Goal: Task Accomplishment & Management: Manage account settings

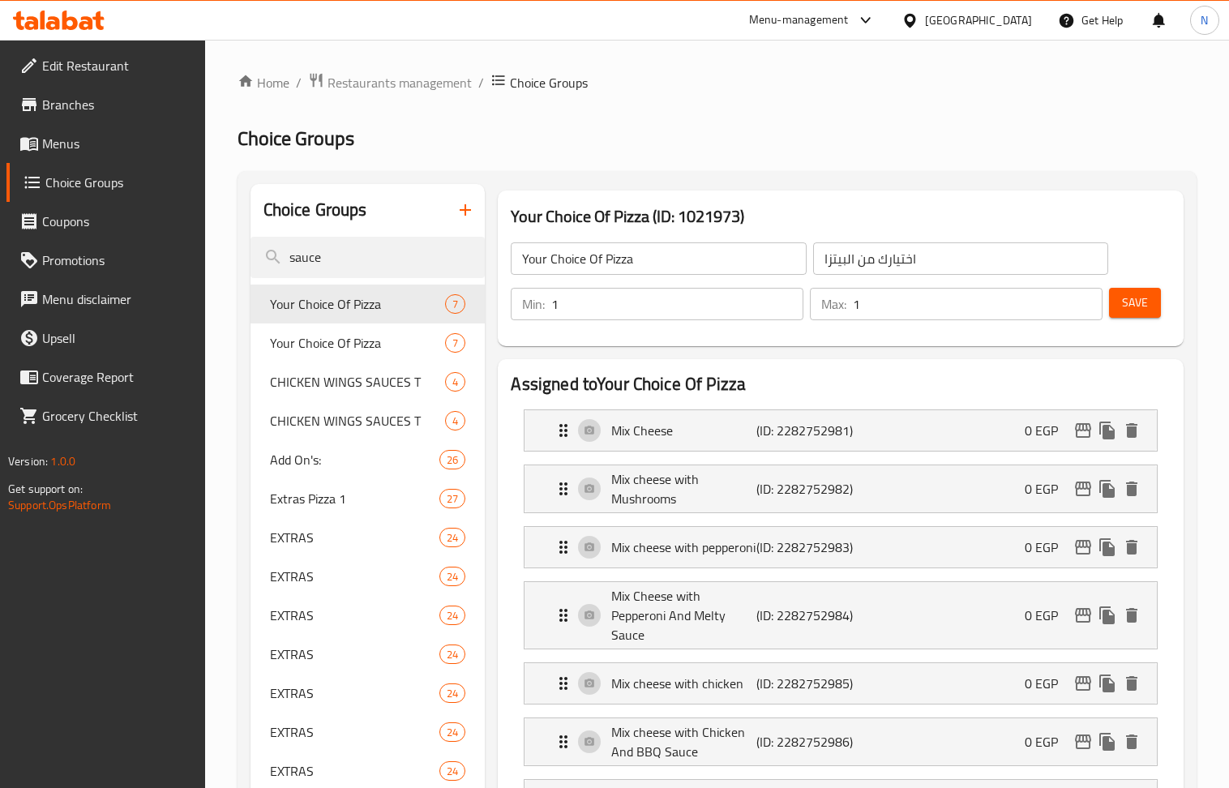
click at [1023, 24] on div "[GEOGRAPHIC_DATA]" at bounding box center [978, 20] width 107 height 18
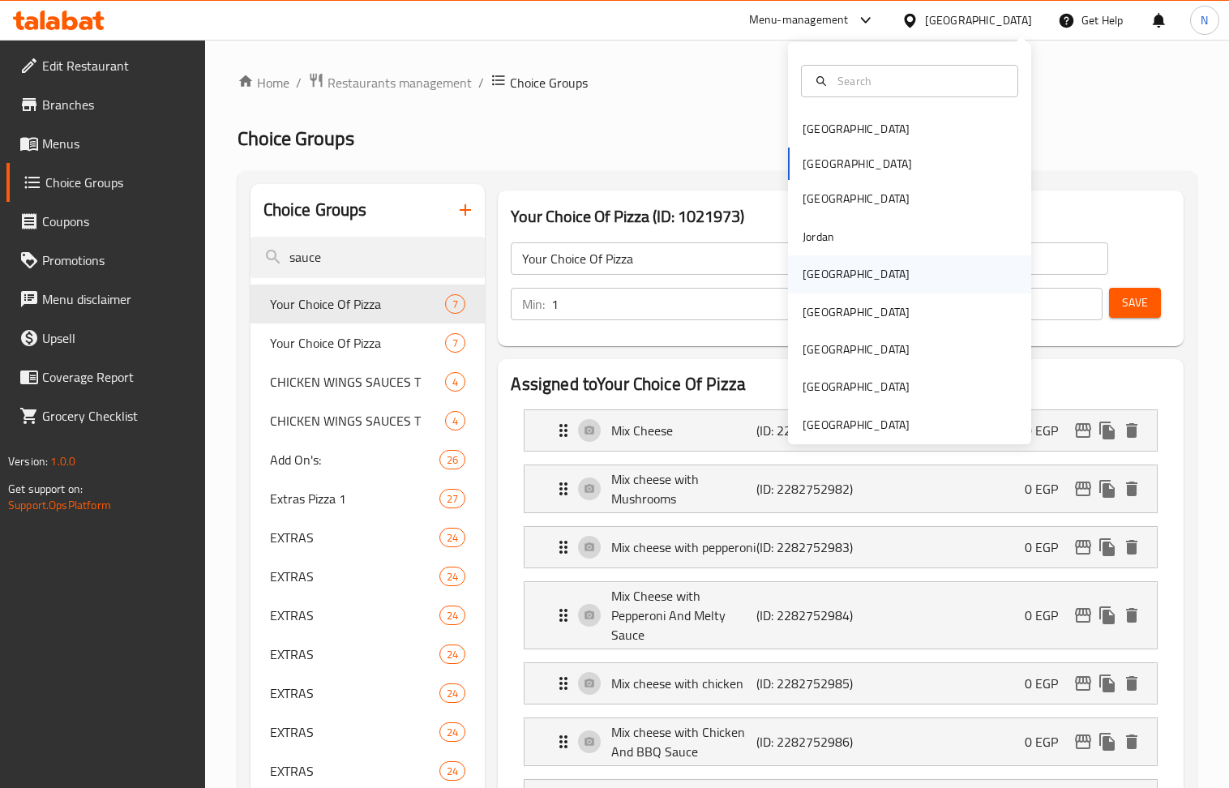
click at [827, 269] on div "[GEOGRAPHIC_DATA]" at bounding box center [856, 273] width 133 height 37
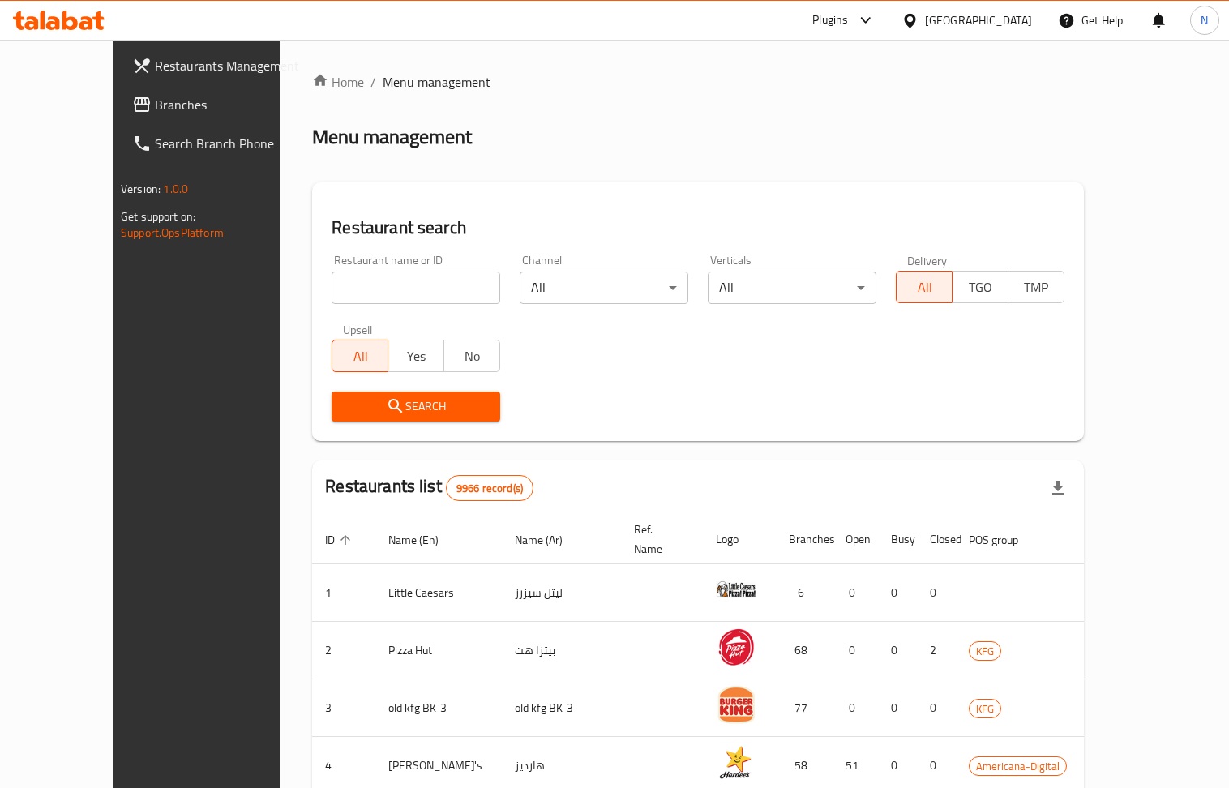
click at [339, 289] on input "search" at bounding box center [416, 288] width 169 height 32
paste input "28117"
type input "28117"
click button "Search" at bounding box center [416, 407] width 169 height 30
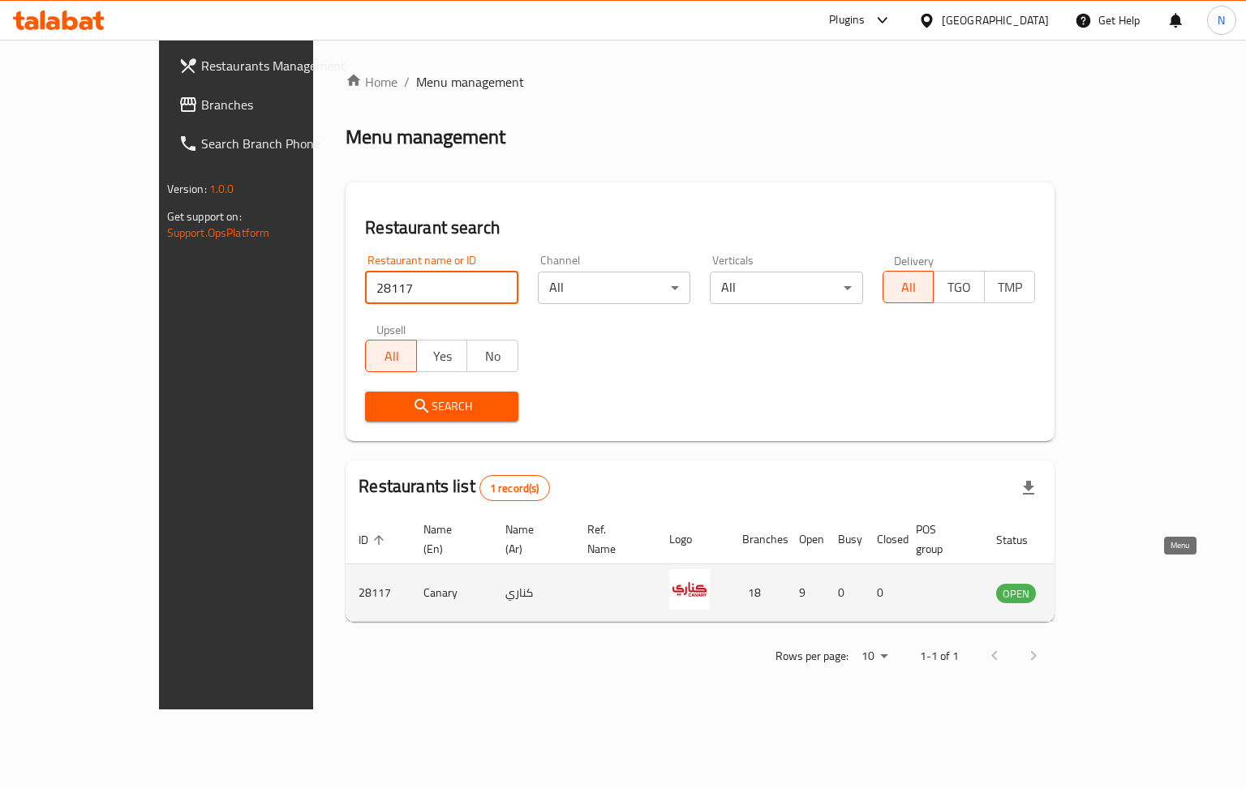
click at [1100, 587] on icon "enhanced table" at bounding box center [1091, 594] width 18 height 14
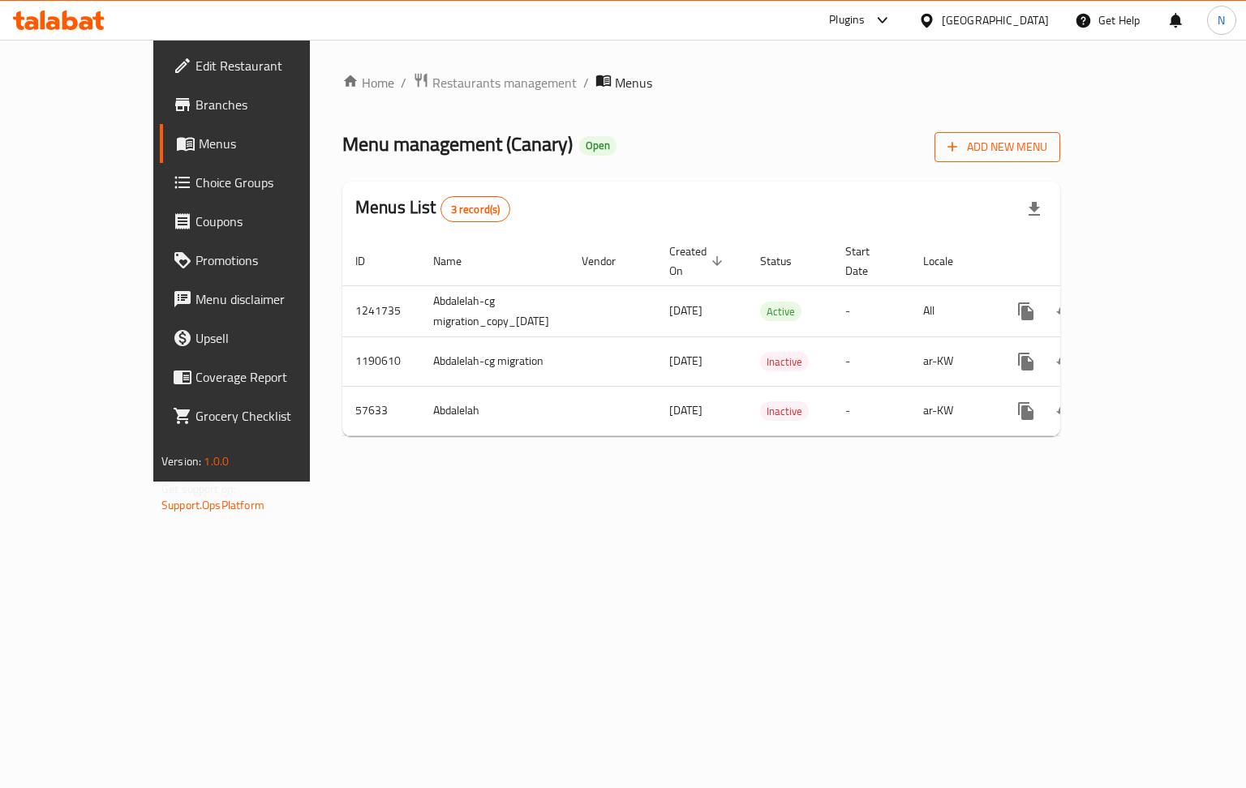
click at [1047, 151] on span "Add New Menu" at bounding box center [997, 147] width 100 height 20
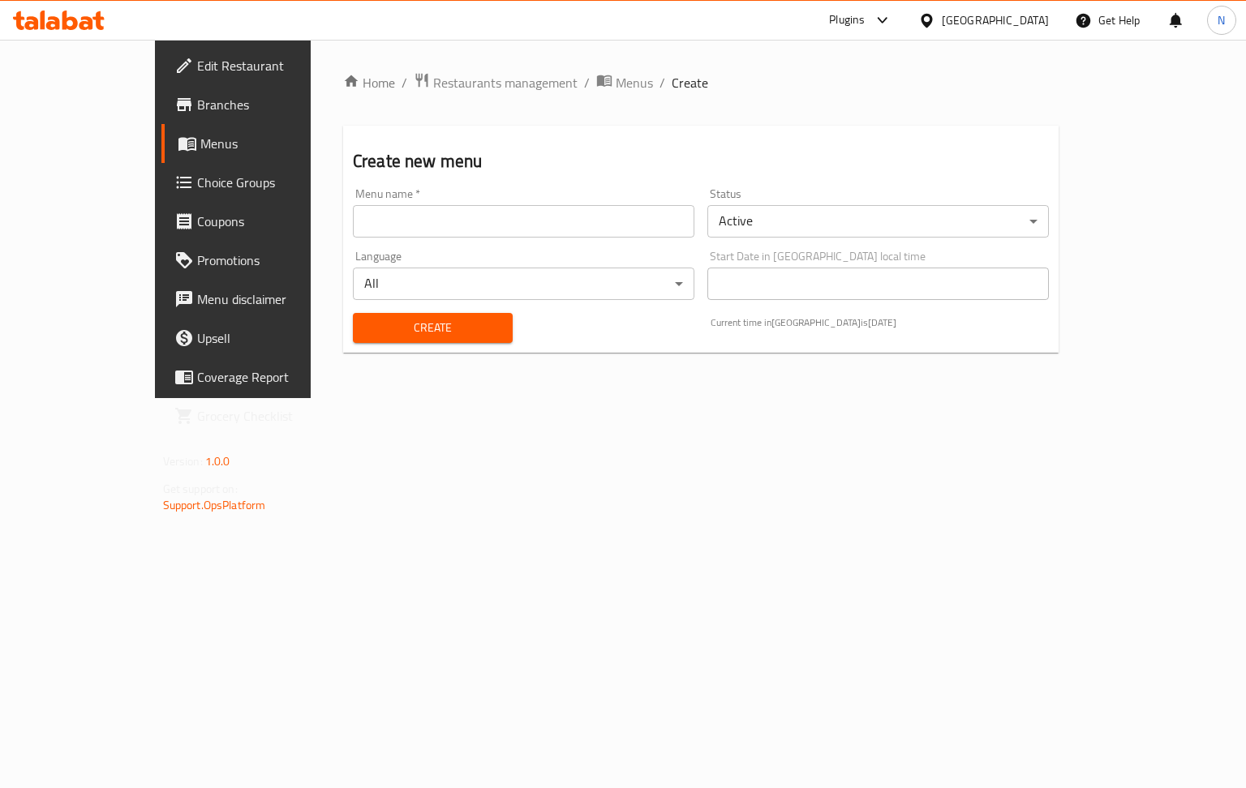
click at [483, 229] on input "text" at bounding box center [523, 221] width 341 height 32
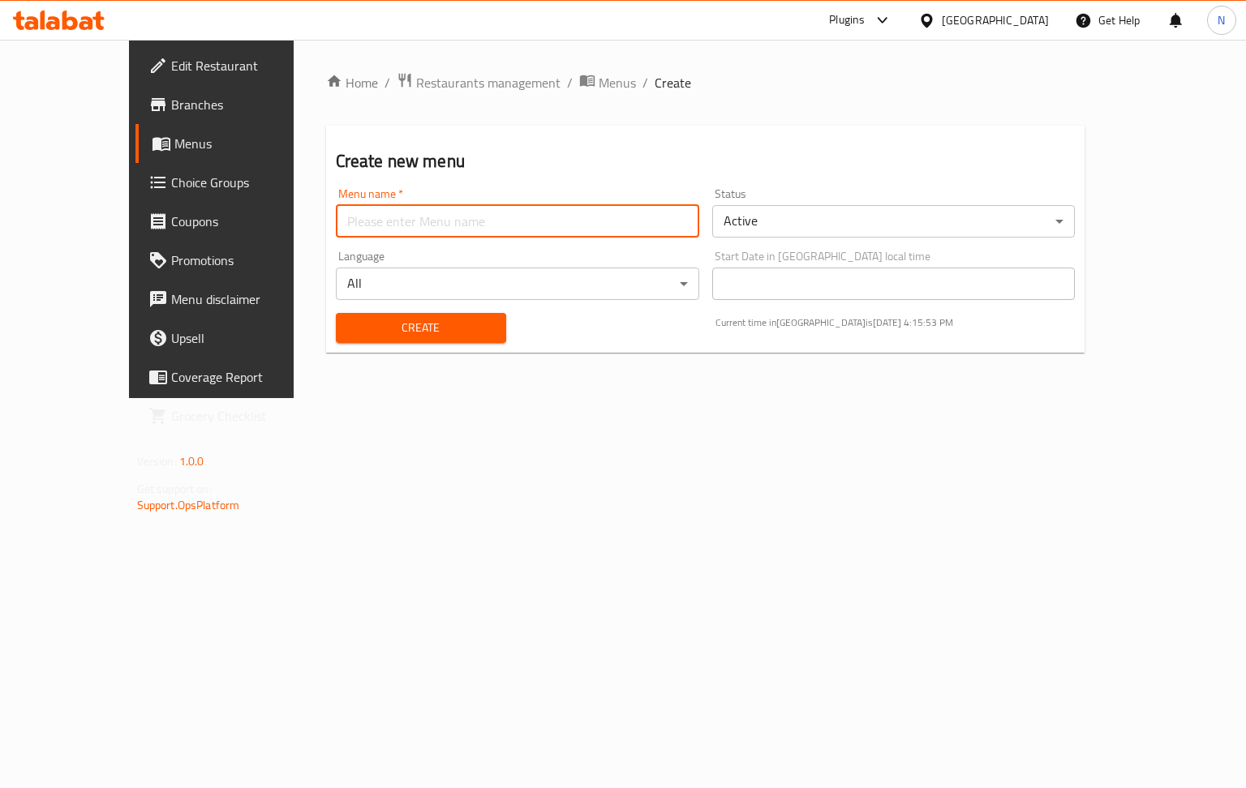
type input "new menu"
click at [358, 331] on span "Create" at bounding box center [421, 328] width 144 height 20
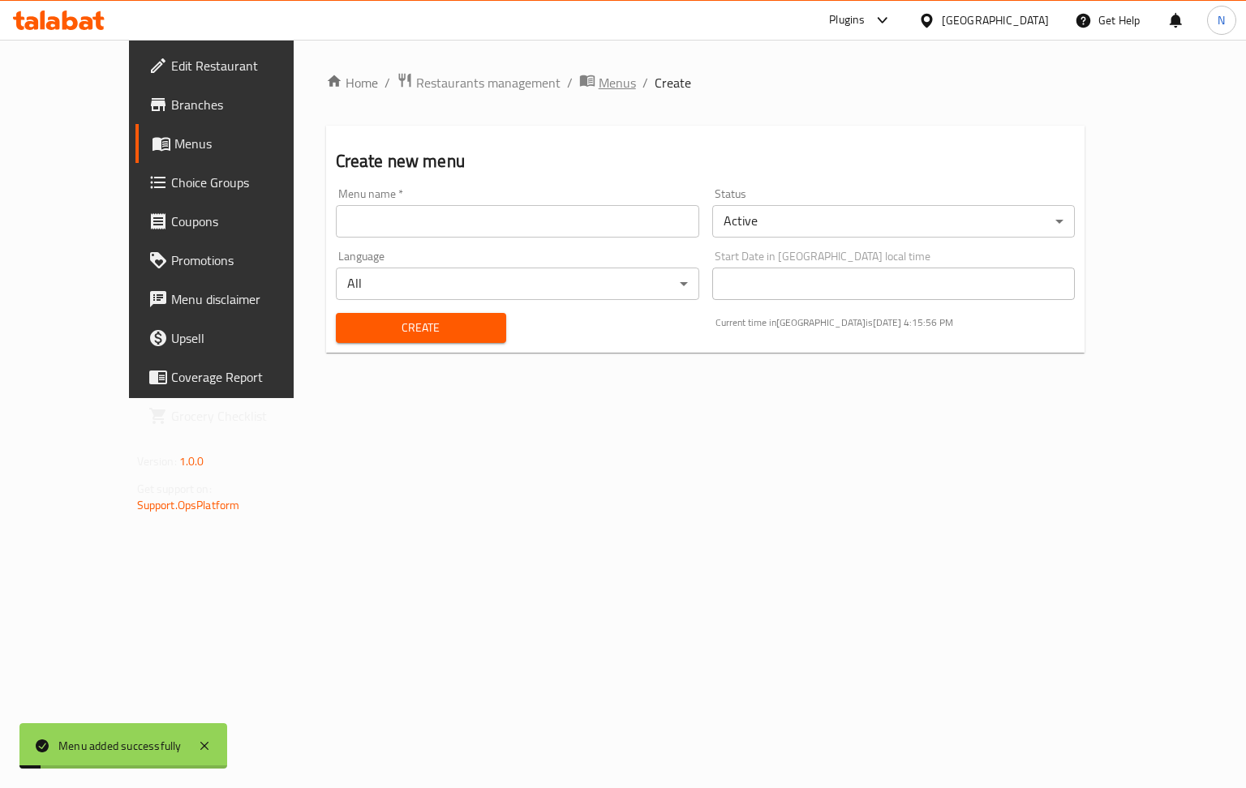
click at [598, 75] on span "Menus" at bounding box center [616, 82] width 37 height 19
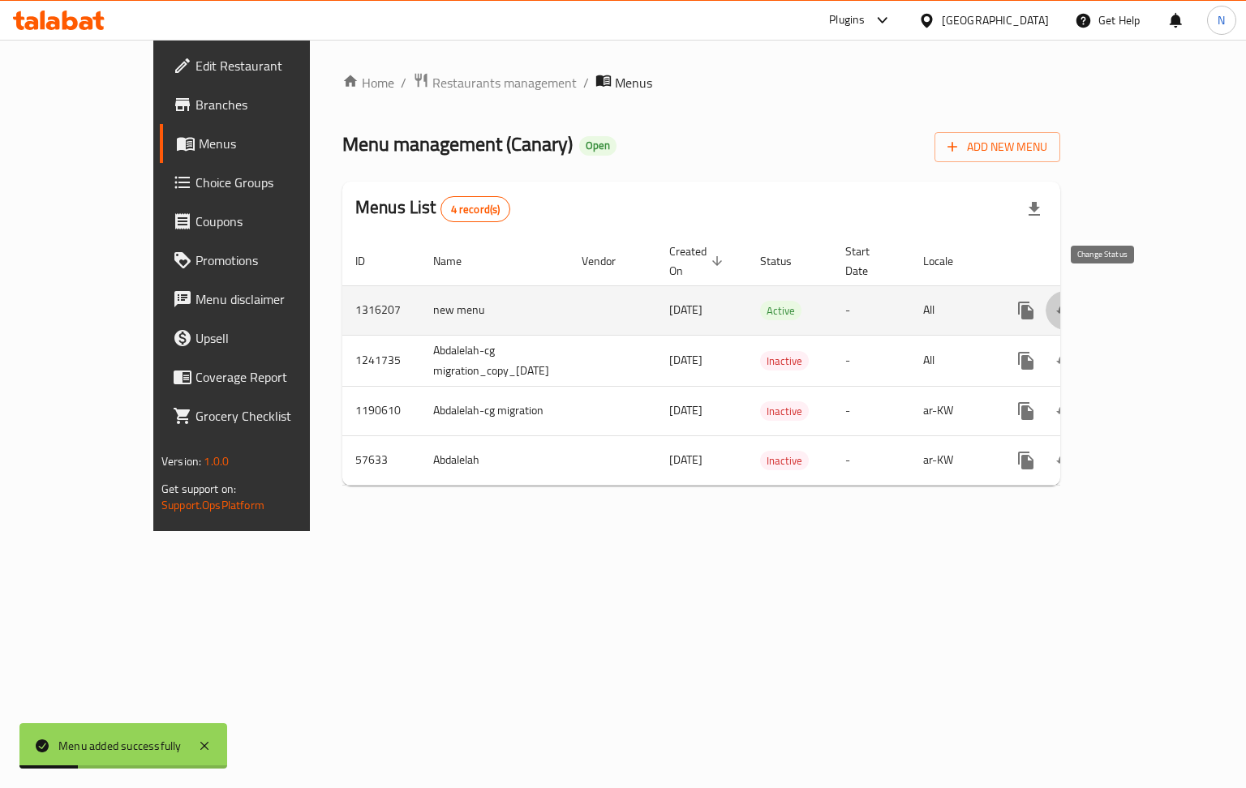
click at [1084, 291] on button "enhanced table" at bounding box center [1064, 310] width 39 height 39
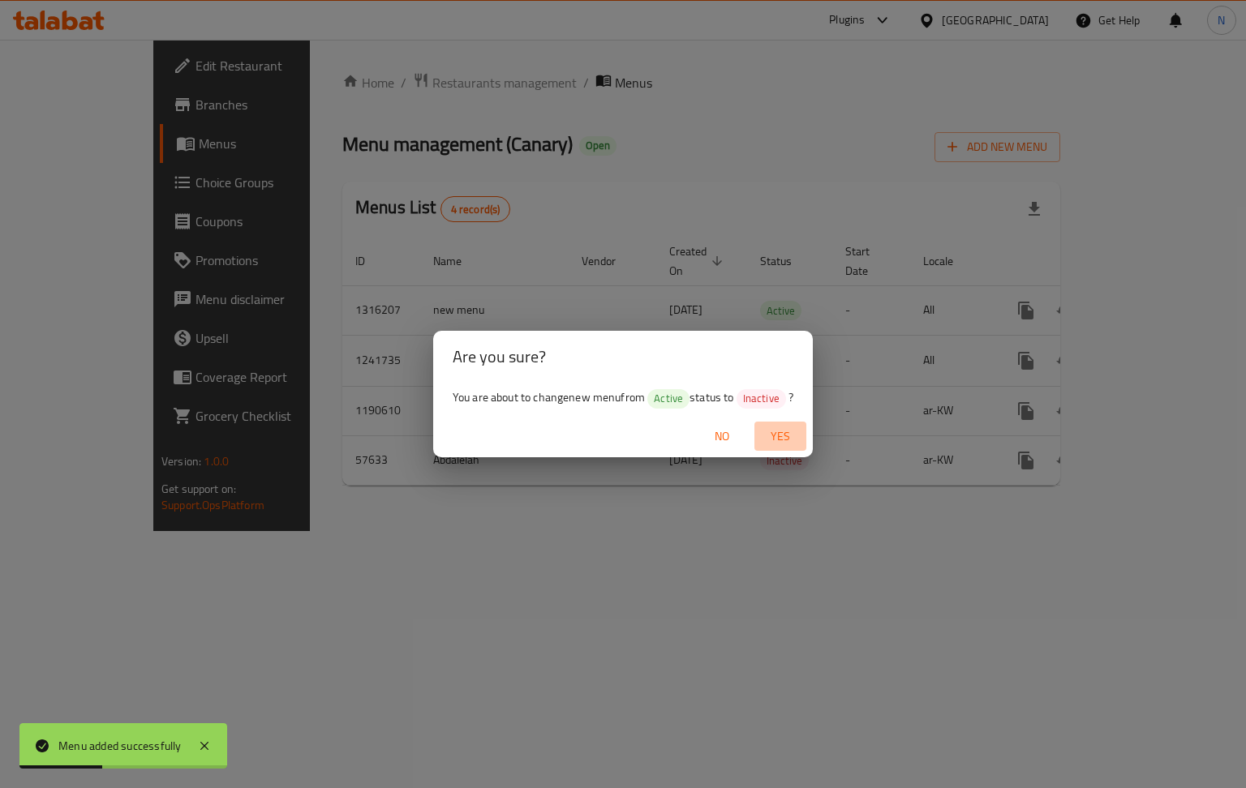
click at [783, 429] on span "Yes" at bounding box center [780, 437] width 39 height 20
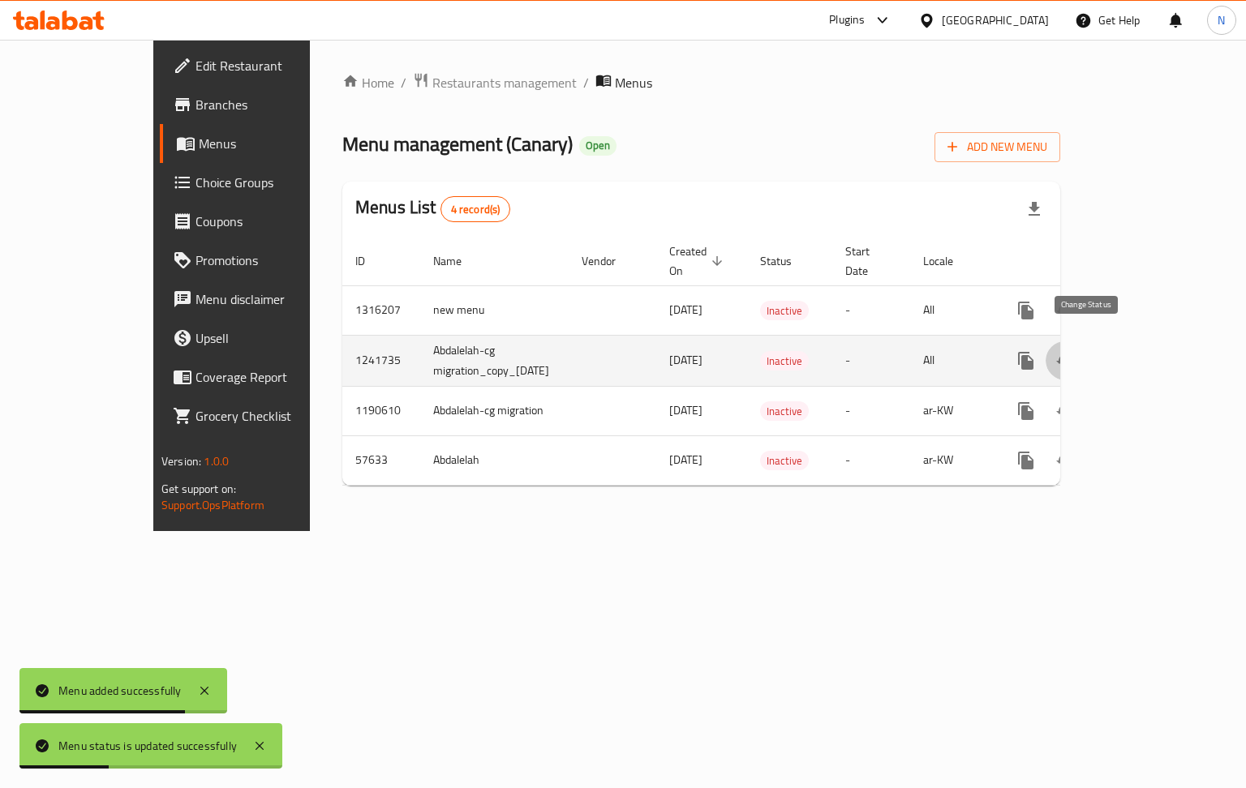
click at [1075, 351] on icon "enhanced table" at bounding box center [1064, 360] width 19 height 19
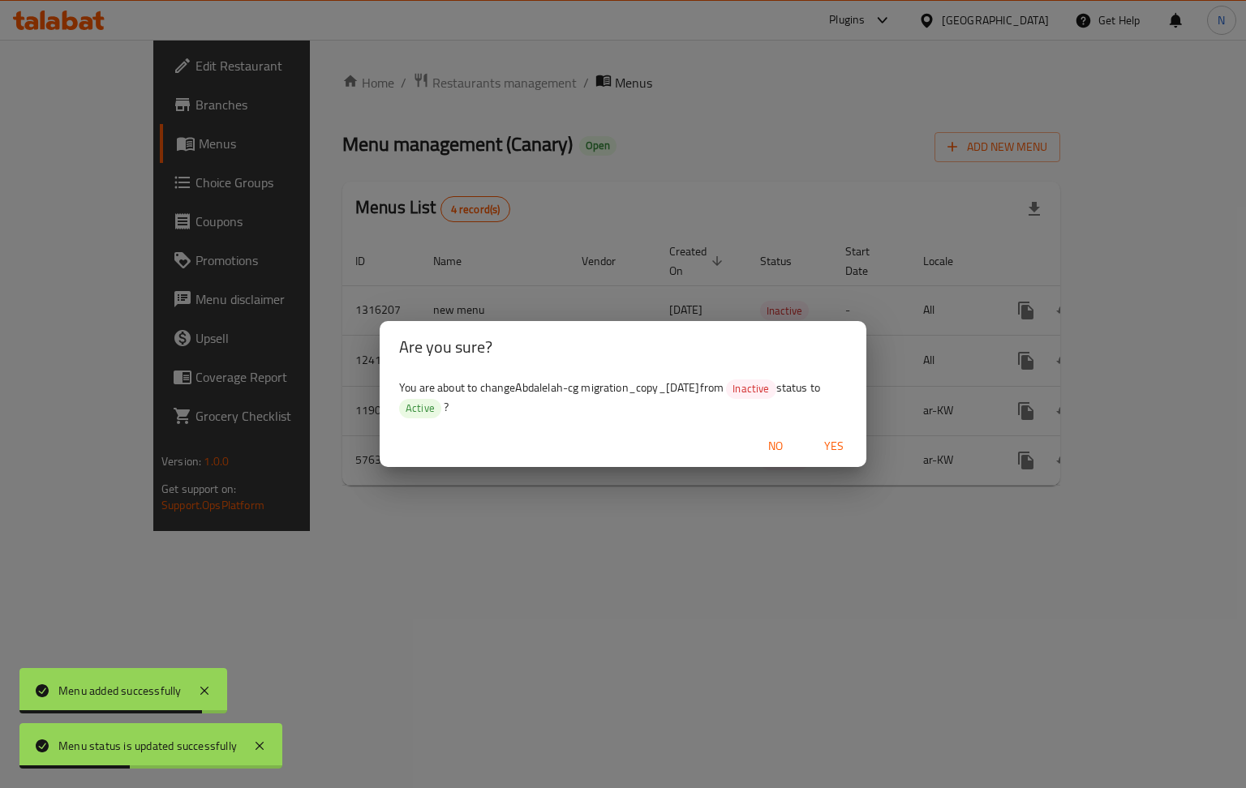
click at [834, 443] on span "Yes" at bounding box center [833, 446] width 39 height 20
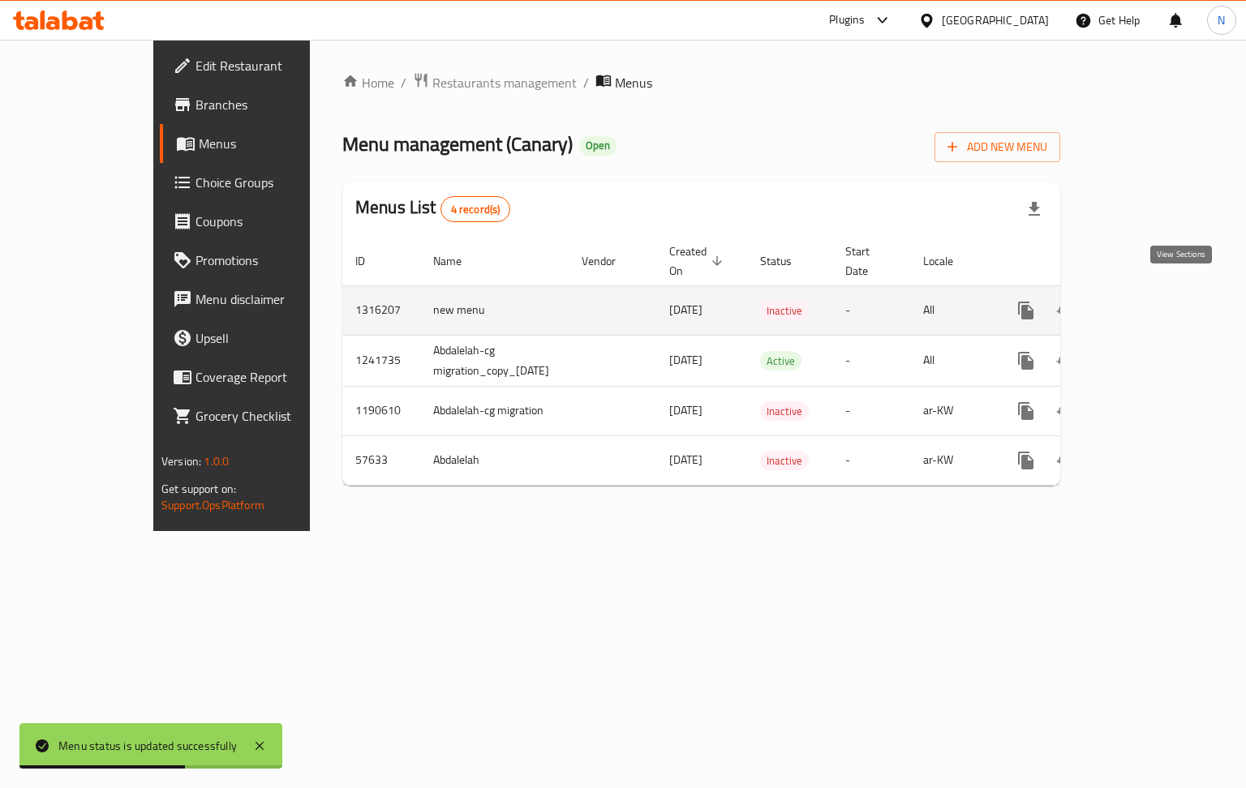
click at [1150, 303] on icon "enhanced table" at bounding box center [1142, 310] width 15 height 15
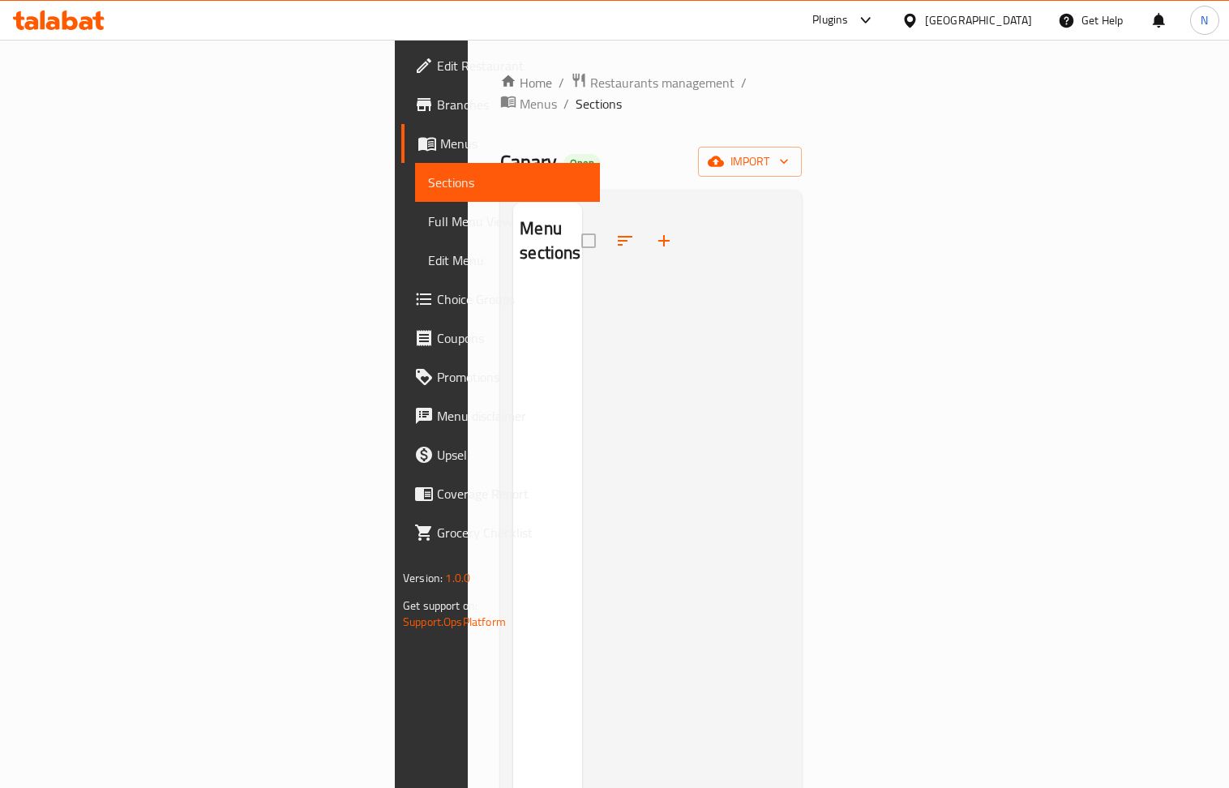
drag, startPoint x: 516, startPoint y: 92, endPoint x: 1244, endPoint y: 418, distance: 797.9
click at [520, 94] on span "Menus" at bounding box center [538, 103] width 37 height 19
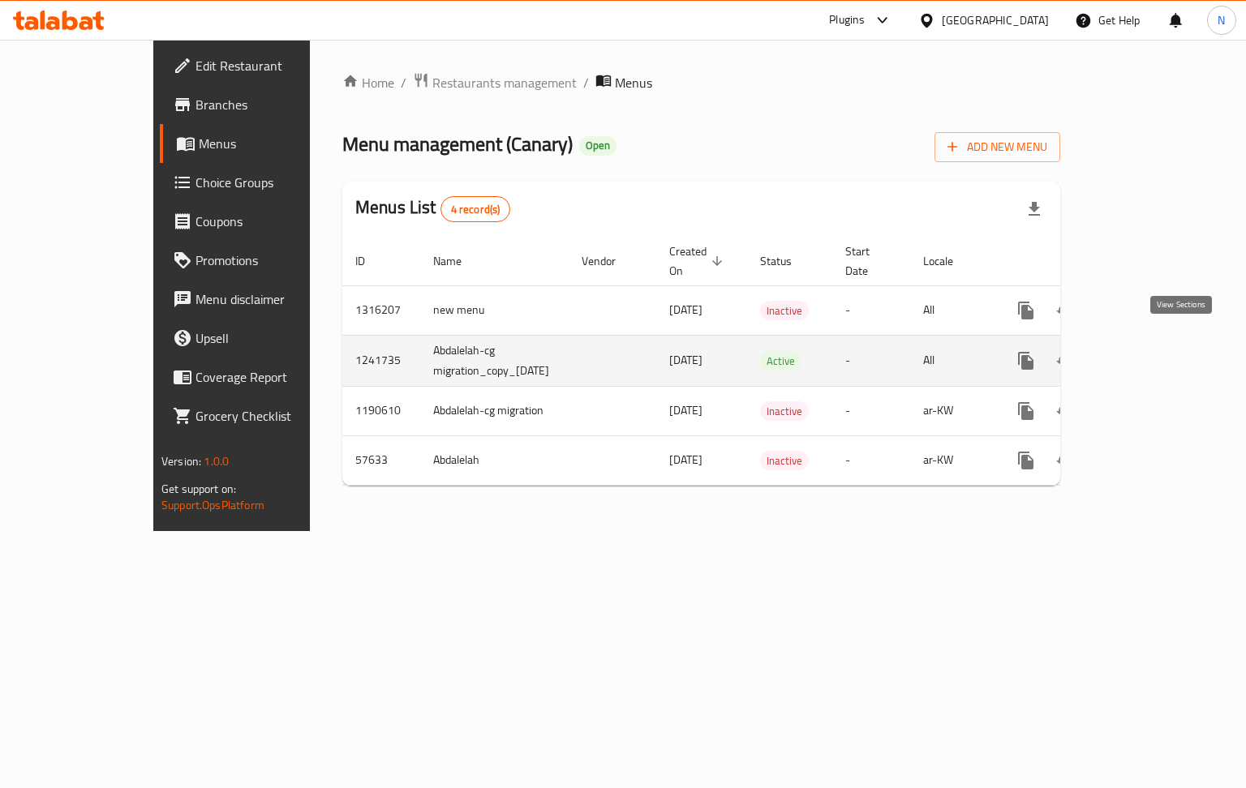
click at [1152, 351] on icon "enhanced table" at bounding box center [1142, 360] width 19 height 19
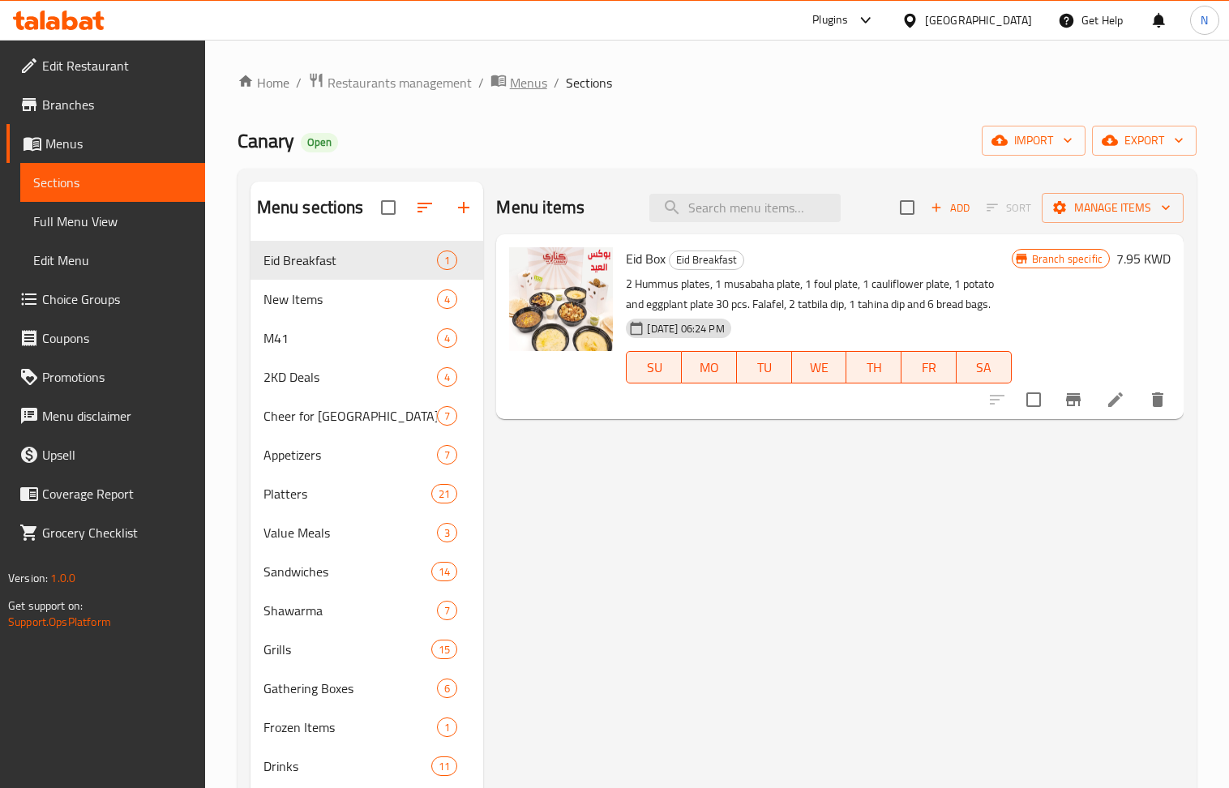
click at [516, 92] on span "Menus" at bounding box center [528, 82] width 37 height 19
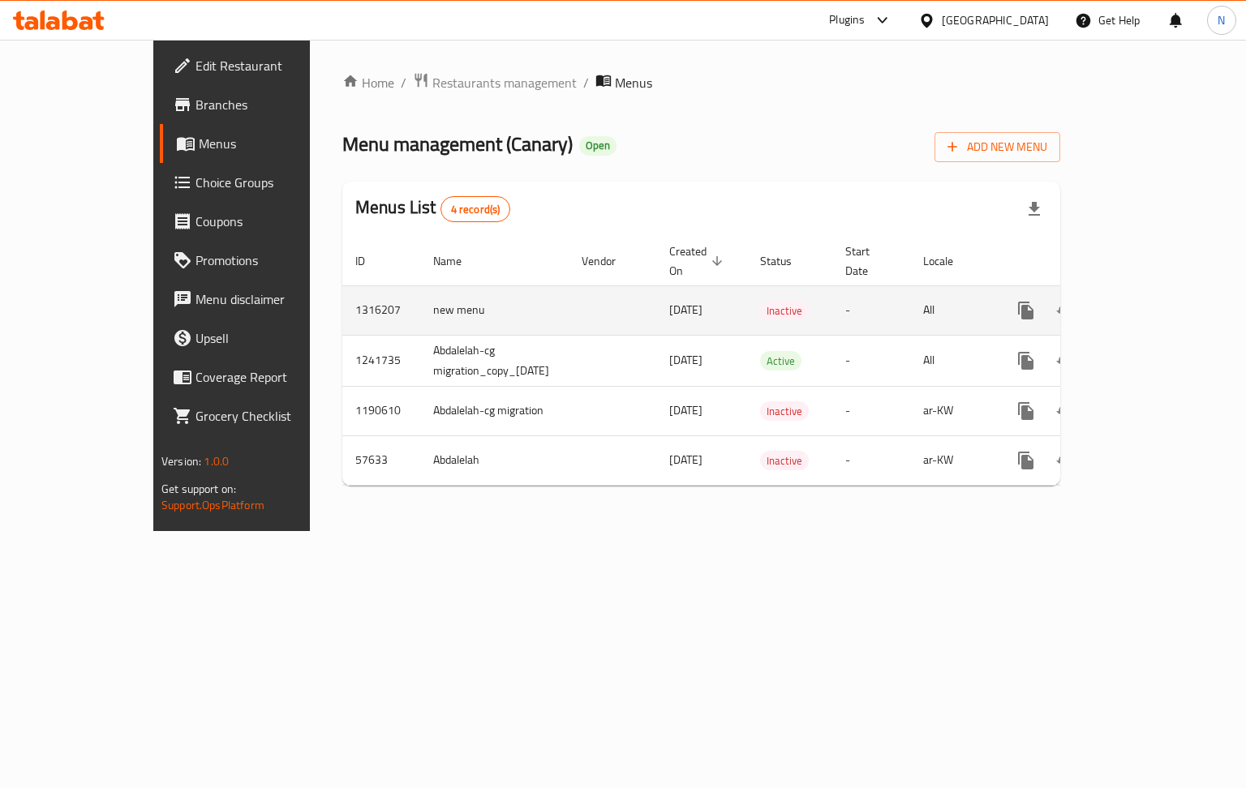
click at [1152, 301] on icon "enhanced table" at bounding box center [1142, 310] width 19 height 19
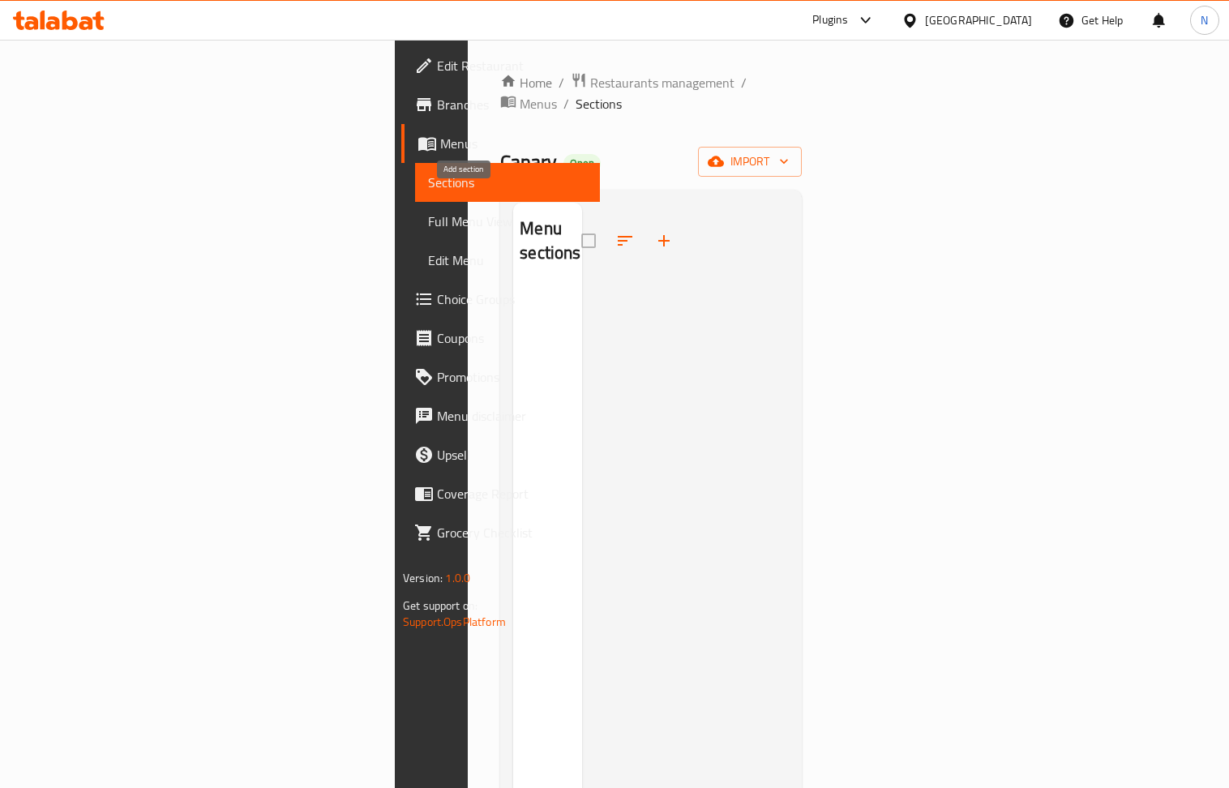
click at [654, 231] on icon "button" at bounding box center [663, 240] width 19 height 19
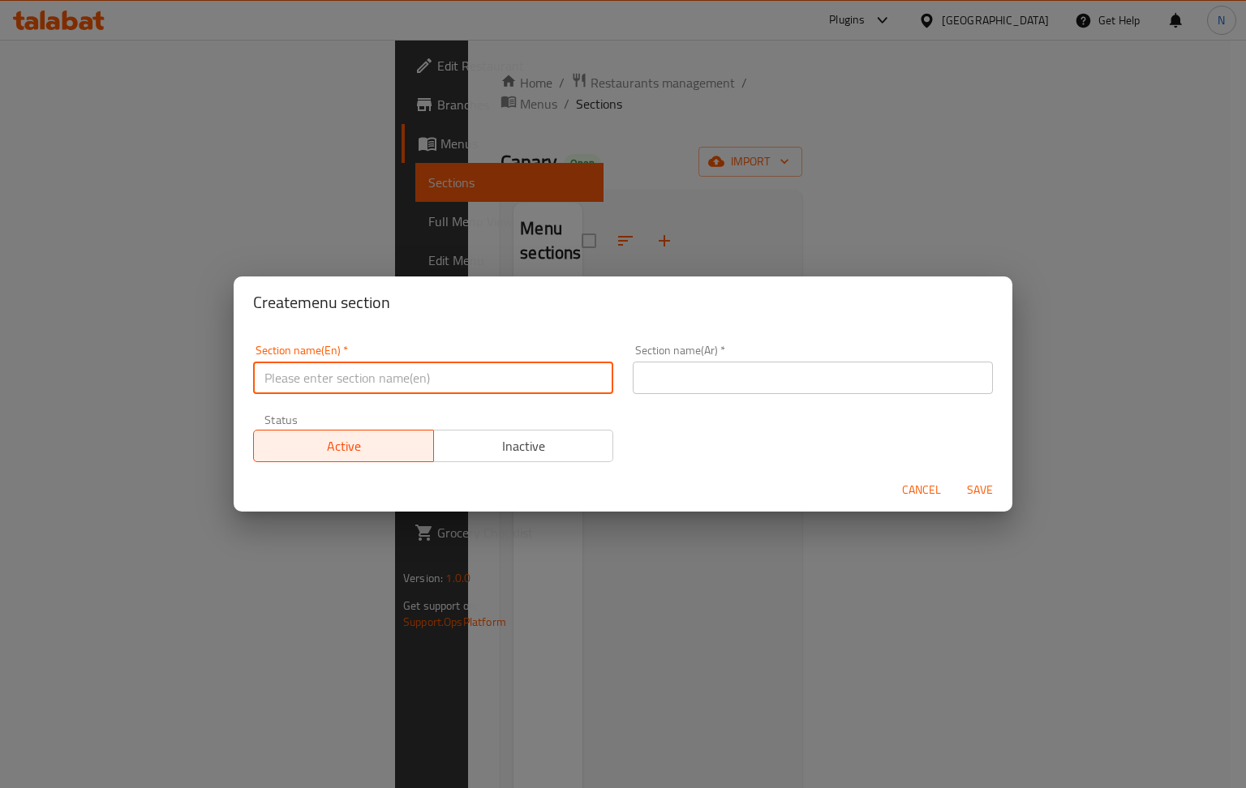
click at [461, 365] on input "text" at bounding box center [433, 378] width 360 height 32
paste input "New Items/ جديد"
click at [341, 380] on input "New Items/ جديد" at bounding box center [433, 378] width 360 height 32
type input "New Items/ جديد"
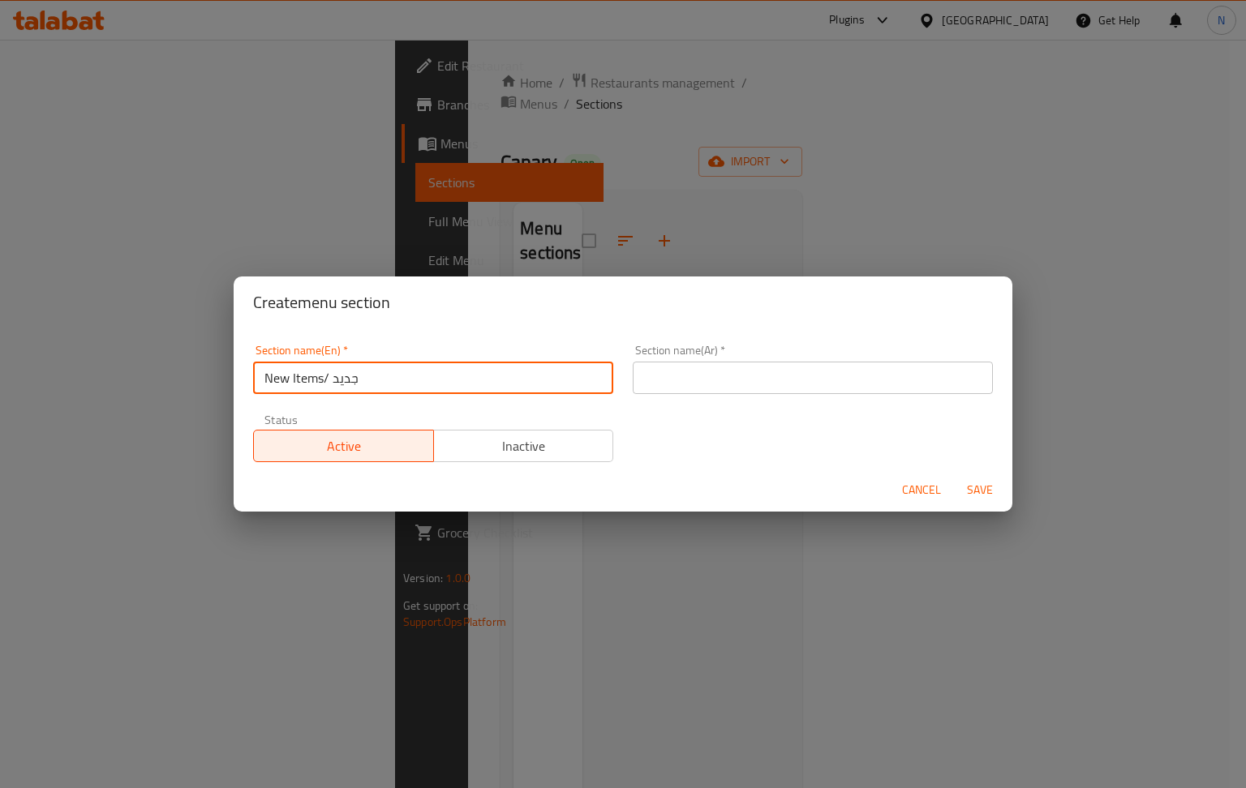
click at [754, 371] on input "text" at bounding box center [813, 378] width 360 height 32
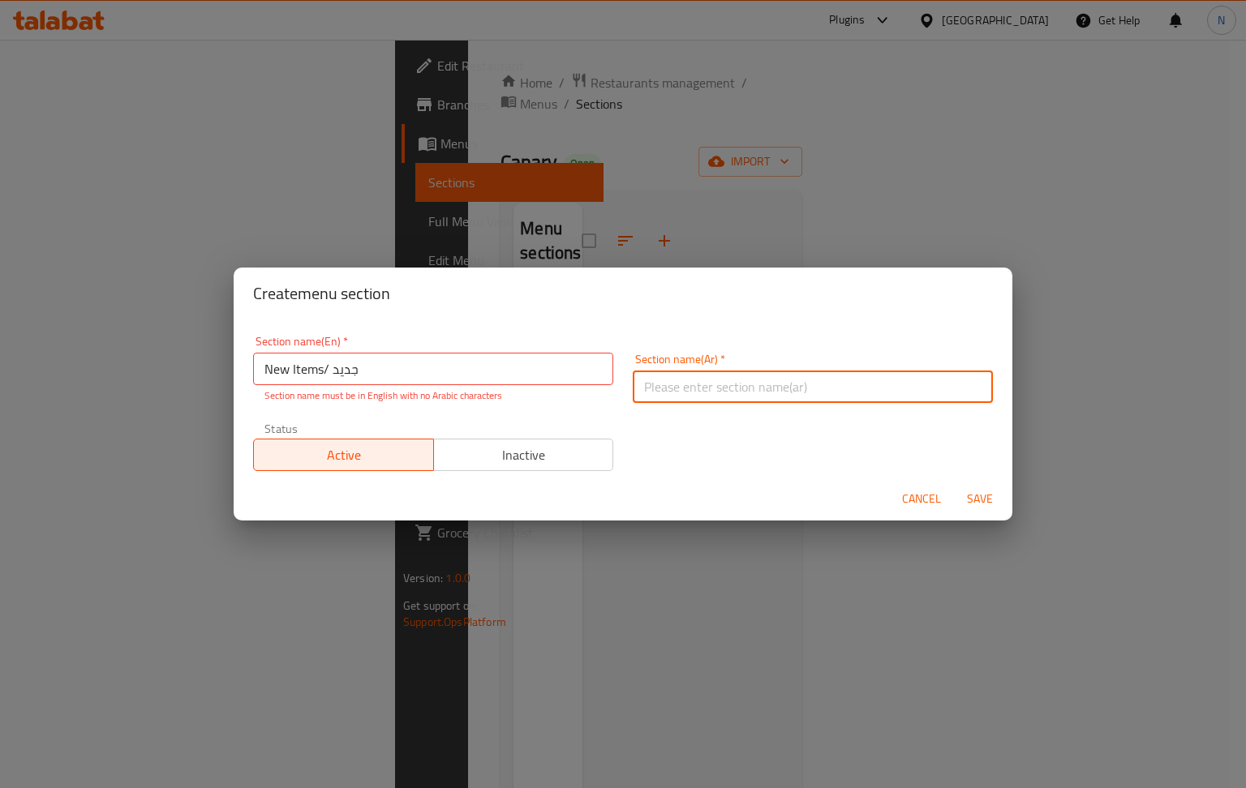
paste input "جديد"
type input "جديد"
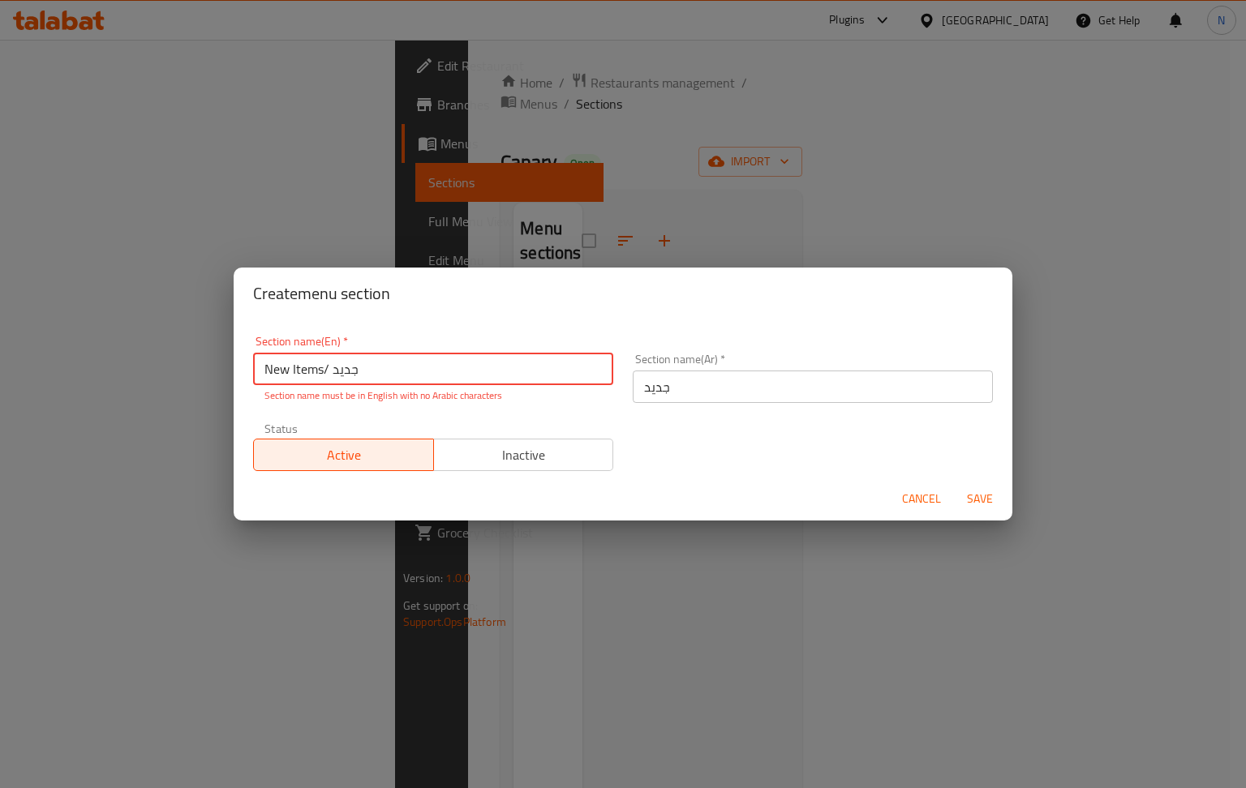
drag, startPoint x: 367, startPoint y: 370, endPoint x: 325, endPoint y: 374, distance: 42.4
click at [325, 374] on input "New Items/ جديد" at bounding box center [433, 369] width 360 height 32
type input "New Items"
click at [779, 461] on div "Section name(En)   * New Items Section name(En) * Section name must be in Engli…" at bounding box center [622, 403] width 759 height 155
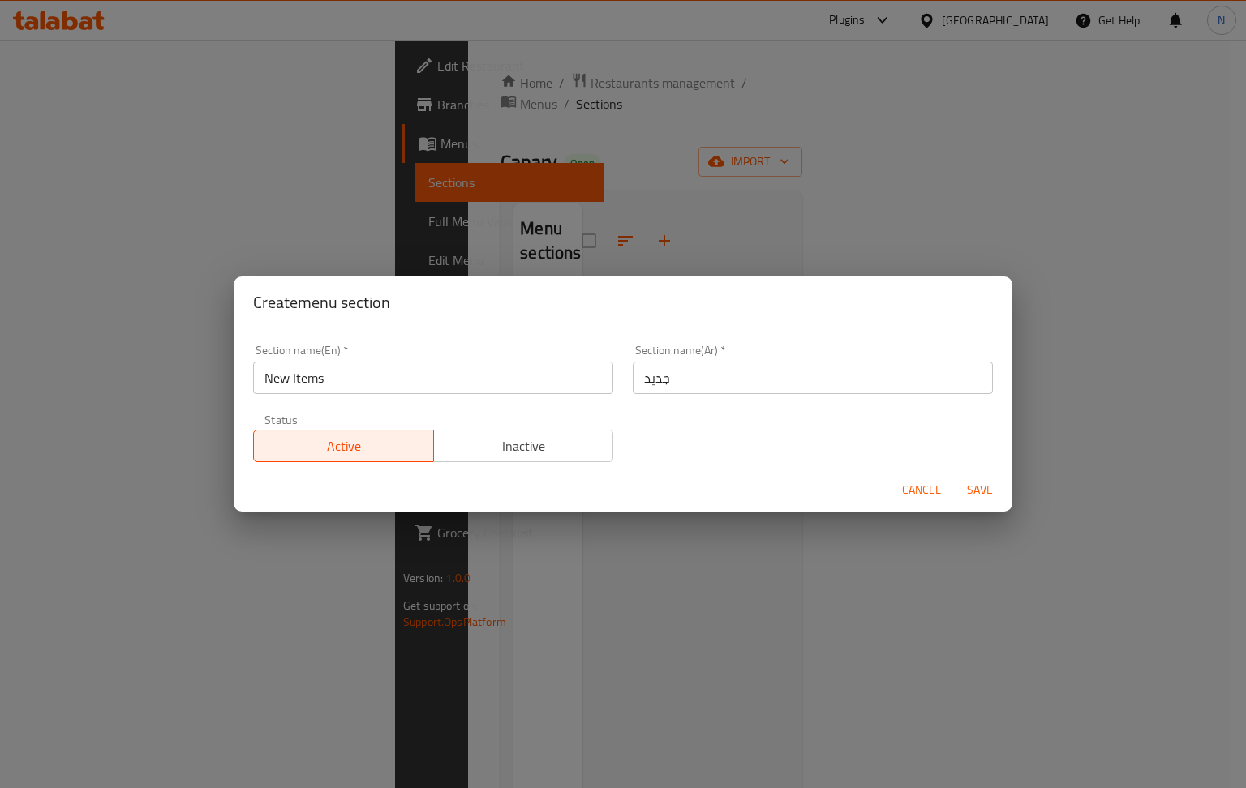
click at [468, 384] on input "New Items" at bounding box center [433, 378] width 360 height 32
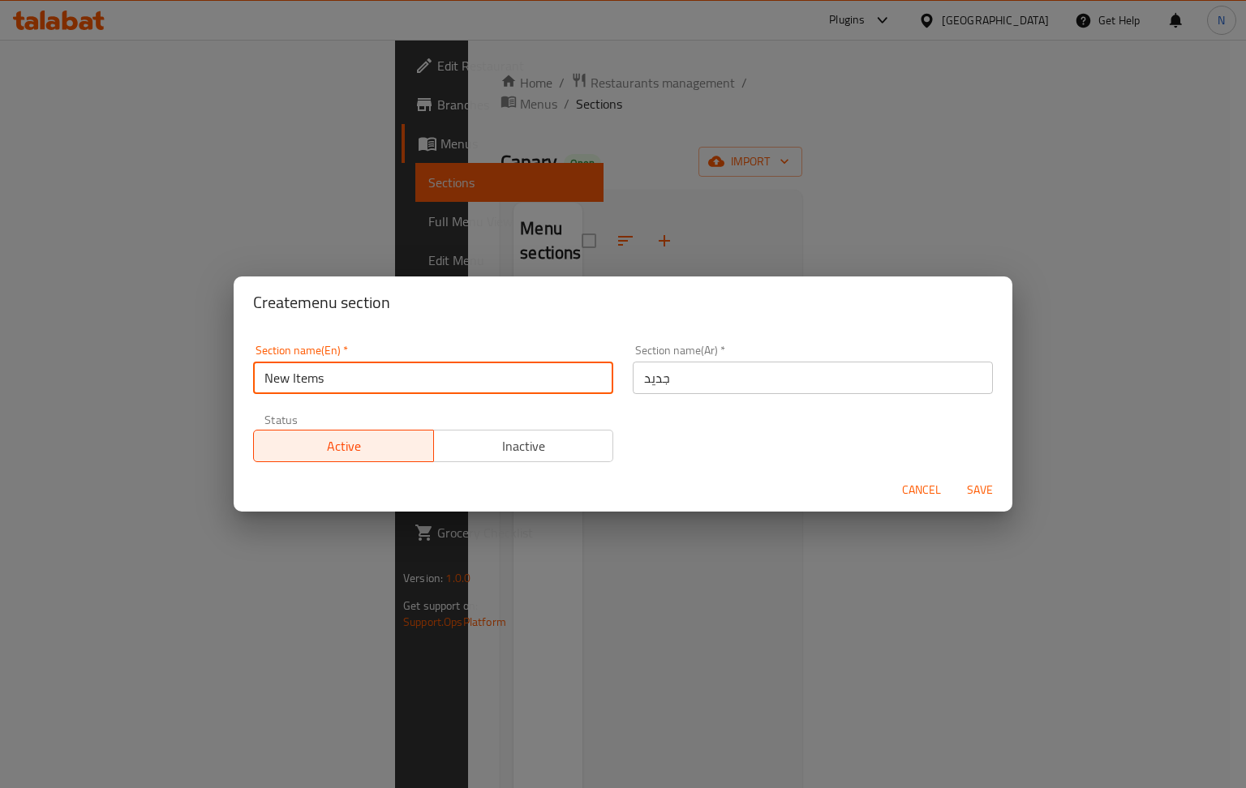
click at [468, 384] on input "New Items" at bounding box center [433, 378] width 360 height 32
drag, startPoint x: 468, startPoint y: 384, endPoint x: 449, endPoint y: 308, distance: 77.7
click at [468, 380] on input "New Items" at bounding box center [433, 378] width 360 height 32
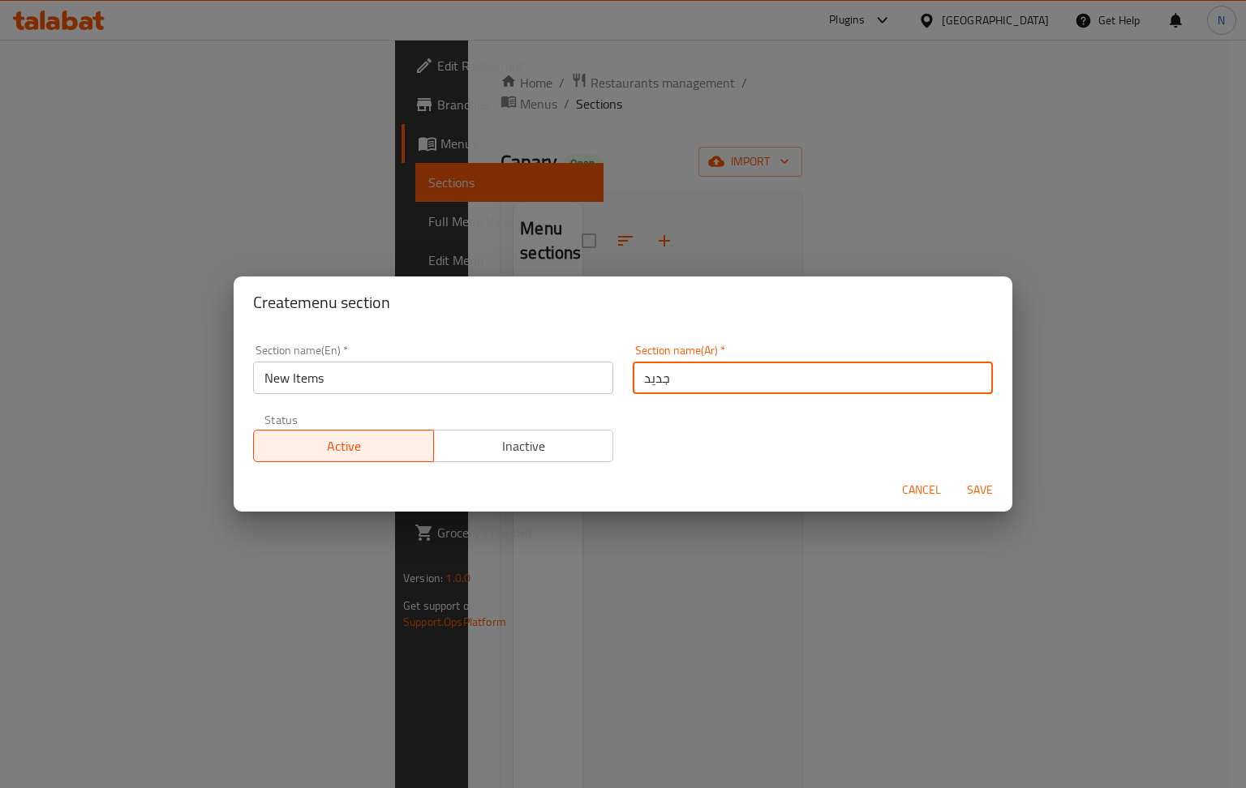
click at [751, 378] on input "جديد" at bounding box center [813, 378] width 360 height 32
paste input "عناصر جديدة"
click at [751, 378] on input "جديد عناصر جديدة" at bounding box center [813, 378] width 360 height 32
click at [753, 380] on input "جديد عناصر جديدة" at bounding box center [813, 378] width 360 height 32
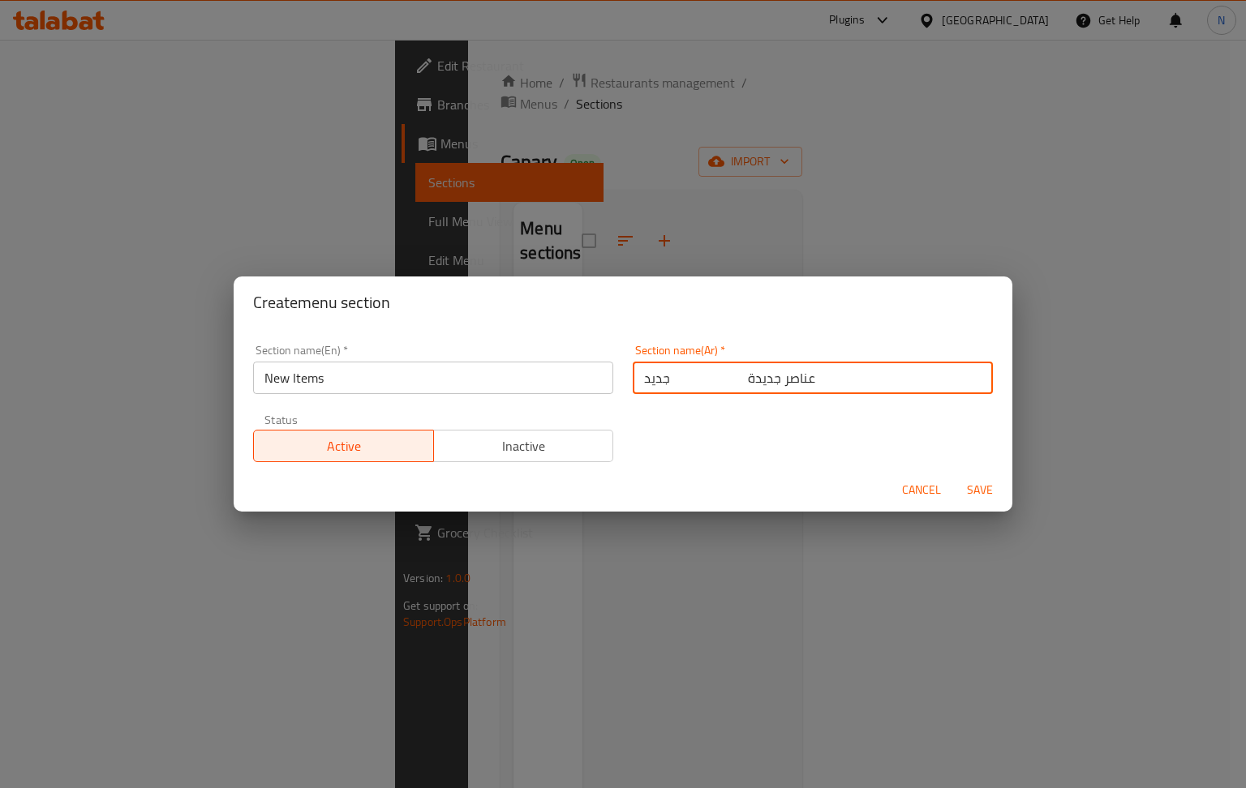
click at [753, 380] on input "جديد عناصر جديدة" at bounding box center [813, 378] width 360 height 32
paste input "text"
type input "عناصر جديدة"
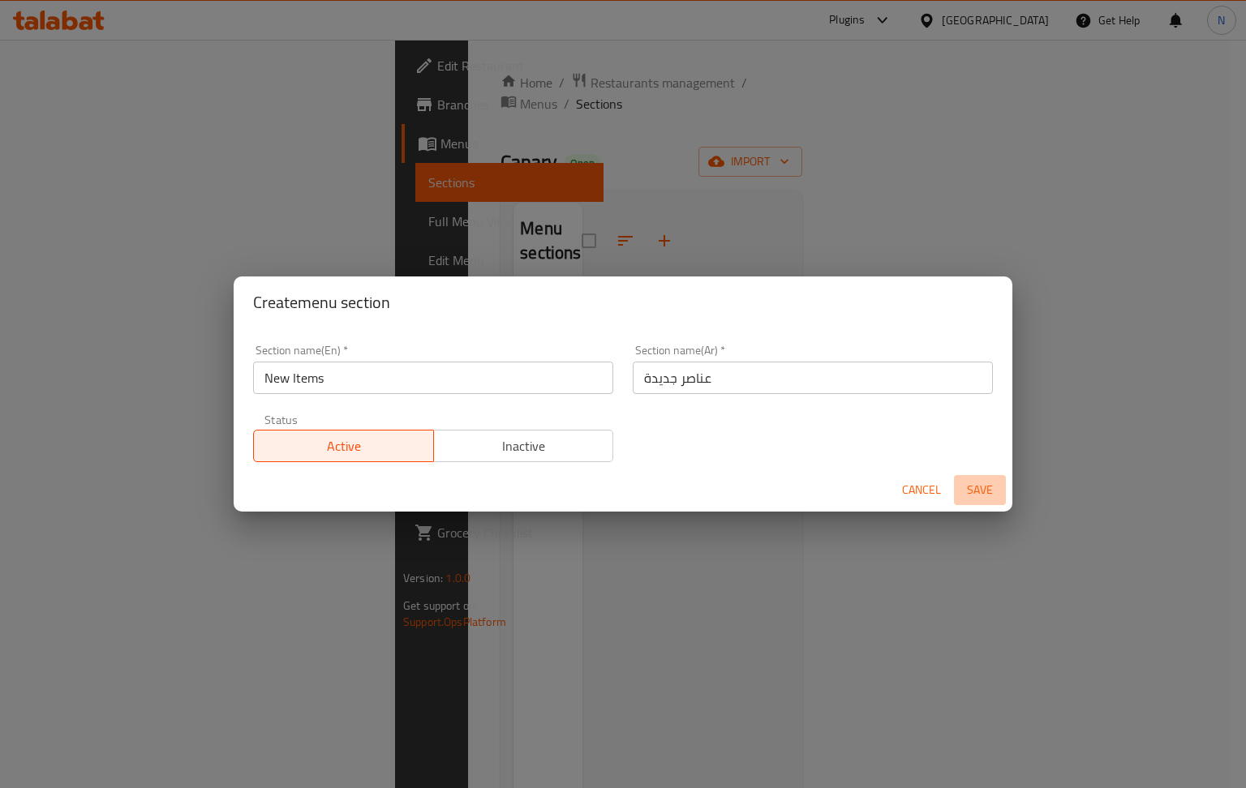
click at [980, 487] on span "Save" at bounding box center [979, 490] width 39 height 20
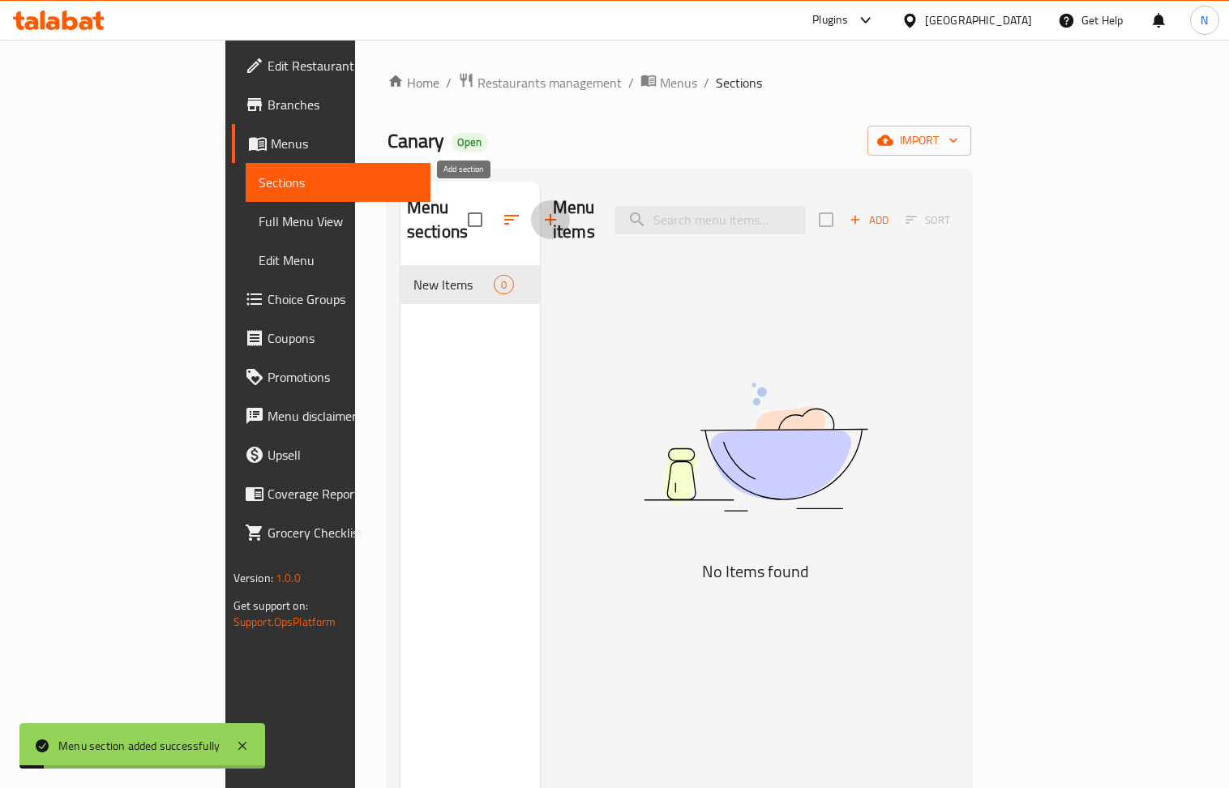
click at [545, 214] on icon "button" at bounding box center [550, 219] width 11 height 11
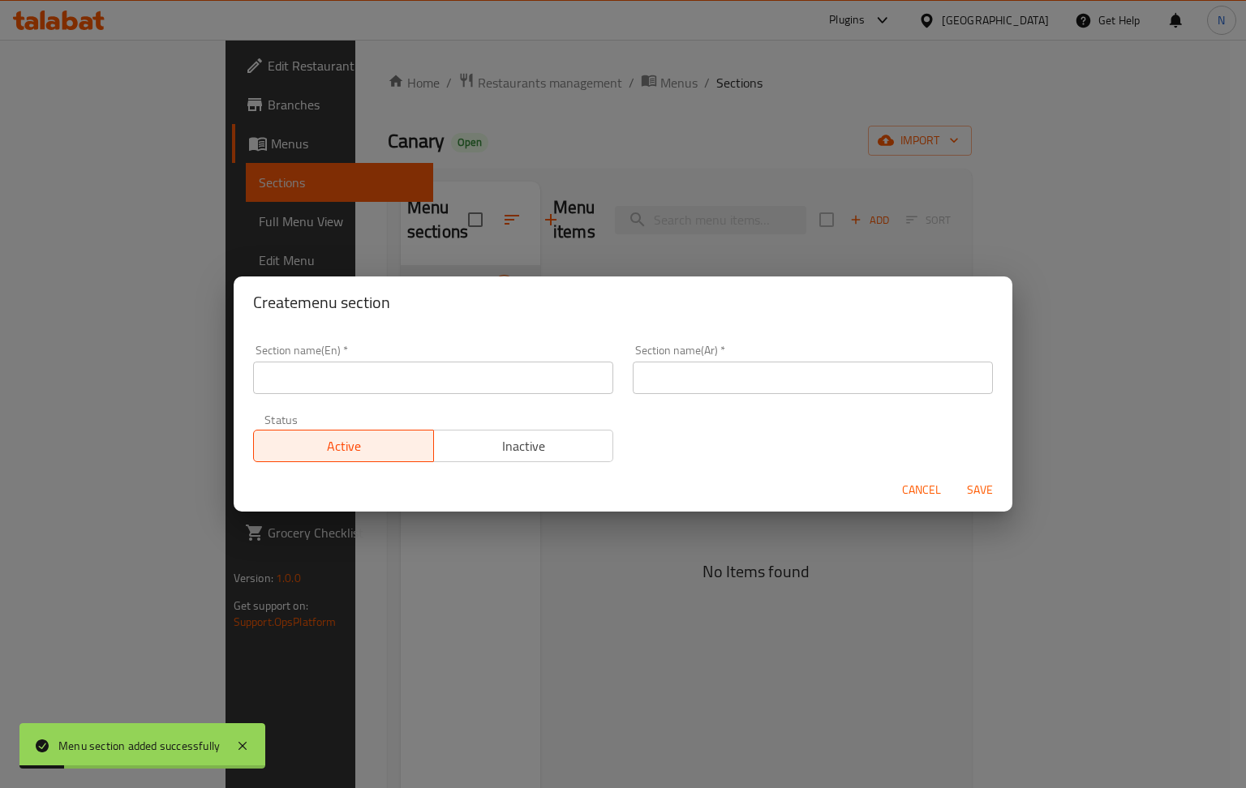
drag, startPoint x: 513, startPoint y: 381, endPoint x: 423, endPoint y: 380, distance: 90.8
click at [513, 381] on input "text" at bounding box center [433, 378] width 360 height 32
paste input "Appetizer/ مقبلات"
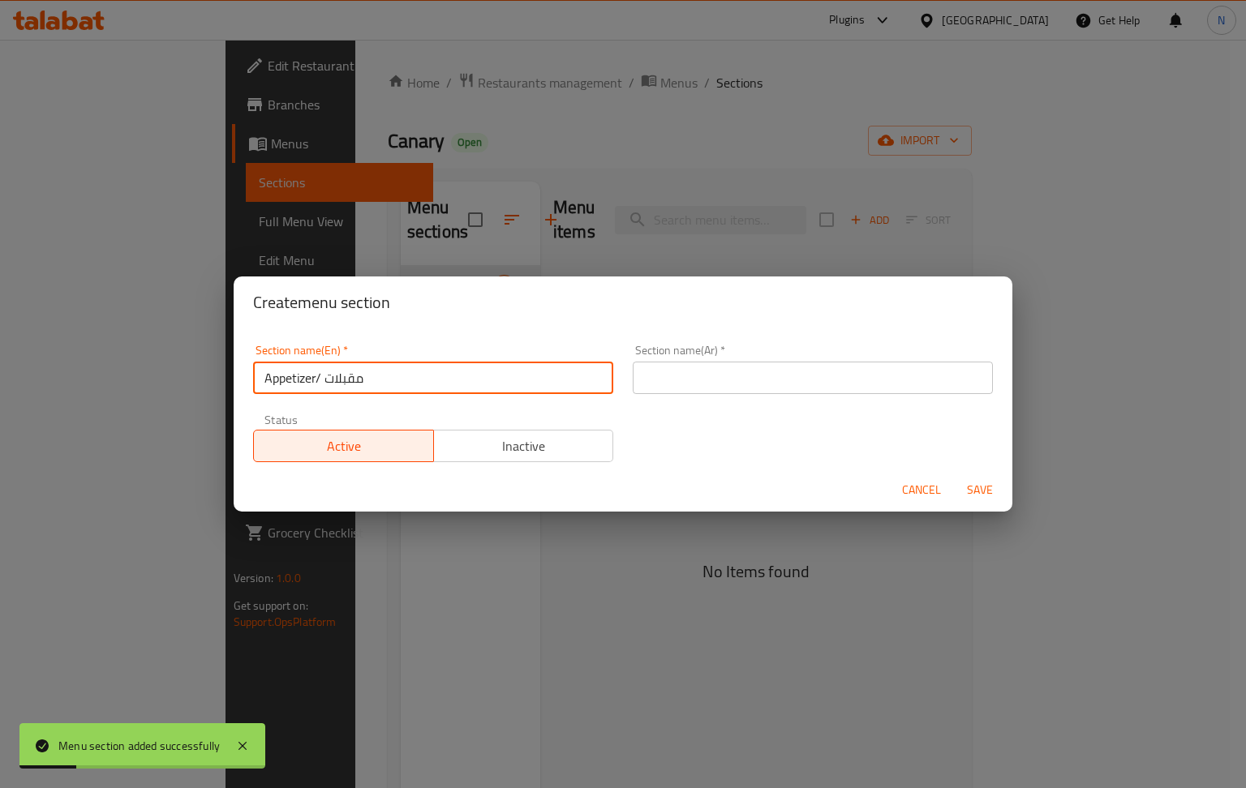
click at [345, 381] on input "Appetizer/ مقبلات" at bounding box center [433, 378] width 360 height 32
type input "Appetizer/ مقبلات"
click at [743, 380] on input "text" at bounding box center [813, 378] width 360 height 32
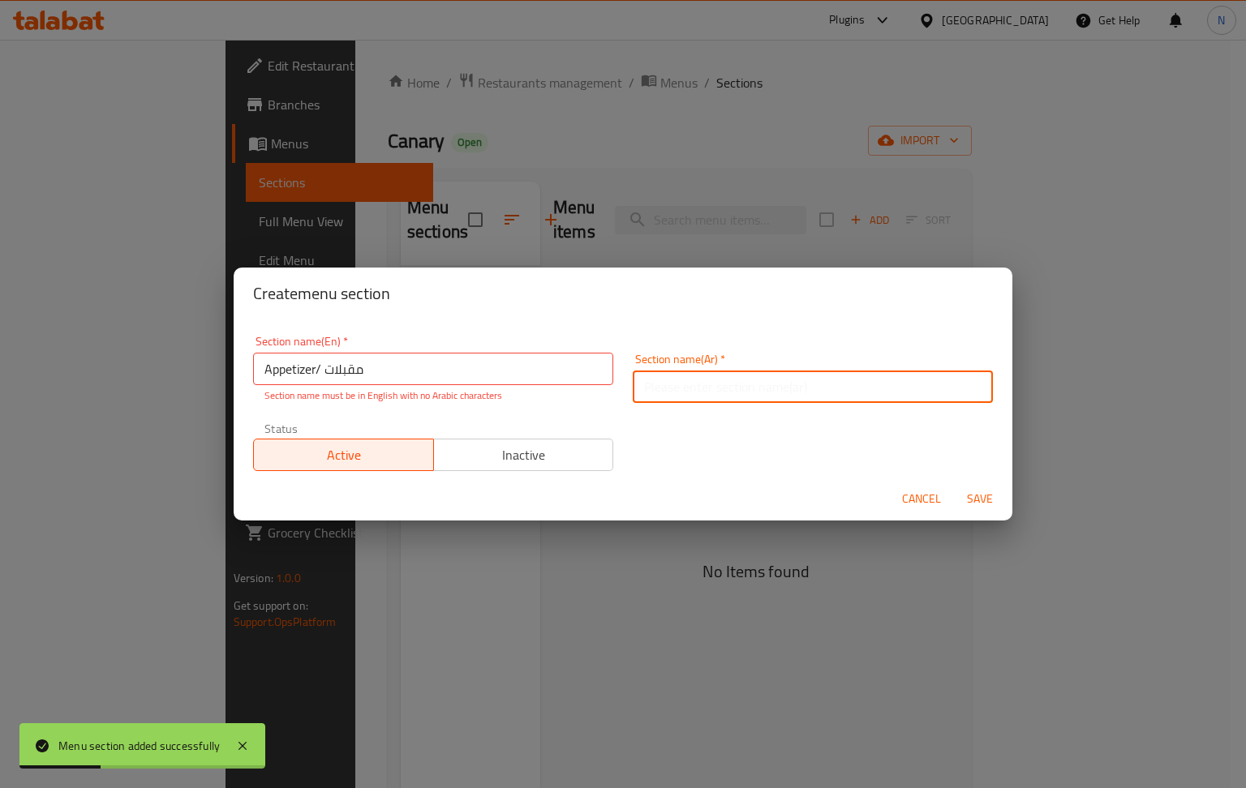
paste input "مقبلات"
type input "مقبلات"
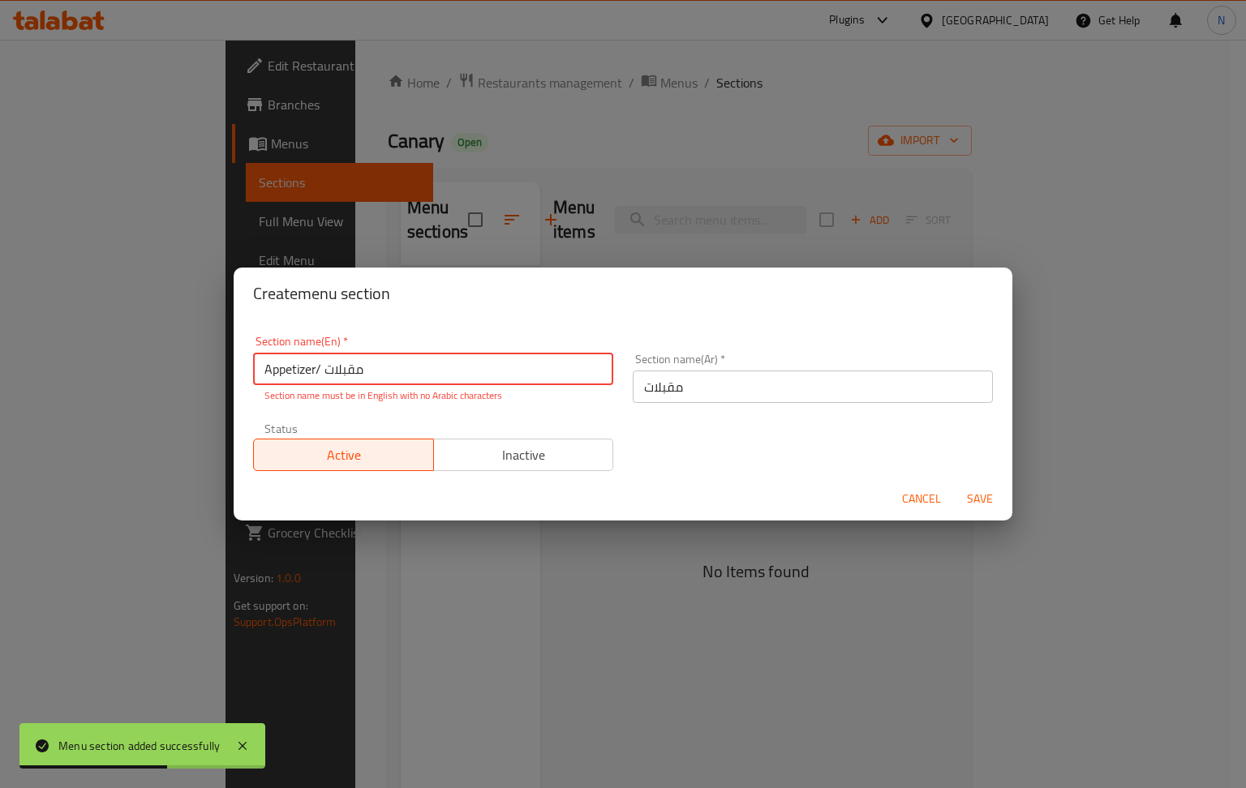
drag, startPoint x: 362, startPoint y: 370, endPoint x: 318, endPoint y: 373, distance: 43.9
click at [318, 373] on input "Appetizer/ مقبلات" at bounding box center [433, 369] width 360 height 32
type input "Appetizer"
click at [983, 504] on button "Save" at bounding box center [980, 499] width 52 height 30
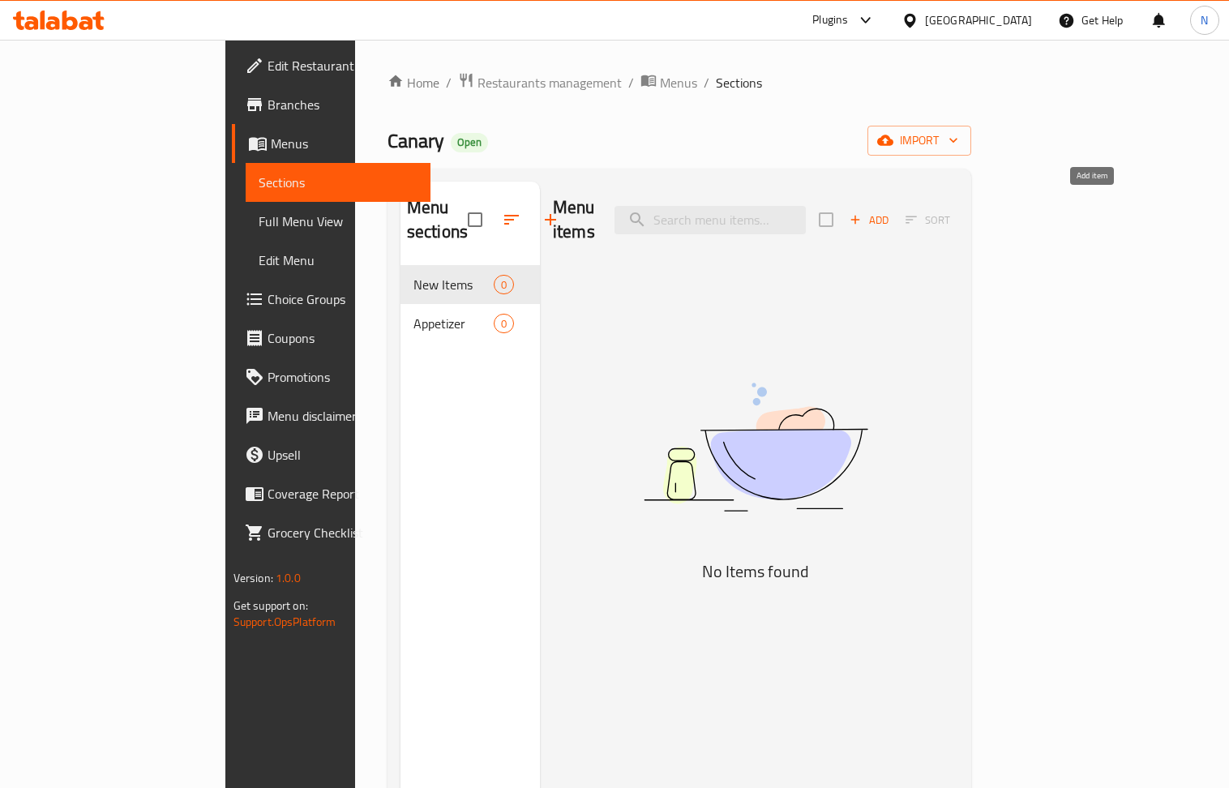
click at [891, 211] on span "Add" at bounding box center [869, 220] width 44 height 19
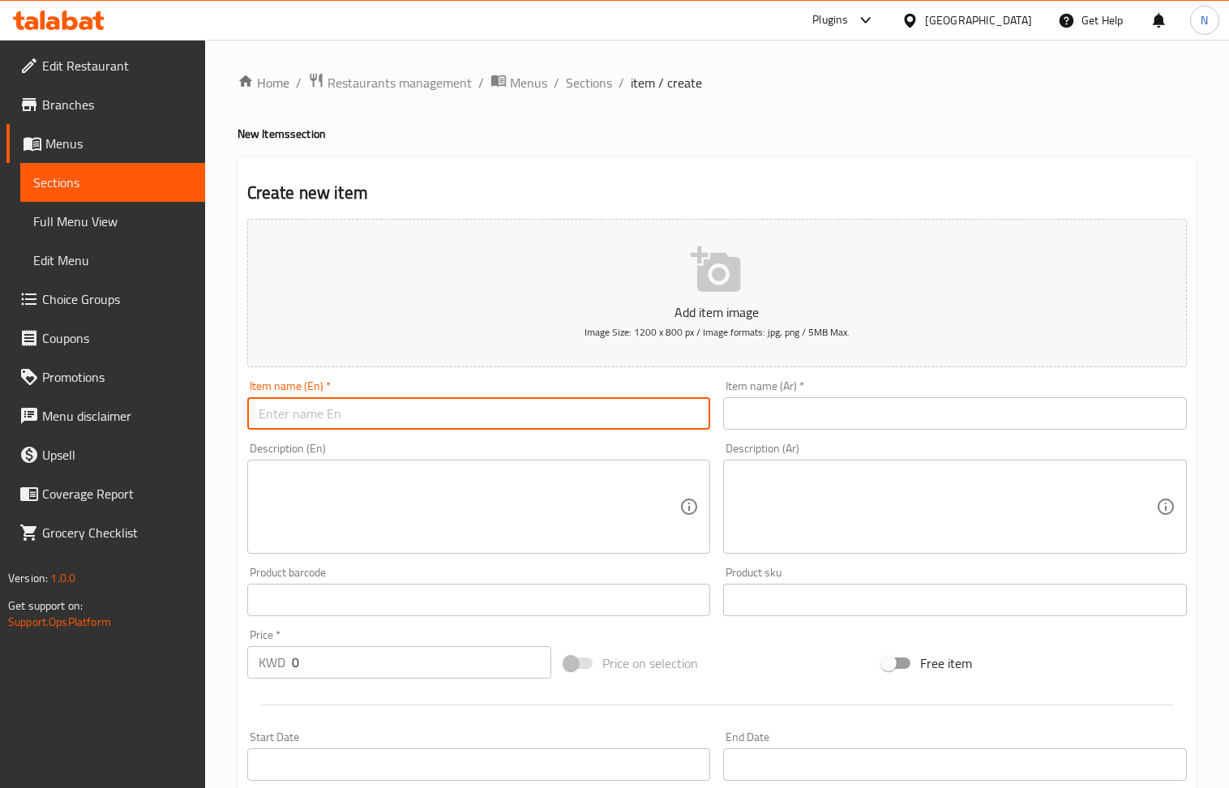
click at [426, 419] on input "text" at bounding box center [479, 413] width 464 height 32
paste input "Zaatar Saj"
type input "Zaatar Saj"
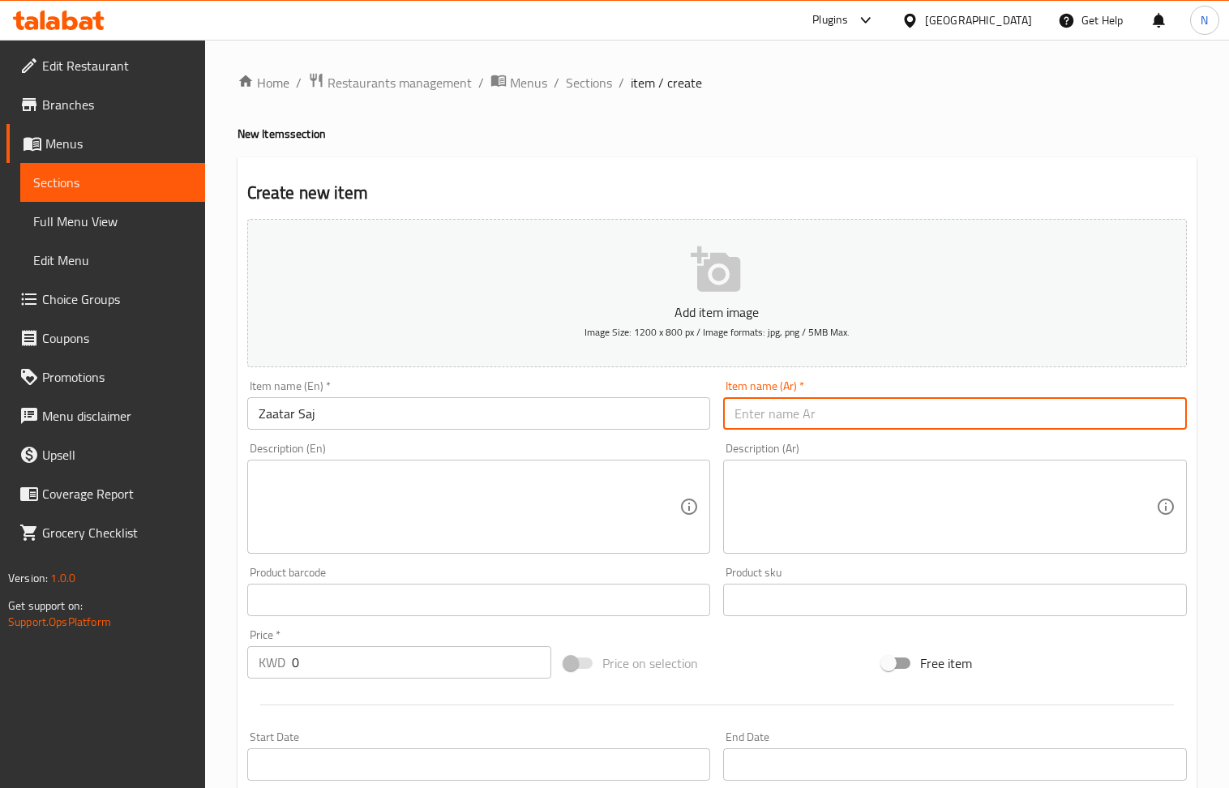
click at [890, 403] on input "text" at bounding box center [955, 413] width 464 height 32
paste input "زعترصاج"
click at [754, 417] on input "زعترصاج" at bounding box center [955, 413] width 464 height 32
type input "زعتر صاج"
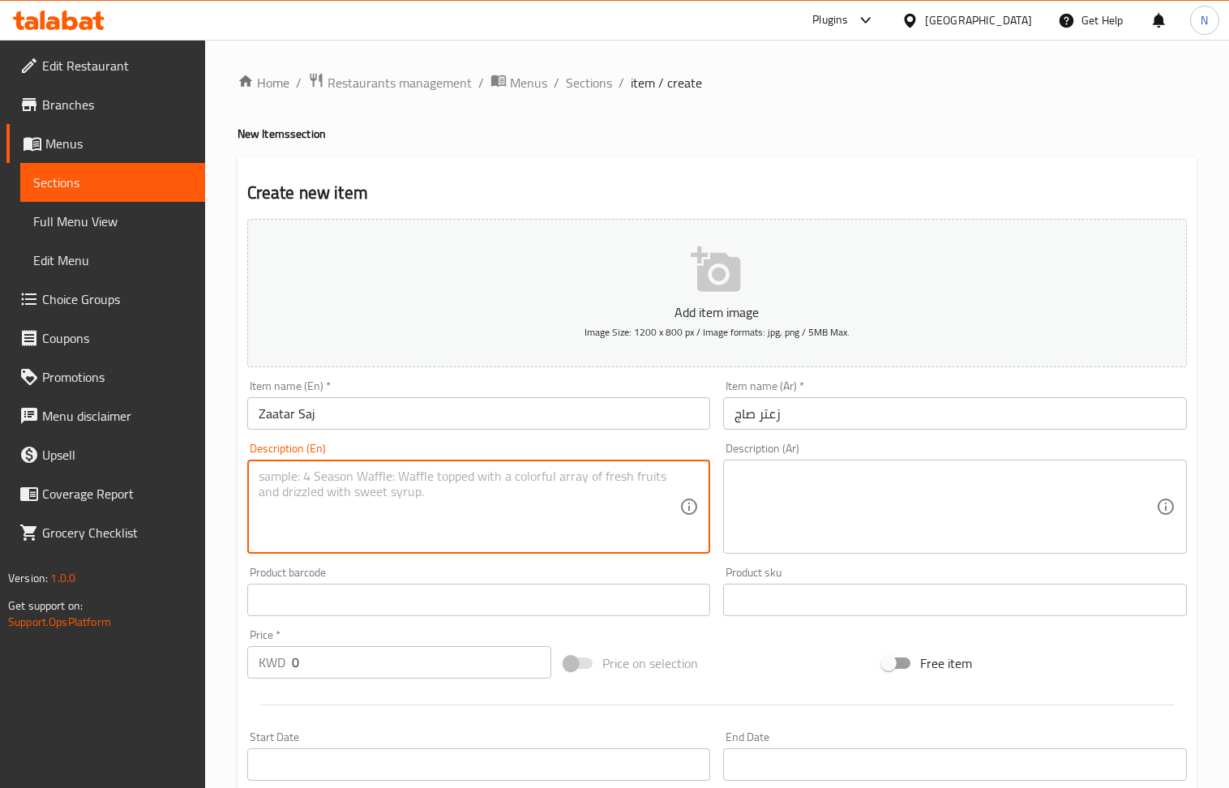
drag, startPoint x: 457, startPoint y: 495, endPoint x: 277, endPoint y: 234, distance: 317.2
click at [448, 481] on textarea at bounding box center [470, 507] width 422 height 77
paste textarea "Zaatar, olive oil, mint and tomato."
type textarea "Zaatar, olive oil, mint and tomato."
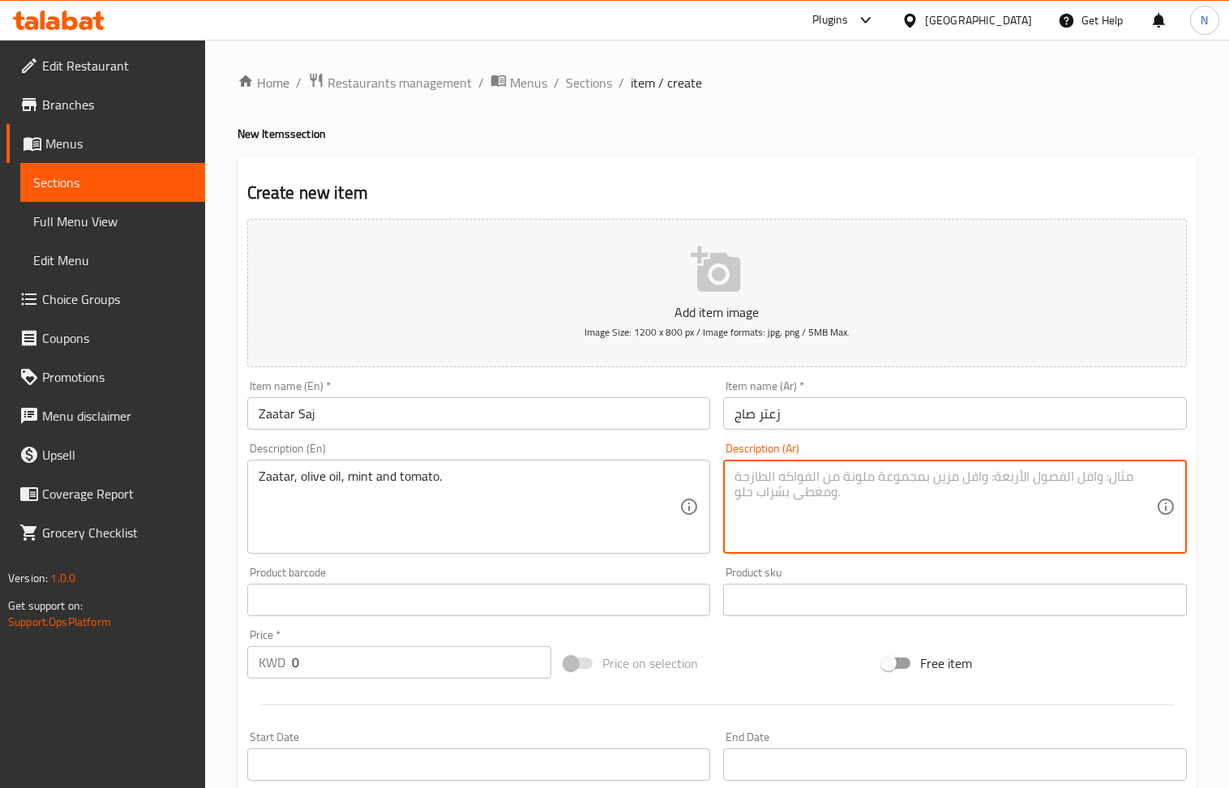
click at [913, 509] on textarea at bounding box center [946, 507] width 422 height 77
paste textarea "زعتر, زيت زيتون, نعناع و طماطم"
type textarea "زعتر, زيت زيتون, نعناع و طماطم"
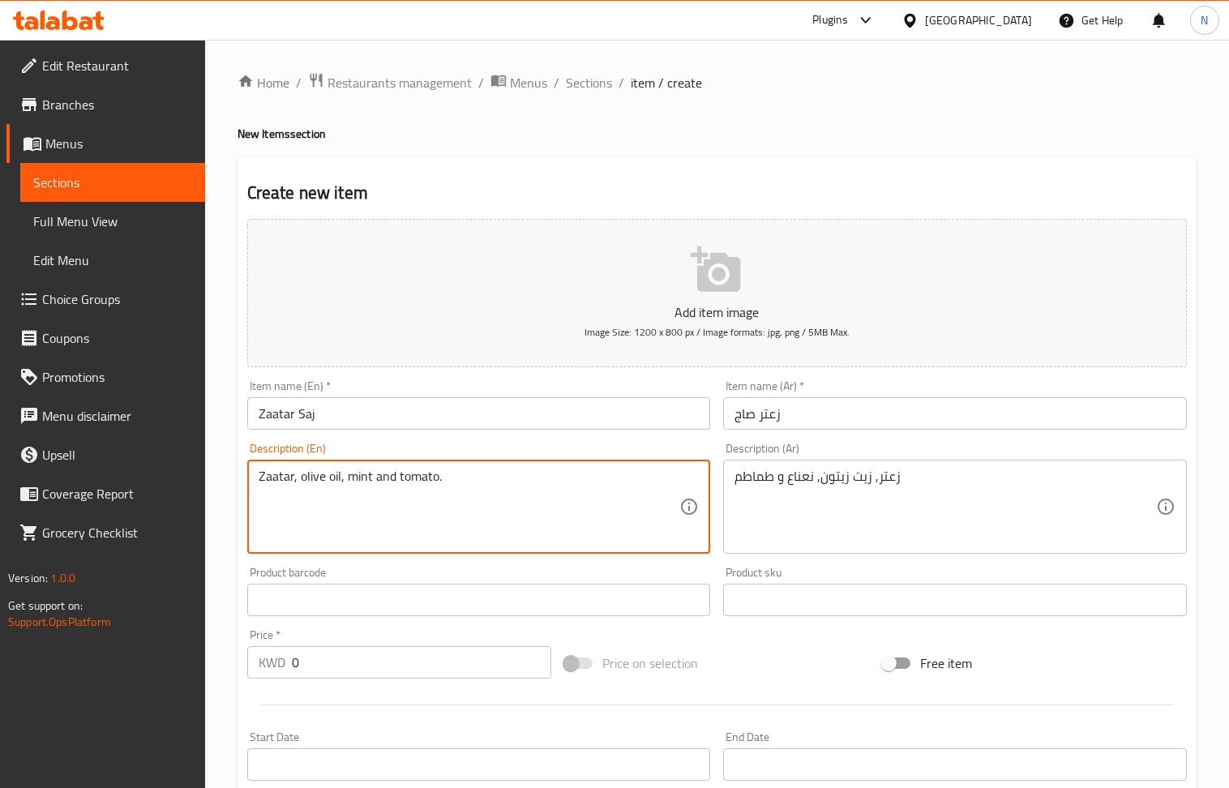
paste textarea "Saj Bread: 0.500"
drag, startPoint x: 362, startPoint y: 496, endPoint x: 315, endPoint y: 497, distance: 46.2
click at [315, 497] on textarea "Zaatar, olive oil, mint and tomato. Saj Bread: 0.500" at bounding box center [470, 507] width 422 height 77
type textarea "Zaatar, olive oil, mint and tomato. Saj Bread: 0.500"
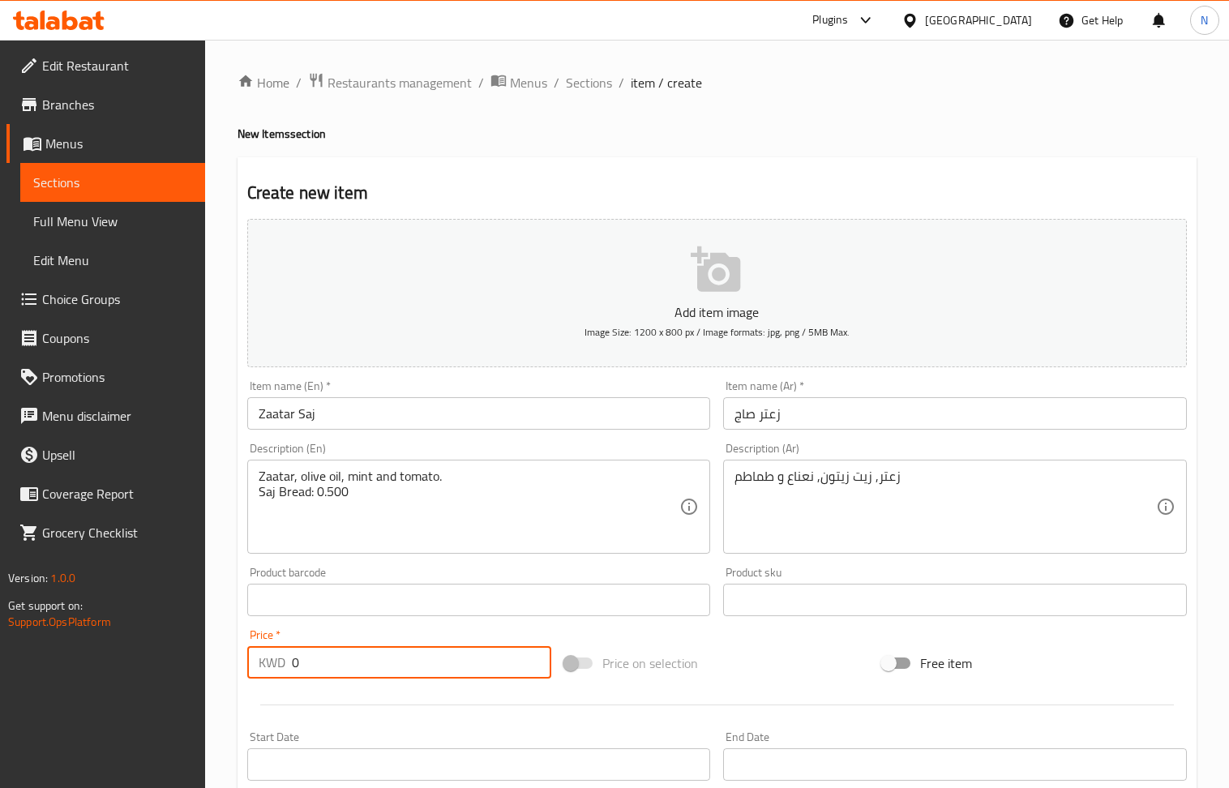
click at [354, 656] on input "0" at bounding box center [422, 662] width 260 height 32
paste input ".500"
type input "0.500"
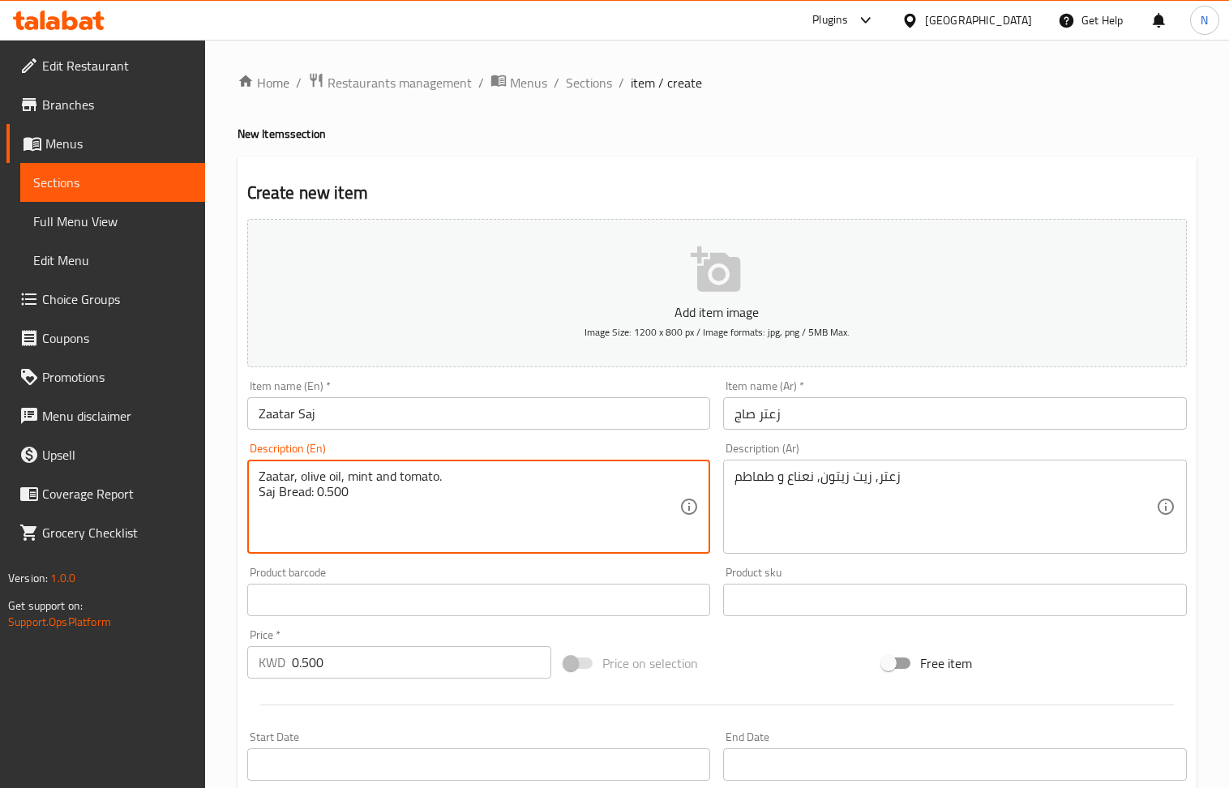
drag, startPoint x: 358, startPoint y: 494, endPoint x: 310, endPoint y: 501, distance: 48.4
type textarea "Zaatar, olive oil, mint and tomato. Saj Bread"
click at [367, 497] on textarea "Zaatar, olive oil, mint and tomato. Saj Bread" at bounding box center [470, 507] width 422 height 77
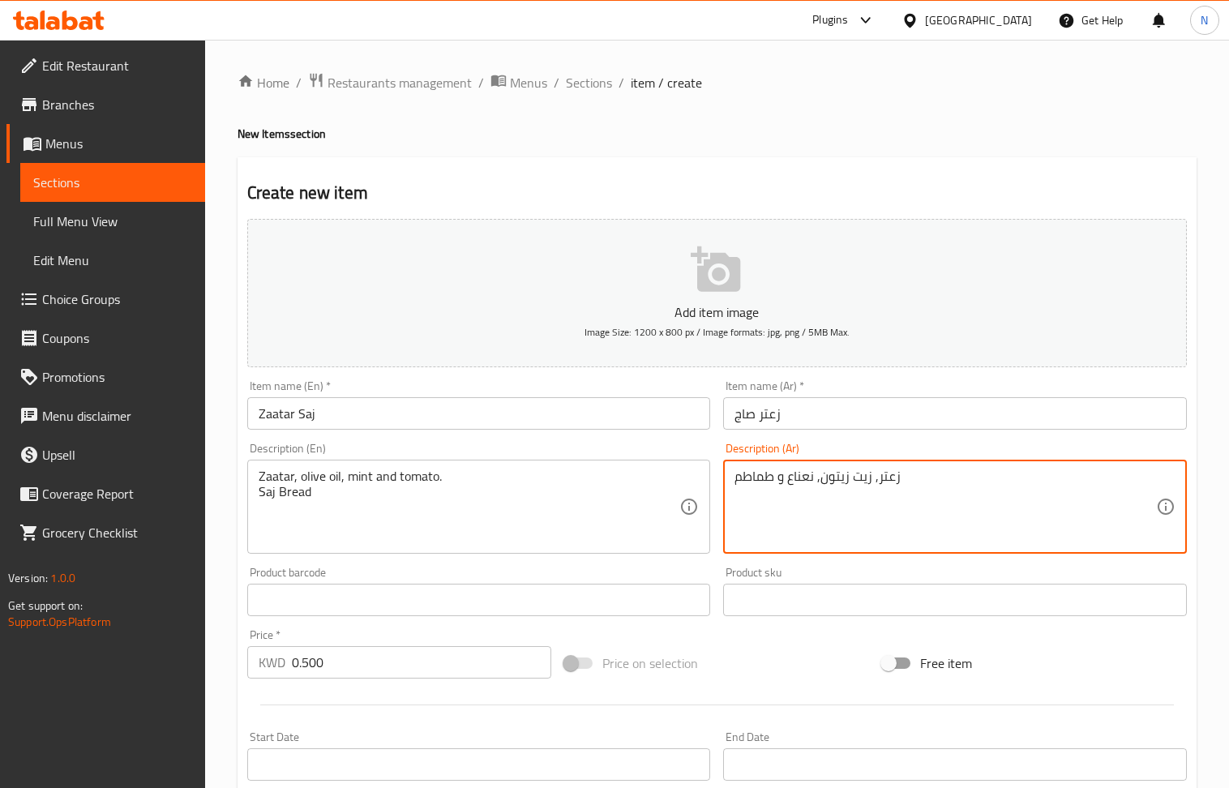
paste textarea "خبز الصاج"
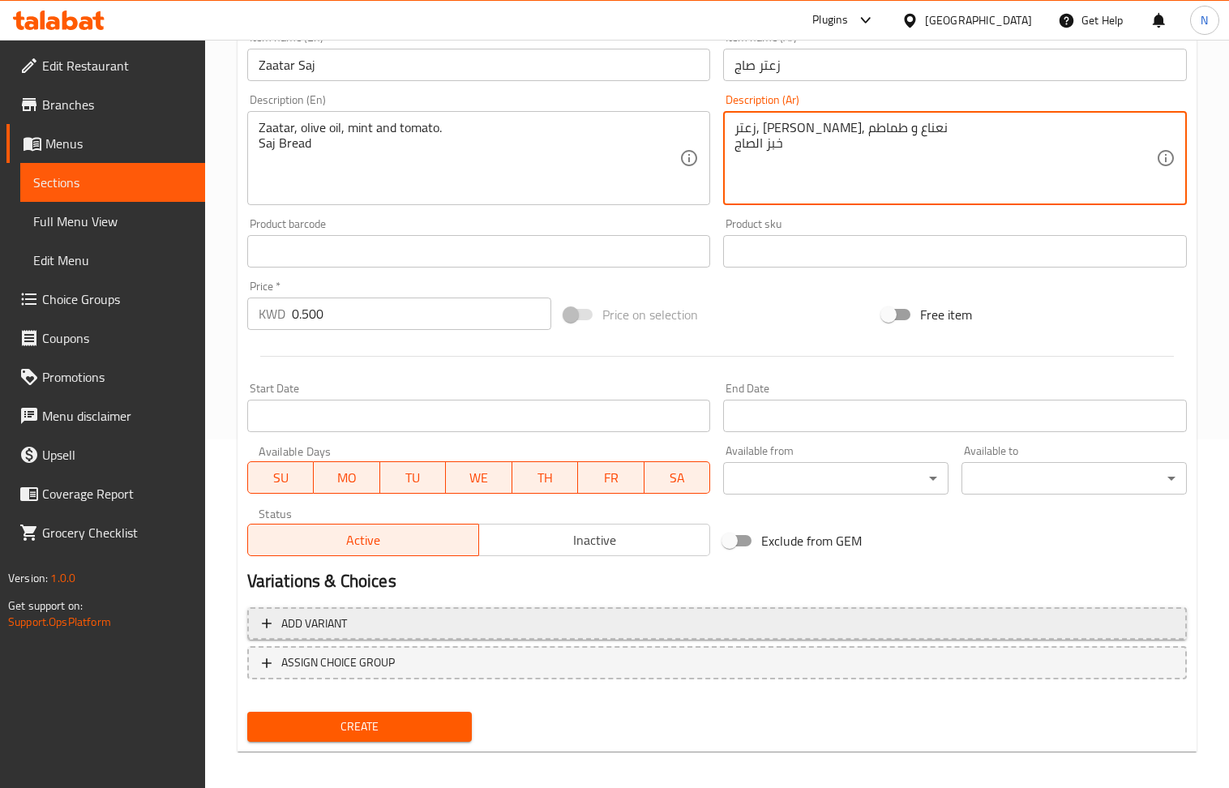
scroll to position [357, 0]
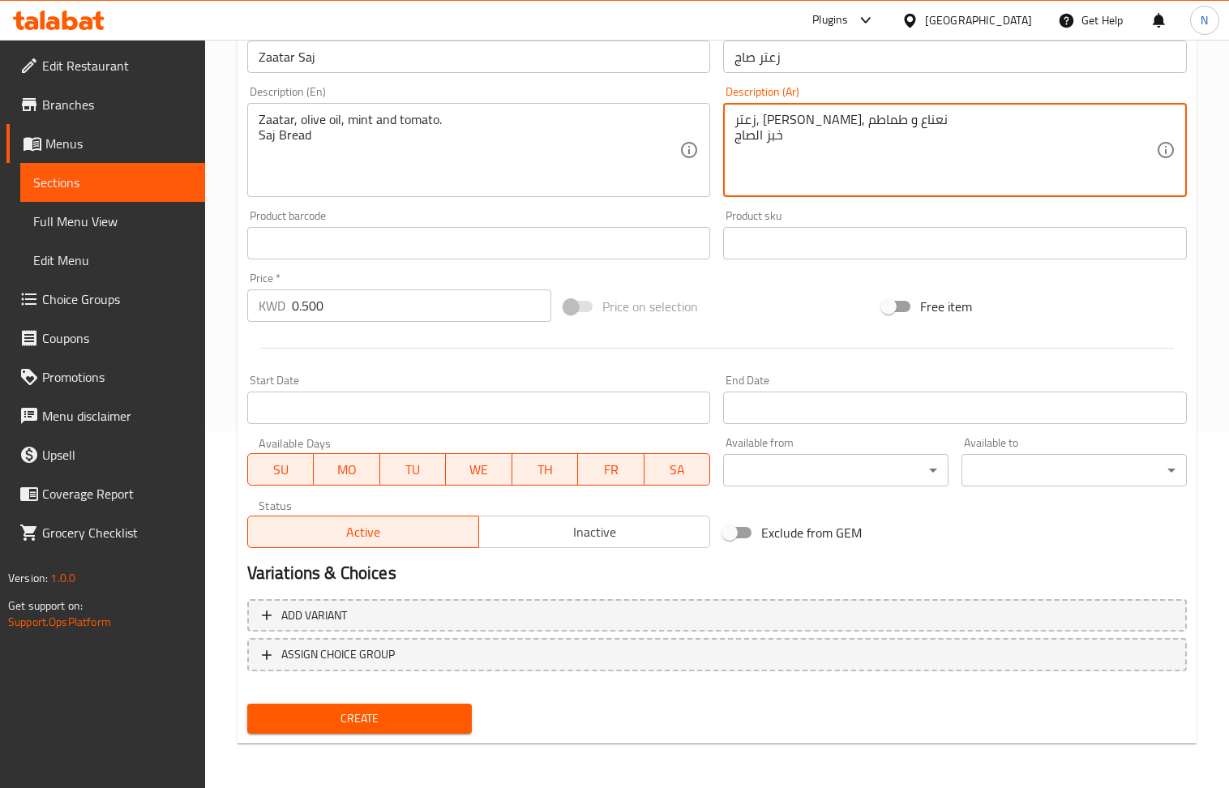
type textarea "زعتر, [PERSON_NAME], نعناع و طماطم خبز الصاج"
click at [389, 712] on span "Create" at bounding box center [359, 719] width 199 height 20
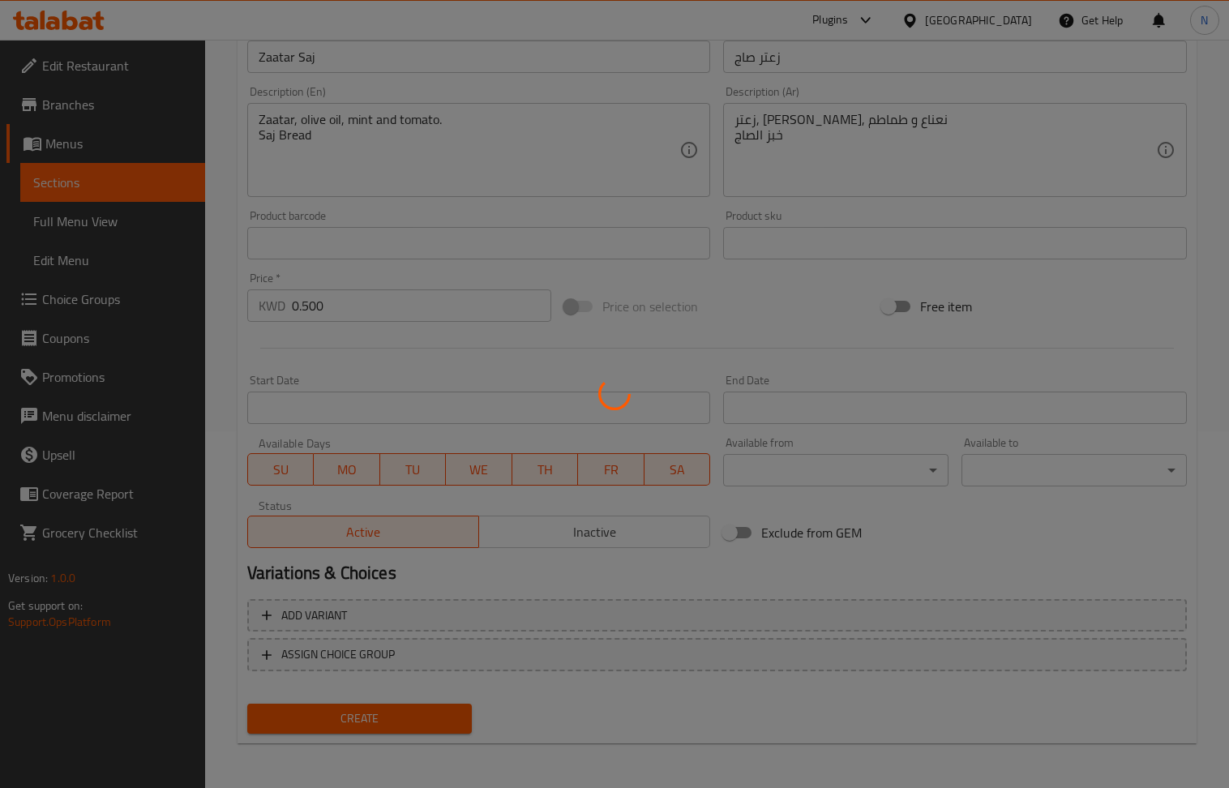
type input "0"
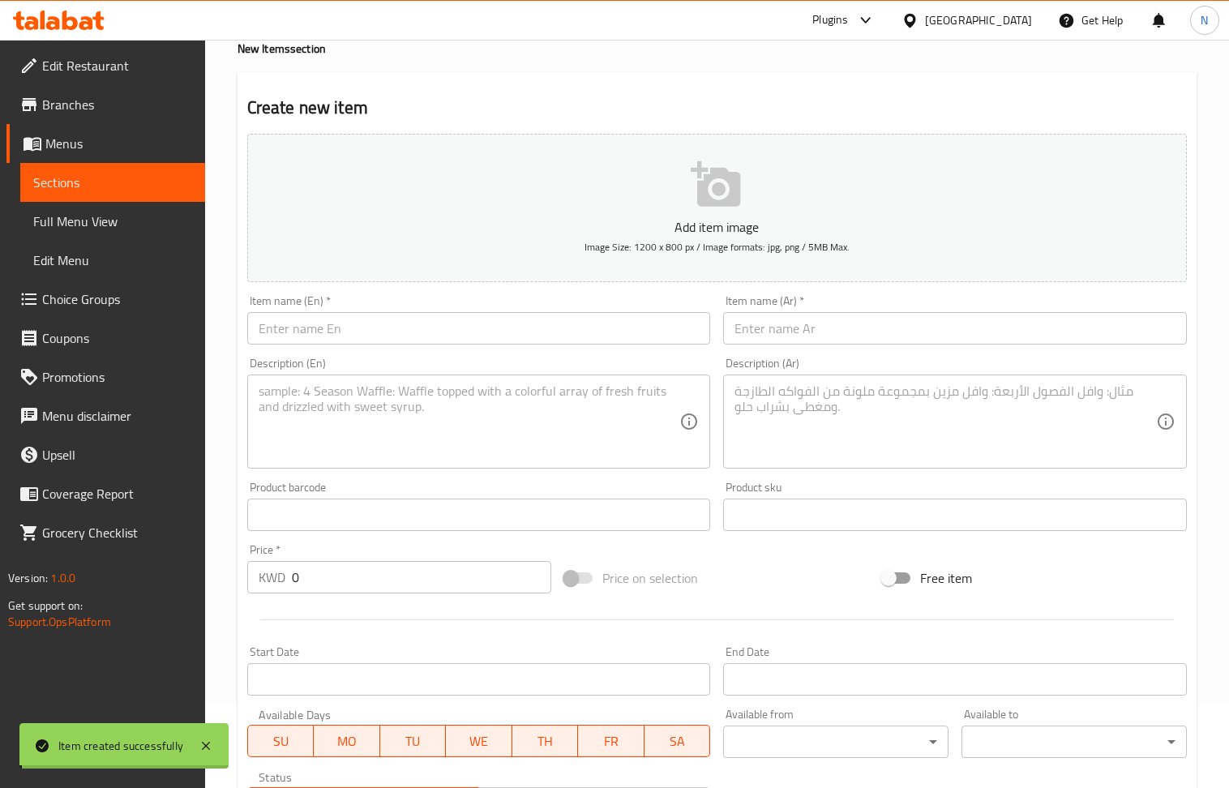
scroll to position [0, 0]
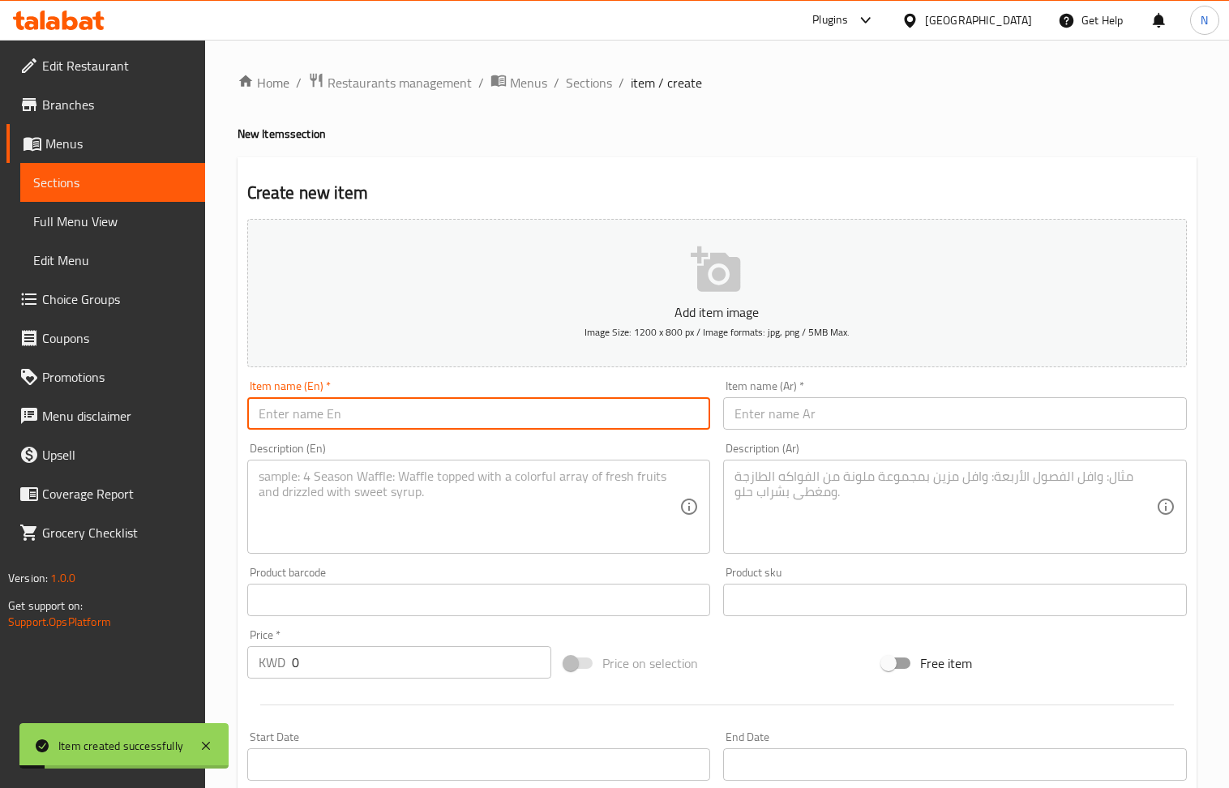
drag, startPoint x: 464, startPoint y: 414, endPoint x: 432, endPoint y: 376, distance: 48.9
click at [464, 414] on input "text" at bounding box center [479, 413] width 464 height 32
paste input "Potato Sandwich"
type input "Potato Sandwich"
drag, startPoint x: 854, startPoint y: 415, endPoint x: 573, endPoint y: 250, distance: 326.4
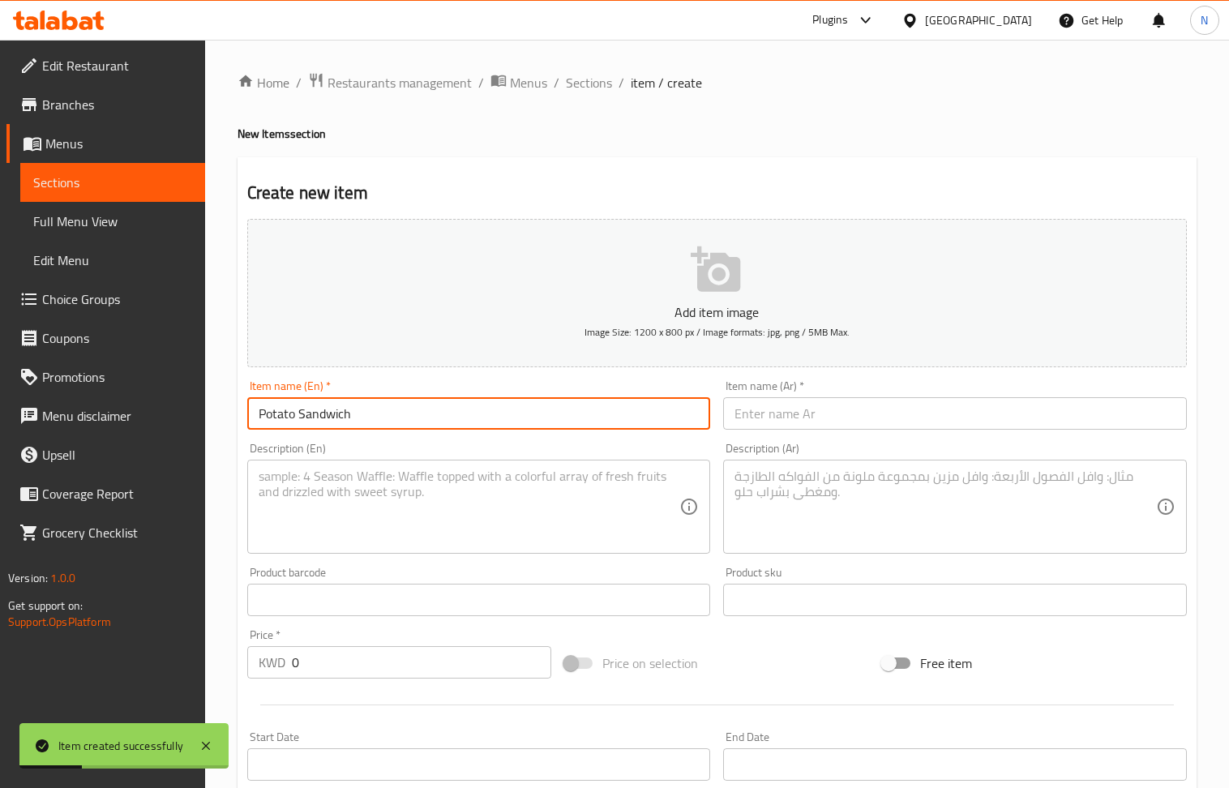
click at [854, 415] on input "text" at bounding box center [955, 413] width 464 height 32
paste input "ساندويتش بطاطا"
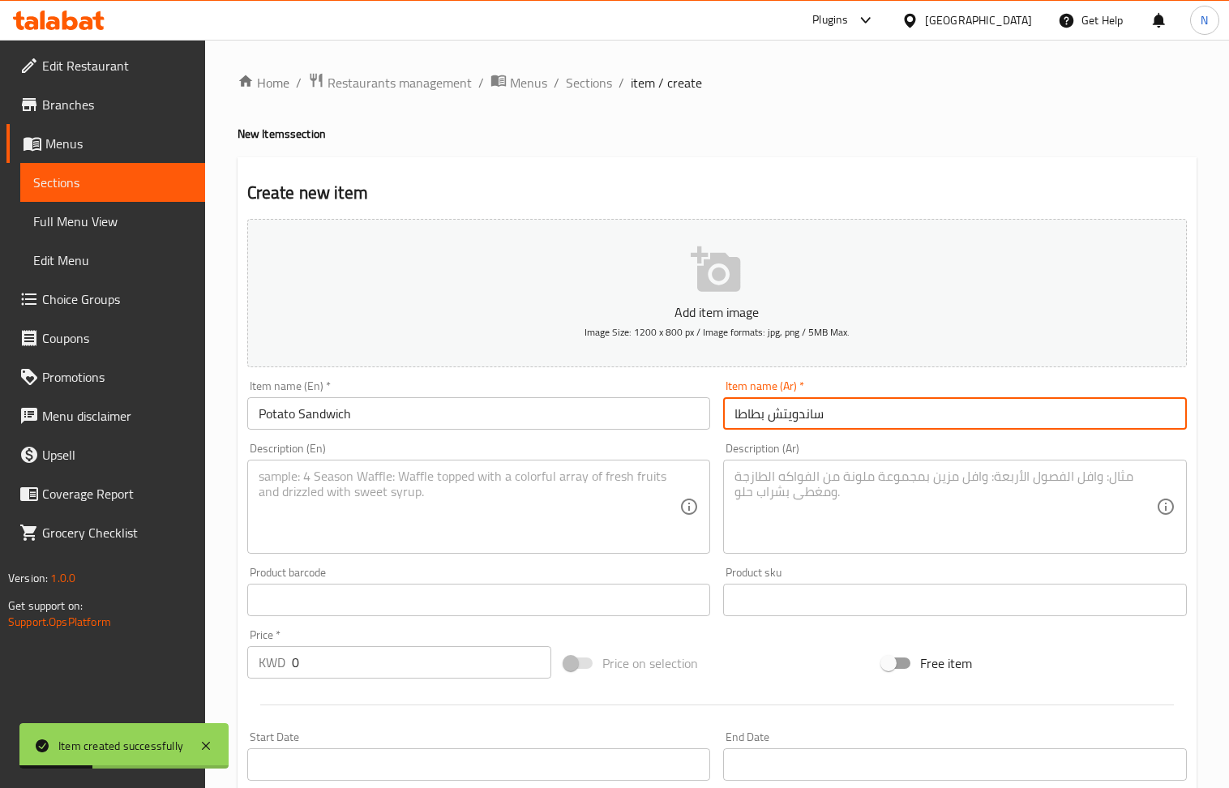
type input "ساندويتش بطاطا"
click at [394, 523] on textarea at bounding box center [470, 507] width 422 height 77
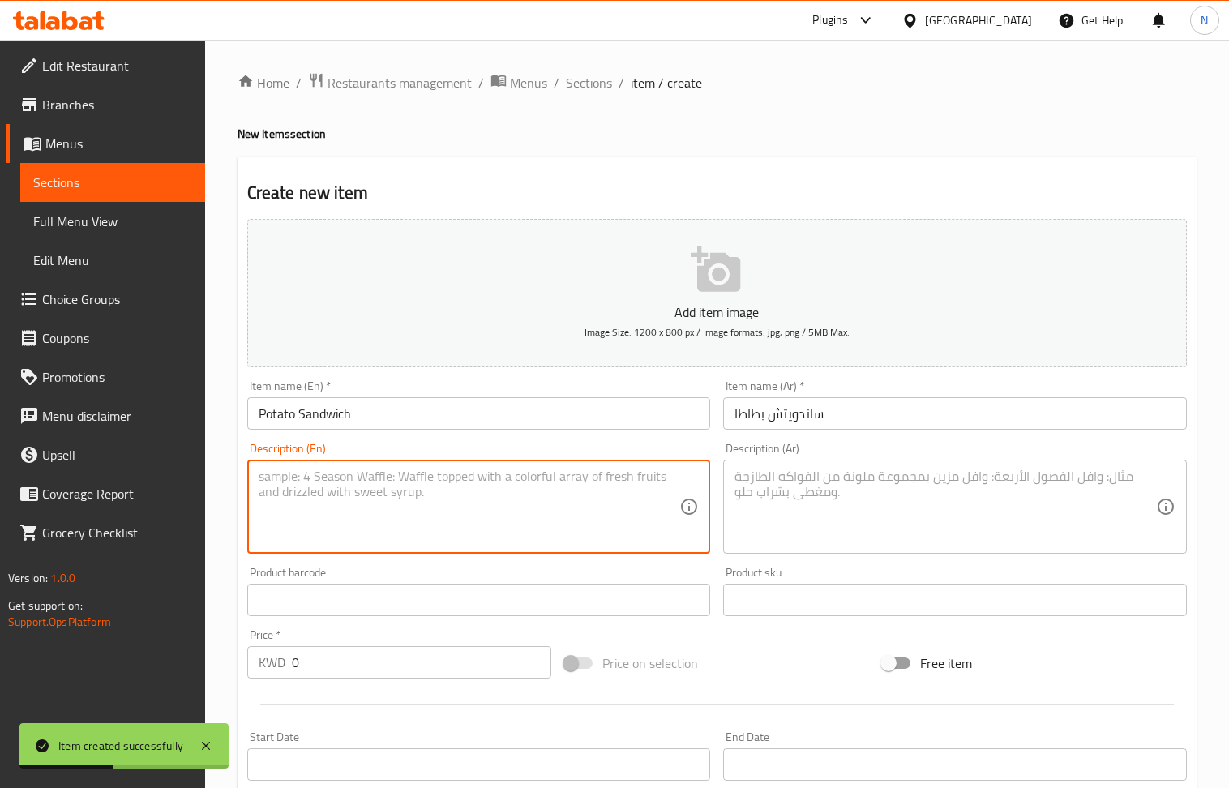
paste textarea "French fries, coleslaw salad, ketchup and garlic paste."
type textarea "French fries, coleslaw salad, ketchup and garlic paste."
click at [973, 504] on textarea at bounding box center [946, 507] width 422 height 77
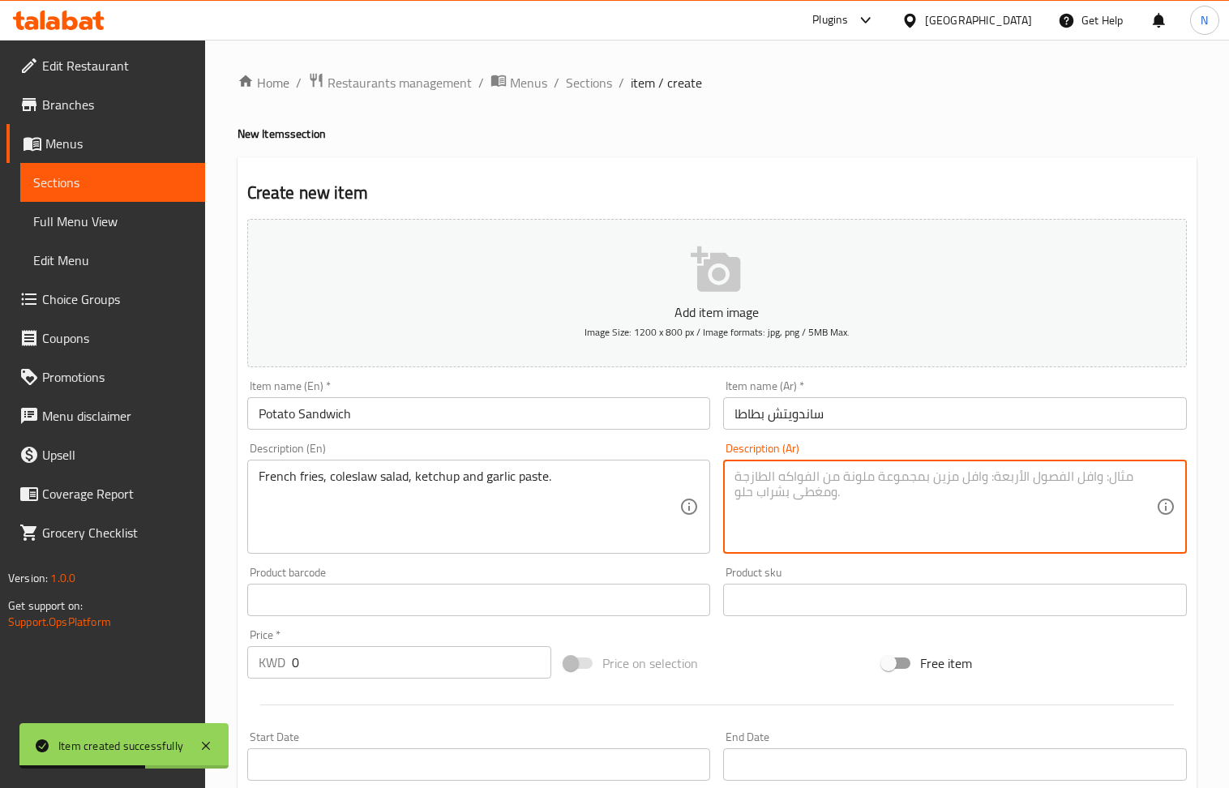
paste textarea "بطاطا مقلية, سلطة كول سلو, كاتشب، ثوم."
type textarea "بطاطا مقلية, سلطة كول سلو, كاتشب، ثوم."
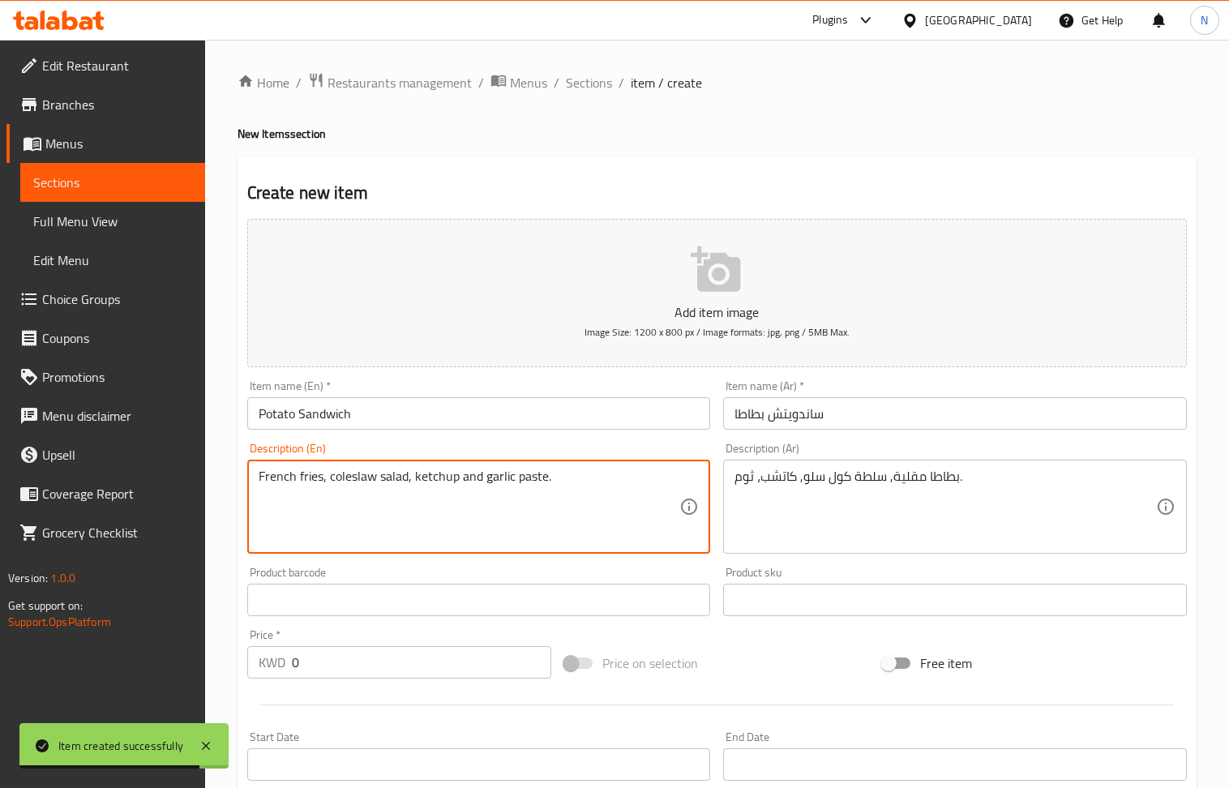
paste textarea "Lebanese Bread: 0.350"
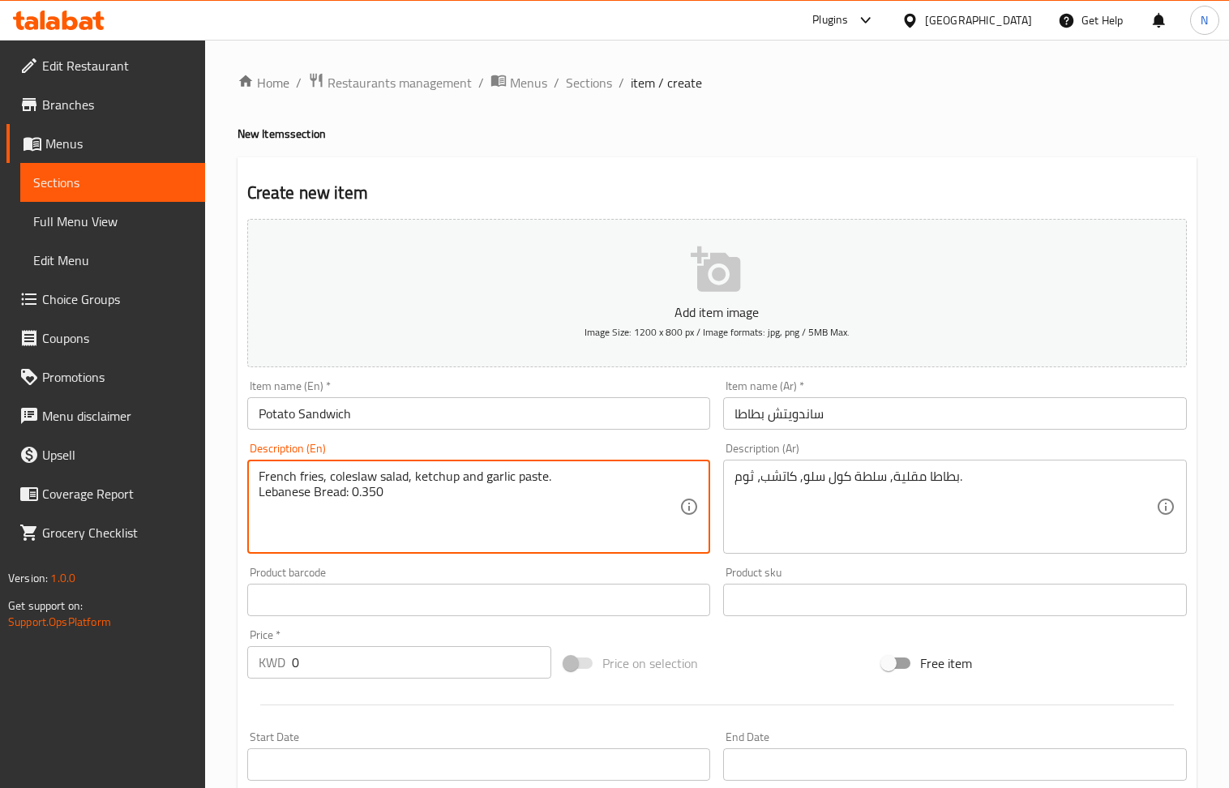
drag, startPoint x: 416, startPoint y: 503, endPoint x: 354, endPoint y: 496, distance: 62.8
click at [354, 496] on textarea "French fries, coleslaw salad, ketchup and garlic paste. Lebanese Bread: 0.350" at bounding box center [470, 507] width 422 height 77
type textarea "French fries, coleslaw salad, ketchup and garlic paste. Lebanese Bread: 0.350"
click at [375, 669] on input "0" at bounding box center [422, 662] width 260 height 32
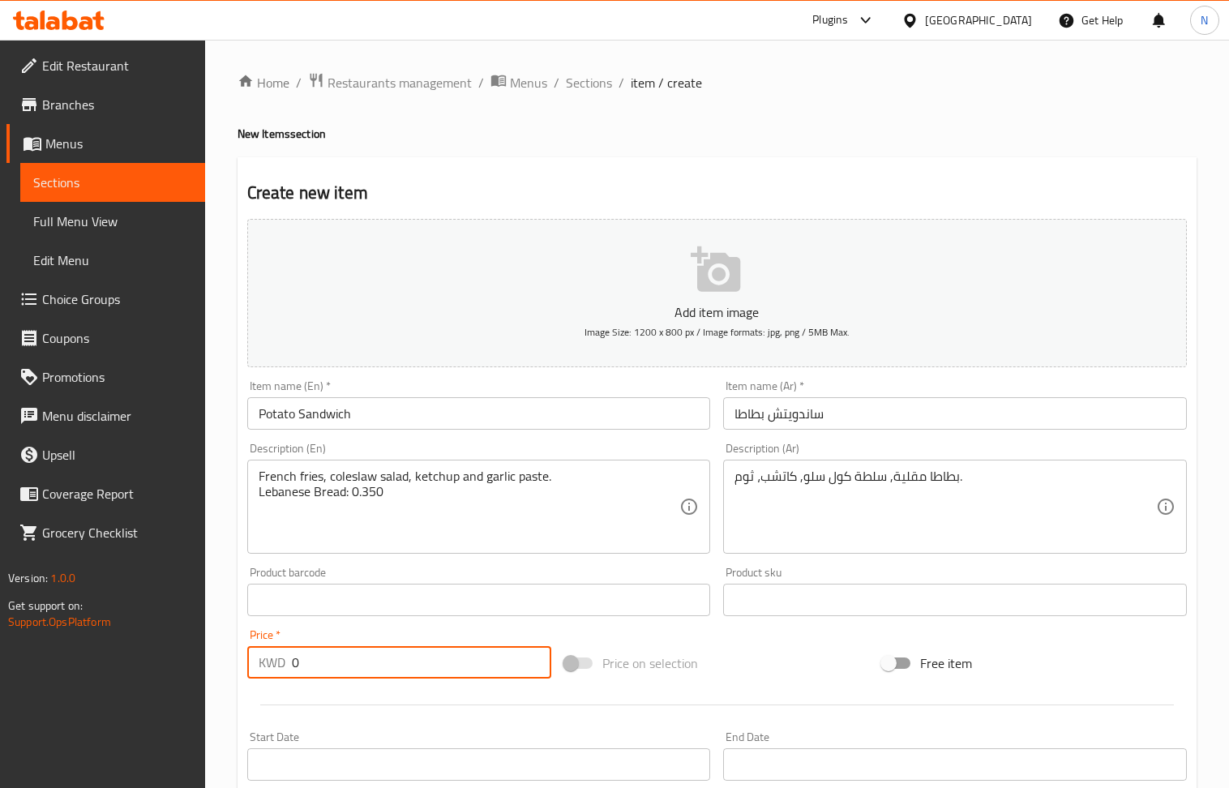
click at [375, 669] on input "0" at bounding box center [422, 662] width 260 height 32
paste input ".350"
type input "0.350"
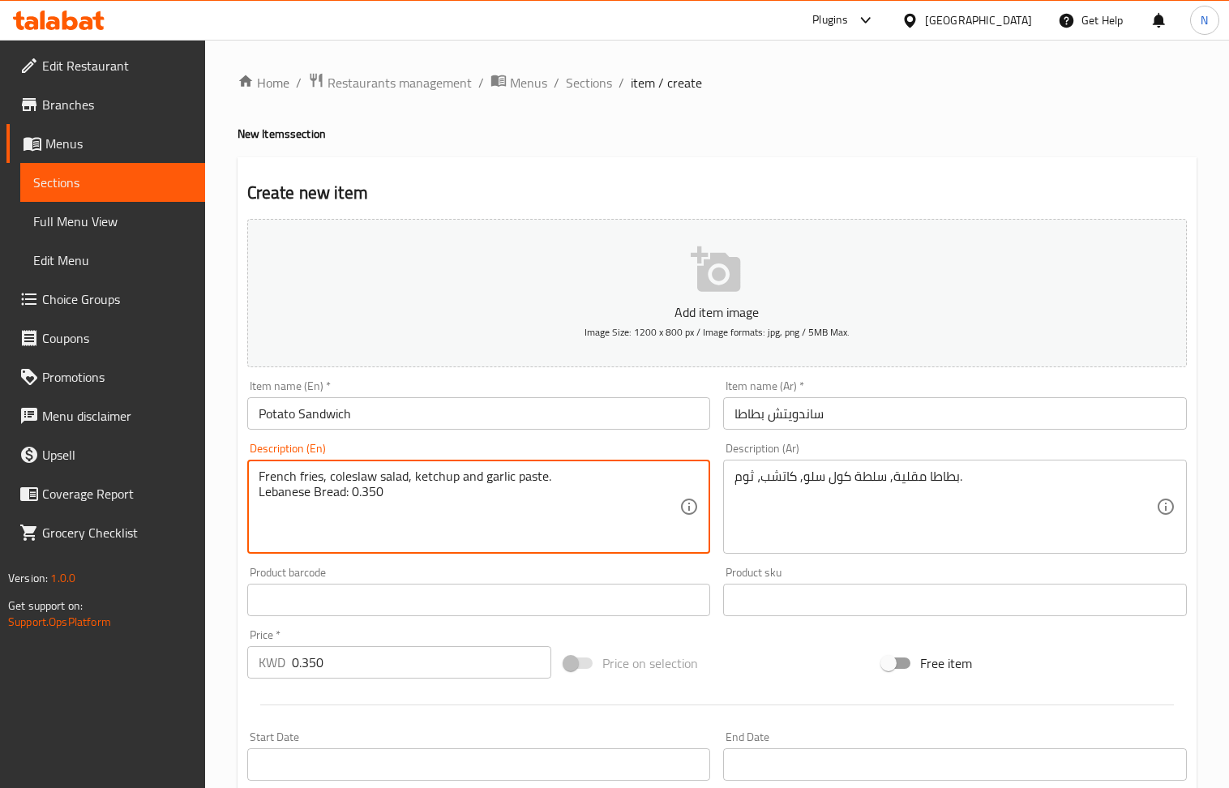
drag, startPoint x: 399, startPoint y: 493, endPoint x: 345, endPoint y: 500, distance: 54.8
click at [384, 491] on textarea "French fries, coleslaw salad, ketchup and garlic paste. Lebanese Bread" at bounding box center [470, 507] width 422 height 77
type textarea "French fries, coleslaw salad, ketchup and garlic paste. Lebanese Bread"
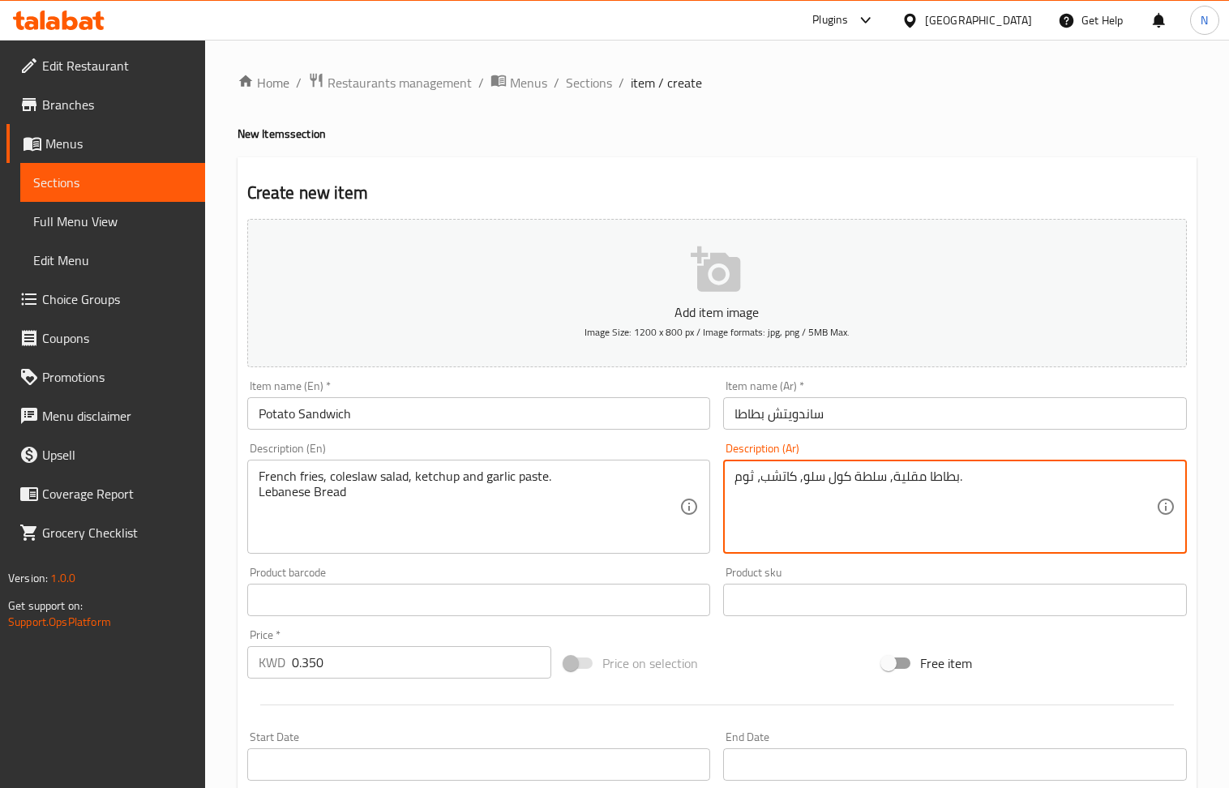
click at [1027, 482] on textarea "بطاطا مقلية, سلطة كول سلو, كاتشب، ثوم." at bounding box center [946, 507] width 422 height 77
paste textarea "خبز لبناني"
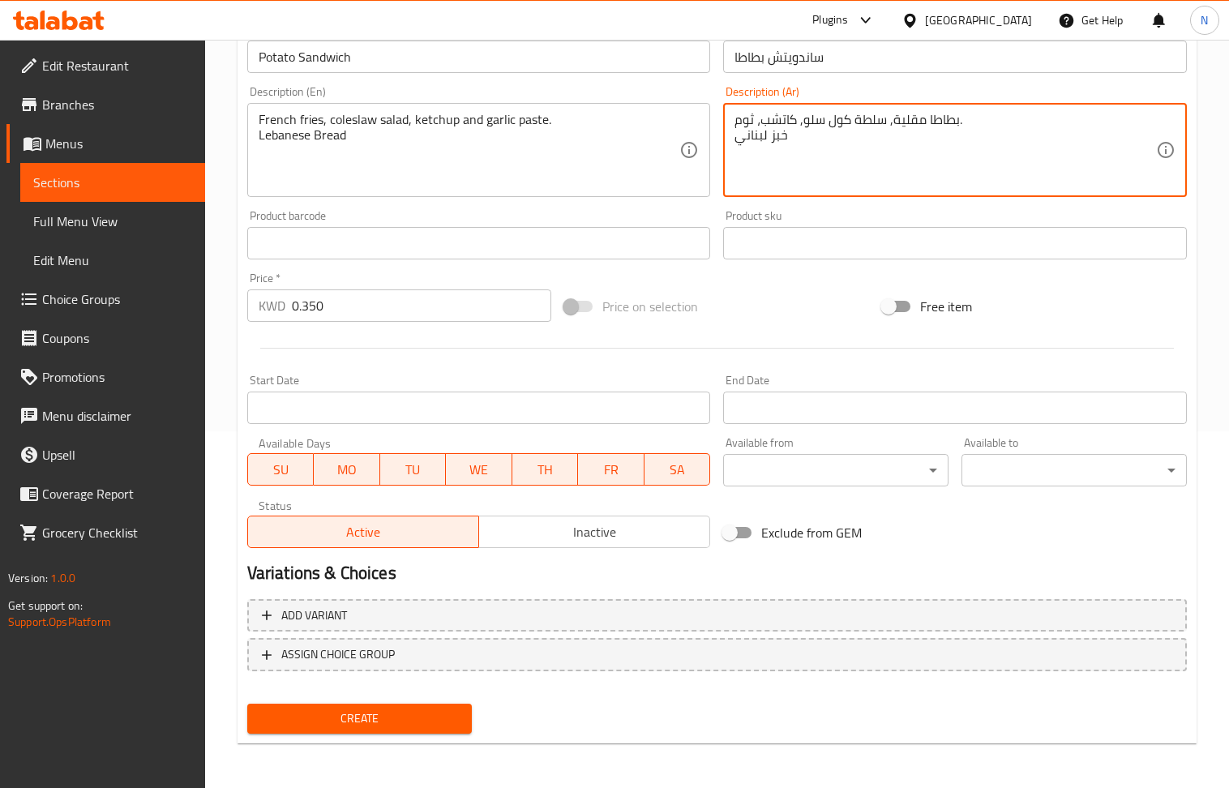
type textarea "بطاطا مقلية, سلطة كول سلو, كاتشب، ثوم. خبز لبناني"
click at [405, 709] on span "Create" at bounding box center [359, 719] width 199 height 20
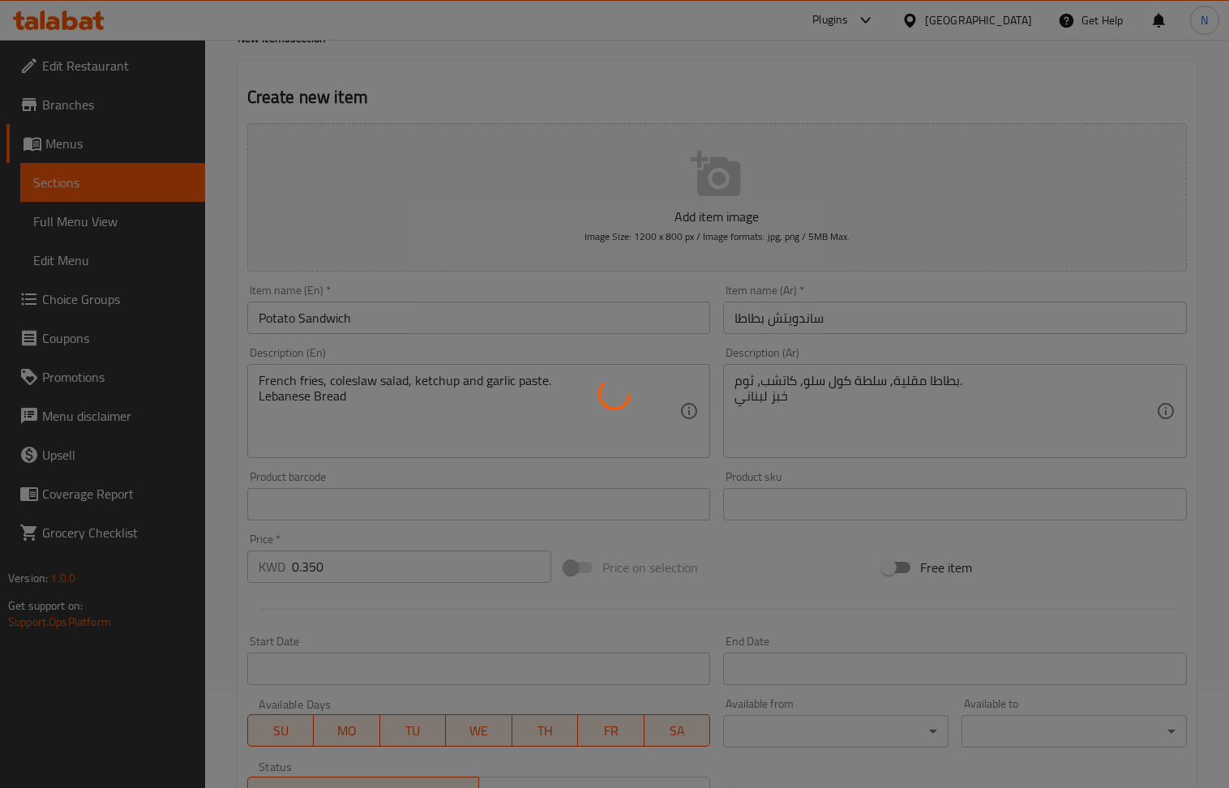
scroll to position [32, 0]
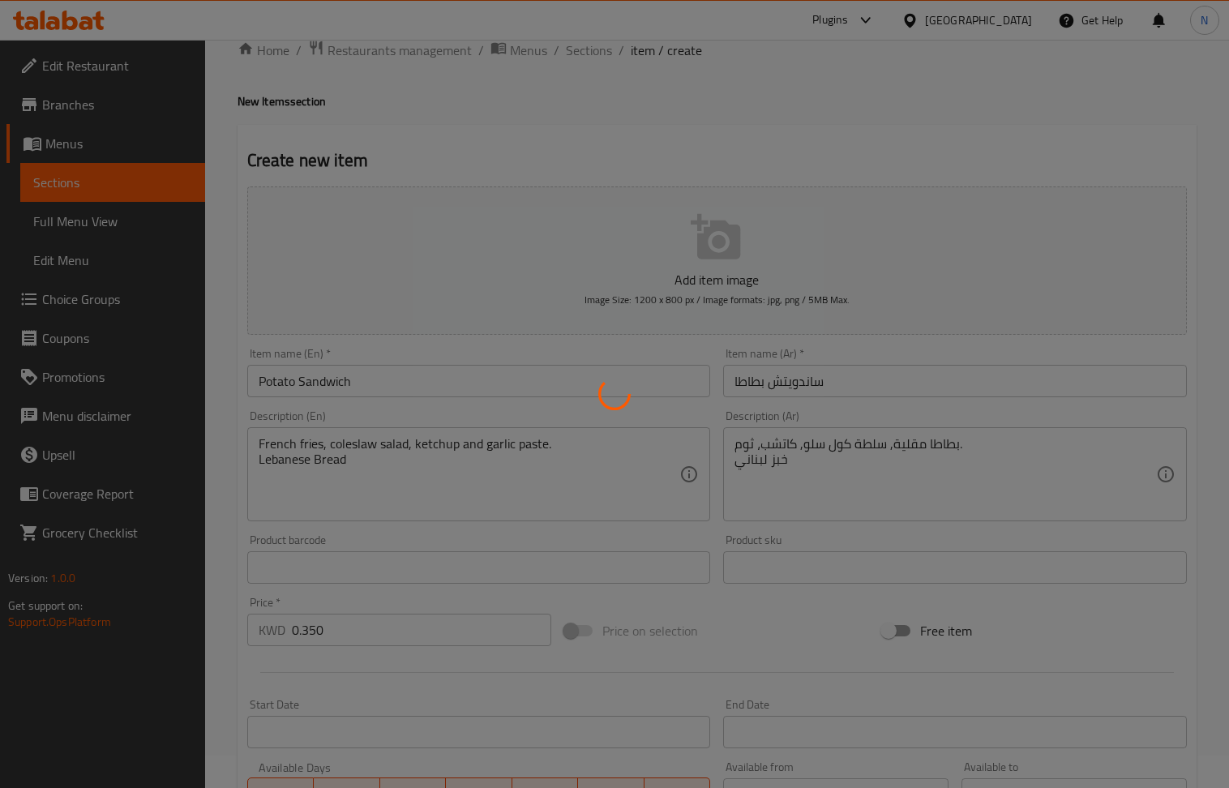
type input "0"
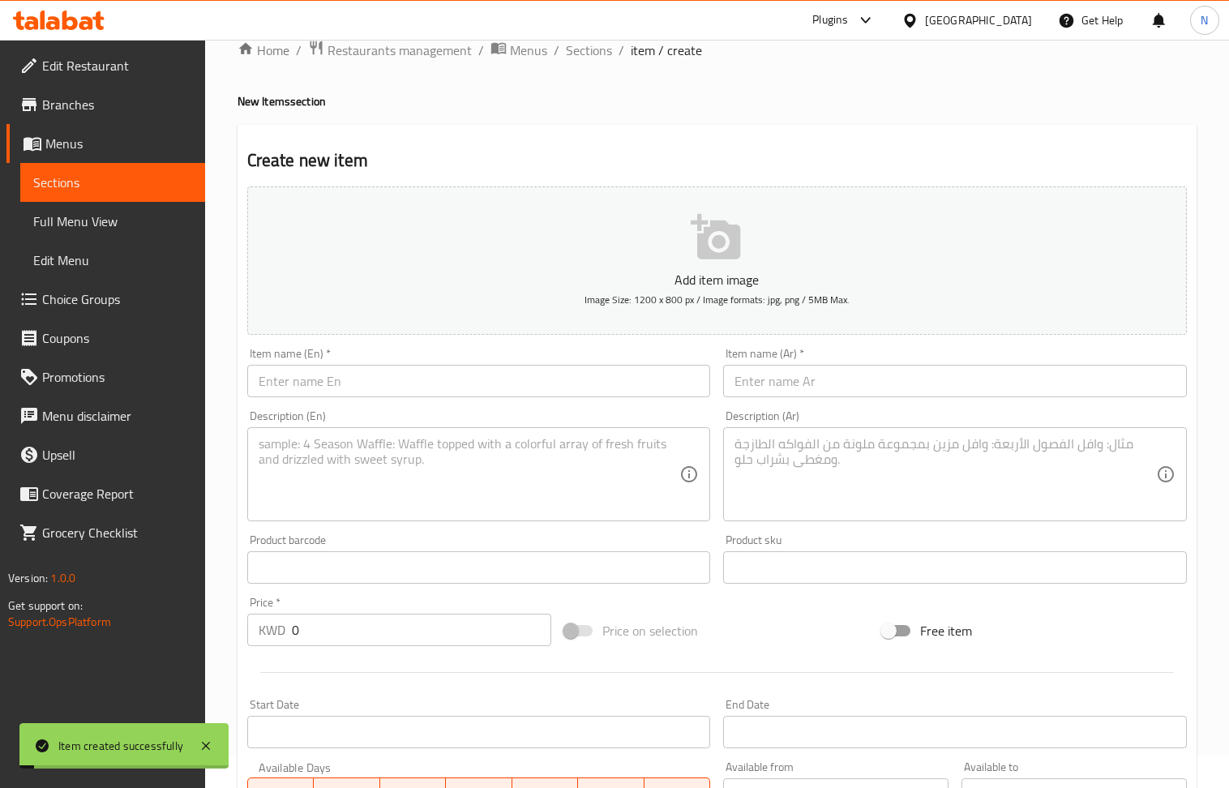
drag, startPoint x: 442, startPoint y: 397, endPoint x: 435, endPoint y: 389, distance: 10.9
click at [442, 397] on input "text" at bounding box center [479, 381] width 464 height 32
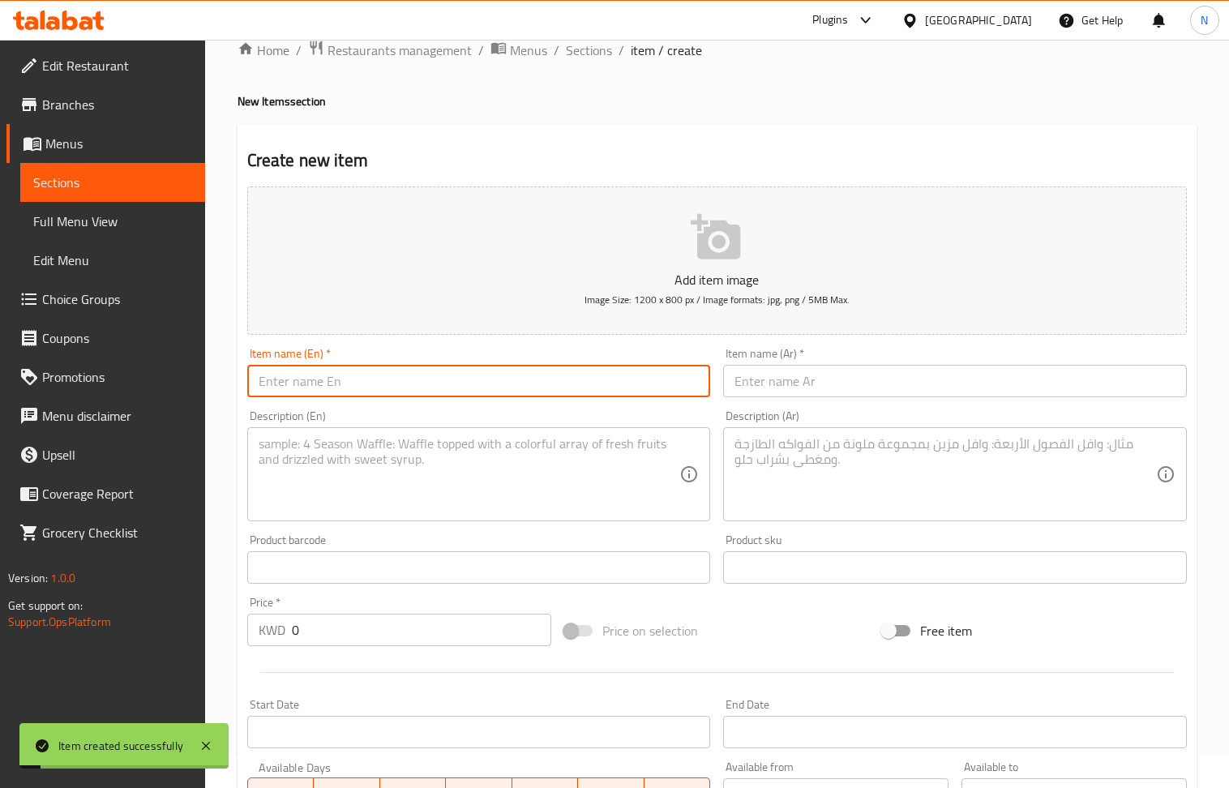
paste input "Musahab Sandwich"
type input "Musahab Sandwich"
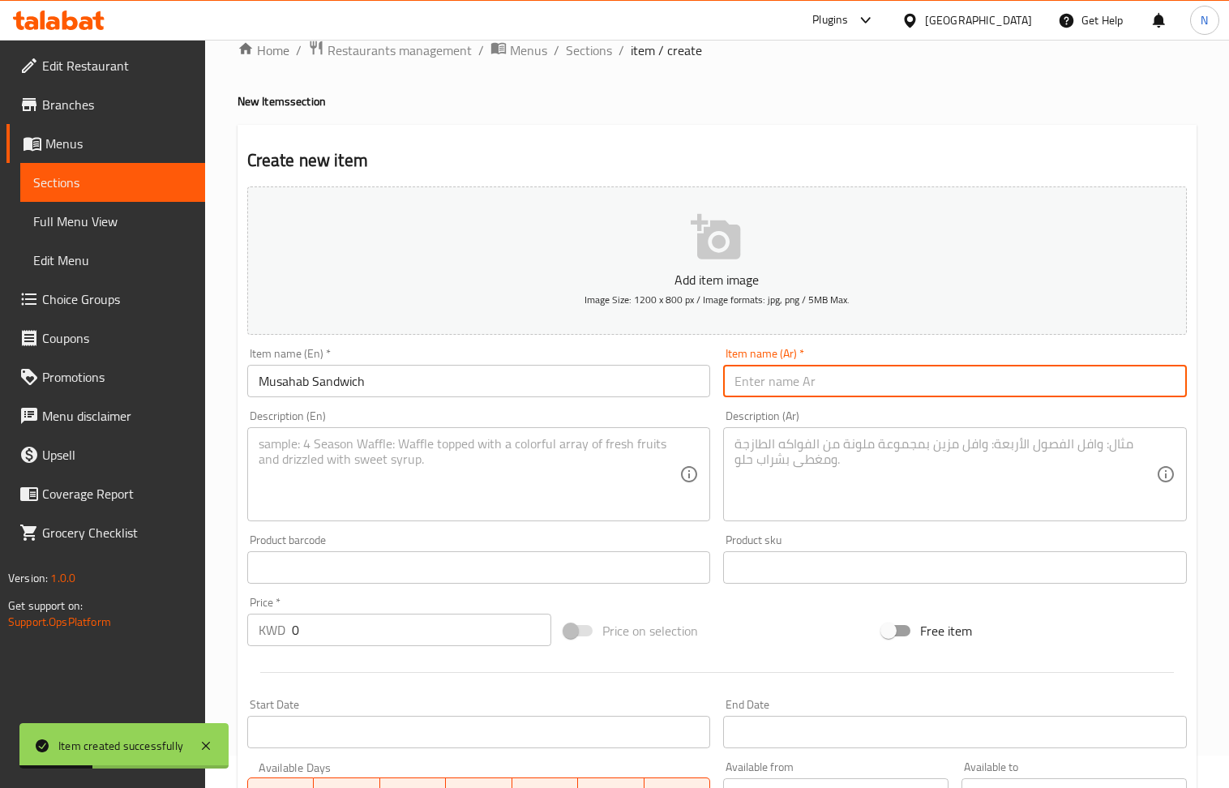
click at [1009, 374] on input "text" at bounding box center [955, 381] width 464 height 32
paste input "ساندويتش مسحب"
type input "ساندويتش مسحب"
click at [430, 487] on textarea at bounding box center [470, 474] width 422 height 77
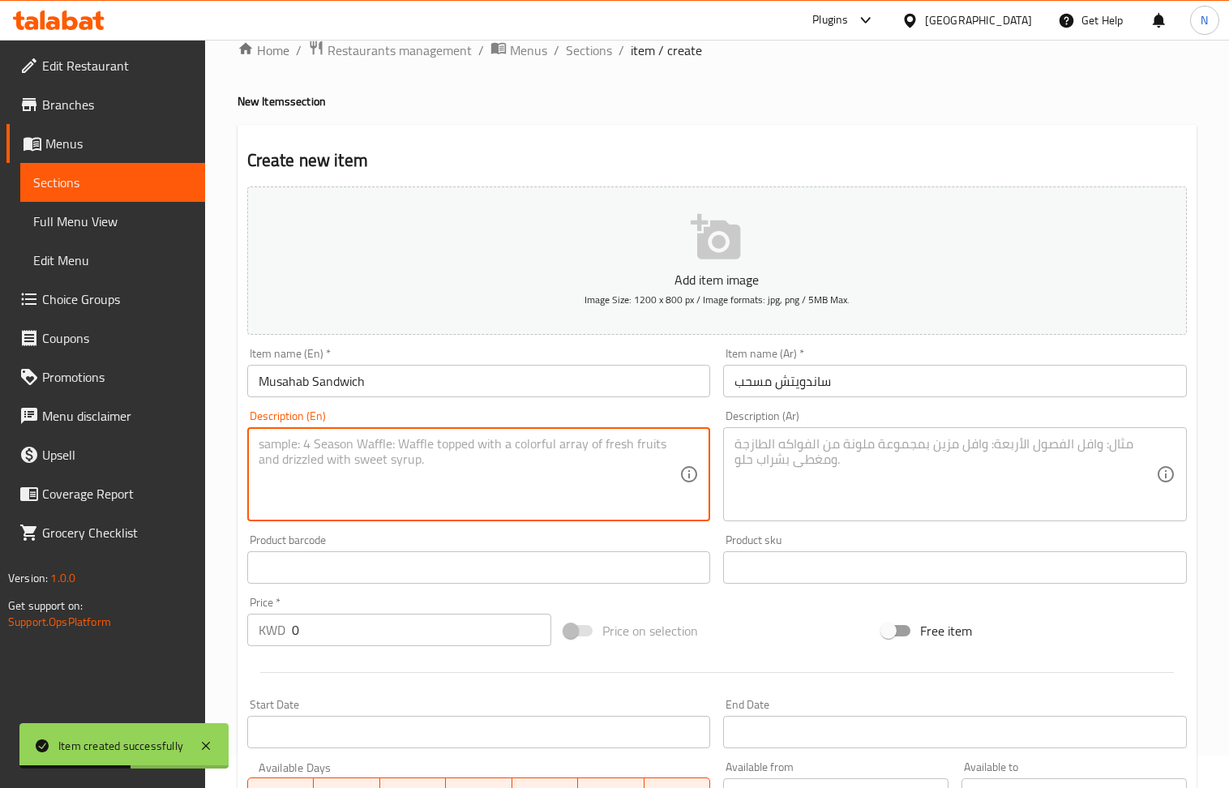
paste textarea "Pulled chicken with garlic paste and pickled cucumber."
type textarea "Pulled chicken with garlic paste and pickled cucumber."
click at [796, 457] on textarea at bounding box center [946, 474] width 422 height 77
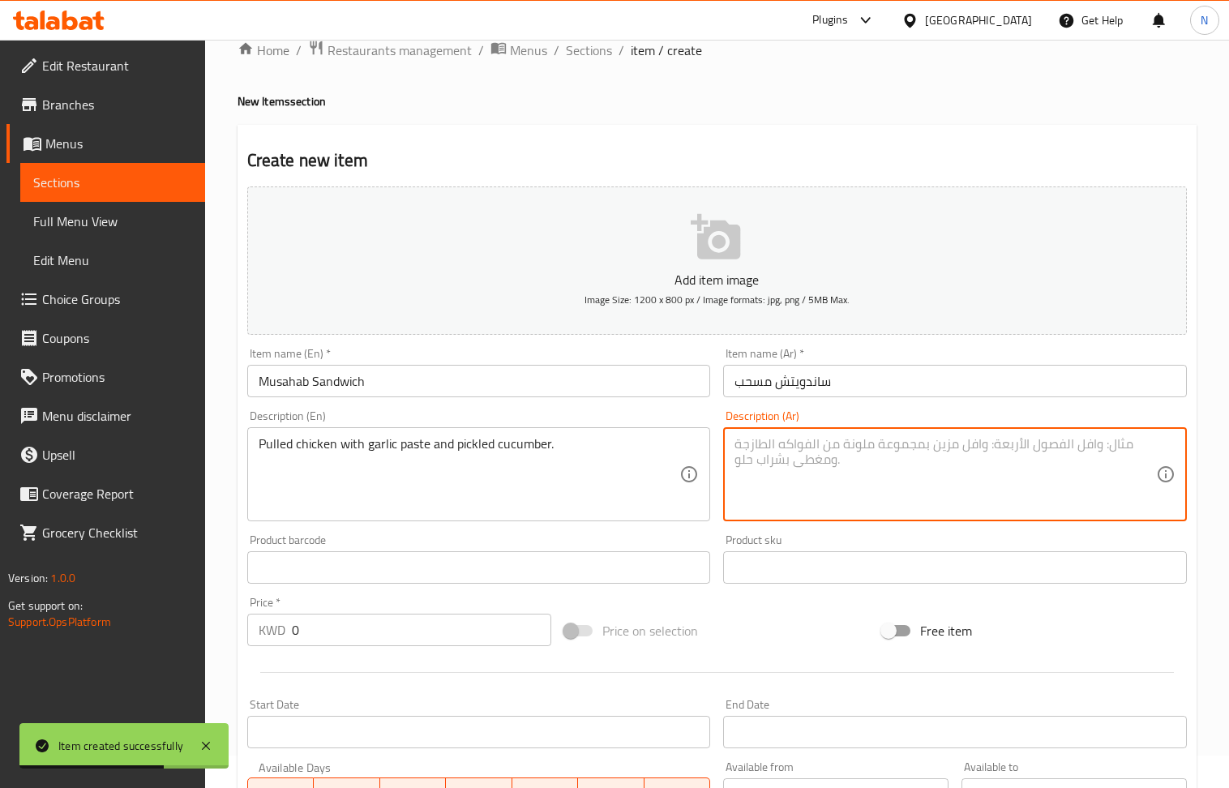
paste textarea "دجاج مسحب، ثوم، مخلل."
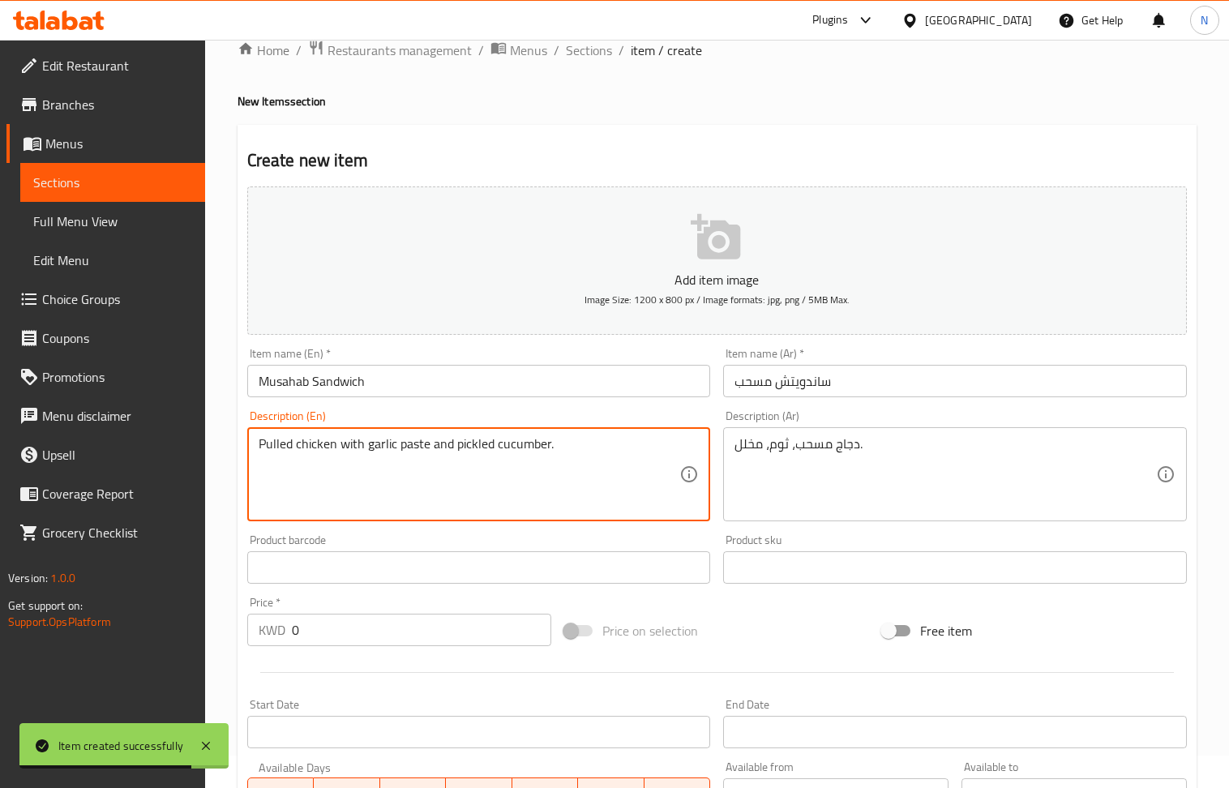
click at [435, 449] on textarea "Pulled chicken with garlic paste and pickled cucumber." at bounding box center [470, 474] width 422 height 77
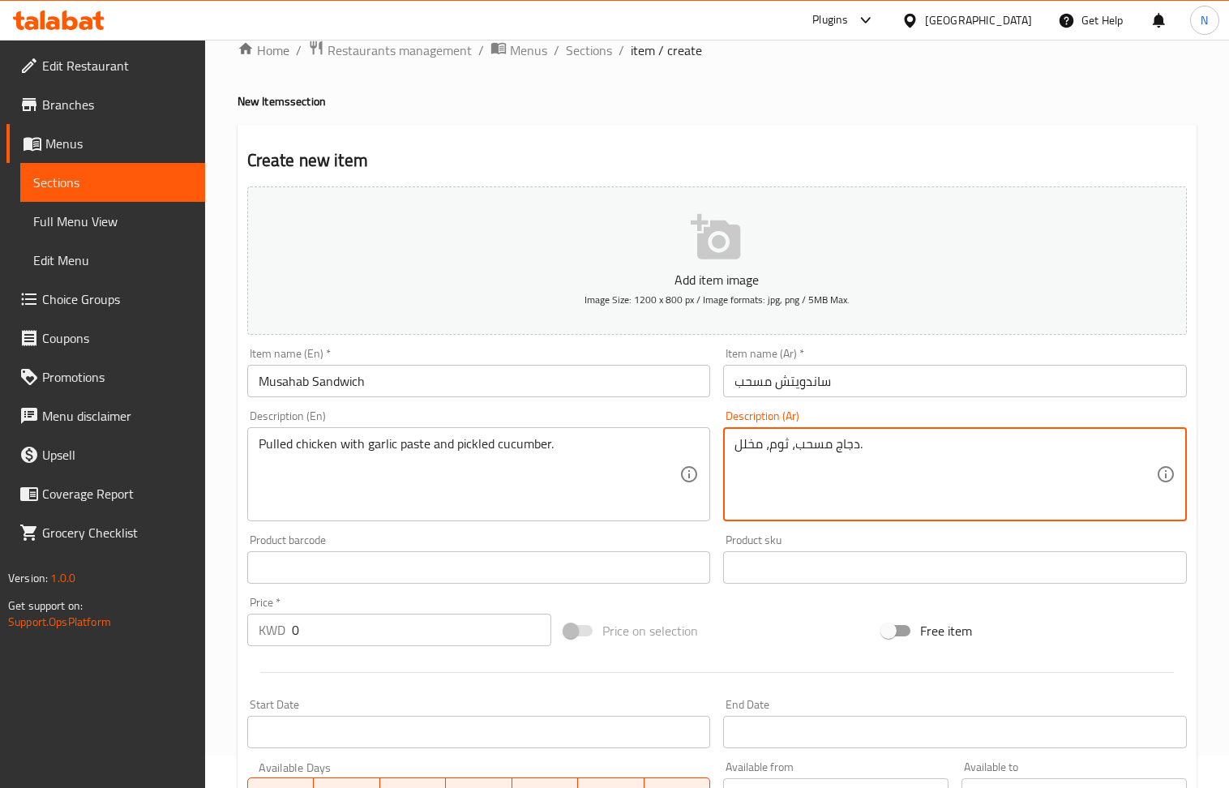
click at [840, 455] on textarea "دجاج مسحب، ثوم، مخلل." at bounding box center [946, 474] width 422 height 77
paste textarea "مع معجون الثوم والخيار ال"
type textarea "دجاج مسحب مع معجون الثوم والخيار المخلل."
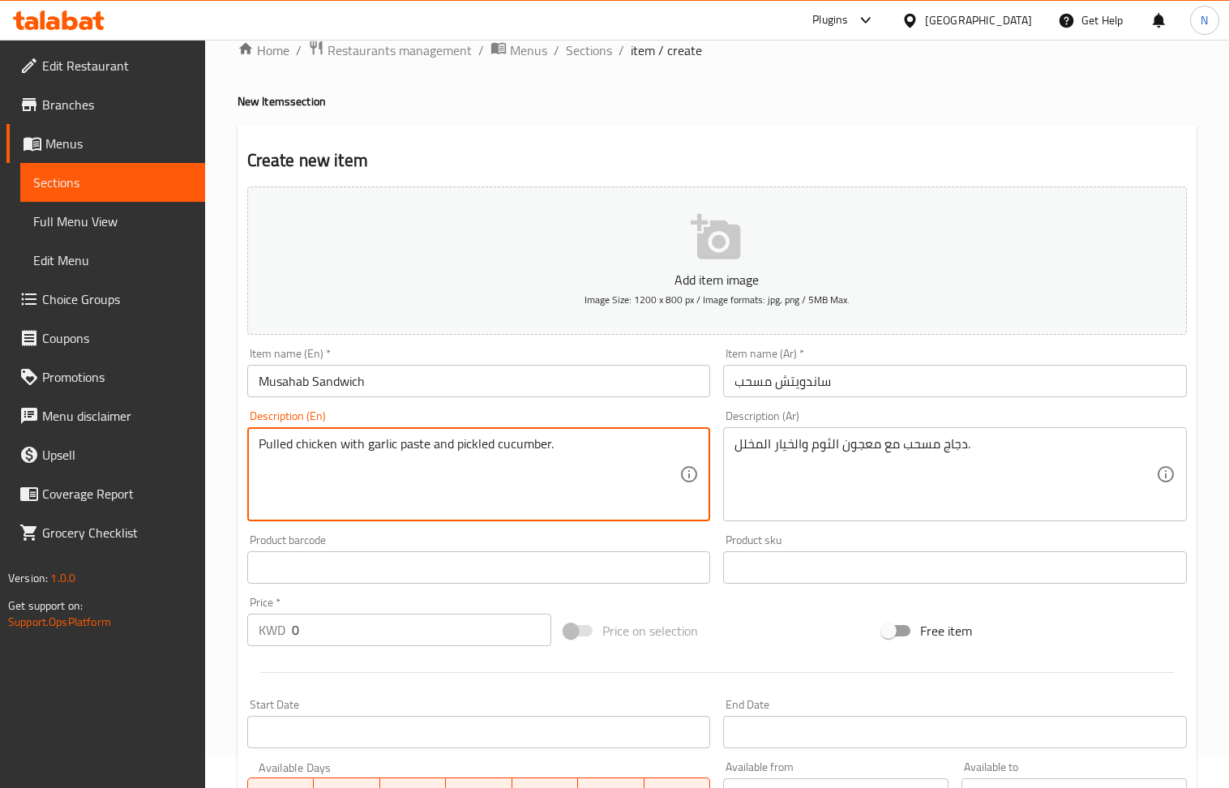
paste textarea "Samoun Bread: 0.650"
drag, startPoint x: 380, startPoint y: 469, endPoint x: 345, endPoint y: 467, distance: 35.7
click at [345, 467] on textarea "Pulled chicken with garlic paste and pickled cucumber. Samoun Bread: 0.650" at bounding box center [470, 474] width 422 height 77
type textarea "Pulled chicken with garlic paste and pickled cucumber. Samoun Bread: 0.650"
click at [360, 637] on input "0" at bounding box center [422, 630] width 260 height 32
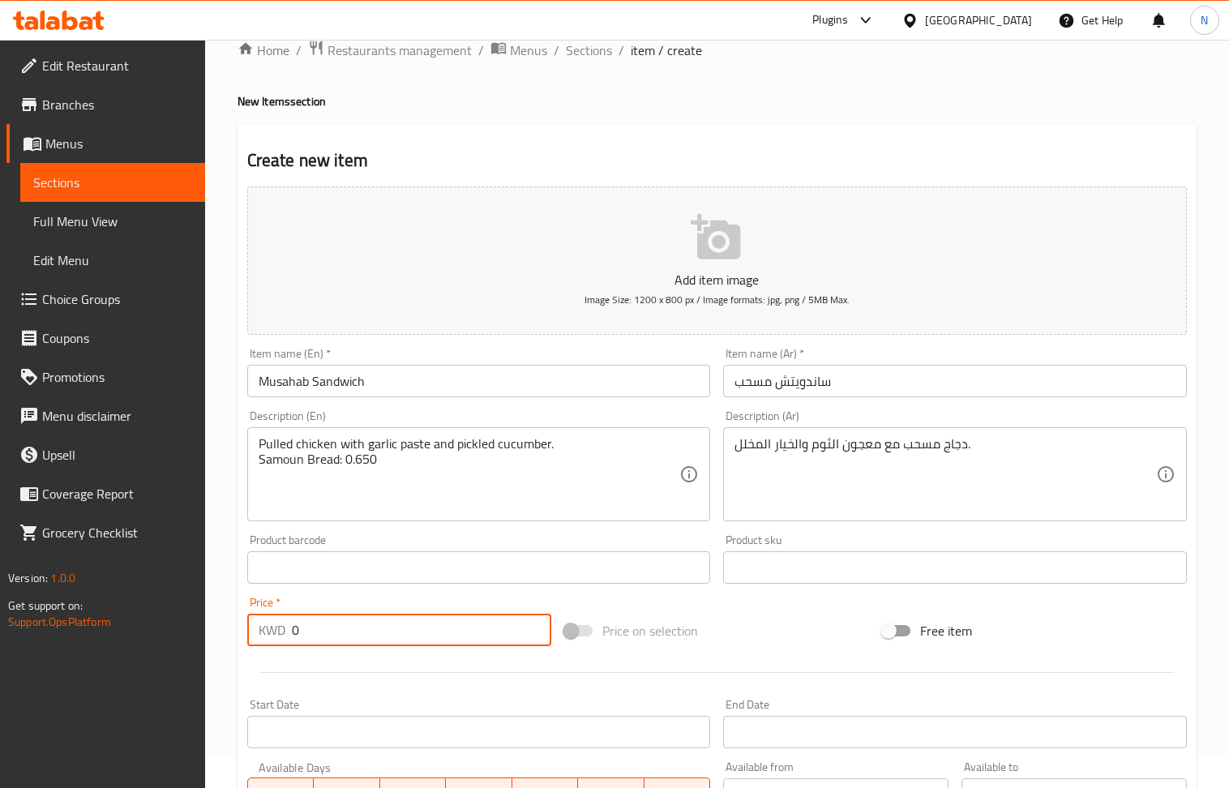
click at [360, 637] on input "0" at bounding box center [422, 630] width 260 height 32
paste input ".650"
type input "0.650"
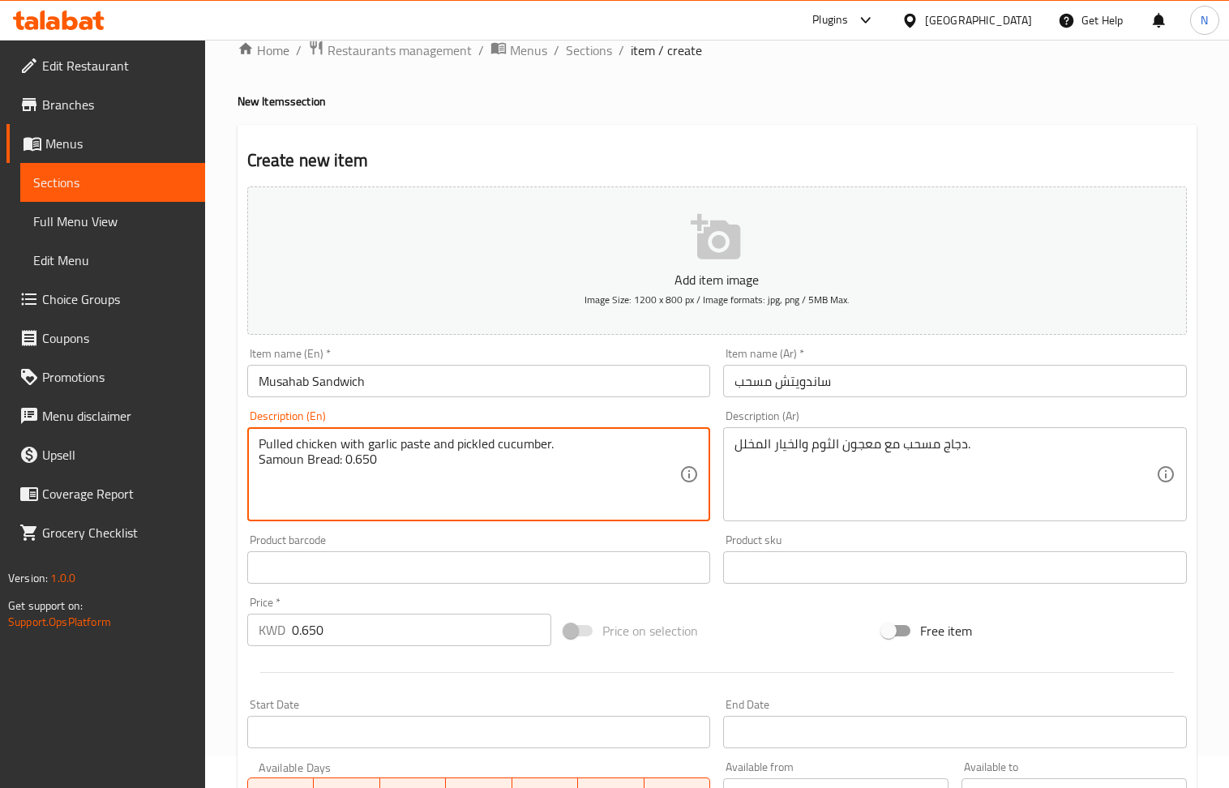
drag, startPoint x: 397, startPoint y: 474, endPoint x: 337, endPoint y: 468, distance: 60.3
click at [401, 478] on textarea "Pulled chicken with garlic paste and pickled cucumber. Samoun Bread" at bounding box center [470, 474] width 422 height 77
type textarea "Pulled chicken with garlic paste and pickled cucumber. Samoun Bread"
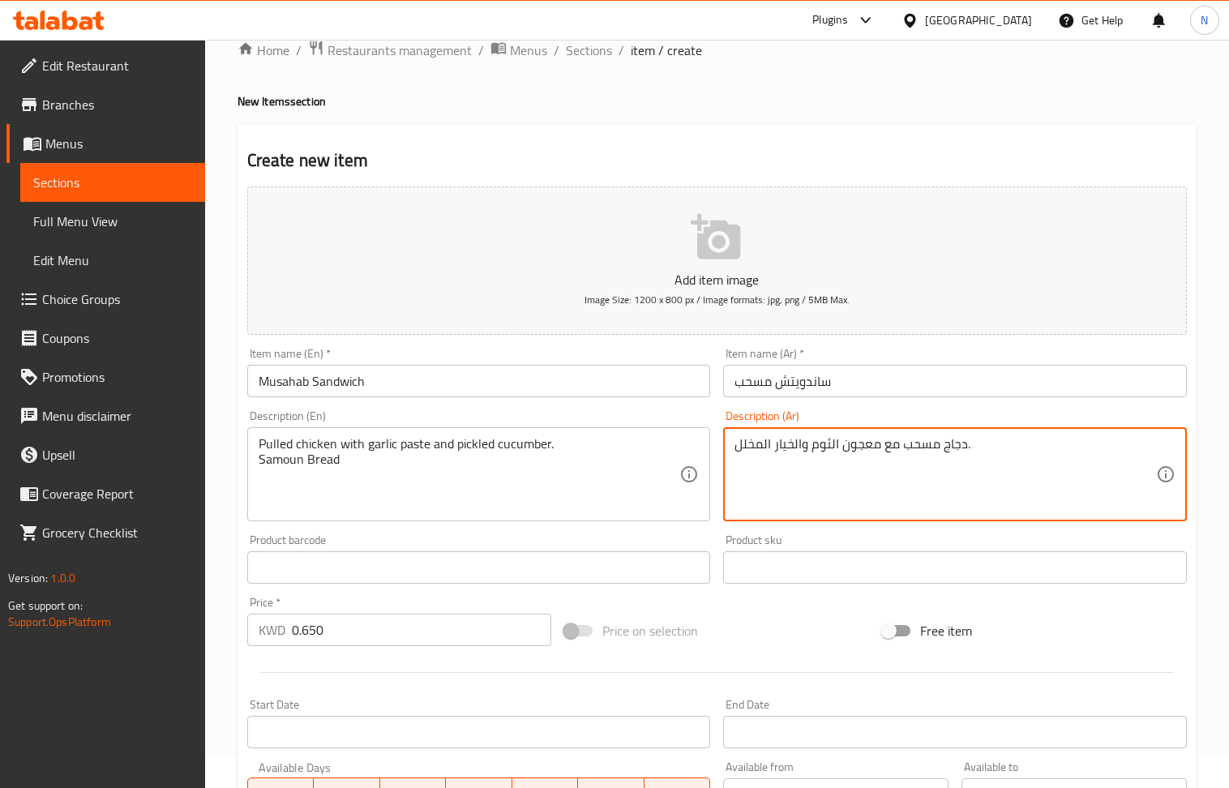
paste textarea "خبز الصمون"
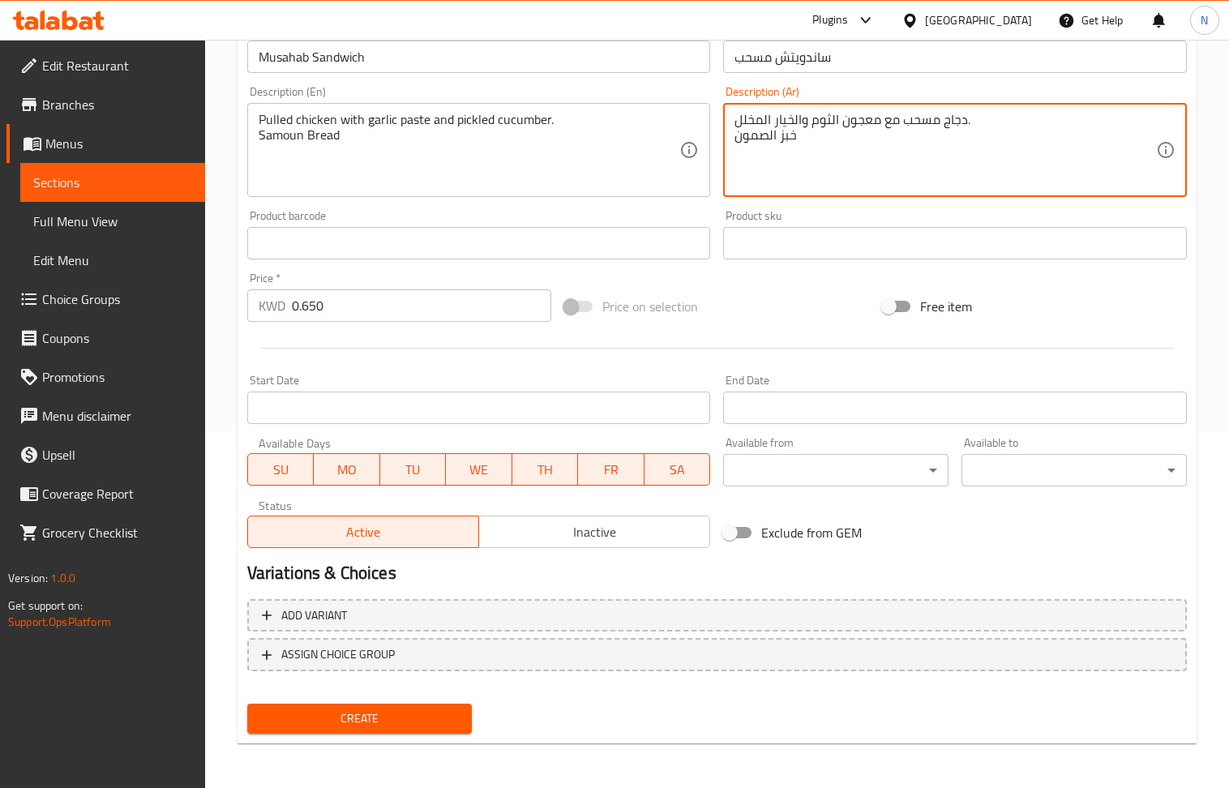
type textarea "دجاج مسحب مع معجون الثوم والخيار المخلل. خبز الصمون"
click at [409, 722] on span "Create" at bounding box center [359, 719] width 199 height 20
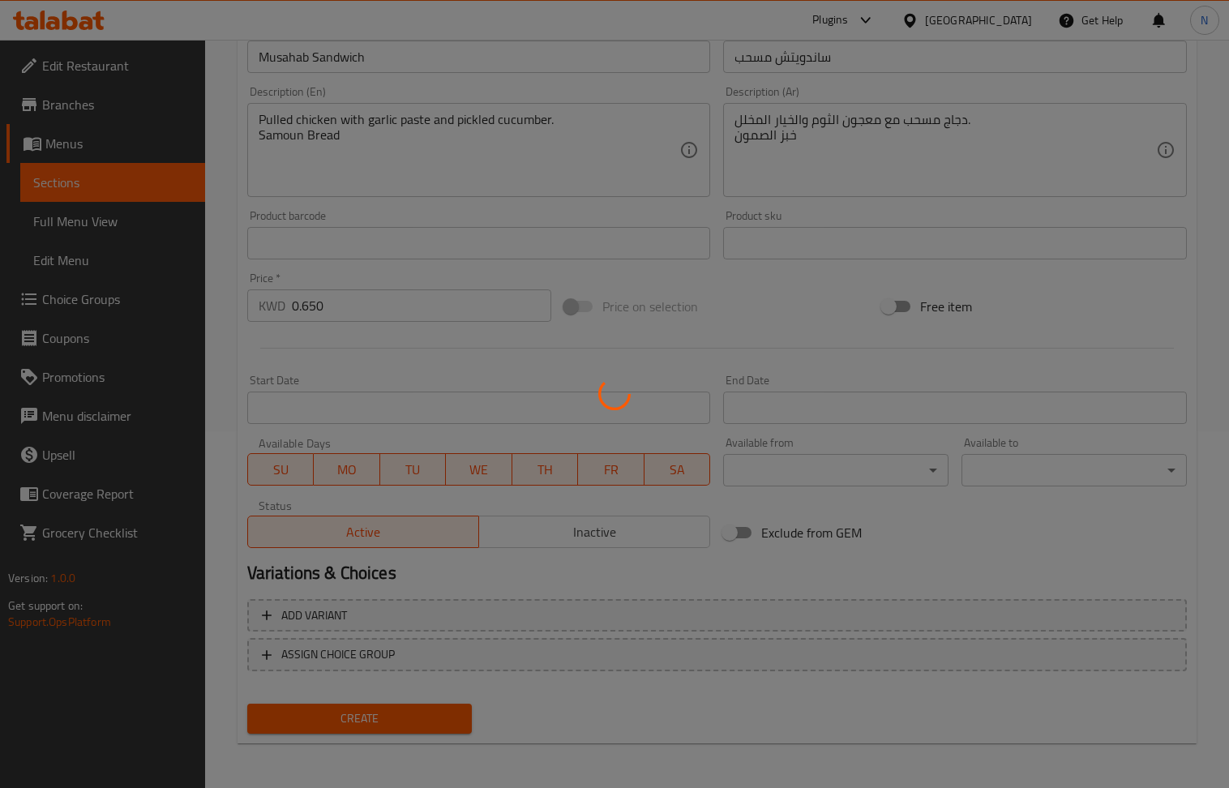
type input "0"
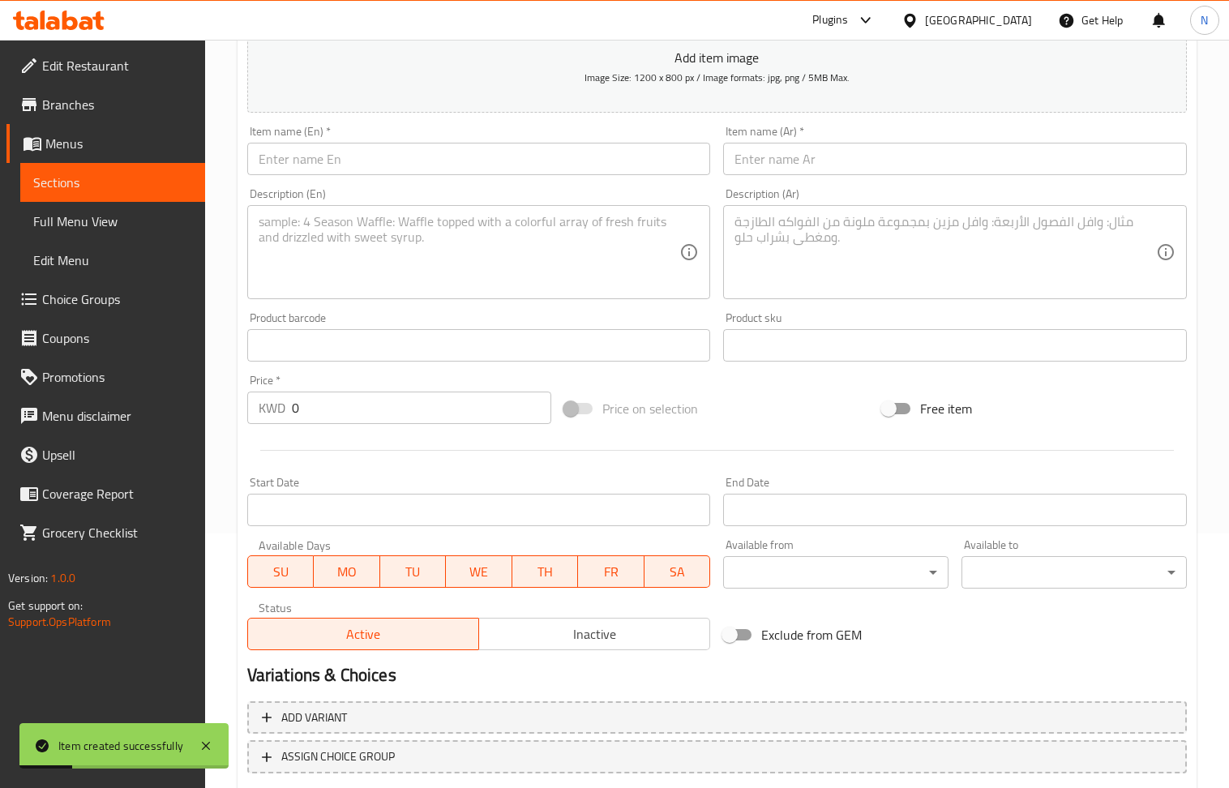
scroll to position [248, 0]
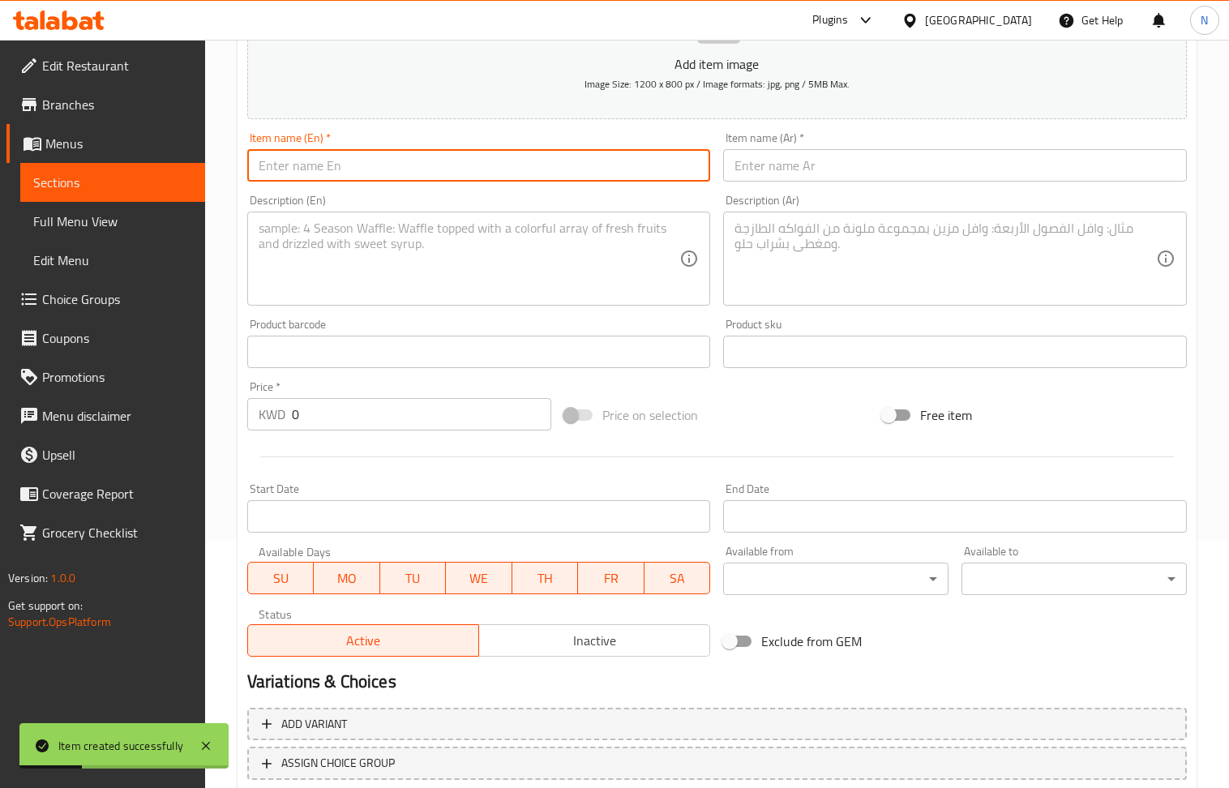
click at [360, 166] on input "text" at bounding box center [479, 165] width 464 height 32
paste input "Falafel With Vegetables"
type input "Falafel With Vegetables"
click at [780, 163] on input "text" at bounding box center [955, 165] width 464 height 32
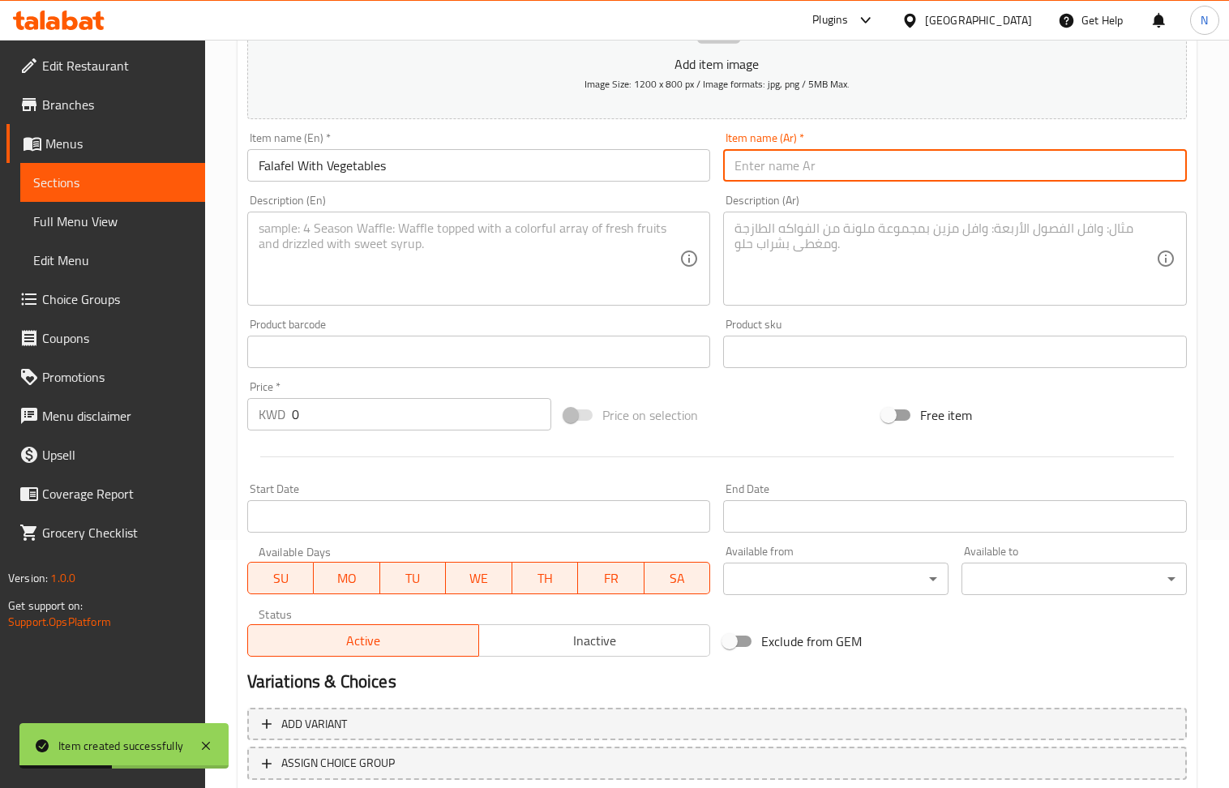
paste input "فلافل مع خضار"
type input "فلافل مع خضار"
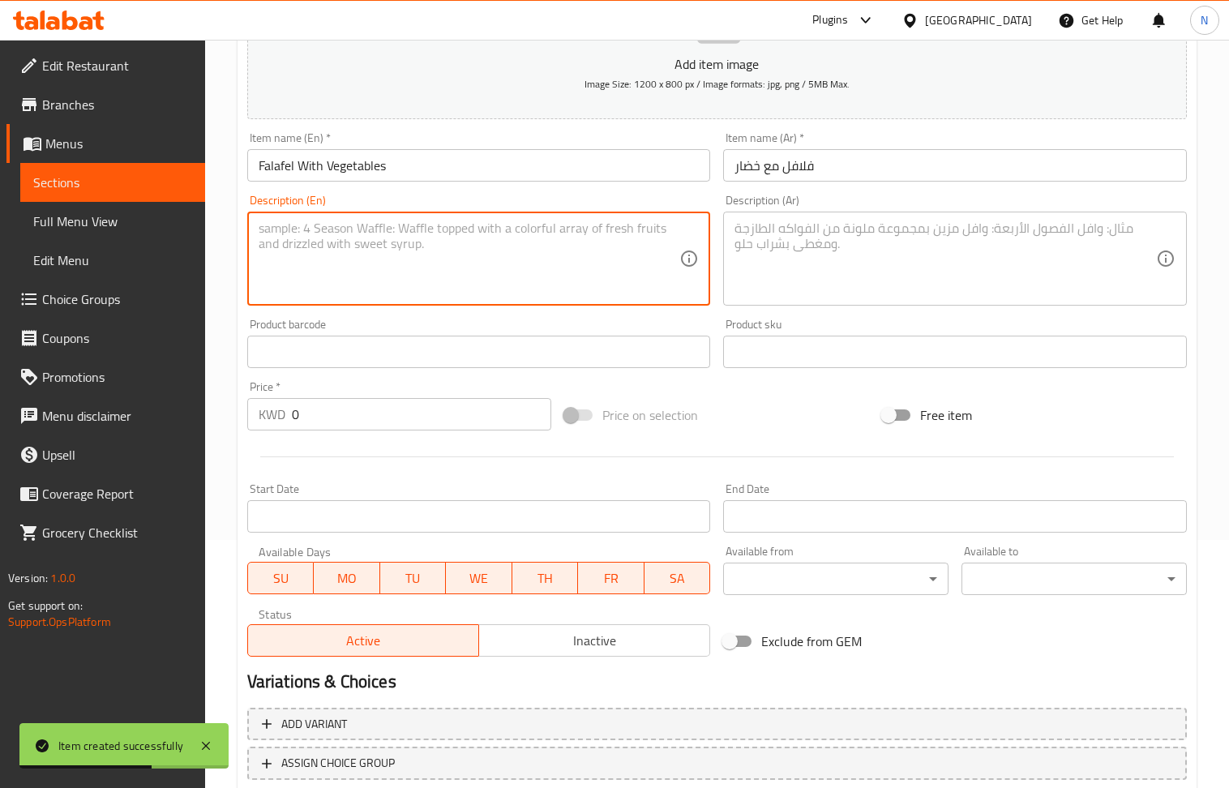
click at [375, 260] on textarea at bounding box center [470, 259] width 422 height 77
paste textarea "30 pieces of falafel, mint, tomatoes, radish, parsley, pickled turnip, pickled …"
type textarea "30 pieces of falafel, mint, tomatoes, radish, parsley, pickled turnip, pickled …"
click at [806, 268] on textarea at bounding box center [946, 259] width 422 height 77
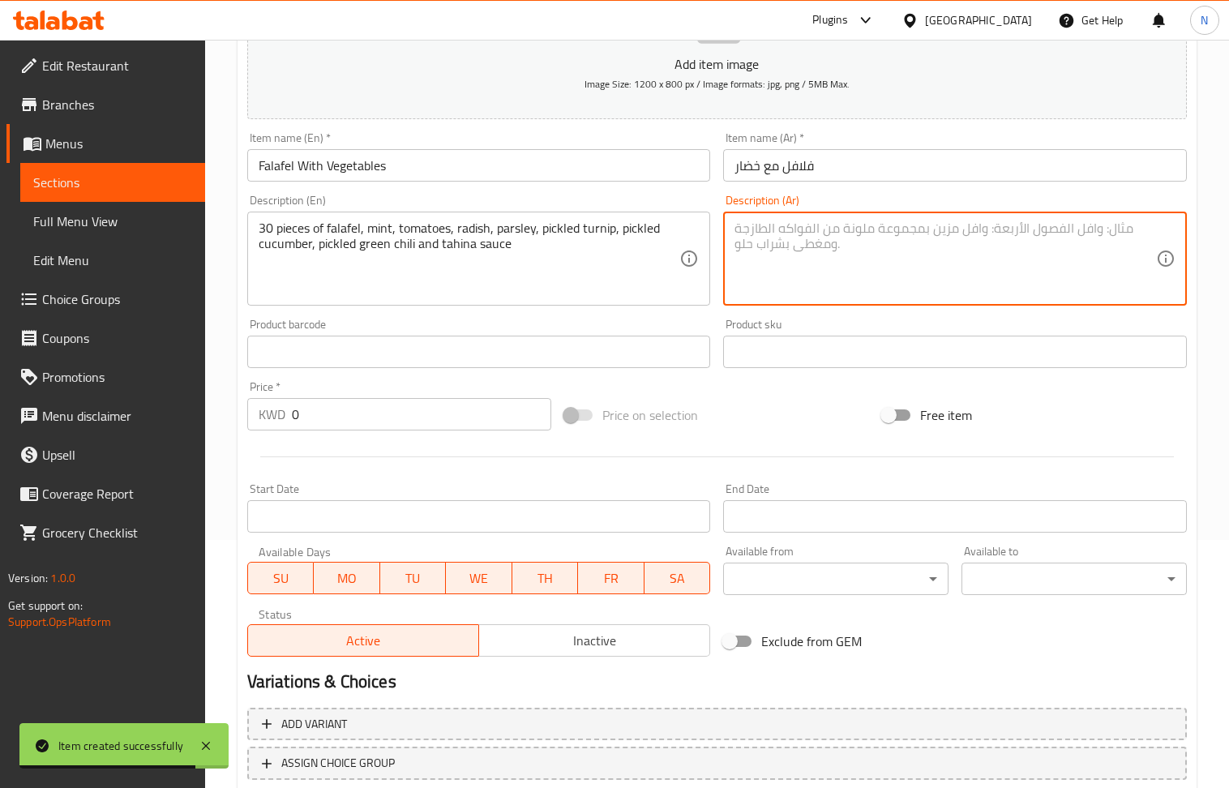
paste textarea "30 قطعة فلافل، نعناع، طماطم، فجل، بقدونس، لفت مخلل، خيار مخلل، فلفل أخضر مخلل، …"
type textarea "30 قطعة فلافل، نعناع، طماطم، فجل، بقدونس، لفت مخلل، خيار مخلل، فلفل أخضر مخلل، …"
click at [364, 406] on input "0" at bounding box center [422, 414] width 260 height 32
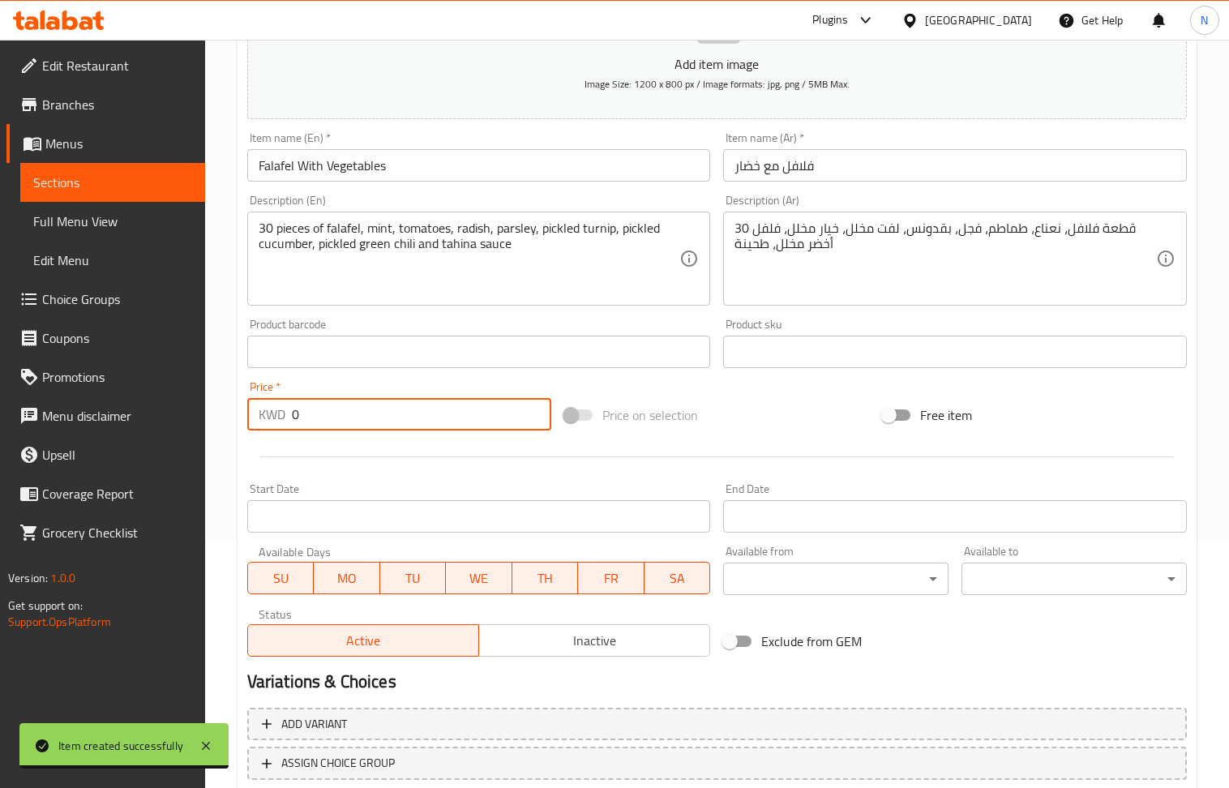
click at [364, 406] on input "0" at bounding box center [422, 414] width 260 height 32
paste input "3.25"
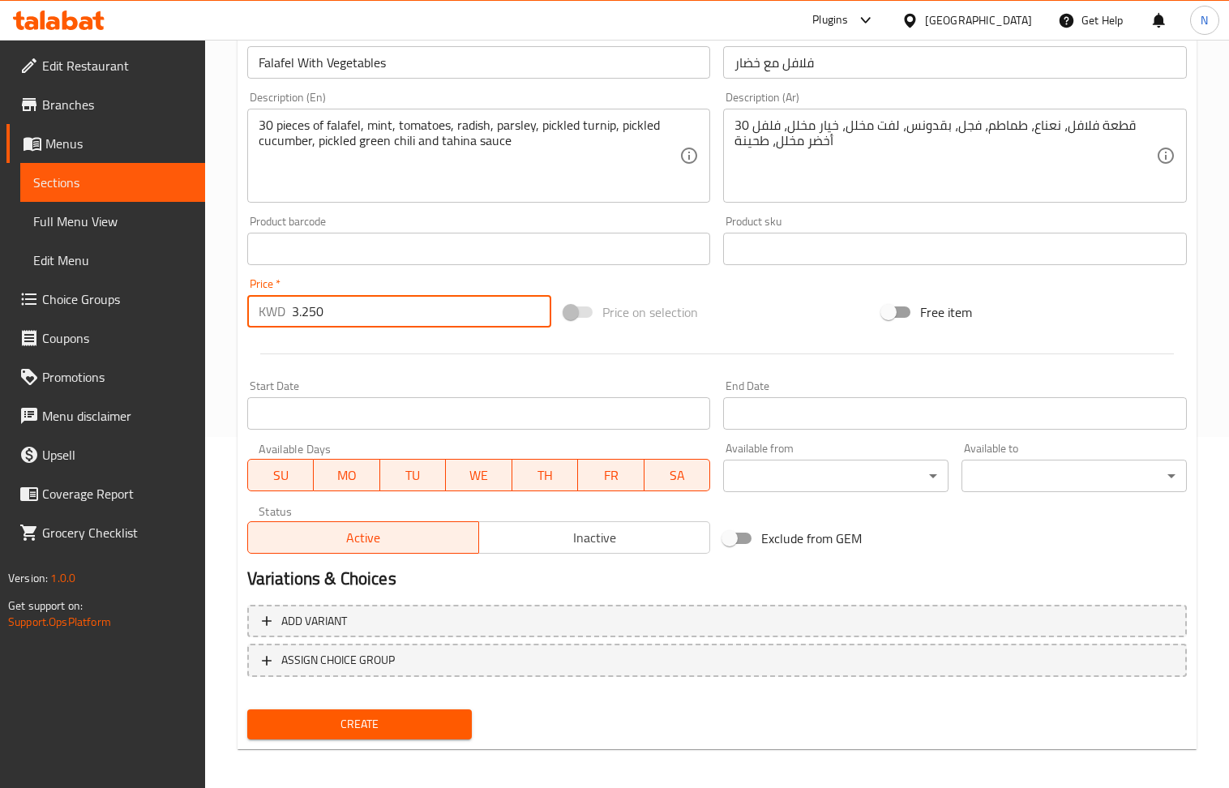
scroll to position [357, 0]
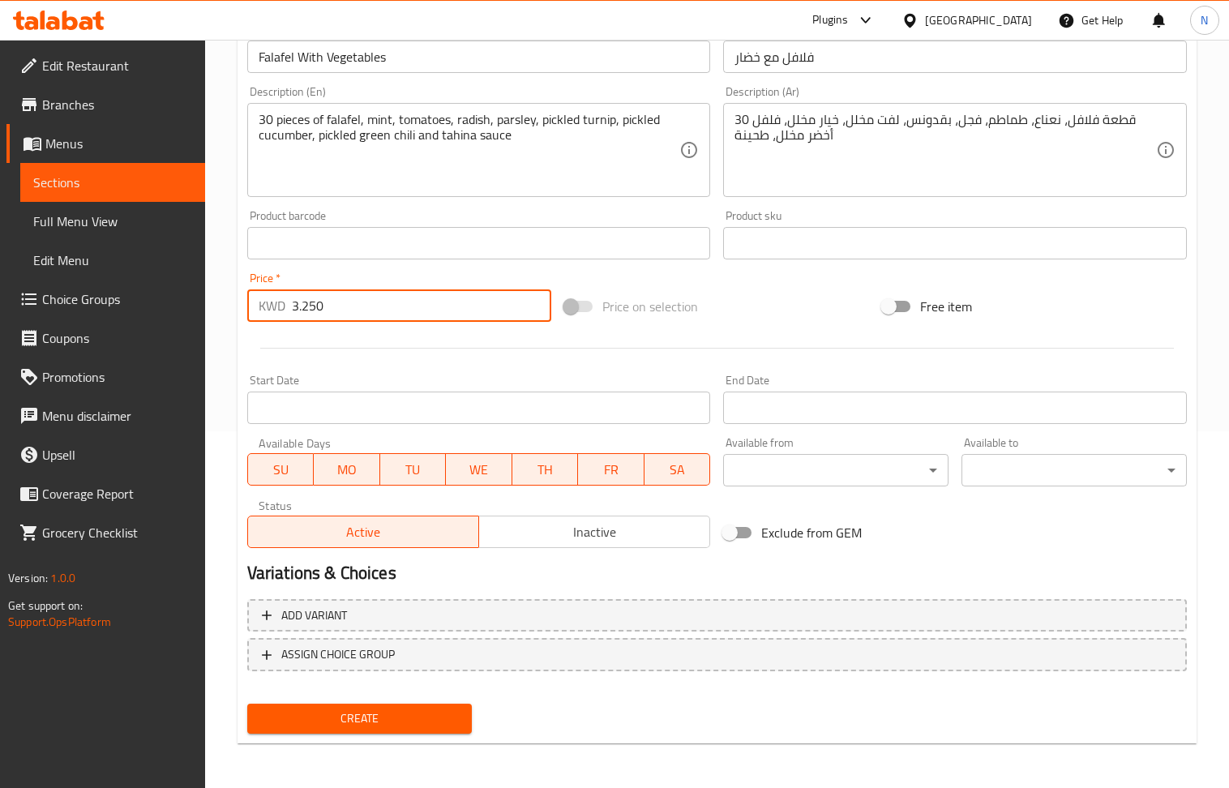
type input "3.250"
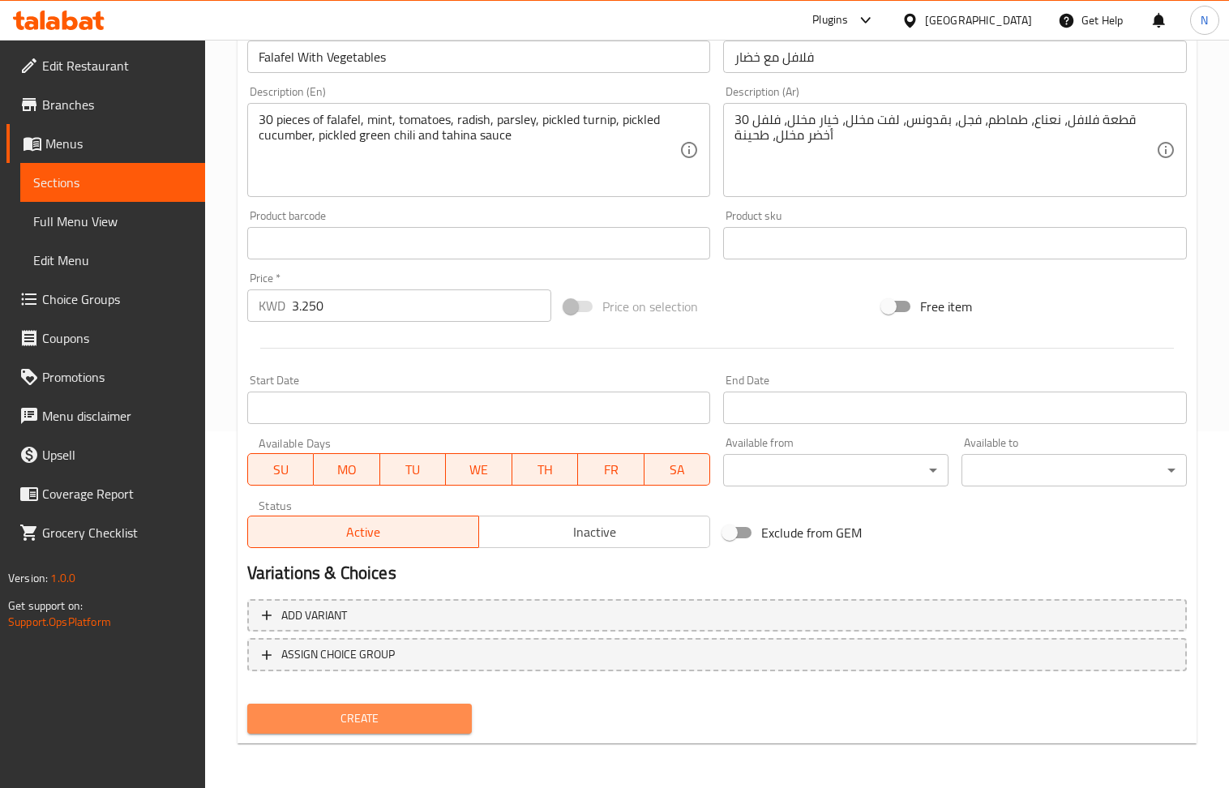
click at [396, 727] on span "Create" at bounding box center [359, 719] width 199 height 20
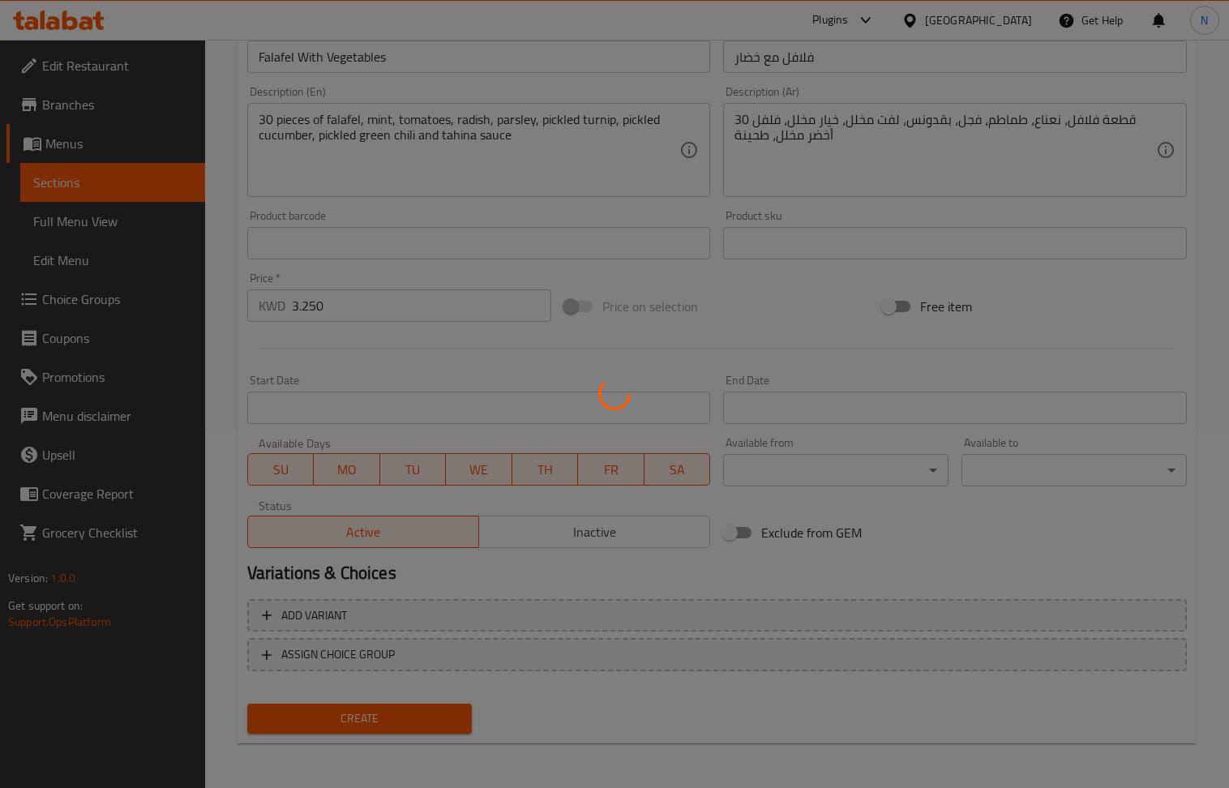
scroll to position [0, 0]
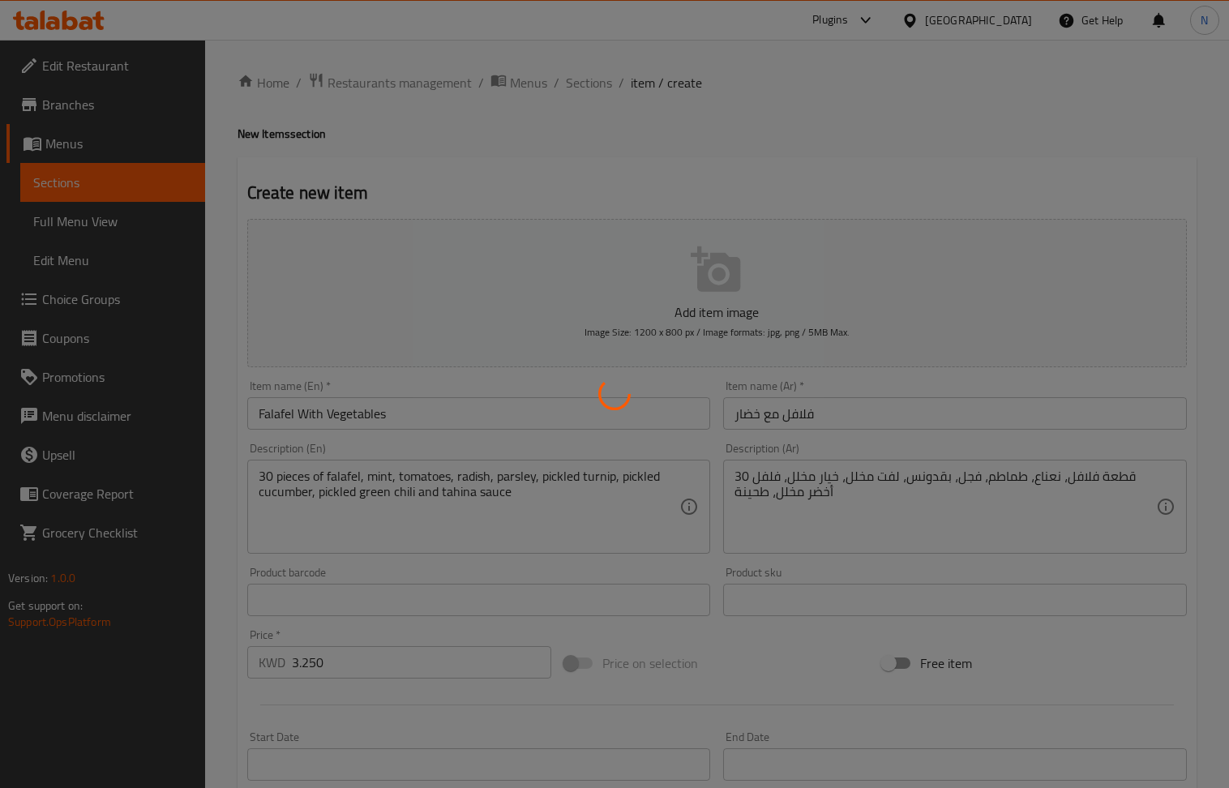
type input "0"
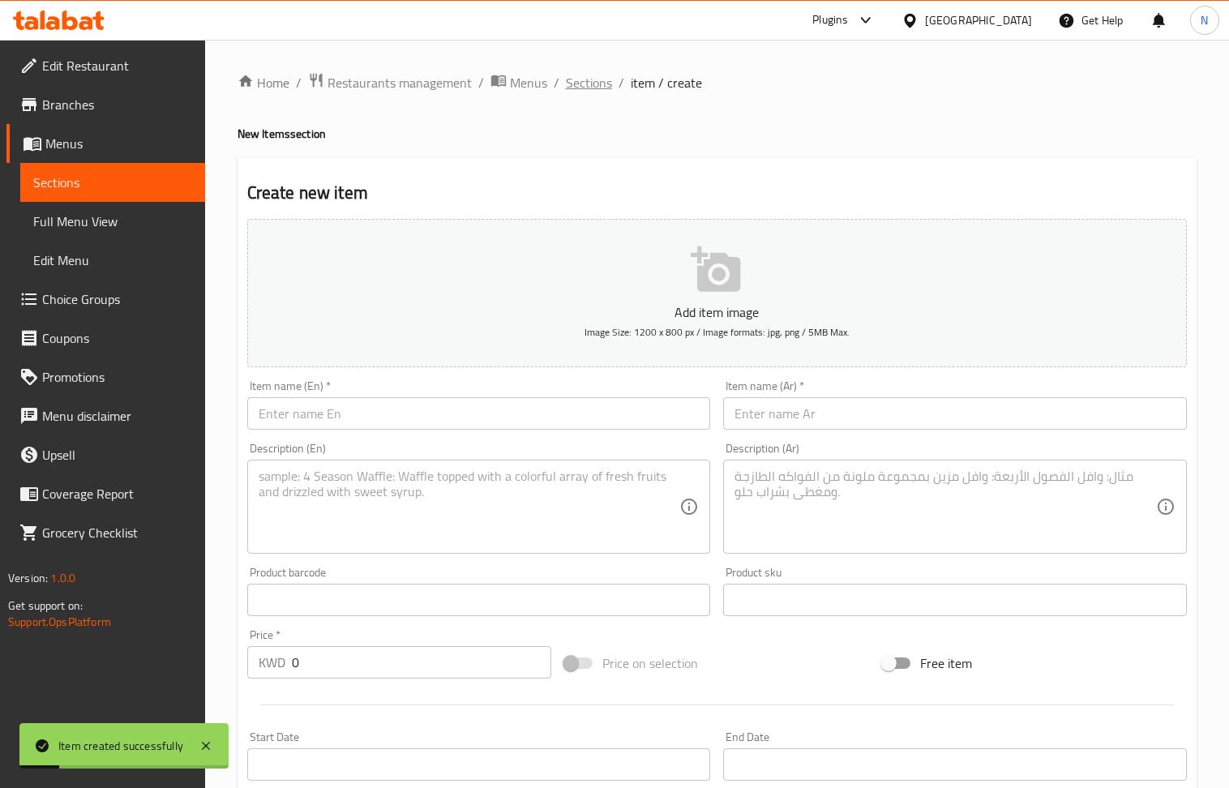
click at [597, 88] on span "Sections" at bounding box center [589, 82] width 46 height 19
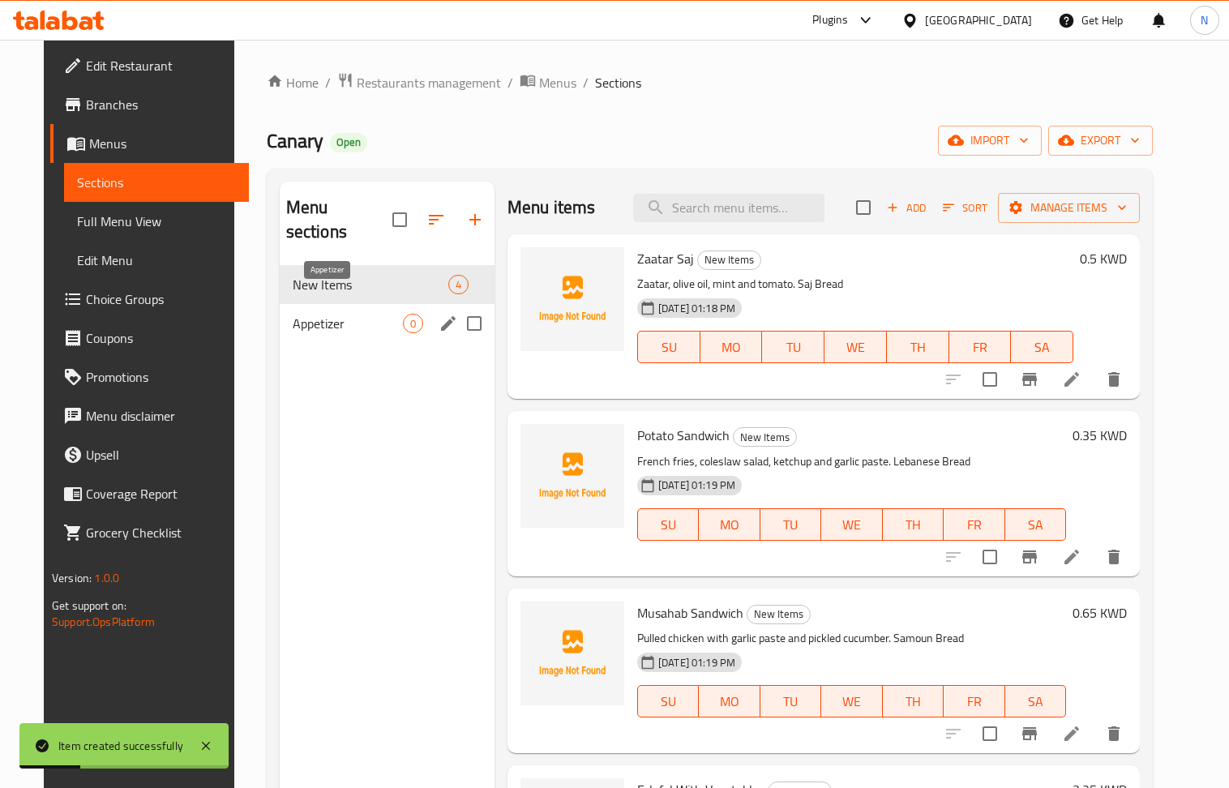
click at [381, 314] on span "Appetizer" at bounding box center [348, 323] width 110 height 19
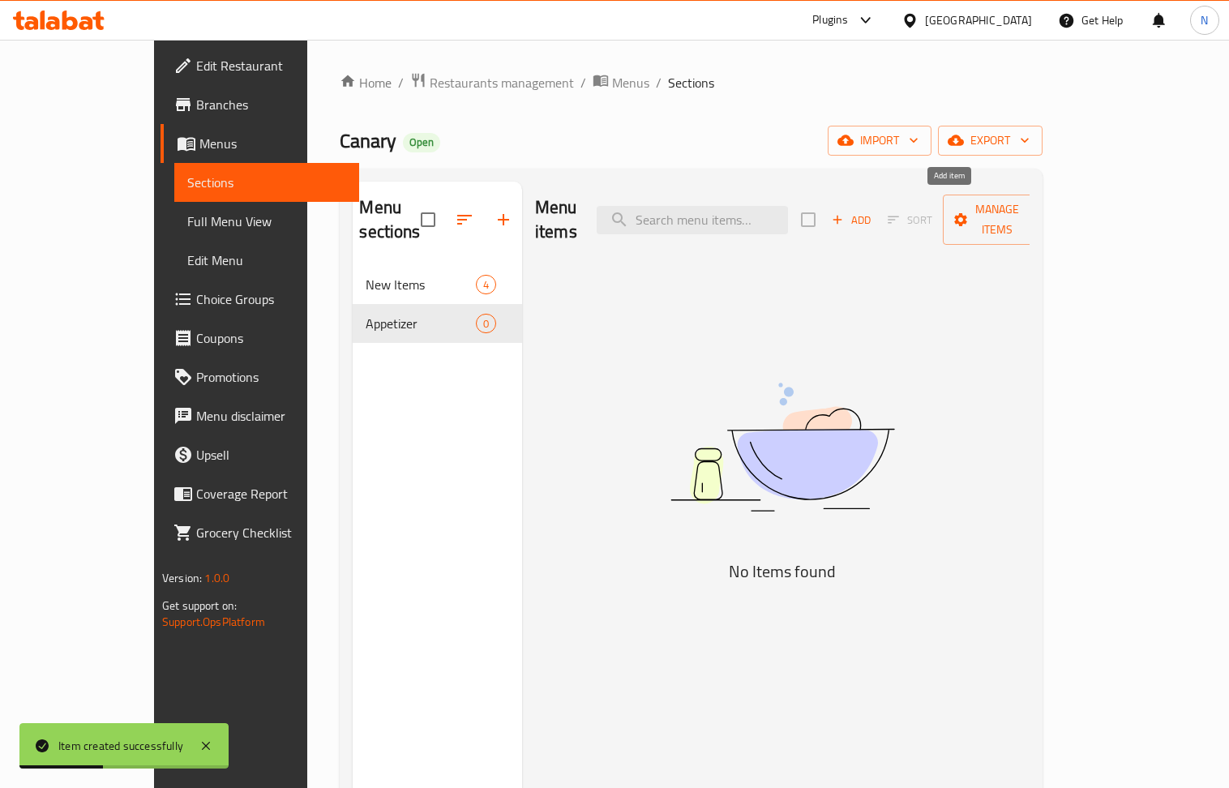
click at [873, 217] on span "Add" at bounding box center [852, 220] width 44 height 19
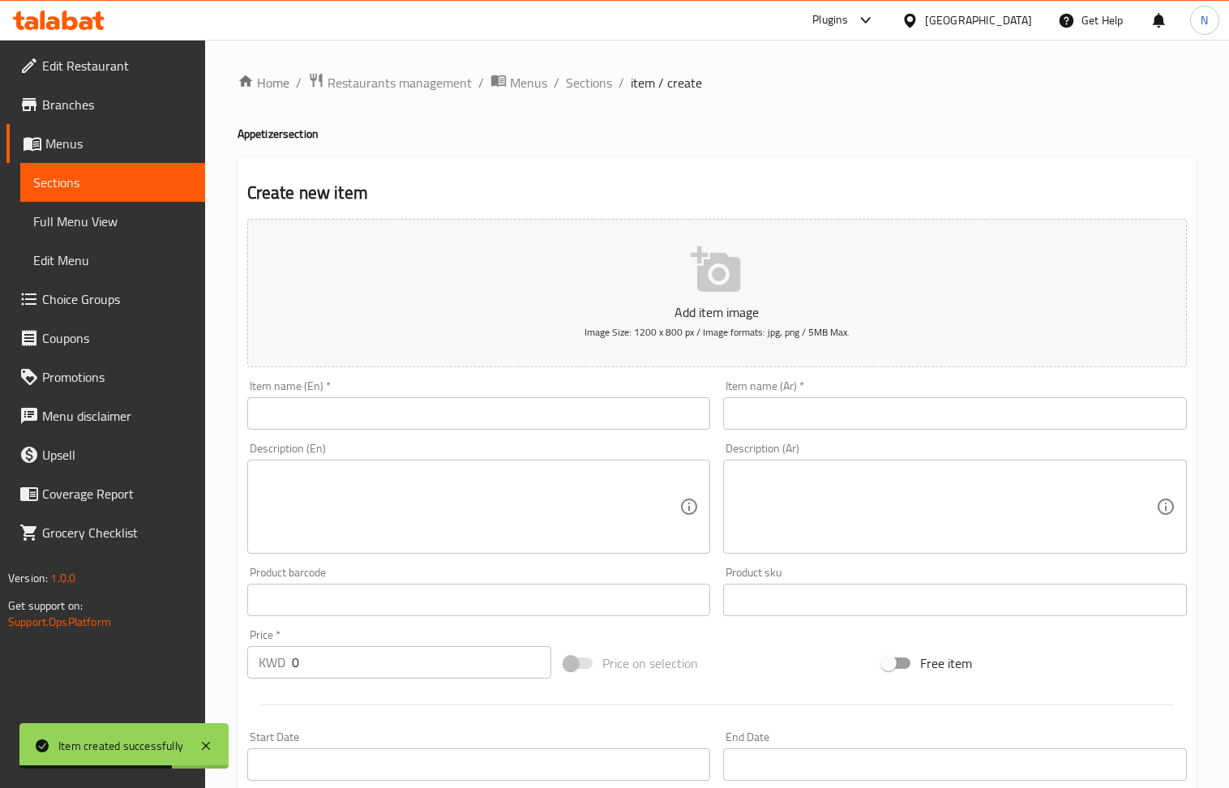
click at [435, 423] on input "text" at bounding box center [479, 413] width 464 height 32
paste input "Tabboula"
type input "Tabboula"
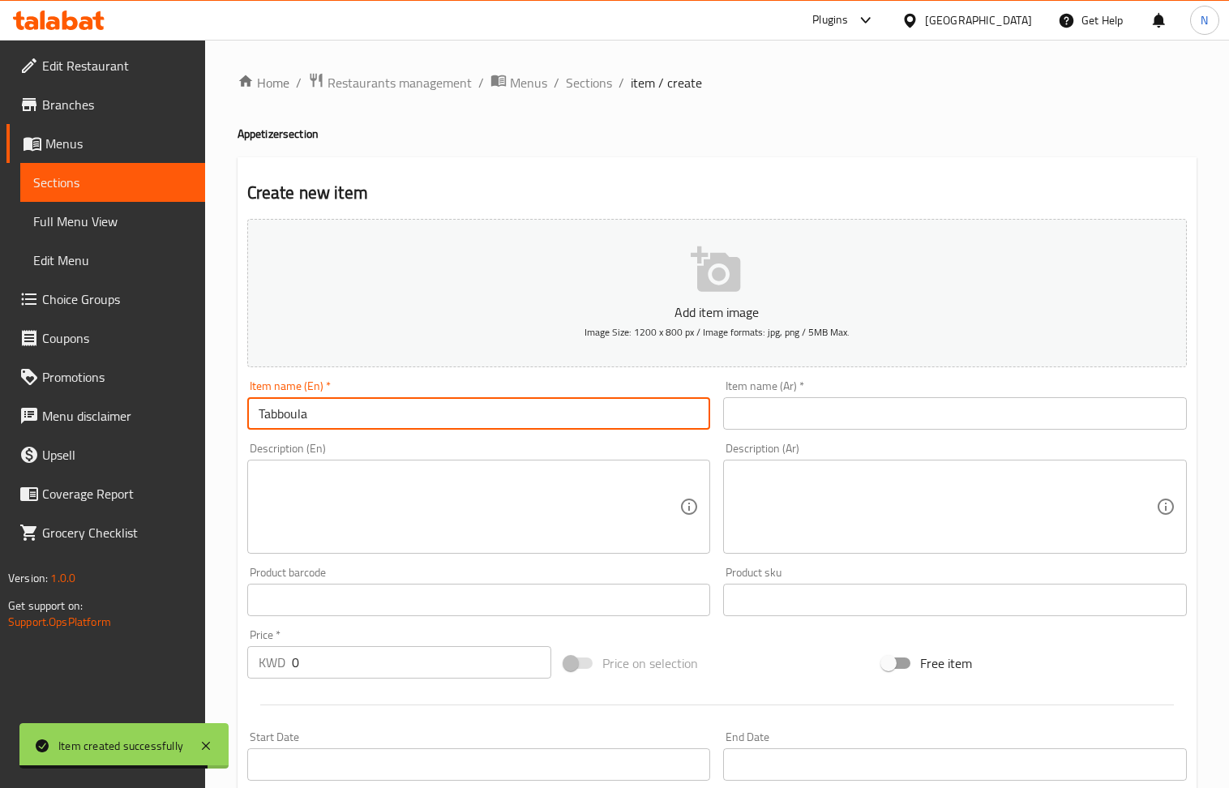
drag, startPoint x: 844, startPoint y: 413, endPoint x: 817, endPoint y: 386, distance: 37.8
click at [844, 413] on input "text" at bounding box center [955, 413] width 464 height 32
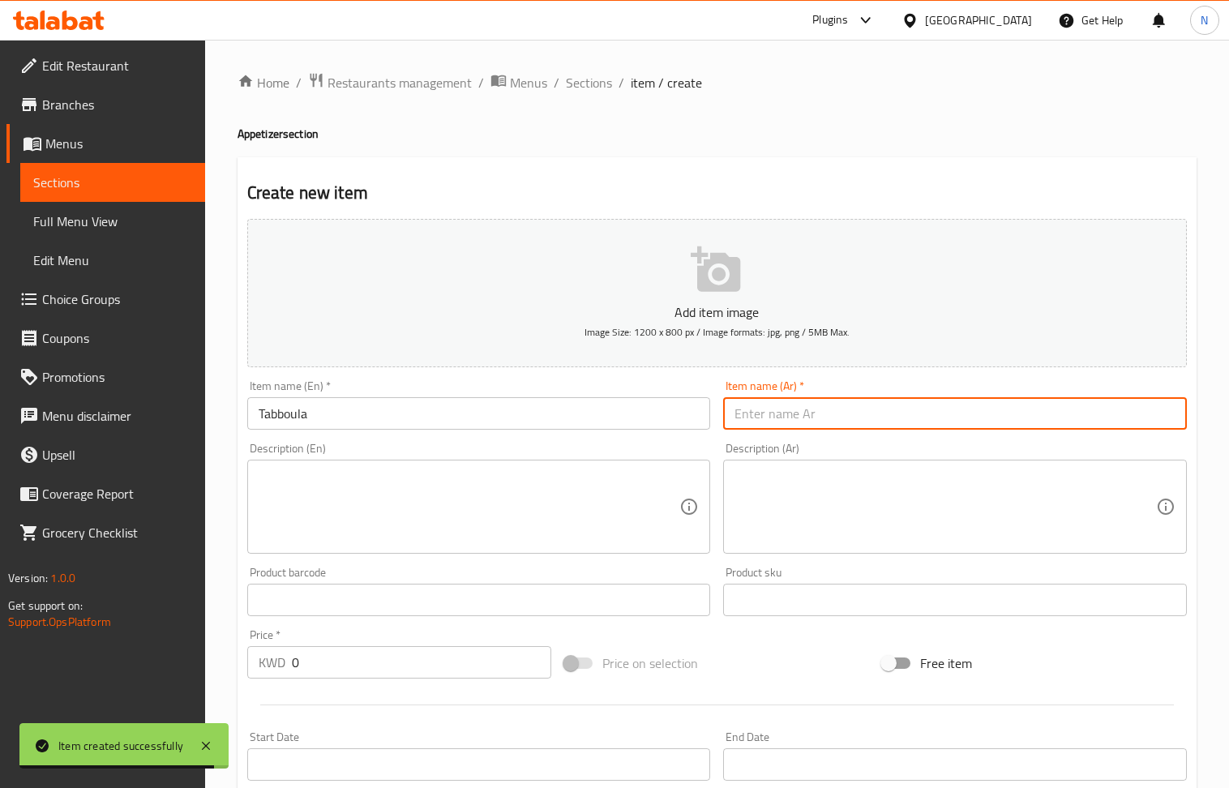
paste input "تبولة"
type input "تبولة"
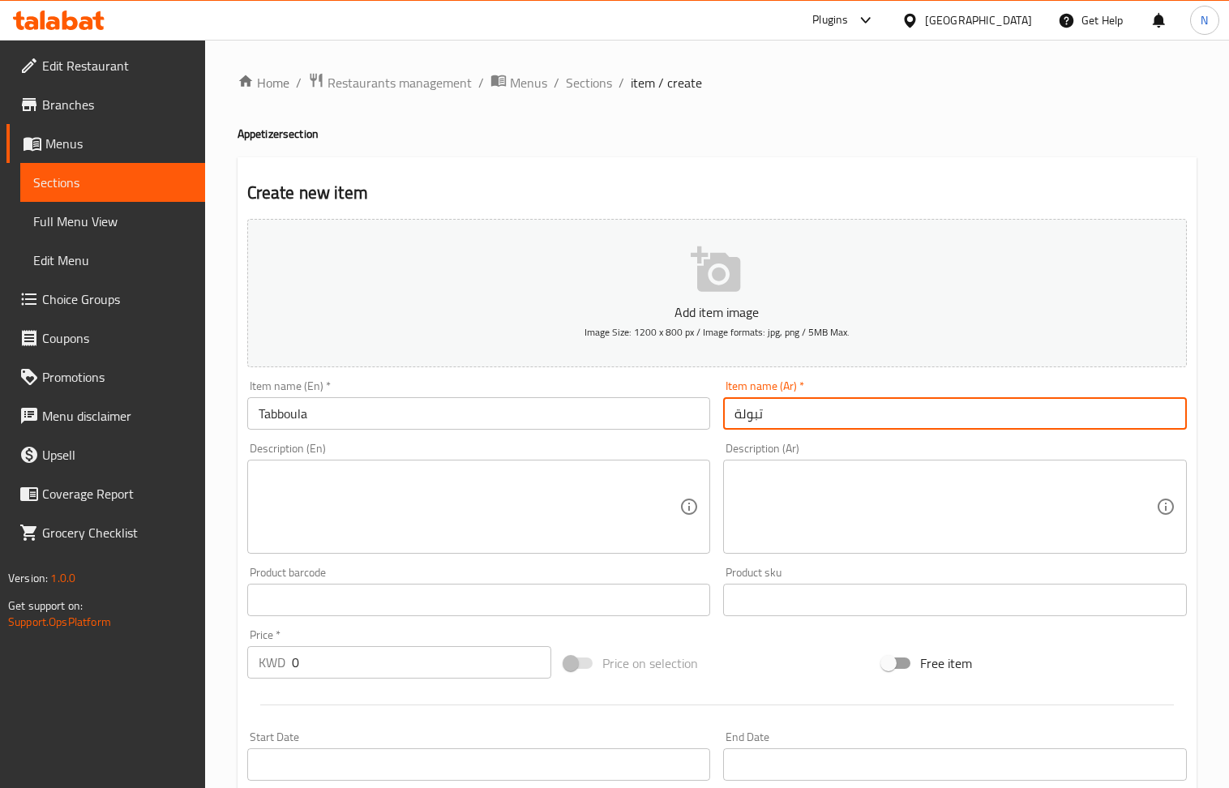
click at [380, 667] on input "0" at bounding box center [422, 662] width 260 height 32
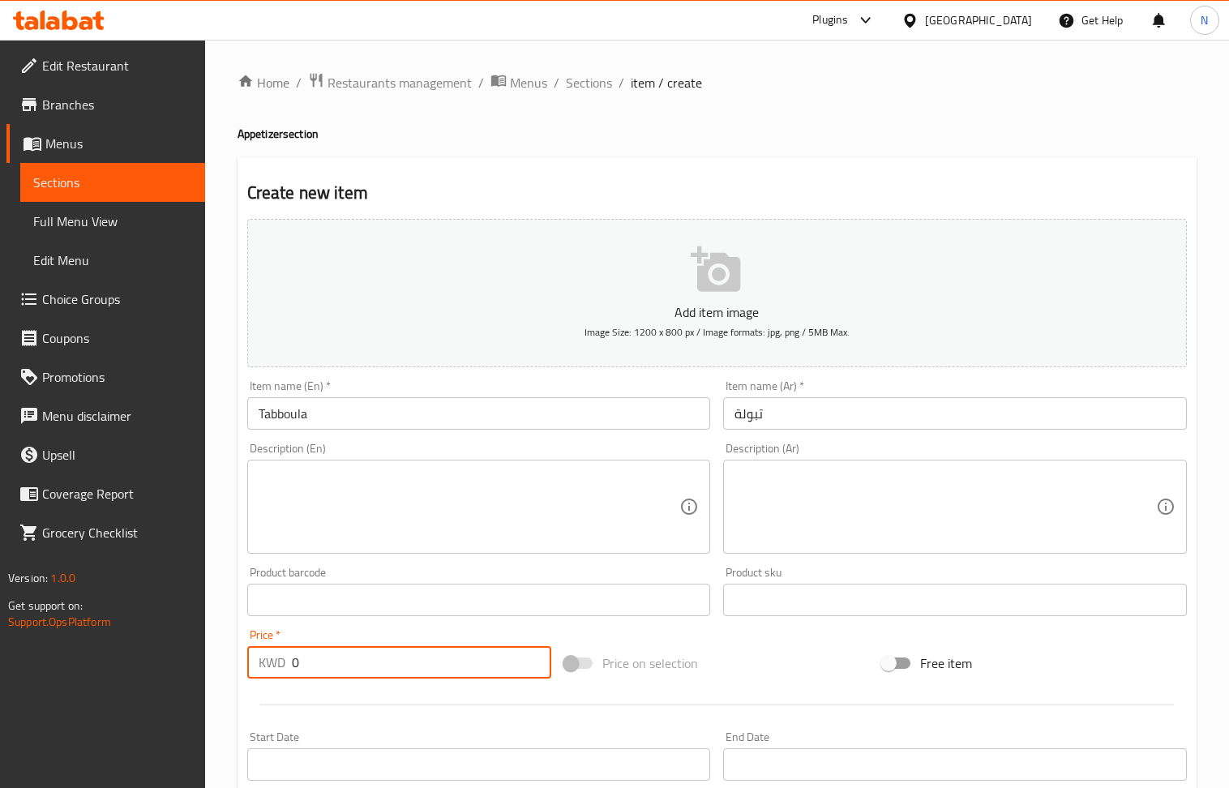
click at [380, 667] on input "0" at bounding box center [422, 662] width 260 height 32
paste input ".950"
type input "0.950"
click at [407, 427] on input "Tabboula" at bounding box center [479, 413] width 464 height 32
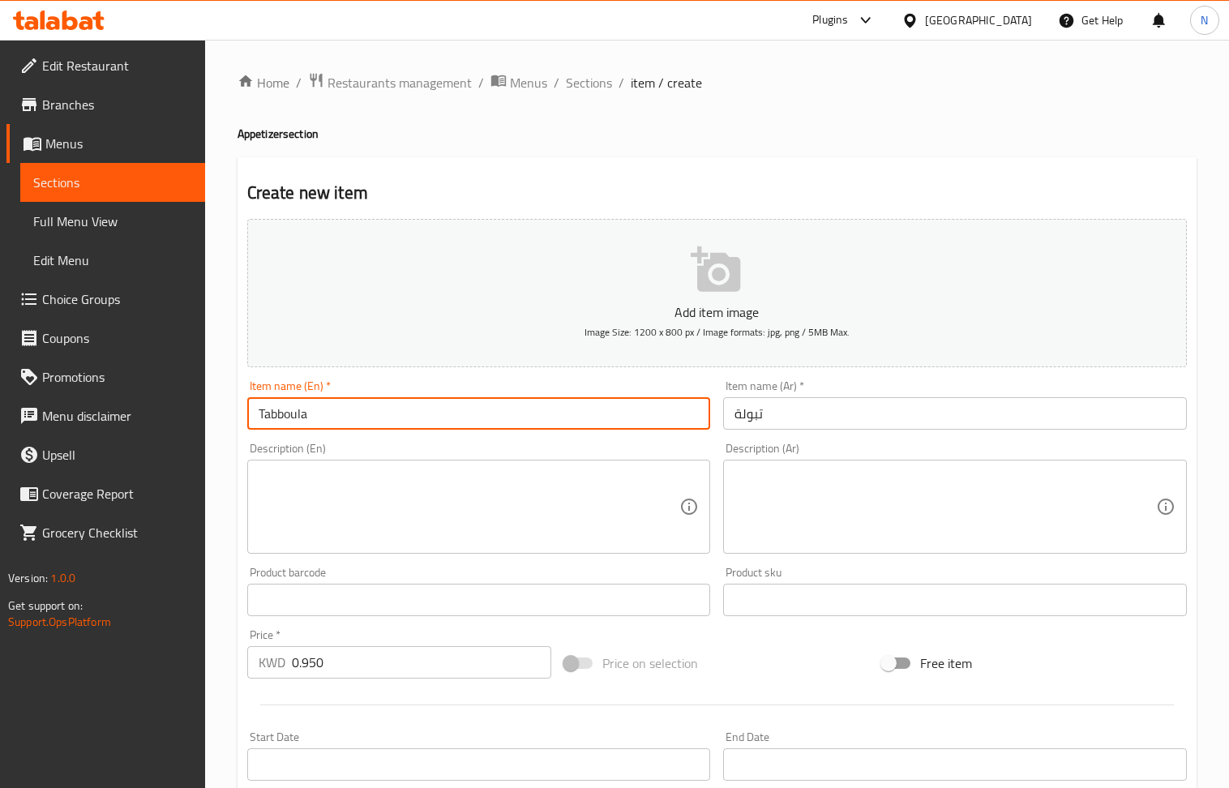
click at [407, 427] on input "Tabboula" at bounding box center [479, 413] width 464 height 32
paste input "eh Salad."
type input "Tabbouleh Salad."
click at [783, 409] on input "تبولة" at bounding box center [955, 413] width 464 height 32
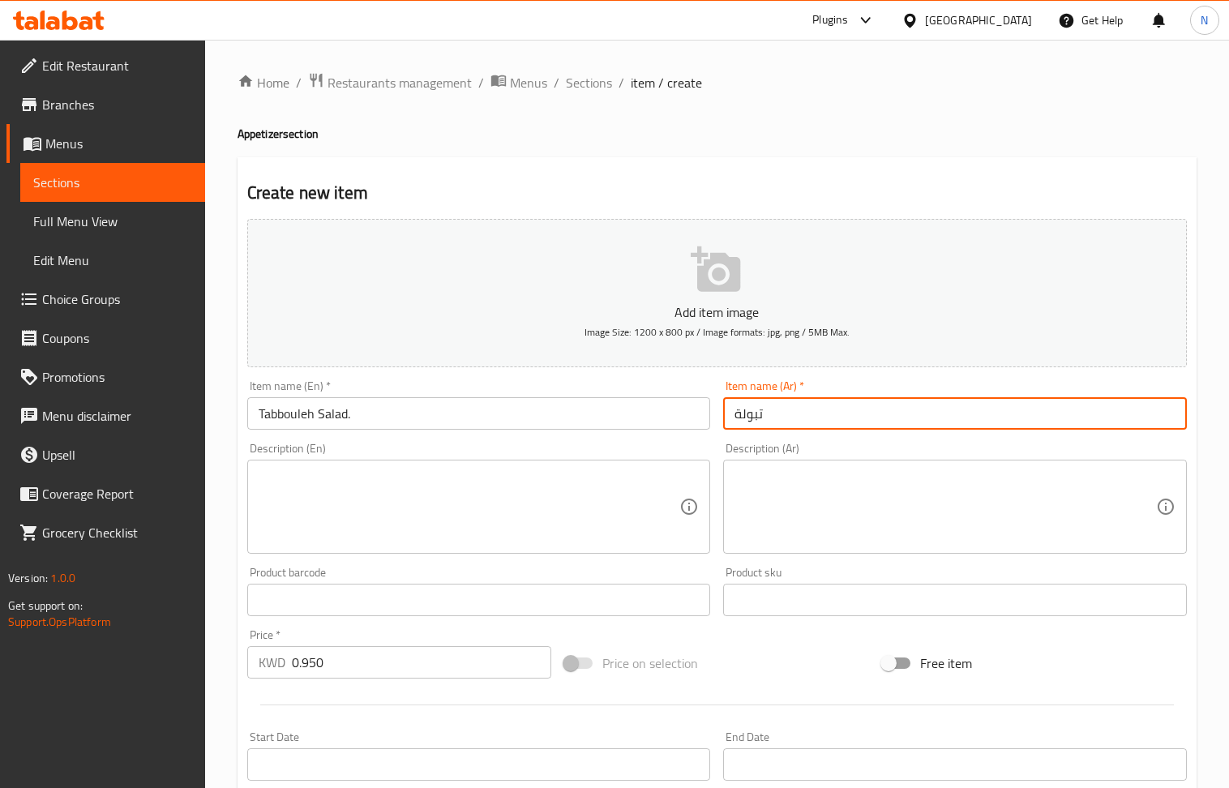
click at [783, 409] on input "تبولة" at bounding box center [955, 413] width 464 height 32
paste input "لطة تبولة."
type input "سلطة تبولة."
click at [560, 507] on textarea at bounding box center [470, 507] width 422 height 77
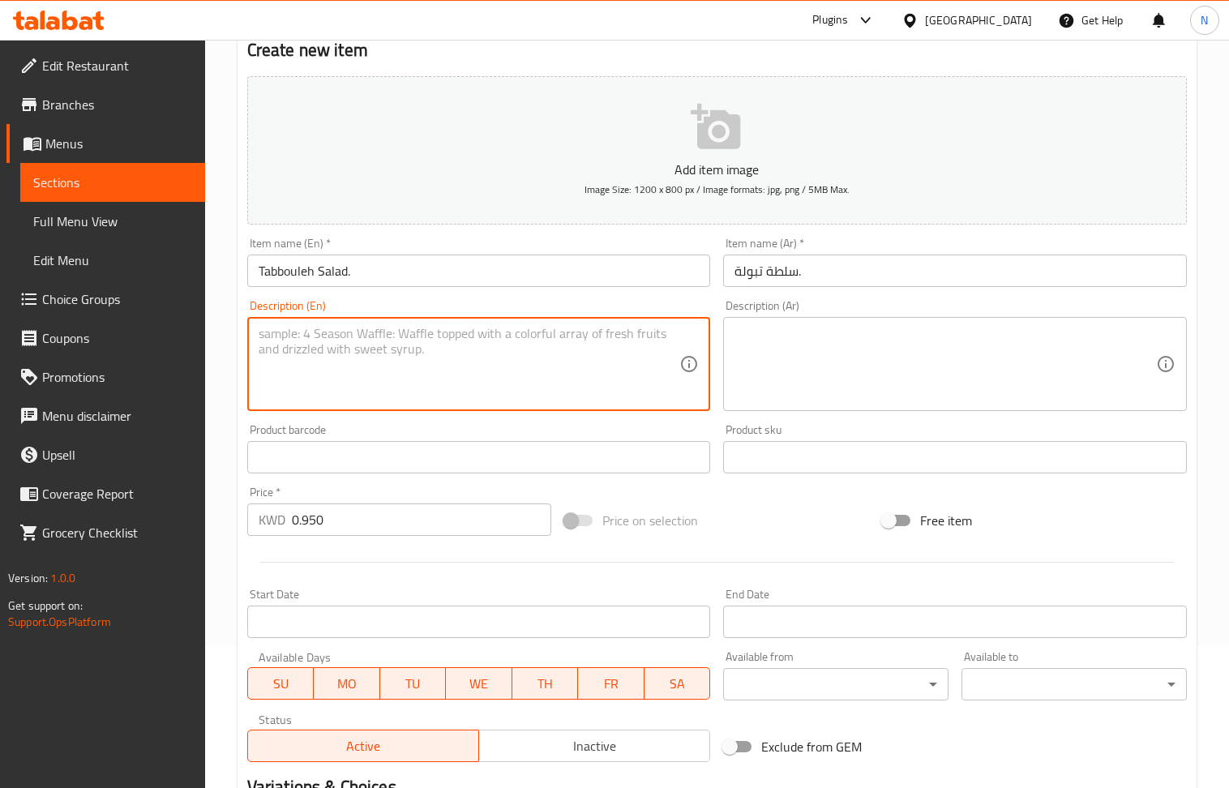
scroll to position [357, 0]
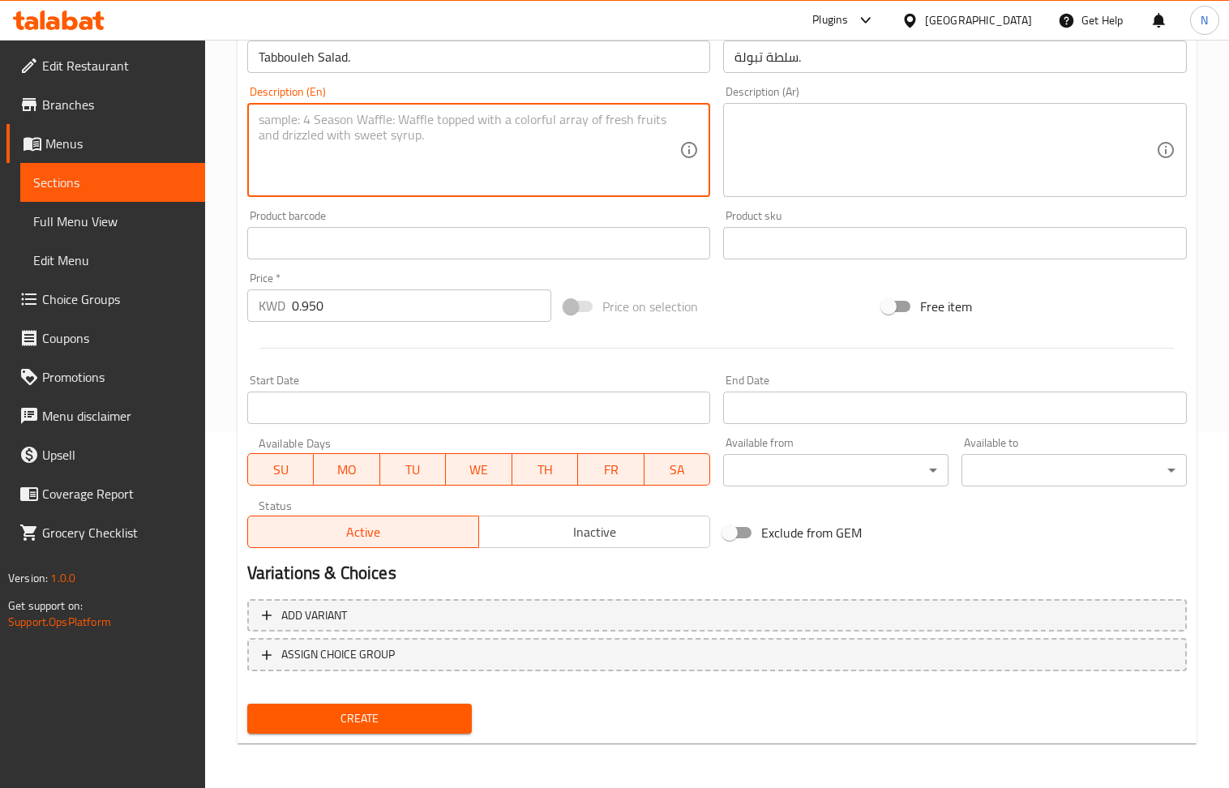
click at [341, 731] on button "Create" at bounding box center [359, 719] width 225 height 30
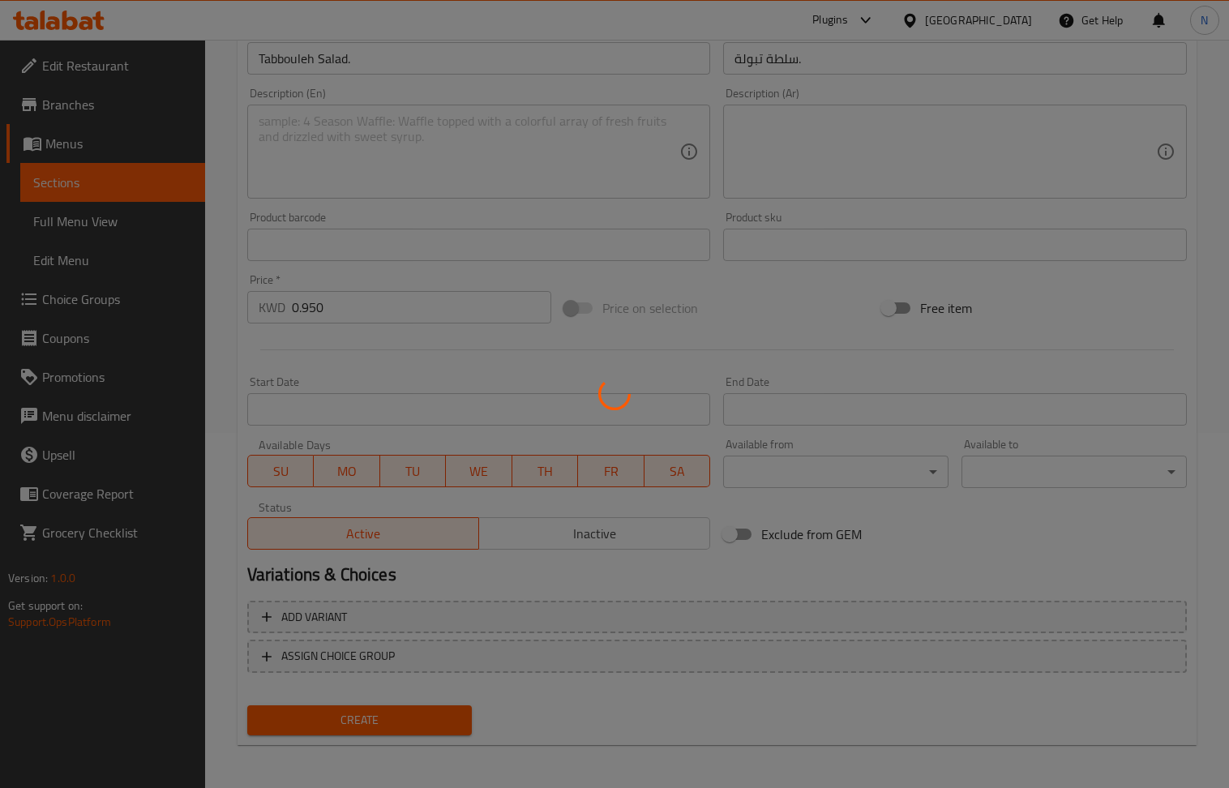
scroll to position [167, 0]
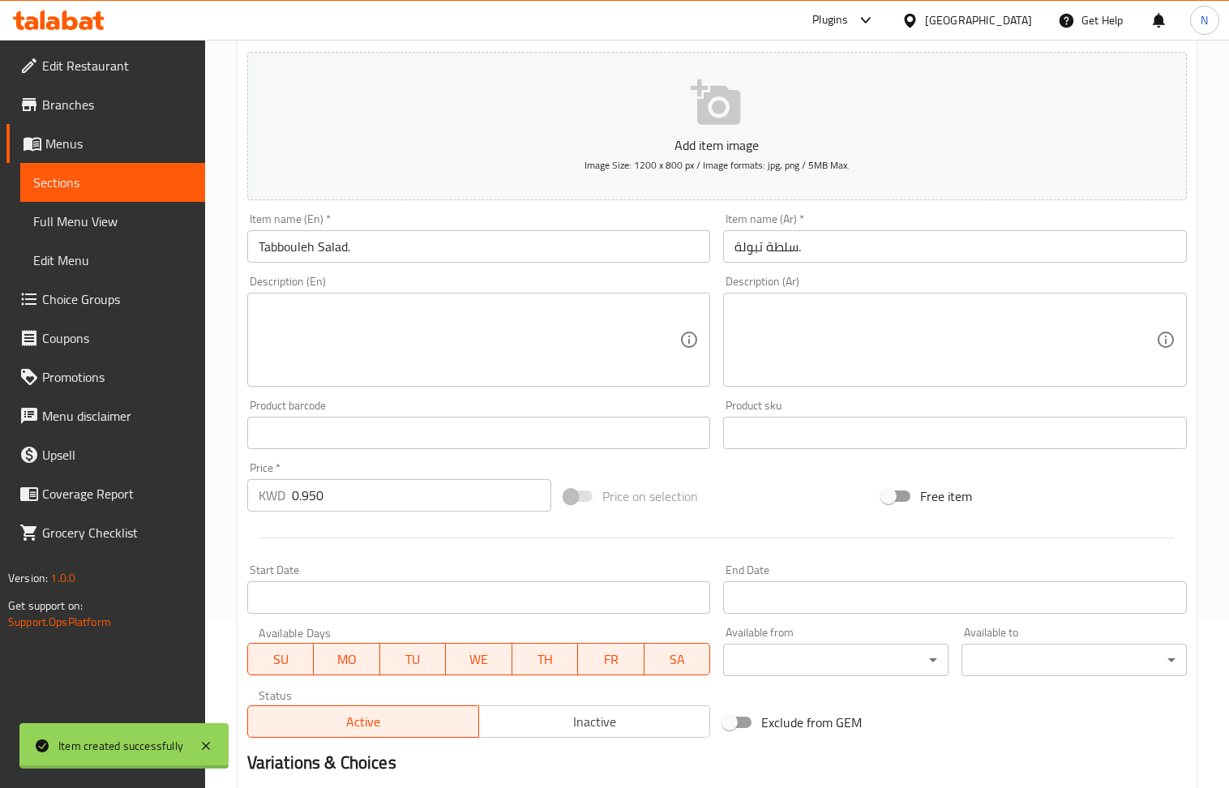
type input "0"
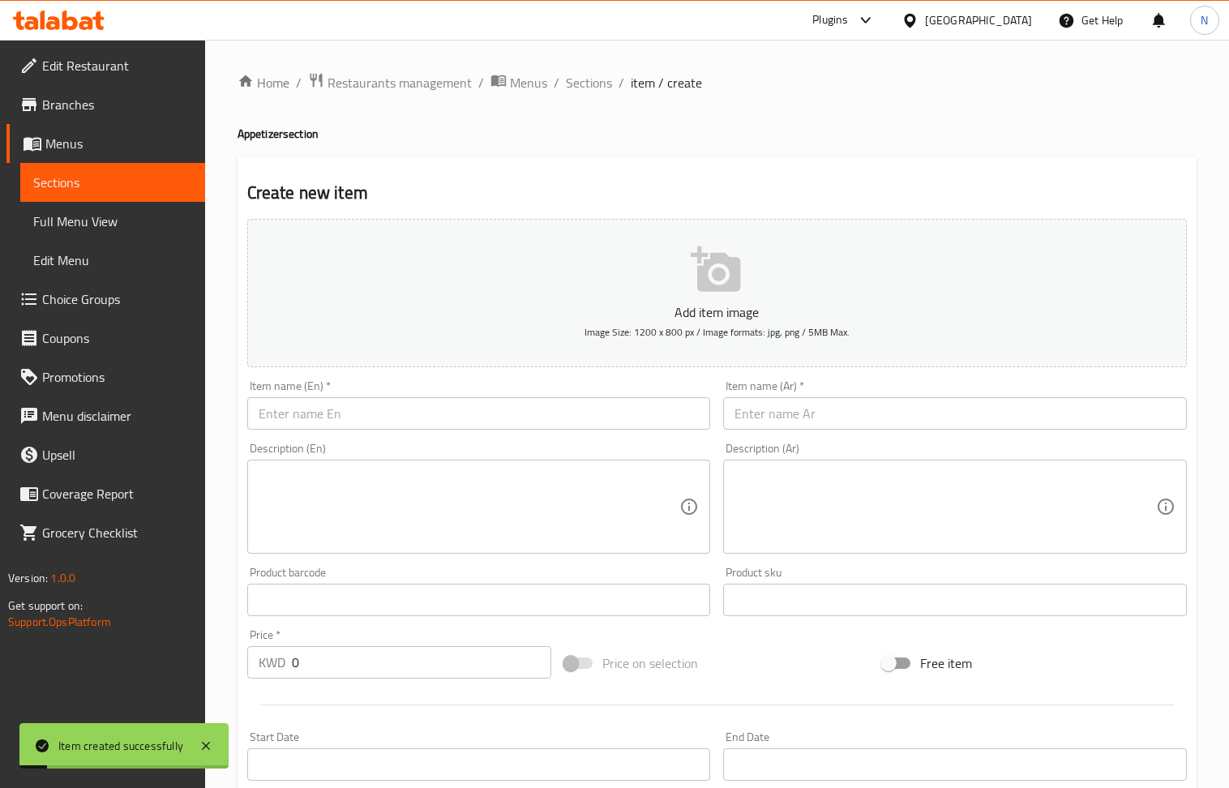
click at [430, 403] on input "text" at bounding box center [479, 413] width 464 height 32
paste input "Fattoush salad."
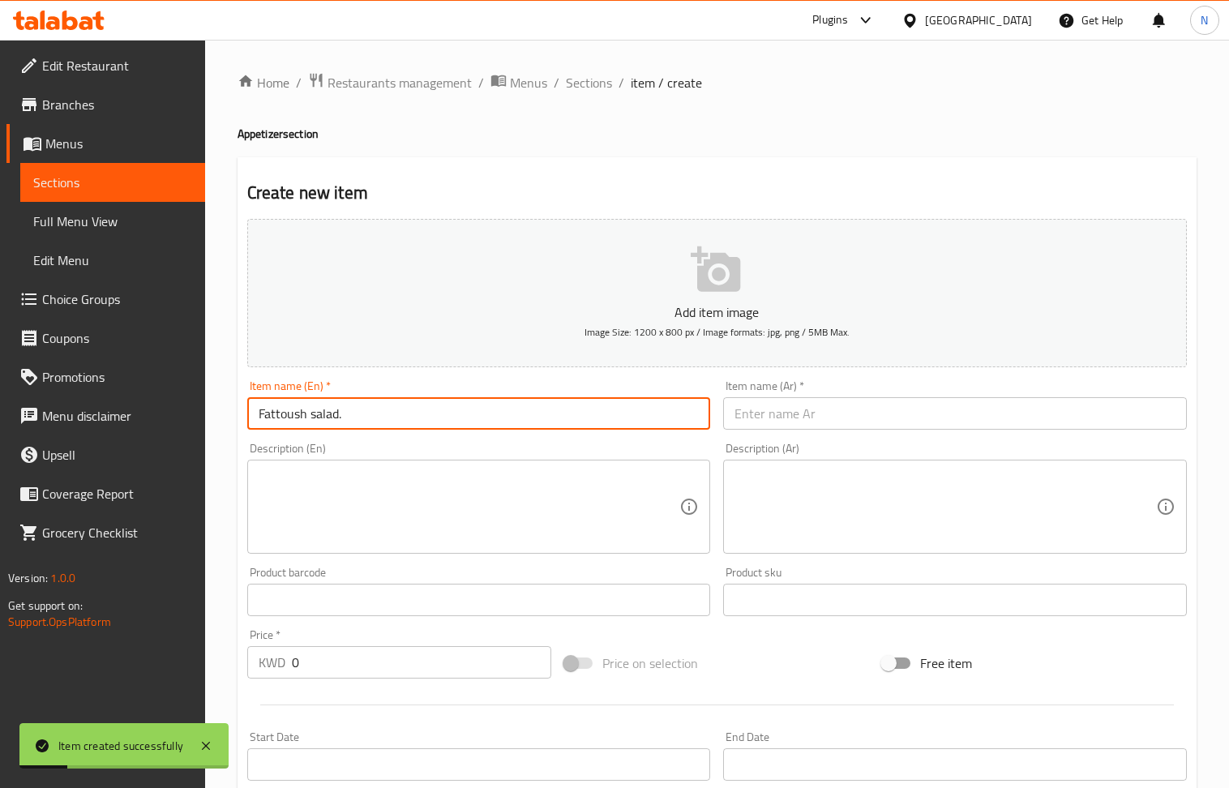
type input "Fattoush salad."
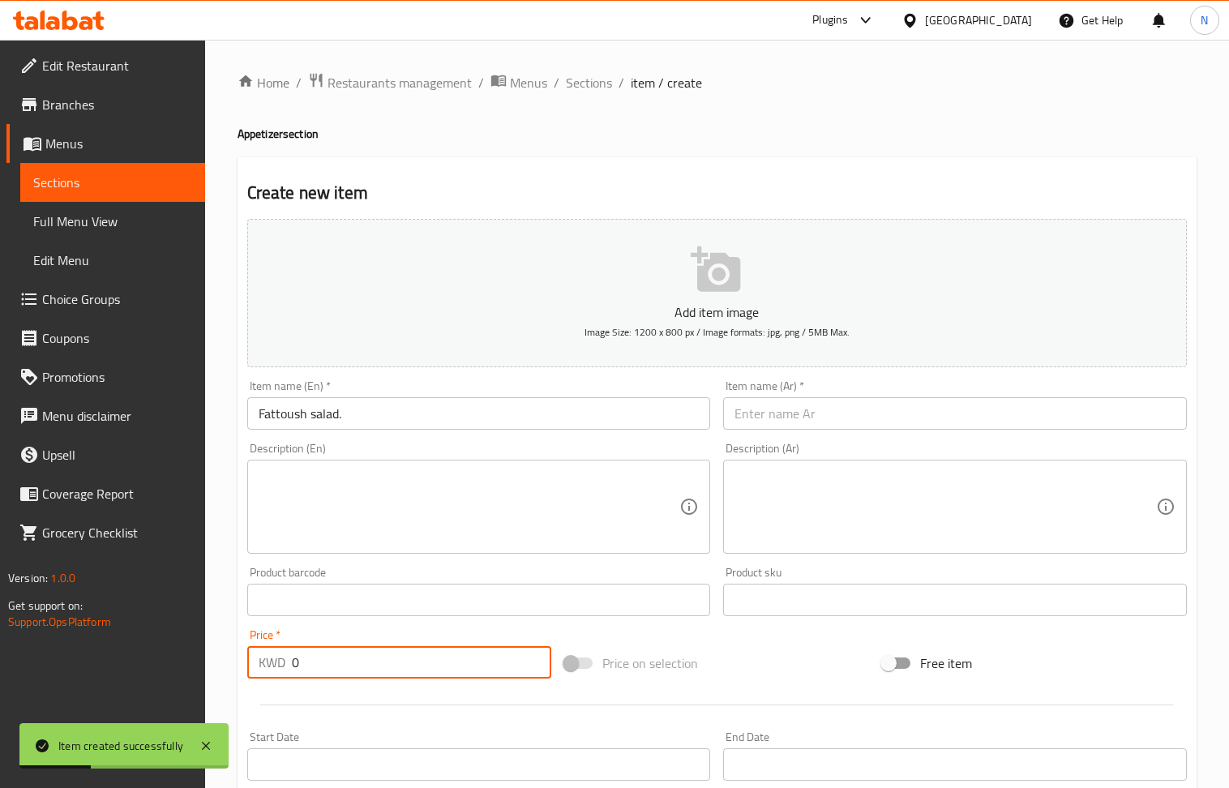
click at [361, 660] on input "0" at bounding box center [422, 662] width 260 height 32
drag, startPoint x: 361, startPoint y: 660, endPoint x: 309, endPoint y: 520, distance: 149.6
click at [361, 659] on input "0" at bounding box center [422, 662] width 260 height 32
paste input ".950"
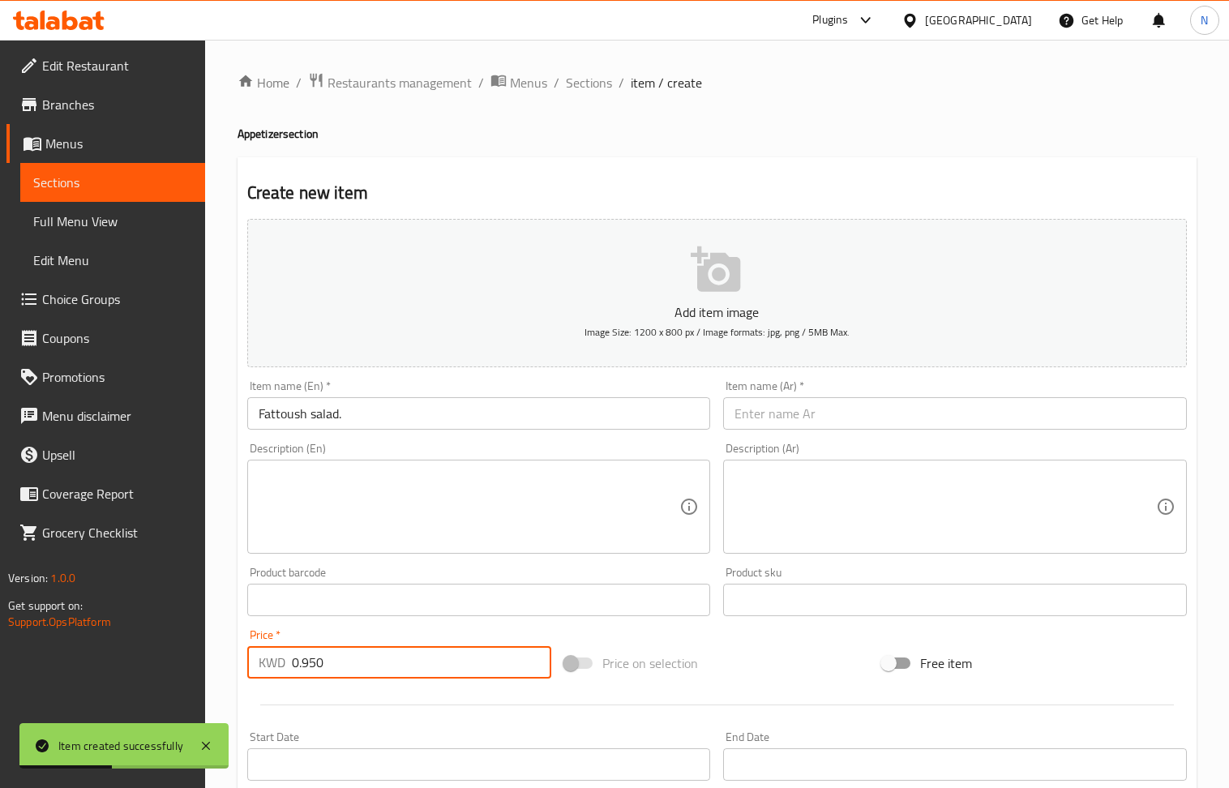
type input "0.950"
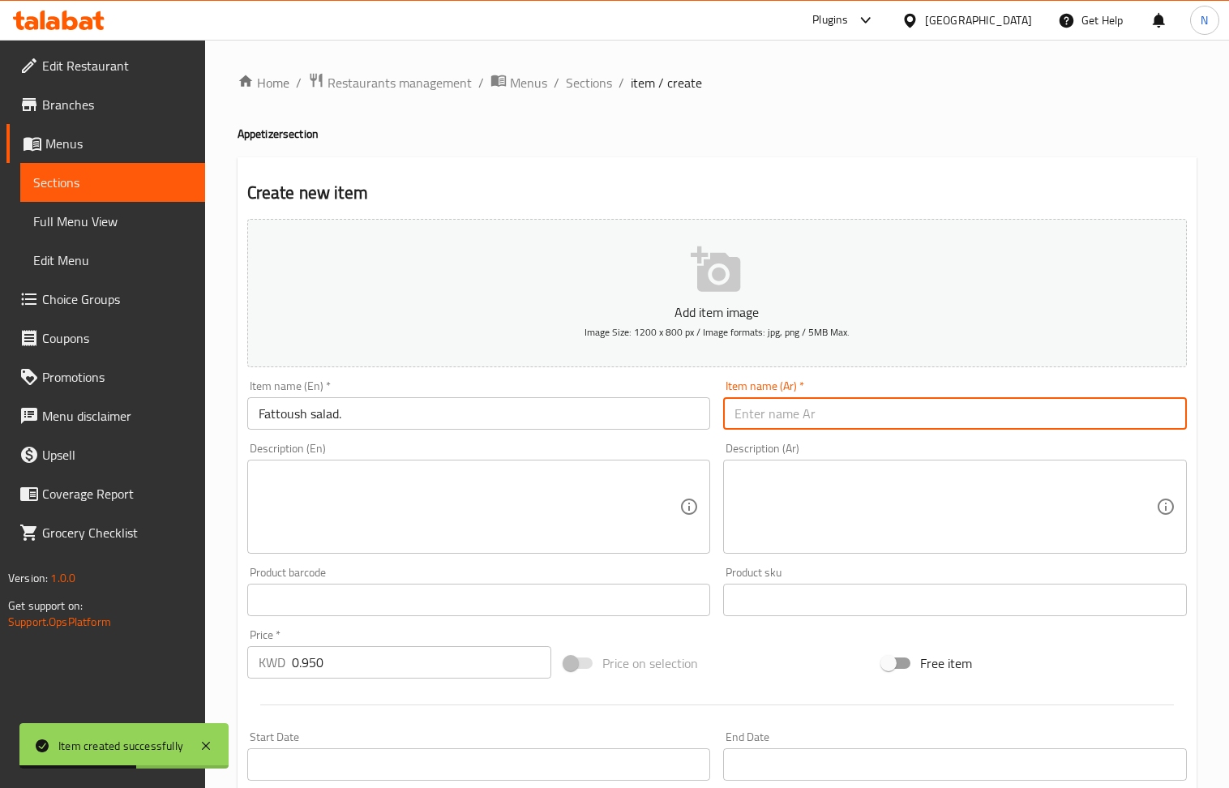
drag, startPoint x: 811, startPoint y: 422, endPoint x: 702, endPoint y: 387, distance: 114.1
click at [811, 422] on input "text" at bounding box center [955, 413] width 464 height 32
paste input "سلطة فتوش."
type input "سلطة فتوش."
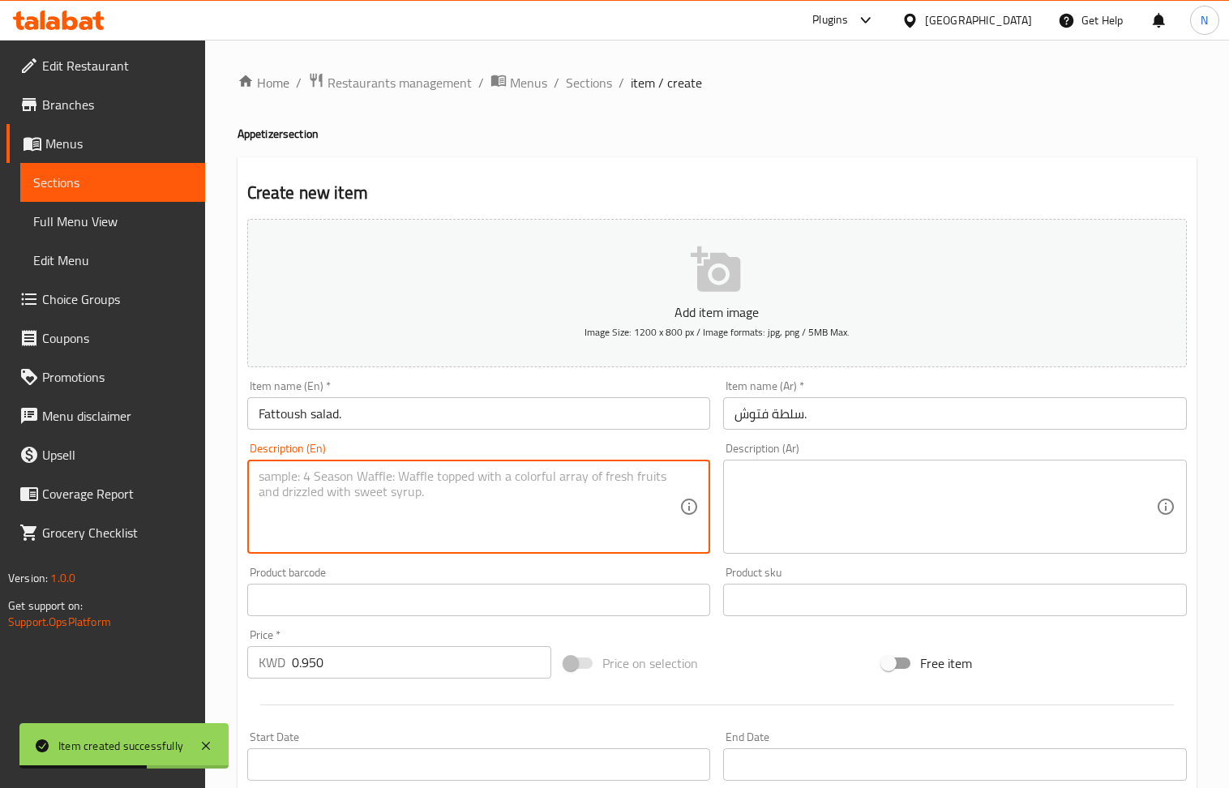
click at [402, 478] on textarea at bounding box center [470, 507] width 422 height 77
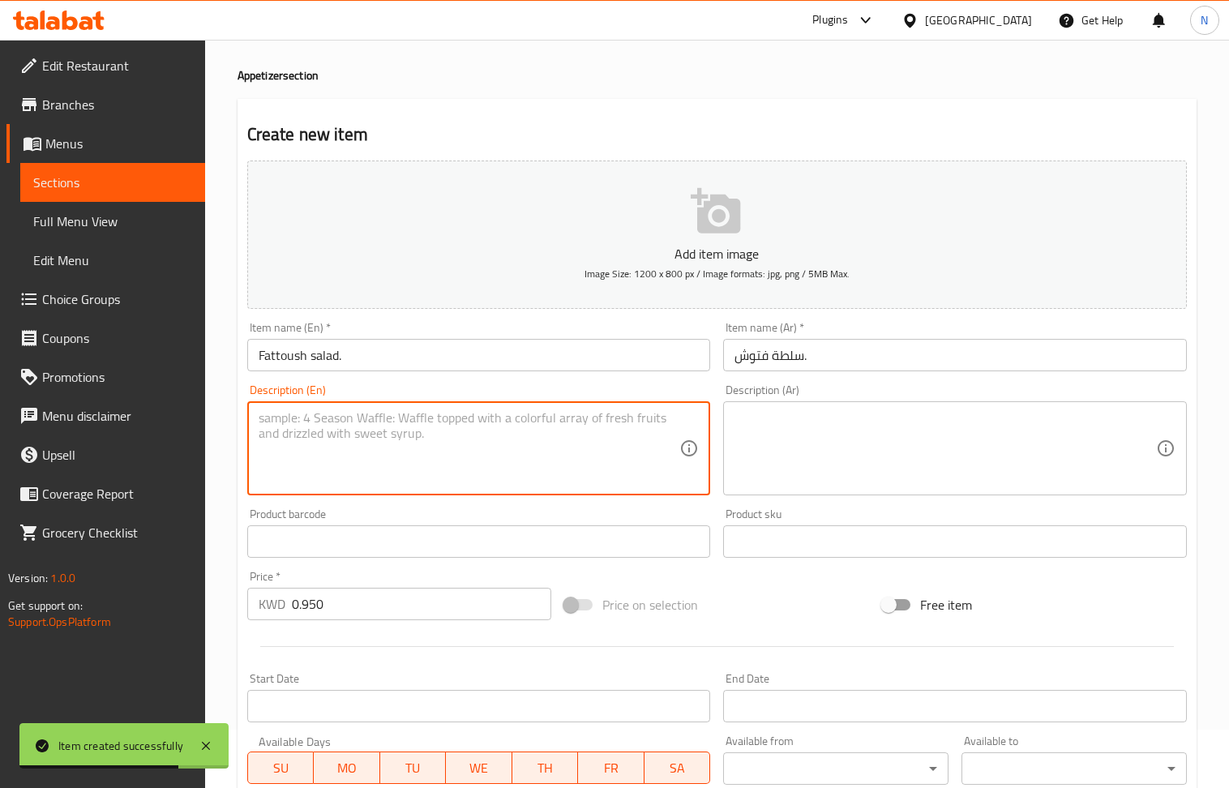
scroll to position [357, 0]
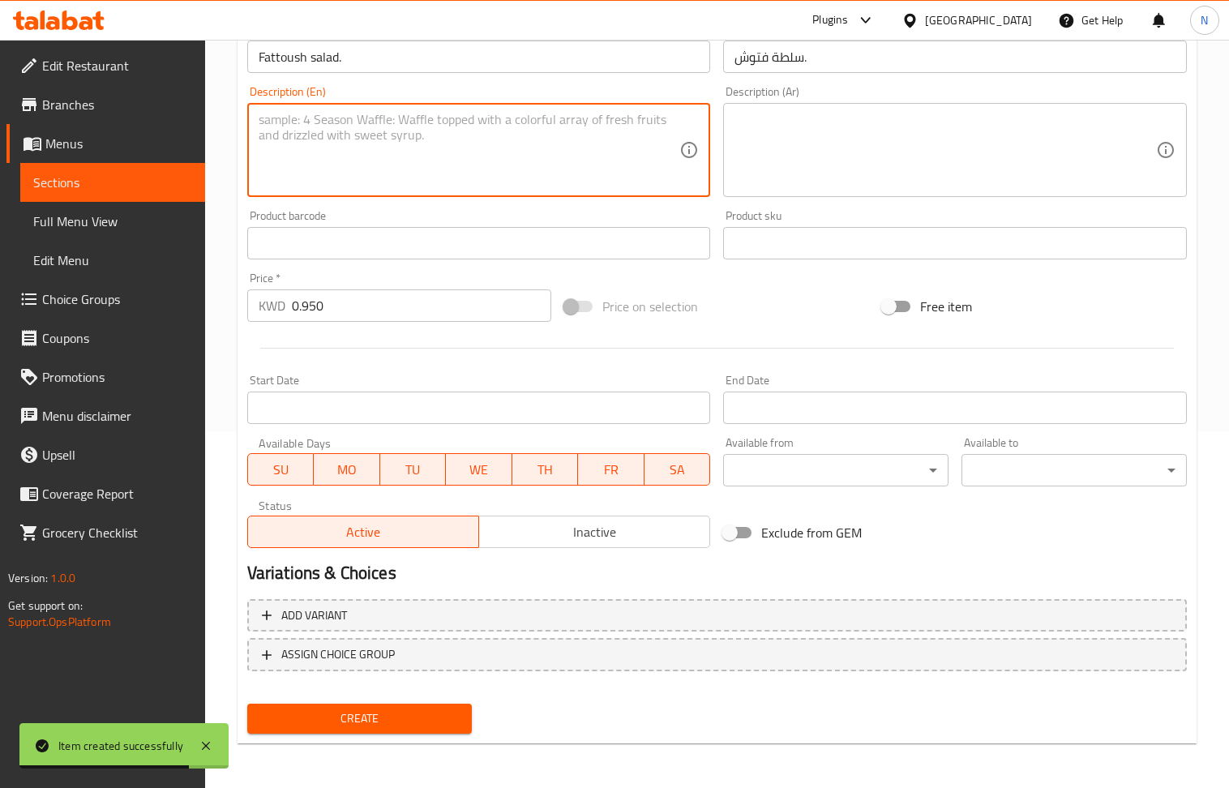
click at [390, 720] on span "Create" at bounding box center [359, 719] width 199 height 20
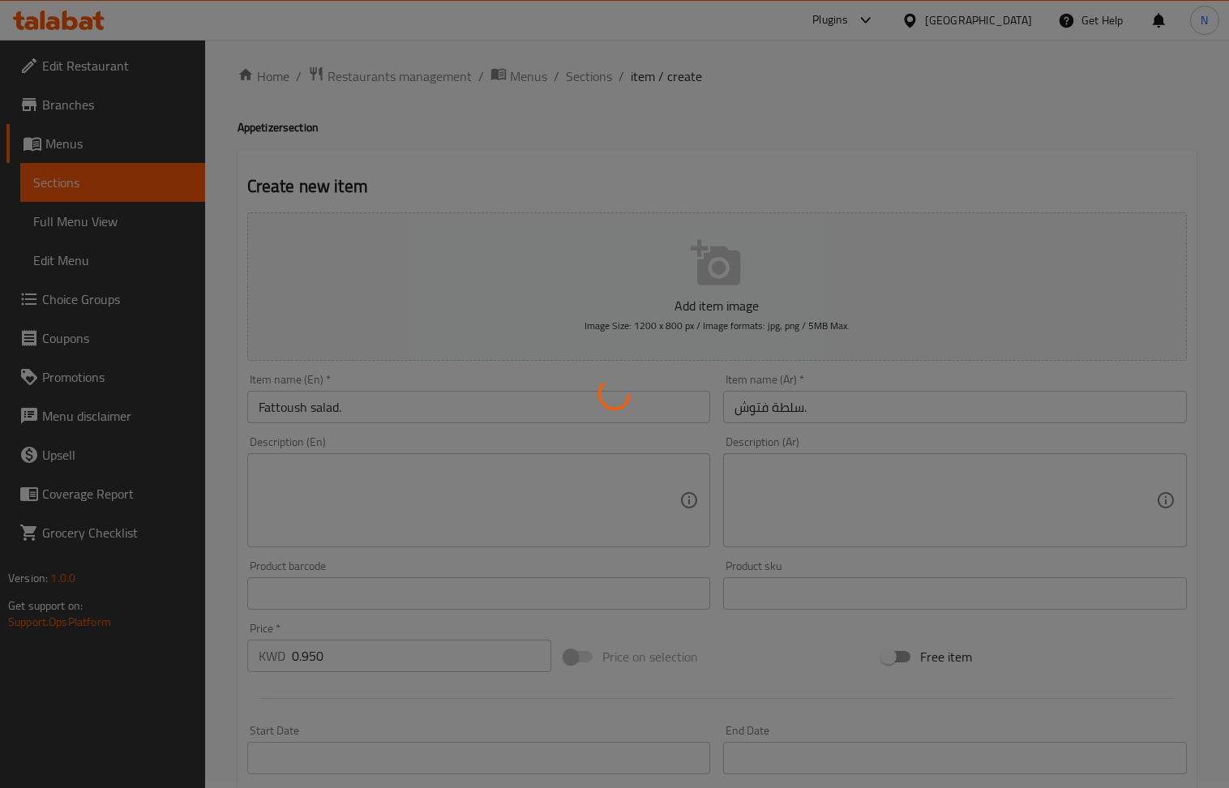
scroll to position [0, 0]
type input "0"
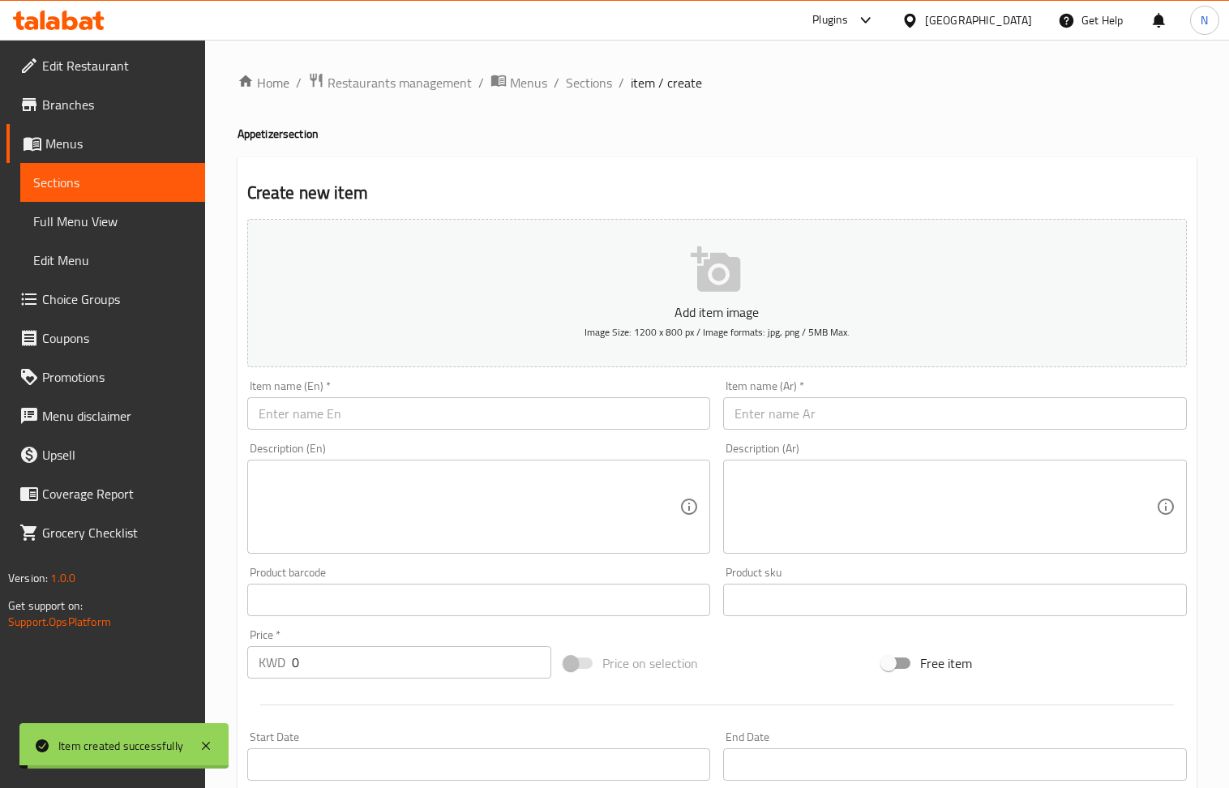
click at [478, 416] on input "text" at bounding box center [479, 413] width 464 height 32
paste input "Arabic Salad"
type input "Arabic Salad"
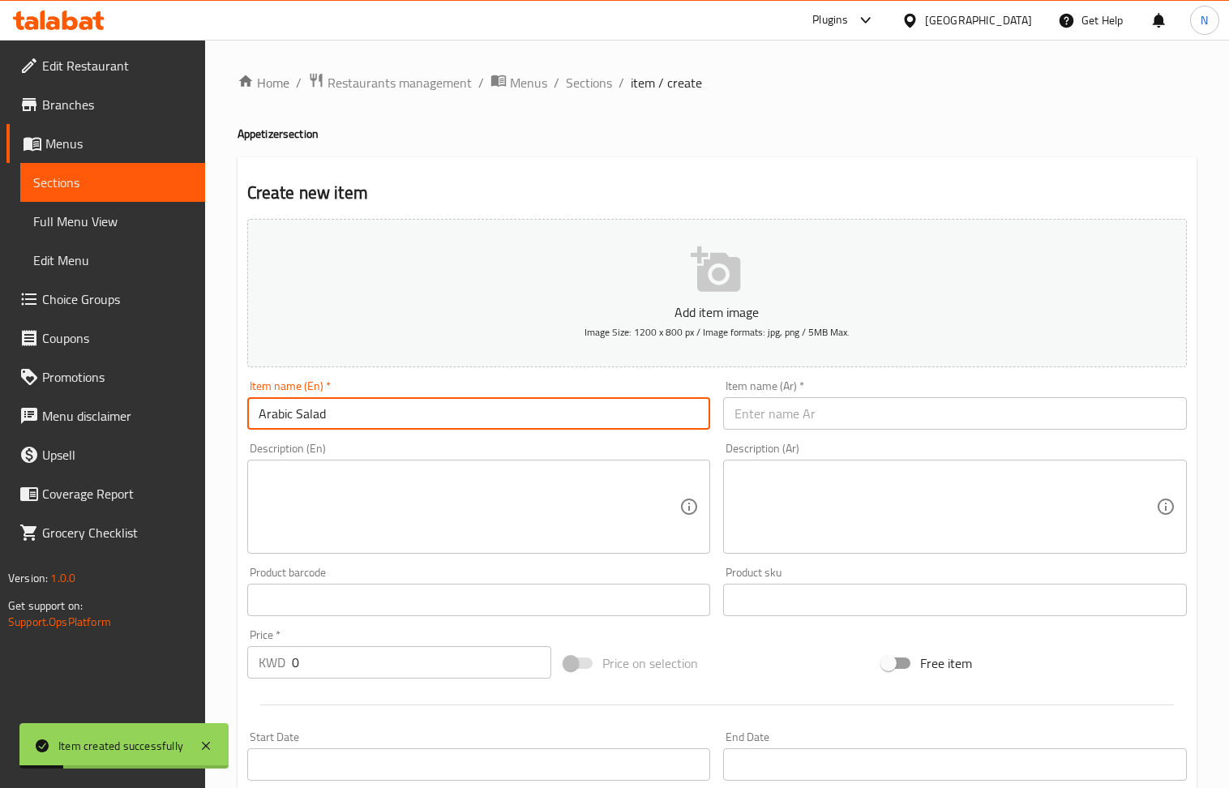
click at [475, 506] on textarea at bounding box center [470, 507] width 422 height 77
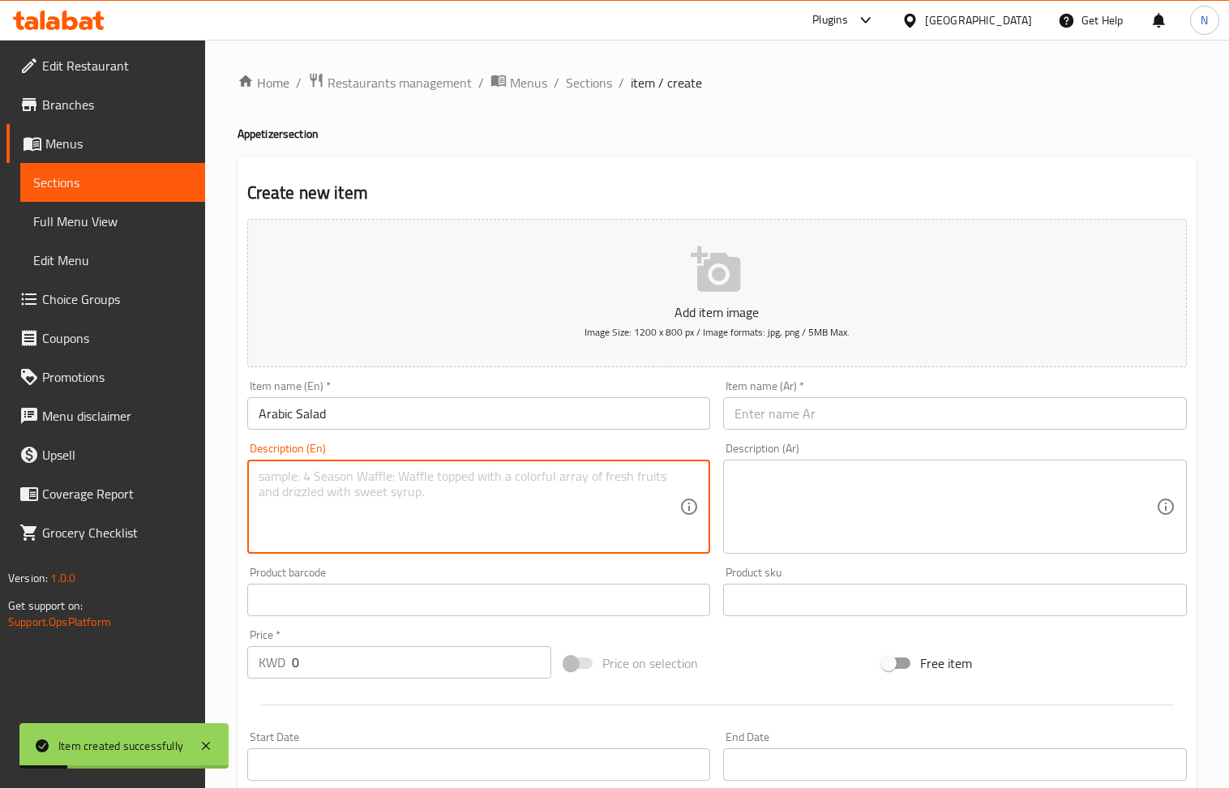
paste textarea "Lettuce, tomatoes, cucumber, and radish, with lemon & olive oil dressing."
type textarea "Lettuce, tomatoes, cucumber, and radish, with lemon & olive oil dressing."
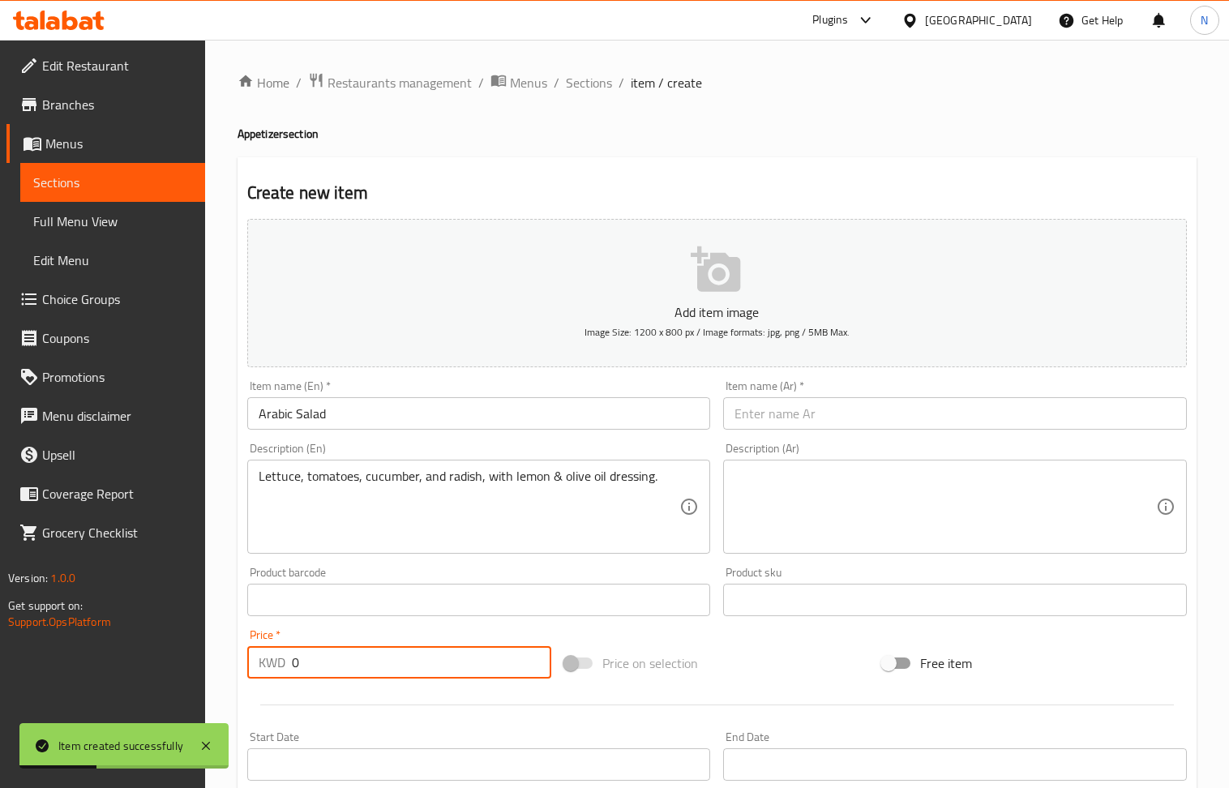
click at [349, 675] on input "0" at bounding box center [422, 662] width 260 height 32
drag, startPoint x: 349, startPoint y: 675, endPoint x: 199, endPoint y: 144, distance: 551.7
click at [349, 670] on input "0" at bounding box center [422, 662] width 260 height 32
paste input ".500"
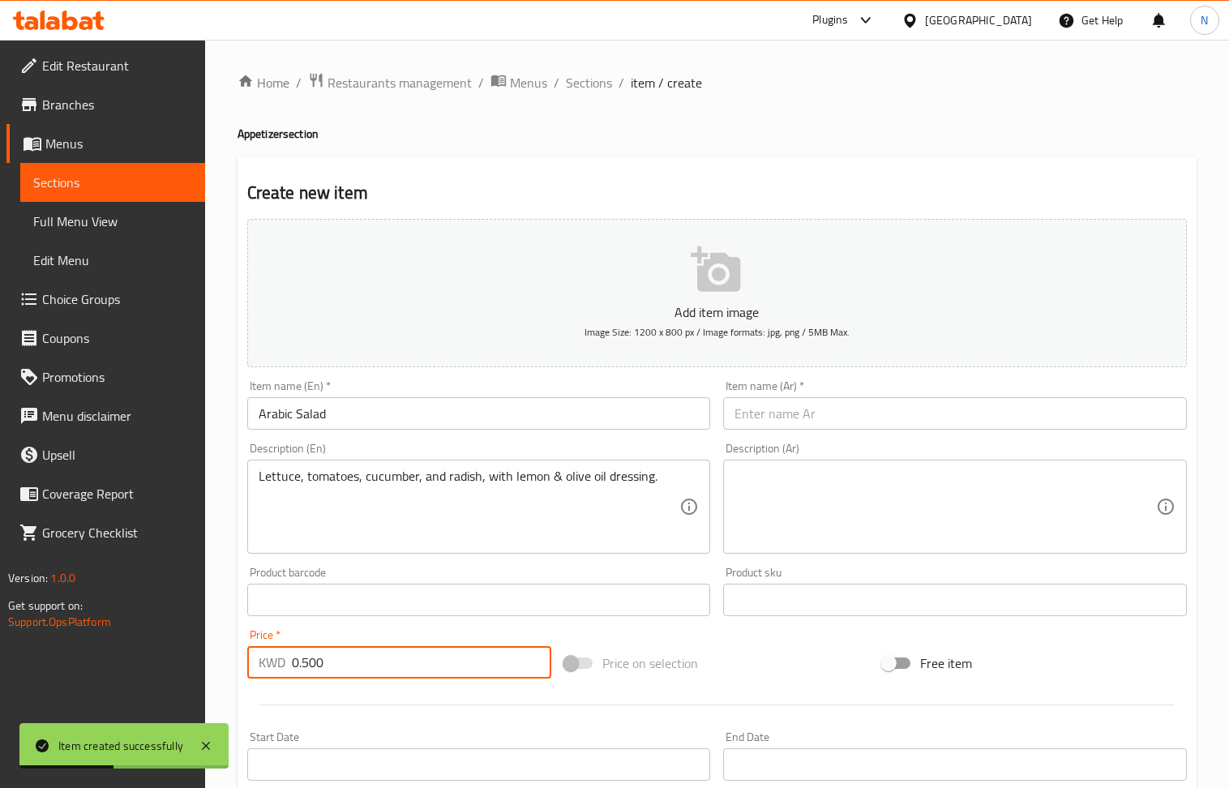
type input "0.500"
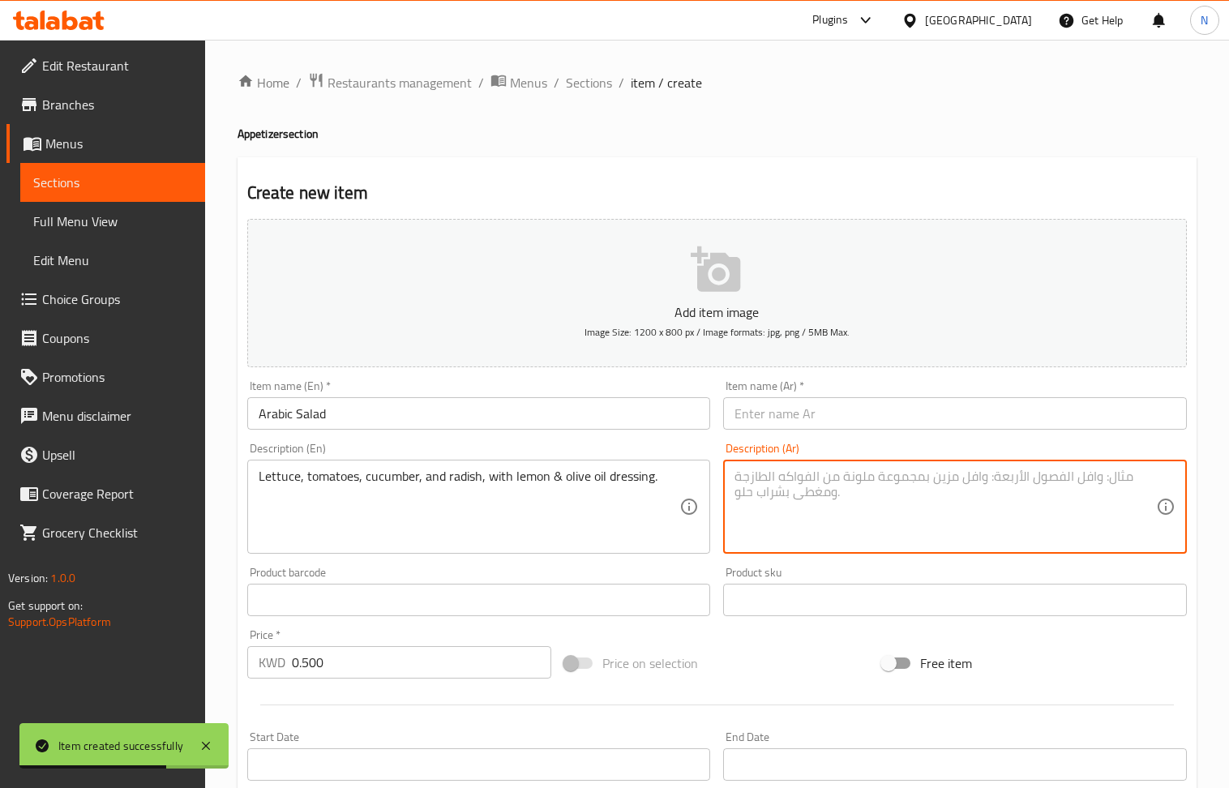
click at [829, 529] on textarea at bounding box center [946, 507] width 422 height 77
paste textarea "خس وطماطم وخيار وفجل مع صلصة زيت زيتون وليمون."
type textarea "خس وطماطم وخيار وفجل مع صلصة زيت زيتون وليمون."
click at [467, 679] on input "0.500" at bounding box center [422, 662] width 260 height 32
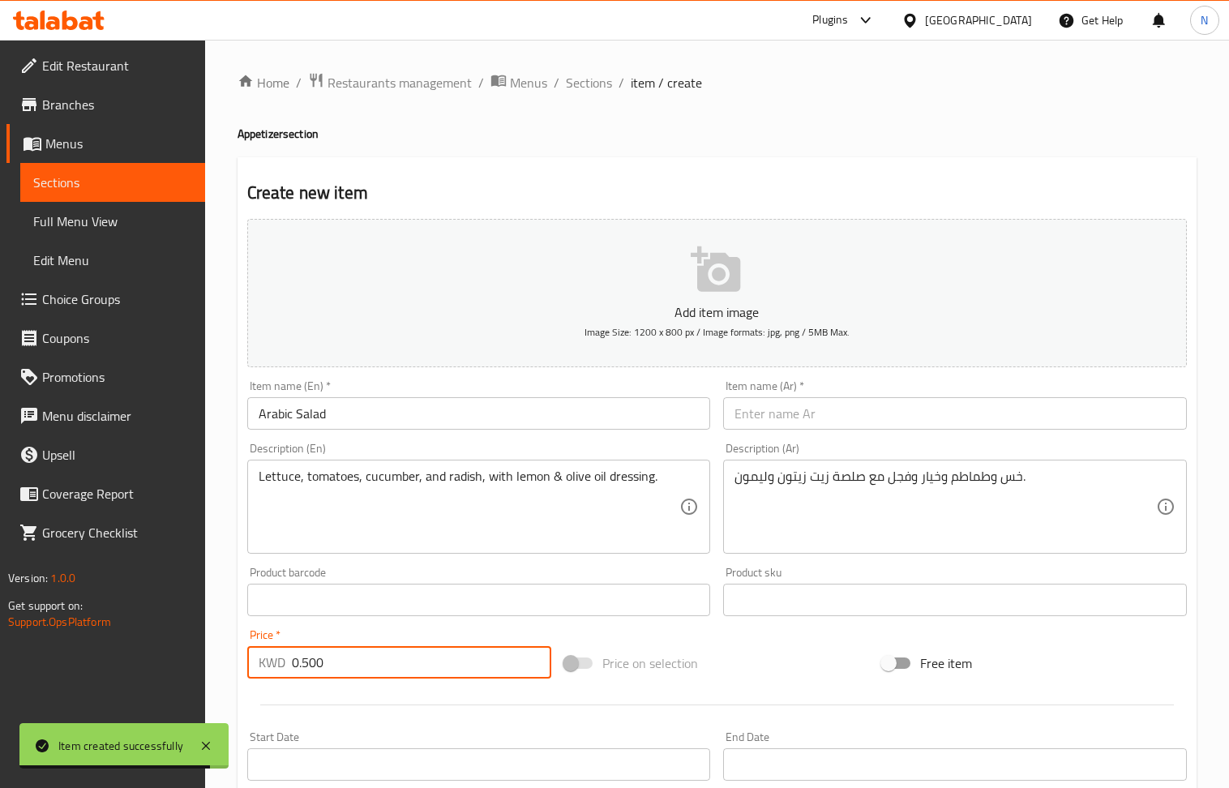
click at [467, 679] on input "0.500" at bounding box center [422, 662] width 260 height 32
click at [465, 672] on input "0.500" at bounding box center [422, 662] width 260 height 32
paste input "0950"
click at [462, 657] on input "0.5000950" at bounding box center [422, 662] width 260 height 32
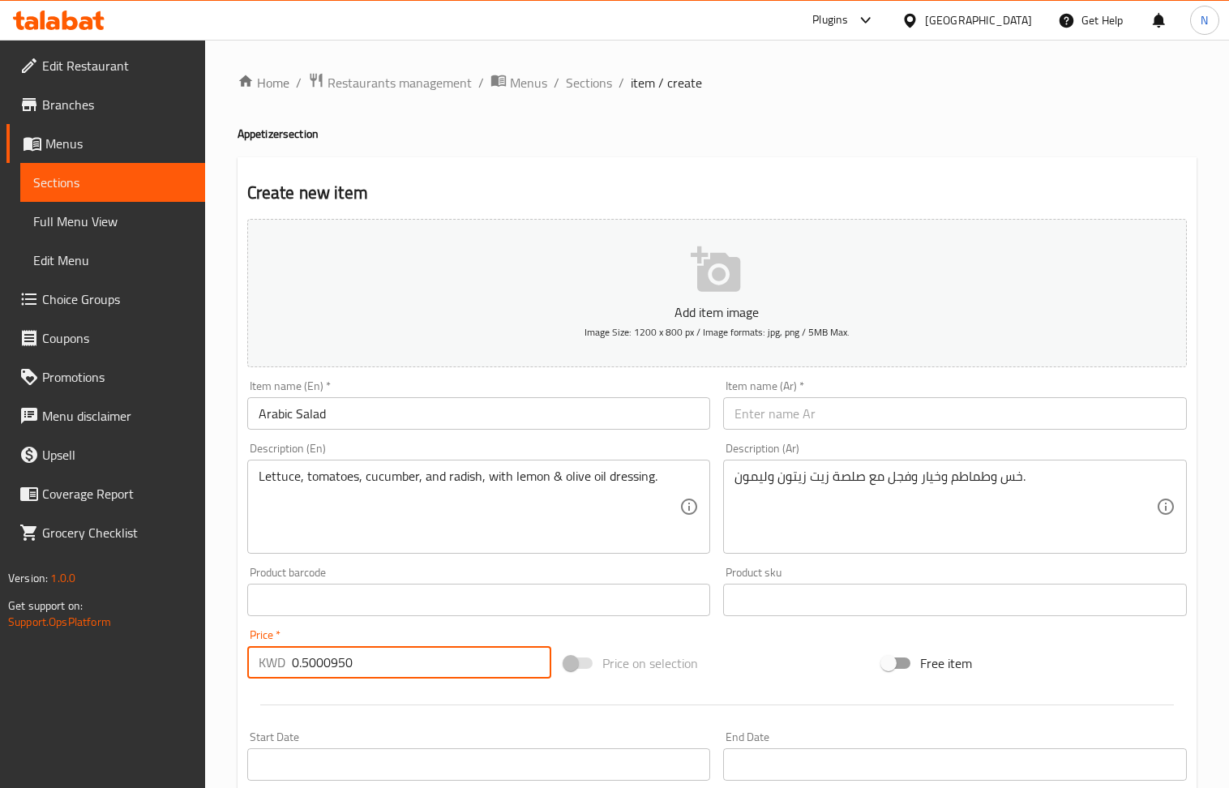
click at [462, 657] on input "0.5000950" at bounding box center [422, 662] width 260 height 32
paste input "number"
type input "0.950"
click at [907, 403] on input "text" at bounding box center [955, 413] width 464 height 32
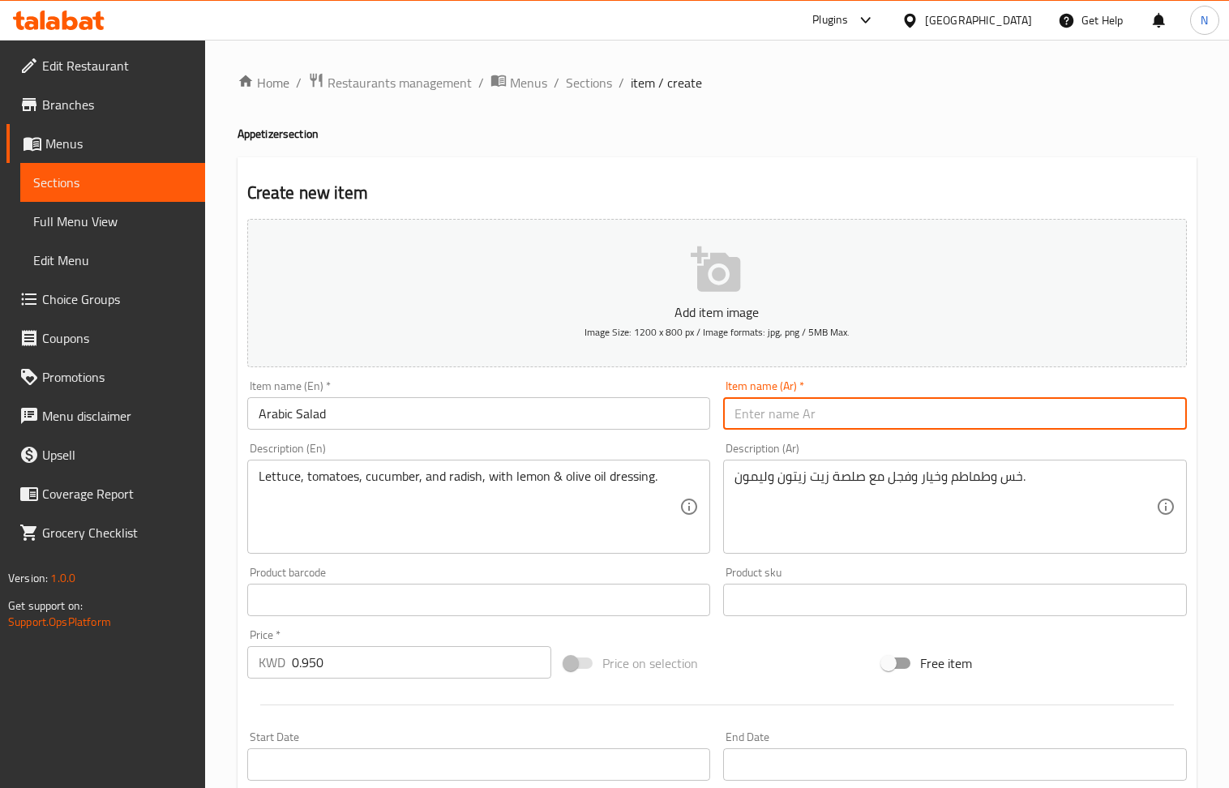
paste input "سلطة عربية"
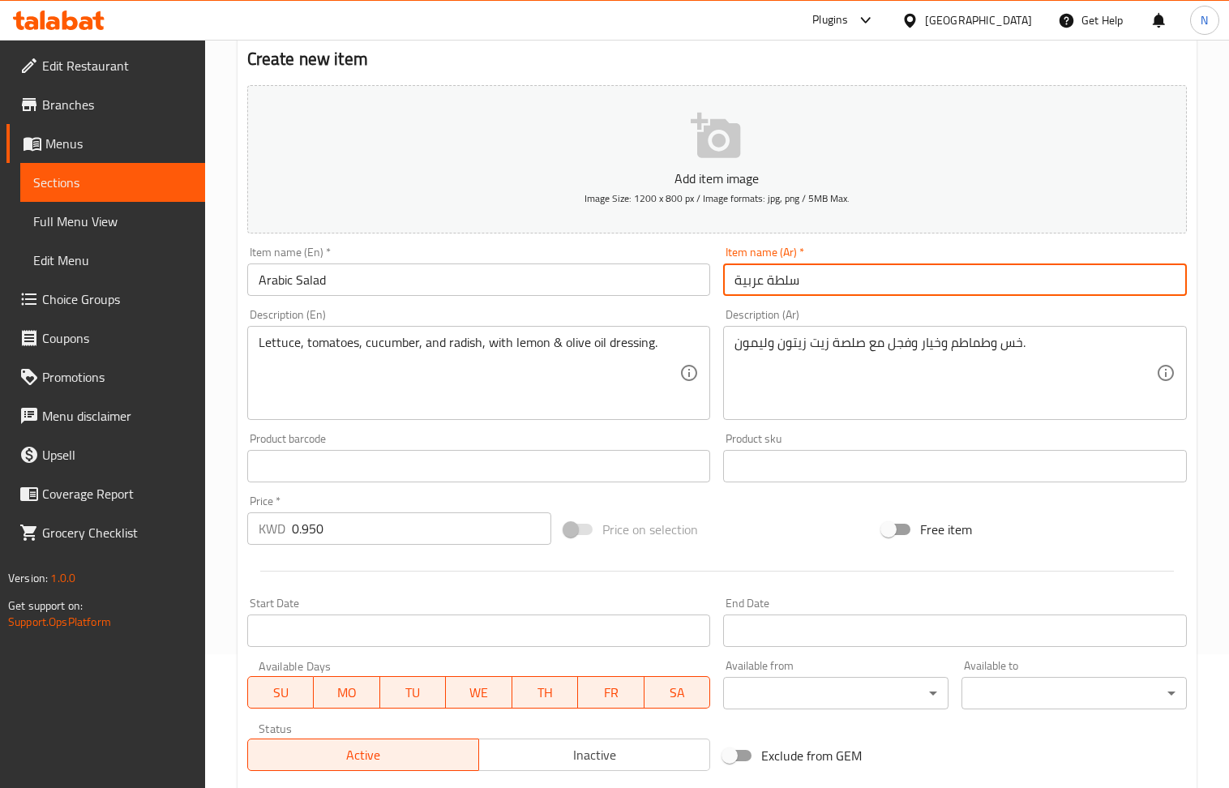
scroll to position [357, 0]
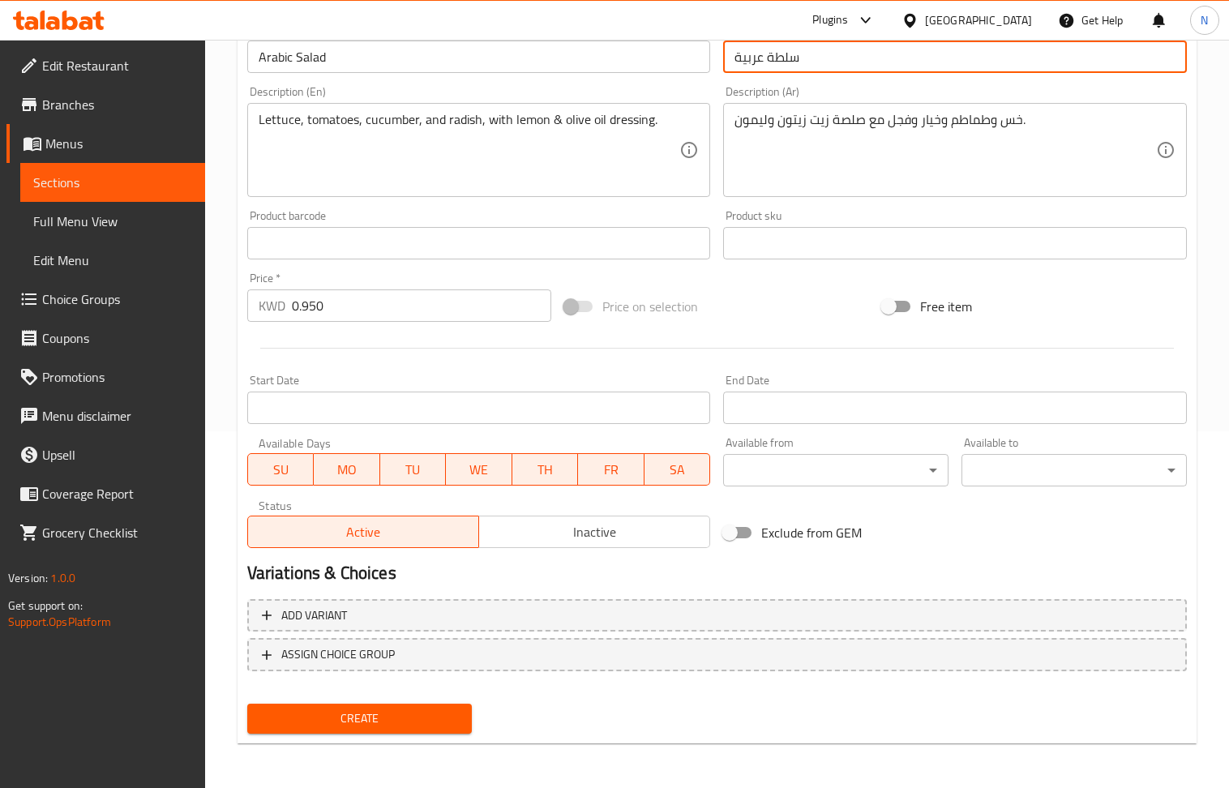
type input "سلطة عربية"
drag, startPoint x: 374, startPoint y: 725, endPoint x: 318, endPoint y: 578, distance: 157.1
click at [374, 725] on span "Create" at bounding box center [359, 719] width 199 height 20
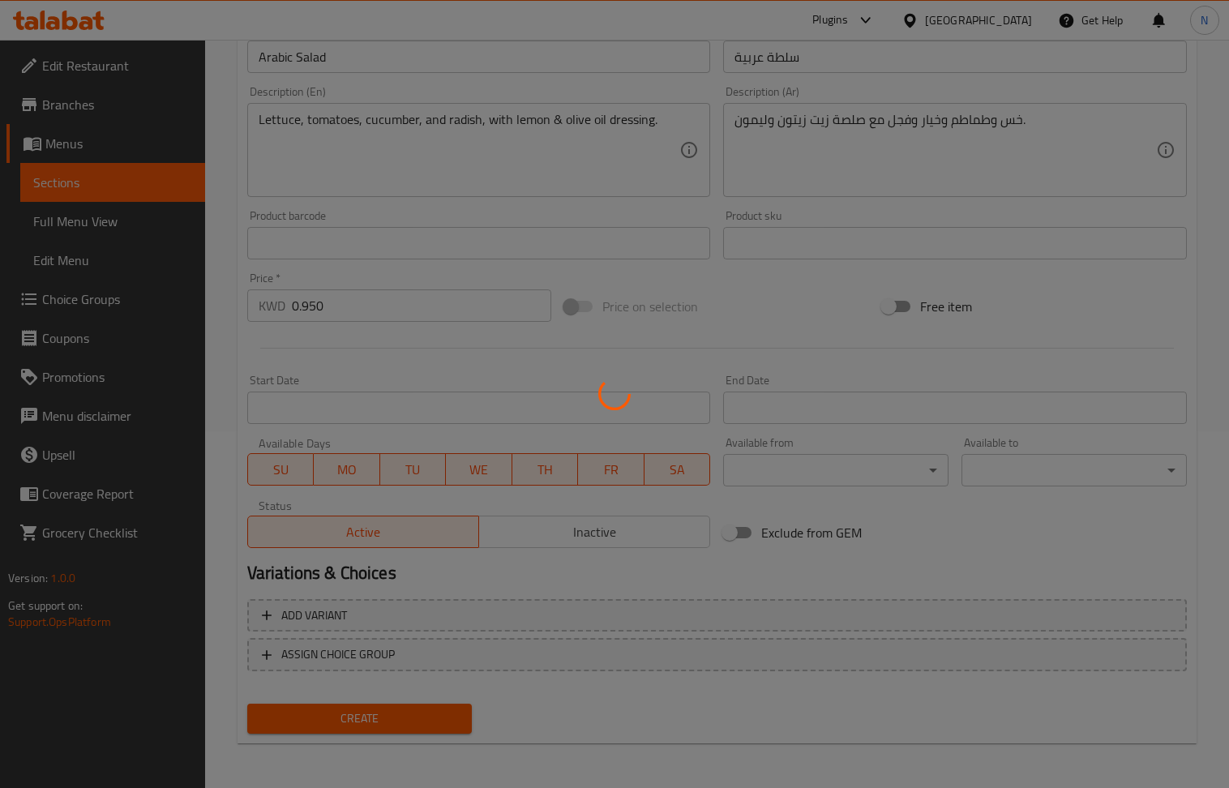
type input "0"
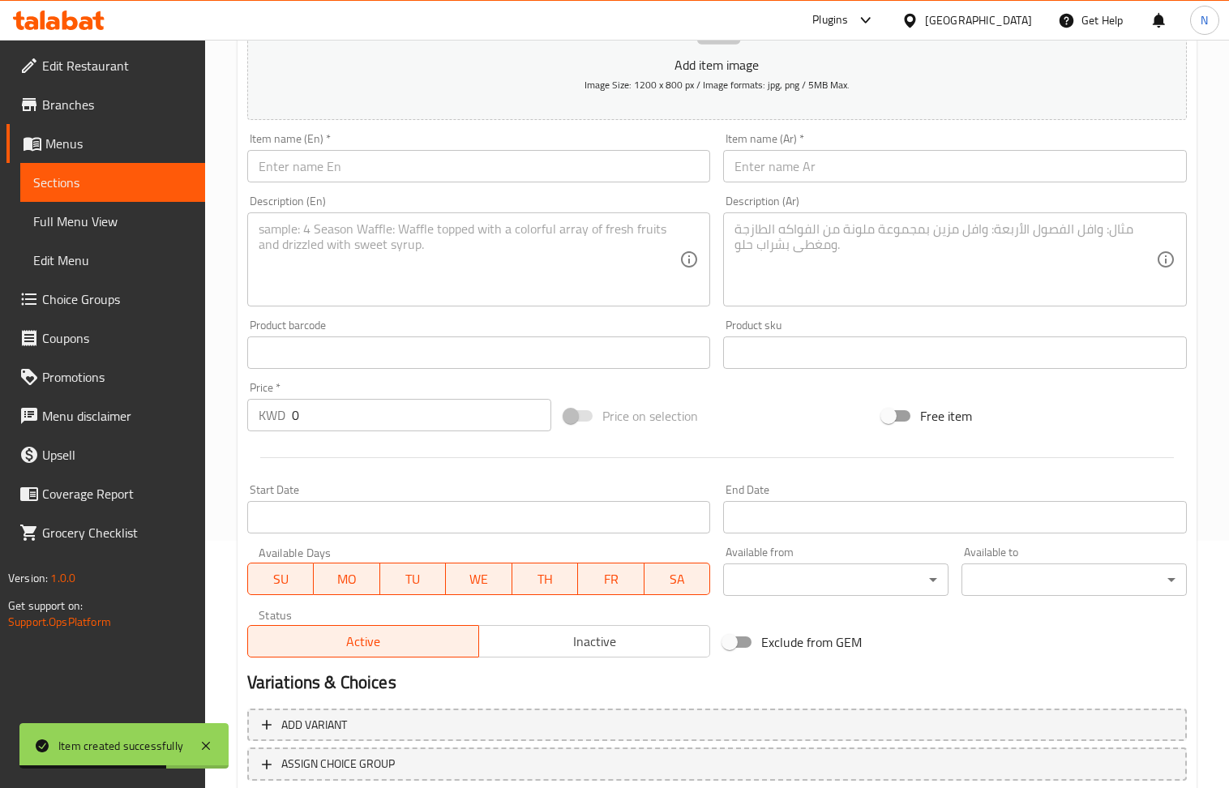
scroll to position [140, 0]
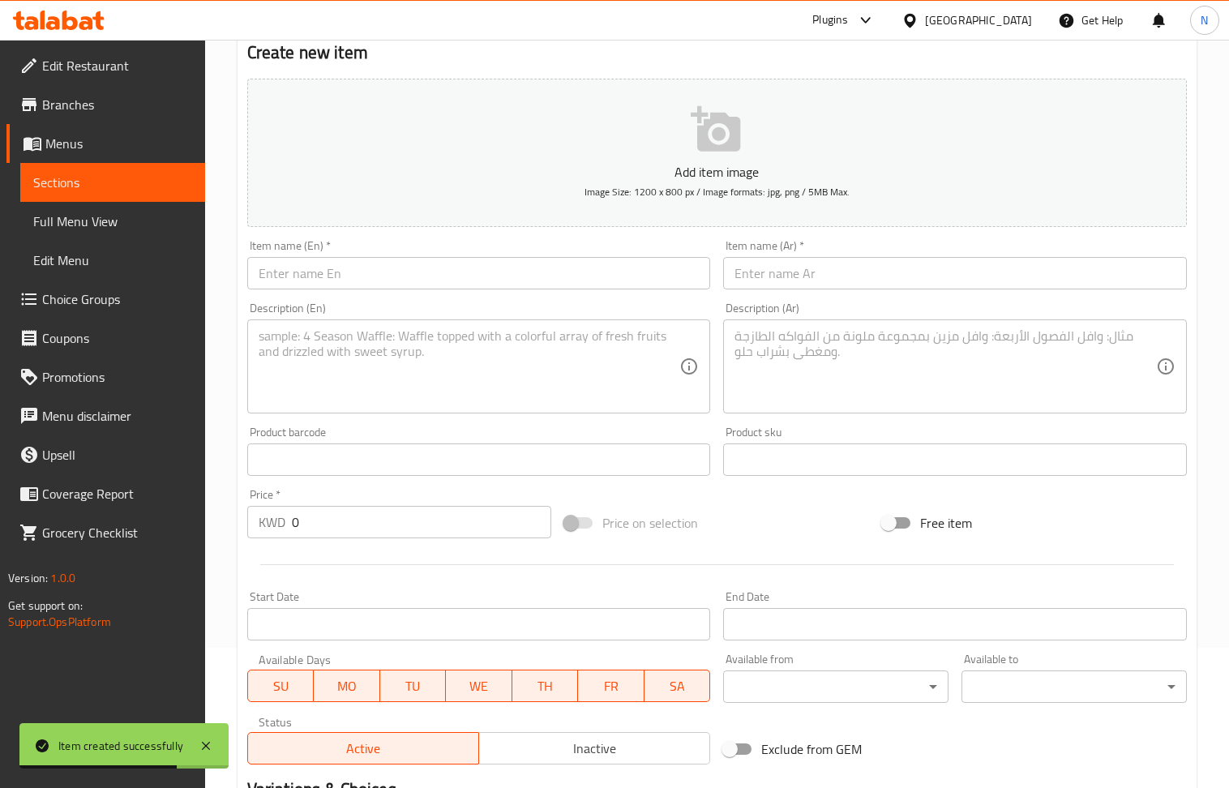
click at [448, 292] on div "Item name (En)   * Item name (En) *" at bounding box center [479, 265] width 477 height 62
drag, startPoint x: 320, startPoint y: 245, endPoint x: 337, endPoint y: 270, distance: 30.8
click at [332, 260] on div "Item name (En)   * Item name (En) *" at bounding box center [479, 264] width 464 height 49
click at [341, 277] on input "text" at bounding box center [479, 273] width 464 height 32
paste input "Fries"
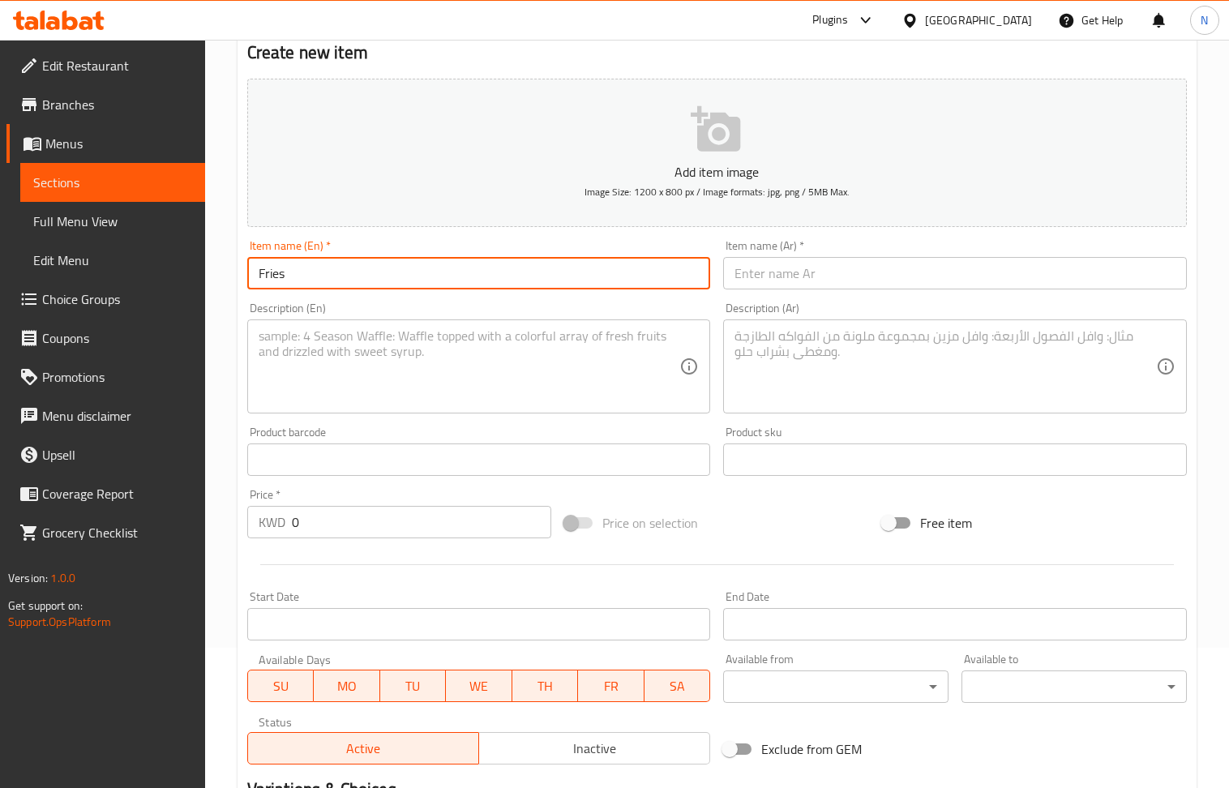
click at [374, 271] on input "Fries" at bounding box center [479, 273] width 464 height 32
paste input "French"
type input "French Fries"
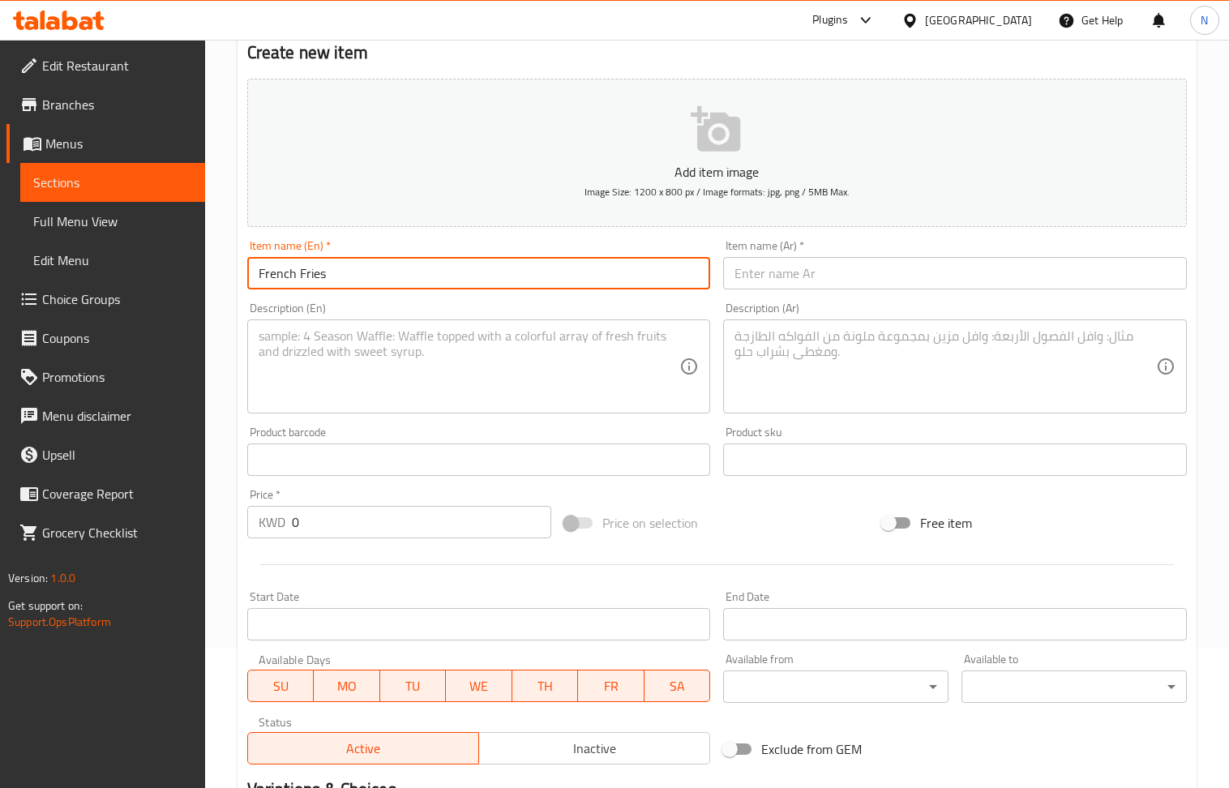
click at [337, 530] on input "0" at bounding box center [422, 522] width 260 height 32
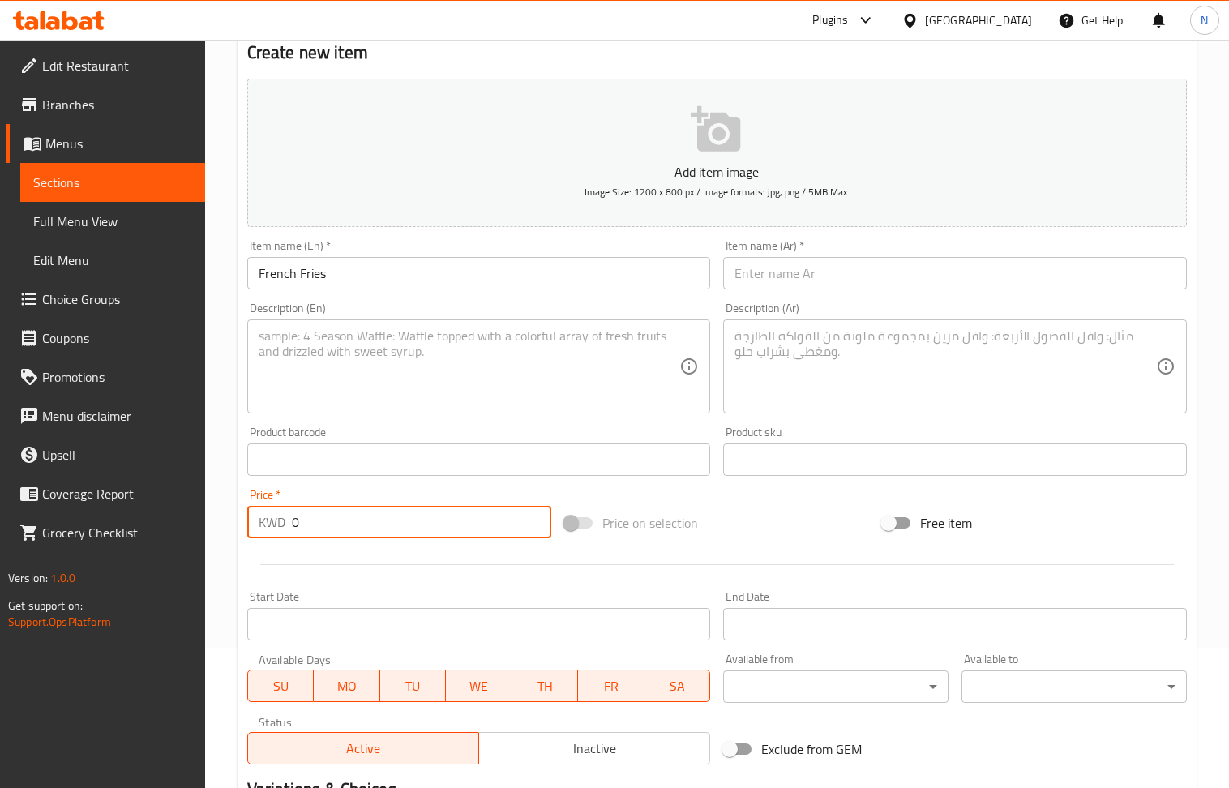
click at [337, 530] on input "0" at bounding box center [422, 522] width 260 height 32
paste input ".500"
type input "0.500"
click at [783, 276] on input "text" at bounding box center [955, 273] width 464 height 32
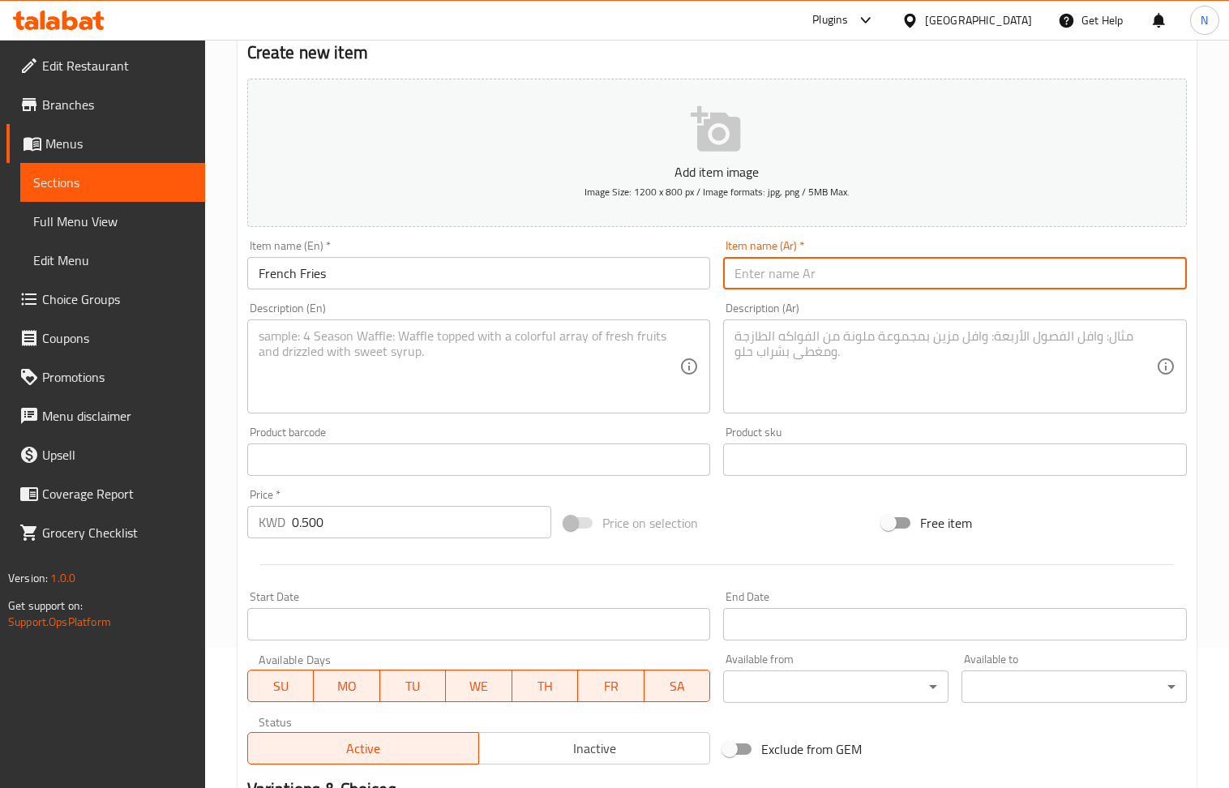
paste input "بطاطا [GEOGRAPHIC_DATA]"
type input "بطاطا [GEOGRAPHIC_DATA]"
click at [498, 354] on textarea at bounding box center [470, 366] width 422 height 77
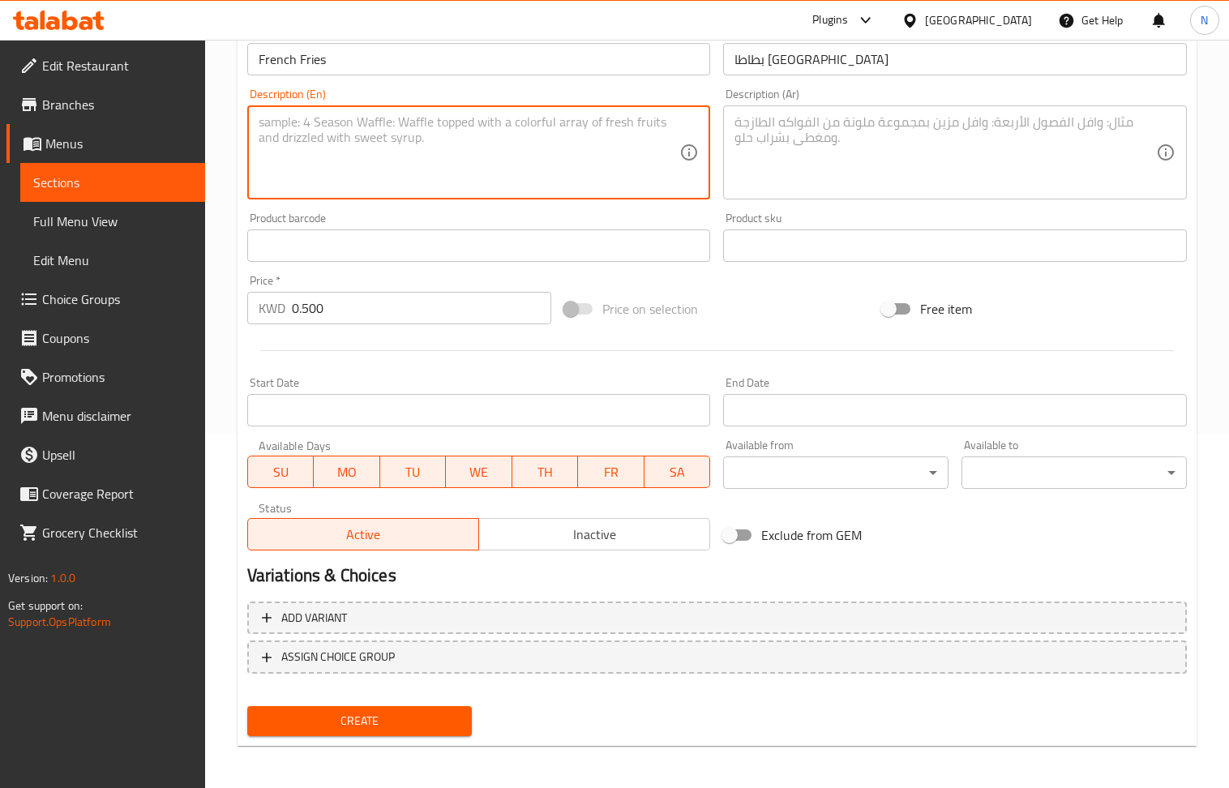
scroll to position [357, 0]
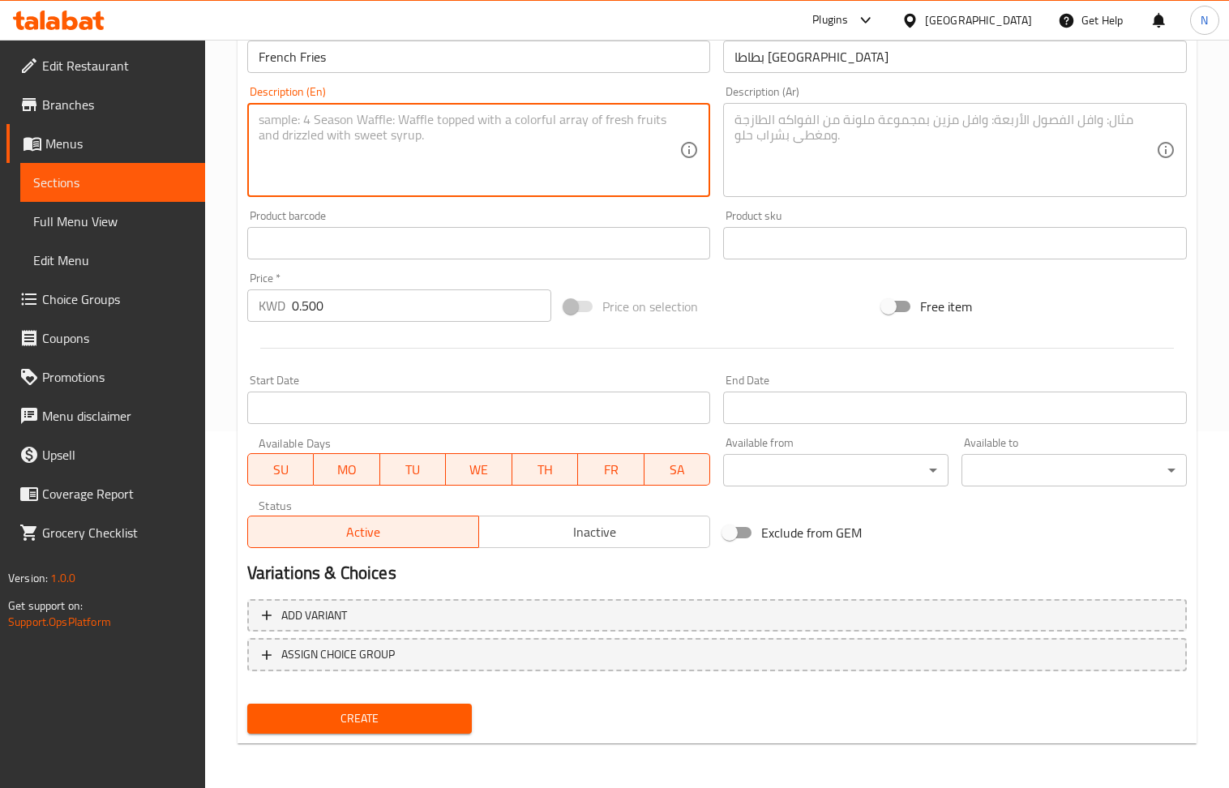
click at [320, 714] on span "Create" at bounding box center [359, 719] width 199 height 20
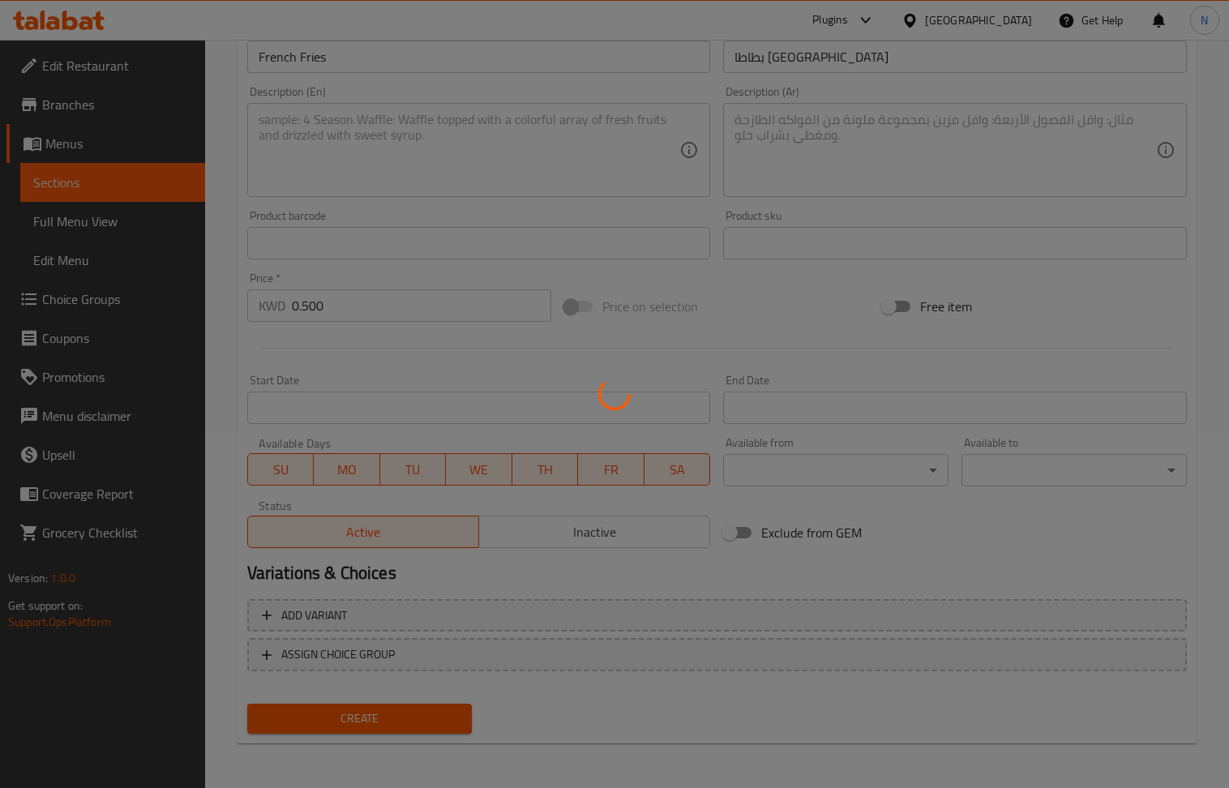
type input "0"
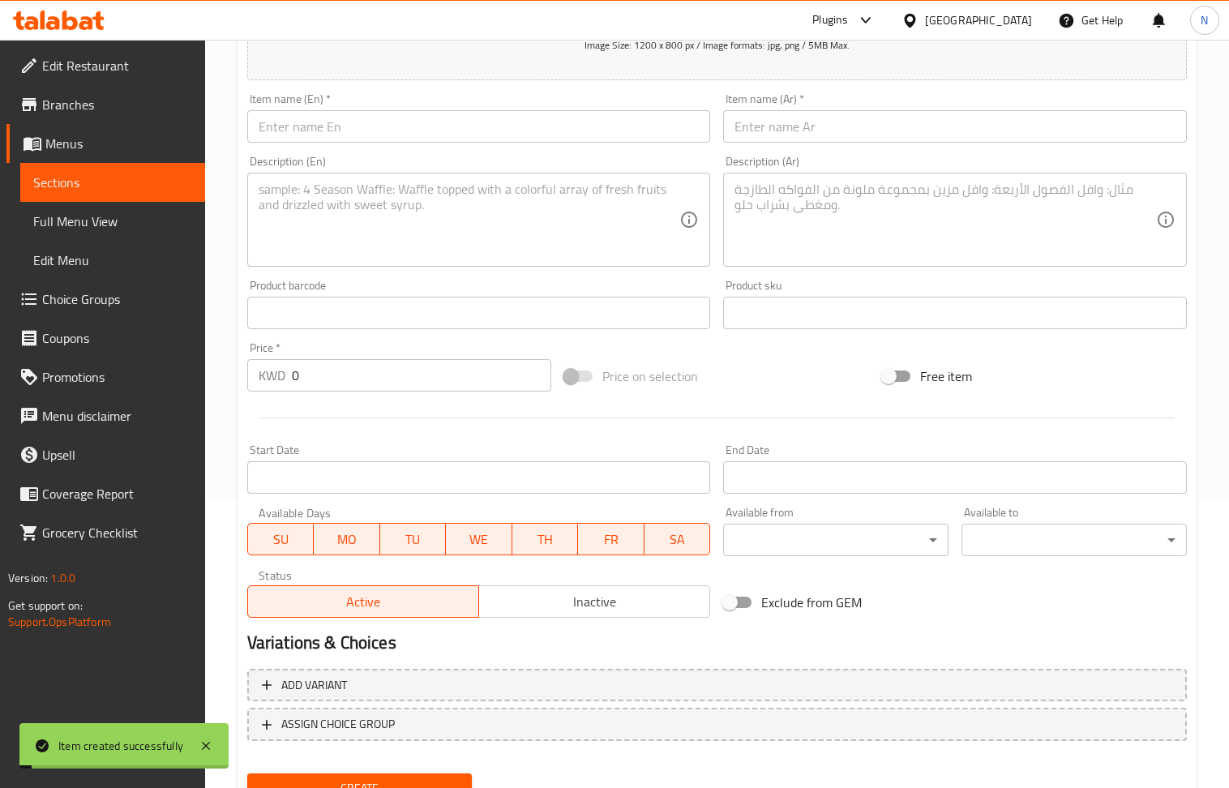
scroll to position [248, 0]
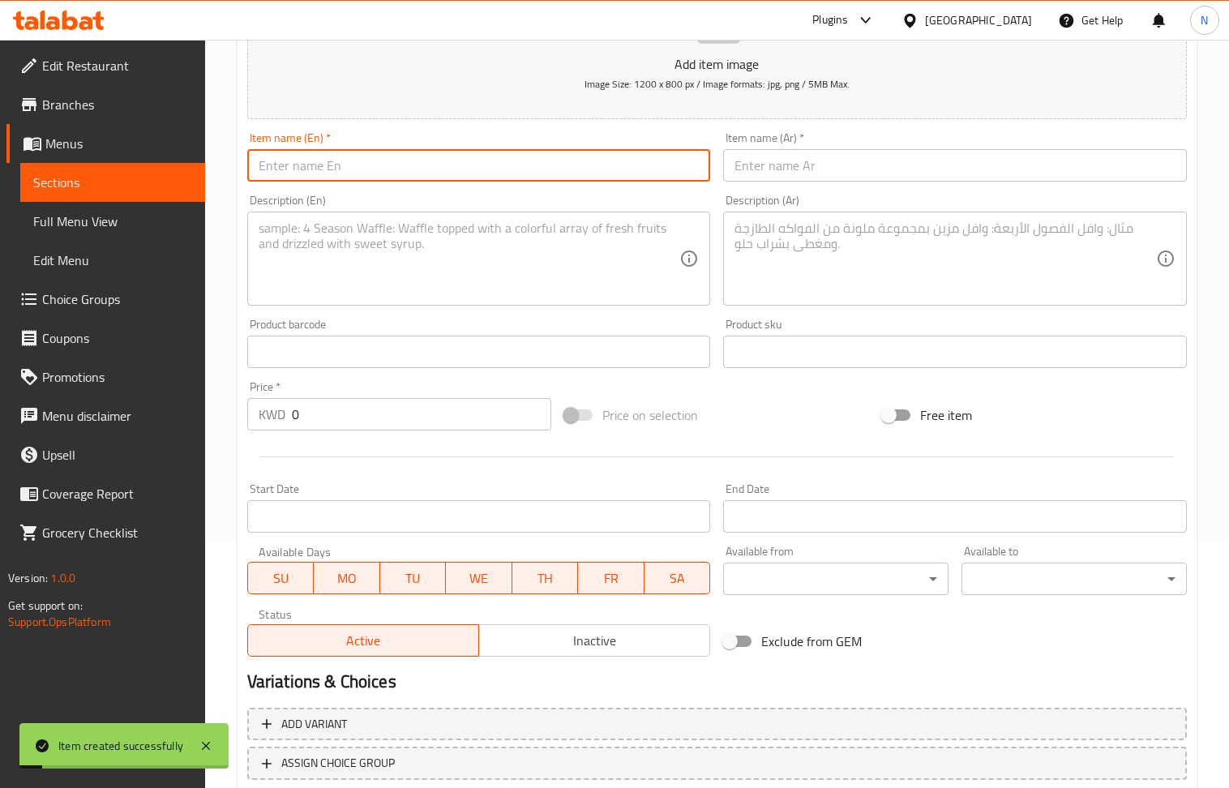
drag, startPoint x: 387, startPoint y: 175, endPoint x: 251, endPoint y: 1, distance: 221.3
click at [387, 175] on input "text" at bounding box center [479, 165] width 464 height 32
paste input "Falafel"
click at [325, 169] on input "Falafel" at bounding box center [479, 165] width 464 height 32
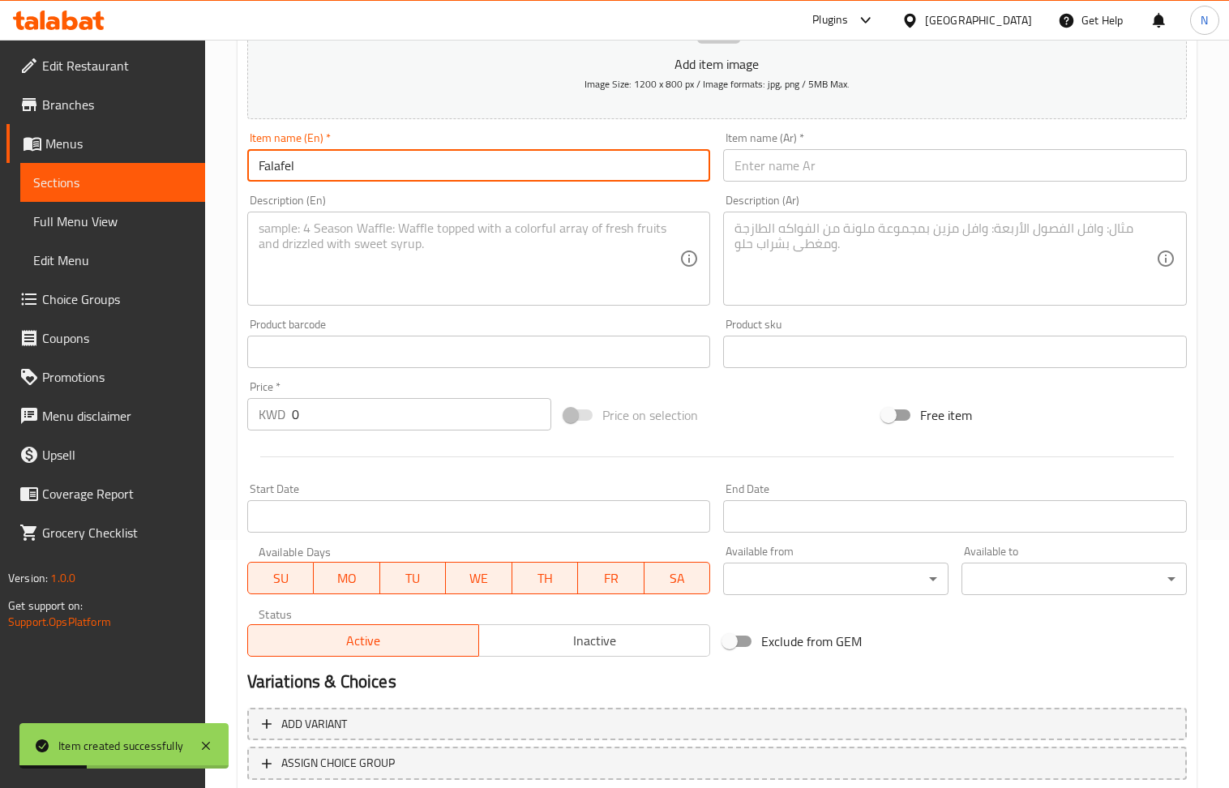
paste input "Fried"
type input "Fried Falafel"
click at [814, 166] on input "text" at bounding box center [955, 165] width 464 height 32
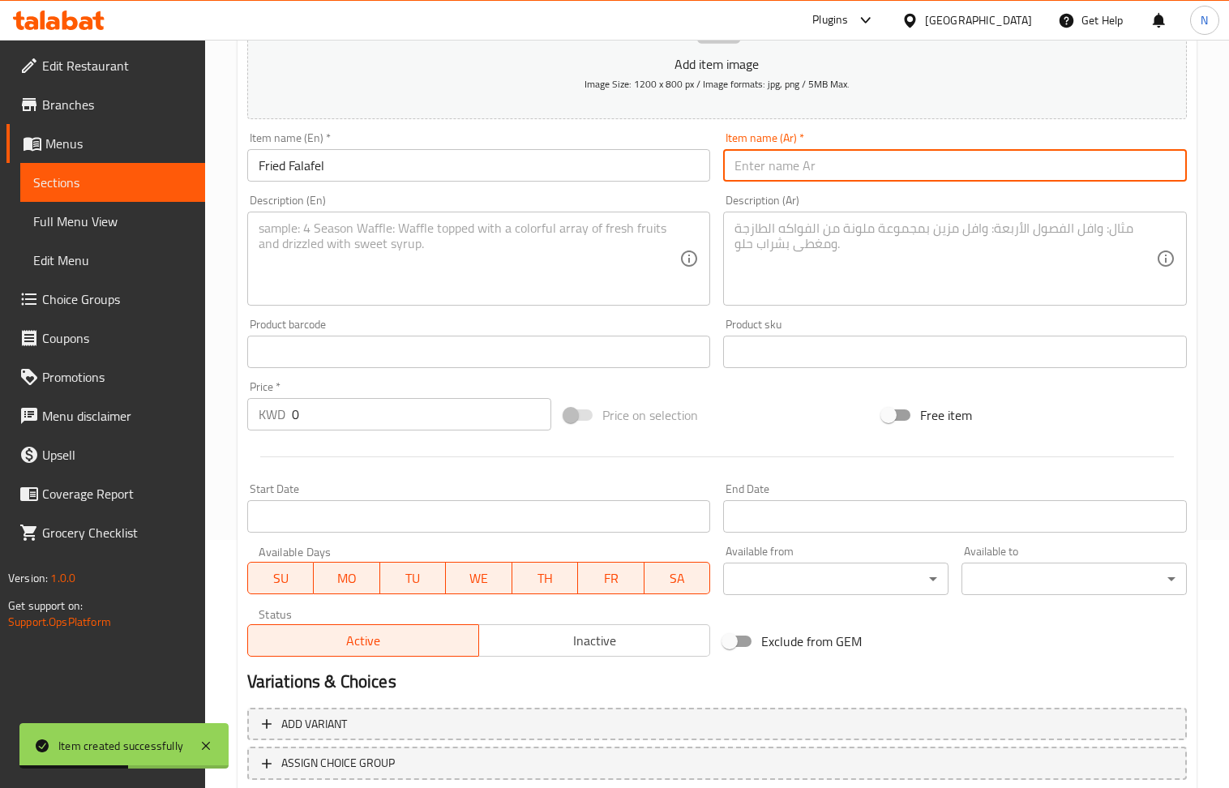
paste input "فلافل مقلية"
type input "فلافل مقلية"
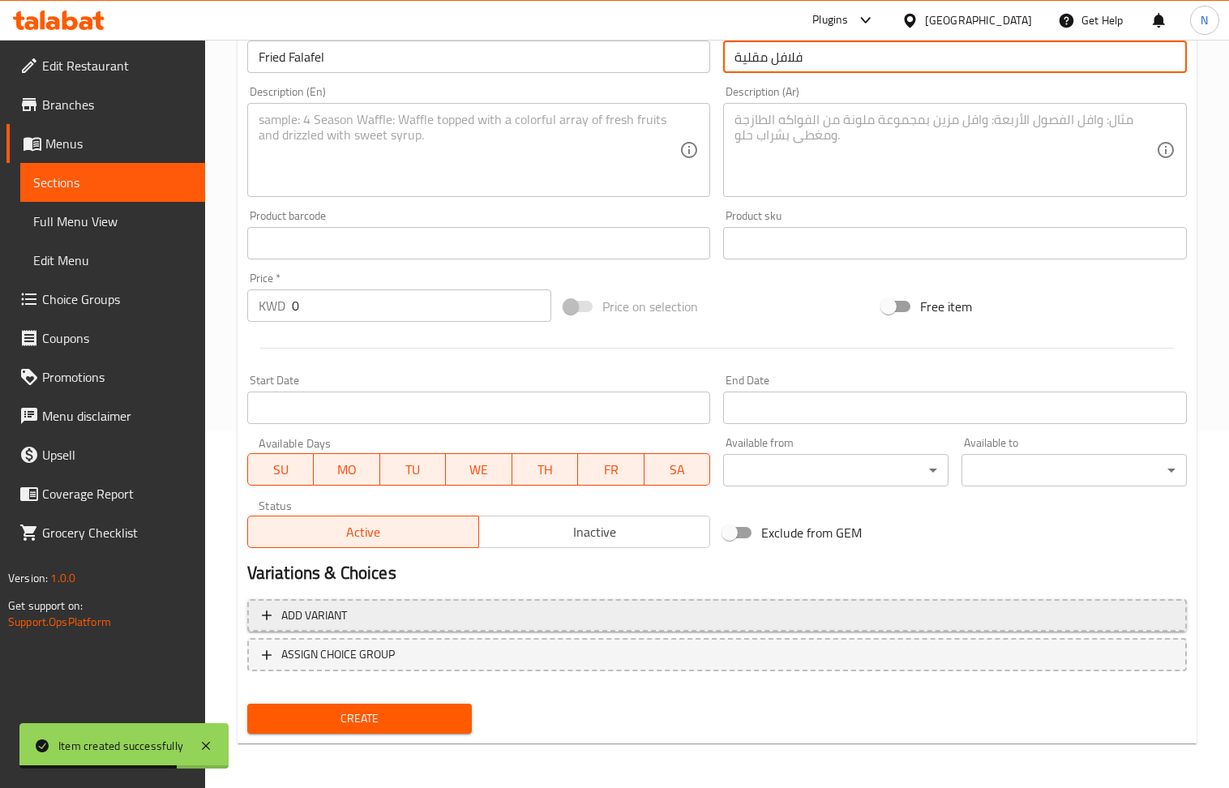
click at [809, 608] on span "Add variant" at bounding box center [717, 616] width 911 height 20
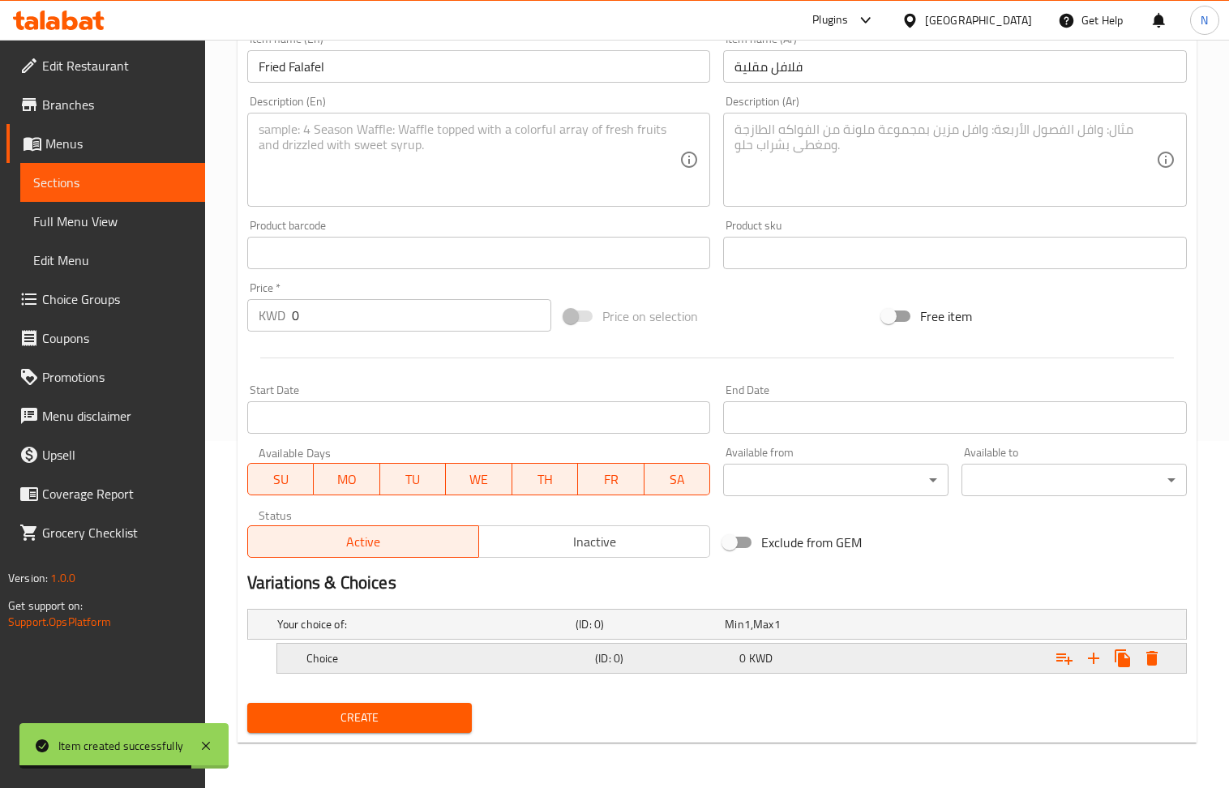
click at [932, 675] on div "Expand" at bounding box center [1026, 659] width 289 height 36
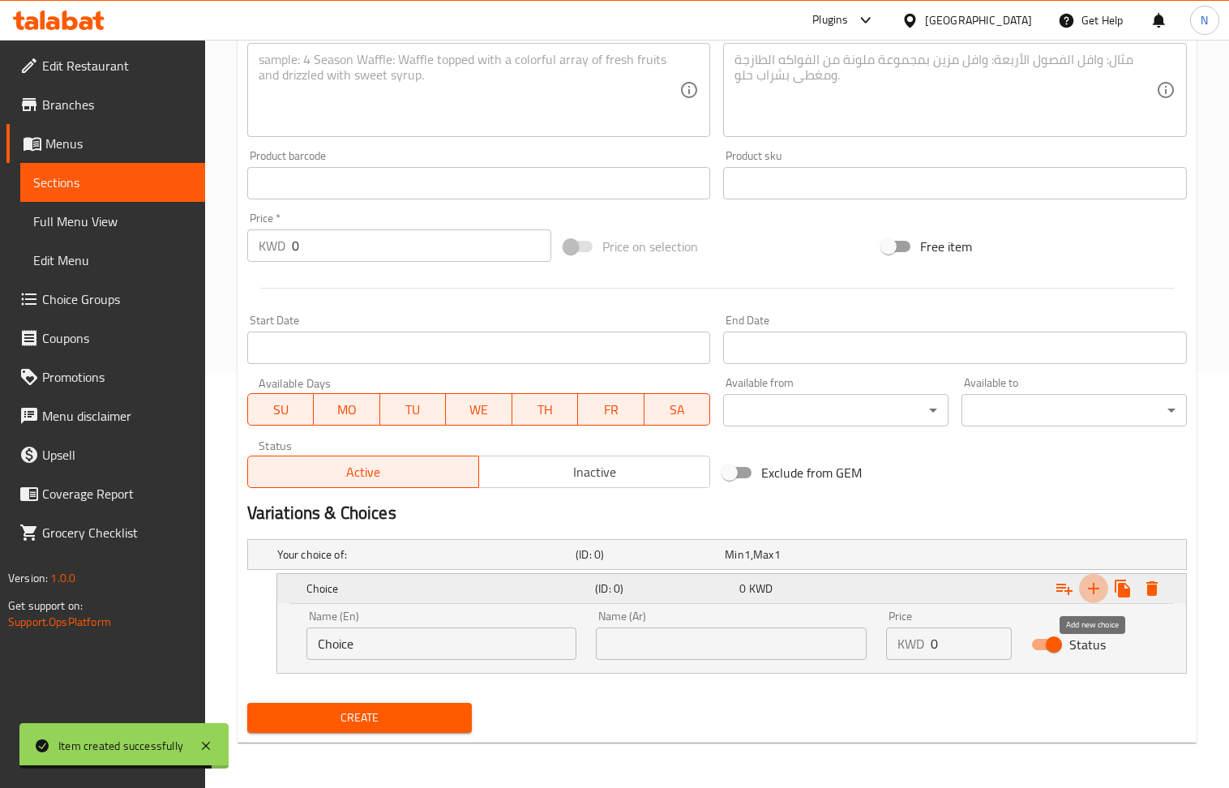
click at [1087, 586] on icon "Expand" at bounding box center [1093, 588] width 19 height 19
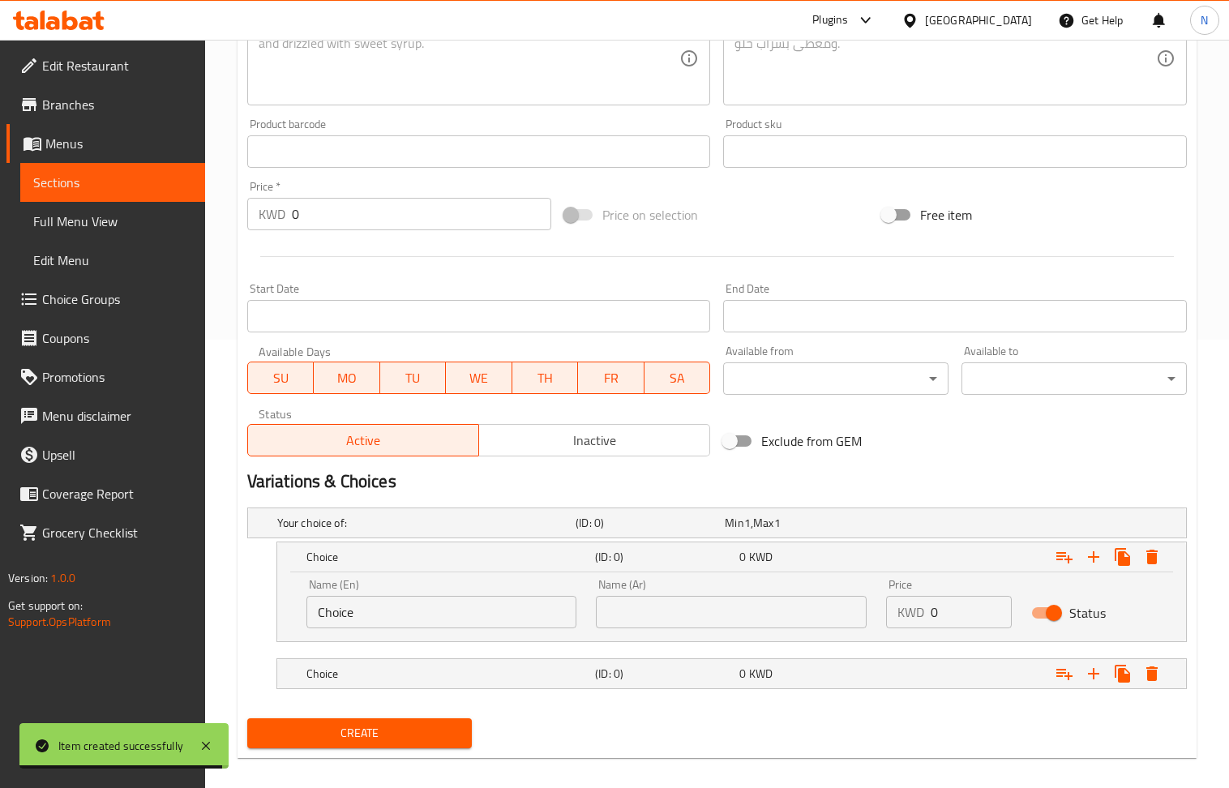
scroll to position [465, 0]
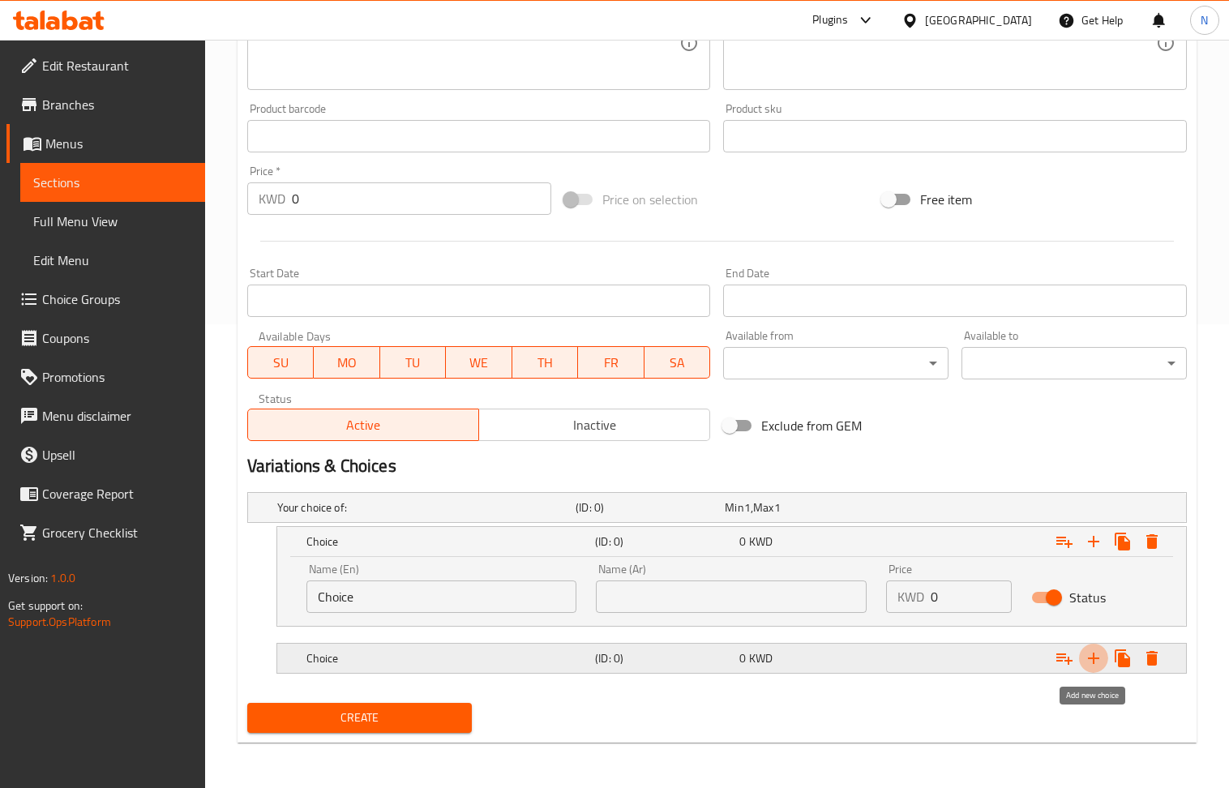
click at [1092, 655] on icon "Expand" at bounding box center [1093, 658] width 19 height 19
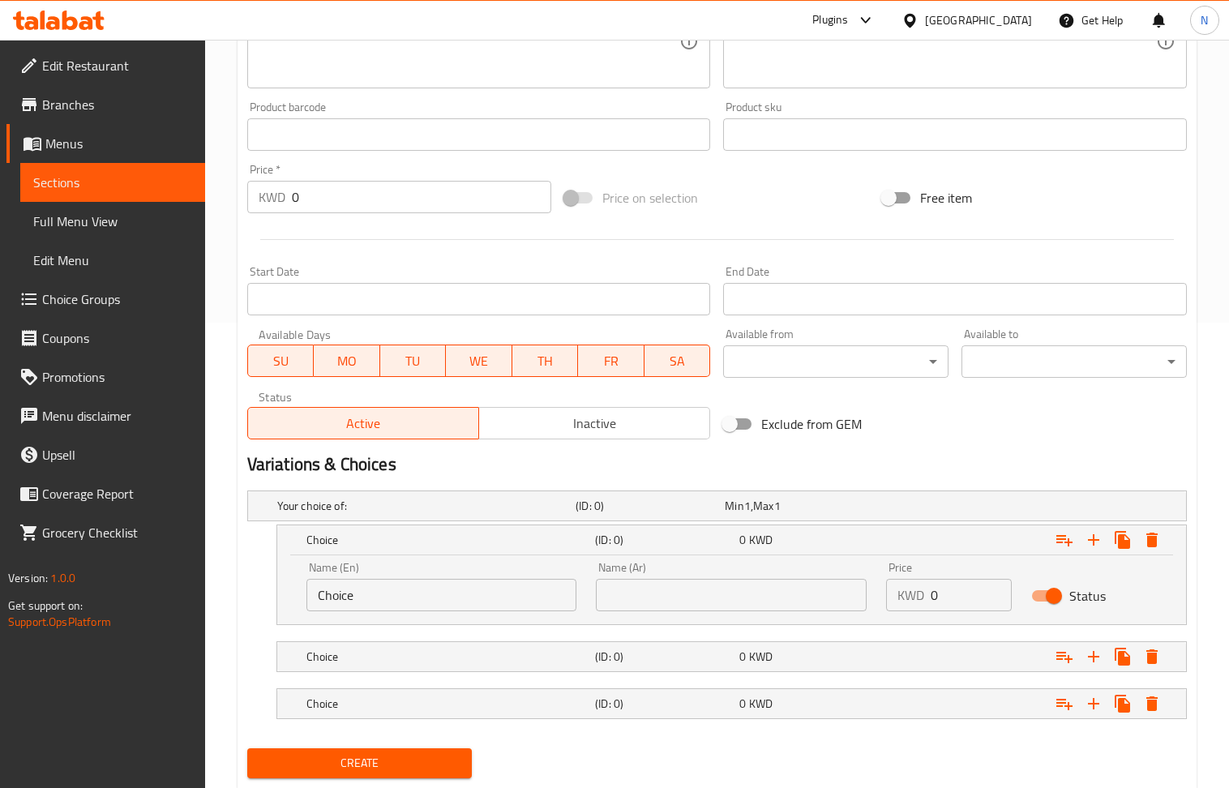
click at [436, 597] on input "Choice" at bounding box center [442, 595] width 271 height 32
paste input "2pcs: 0.050 6pcs:0.150 12pcs: 0.300"
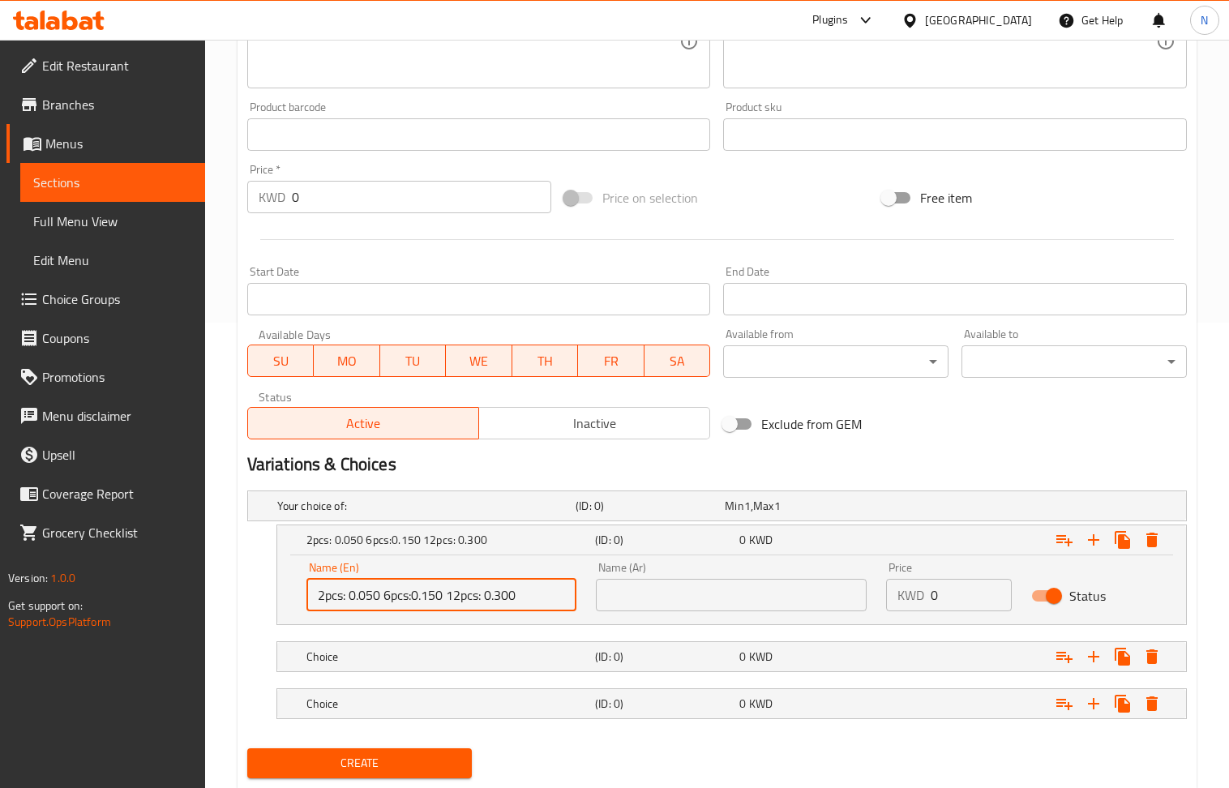
drag, startPoint x: 378, startPoint y: 594, endPoint x: 351, endPoint y: 594, distance: 26.8
click at [351, 594] on input "2pcs: 0.050 6pcs:0.150 12pcs: 0.300" at bounding box center [442, 595] width 271 height 32
type input "2pcs: 0.050 6pcs:0.150 12pcs: 0.300"
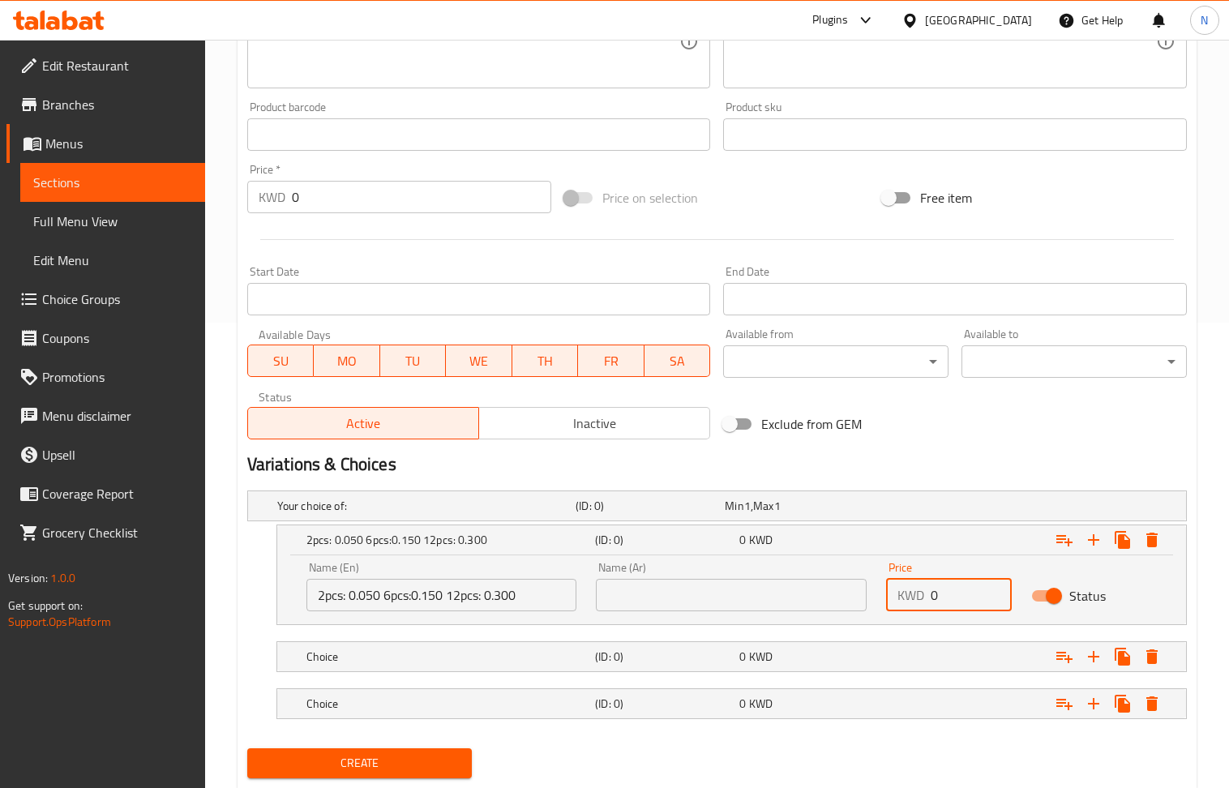
click at [935, 585] on input "0" at bounding box center [971, 595] width 81 height 32
click at [936, 585] on input "0" at bounding box center [971, 595] width 81 height 32
drag, startPoint x: 936, startPoint y: 585, endPoint x: 942, endPoint y: 592, distance: 9.8
click at [936, 586] on input "0" at bounding box center [971, 595] width 81 height 32
paste input ".050"
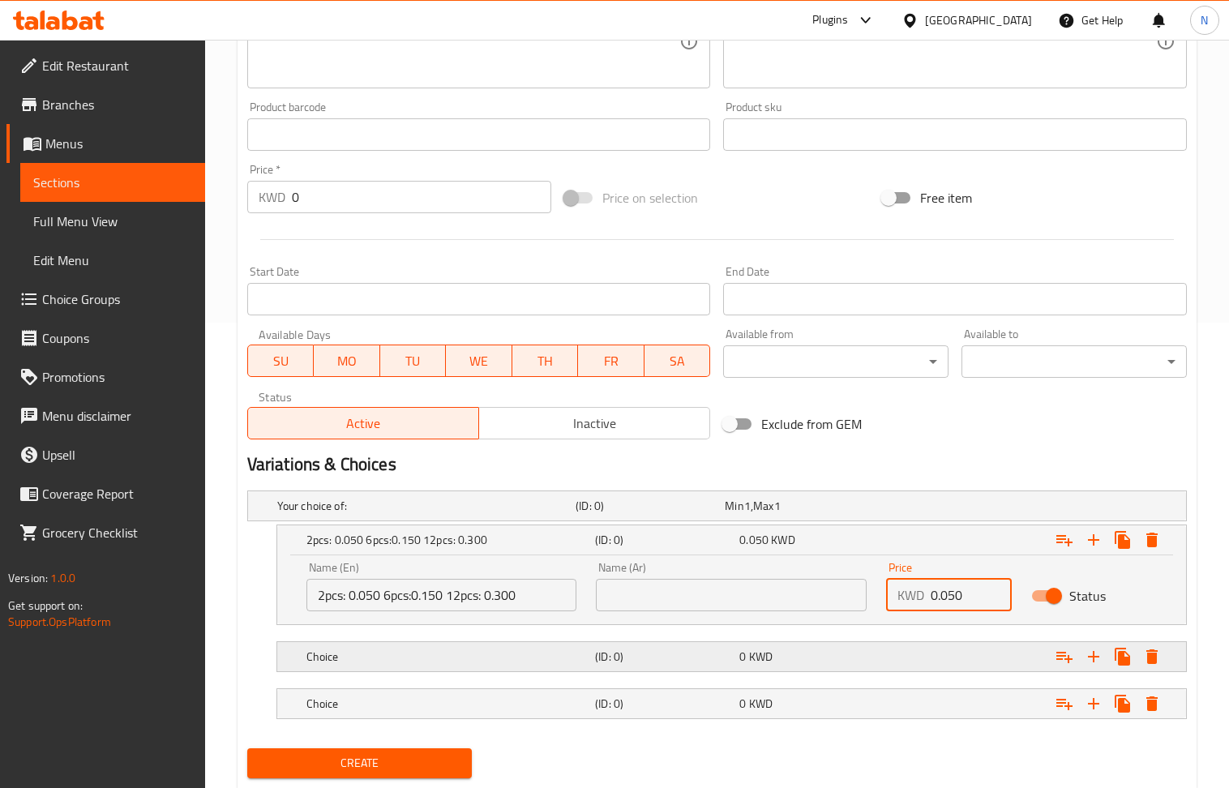
type input "0.050"
click at [958, 646] on div "Expand" at bounding box center [1026, 657] width 289 height 36
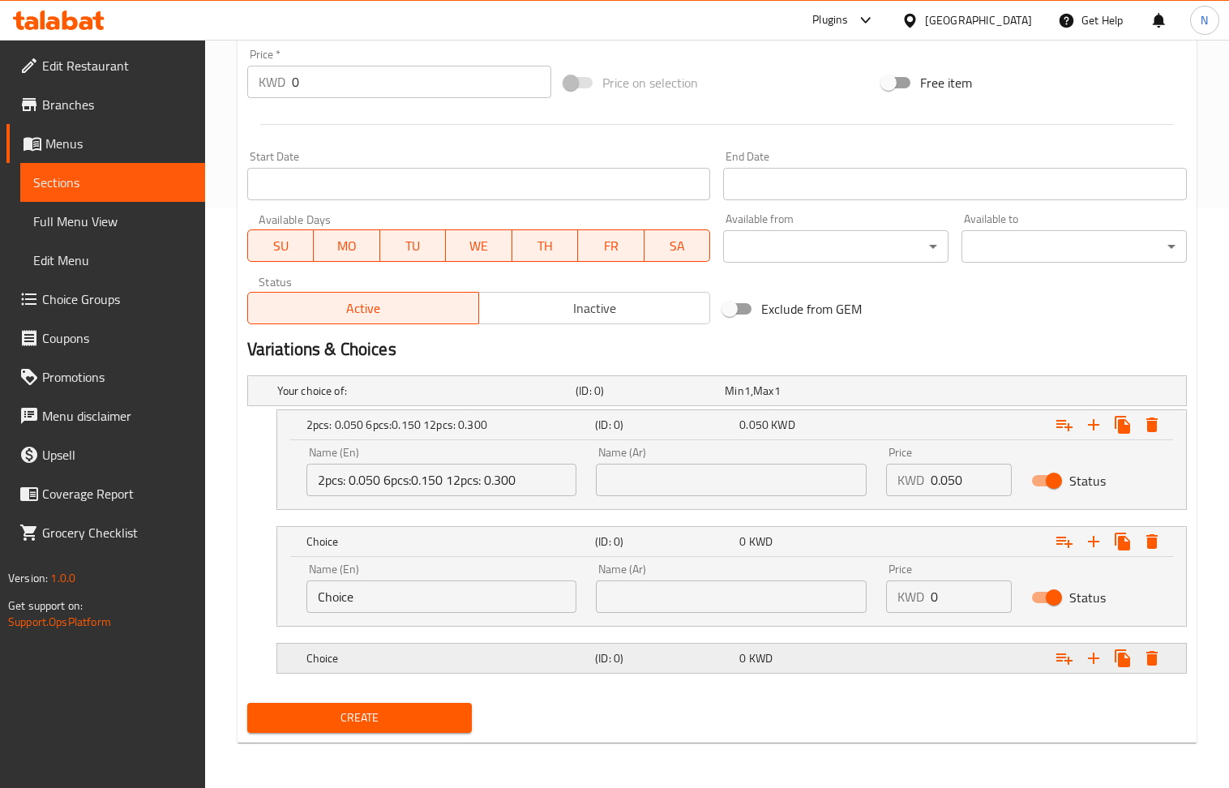
scroll to position [584, 0]
click at [519, 666] on h5 "Choice" at bounding box center [448, 658] width 282 height 16
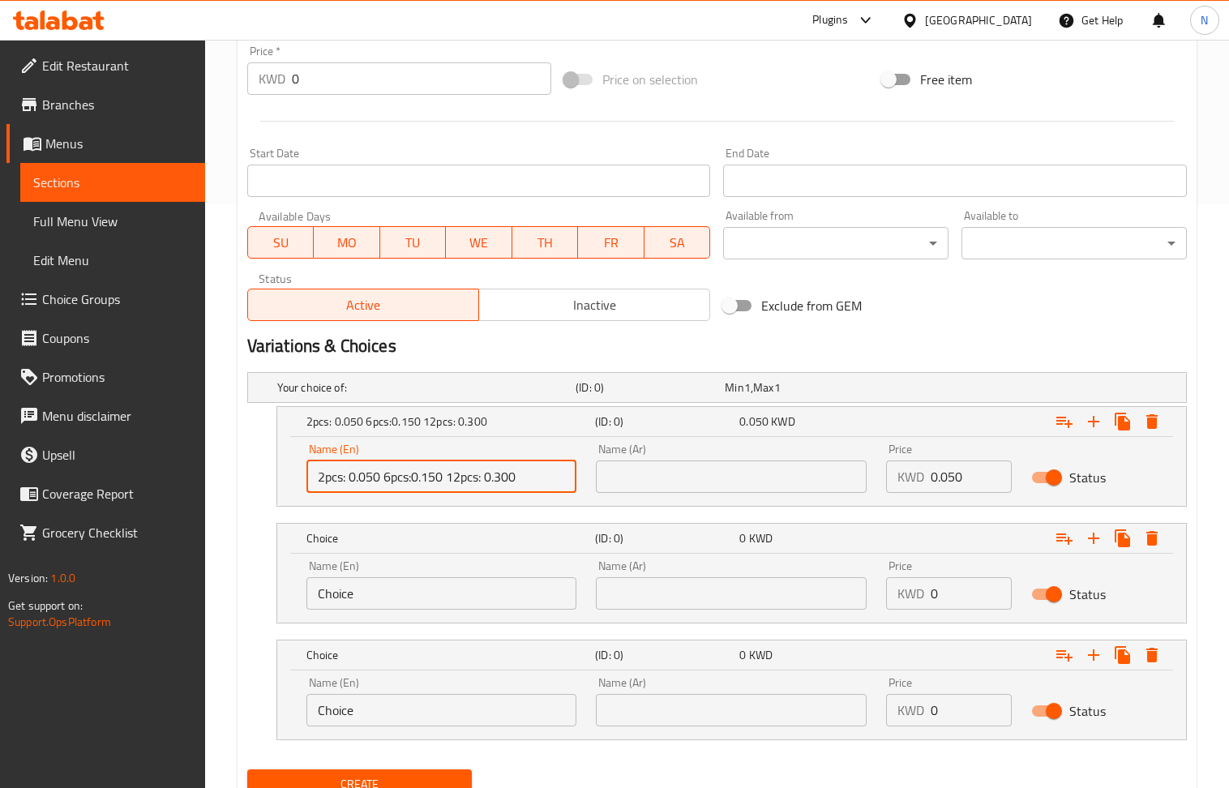
drag, startPoint x: 410, startPoint y: 485, endPoint x: 390, endPoint y: 485, distance: 20.3
click at [390, 485] on input "2pcs: 0.050 6pcs:0.150 12pcs: 0.300" at bounding box center [442, 477] width 271 height 32
click at [397, 487] on input "2pcs: 0.050 6pcs:0.150 12pcs: 0.300" at bounding box center [442, 477] width 271 height 32
drag, startPoint x: 407, startPoint y: 481, endPoint x: 384, endPoint y: 481, distance: 23.5
click at [384, 481] on input "2pcs: 0.050 6pcs:0.150 12pcs: 0.300" at bounding box center [442, 477] width 271 height 32
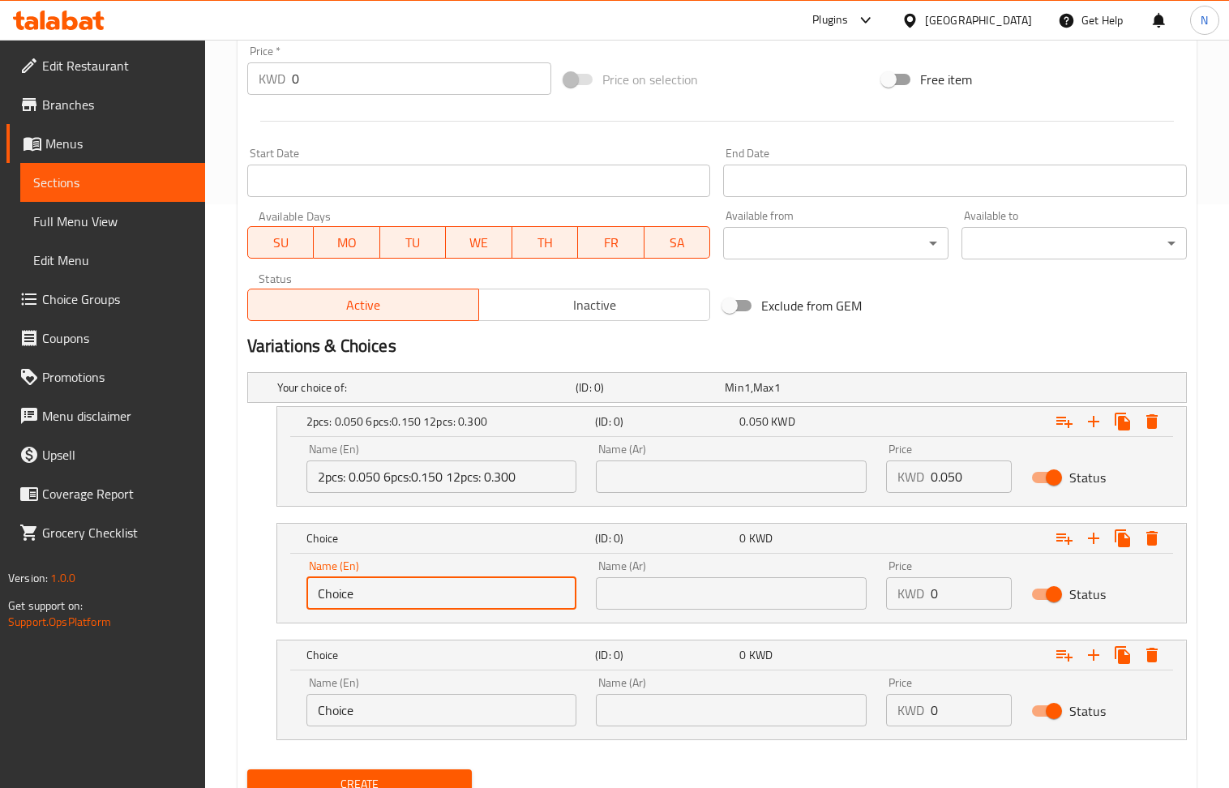
click at [413, 602] on input "Choice" at bounding box center [442, 593] width 271 height 32
paste input "6pcs"
type input "6pcs"
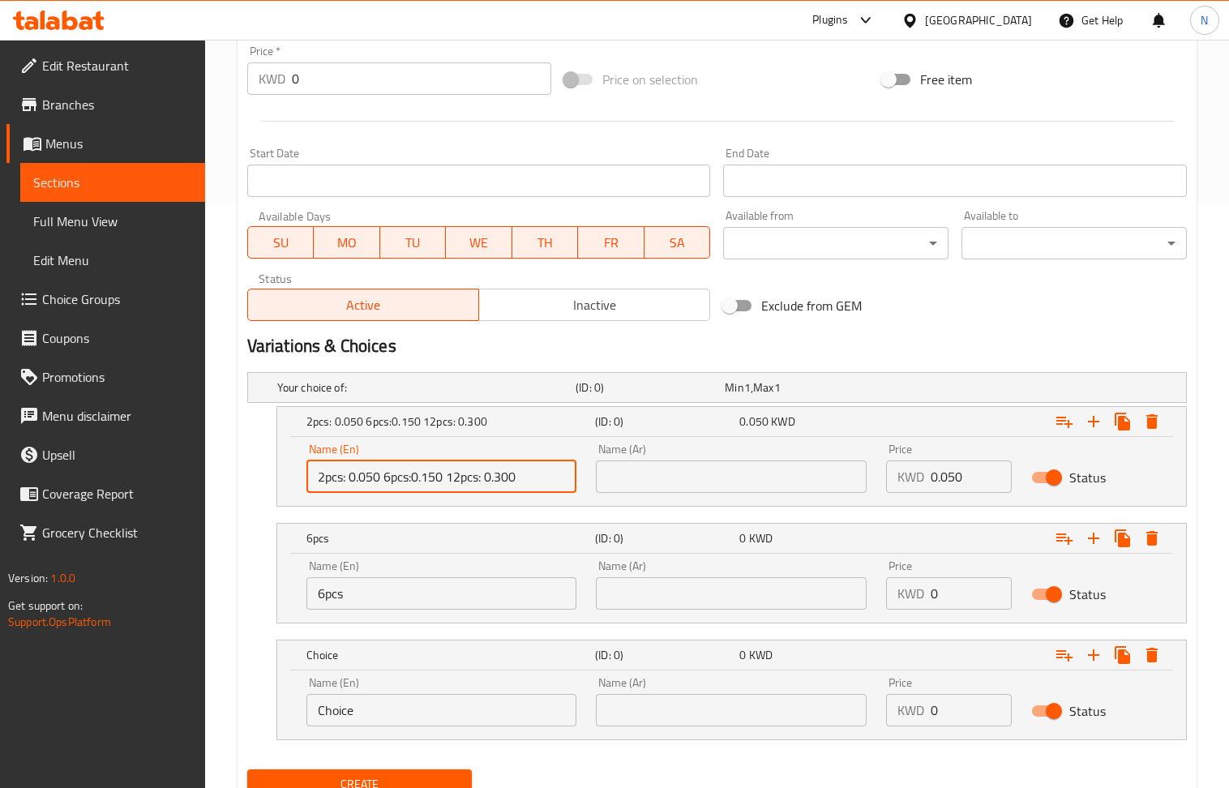
drag, startPoint x: 480, startPoint y: 478, endPoint x: 449, endPoint y: 484, distance: 31.3
click at [449, 484] on input "2pcs: 0.050 6pcs:0.150 12pcs: 0.300" at bounding box center [442, 477] width 271 height 32
click at [455, 705] on input "Choice" at bounding box center [442, 710] width 271 height 32
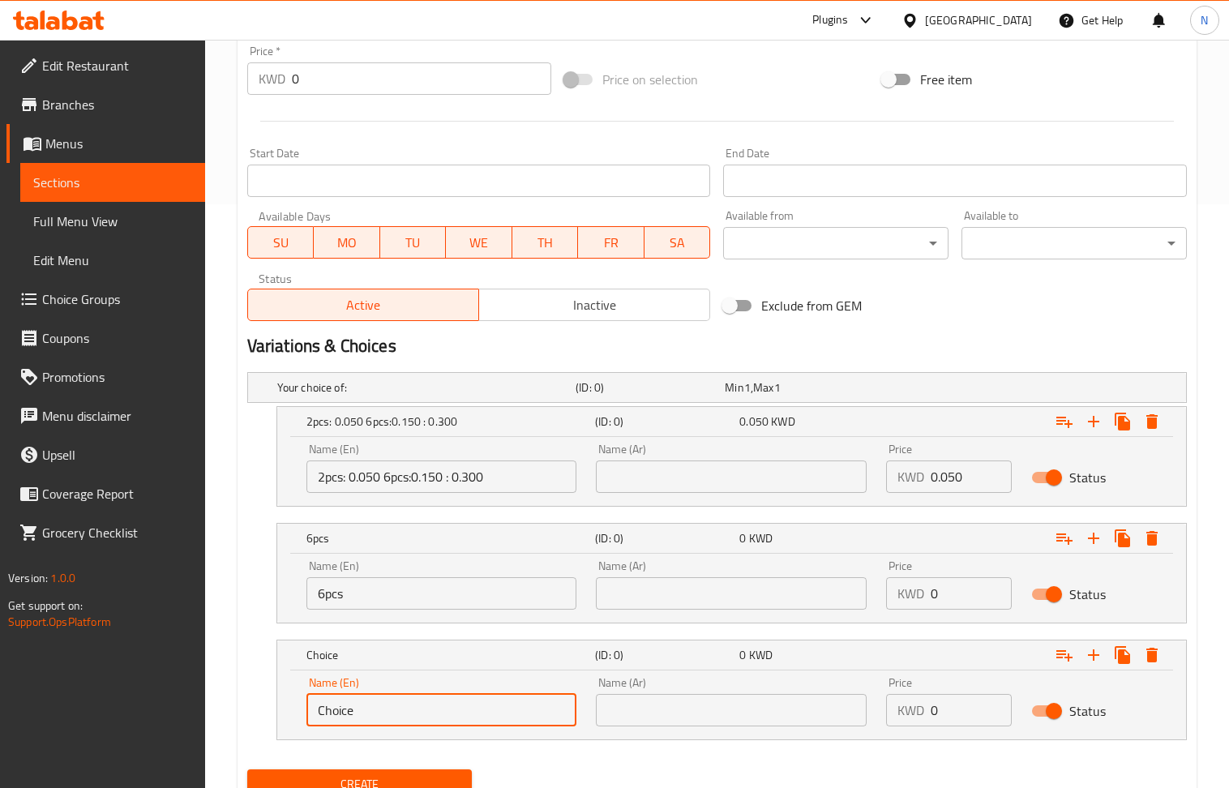
click at [455, 705] on input "Choice" at bounding box center [442, 710] width 271 height 32
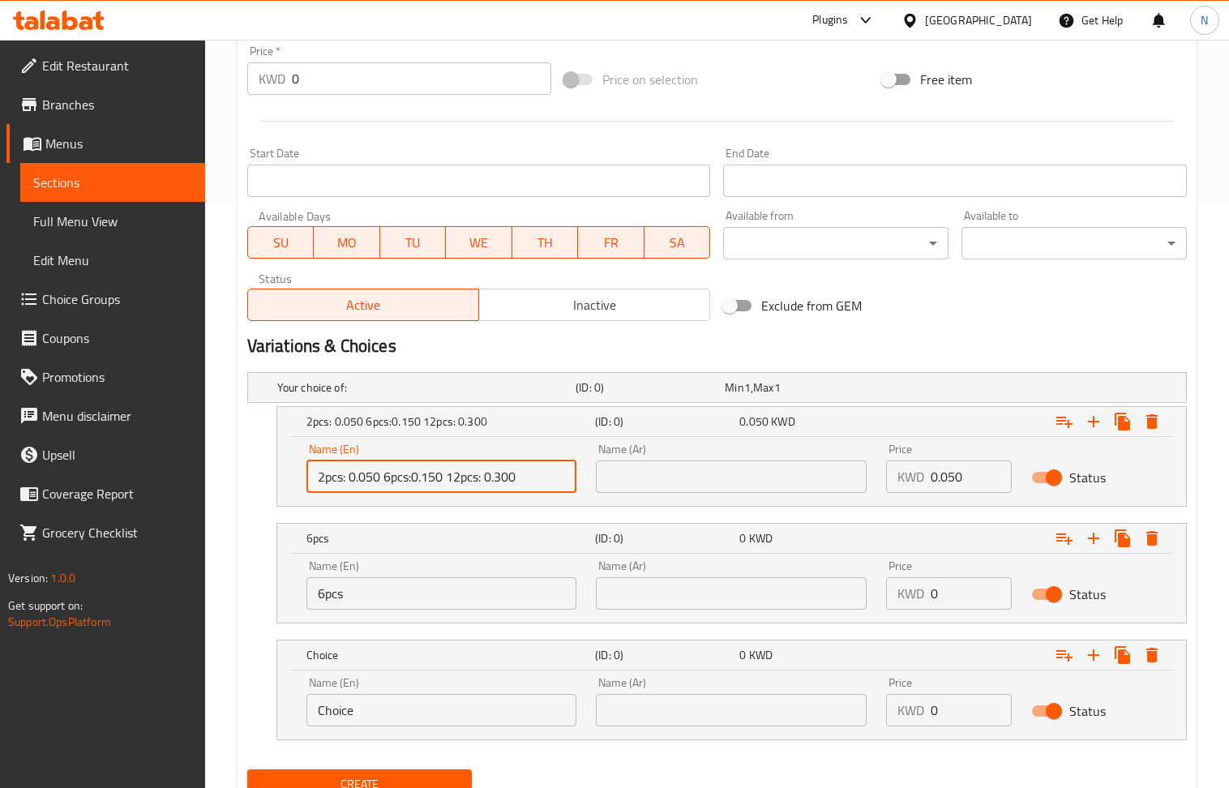
type input "2pcs: 0.050 6pcs:0.150 12pcs: 0.300"
click at [415, 710] on input "Choice" at bounding box center [442, 710] width 271 height 32
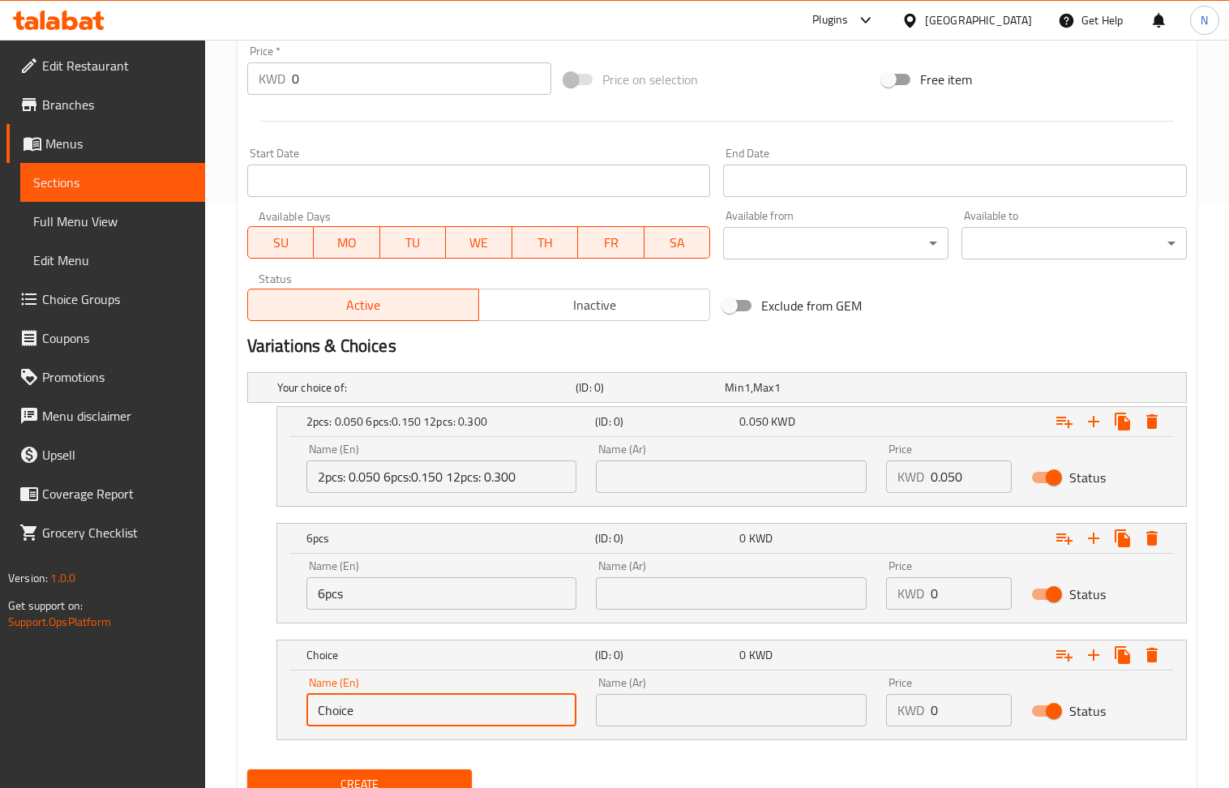
click at [415, 710] on input "Choice" at bounding box center [442, 710] width 271 height 32
paste input "12pcs"
type input "12pcs"
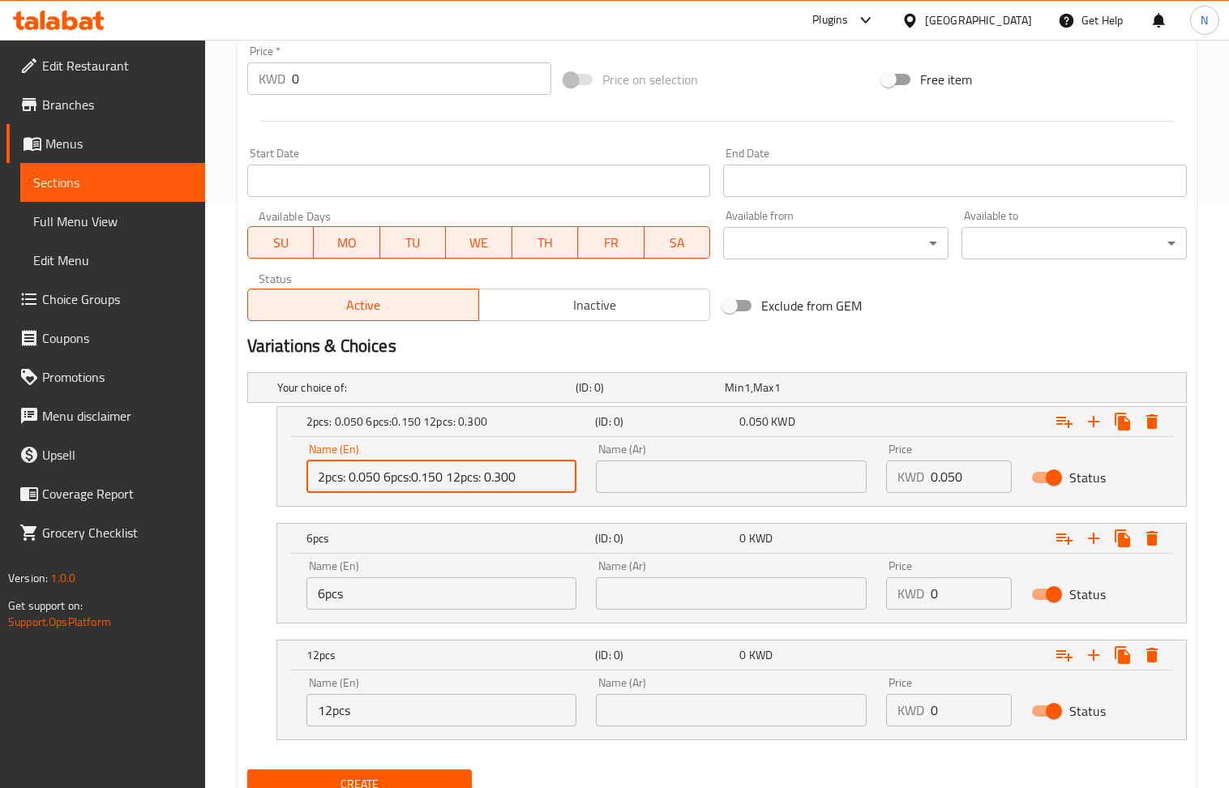
drag, startPoint x: 527, startPoint y: 482, endPoint x: 485, endPoint y: 488, distance: 42.7
click at [485, 488] on input "2pcs: 0.050 6pcs:0.150 12pcs: 0.300" at bounding box center [442, 477] width 271 height 32
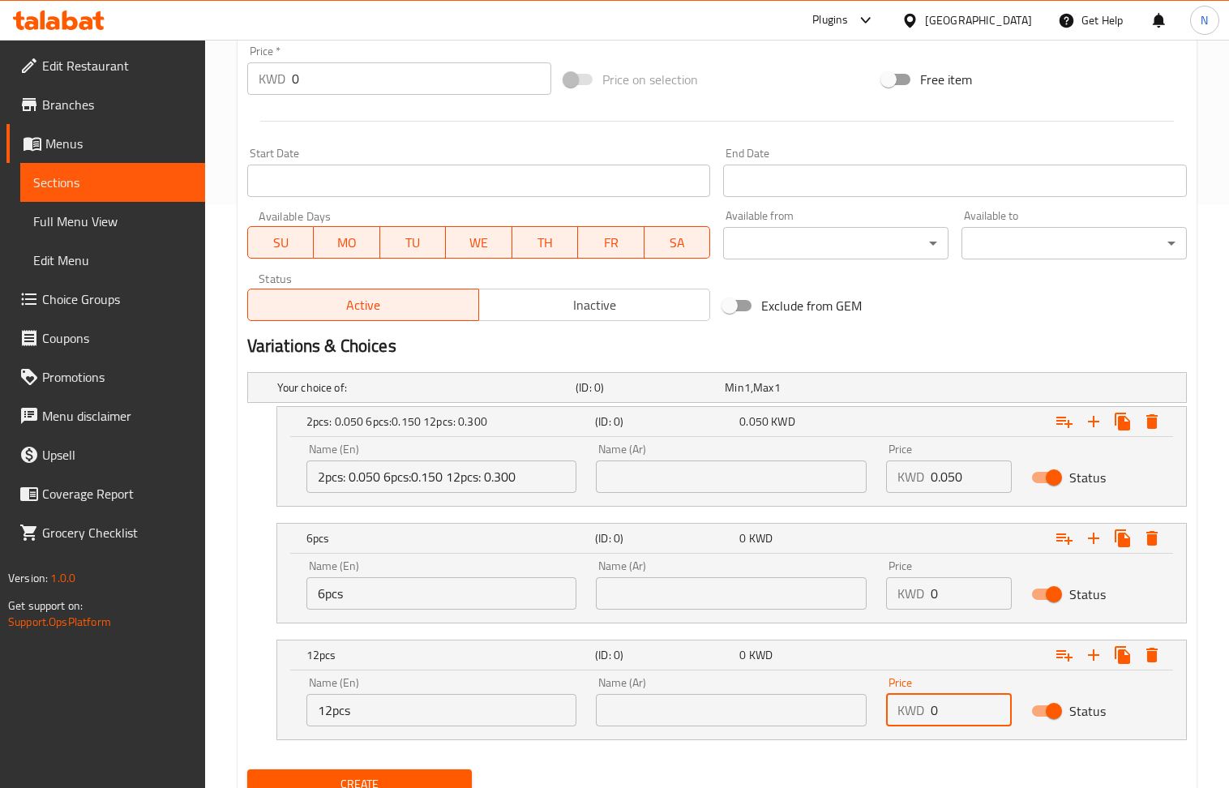
click at [967, 714] on input "0" at bounding box center [971, 710] width 81 height 32
paste input ".300"
type input "0.300"
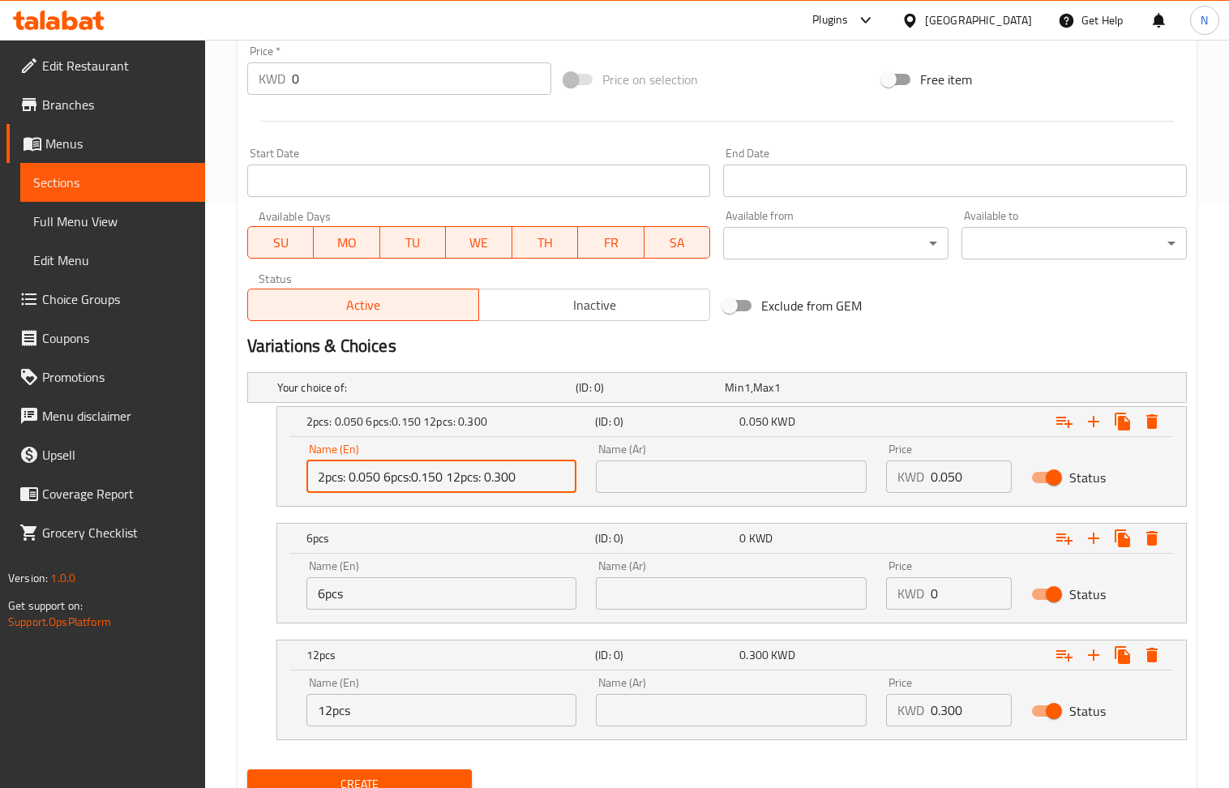
drag, startPoint x: 443, startPoint y: 483, endPoint x: 415, endPoint y: 483, distance: 27.6
click at [415, 483] on input "2pcs: 0.050 6pcs:0.150 12pcs: 0.300" at bounding box center [442, 477] width 271 height 32
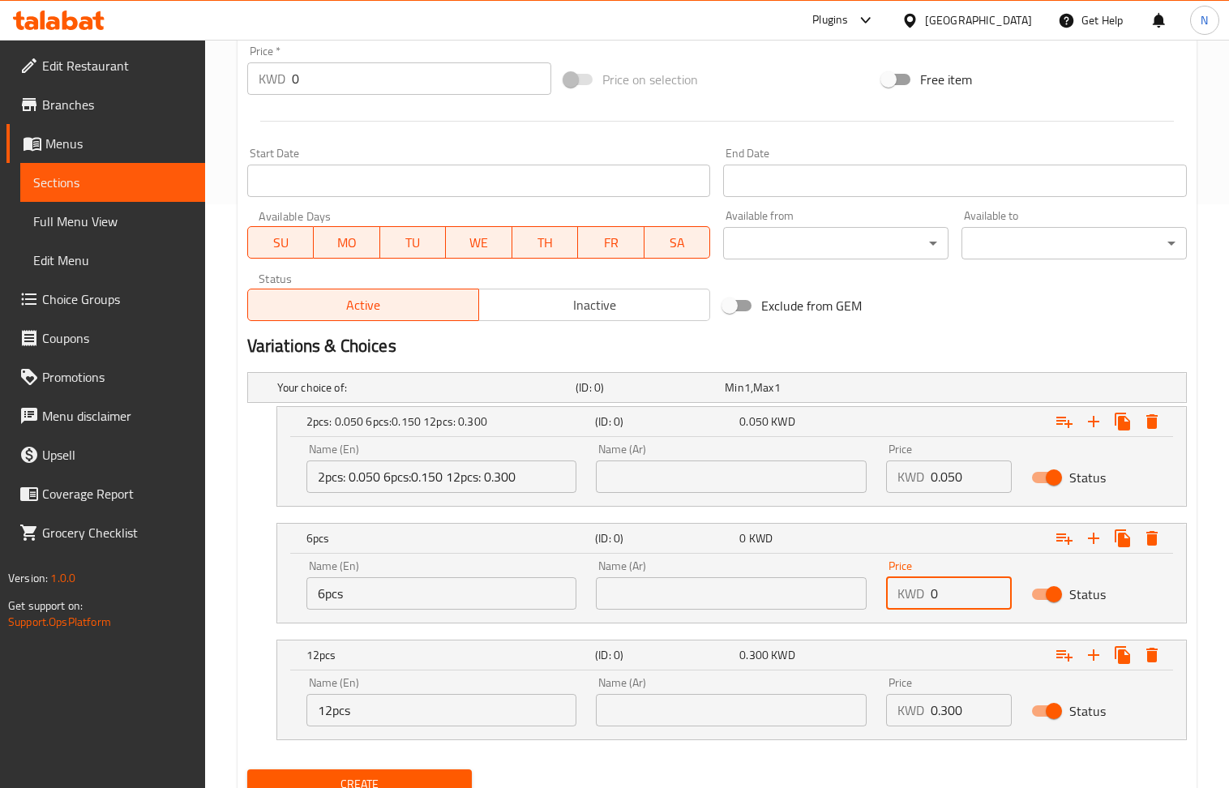
click at [958, 604] on input "0" at bounding box center [971, 593] width 81 height 32
paste input ".150"
type input "0.150"
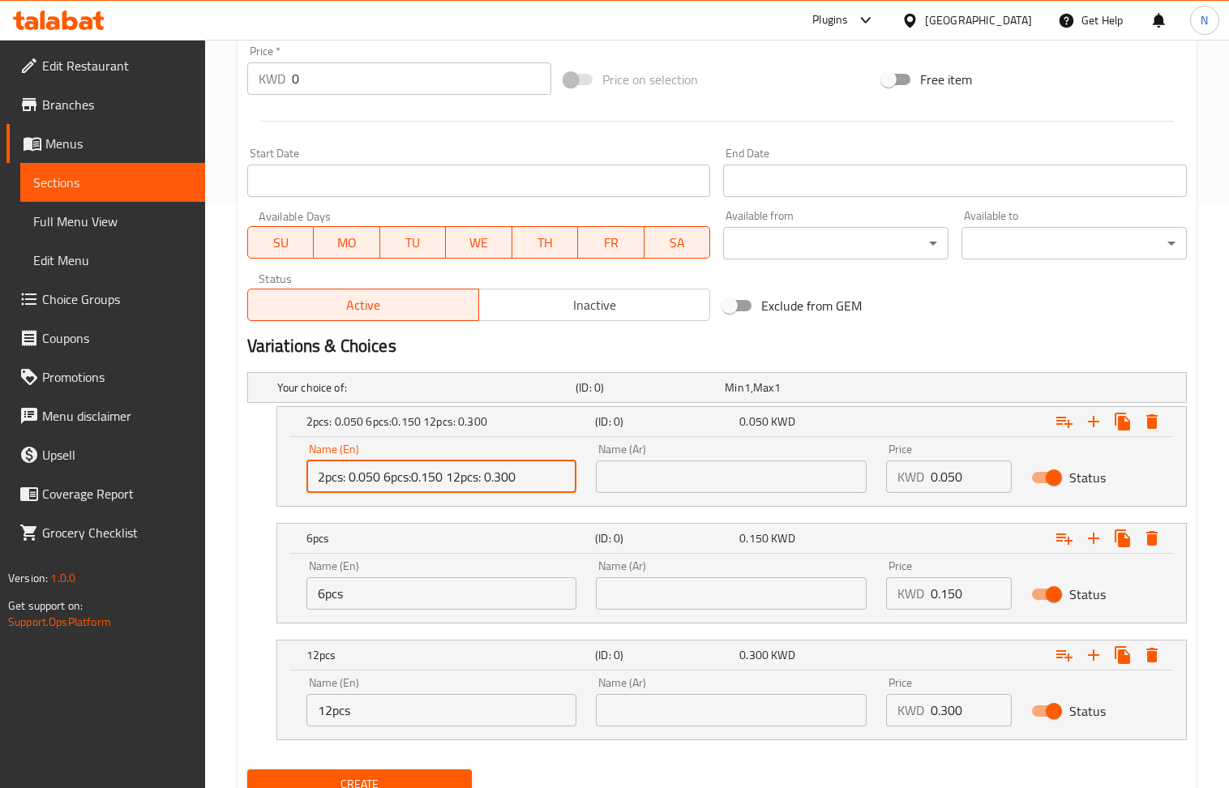
drag, startPoint x: 549, startPoint y: 474, endPoint x: 345, endPoint y: 487, distance: 204.0
click at [345, 487] on input "2pcs: 0.050 6pcs:0.150 12pcs: 0.300" at bounding box center [442, 477] width 271 height 32
type input "2pcs"
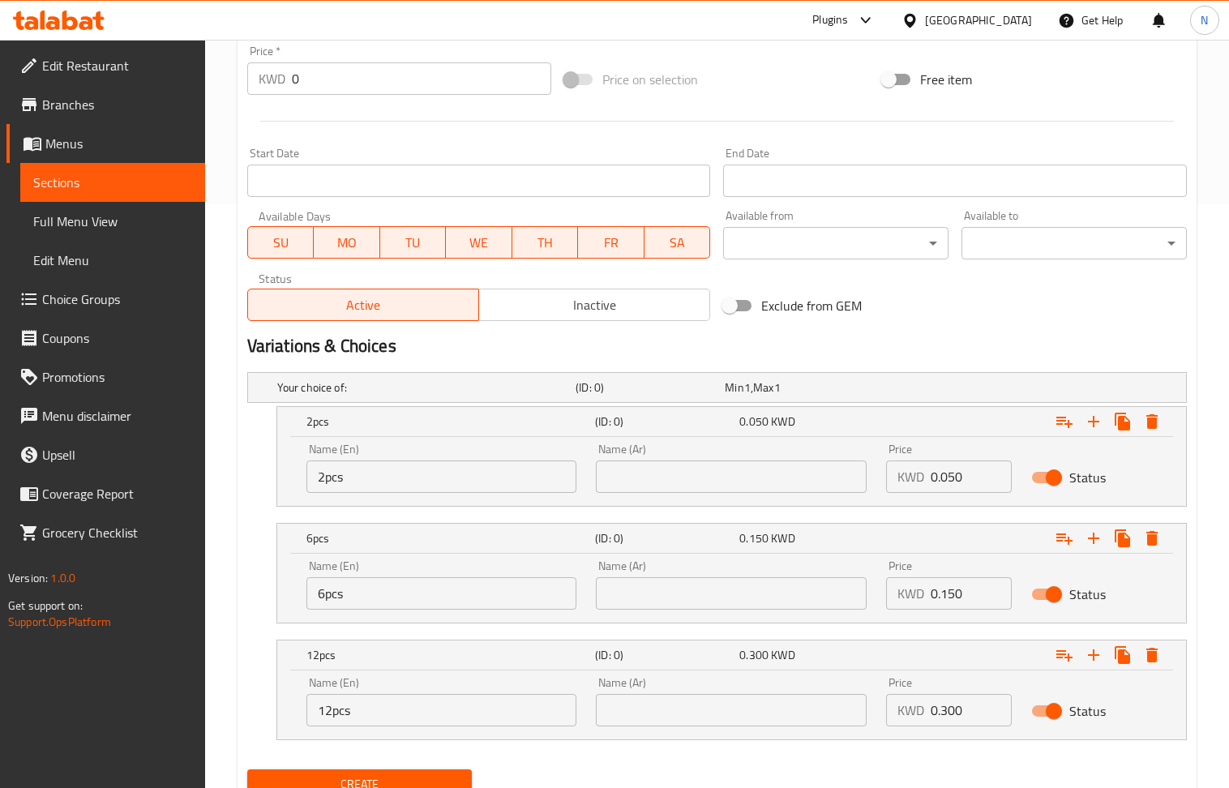
click at [367, 497] on div "Name (En) 2pcs Name (En)" at bounding box center [442, 468] width 290 height 69
click at [694, 487] on input "text" at bounding box center [731, 477] width 271 height 32
type input "2 قطع"
click at [791, 581] on input "text" at bounding box center [731, 593] width 271 height 32
type input "6 قطع"
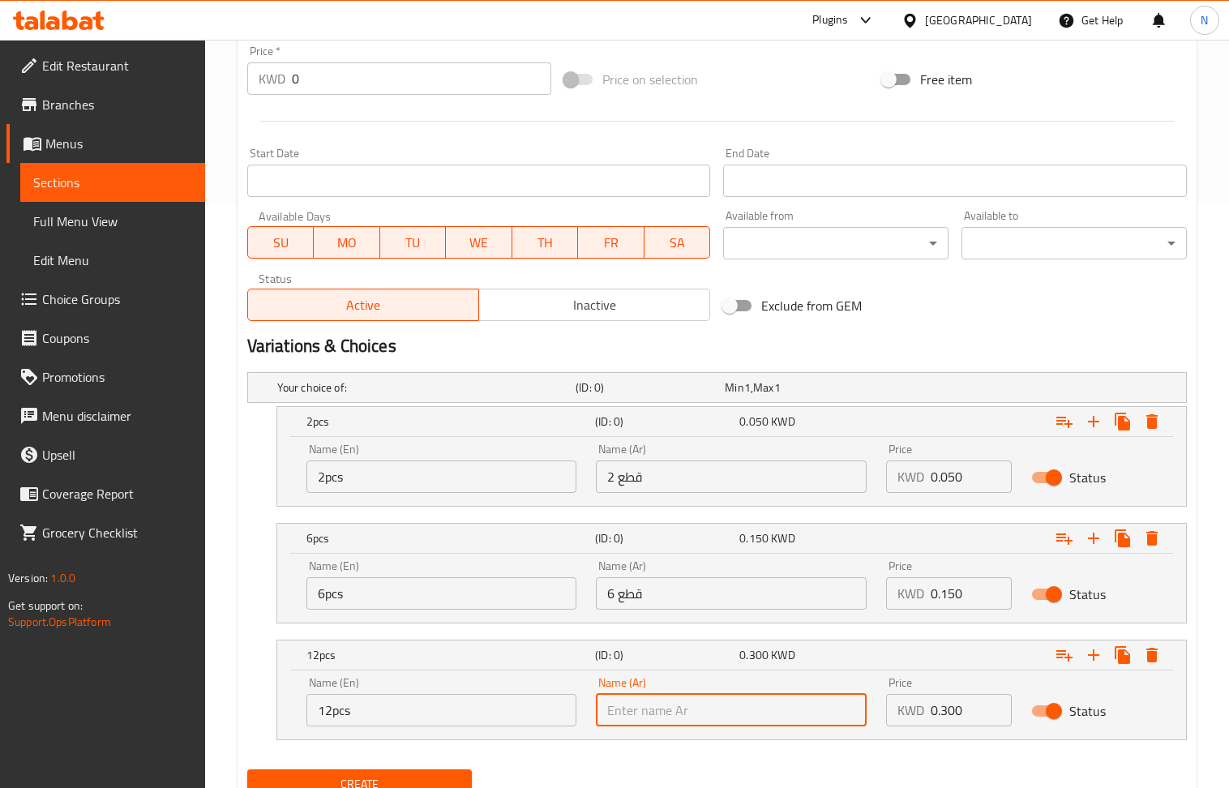
click at [759, 727] on input "text" at bounding box center [731, 710] width 271 height 32
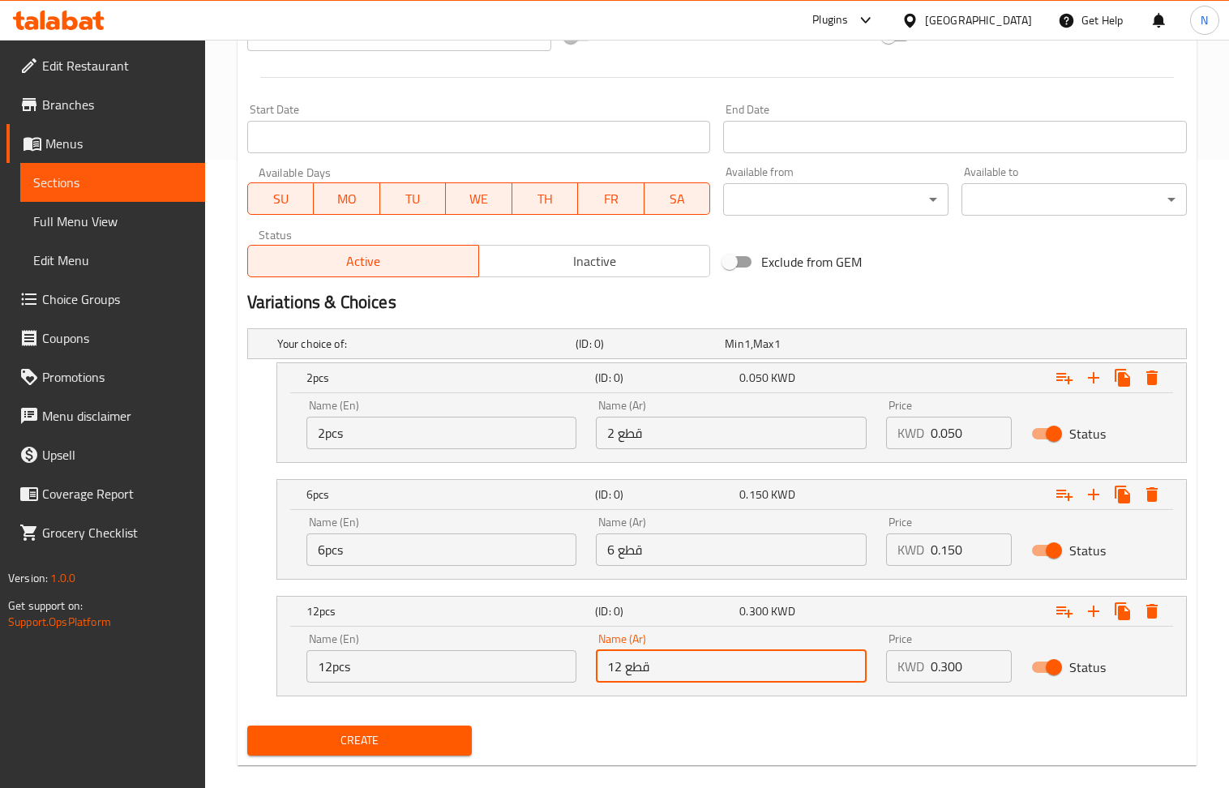
scroll to position [653, 0]
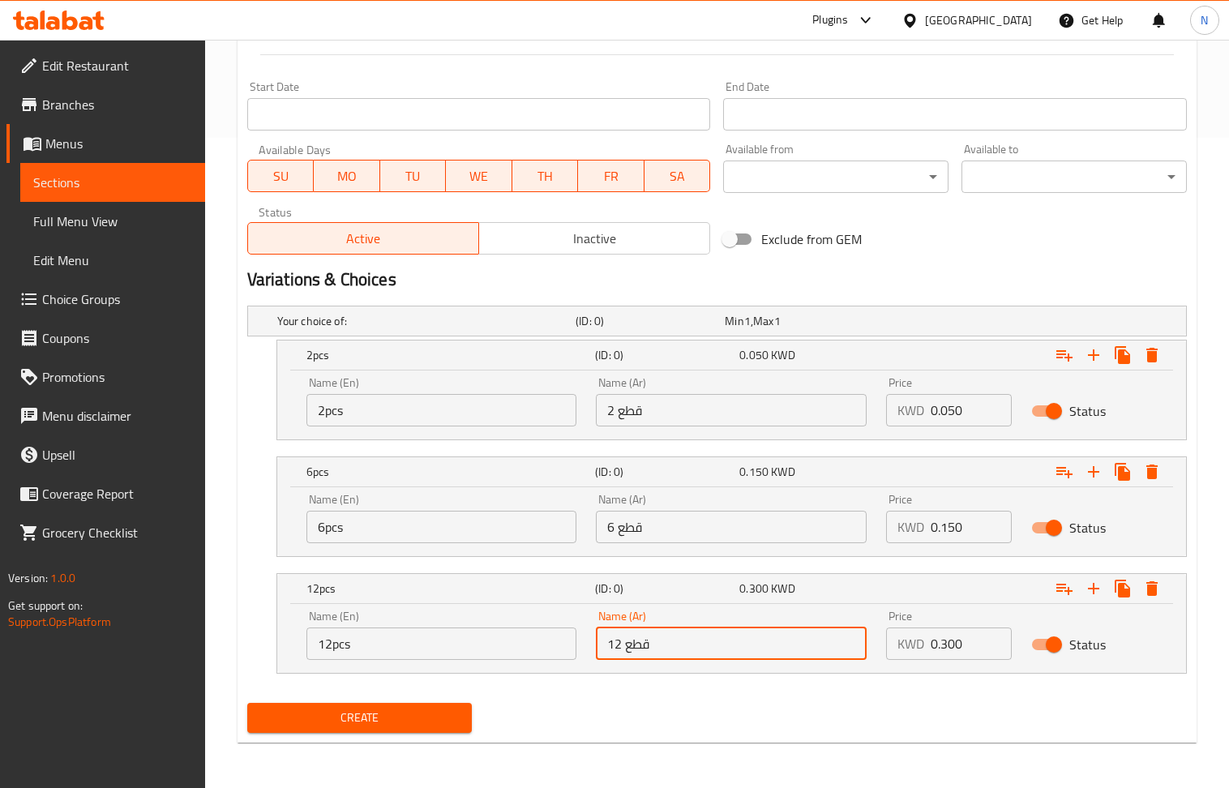
type input "12 قطع"
click at [402, 718] on span "Create" at bounding box center [359, 718] width 199 height 20
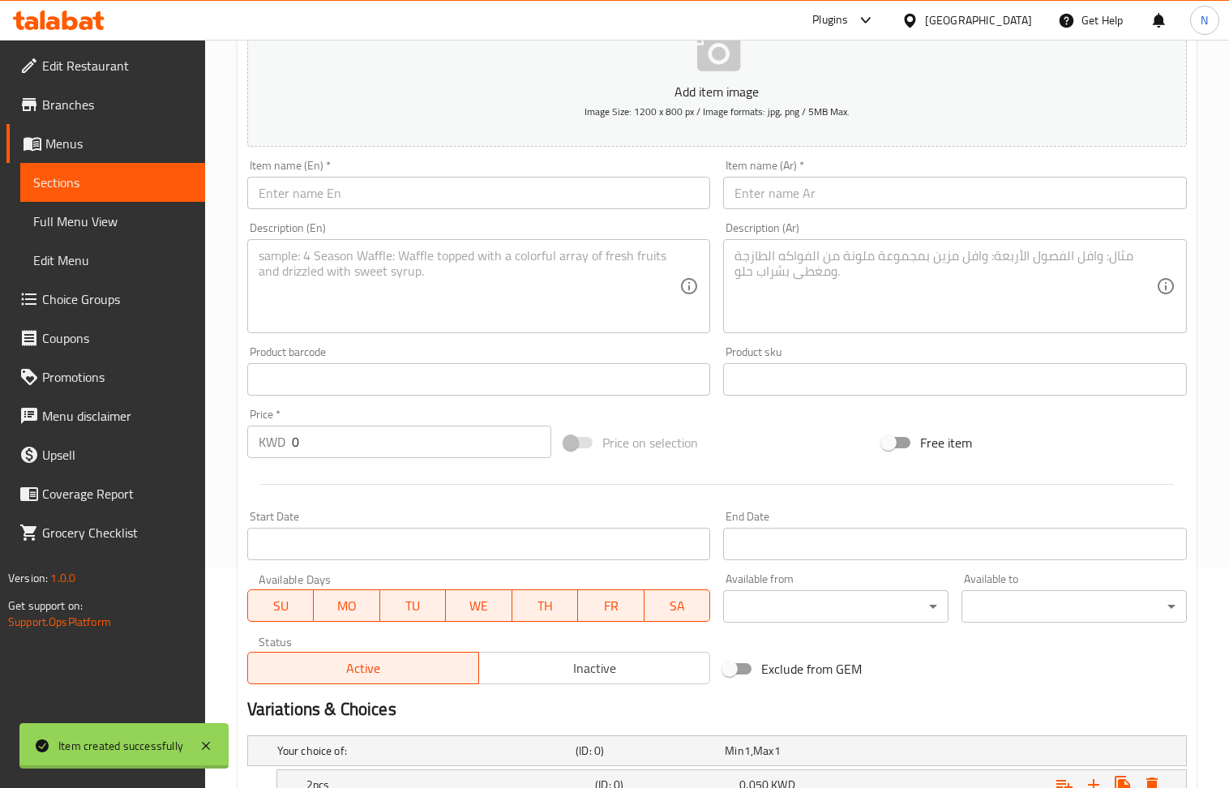
scroll to position [0, 0]
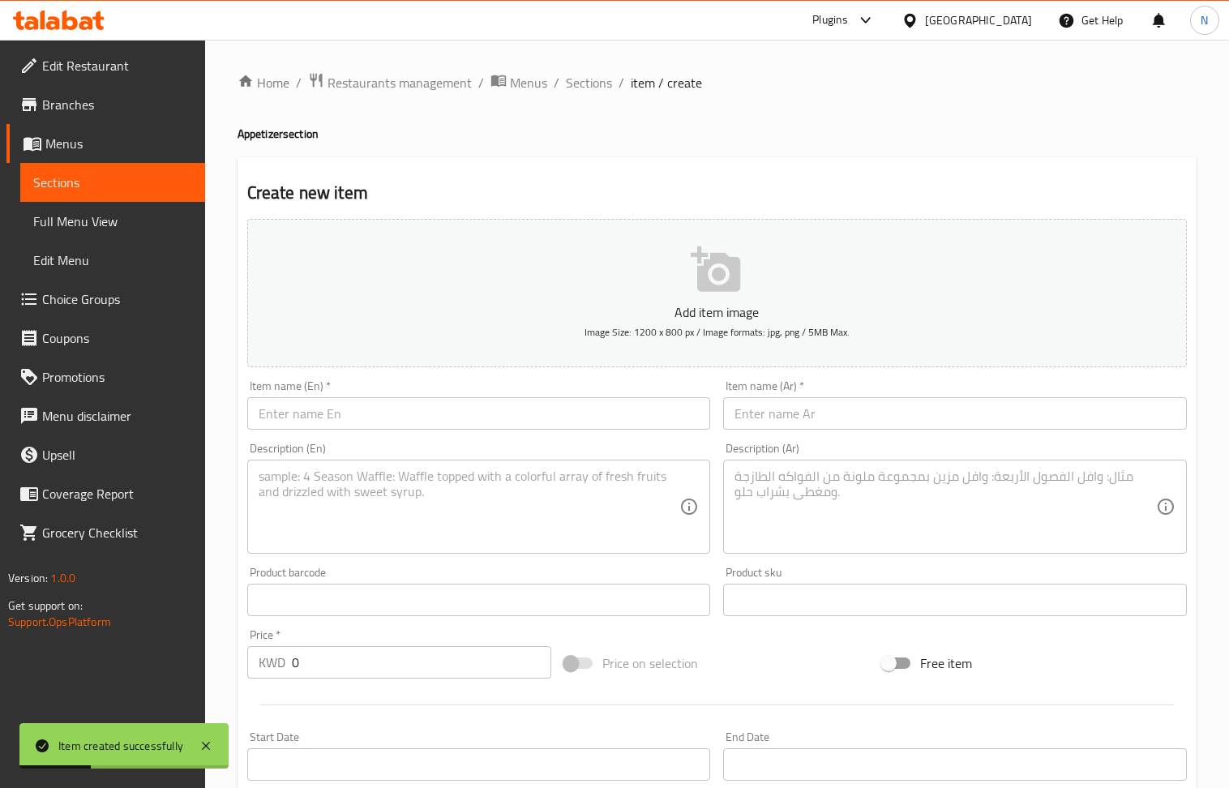
click at [423, 409] on input "text" at bounding box center [479, 413] width 464 height 32
paste input "Stuffed Falafel"
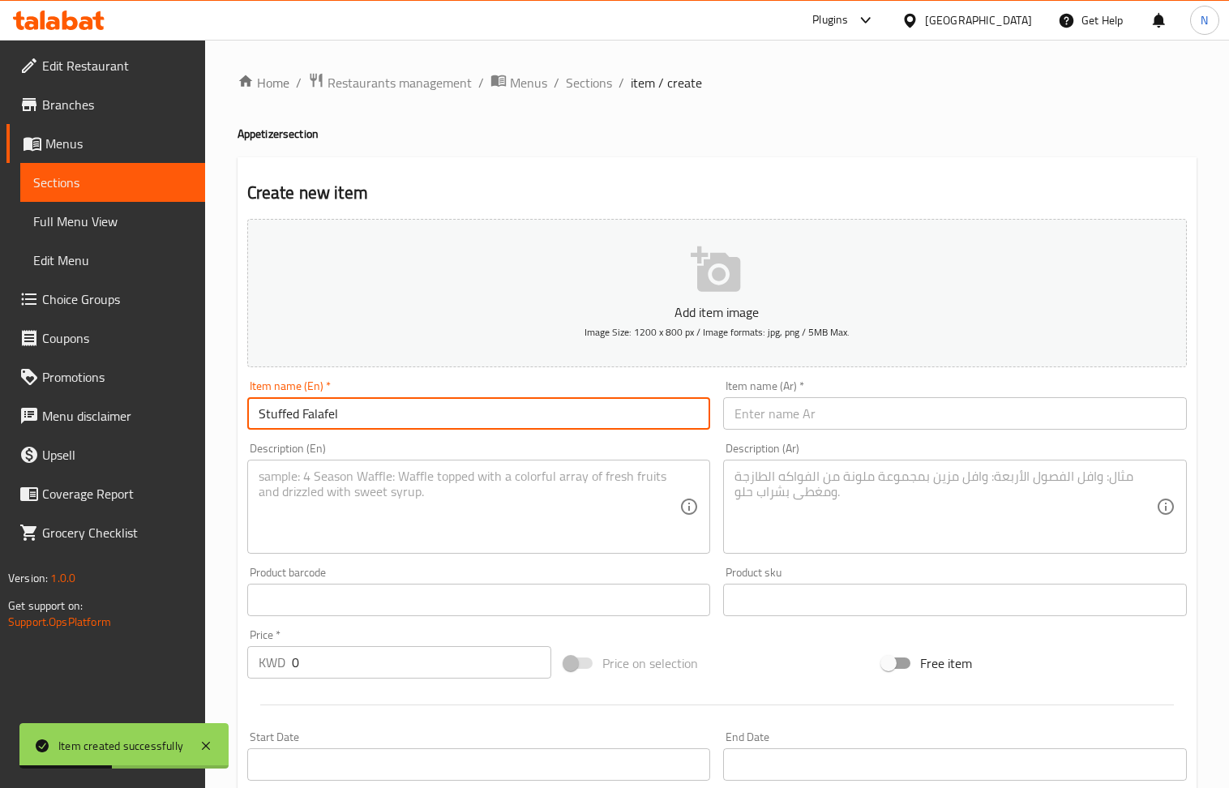
type input "Stuffed Falafel"
drag, startPoint x: 843, startPoint y: 414, endPoint x: 709, endPoint y: 350, distance: 148.7
click at [843, 414] on input "text" at bounding box center [955, 413] width 464 height 32
paste input "فلافل محشية"
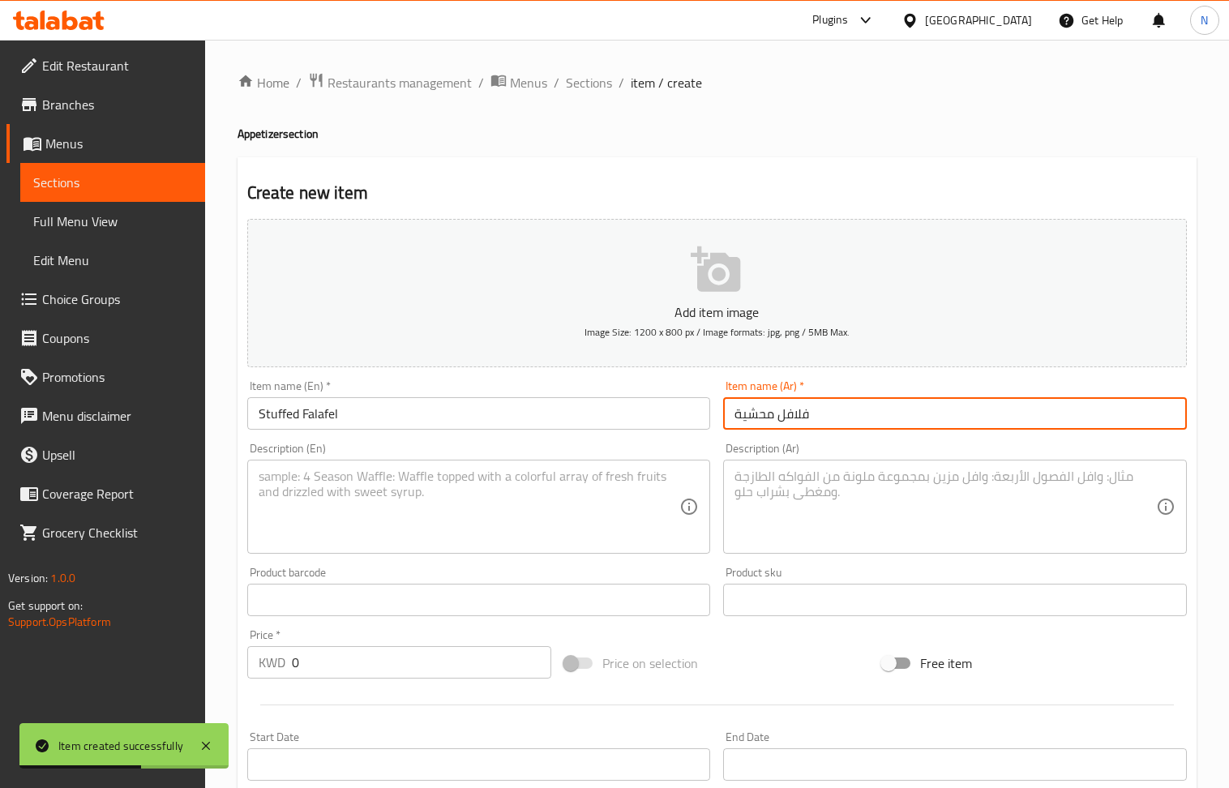
type input "فلافل محشية"
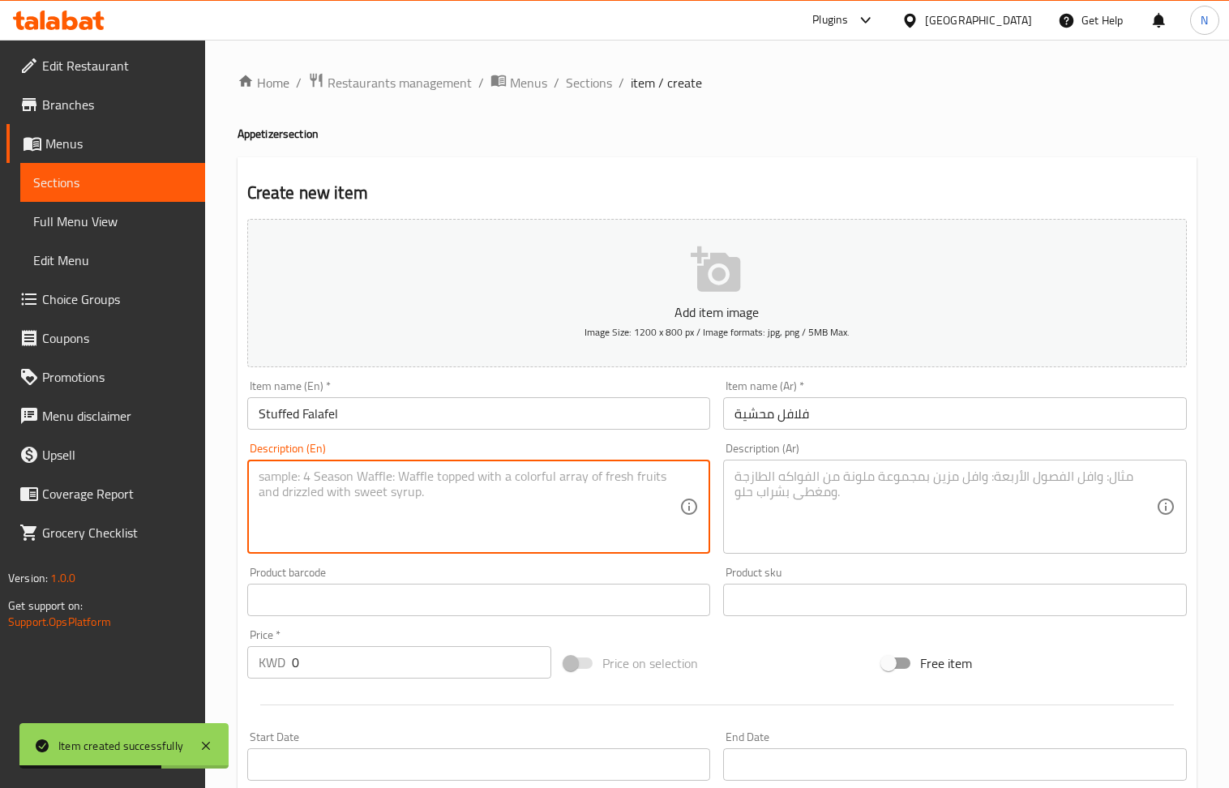
click at [400, 491] on textarea at bounding box center [470, 507] width 422 height 77
paste textarea "Fried Falafel stuffed with onions, sumac and coated in sesame seeds"
type textarea "Fried Falafel stuffed with onions, sumac and coated in sesame seeds"
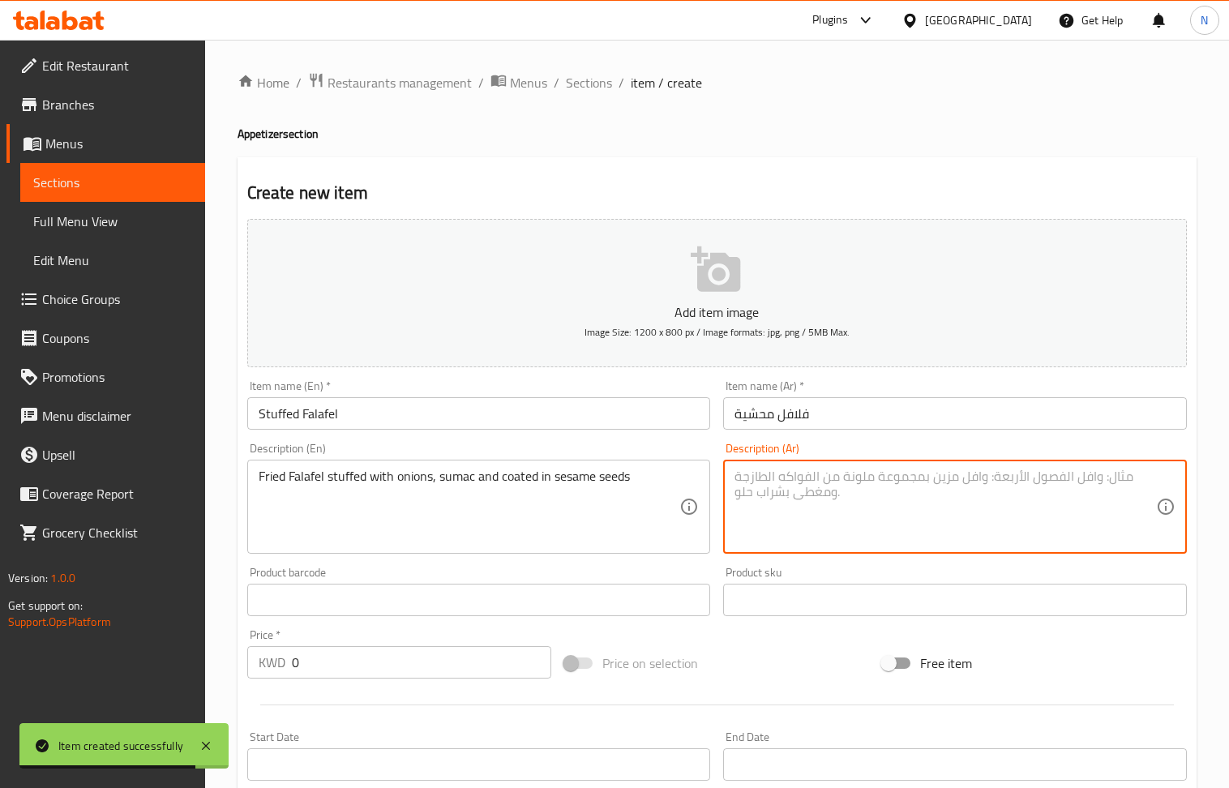
click at [855, 495] on textarea at bounding box center [946, 507] width 422 height 77
paste textarea "فلافل مقلية محشية بالبصل و السماق ومغطاة بالسمسم"
type textarea "فلافل مقلية محشية بالبصل و السماق ومغطاة بالسمسم"
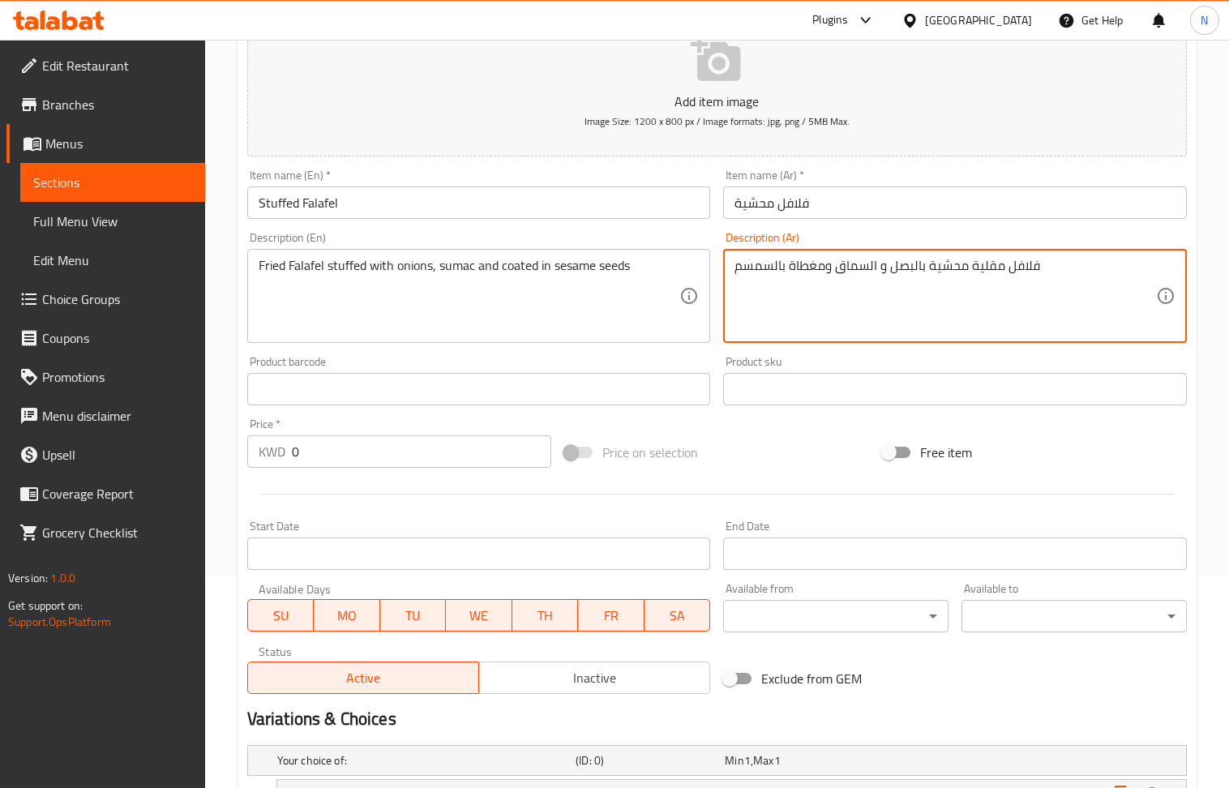
scroll to position [653, 0]
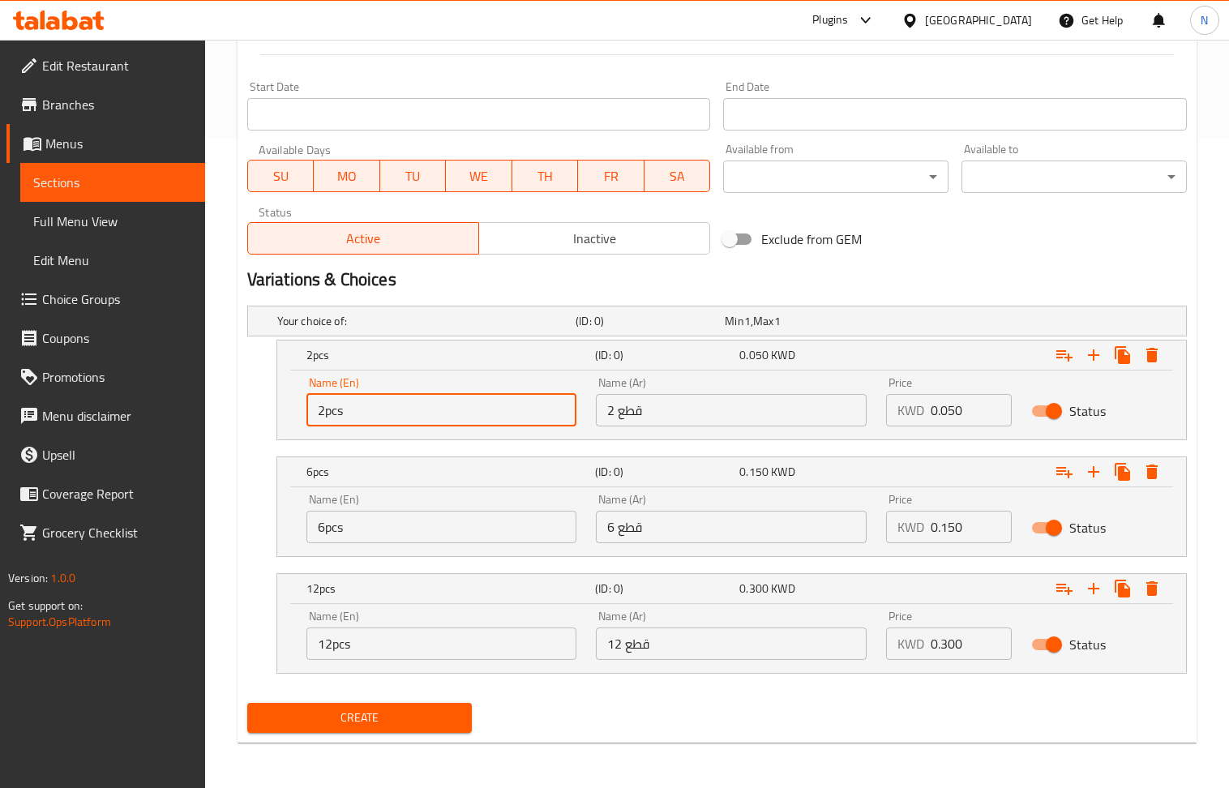
click at [409, 412] on input "2pcs" at bounding box center [442, 410] width 271 height 32
paste input "2pcs: 0.200 6pcs:0.550 12pcs: 1.000"
drag, startPoint x: 378, startPoint y: 409, endPoint x: 350, endPoint y: 412, distance: 27.8
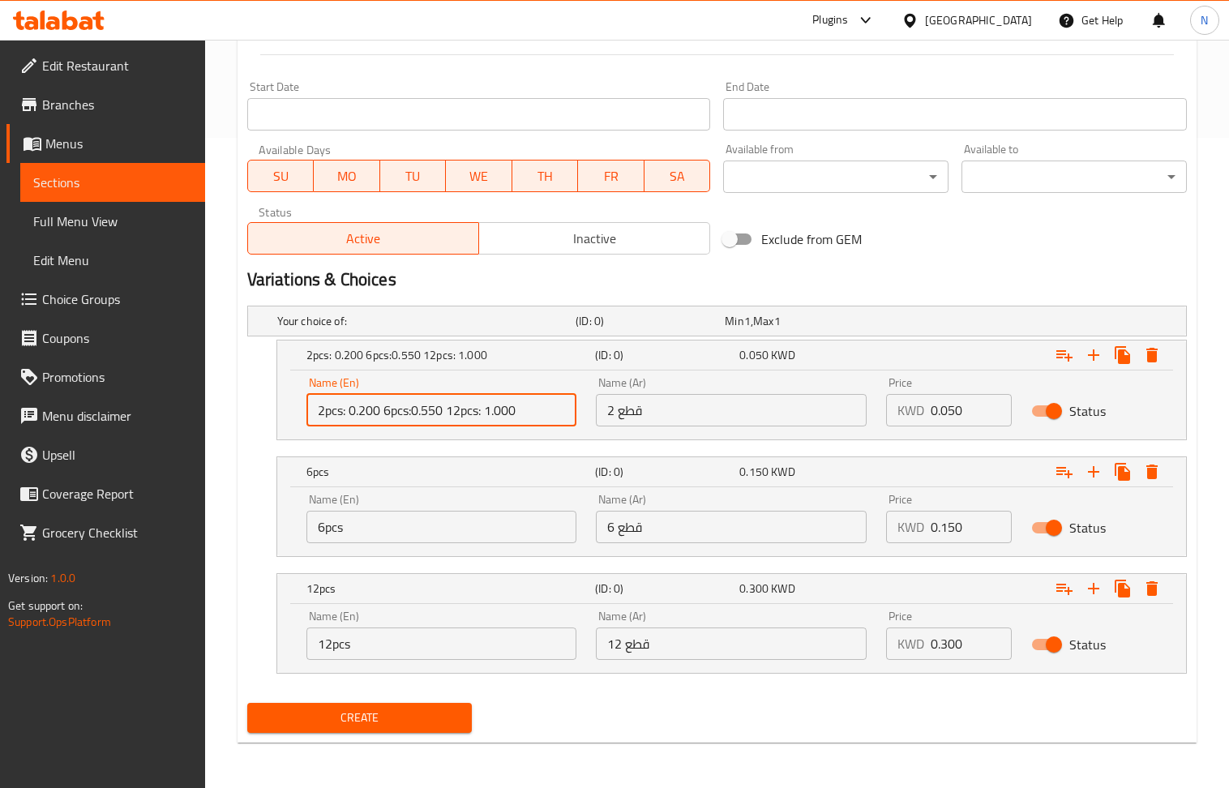
click at [350, 412] on input "2pcs: 0.200 6pcs:0.550 12pcs: 1.000" at bounding box center [442, 410] width 271 height 32
type input "2pcs: 0.200 6pcs:0.550 12pcs: 1.000"
click at [946, 410] on input "0.050" at bounding box center [971, 410] width 81 height 32
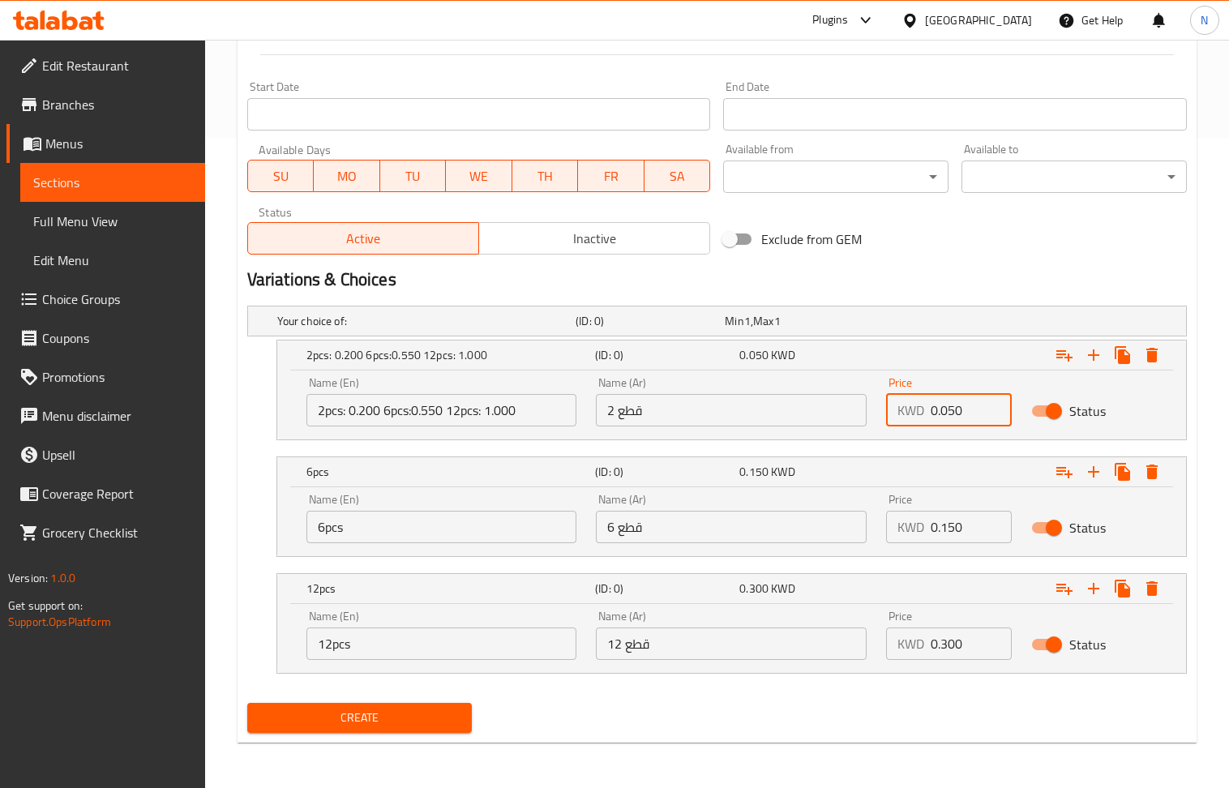
click at [946, 410] on input "0.050" at bounding box center [971, 410] width 81 height 32
click at [946, 410] on input "0" at bounding box center [971, 410] width 81 height 32
paste input ".200"
type input "0.200"
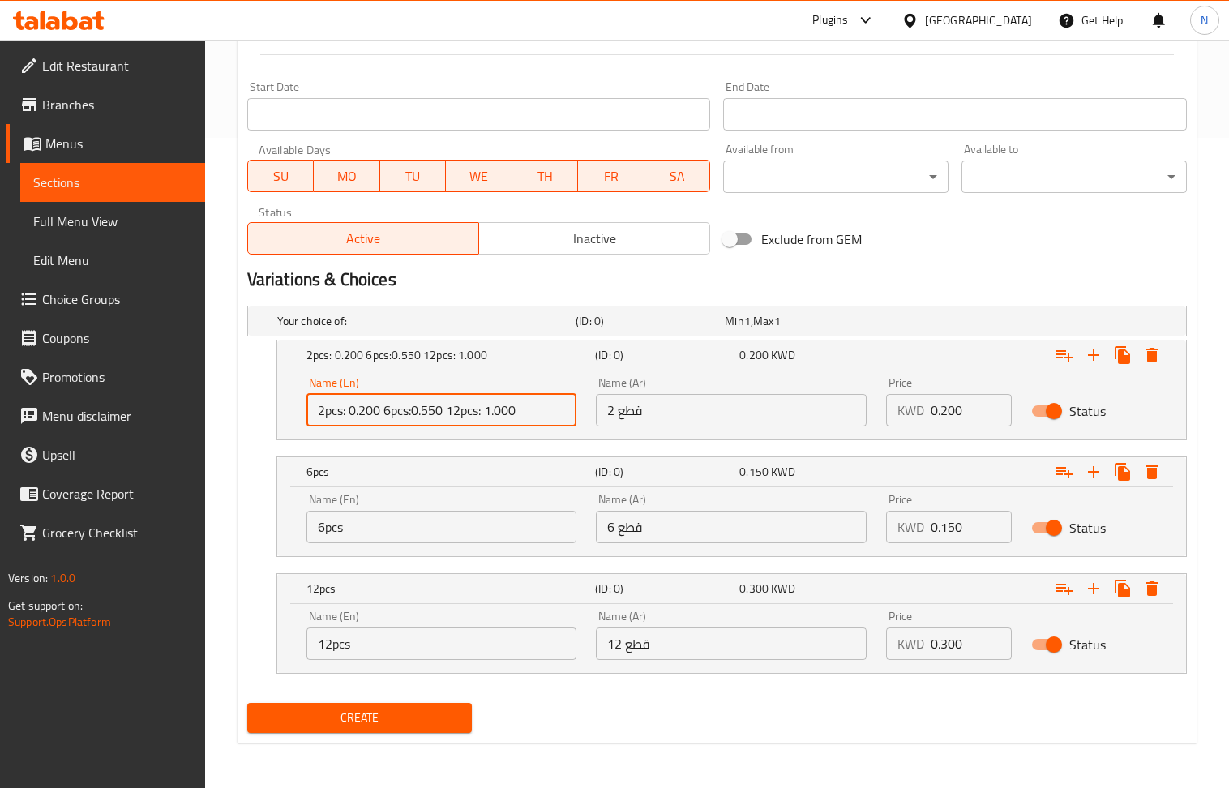
drag, startPoint x: 443, startPoint y: 410, endPoint x: 414, endPoint y: 412, distance: 29.2
click at [414, 412] on input "2pcs: 0.200 6pcs:0.550 12pcs: 1.000" at bounding box center [442, 410] width 271 height 32
click at [937, 526] on input "0.150" at bounding box center [971, 527] width 81 height 32
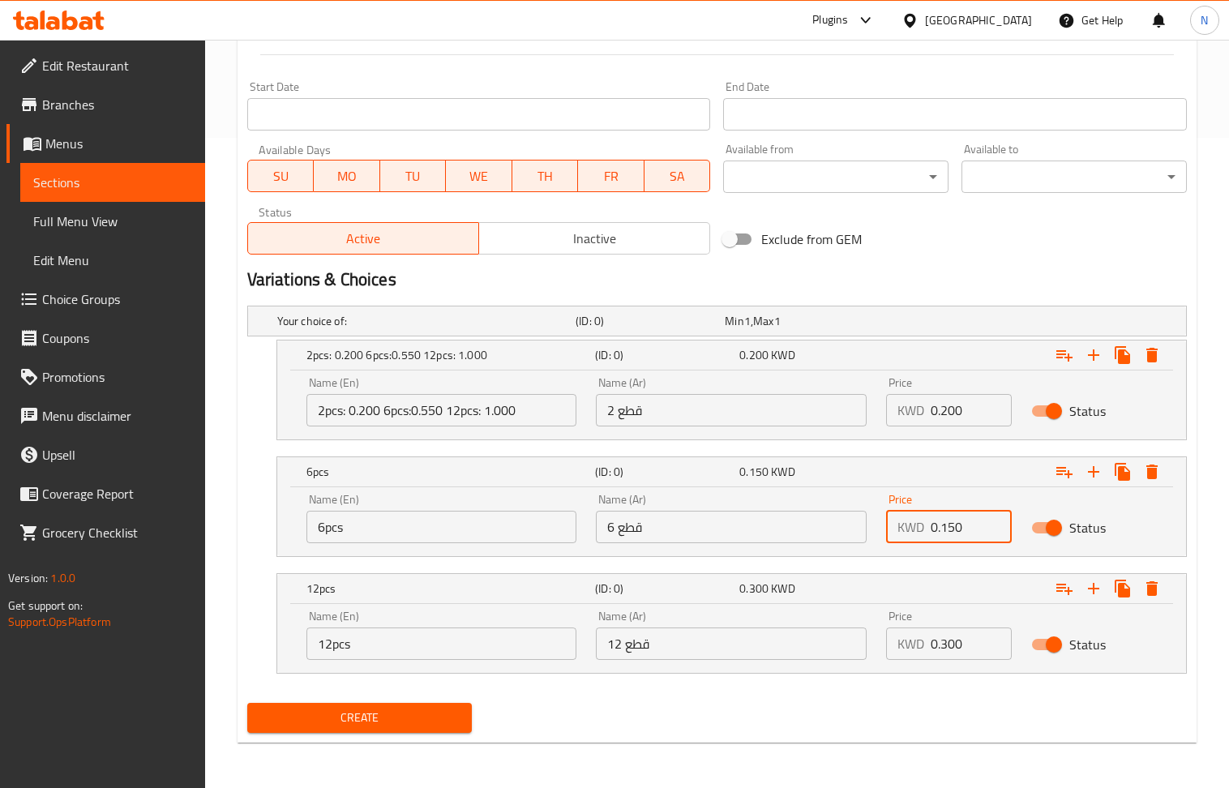
click at [937, 526] on input "0.150" at bounding box center [971, 527] width 81 height 32
paste input ".550"
type input "0.550"
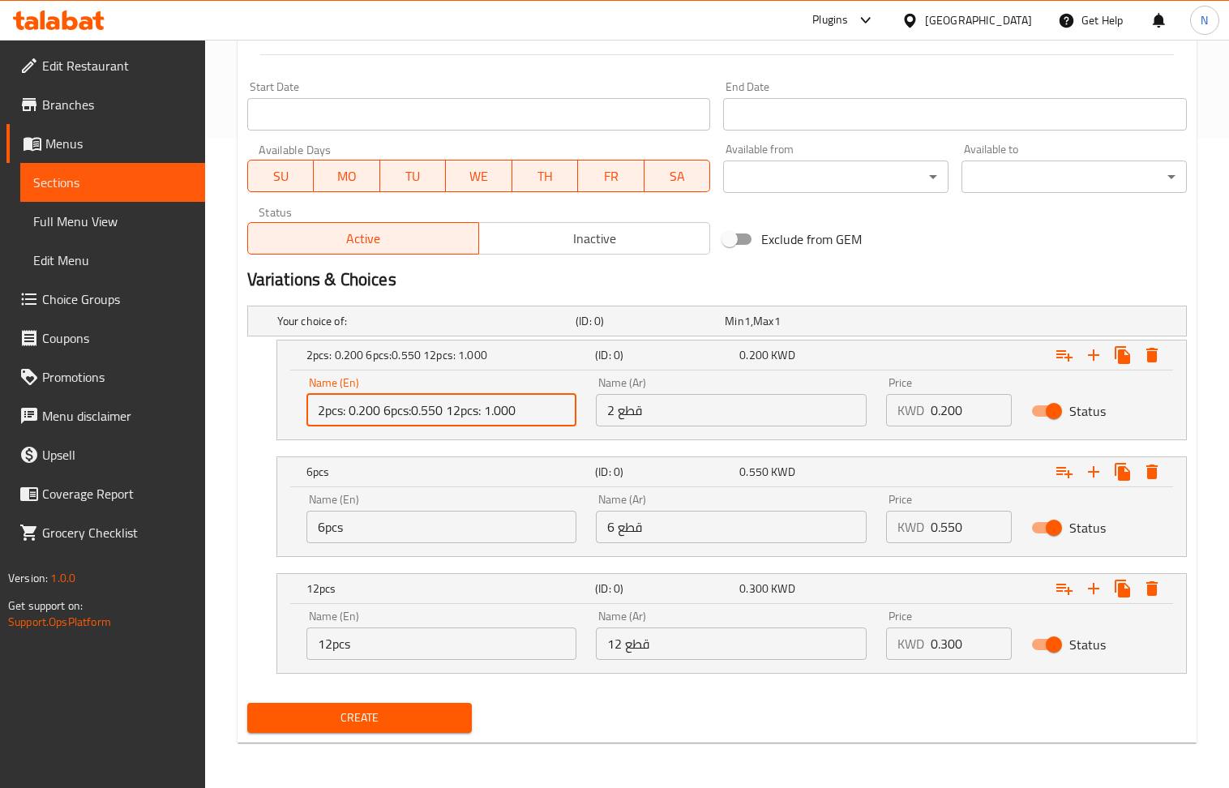
drag, startPoint x: 547, startPoint y: 418, endPoint x: 487, endPoint y: 420, distance: 59.2
click at [487, 420] on input "2pcs: 0.200 6pcs:0.550 12pcs: 1.000" at bounding box center [442, 410] width 271 height 32
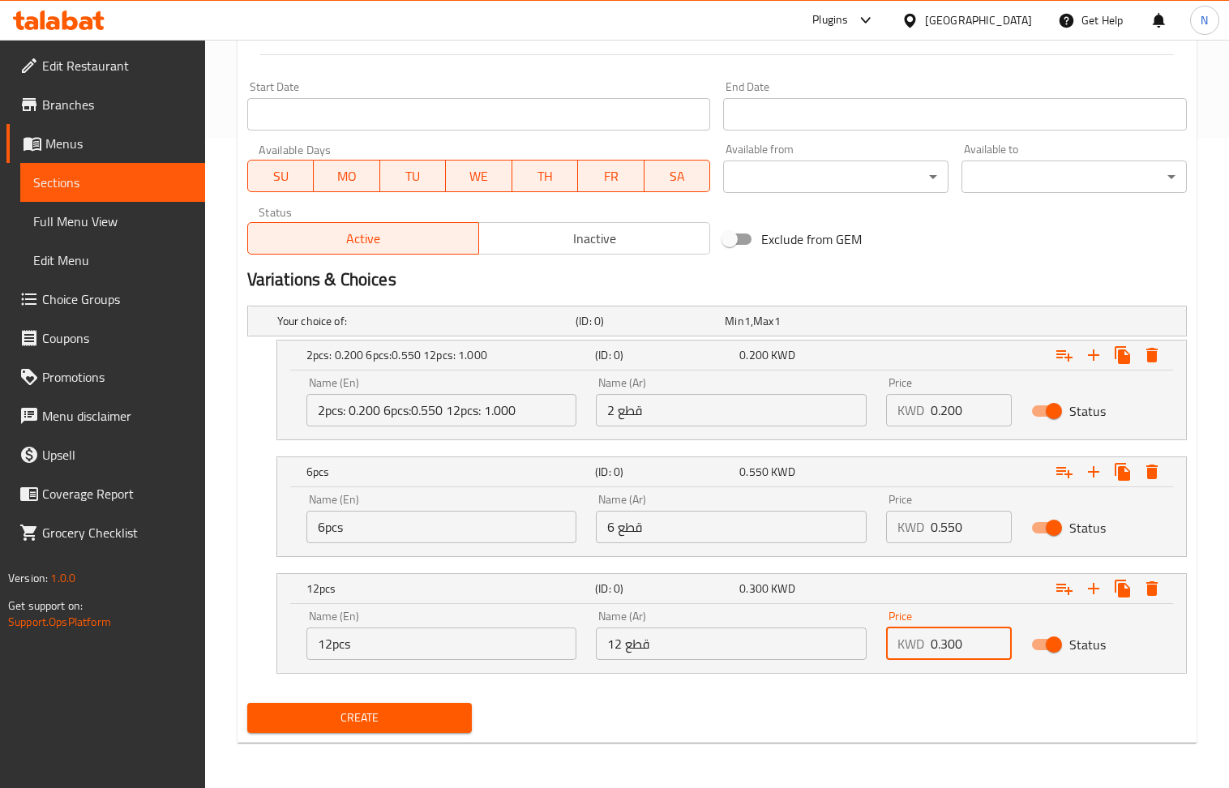
click at [961, 650] on input "0.300" at bounding box center [971, 644] width 81 height 32
paste input "1.00"
type input "1.000"
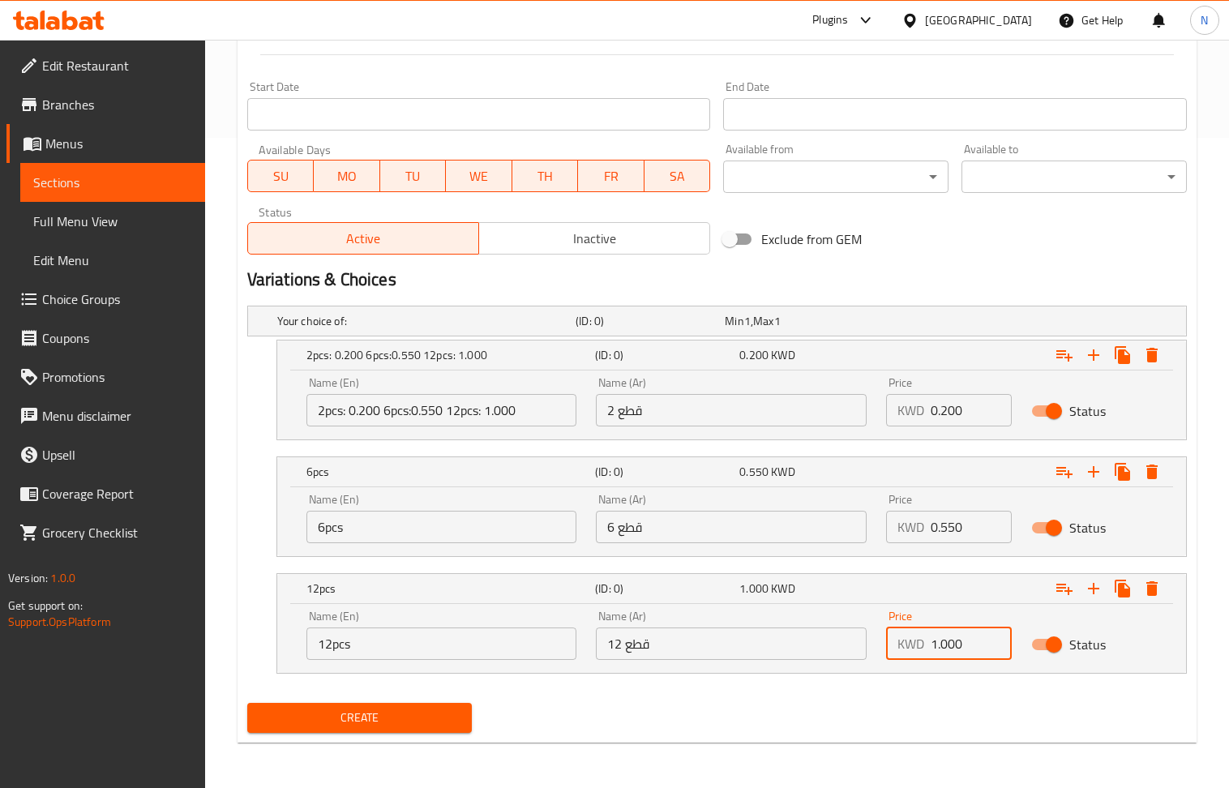
click at [490, 403] on input "2pcs: 0.200 6pcs:0.550 12pcs: 1.000" at bounding box center [442, 410] width 271 height 32
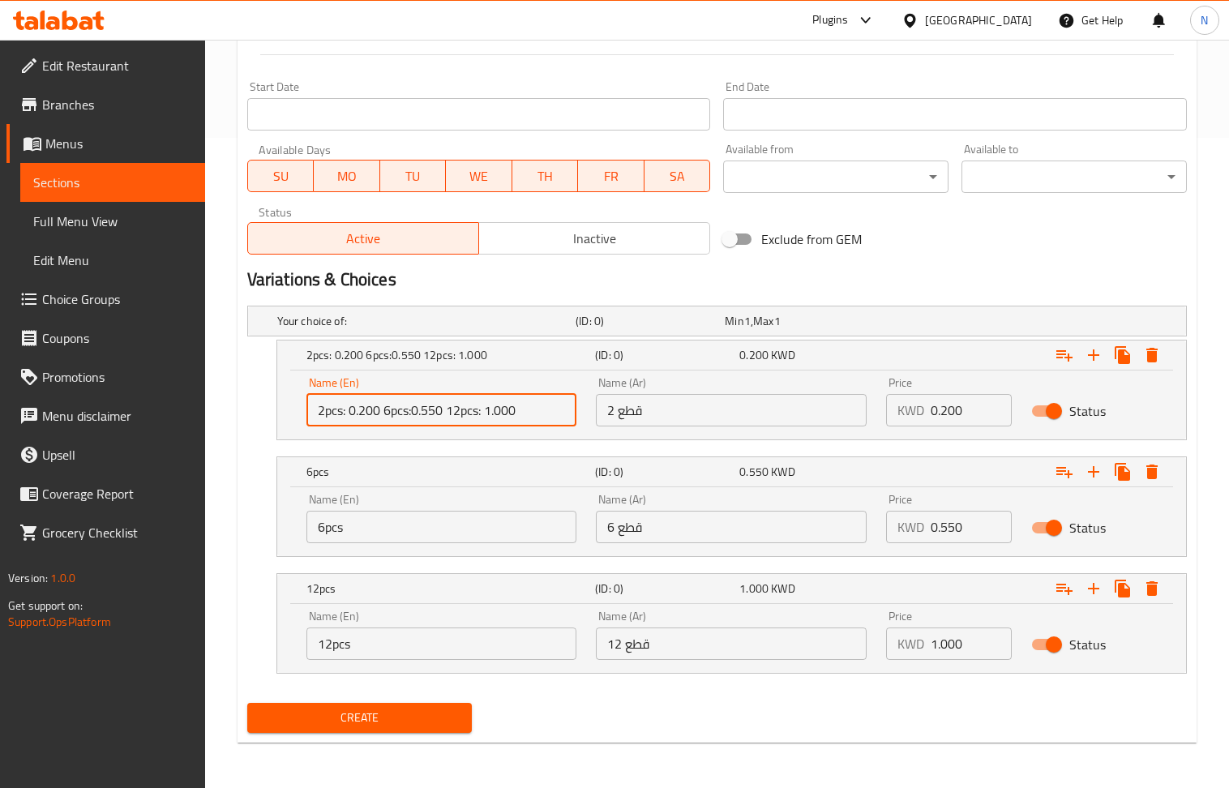
click at [490, 403] on input "2pcs: 0.200 6pcs:0.550 12pcs: 1.000" at bounding box center [442, 410] width 271 height 32
type input "2 pcs"
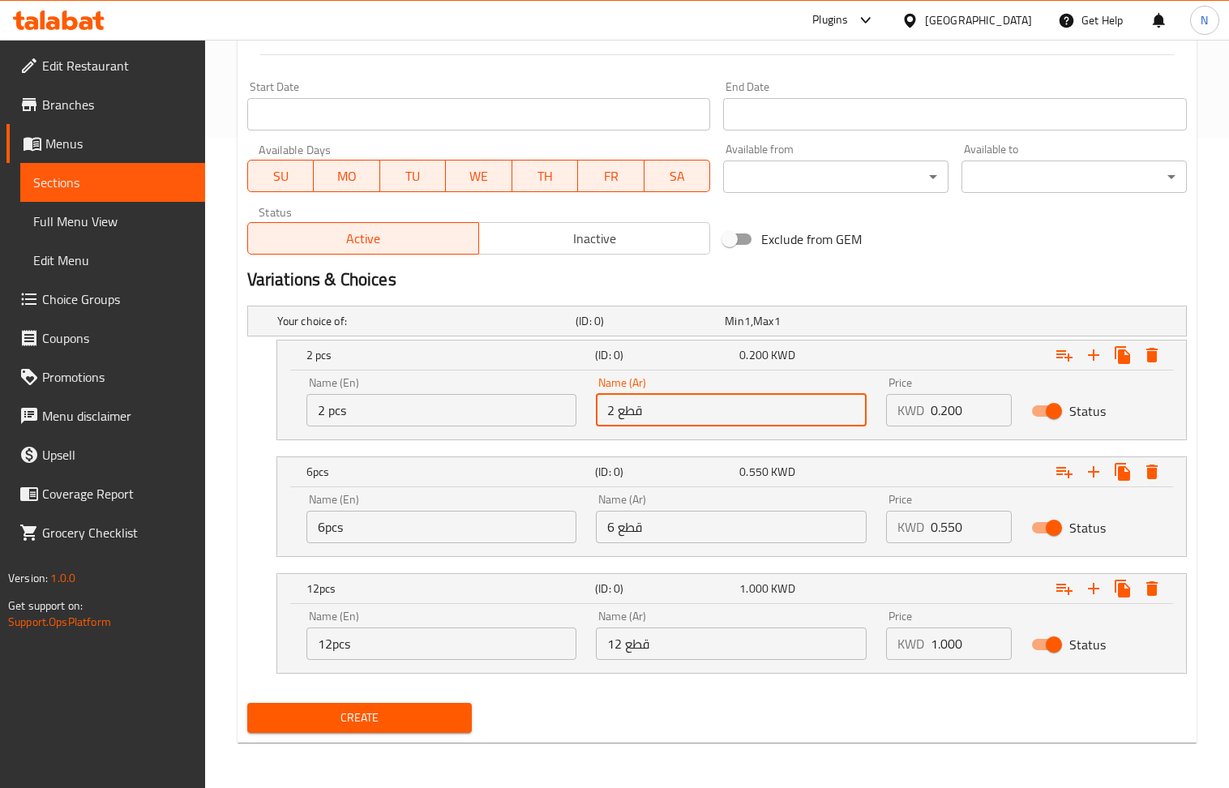
click at [663, 406] on input "2 قطع" at bounding box center [731, 410] width 271 height 32
type input "2 قطع"
click at [928, 229] on div "Exclude from GEM" at bounding box center [876, 239] width 318 height 44
click at [380, 704] on button "Create" at bounding box center [359, 718] width 225 height 30
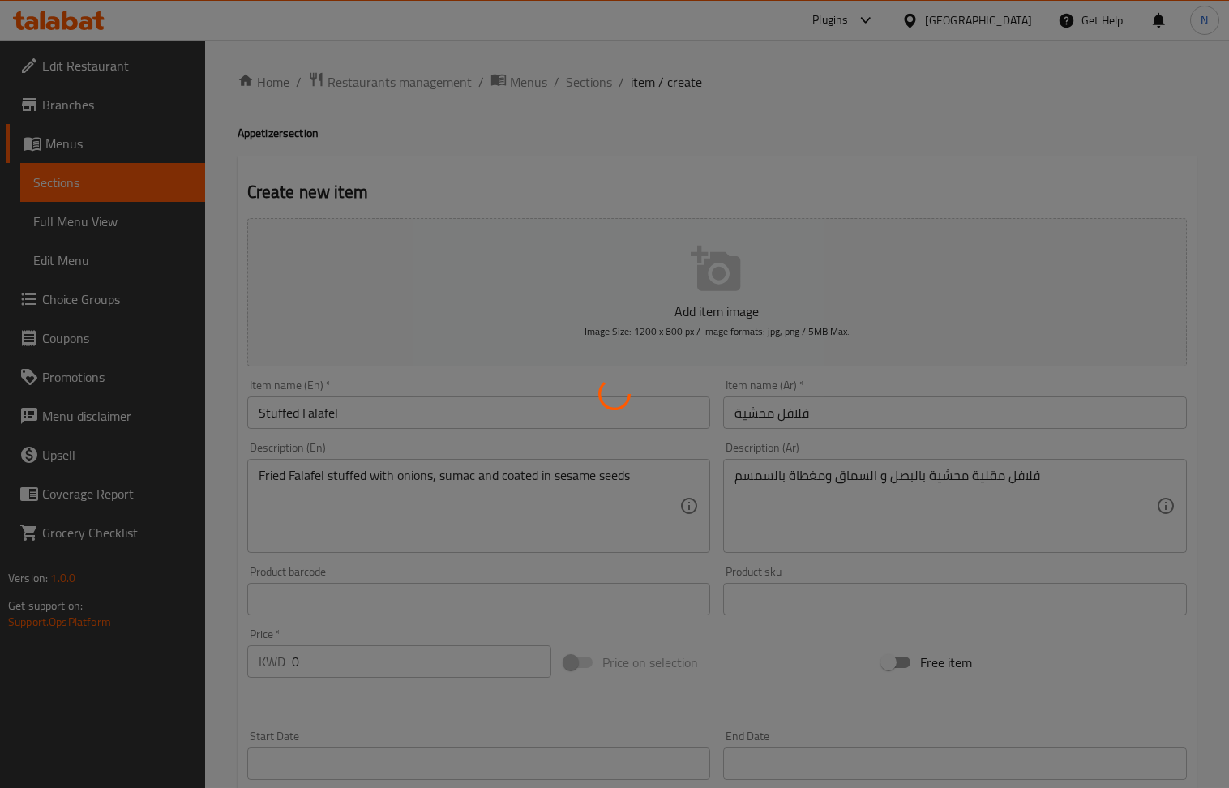
scroll to position [0, 0]
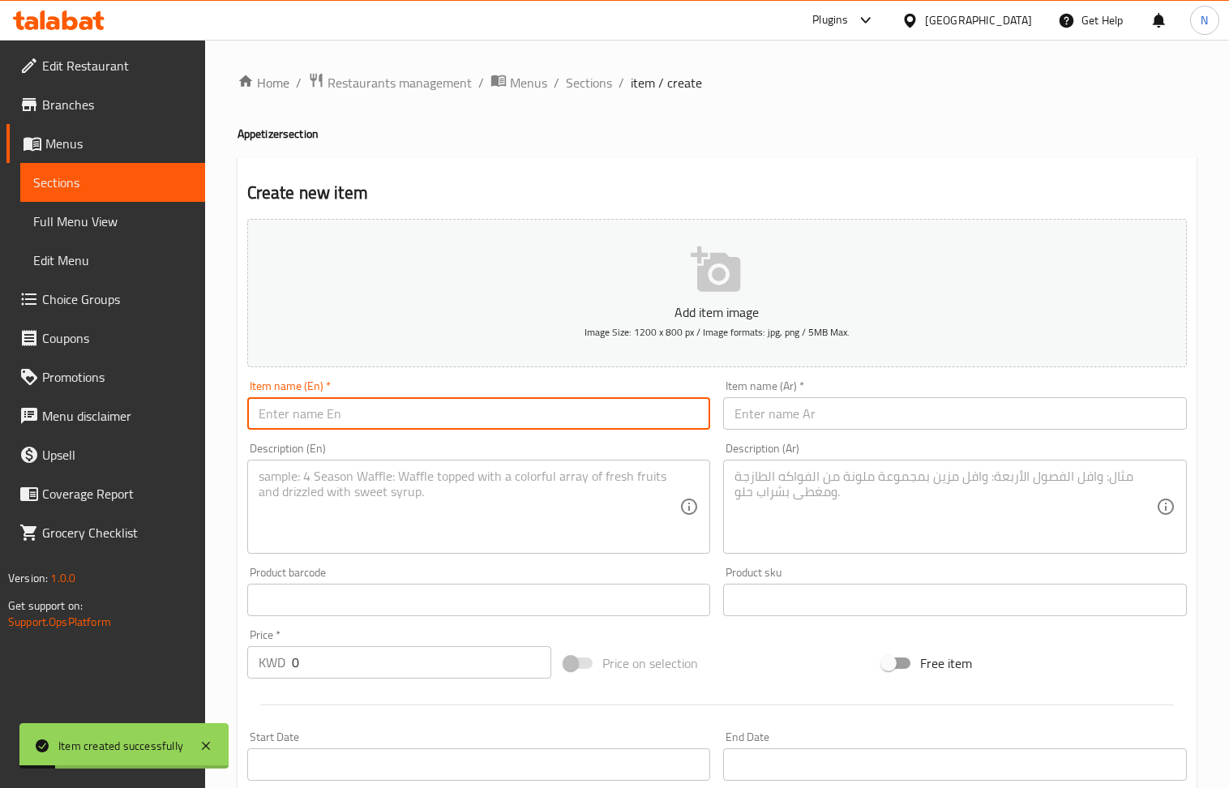
paste input "Samosa"
type input "Samosa"
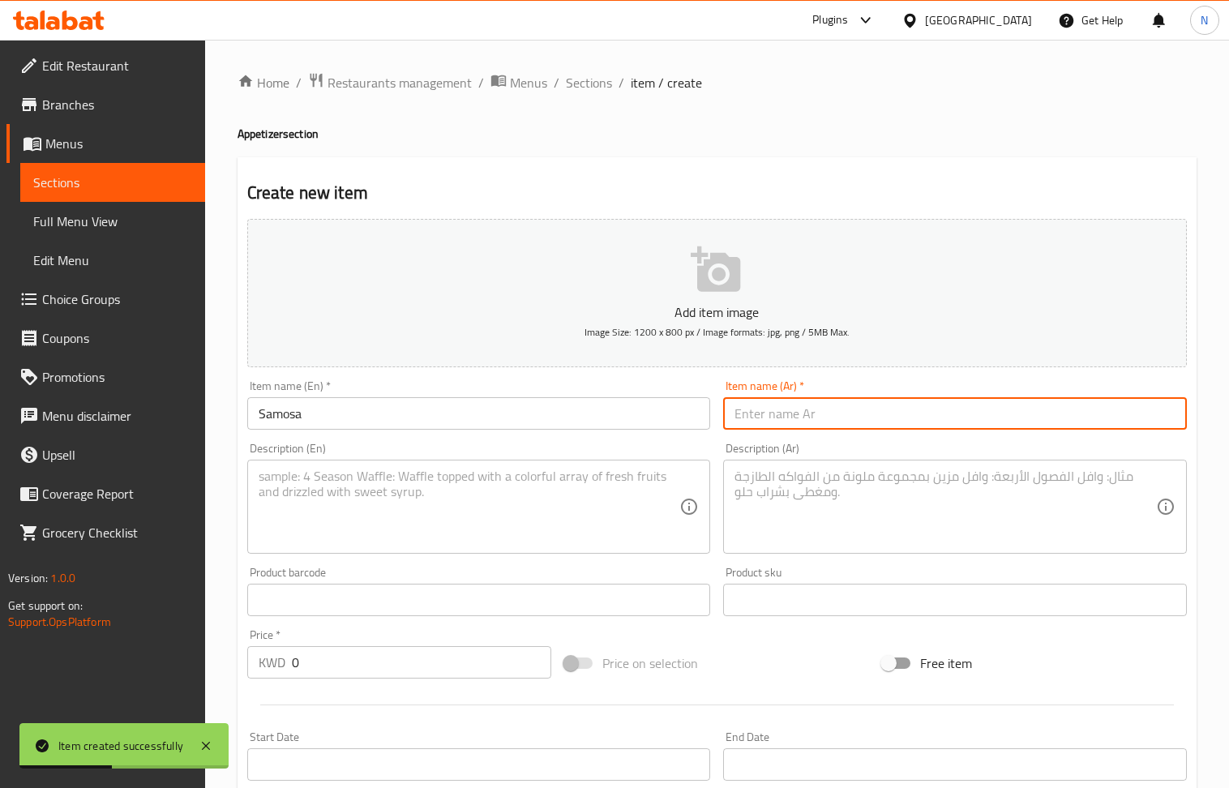
paste input "سمبوسة"
type input "سمبوسة"
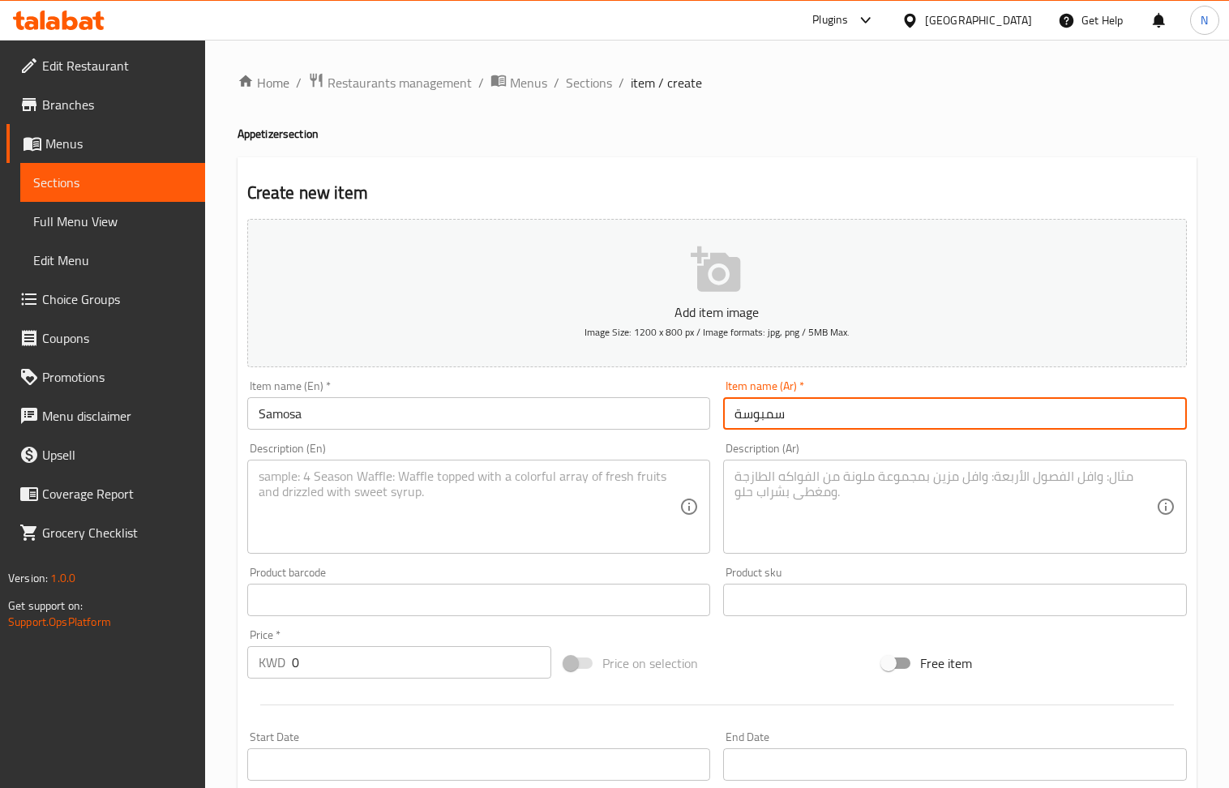
click at [283, 418] on input "Samosa" at bounding box center [479, 413] width 464 height 32
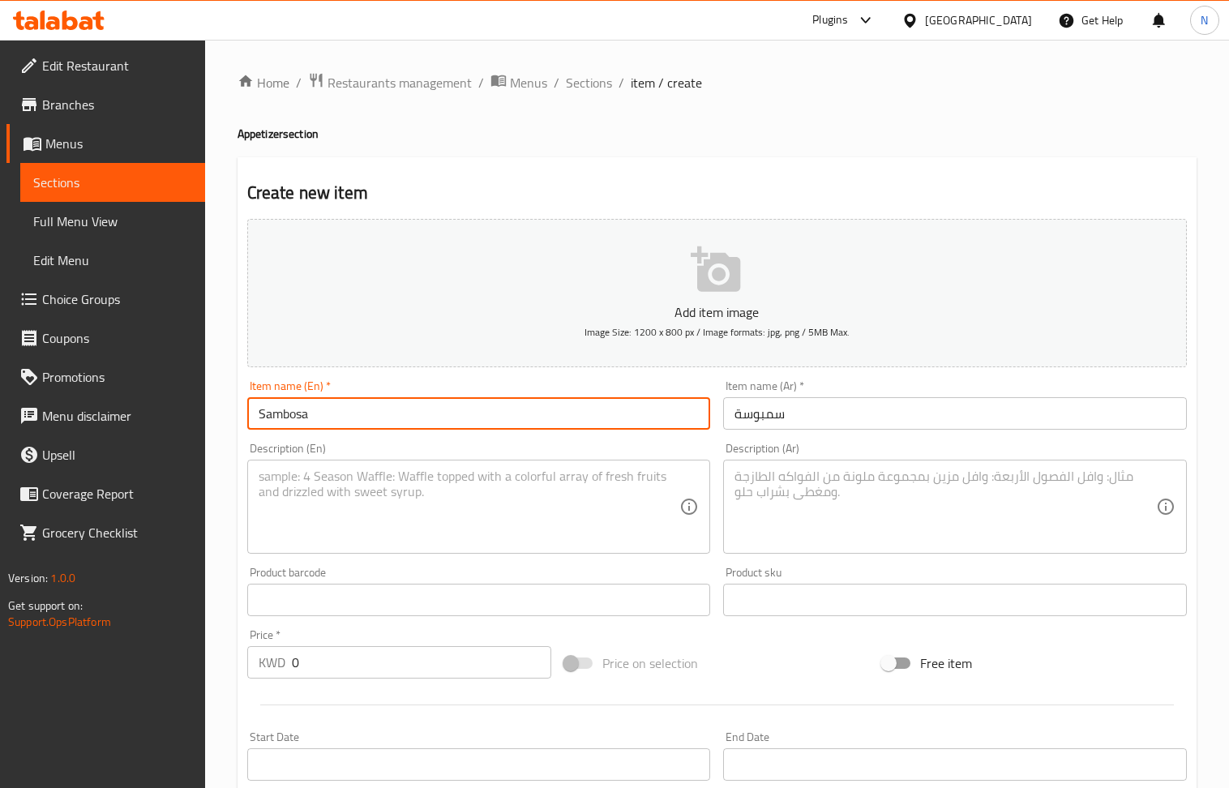
type input "Sambosa"
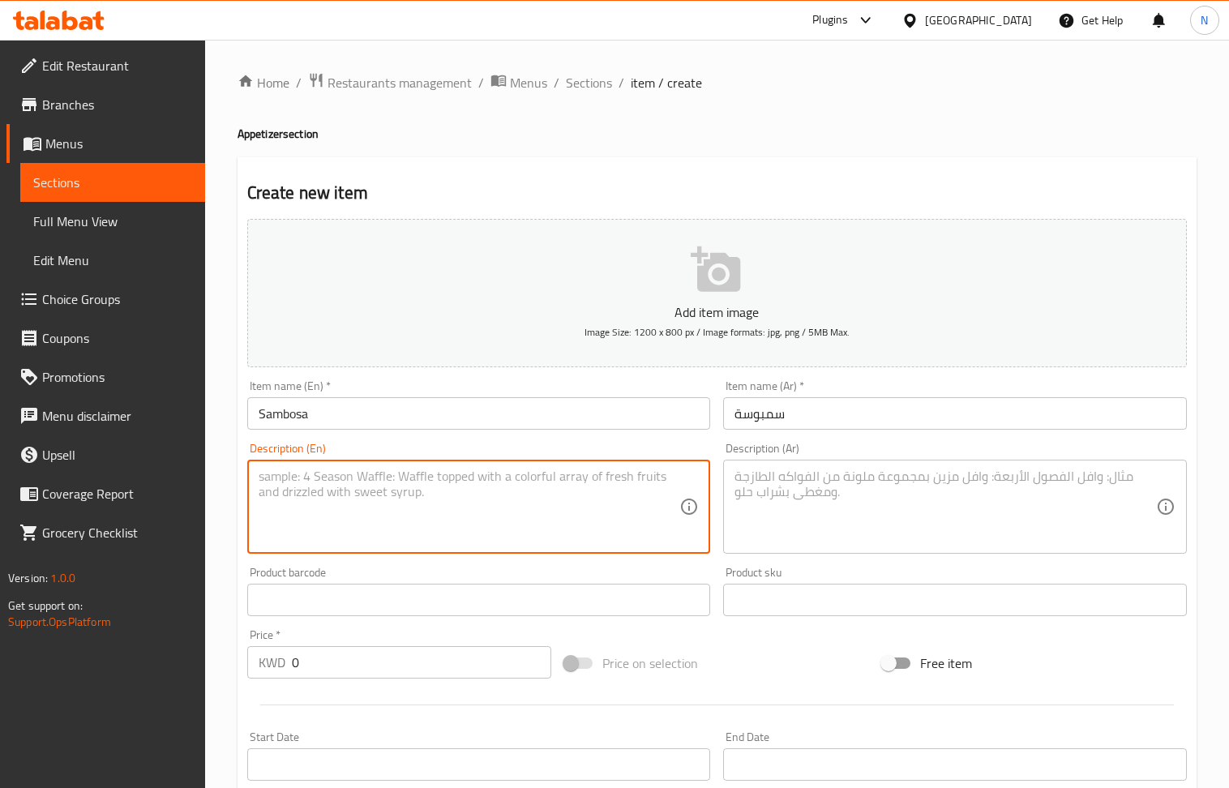
click at [388, 504] on textarea at bounding box center [470, 507] width 422 height 77
paste textarea "Samosa Variety (Cheese- Veggie- Falafel)"
type textarea "Samosa Variety (Cheese- Veggie- Falafel)"
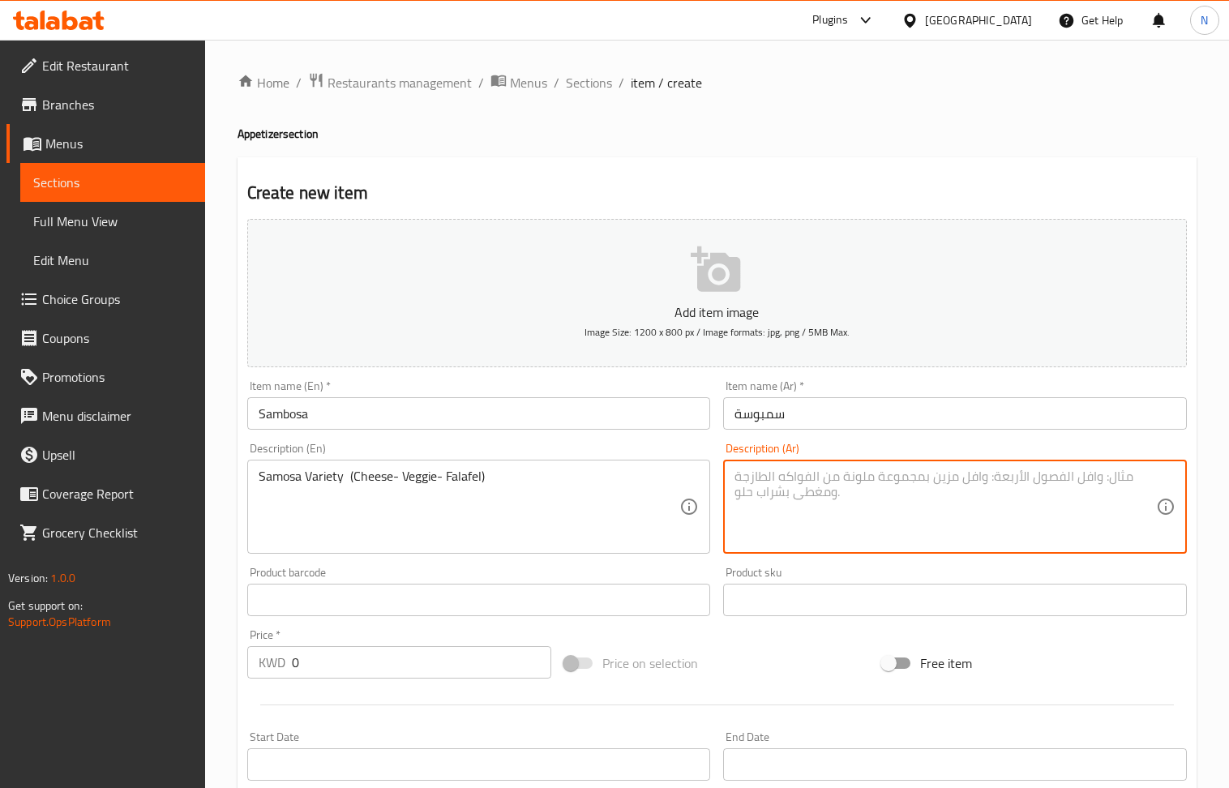
click at [825, 516] on textarea at bounding box center [946, 507] width 422 height 77
paste textarea "تشكيلة سمبوسة (فلافل-خضار - جبنة)"
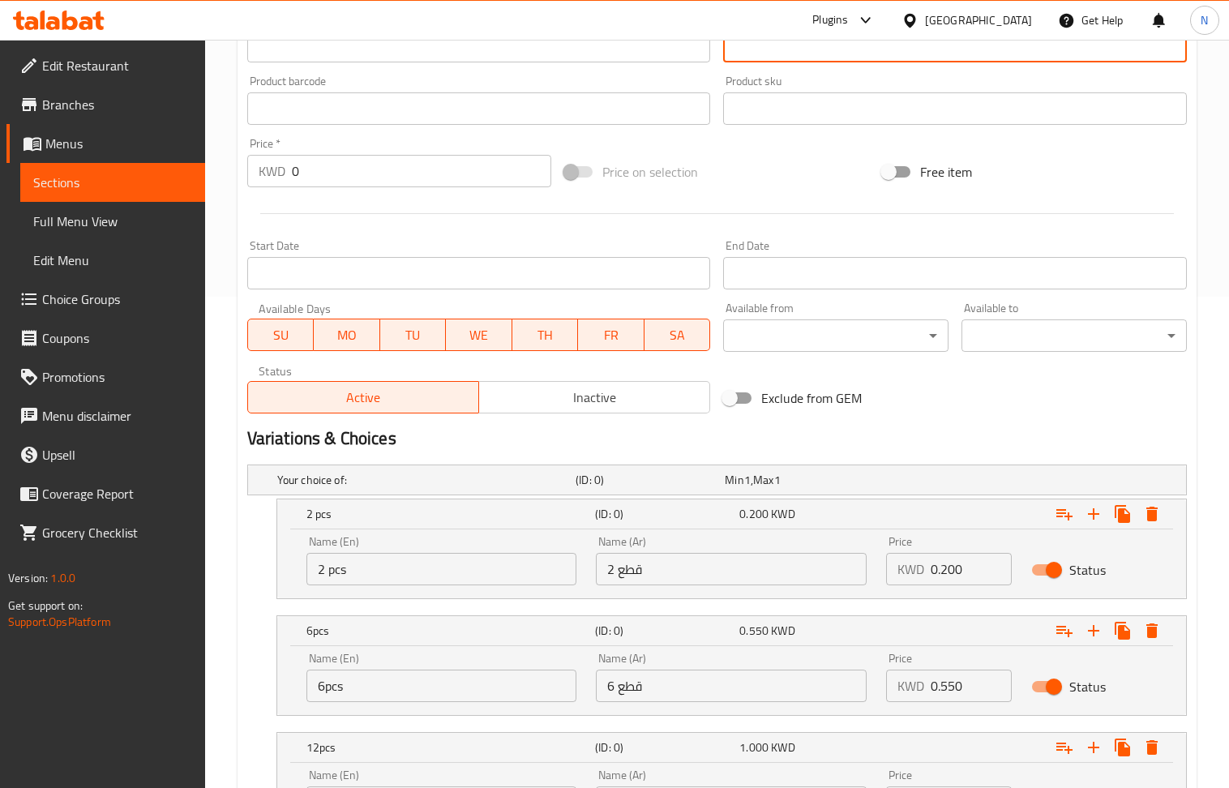
scroll to position [653, 0]
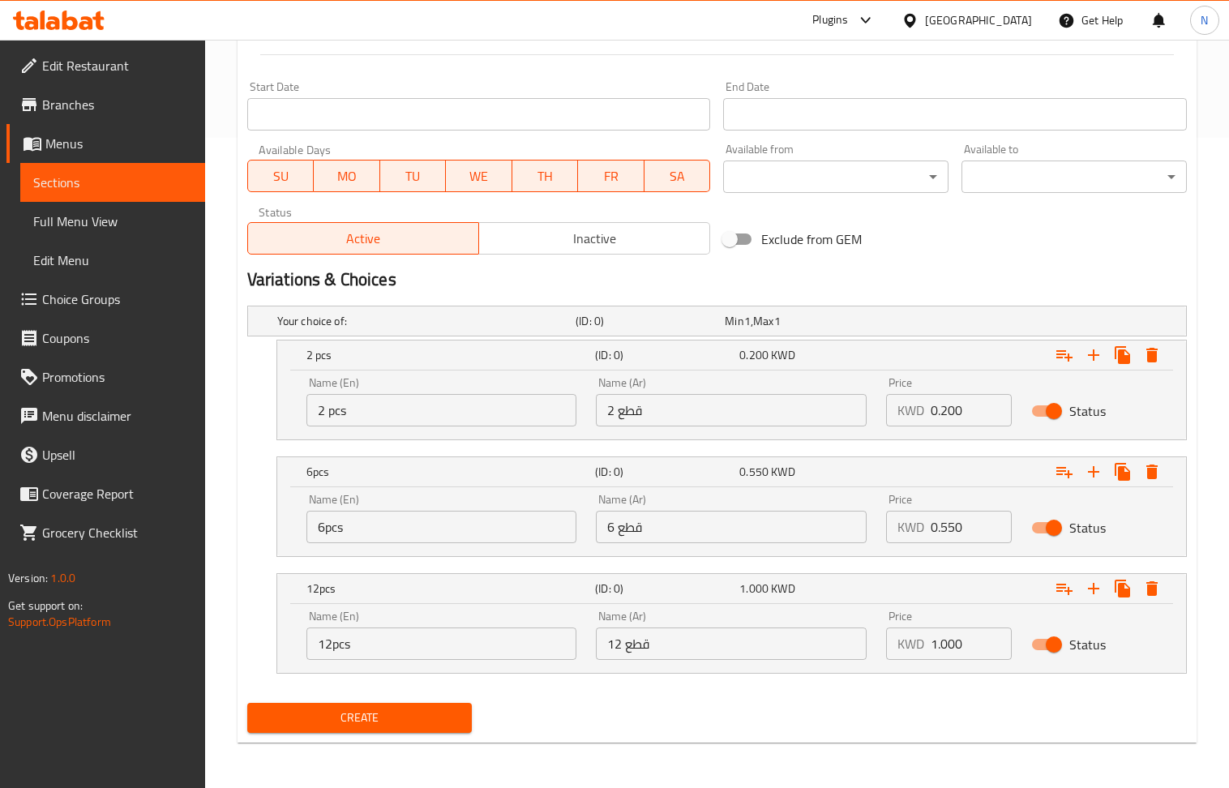
type textarea "تشكيلة سمبوسة (فلافل-خضار - جبنة)"
click at [967, 420] on input "0.200" at bounding box center [971, 410] width 81 height 32
click at [967, 420] on input "0" at bounding box center [971, 410] width 81 height 32
paste input ".200"
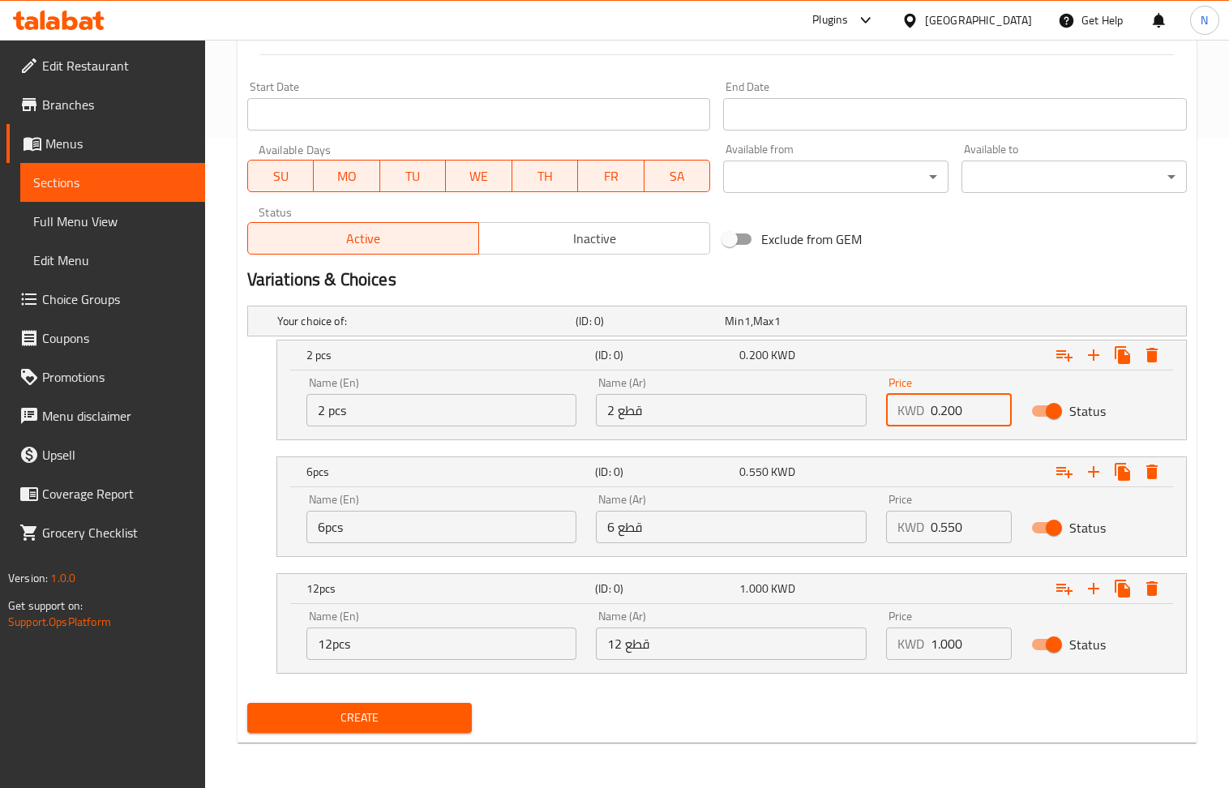
type input "0.200"
click at [967, 520] on input "0.550" at bounding box center [971, 527] width 81 height 32
click at [967, 520] on input "0" at bounding box center [971, 527] width 81 height 32
paste input ".550"
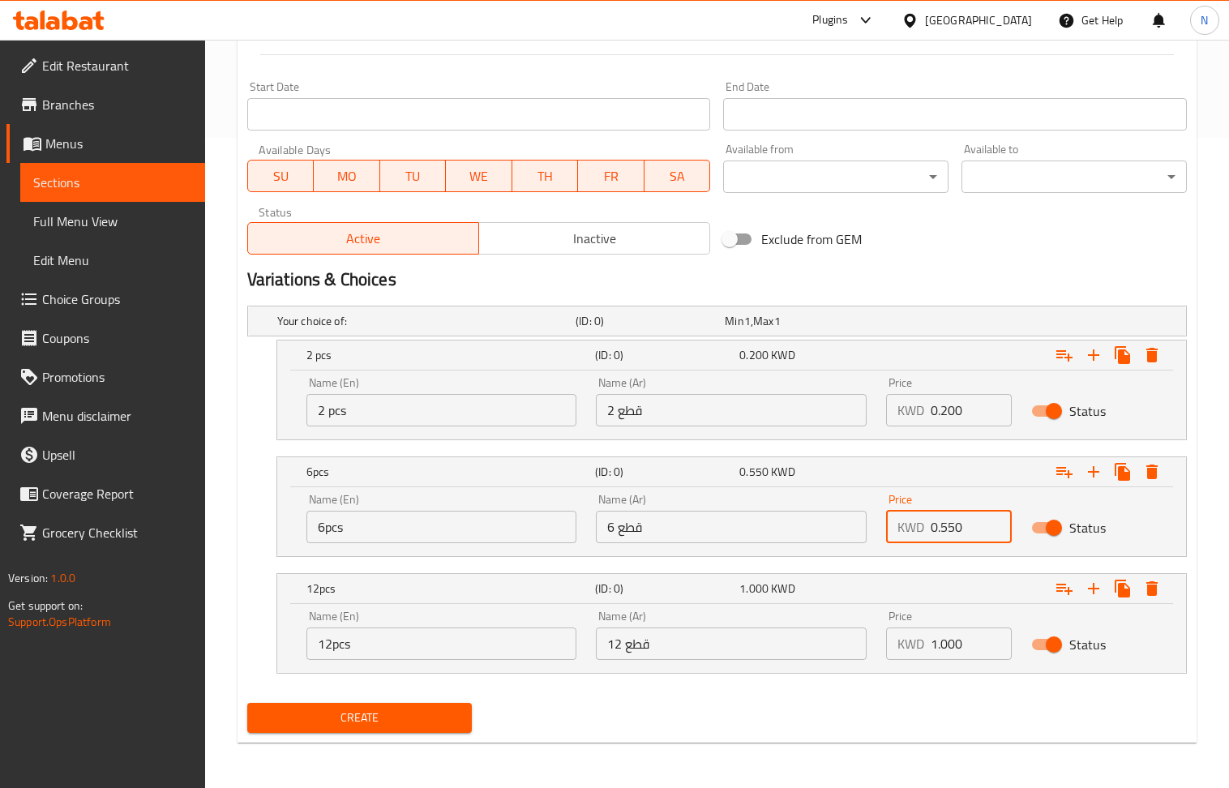
type input "0.550"
click at [951, 643] on input "1.000" at bounding box center [971, 644] width 81 height 32
click at [951, 643] on input "0" at bounding box center [971, 644] width 81 height 32
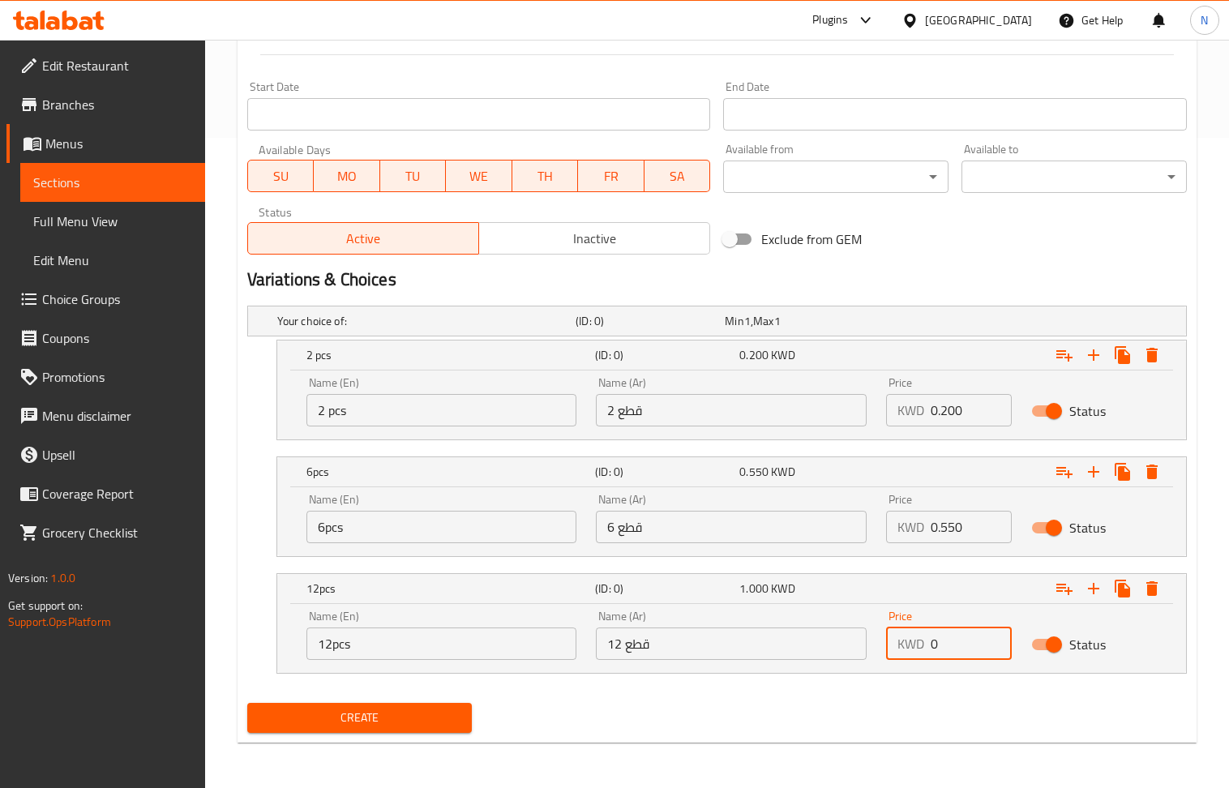
paste input "1.00"
type input "1.000"
click at [428, 715] on span "Create" at bounding box center [359, 718] width 199 height 20
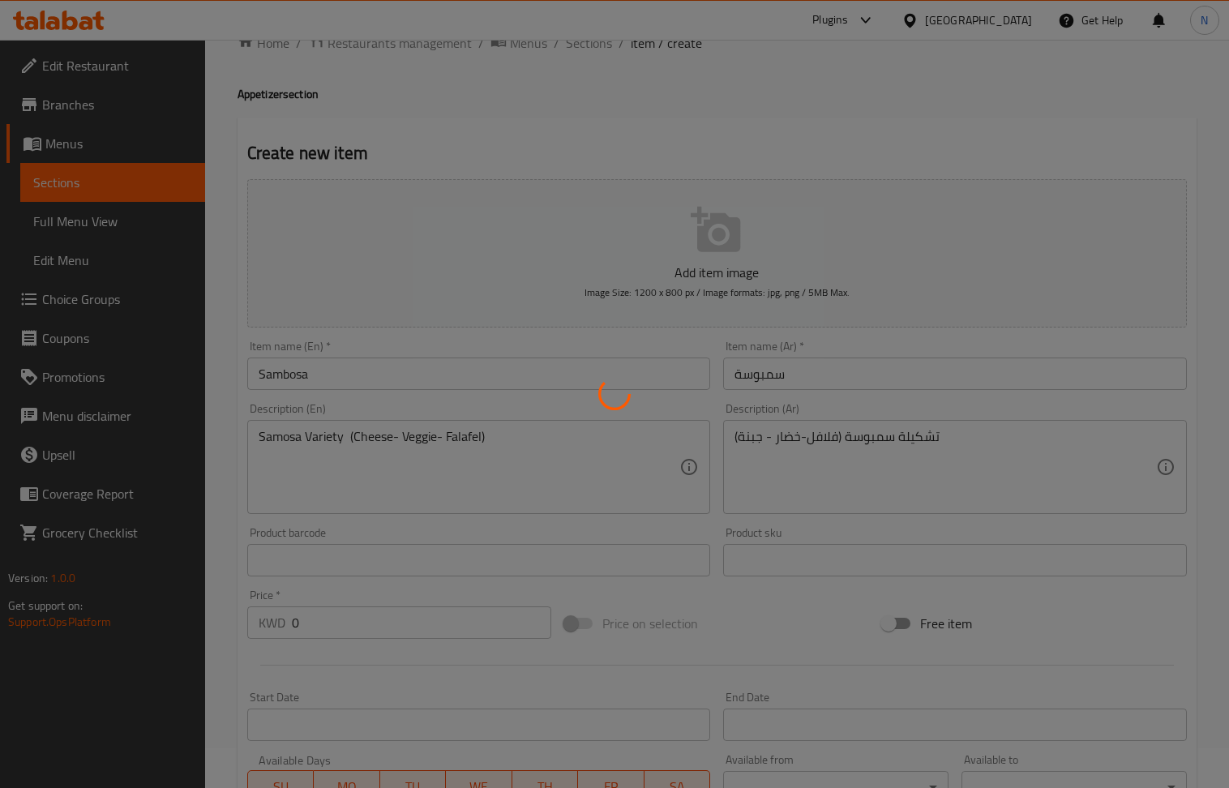
scroll to position [0, 0]
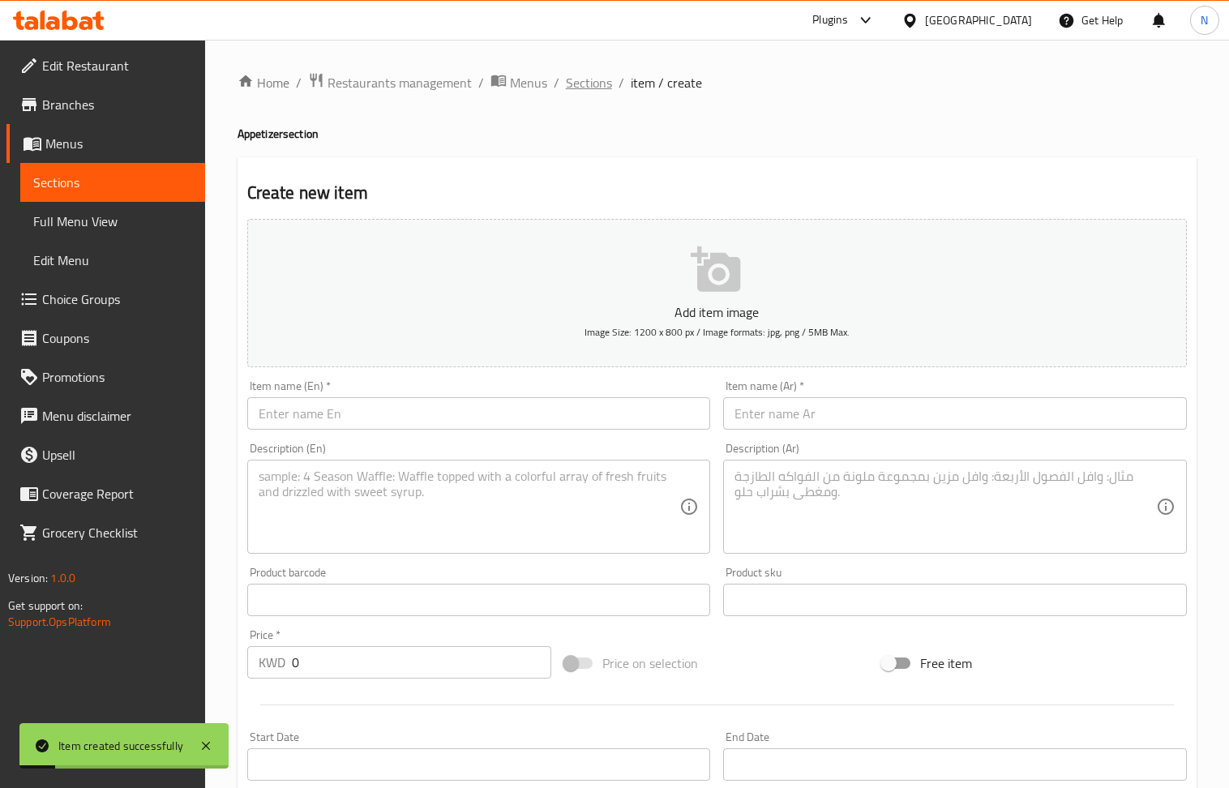
click at [602, 88] on span "Sections" at bounding box center [589, 82] width 46 height 19
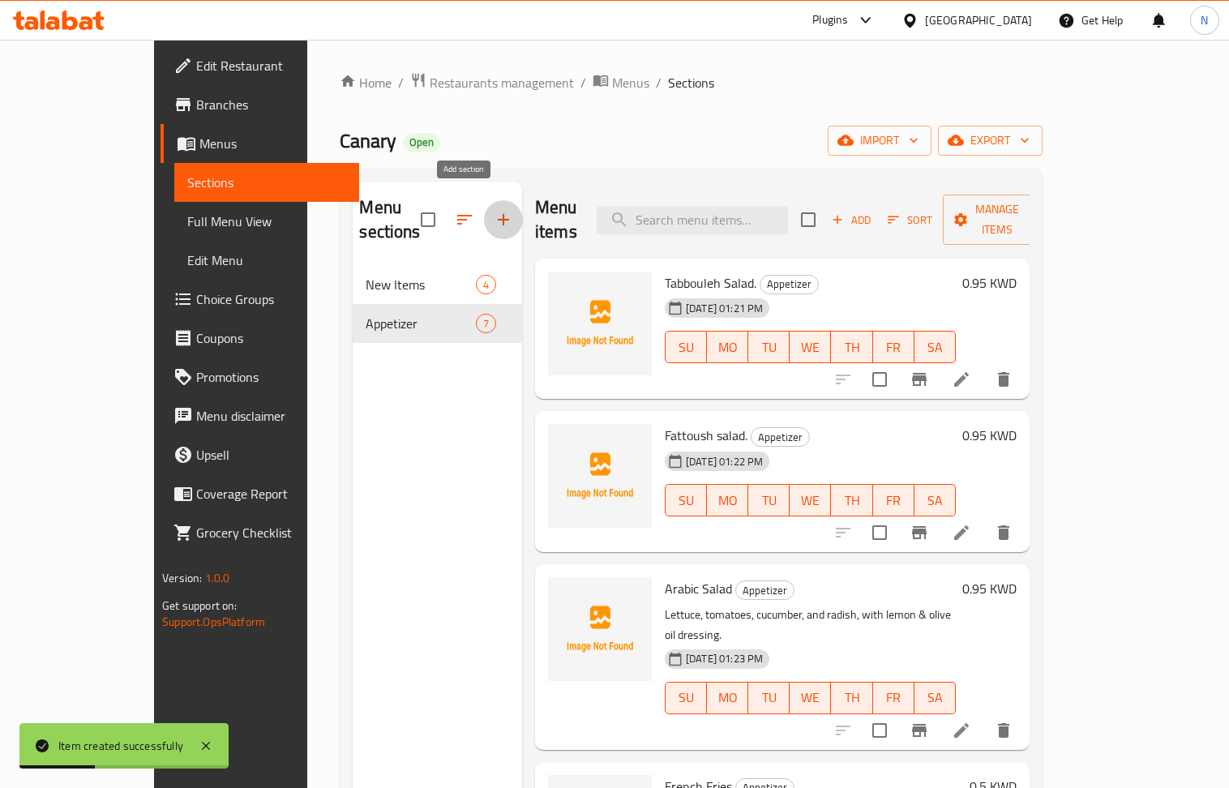
click at [494, 210] on icon "button" at bounding box center [503, 219] width 19 height 19
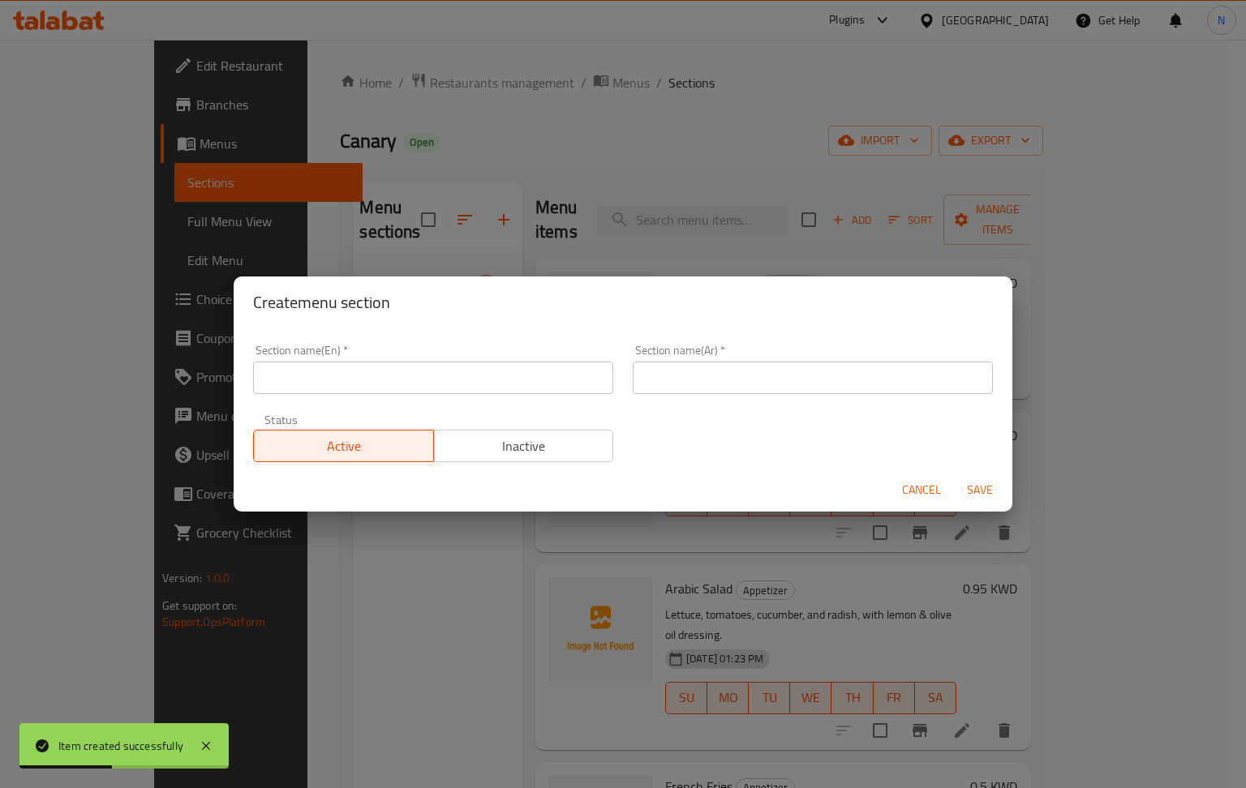
click at [537, 383] on input "text" at bounding box center [433, 378] width 360 height 32
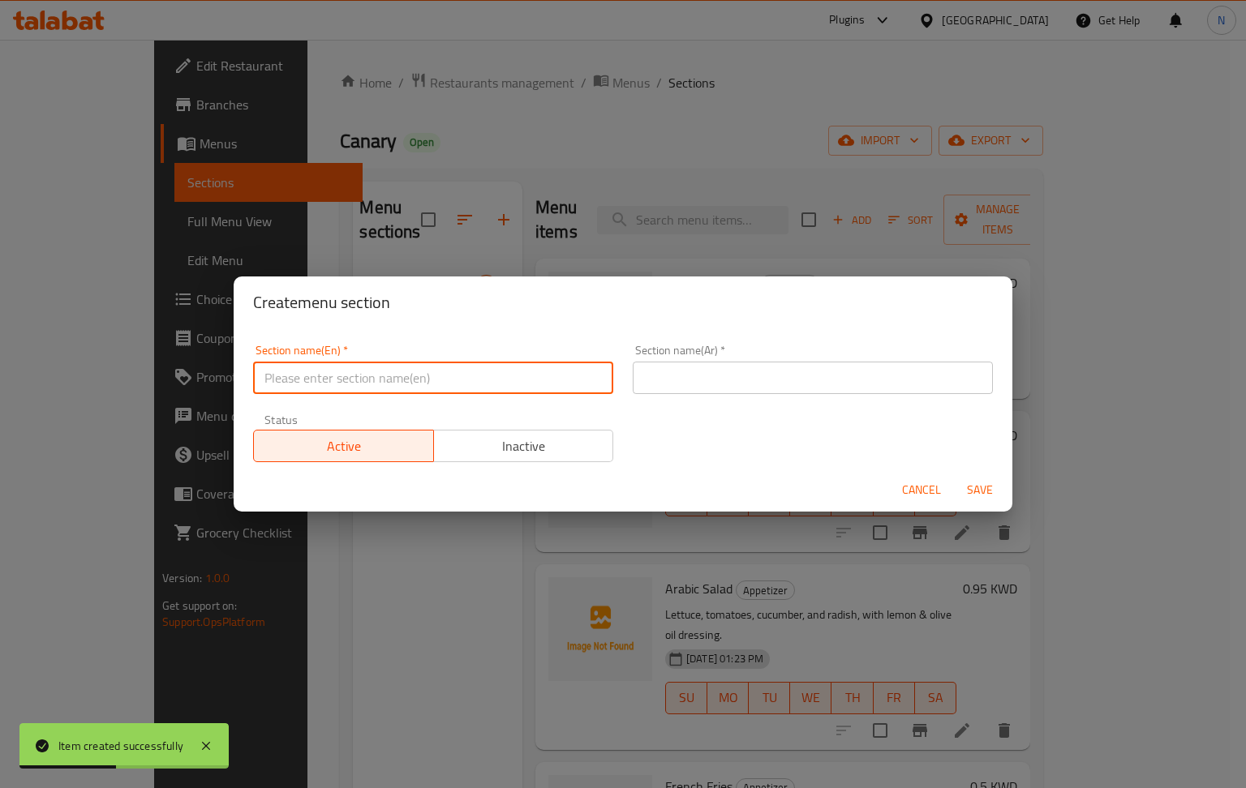
paste input "Platters/ مواعين"
drag, startPoint x: 390, startPoint y: 388, endPoint x: 325, endPoint y: 389, distance: 64.9
click at [325, 389] on input "Platters/ مواعين" at bounding box center [433, 378] width 360 height 32
click at [328, 384] on input "Platters/ مواع" at bounding box center [433, 378] width 360 height 32
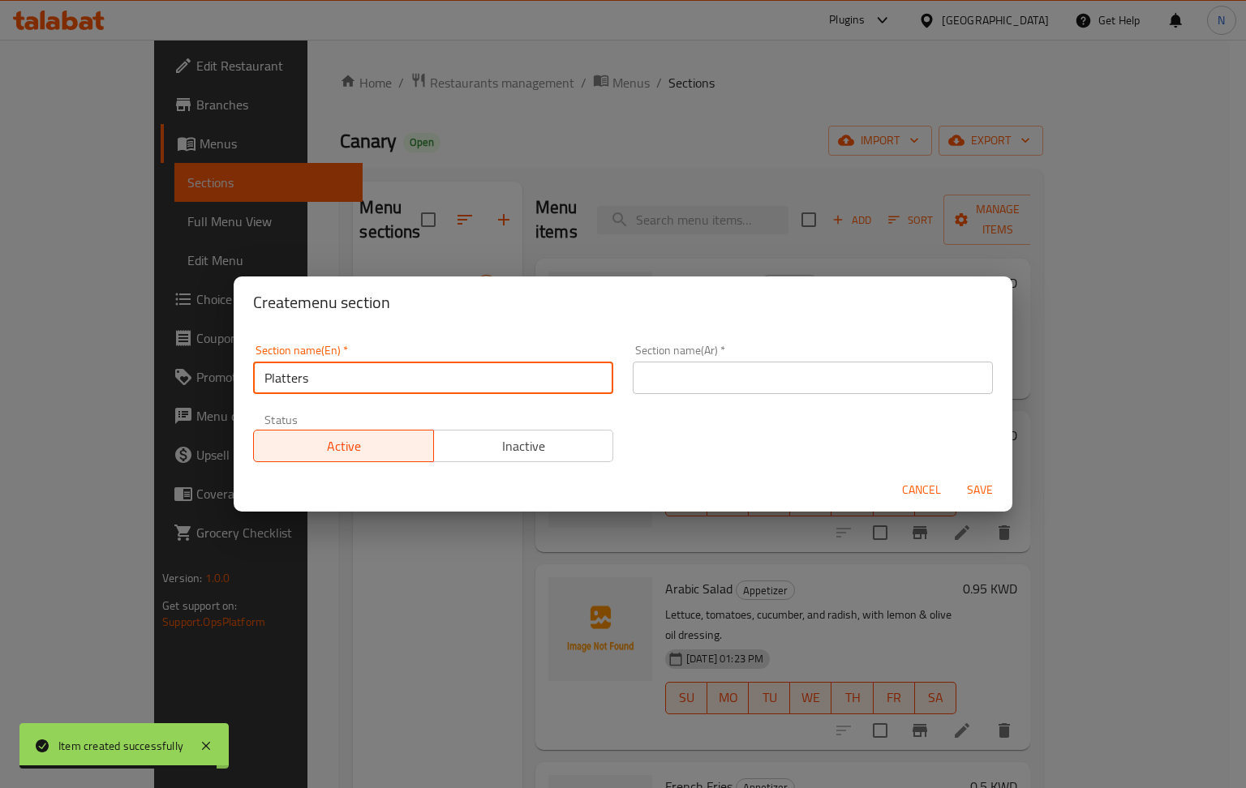
type input "Platters"
click at [714, 373] on input "text" at bounding box center [813, 378] width 360 height 32
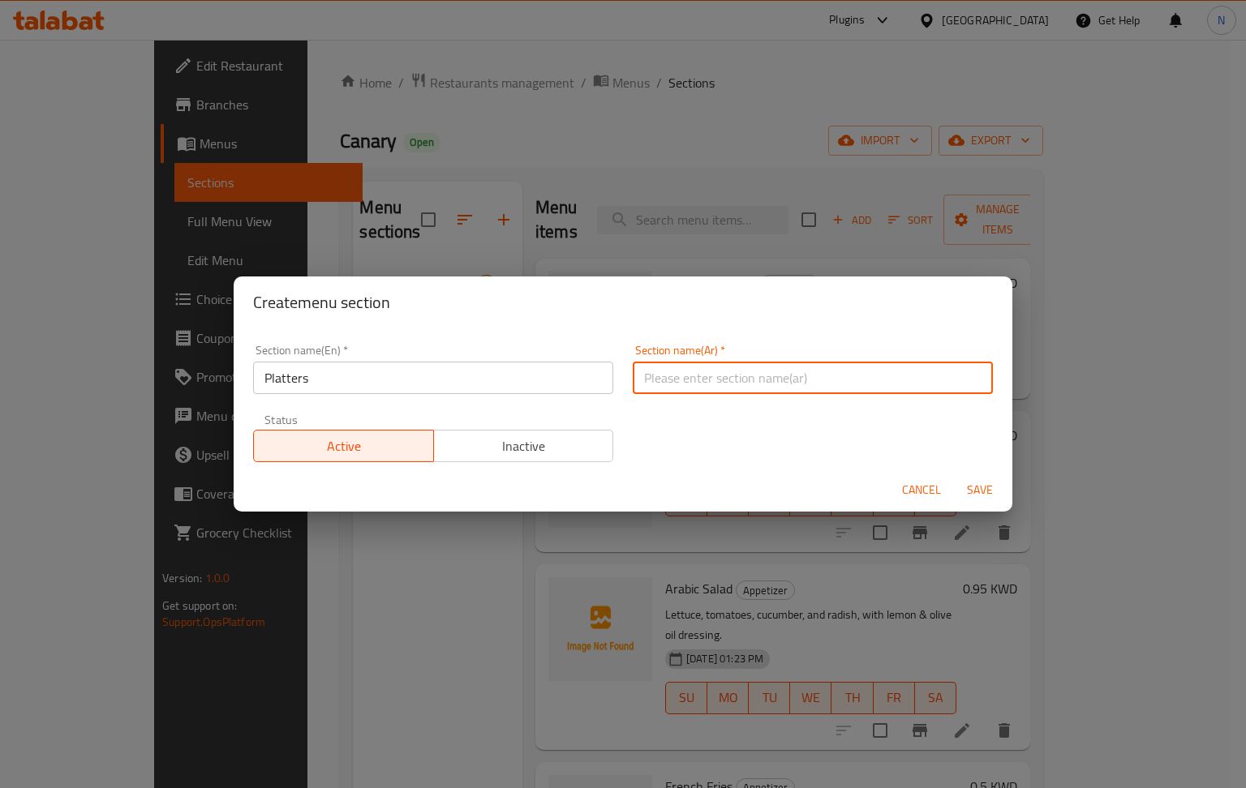
type input "h"
type input "اطباق"
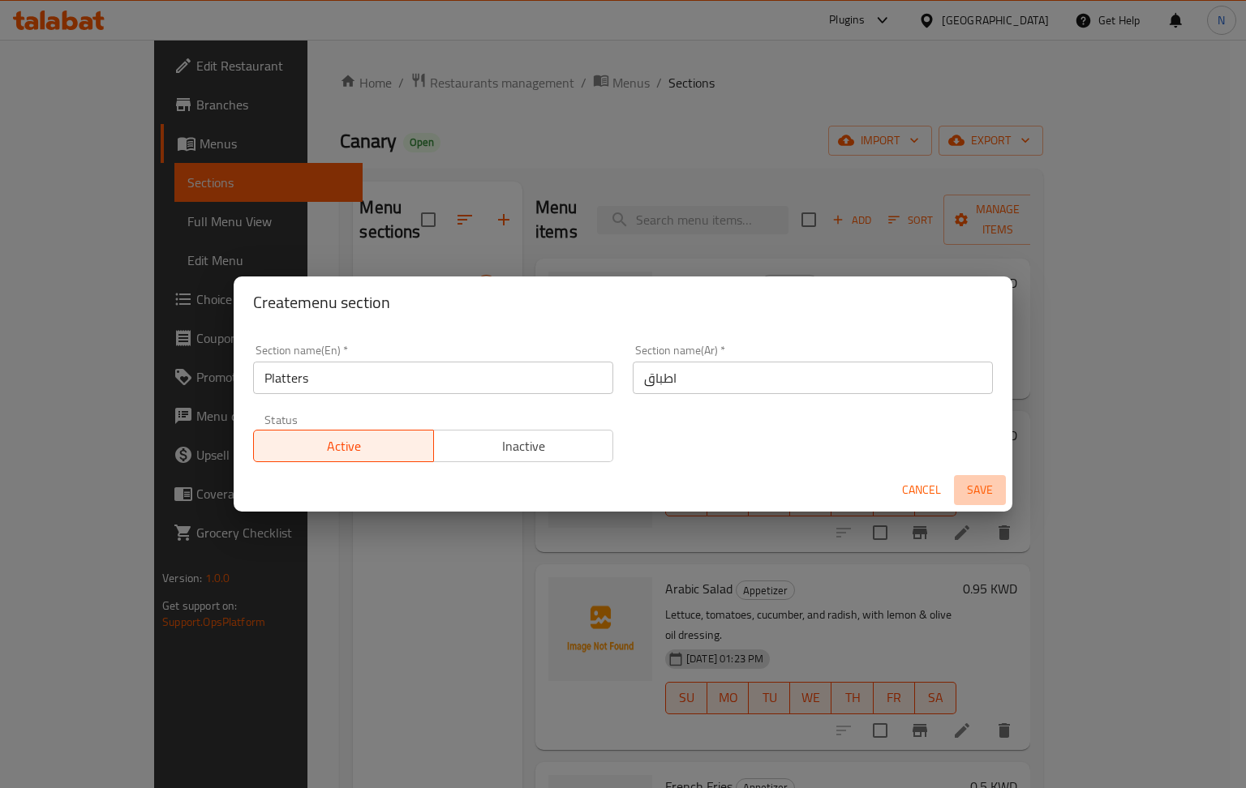
click at [971, 480] on span "Save" at bounding box center [979, 490] width 39 height 20
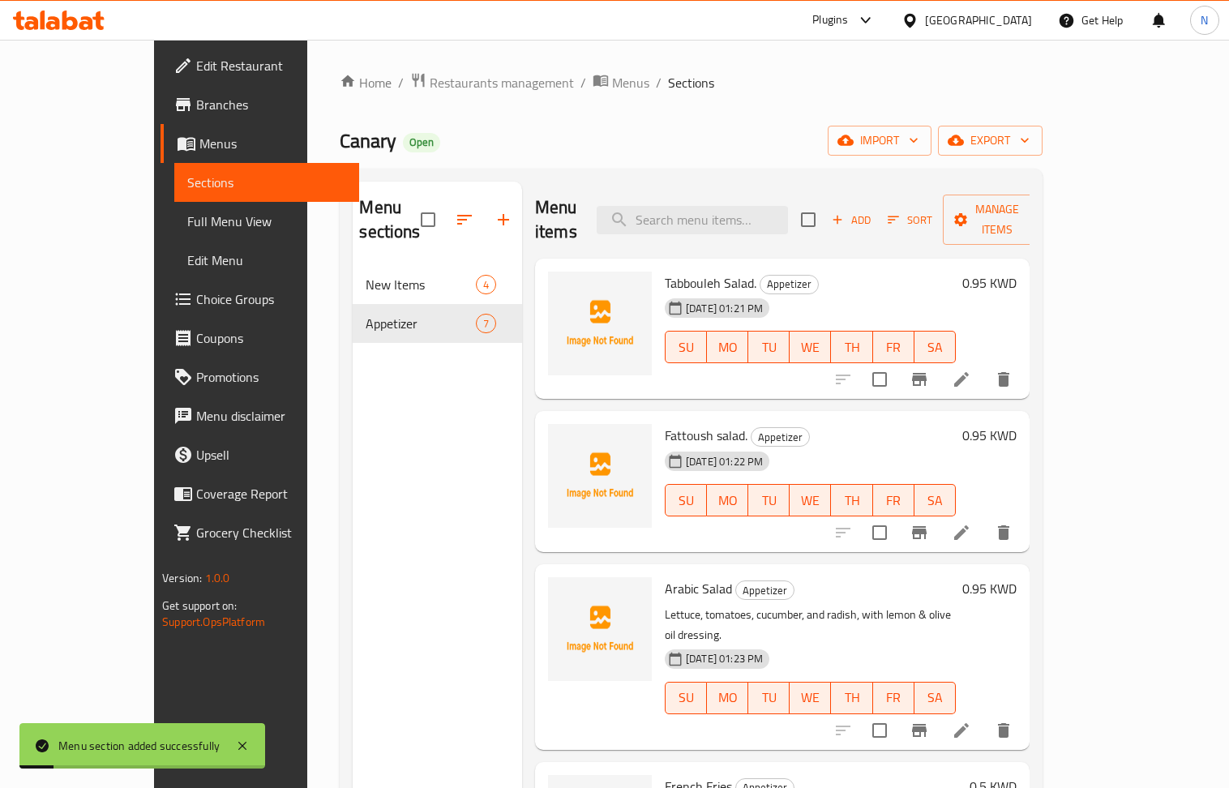
click at [494, 212] on icon "button" at bounding box center [503, 219] width 19 height 19
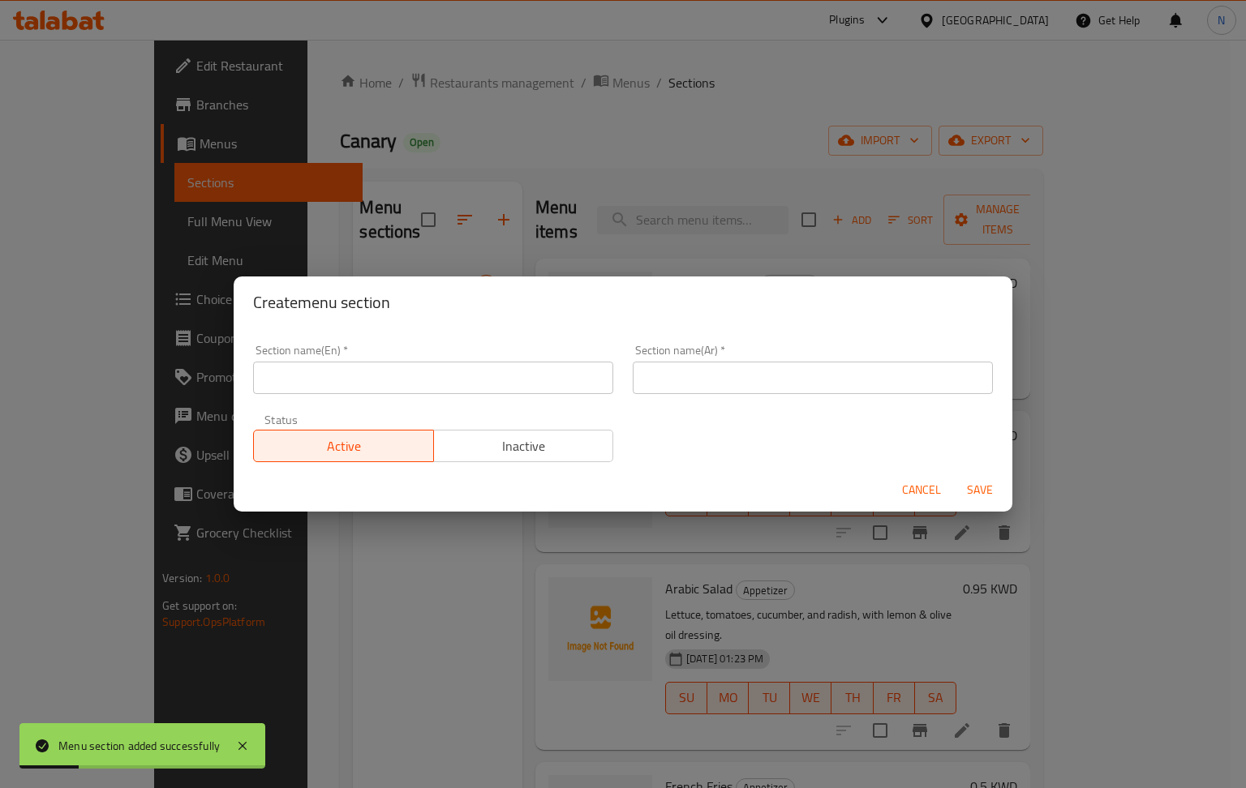
click at [467, 384] on input "text" at bounding box center [433, 378] width 360 height 32
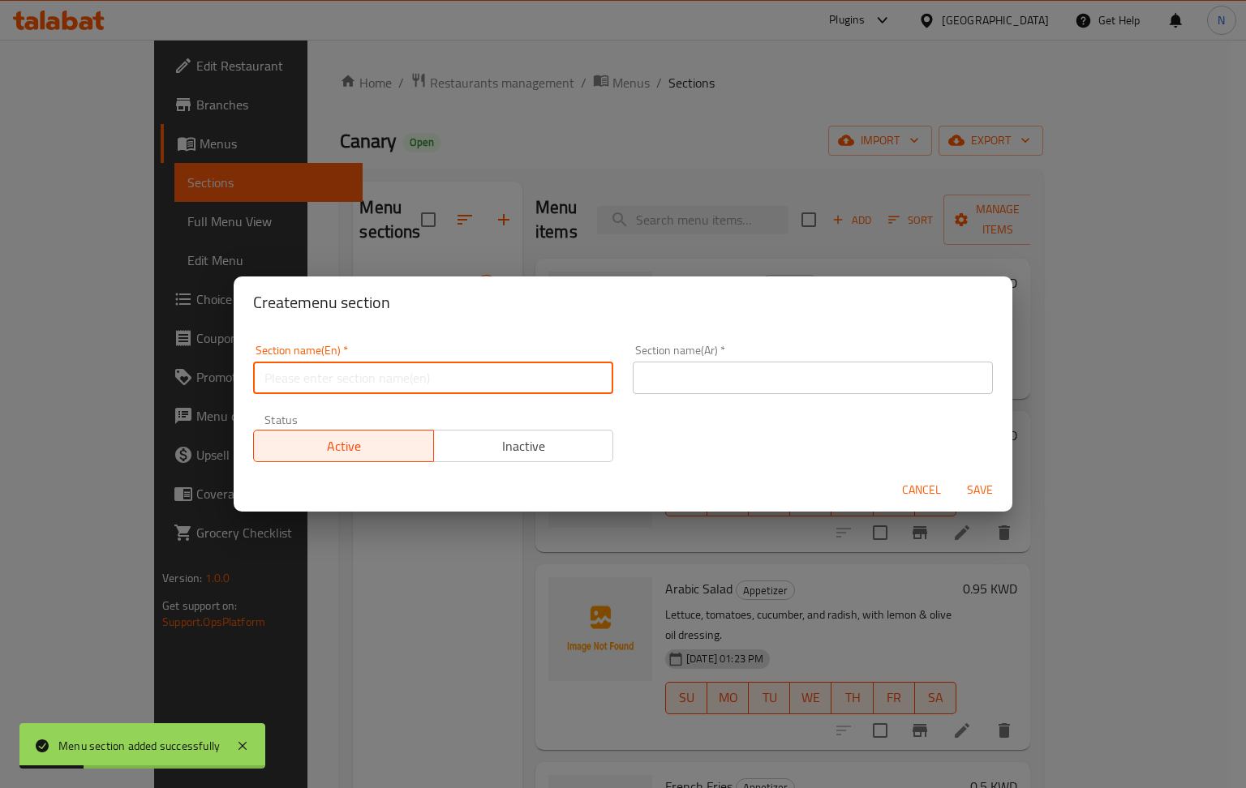
paste input "Sandwiches/ ساندويشات"
drag, startPoint x: 422, startPoint y: 380, endPoint x: 336, endPoint y: 391, distance: 86.6
click at [336, 391] on input "Sandwiches/ ساندويشات" at bounding box center [433, 378] width 360 height 32
type input "Sandwiches"
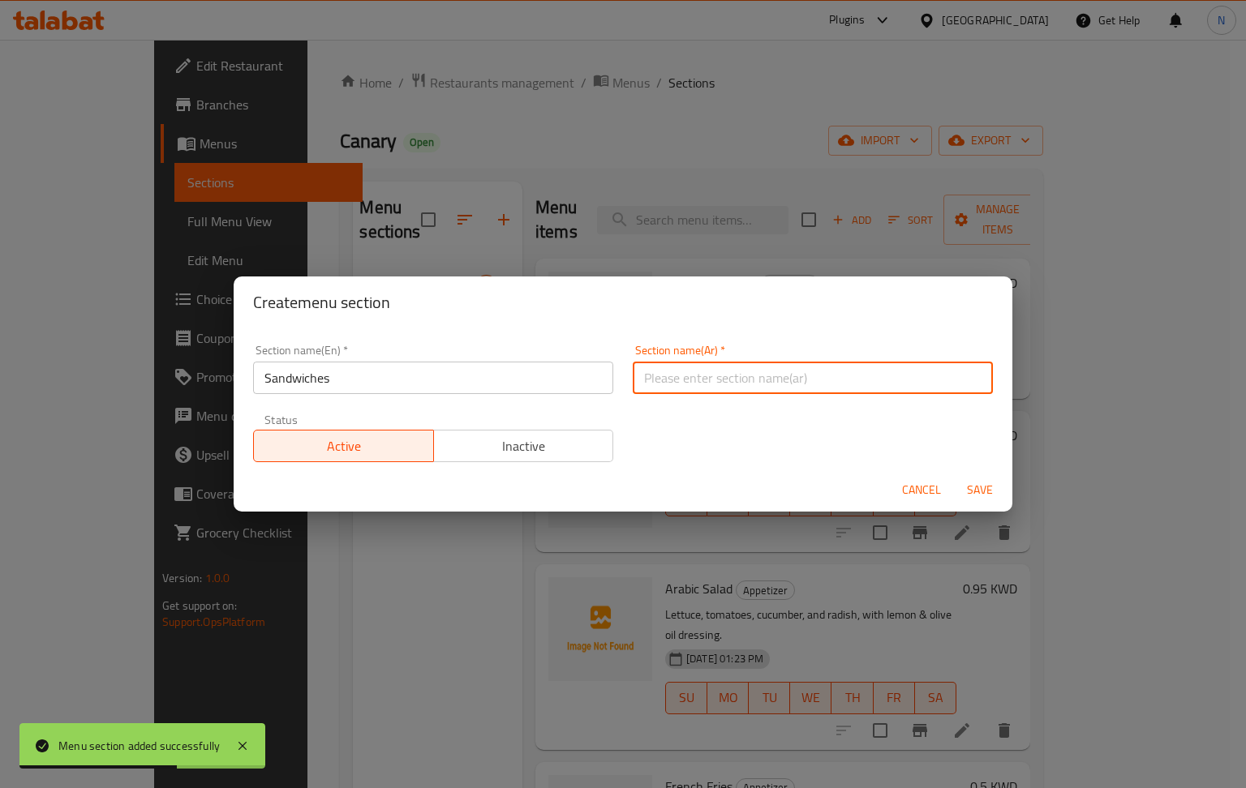
click at [719, 380] on input "text" at bounding box center [813, 378] width 360 height 32
paste input "ساندويشات"
type input "ساندويشات"
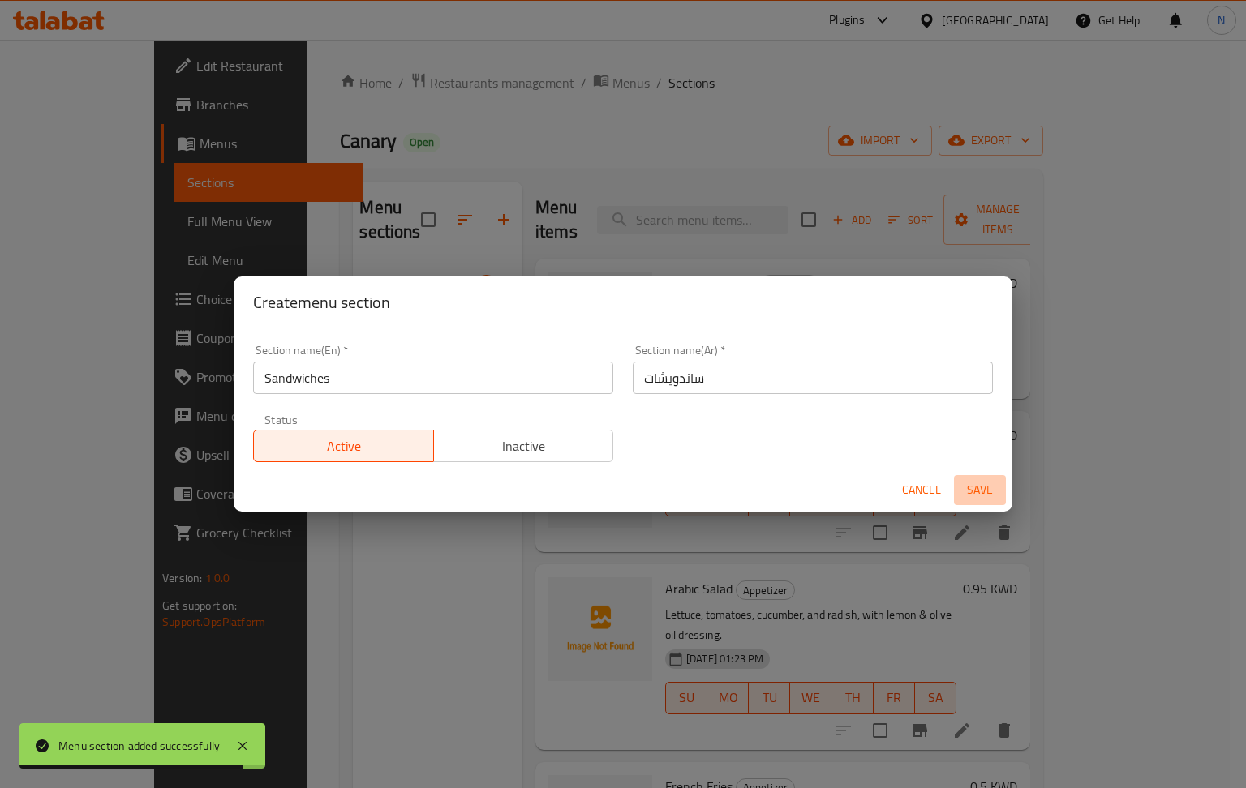
click at [970, 490] on span "Save" at bounding box center [979, 490] width 39 height 20
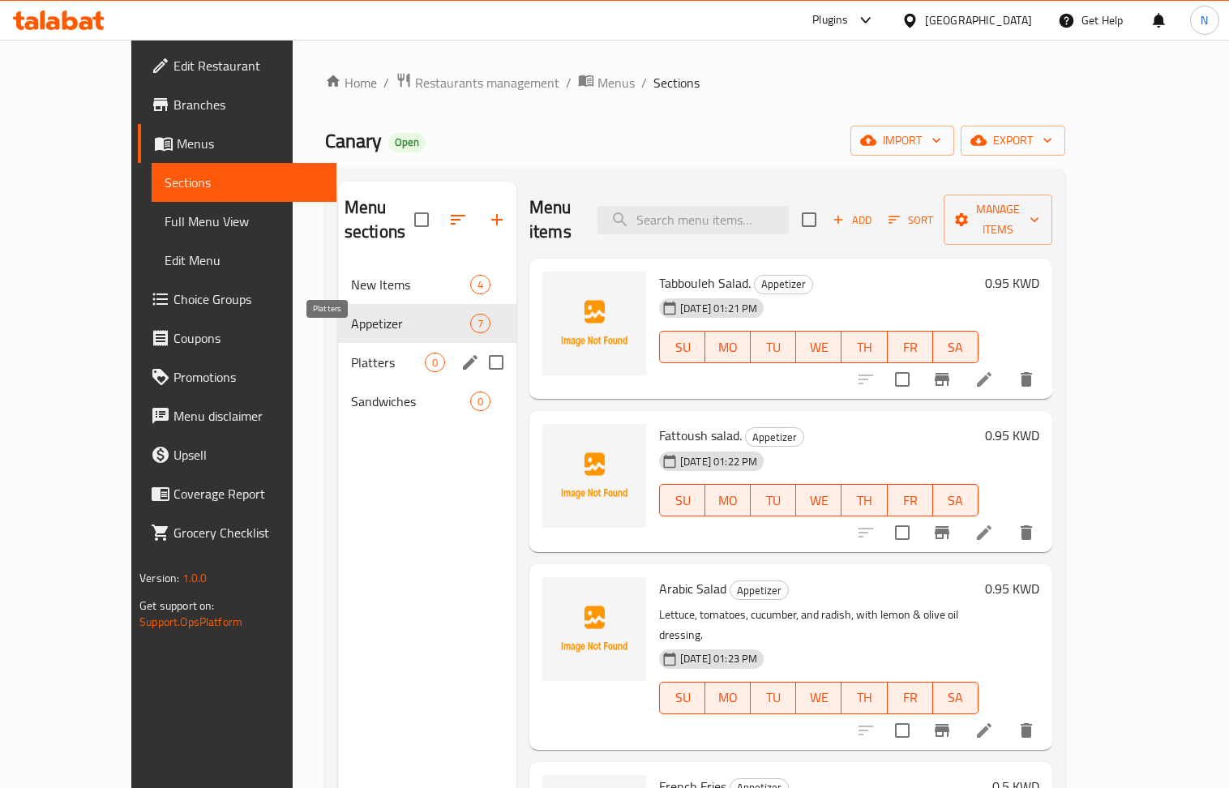
click at [351, 353] on span "Platters" at bounding box center [388, 362] width 74 height 19
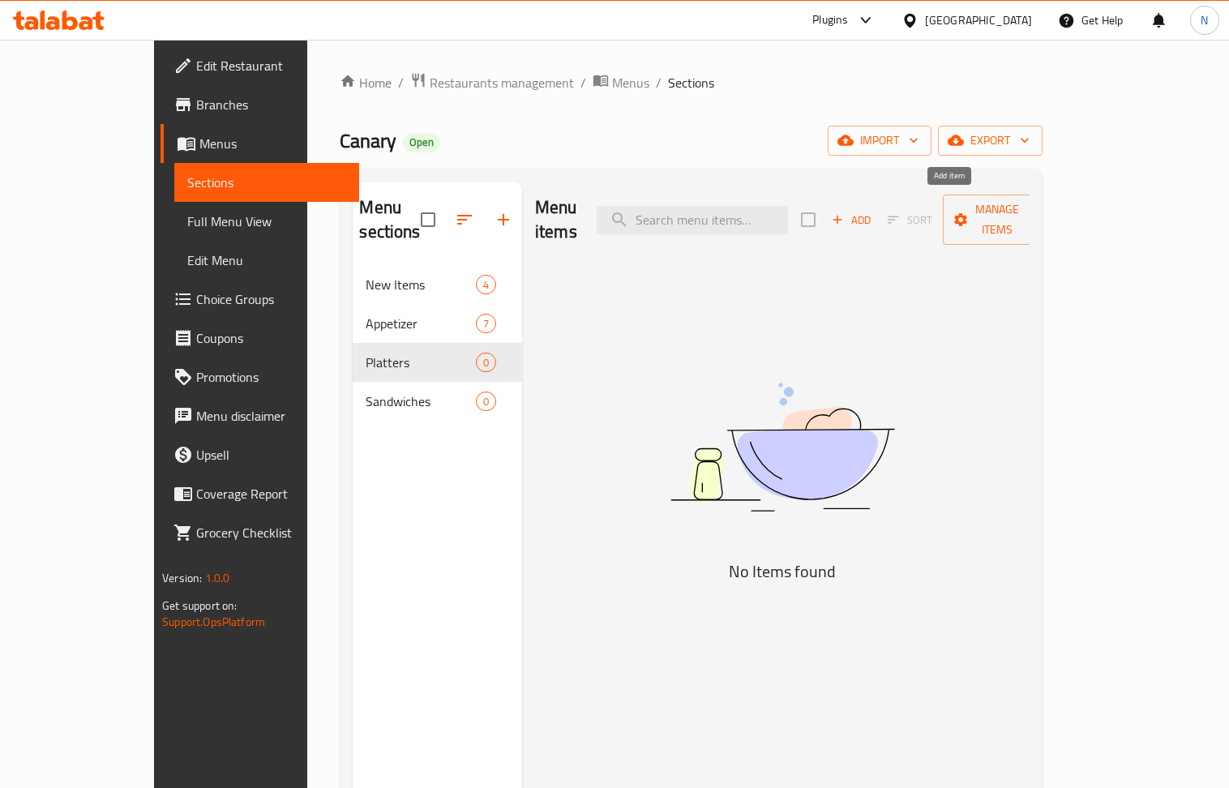
click at [873, 211] on span "Add" at bounding box center [852, 220] width 44 height 19
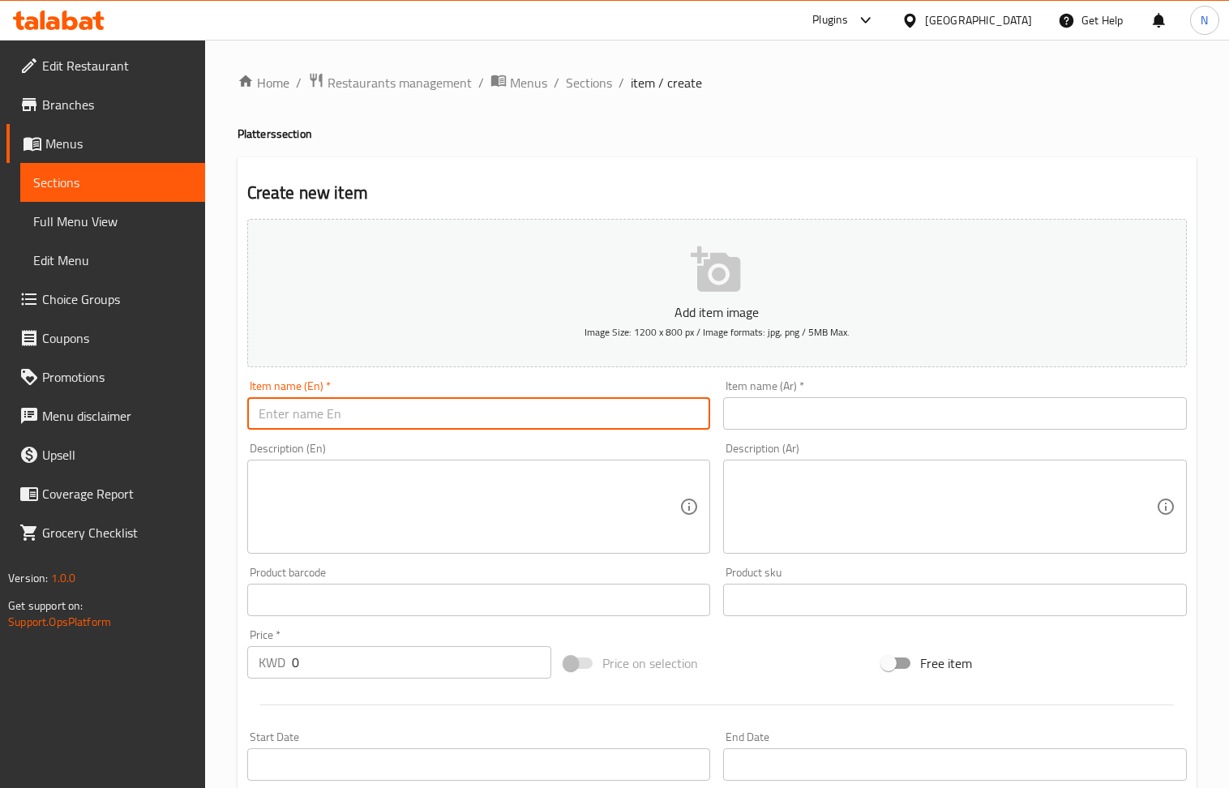
click at [406, 422] on input "text" at bounding box center [479, 413] width 464 height 32
paste input "Falafel With Vegetables"
click at [448, 406] on input "Falafel With Vegetables Platter" at bounding box center [479, 413] width 464 height 32
type input "Falafel With Vegetables Platter"
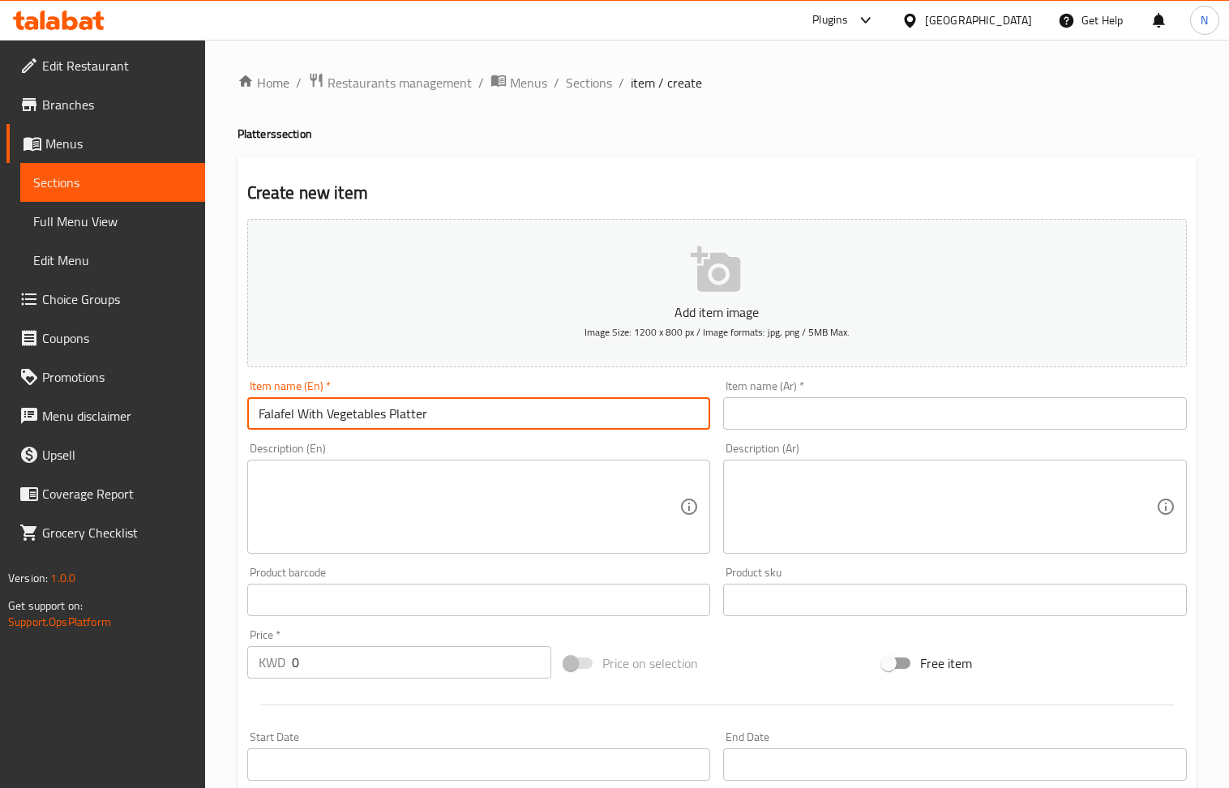
drag, startPoint x: 786, startPoint y: 409, endPoint x: 653, endPoint y: 401, distance: 133.2
click at [786, 409] on input "text" at bounding box center [955, 413] width 464 height 32
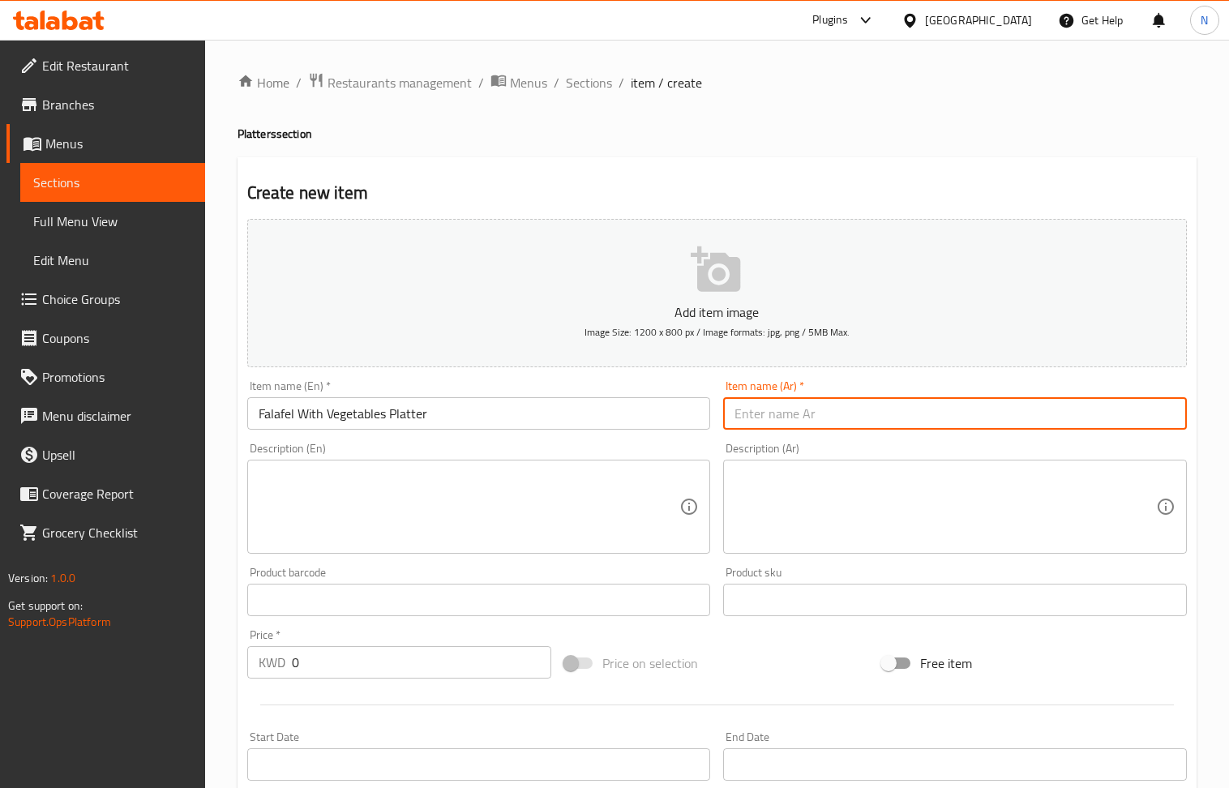
paste input "فلافل مع خضار"
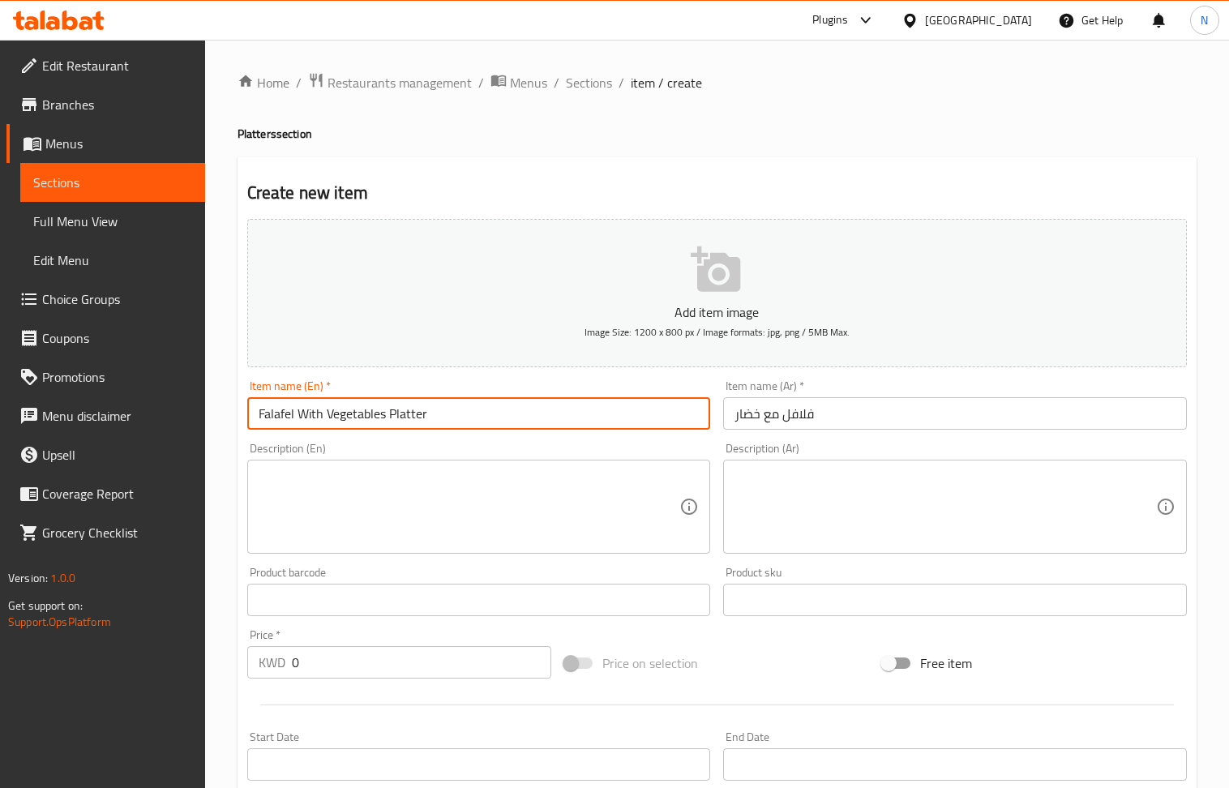
click at [546, 412] on input "Falafel With Vegetables Platter" at bounding box center [479, 413] width 464 height 32
click at [828, 405] on input "فلافل مع خضار" at bounding box center [955, 413] width 464 height 32
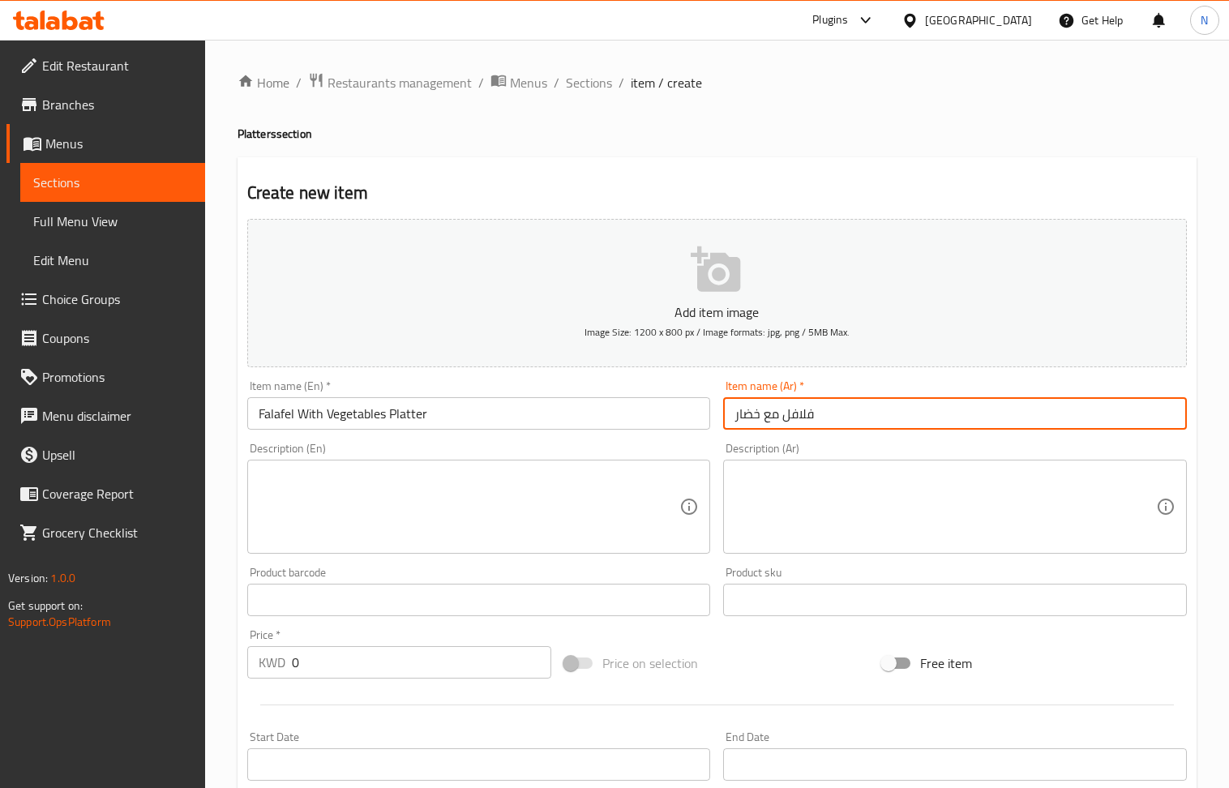
click at [828, 405] on input "فلافل مع خضار" at bounding box center [955, 413] width 464 height 32
paste input "طبق"
type input "طبق فلافل مع خضار"
click at [380, 465] on div "Description (En)" at bounding box center [479, 507] width 464 height 94
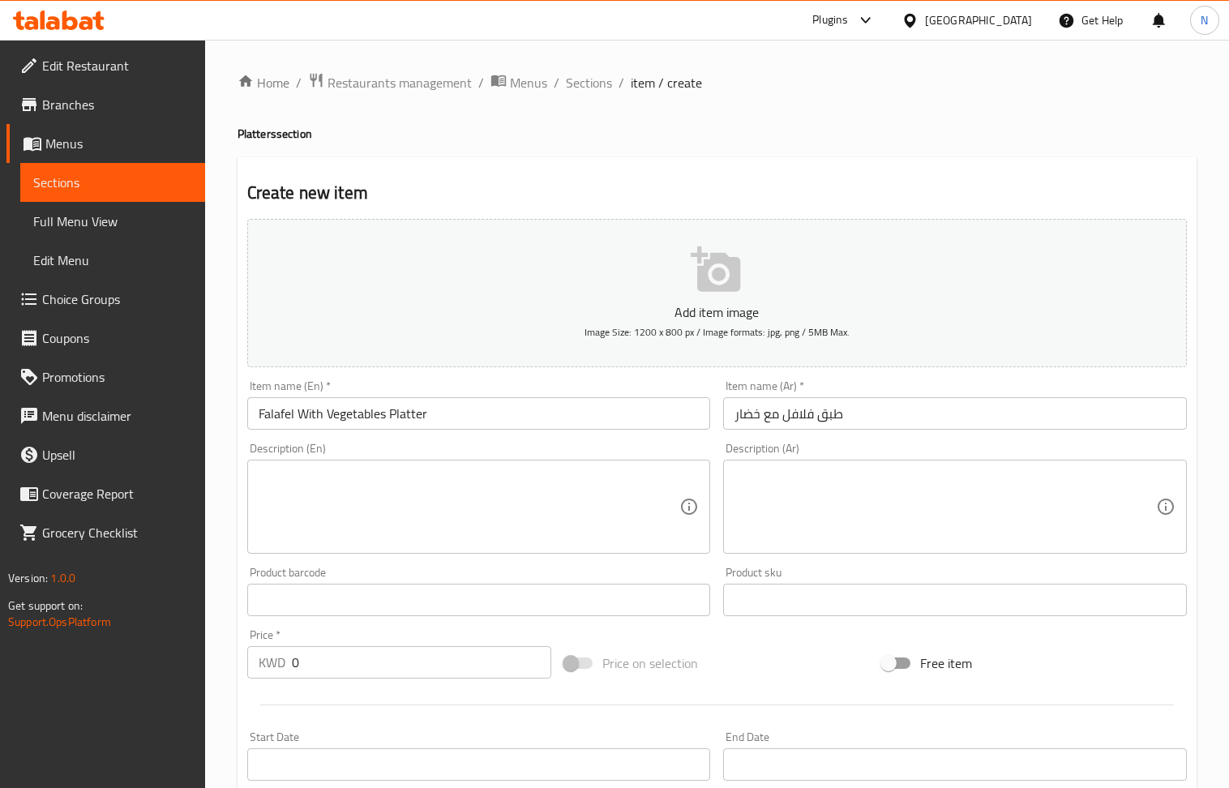
paste textarea "30 Pieces of falafel, mint, tomatoes, radish, parsley, pickled turnip, pickled …"
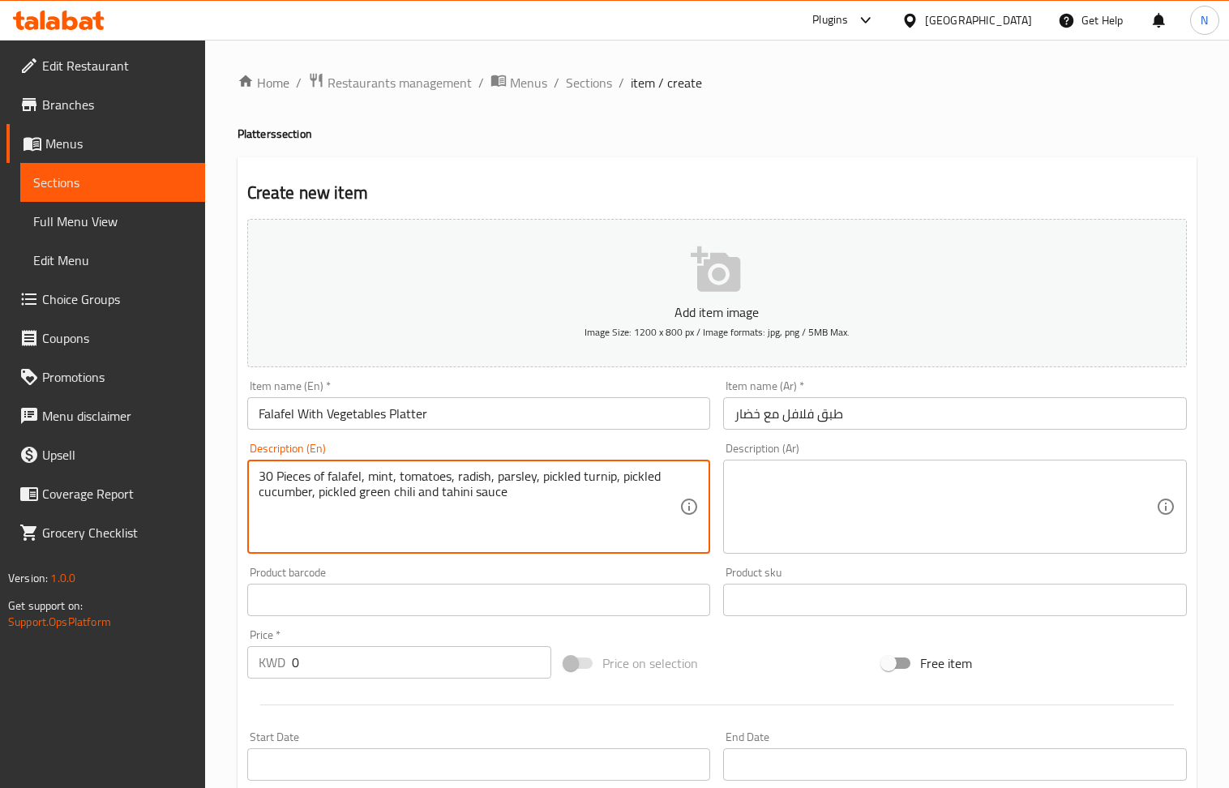
type textarea "30 Pieces of falafel, mint, tomatoes, radish, parsley, pickled turnip, pickled …"
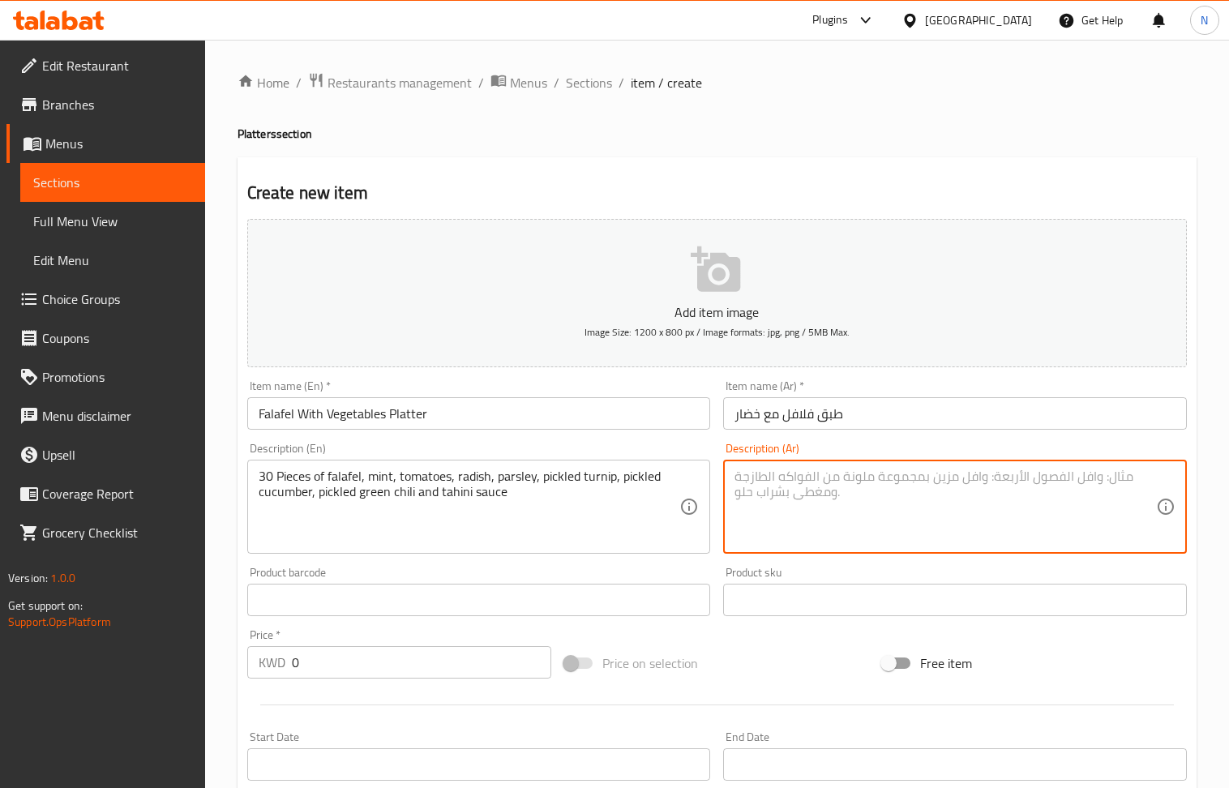
click at [787, 513] on textarea at bounding box center [946, 507] width 422 height 77
paste textarea "30 حبة فلافل، نعناع، طماطم، فجل، بقدونس، مخلل لفت، مخلل خيار، مخلل فلفل حار، طح…"
type textarea "30 حبة فلافل، نعناع، طماطم، فجل، بقدونس، مخلل لفت، مخلل خيار، مخلل فلفل حار، طح…"
click at [417, 663] on input "0" at bounding box center [422, 662] width 260 height 32
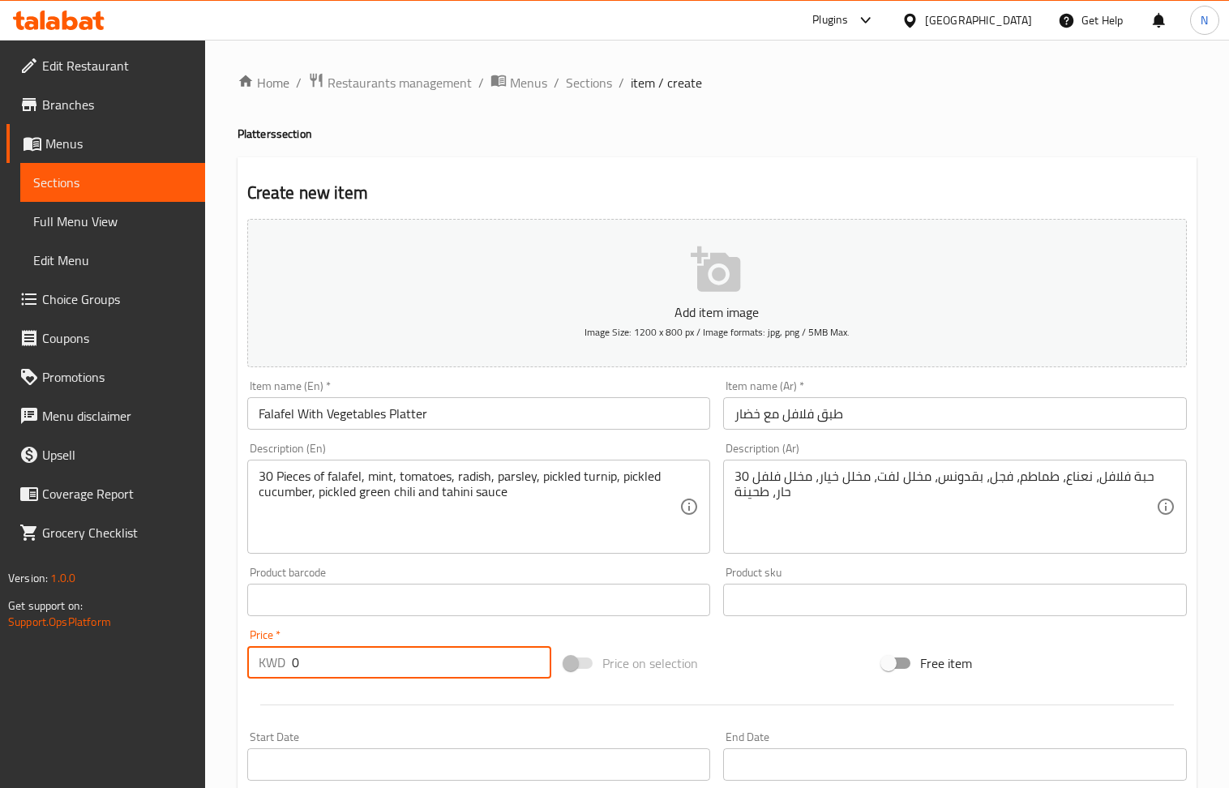
click at [417, 663] on input "0" at bounding box center [422, 662] width 260 height 32
paste input "number"
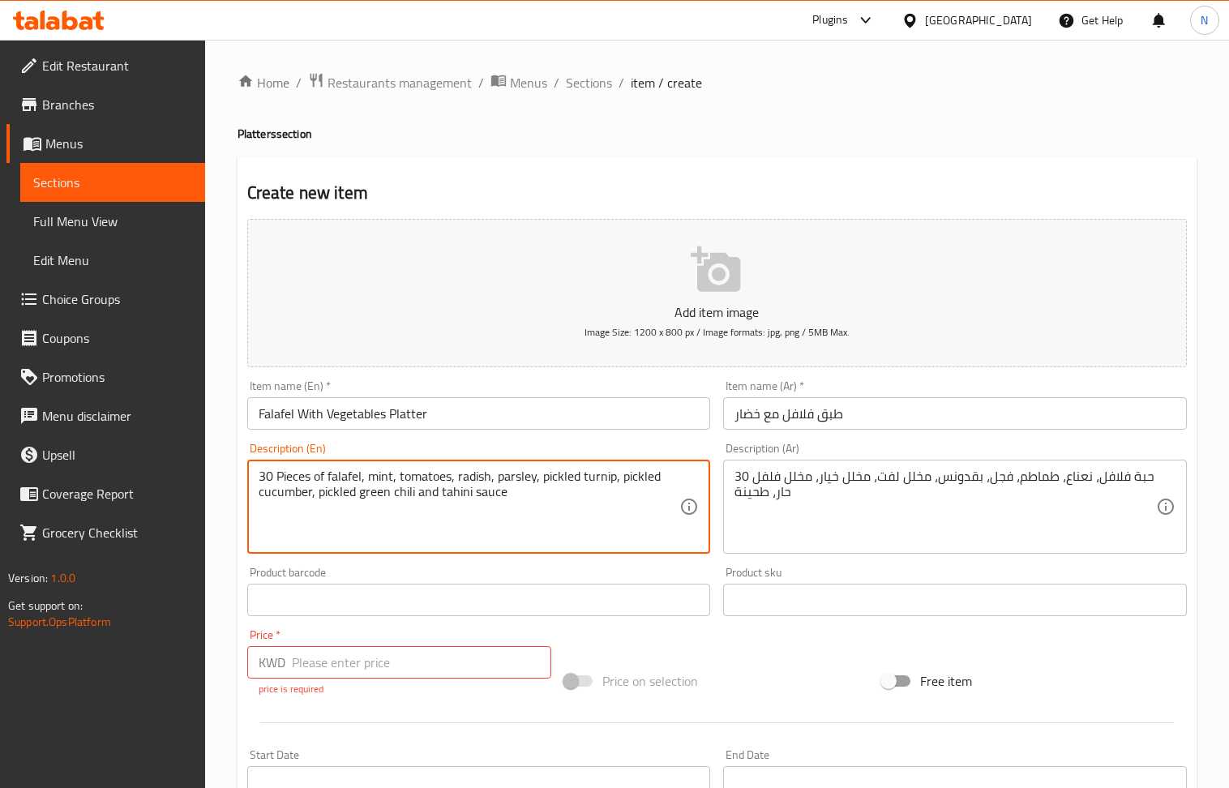
paste textarea "Regular: 3.250"
drag, startPoint x: 351, startPoint y: 517, endPoint x: 308, endPoint y: 521, distance: 43.1
click at [308, 521] on textarea "30 Pieces of falafel, mint, tomatoes, radish, parsley, pickled turnip, pickled …" at bounding box center [470, 507] width 422 height 77
type textarea "30 Pieces of falafel, mint, tomatoes, radish, parsley, pickled turnip, pickled …"
click at [377, 663] on input "number" at bounding box center [422, 662] width 260 height 32
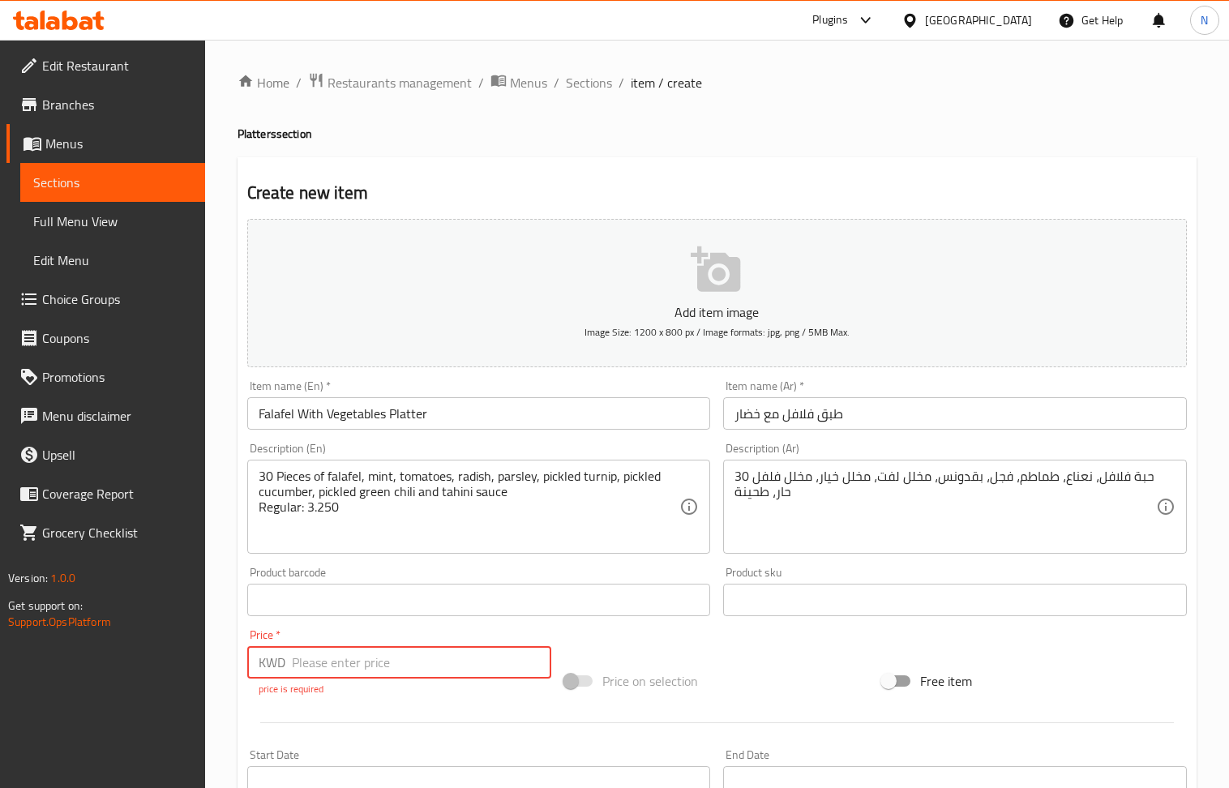
click at [377, 663] on input "number" at bounding box center [422, 662] width 260 height 32
paste input "3.250"
type input "3.250"
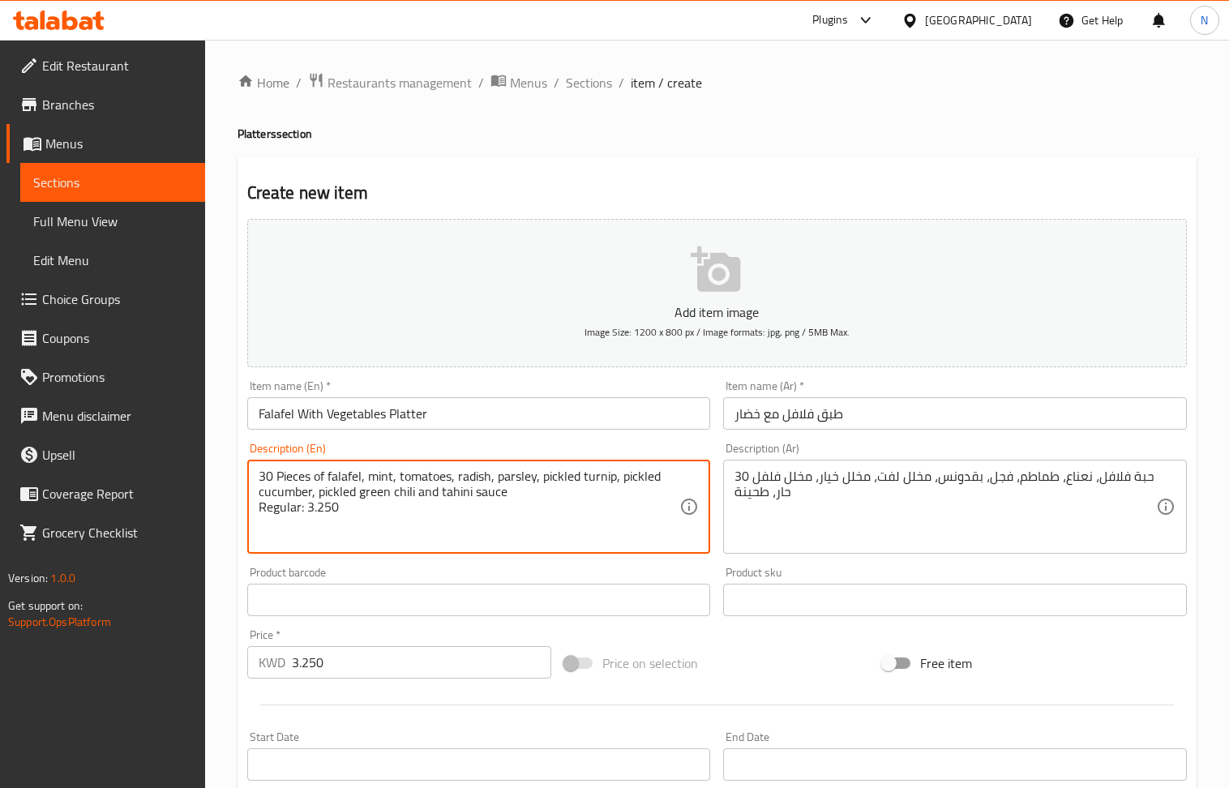
click at [308, 514] on textarea "30 Pieces of falafel, mint, tomatoes, radish, parsley, pickled turnip, pickled …" at bounding box center [470, 507] width 422 height 77
click at [472, 524] on textarea "30 Pieces of falafel, mint, tomatoes, radish, parsley, pickled turnip, pickled …" at bounding box center [470, 507] width 422 height 77
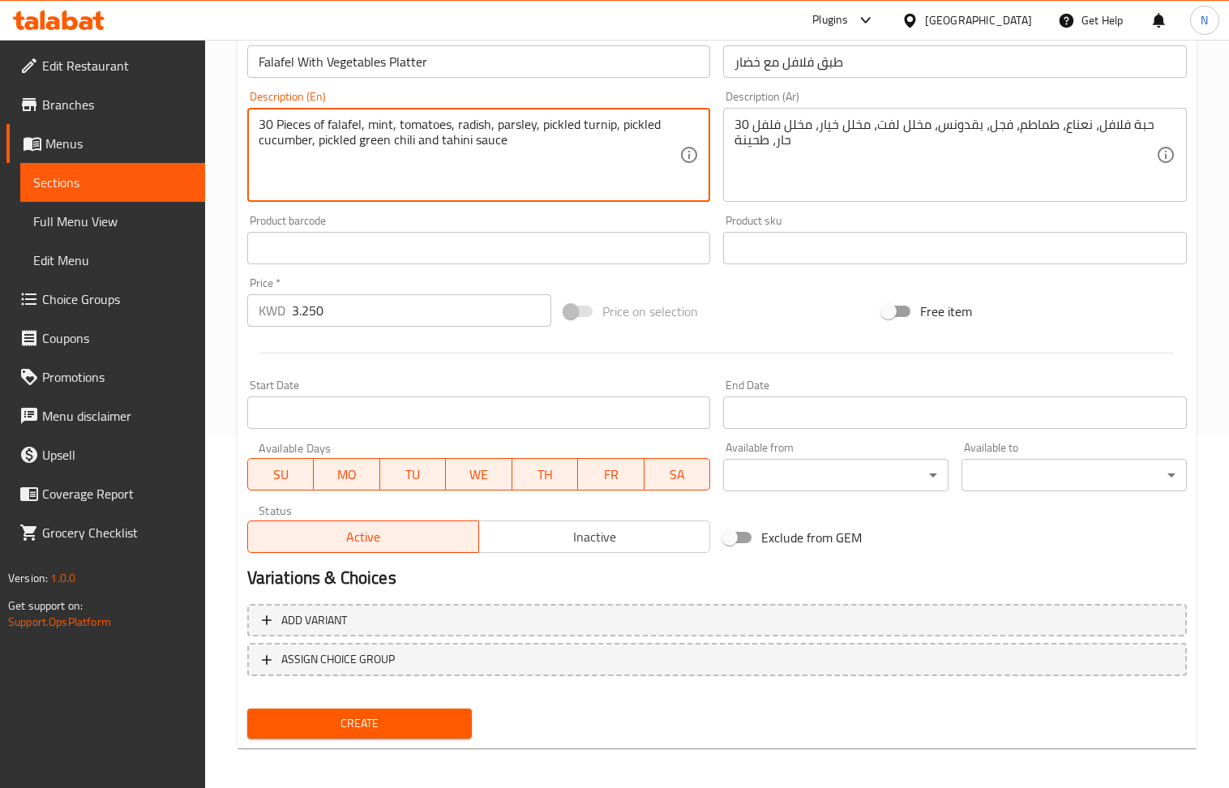
scroll to position [357, 0]
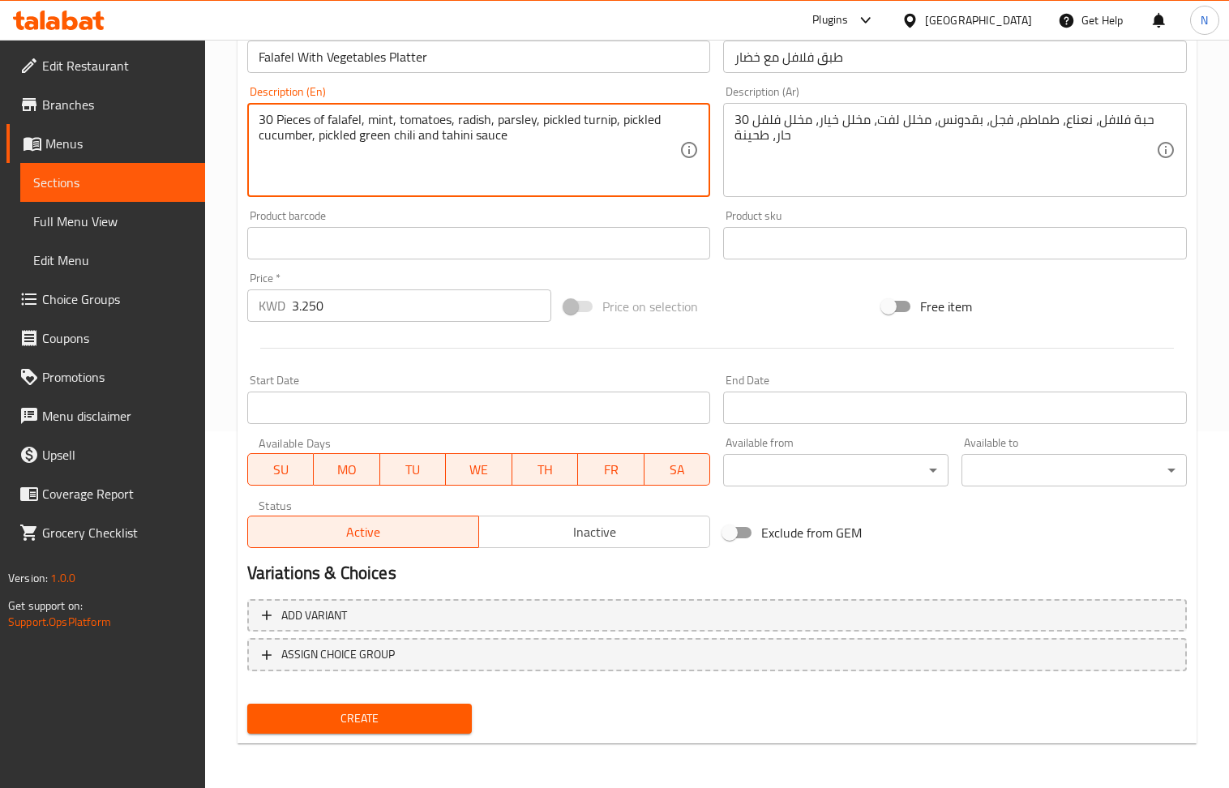
type textarea "30 Pieces of falafel, mint, tomatoes, radish, parsley, pickled turnip, pickled …"
click at [371, 724] on span "Create" at bounding box center [359, 719] width 199 height 20
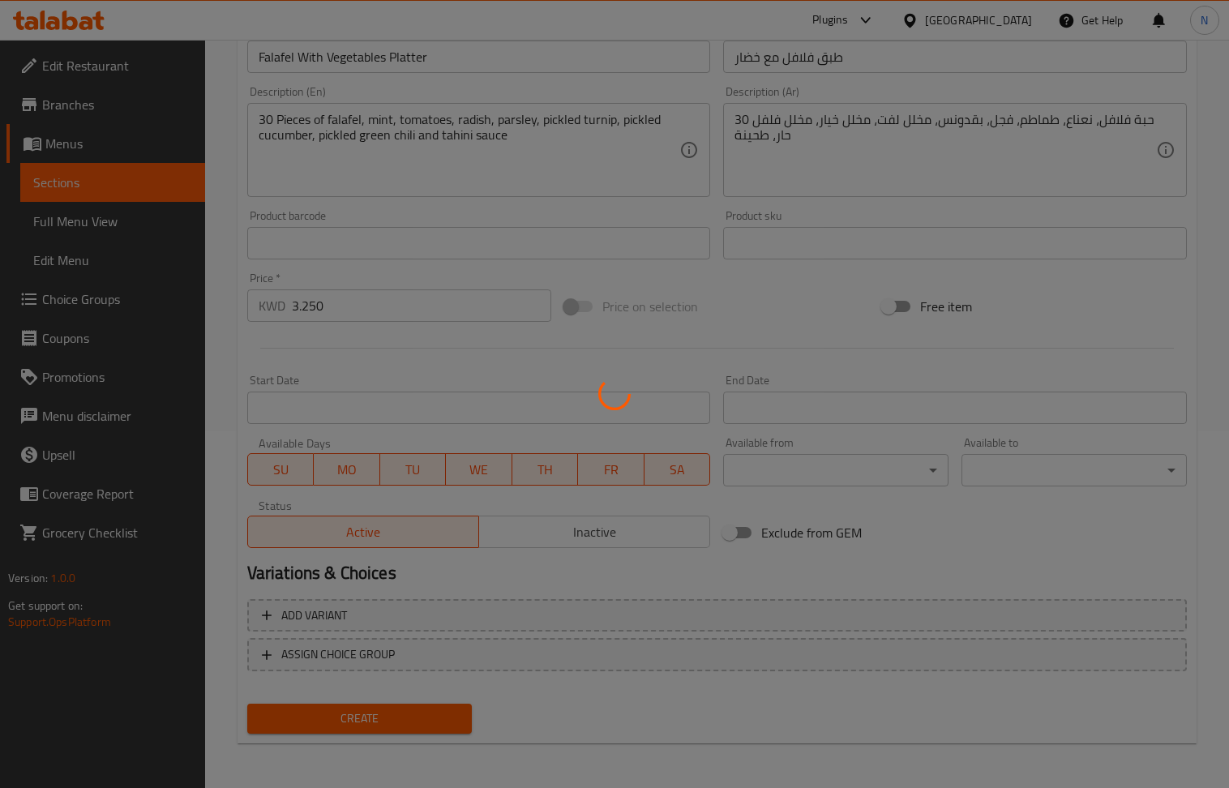
type input "0"
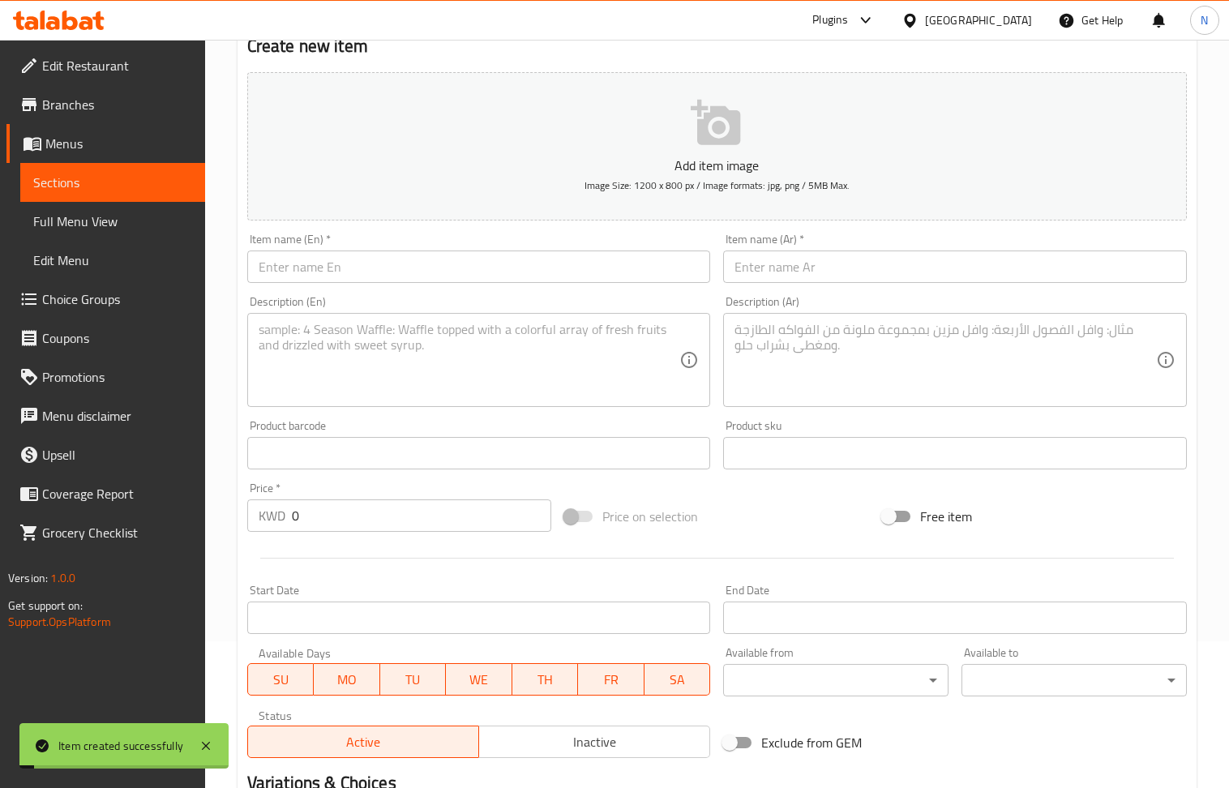
scroll to position [140, 0]
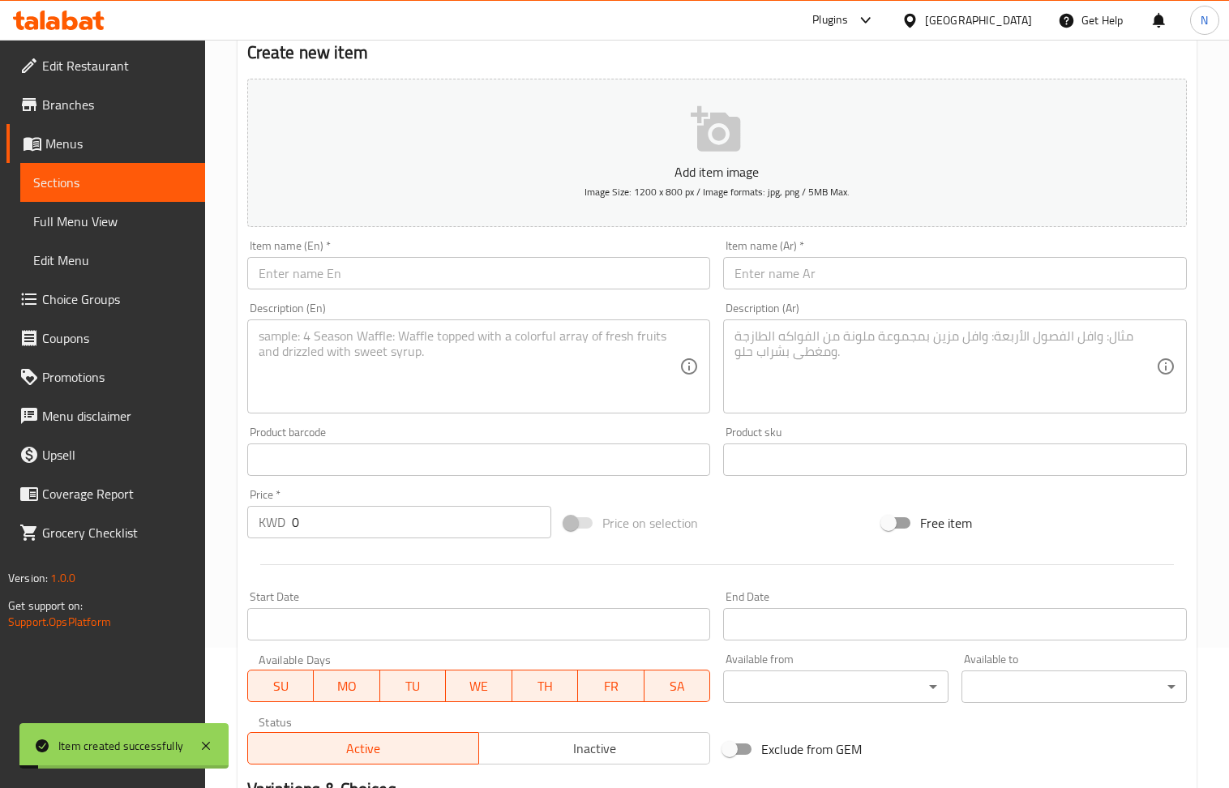
click at [375, 290] on input "text" at bounding box center [479, 273] width 464 height 32
paste input "Hommos"
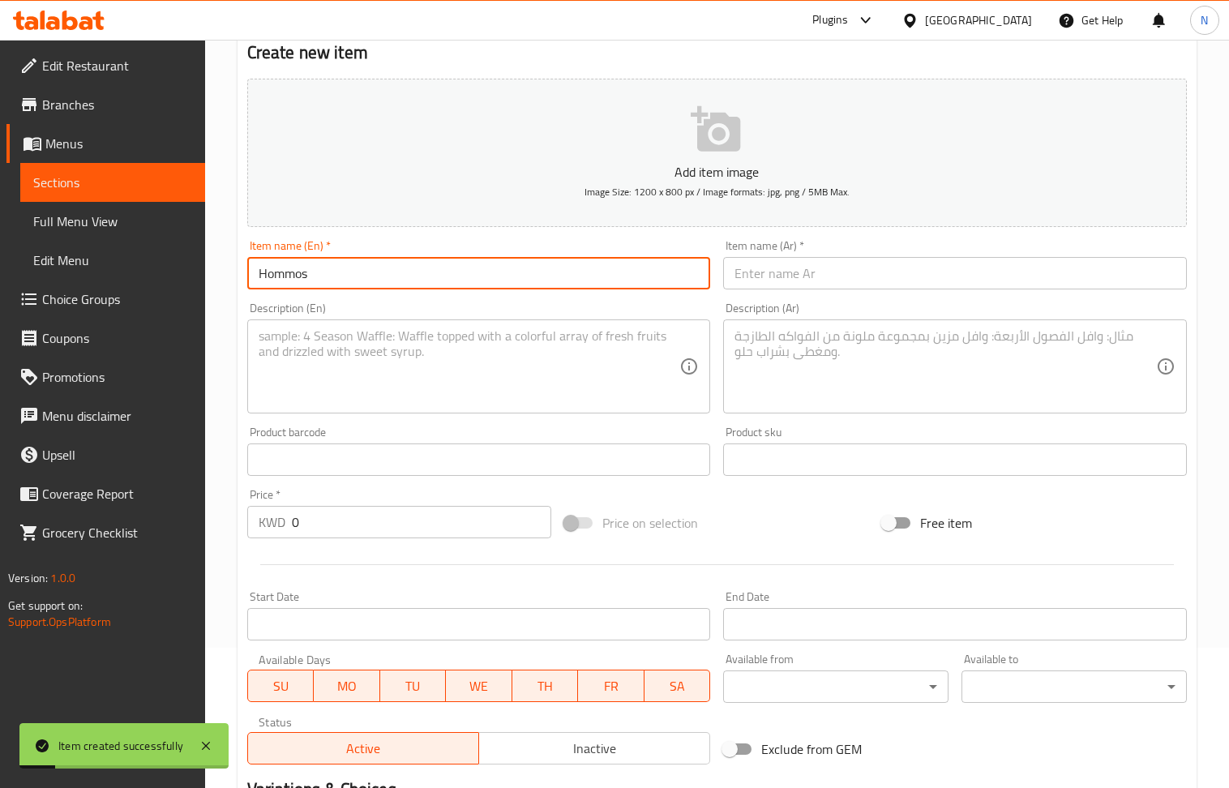
type input "Hommos"
click at [879, 290] on input "text" at bounding box center [955, 273] width 464 height 32
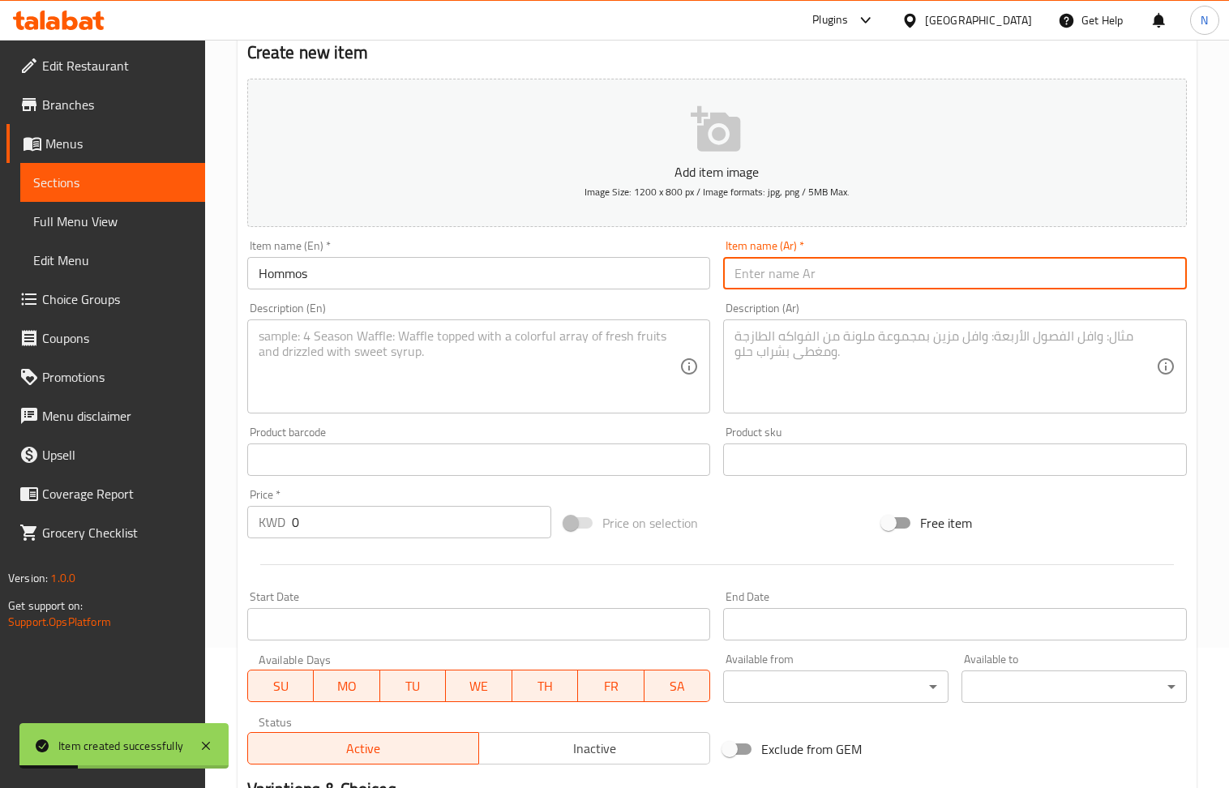
paste input "[GEOGRAPHIC_DATA]"
type input "[GEOGRAPHIC_DATA]"
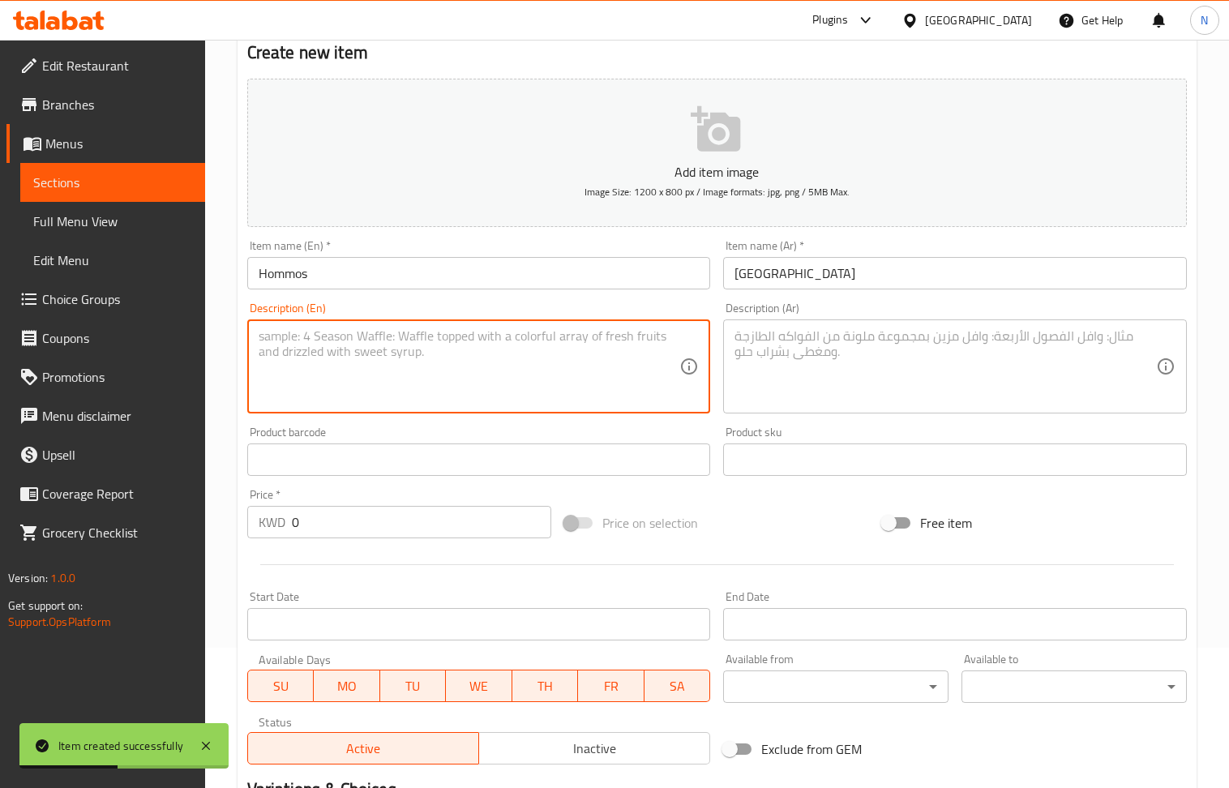
click at [368, 347] on textarea at bounding box center [470, 366] width 422 height 77
paste textarea "Hommos with [PERSON_NAME]"
type textarea "Hommos with [PERSON_NAME]"
click at [857, 337] on textarea at bounding box center [946, 366] width 422 height 77
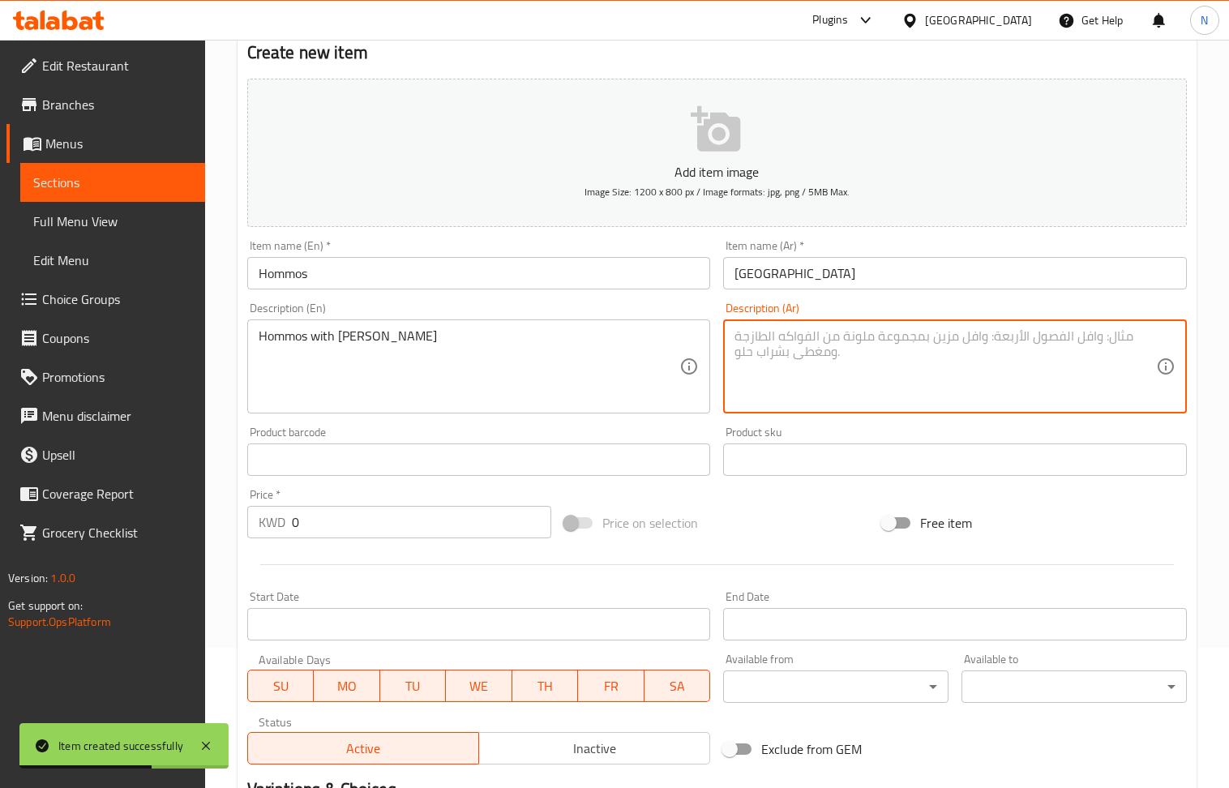
paste textarea "حمص بالطحينة"
type textarea "حمص بالطحينة"
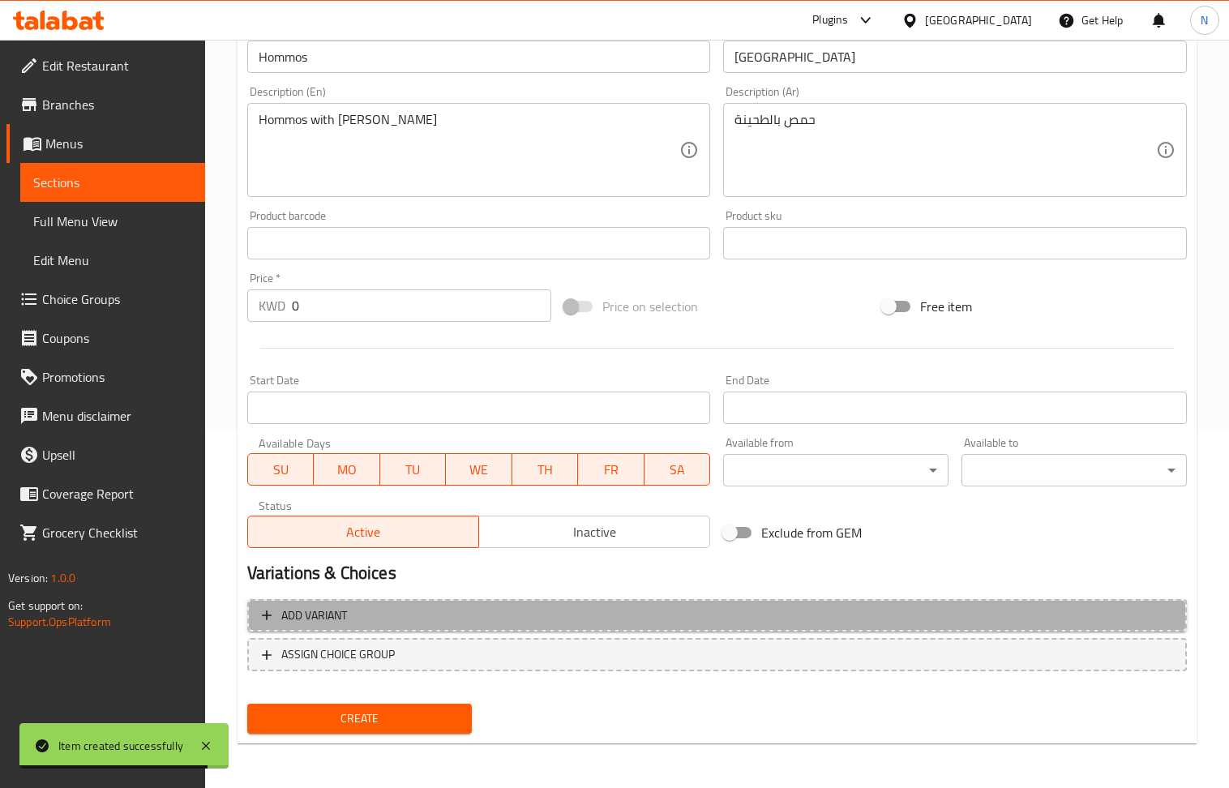
click at [834, 611] on span "Add variant" at bounding box center [717, 616] width 911 height 20
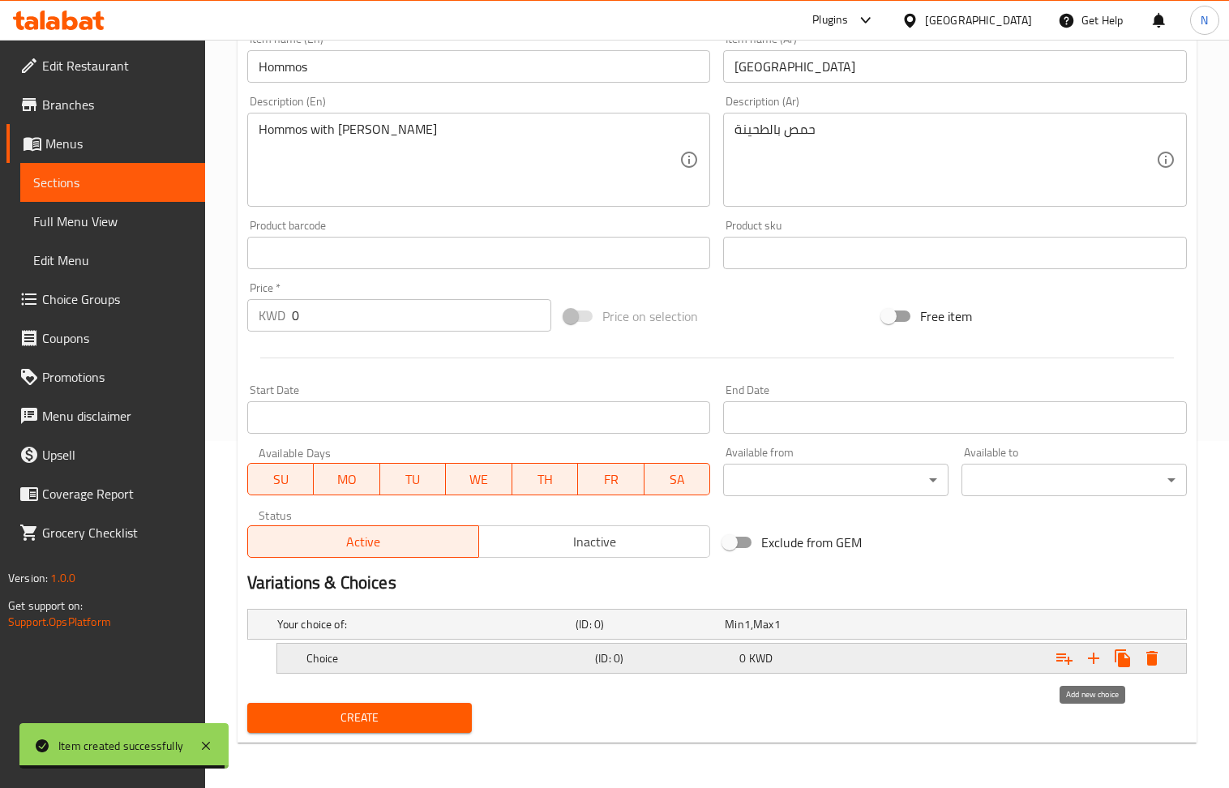
click at [1100, 660] on icon "Expand" at bounding box center [1093, 658] width 19 height 19
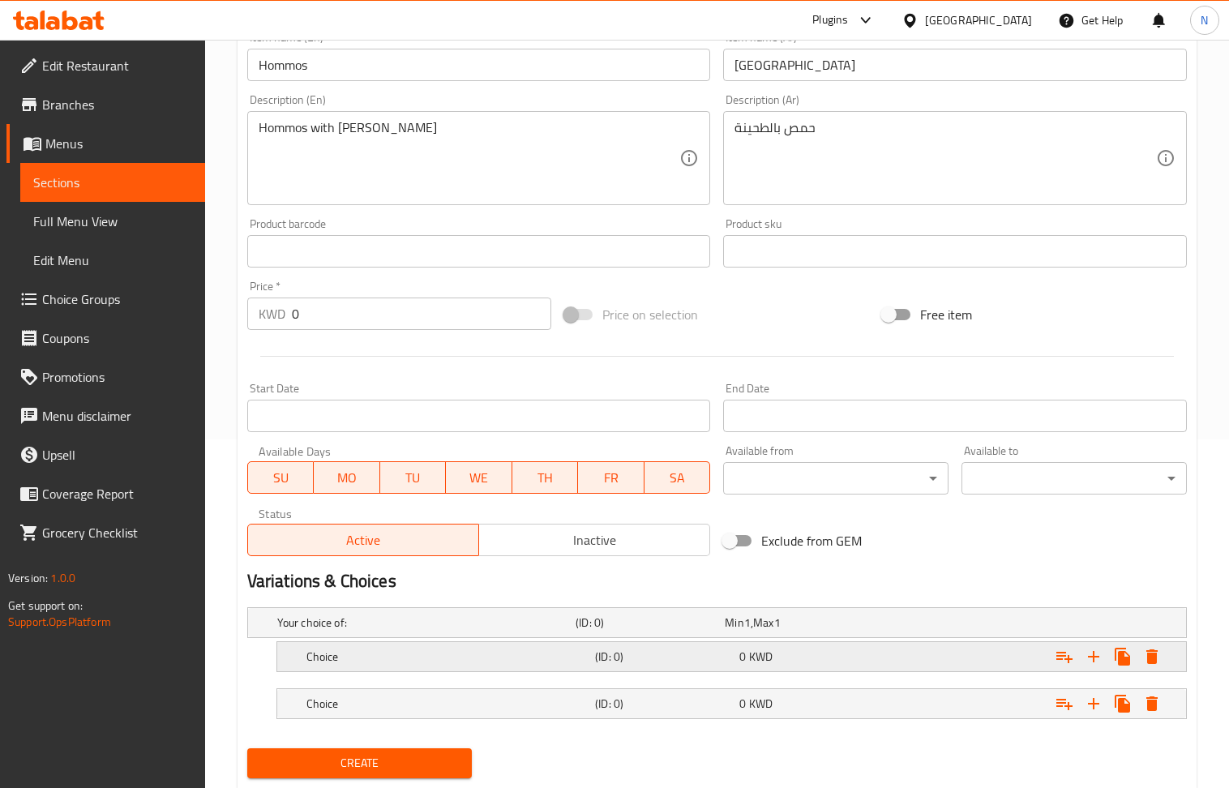
click at [629, 665] on h5 "(ID: 0)" at bounding box center [664, 657] width 138 height 16
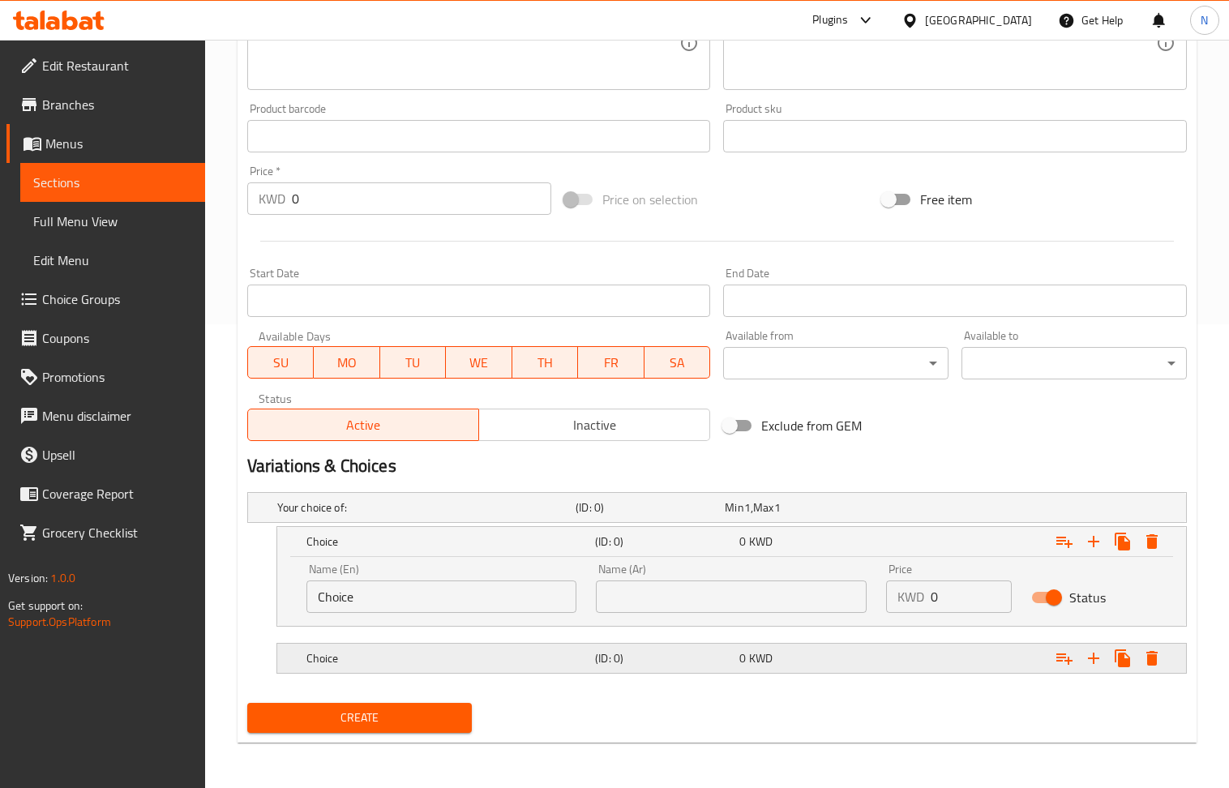
scroll to position [465, 0]
click at [611, 659] on h5 "(ID: 0)" at bounding box center [664, 658] width 138 height 16
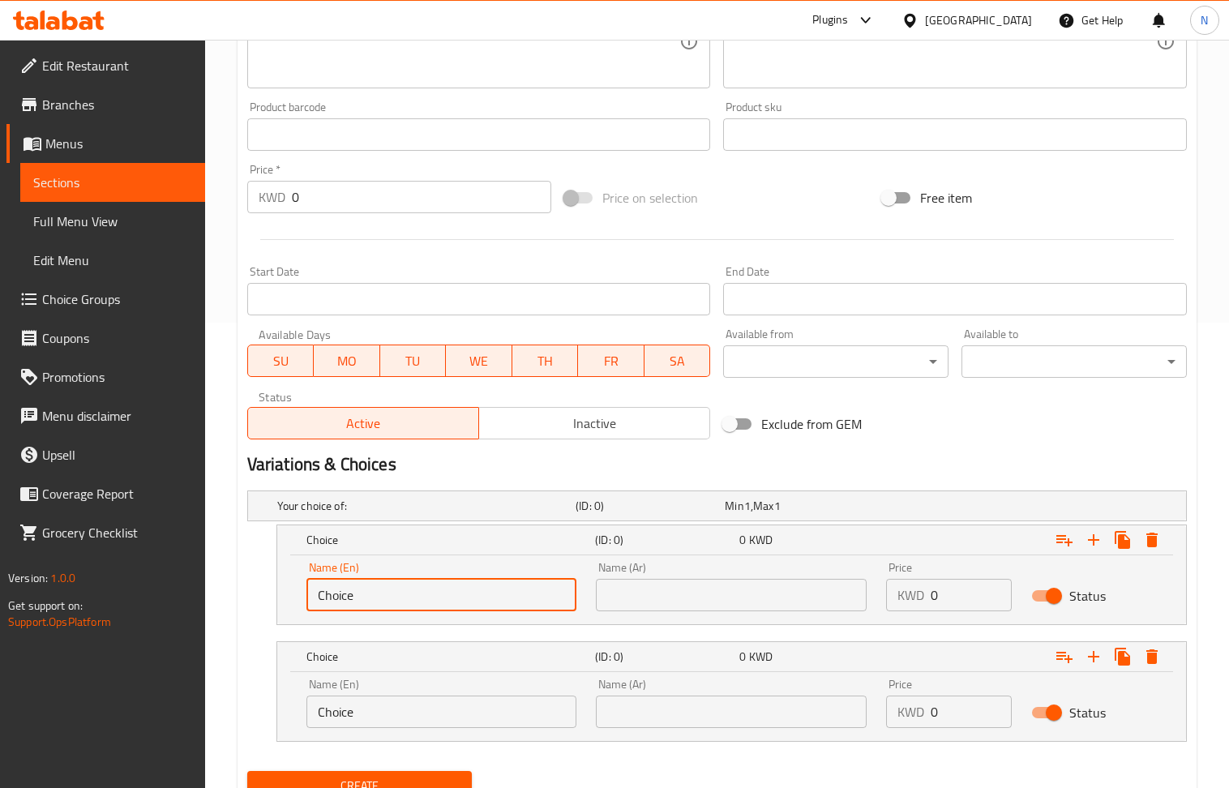
click at [472, 603] on input "Choice" at bounding box center [442, 595] width 271 height 32
paste input "Regular: 0.950 Large: 1.950"
drag, startPoint x: 430, startPoint y: 595, endPoint x: 400, endPoint y: 598, distance: 30.1
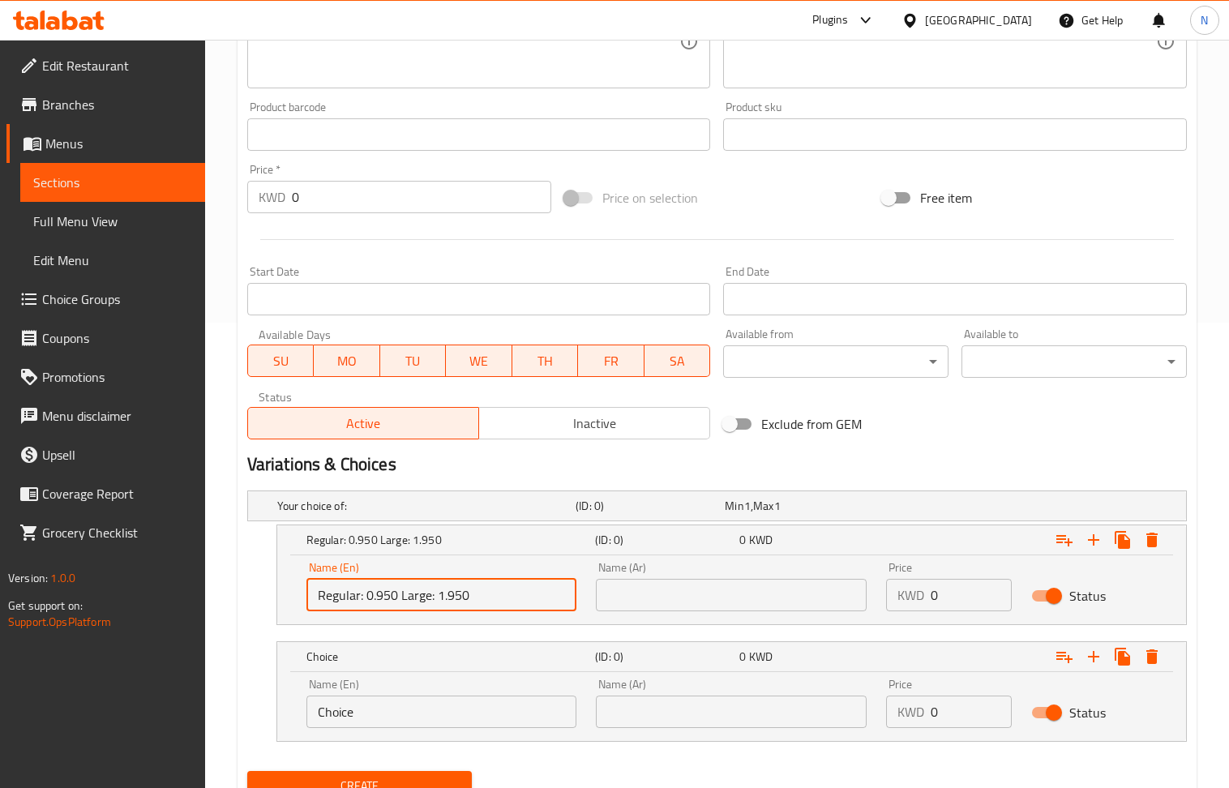
click at [400, 598] on input "Regular: 0.950 Large: 1.950" at bounding box center [442, 595] width 271 height 32
type input "Regular: 0.950 Large: 1.950"
click at [420, 708] on input "Choice" at bounding box center [442, 712] width 271 height 32
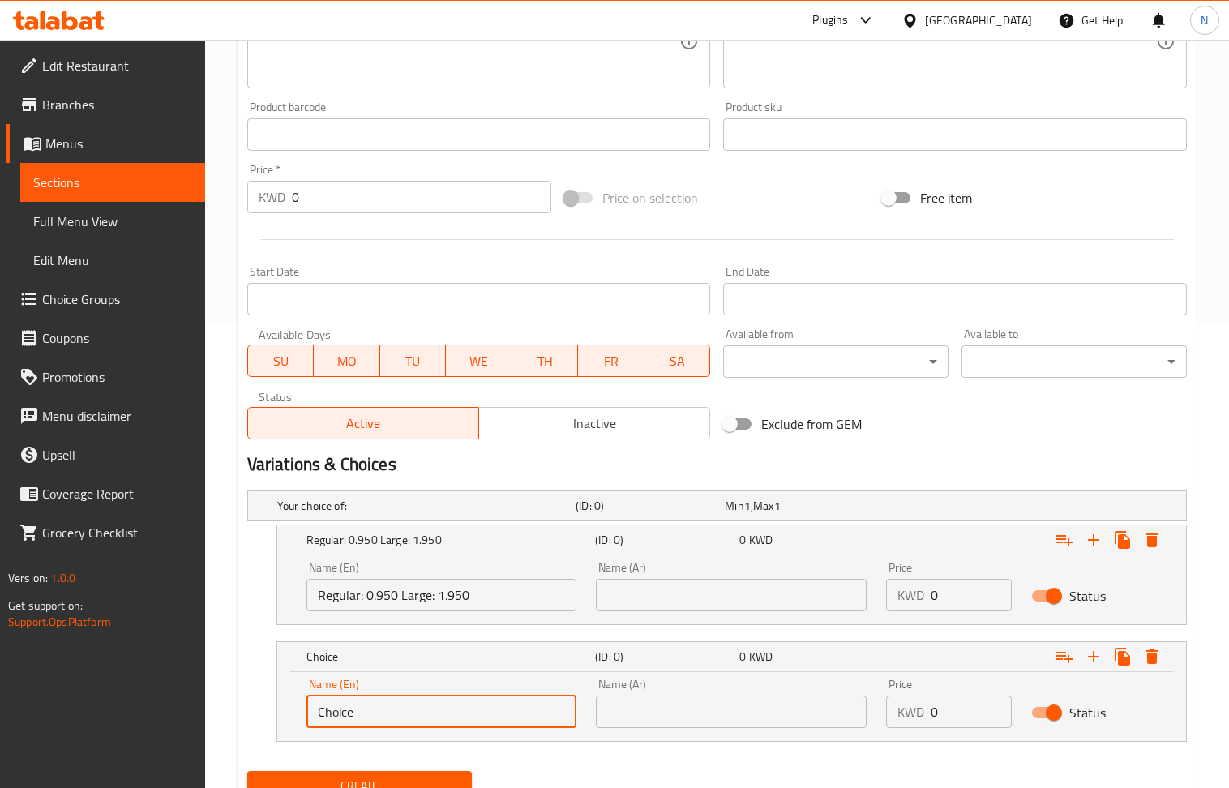
click at [420, 708] on input "Choice" at bounding box center [442, 712] width 271 height 32
paste input "Larg"
type input "Large"
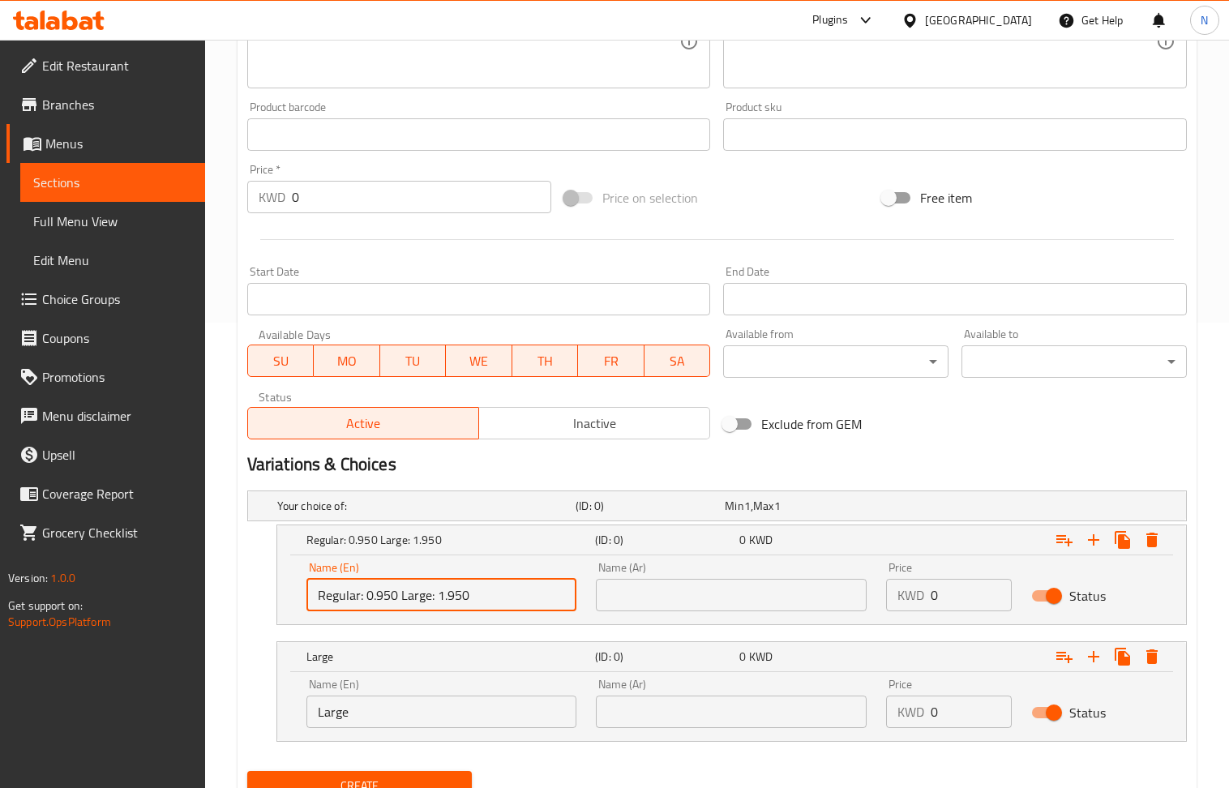
drag, startPoint x: 396, startPoint y: 598, endPoint x: 363, endPoint y: 601, distance: 32.5
click at [363, 601] on input "Regular: 0.950 Large: 1.950" at bounding box center [442, 595] width 271 height 32
click at [977, 602] on input "0" at bounding box center [971, 595] width 81 height 32
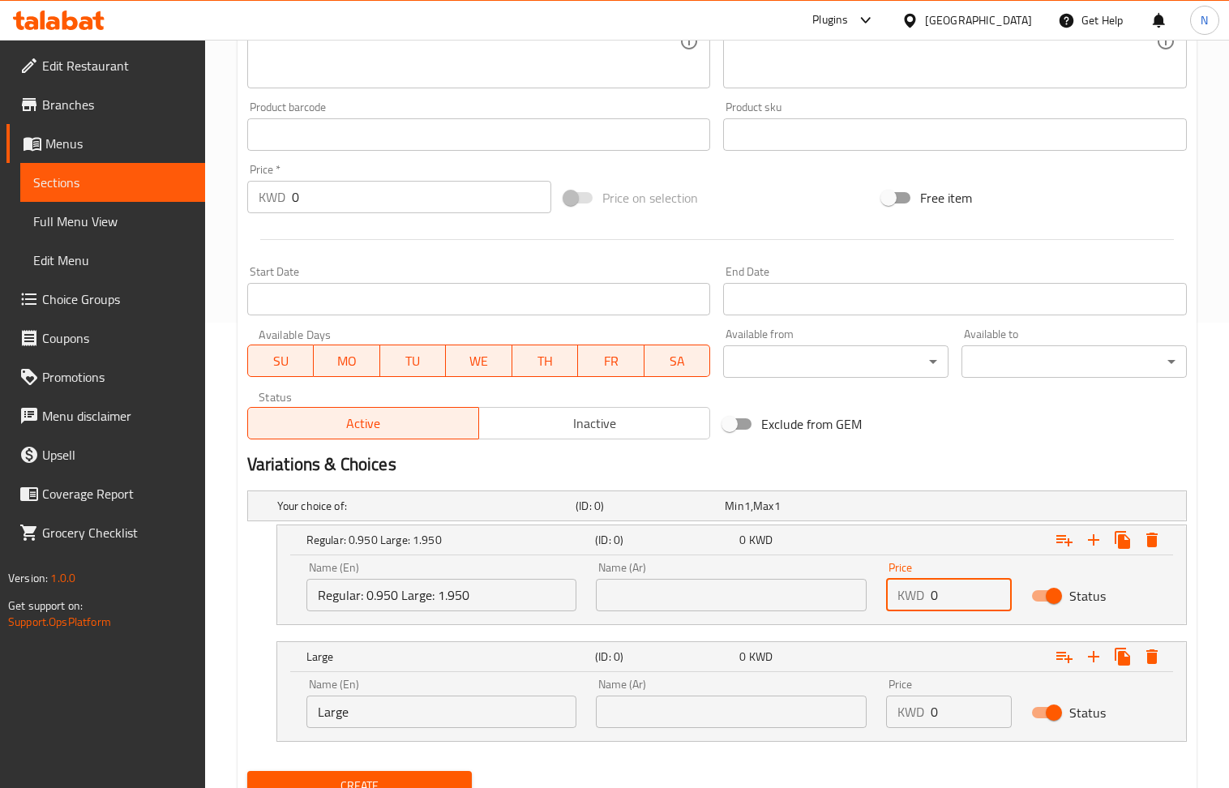
click at [977, 602] on input "0" at bounding box center [971, 595] width 81 height 32
paste input ".950"
type input "0.950"
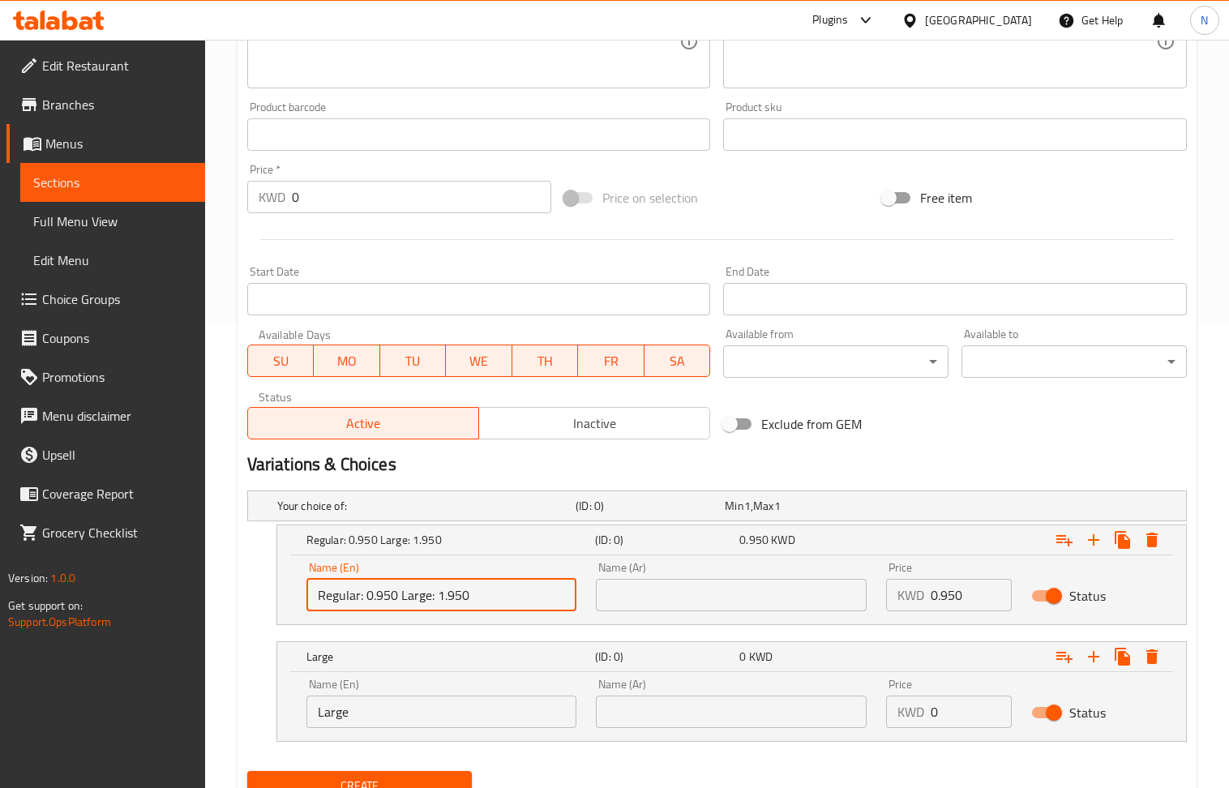
drag, startPoint x: 497, startPoint y: 597, endPoint x: 438, endPoint y: 602, distance: 59.4
click at [438, 602] on input "Regular: 0.950 Large: 1.950" at bounding box center [442, 595] width 271 height 32
click at [954, 715] on input "0" at bounding box center [971, 712] width 81 height 32
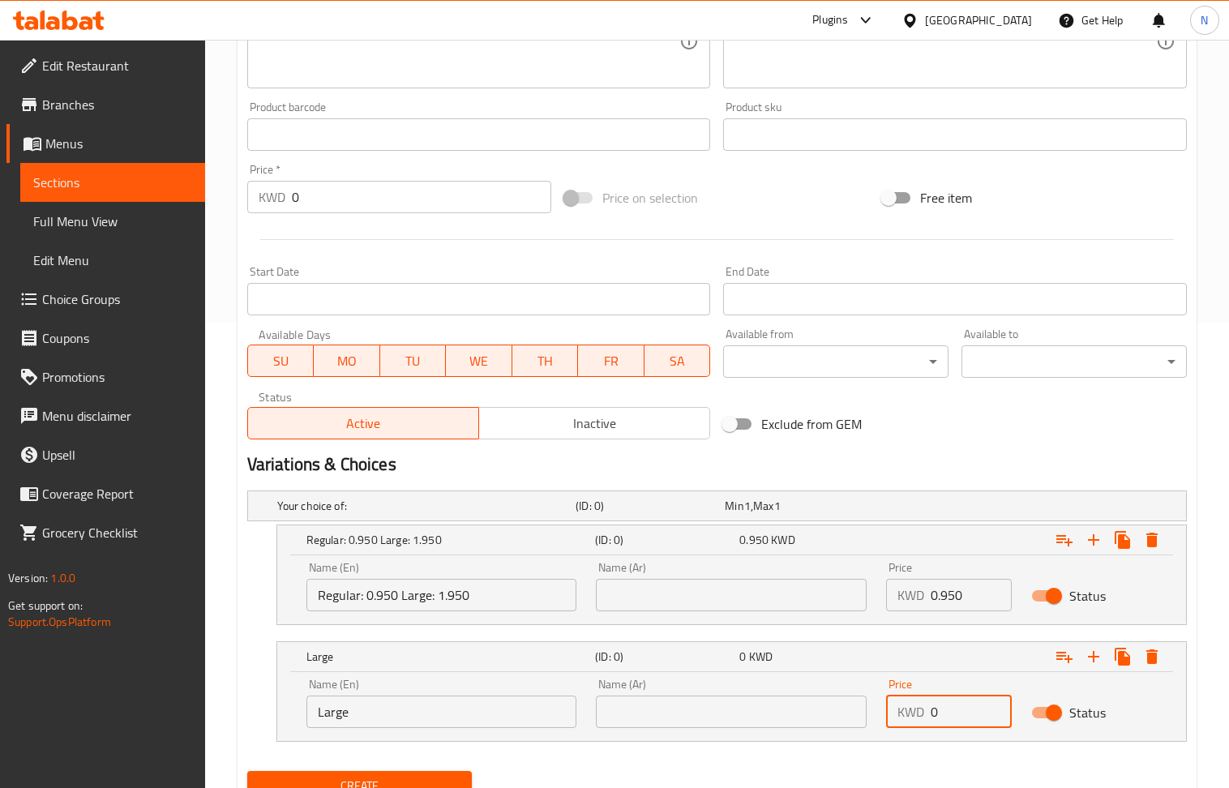
click at [954, 715] on input "0" at bounding box center [971, 712] width 81 height 32
paste input "1.95"
type input "1.950"
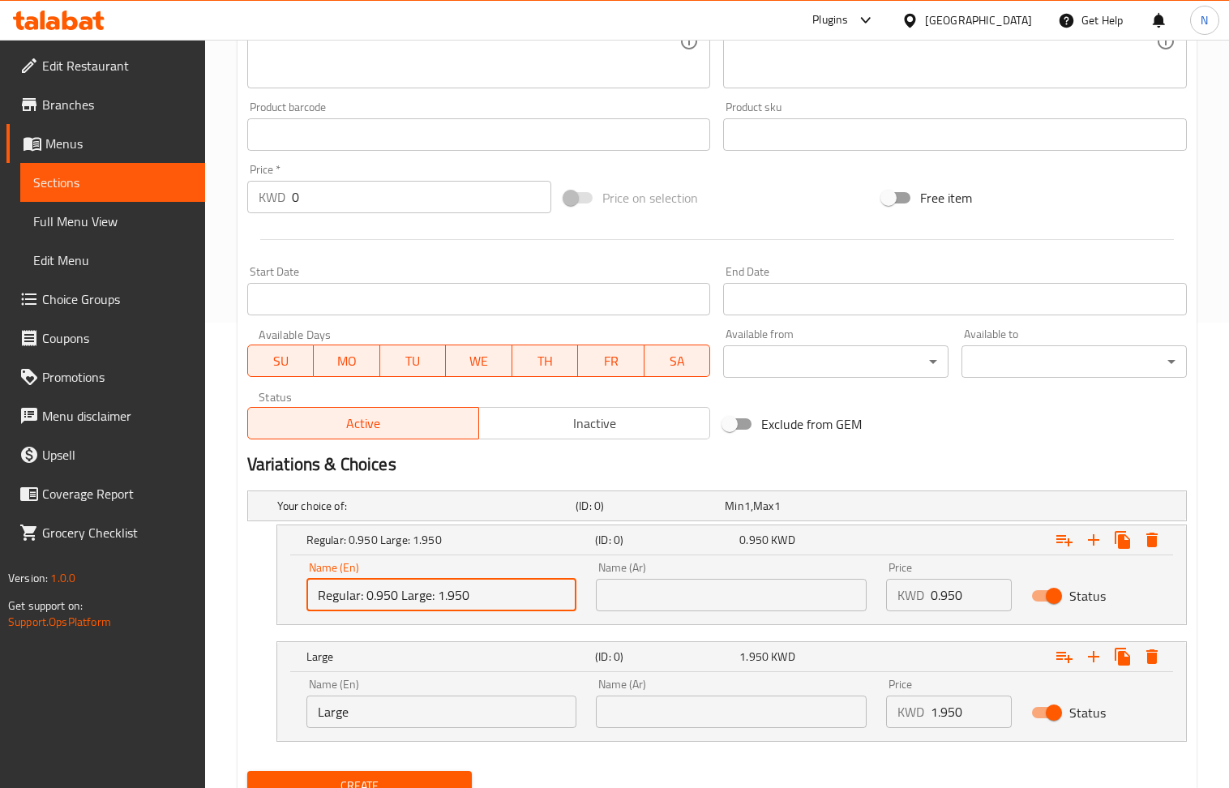
drag, startPoint x: 494, startPoint y: 588, endPoint x: 370, endPoint y: 614, distance: 126.8
click at [370, 614] on div "Name (En) Regular: 0.950 Large: 1.950 Name (En)" at bounding box center [442, 586] width 290 height 69
type input "Regular"
click at [649, 601] on input "text" at bounding box center [731, 595] width 271 height 32
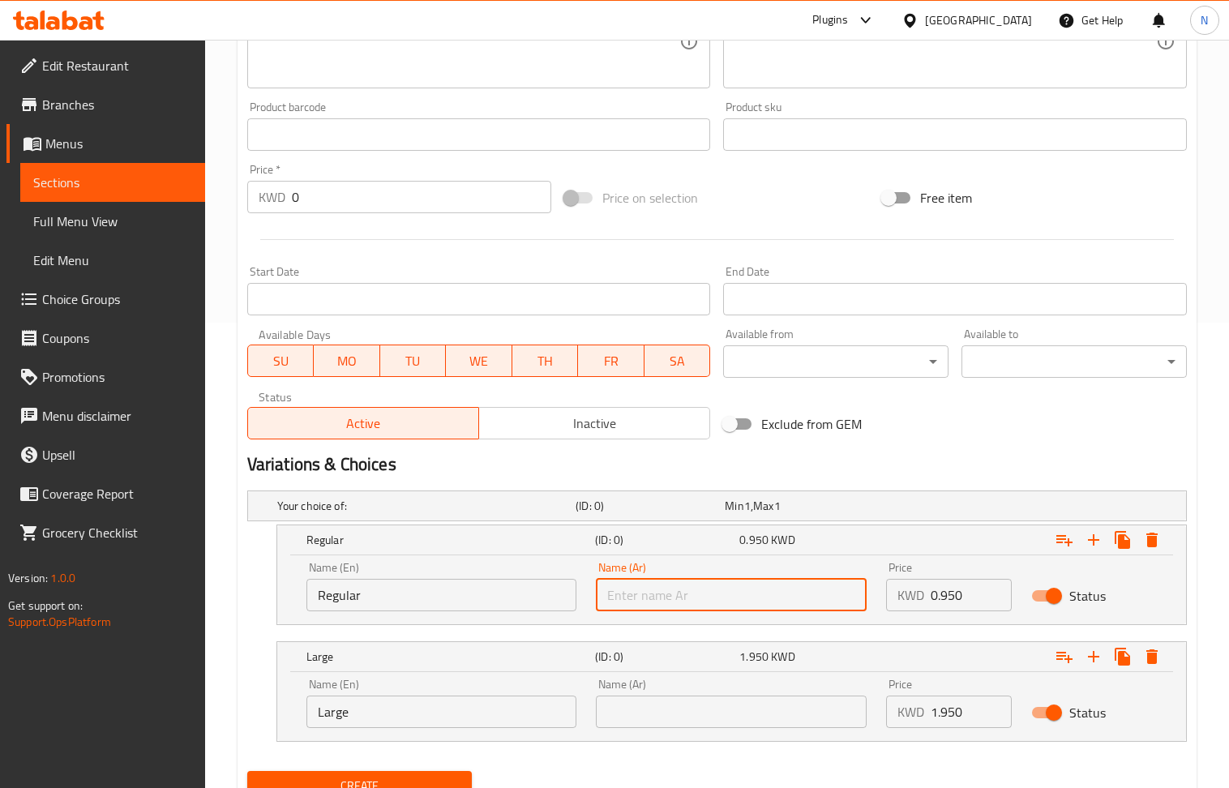
type input "u"
type input "عادي"
drag, startPoint x: 708, startPoint y: 718, endPoint x: 717, endPoint y: 717, distance: 9.0
click at [708, 718] on input "text" at bounding box center [731, 712] width 271 height 32
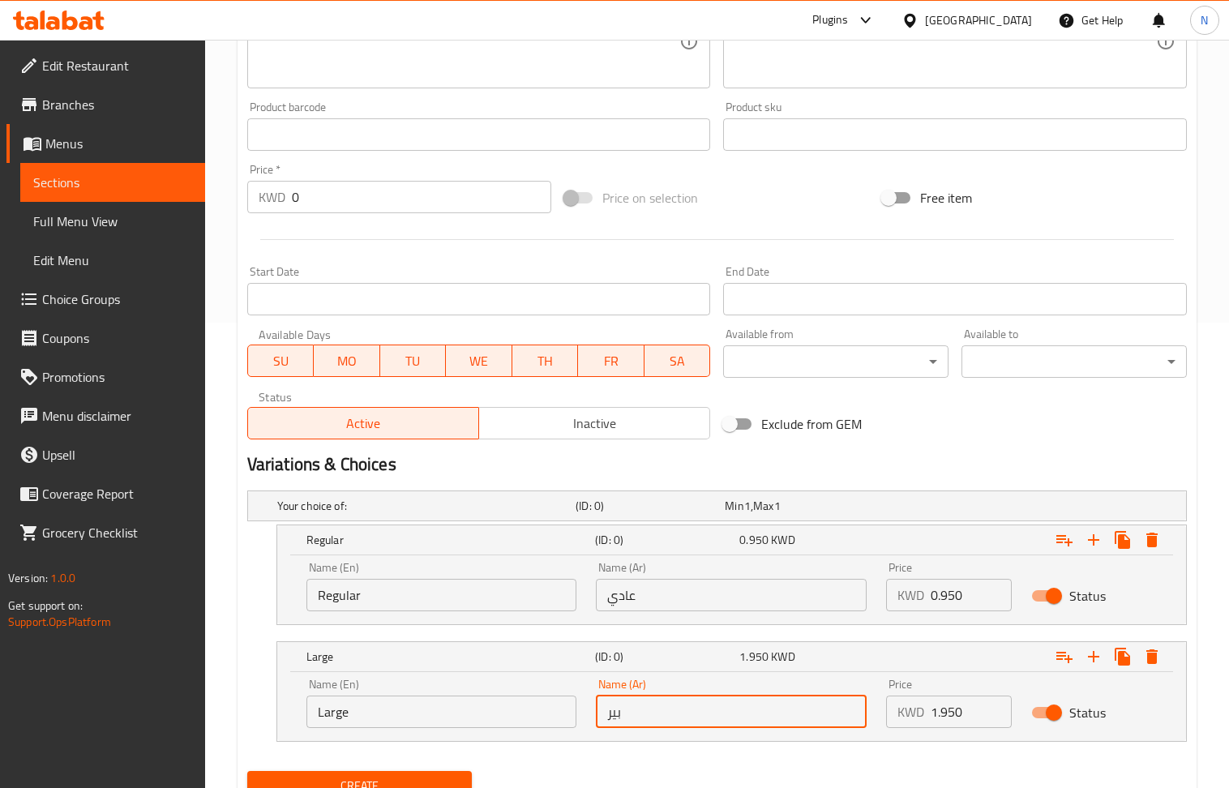
click at [717, 717] on input "بير" at bounding box center [731, 712] width 271 height 32
type input "كبير"
click at [773, 208] on div "Price on selection" at bounding box center [717, 198] width 318 height 44
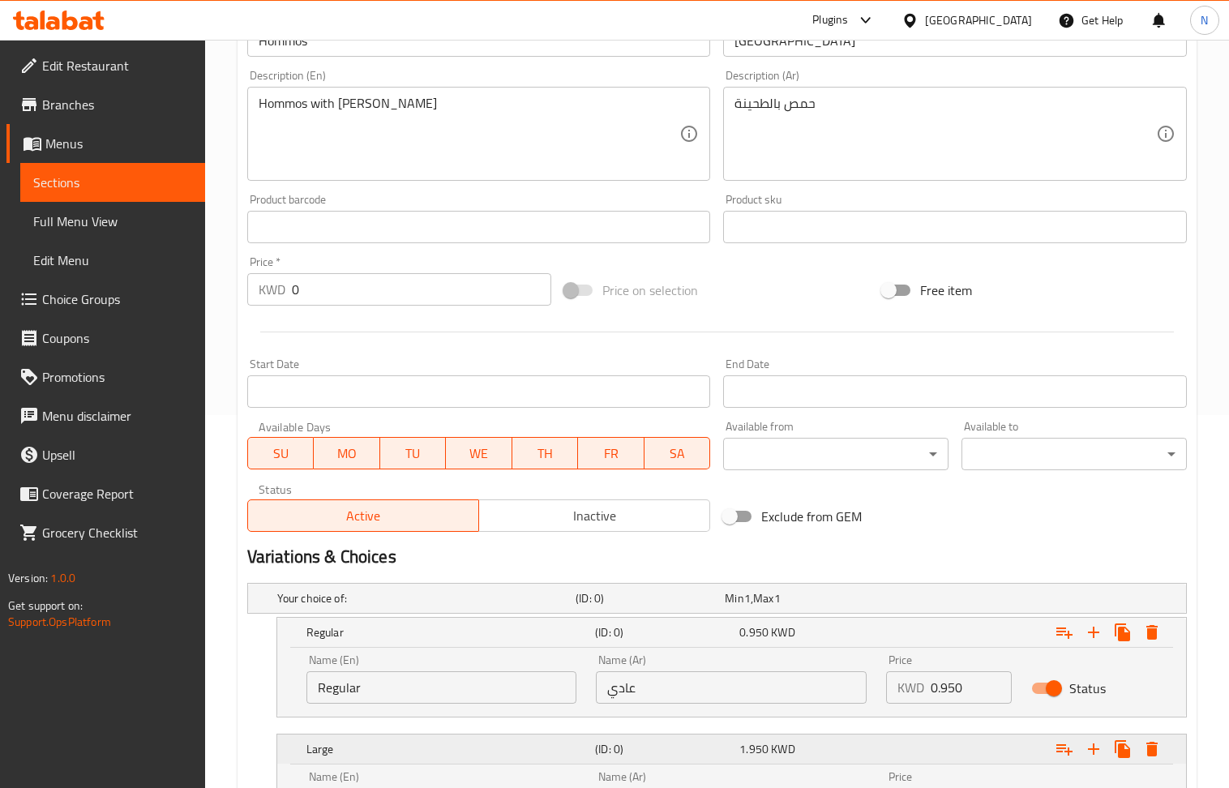
scroll to position [536, 0]
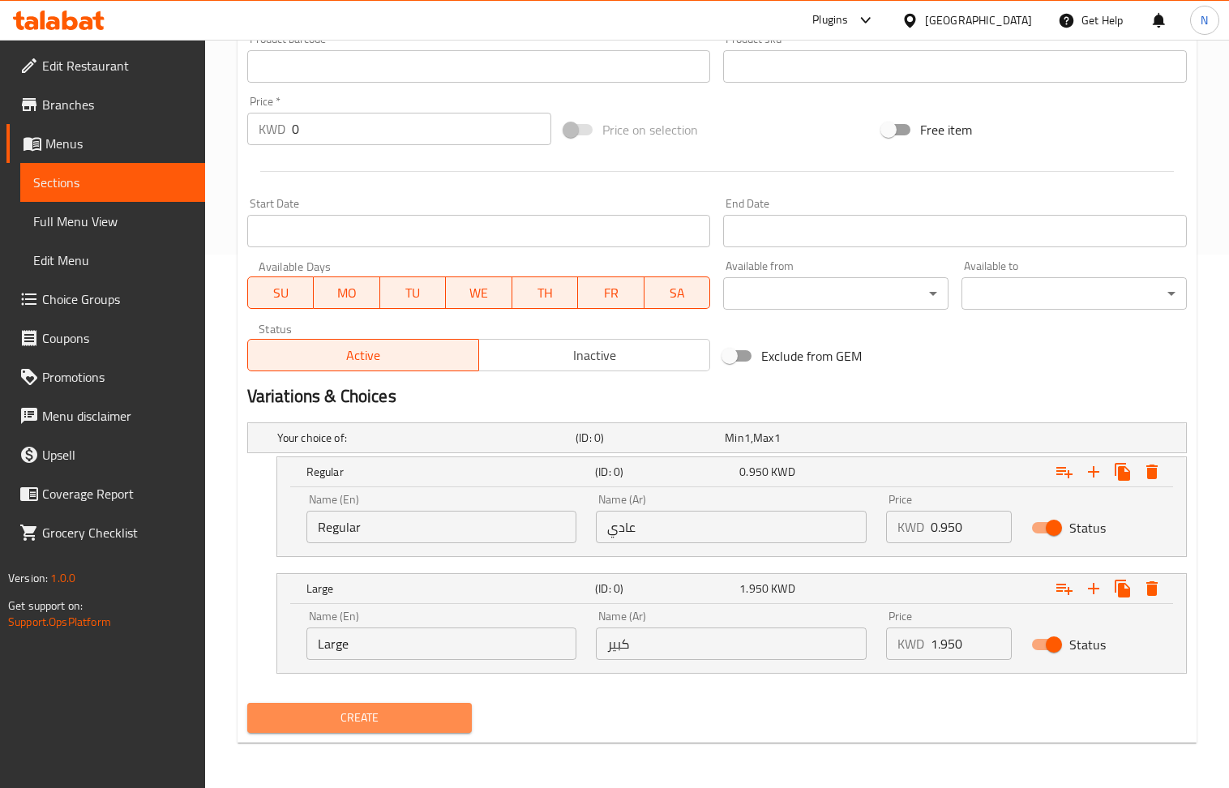
click at [432, 703] on button "Create" at bounding box center [359, 718] width 225 height 30
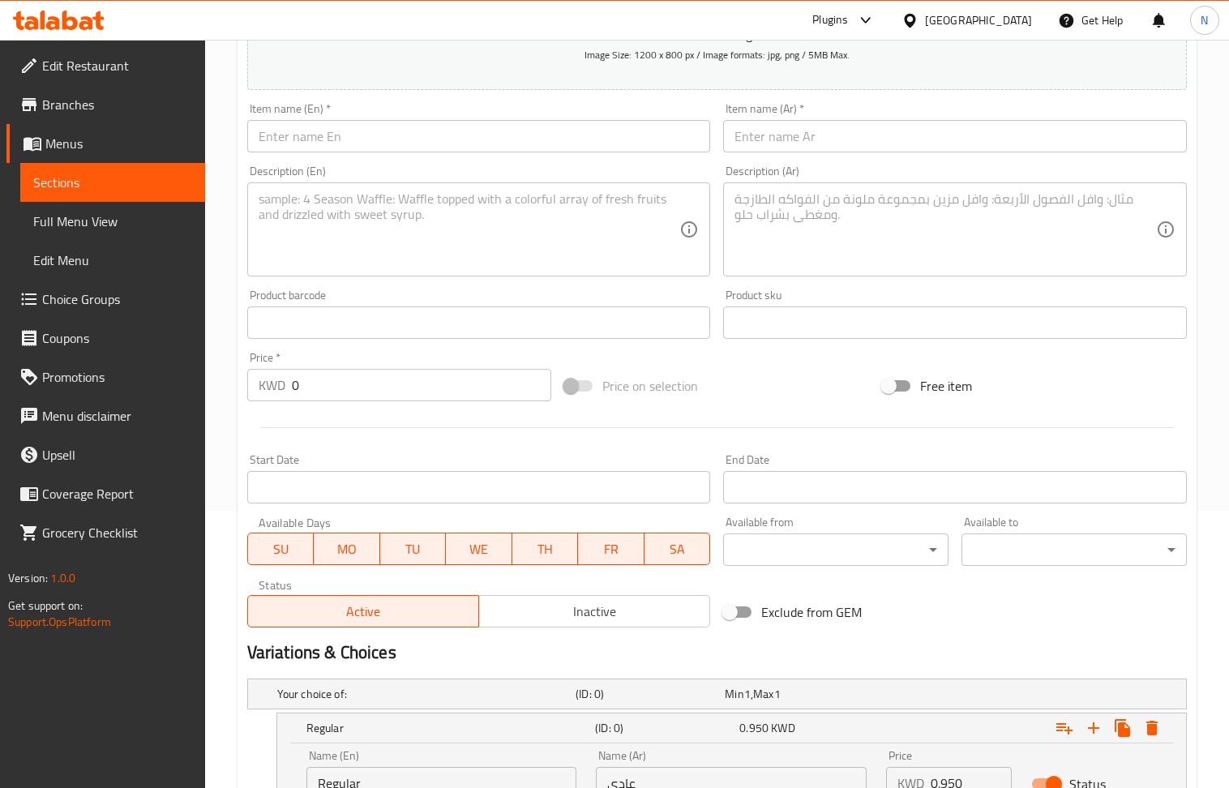
scroll to position [0, 0]
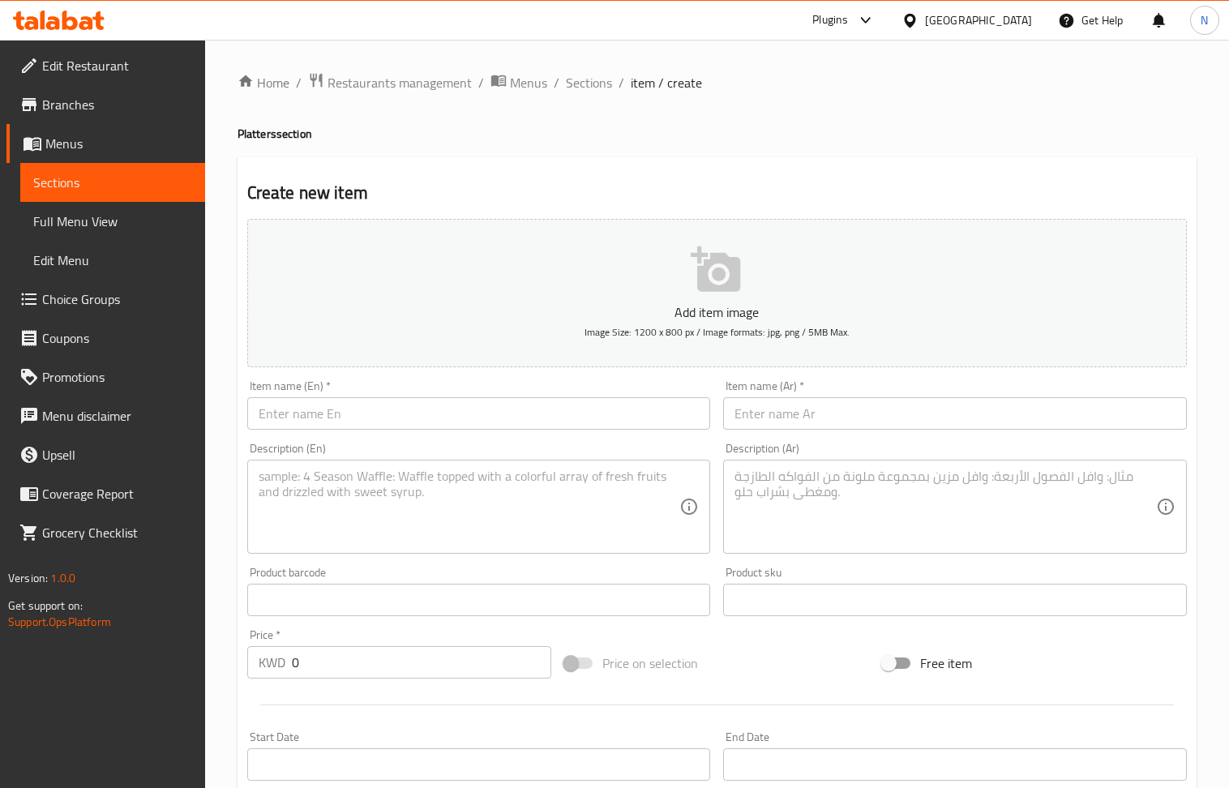
drag, startPoint x: 376, startPoint y: 431, endPoint x: 371, endPoint y: 420, distance: 12.4
click at [375, 429] on input "text" at bounding box center [479, 413] width 464 height 32
paste input "Cauliflower"
type input "Cauliflower"
drag, startPoint x: 847, startPoint y: 413, endPoint x: 480, endPoint y: 276, distance: 391.3
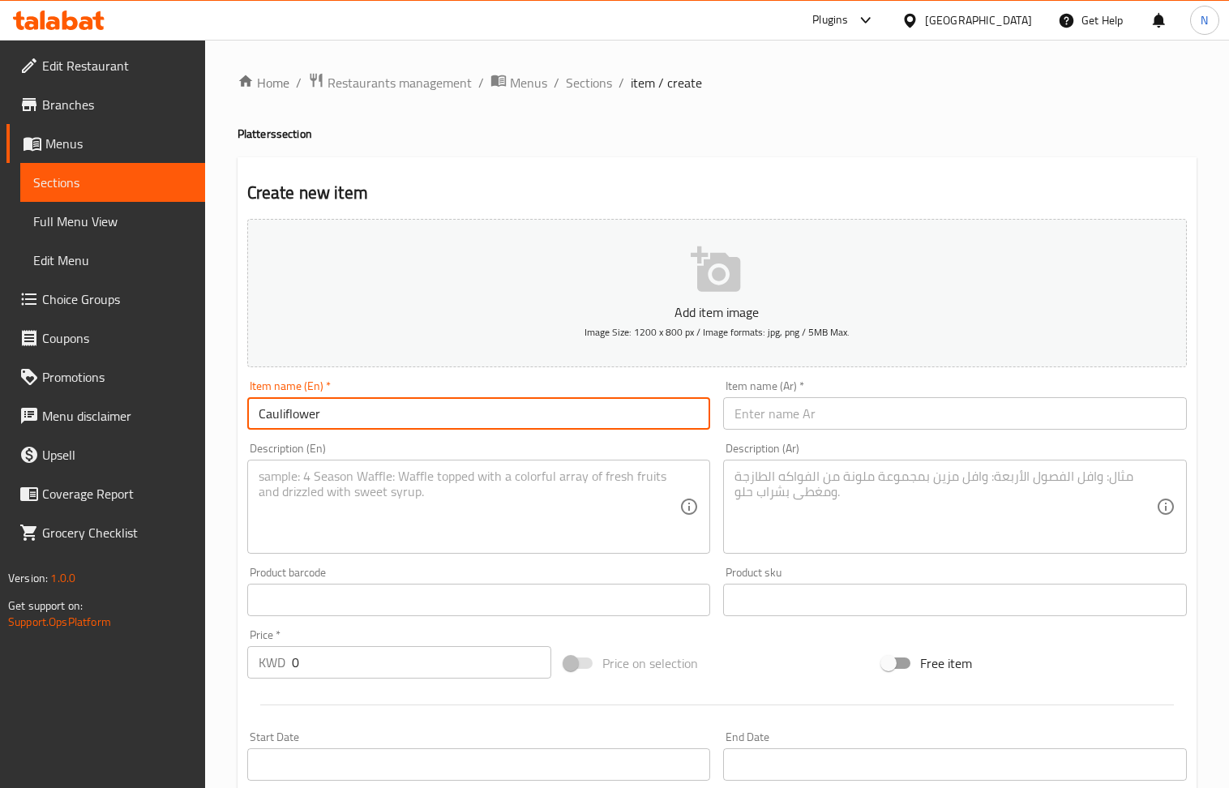
click at [847, 413] on input "text" at bounding box center [955, 413] width 464 height 32
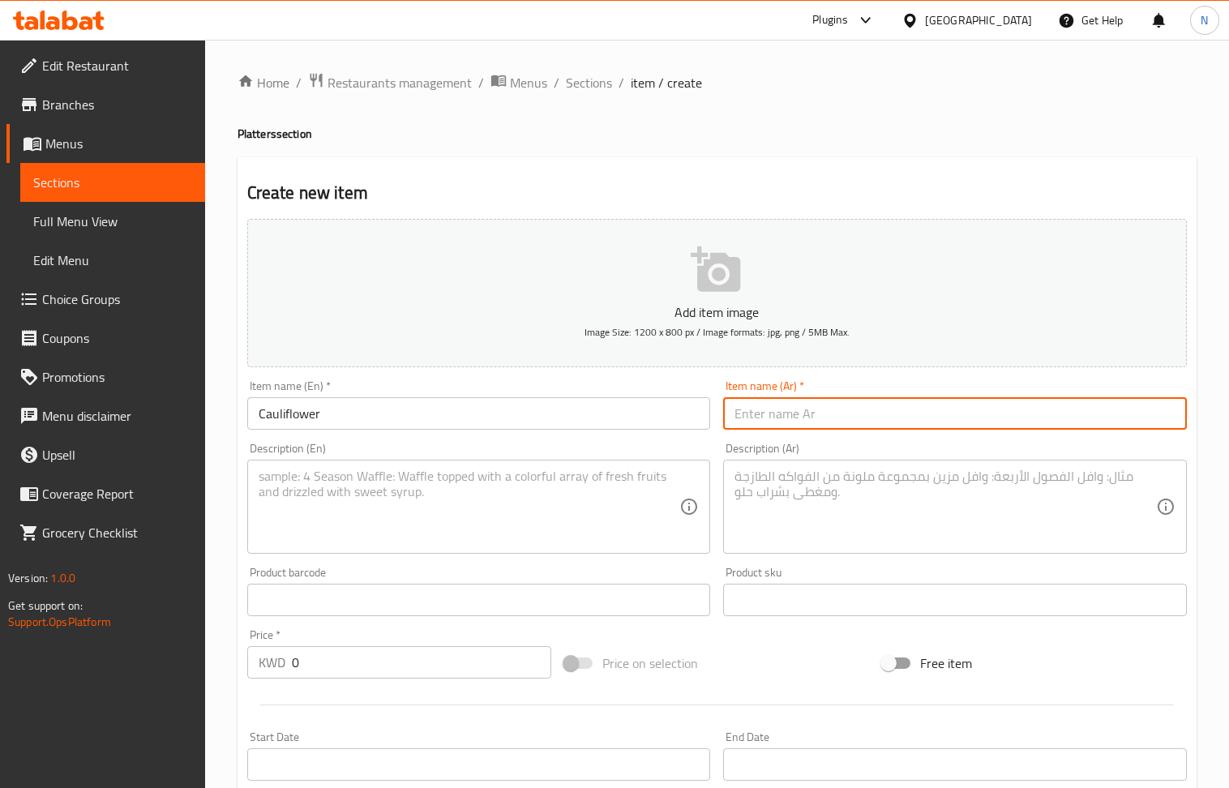
paste input "قرنبيط"
type input "قرنبيط"
click at [389, 507] on textarea at bounding box center [470, 507] width 422 height 77
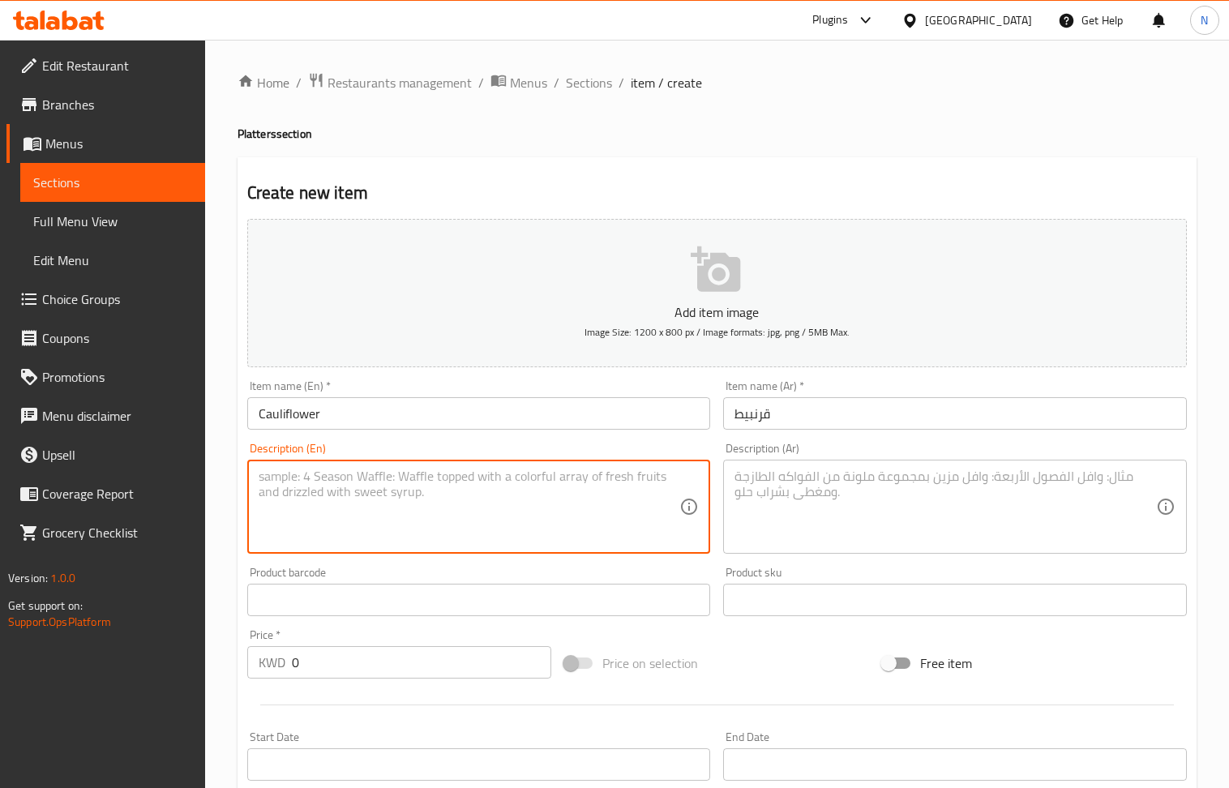
paste textarea "Fried cauliflower."
type textarea "Fried cauliflower."
click at [832, 511] on textarea at bounding box center [946, 507] width 422 height 77
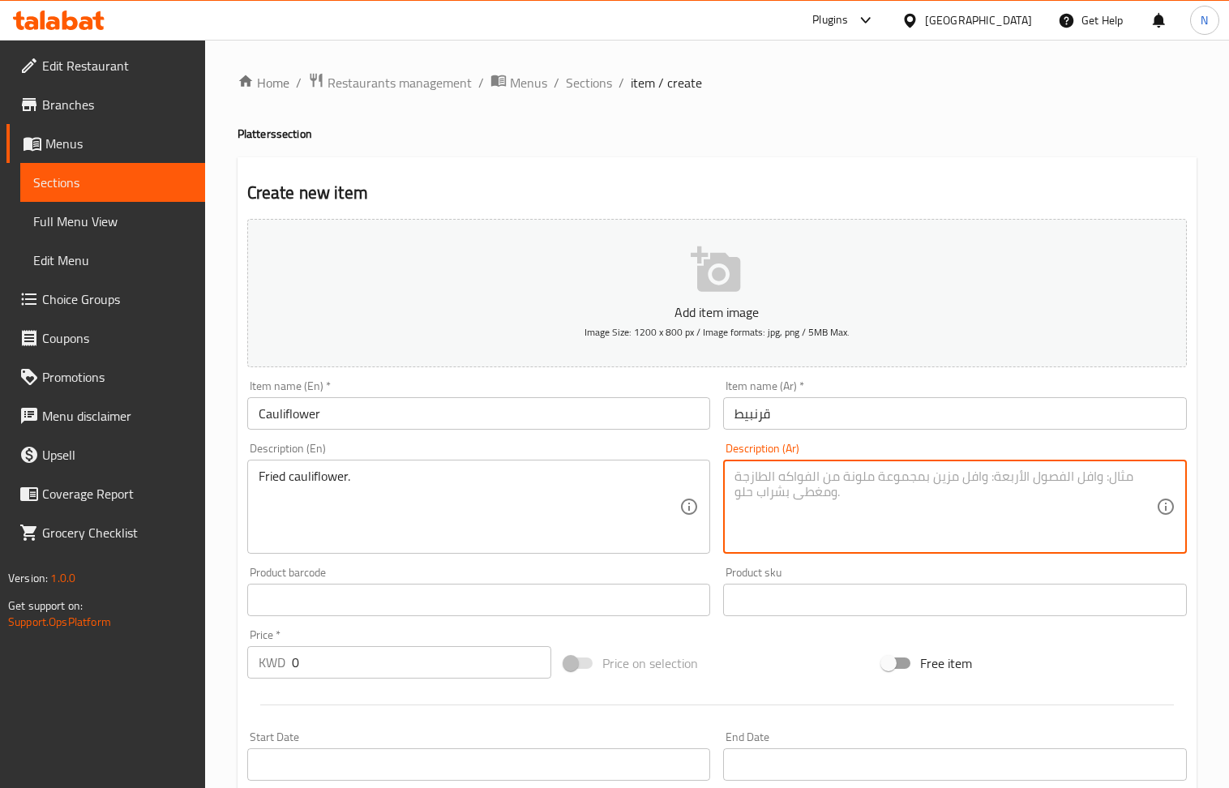
paste textarea "القرنبيط المقلي"
type textarea "القرنبيط المقلي"
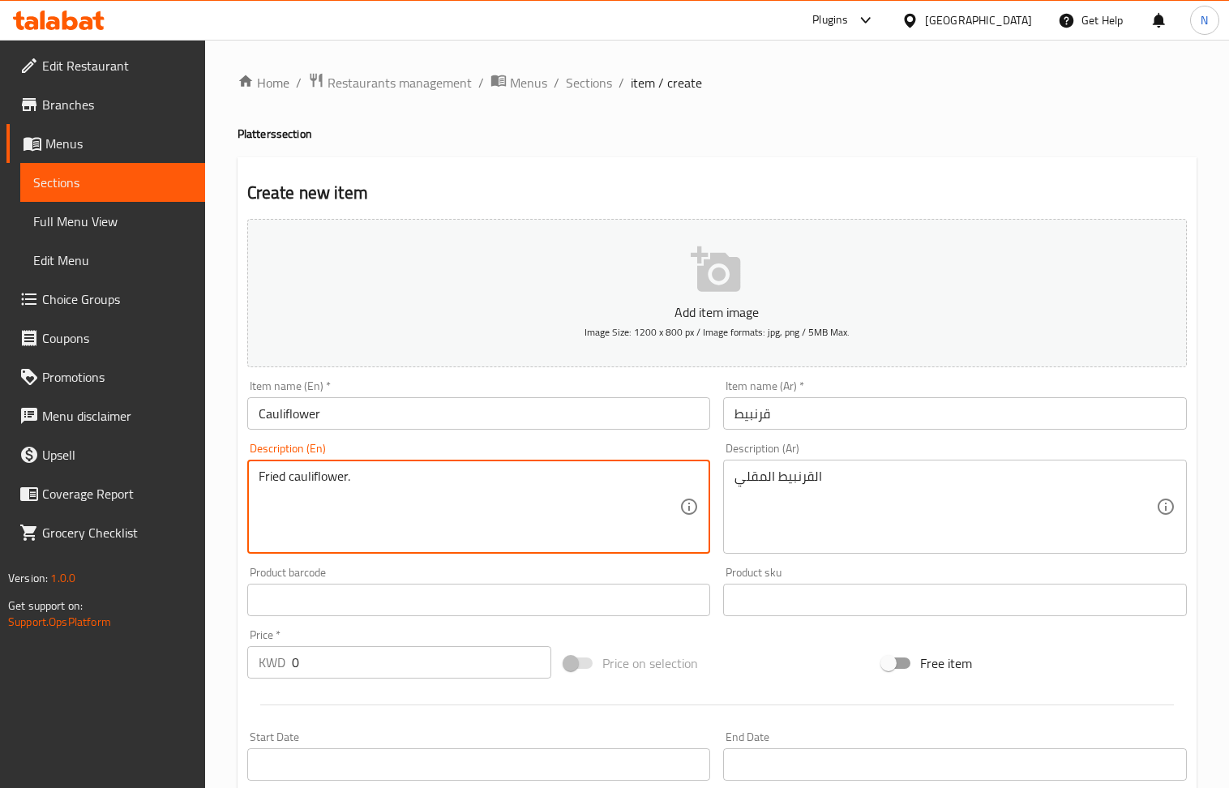
paste
drag, startPoint x: 391, startPoint y: 507, endPoint x: 306, endPoint y: 501, distance: 85.3
click at [306, 501] on textarea "Fried cauliflower. Regular: 2.450" at bounding box center [470, 507] width 422 height 77
type textarea "Fried cauliflower. Regular: 2.450"
click at [348, 660] on input "0" at bounding box center [422, 662] width 260 height 32
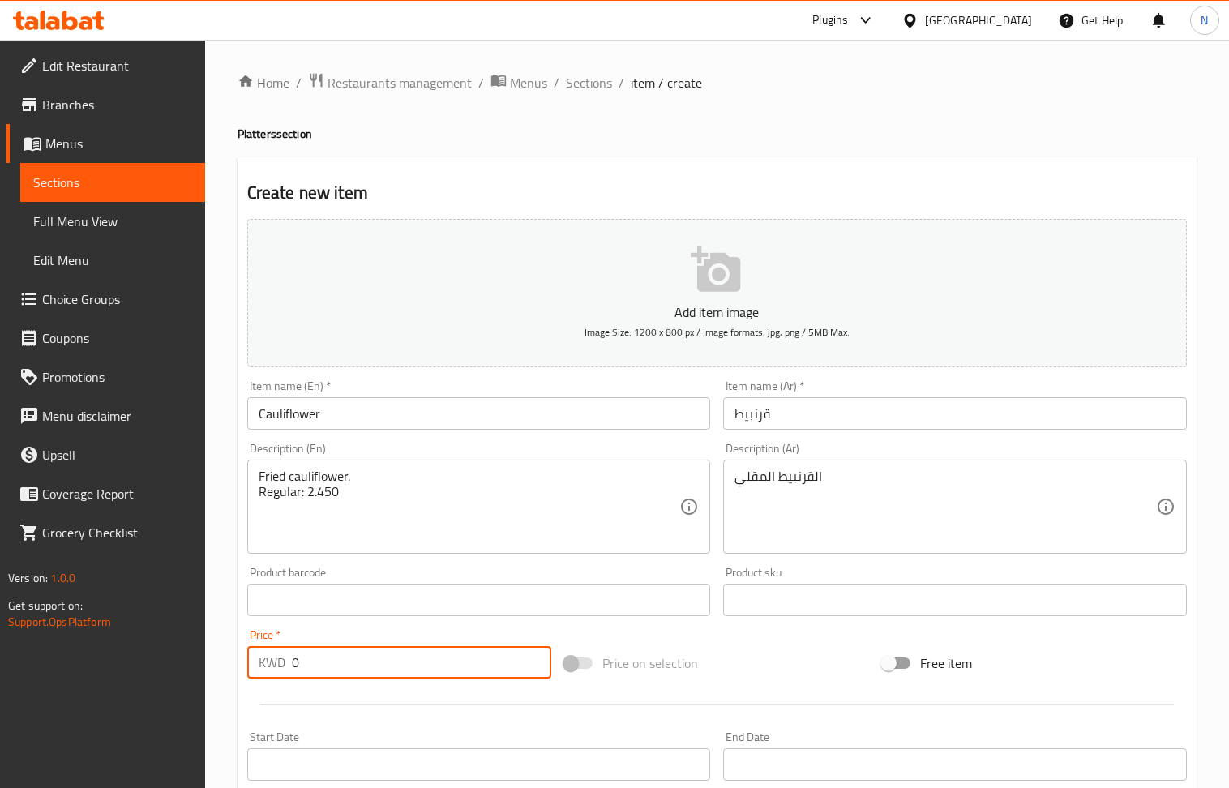
click at [348, 660] on input "0" at bounding box center [422, 662] width 260 height 32
type input "2.450"
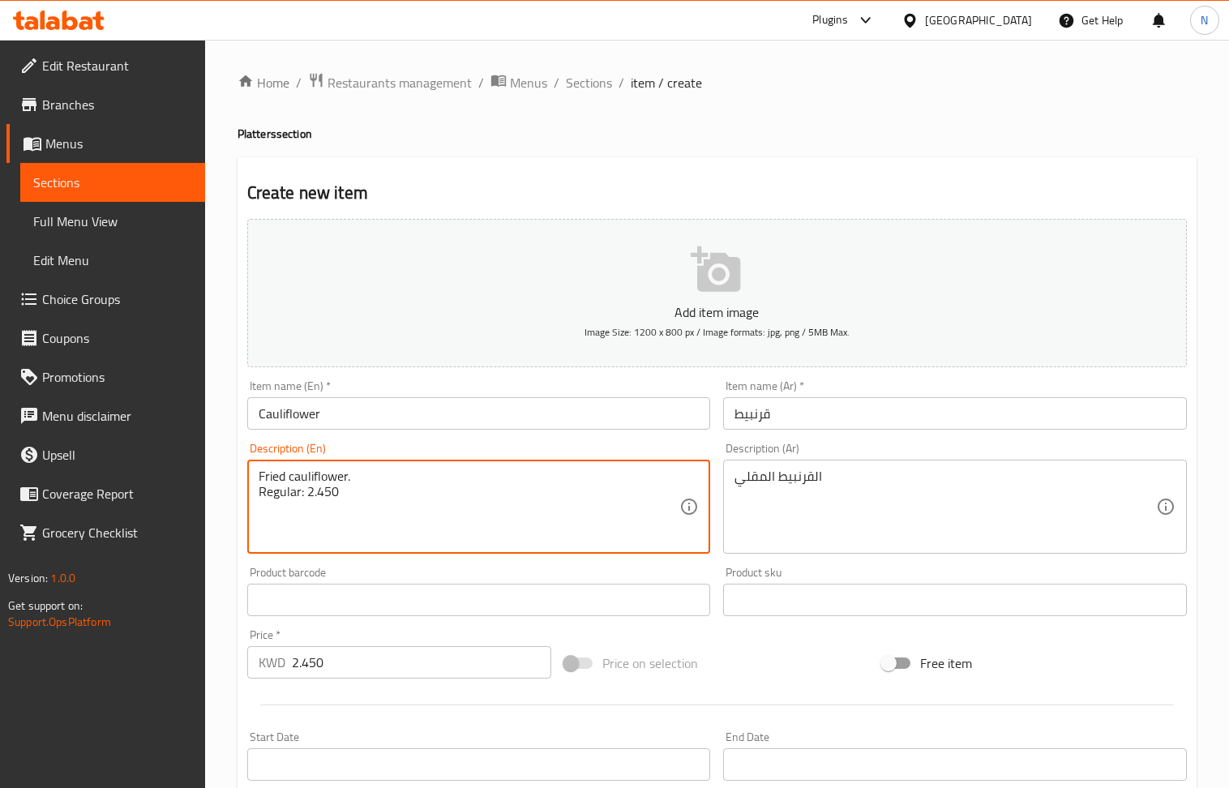
click at [326, 487] on textarea "Fried cauliflower. Regular: 2.450" at bounding box center [470, 507] width 422 height 77
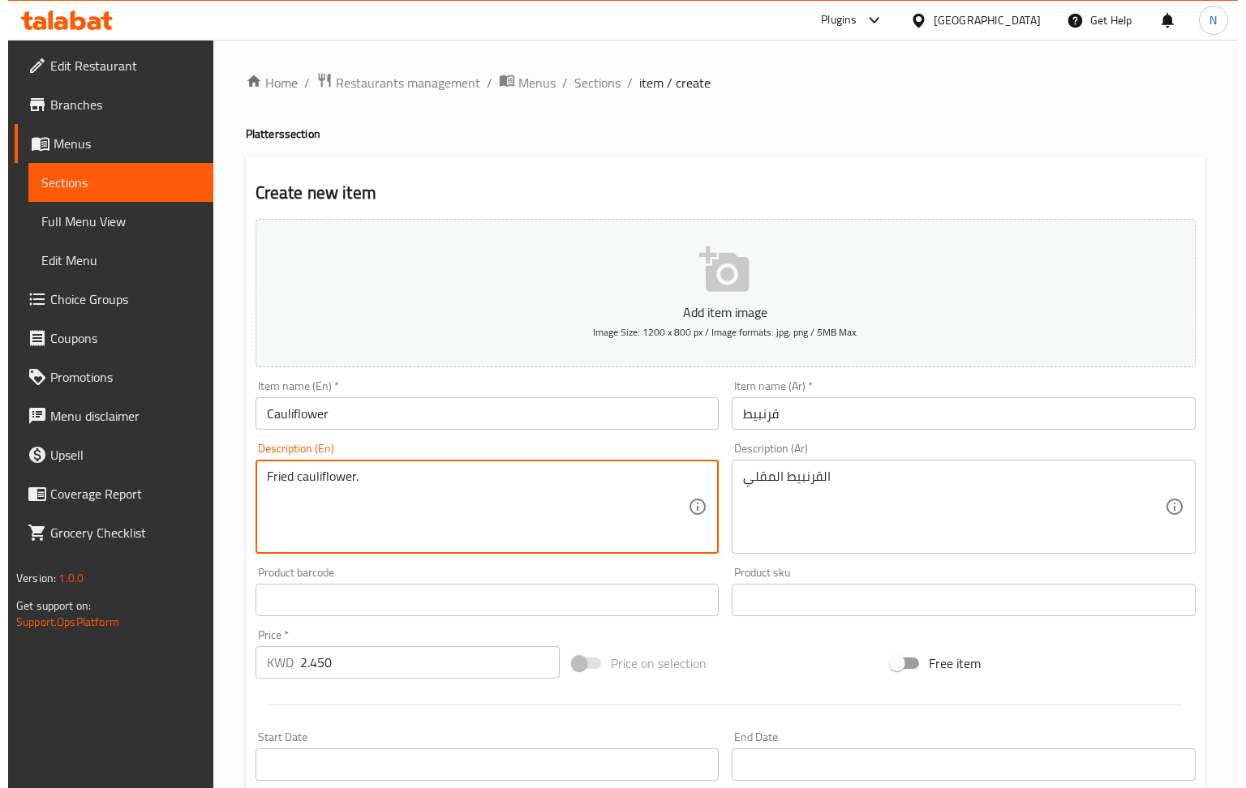
scroll to position [536, 0]
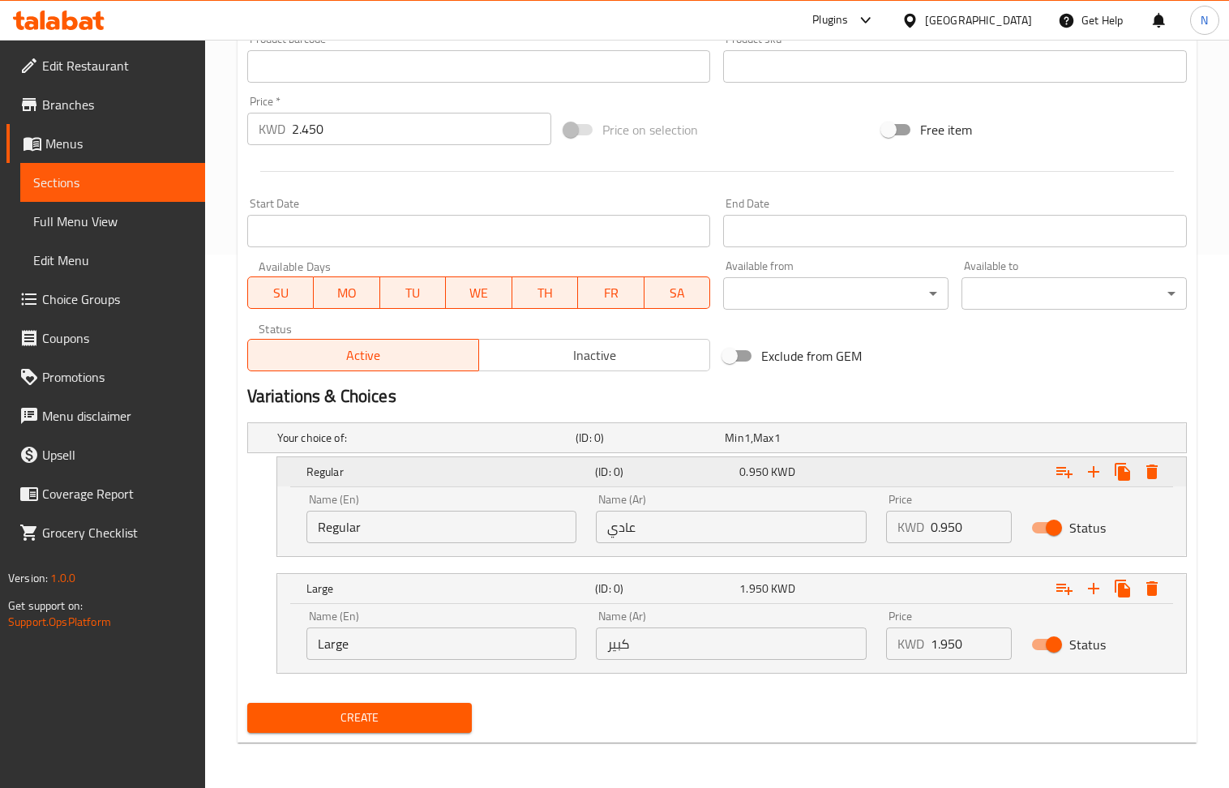
type textarea "Fried cauliflower."
click at [1155, 467] on icon "Expand" at bounding box center [1152, 472] width 11 height 15
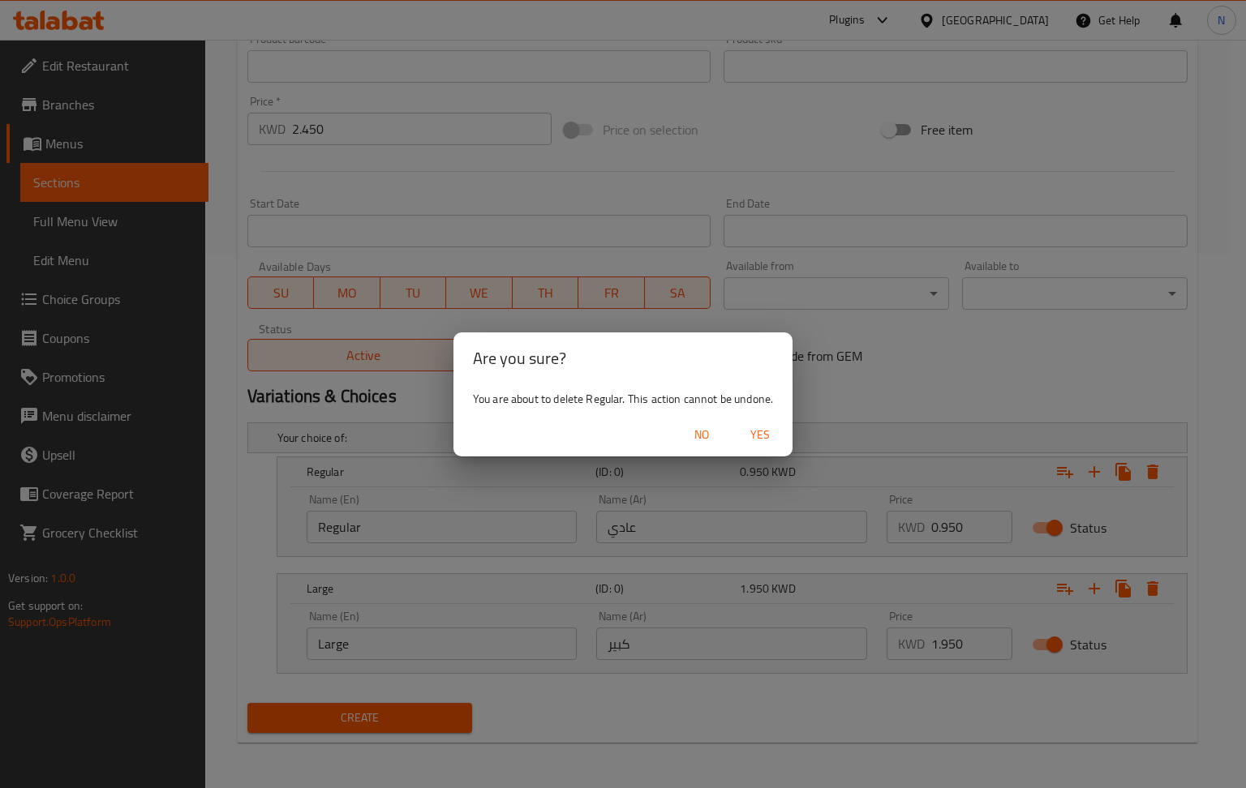
click at [769, 430] on span "Yes" at bounding box center [759, 435] width 39 height 20
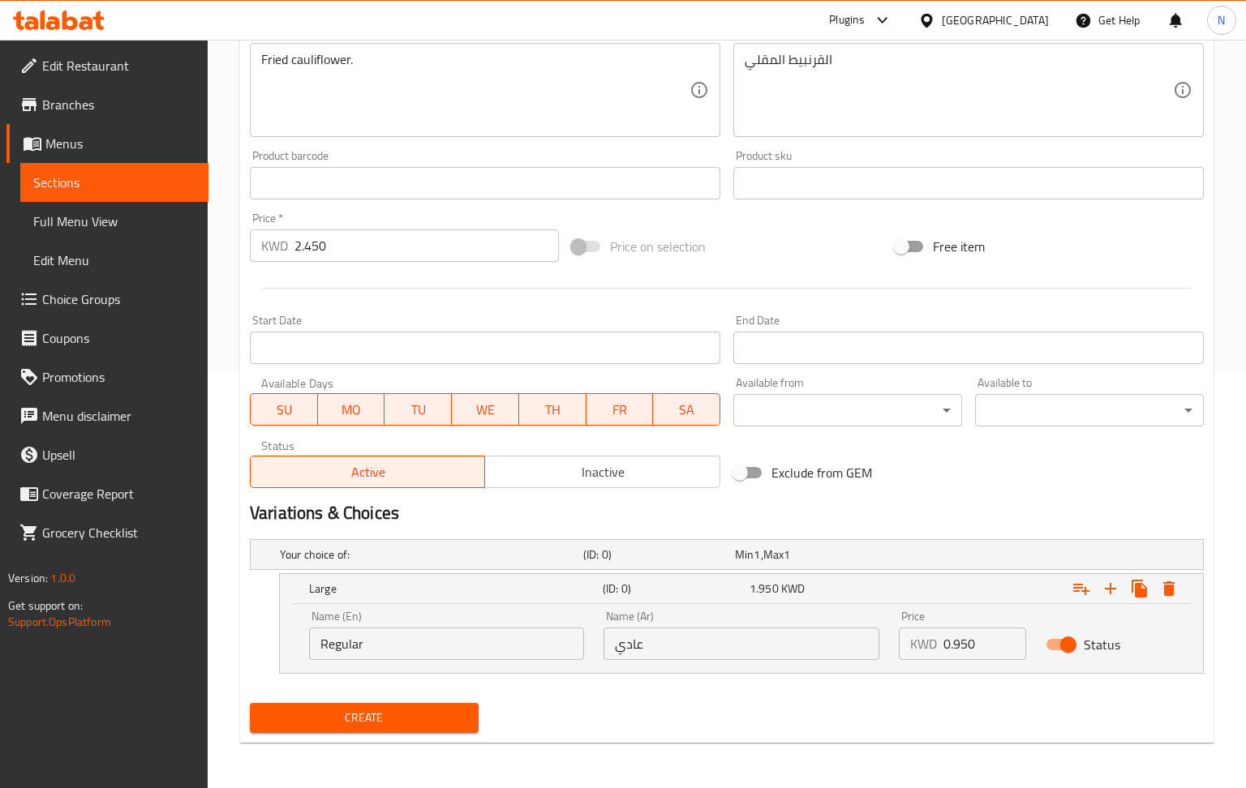
scroll to position [418, 0]
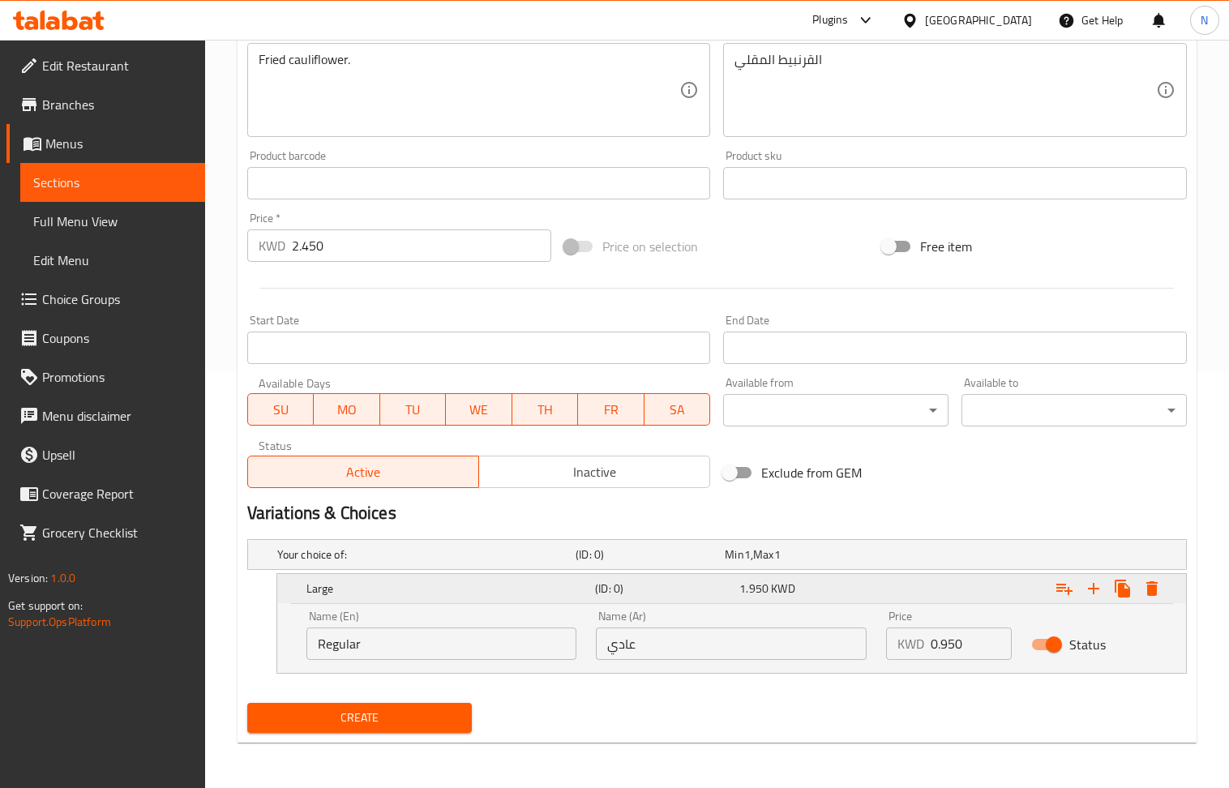
click at [1149, 590] on icon "Expand" at bounding box center [1152, 588] width 11 height 15
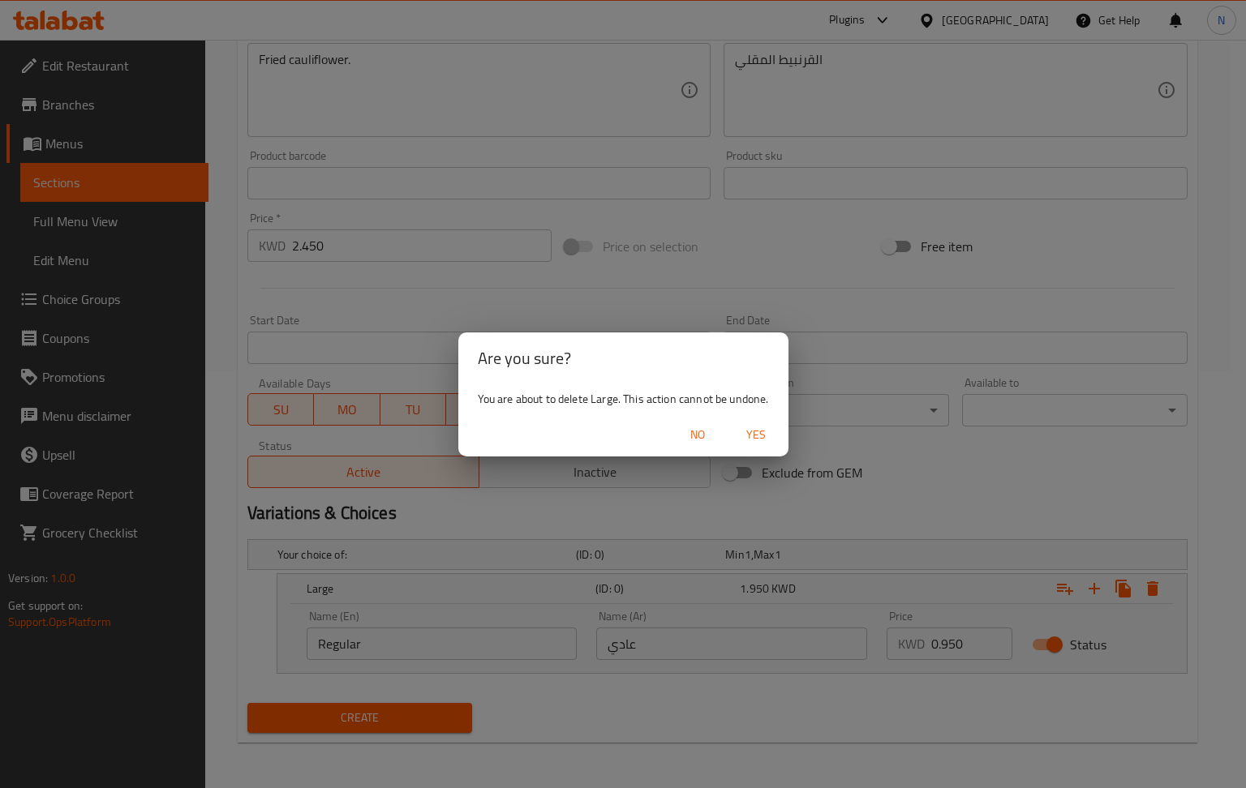
click at [770, 430] on span "Yes" at bounding box center [755, 435] width 39 height 20
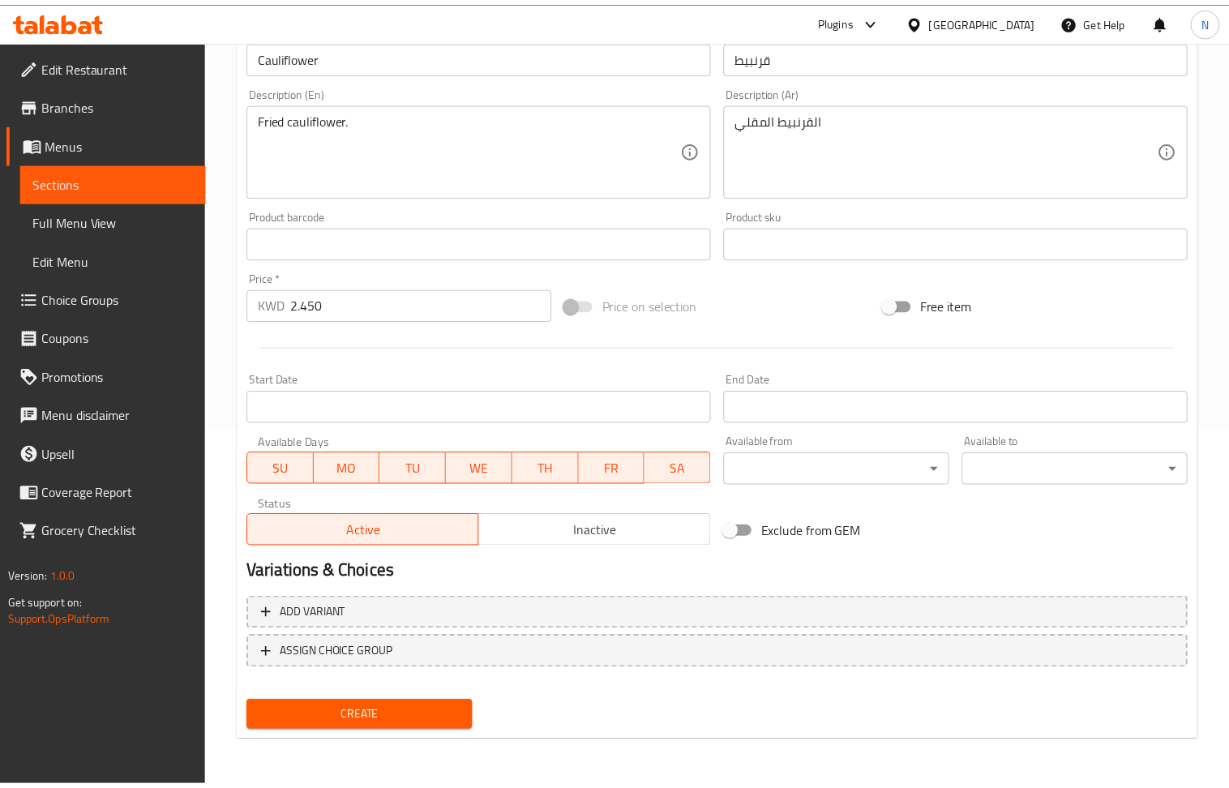
scroll to position [357, 0]
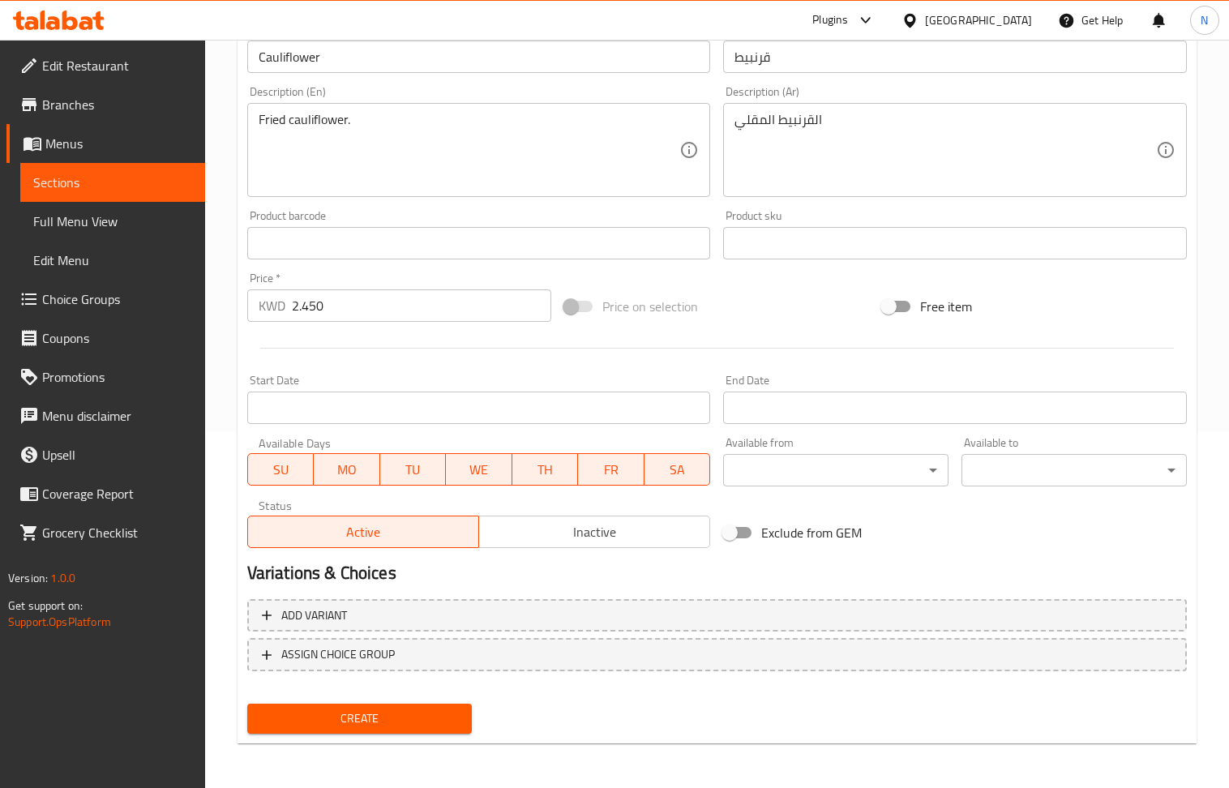
click at [391, 738] on div "Create" at bounding box center [360, 718] width 238 height 43
click at [391, 728] on button "Create" at bounding box center [359, 719] width 225 height 30
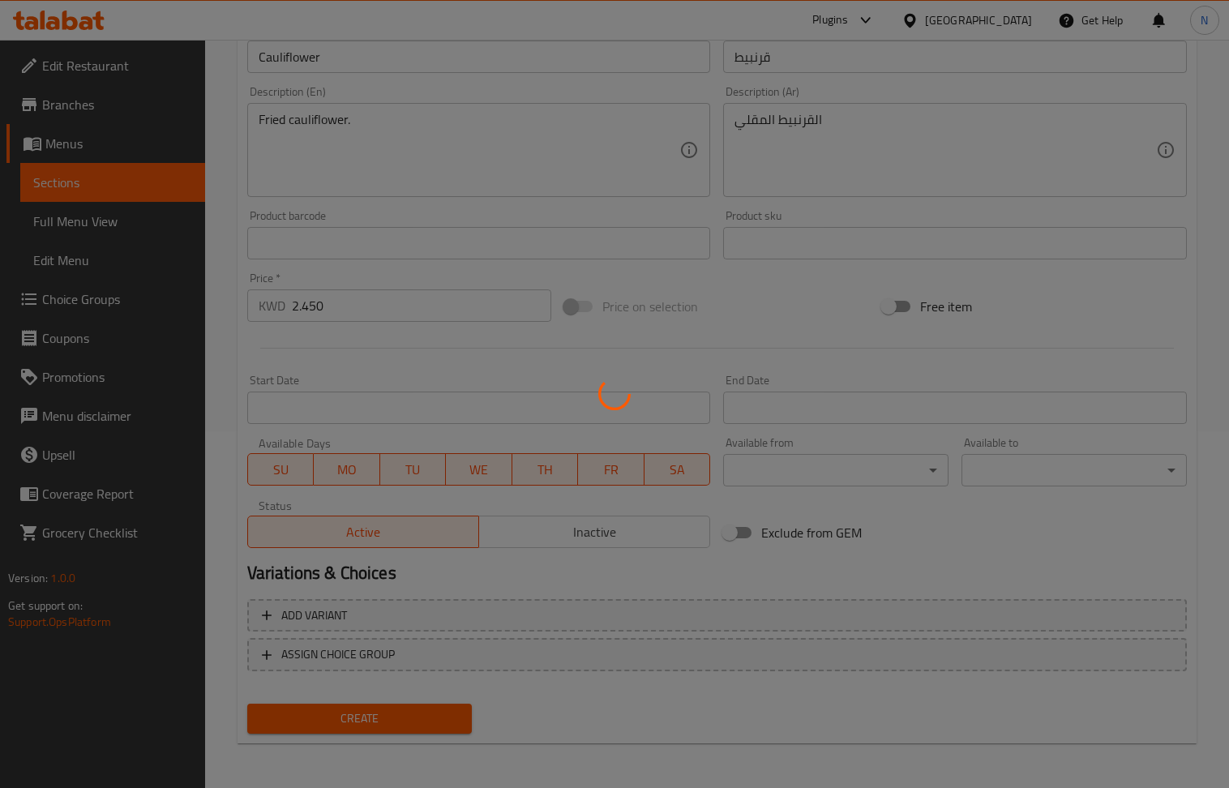
type input "0"
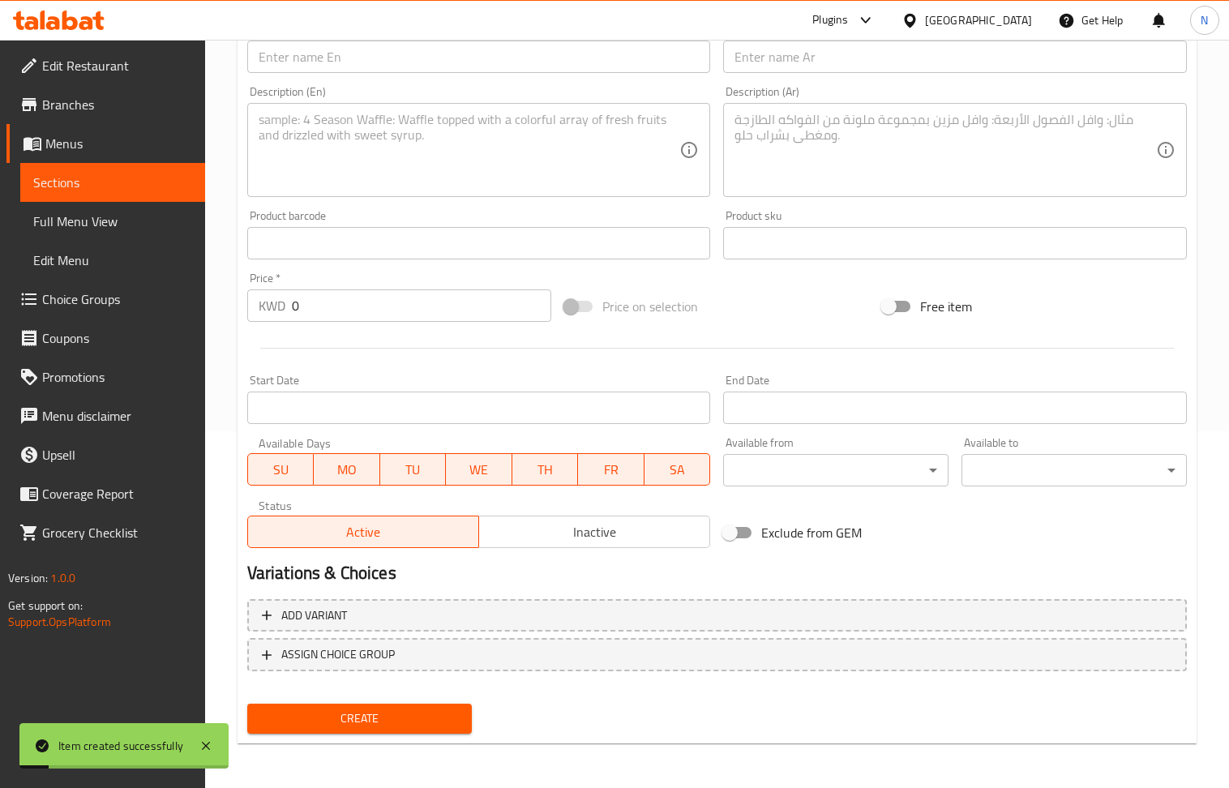
scroll to position [248, 0]
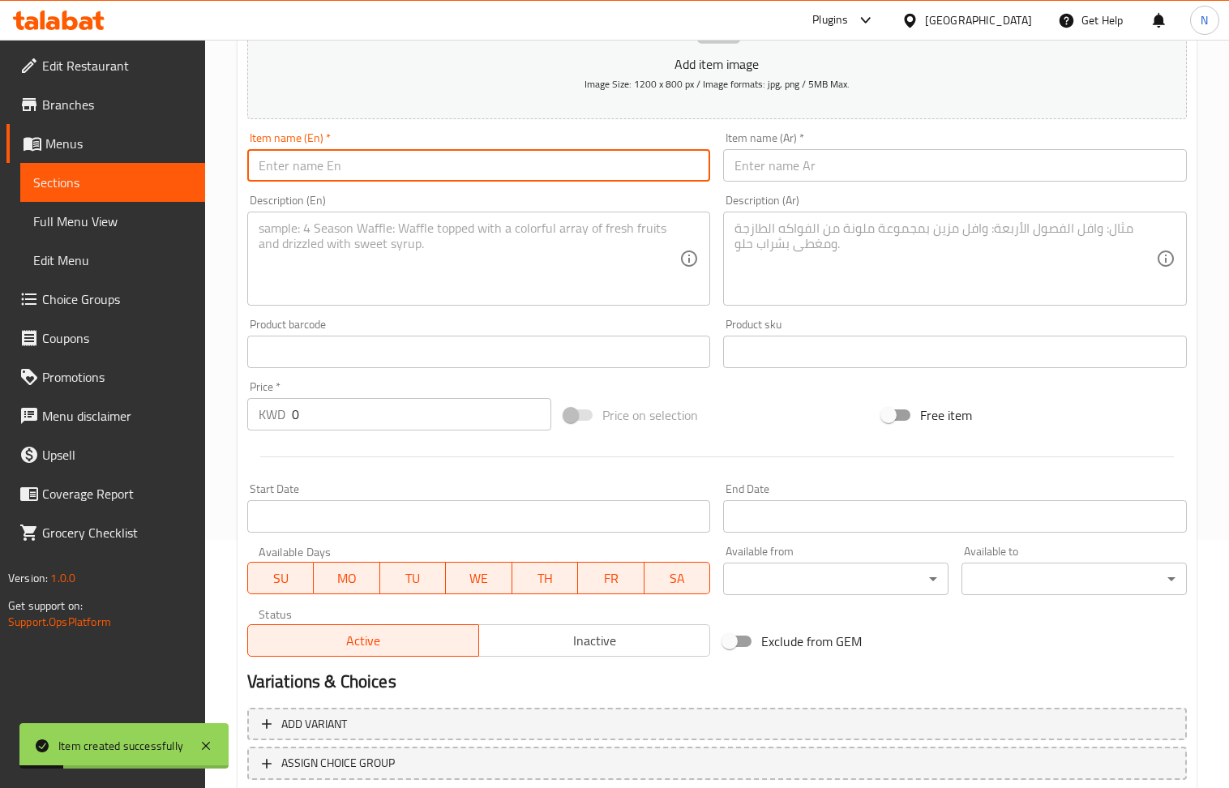
click at [381, 163] on input "text" at bounding box center [479, 165] width 464 height 32
type input "Mosabaha"
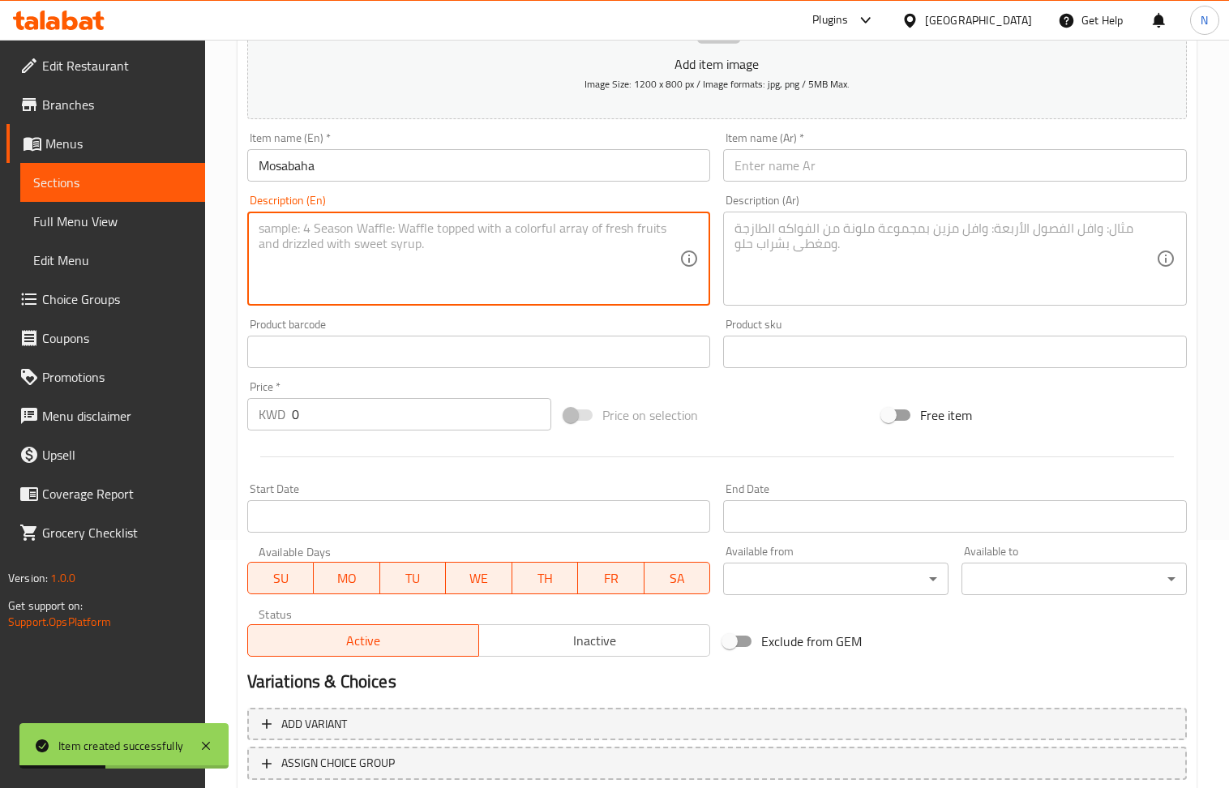
click at [341, 280] on textarea at bounding box center [470, 259] width 422 height 77
type textarea "A mixture of chickpeas, hummus with tahini, and chopped parsley."
click at [425, 345] on input "text" at bounding box center [479, 352] width 464 height 32
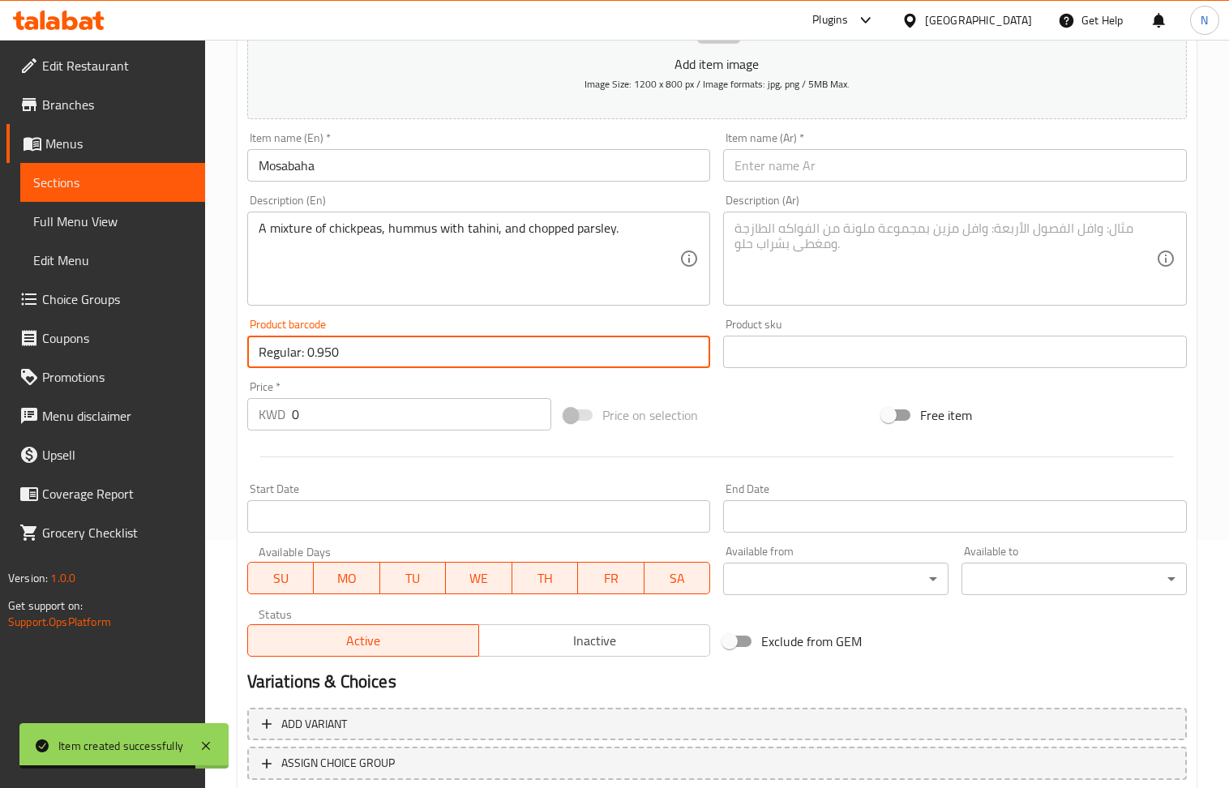
drag, startPoint x: 426, startPoint y: 354, endPoint x: 305, endPoint y: 360, distance: 121.0
click at [305, 360] on input "Regular: 0.950" at bounding box center [479, 352] width 464 height 32
type input "Regular: 0.950"
click at [350, 422] on input "0" at bounding box center [422, 414] width 260 height 32
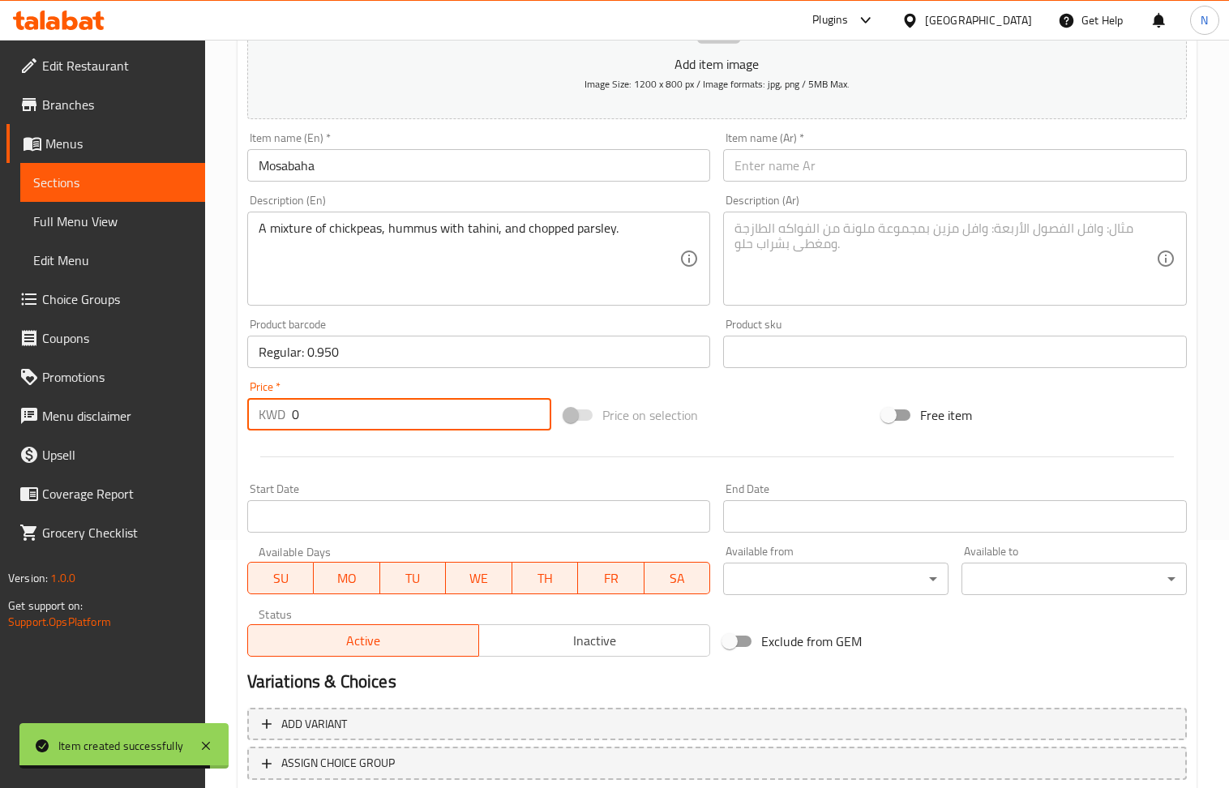
click at [350, 422] on input "0" at bounding box center [422, 414] width 260 height 32
type input "0.950"
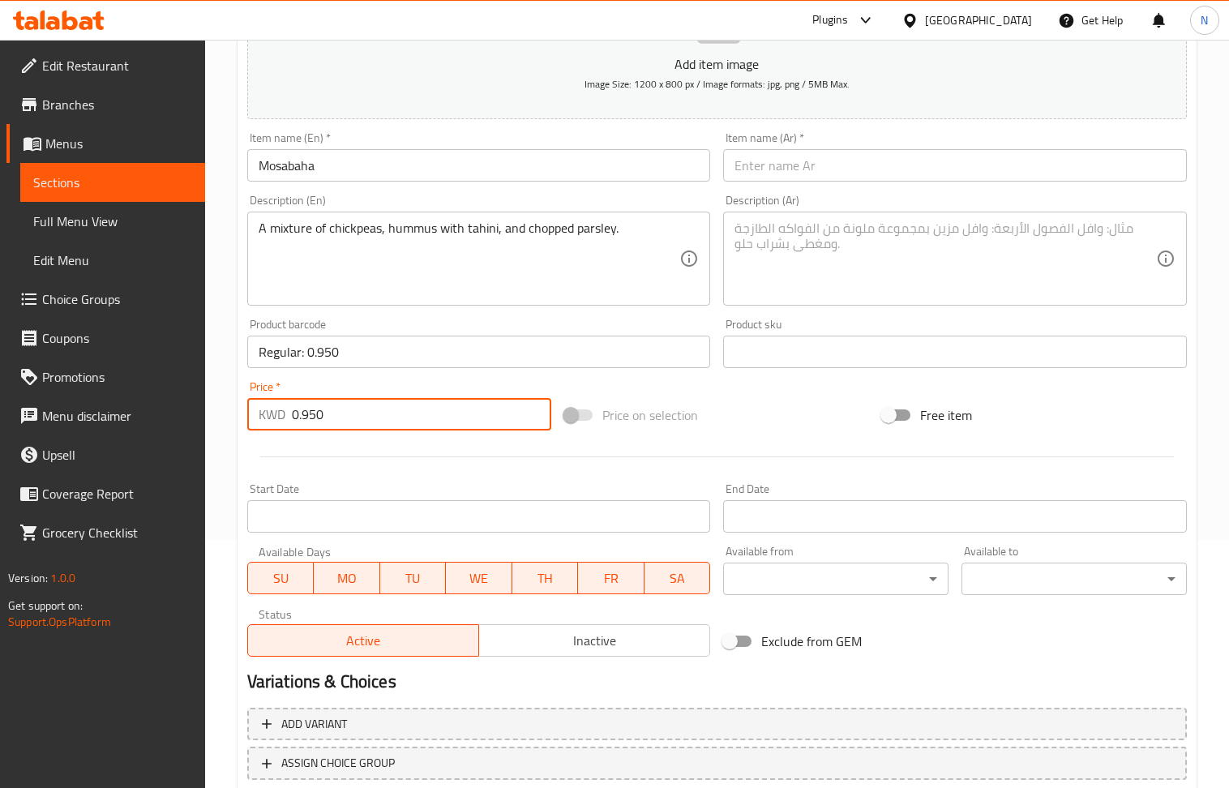
click at [817, 251] on textarea at bounding box center [946, 259] width 422 height 77
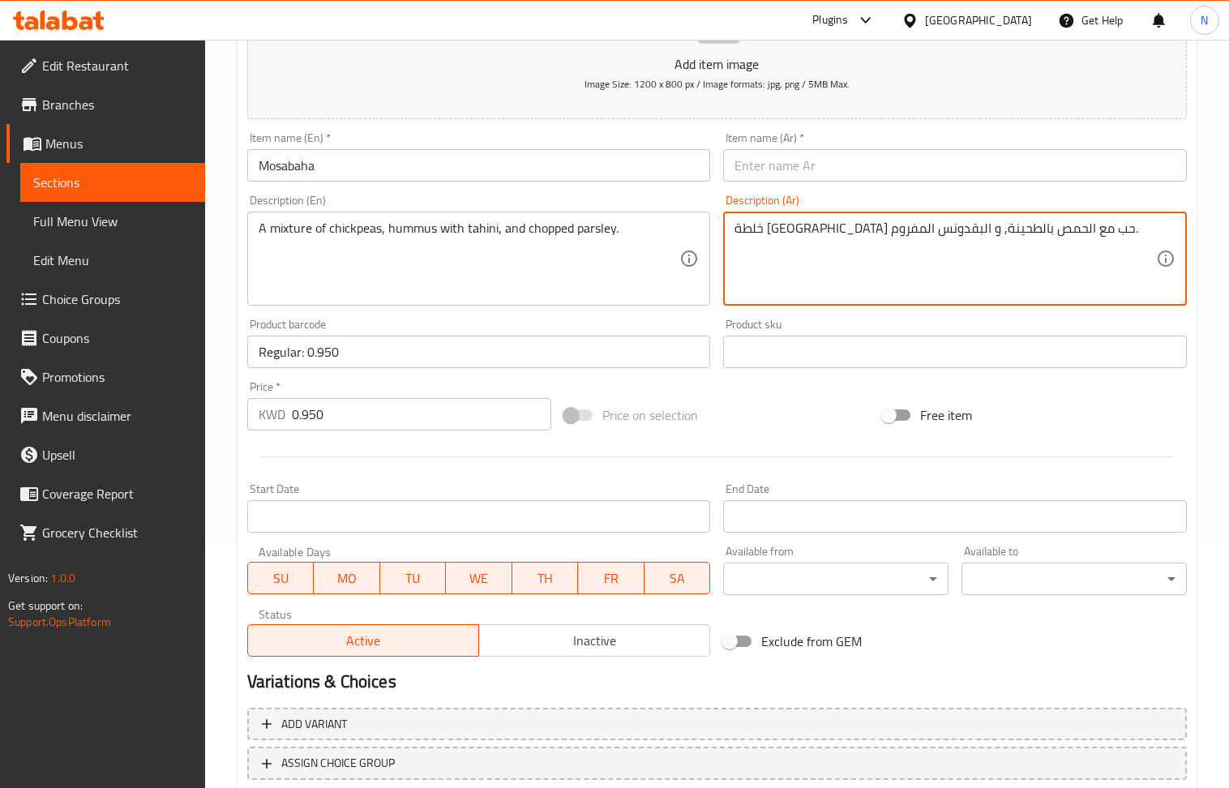
type textarea "خلطة [GEOGRAPHIC_DATA] حب مع الحمص بالطحينة, و البقدونس المفروم."
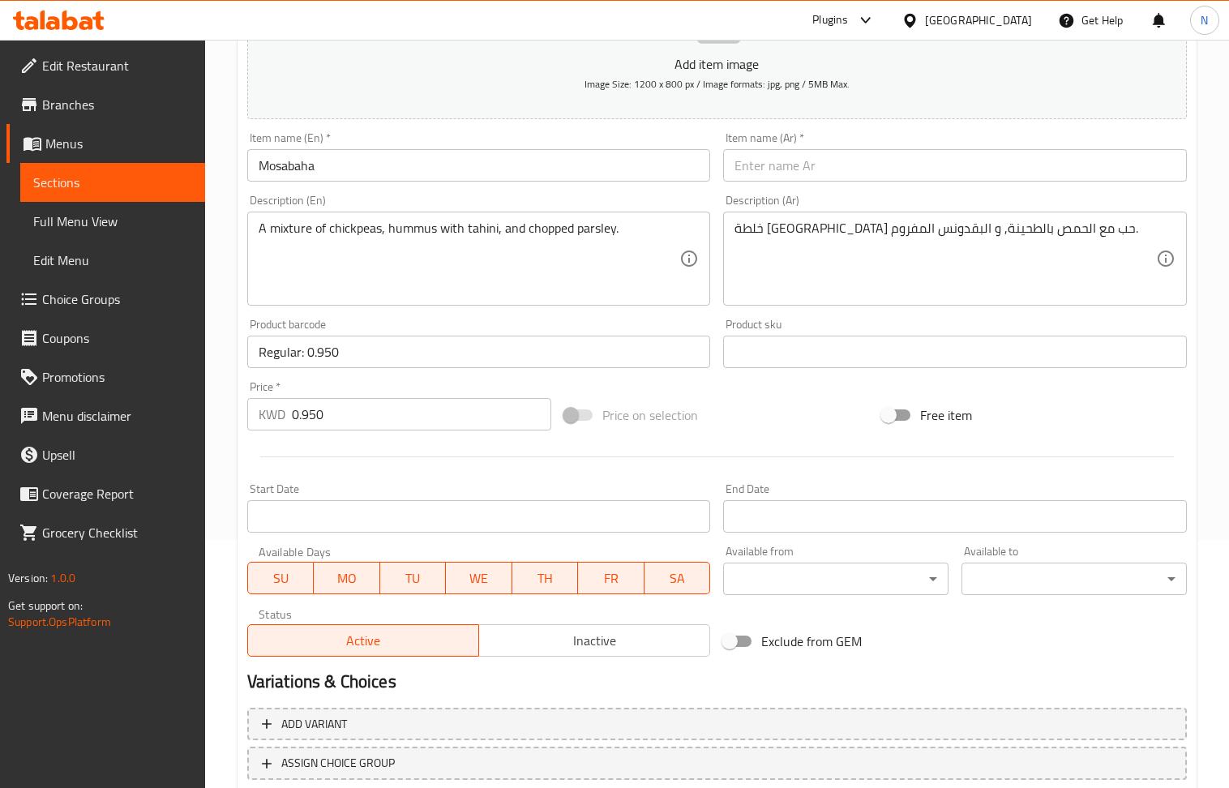
click at [760, 144] on div "Item name (Ar)   * Item name (Ar) *" at bounding box center [955, 156] width 464 height 49
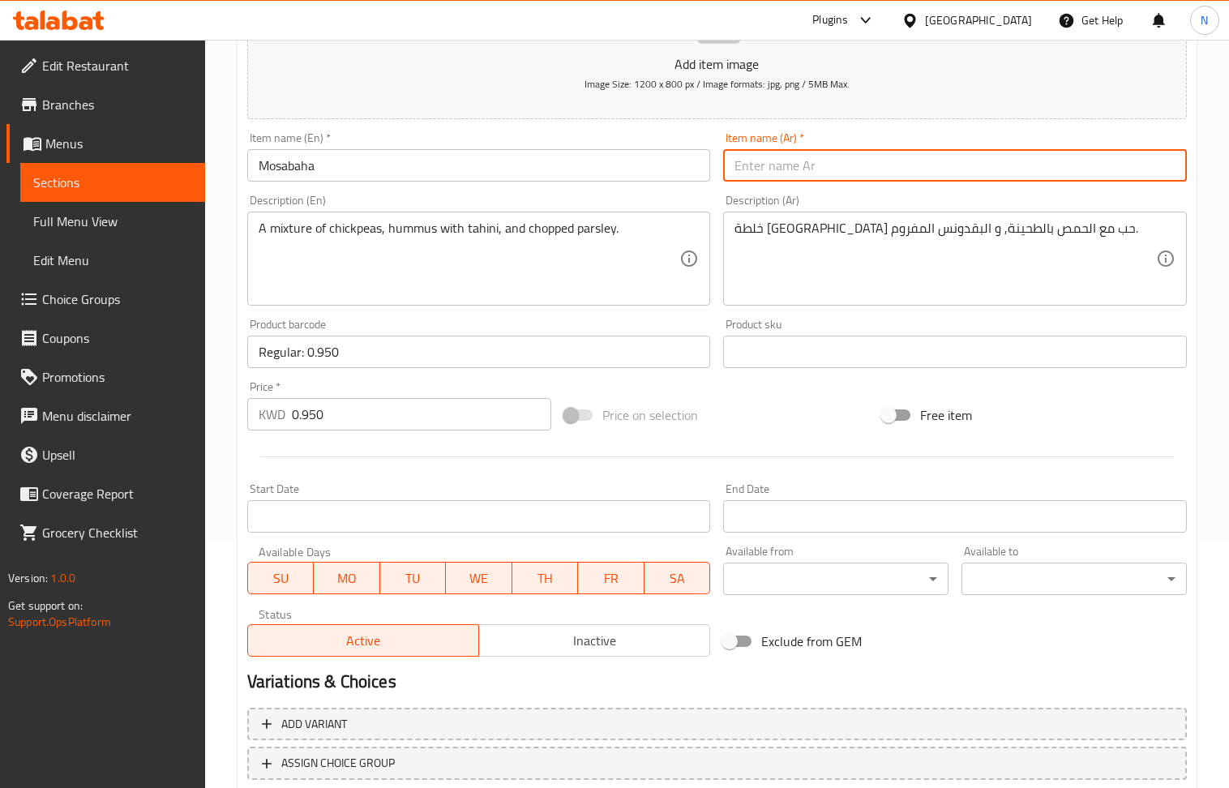
click at [779, 165] on input "text" at bounding box center [955, 165] width 464 height 32
type input "مسبحة"
click at [397, 368] on input "Regular: 0.950" at bounding box center [479, 352] width 464 height 32
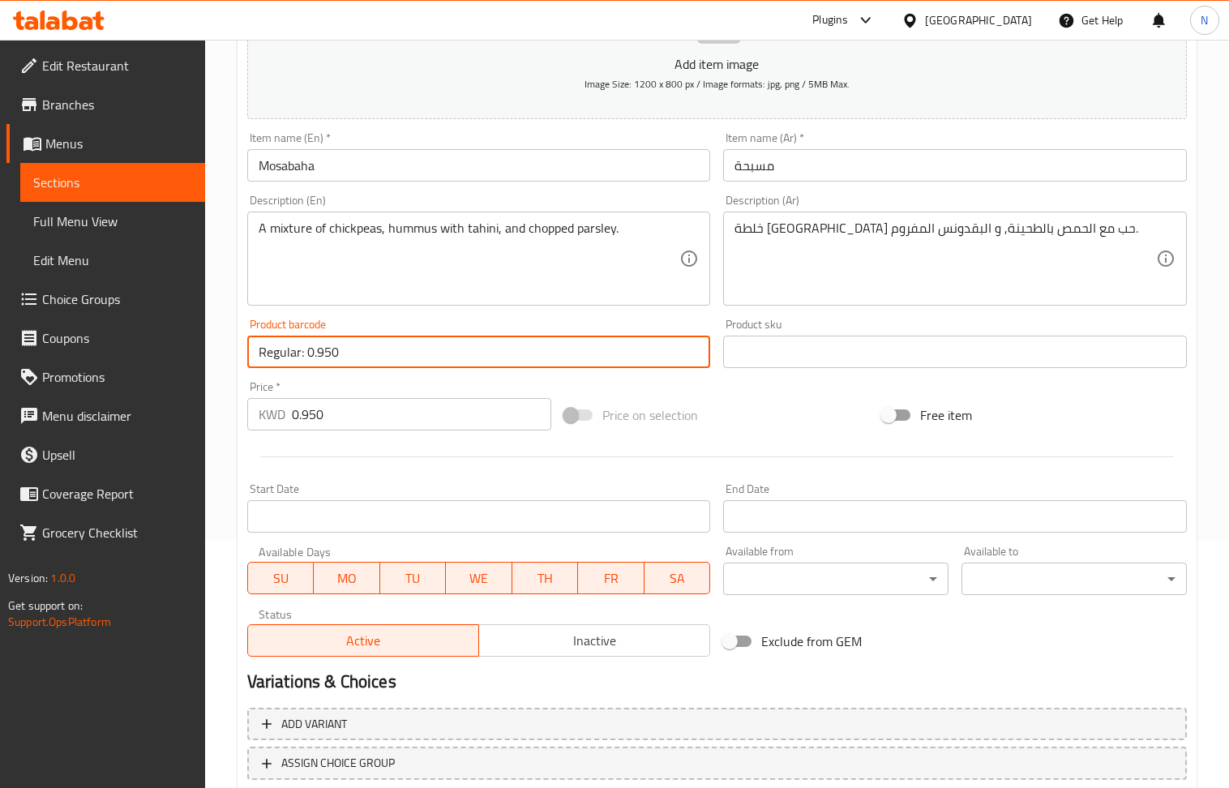
click at [397, 368] on input "Regular: 0.950" at bounding box center [479, 352] width 464 height 32
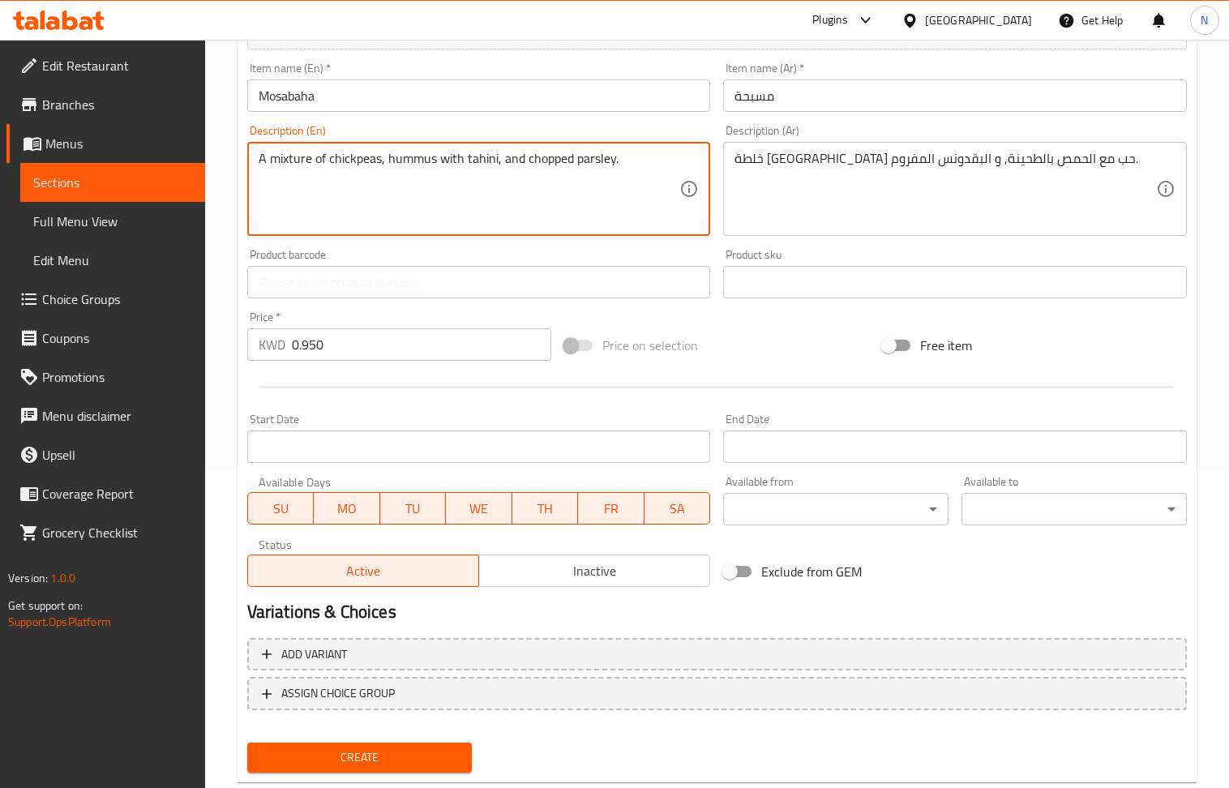
scroll to position [357, 0]
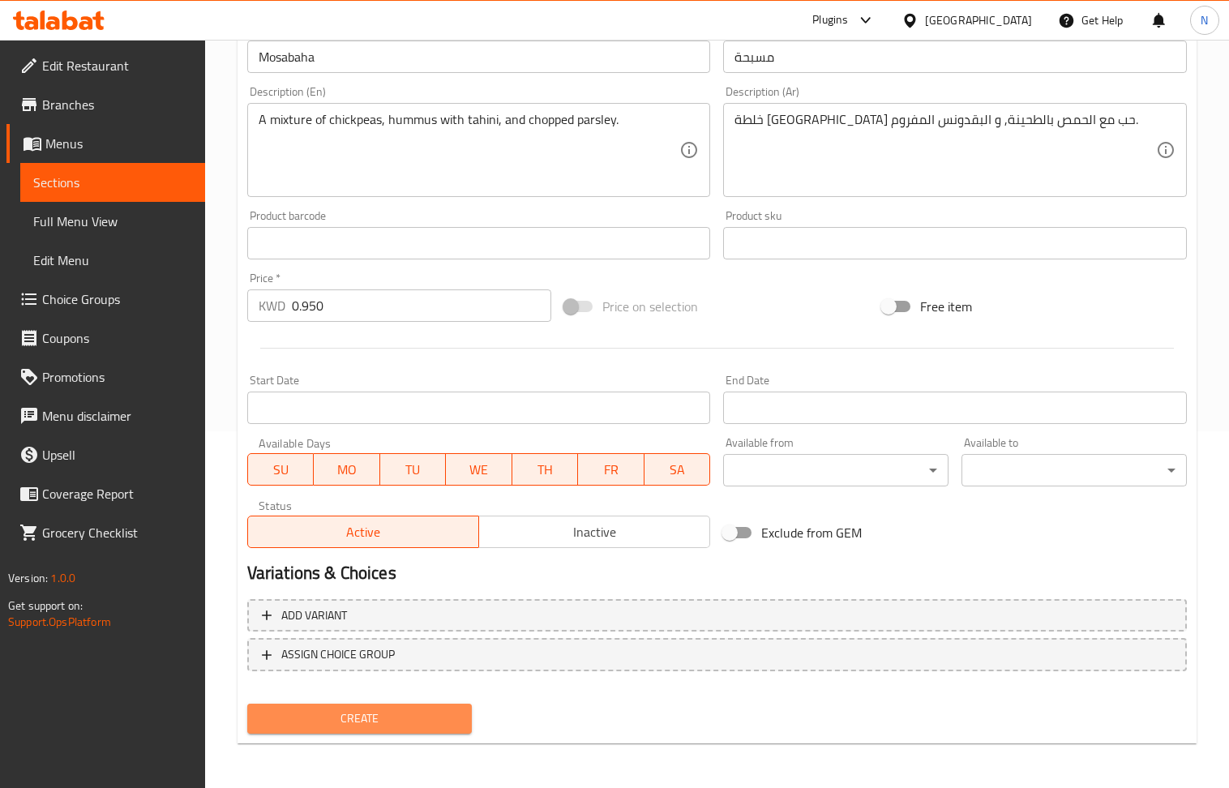
click at [406, 723] on span "Create" at bounding box center [359, 719] width 199 height 20
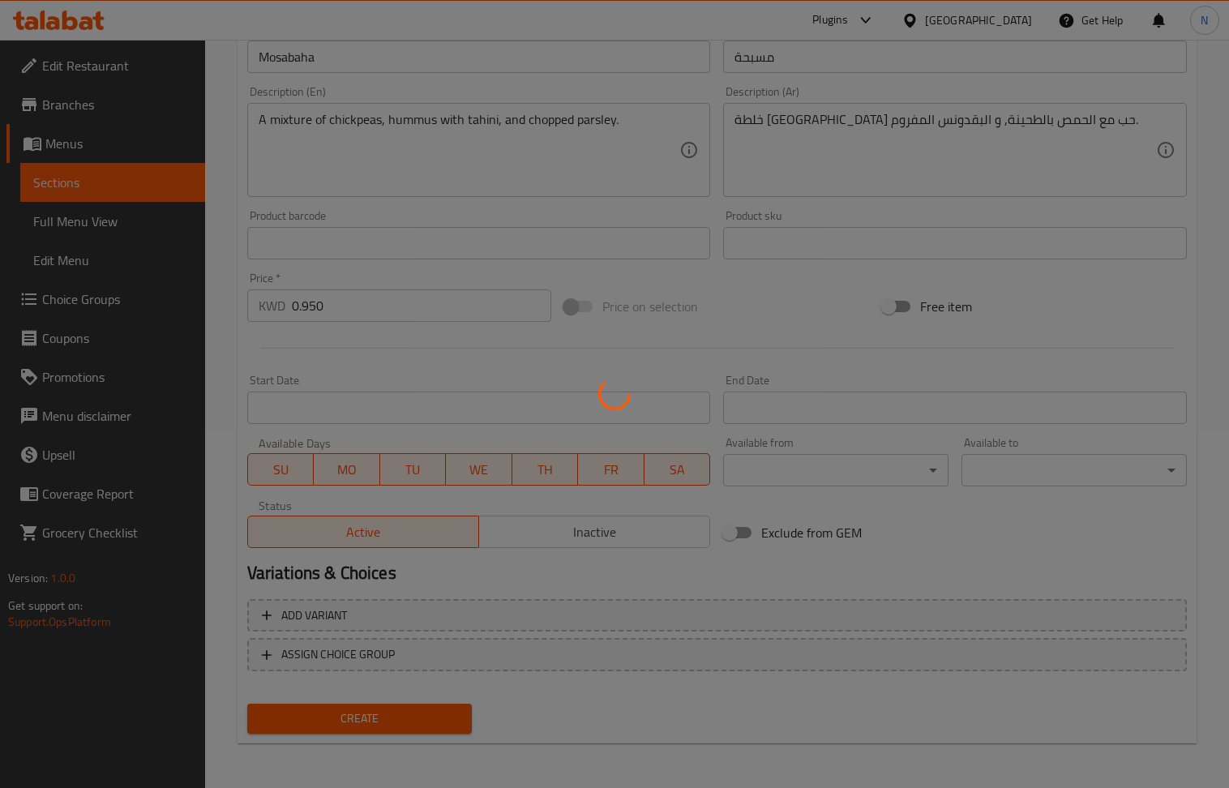
type input "0"
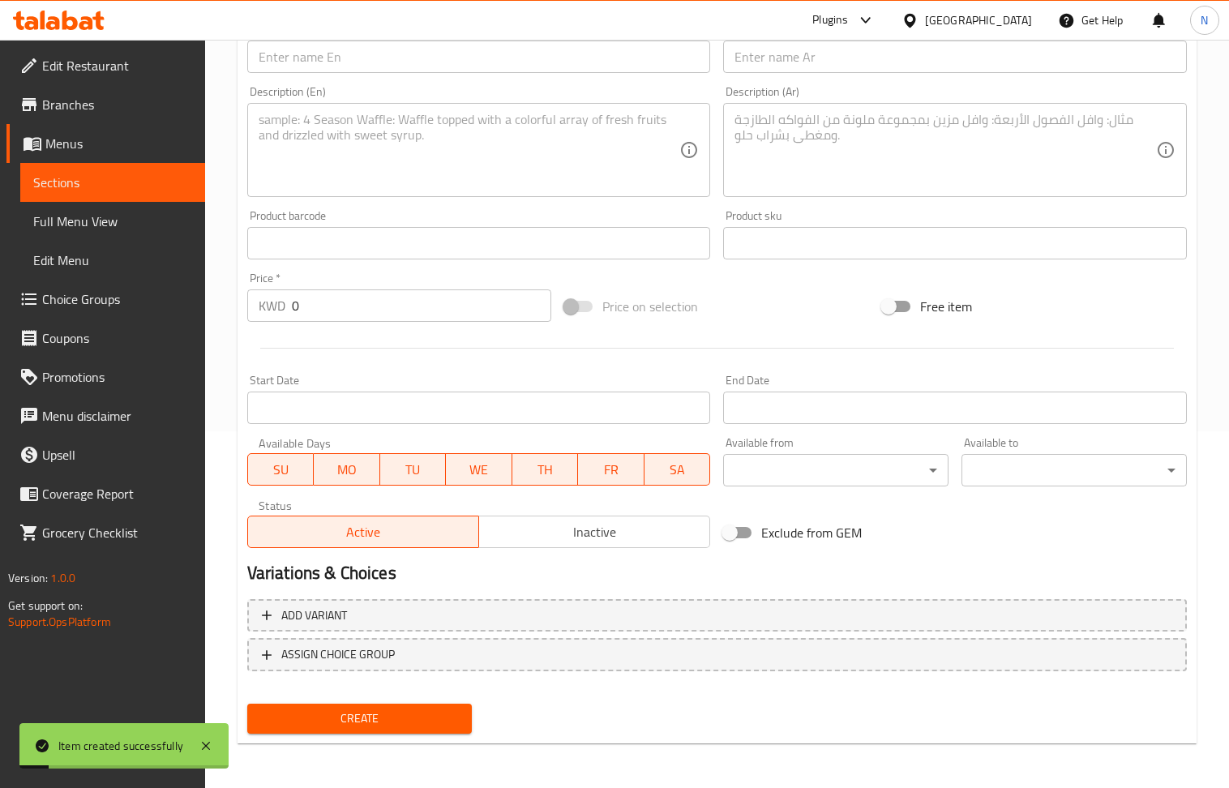
scroll to position [248, 0]
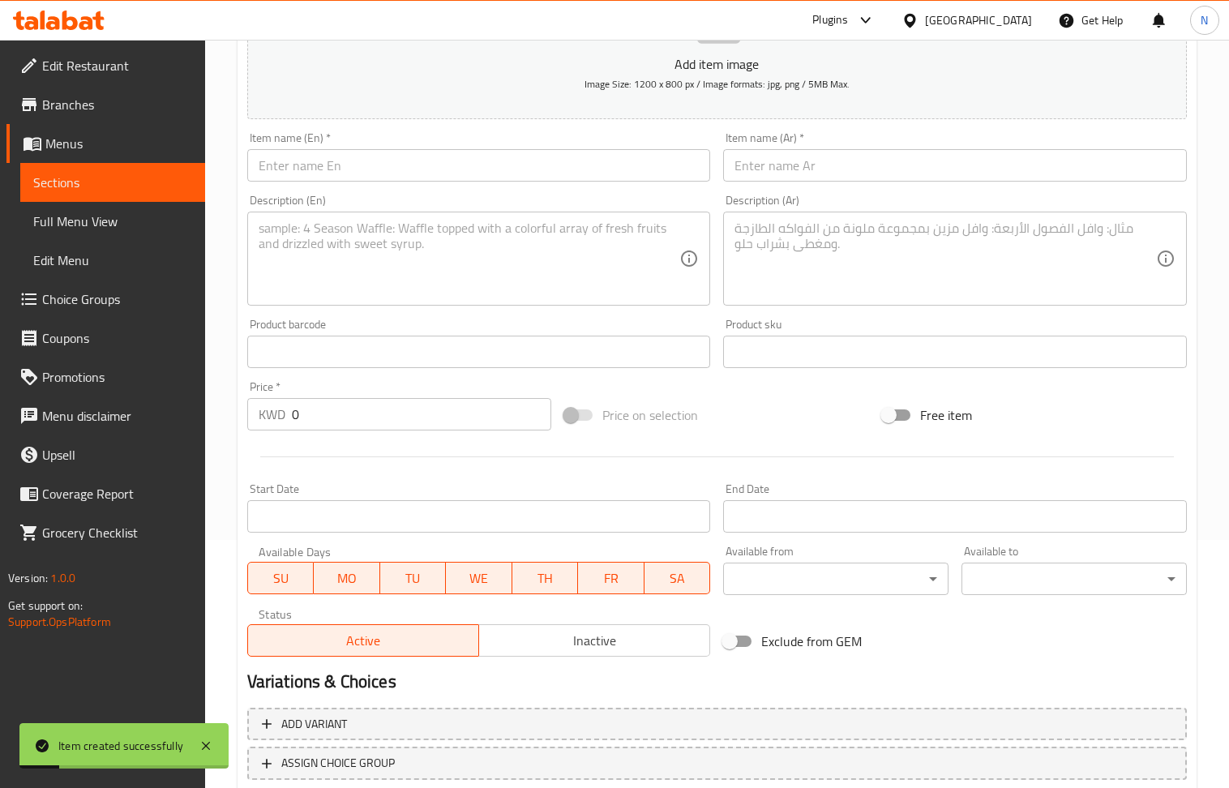
click at [384, 169] on input "text" at bounding box center [479, 165] width 464 height 32
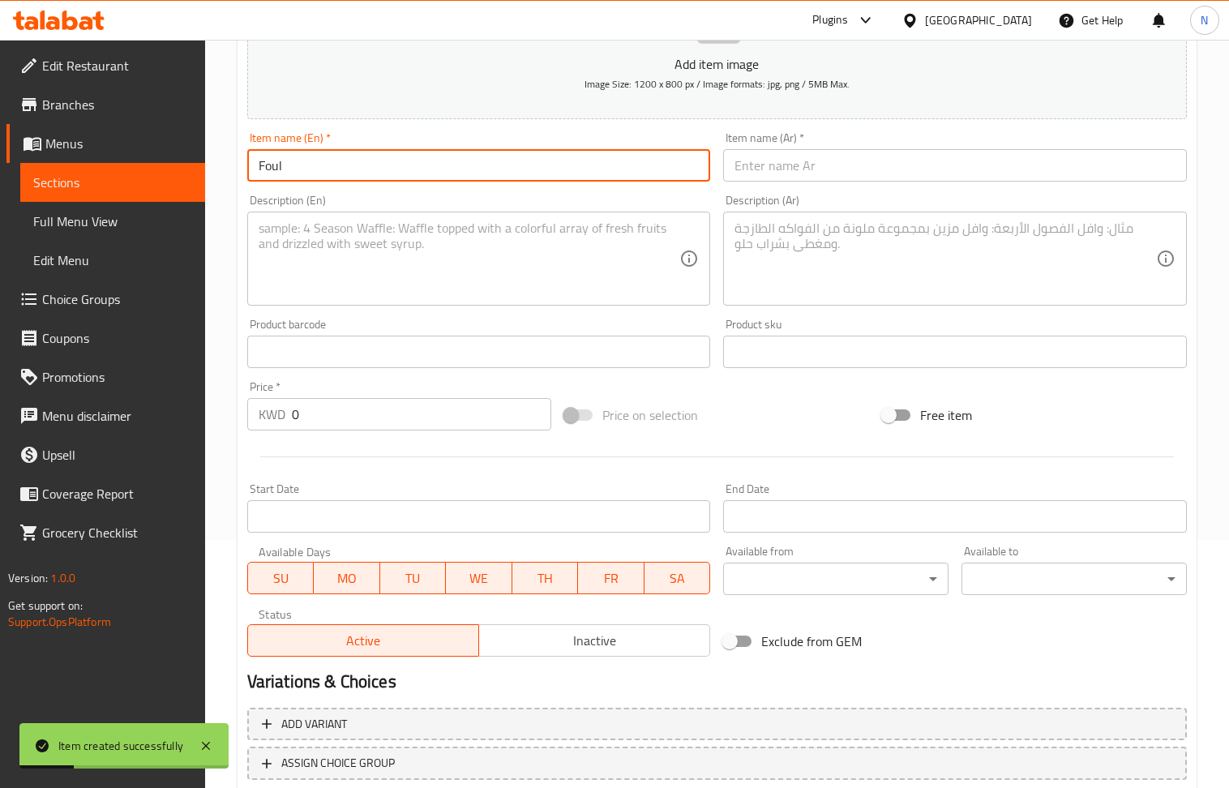
type input "Foul"
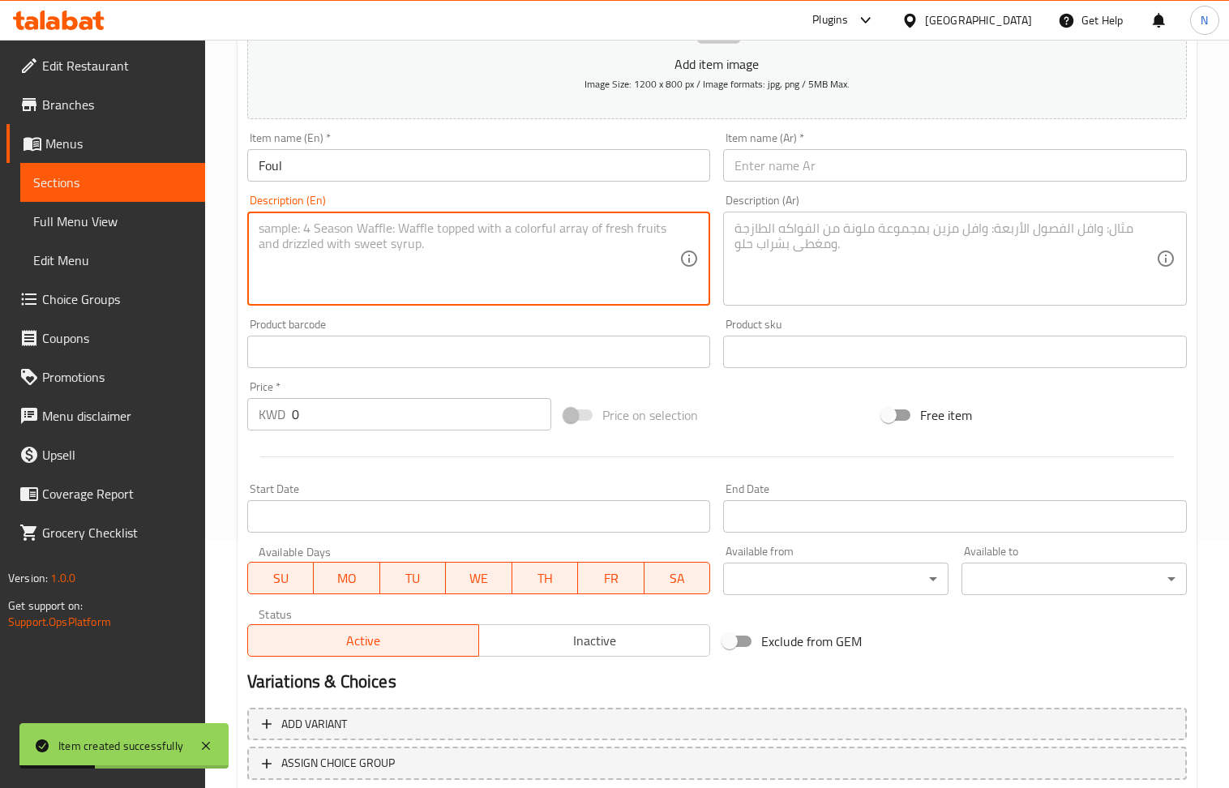
click at [389, 277] on textarea at bounding box center [470, 259] width 422 height 77
type textarea "Fava beans mixed with garlic, lemon juice, olive oil and cumin"
click at [804, 274] on textarea at bounding box center [946, 259] width 422 height 77
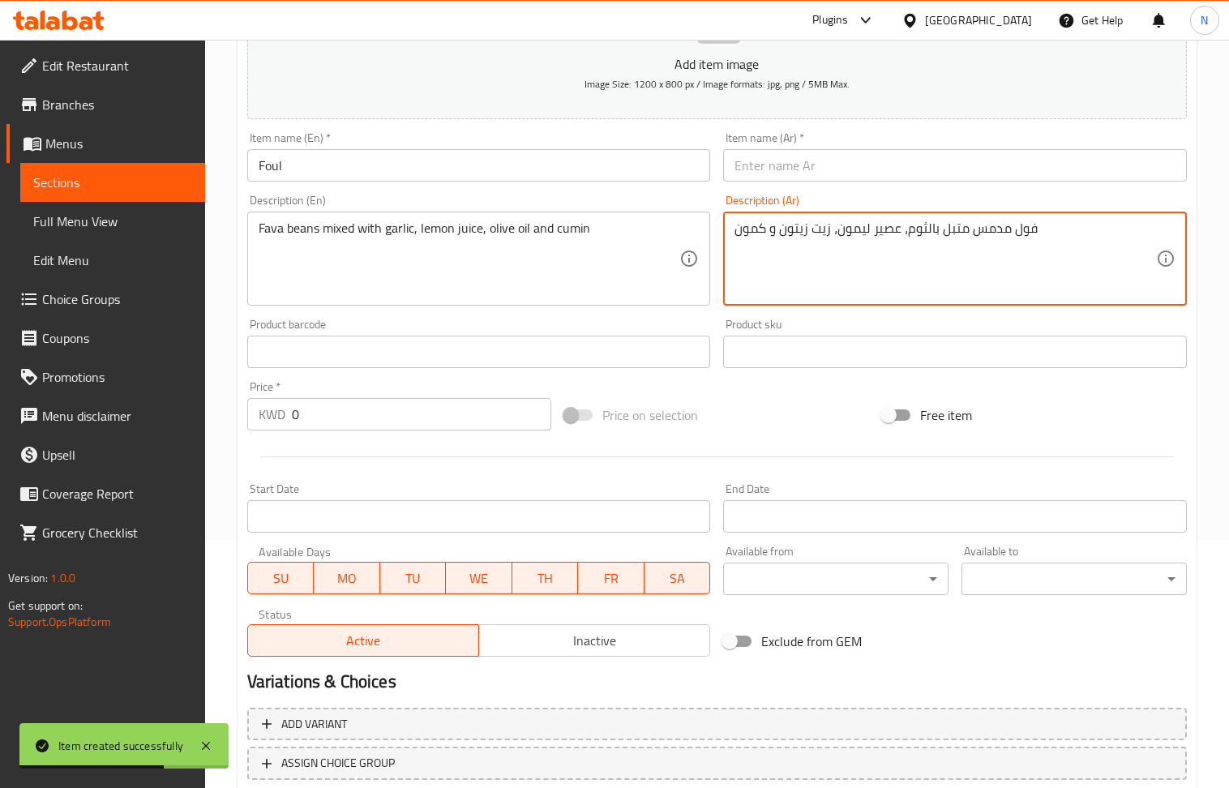
type textarea "فول مدمس متبل بالثوم، عصير ليمون، زيت زيتون و كمون"
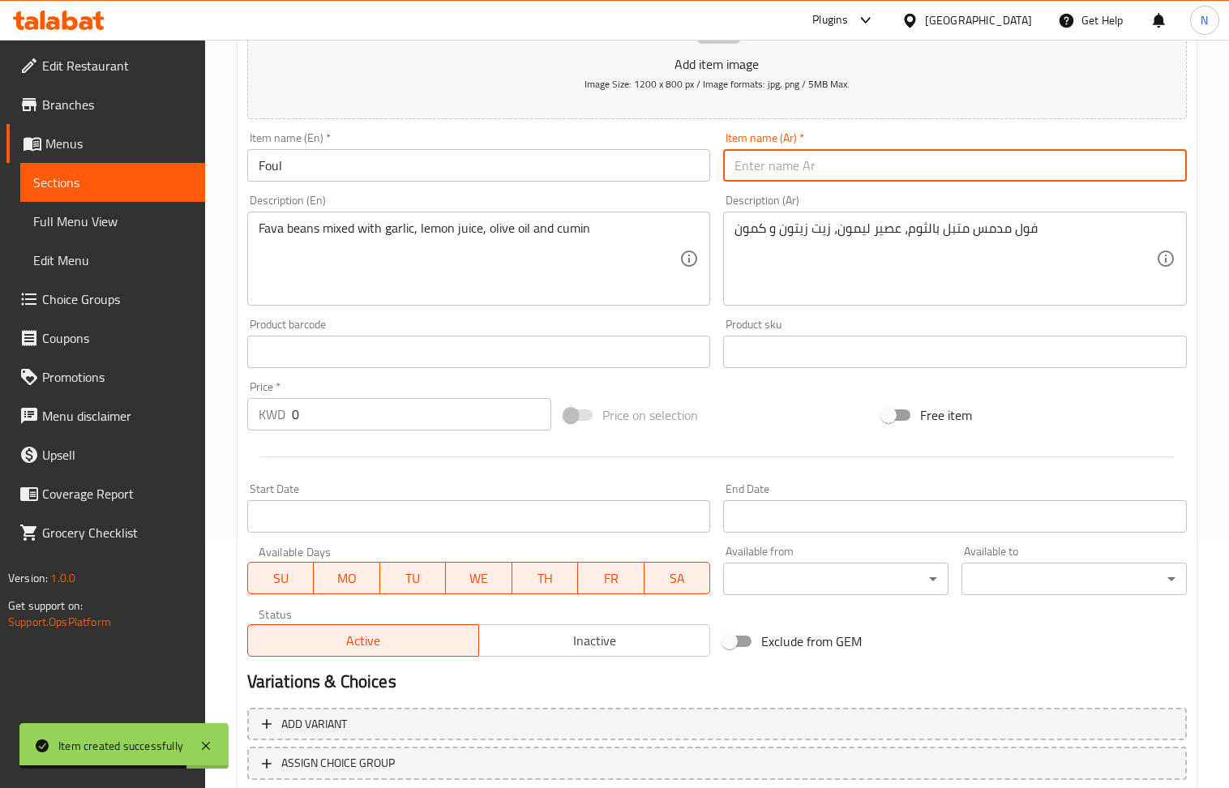
drag, startPoint x: 895, startPoint y: 180, endPoint x: 738, endPoint y: 177, distance: 157.4
click at [895, 180] on input "text" at bounding box center [955, 165] width 464 height 32
type input "فول"
click at [371, 354] on input "text" at bounding box center [479, 352] width 464 height 32
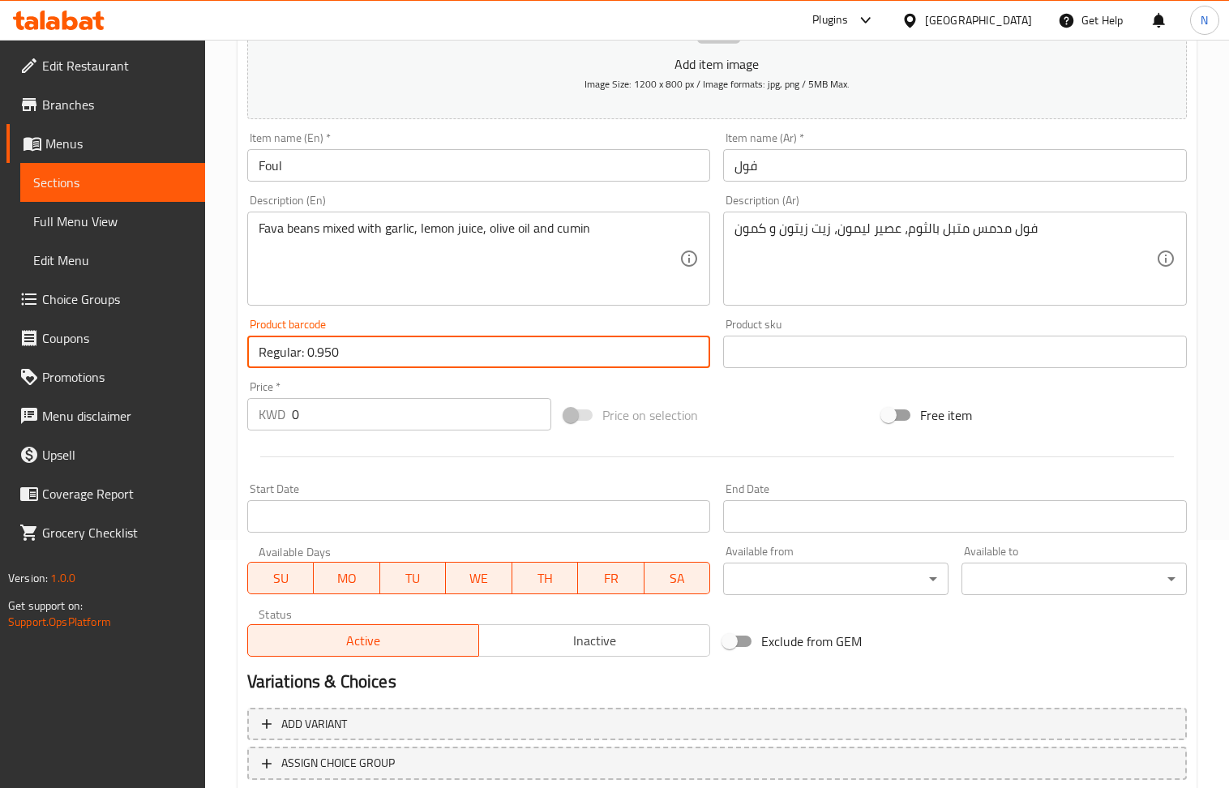
drag, startPoint x: 400, startPoint y: 355, endPoint x: 308, endPoint y: 355, distance: 91.6
click at [308, 355] on input "Regular: 0.950" at bounding box center [479, 352] width 464 height 32
type input "Regular: 0.950"
click at [337, 418] on input "0" at bounding box center [422, 414] width 260 height 32
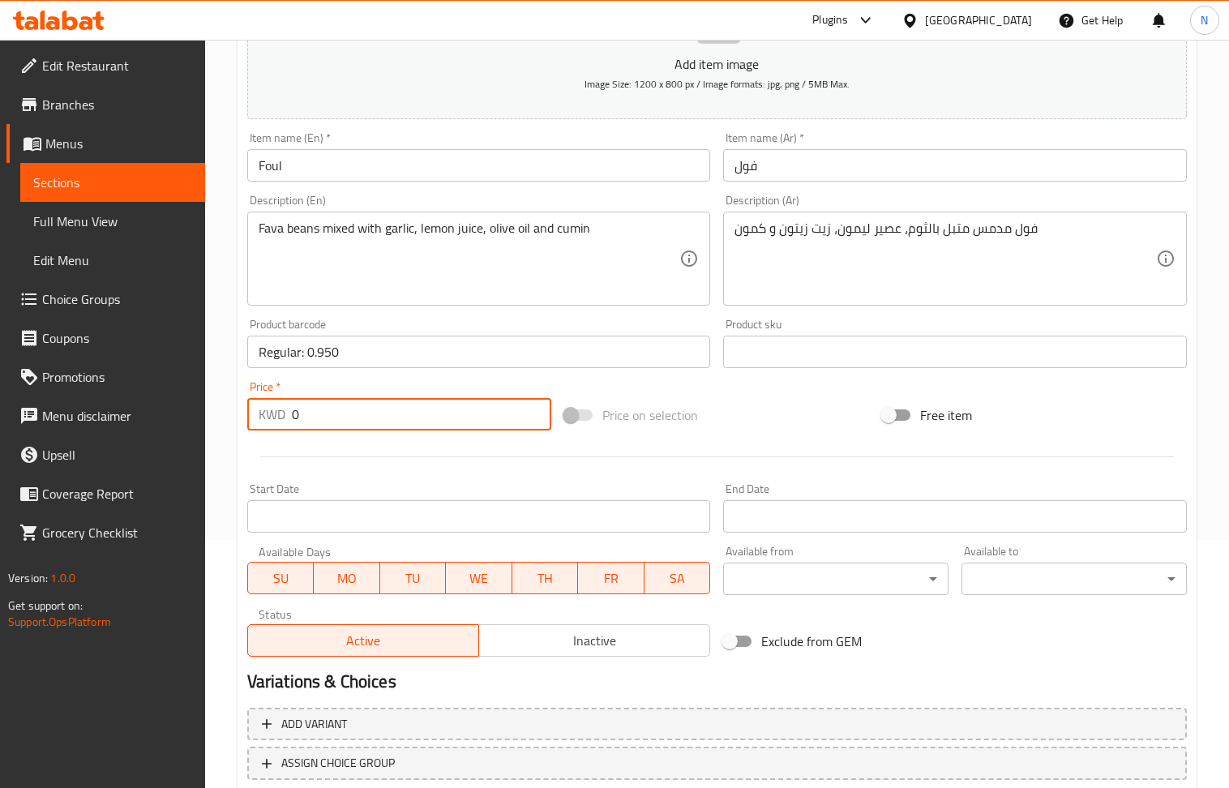
click at [337, 418] on input "0" at bounding box center [422, 414] width 260 height 32
type input "0.950"
click at [345, 358] on input "Regular: 0.950" at bounding box center [479, 352] width 464 height 32
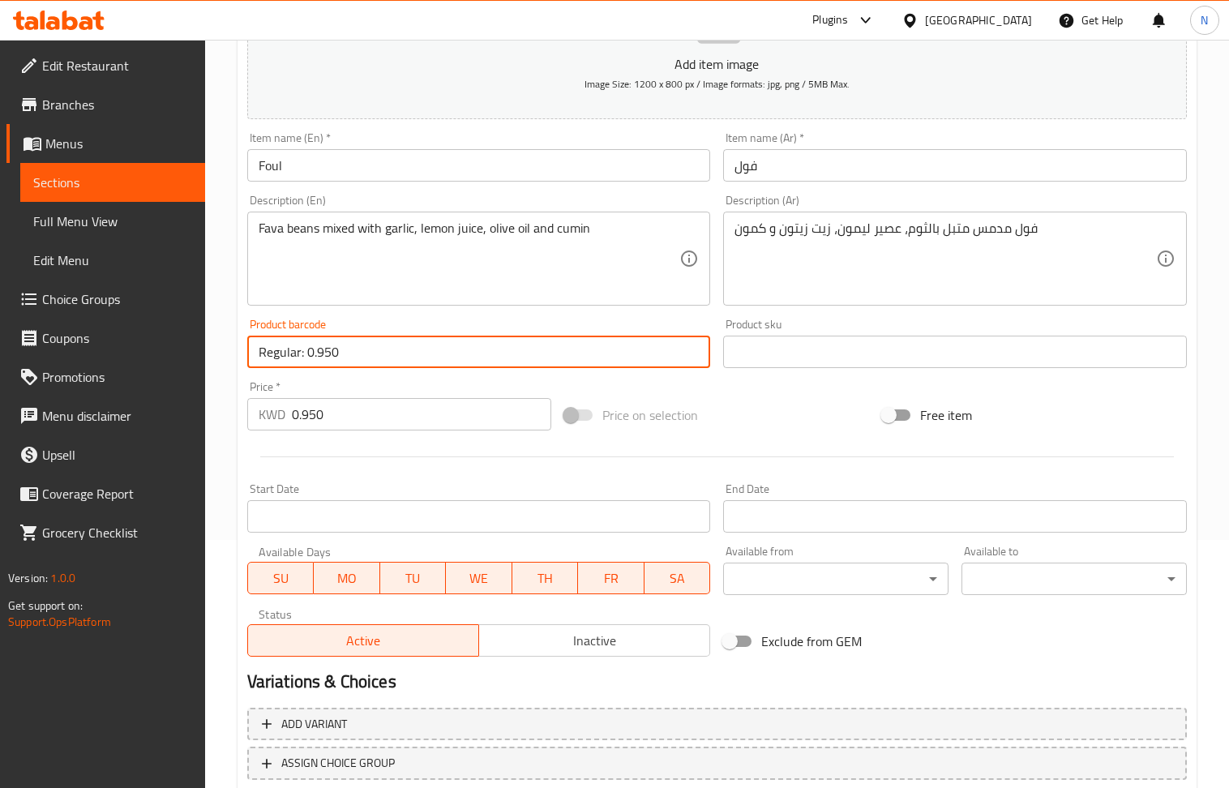
click at [345, 358] on input "Regular: 0.950" at bounding box center [479, 352] width 464 height 32
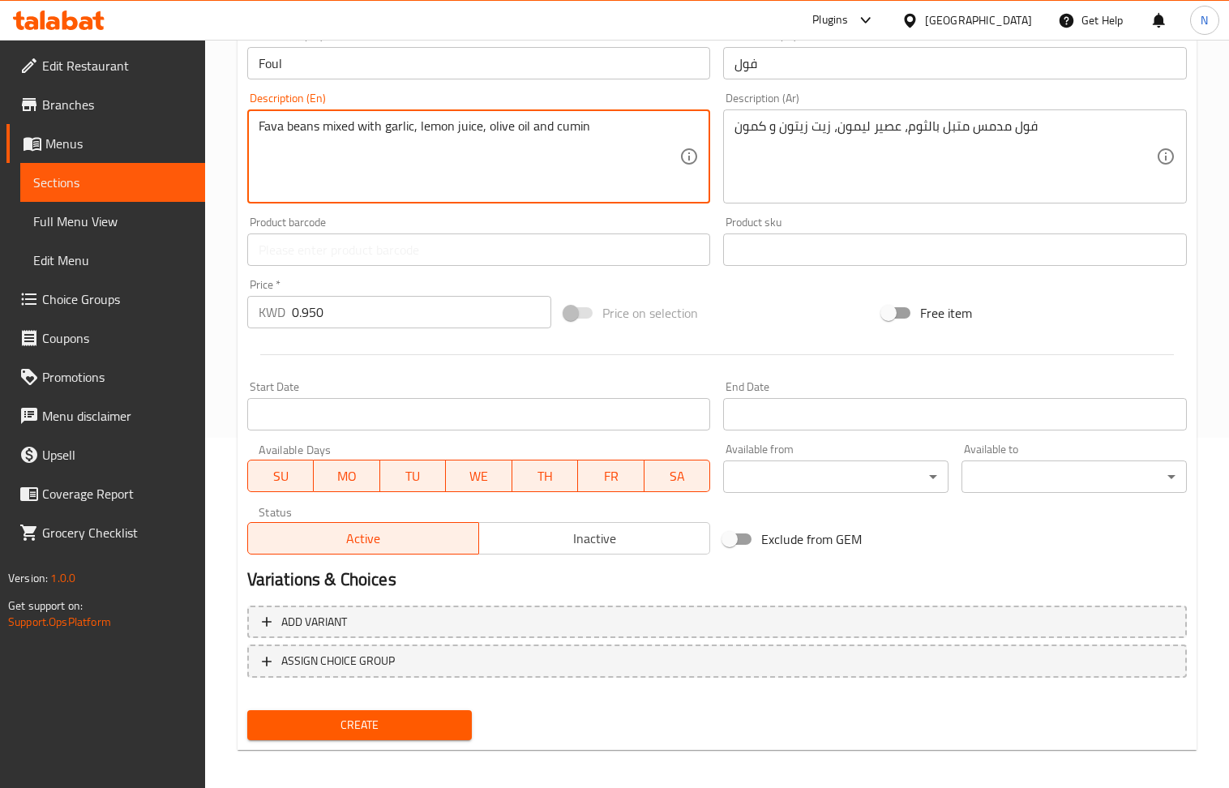
scroll to position [357, 0]
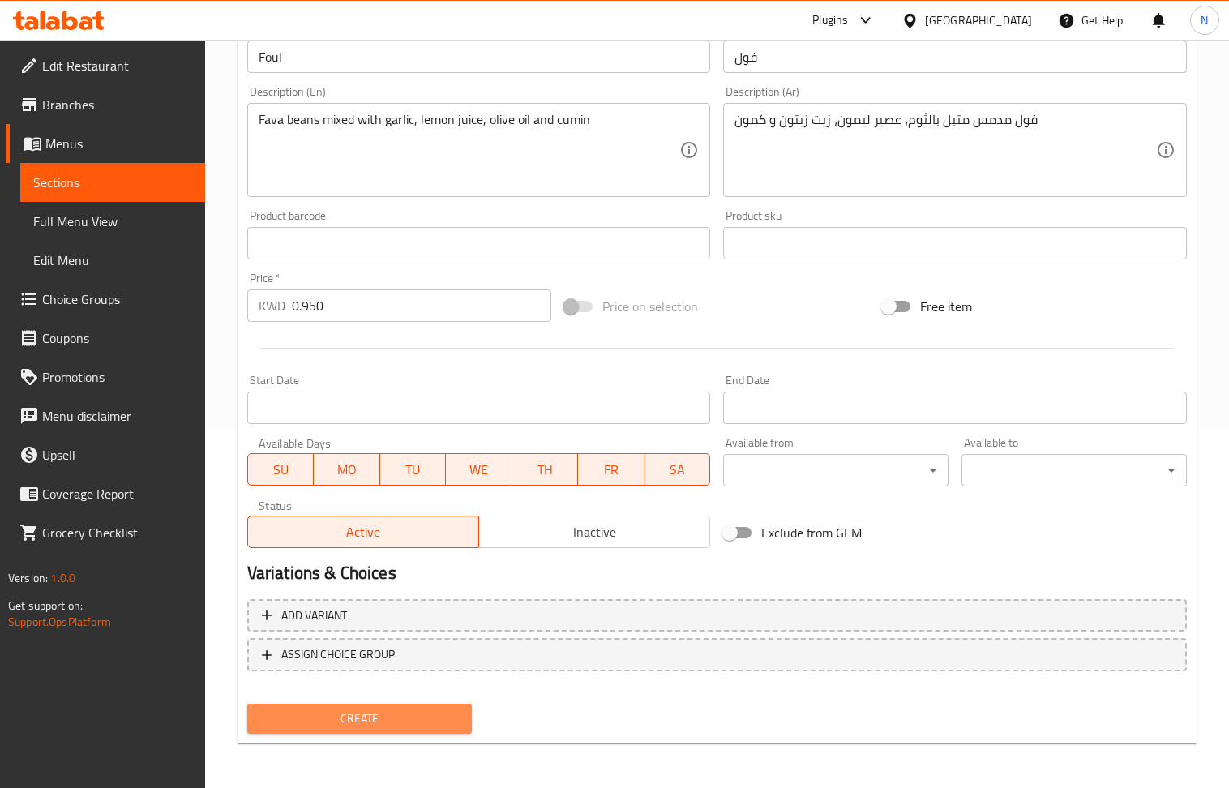
click at [332, 718] on span "Create" at bounding box center [359, 719] width 199 height 20
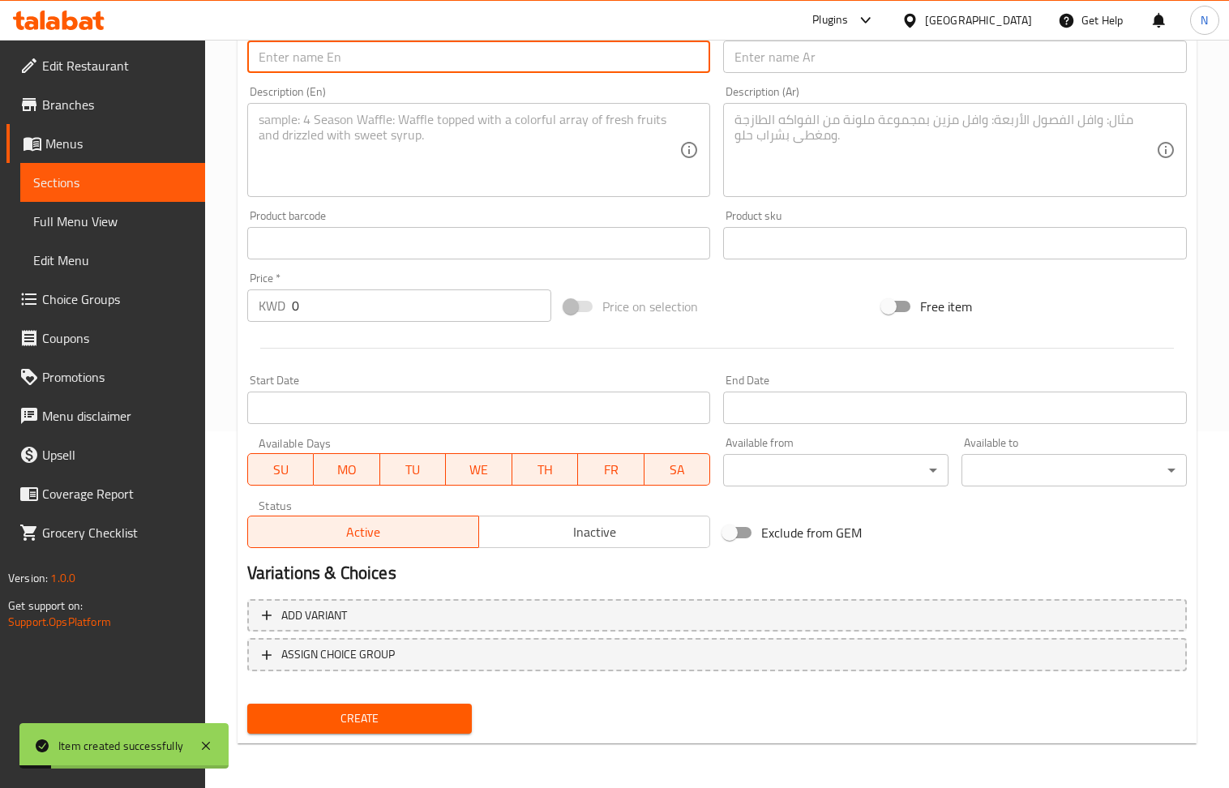
drag, startPoint x: 338, startPoint y: 66, endPoint x: 322, endPoint y: 56, distance: 19.3
click at [338, 66] on input "text" at bounding box center [479, 57] width 464 height 32
click at [339, 169] on textarea at bounding box center [470, 150] width 422 height 77
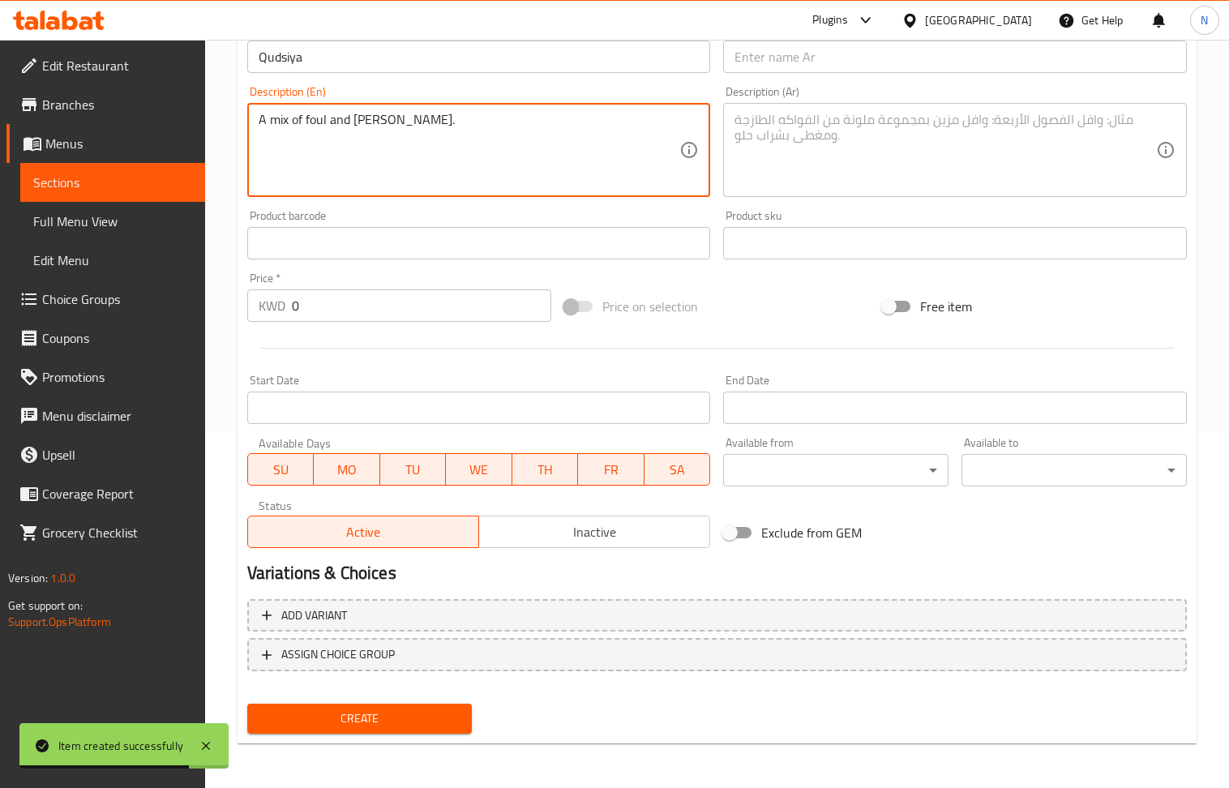
click at [821, 167] on textarea at bounding box center [946, 150] width 422 height 77
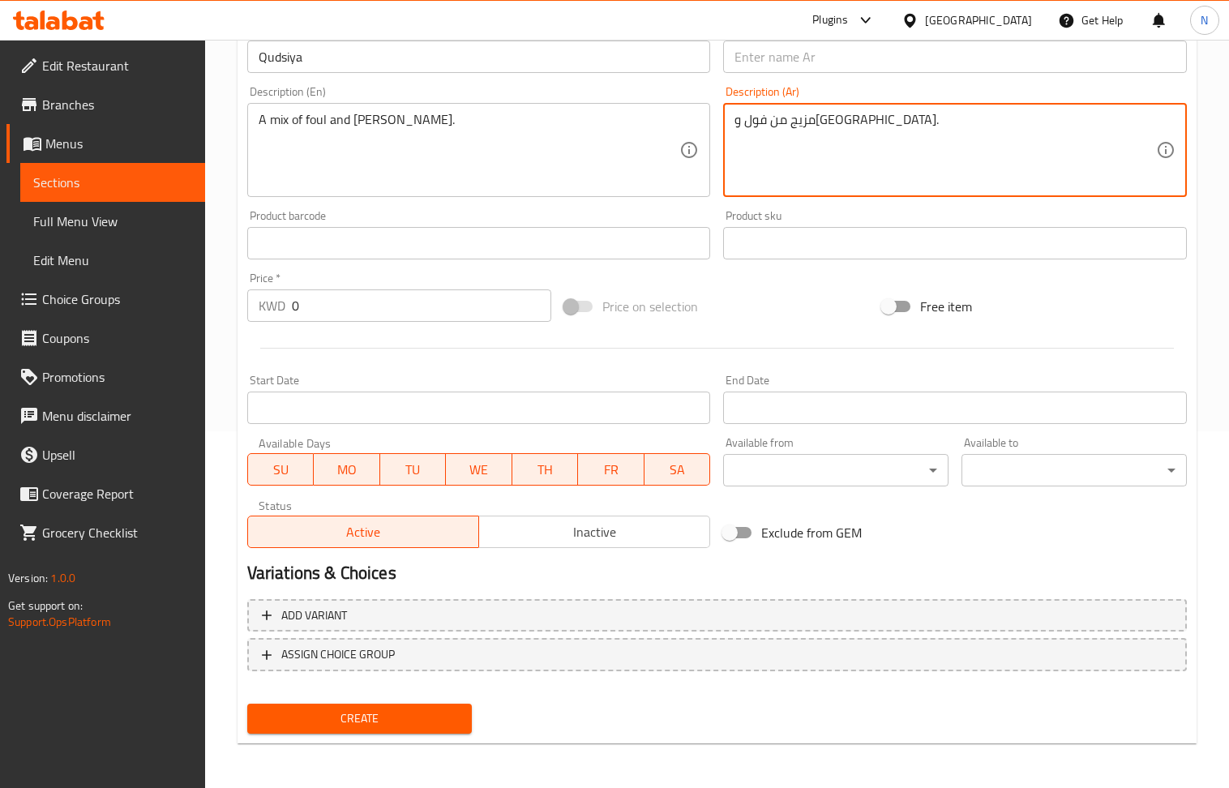
drag, startPoint x: 785, startPoint y: 56, endPoint x: 748, endPoint y: 56, distance: 37.3
click at [785, 56] on input "text" at bounding box center [955, 57] width 464 height 32
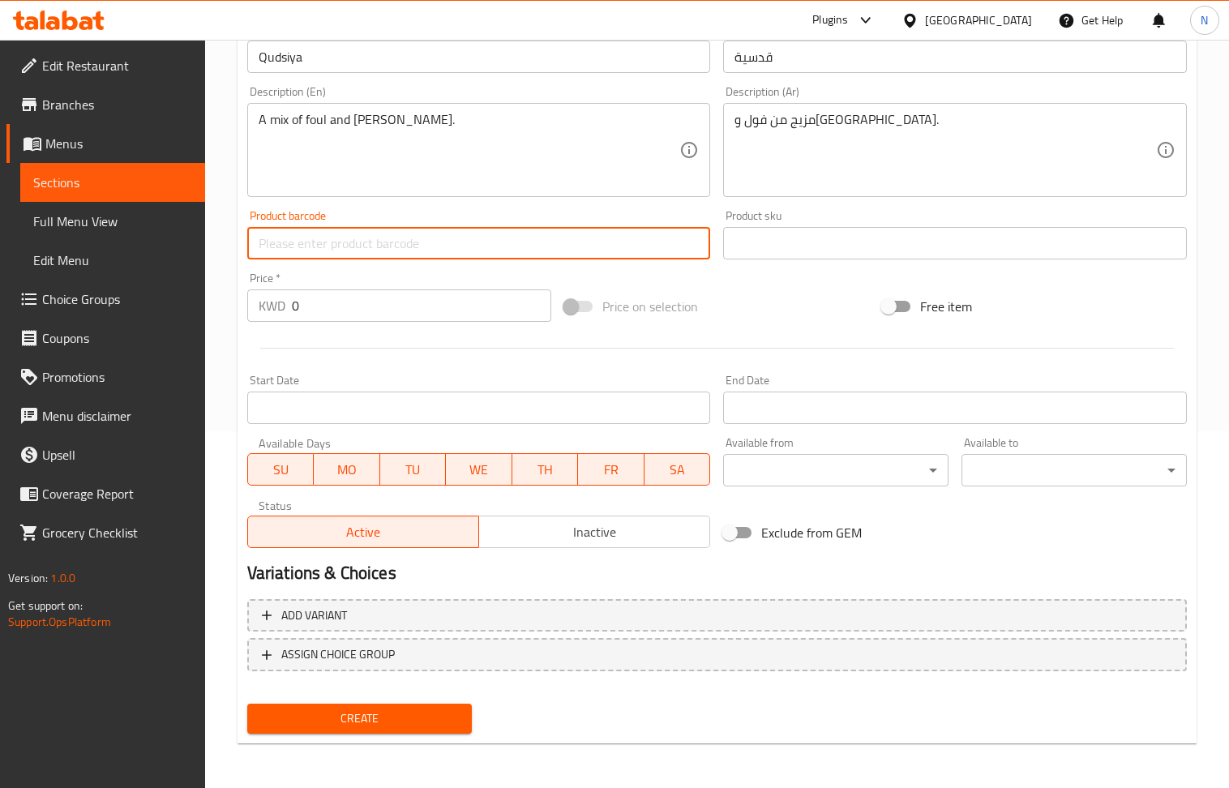
drag, startPoint x: 347, startPoint y: 248, endPoint x: 384, endPoint y: 244, distance: 37.5
click at [347, 248] on input "text" at bounding box center [479, 243] width 464 height 32
drag, startPoint x: 360, startPoint y: 251, endPoint x: 302, endPoint y: 255, distance: 57.7
click at [302, 255] on input "Regular: 0.950" at bounding box center [479, 243] width 464 height 32
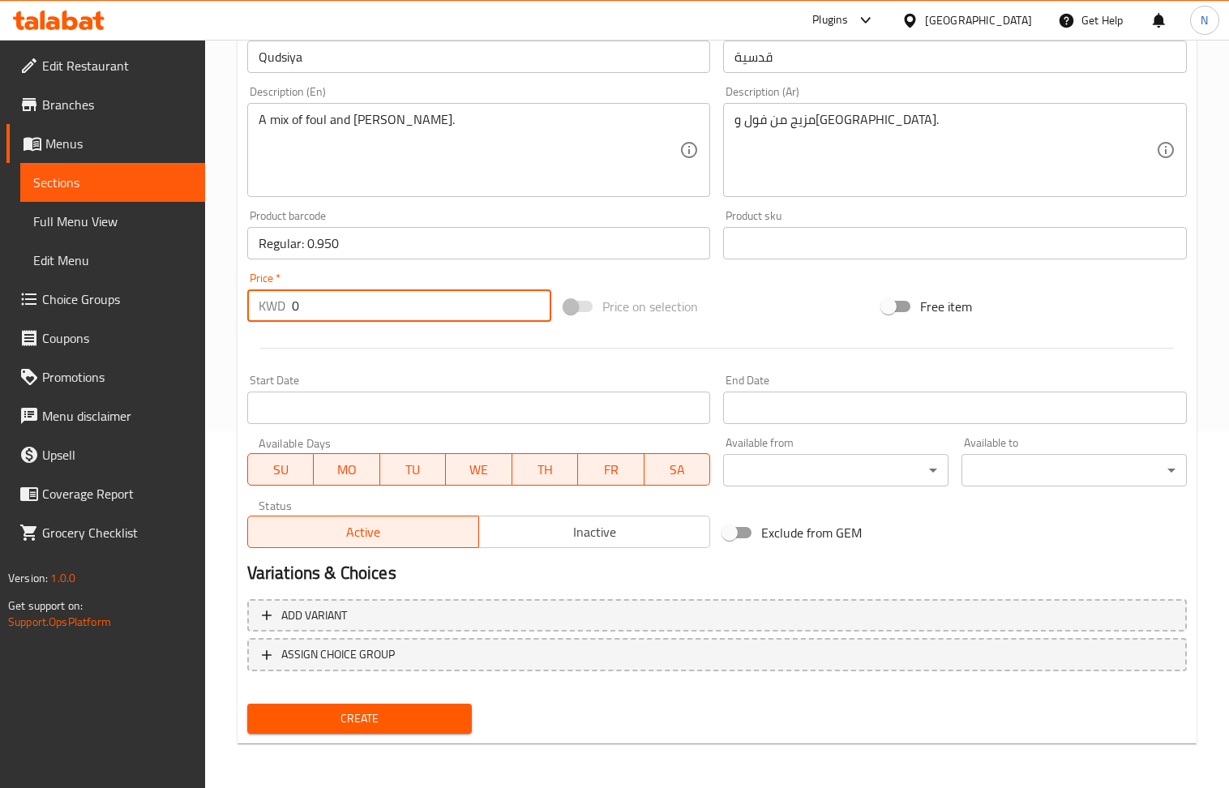
click at [331, 305] on input "0" at bounding box center [422, 306] width 260 height 32
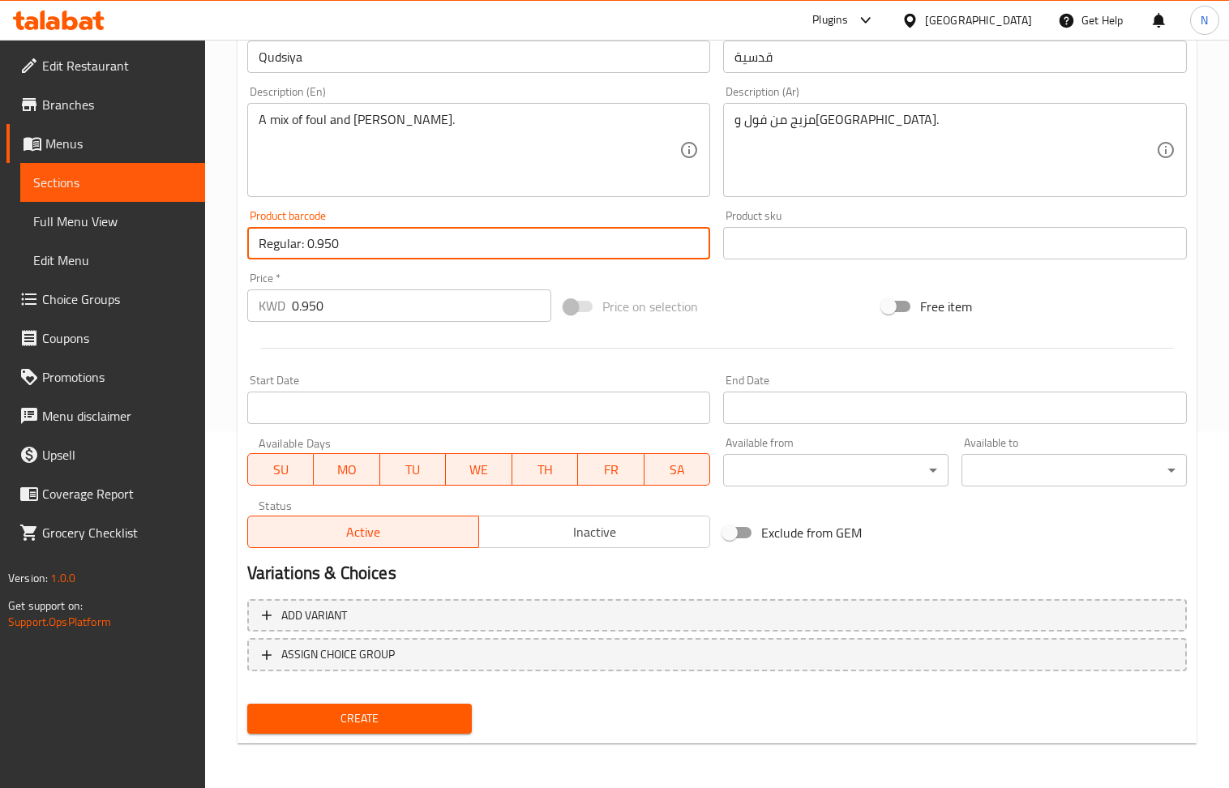
click at [334, 255] on input "Regular: 0.950" at bounding box center [479, 243] width 464 height 32
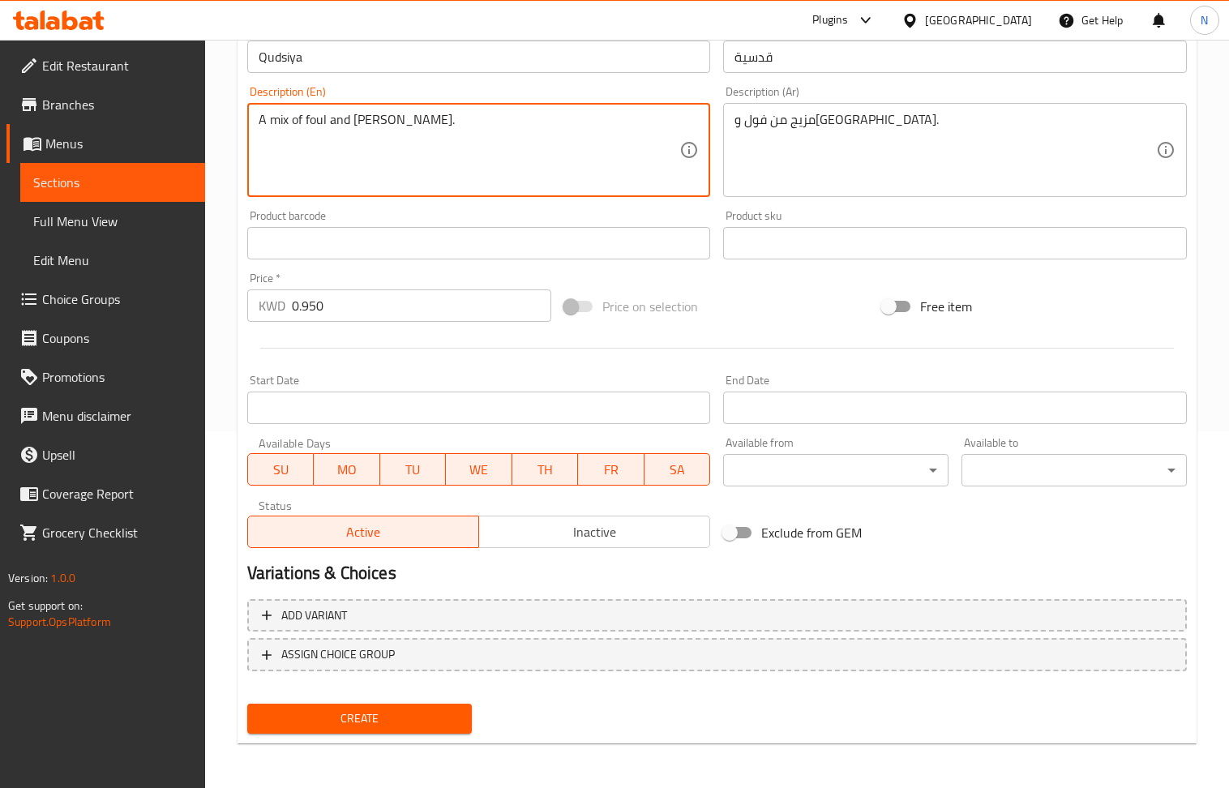
click at [412, 727] on span "Create" at bounding box center [359, 719] width 199 height 20
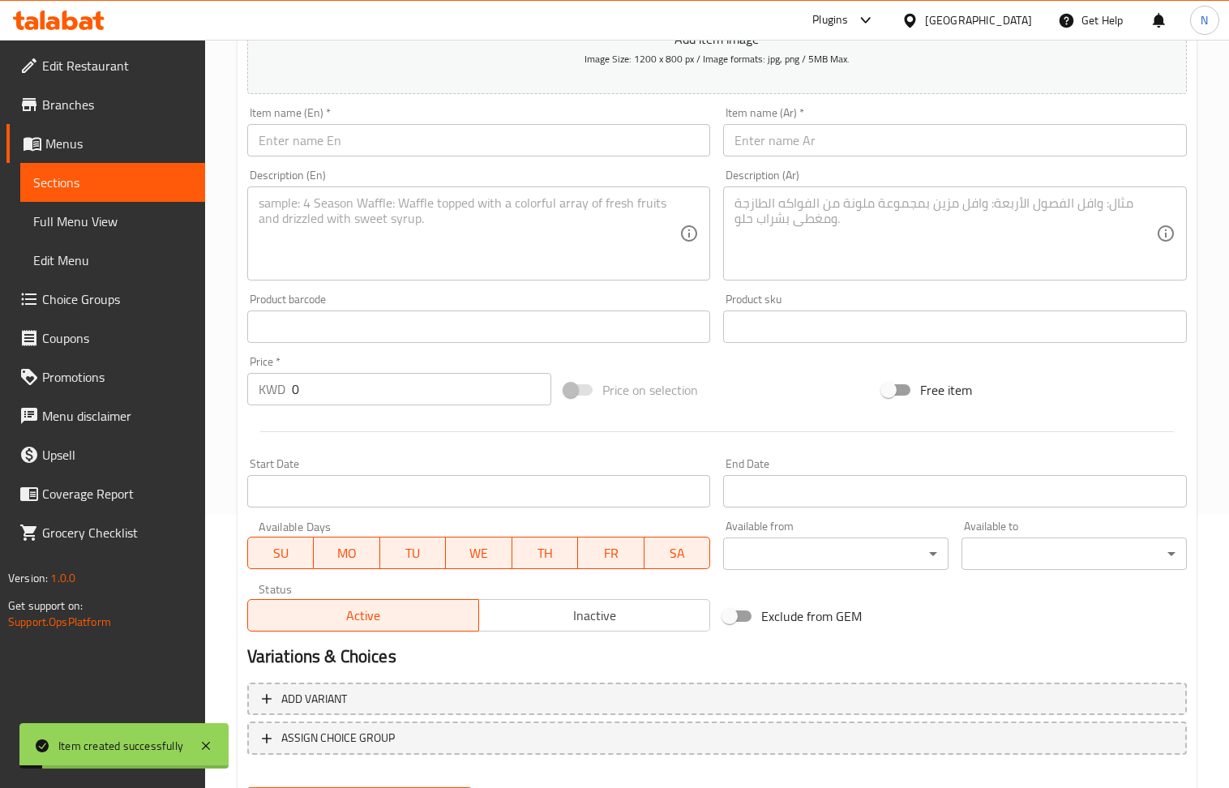
scroll to position [248, 0]
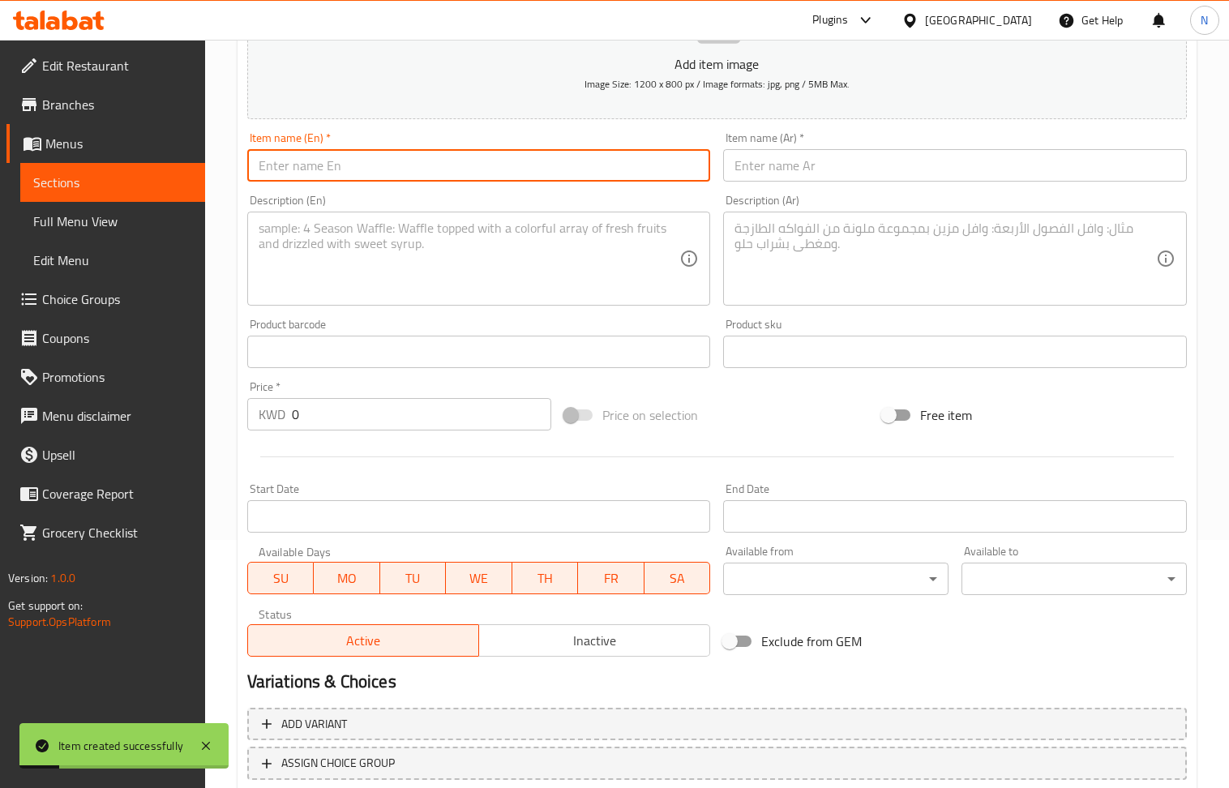
click at [362, 154] on input "text" at bounding box center [479, 165] width 464 height 32
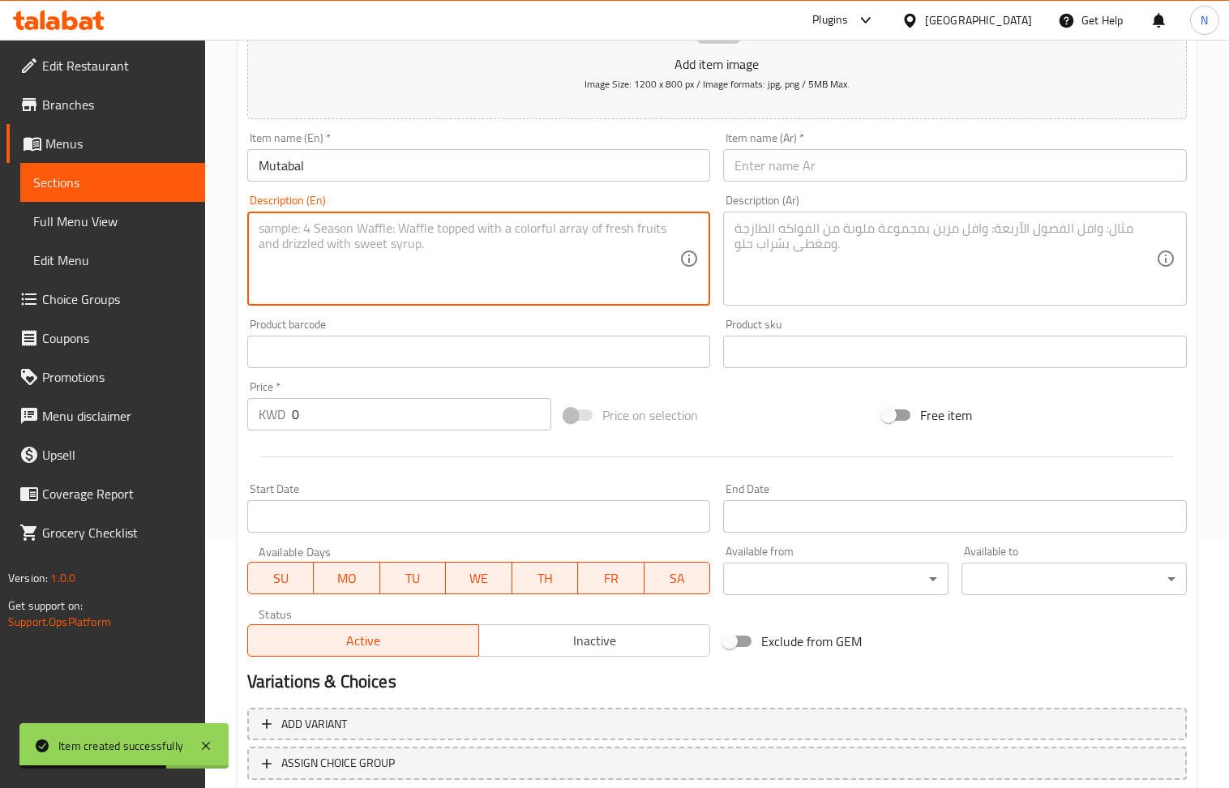
click at [397, 260] on textarea at bounding box center [470, 259] width 422 height 77
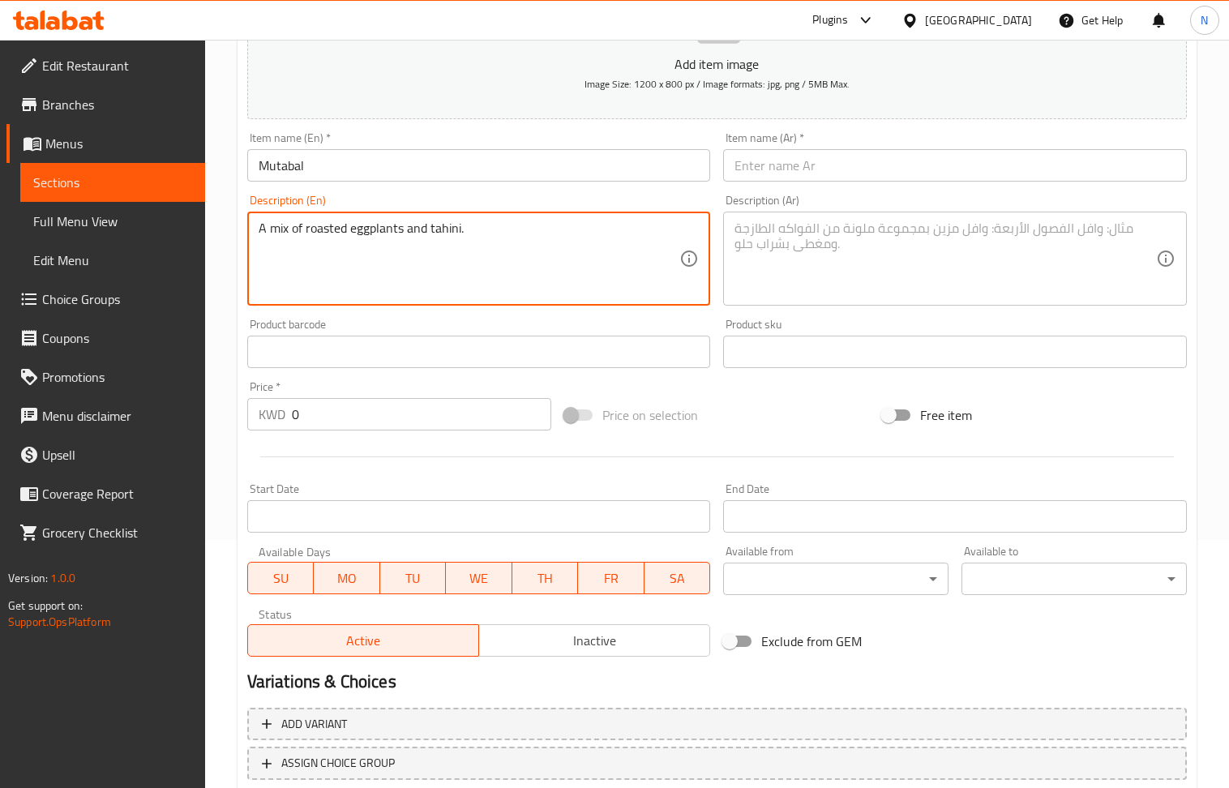
click at [931, 268] on textarea at bounding box center [946, 259] width 422 height 77
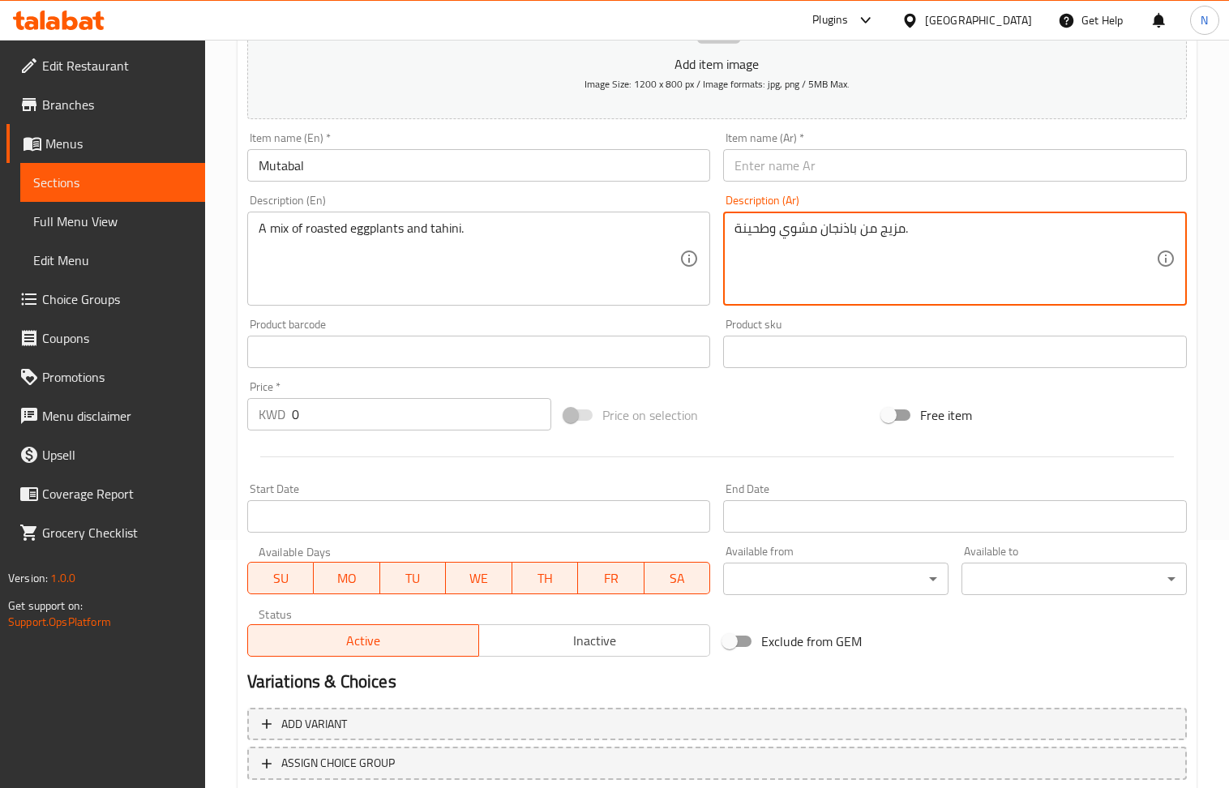
click at [840, 173] on input "text" at bounding box center [955, 165] width 464 height 32
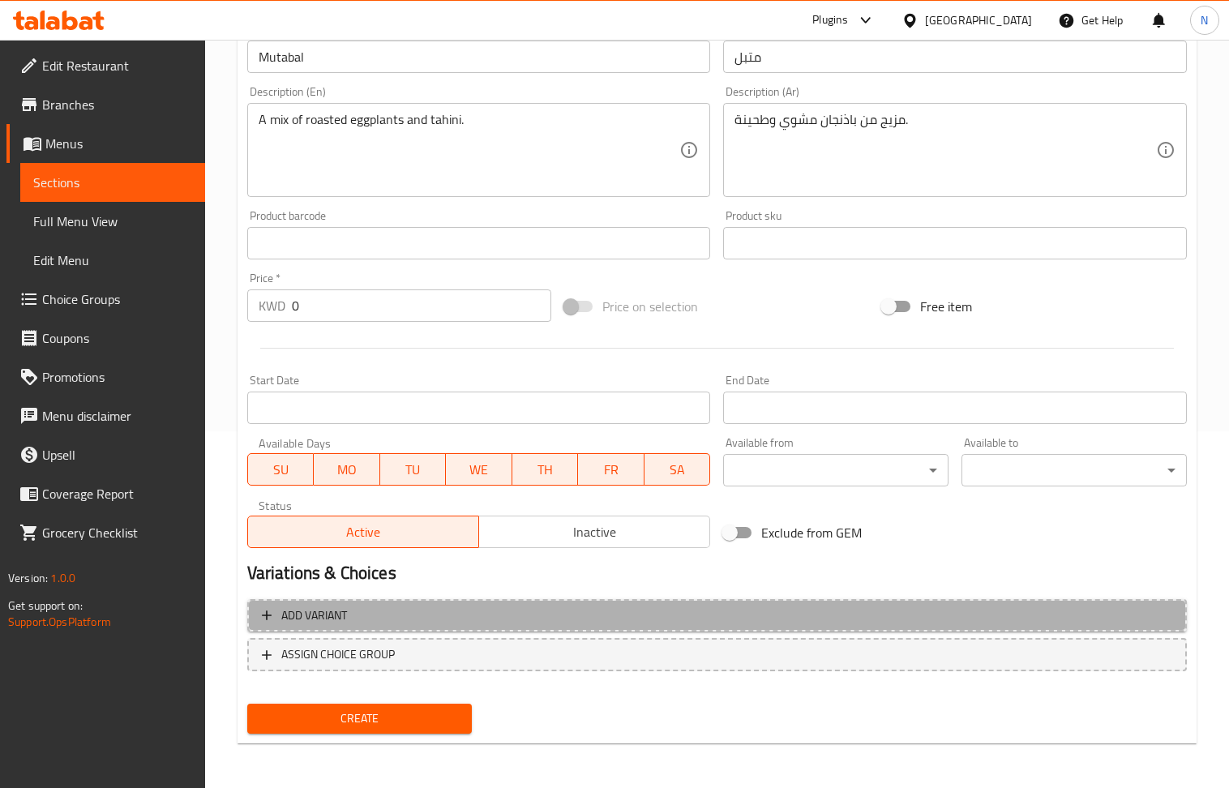
click at [988, 604] on button "Add variant" at bounding box center [717, 615] width 940 height 33
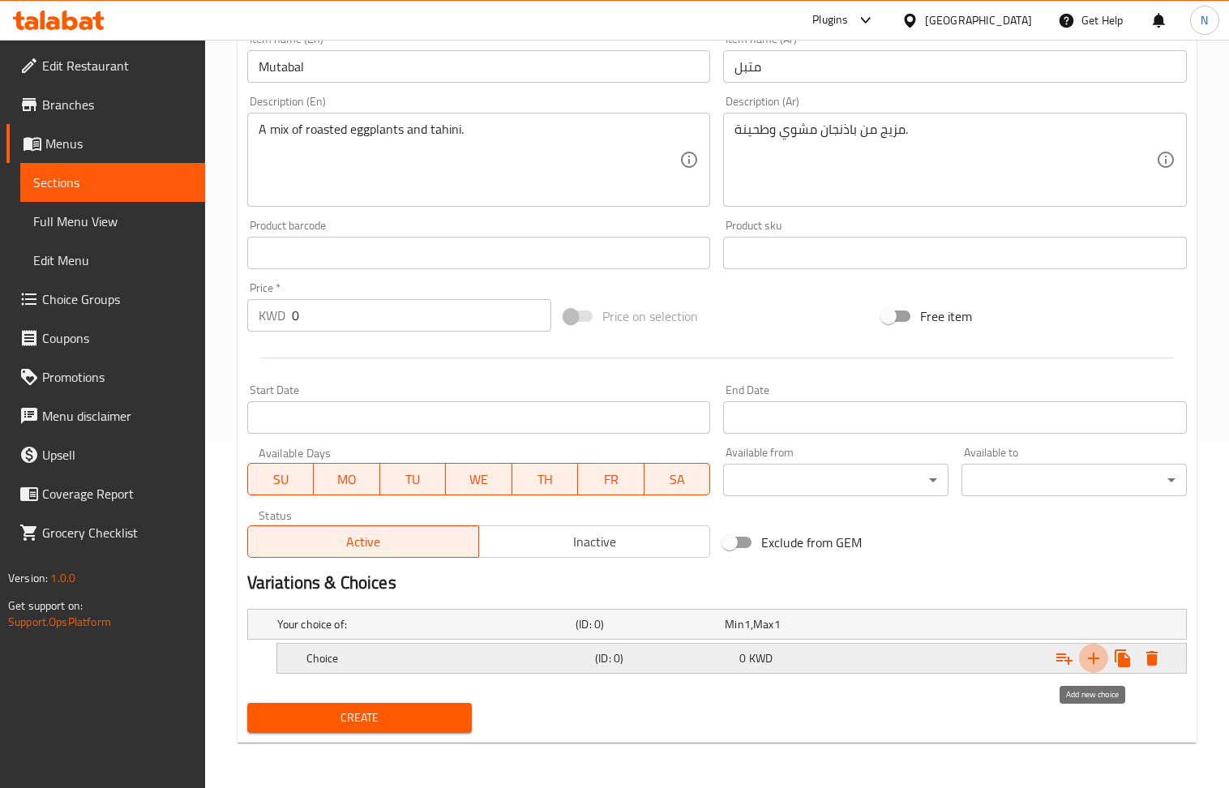
click at [1095, 666] on icon "Expand" at bounding box center [1093, 658] width 19 height 19
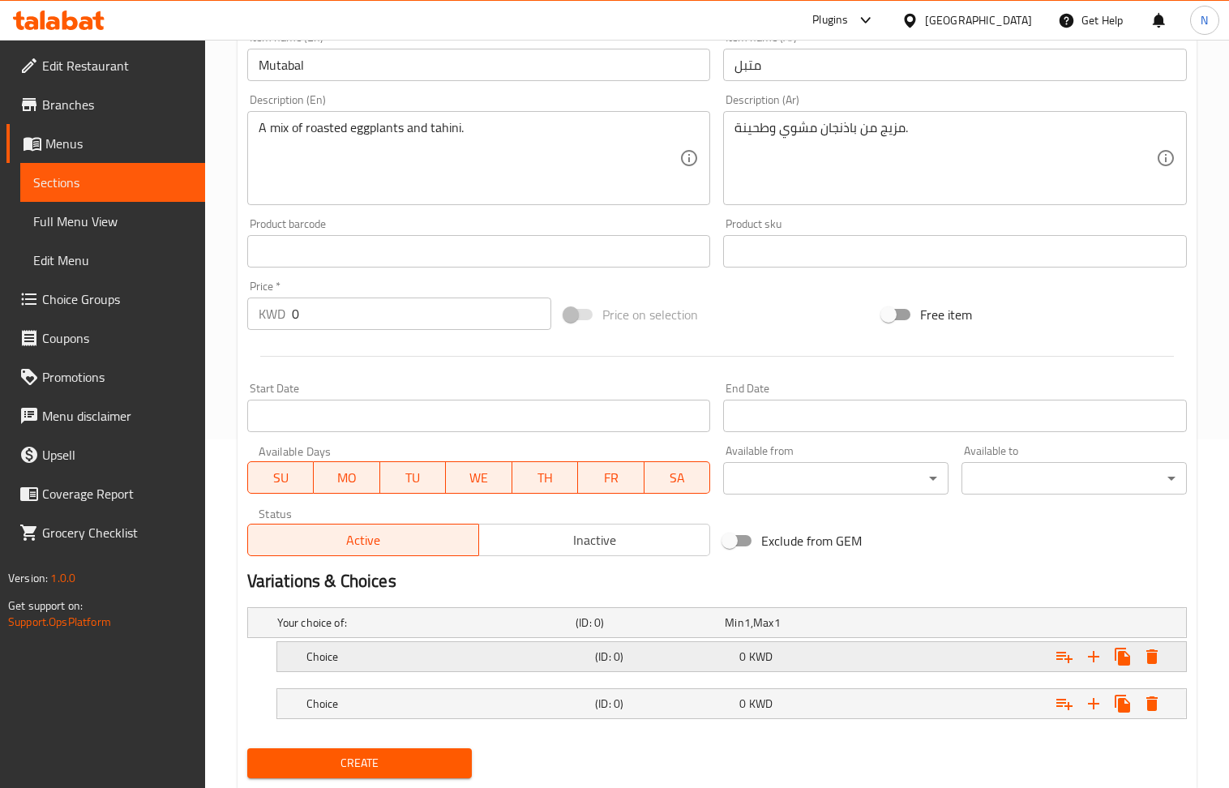
click at [853, 668] on div "0 KWD" at bounding box center [808, 657] width 144 height 23
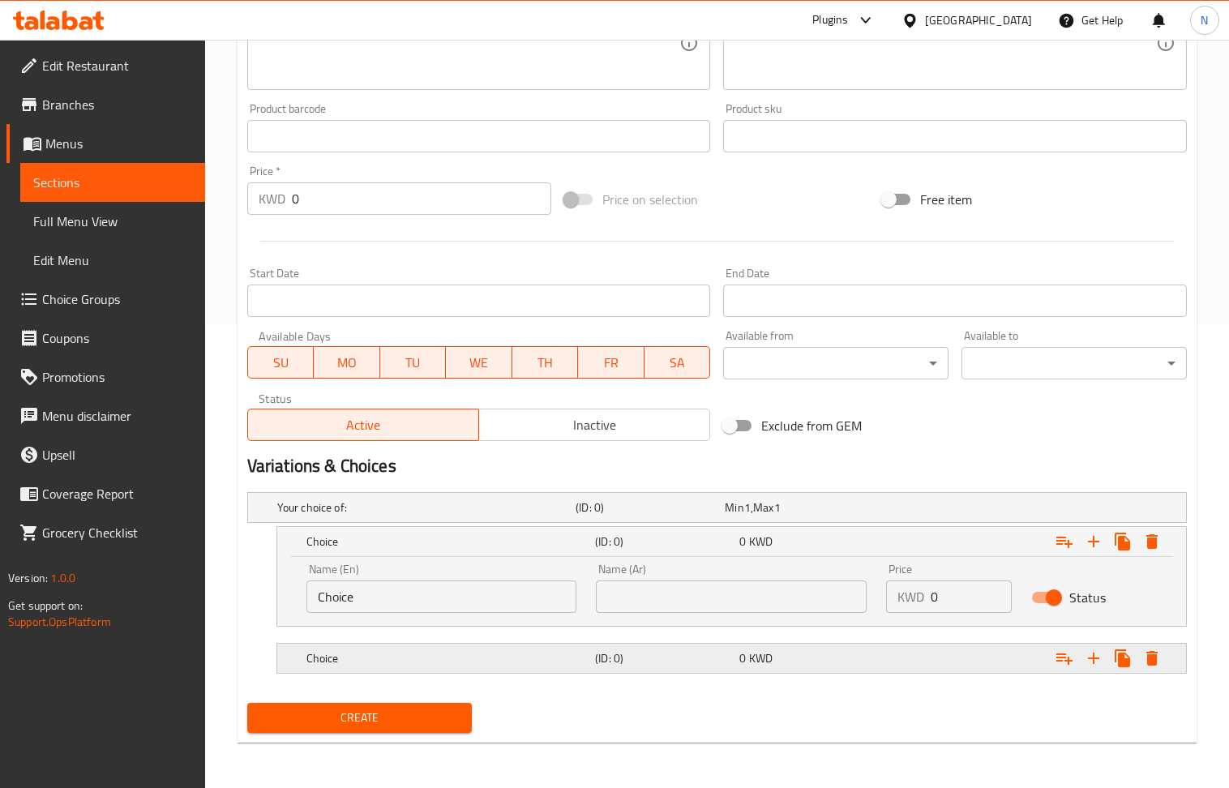
scroll to position [465, 0]
click at [783, 667] on div "0 KWD" at bounding box center [808, 658] width 144 height 23
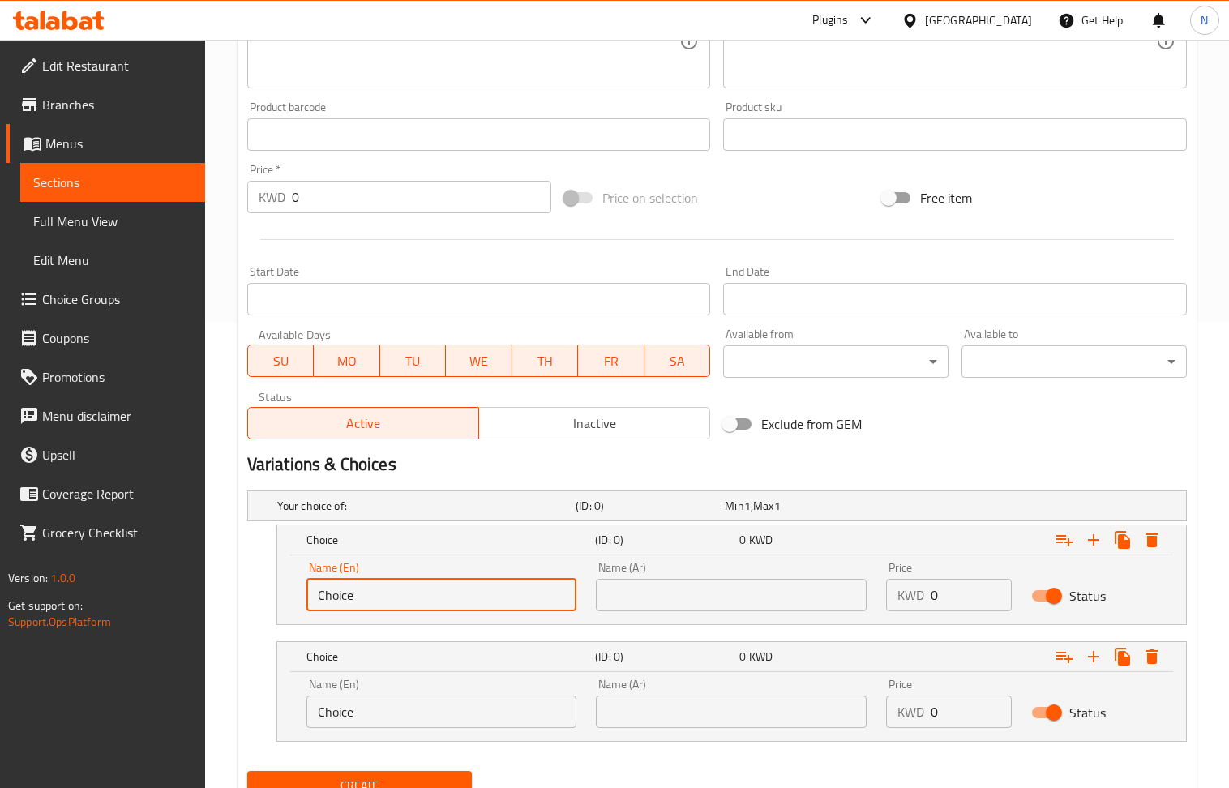
click at [474, 605] on input "Choice" at bounding box center [442, 595] width 271 height 32
click at [472, 605] on input "Choice" at bounding box center [442, 595] width 271 height 32
drag, startPoint x: 474, startPoint y: 598, endPoint x: 435, endPoint y: 598, distance: 38.1
click at [435, 598] on input "Regular: 1.250 Large: 2.200" at bounding box center [442, 595] width 271 height 32
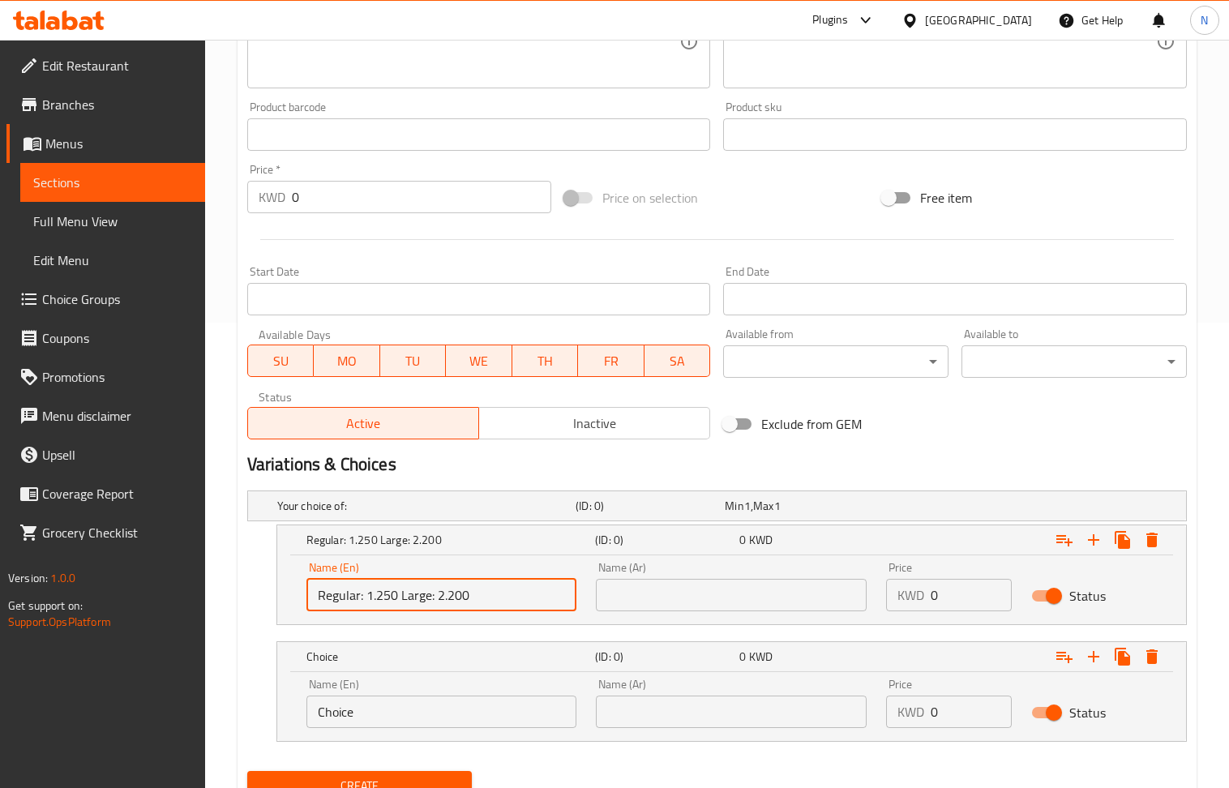
click at [974, 706] on input "0" at bounding box center [971, 712] width 81 height 32
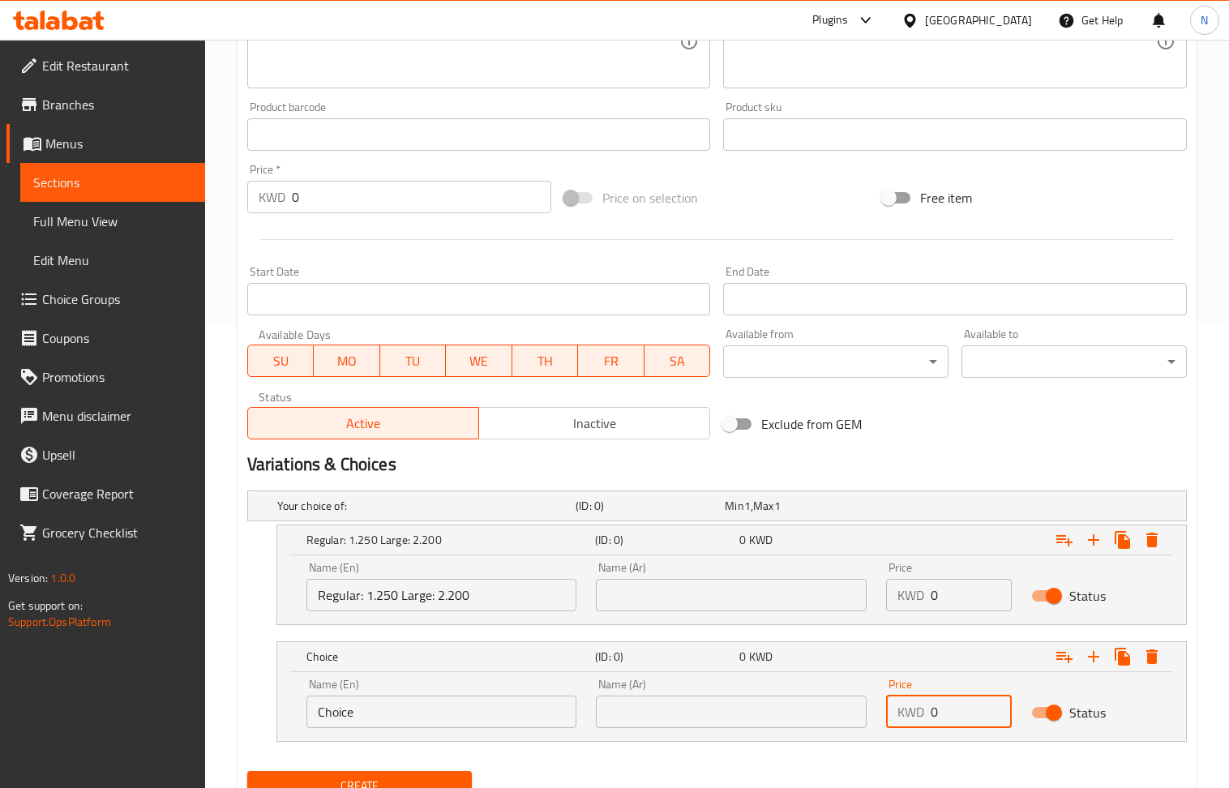
click at [974, 706] on input "0" at bounding box center [971, 712] width 81 height 32
click at [420, 597] on input "Regular: 1.250 Large: 2.200" at bounding box center [442, 595] width 271 height 32
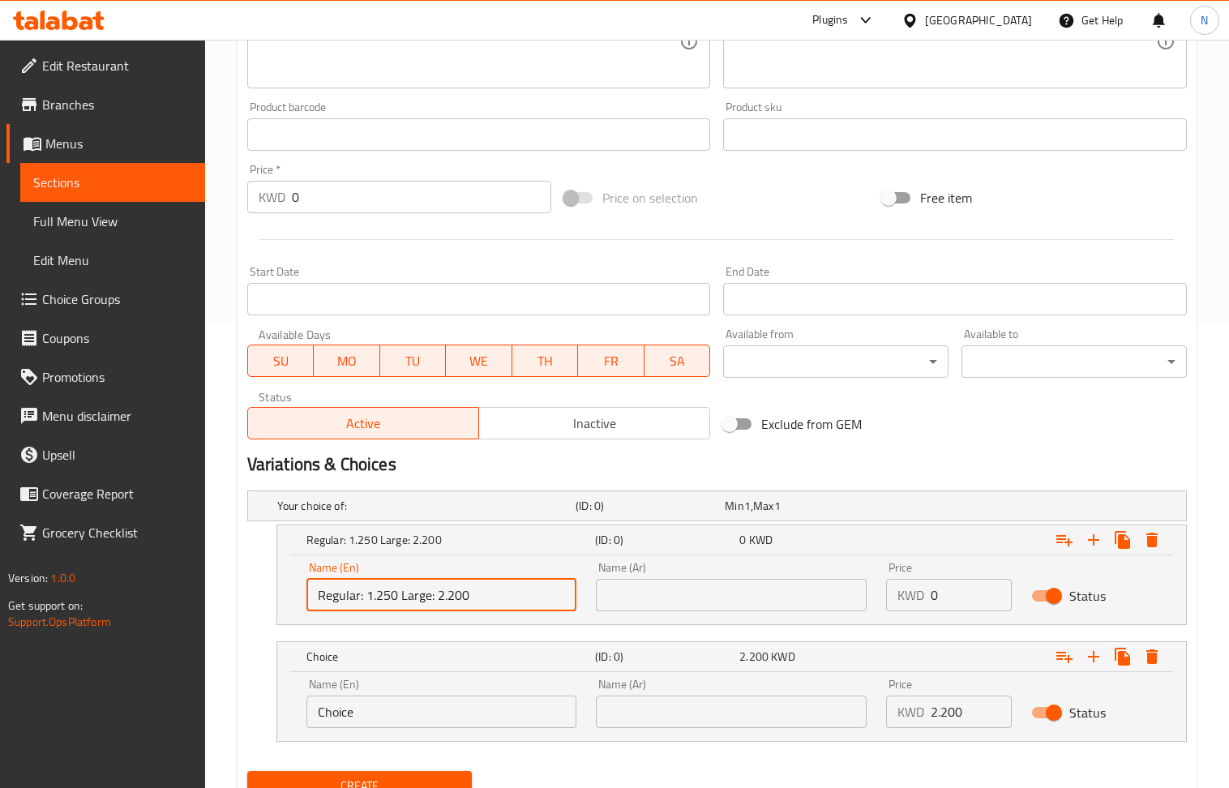
click at [420, 597] on input "Regular: 1.250 Large: 2.200" at bounding box center [442, 595] width 271 height 32
click at [418, 717] on input "Choice" at bounding box center [442, 712] width 271 height 32
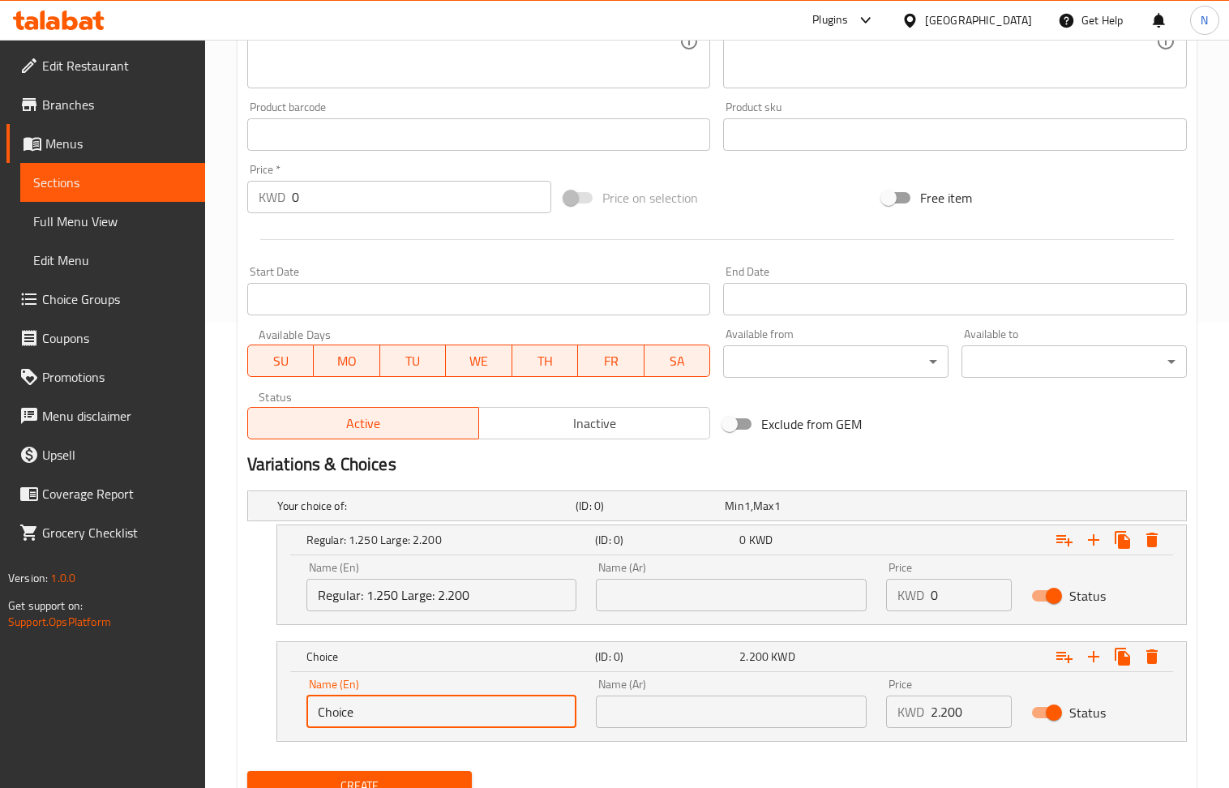
click at [418, 717] on input "Choice" at bounding box center [442, 712] width 271 height 32
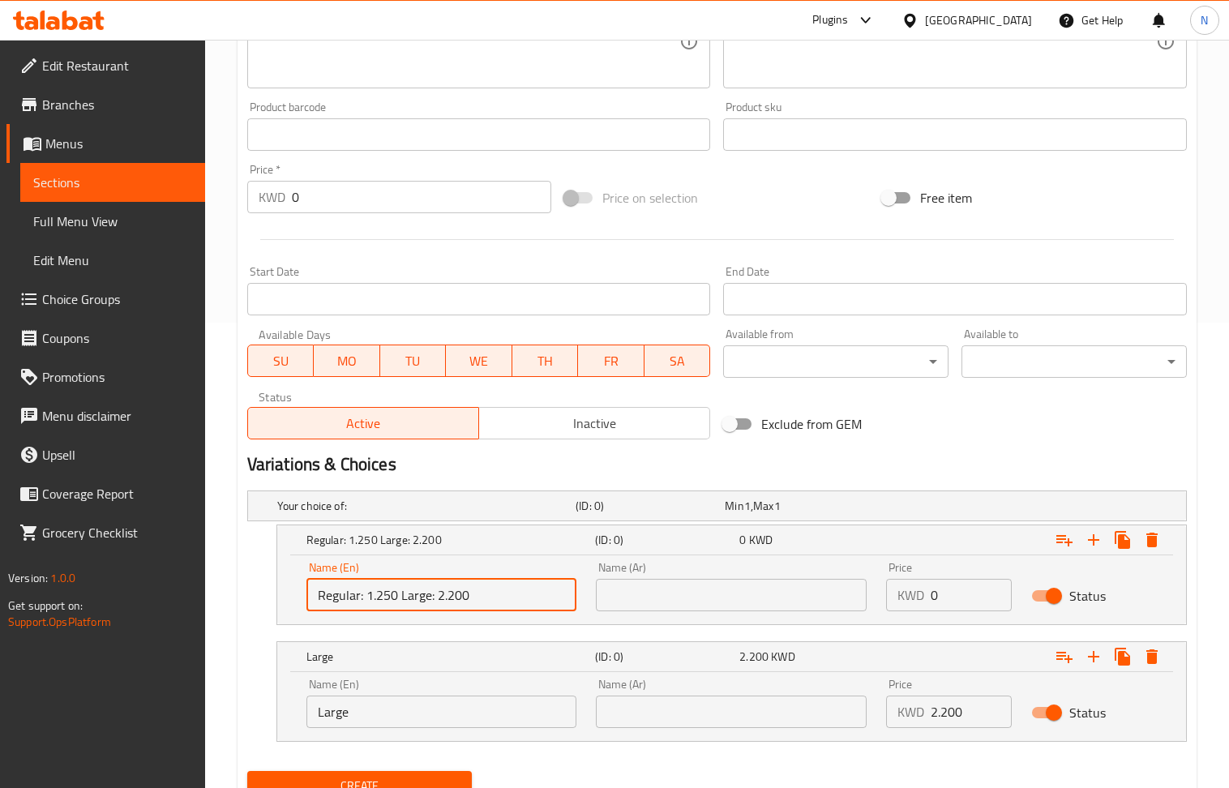
drag, startPoint x: 397, startPoint y: 602, endPoint x: 368, endPoint y: 602, distance: 28.4
click at [368, 602] on input "Regular: 1.250 Large: 2.200" at bounding box center [442, 595] width 271 height 32
click at [957, 587] on input "0" at bounding box center [971, 595] width 81 height 32
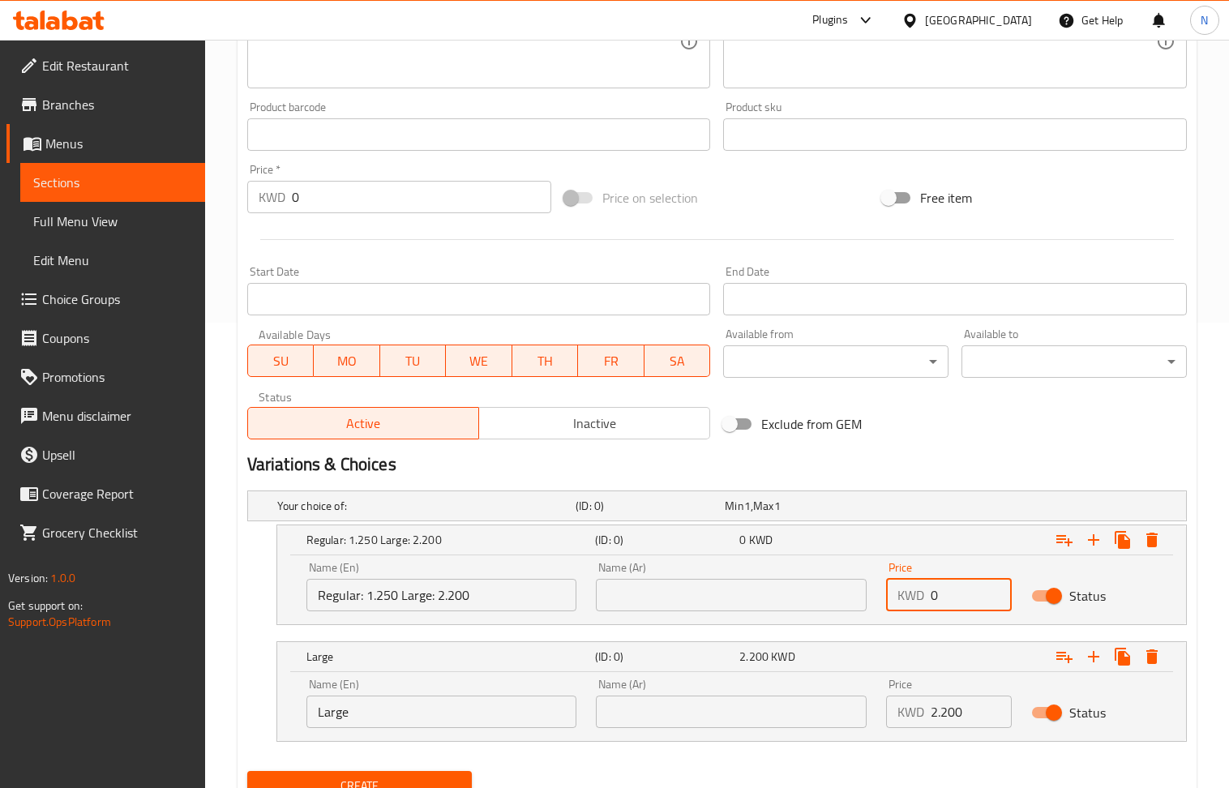
click at [957, 587] on input "0" at bounding box center [971, 595] width 81 height 32
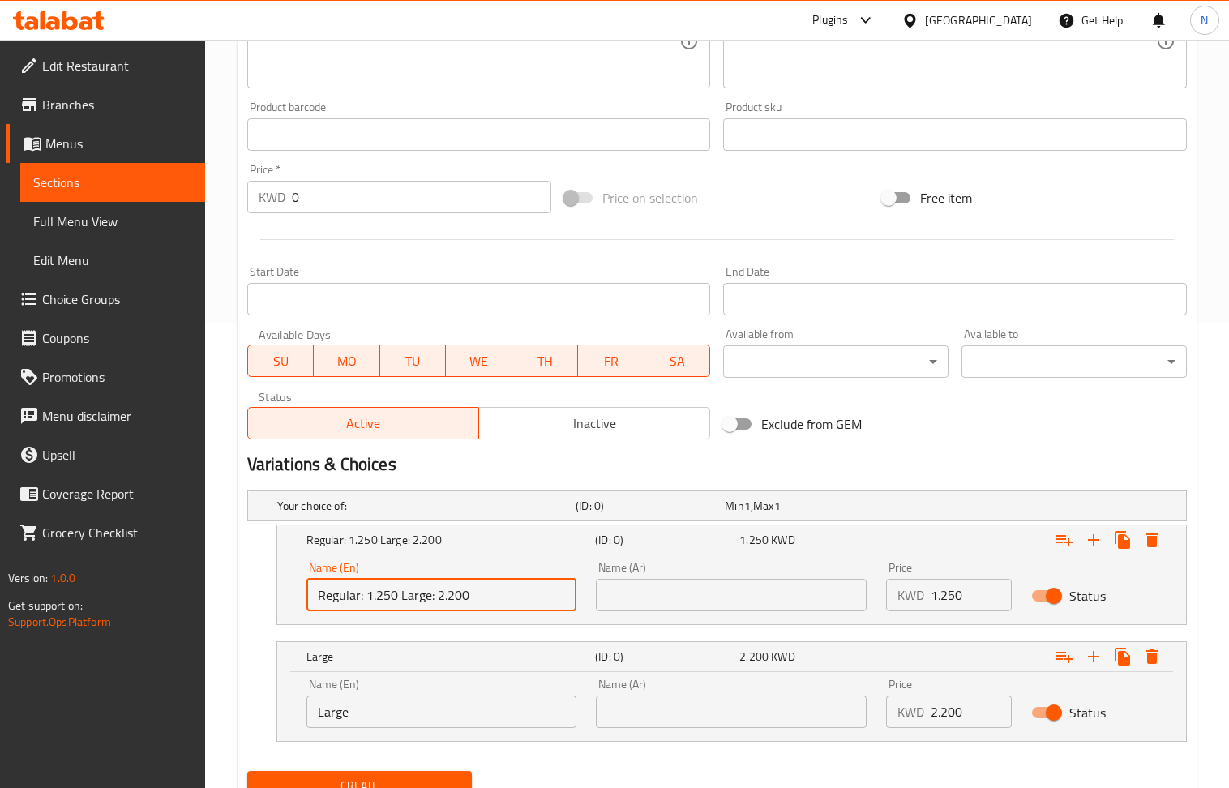
drag, startPoint x: 475, startPoint y: 601, endPoint x: 361, endPoint y: 600, distance: 114.3
click at [361, 600] on input "Regular: 1.250 Large: 2.200" at bounding box center [442, 595] width 271 height 32
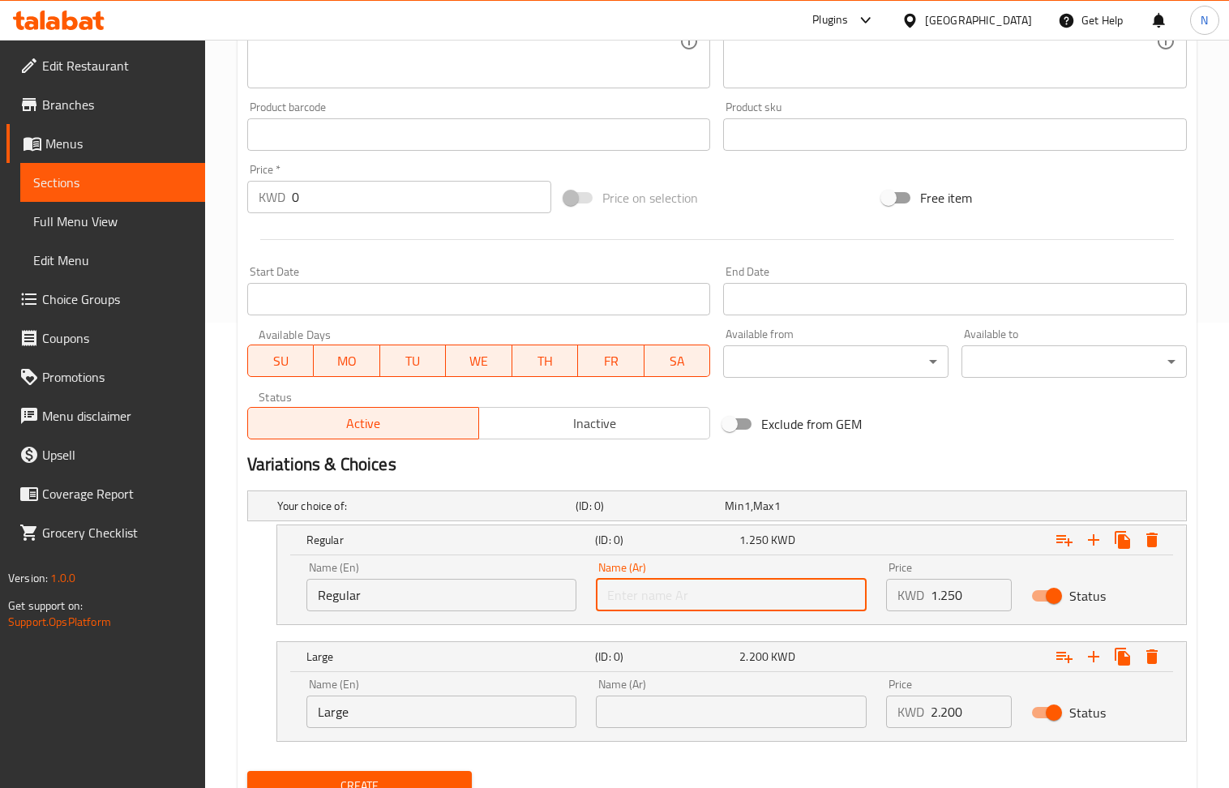
click at [706, 590] on input "text" at bounding box center [731, 595] width 271 height 32
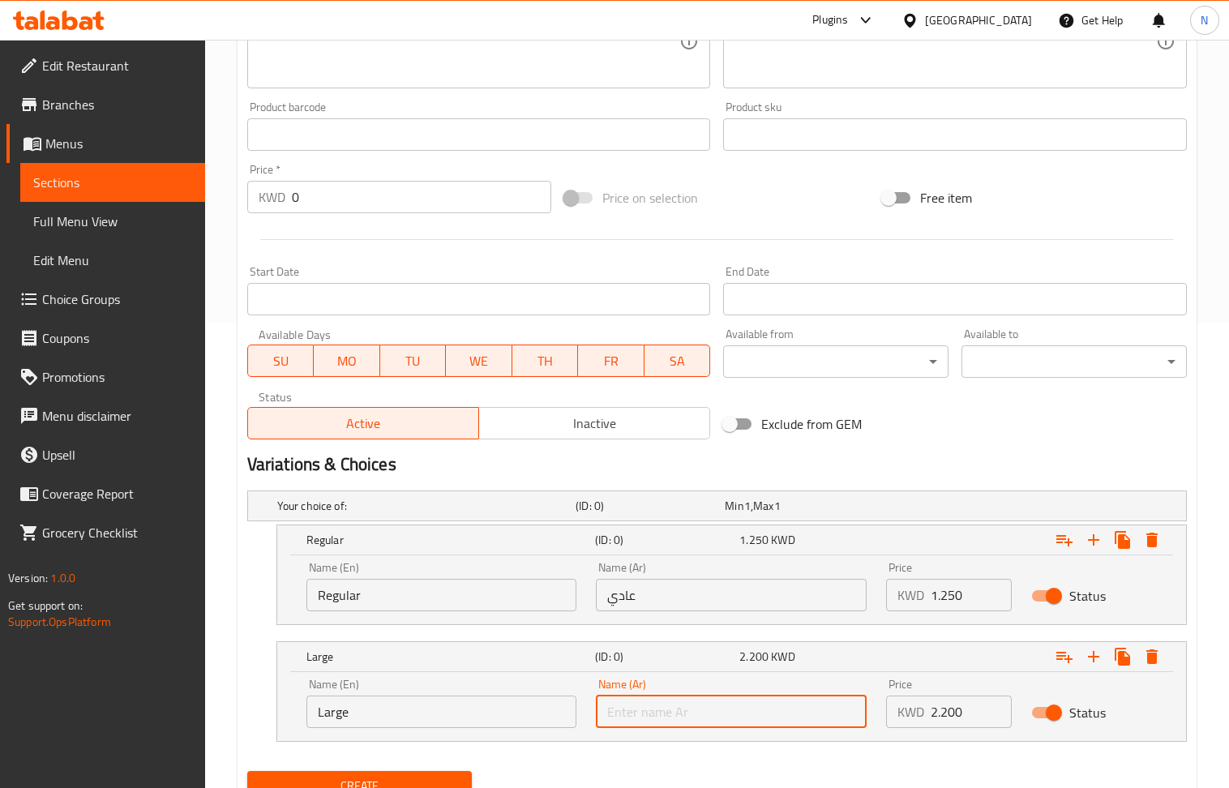
click at [710, 714] on input "text" at bounding box center [731, 712] width 271 height 32
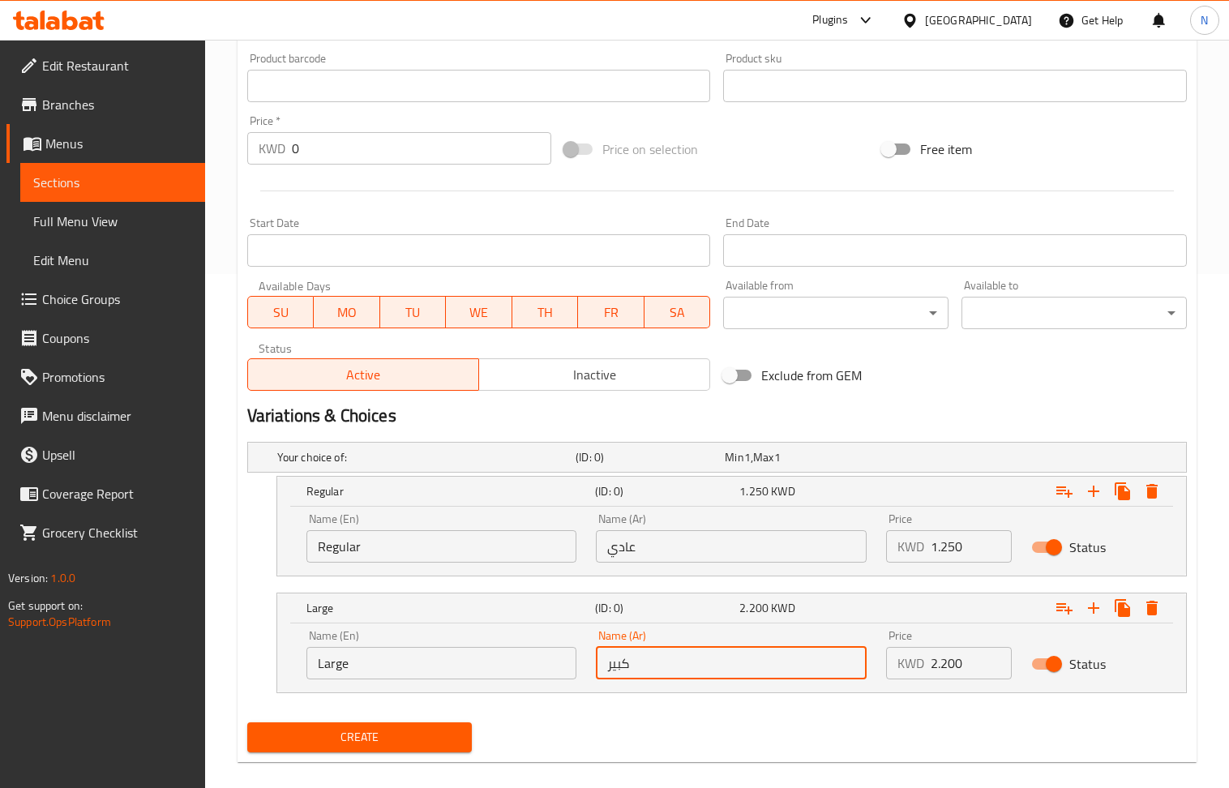
scroll to position [536, 0]
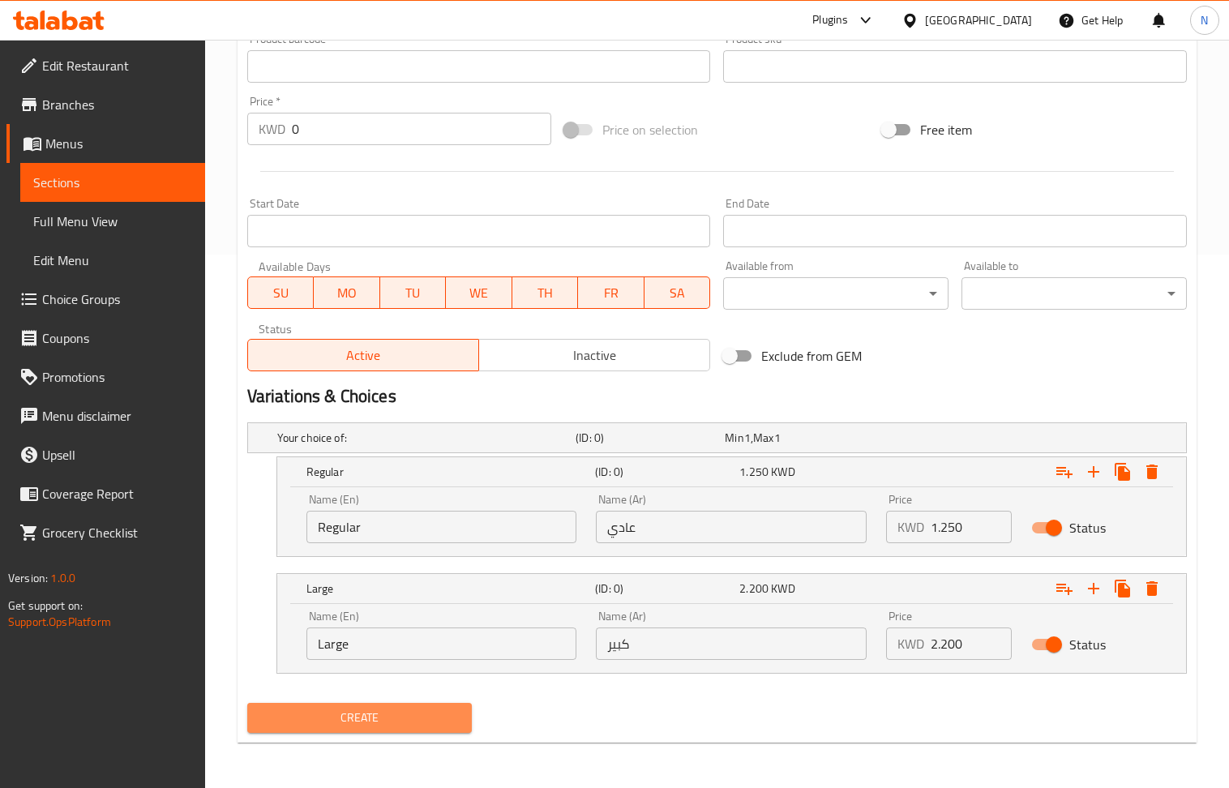
click at [388, 719] on span "Create" at bounding box center [359, 718] width 199 height 20
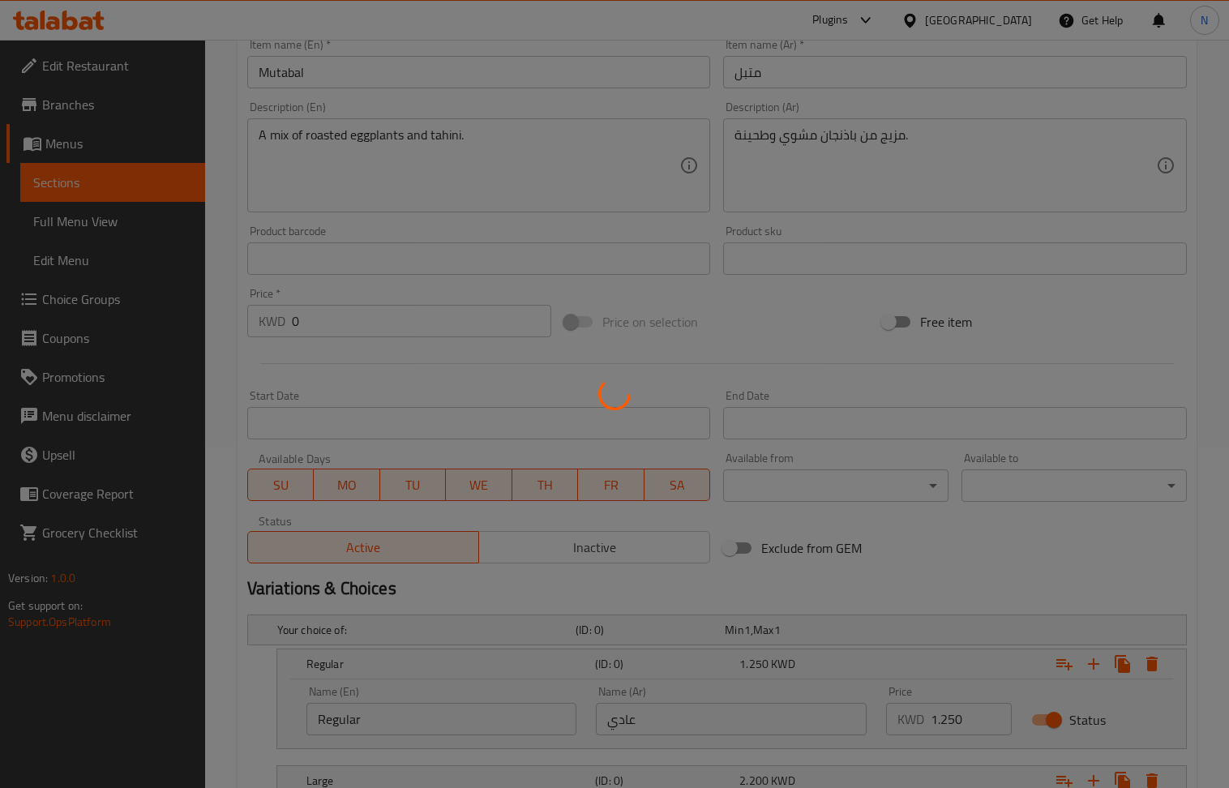
scroll to position [0, 0]
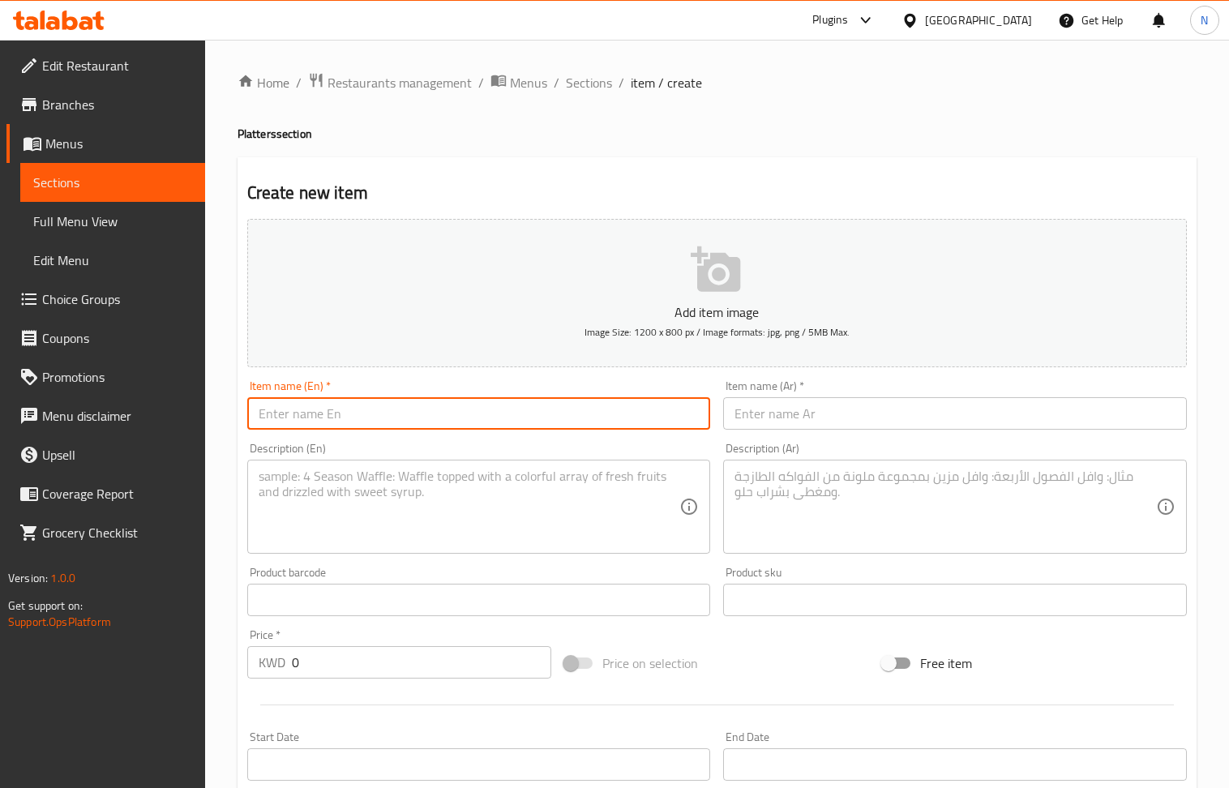
click at [452, 413] on input "text" at bounding box center [479, 413] width 464 height 32
drag, startPoint x: 370, startPoint y: 500, endPoint x: 351, endPoint y: 453, distance: 50.6
click at [370, 500] on textarea at bounding box center [470, 507] width 422 height 77
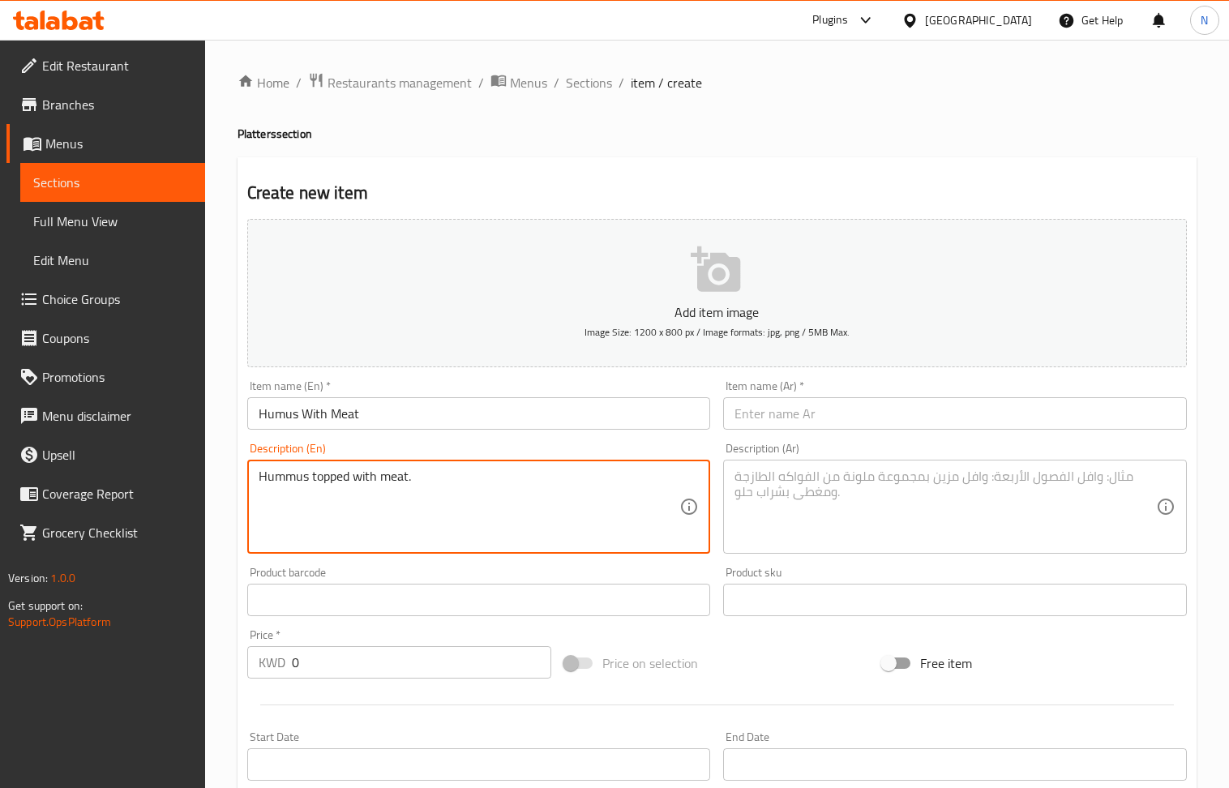
click at [809, 487] on textarea at bounding box center [946, 507] width 422 height 77
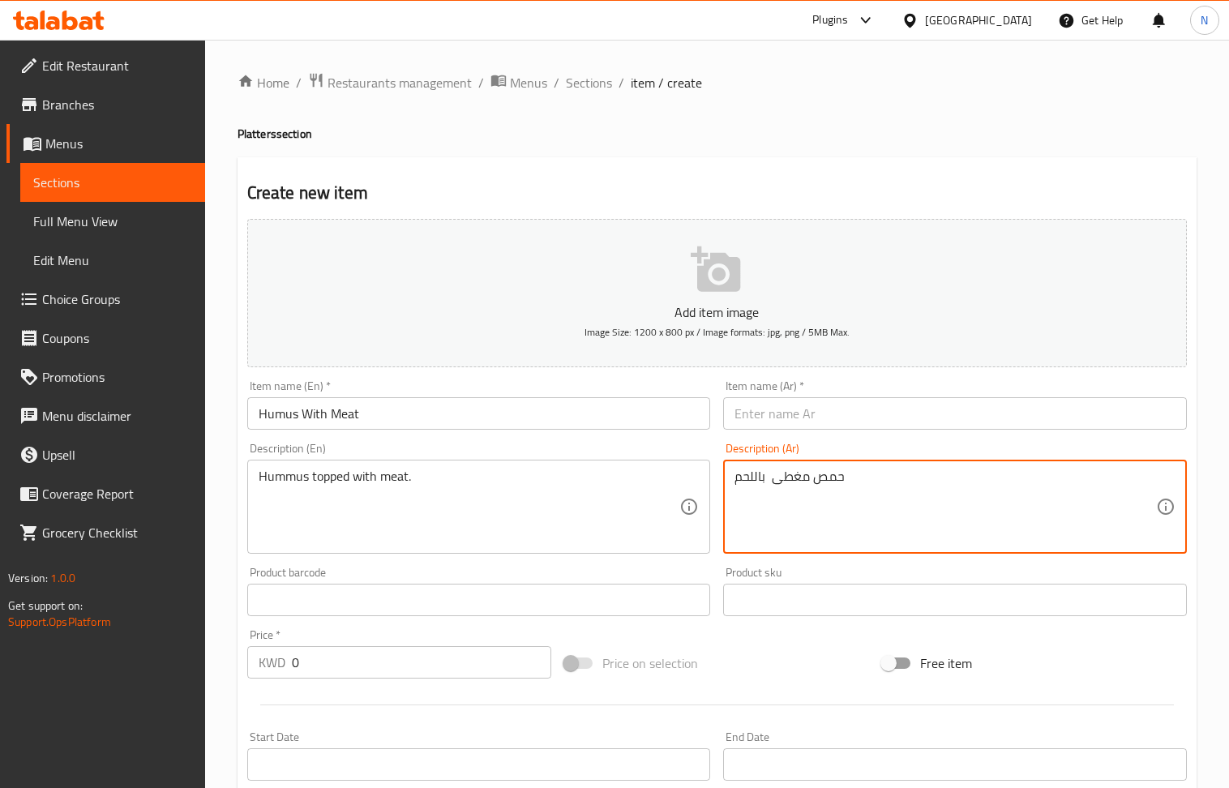
drag, startPoint x: 803, startPoint y: 414, endPoint x: 730, endPoint y: 401, distance: 74.1
click at [803, 414] on input "text" at bounding box center [955, 413] width 464 height 32
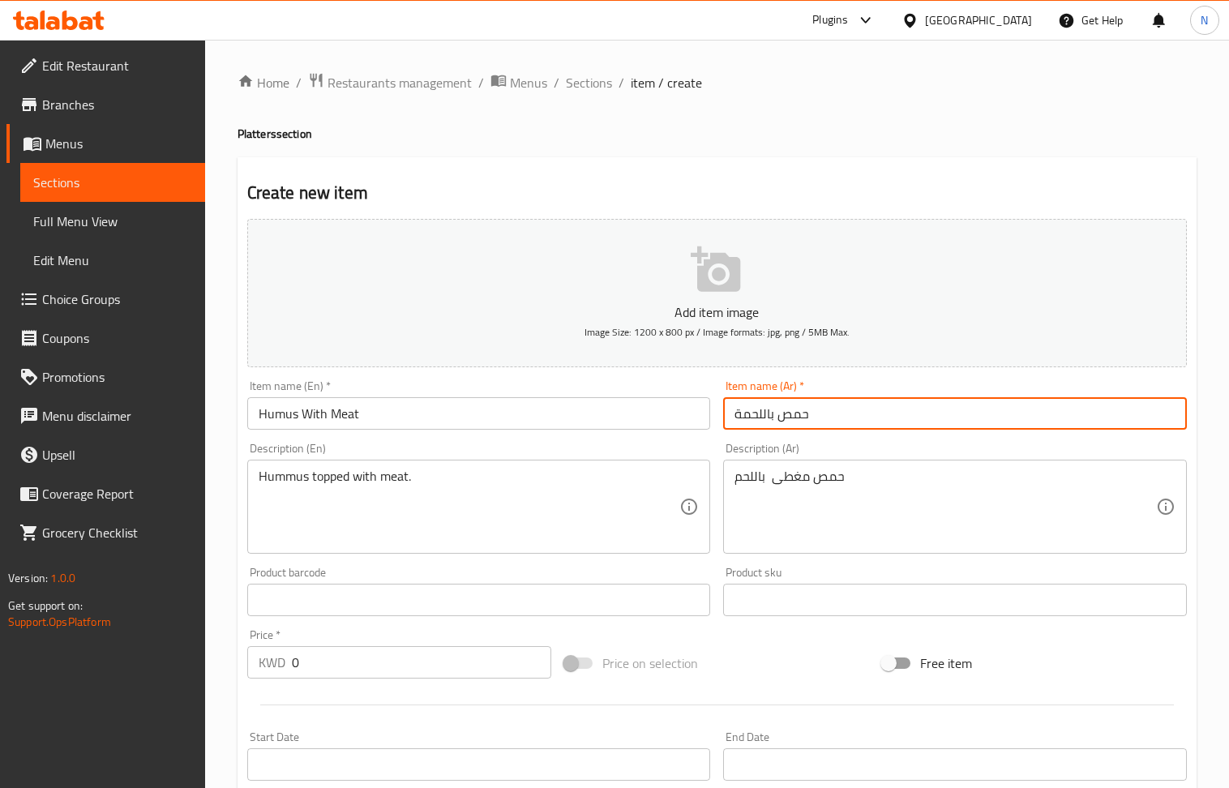
click at [376, 605] on input "text" at bounding box center [479, 600] width 464 height 32
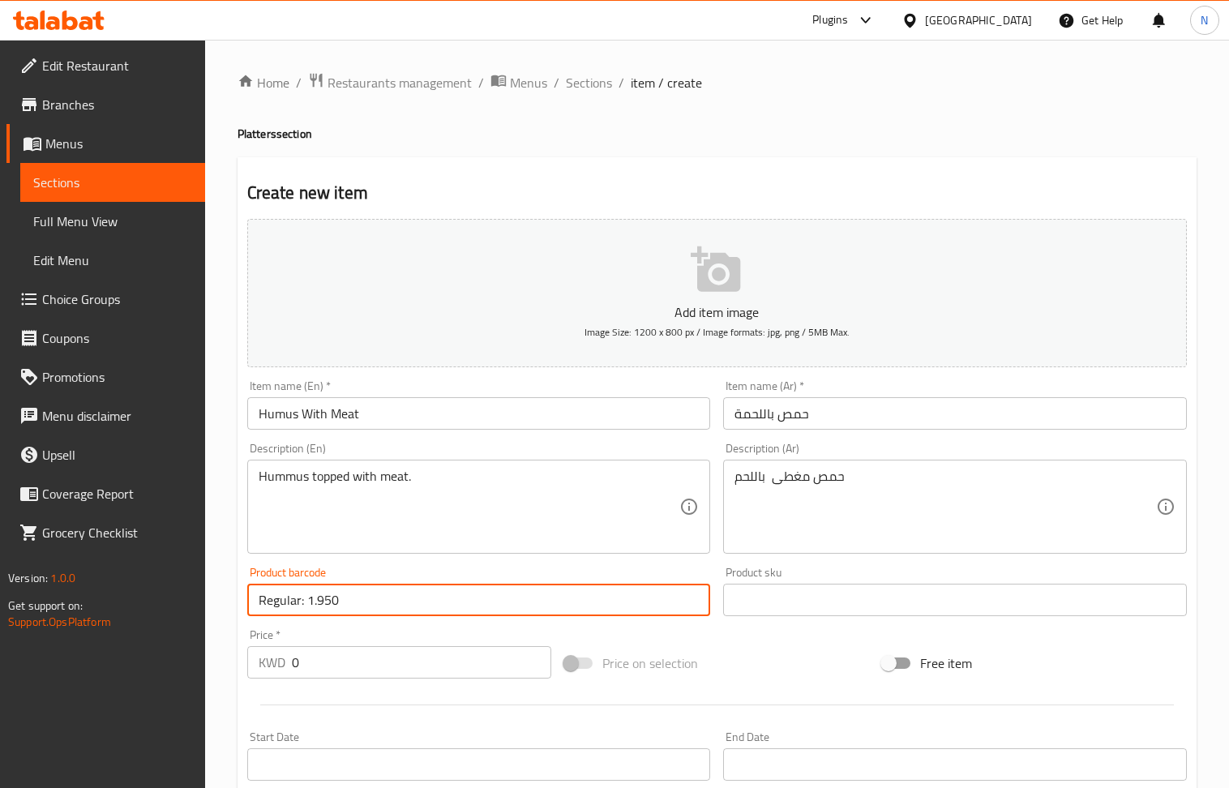
drag, startPoint x: 429, startPoint y: 605, endPoint x: 308, endPoint y: 605, distance: 120.8
click at [308, 605] on input "Regular: 1.950" at bounding box center [479, 600] width 464 height 32
click at [328, 659] on input "0" at bounding box center [422, 662] width 260 height 32
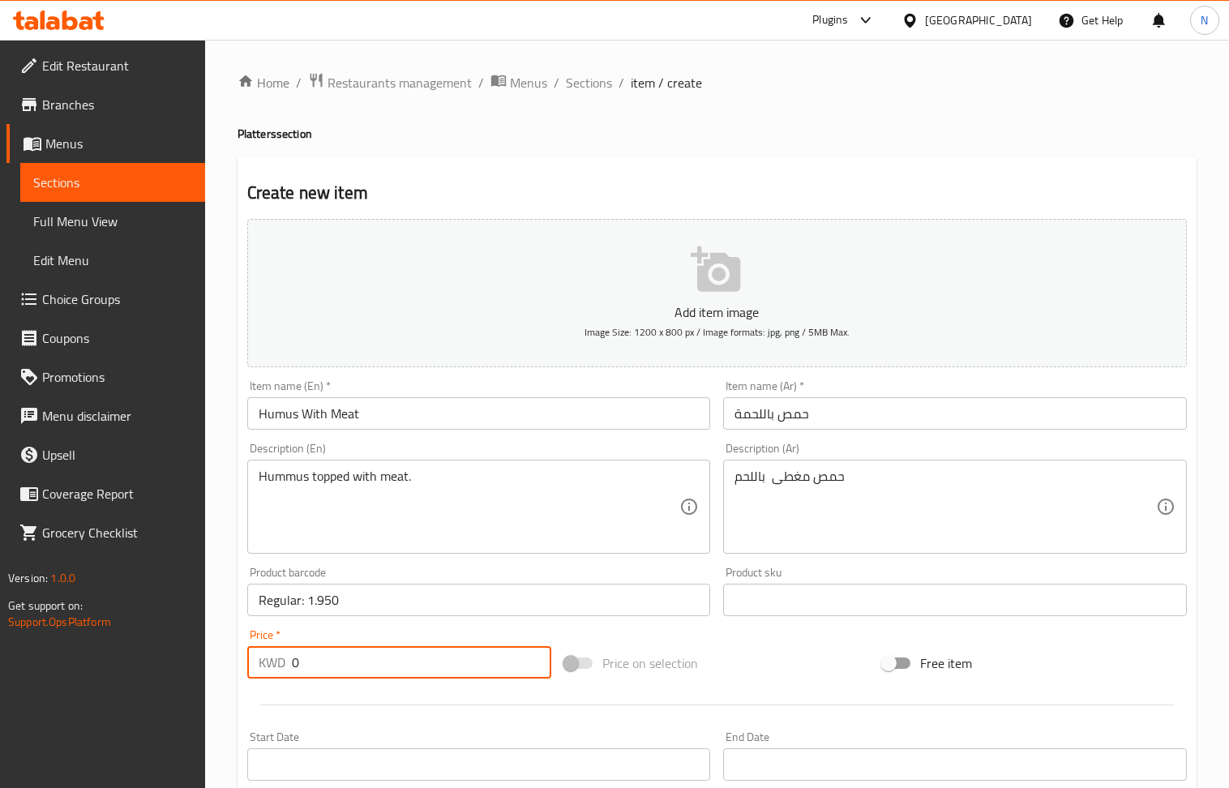
click at [328, 659] on input "0" at bounding box center [422, 662] width 260 height 32
click at [352, 605] on input "Regular: 1.950" at bounding box center [479, 600] width 464 height 32
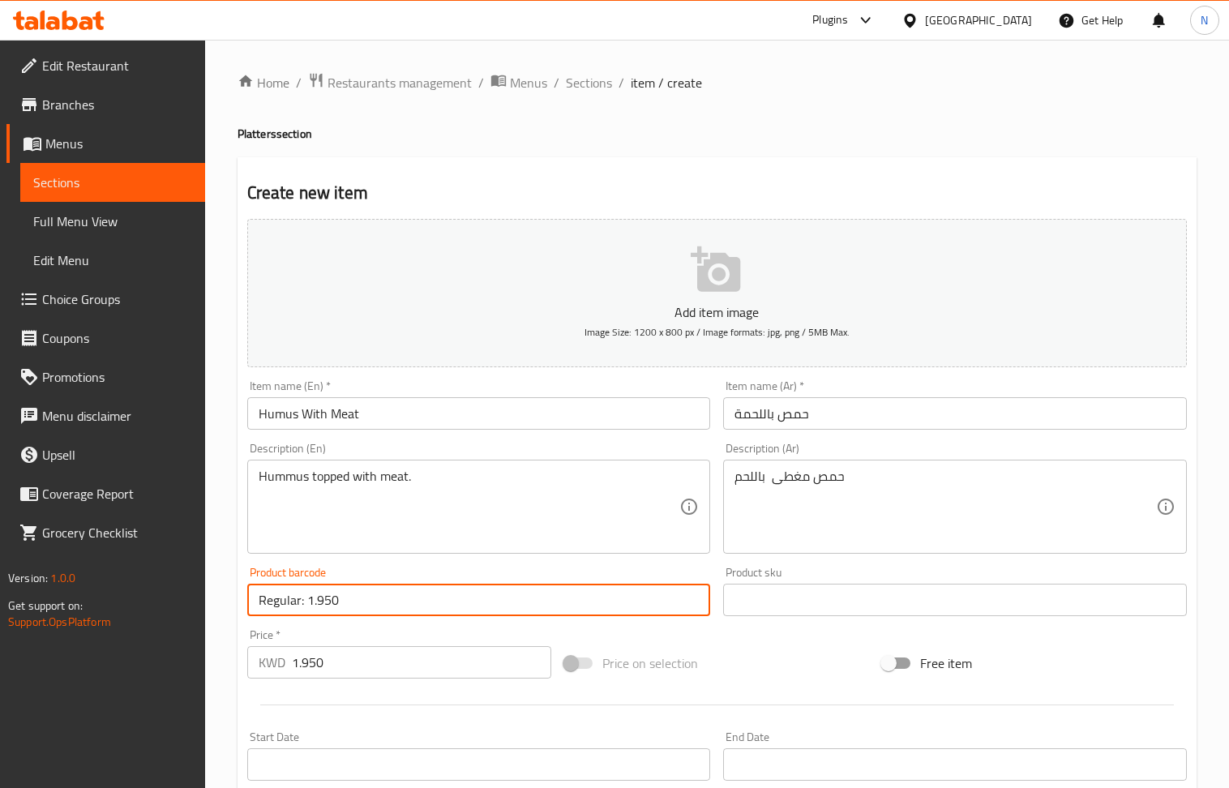
click at [352, 605] on input "Regular: 1.950" at bounding box center [479, 600] width 464 height 32
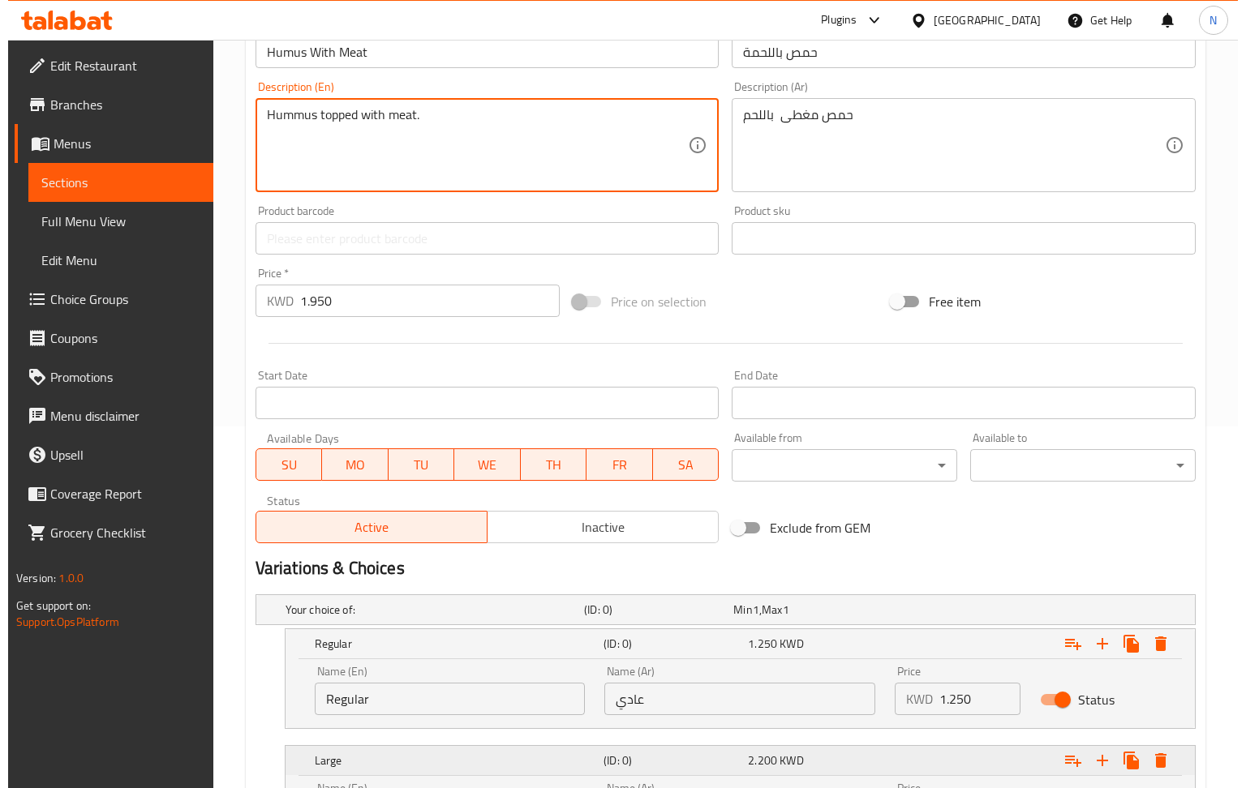
scroll to position [536, 0]
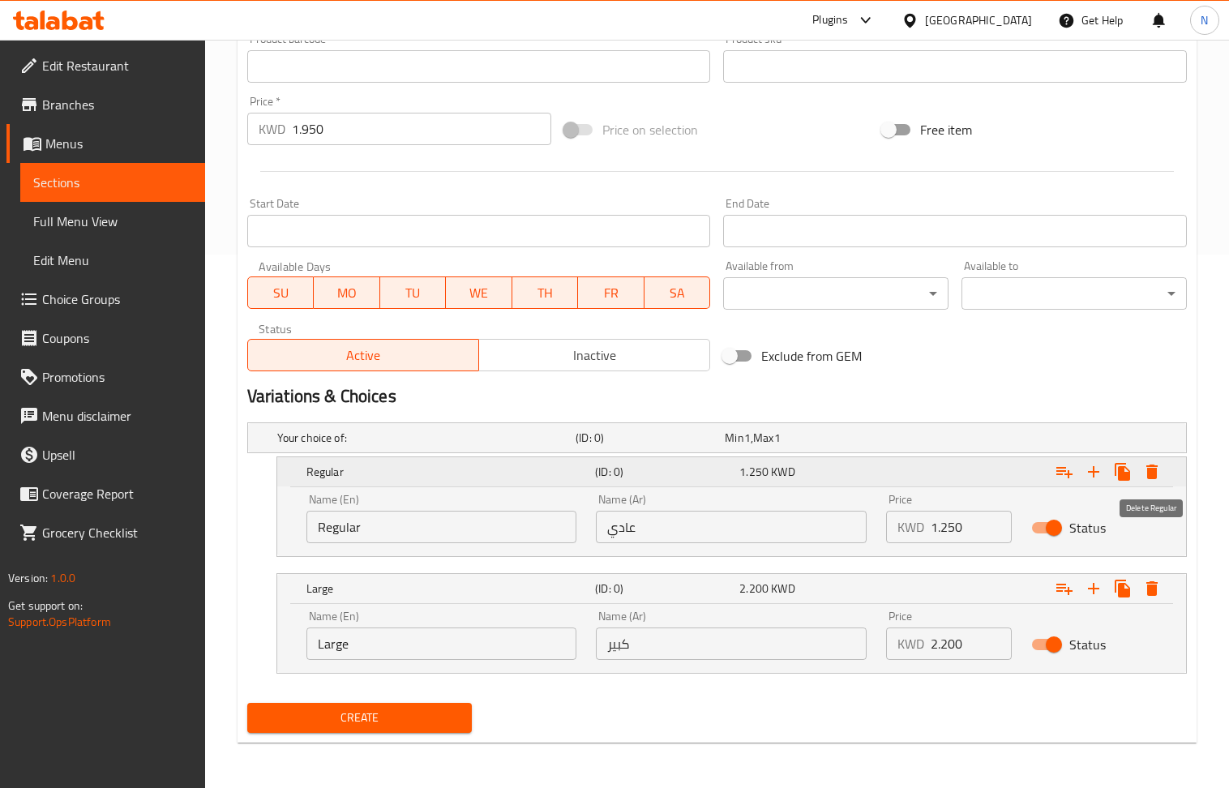
click at [1158, 472] on icon "Expand" at bounding box center [1152, 471] width 19 height 19
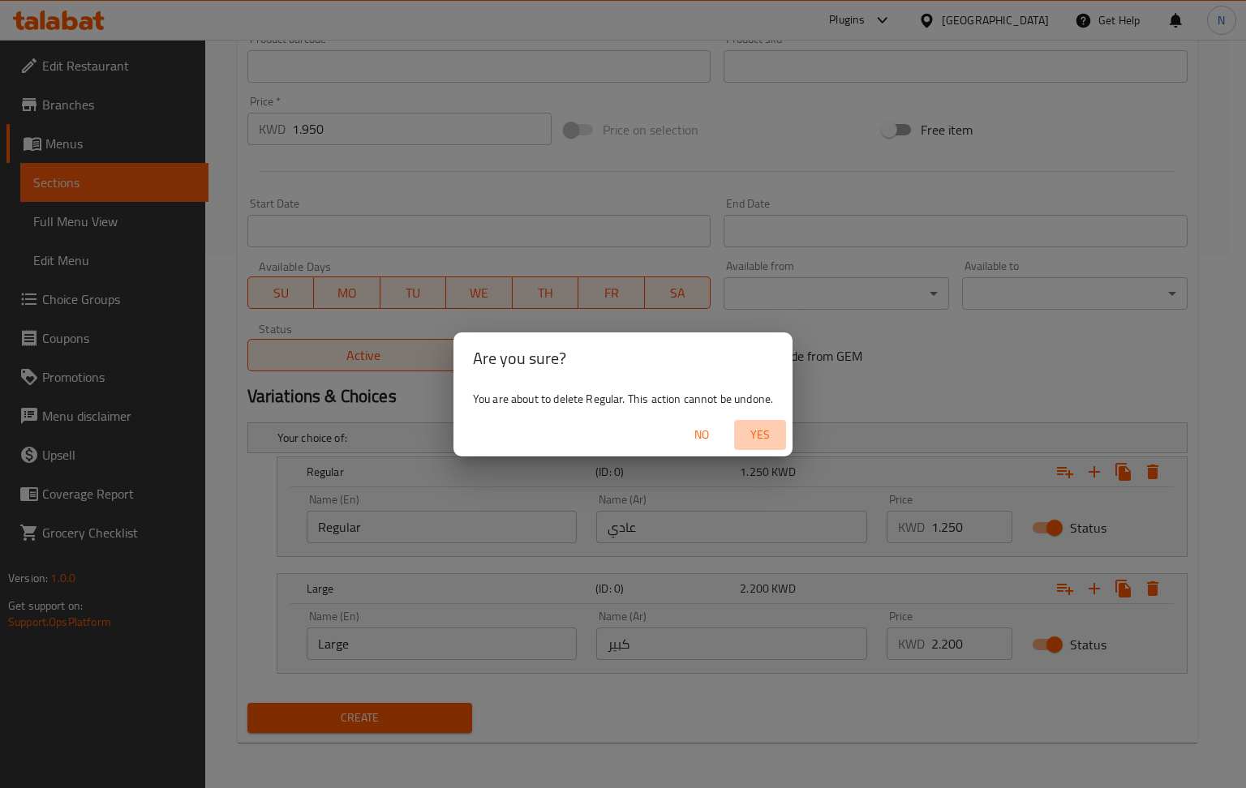
click at [760, 442] on span "Yes" at bounding box center [759, 435] width 39 height 20
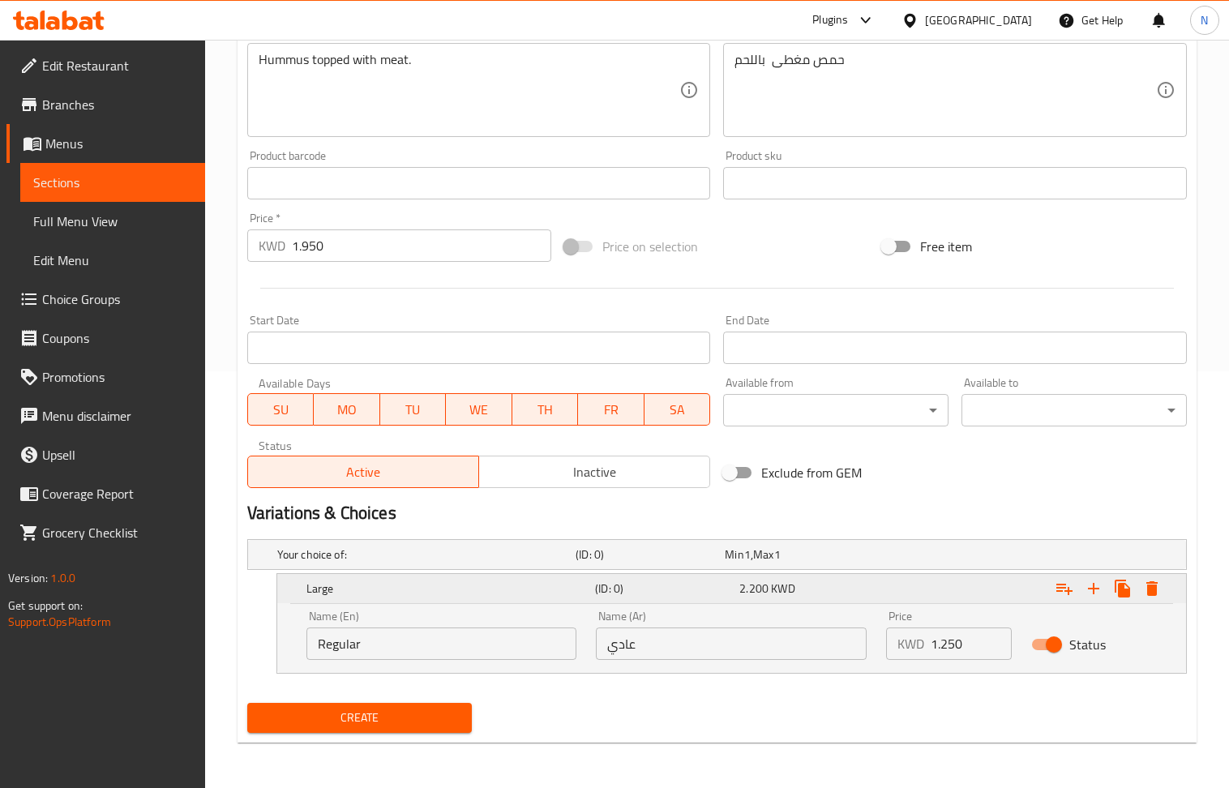
click at [1145, 597] on icon "Expand" at bounding box center [1152, 588] width 19 height 19
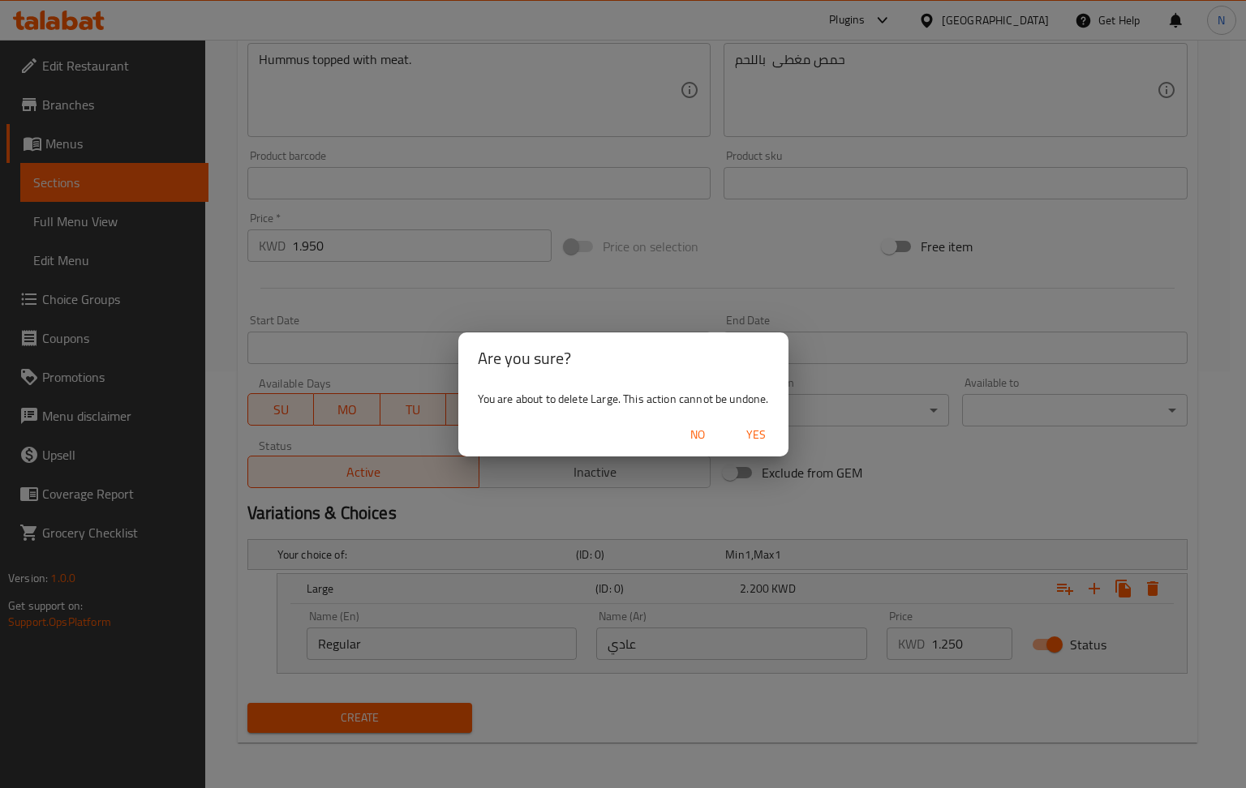
click at [766, 436] on span "Yes" at bounding box center [755, 435] width 39 height 20
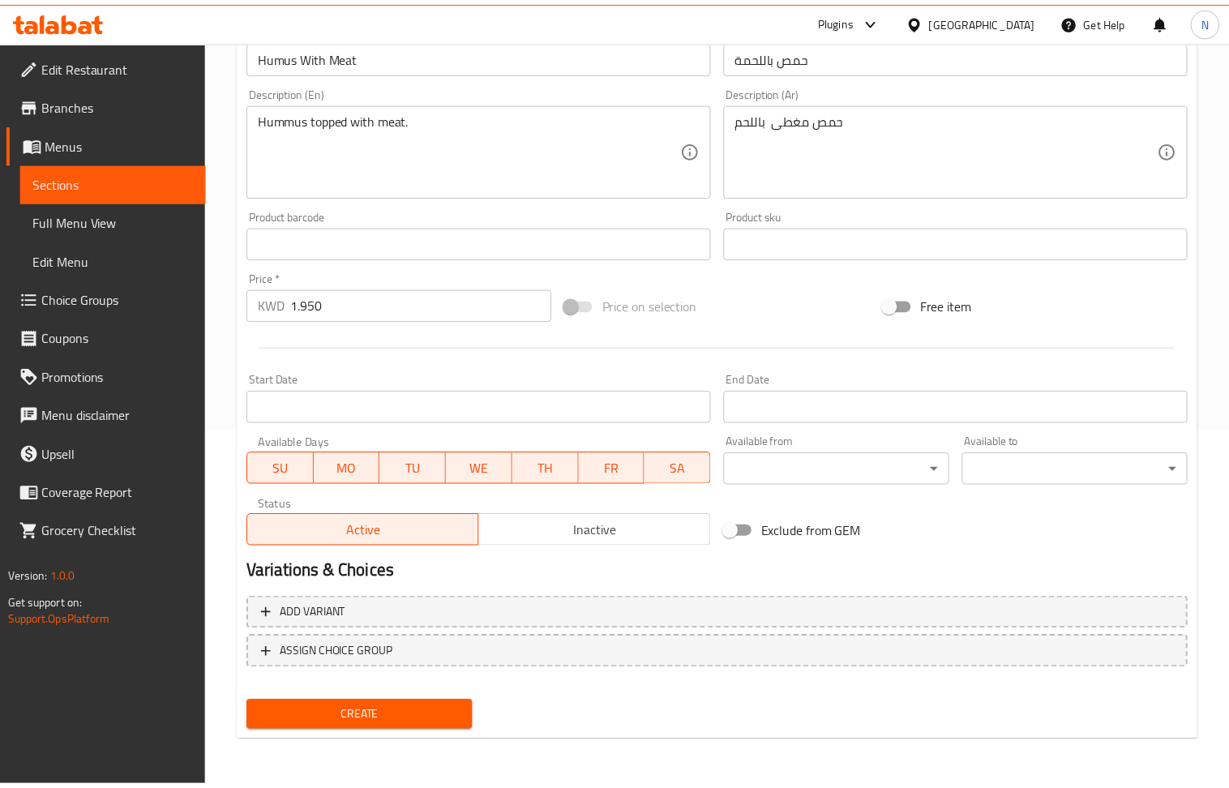
scroll to position [357, 0]
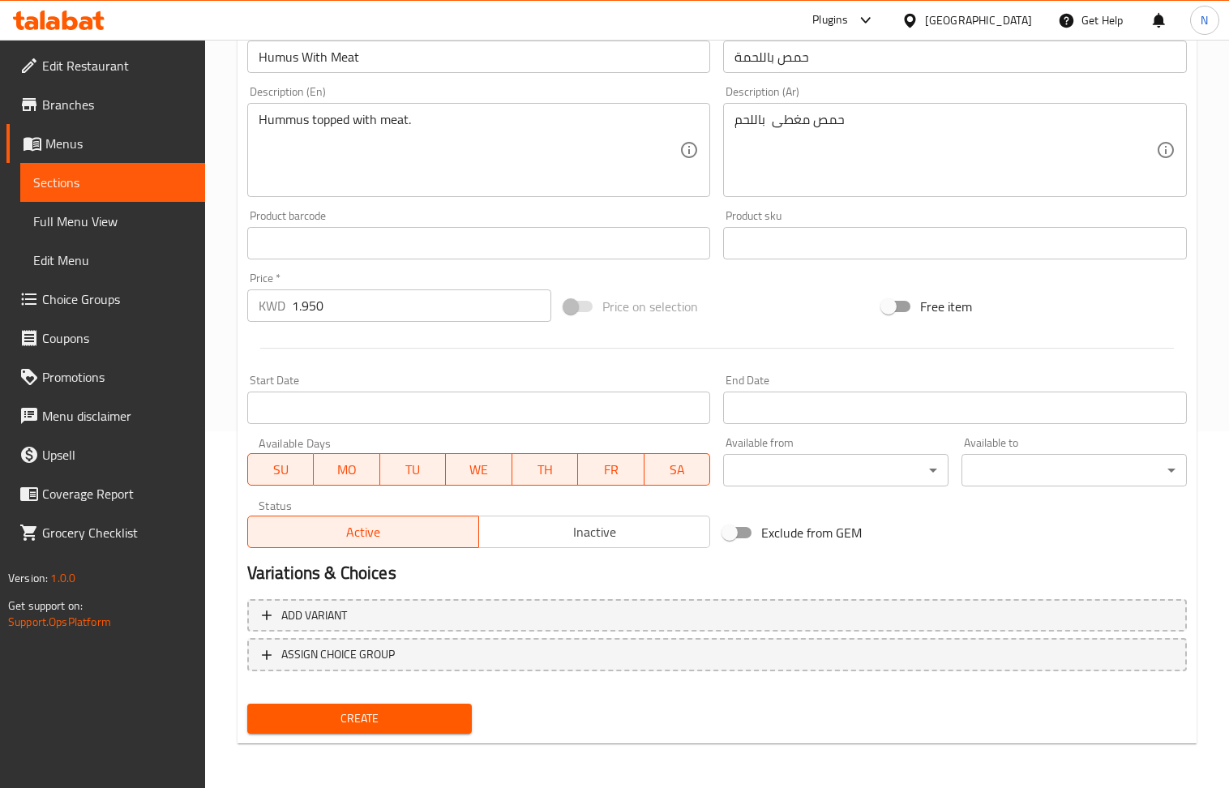
click at [390, 715] on span "Create" at bounding box center [359, 719] width 199 height 20
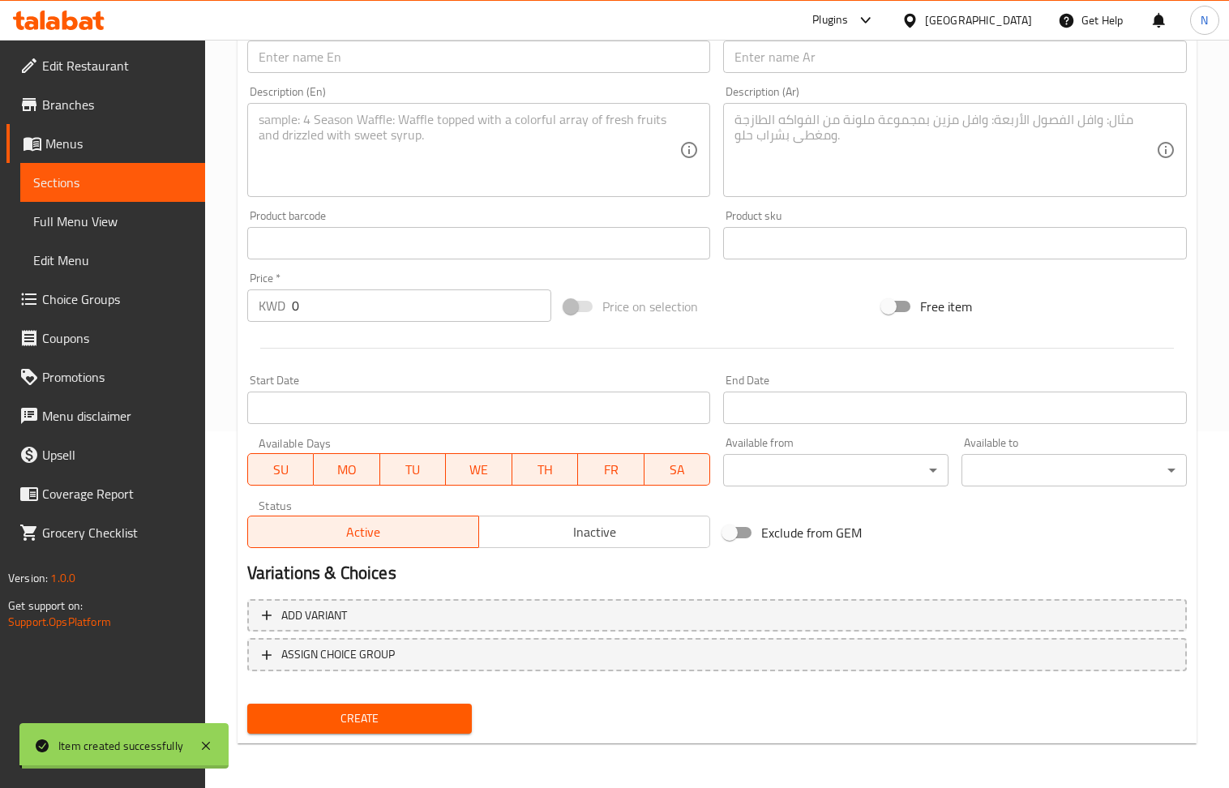
scroll to position [0, 0]
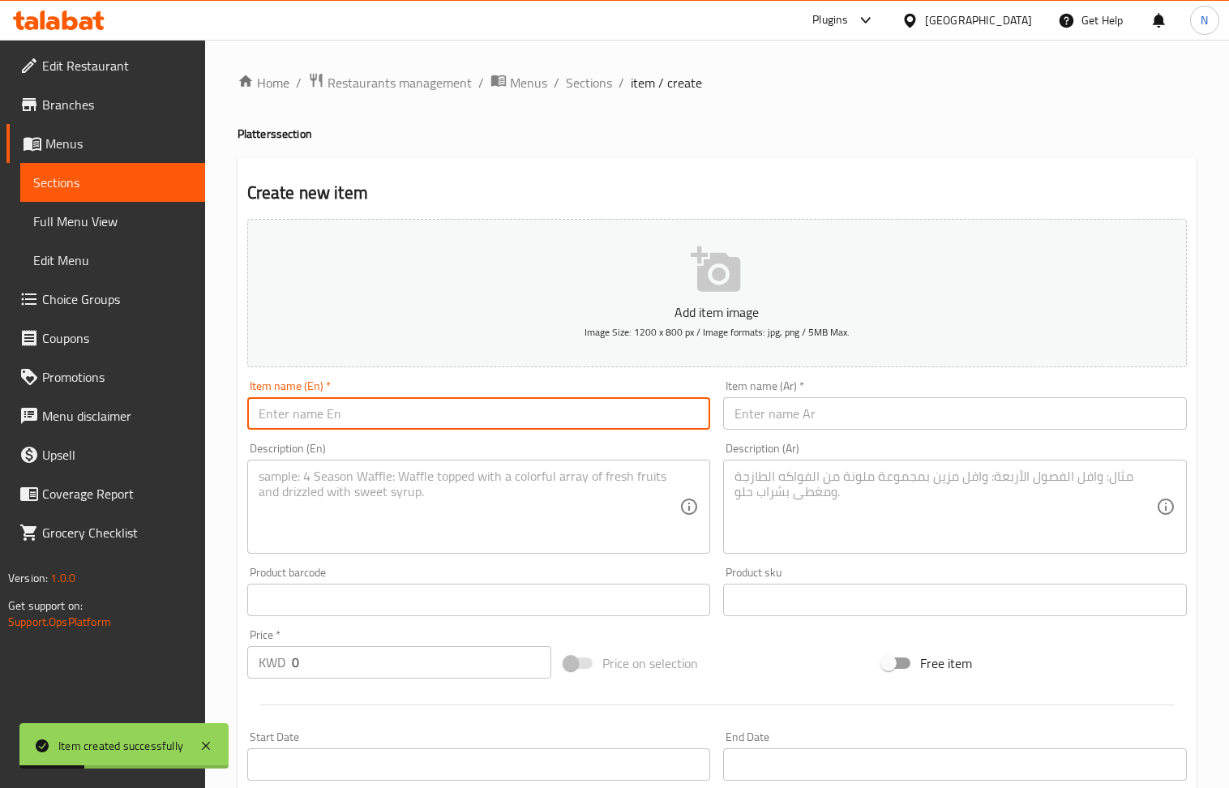
click at [405, 420] on input "text" at bounding box center [479, 413] width 464 height 32
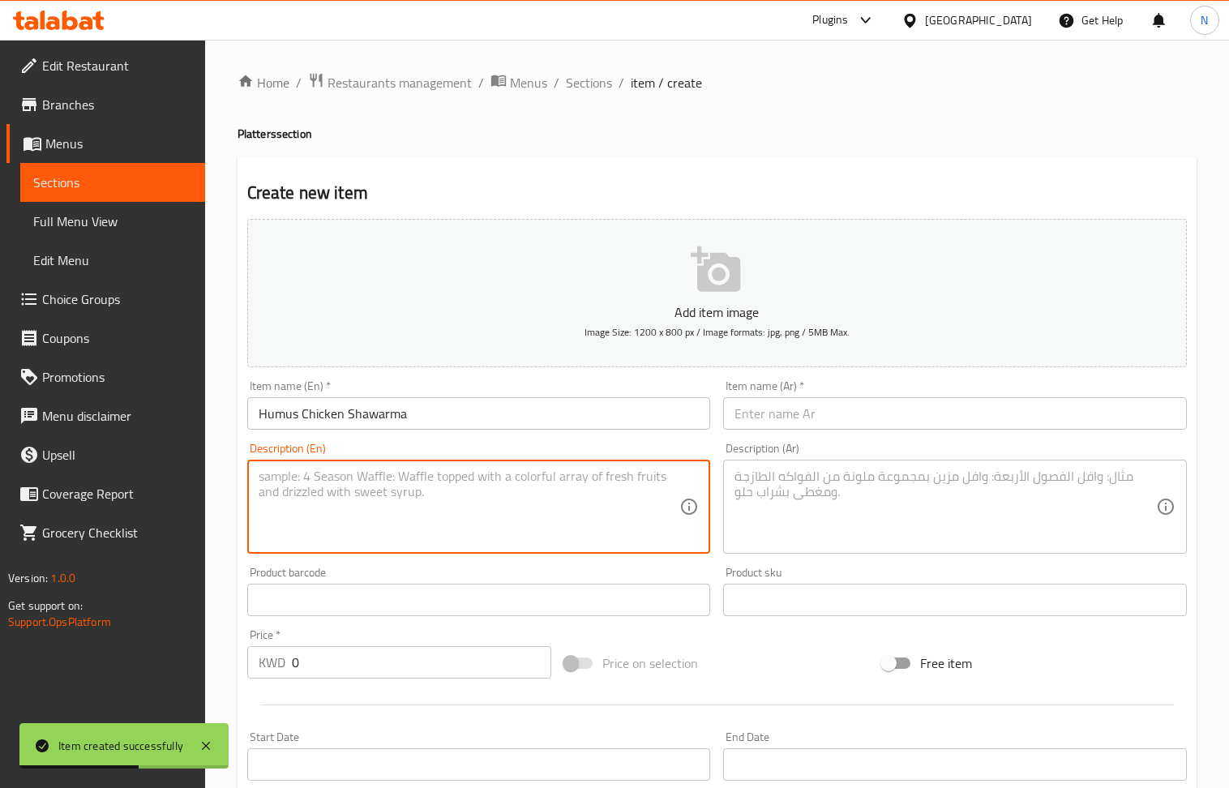
click at [348, 504] on textarea at bounding box center [470, 507] width 422 height 77
click at [860, 467] on div "Description (Ar)" at bounding box center [955, 507] width 464 height 94
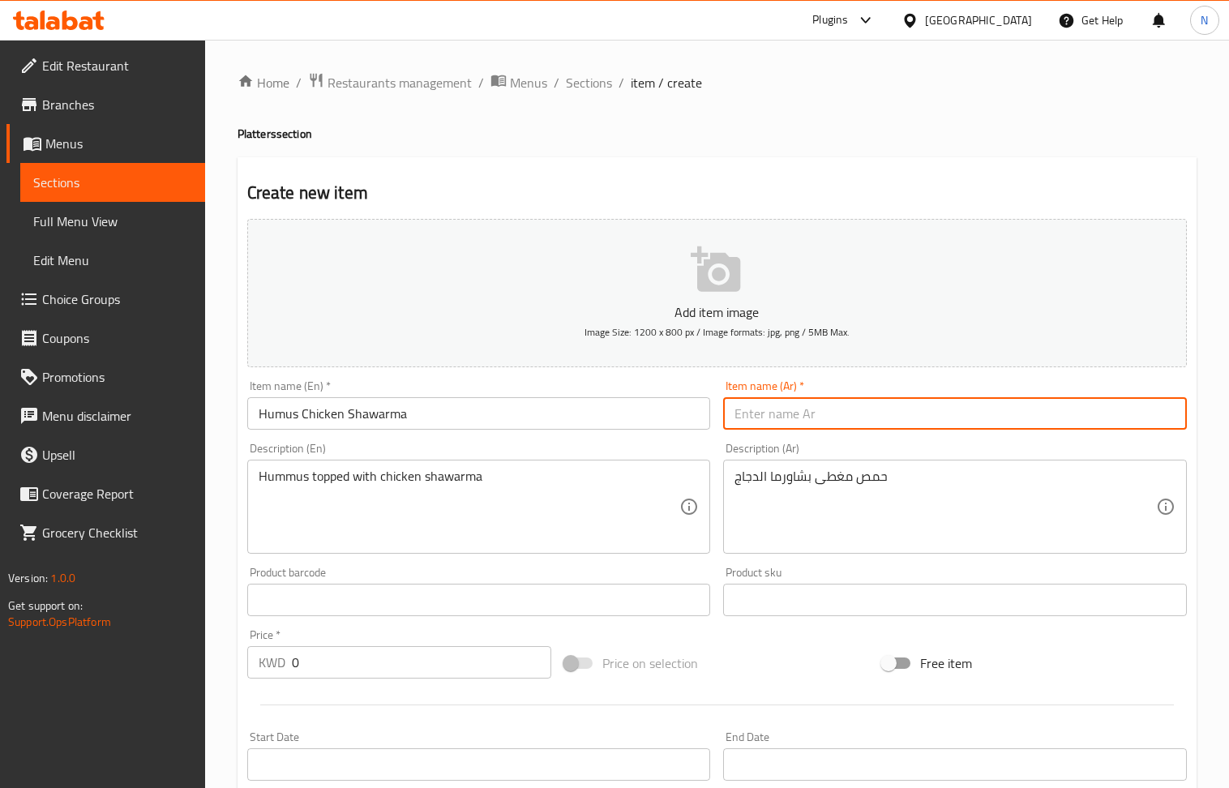
click at [798, 423] on input "text" at bounding box center [955, 413] width 464 height 32
click at [383, 607] on input "text" at bounding box center [479, 600] width 464 height 32
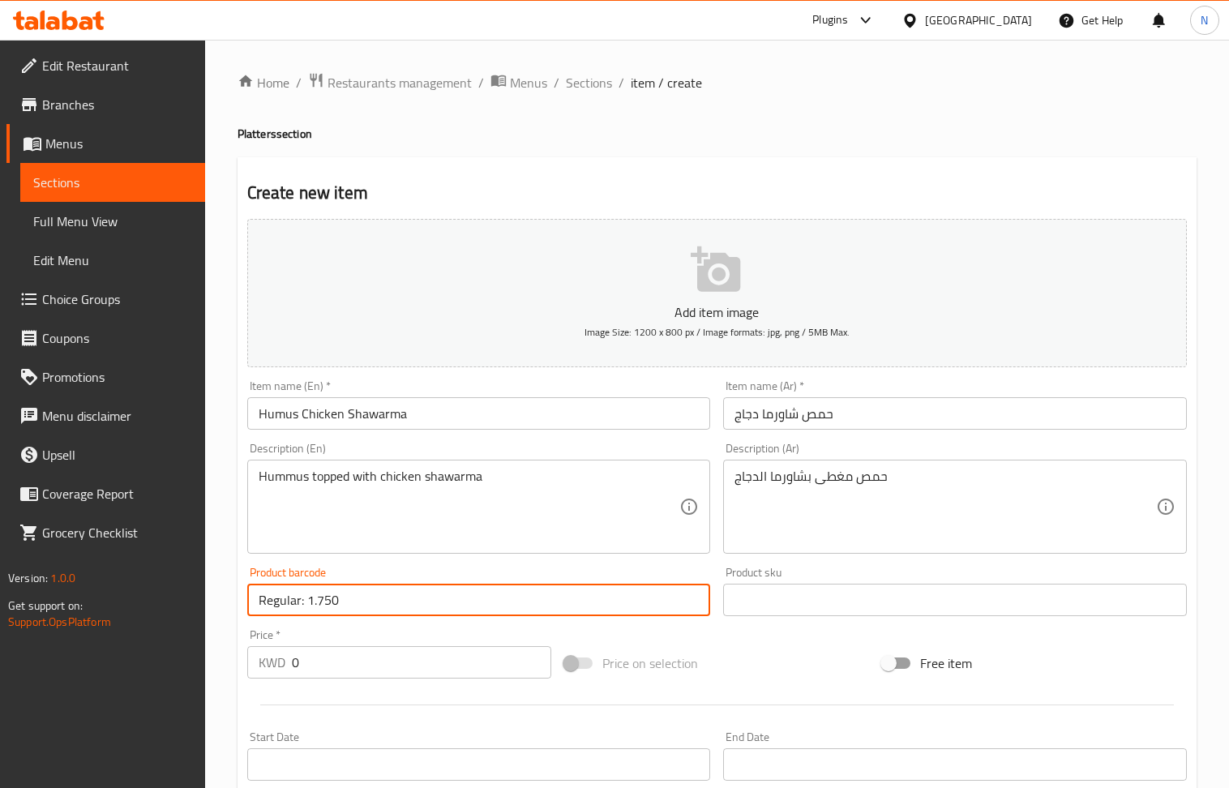
drag, startPoint x: 406, startPoint y: 598, endPoint x: 309, endPoint y: 598, distance: 97.3
click at [309, 598] on input "Regular: 1.750" at bounding box center [479, 600] width 464 height 32
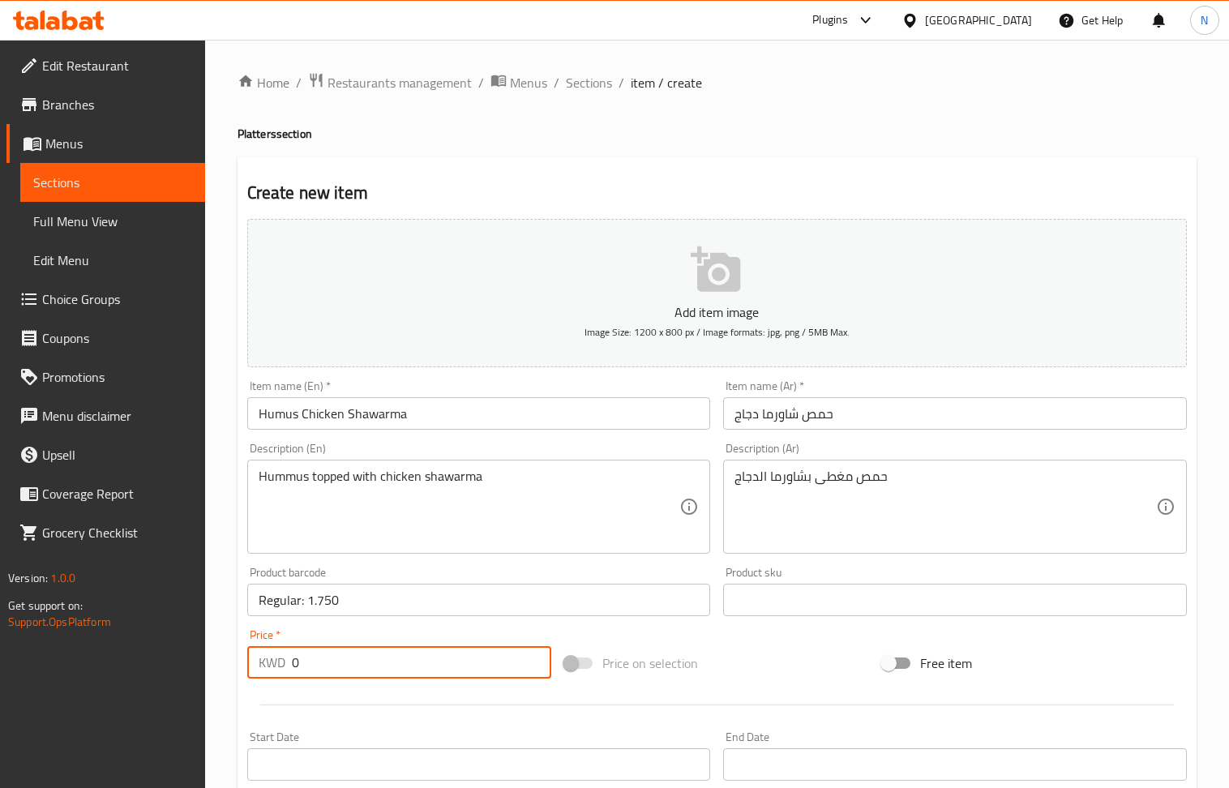
click at [358, 679] on input "0" at bounding box center [422, 662] width 260 height 32
click at [367, 601] on input "Regular: 1.750" at bounding box center [479, 600] width 464 height 32
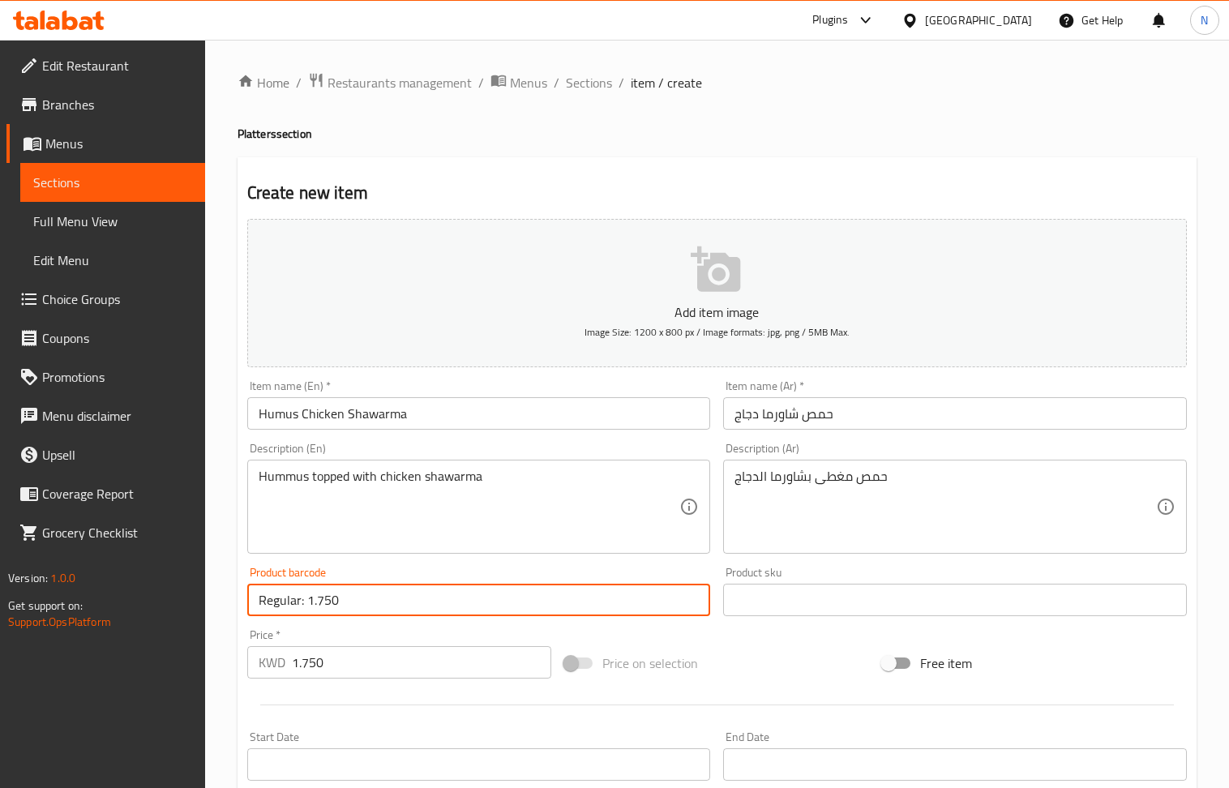
click at [367, 601] on input "Regular: 1.750" at bounding box center [479, 600] width 464 height 32
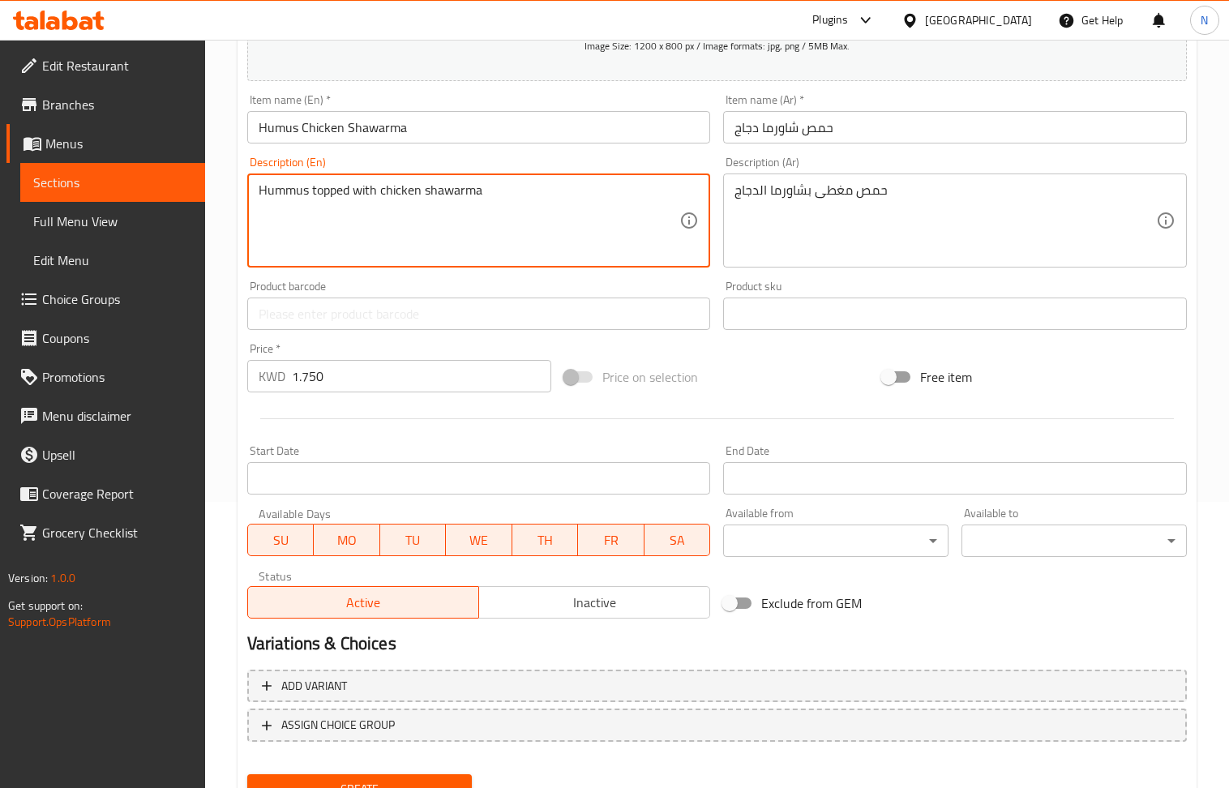
scroll to position [357, 0]
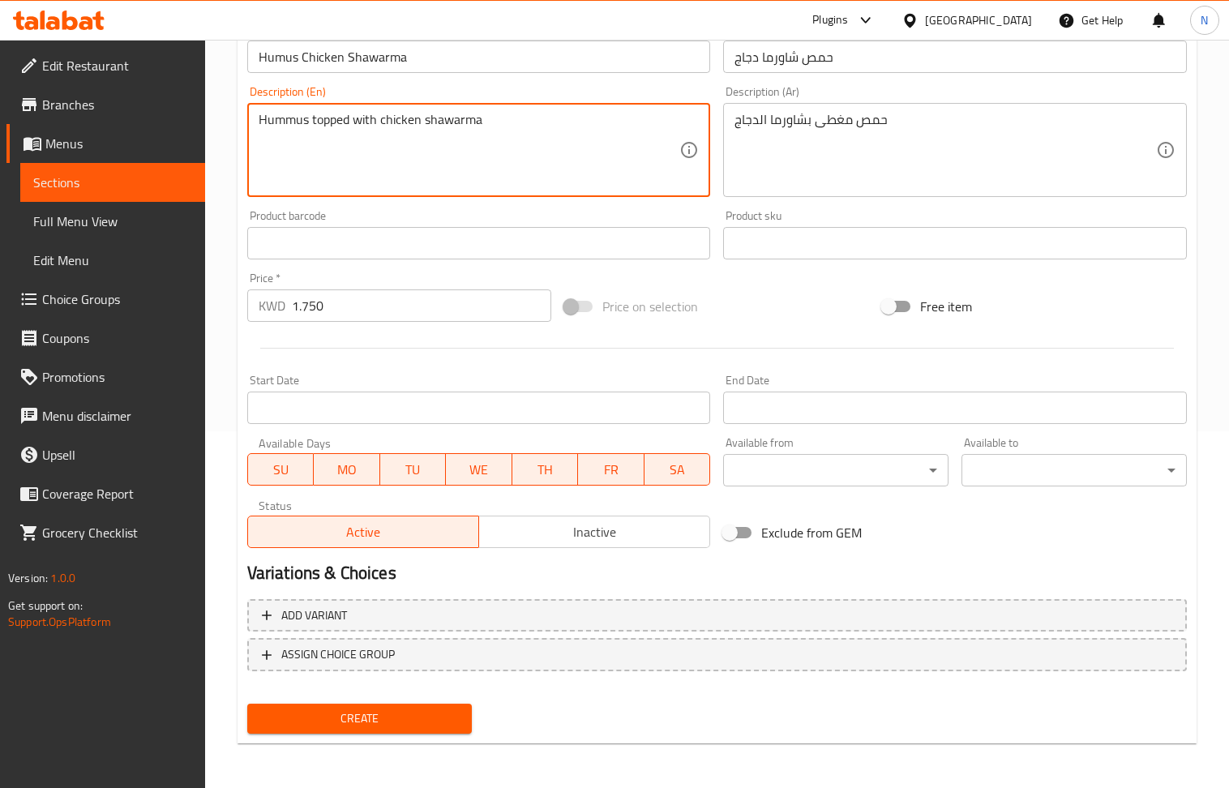
click at [371, 712] on span "Create" at bounding box center [359, 719] width 199 height 20
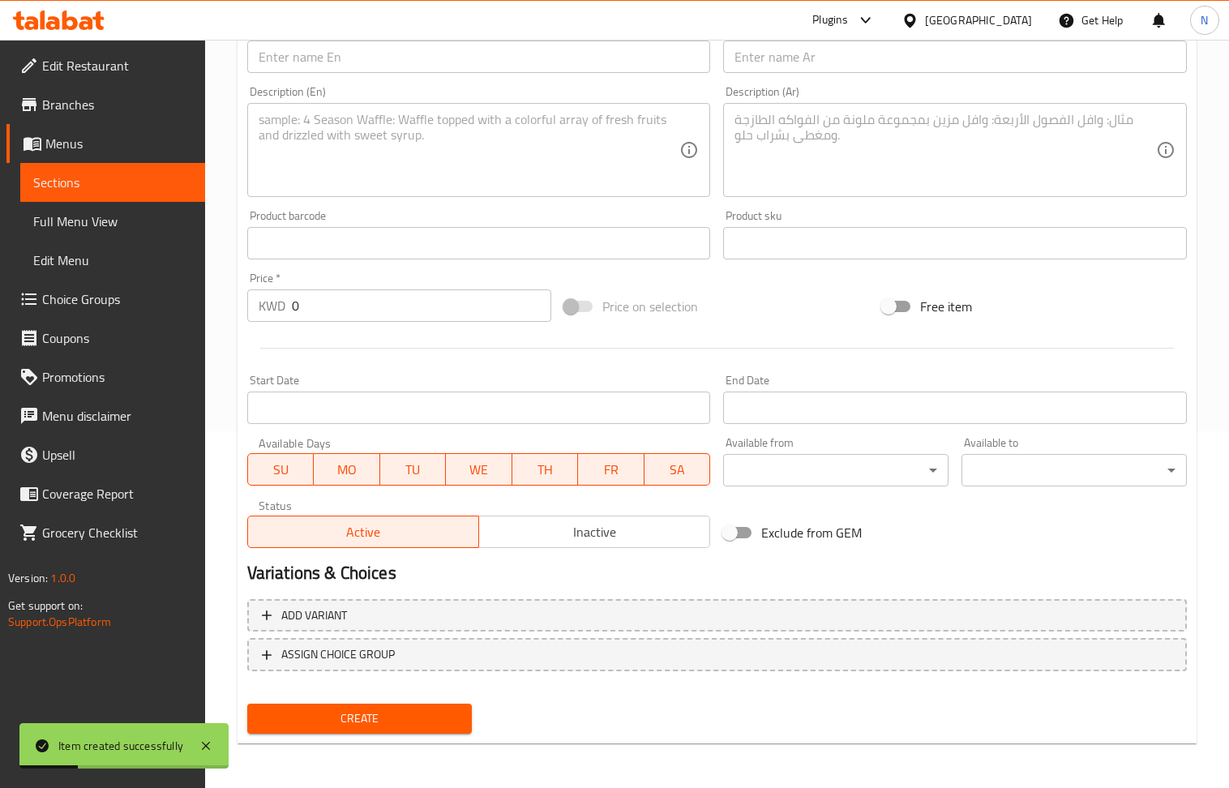
scroll to position [248, 0]
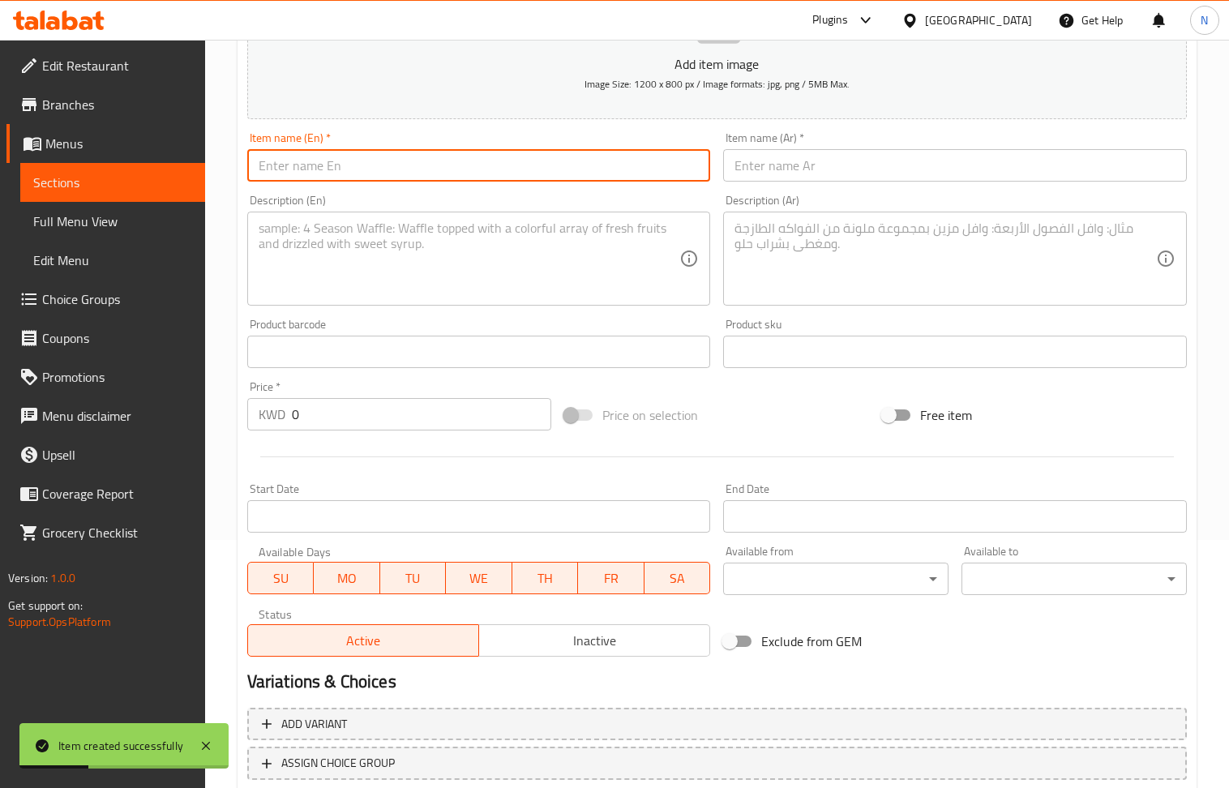
drag, startPoint x: 367, startPoint y: 159, endPoint x: 351, endPoint y: 157, distance: 16.4
click at [367, 159] on input "text" at bounding box center [479, 165] width 464 height 32
click at [332, 292] on textarea at bounding box center [470, 259] width 422 height 77
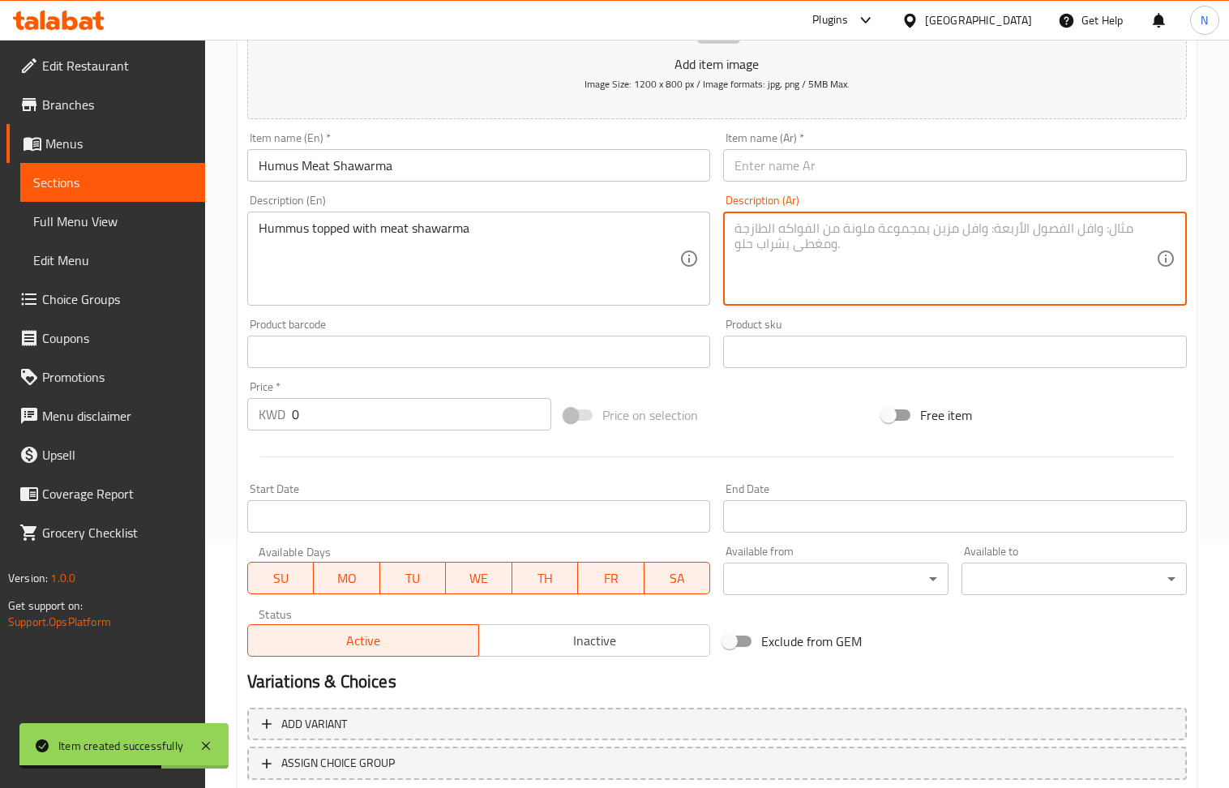
click at [798, 264] on textarea at bounding box center [946, 259] width 422 height 77
drag, startPoint x: 832, startPoint y: 188, endPoint x: 827, endPoint y: 169, distance: 19.3
click at [829, 183] on div "Item name (Ar)   * Item name (Ar) *" at bounding box center [955, 157] width 477 height 62
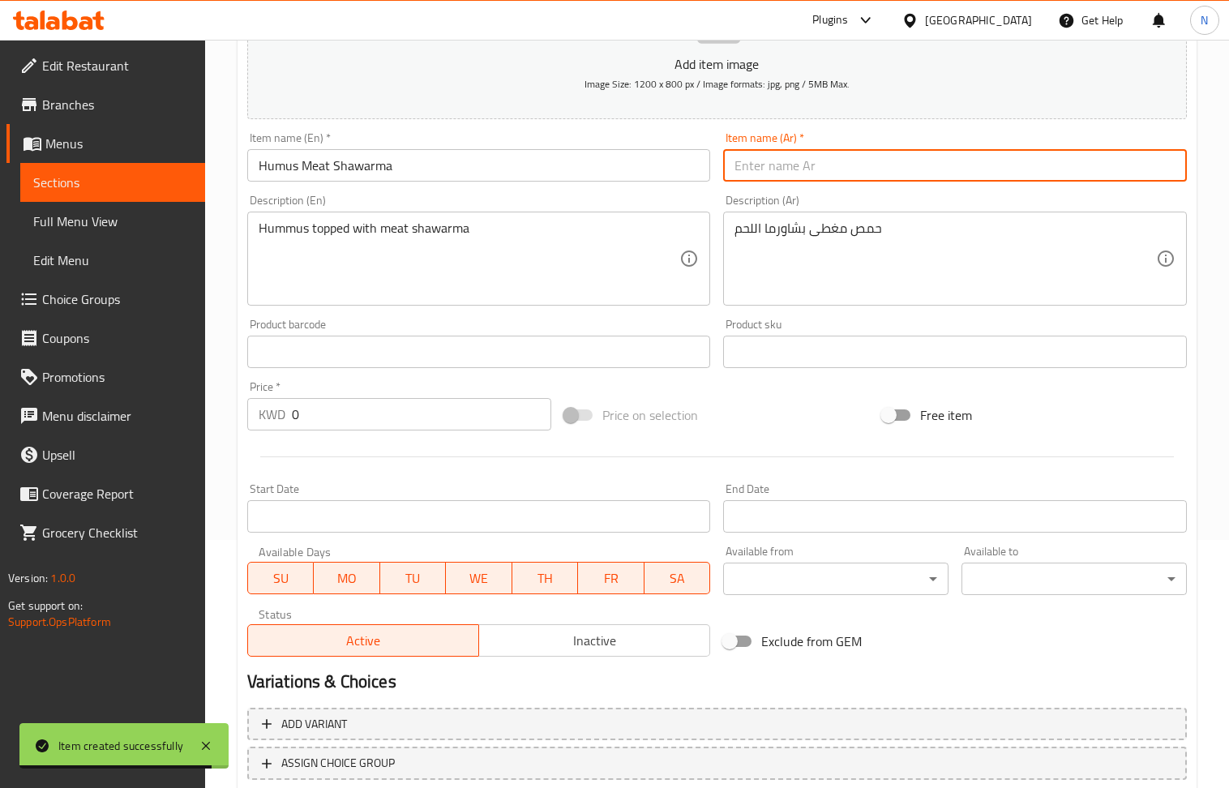
drag, startPoint x: 827, startPoint y: 169, endPoint x: 712, endPoint y: 153, distance: 116.3
click at [826, 169] on input "text" at bounding box center [955, 165] width 464 height 32
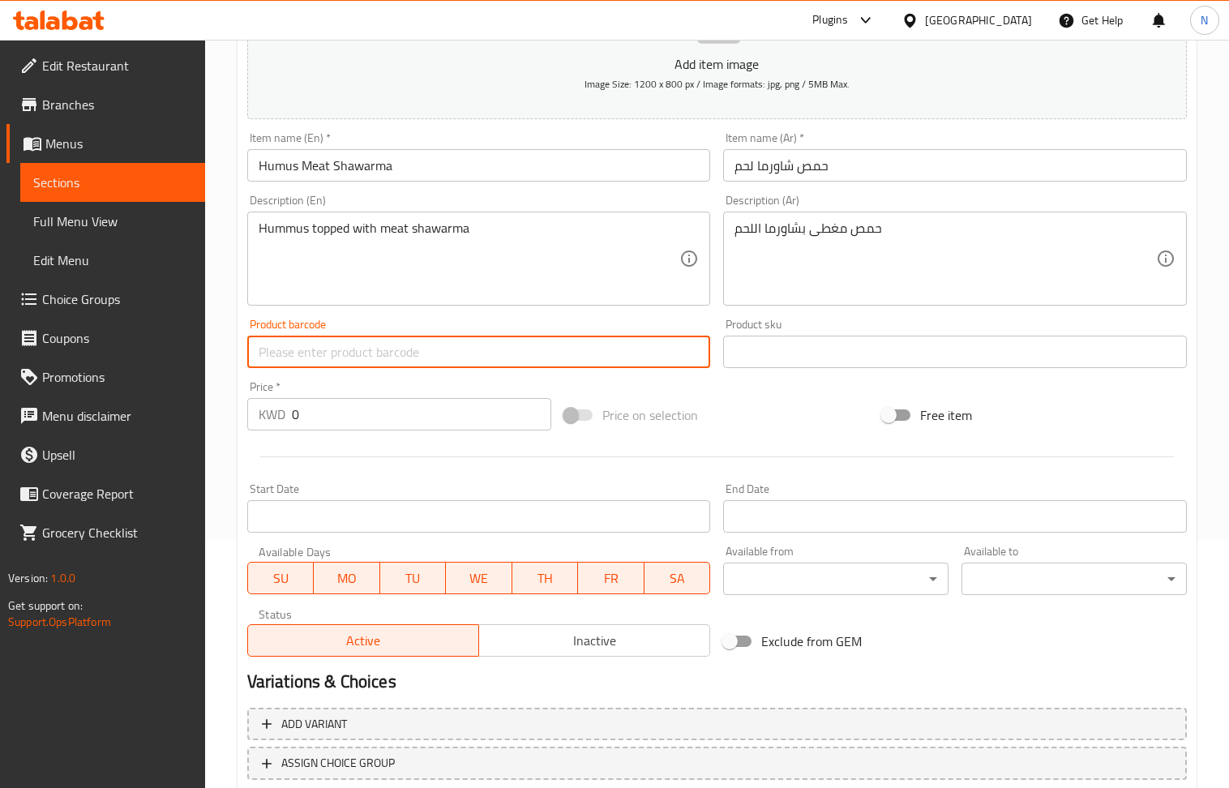
click at [377, 354] on input "text" at bounding box center [479, 352] width 464 height 32
drag, startPoint x: 325, startPoint y: 361, endPoint x: 308, endPoint y: 360, distance: 17.0
click at [308, 360] on input "Regular: 1.950" at bounding box center [479, 352] width 464 height 32
click at [358, 409] on input "0" at bounding box center [422, 414] width 260 height 32
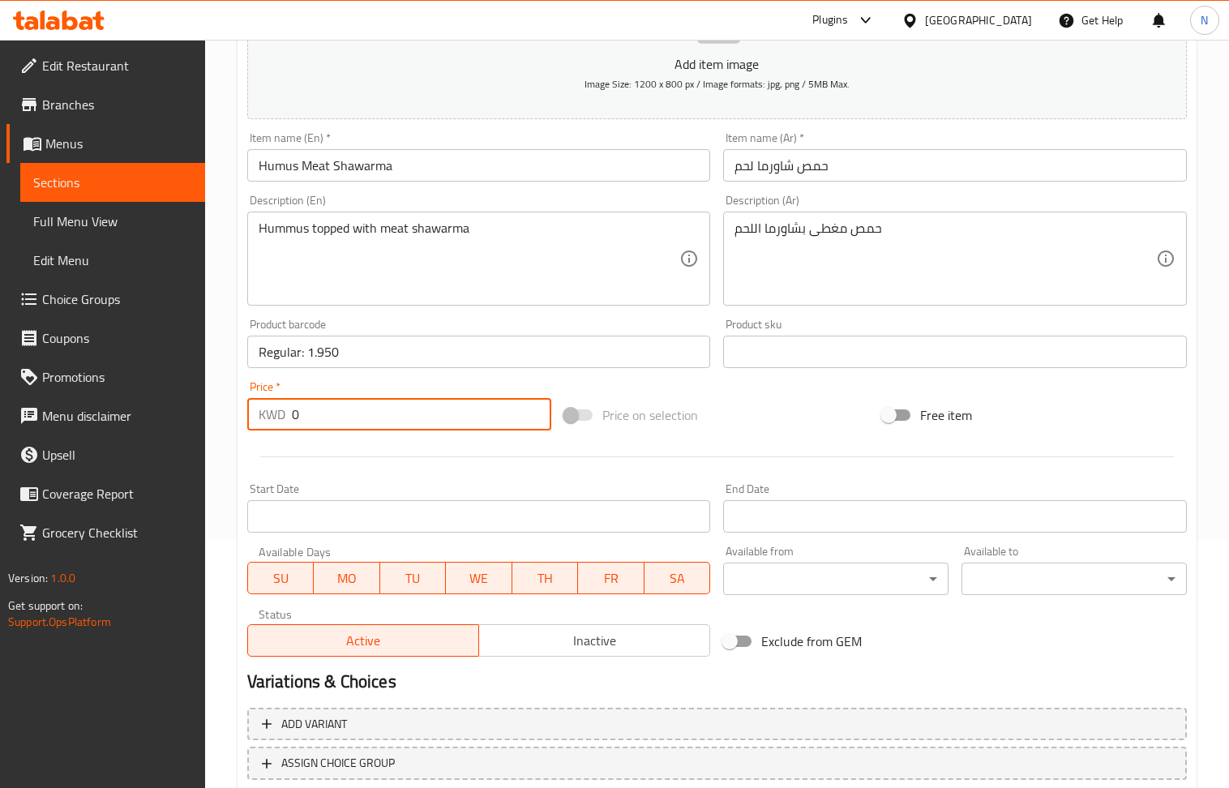
click at [358, 409] on input "0" at bounding box center [422, 414] width 260 height 32
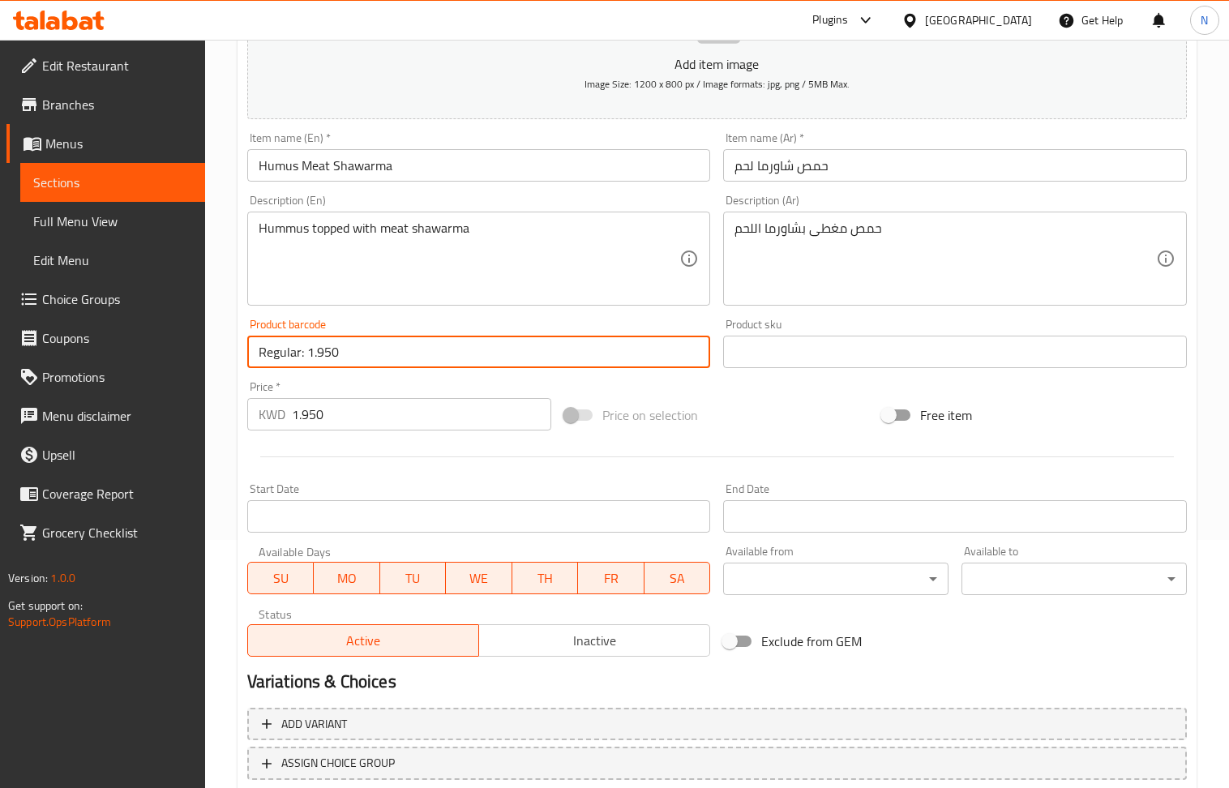
click at [362, 354] on input "Regular: 1.950" at bounding box center [479, 352] width 464 height 32
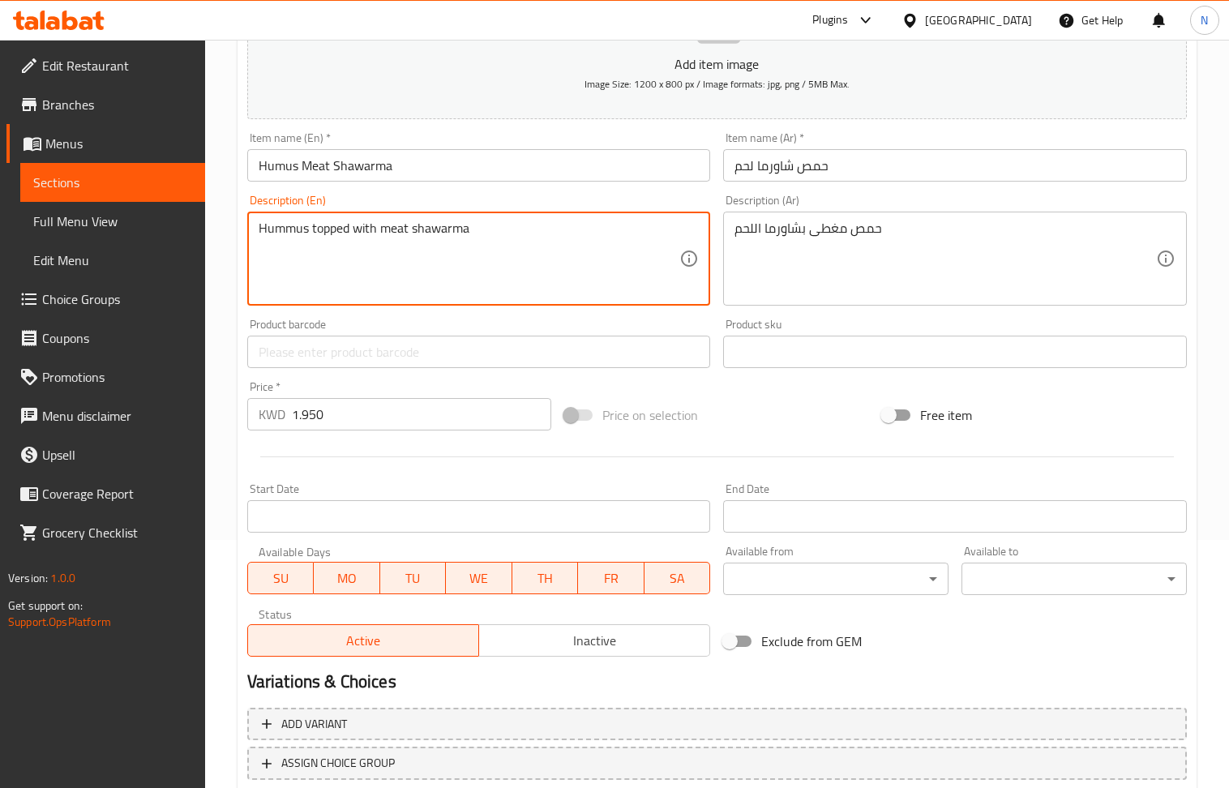
scroll to position [357, 0]
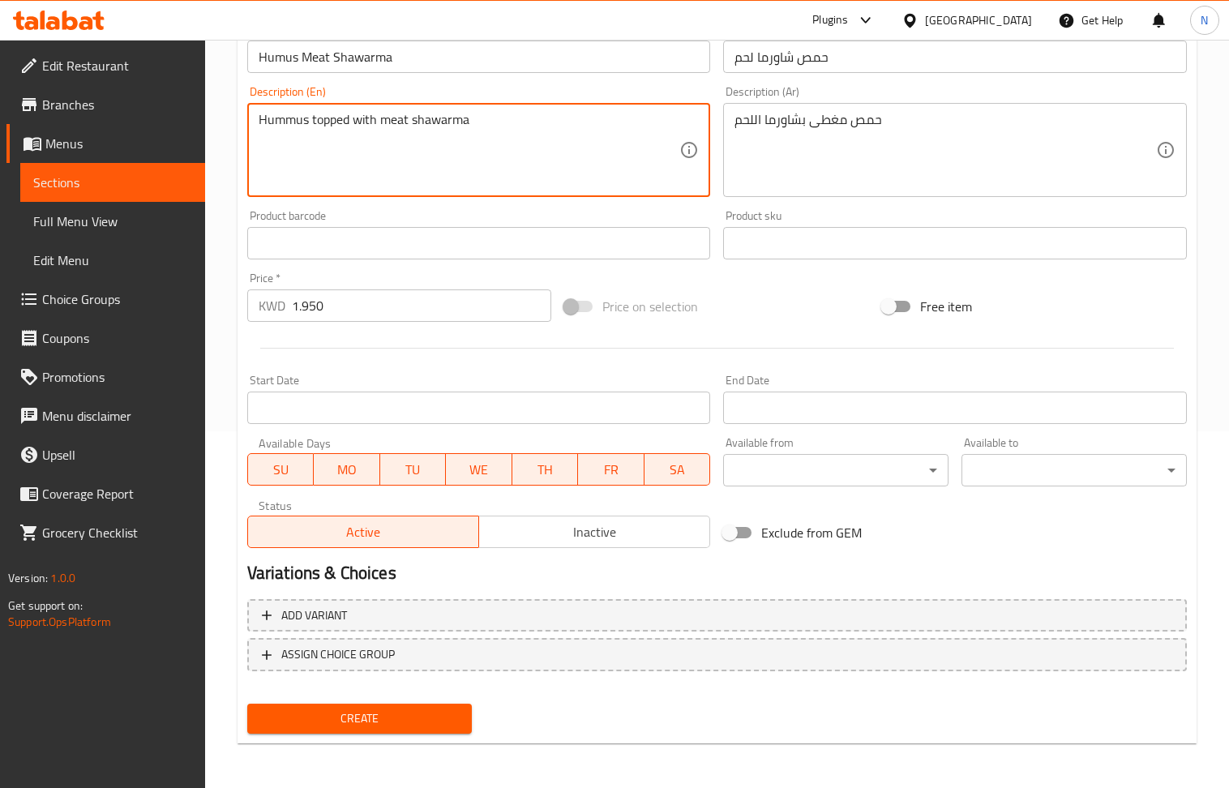
click at [345, 710] on span "Create" at bounding box center [359, 719] width 199 height 20
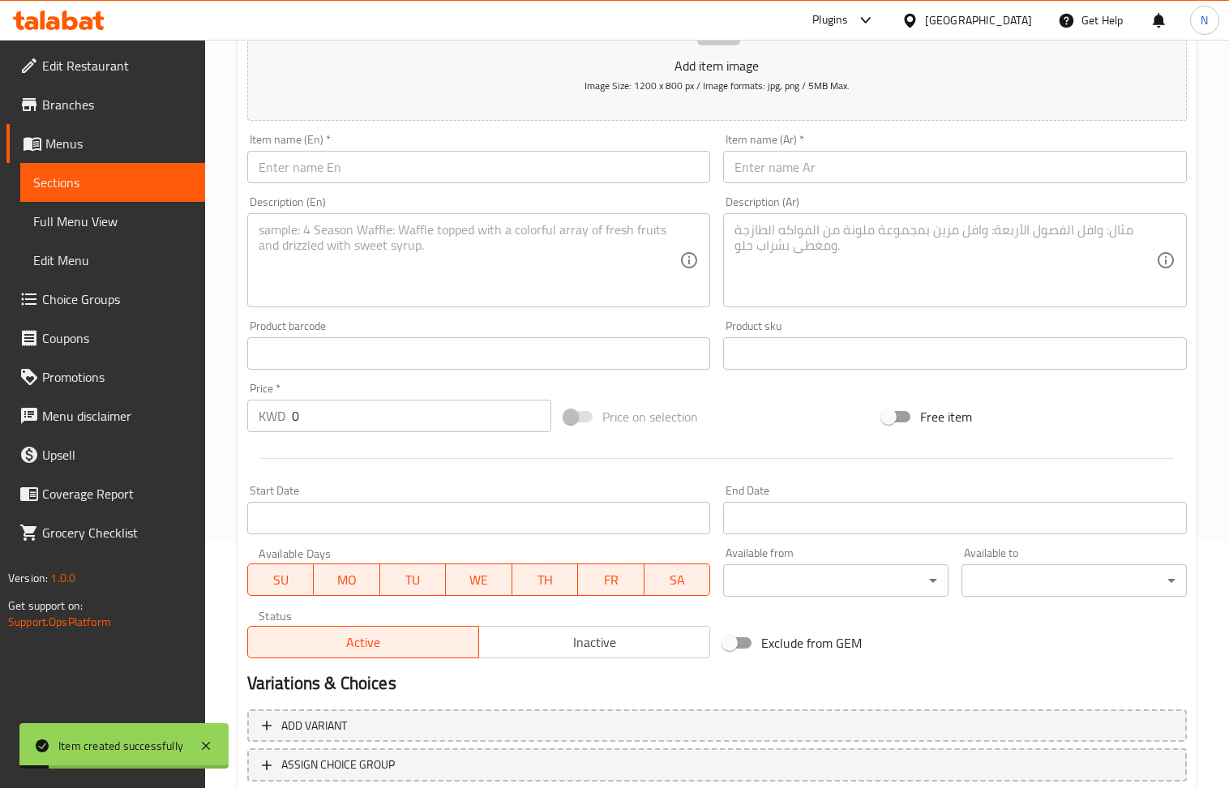
scroll to position [140, 0]
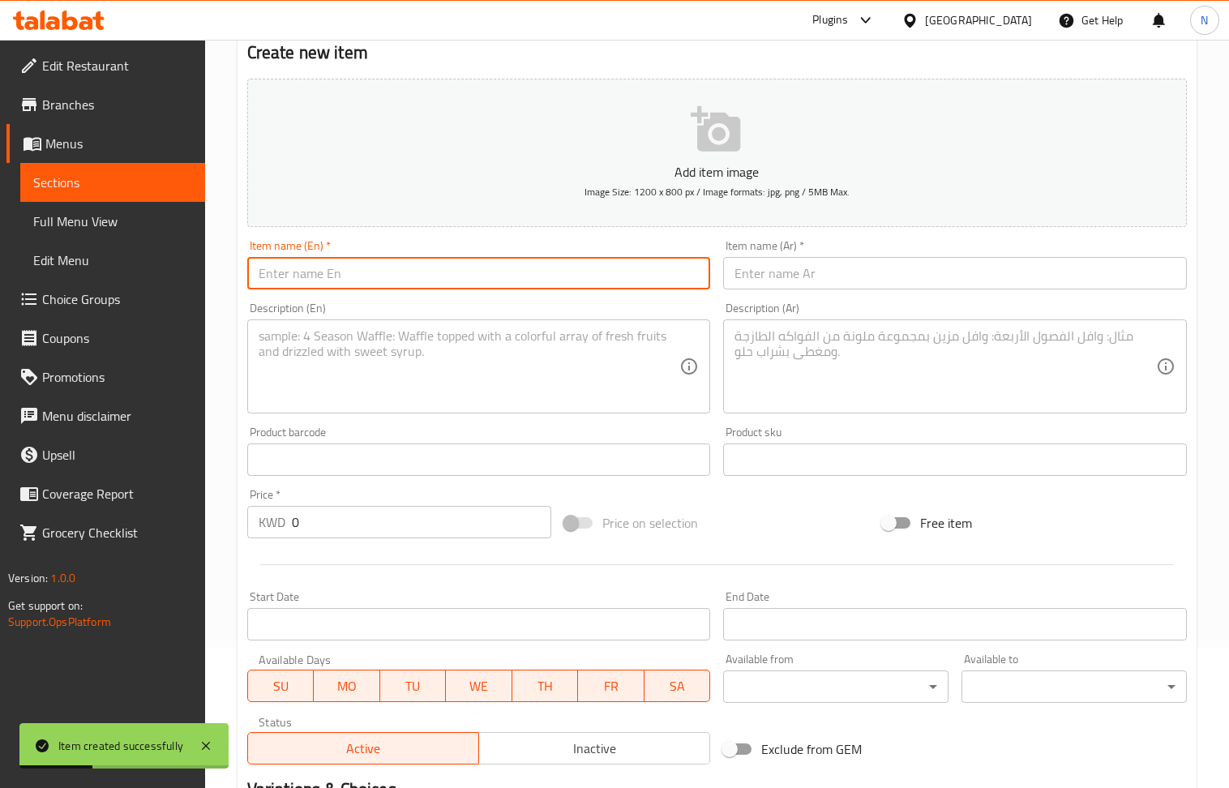
drag, startPoint x: 367, startPoint y: 282, endPoint x: 332, endPoint y: 245, distance: 50.5
click at [367, 282] on input "text" at bounding box center [479, 273] width 464 height 32
click at [355, 361] on textarea at bounding box center [470, 366] width 422 height 77
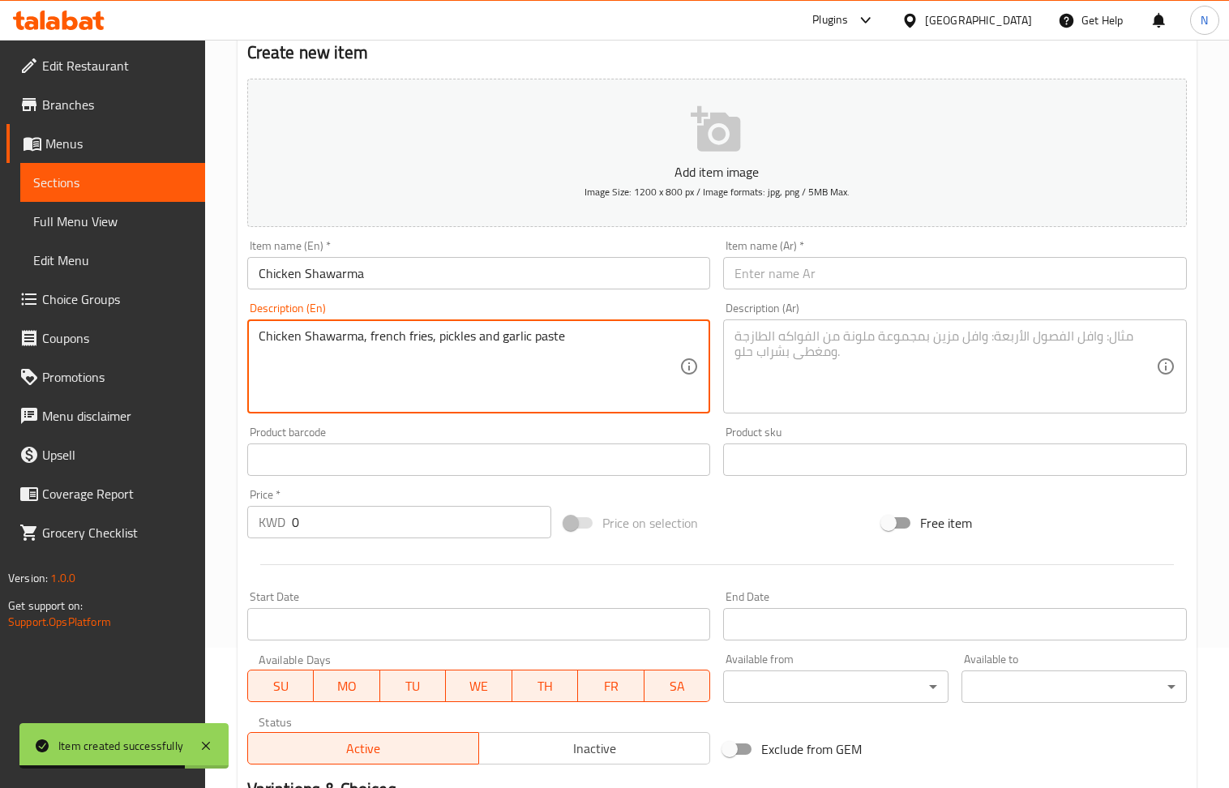
click at [840, 381] on textarea at bounding box center [946, 366] width 422 height 77
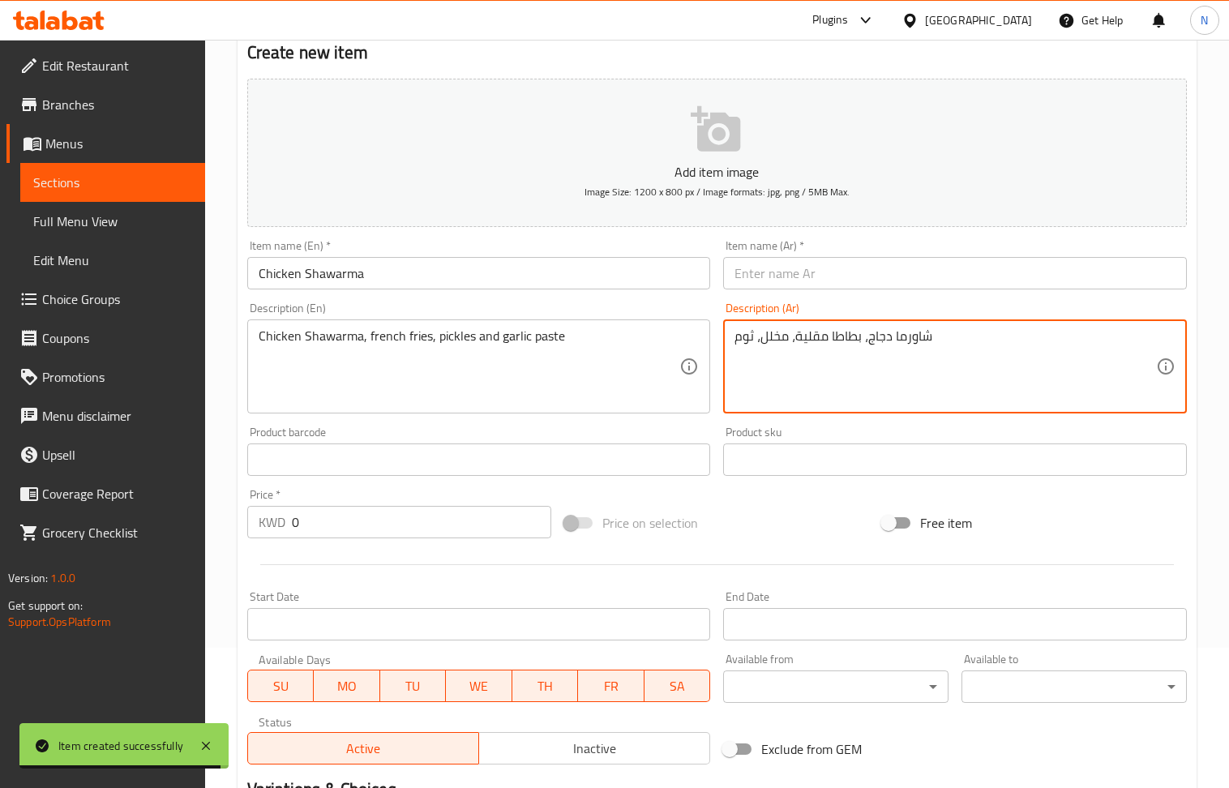
click at [786, 273] on input "text" at bounding box center [955, 273] width 464 height 32
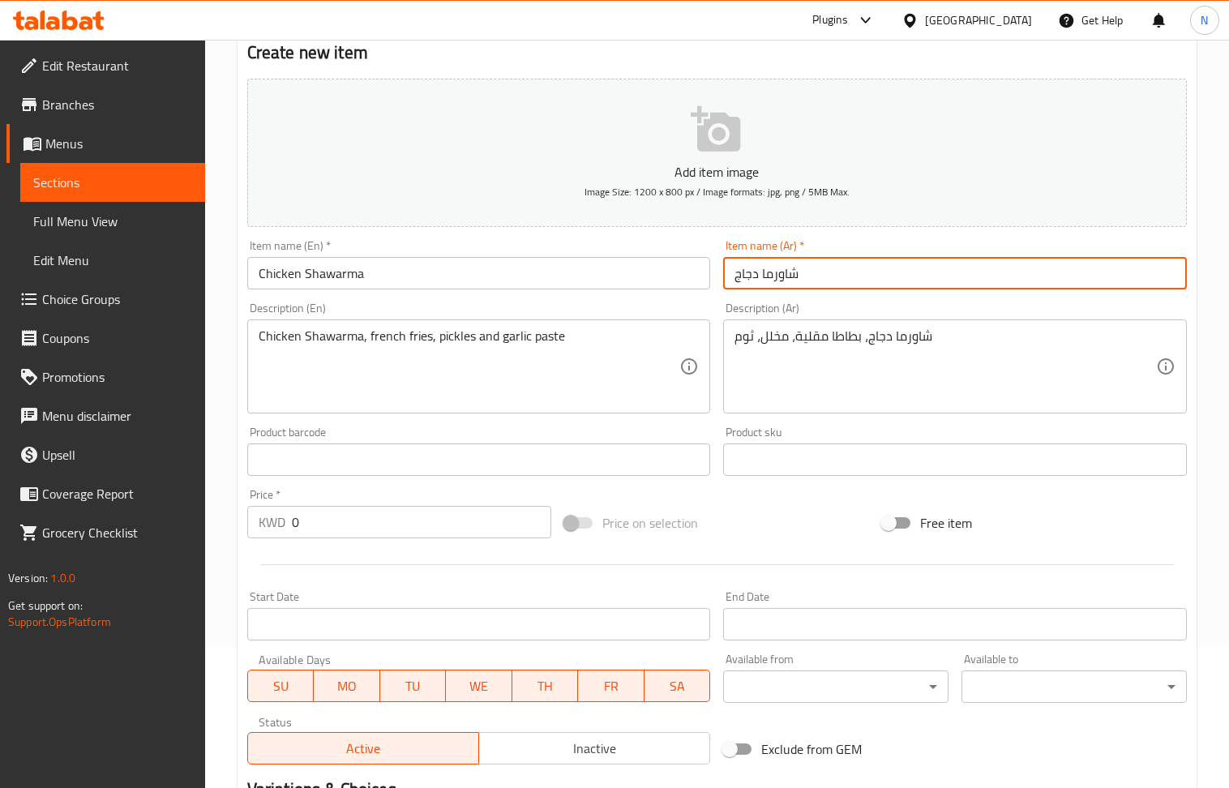
click at [373, 470] on input "text" at bounding box center [479, 460] width 464 height 32
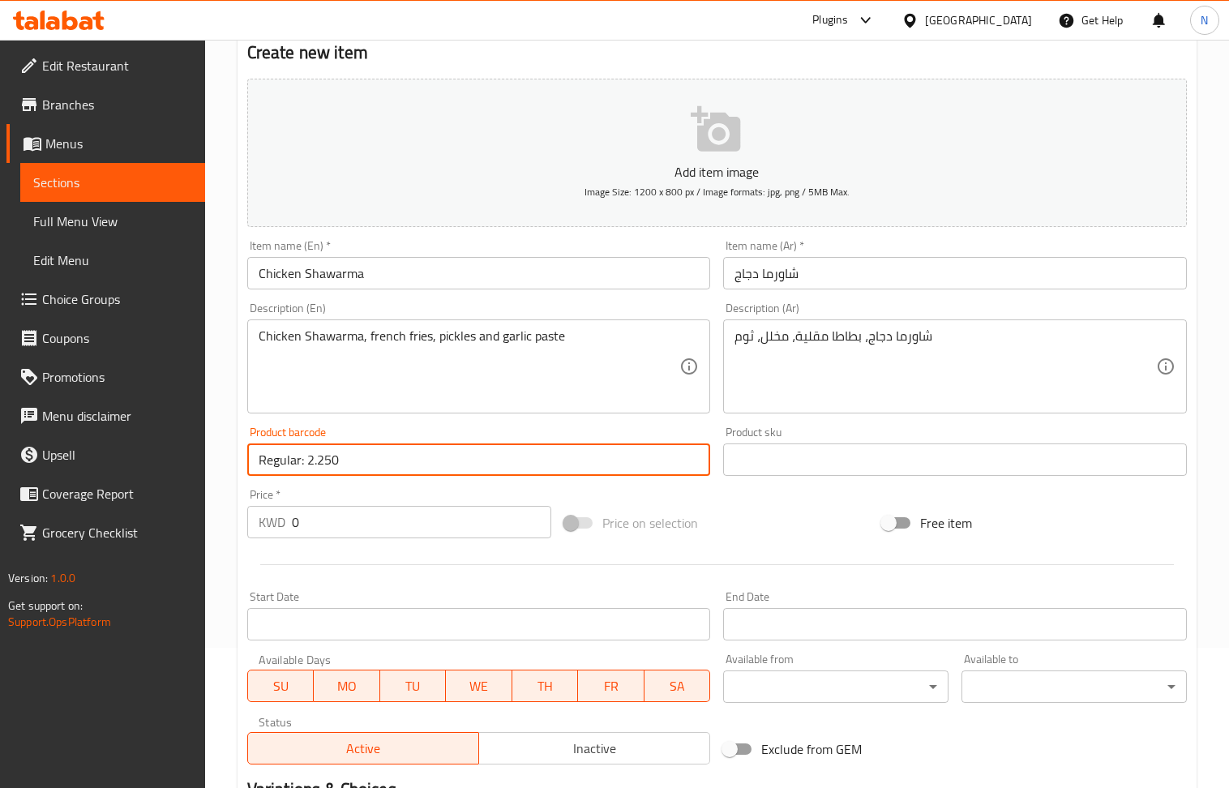
drag, startPoint x: 435, startPoint y: 457, endPoint x: 307, endPoint y: 467, distance: 129.3
click at [307, 467] on input "Regular: 2.250" at bounding box center [479, 460] width 464 height 32
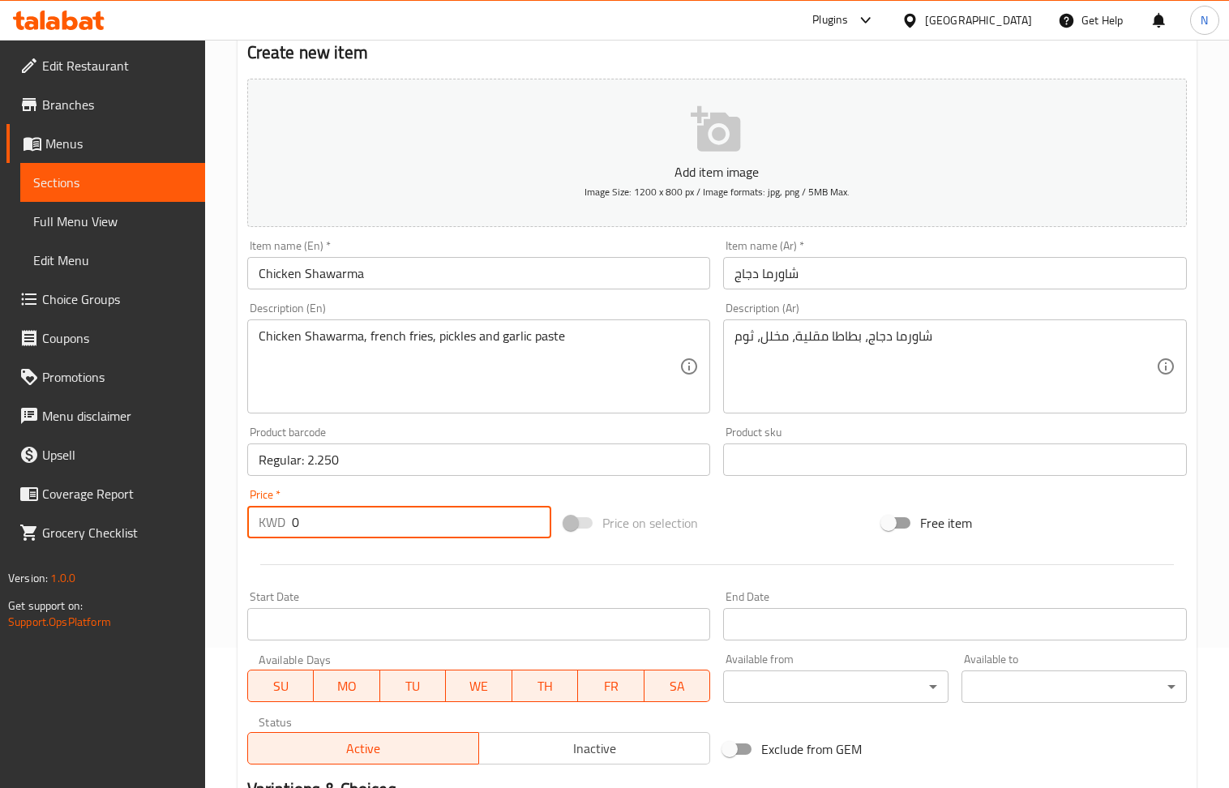
click at [345, 513] on input "0" at bounding box center [422, 522] width 260 height 32
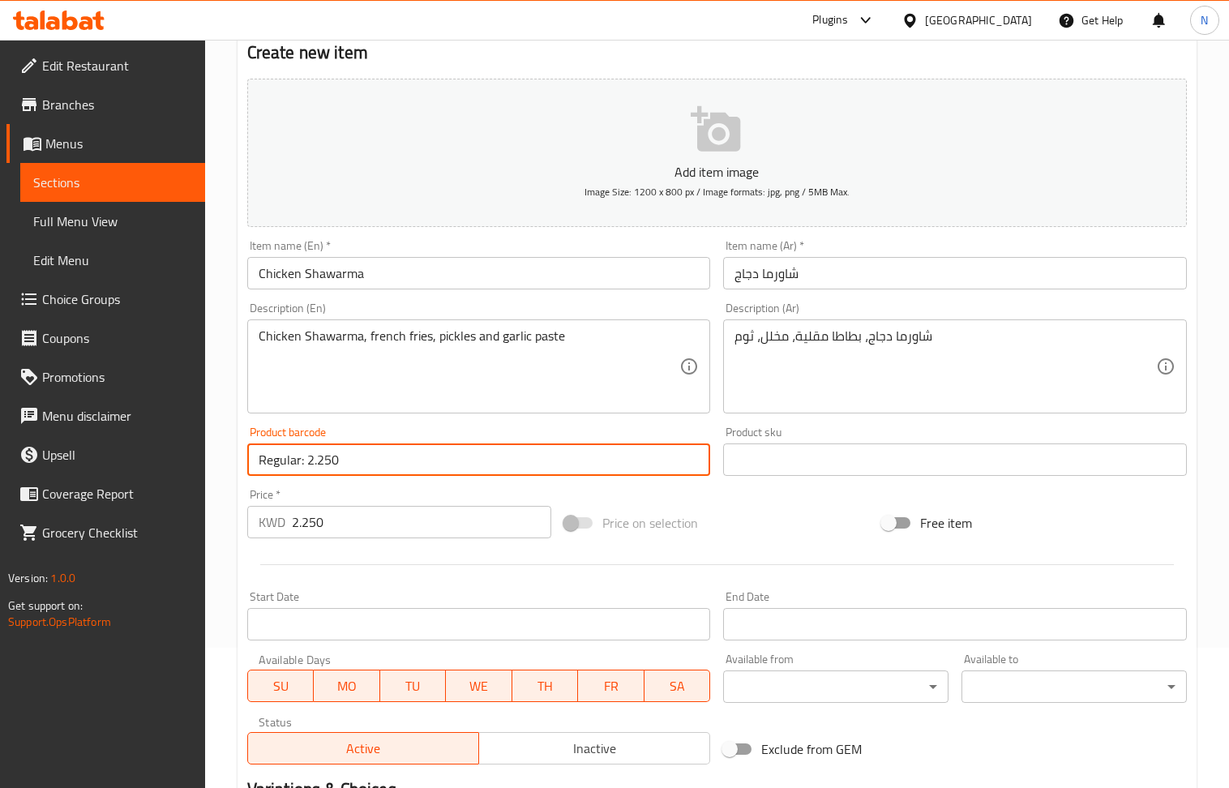
click at [360, 472] on input "Regular: 2.250" at bounding box center [479, 460] width 464 height 32
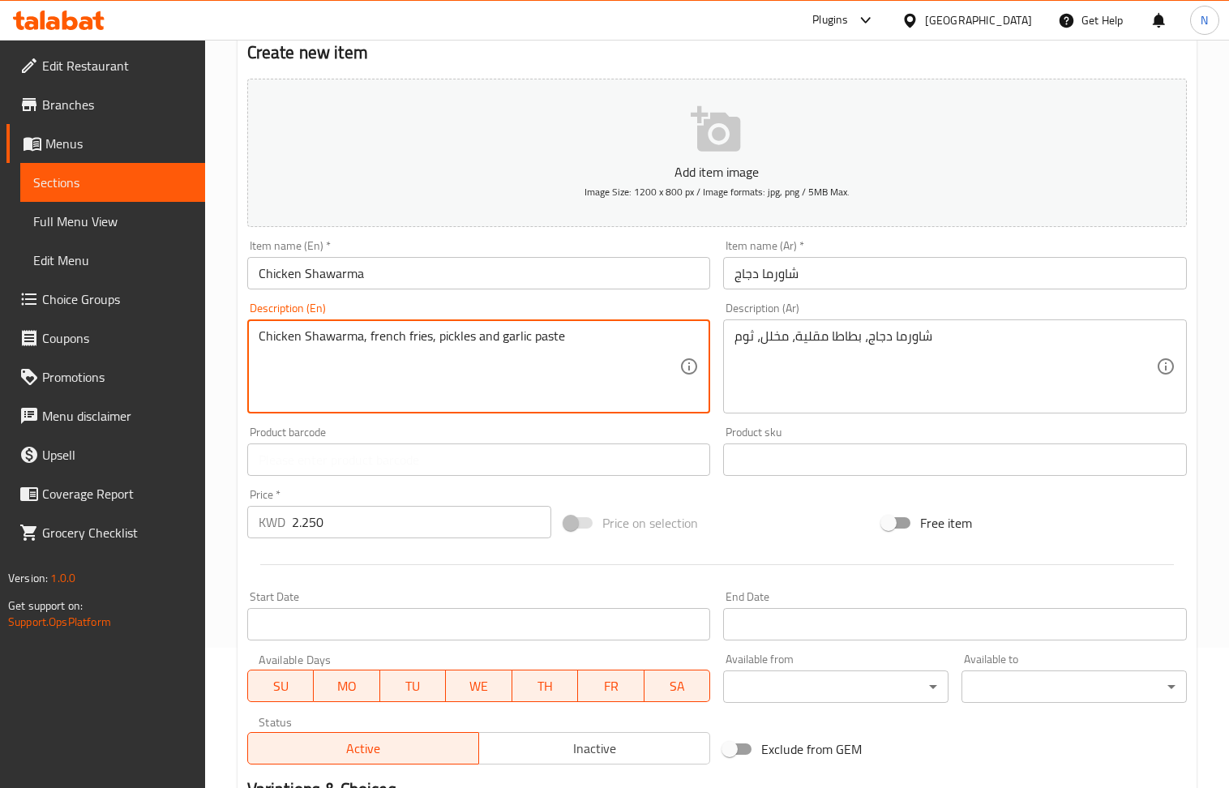
click at [474, 351] on textarea "Chicken Shawarma, french fries, pickles and garlic paste" at bounding box center [470, 366] width 422 height 77
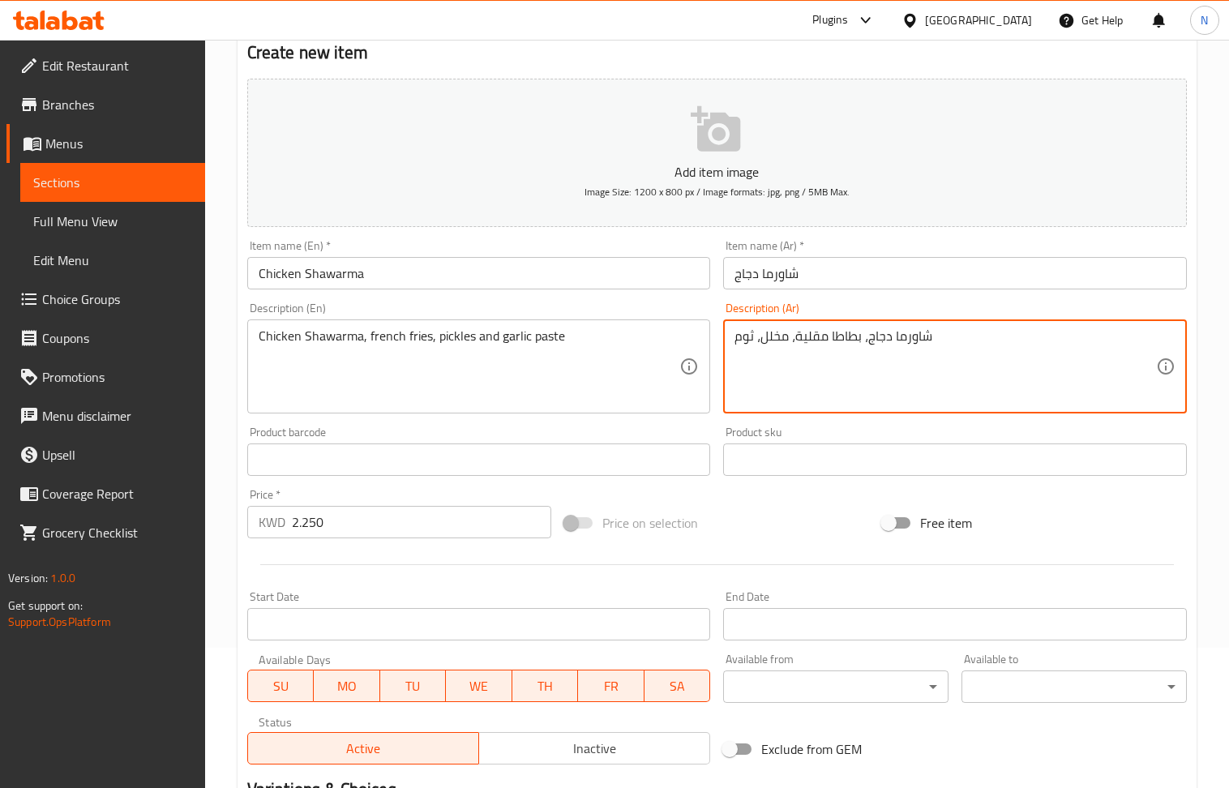
click at [812, 341] on textarea "شاورما دجاج، بطاطا مقلية، مخلل، ثوم" at bounding box center [946, 366] width 422 height 77
drag, startPoint x: 736, startPoint y: 342, endPoint x: 796, endPoint y: 344, distance: 59.2
click at [796, 344] on textarea "شاورما دجاج، بطاطس مقلية، مخلل ومعجون ثوم" at bounding box center [946, 366] width 422 height 77
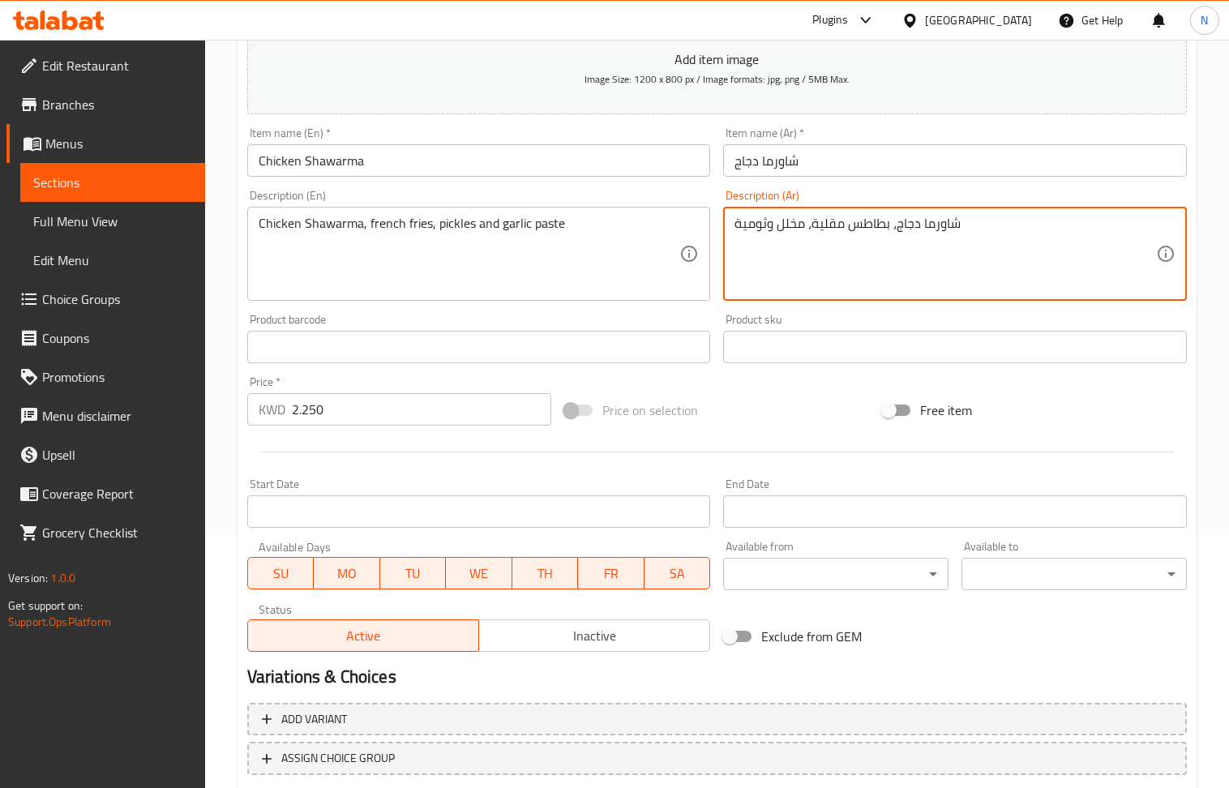
scroll to position [357, 0]
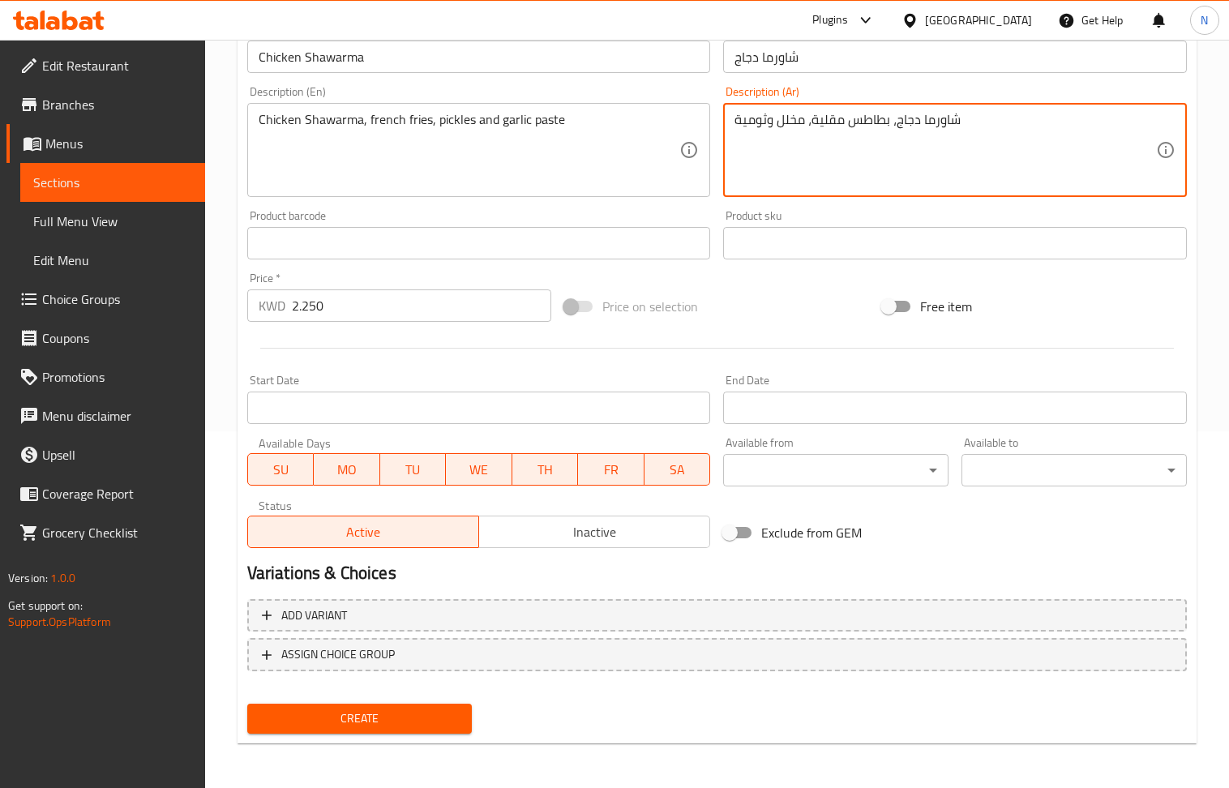
click at [406, 727] on span "Create" at bounding box center [359, 719] width 199 height 20
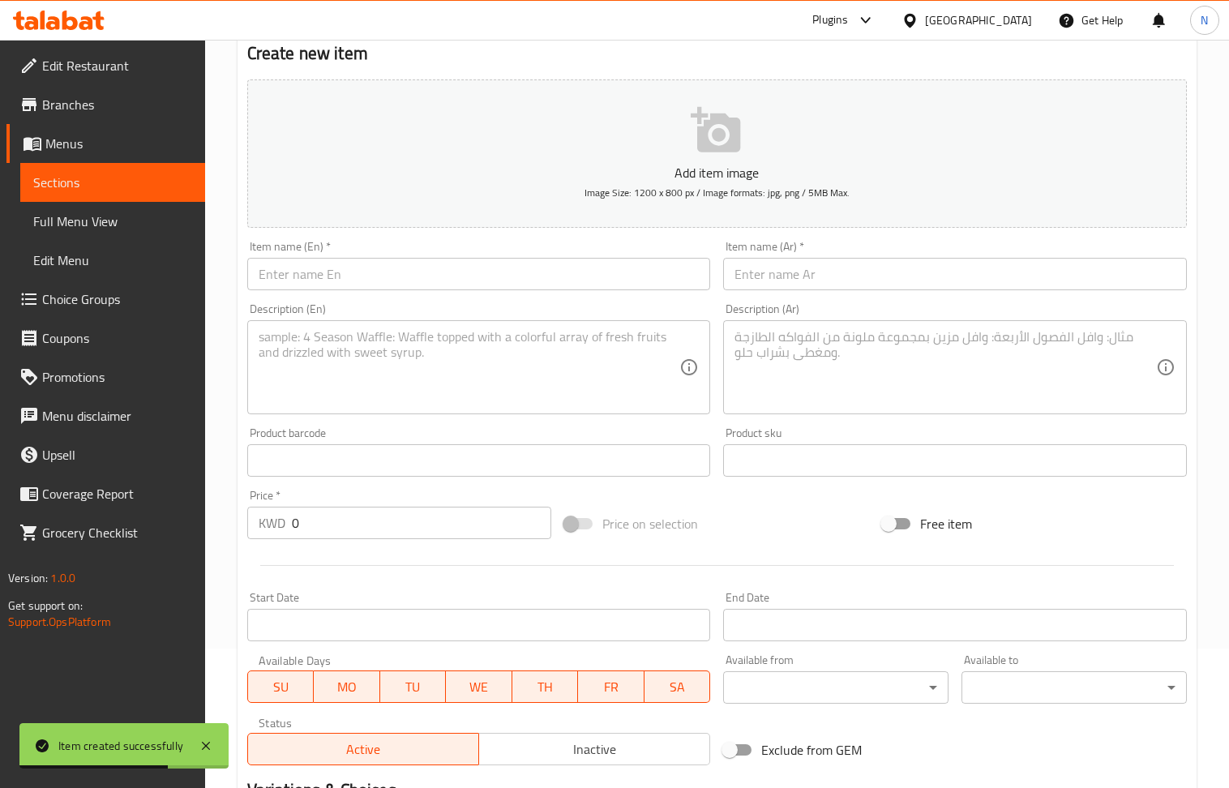
scroll to position [140, 0]
drag, startPoint x: 352, startPoint y: 276, endPoint x: 190, endPoint y: 8, distance: 312.9
click at [352, 276] on input "text" at bounding box center [479, 273] width 464 height 32
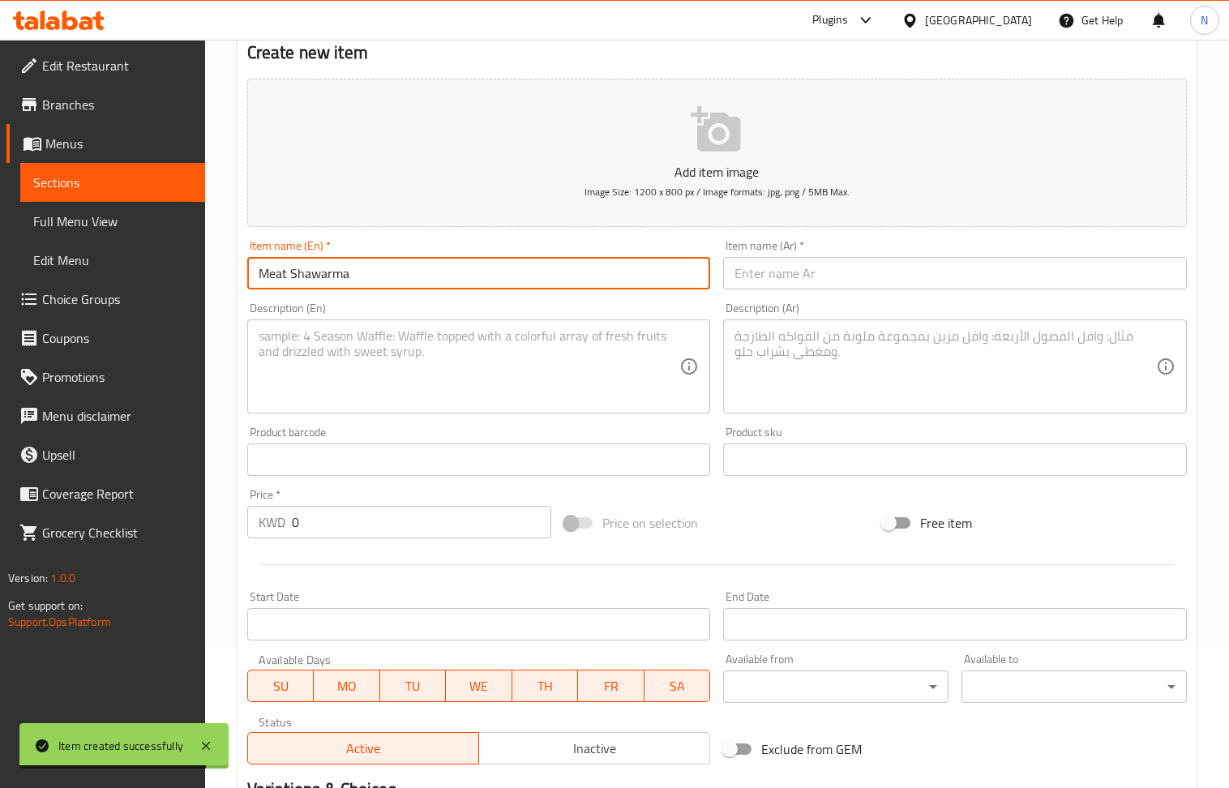
drag, startPoint x: 292, startPoint y: 358, endPoint x: 267, endPoint y: 264, distance: 98.2
click at [292, 357] on textarea at bounding box center [470, 366] width 422 height 77
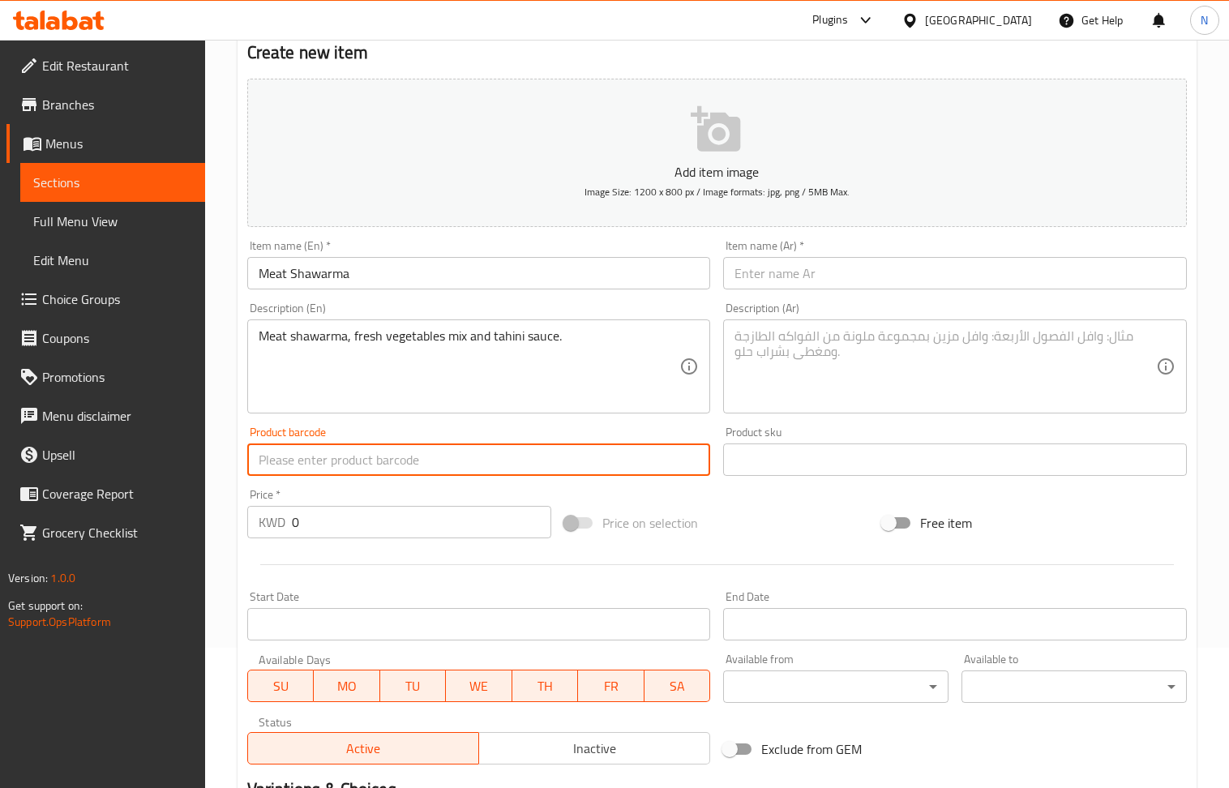
click at [375, 448] on input "text" at bounding box center [479, 460] width 464 height 32
drag, startPoint x: 389, startPoint y: 465, endPoint x: 308, endPoint y: 465, distance: 81.1
click at [308, 465] on input "Regular: 3.250" at bounding box center [479, 460] width 464 height 32
click at [321, 530] on input "0" at bounding box center [422, 522] width 260 height 32
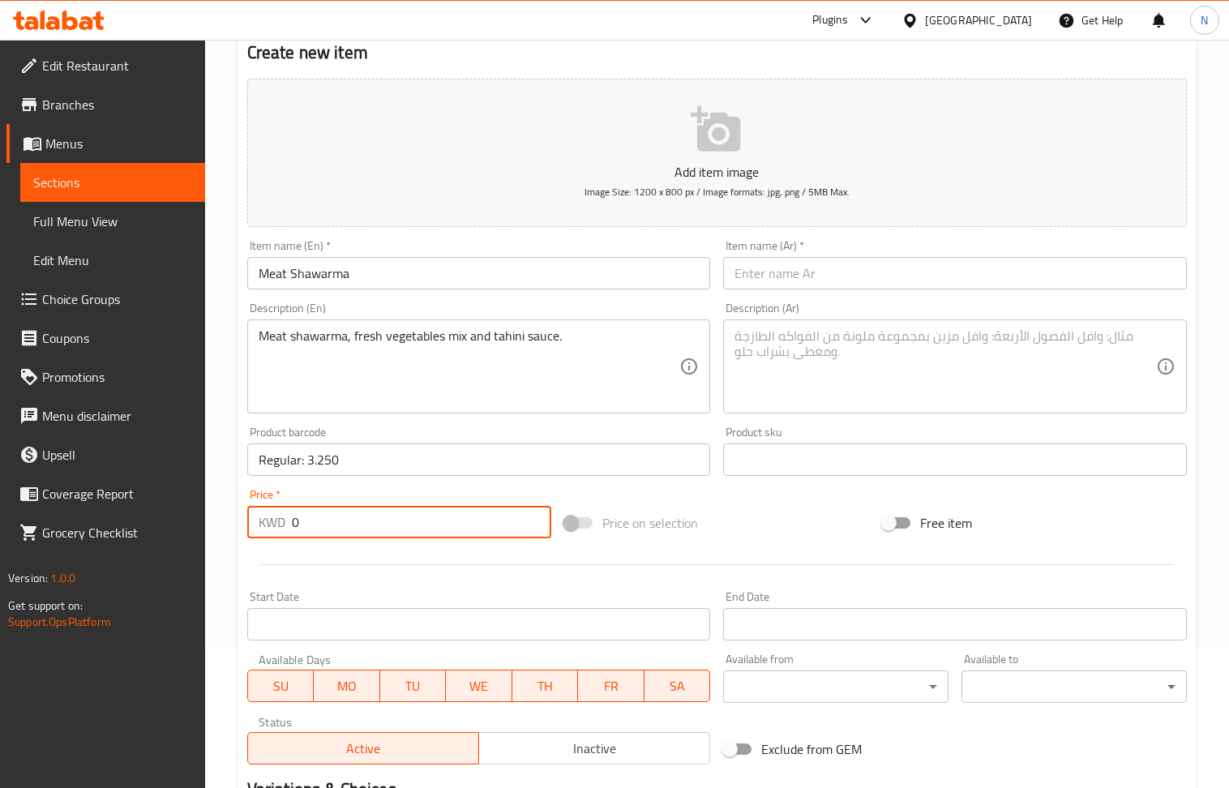
click at [321, 530] on input "0" at bounding box center [422, 522] width 260 height 32
click at [838, 363] on textarea at bounding box center [946, 366] width 422 height 77
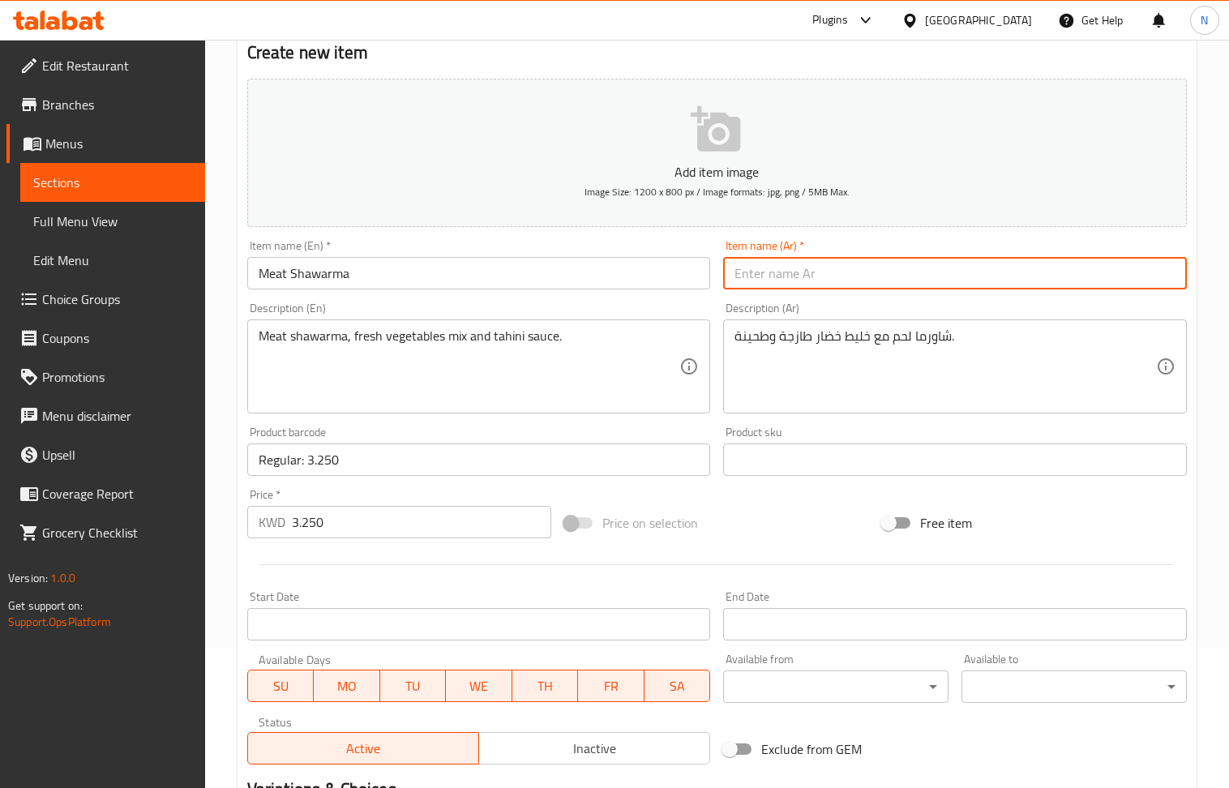
click at [842, 280] on input "text" at bounding box center [955, 273] width 464 height 32
click at [438, 464] on input "Regular: 3.250" at bounding box center [479, 460] width 464 height 32
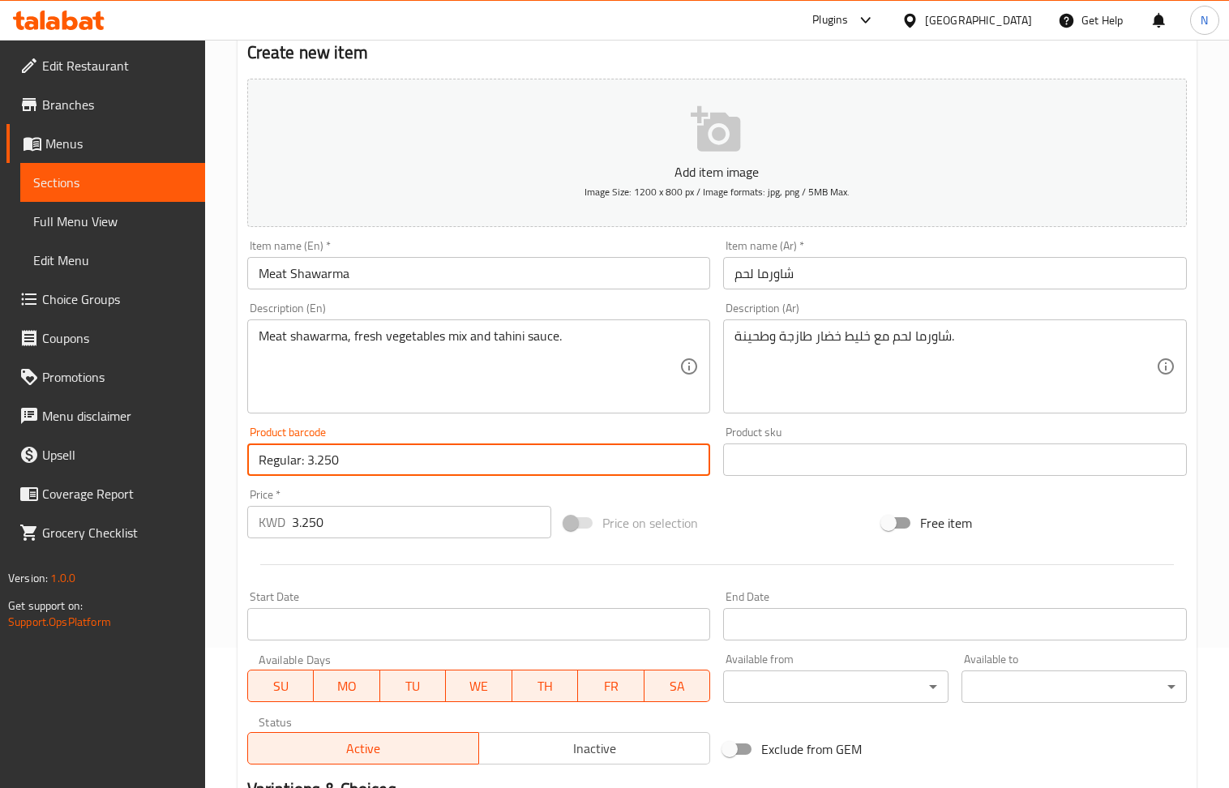
click at [438, 464] on input "Regular: 3.250" at bounding box center [479, 460] width 464 height 32
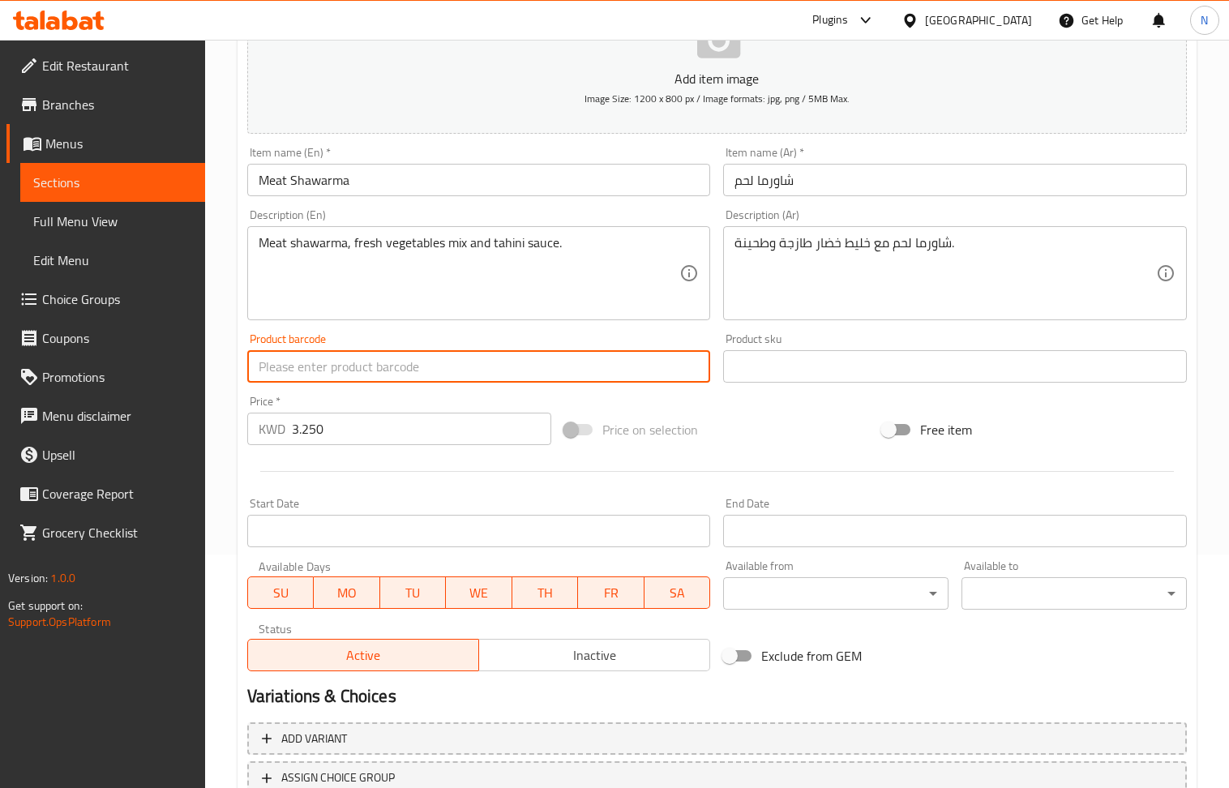
scroll to position [357, 0]
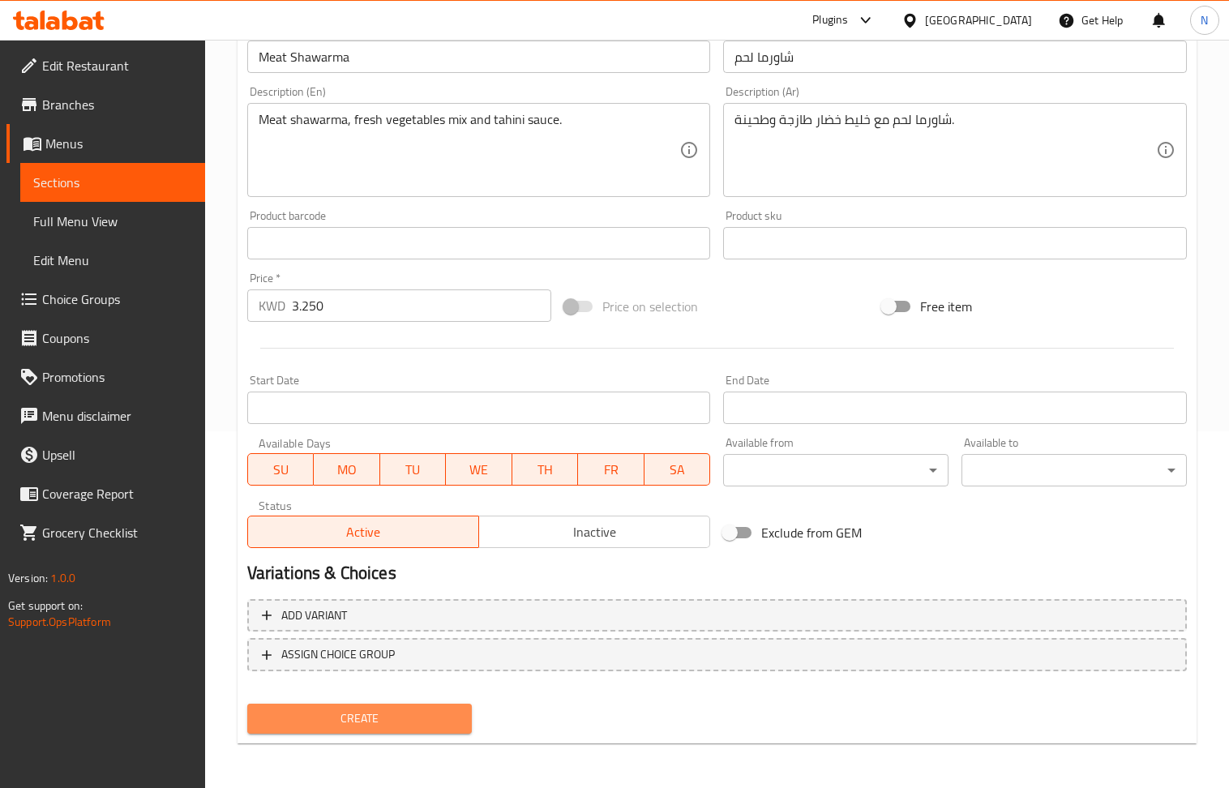
click at [339, 717] on span "Create" at bounding box center [359, 719] width 199 height 20
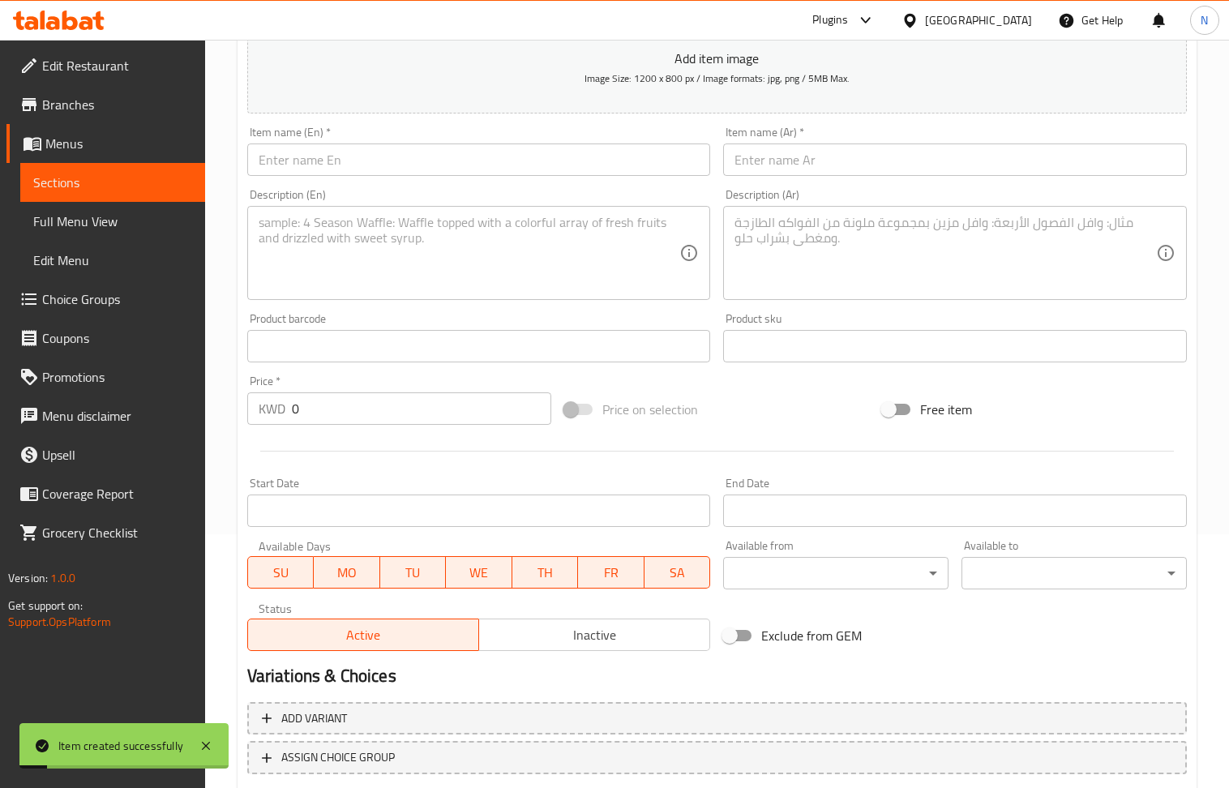
scroll to position [140, 0]
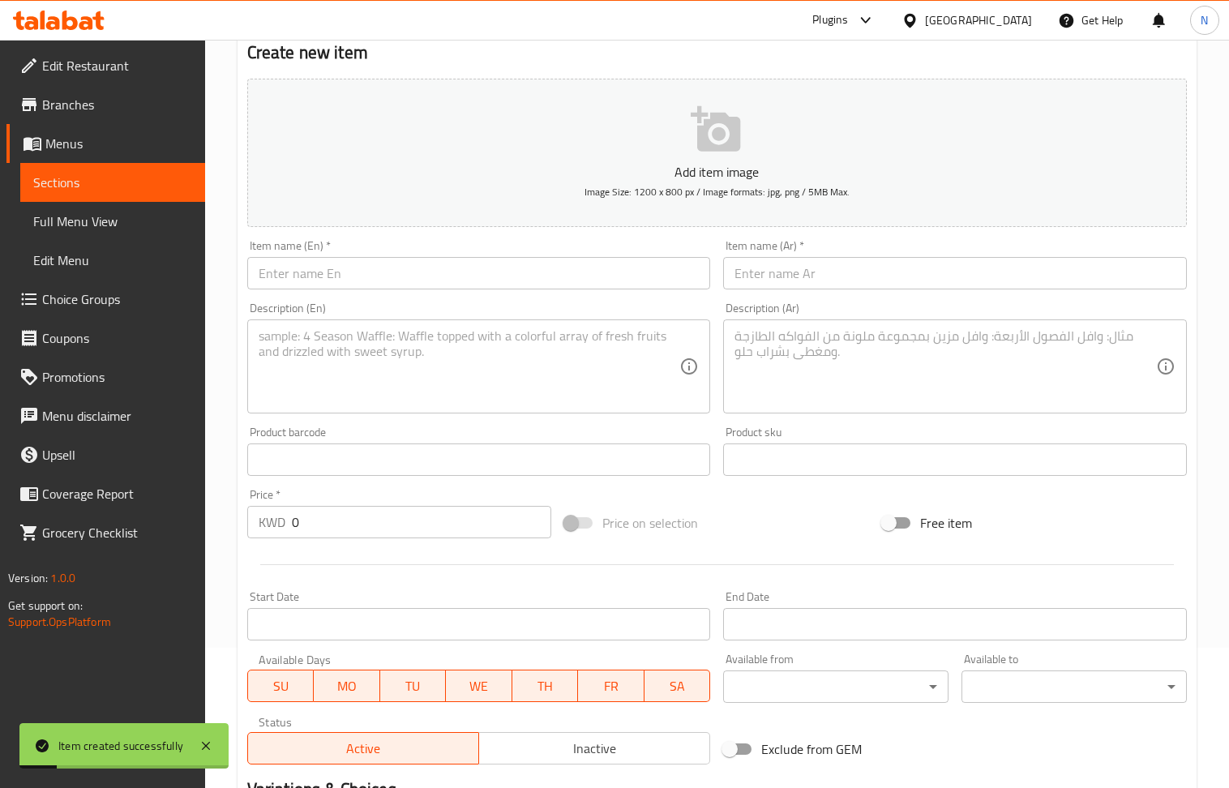
click at [365, 272] on input "text" at bounding box center [479, 273] width 464 height 32
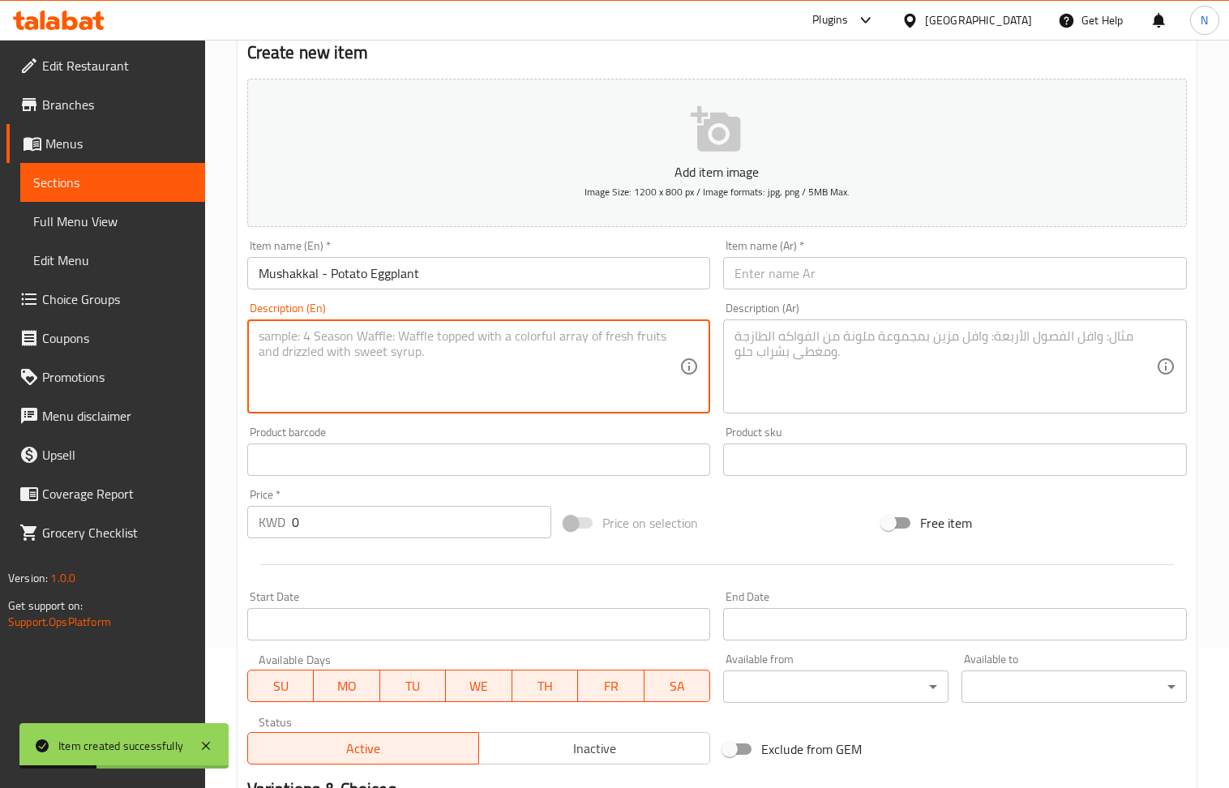
click at [371, 362] on textarea at bounding box center [470, 366] width 422 height 77
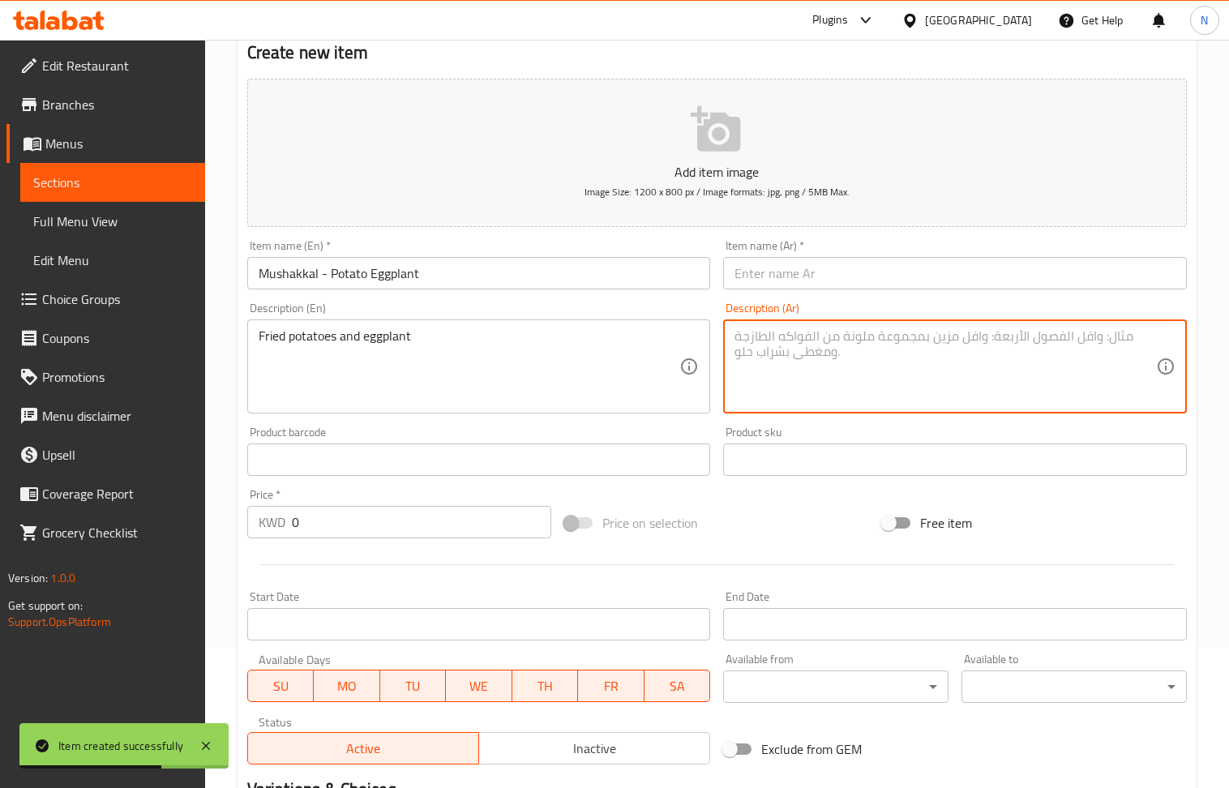
click at [809, 360] on textarea at bounding box center [946, 366] width 422 height 77
drag, startPoint x: 884, startPoint y: 266, endPoint x: 675, endPoint y: 242, distance: 210.6
click at [884, 266] on input "text" at bounding box center [955, 273] width 464 height 32
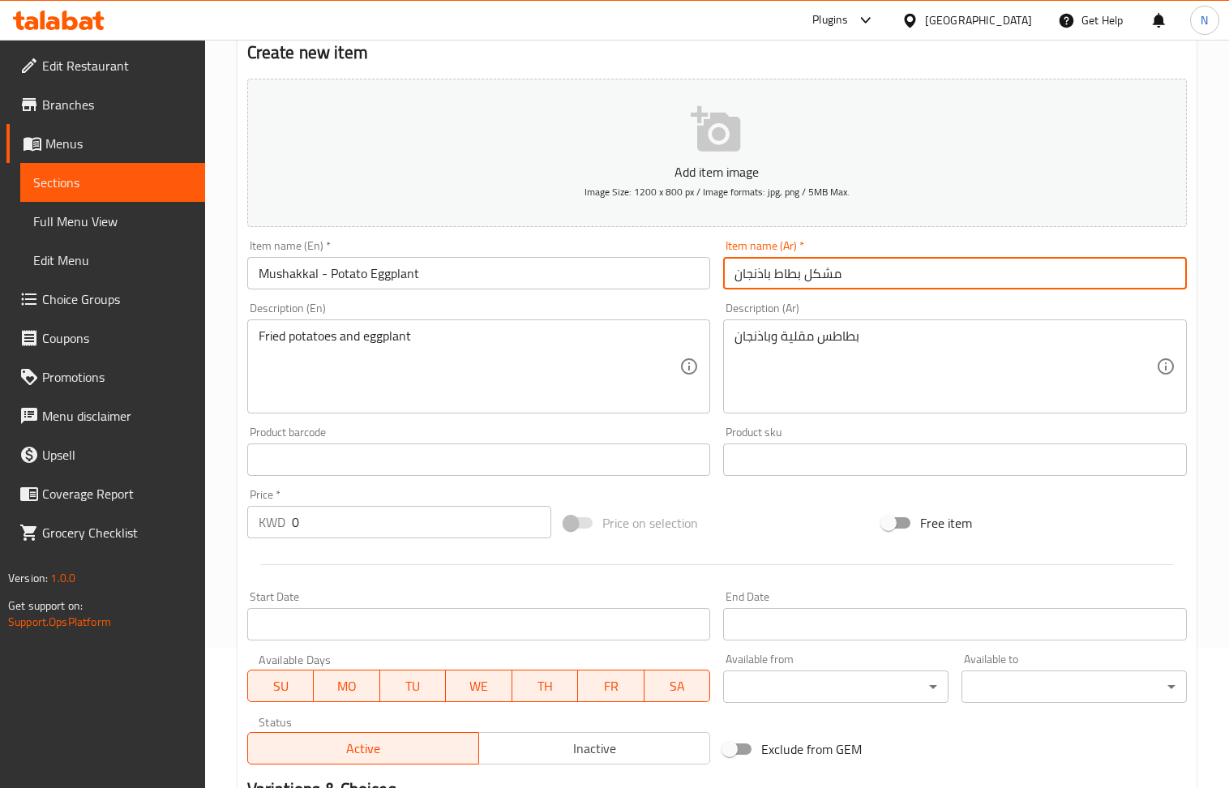
click at [416, 471] on input "text" at bounding box center [479, 460] width 464 height 32
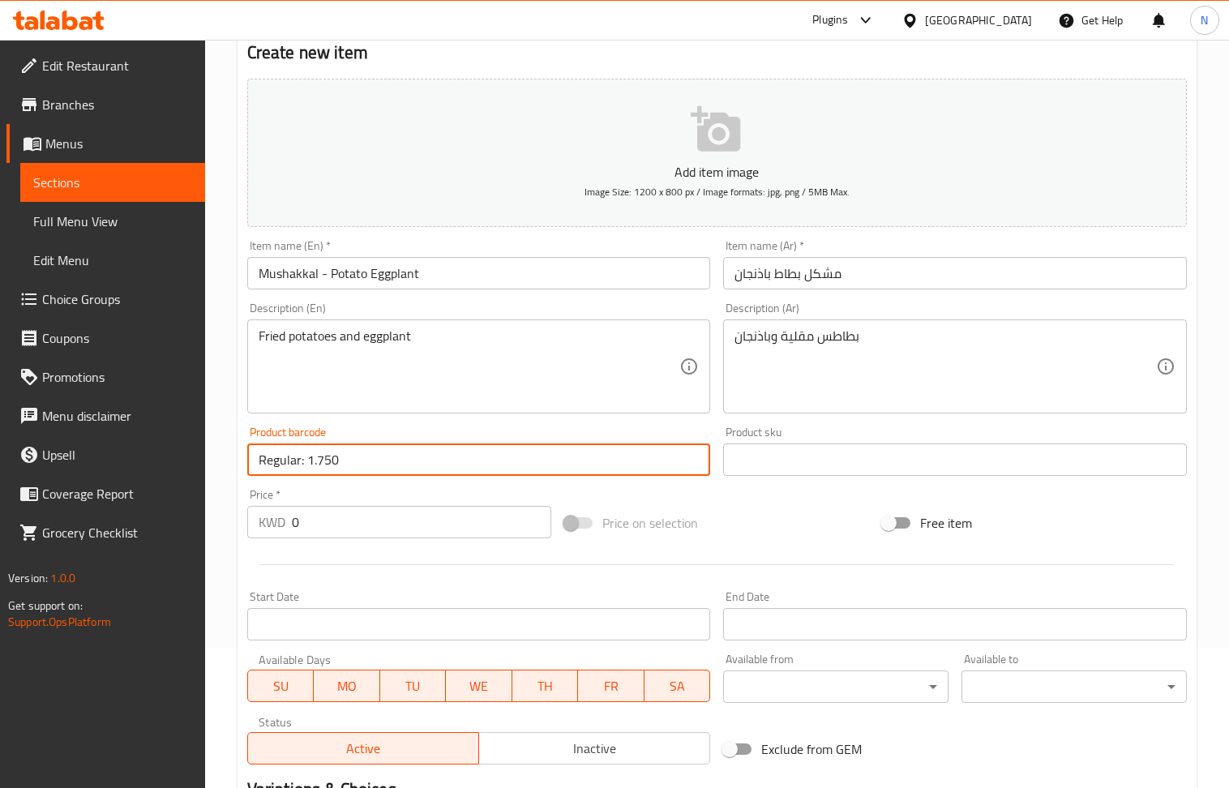
drag, startPoint x: 410, startPoint y: 471, endPoint x: 307, endPoint y: 464, distance: 103.2
click at [307, 464] on input "Regular: 1.750" at bounding box center [479, 460] width 464 height 32
click at [355, 532] on input "0" at bounding box center [422, 522] width 260 height 32
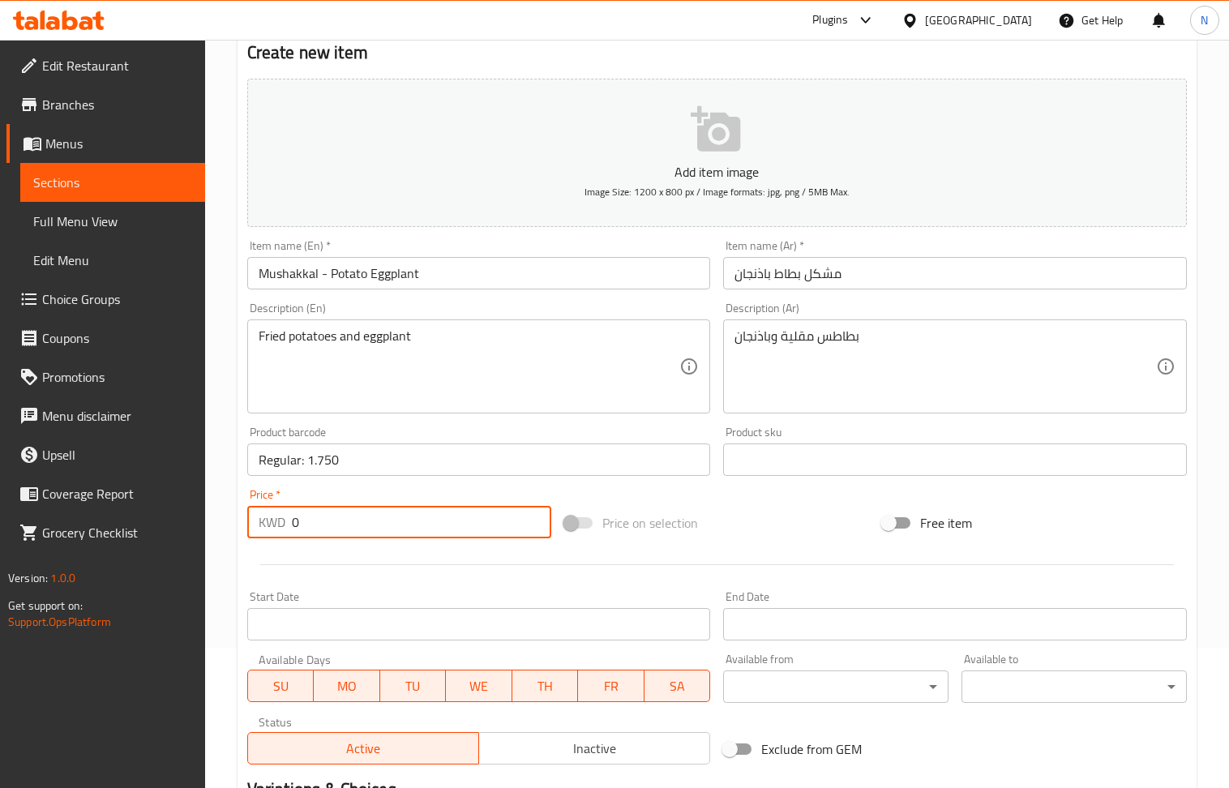
click at [355, 532] on input "0" at bounding box center [422, 522] width 260 height 32
click at [347, 465] on input "Regular: 1.750" at bounding box center [479, 460] width 464 height 32
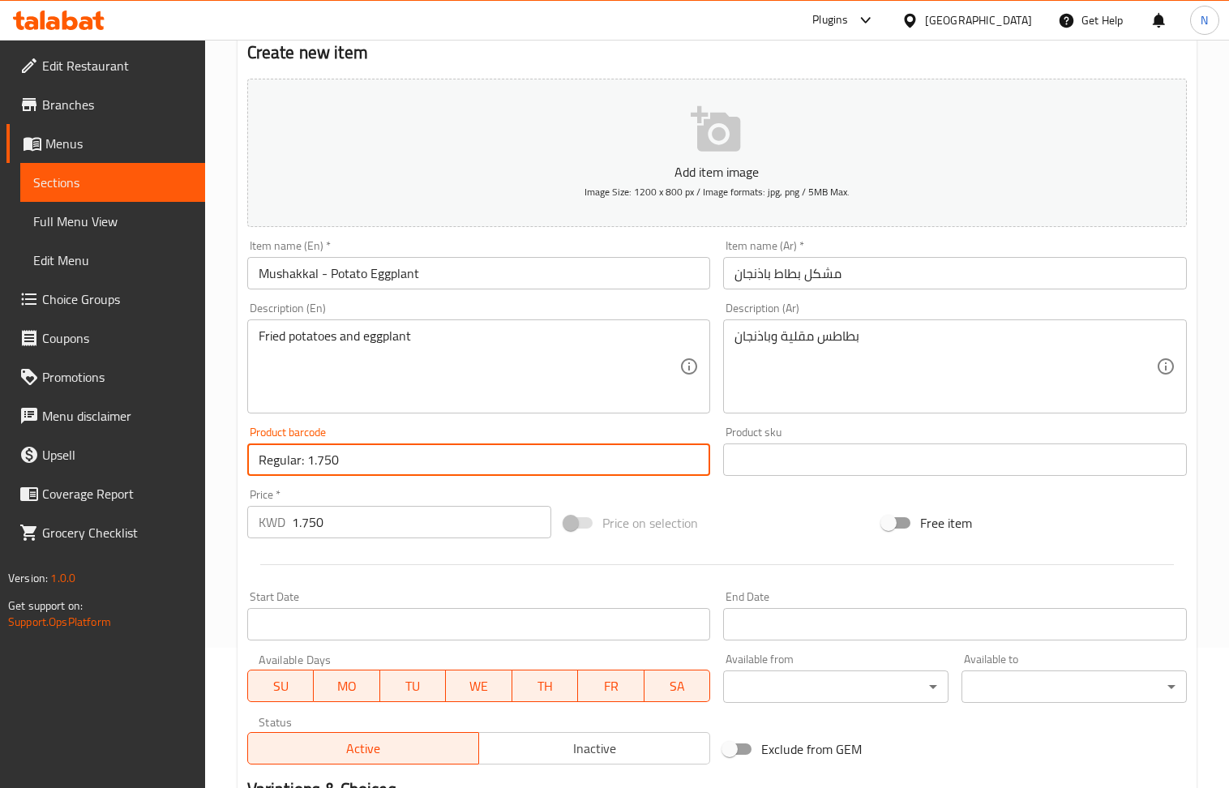
click at [347, 465] on input "Regular: 1.750" at bounding box center [479, 460] width 464 height 32
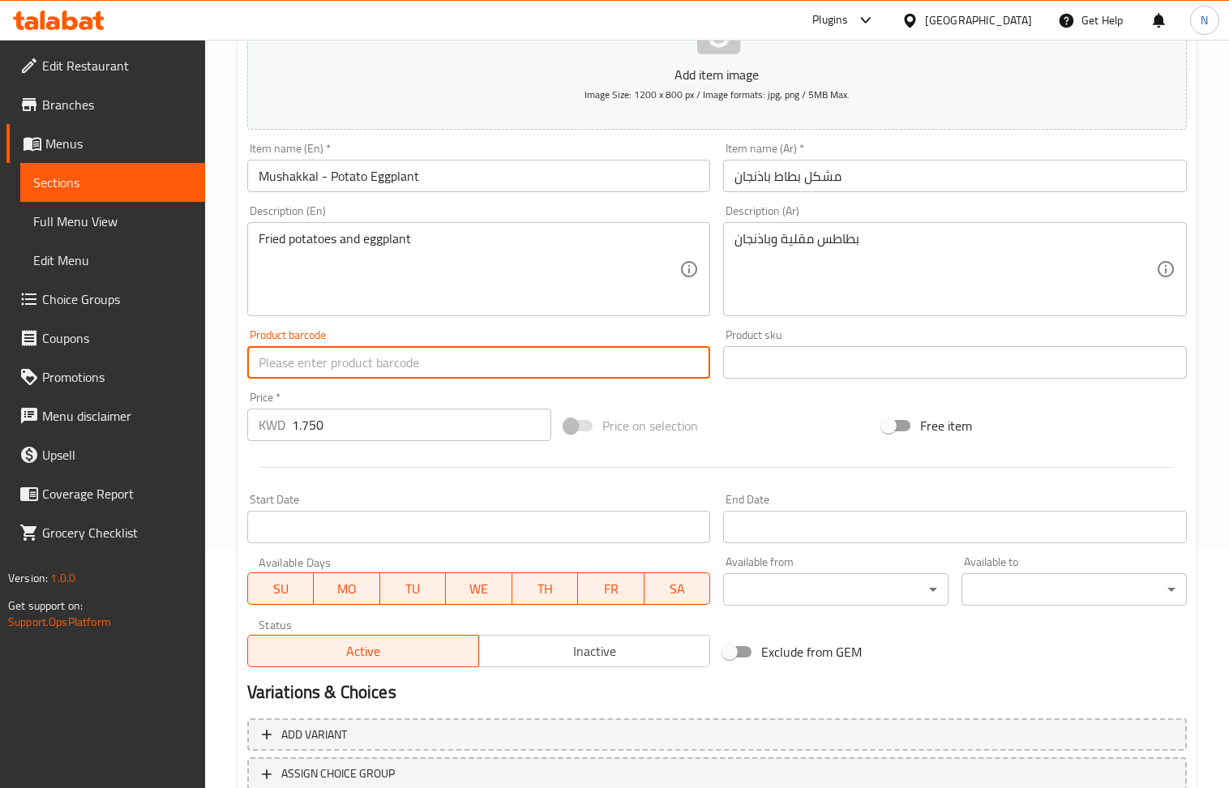
scroll to position [357, 0]
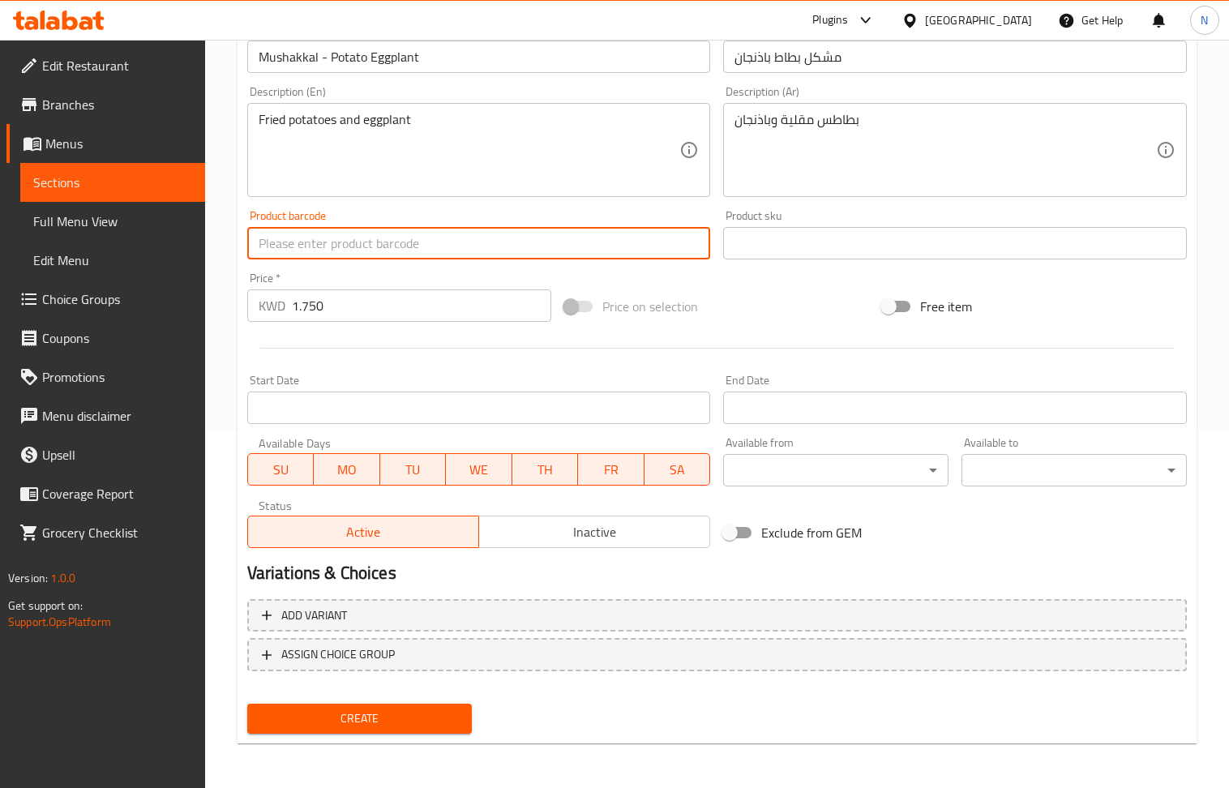
click at [373, 714] on span "Create" at bounding box center [359, 719] width 199 height 20
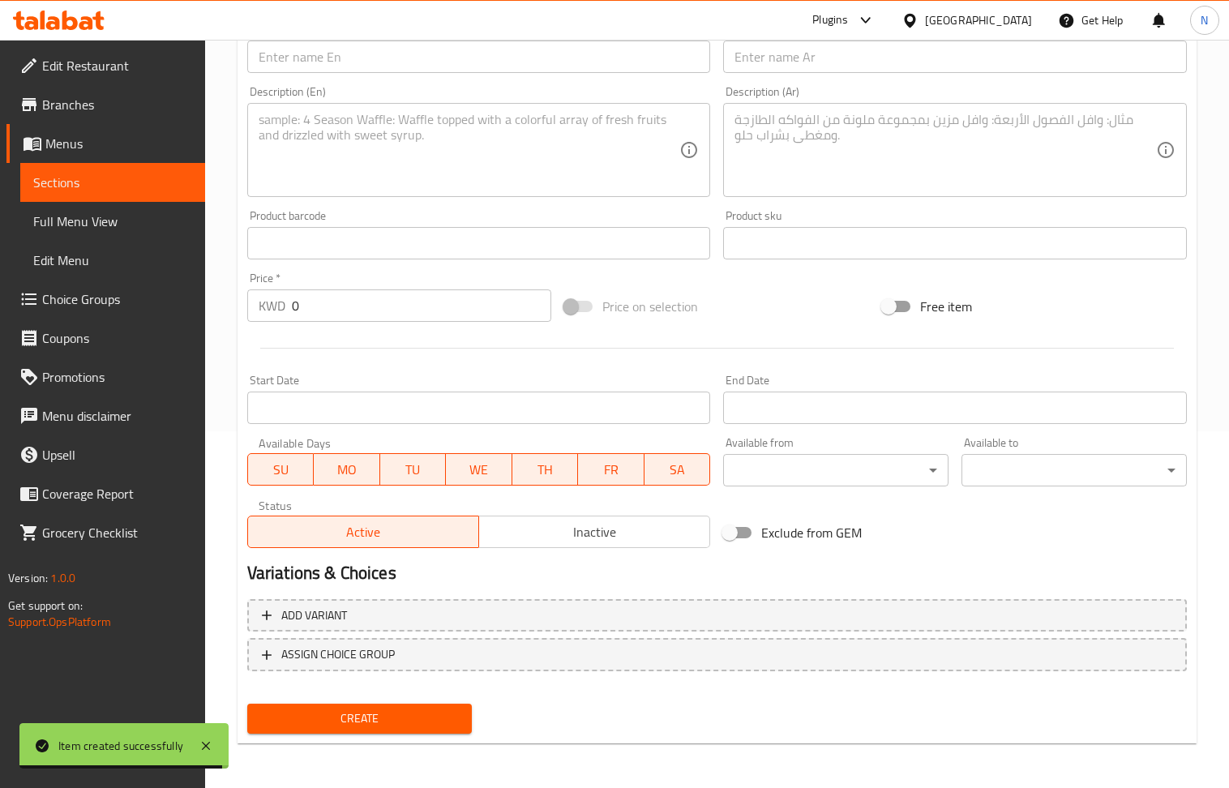
click at [348, 60] on input "text" at bounding box center [479, 57] width 464 height 32
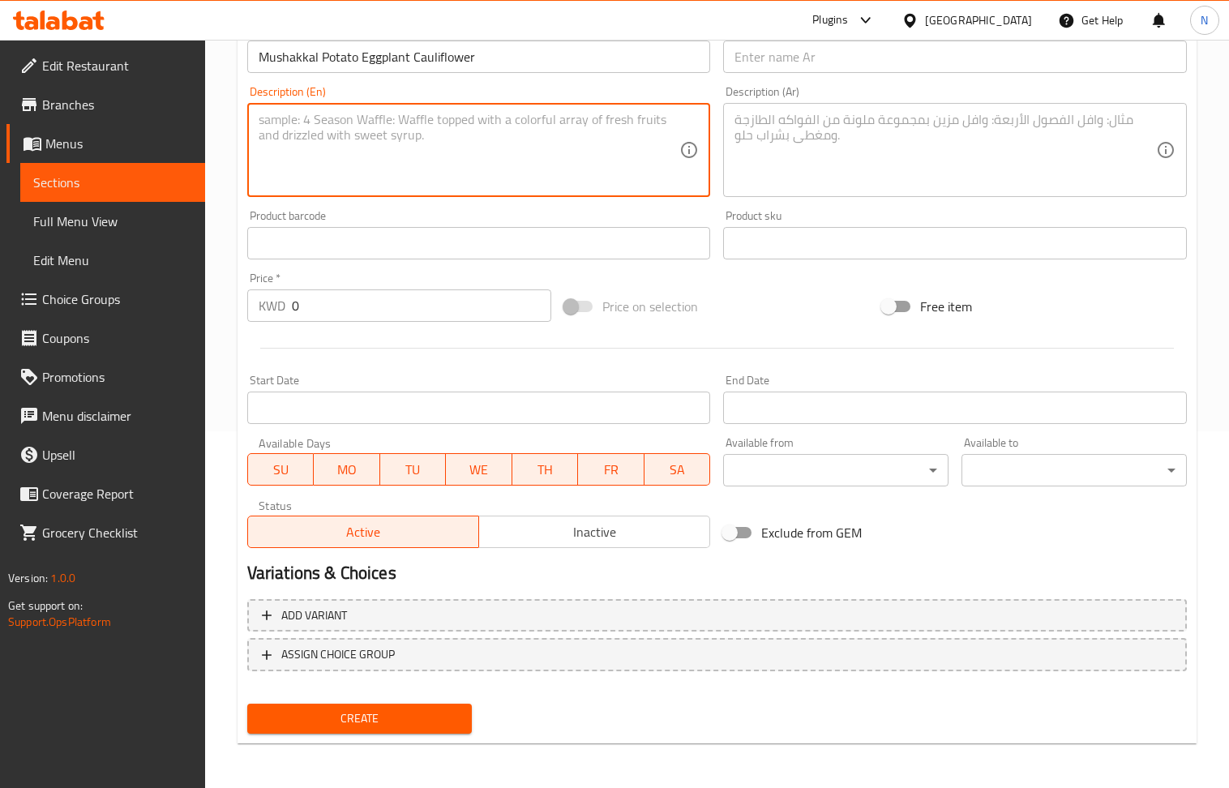
click at [339, 172] on textarea at bounding box center [470, 150] width 422 height 77
click at [331, 244] on input "text" at bounding box center [479, 243] width 464 height 32
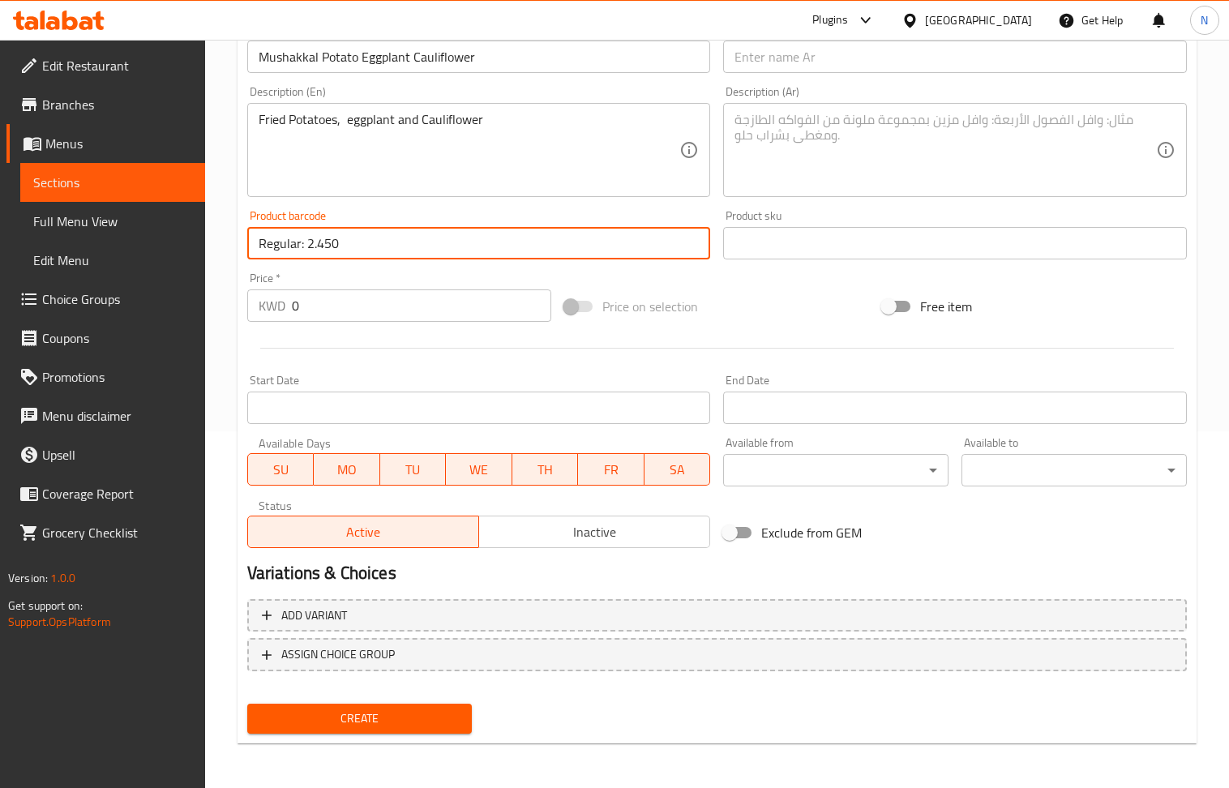
drag, startPoint x: 367, startPoint y: 245, endPoint x: 307, endPoint y: 250, distance: 61.0
click at [307, 250] on input "Regular: 2.450" at bounding box center [479, 243] width 464 height 32
click at [355, 308] on input "0" at bounding box center [422, 306] width 260 height 32
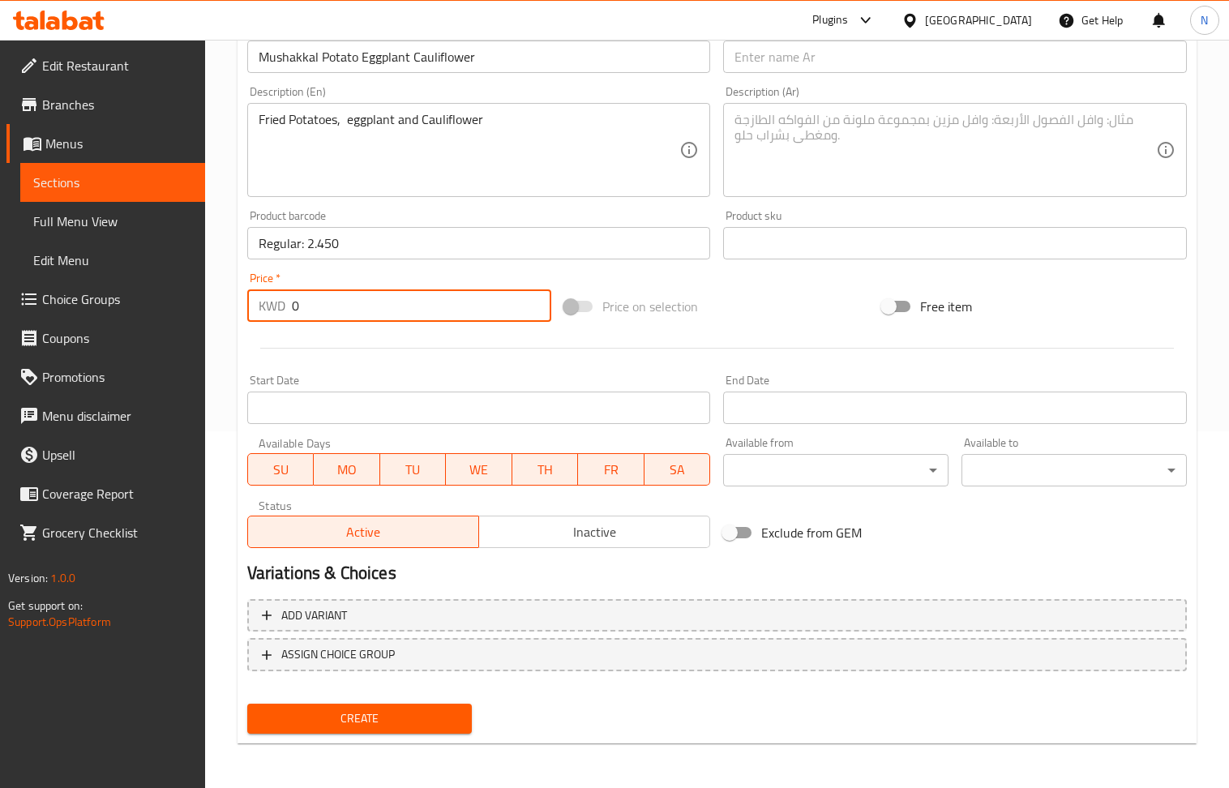
click at [355, 308] on input "0" at bounding box center [422, 306] width 260 height 32
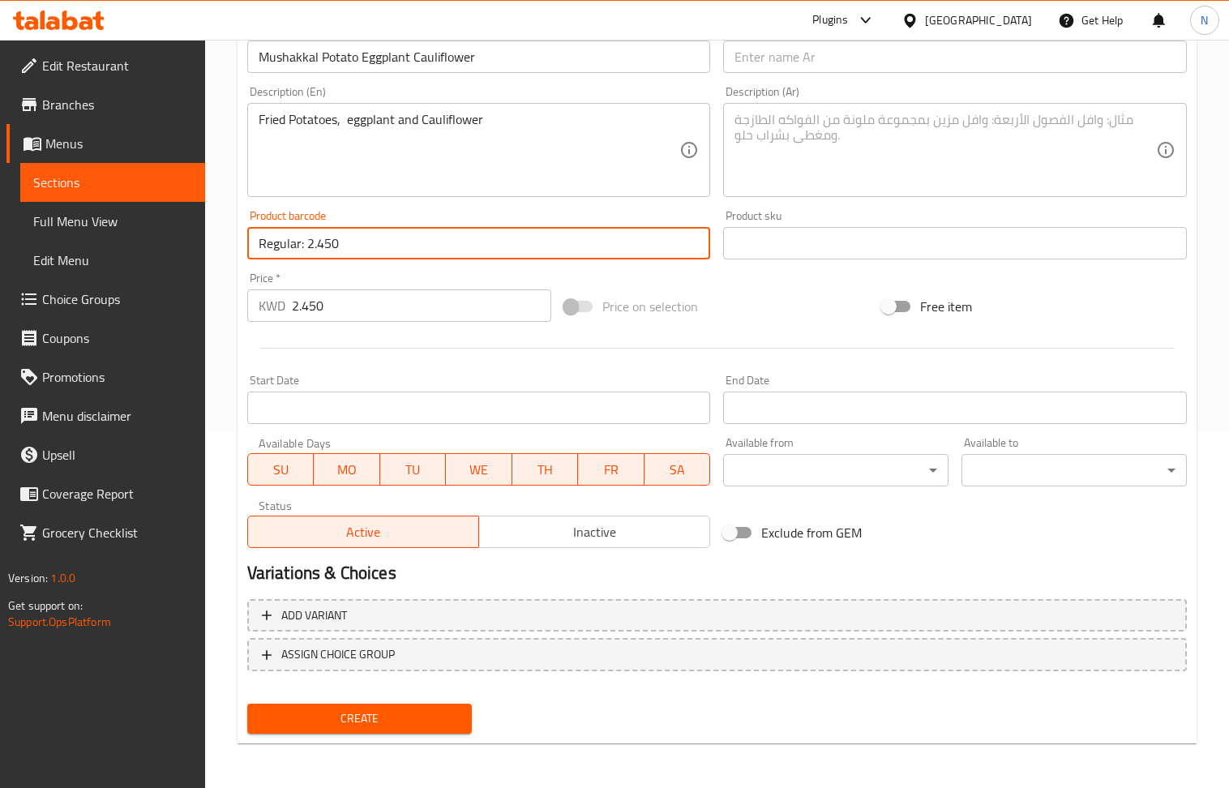
click at [336, 247] on input "Regular: 2.450" at bounding box center [479, 243] width 464 height 32
click at [811, 156] on textarea at bounding box center [946, 150] width 422 height 77
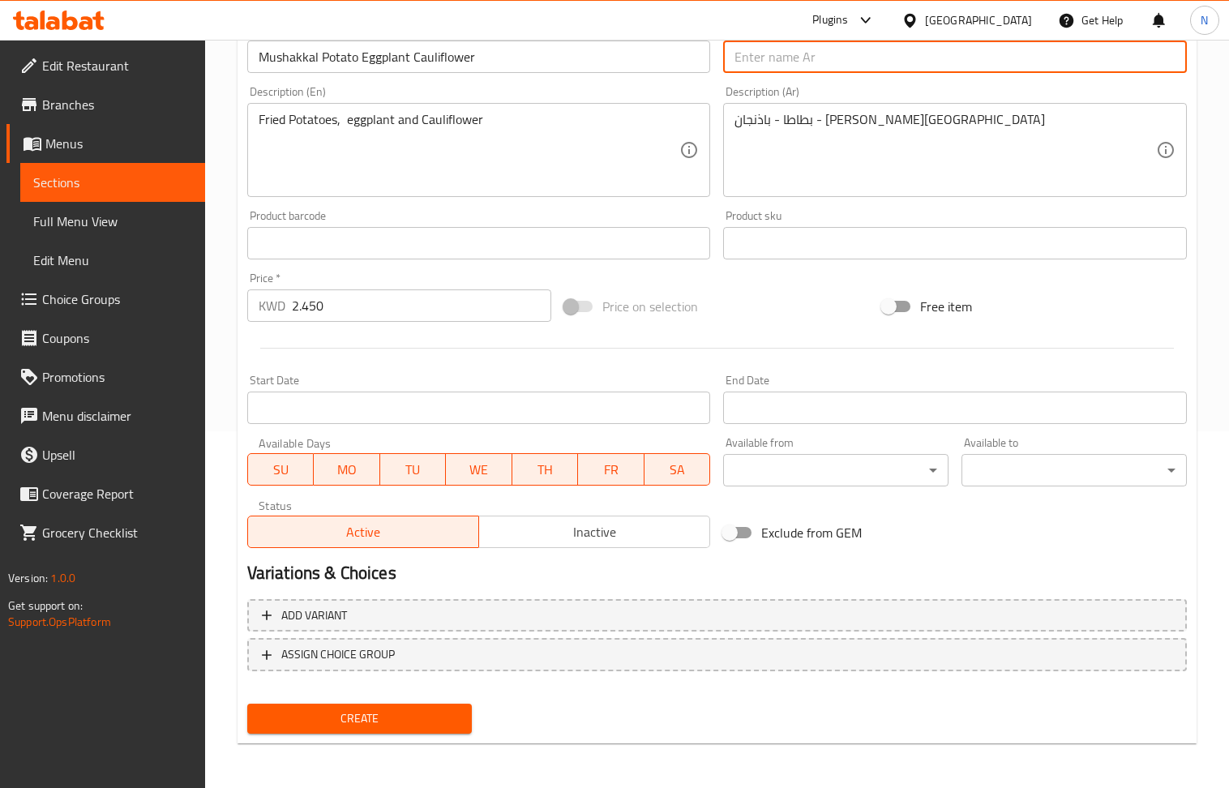
click at [783, 63] on input "text" at bounding box center [955, 57] width 464 height 32
click at [448, 65] on input "Mushakkal Potato Eggplant Cauliflower" at bounding box center [479, 57] width 464 height 32
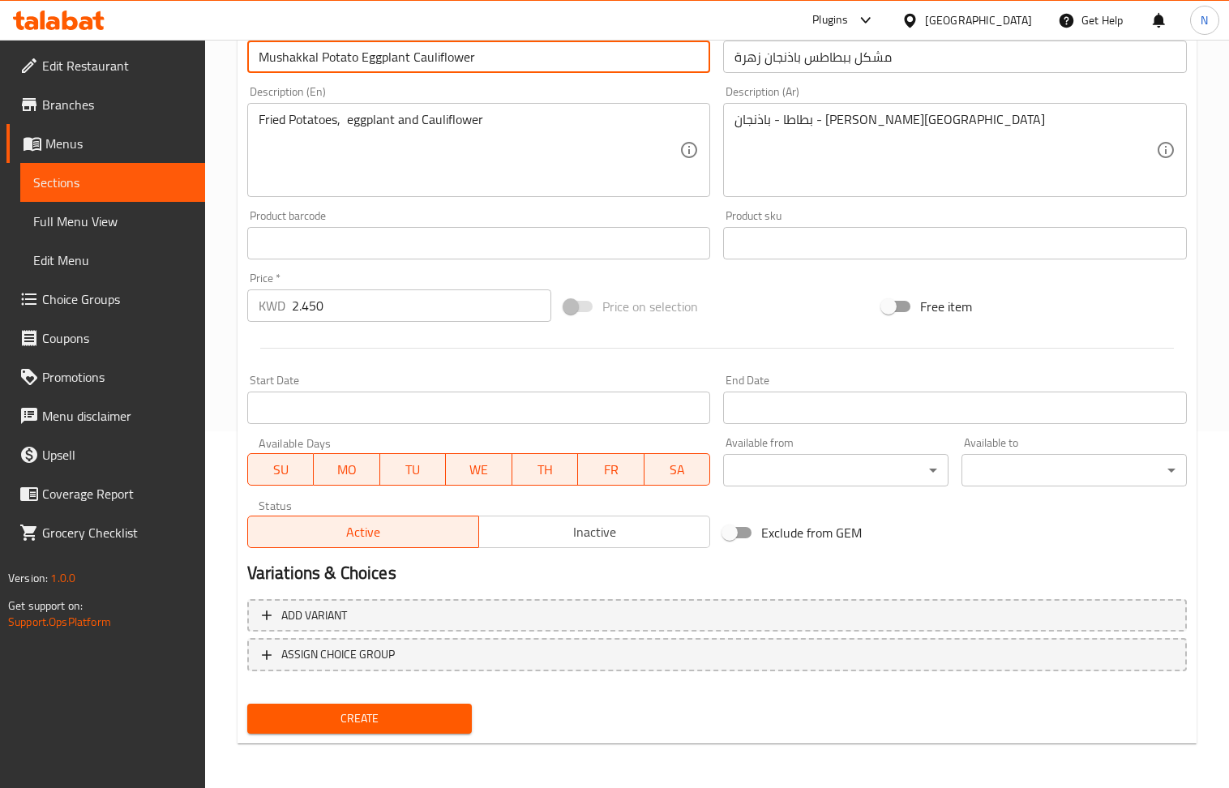
click at [448, 65] on input "Mushakkal Potato Eggplant Cauliflower" at bounding box center [479, 57] width 464 height 32
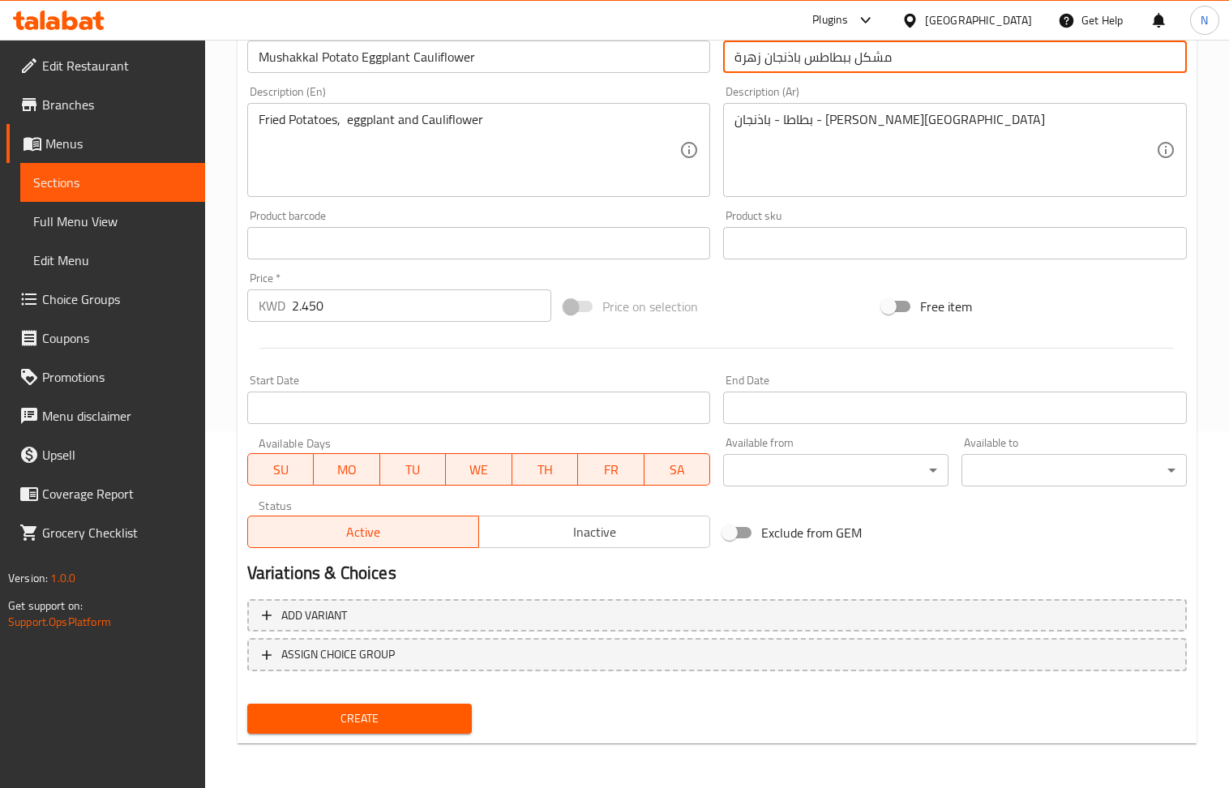
click at [747, 57] on input "مشكل ببطاطس باذنجان زهرة" at bounding box center [955, 57] width 464 height 32
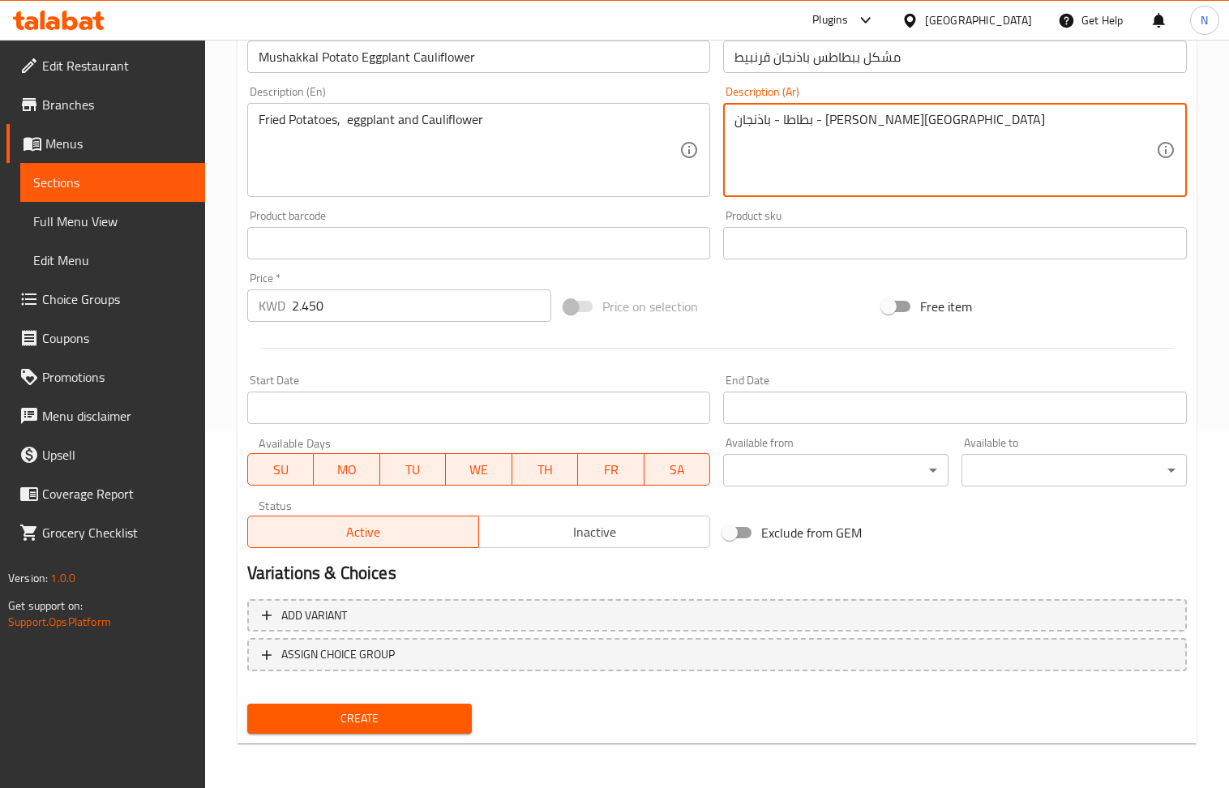
click at [796, 123] on textarea "بطاطا - باذنجان - [PERSON_NAME][GEOGRAPHIC_DATA]" at bounding box center [946, 150] width 422 height 77
click at [390, 724] on span "Create" at bounding box center [359, 719] width 199 height 20
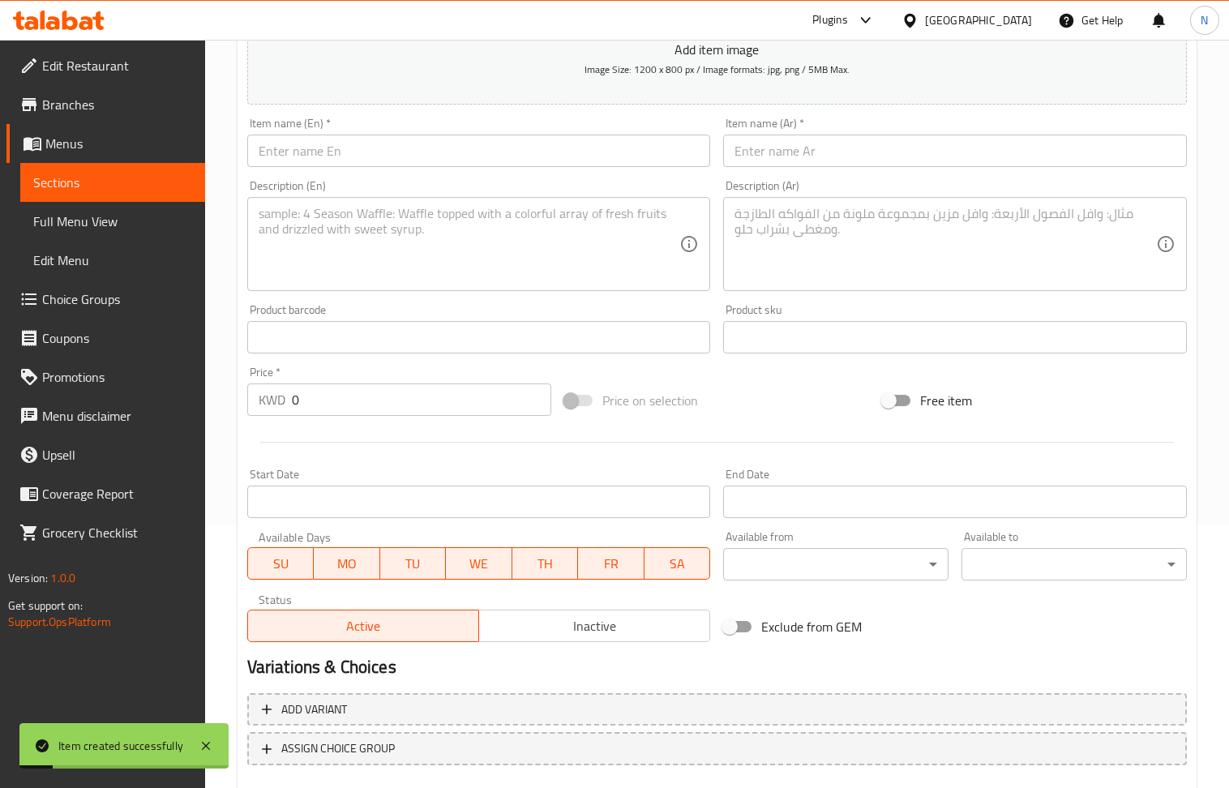
scroll to position [248, 0]
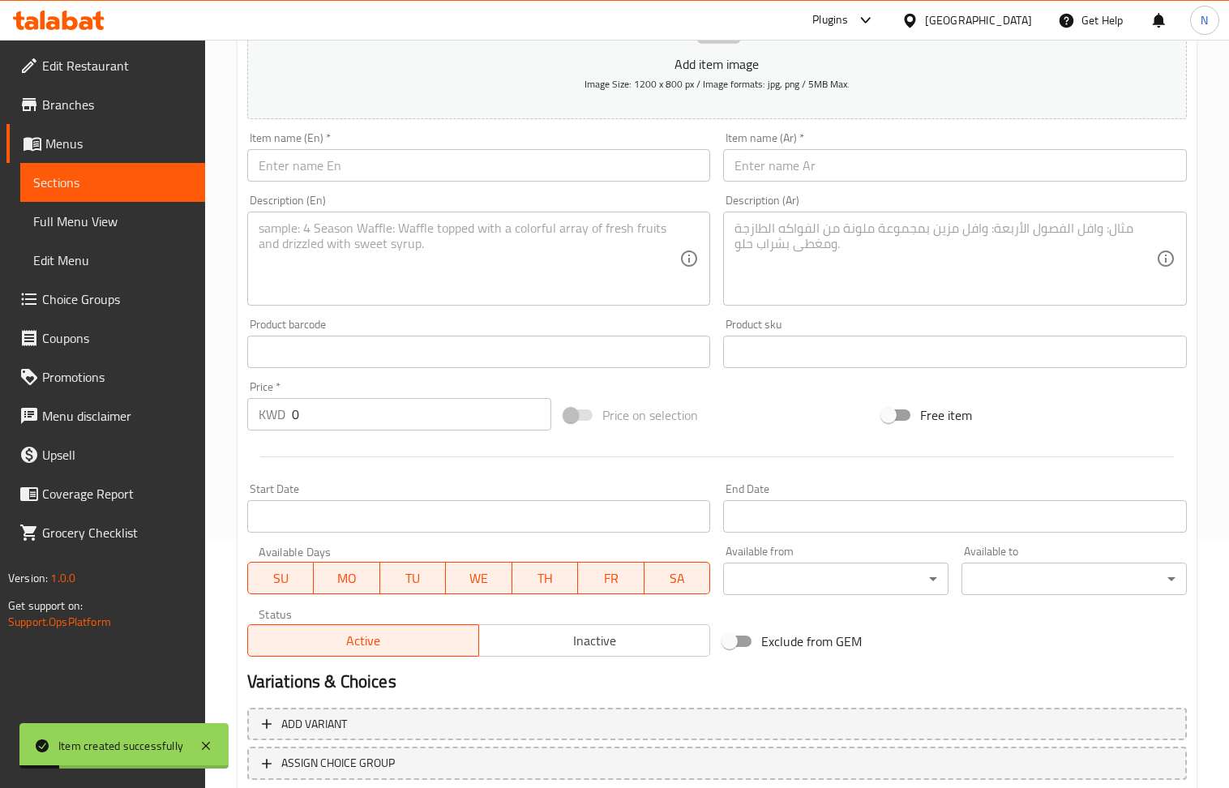
click at [332, 156] on input "text" at bounding box center [479, 165] width 464 height 32
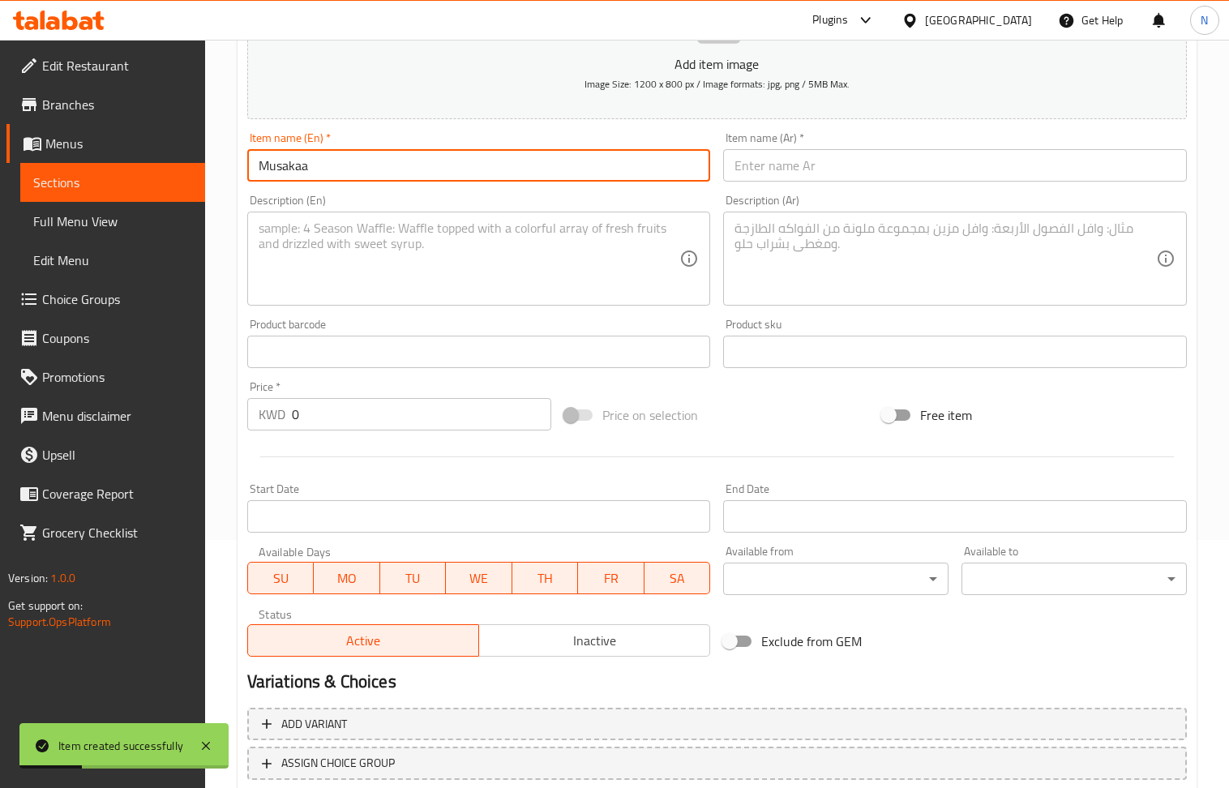
drag, startPoint x: 341, startPoint y: 279, endPoint x: 328, endPoint y: 266, distance: 17.8
click at [336, 276] on textarea at bounding box center [470, 259] width 422 height 77
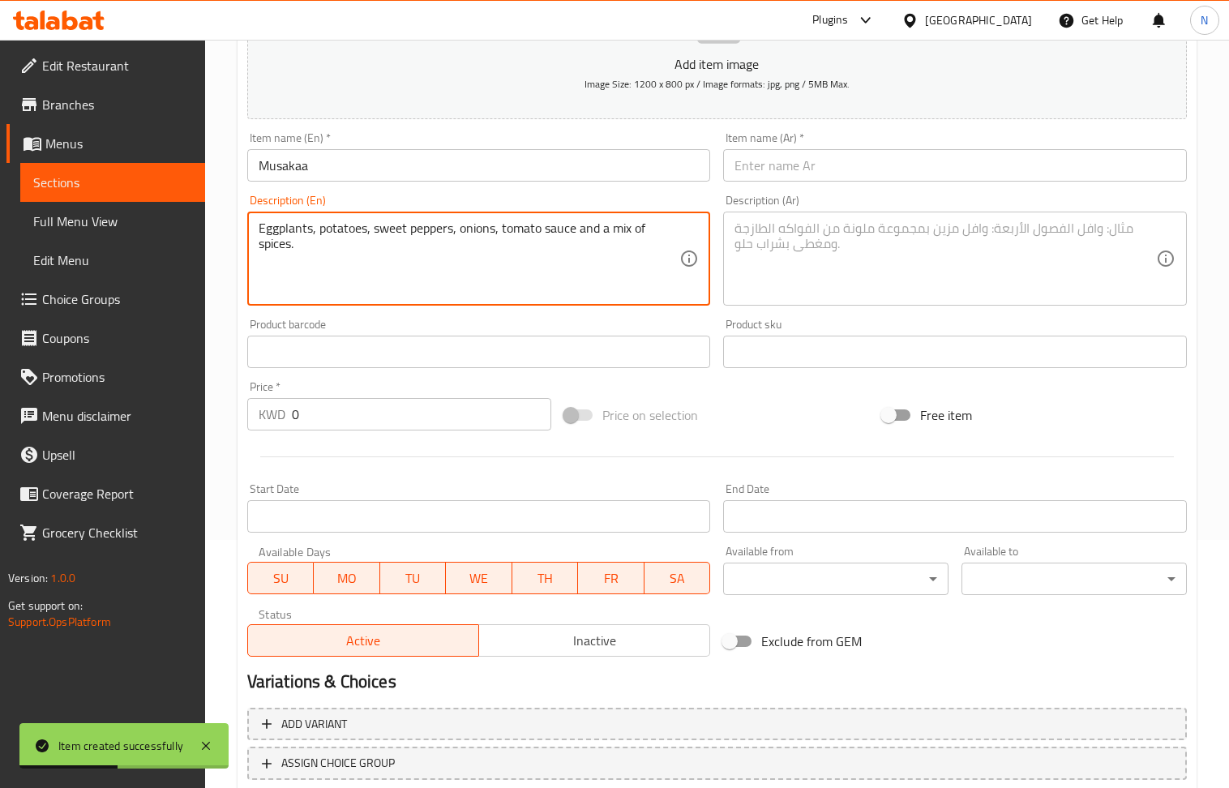
click at [326, 349] on input "text" at bounding box center [479, 352] width 464 height 32
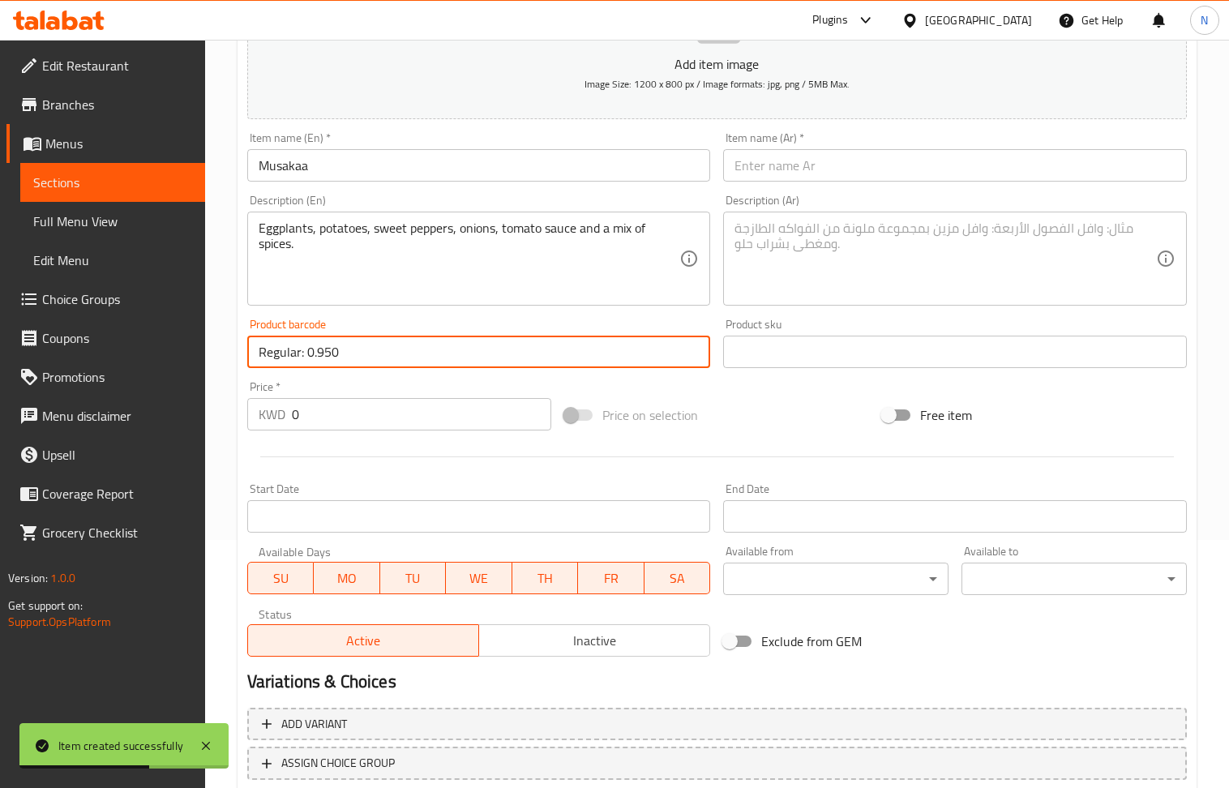
drag, startPoint x: 351, startPoint y: 362, endPoint x: 308, endPoint y: 363, distance: 43.0
click at [308, 363] on input "Regular: 0.950" at bounding box center [479, 352] width 464 height 32
click at [315, 426] on input "0" at bounding box center [422, 414] width 260 height 32
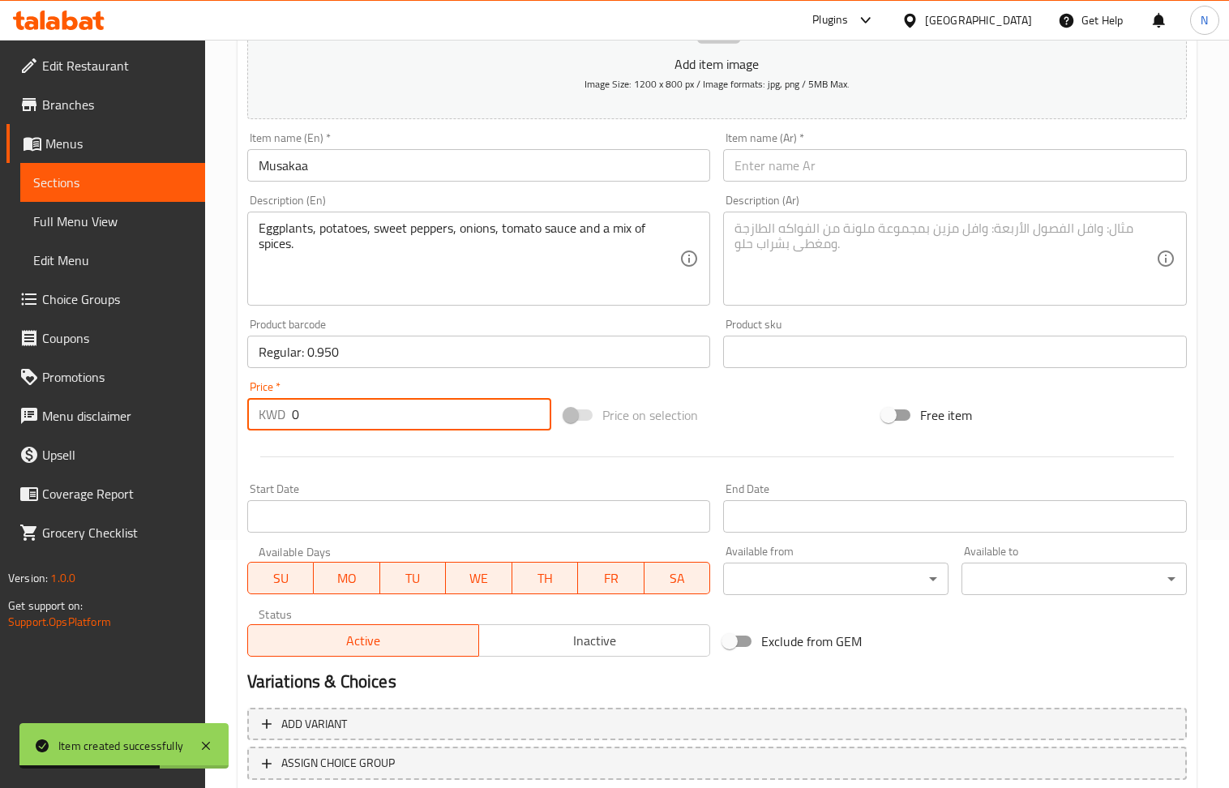
click at [315, 426] on input "0" at bounding box center [422, 414] width 260 height 32
drag, startPoint x: 770, startPoint y: 247, endPoint x: 396, endPoint y: 27, distance: 434.8
click at [764, 243] on textarea at bounding box center [946, 259] width 422 height 77
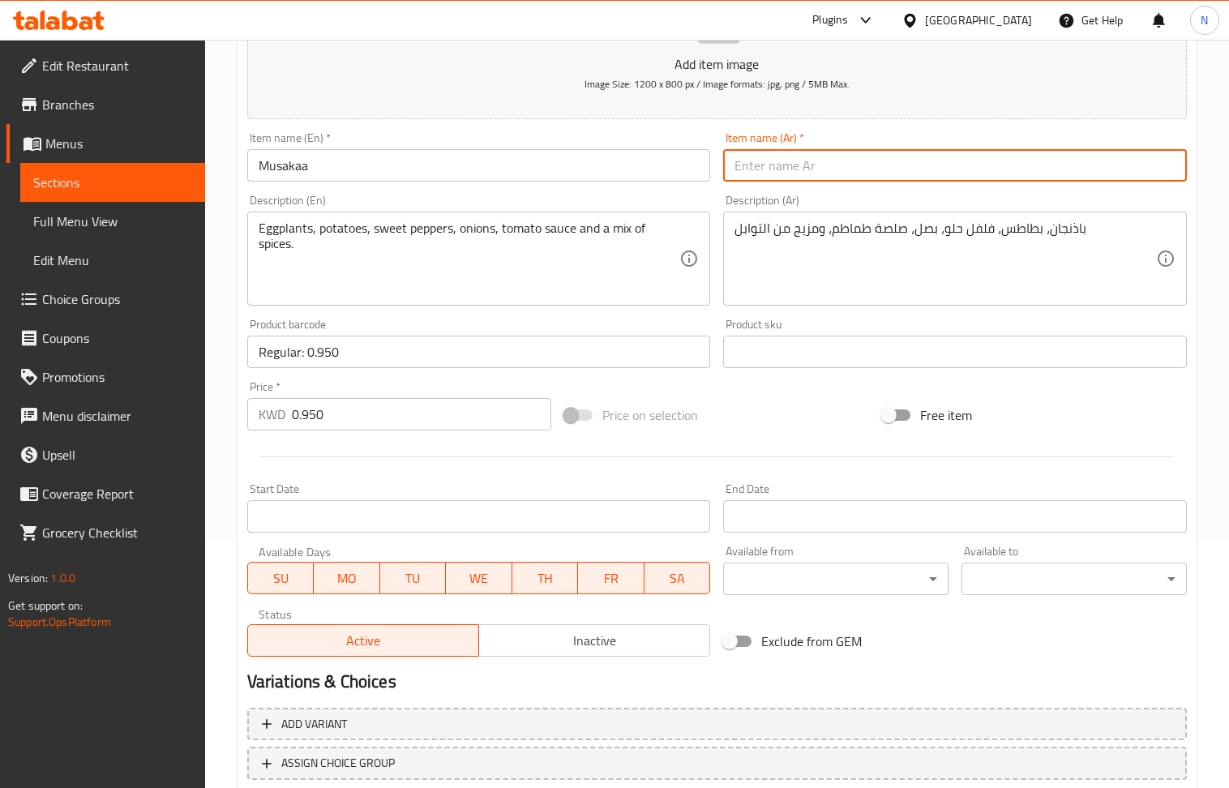
click at [847, 166] on input "text" at bounding box center [955, 165] width 464 height 32
click at [368, 347] on input "Regular: 0.950" at bounding box center [479, 352] width 464 height 32
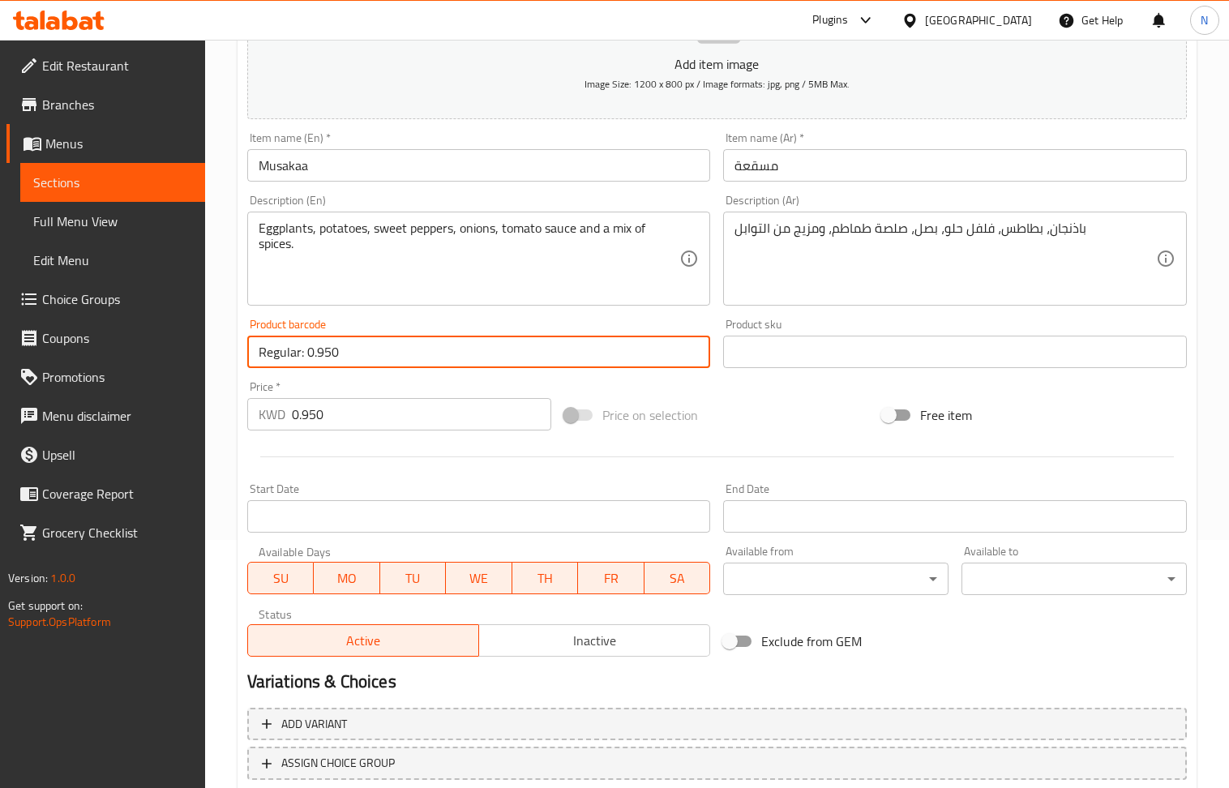
click at [368, 347] on input "Regular: 0.950" at bounding box center [479, 352] width 464 height 32
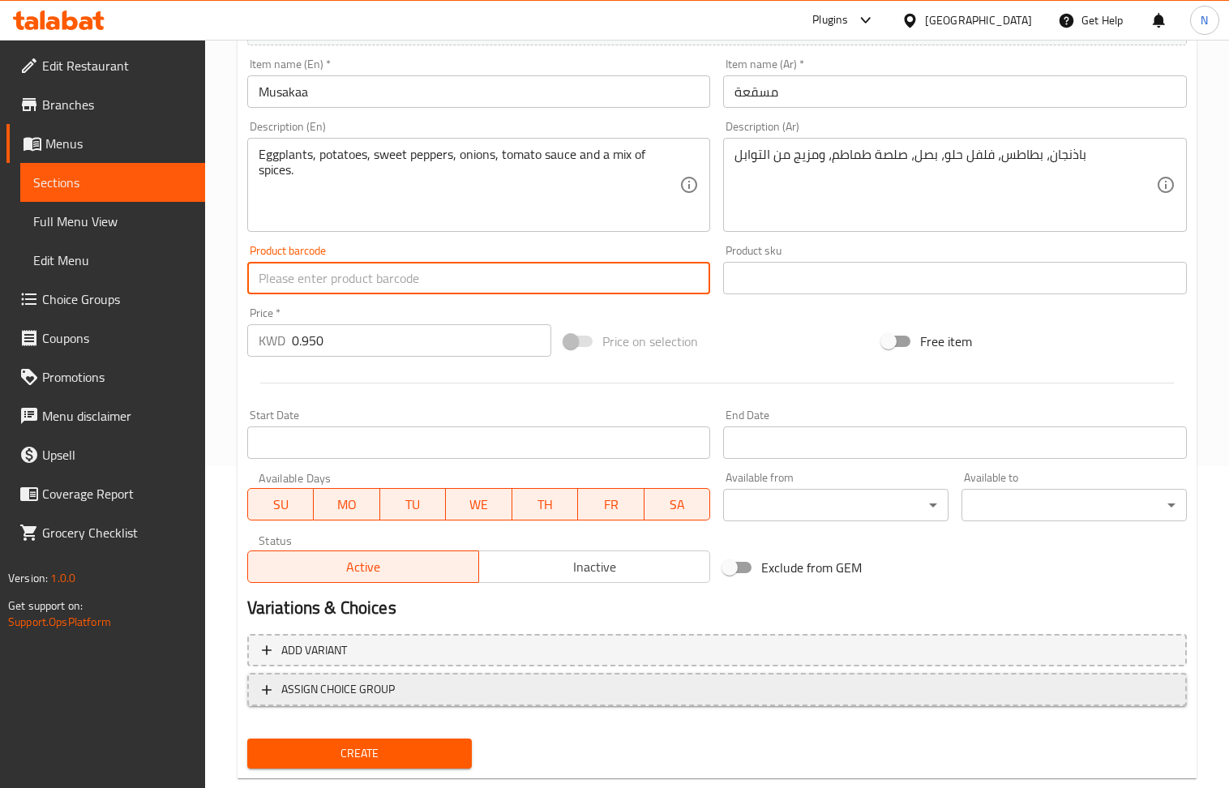
scroll to position [357, 0]
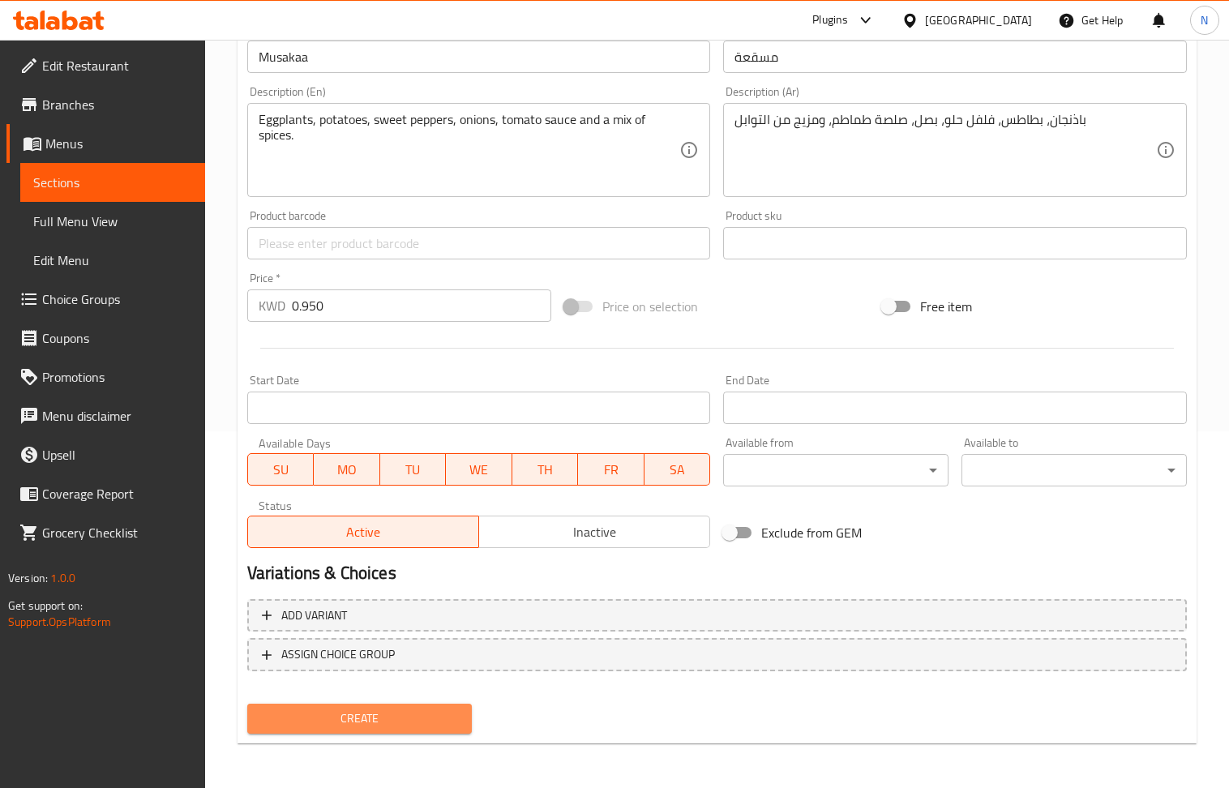
click at [345, 714] on span "Create" at bounding box center [359, 719] width 199 height 20
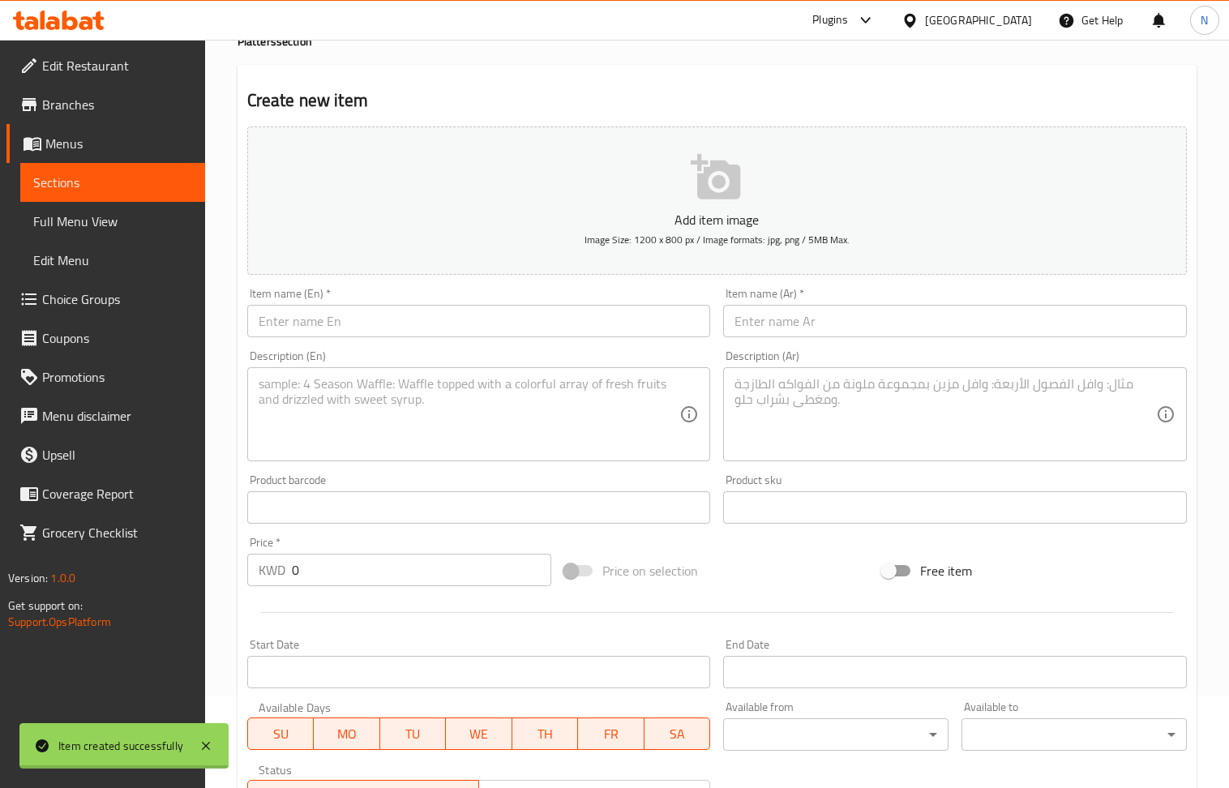
scroll to position [0, 0]
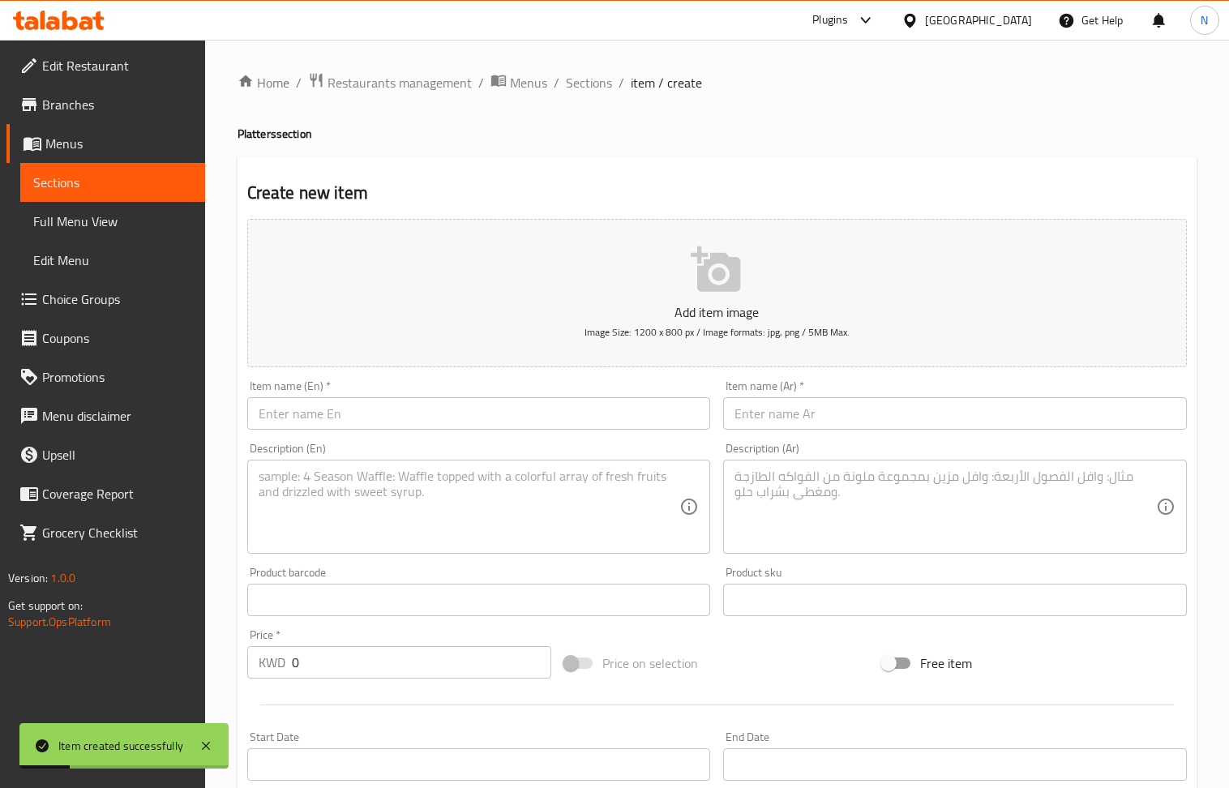
drag, startPoint x: 383, startPoint y: 396, endPoint x: 383, endPoint y: 405, distance: 9.7
click at [383, 397] on div "Item name (En)   * Item name (En) *" at bounding box center [479, 404] width 464 height 49
click at [383, 409] on input "text" at bounding box center [479, 413] width 464 height 32
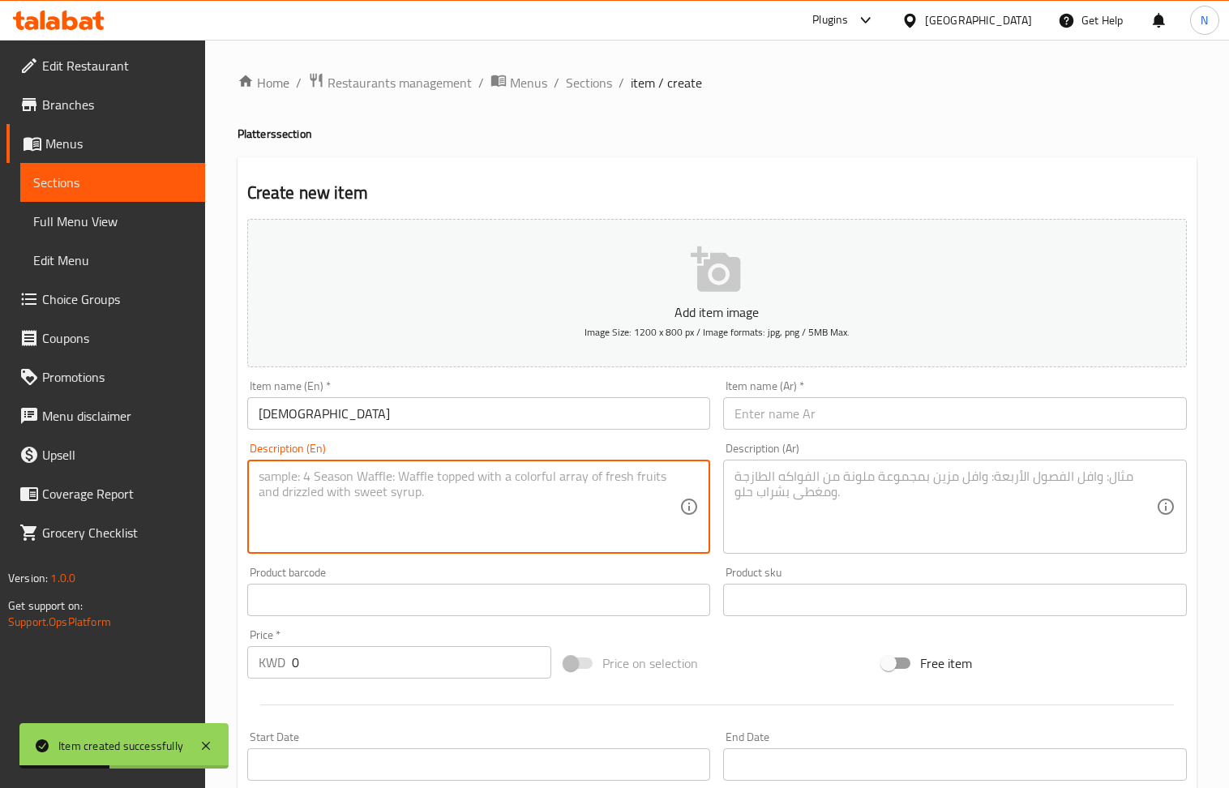
click at [309, 497] on textarea at bounding box center [470, 507] width 422 height 77
click at [845, 496] on textarea at bounding box center [946, 507] width 422 height 77
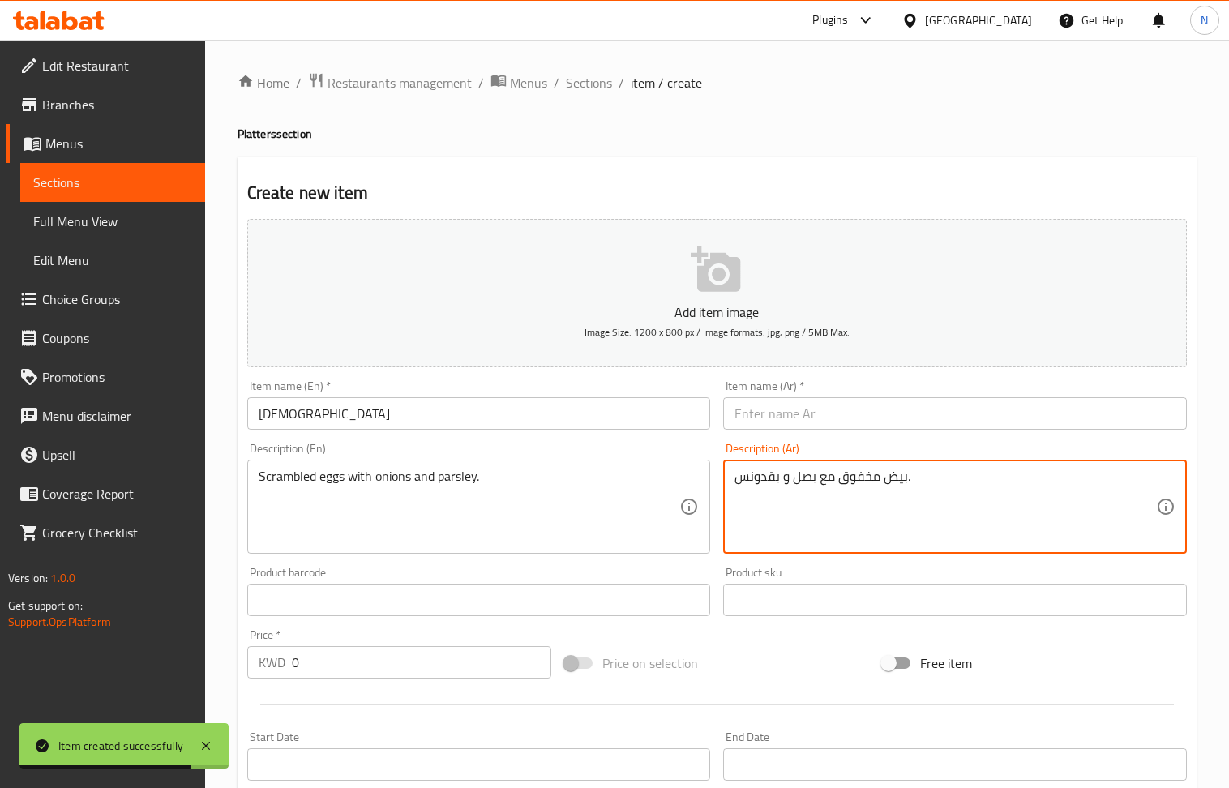
drag, startPoint x: 841, startPoint y: 419, endPoint x: 637, endPoint y: 287, distance: 243.4
click at [841, 419] on input "text" at bounding box center [955, 413] width 464 height 32
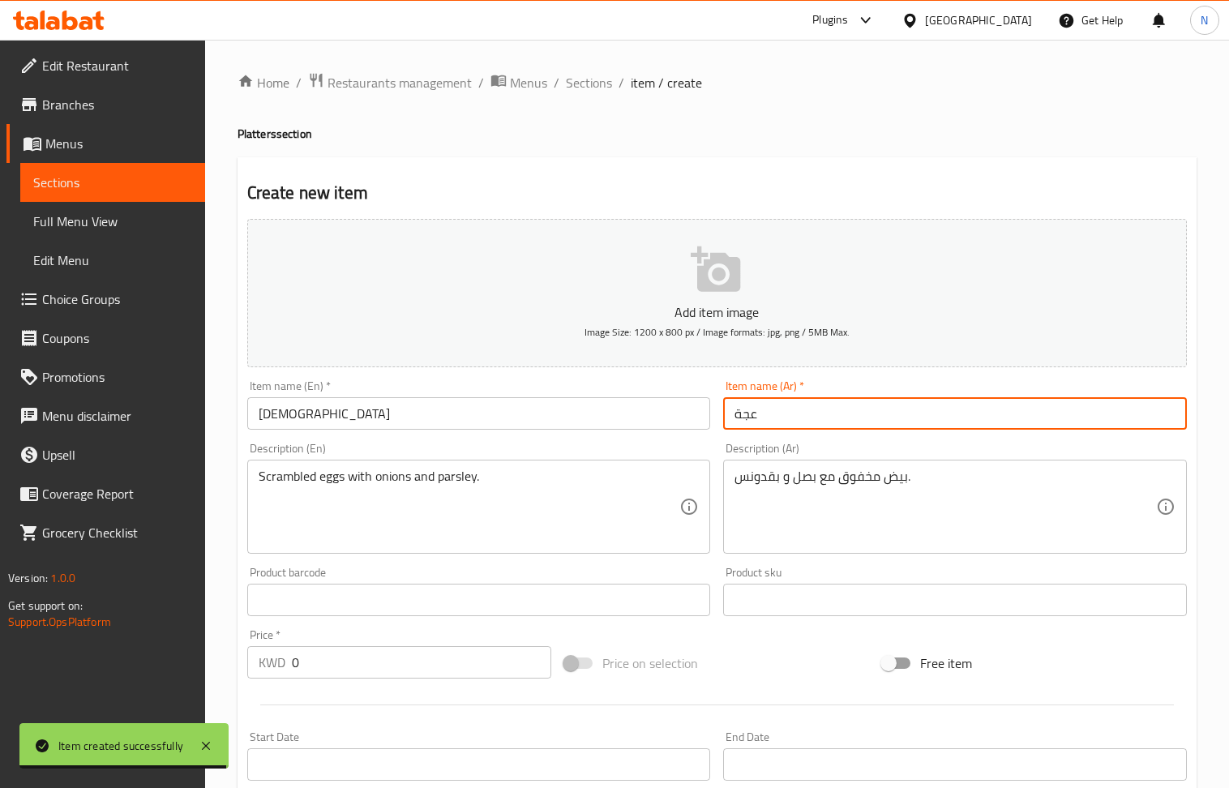
click at [371, 608] on input "text" at bounding box center [479, 600] width 464 height 32
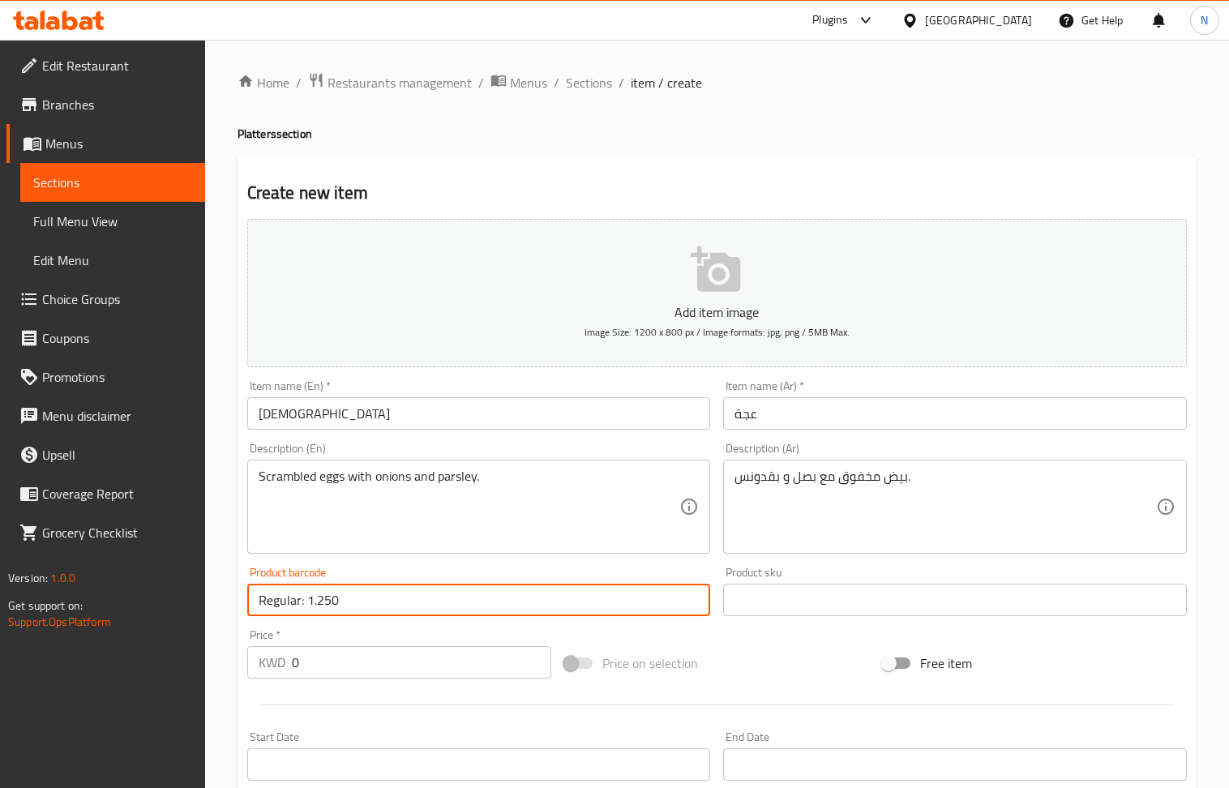
drag, startPoint x: 374, startPoint y: 607, endPoint x: 309, endPoint y: 604, distance: 64.9
click at [309, 604] on input "Regular: 1.250" at bounding box center [479, 600] width 464 height 32
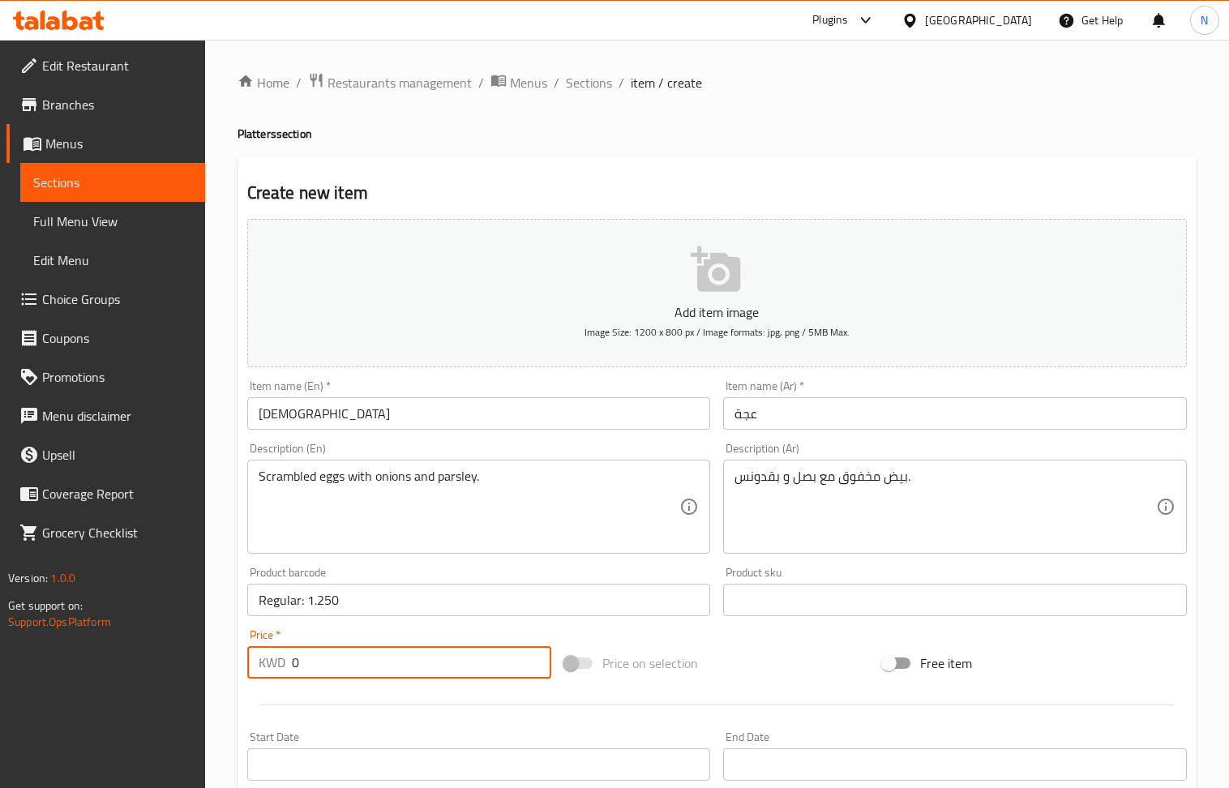
click at [328, 662] on input "0" at bounding box center [422, 662] width 260 height 32
click at [377, 602] on input "Regular: 1.250" at bounding box center [479, 600] width 464 height 32
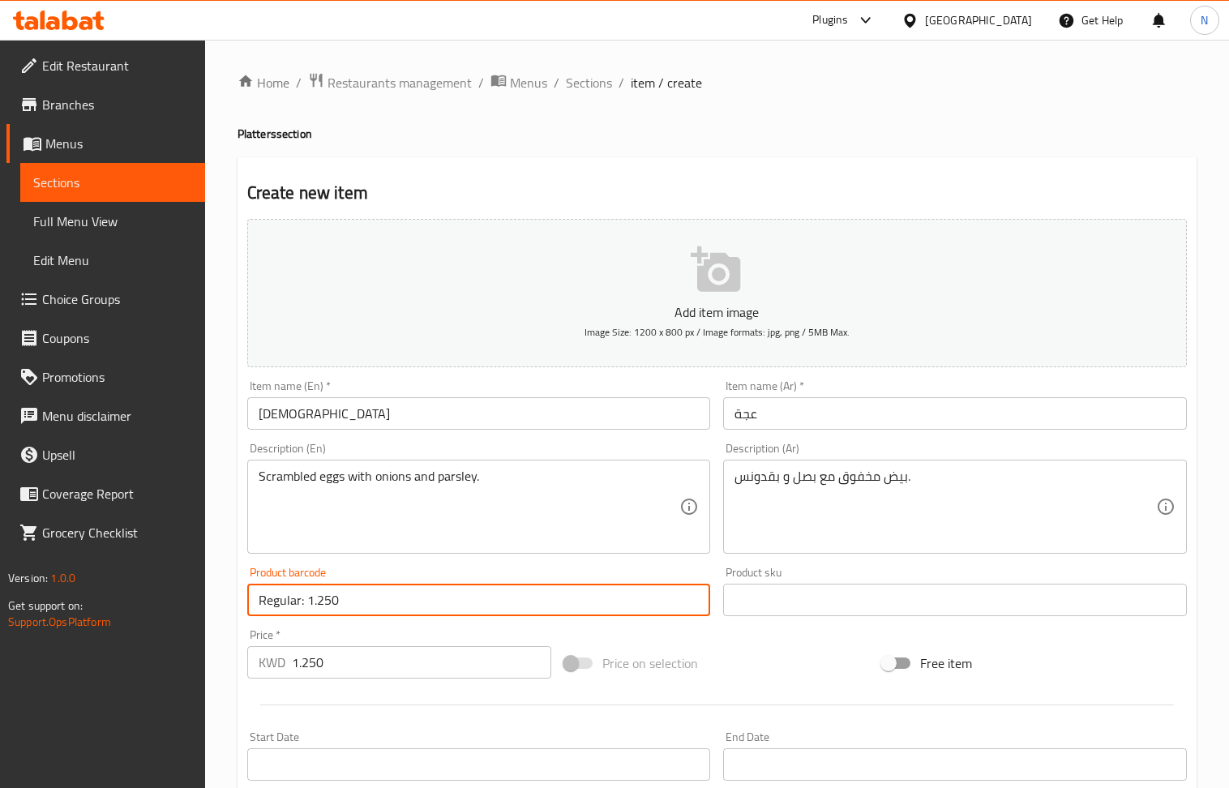
click at [377, 602] on input "Regular: 1.250" at bounding box center [479, 600] width 464 height 32
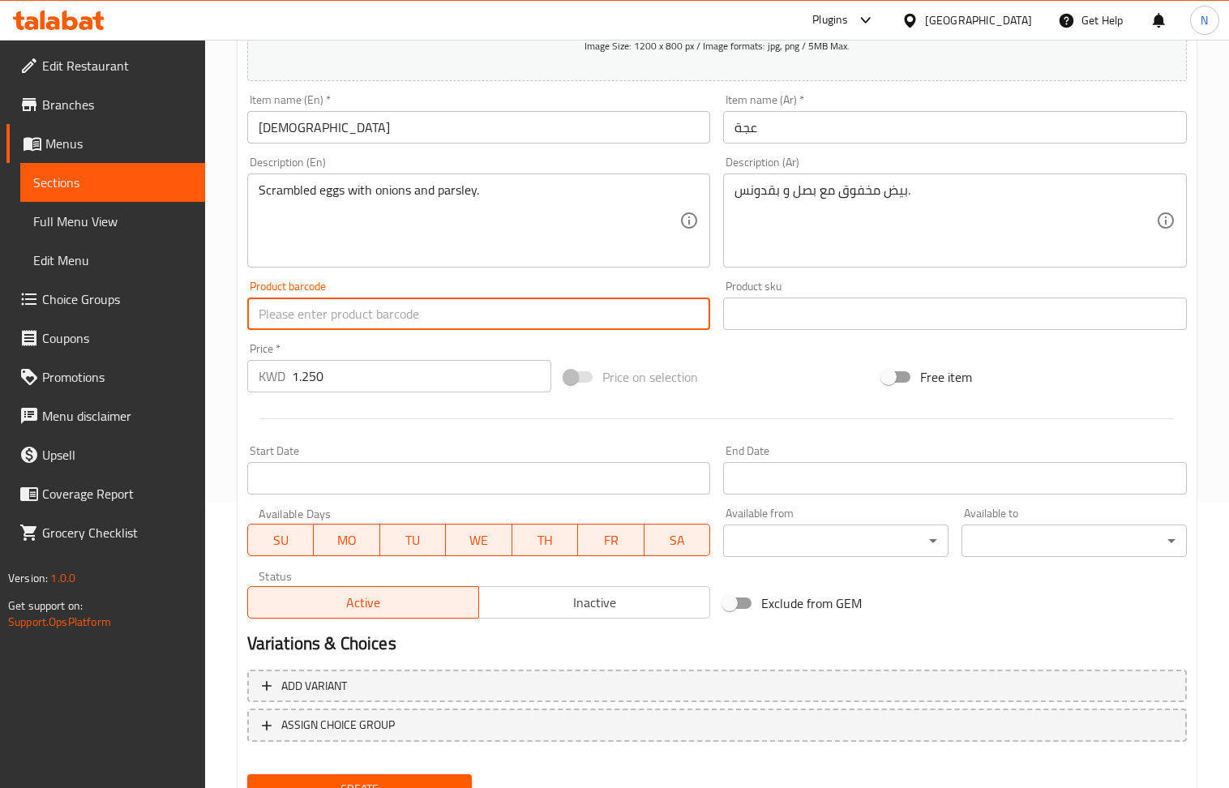
scroll to position [357, 0]
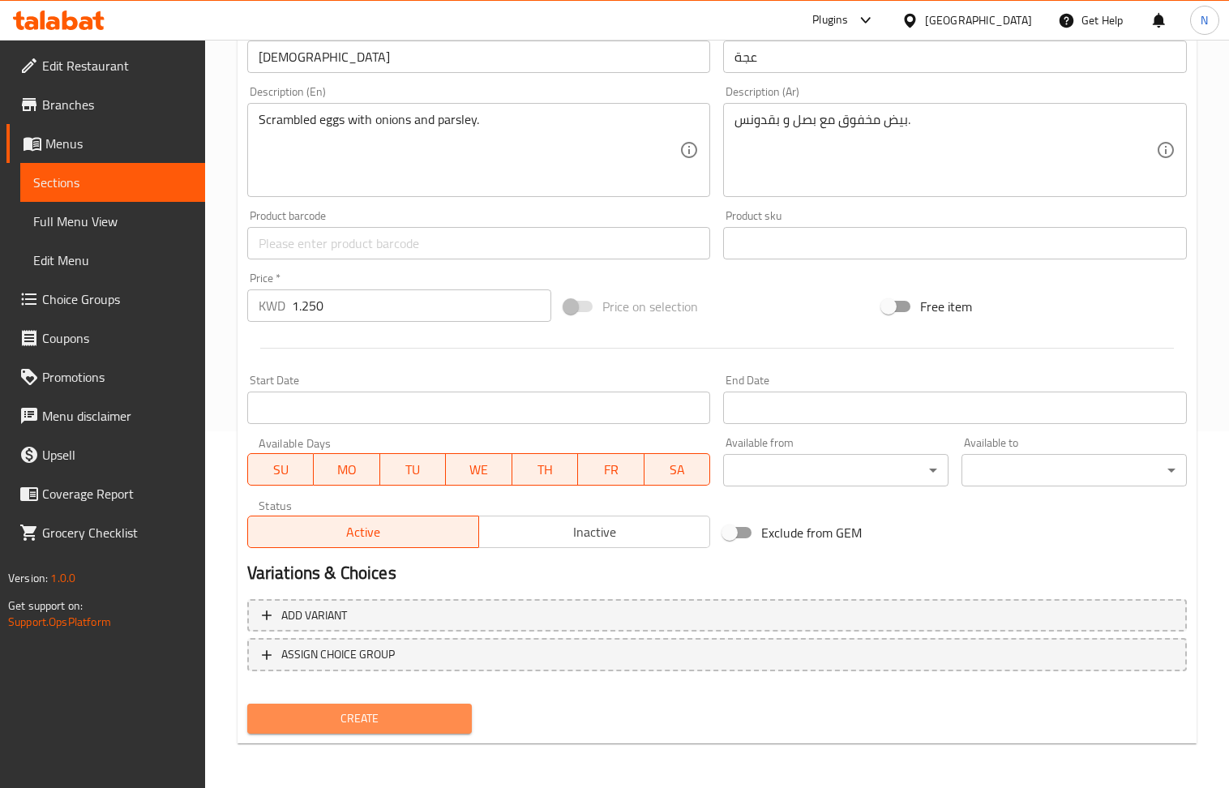
click at [367, 709] on span "Create" at bounding box center [359, 719] width 199 height 20
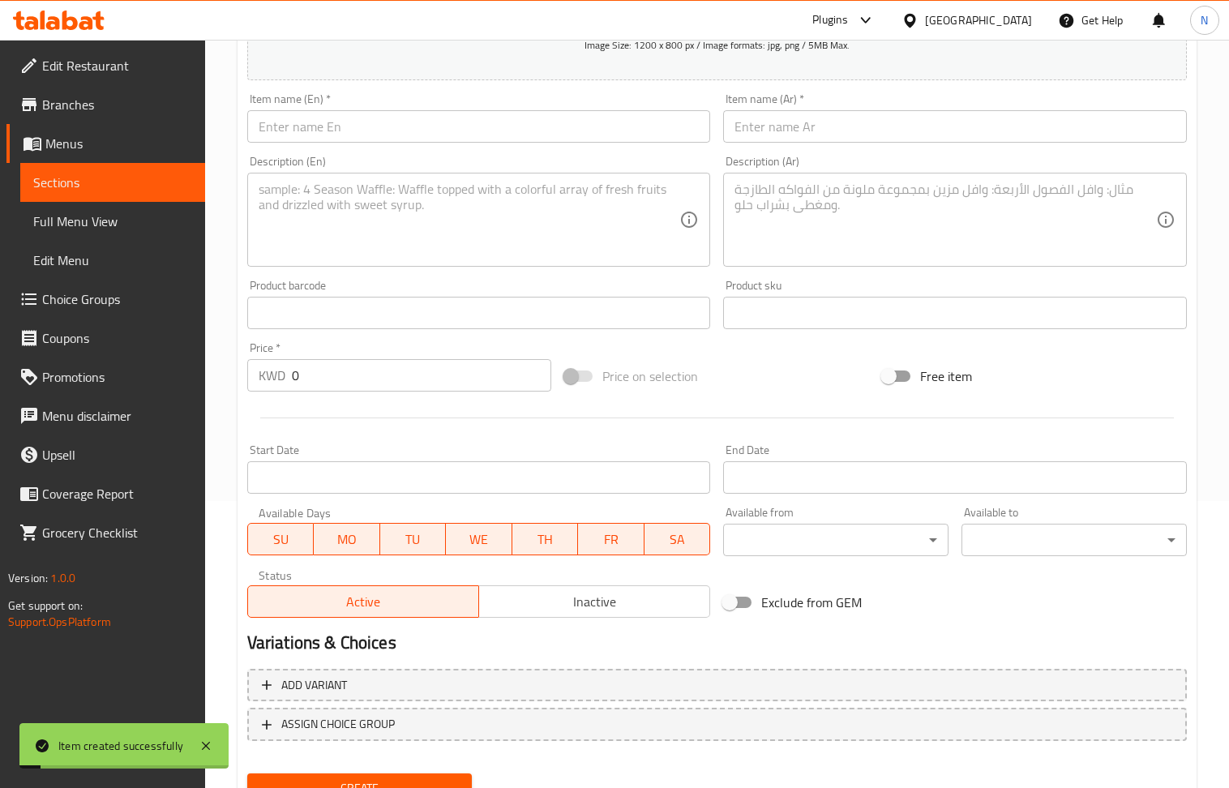
scroll to position [248, 0]
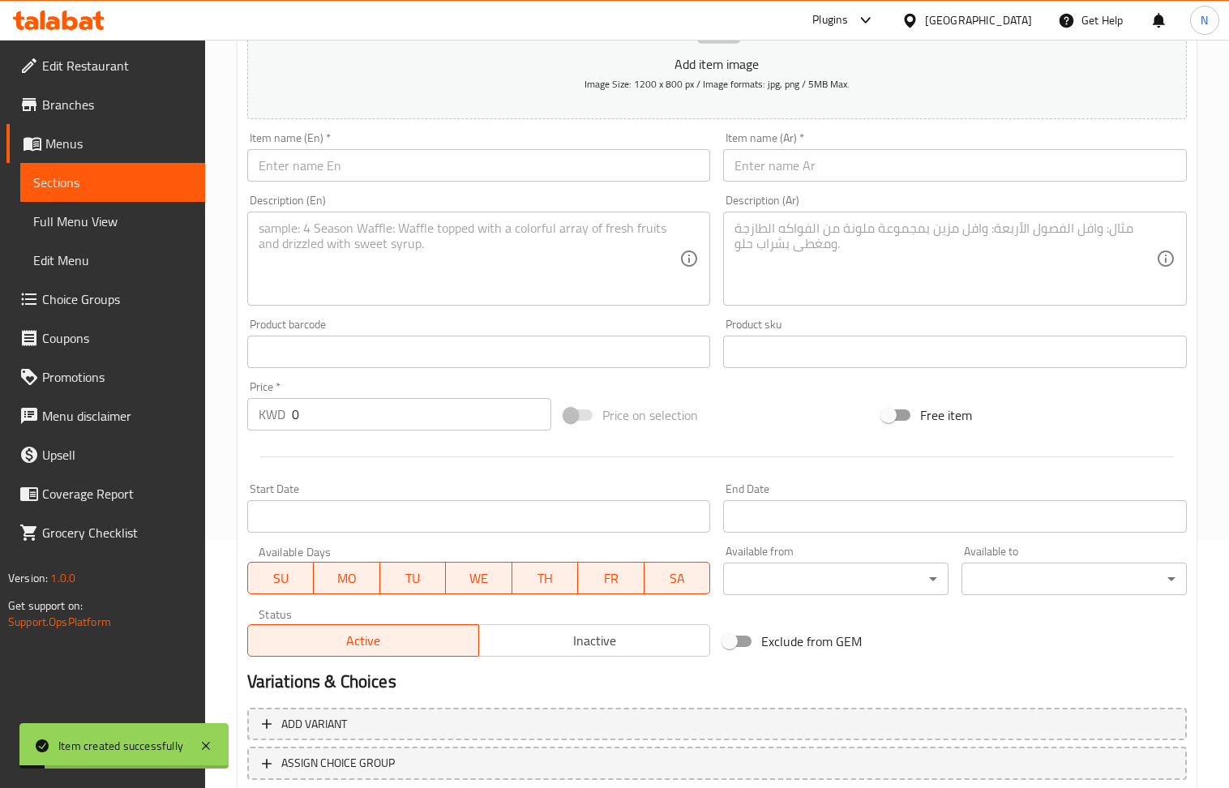
click at [376, 172] on input "text" at bounding box center [479, 165] width 464 height 32
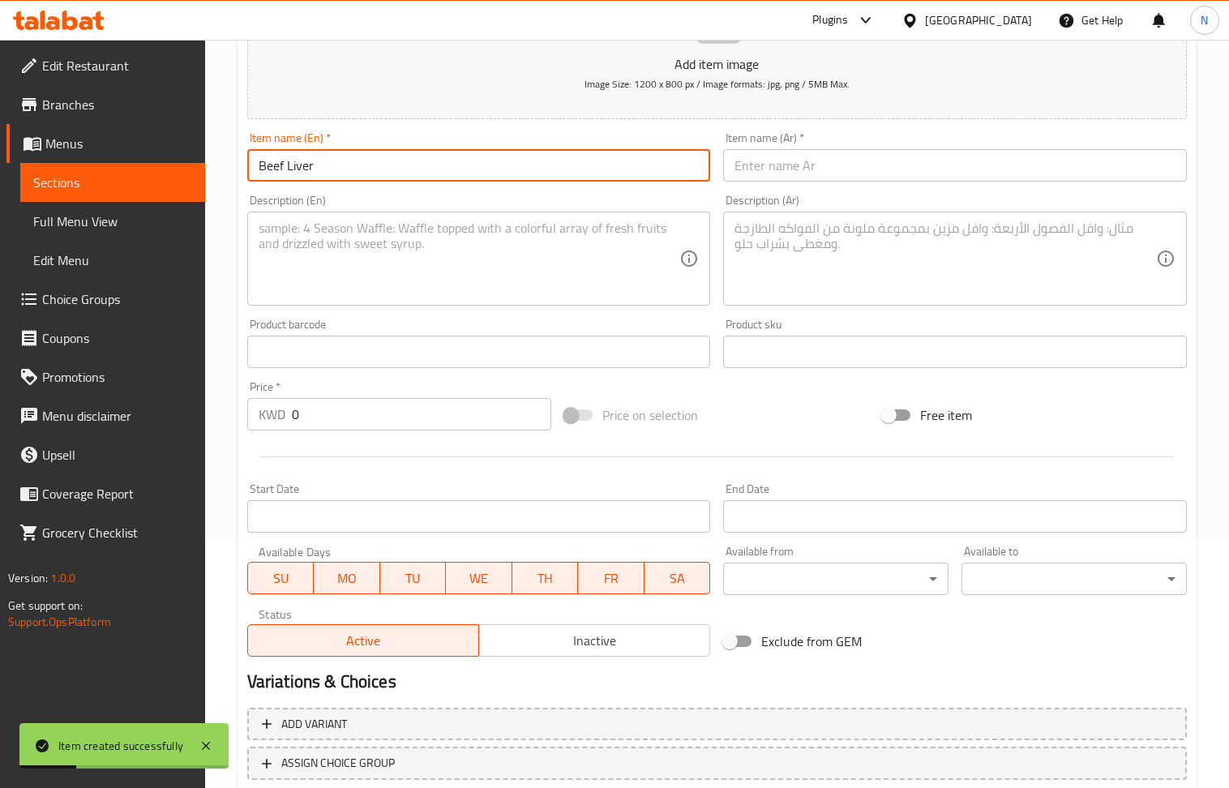
click at [360, 269] on textarea at bounding box center [470, 259] width 422 height 77
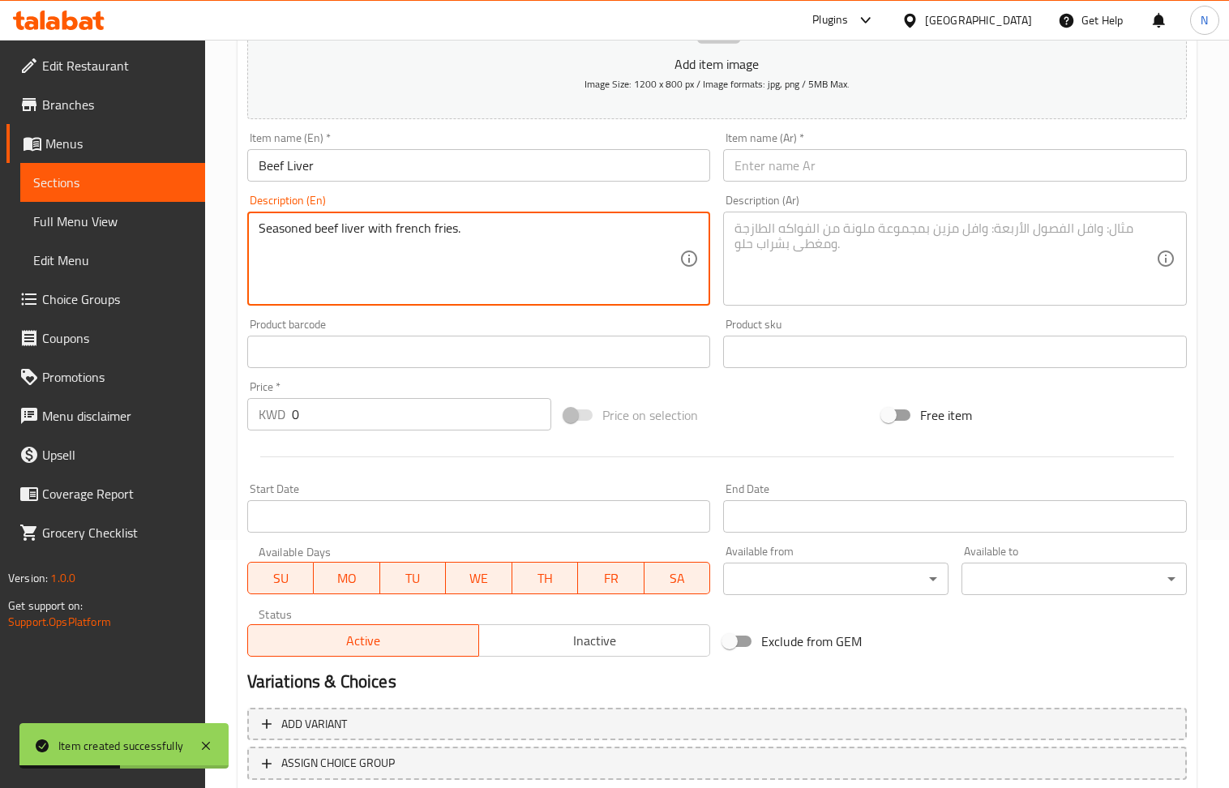
click at [347, 354] on input "text" at bounding box center [479, 352] width 464 height 32
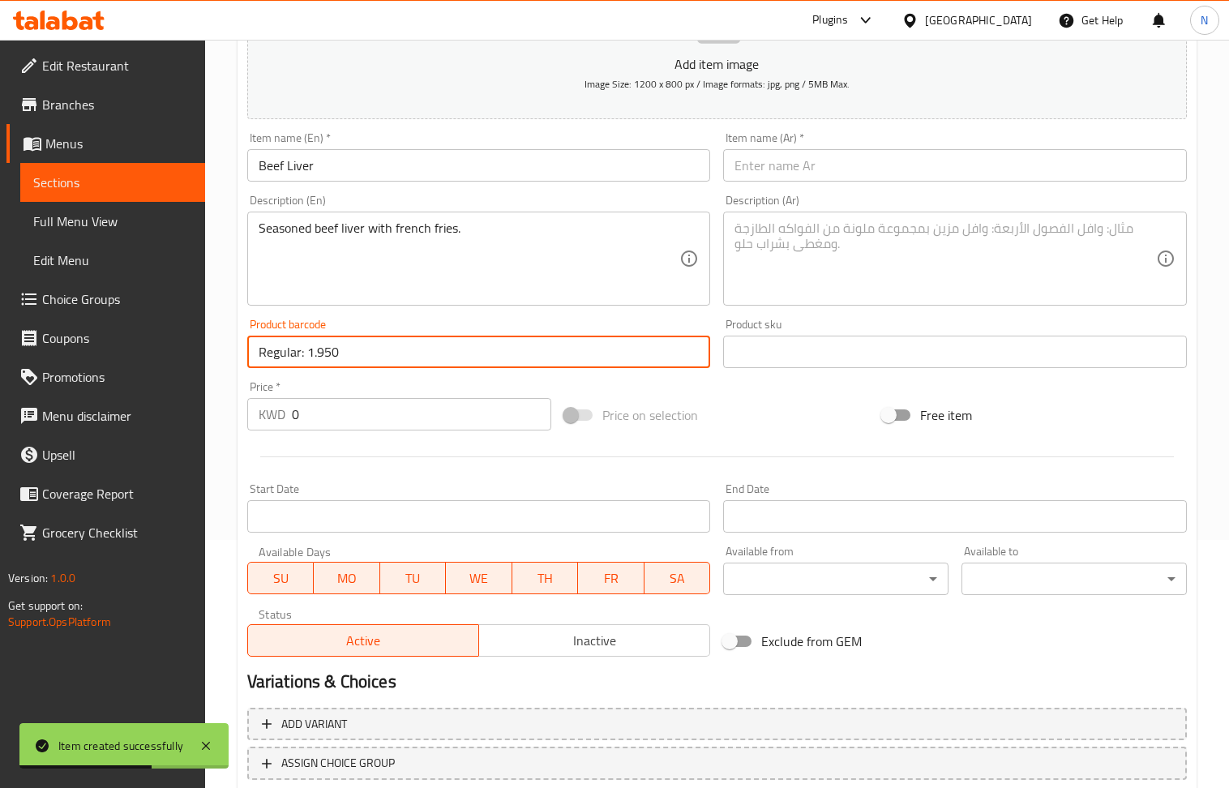
drag, startPoint x: 367, startPoint y: 363, endPoint x: 308, endPoint y: 368, distance: 59.4
click at [308, 368] on input "Regular: 1.950" at bounding box center [479, 352] width 464 height 32
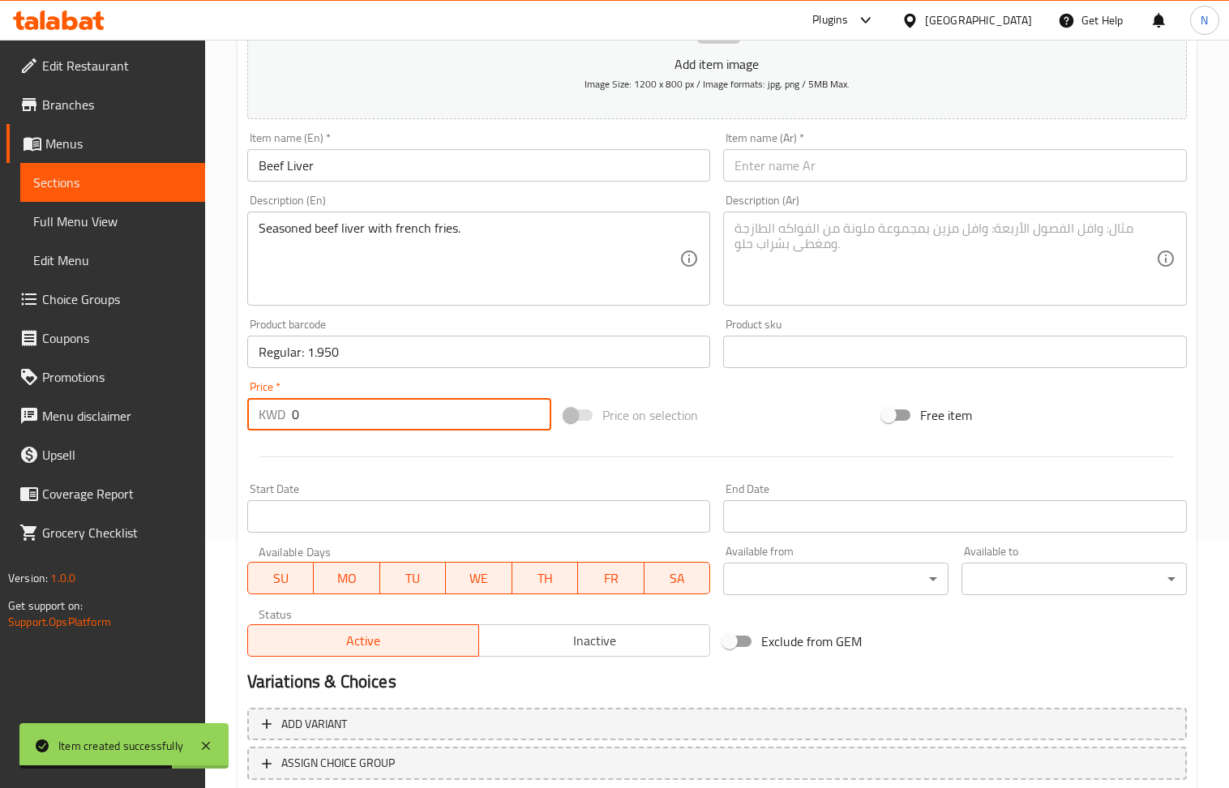
click at [335, 423] on input "0" at bounding box center [422, 414] width 260 height 32
click at [329, 357] on input "Regular: 1.950" at bounding box center [479, 352] width 464 height 32
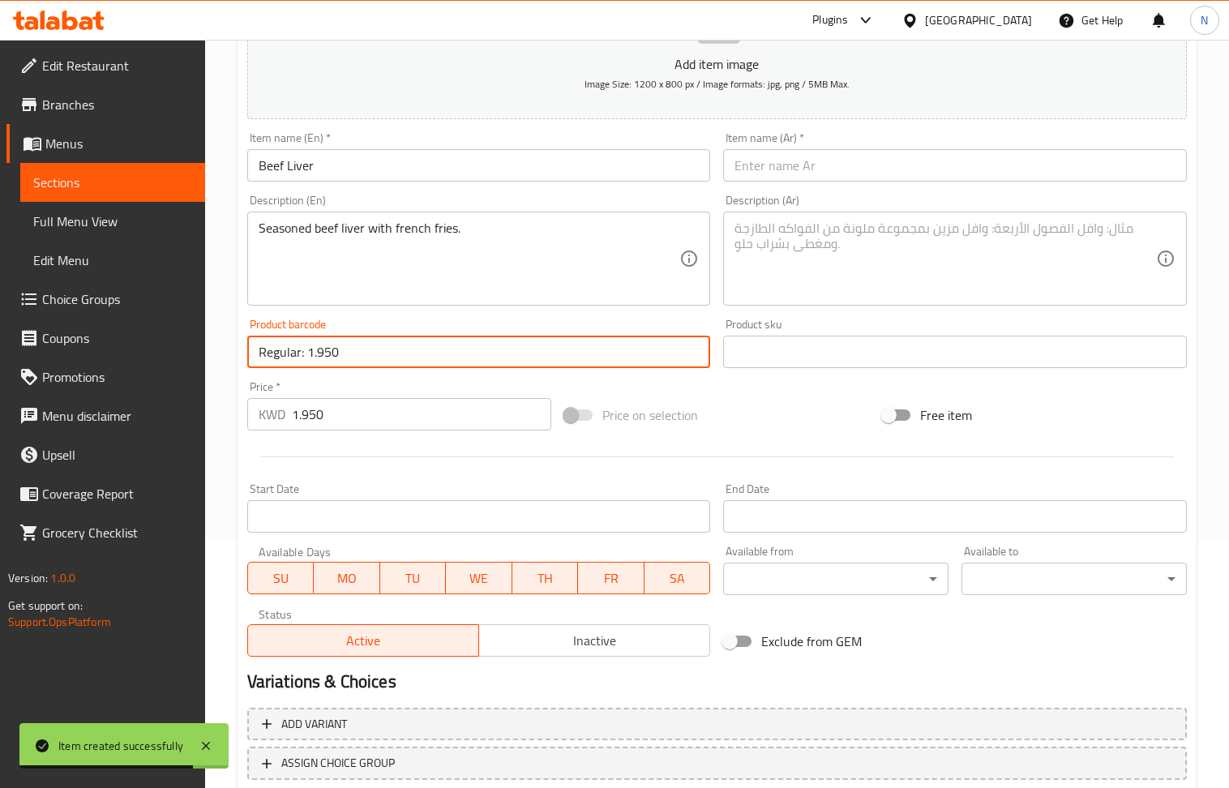
click at [329, 357] on input "Regular: 1.950" at bounding box center [479, 352] width 464 height 32
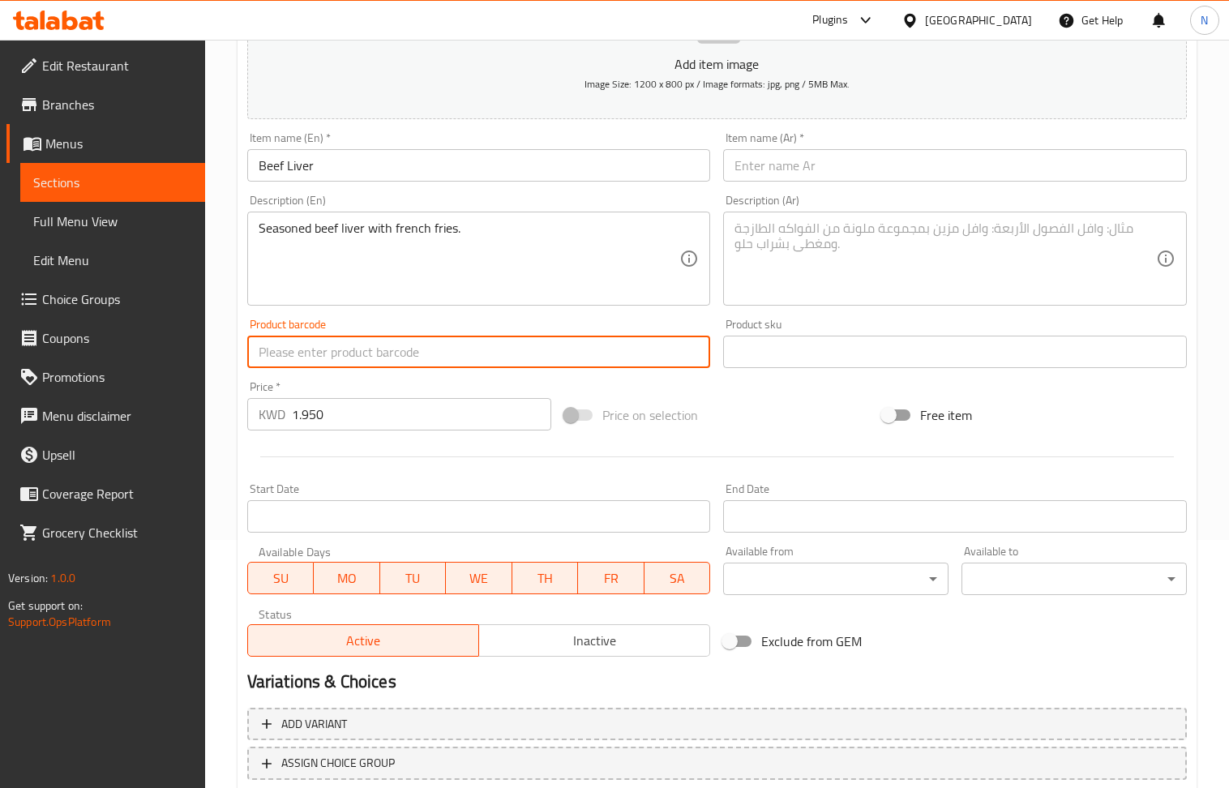
click at [779, 260] on textarea at bounding box center [946, 259] width 422 height 77
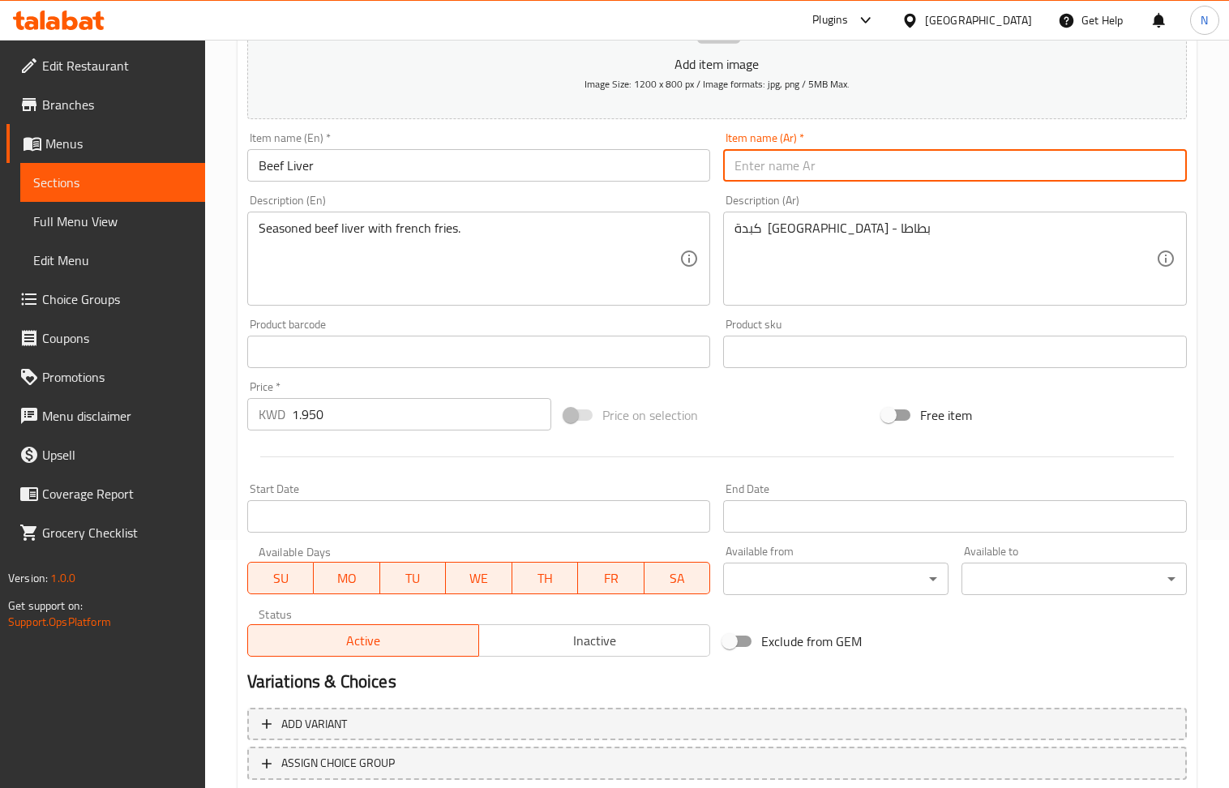
click at [799, 178] on input "text" at bounding box center [955, 165] width 464 height 32
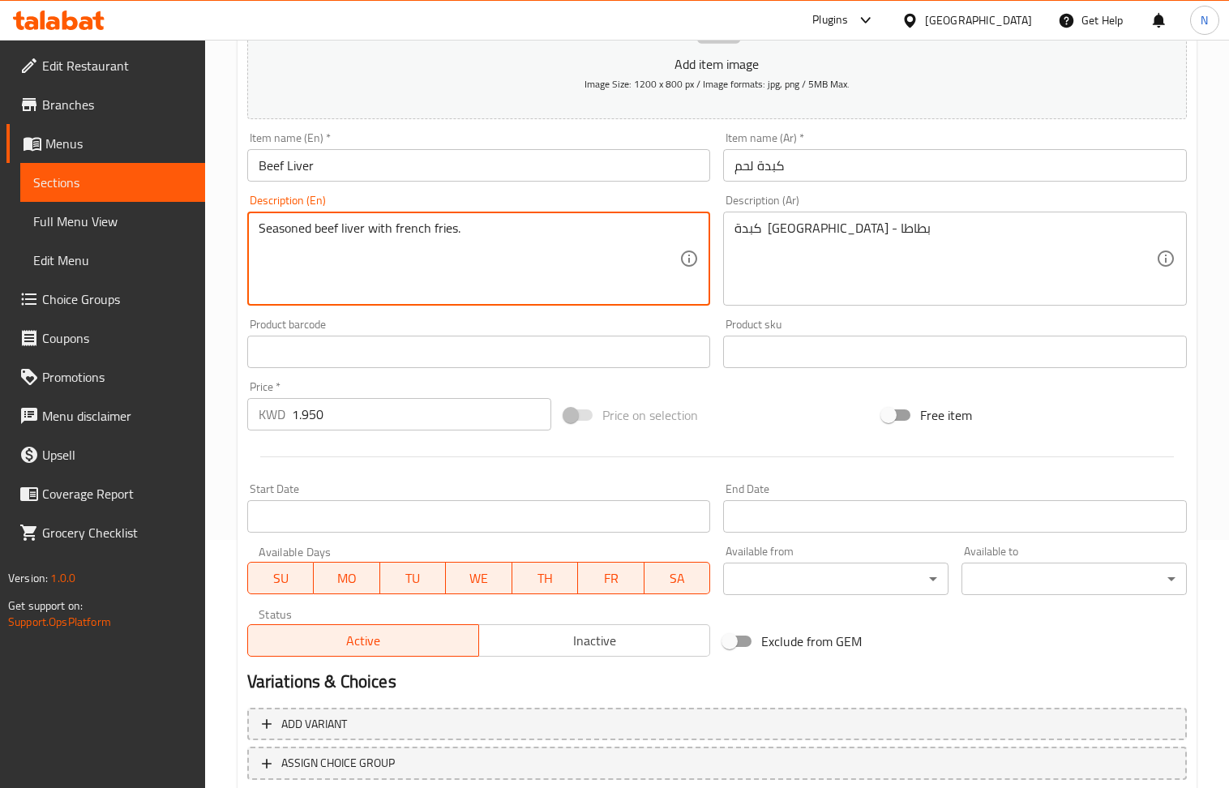
click at [559, 235] on textarea "Seasoned beef liver with french fries." at bounding box center [470, 259] width 422 height 77
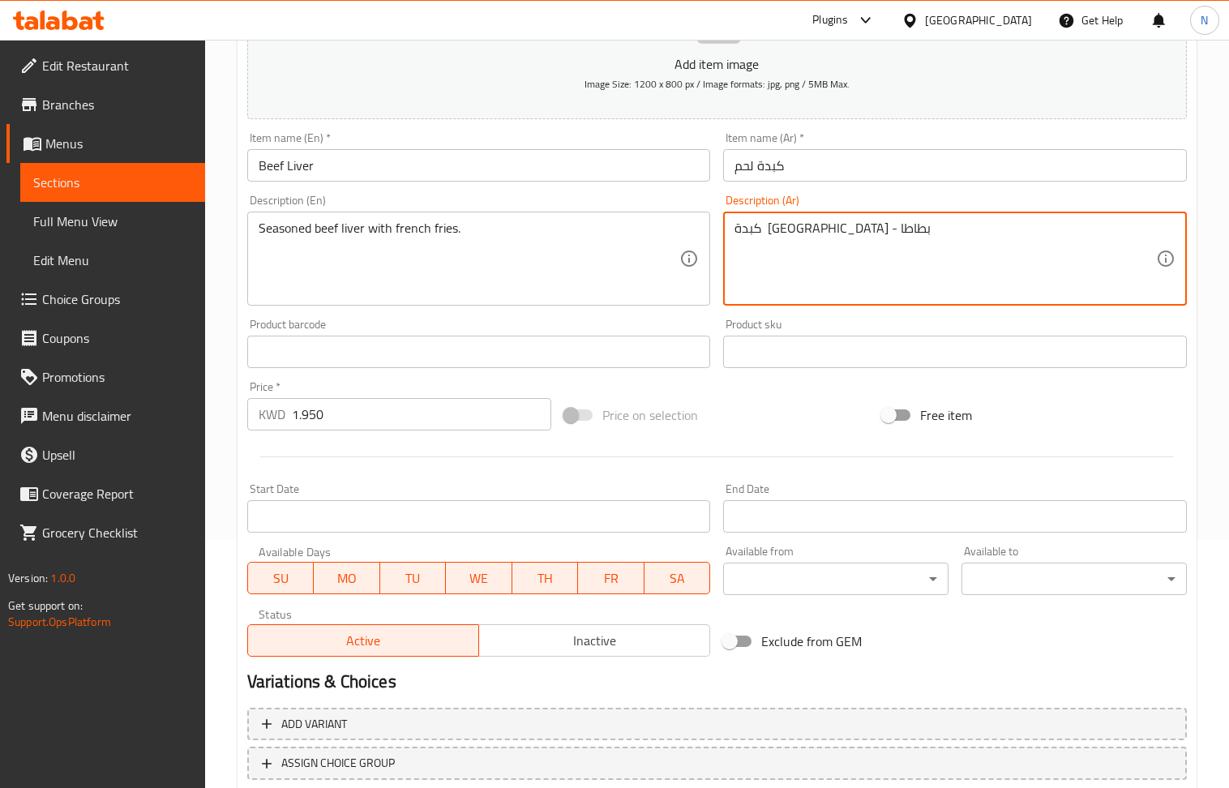
click at [834, 221] on textarea "كبدة [GEOGRAPHIC_DATA] - بطاطا" at bounding box center [946, 259] width 422 height 77
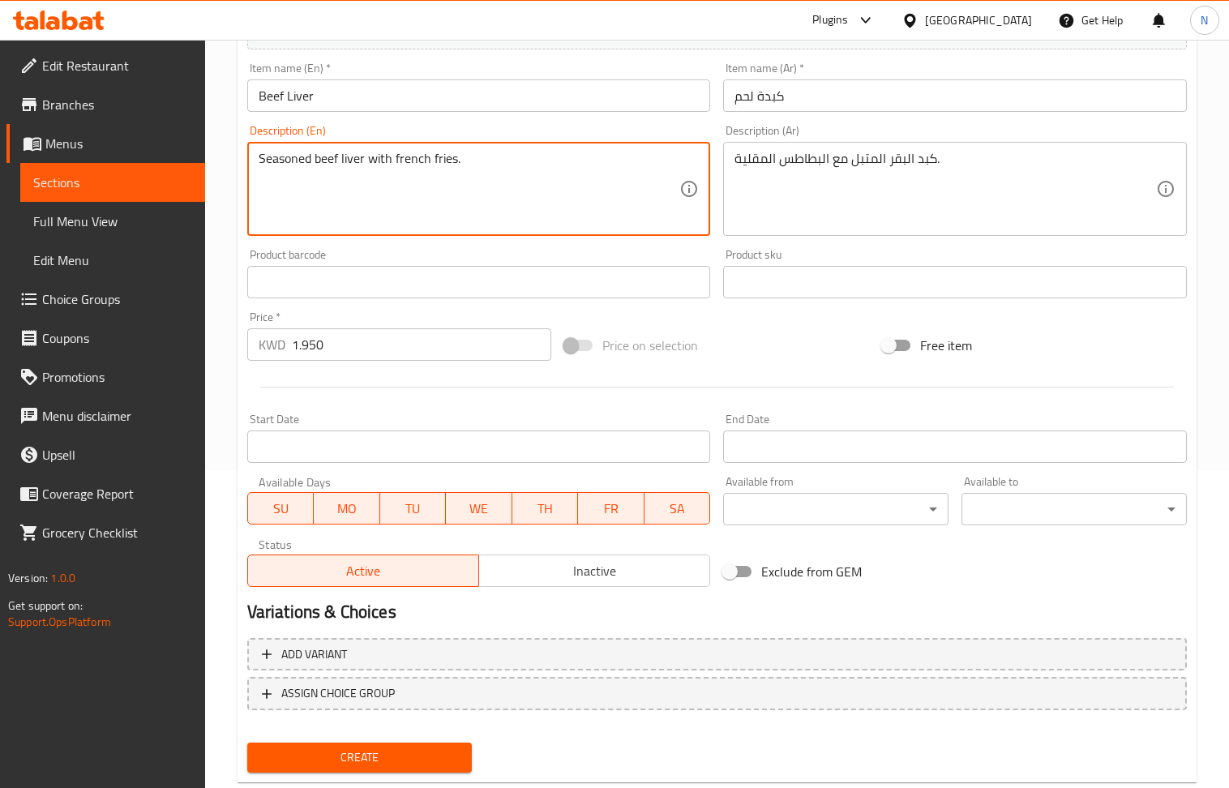
scroll to position [357, 0]
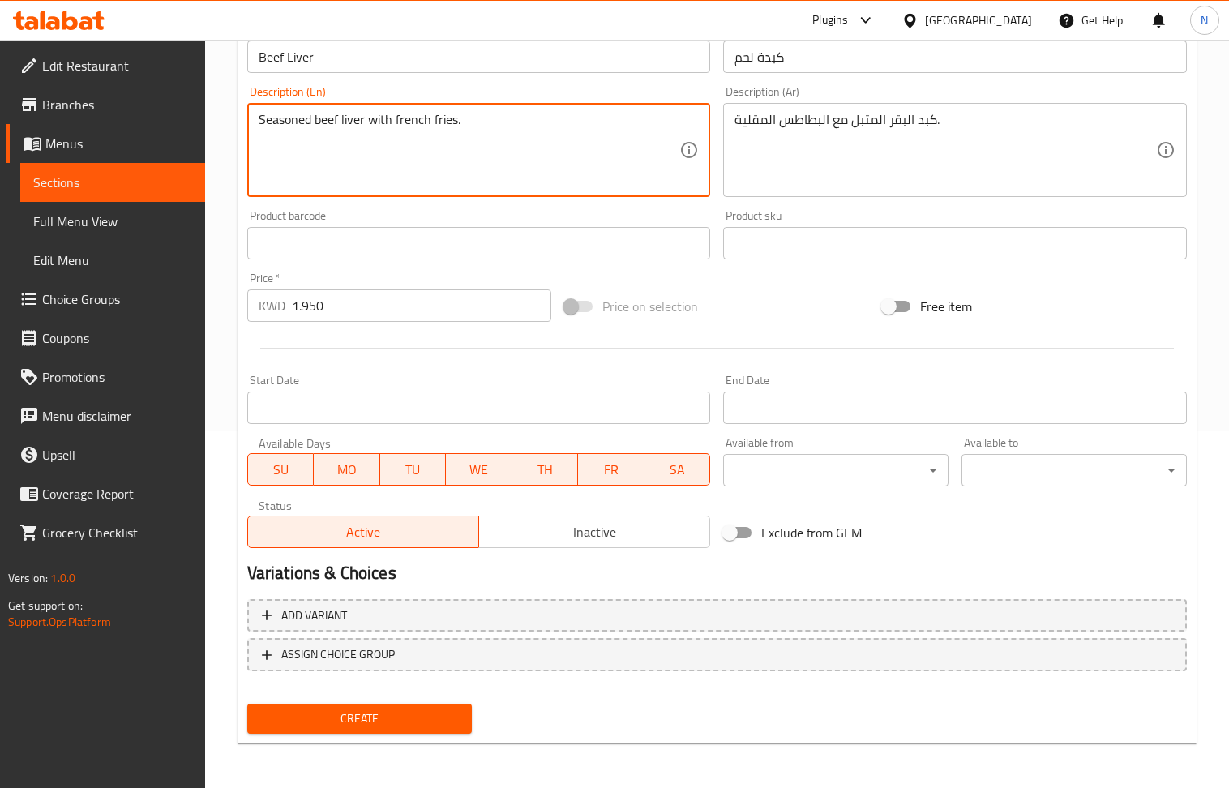
click at [354, 709] on span "Create" at bounding box center [359, 719] width 199 height 20
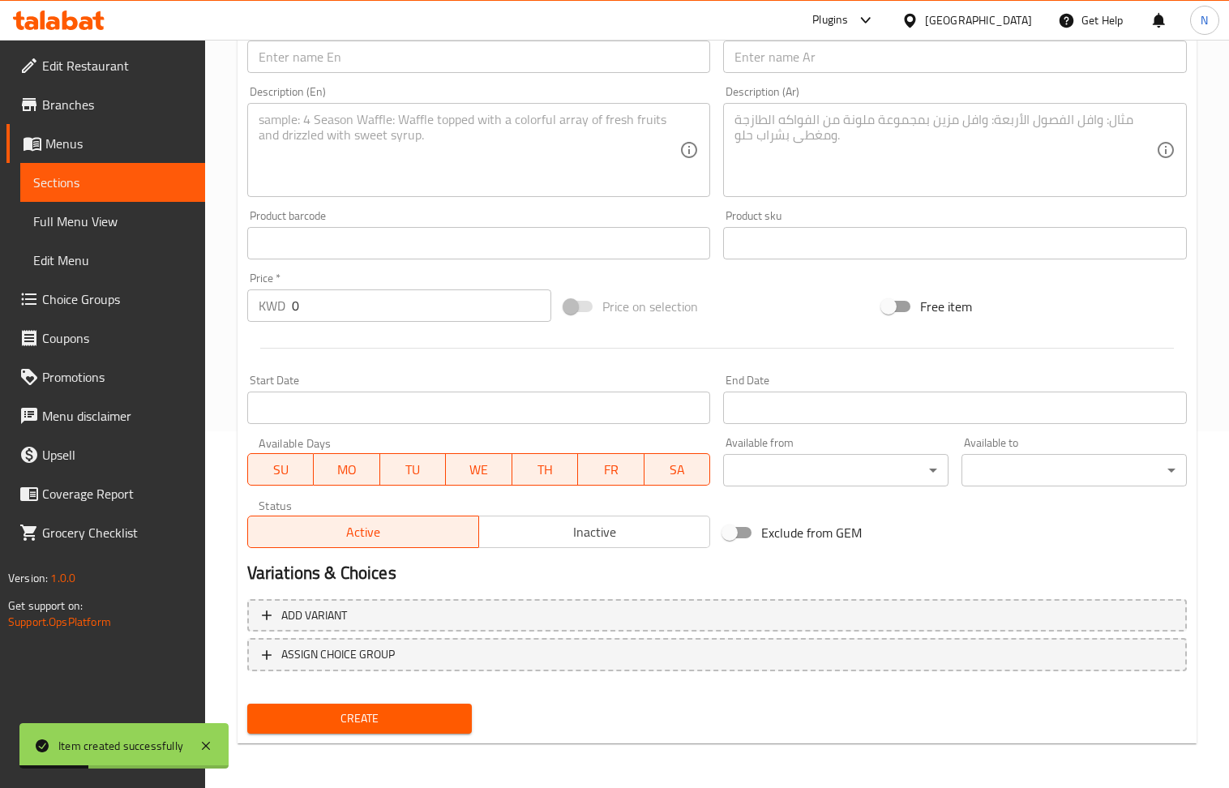
scroll to position [140, 0]
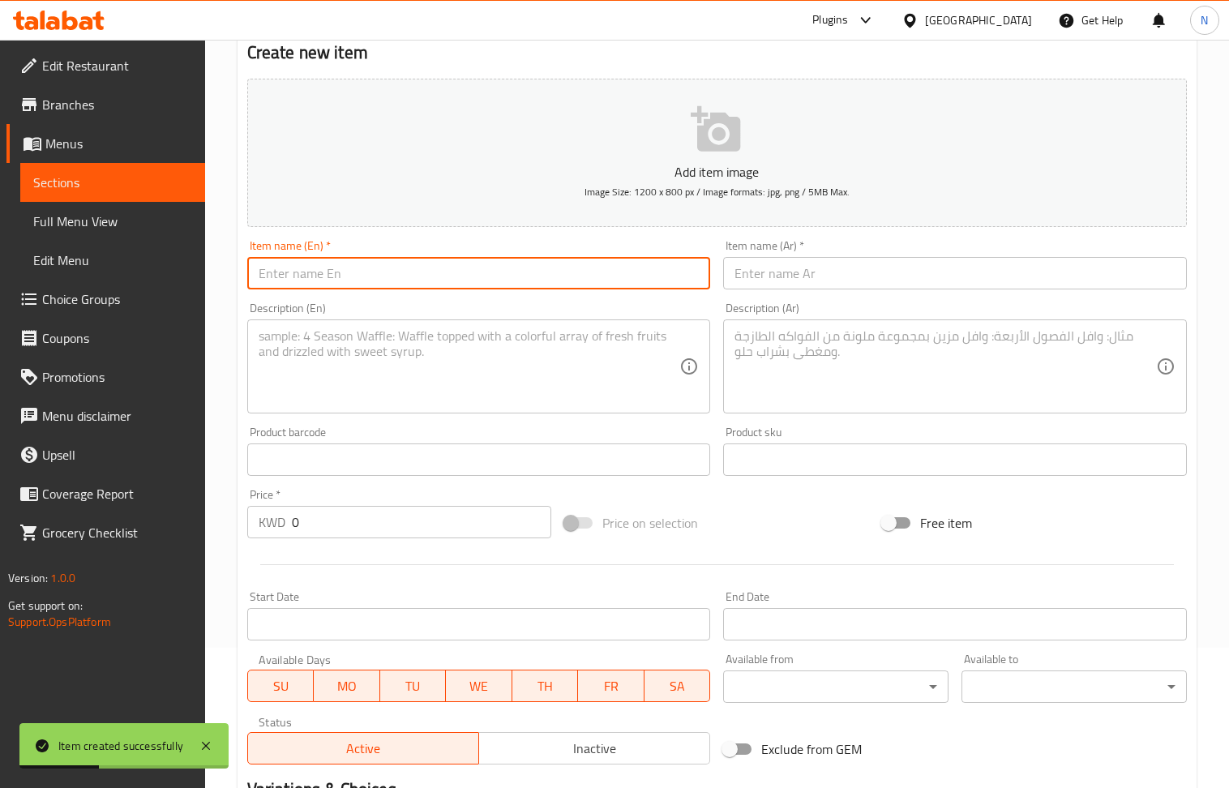
click at [389, 272] on input "text" at bounding box center [479, 273] width 464 height 32
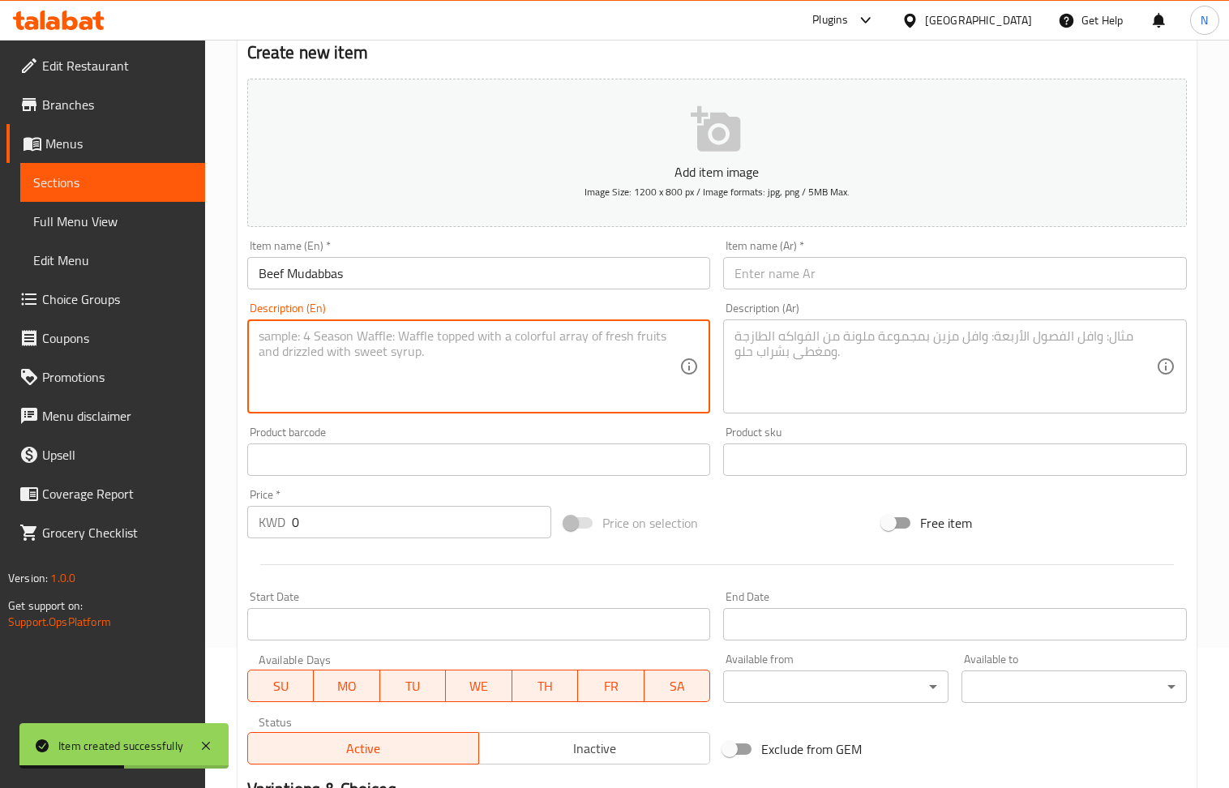
click at [397, 363] on textarea at bounding box center [470, 366] width 422 height 77
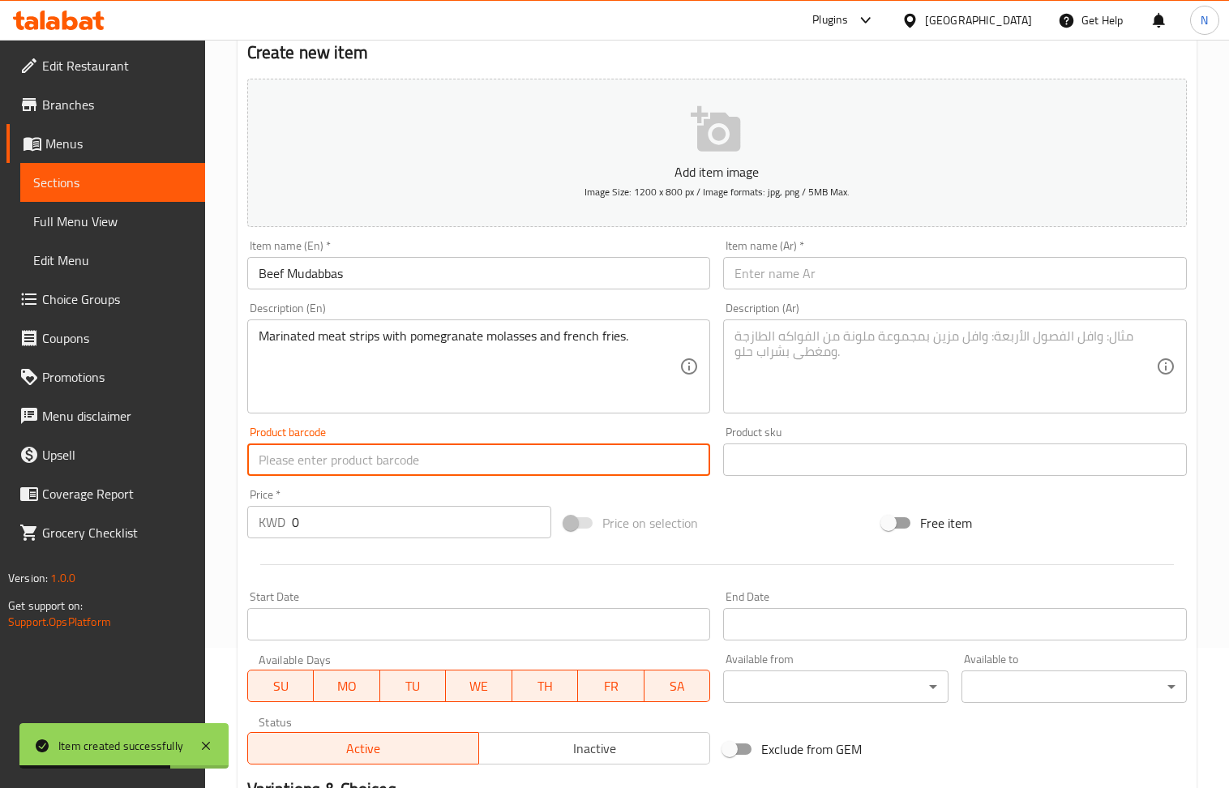
click at [354, 467] on input "text" at bounding box center [479, 460] width 464 height 32
drag, startPoint x: 383, startPoint y: 461, endPoint x: 306, endPoint y: 464, distance: 77.1
click at [306, 464] on input "Regular: 2.750" at bounding box center [479, 460] width 464 height 32
click at [352, 517] on input "0" at bounding box center [422, 522] width 260 height 32
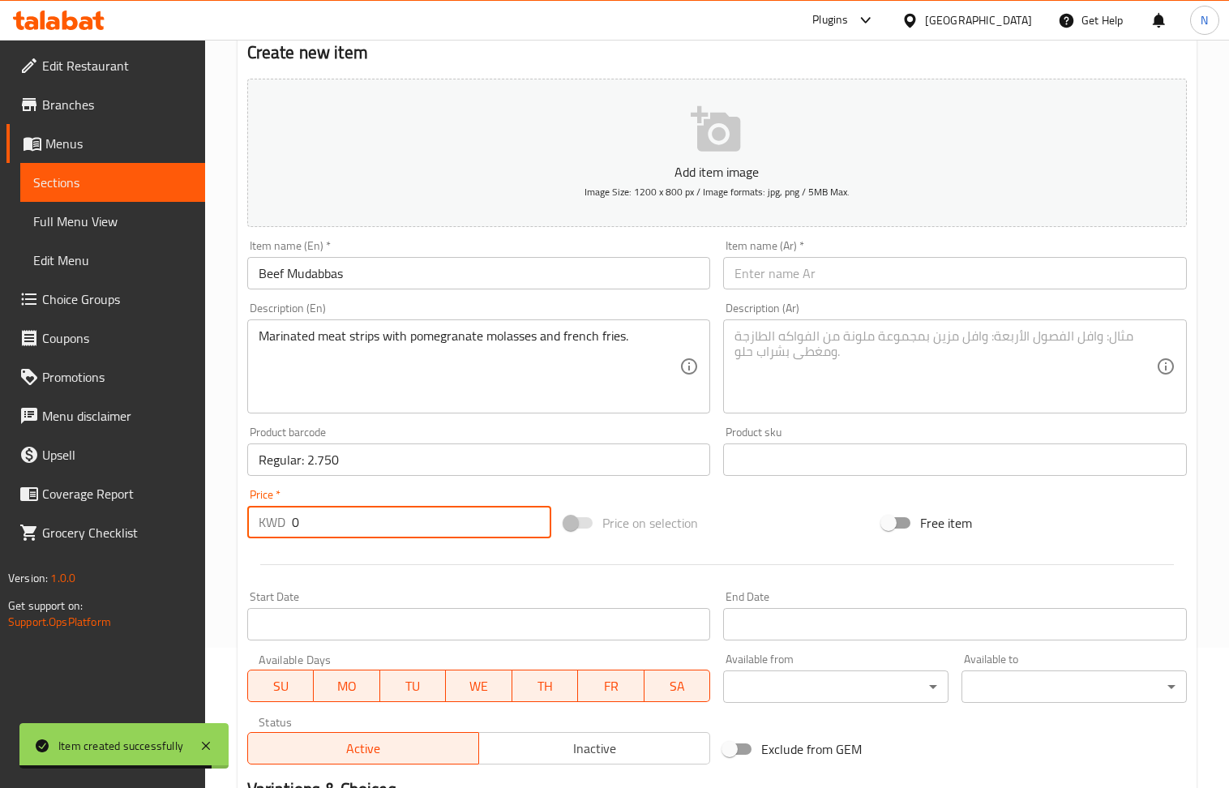
click at [352, 517] on input "0" at bounding box center [422, 522] width 260 height 32
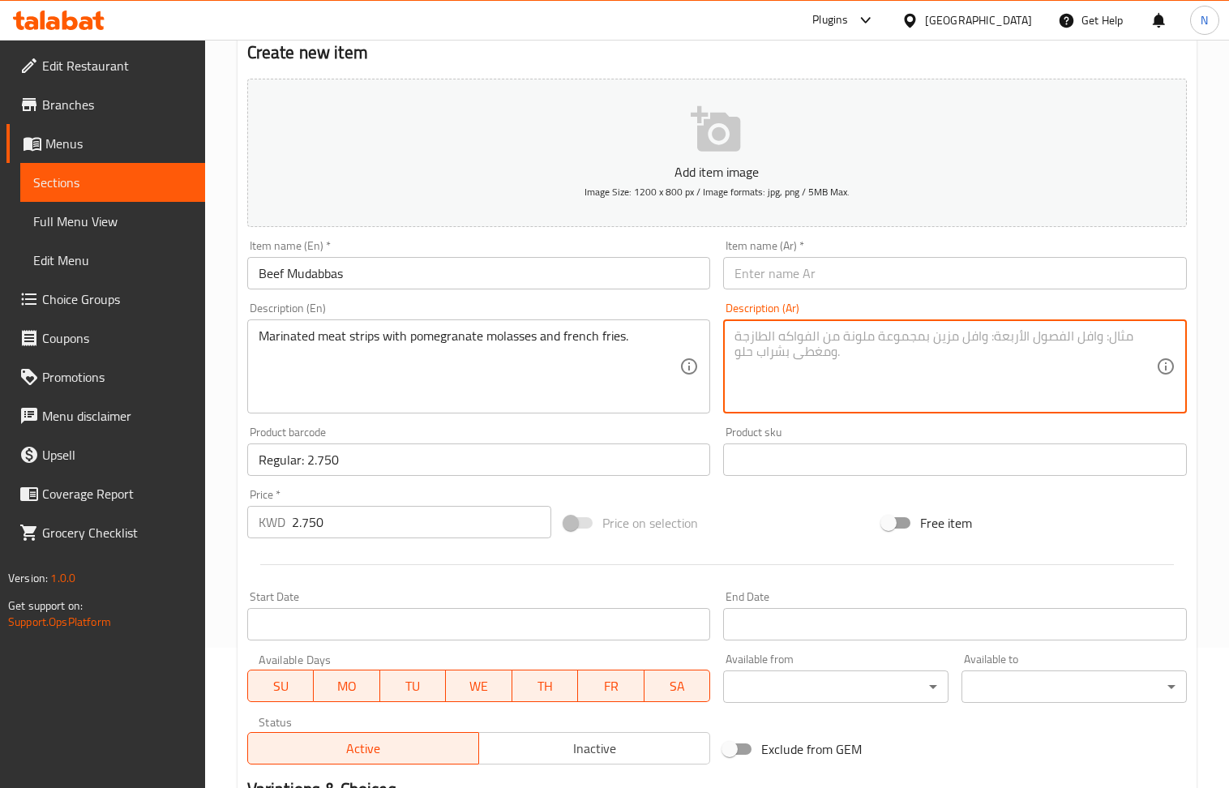
click at [848, 341] on textarea at bounding box center [946, 366] width 422 height 77
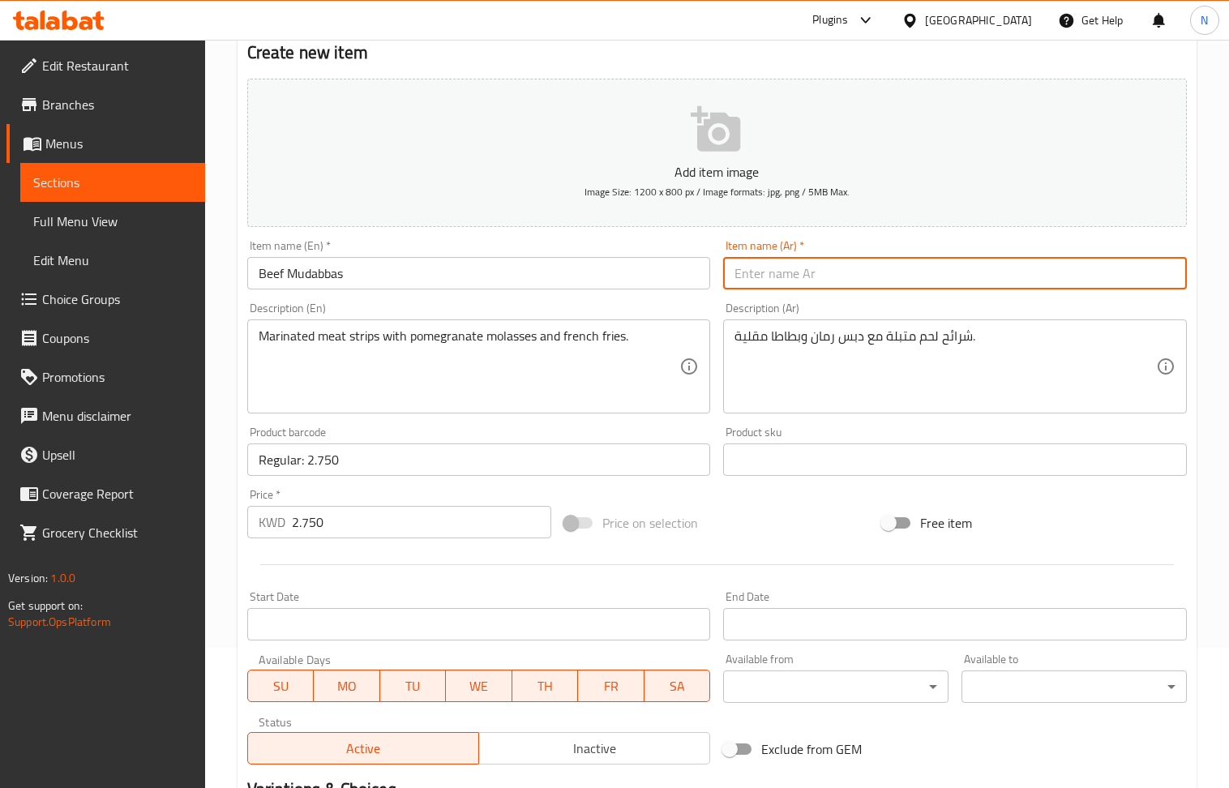
click at [857, 263] on input "text" at bounding box center [955, 273] width 464 height 32
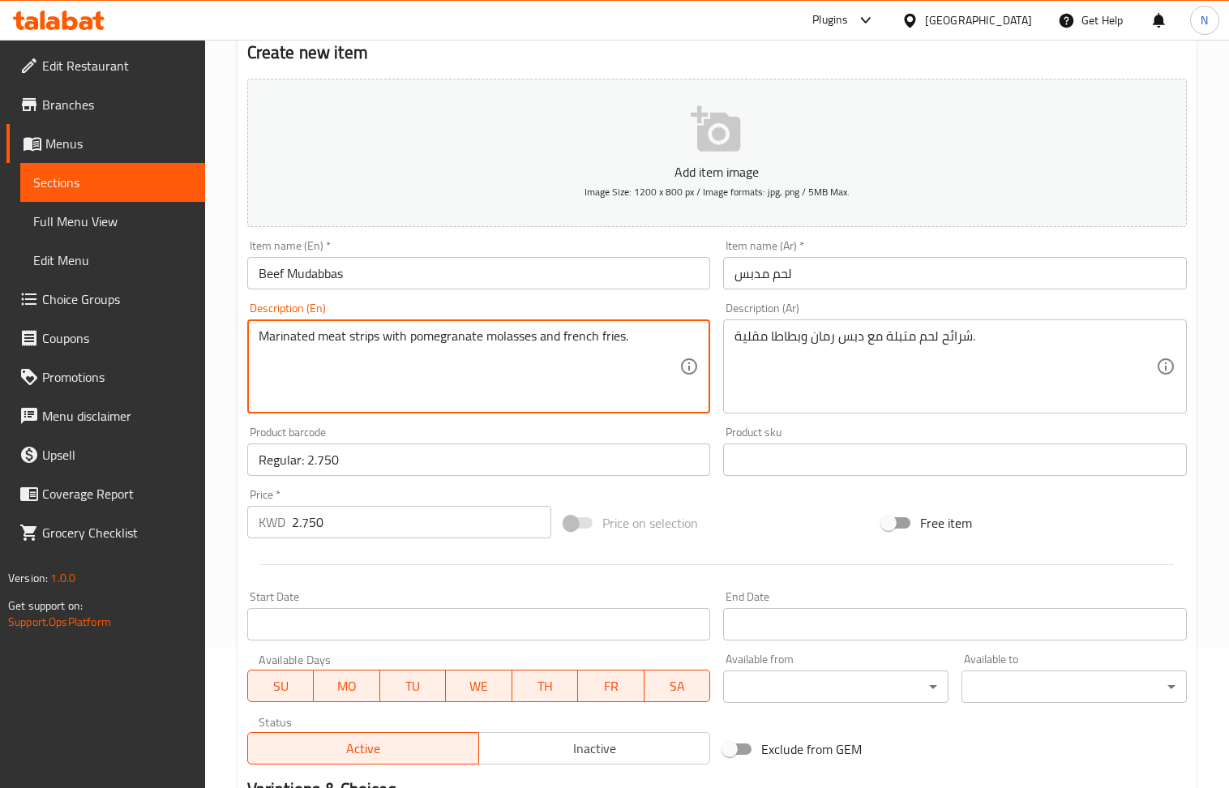
click at [510, 367] on textarea "Marinated meat strips with pomegranate molasses and french fries." at bounding box center [470, 366] width 422 height 77
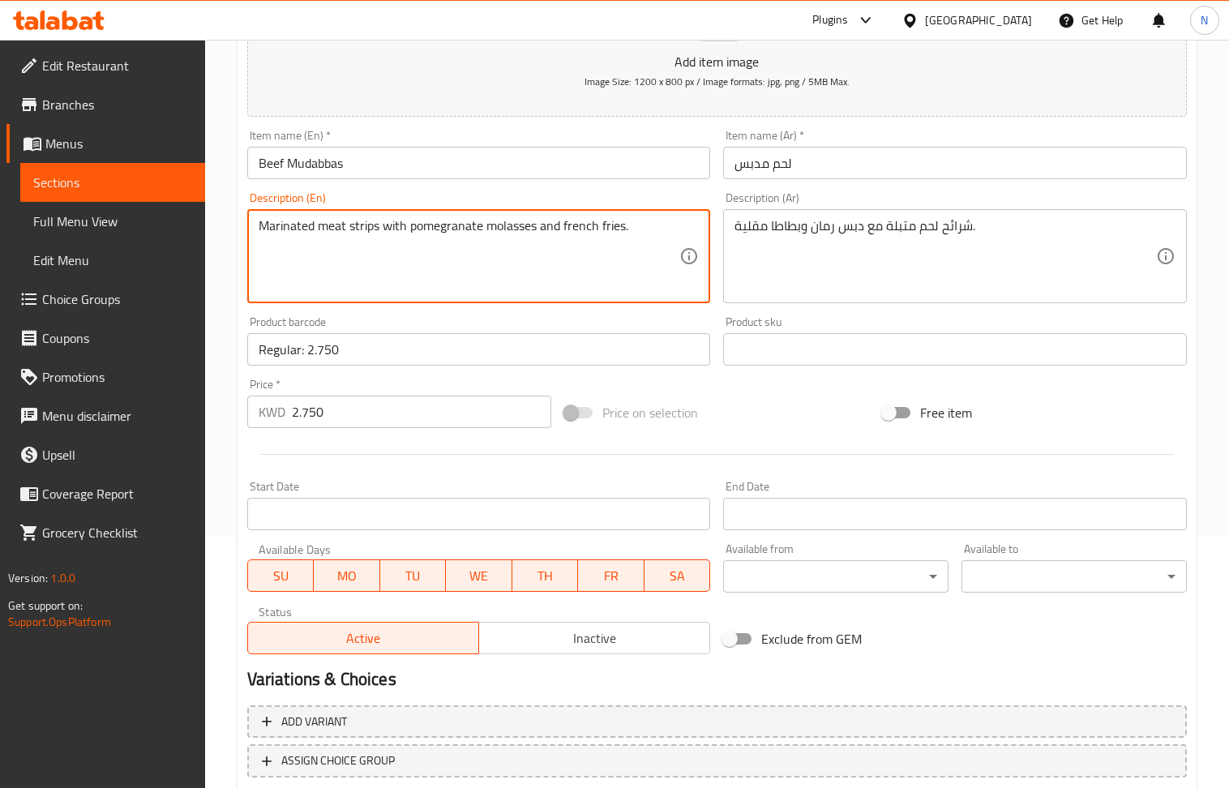
scroll to position [357, 0]
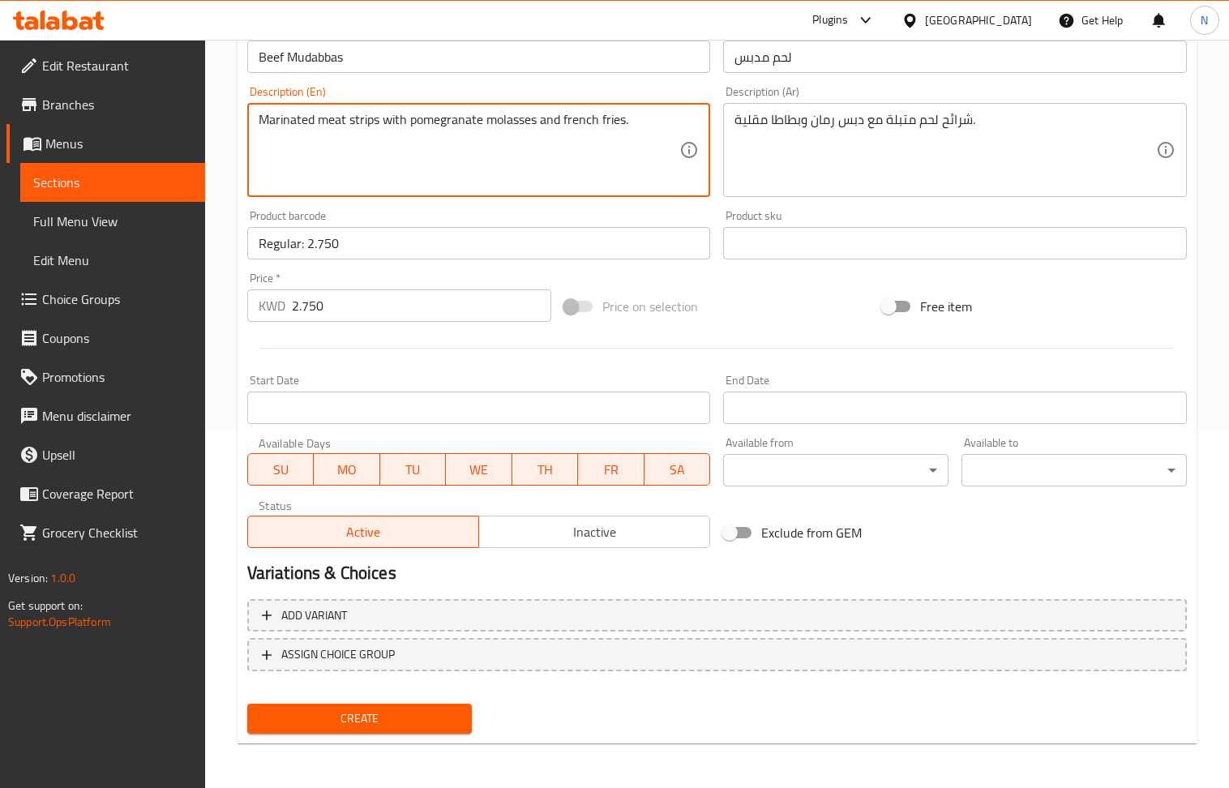
click at [394, 250] on input "Regular: 2.750" at bounding box center [479, 243] width 464 height 32
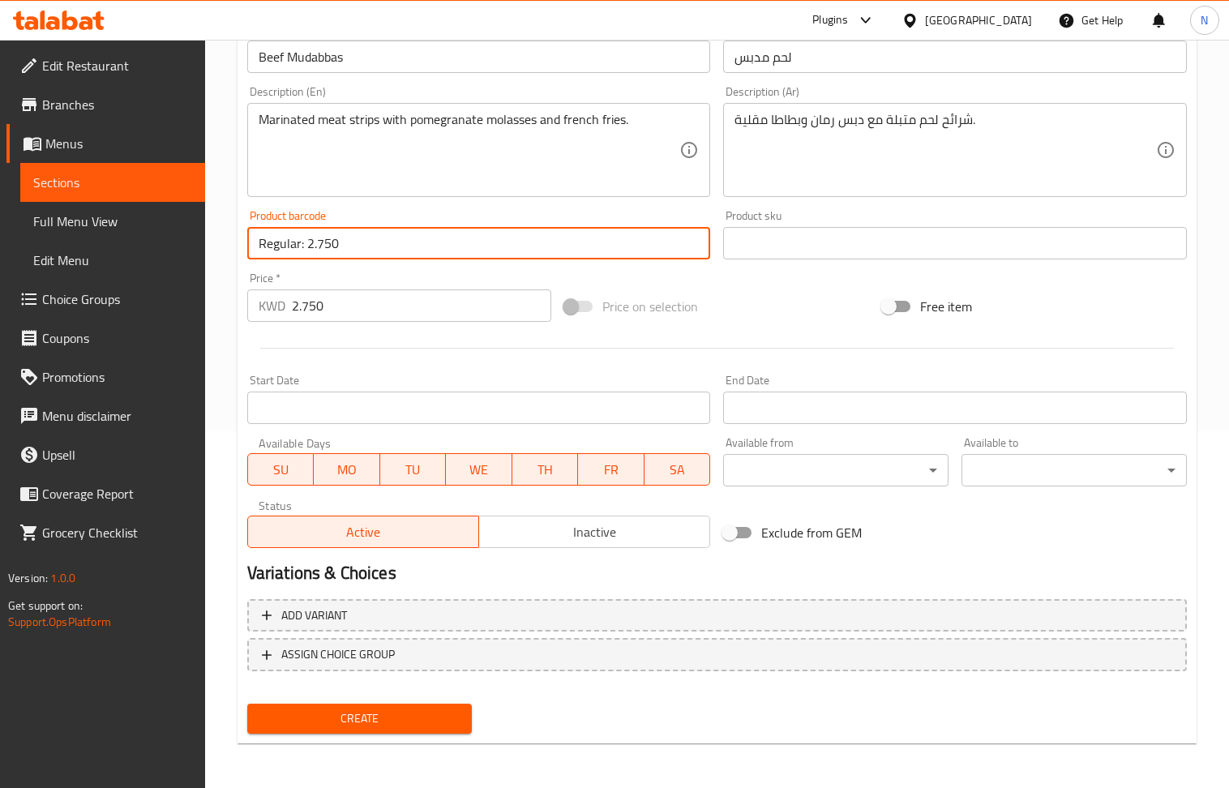
click at [394, 250] on input "Regular: 2.750" at bounding box center [479, 243] width 464 height 32
drag, startPoint x: 367, startPoint y: 710, endPoint x: 389, endPoint y: 534, distance: 178.2
click at [367, 705] on button "Create" at bounding box center [359, 719] width 225 height 30
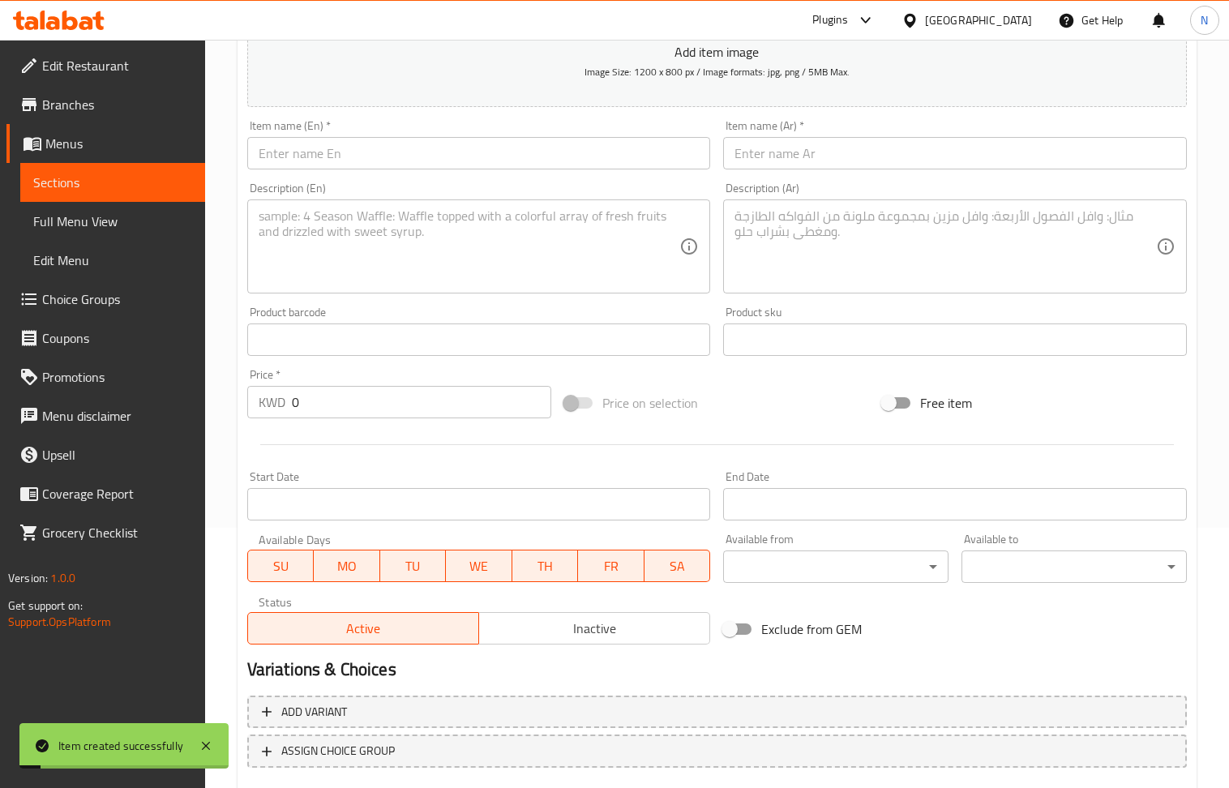
scroll to position [140, 0]
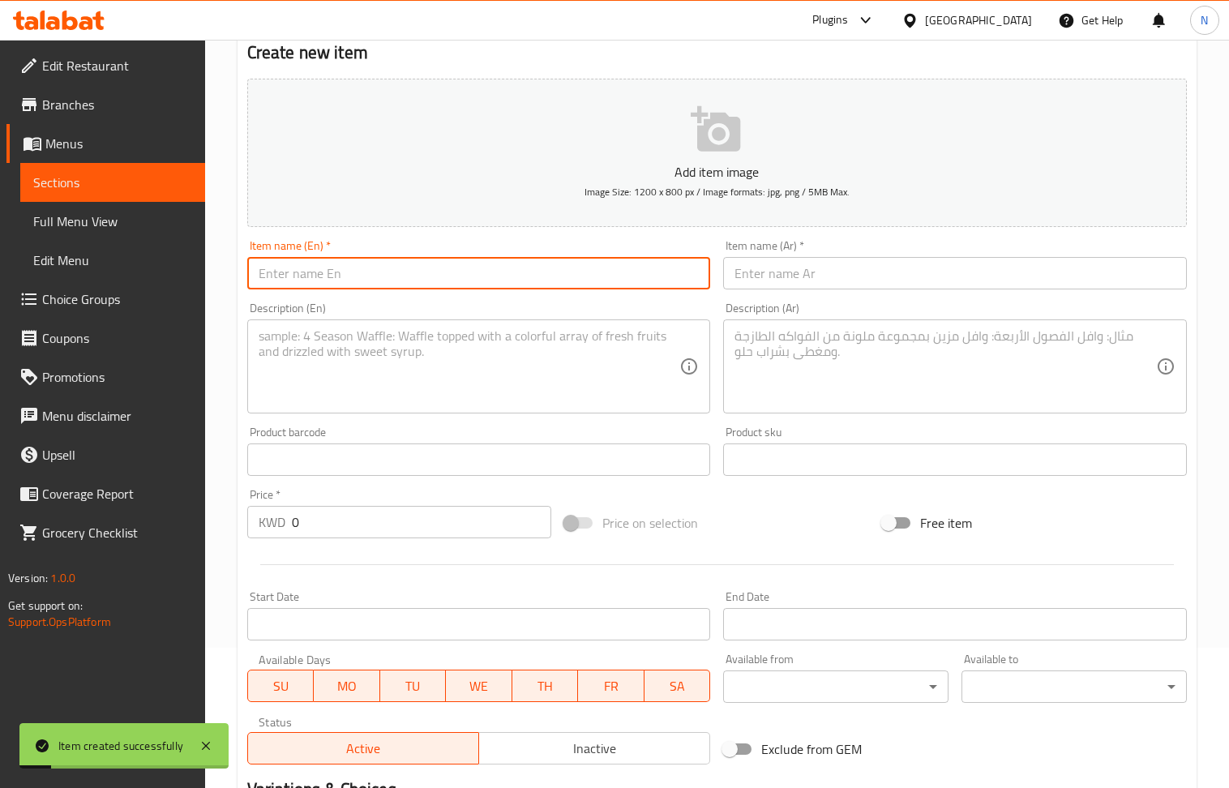
drag, startPoint x: 364, startPoint y: 285, endPoint x: 189, endPoint y: 46, distance: 296.5
click at [361, 279] on input "text" at bounding box center [479, 273] width 464 height 32
click at [347, 371] on textarea at bounding box center [470, 366] width 422 height 77
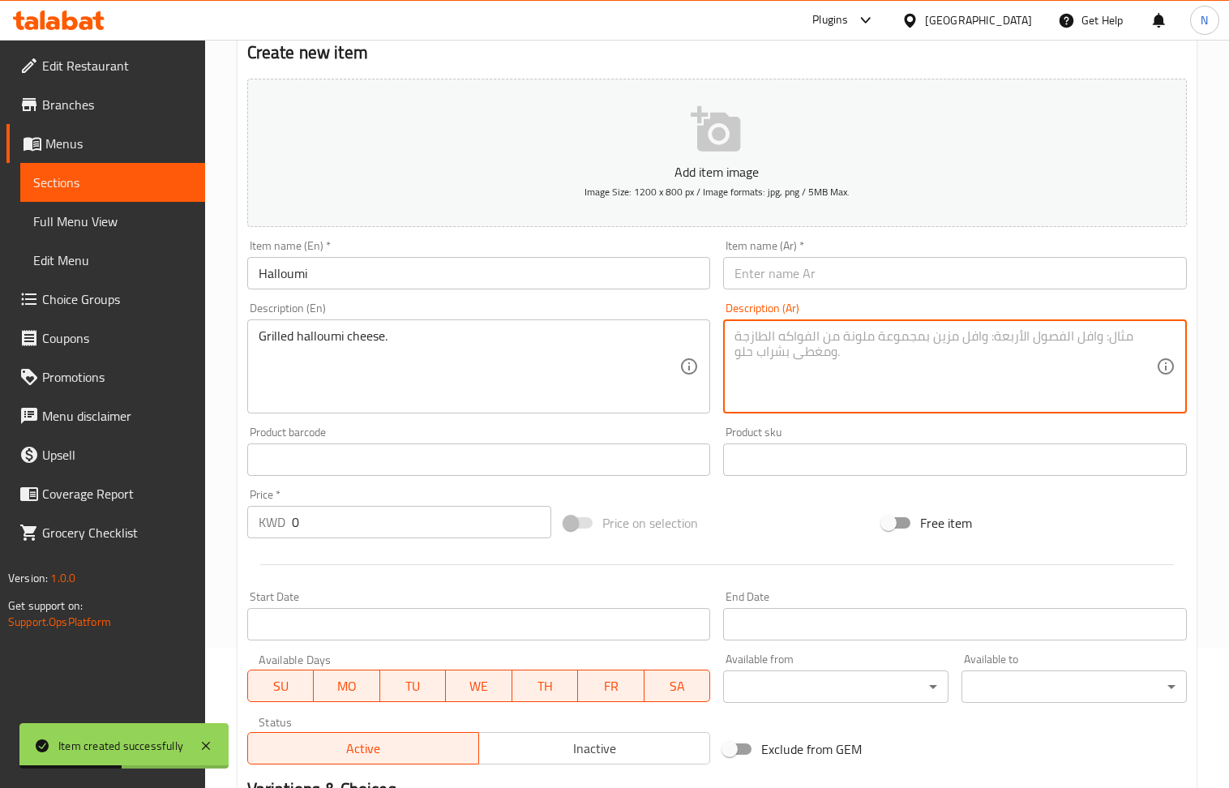
click at [845, 349] on textarea at bounding box center [946, 366] width 422 height 77
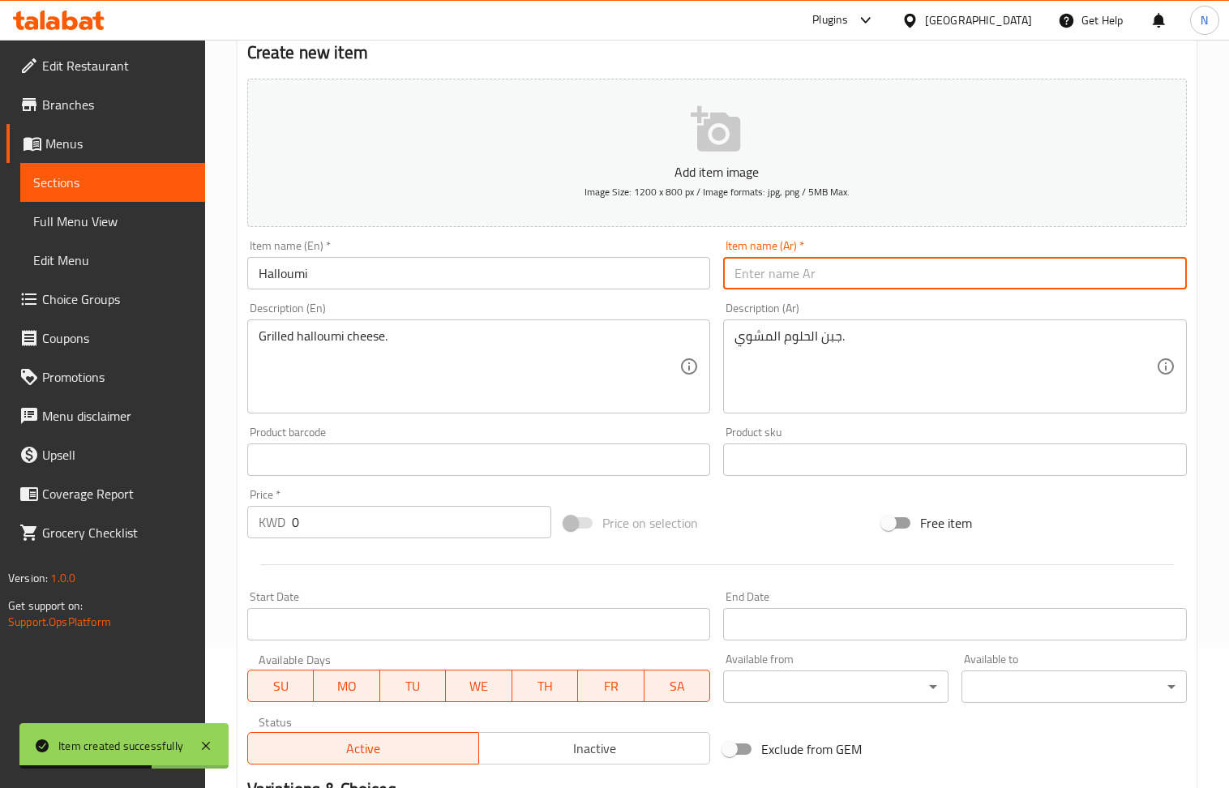
click at [879, 281] on input "text" at bounding box center [955, 273] width 464 height 32
click at [357, 448] on input "text" at bounding box center [479, 460] width 464 height 32
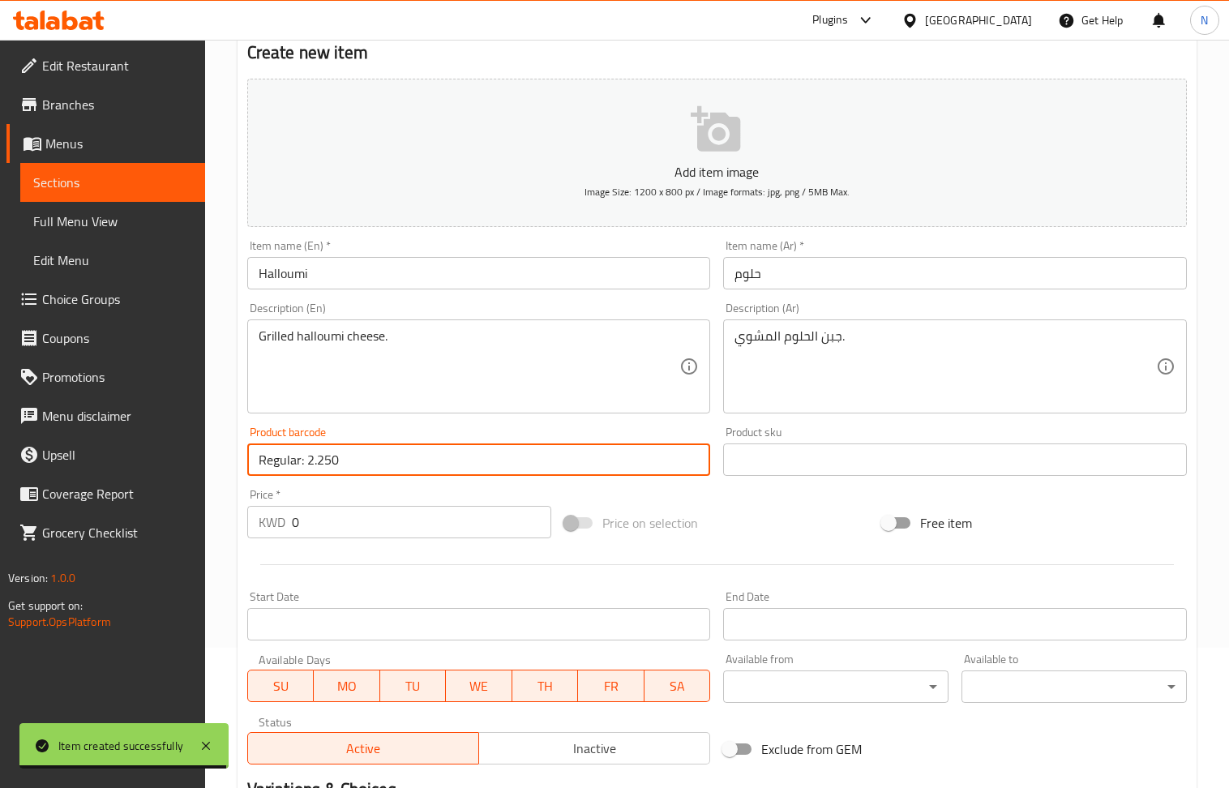
drag, startPoint x: 397, startPoint y: 471, endPoint x: 308, endPoint y: 468, distance: 88.5
click at [308, 468] on input "Regular: 2.250" at bounding box center [479, 460] width 464 height 32
click at [341, 526] on input "0" at bounding box center [422, 522] width 260 height 32
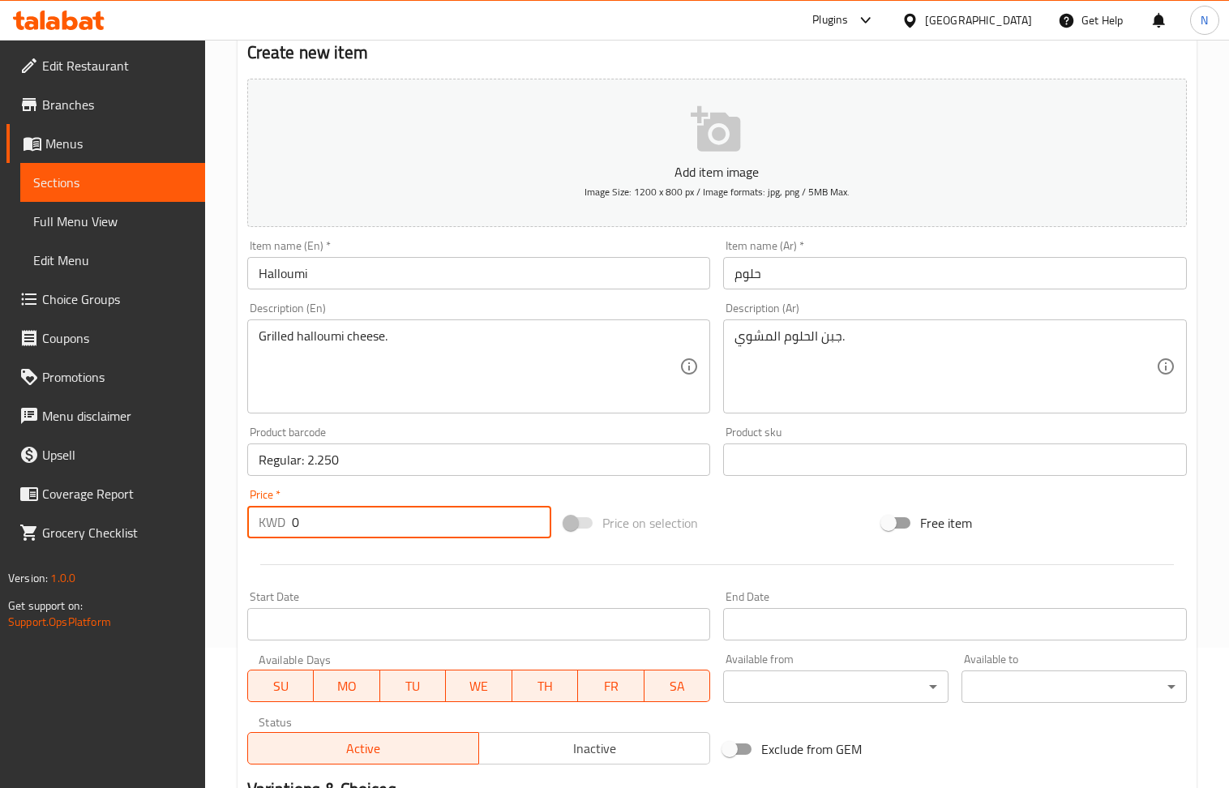
click at [341, 526] on input "0" at bounding box center [422, 522] width 260 height 32
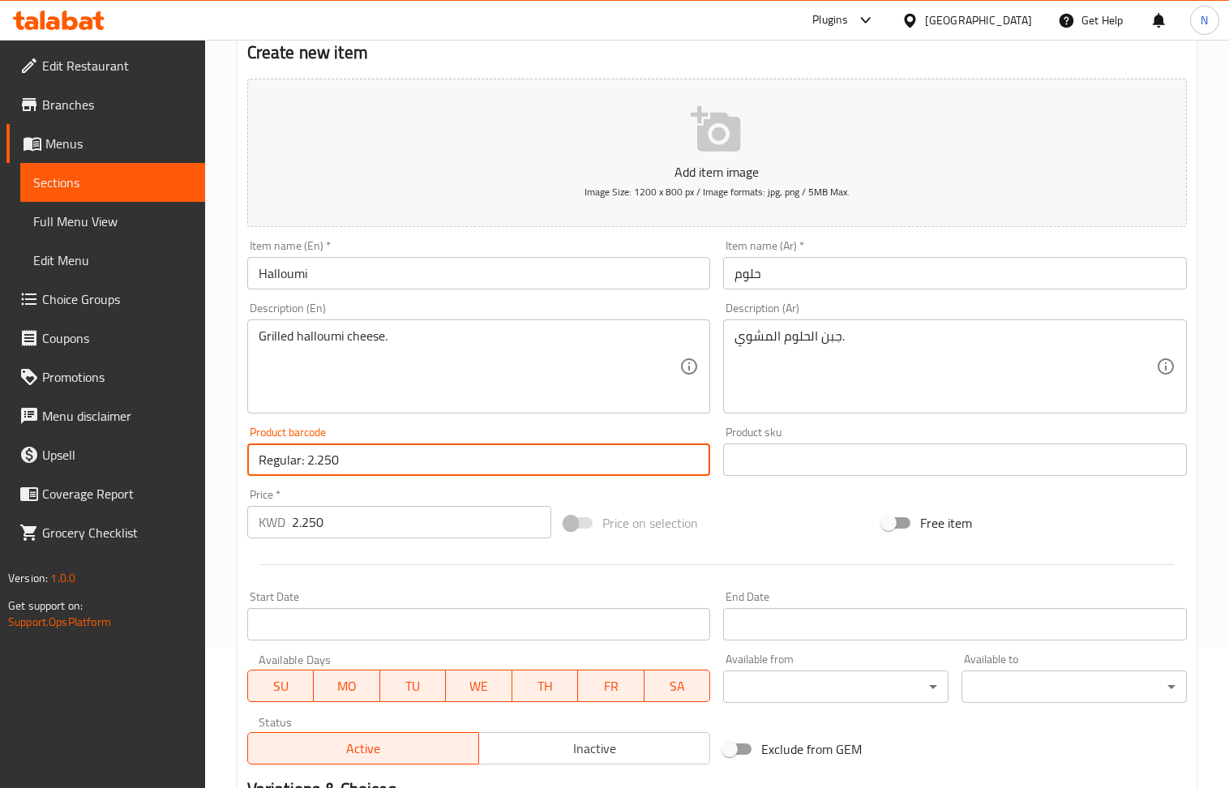
click at [351, 461] on input "Regular: 2.250" at bounding box center [479, 460] width 464 height 32
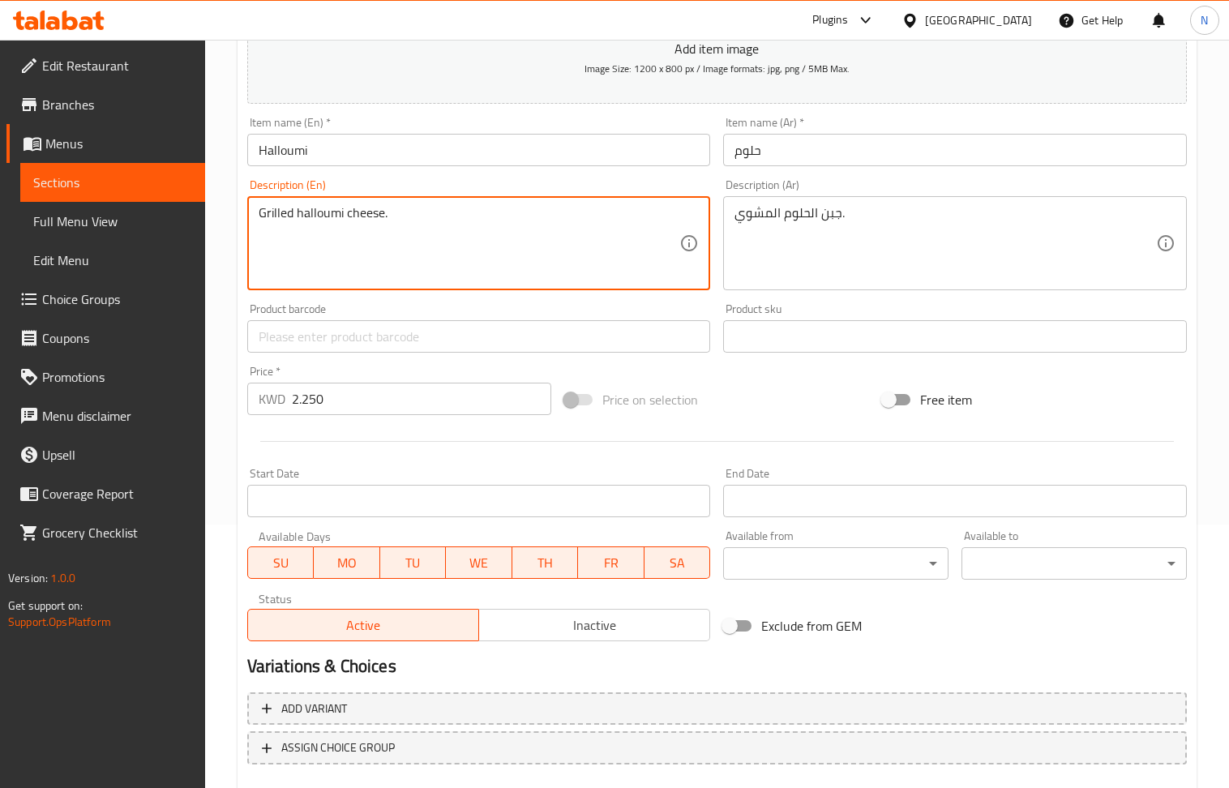
scroll to position [357, 0]
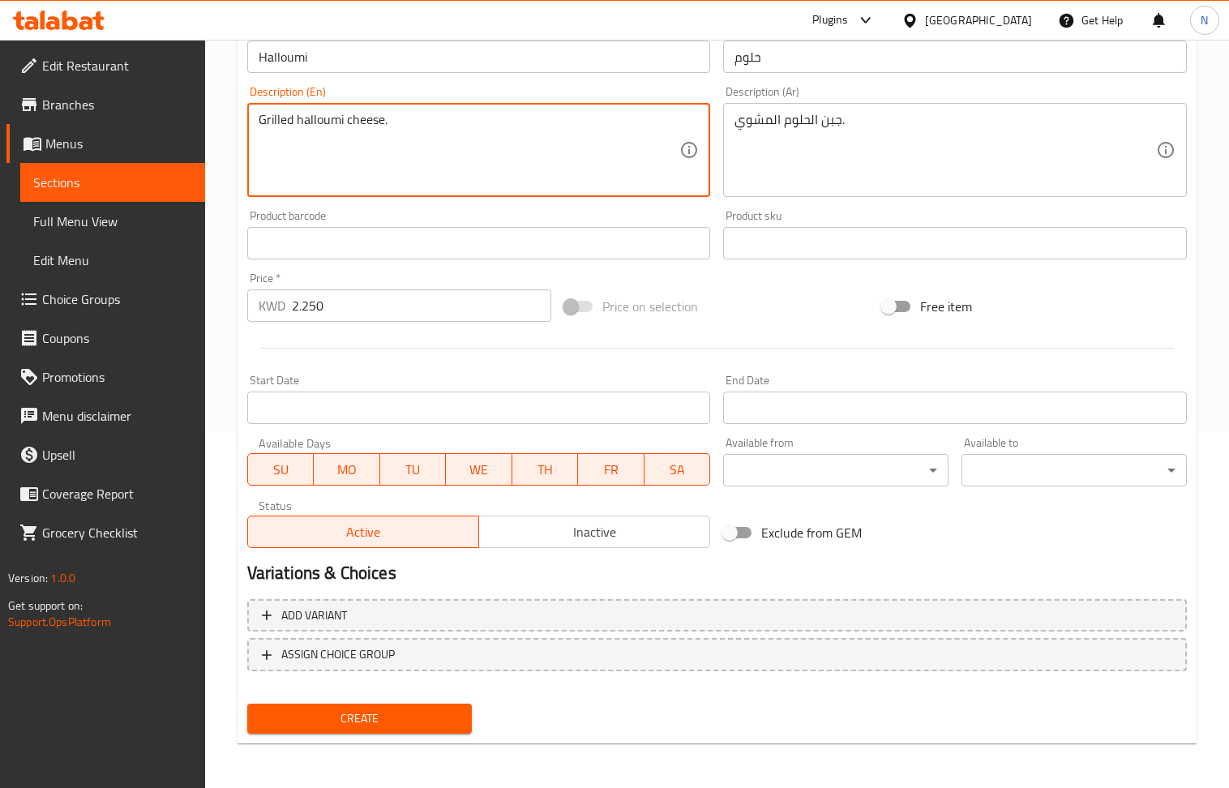
click at [367, 720] on span "Create" at bounding box center [359, 719] width 199 height 20
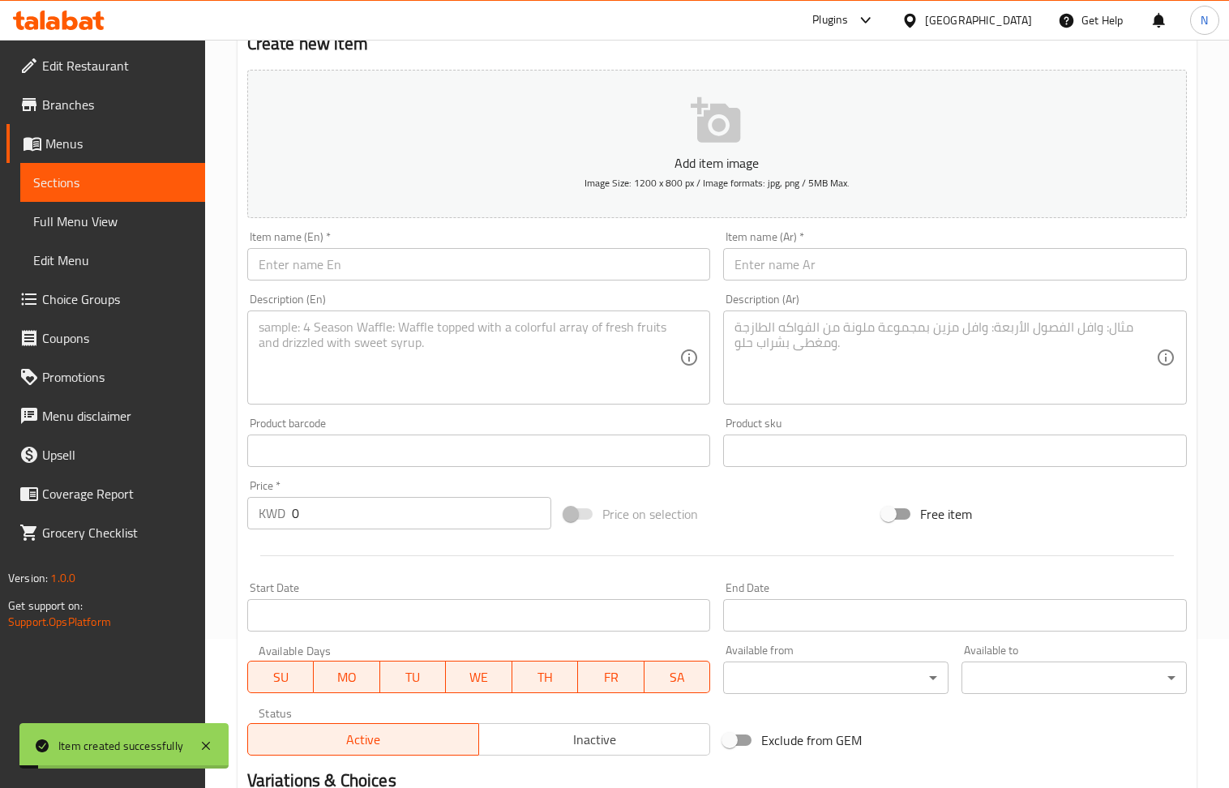
scroll to position [140, 0]
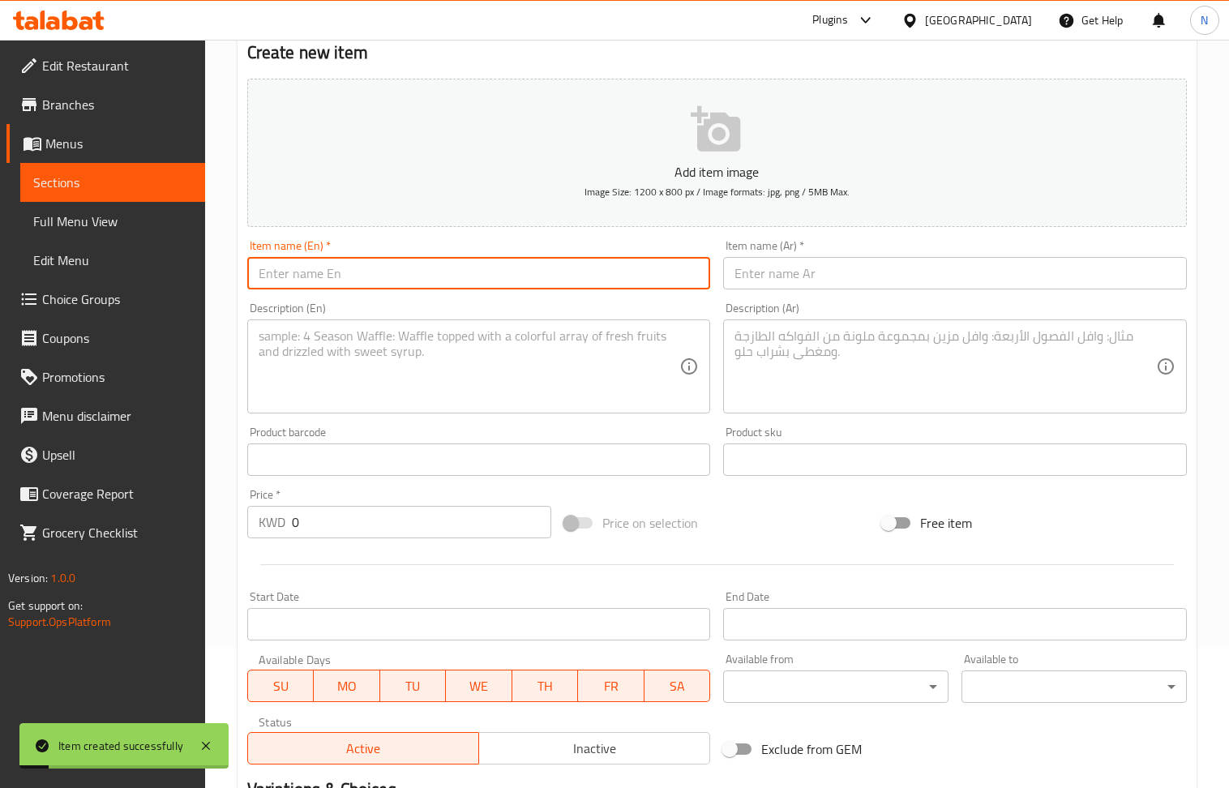
drag, startPoint x: 357, startPoint y: 284, endPoint x: 199, endPoint y: 69, distance: 266.8
click at [357, 284] on input "text" at bounding box center [479, 273] width 464 height 32
click at [307, 374] on textarea at bounding box center [470, 366] width 422 height 77
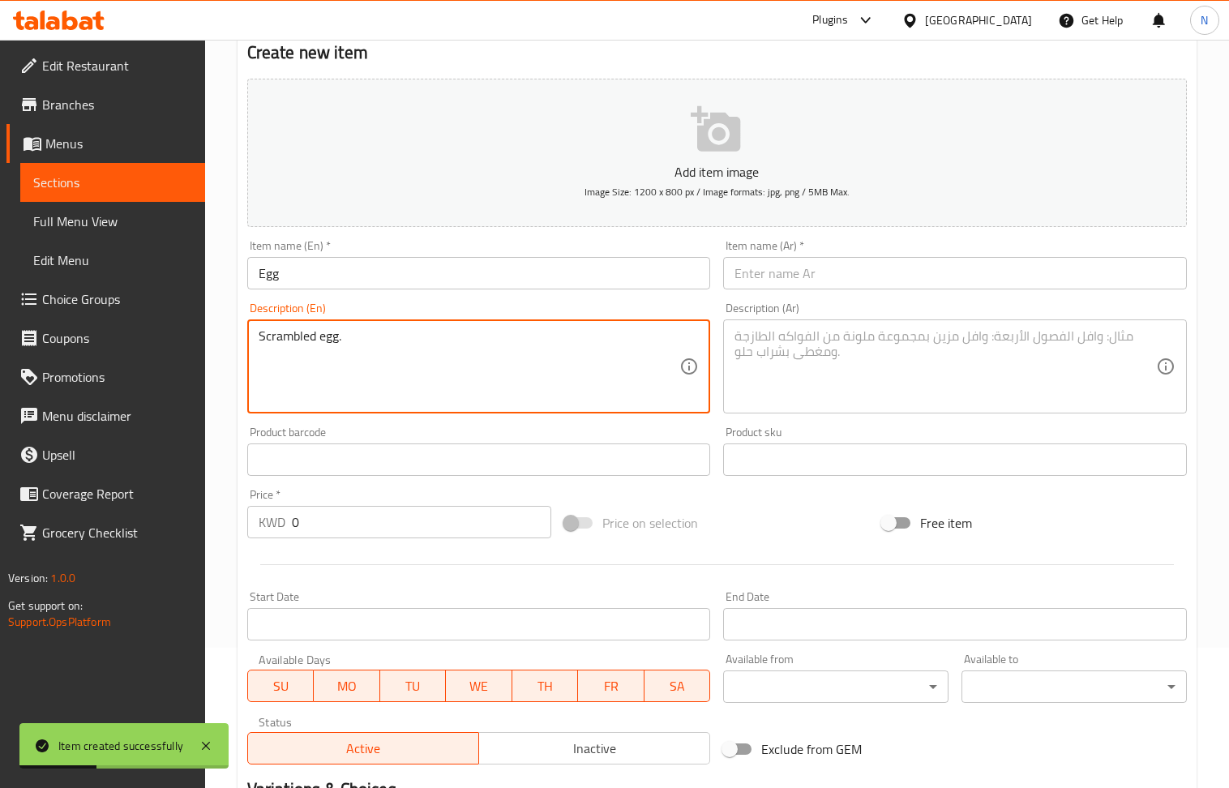
click at [854, 406] on div "Description (Ar)" at bounding box center [955, 367] width 464 height 94
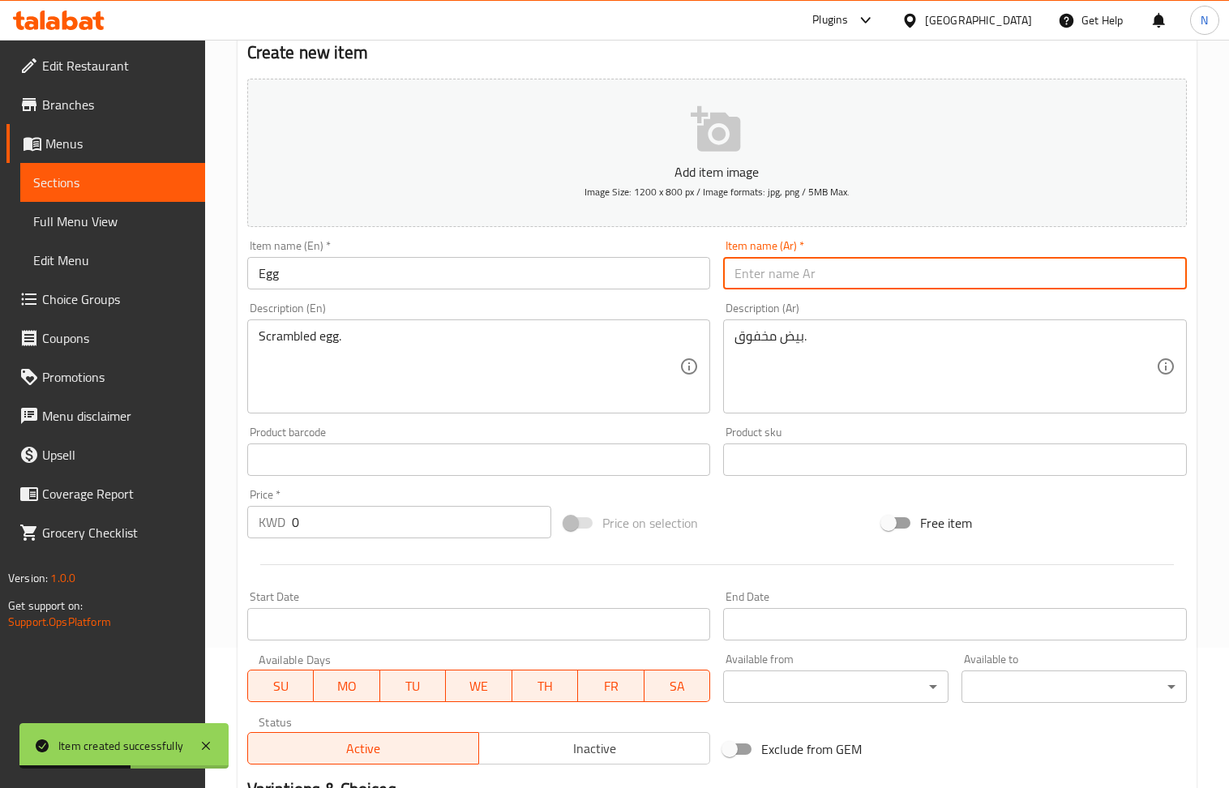
drag, startPoint x: 866, startPoint y: 277, endPoint x: 575, endPoint y: 222, distance: 296.3
click at [866, 277] on input "text" at bounding box center [955, 273] width 464 height 32
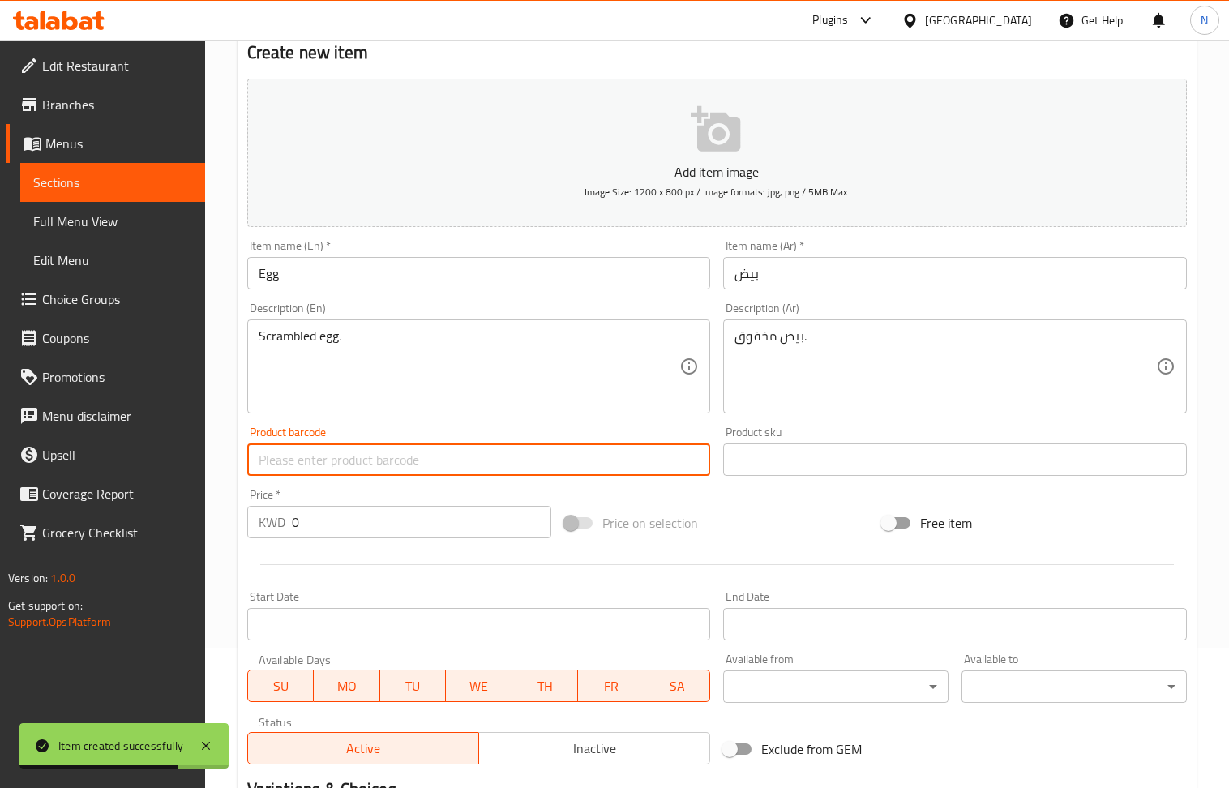
click at [384, 467] on input "text" at bounding box center [479, 460] width 464 height 32
drag, startPoint x: 396, startPoint y: 462, endPoint x: 309, endPoint y: 462, distance: 86.8
click at [309, 462] on input "Regular: 0.950" at bounding box center [479, 460] width 464 height 32
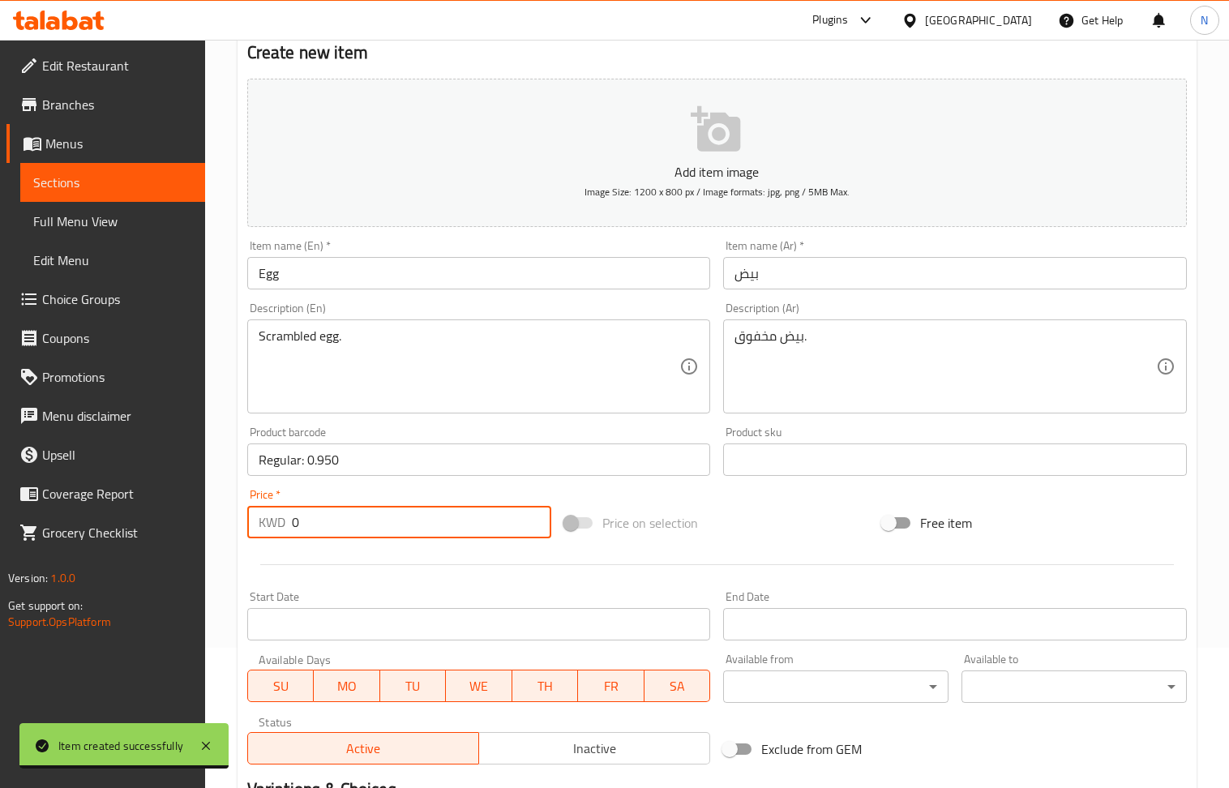
click at [351, 519] on input "0" at bounding box center [422, 522] width 260 height 32
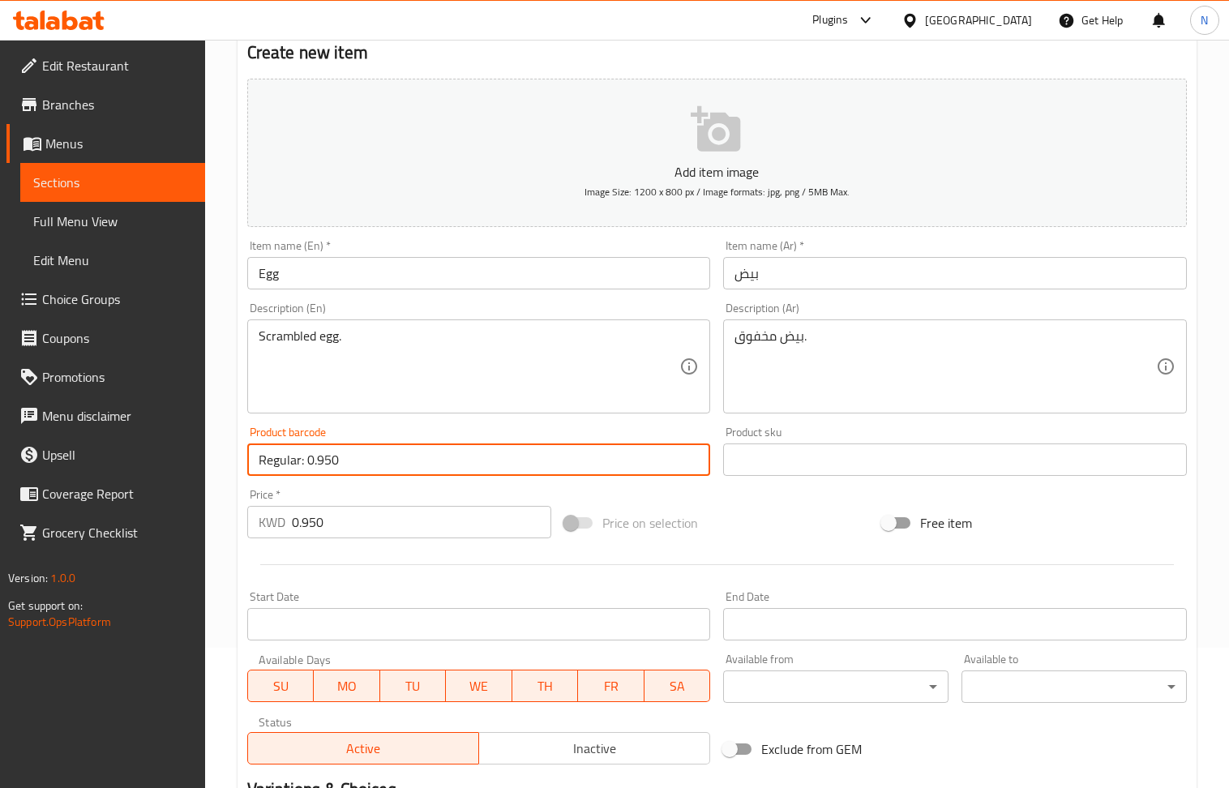
click at [371, 465] on input "Regular: 0.950" at bounding box center [479, 460] width 464 height 32
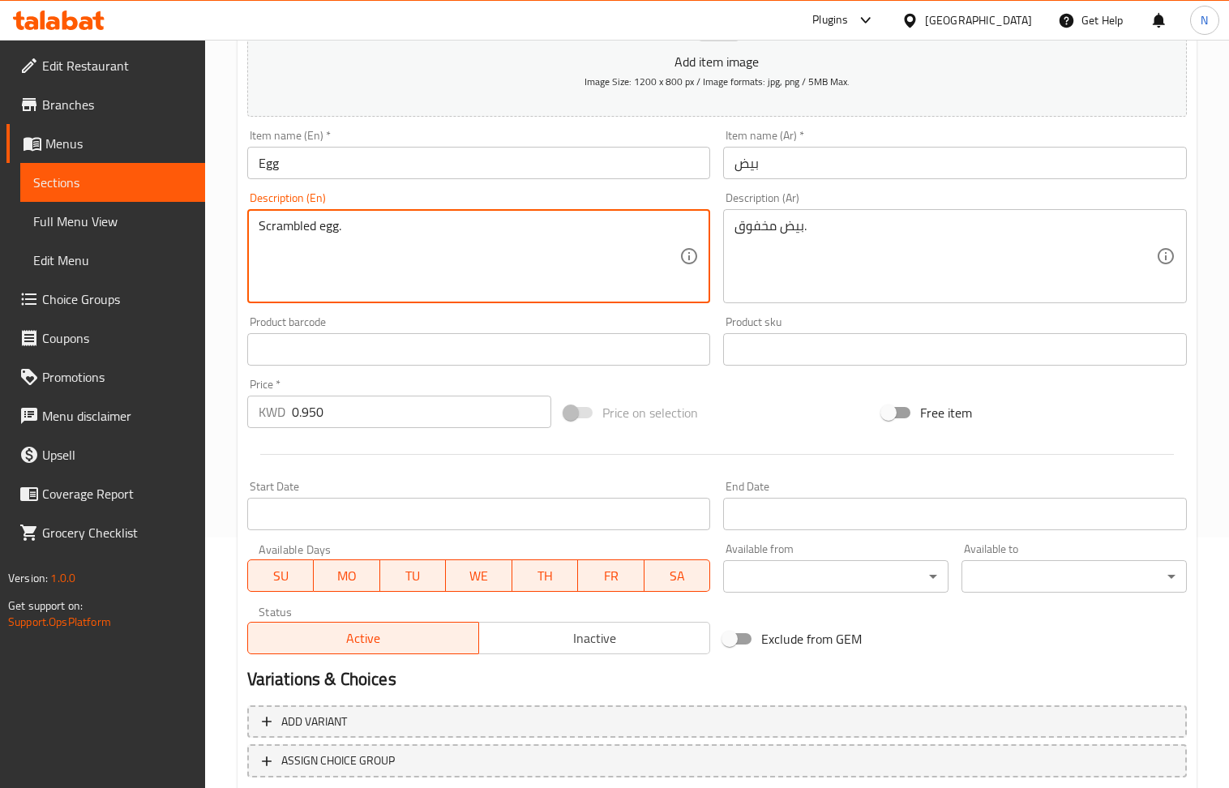
scroll to position [357, 0]
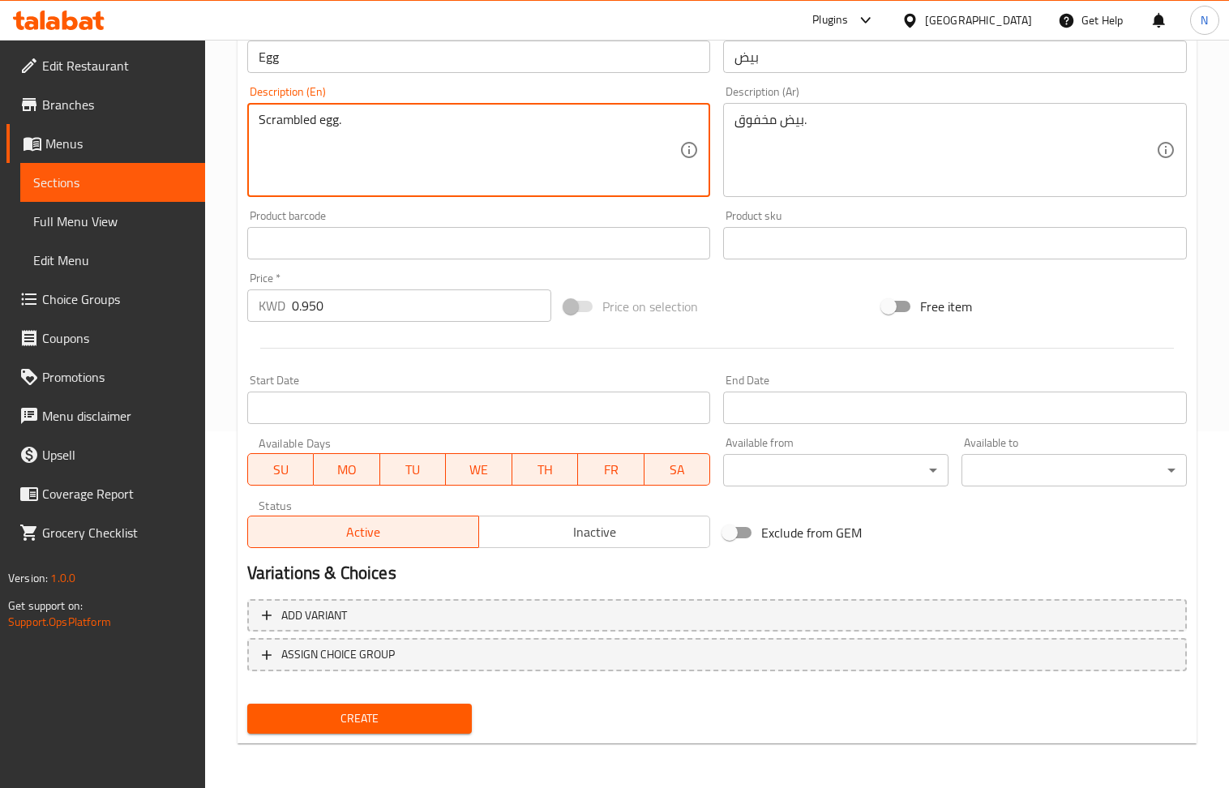
click at [354, 709] on span "Create" at bounding box center [359, 719] width 199 height 20
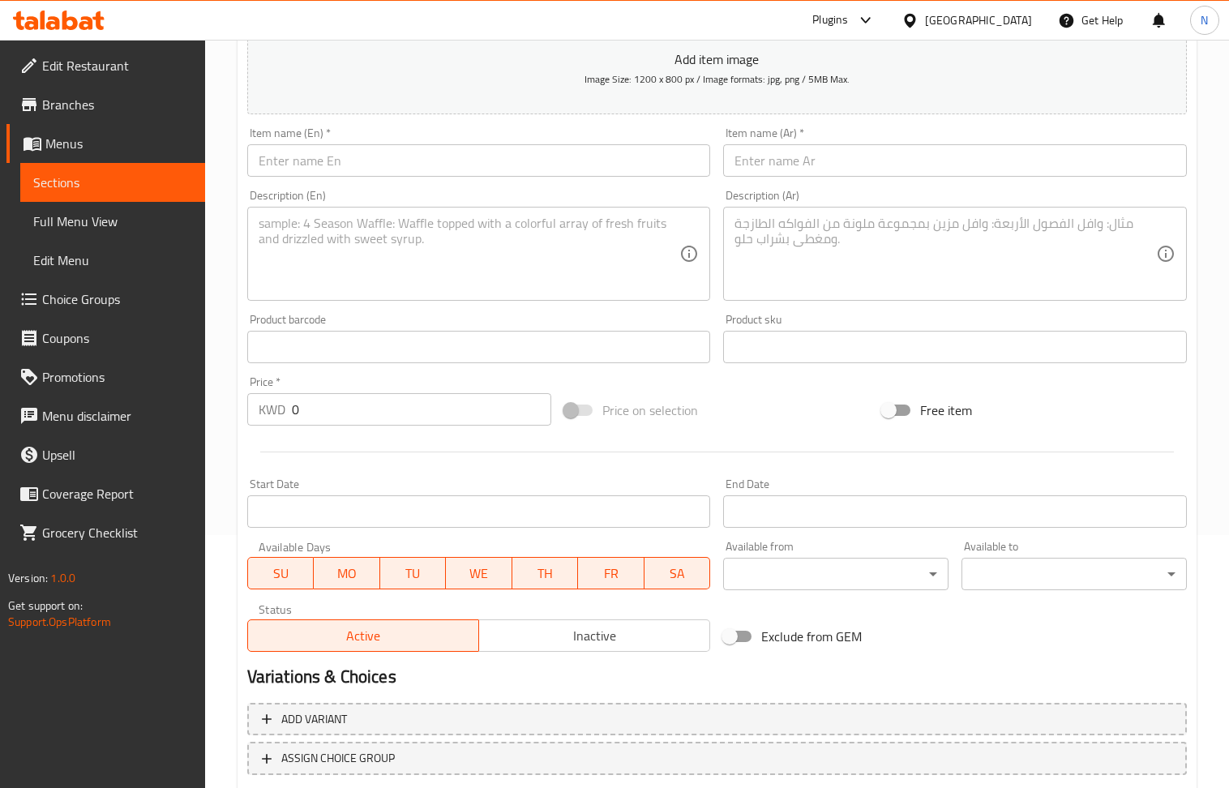
scroll to position [248, 0]
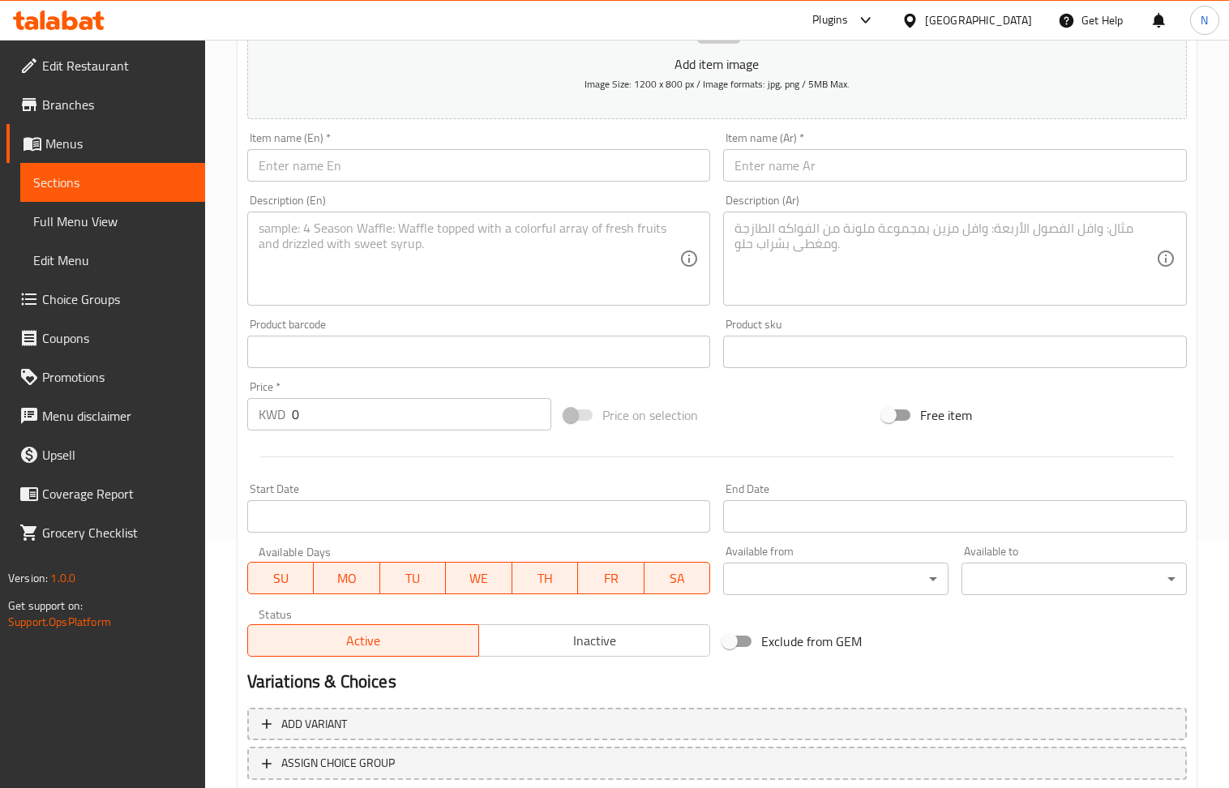
drag, startPoint x: 352, startPoint y: 176, endPoint x: 320, endPoint y: 147, distance: 43.6
click at [348, 170] on input "text" at bounding box center [479, 165] width 464 height 32
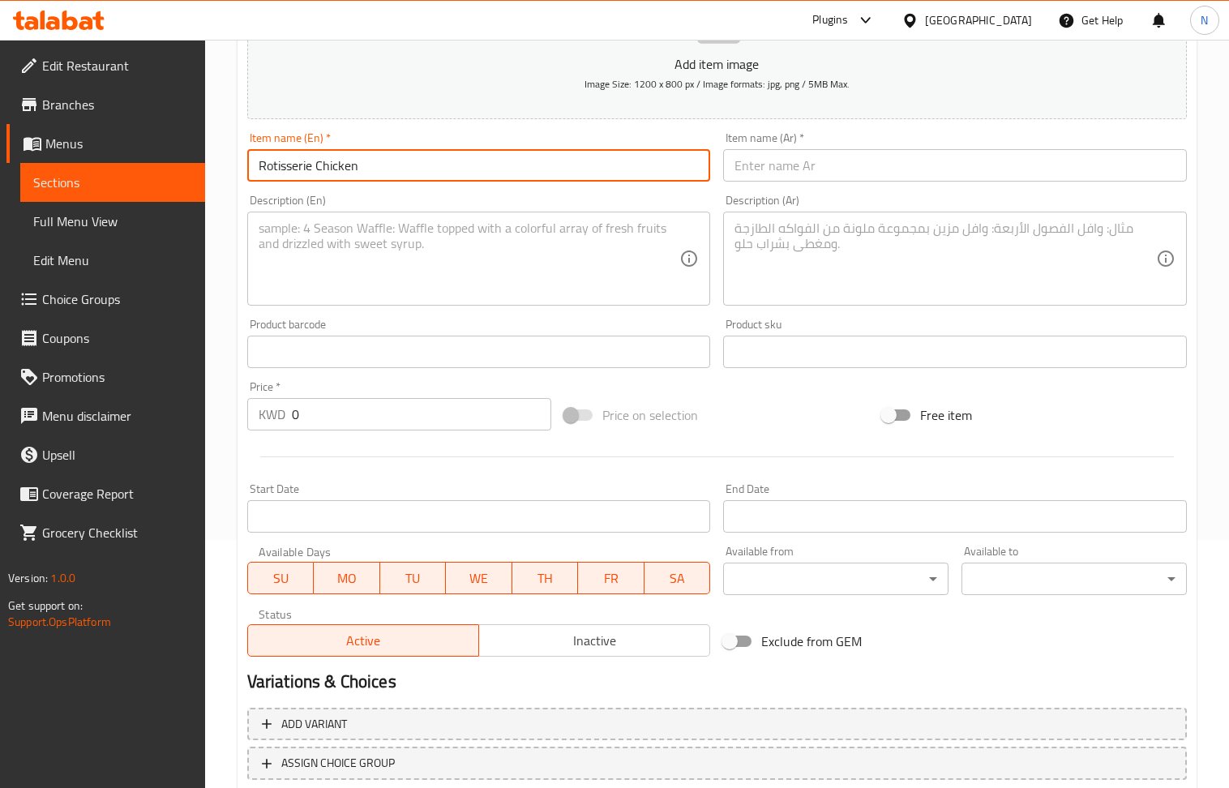
click at [352, 309] on div "Description (En) Description (En)" at bounding box center [479, 250] width 477 height 124
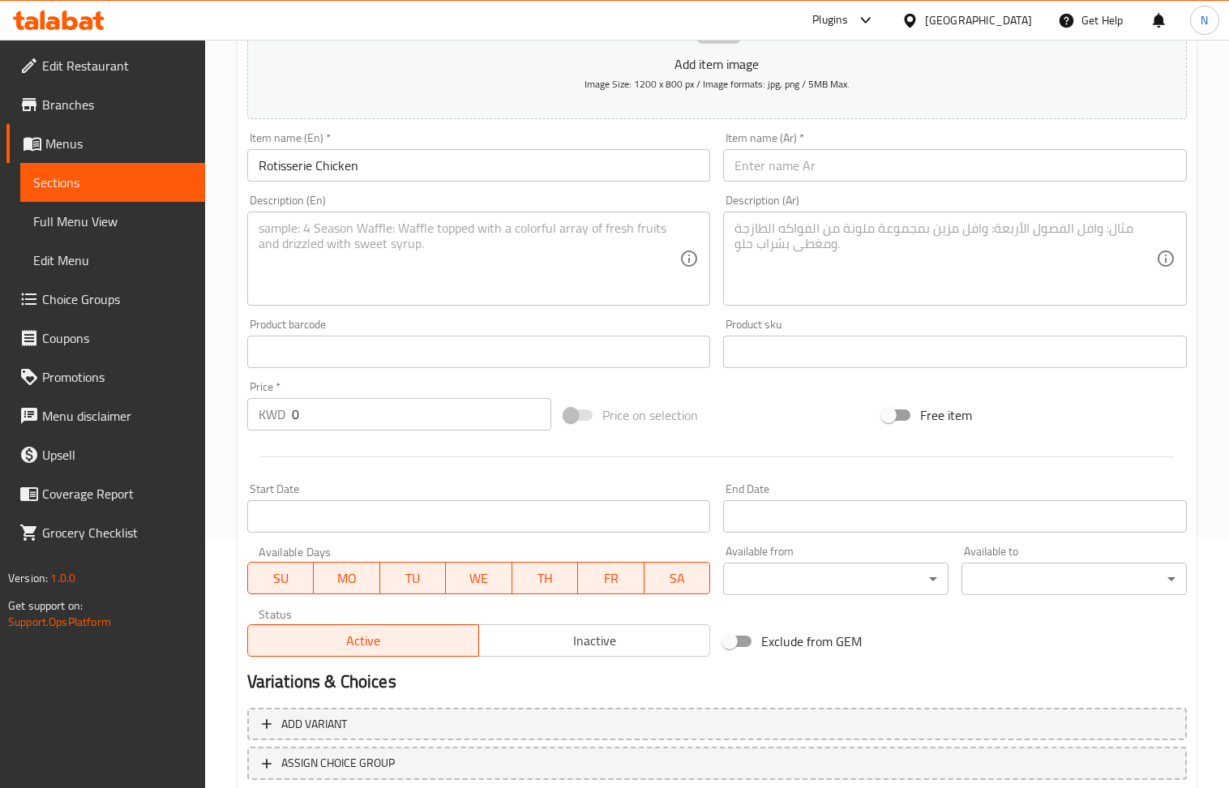
click at [354, 264] on textarea at bounding box center [470, 259] width 422 height 77
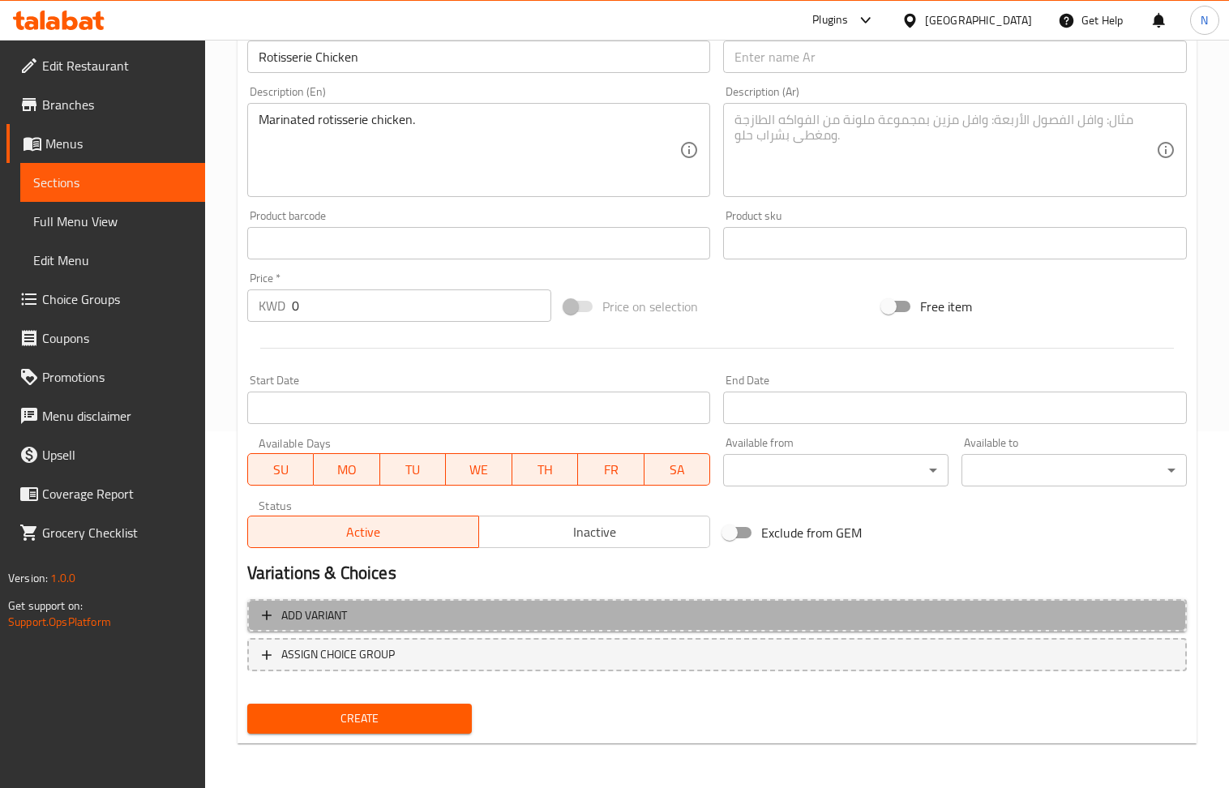
click at [660, 600] on button "Add variant" at bounding box center [717, 615] width 940 height 33
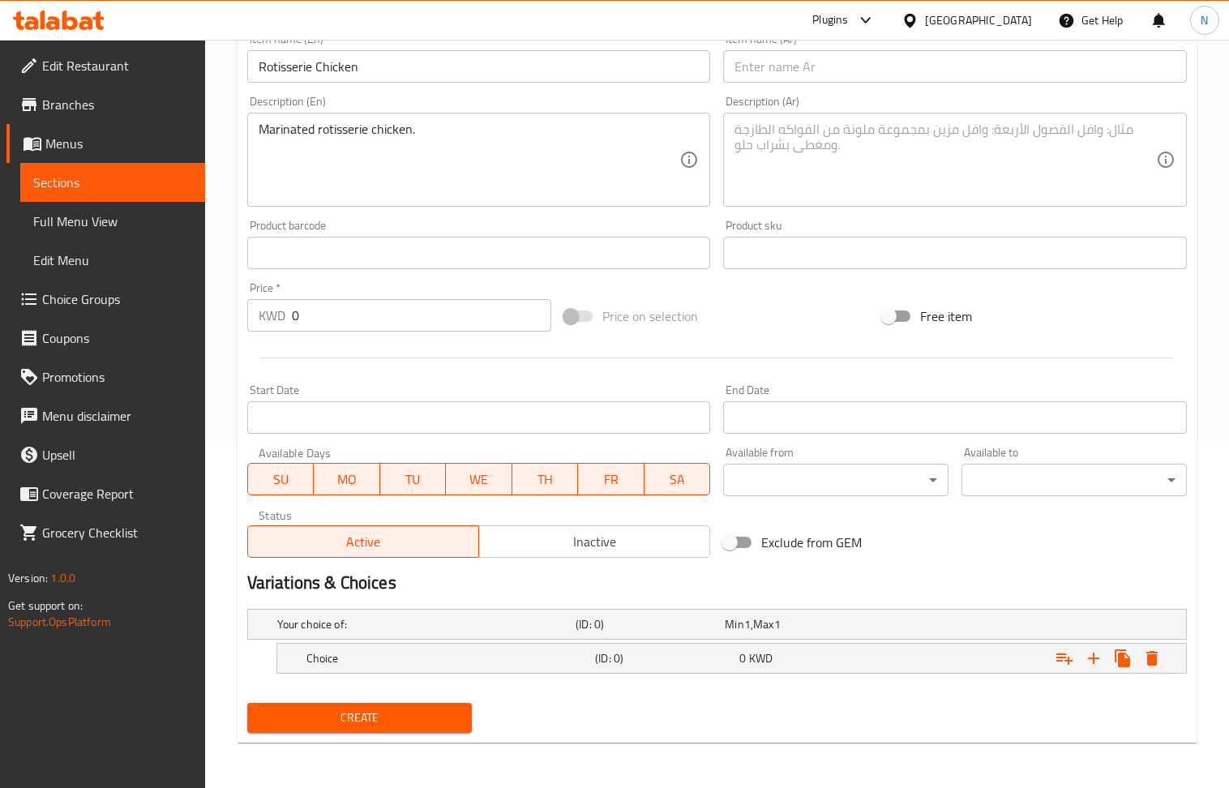
scroll to position [349, 0]
click at [1092, 655] on icon "Expand" at bounding box center [1093, 658] width 19 height 19
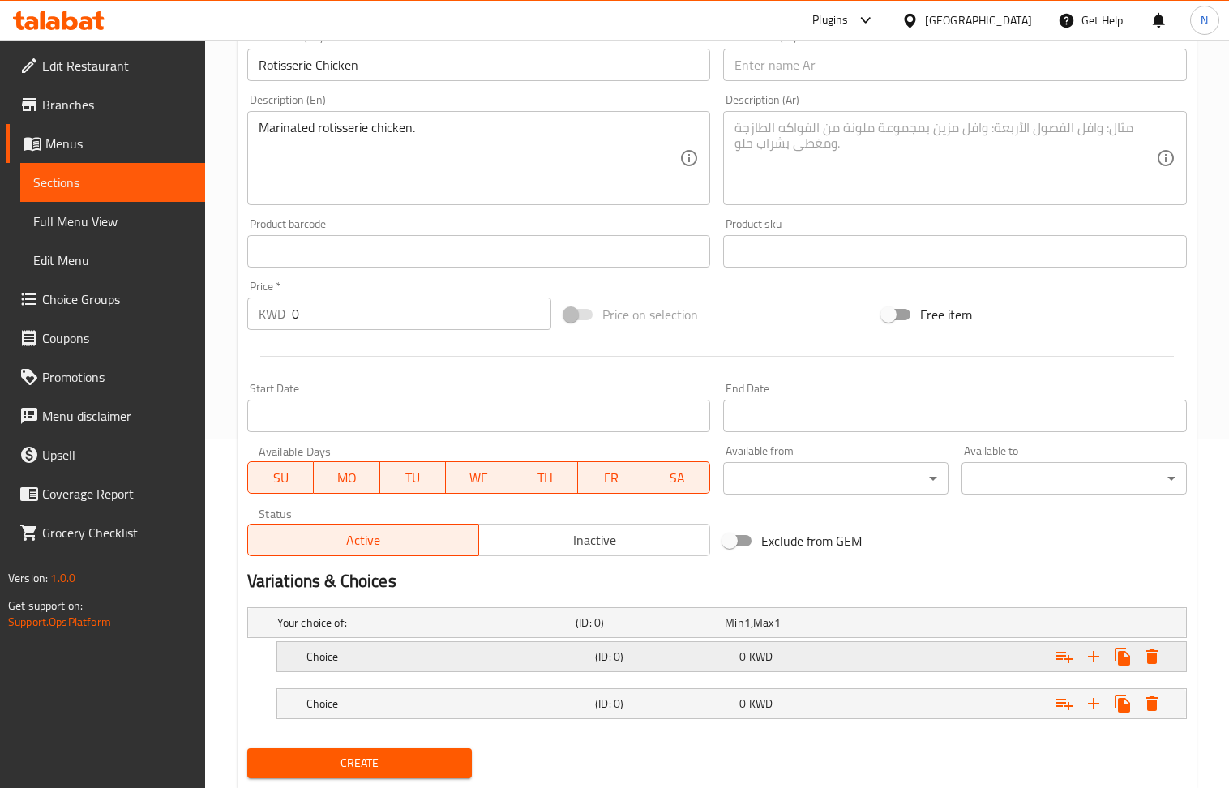
click at [721, 670] on div "Choice (ID: 0) 0 KWD" at bounding box center [736, 657] width 867 height 36
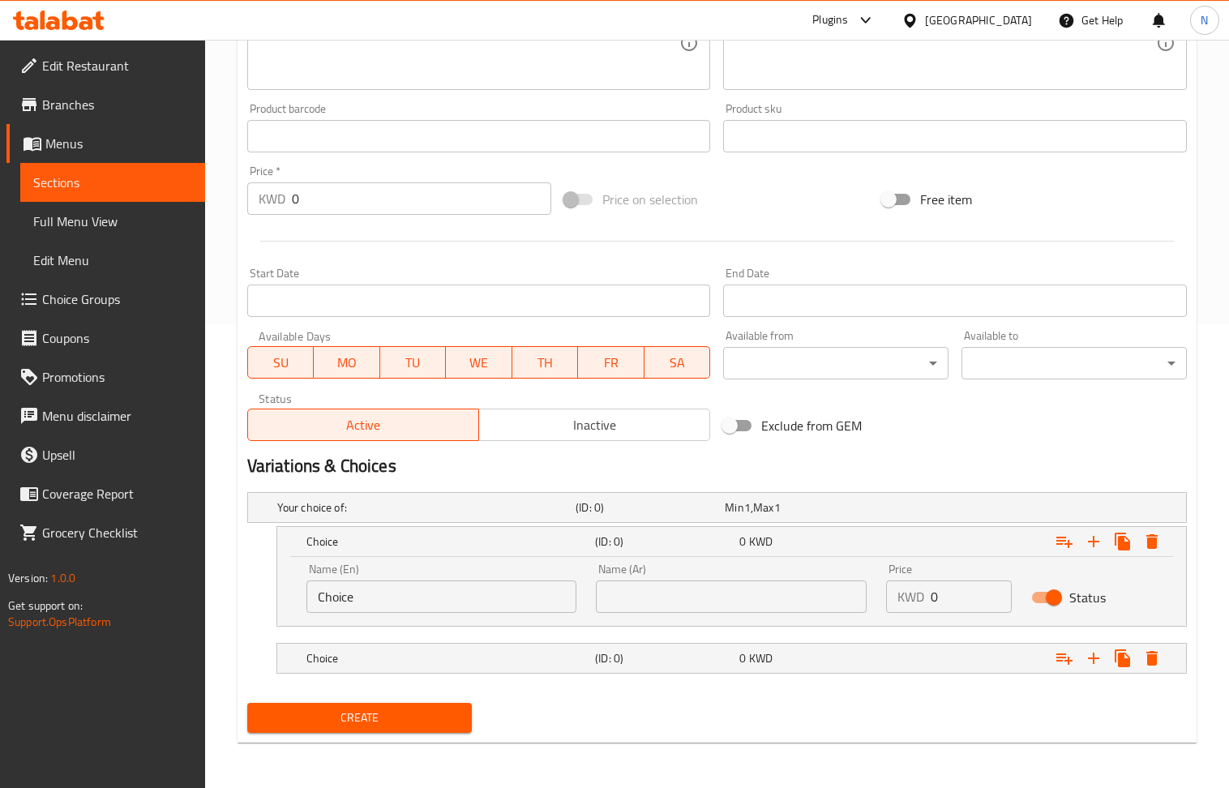
scroll to position [465, 0]
click at [615, 684] on nav at bounding box center [717, 683] width 940 height 13
drag, startPoint x: 598, startPoint y: 666, endPoint x: 445, endPoint y: 577, distance: 176.9
click at [598, 663] on h5 "(ID: 0)" at bounding box center [664, 658] width 138 height 16
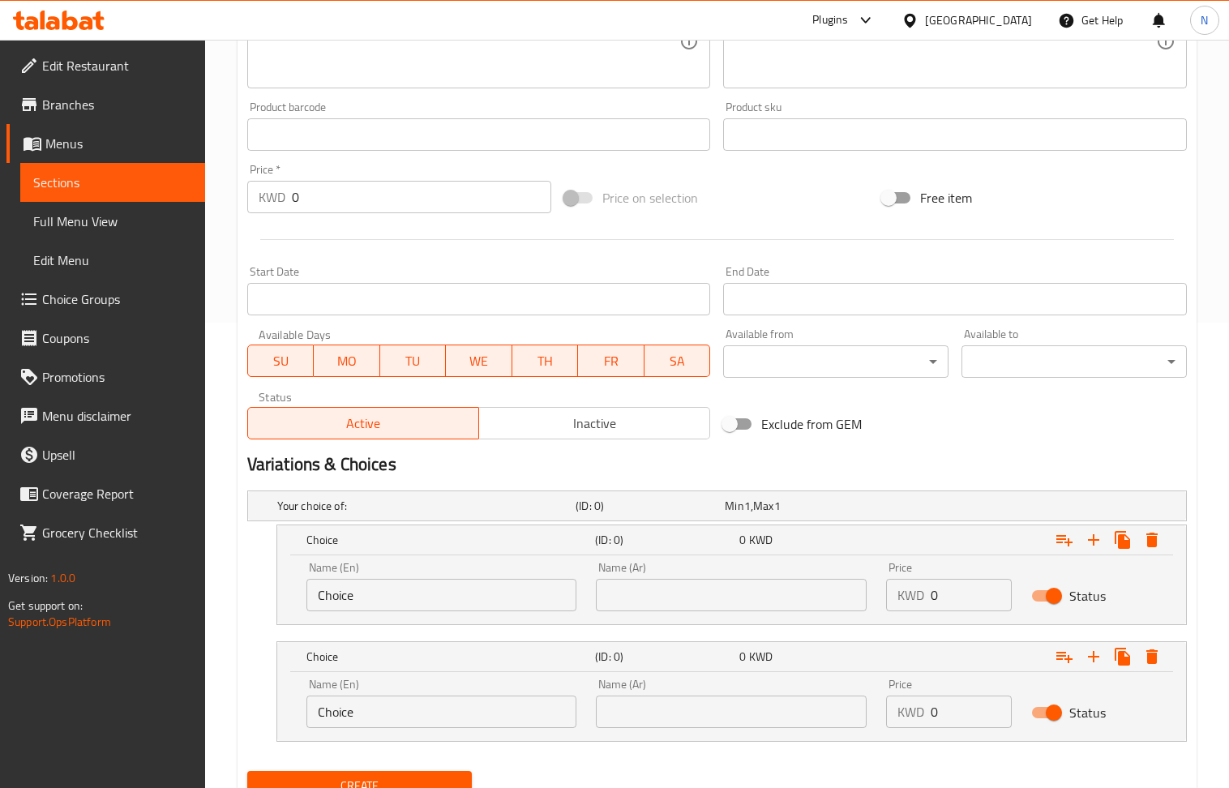
click at [449, 581] on input "Choice" at bounding box center [442, 595] width 271 height 32
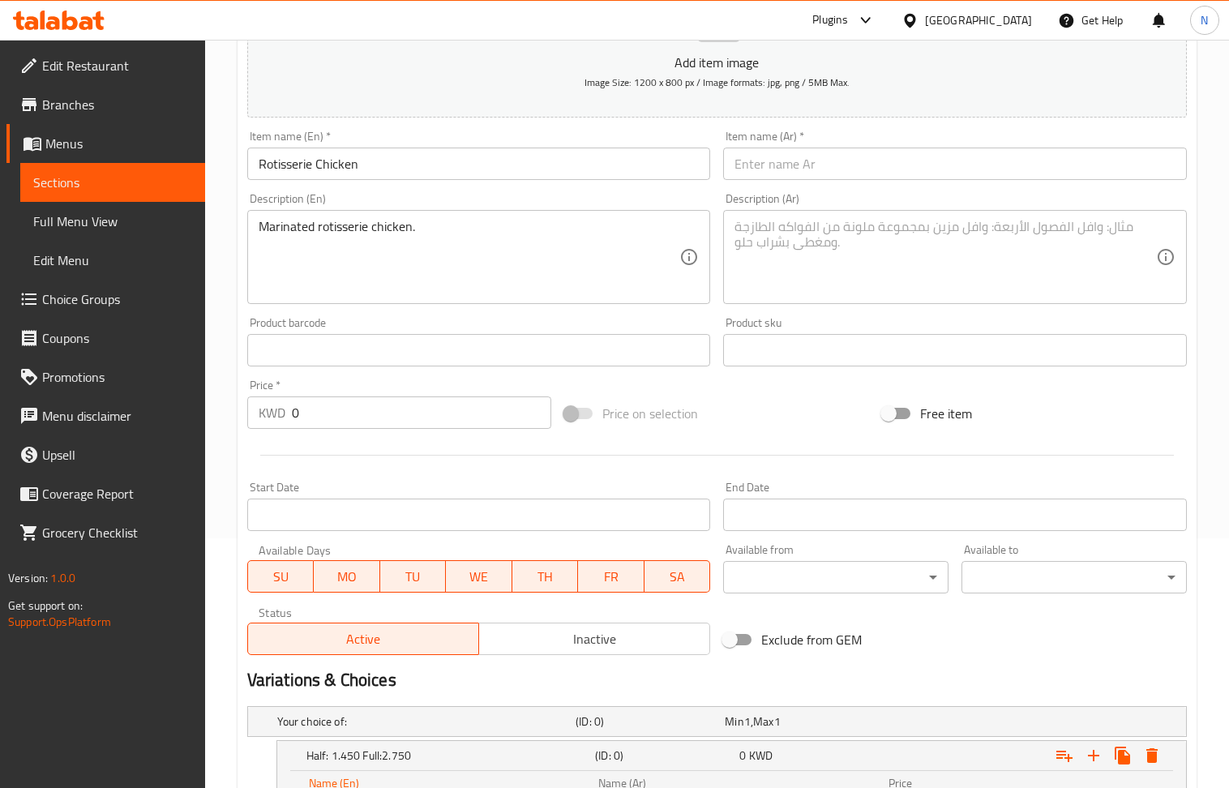
click at [793, 253] on textarea at bounding box center [946, 257] width 422 height 77
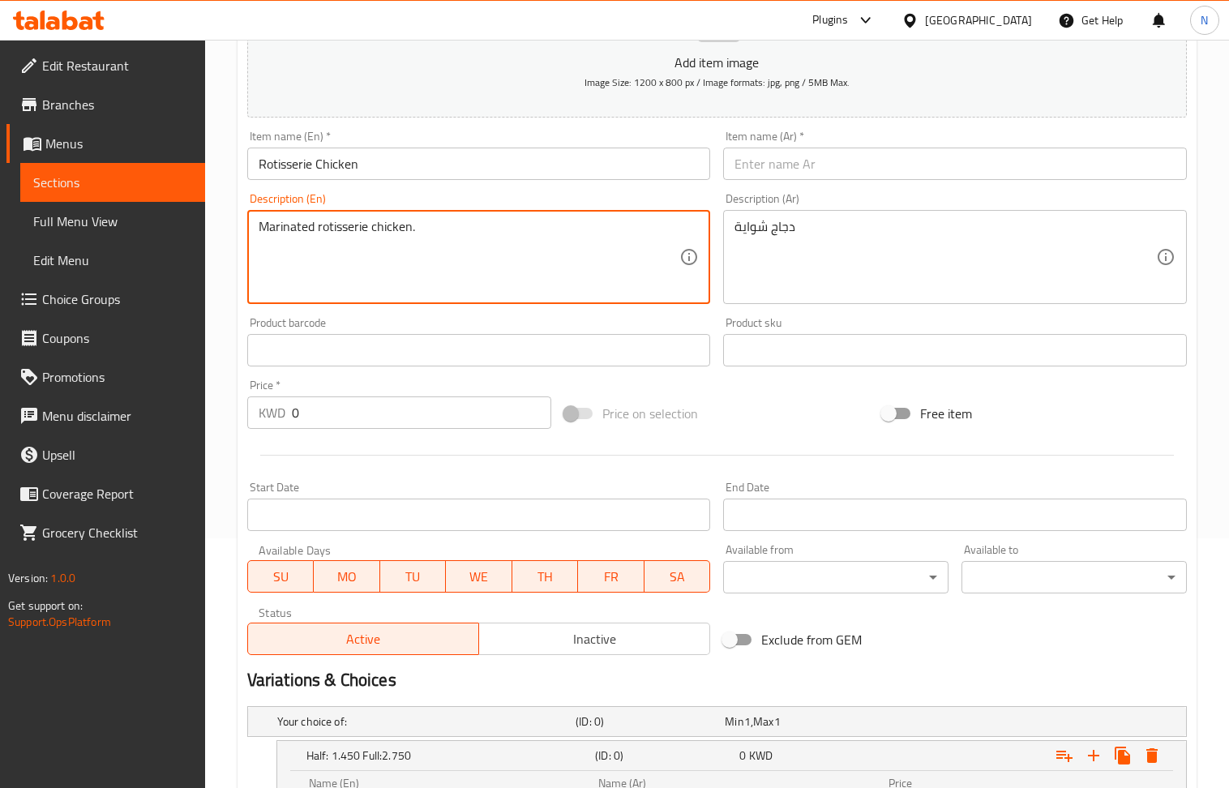
click at [452, 237] on textarea "Marinated rotisserie chicken." at bounding box center [470, 257] width 422 height 77
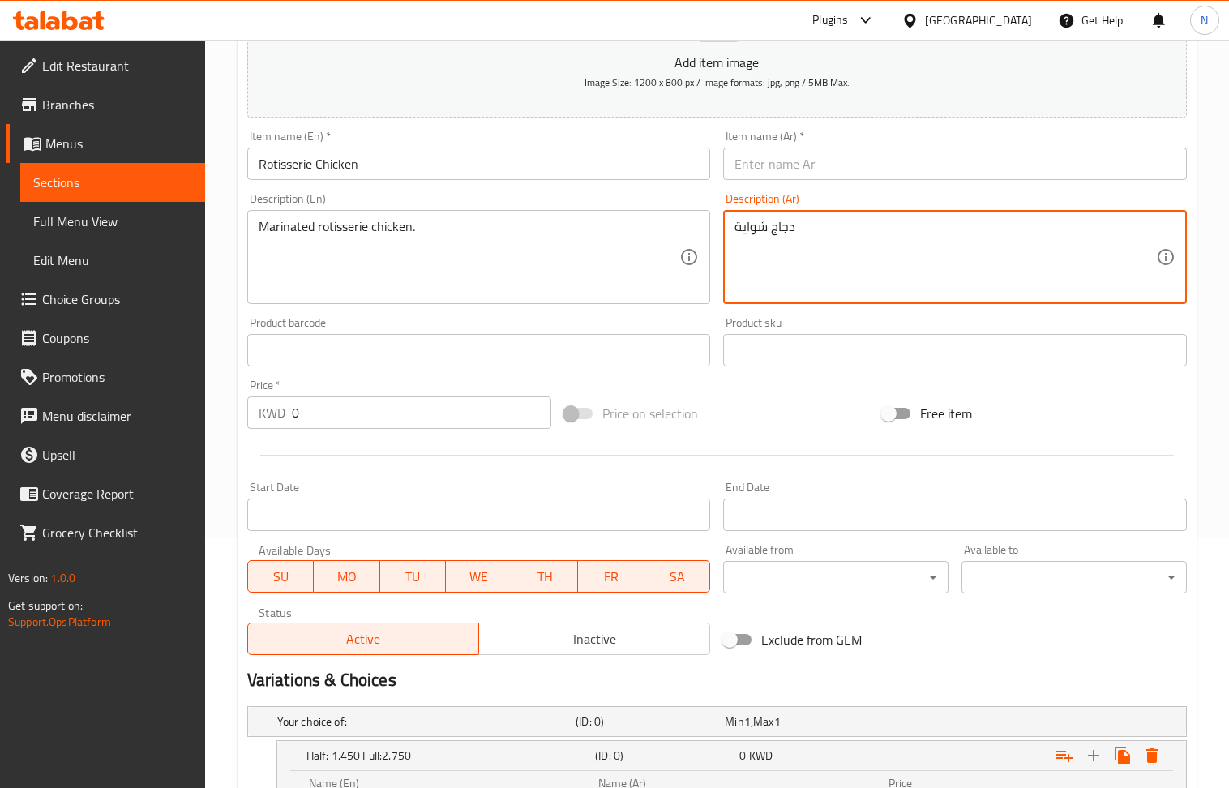
click at [860, 257] on textarea "دجاج شواية" at bounding box center [946, 257] width 422 height 77
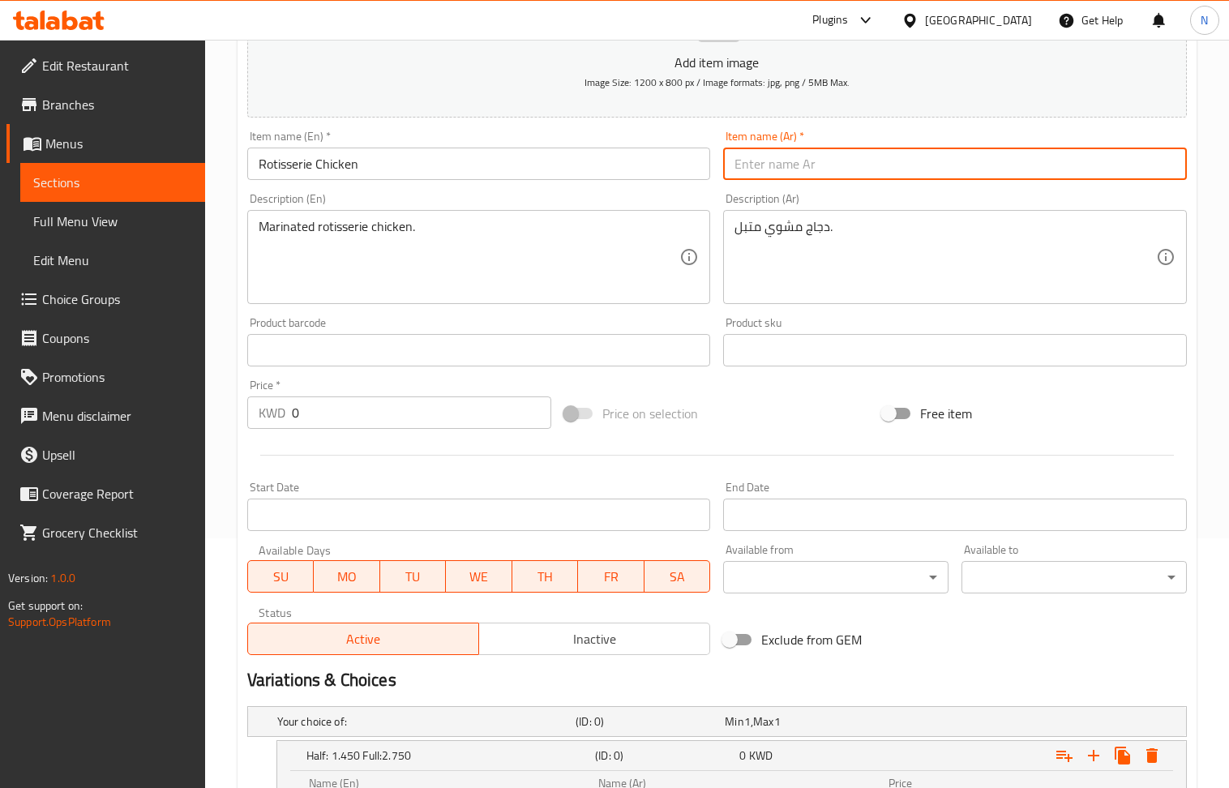
click at [869, 167] on input "text" at bounding box center [955, 164] width 464 height 32
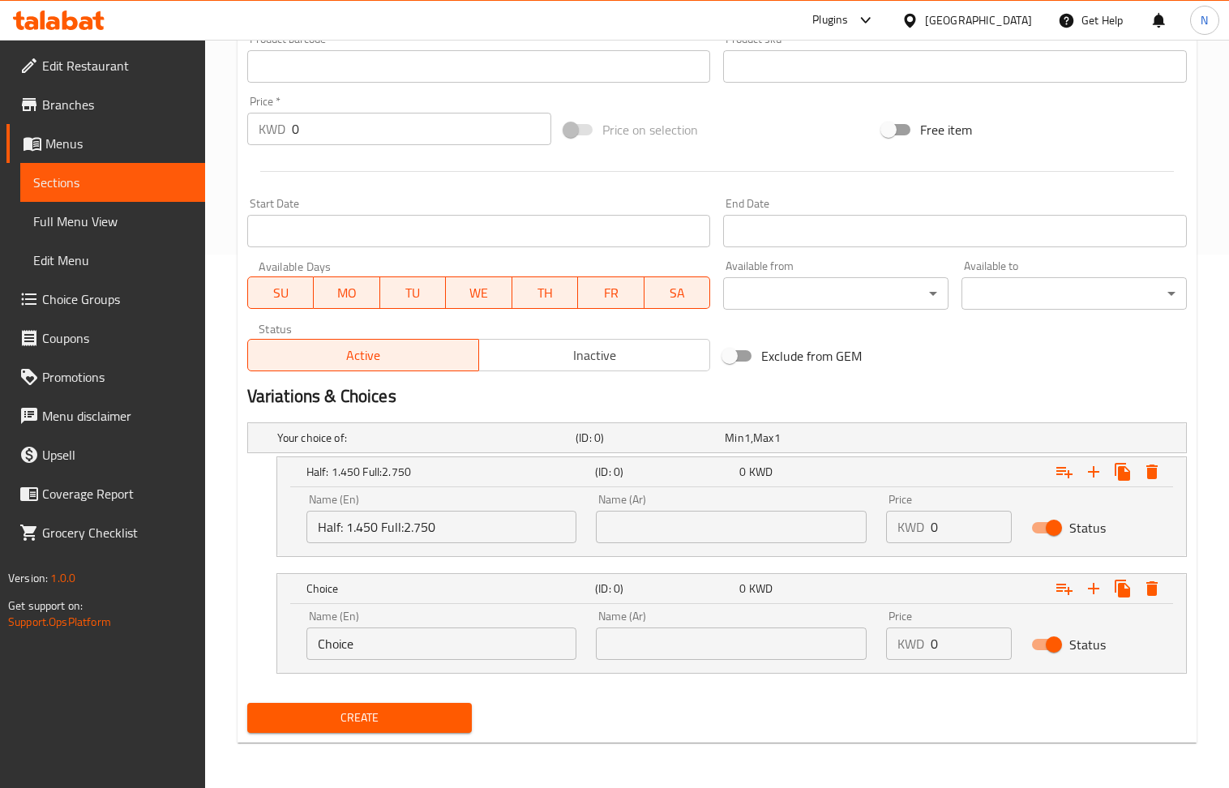
scroll to position [536, 0]
drag, startPoint x: 377, startPoint y: 526, endPoint x: 349, endPoint y: 526, distance: 28.4
click at [349, 526] on input "Half: 1.450 Full:2.750" at bounding box center [442, 527] width 271 height 32
click at [955, 526] on input "0" at bounding box center [971, 527] width 81 height 32
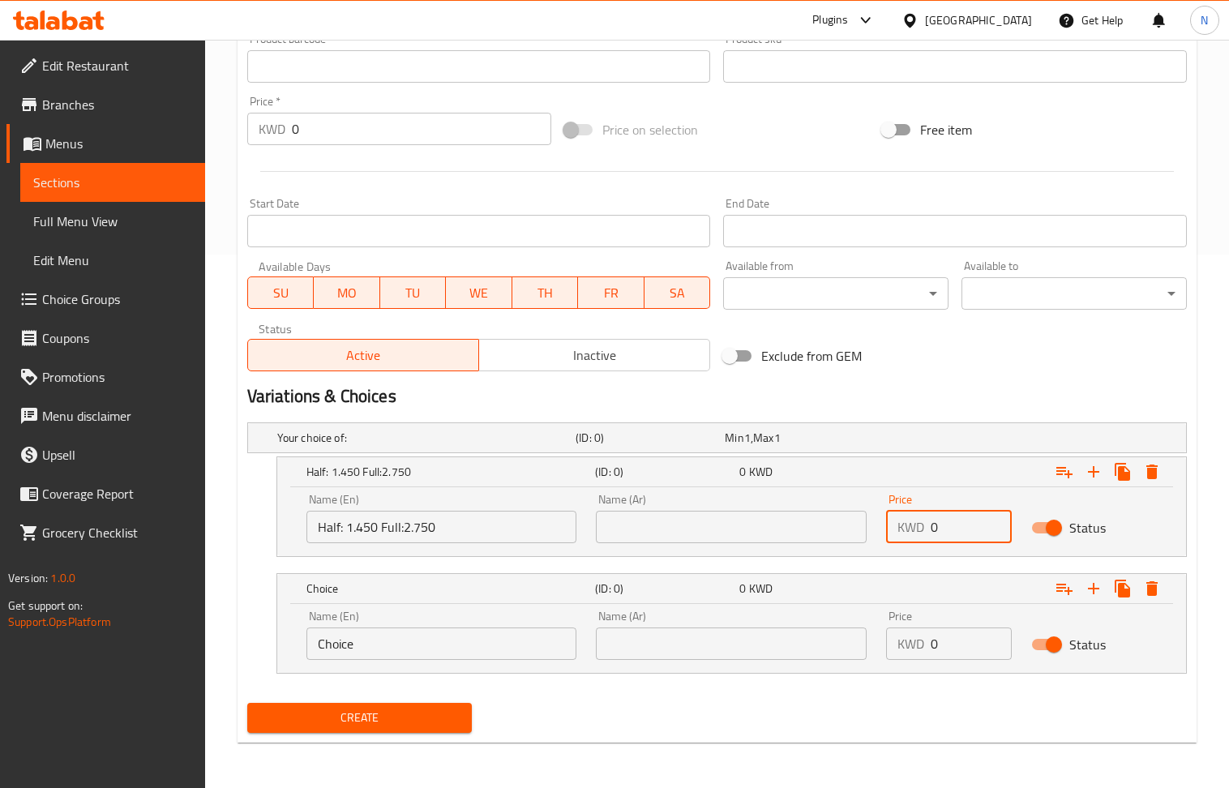
click at [955, 526] on input "0" at bounding box center [971, 527] width 81 height 32
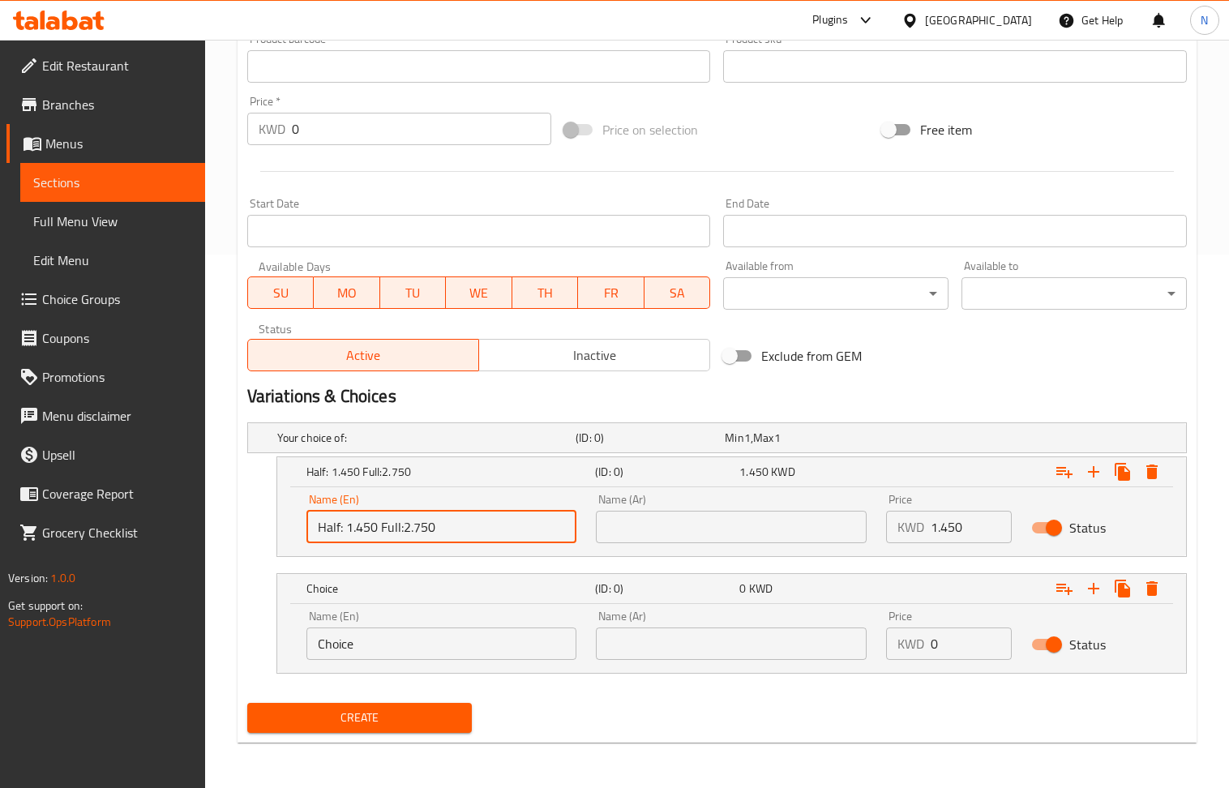
drag, startPoint x: 451, startPoint y: 529, endPoint x: 405, endPoint y: 534, distance: 45.7
click at [405, 534] on input "Half: 1.450 Full:2.750" at bounding box center [442, 527] width 271 height 32
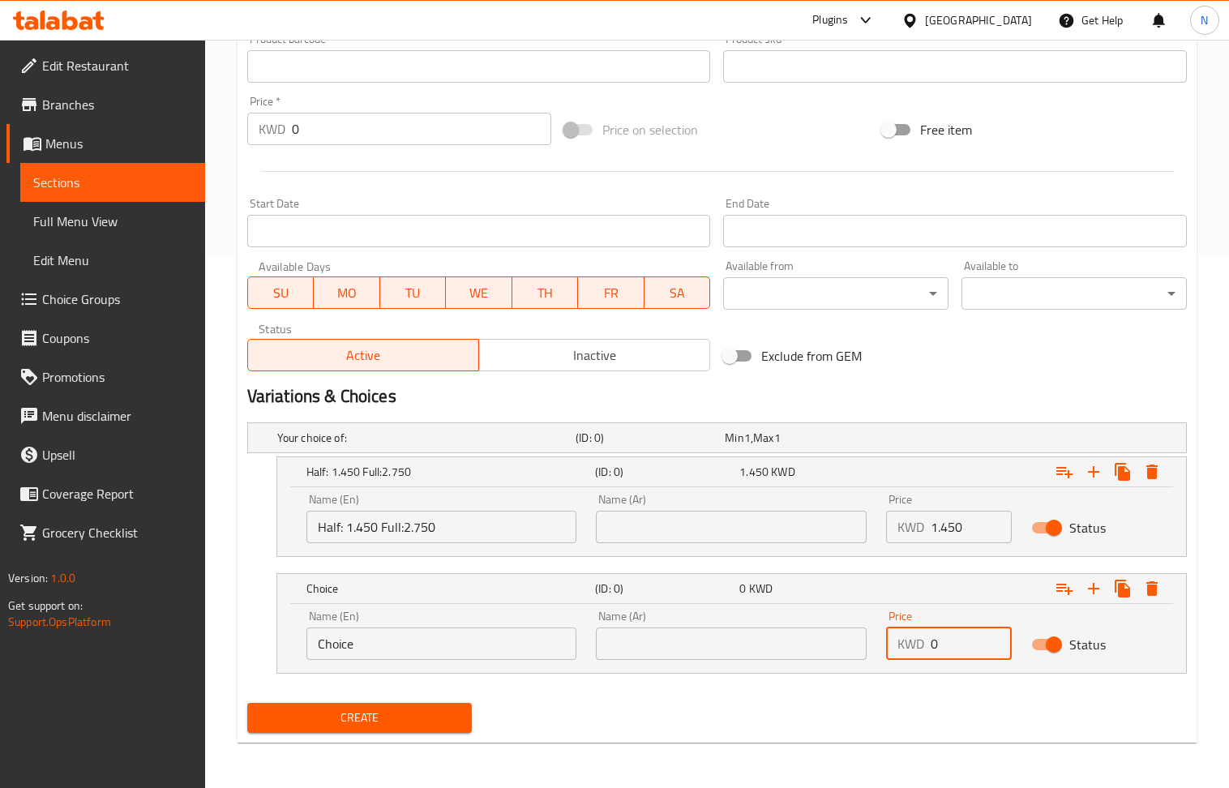
click at [967, 643] on input "0" at bounding box center [971, 644] width 81 height 32
click at [391, 529] on input "Half: 1.450 Full:2.750" at bounding box center [442, 527] width 271 height 32
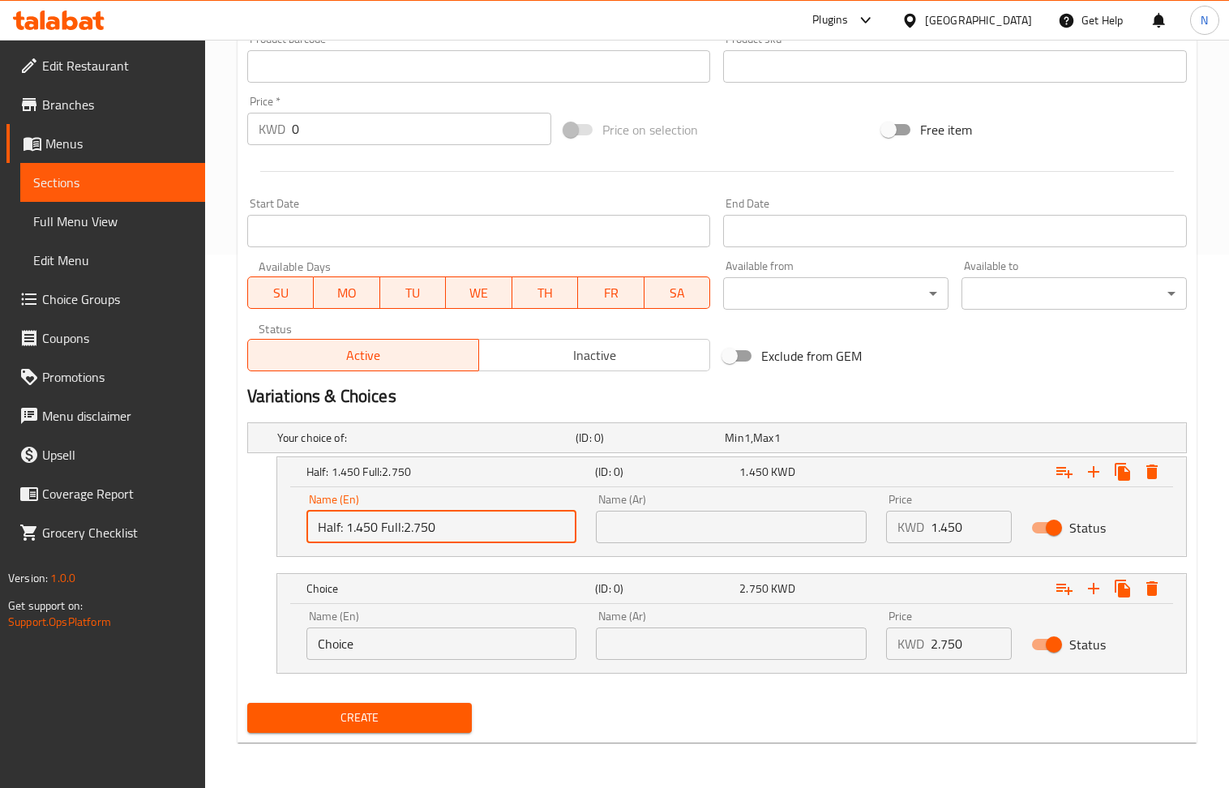
click at [391, 529] on input "Half: 1.450 Full:2.750" at bounding box center [442, 527] width 271 height 32
click at [393, 649] on input "Choice" at bounding box center [442, 644] width 271 height 32
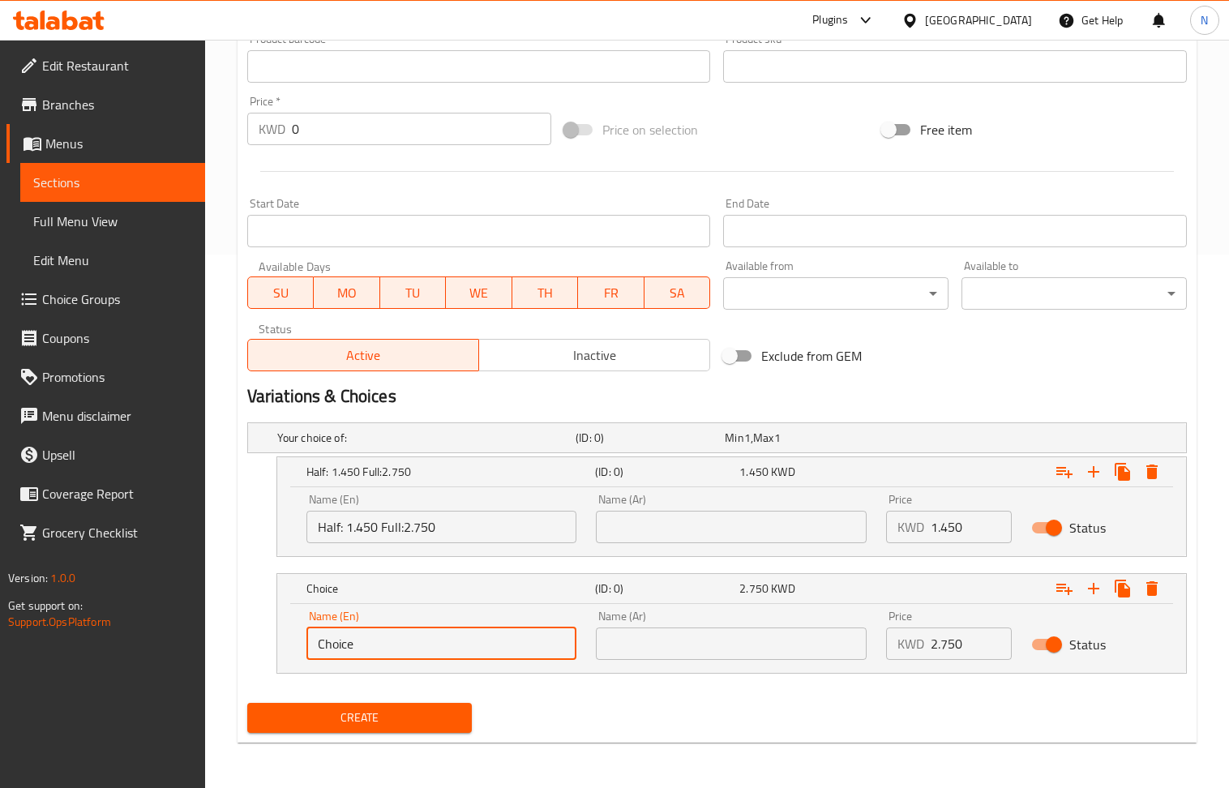
click at [393, 649] on input "Choice" at bounding box center [442, 644] width 271 height 32
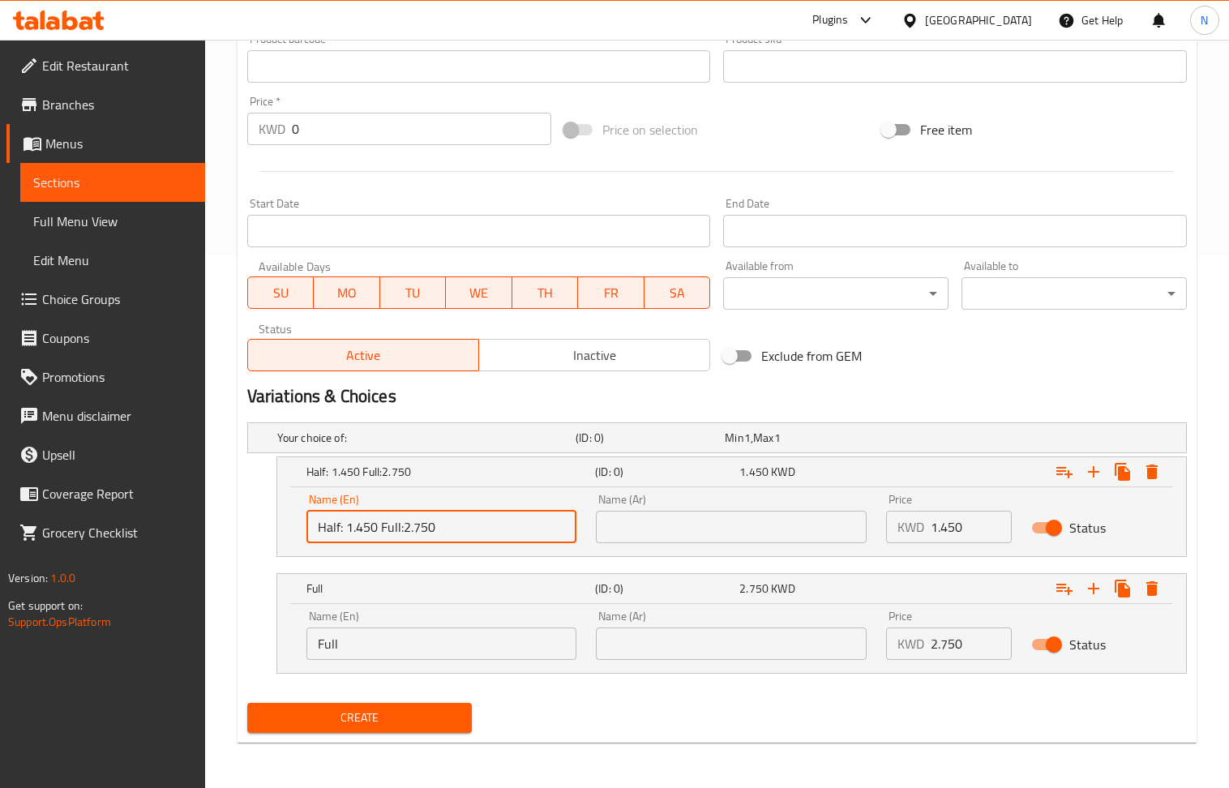
drag, startPoint x: 454, startPoint y: 530, endPoint x: 341, endPoint y: 524, distance: 113.7
click at [341, 524] on input "Half: 1.450 Full:2.750" at bounding box center [442, 527] width 271 height 32
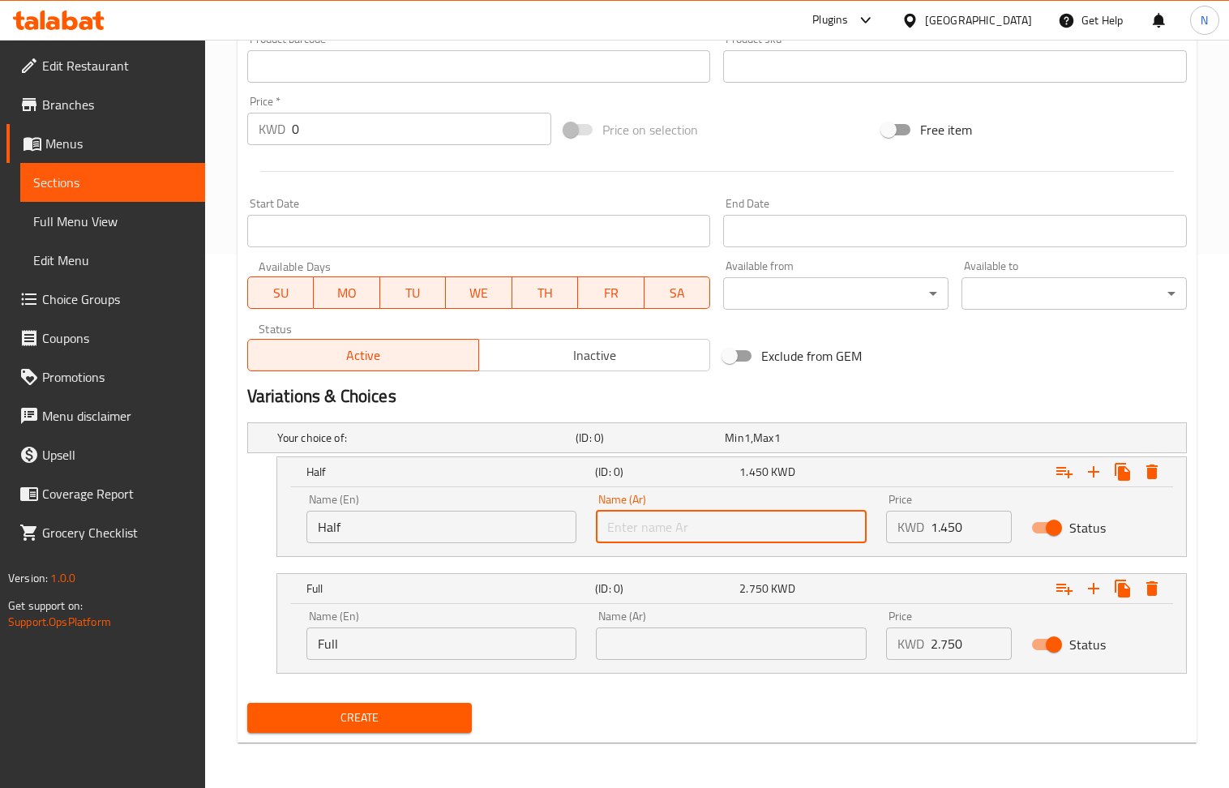
click at [684, 533] on input "text" at bounding box center [731, 527] width 271 height 32
click at [731, 628] on input "text" at bounding box center [731, 644] width 271 height 32
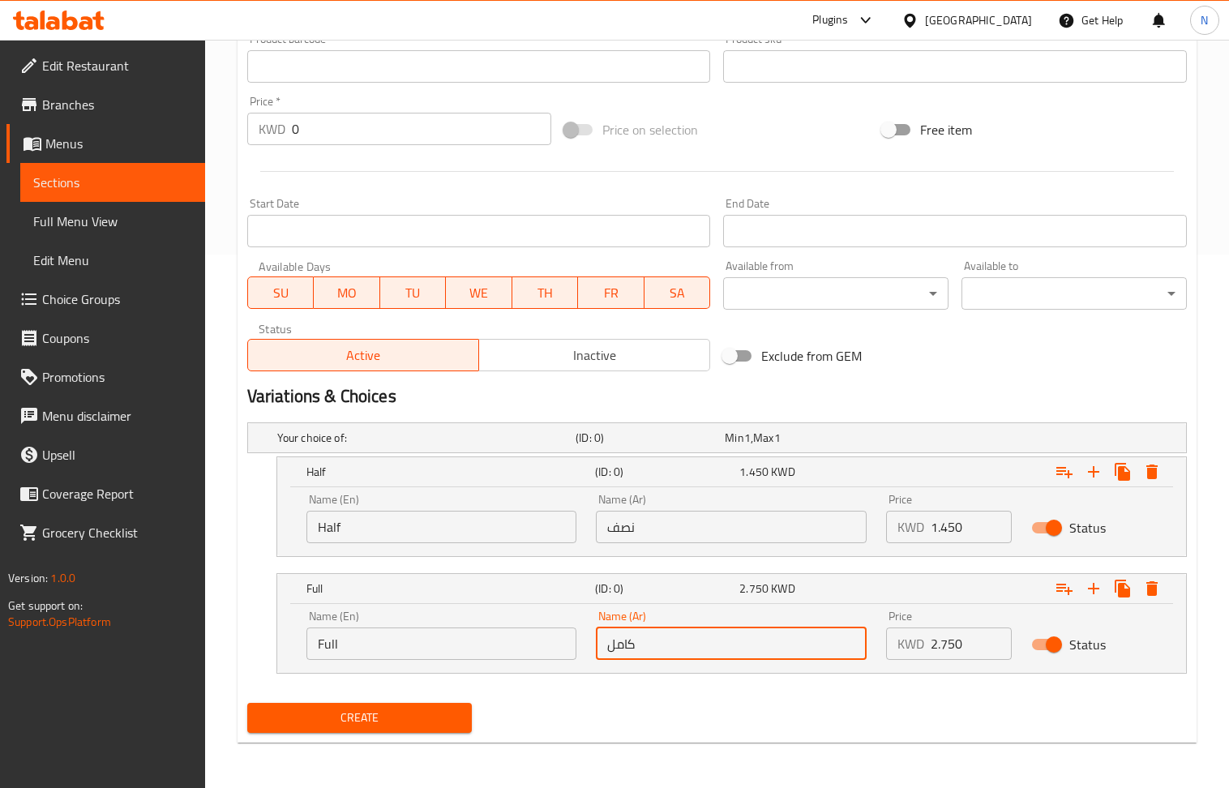
click at [409, 717] on span "Create" at bounding box center [359, 718] width 199 height 20
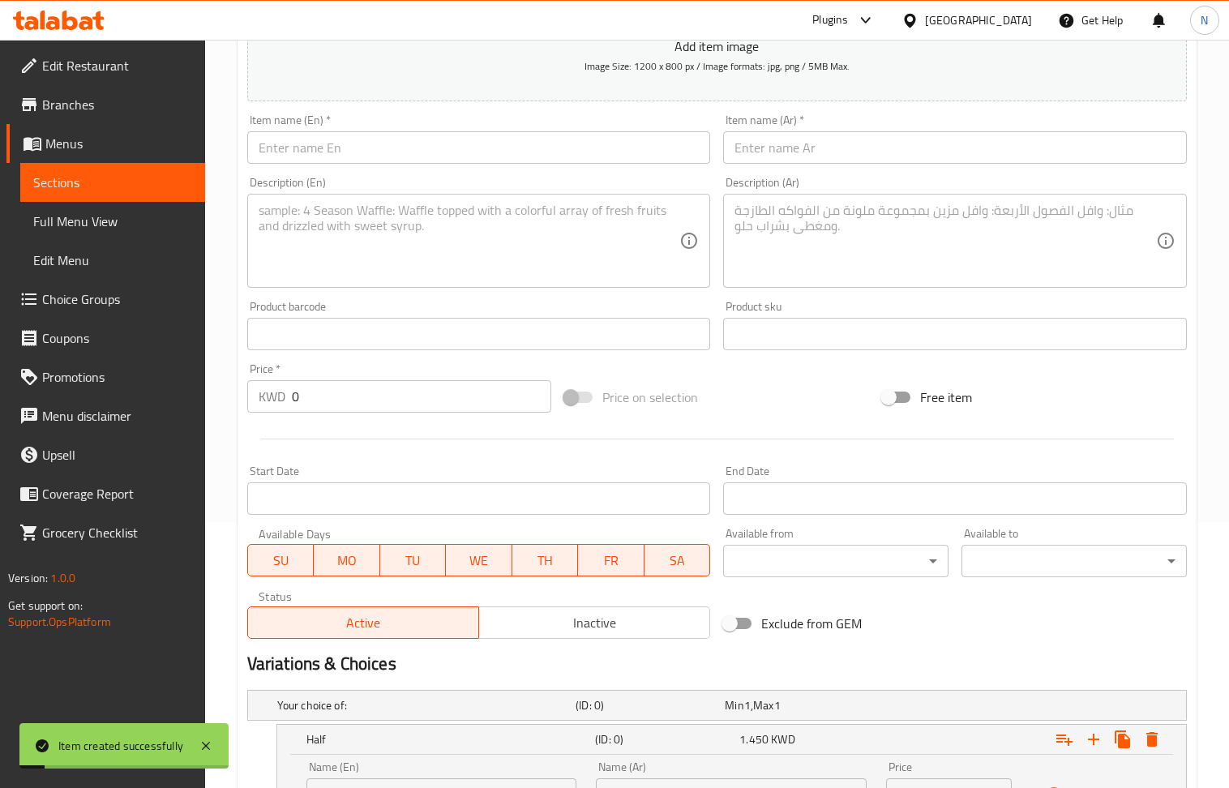
scroll to position [212, 0]
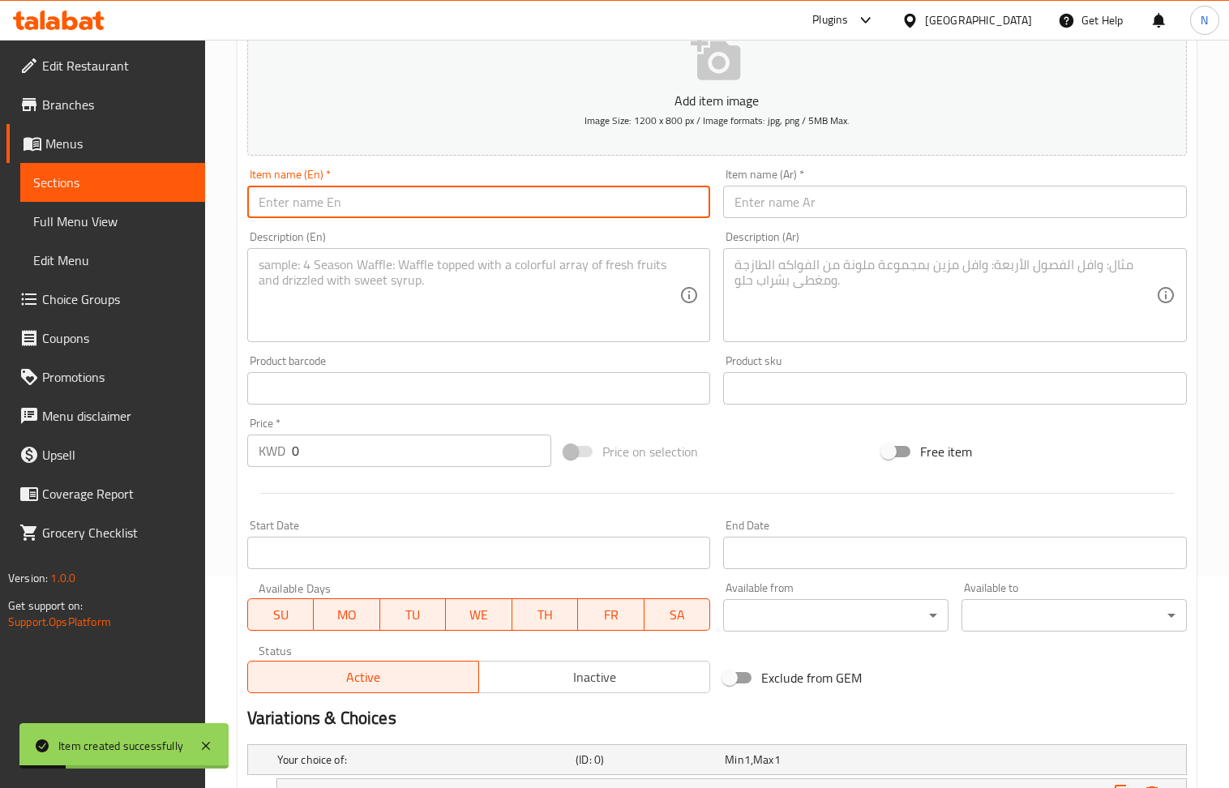
drag, startPoint x: 475, startPoint y: 212, endPoint x: 216, endPoint y: 14, distance: 326.8
click at [475, 212] on input "text" at bounding box center [479, 202] width 464 height 32
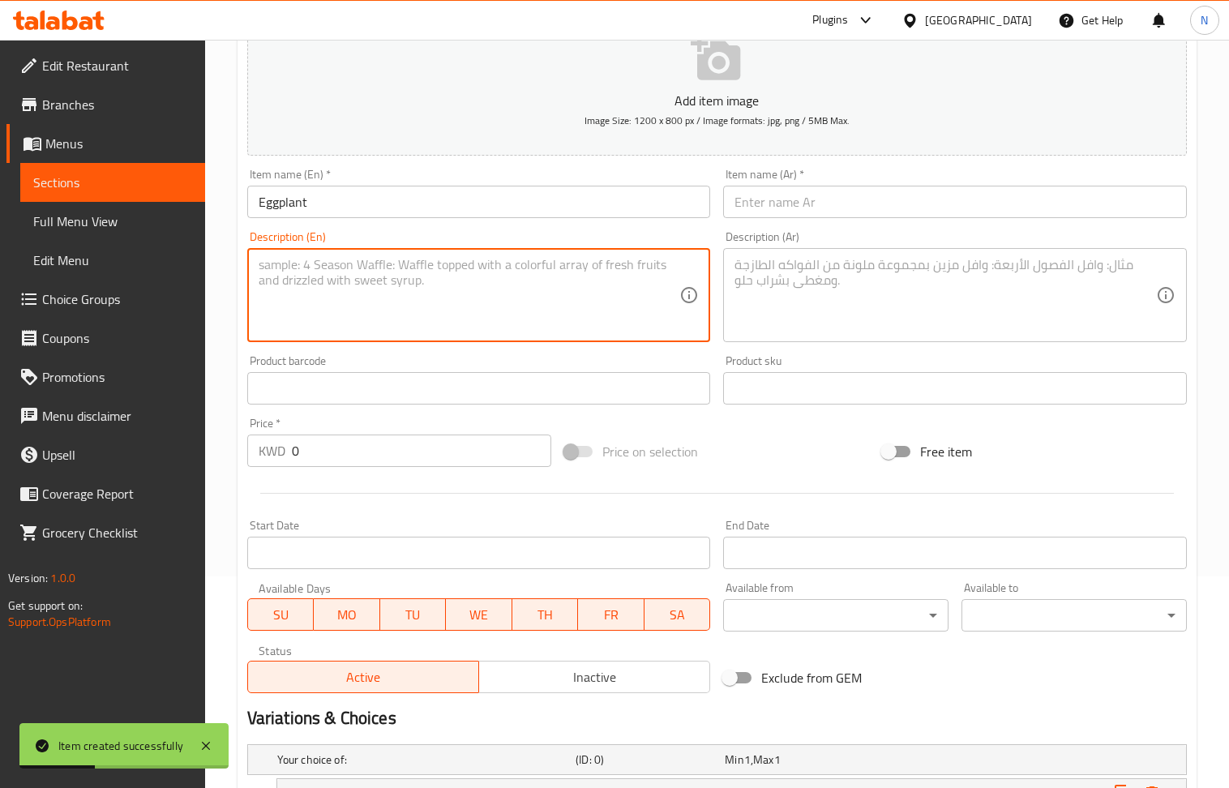
click at [328, 308] on textarea at bounding box center [470, 295] width 422 height 77
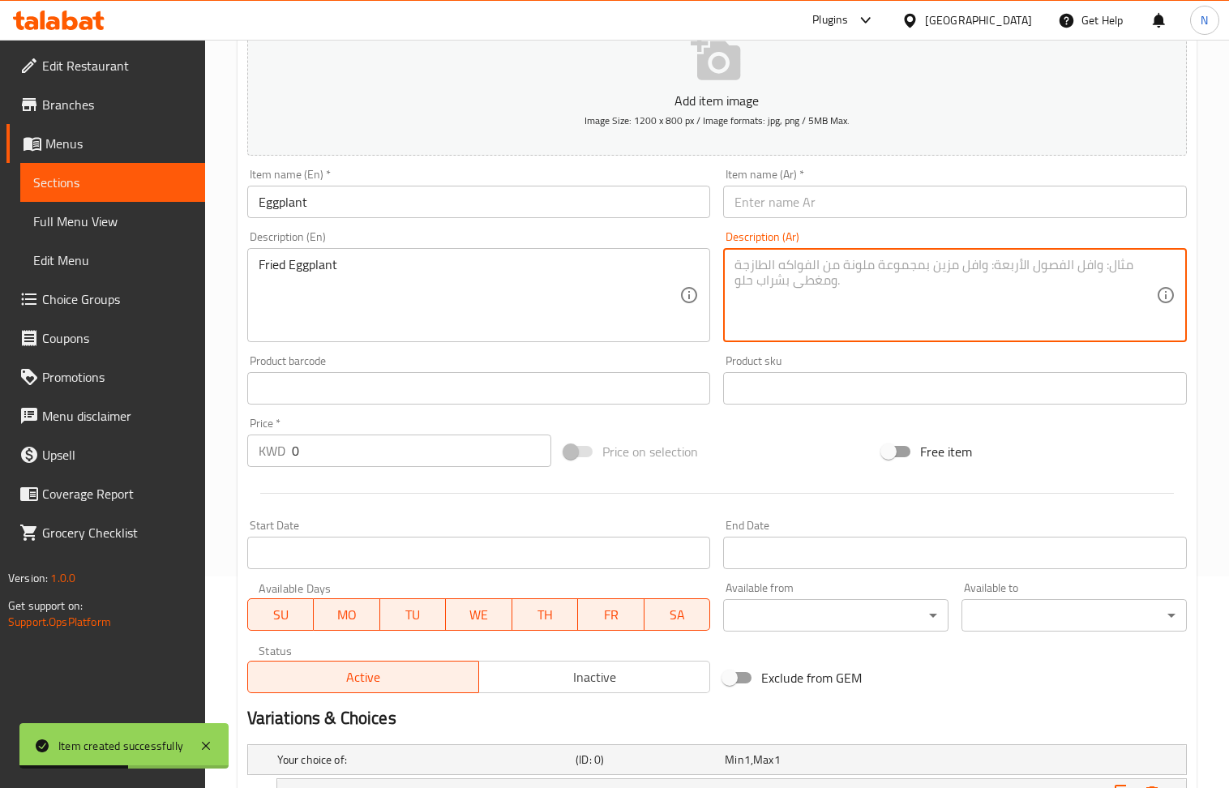
click at [799, 303] on textarea at bounding box center [946, 295] width 422 height 77
drag, startPoint x: 838, startPoint y: 201, endPoint x: 199, endPoint y: 60, distance: 653.6
click at [838, 201] on input "text" at bounding box center [955, 202] width 464 height 32
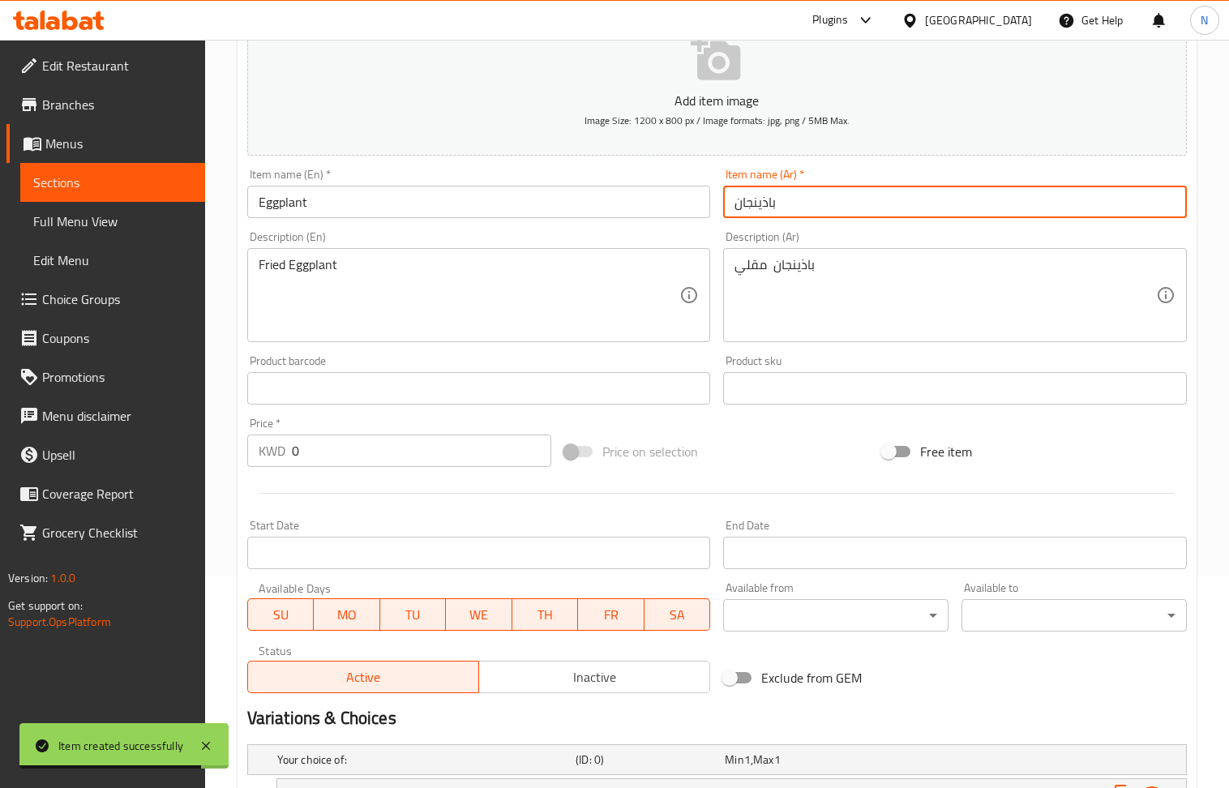
click at [360, 397] on input "text" at bounding box center [479, 388] width 464 height 32
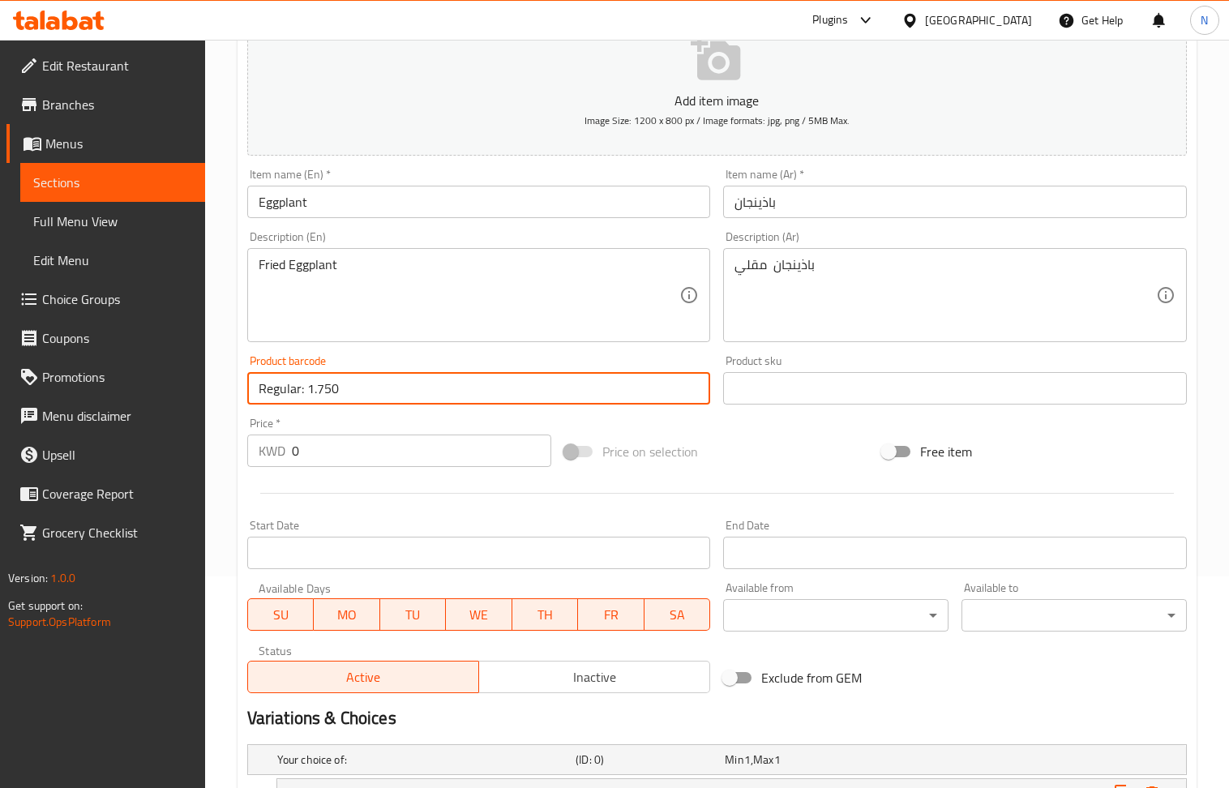
drag, startPoint x: 383, startPoint y: 404, endPoint x: 308, endPoint y: 396, distance: 75.0
click at [308, 396] on input "Regular: 1.750" at bounding box center [479, 388] width 464 height 32
click at [345, 452] on input "0" at bounding box center [422, 451] width 260 height 32
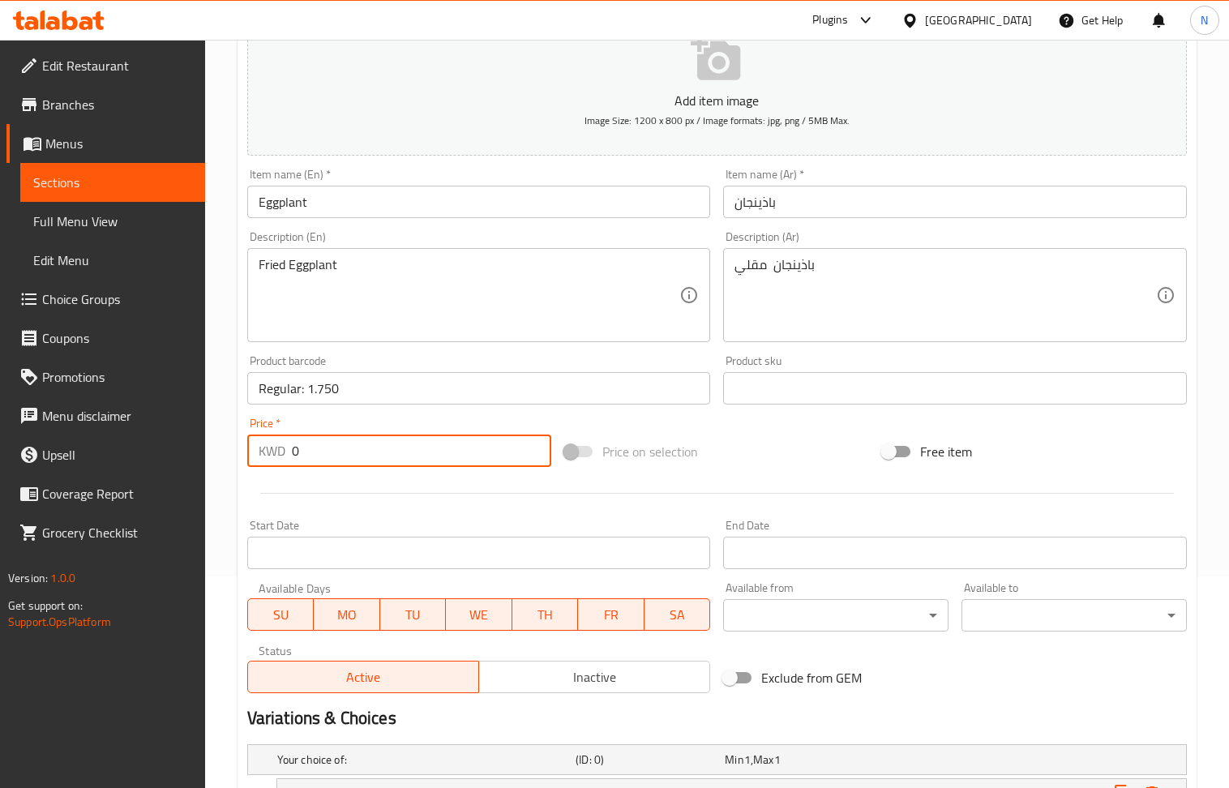
click at [345, 452] on input "0" at bounding box center [422, 451] width 260 height 32
click at [347, 396] on input "Regular: 1.750" at bounding box center [479, 388] width 464 height 32
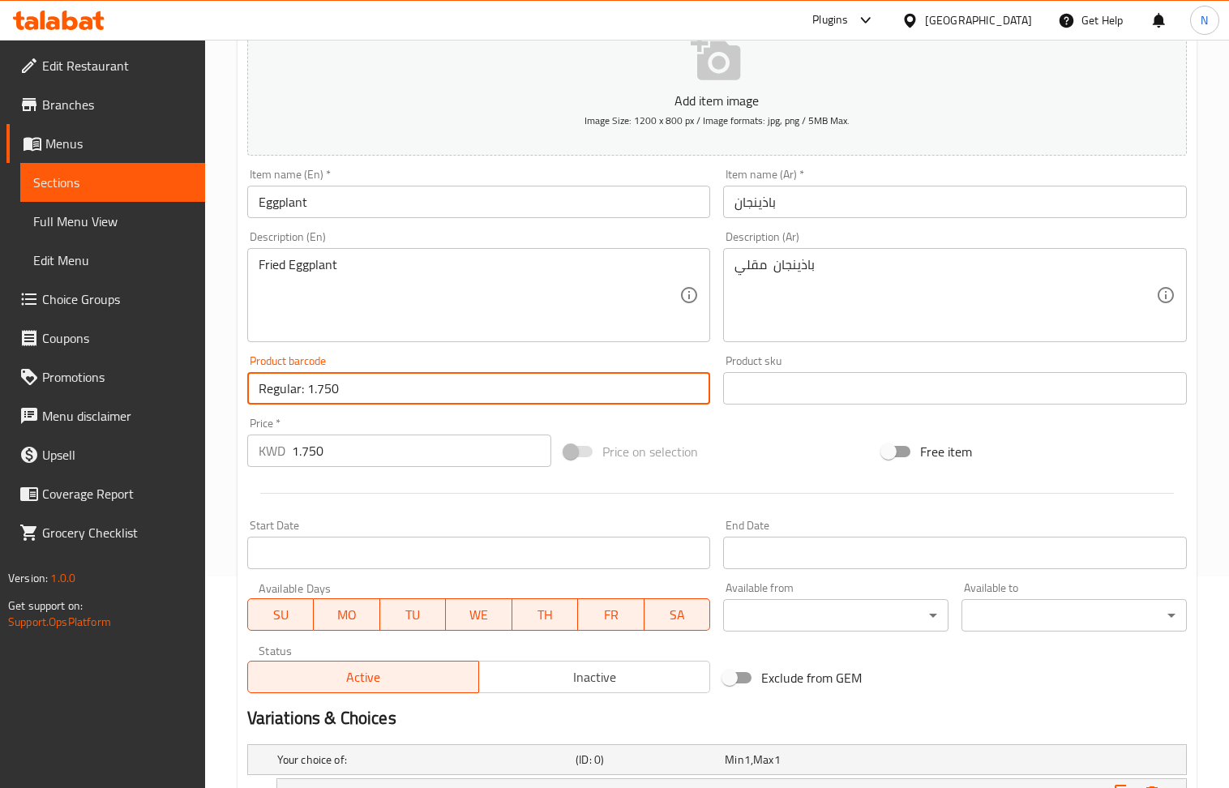
click at [347, 396] on input "Regular: 1.750" at bounding box center [479, 388] width 464 height 32
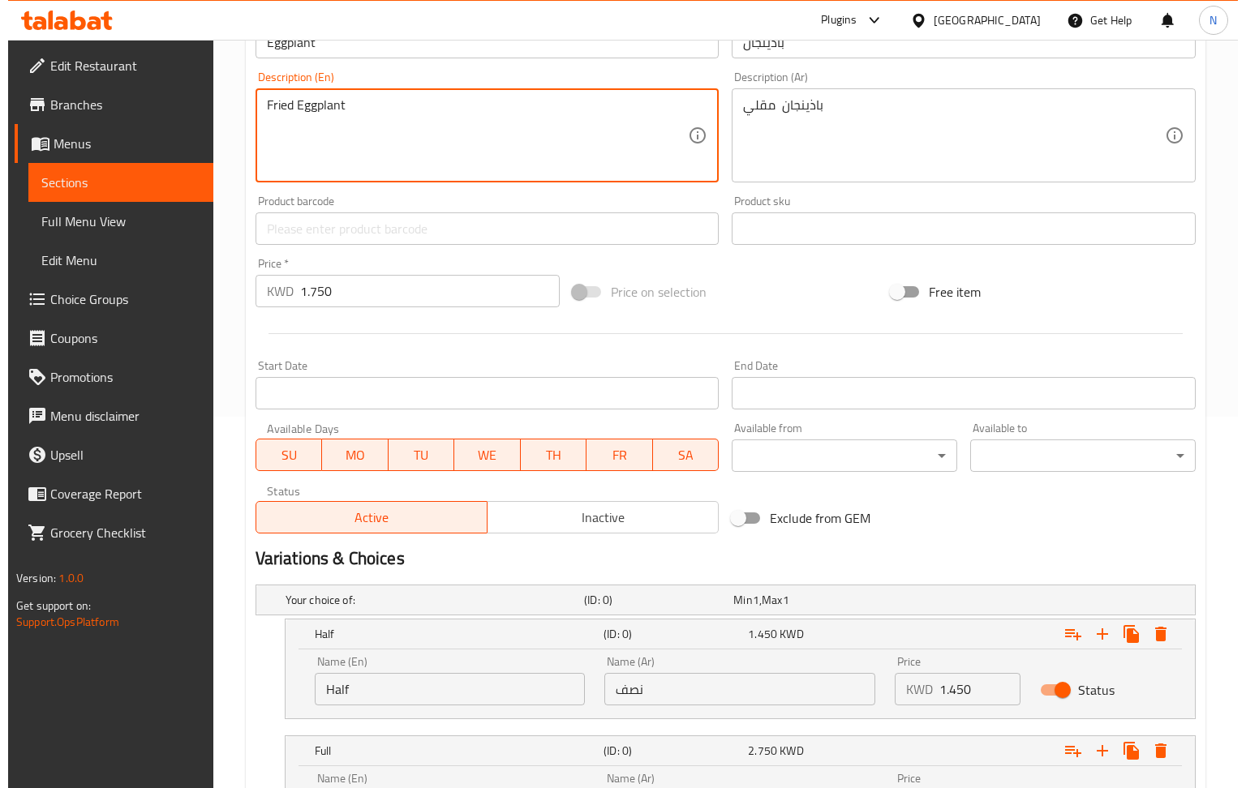
scroll to position [536, 0]
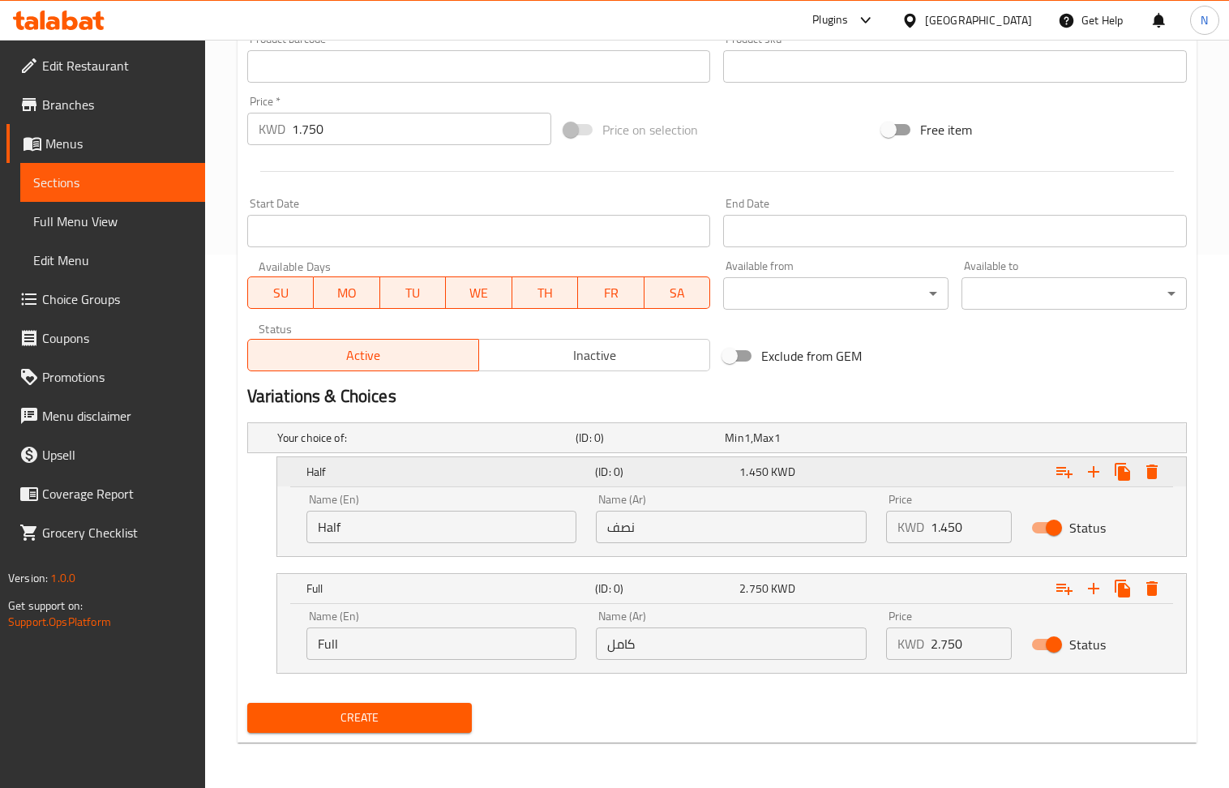
click at [1143, 468] on icon "Expand" at bounding box center [1152, 471] width 19 height 19
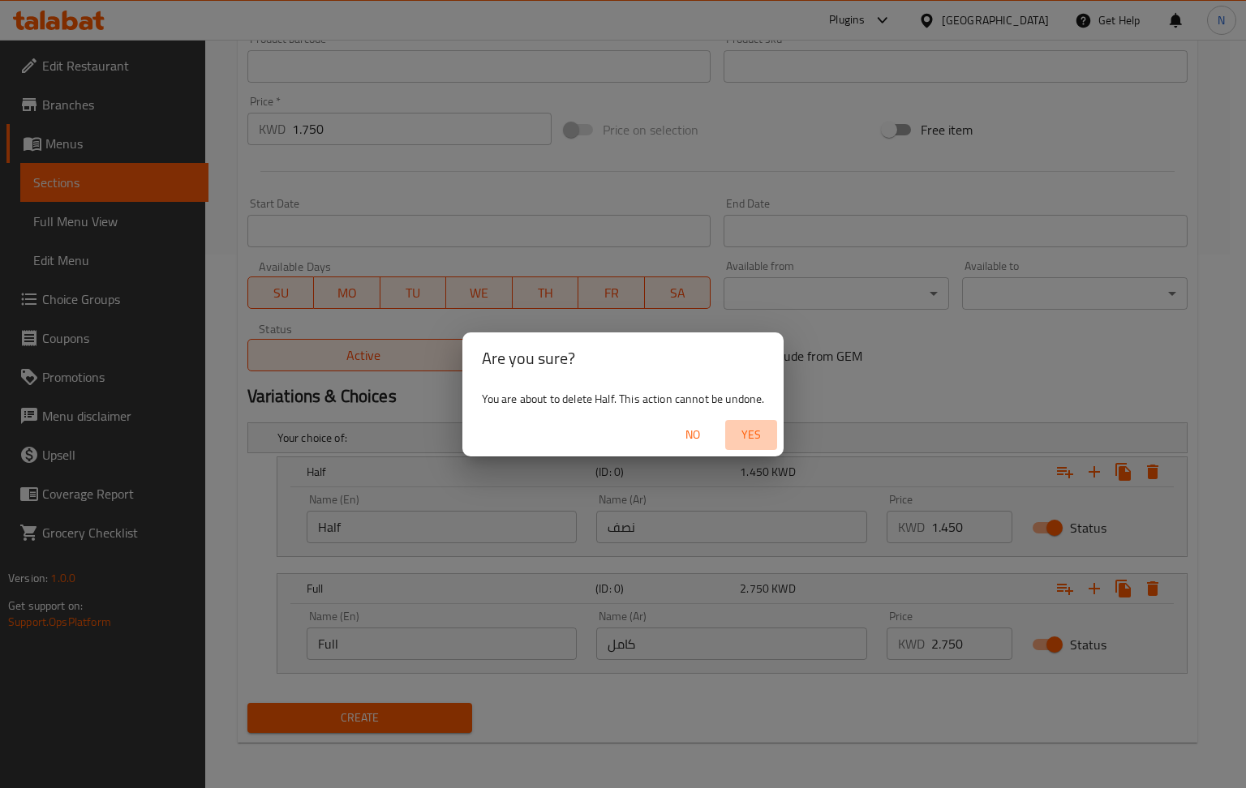
click at [744, 429] on span "Yes" at bounding box center [750, 435] width 39 height 20
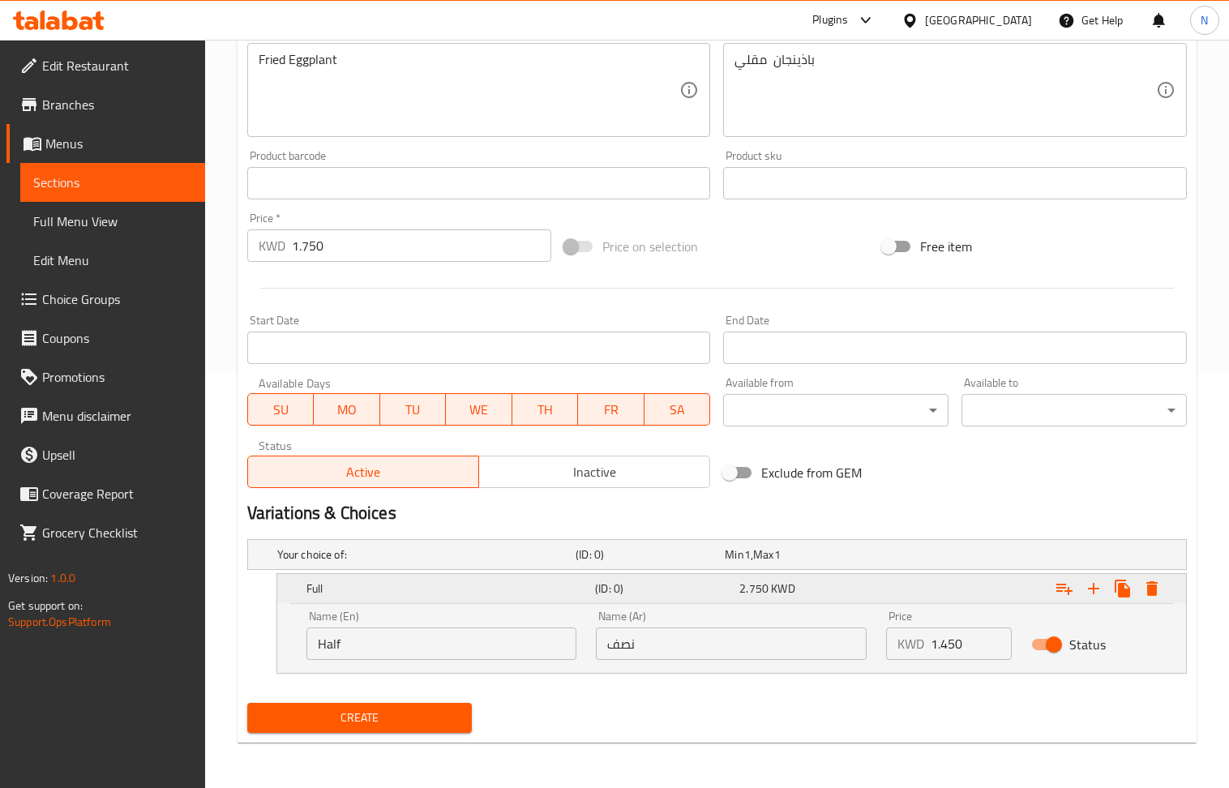
click at [1156, 595] on icon "Expand" at bounding box center [1152, 588] width 19 height 19
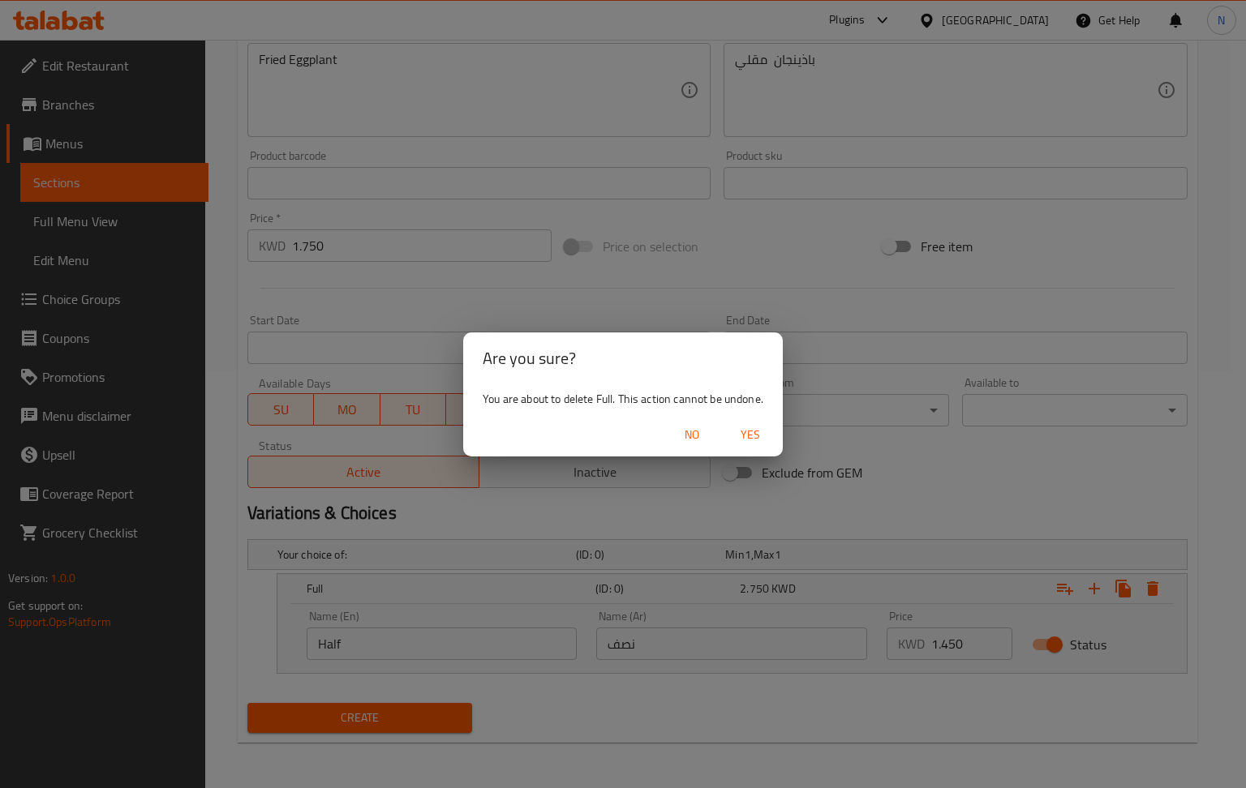
click at [754, 441] on span "Yes" at bounding box center [750, 435] width 39 height 20
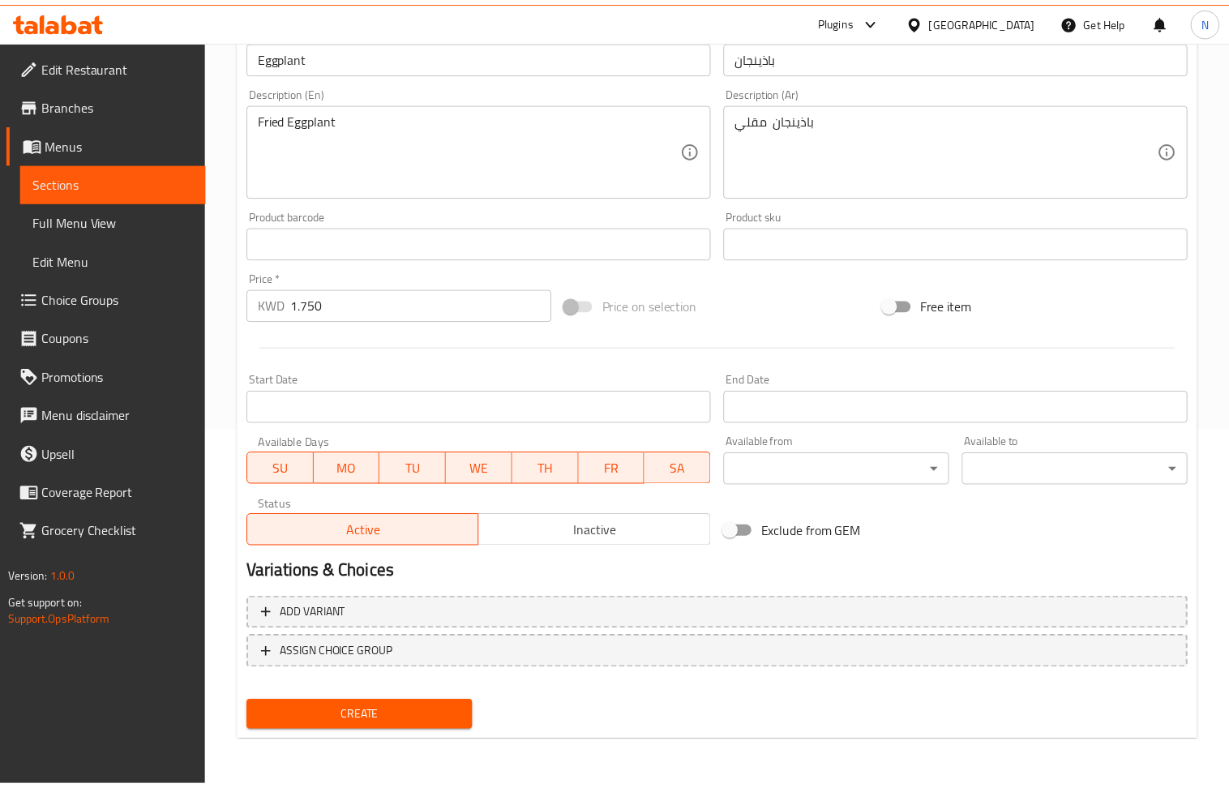
scroll to position [357, 0]
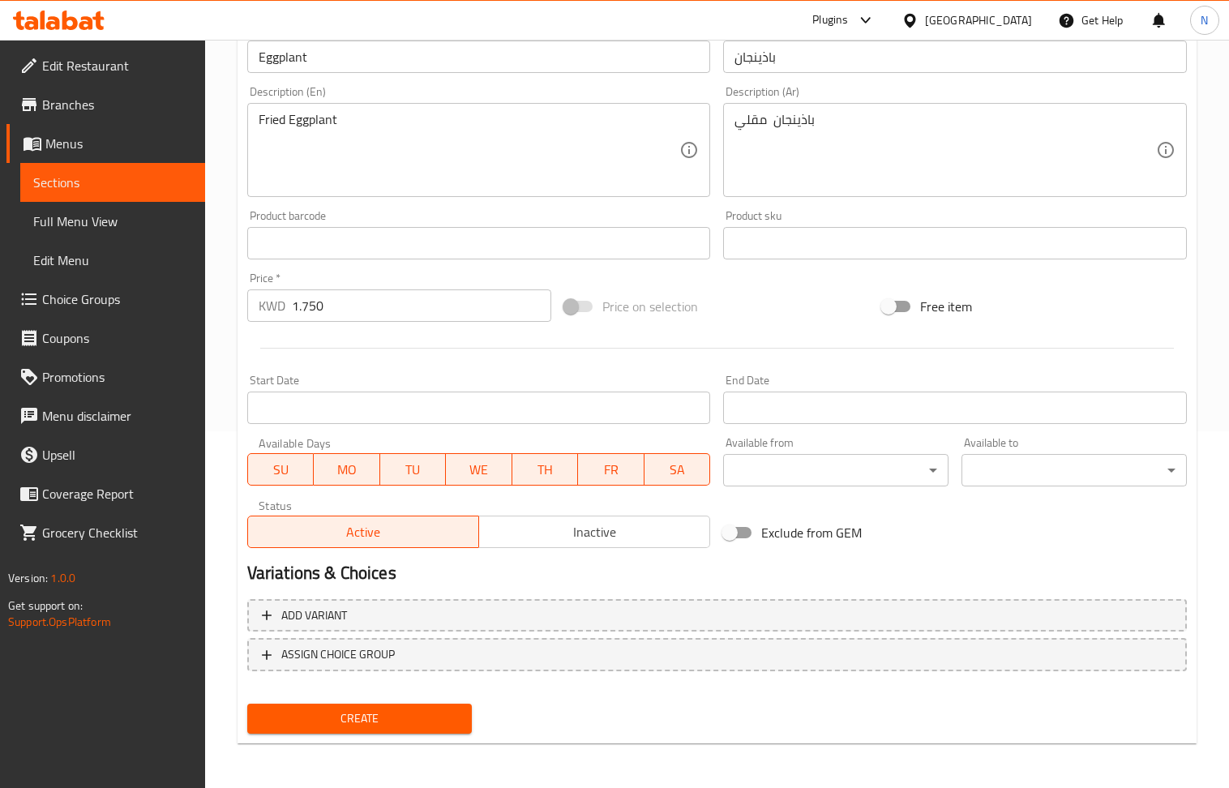
click at [427, 714] on span "Create" at bounding box center [359, 719] width 199 height 20
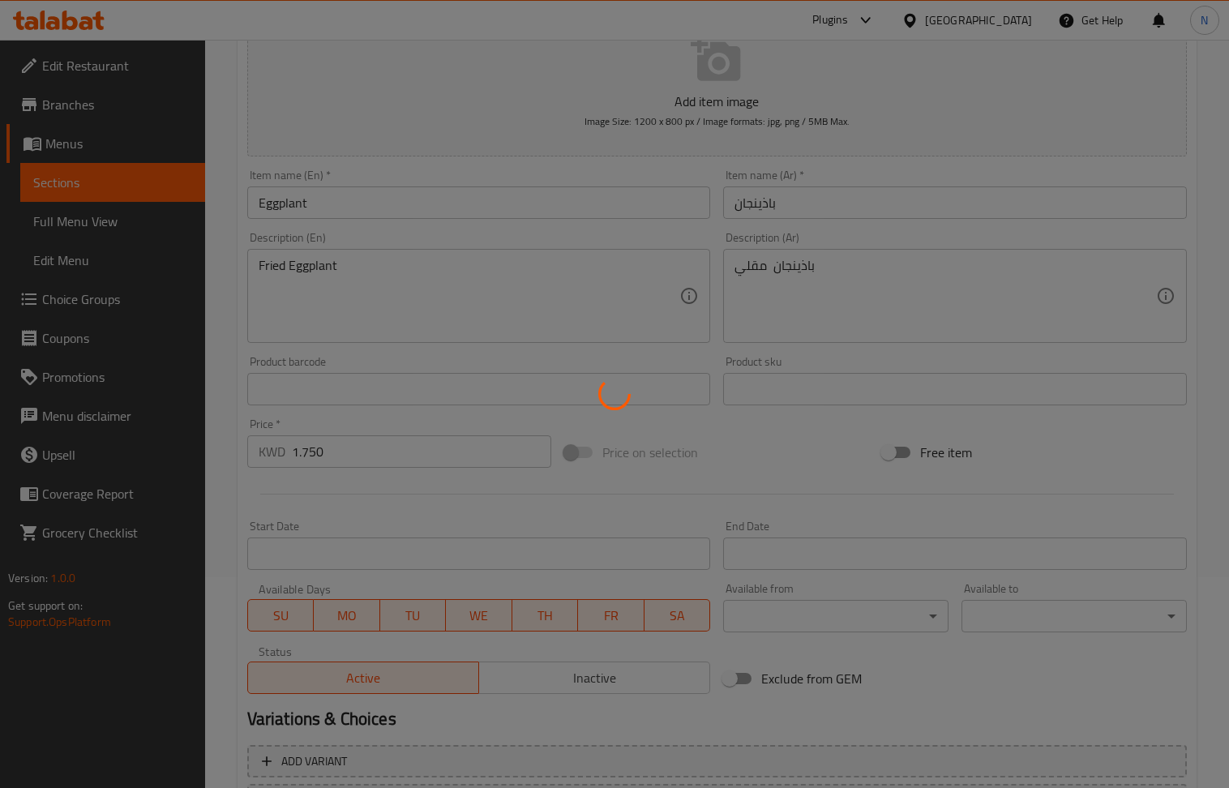
scroll to position [0, 0]
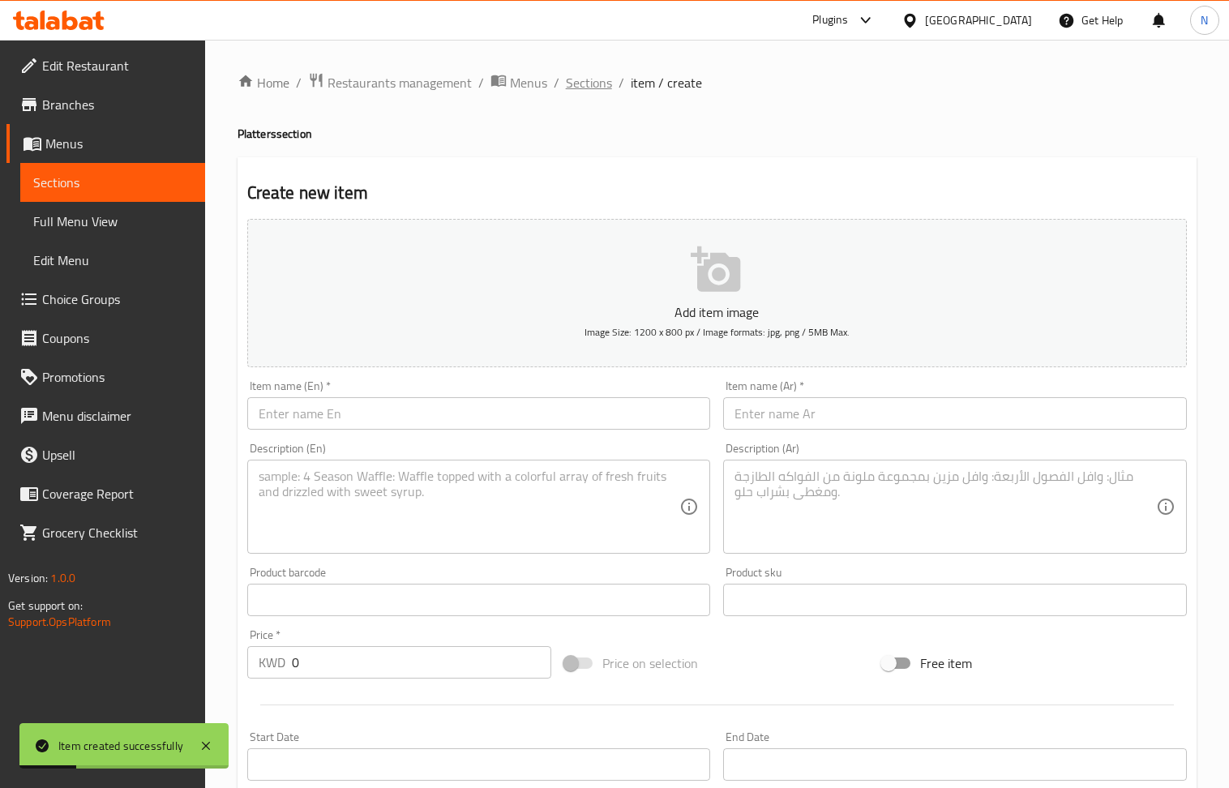
click at [587, 73] on span "Sections" at bounding box center [589, 82] width 46 height 19
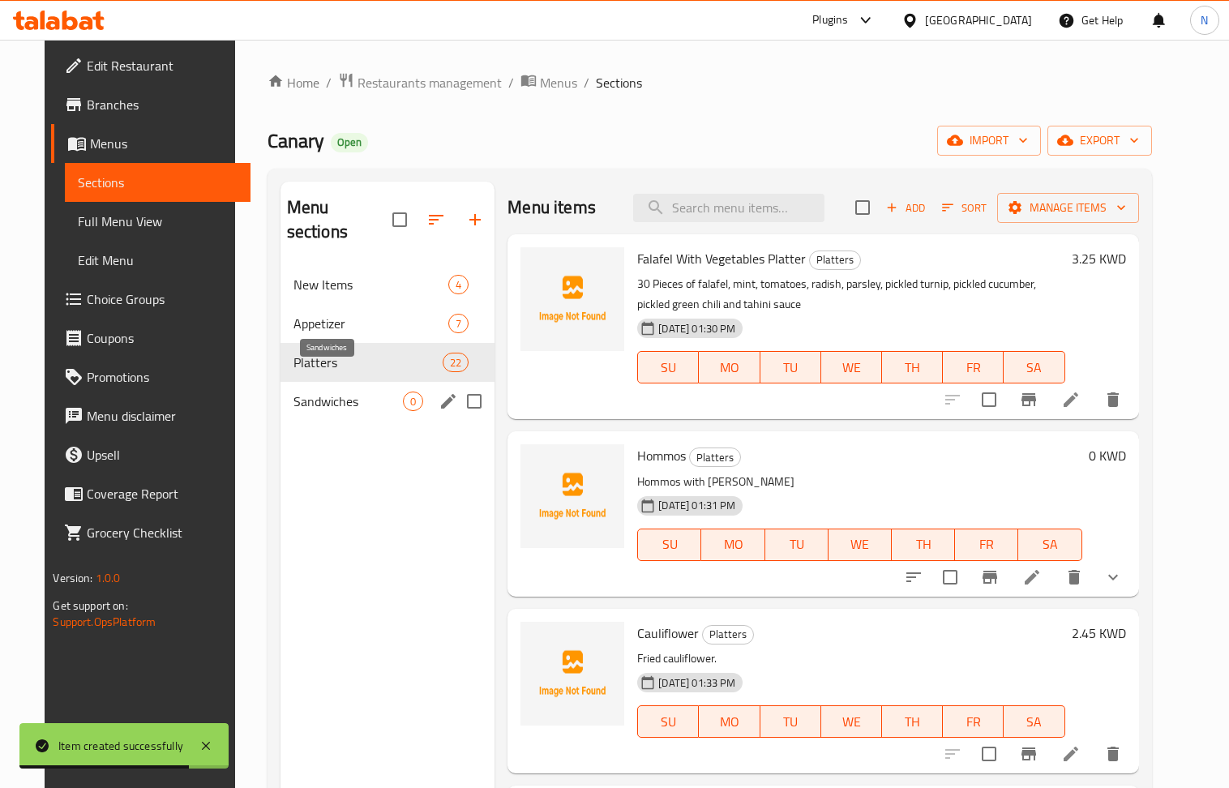
drag, startPoint x: 323, startPoint y: 377, endPoint x: 349, endPoint y: 363, distance: 29.4
click at [323, 392] on span "Sandwiches" at bounding box center [349, 401] width 110 height 19
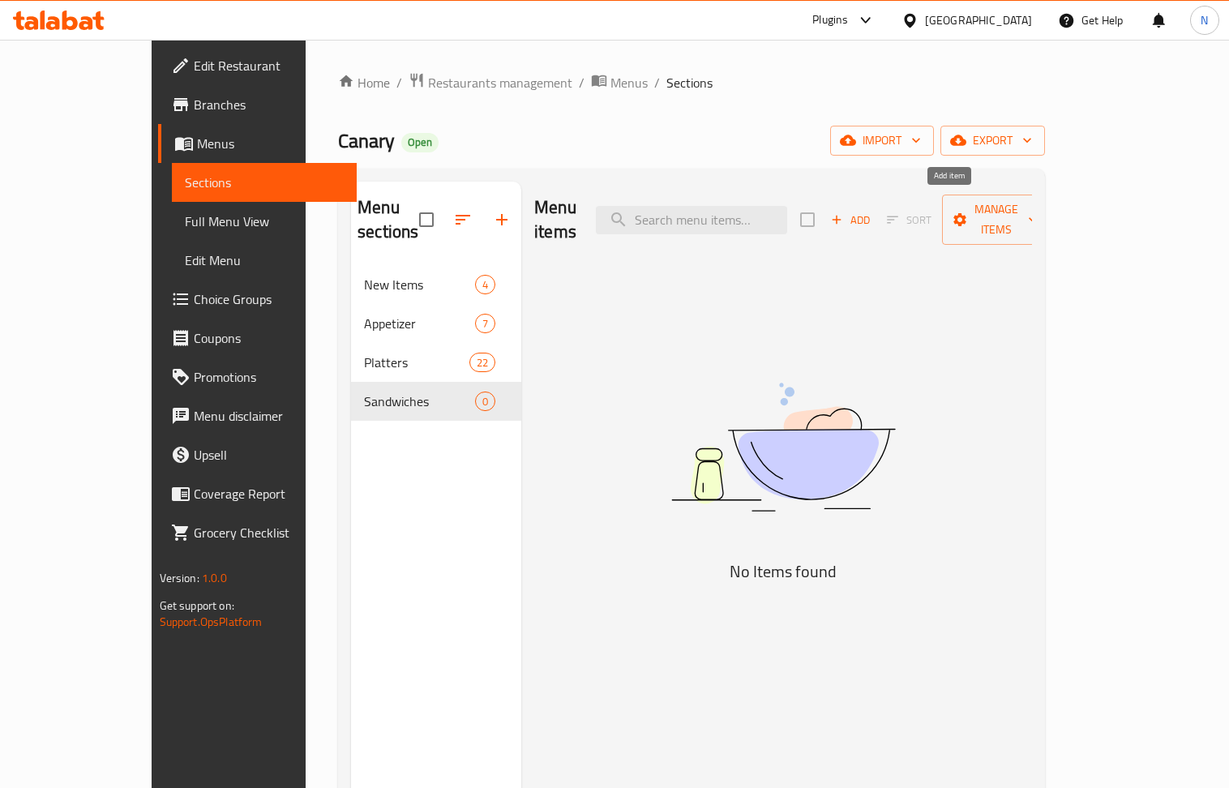
click at [873, 217] on span "Add" at bounding box center [851, 220] width 44 height 19
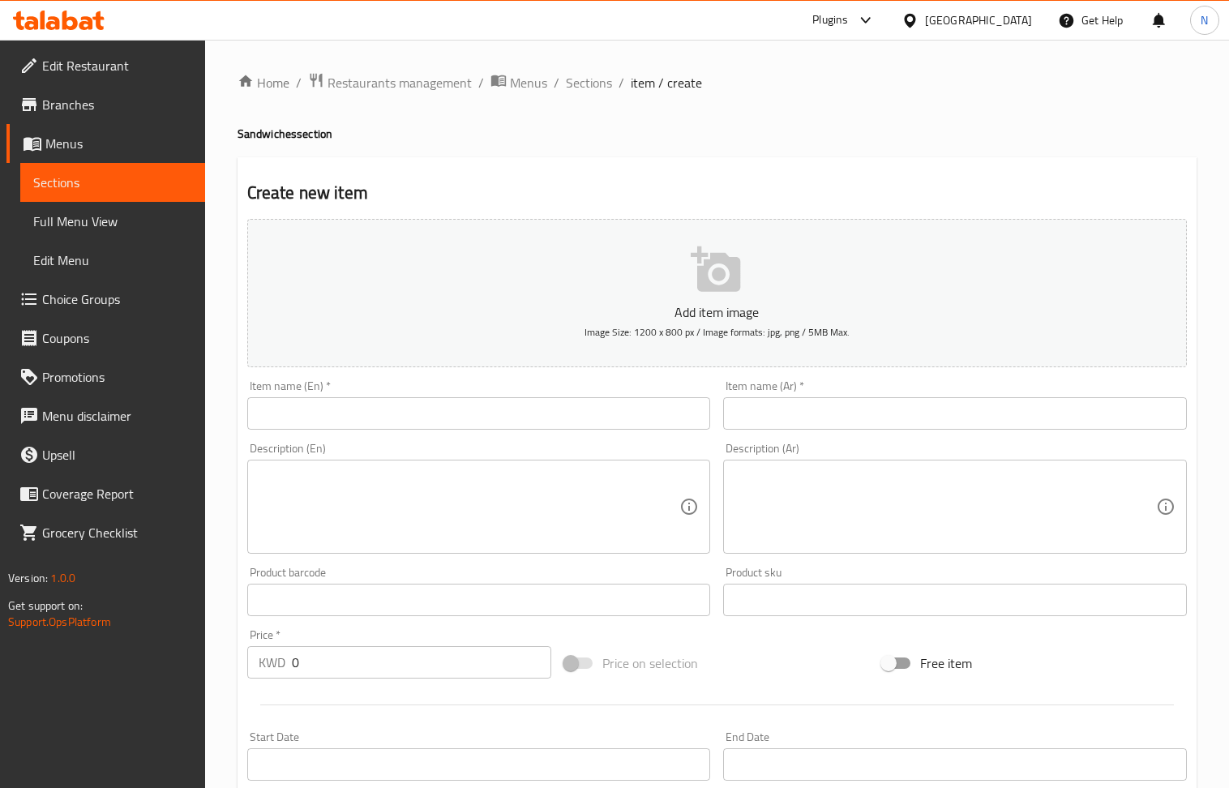
click at [361, 423] on input "text" at bounding box center [479, 413] width 464 height 32
click at [257, 130] on h4 "Sandwiches section" at bounding box center [717, 134] width 959 height 16
copy h4 "Sandwiches"
click at [363, 423] on input "Mushakkal" at bounding box center [479, 413] width 464 height 32
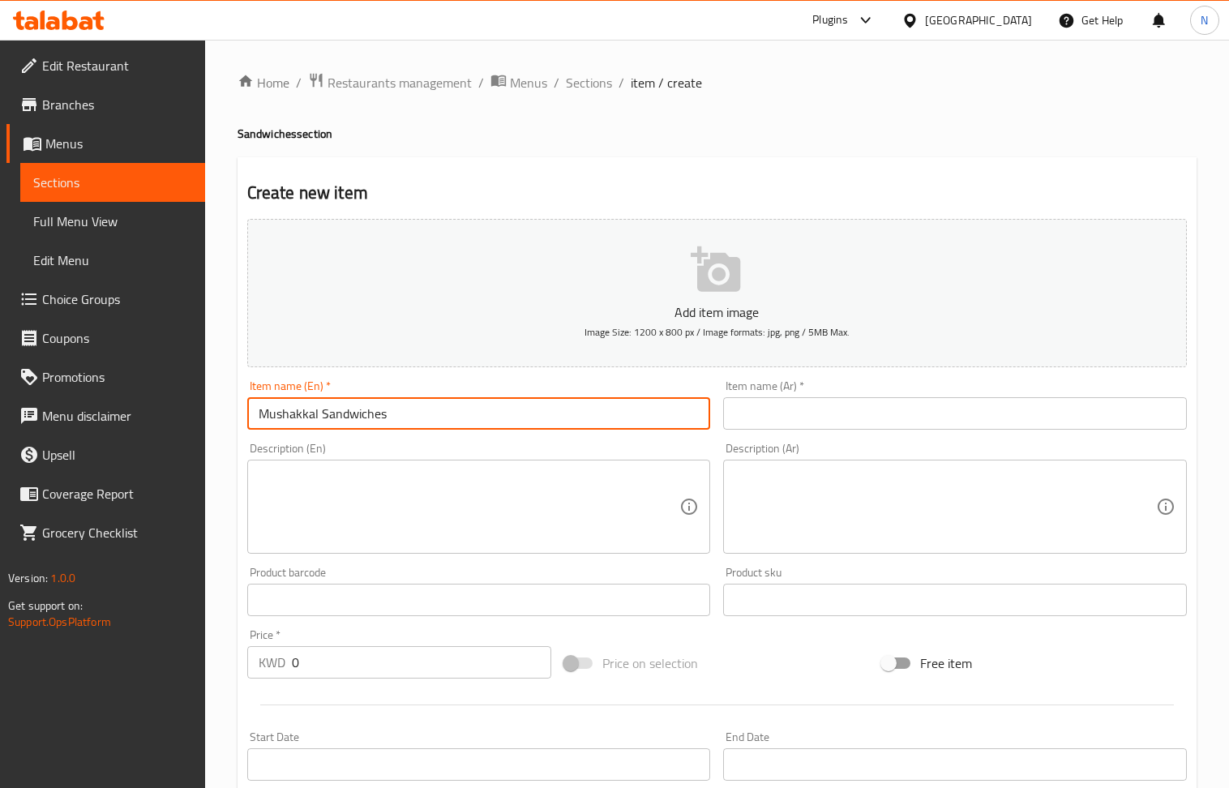
drag, startPoint x: 399, startPoint y: 414, endPoint x: 378, endPoint y: 417, distance: 21.3
click at [378, 417] on input "Mushakkal Sandwiches" at bounding box center [479, 413] width 464 height 32
drag, startPoint x: 817, startPoint y: 430, endPoint x: 652, endPoint y: 429, distance: 165.4
click at [817, 430] on input "text" at bounding box center [955, 413] width 464 height 32
click at [444, 420] on input "Mushakkal Sandwich" at bounding box center [479, 413] width 464 height 32
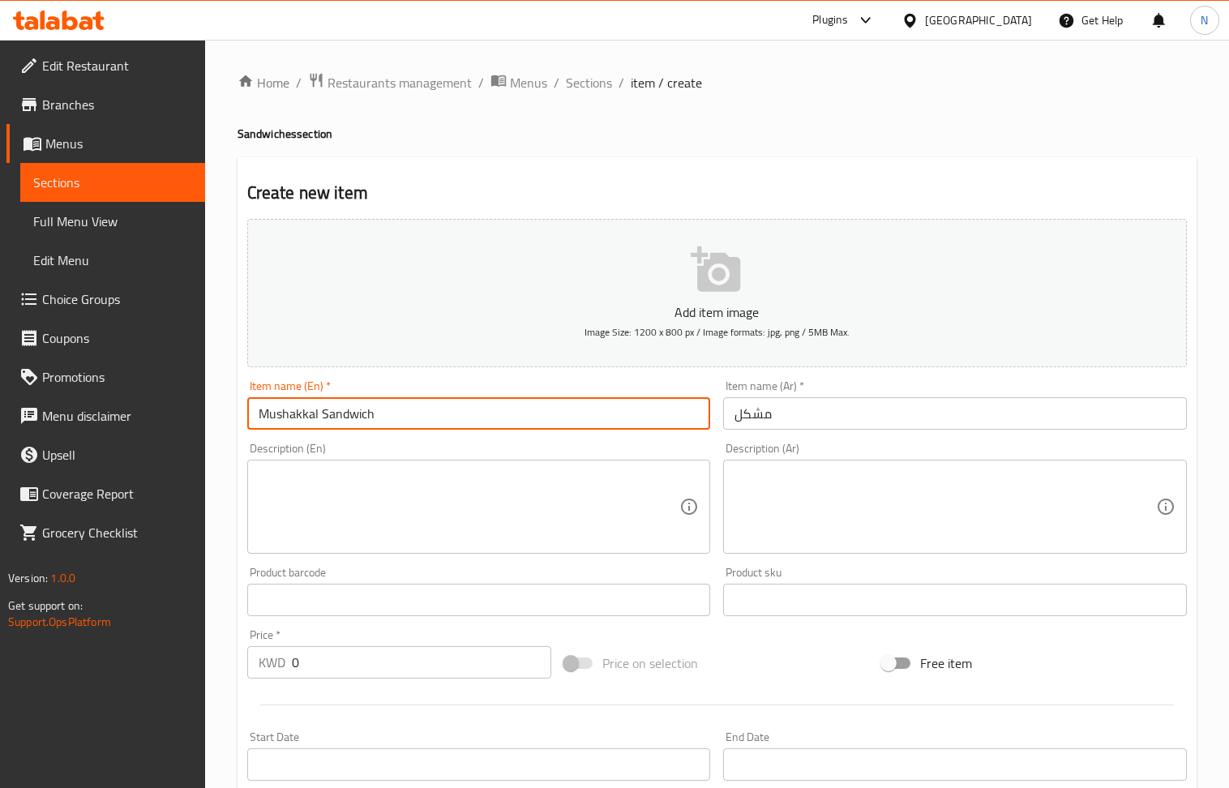
click at [444, 419] on input "Mushakkal Sandwich" at bounding box center [479, 413] width 464 height 32
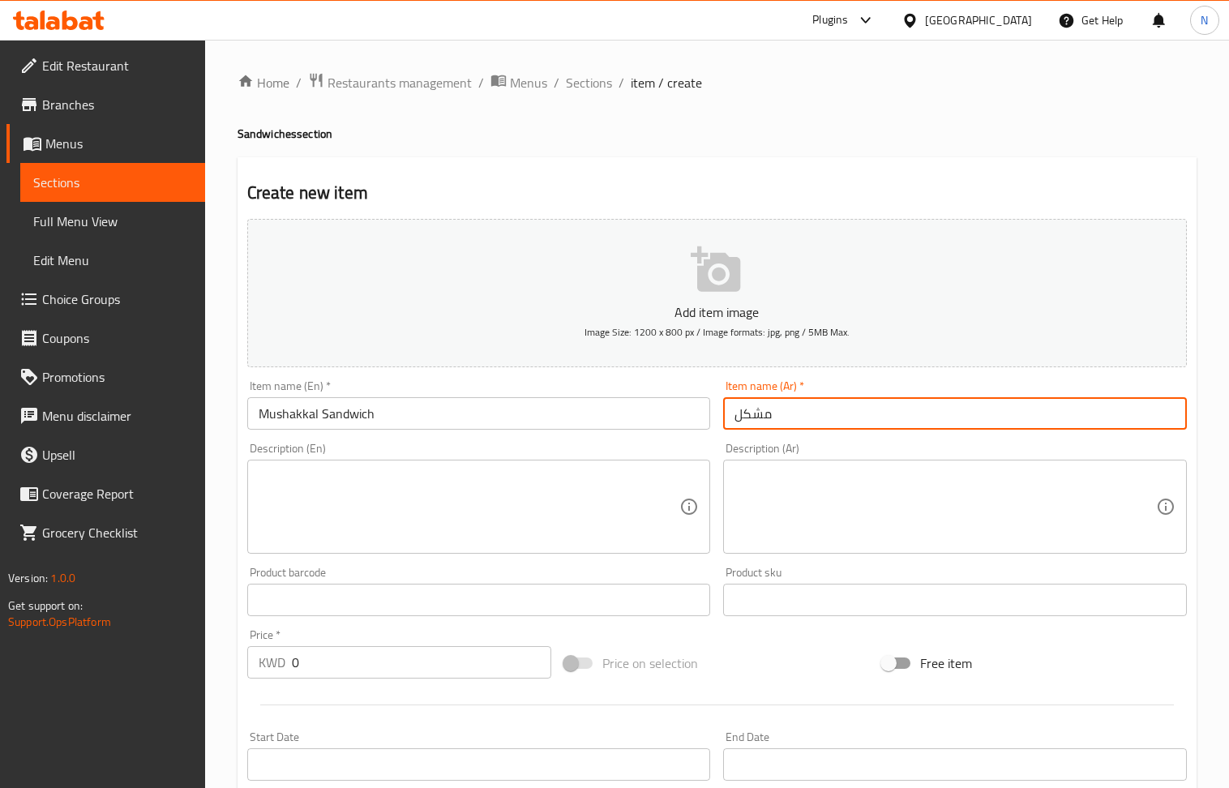
click at [792, 412] on input "مشكل" at bounding box center [955, 413] width 464 height 32
click at [744, 423] on input "ساندويتش مشكال" at bounding box center [955, 413] width 464 height 32
click at [375, 511] on textarea at bounding box center [470, 507] width 422 height 77
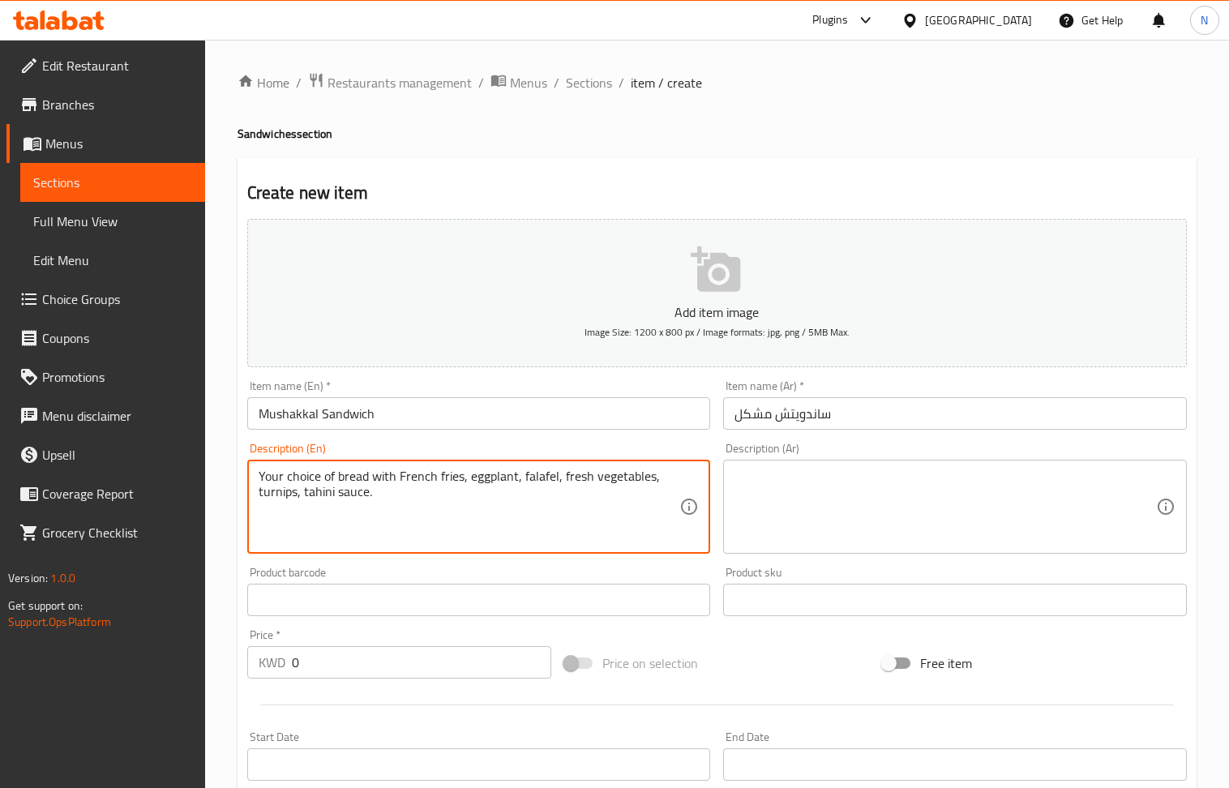
click at [786, 478] on textarea at bounding box center [946, 507] width 422 height 77
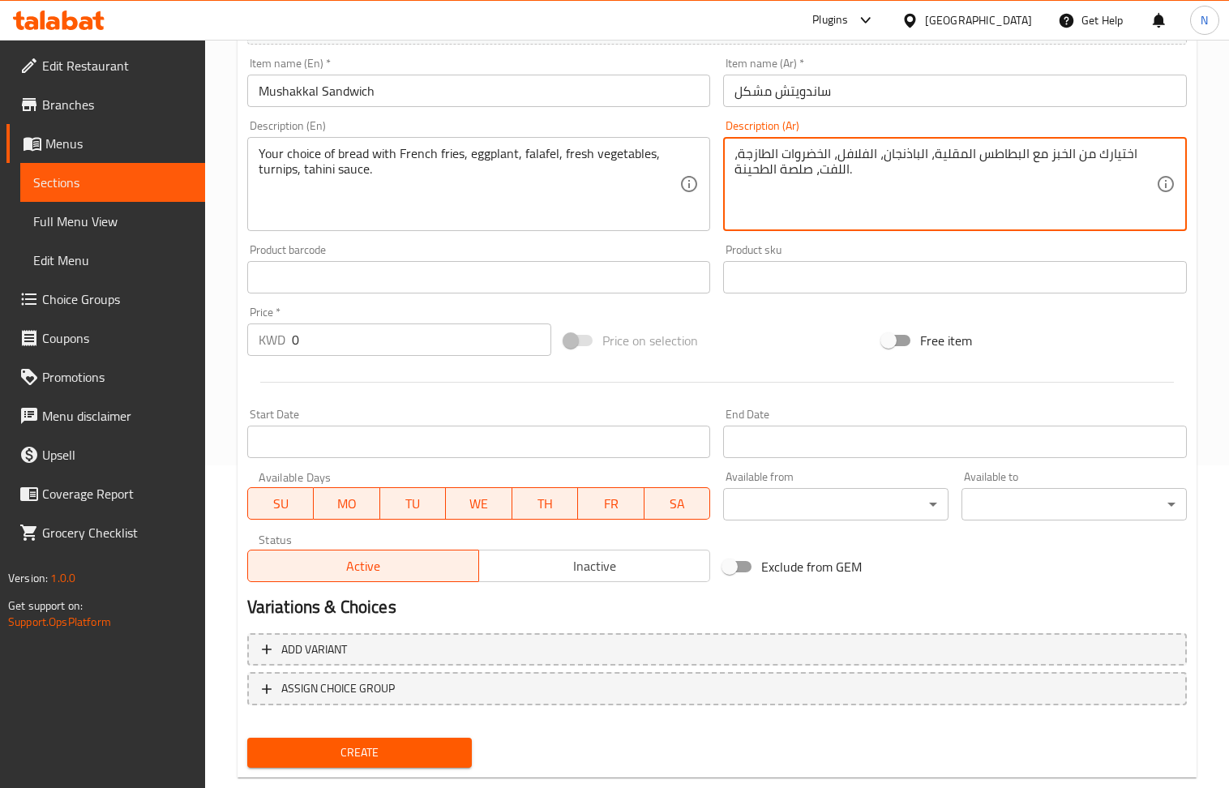
scroll to position [324, 0]
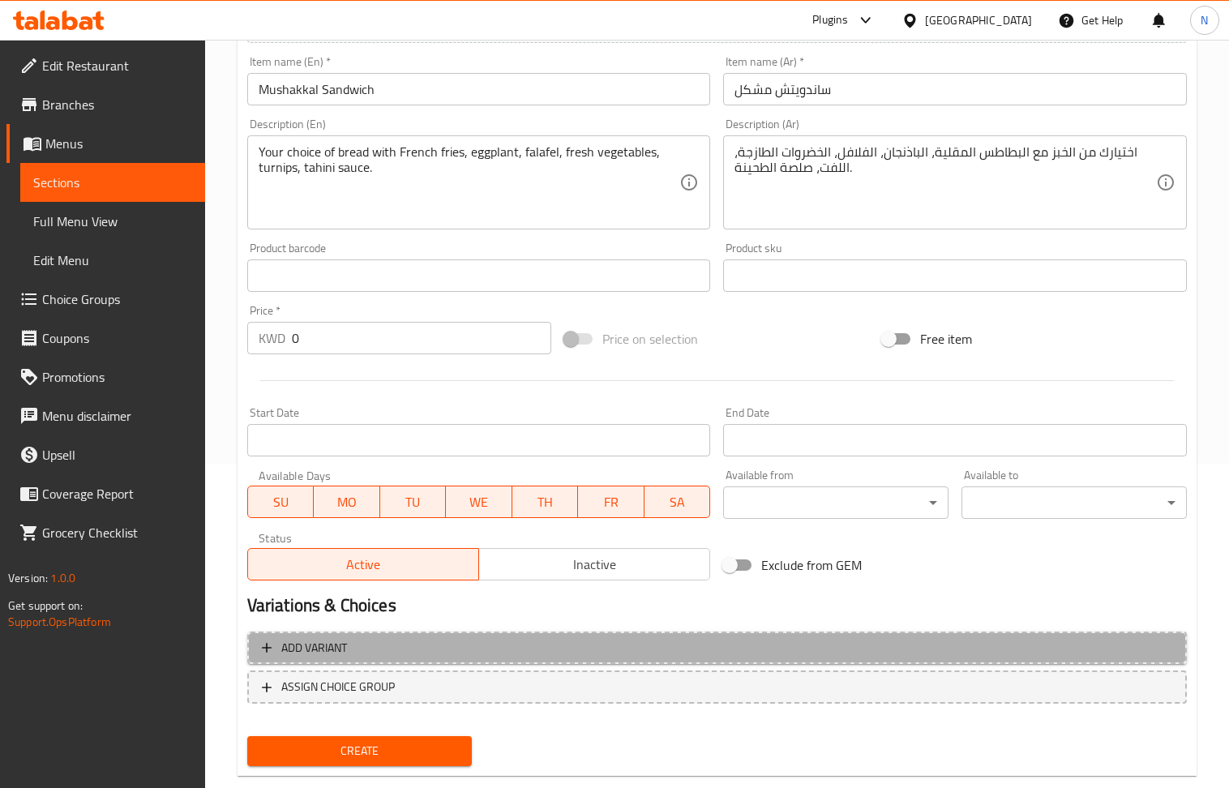
click at [1098, 652] on span "Add variant" at bounding box center [717, 648] width 911 height 20
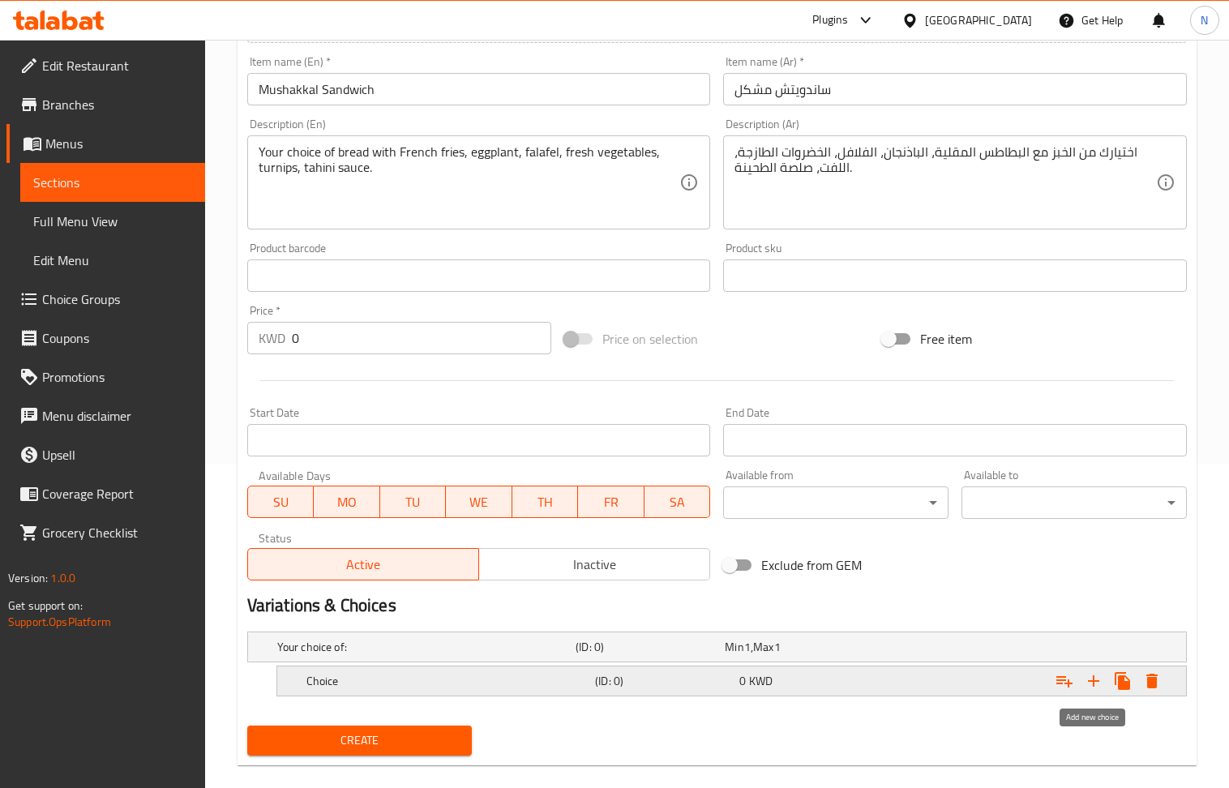
click at [1101, 685] on icon "Expand" at bounding box center [1093, 680] width 19 height 19
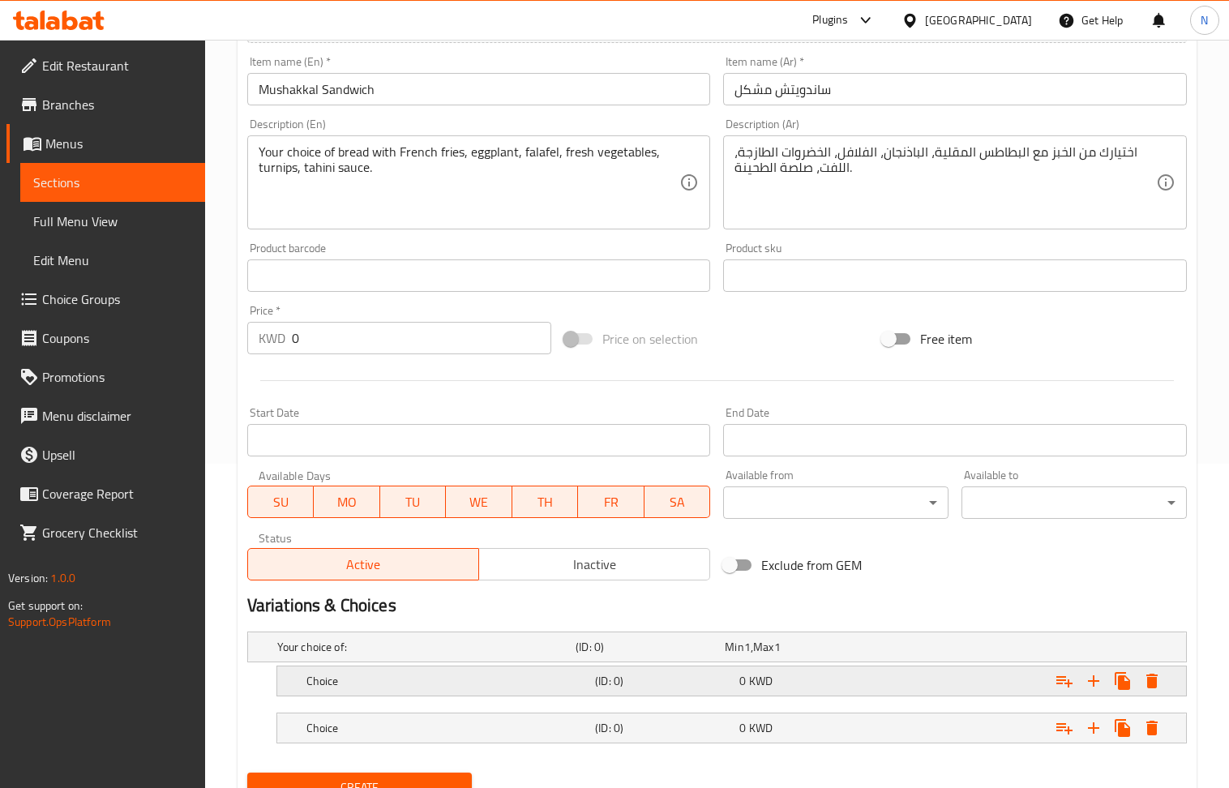
click at [626, 693] on div "(ID: 0)" at bounding box center [664, 681] width 144 height 23
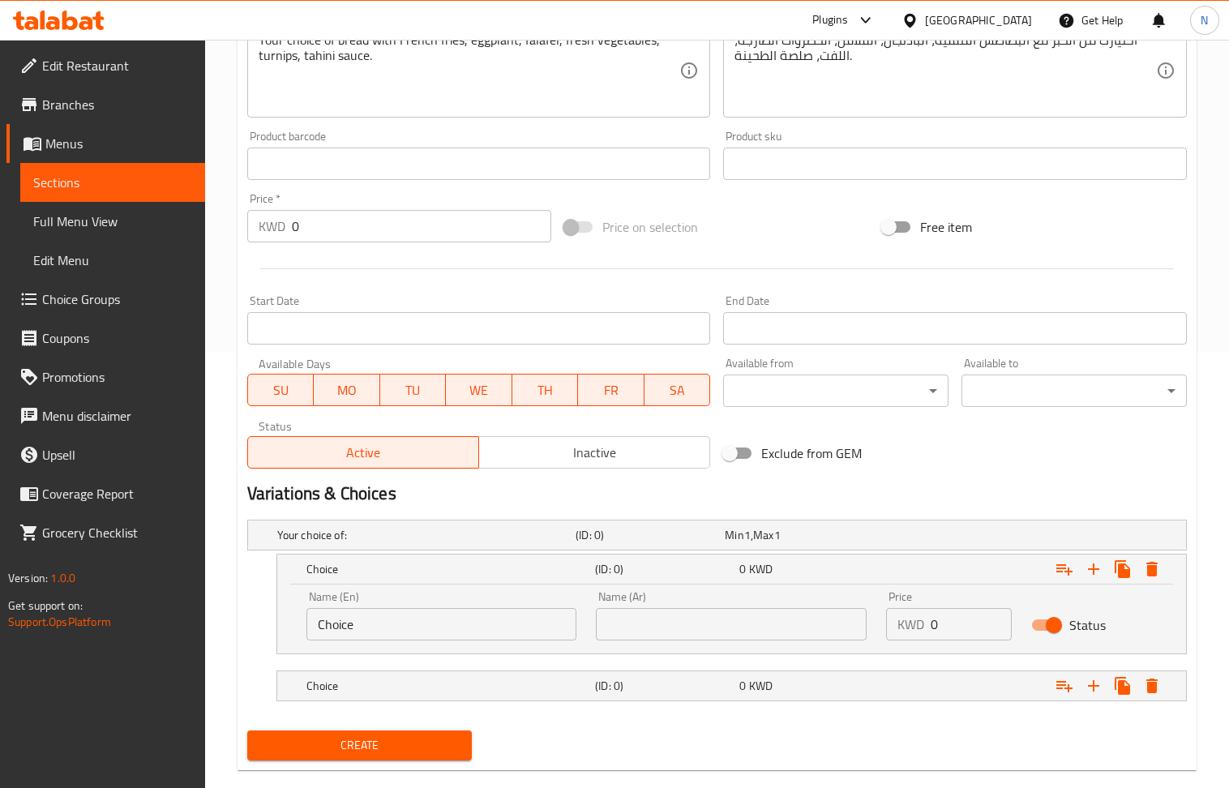
scroll to position [465, 0]
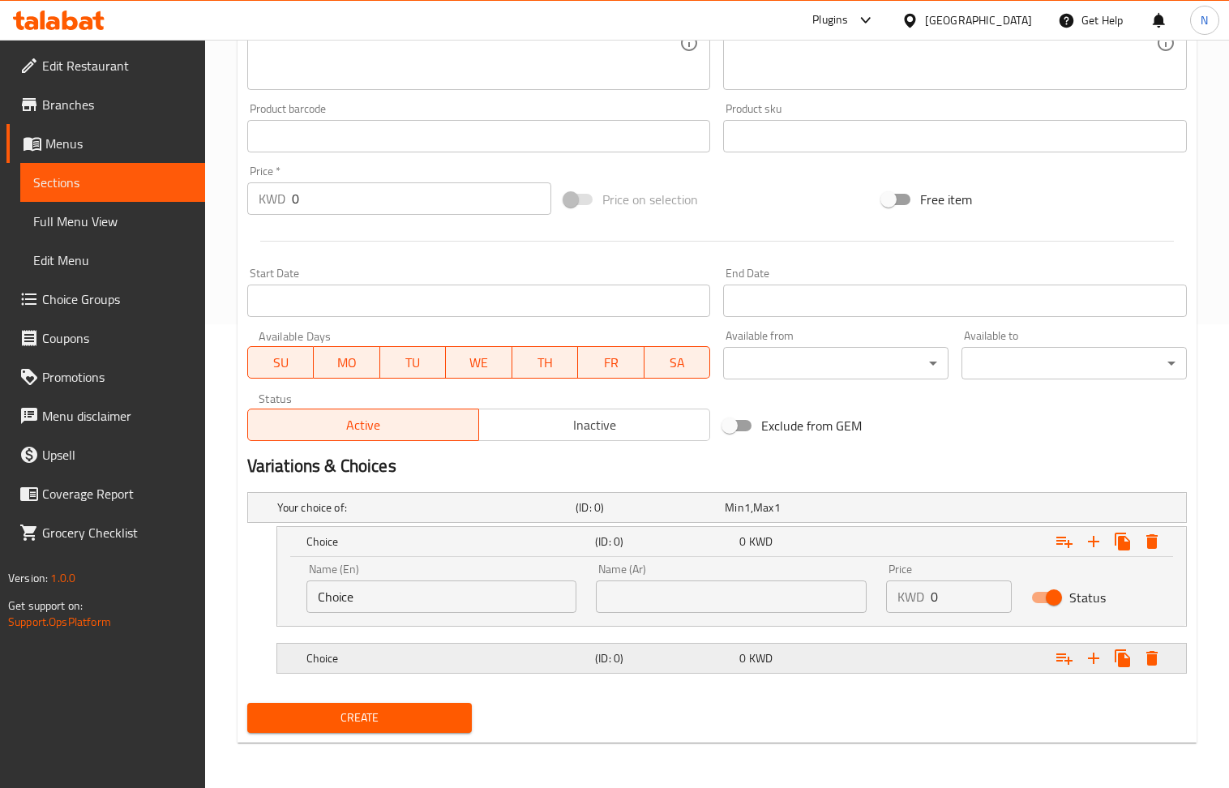
click at [605, 653] on h5 "(ID: 0)" at bounding box center [664, 658] width 138 height 16
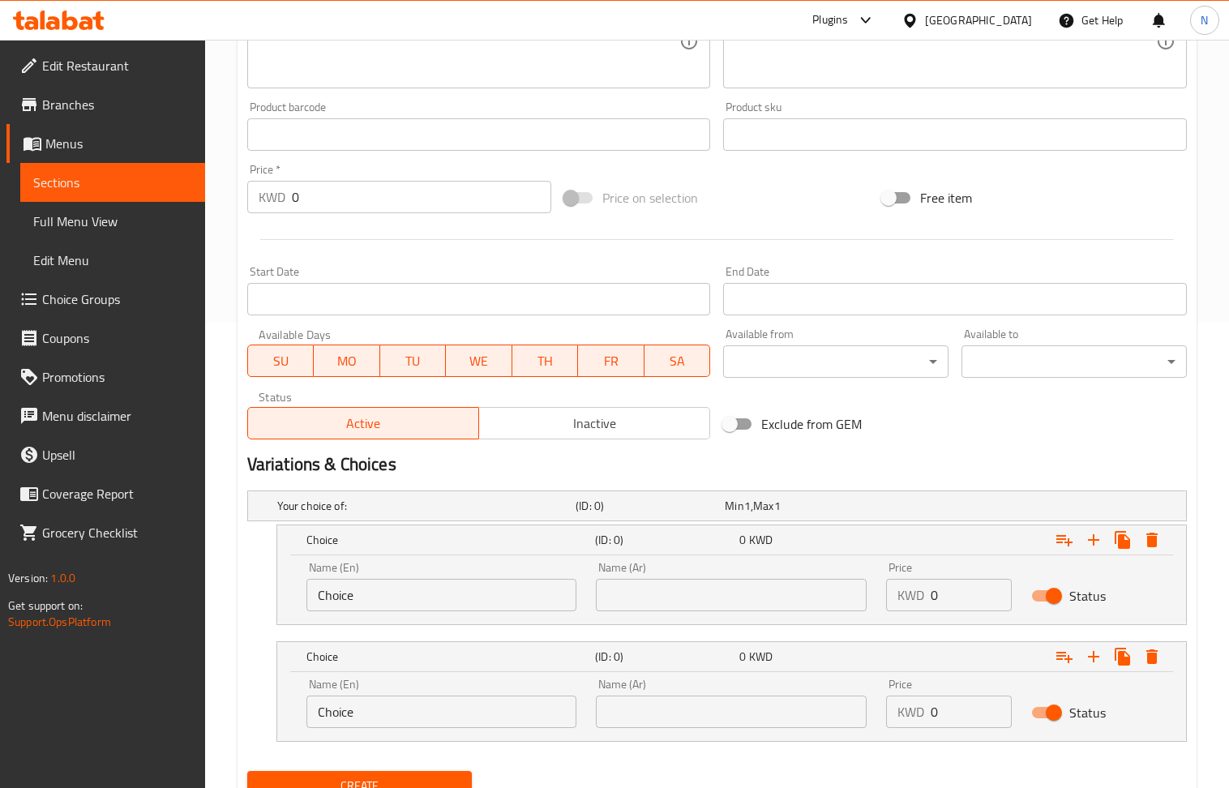
click at [500, 590] on input "Choice" at bounding box center [442, 595] width 271 height 32
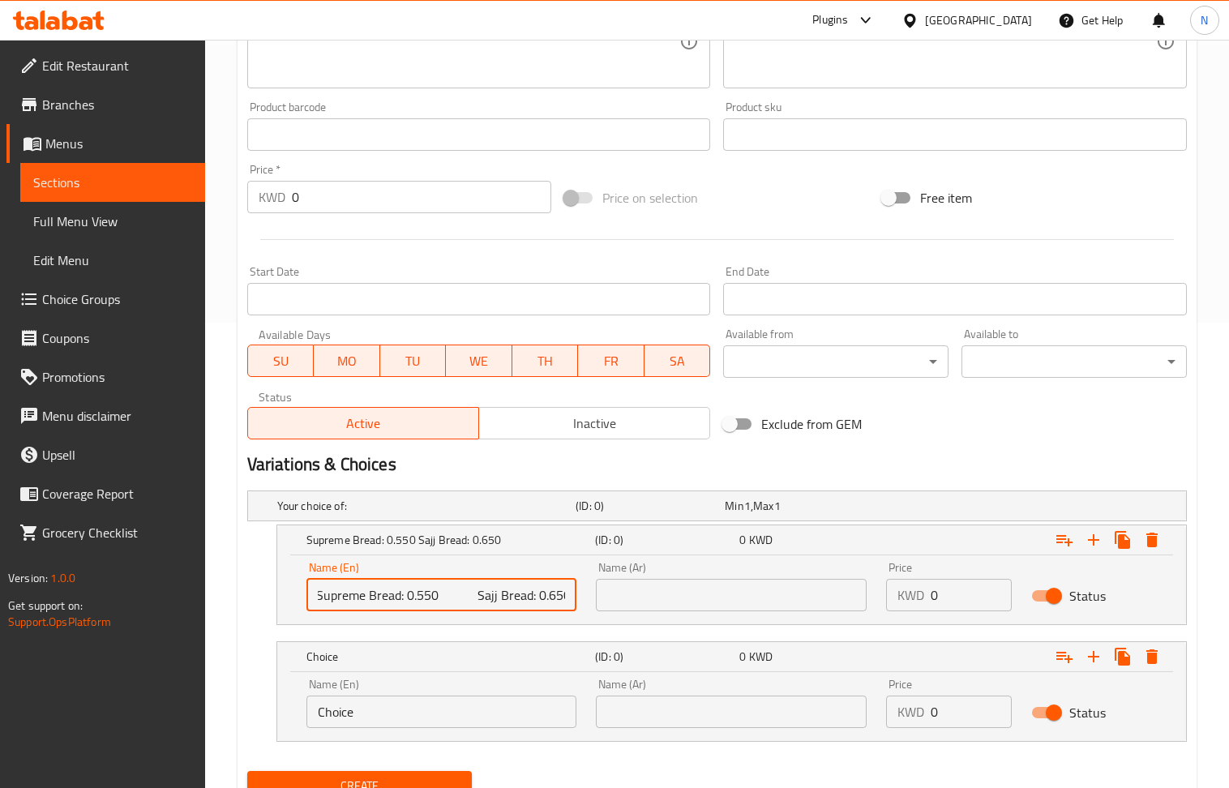
drag, startPoint x: 442, startPoint y: 597, endPoint x: 410, endPoint y: 597, distance: 31.6
click at [410, 597] on input "Supreme Bread: 0.550 Sajj Bread: 0.650" at bounding box center [442, 595] width 271 height 32
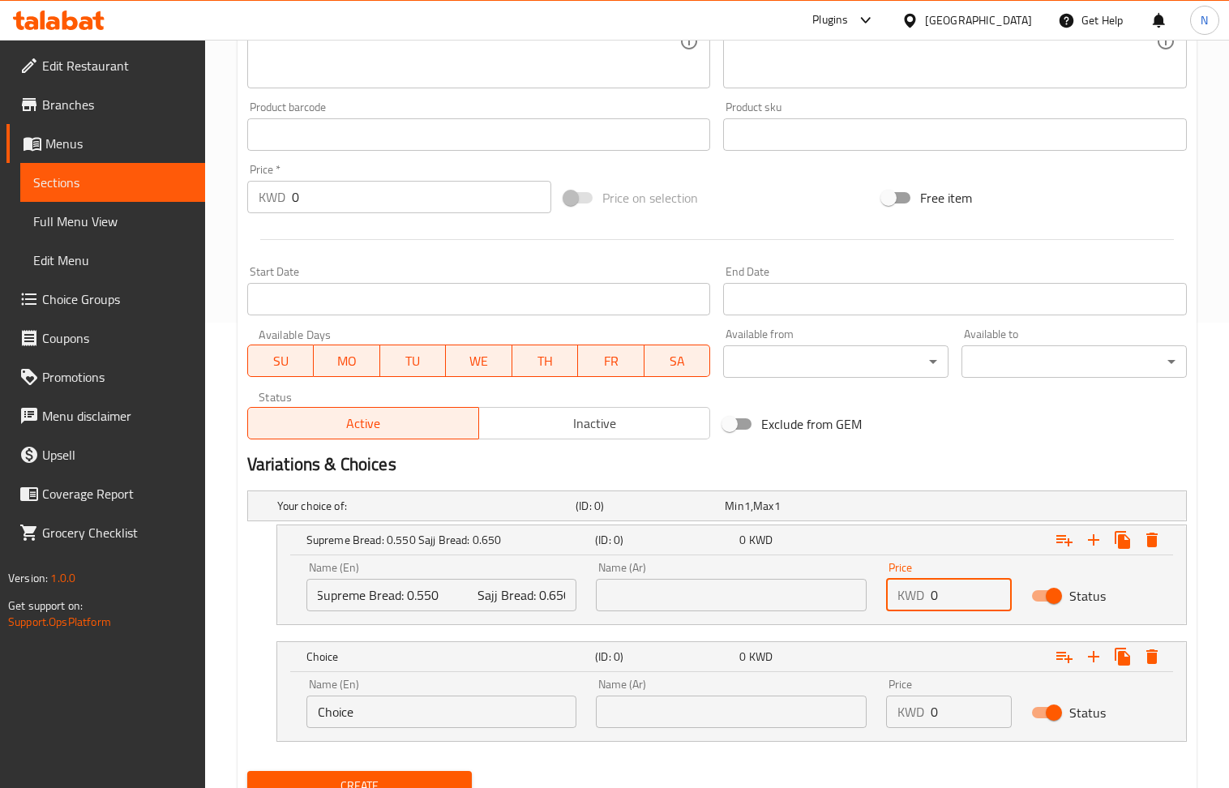
click at [954, 602] on input "0" at bounding box center [971, 595] width 81 height 32
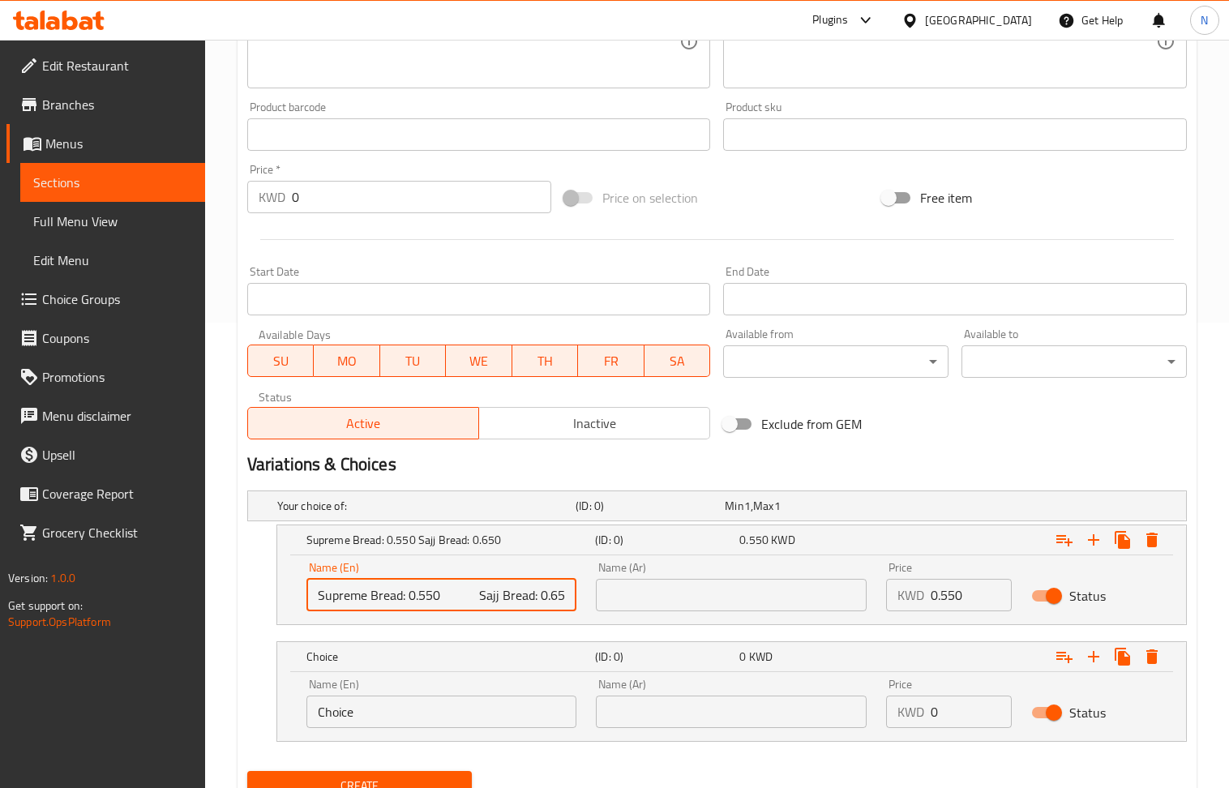
drag, startPoint x: 530, startPoint y: 603, endPoint x: 477, endPoint y: 605, distance: 52.7
click at [477, 605] on input "Supreme Bread: 0.550 Sajj Bread: 0.650" at bounding box center [442, 595] width 271 height 32
click at [446, 719] on input "Choice" at bounding box center [442, 712] width 271 height 32
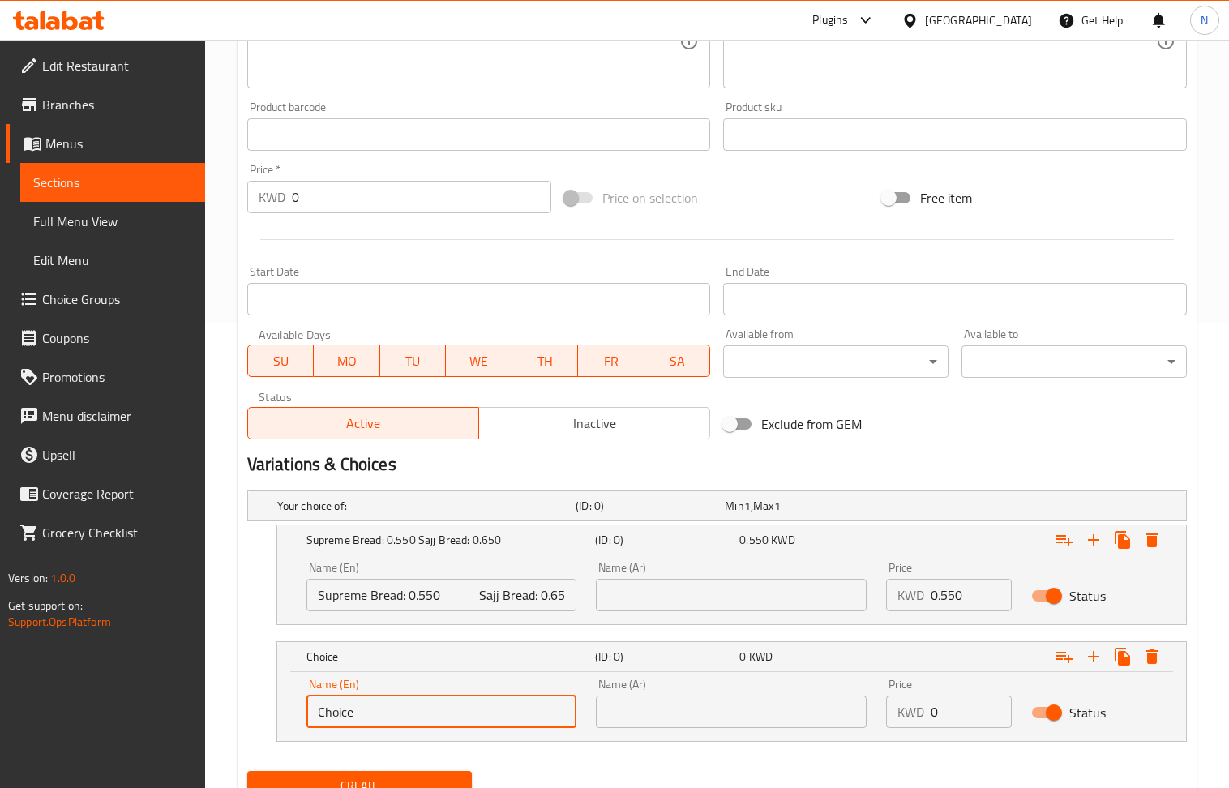
click at [446, 719] on input "Choice" at bounding box center [442, 712] width 271 height 32
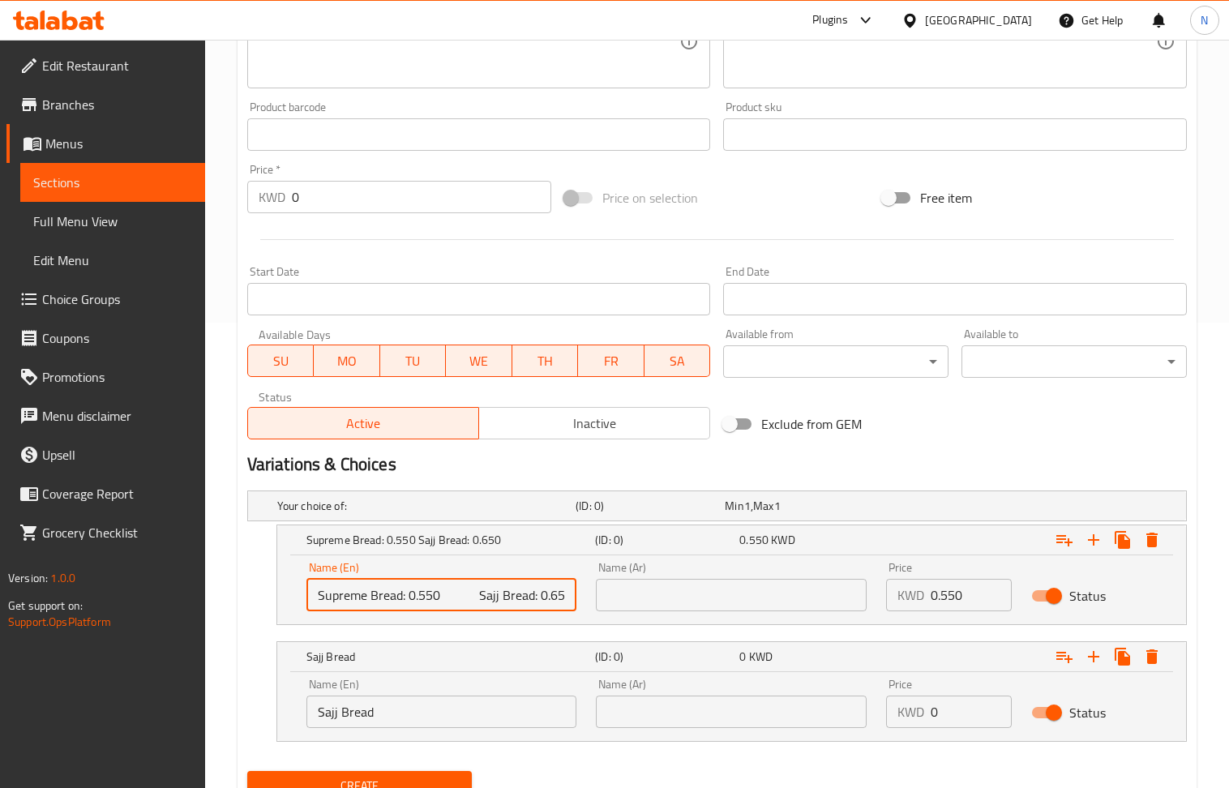
scroll to position [0, 3]
drag, startPoint x: 558, startPoint y: 604, endPoint x: 598, endPoint y: 607, distance: 39.9
click at [598, 607] on div "Name (En) Supreme Bread: 0.550 Sajj Bread: 0.650 Name (En) Name (Ar) Name (Ar) …" at bounding box center [732, 586] width 870 height 69
click at [963, 712] on input "0" at bounding box center [971, 712] width 81 height 32
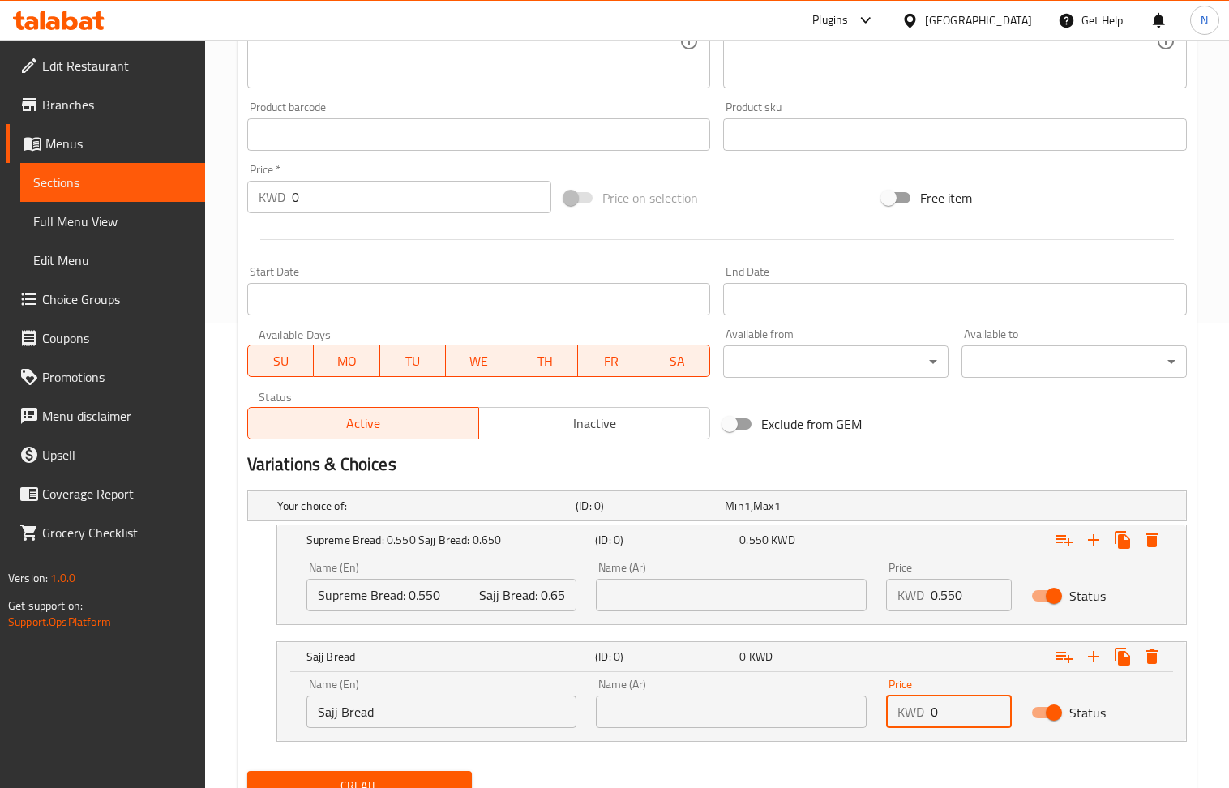
click at [963, 712] on input "0" at bounding box center [971, 712] width 81 height 32
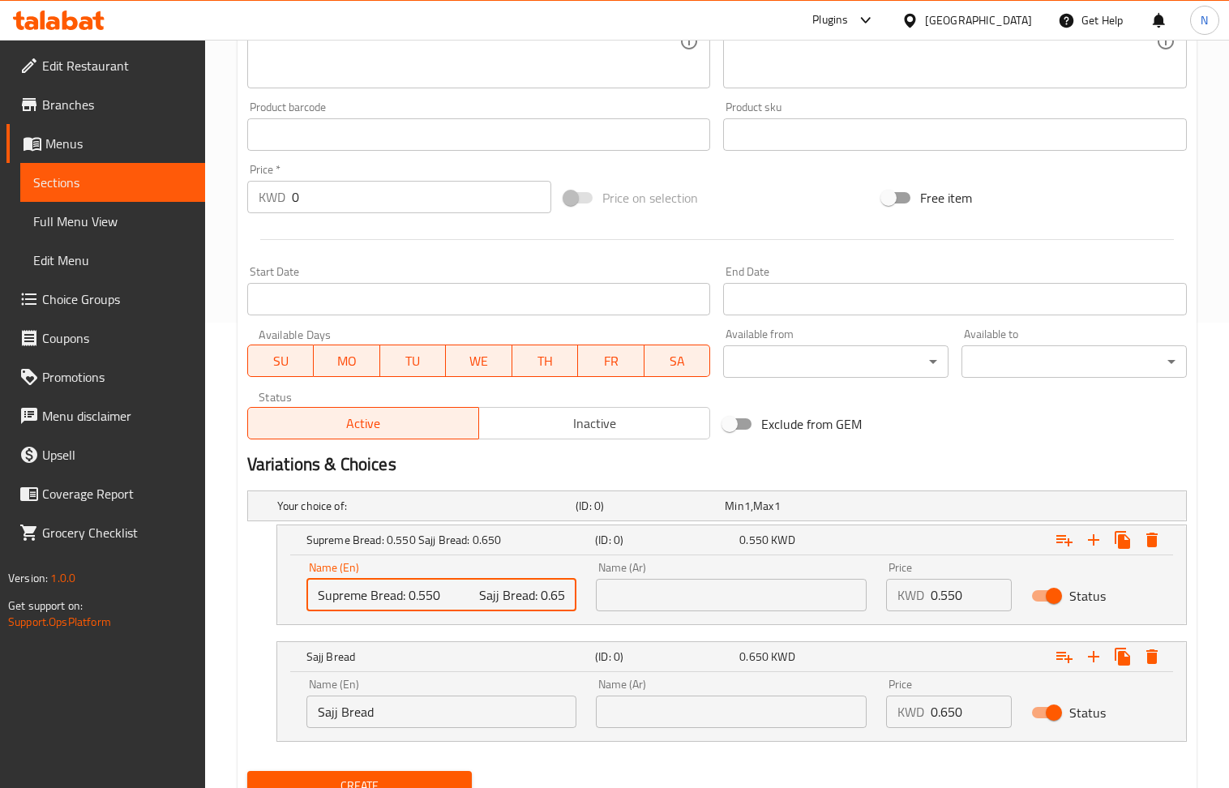
scroll to position [0, 3]
drag, startPoint x: 404, startPoint y: 600, endPoint x: 636, endPoint y: 601, distance: 231.9
click at [636, 601] on div "Name (En) Supreme Bread: 0.550 Sajj Bread: 0.650 Name (En) Name (Ar) Name (Ar) …" at bounding box center [732, 586] width 870 height 69
click at [435, 594] on input "Supreme Bread" at bounding box center [442, 595] width 271 height 32
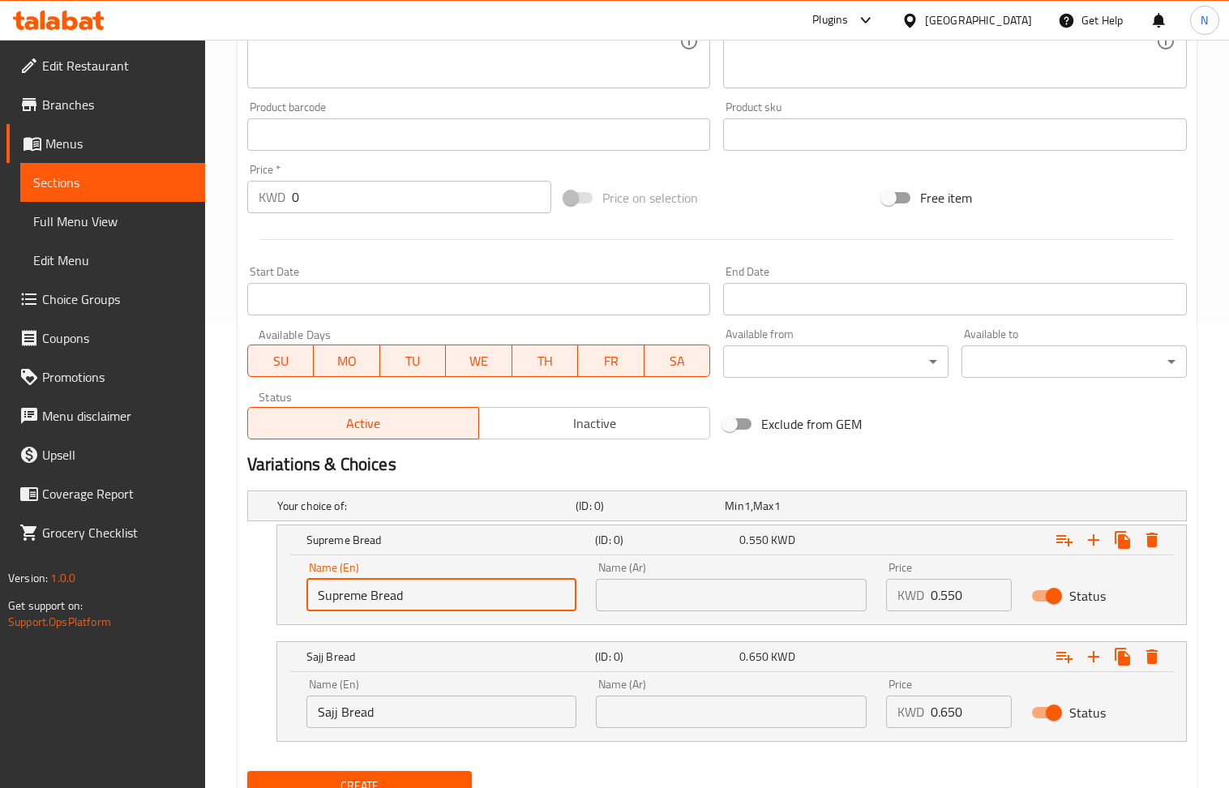
click at [435, 594] on input "Supreme Bread" at bounding box center [442, 595] width 271 height 32
click at [668, 604] on input "text" at bounding box center [731, 595] width 271 height 32
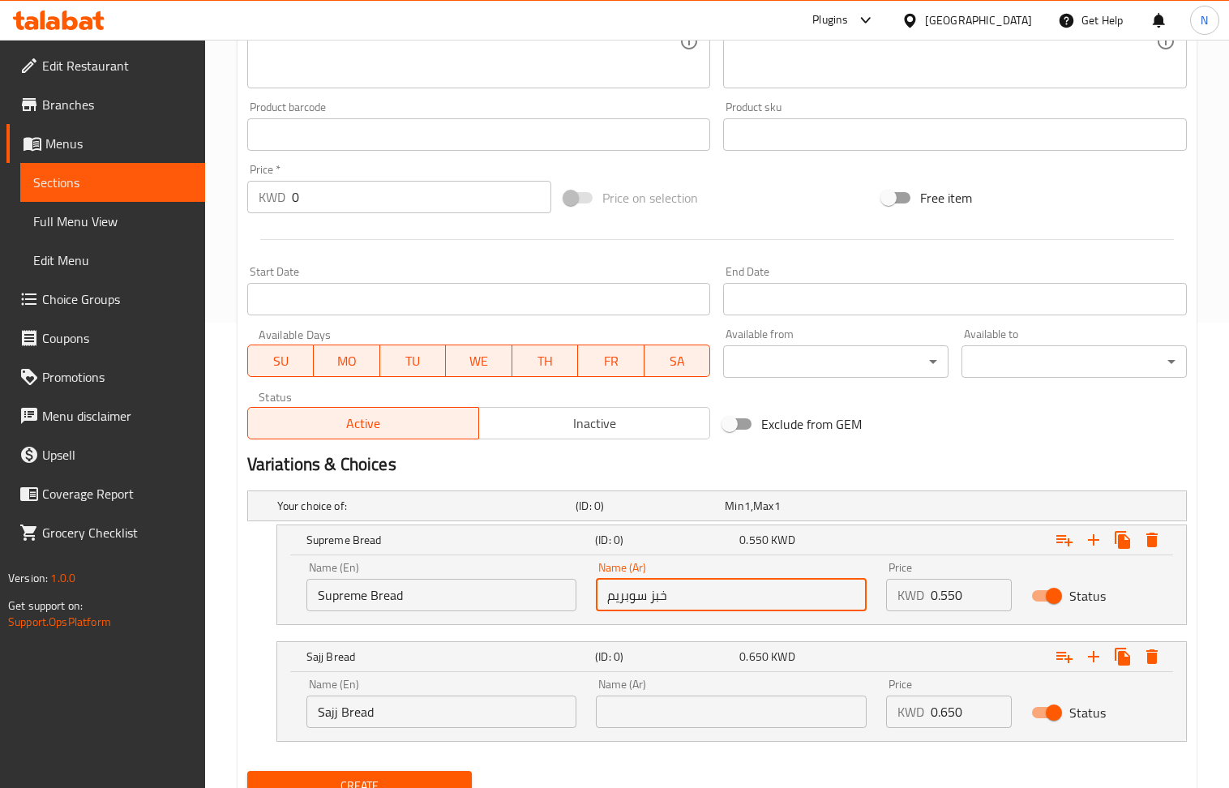
click at [384, 724] on input "Sajj Bread" at bounding box center [442, 712] width 271 height 32
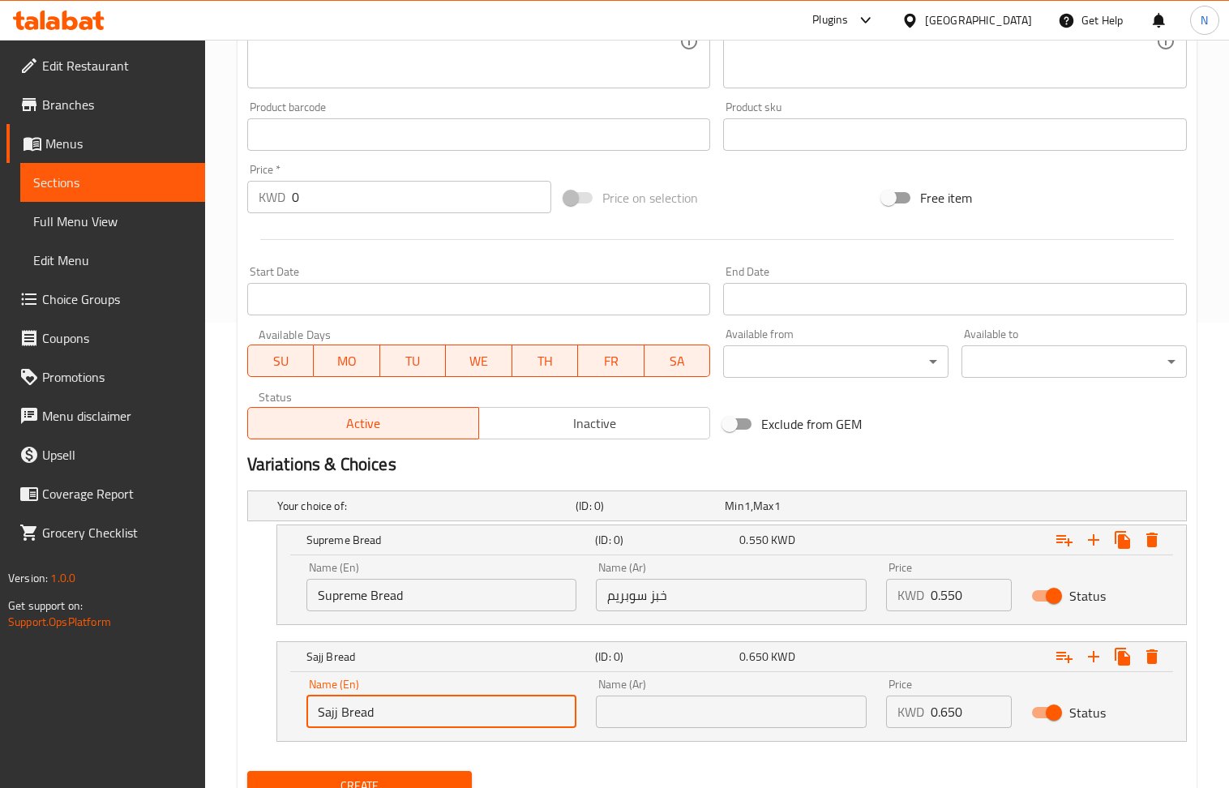
click at [384, 724] on input "Sajj Bread" at bounding box center [442, 712] width 271 height 32
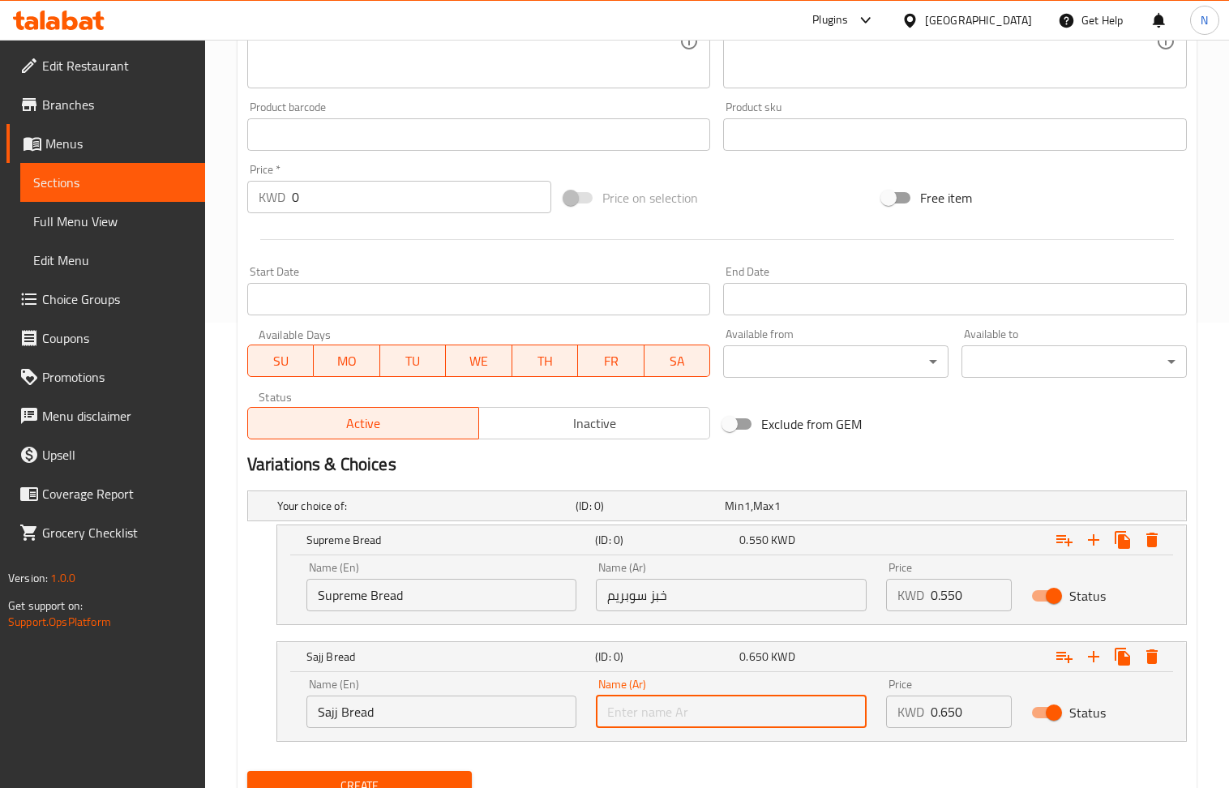
click at [667, 718] on input "text" at bounding box center [731, 712] width 271 height 32
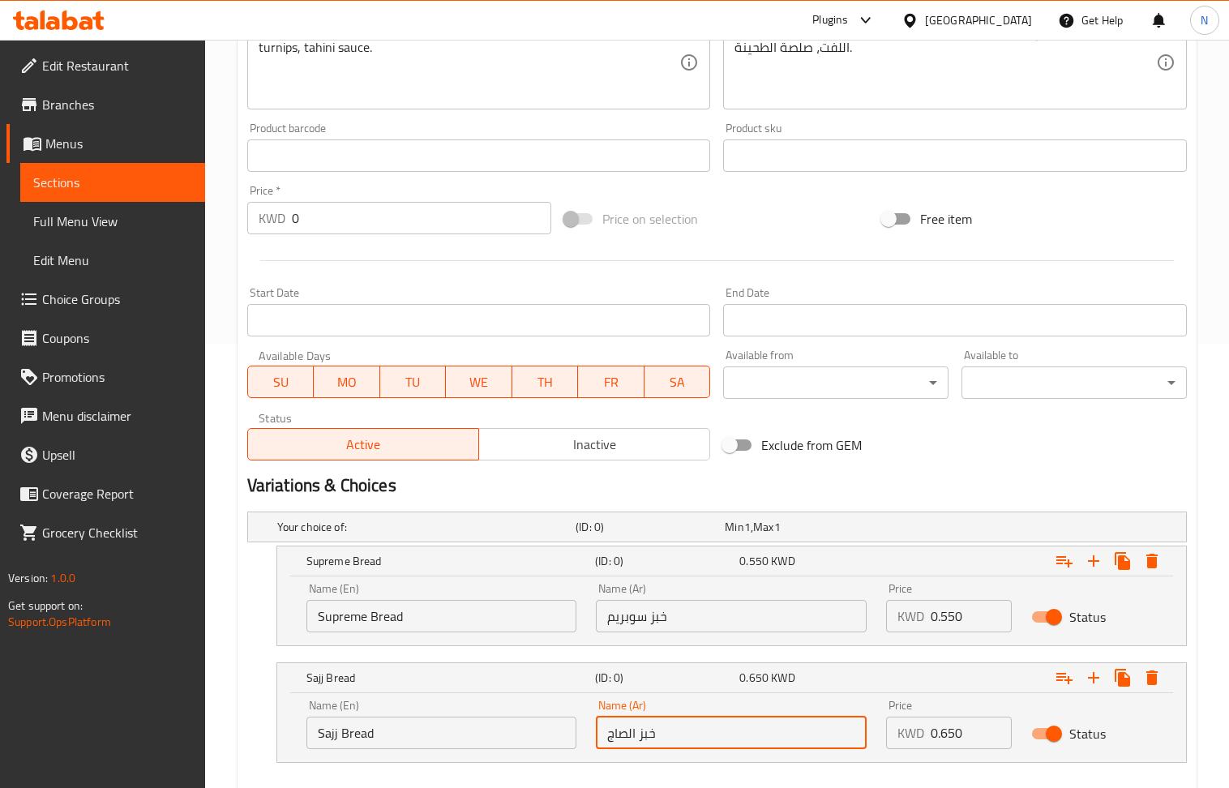
scroll to position [536, 0]
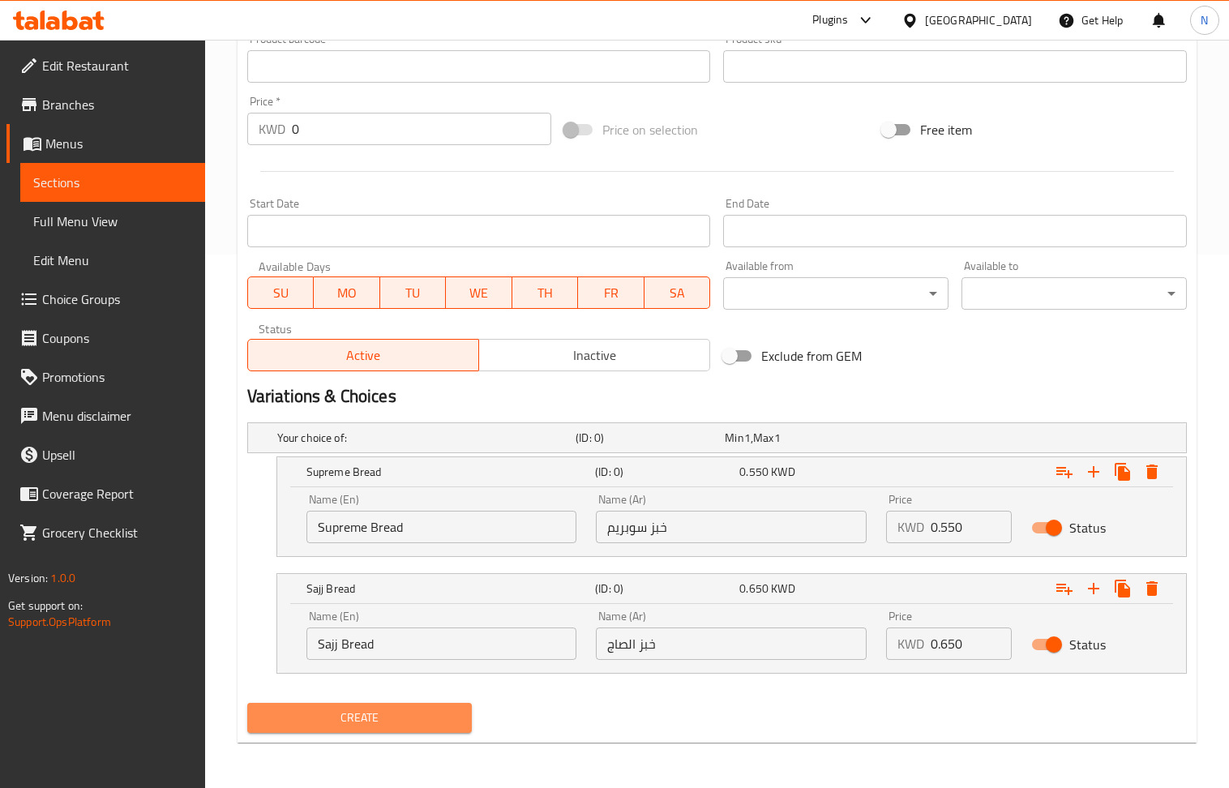
click at [387, 725] on span "Create" at bounding box center [359, 718] width 199 height 20
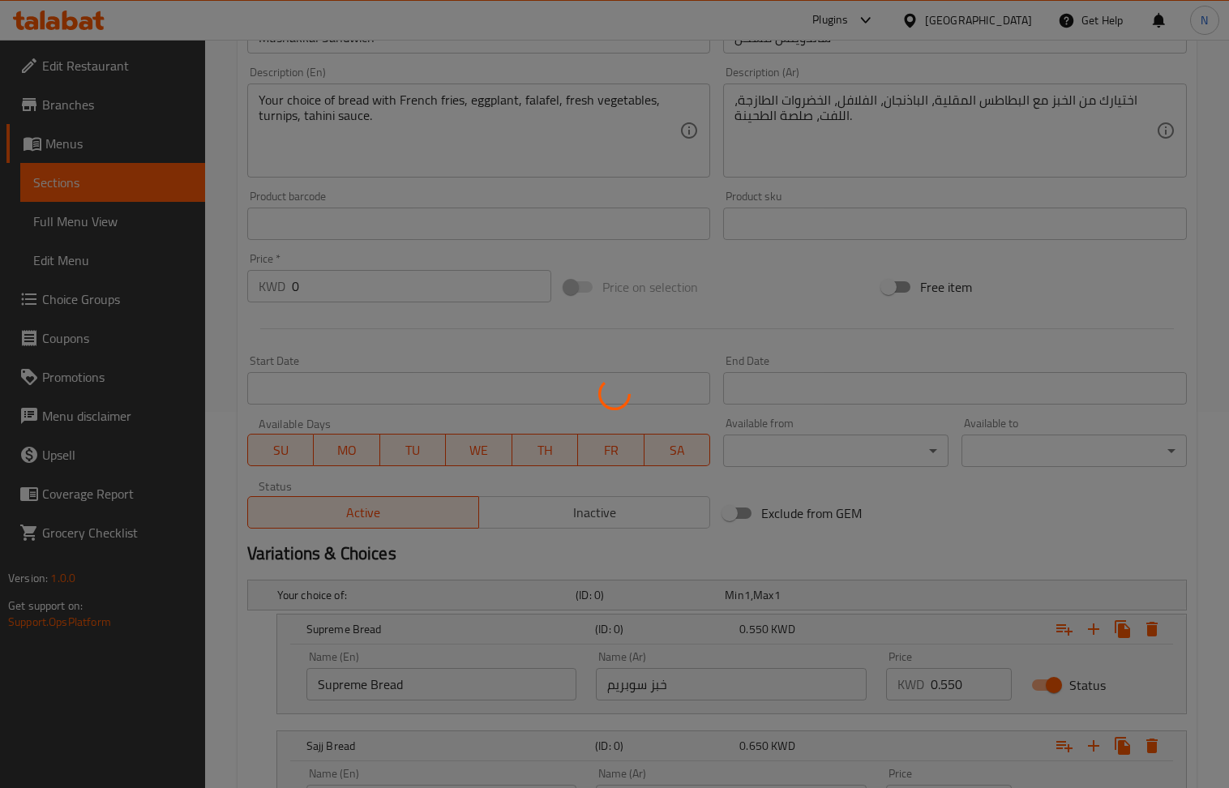
scroll to position [104, 0]
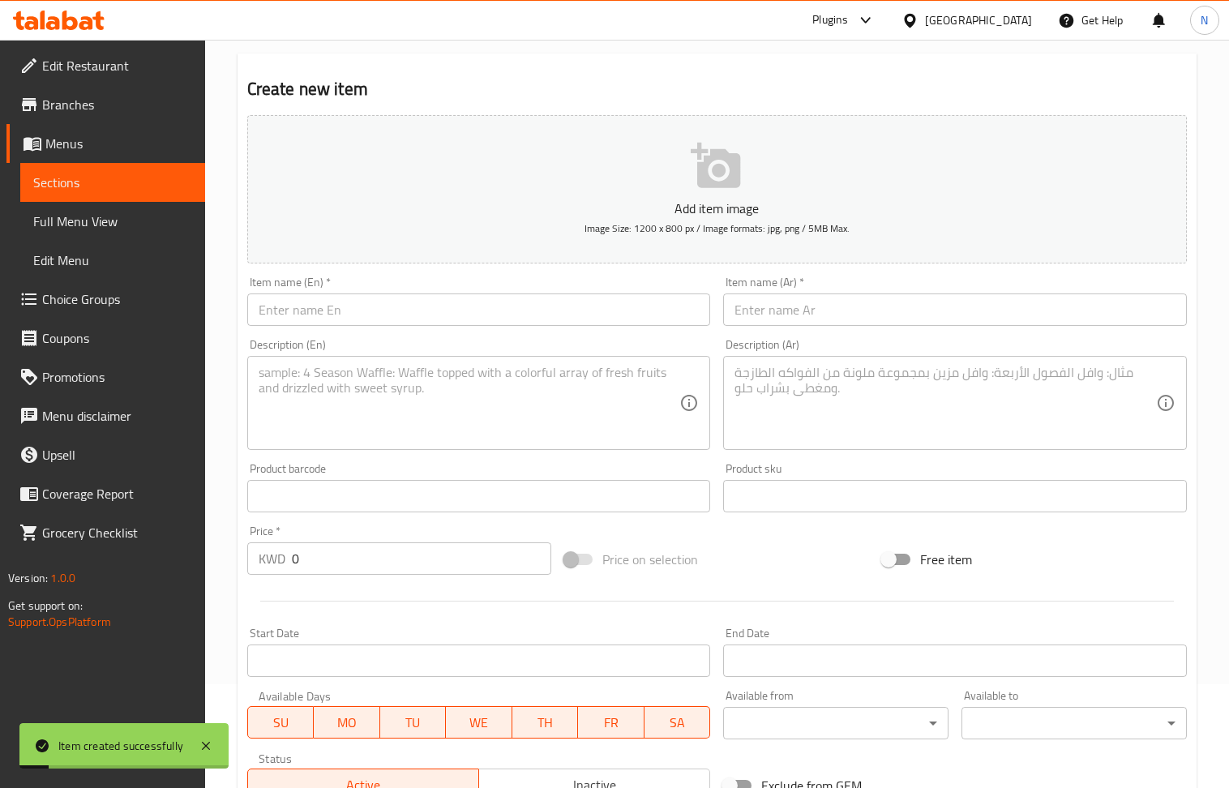
click at [342, 313] on input "text" at bounding box center [479, 310] width 464 height 32
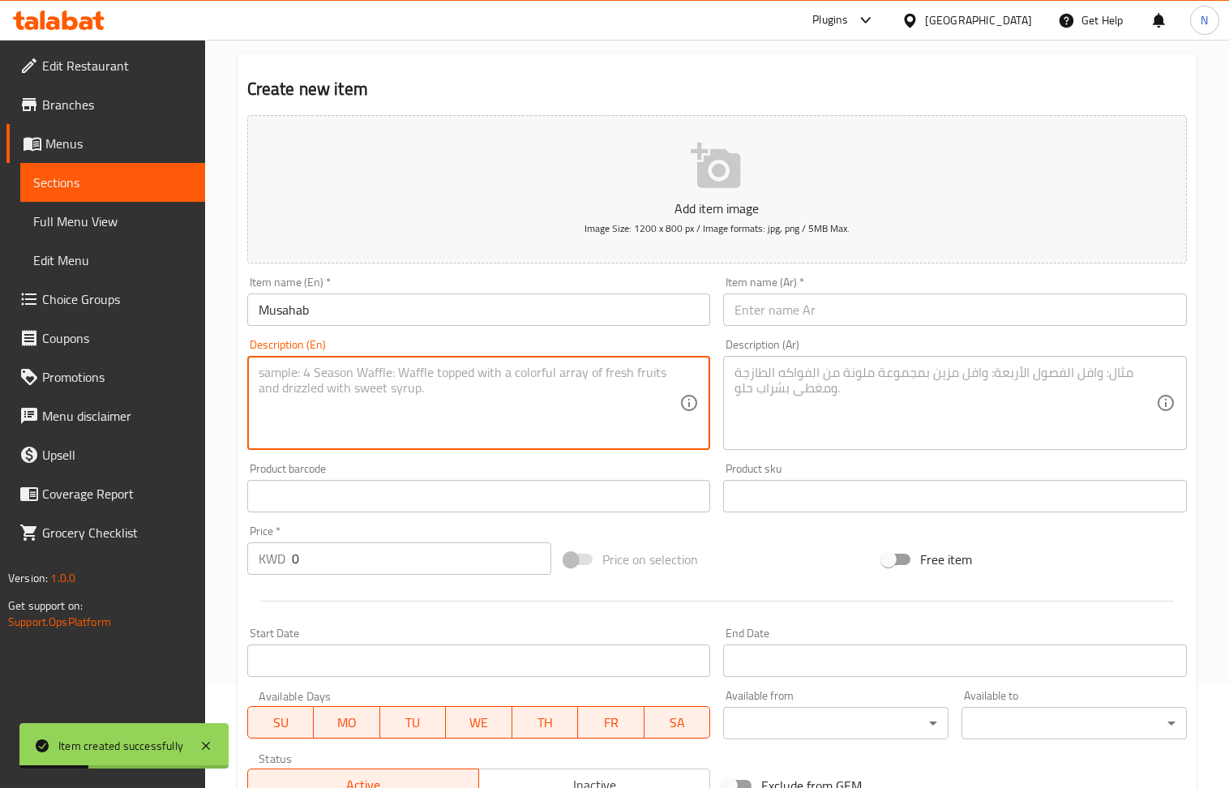
click at [406, 413] on textarea at bounding box center [470, 403] width 422 height 77
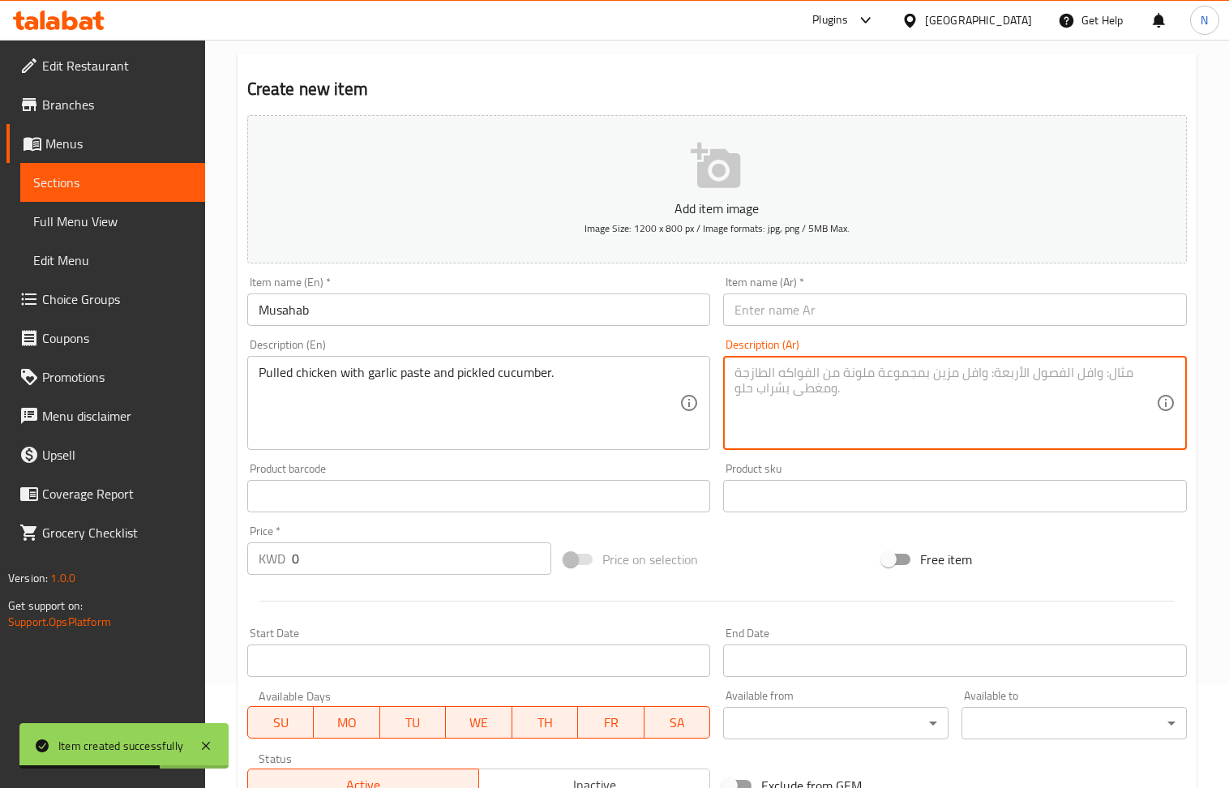
click at [748, 419] on textarea at bounding box center [946, 403] width 422 height 77
click at [919, 318] on input "text" at bounding box center [955, 310] width 464 height 32
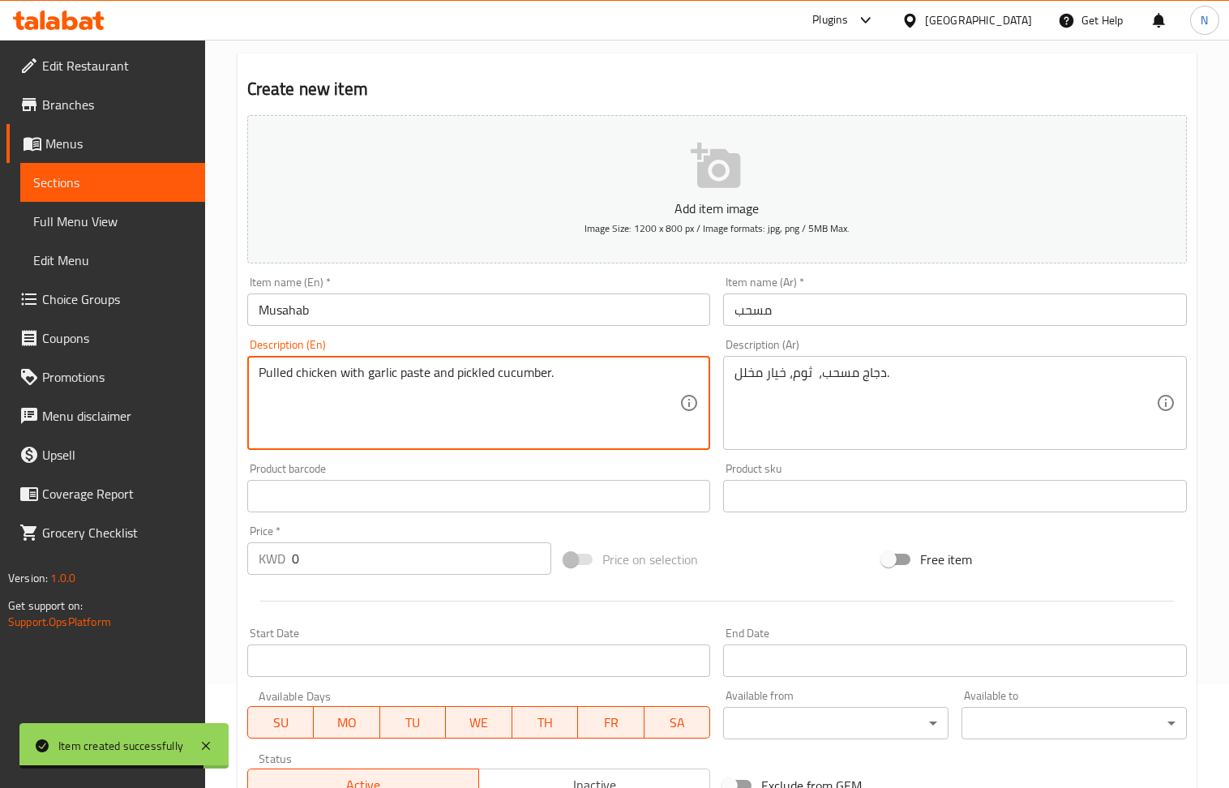
click at [615, 377] on textarea "Pulled chicken with garlic paste and pickled cucumber." at bounding box center [470, 403] width 422 height 77
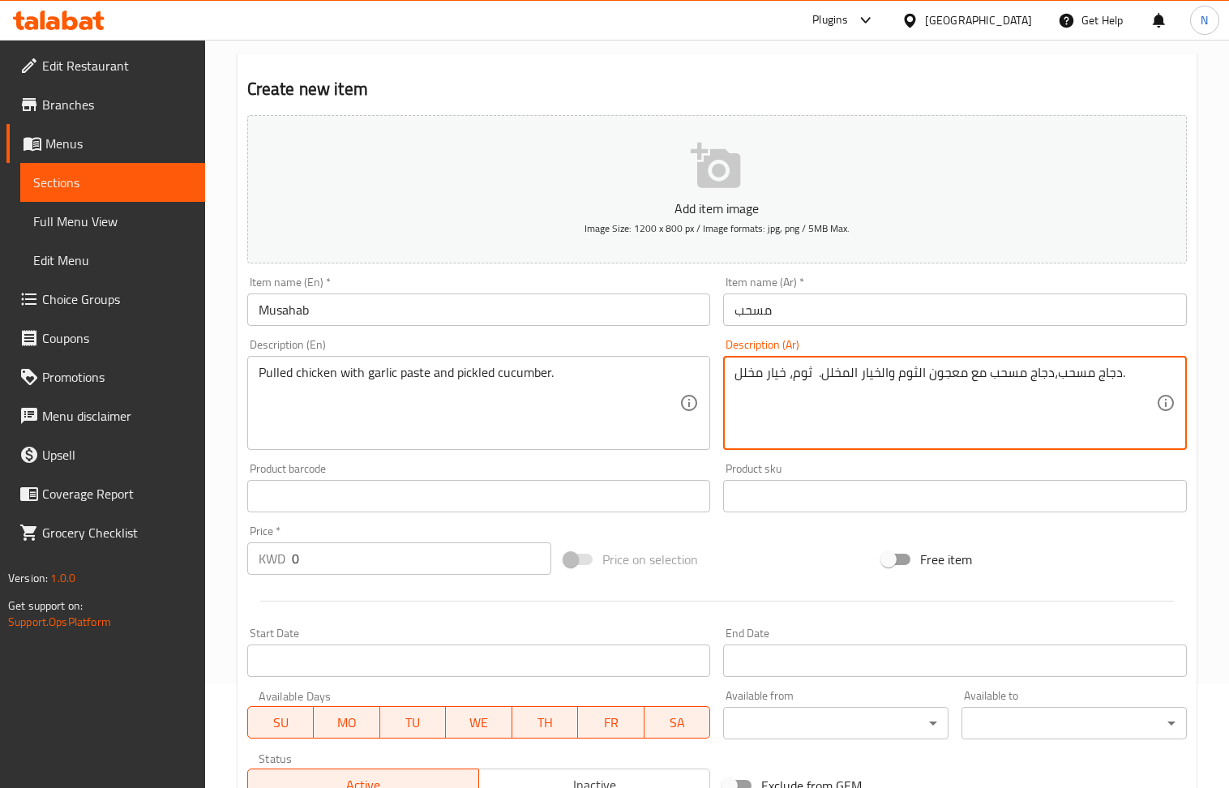
click at [802, 371] on textarea "دجاج مسحب،دجاج مسحب مع معجون الثوم والخيار المخلل. ثوم، خيار مخلل." at bounding box center [946, 403] width 422 height 77
click at [407, 496] on input "text" at bounding box center [479, 496] width 464 height 32
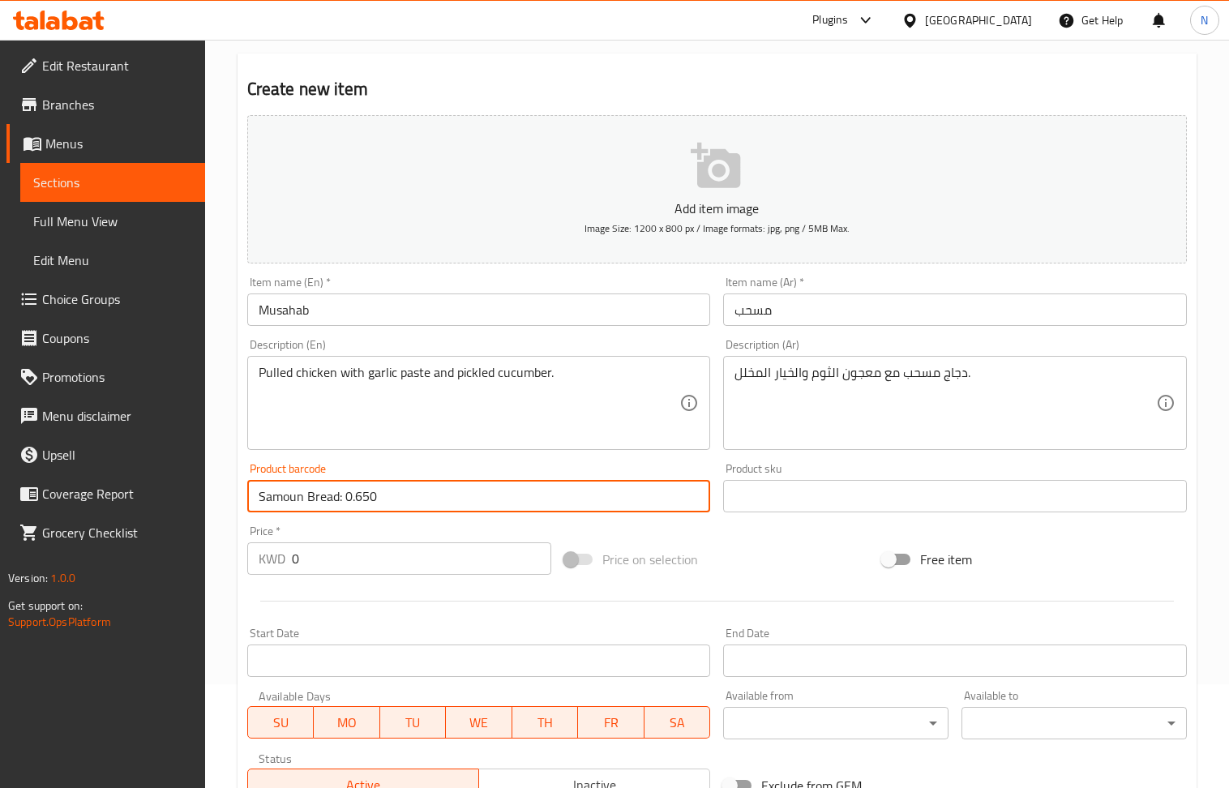
drag, startPoint x: 373, startPoint y: 495, endPoint x: 345, endPoint y: 497, distance: 27.7
click at [345, 497] on input "Samoun Bread: 0.650" at bounding box center [479, 496] width 464 height 32
click at [370, 563] on input "0" at bounding box center [422, 559] width 260 height 32
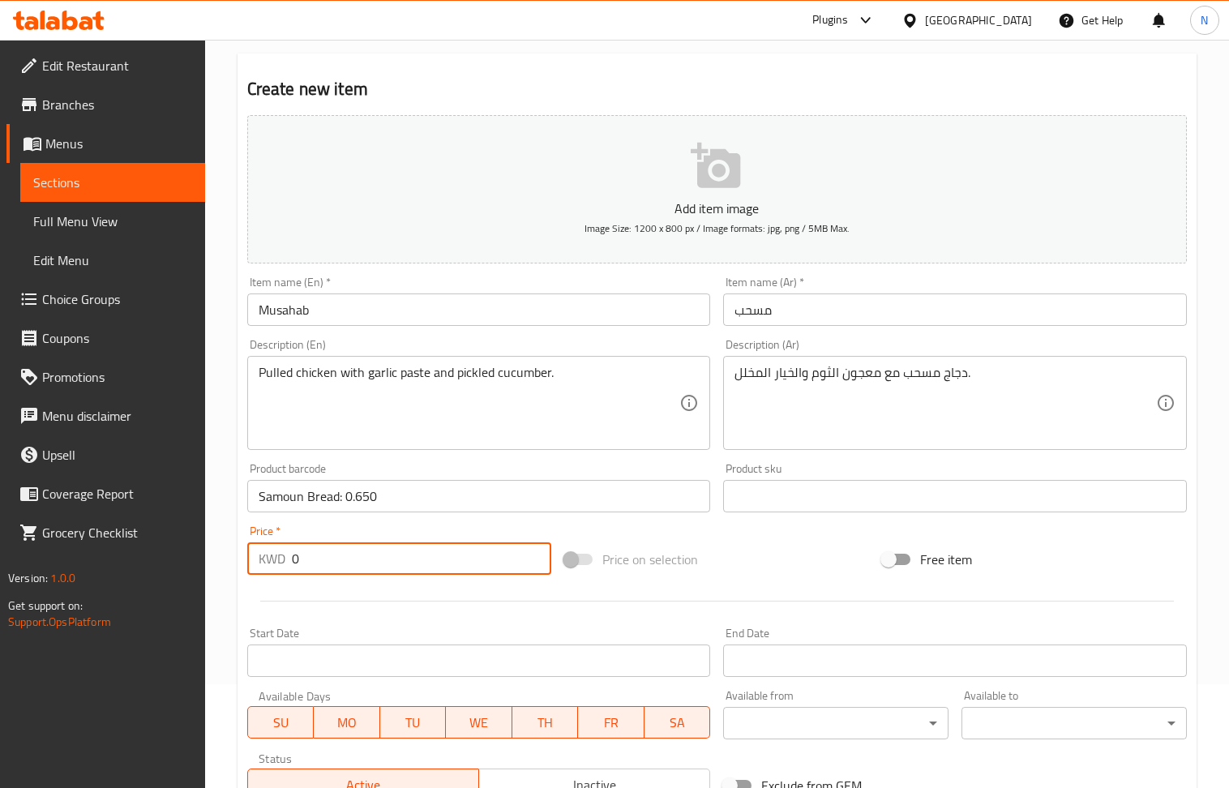
click at [370, 563] on input "0" at bounding box center [422, 559] width 260 height 32
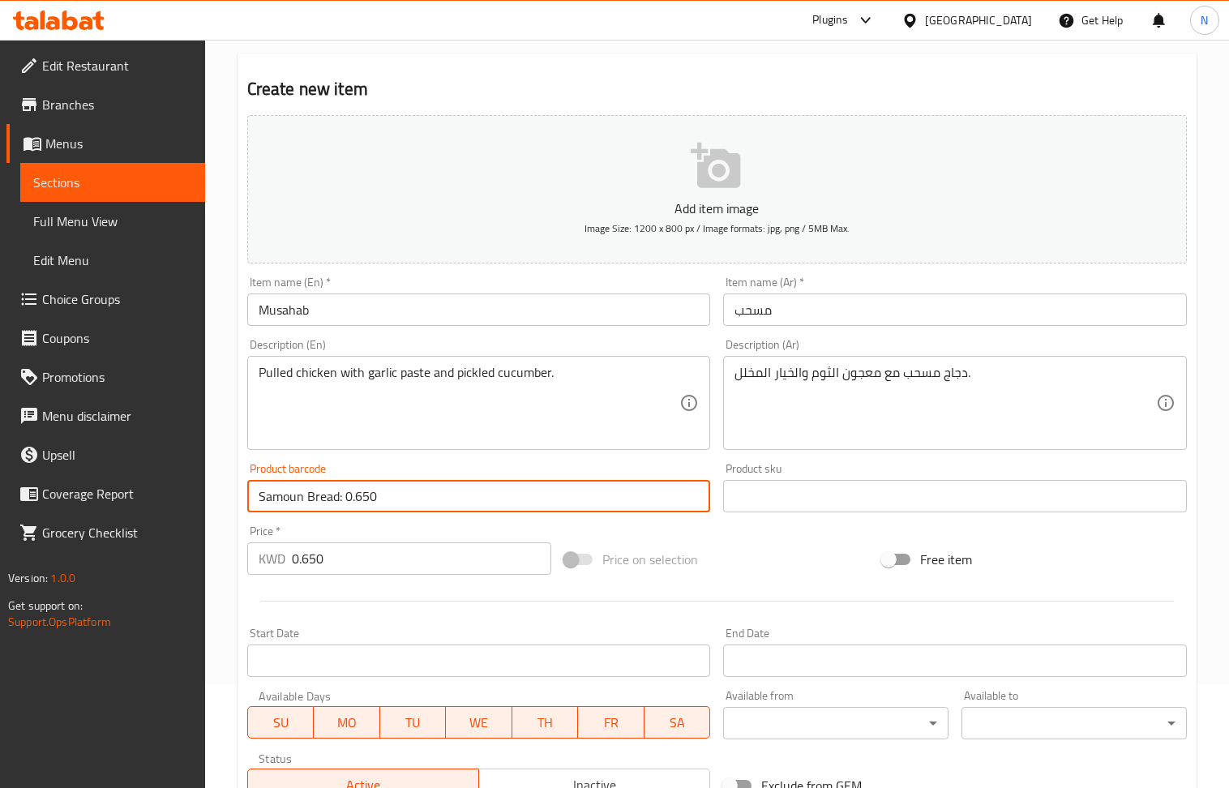
click at [394, 500] on input "Samoun Bread: 0.650" at bounding box center [479, 496] width 464 height 32
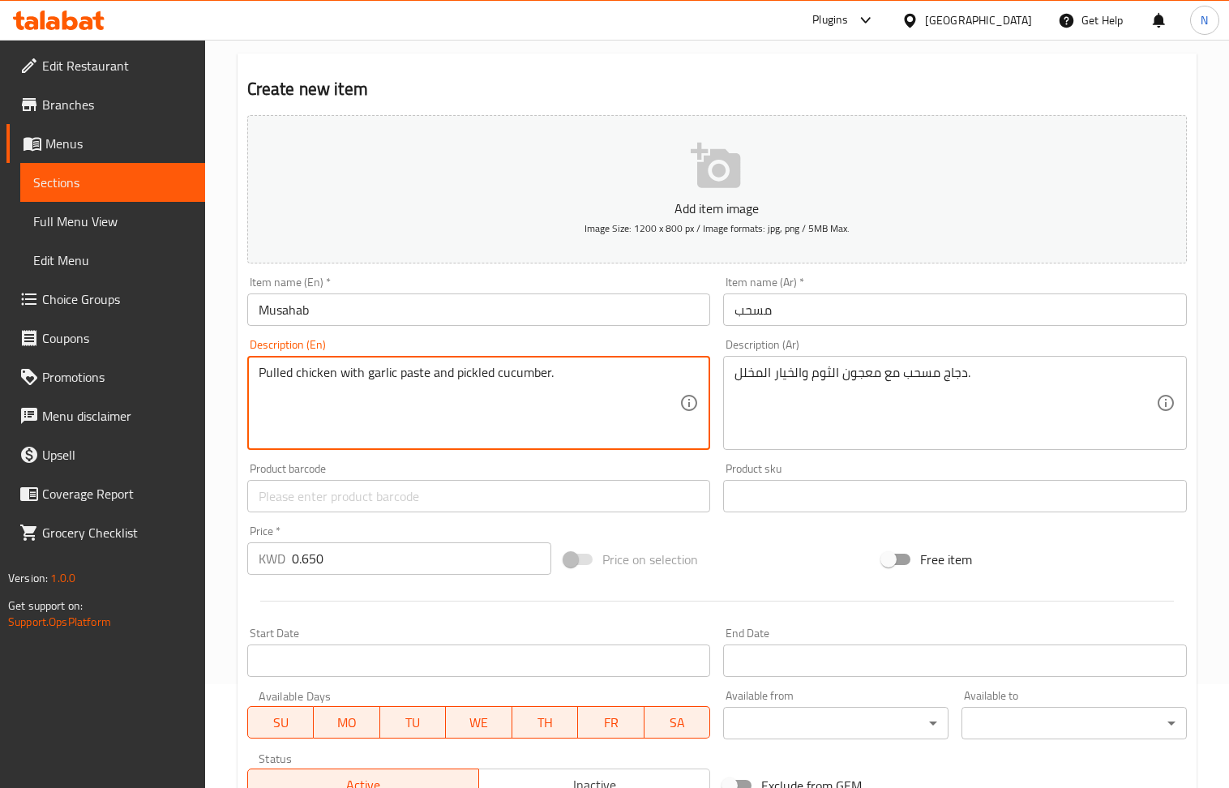
click at [490, 393] on textarea "Pulled chicken with garlic paste and pickled cucumber." at bounding box center [470, 403] width 422 height 77
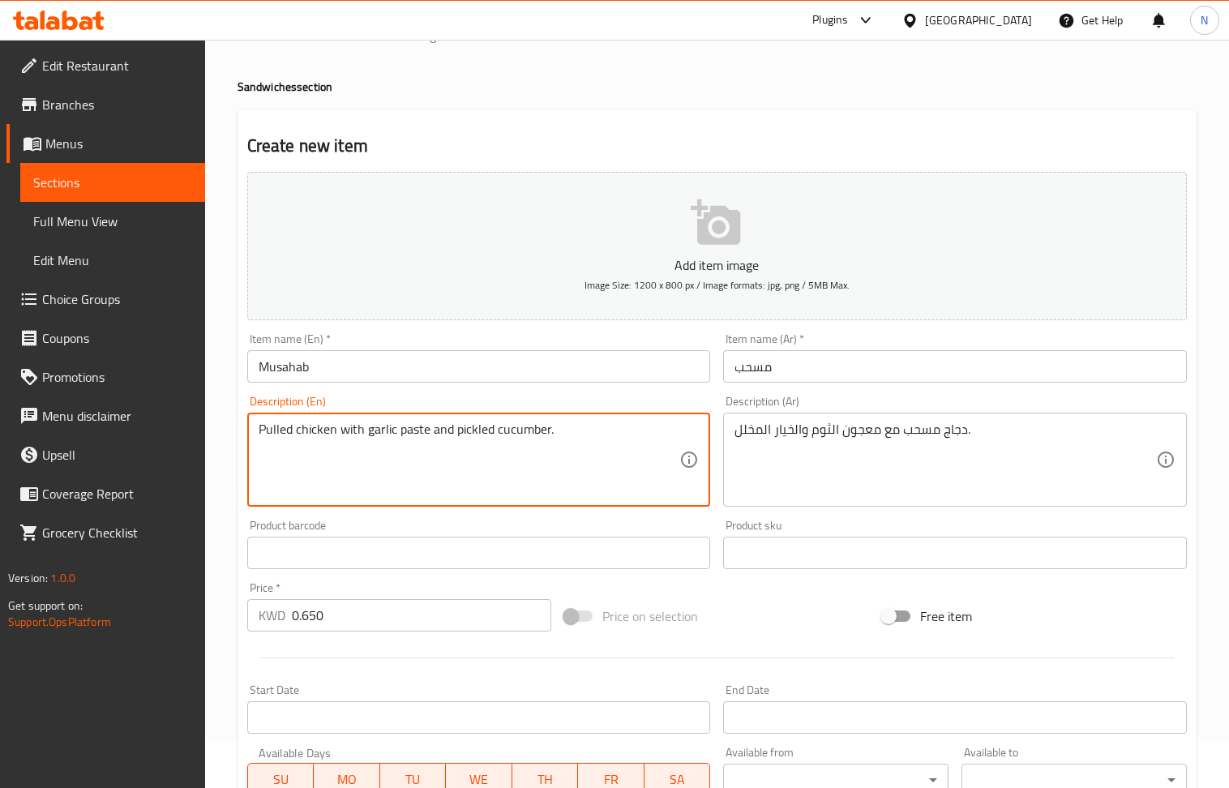
scroll to position [0, 0]
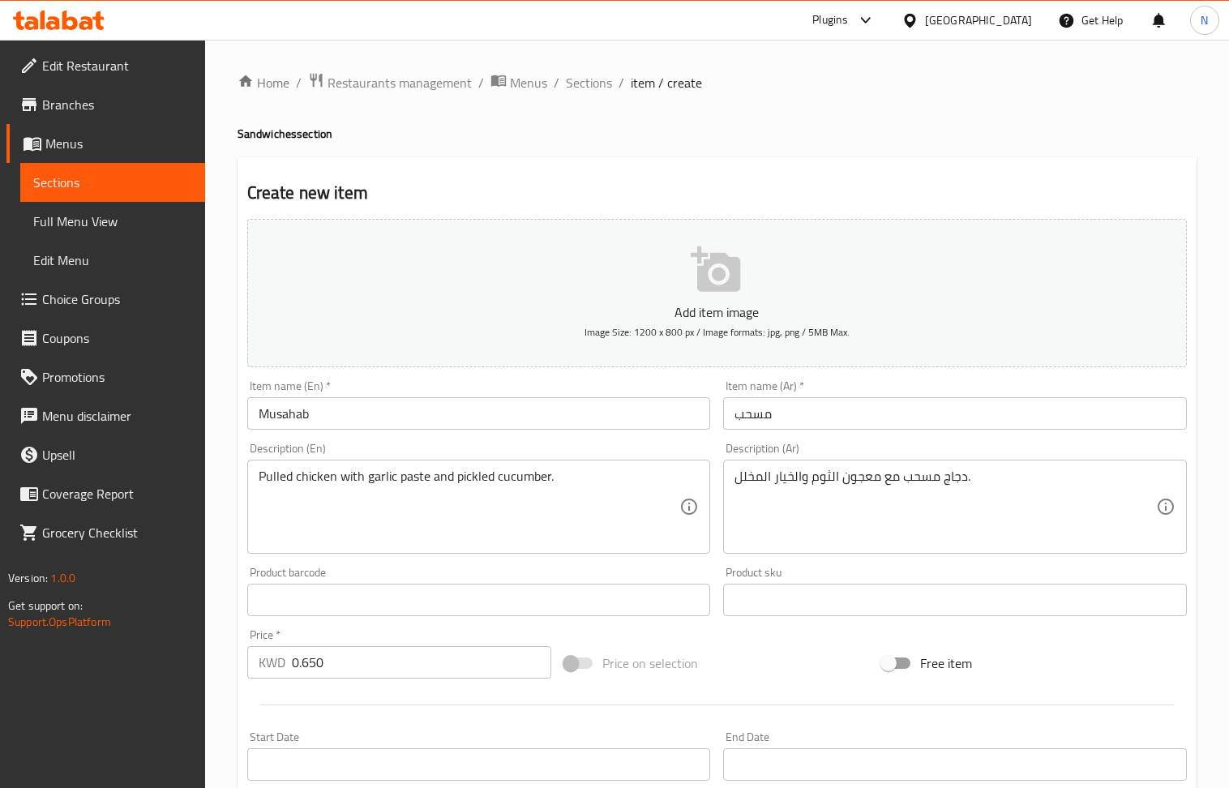
click at [282, 134] on h4 "Sandwiches section" at bounding box center [717, 134] width 959 height 16
copy h4 "Sandwiches"
click at [409, 413] on input "Musahab" at bounding box center [479, 413] width 464 height 32
drag, startPoint x: 406, startPoint y: 416, endPoint x: 367, endPoint y: 415, distance: 39.7
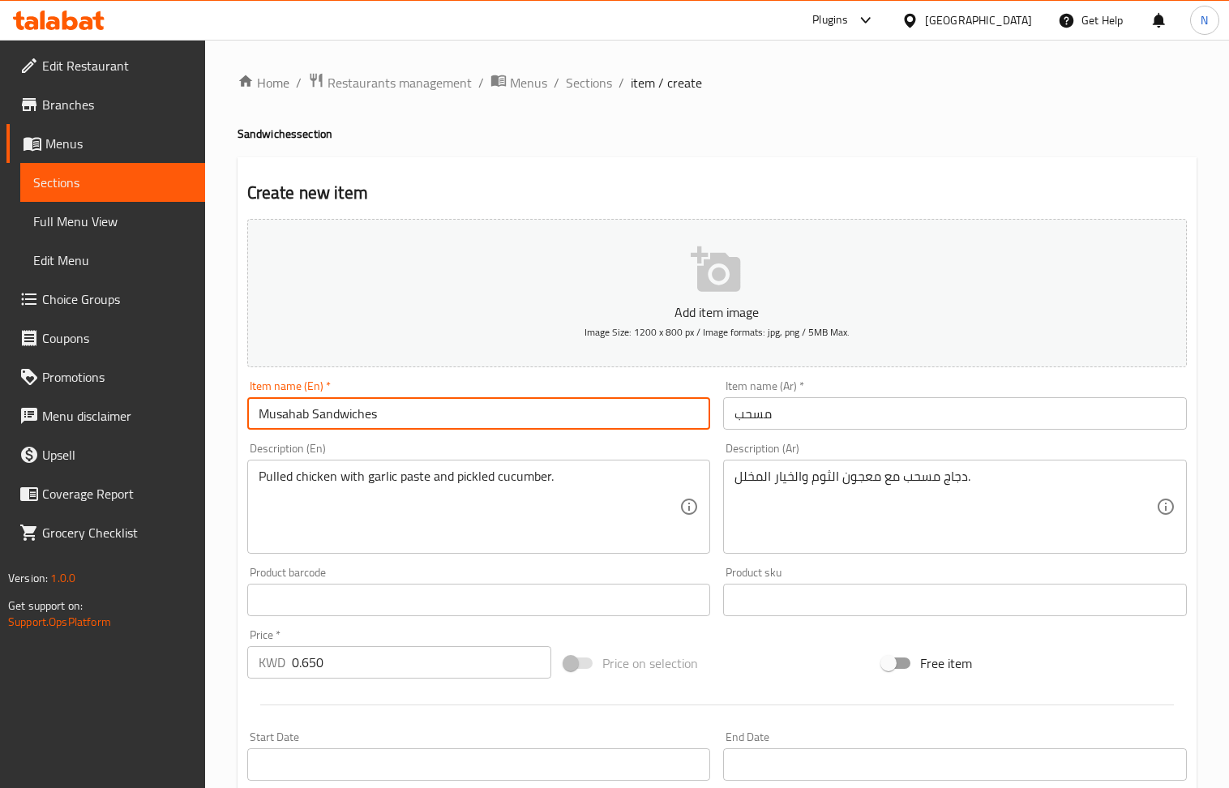
click at [367, 415] on input "Musahab Sandwiches" at bounding box center [479, 413] width 464 height 32
click at [384, 396] on div "Item name (En)   * [PERSON_NAME] Item name (En) *" at bounding box center [479, 404] width 464 height 49
click at [388, 415] on input "Musahab Sandwich" at bounding box center [479, 413] width 464 height 32
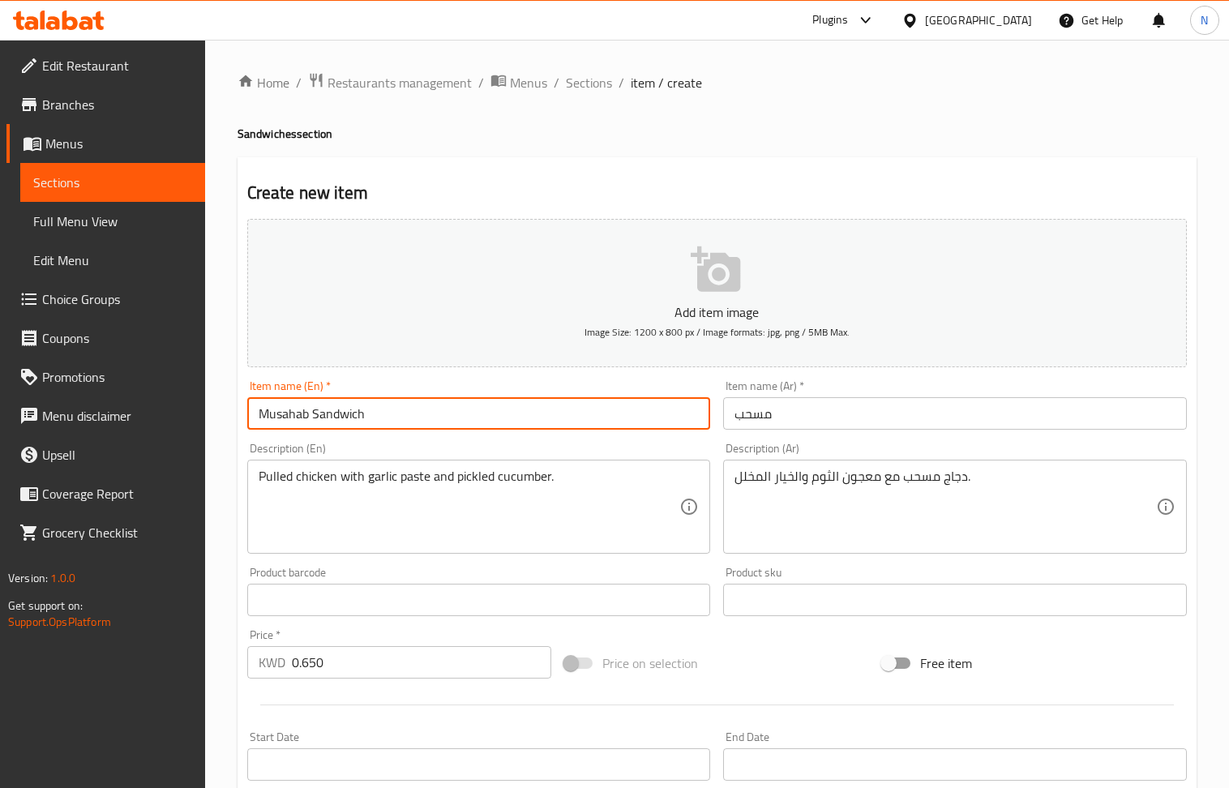
click at [906, 412] on input "مسحب" at bounding box center [955, 413] width 464 height 32
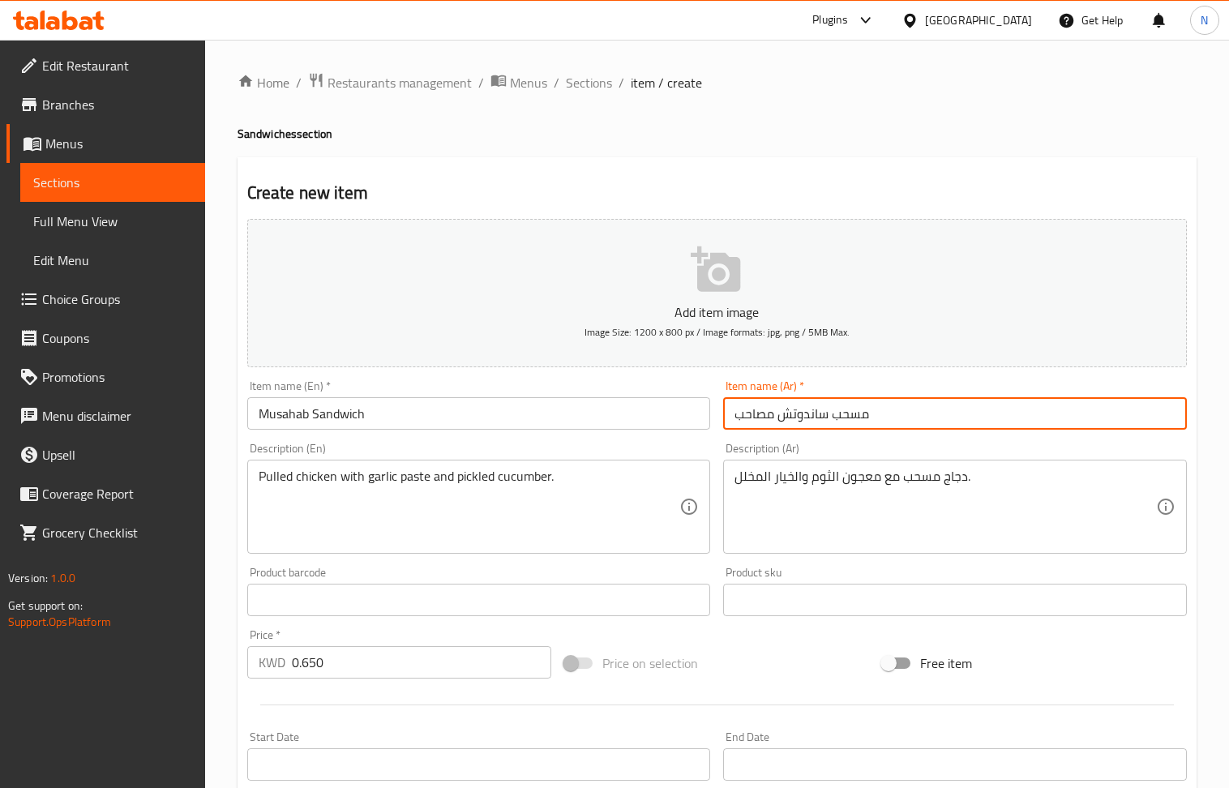
click at [801, 419] on input "مسحب ساندوتش مصاحب" at bounding box center [955, 413] width 464 height 32
click at [754, 419] on input "مسحب ساندوتش مصاحب" at bounding box center [955, 413] width 464 height 32
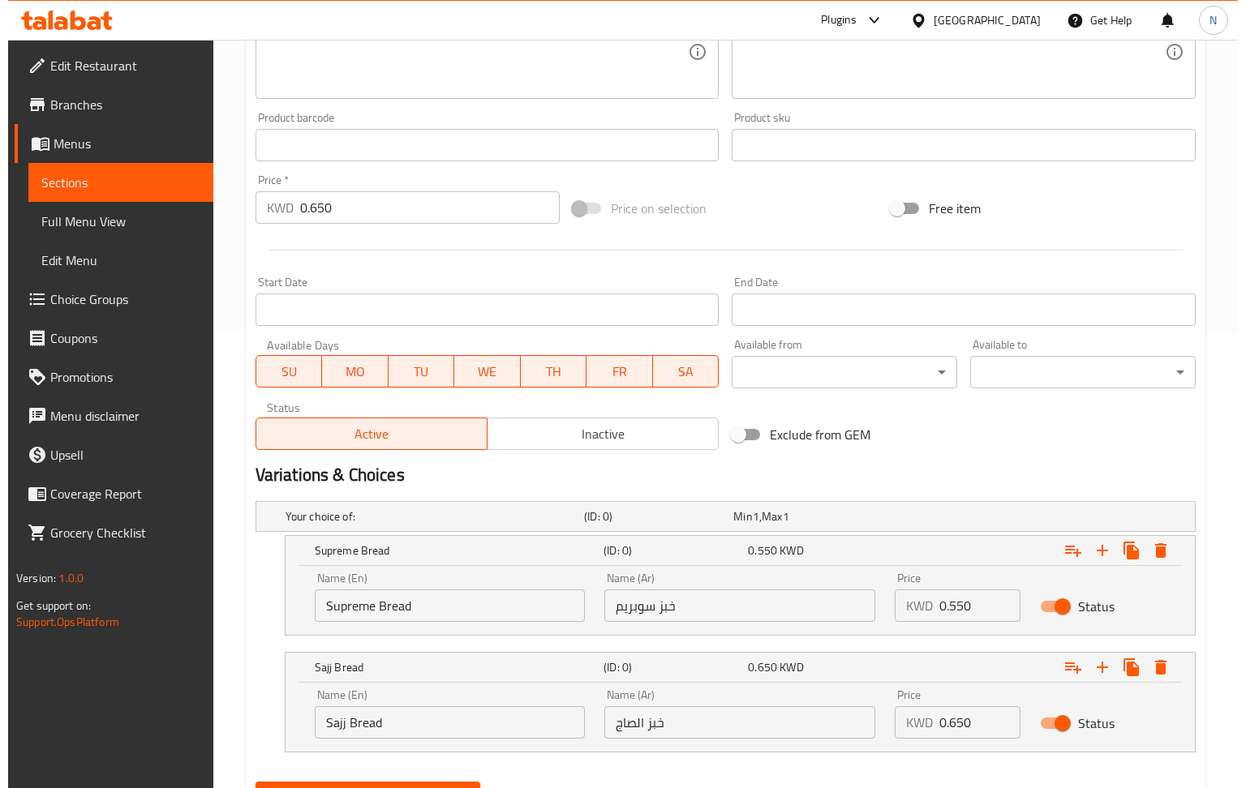
scroll to position [536, 0]
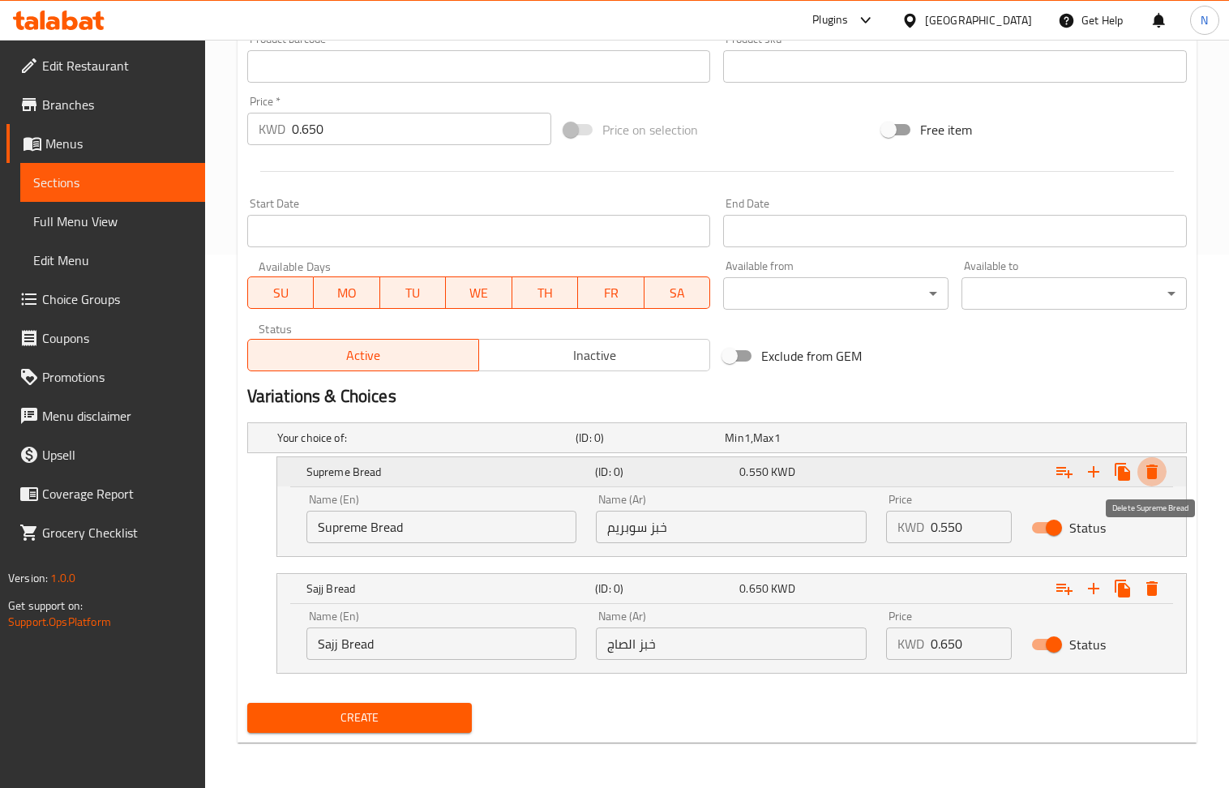
click at [1163, 470] on button "Expand" at bounding box center [1152, 471] width 29 height 29
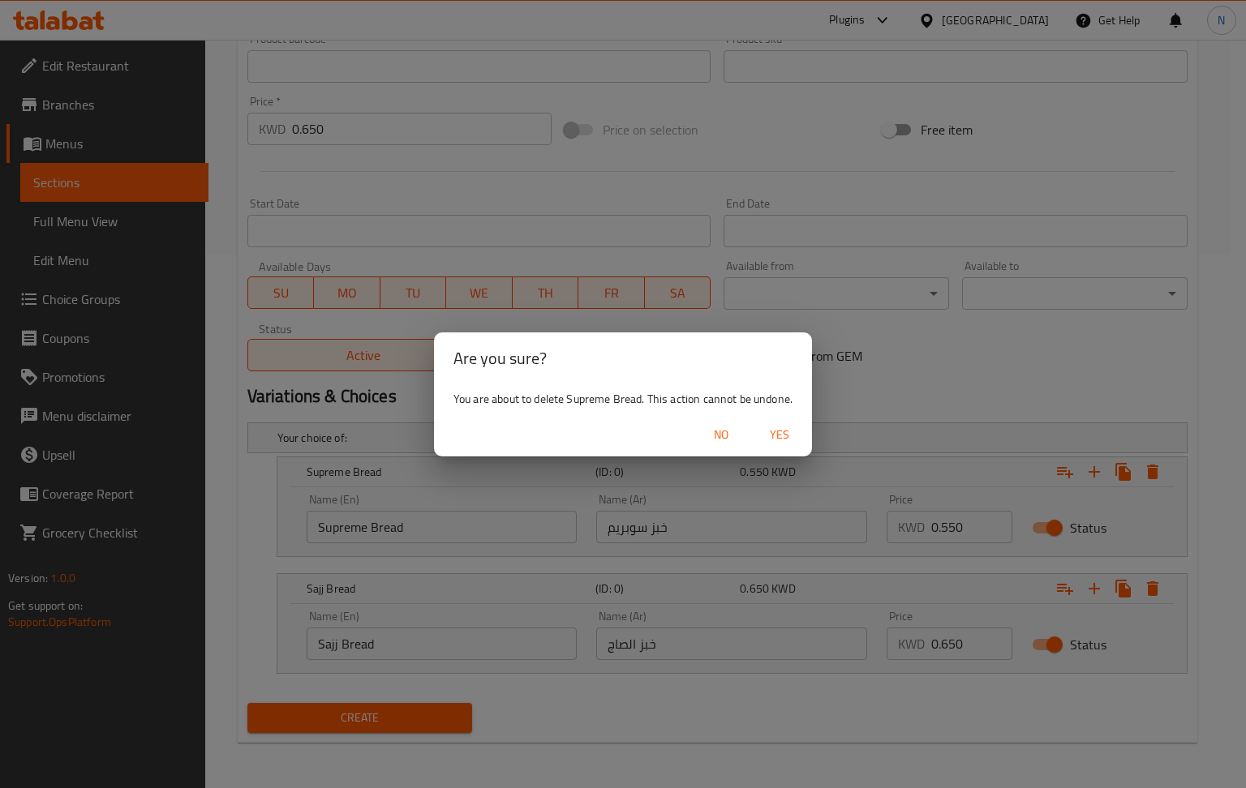
click at [786, 425] on span "Yes" at bounding box center [779, 435] width 39 height 20
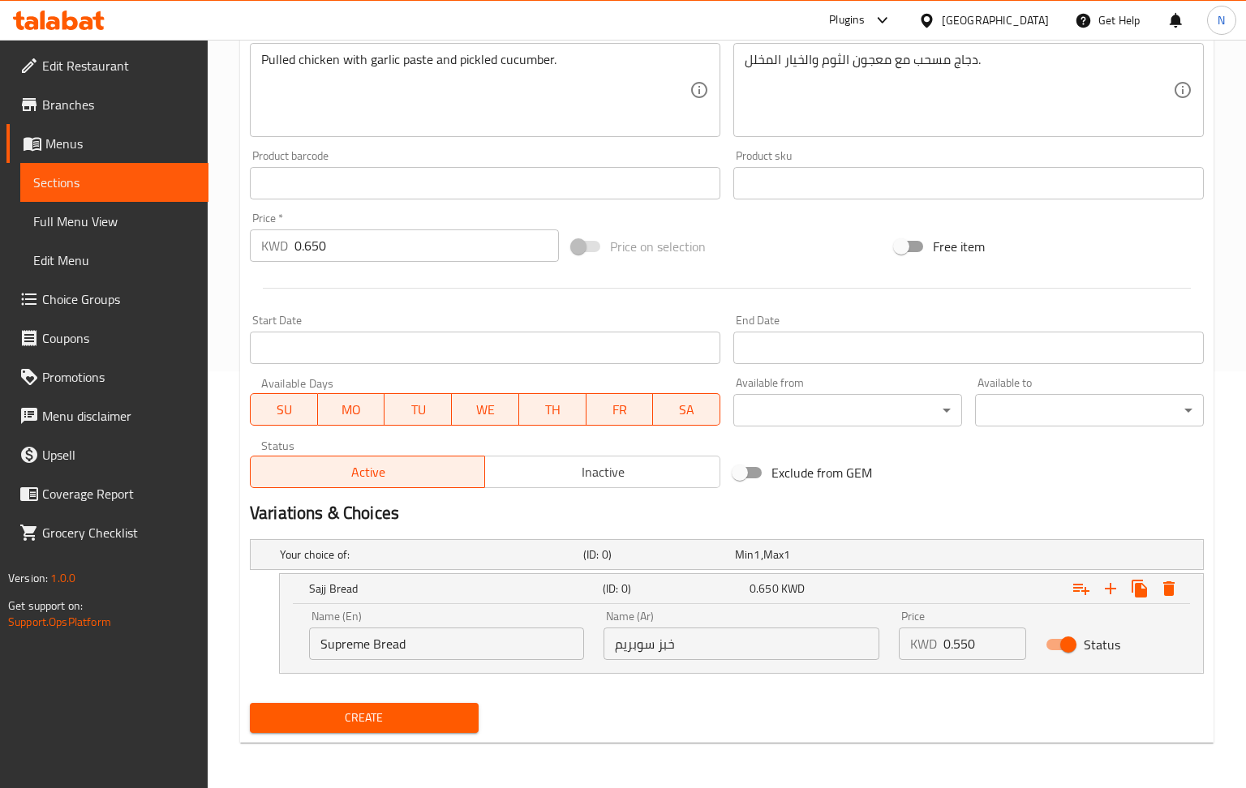
scroll to position [418, 0]
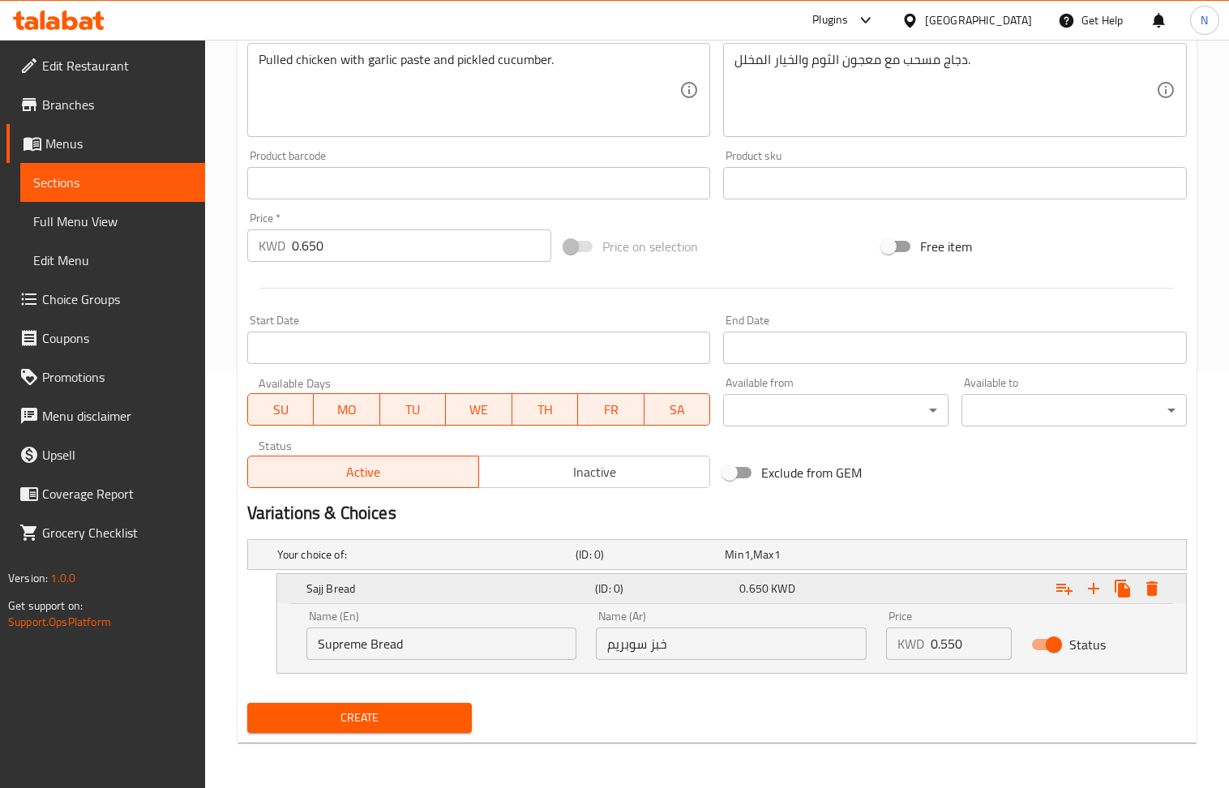
click at [1156, 590] on icon "Expand" at bounding box center [1152, 588] width 19 height 19
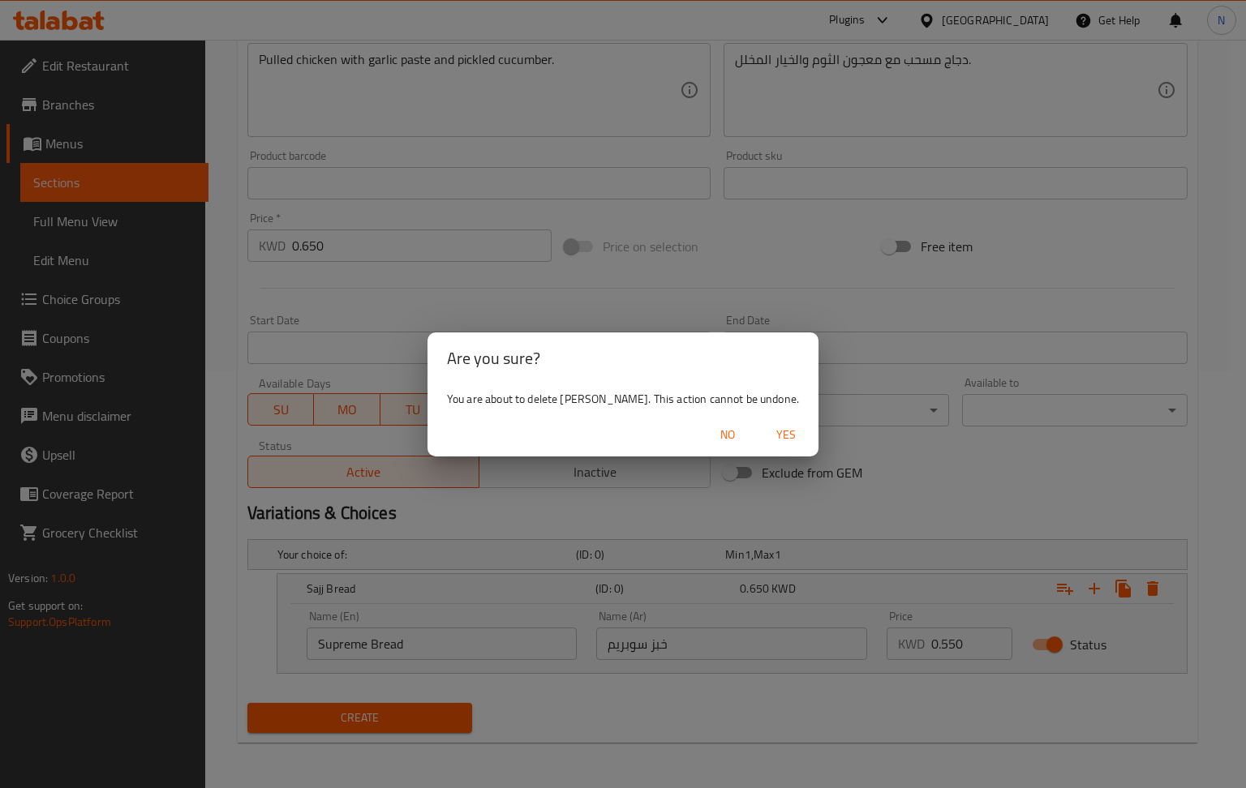
click at [773, 433] on span "Yes" at bounding box center [785, 435] width 39 height 20
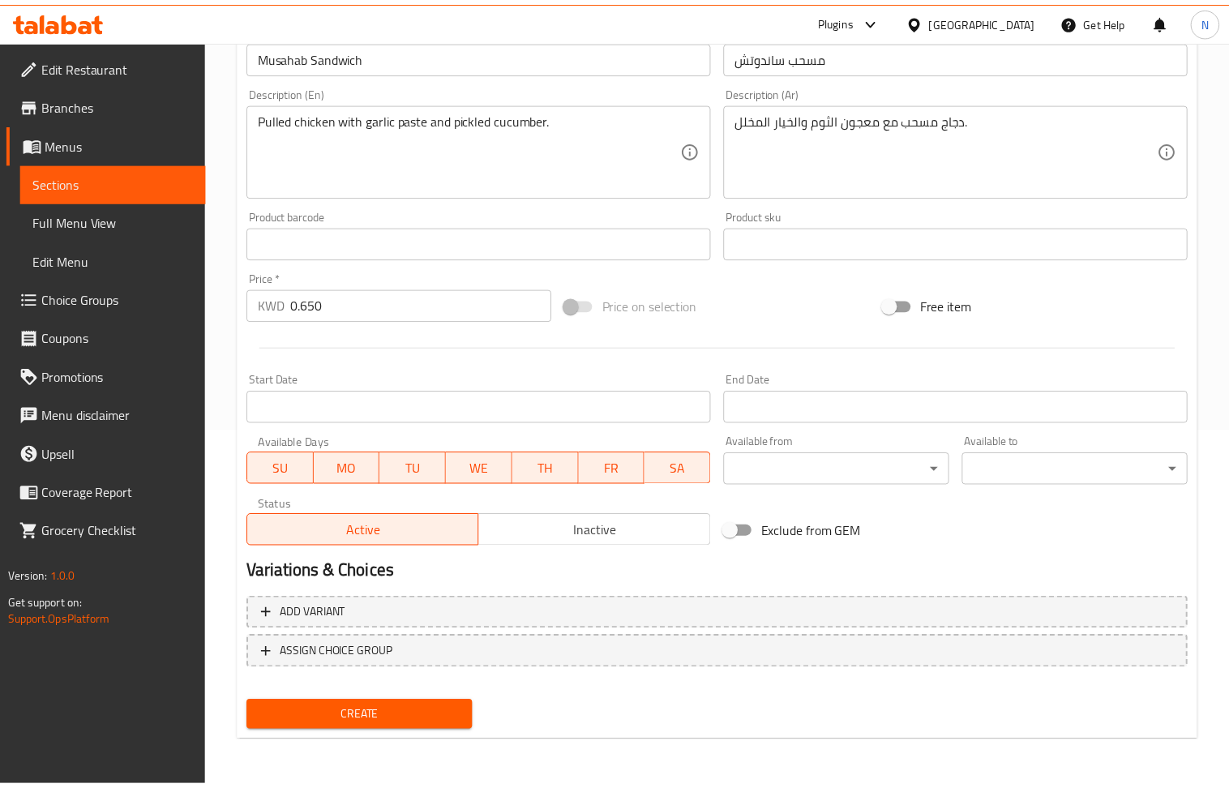
scroll to position [357, 0]
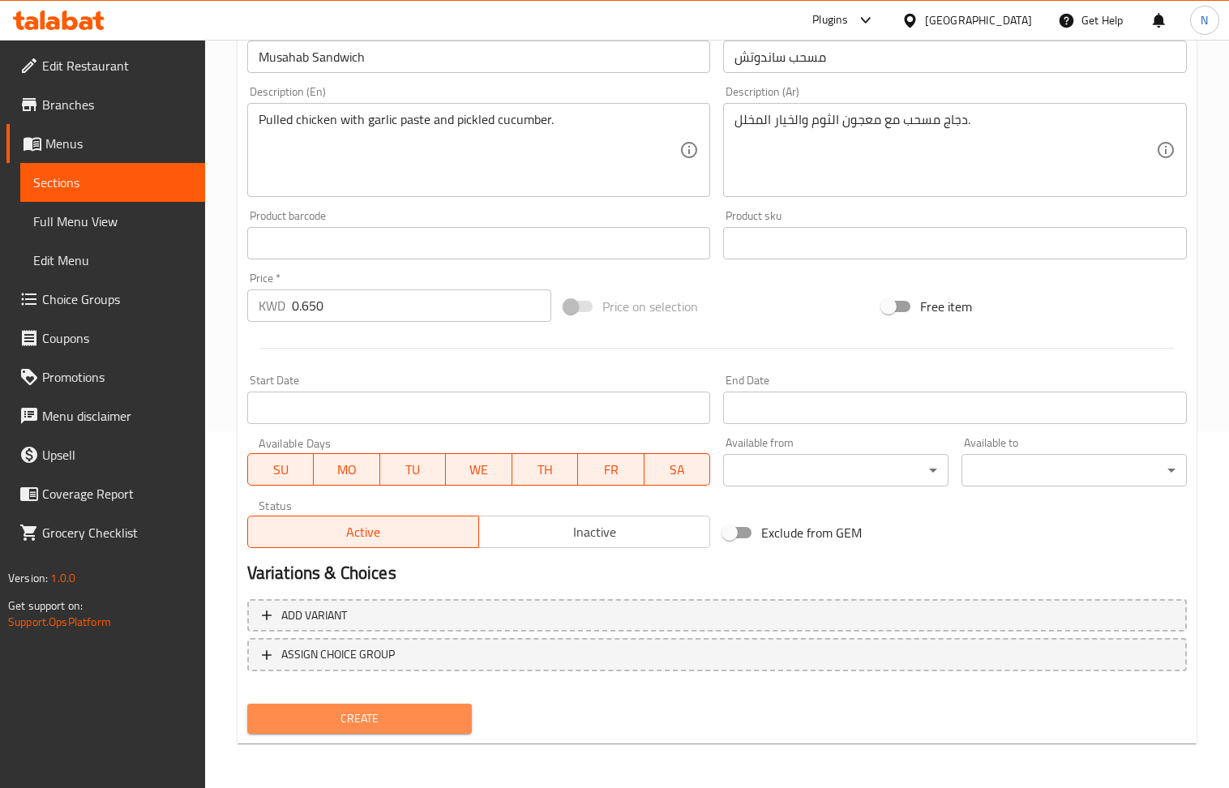
drag, startPoint x: 414, startPoint y: 714, endPoint x: 368, endPoint y: 523, distance: 195.9
click at [414, 712] on span "Create" at bounding box center [359, 719] width 199 height 20
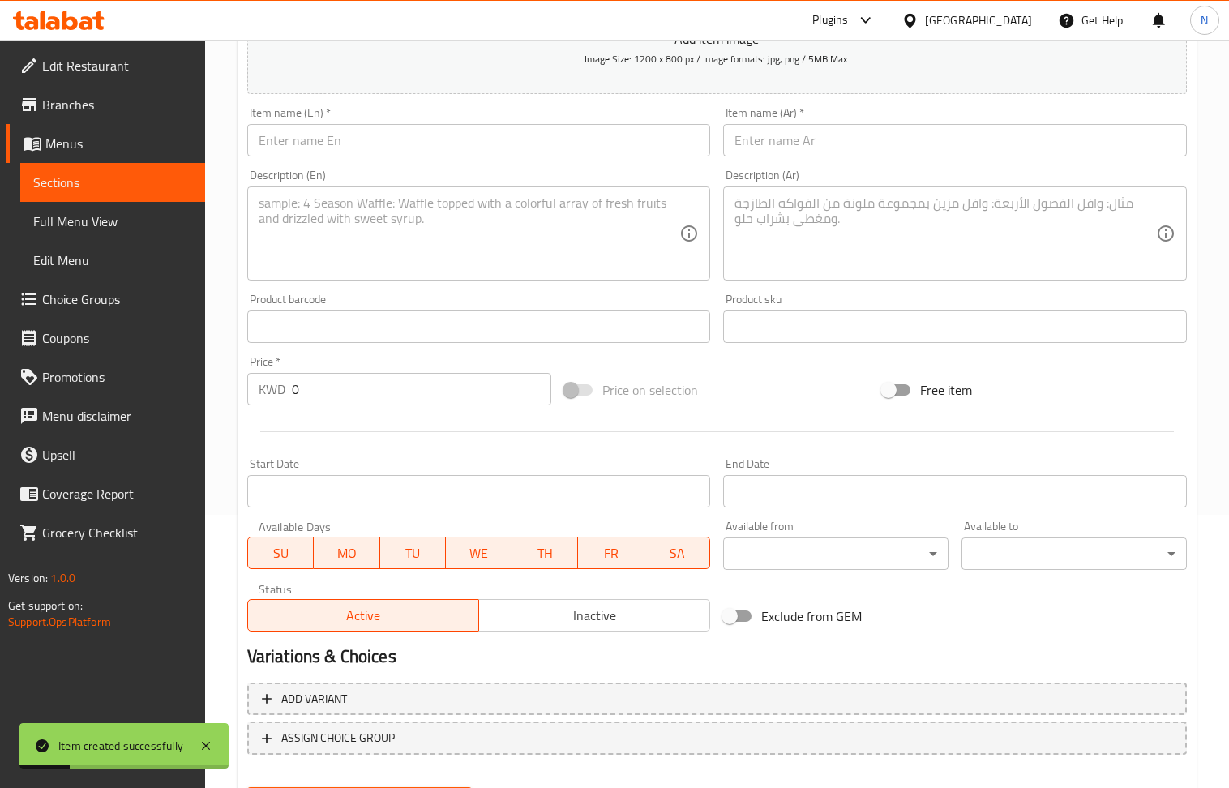
scroll to position [248, 0]
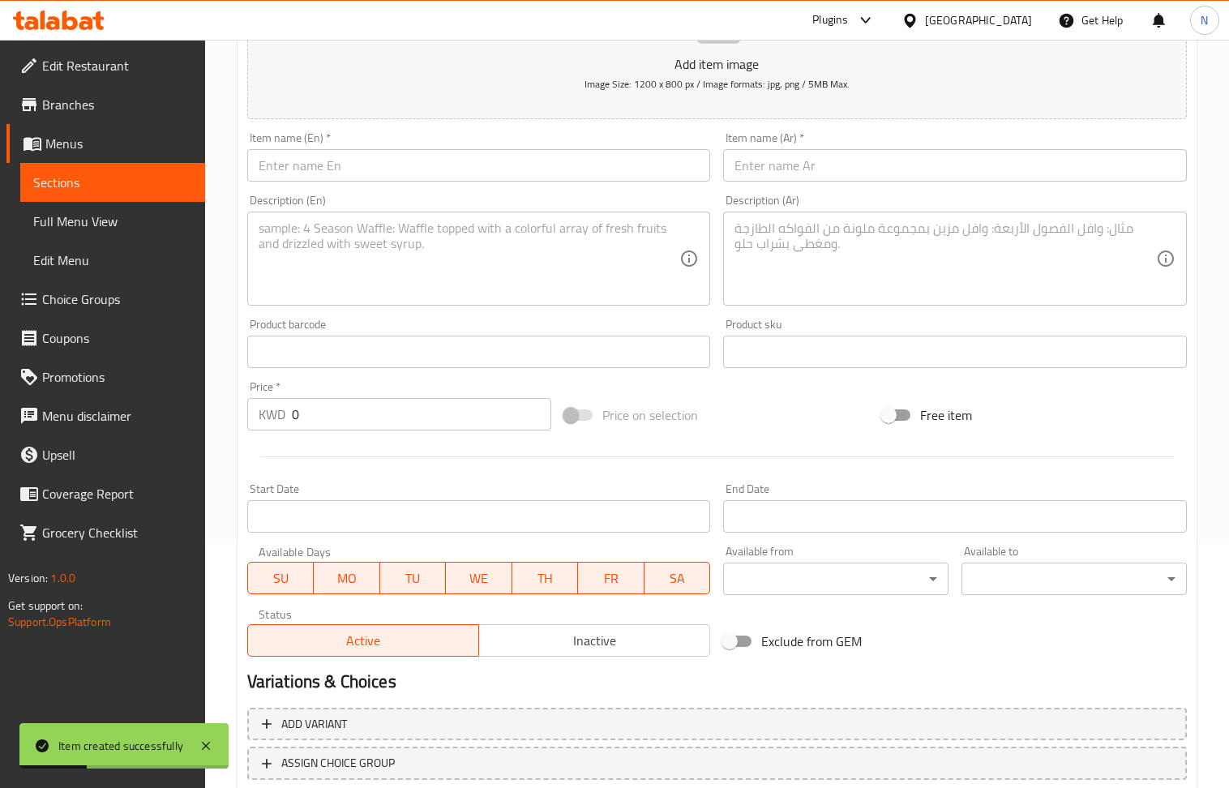
drag, startPoint x: 352, startPoint y: 176, endPoint x: 270, endPoint y: 78, distance: 127.8
click at [352, 176] on input "text" at bounding box center [479, 165] width 464 height 32
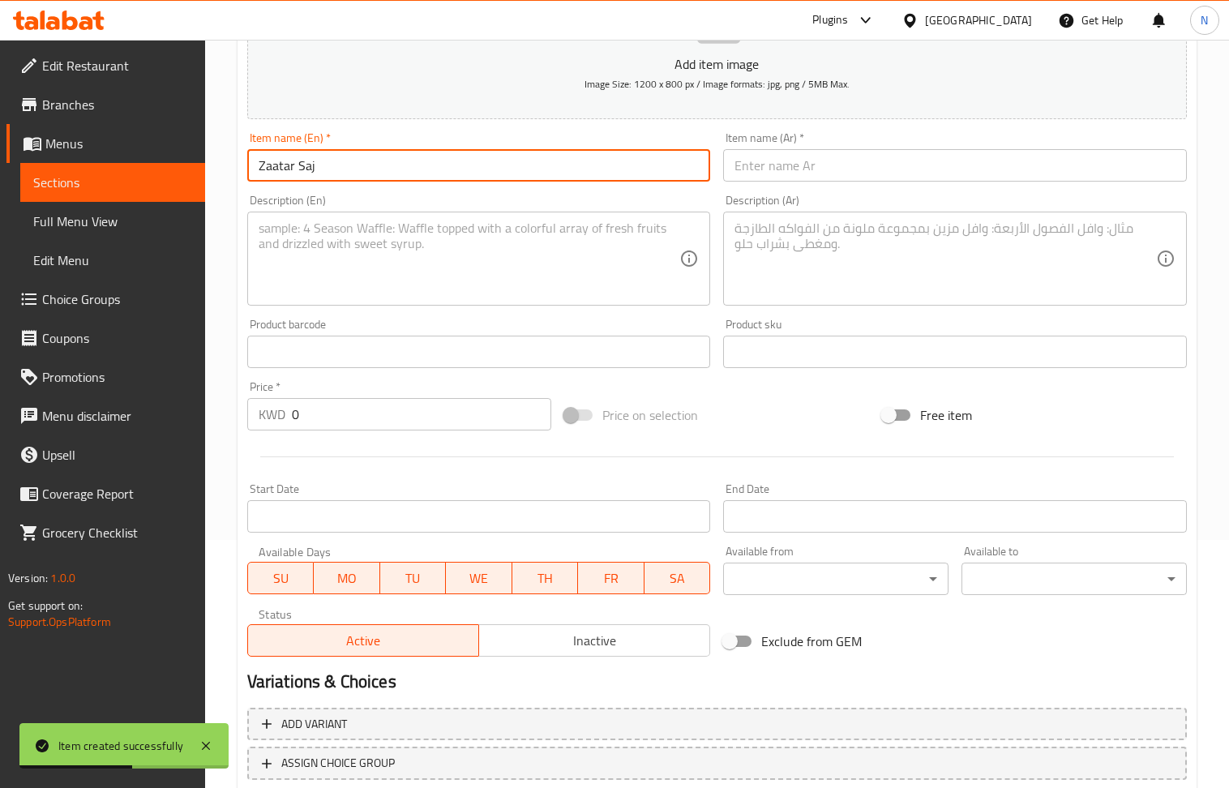
click at [328, 261] on textarea at bounding box center [470, 259] width 422 height 77
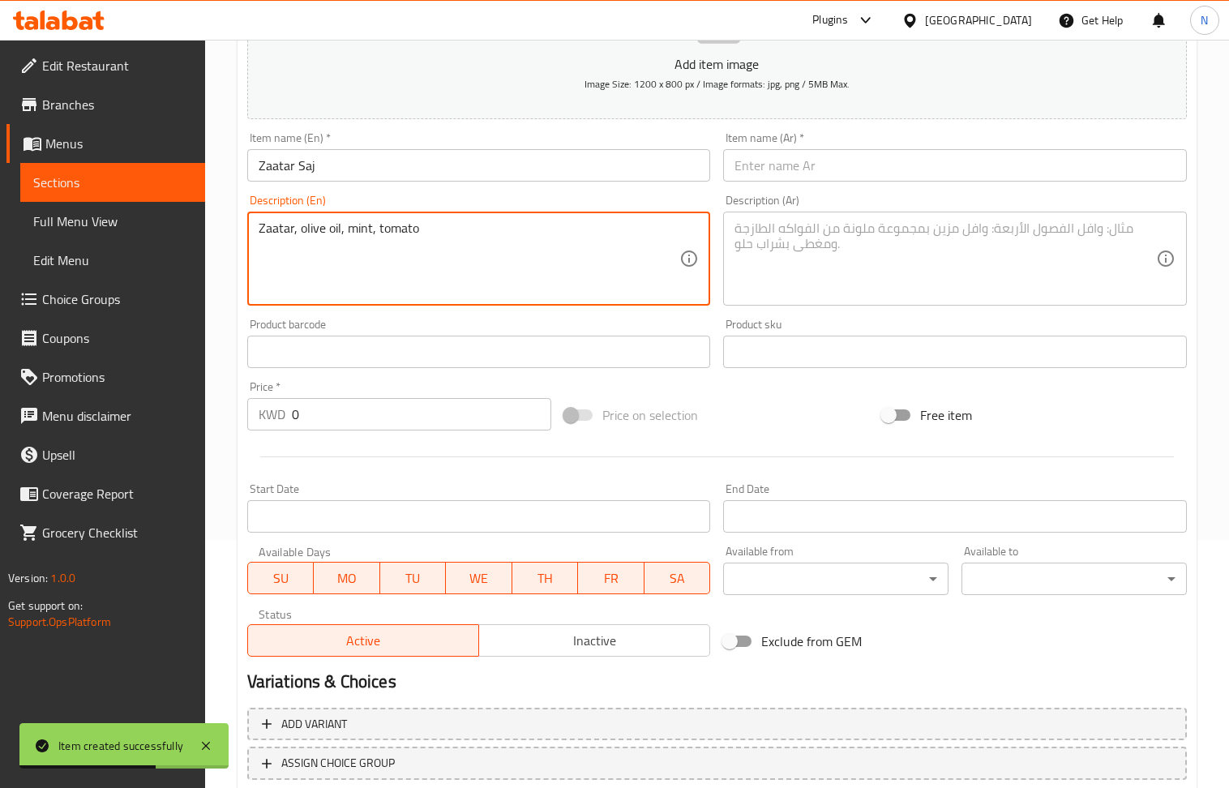
click at [790, 243] on textarea at bounding box center [946, 259] width 422 height 77
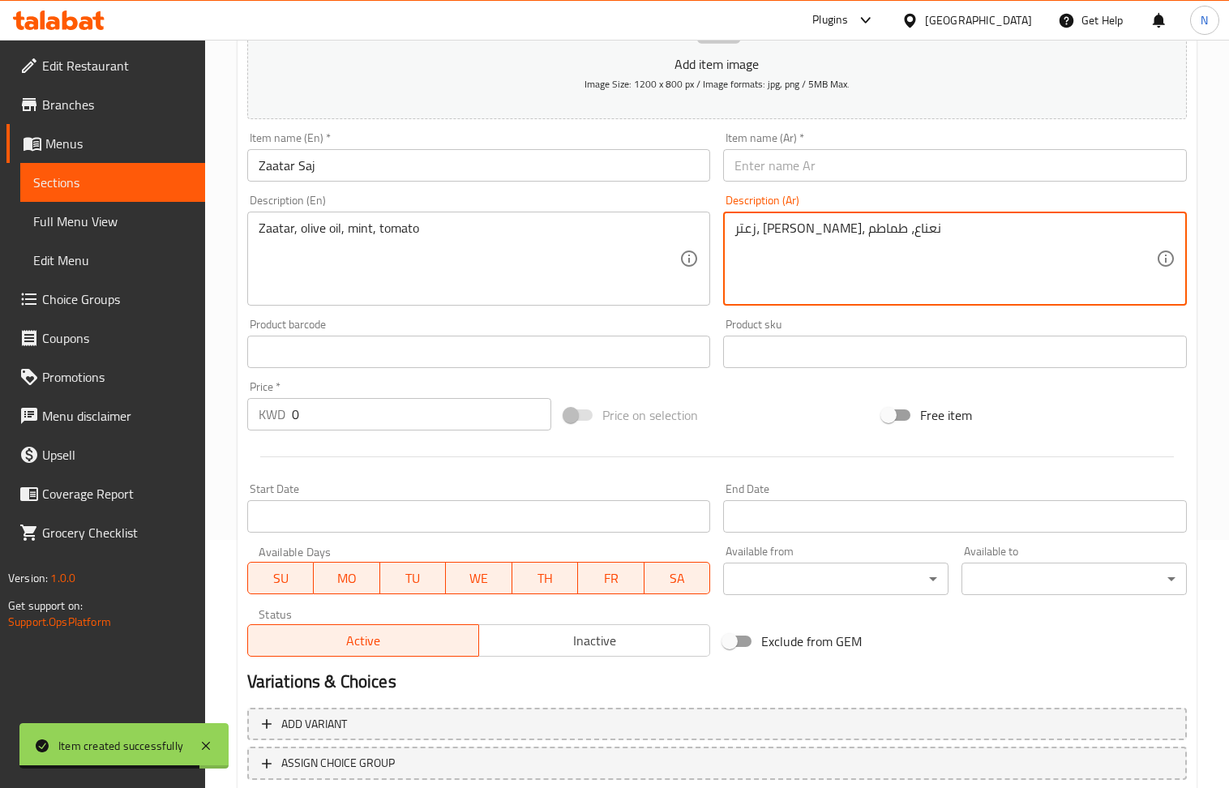
click at [809, 152] on input "text" at bounding box center [955, 165] width 464 height 32
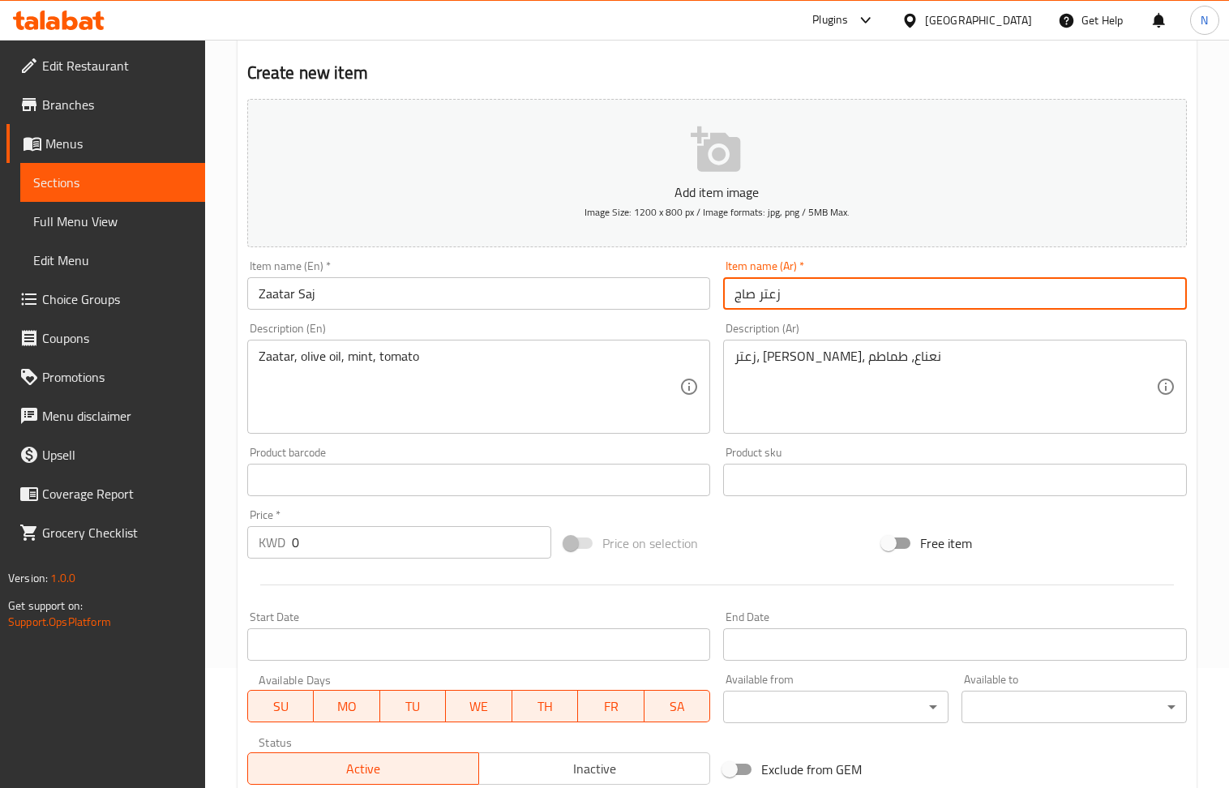
scroll to position [0, 0]
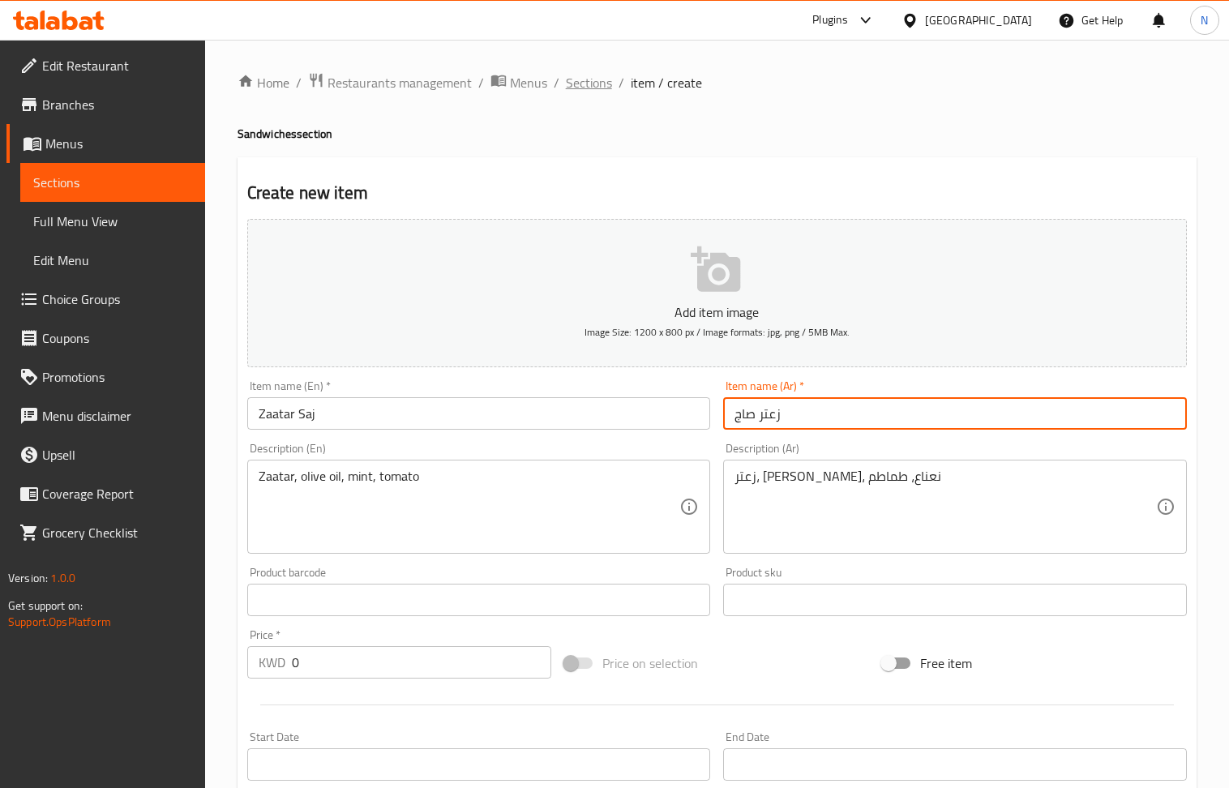
click at [595, 88] on span "Sections" at bounding box center [589, 82] width 46 height 19
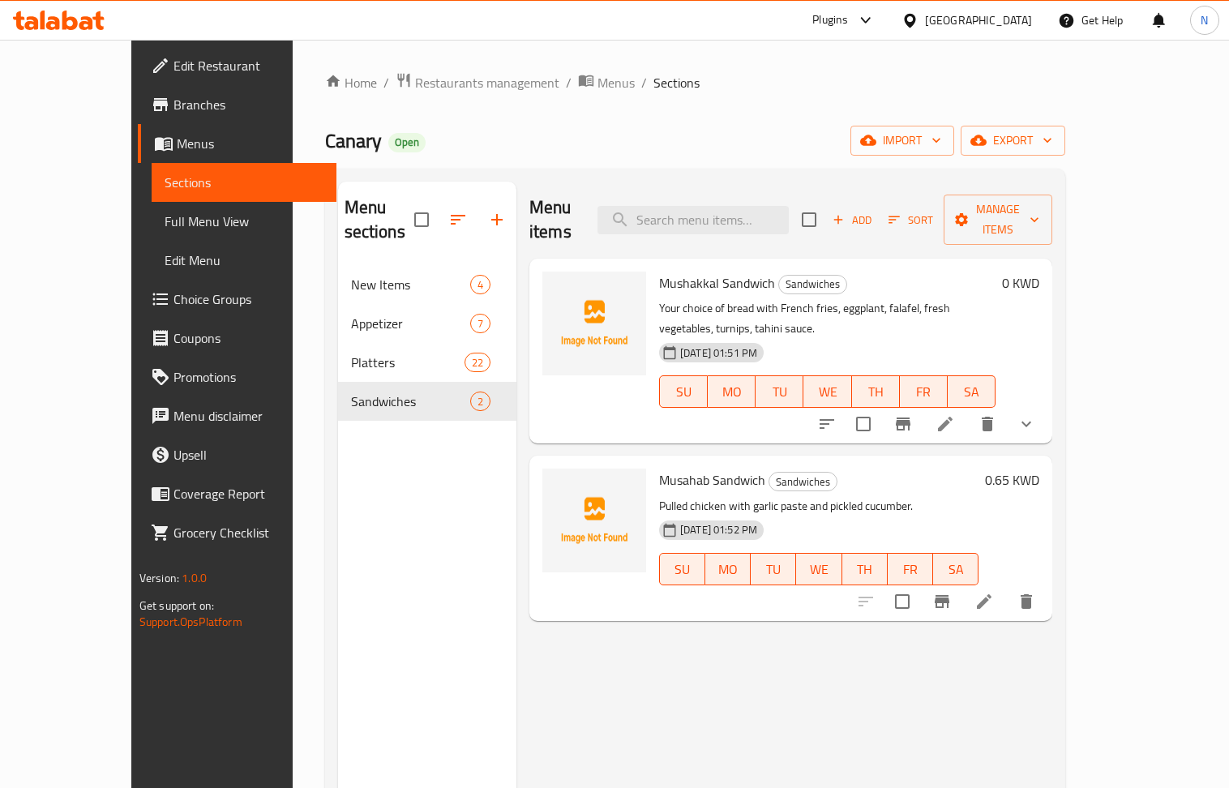
click at [667, 468] on span "Musahab Sandwich" at bounding box center [712, 480] width 106 height 24
copy h6 "Musahab Sandwich"
click at [1032, 594] on icon "delete" at bounding box center [1026, 601] width 11 height 15
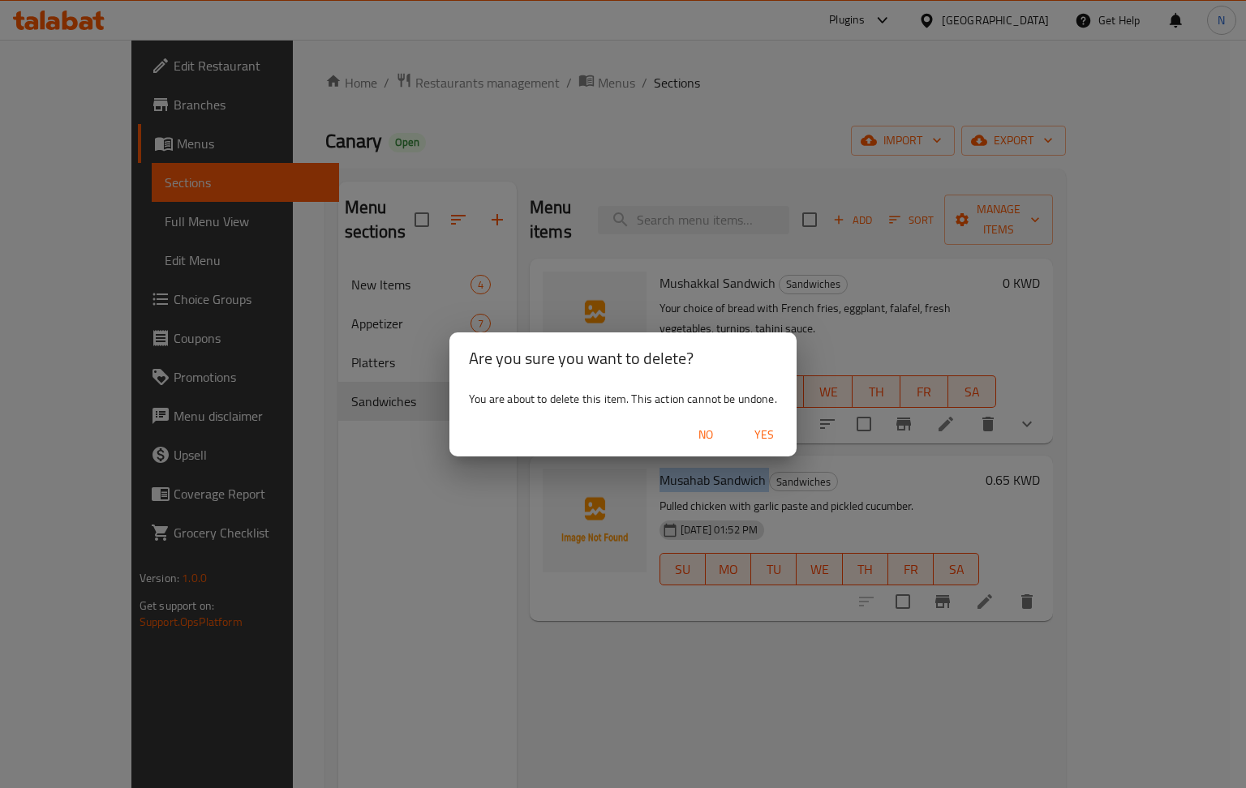
click at [770, 428] on span "Yes" at bounding box center [763, 435] width 39 height 20
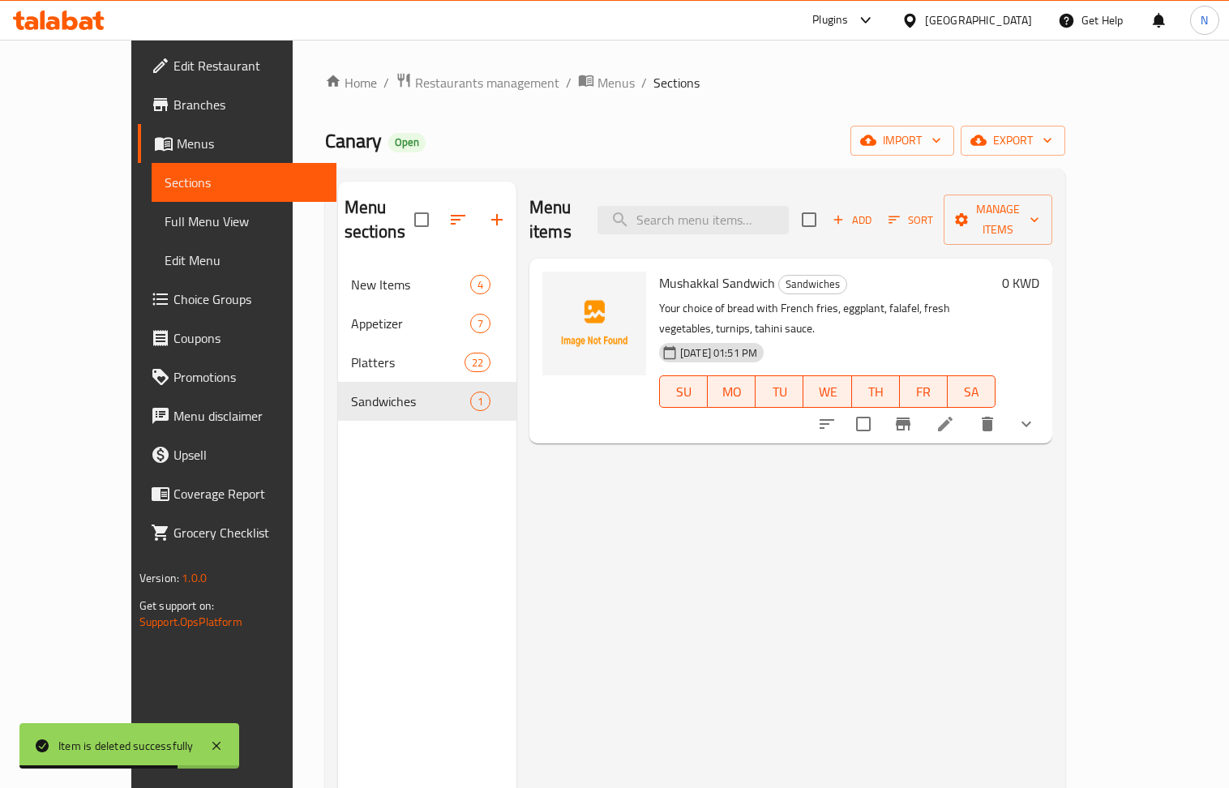
click at [874, 211] on span "Add" at bounding box center [852, 220] width 44 height 19
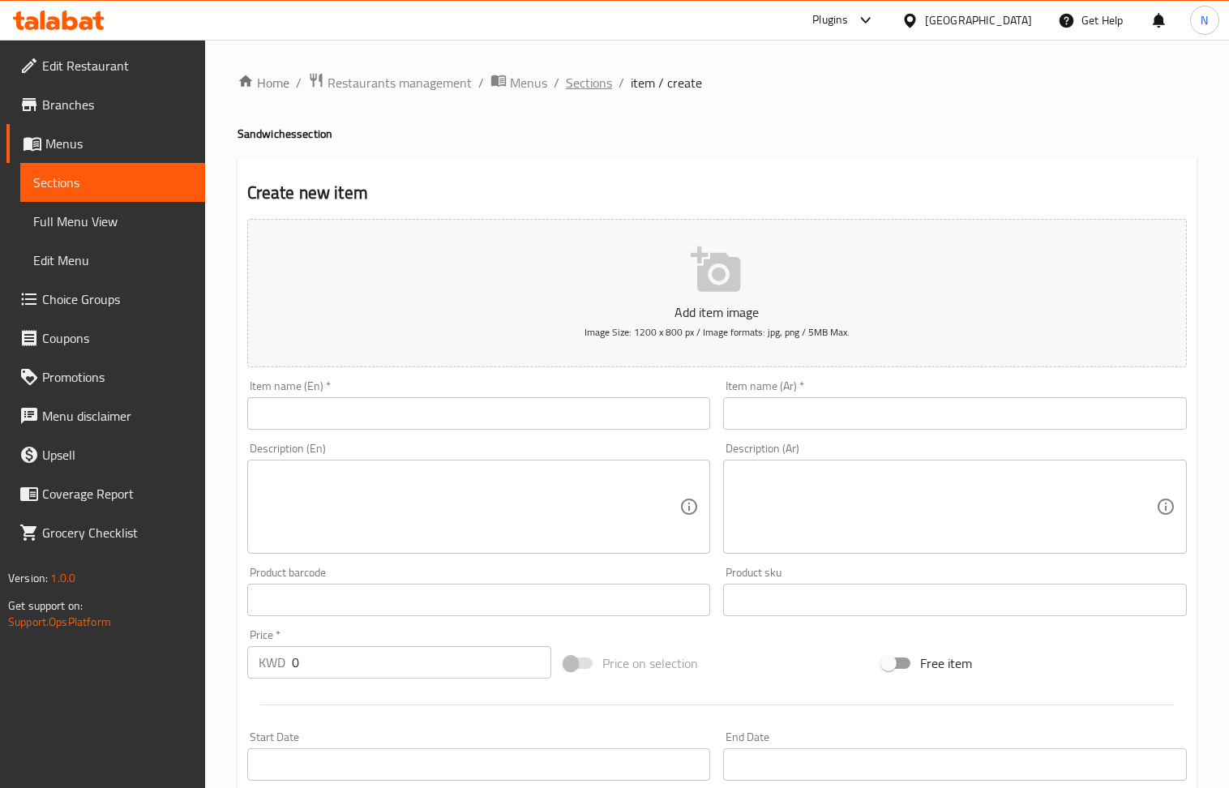
click at [600, 79] on span "Sections" at bounding box center [589, 82] width 46 height 19
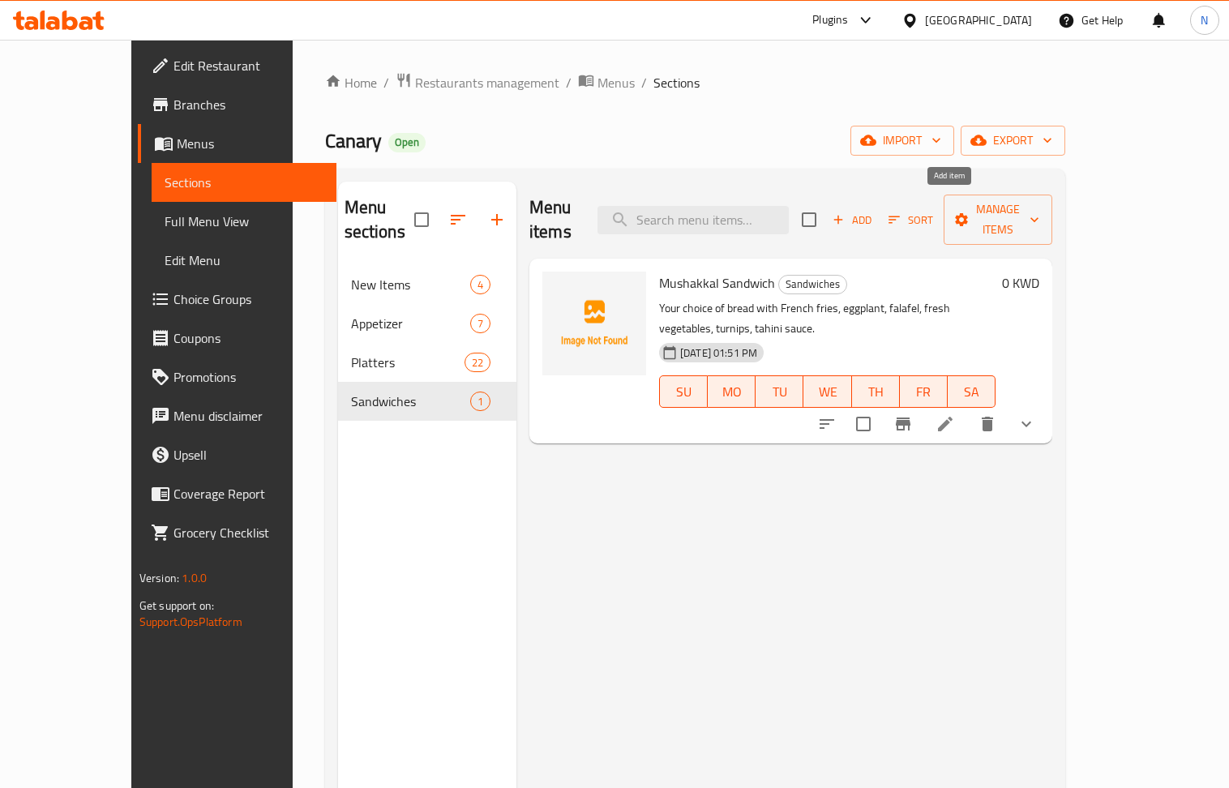
click at [878, 219] on button "Add" at bounding box center [852, 220] width 52 height 25
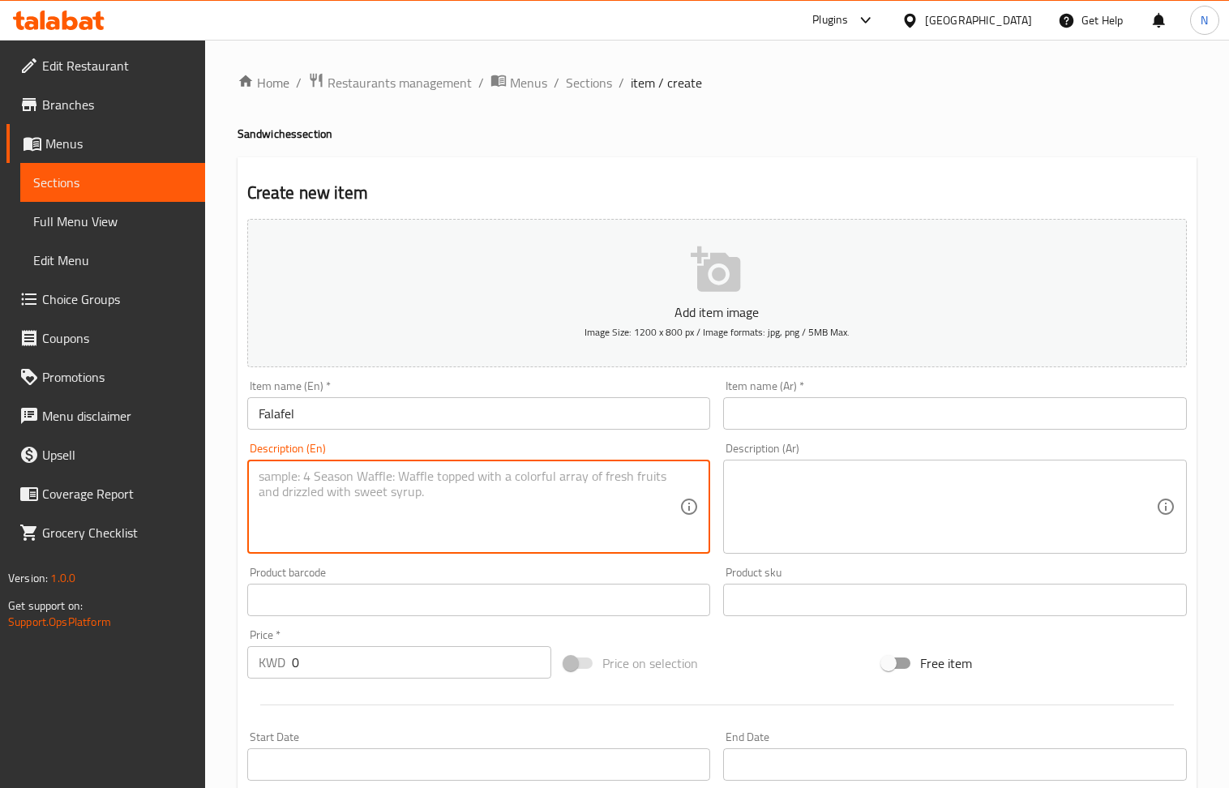
click at [376, 500] on textarea at bounding box center [470, 507] width 422 height 77
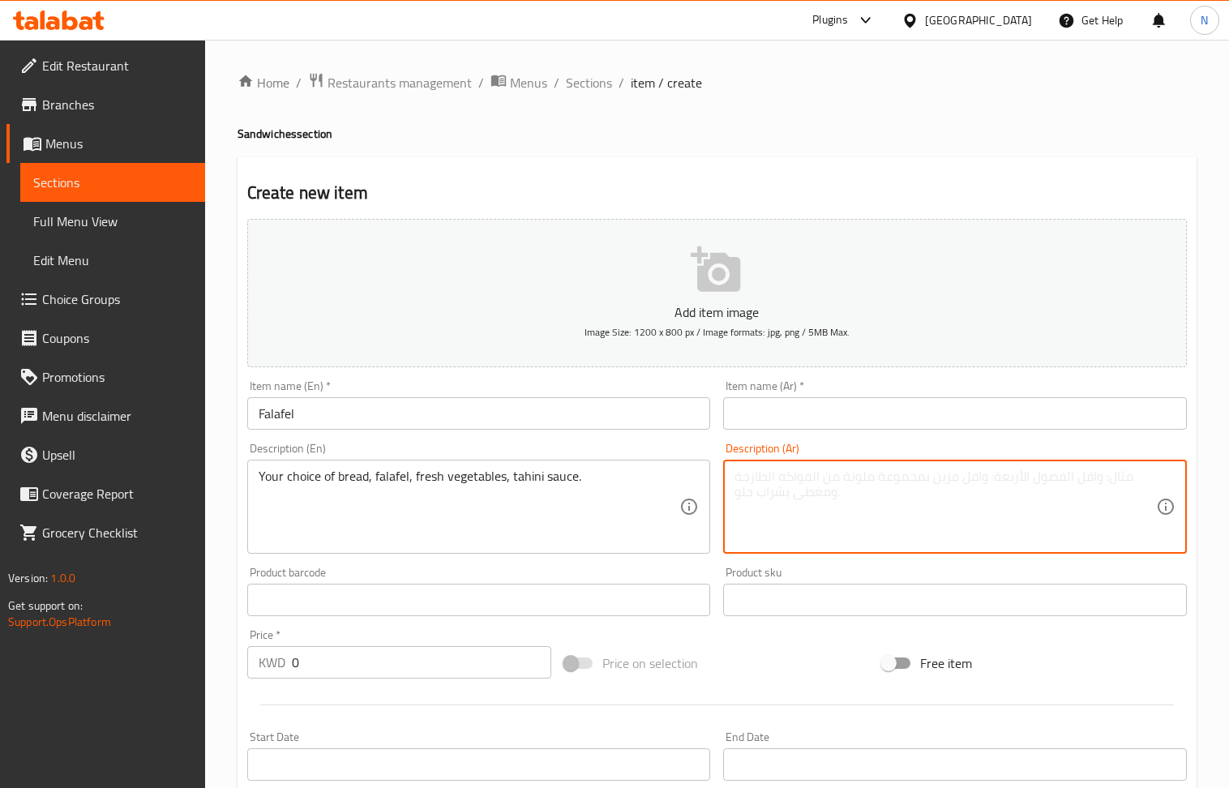
drag, startPoint x: 882, startPoint y: 490, endPoint x: 337, endPoint y: 101, distance: 669.2
click at [881, 491] on textarea at bounding box center [946, 507] width 422 height 77
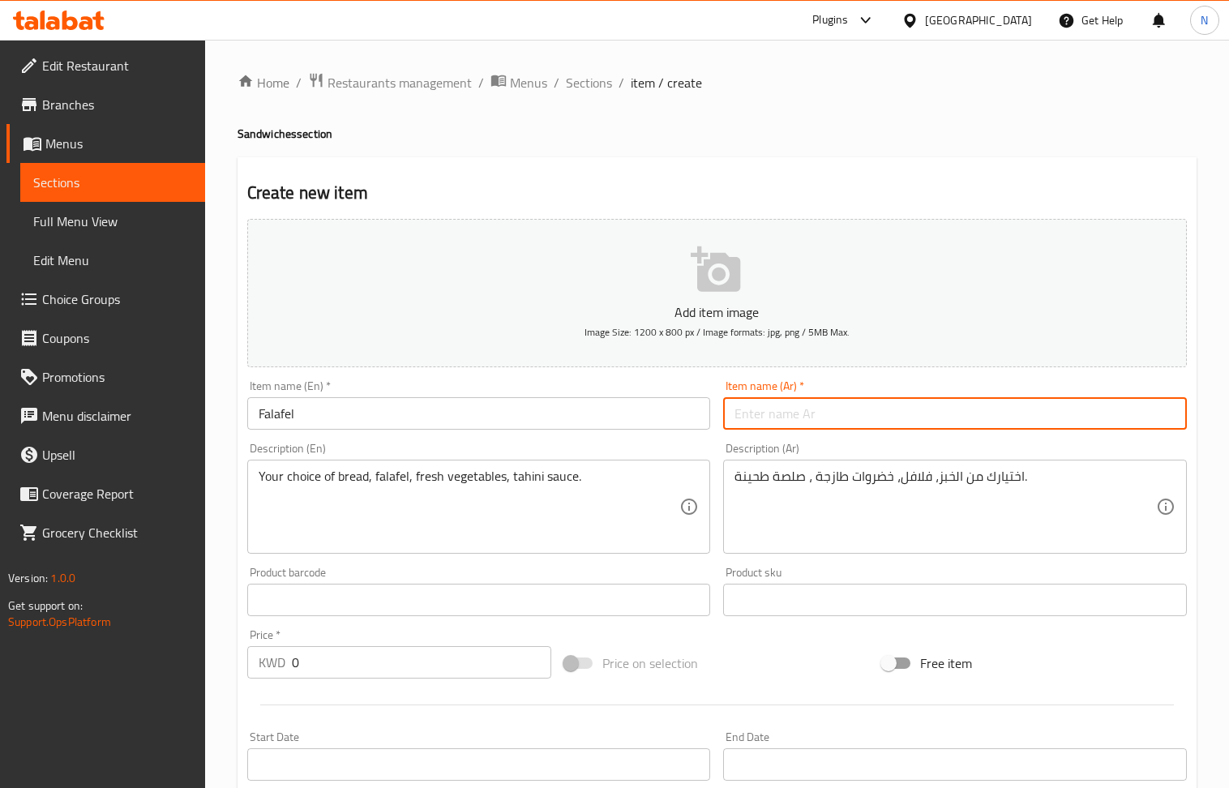
drag, startPoint x: 805, startPoint y: 415, endPoint x: 500, endPoint y: 243, distance: 350.0
click at [805, 415] on input "text" at bounding box center [955, 413] width 464 height 32
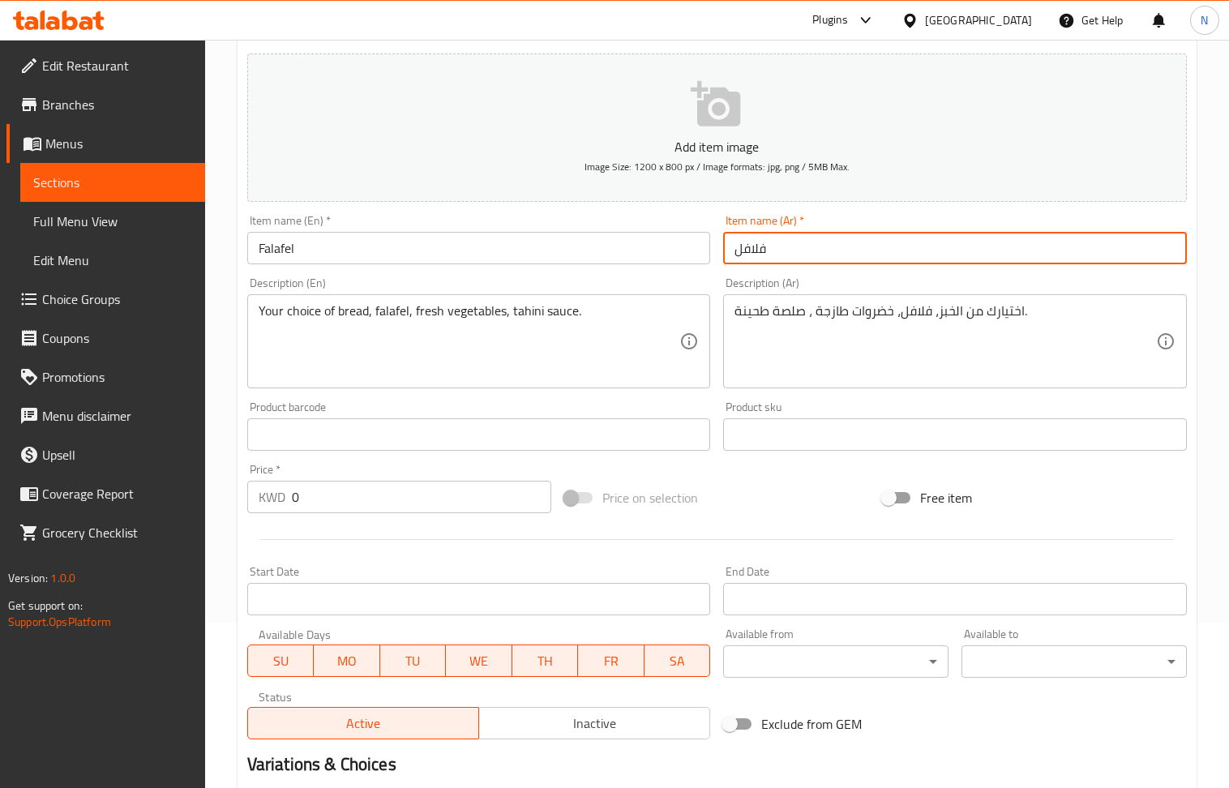
scroll to position [357, 0]
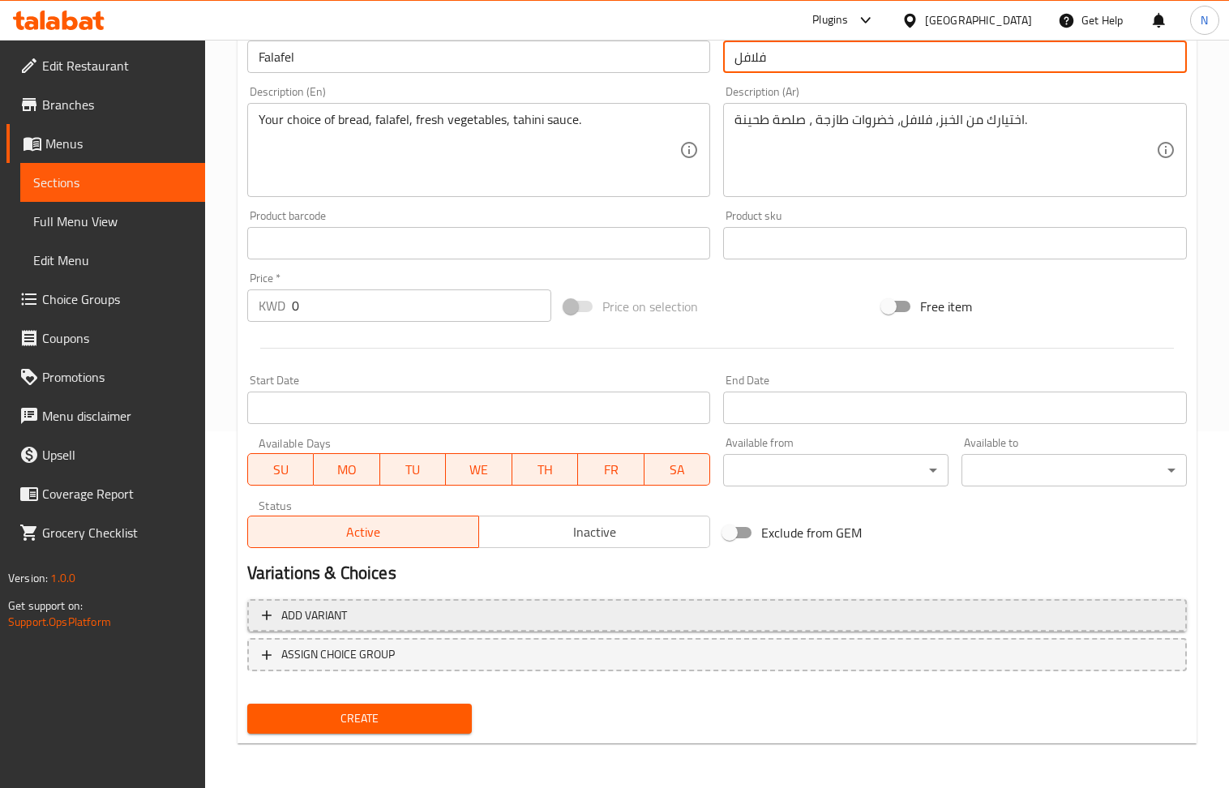
click at [1130, 624] on span "Add variant" at bounding box center [717, 616] width 911 height 20
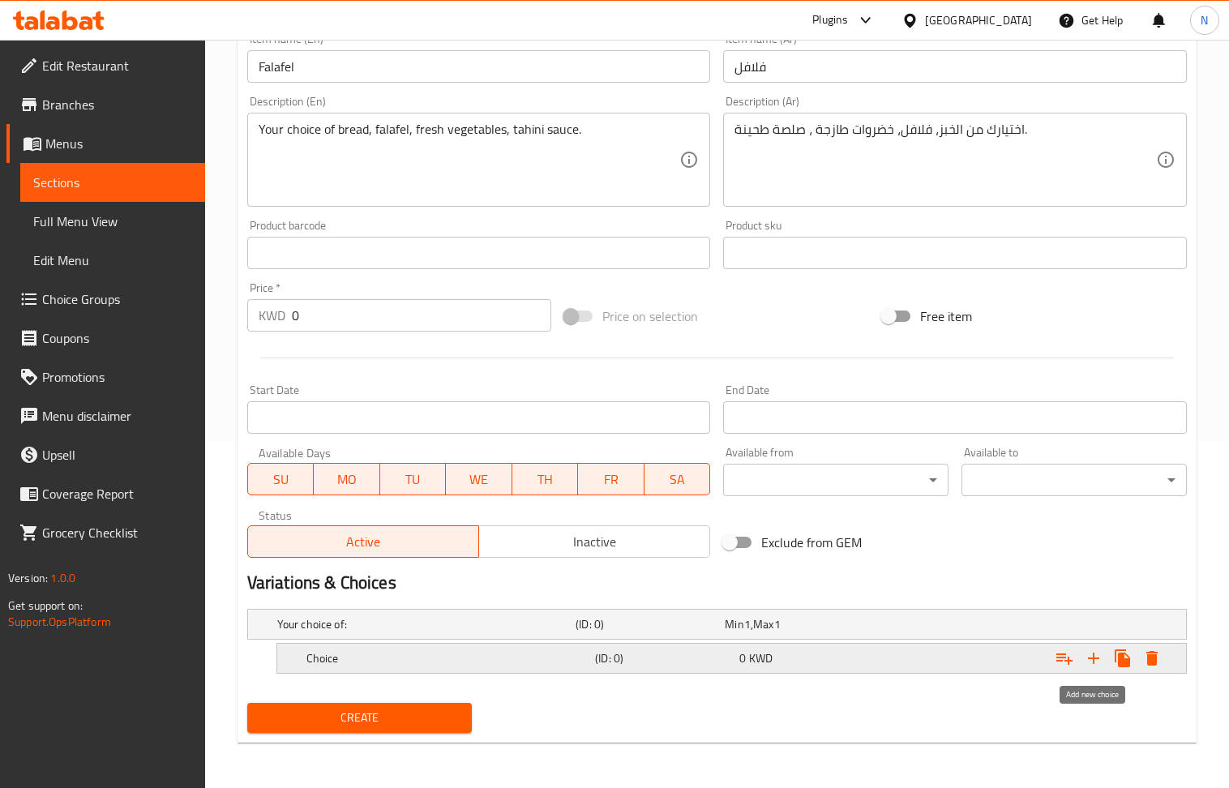
click at [1084, 654] on icon "Expand" at bounding box center [1093, 658] width 19 height 19
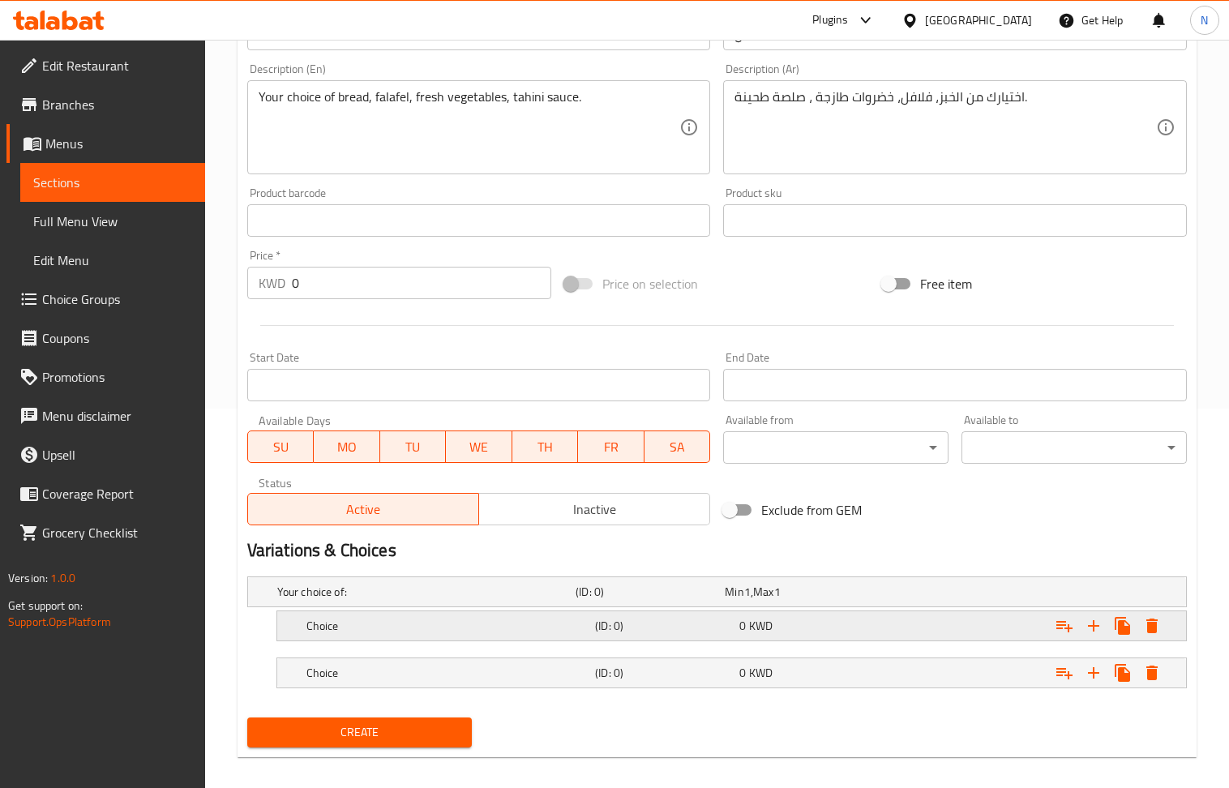
scroll to position [397, 0]
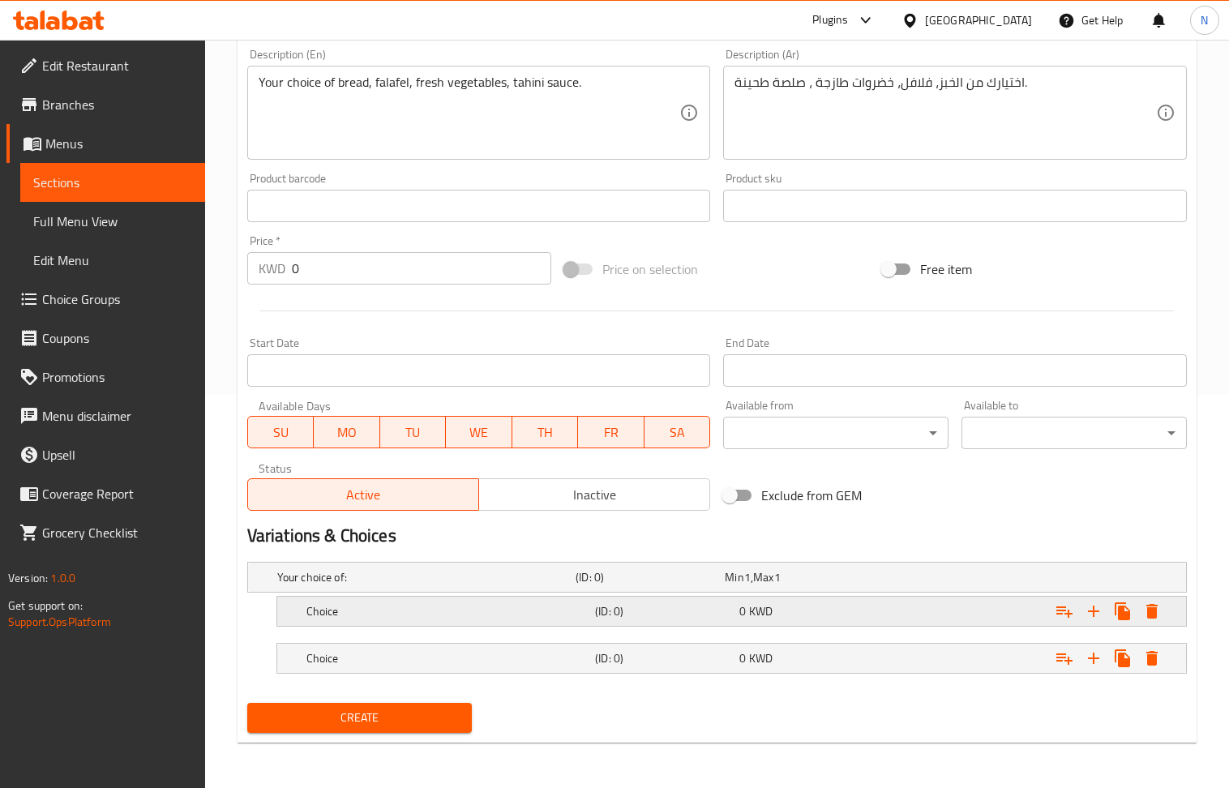
click at [665, 607] on h5 "(ID: 0)" at bounding box center [664, 611] width 138 height 16
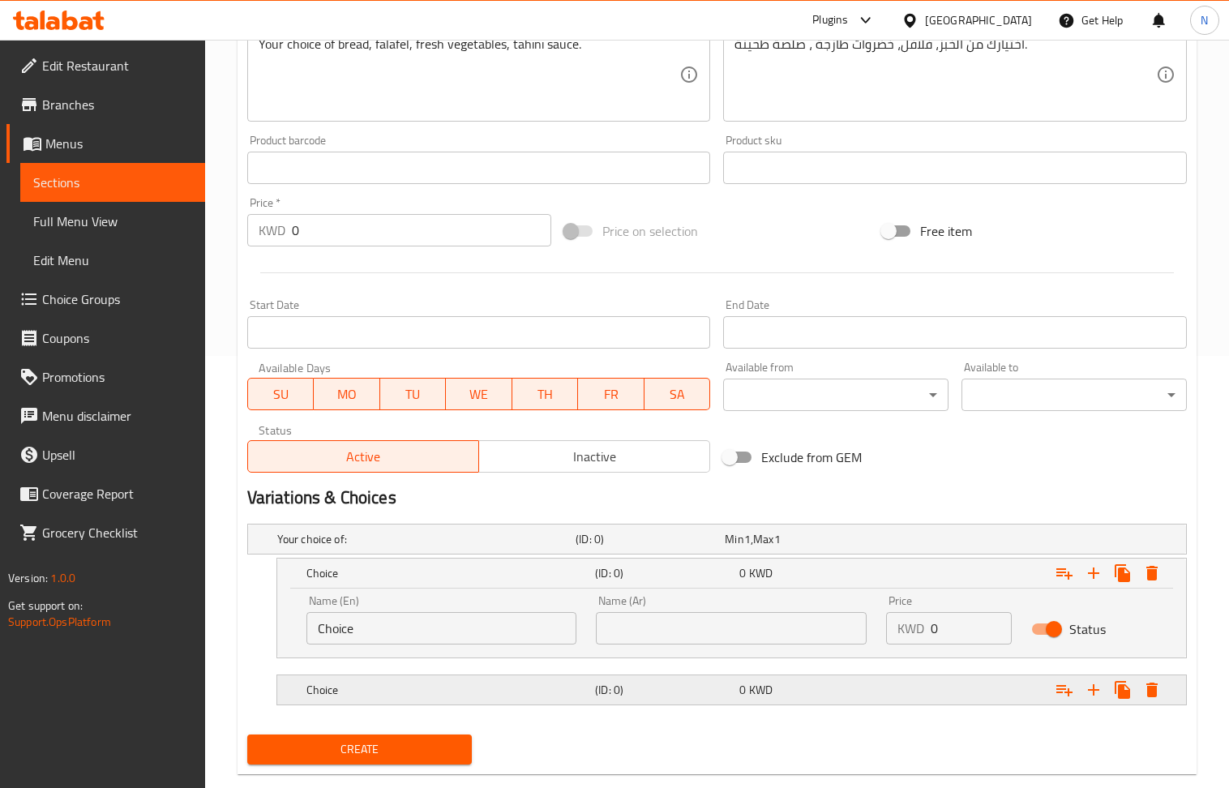
scroll to position [465, 0]
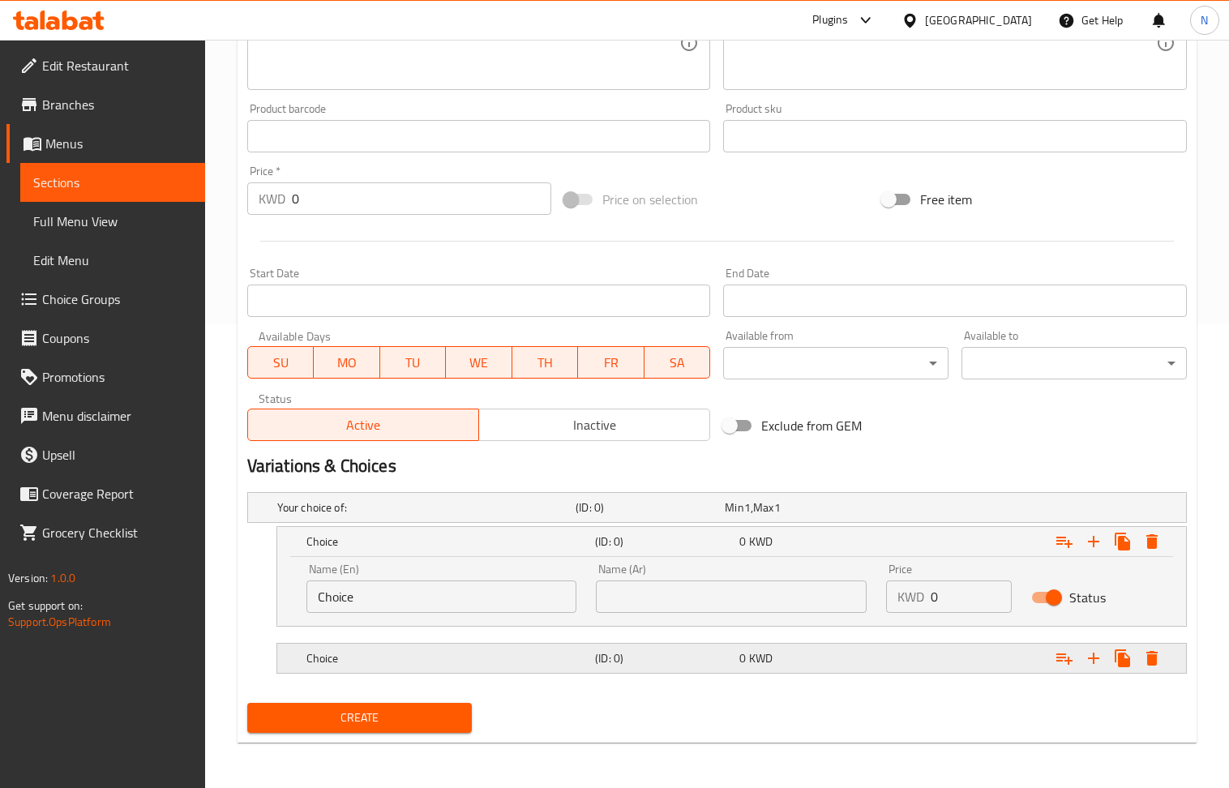
click at [585, 652] on h5 "Choice" at bounding box center [448, 658] width 282 height 16
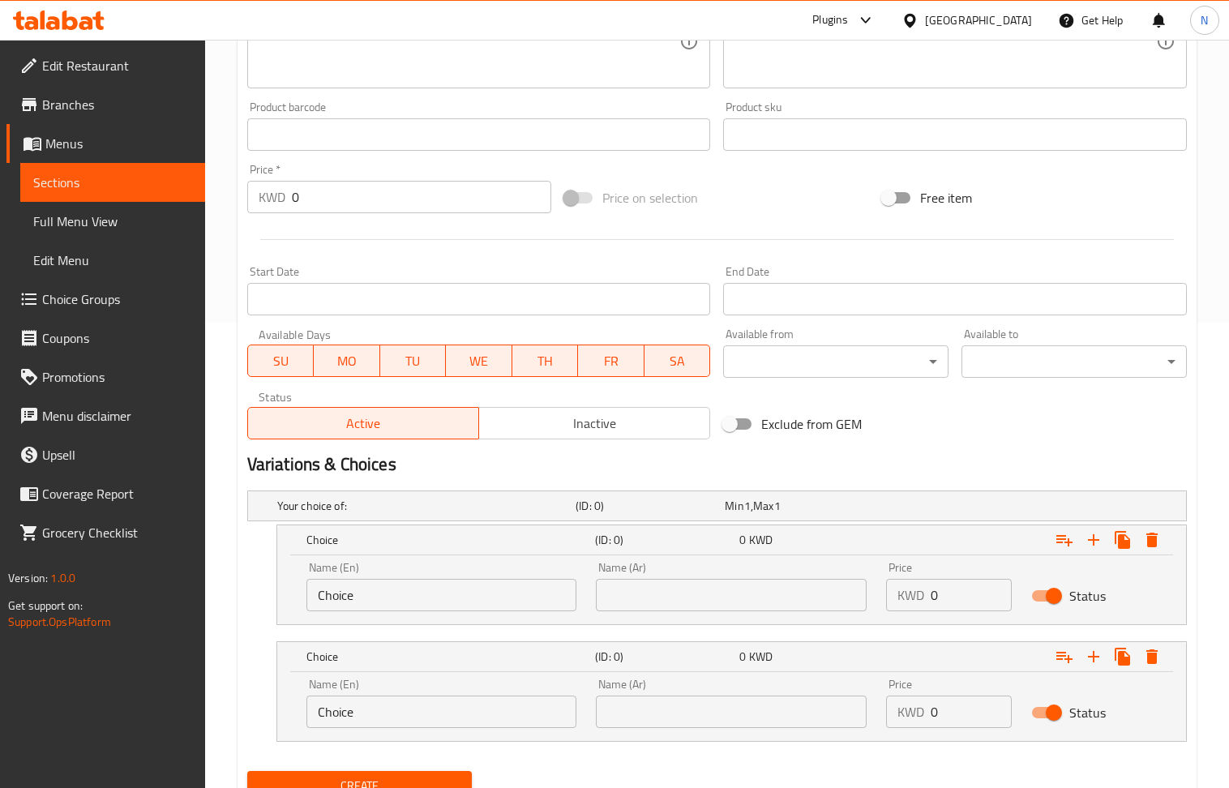
click at [445, 595] on input "Choice" at bounding box center [442, 595] width 271 height 32
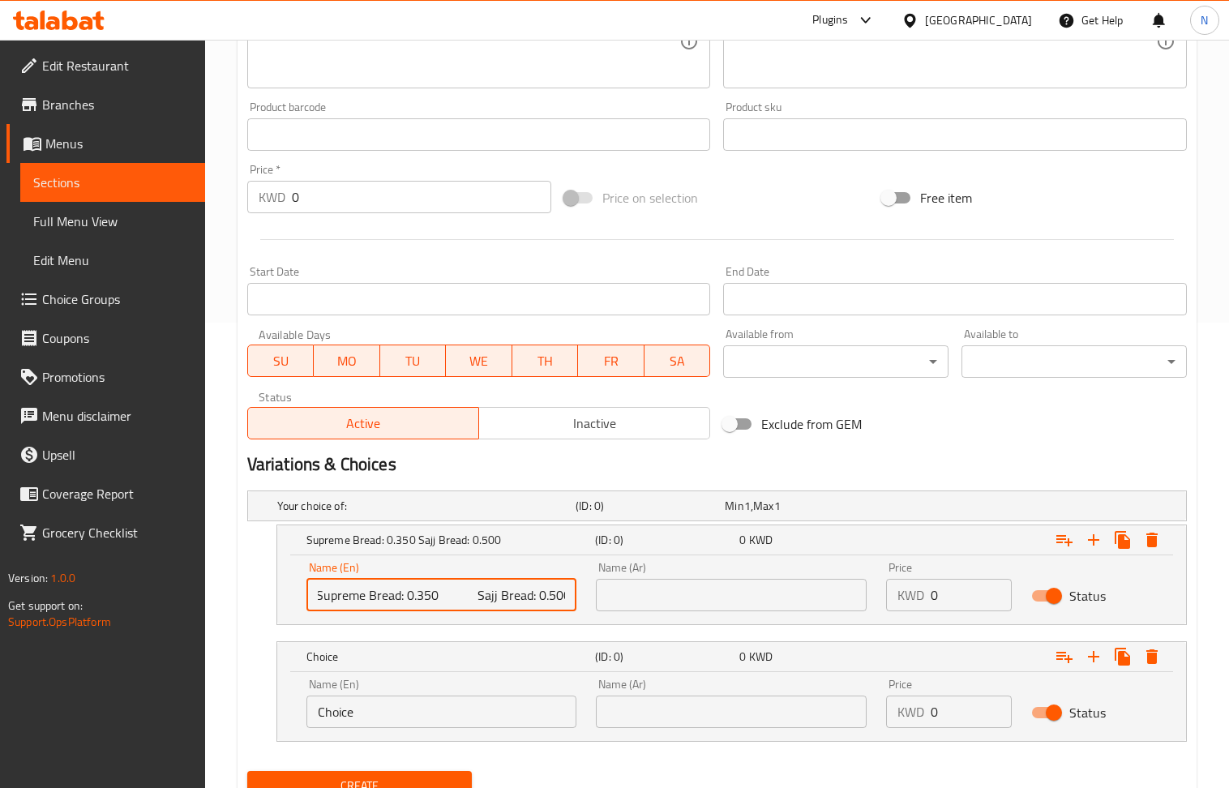
drag, startPoint x: 529, startPoint y: 595, endPoint x: 475, endPoint y: 602, distance: 53.9
click at [475, 602] on input "Supreme Bread: 0.350 Sajj Bread: 0.500" at bounding box center [442, 595] width 271 height 32
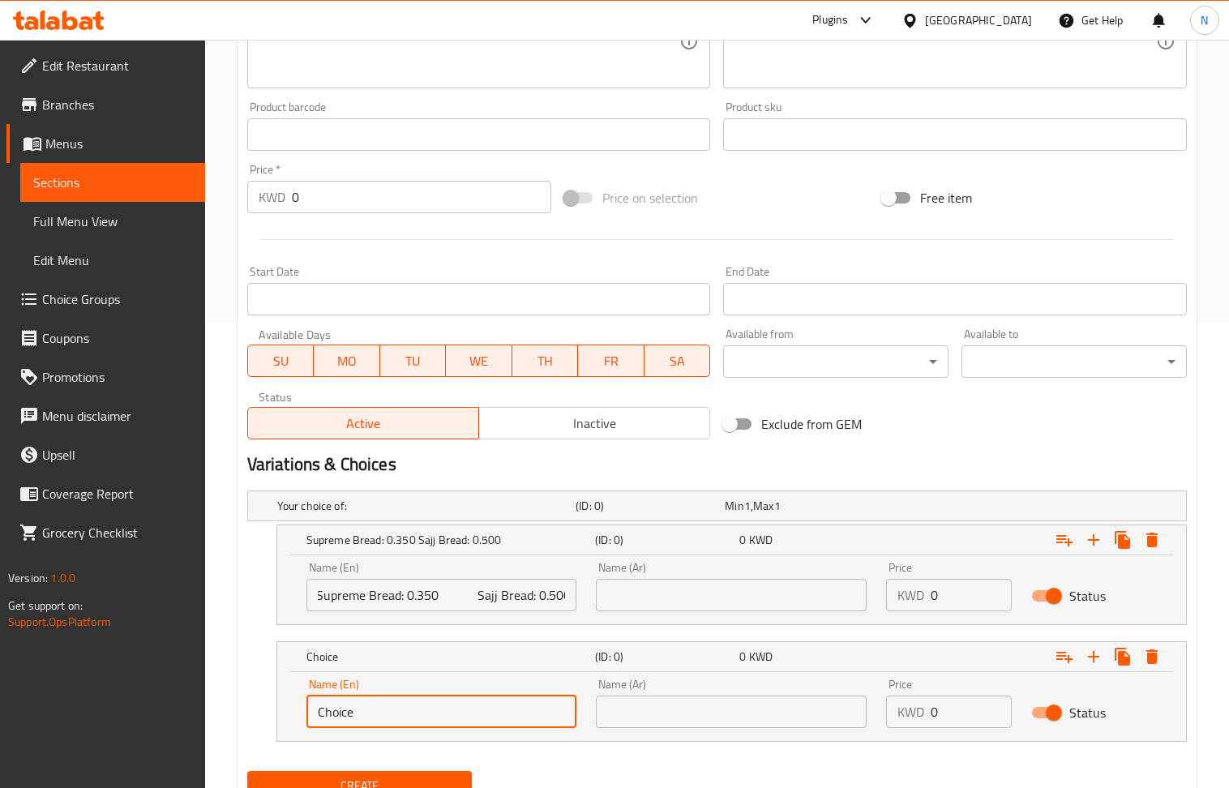
click at [465, 714] on input "Choice" at bounding box center [442, 712] width 271 height 32
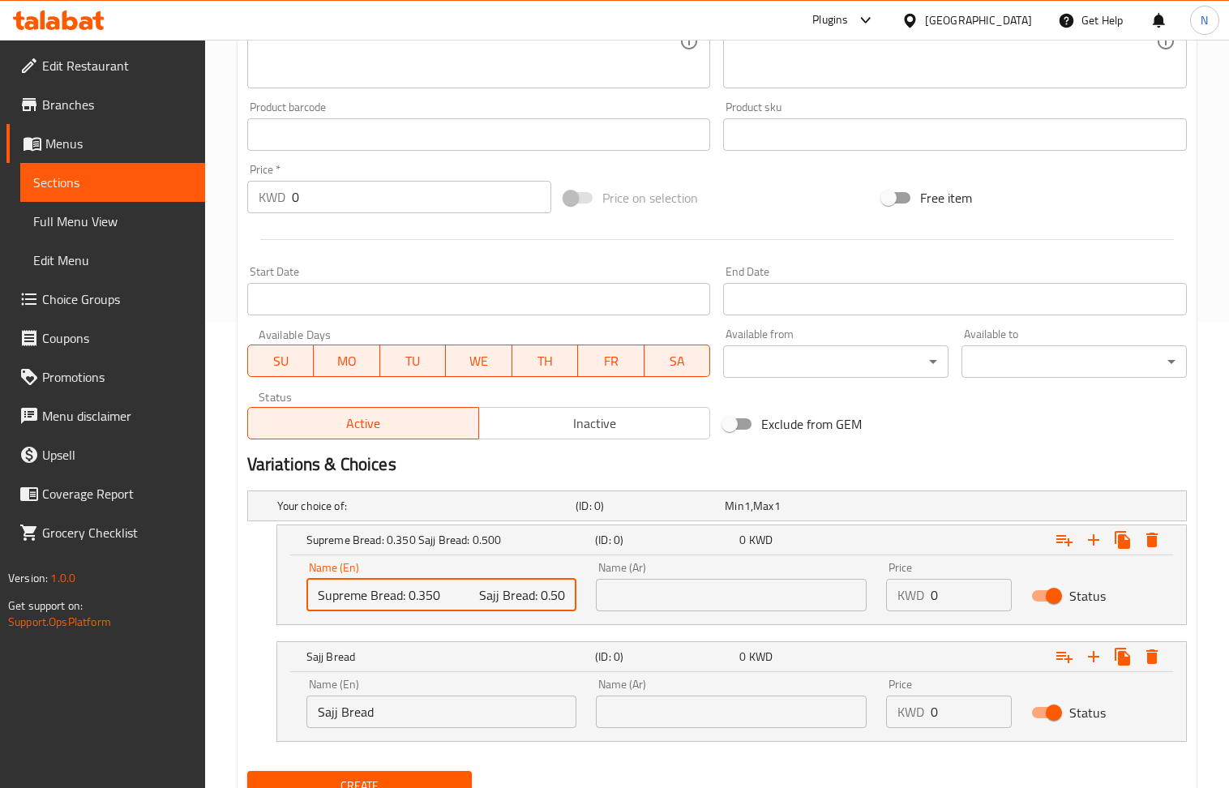
drag, startPoint x: 443, startPoint y: 595, endPoint x: 410, endPoint y: 600, distance: 33.6
click at [410, 600] on input "Supreme Bread: 0.350 Sajj Bread: 0.500" at bounding box center [442, 595] width 271 height 32
click at [947, 601] on input "0" at bounding box center [971, 595] width 81 height 32
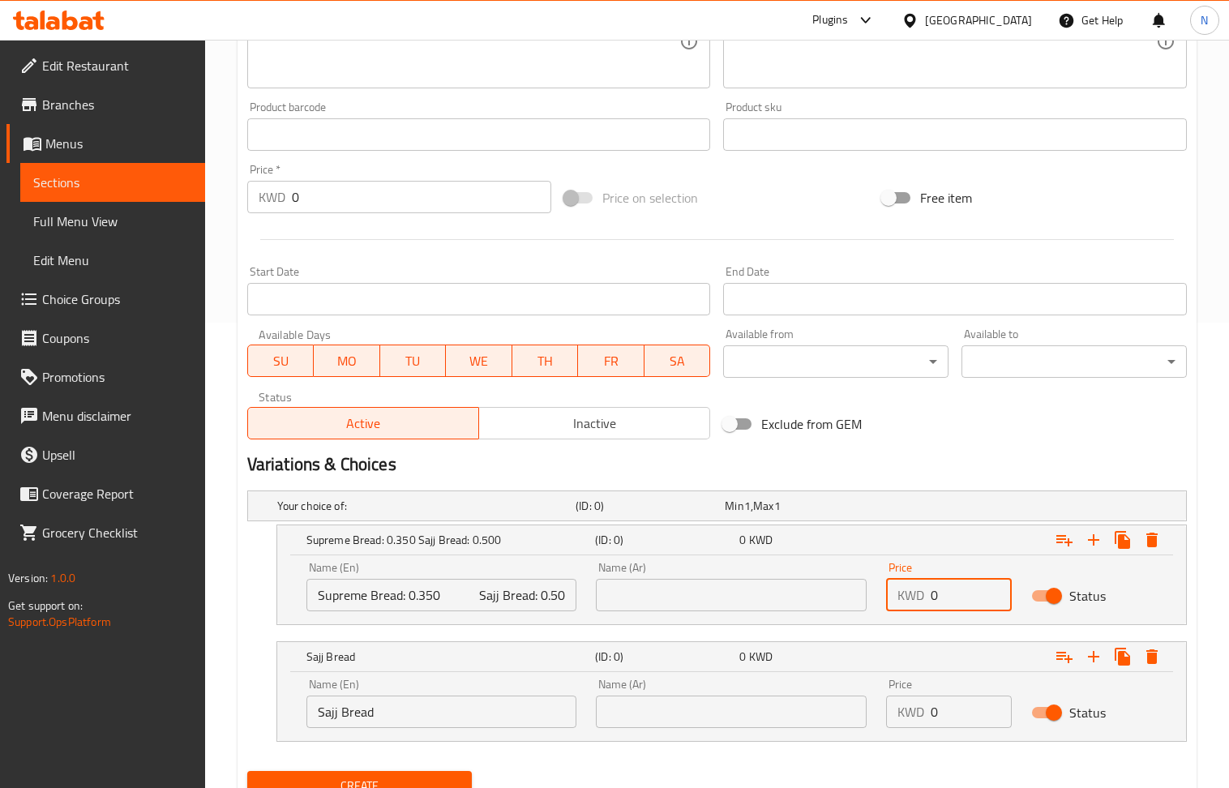
click at [947, 601] on input "0" at bounding box center [971, 595] width 81 height 32
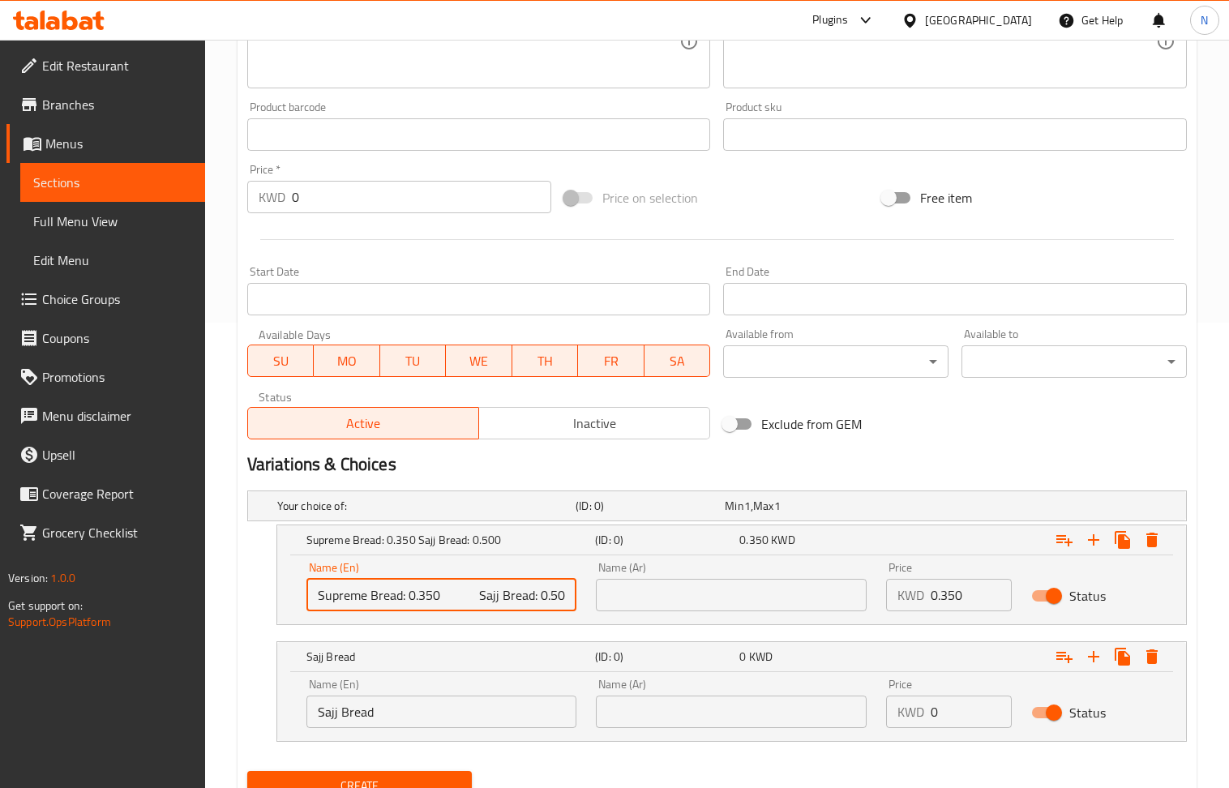
scroll to position [0, 3]
drag, startPoint x: 537, startPoint y: 597, endPoint x: 598, endPoint y: 597, distance: 60.8
click at [598, 597] on div "Name (En) Supreme Bread: 0.350 Sajj Bread: 0.500 Name (En) Name (Ar) Name (Ar) …" at bounding box center [732, 586] width 870 height 69
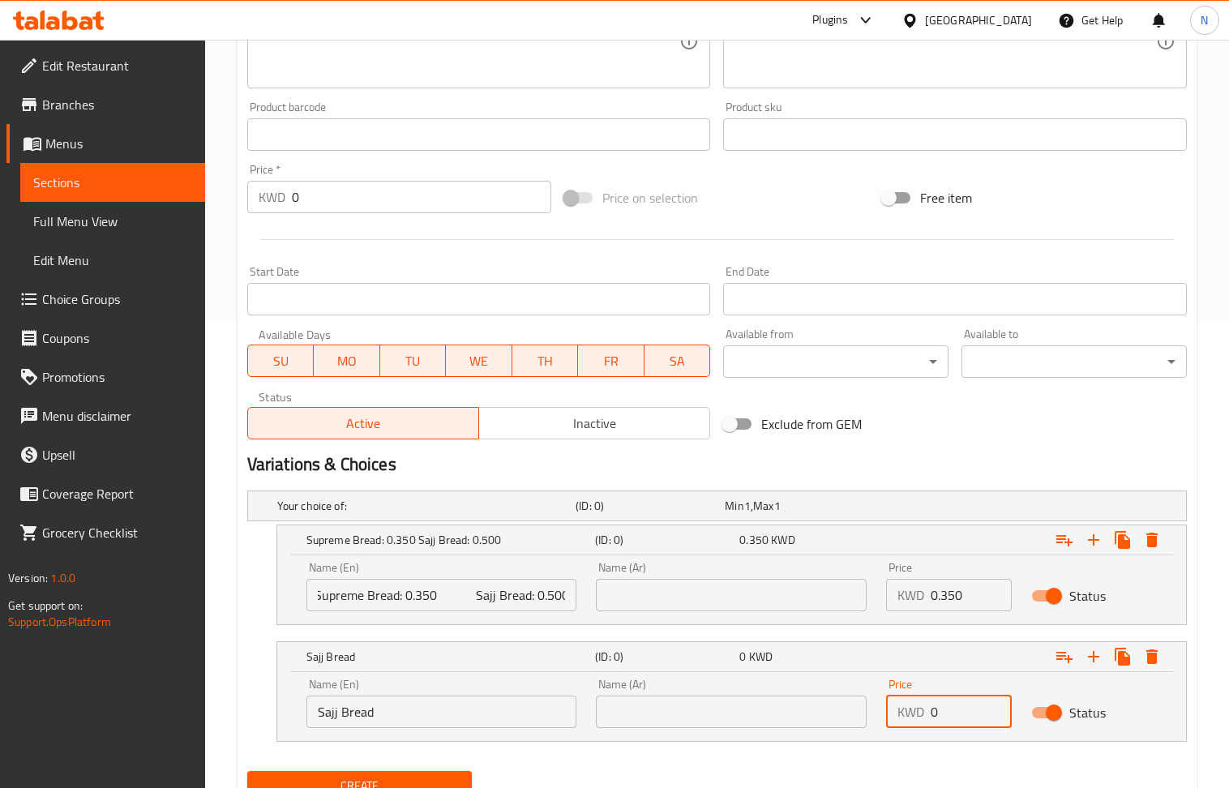
click at [955, 721] on input "0" at bounding box center [971, 712] width 81 height 32
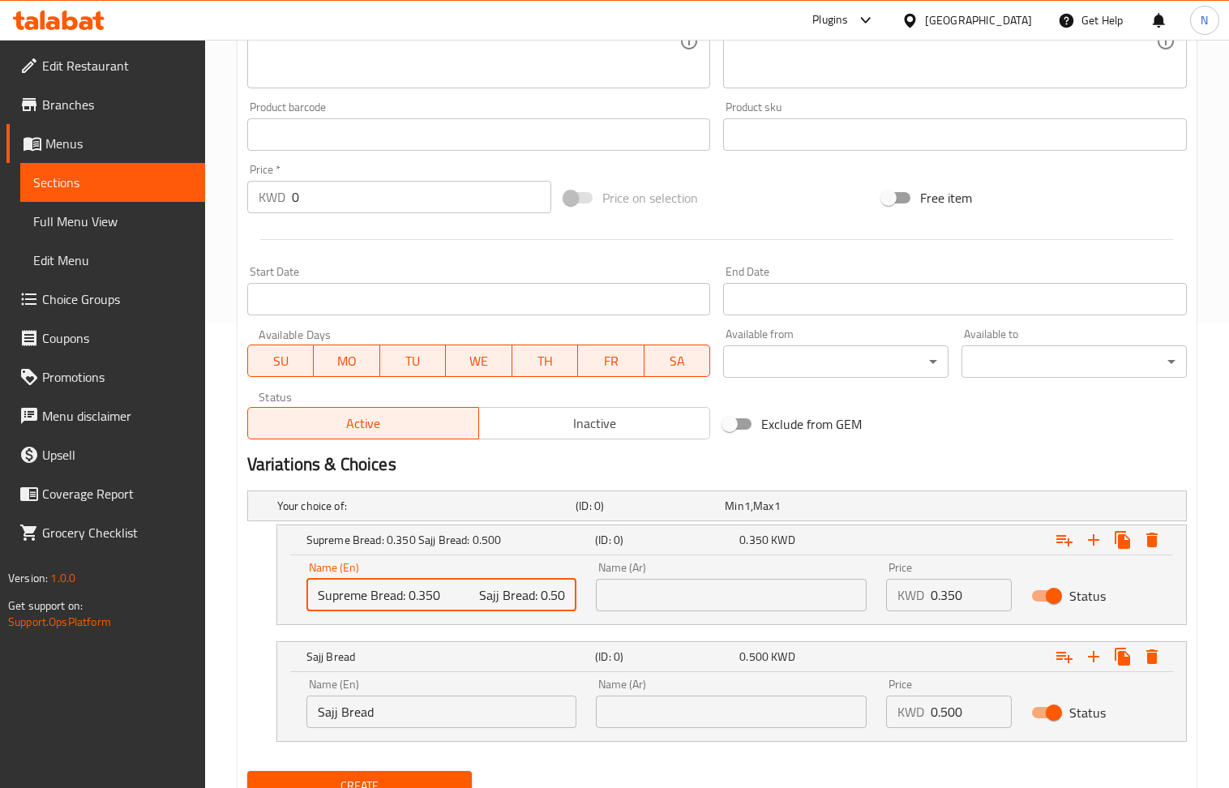
scroll to position [0, 3]
drag, startPoint x: 404, startPoint y: 598, endPoint x: 701, endPoint y: 605, distance: 297.7
click at [701, 605] on div "Name (En) Supreme Bread: 0.350 Sajj Bread: 0.500 Name (En) Name (Ar) Name (Ar) …" at bounding box center [732, 586] width 870 height 69
click at [488, 591] on input "Supreme Bread" at bounding box center [442, 595] width 271 height 32
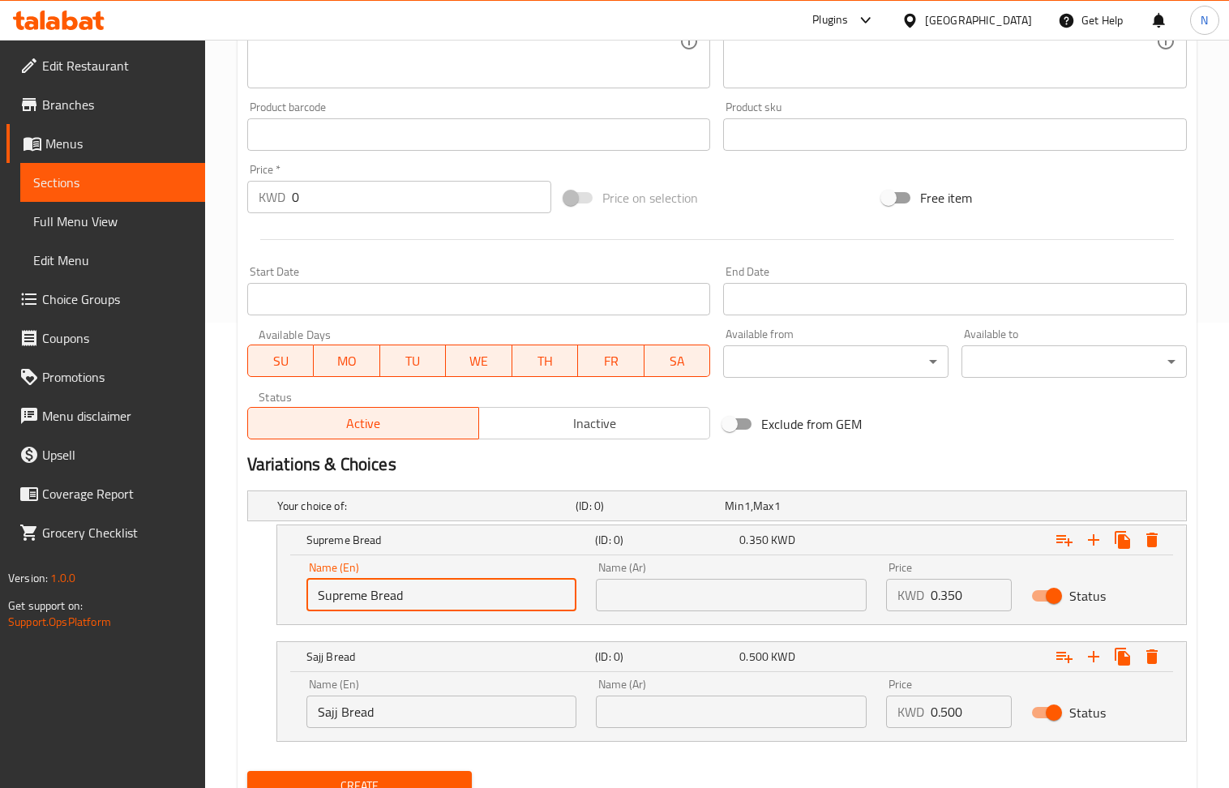
click at [488, 591] on input "Supreme Bread" at bounding box center [442, 595] width 271 height 32
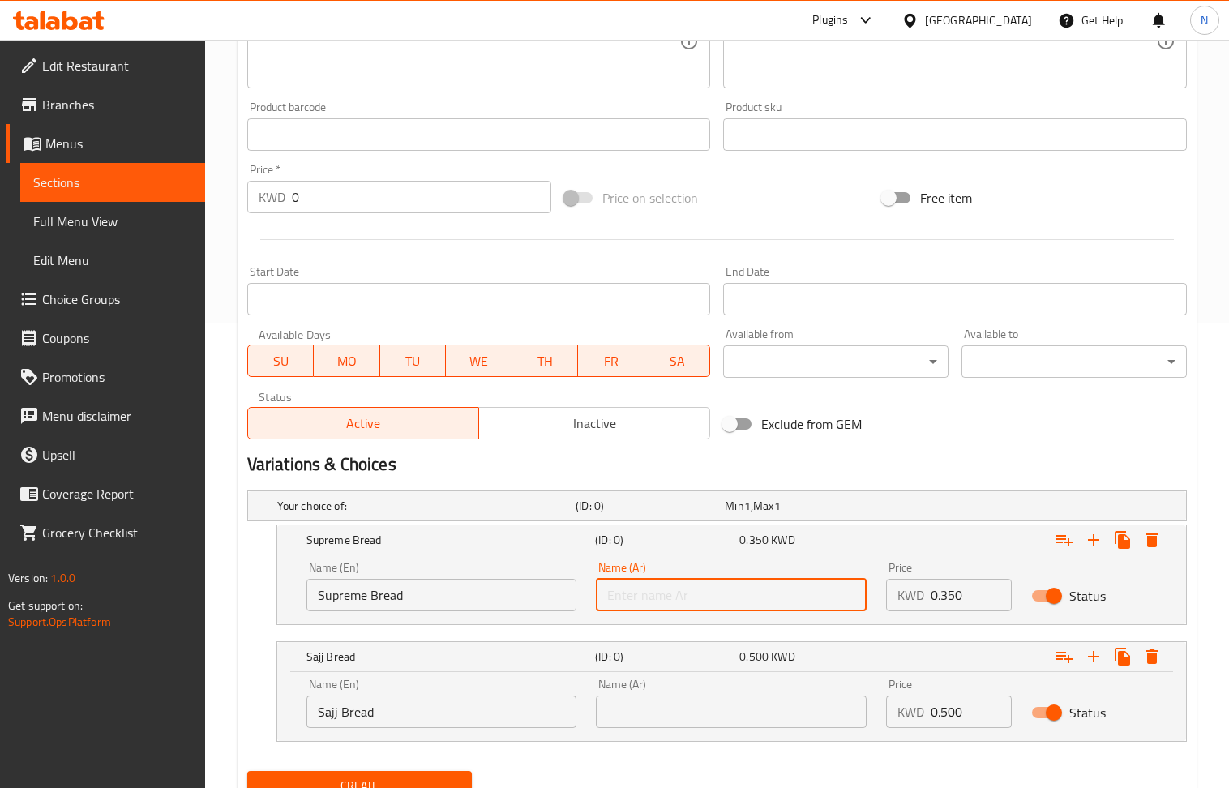
click at [692, 605] on input "text" at bounding box center [731, 595] width 271 height 32
click at [412, 721] on input "Sajj Bread" at bounding box center [442, 712] width 271 height 32
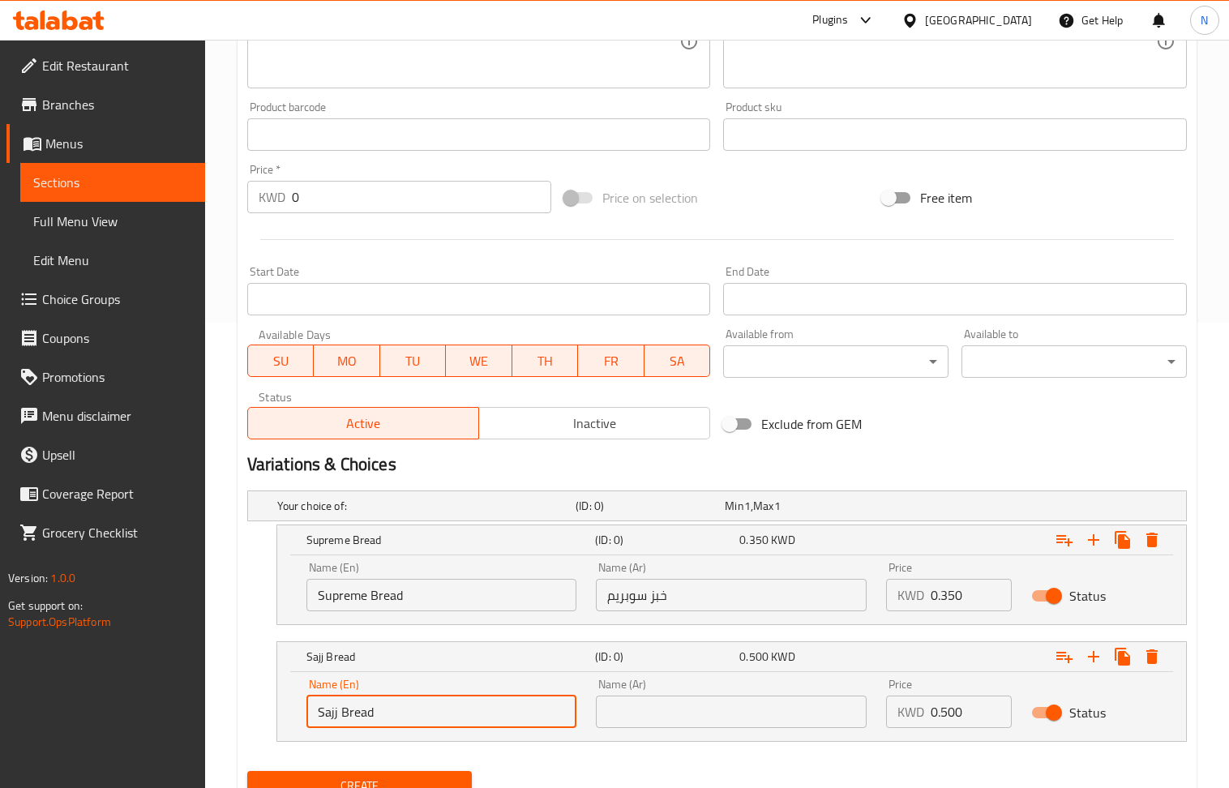
click at [412, 721] on input "Sajj Bread" at bounding box center [442, 712] width 271 height 32
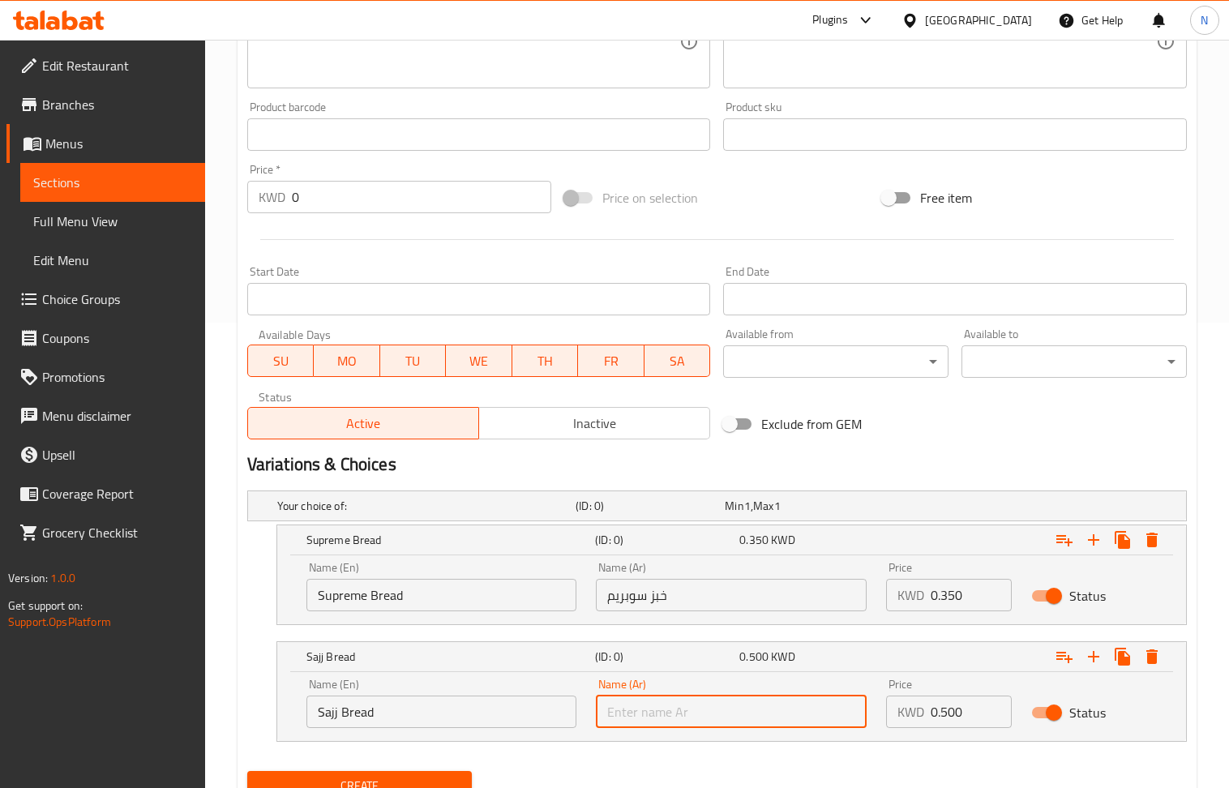
click at [714, 711] on input "text" at bounding box center [731, 712] width 271 height 32
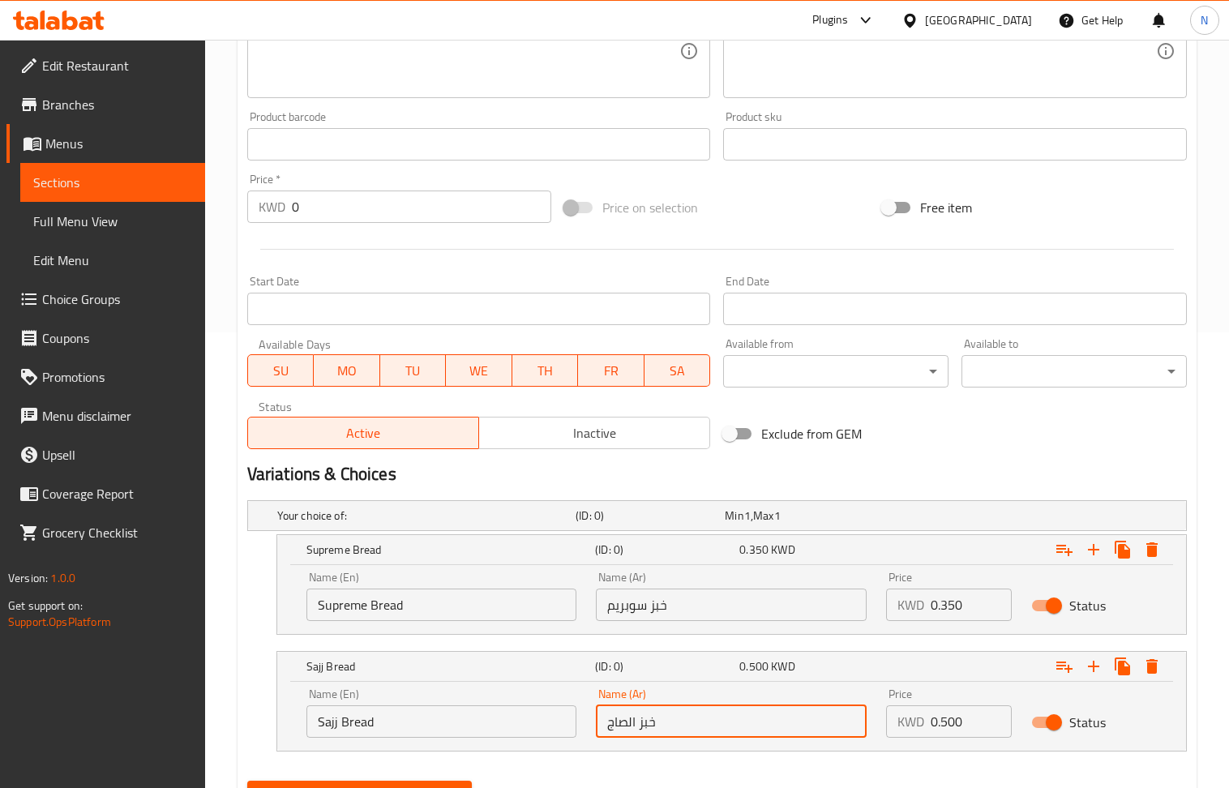
scroll to position [536, 0]
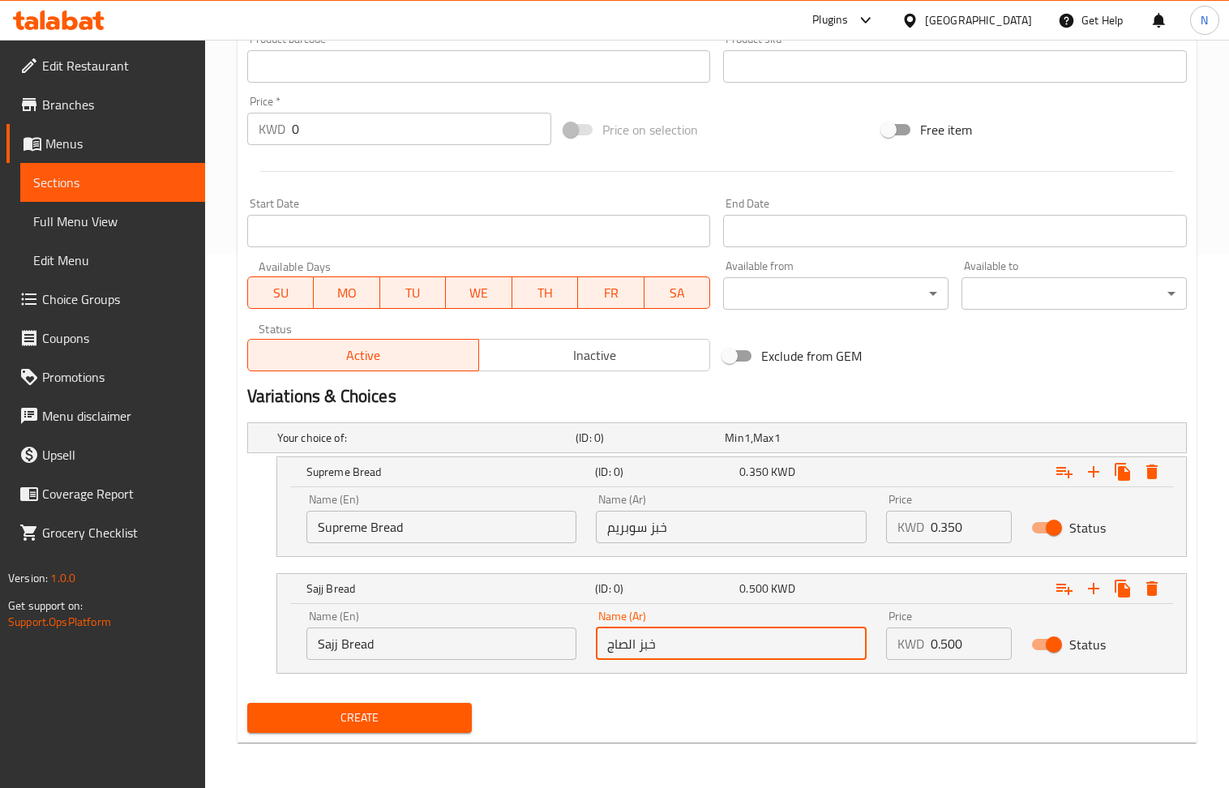
drag, startPoint x: 377, startPoint y: 720, endPoint x: 274, endPoint y: 234, distance: 496.6
click at [377, 718] on span "Create" at bounding box center [359, 718] width 199 height 20
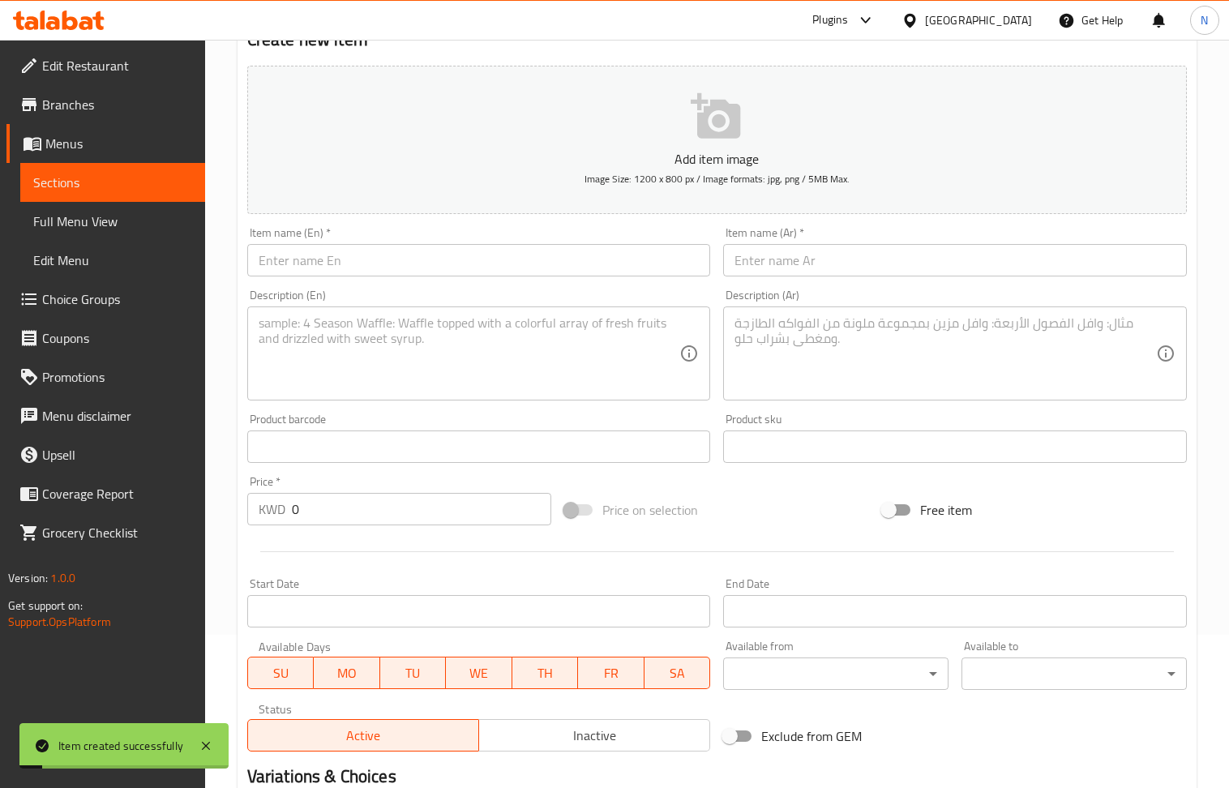
scroll to position [212, 0]
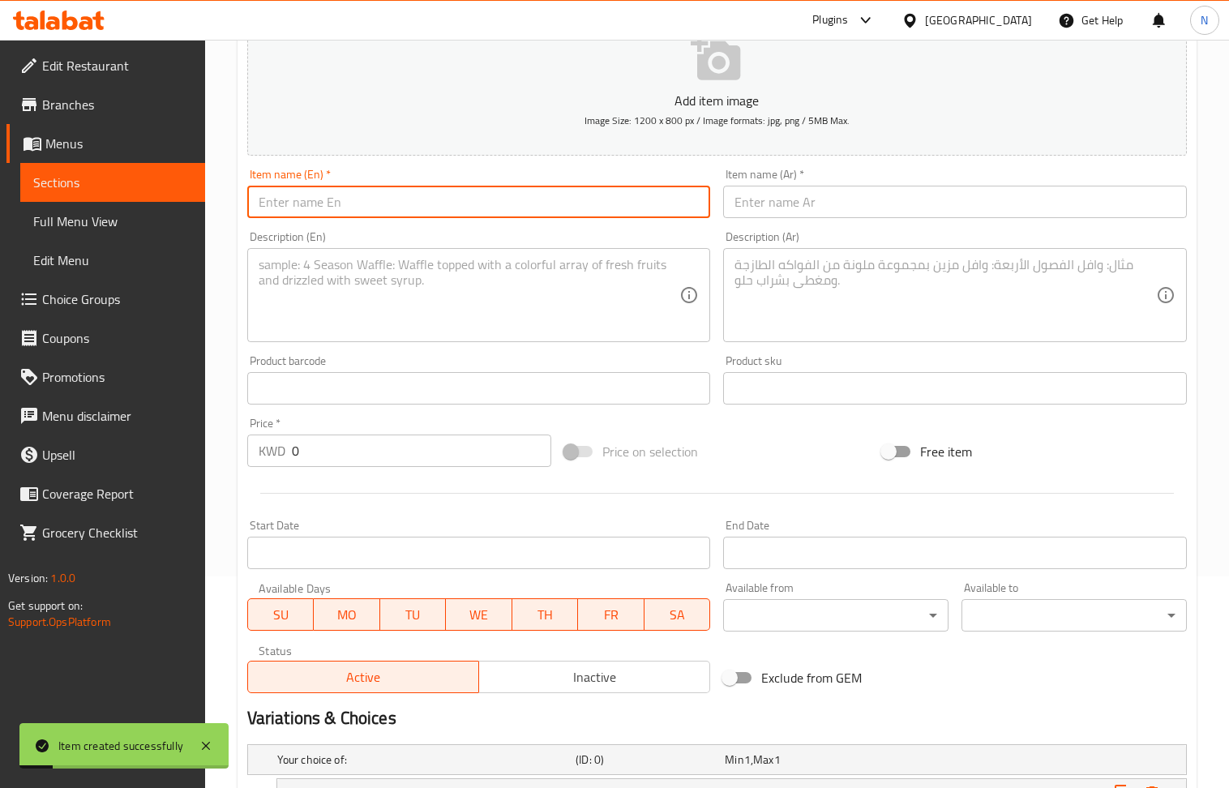
click at [362, 195] on input "text" at bounding box center [479, 202] width 464 height 32
click at [341, 322] on textarea at bounding box center [470, 295] width 422 height 77
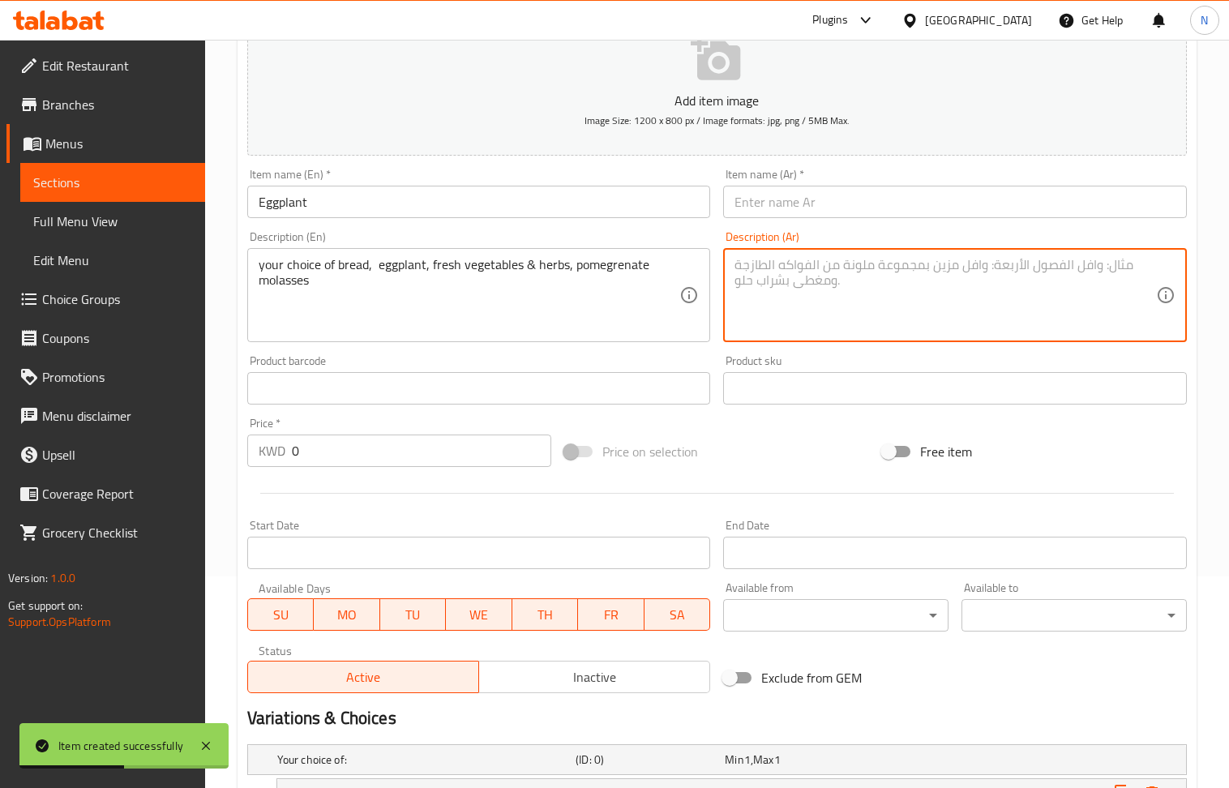
click at [880, 282] on textarea at bounding box center [946, 295] width 422 height 77
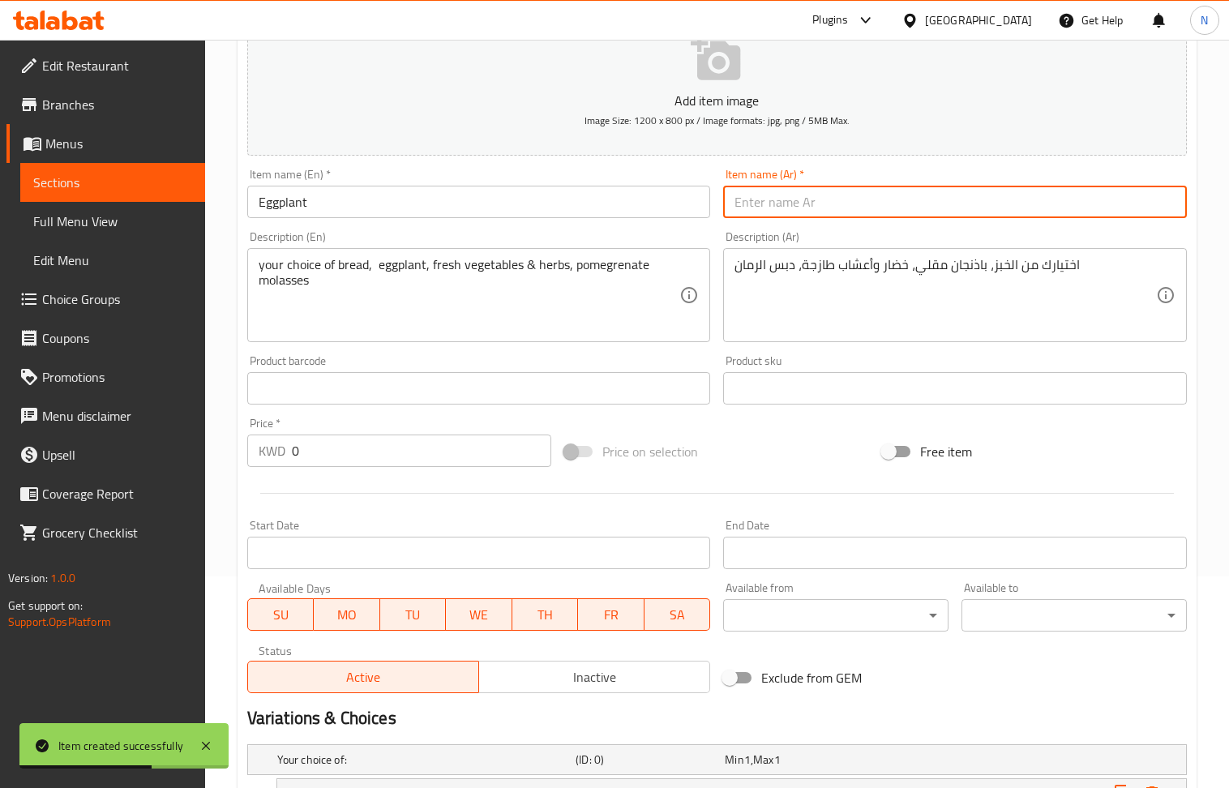
drag, startPoint x: 896, startPoint y: 214, endPoint x: 238, endPoint y: 212, distance: 657.7
click at [896, 214] on input "text" at bounding box center [955, 202] width 464 height 32
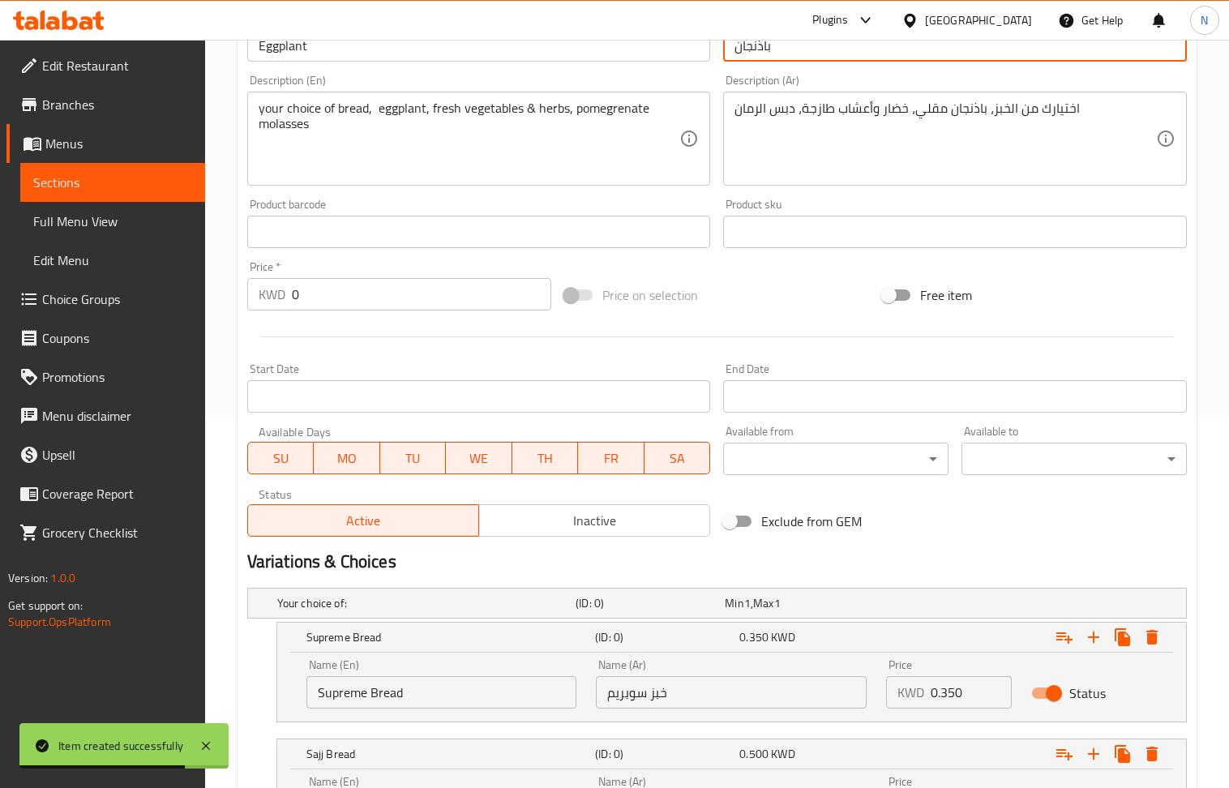
scroll to position [536, 0]
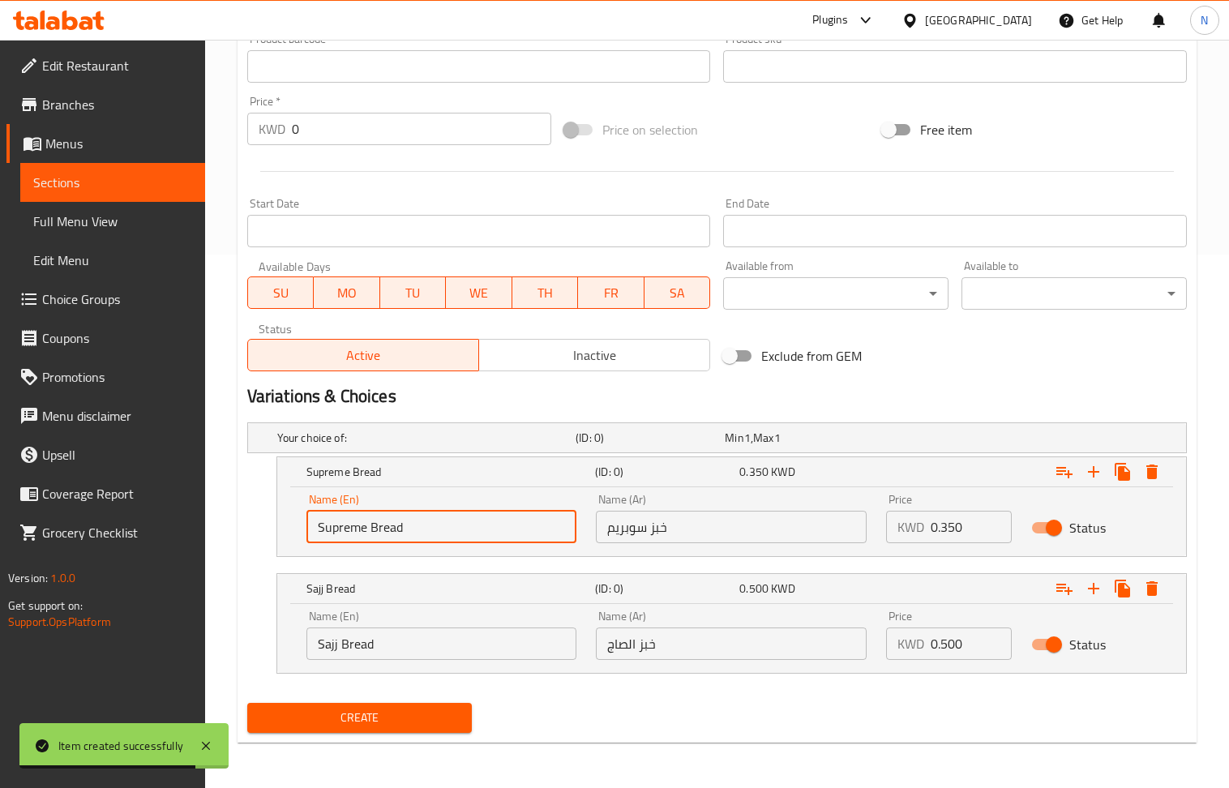
click at [507, 522] on input "Supreme Bread" at bounding box center [442, 527] width 271 height 32
click at [507, 522] on input "Choice" at bounding box center [442, 527] width 271 height 32
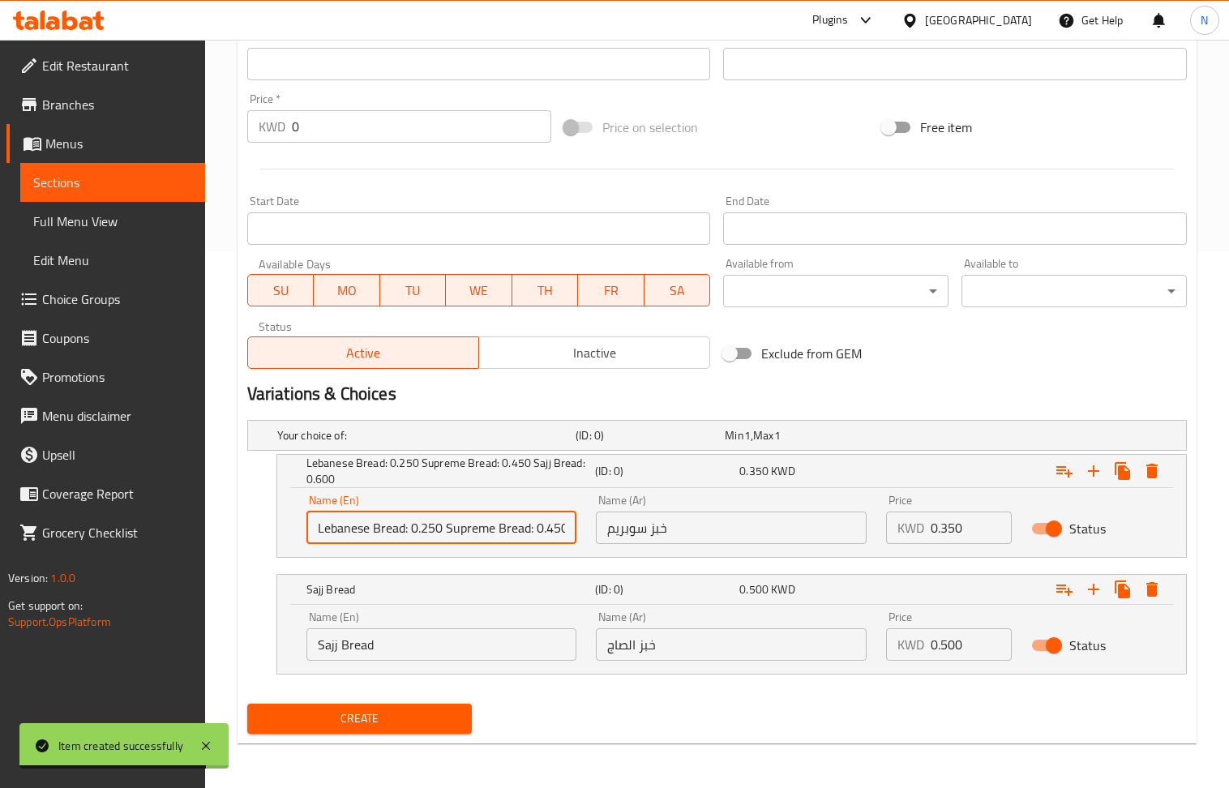
scroll to position [0, 96]
drag, startPoint x: 526, startPoint y: 530, endPoint x: 474, endPoint y: 530, distance: 51.1
click at [474, 530] on input "Lebanese Bread: 0.250 Supreme Bread: 0.450 Sajj Bread: 0.600" at bounding box center [442, 528] width 271 height 32
click at [501, 655] on input "Sajj Bread" at bounding box center [442, 644] width 271 height 32
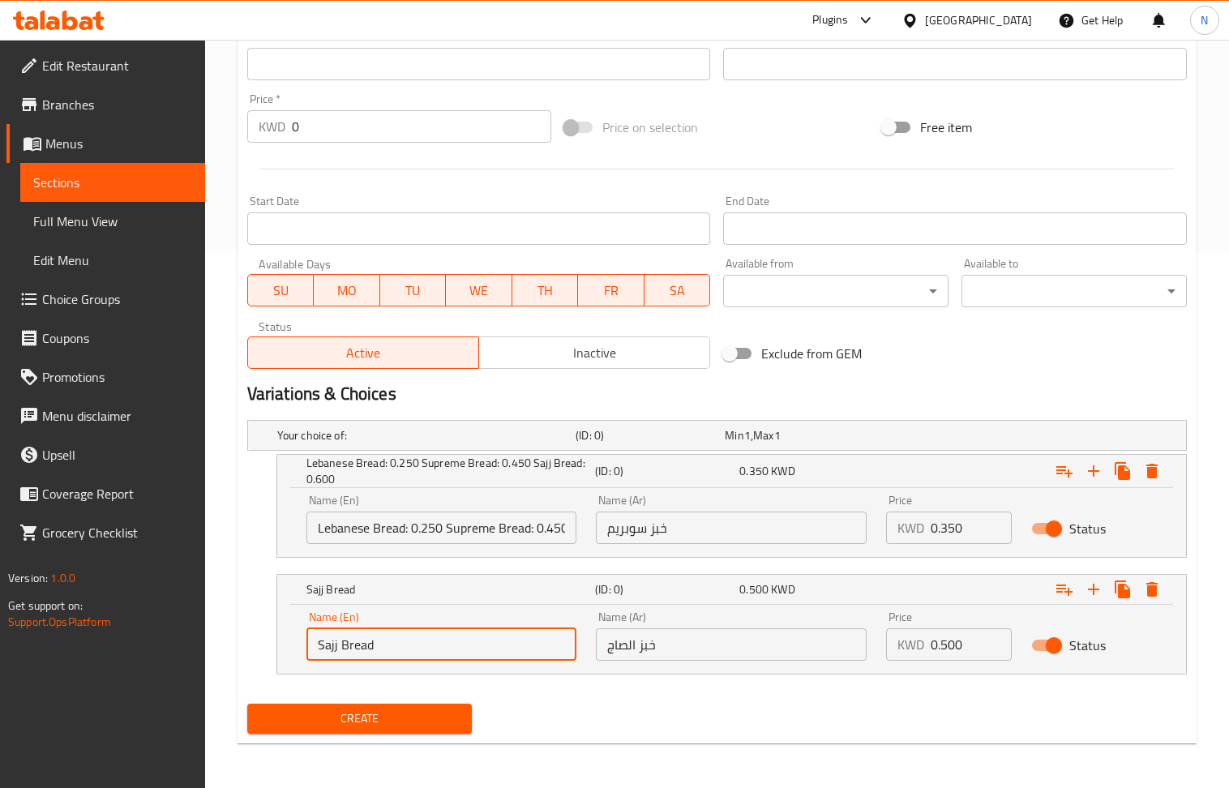
click at [501, 655] on input "Sajj Bread" at bounding box center [442, 644] width 271 height 32
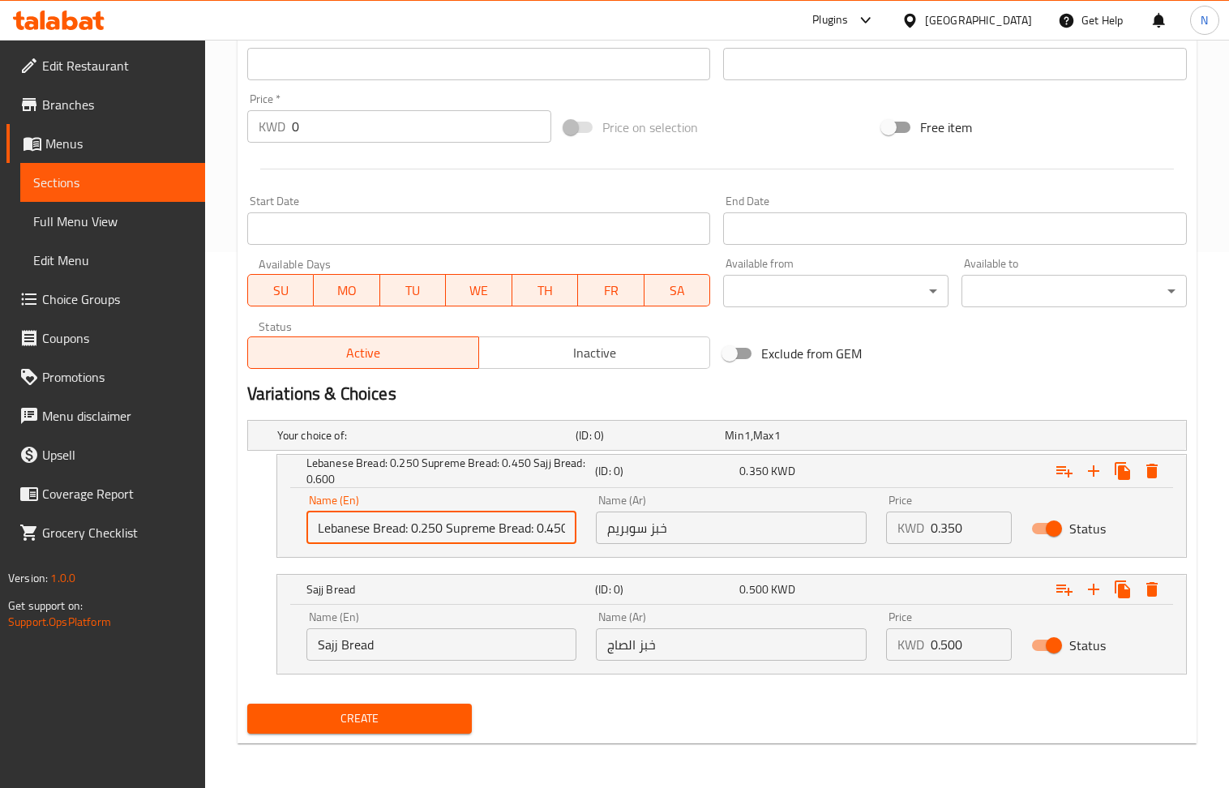
drag, startPoint x: 442, startPoint y: 529, endPoint x: 412, endPoint y: 529, distance: 30.0
click at [412, 529] on input "Lebanese Bread: 0.250 Supreme Bread: 0.450 Sajj Bread: 0.600" at bounding box center [442, 528] width 271 height 32
click at [926, 533] on div "KWD 0.350 Price" at bounding box center [949, 528] width 126 height 32
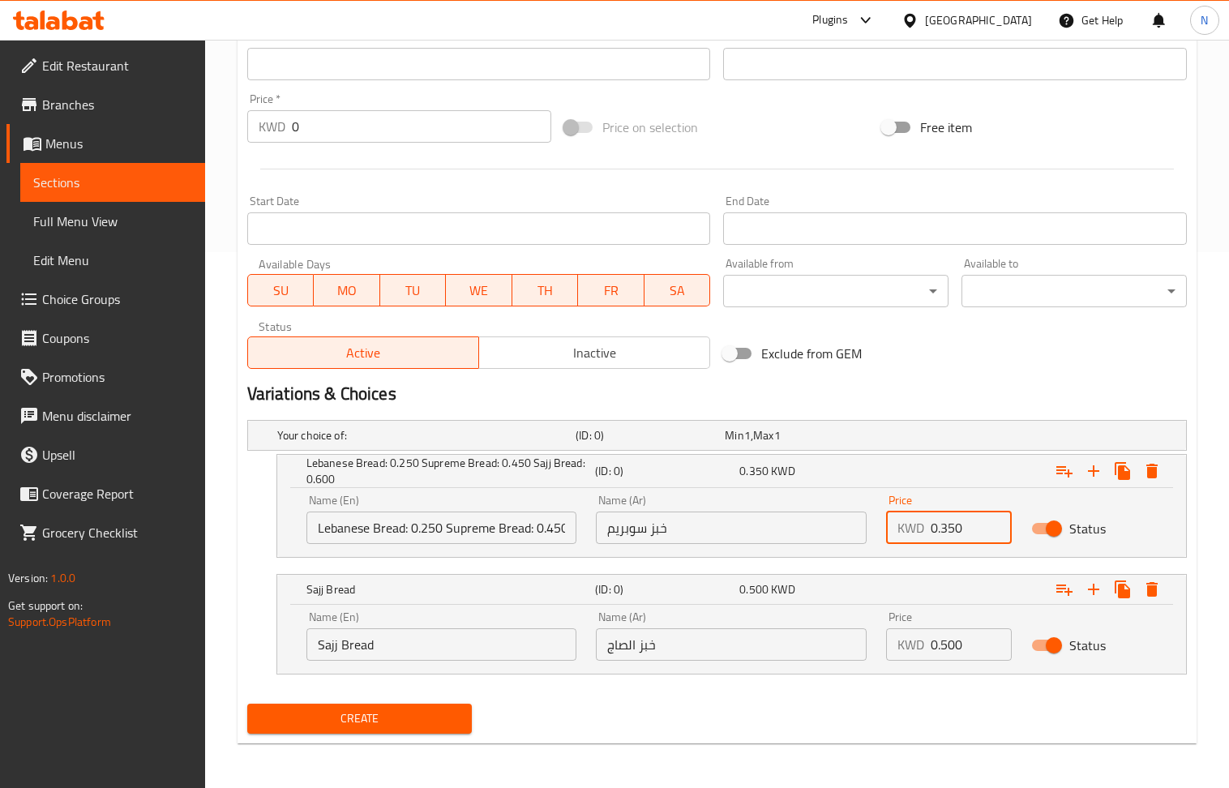
click at [948, 529] on input "0.350" at bounding box center [971, 528] width 81 height 32
click at [1098, 474] on icon "Expand" at bounding box center [1093, 470] width 19 height 19
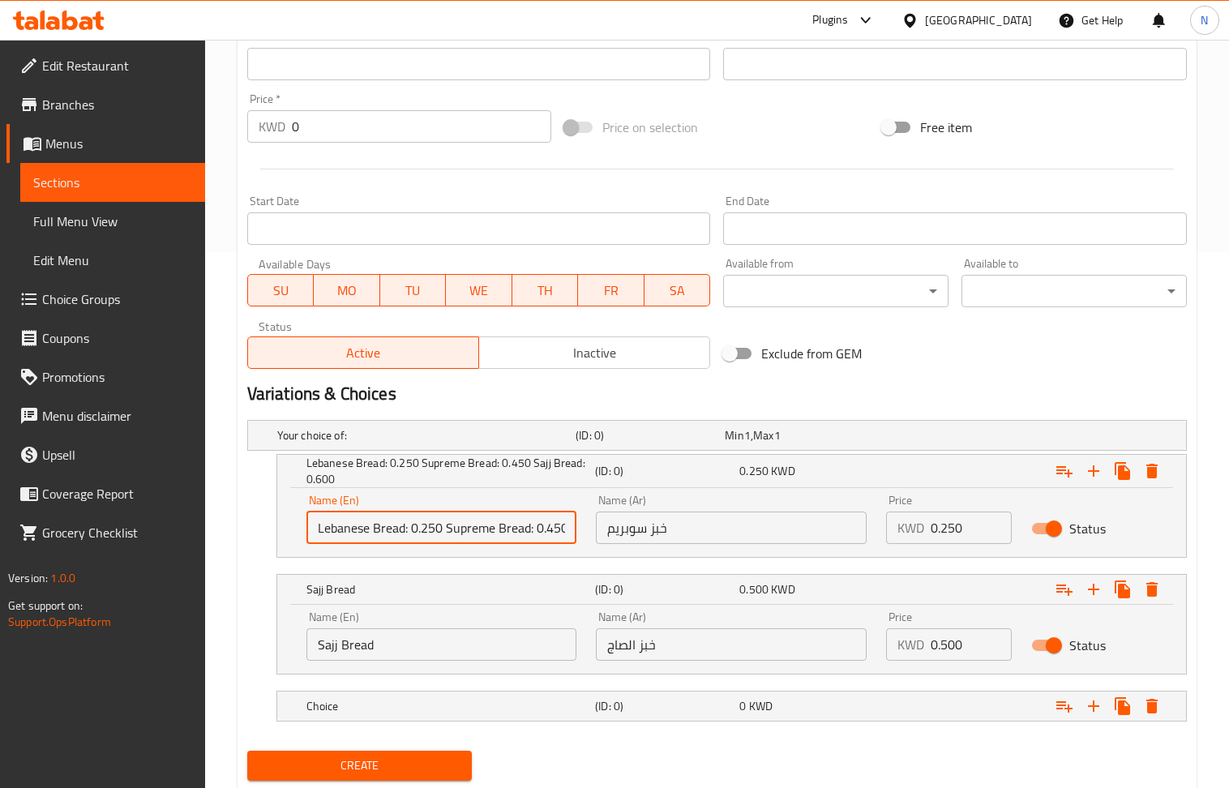
drag, startPoint x: 530, startPoint y: 530, endPoint x: 446, endPoint y: 534, distance: 83.6
click at [446, 534] on input "Lebanese Bread: 0.250 Supreme Bread: 0.450 Sajj Bread: 0.600" at bounding box center [442, 528] width 271 height 32
click at [495, 707] on h5 "Choice" at bounding box center [448, 706] width 282 height 16
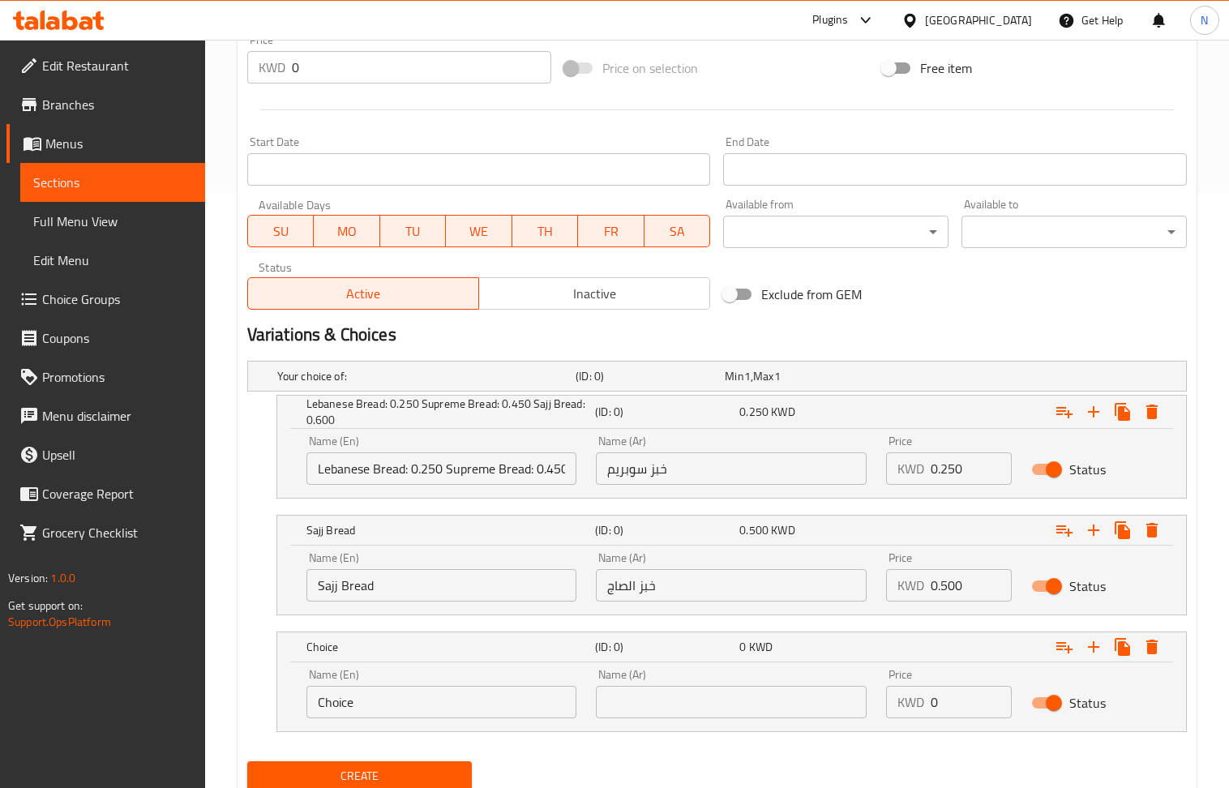
scroll to position [656, 0]
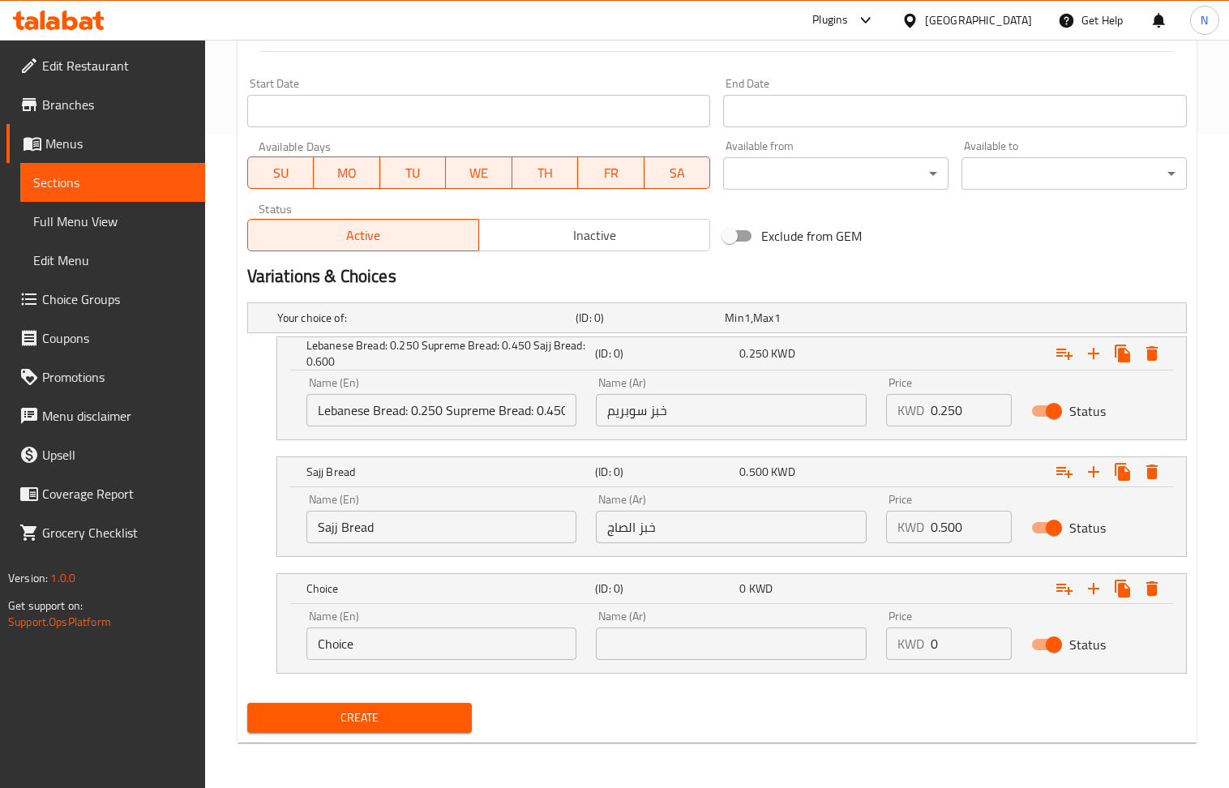
click at [448, 653] on input "Choice" at bounding box center [442, 644] width 271 height 32
drag, startPoint x: 538, startPoint y: 410, endPoint x: 468, endPoint y: 415, distance: 70.7
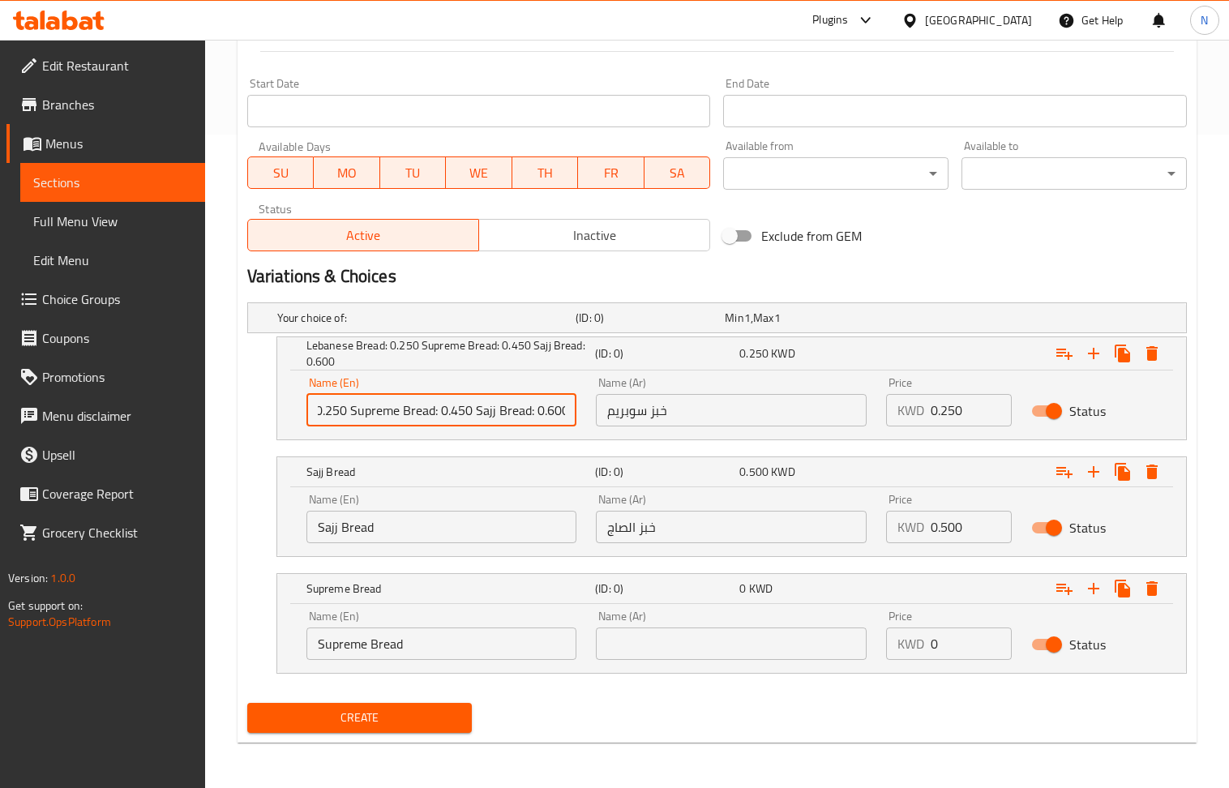
click at [468, 415] on input "Lebanese Bread: 0.250 Supreme Bread: 0.450 Sajj Bread: 0.600" at bounding box center [442, 410] width 271 height 32
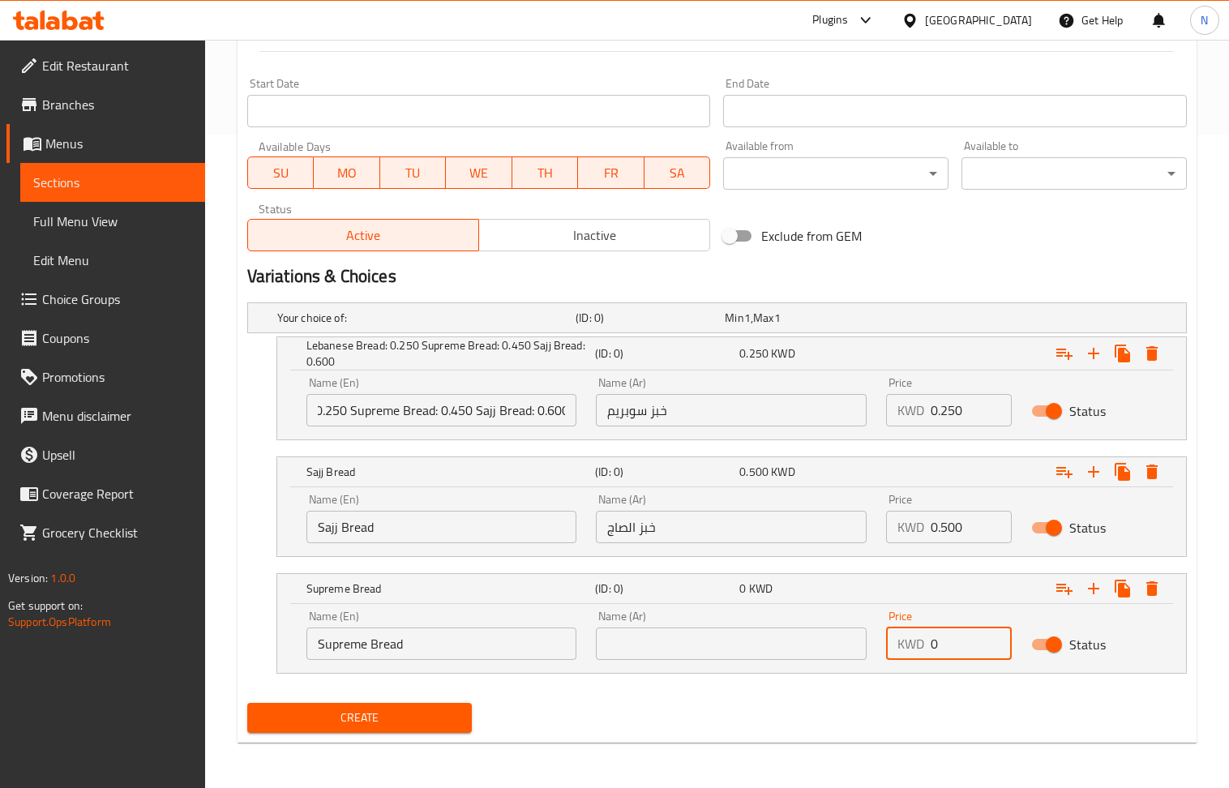
click at [970, 653] on input "0" at bounding box center [971, 644] width 81 height 32
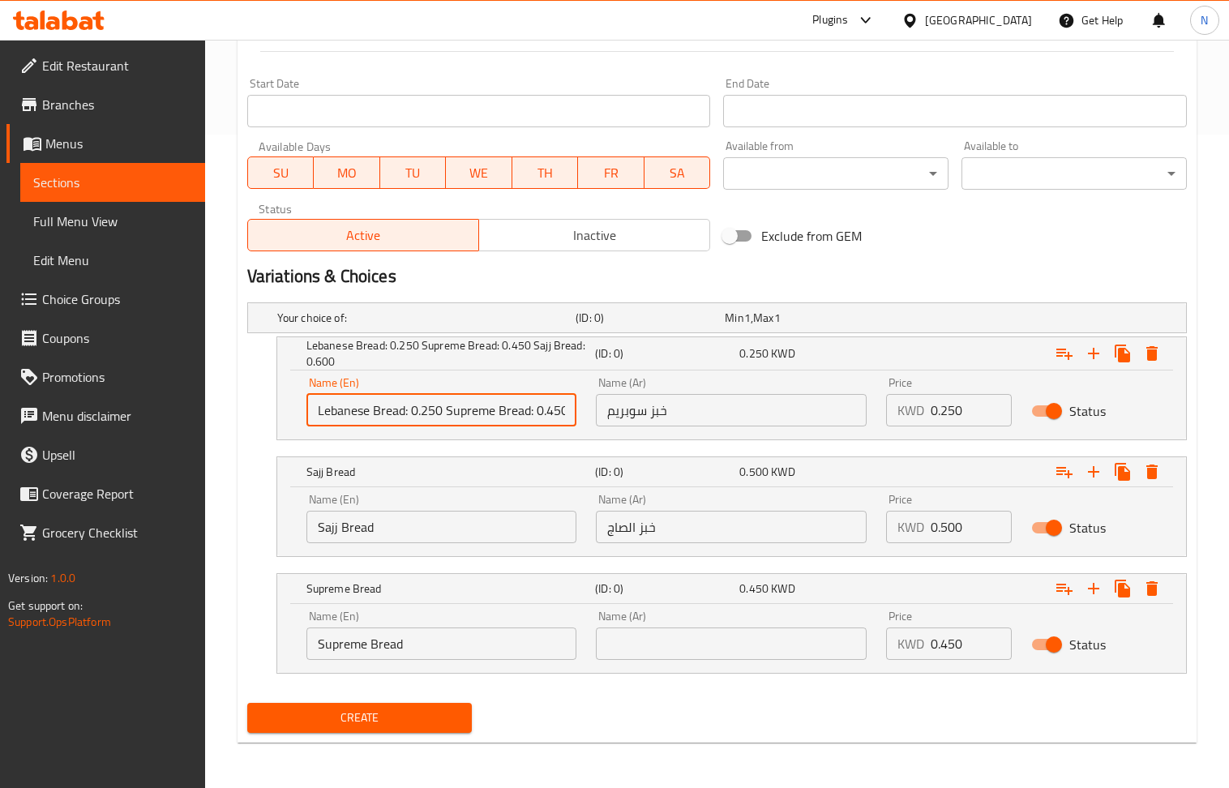
scroll to position [0, 96]
drag, startPoint x: 504, startPoint y: 416, endPoint x: 644, endPoint y: 419, distance: 140.3
click at [660, 419] on div "Name (En) Lebanese Bread: 0.250 Supreme Bread: 0.450 Sajj Bread: 0.600 Name (En…" at bounding box center [732, 401] width 870 height 69
click at [523, 404] on input "Lebanese Bread: 0.250 Supreme Bread: 0.450 Sajj Bread: 0.600" at bounding box center [442, 410] width 271 height 32
drag, startPoint x: 536, startPoint y: 406, endPoint x: 591, endPoint y: 420, distance: 56.8
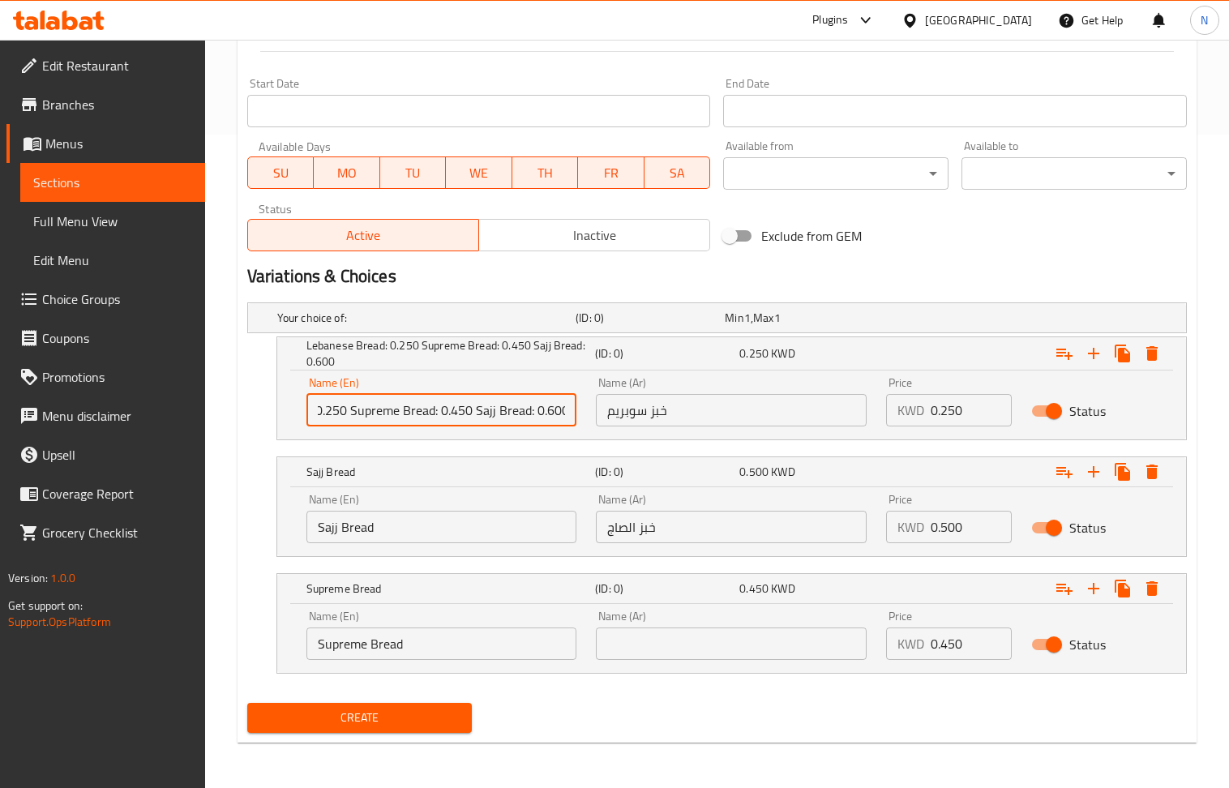
click at [591, 420] on div "Name (En) Lebanese Bread: 0.250 Supreme Bread: 0.450 Sajj Bread: 0.600 Name (En…" at bounding box center [732, 401] width 870 height 69
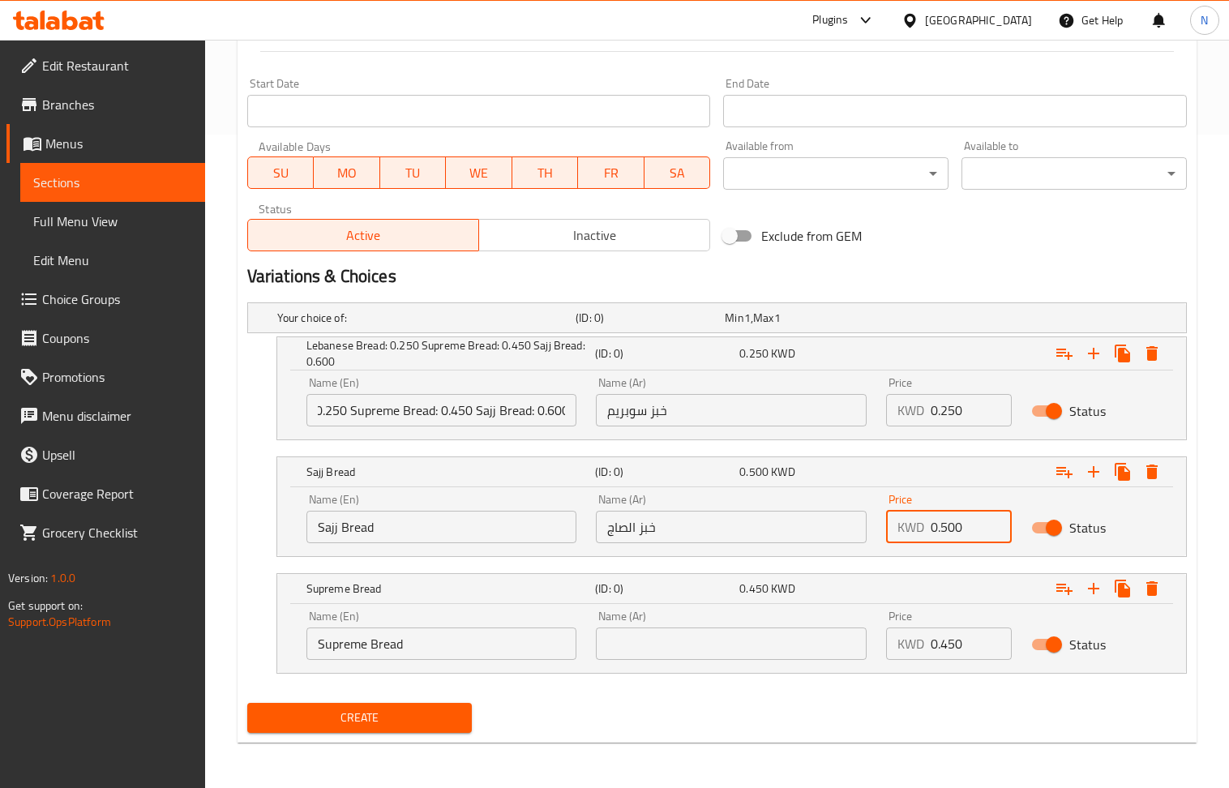
click at [980, 529] on input "0.500" at bounding box center [971, 527] width 81 height 32
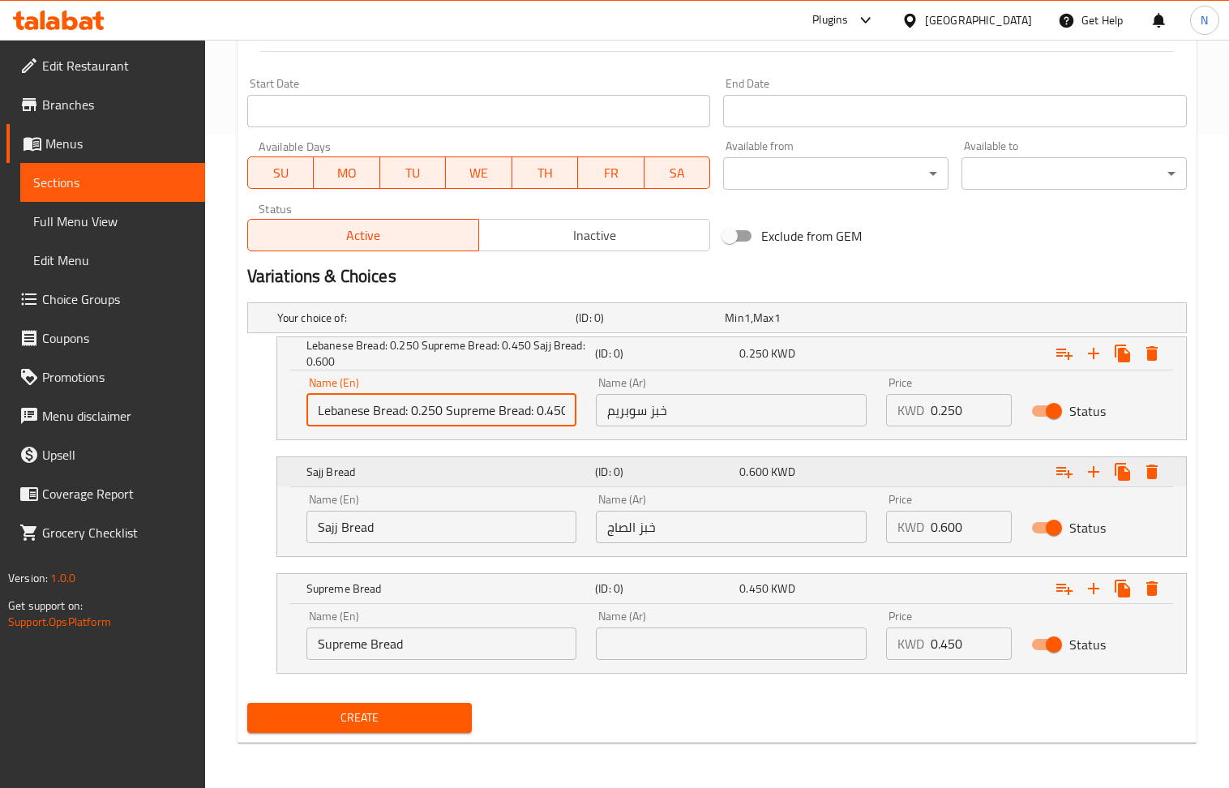
scroll to position [0, 96]
drag, startPoint x: 405, startPoint y: 412, endPoint x: 842, endPoint y: 470, distance: 440.2
click at [842, 470] on div "Your choice of: (ID: 0) Min 1 , Max 1 Name (En) Your choice of: Name (En) Name …" at bounding box center [717, 496] width 953 height 401
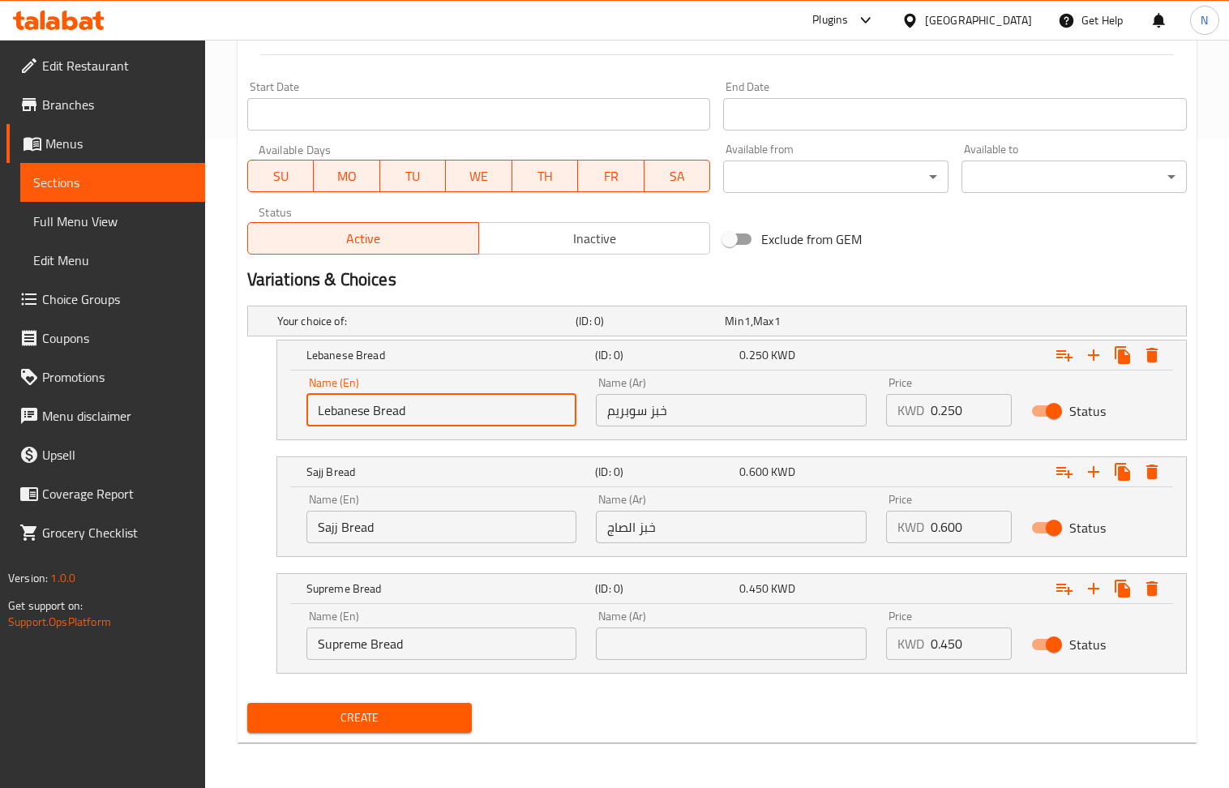
scroll to position [0, 0]
click at [454, 419] on input "Lebanese Bread" at bounding box center [442, 410] width 271 height 32
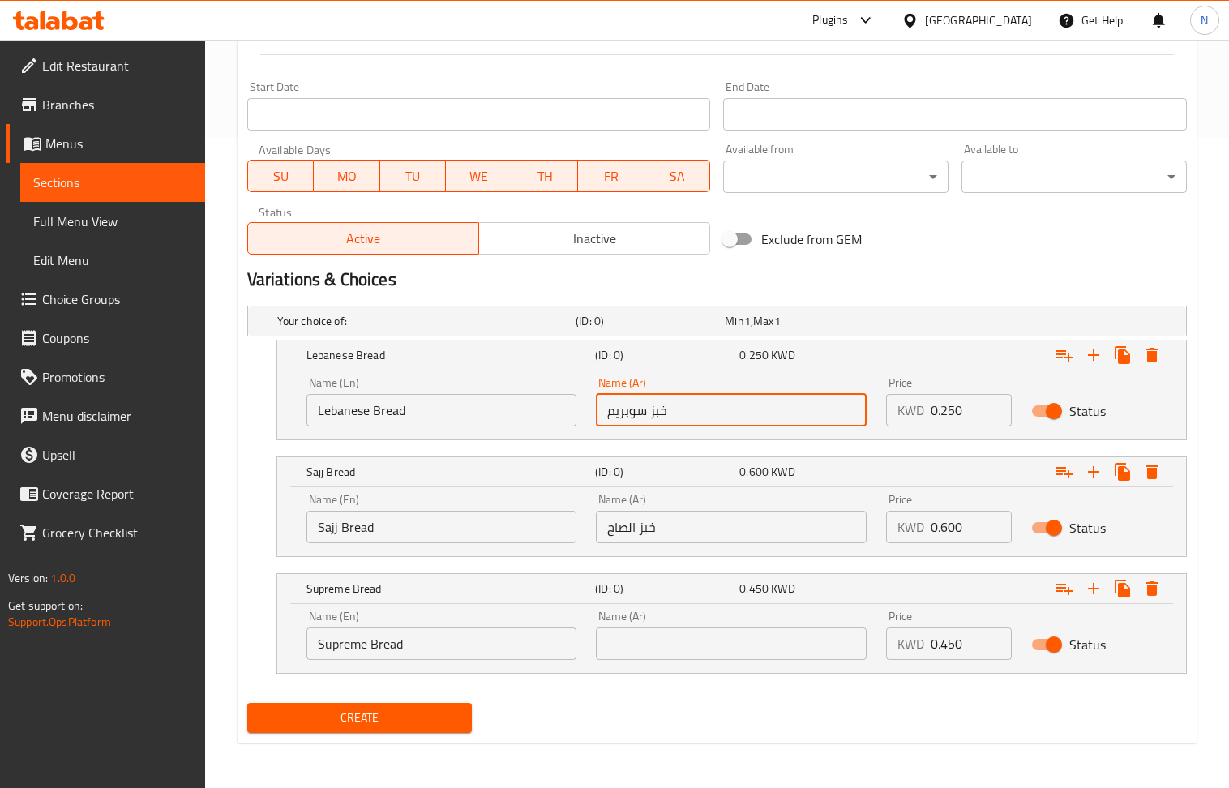
click at [749, 400] on input "خبز سوبريم" at bounding box center [731, 410] width 271 height 32
click at [399, 532] on input "Sajj Bread" at bounding box center [442, 527] width 271 height 32
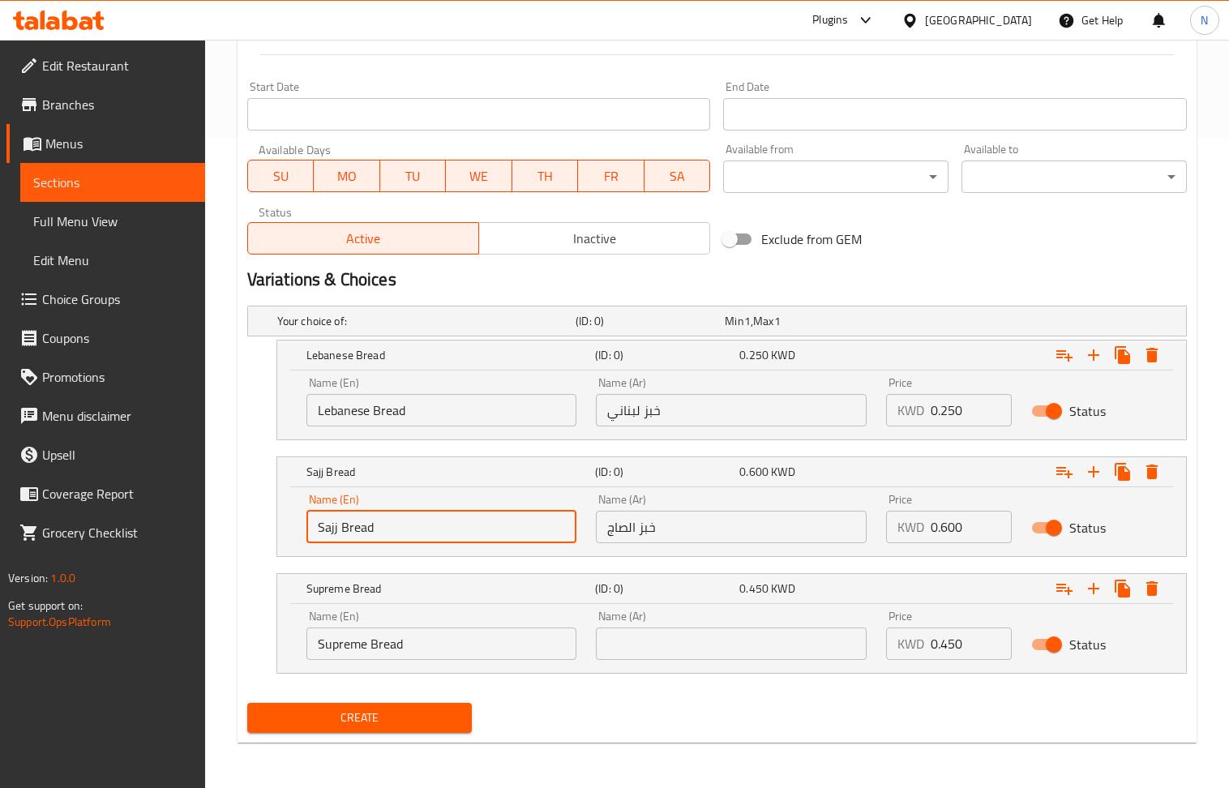
click at [399, 532] on input "Sajj Bread" at bounding box center [442, 527] width 271 height 32
drag, startPoint x: 708, startPoint y: 532, endPoint x: 468, endPoint y: 354, distance: 299.1
click at [708, 532] on input "text" at bounding box center [731, 527] width 271 height 32
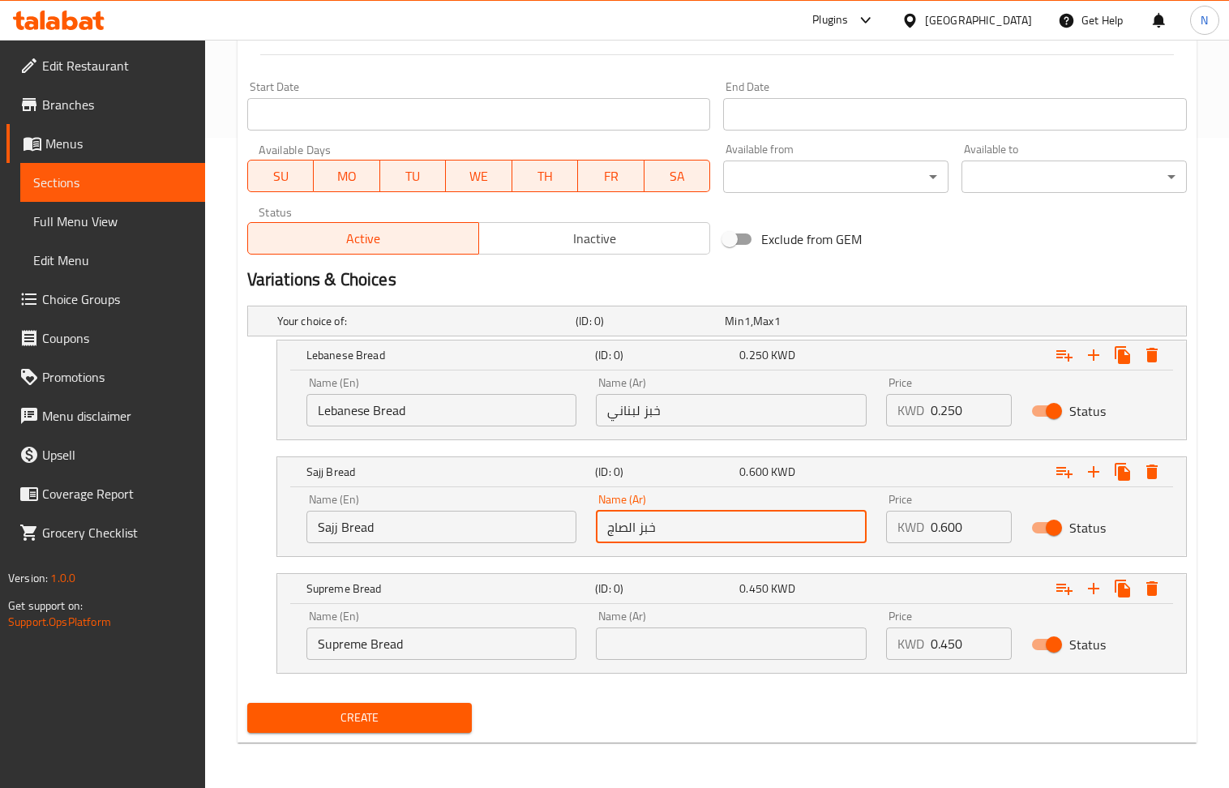
click at [391, 652] on input "Supreme Bread" at bounding box center [442, 644] width 271 height 32
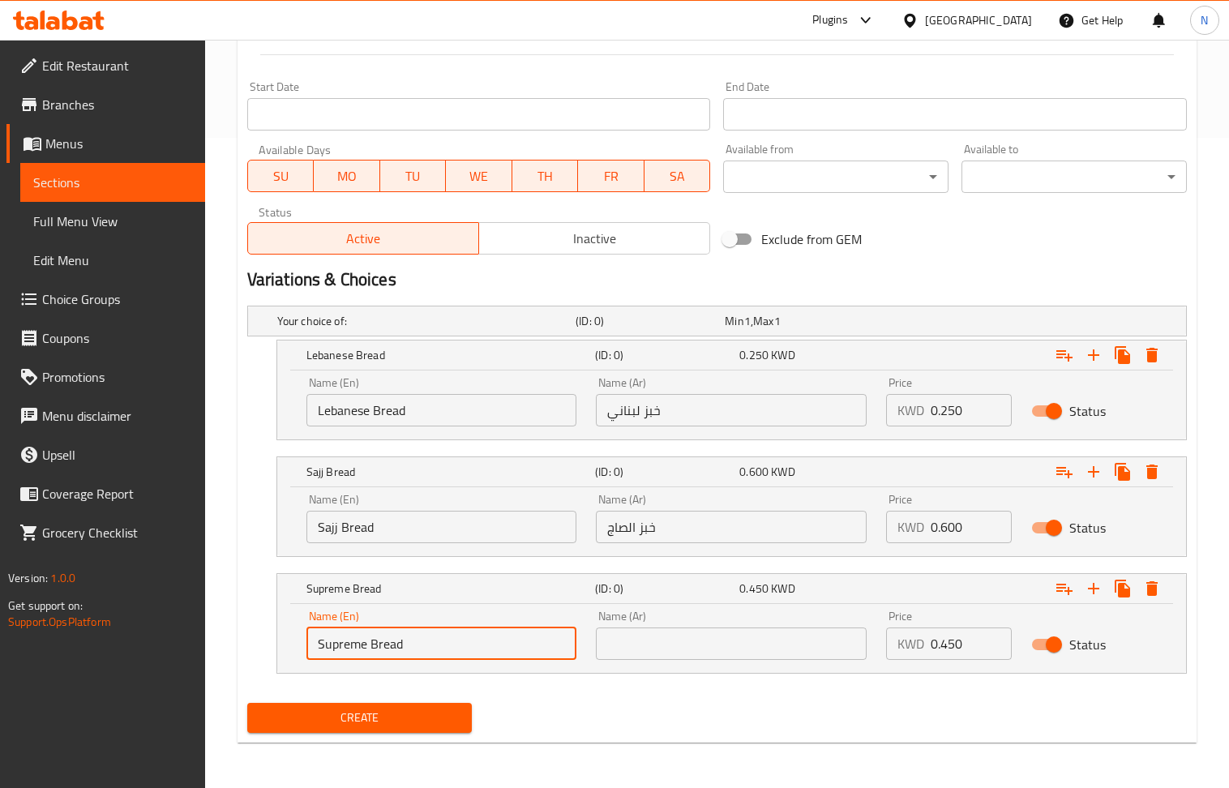
click at [391, 652] on input "Supreme Bread" at bounding box center [442, 644] width 271 height 32
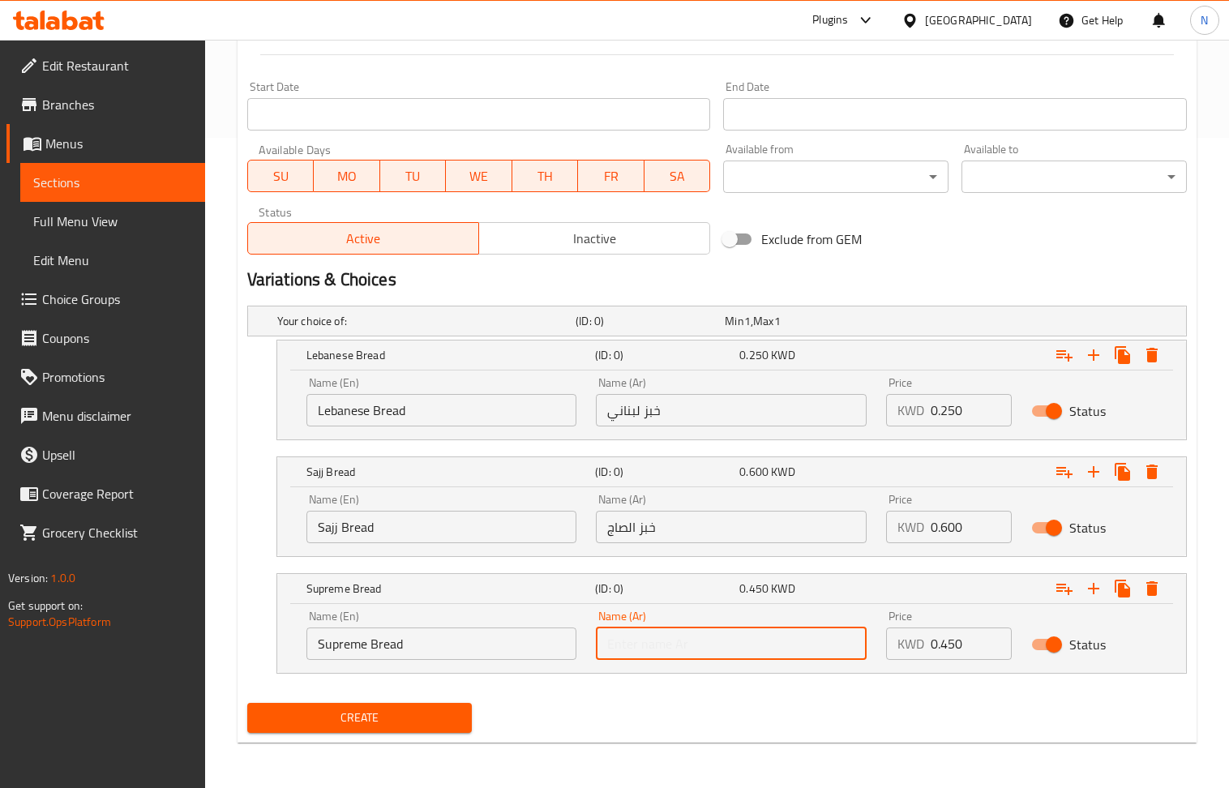
click at [749, 649] on input "text" at bounding box center [731, 644] width 271 height 32
click at [390, 727] on span "Create" at bounding box center [359, 718] width 199 height 20
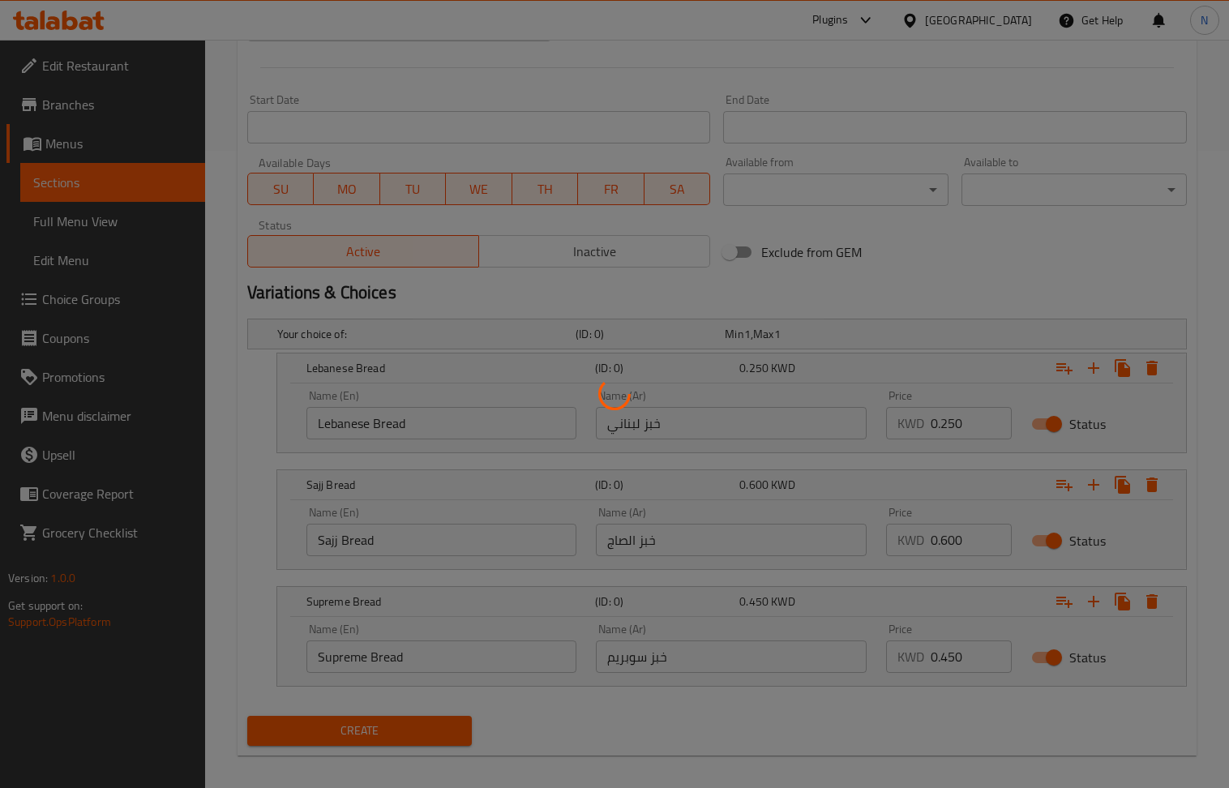
scroll to position [221, 0]
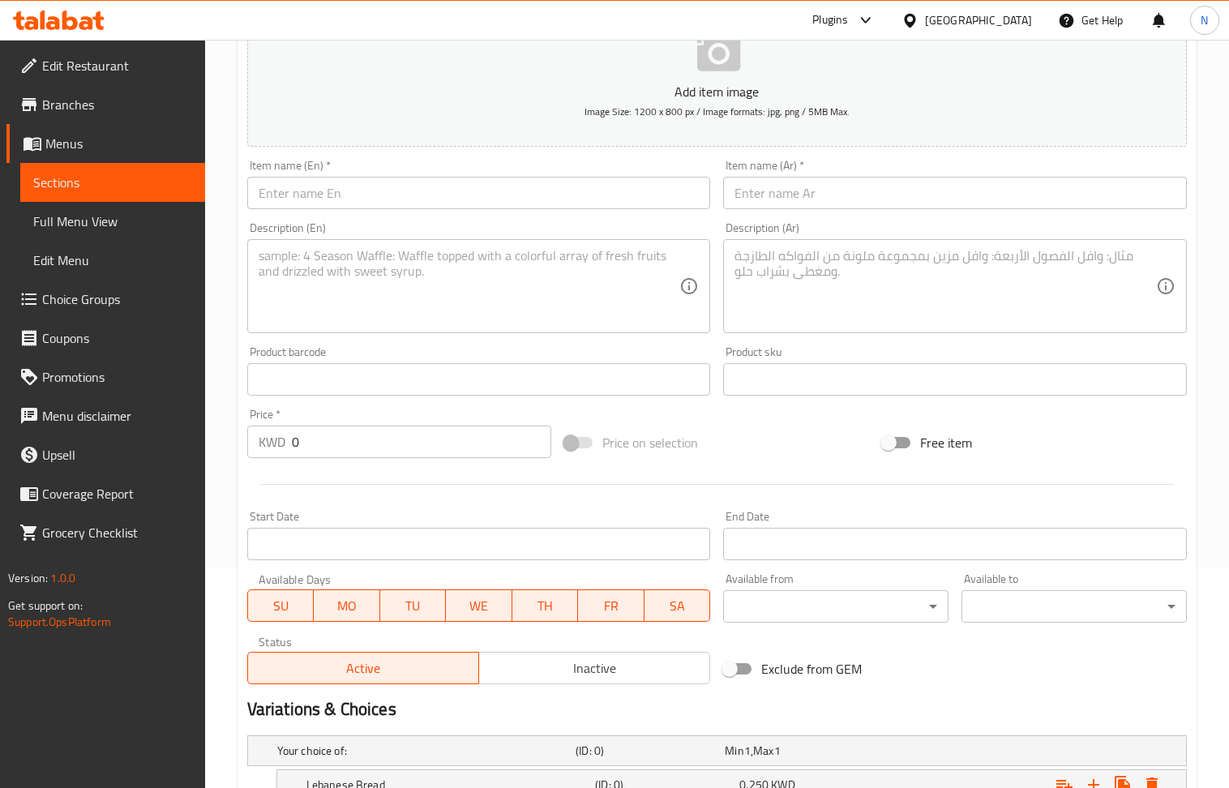
click at [380, 179] on input "text" at bounding box center [479, 193] width 464 height 32
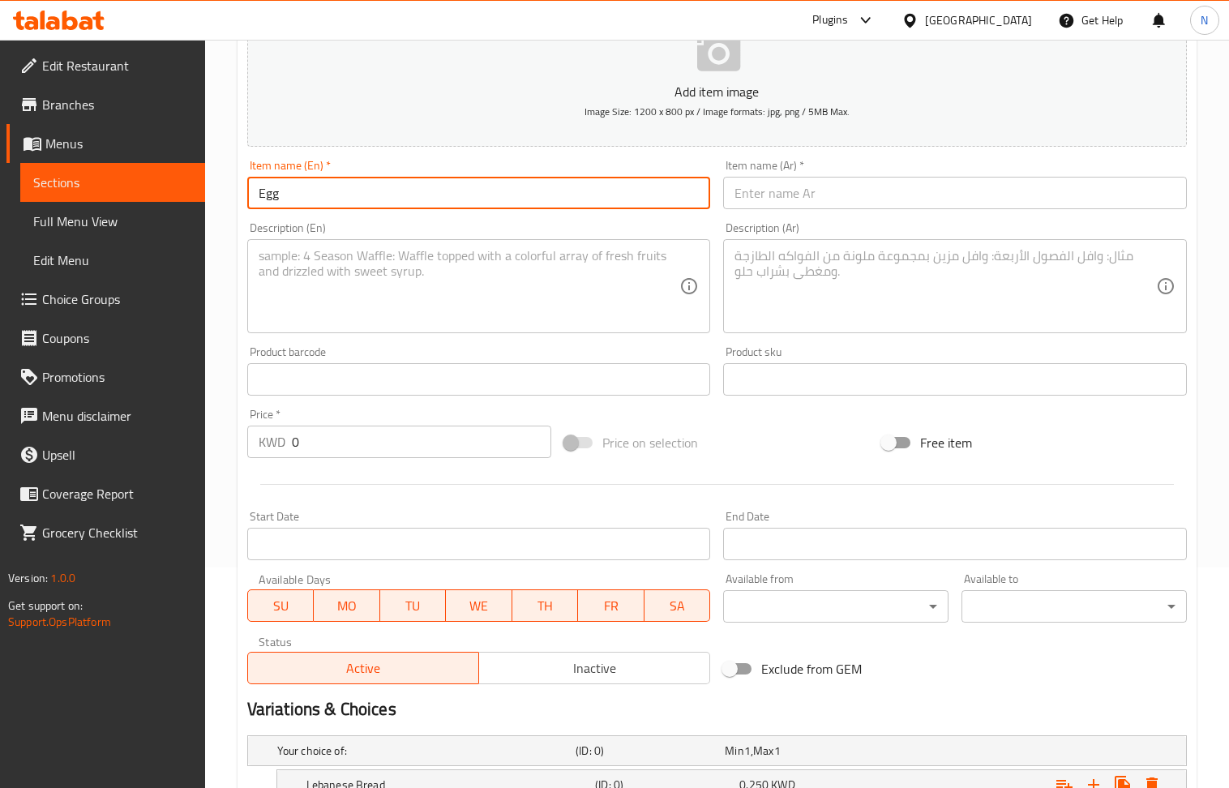
click at [345, 289] on textarea at bounding box center [470, 286] width 422 height 77
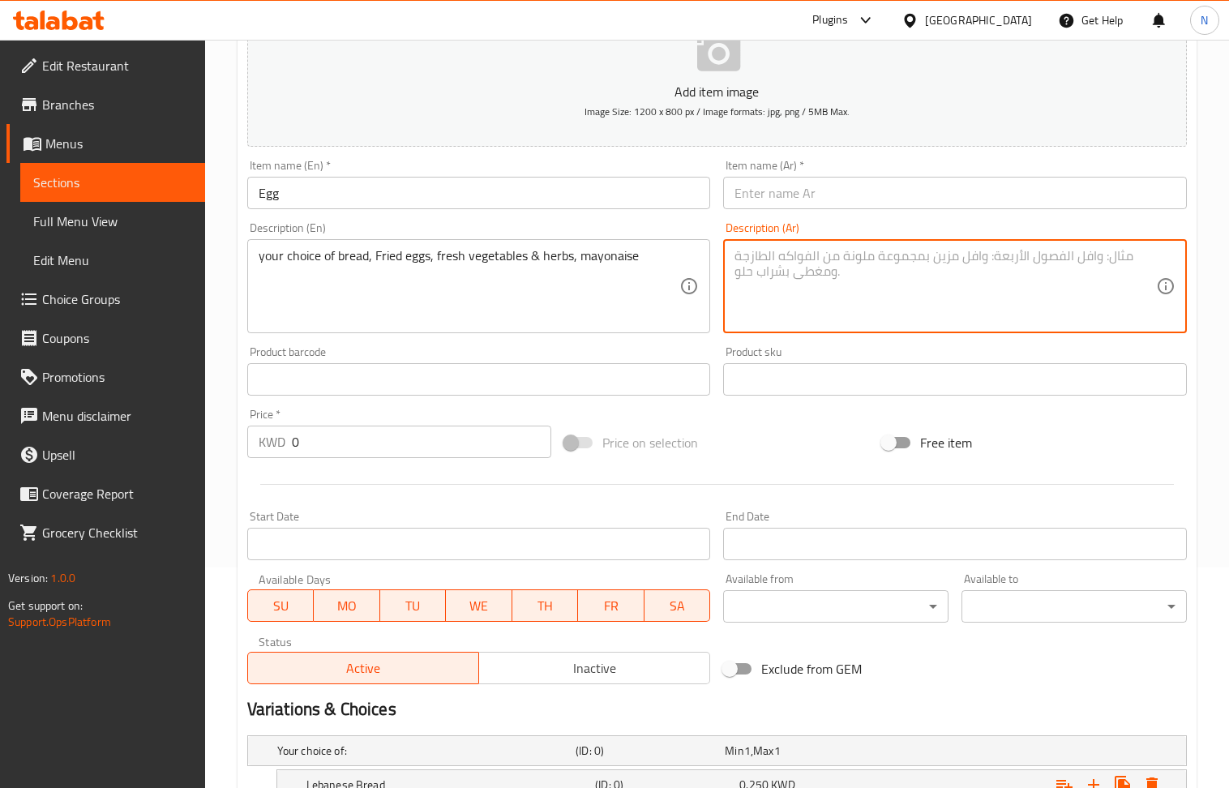
click at [814, 286] on textarea at bounding box center [946, 286] width 422 height 77
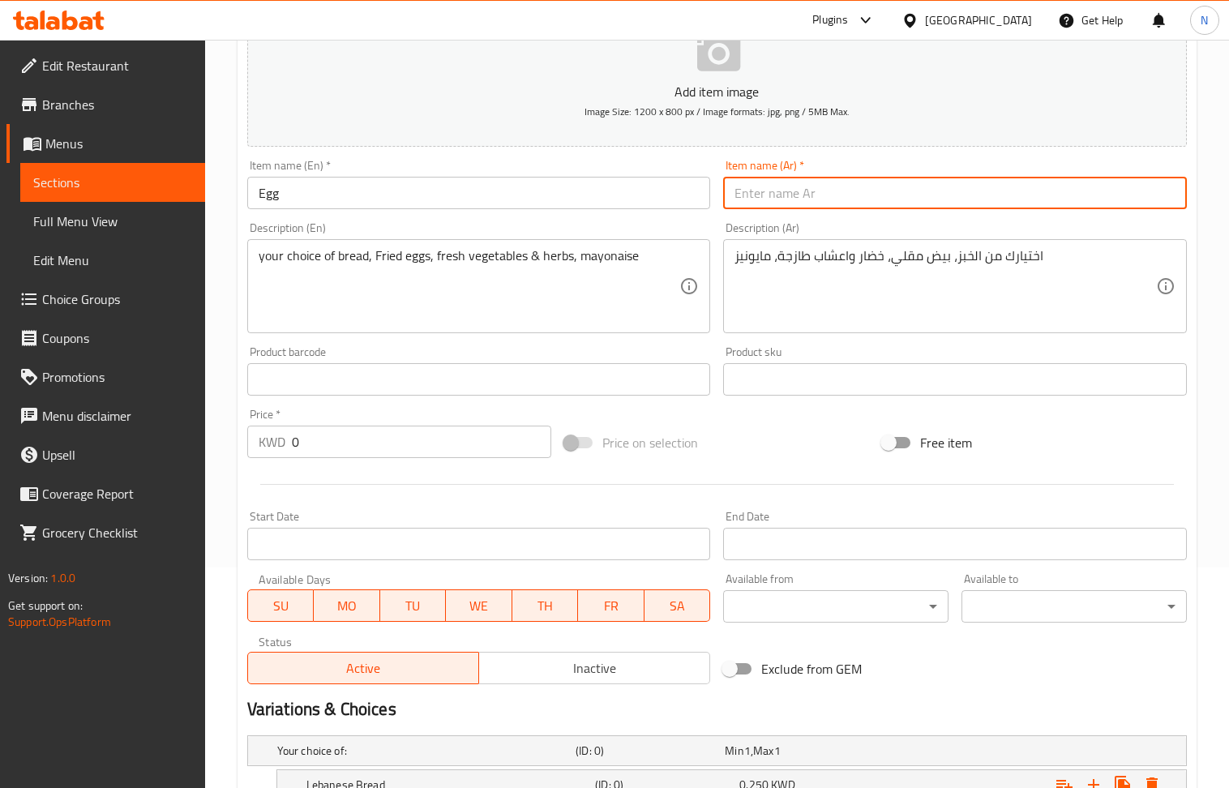
click at [843, 192] on input "text" at bounding box center [955, 193] width 464 height 32
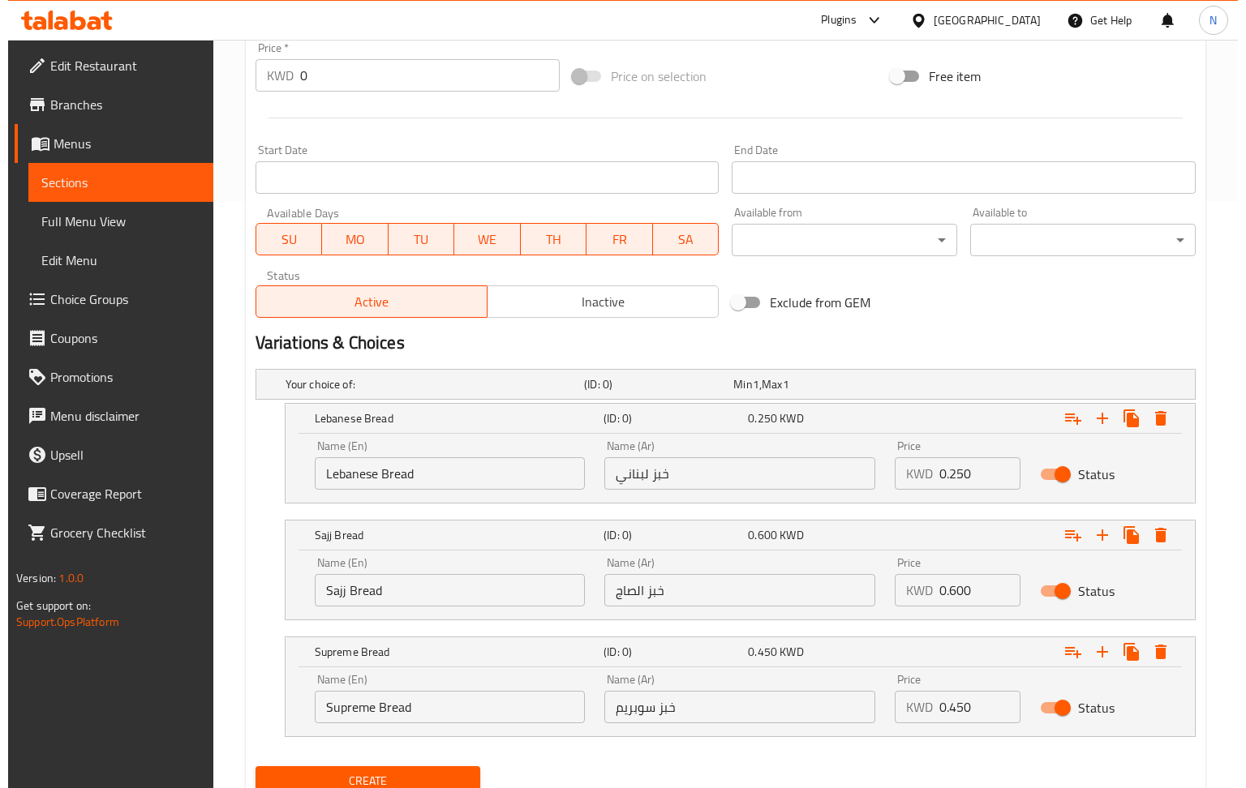
scroll to position [653, 0]
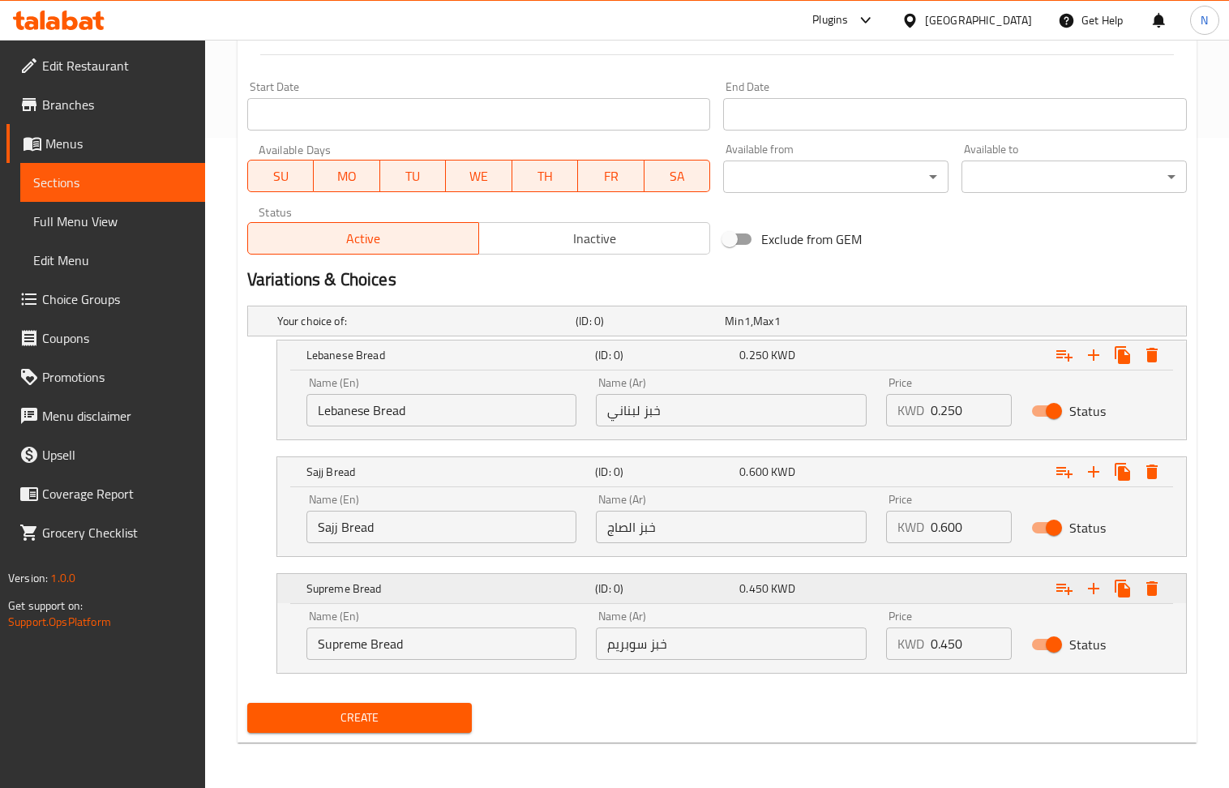
click at [1147, 586] on icon "Expand" at bounding box center [1152, 588] width 11 height 15
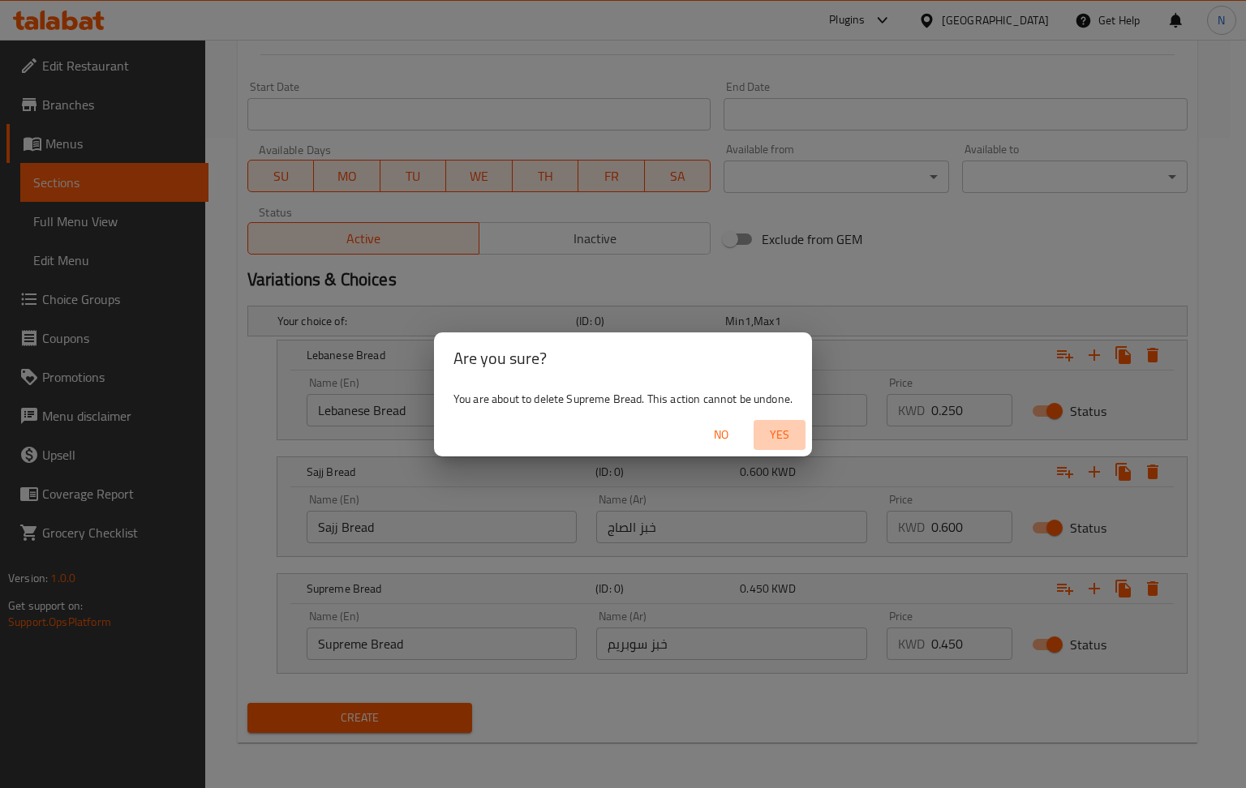
click at [785, 432] on span "Yes" at bounding box center [779, 435] width 39 height 20
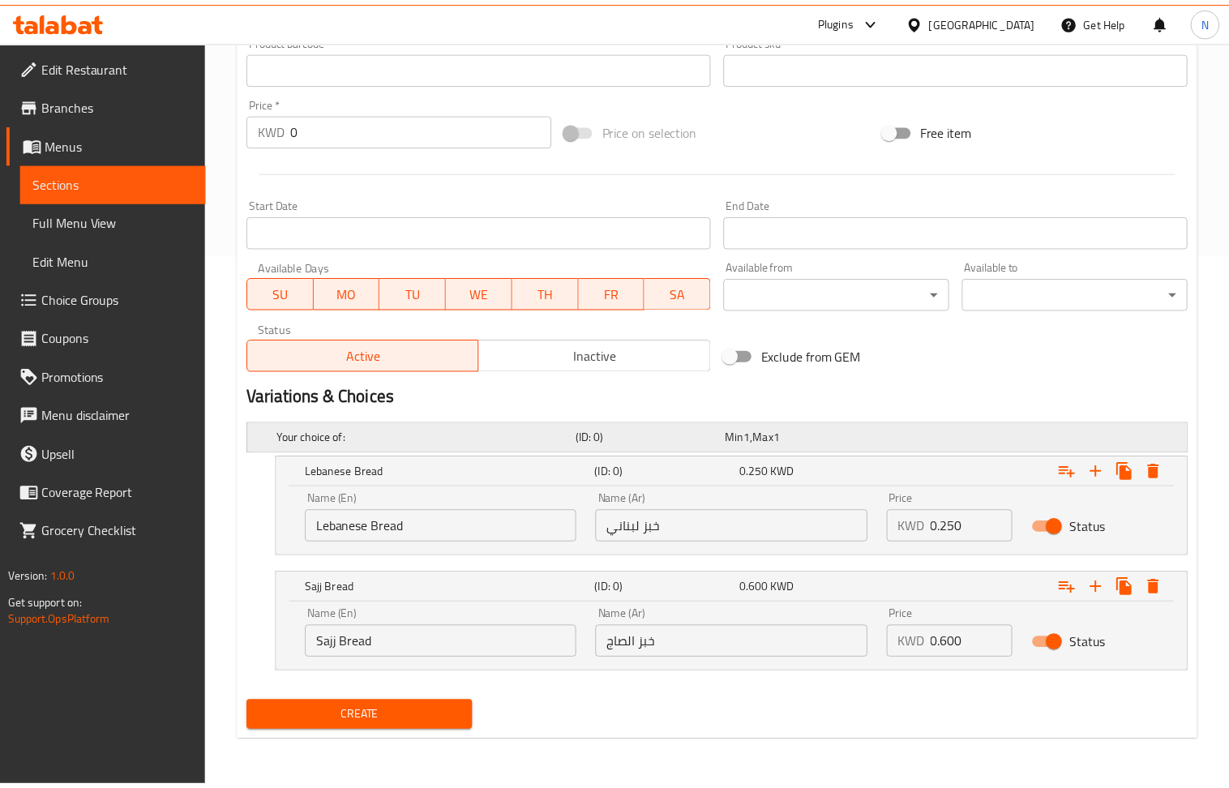
scroll to position [536, 0]
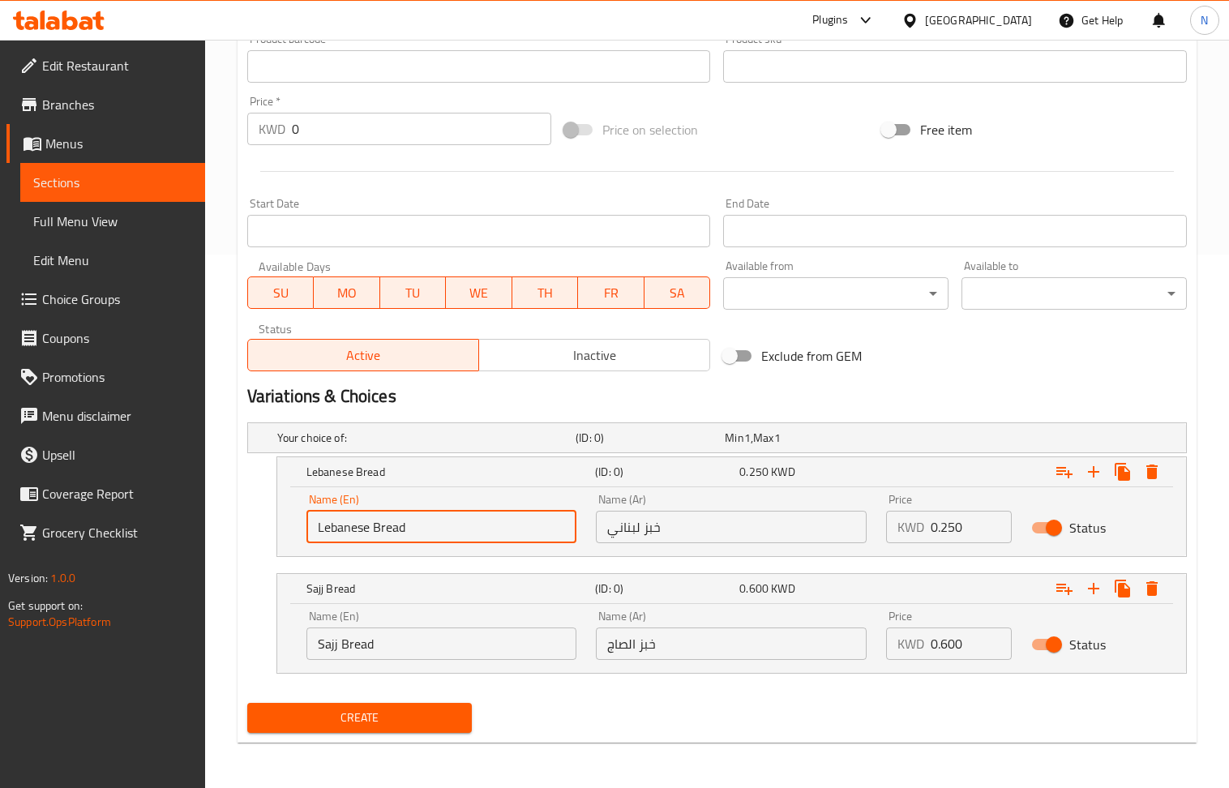
click at [426, 527] on input "Lebanese Bread" at bounding box center [442, 527] width 271 height 32
drag, startPoint x: 441, startPoint y: 530, endPoint x: 410, endPoint y: 530, distance: 30.8
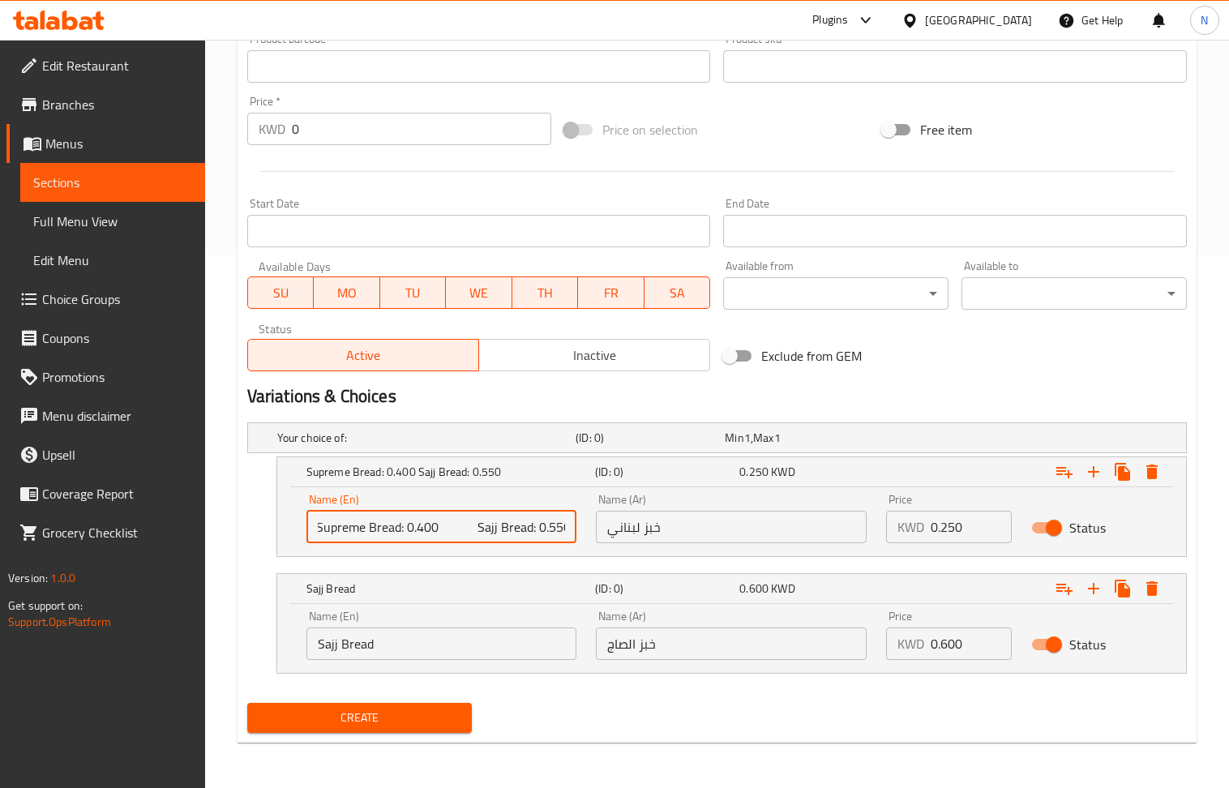
click at [410, 530] on input "Supreme Bread: 0.400 Sajj Bread: 0.550" at bounding box center [442, 527] width 271 height 32
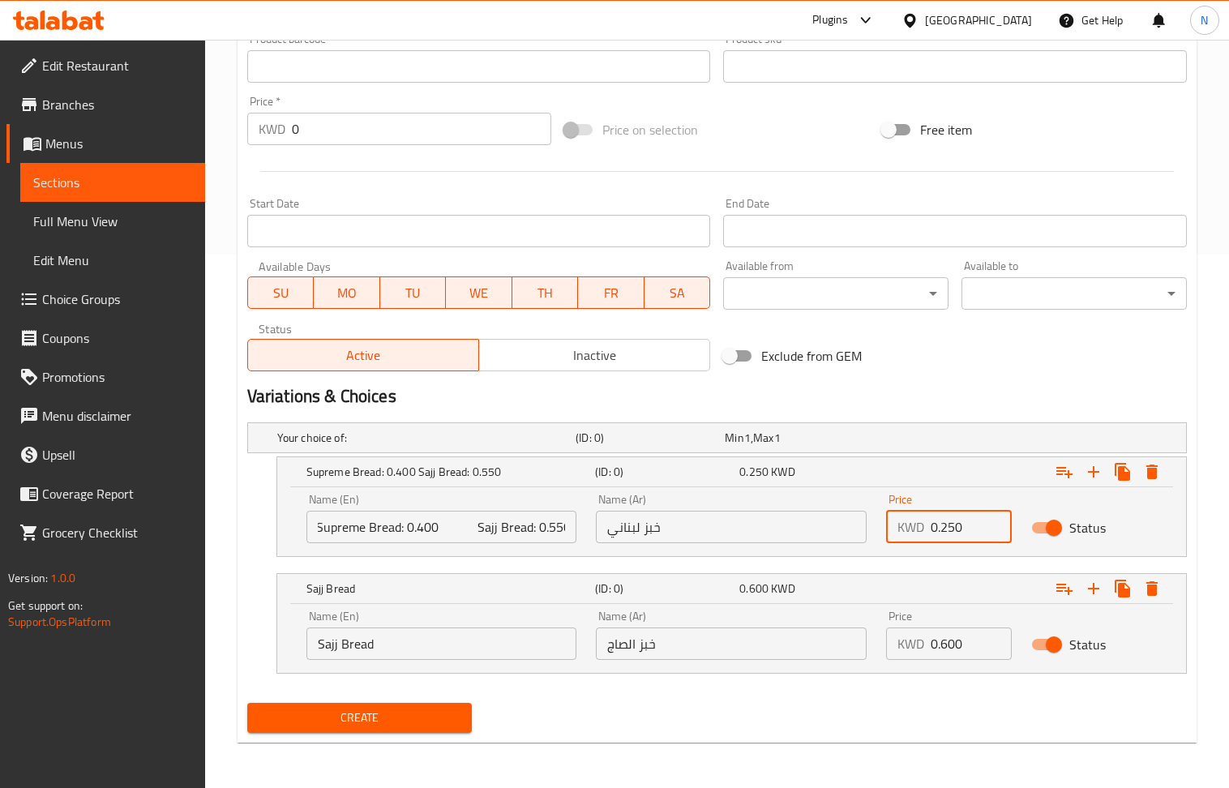
click at [950, 530] on input "0.250" at bounding box center [971, 527] width 81 height 32
click at [950, 530] on input "0" at bounding box center [971, 527] width 81 height 32
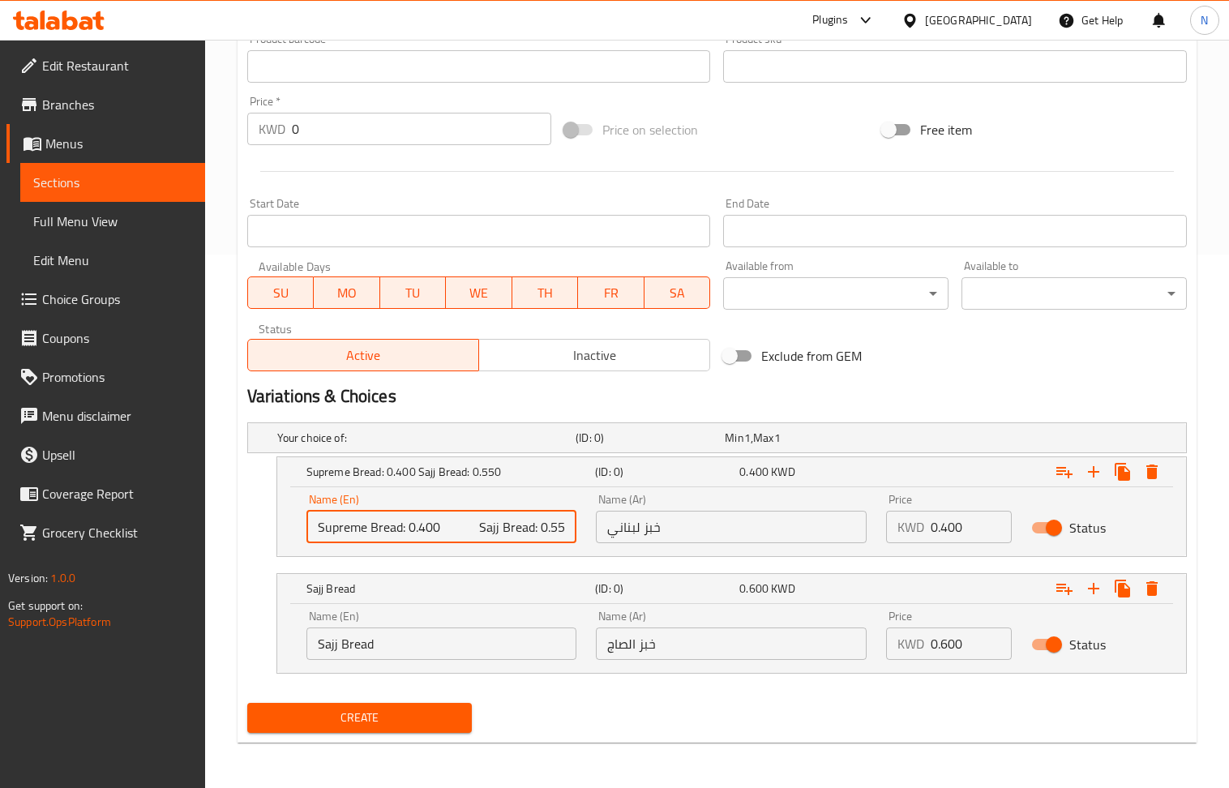
drag, startPoint x: 529, startPoint y: 526, endPoint x: 462, endPoint y: 526, distance: 66.5
click at [462, 526] on input "Supreme Bread: 0.400 Sajj Bread: 0.550" at bounding box center [442, 527] width 271 height 32
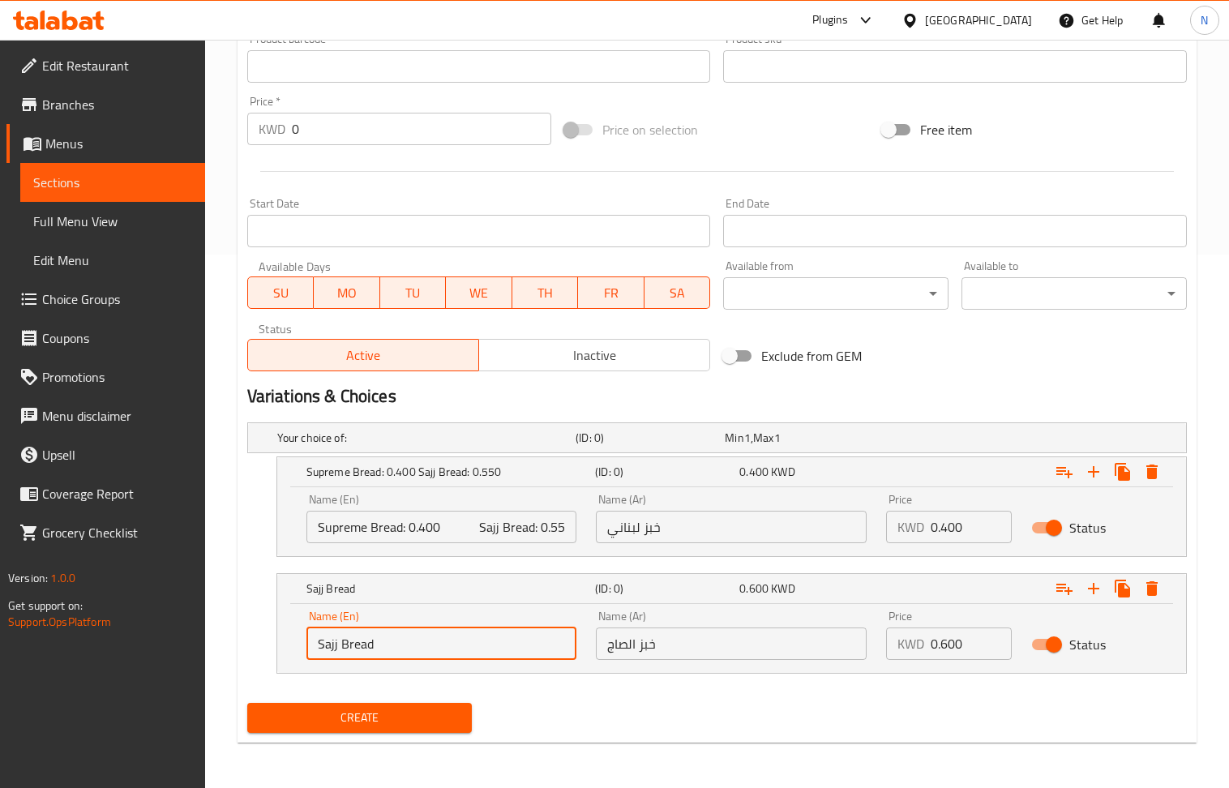
click at [469, 637] on input "Sajj Bread" at bounding box center [442, 644] width 271 height 32
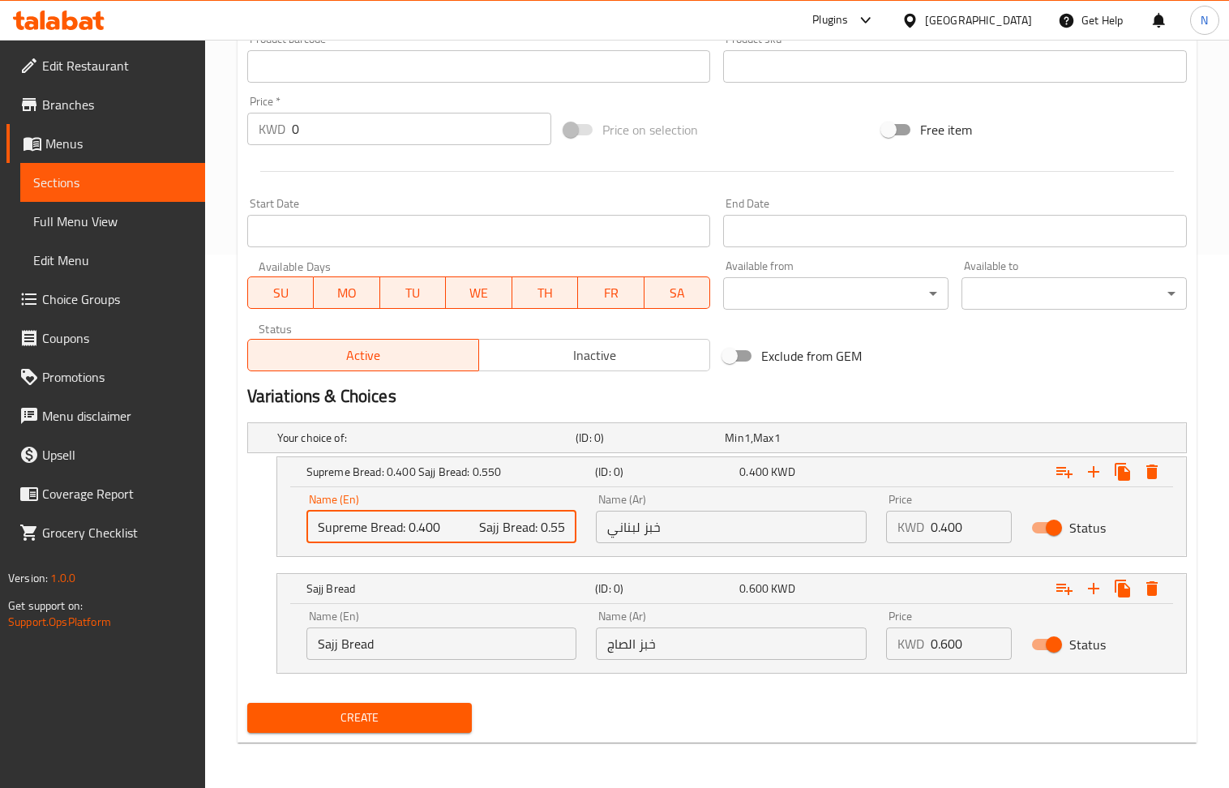
scroll to position [0, 3]
drag, startPoint x: 537, startPoint y: 527, endPoint x: 603, endPoint y: 533, distance: 66.7
click at [603, 533] on div "Name (En) Supreme Bread: 0.400 Sajj Bread: 0.550 Name (En) Name (Ar) خبز لبناني…" at bounding box center [732, 518] width 870 height 69
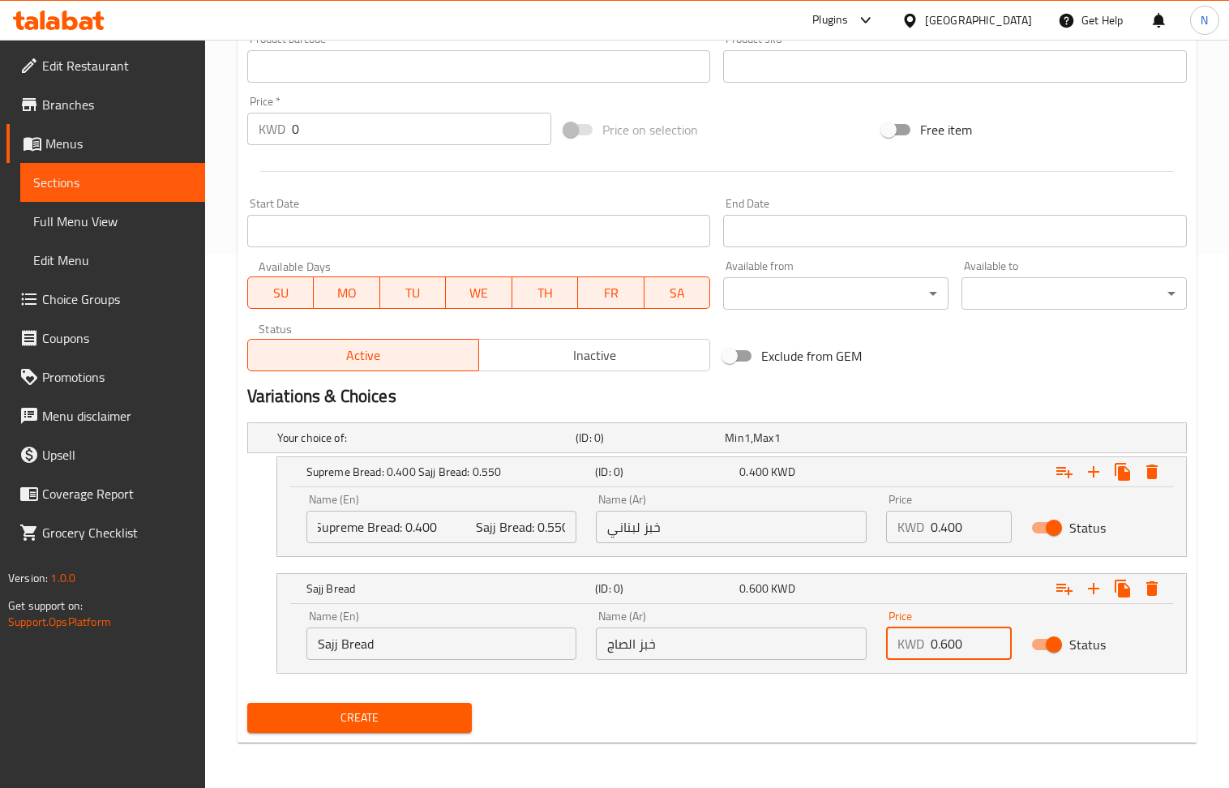
click at [967, 633] on input "0.600" at bounding box center [971, 644] width 81 height 32
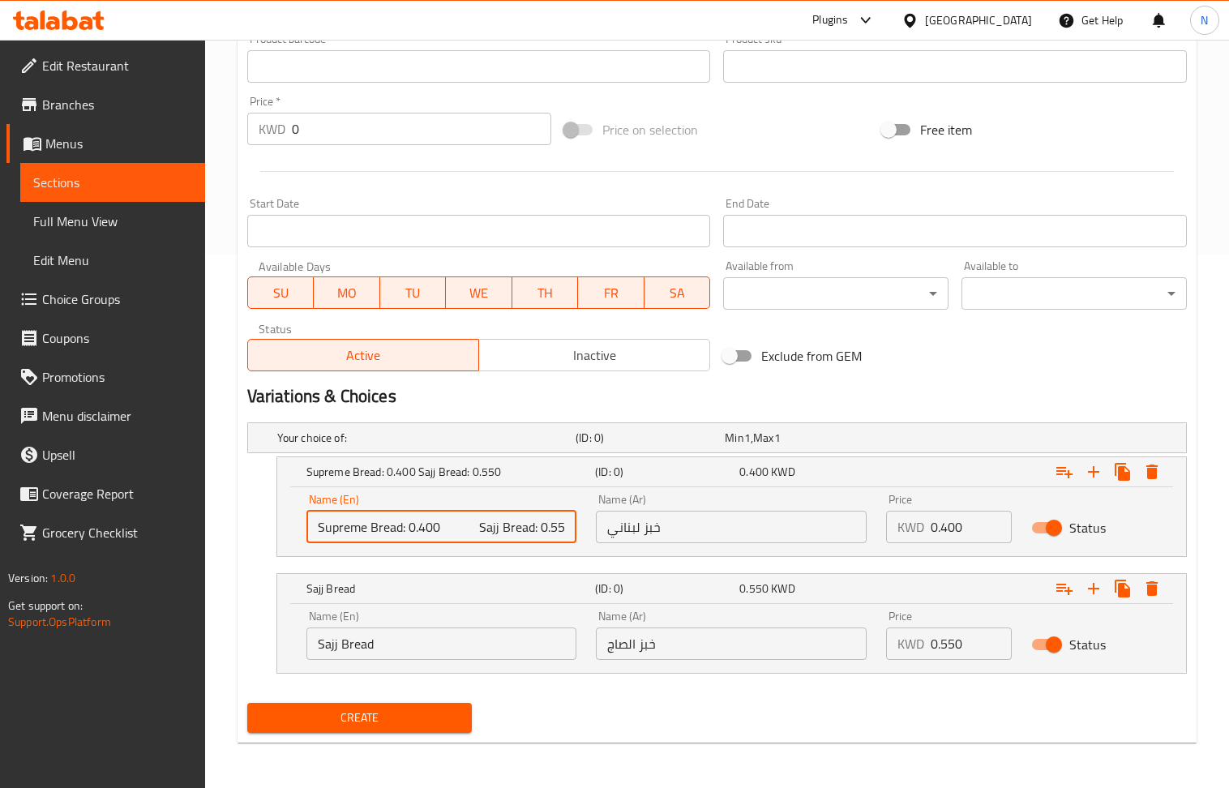
scroll to position [0, 3]
drag, startPoint x: 405, startPoint y: 534, endPoint x: 684, endPoint y: 535, distance: 279.0
click at [684, 535] on div "Name (En) Supreme Bread: 0.400 Sajj Bread: 0.550 Name (En) Name (Ar) خبز لبناني…" at bounding box center [732, 518] width 870 height 69
click at [495, 536] on input "Supreme Bread" at bounding box center [442, 527] width 271 height 32
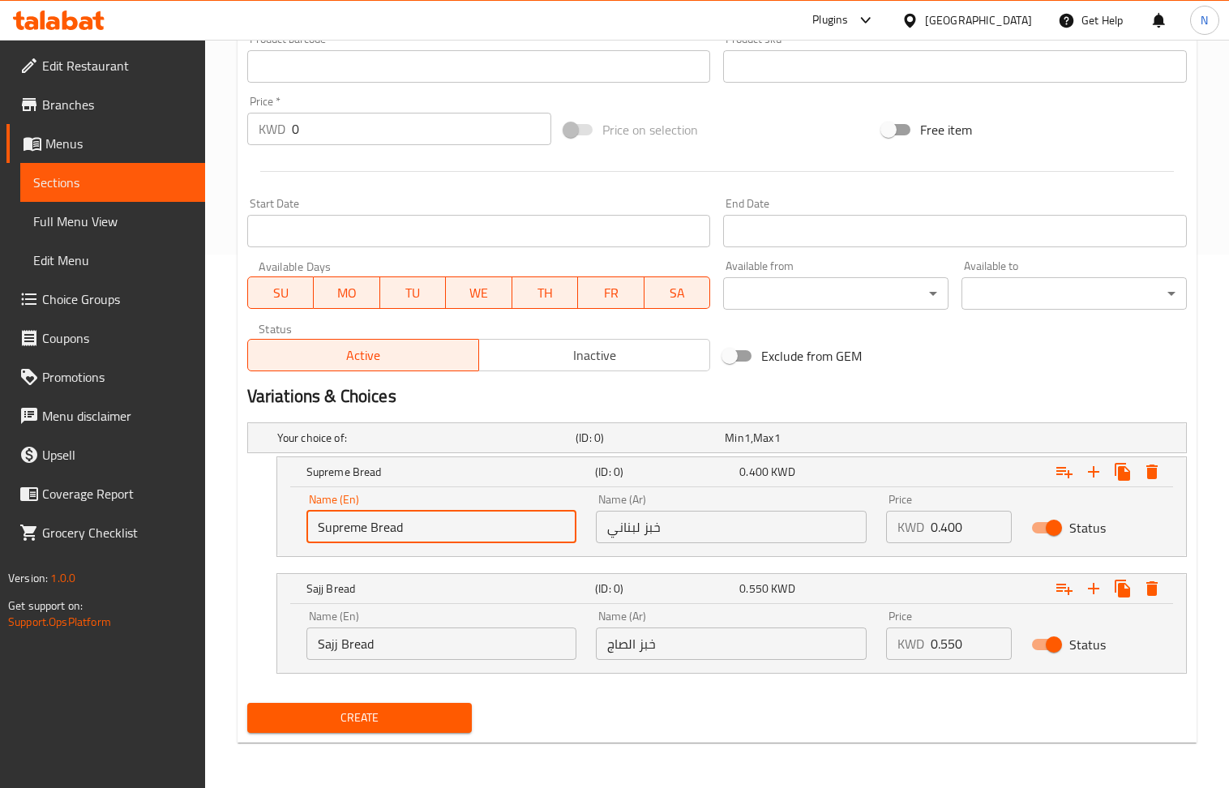
click at [495, 536] on input "Supreme Bread" at bounding box center [442, 527] width 271 height 32
click at [737, 522] on input "خبز لبناني" at bounding box center [731, 527] width 271 height 32
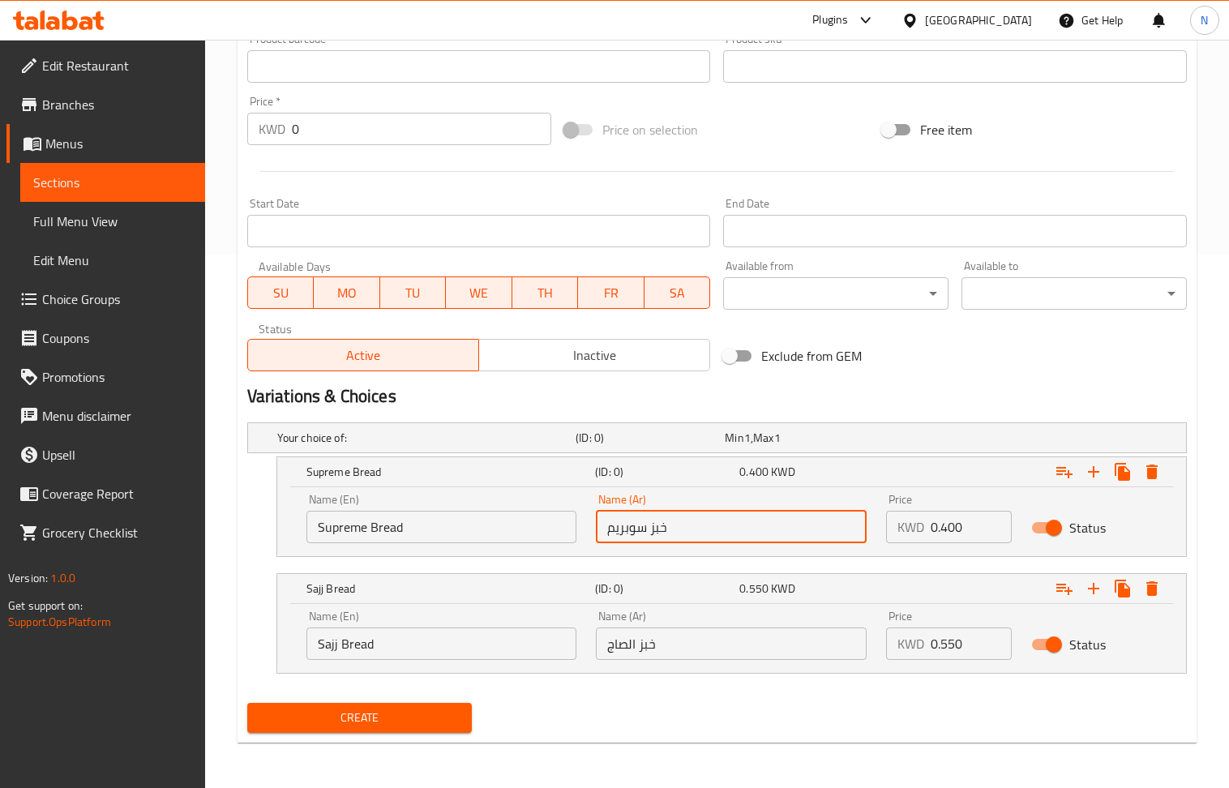
click at [448, 637] on input "Sajj Bread" at bounding box center [442, 644] width 271 height 32
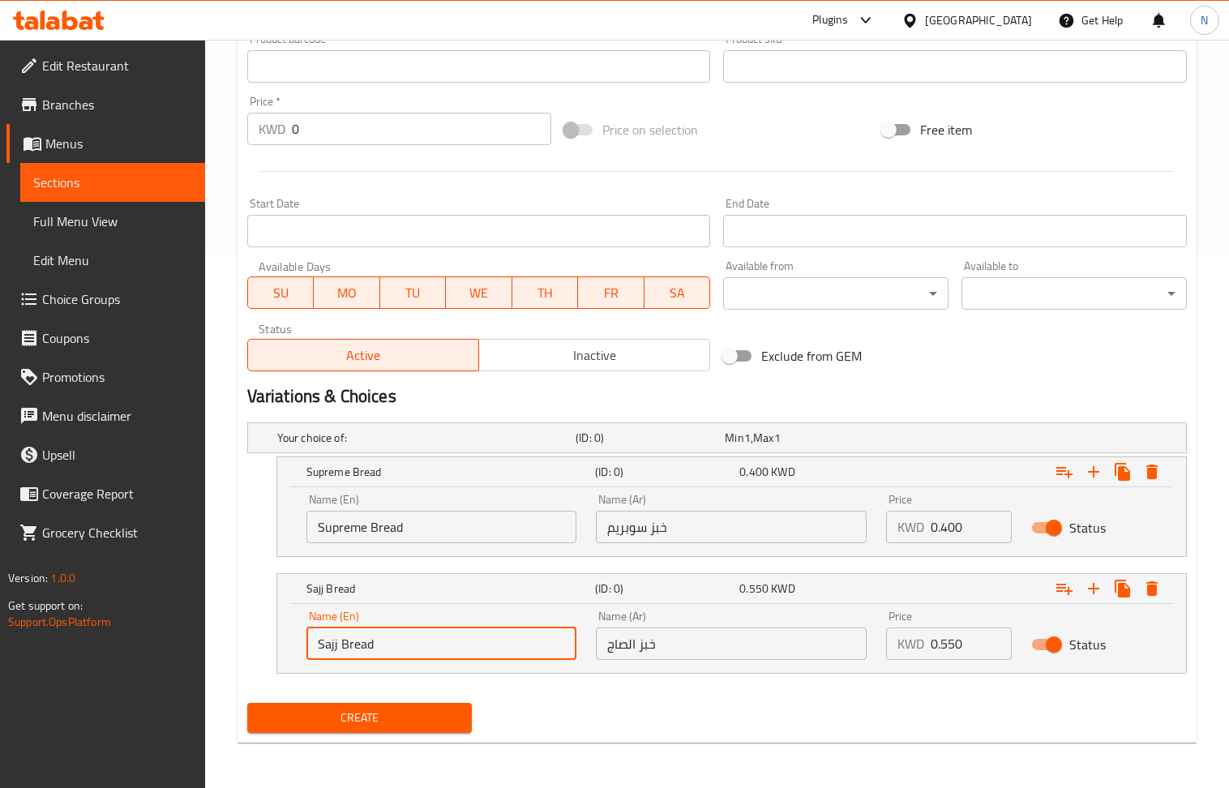
click at [448, 637] on input "Sajj Bread" at bounding box center [442, 644] width 271 height 32
drag, startPoint x: 448, startPoint y: 637, endPoint x: 412, endPoint y: 513, distance: 129.1
click at [448, 633] on input "Sajj Bread" at bounding box center [442, 644] width 271 height 32
click at [673, 639] on input "text" at bounding box center [731, 644] width 271 height 32
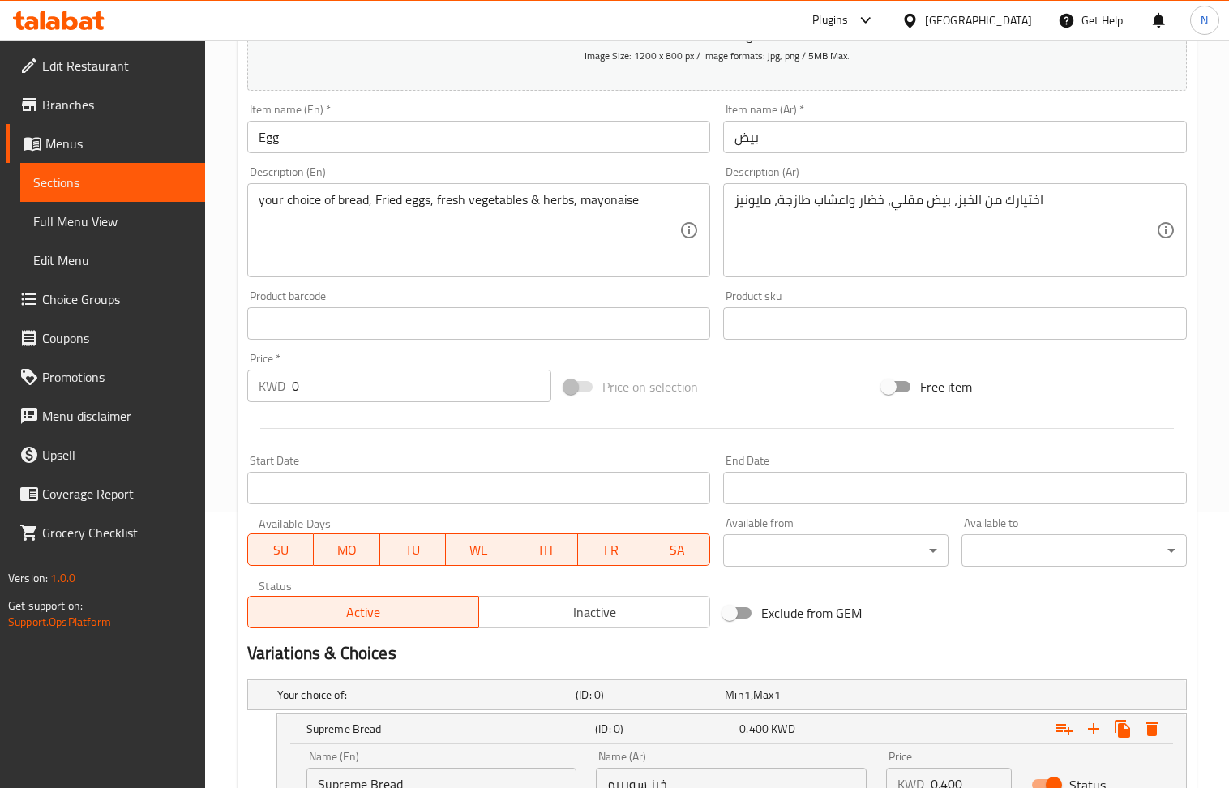
scroll to position [536, 0]
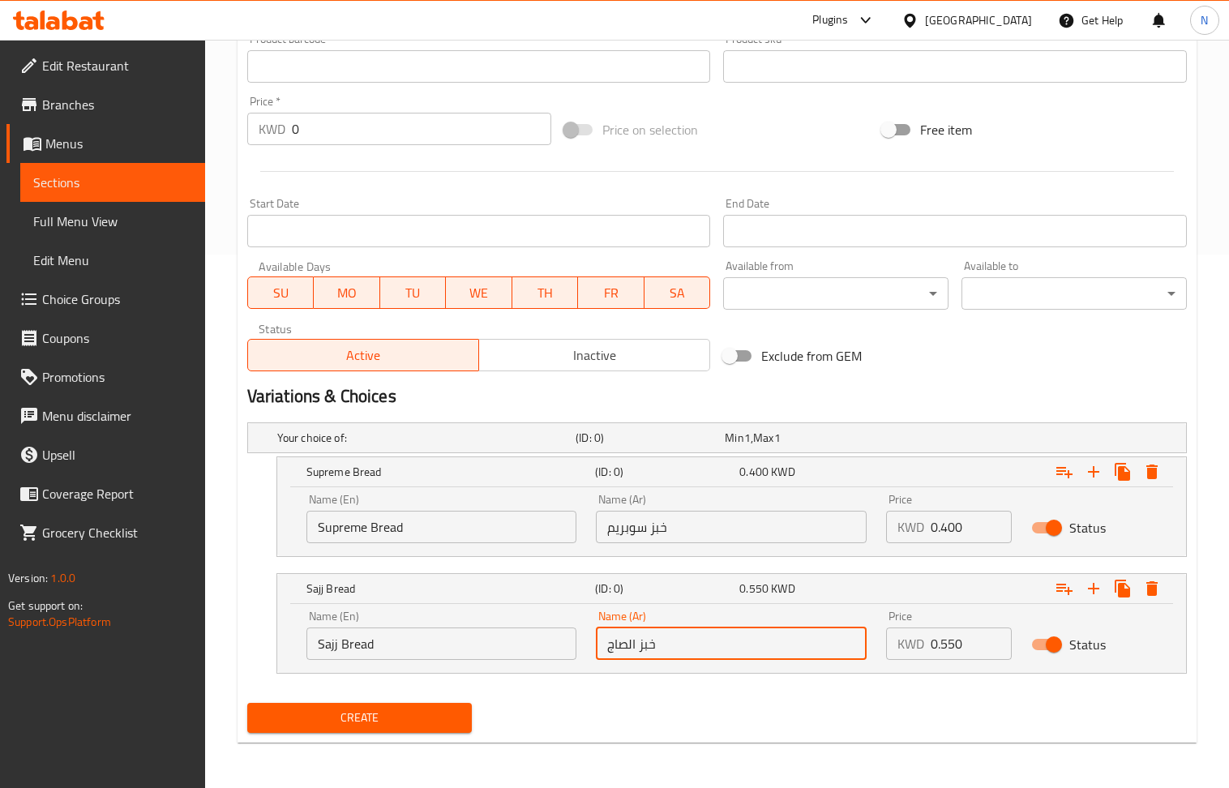
click at [380, 709] on span "Create" at bounding box center [359, 718] width 199 height 20
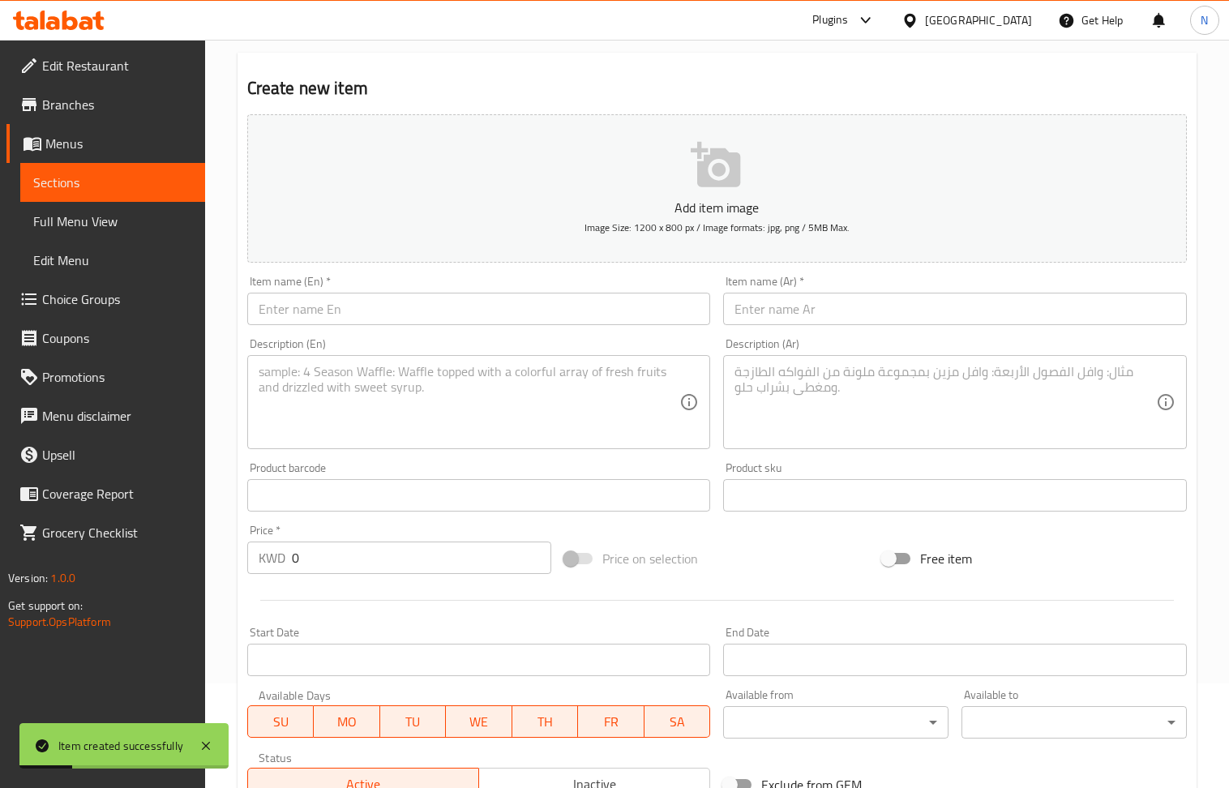
scroll to position [104, 0]
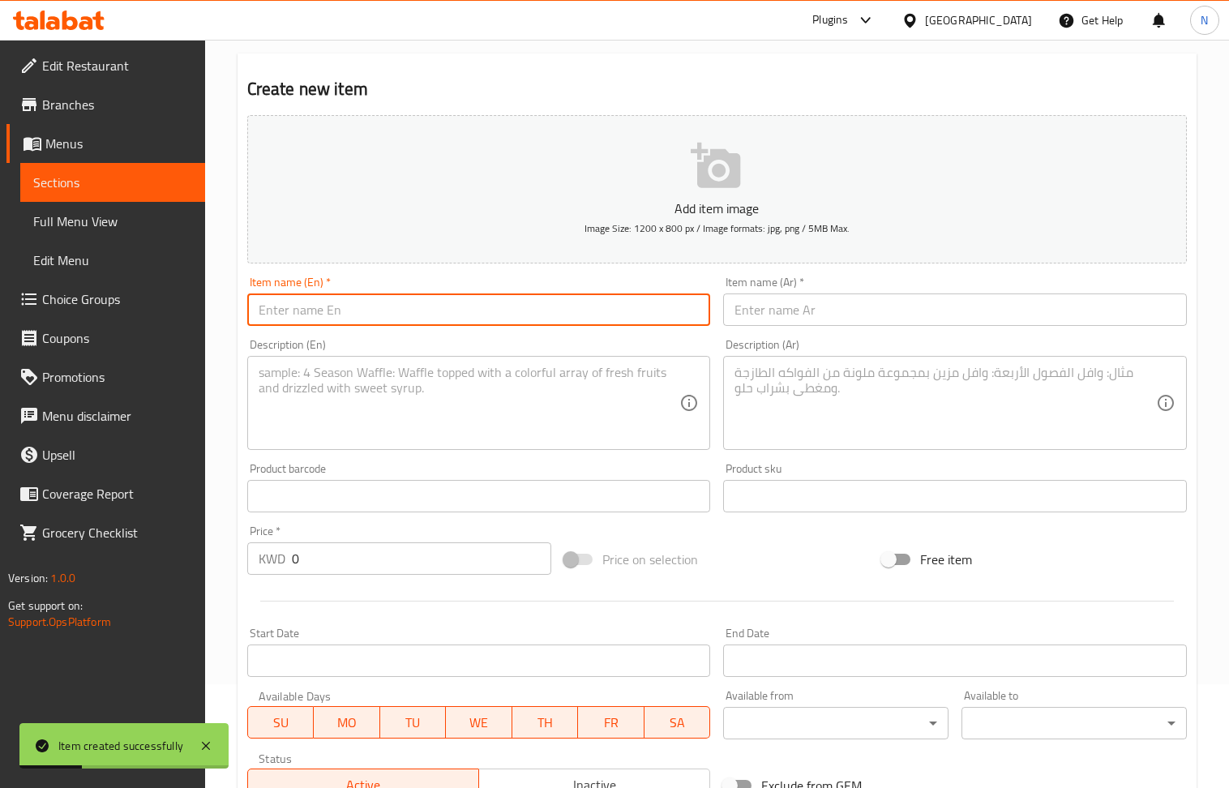
drag, startPoint x: 347, startPoint y: 306, endPoint x: 345, endPoint y: 290, distance: 16.4
click at [347, 306] on input "text" at bounding box center [479, 310] width 464 height 32
drag, startPoint x: 824, startPoint y: 315, endPoint x: 232, endPoint y: 65, distance: 642.5
click at [824, 315] on input "text" at bounding box center [955, 310] width 464 height 32
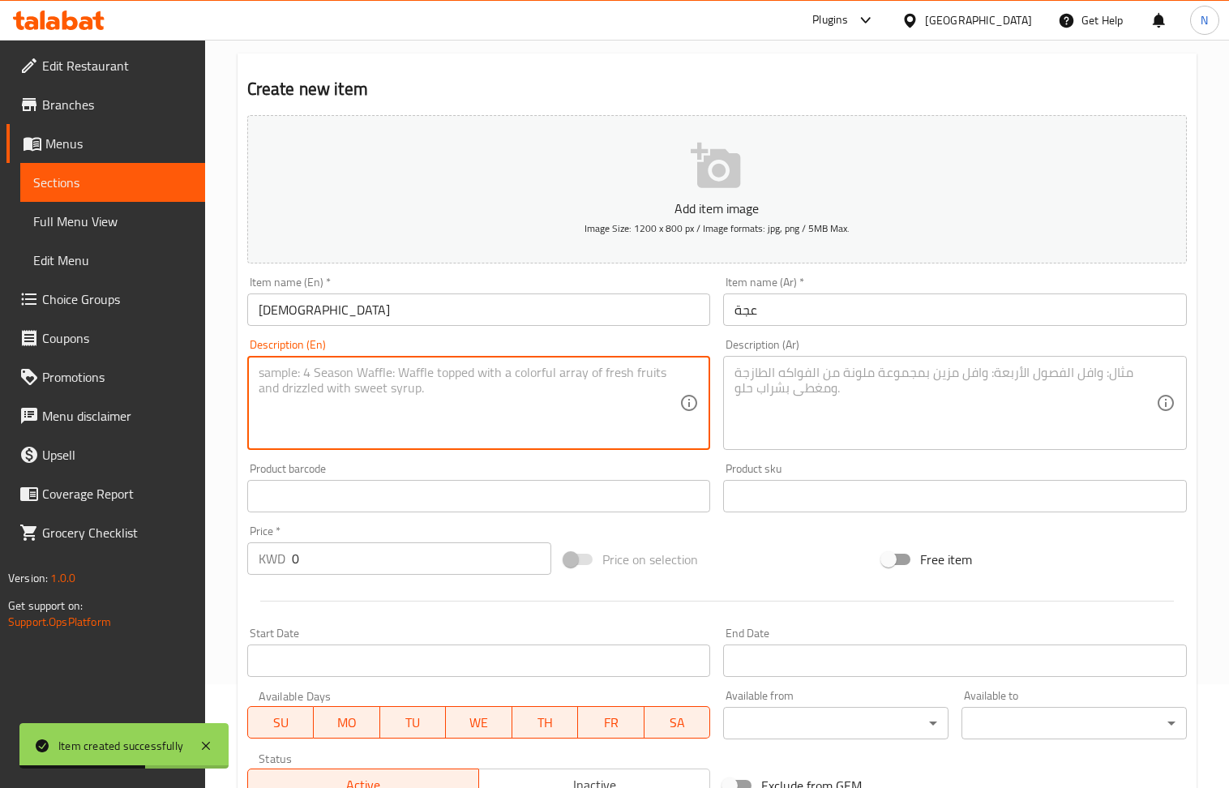
click at [403, 402] on textarea at bounding box center [470, 403] width 422 height 77
click at [840, 393] on textarea at bounding box center [946, 403] width 422 height 77
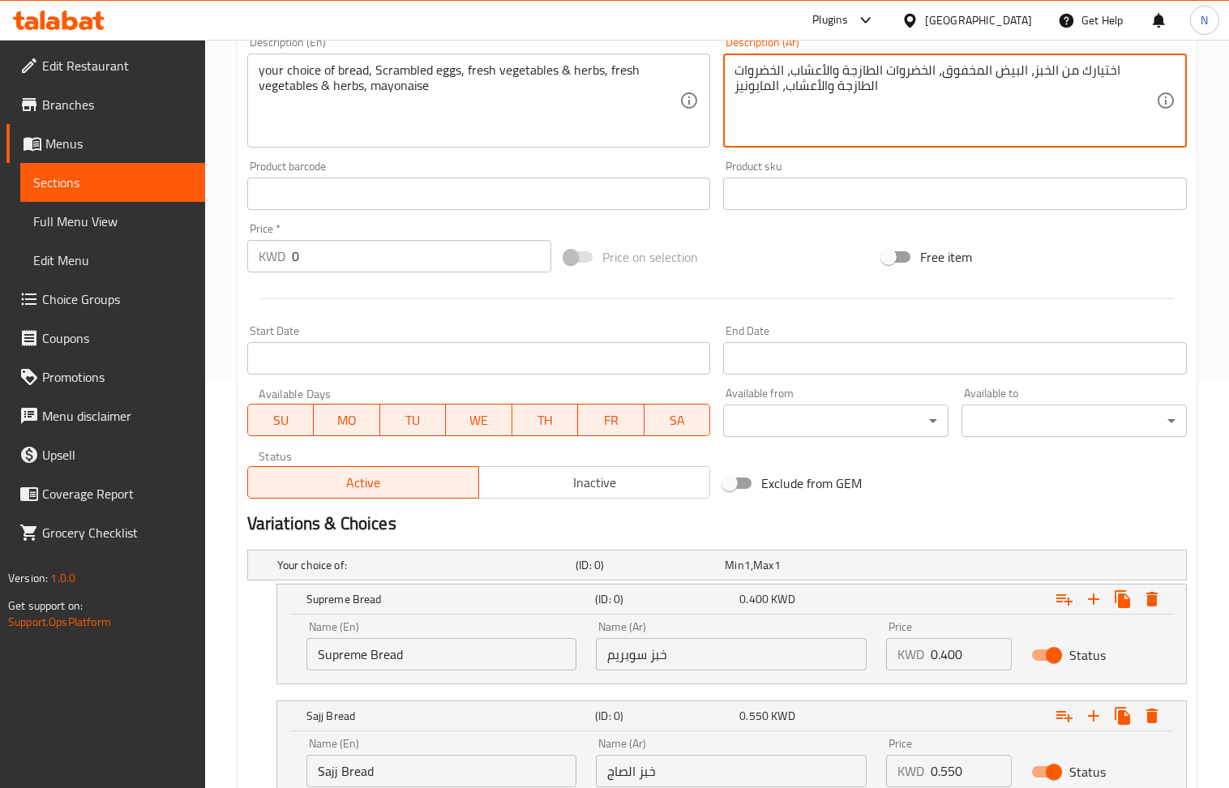
scroll to position [536, 0]
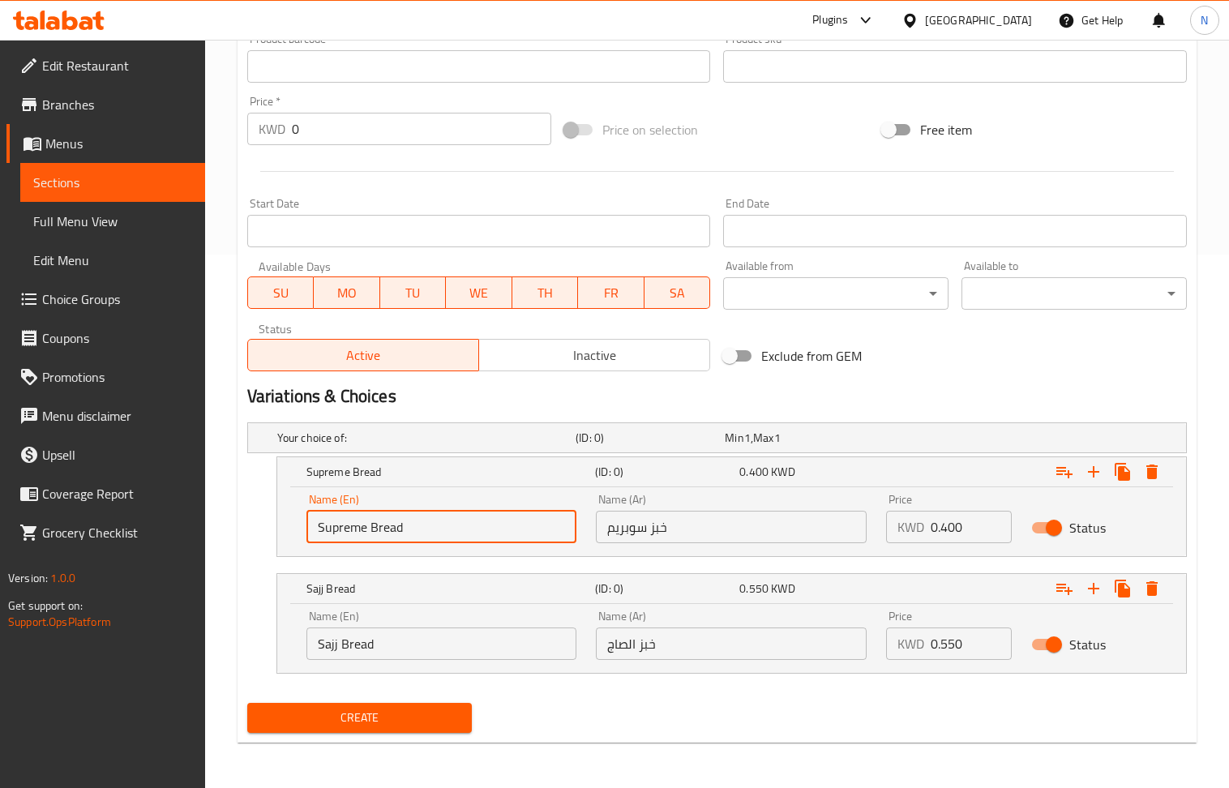
click at [446, 517] on input "Supreme Bread" at bounding box center [442, 527] width 271 height 32
click at [1106, 594] on button "Expand" at bounding box center [1093, 588] width 29 height 29
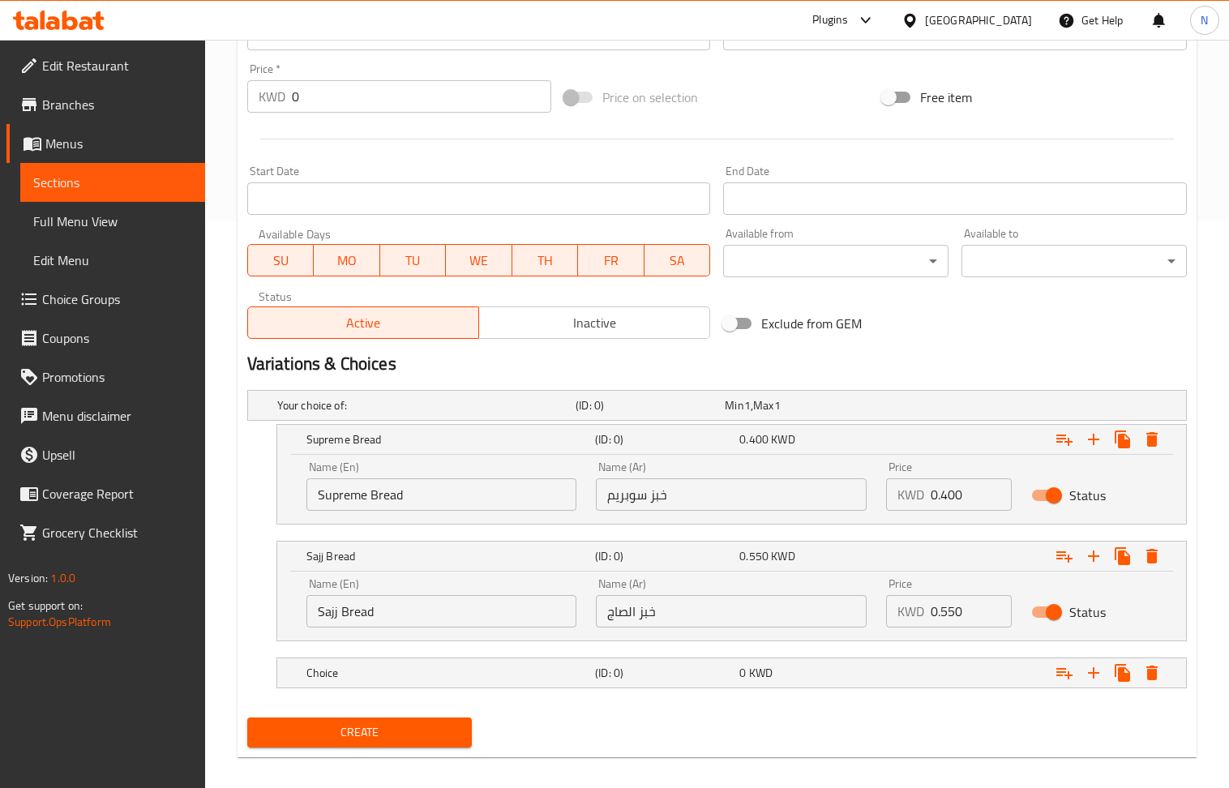
scroll to position [584, 0]
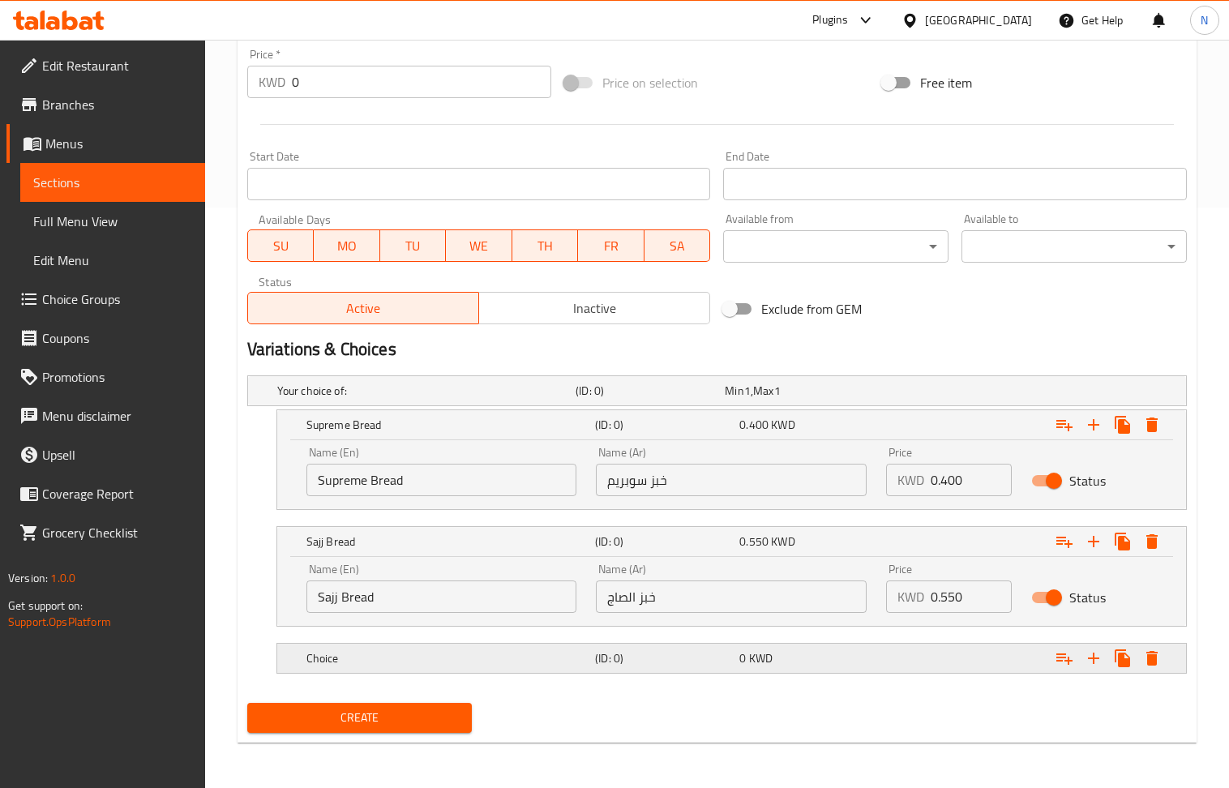
click at [435, 655] on h5 "Choice" at bounding box center [448, 658] width 282 height 16
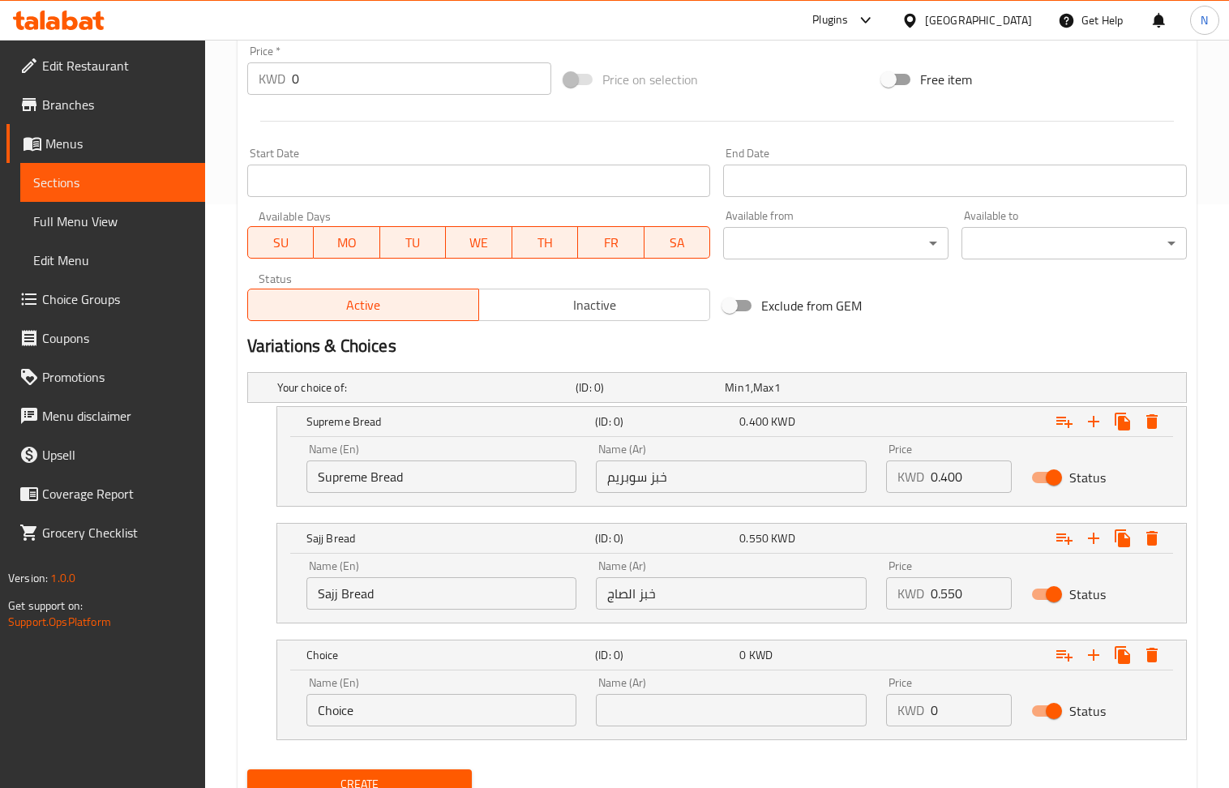
click at [444, 709] on input "Choice" at bounding box center [442, 710] width 271 height 32
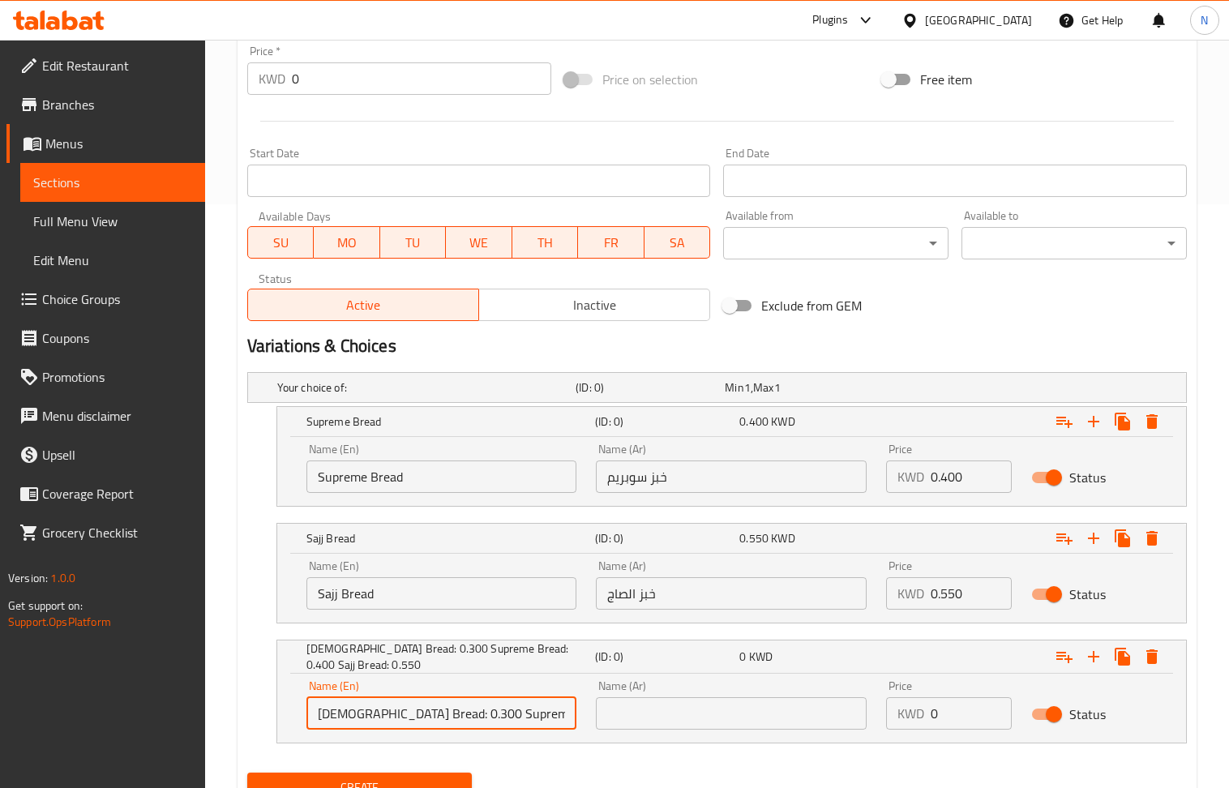
scroll to position [0, 96]
drag, startPoint x: 568, startPoint y: 718, endPoint x: 536, endPoint y: 719, distance: 32.4
click at [536, 719] on input "[DEMOGRAPHIC_DATA] Bread: 0.300 Supreme Bread: 0.400 Sajj Bread: 0.550" at bounding box center [442, 713] width 271 height 32
click at [960, 602] on input "0.550" at bounding box center [971, 593] width 81 height 32
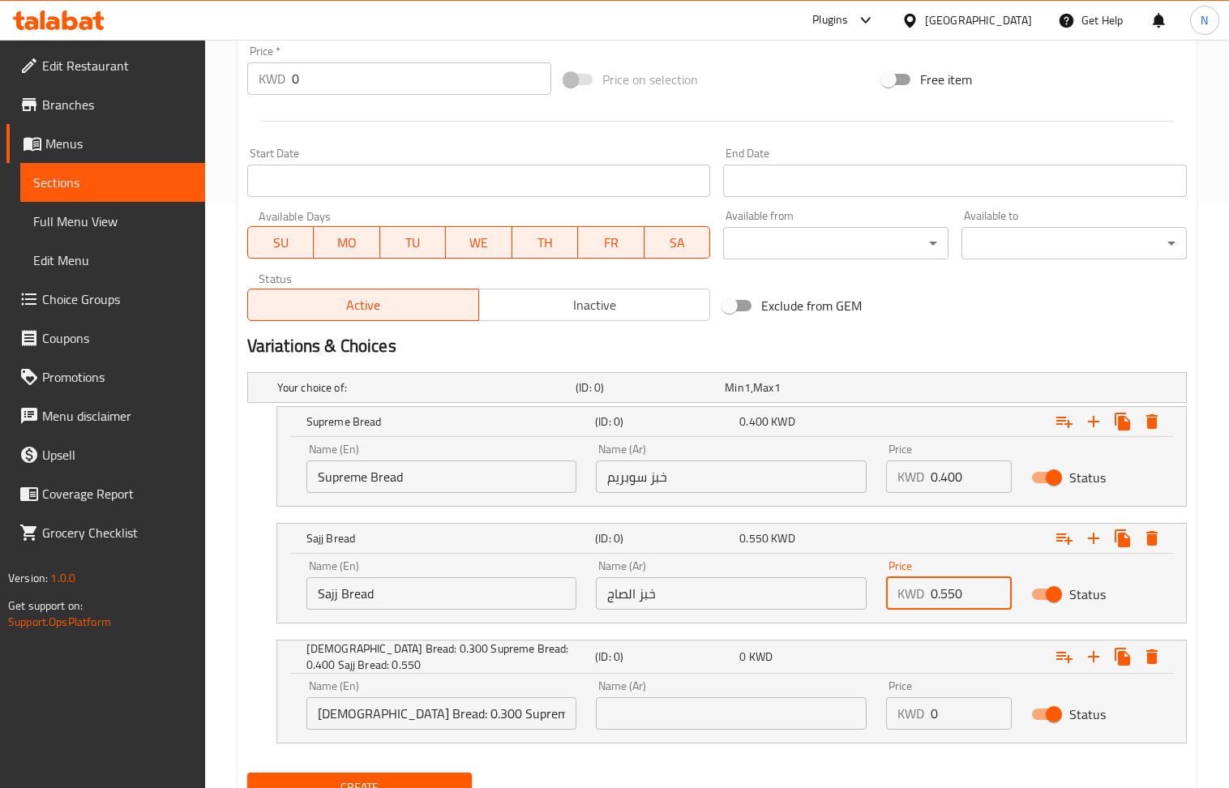
click at [960, 602] on input "0.550" at bounding box center [971, 593] width 81 height 32
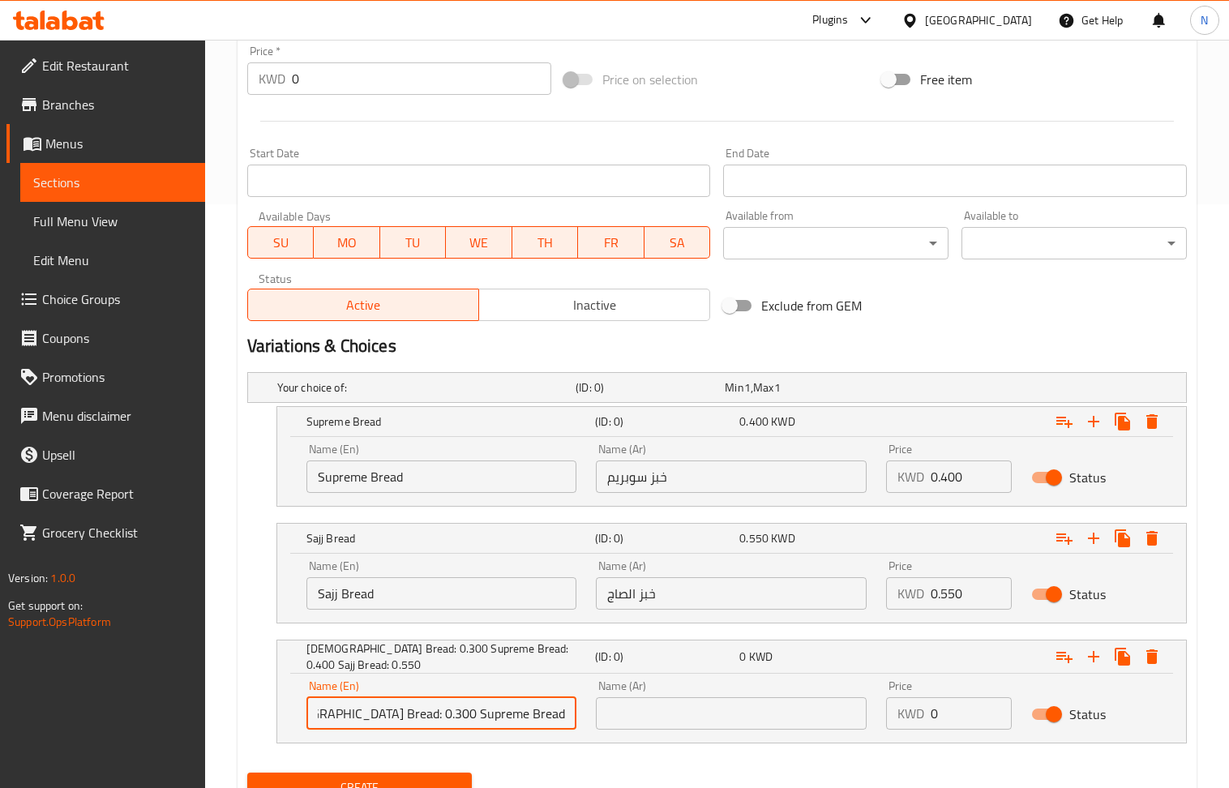
scroll to position [0, 96]
drag, startPoint x: 536, startPoint y: 718, endPoint x: 469, endPoint y: 722, distance: 67.4
click at [469, 722] on input "[DEMOGRAPHIC_DATA] Bread: 0.300 Supreme Bread: 0.400 Sajj Bread: 0.550" at bounding box center [442, 713] width 271 height 32
click at [955, 482] on input "0.400" at bounding box center [971, 477] width 81 height 32
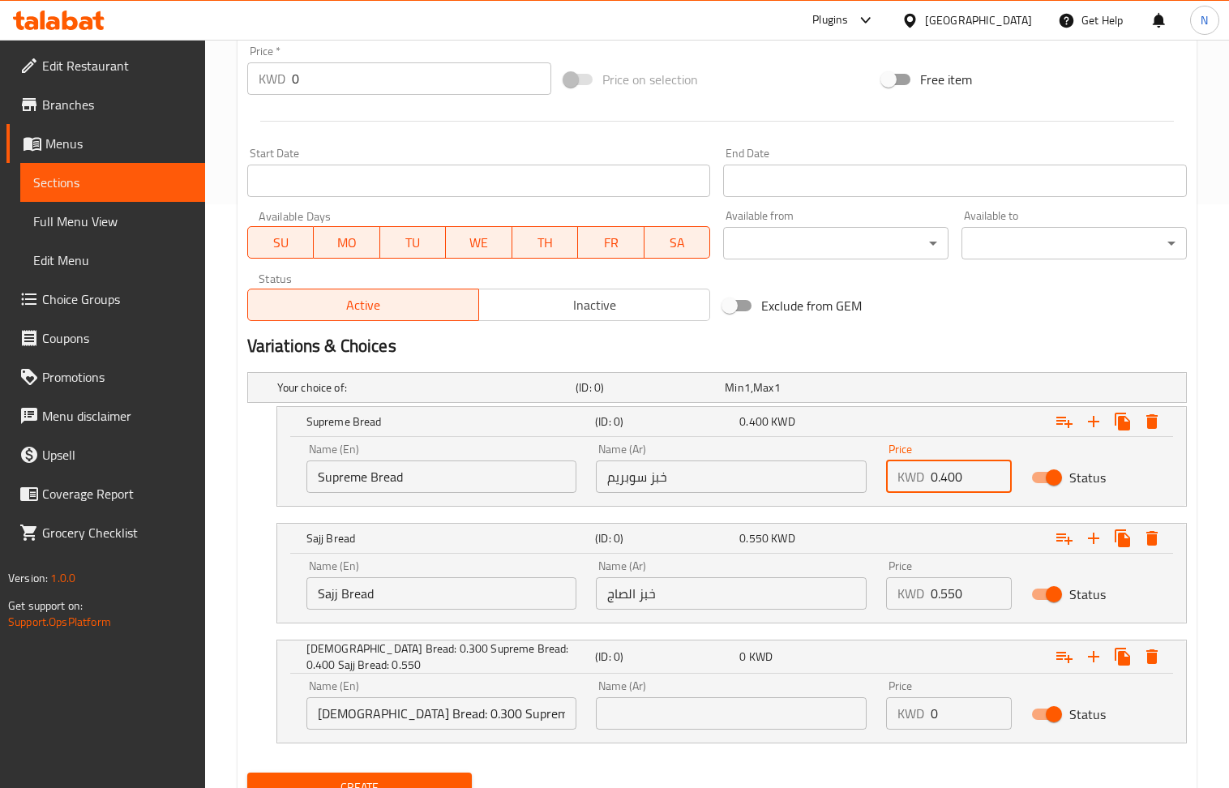
click at [955, 482] on input "0.400" at bounding box center [971, 477] width 81 height 32
click at [955, 482] on input "0" at bounding box center [971, 477] width 81 height 32
drag, startPoint x: 445, startPoint y: 718, endPoint x: 753, endPoint y: 728, distance: 307.5
click at [753, 728] on div "Name (En) Lebanese Bread: 0.300 Supreme Bread: 0.400 Sajj Bread: 0.550 Name (En…" at bounding box center [732, 705] width 870 height 69
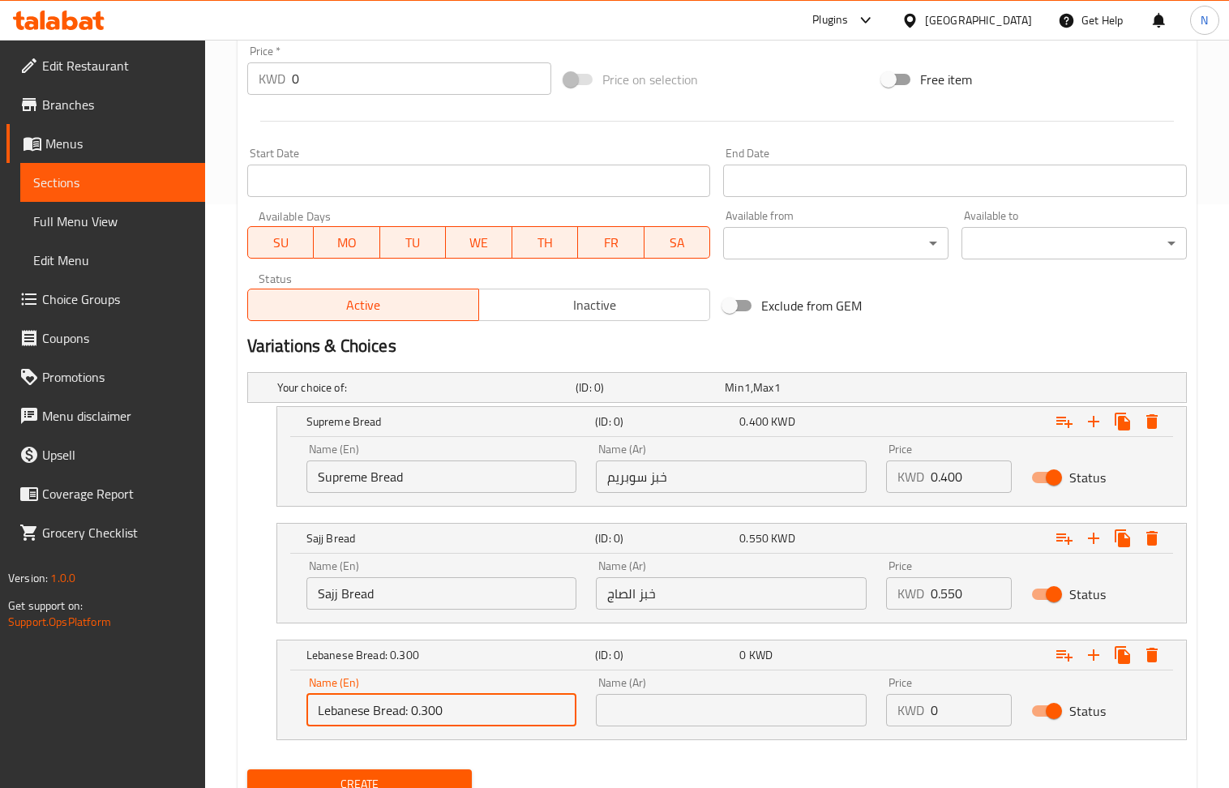
scroll to position [0, 0]
drag, startPoint x: 452, startPoint y: 723, endPoint x: 412, endPoint y: 723, distance: 39.7
click at [412, 723] on input "Lebanese Bread: 0.300" at bounding box center [442, 710] width 271 height 32
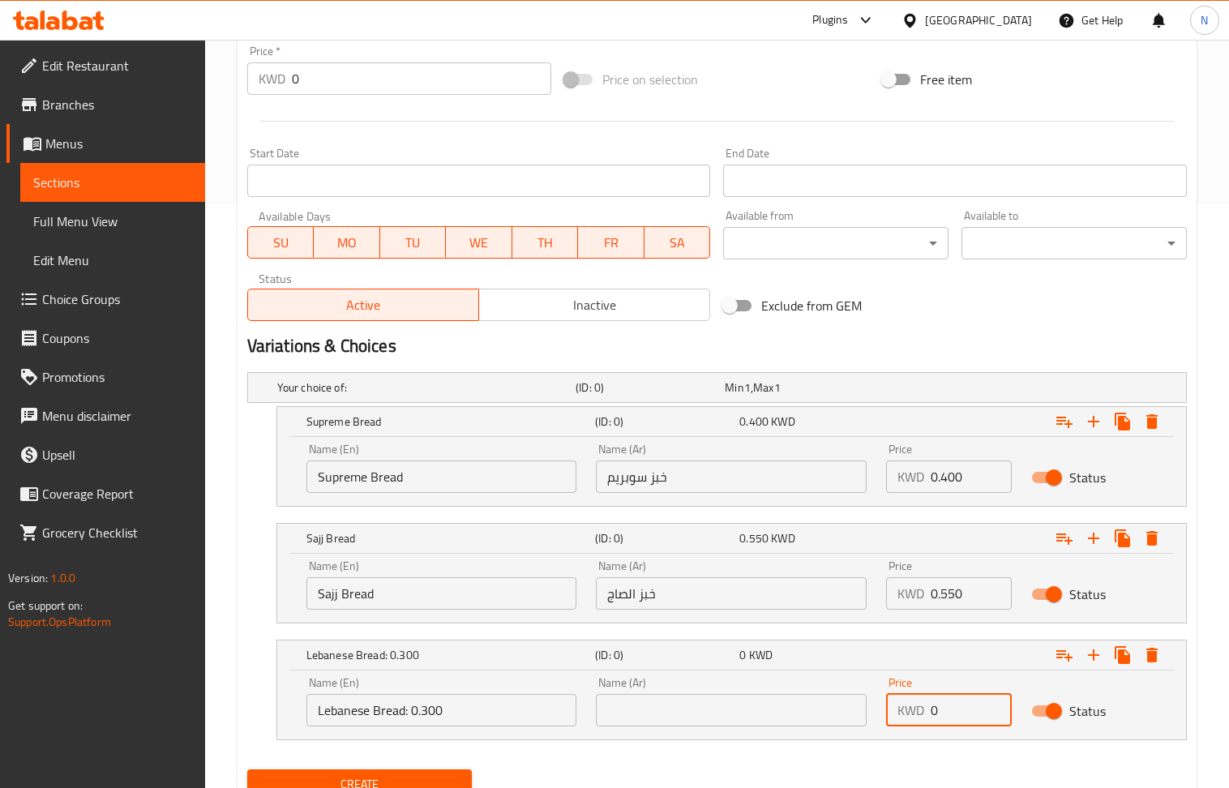
click at [944, 724] on input "0" at bounding box center [971, 710] width 81 height 32
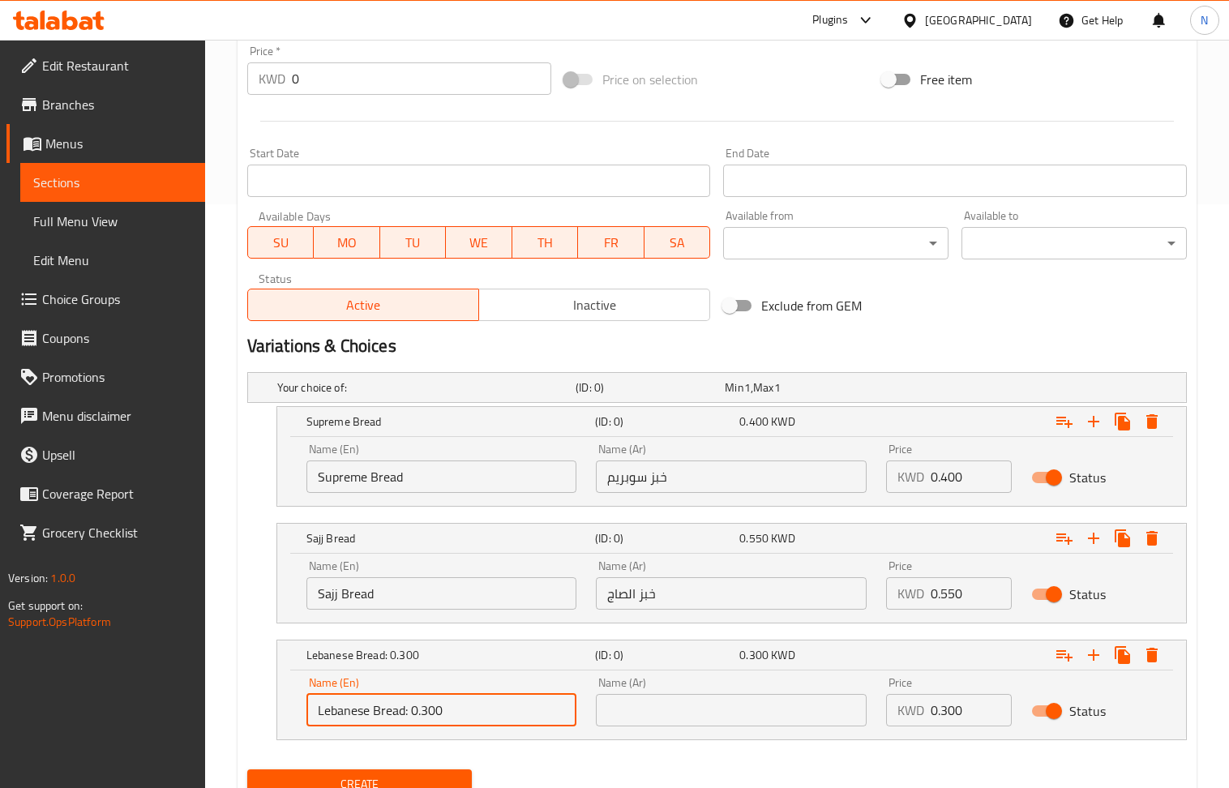
drag, startPoint x: 494, startPoint y: 723, endPoint x: 409, endPoint y: 720, distance: 85.2
click at [409, 720] on input "Lebanese Bread: 0.300" at bounding box center [442, 710] width 271 height 32
click at [432, 724] on input "Lebanese Bread" at bounding box center [442, 710] width 271 height 32
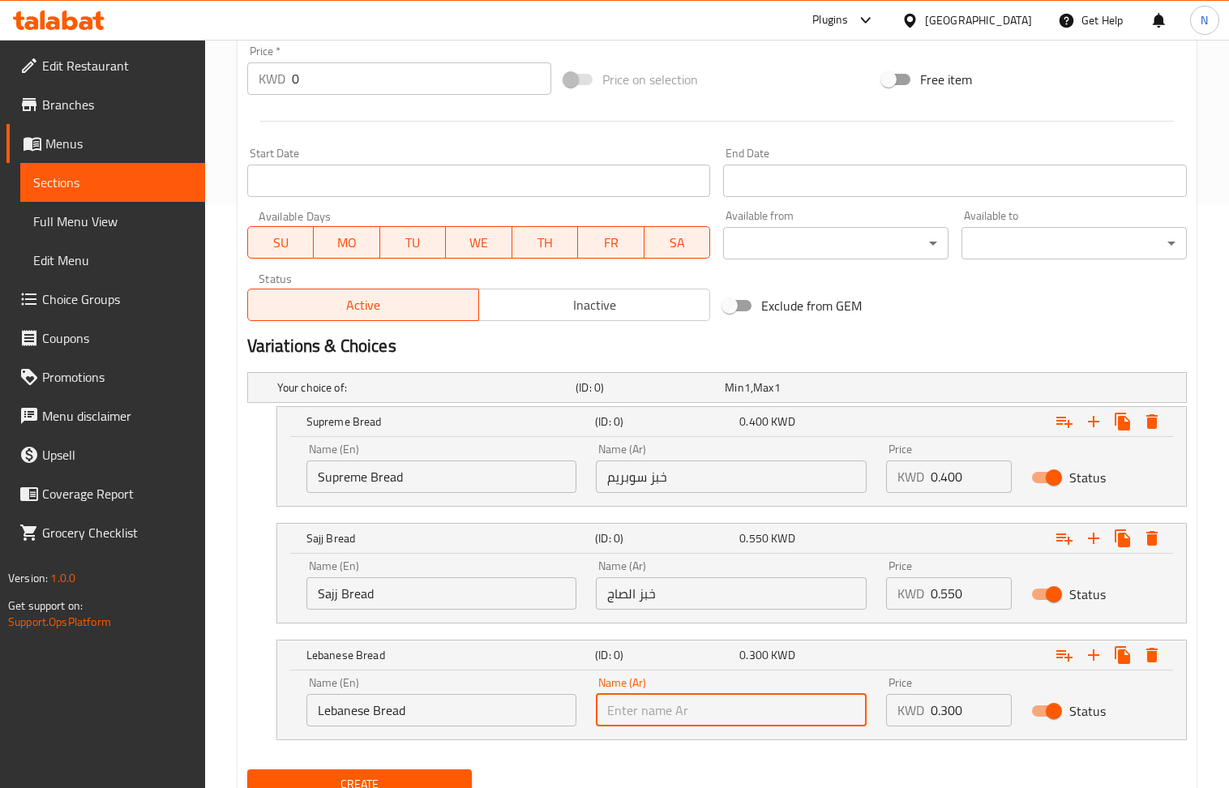
click at [659, 708] on input "text" at bounding box center [731, 710] width 271 height 32
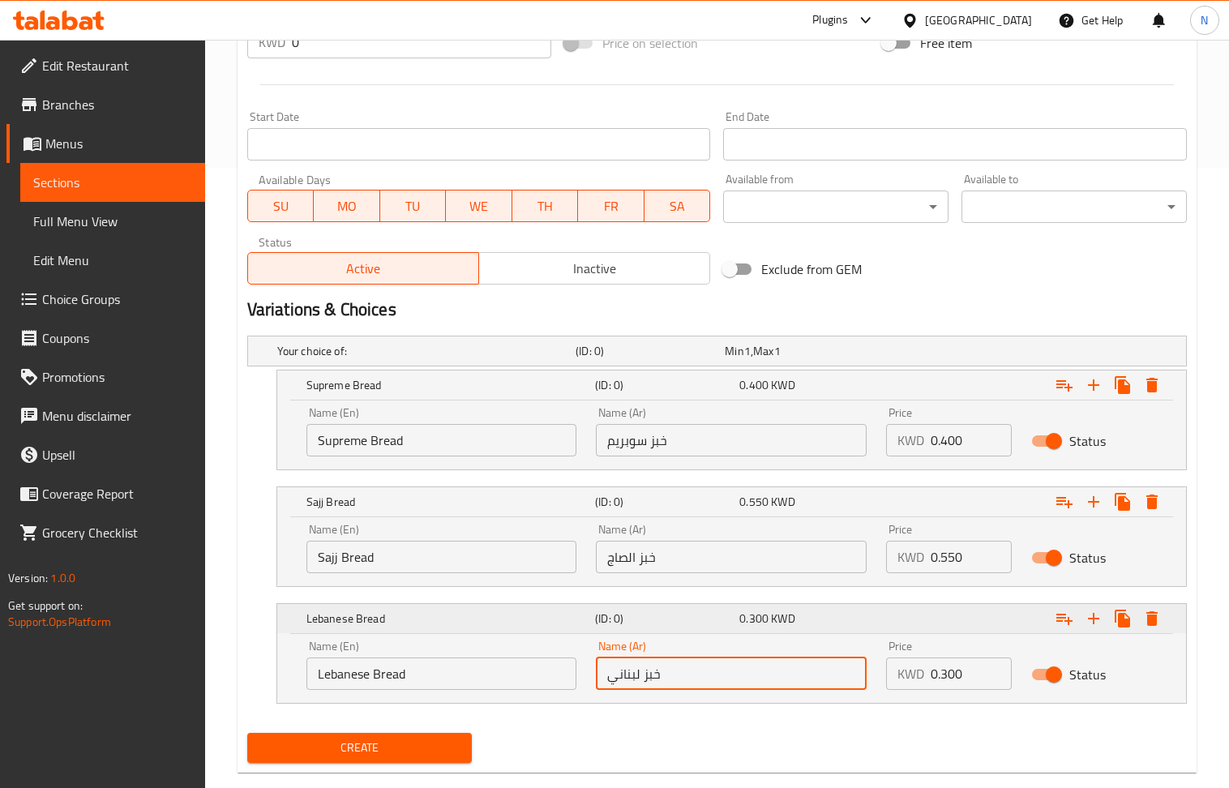
scroll to position [653, 0]
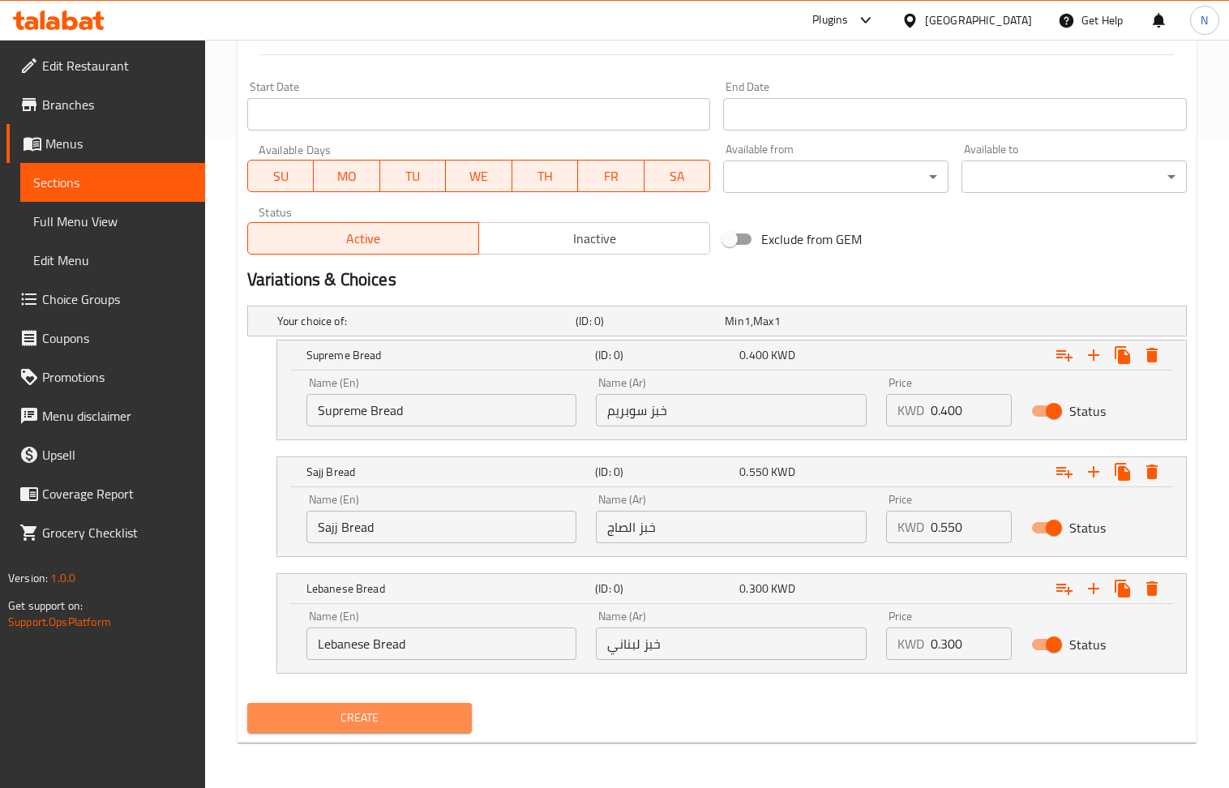
click at [383, 706] on button "Create" at bounding box center [359, 718] width 225 height 30
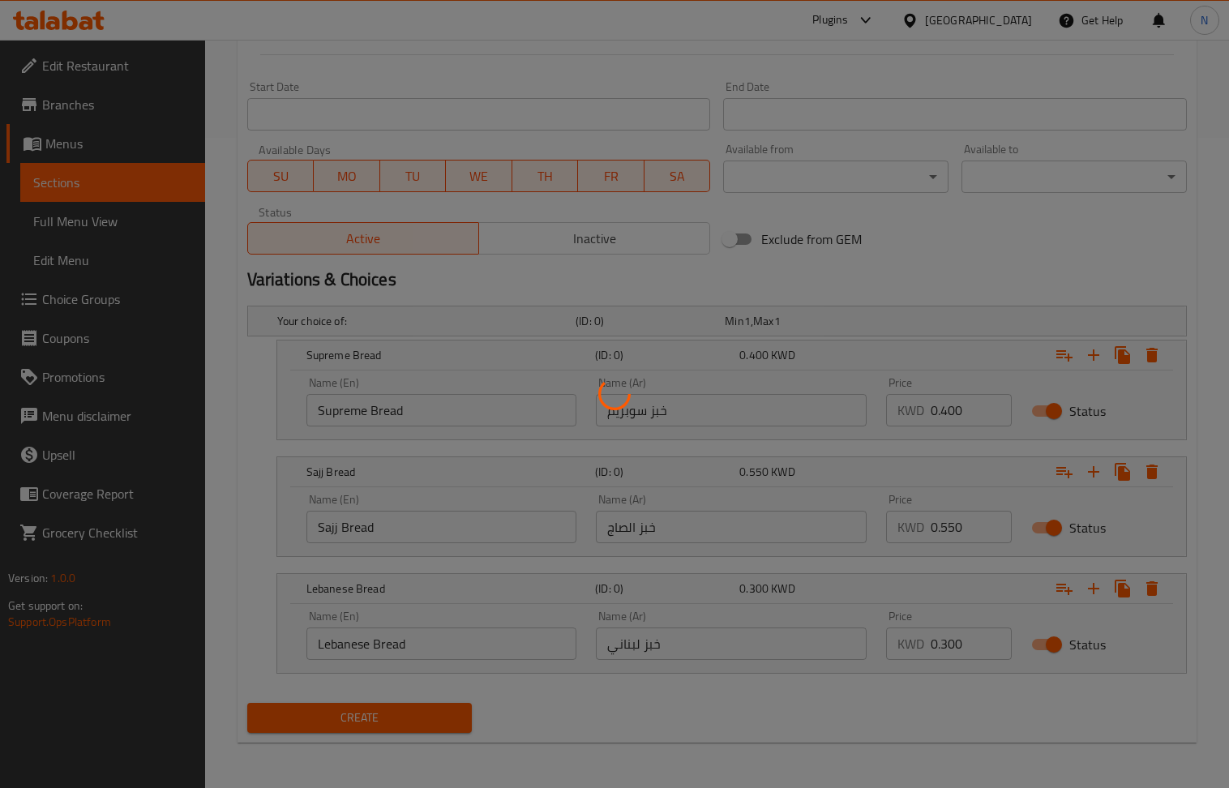
scroll to position [112, 0]
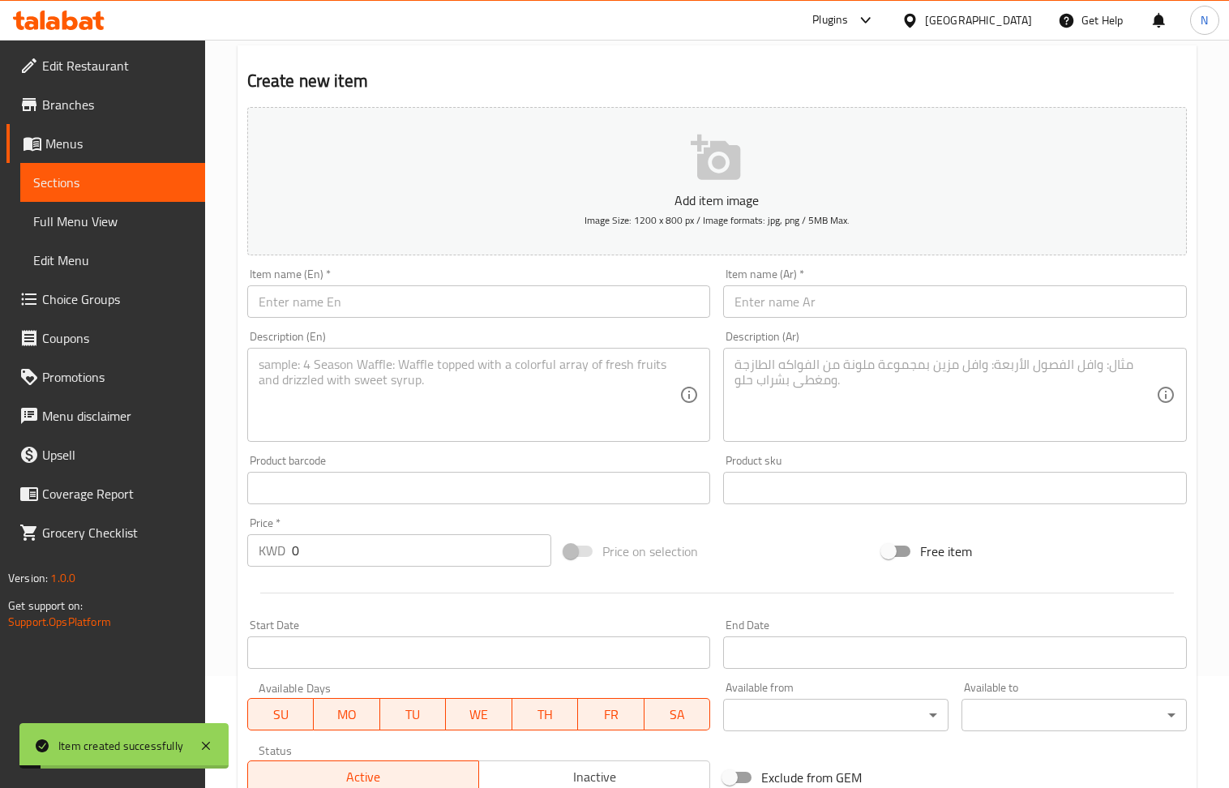
drag, startPoint x: 371, startPoint y: 316, endPoint x: 365, endPoint y: 310, distance: 8.6
click at [371, 316] on input "text" at bounding box center [479, 301] width 464 height 32
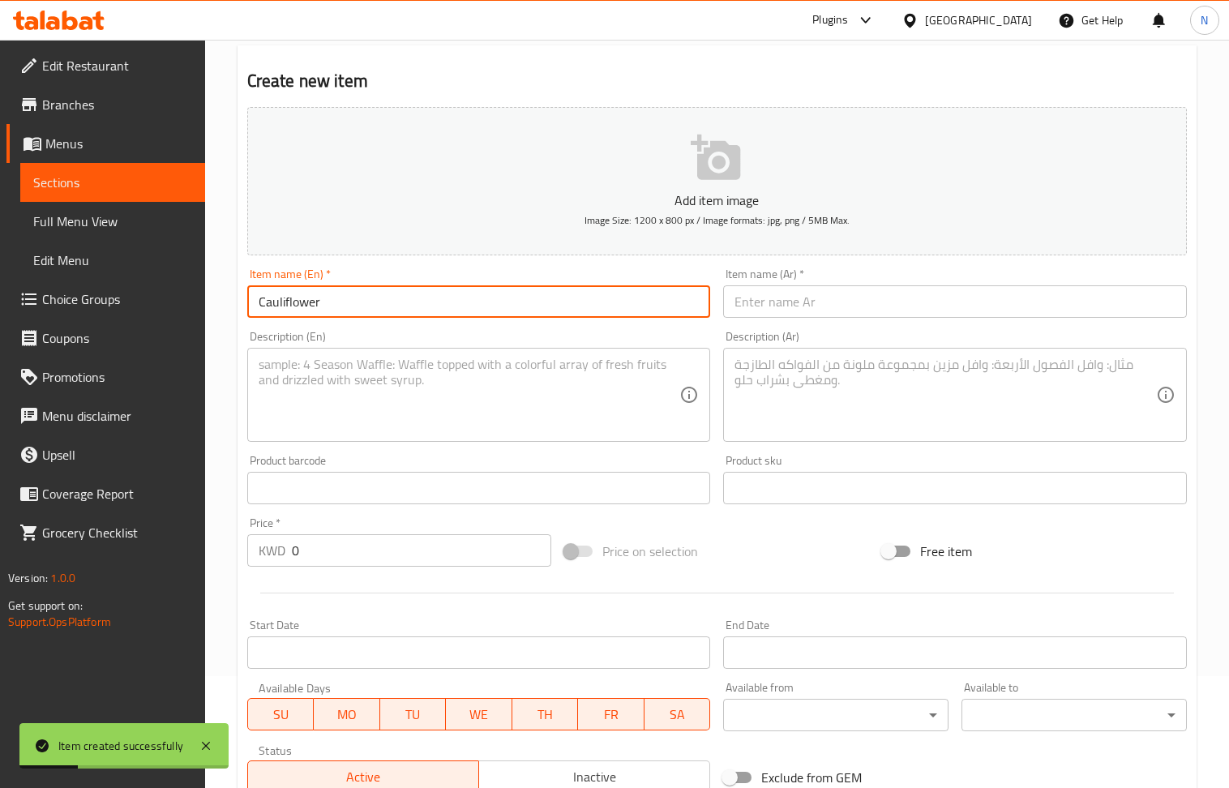
click at [418, 409] on textarea at bounding box center [470, 395] width 422 height 77
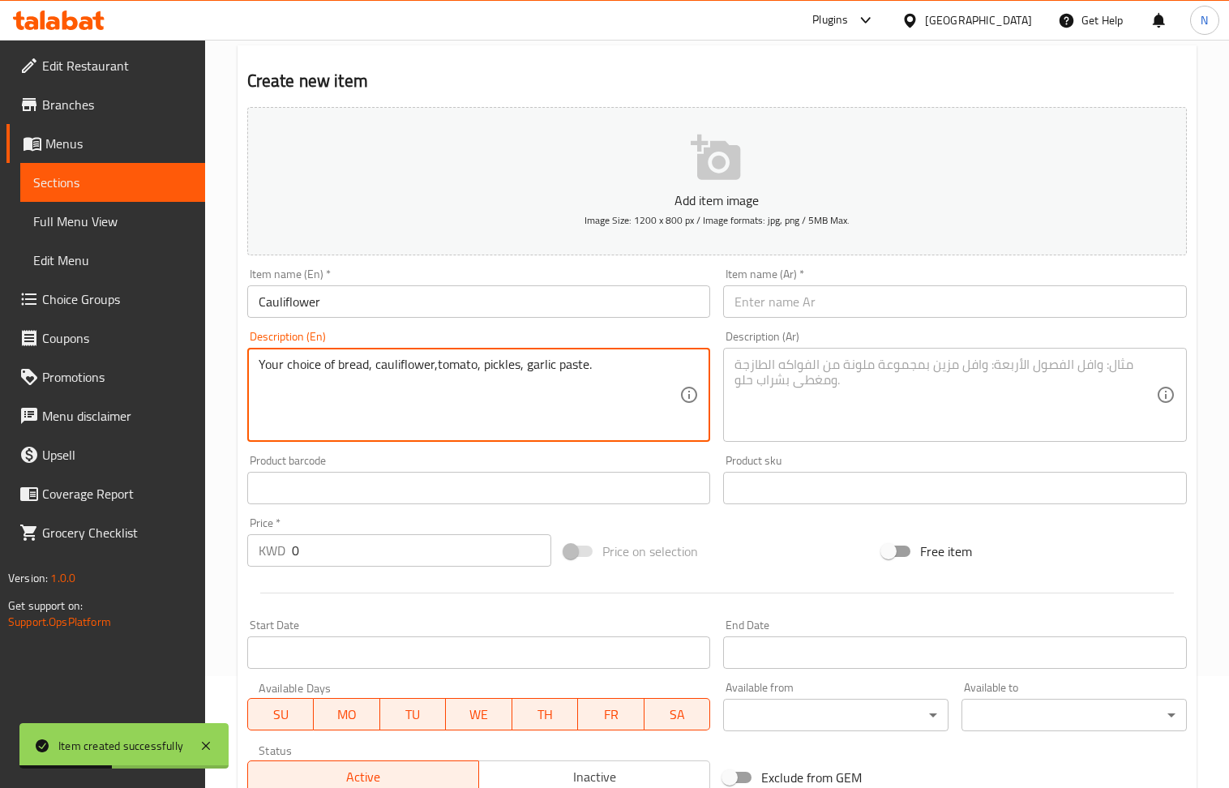
click at [971, 376] on textarea at bounding box center [946, 395] width 422 height 77
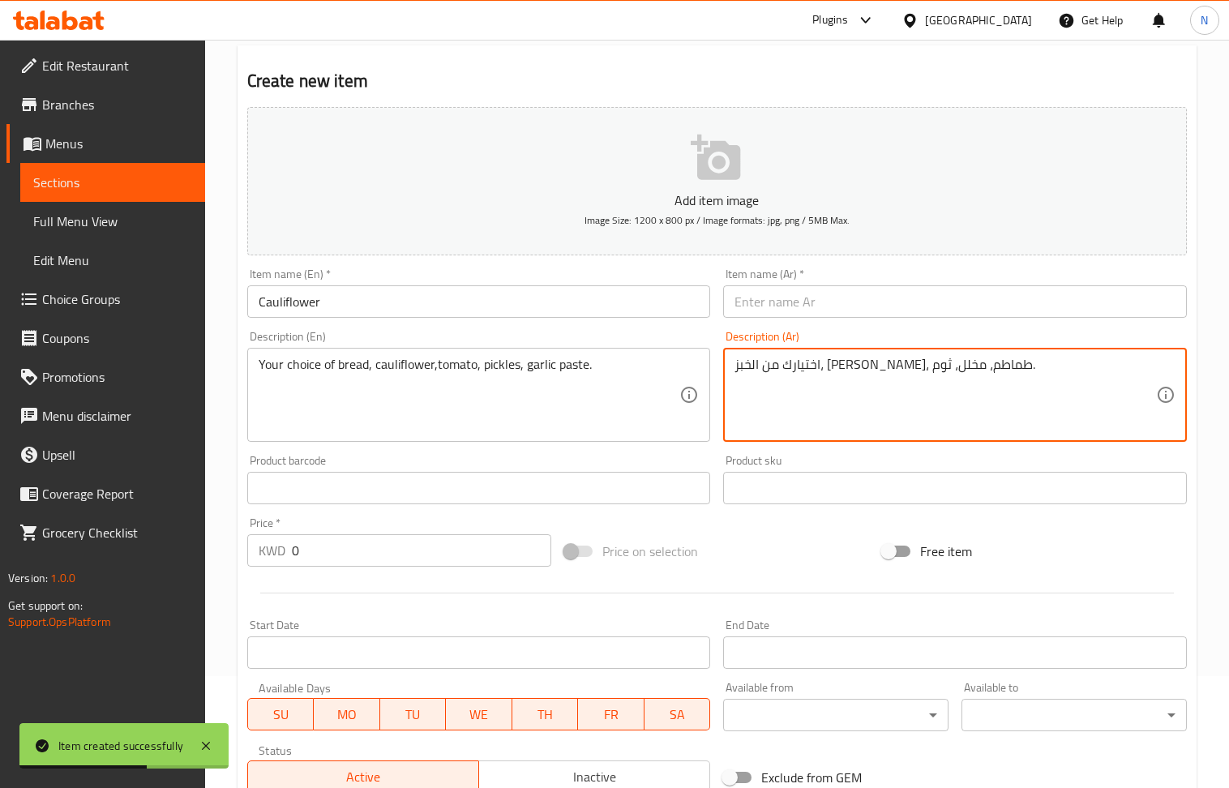
drag, startPoint x: 845, startPoint y: 306, endPoint x: 535, endPoint y: 311, distance: 309.8
click at [845, 306] on input "text" at bounding box center [955, 301] width 464 height 32
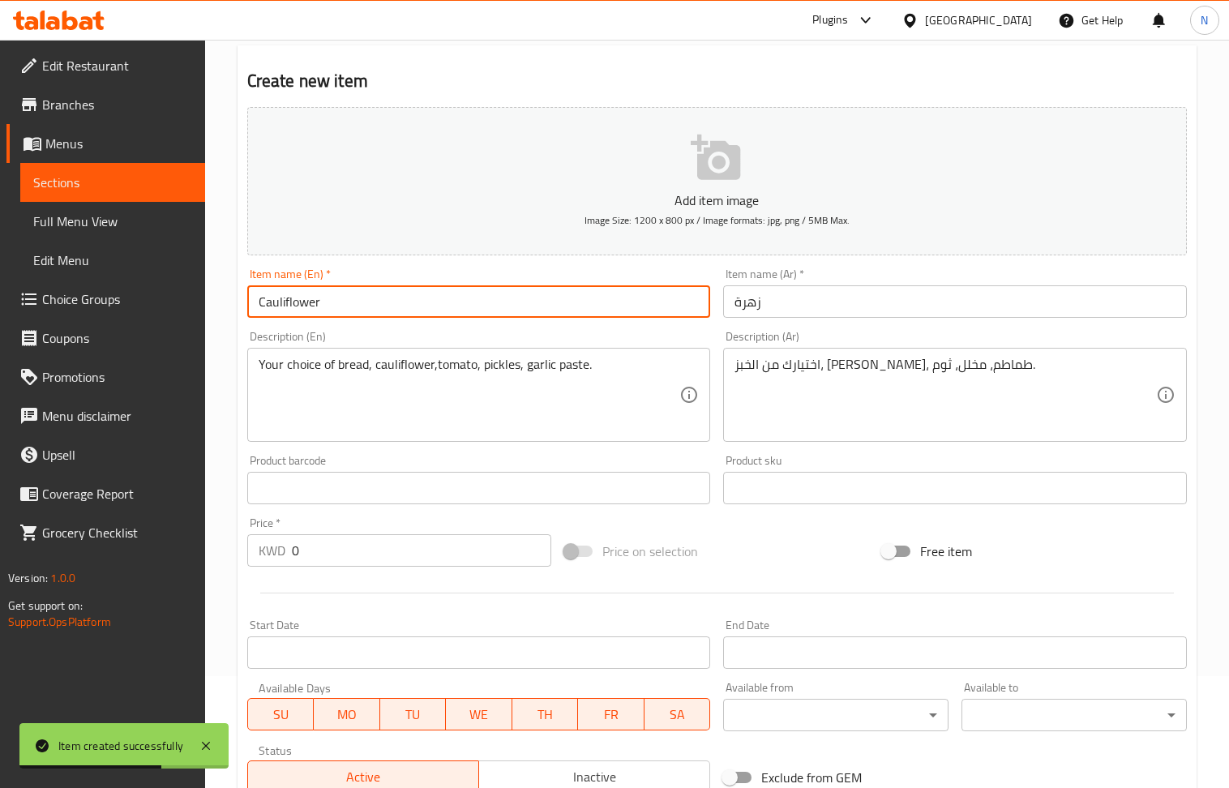
click at [381, 297] on input "Cauliflower" at bounding box center [479, 301] width 464 height 32
click at [818, 297] on input "زهرة" at bounding box center [955, 301] width 464 height 32
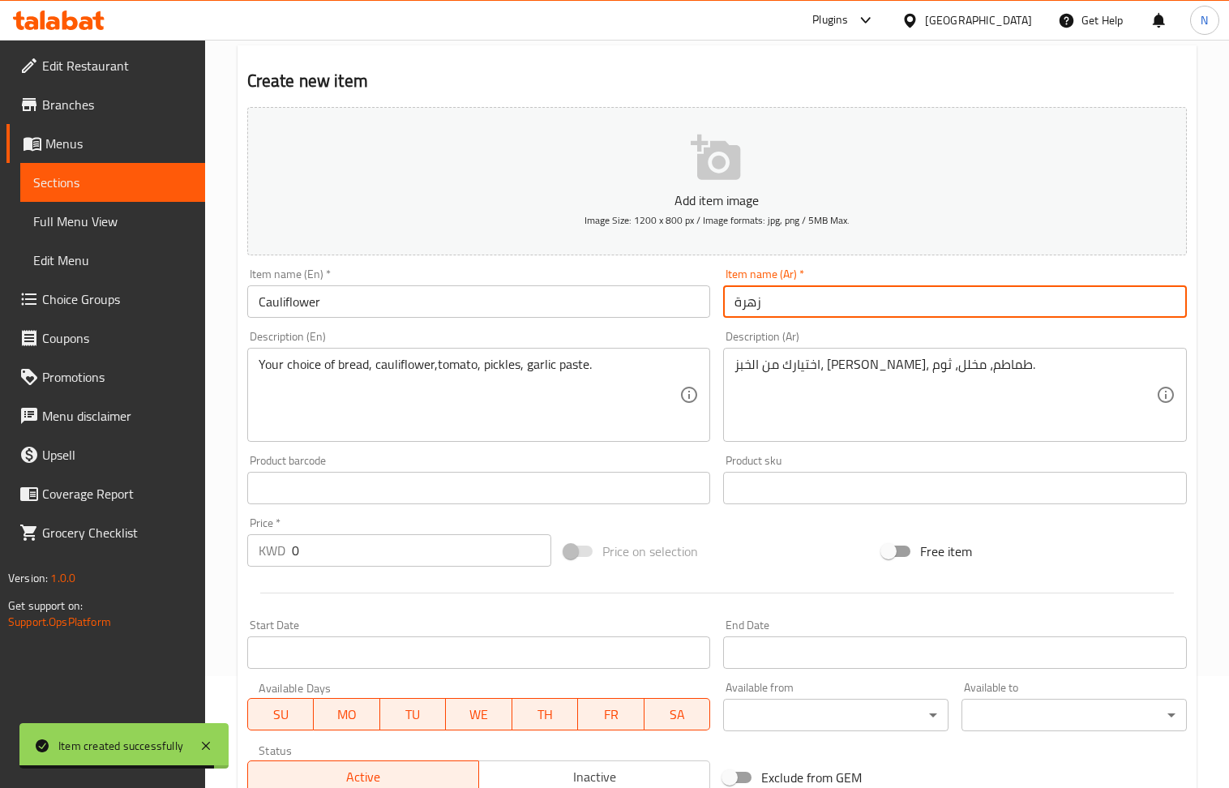
click at [818, 297] on input "زهرة" at bounding box center [955, 301] width 464 height 32
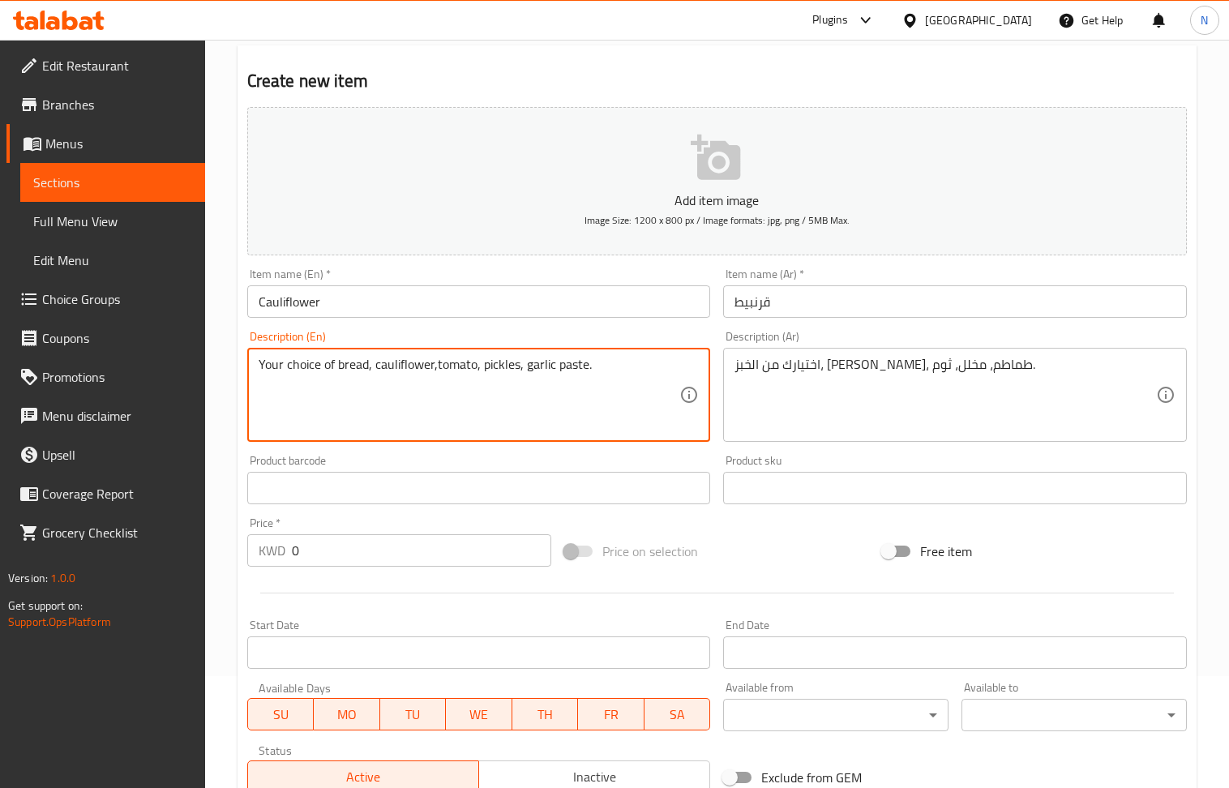
click at [435, 374] on textarea "Your choice of bread, cauliflower,tomato, pickles, garlic paste." at bounding box center [470, 395] width 422 height 77
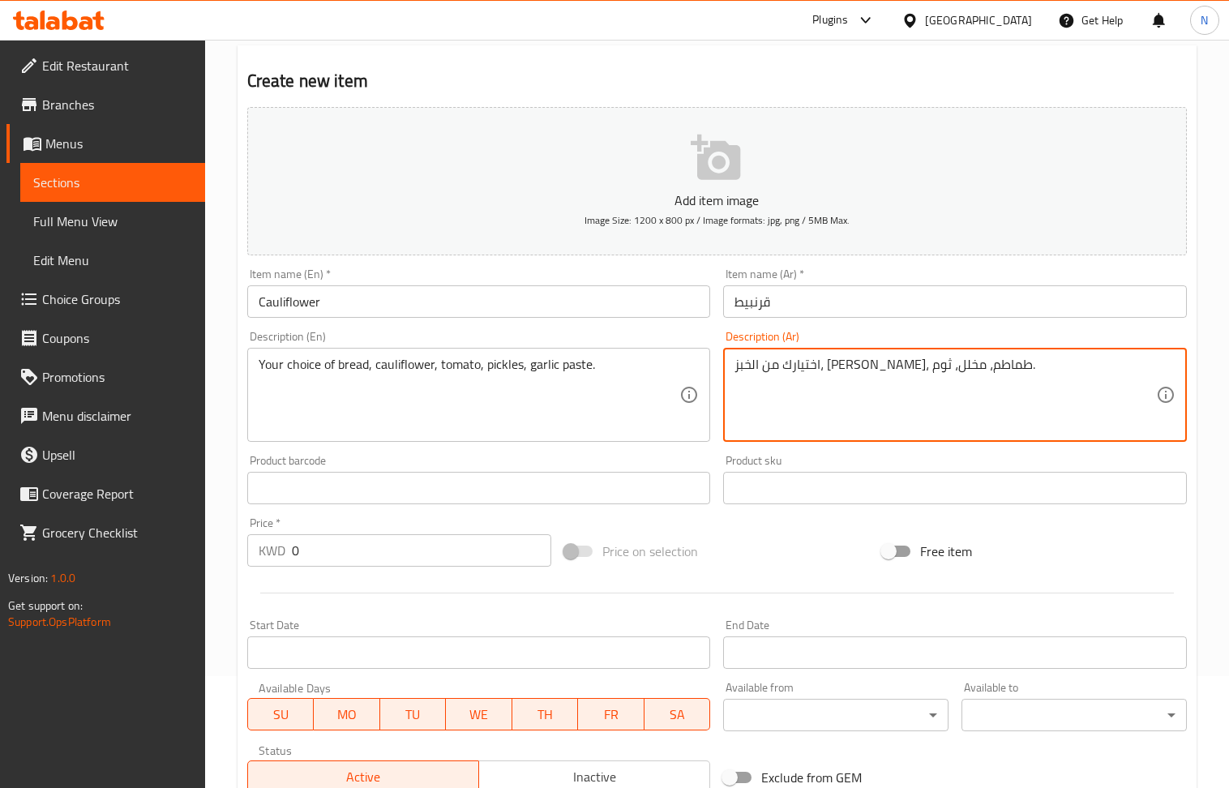
click at [889, 370] on textarea "اختيارك من الخبز، [PERSON_NAME]، طماطم، مخلل، ثوم." at bounding box center [946, 395] width 422 height 77
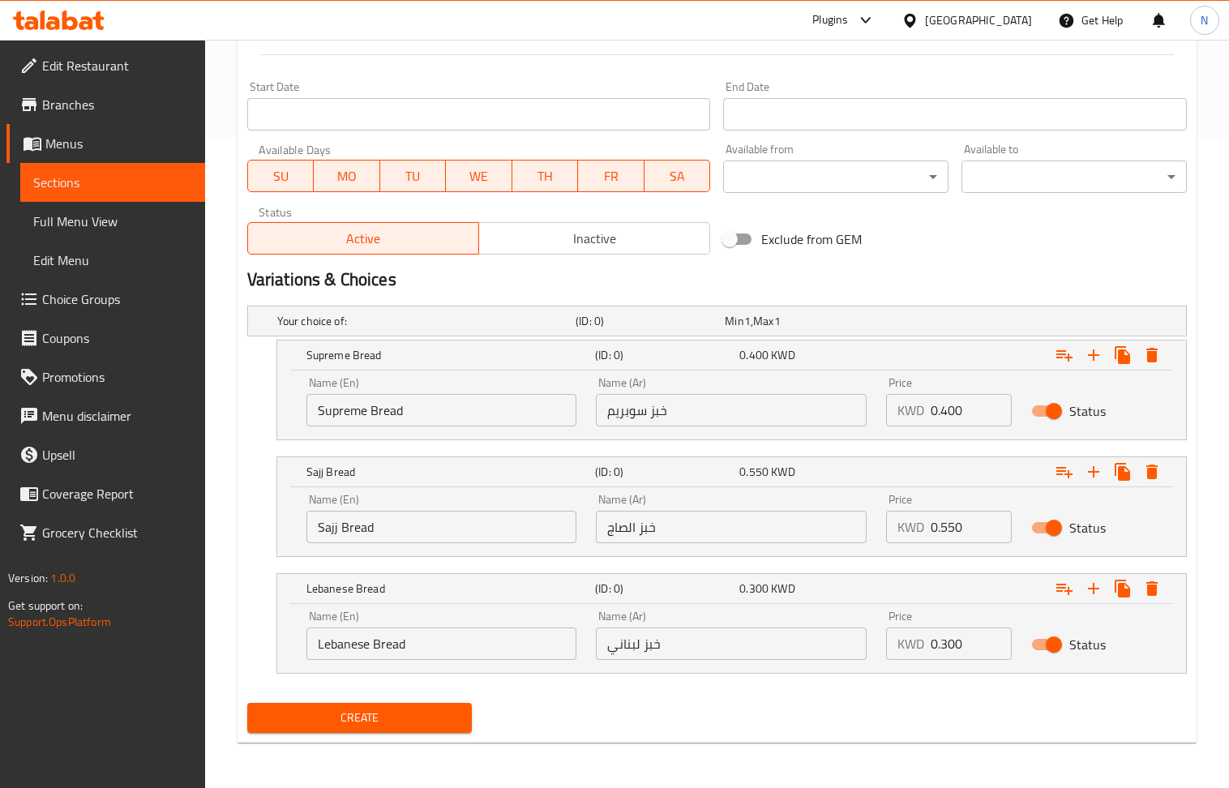
click at [958, 406] on input "0.400" at bounding box center [971, 410] width 81 height 32
click at [967, 643] on input "0.300" at bounding box center [971, 644] width 81 height 32
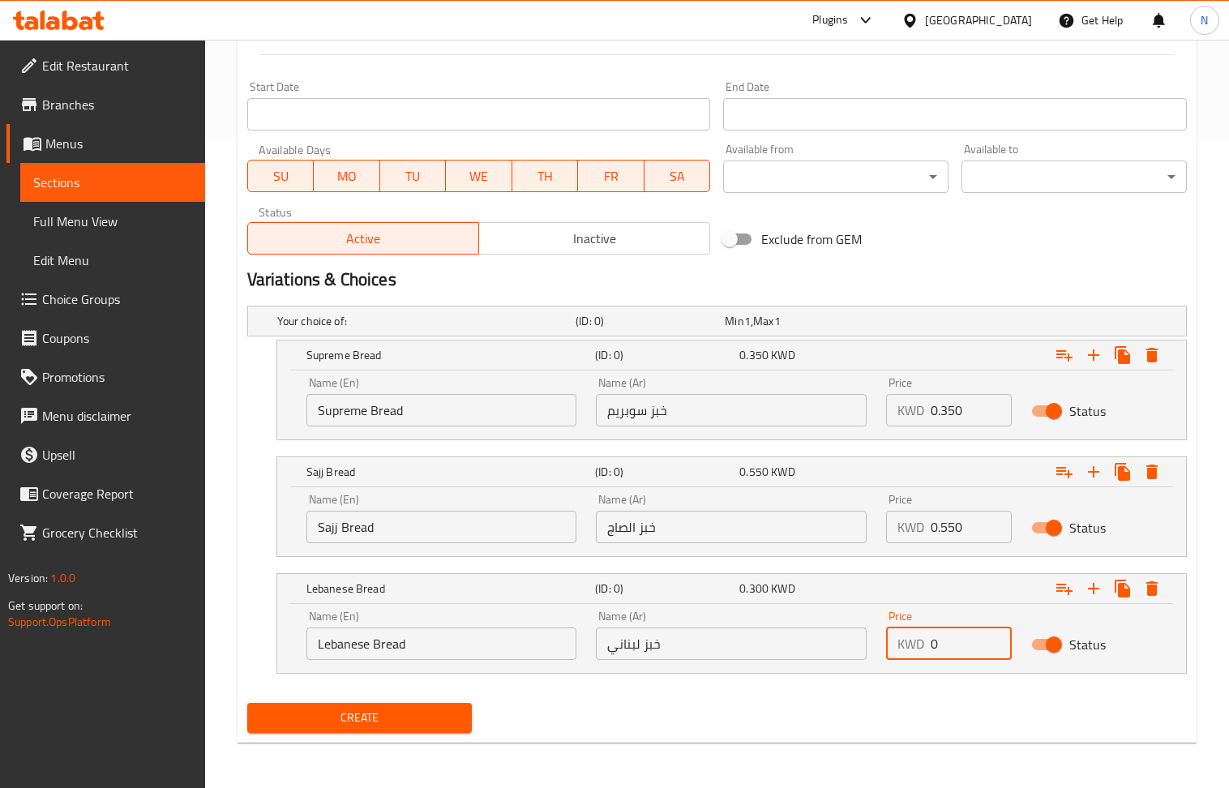
click at [967, 643] on input "0" at bounding box center [971, 644] width 81 height 32
click at [960, 417] on input "0.350" at bounding box center [971, 410] width 81 height 32
click at [965, 517] on input "0.550" at bounding box center [971, 527] width 81 height 32
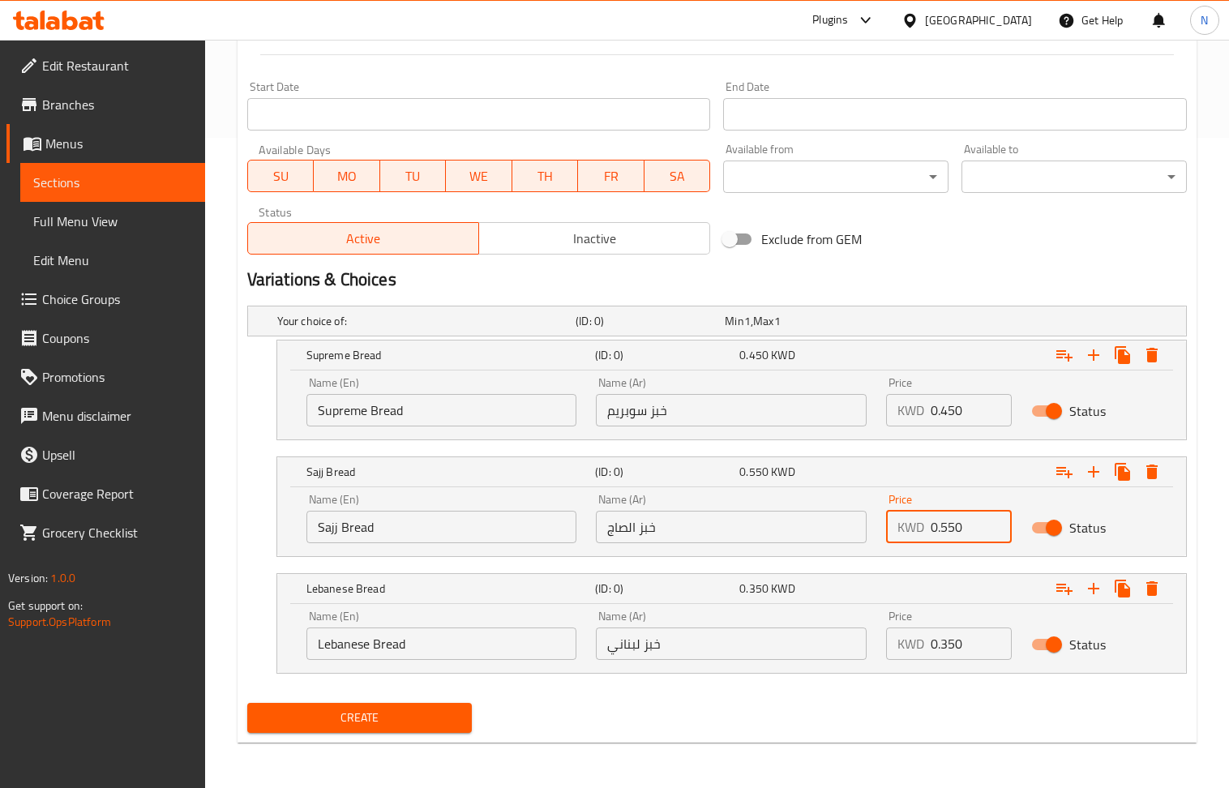
click at [965, 517] on input "0.550" at bounding box center [971, 527] width 81 height 32
click at [416, 705] on button "Create" at bounding box center [359, 718] width 225 height 30
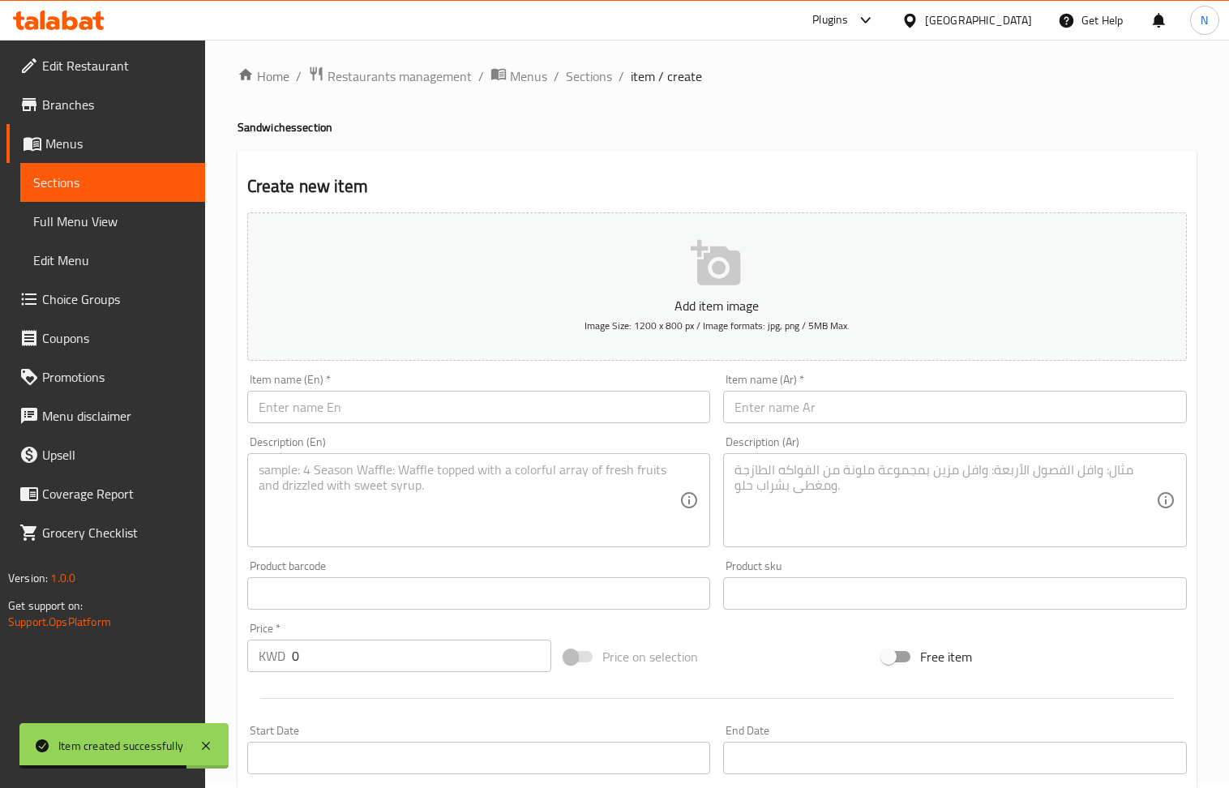
scroll to position [0, 0]
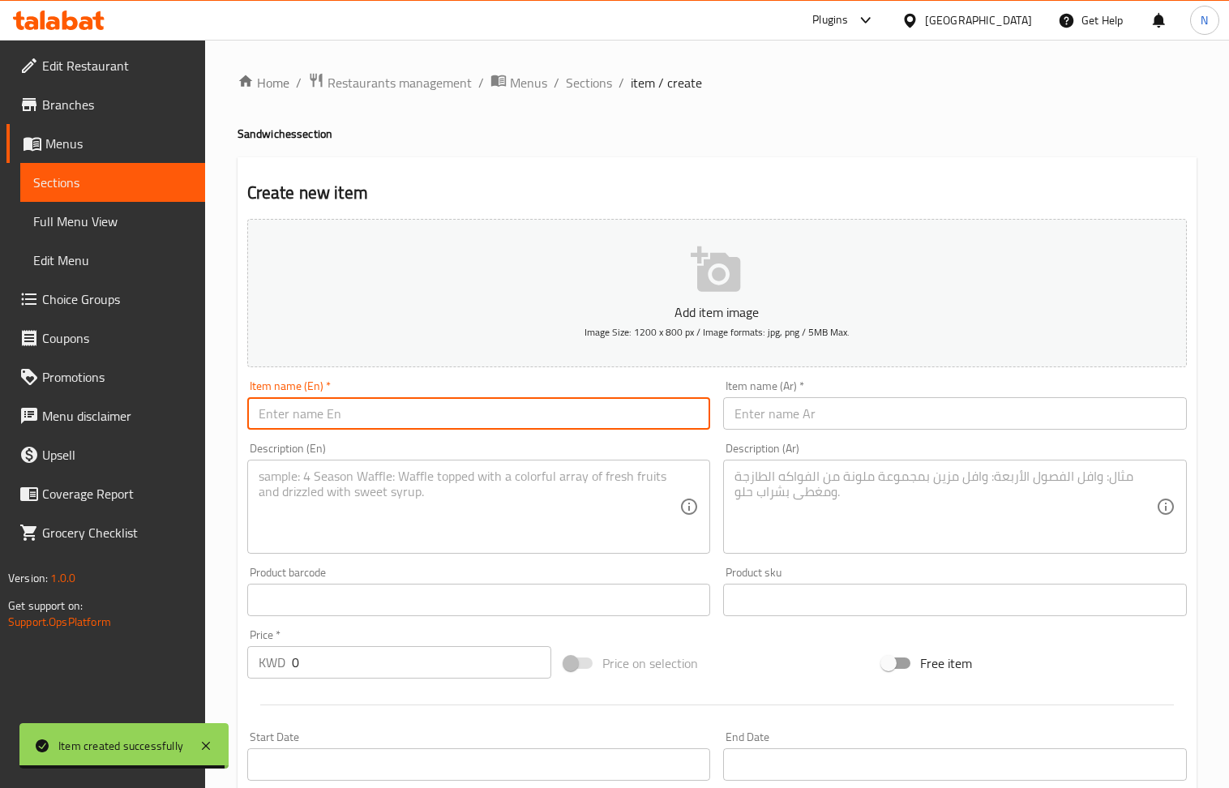
drag, startPoint x: 339, startPoint y: 425, endPoint x: 344, endPoint y: 365, distance: 60.2
click at [339, 425] on input "text" at bounding box center [479, 413] width 464 height 32
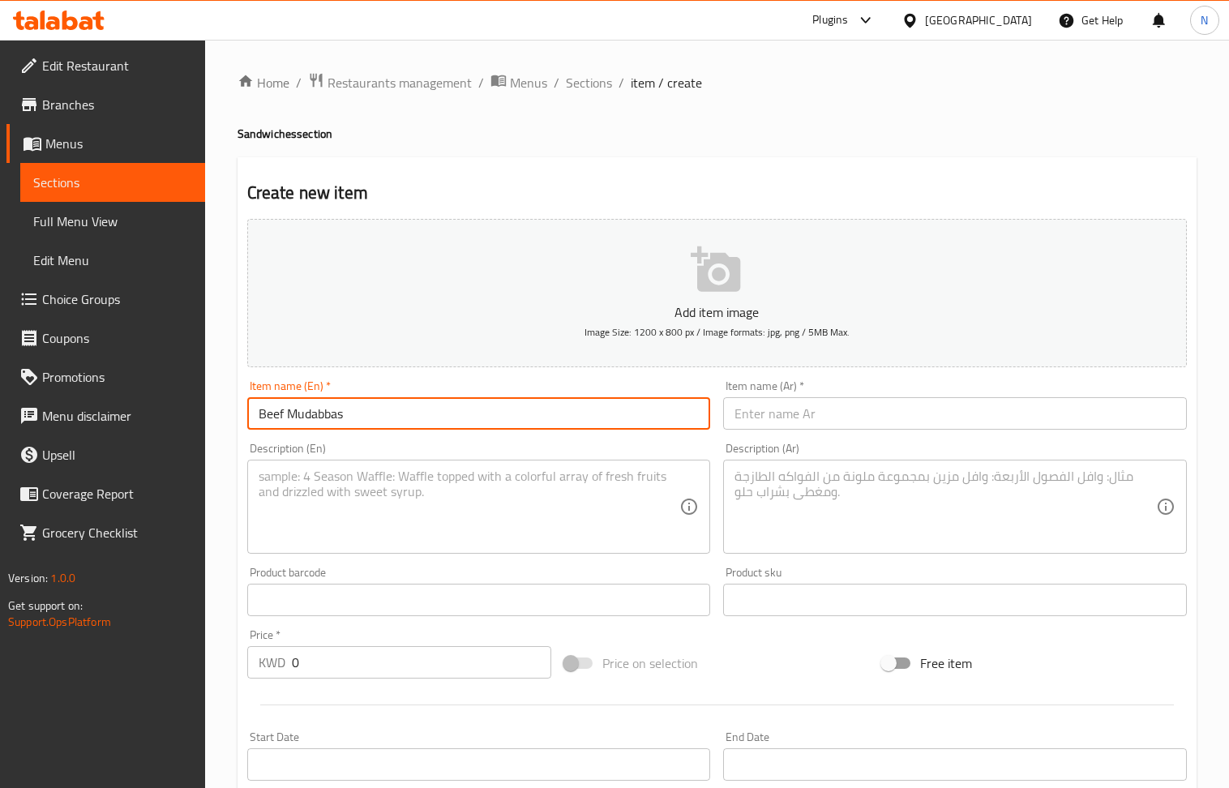
click at [329, 507] on textarea at bounding box center [470, 507] width 422 height 77
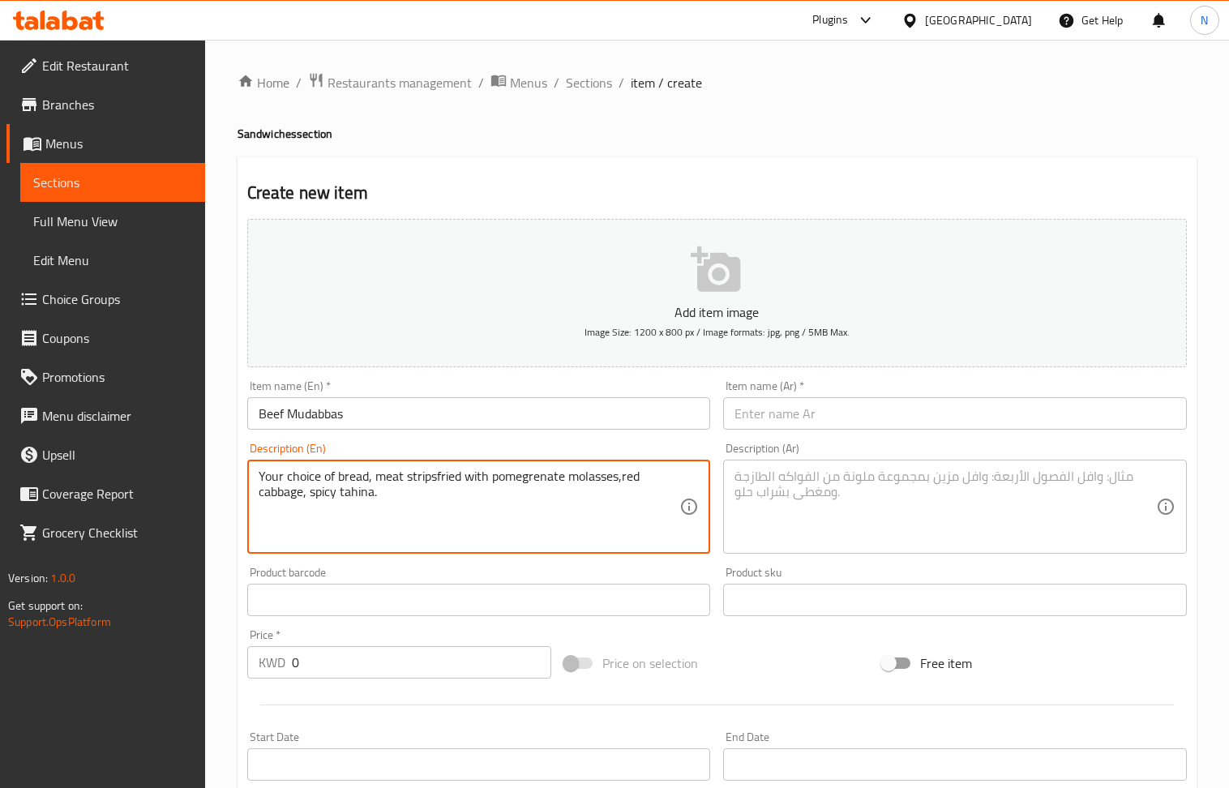
click at [834, 543] on textarea at bounding box center [946, 507] width 422 height 77
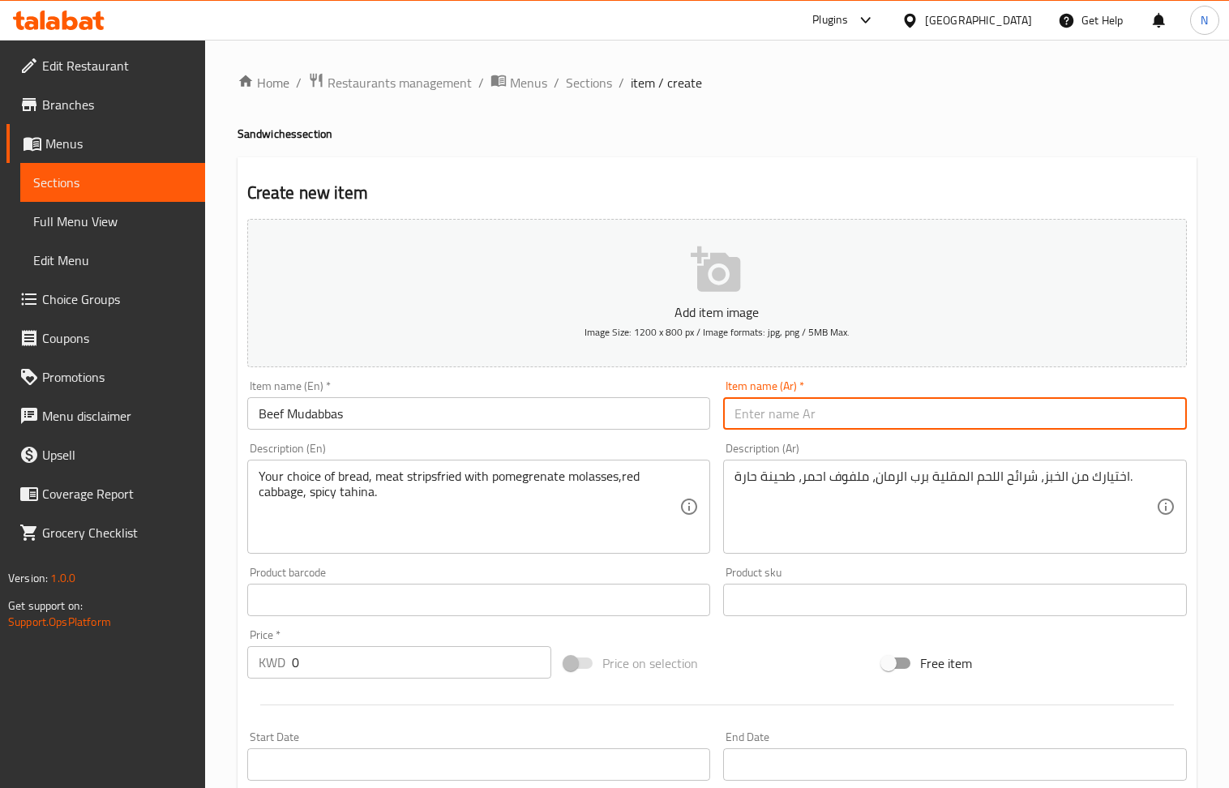
click at [815, 416] on input "text" at bounding box center [955, 413] width 464 height 32
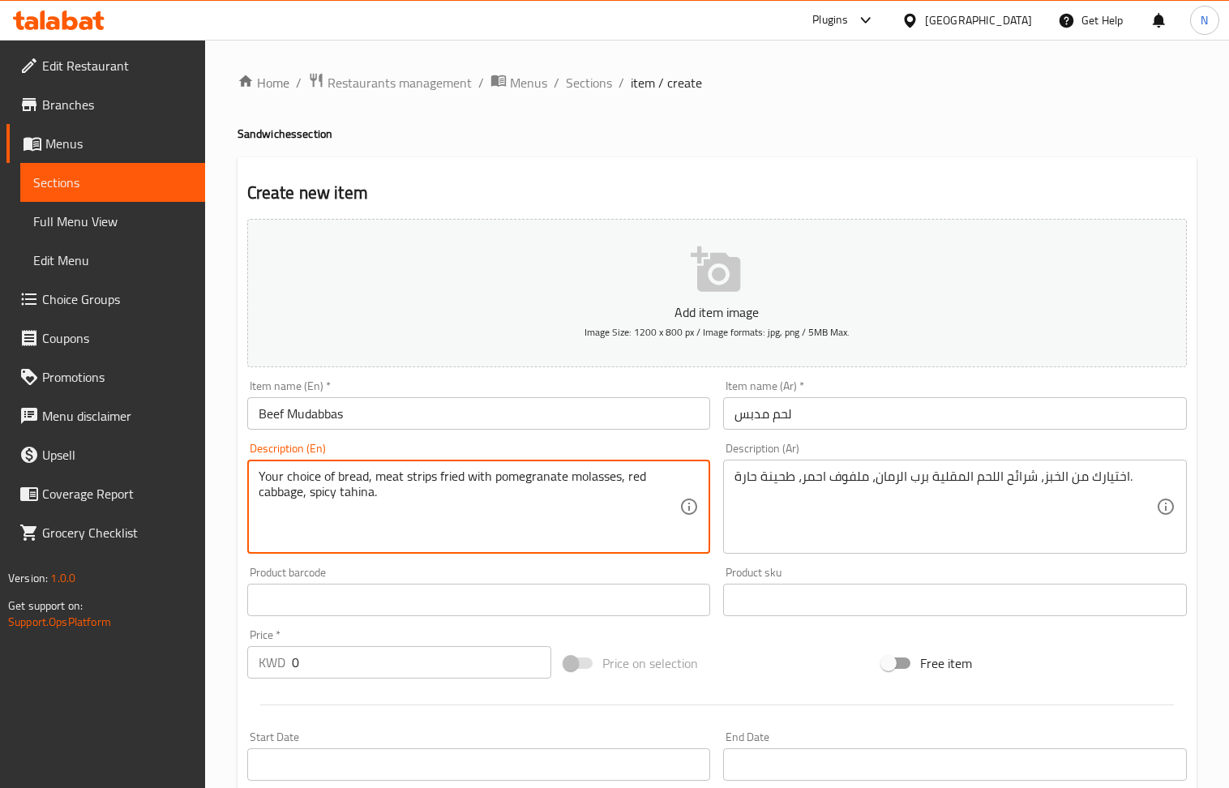
click at [568, 490] on textarea "Your choice of bread, meat strips fried with pomegranate molasses, red cabbage,…" at bounding box center [470, 507] width 422 height 77
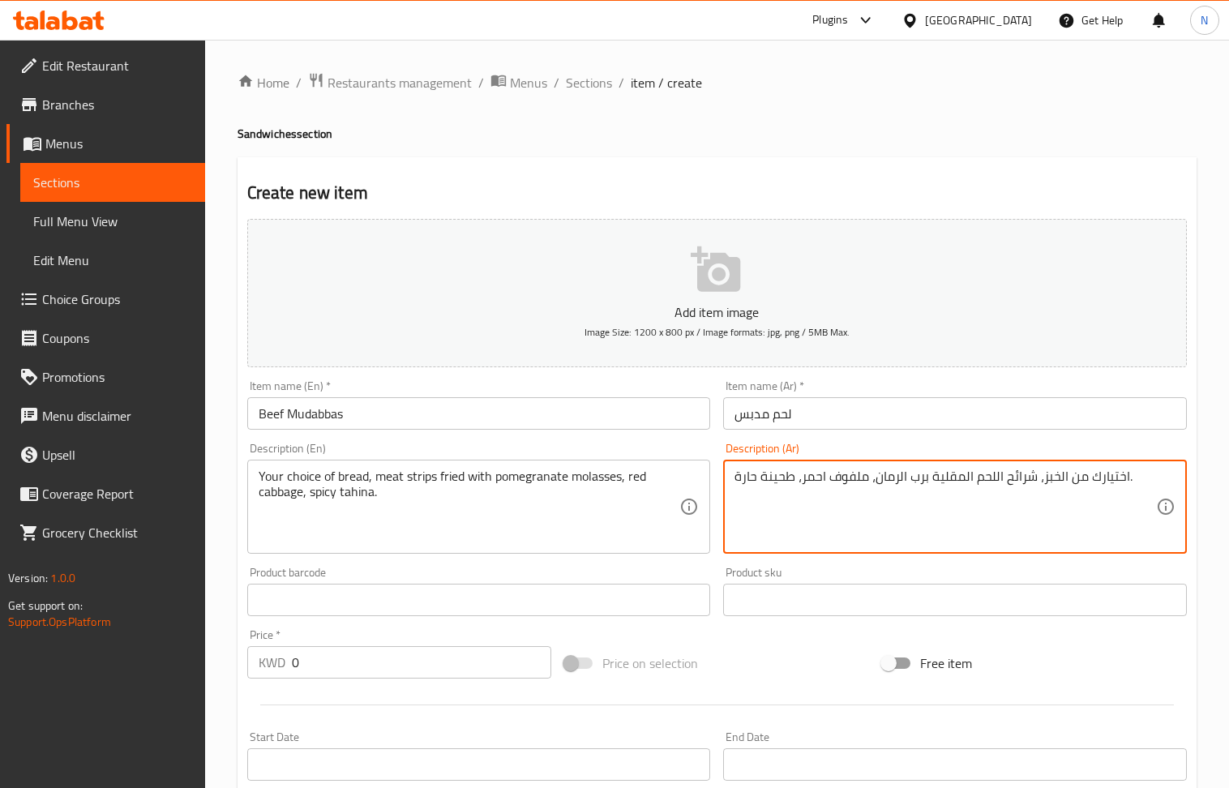
click at [839, 496] on textarea "اختيارك من الخبز، شرائح اللحم المقلية برب الرمان، ملفوف احمر، طحينة حارة." at bounding box center [946, 507] width 422 height 77
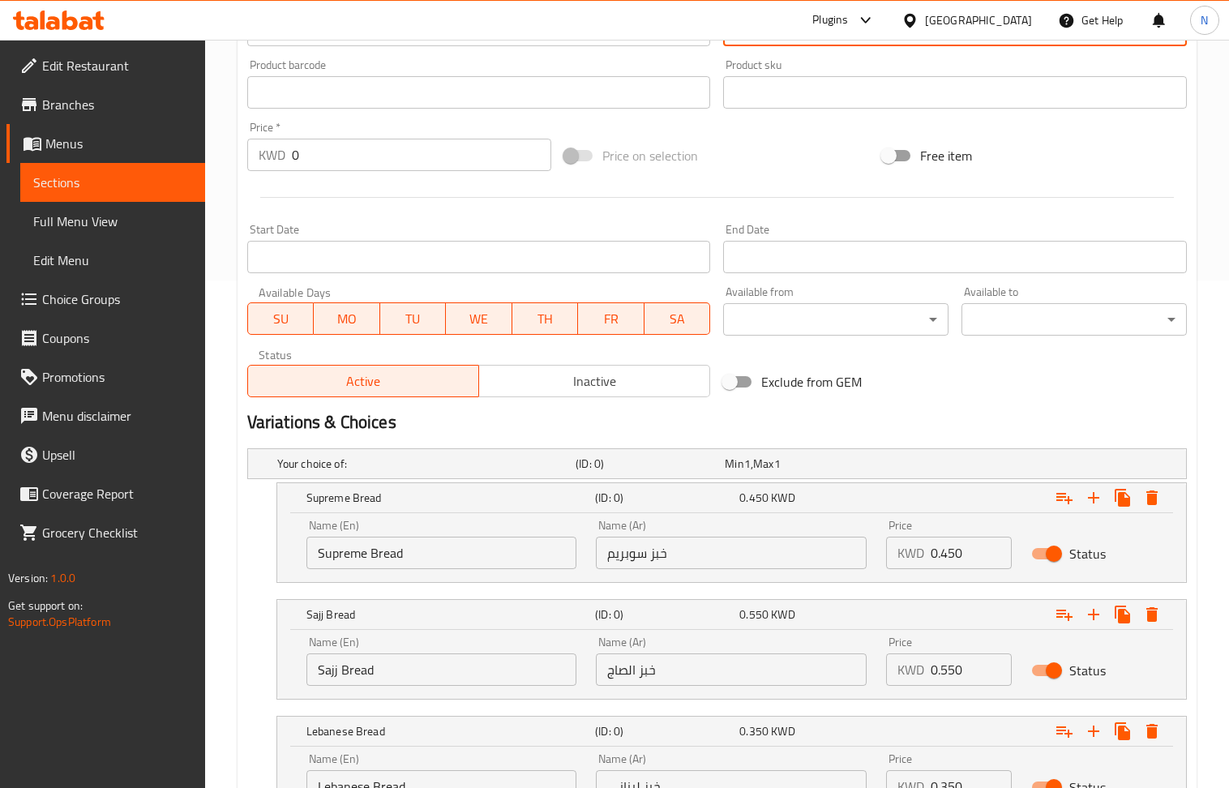
scroll to position [653, 0]
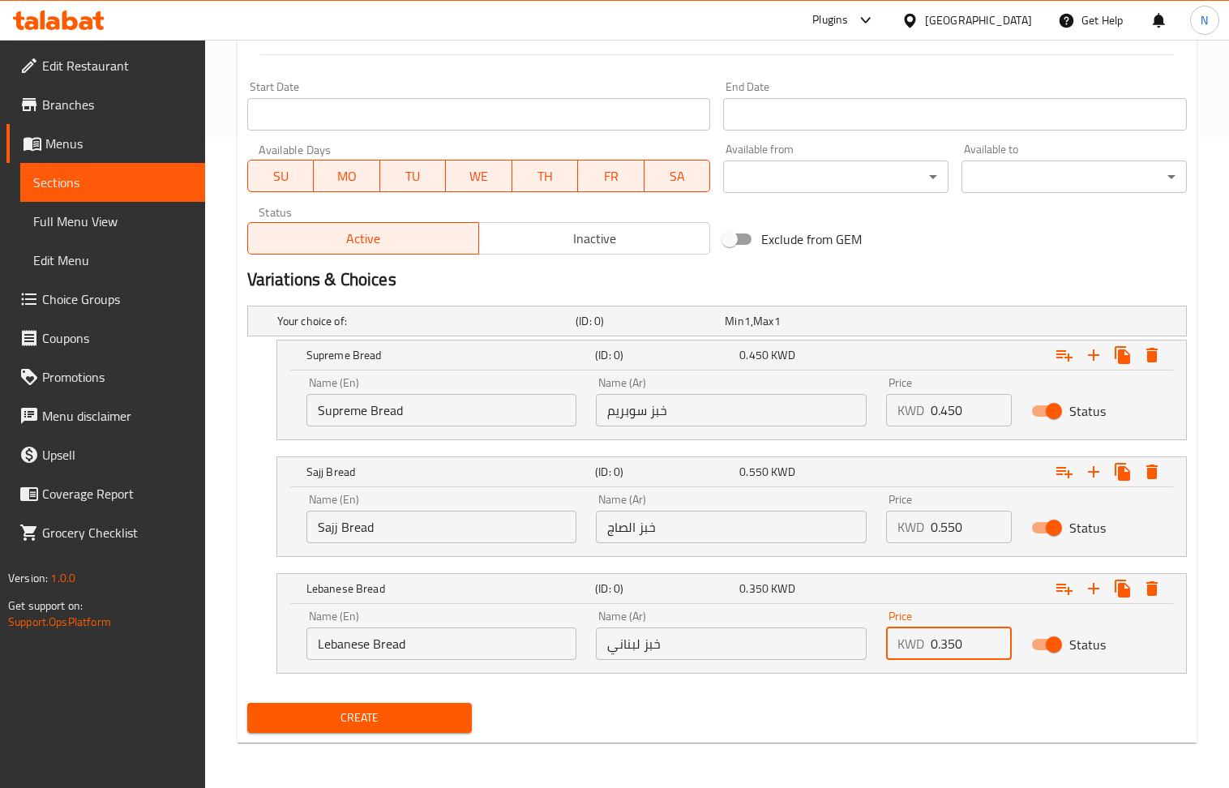
click at [971, 647] on input "0.350" at bounding box center [971, 644] width 81 height 32
click at [971, 647] on input "0" at bounding box center [971, 644] width 81 height 32
click at [963, 406] on input "0.450" at bounding box center [971, 410] width 81 height 32
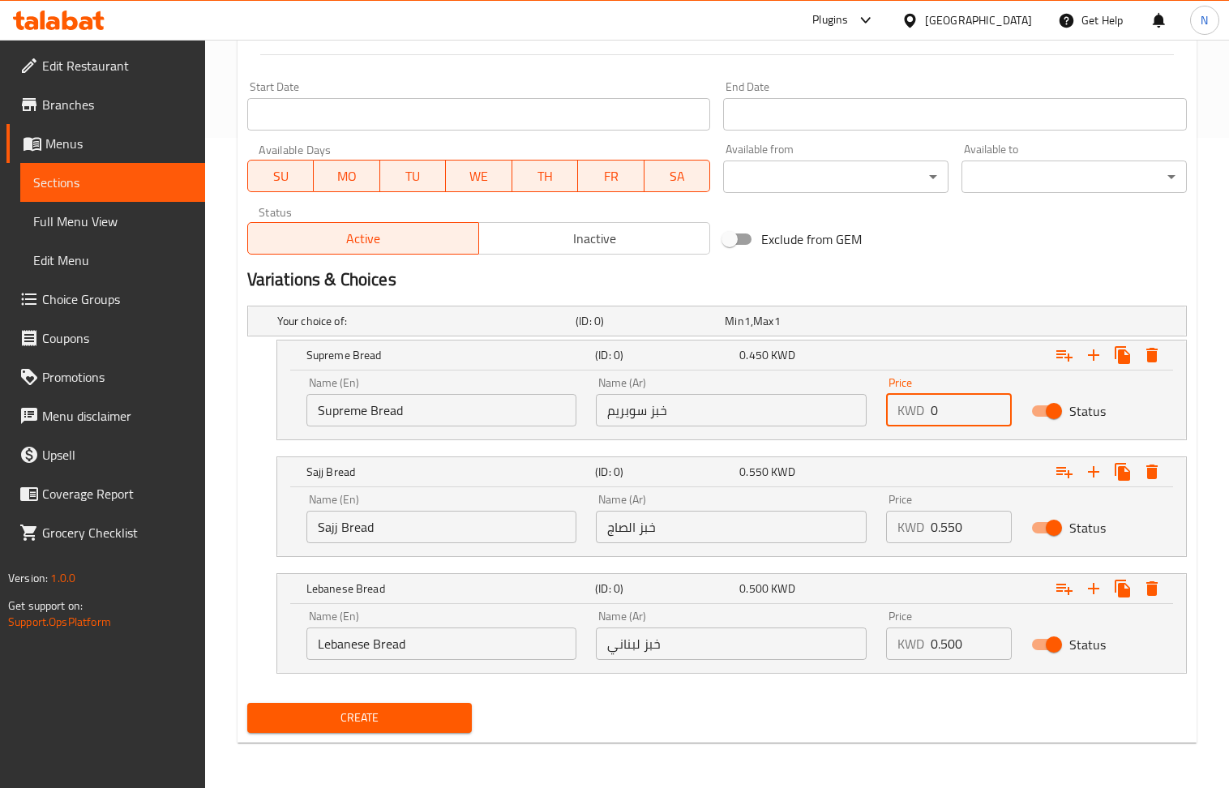
click at [963, 406] on input "0" at bounding box center [971, 410] width 81 height 32
click at [973, 542] on input "0.550" at bounding box center [971, 527] width 81 height 32
click at [973, 542] on input "0" at bounding box center [971, 527] width 81 height 32
click at [419, 701] on div "Create" at bounding box center [360, 718] width 238 height 43
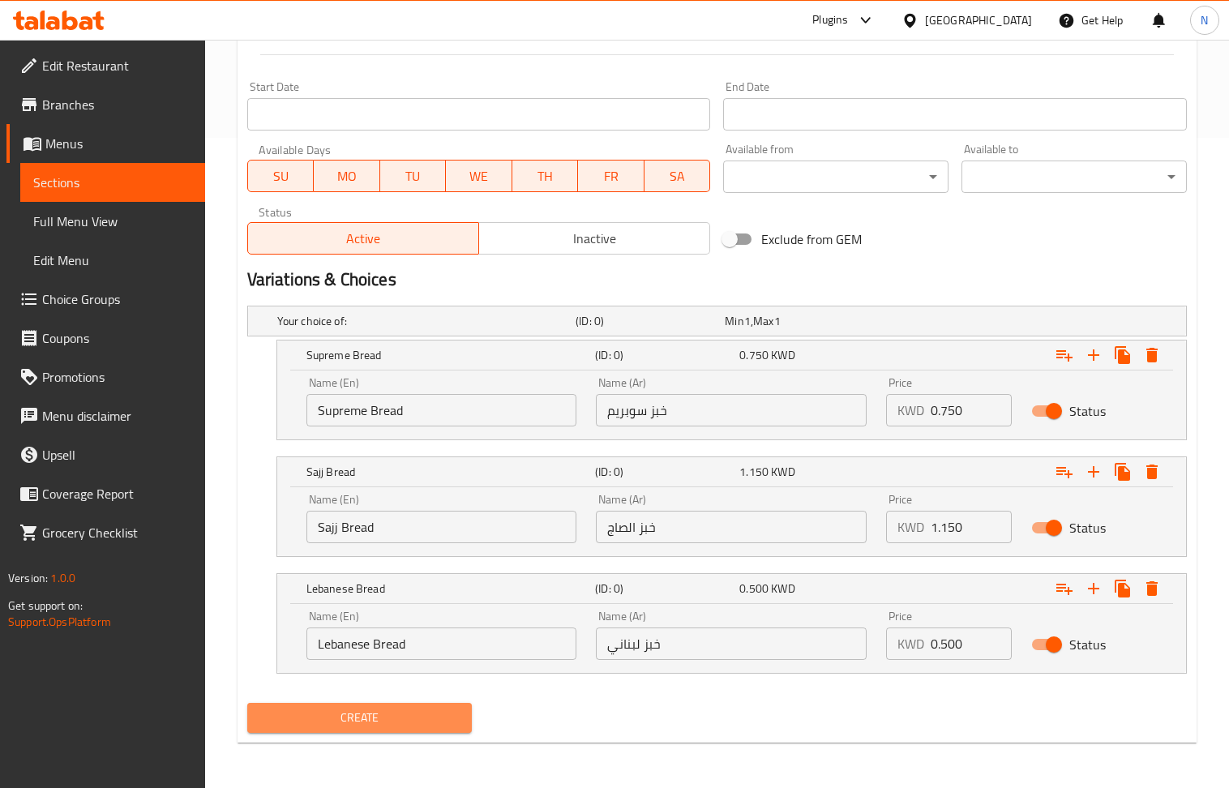
click at [423, 717] on span "Create" at bounding box center [359, 718] width 199 height 20
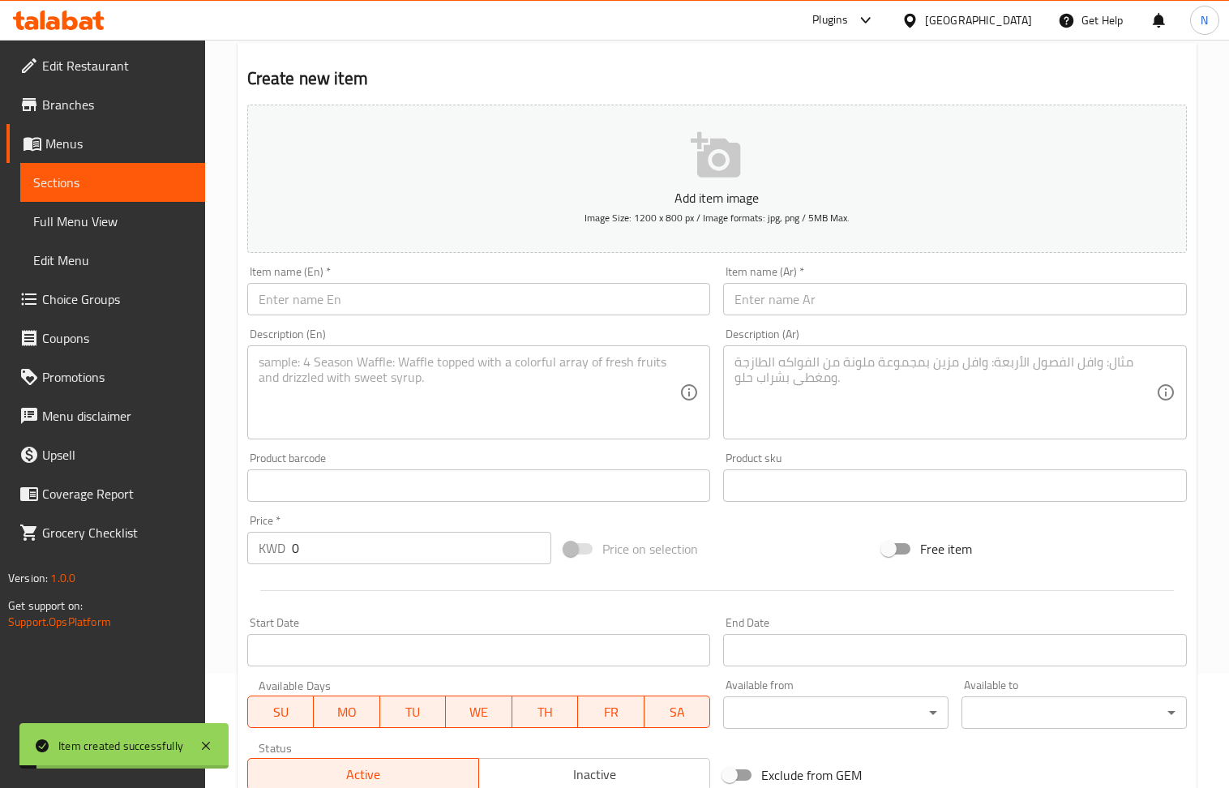
scroll to position [112, 0]
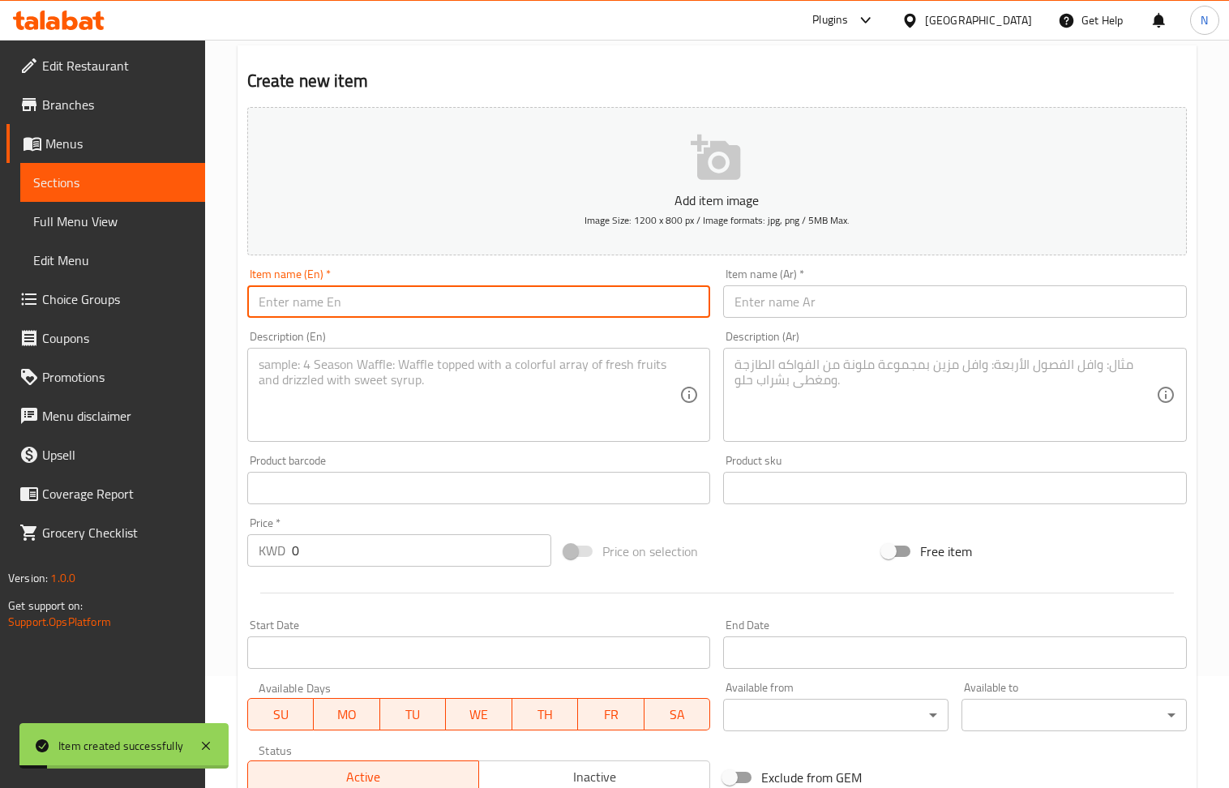
drag, startPoint x: 368, startPoint y: 309, endPoint x: 228, endPoint y: 115, distance: 239.3
click at [368, 309] on input "text" at bounding box center [479, 301] width 464 height 32
click at [347, 384] on textarea at bounding box center [470, 395] width 422 height 77
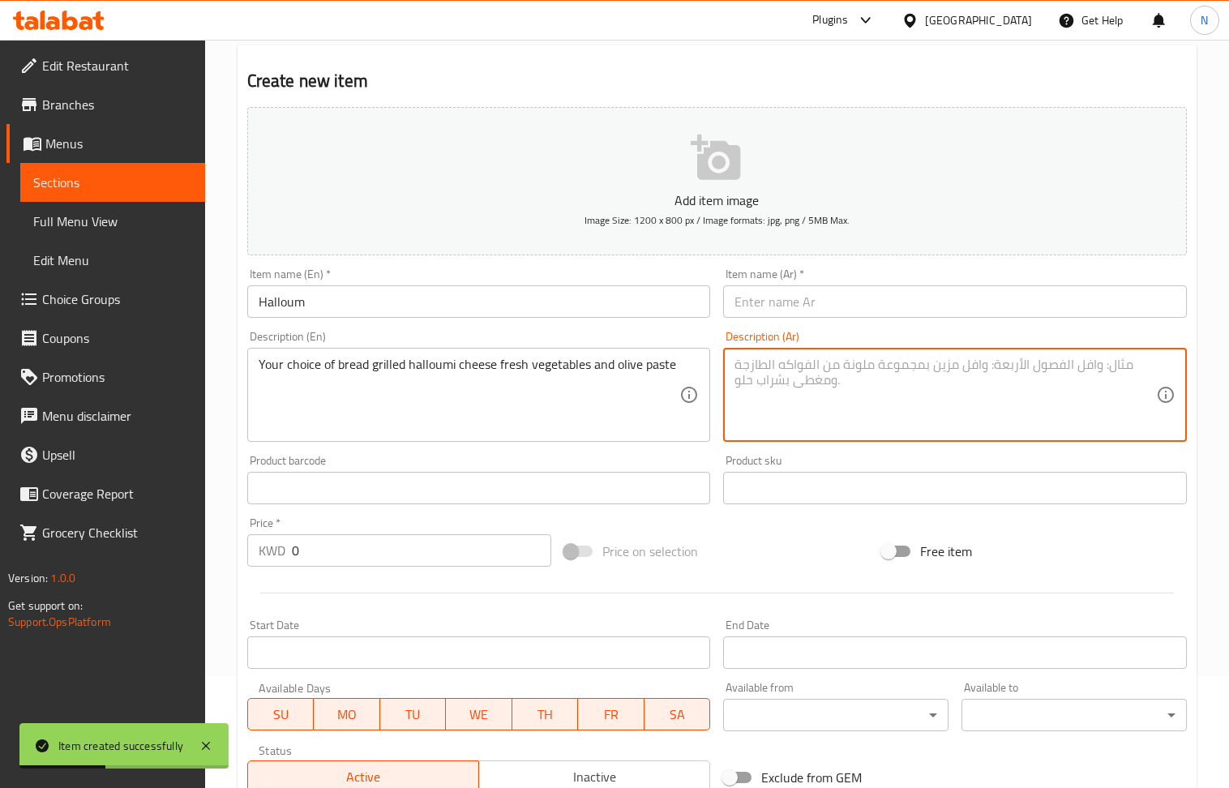
drag, startPoint x: 871, startPoint y: 384, endPoint x: 397, endPoint y: 163, distance: 523.2
click at [871, 384] on textarea at bounding box center [946, 395] width 422 height 77
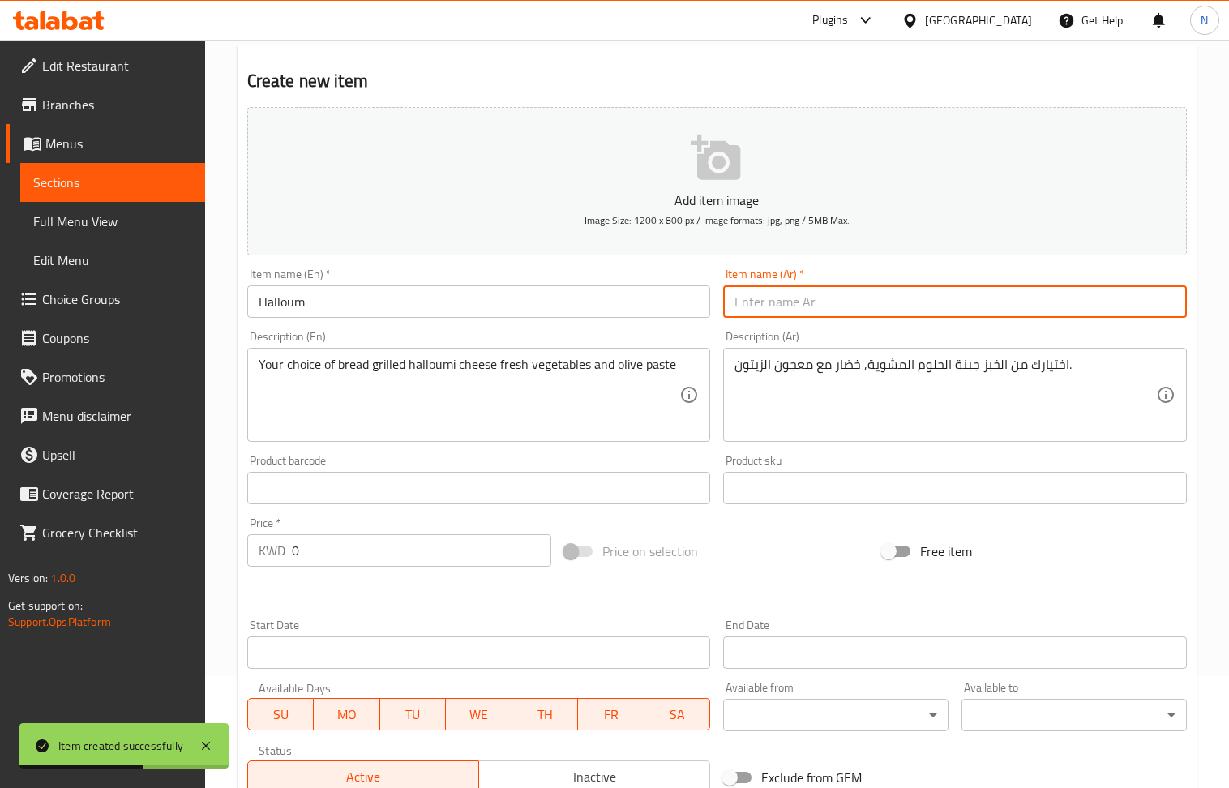
click at [877, 306] on input "text" at bounding box center [955, 301] width 464 height 32
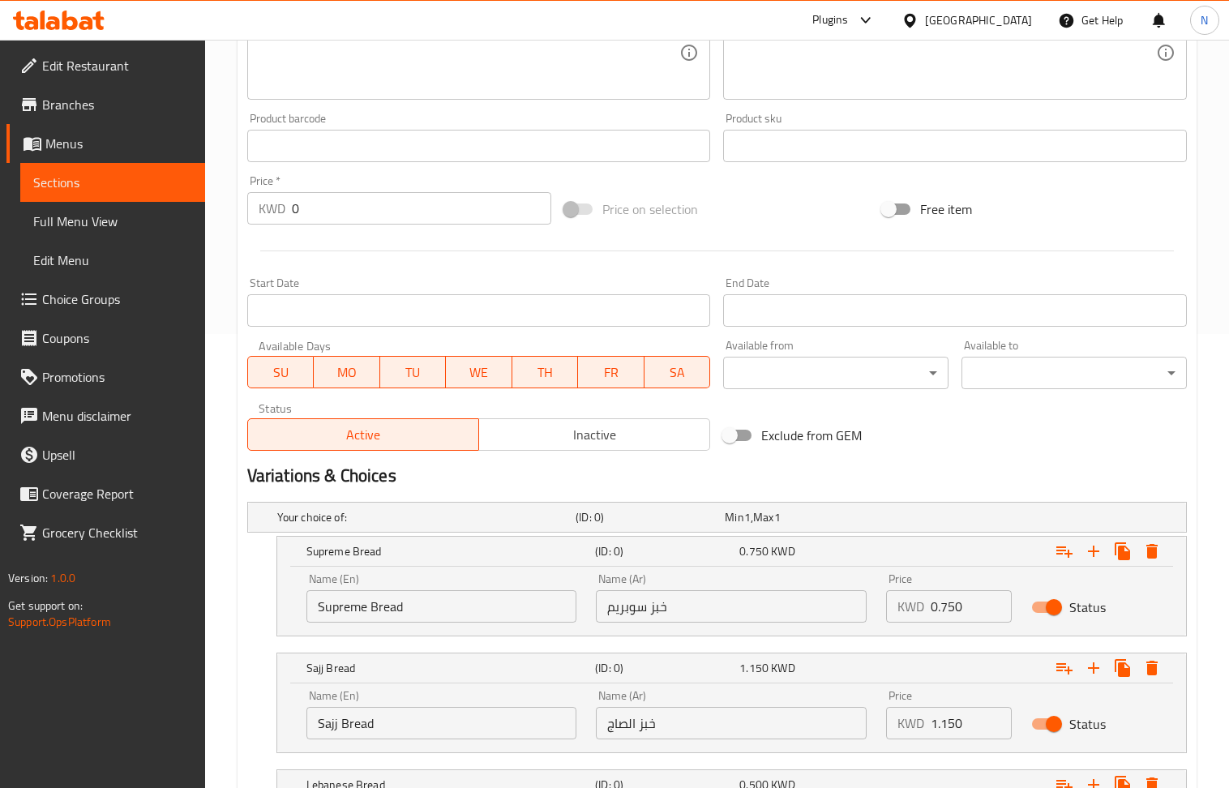
scroll to position [653, 0]
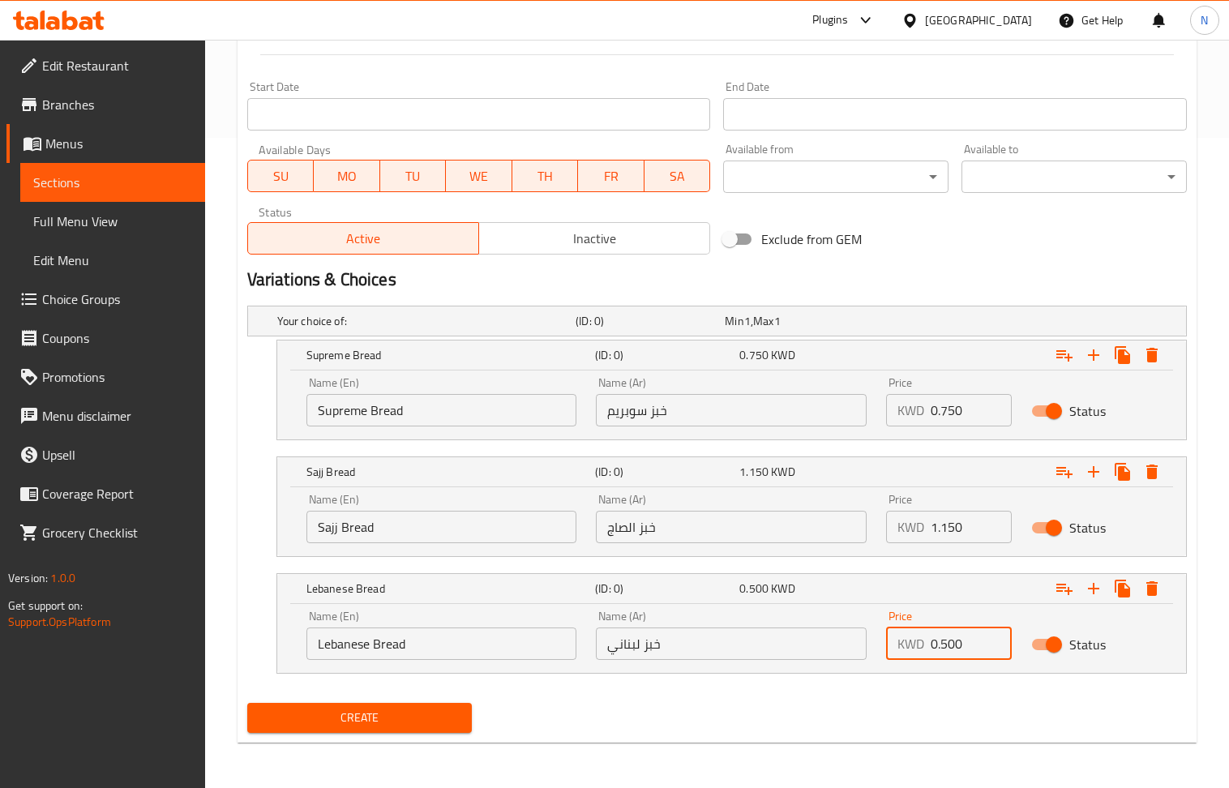
click at [938, 642] on input "0.500" at bounding box center [971, 644] width 81 height 32
click at [938, 642] on input "0" at bounding box center [971, 644] width 81 height 32
click at [958, 523] on input "1.150" at bounding box center [971, 527] width 81 height 32
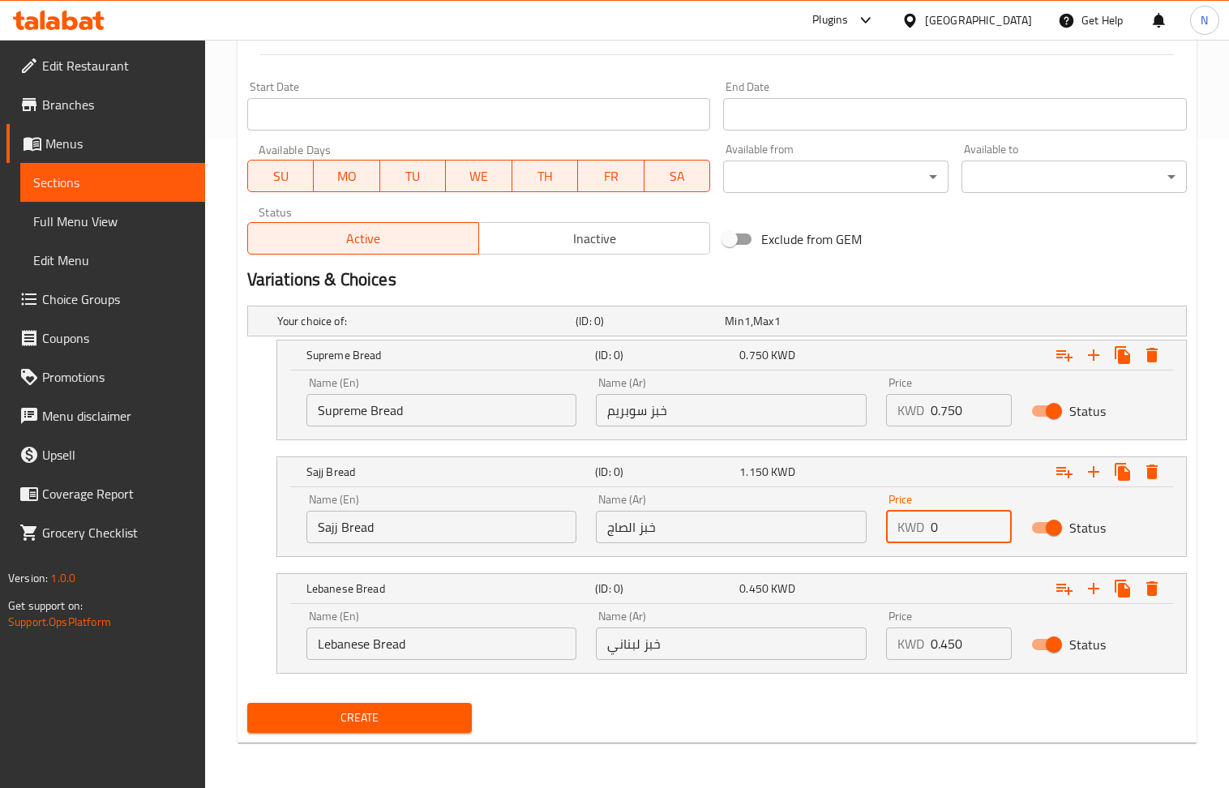
click at [958, 523] on input "0" at bounding box center [971, 527] width 81 height 32
click at [961, 415] on input "0.750" at bounding box center [971, 410] width 81 height 32
click at [961, 415] on input "0" at bounding box center [971, 410] width 81 height 32
click at [977, 520] on input "0.650" at bounding box center [971, 527] width 81 height 32
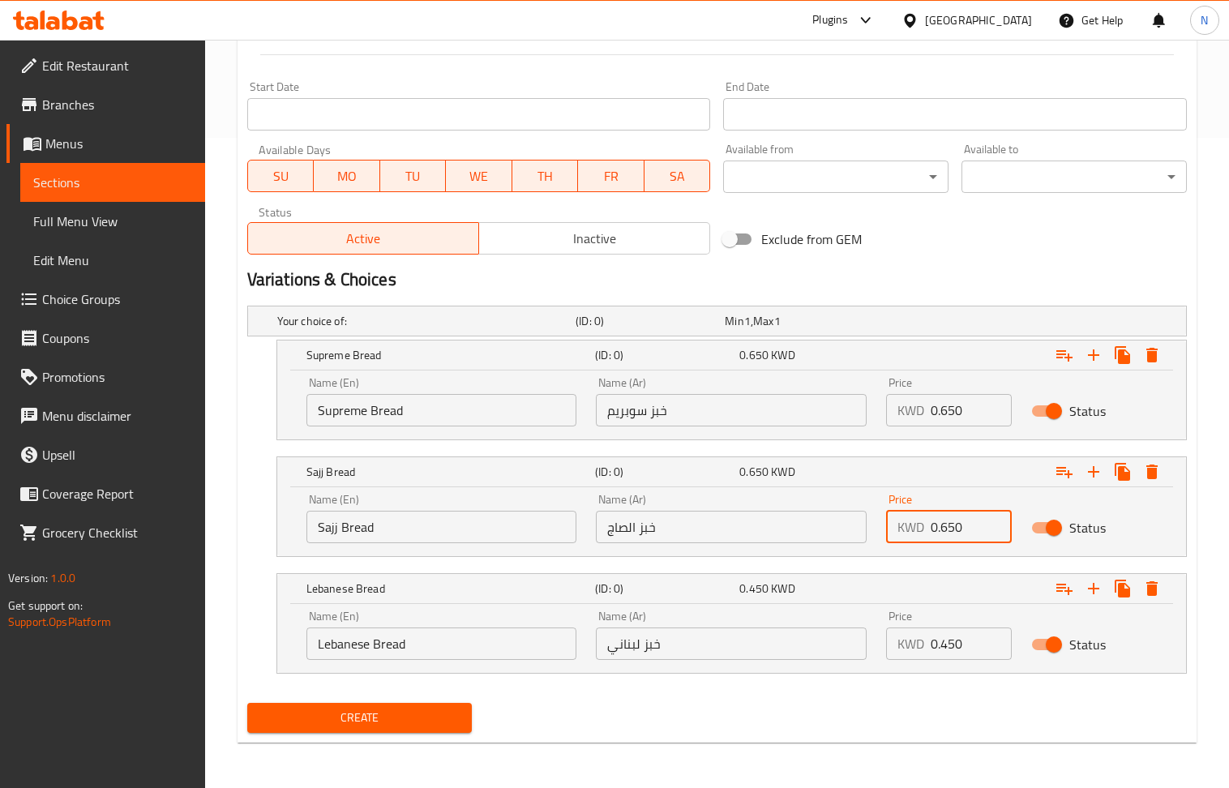
click at [977, 520] on input "0.650" at bounding box center [971, 527] width 81 height 32
click at [1107, 587] on button "Expand" at bounding box center [1093, 588] width 29 height 29
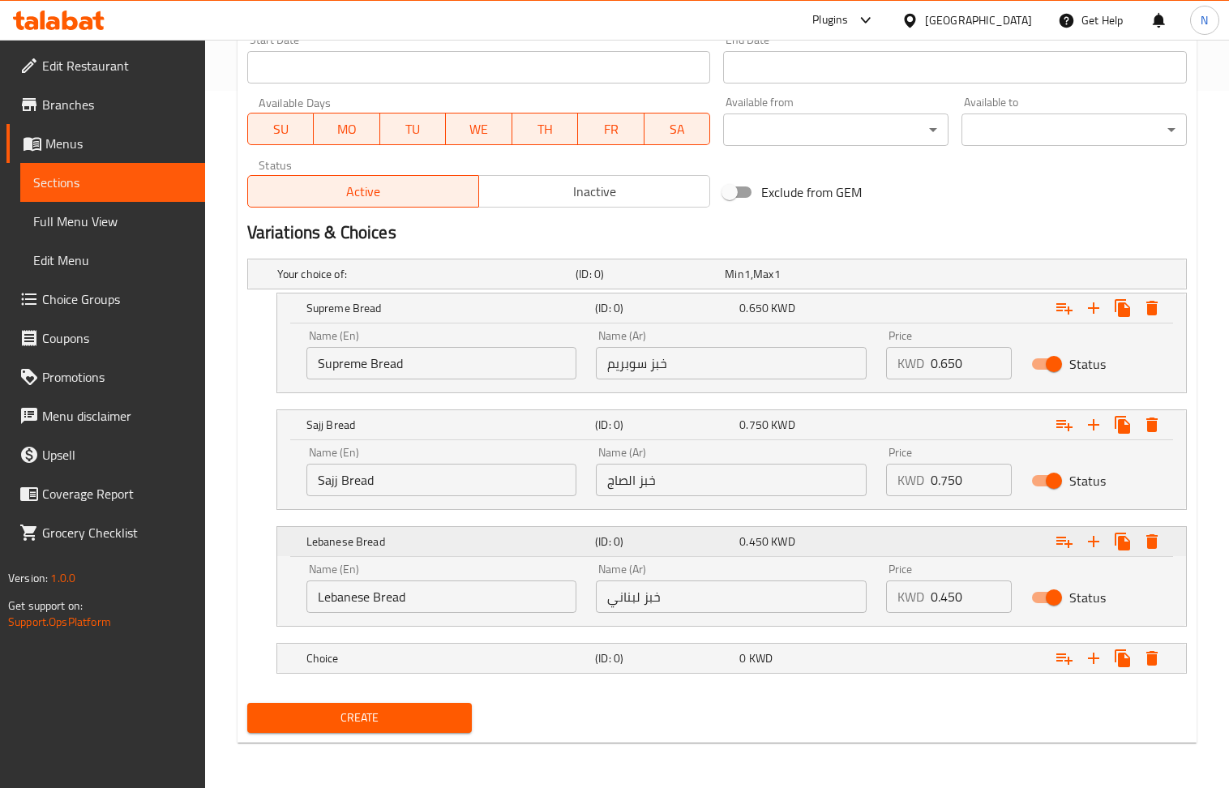
scroll to position [701, 0]
click at [595, 652] on h5 "(ID: 0)" at bounding box center [664, 658] width 138 height 16
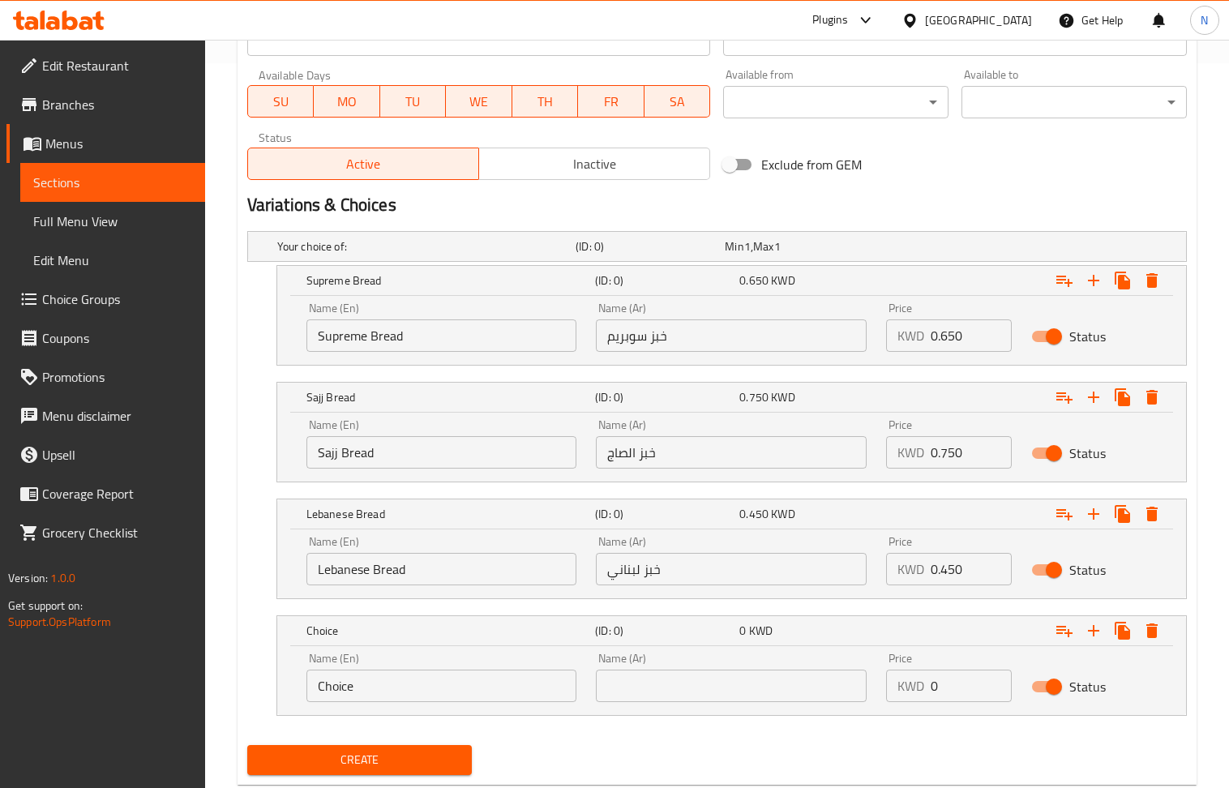
scroll to position [770, 0]
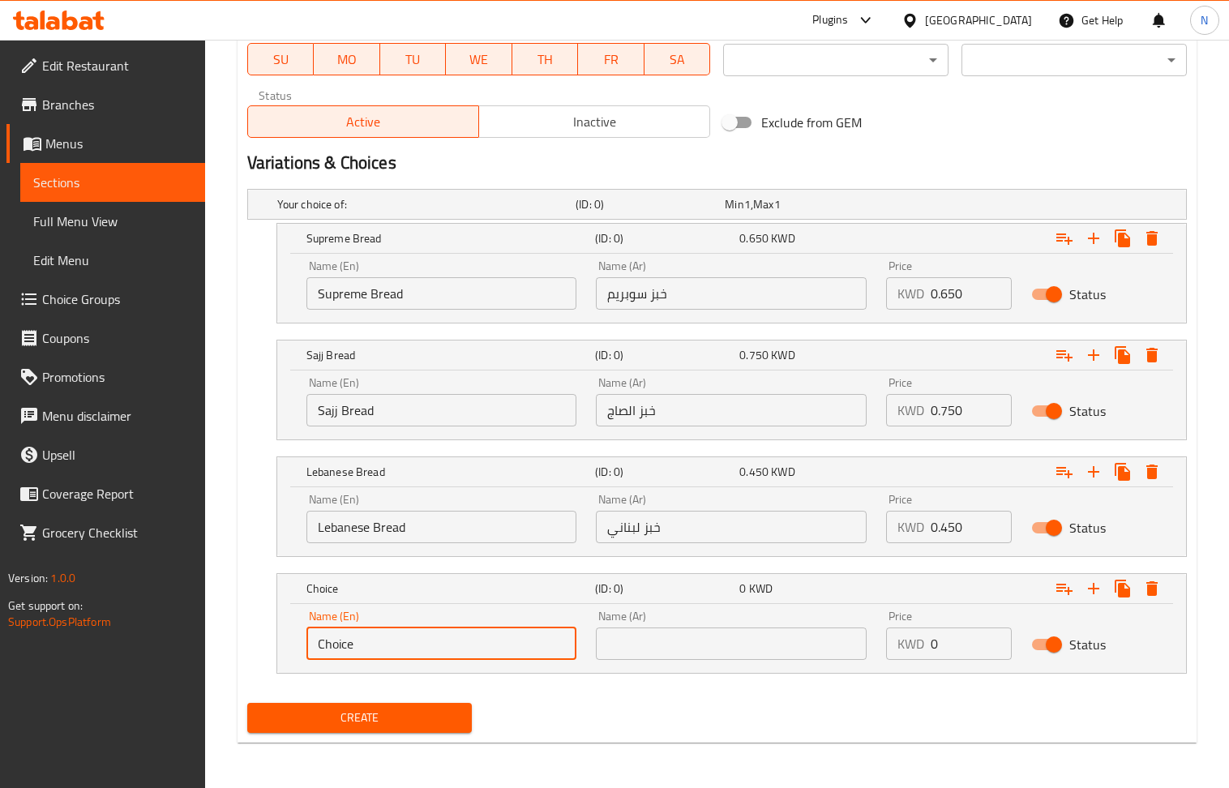
click at [429, 636] on input "Choice" at bounding box center [442, 644] width 271 height 32
drag, startPoint x: 451, startPoint y: 640, endPoint x: 406, endPoint y: 647, distance: 45.2
click at [406, 647] on input "Samoun Bread: 0.650" at bounding box center [442, 644] width 271 height 32
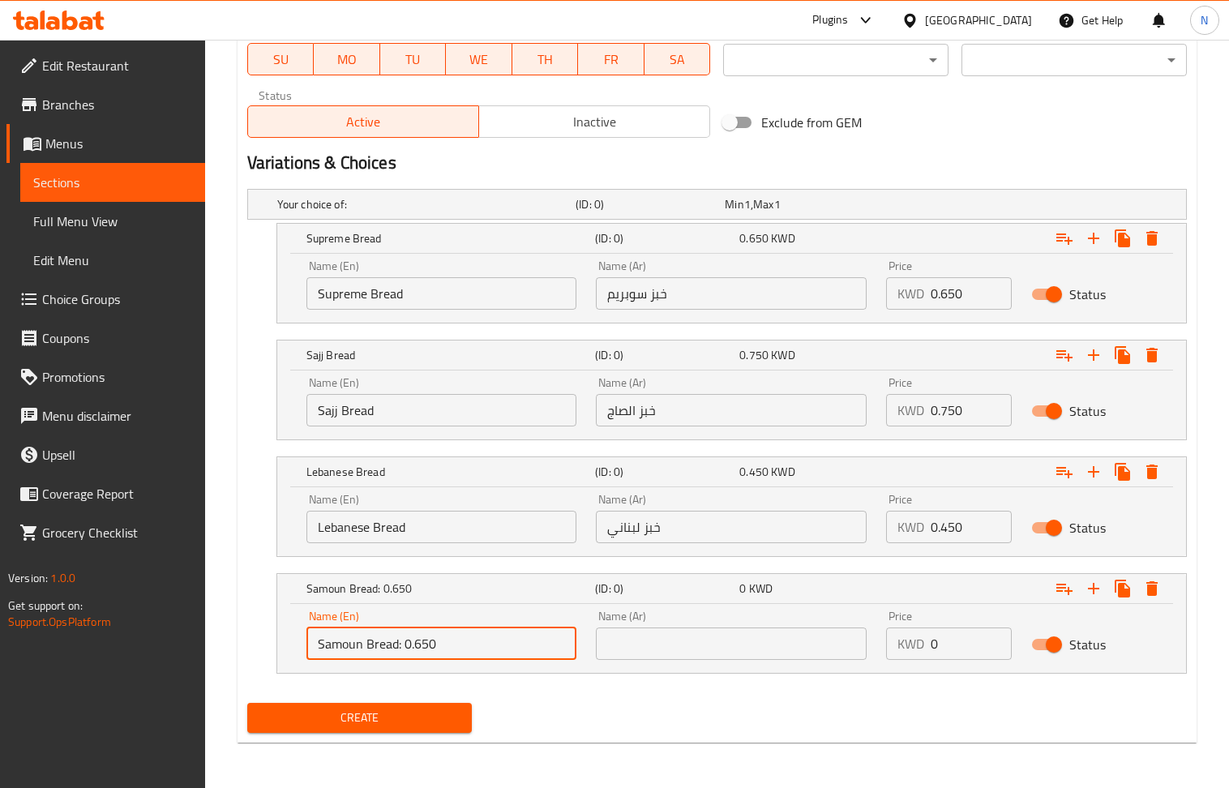
click at [948, 643] on input "0" at bounding box center [971, 644] width 81 height 32
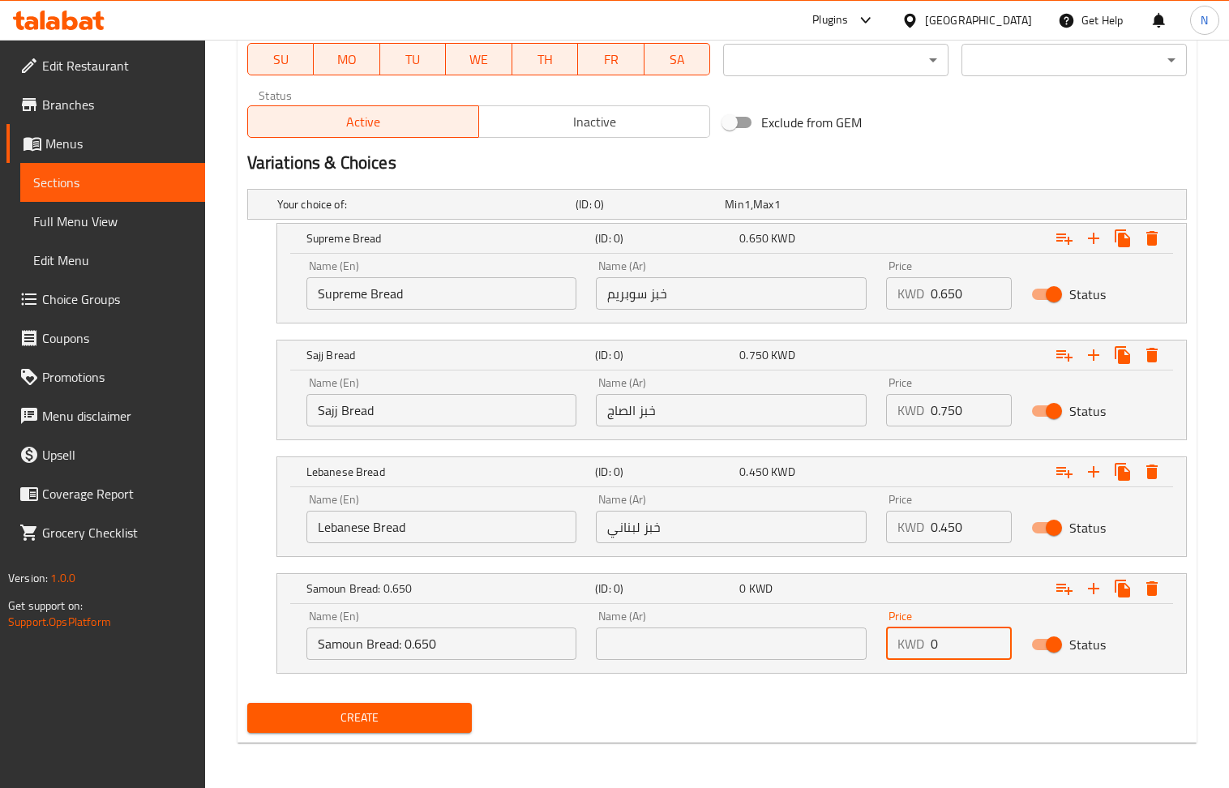
click at [948, 643] on input "0" at bounding box center [971, 644] width 81 height 32
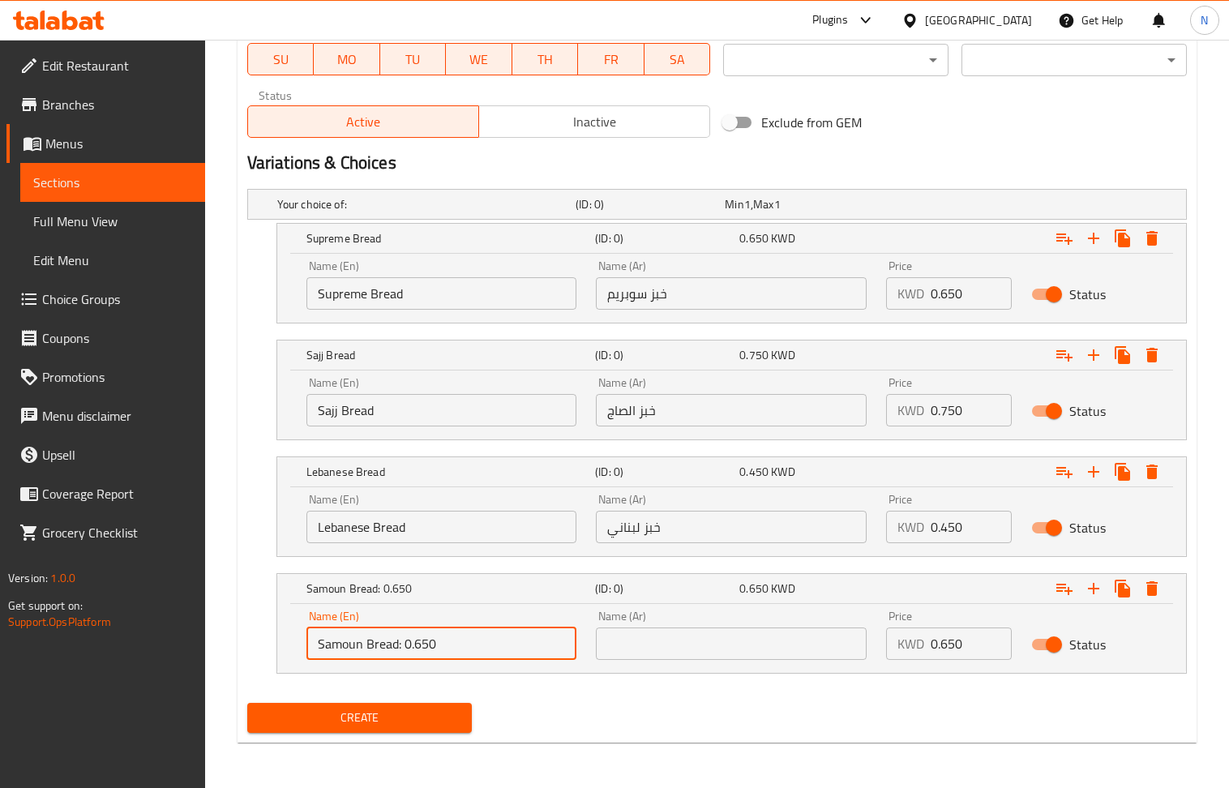
drag, startPoint x: 469, startPoint y: 643, endPoint x: 399, endPoint y: 646, distance: 69.8
click at [399, 646] on input "Samoun Bread: 0.650" at bounding box center [442, 644] width 271 height 32
click at [419, 639] on input "Samoun Bread" at bounding box center [442, 644] width 271 height 32
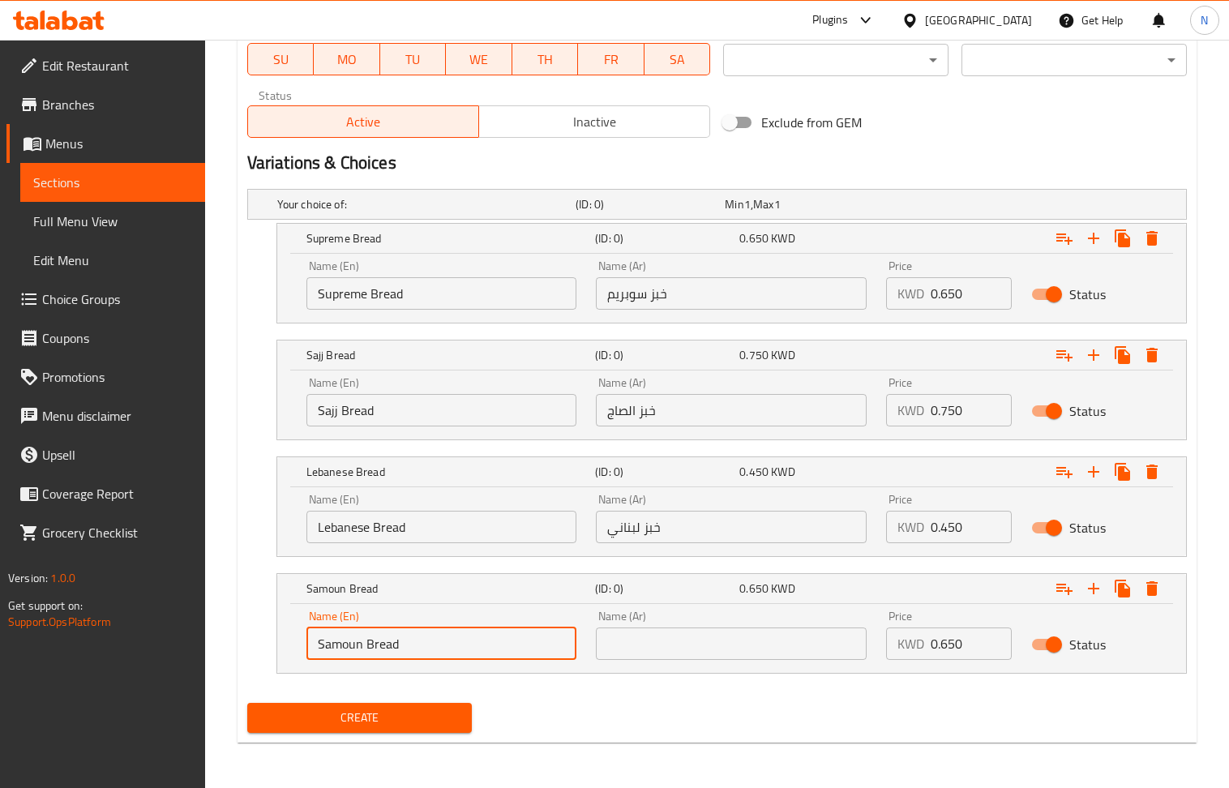
click at [749, 643] on input "text" at bounding box center [731, 644] width 271 height 32
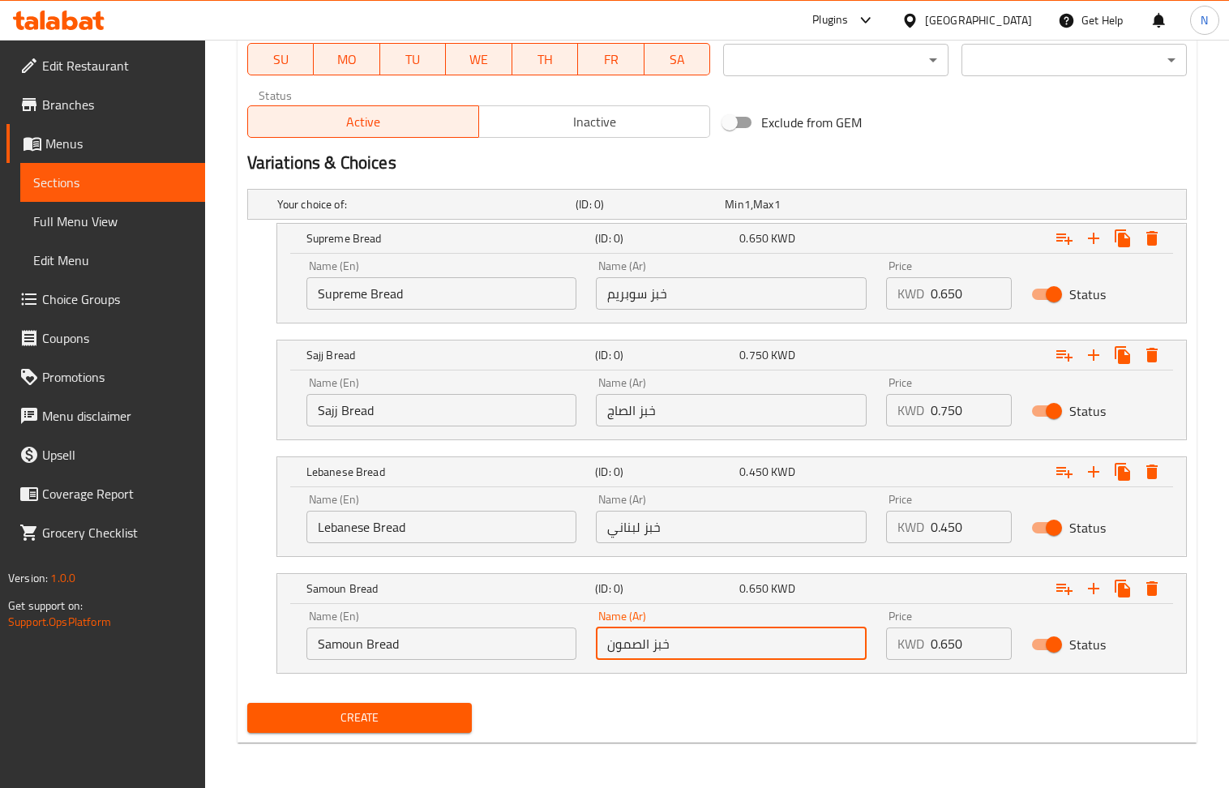
click at [386, 722] on span "Create" at bounding box center [359, 718] width 199 height 20
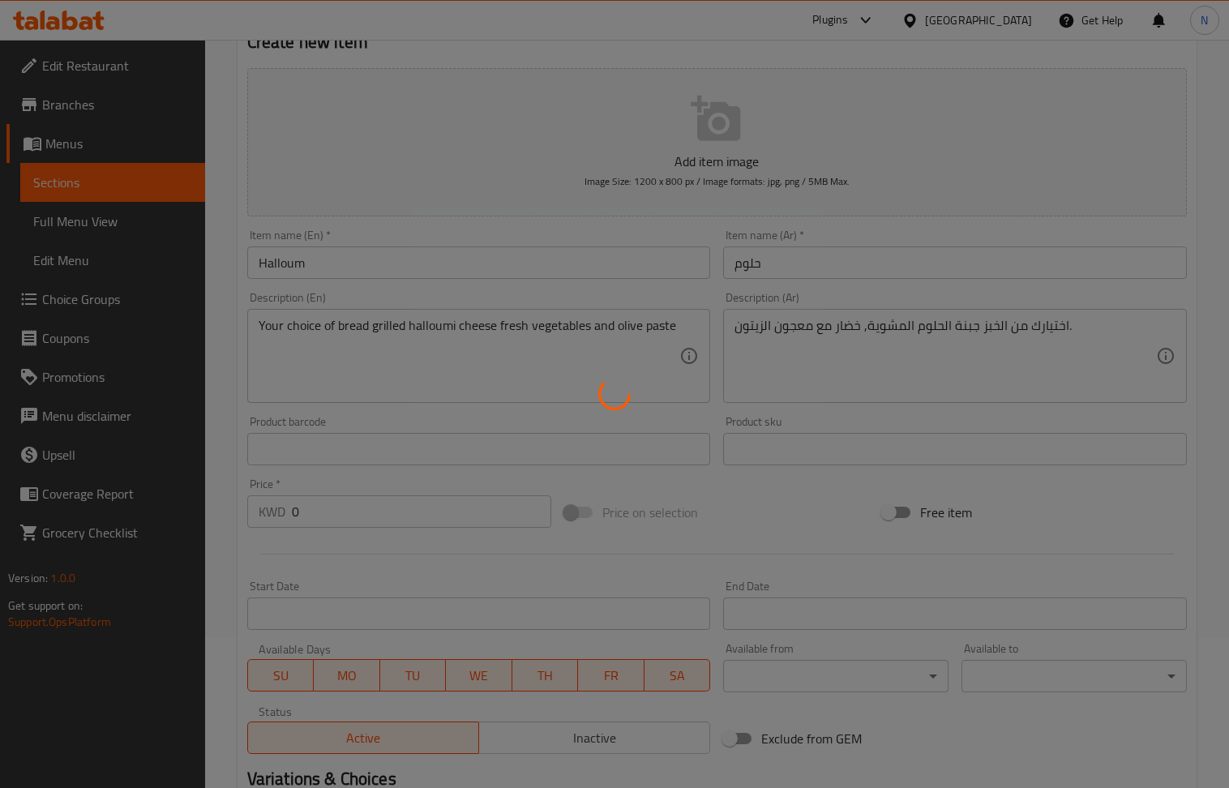
scroll to position [0, 0]
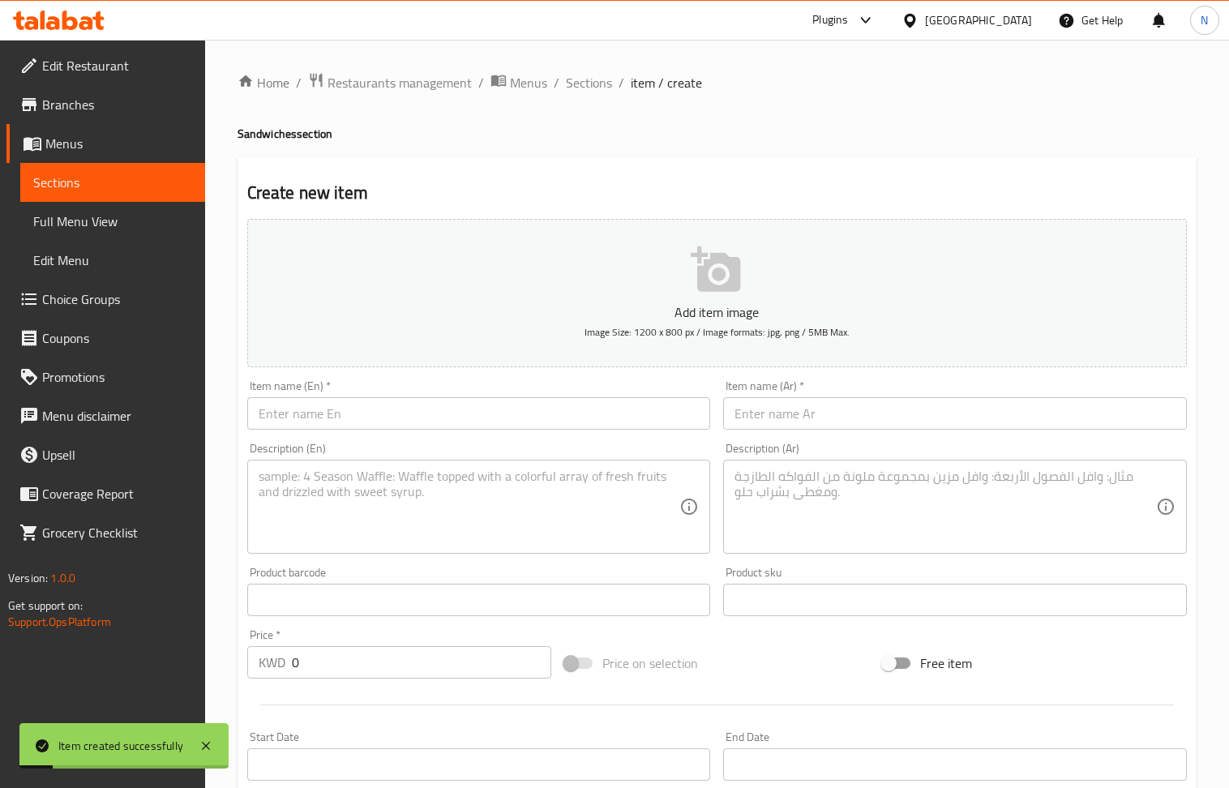
click at [358, 416] on input "text" at bounding box center [479, 413] width 464 height 32
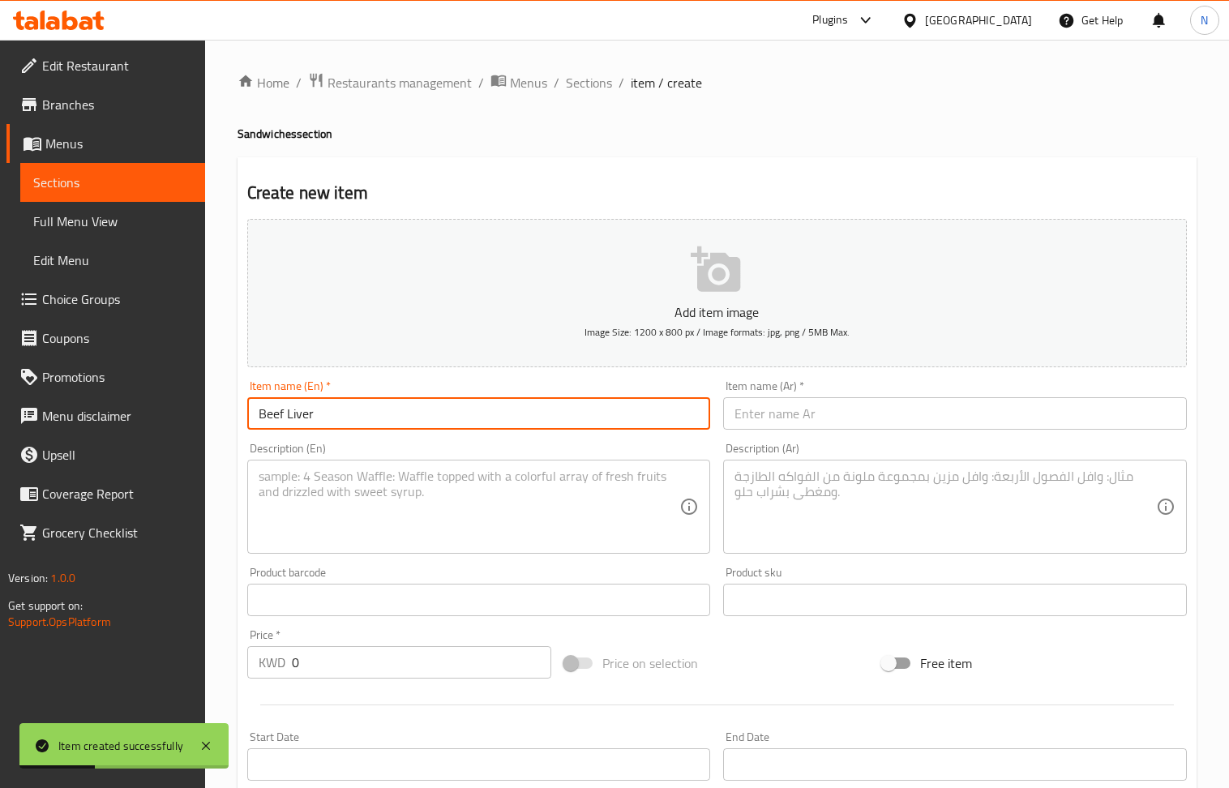
click at [332, 520] on textarea at bounding box center [470, 507] width 422 height 77
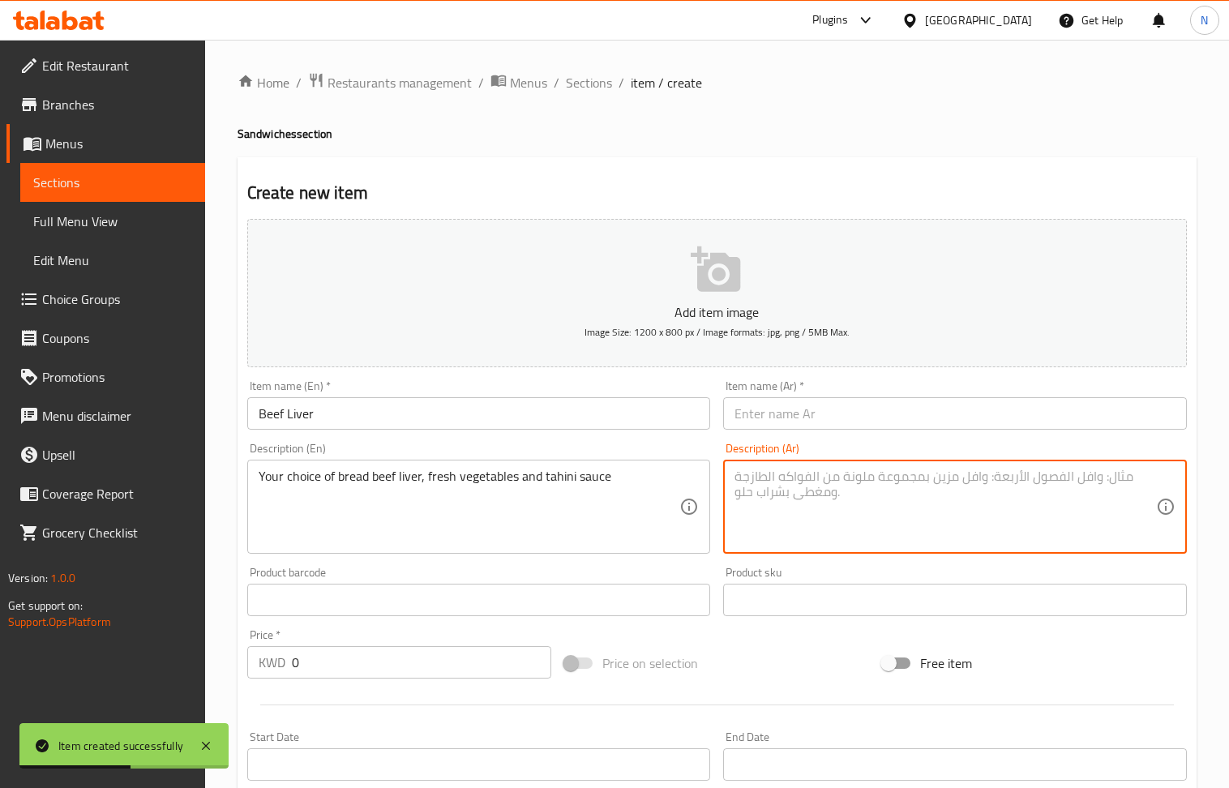
drag, startPoint x: 850, startPoint y: 498, endPoint x: 324, endPoint y: 115, distance: 650.1
click at [848, 500] on textarea at bounding box center [946, 507] width 422 height 77
click at [793, 423] on input "text" at bounding box center [955, 413] width 464 height 32
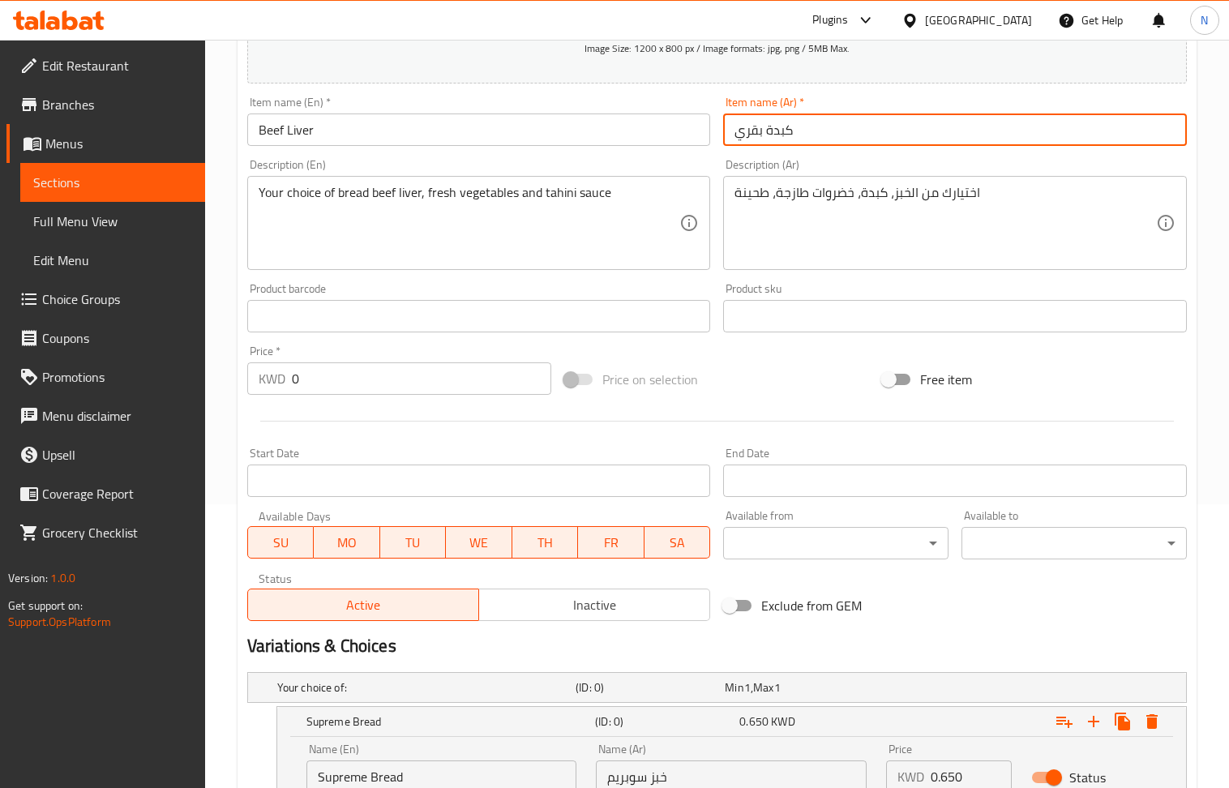
scroll to position [770, 0]
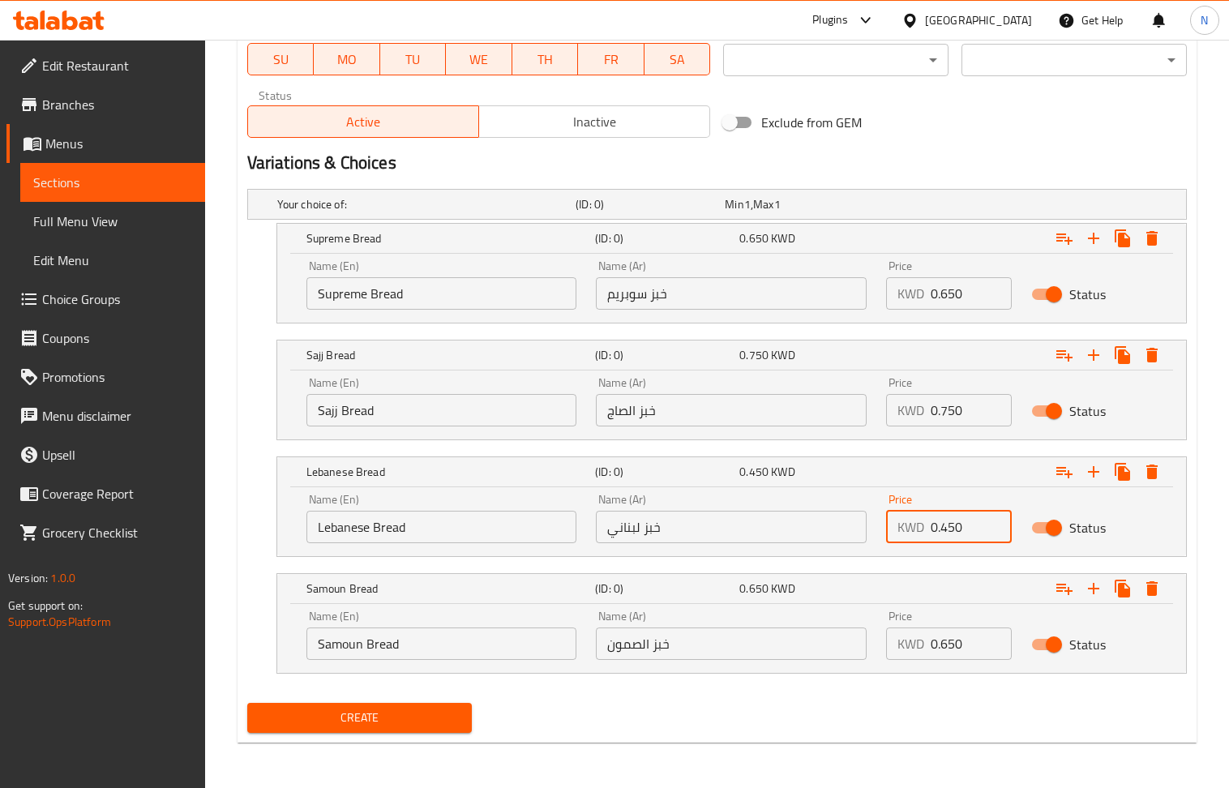
click at [967, 521] on input "0.450" at bounding box center [971, 527] width 81 height 32
click at [967, 521] on input "0" at bounding box center [971, 527] width 81 height 32
click at [954, 296] on input "0.650" at bounding box center [971, 293] width 81 height 32
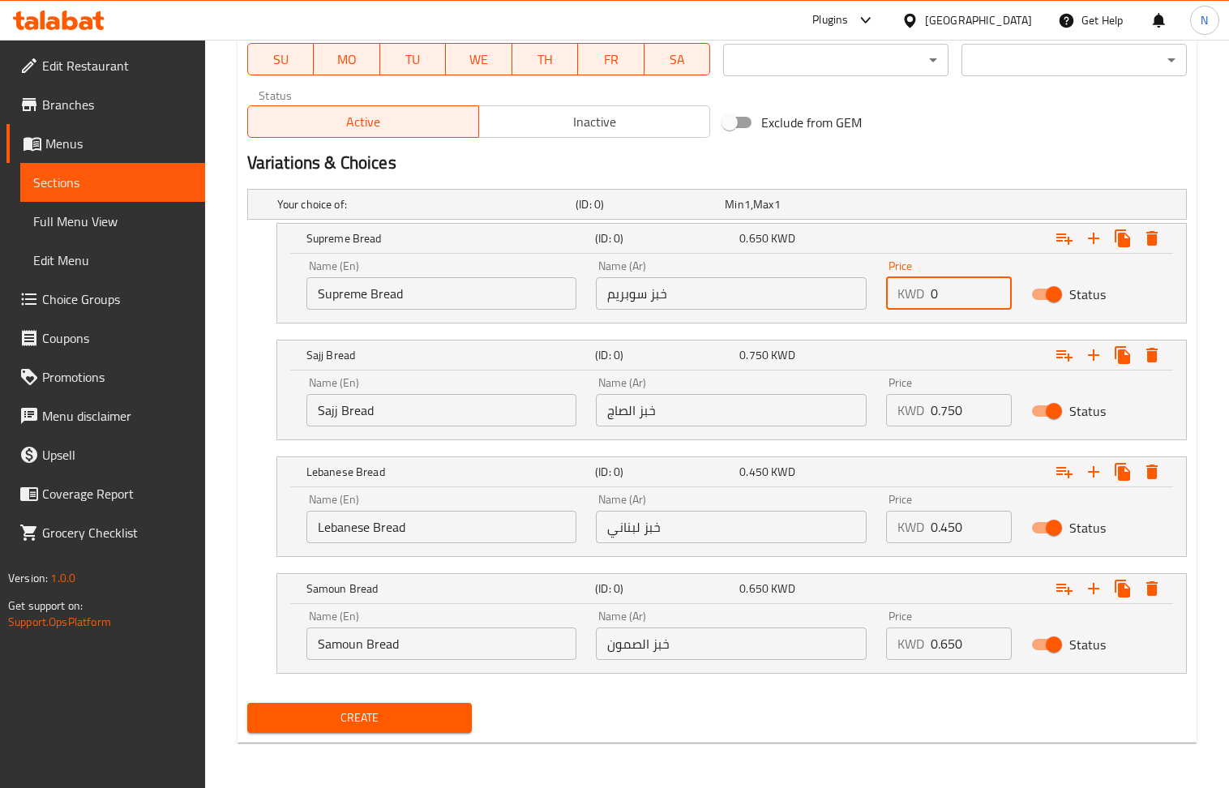
click at [954, 296] on input "0" at bounding box center [971, 293] width 81 height 32
click at [948, 418] on input "0.750" at bounding box center [971, 410] width 81 height 32
click at [948, 418] on input "0" at bounding box center [971, 410] width 81 height 32
click at [959, 639] on input "0.650" at bounding box center [971, 644] width 81 height 32
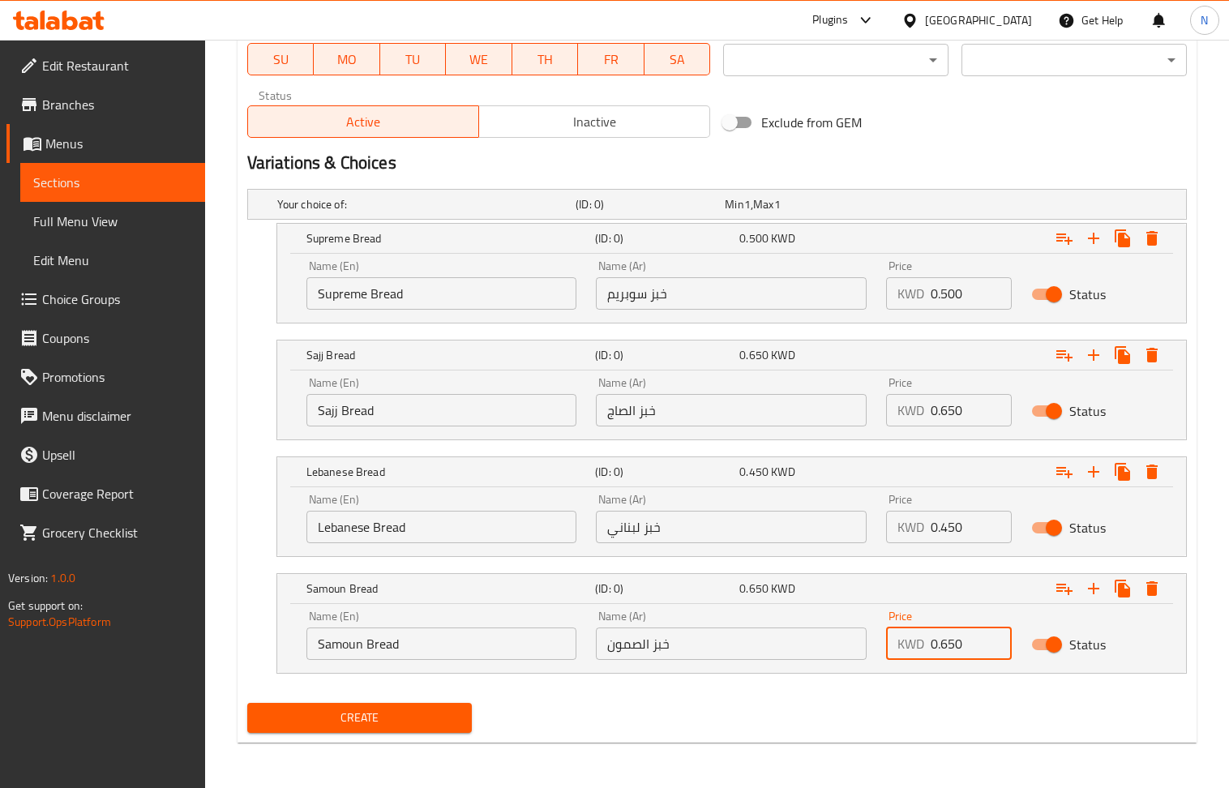
click at [959, 639] on input "0.650" at bounding box center [971, 644] width 81 height 32
click at [410, 710] on span "Create" at bounding box center [359, 718] width 199 height 20
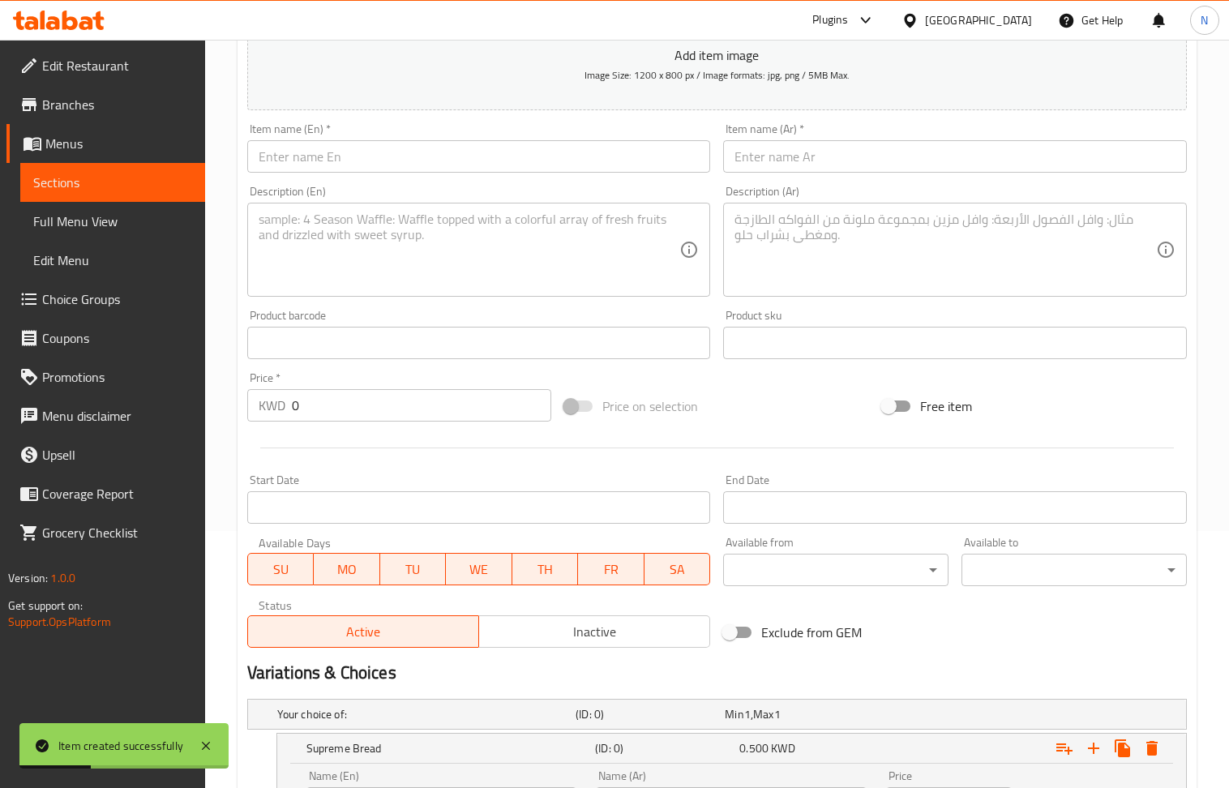
scroll to position [230, 0]
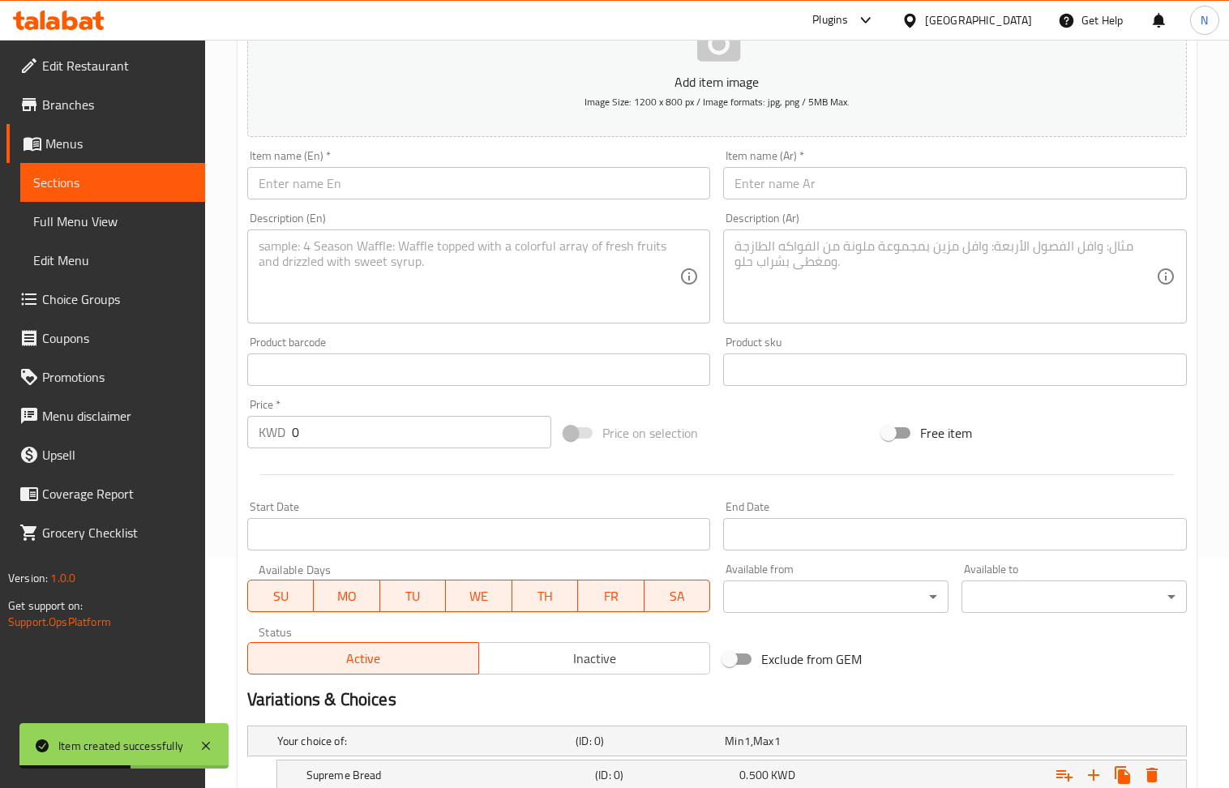
click at [334, 189] on input "text" at bounding box center [479, 183] width 464 height 32
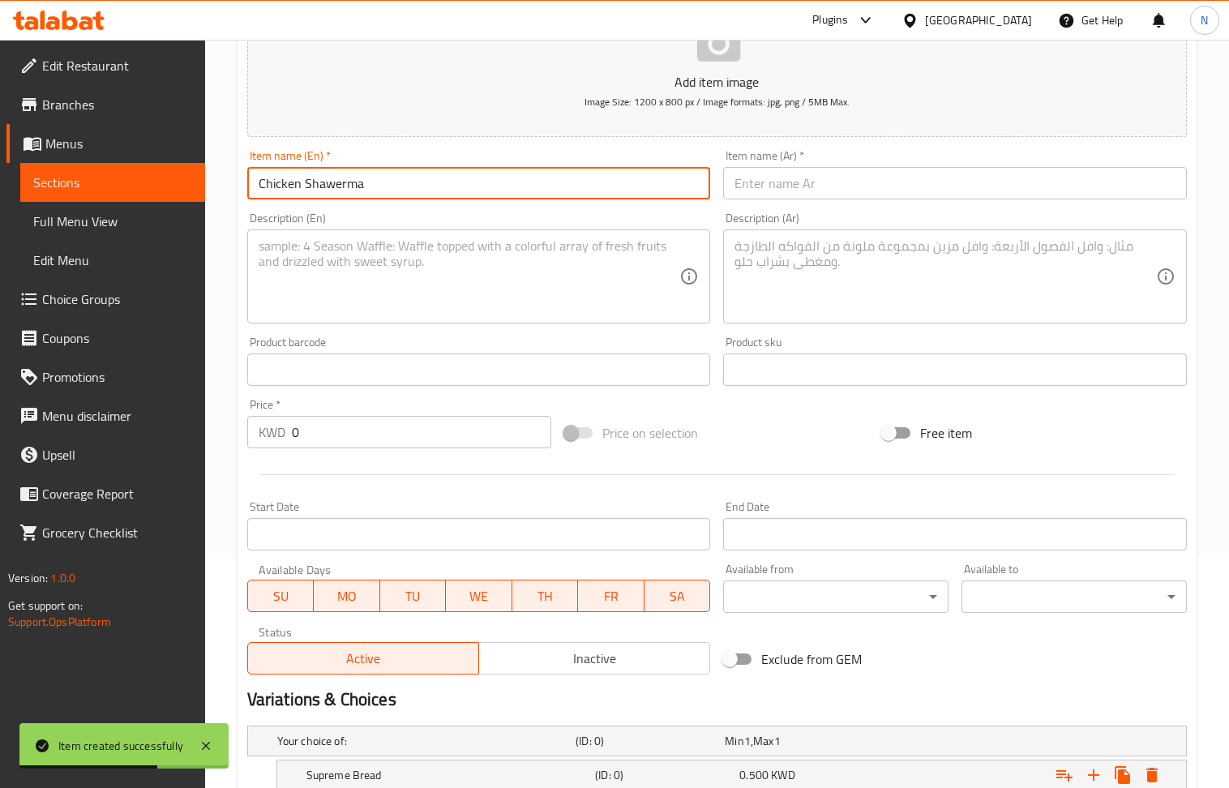
click at [302, 248] on textarea at bounding box center [470, 276] width 422 height 77
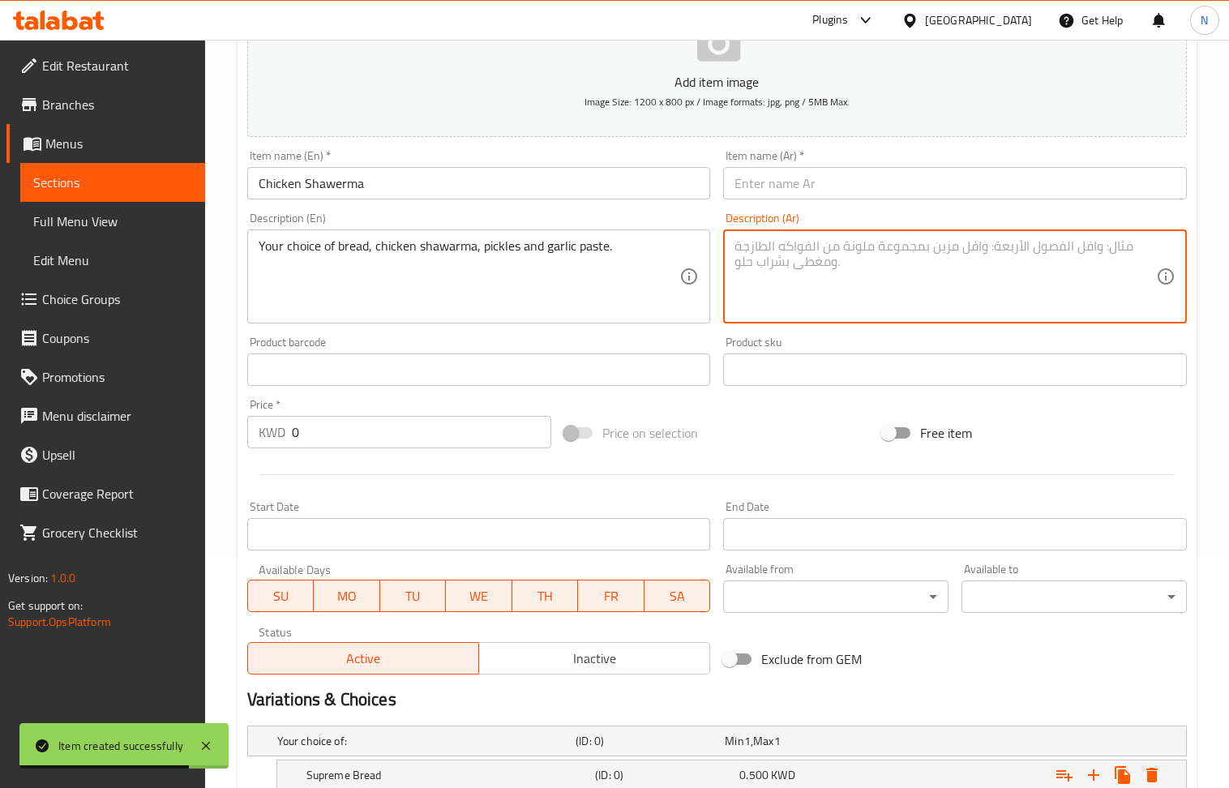
click at [796, 283] on textarea at bounding box center [946, 276] width 422 height 77
click at [847, 187] on input "text" at bounding box center [955, 183] width 464 height 32
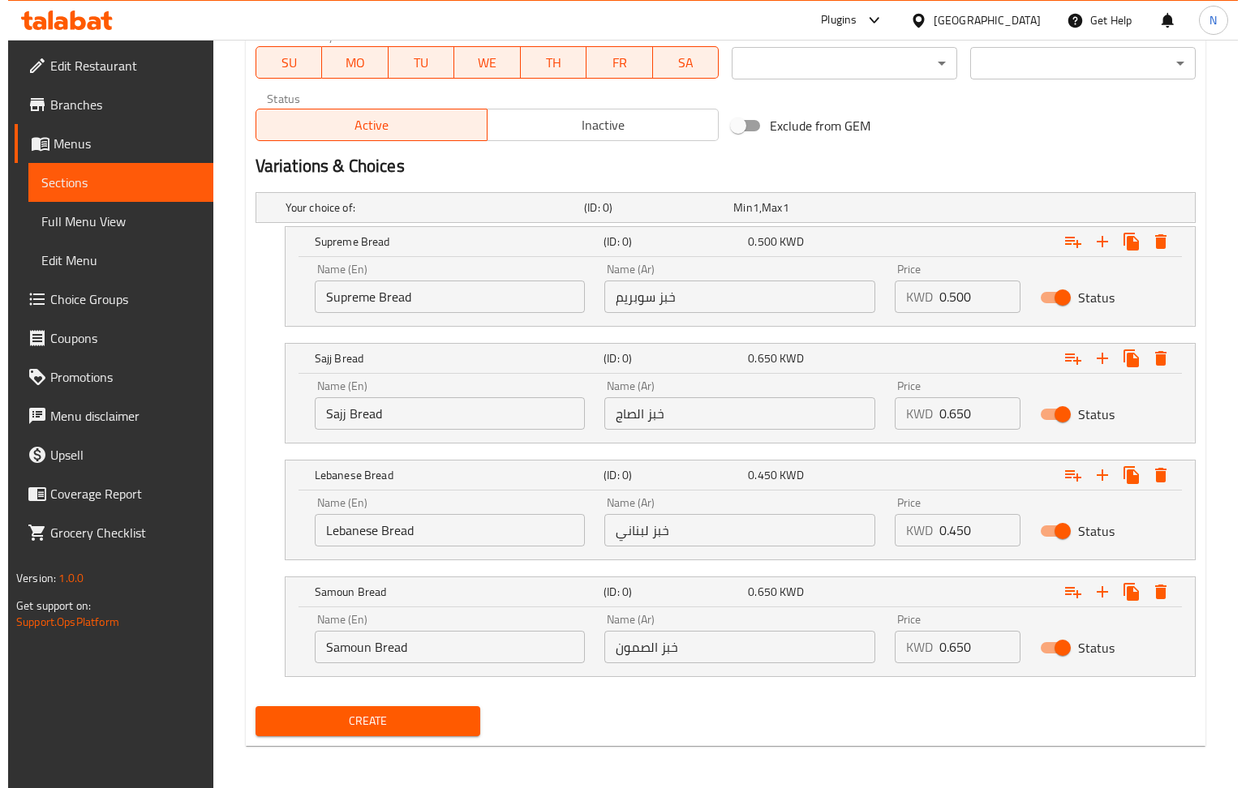
scroll to position [770, 0]
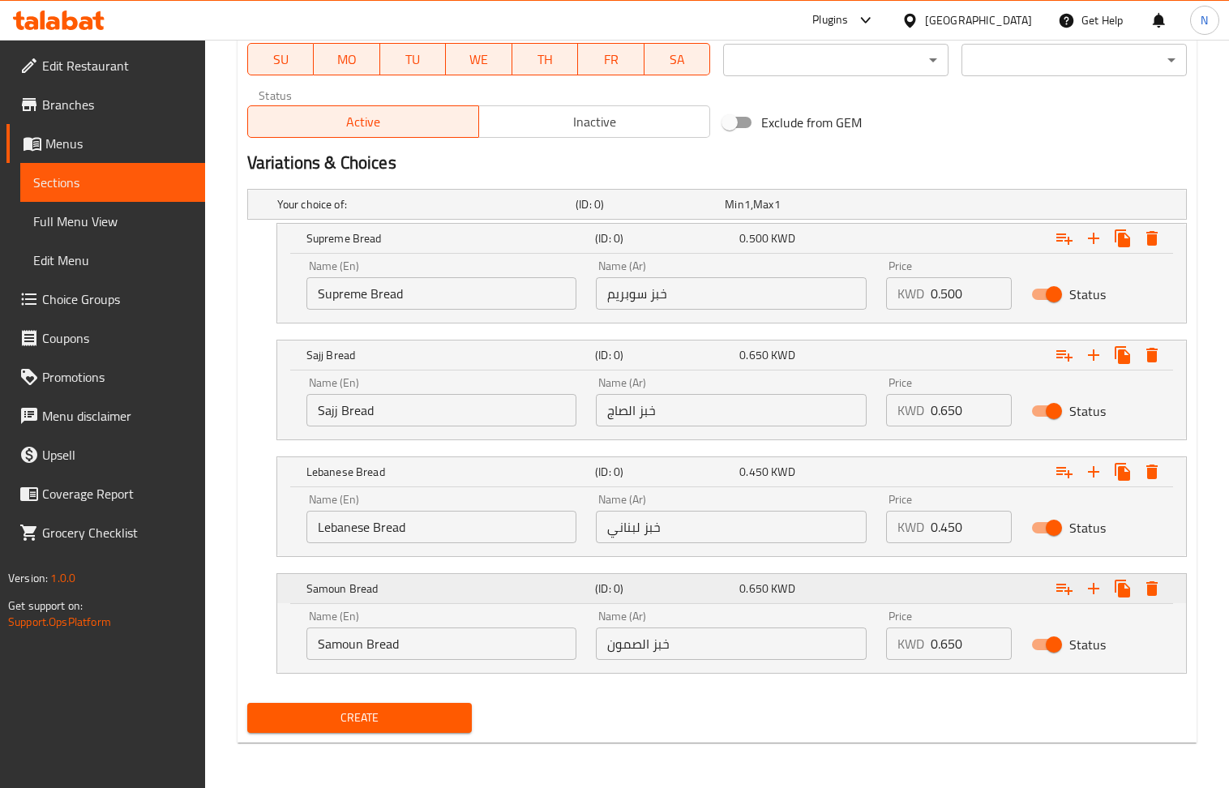
click at [1158, 589] on icon "Expand" at bounding box center [1152, 588] width 19 height 19
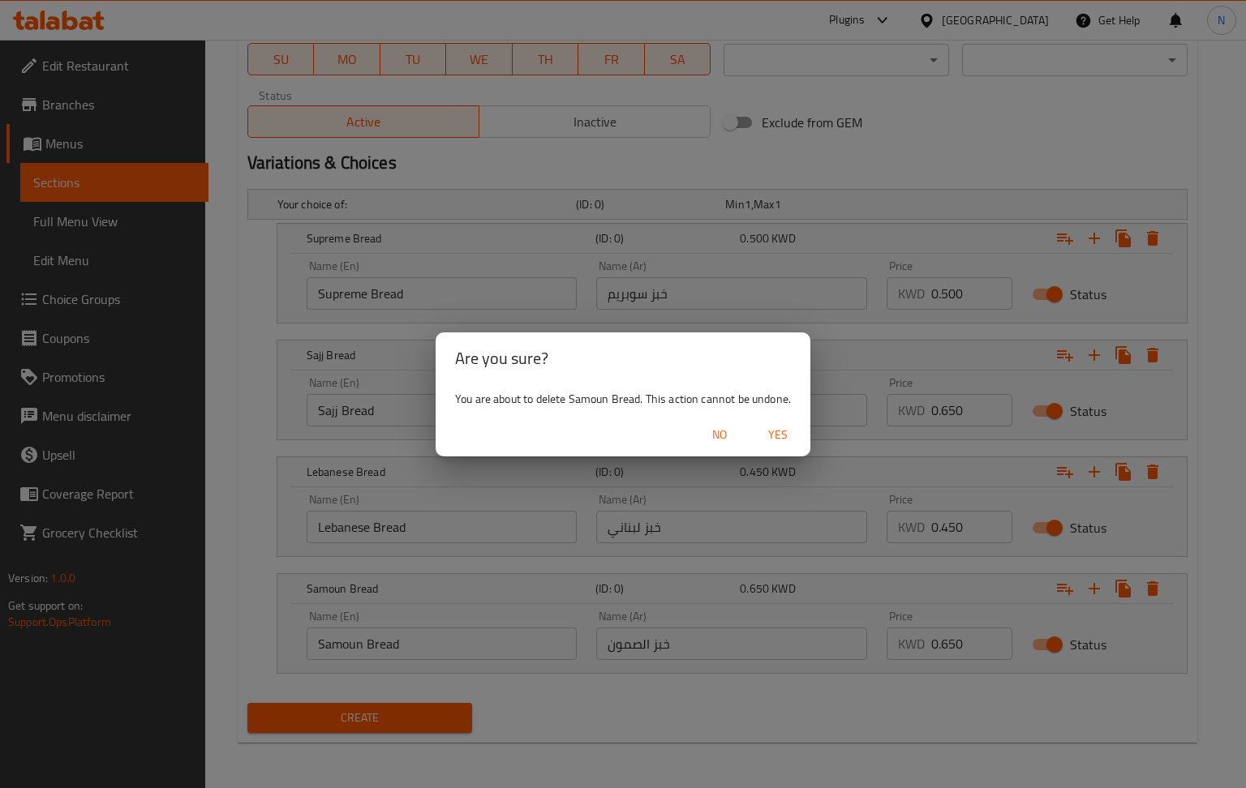
click at [770, 438] on span "Yes" at bounding box center [777, 435] width 39 height 20
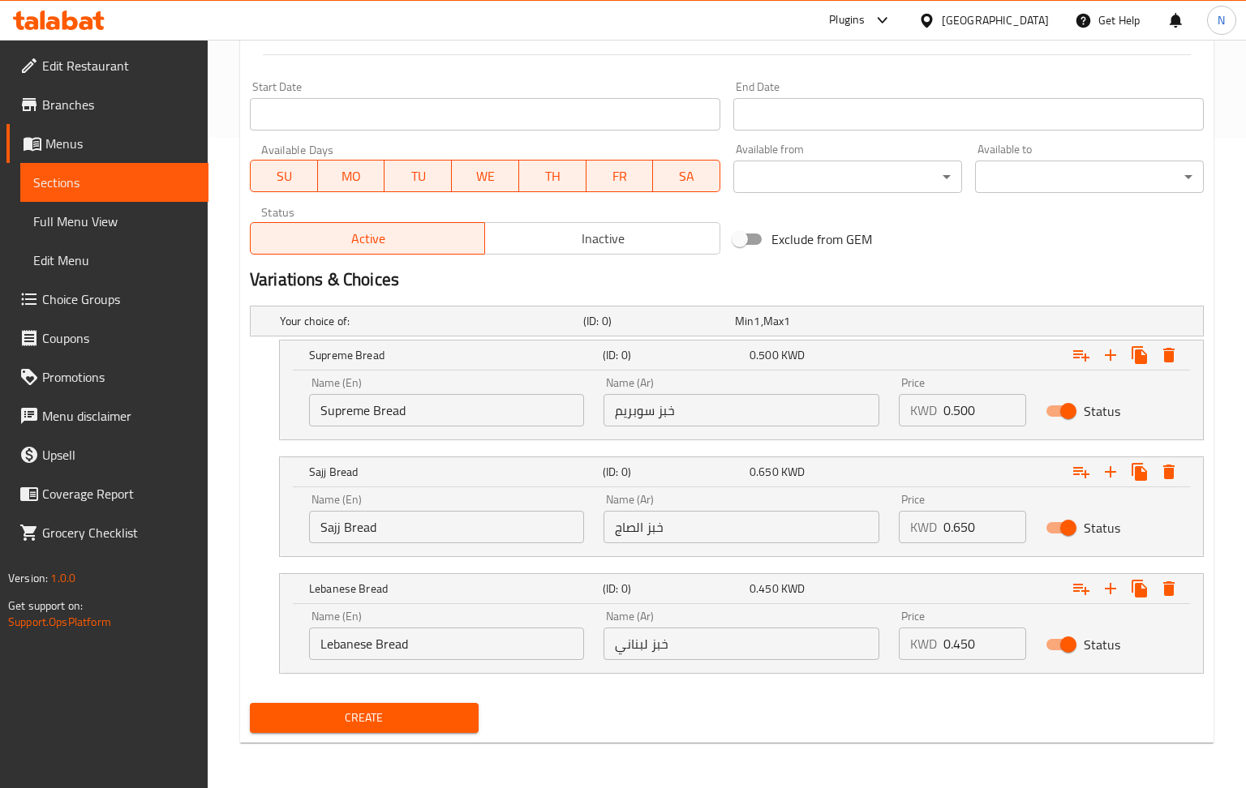
scroll to position [653, 0]
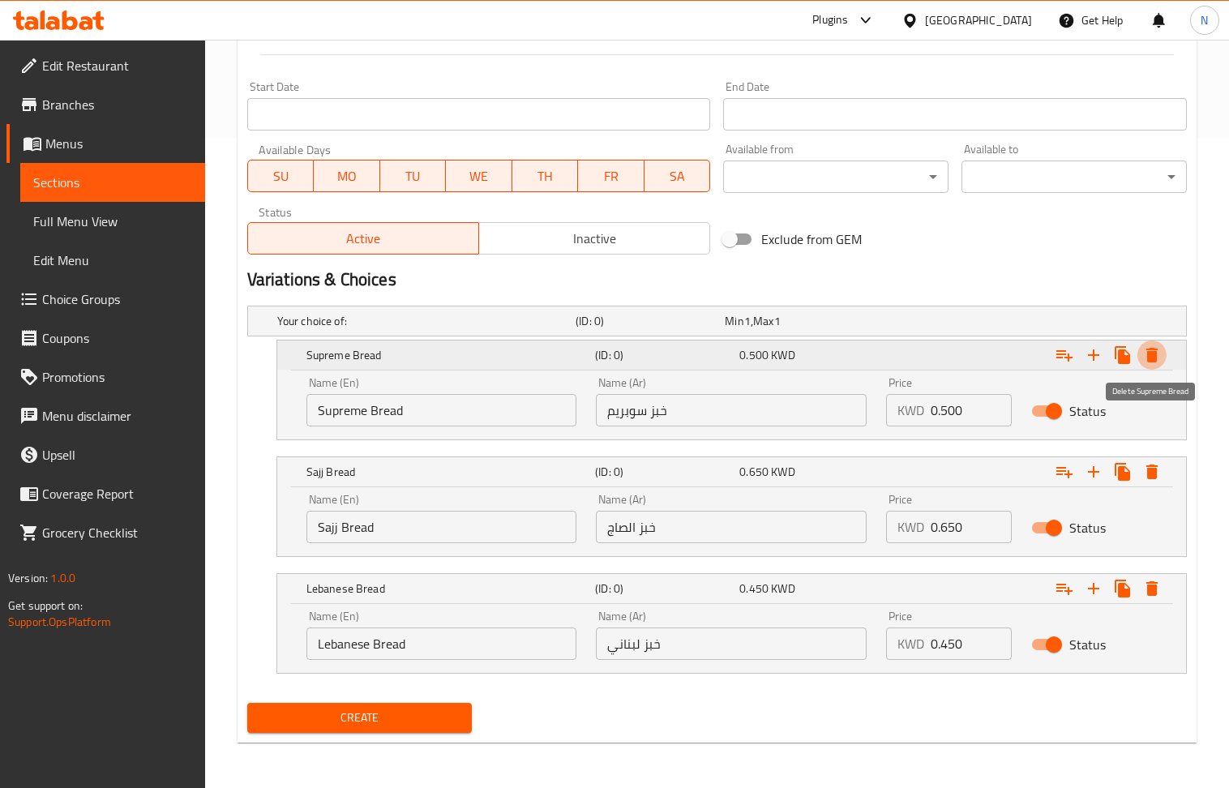
click at [1152, 351] on icon "Expand" at bounding box center [1152, 355] width 11 height 15
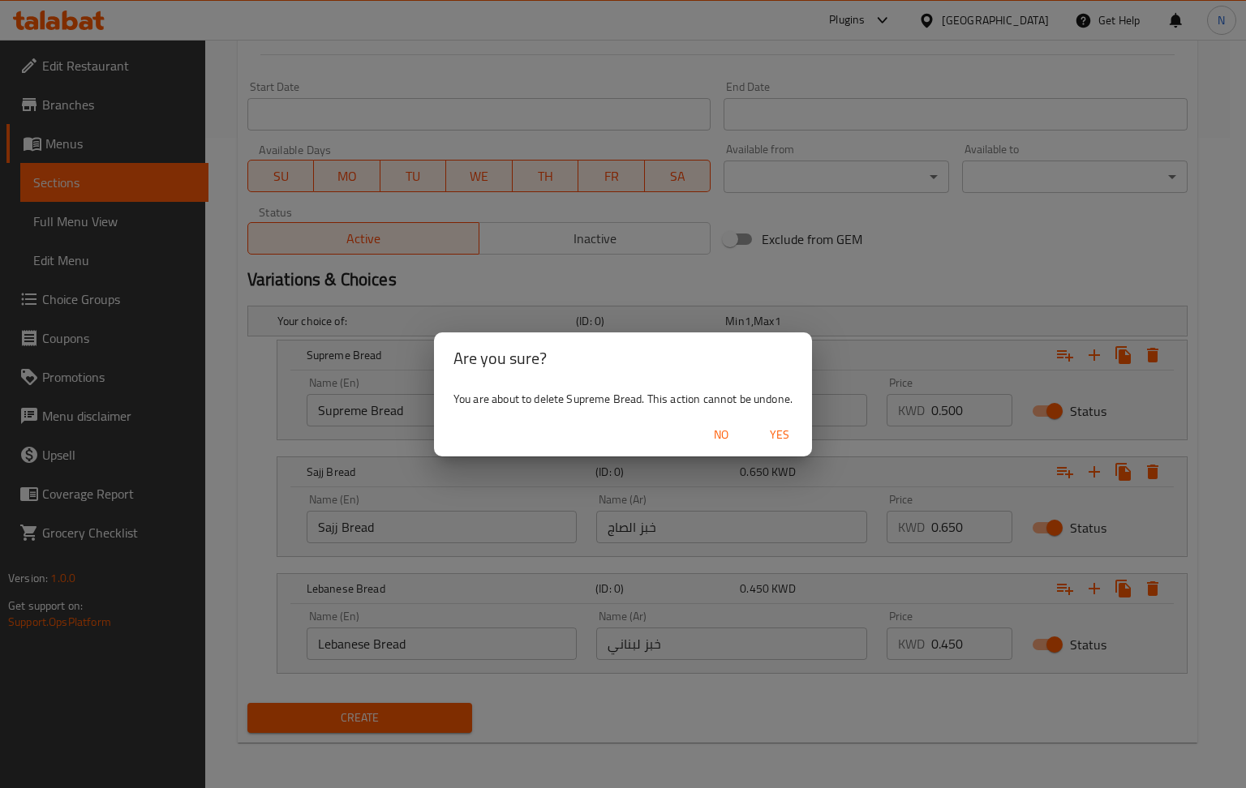
click at [779, 435] on span "Yes" at bounding box center [779, 435] width 39 height 20
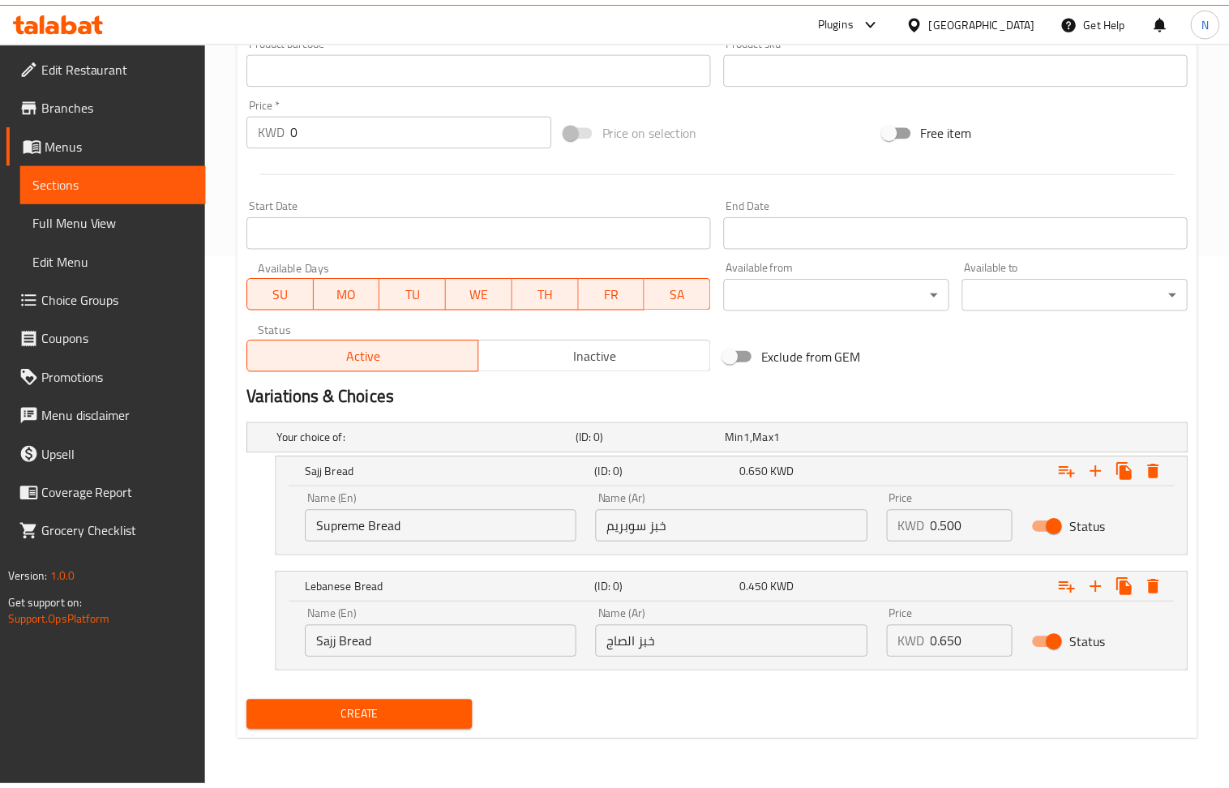
scroll to position [536, 0]
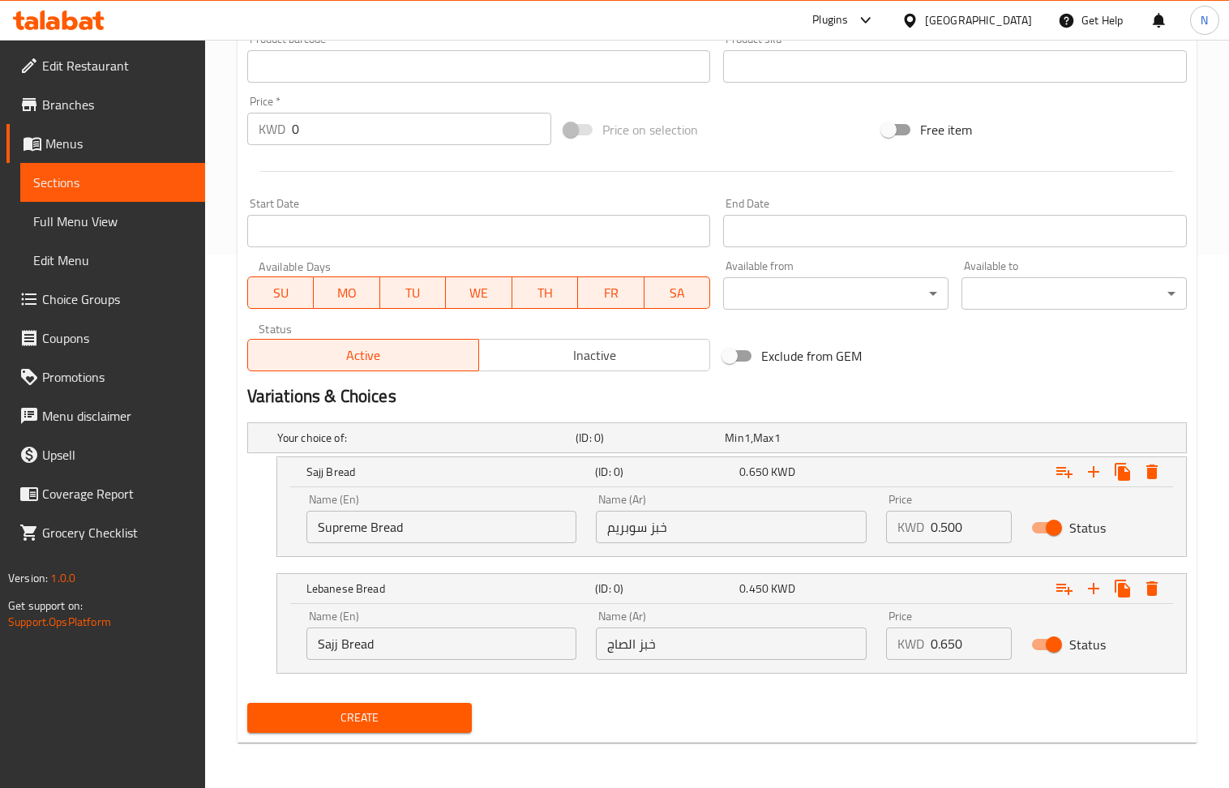
click at [983, 643] on input "0.650" at bounding box center [971, 644] width 81 height 32
click at [952, 522] on input "0.500" at bounding box center [971, 527] width 81 height 32
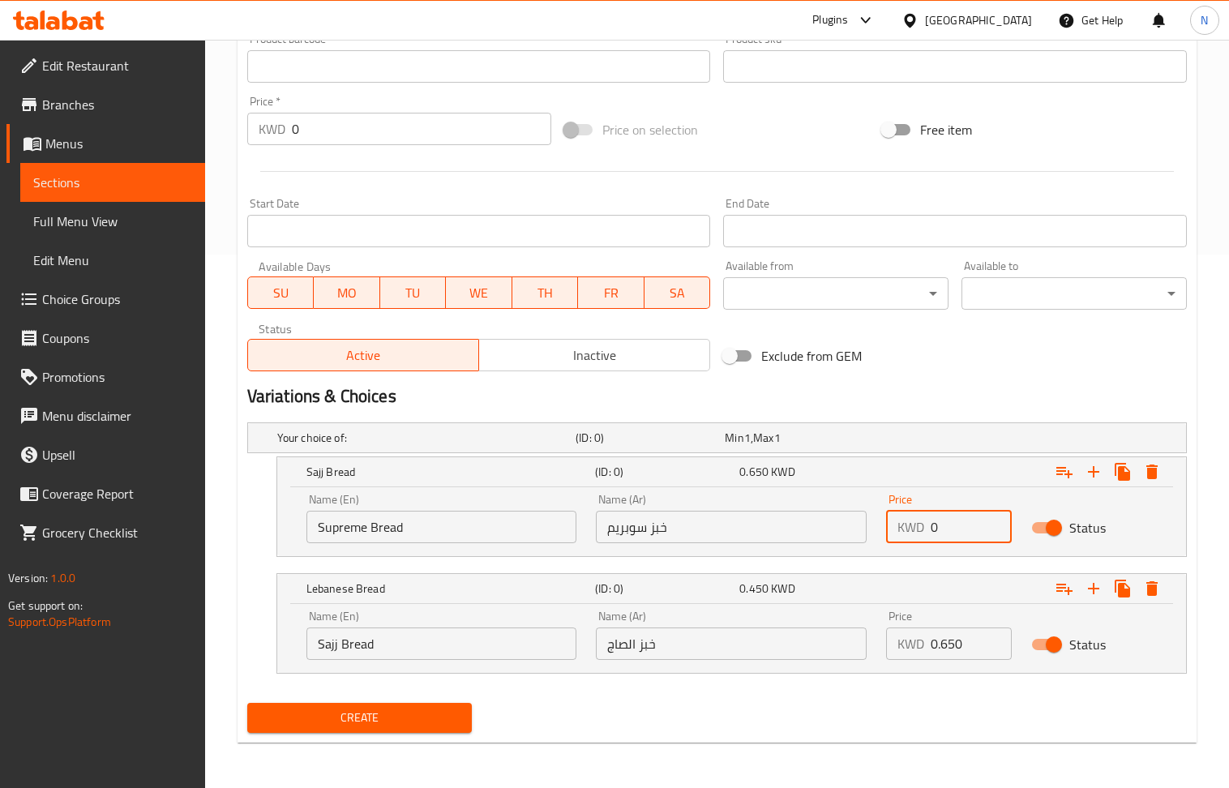
click at [952, 522] on input "0" at bounding box center [971, 527] width 81 height 32
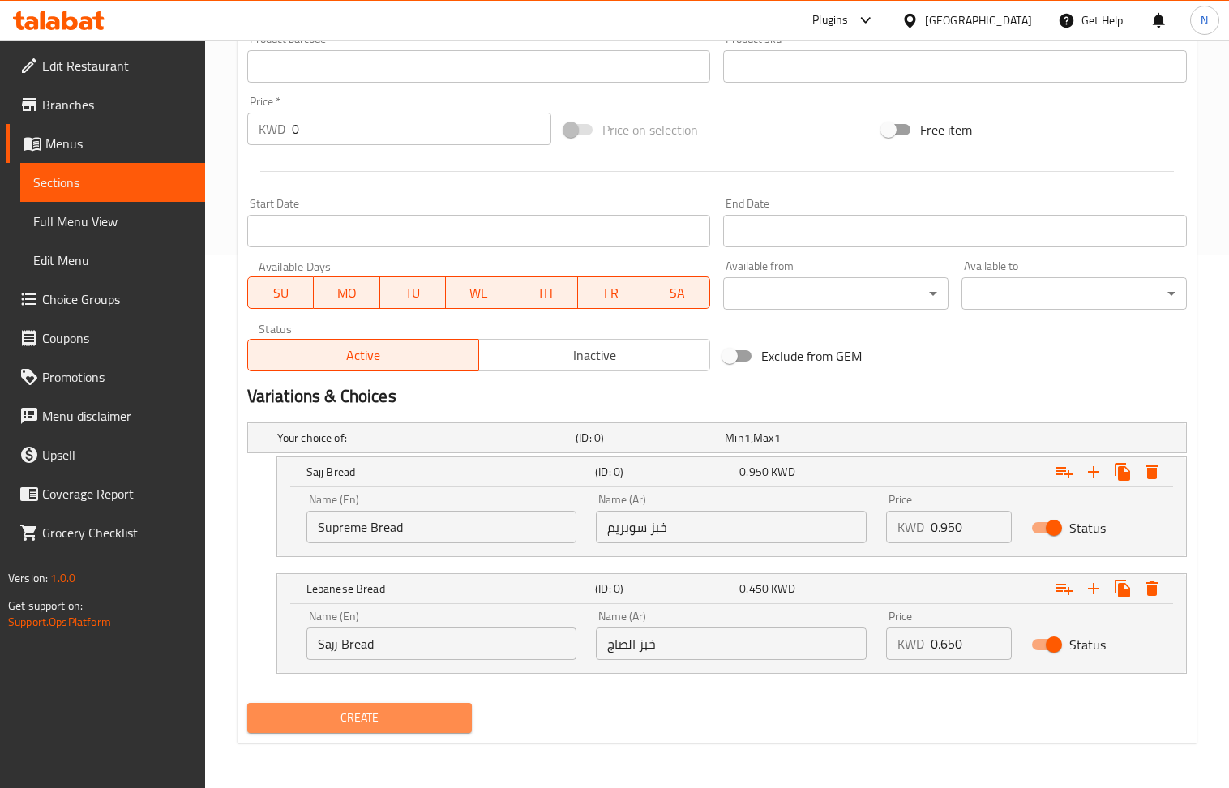
click at [367, 709] on span "Create" at bounding box center [359, 718] width 199 height 20
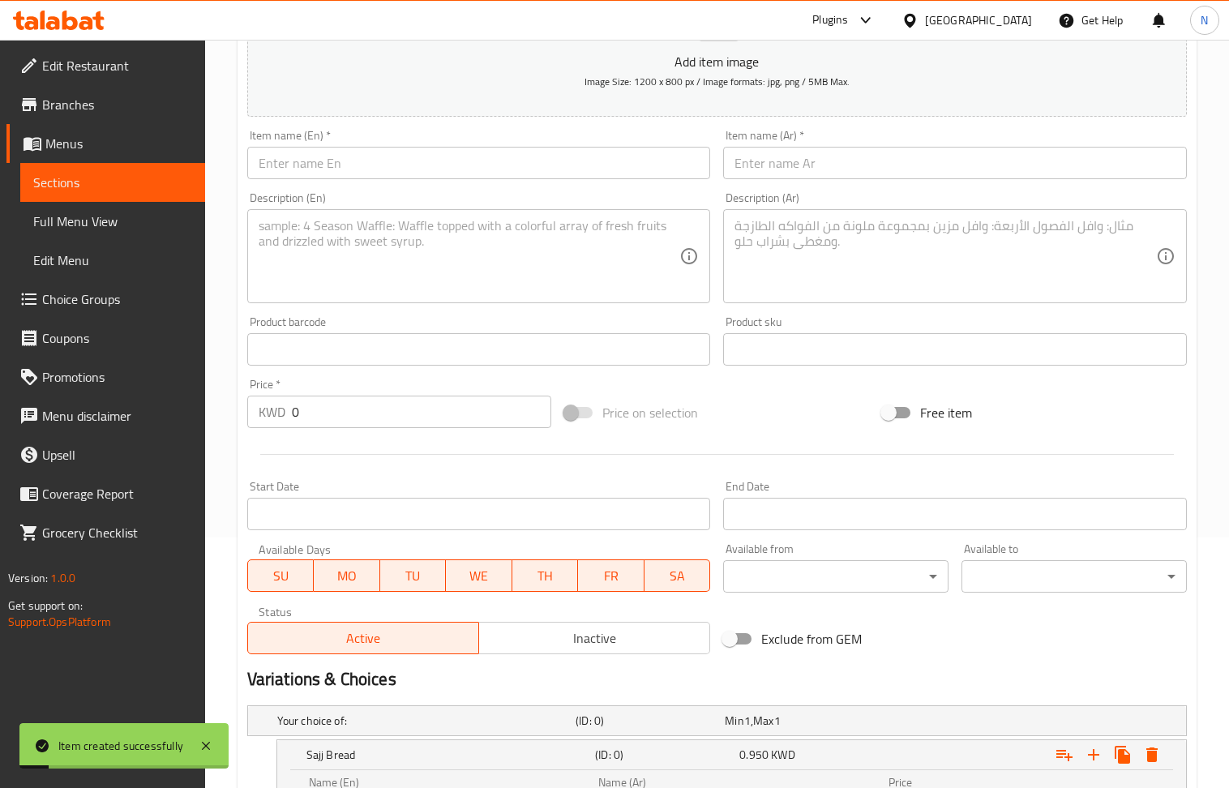
scroll to position [212, 0]
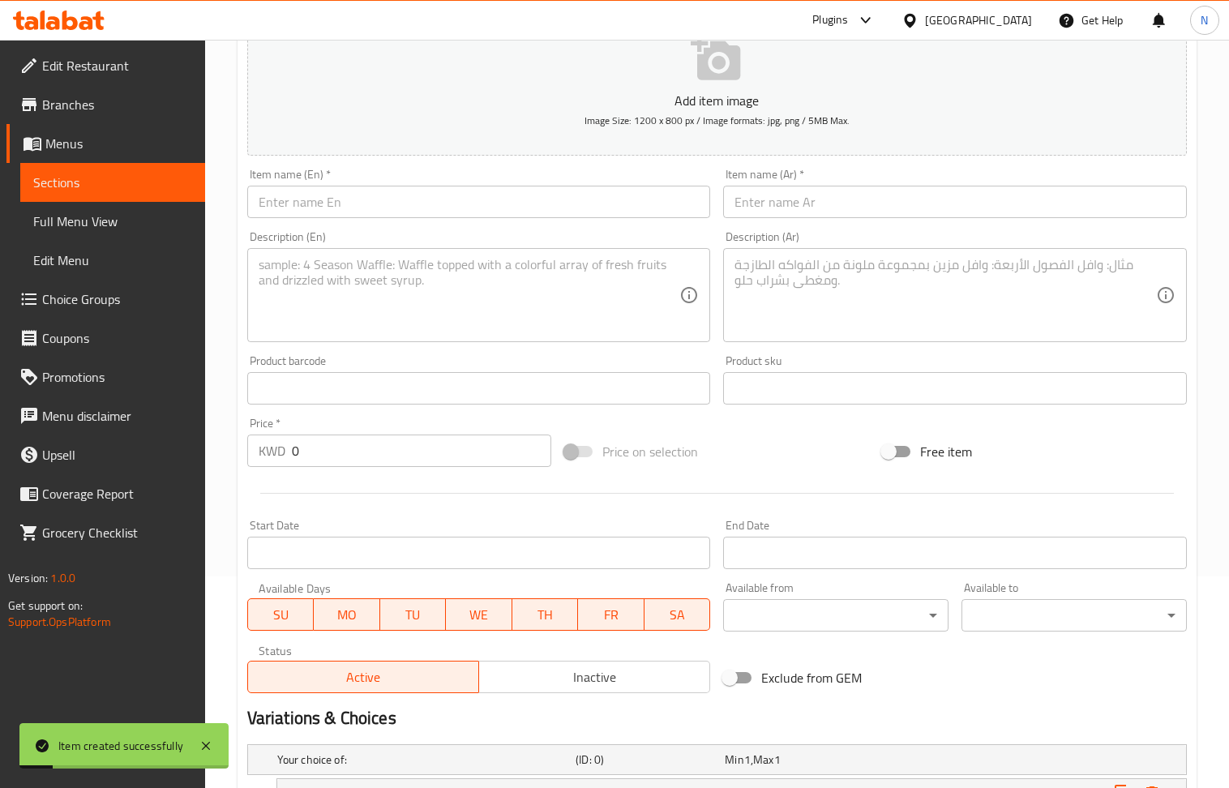
click at [338, 208] on input "text" at bounding box center [479, 202] width 464 height 32
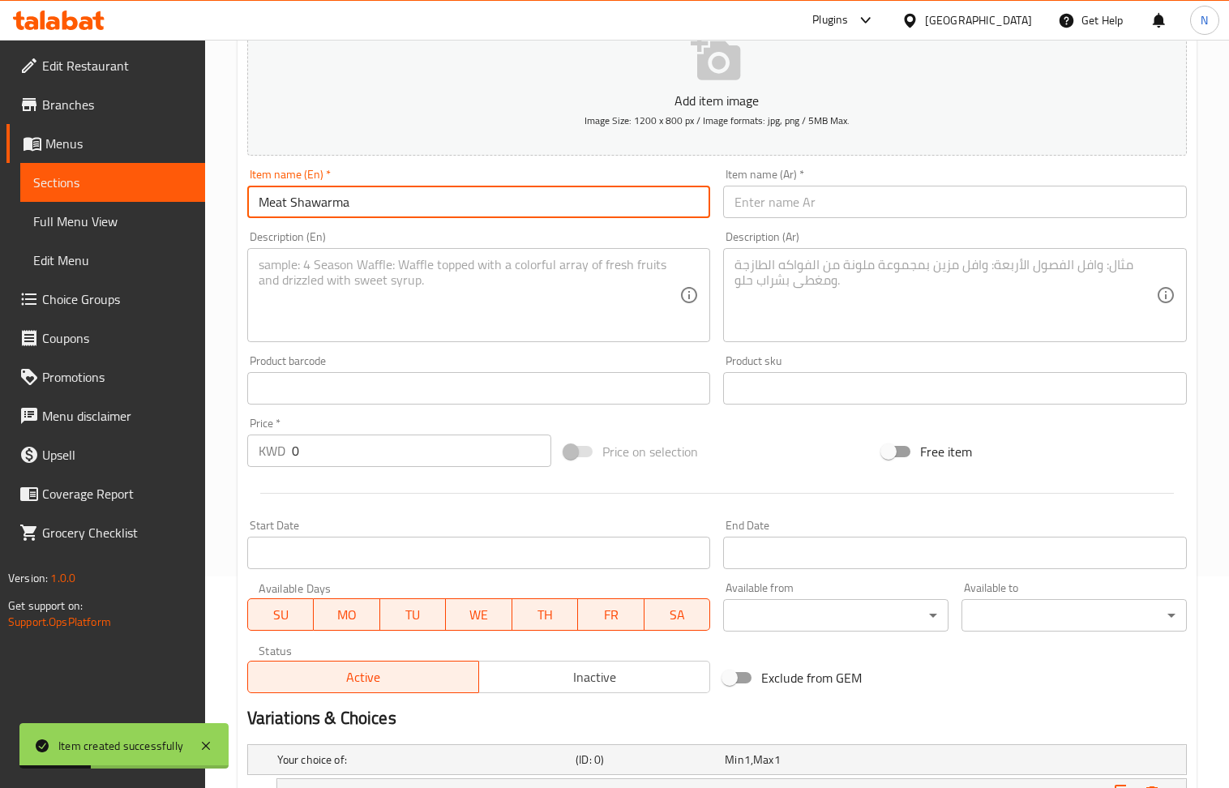
drag, startPoint x: 335, startPoint y: 308, endPoint x: 199, endPoint y: 50, distance: 291.3
click at [335, 305] on textarea at bounding box center [470, 295] width 422 height 77
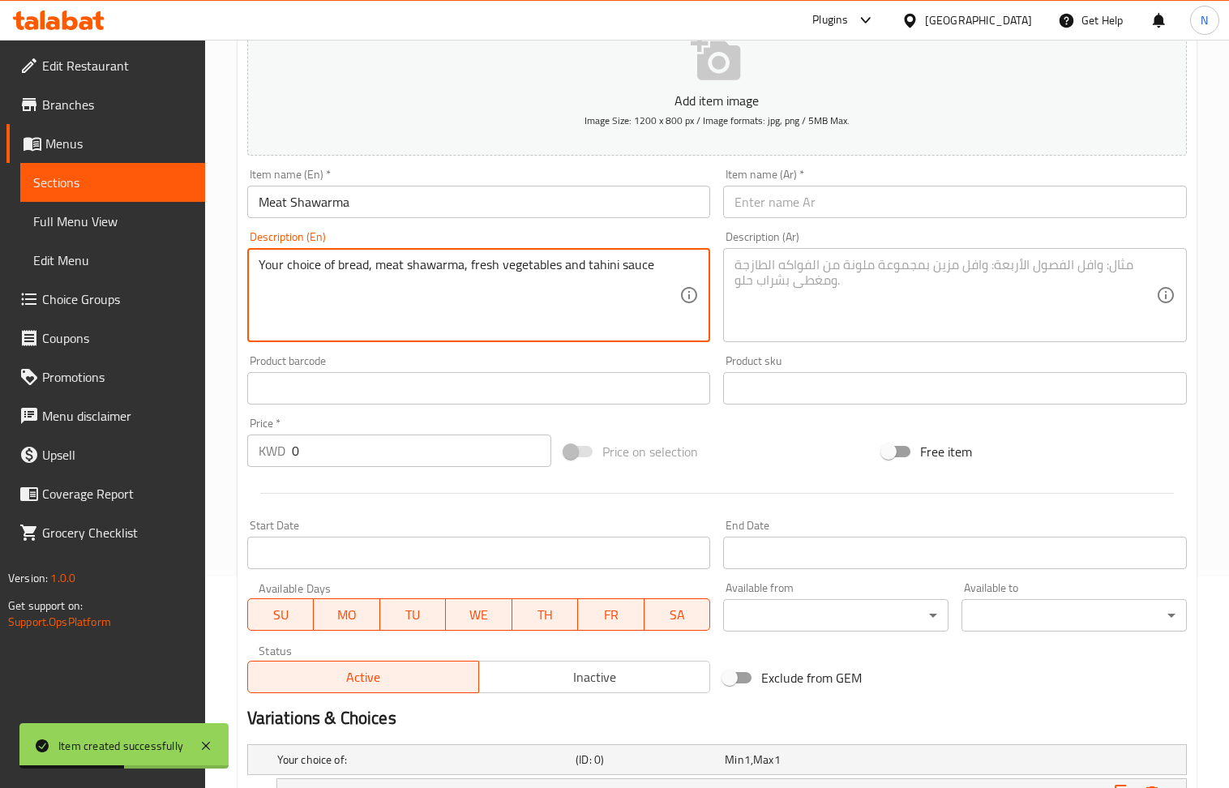
drag, startPoint x: 887, startPoint y: 302, endPoint x: 370, endPoint y: 161, distance: 536.5
click at [887, 302] on textarea at bounding box center [946, 295] width 422 height 77
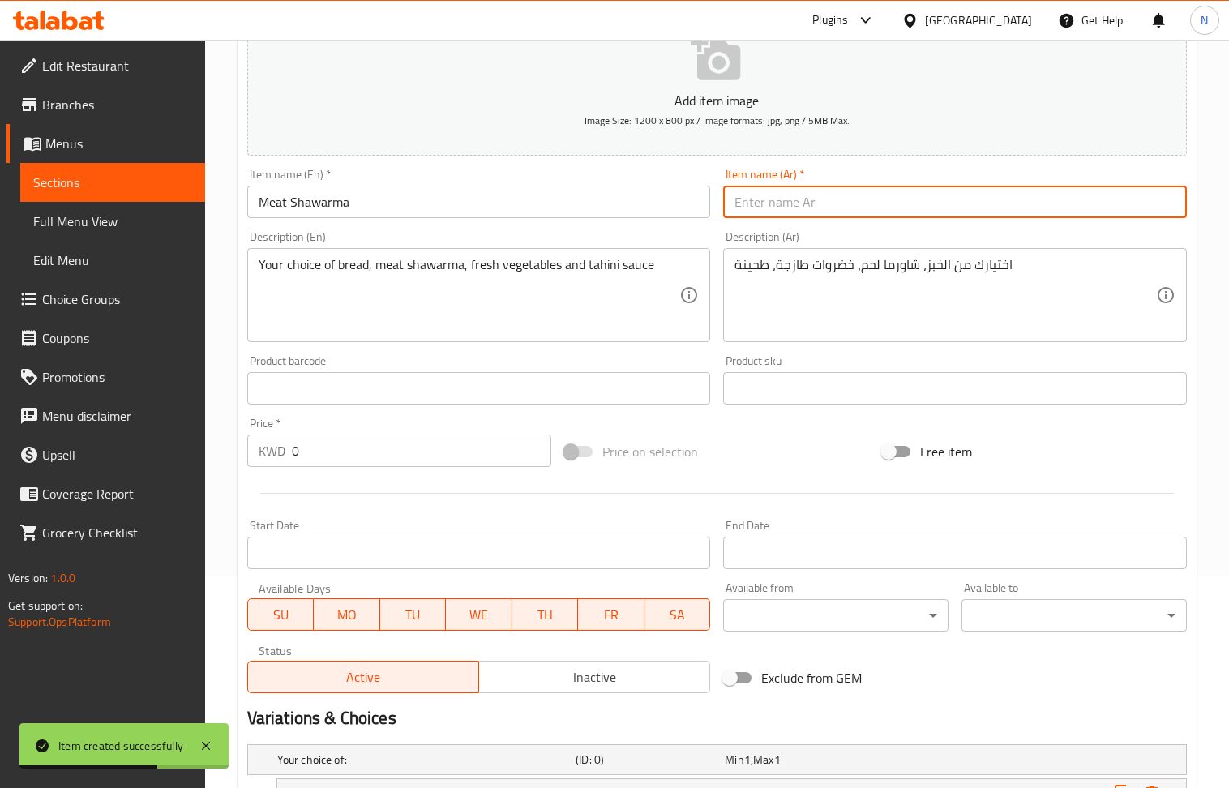
drag, startPoint x: 850, startPoint y: 202, endPoint x: 530, endPoint y: 166, distance: 322.3
click at [850, 201] on input "text" at bounding box center [955, 202] width 464 height 32
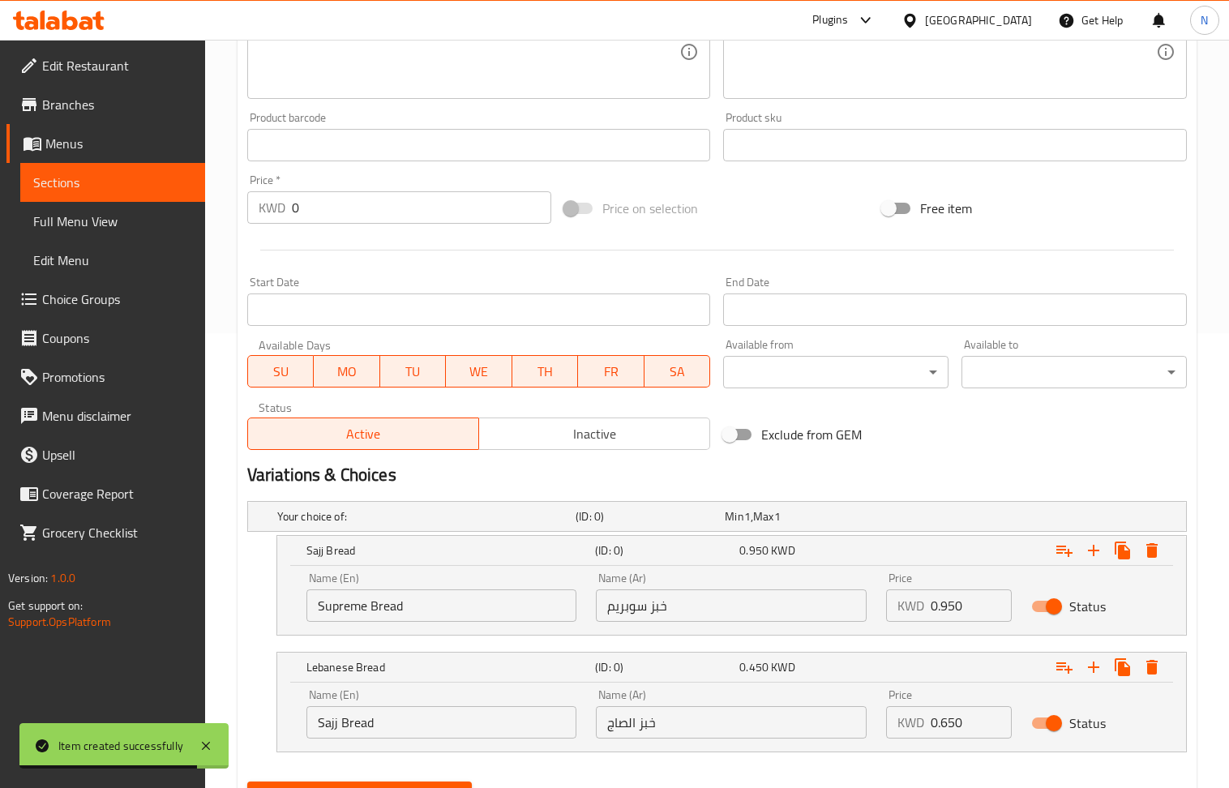
scroll to position [536, 0]
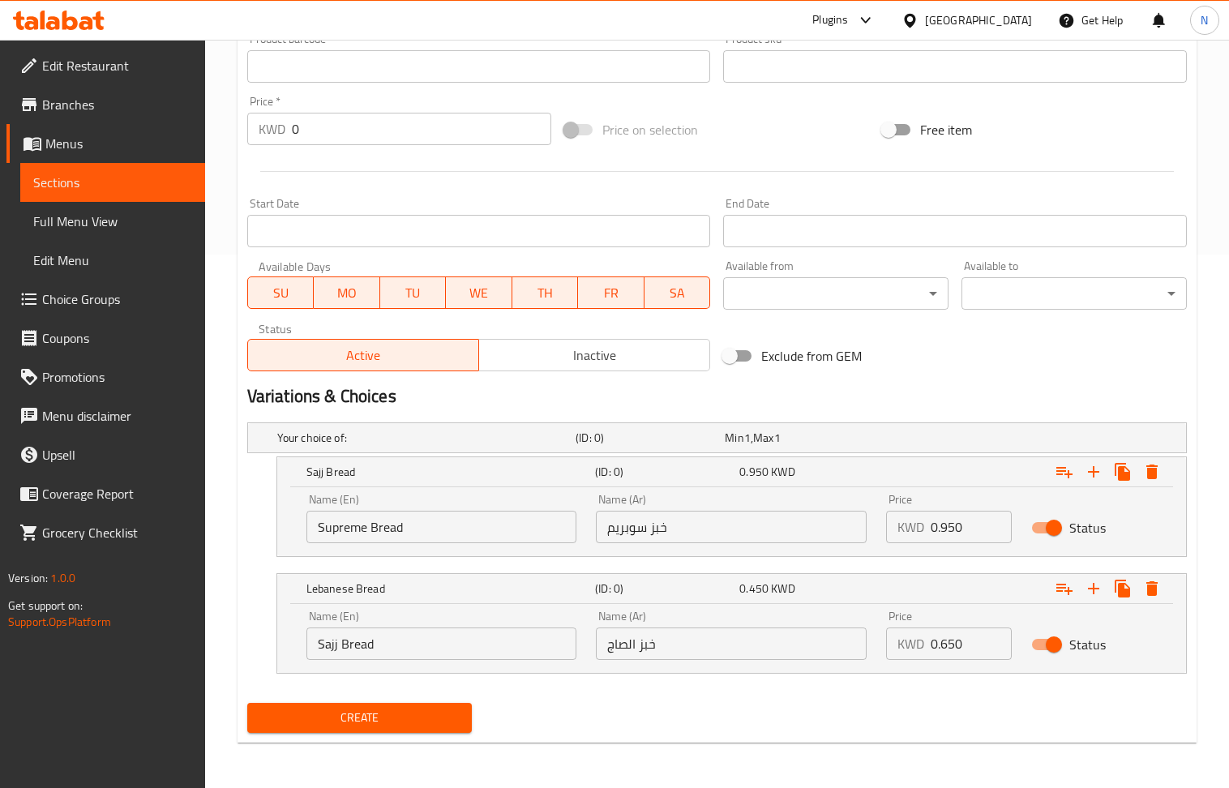
click at [971, 650] on input "0.650" at bounding box center [971, 644] width 81 height 32
click at [971, 650] on input "0" at bounding box center [971, 644] width 81 height 32
click at [972, 526] on input "0.950" at bounding box center [971, 527] width 81 height 32
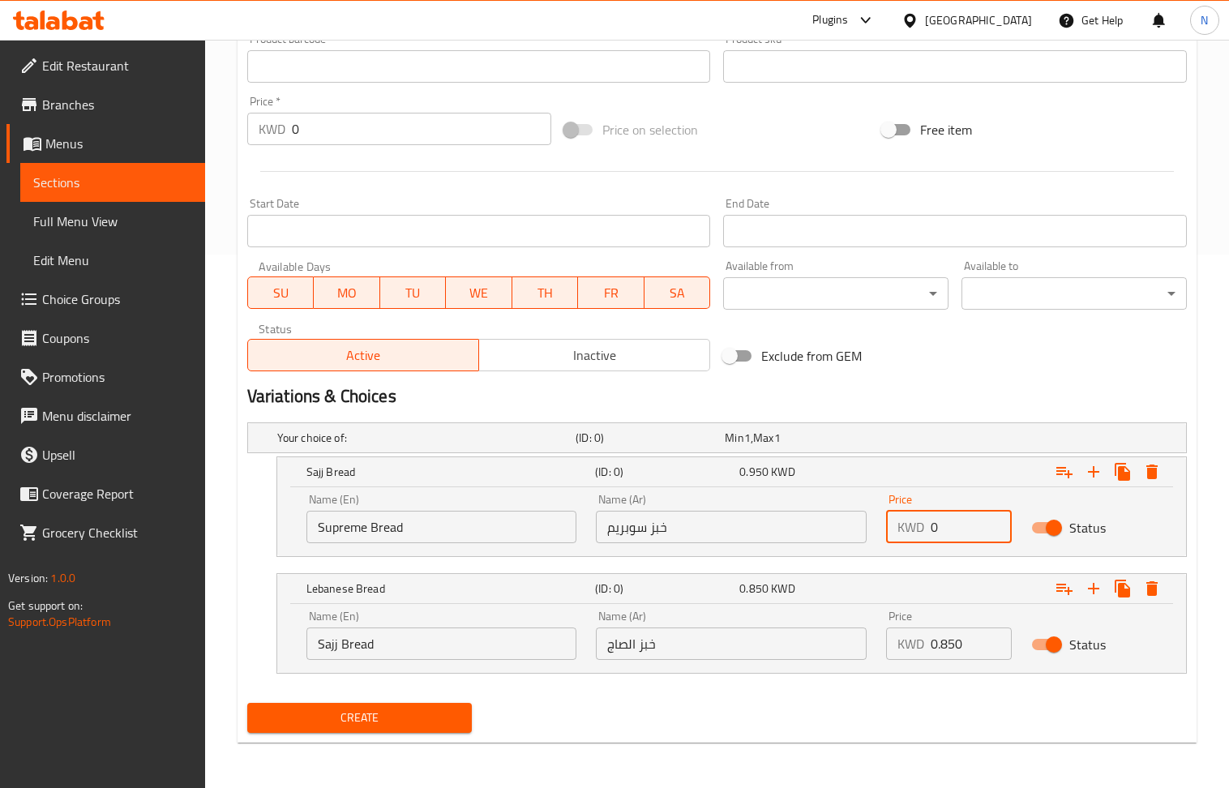
click at [972, 526] on input "0" at bounding box center [971, 527] width 81 height 32
click at [332, 733] on div "Create" at bounding box center [360, 718] width 238 height 43
click at [384, 710] on span "Create" at bounding box center [359, 718] width 199 height 20
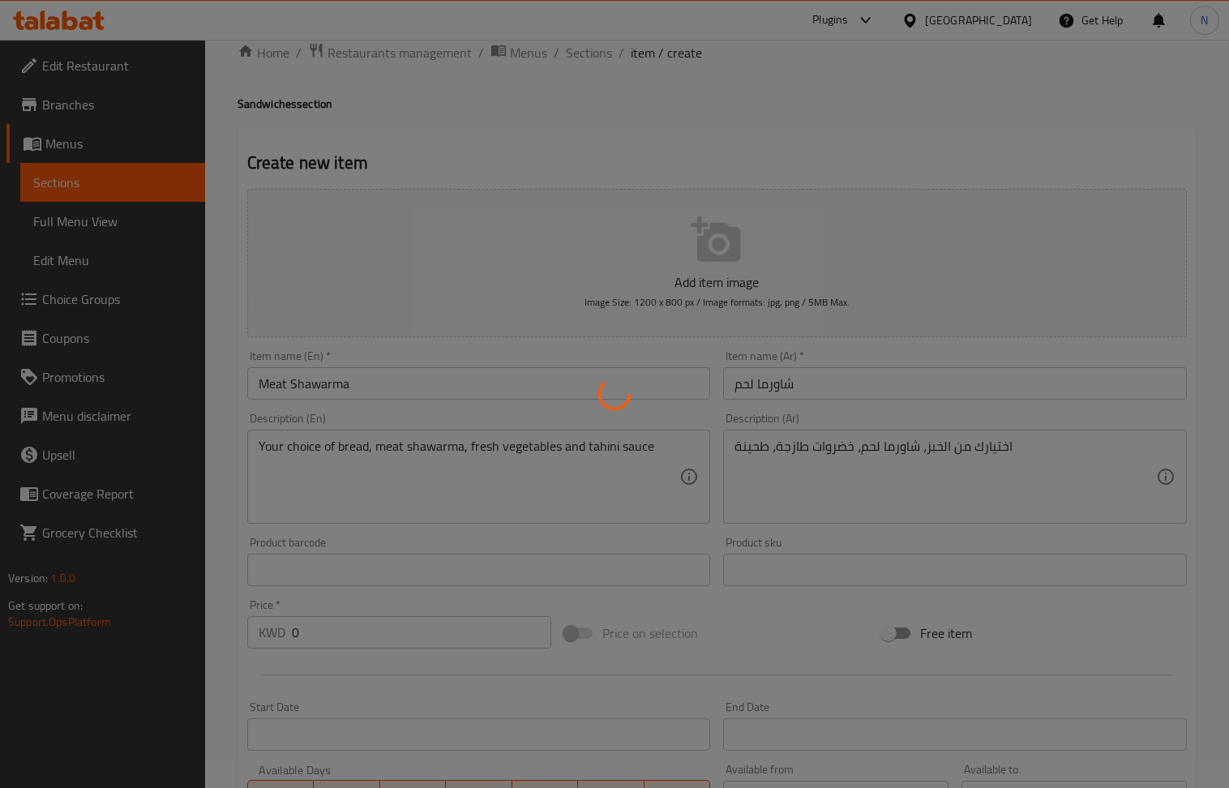
scroll to position [0, 0]
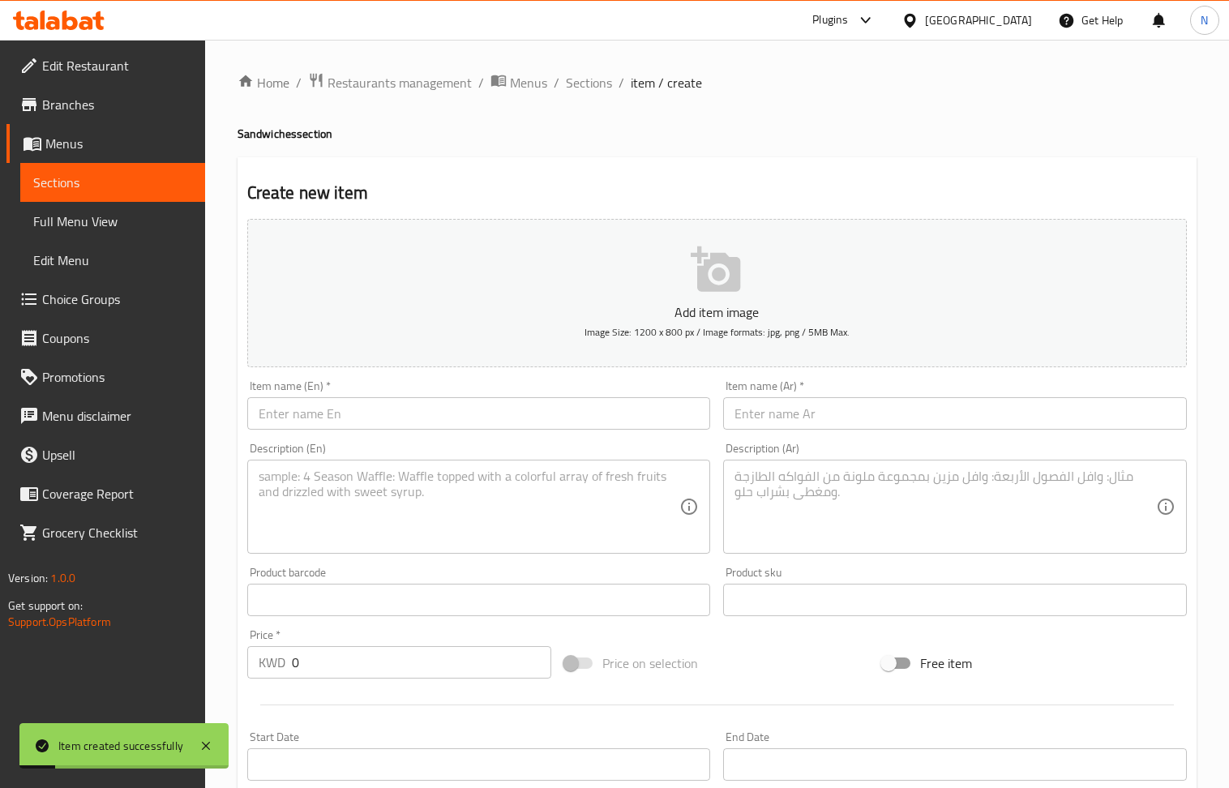
click at [374, 401] on input "text" at bounding box center [479, 413] width 464 height 32
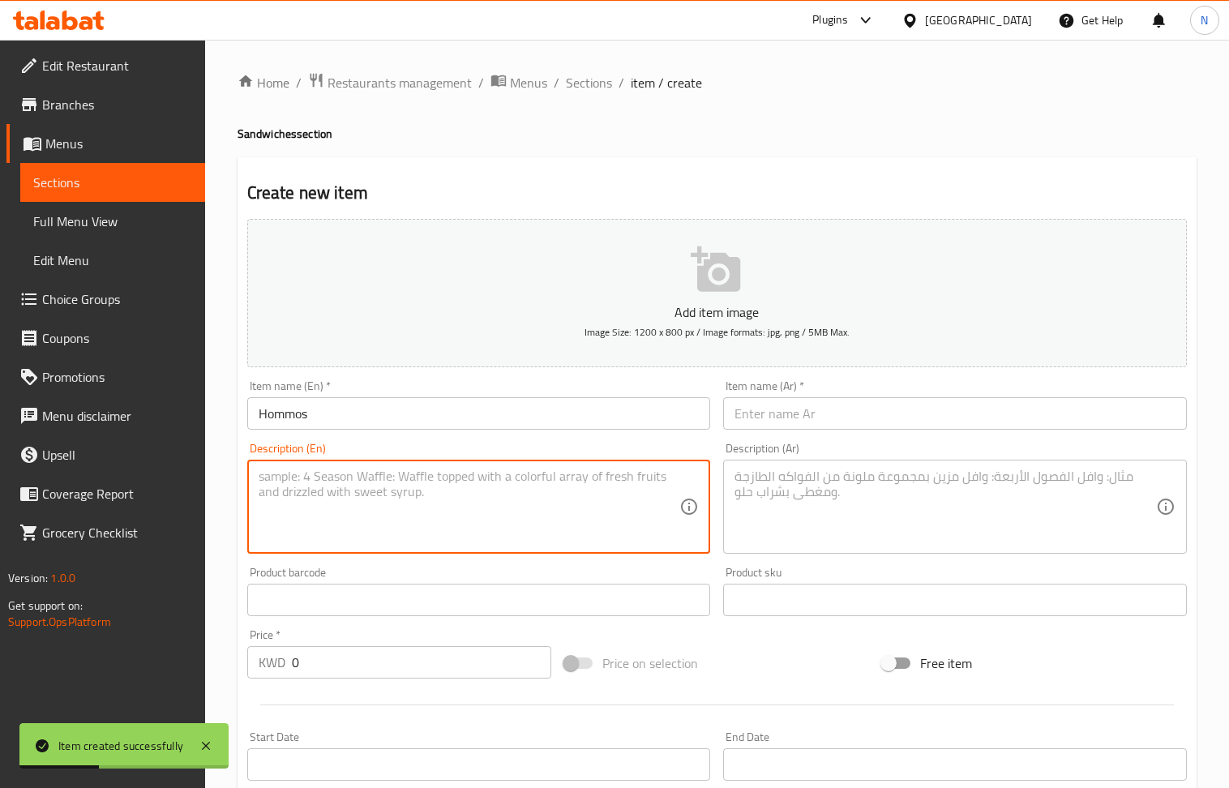
click at [324, 496] on textarea at bounding box center [470, 507] width 422 height 77
click at [935, 483] on textarea at bounding box center [946, 507] width 422 height 77
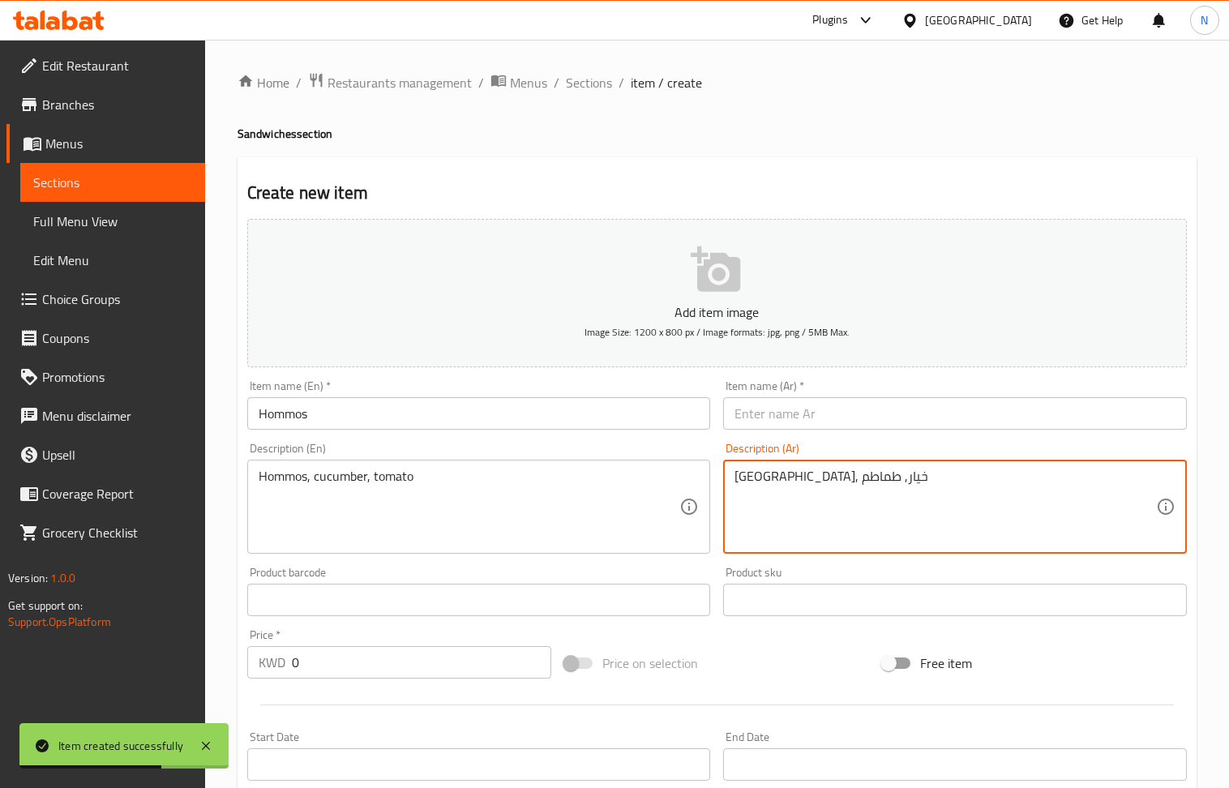
drag, startPoint x: 801, startPoint y: 417, endPoint x: 777, endPoint y: 401, distance: 29.2
click at [801, 417] on input "text" at bounding box center [955, 413] width 464 height 32
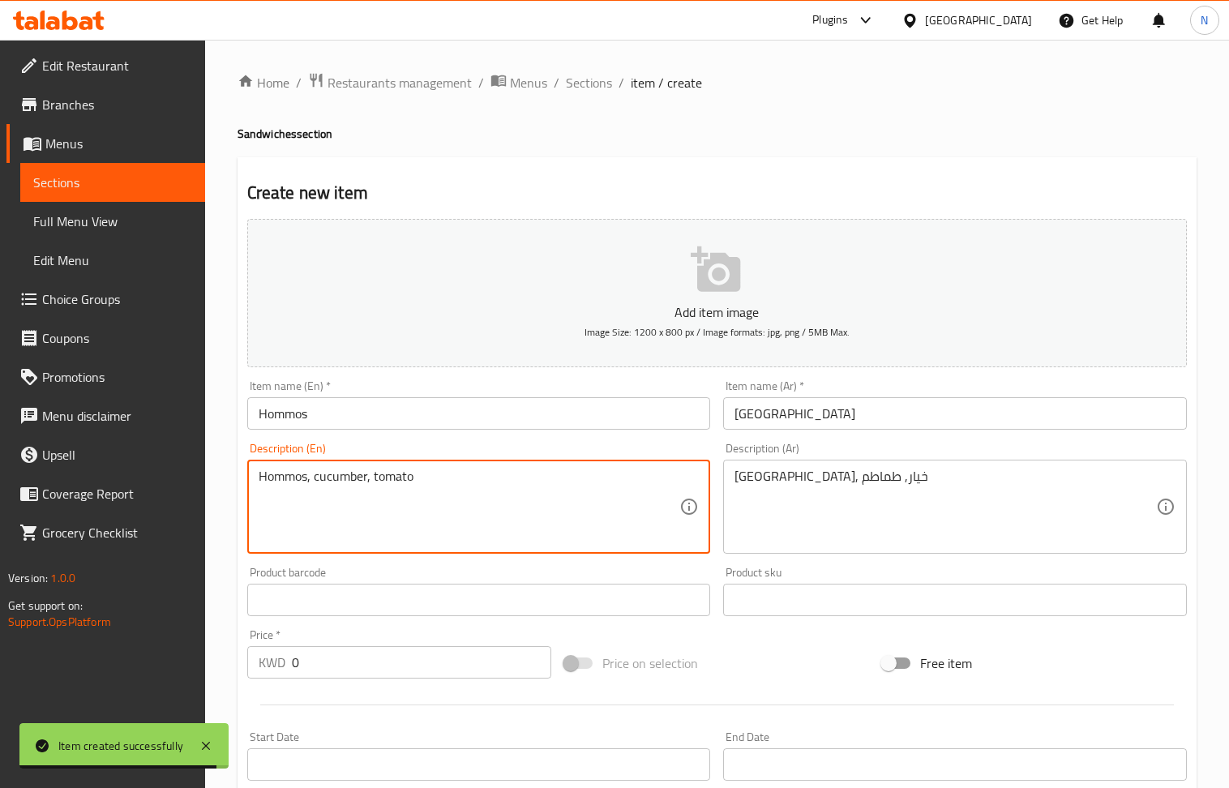
click at [485, 488] on textarea "Hommos, cucumber, tomato" at bounding box center [470, 507] width 422 height 77
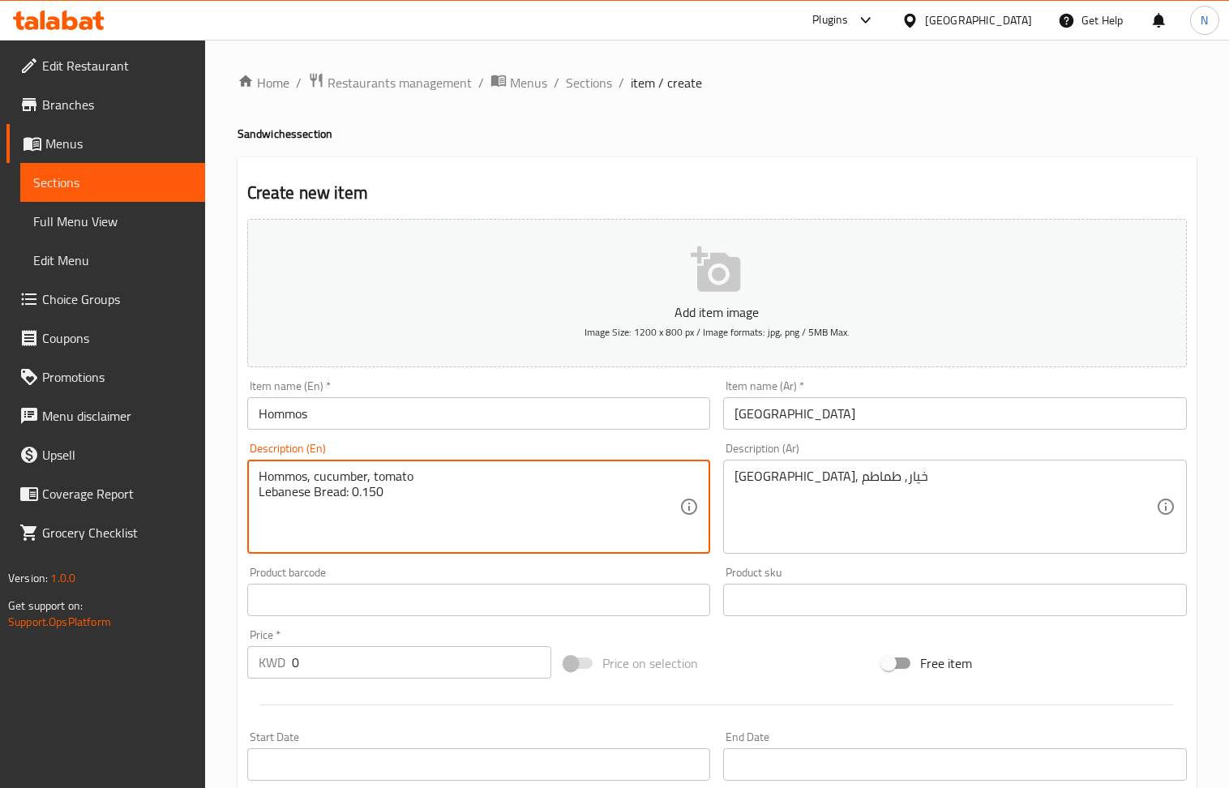
drag, startPoint x: 387, startPoint y: 501, endPoint x: 354, endPoint y: 500, distance: 32.4
click at [354, 500] on textarea "Hommos, cucumber, tomato Lebanese Bread: 0.150" at bounding box center [470, 507] width 422 height 77
click at [352, 665] on input "0" at bounding box center [422, 662] width 260 height 32
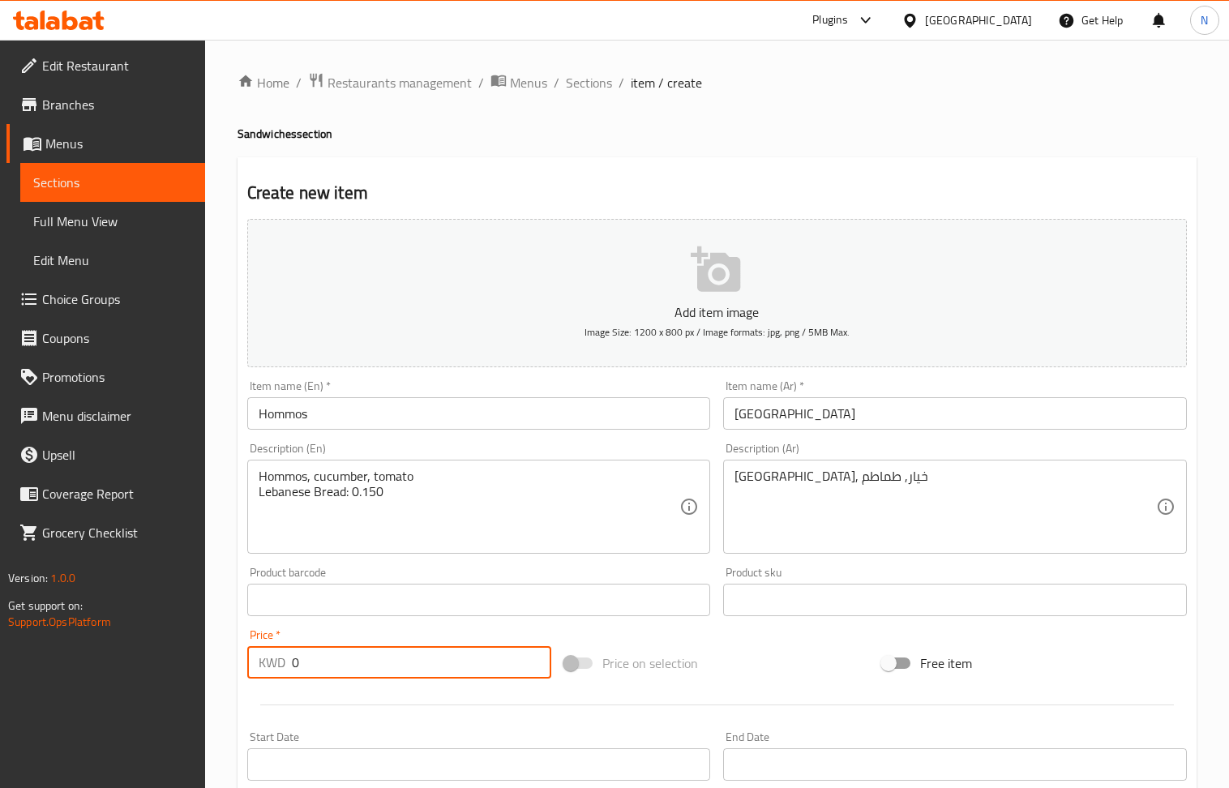
click at [352, 665] on input "0" at bounding box center [422, 662] width 260 height 32
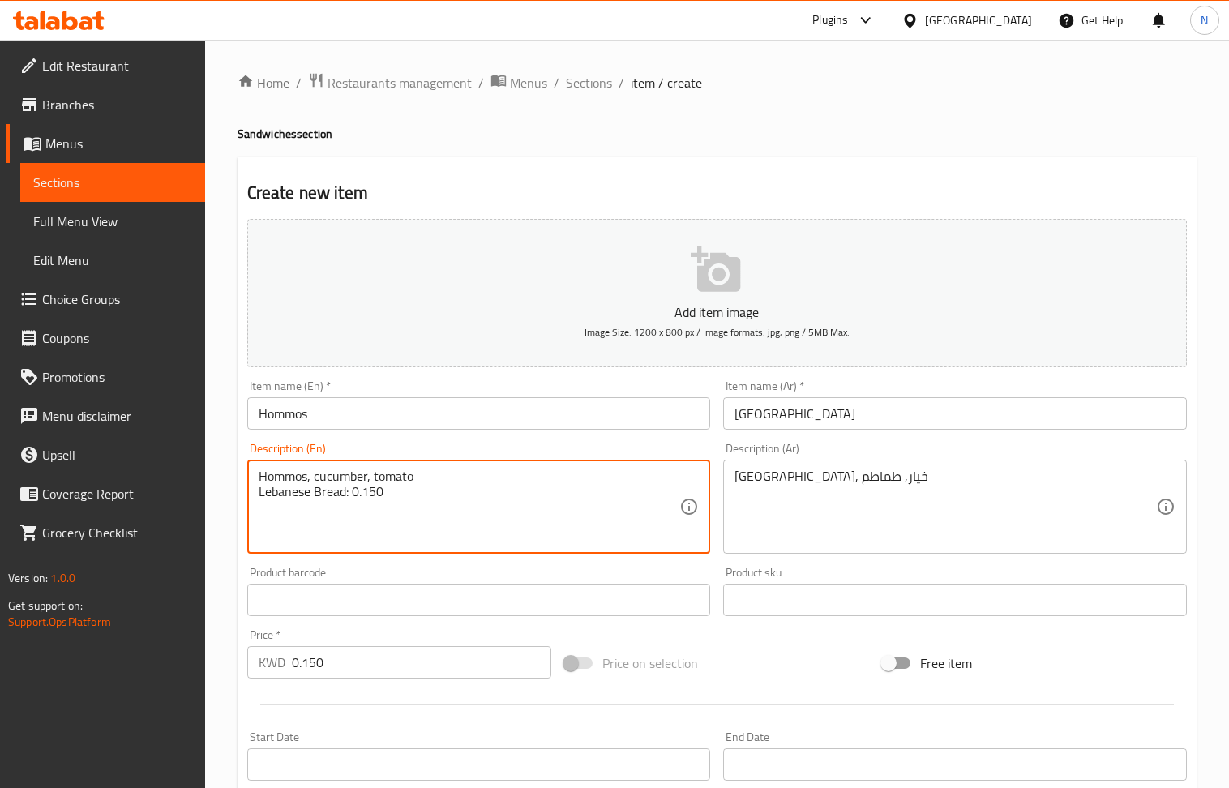
drag, startPoint x: 360, startPoint y: 500, endPoint x: 345, endPoint y: 501, distance: 15.4
click at [363, 500] on textarea "Hommos, cucumber, tomato Lebanese Bread" at bounding box center [470, 507] width 422 height 77
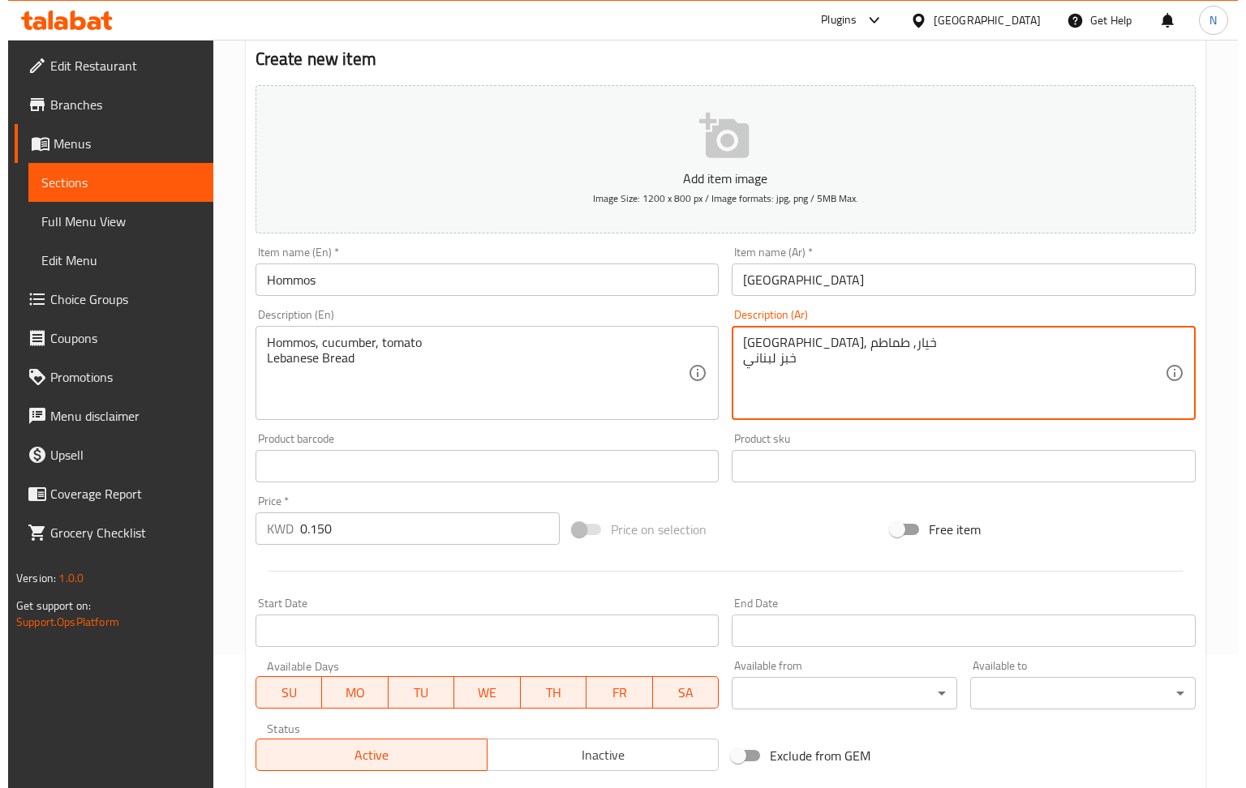
scroll to position [536, 0]
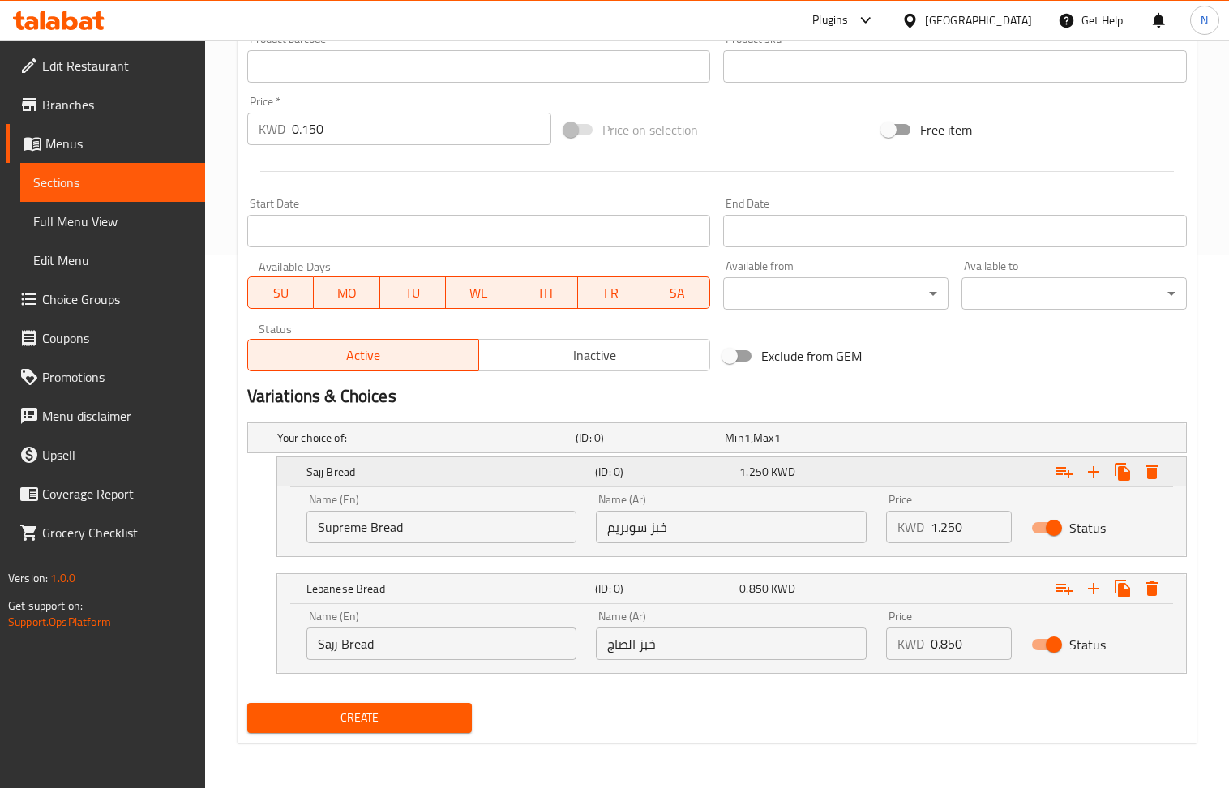
click at [1156, 471] on icon "Expand" at bounding box center [1152, 472] width 11 height 15
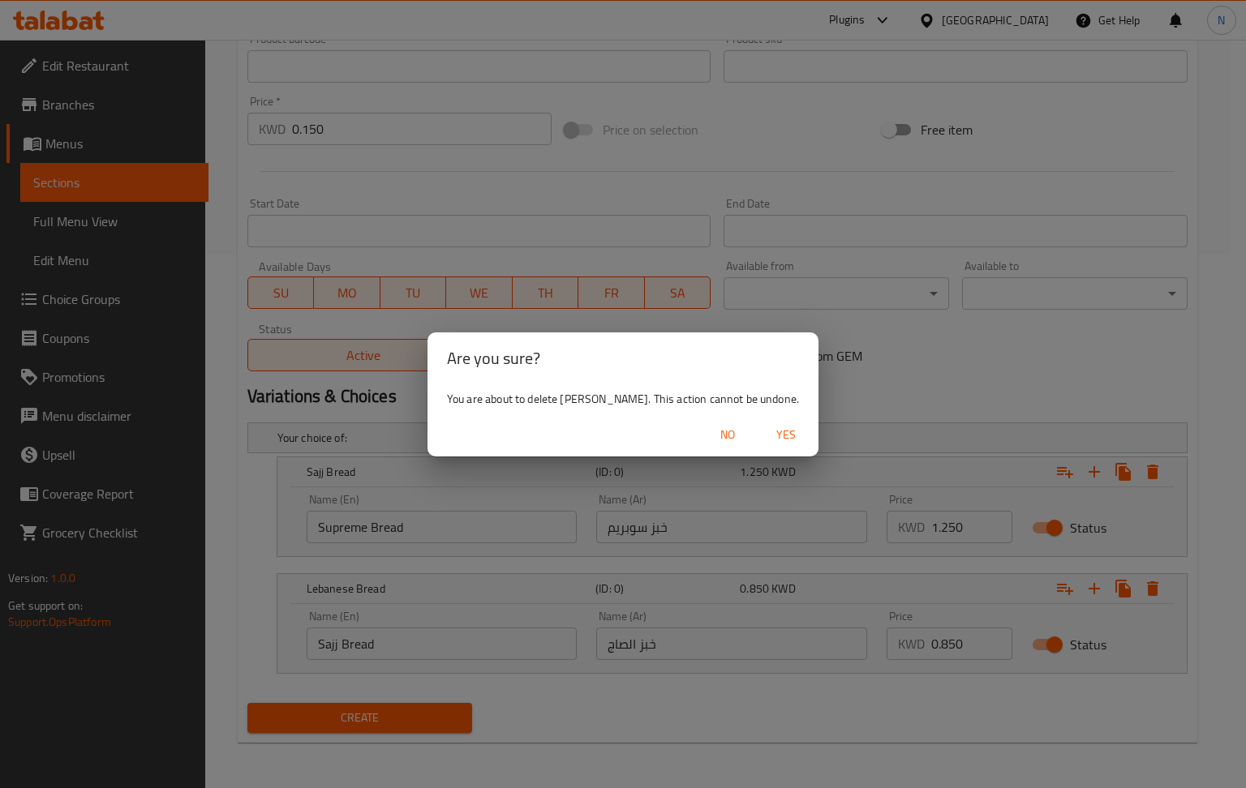
click at [764, 420] on button "Yes" at bounding box center [786, 435] width 52 height 30
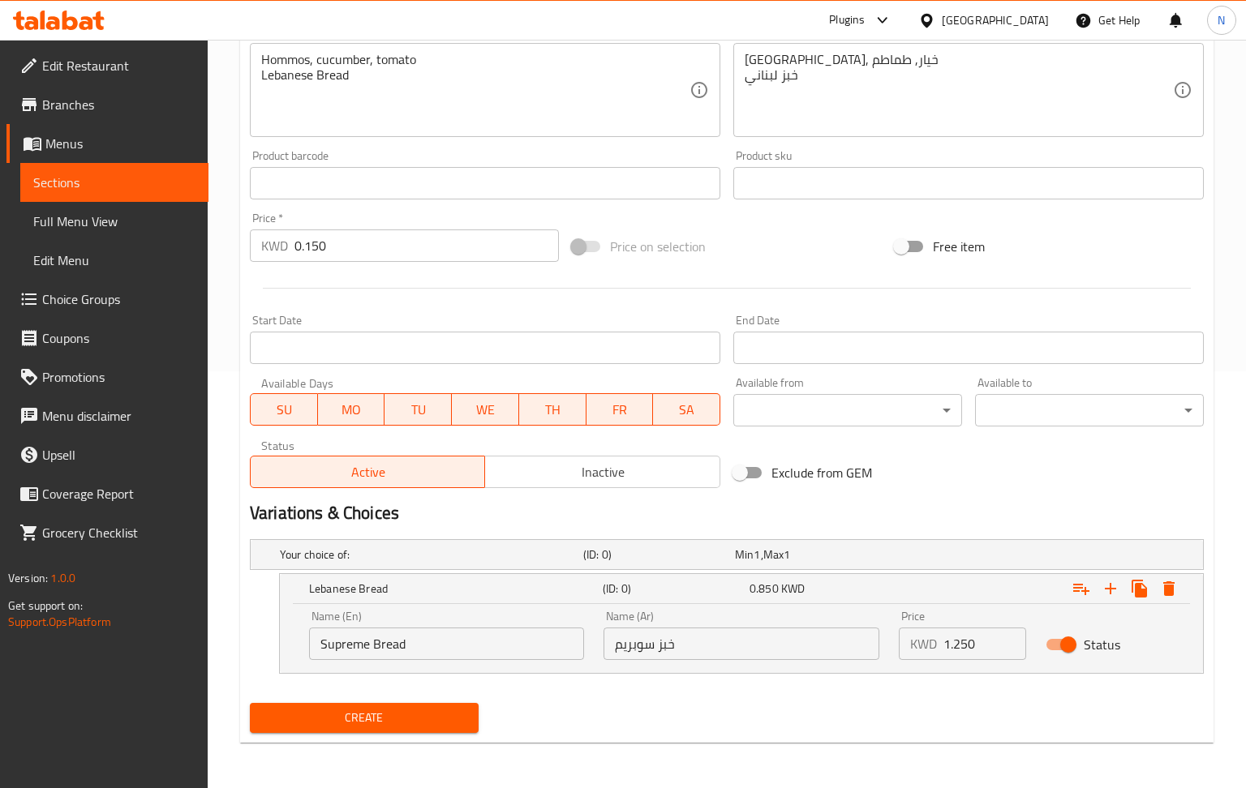
scroll to position [418, 0]
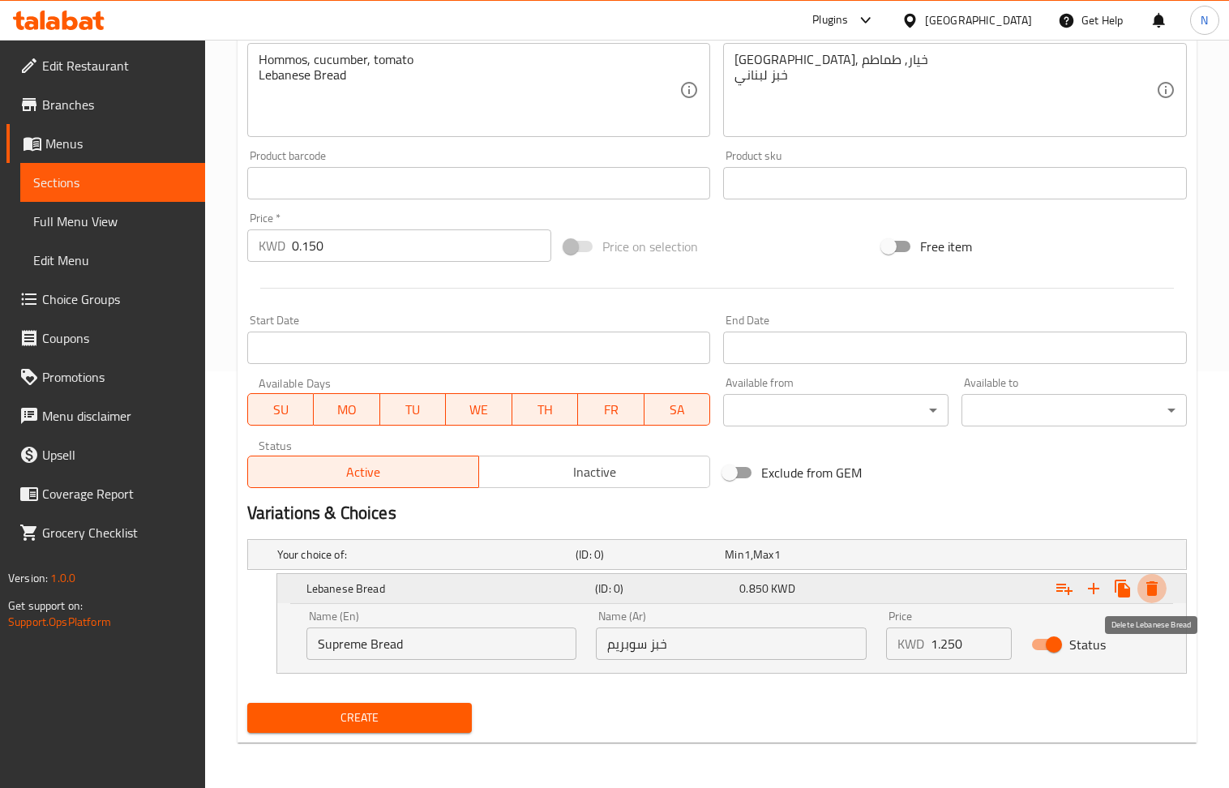
click at [1152, 594] on icon "Expand" at bounding box center [1152, 588] width 11 height 15
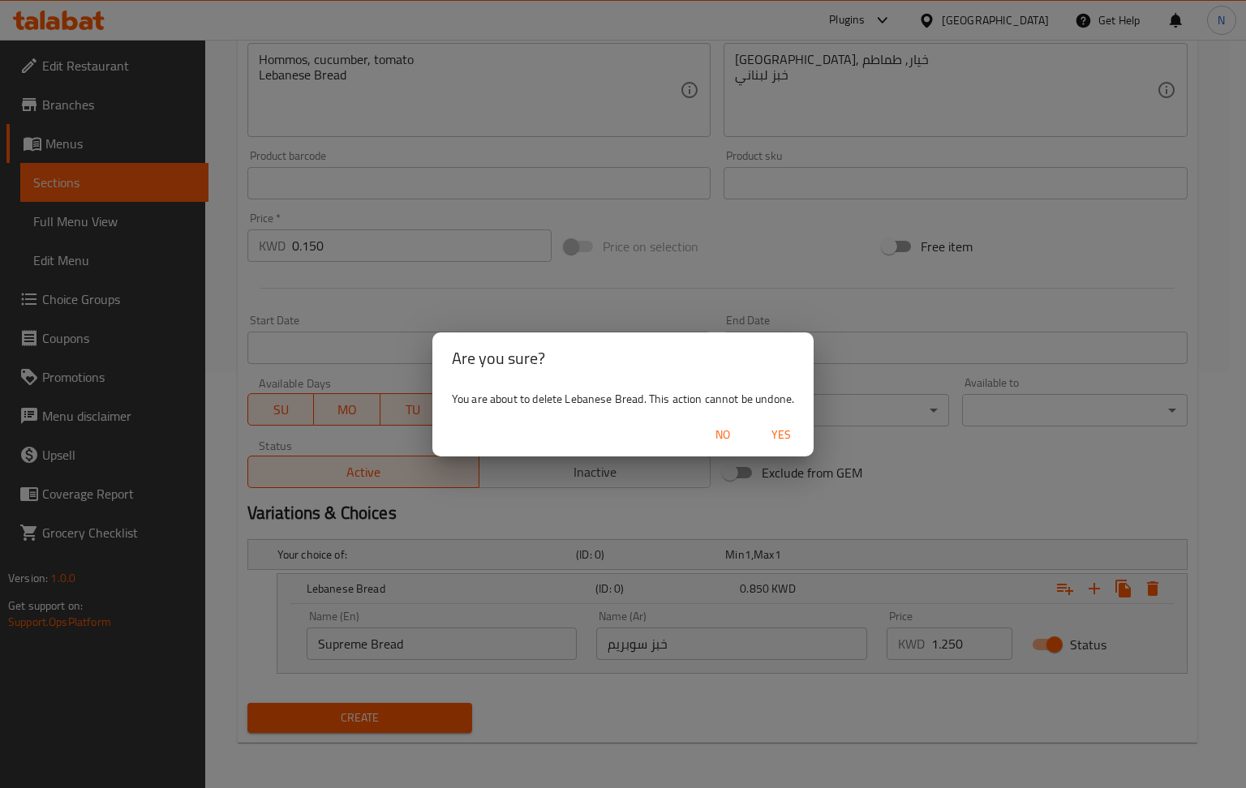
click at [790, 438] on span "Yes" at bounding box center [780, 435] width 39 height 20
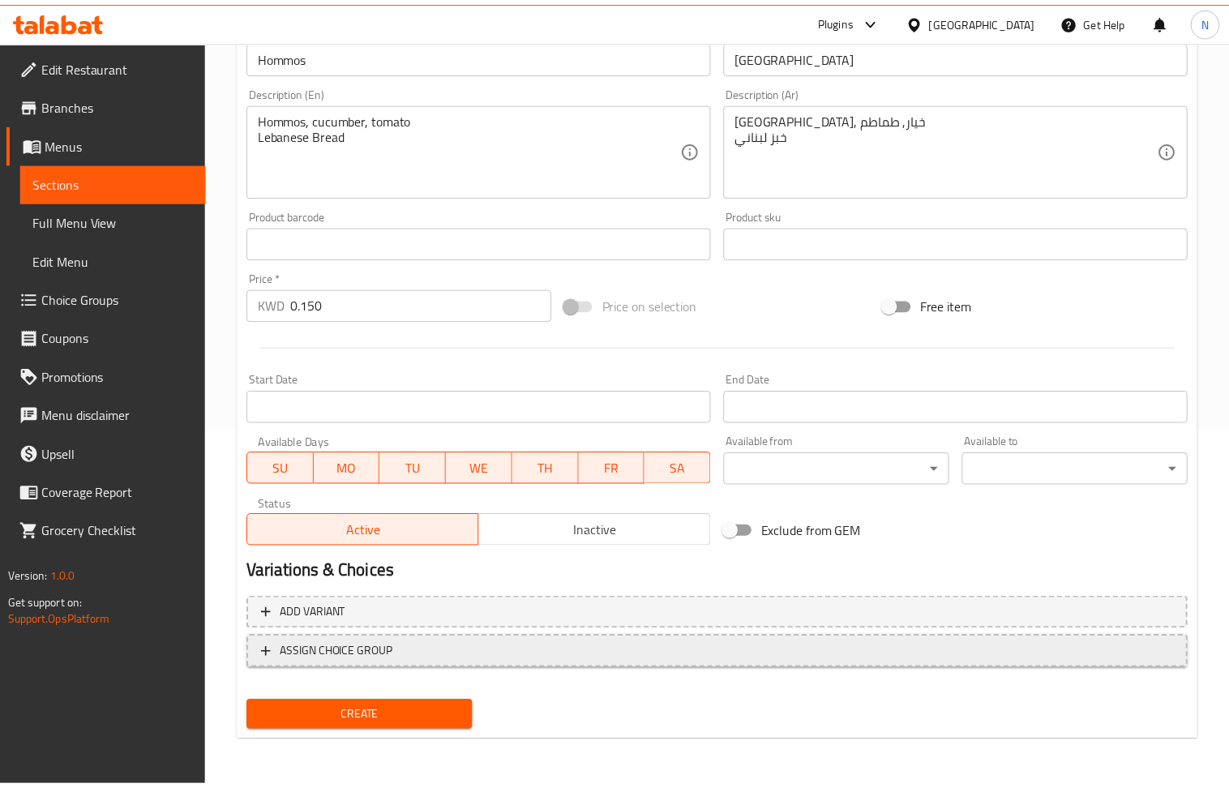
scroll to position [357, 0]
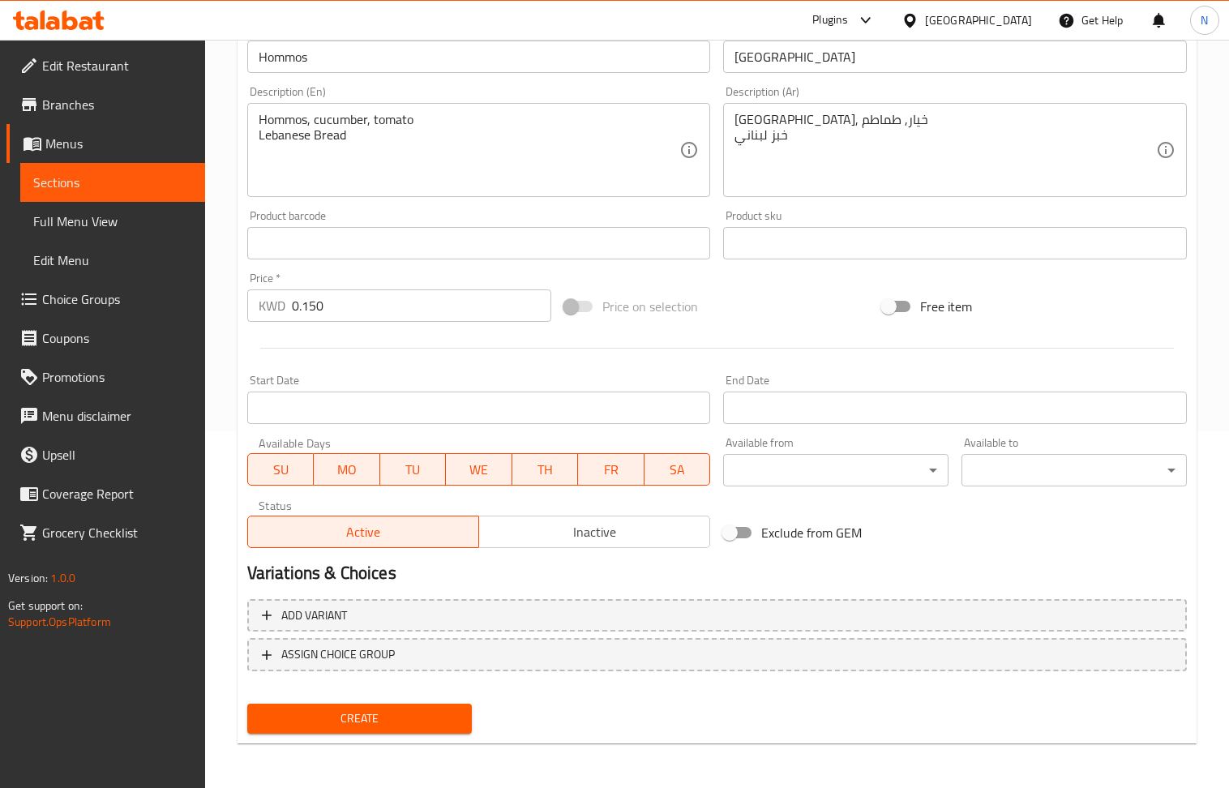
click at [367, 714] on span "Create" at bounding box center [359, 719] width 199 height 20
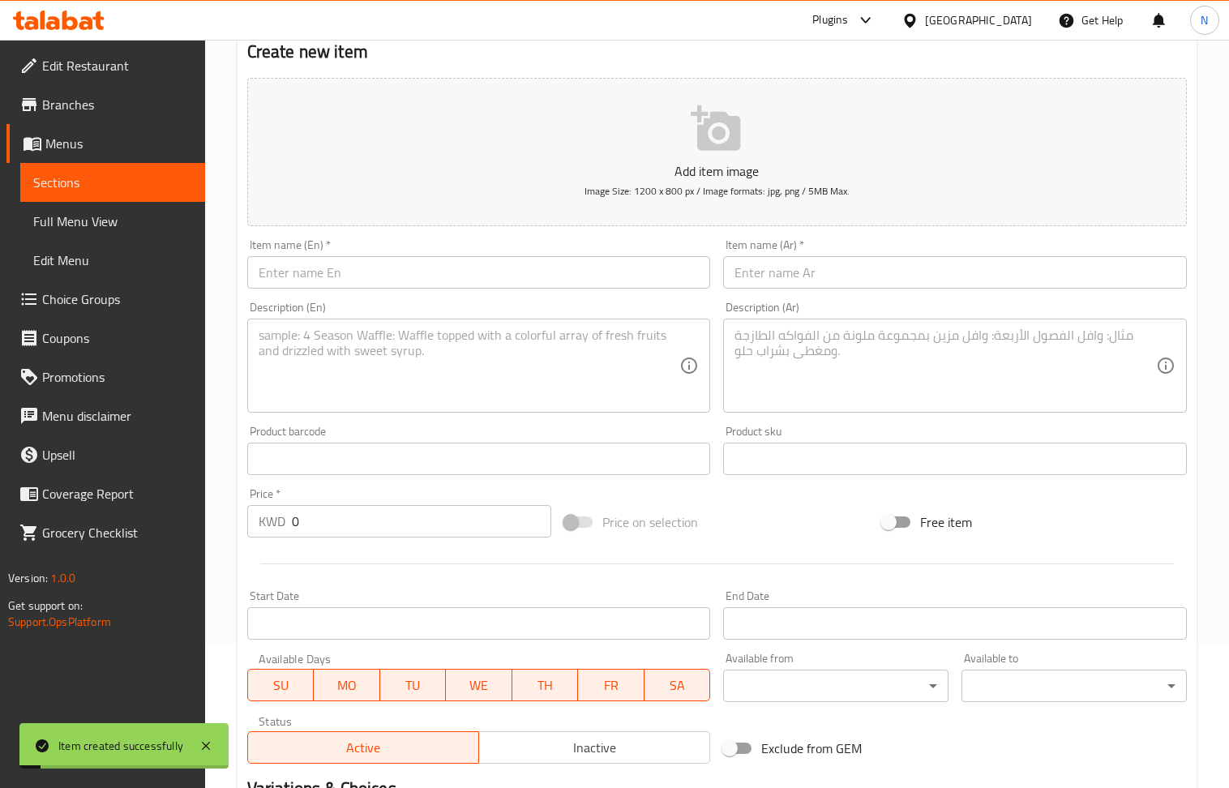
scroll to position [140, 0]
click at [341, 277] on input "text" at bounding box center [479, 273] width 464 height 32
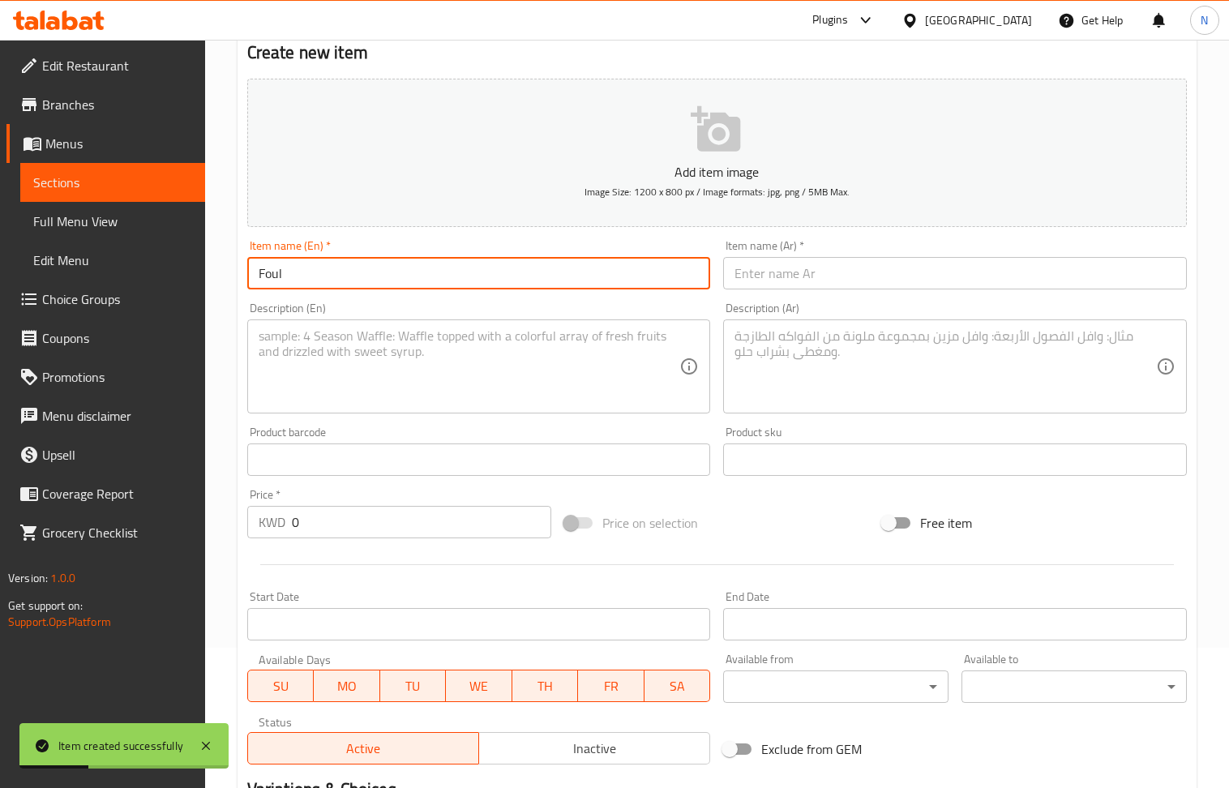
click at [326, 388] on textarea at bounding box center [470, 366] width 422 height 77
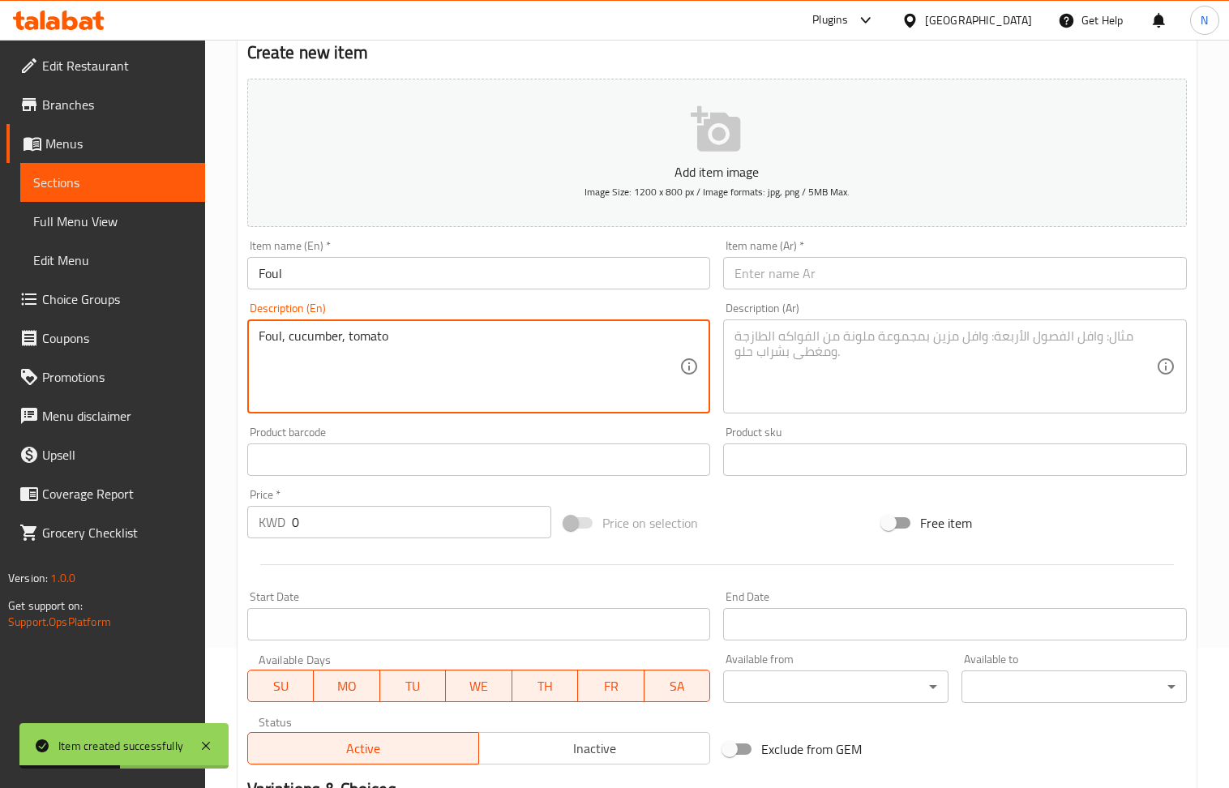
click at [826, 373] on textarea at bounding box center [946, 366] width 422 height 77
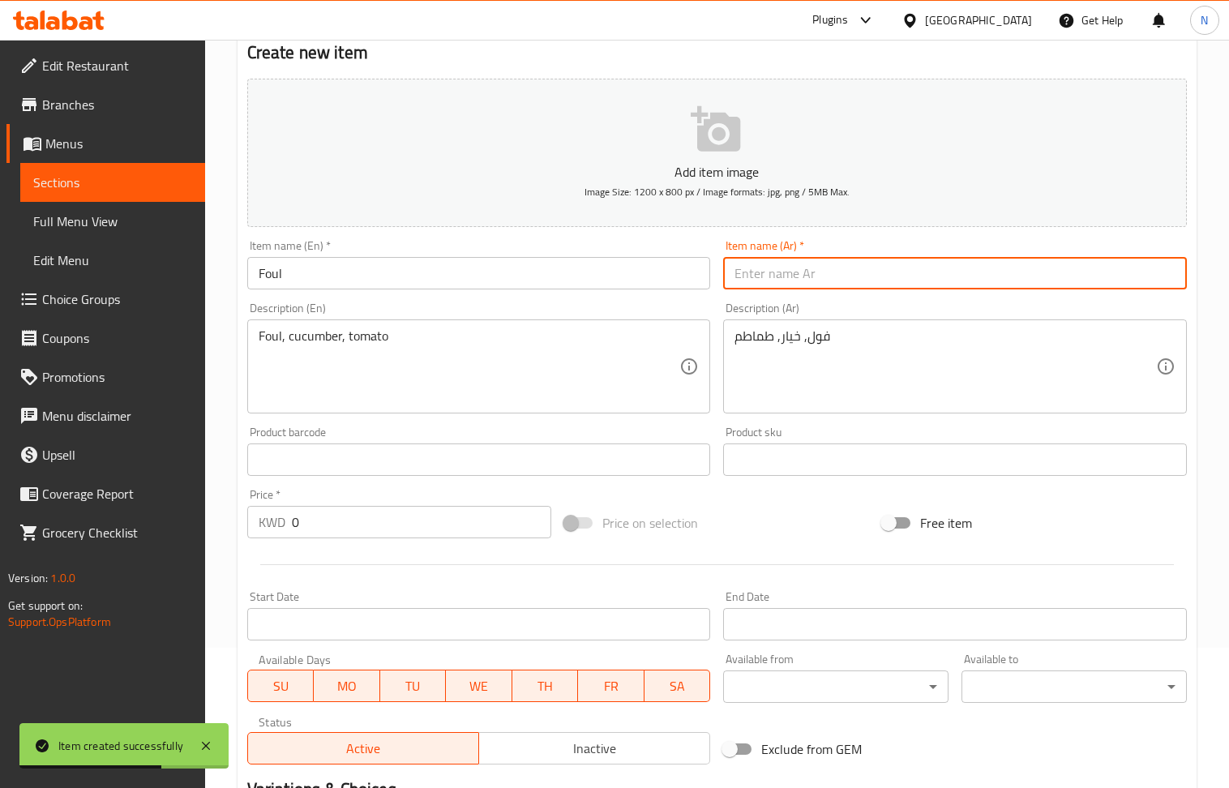
click at [789, 270] on input "text" at bounding box center [955, 273] width 464 height 32
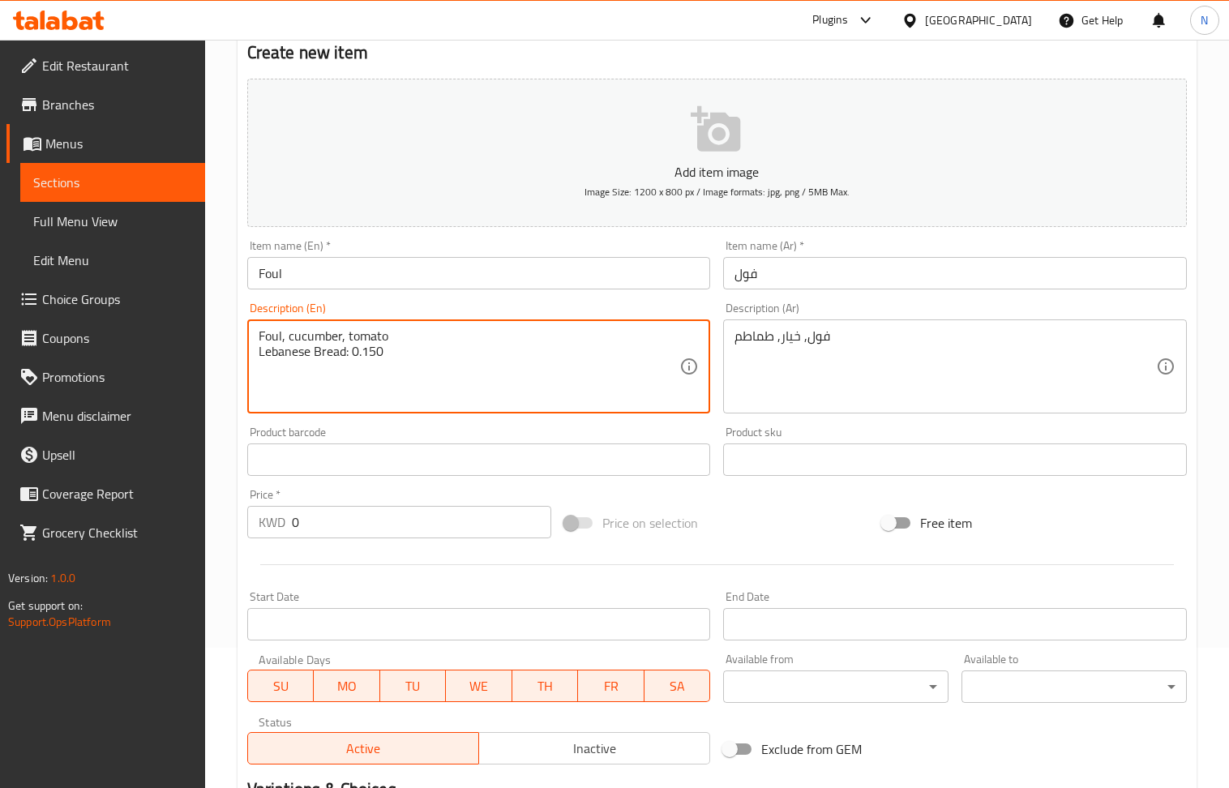
drag, startPoint x: 393, startPoint y: 358, endPoint x: 351, endPoint y: 360, distance: 42.2
click at [351, 360] on textarea "Foul, cucumber, tomato Lebanese Bread: 0.150" at bounding box center [470, 366] width 422 height 77
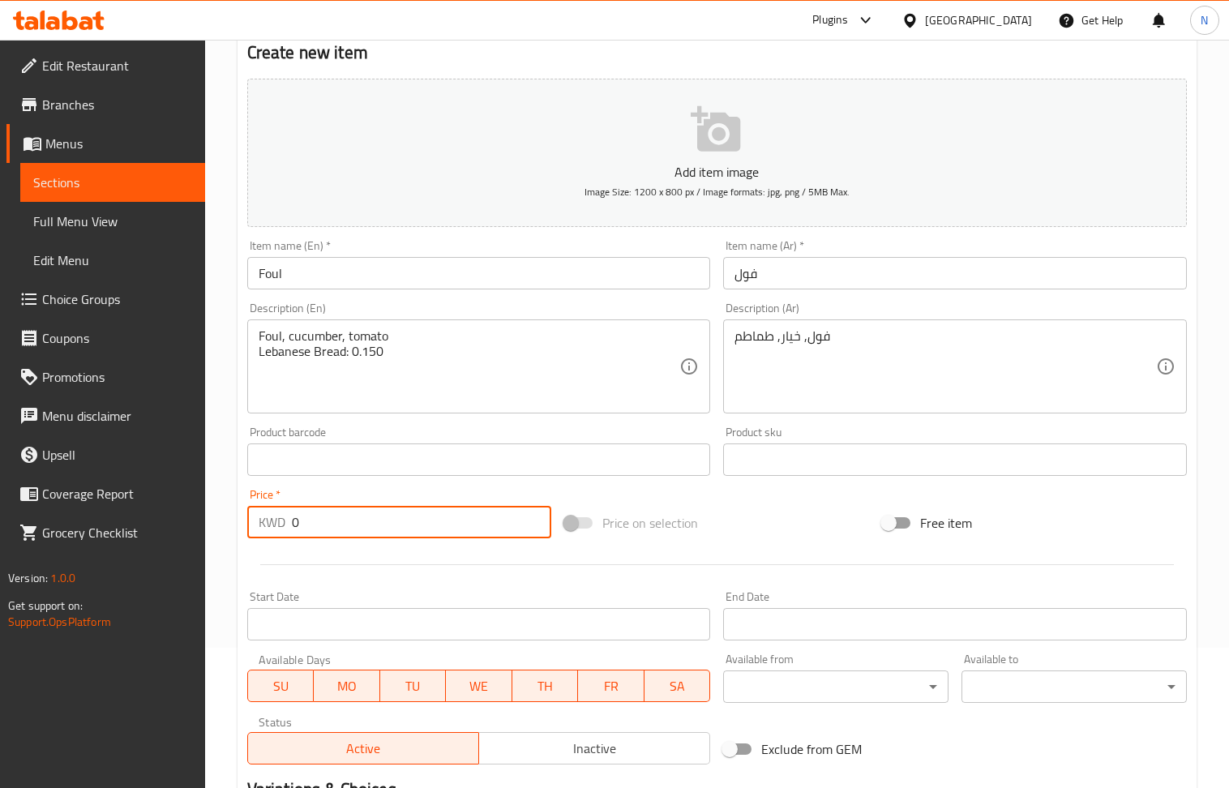
click at [345, 530] on input "0" at bounding box center [422, 522] width 260 height 32
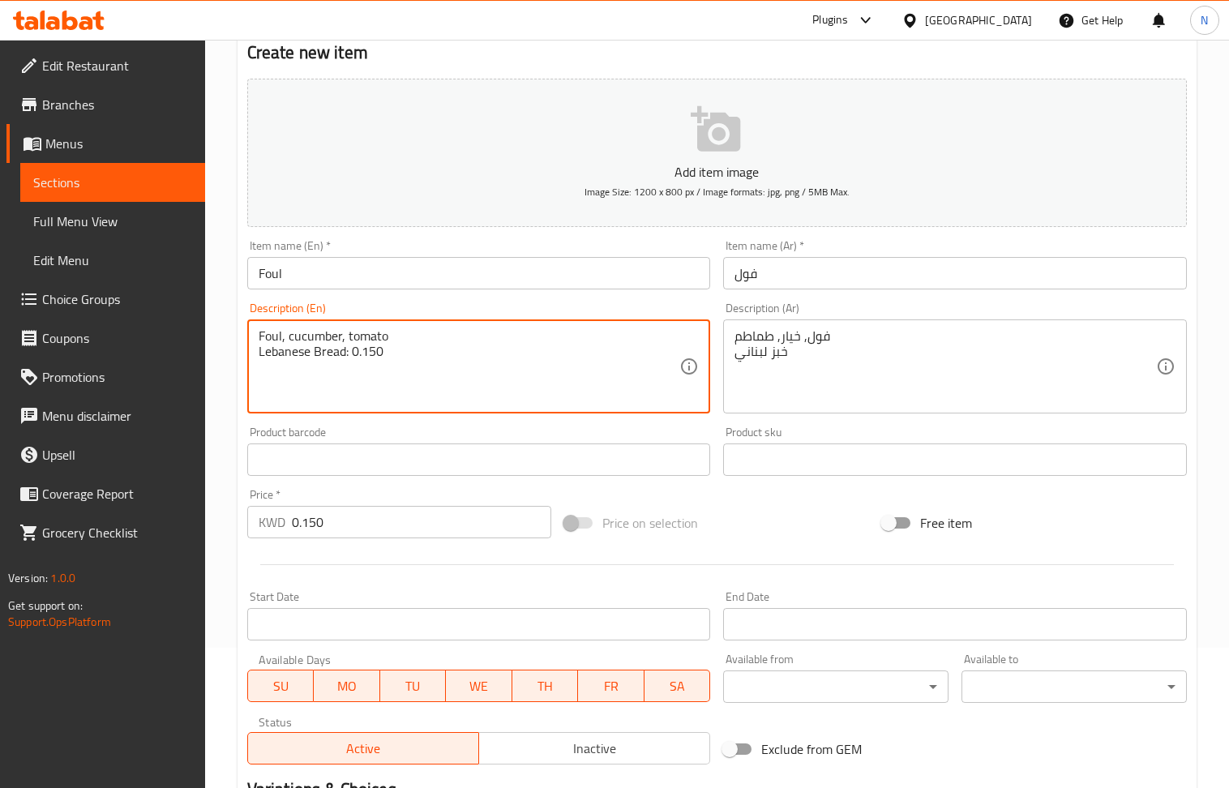
drag, startPoint x: 389, startPoint y: 367, endPoint x: 345, endPoint y: 371, distance: 44.8
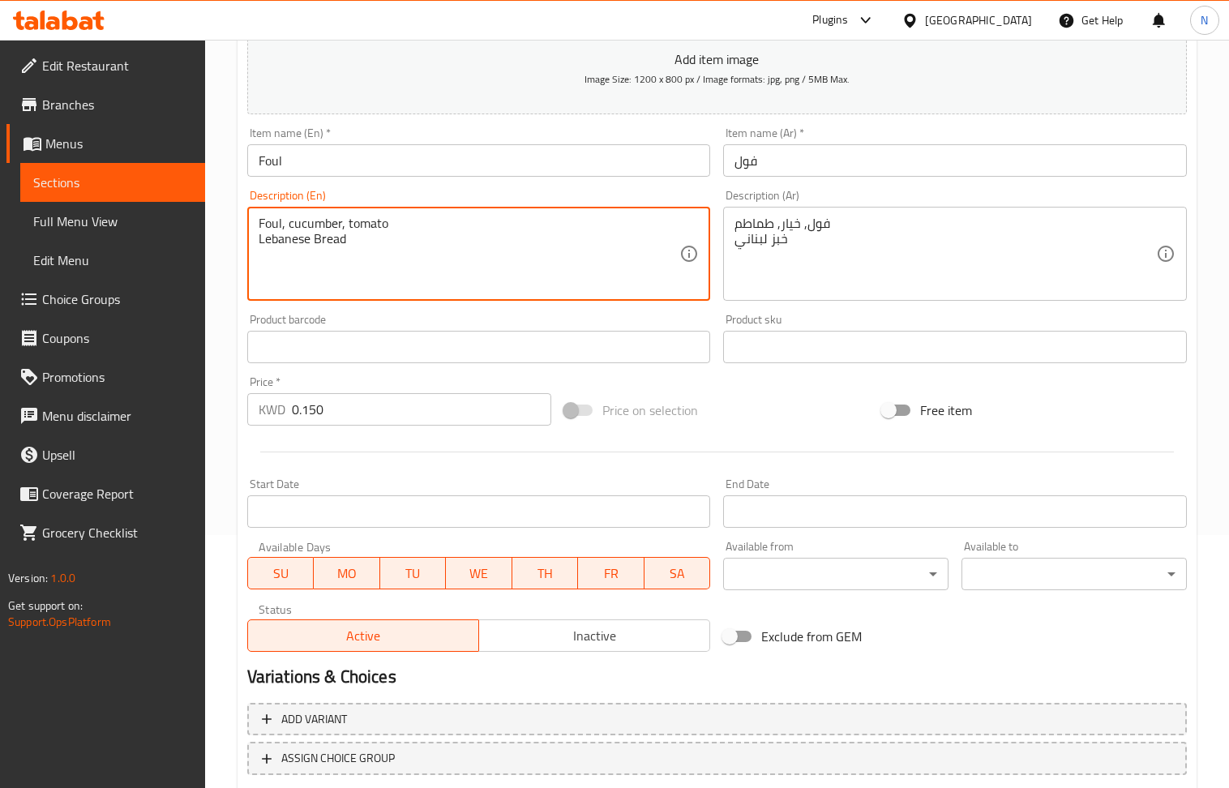
scroll to position [357, 0]
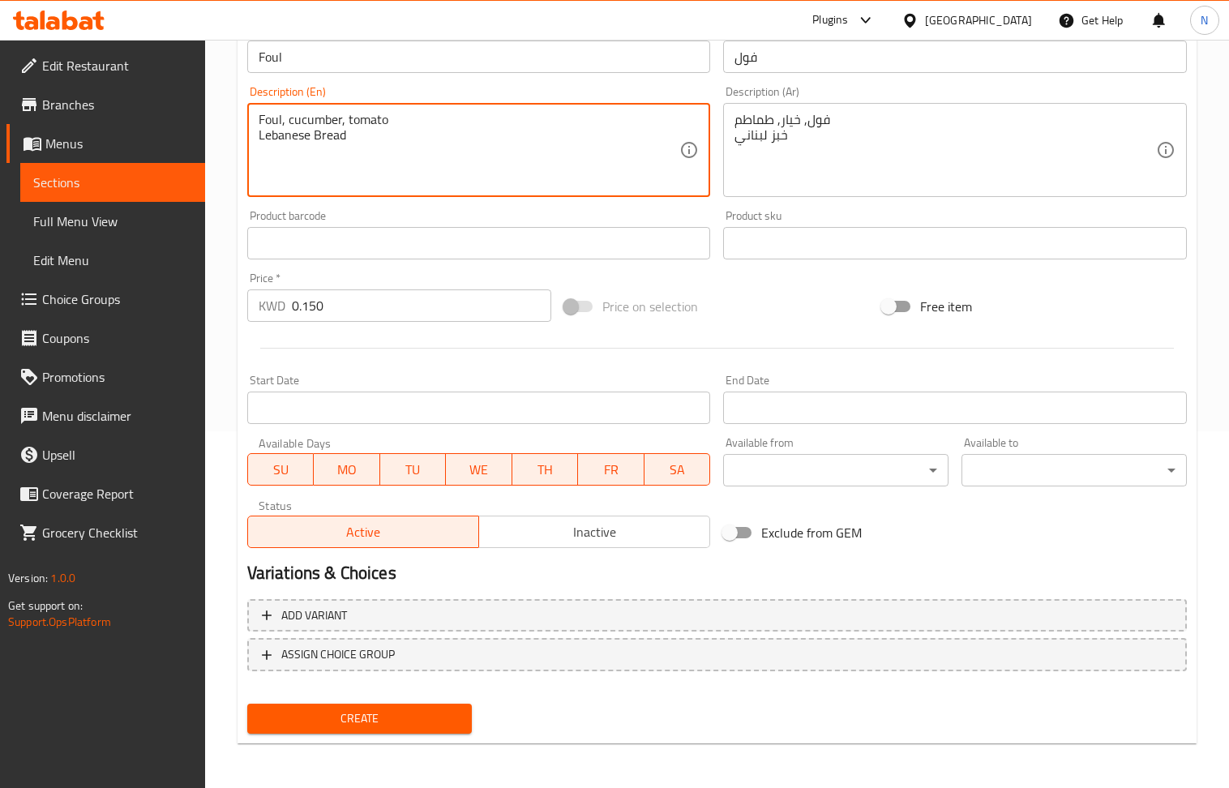
click at [426, 710] on span "Create" at bounding box center [359, 719] width 199 height 20
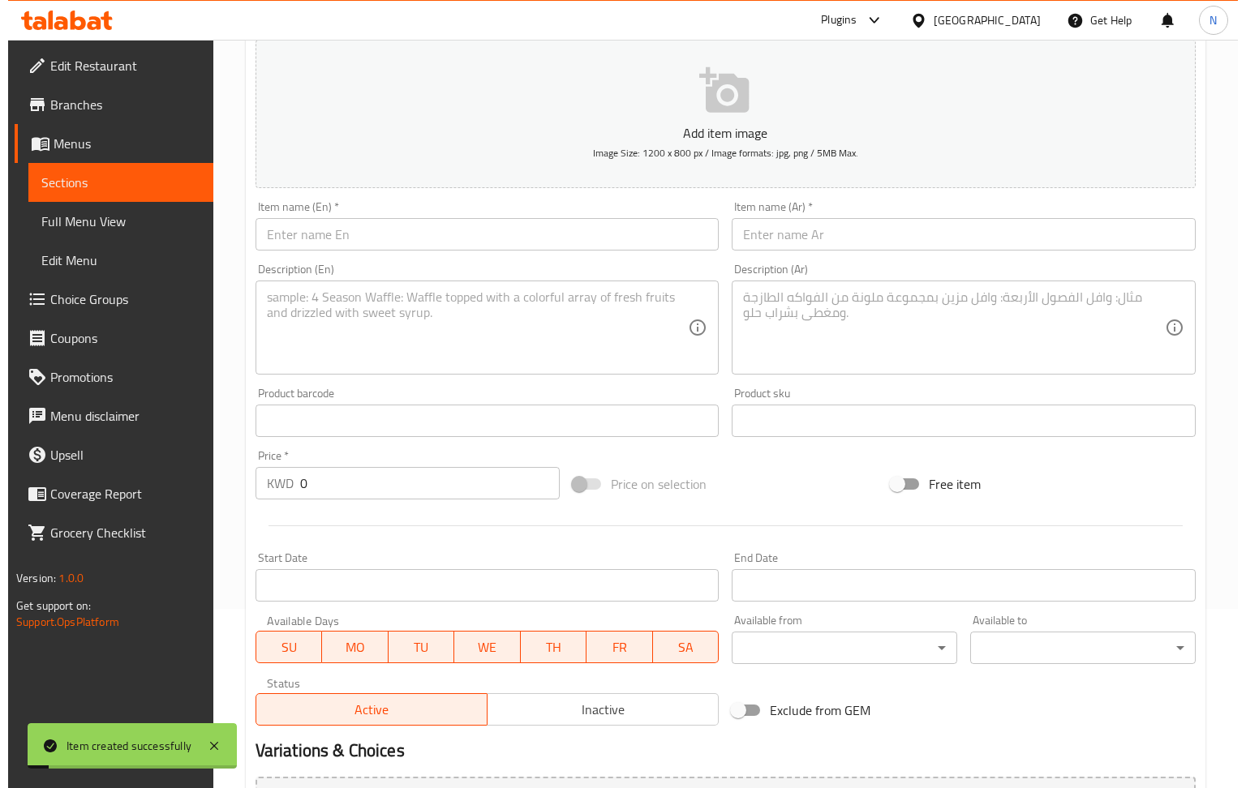
scroll to position [0, 0]
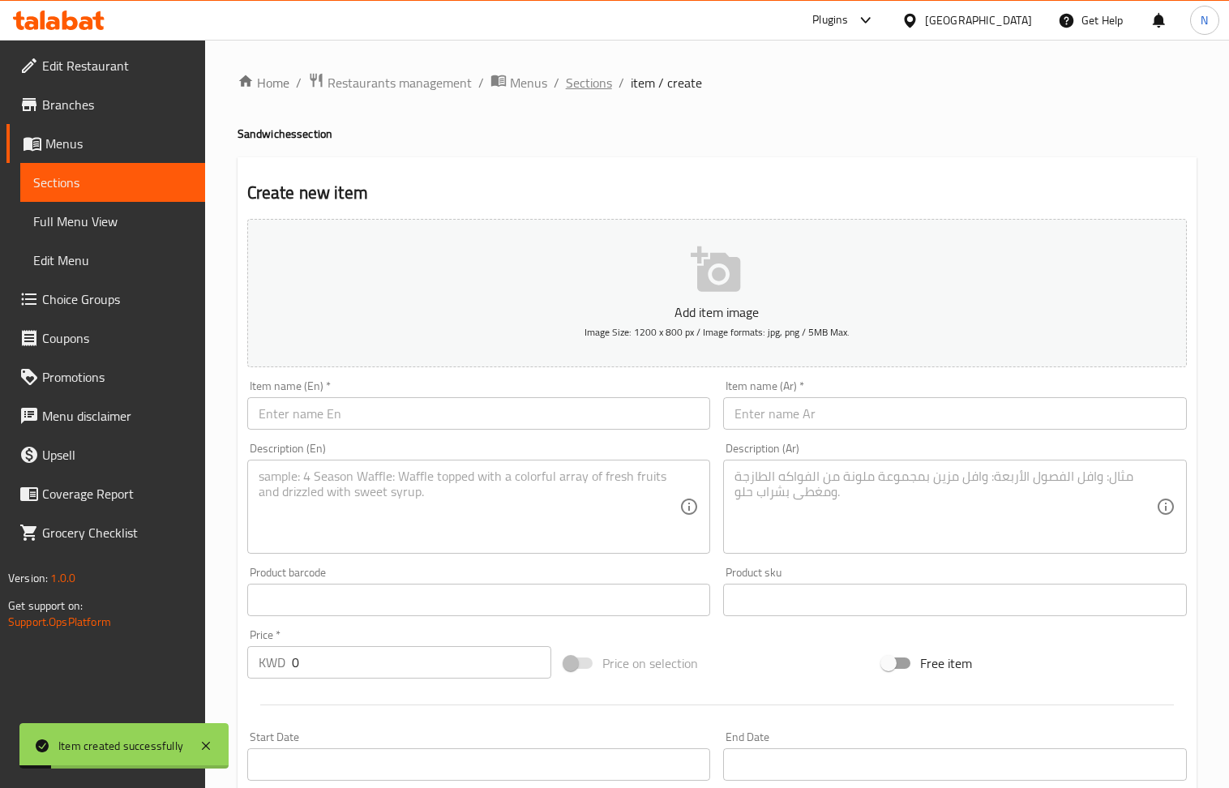
click at [587, 88] on span "Sections" at bounding box center [589, 82] width 46 height 19
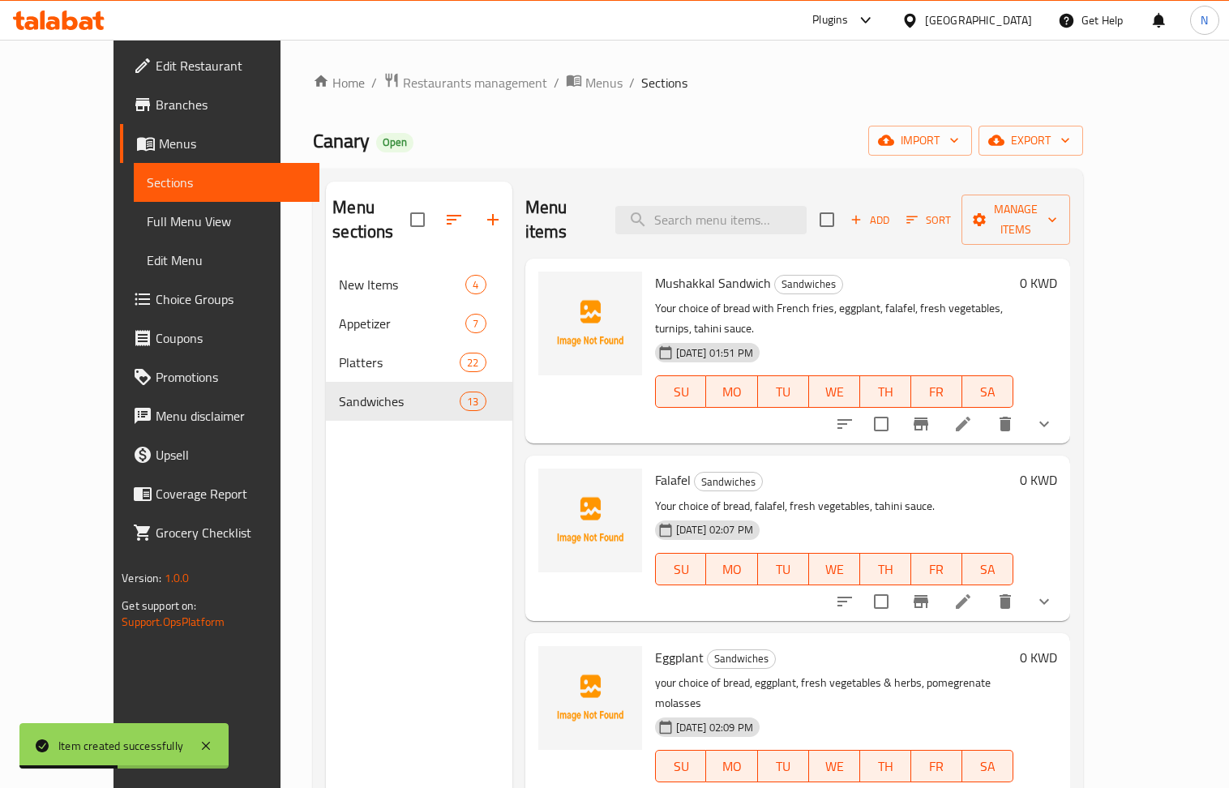
click at [487, 214] on icon "button" at bounding box center [492, 219] width 11 height 11
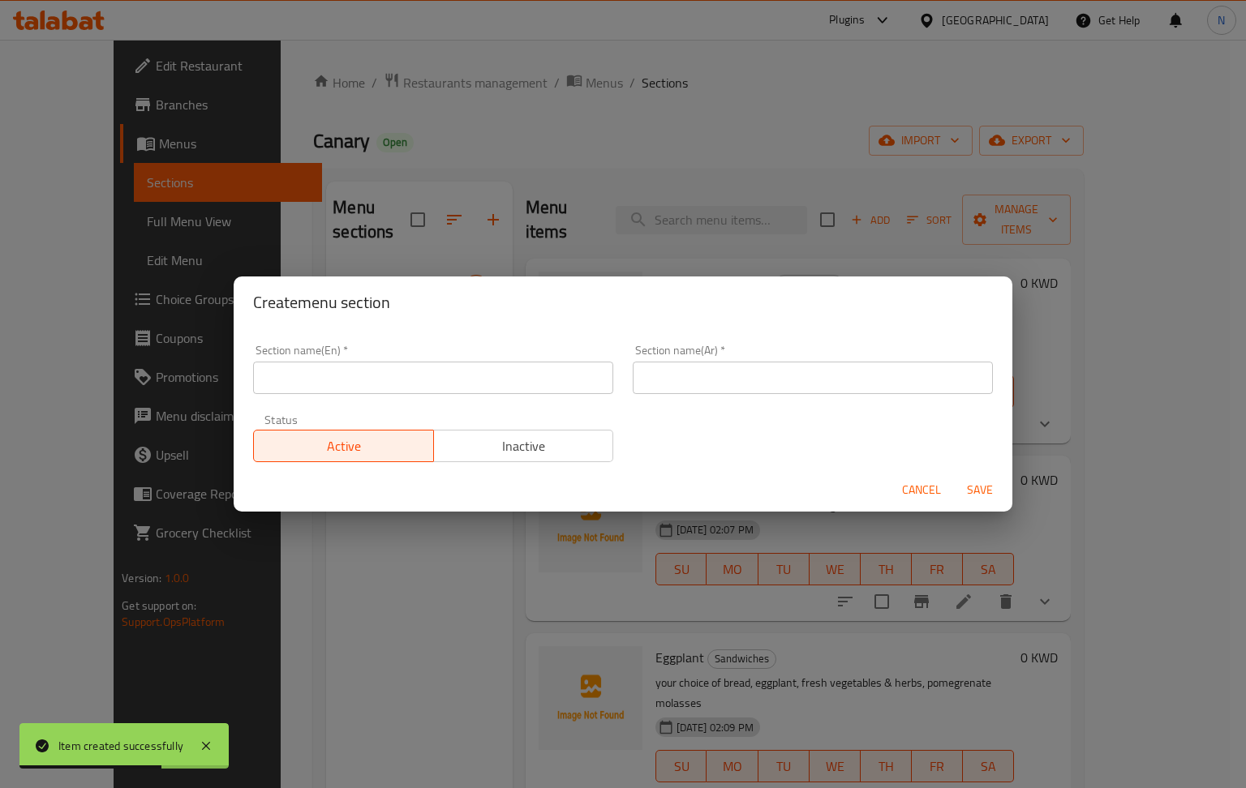
click at [412, 397] on div "Section name(En)   * Section name(En) *" at bounding box center [433, 369] width 380 height 69
click at [410, 384] on input "text" at bounding box center [433, 378] width 360 height 32
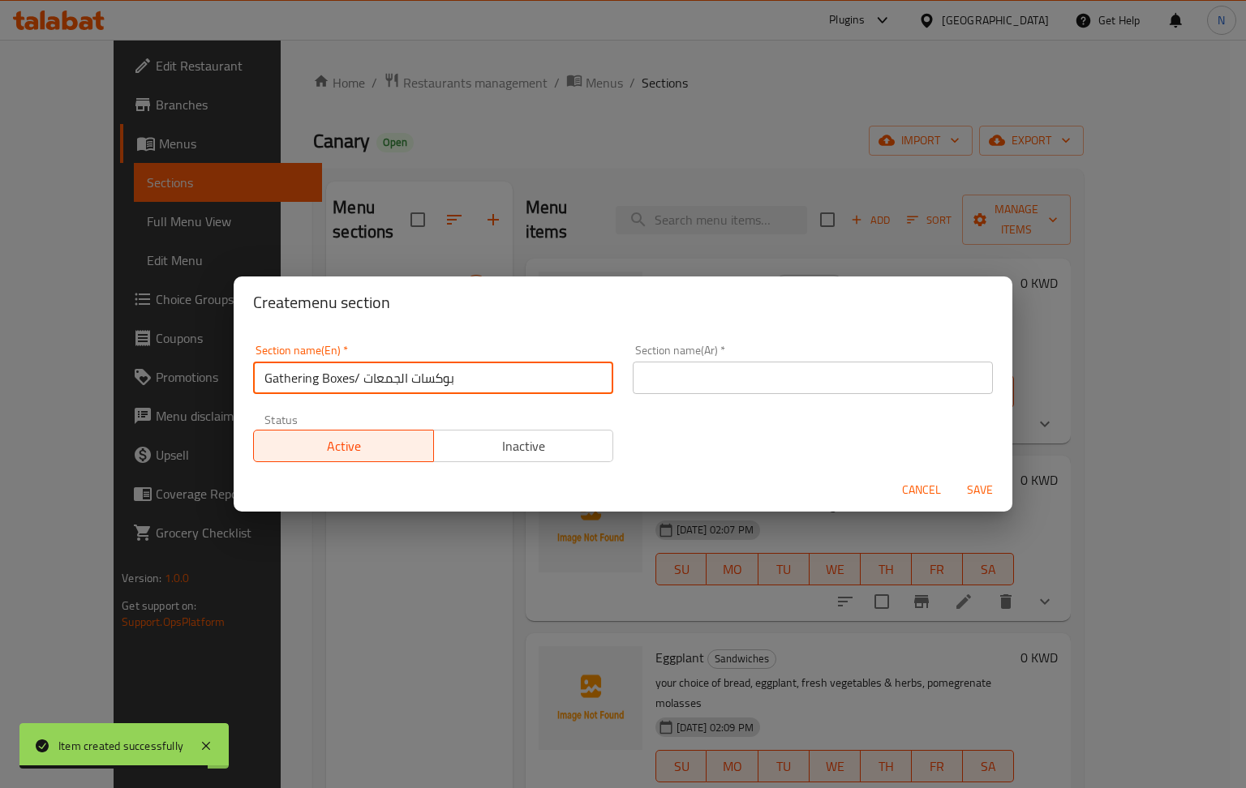
drag, startPoint x: 420, startPoint y: 393, endPoint x: 358, endPoint y: 393, distance: 61.6
click at [358, 393] on input "Gathering Boxes/ بوكسات الجمعات" at bounding box center [433, 378] width 360 height 32
click at [735, 375] on input "text" at bounding box center [813, 378] width 360 height 32
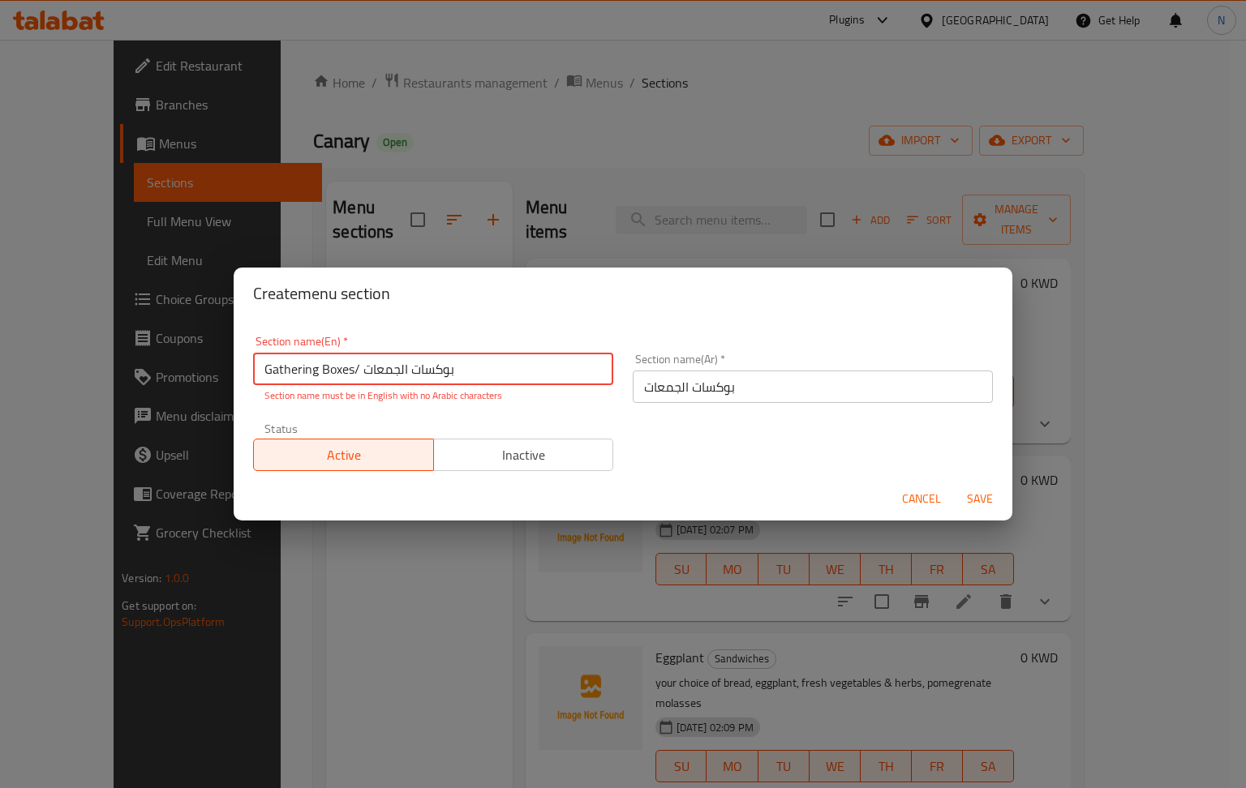
drag, startPoint x: 517, startPoint y: 371, endPoint x: 355, endPoint y: 374, distance: 161.4
click at [355, 374] on input "Gathering Boxes/ بوكسات الجمعات" at bounding box center [433, 369] width 360 height 32
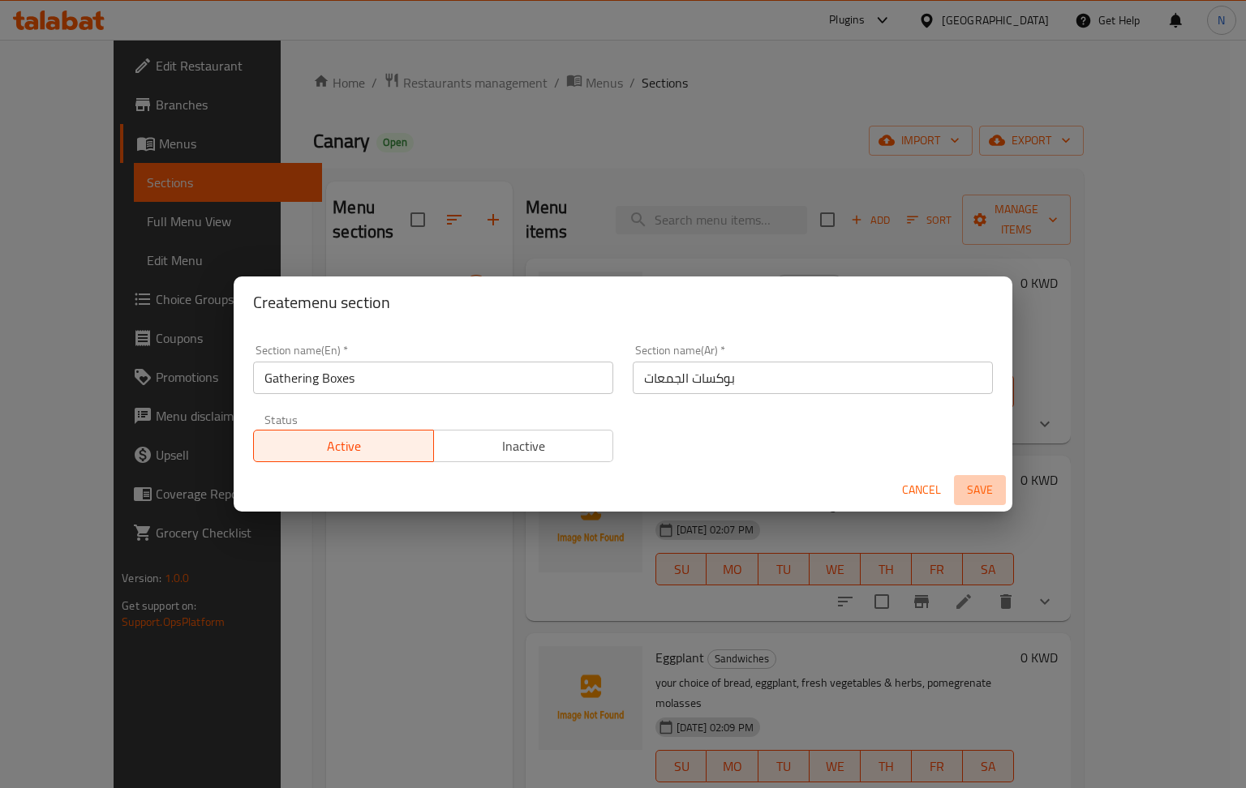
click at [976, 495] on span "Save" at bounding box center [979, 490] width 39 height 20
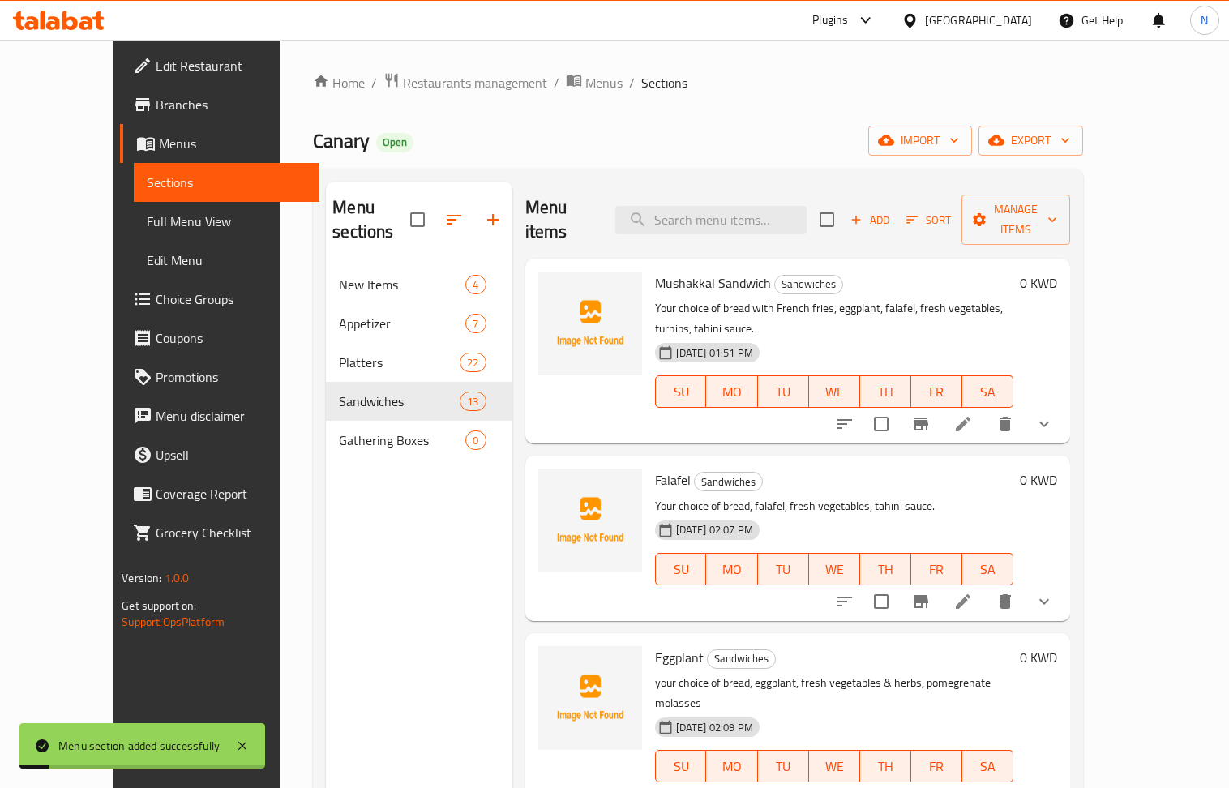
click at [483, 211] on icon "button" at bounding box center [492, 219] width 19 height 19
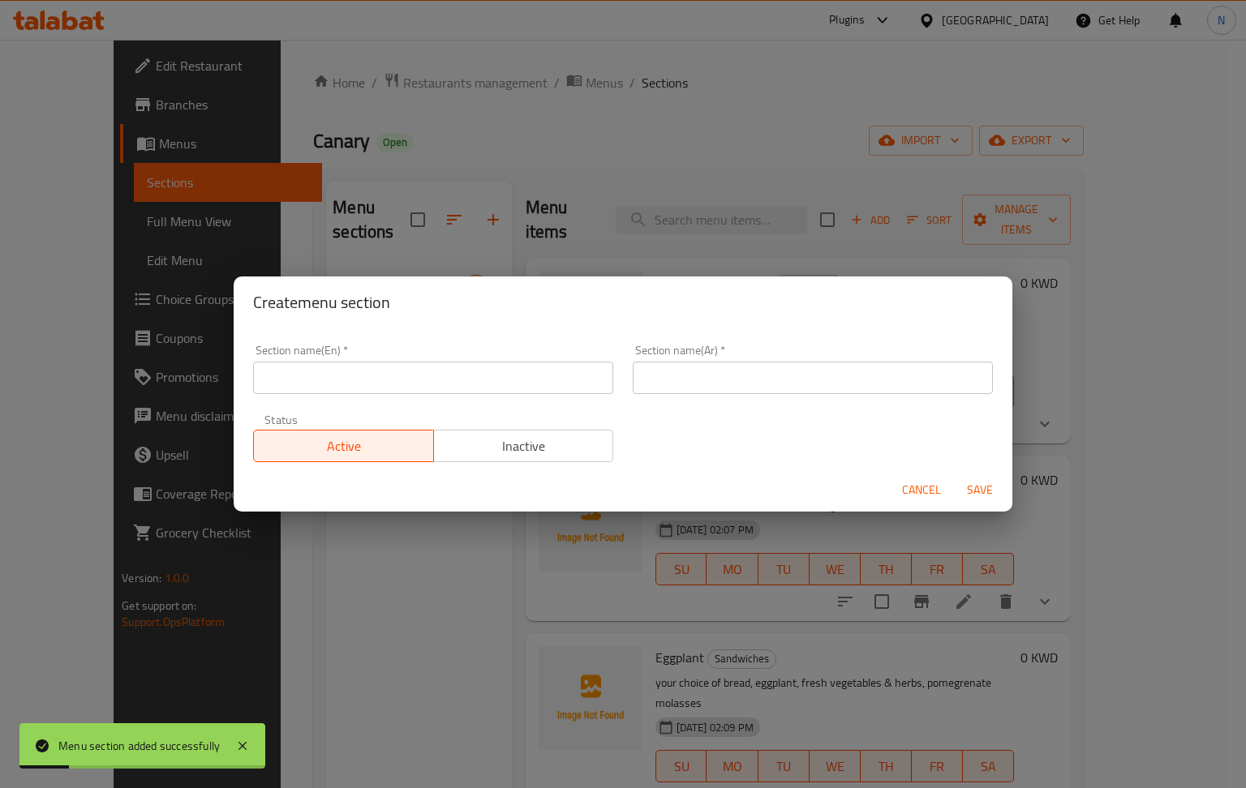
click at [538, 378] on input "text" at bounding box center [433, 378] width 360 height 32
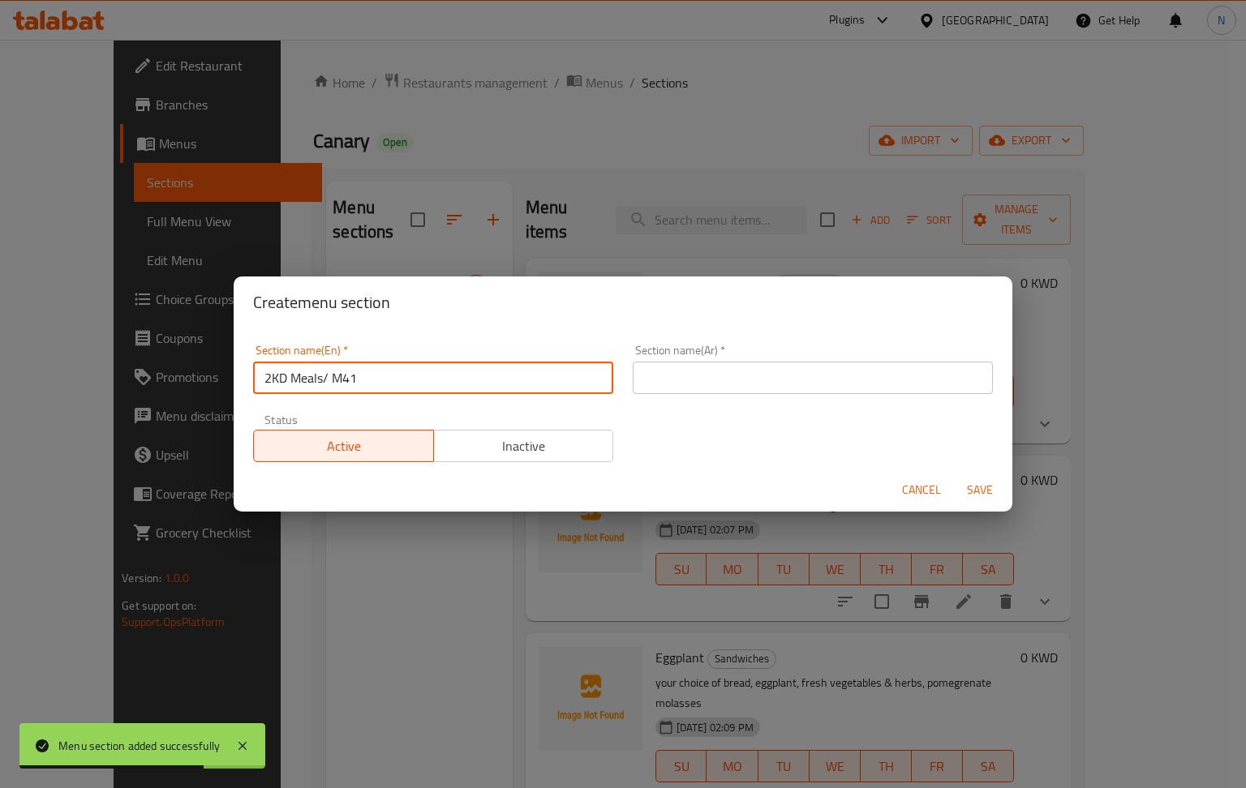
drag, startPoint x: 332, startPoint y: 381, endPoint x: 176, endPoint y: 391, distance: 156.0
click at [176, 391] on div "Create menu section Section name(En)   * 2KD Meals/ M41 Section name(En) * Sect…" at bounding box center [623, 394] width 1246 height 788
type input "M41"
click at [669, 388] on input "text" at bounding box center [813, 378] width 360 height 32
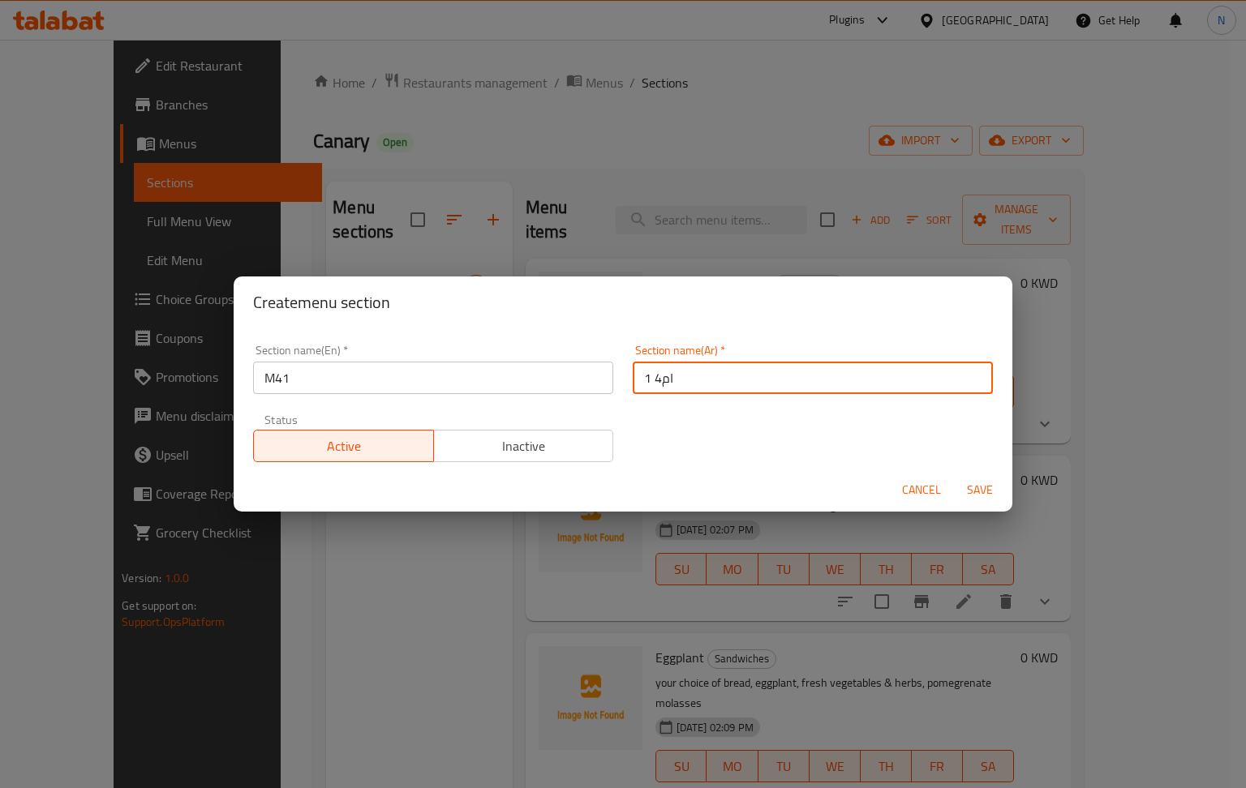
click at [812, 367] on input "ام4 1" at bounding box center [813, 378] width 360 height 32
type input "ميل فور 1"
click at [978, 487] on span "Save" at bounding box center [979, 490] width 39 height 20
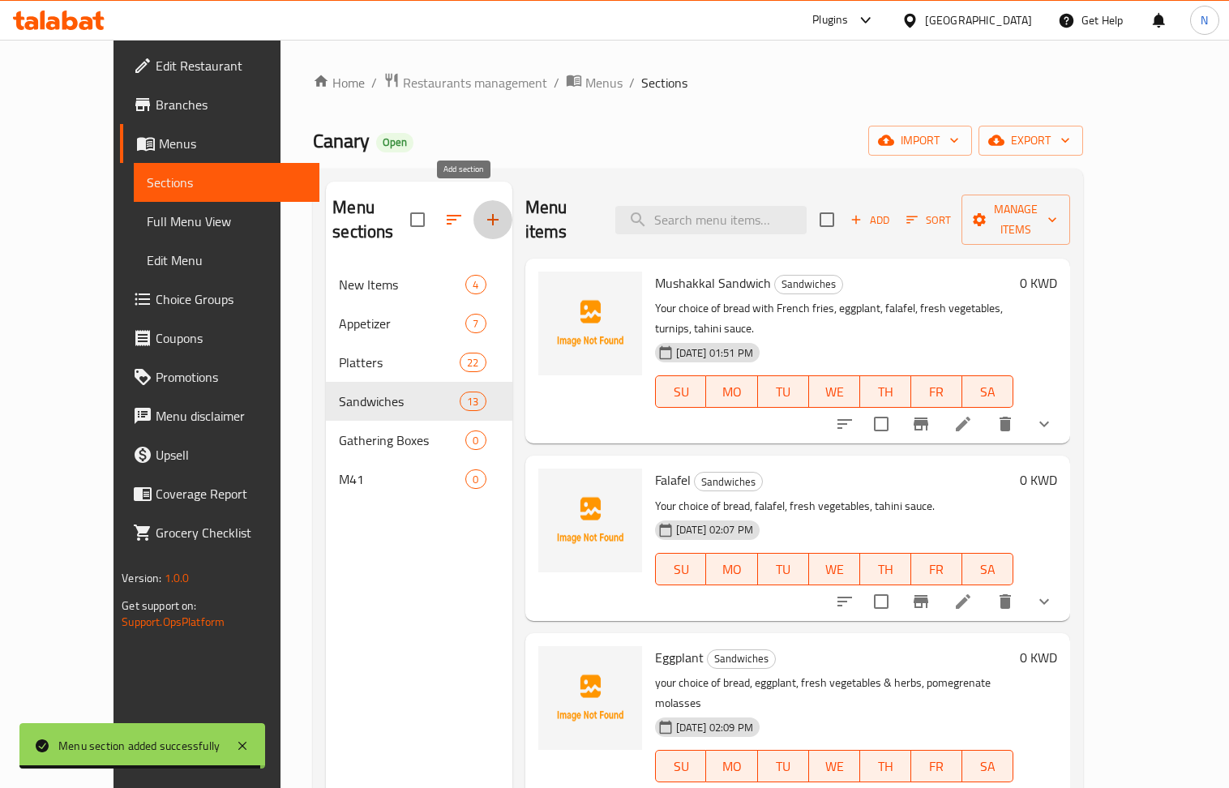
click at [483, 210] on icon "button" at bounding box center [492, 219] width 19 height 19
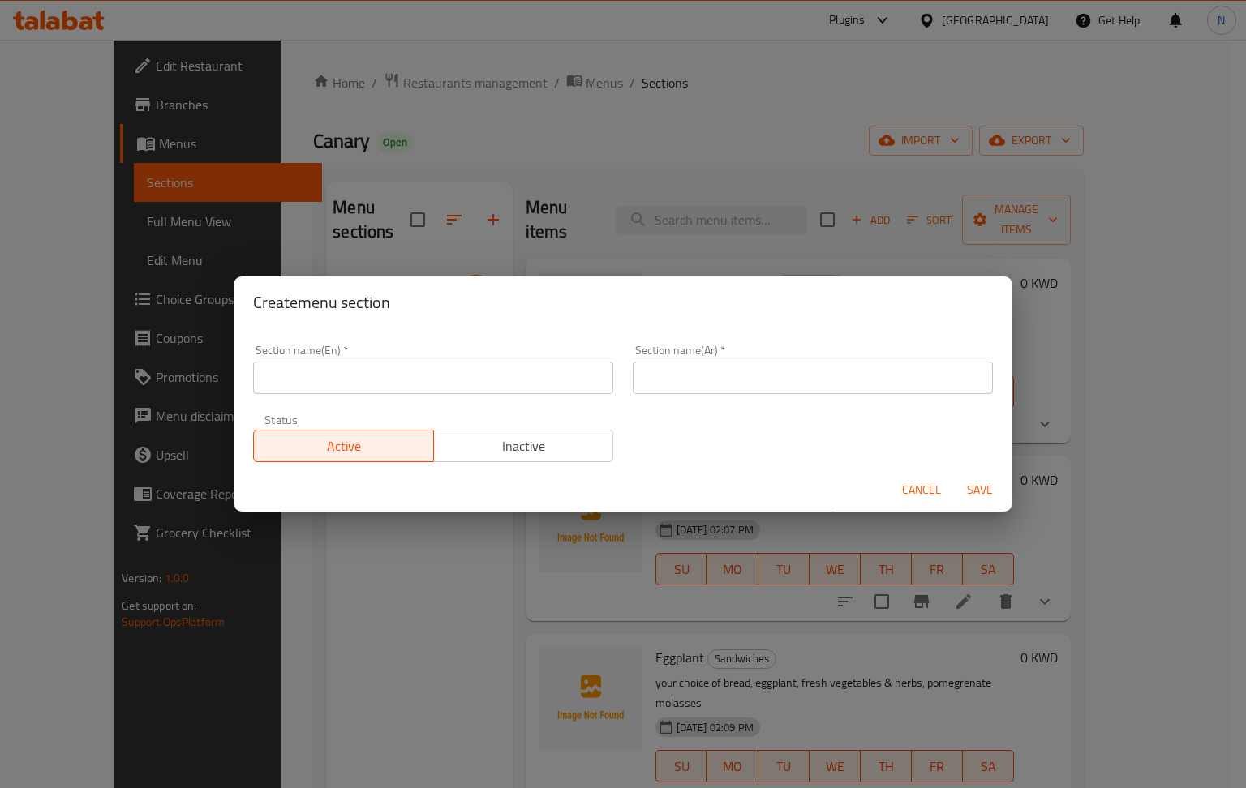
click at [422, 380] on input "text" at bounding box center [433, 378] width 360 height 32
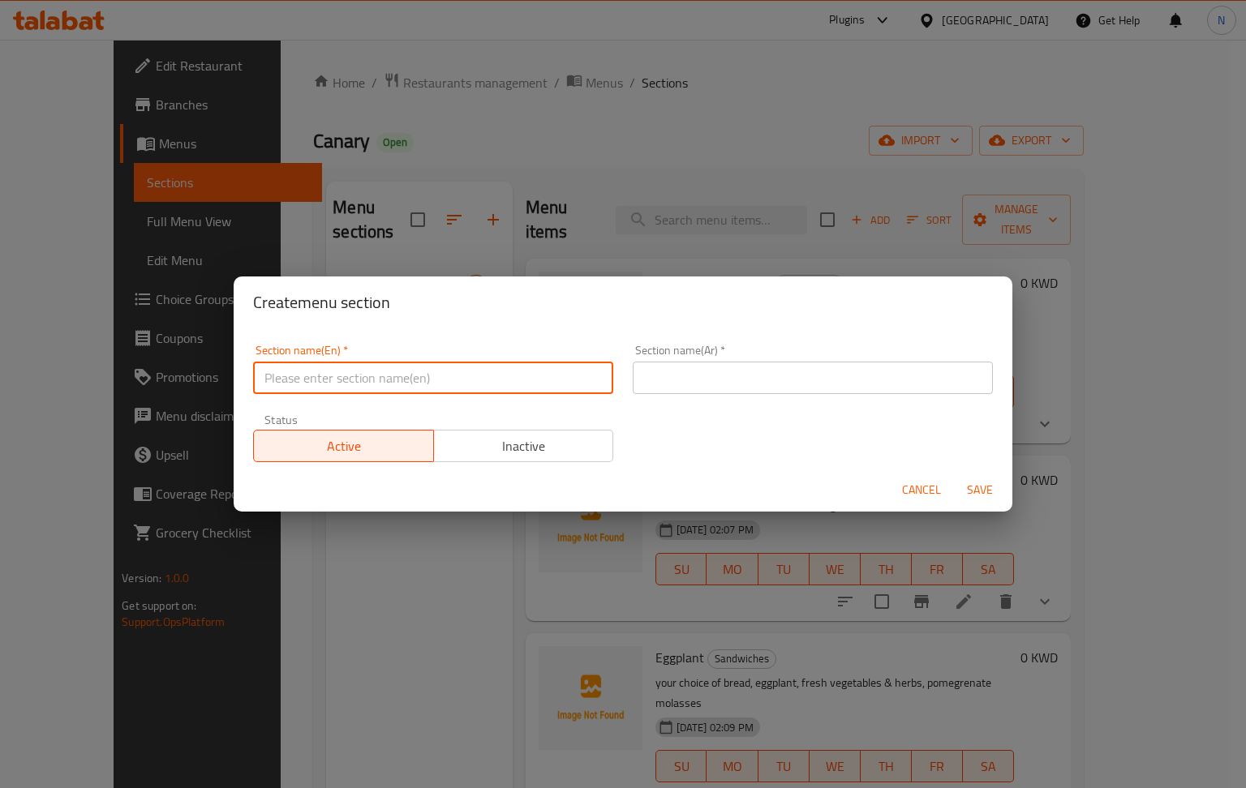
paste input "Grills/ مشاوي"
drag, startPoint x: 363, startPoint y: 378, endPoint x: 300, endPoint y: 378, distance: 63.3
click at [300, 378] on input "Grills/ مشاوي" at bounding box center [433, 378] width 360 height 32
type input "Grills"
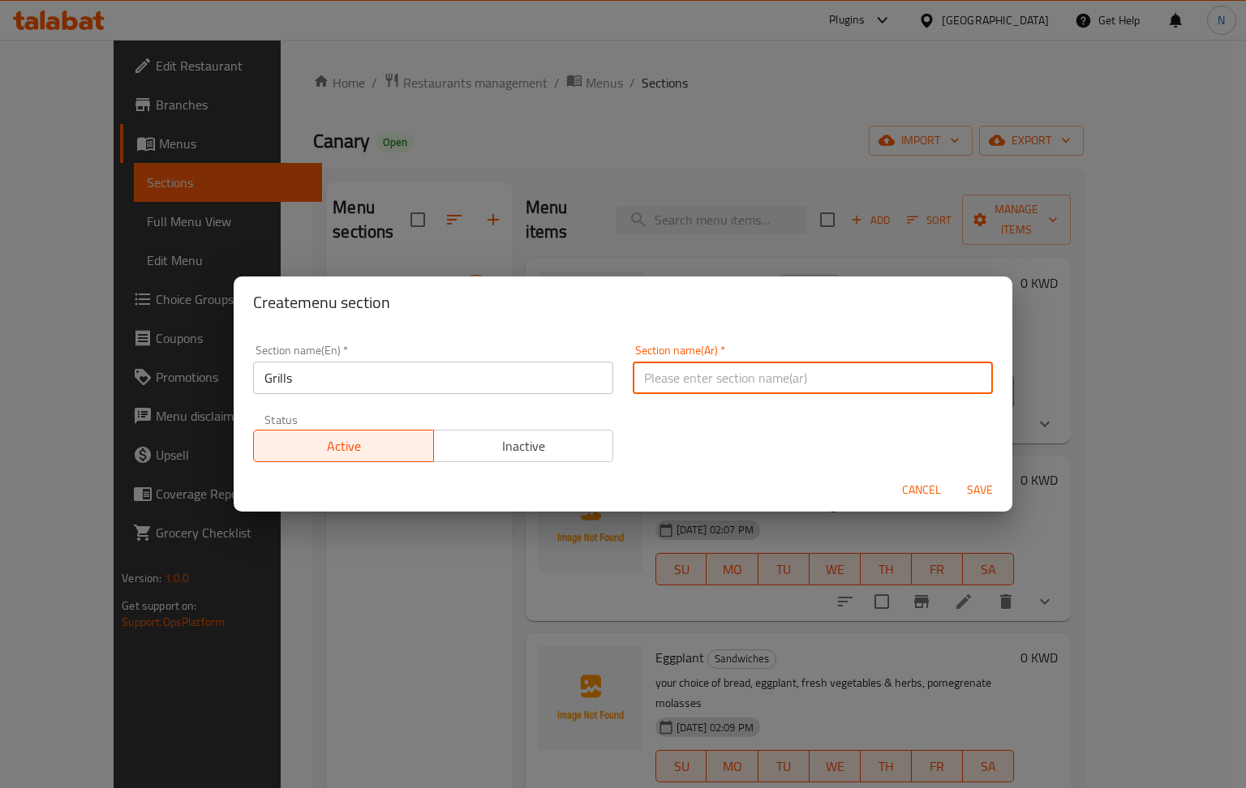
click at [704, 393] on input "text" at bounding box center [813, 378] width 360 height 32
paste input "مشاوي"
type input "مشاوي"
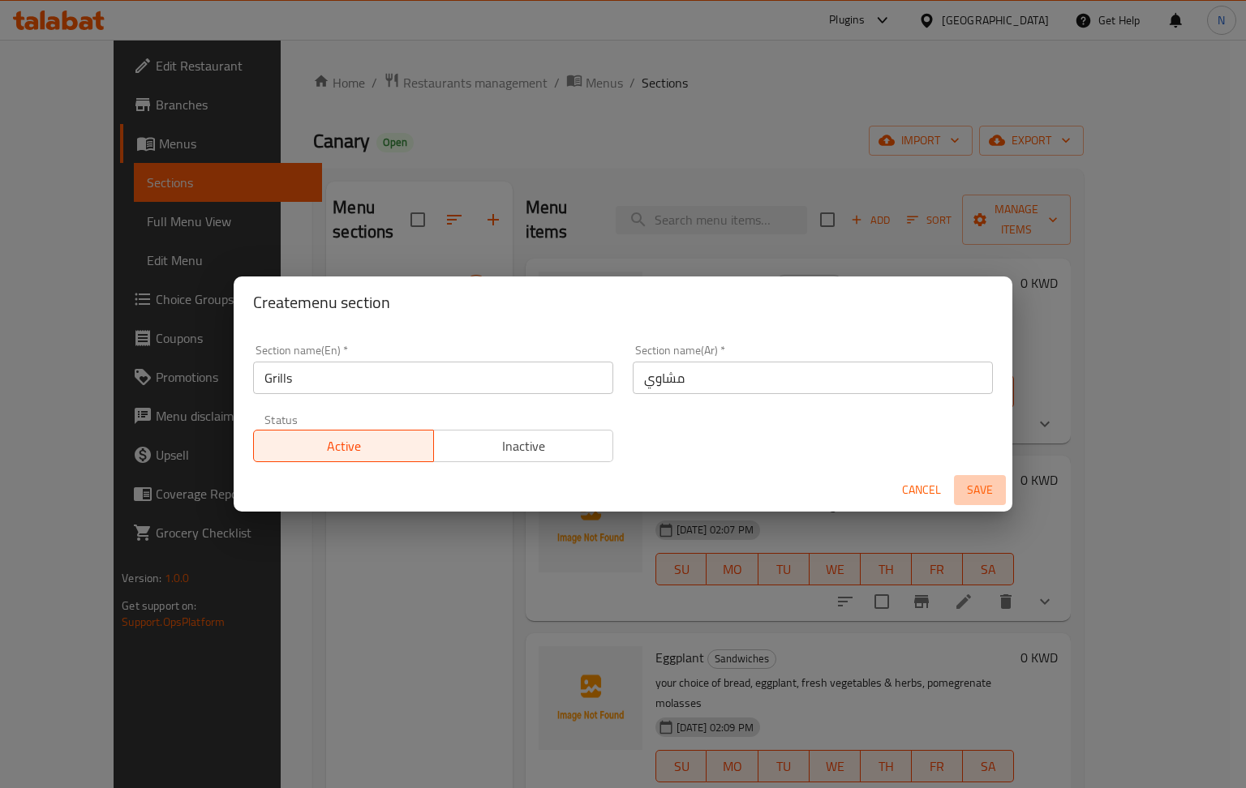
click at [963, 483] on span "Save" at bounding box center [979, 490] width 39 height 20
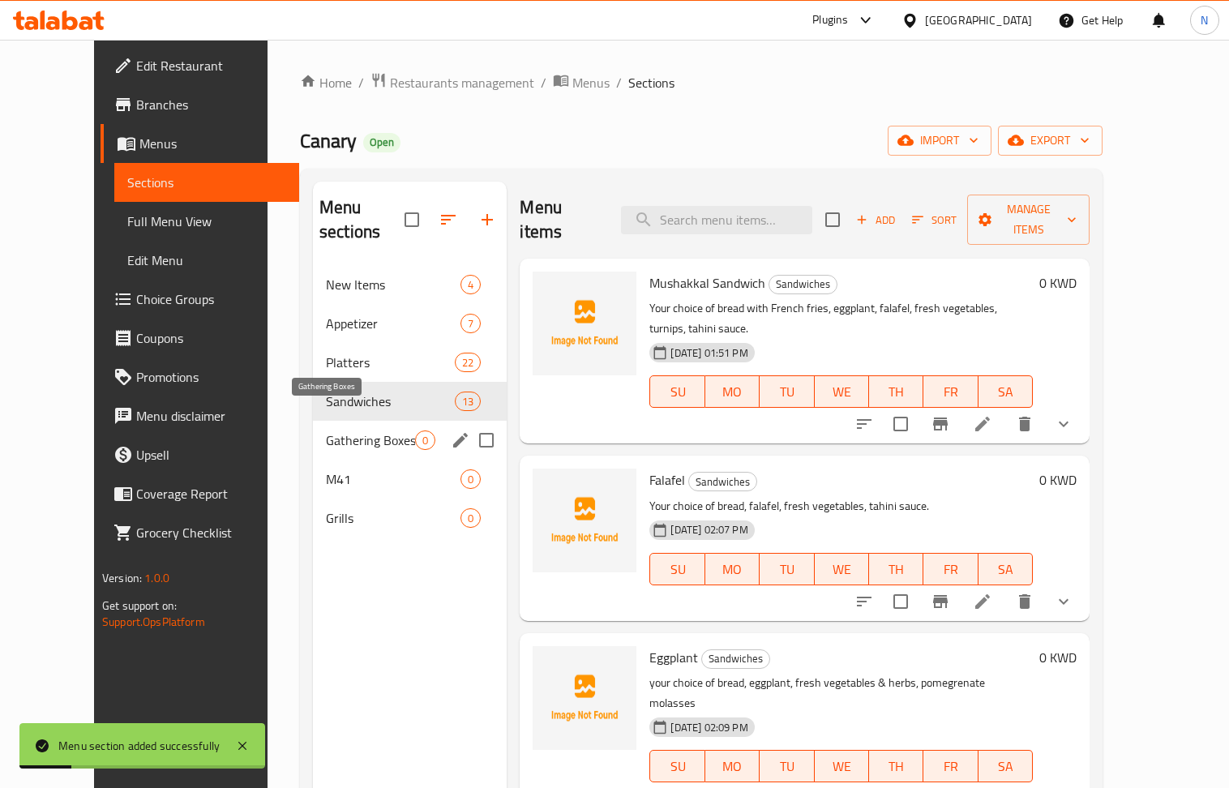
click at [357, 431] on span "Gathering Boxes" at bounding box center [370, 440] width 89 height 19
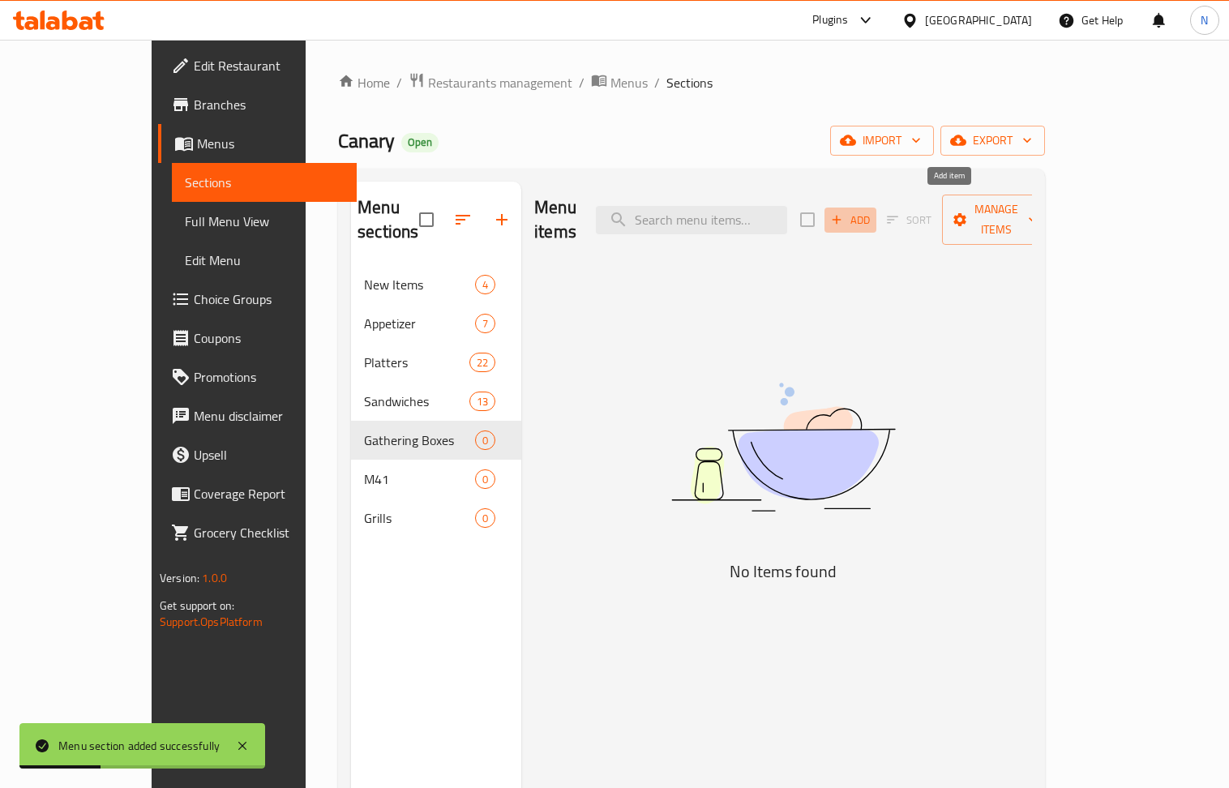
click at [873, 211] on span "Add" at bounding box center [851, 220] width 44 height 19
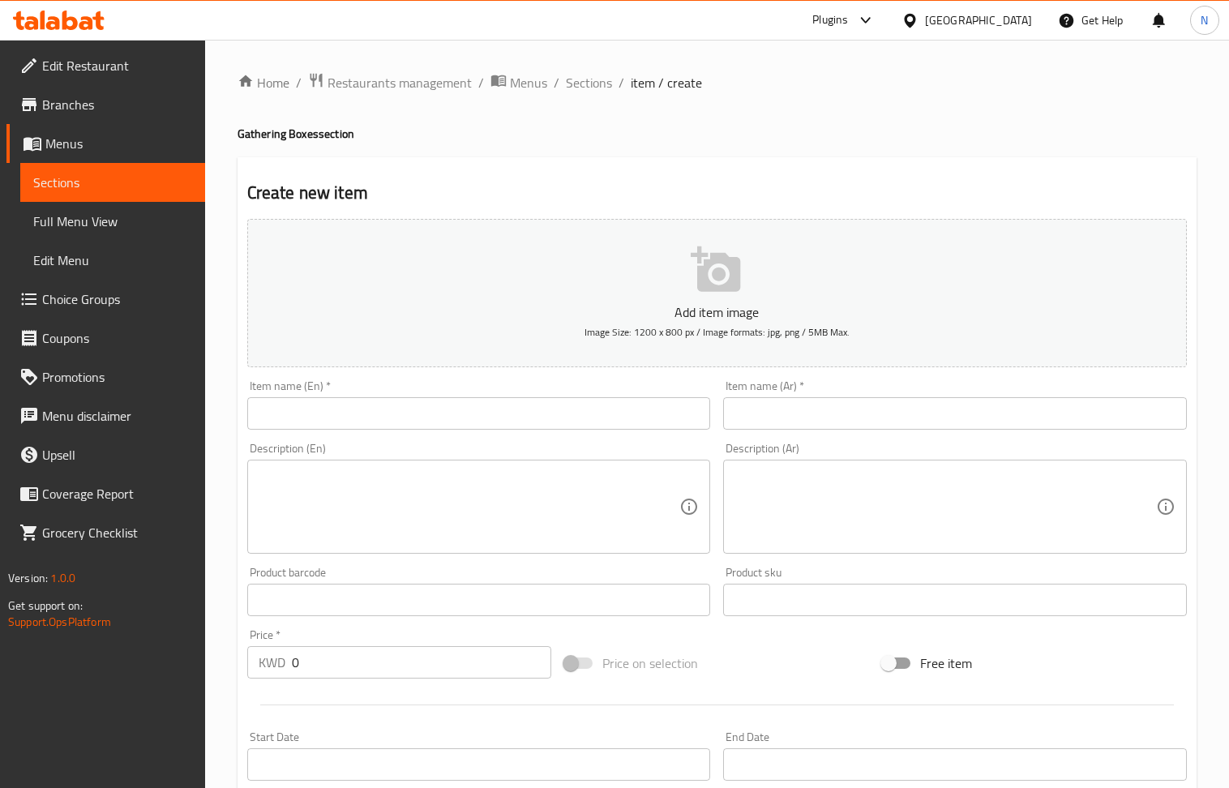
click at [339, 407] on input "text" at bounding box center [479, 413] width 464 height 32
paste input "Canary Breakfast"
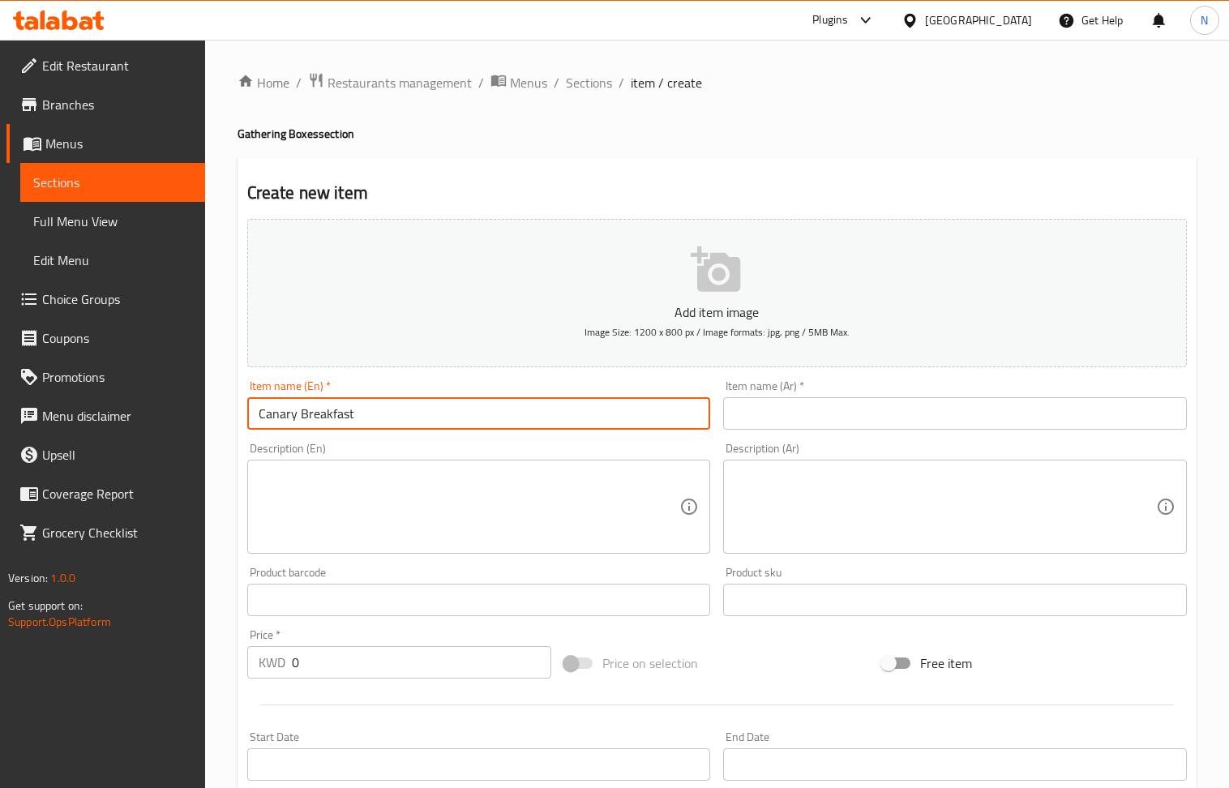
type input "Canary Breakfast"
drag, startPoint x: 860, startPoint y: 413, endPoint x: 841, endPoint y: 400, distance: 23.4
click at [860, 413] on input "text" at bounding box center [955, 413] width 464 height 32
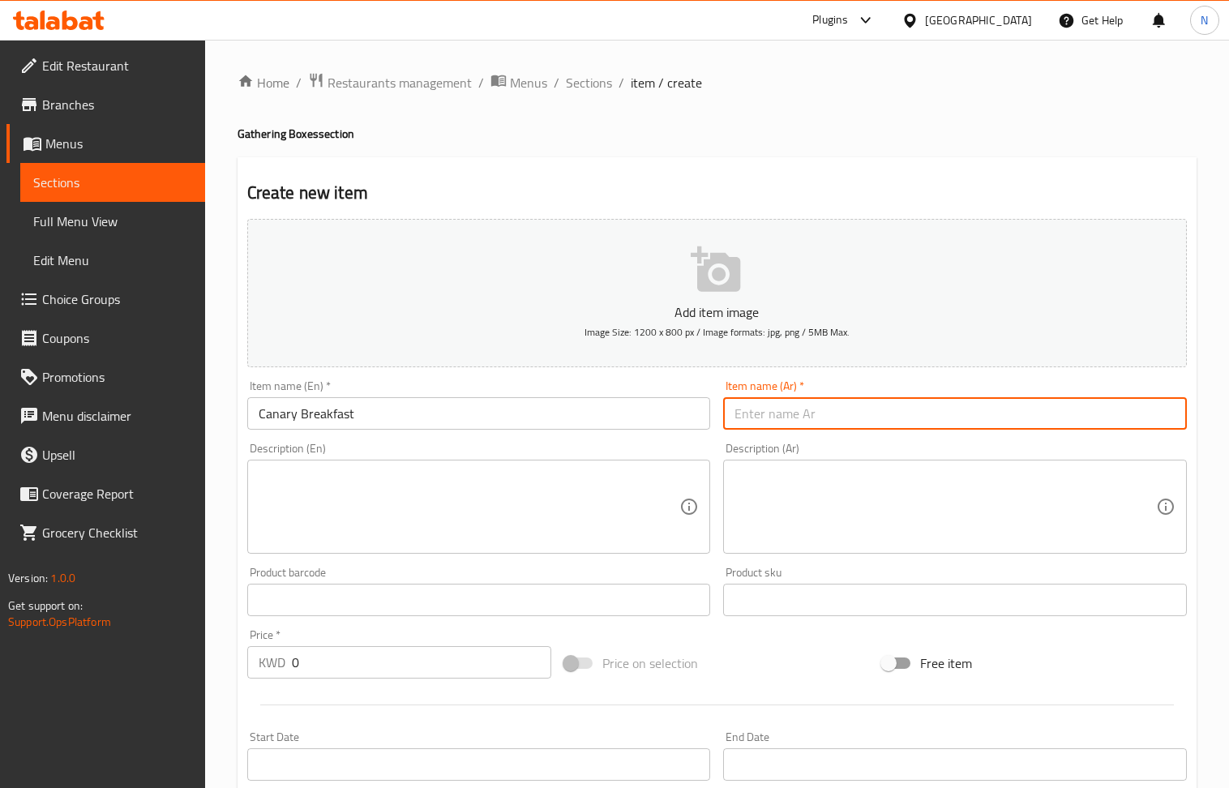
paste input "ريوق كنارى"
type input "ريوق كنارى"
click at [334, 676] on input "0" at bounding box center [422, 662] width 260 height 32
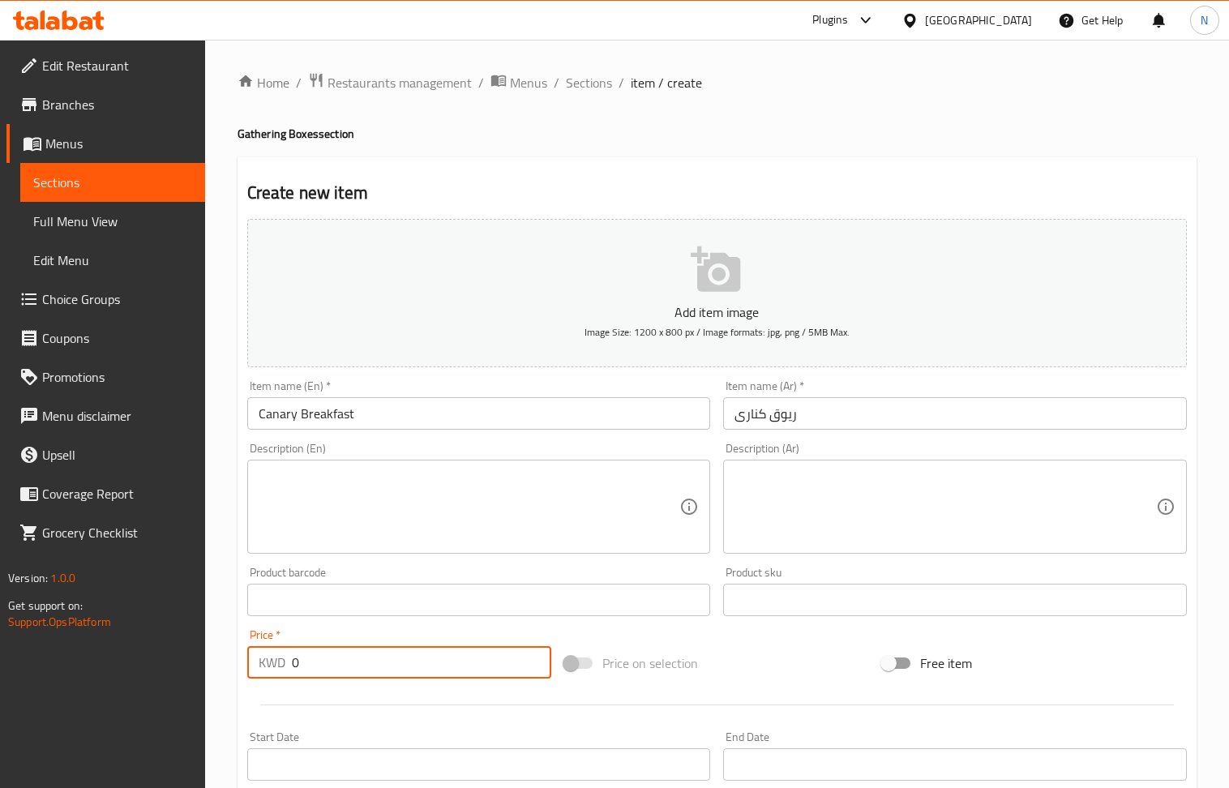
click at [334, 676] on input "0" at bounding box center [422, 662] width 260 height 32
paste input "8.50"
type input "8.500"
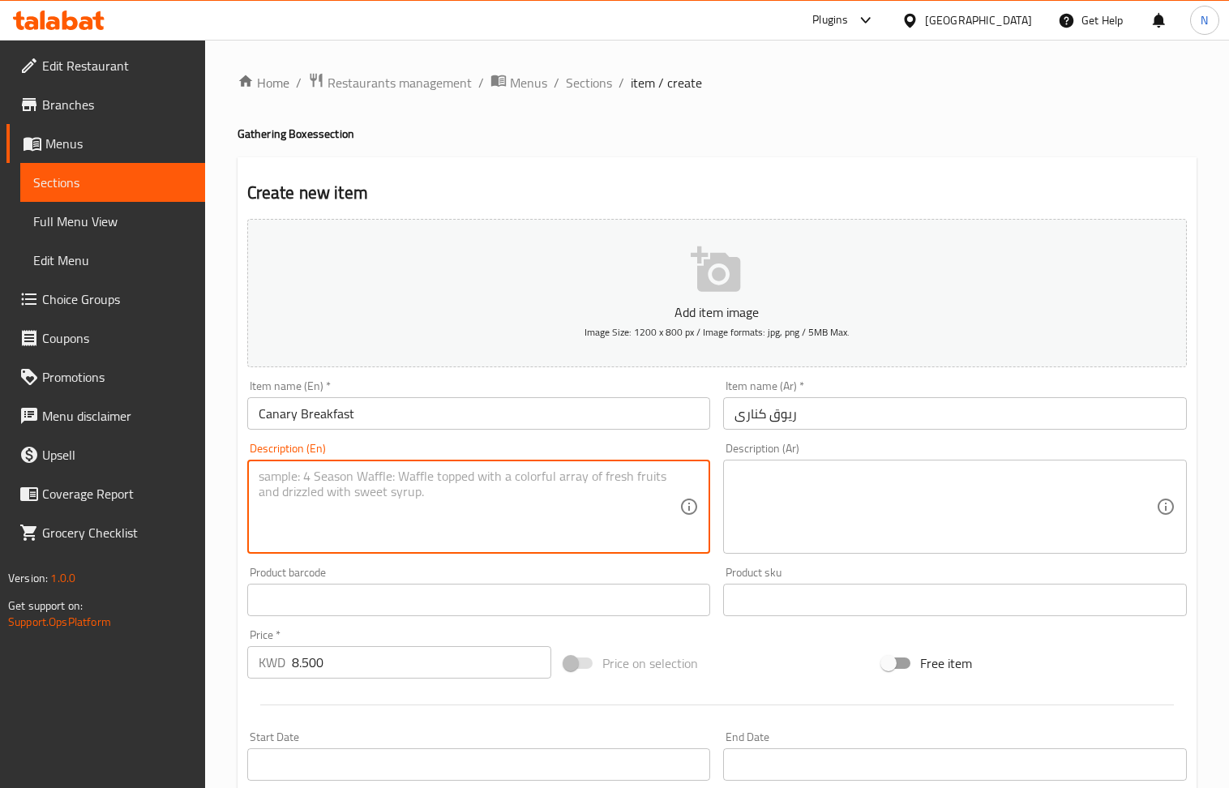
click at [363, 506] on textarea at bounding box center [470, 507] width 422 height 77
paste textarea "1 foul platter, 1 hommos platter, 1 ejja platter, 1 eggplant platter, 1cauliflo…"
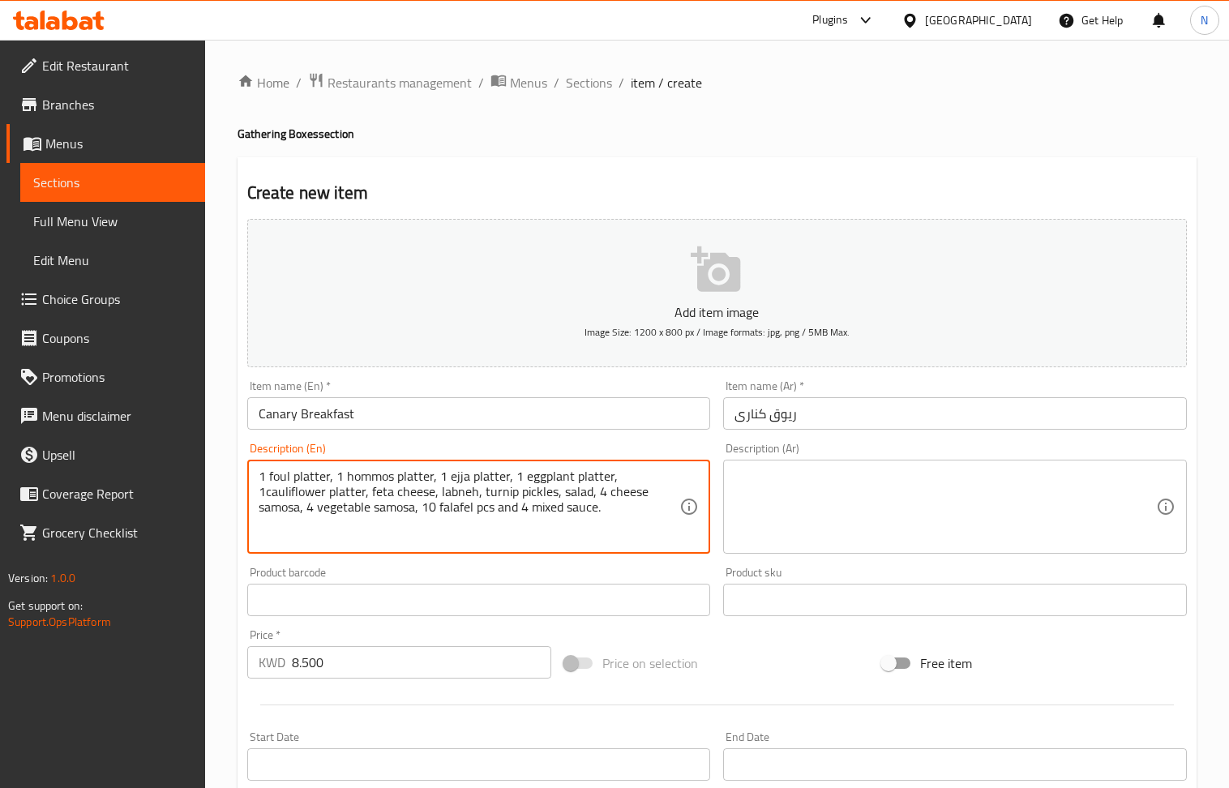
type textarea "1 foul platter, 1 hommos platter, 1 ejja platter, 1 eggplant platter, 1cauliflo…"
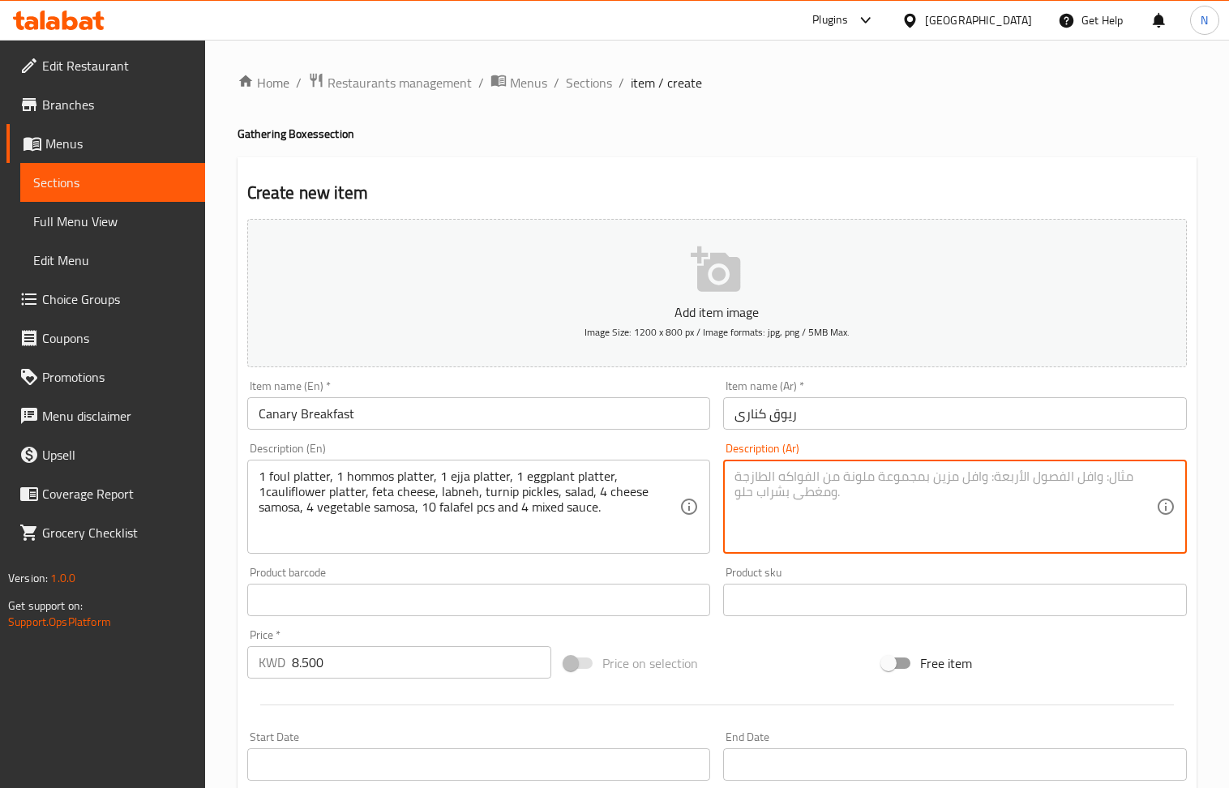
click at [871, 504] on textarea at bounding box center [946, 507] width 422 height 77
paste textarea "1 ماعون فول، 1 ماعون حمص، 1 ماعون عجة، 1 ماعون باذنجان،1 ماعون قرنبيط، جبنة فيت…"
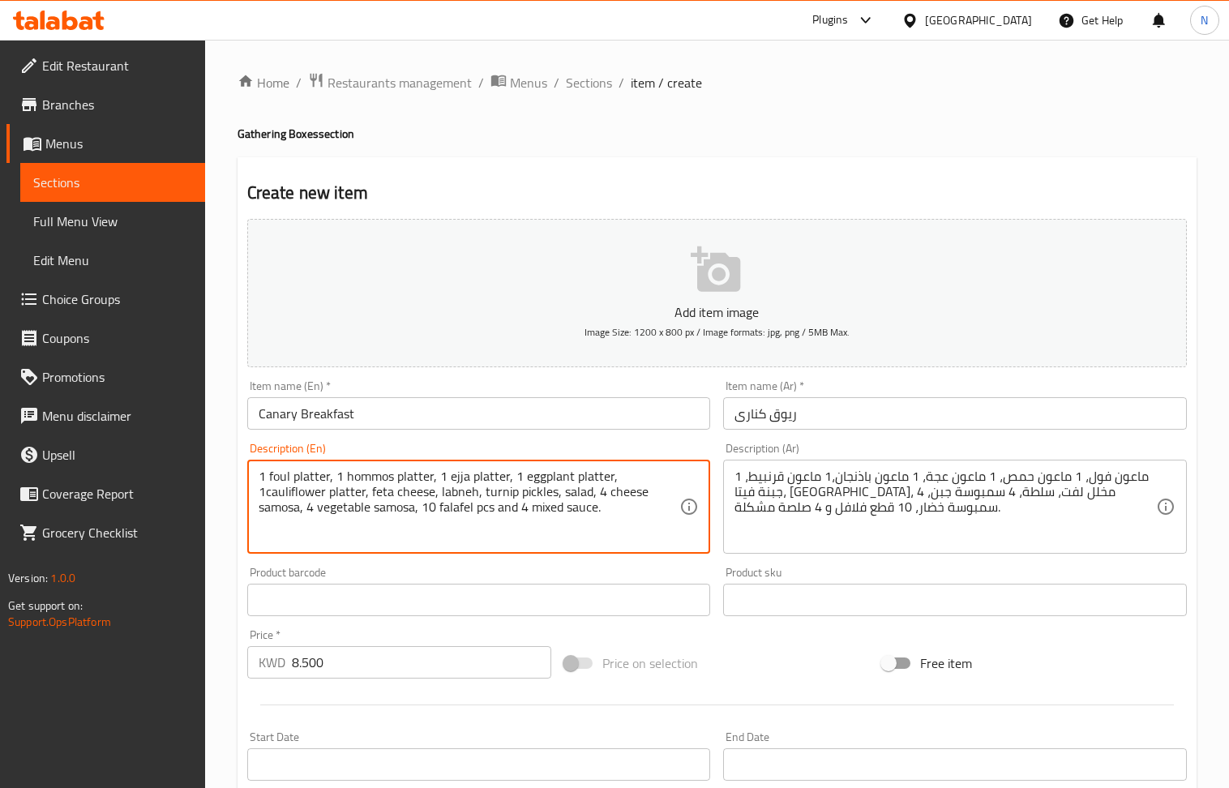
click at [438, 503] on textarea "1 foul platter, 1 hommos platter, 1 ejja platter, 1 eggplant platter, 1cauliflo…" at bounding box center [470, 507] width 422 height 77
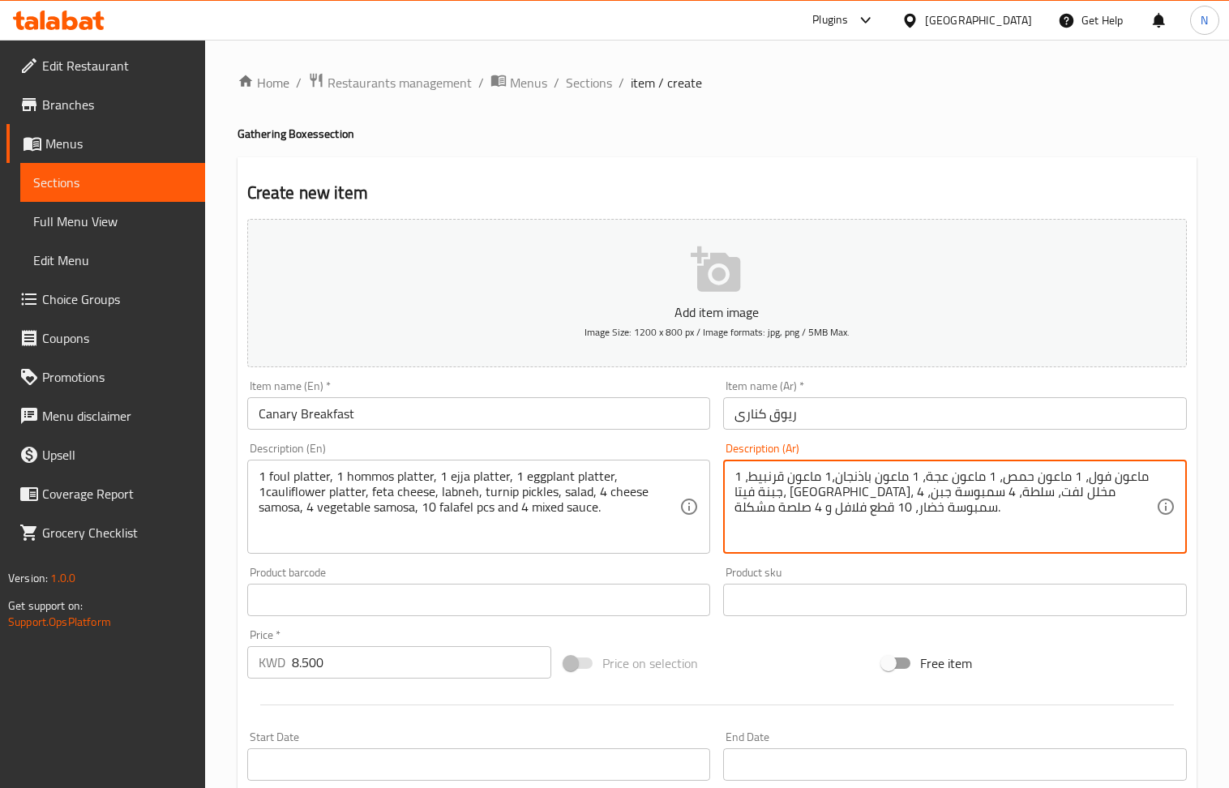
click at [817, 522] on textarea "1 ماعون فول، 1 ماعون حمص، 1 ماعون عجة، 1 ماعون باذنجان،1 ماعون قرنبيط، جبنة فيت…" at bounding box center [946, 507] width 422 height 77
click at [816, 523] on textarea "1 ماعون فول، 1 ماعون حمص، 1 ماعون عجة، 1 ماعون باذنجان،1 ماعون قرنبيط، جبنة فيت…" at bounding box center [946, 507] width 422 height 77
paste textarea "طبق فول، 1 طبق حمص، 1 طبق عجة، 1 طبق باذنجان، 1 طبق قرنبيط، جبنة فيتا، لبنة، مخ…"
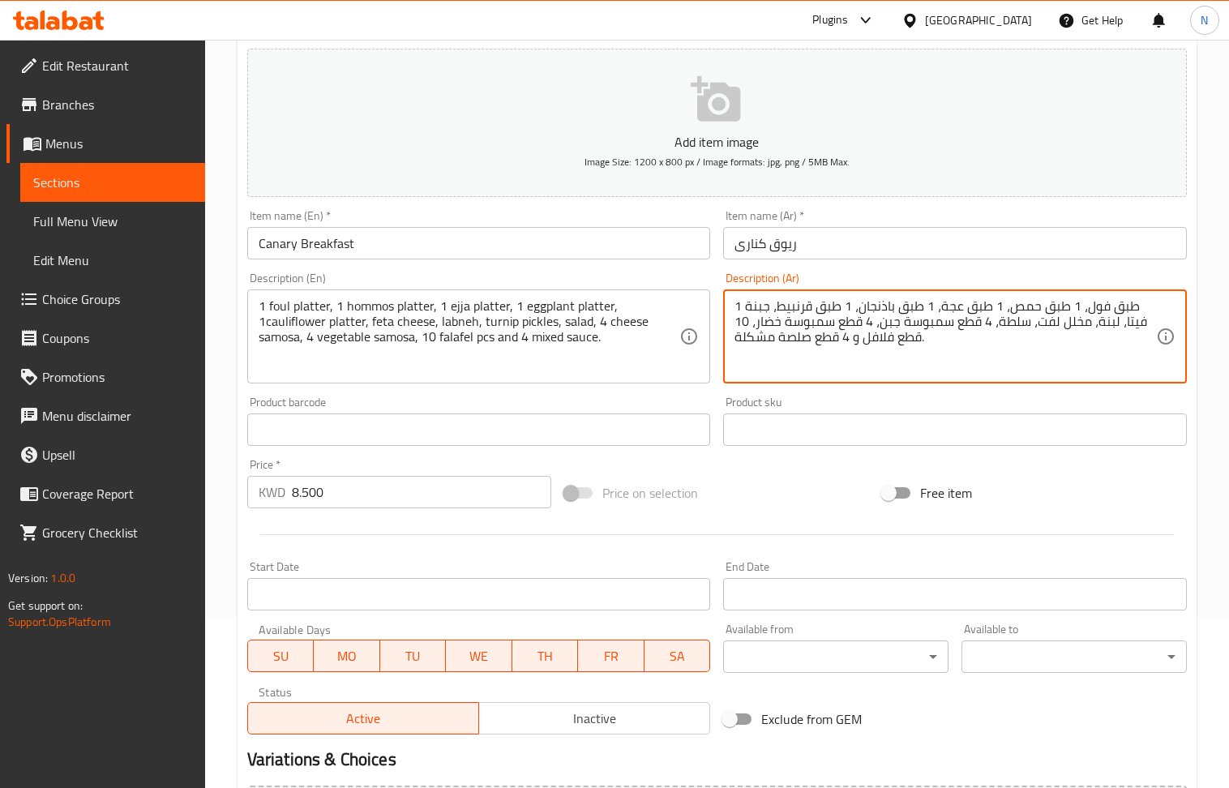
scroll to position [357, 0]
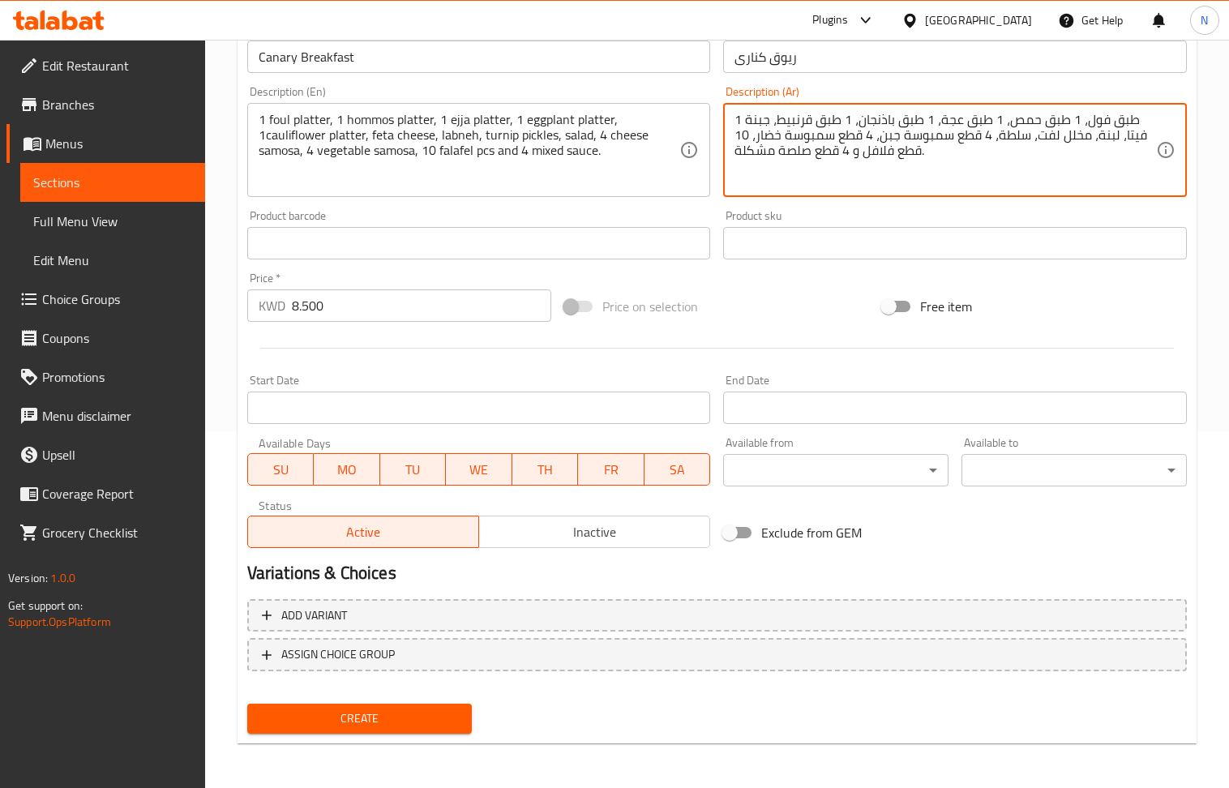
type textarea "1 طبق فول، 1 طبق حمص، 1 طبق عجة، 1 طبق باذنجان، 1 طبق قرنبيط، جبنة فيتا، لبنة، …"
drag, startPoint x: 357, startPoint y: 722, endPoint x: 276, endPoint y: 503, distance: 233.5
click at [357, 721] on span "Create" at bounding box center [359, 719] width 199 height 20
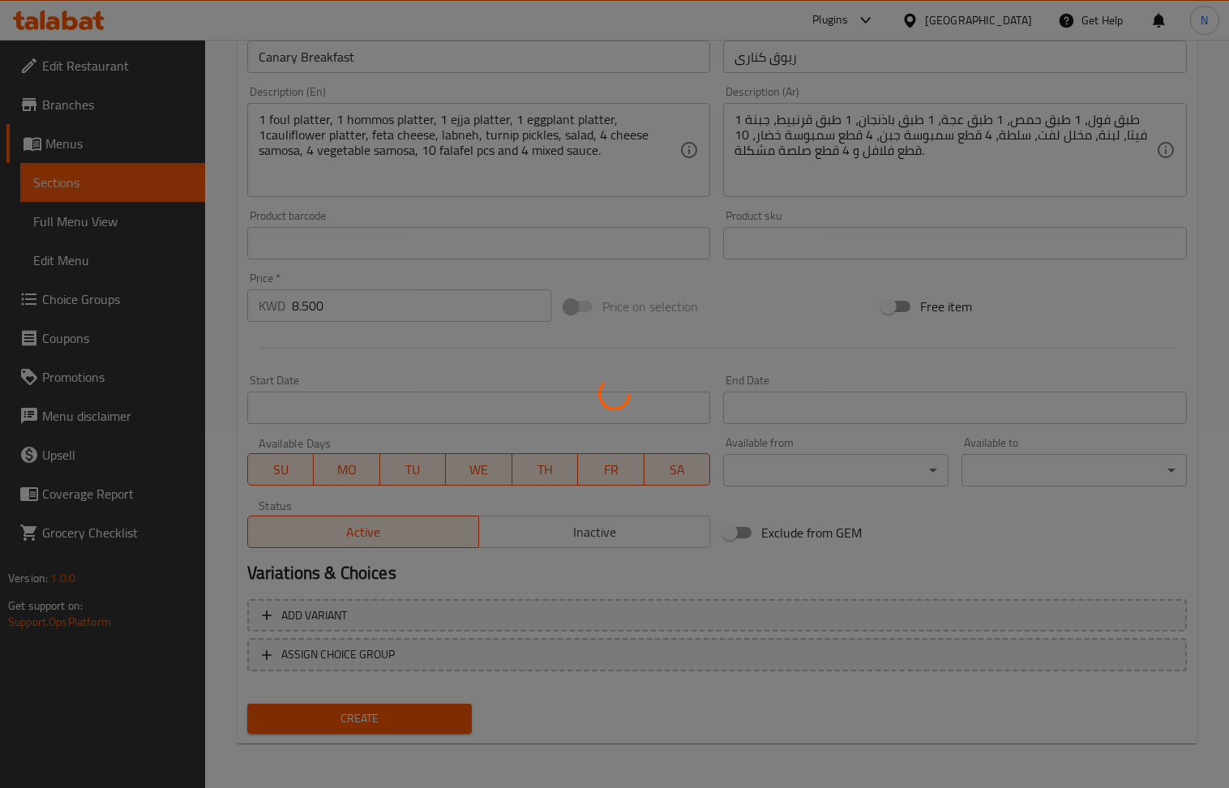
type input "0"
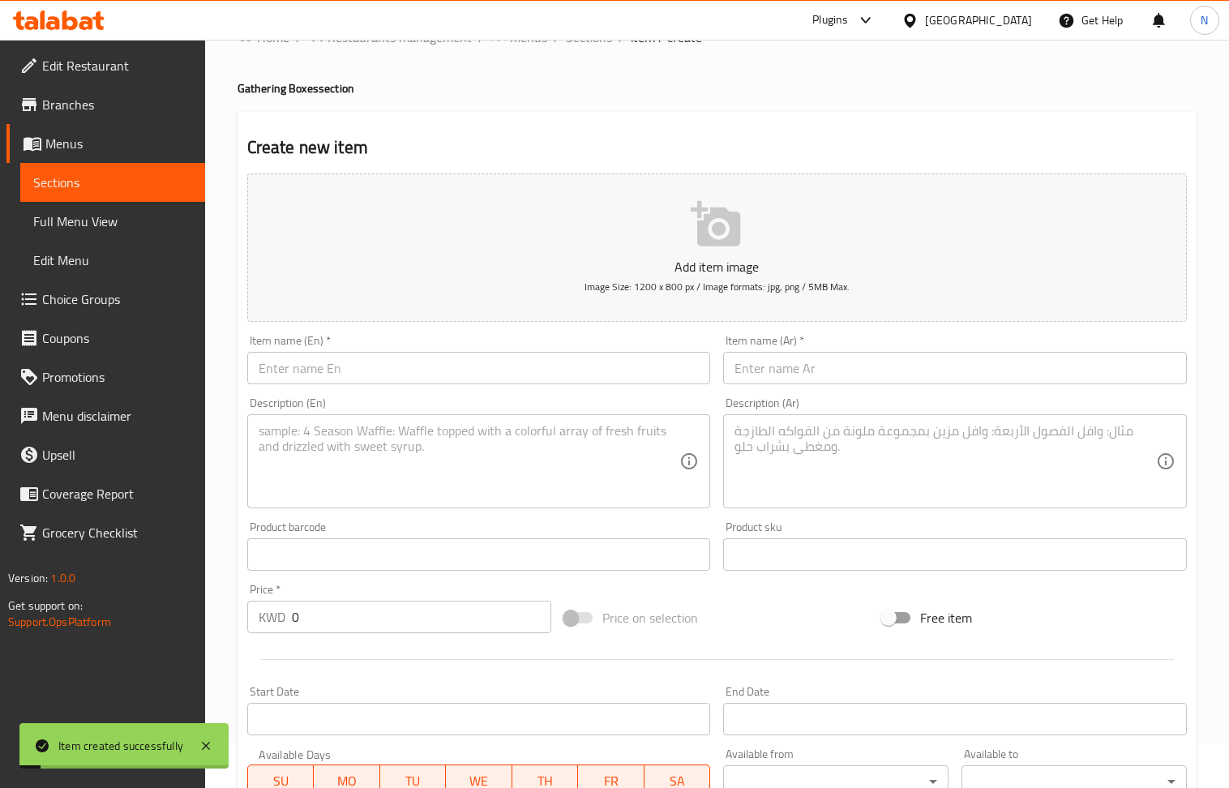
scroll to position [32, 0]
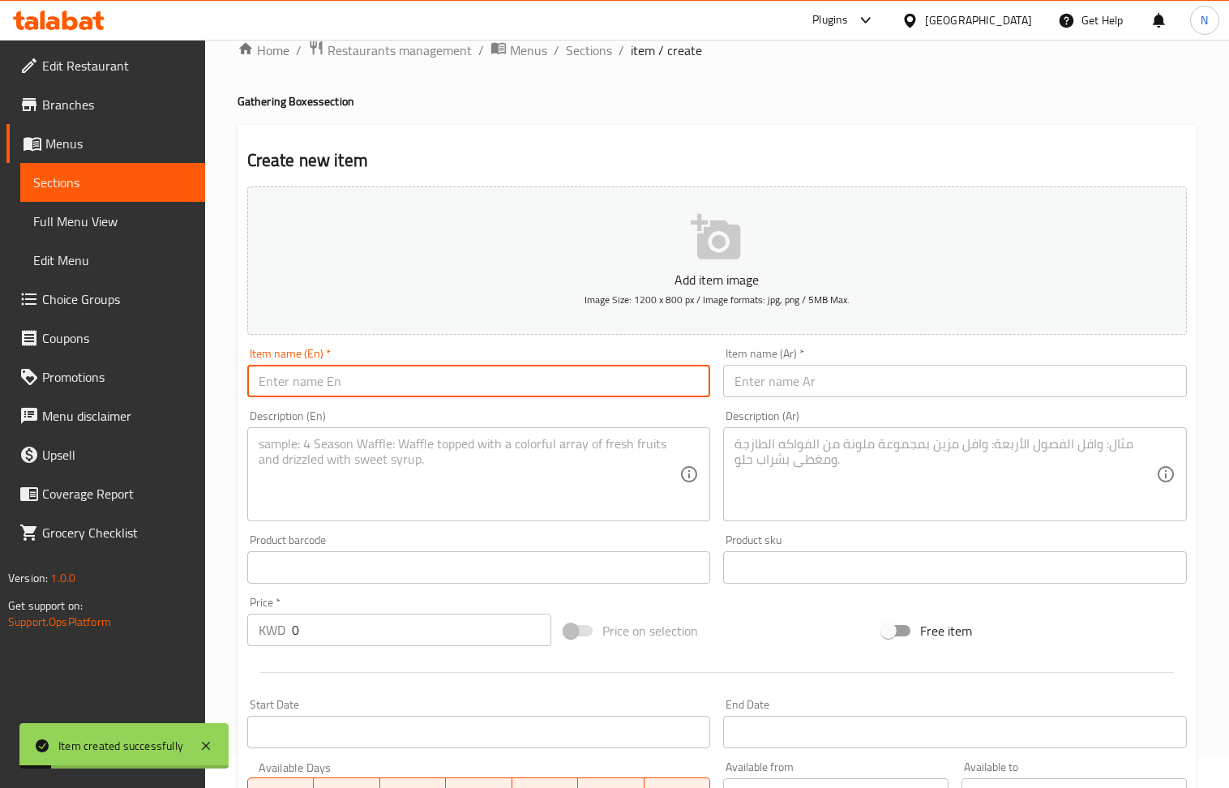
drag, startPoint x: 294, startPoint y: 393, endPoint x: 216, endPoint y: 161, distance: 244.7
click at [294, 393] on input "text" at bounding box center [479, 381] width 464 height 32
paste input "Supreme Box"
type input "Supreme Box"
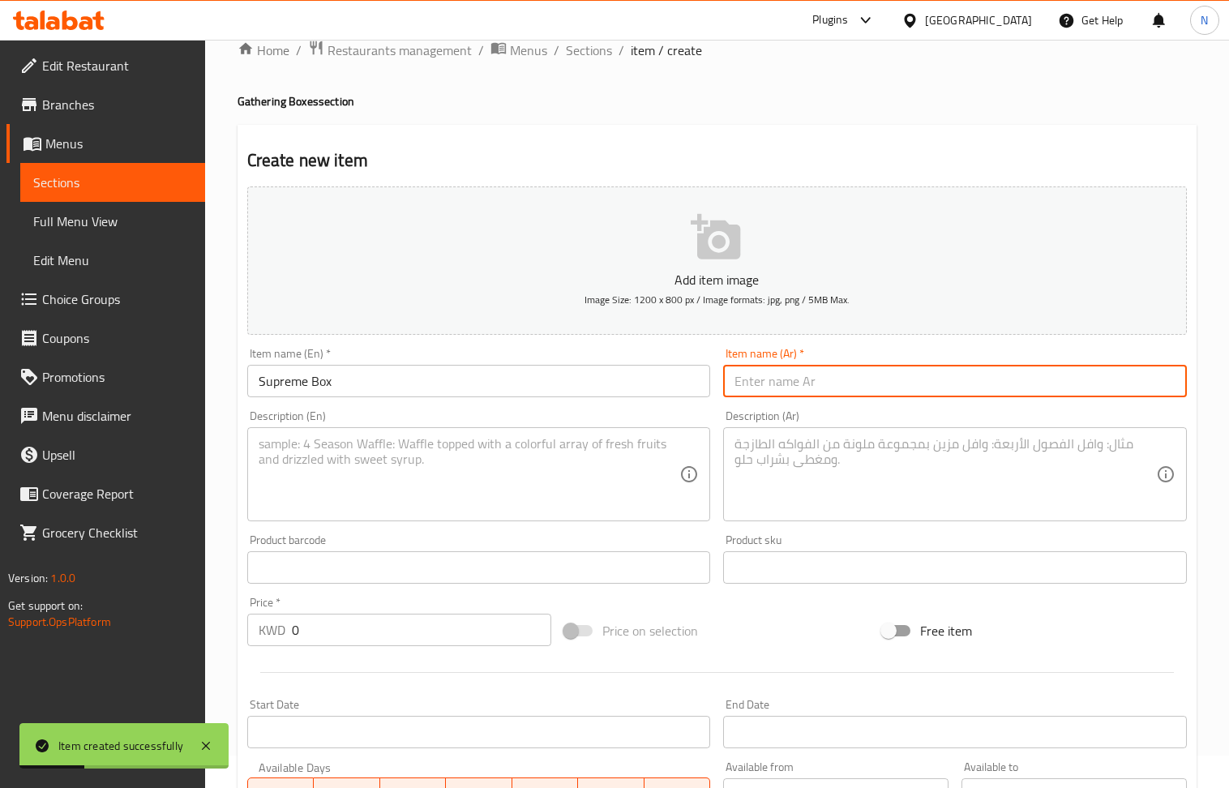
drag, startPoint x: 855, startPoint y: 389, endPoint x: 247, endPoint y: 152, distance: 651.9
click at [855, 389] on input "text" at bounding box center [955, 381] width 464 height 32
paste input "بوكس السوبريم"
type input "بوكس السوبريم"
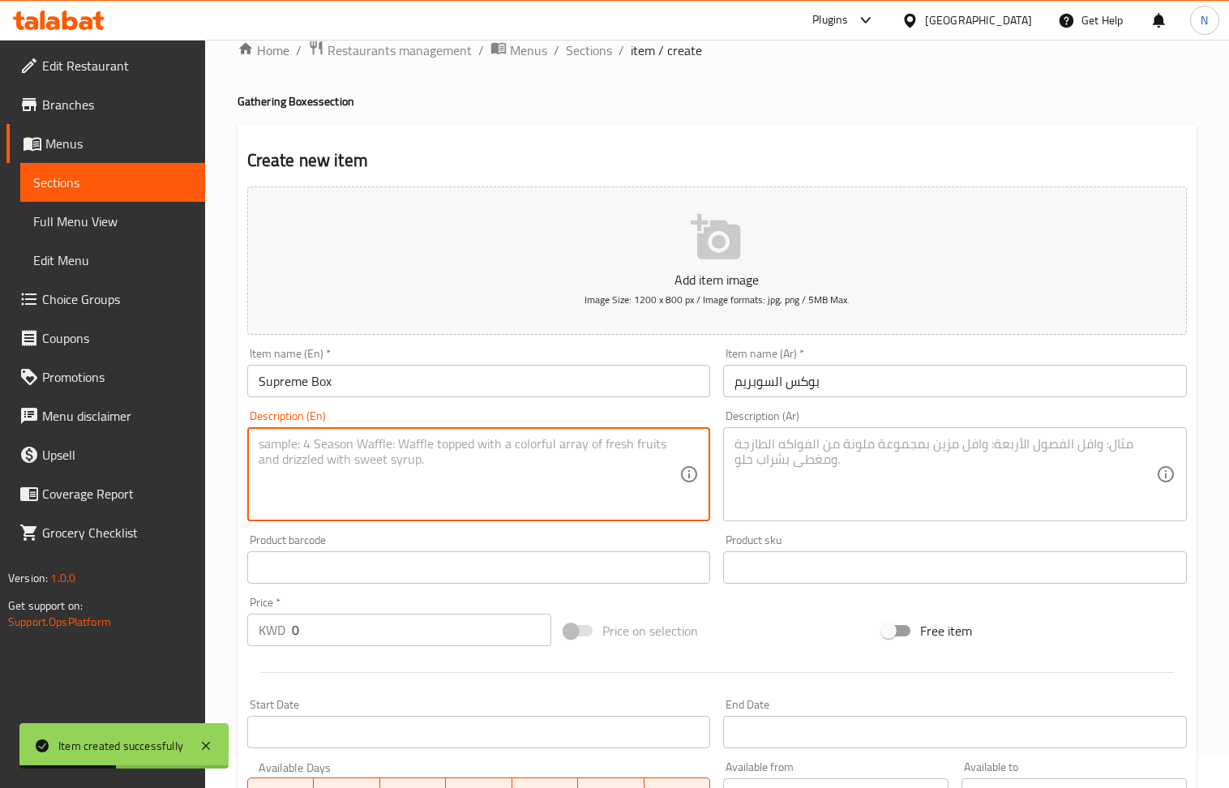
click at [420, 485] on textarea at bounding box center [470, 474] width 422 height 77
paste textarea "2 Falafel supreme, 2 halloumi supreme, 2 cauliflower supreme, 2 mushakkal supre…"
type textarea "2 Falafel supreme, 2 halloumi supreme, 2 cauliflower supreme, 2 mushakkal supre…"
drag, startPoint x: 825, startPoint y: 487, endPoint x: 749, endPoint y: 423, distance: 99.5
click at [825, 487] on textarea at bounding box center [946, 474] width 422 height 77
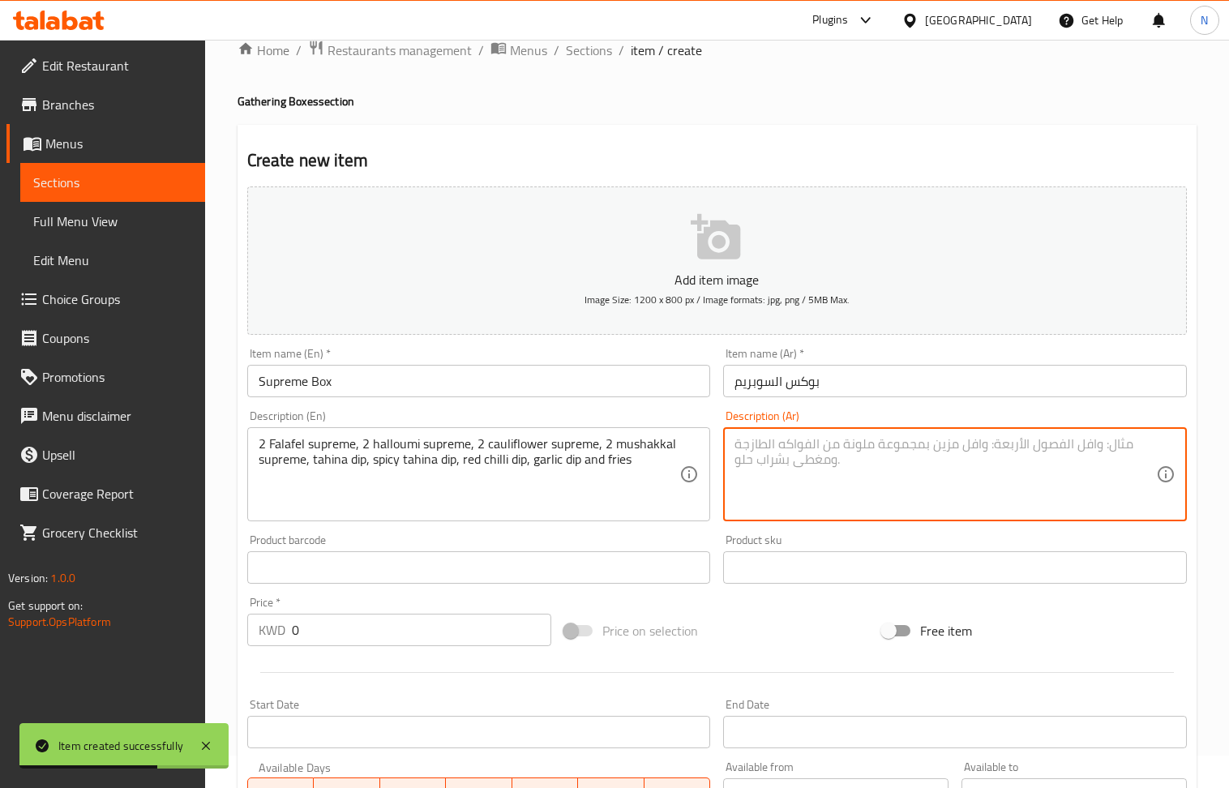
paste textarea "2 فلافل سوبريم، 2 حلوم سوبريم، 2 قرنبيط سوبريم، 2 مشكل سوبريم، صوص طحينة، صوص ط…"
type textarea "2 فلافل سوبريم، 2 حلوم سوبريم، 2 قرنبيط سوبريم، 2 مشكل سوبريم، صوص طحينة، صوص ط…"
click at [354, 639] on input "0" at bounding box center [422, 630] width 260 height 32
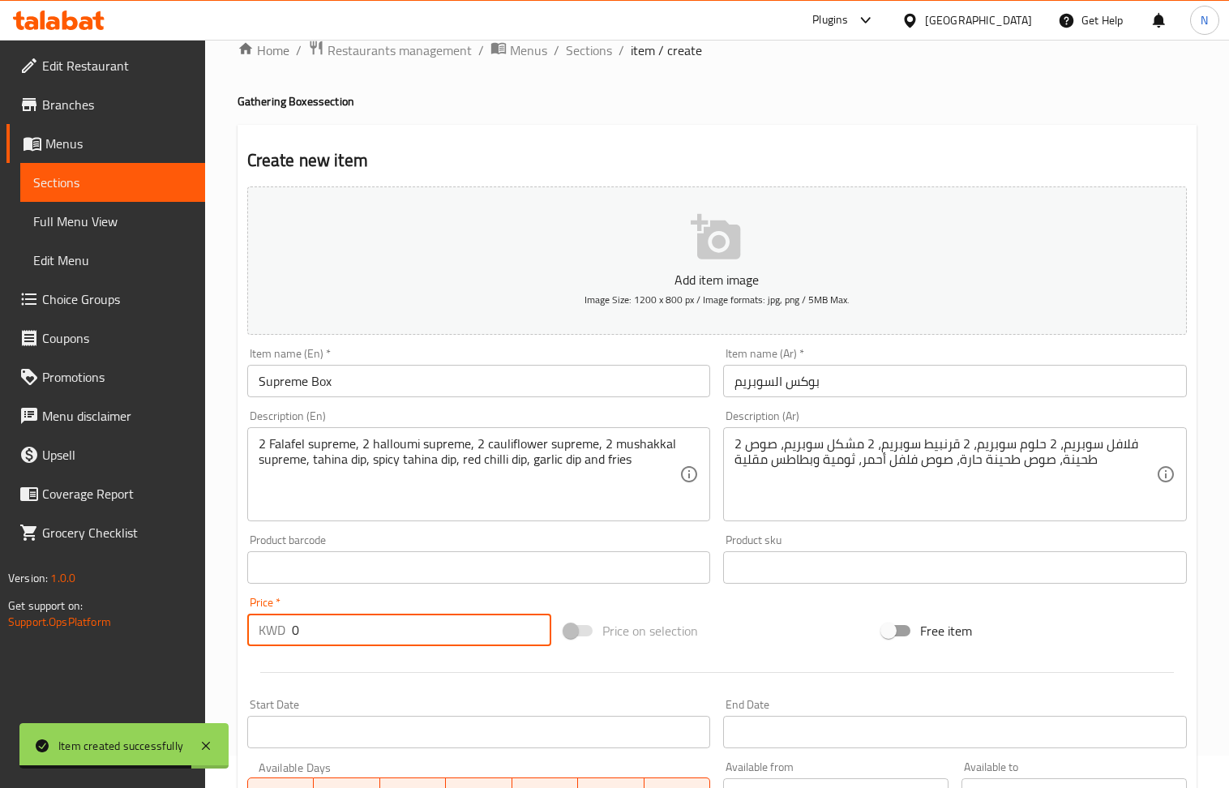
click at [354, 639] on input "0" at bounding box center [422, 630] width 260 height 32
paste input "5.95"
type input "5.950"
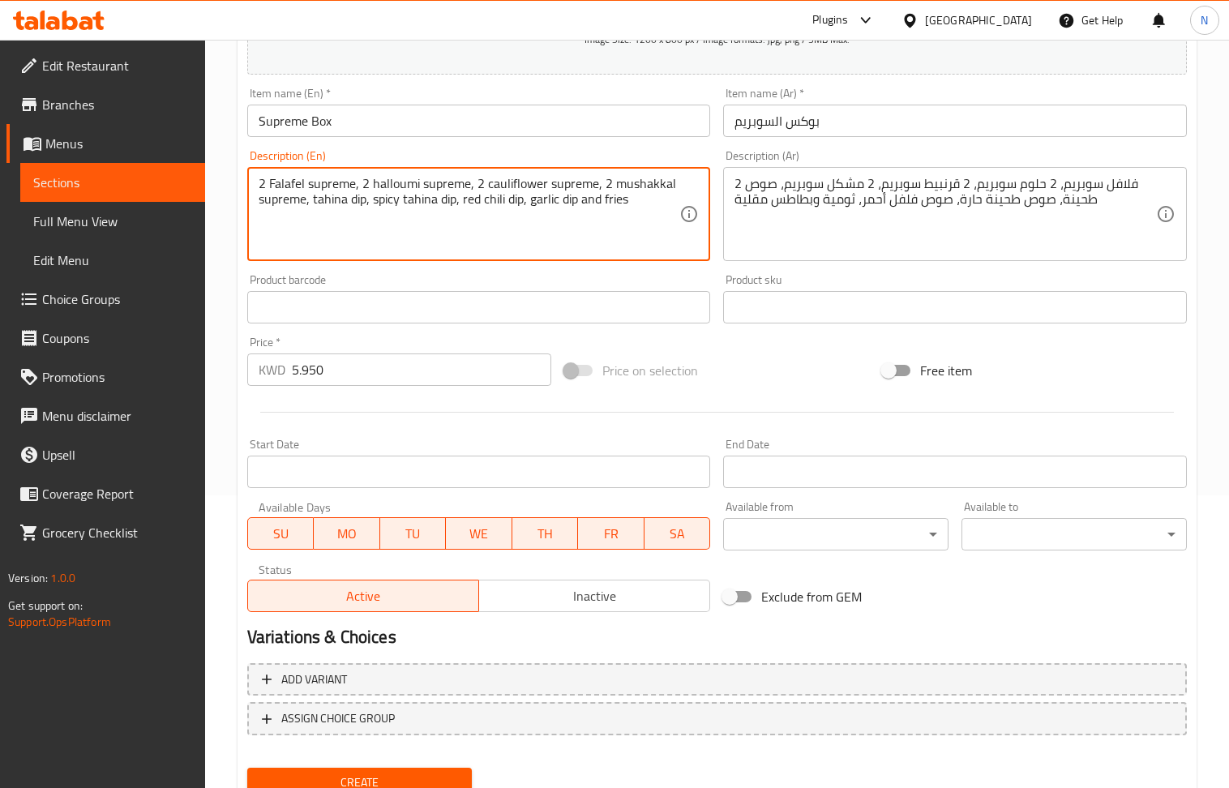
scroll to position [357, 0]
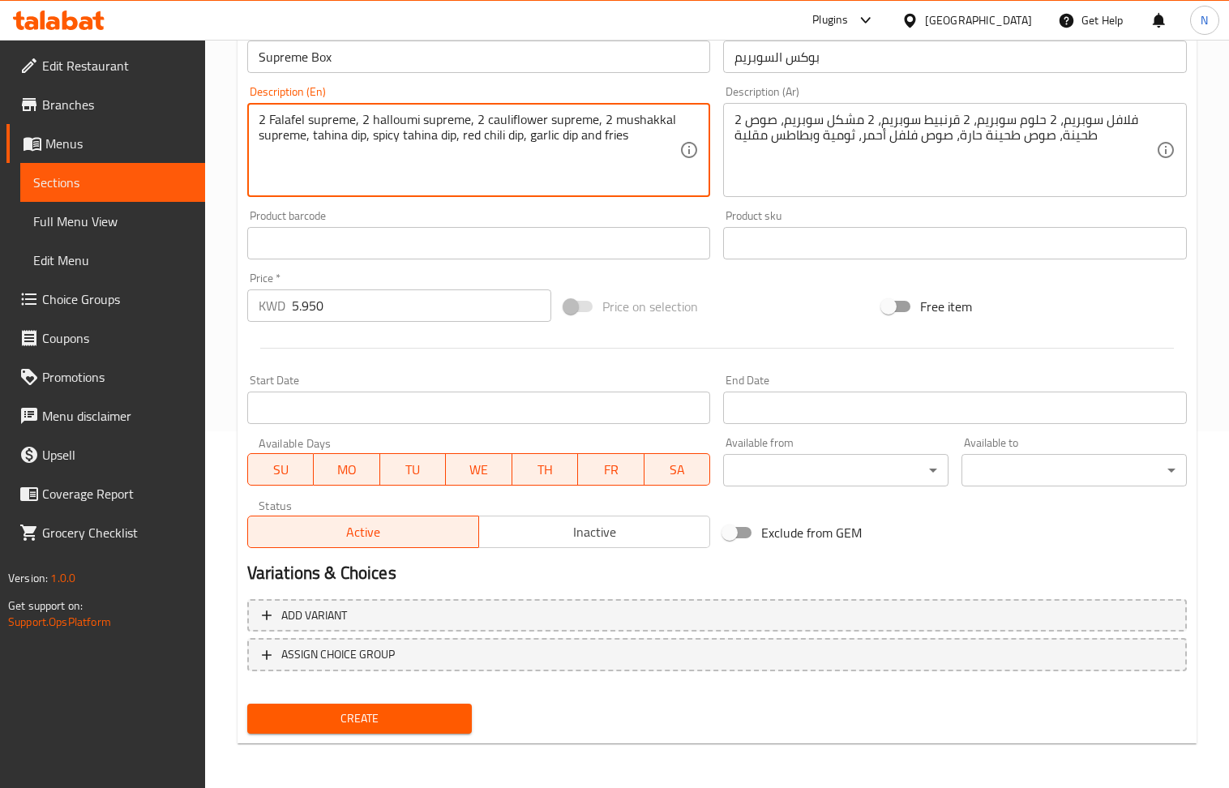
type textarea "2 Falafel supreme, 2 halloumi supreme, 2 cauliflower supreme, 2 mushakkal supre…"
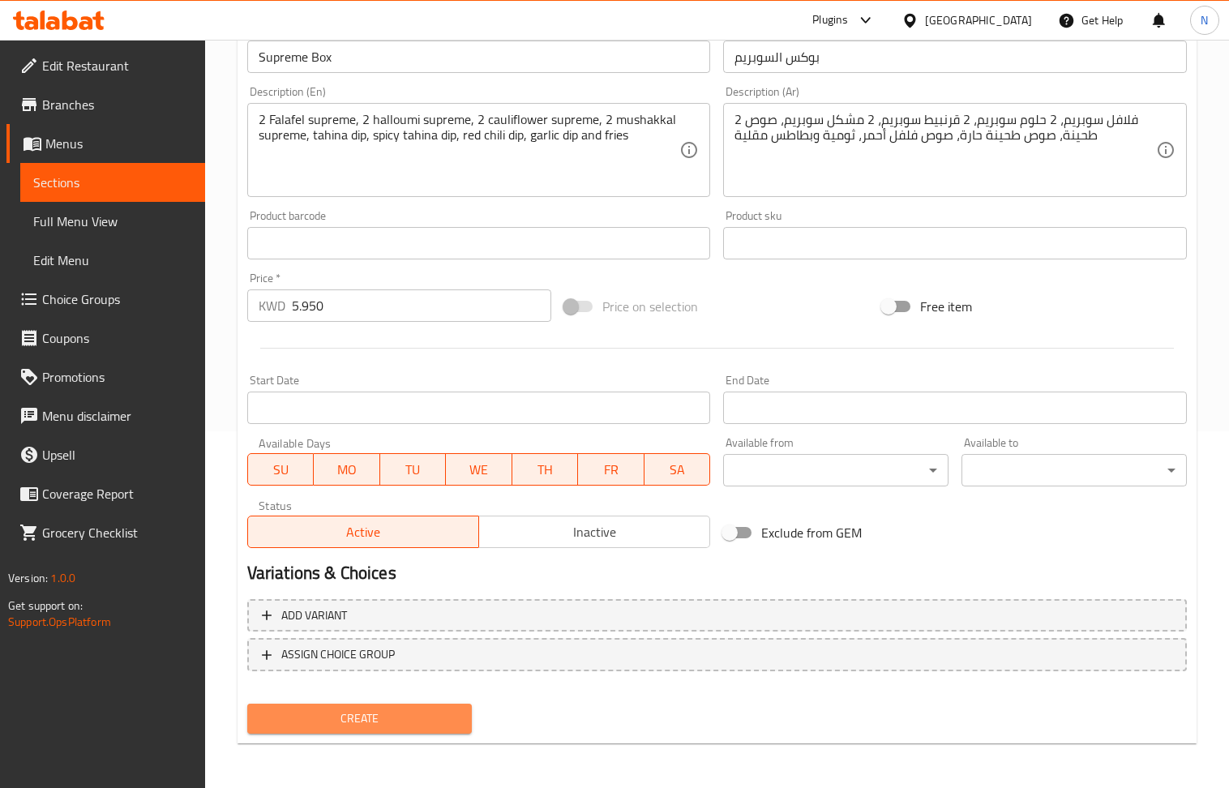
click at [360, 727] on span "Create" at bounding box center [359, 719] width 199 height 20
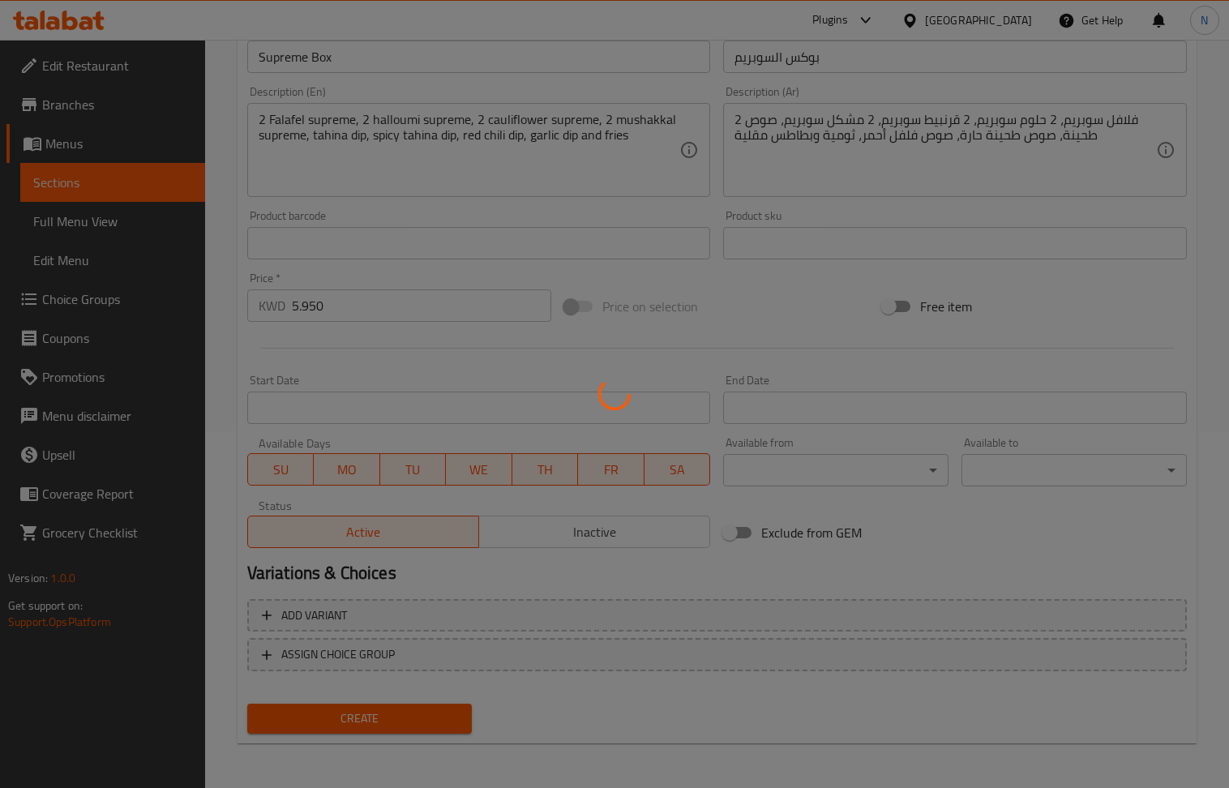
type input "0"
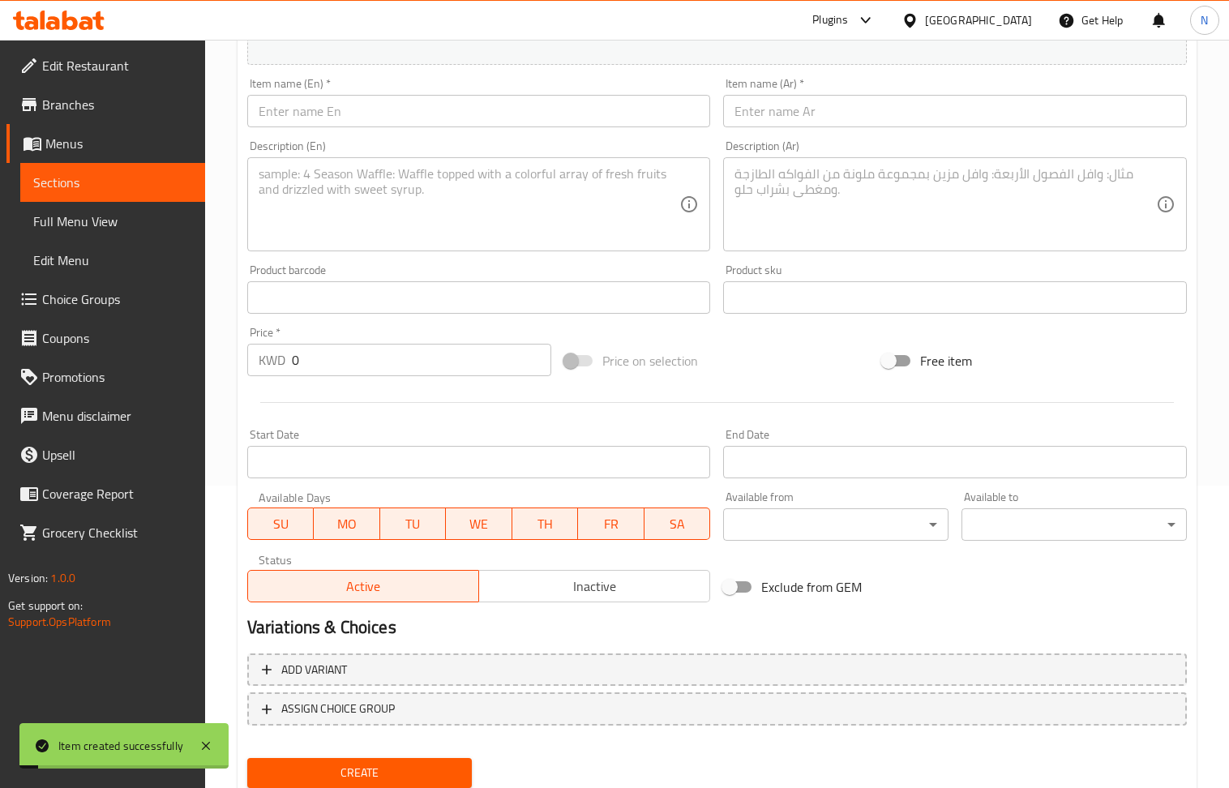
scroll to position [248, 0]
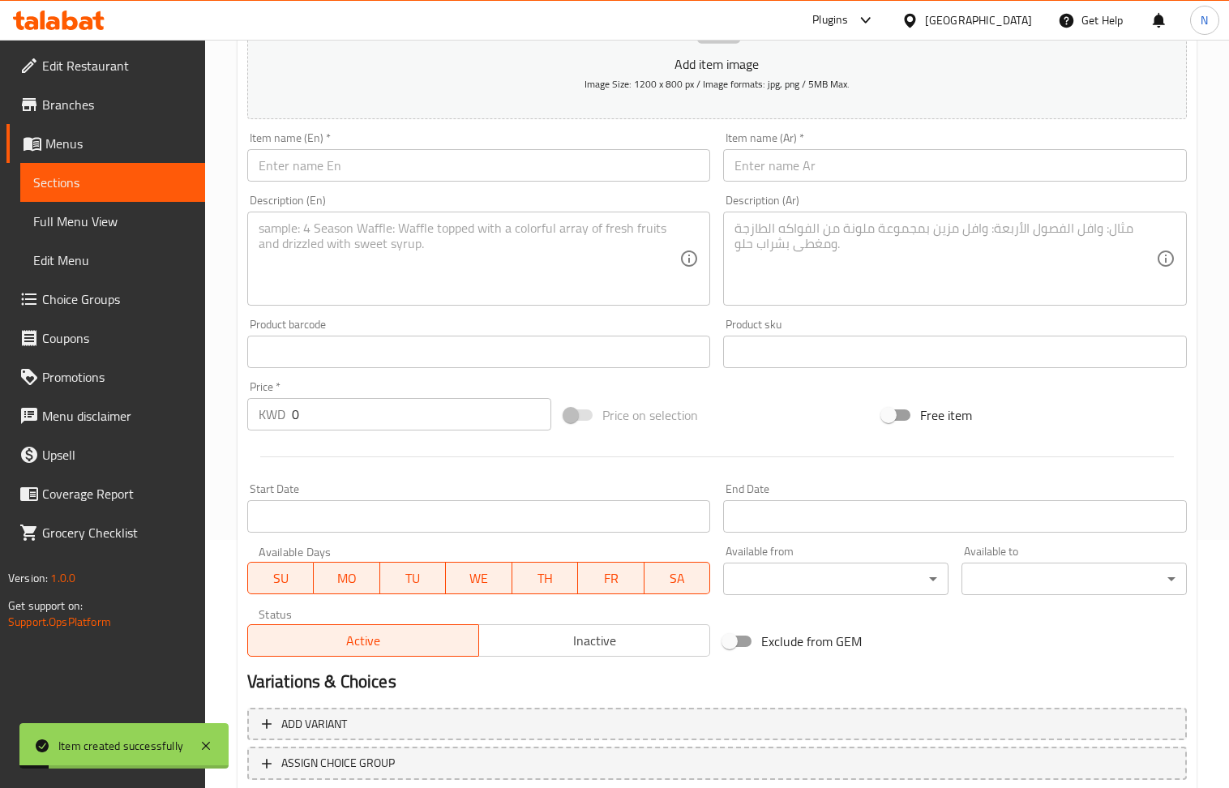
click at [335, 175] on input "text" at bounding box center [479, 165] width 464 height 32
paste input "Vegetarian Shamiyat"
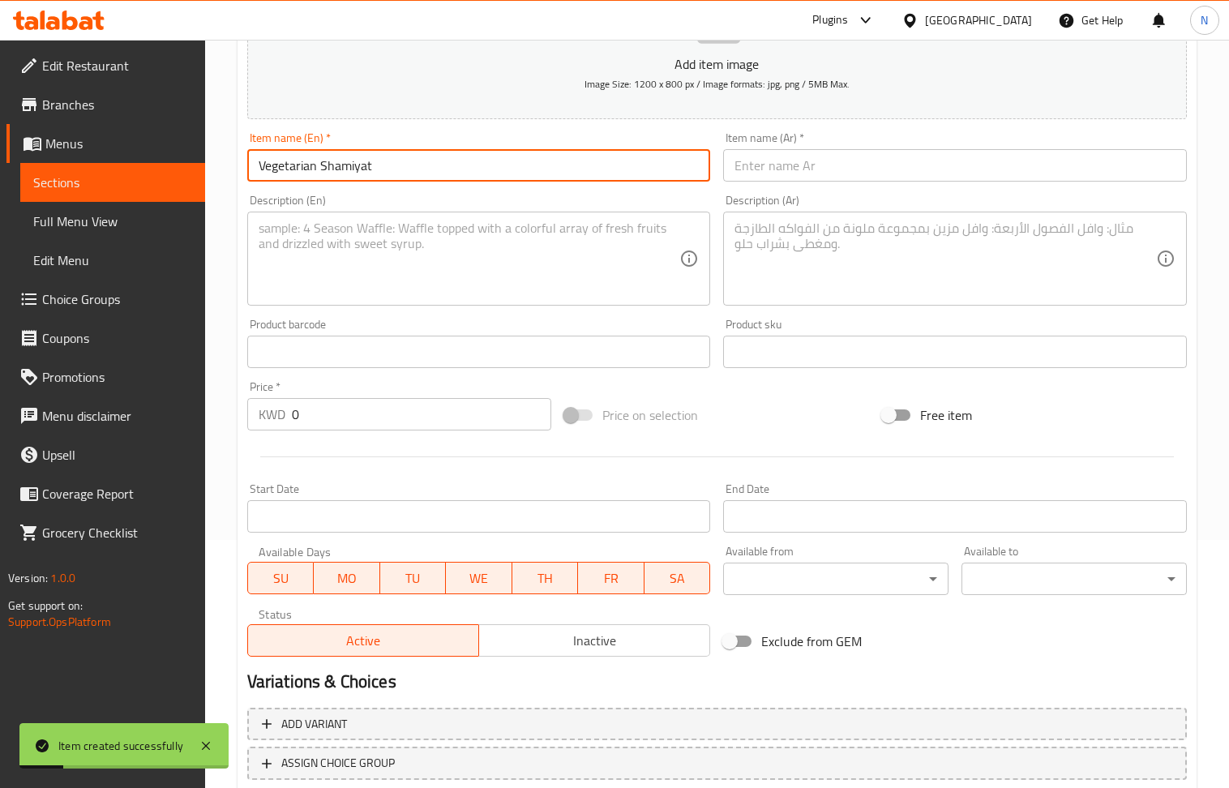
type input "Vegetarian Shamiyat"
click at [361, 242] on textarea at bounding box center [470, 259] width 422 height 77
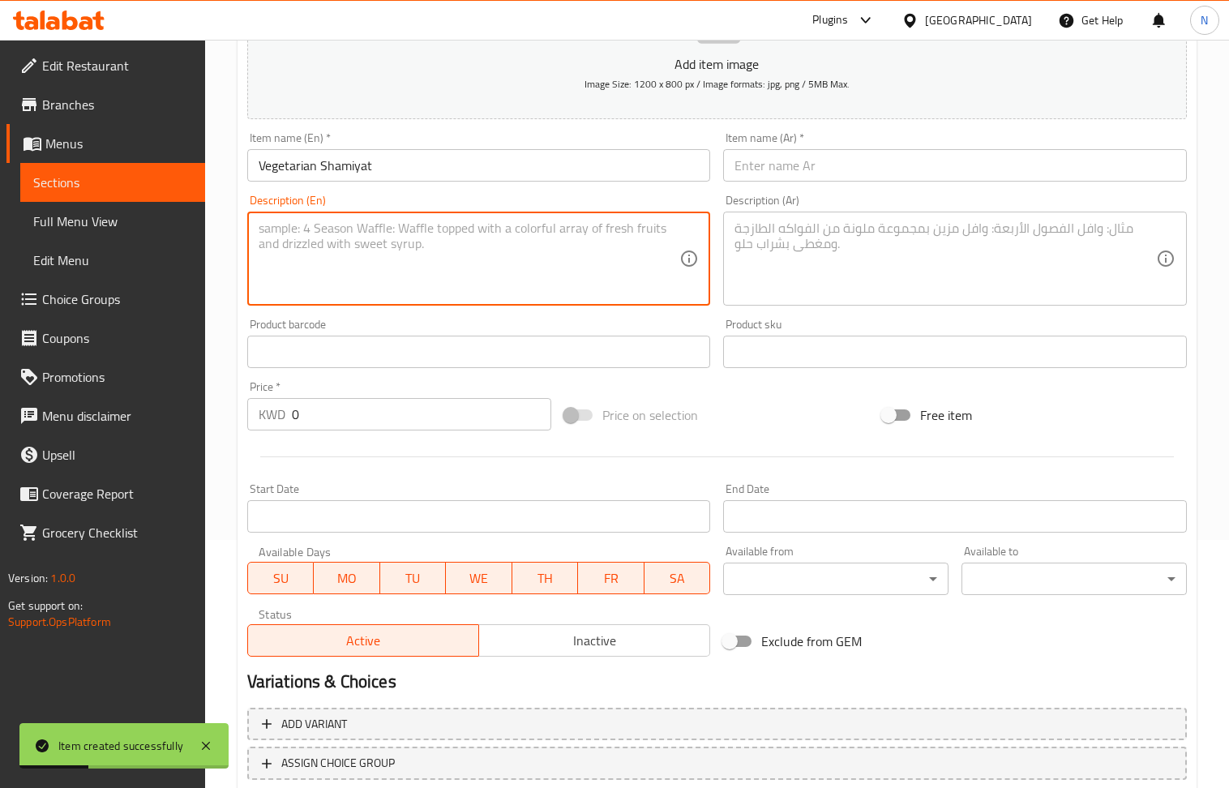
paste textarea "Falafel saj, Mushakkal saj, Eggplant saj, Halloumi saj, Cauliflower saj, tahina…"
type textarea "Falafel saj, Mushakkal saj, Eggplant saj, Halloumi saj, Cauliflower saj, tahina…"
click at [337, 414] on input "0" at bounding box center [422, 414] width 260 height 32
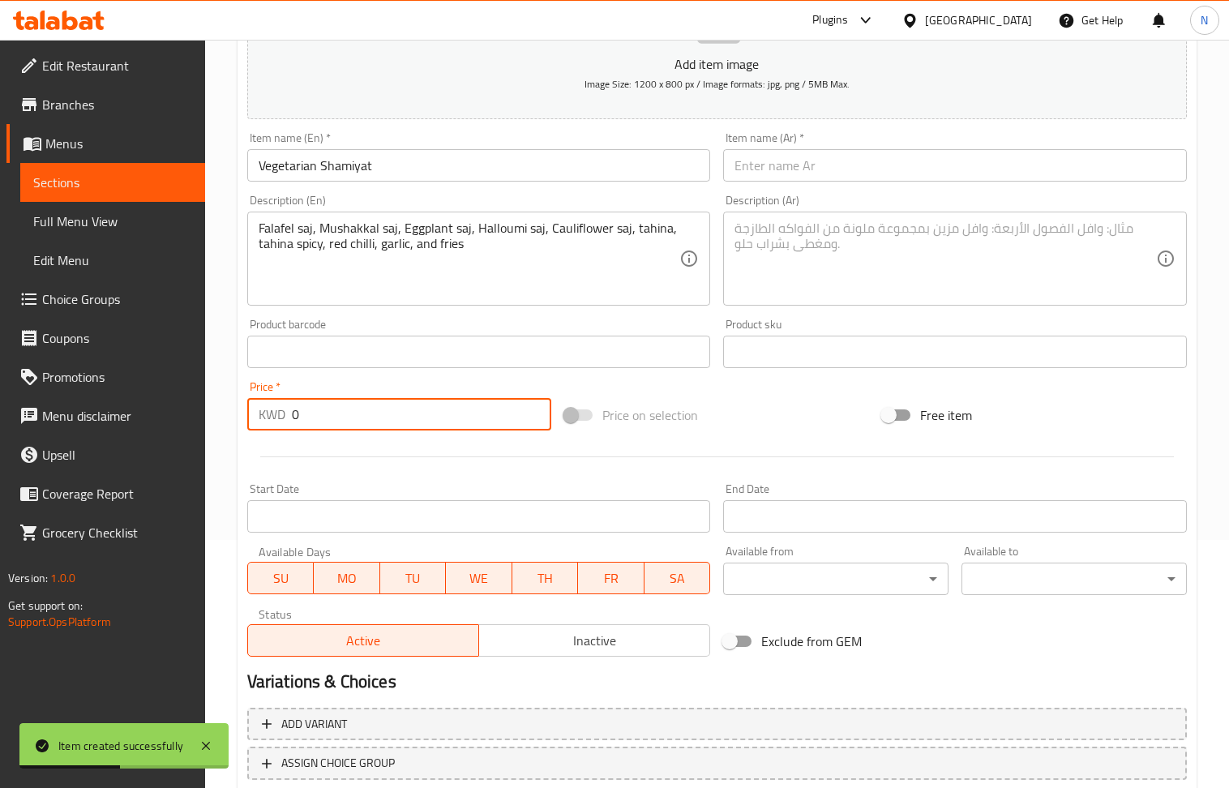
click at [337, 414] on input "0" at bounding box center [422, 414] width 260 height 32
paste input "6.75"
type input "6.750"
click at [790, 165] on input "text" at bounding box center [955, 165] width 464 height 32
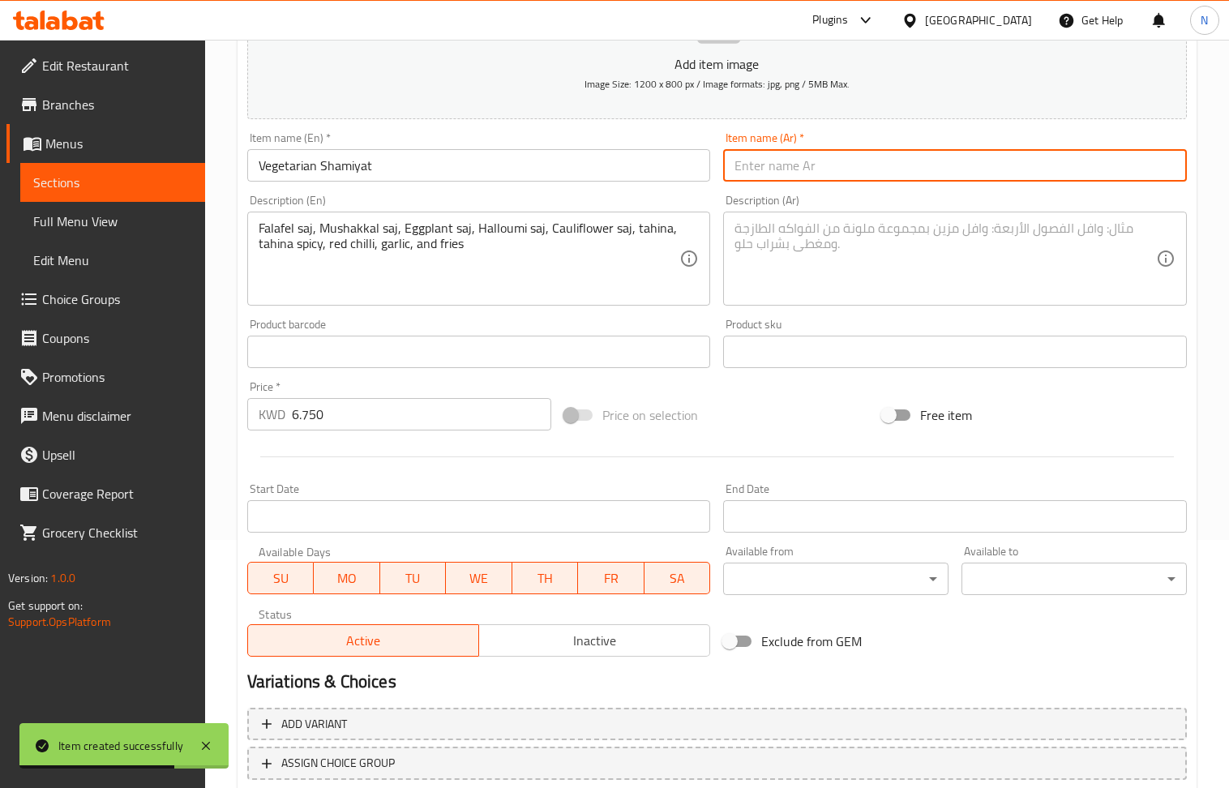
paste input "شاميات نبتية 1"
click at [736, 170] on input "شاميات نبتية 1" at bounding box center [955, 165] width 464 height 32
click at [734, 172] on input "شاميات نبتية 1" at bounding box center [955, 165] width 464 height 32
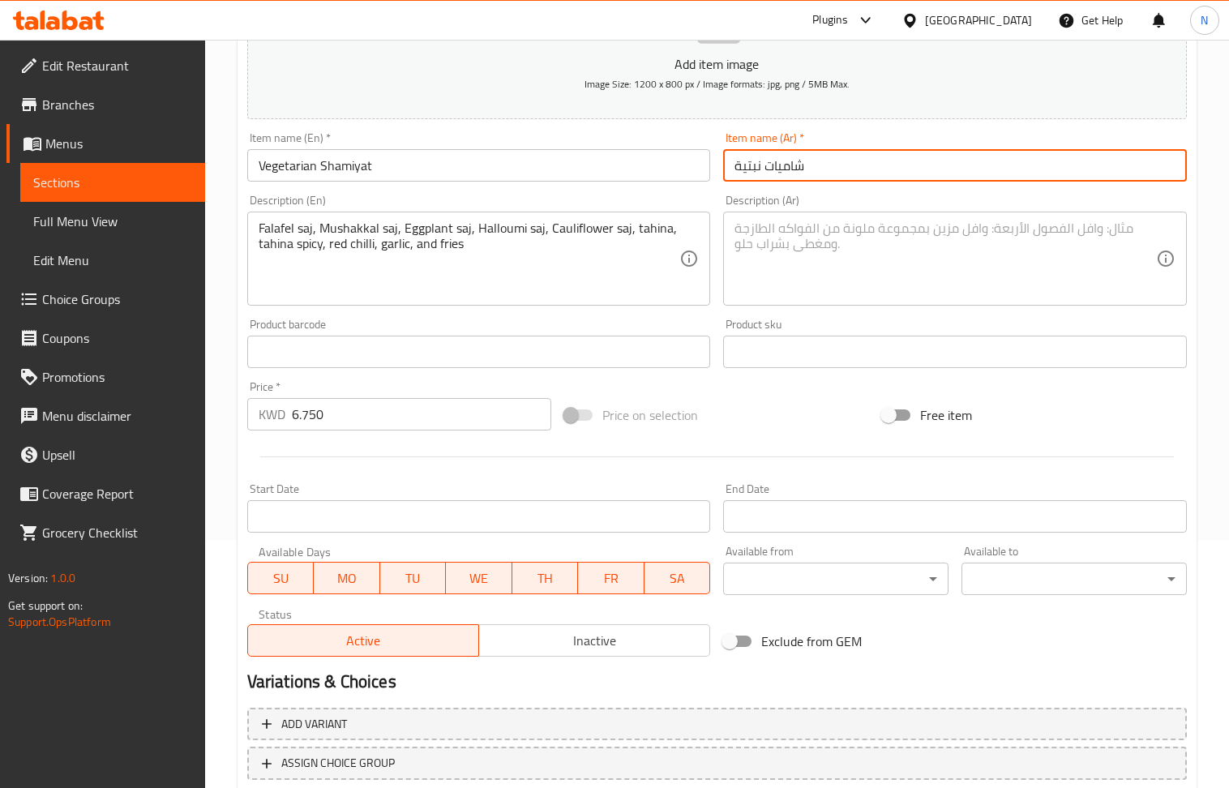
type input "شاميات نبتية"
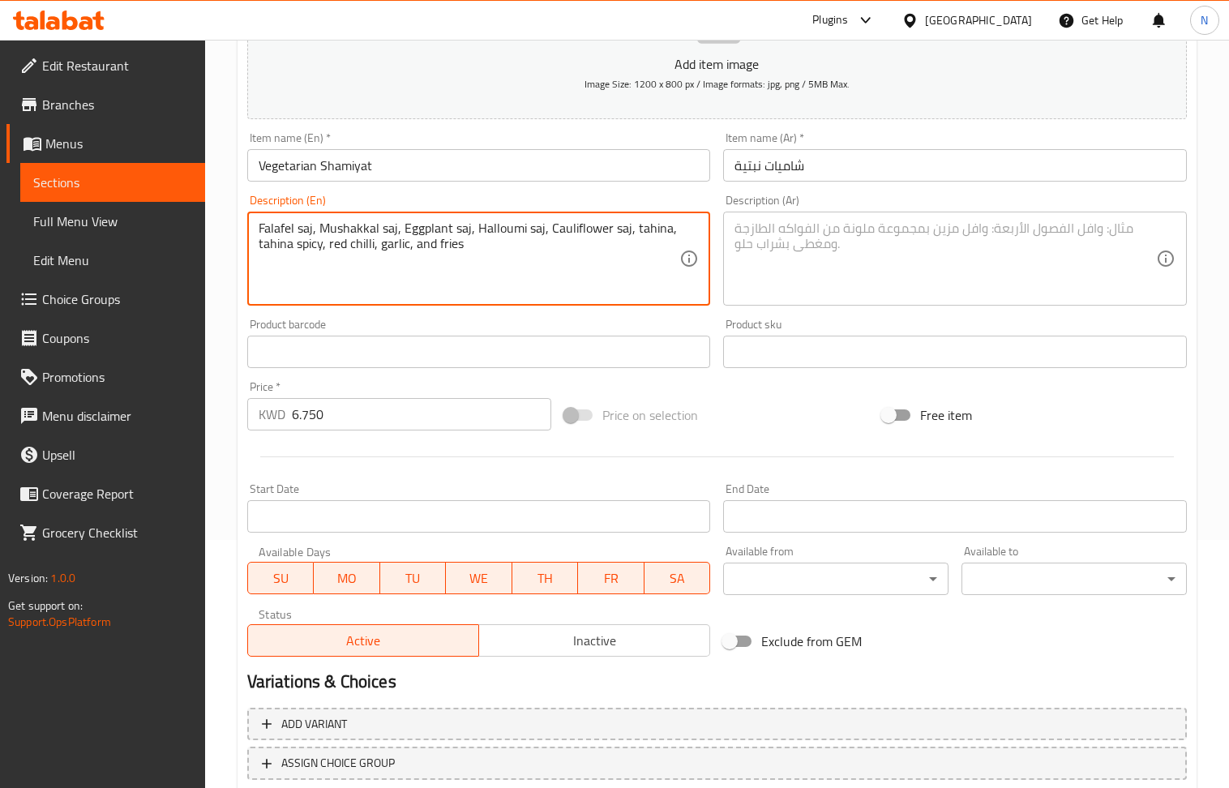
click at [513, 276] on textarea "Falafel saj, Mushakkal saj, Eggplant saj, Halloumi saj, Cauliflower saj, tahina…" at bounding box center [470, 259] width 422 height 77
click at [787, 247] on textarea at bounding box center [946, 259] width 422 height 77
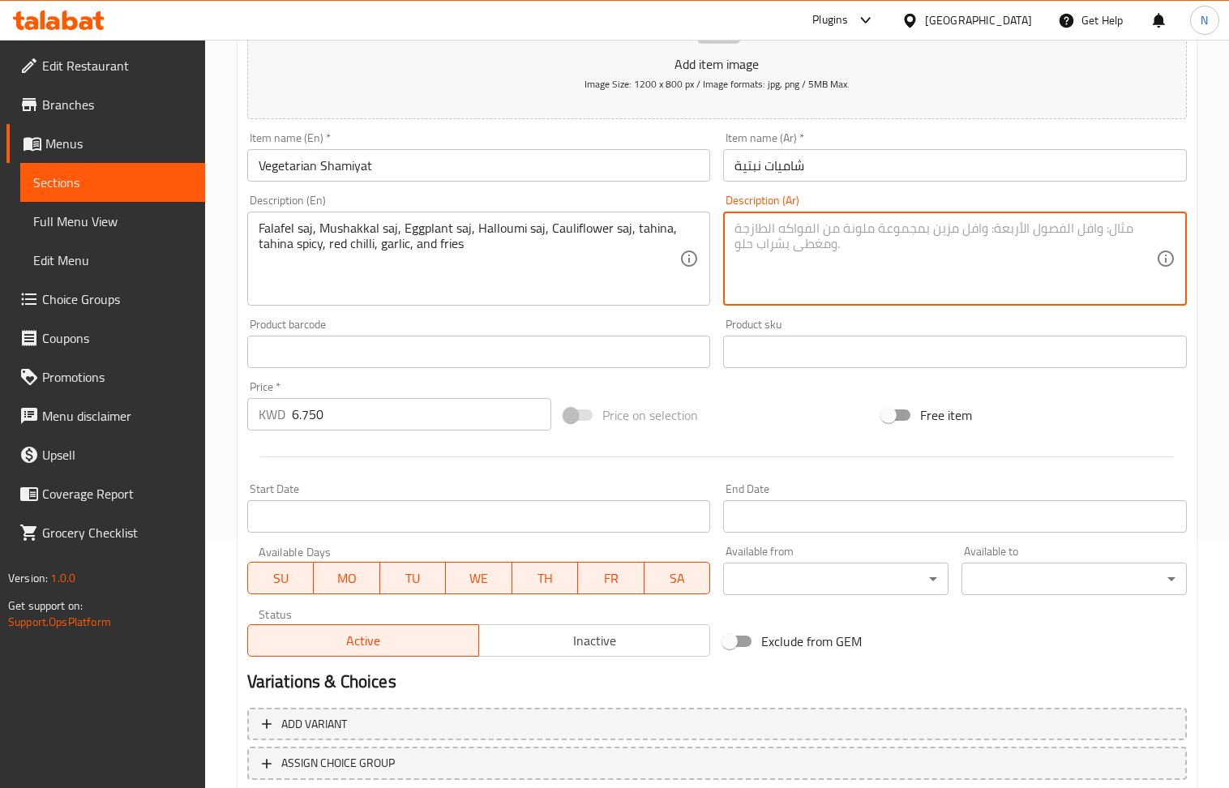
paste textarea "فلافل صاج، مشكل صاج، باذنجان صاج، حلومي صاج، قرنبيط صاج، طحينة، طحينة حارة، فلف…"
type textarea "فلافل صاج، مشكل صاج، باذنجان صاج، حلومي صاج، قرنبيط صاج، طحينة، طحينة حارة، فلف…"
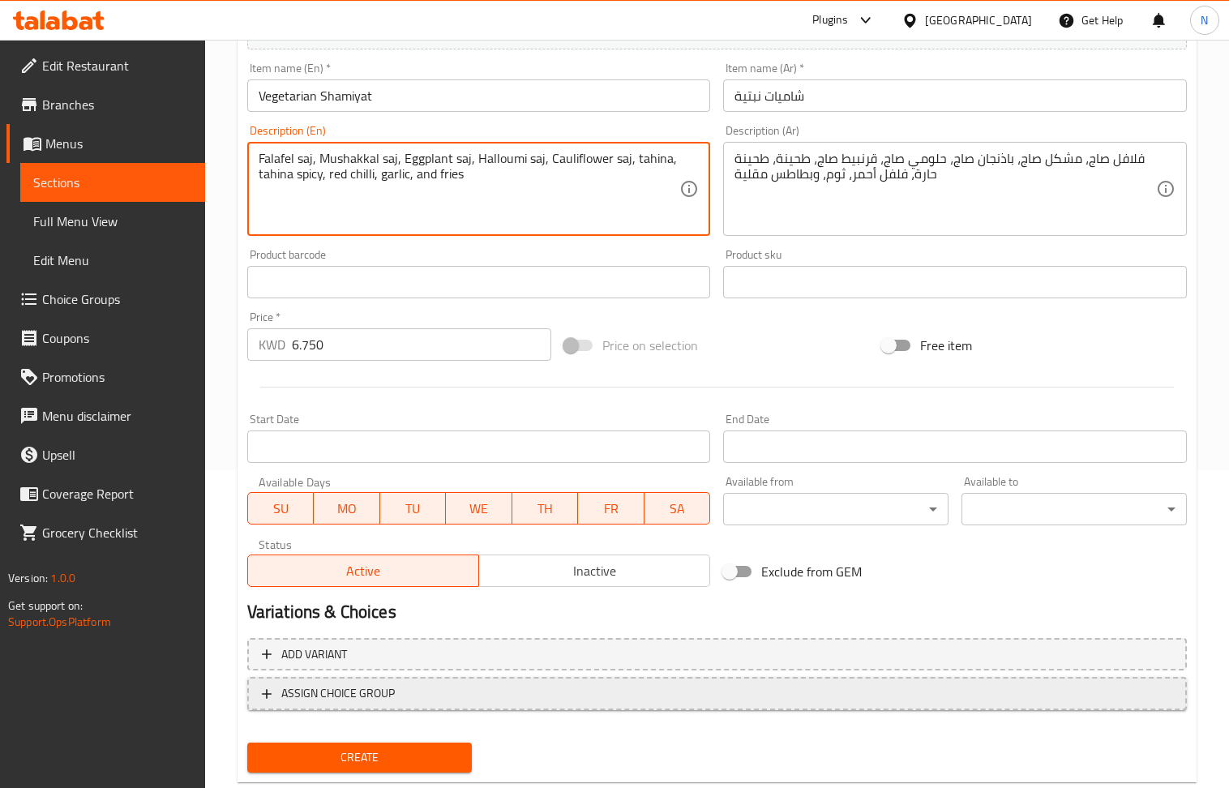
scroll to position [357, 0]
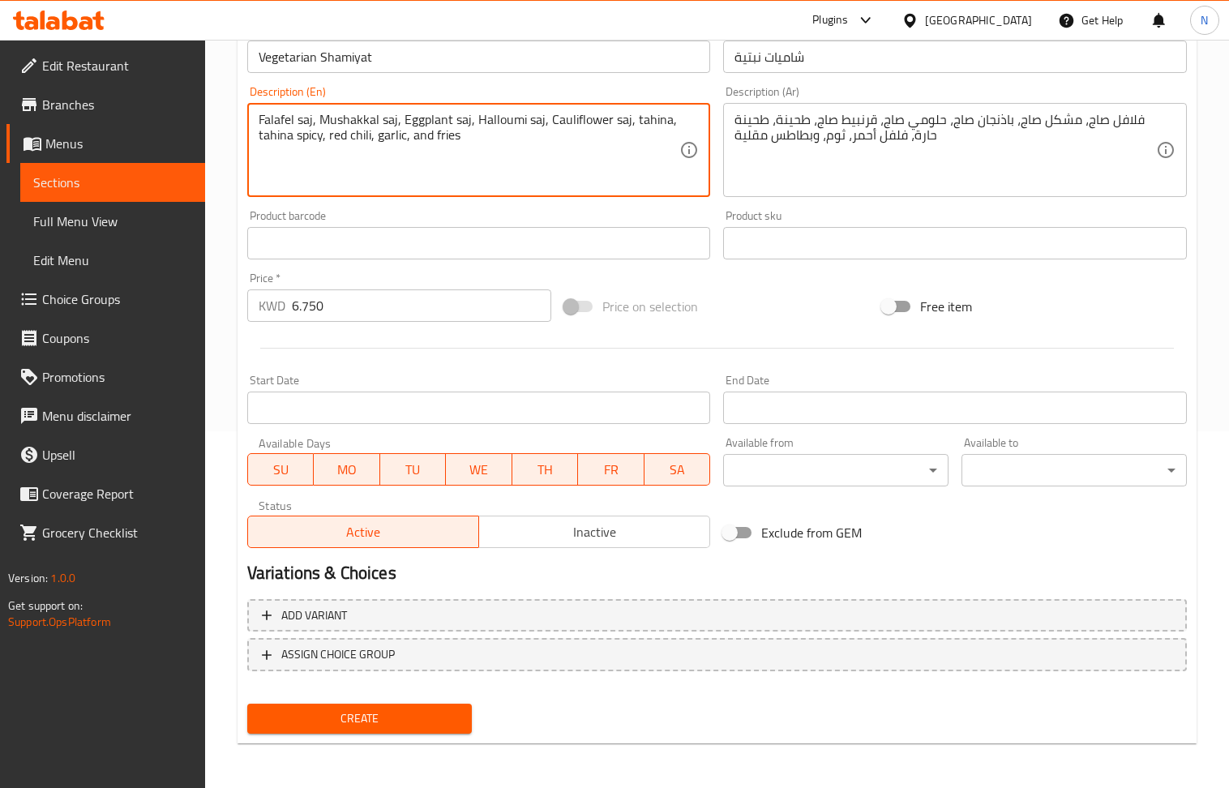
type textarea "Falafel saj, Mushakkal saj, Eggplant saj, Halloumi saj, Cauliflower saj, tahina…"
click at [394, 717] on span "Create" at bounding box center [359, 719] width 199 height 20
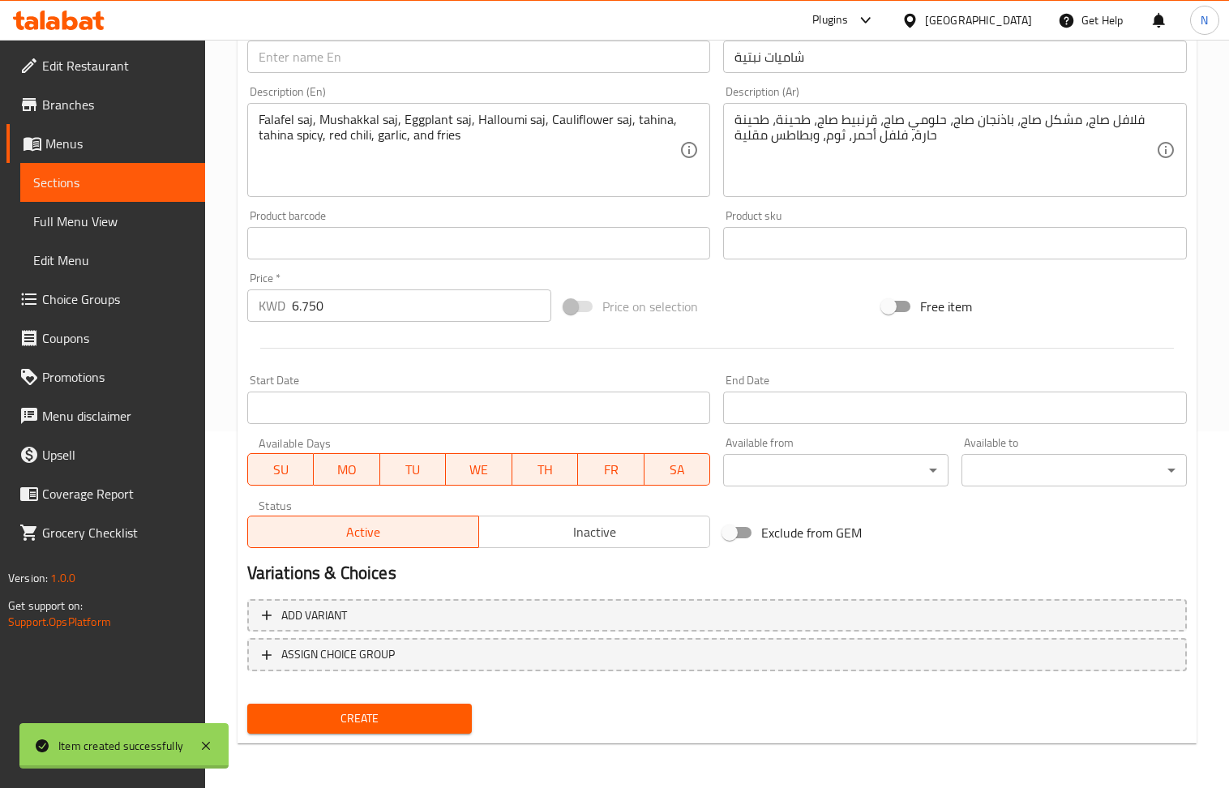
type input "0"
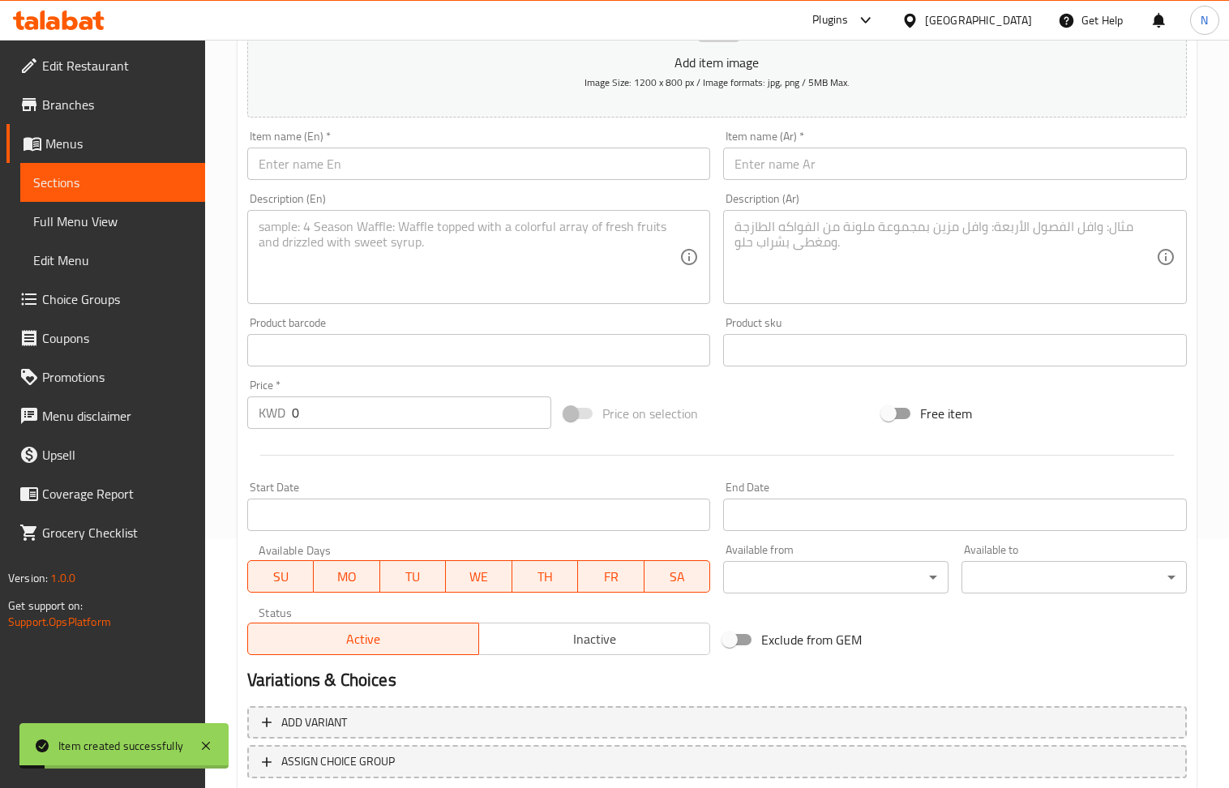
scroll to position [248, 0]
drag, startPoint x: 362, startPoint y: 169, endPoint x: 320, endPoint y: 83, distance: 95.7
click at [362, 169] on input "text" at bounding box center [479, 165] width 464 height 32
paste input "Vegan Shamiyat"
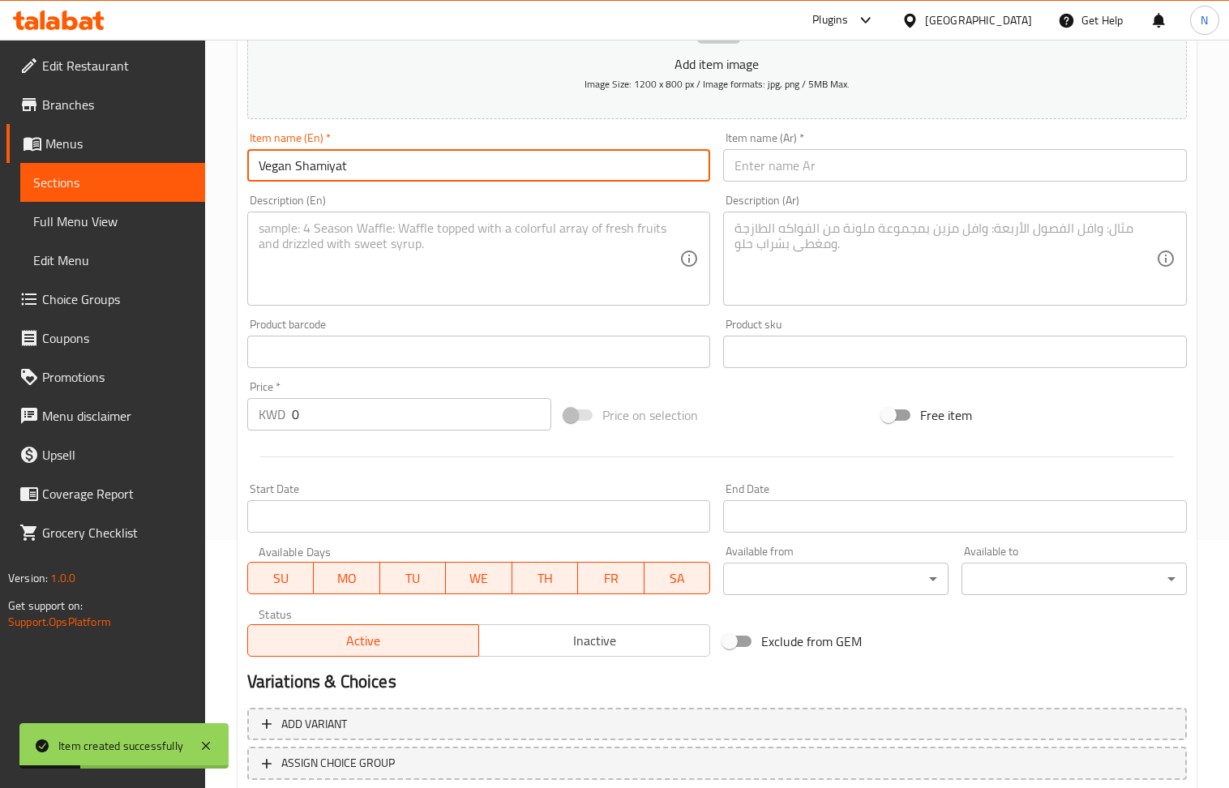
type input "Vegan Shamiyat"
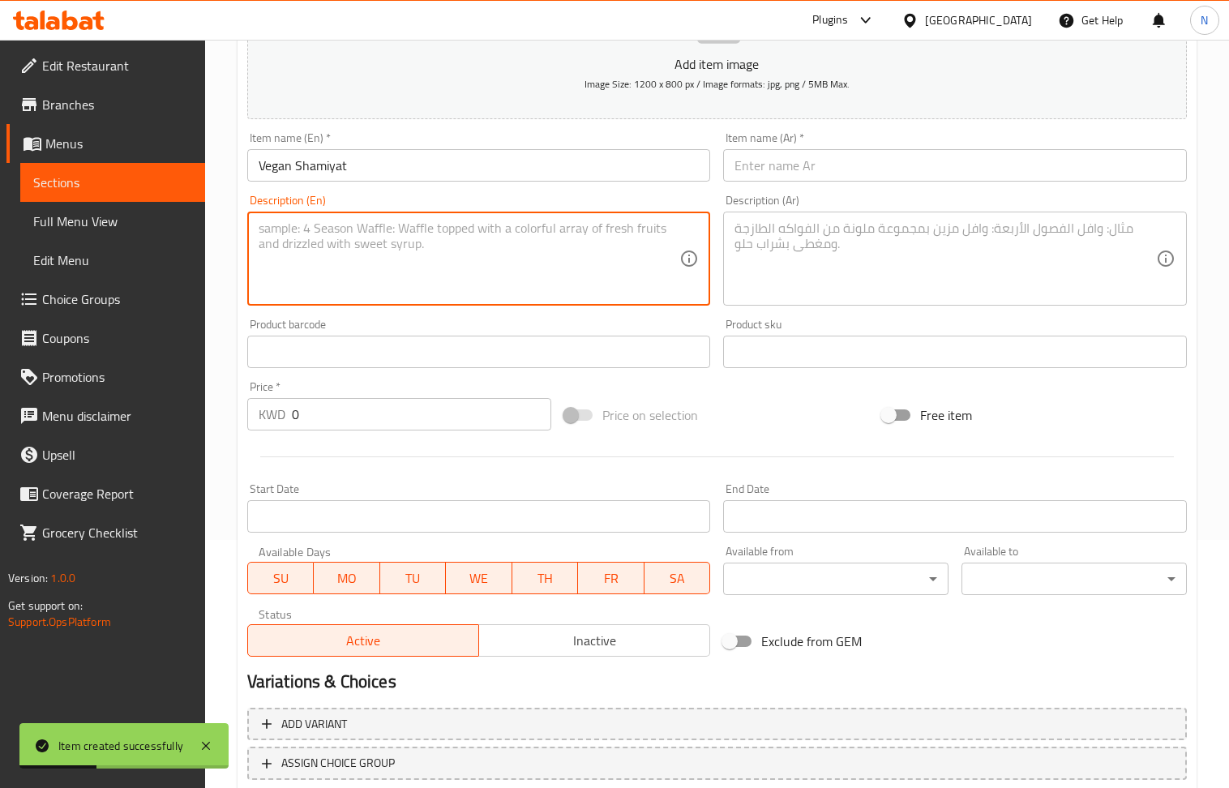
click at [331, 281] on textarea at bounding box center [470, 259] width 422 height 77
paste textarea "Falafel saj, Mushakkal saj, Eggplant saj, Zaatar saj, Cauliflower saj, tahina, …"
type textarea "Falafel saj, Mushakkal saj, Eggplant saj, Zaatar saj, Cauliflower saj, tahina, …"
click at [332, 400] on input "0" at bounding box center [422, 414] width 260 height 32
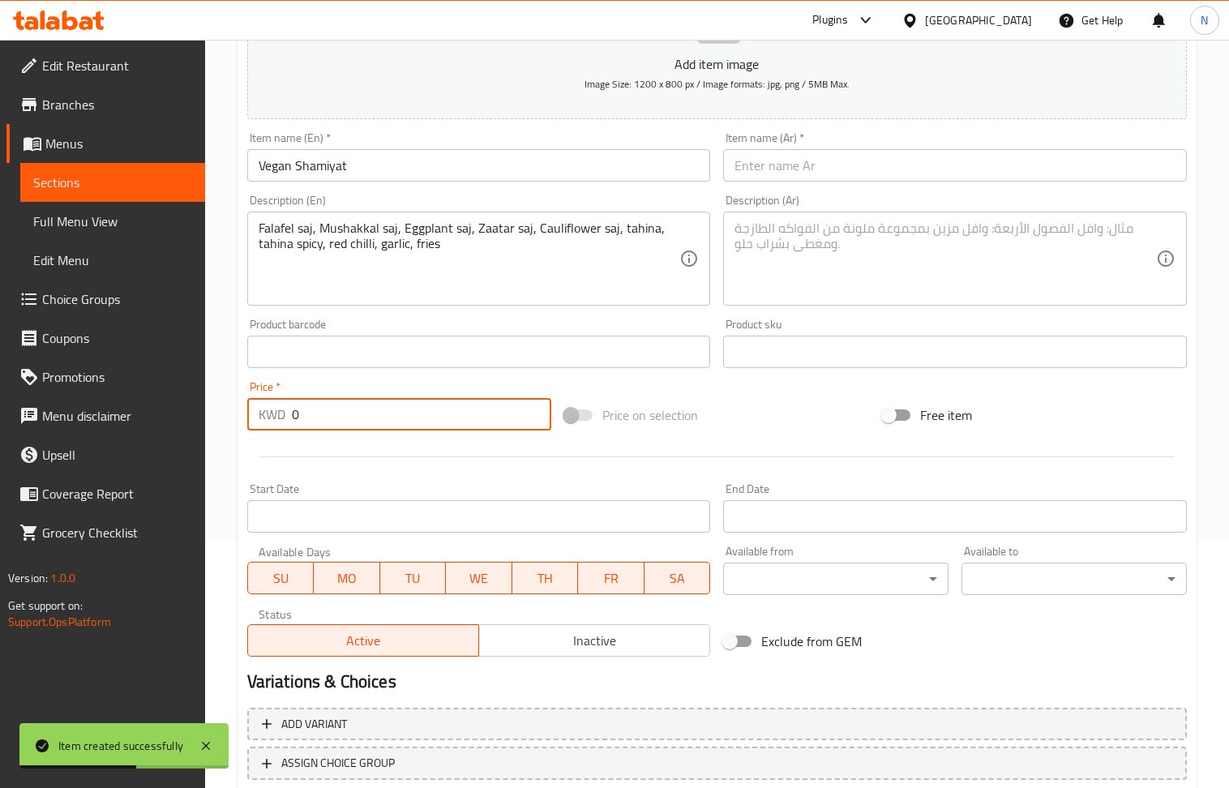
click at [332, 400] on input "0" at bounding box center [422, 414] width 260 height 32
paste input "5.95"
type input "5.950"
click at [860, 308] on div "Description (Ar) Description (Ar)" at bounding box center [955, 250] width 477 height 124
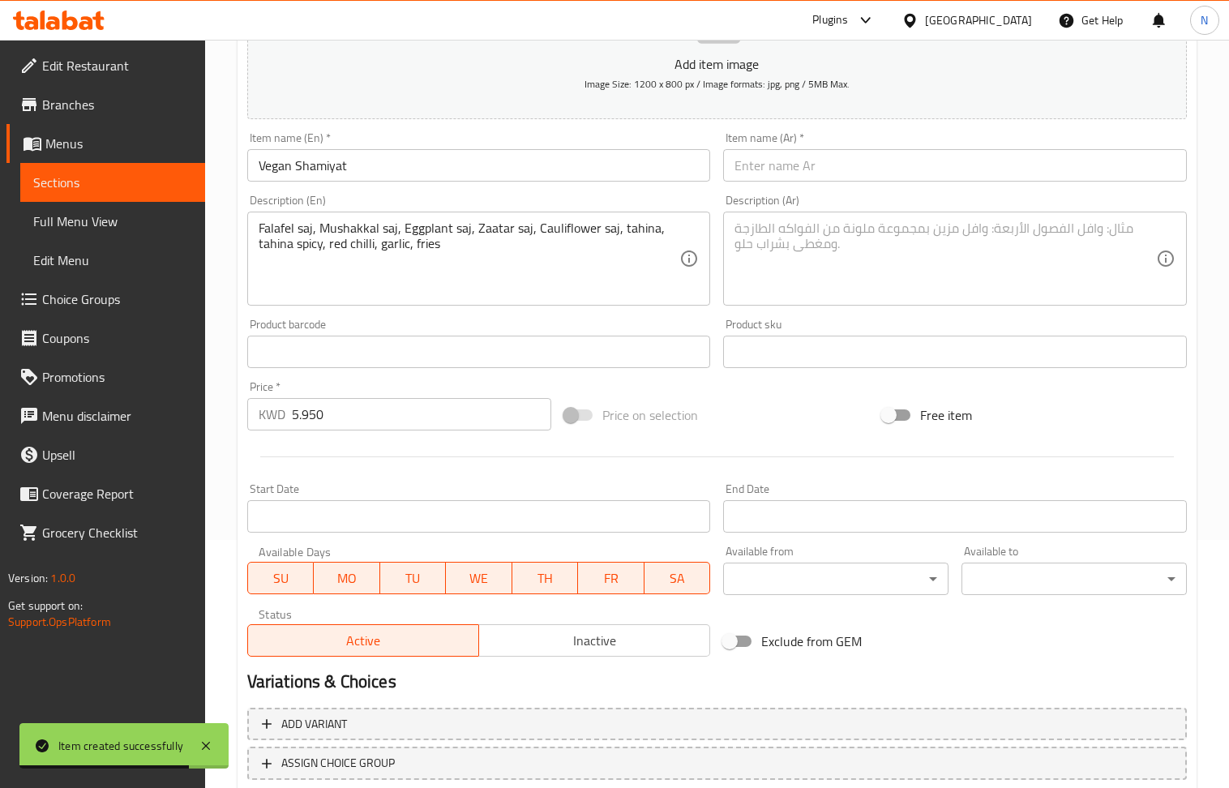
drag, startPoint x: 827, startPoint y: 254, endPoint x: 701, endPoint y: 225, distance: 128.9
click at [827, 253] on textarea at bounding box center [946, 259] width 422 height 77
paste textarea "فلافل صاج, مشكل صاج, باذنجان صاج, زعتر صاج, زهرة صاج, طحينة, طحينة سبايسي, صوص …"
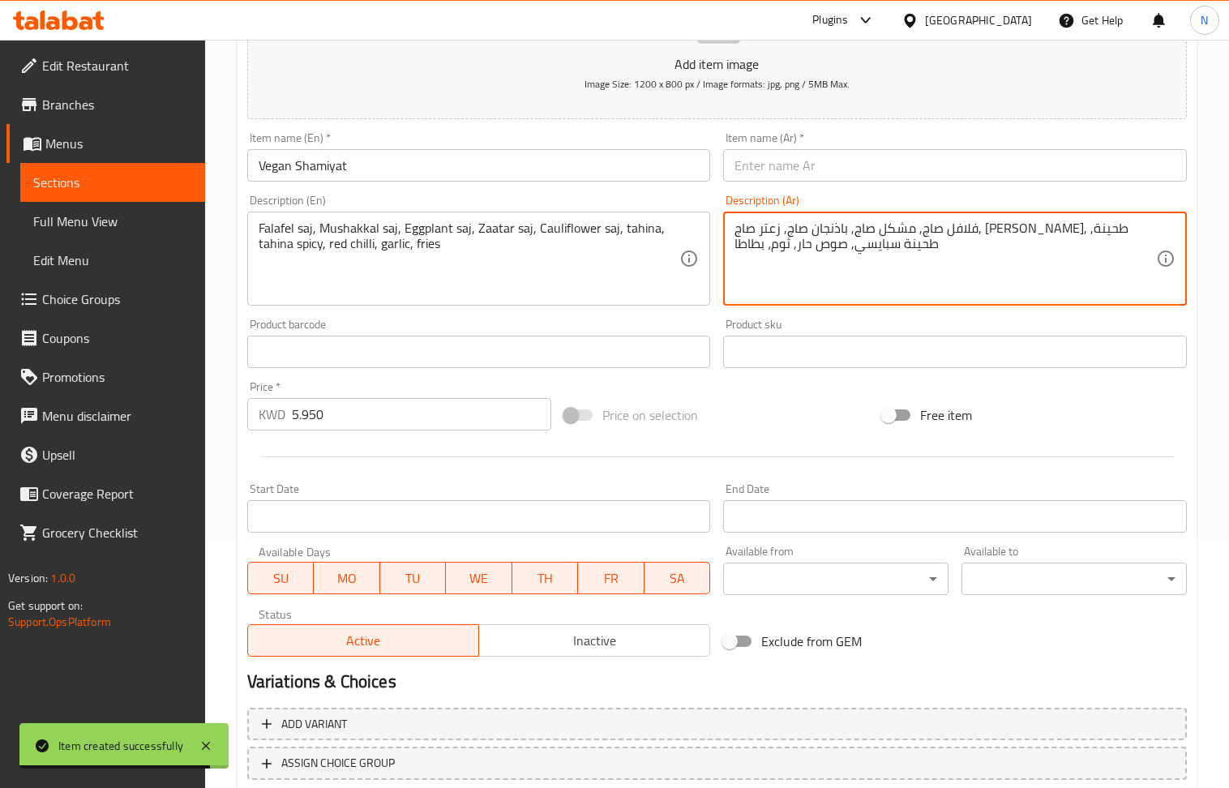
type textarea "فلافل صاج, مشكل صاج, باذنجان صاج, زعتر صاج, زهرة صاج, طحينة, طحينة سبايسي, صوص …"
click at [818, 160] on input "text" at bounding box center [955, 165] width 464 height 32
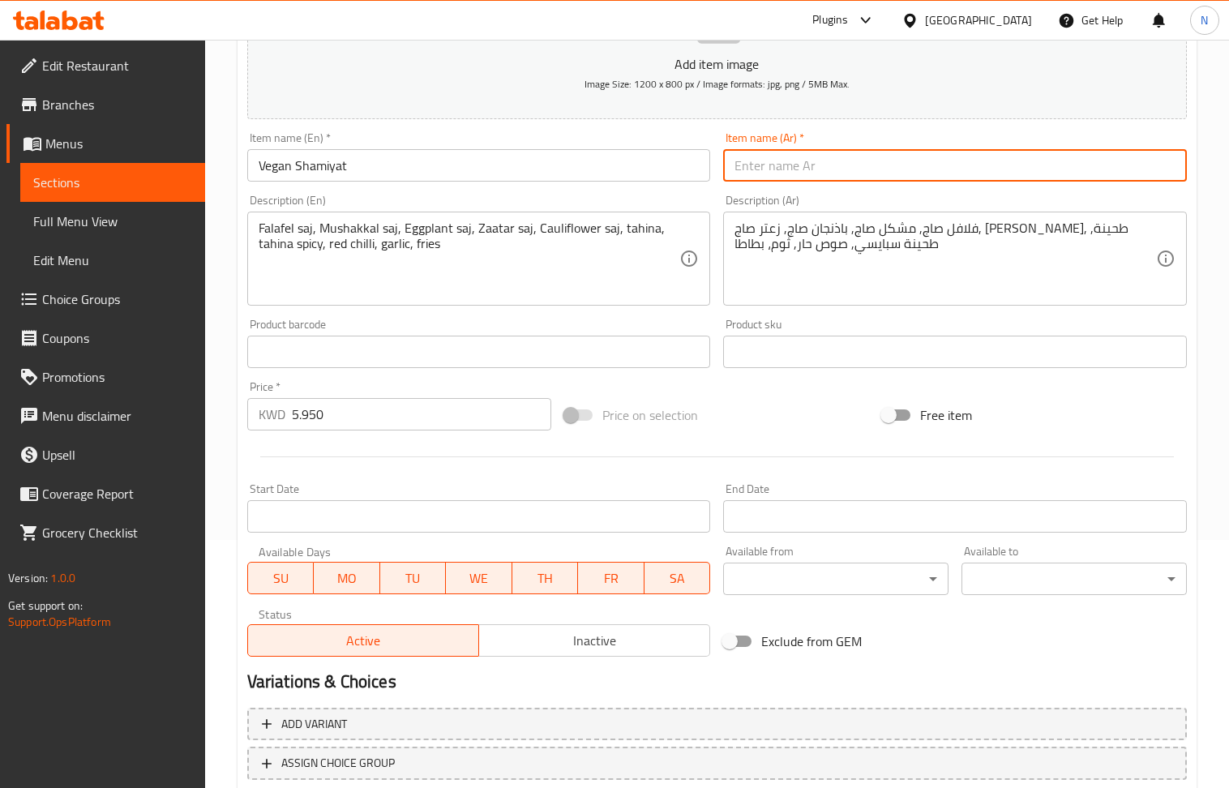
paste input "شاميات نباتية 2 (فيجن)"
drag, startPoint x: 779, startPoint y: 167, endPoint x: 711, endPoint y: 170, distance: 68.2
click at [711, 170] on div "Add item image Image Size: 1200 x 800 px / Image formats: jpg, png / 5MB Max. I…" at bounding box center [717, 313] width 953 height 699
click at [749, 166] on input "شاميات نباتية 2 (فيجن)" at bounding box center [955, 165] width 464 height 32
drag, startPoint x: 780, startPoint y: 169, endPoint x: 740, endPoint y: 169, distance: 40.6
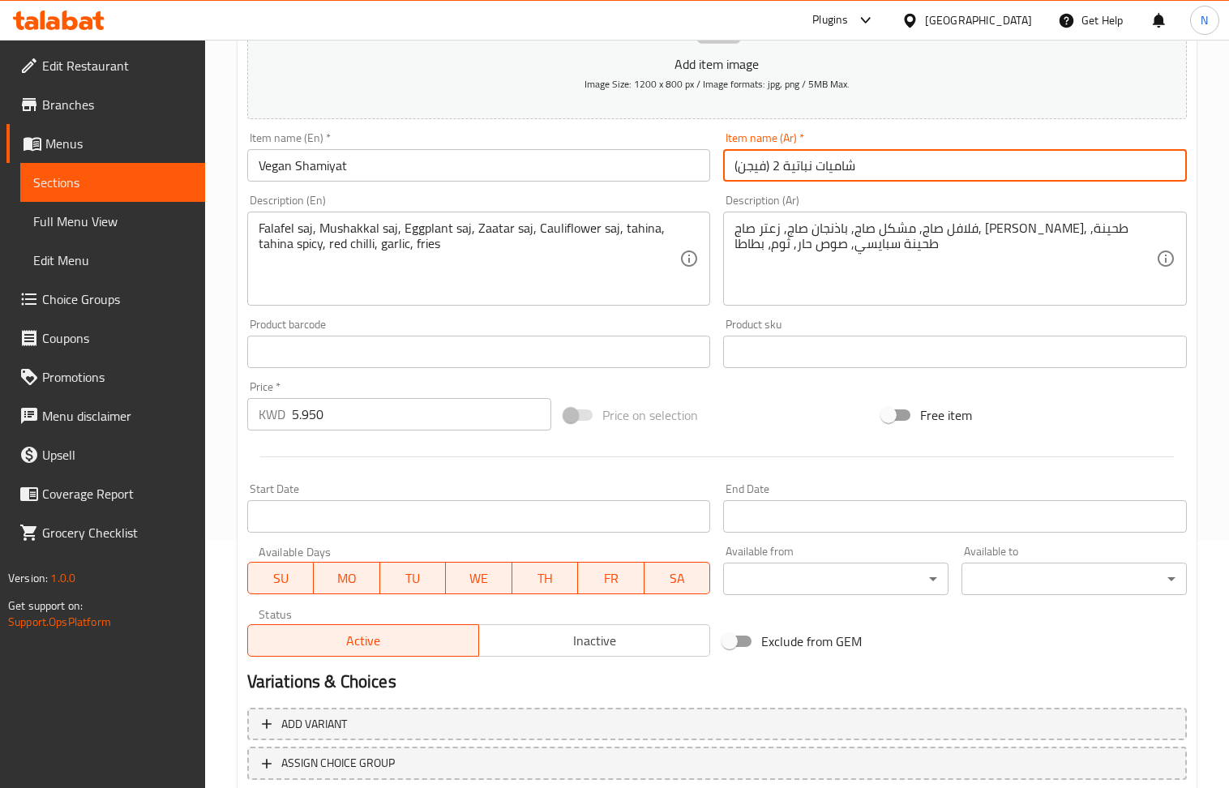
click at [740, 169] on input "شاميات نباتية 2 (فيجن)" at bounding box center [955, 165] width 464 height 32
click at [740, 163] on input "شاميات نباتية 2)" at bounding box center [955, 165] width 464 height 32
click at [811, 174] on input "شاميات نباتية )" at bounding box center [955, 165] width 464 height 32
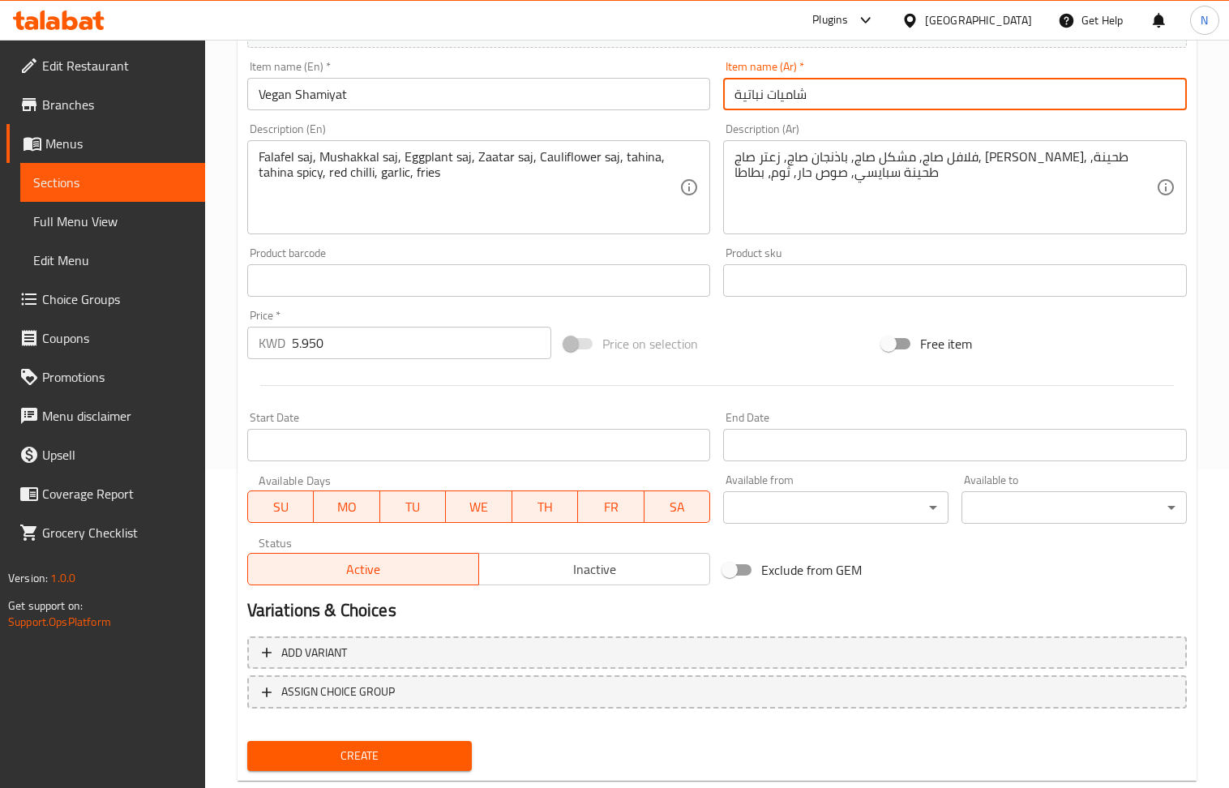
scroll to position [357, 0]
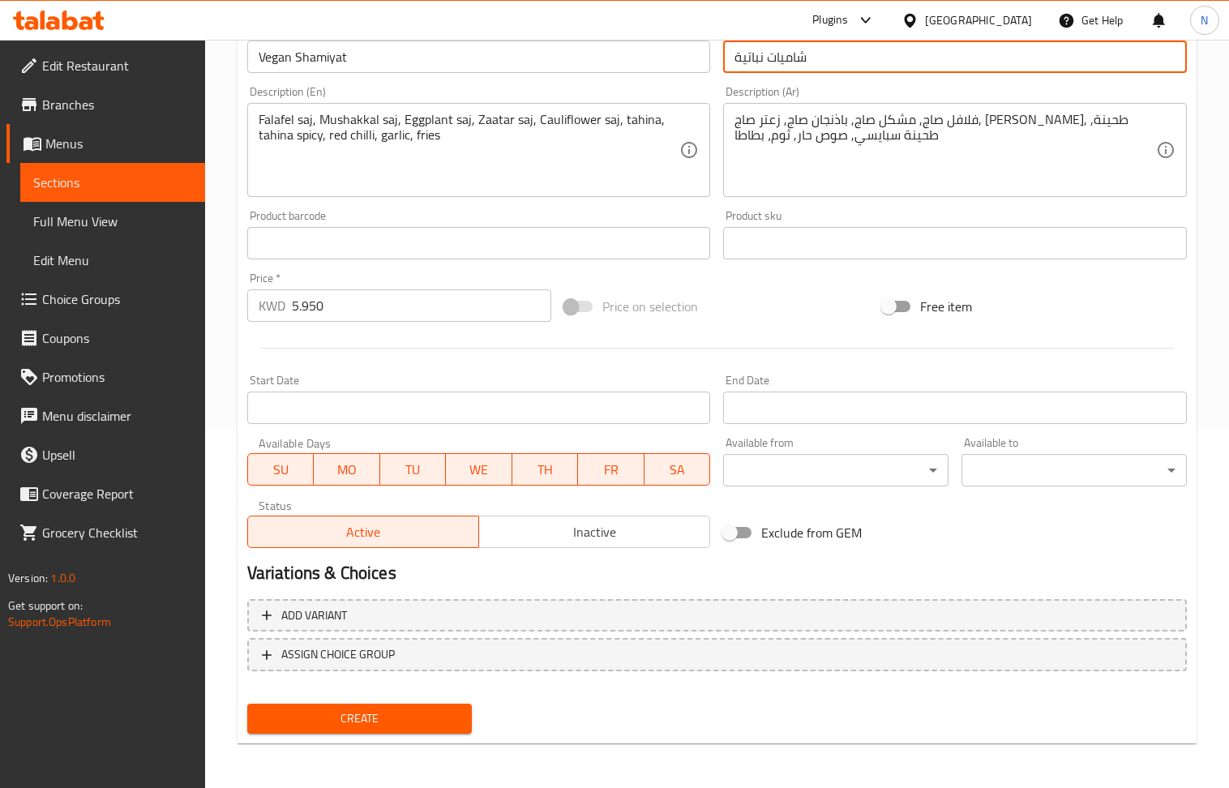
type input "شاميات نباتية"
click at [427, 717] on span "Create" at bounding box center [359, 719] width 199 height 20
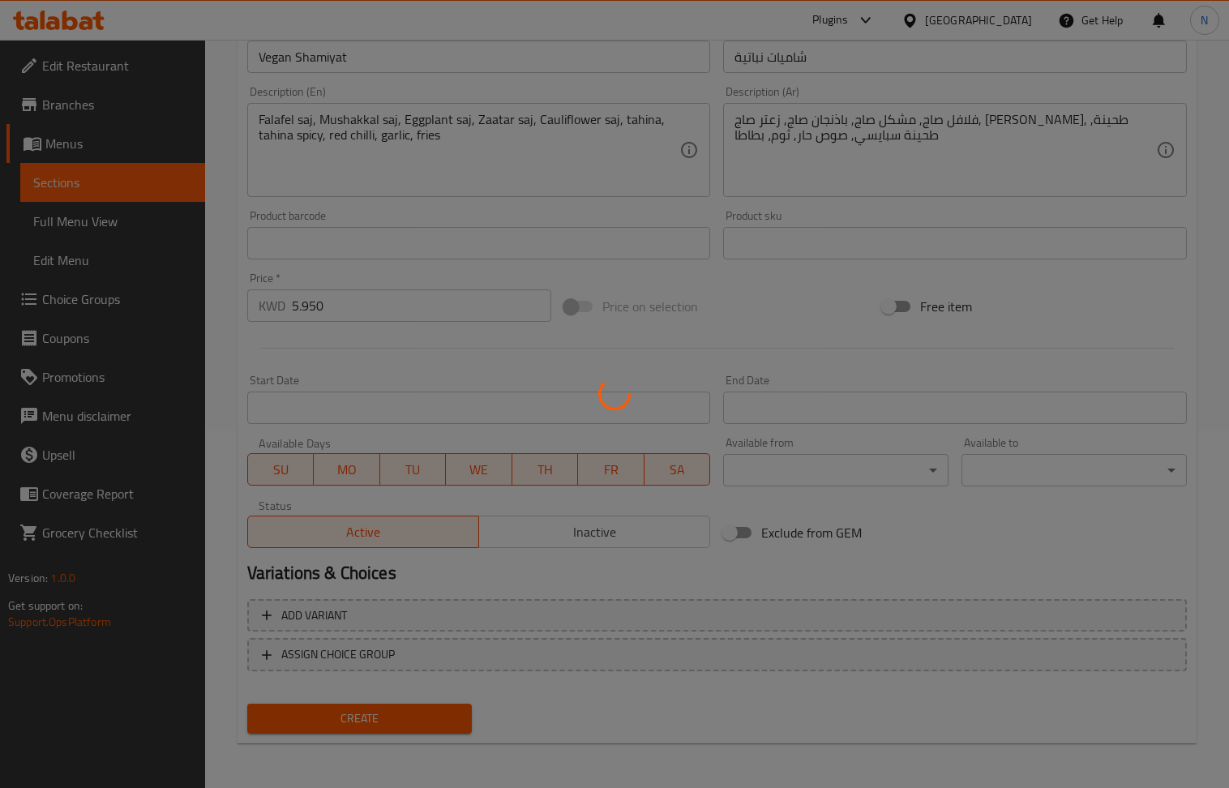
type input "0"
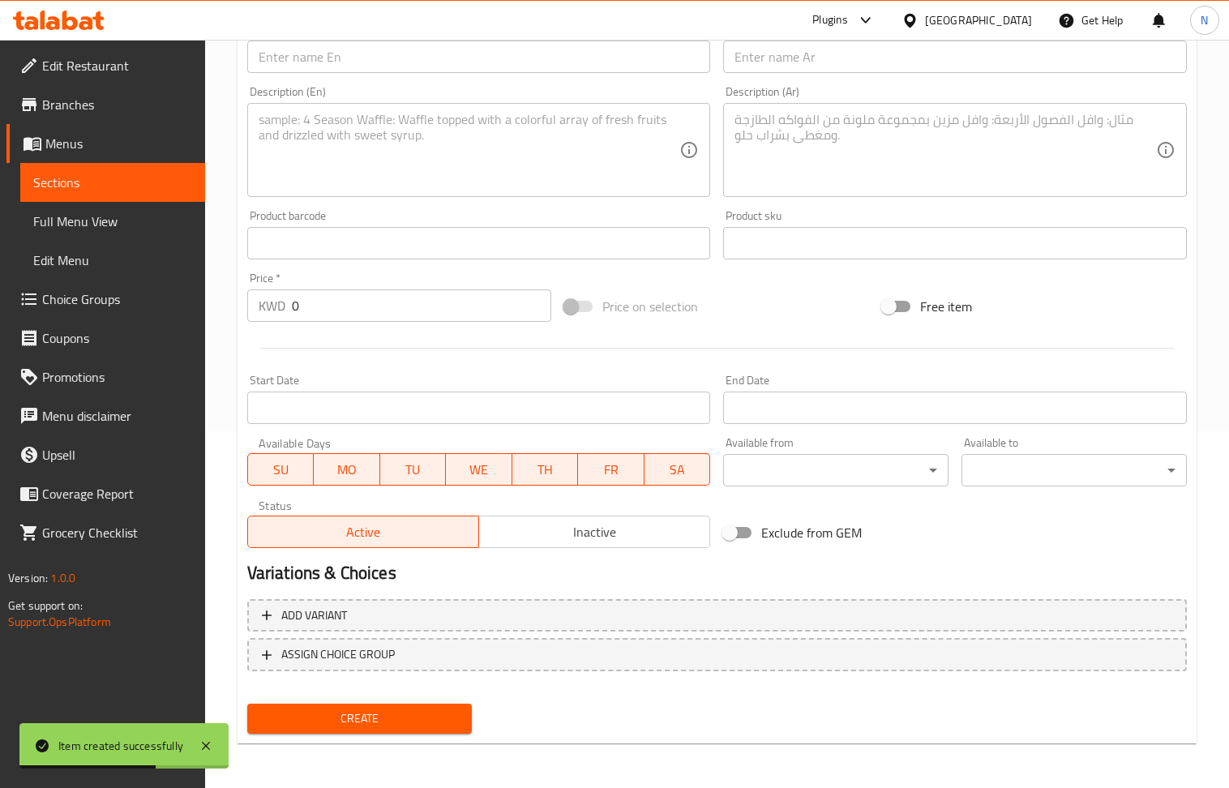
click at [339, 66] on input "text" at bounding box center [479, 57] width 464 height 32
paste input "Mixed Shamiyat"
type input "Mixed Shamiyat"
drag, startPoint x: 860, startPoint y: 73, endPoint x: 628, endPoint y: 124, distance: 237.5
click at [860, 73] on input "text" at bounding box center [955, 57] width 464 height 32
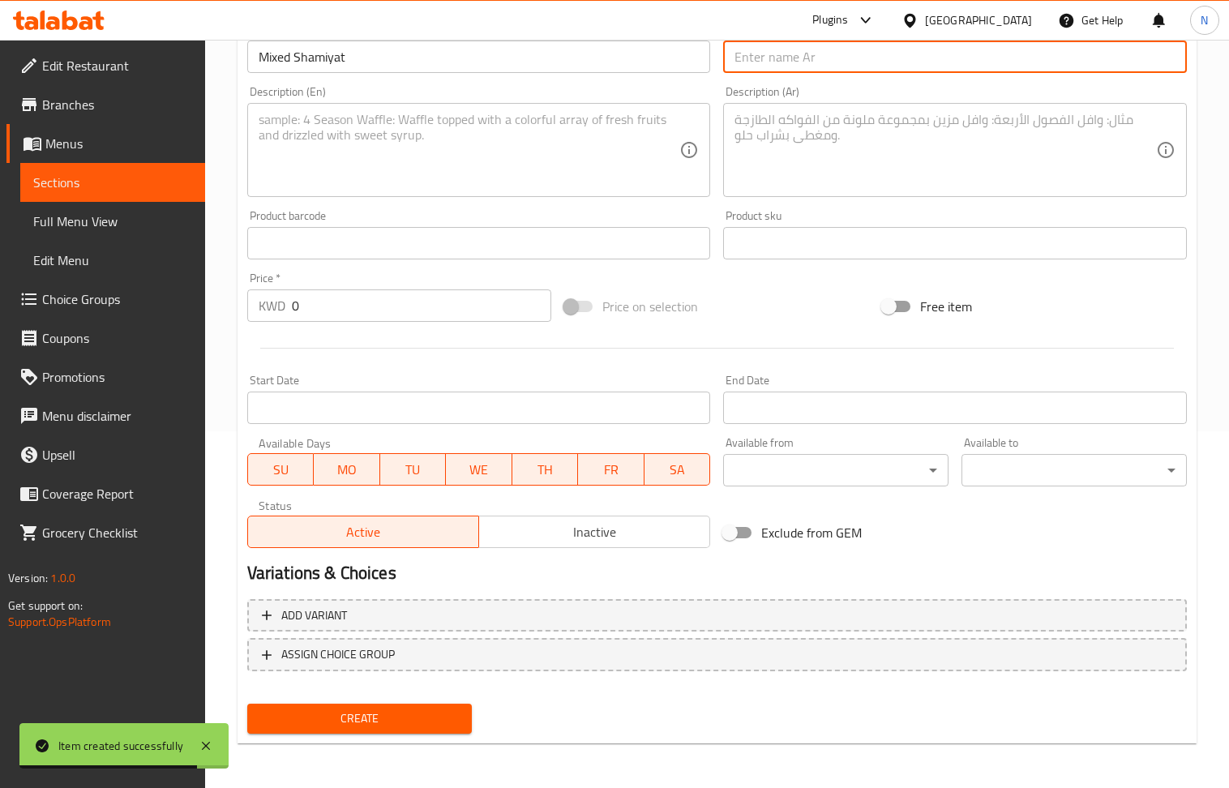
paste input "بوكس شاميات مشكل"
type input "بوكس شاميات مشكل"
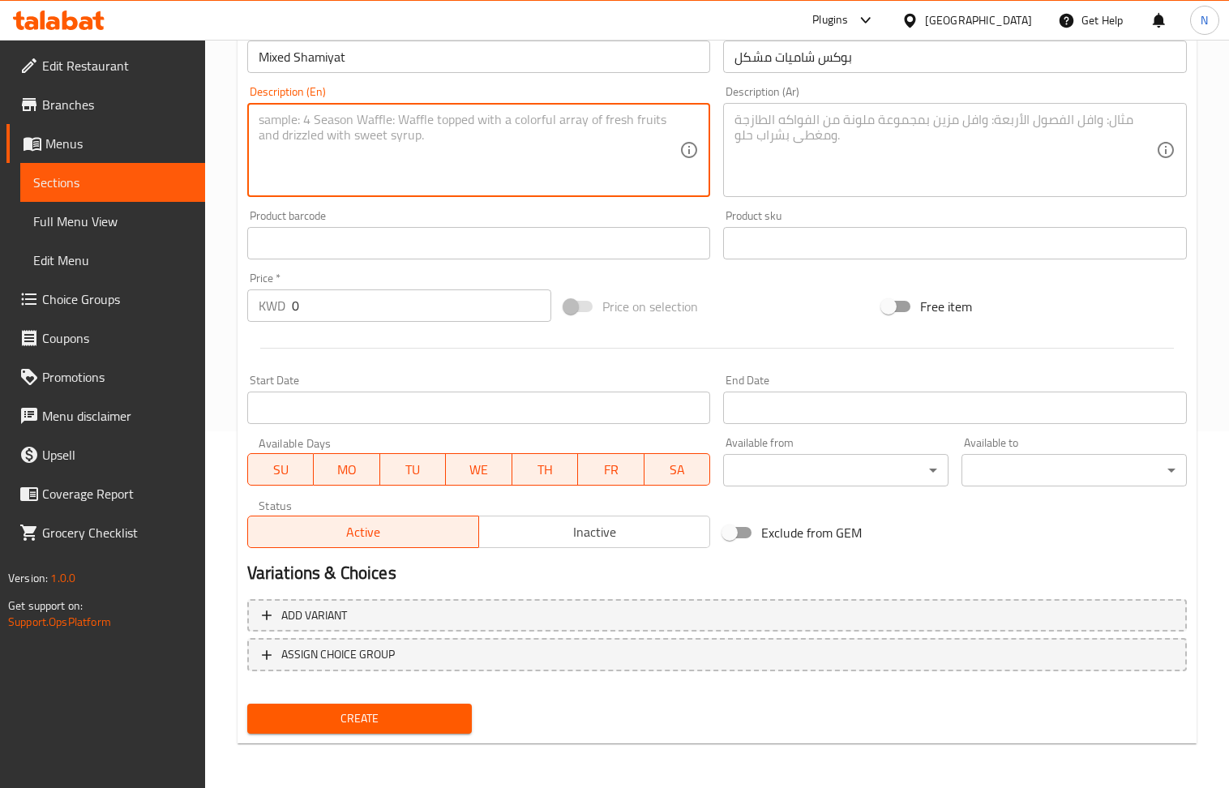
click at [350, 161] on textarea at bounding box center [470, 150] width 422 height 77
paste textarea "Halloumi saj, falafel saj, mushakkal saj, eggplant saj, cauliflower saj, tahina…"
type textarea "Halloumi saj, falafel saj, mushakkal saj, eggplant saj, cauliflower saj, tahina…"
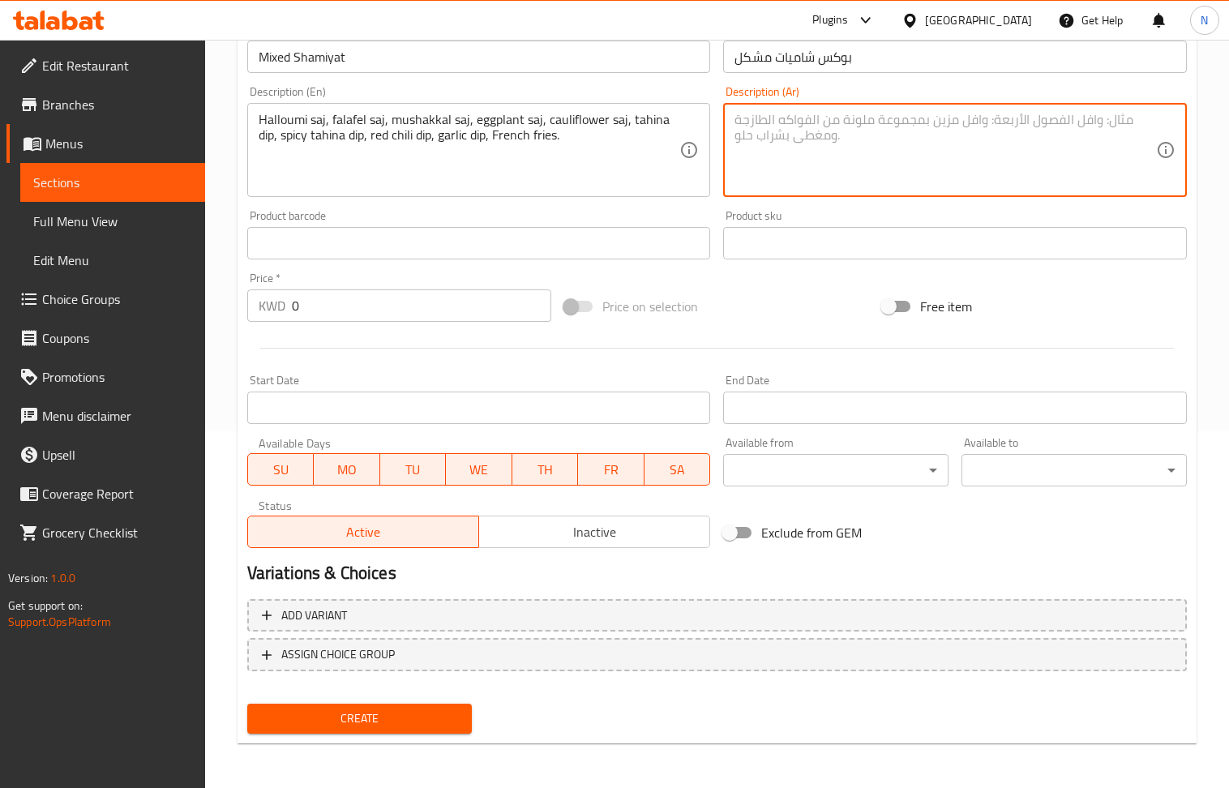
click at [775, 147] on textarea at bounding box center [946, 150] width 422 height 77
paste textarea "صاج حلومي، صاج فلافل، صاج مشكل، صاج باذنجان، صاج قرنبيط، صوص طحينة، صوص طحينة ح…"
type textarea "صاج حلومي، صاج فلافل، صاج مشكل، صاج باذنجان، صاج قرنبيط، صوص طحينة، صوص طحينة ح…"
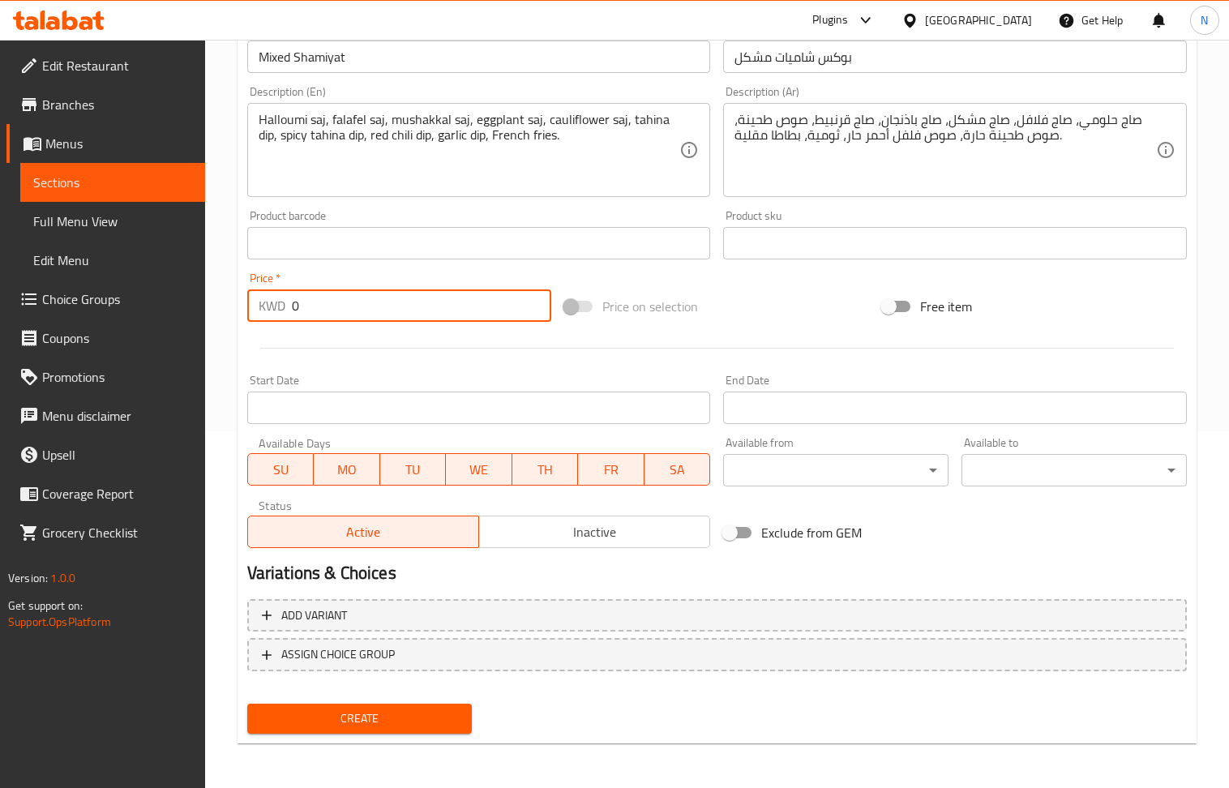
click at [383, 298] on input "0" at bounding box center [422, 306] width 260 height 32
paste input "8.75"
type input "8.750"
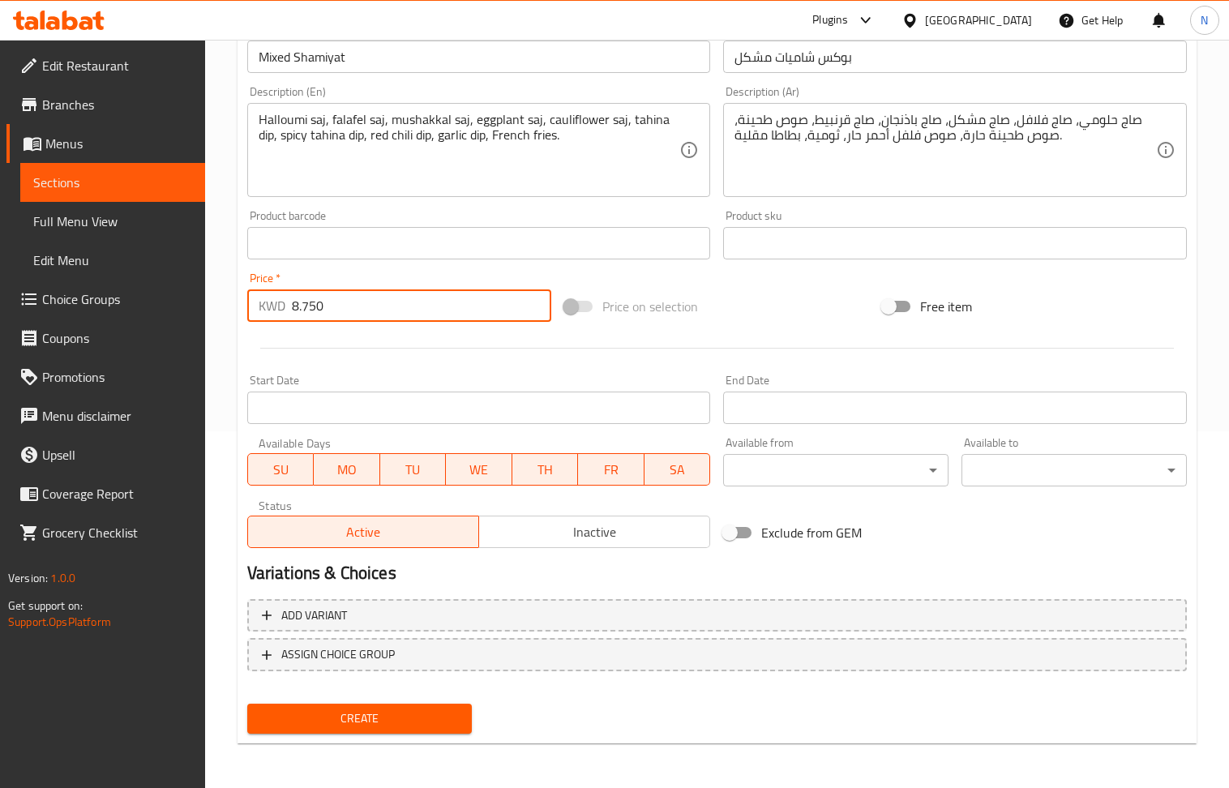
click at [478, 69] on input "Mixed Shamiyat" at bounding box center [479, 57] width 464 height 32
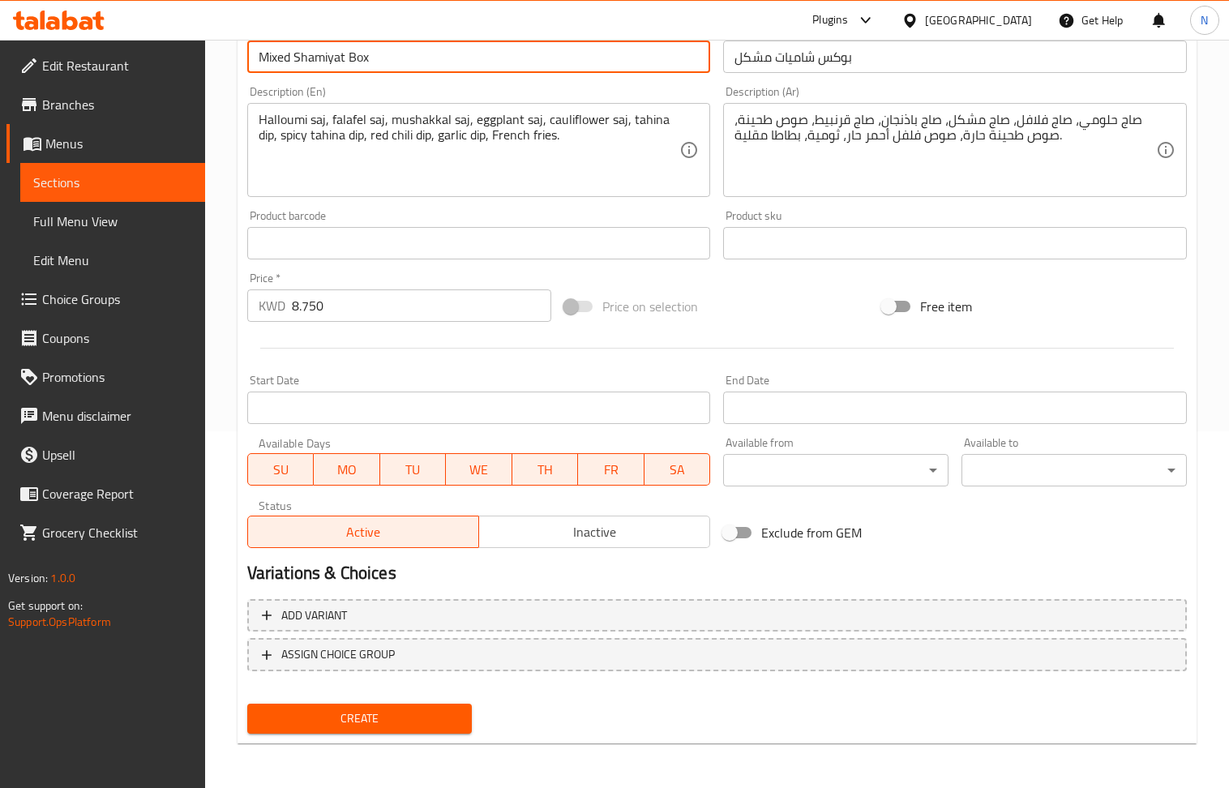
type input "Mixed Shamiyat Box"
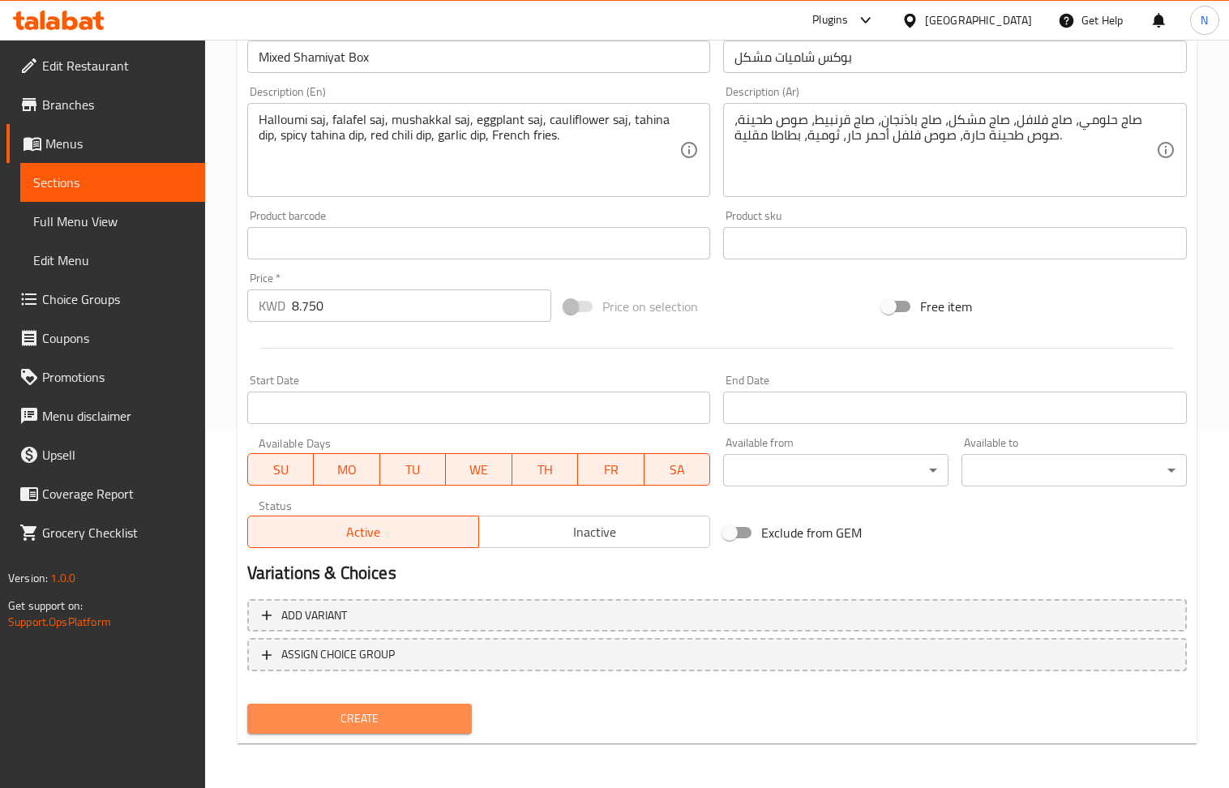
click at [384, 714] on span "Create" at bounding box center [359, 719] width 199 height 20
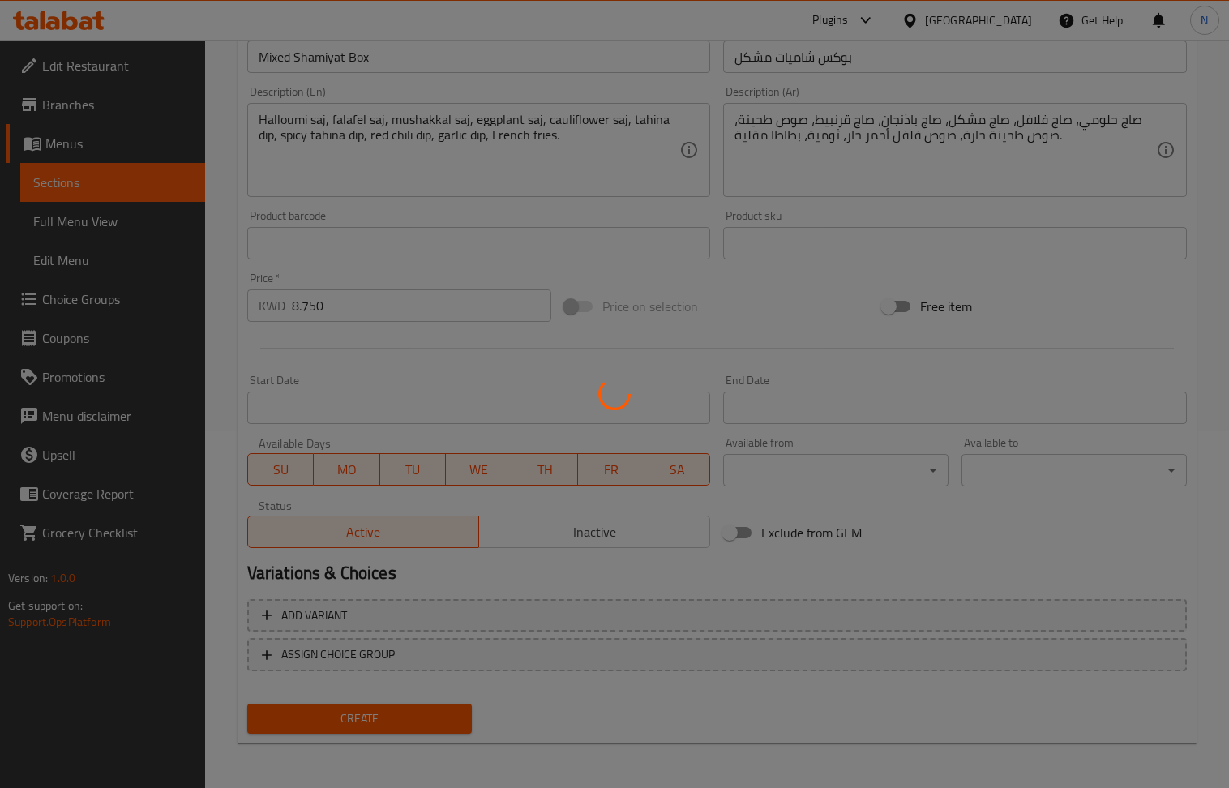
type input "0"
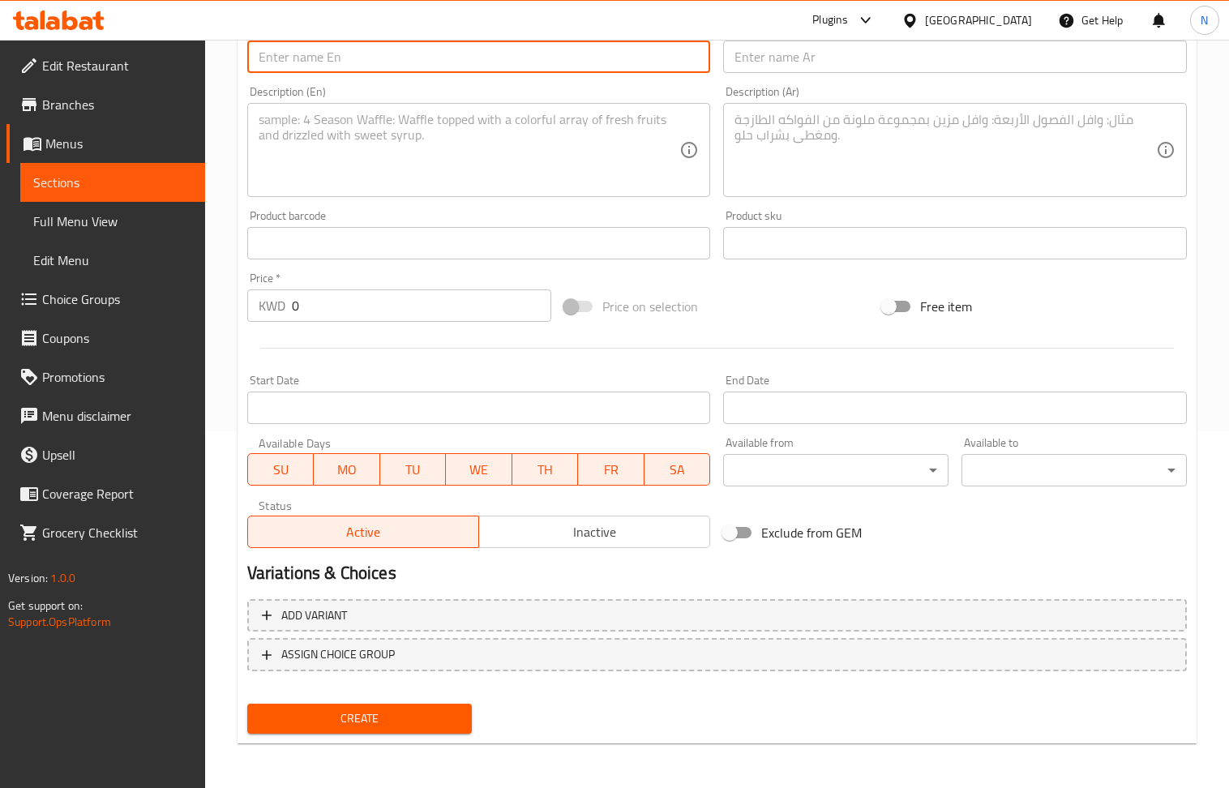
click at [368, 62] on input "text" at bounding box center [479, 57] width 464 height 32
paste input "Shawarma Shamiyat"
type input "Shawarma Shamiyat"
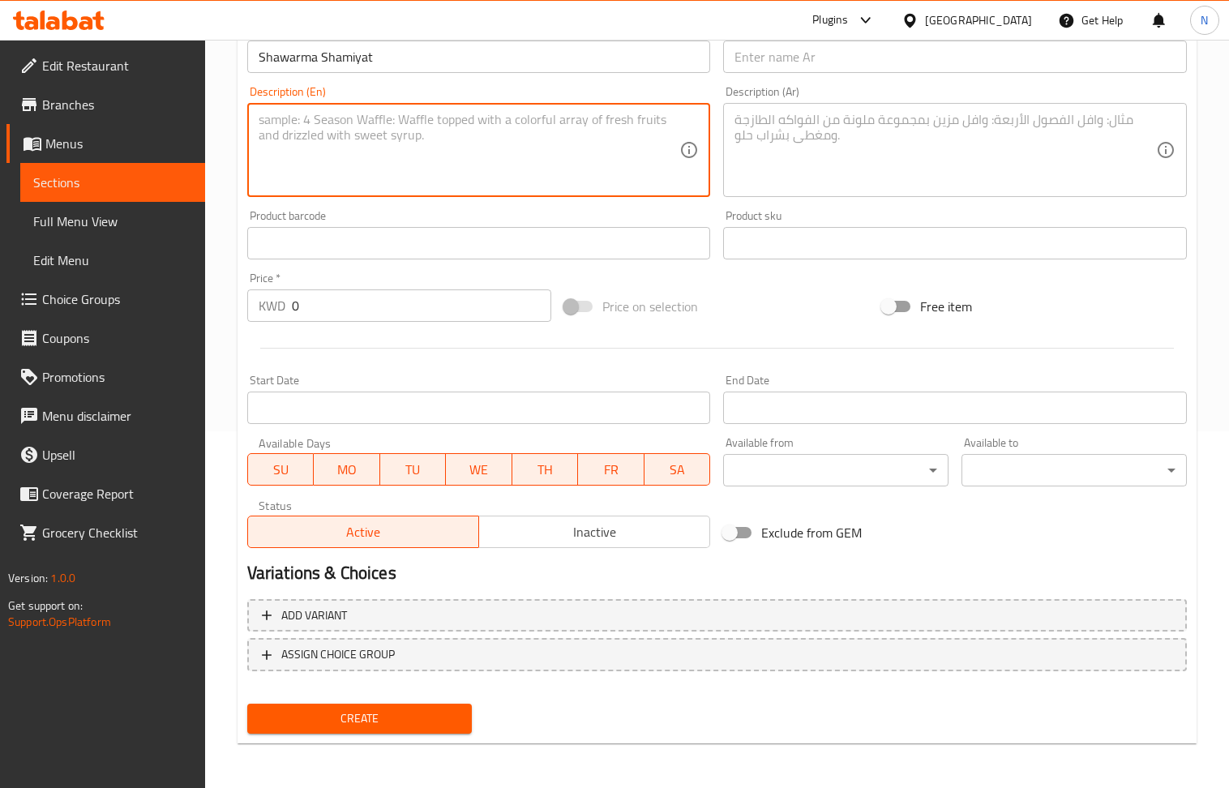
click at [370, 157] on textarea at bounding box center [470, 150] width 422 height 77
paste textarea "5 Saj shawarma chicken, 5 saj shawarma beef, tahina dip, spicy tahina dip, red …"
type textarea "5 Saj shawarma chicken, 5 saj shawarma beef, tahina dip, spicy tahina dip, red …"
click at [766, 57] on input "text" at bounding box center [955, 57] width 464 height 32
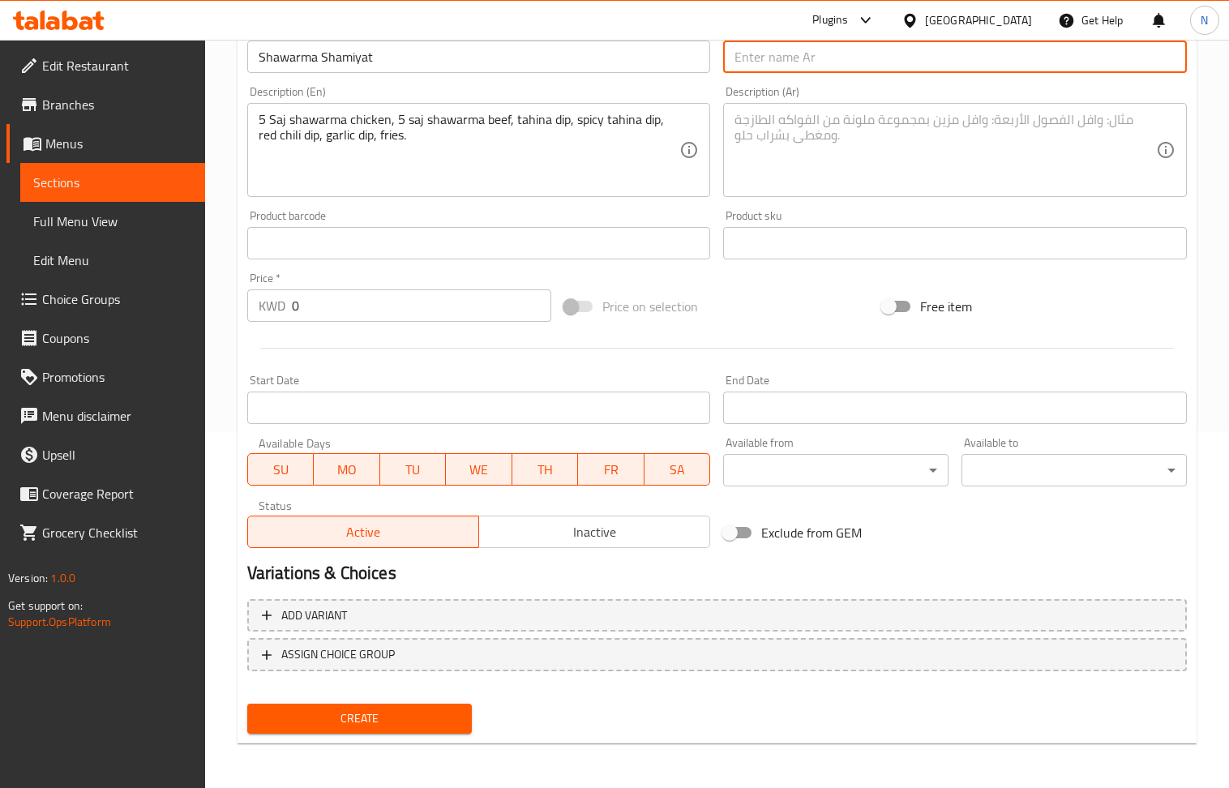
paste input "شاورما شاميات"
type input "شاورما شاميات"
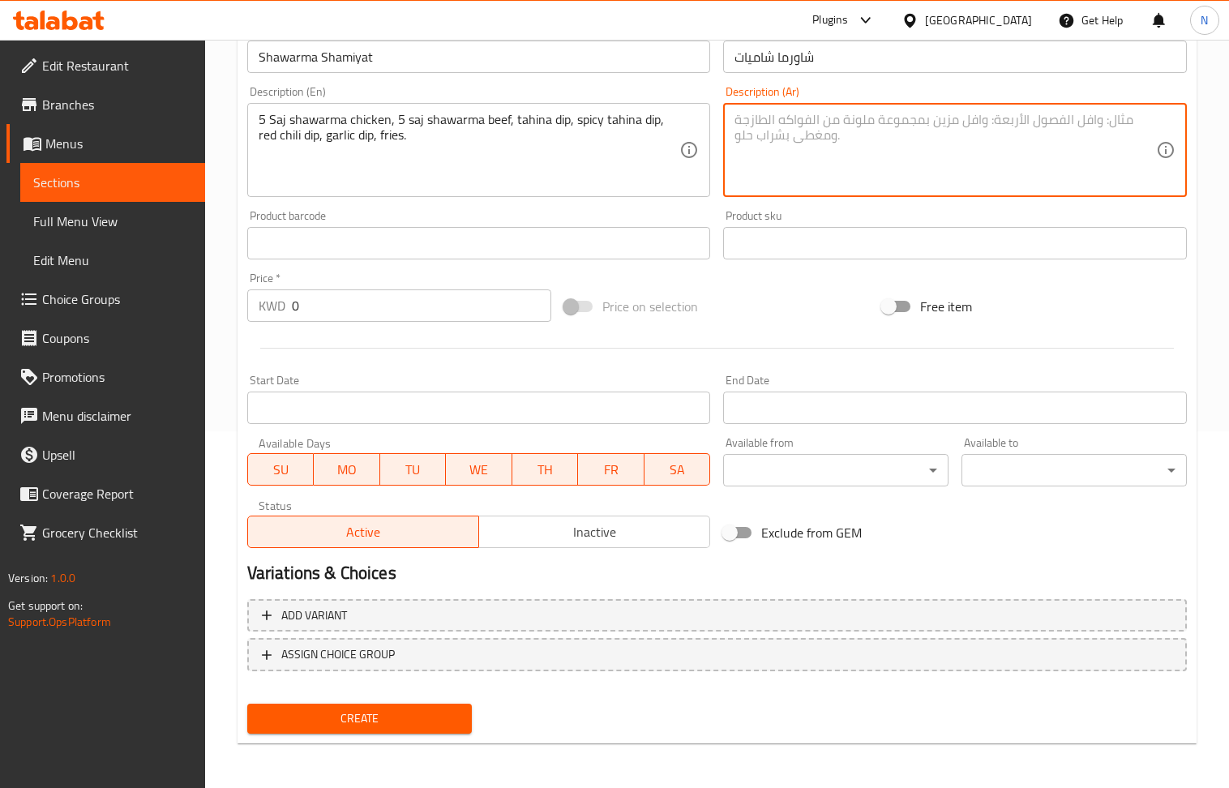
click at [804, 133] on textarea at bounding box center [946, 150] width 422 height 77
paste textarea "5 صاج شاورما دجاج، 5 صاج شاورما لحم بقري، صوص طحينة، صوص طحينة حارة، صوص فلفل أ…"
type textarea "5 صاج شاورما دجاج، 5 صاج شاورما لحم بقري، صوص طحينة، صوص طحينة حارة، صوص فلفل أ…"
click at [371, 315] on input "0" at bounding box center [422, 306] width 260 height 32
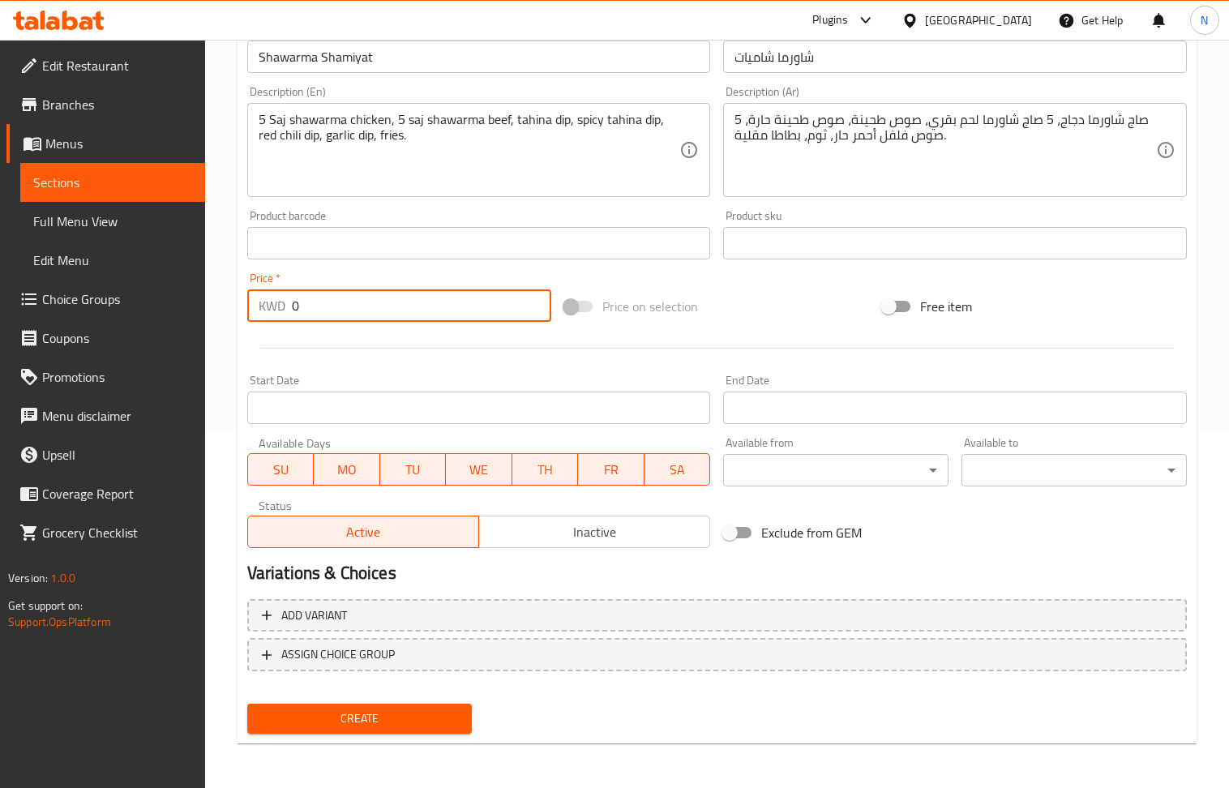
click at [371, 315] on input "0" at bounding box center [422, 306] width 260 height 32
paste input "10.95"
type input "10.950"
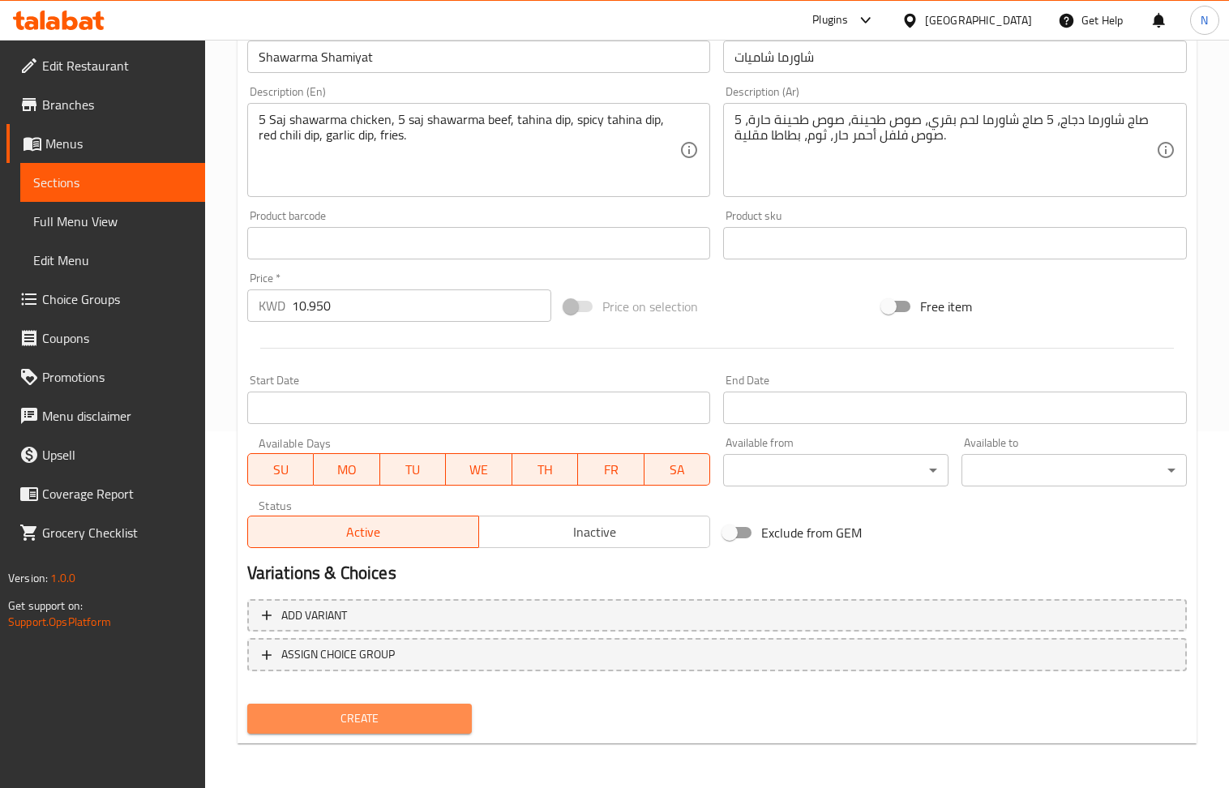
click at [386, 725] on span "Create" at bounding box center [359, 719] width 199 height 20
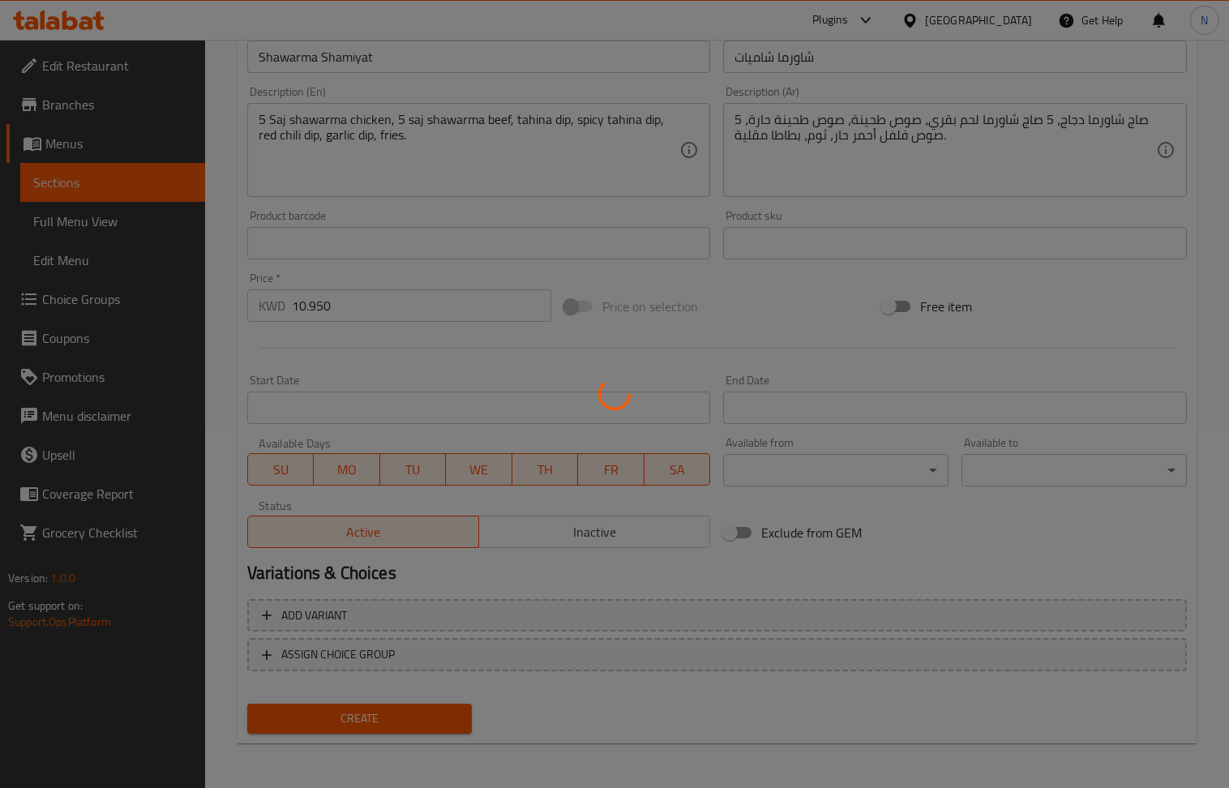
type input "0"
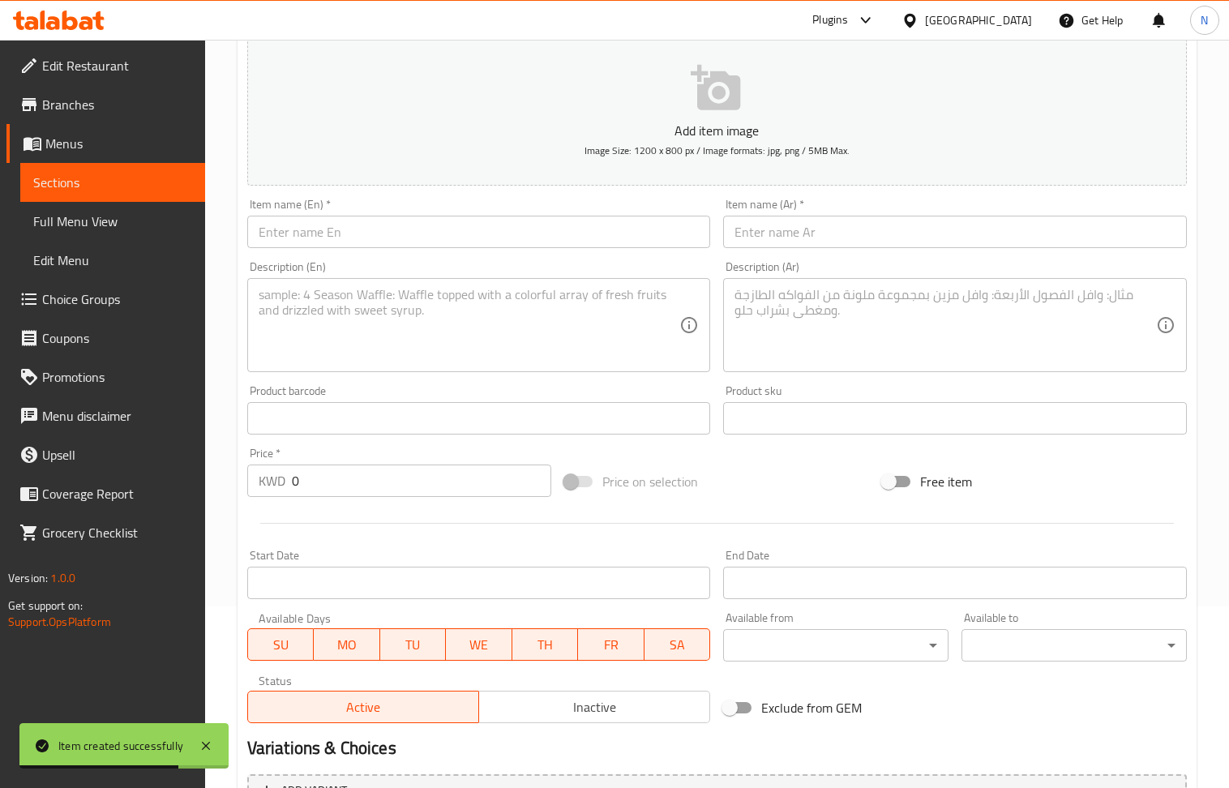
scroll to position [0, 0]
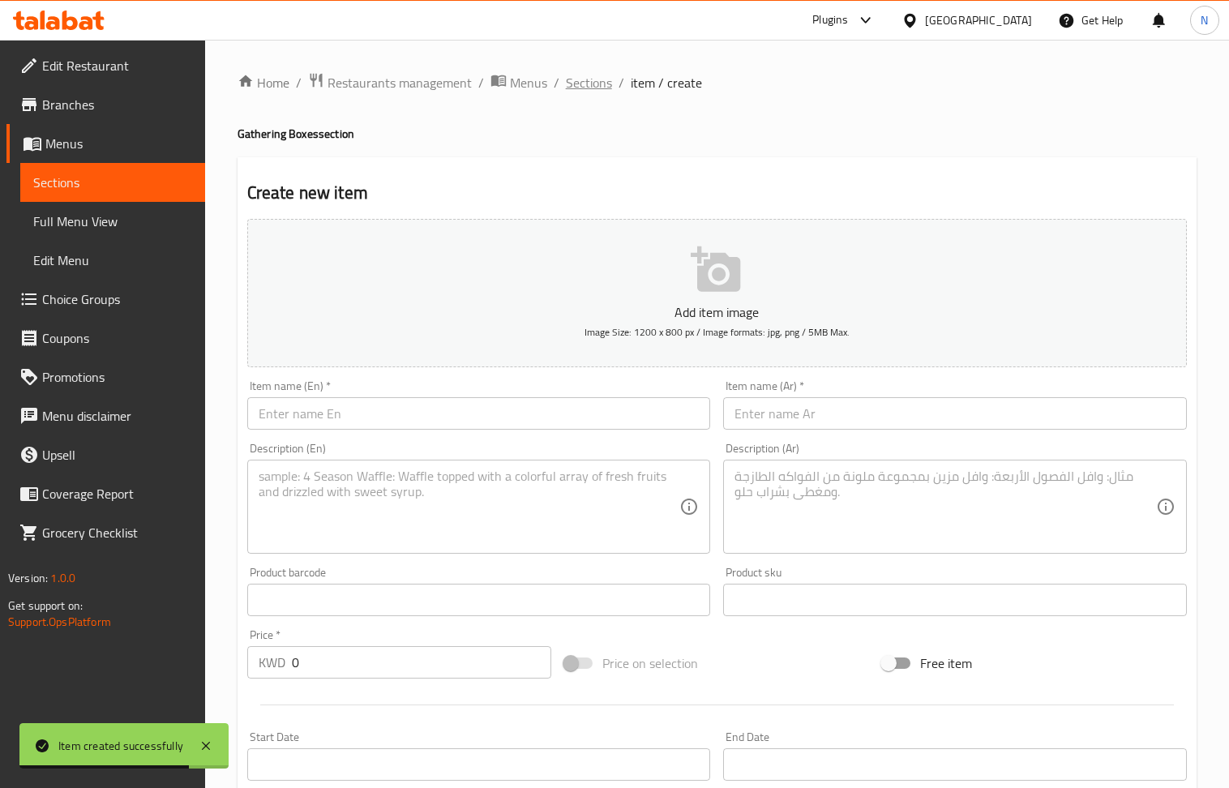
click at [594, 92] on span "Sections" at bounding box center [589, 82] width 46 height 19
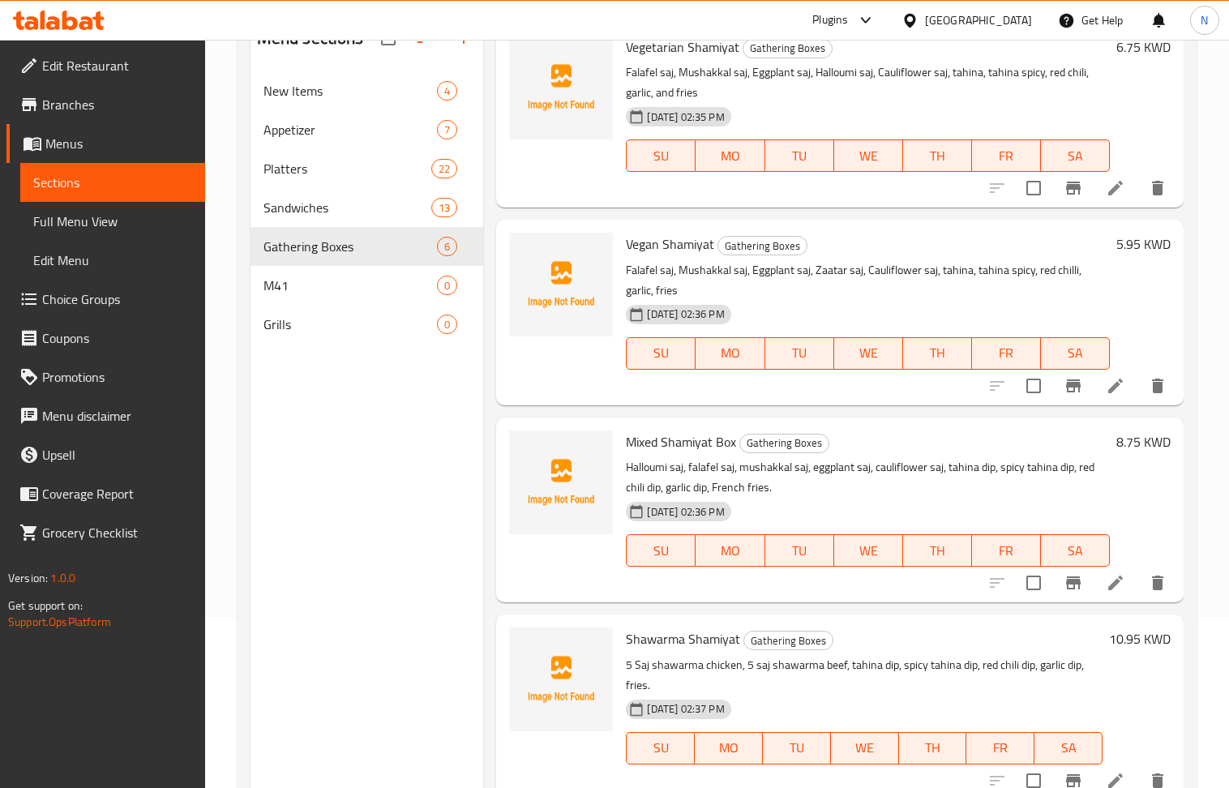
scroll to position [120, 0]
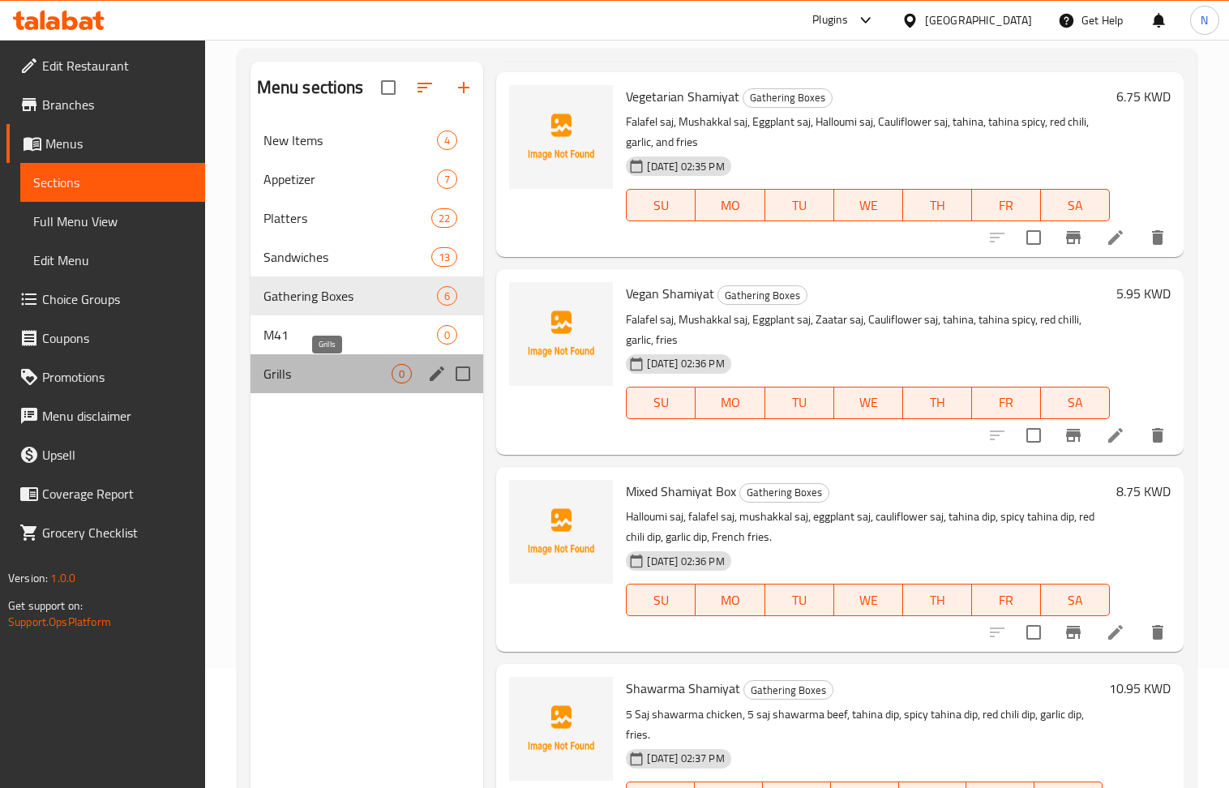
click at [332, 378] on span "Grills" at bounding box center [328, 373] width 129 height 19
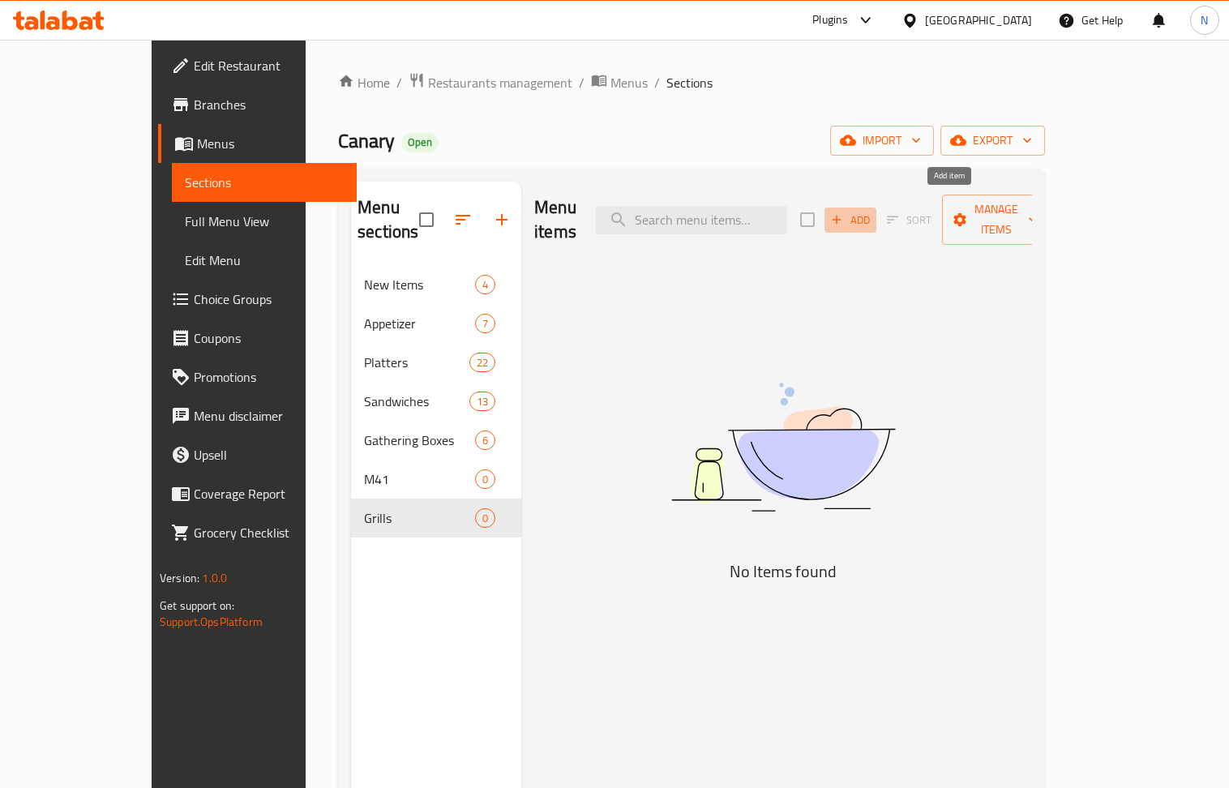
click at [873, 211] on span "Add" at bounding box center [851, 220] width 44 height 19
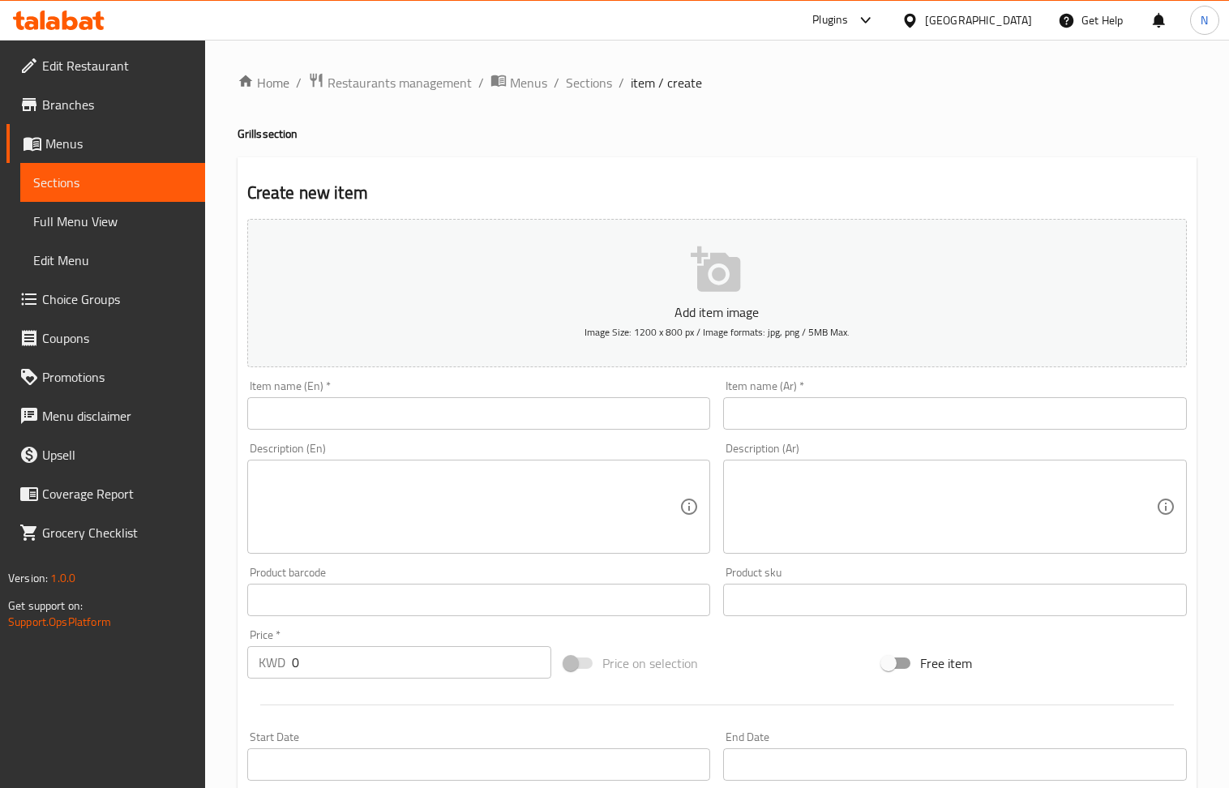
click at [368, 426] on input "text" at bounding box center [479, 413] width 464 height 32
paste input "Arayes Meal"
type input "Arayes Meal"
click at [341, 500] on textarea at bounding box center [470, 507] width 422 height 77
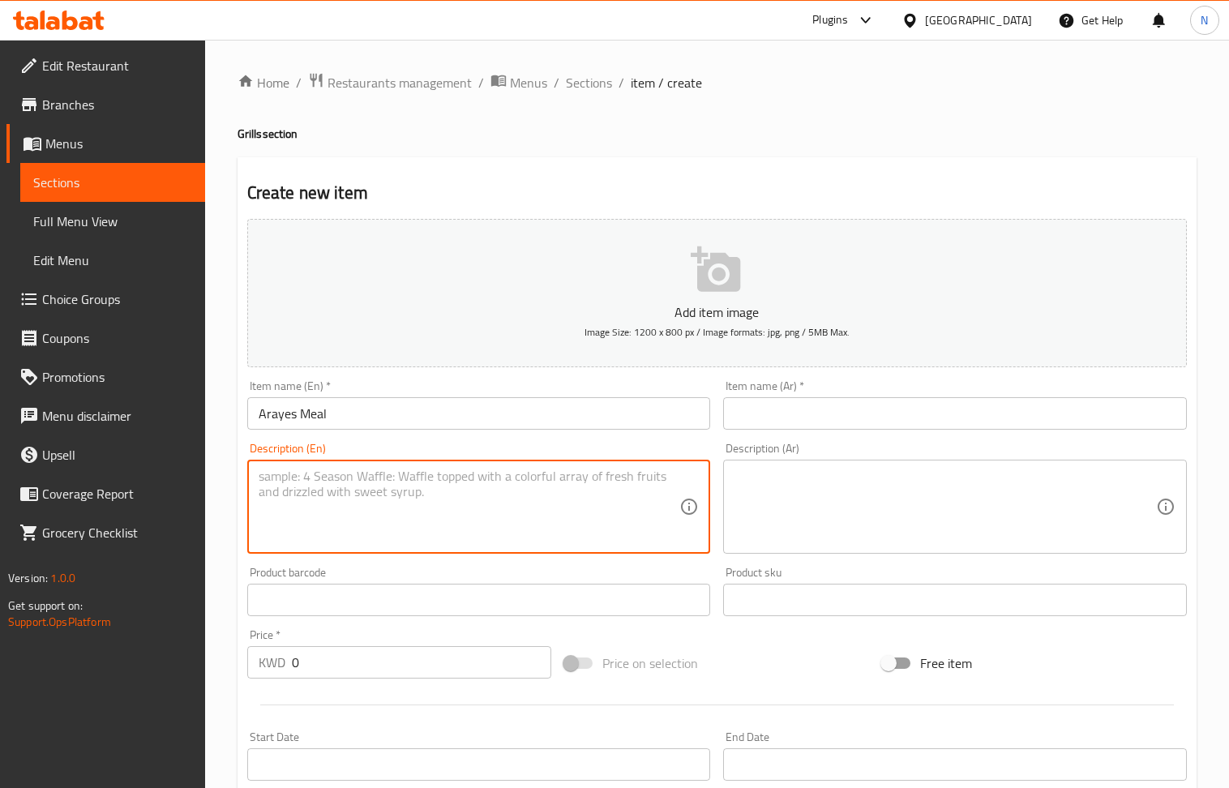
paste textarea "Arayes served with grilled vegetables and French fries."
type textarea "Arayes served with grilled vegetables and French fries."
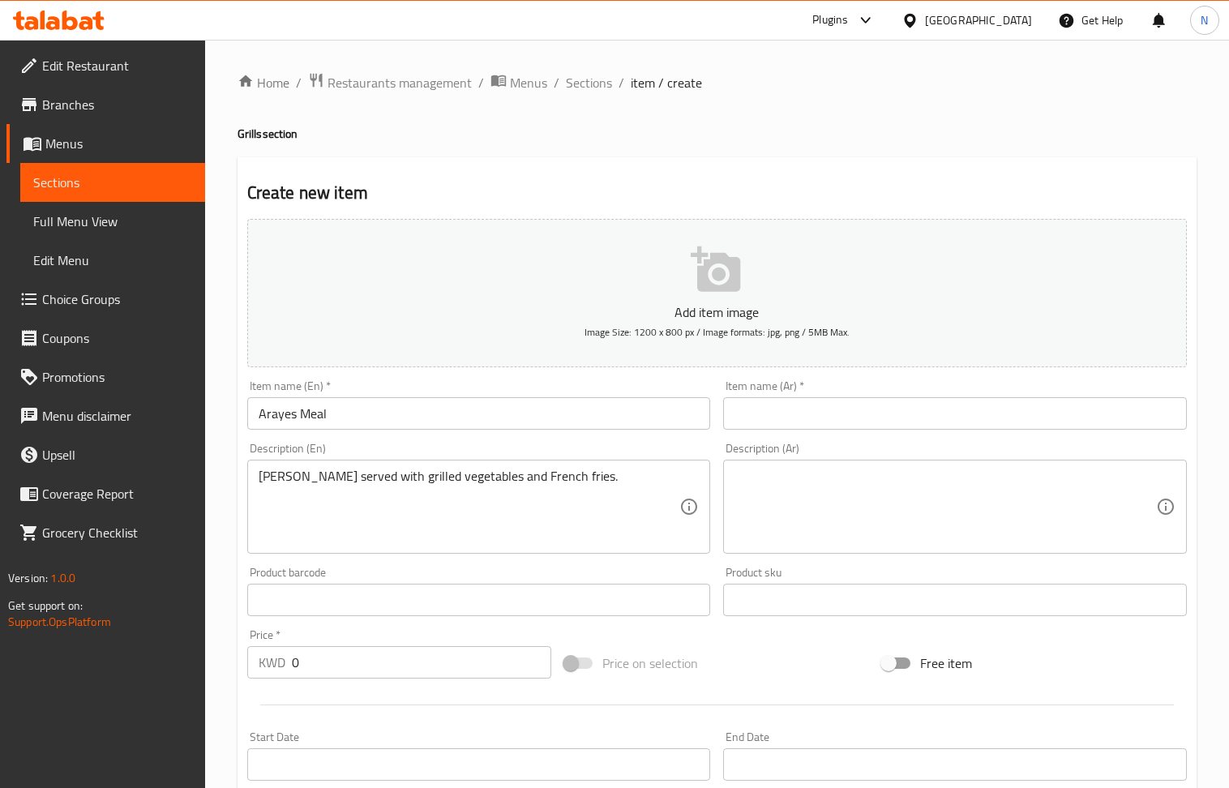
click at [315, 681] on div "Price   * KWD 0 Price *" at bounding box center [400, 654] width 318 height 62
click at [315, 669] on input "0" at bounding box center [422, 662] width 260 height 32
paste input "1.95"
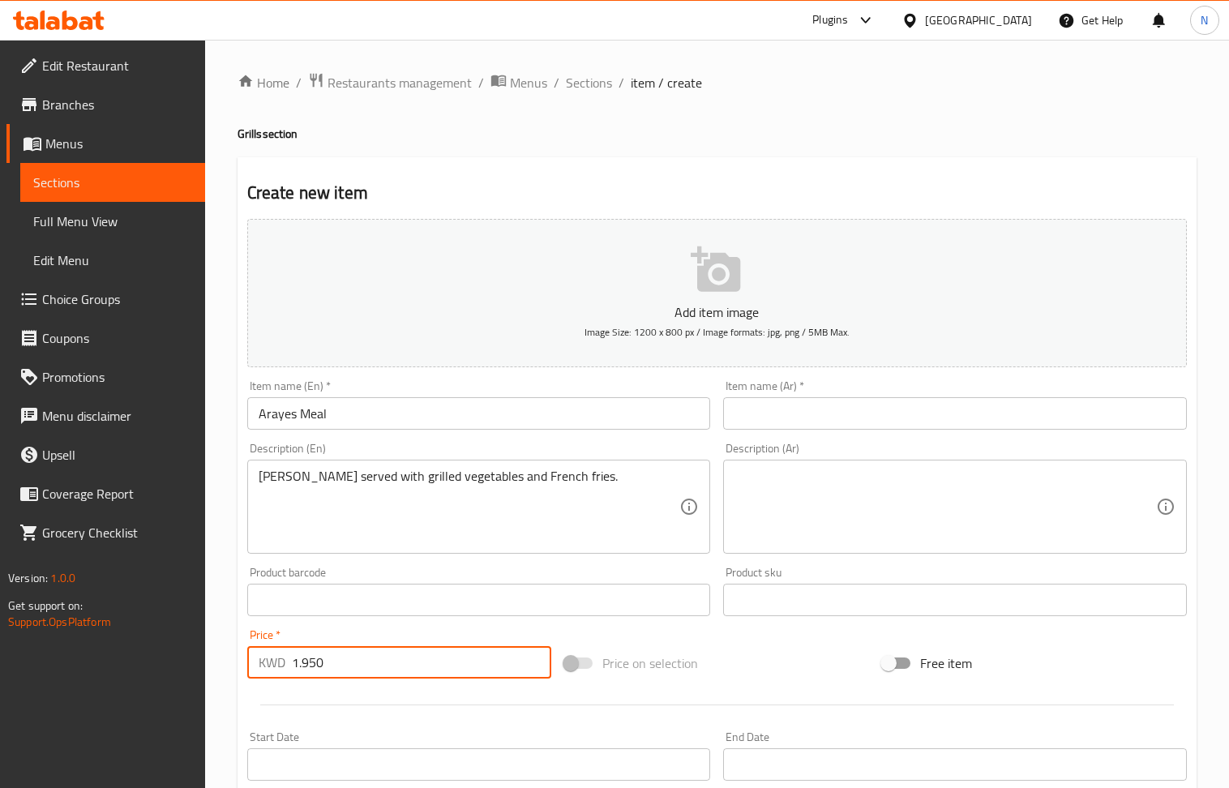
type input "1.950"
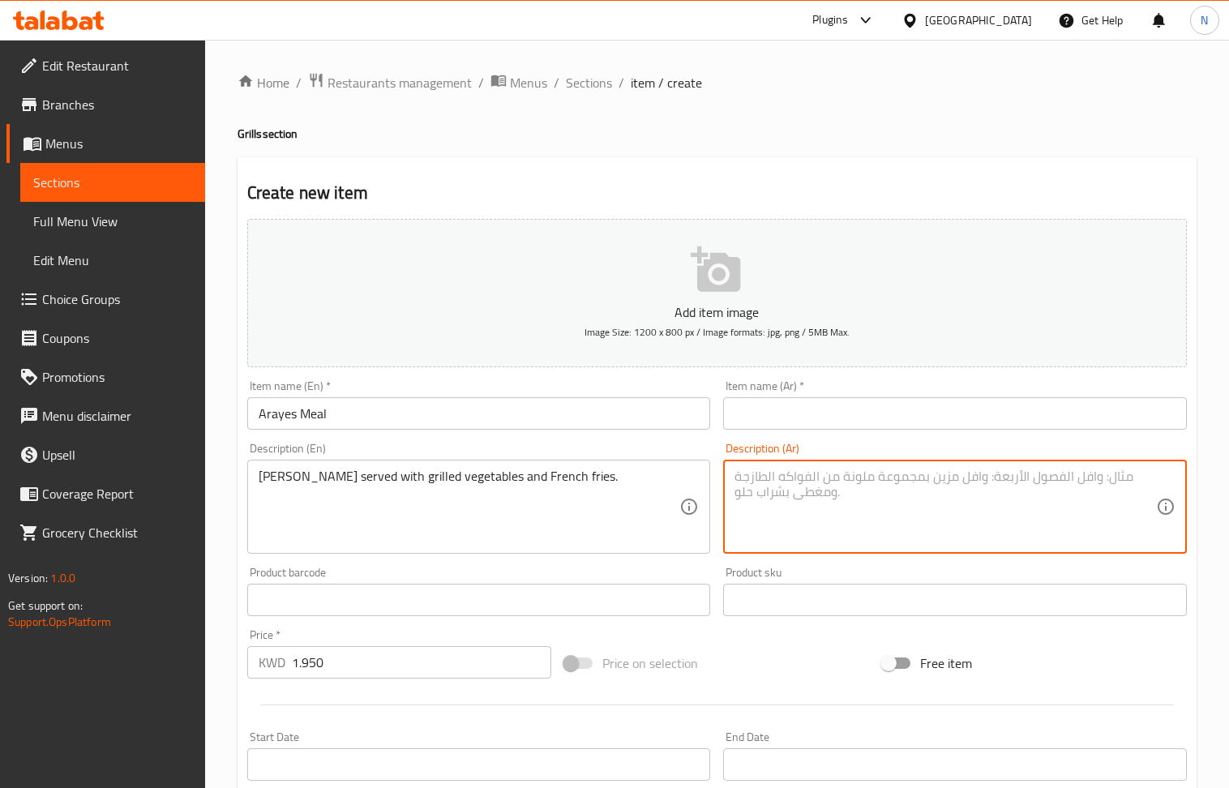
click at [825, 516] on textarea at bounding box center [946, 507] width 422 height 77
paste textarea "عرايس تقدم مع خضارمشوية وبطاطا مقلية."
type textarea "عرايس تقدم مع خضارمشوية وبطاطا مقلية."
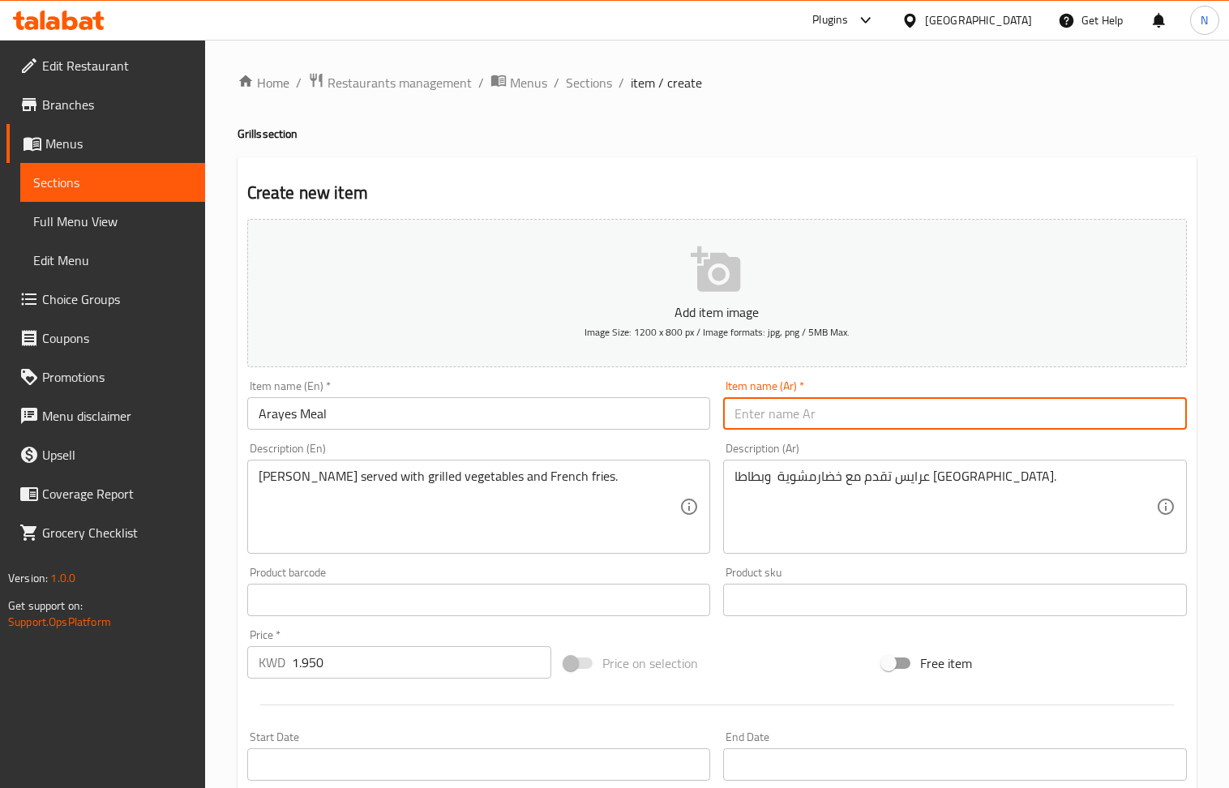
click at [805, 422] on input "text" at bounding box center [955, 413] width 464 height 32
paste input "وجبة عرايس"
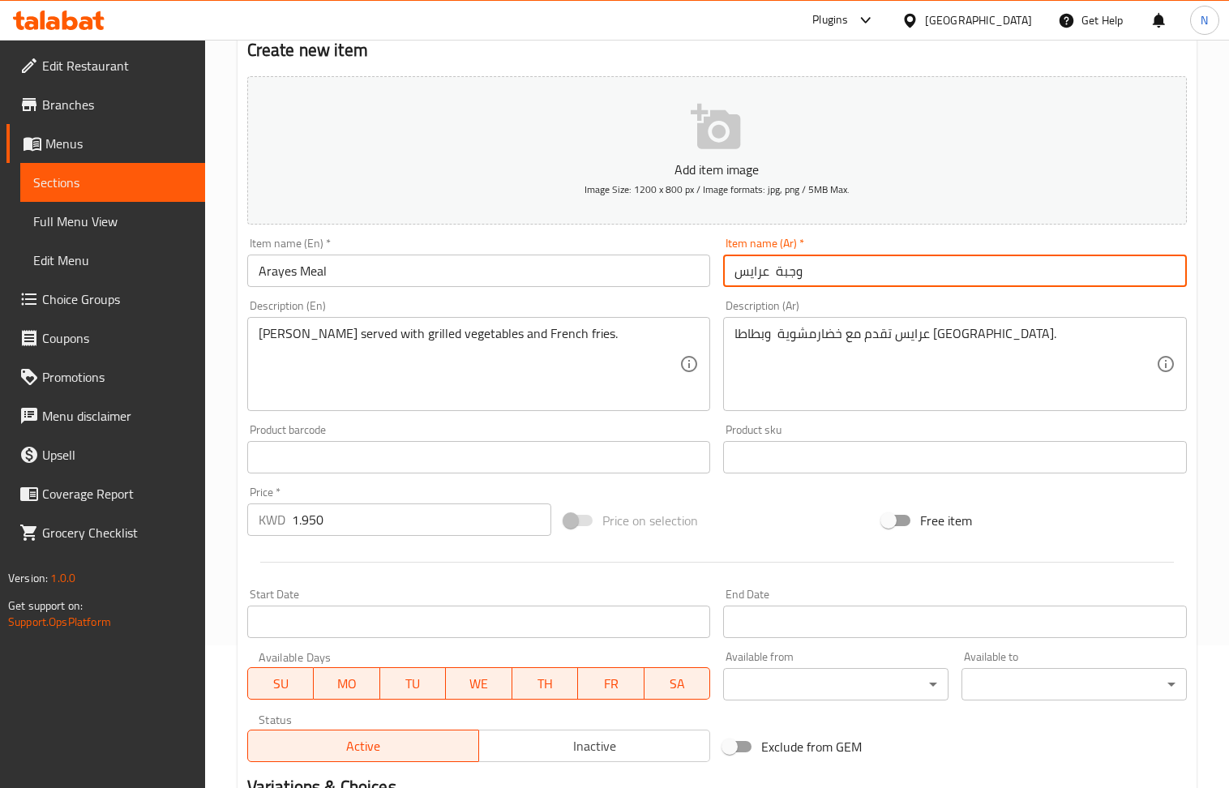
scroll to position [357, 0]
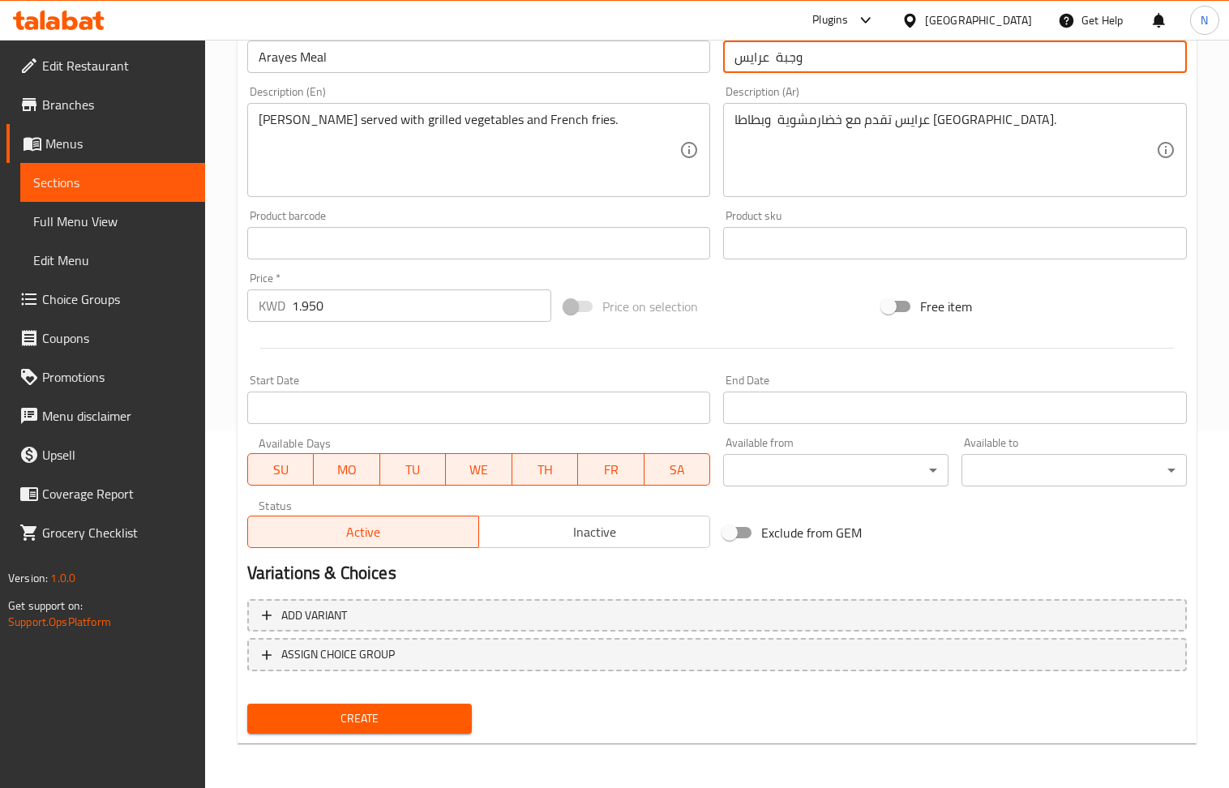
type input "وجبة عرايس"
click at [393, 719] on span "Create" at bounding box center [359, 719] width 199 height 20
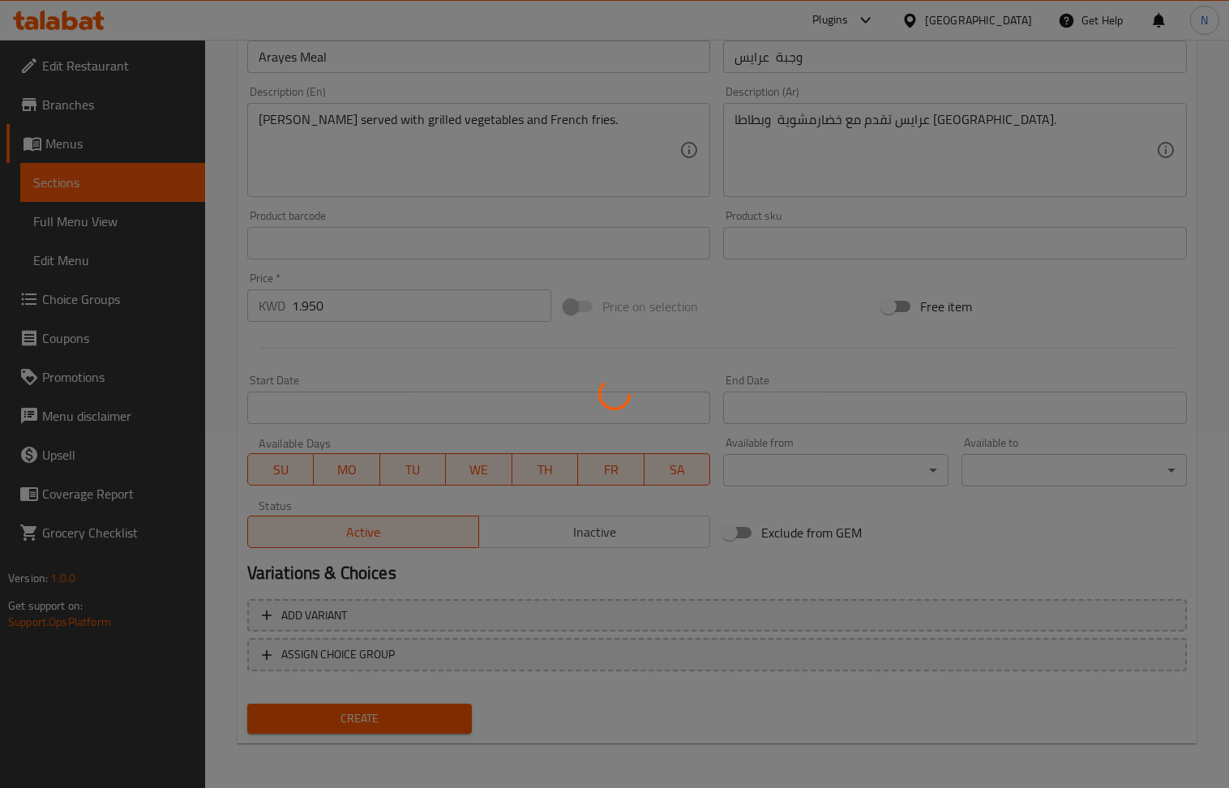
type input "0"
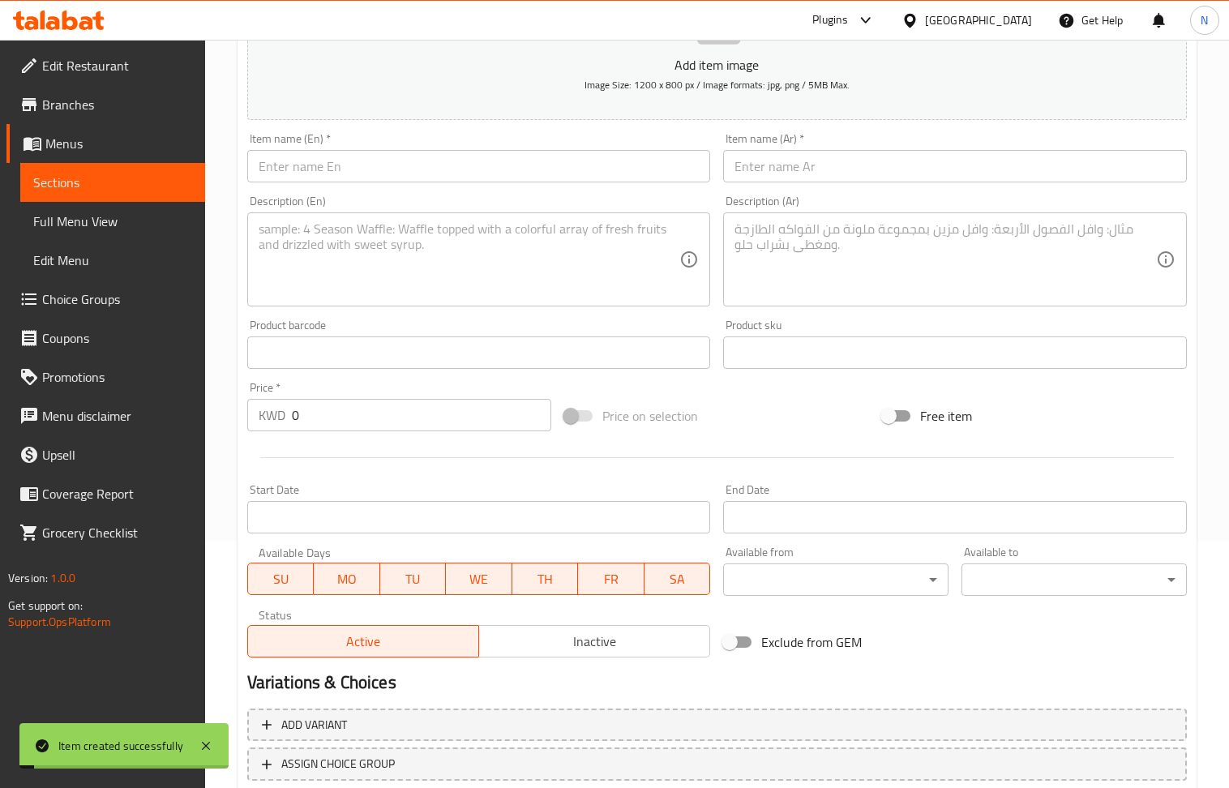
scroll to position [140, 0]
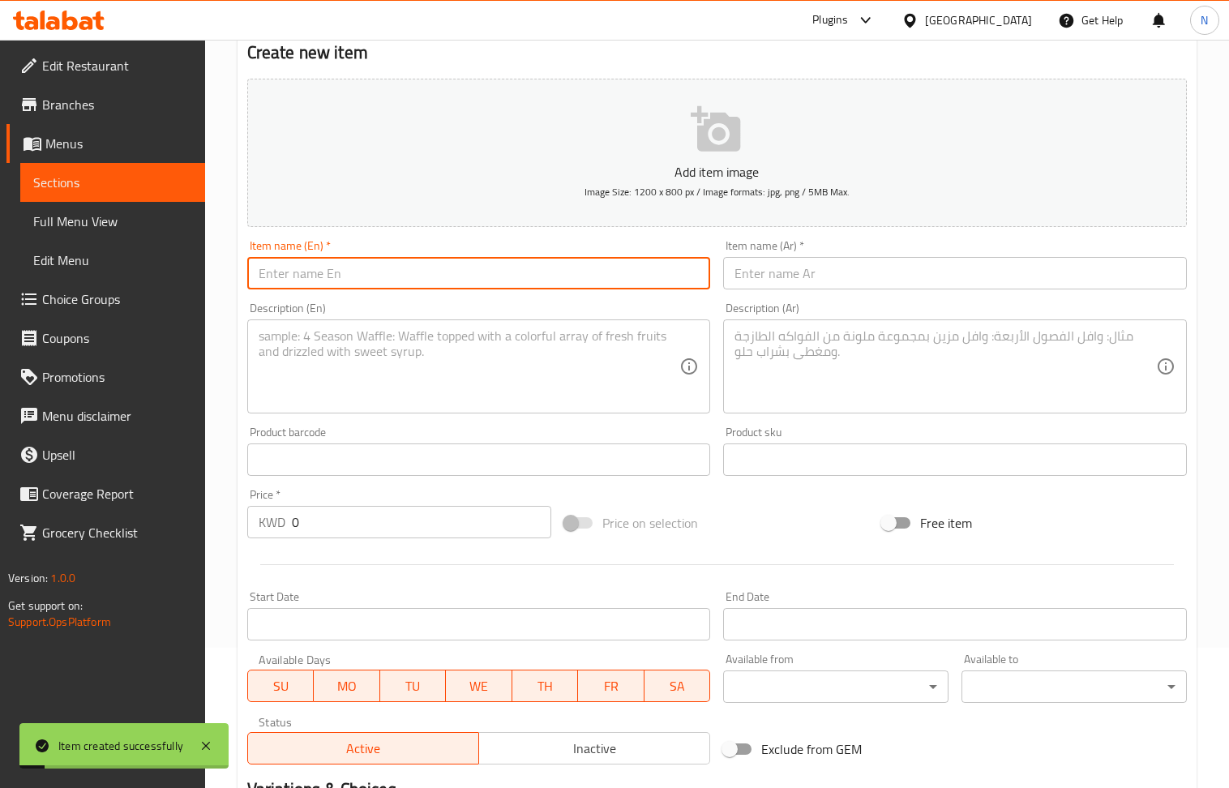
drag, startPoint x: 341, startPoint y: 273, endPoint x: 272, endPoint y: 164, distance: 128.9
click at [341, 273] on input "text" at bounding box center [479, 273] width 464 height 32
paste input "Tikka Meal"
type input "Tikka Meal"
click at [383, 389] on textarea at bounding box center [470, 366] width 422 height 77
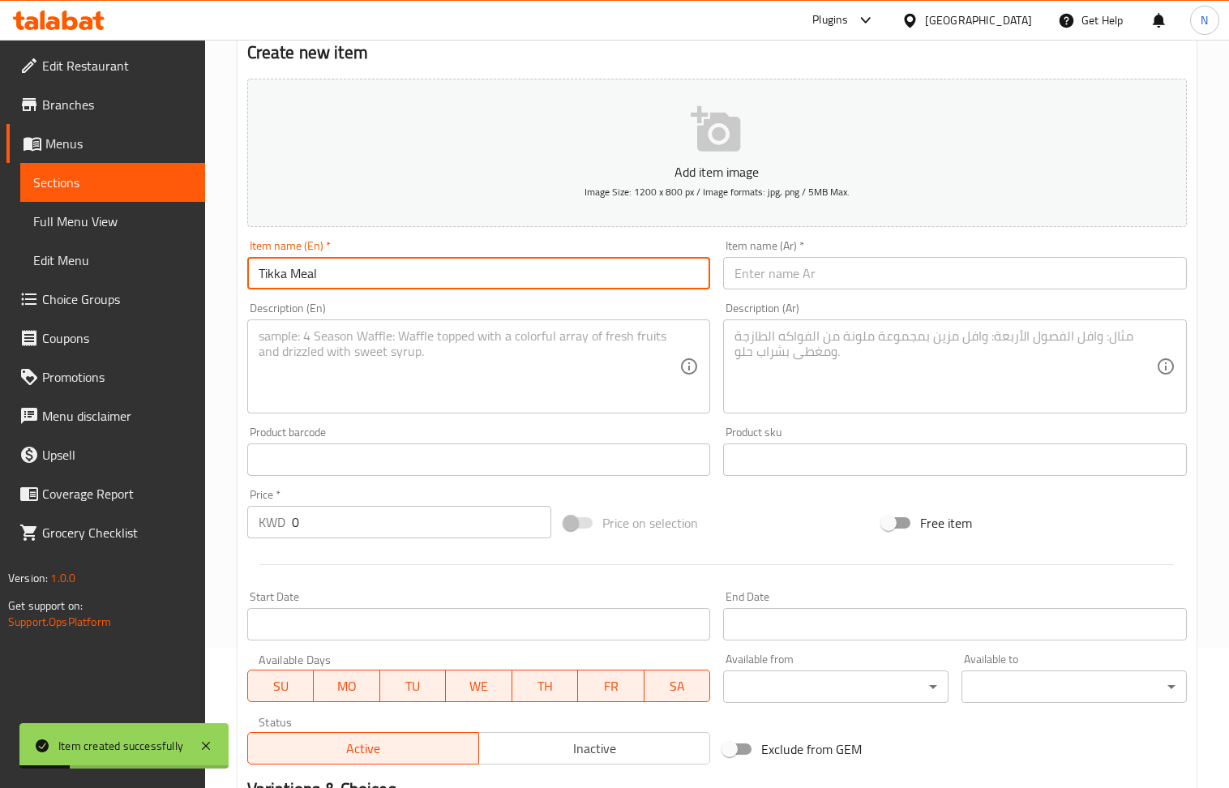
paste textarea "3 tikka skewers, grilled vegetables, French fries and garlic paste"
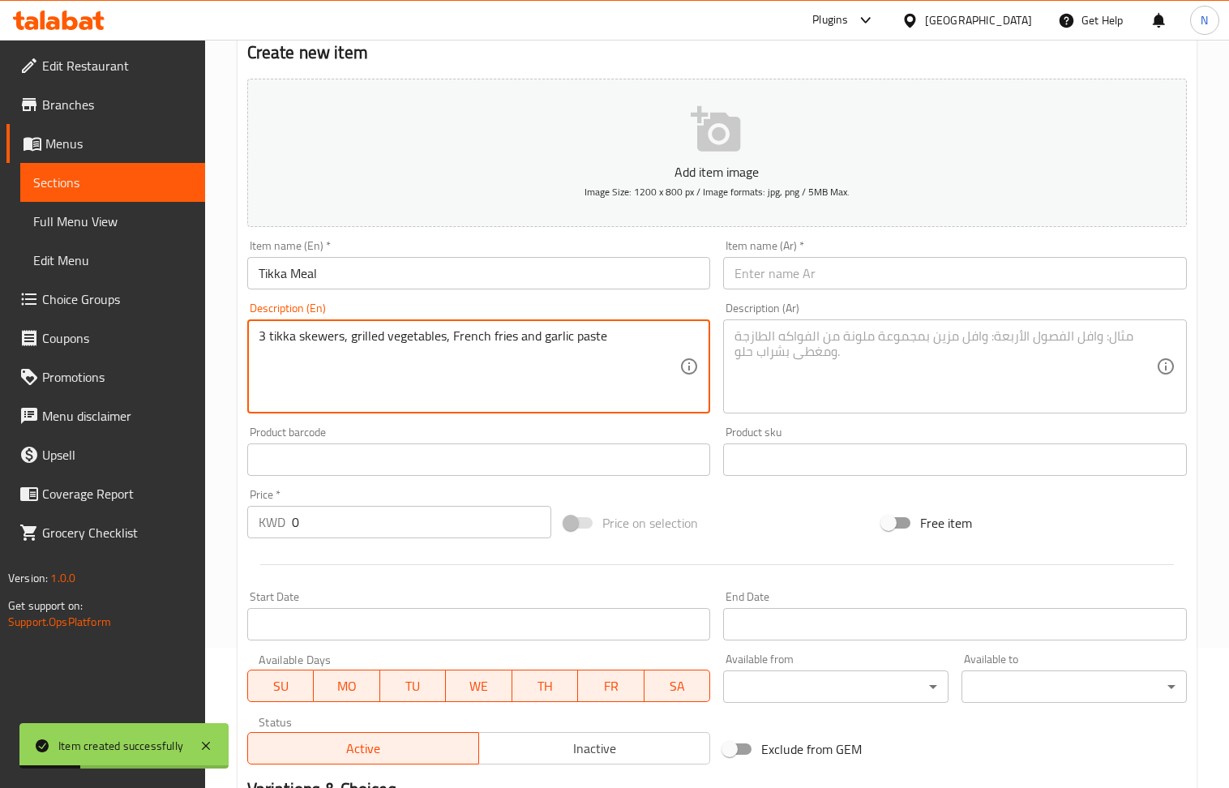
type textarea "3 tikka skewers, grilled vegetables, French fries and garlic paste"
click at [811, 279] on input "text" at bounding box center [955, 273] width 464 height 32
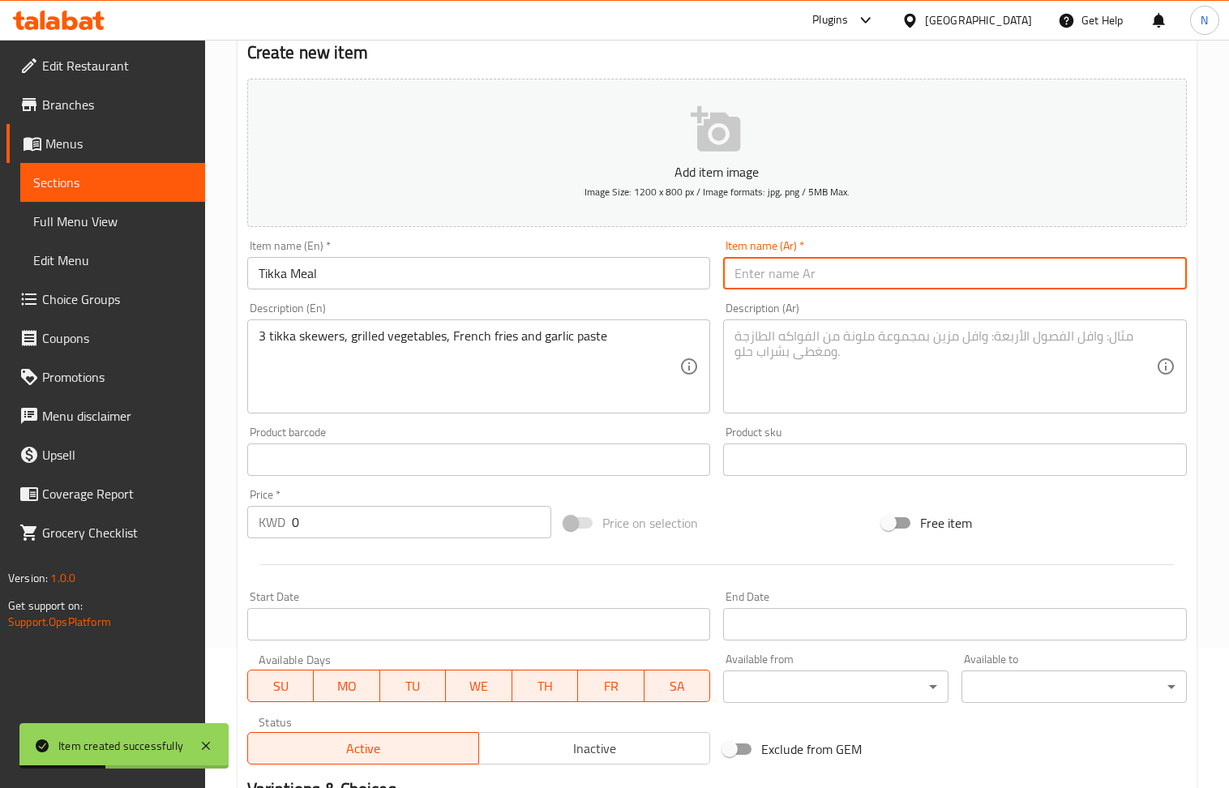
paste input "وجبة تكا لحم"
type input "وجبة تكا لحم"
drag, startPoint x: 834, startPoint y: 393, endPoint x: 699, endPoint y: 302, distance: 162.4
click at [831, 390] on textarea at bounding box center [946, 366] width 422 height 77
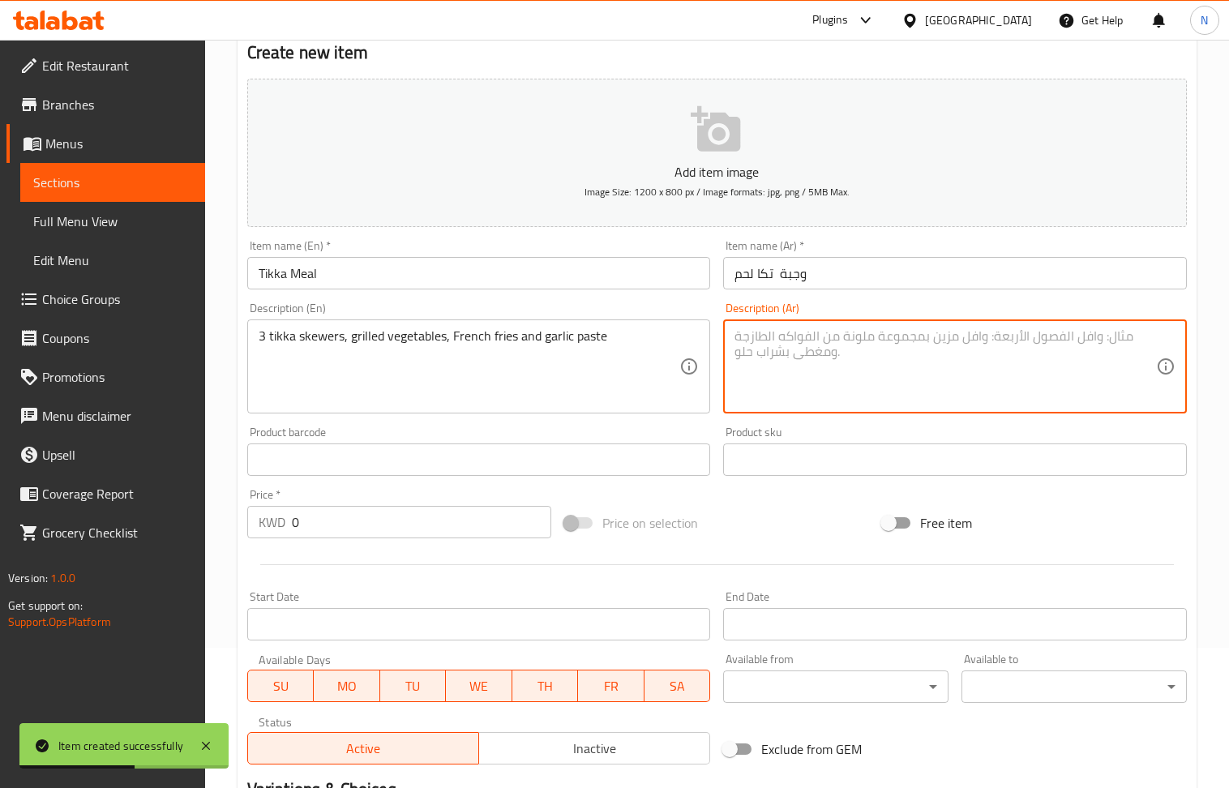
paste textarea "3 أسياخ تكا، خضار مشوية، بطاطا مقلية و معجون ثوم"
type textarea "3 أسياخ تكا، خضار مشوية، بطاطا مقلية و معجون ثوم"
click at [358, 521] on input "0" at bounding box center [422, 522] width 260 height 32
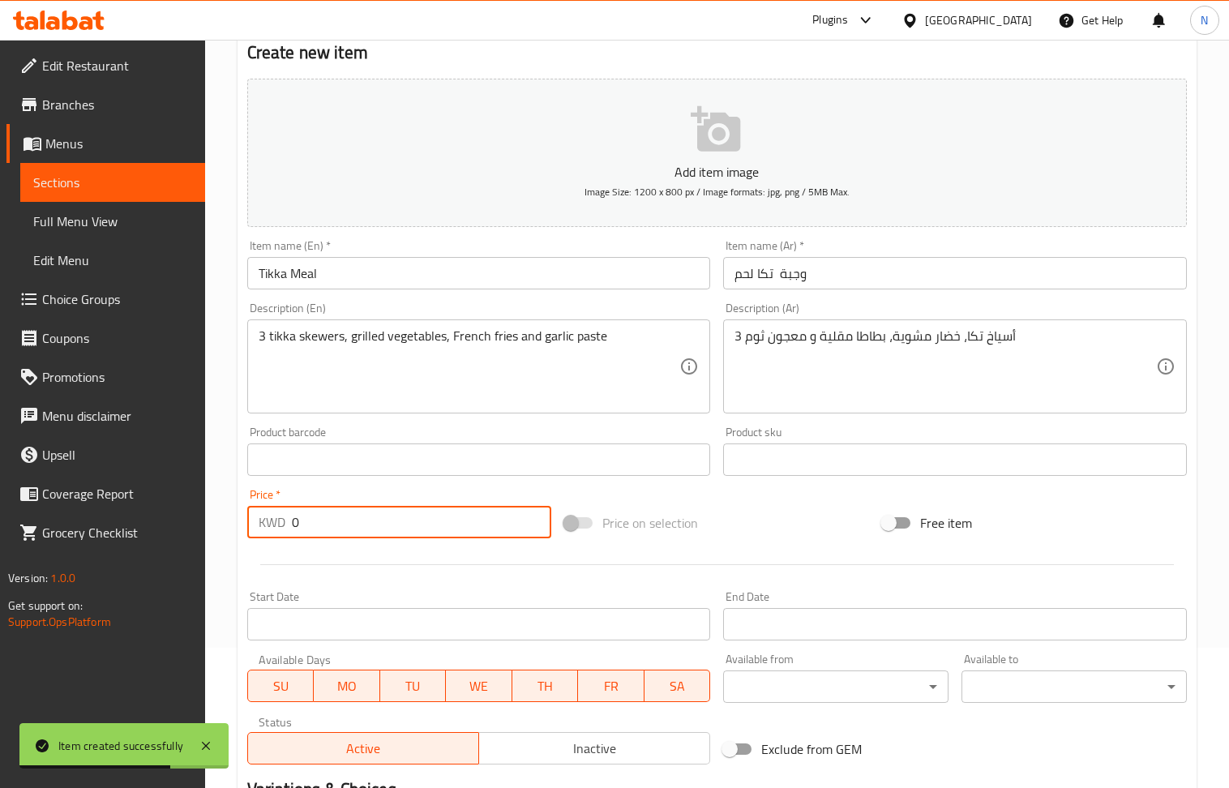
click at [358, 521] on input "0" at bounding box center [422, 522] width 260 height 32
paste input "4.25"
type input "4.250"
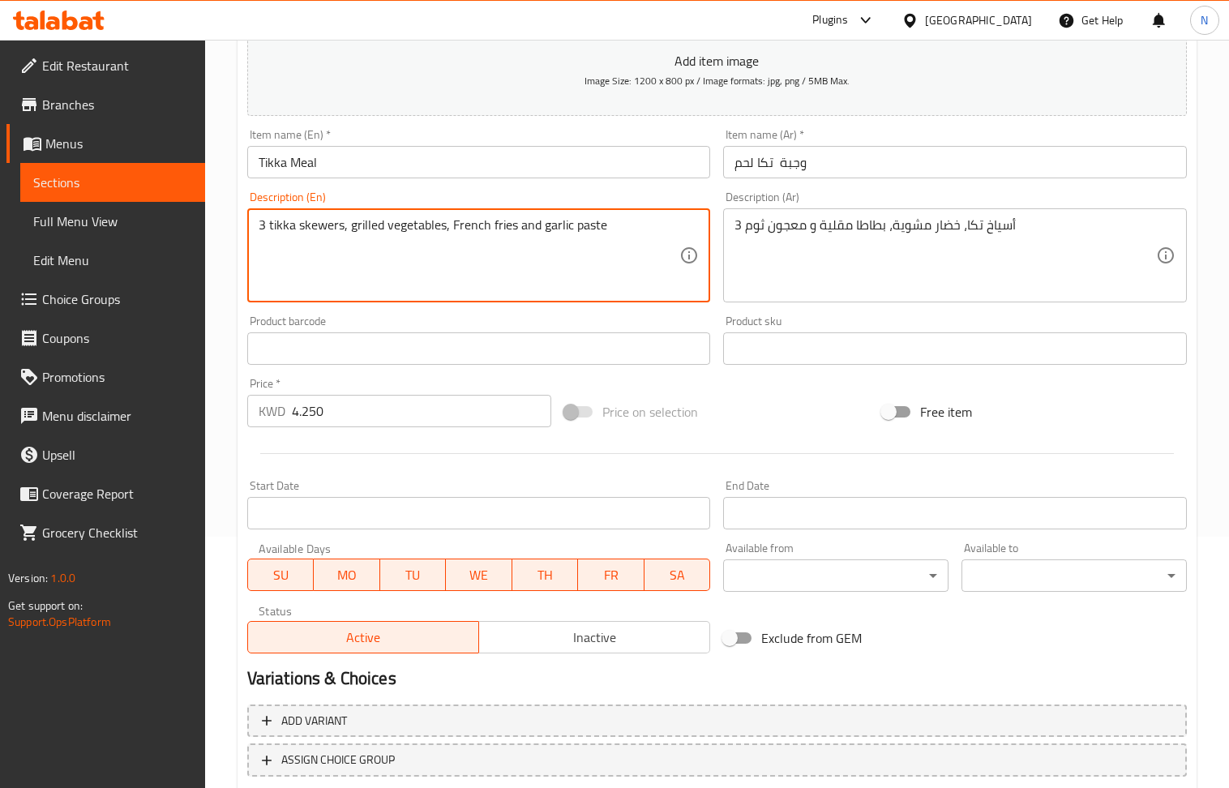
scroll to position [357, 0]
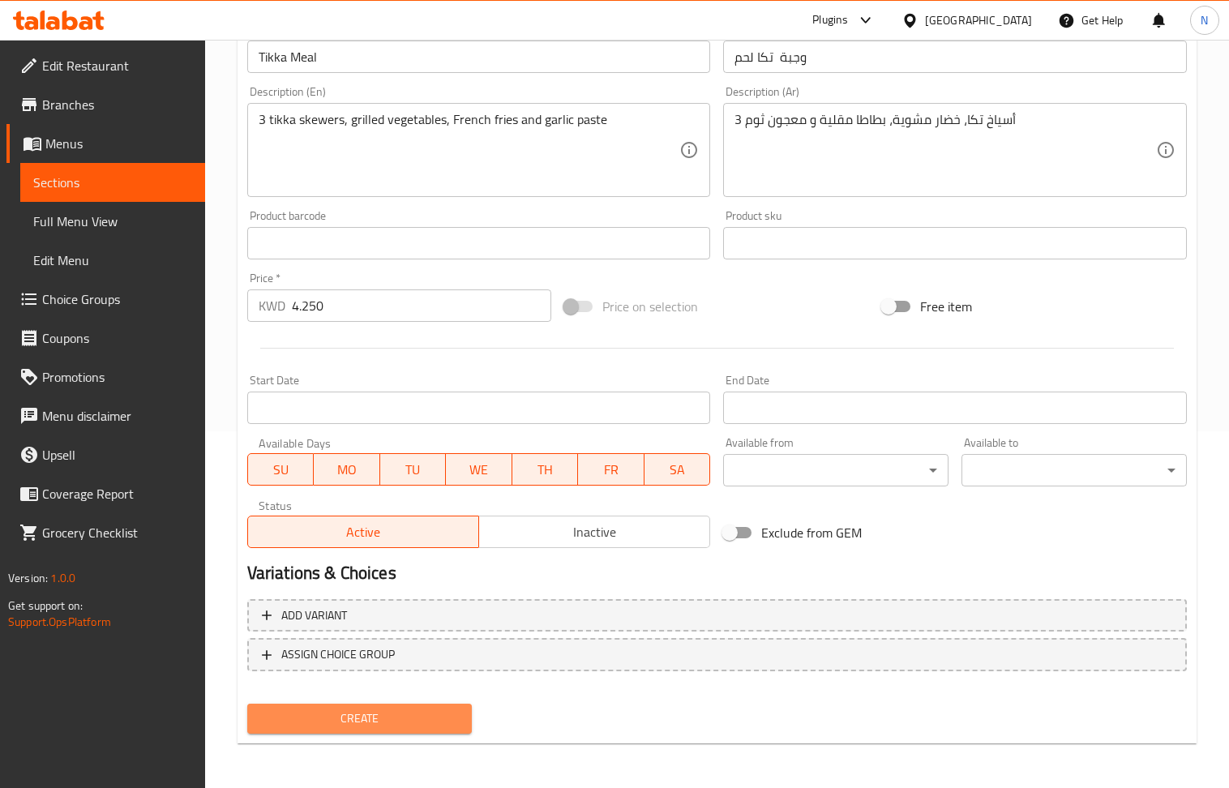
click at [387, 720] on span "Create" at bounding box center [359, 719] width 199 height 20
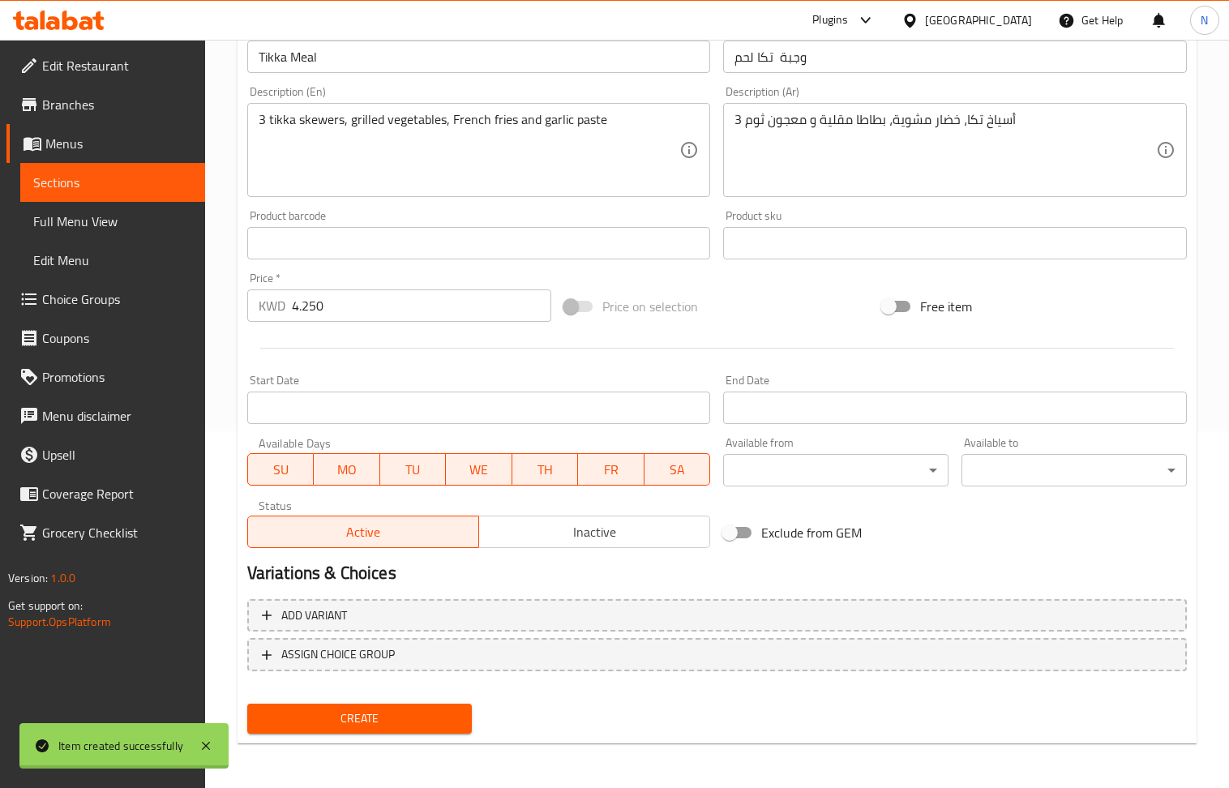
type input "0"
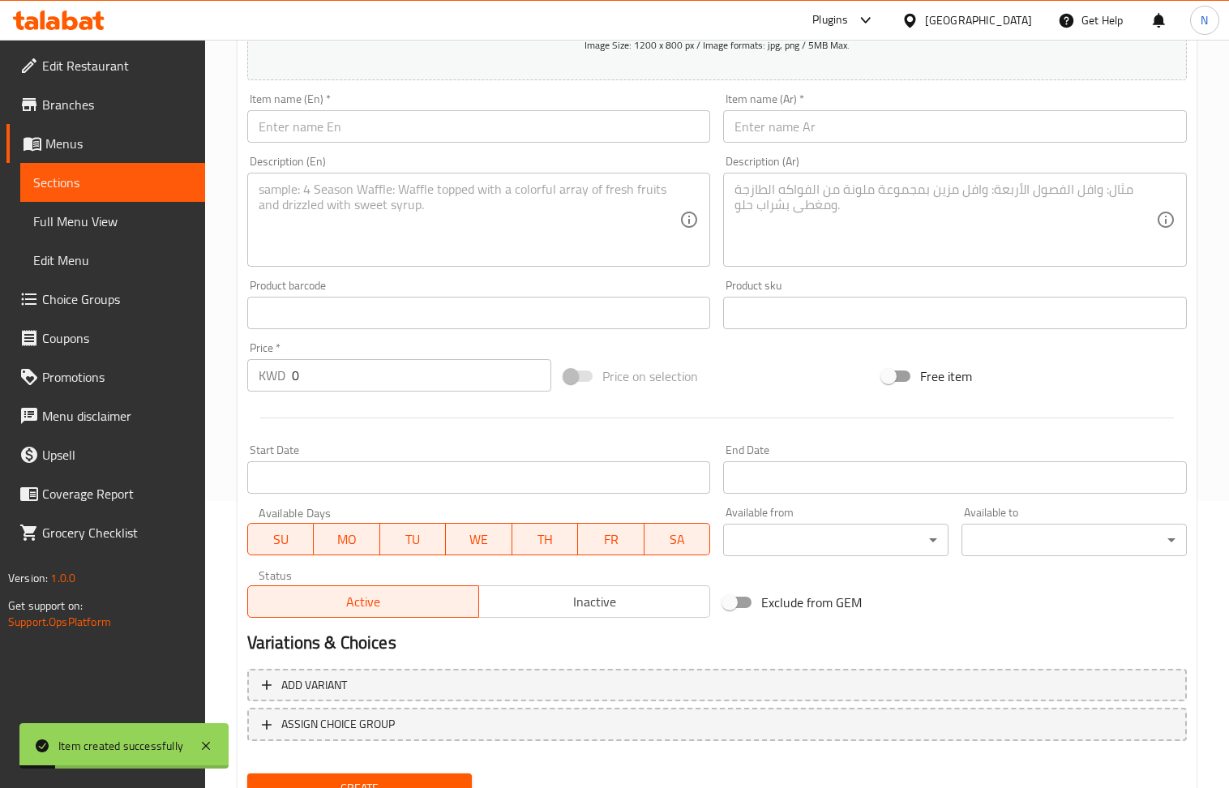
scroll to position [248, 0]
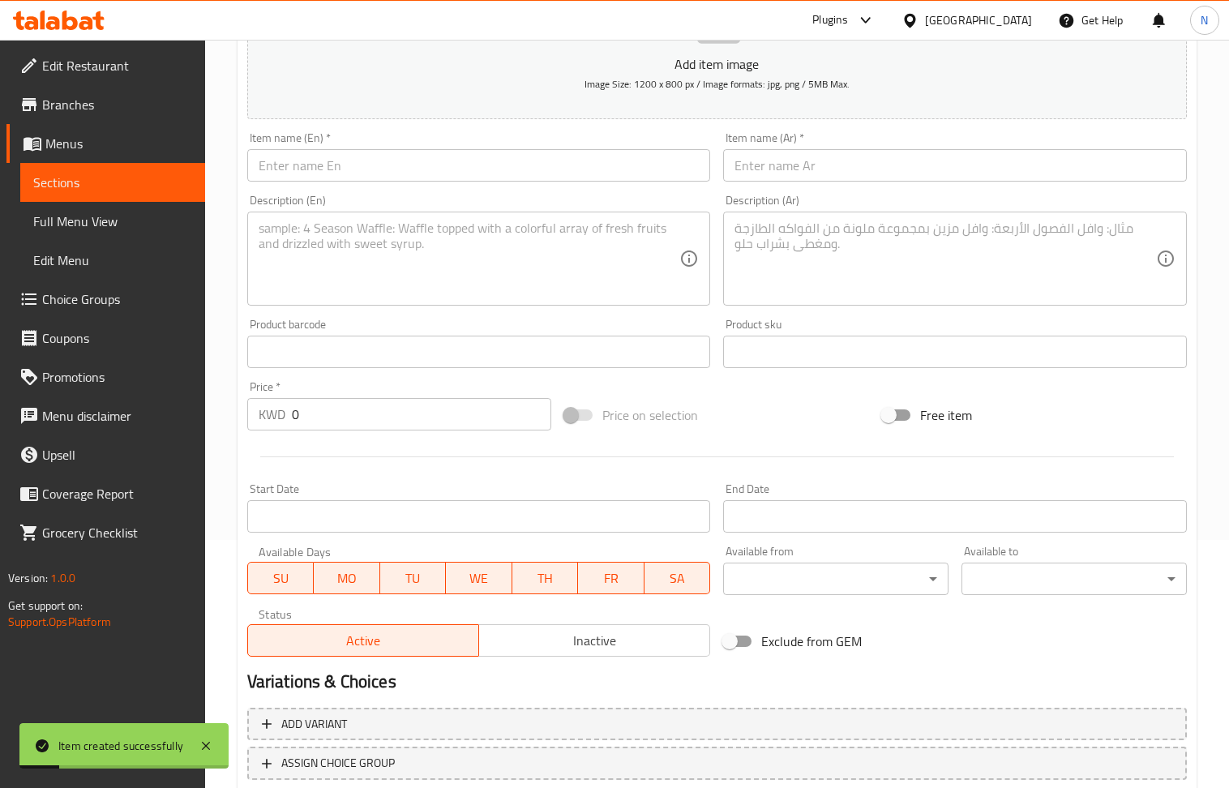
drag, startPoint x: 349, startPoint y: 174, endPoint x: 337, endPoint y: 153, distance: 23.2
click at [349, 174] on input "text" at bounding box center [479, 165] width 464 height 32
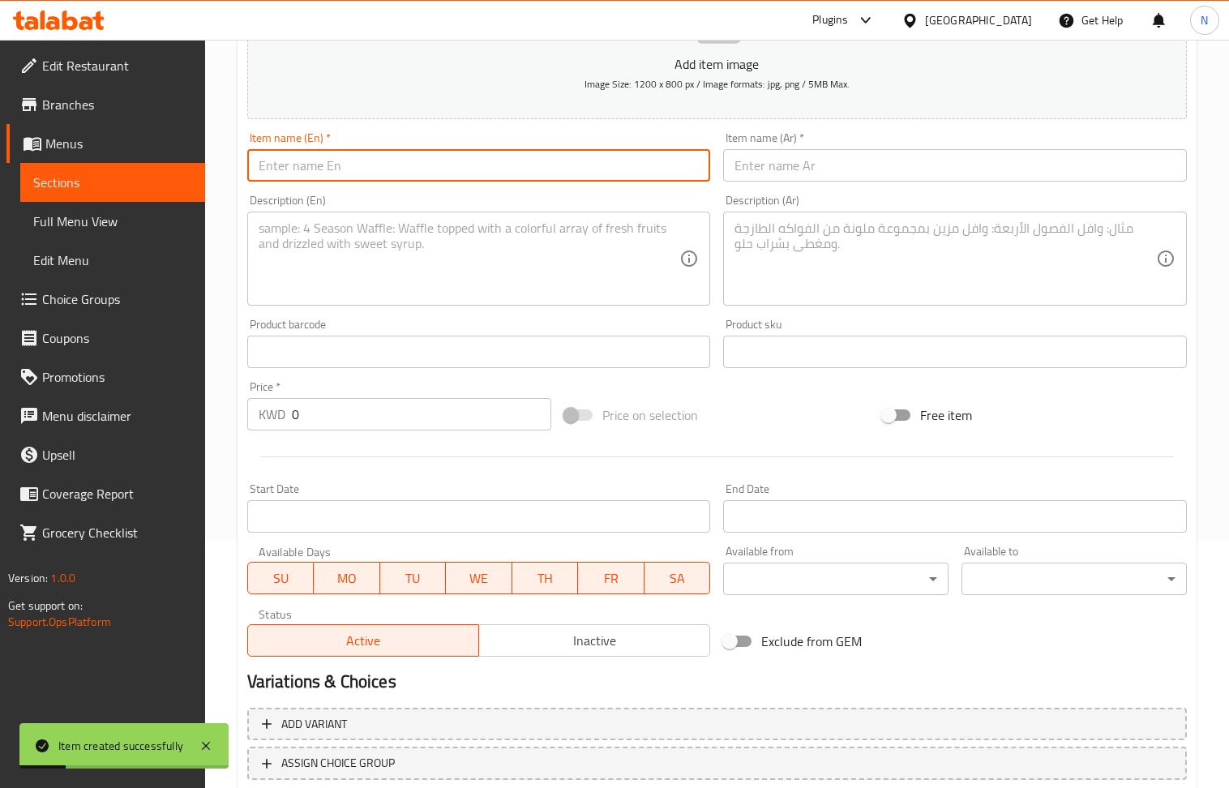
paste input "Tawouk Meal"
type input "Tawouk Meal"
click at [874, 169] on input "text" at bounding box center [955, 165] width 464 height 32
paste input "وجبة طاووق"
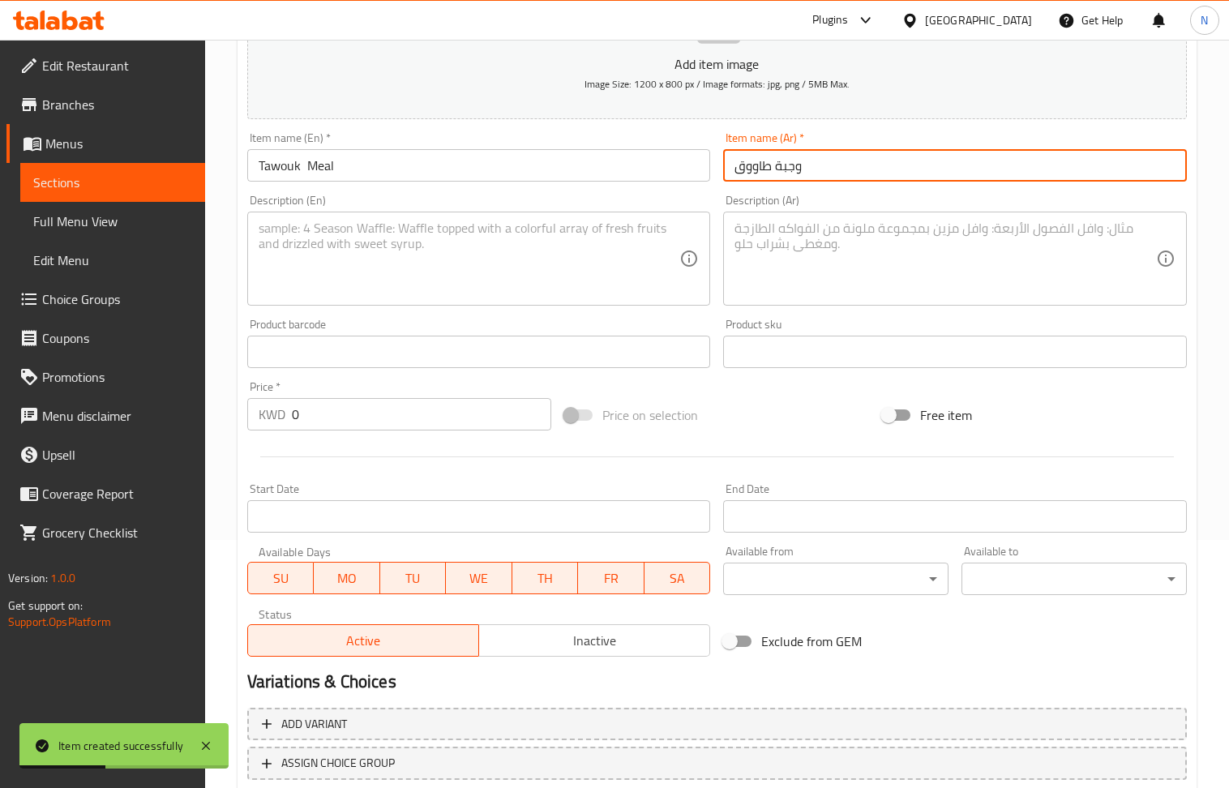
type input "وجبة طاووق"
drag, startPoint x: 405, startPoint y: 277, endPoint x: 153, endPoint y: 26, distance: 355.5
click at [402, 277] on textarea at bounding box center [470, 259] width 422 height 77
paste textarea "3 skewers of tawouk, grilled vegetables, French fries and garlic paste."
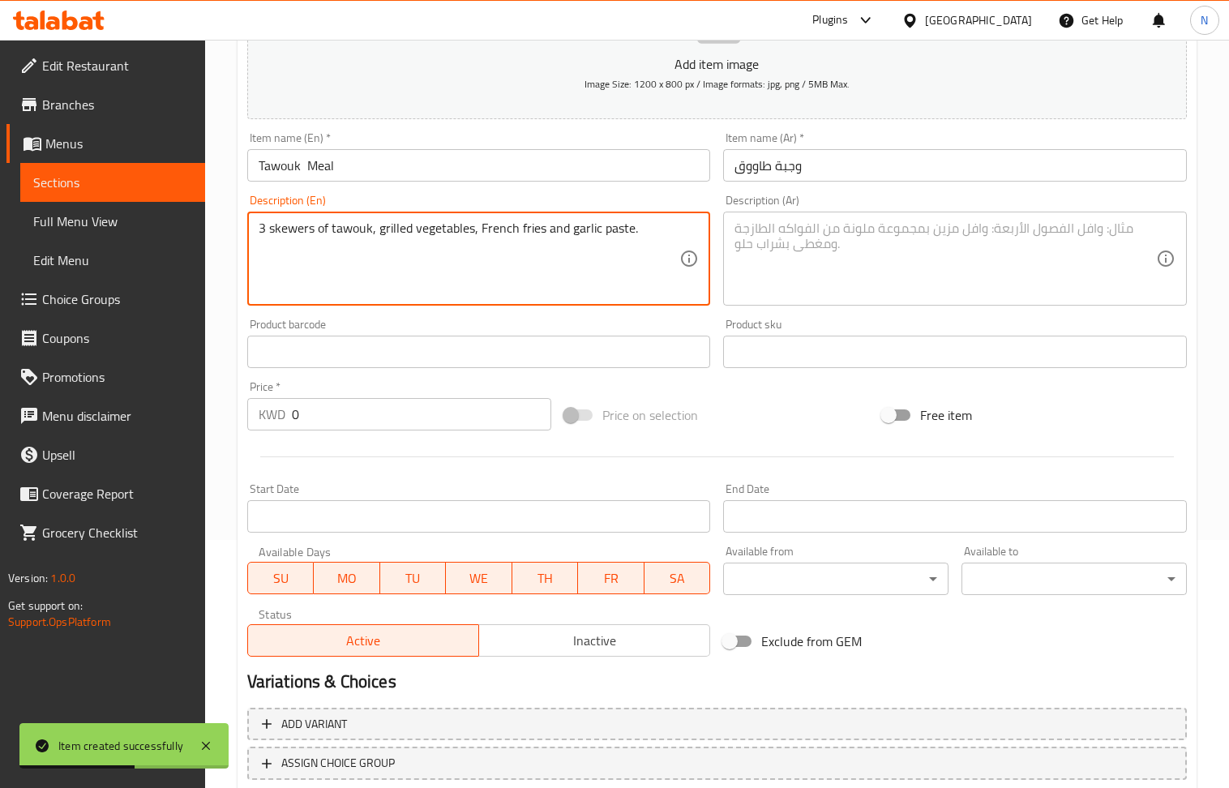
type textarea "3 skewers of tawouk, grilled vegetables, French fries and garlic paste."
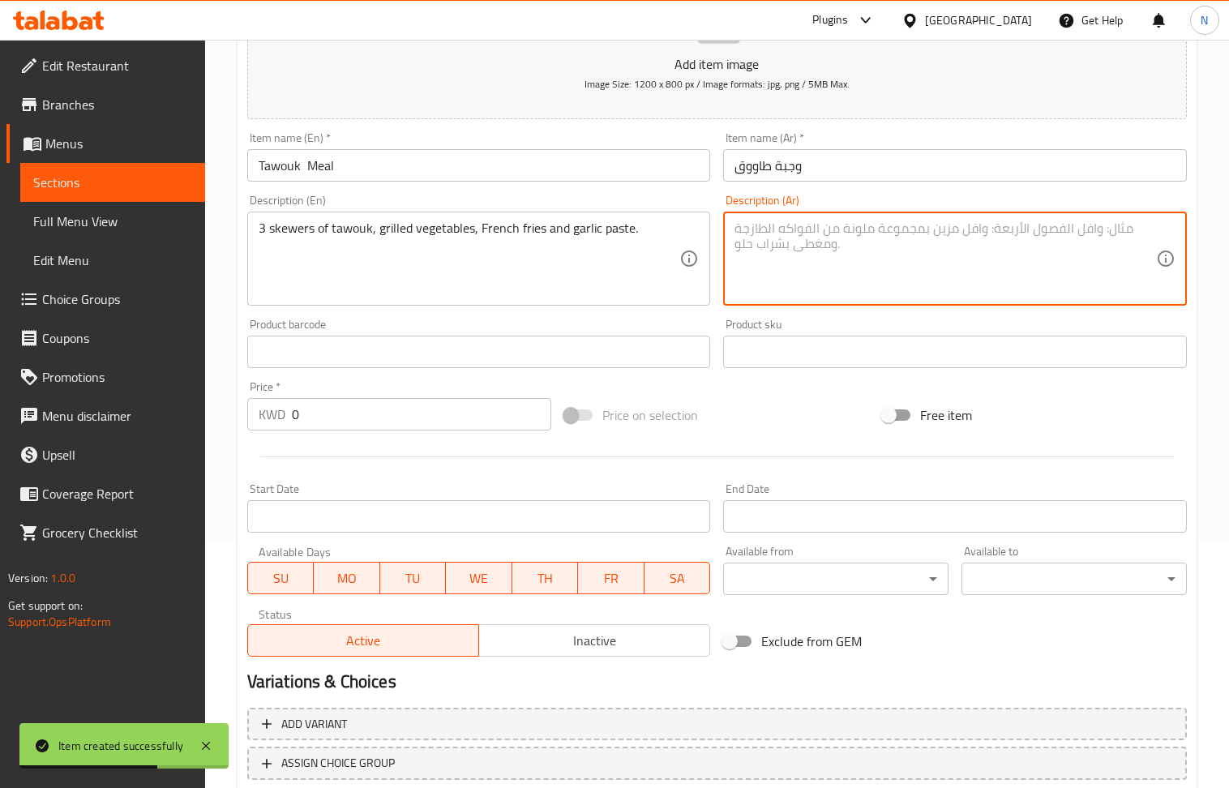
click at [857, 231] on textarea at bounding box center [946, 259] width 422 height 77
paste textarea "3 اسياخ طاووق، خضار مشوية، بطاطا مقلية، ثوم."
type textarea "3 اسياخ طاووق، خضار مشوية، بطاطا مقلية، ثوم."
click at [376, 422] on input "0" at bounding box center [422, 414] width 260 height 32
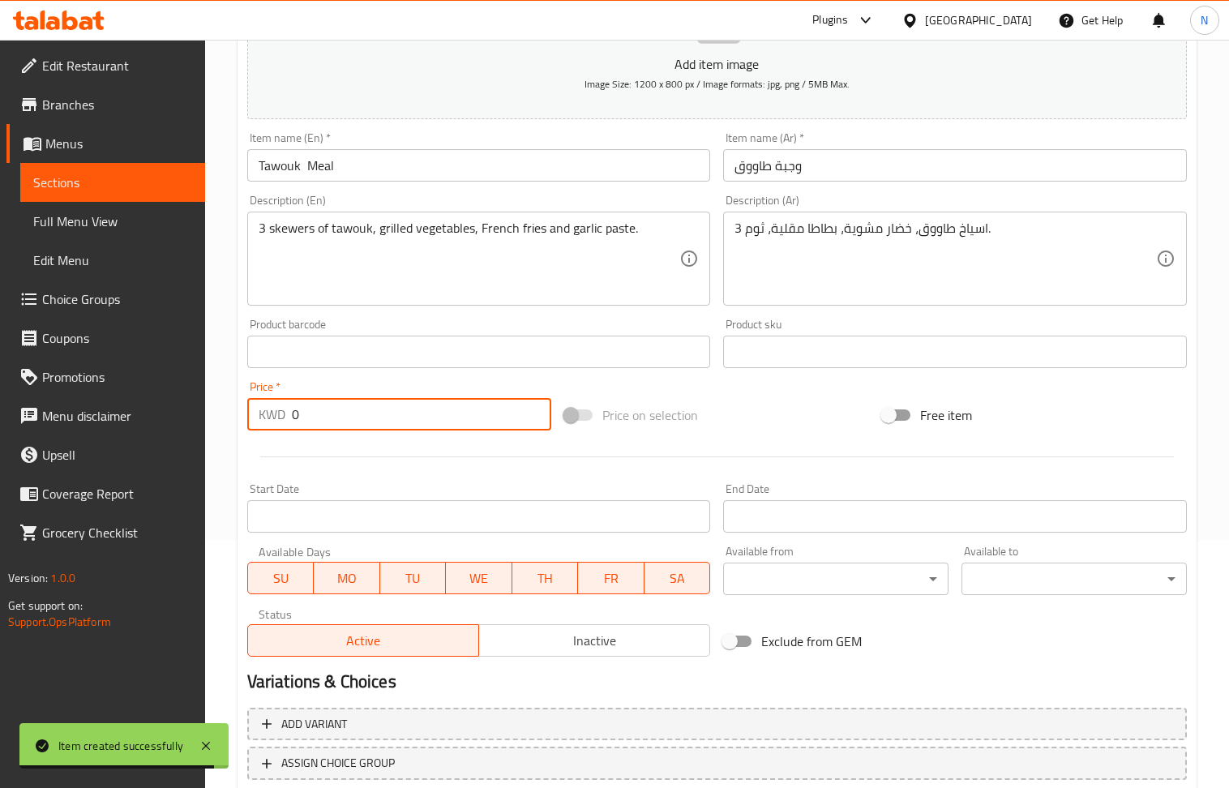
click at [376, 422] on input "0" at bounding box center [422, 414] width 260 height 32
paste input "2.25"
type input "2.250"
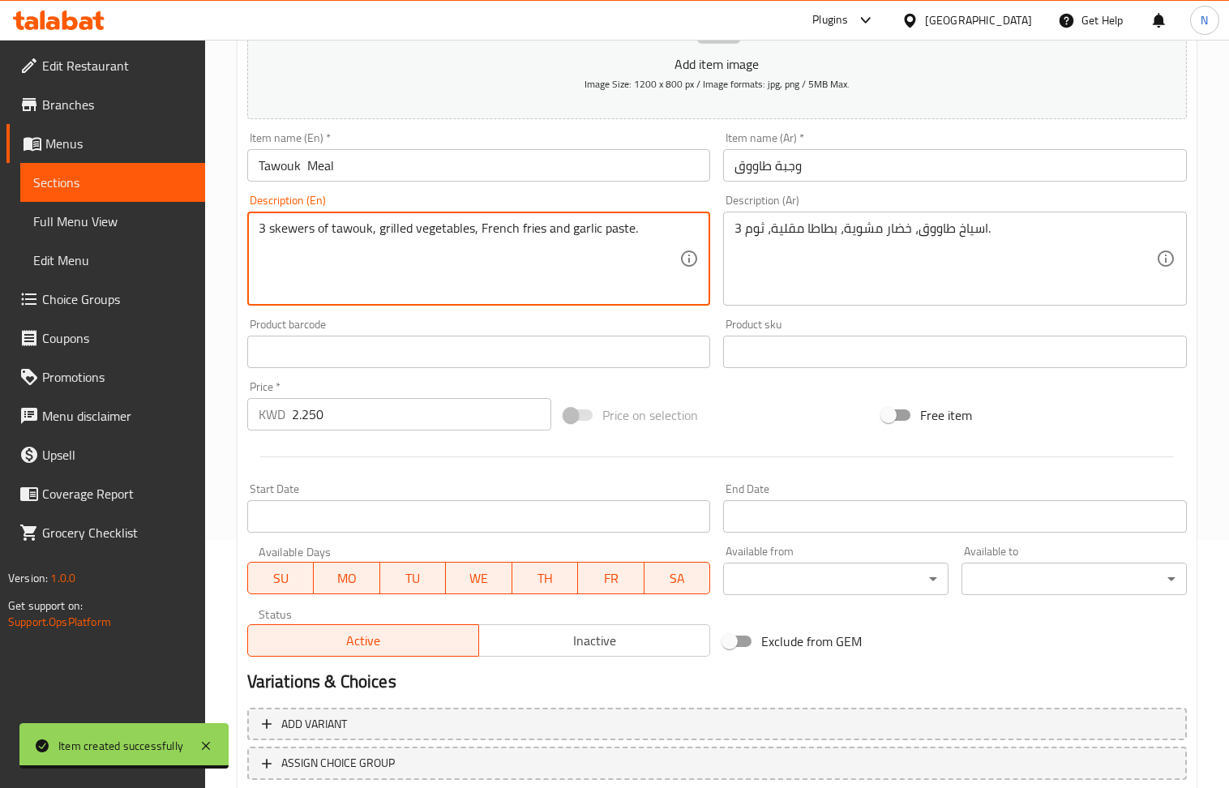
click at [442, 271] on textarea "3 skewers of tawouk, grilled vegetables, French fries and garlic paste." at bounding box center [470, 259] width 422 height 77
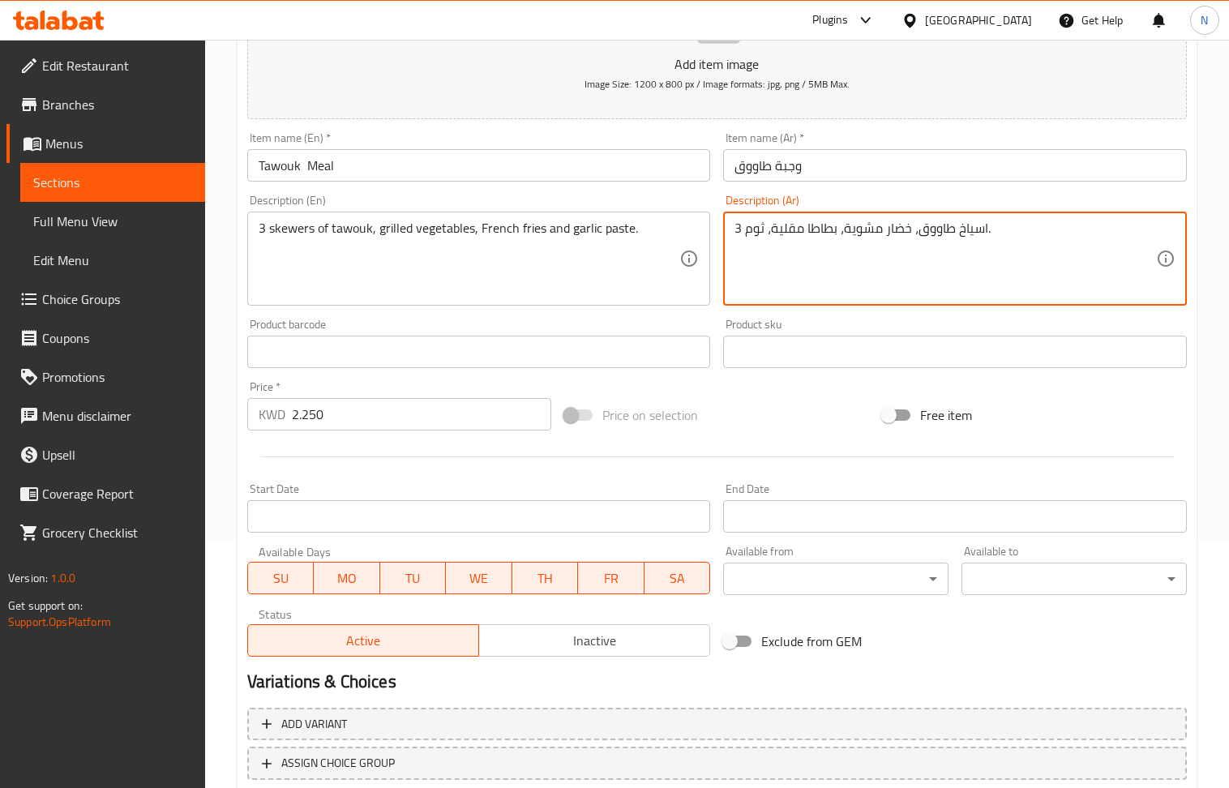
click at [852, 251] on textarea "3 اسياخ طاووق، خضار مشوية، بطاطا مقلية، ثوم." at bounding box center [946, 259] width 422 height 77
paste textarea "سياخ طاووق، خضار مشوية، بطاطس مقلية ومعجون"
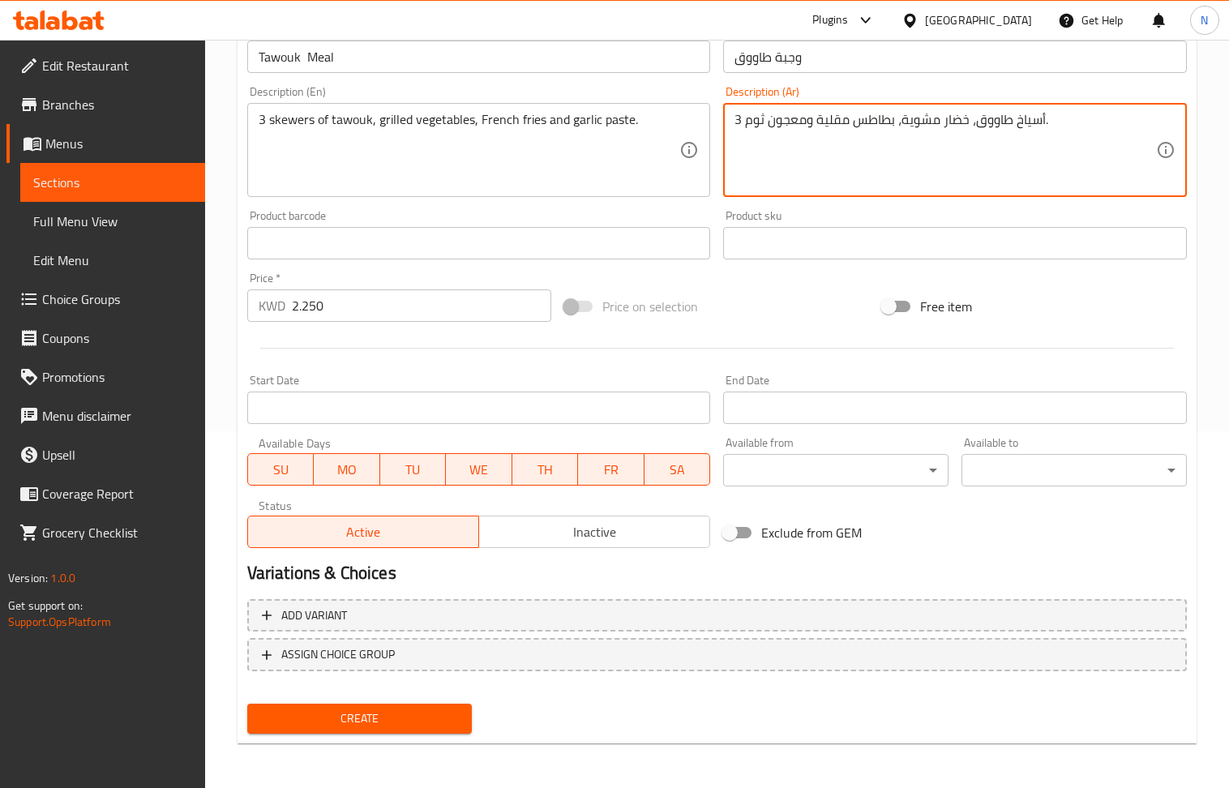
type textarea "3 أسياخ طاووق، خضار مشوية، بطاطس مقلية ومعجون ثوم."
click at [407, 714] on span "Create" at bounding box center [359, 719] width 199 height 20
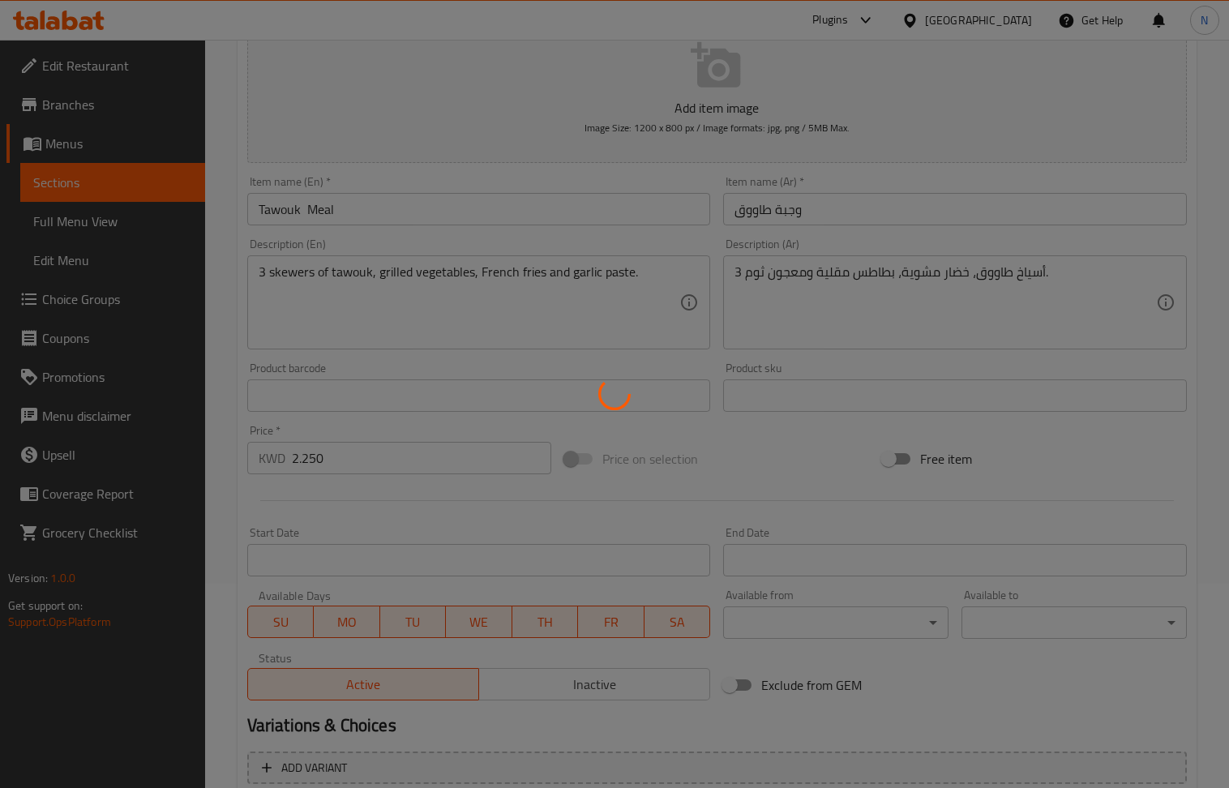
scroll to position [0, 0]
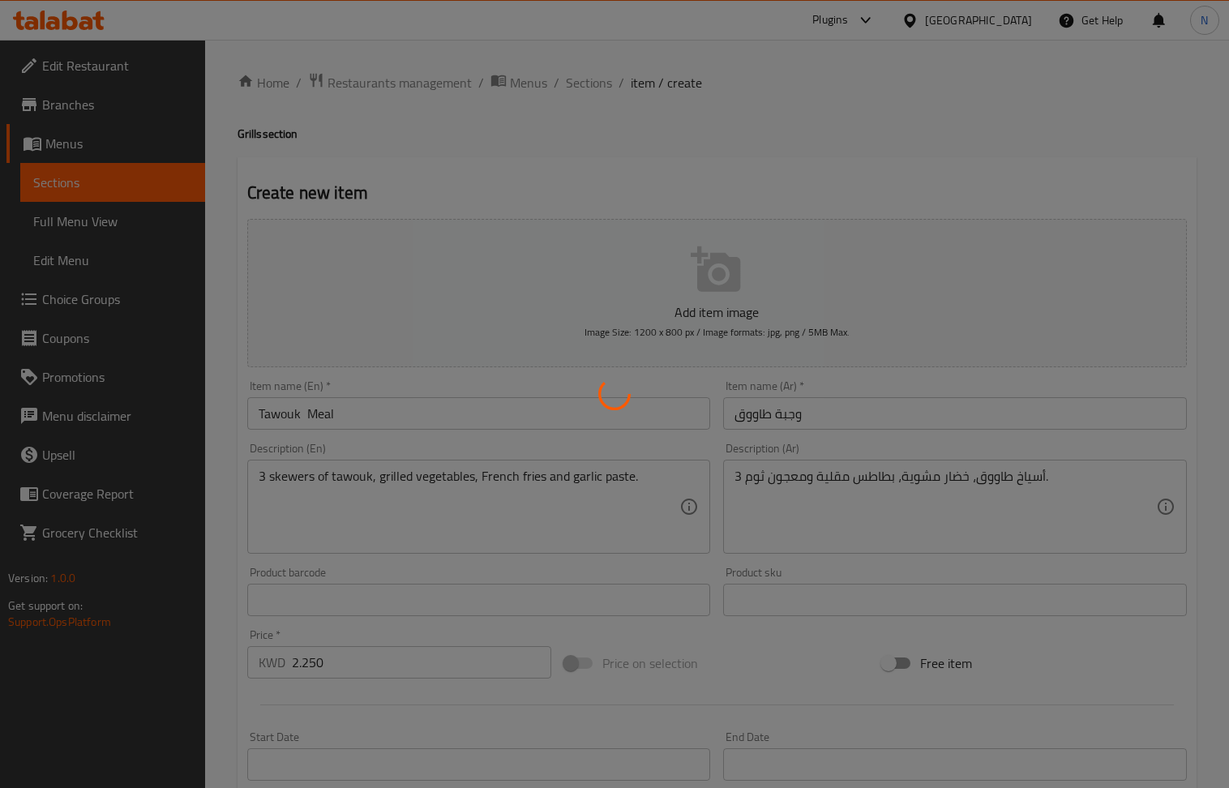
type input "0"
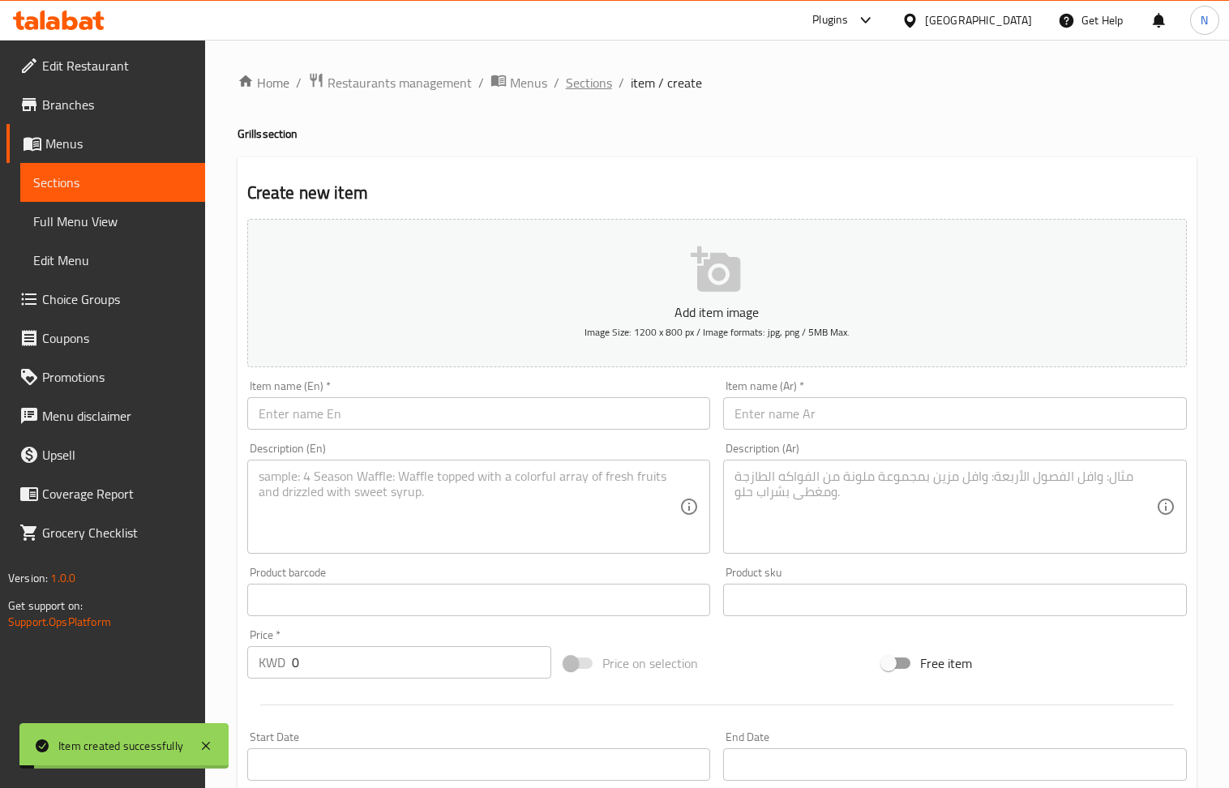
click at [600, 81] on span "Sections" at bounding box center [589, 82] width 46 height 19
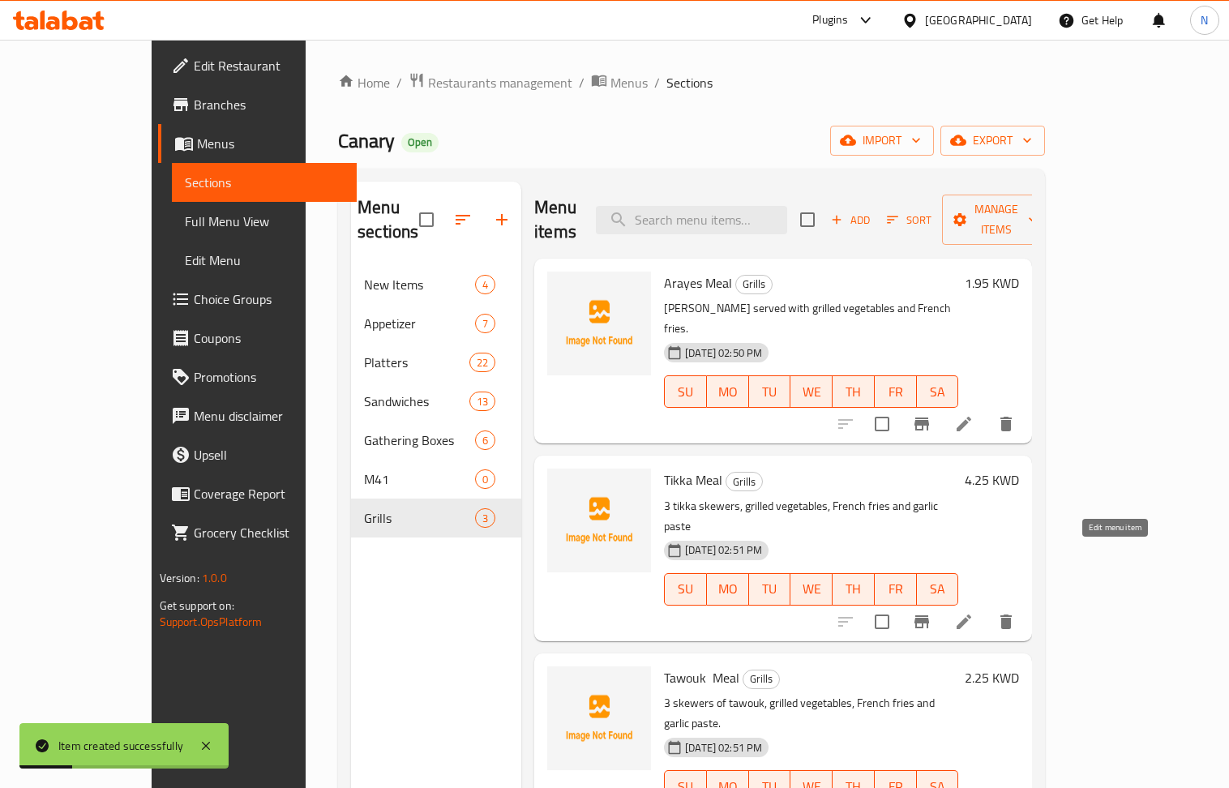
click at [974, 612] on icon at bounding box center [963, 621] width 19 height 19
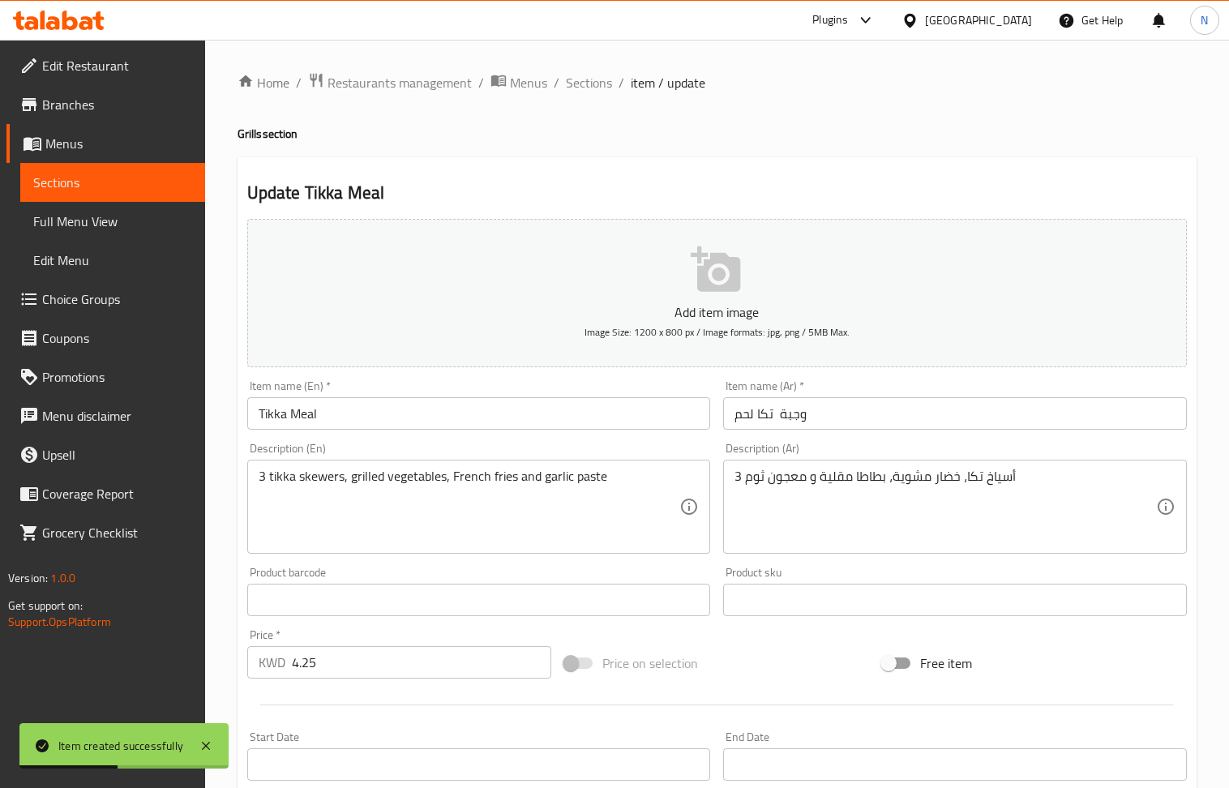
click at [285, 418] on input "Tikka Meal" at bounding box center [479, 413] width 464 height 32
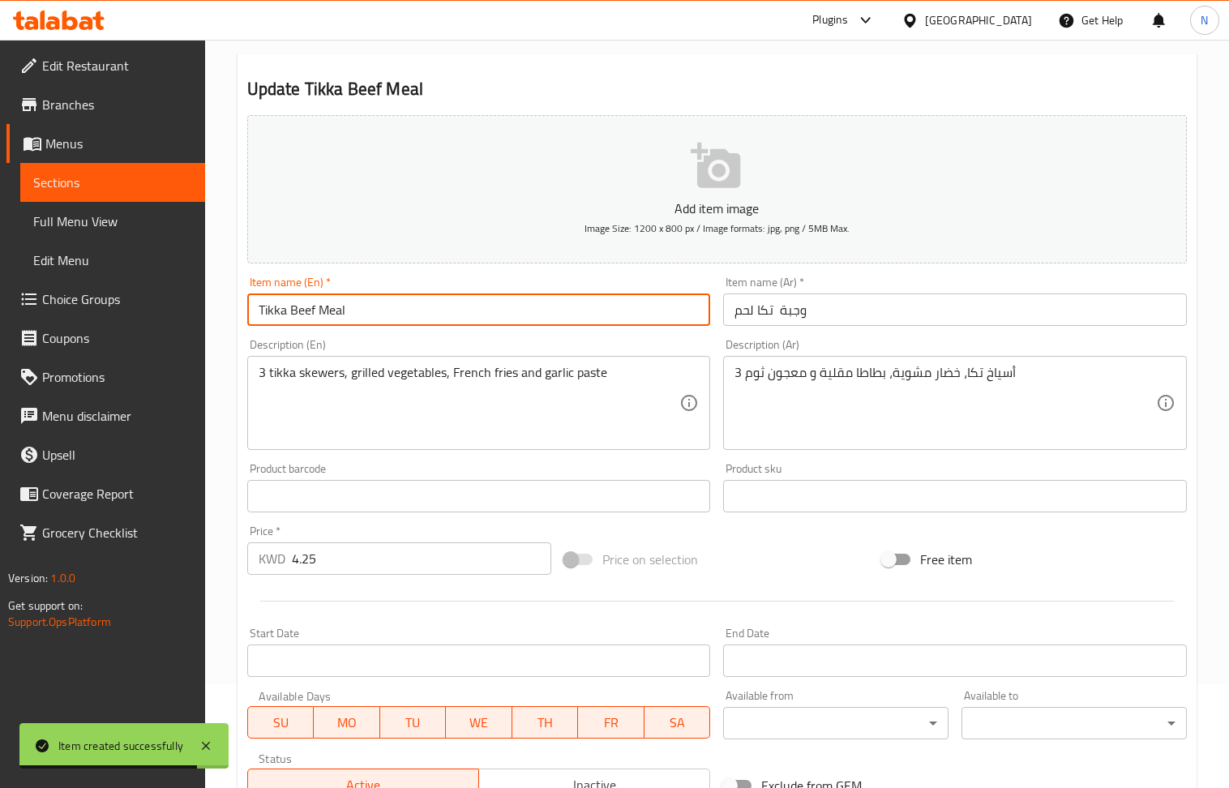
scroll to position [357, 0]
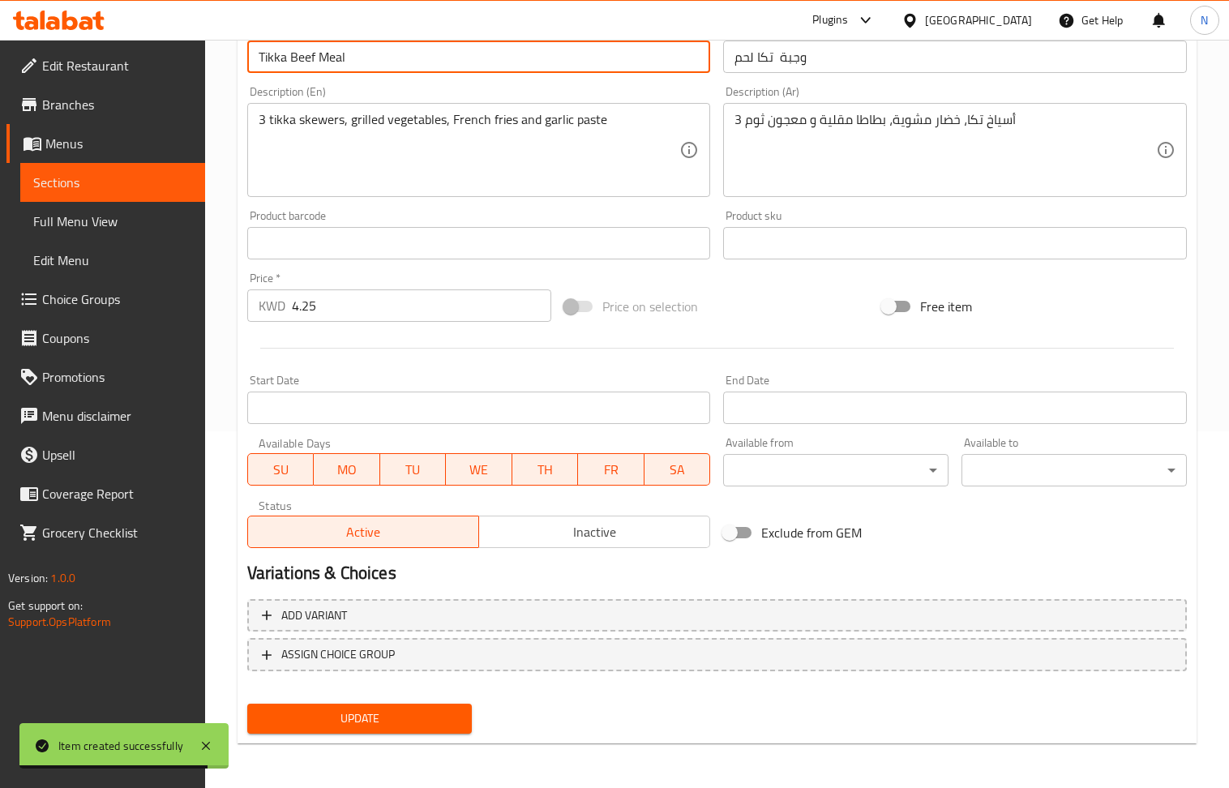
type input "Tikka Beef Meal"
click at [383, 728] on button "Update" at bounding box center [359, 719] width 225 height 30
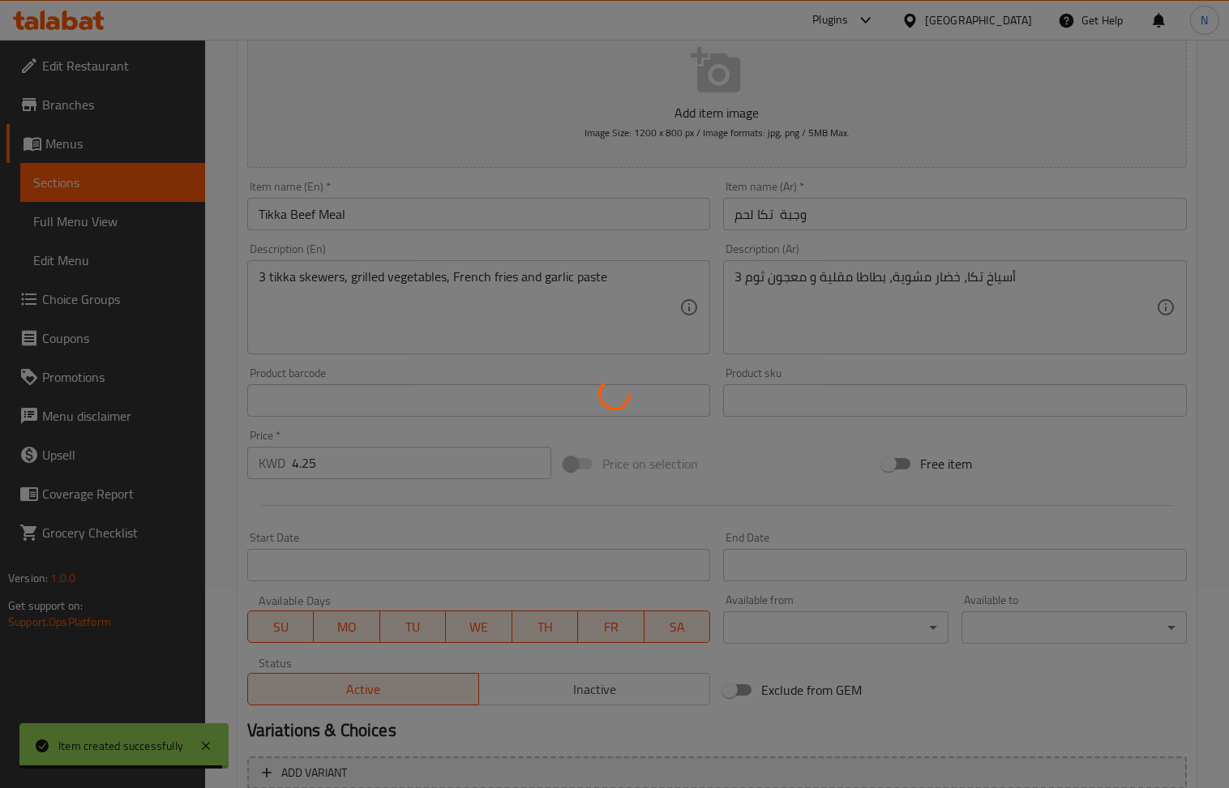
scroll to position [0, 0]
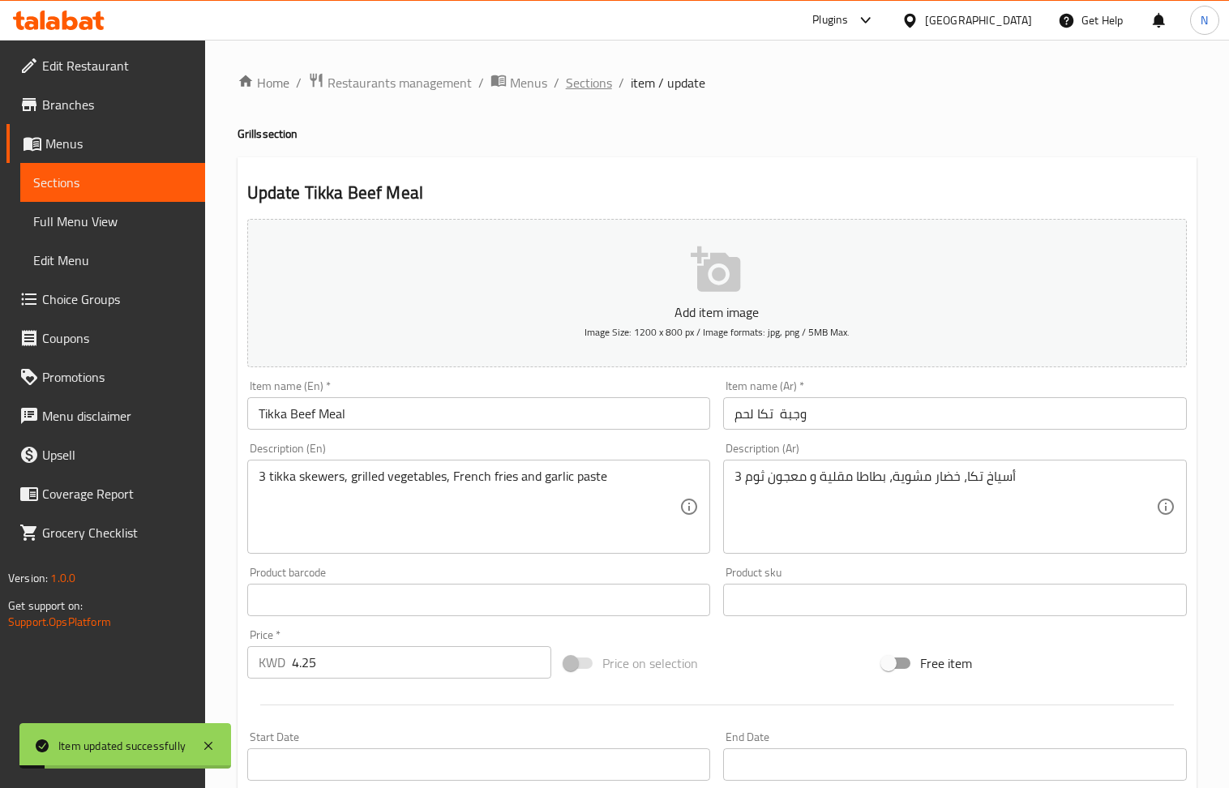
click at [602, 86] on span "Sections" at bounding box center [589, 82] width 46 height 19
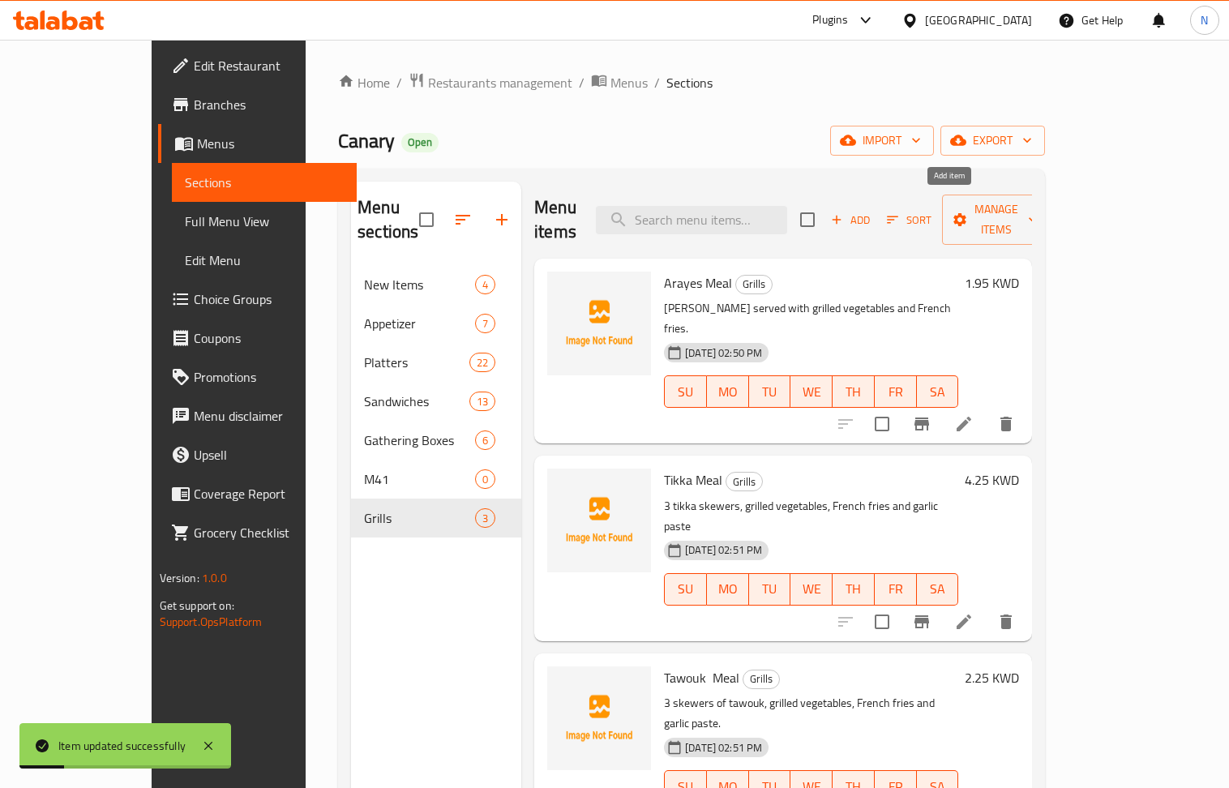
click at [873, 211] on span "Add" at bounding box center [851, 220] width 44 height 19
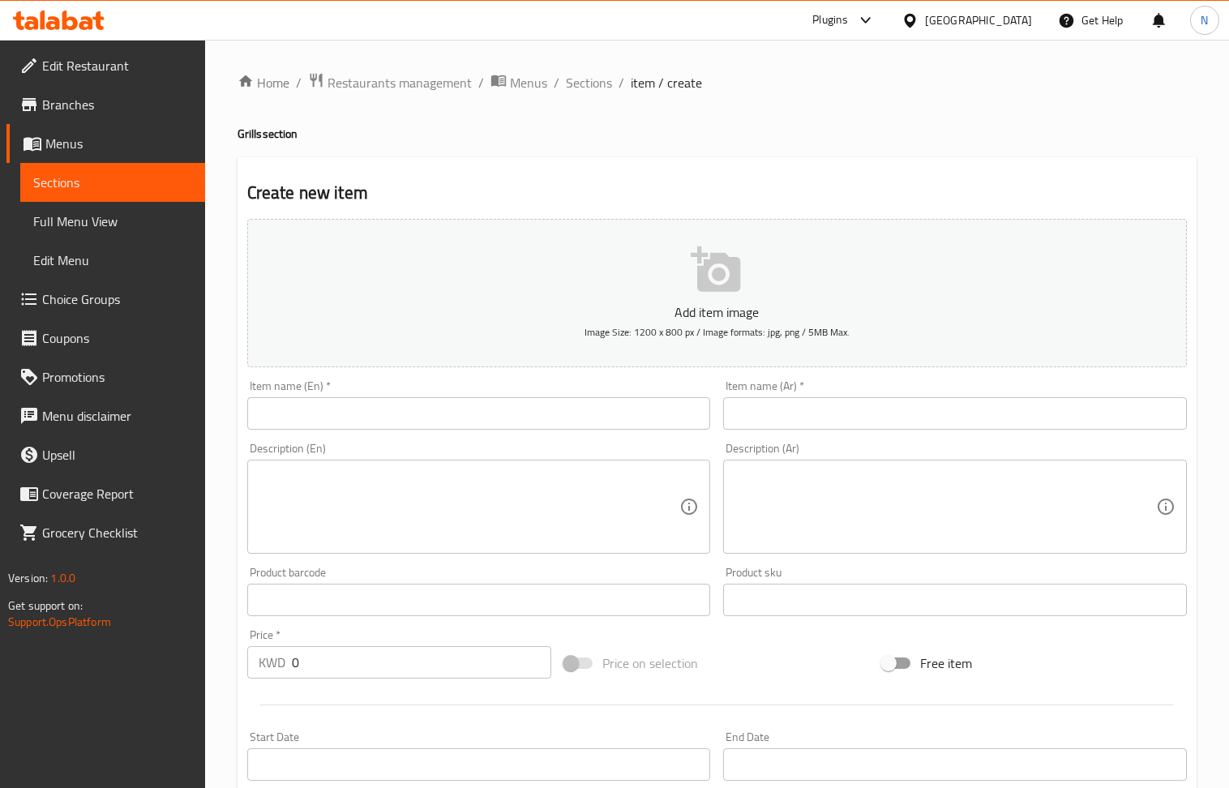
click at [443, 416] on input "text" at bounding box center [479, 413] width 464 height 32
paste input "Chicken Kebab Meal"
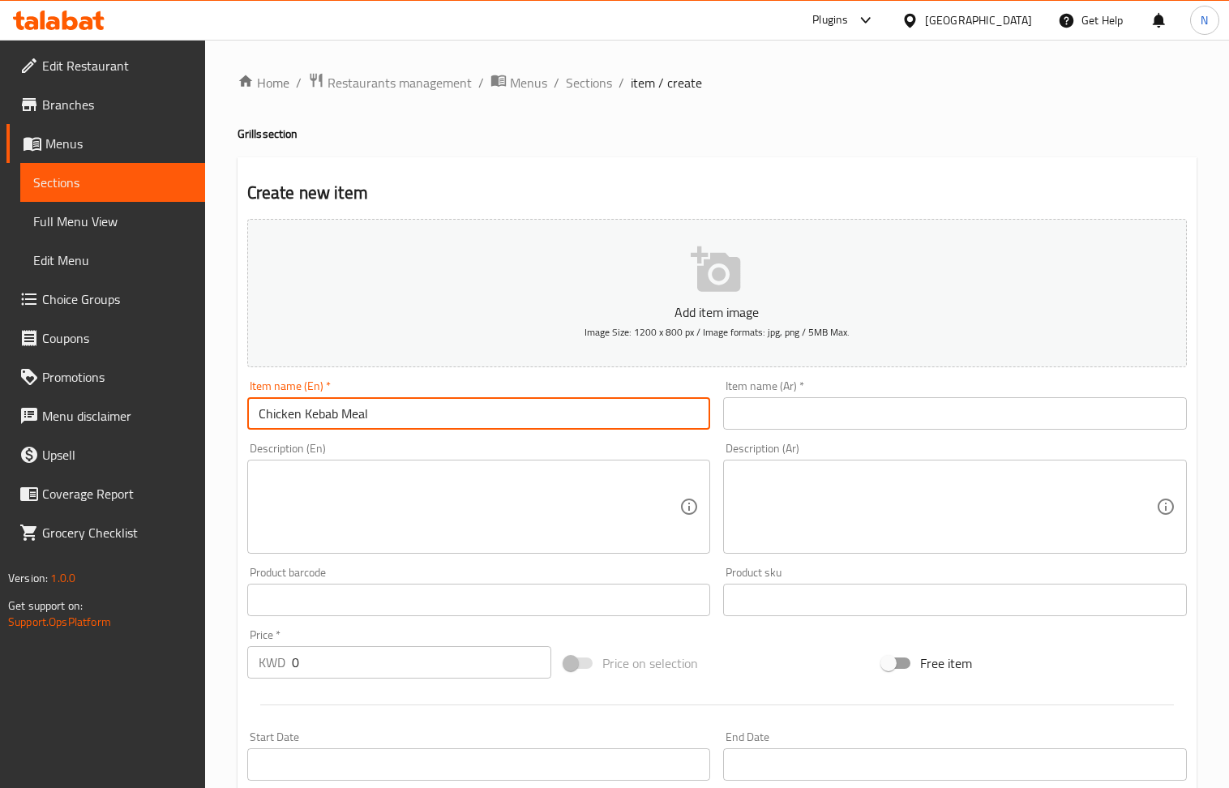
type input "Chicken Kebab Meal"
drag, startPoint x: 474, startPoint y: 500, endPoint x: 380, endPoint y: 428, distance: 118.6
click at [474, 500] on textarea at bounding box center [470, 507] width 422 height 77
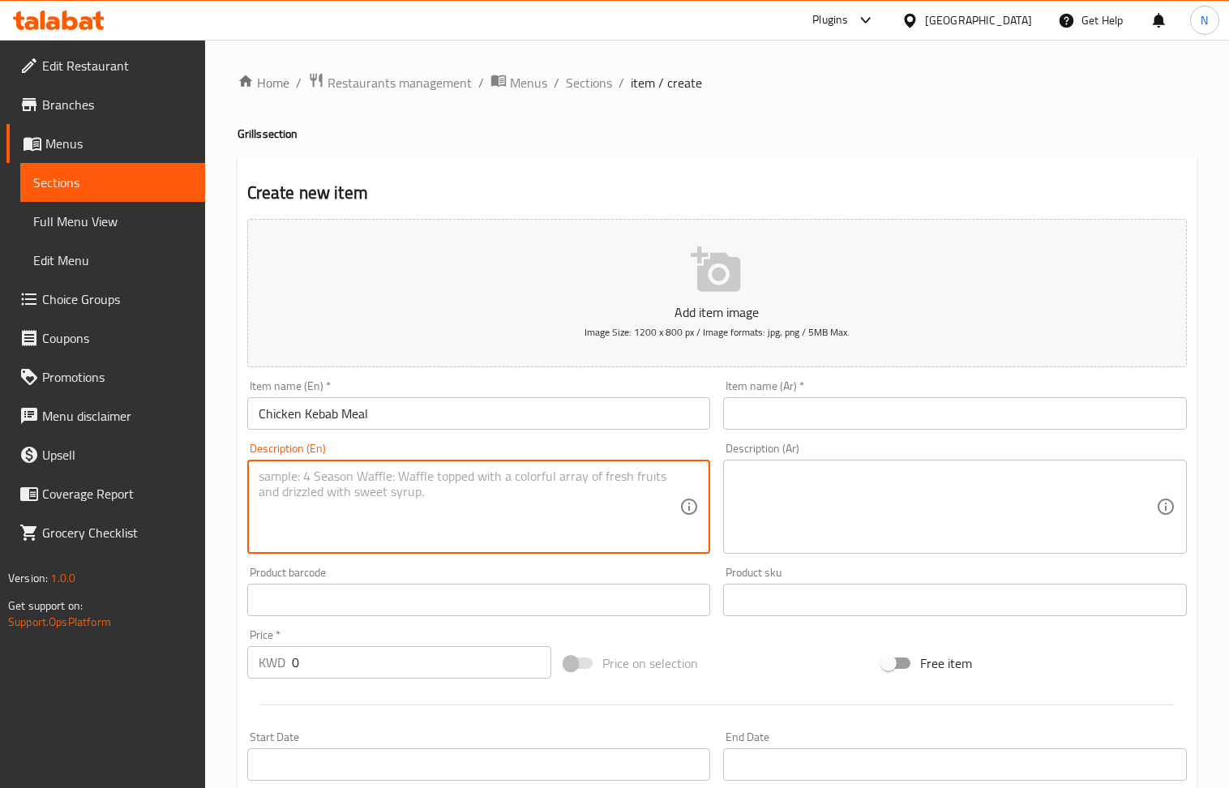
paste textarea "3 Chicken kebab skewers, grilled vegetables, French fries and garlic"
type textarea "3 Chicken kebab skewers, grilled vegetables, French fries and garlic"
click at [377, 669] on input "0" at bounding box center [422, 662] width 260 height 32
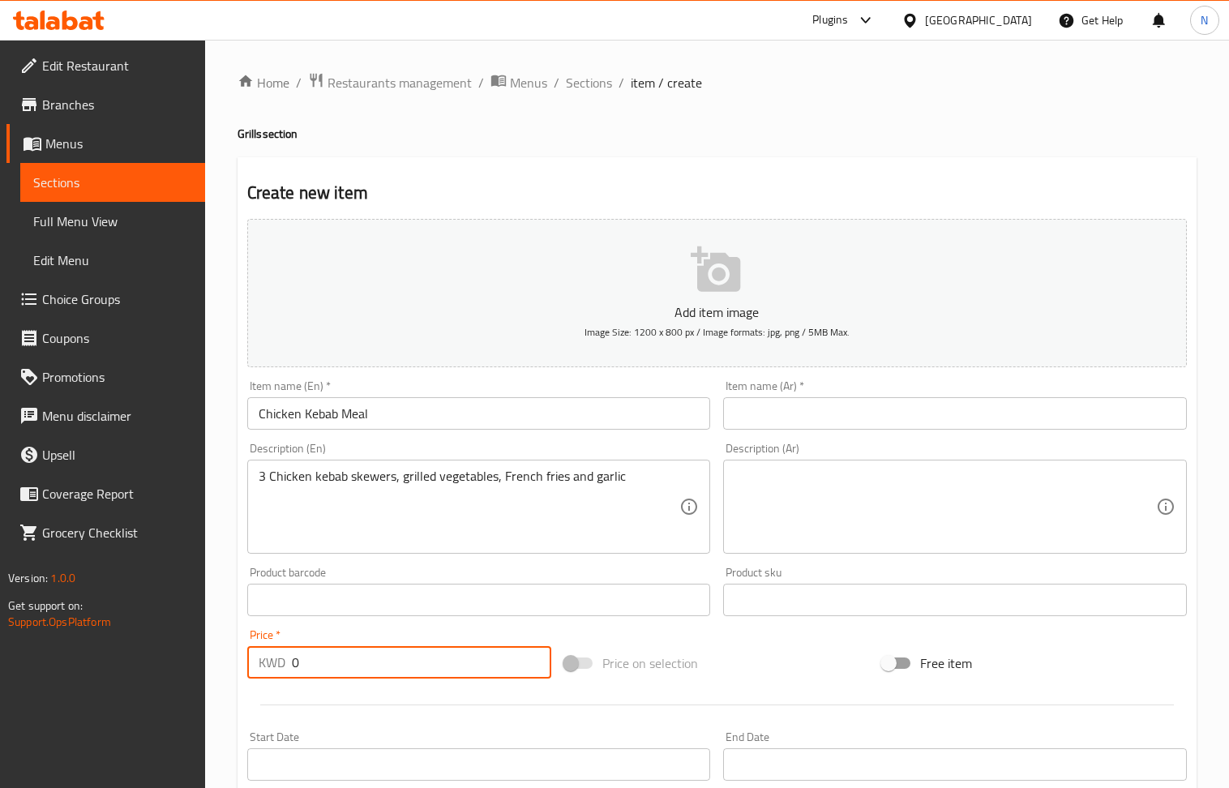
click at [377, 669] on input "0" at bounding box center [422, 662] width 260 height 32
paste input "1.95"
type input "1.950"
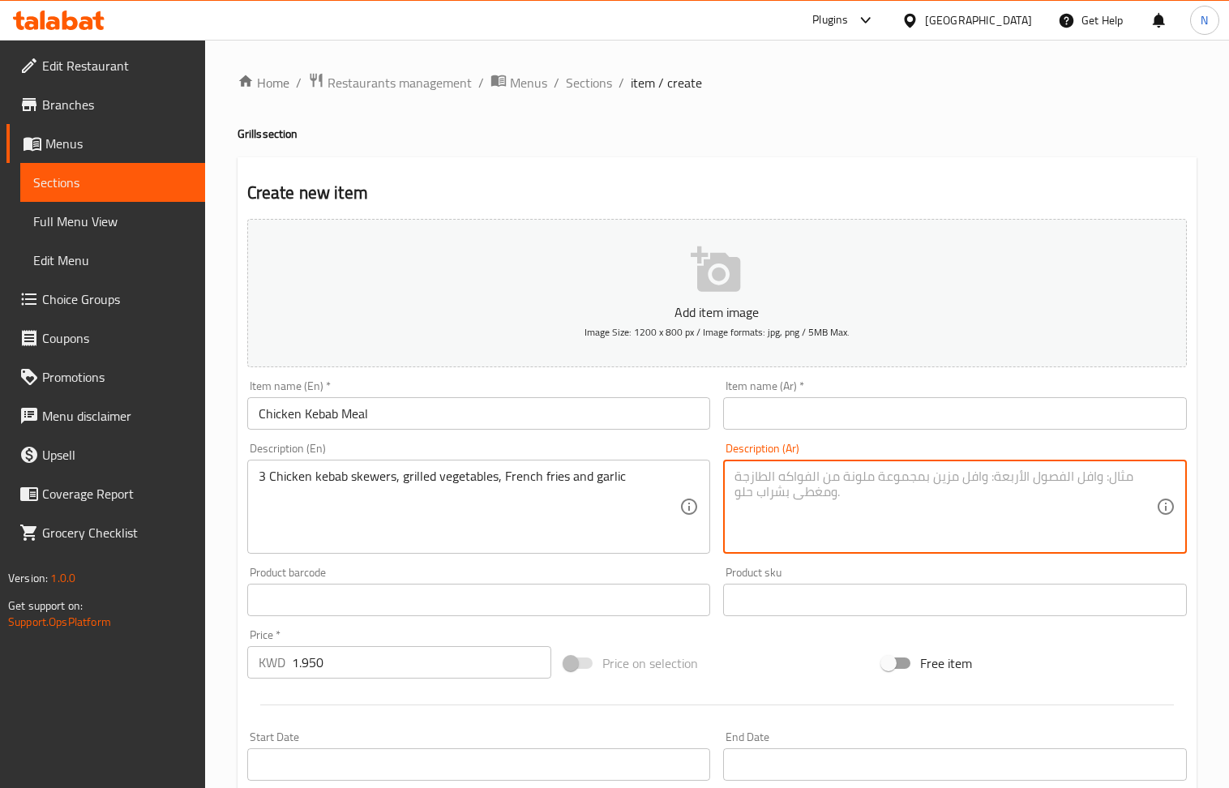
click at [964, 538] on textarea at bounding box center [946, 507] width 422 height 77
paste textarea "3 اسياخ كباب دجاج، خضار مشوية، بطاطا مقلية و ثوم."
type textarea "3 اسياخ كباب دجاج، خضار مشوية، بطاطا مقلية و ثوم."
drag, startPoint x: 750, startPoint y: 423, endPoint x: 723, endPoint y: 423, distance: 26.8
click at [750, 423] on input "text" at bounding box center [955, 413] width 464 height 32
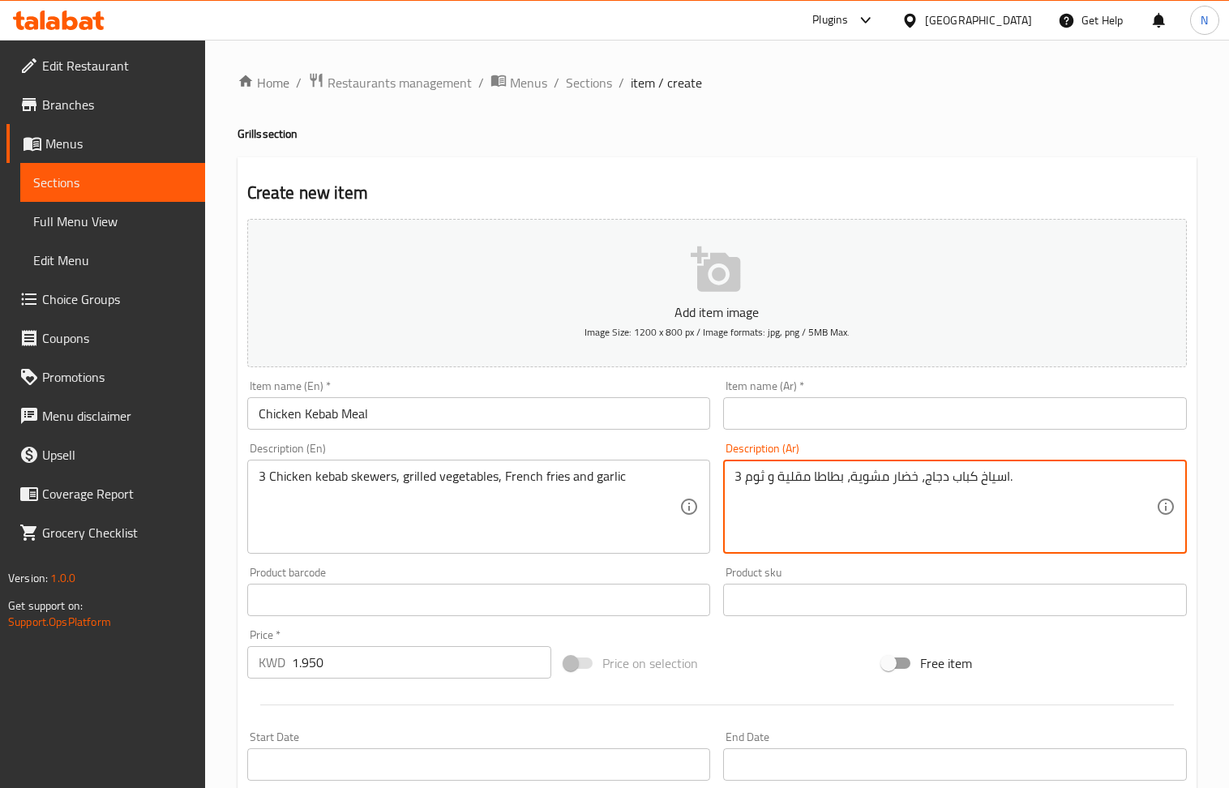
paste input "وجبة كباب دجاج"
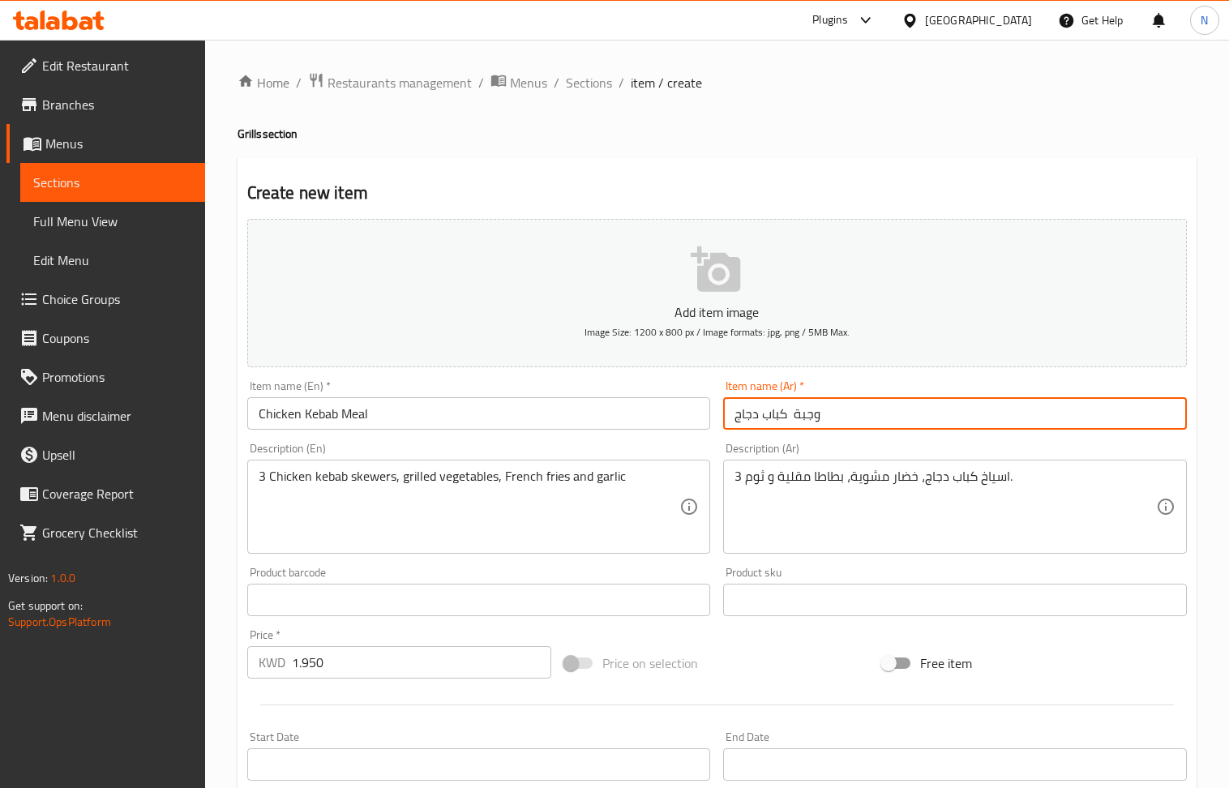
type input "وجبة كباب دجاج"
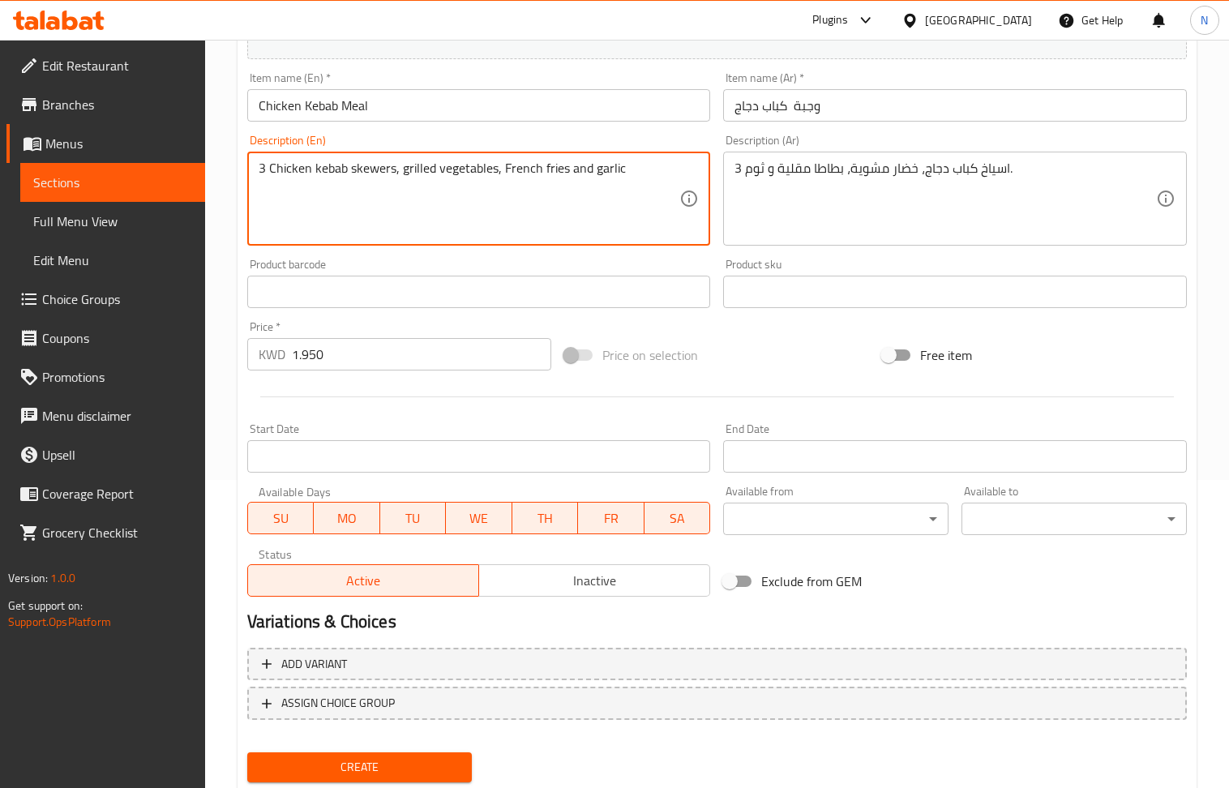
scroll to position [357, 0]
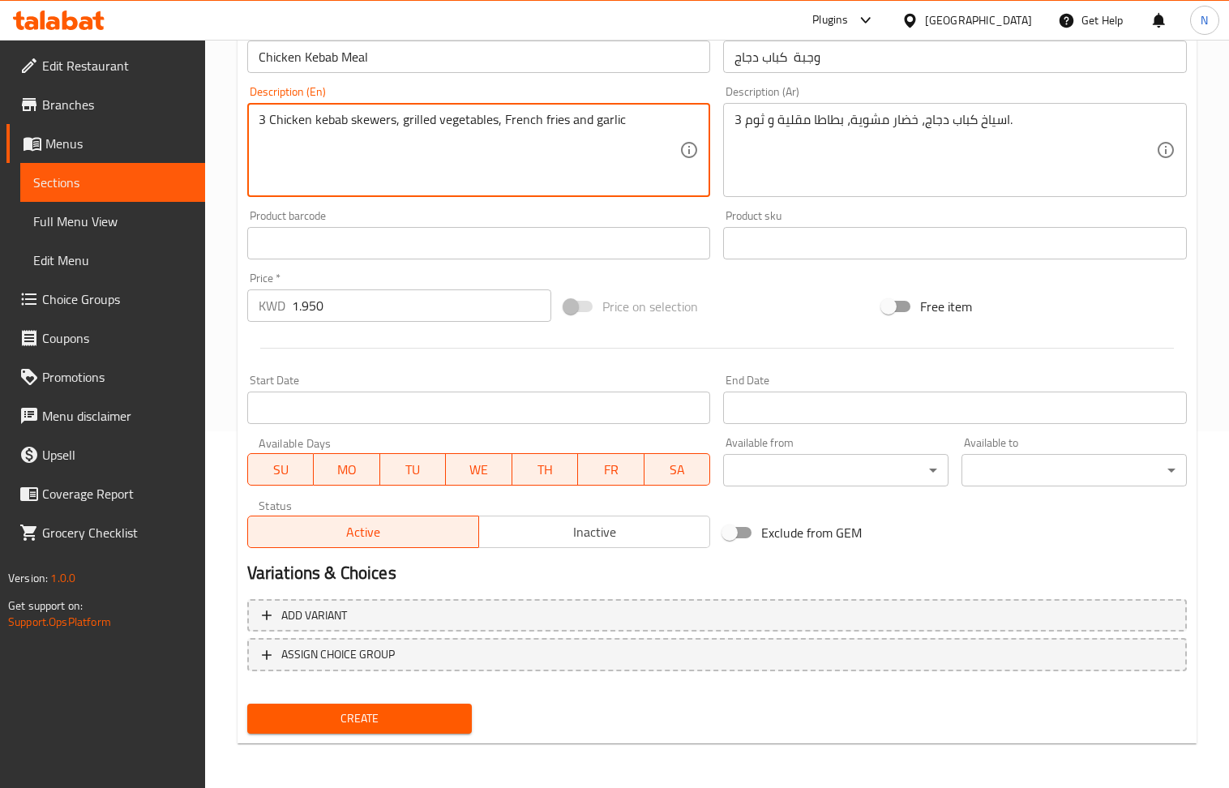
click at [367, 712] on span "Create" at bounding box center [359, 719] width 199 height 20
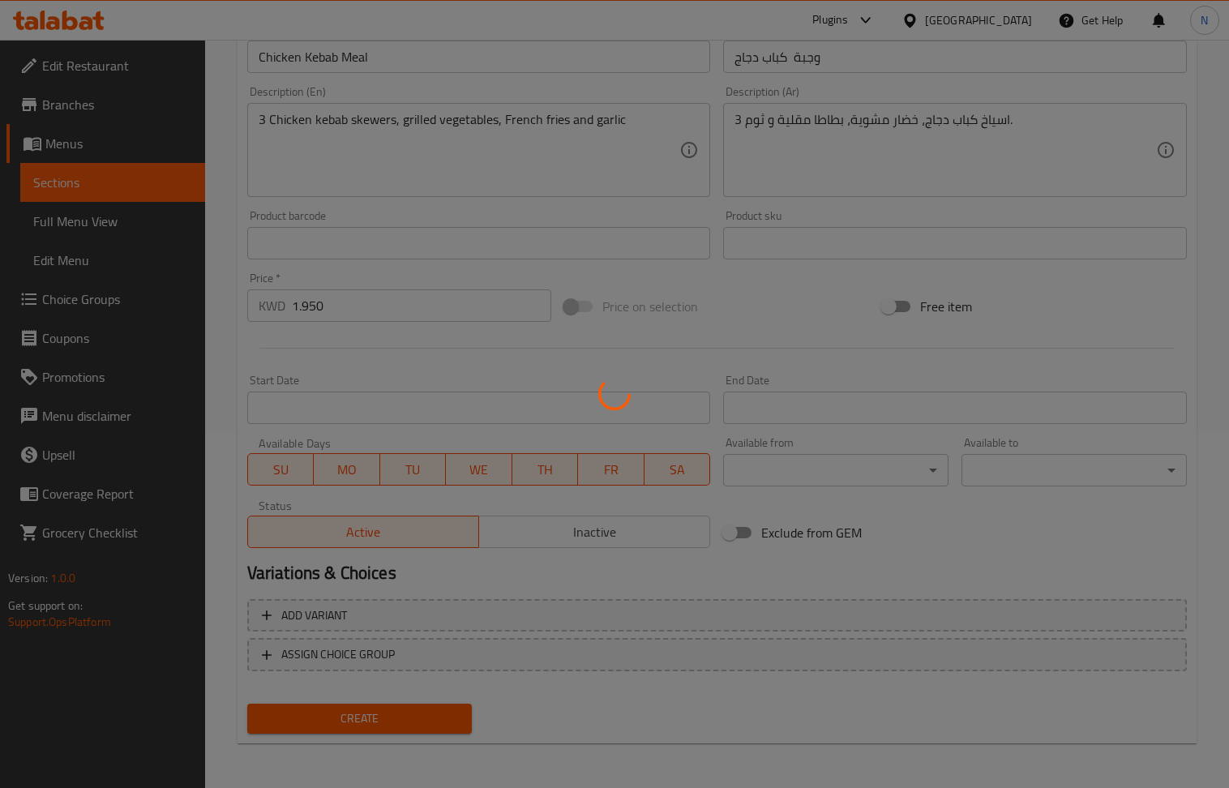
type input "0"
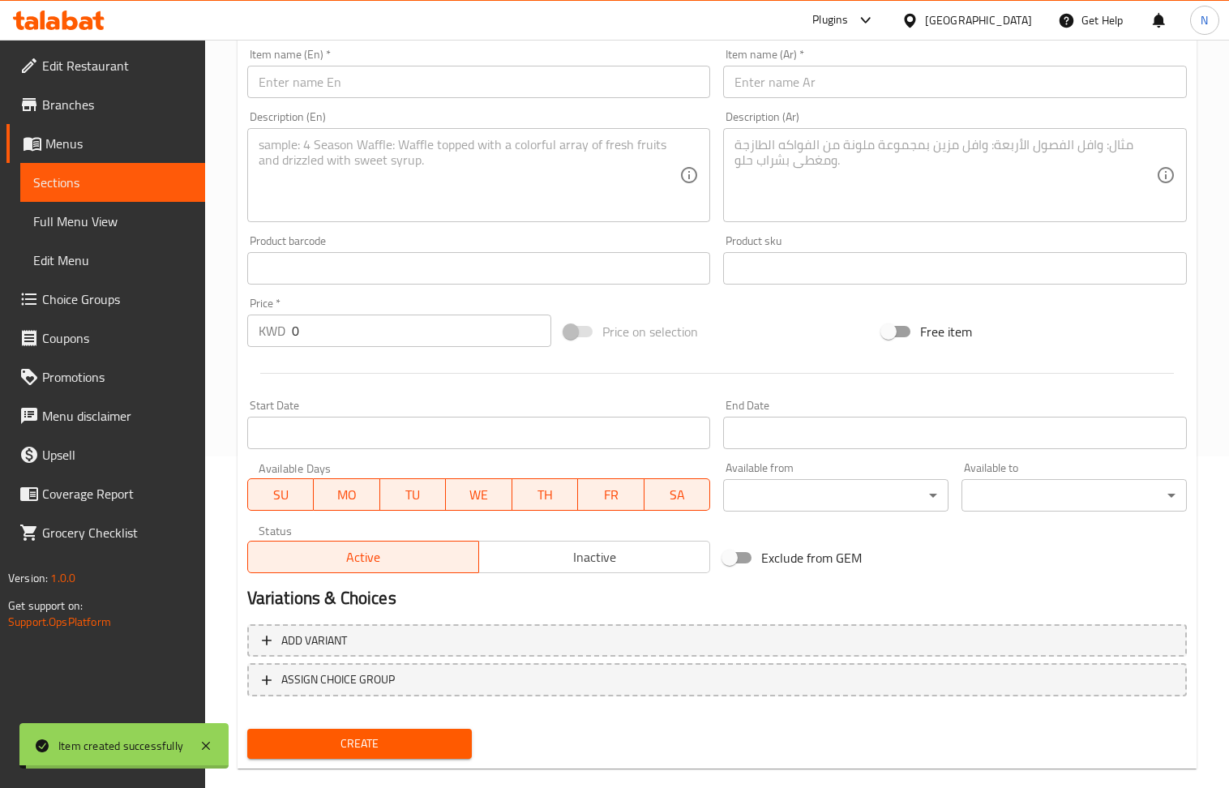
scroll to position [248, 0]
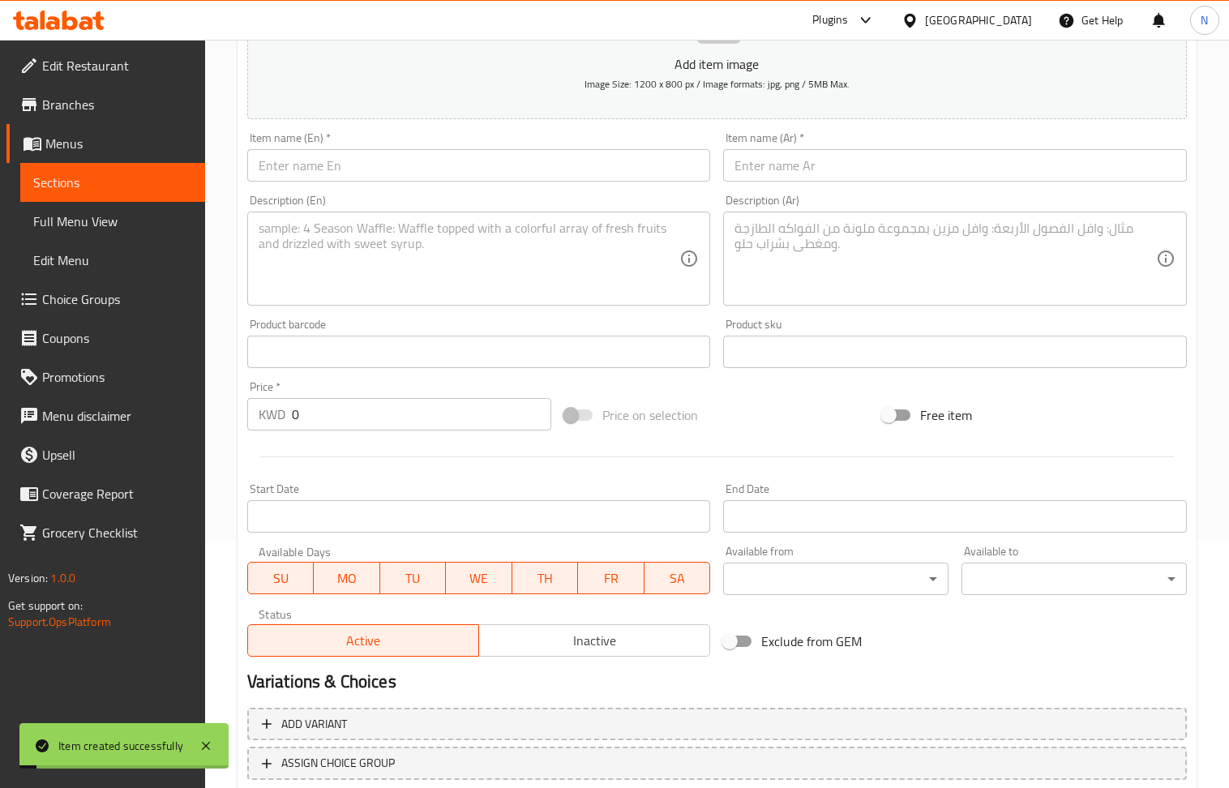
drag, startPoint x: 350, startPoint y: 166, endPoint x: 260, endPoint y: 10, distance: 181.0
click at [350, 166] on input "text" at bounding box center [479, 165] width 464 height 32
paste input "Meat Kebab Meal"
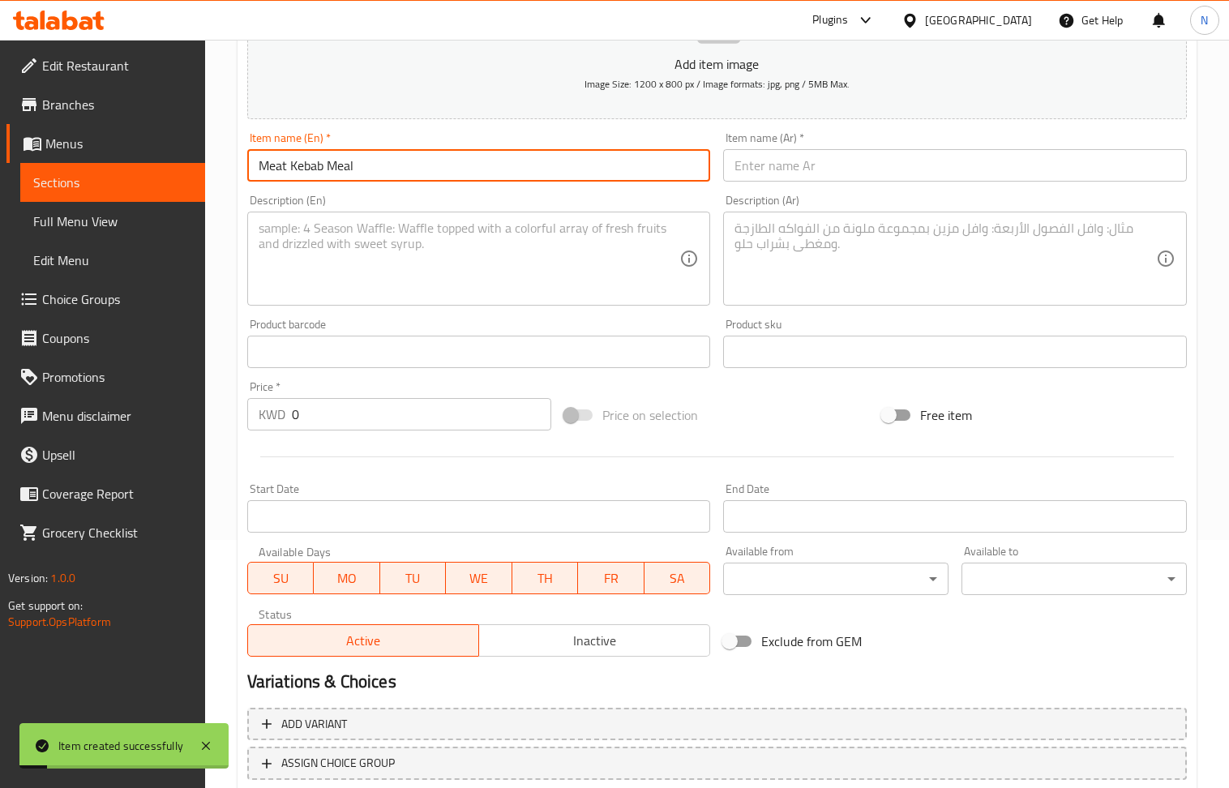
type input "Meat Kebab Meal"
click at [370, 264] on textarea at bounding box center [470, 259] width 422 height 77
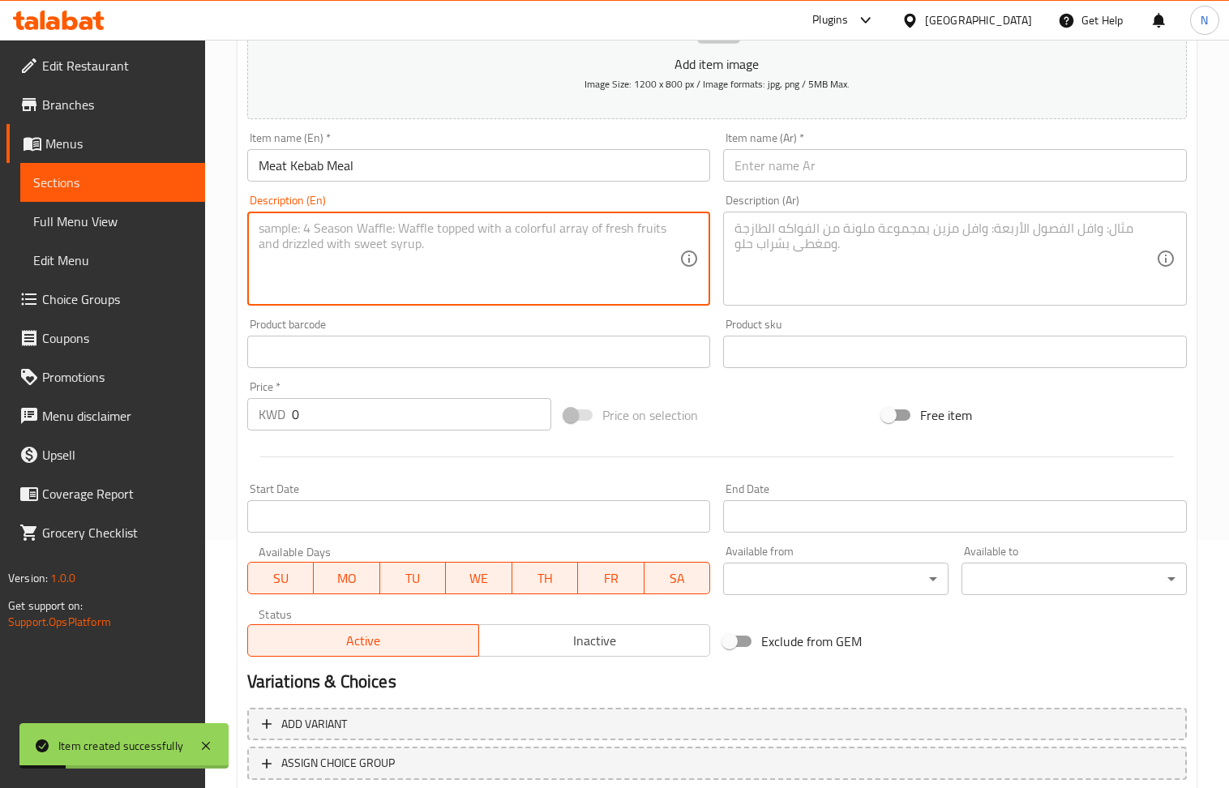
paste textarea "3 meat kebab skewers, grilled vegetables, French fries and garlic."
type textarea "3 meat kebab skewers, grilled vegetables, French fries and garlic."
click at [347, 416] on input "0" at bounding box center [422, 414] width 260 height 32
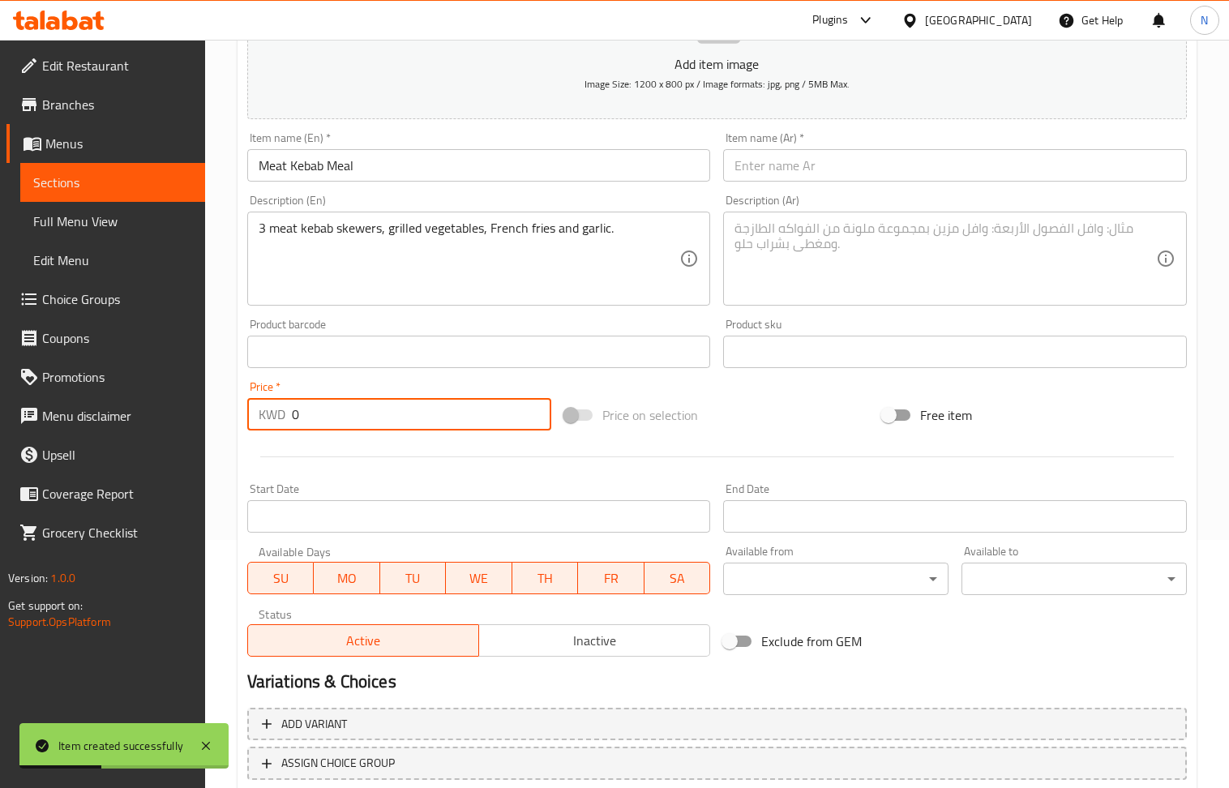
click at [347, 416] on input "0" at bounding box center [422, 414] width 260 height 32
paste input "2.45"
type input "2.450"
click at [864, 283] on textarea at bounding box center [946, 259] width 422 height 77
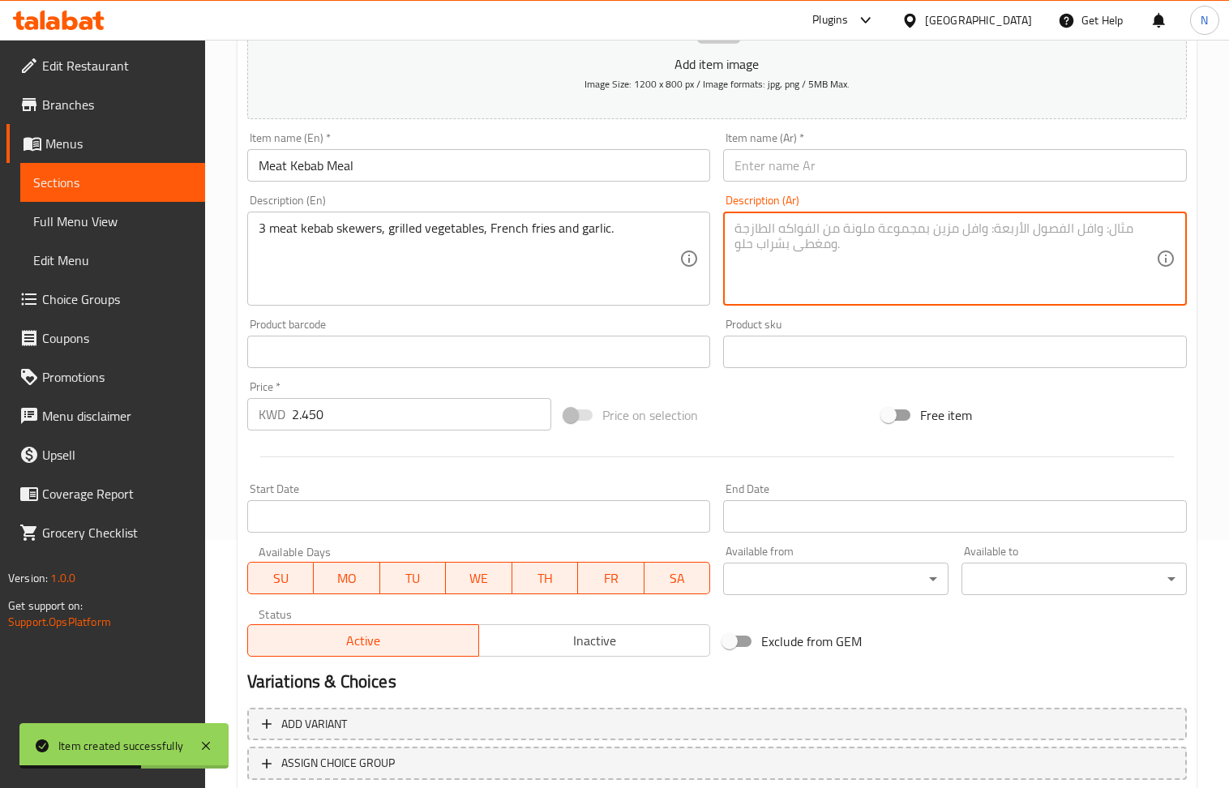
paste textarea "3 اسياخ كباب لحم، خضار مشوية، بطاطا مقلية و ثوم."
type textarea "3 اسياخ كباب لحم، خضار مشوية، بطاطا مقلية و ثوم."
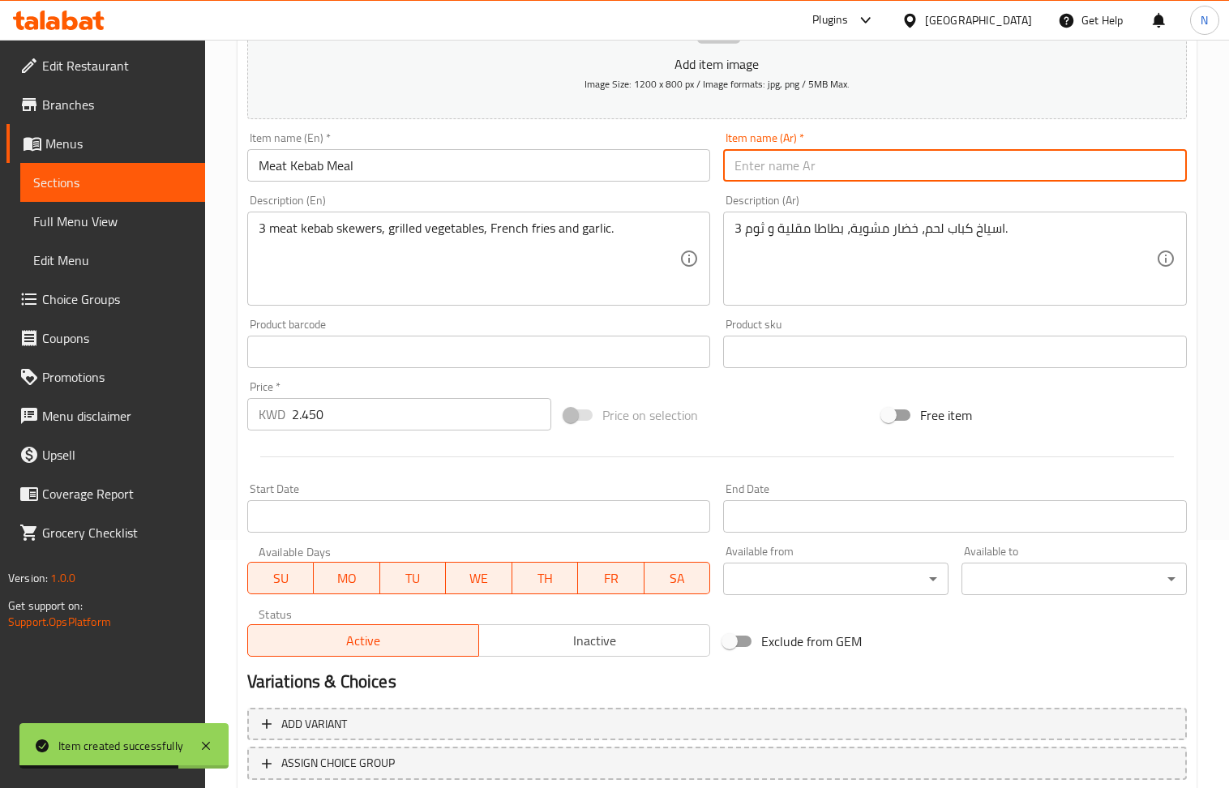
click at [816, 157] on input "text" at bounding box center [955, 165] width 464 height 32
paste input "وجبة كباب لحم"
type input "وجبة كباب لحم"
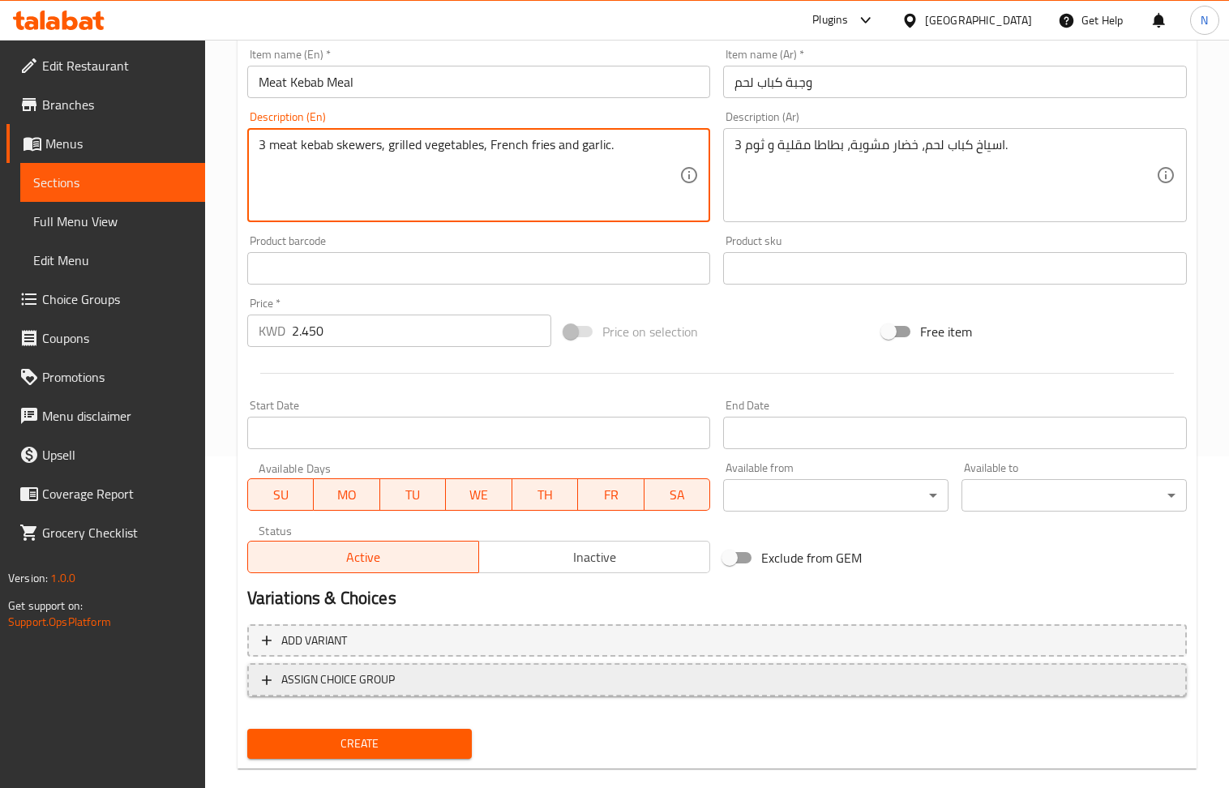
scroll to position [357, 0]
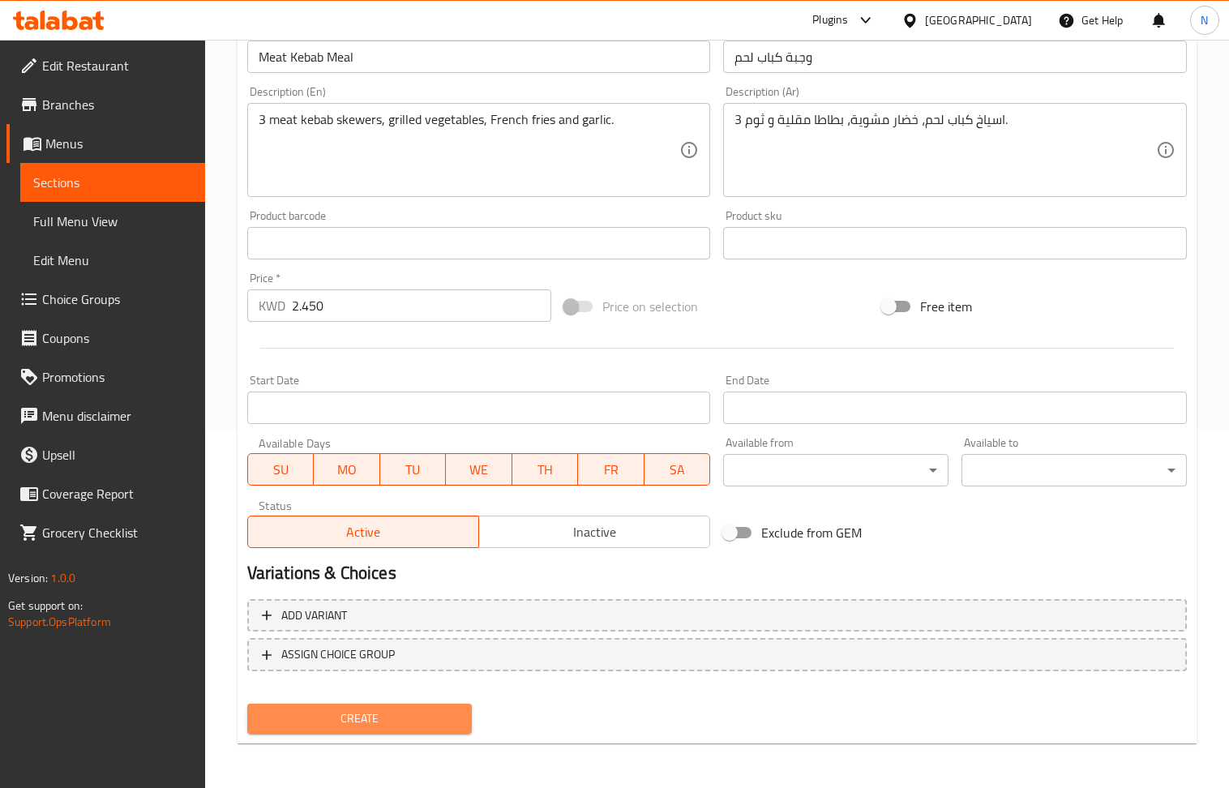
click at [415, 720] on span "Create" at bounding box center [359, 719] width 199 height 20
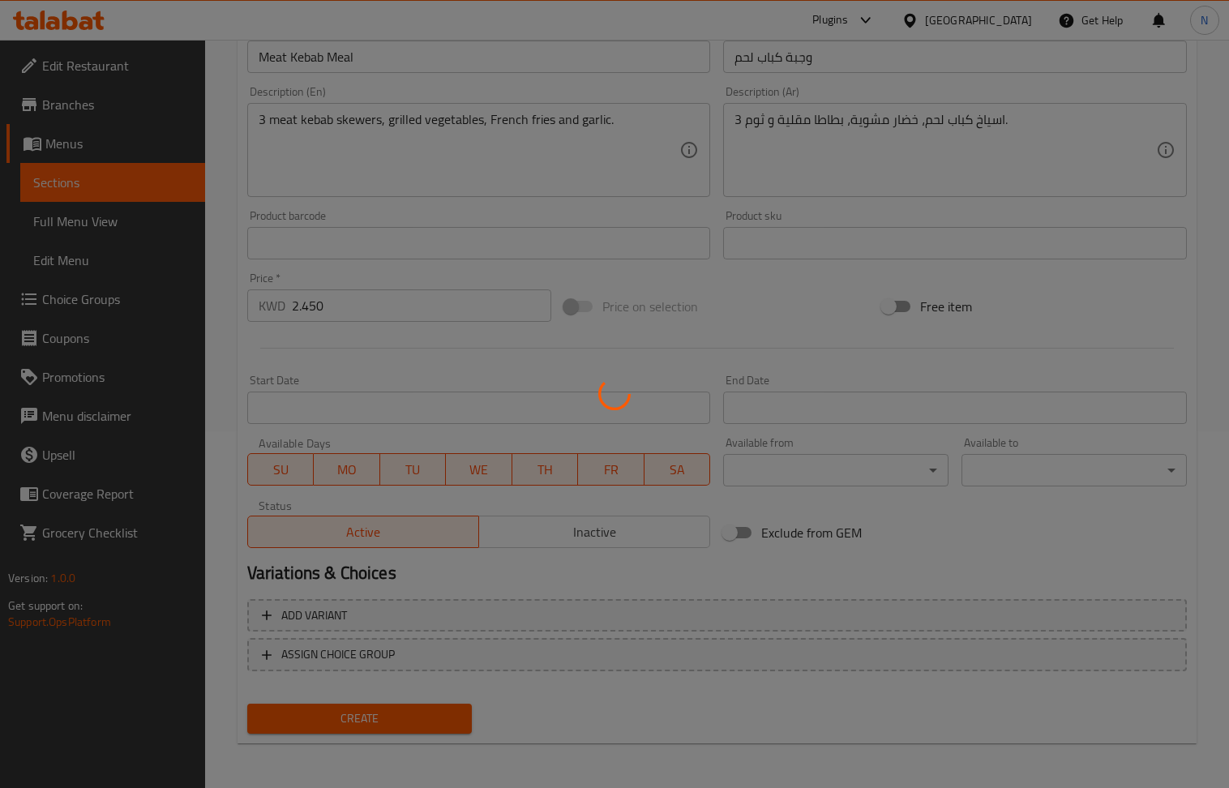
type input "0"
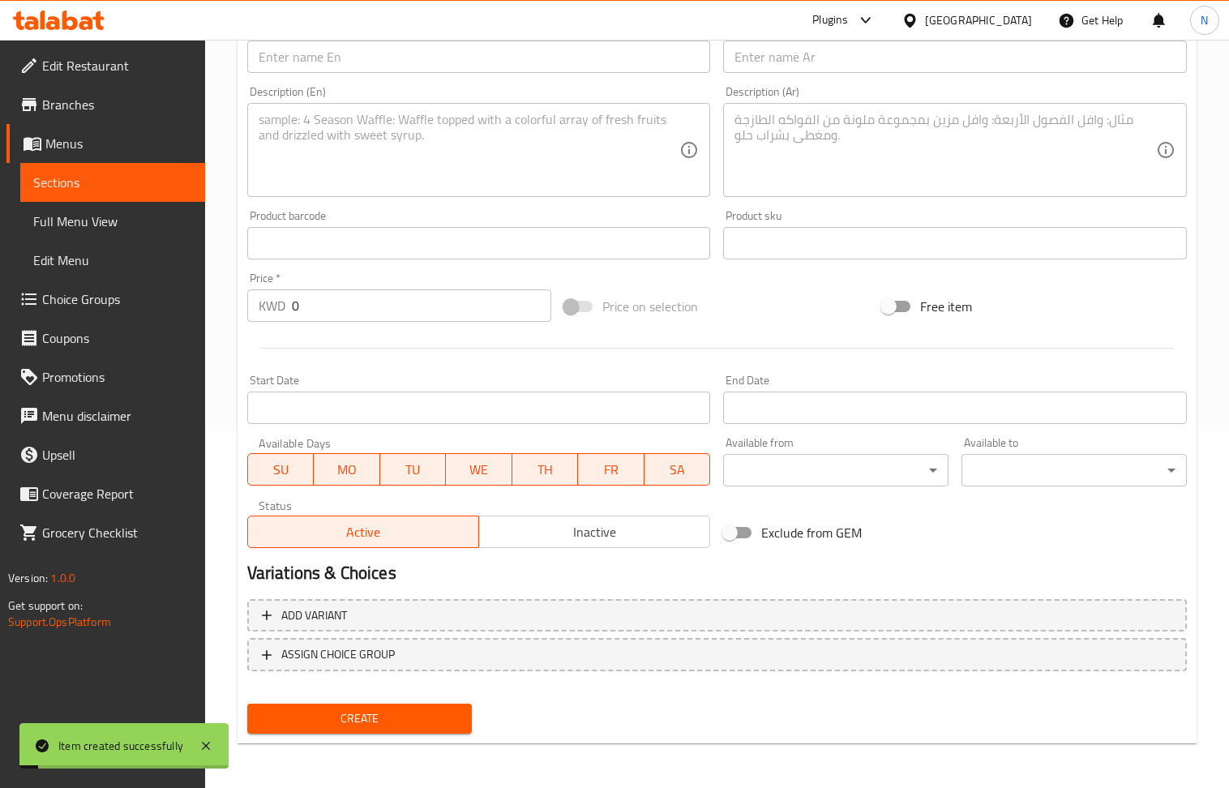
scroll to position [0, 0]
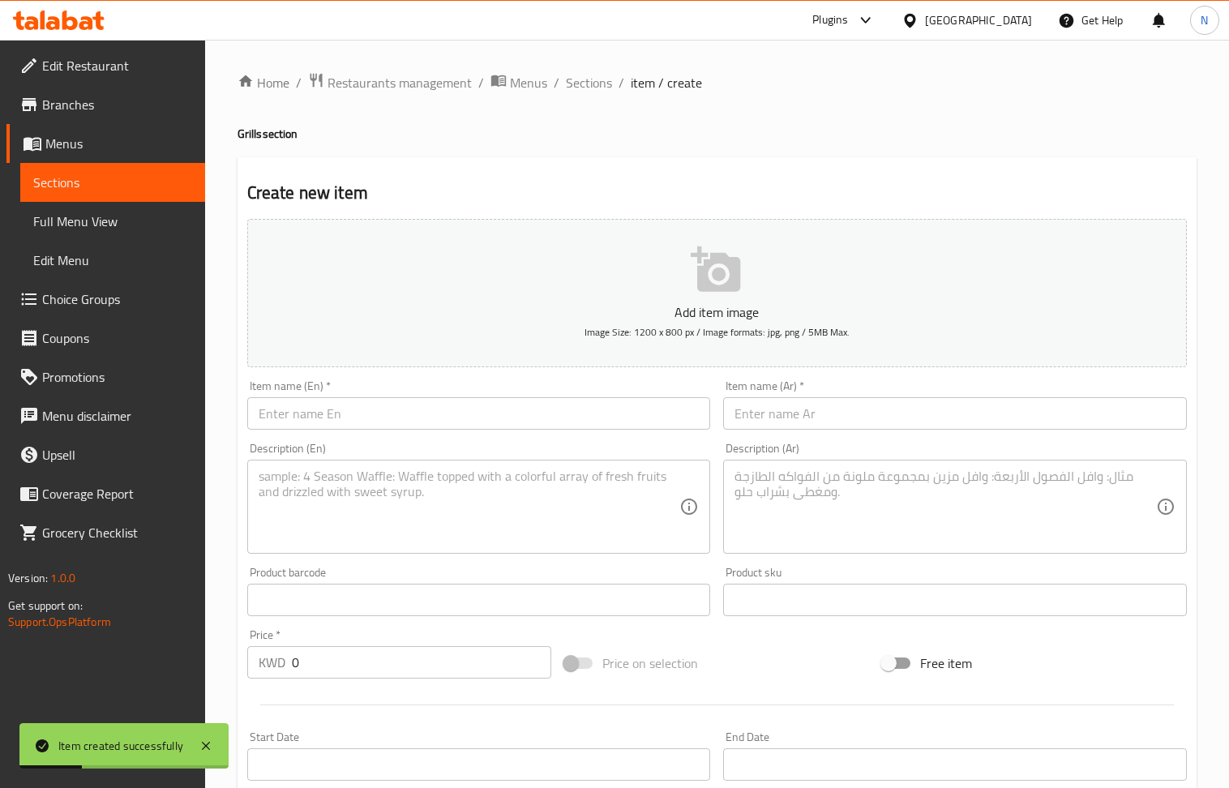
drag, startPoint x: 358, startPoint y: 410, endPoint x: 250, endPoint y: 195, distance: 240.8
click at [358, 410] on input "text" at bounding box center [479, 413] width 464 height 32
paste input "Mix Grill Meal"
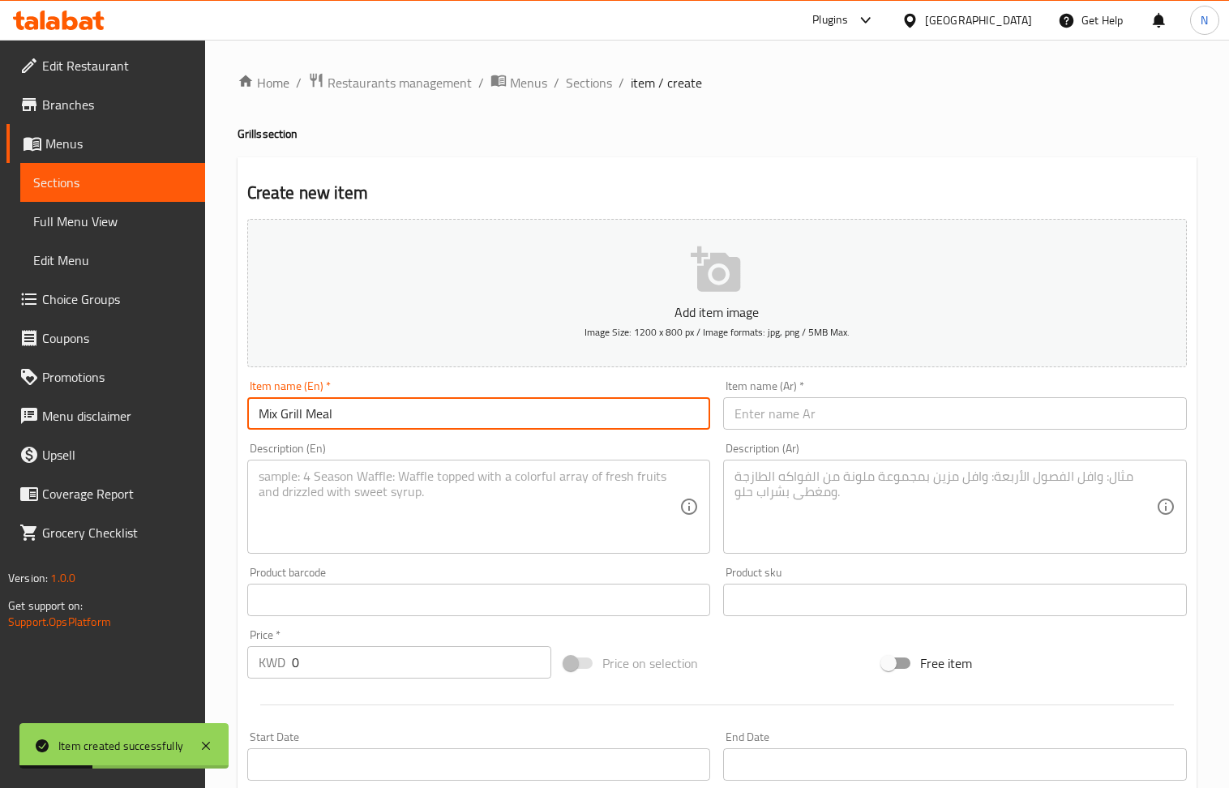
type input "Mix Grill Meal"
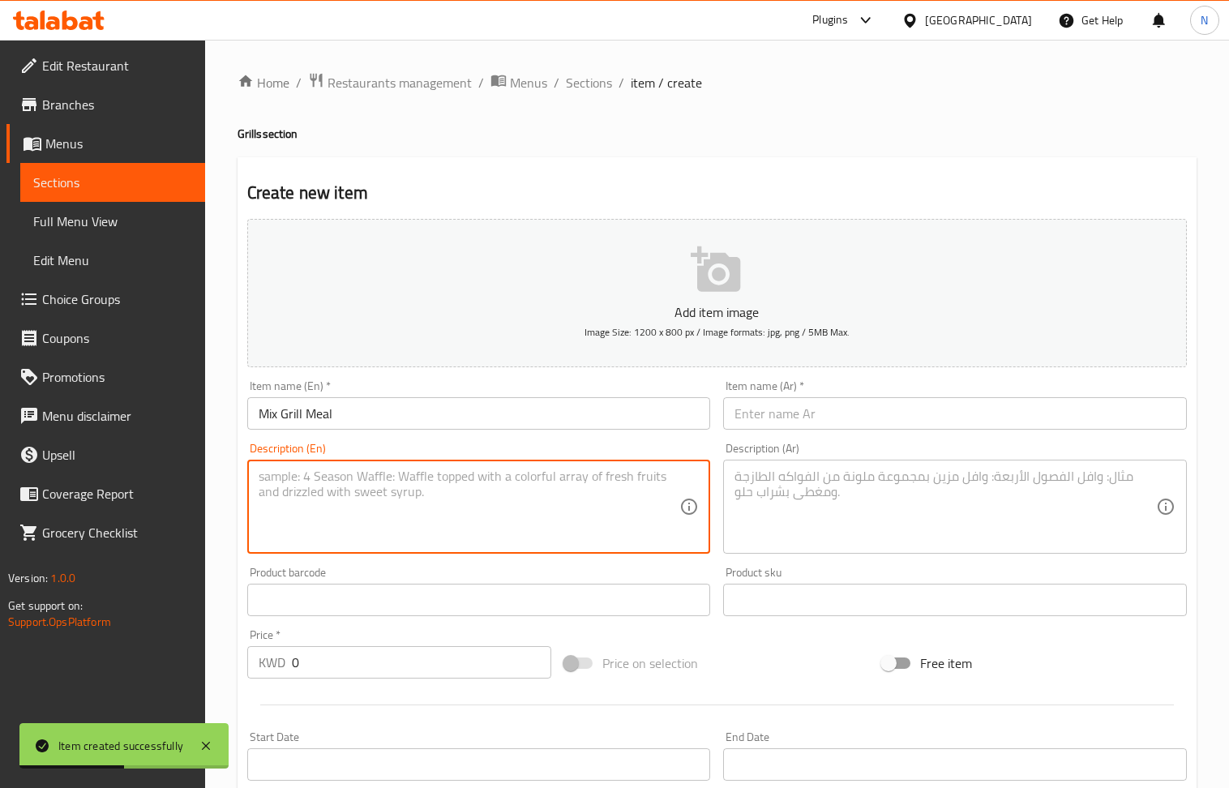
click at [394, 497] on textarea at bounding box center [470, 507] width 422 height 77
paste textarea "2 meat kebab skewers, 1 tawouk skewer, 1 chicken kebab skewer, Garlic paste, gr…"
type textarea "2 meat kebab skewers, 1 tawouk skewer, 1 chicken kebab skewer, Garlic paste, gr…"
click at [376, 653] on input "0" at bounding box center [422, 662] width 260 height 32
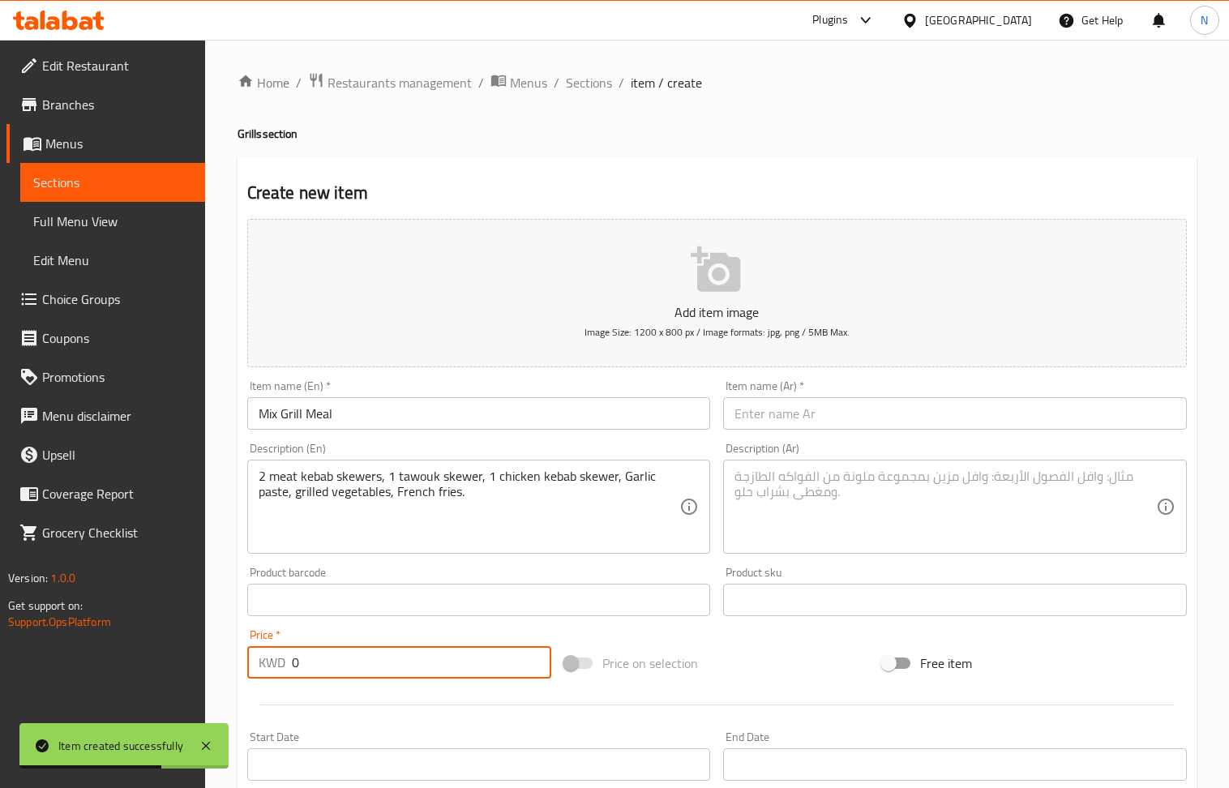
click at [376, 653] on input "0" at bounding box center [422, 662] width 260 height 32
paste input "2.75"
type input "2.750"
drag, startPoint x: 800, startPoint y: 521, endPoint x: 715, endPoint y: 457, distance: 105.4
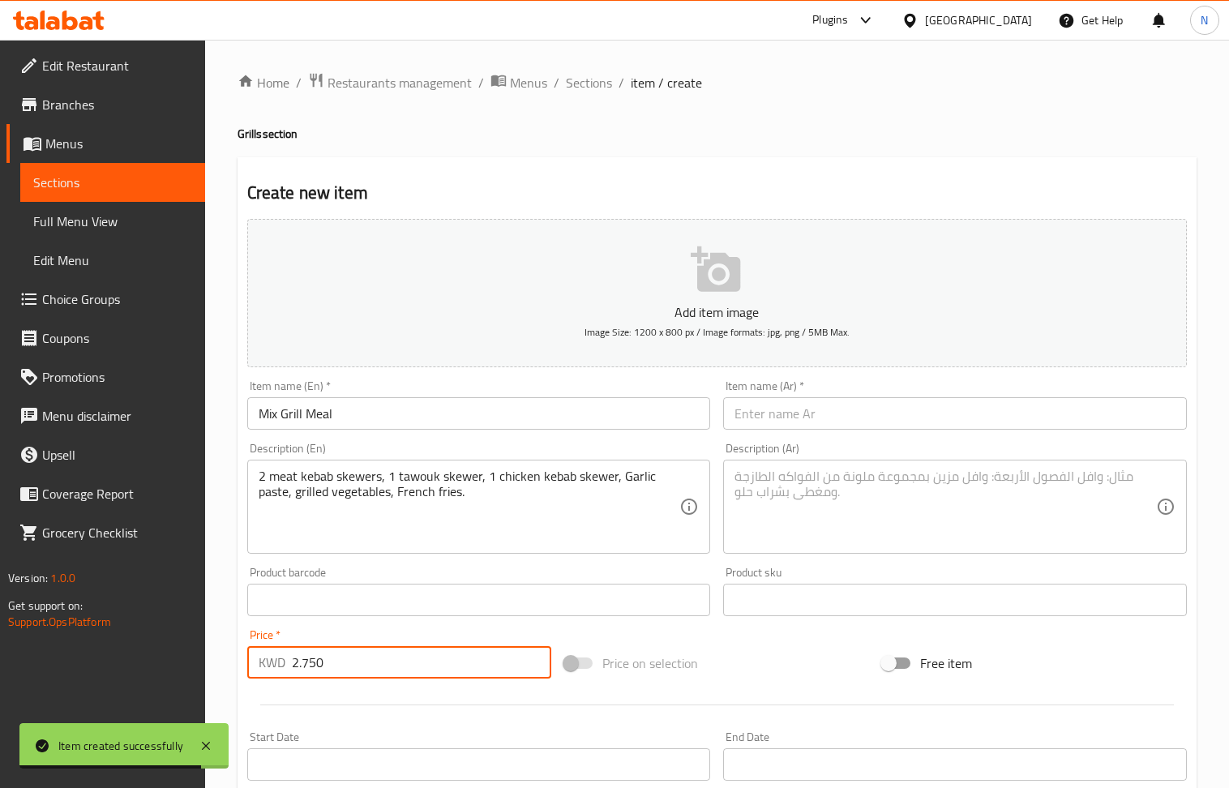
click at [798, 522] on textarea at bounding box center [946, 507] width 422 height 77
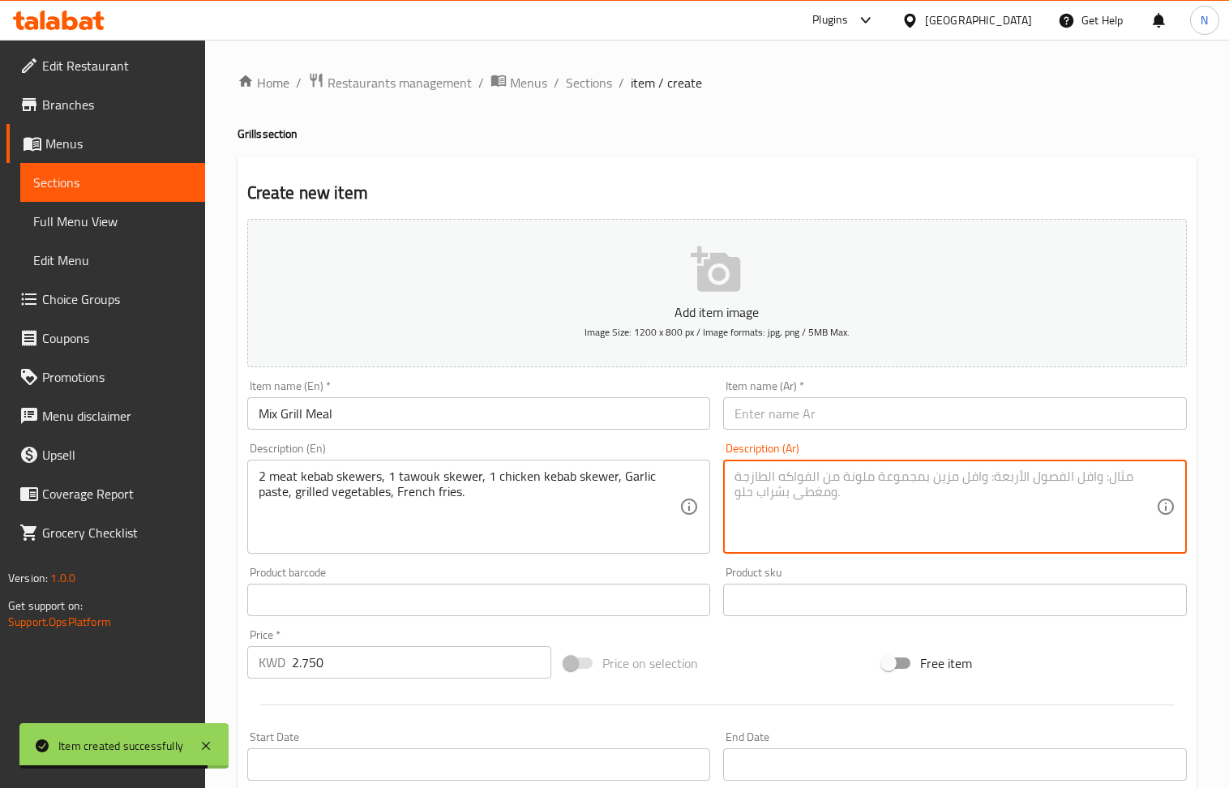
paste textarea "2سيخ كباب لحم، 1 سيخ طاووق، 1 سيخ كباب دجاج، ثوم، خضروات مشوية، بطاطا مقلية"
type textarea "2سيخ كباب لحم، 1 سيخ طاووق، 1 سيخ كباب دجاج، ثوم، خضروات مشوية، بطاطا مقلية"
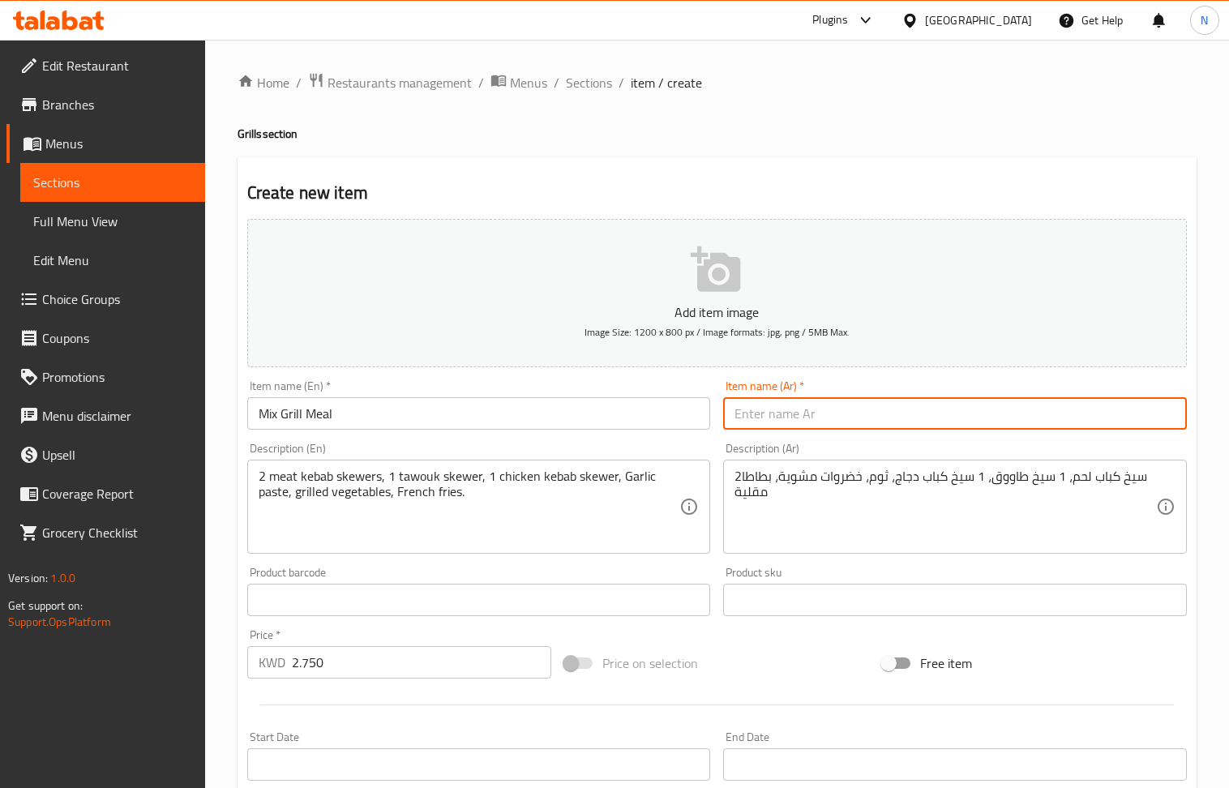
drag, startPoint x: 864, startPoint y: 410, endPoint x: 743, endPoint y: 418, distance: 121.1
click at [864, 410] on input "text" at bounding box center [955, 413] width 464 height 32
paste input "وجبة مشاوى مشكل"
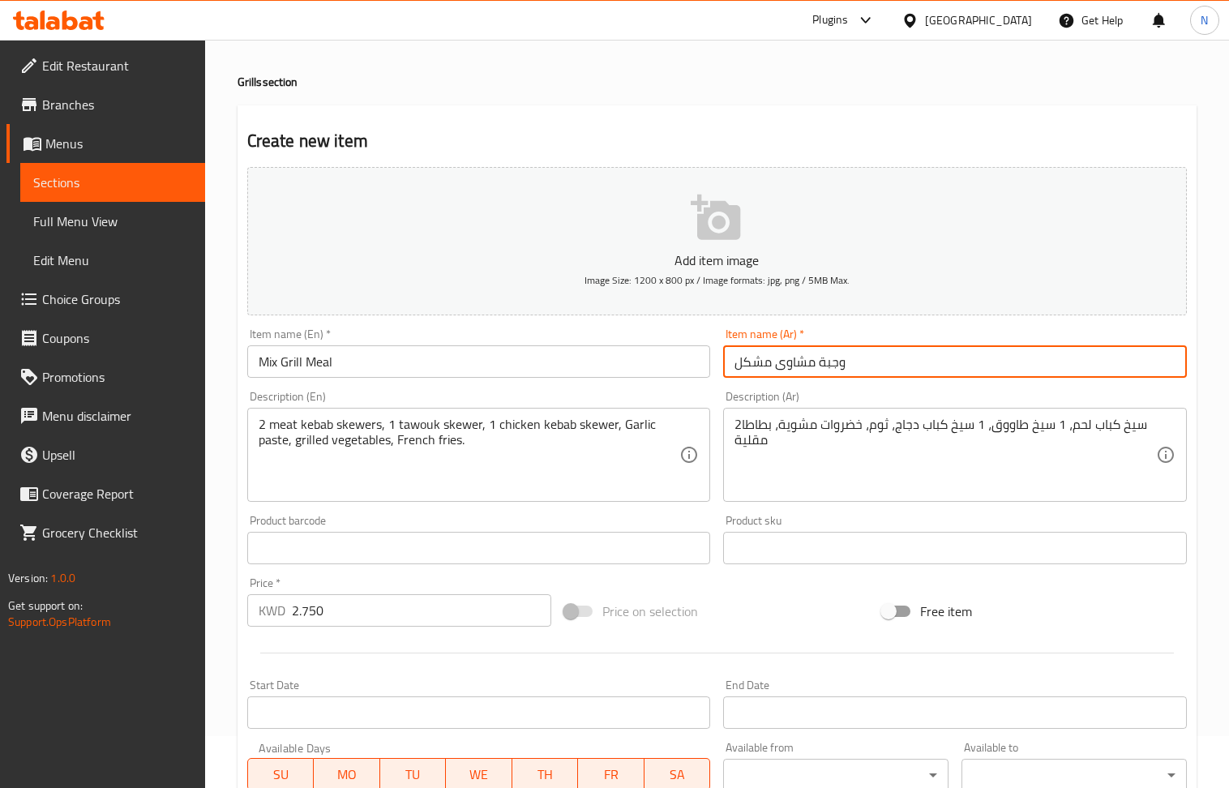
scroll to position [357, 0]
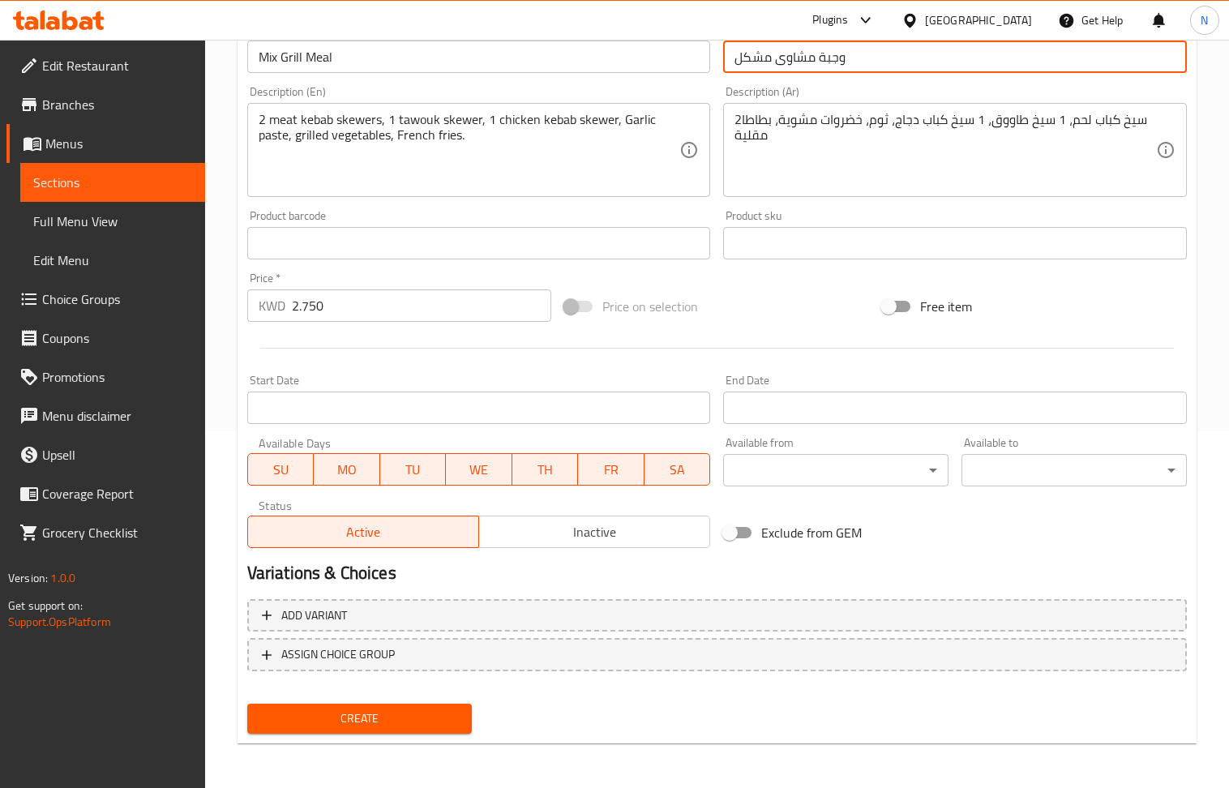
type input "وجبة مشاوى مشكل"
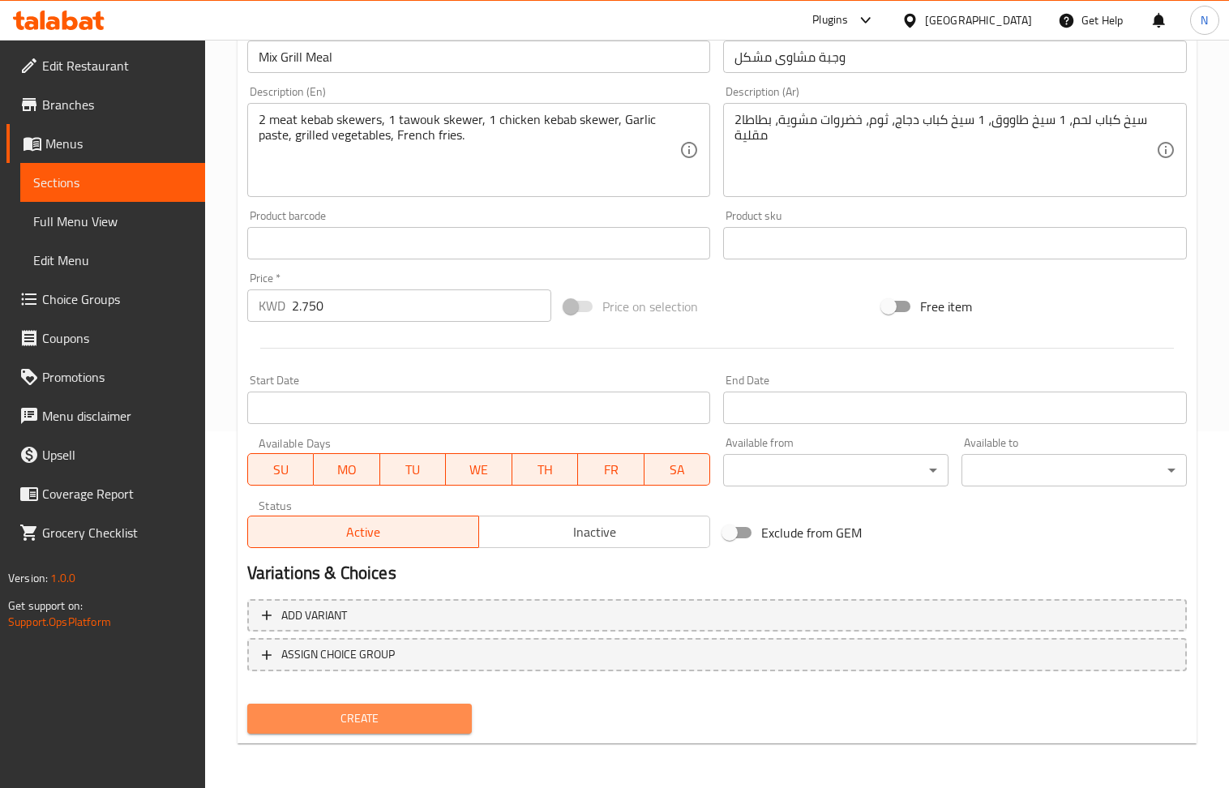
click at [420, 714] on span "Create" at bounding box center [359, 719] width 199 height 20
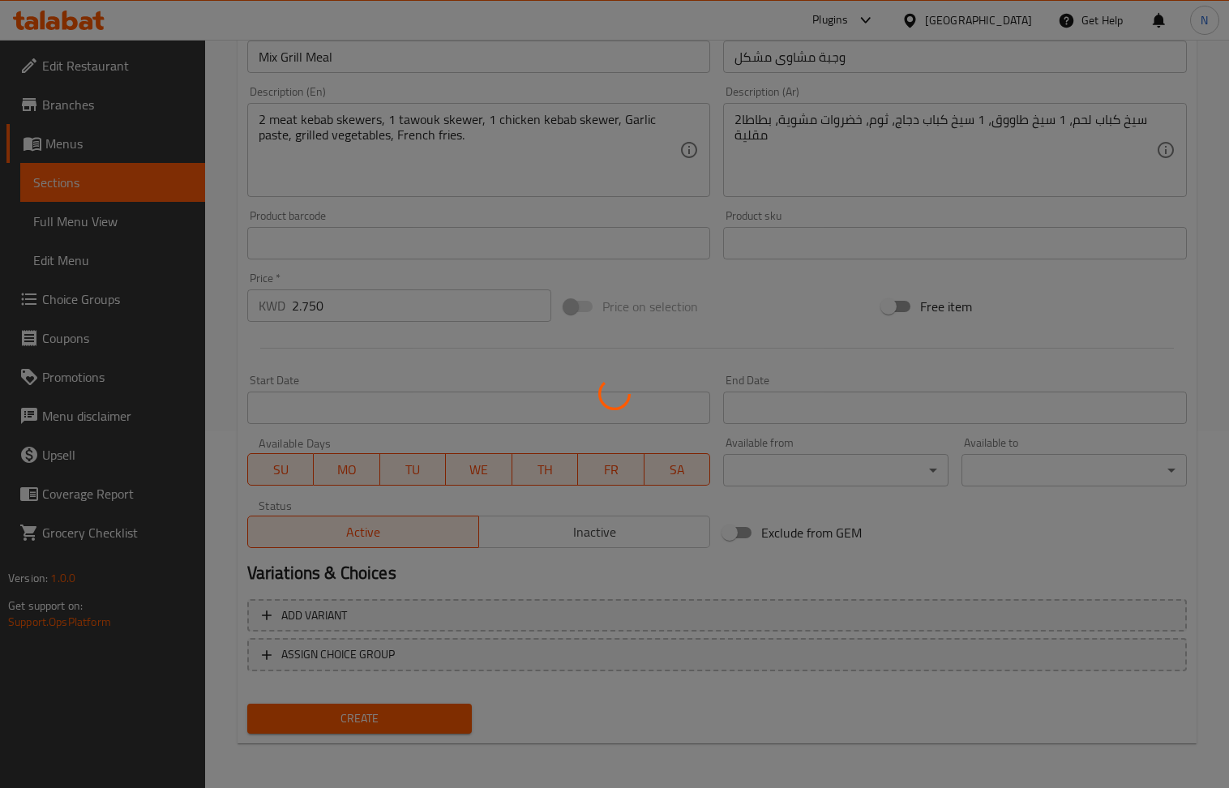
type input "0"
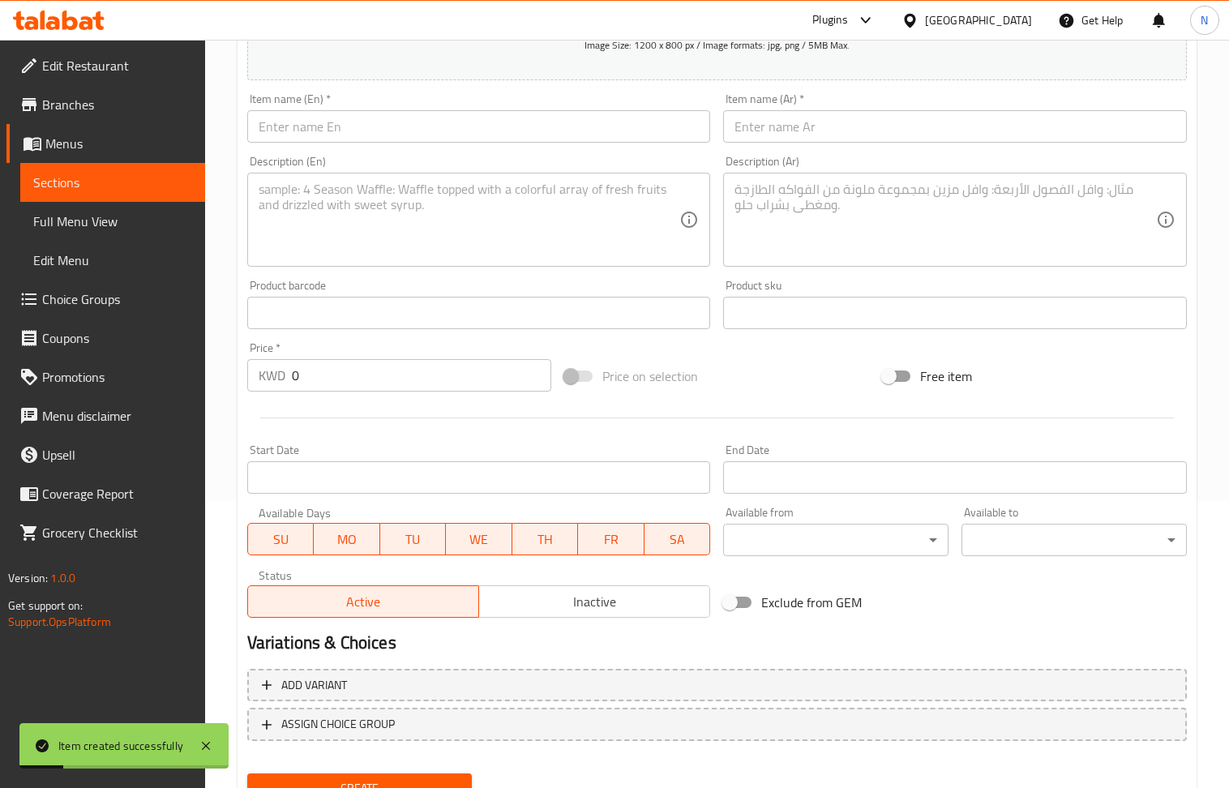
scroll to position [248, 0]
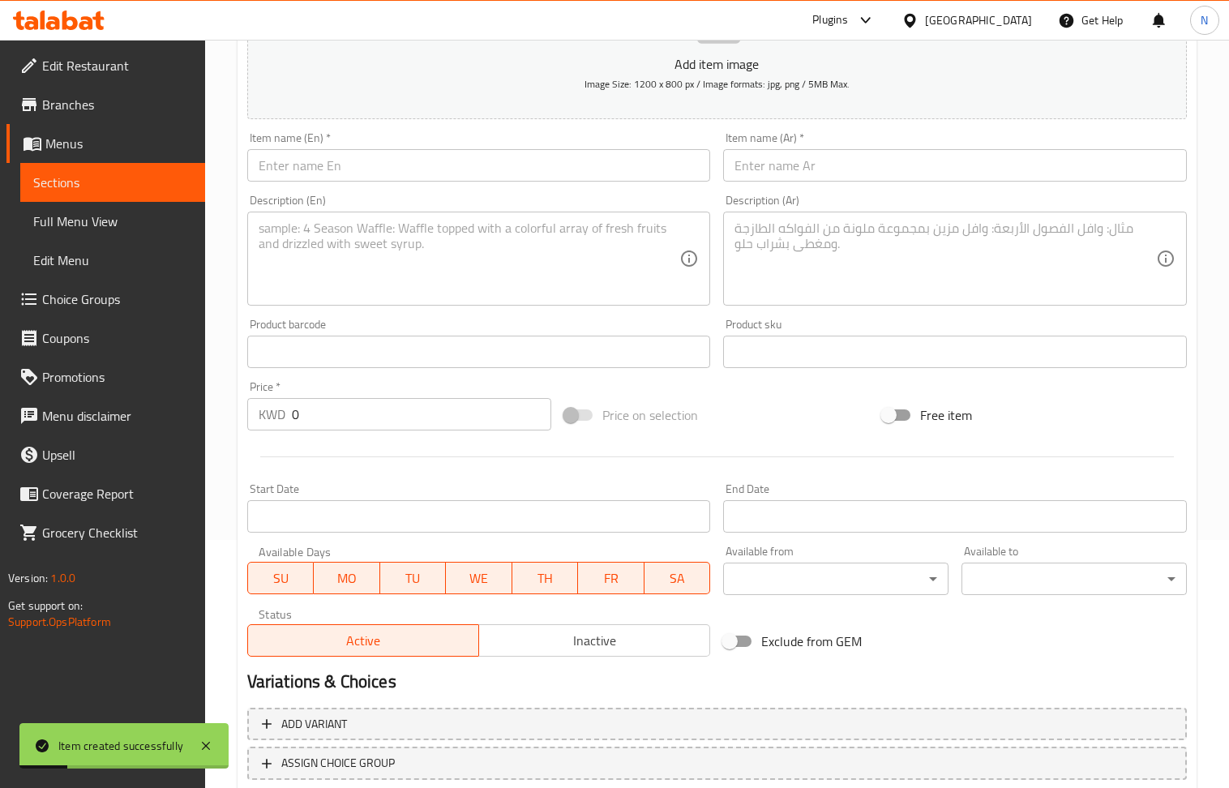
click at [363, 163] on input "text" at bounding box center [479, 165] width 464 height 32
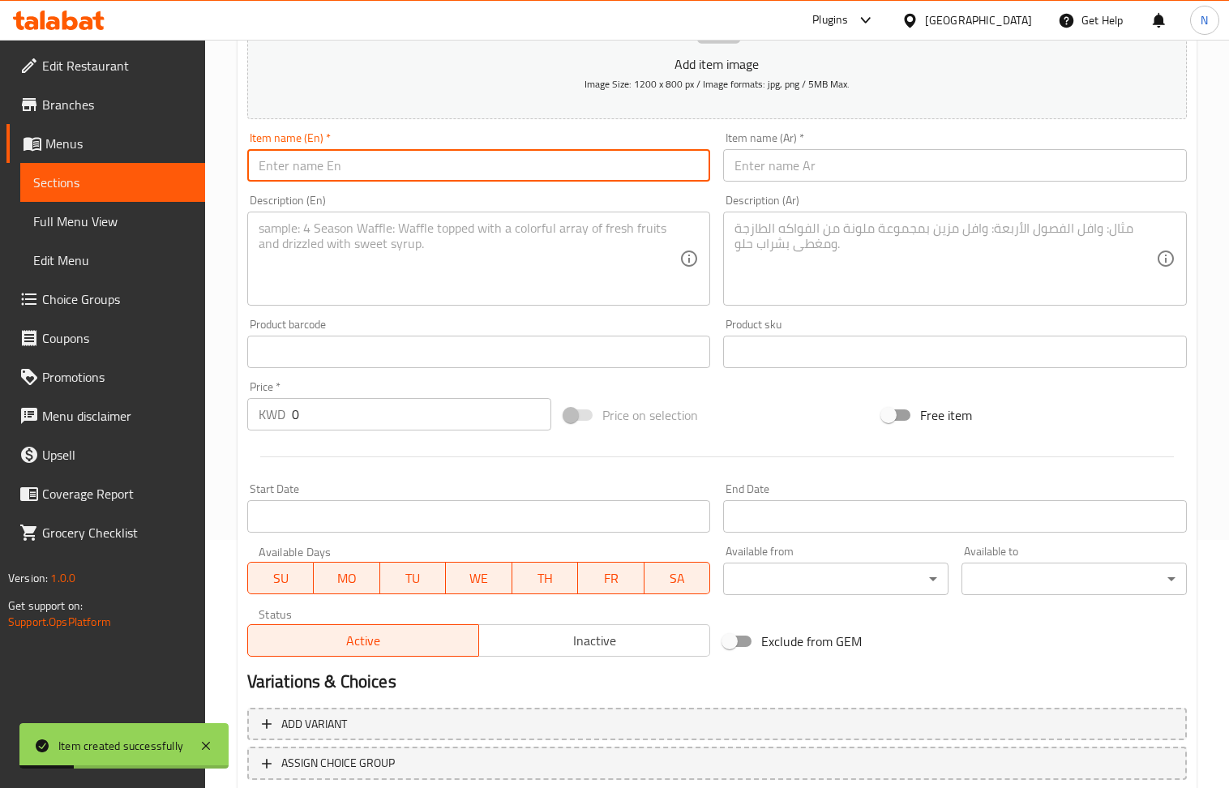
paste input "Super Mix Grill Meal"
type input "Super Mix Grill Meal"
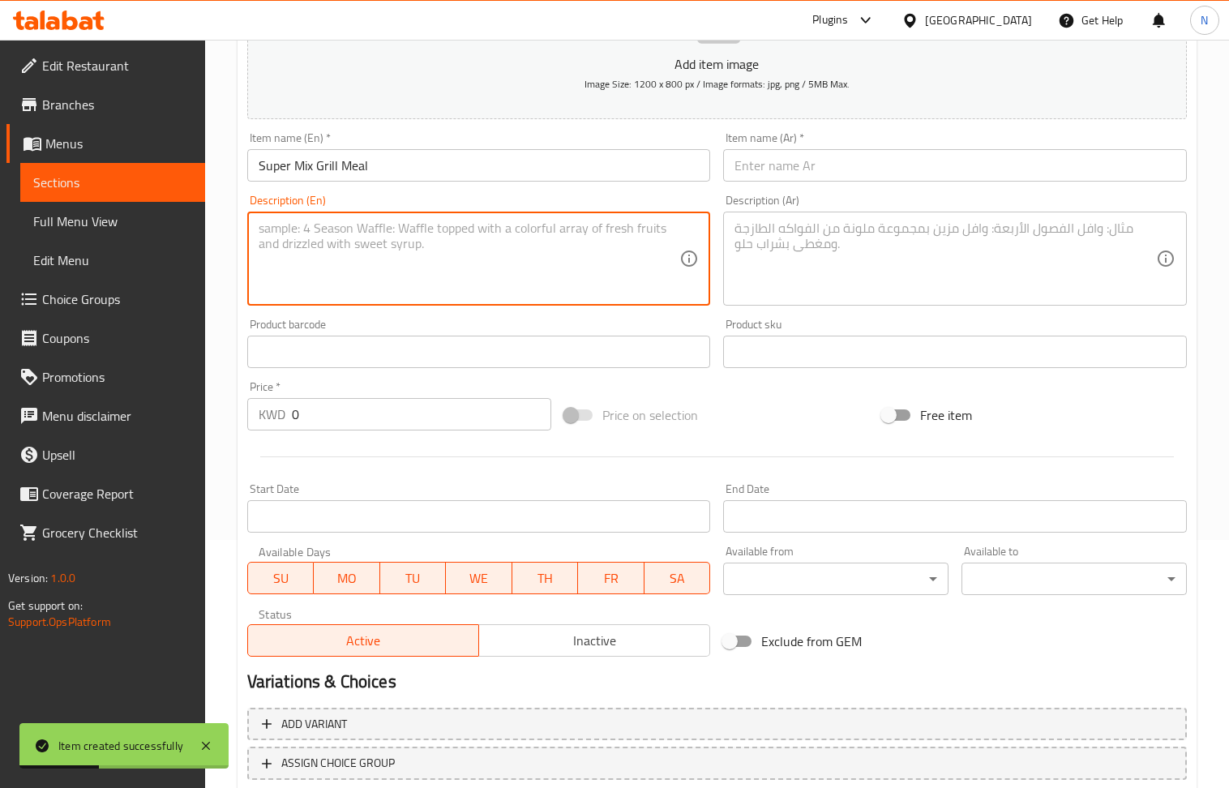
drag, startPoint x: 362, startPoint y: 277, endPoint x: 225, endPoint y: 24, distance: 287.0
click at [361, 276] on textarea at bounding box center [470, 259] width 422 height 77
paste textarea "1 tikka skewer, 1 meat kebab skewer, 1 tawook skewer, 1 chicken kebab skewer, g…"
type textarea "1 tikka skewer, 1 meat kebab skewer, 1 tawook skewer, 1 chicken kebab skewer, g…"
drag, startPoint x: 324, startPoint y: 393, endPoint x: 336, endPoint y: 425, distance: 33.6
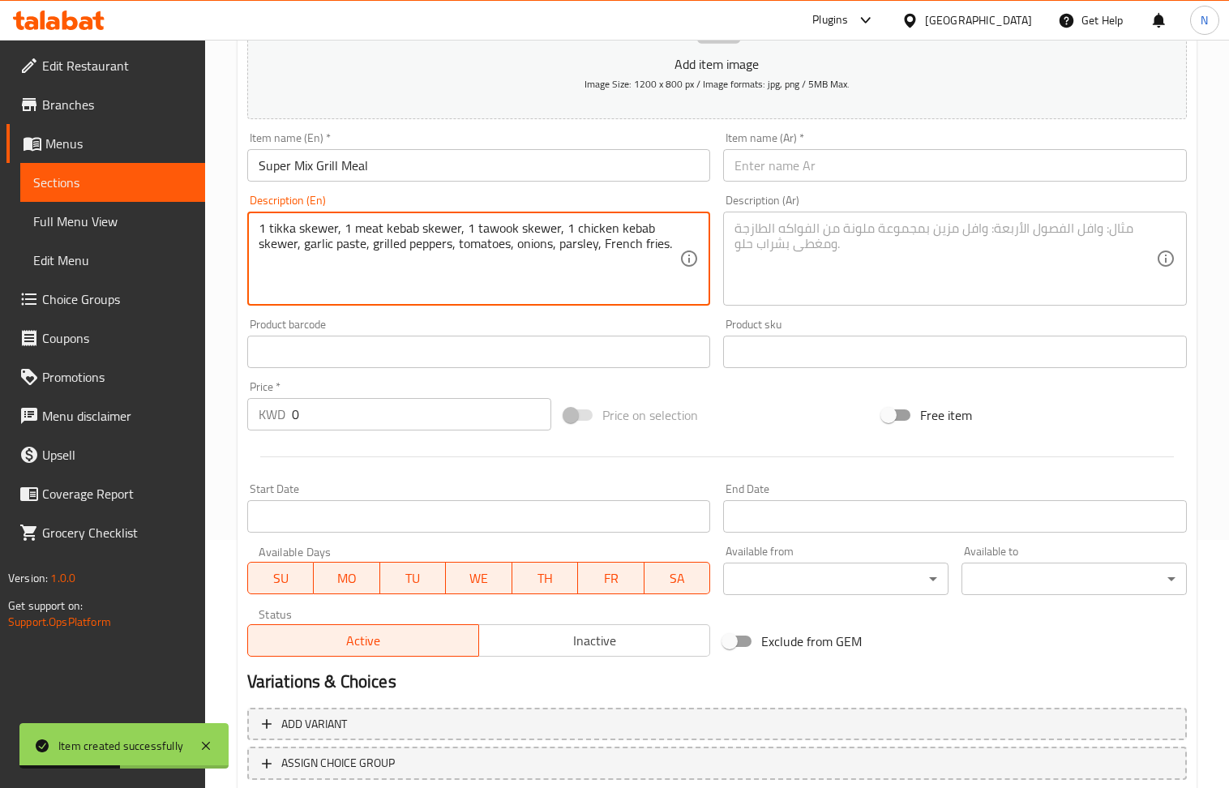
click at [325, 394] on div "Price   * KWD 0 Price *" at bounding box center [399, 405] width 305 height 49
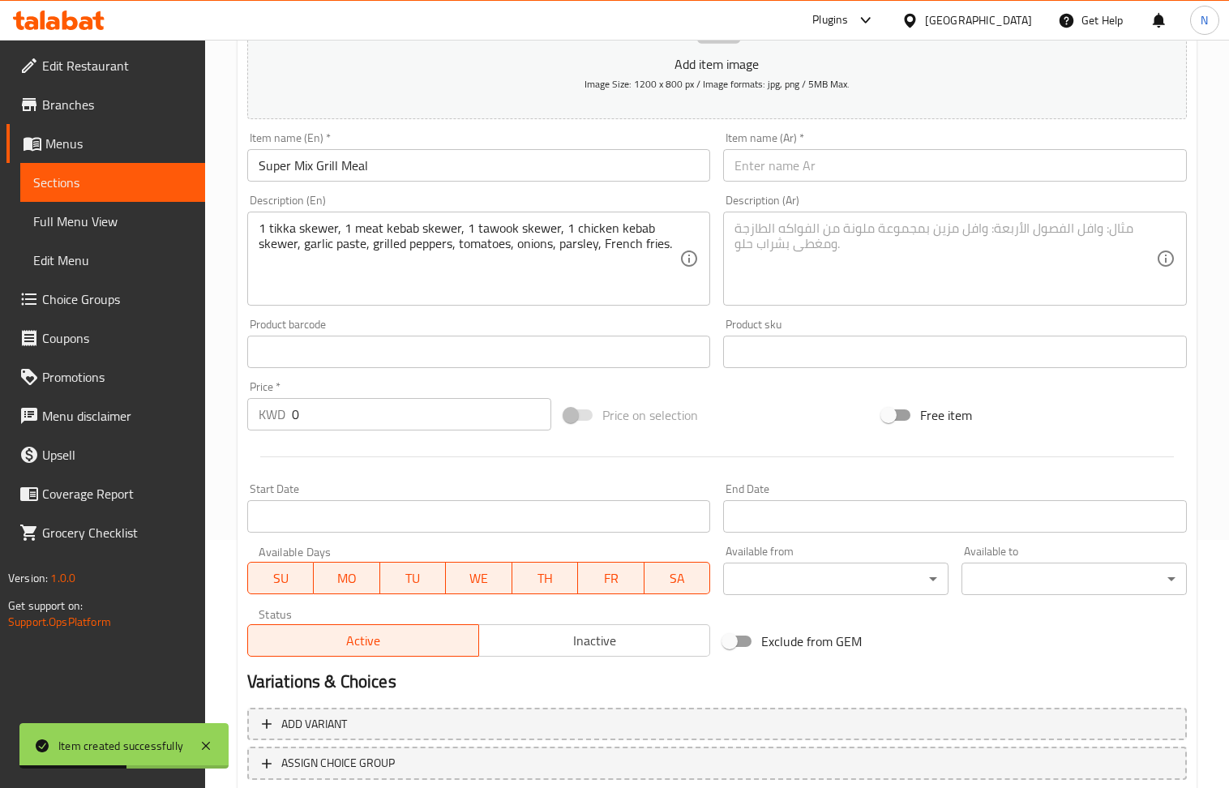
click at [337, 426] on input "0" at bounding box center [422, 414] width 260 height 32
paste input "3.45"
type input "3.450"
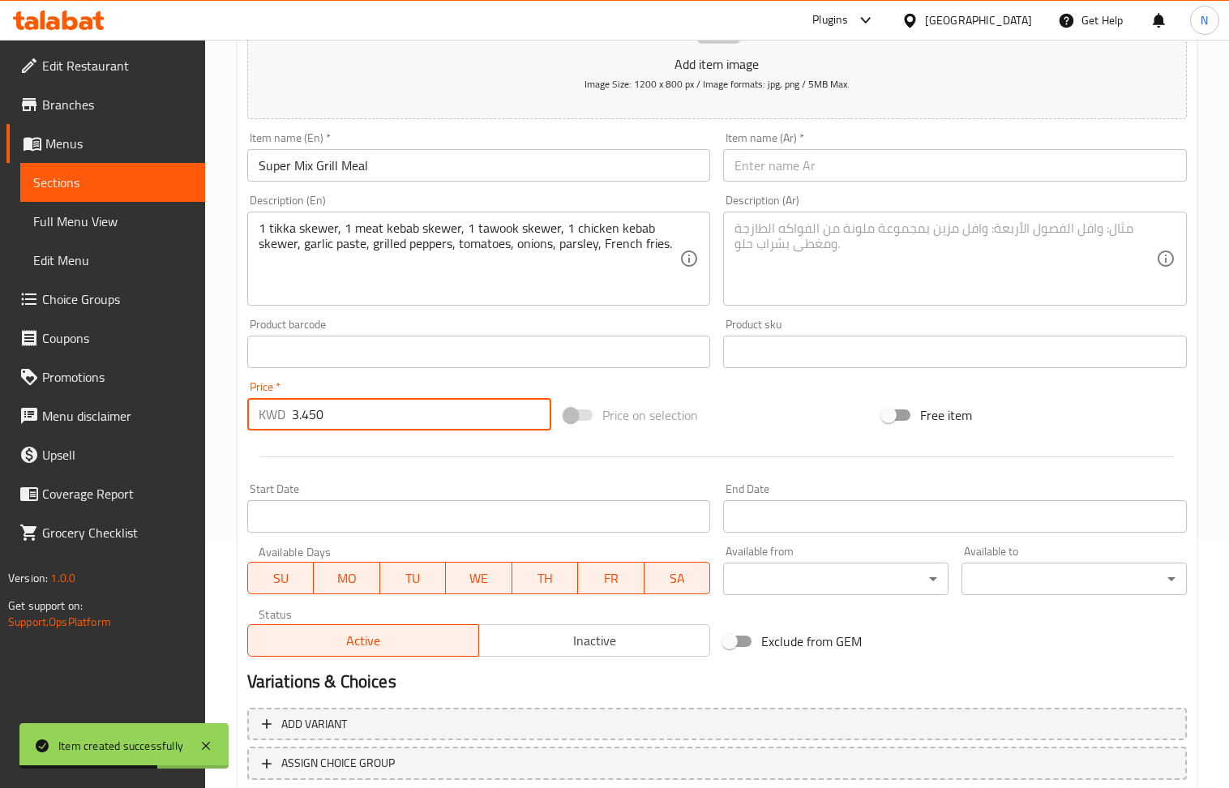
click at [851, 261] on textarea at bounding box center [946, 259] width 422 height 77
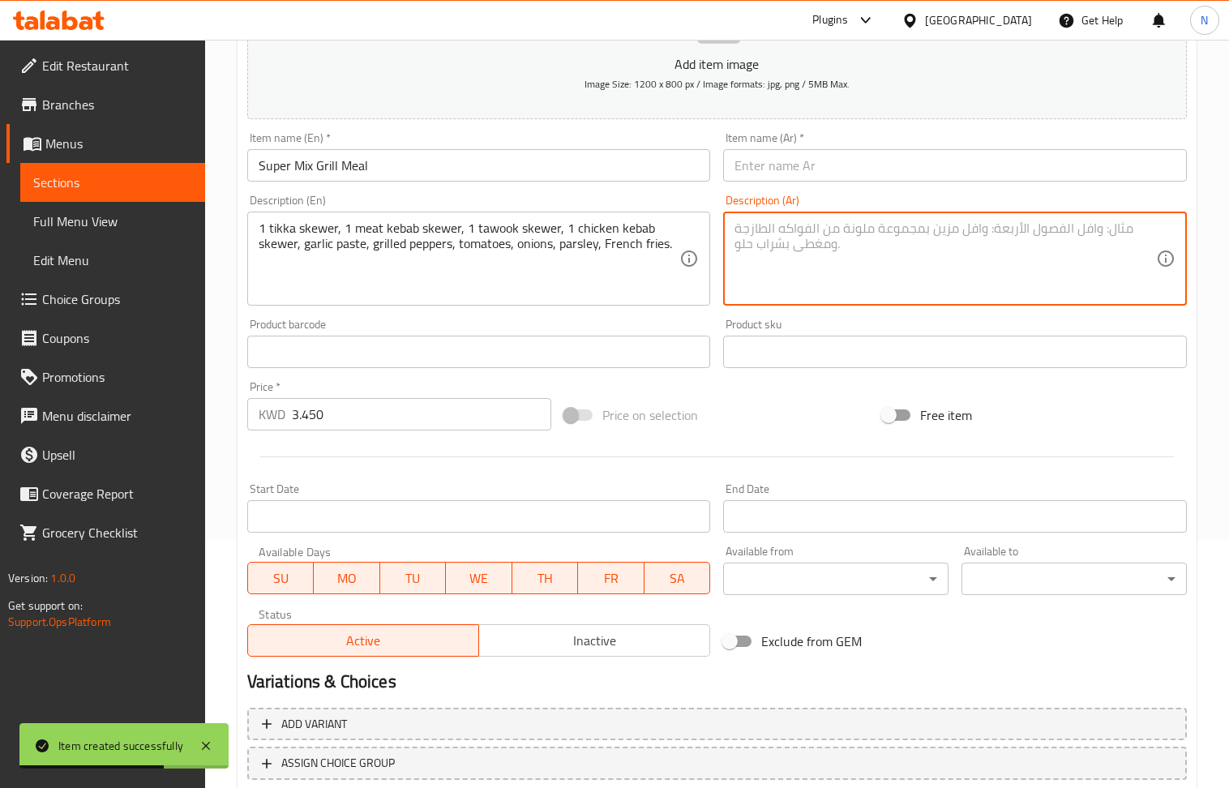
paste textarea "1 سيخ تكا، 1 سيخ كباب لحم، 1 سيخ طاووق و 1 سيخ كباب دجاج، ثوم، فلفل مشوي، طماطم…"
type textarea "1 سيخ تكا، 1 سيخ كباب لحم، 1 سيخ طاووق و 1 سيخ كباب دجاج، ثوم، فلفل مشوي، طماطم…"
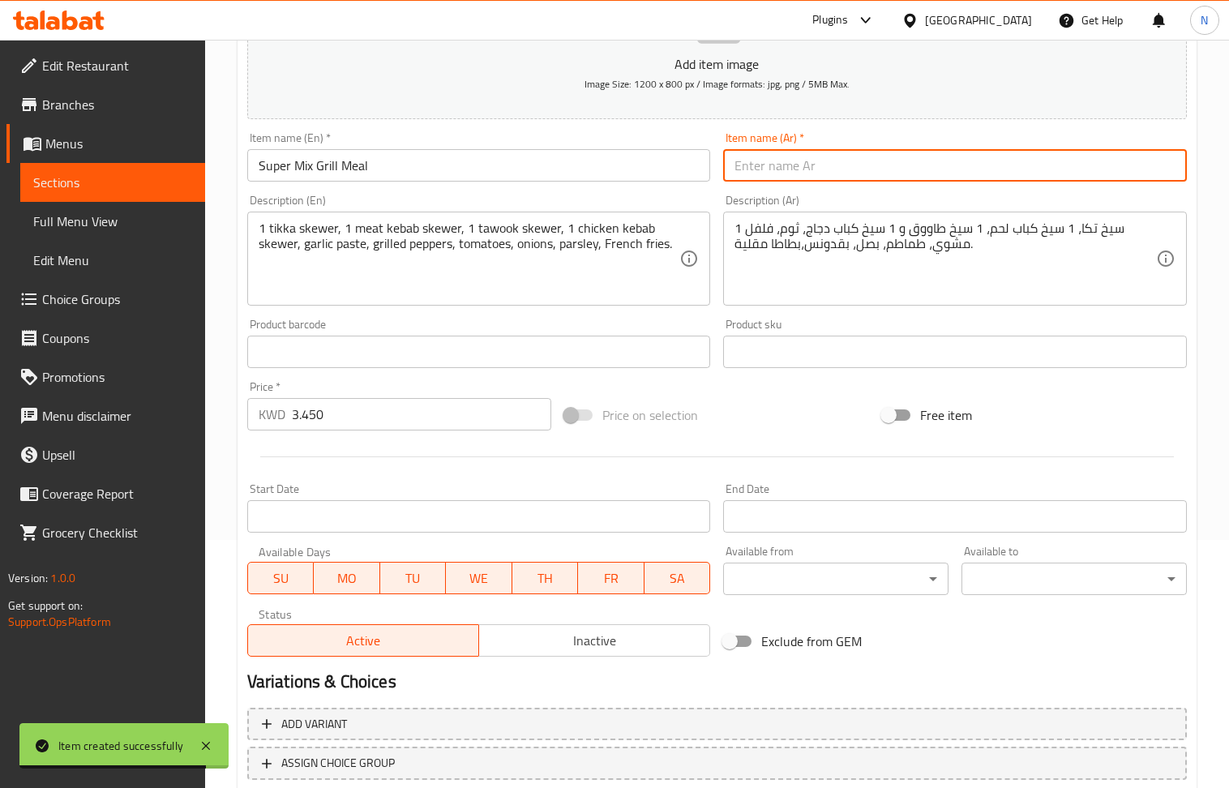
click at [905, 164] on input "text" at bounding box center [955, 165] width 464 height 32
paste input "وجبة مشاوى مشكل سوبر"
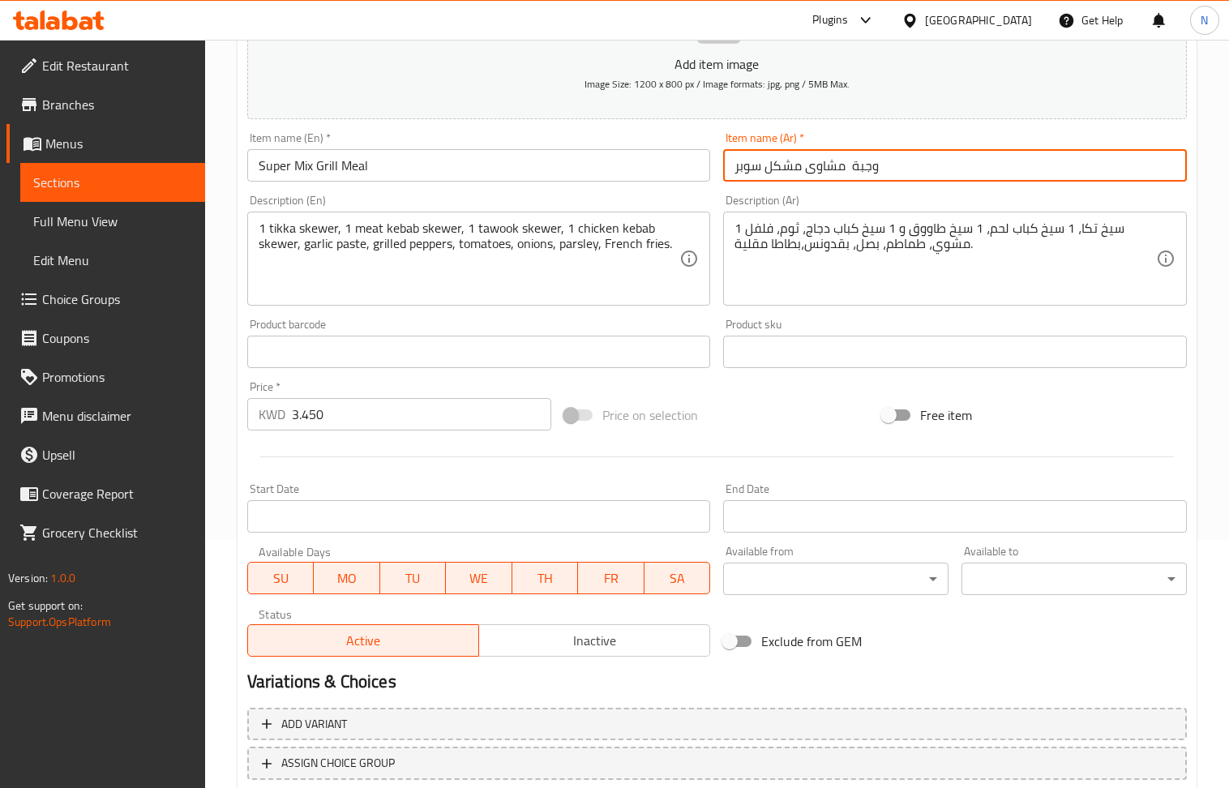
type input "وجبة مشاوى مشكل سوبر"
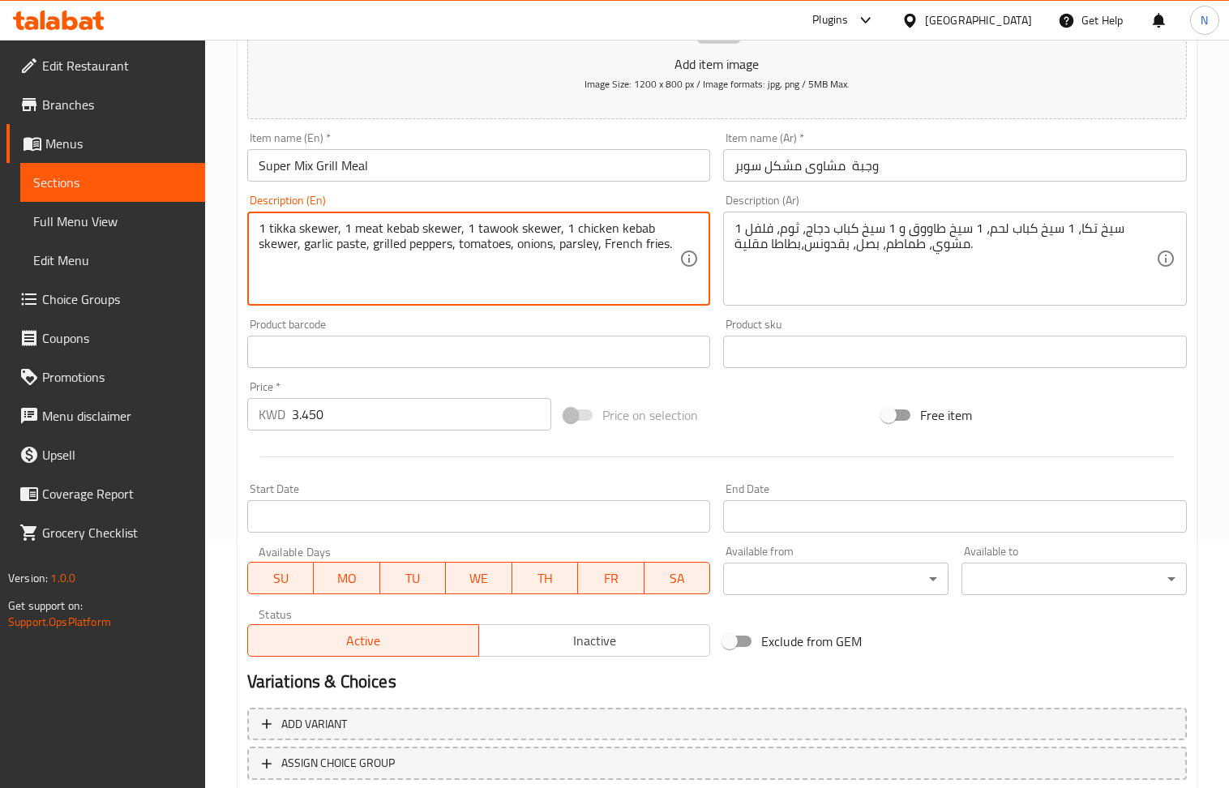
click at [562, 268] on textarea "1 tikka skewer, 1 meat kebab skewer, 1 tawook skewer, 1 chicken kebab skewer, g…" at bounding box center [470, 259] width 422 height 77
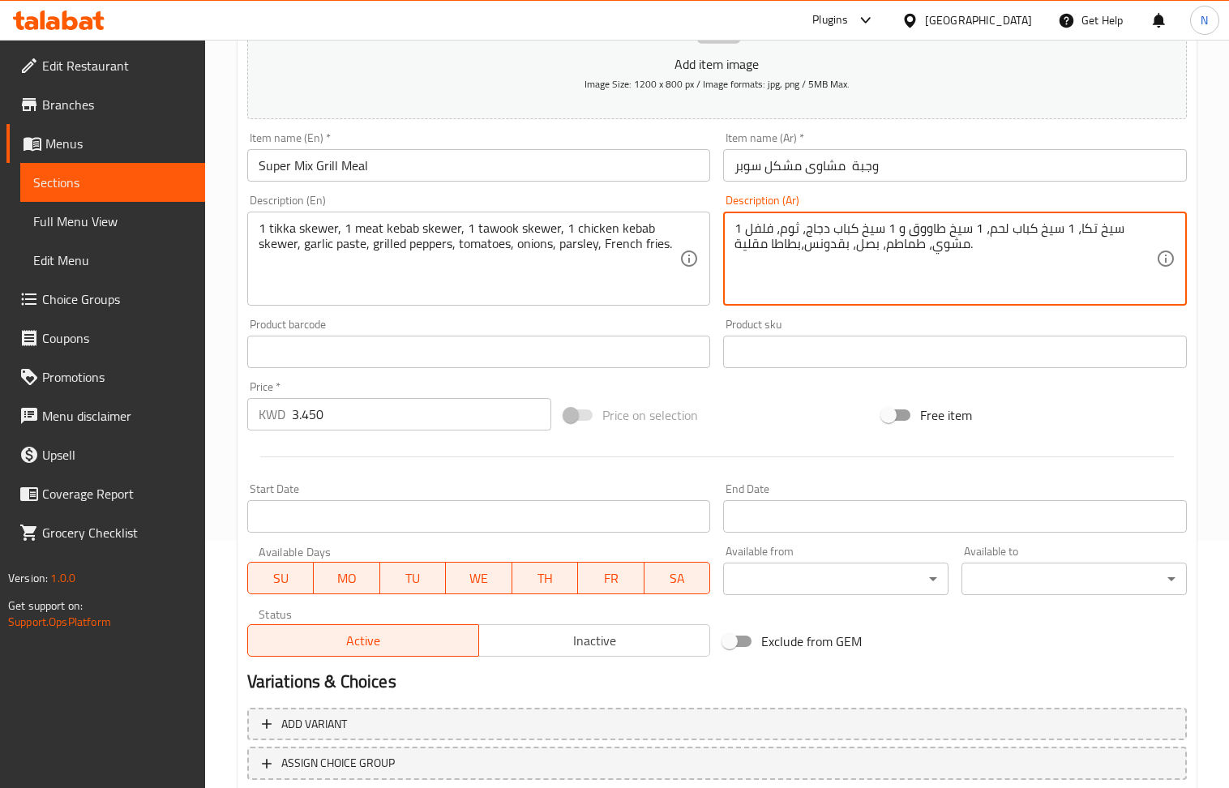
click at [907, 267] on textarea "1 سيخ تكا، 1 سيخ كباب لحم، 1 سيخ طاووق و 1 سيخ كباب دجاج، ثوم، فلفل مشوي، طماطم…" at bounding box center [946, 259] width 422 height 77
paste textarea "، 1 سيخ كباب دجاج، معجون ثوم، فلفل مشوي، طماطم، بصل، بقدونس، بطاطس"
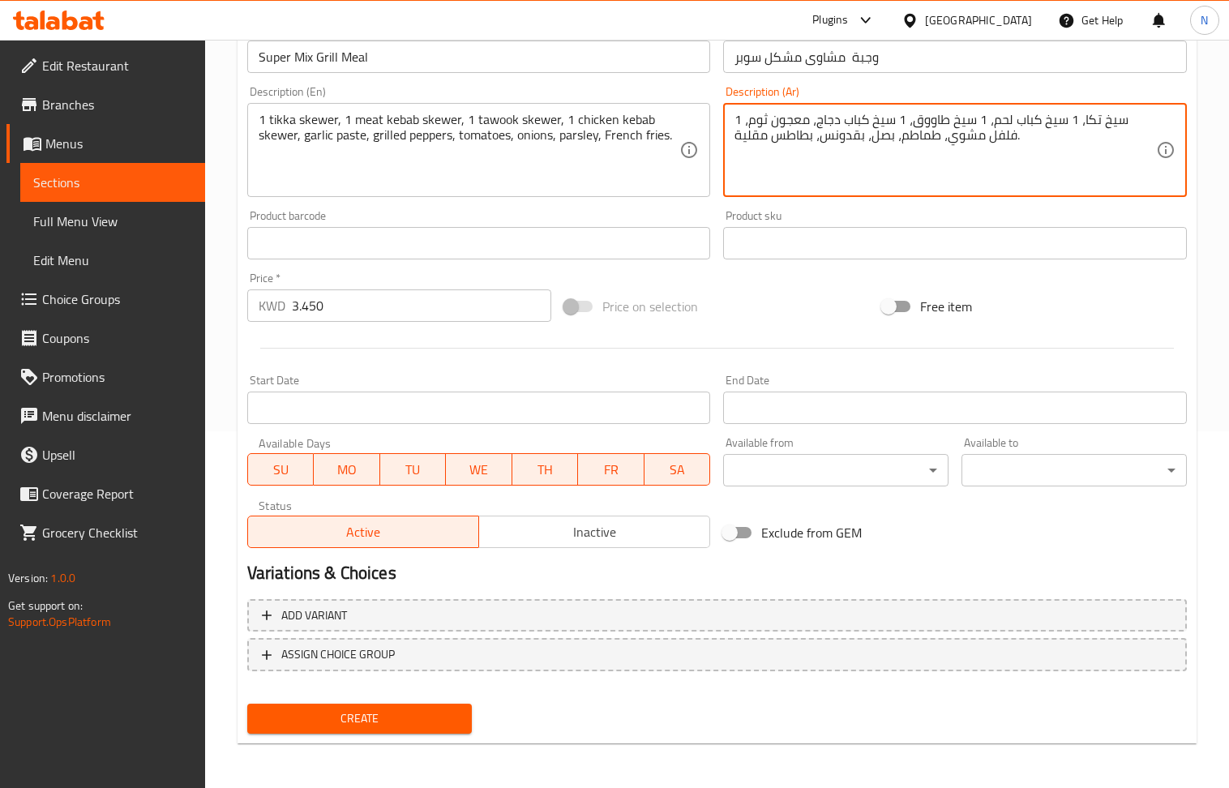
type textarea "1 سيخ تكا، 1 سيخ كباب لحم، 1 سيخ طاووق، 1 سيخ كباب دجاج، معجون ثوم، فلفل مشوي، …"
click at [400, 719] on span "Create" at bounding box center [359, 719] width 199 height 20
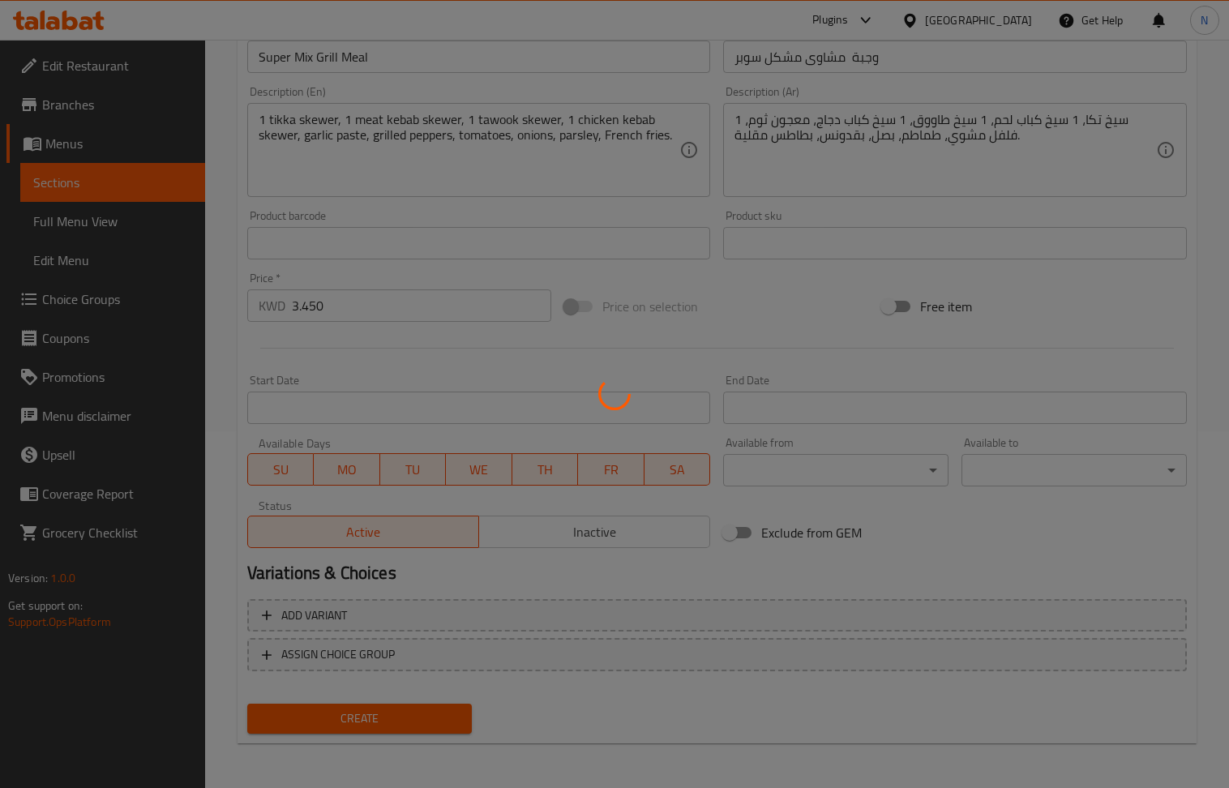
type input "0"
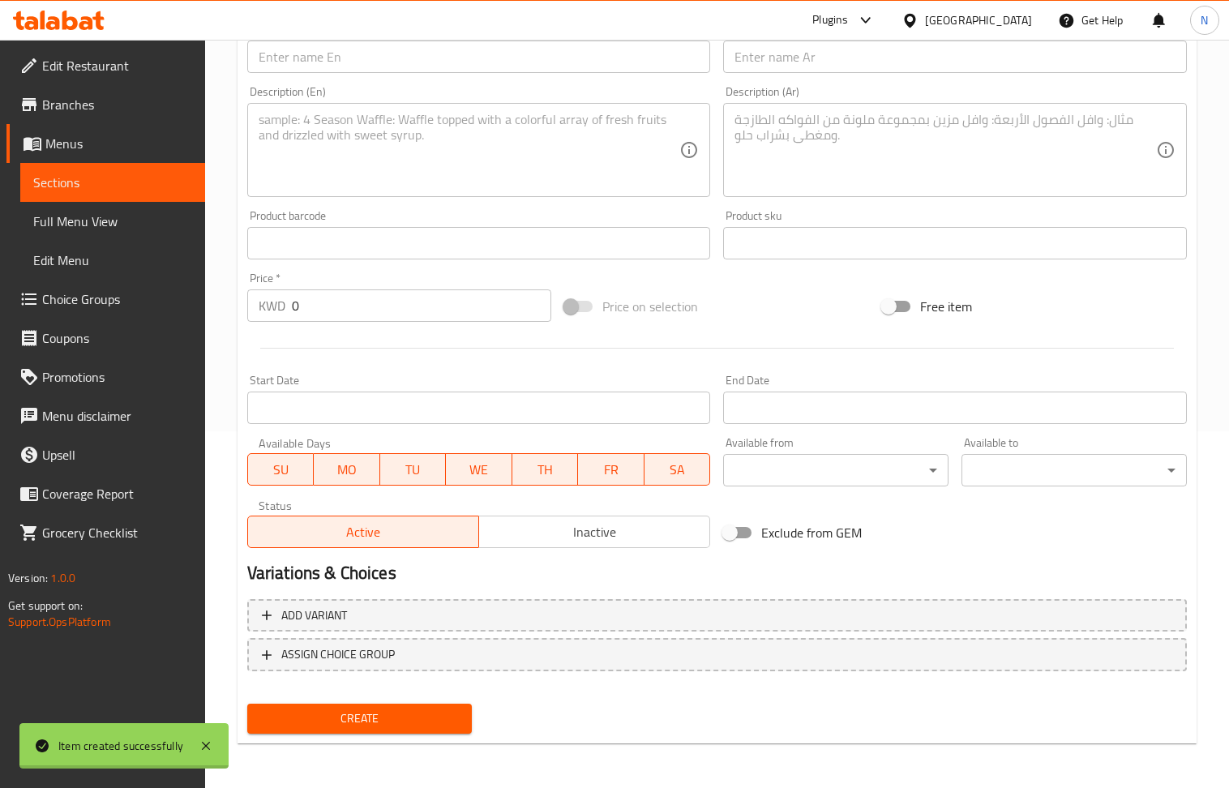
scroll to position [0, 0]
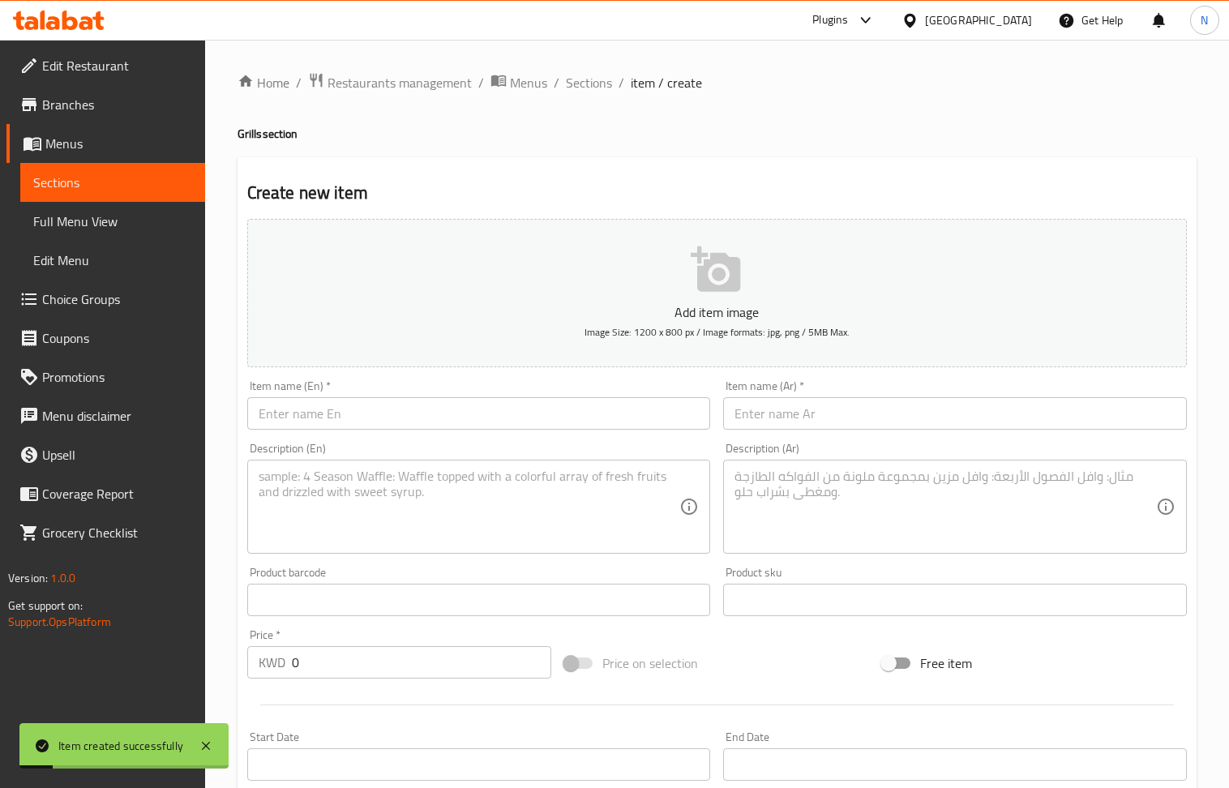
drag, startPoint x: 342, startPoint y: 409, endPoint x: 260, endPoint y: 244, distance: 183.9
click at [342, 409] on input "text" at bounding box center [479, 413] width 464 height 32
paste input "Family Mix Grill"
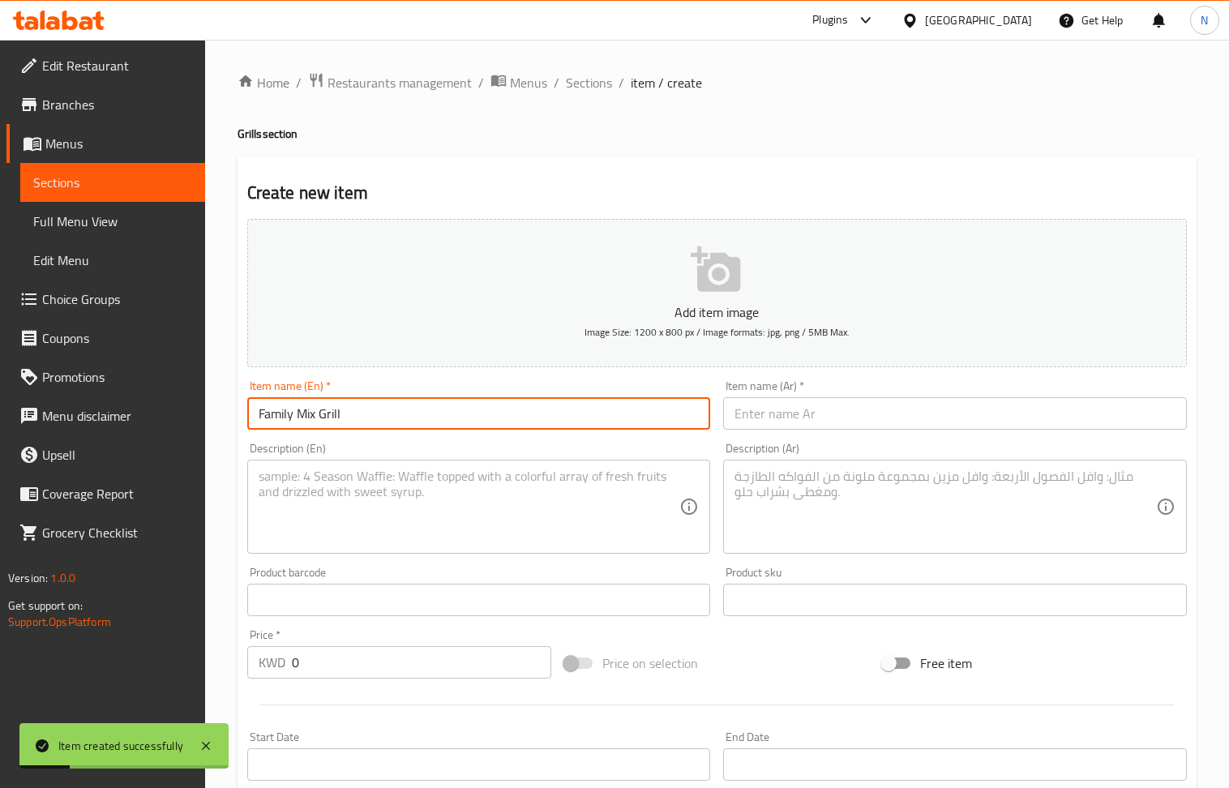
type input "Family Mix Grill"
click at [403, 506] on textarea at bounding box center [470, 507] width 422 height 77
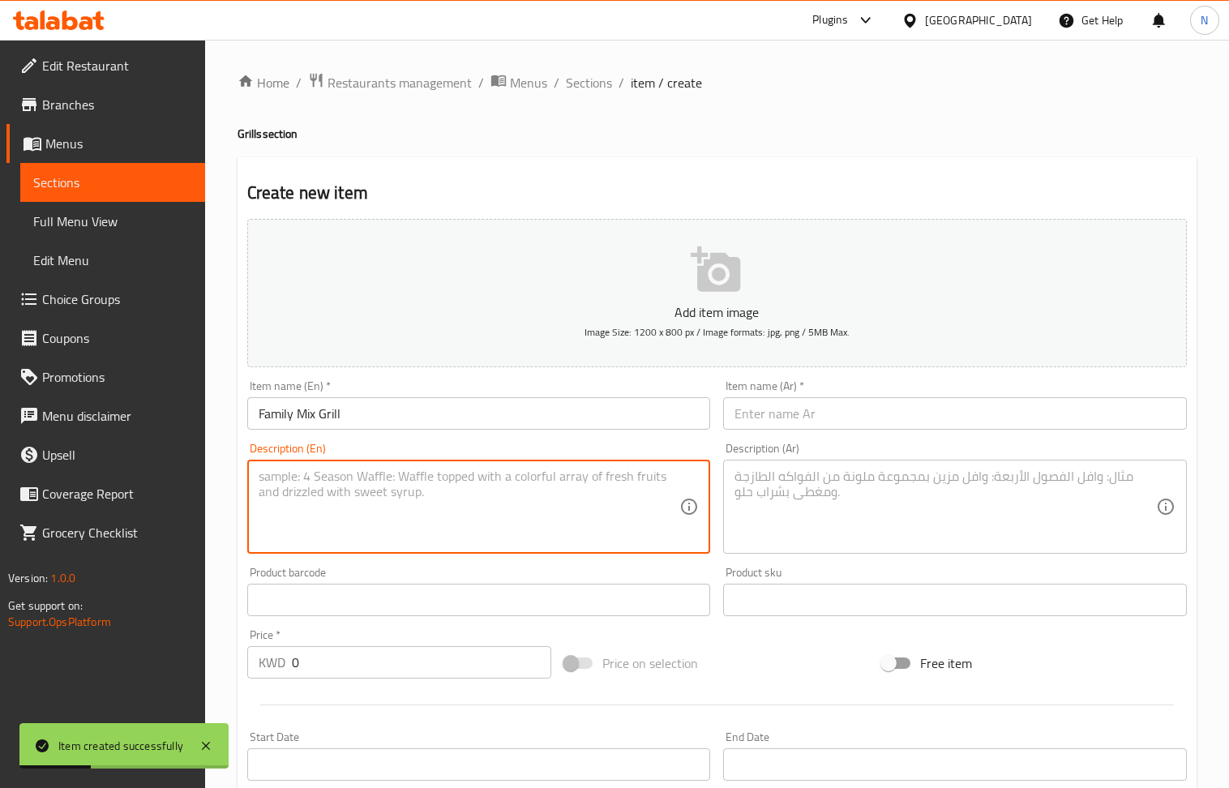
paste textarea "4 meat kebab skewers, 3 chicken tawook skewers, 4 chicken kebab skewers, 2 aray…"
type textarea "4 meat kebab skewers, 3 chicken tawook skewers, 4 chicken kebab skewers, 2 aray…"
click at [799, 482] on textarea at bounding box center [946, 507] width 422 height 77
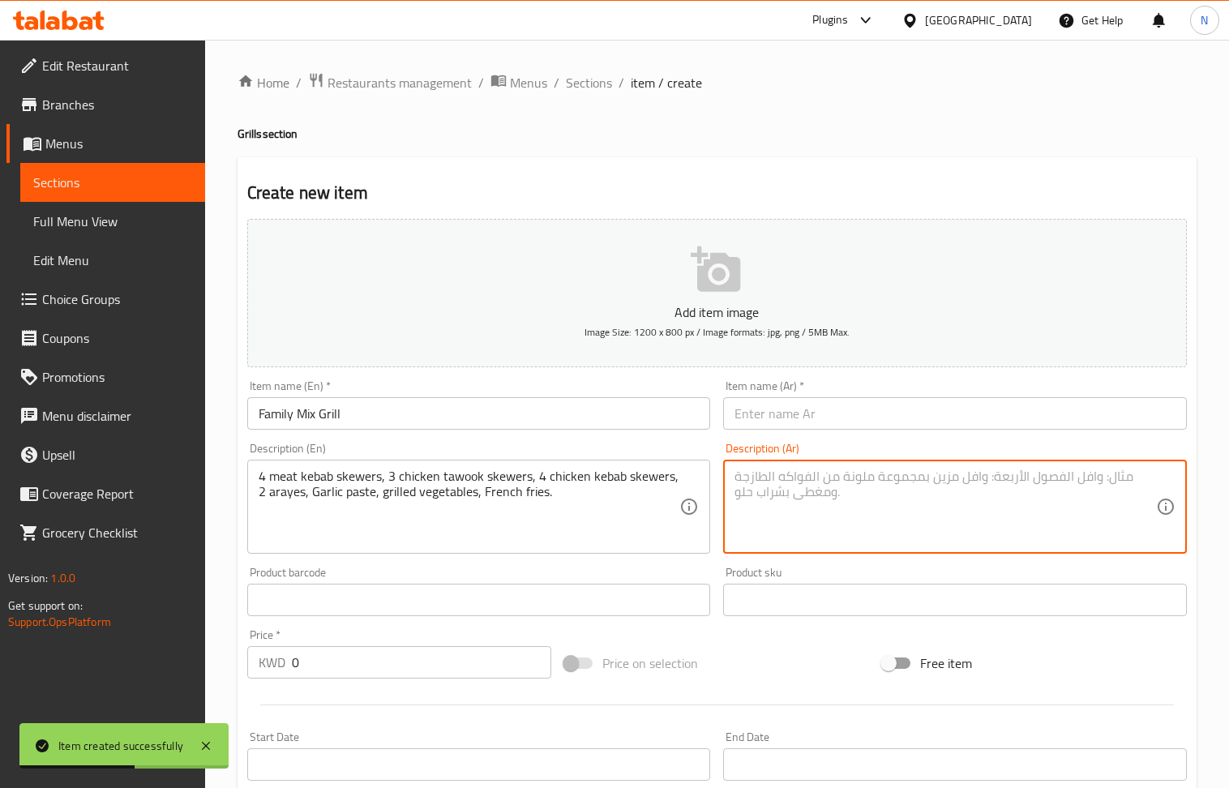
paste textarea "4 أسياخ كباب لحم، 3 أسياخ طاووق دجاج، 4 أسياخ كباب دجاج، 2 عرايس، معجون ثوم، خض…"
type textarea "4 أسياخ كباب لحم، 3 أسياخ طاووق دجاج، 4 أسياخ كباب دجاج، 2 عرايس، معجون ثوم، خض…"
click at [362, 660] on input "0" at bounding box center [422, 662] width 260 height 32
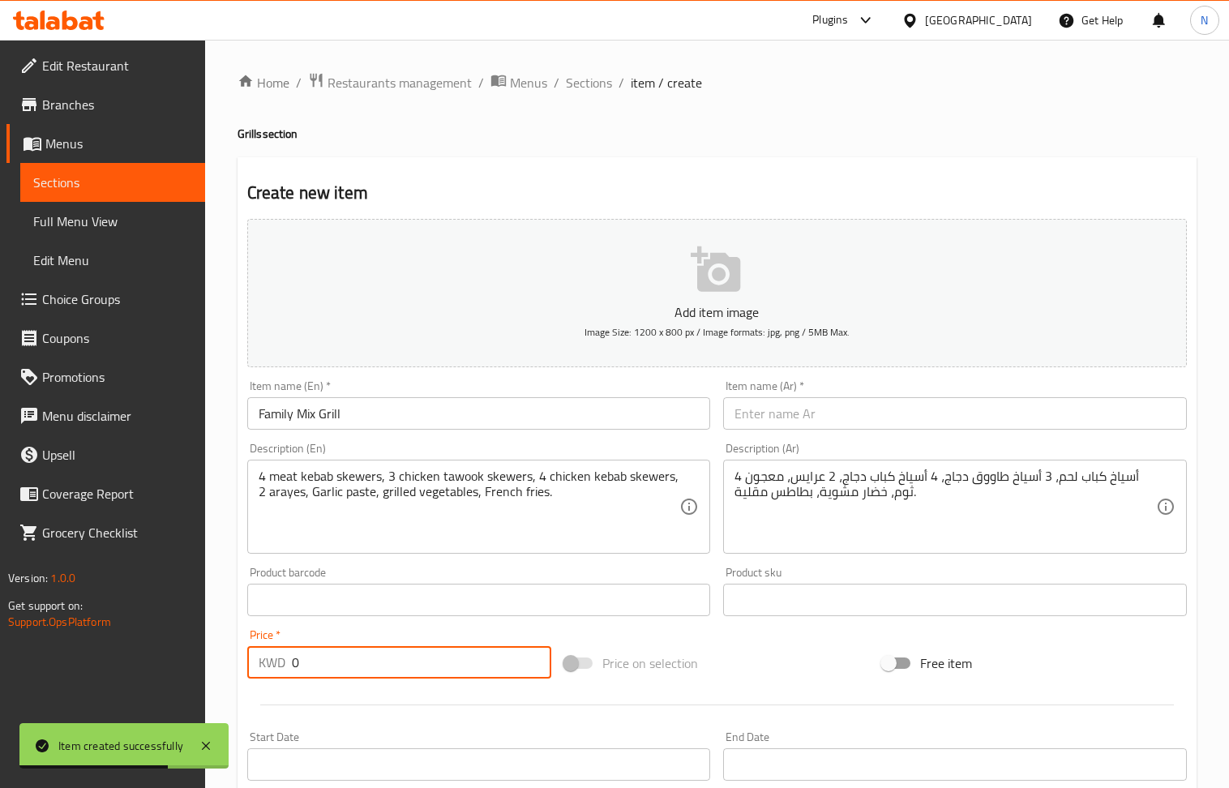
click at [362, 660] on input "0" at bounding box center [422, 662] width 260 height 32
paste input "8.25"
type input "8.250"
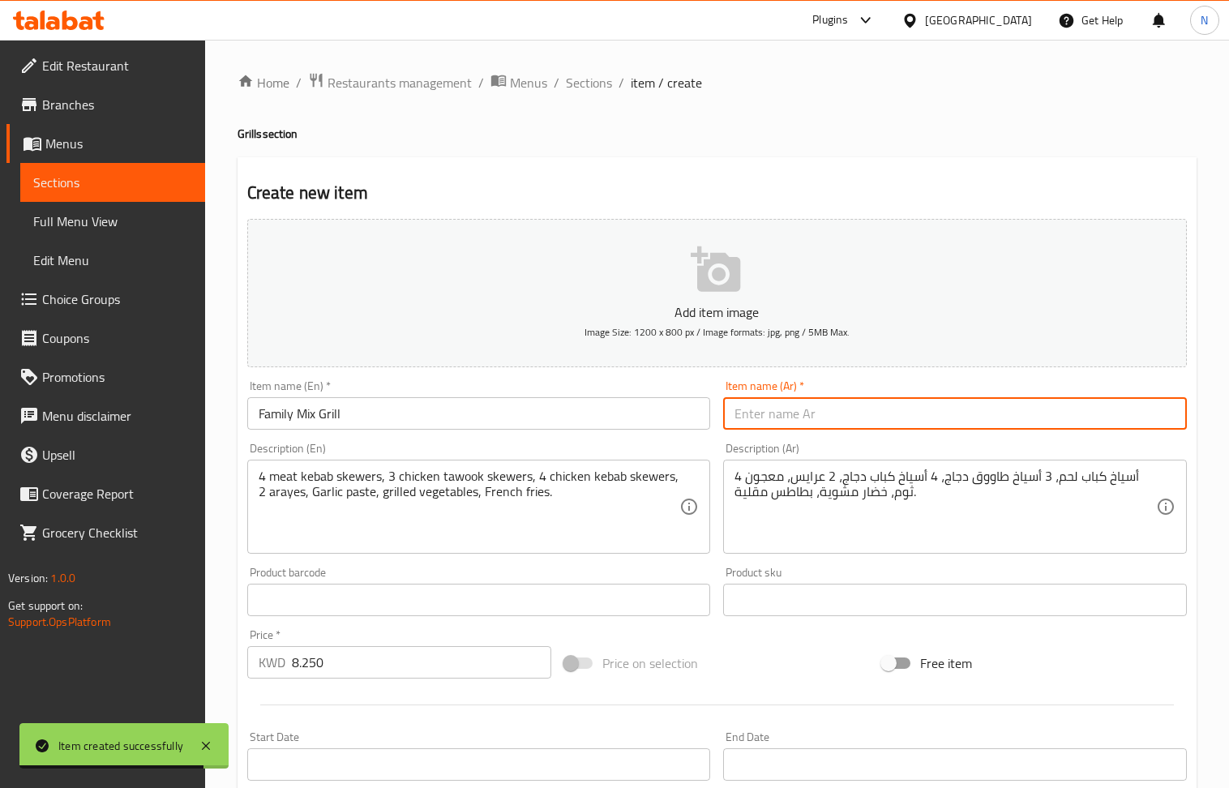
click at [899, 423] on input "text" at bounding box center [955, 413] width 464 height 32
paste input "وجبة مشاوى مشكل عائلى"
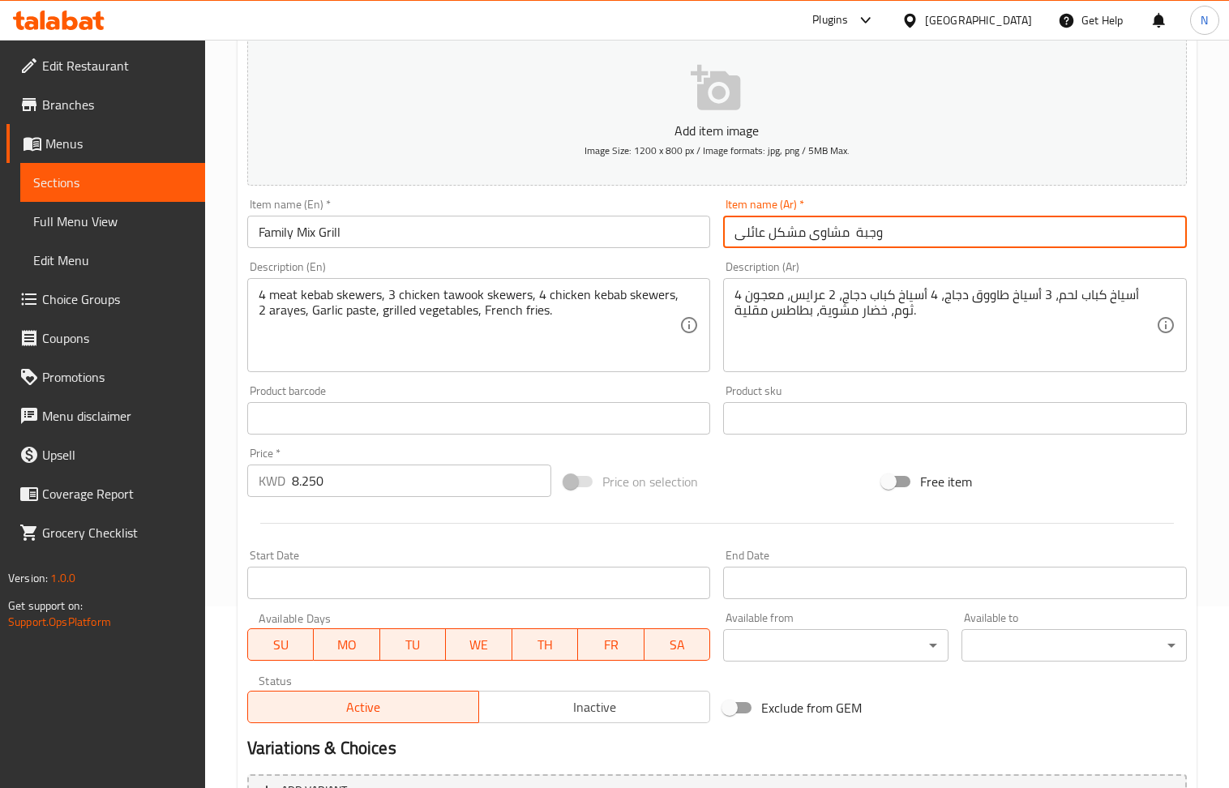
scroll to position [357, 0]
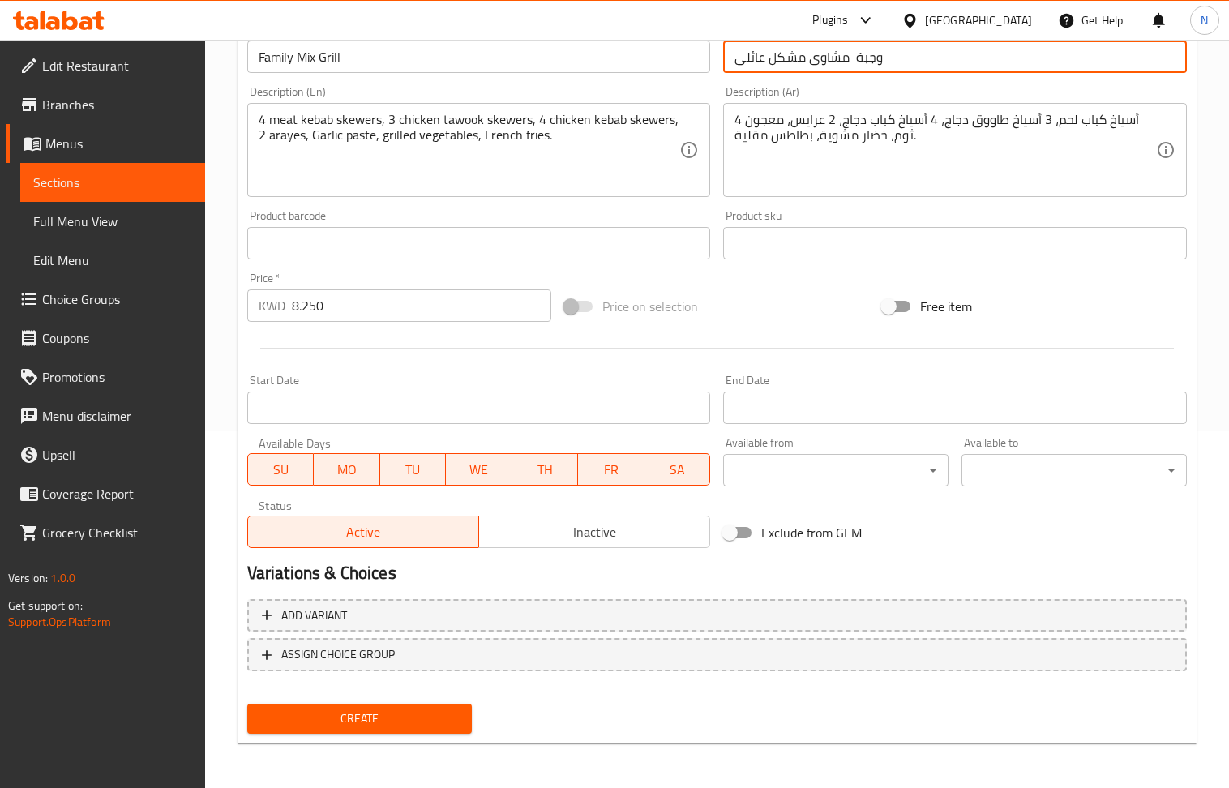
type input "وجبة مشاوى مشكل عائلى"
click at [390, 714] on span "Create" at bounding box center [359, 719] width 199 height 20
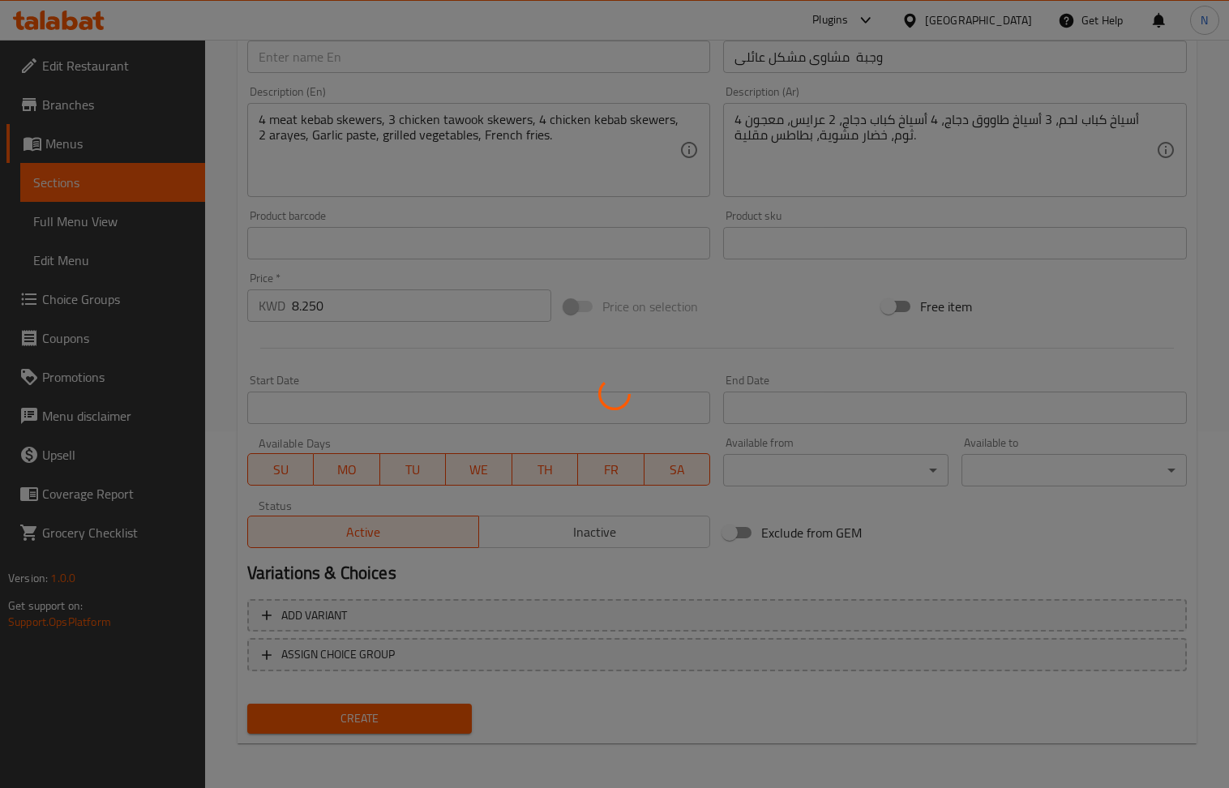
type input "0"
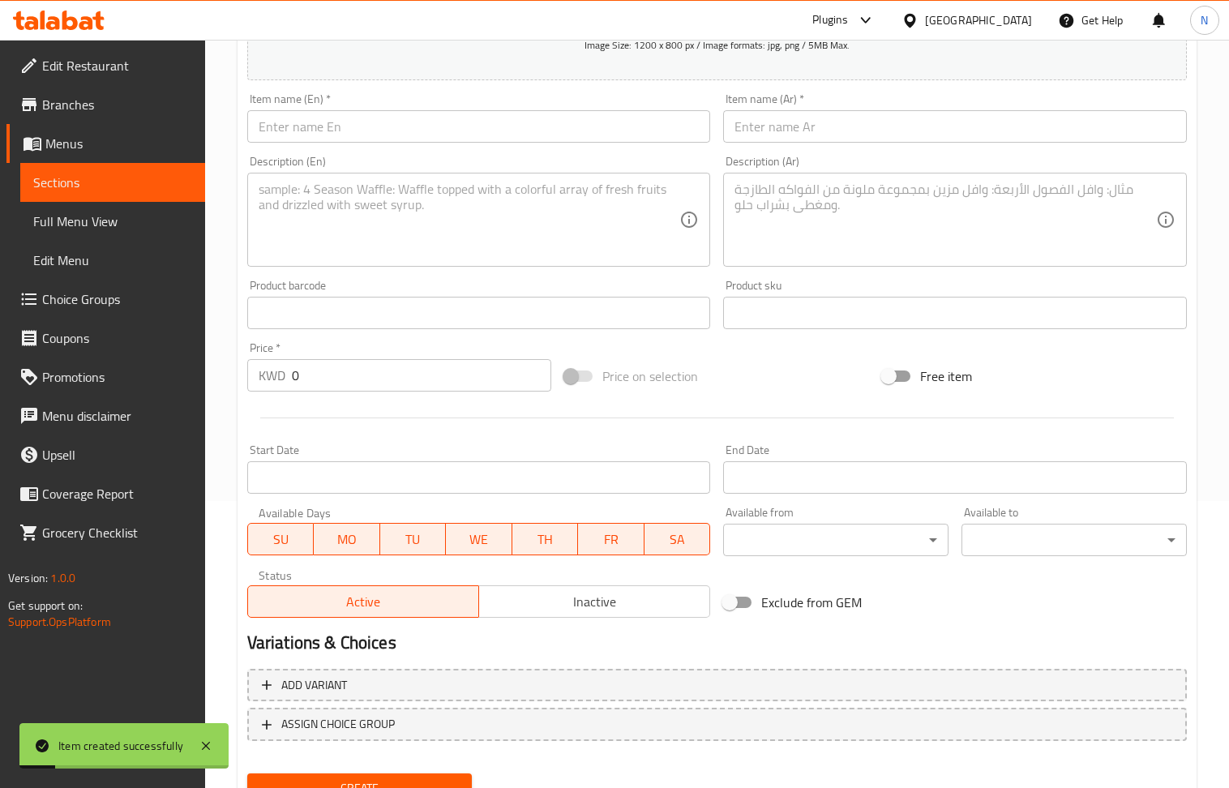
scroll to position [248, 0]
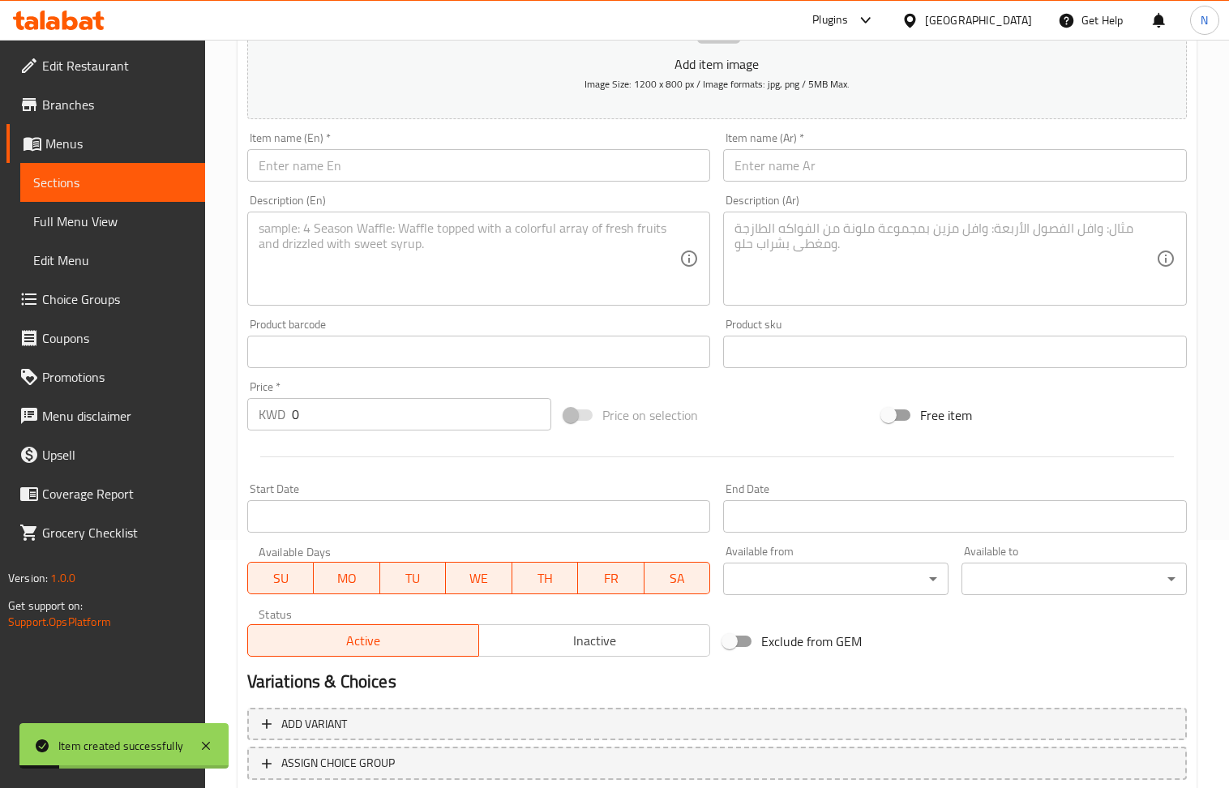
click at [351, 165] on input "text" at bounding box center [479, 165] width 464 height 32
paste input "Family Super Mix Grill"
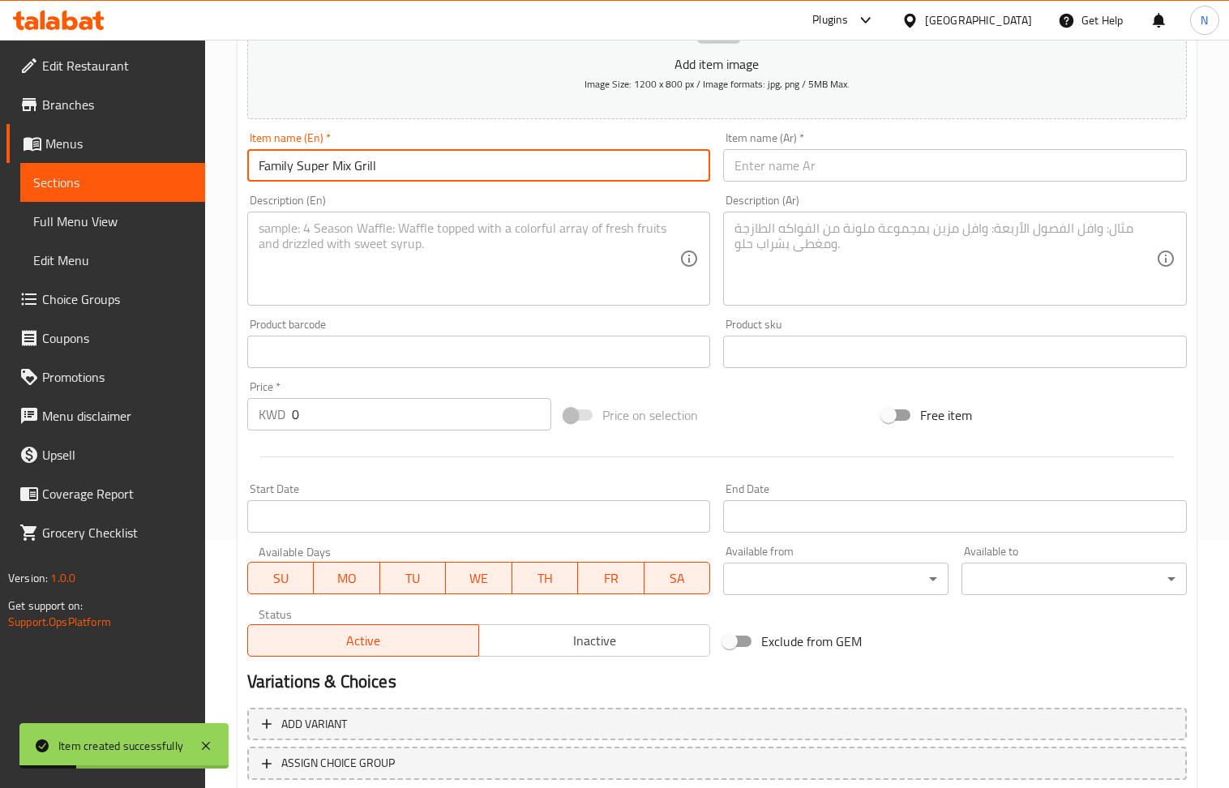
type input "Family Super Mix Grill"
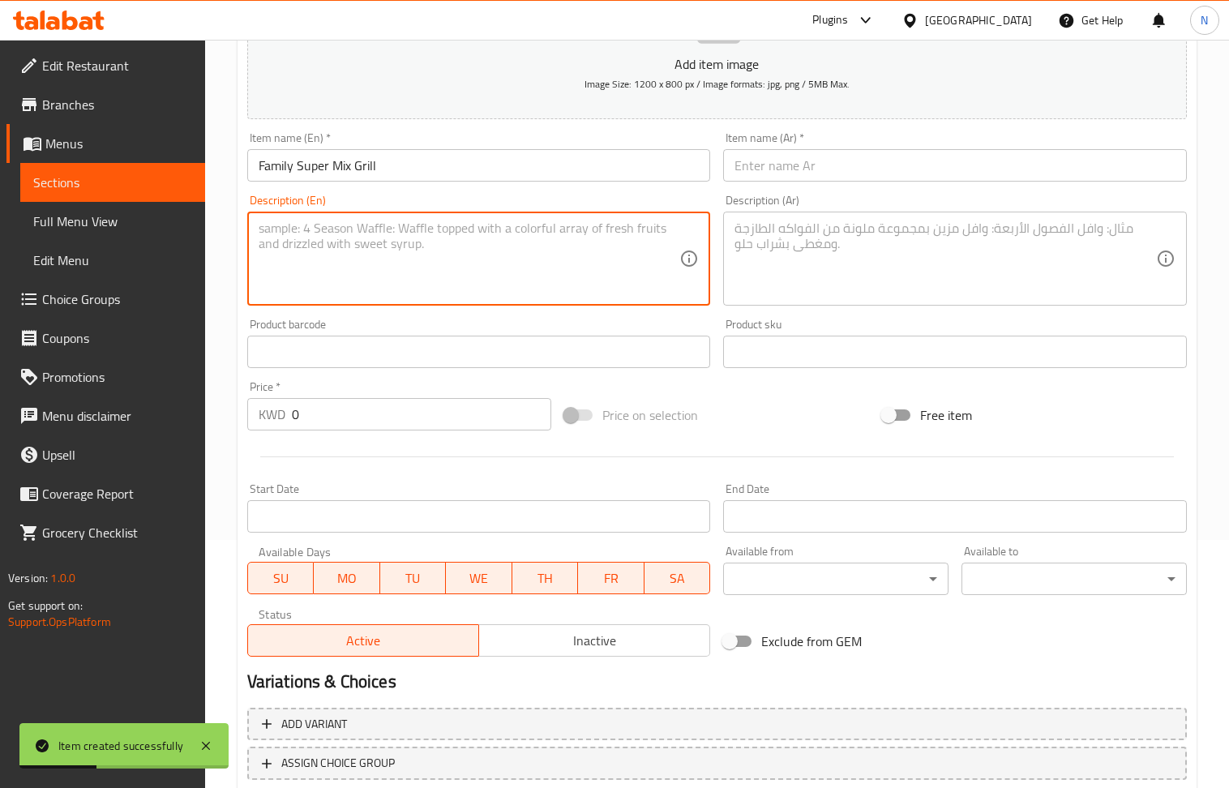
click at [378, 257] on textarea at bounding box center [470, 259] width 422 height 77
paste textarea "3 tikka skewers, 4 meat kebab skewers, 3 tawook skewers, 4 chicken kebab skewer…"
type textarea "3 tikka skewers, 4 meat kebab skewers, 3 tawook skewers, 4 chicken kebab skewer…"
click at [345, 414] on input "0" at bounding box center [422, 414] width 260 height 32
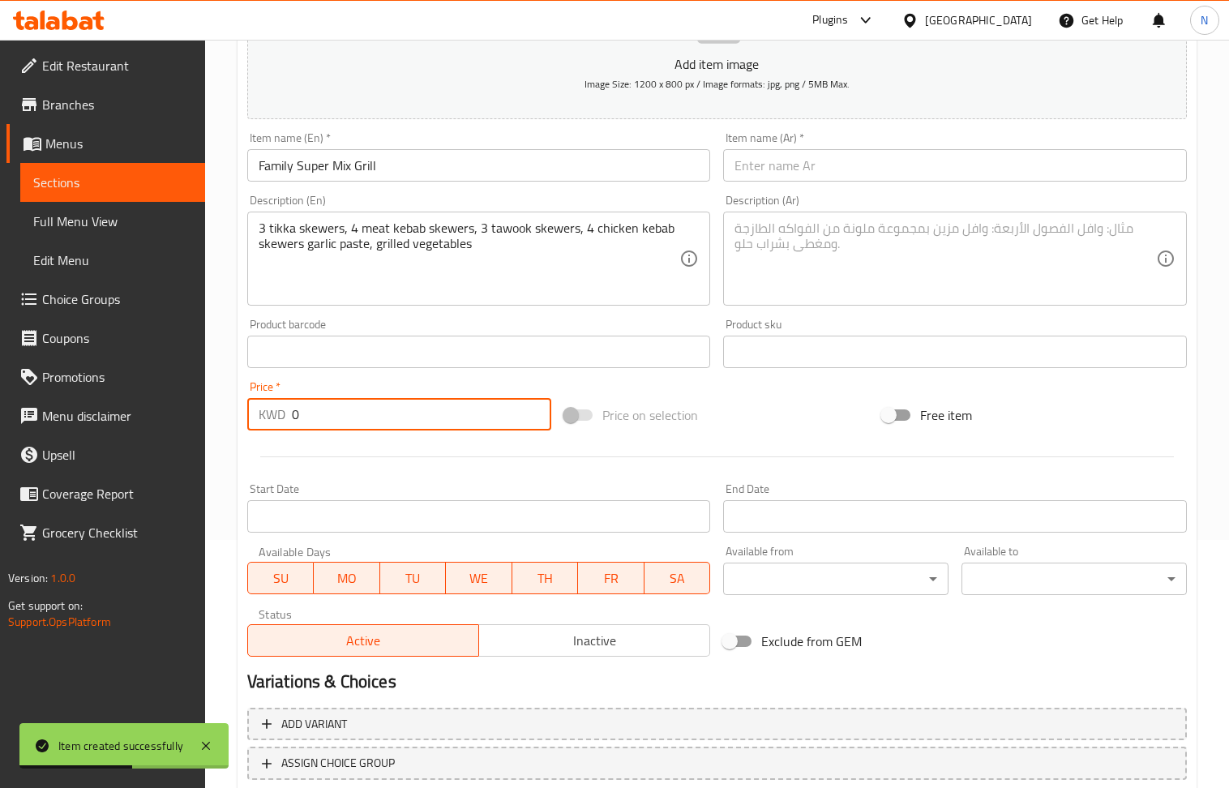
click at [345, 414] on input "0" at bounding box center [422, 414] width 260 height 32
paste input "11.95"
type input "11.950"
click at [828, 173] on input "text" at bounding box center [955, 165] width 464 height 32
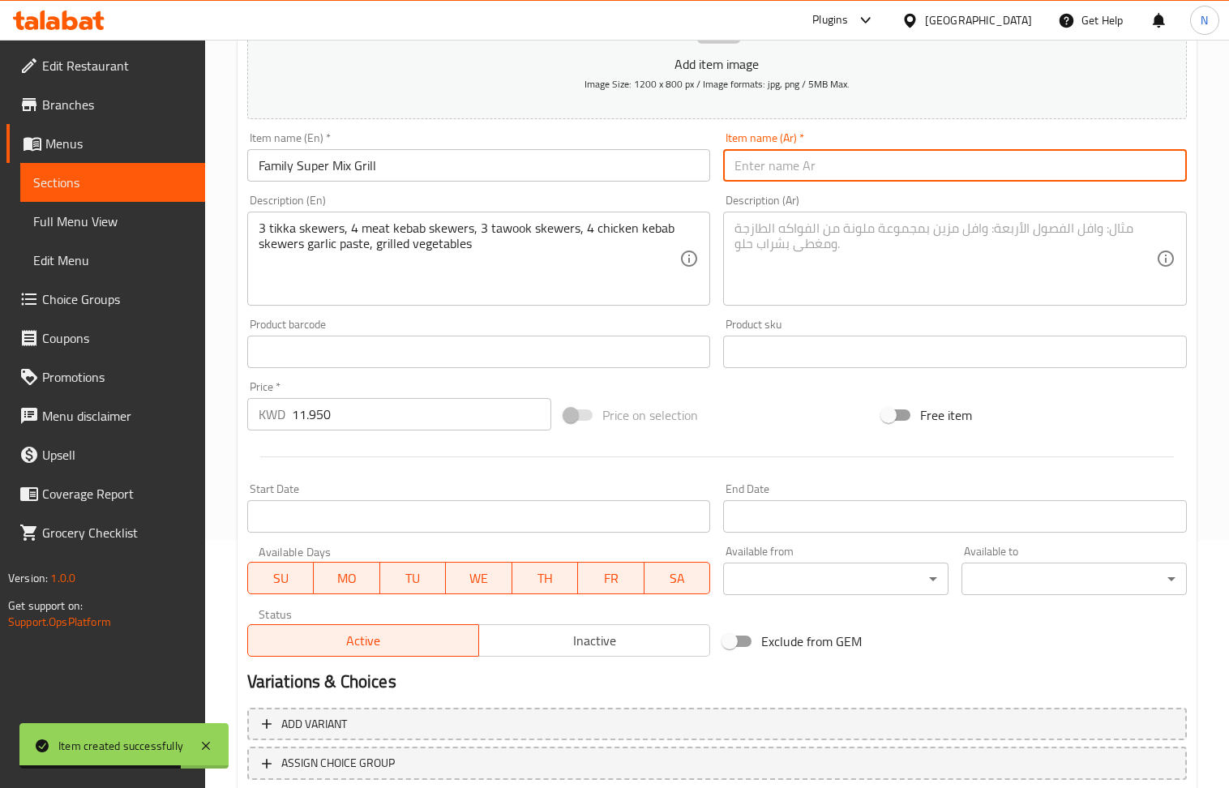
paste input "مشاوي مشكل عائلي سوبر"
type input "مشاوي مشكل عائلي سوبر"
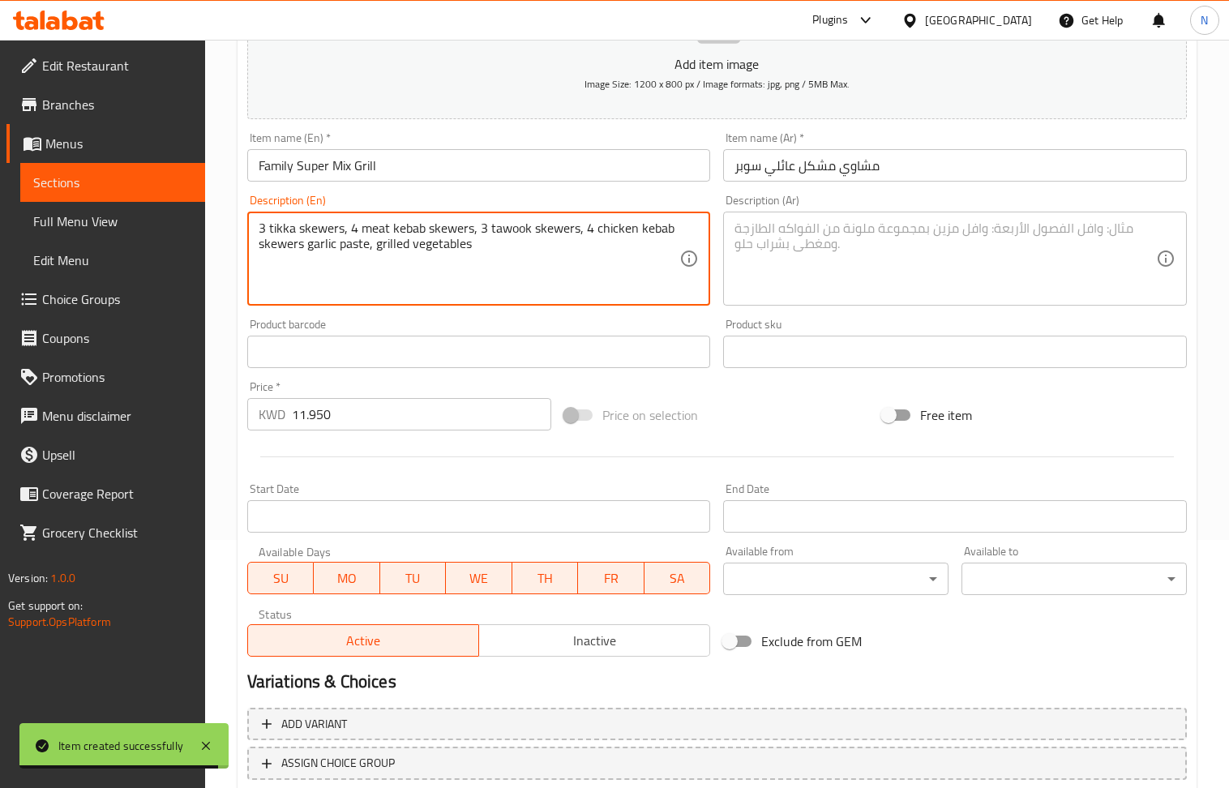
click at [404, 227] on textarea "3 tikka skewers, 4 meat kebab skewers, 3 tawook skewers, 4 chicken kebab skewer…" at bounding box center [470, 259] width 422 height 77
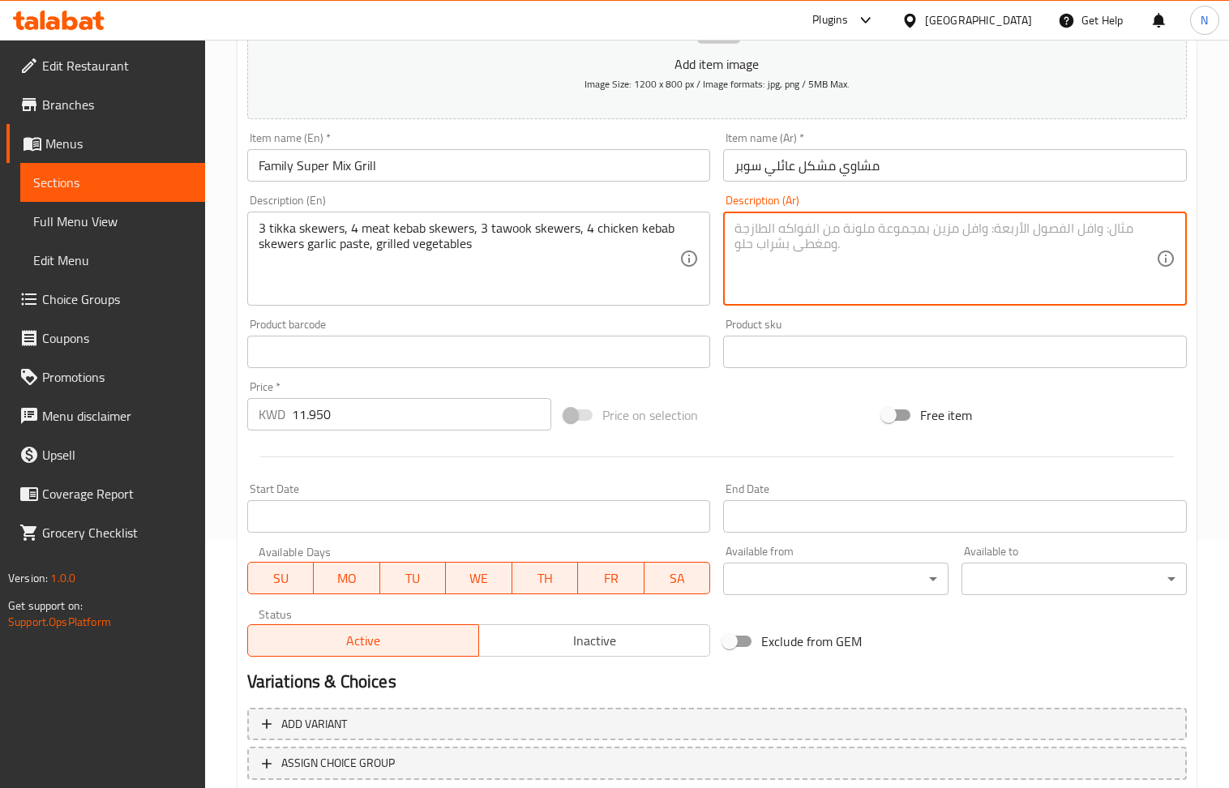
click at [798, 263] on textarea at bounding box center [946, 259] width 422 height 77
paste textarea "3 أسياخ تيكا، 4 أسياخ كباب لحم، 3 أسياخ طاووق، 4 أسياخ كباب دجاج، معجون ثوم، خض…"
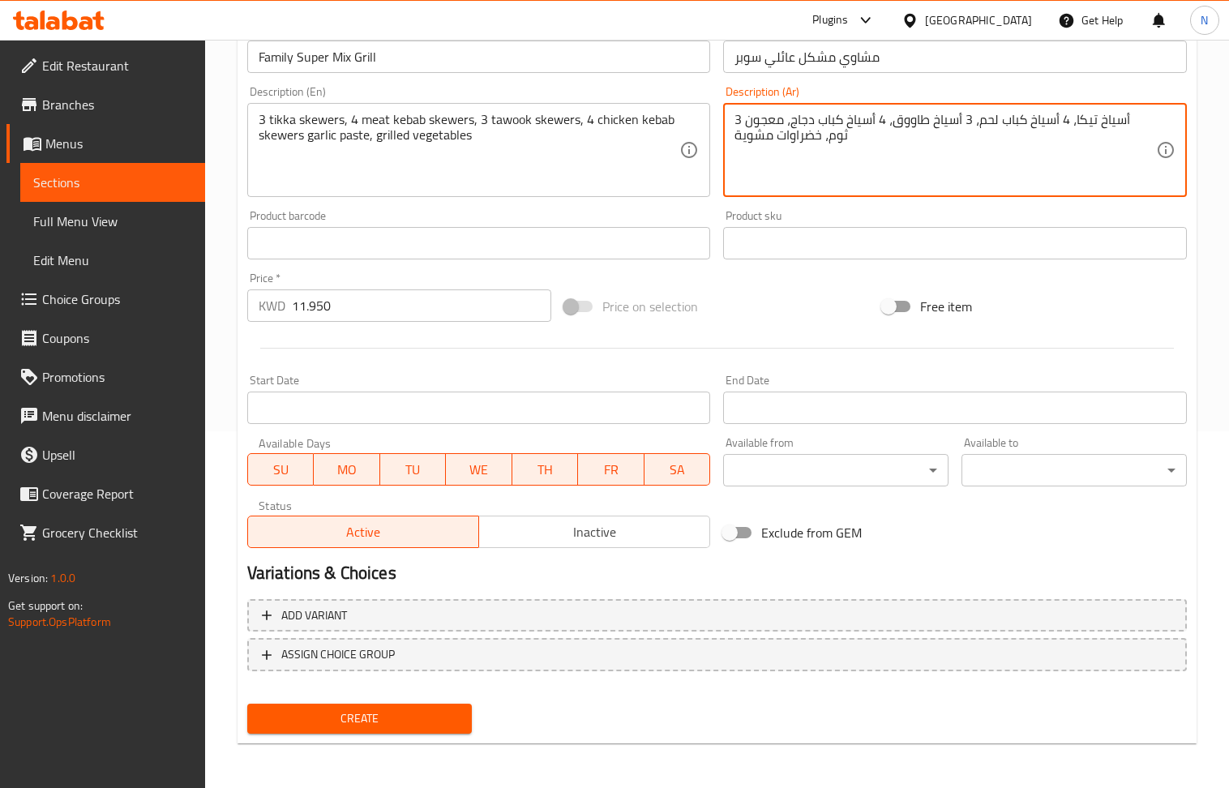
type textarea "3 أسياخ تيكا، 4 أسياخ كباب لحم، 3 أسياخ طاووق، 4 أسياخ كباب دجاج، معجون ثوم، خض…"
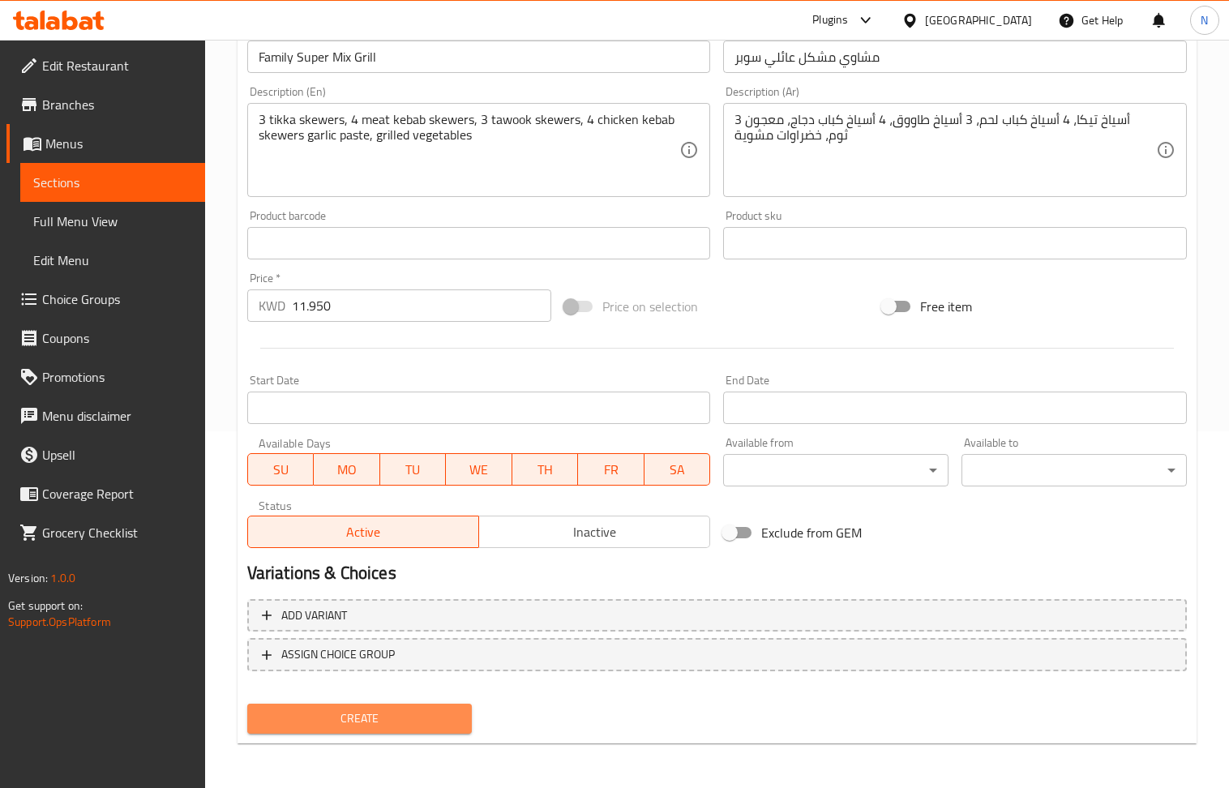
click at [396, 709] on span "Create" at bounding box center [359, 719] width 199 height 20
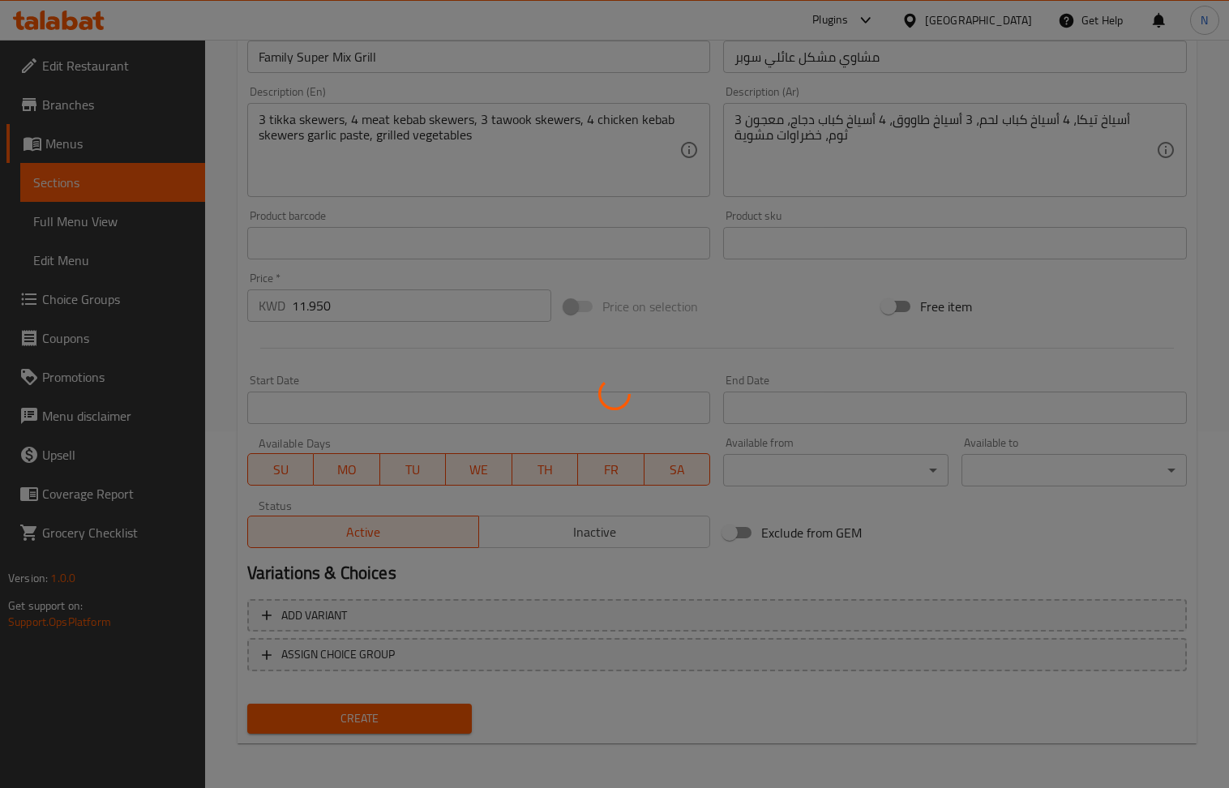
type input "0"
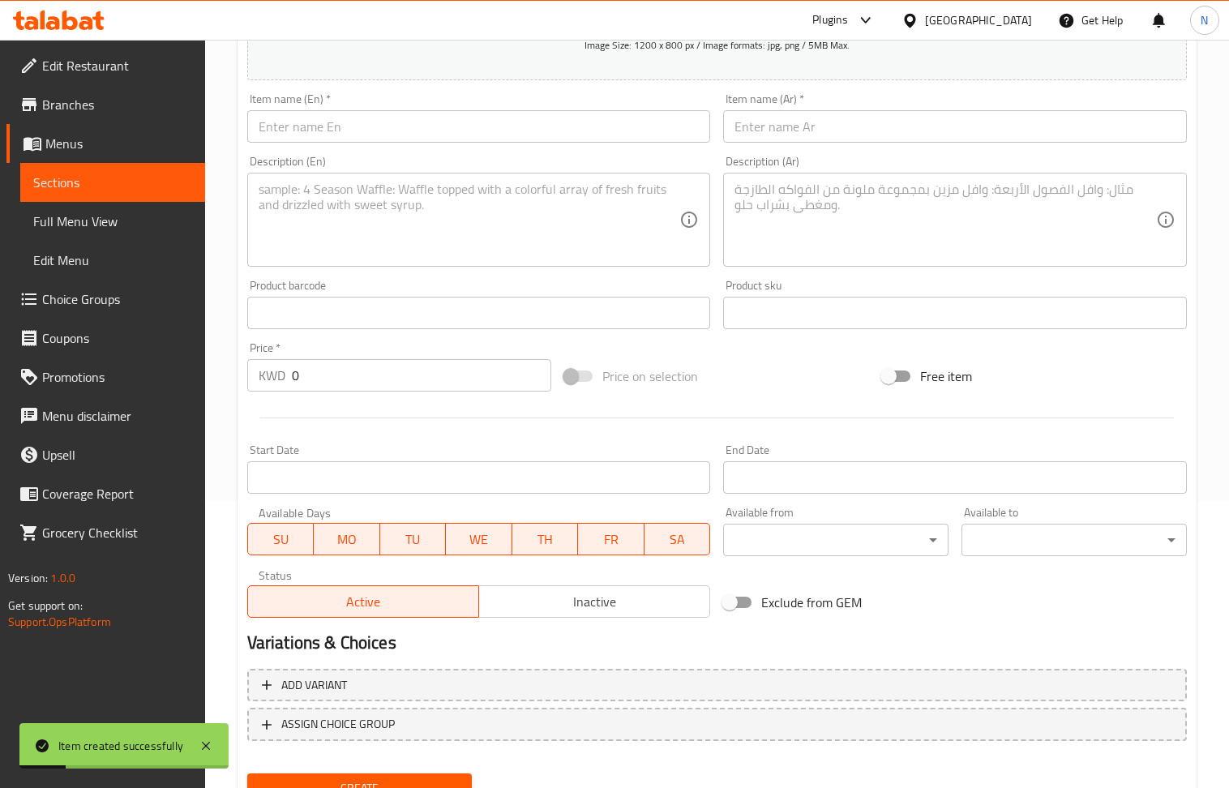
scroll to position [248, 0]
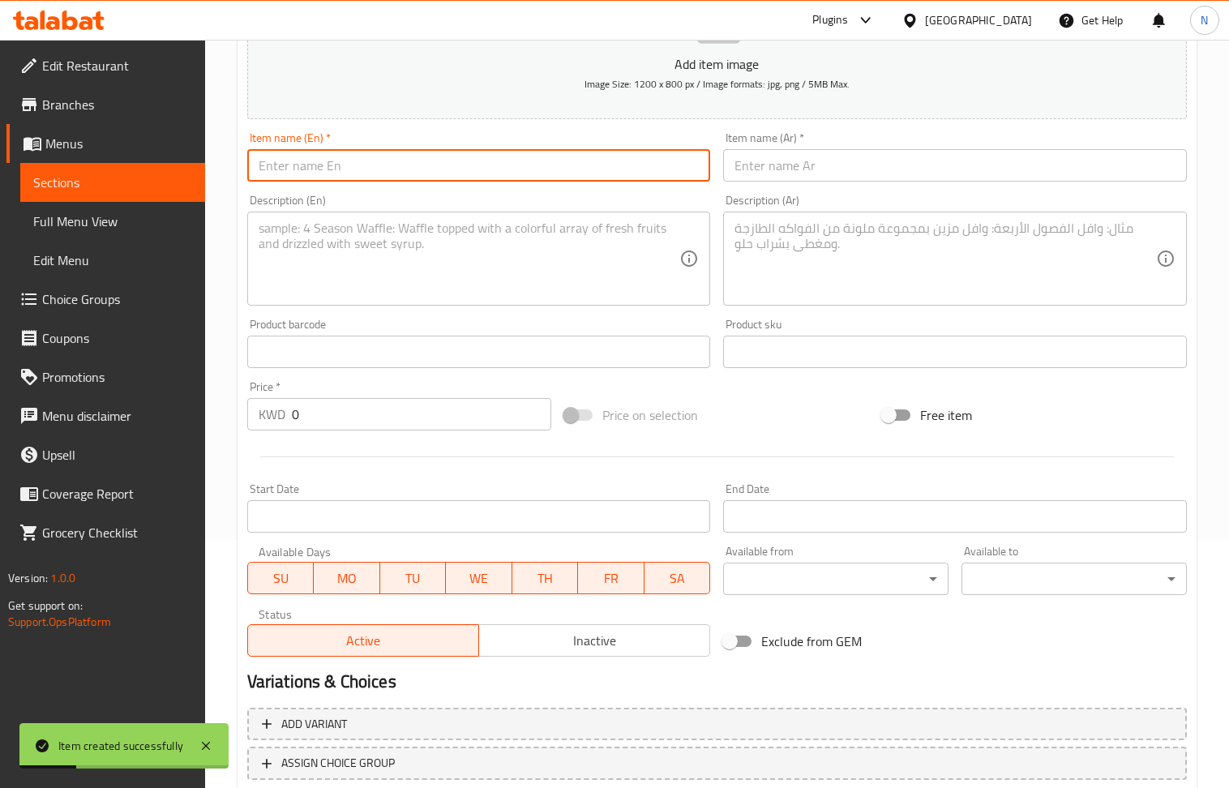
drag, startPoint x: 351, startPoint y: 172, endPoint x: 244, endPoint y: 26, distance: 181.0
click at [351, 172] on input "text" at bounding box center [479, 165] width 464 height 32
paste input "Family Mix Grill Box"
type input "Family Mix Grill Box"
drag, startPoint x: 444, startPoint y: 264, endPoint x: 435, endPoint y: 261, distance: 10.0
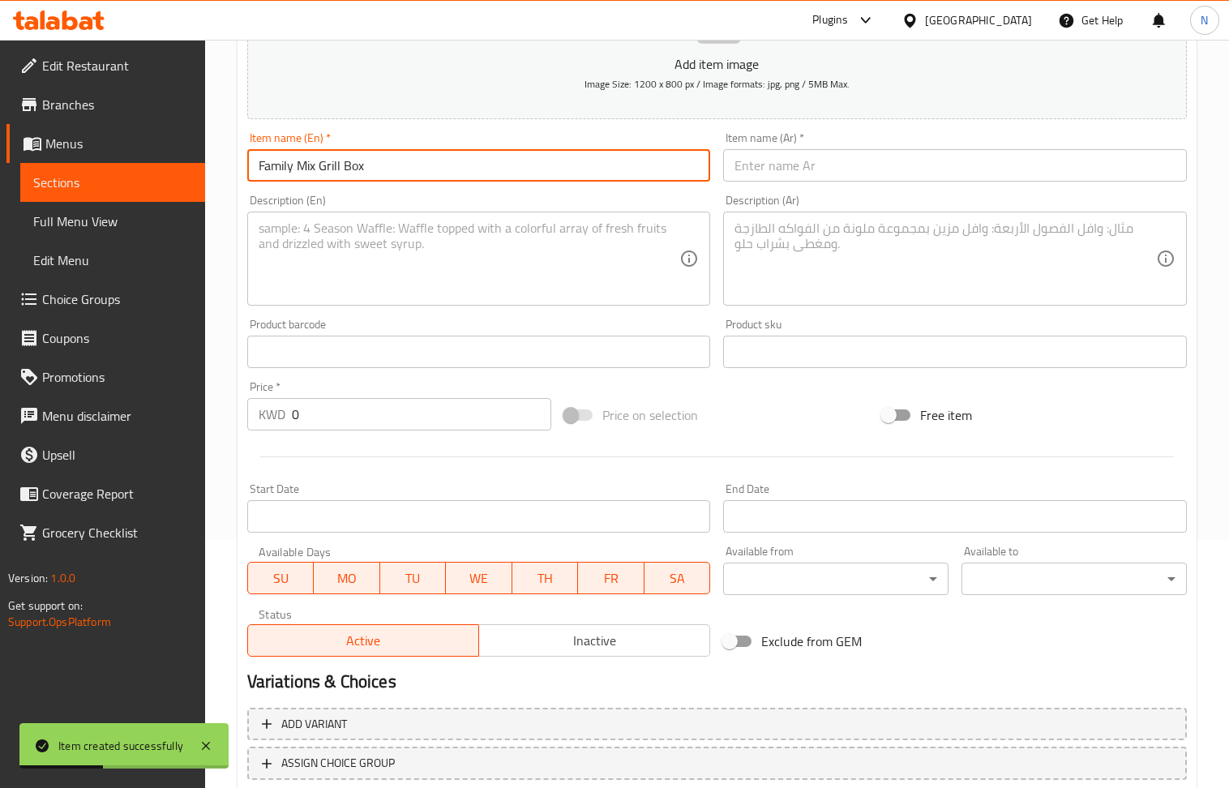
click at [444, 261] on textarea at bounding box center [470, 259] width 422 height 77
paste textarea "Family mix grill platter served with hommos, mutabbal, garlic paste, pickles, F…"
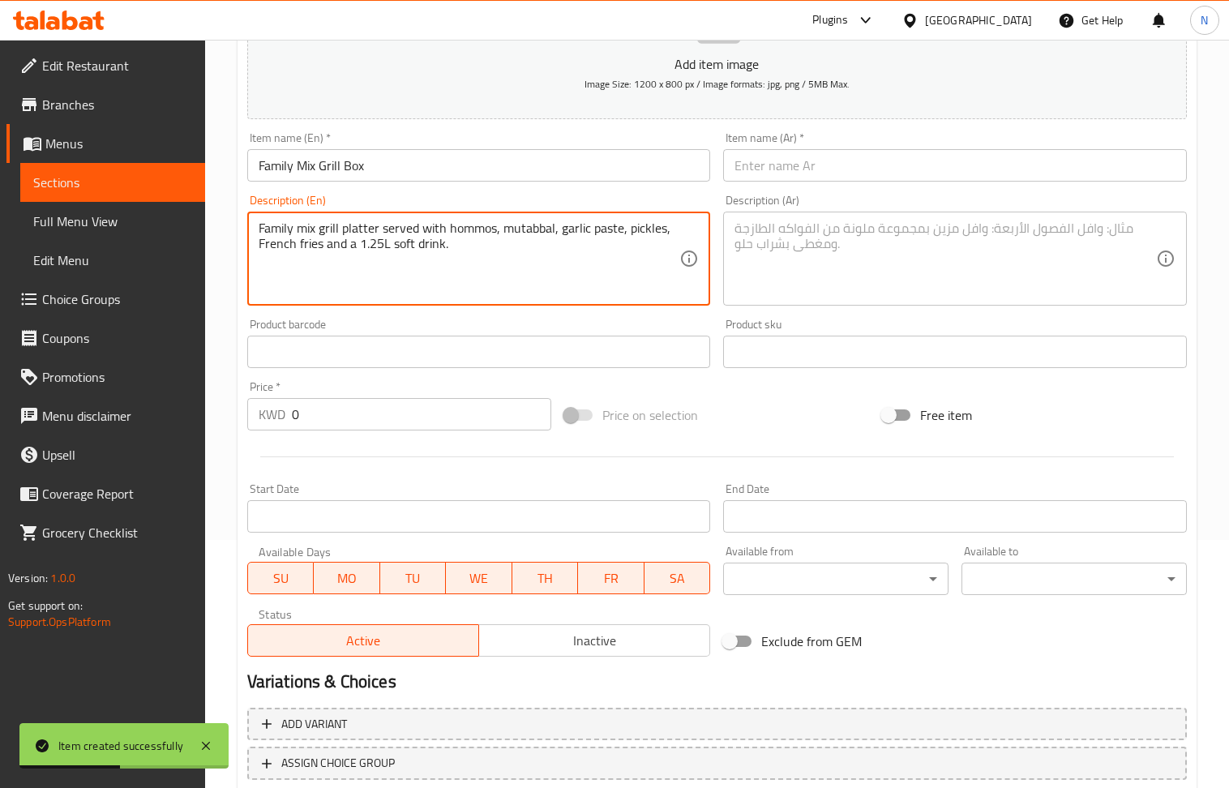
type textarea "Family mix grill platter served with hommos, mutabbal, garlic paste, pickles, F…"
click at [335, 415] on input "0" at bounding box center [422, 414] width 260 height 32
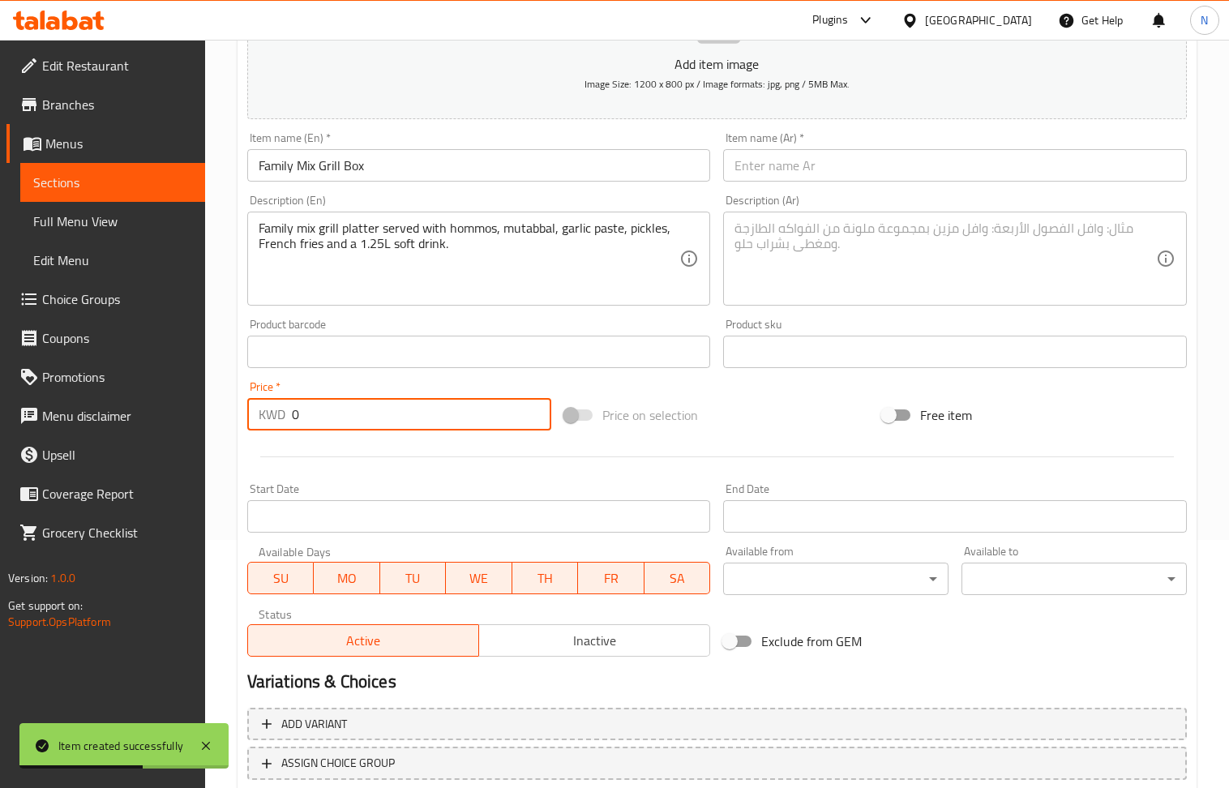
click at [335, 415] on input "0" at bounding box center [422, 414] width 260 height 32
paste input "11.95"
type input "11.950"
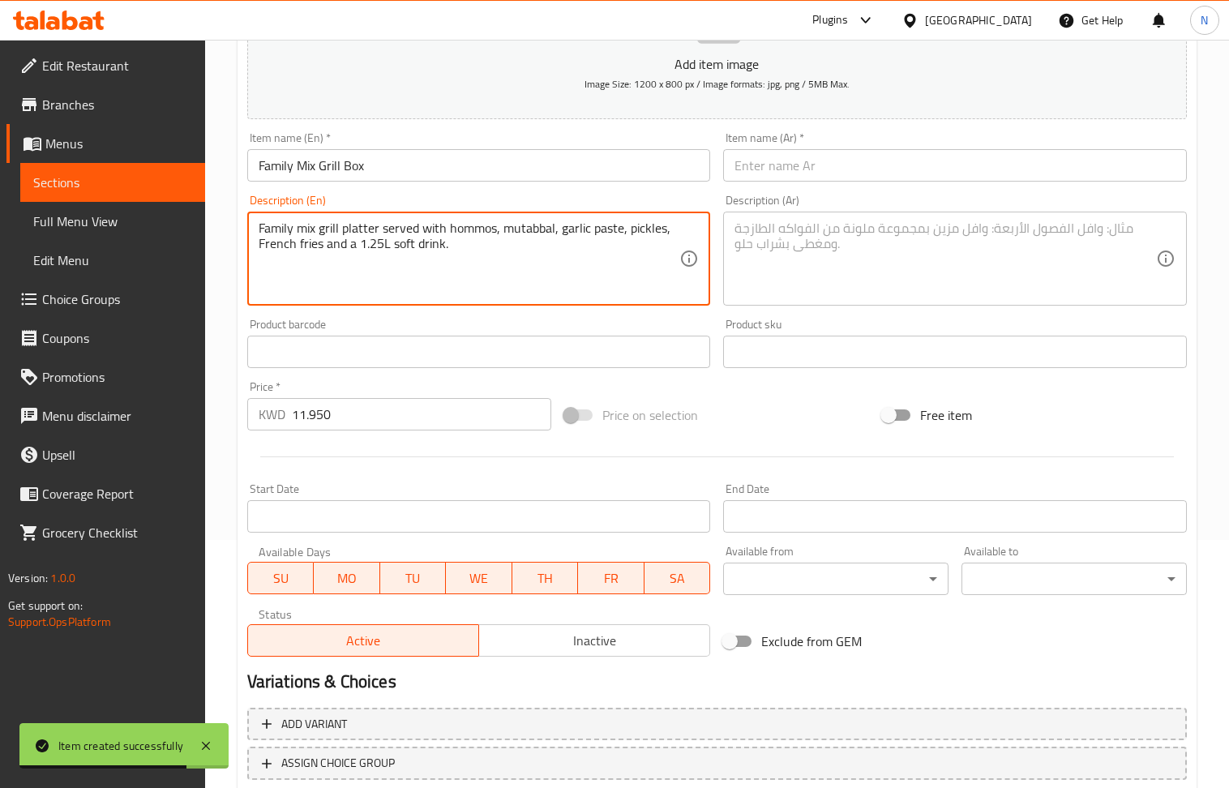
click at [444, 231] on textarea "Family mix grill platter served with hommos, mutabbal, garlic paste, pickles, F…" at bounding box center [470, 259] width 422 height 77
click at [812, 237] on textarea at bounding box center [946, 259] width 422 height 77
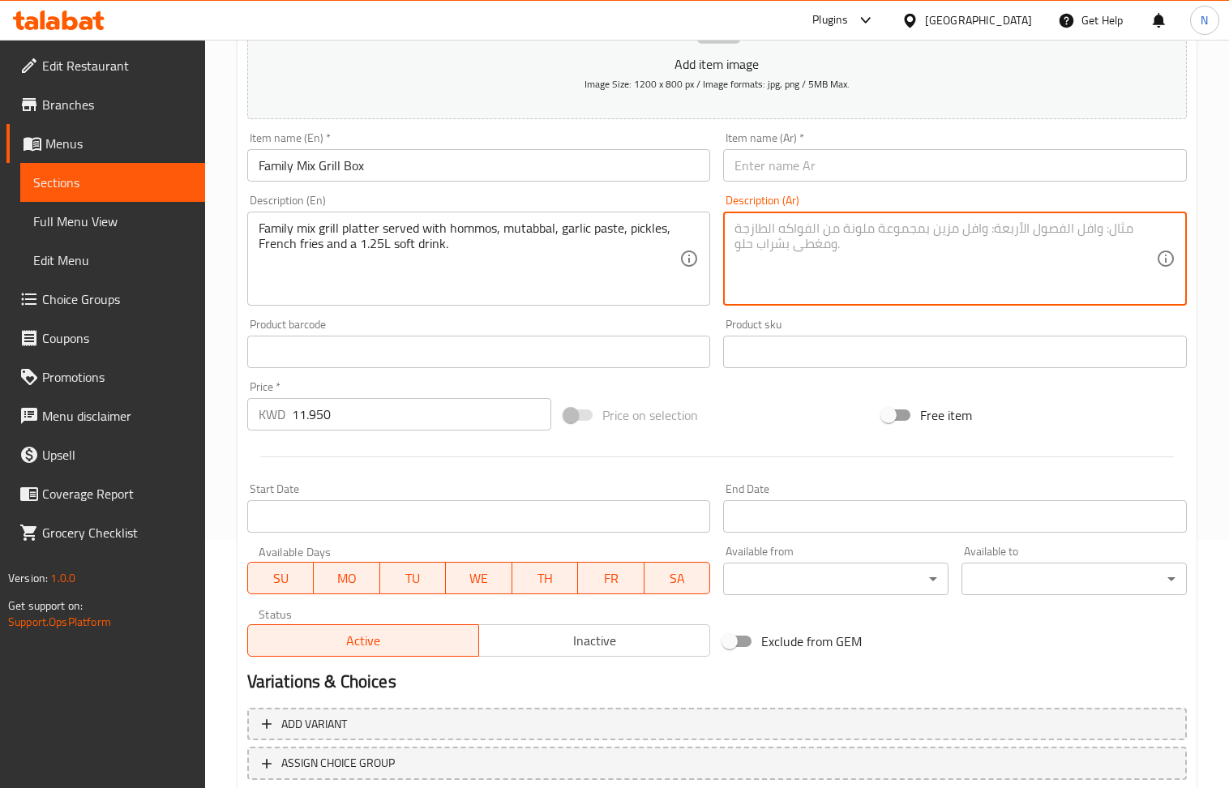
paste textarea "طبق مشويات عائلي مشكل يقدم مع الحمص، المتبل، معجون الثوم، المخلل، البطاطس المقل…"
type textarea "طبق مشويات عائلي مشكل يقدم مع الحمص، المتبل، معجون الثوم، المخلل، البطاطس المقل…"
click at [931, 169] on input "text" at bounding box center [955, 165] width 464 height 32
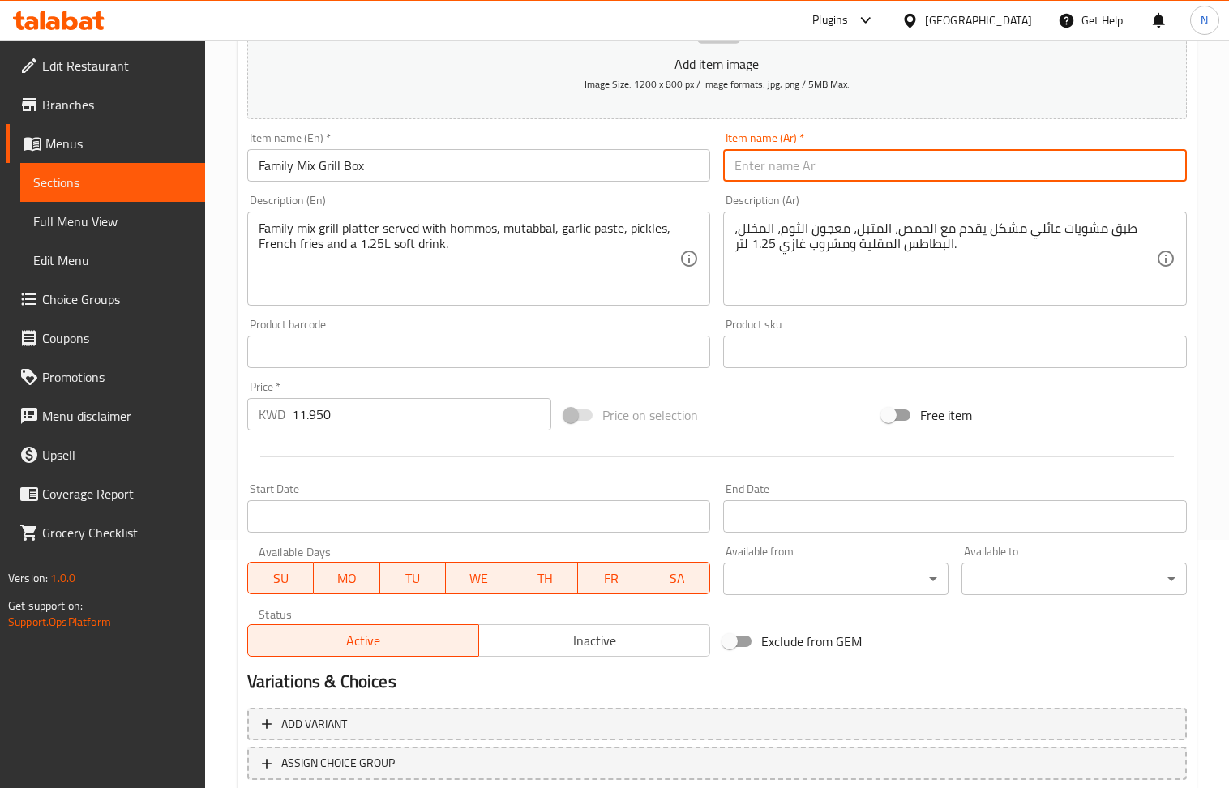
click at [931, 169] on input "text" at bounding box center [955, 165] width 464 height 32
paste input "بوكس مشاوي مشكل عائلي"
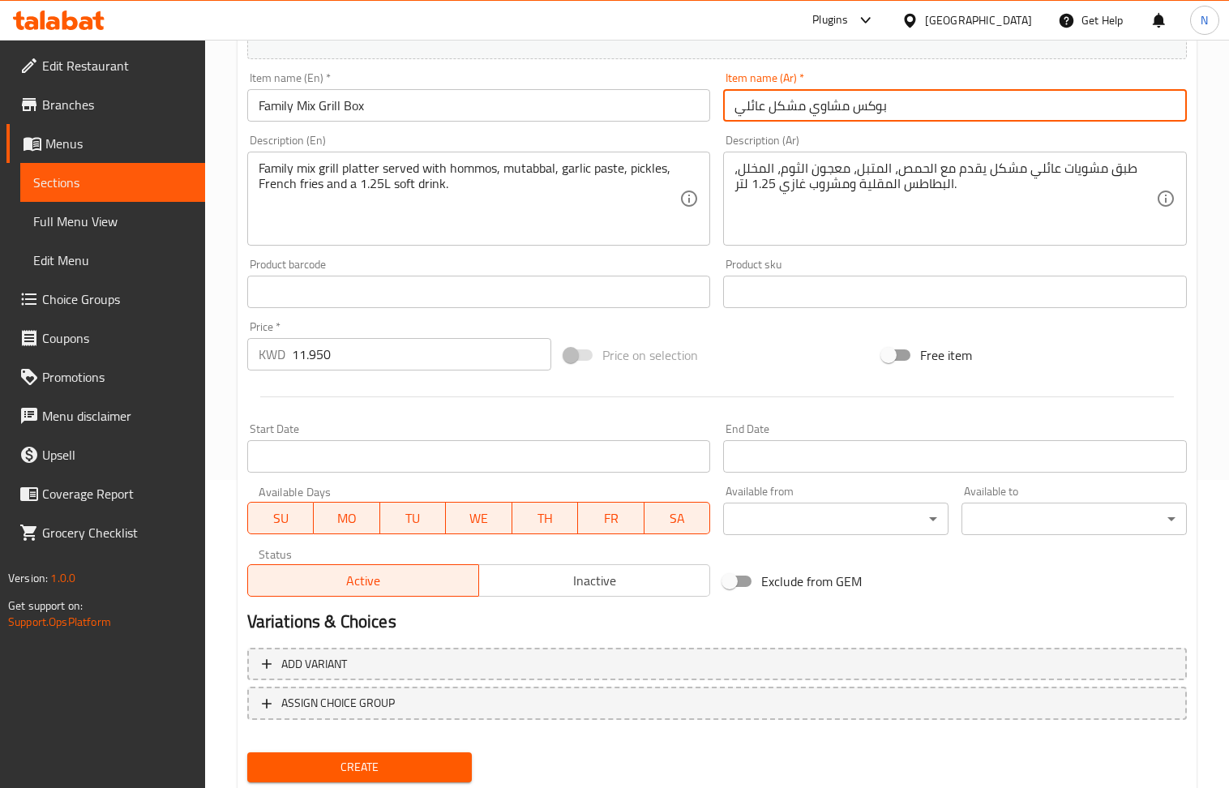
scroll to position [357, 0]
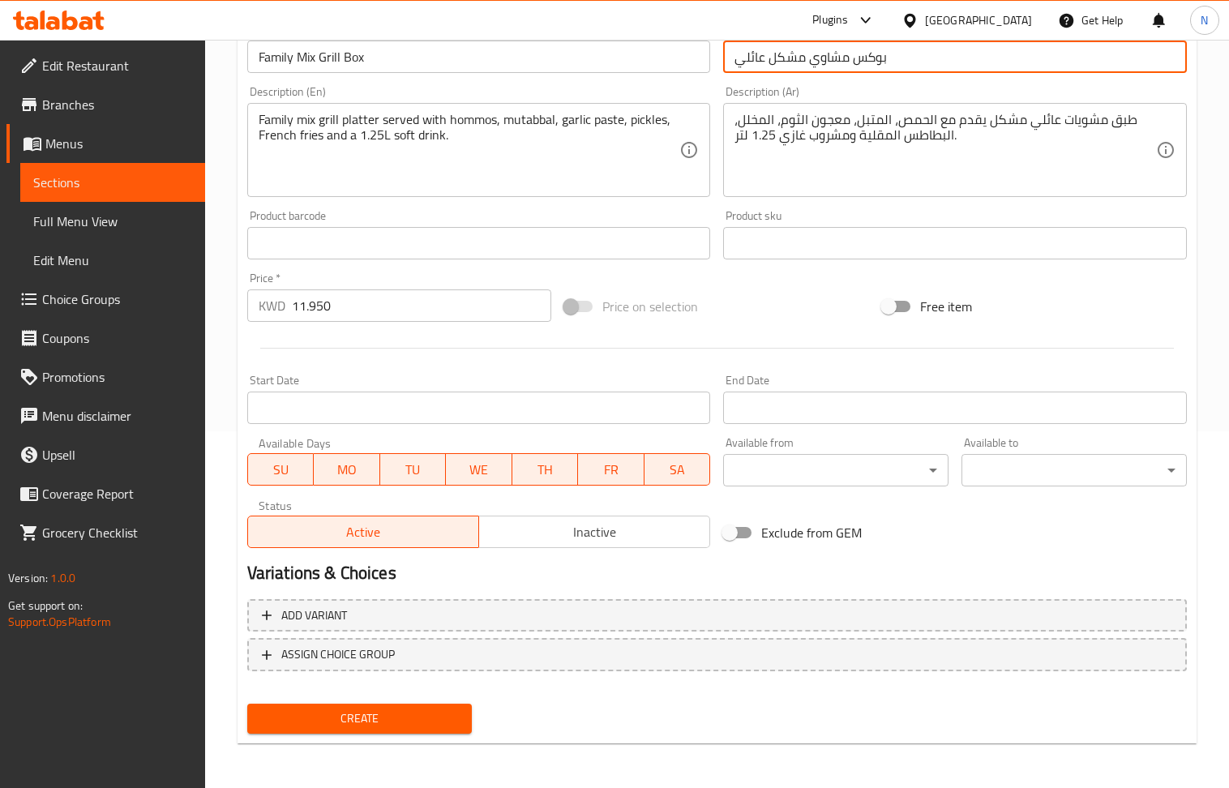
type input "بوكس مشاوي مشكل عائلي"
click at [361, 723] on span "Create" at bounding box center [359, 719] width 199 height 20
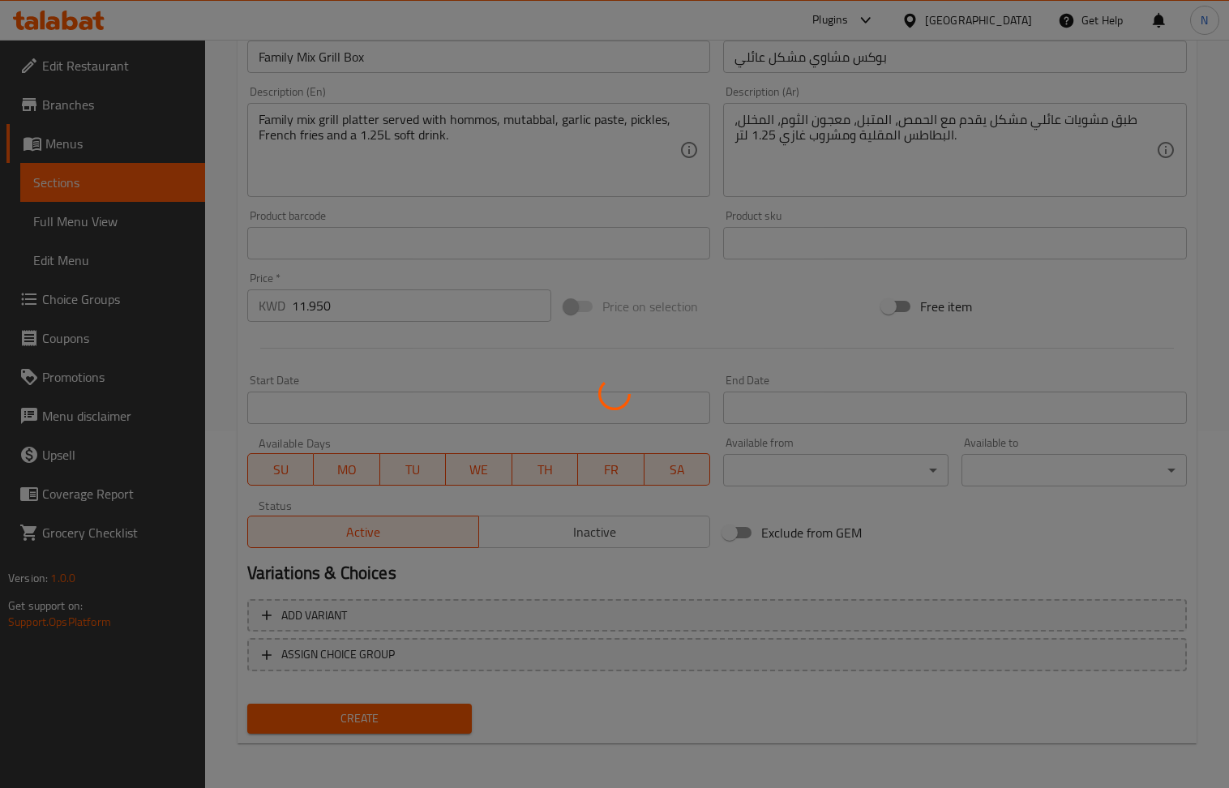
type input "0"
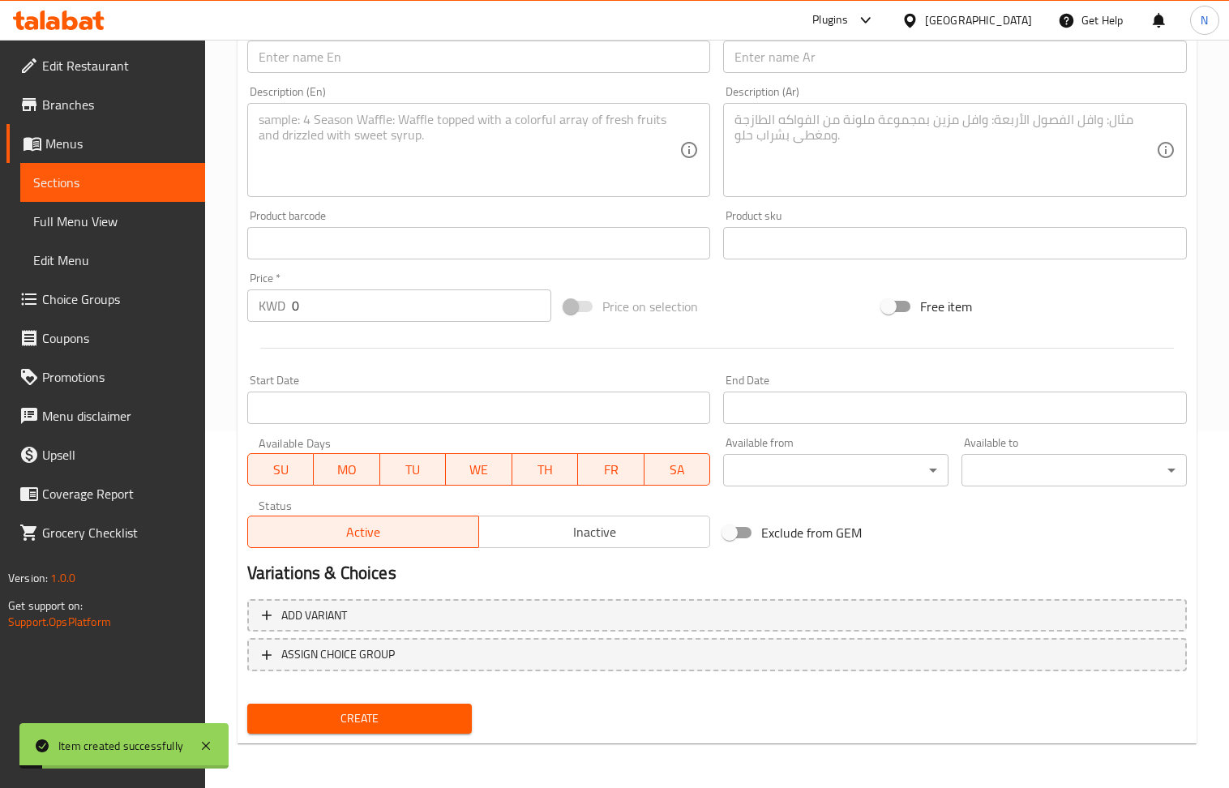
drag, startPoint x: 368, startPoint y: 65, endPoint x: 302, endPoint y: 43, distance: 69.2
click at [368, 65] on input "text" at bounding box center [479, 57] width 464 height 32
paste input "Family Super Mix Grill Box"
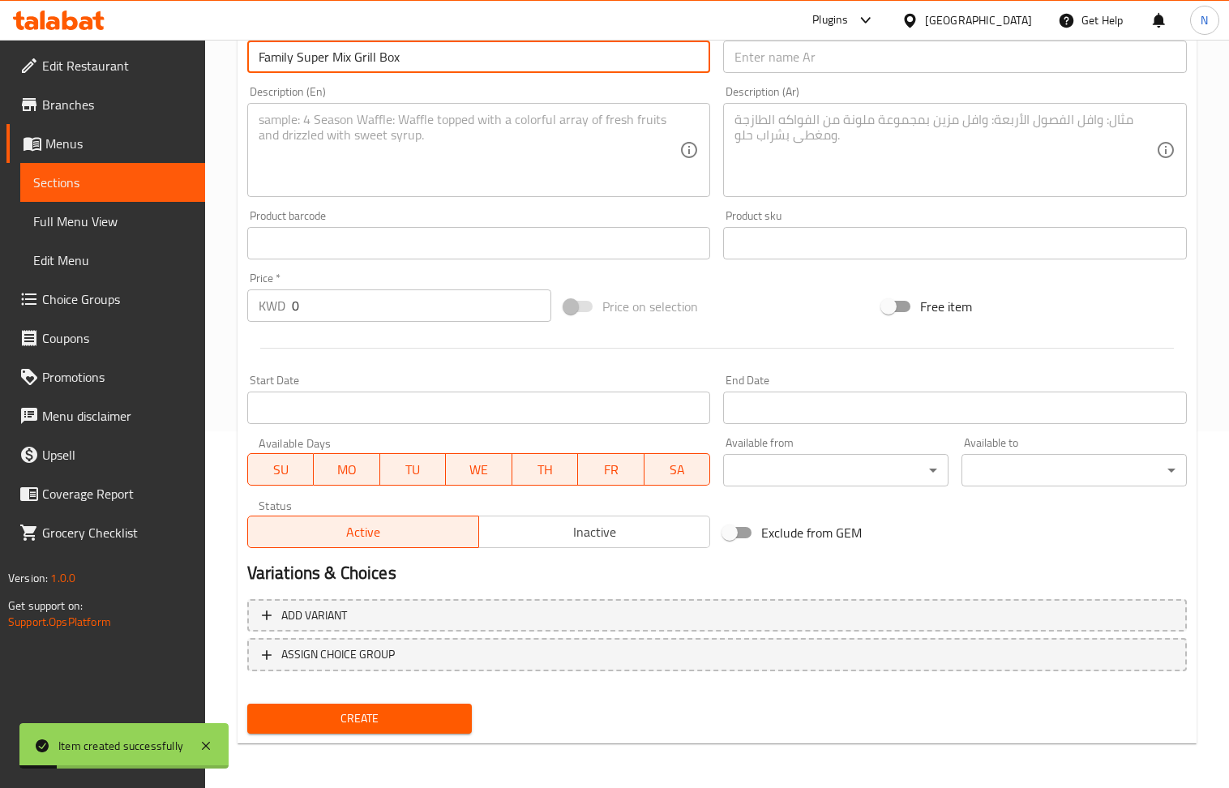
type input "Family Super Mix Grill Box"
click at [328, 146] on textarea at bounding box center [470, 150] width 422 height 77
paste textarea "Family super mix grill platter, hommos, mutabal, garlic paste, pickles, French …"
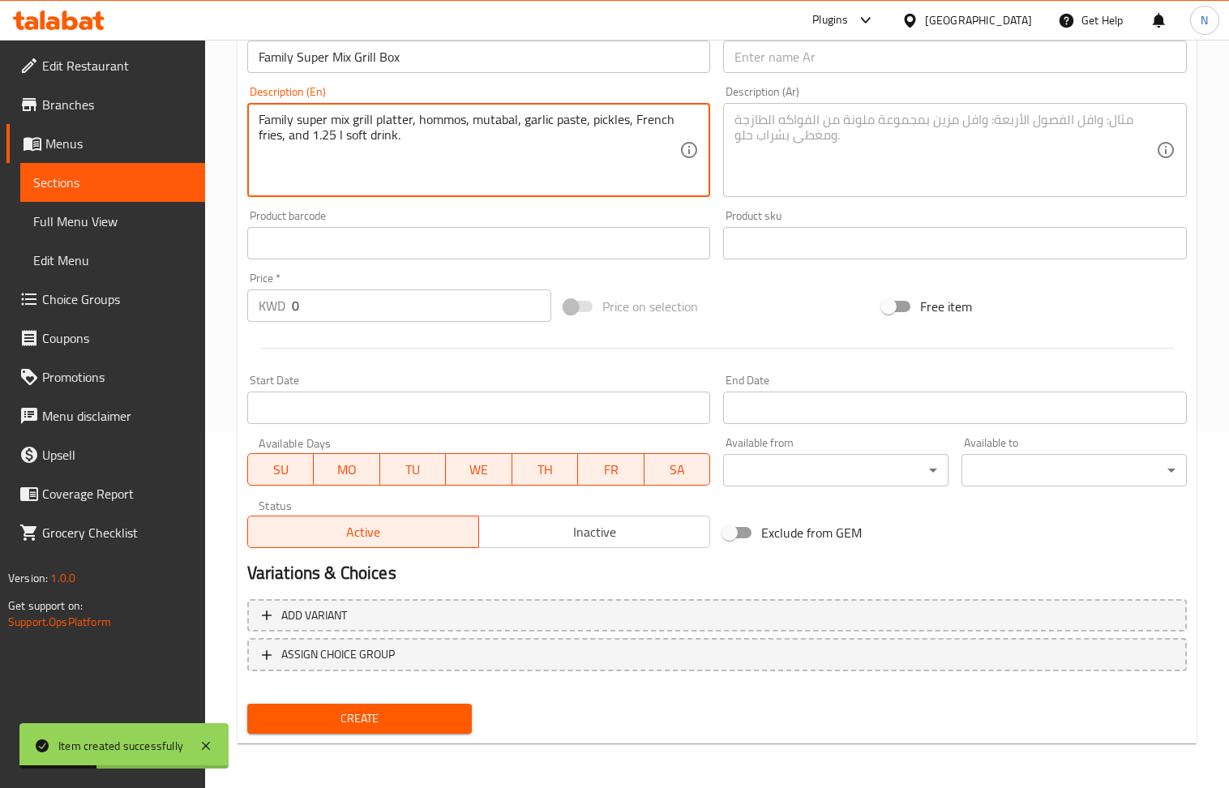
type textarea "Family super mix grill platter, hommos, mutabal, garlic paste, pickles, French …"
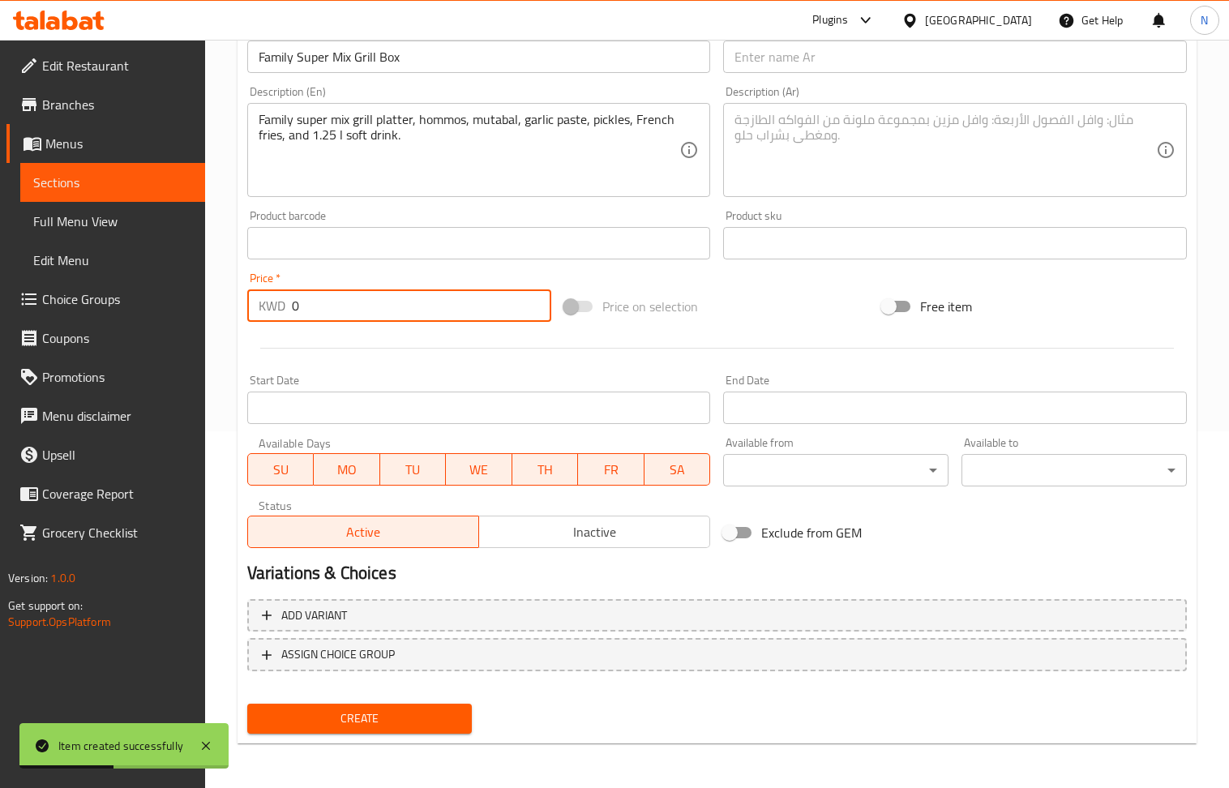
click at [388, 312] on input "0" at bounding box center [422, 306] width 260 height 32
paste input "13.95"
type input "13.950"
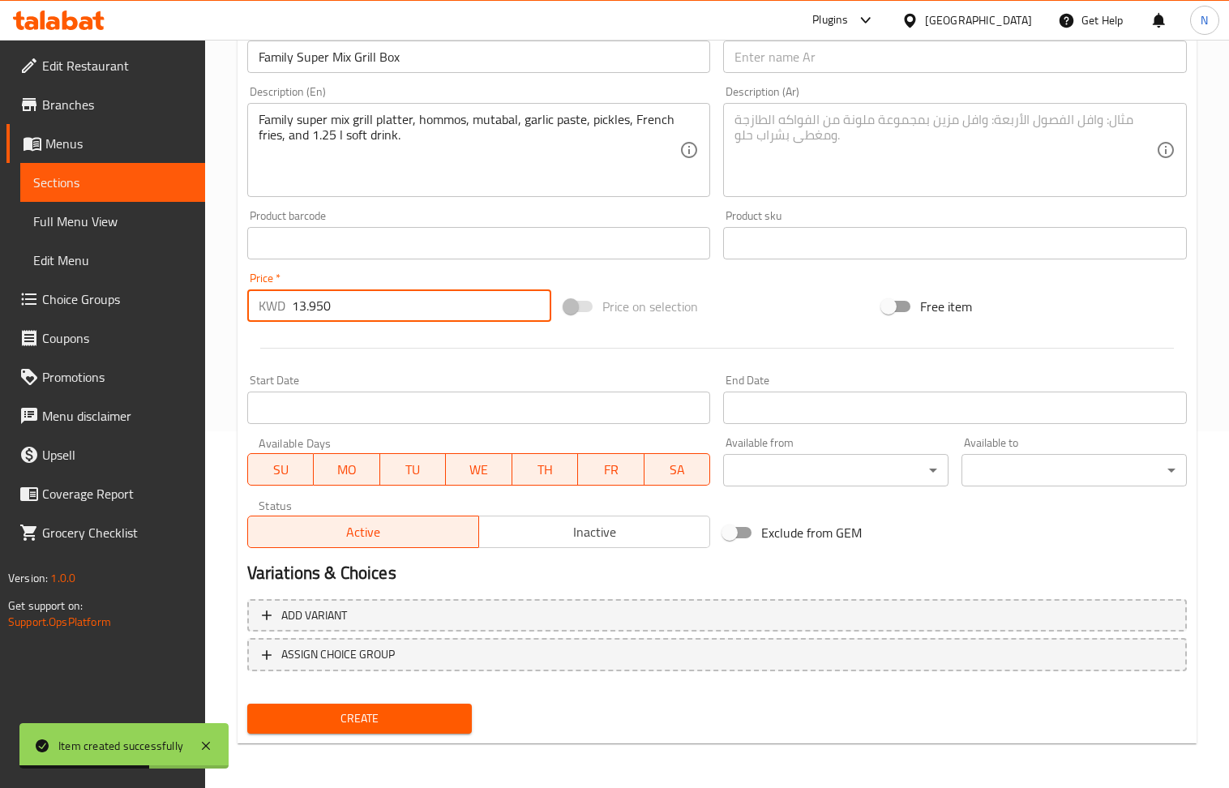
click at [813, 170] on textarea at bounding box center [946, 150] width 422 height 77
paste textarea "ماعون مشاوي مشكل عائلي سوبر،حمص، متبل، ثوم، مخلل، بطاطا مقلية، مشروب غازي 1.25 …"
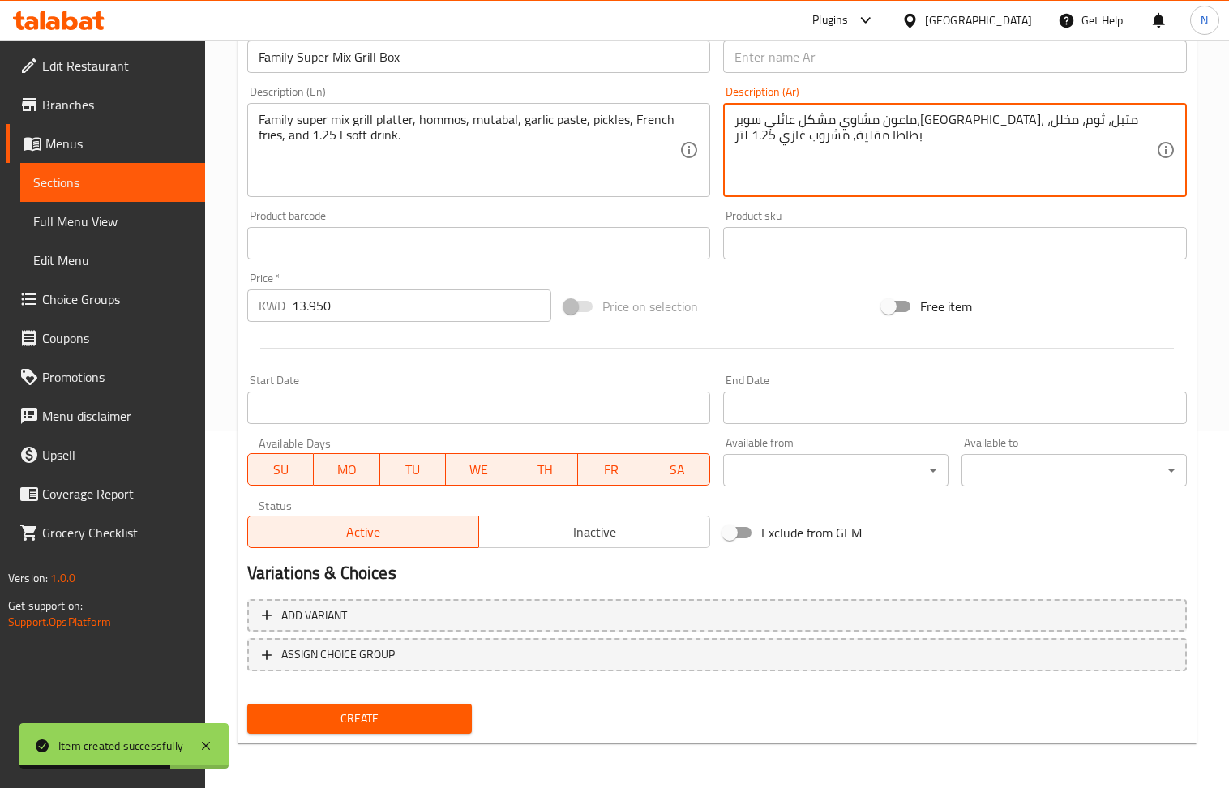
type textarea "ماعون مشاوي مشكل عائلي سوبر،حمص، متبل، ثوم، مخلل، بطاطا مقلية، مشروب غازي 1.25 …"
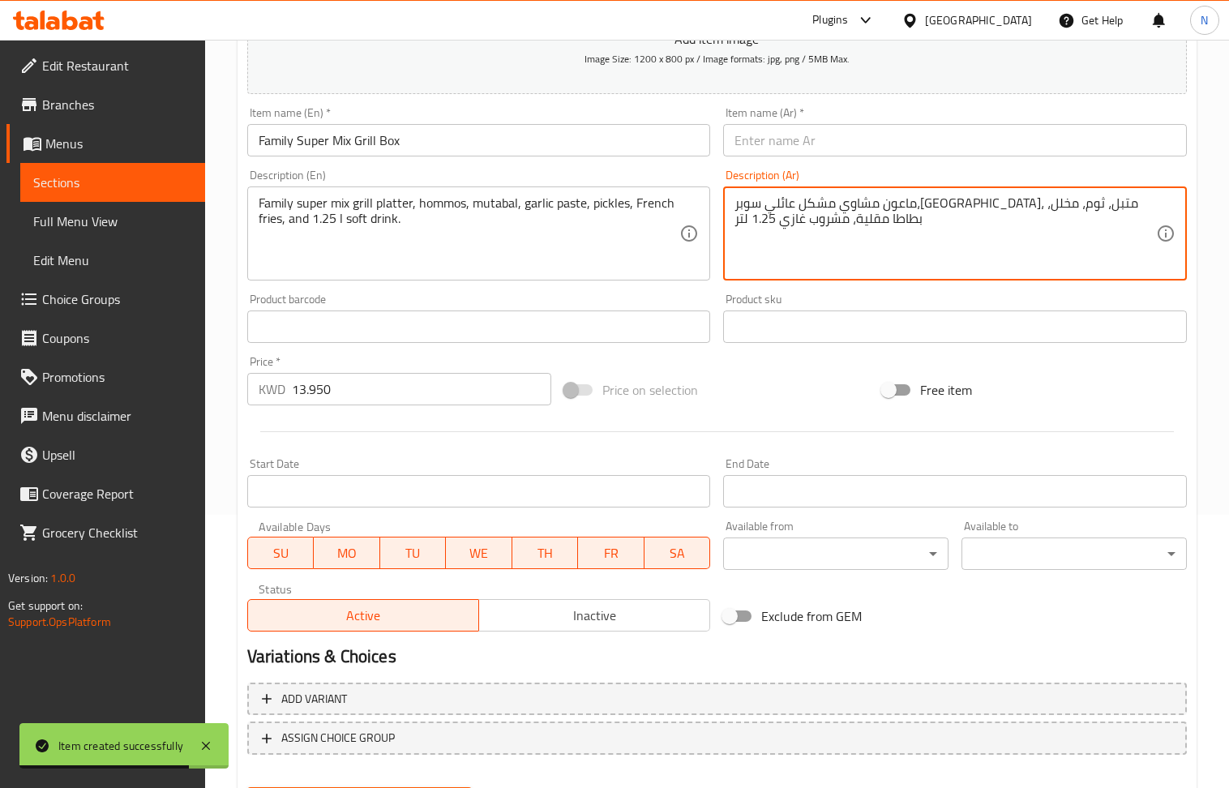
scroll to position [248, 0]
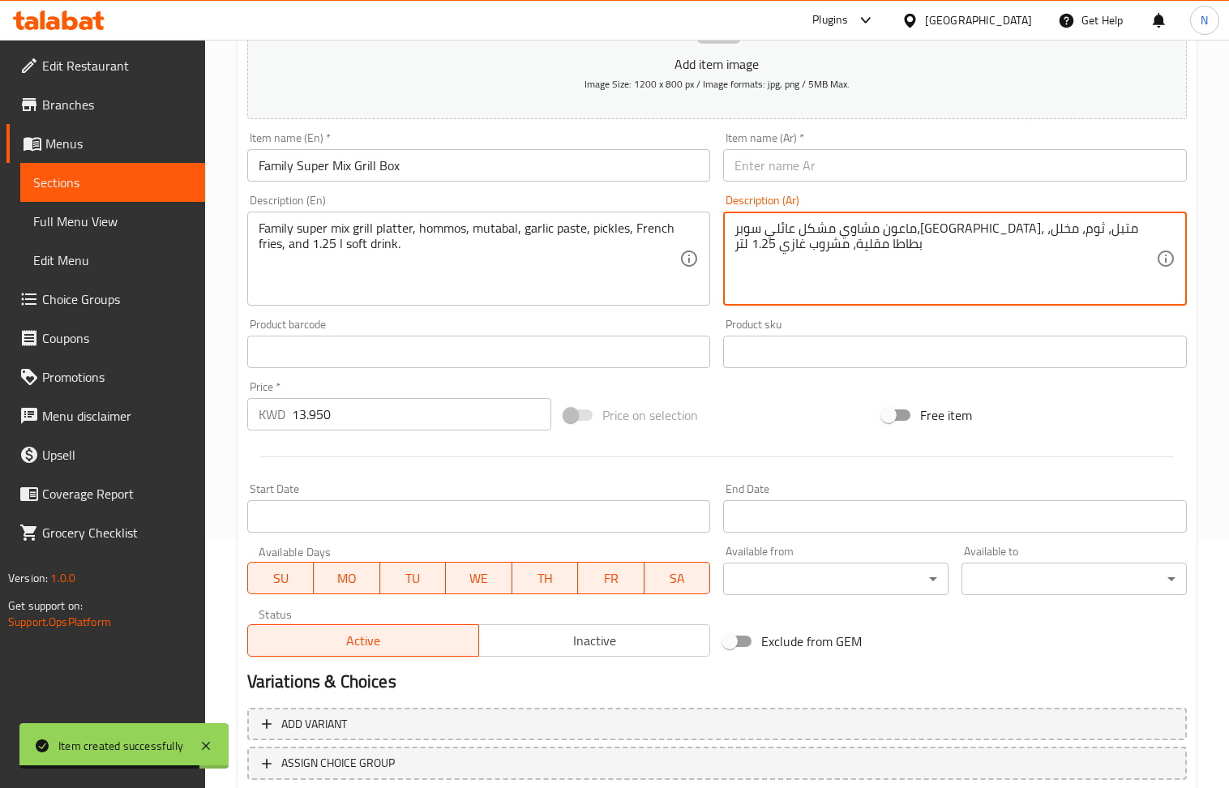
click at [806, 173] on input "text" at bounding box center [955, 165] width 464 height 32
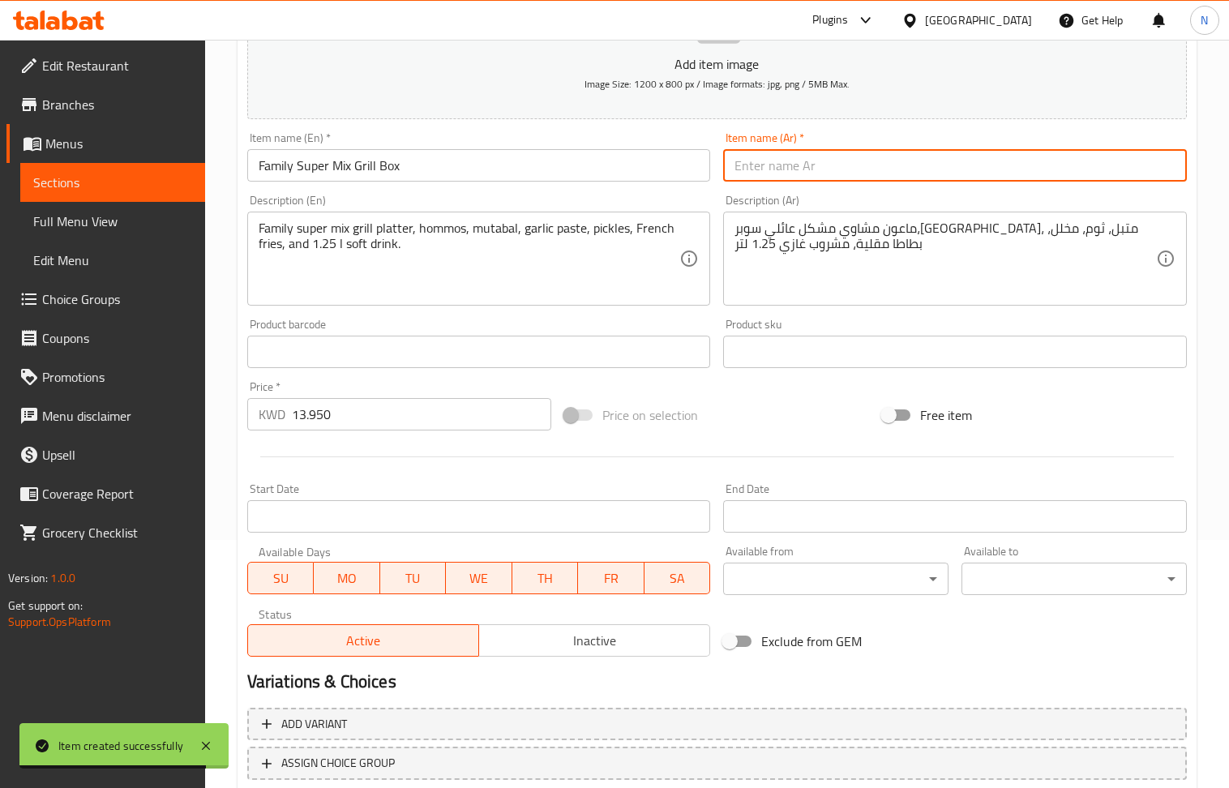
paste input "بوكس مشاوي مشكل عائلي سوبر"
type input "بوكس مشاوي مشكل عائلي سوبر"
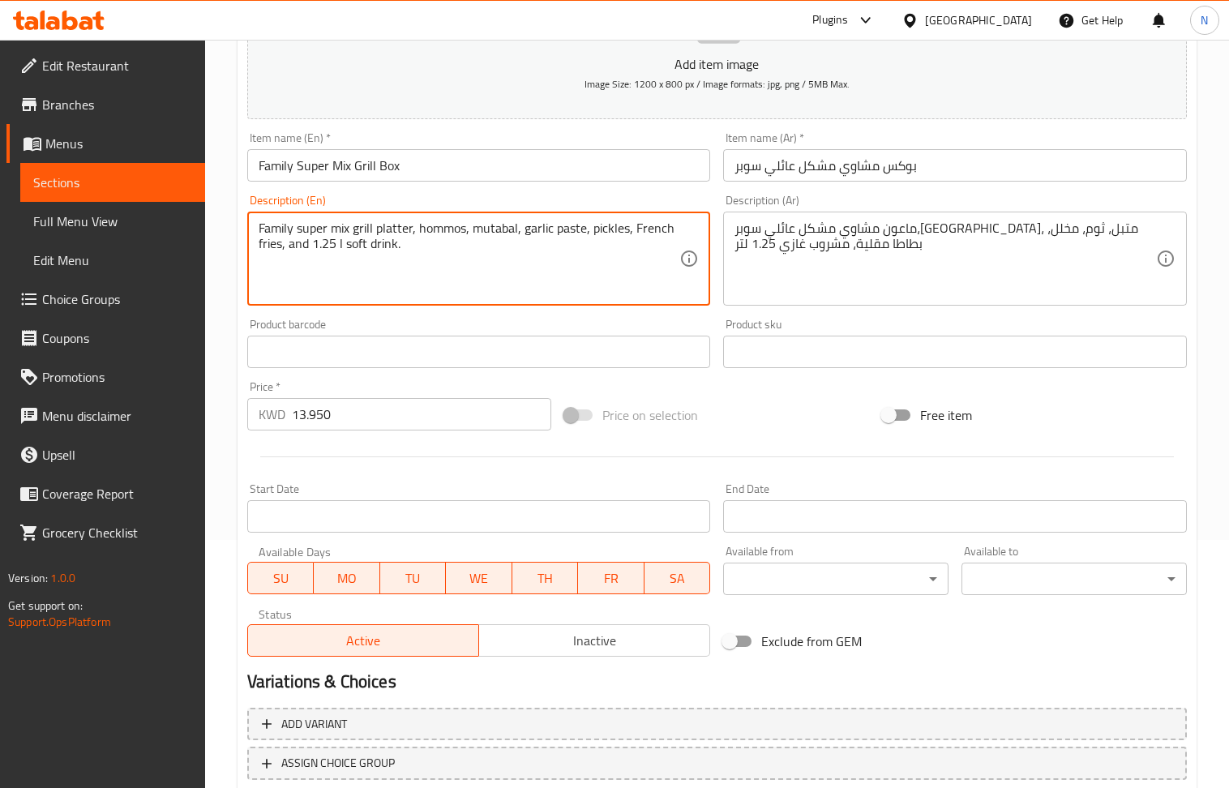
click at [534, 248] on textarea "Family super mix grill platter, hommos, mutabal, garlic paste, pickles, French …" at bounding box center [470, 259] width 422 height 77
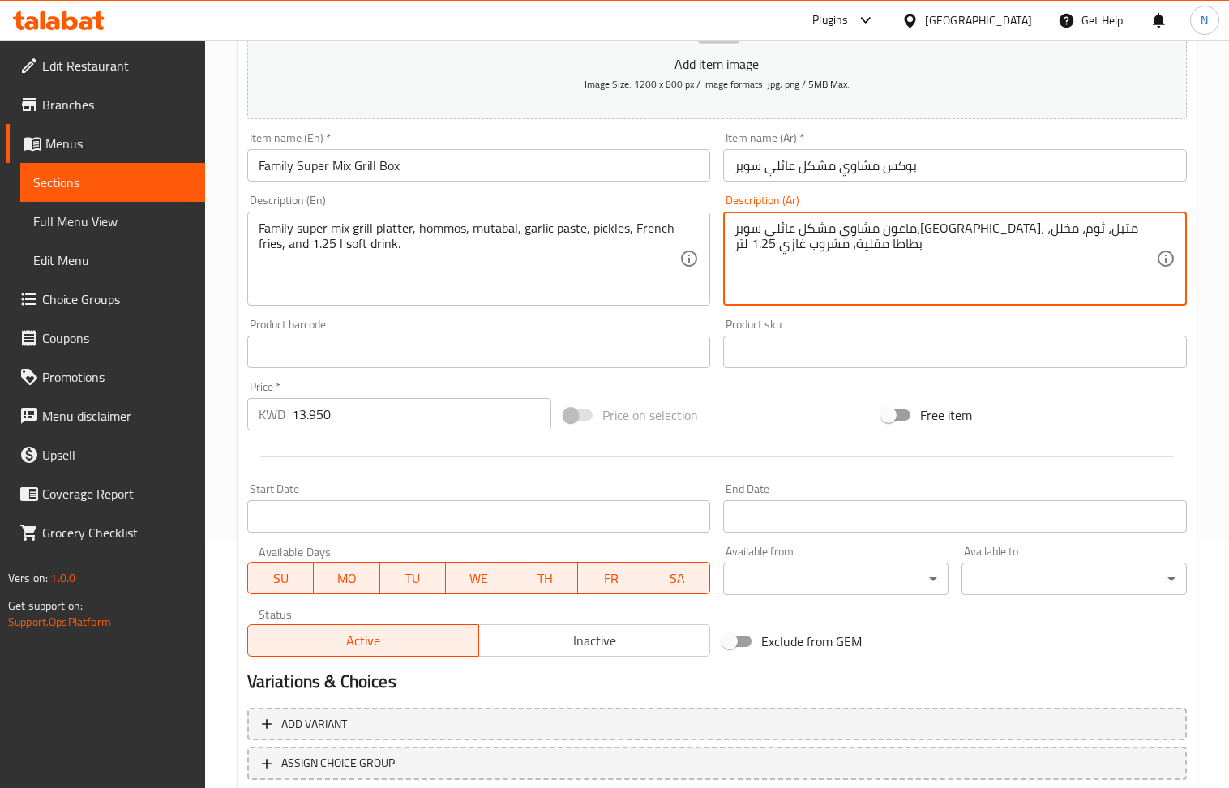
click at [796, 248] on textarea "ماعون مشاوي مشكل عائلي سوبر،حمص، متبل، ثوم، مخلل، بطاطا مقلية، مشروب غازي 1.25 …" at bounding box center [946, 259] width 422 height 77
paste textarea "طبق مشويات عائلي سوبر ميكس، حمص، متبل، معجون ثوم، مخلل، بطاطس مقلية، ومشروب غاز…"
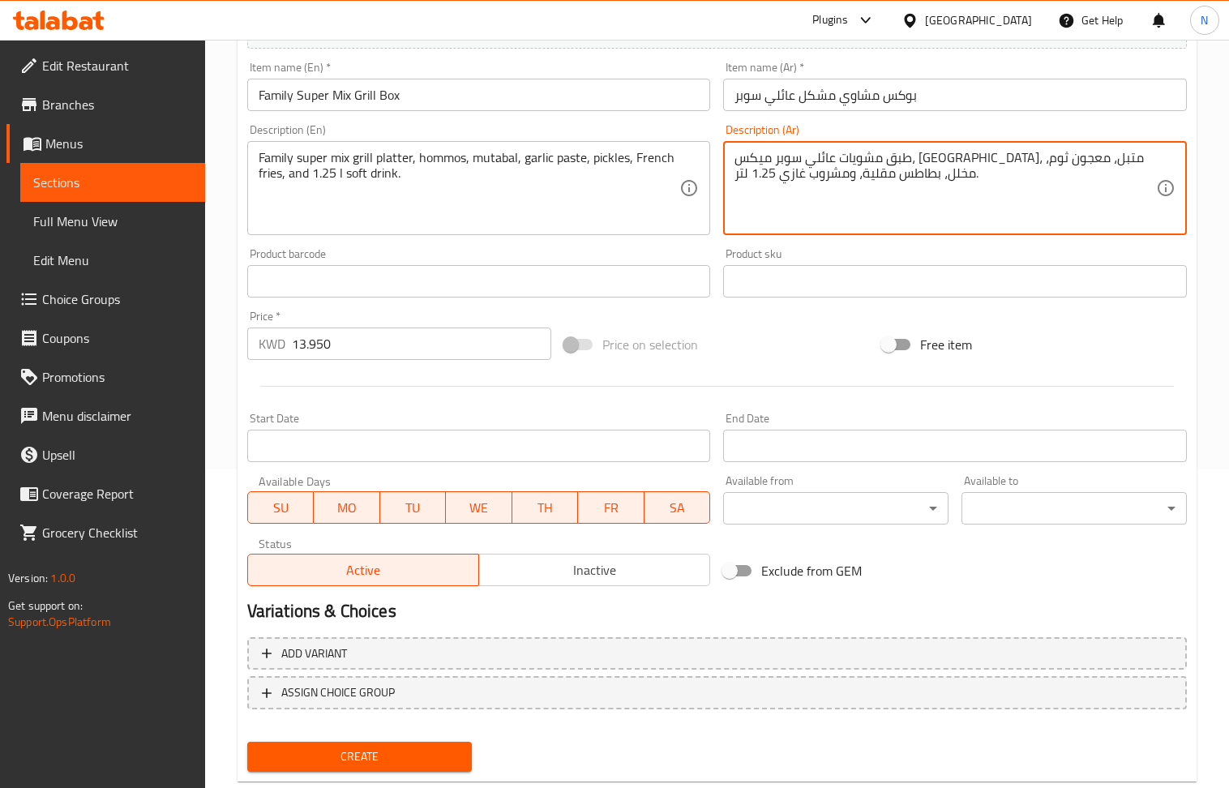
scroll to position [357, 0]
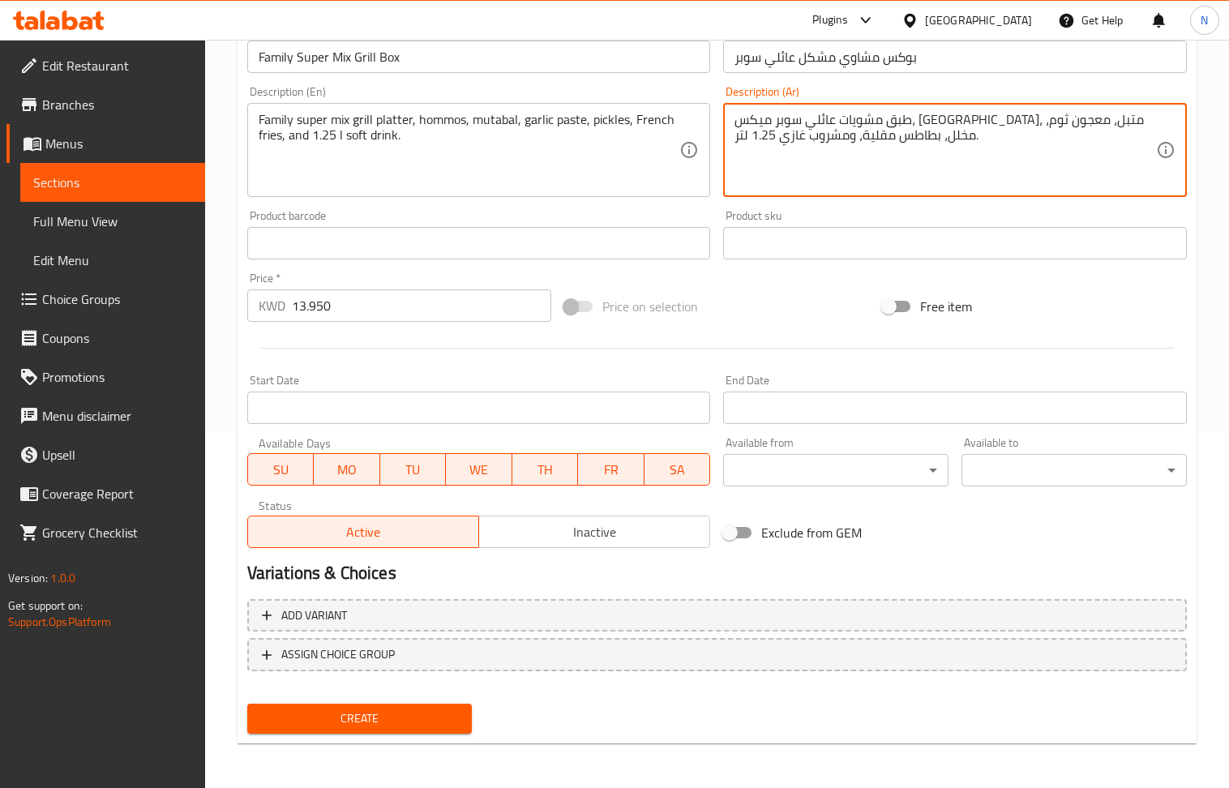
type textarea "طبق مشويات عائلي سوبر ميكس، حمص، متبل، معجون ثوم، مخلل، بطاطس مقلية، ومشروب غاز…"
click at [410, 733] on button "Create" at bounding box center [359, 719] width 225 height 30
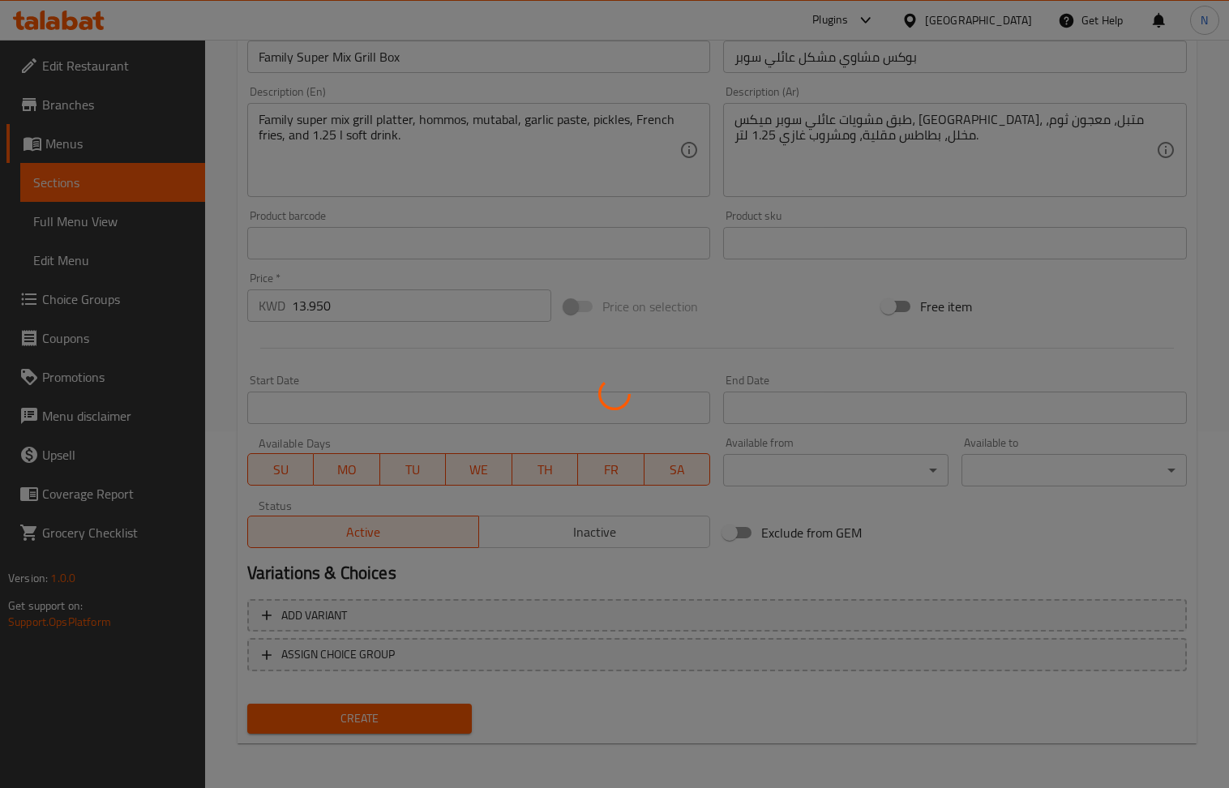
type input "0"
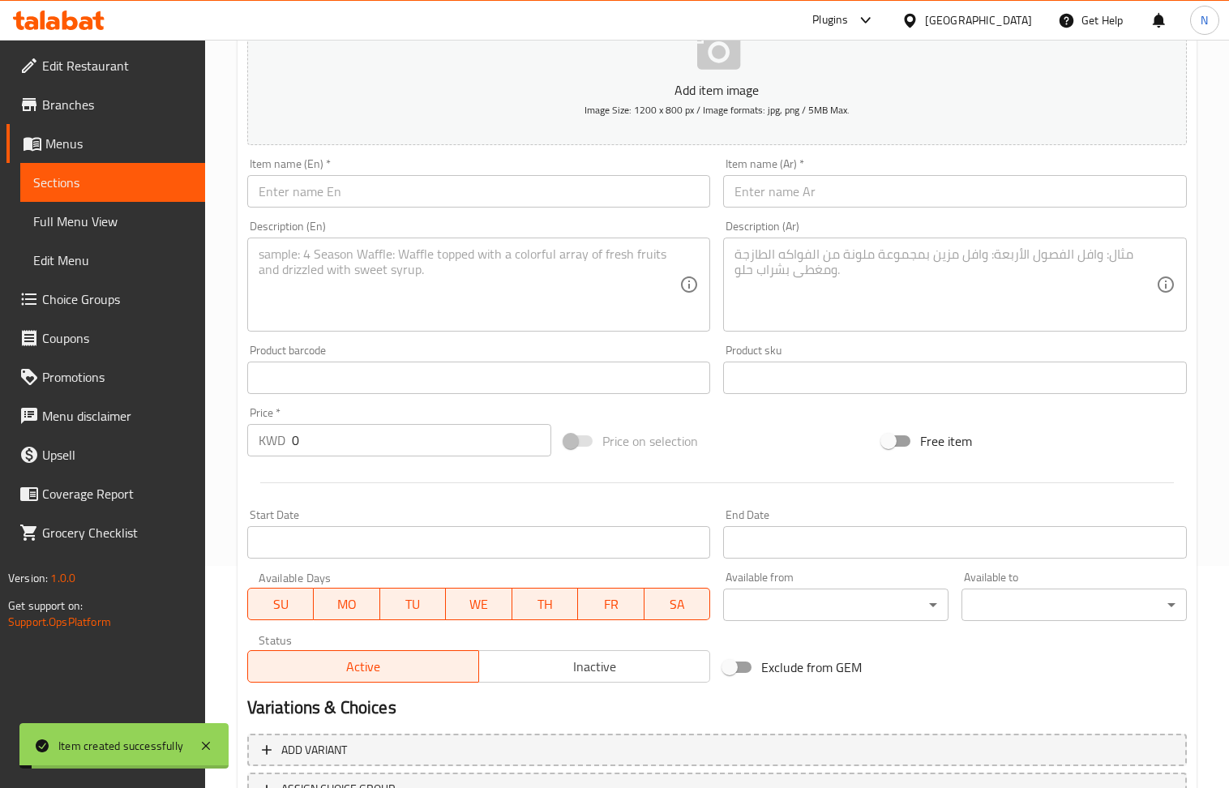
scroll to position [32, 0]
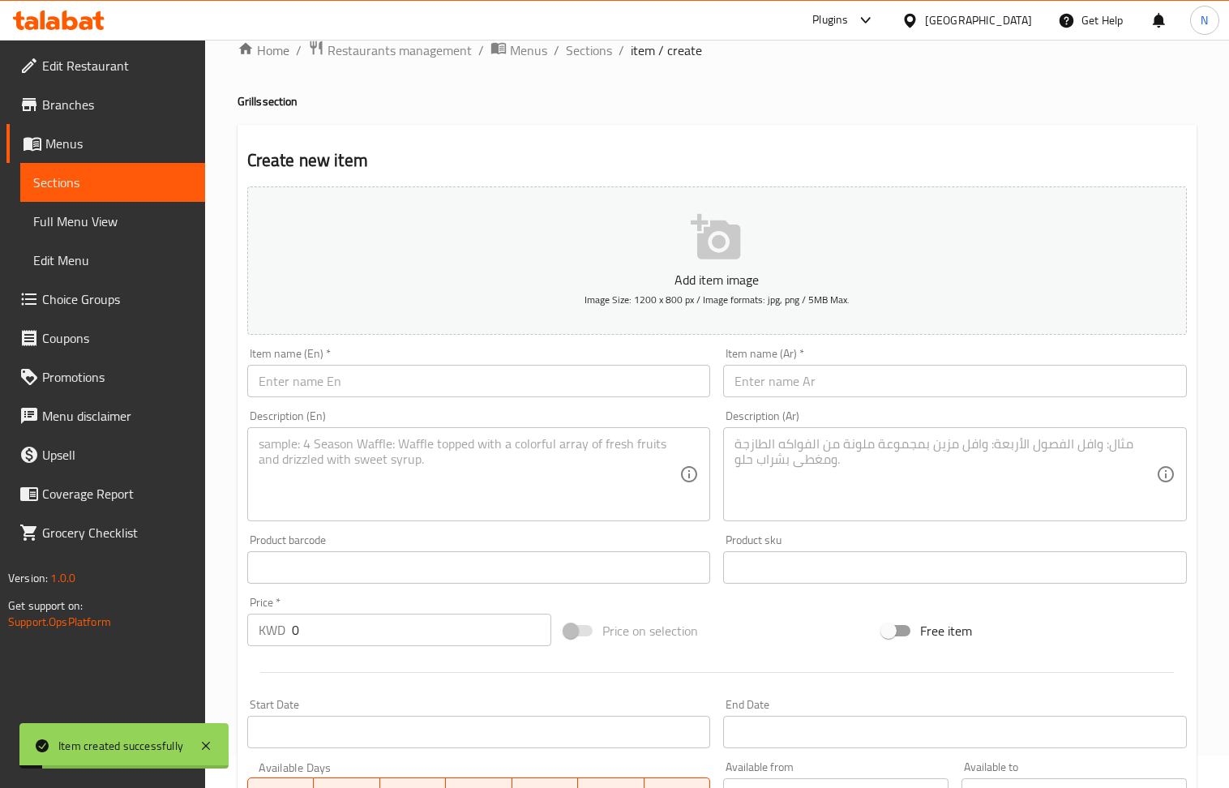
click at [354, 381] on input "text" at bounding box center [479, 381] width 464 height 32
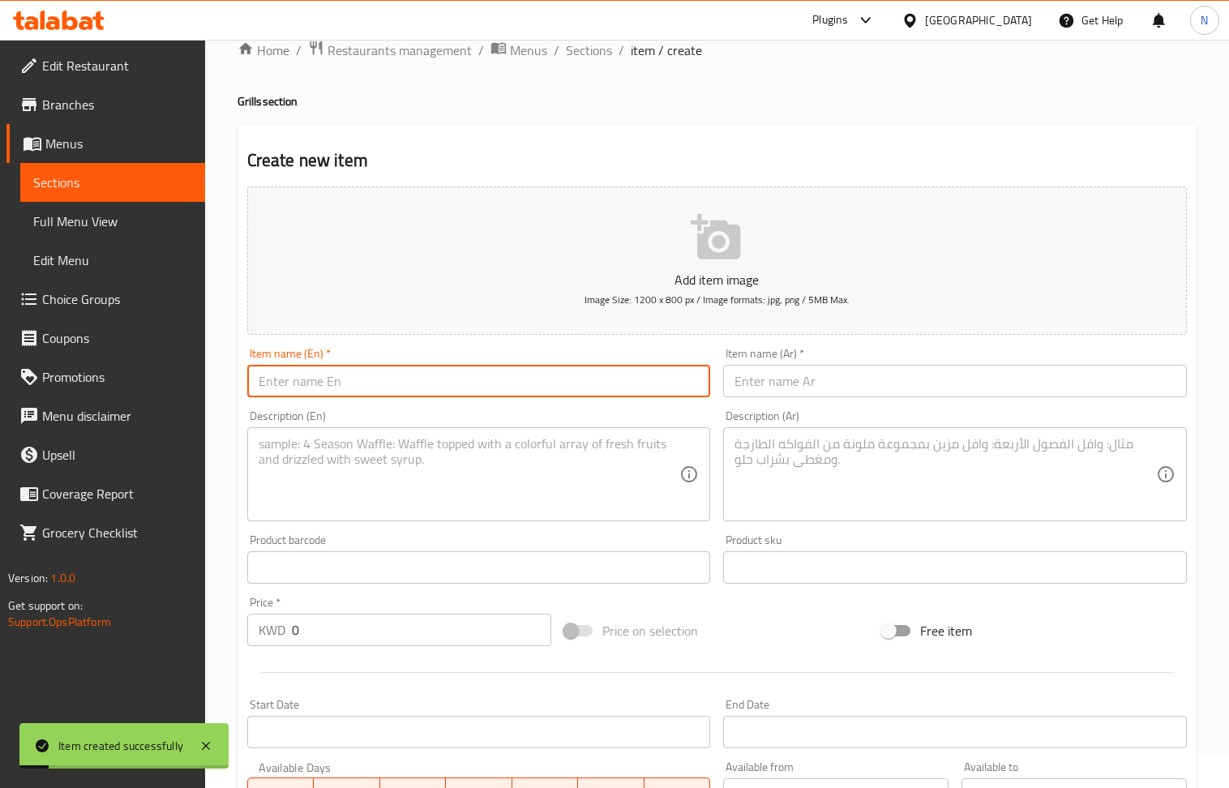
paste input "Meat Kebab Sandwich"
type input "Meat Kebab Sandwich"
click at [413, 469] on textarea at bounding box center [470, 474] width 422 height 77
paste textarea "Meat Kebab, hommos, parsley, onion, pickles."
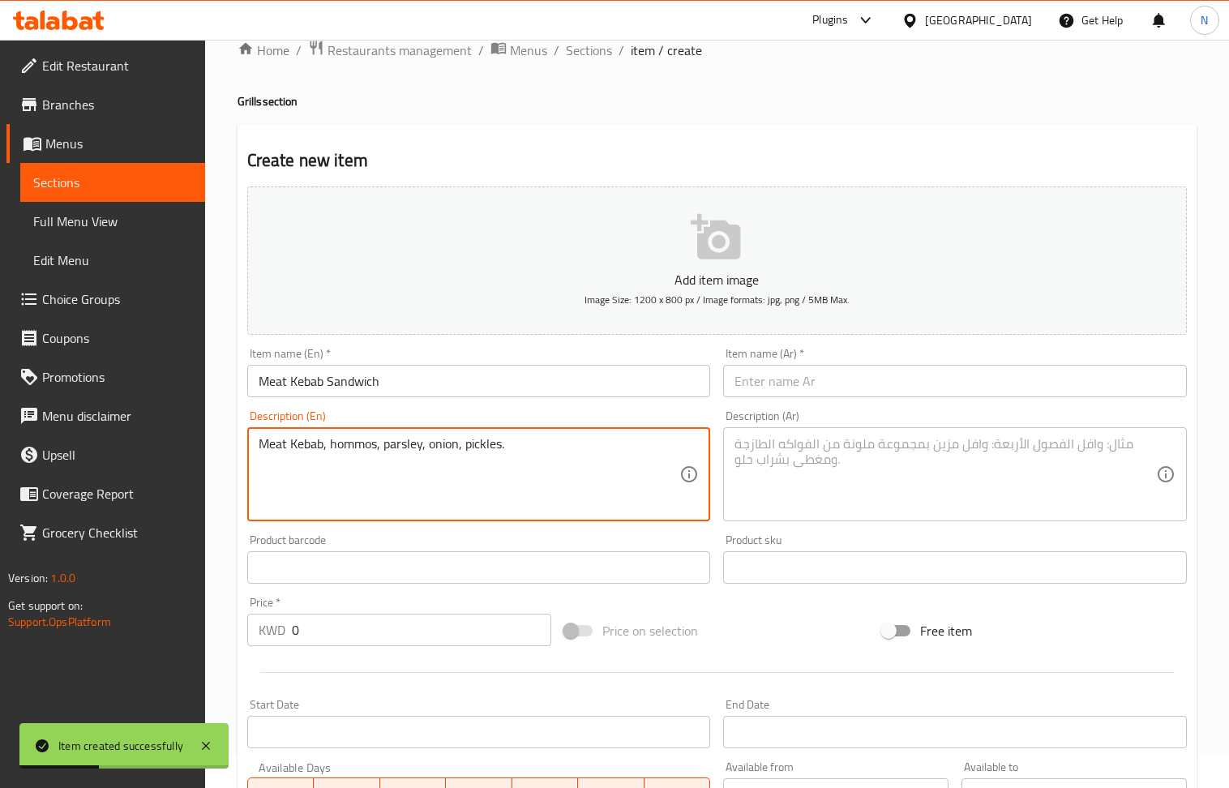
type textarea "Meat Kebab, hommos, parsley, onion, pickles."
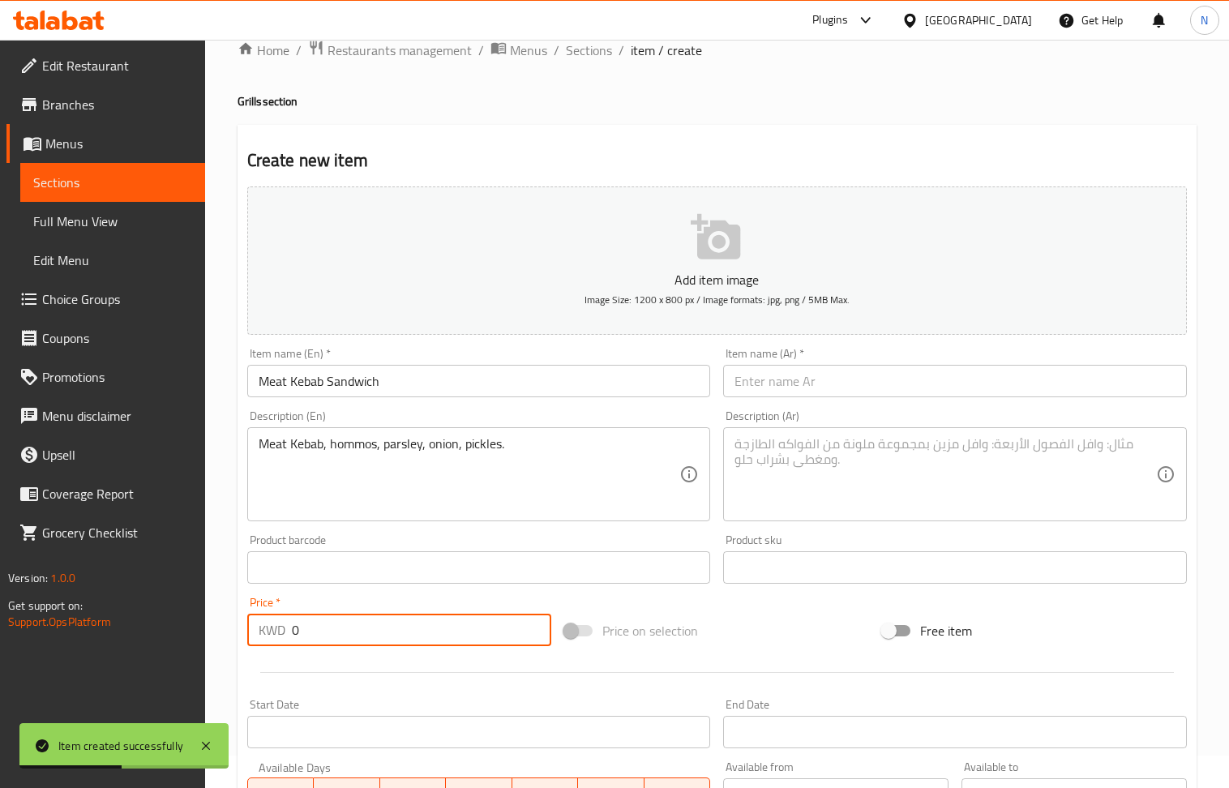
click at [328, 641] on input "0" at bounding box center [422, 630] width 260 height 32
paste input ".850"
type input "0.850"
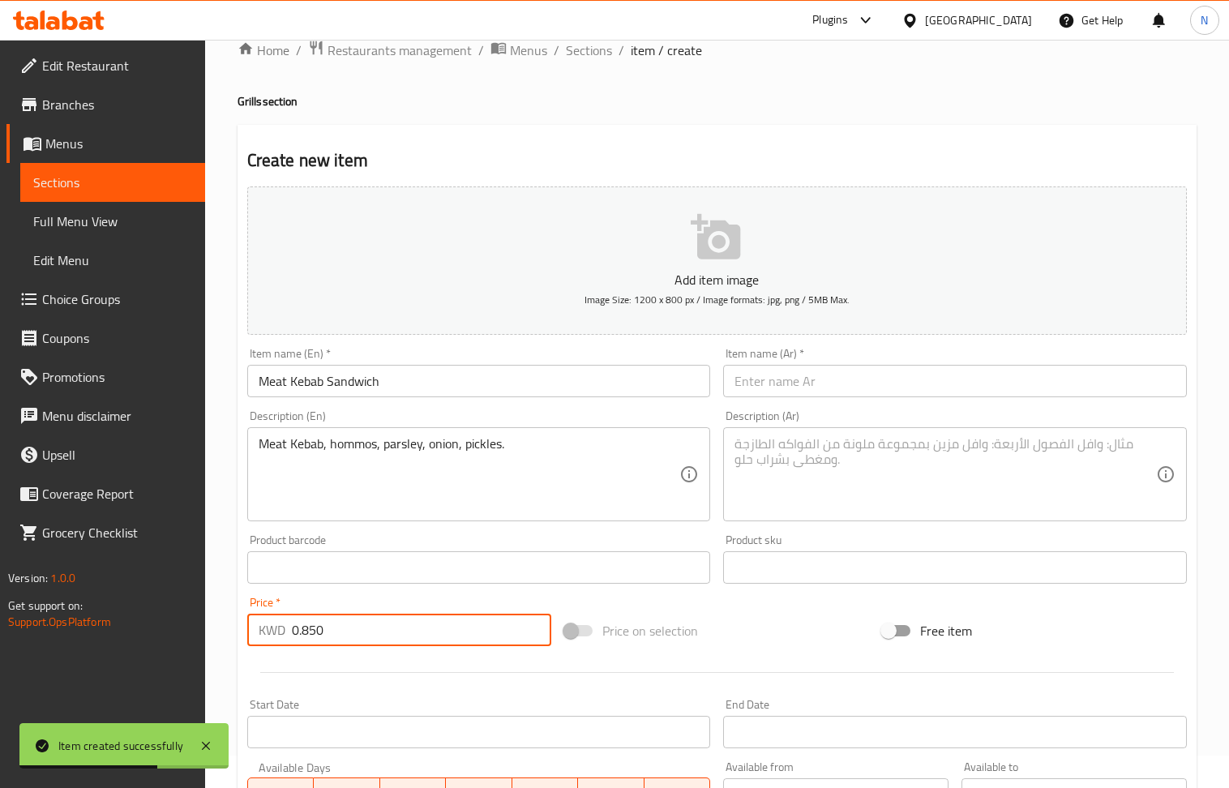
click at [890, 474] on textarea at bounding box center [946, 474] width 422 height 77
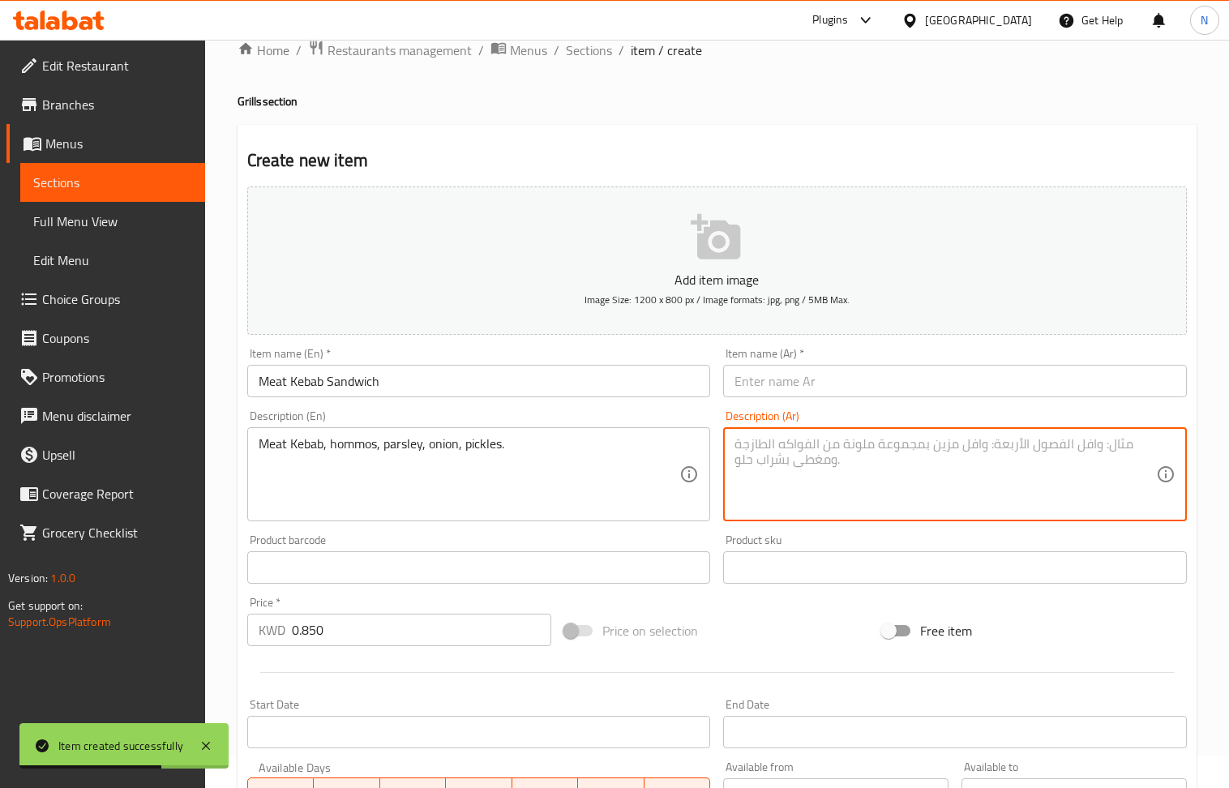
paste textarea "كباب لحم, حمص, بقدونس, بصل،مخلل."
type textarea "كباب لحم, حمص, بقدونس, بصل،مخلل."
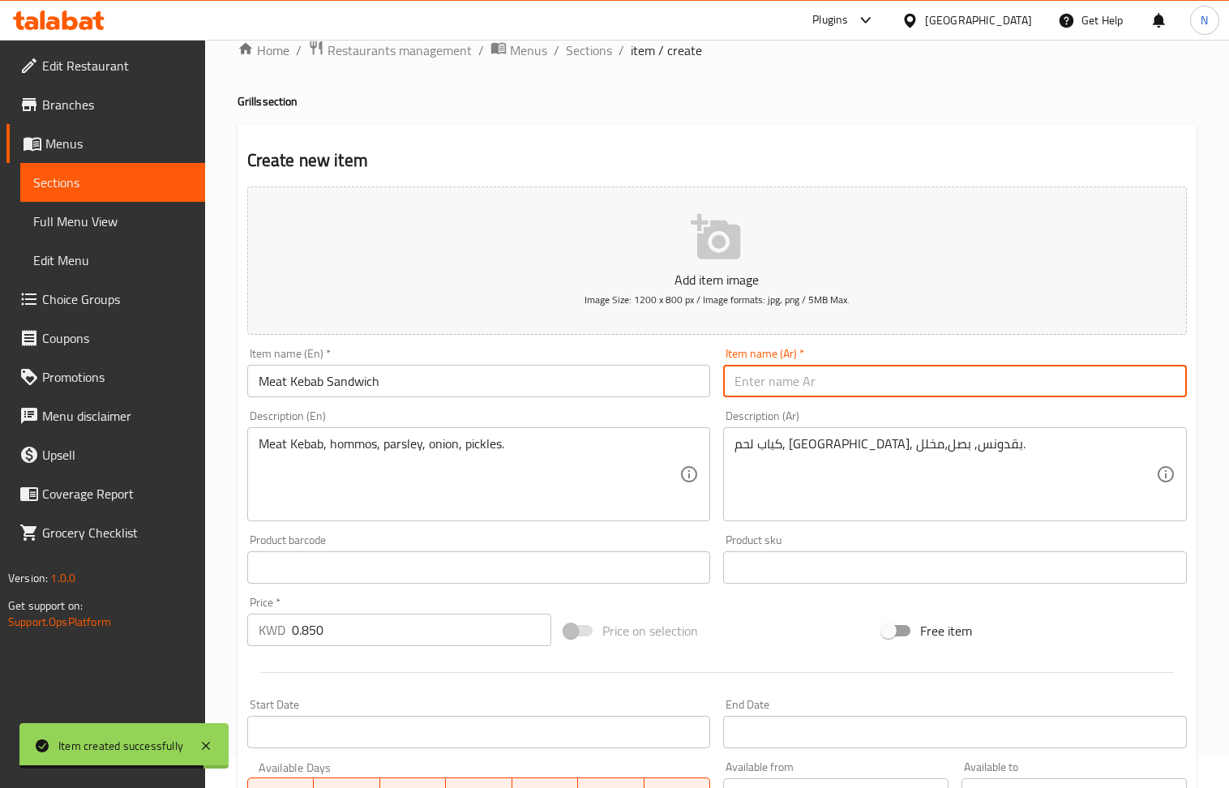
drag, startPoint x: 798, startPoint y: 384, endPoint x: 783, endPoint y: 384, distance: 14.6
click at [798, 384] on input "text" at bounding box center [955, 381] width 464 height 32
paste input "ساندوتش كباب لحم"
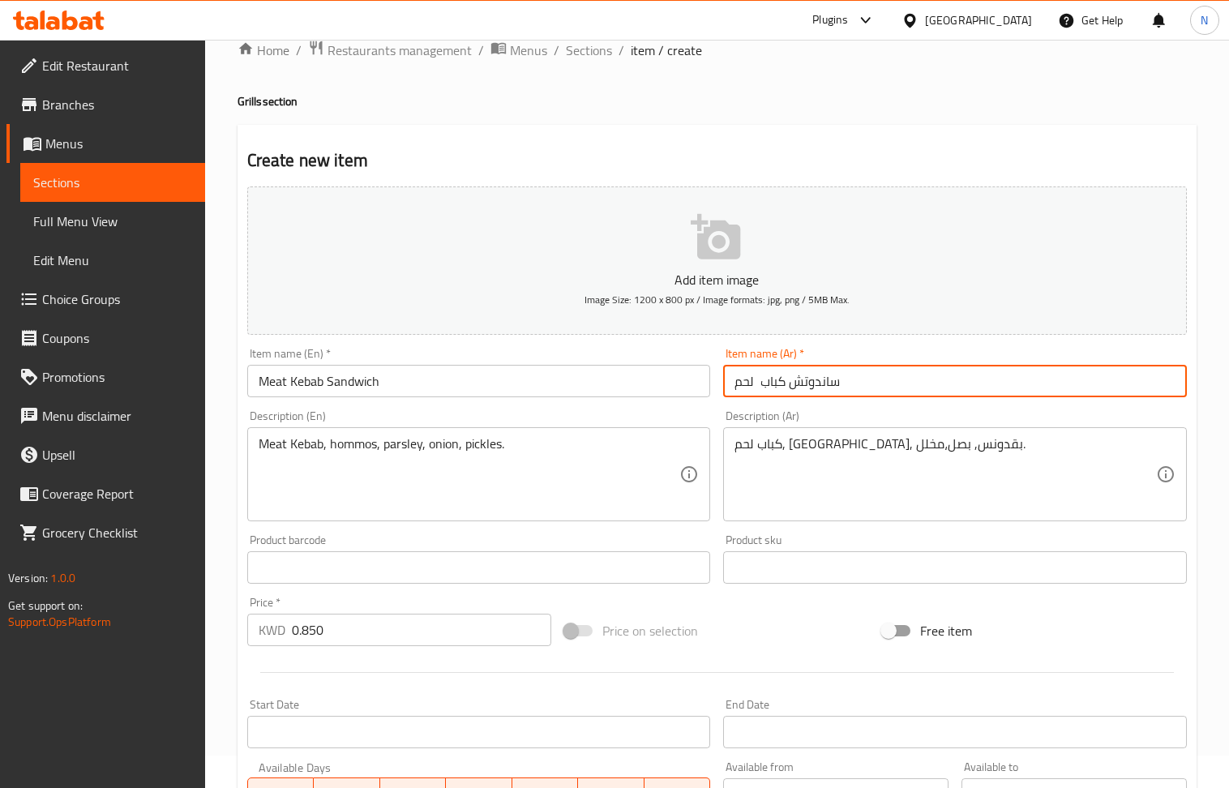
scroll to position [357, 0]
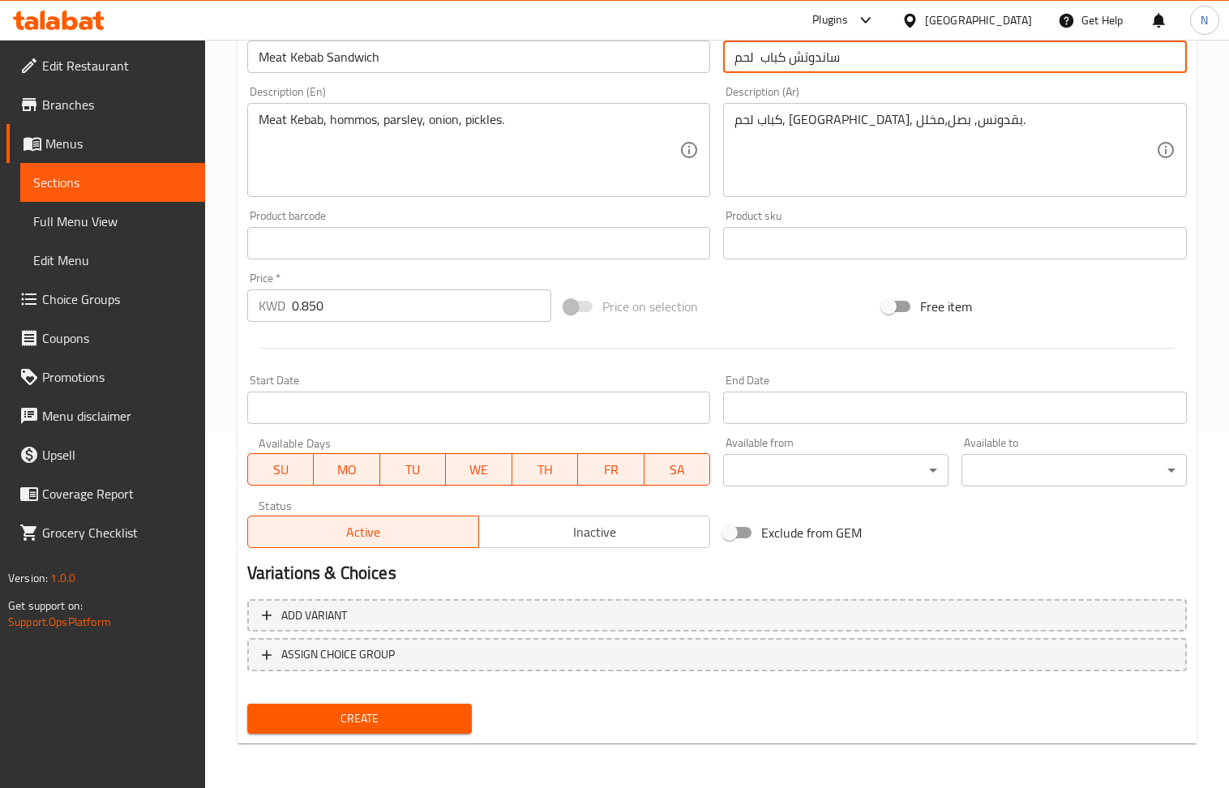
type input "ساندوتش كباب لحم"
click at [431, 721] on span "Create" at bounding box center [359, 719] width 199 height 20
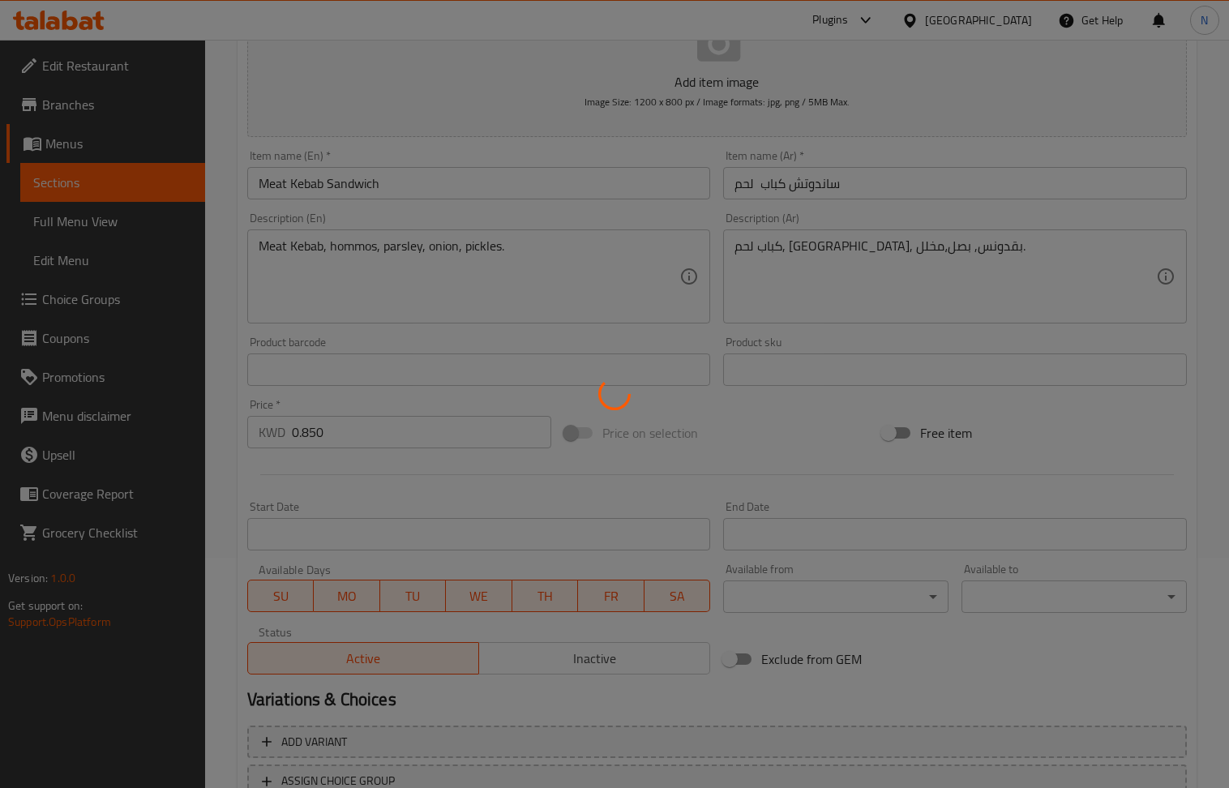
scroll to position [55, 0]
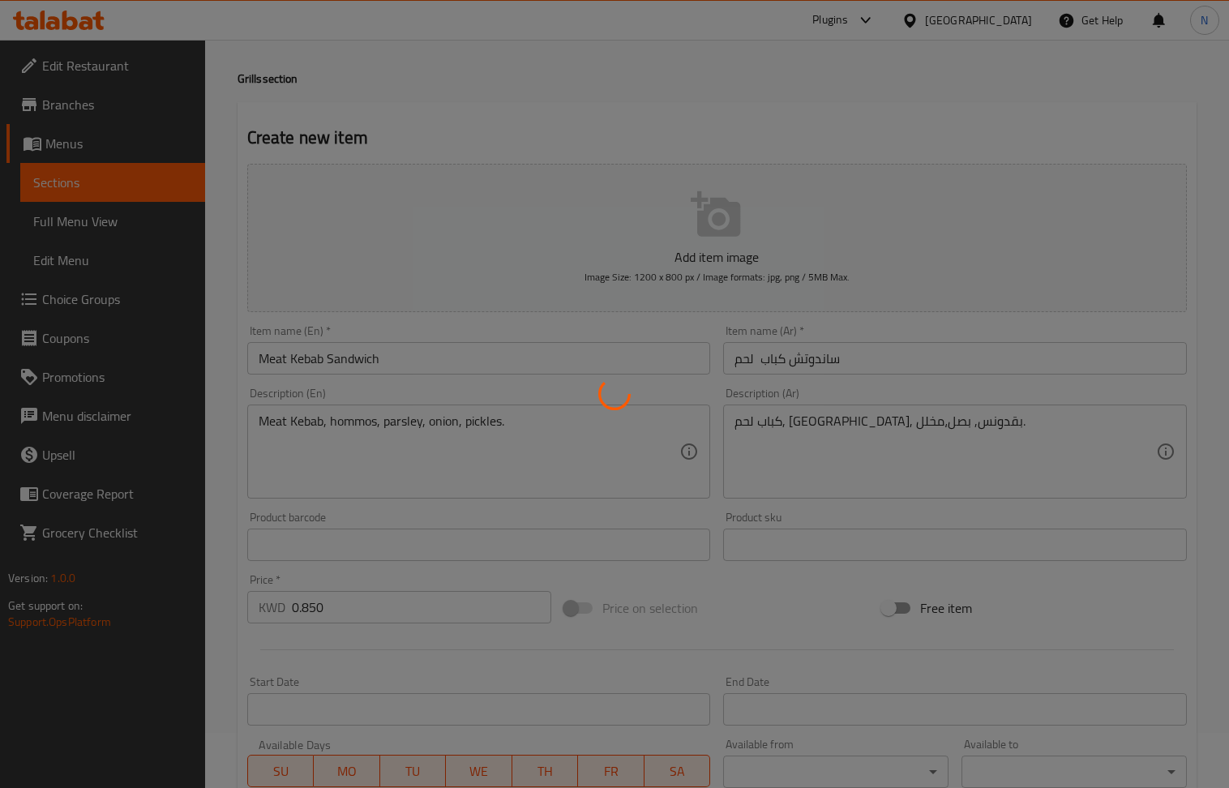
type input "0"
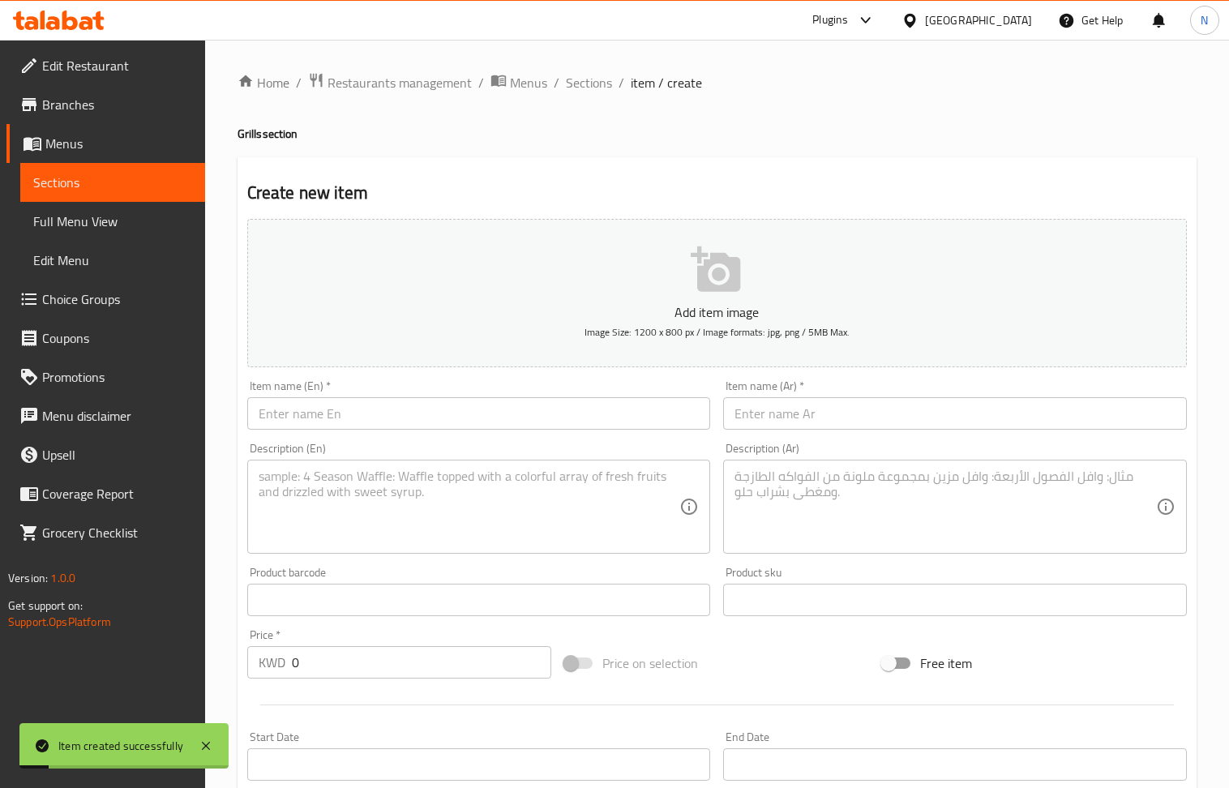
click at [384, 436] on div "Item name (En)   * Item name (En) *" at bounding box center [479, 405] width 477 height 62
drag, startPoint x: 384, startPoint y: 418, endPoint x: 320, endPoint y: 349, distance: 95.3
click at [384, 418] on input "text" at bounding box center [479, 413] width 464 height 32
paste input "Chicken Kebab Sandwich"
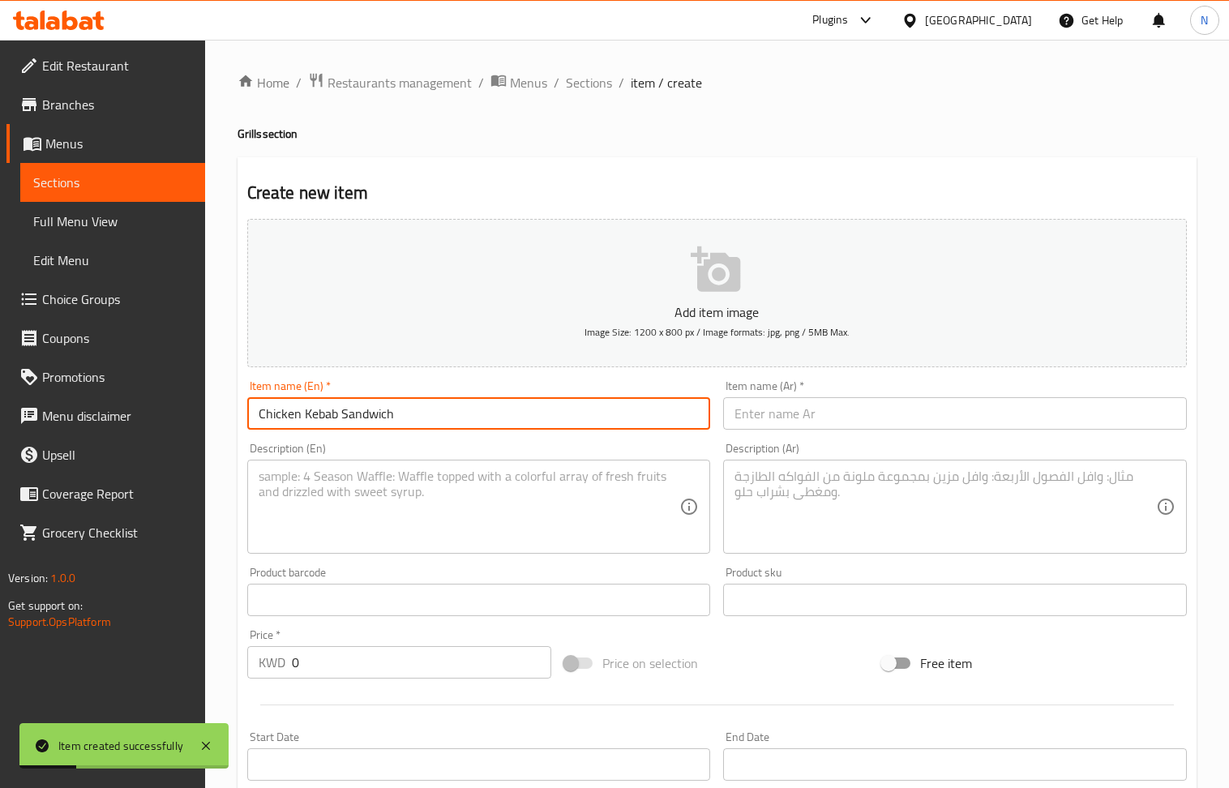
type input "Chicken Kebab Sandwich"
click at [380, 496] on textarea at bounding box center [470, 507] width 422 height 77
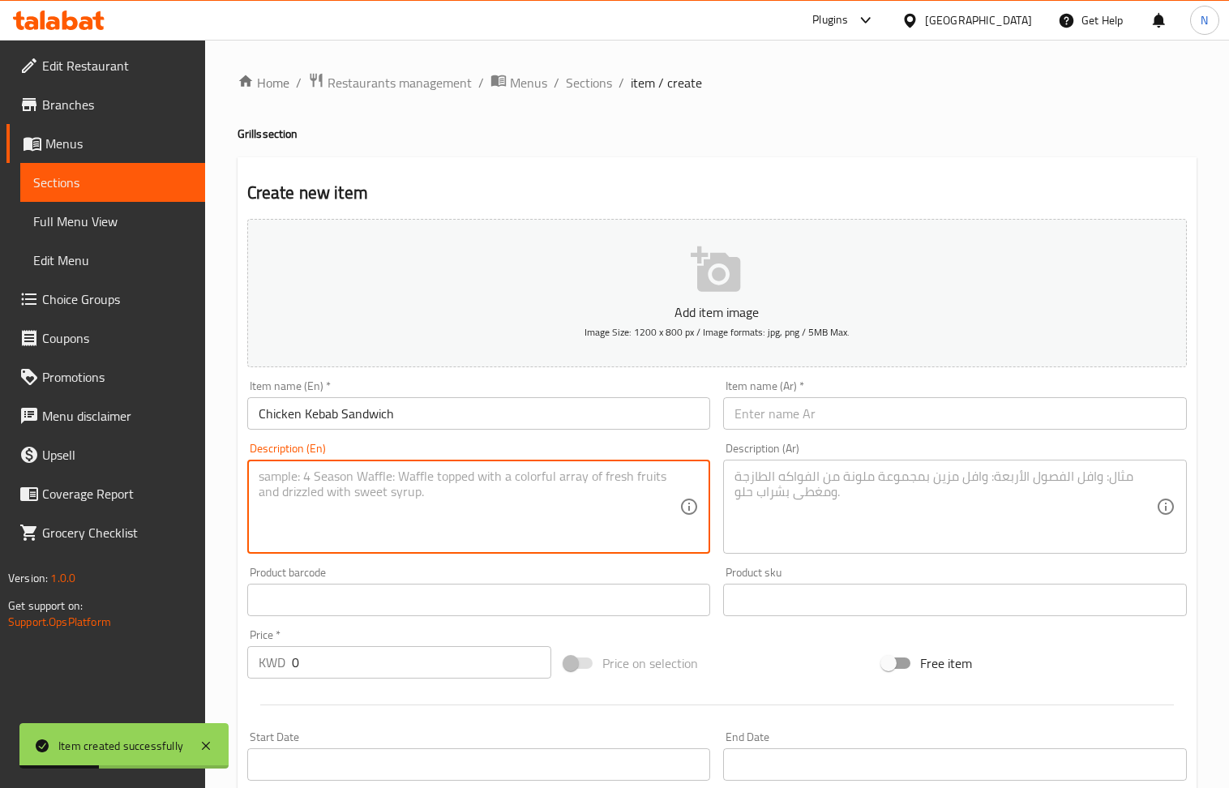
paste textarea "Chicken kebab, hummus, parsley, onion, pickles"
type textarea "Chicken kebab, hummus, parsley, onion, pickles"
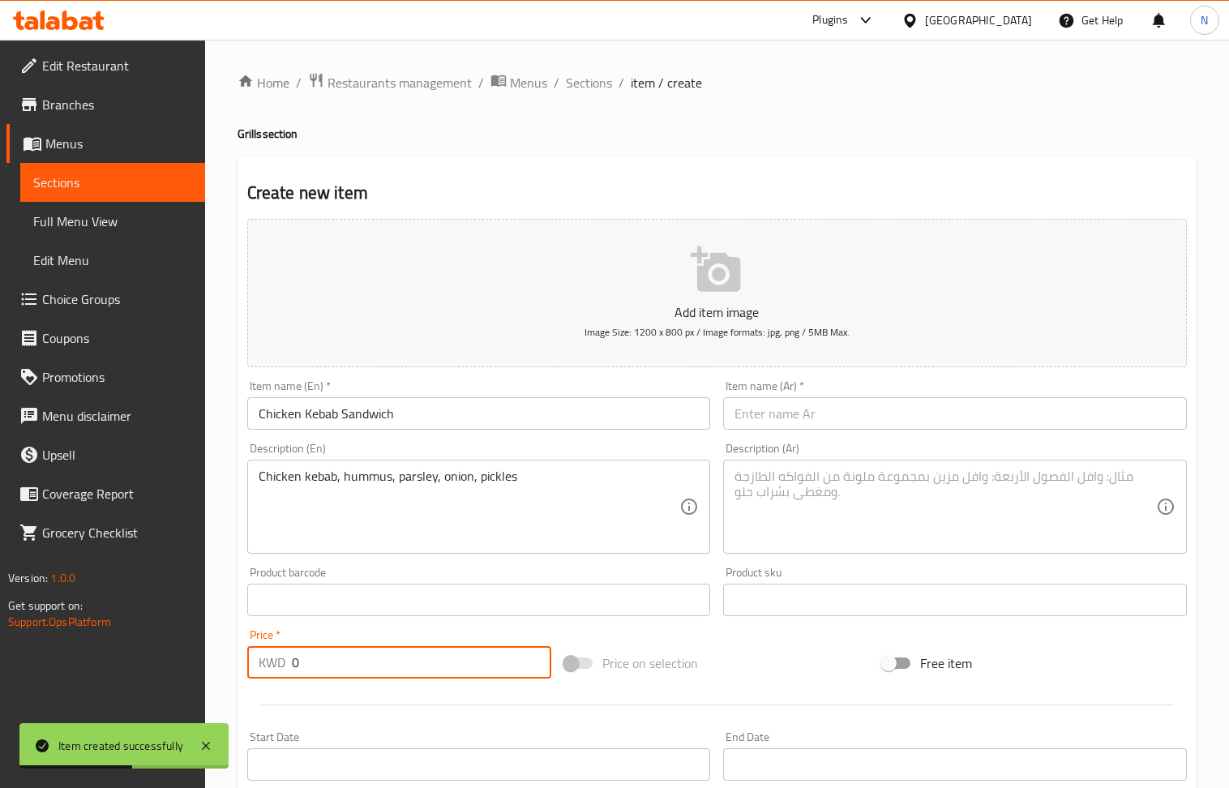
click at [354, 668] on input "0" at bounding box center [422, 662] width 260 height 32
drag, startPoint x: 354, startPoint y: 668, endPoint x: 345, endPoint y: 600, distance: 68.7
click at [354, 666] on input "0" at bounding box center [422, 662] width 260 height 32
paste input ".750"
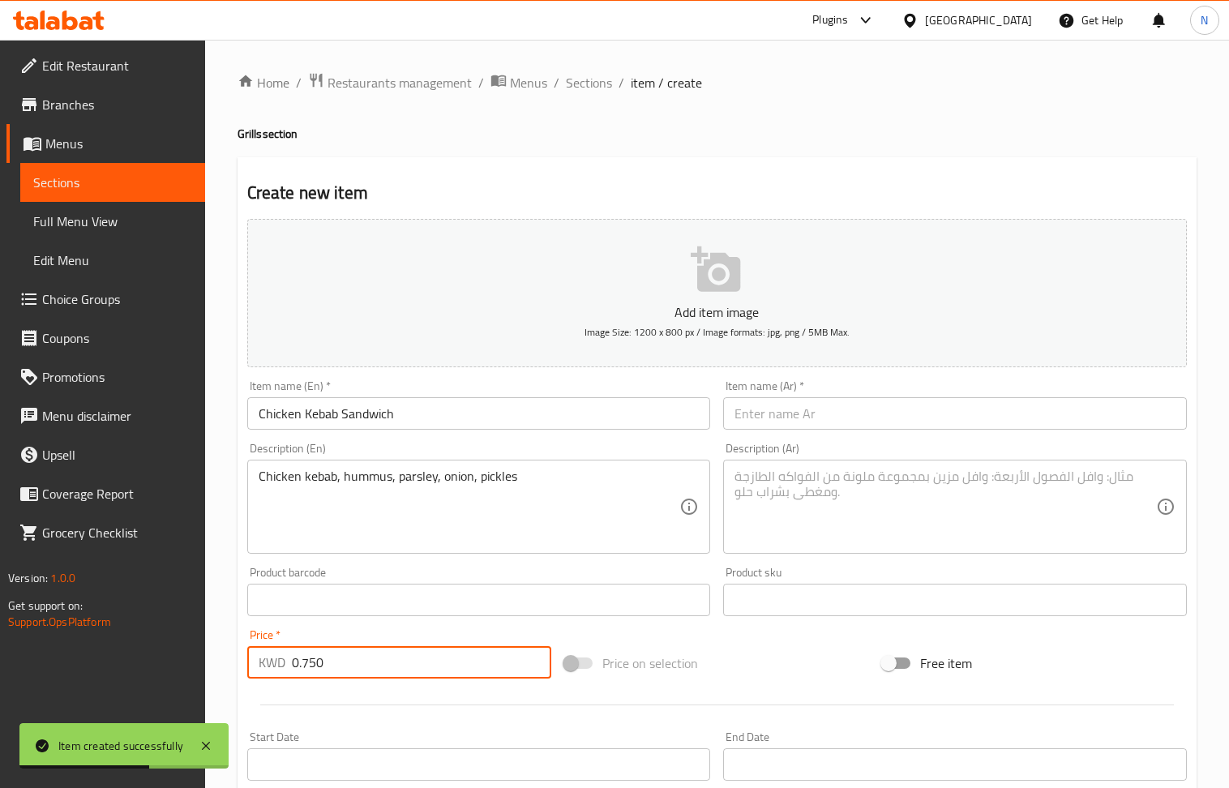
type input "0.750"
drag, startPoint x: 795, startPoint y: 530, endPoint x: 718, endPoint y: 453, distance: 109.5
click at [795, 530] on textarea at bounding box center [946, 507] width 422 height 77
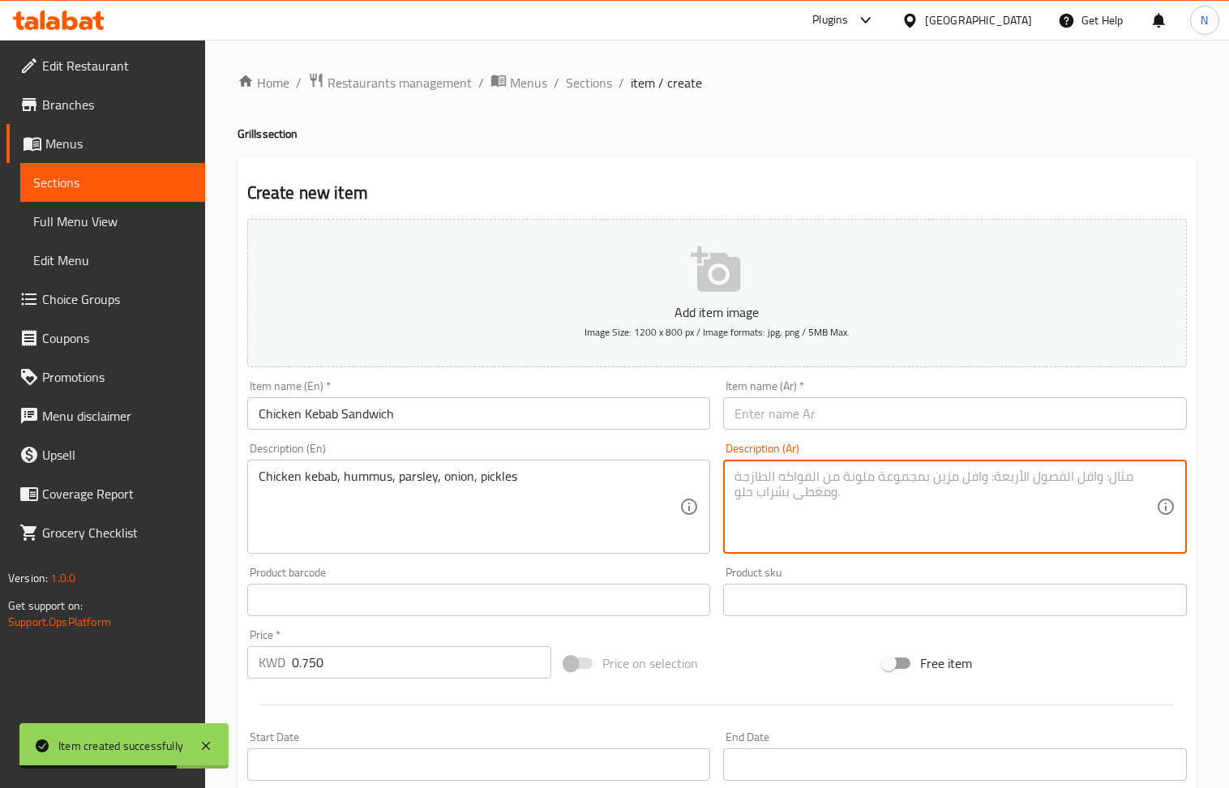
paste textarea "كباب دجاج، حمص، بقدونس، بصل، مخلل"
type textarea "كباب دجاج، حمص، بقدونس، بصل، مخلل"
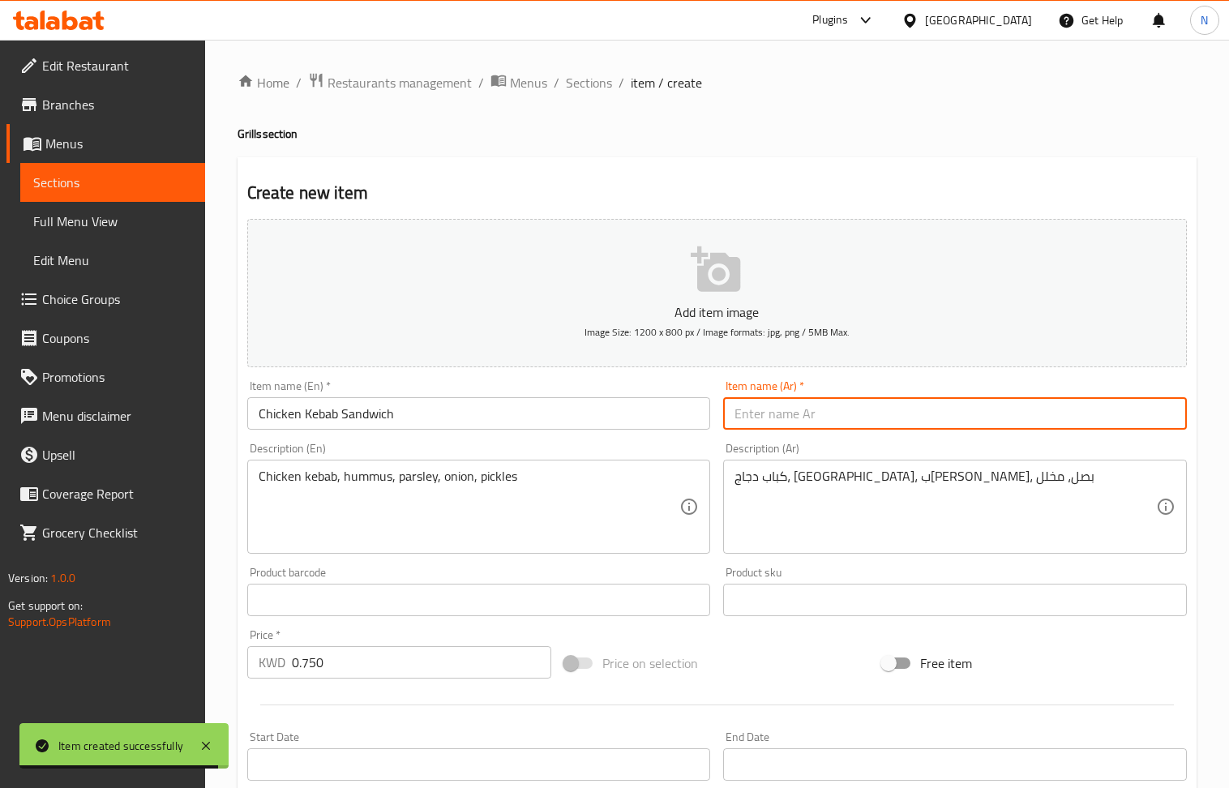
click at [808, 403] on input "text" at bounding box center [955, 413] width 464 height 32
paste
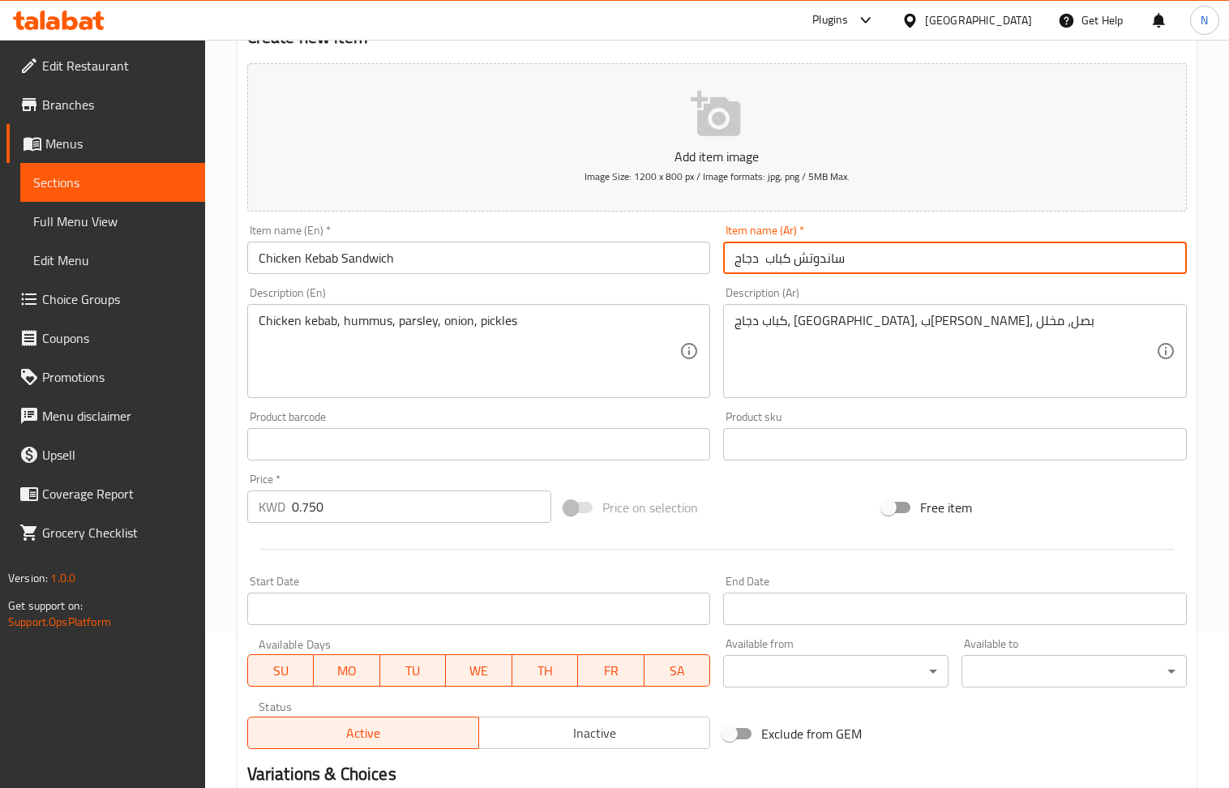
scroll to position [357, 0]
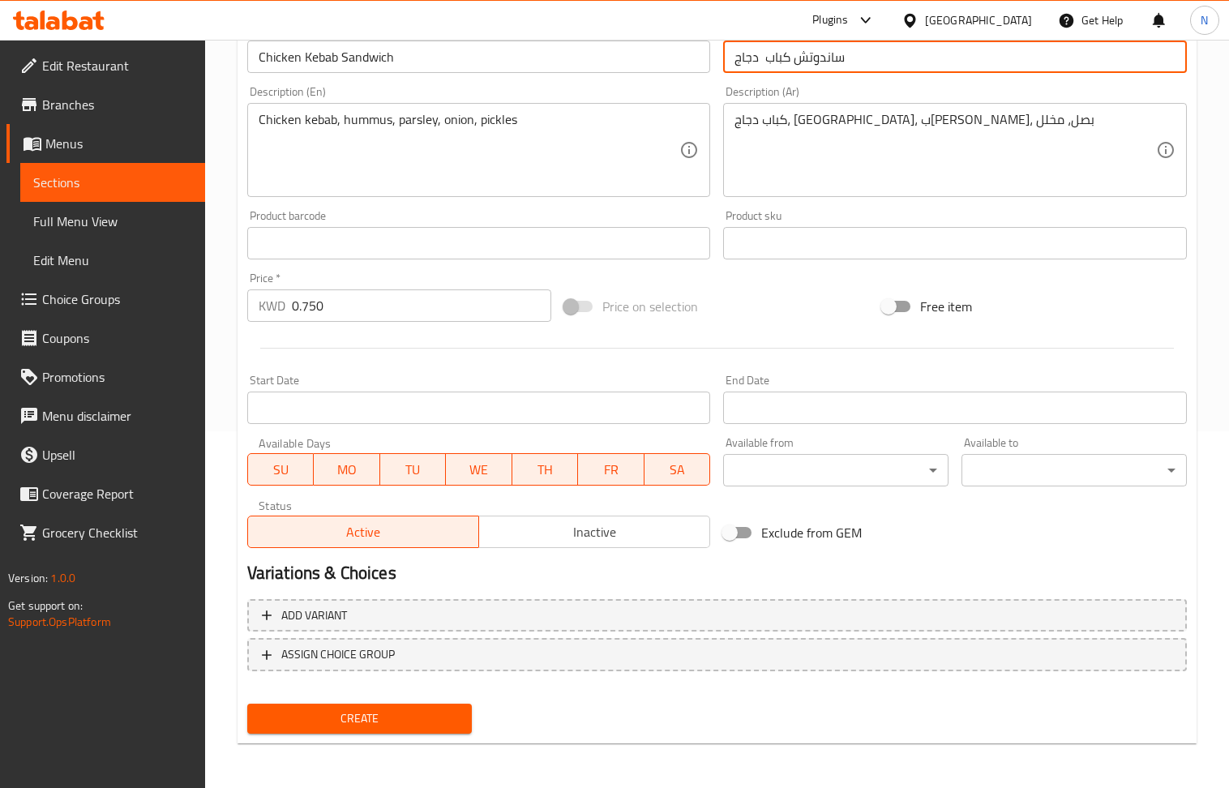
type input "ساندوتش كباب دجاج"
drag, startPoint x: 391, startPoint y: 731, endPoint x: 380, endPoint y: 693, distance: 39.5
click at [390, 731] on button "Create" at bounding box center [359, 719] width 225 height 30
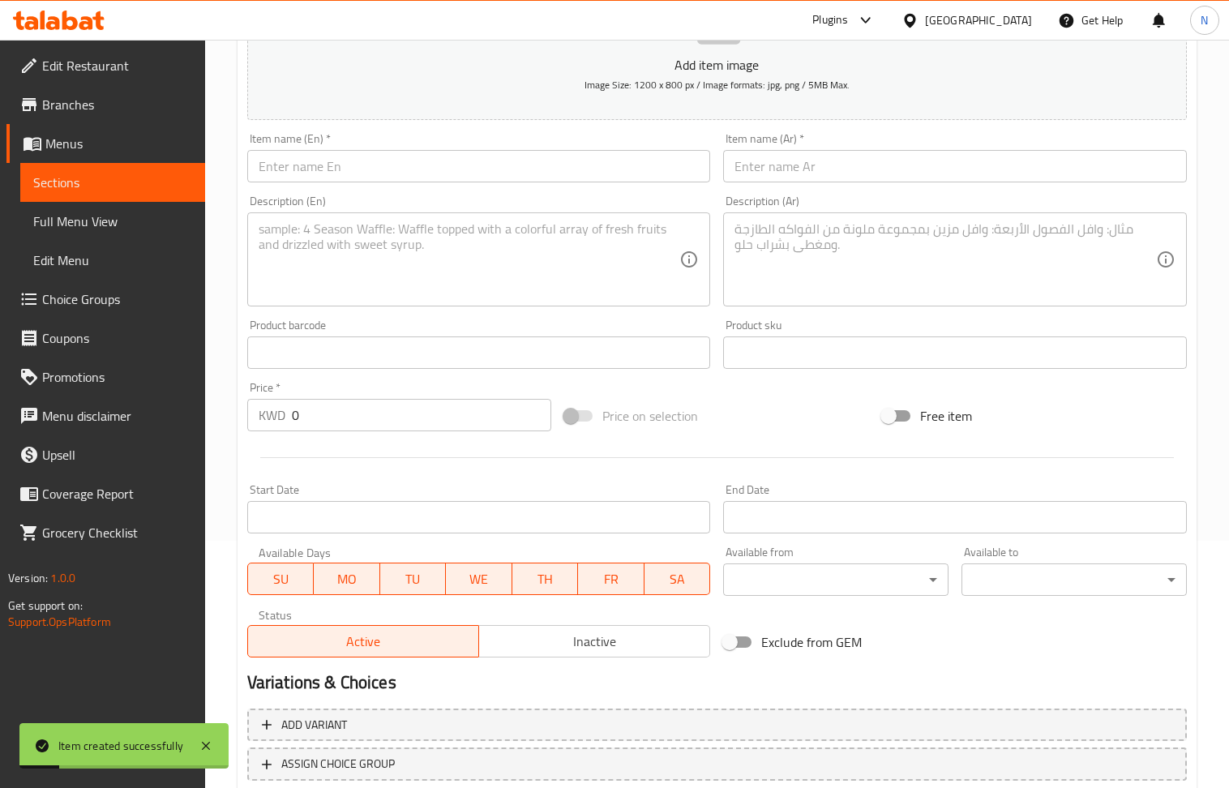
scroll to position [140, 0]
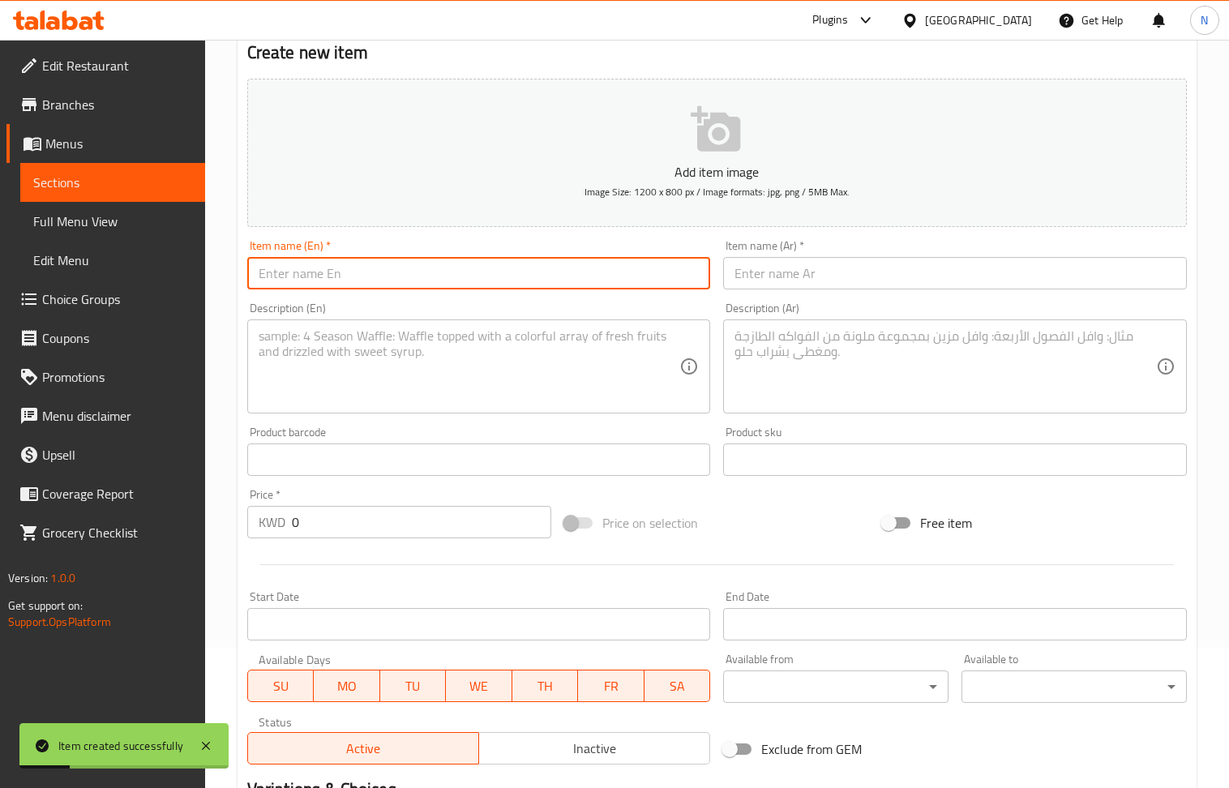
click at [329, 277] on input "text" at bounding box center [479, 273] width 464 height 32
click at [362, 361] on textarea at bounding box center [470, 366] width 422 height 77
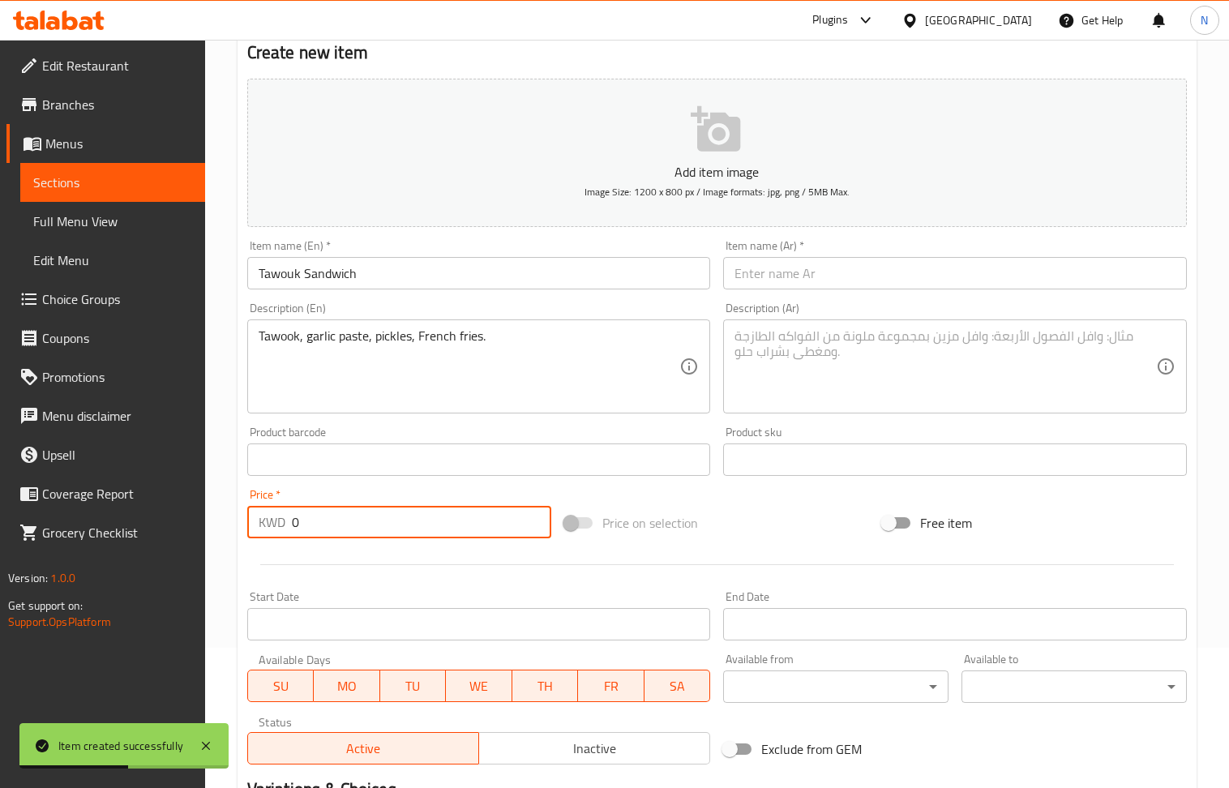
click at [339, 530] on input "0" at bounding box center [422, 522] width 260 height 32
drag, startPoint x: 339, startPoint y: 530, endPoint x: 214, endPoint y: 128, distance: 420.4
click at [337, 521] on input "0" at bounding box center [422, 522] width 260 height 32
click at [779, 357] on textarea at bounding box center [946, 366] width 422 height 77
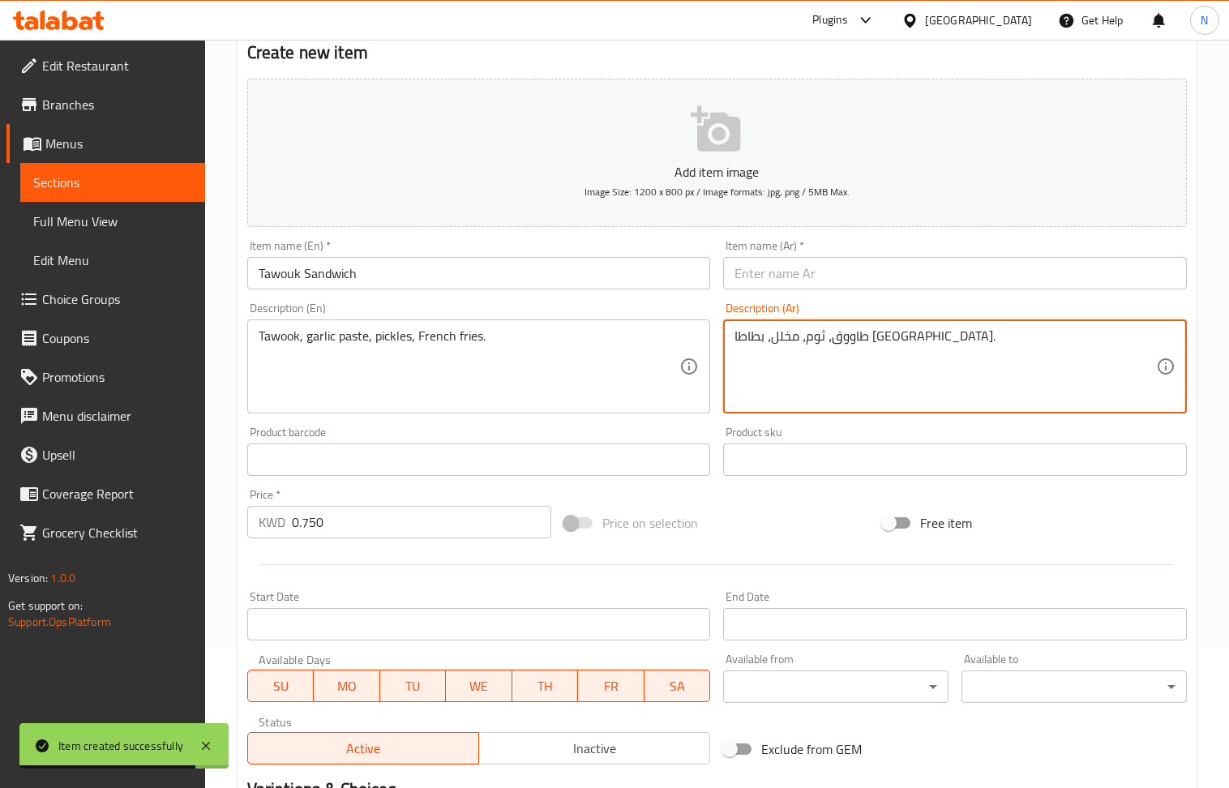
click at [811, 283] on input "text" at bounding box center [955, 273] width 464 height 32
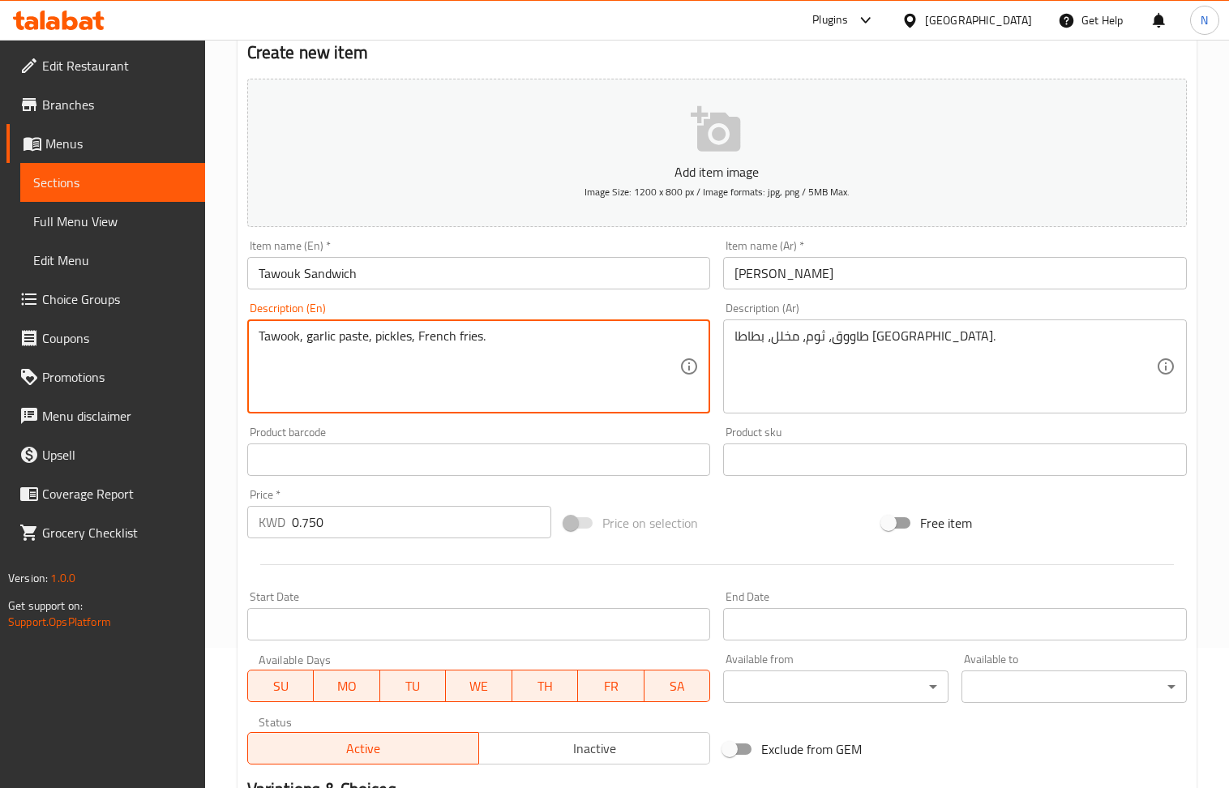
scroll to position [357, 0]
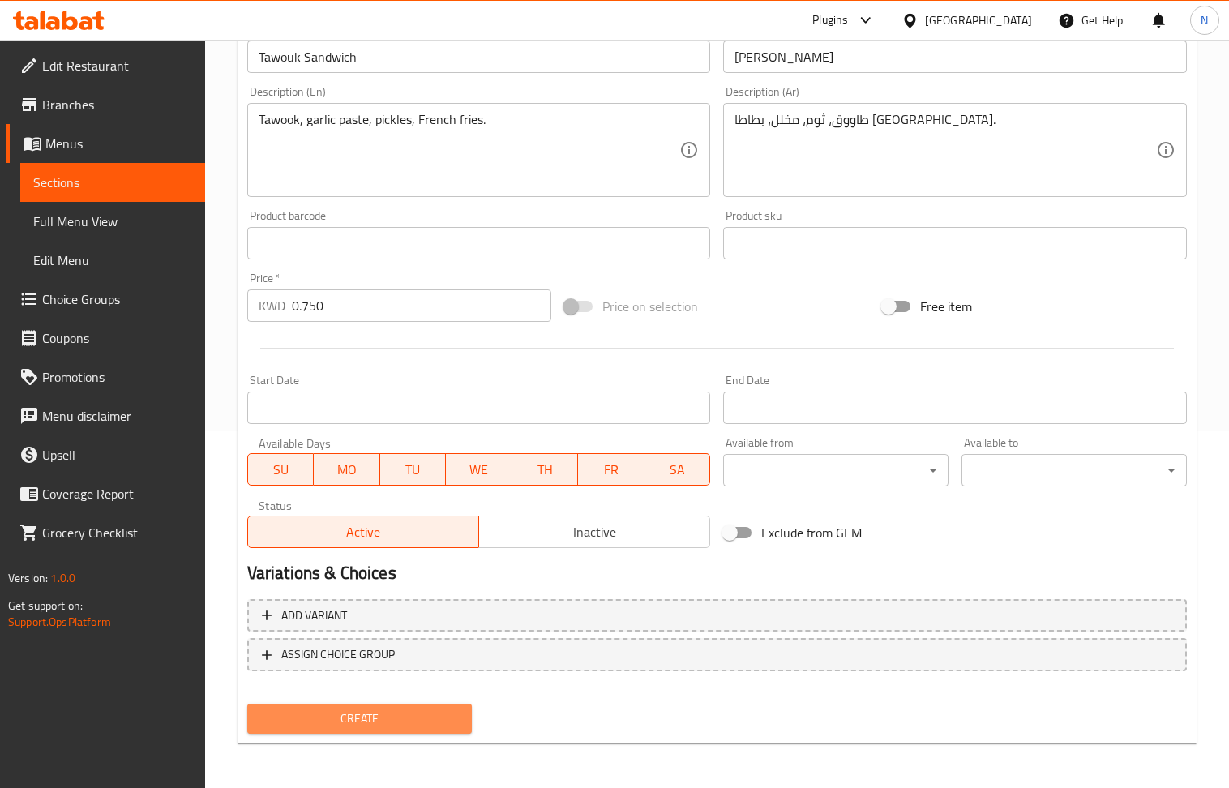
click at [337, 710] on span "Create" at bounding box center [359, 719] width 199 height 20
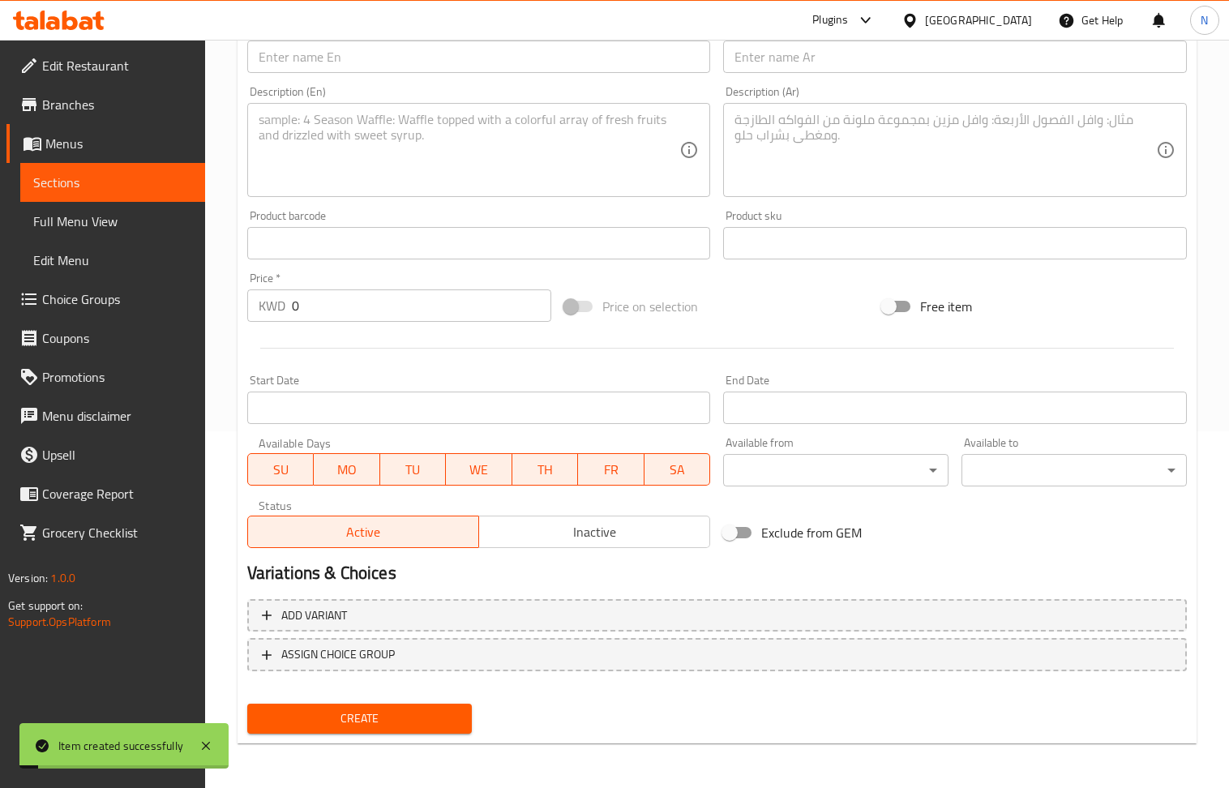
click at [335, 68] on input "text" at bounding box center [479, 57] width 464 height 32
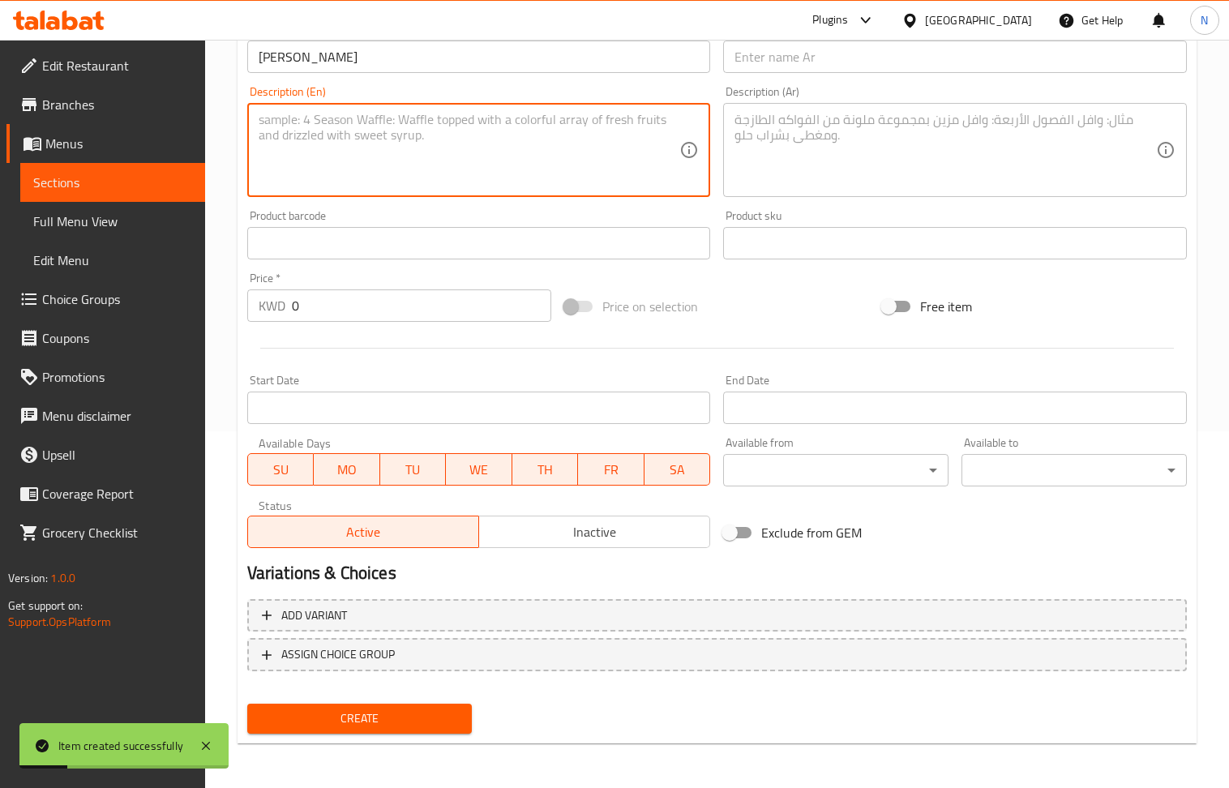
drag, startPoint x: 325, startPoint y: 167, endPoint x: 208, endPoint y: 21, distance: 186.9
click at [323, 165] on textarea at bounding box center [470, 150] width 422 height 77
click at [335, 322] on input "0" at bounding box center [422, 306] width 260 height 32
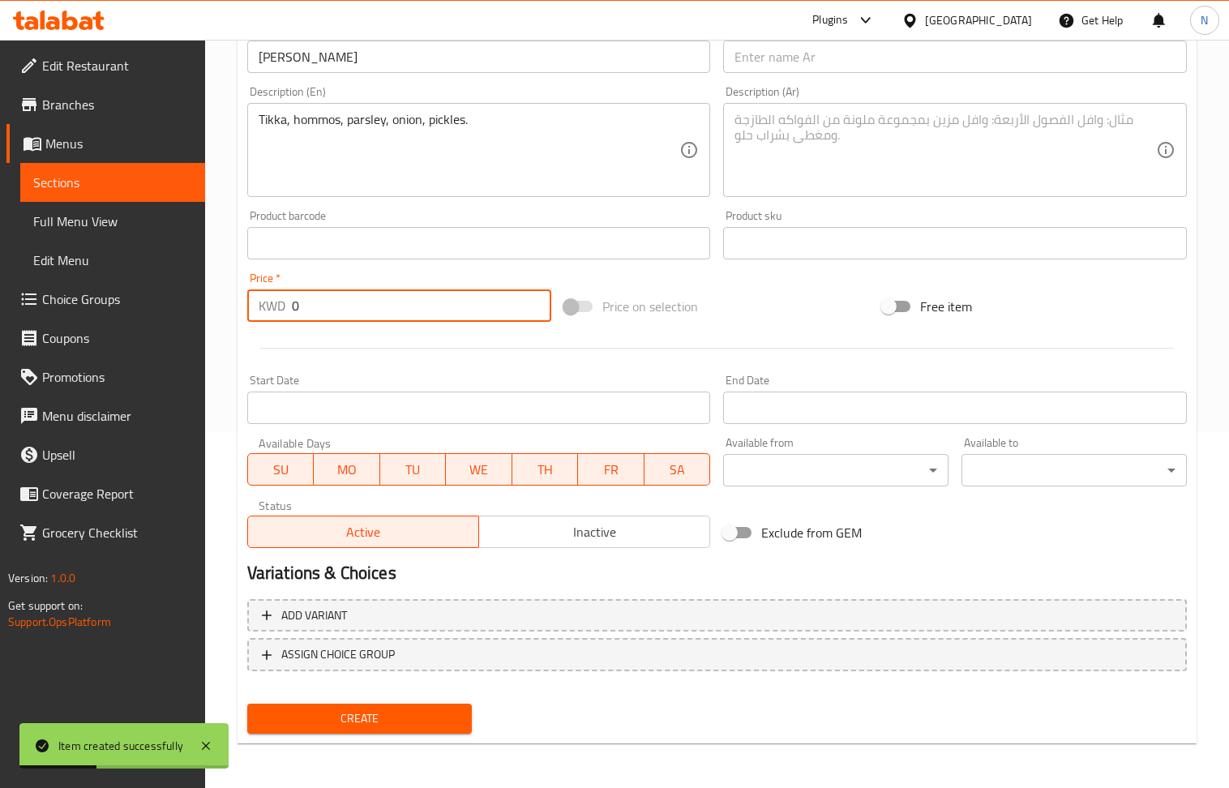
click at [335, 322] on input "0" at bounding box center [422, 306] width 260 height 32
click at [838, 131] on textarea at bounding box center [946, 150] width 422 height 77
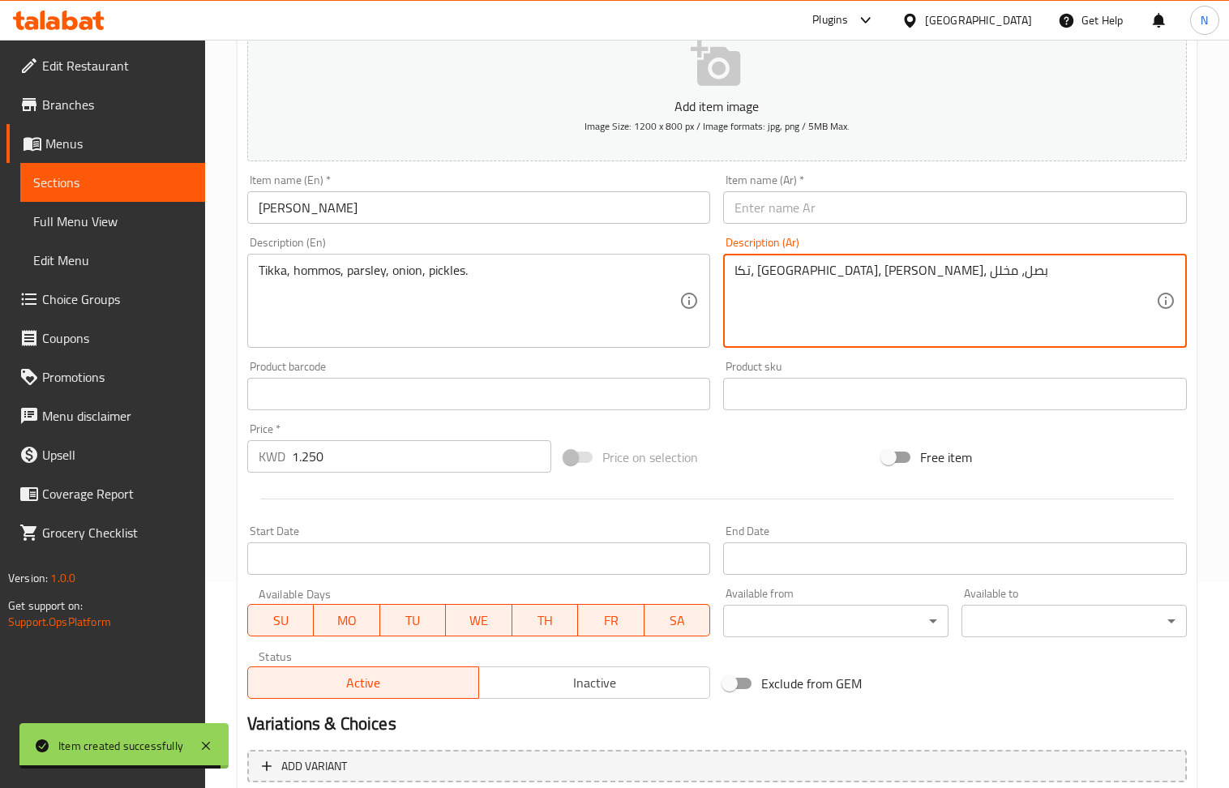
scroll to position [0, 0]
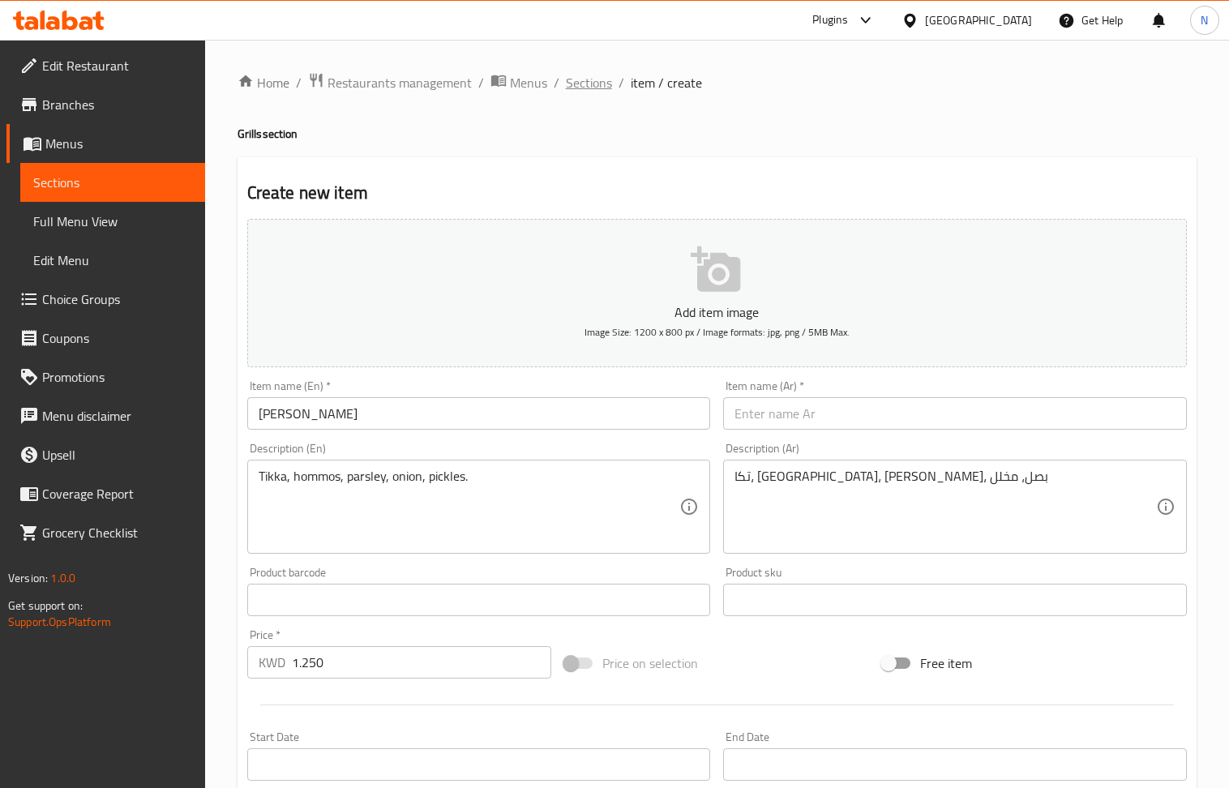
click at [582, 83] on span "Sections" at bounding box center [589, 82] width 46 height 19
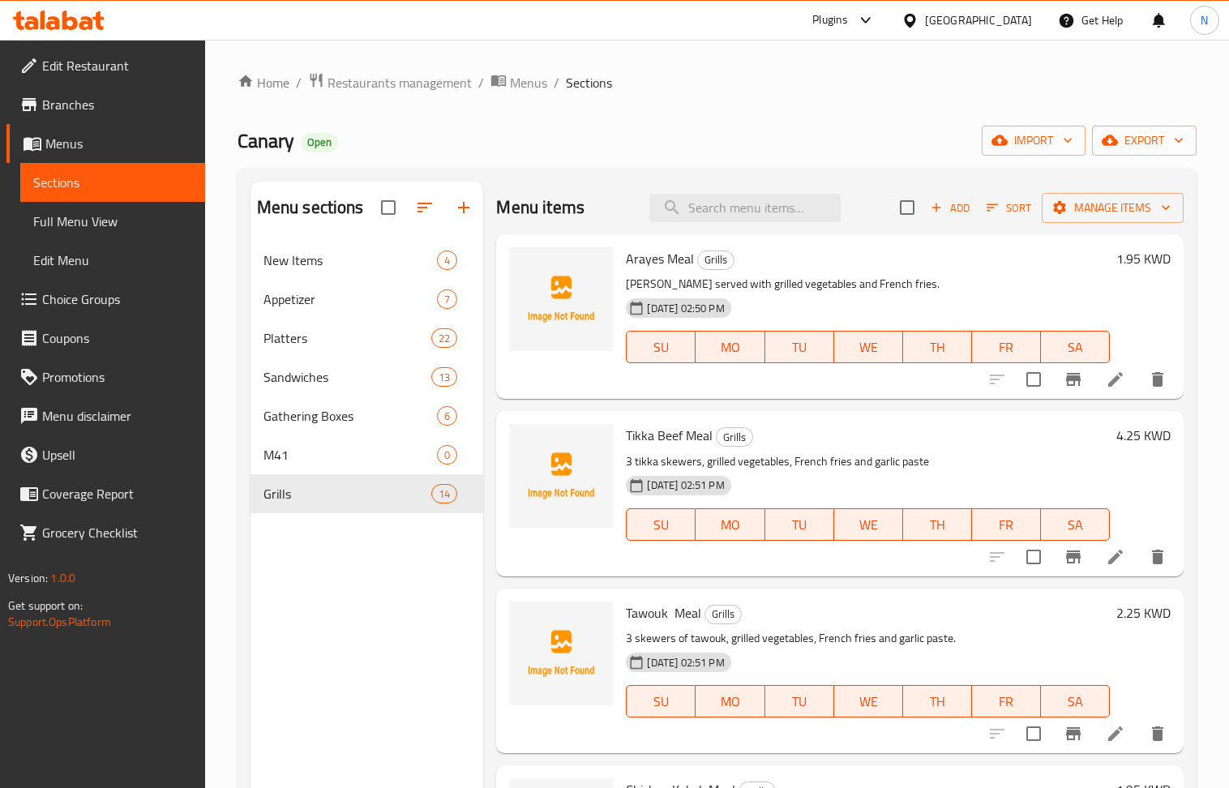
click at [1117, 191] on div "Add Sort Manage items" at bounding box center [1042, 208] width 284 height 34
click at [1120, 199] on span "Manage items" at bounding box center [1113, 208] width 116 height 20
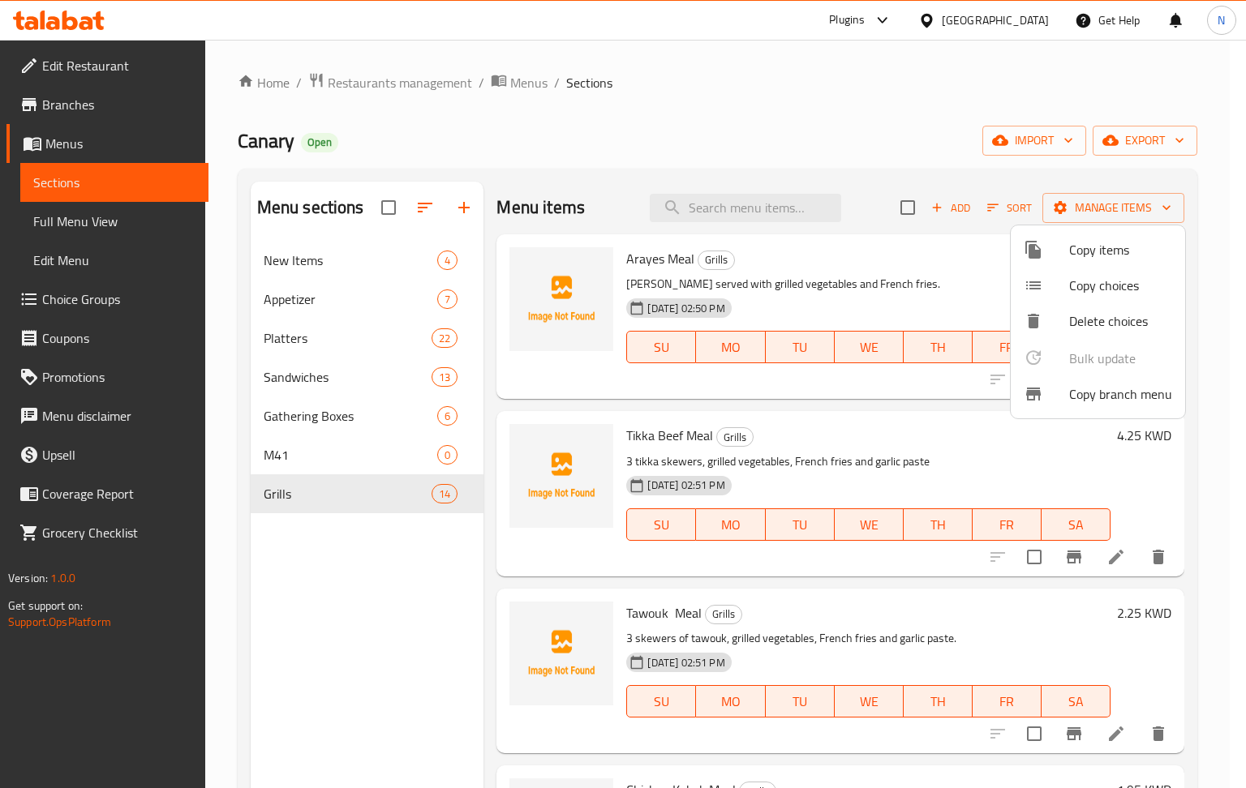
click at [1126, 251] on span "Copy items" at bounding box center [1120, 249] width 103 height 19
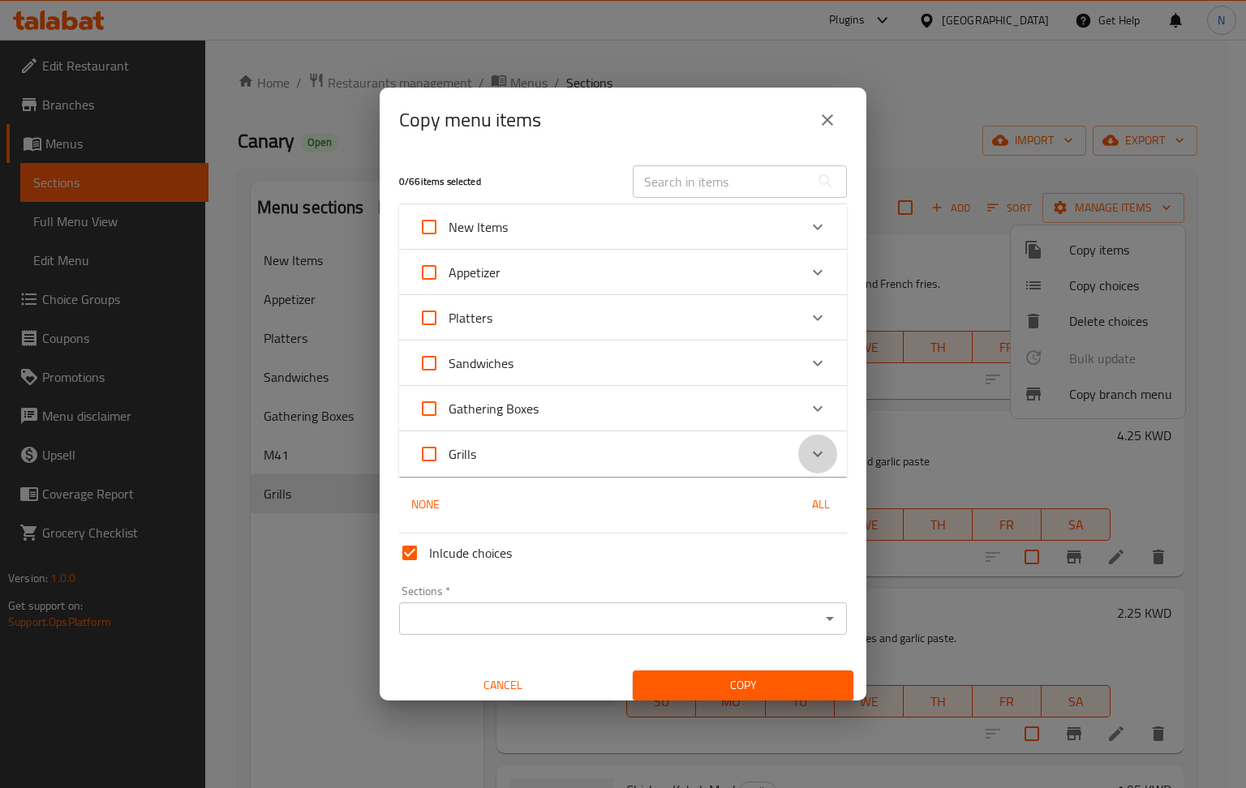
click at [808, 449] on icon "Expand" at bounding box center [817, 453] width 19 height 19
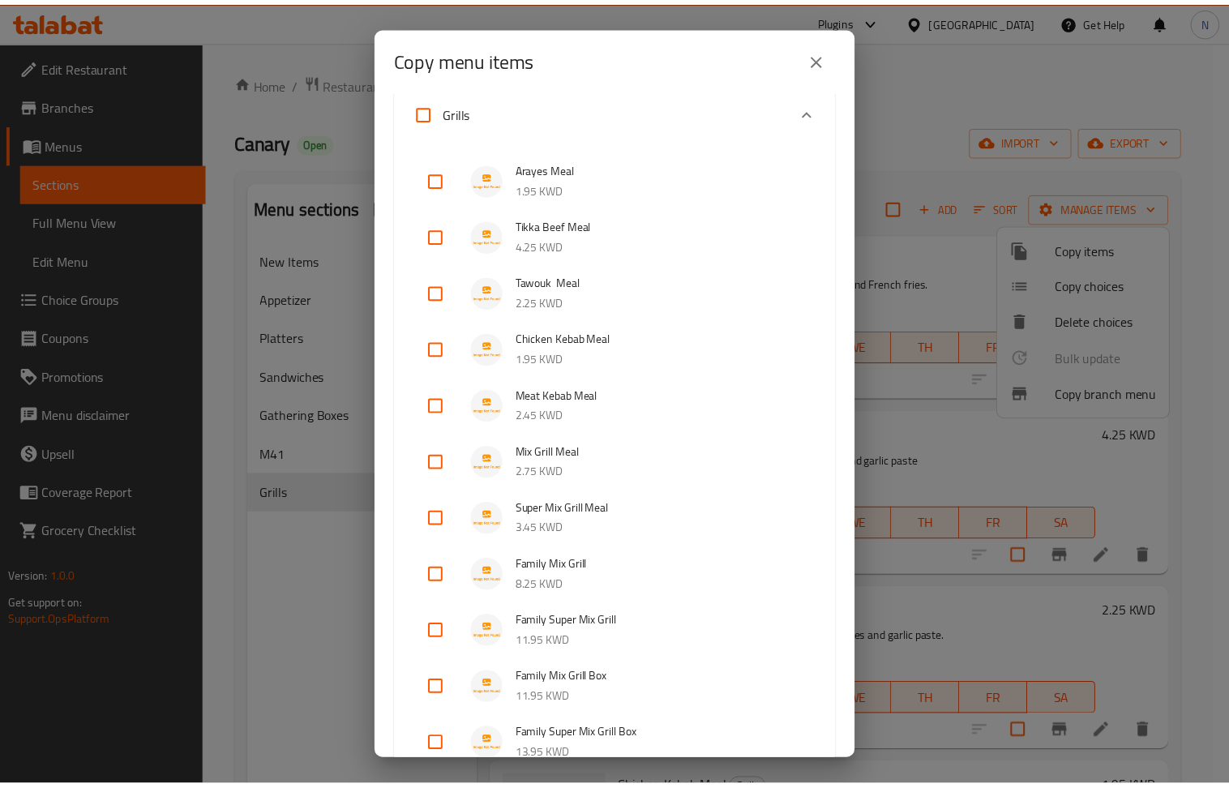
scroll to position [738, 0]
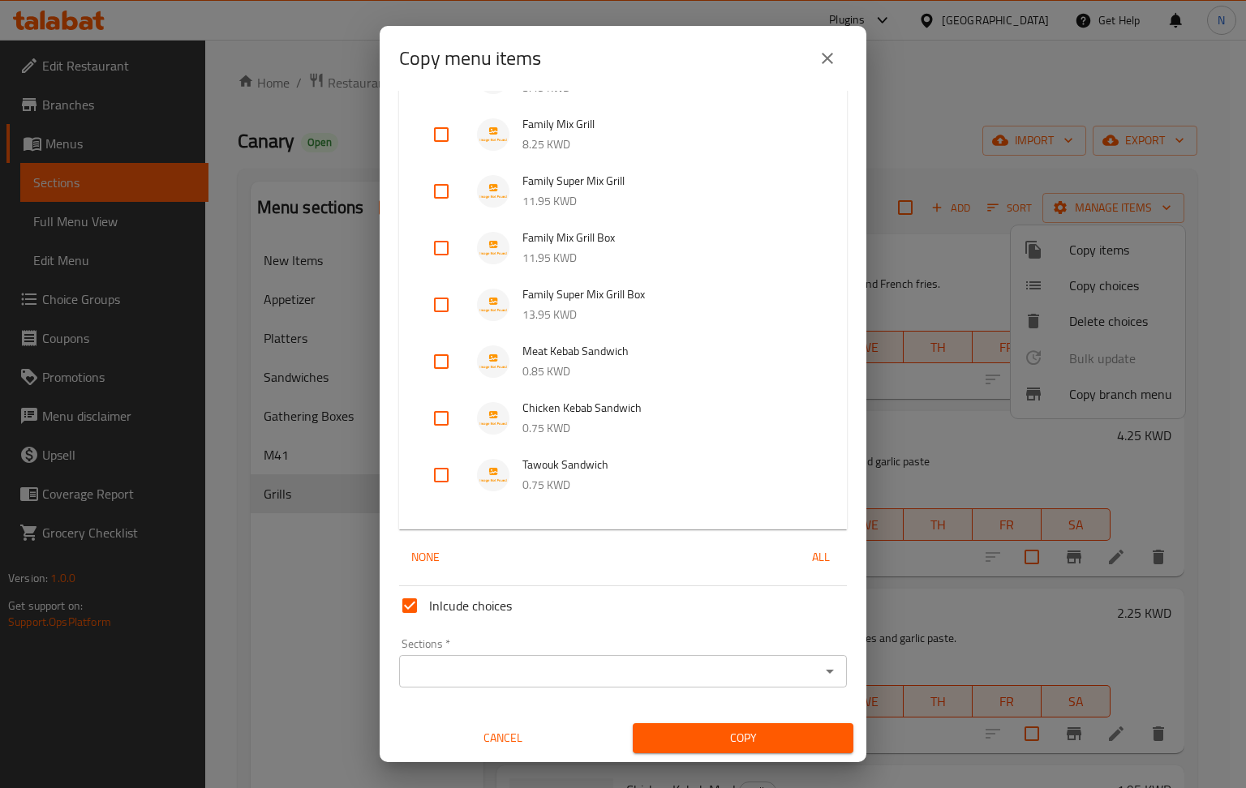
click at [439, 364] on input "checkbox" at bounding box center [441, 361] width 39 height 39
click at [439, 415] on input "checkbox" at bounding box center [441, 418] width 39 height 39
click at [443, 471] on input "checkbox" at bounding box center [441, 475] width 39 height 39
click at [689, 663] on input "Sections   *" at bounding box center [609, 671] width 411 height 23
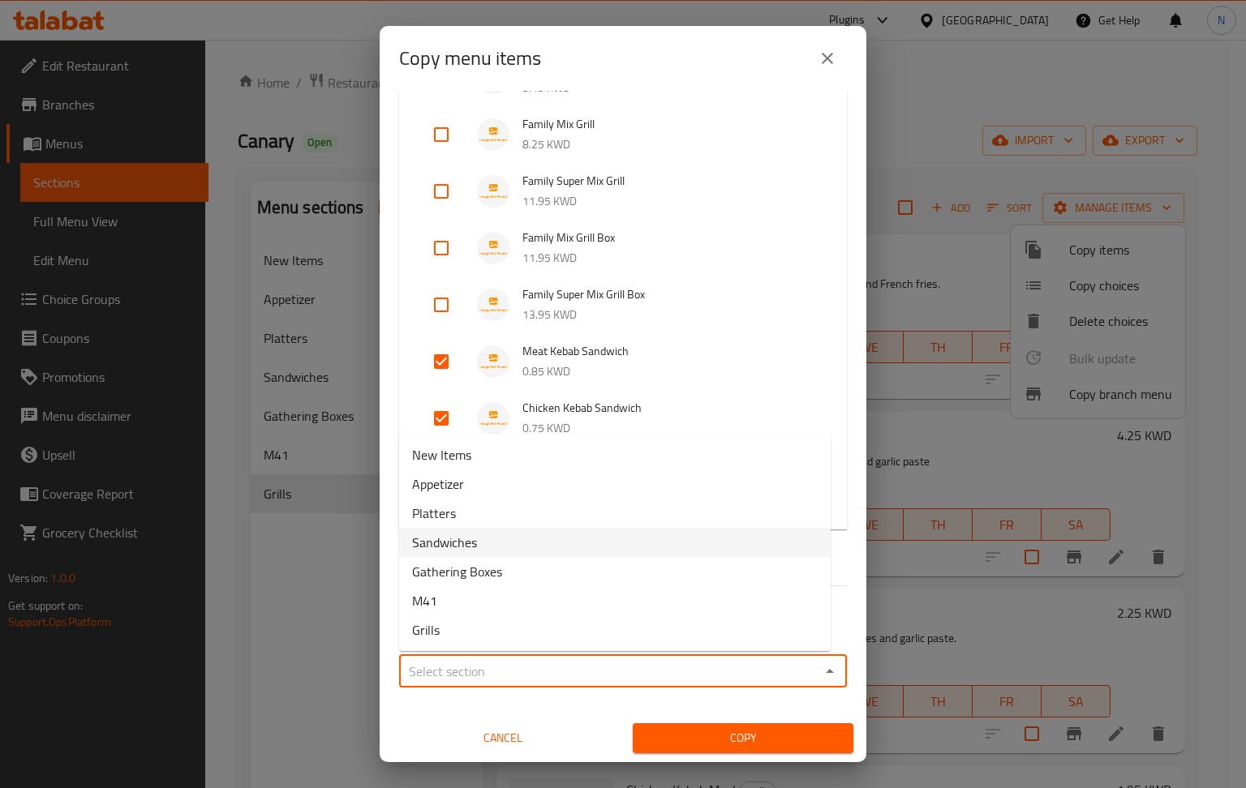
click at [588, 545] on li "Sandwiches" at bounding box center [614, 542] width 431 height 29
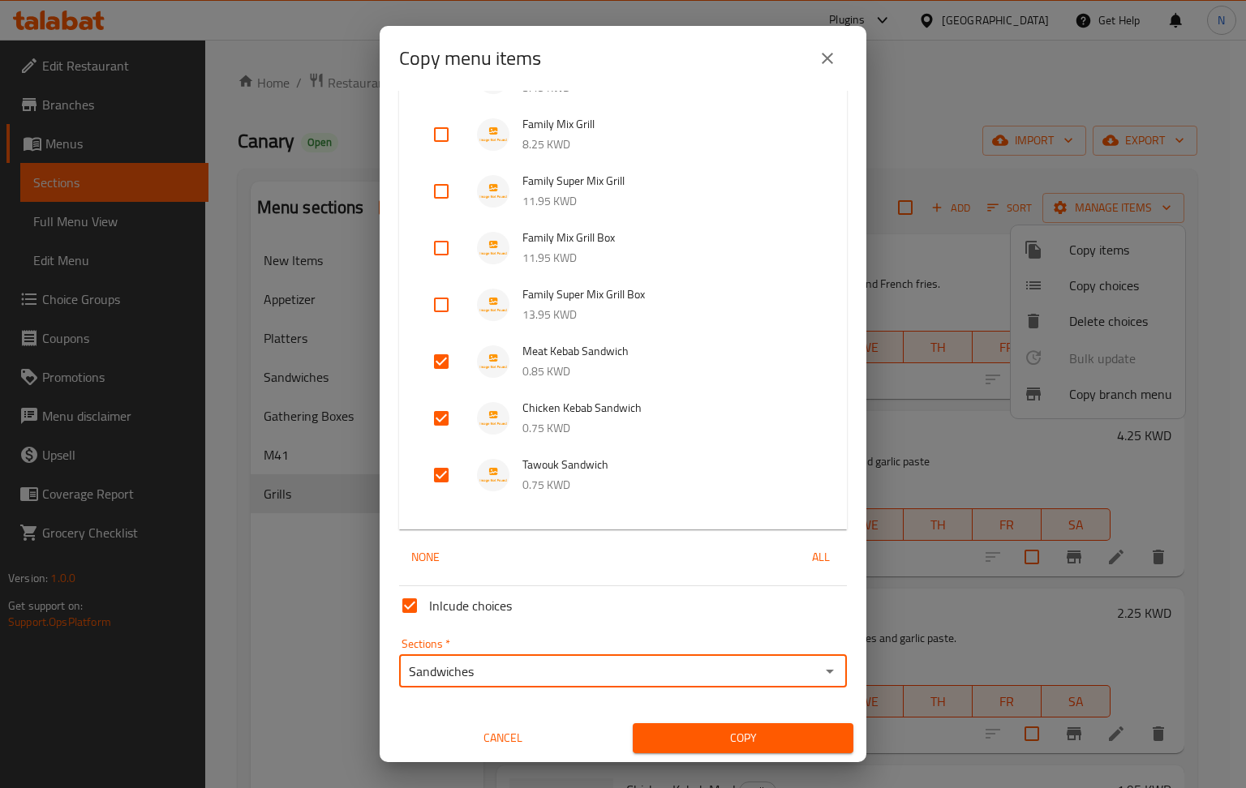
click at [738, 735] on span "Copy" at bounding box center [743, 738] width 195 height 20
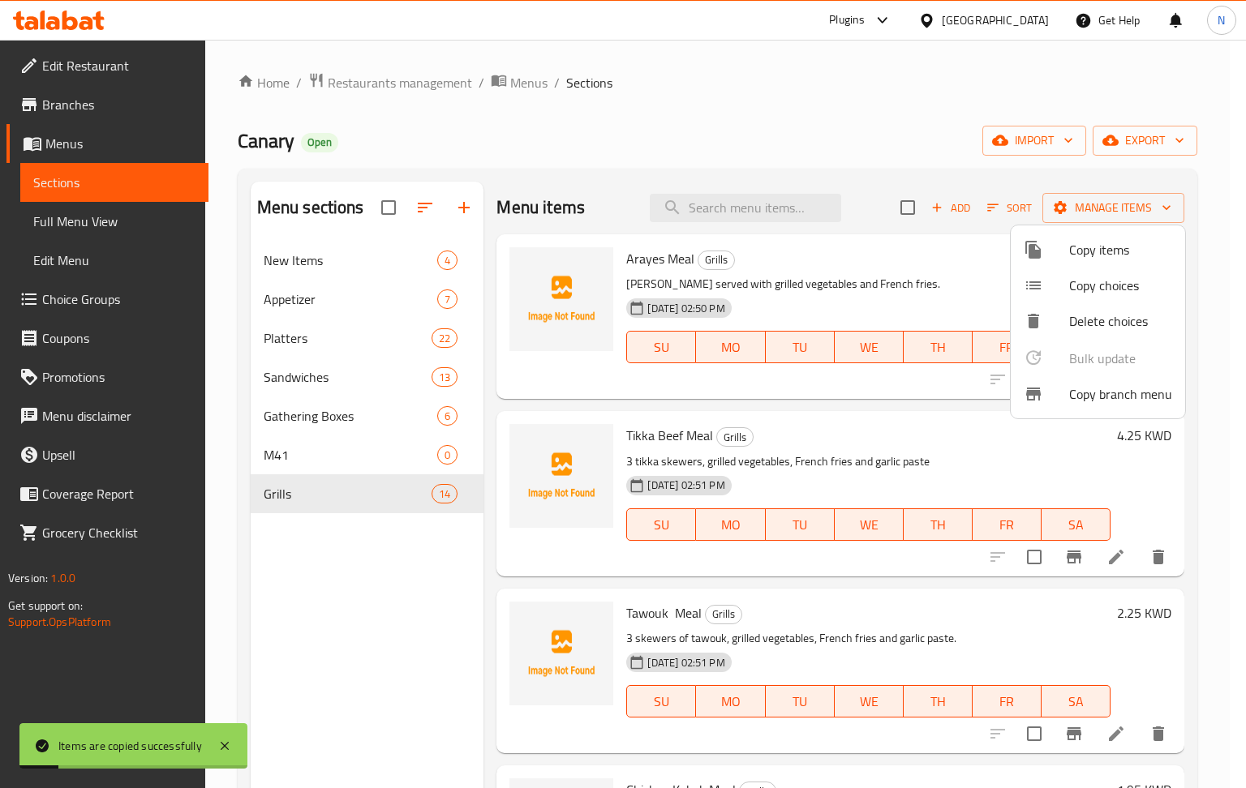
click at [1203, 471] on div at bounding box center [623, 394] width 1246 height 788
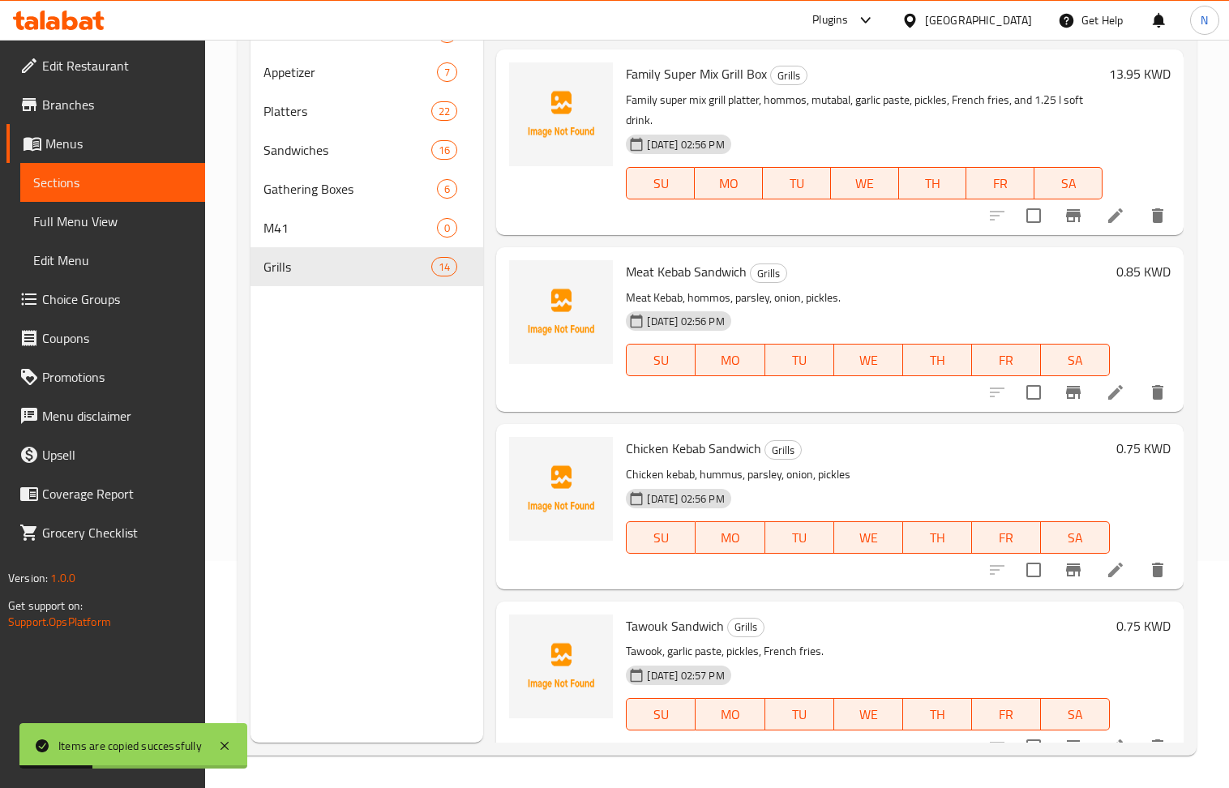
scroll to position [1854, 0]
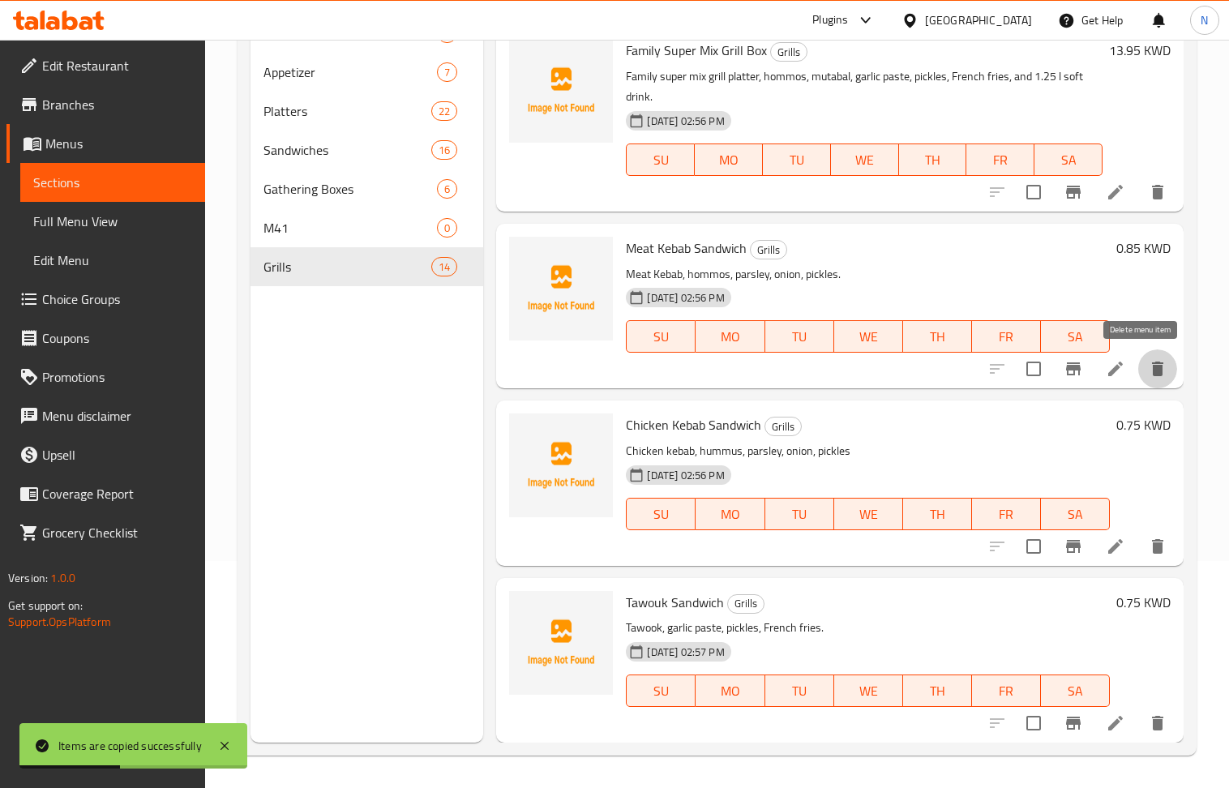
click at [1148, 359] on icon "delete" at bounding box center [1157, 368] width 19 height 19
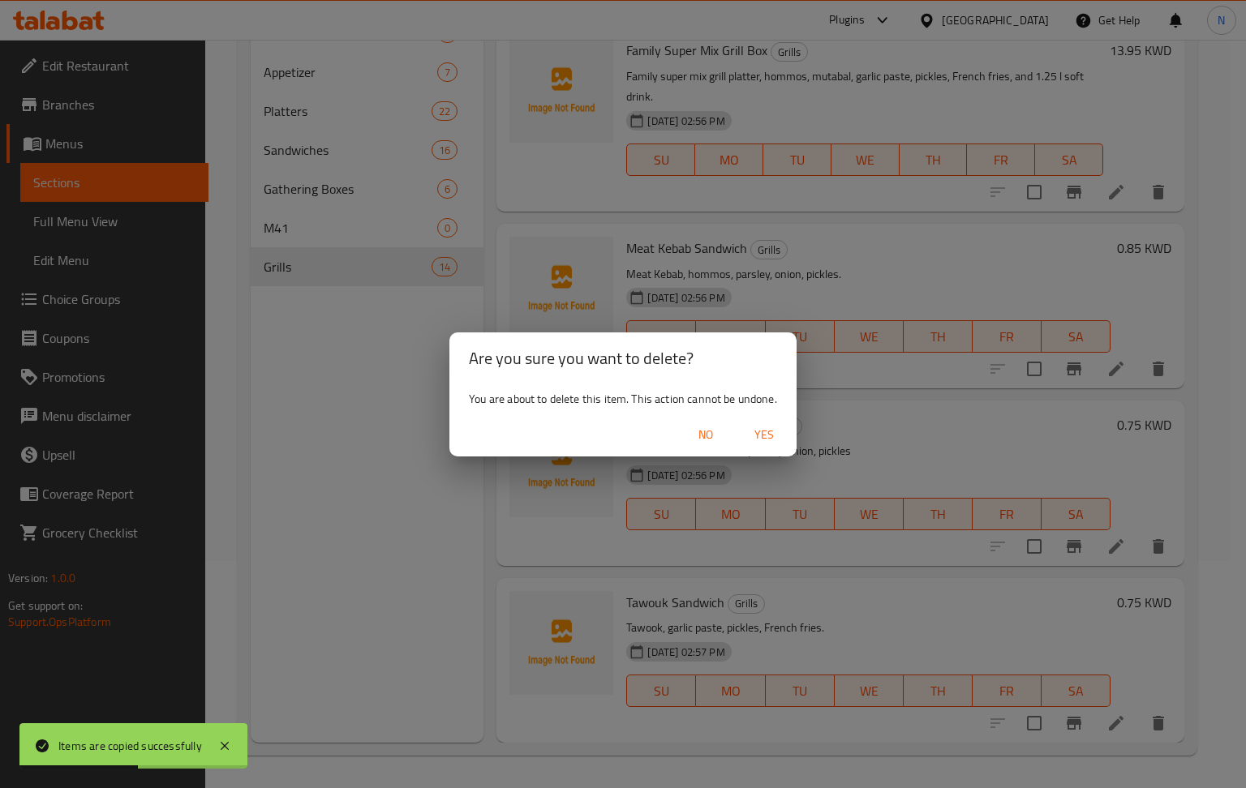
click at [773, 439] on span "Yes" at bounding box center [763, 435] width 39 height 20
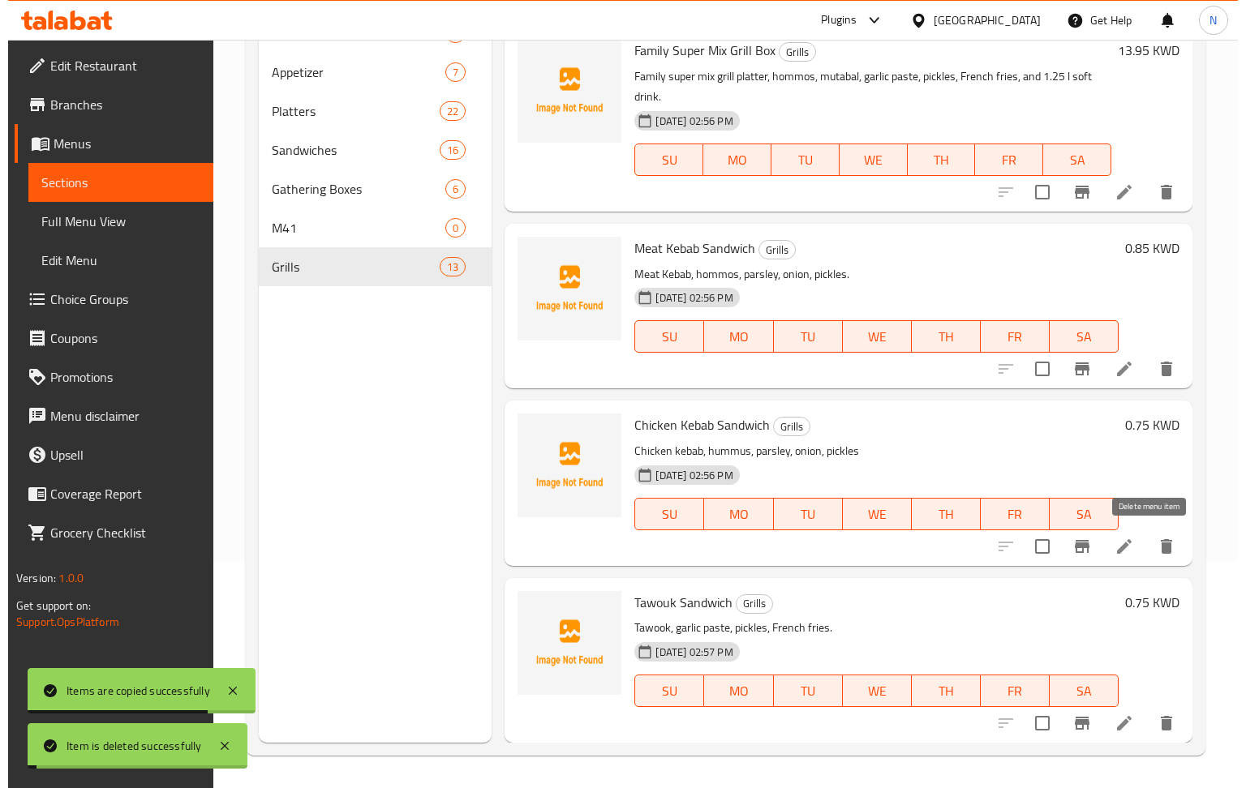
scroll to position [1677, 0]
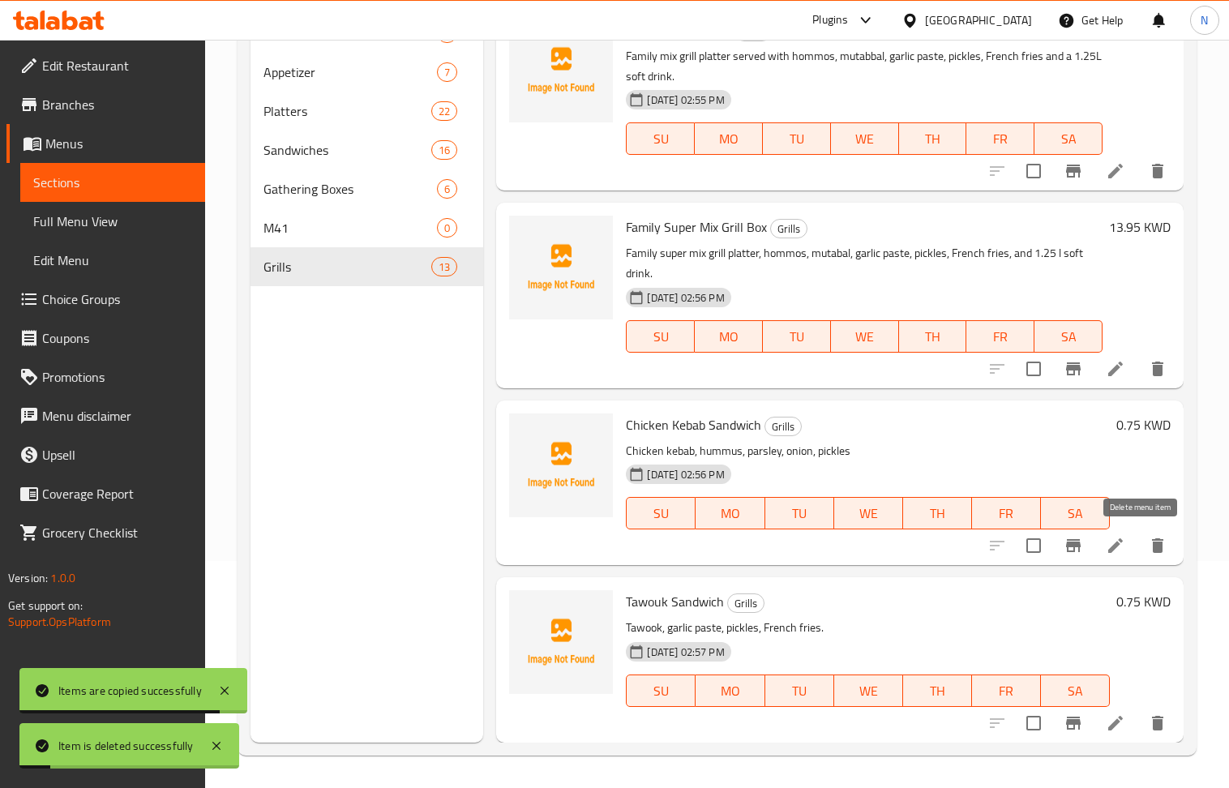
click at [1148, 542] on icon "delete" at bounding box center [1157, 545] width 19 height 19
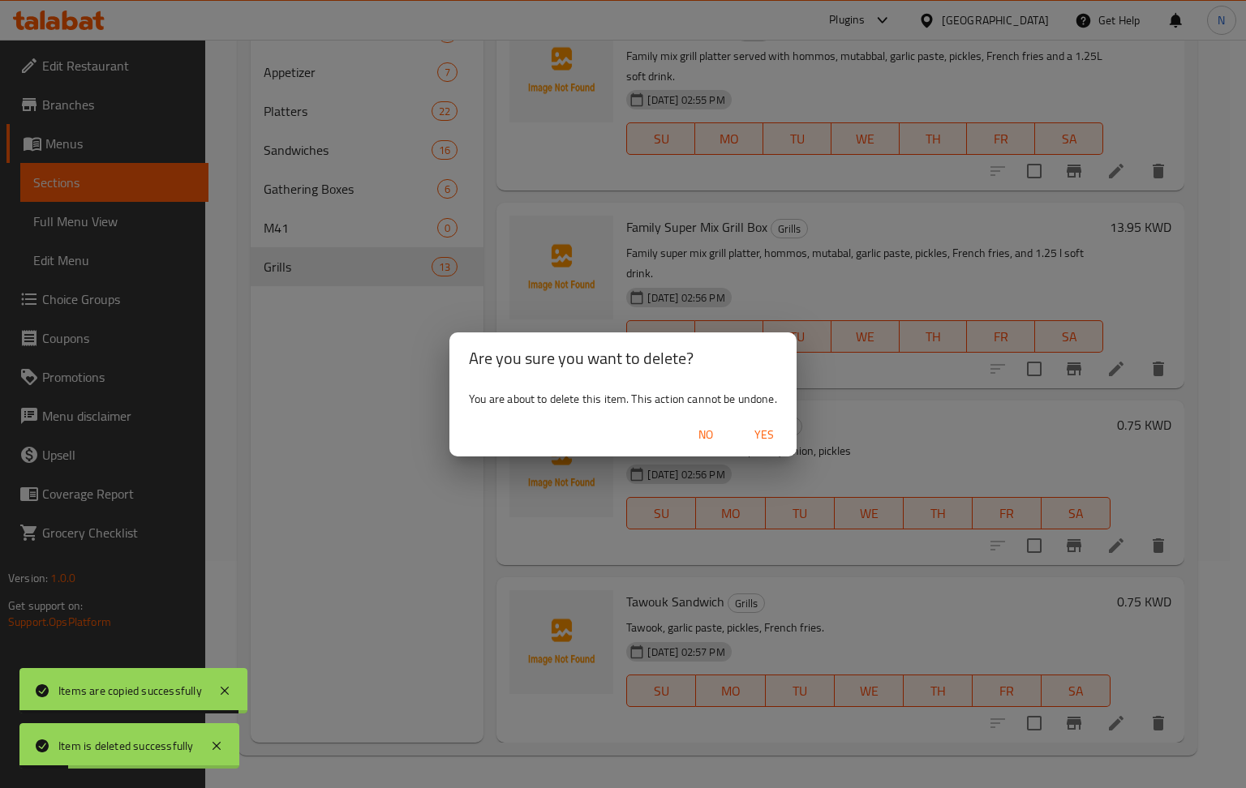
click at [766, 444] on span "Yes" at bounding box center [763, 435] width 39 height 20
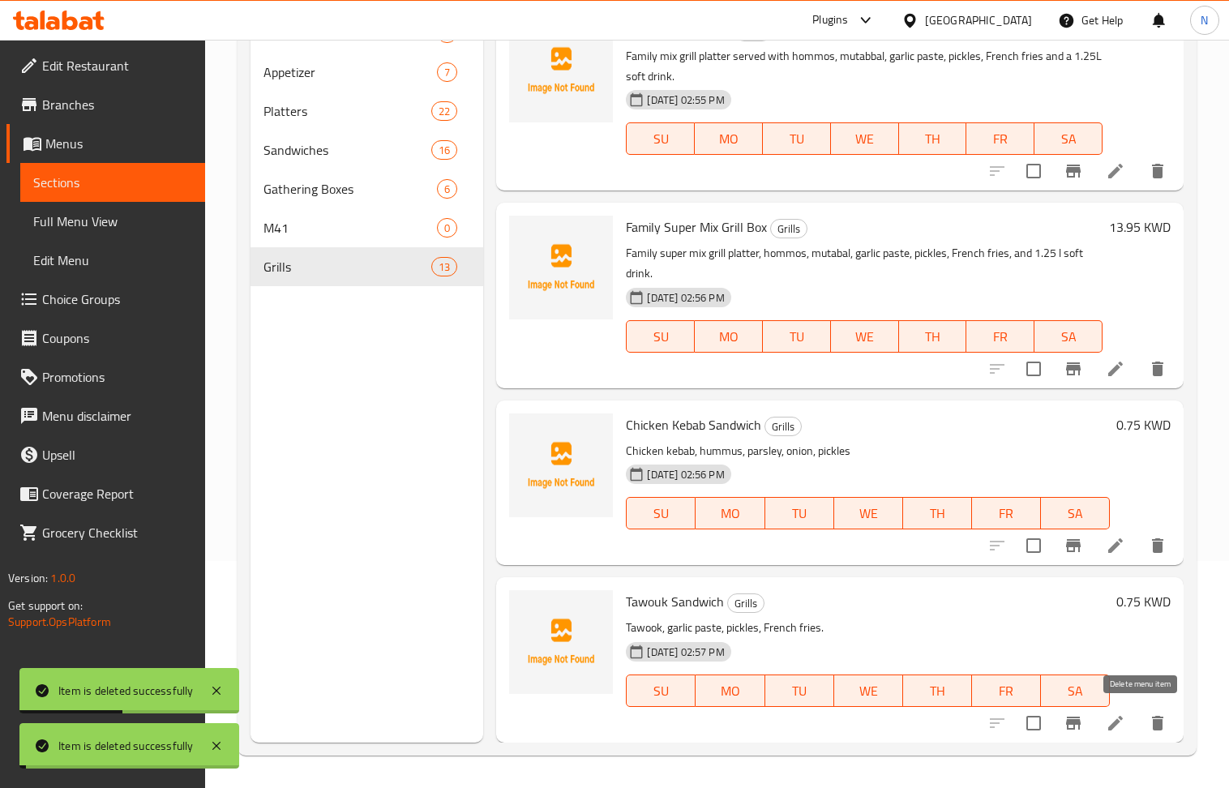
click at [1148, 722] on icon "delete" at bounding box center [1157, 723] width 19 height 19
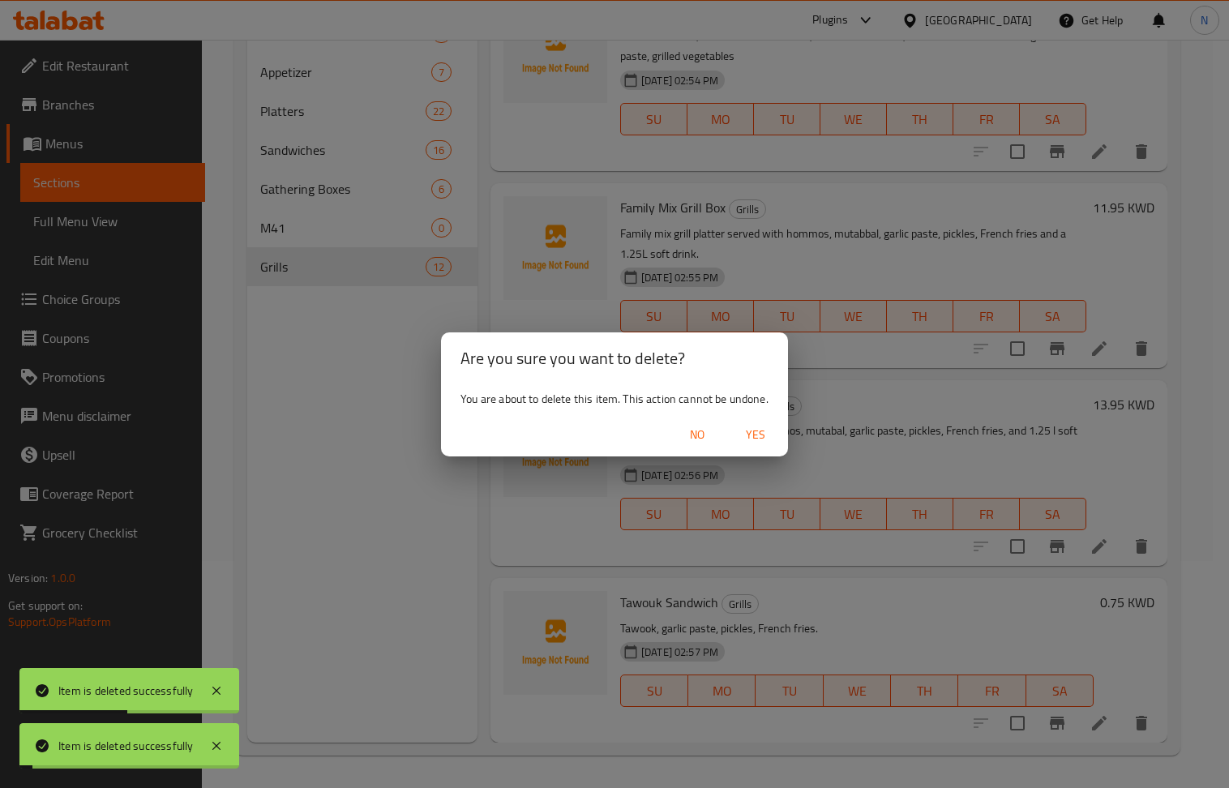
scroll to position [1499, 0]
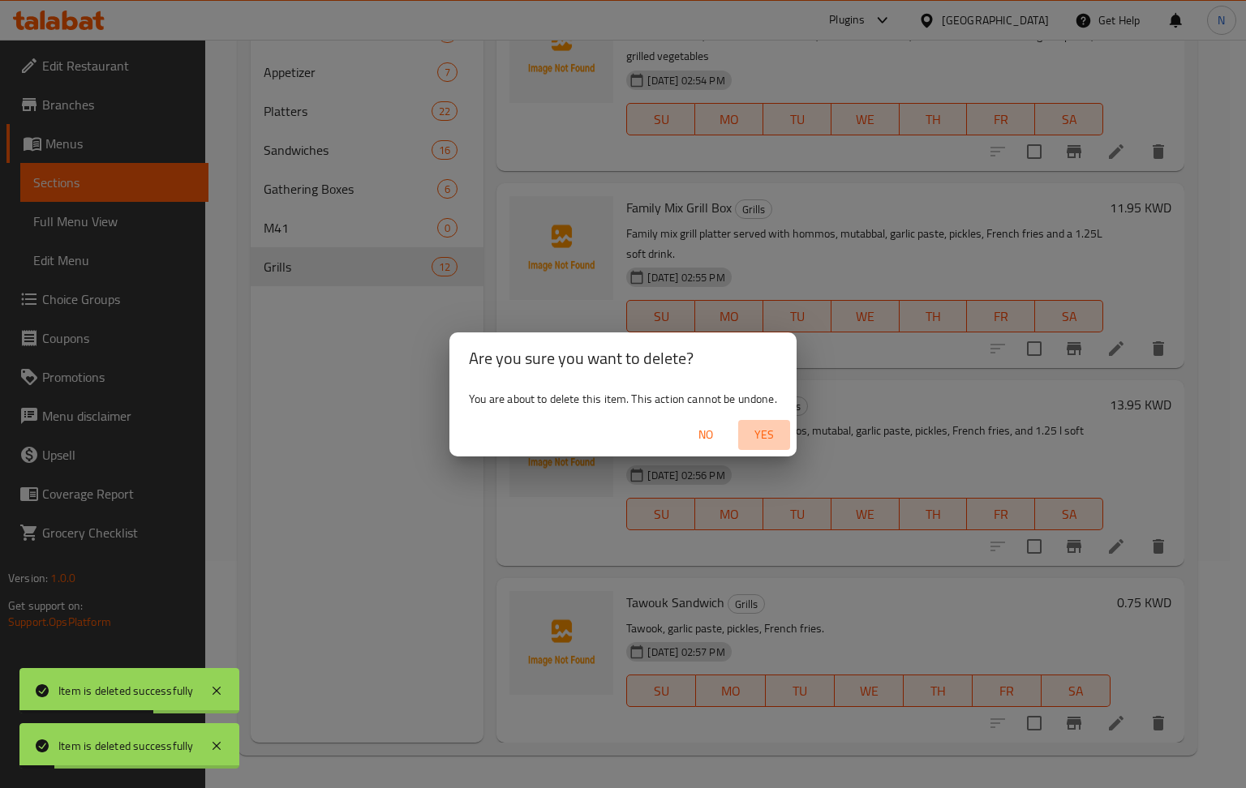
click at [762, 439] on span "Yes" at bounding box center [763, 435] width 39 height 20
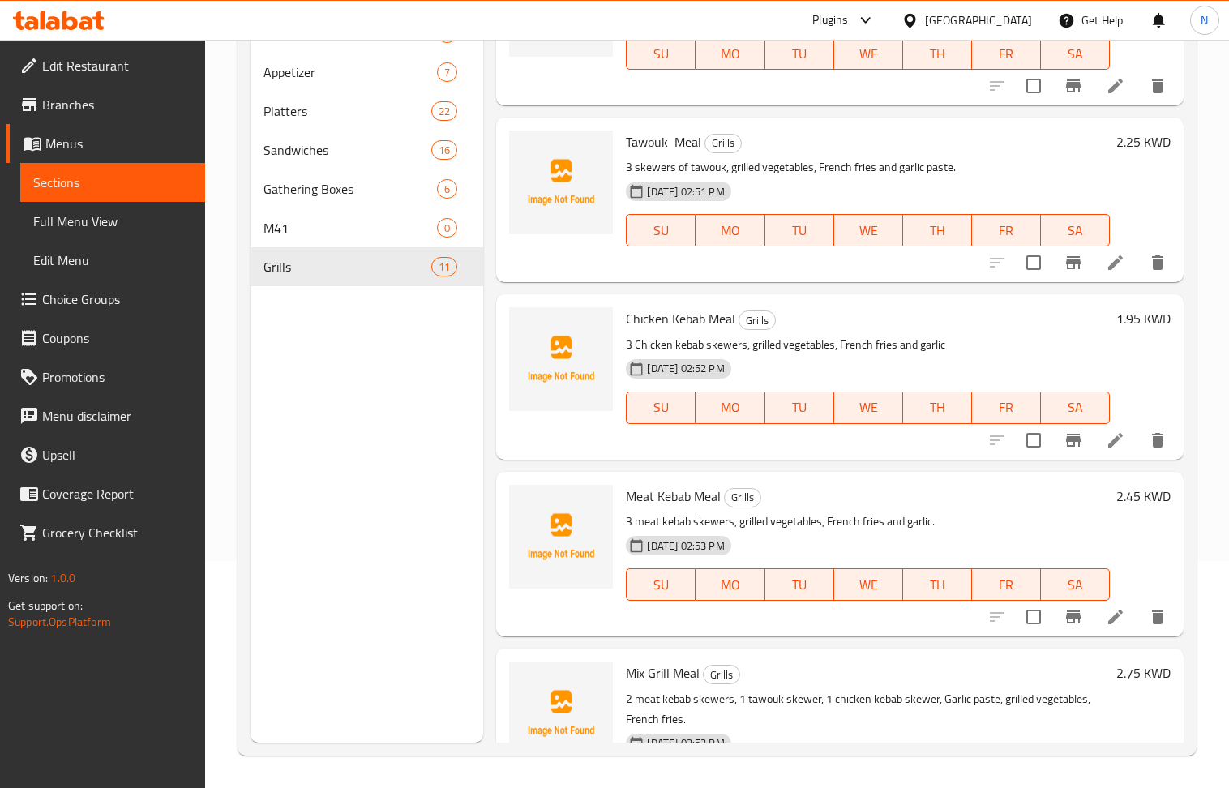
scroll to position [241, 0]
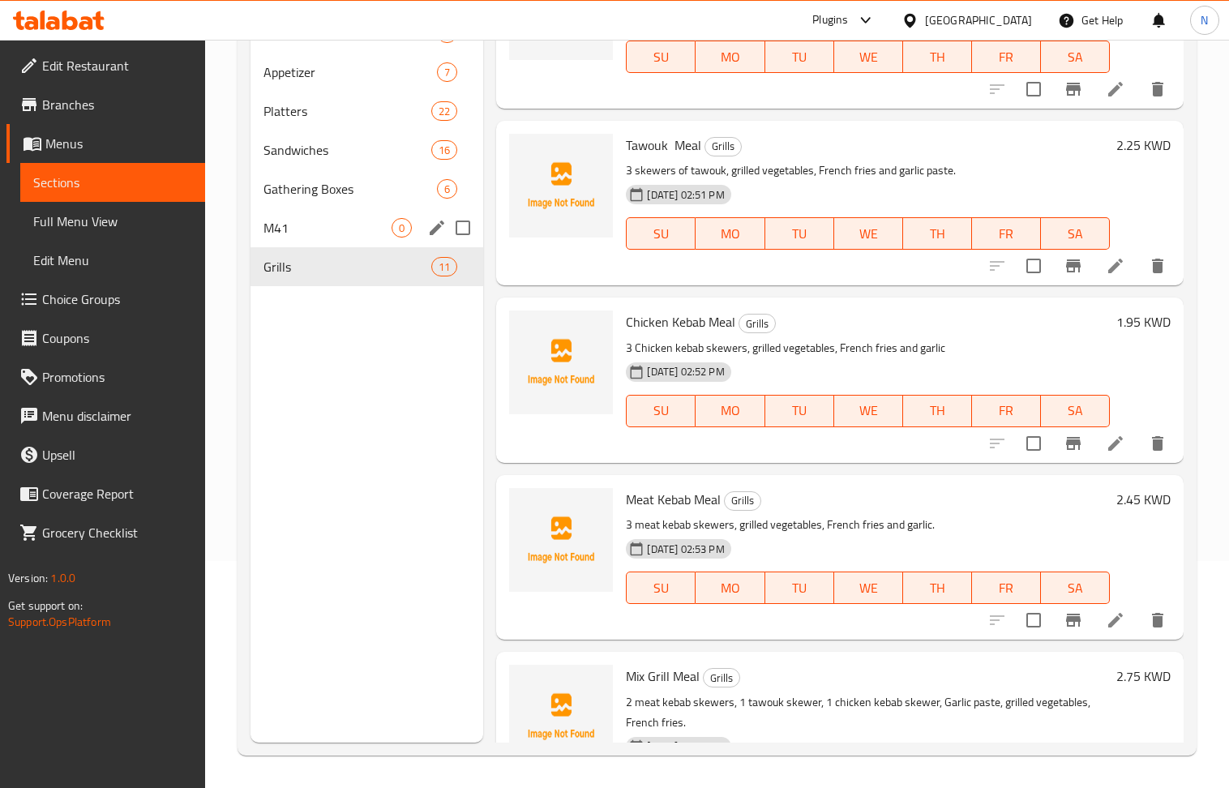
click at [320, 225] on span "M41" at bounding box center [328, 227] width 129 height 19
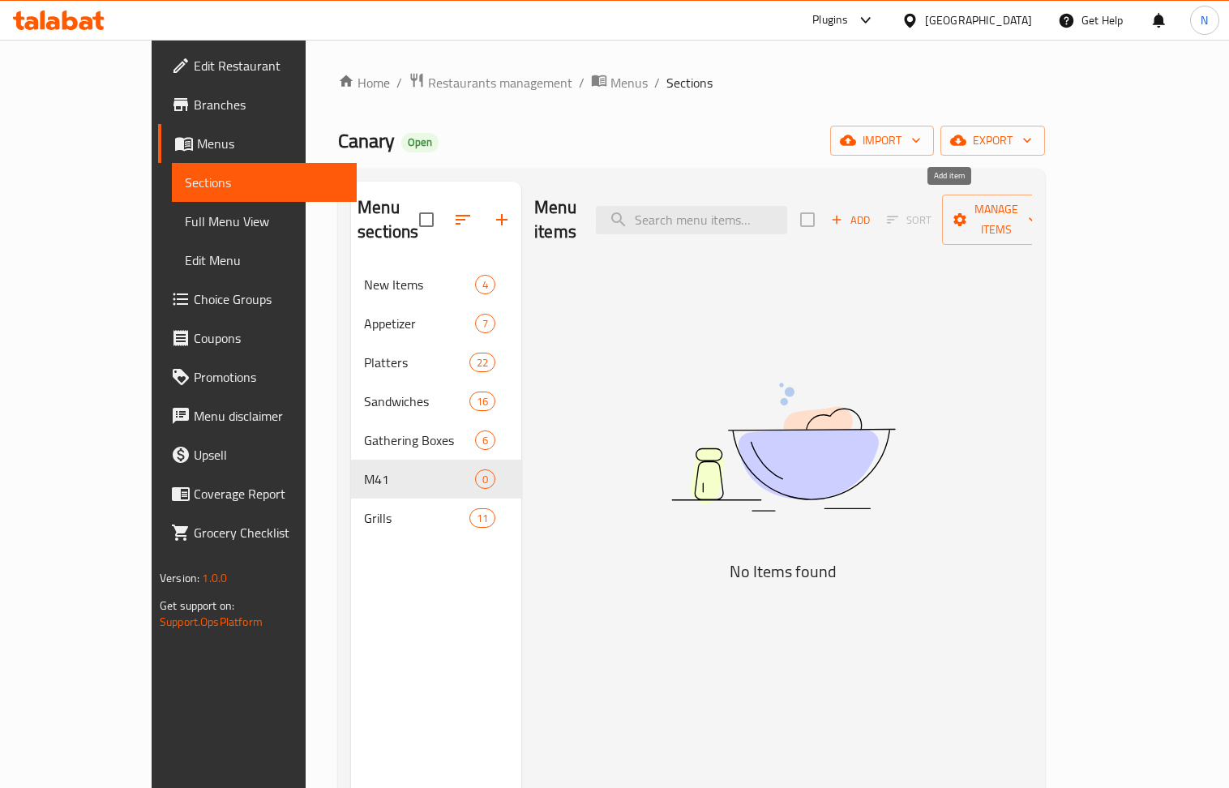
click at [877, 208] on button "Add" at bounding box center [851, 220] width 52 height 25
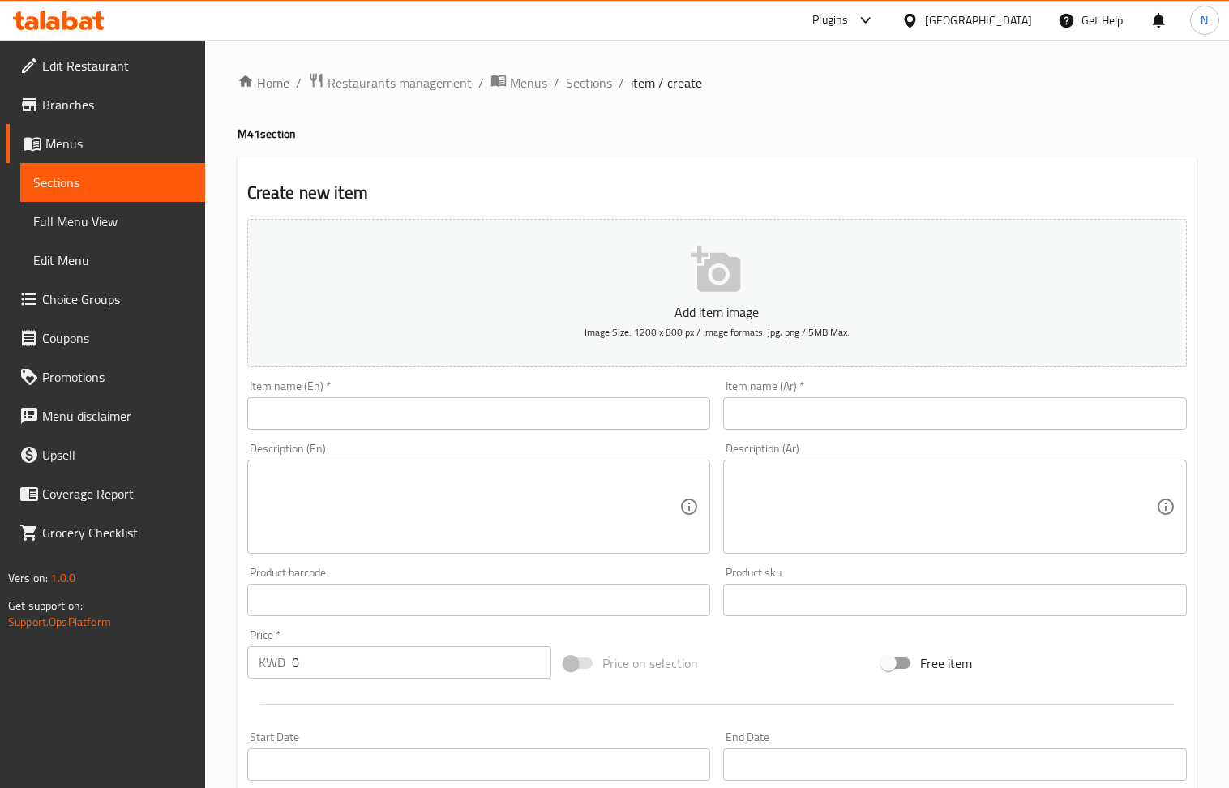
click at [337, 423] on input "text" at bounding box center [479, 413] width 464 height 32
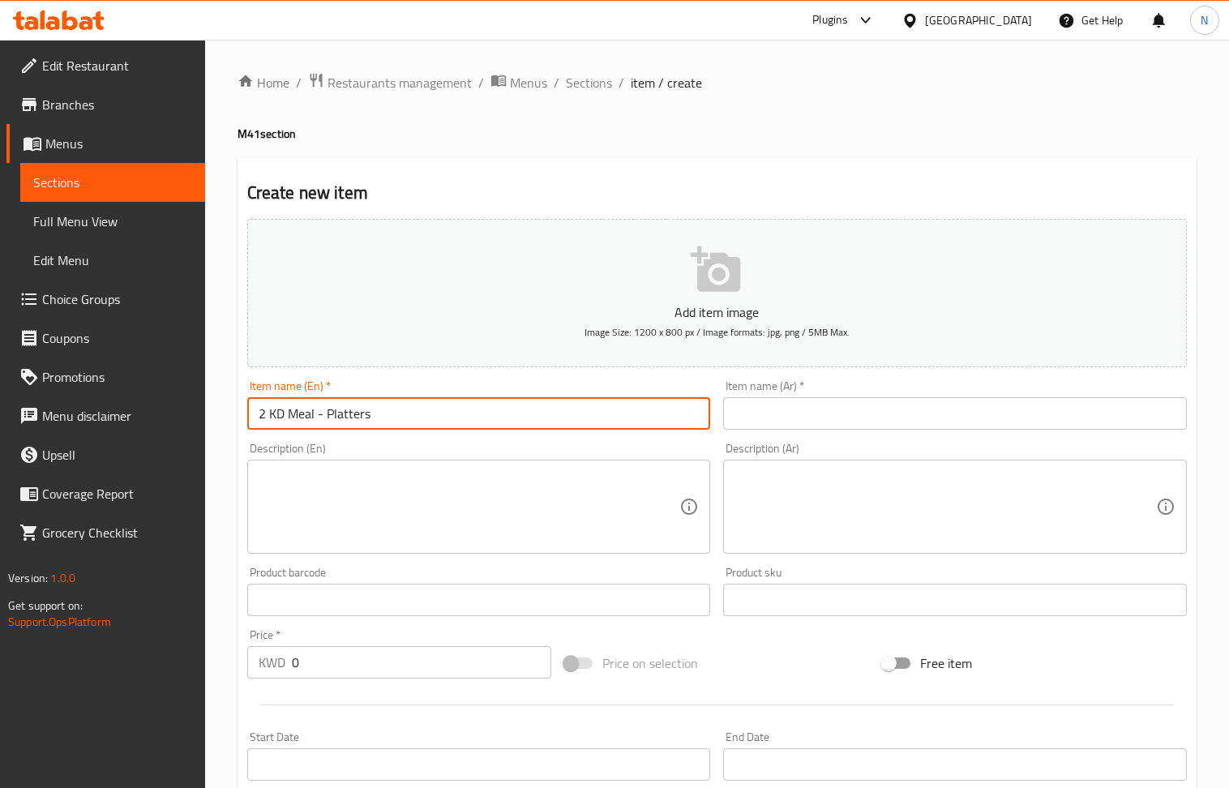
click at [822, 405] on input "text" at bounding box center [955, 413] width 464 height 32
drag, startPoint x: 373, startPoint y: 413, endPoint x: 287, endPoint y: 429, distance: 87.5
click at [287, 429] on input "2 KD Meal - Platters" at bounding box center [479, 413] width 464 height 32
click at [822, 416] on input "وجبة مواعين 2 د.ك (1)" at bounding box center [955, 413] width 464 height 32
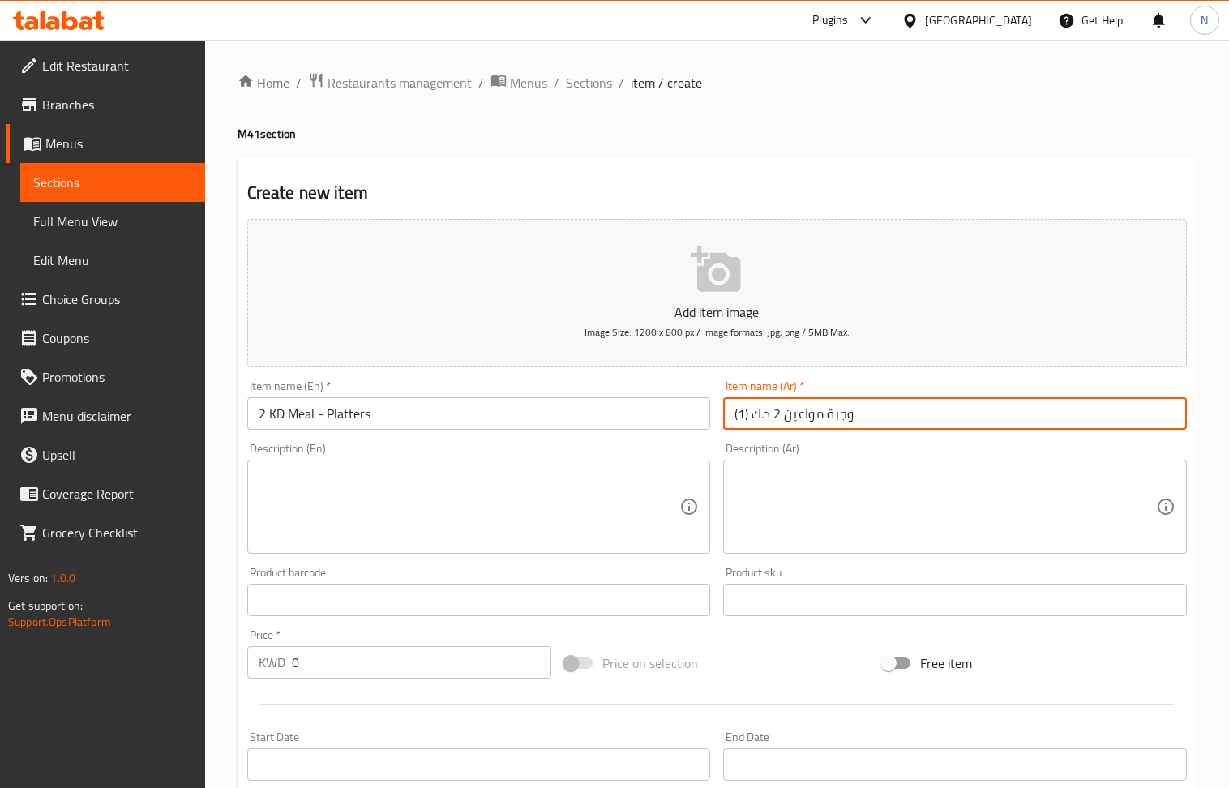
click at [822, 415] on input "وجبة مواعين 2 د.ك (1)" at bounding box center [955, 413] width 464 height 32
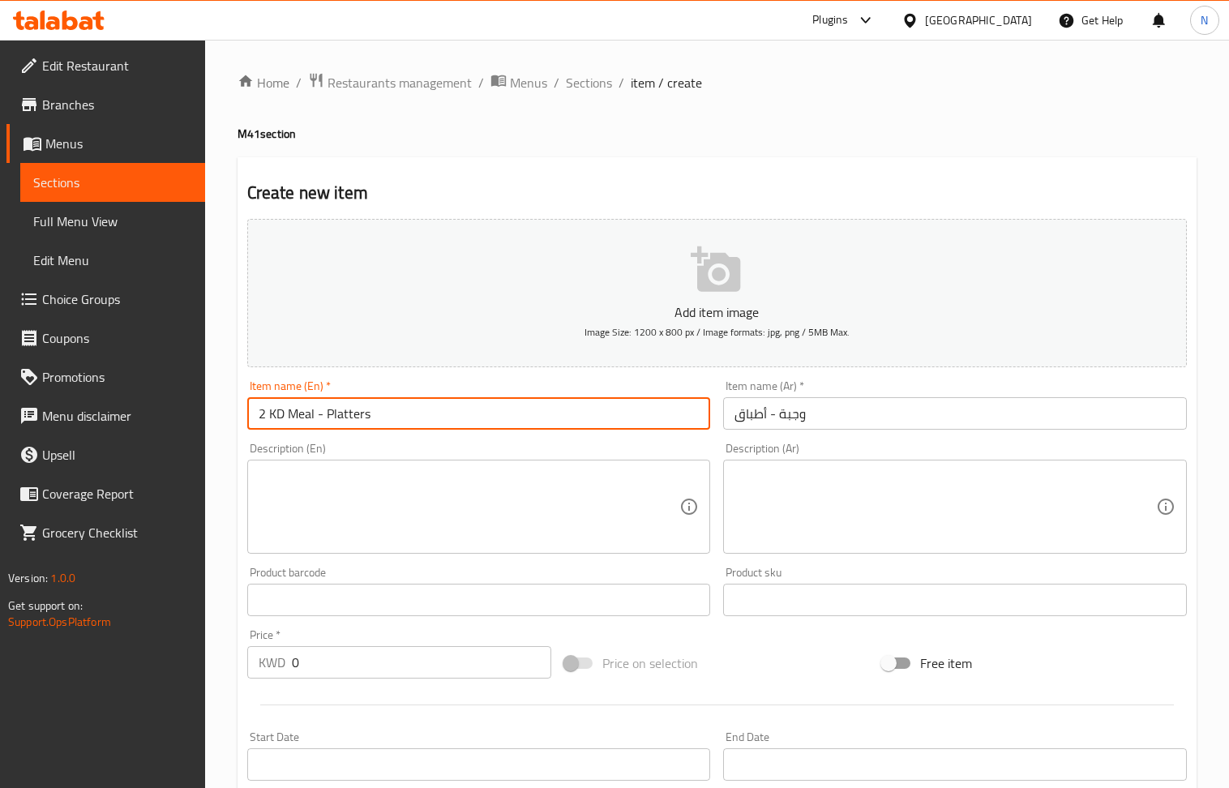
drag, startPoint x: 286, startPoint y: 413, endPoint x: 253, endPoint y: 423, distance: 34.6
click at [253, 423] on input "2 KD Meal - Platters" at bounding box center [479, 413] width 464 height 32
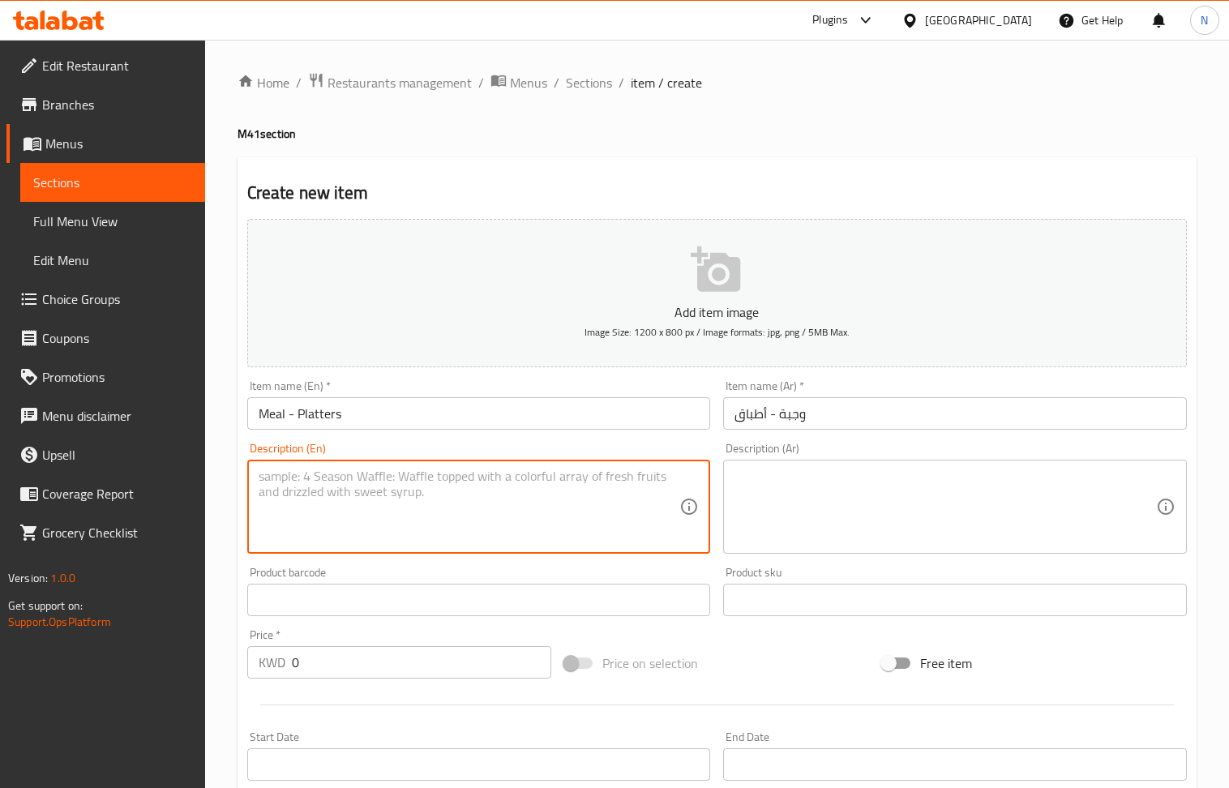
click at [428, 496] on textarea at bounding box center [470, 507] width 422 height 77
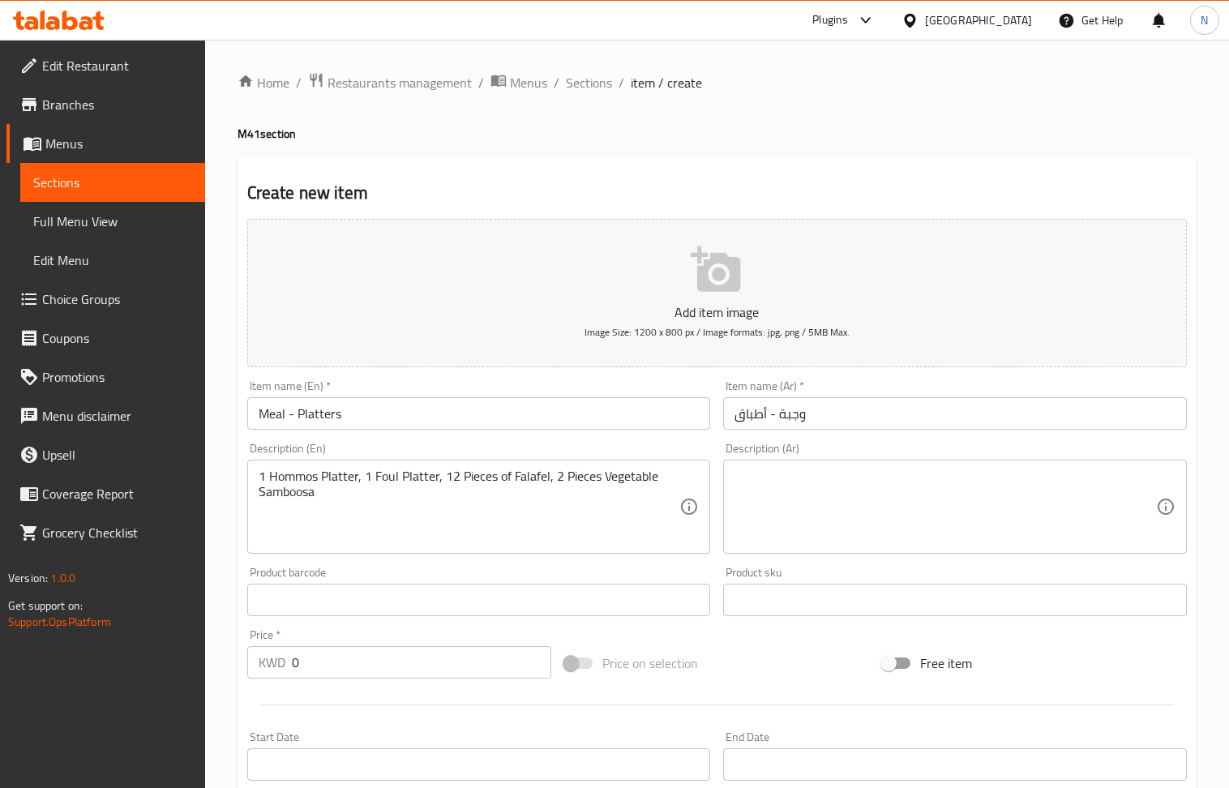
click at [905, 468] on div "Description (Ar)" at bounding box center [955, 507] width 464 height 94
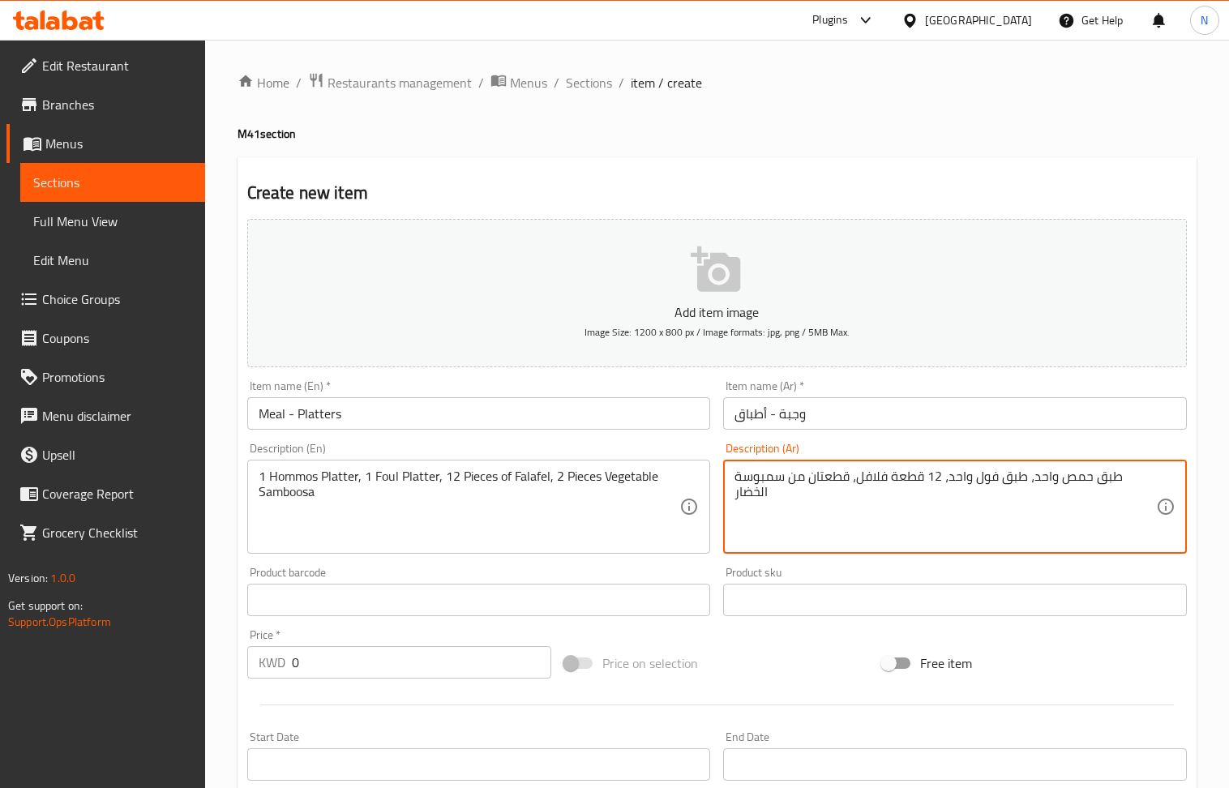
click at [322, 670] on input "0" at bounding box center [422, 662] width 260 height 32
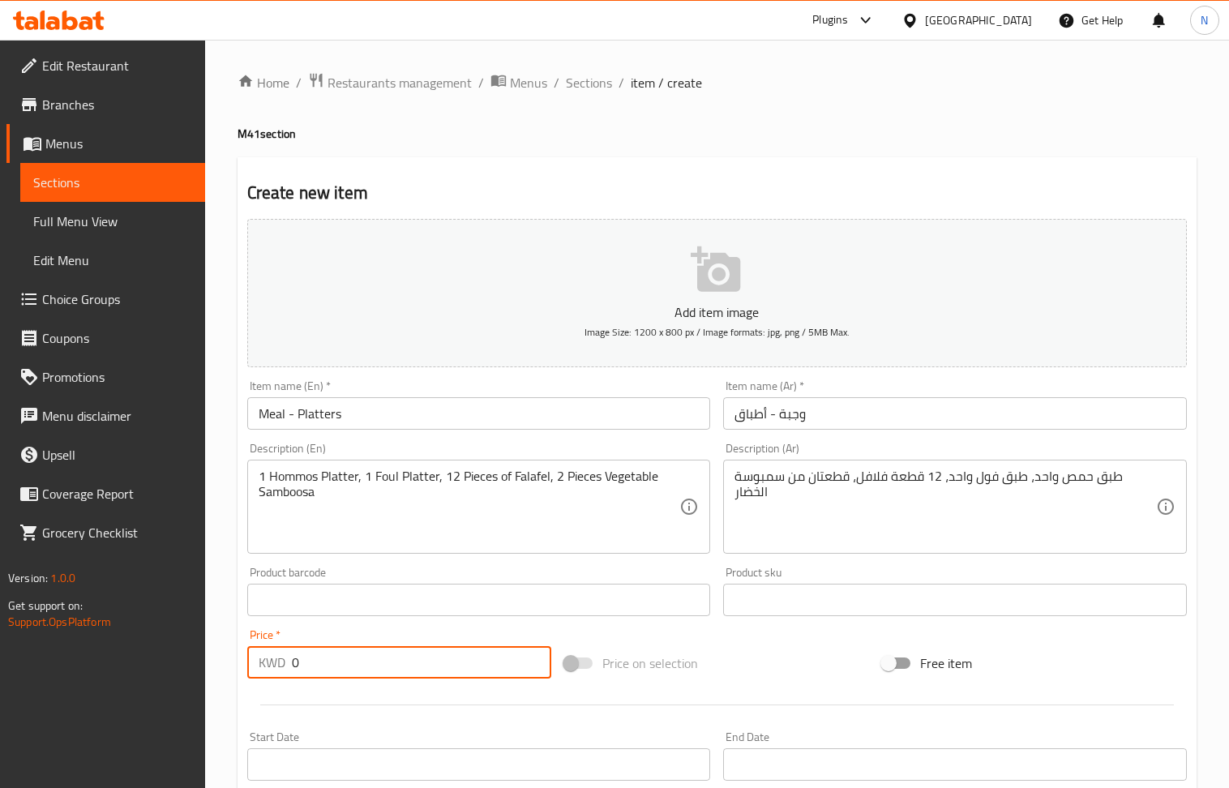
click at [322, 670] on input "0" at bounding box center [422, 662] width 260 height 32
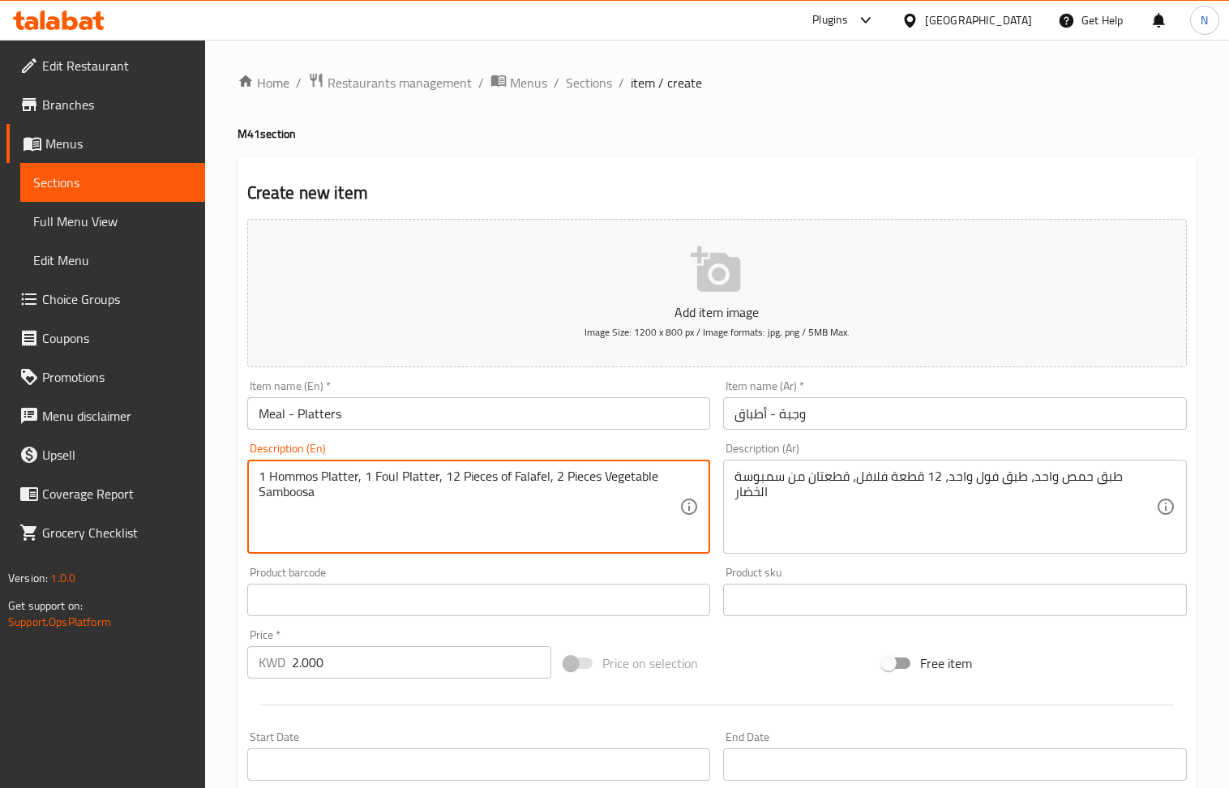
scroll to position [357, 0]
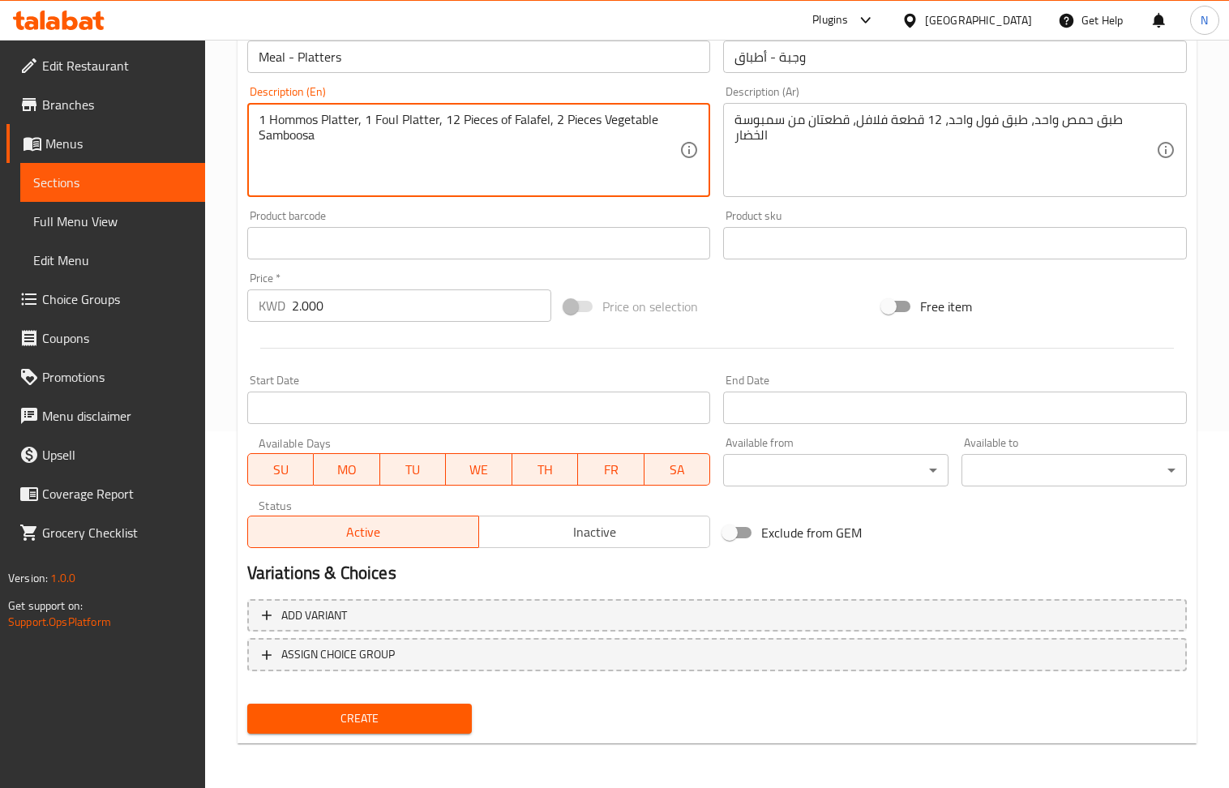
click at [407, 714] on span "Create" at bounding box center [359, 719] width 199 height 20
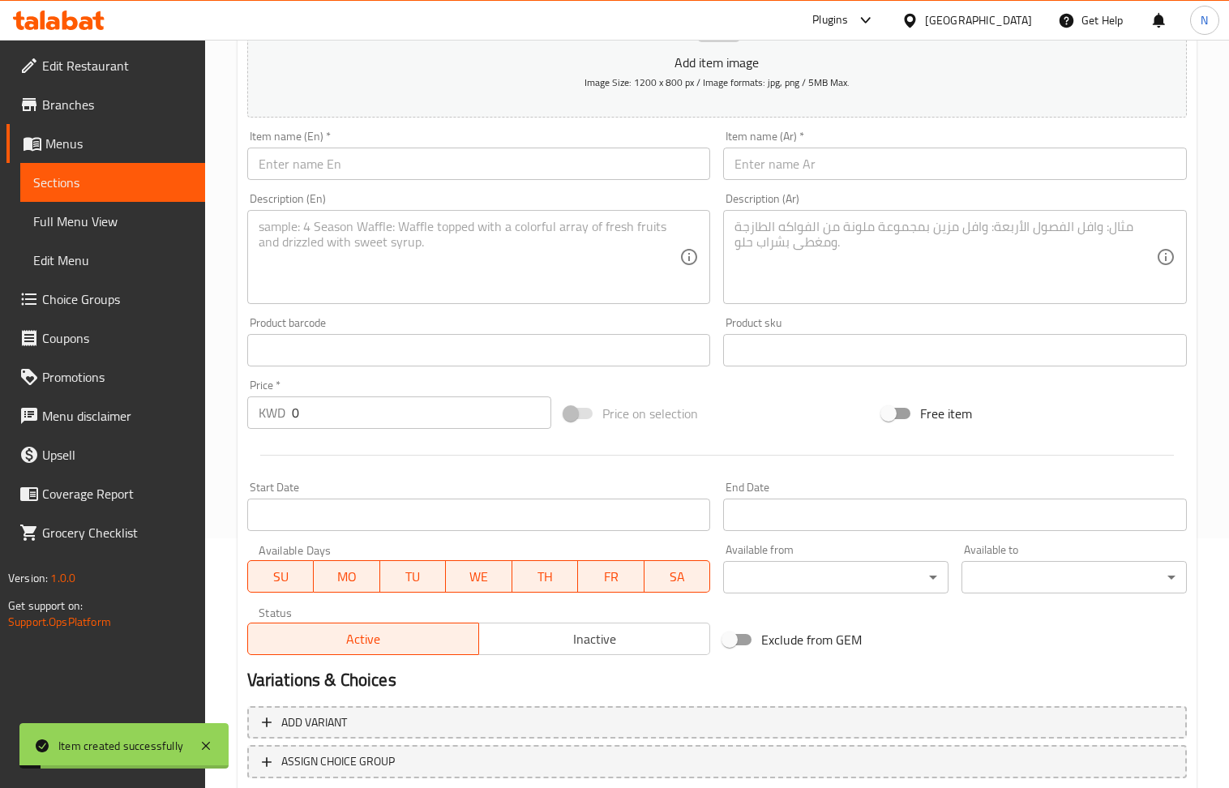
scroll to position [248, 0]
click at [316, 167] on input "text" at bounding box center [479, 165] width 464 height 32
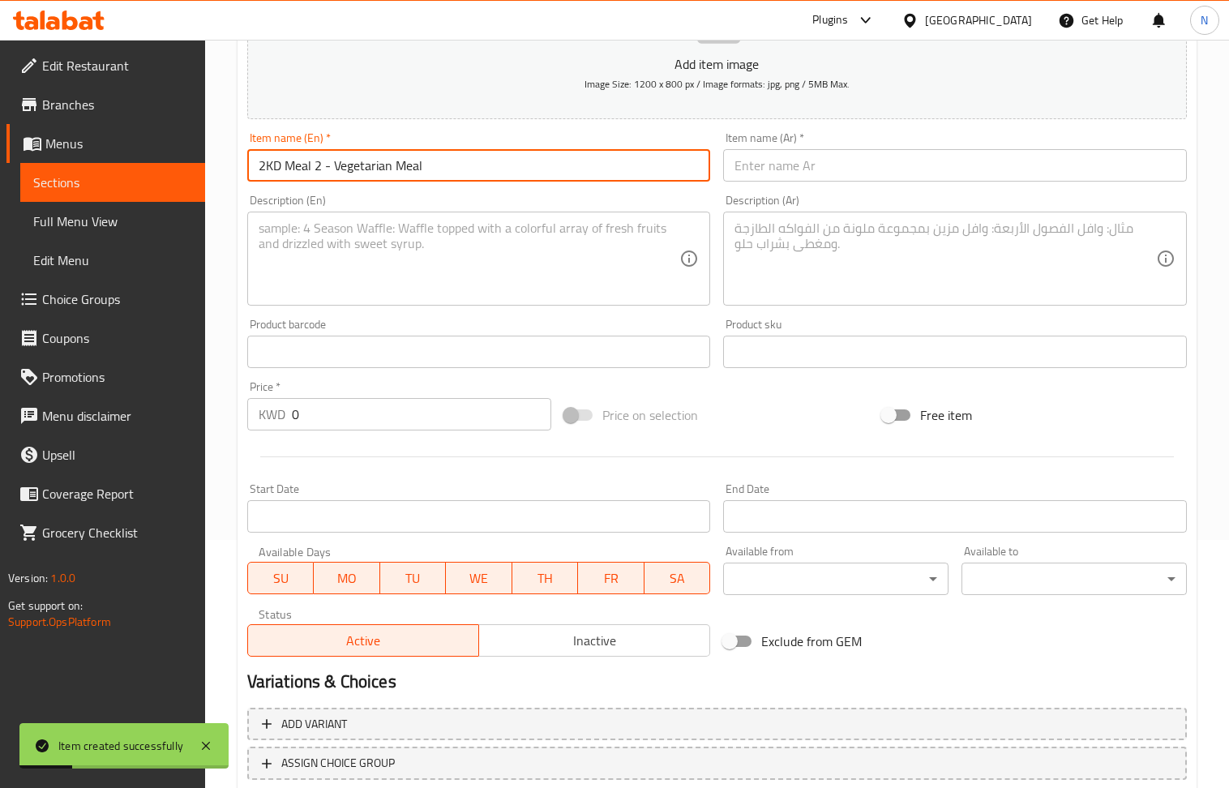
drag, startPoint x: 283, startPoint y: 169, endPoint x: 244, endPoint y: 169, distance: 38.9
click at [244, 169] on div "Item name (En)   * 2KD Meal 2 - Vegetarian Meal Item name (En) *" at bounding box center [479, 157] width 477 height 62
click at [318, 162] on input "Meal 2 - Vegetarian Meal" at bounding box center [479, 165] width 464 height 32
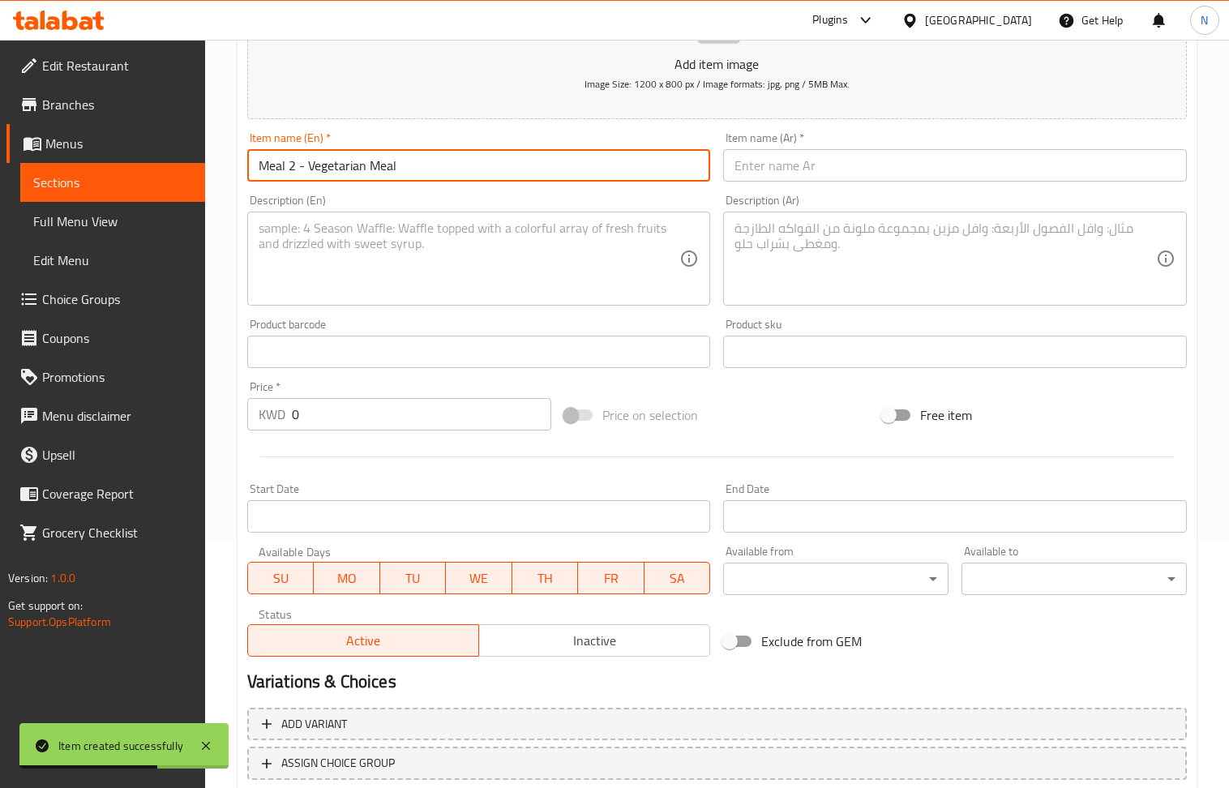
click at [814, 166] on input "text" at bounding box center [955, 165] width 464 height 32
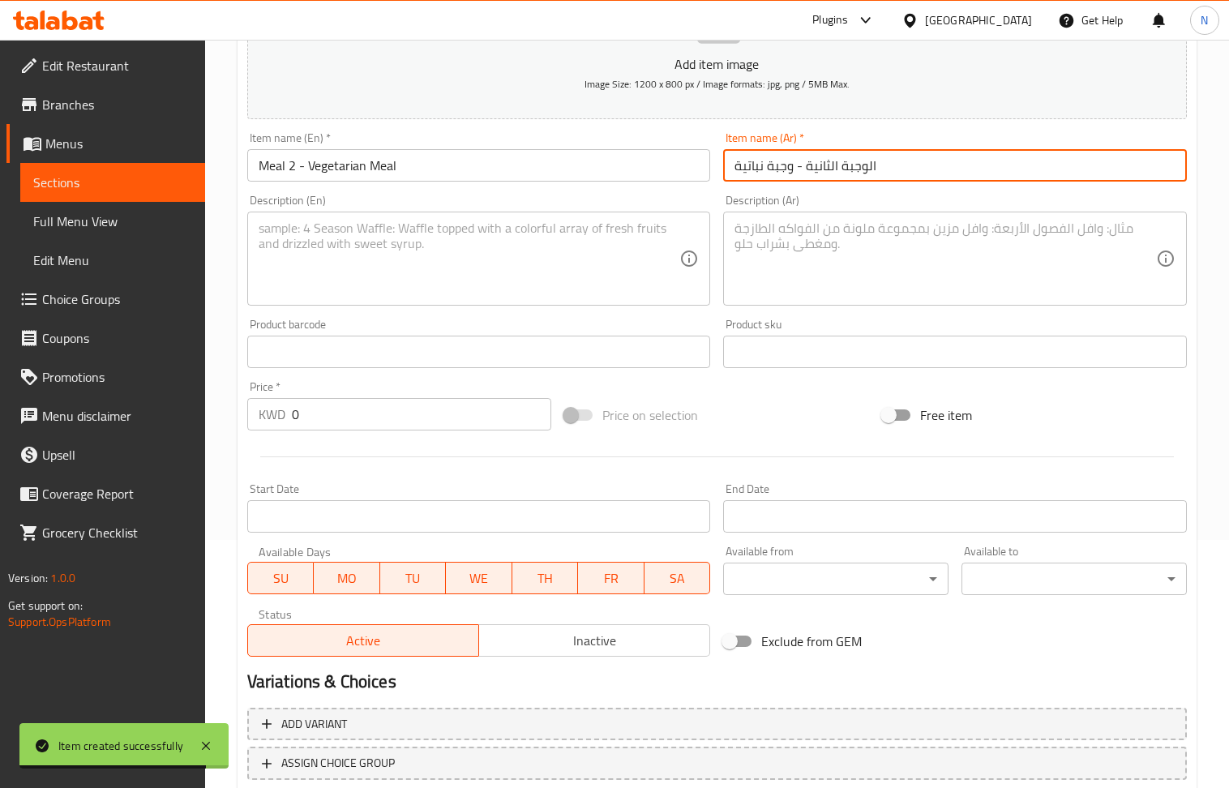
click at [822, 163] on input "الوجبة الثانية - وجبة نباتية" at bounding box center [955, 165] width 464 height 32
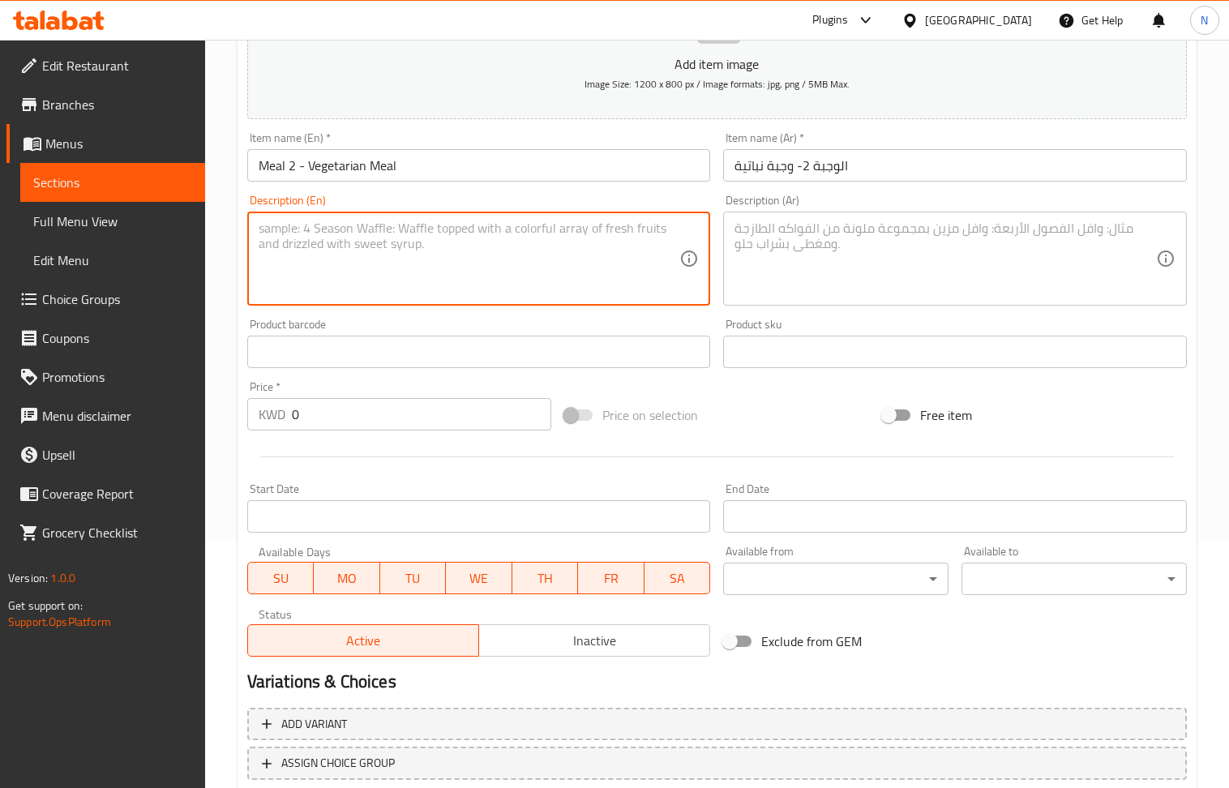
drag, startPoint x: 318, startPoint y: 243, endPoint x: 336, endPoint y: 53, distance: 191.4
click at [318, 240] on textarea at bounding box center [470, 259] width 422 height 77
click at [793, 287] on textarea at bounding box center [946, 259] width 422 height 77
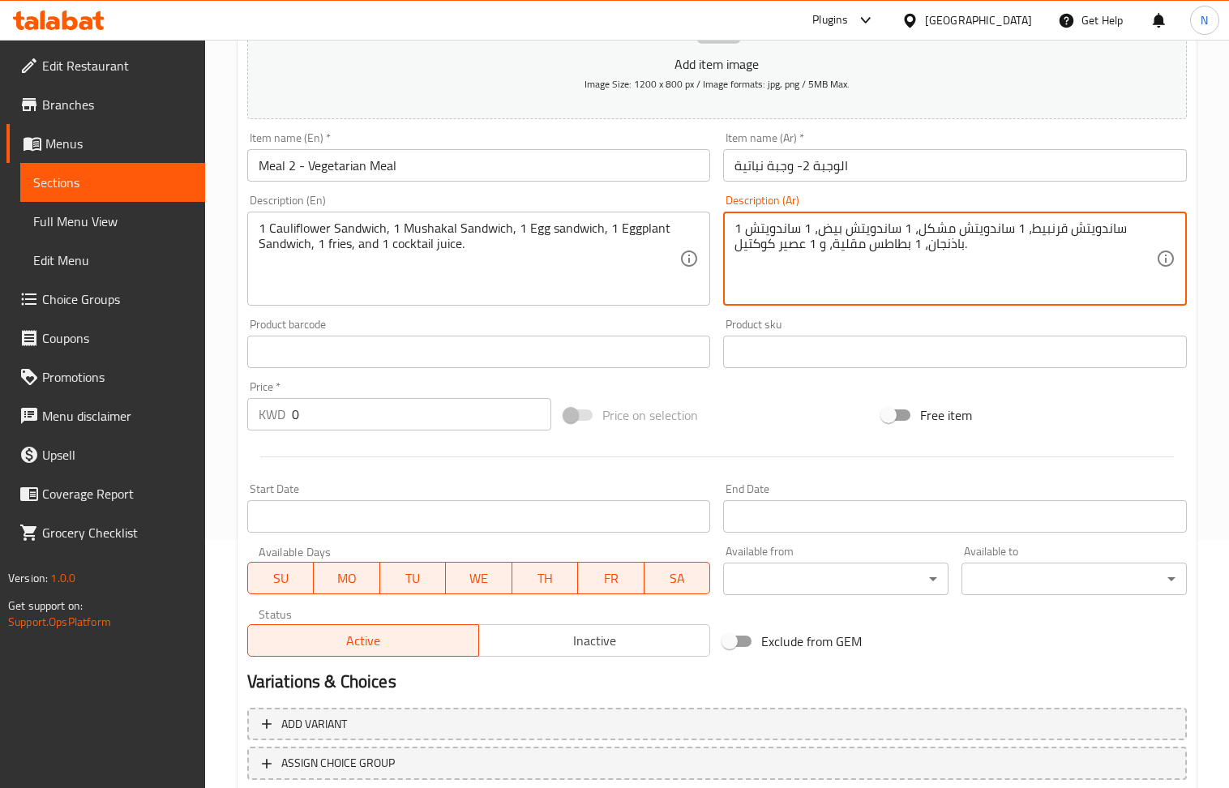
click at [352, 416] on input "0" at bounding box center [422, 414] width 260 height 32
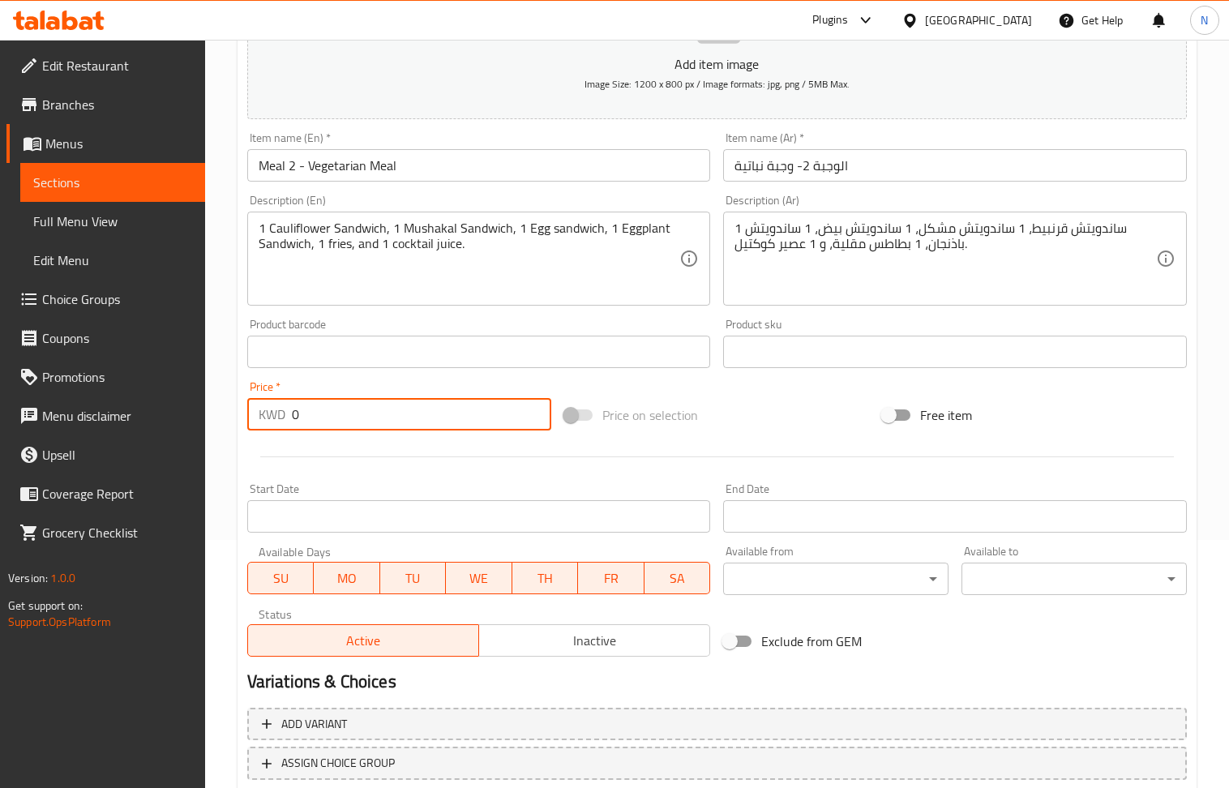
click at [352, 416] on input "0" at bounding box center [422, 414] width 260 height 32
click at [440, 341] on input "text" at bounding box center [479, 352] width 464 height 32
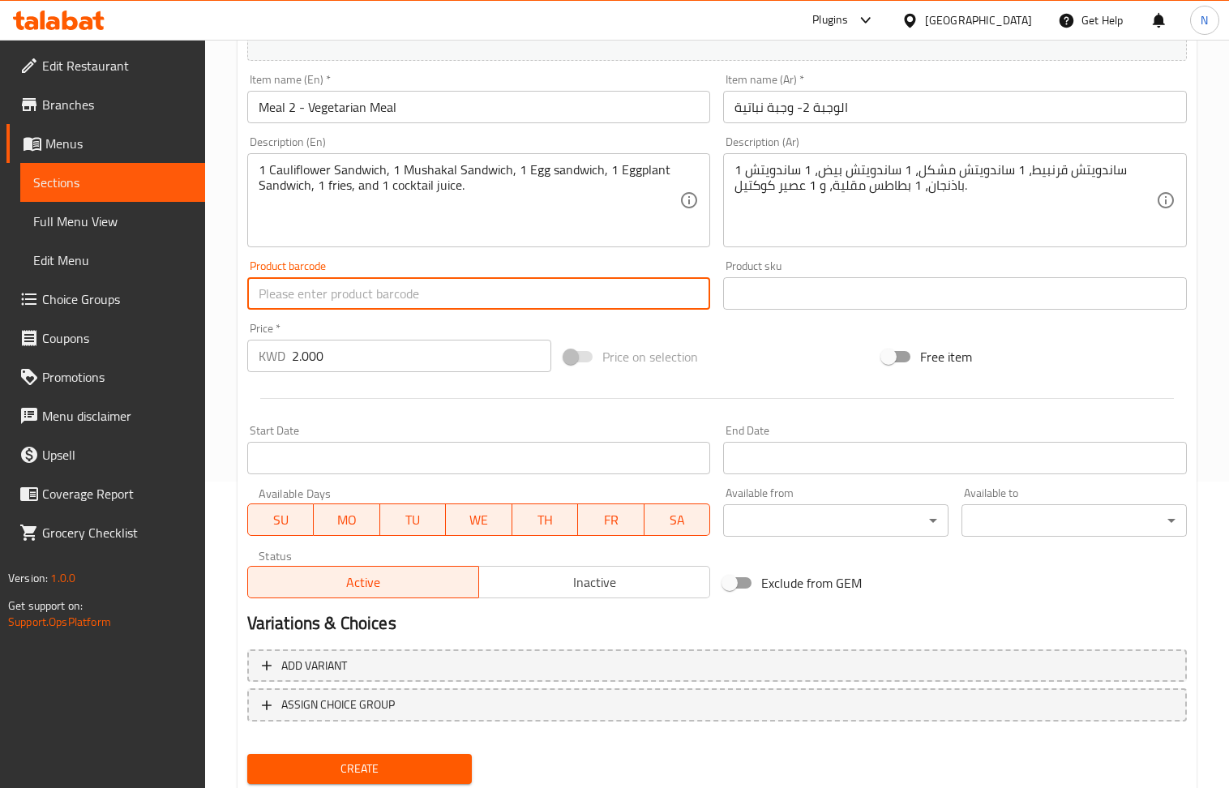
scroll to position [357, 0]
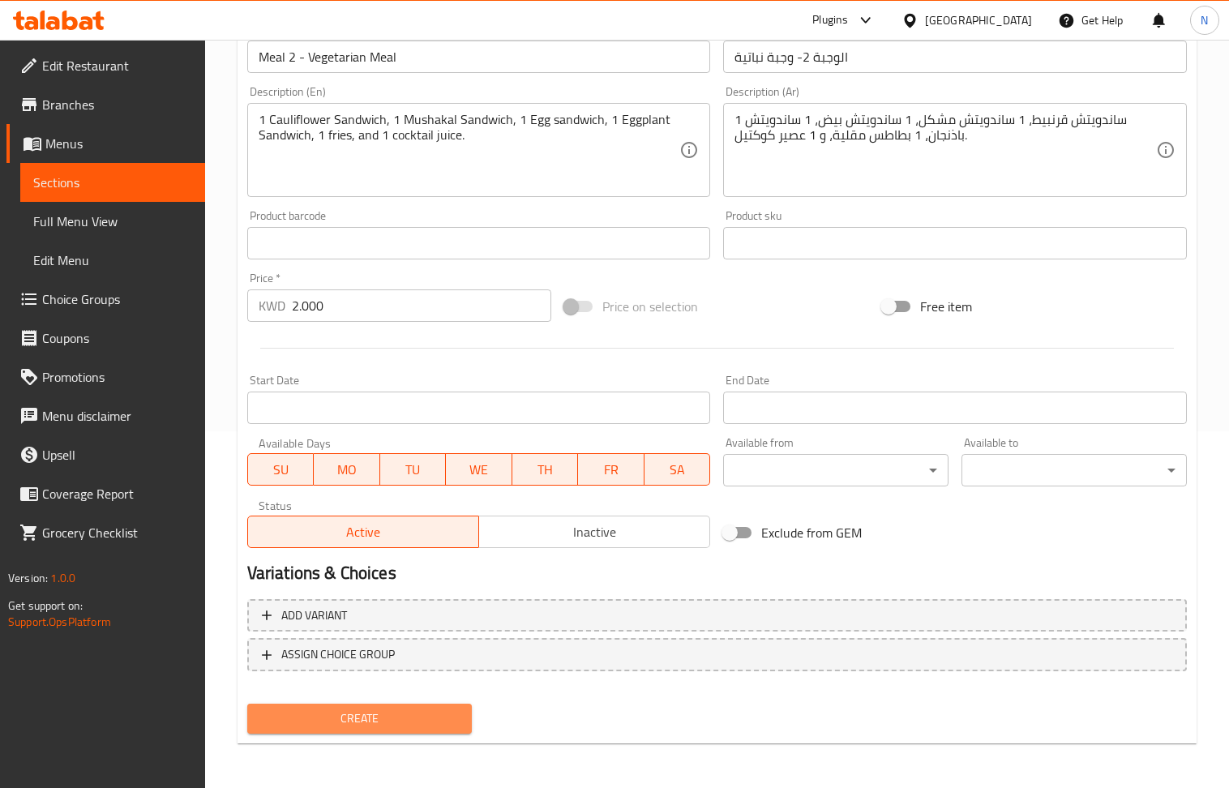
drag, startPoint x: 371, startPoint y: 731, endPoint x: 363, endPoint y: 676, distance: 56.5
click at [371, 731] on button "Create" at bounding box center [359, 719] width 225 height 30
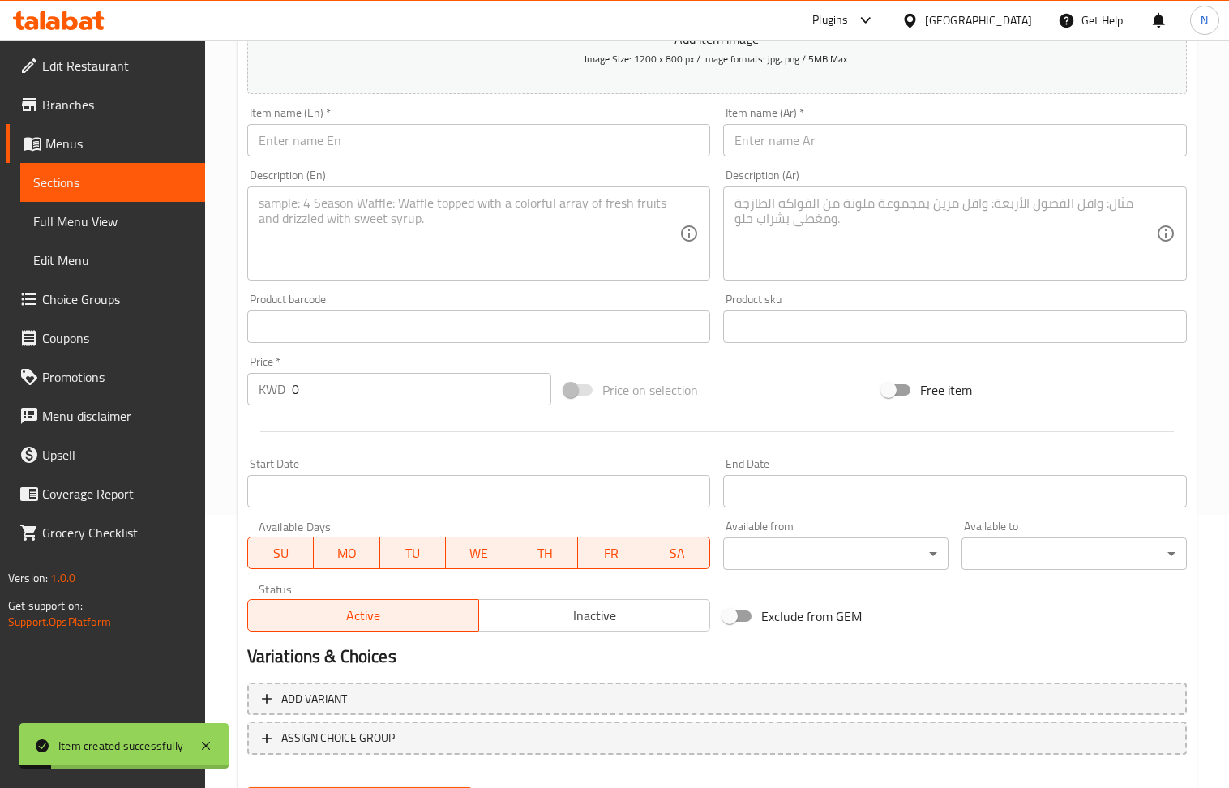
scroll to position [248, 0]
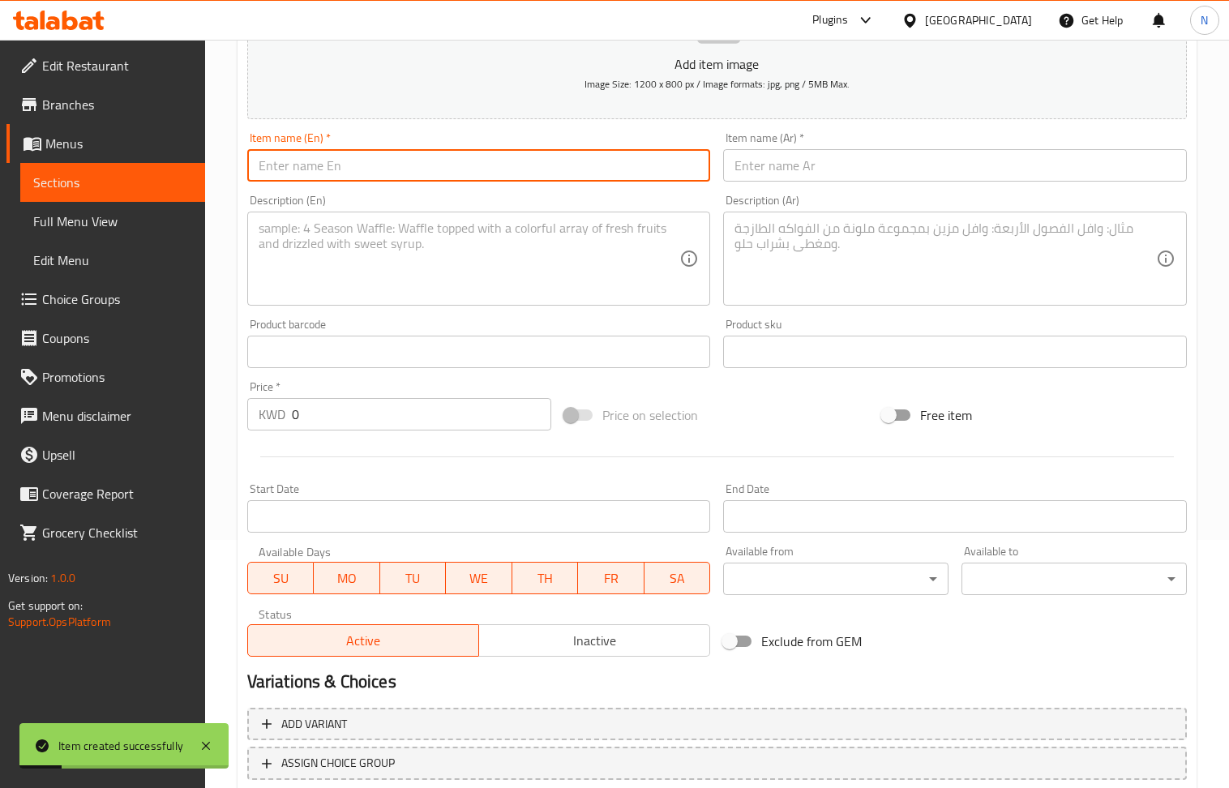
click at [350, 165] on input "text" at bounding box center [479, 165] width 464 height 32
drag, startPoint x: 284, startPoint y: 166, endPoint x: 228, endPoint y: 170, distance: 56.1
click at [228, 170] on div "Home / Restaurants management / Menus / Sections / item / create M41 section Cr…" at bounding box center [717, 345] width 1024 height 1106
click at [378, 169] on input "Meal 3 - Grills Meal" at bounding box center [479, 165] width 464 height 32
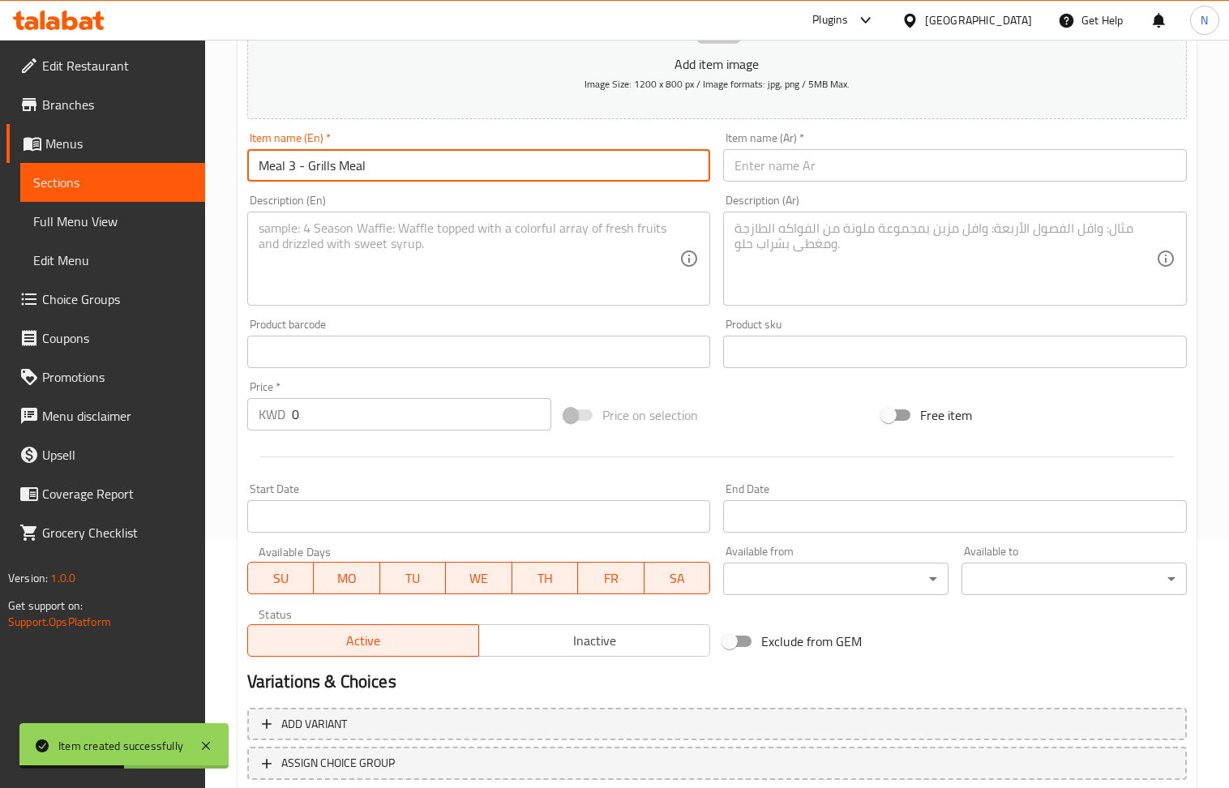
click at [378, 169] on input "Meal 3 - Grills Meal" at bounding box center [479, 165] width 464 height 32
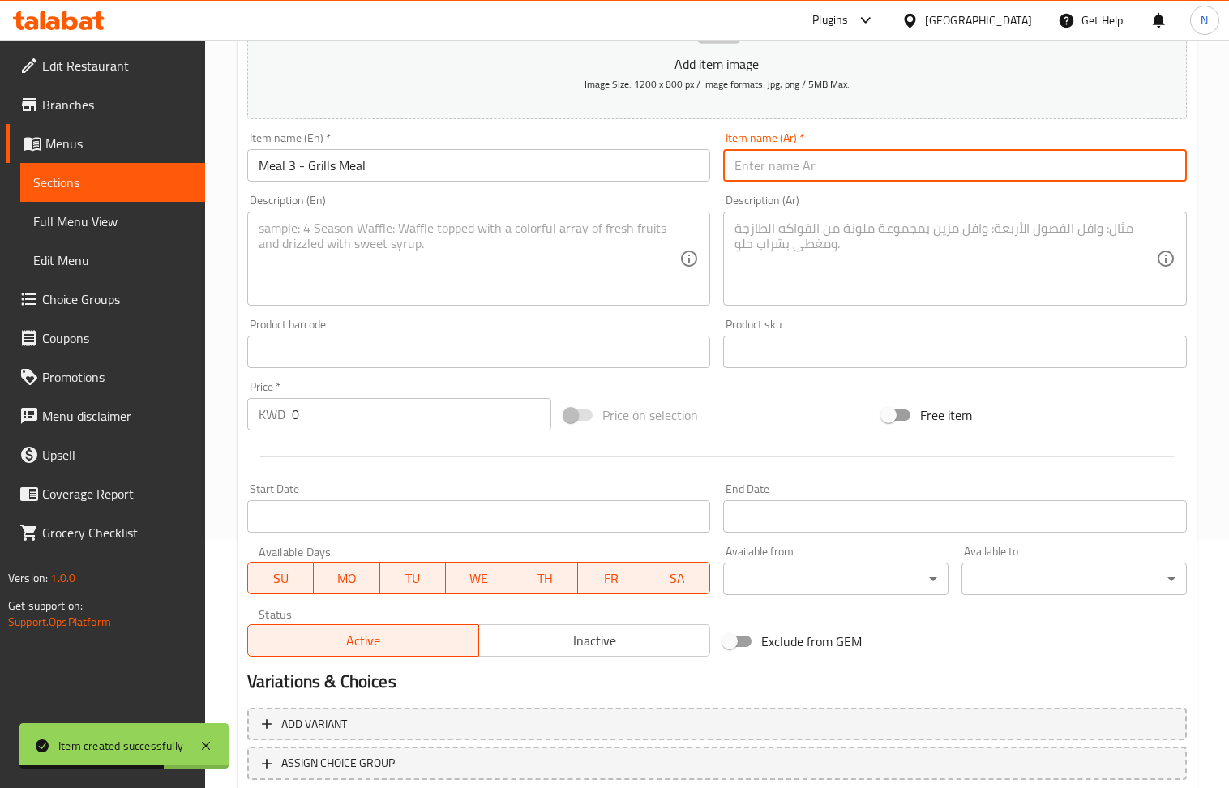
drag, startPoint x: 843, startPoint y: 174, endPoint x: 790, endPoint y: 191, distance: 56.4
click at [843, 174] on input "text" at bounding box center [955, 165] width 464 height 32
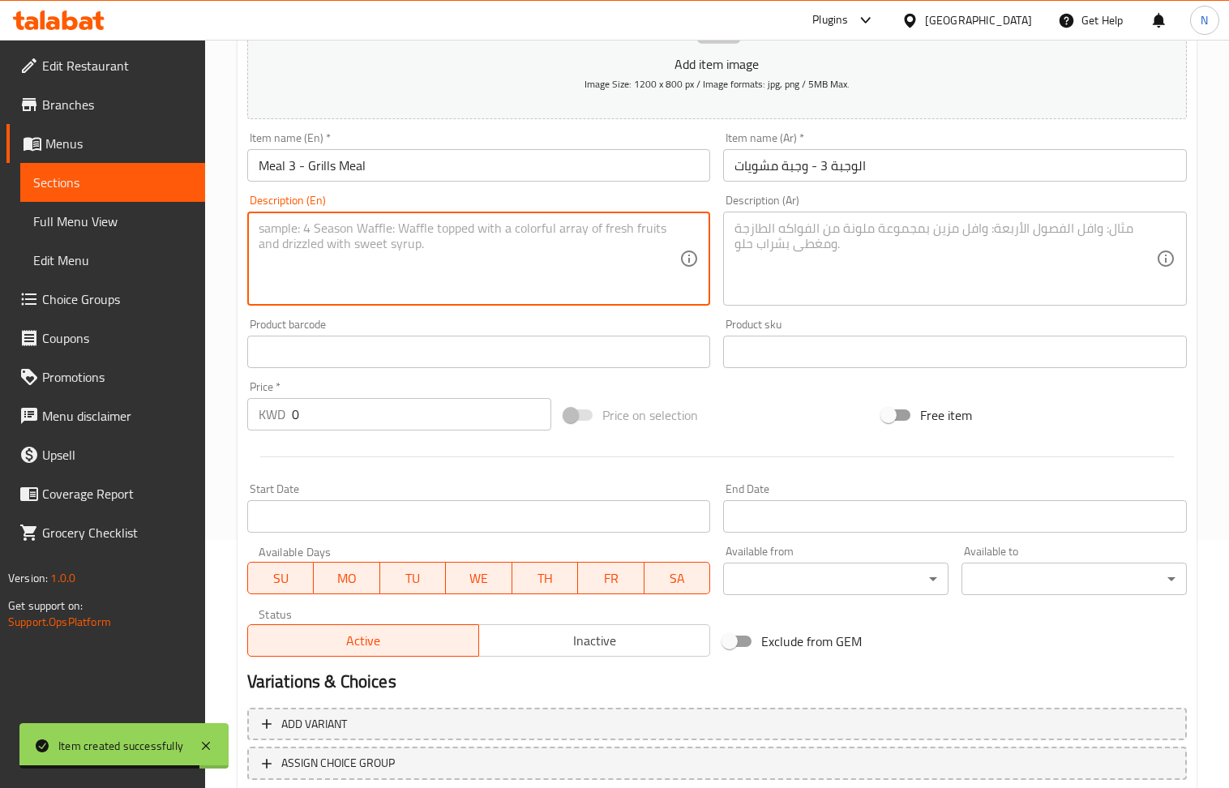
drag, startPoint x: 384, startPoint y: 293, endPoint x: 363, endPoint y: 261, distance: 38.0
click at [384, 290] on textarea at bounding box center [470, 259] width 422 height 77
click at [834, 261] on textarea at bounding box center [946, 259] width 422 height 77
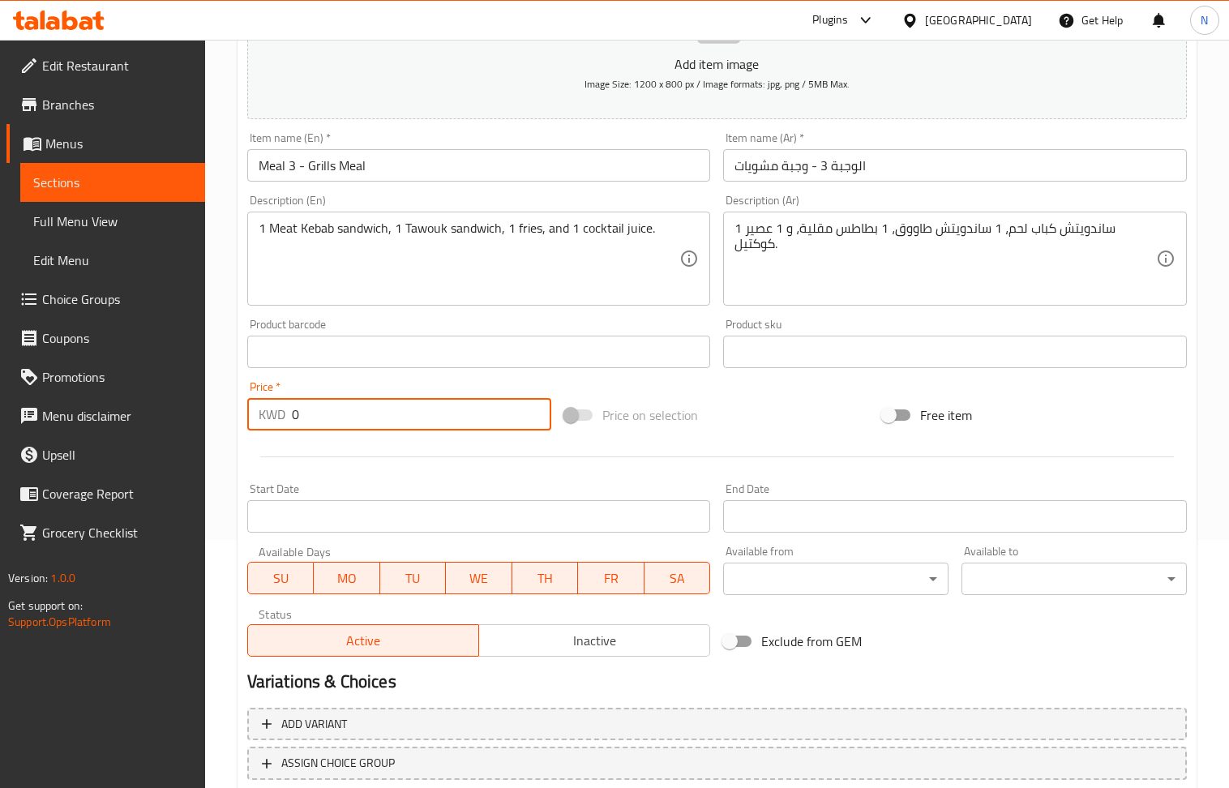
click at [316, 423] on input "0" at bounding box center [422, 414] width 260 height 32
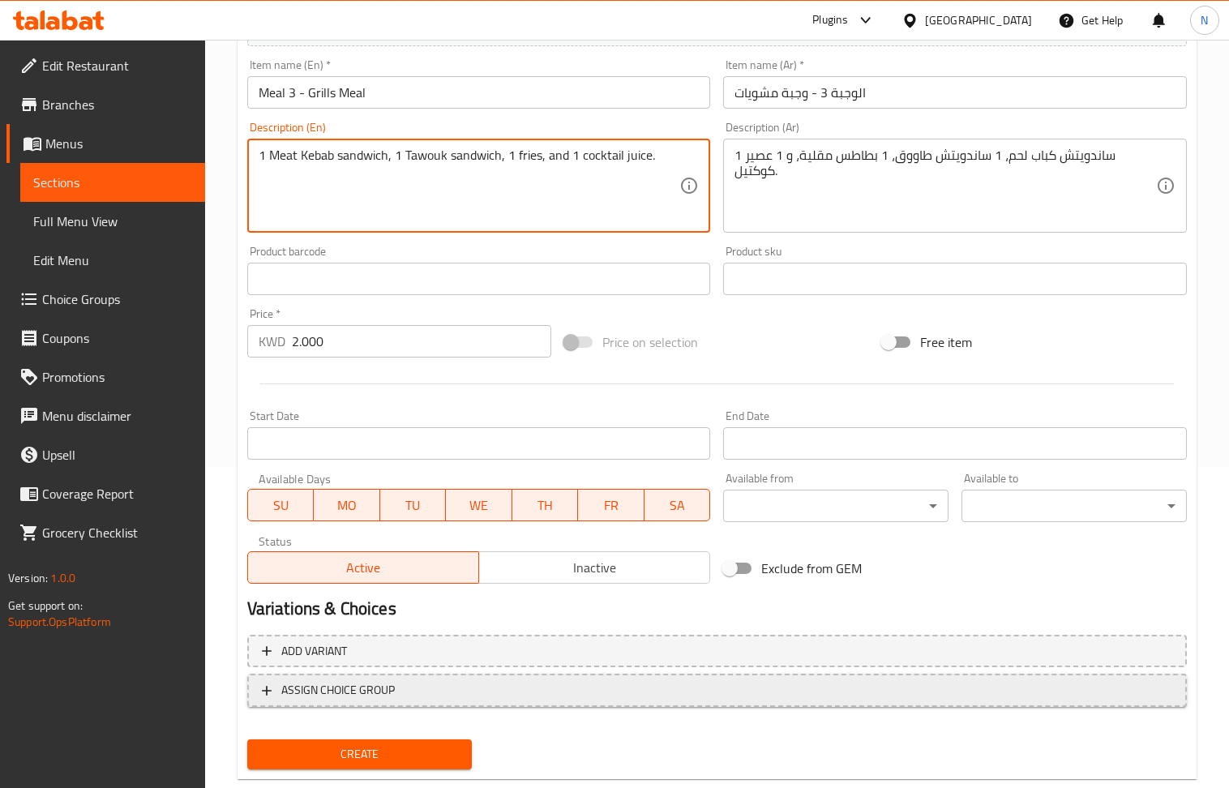
scroll to position [357, 0]
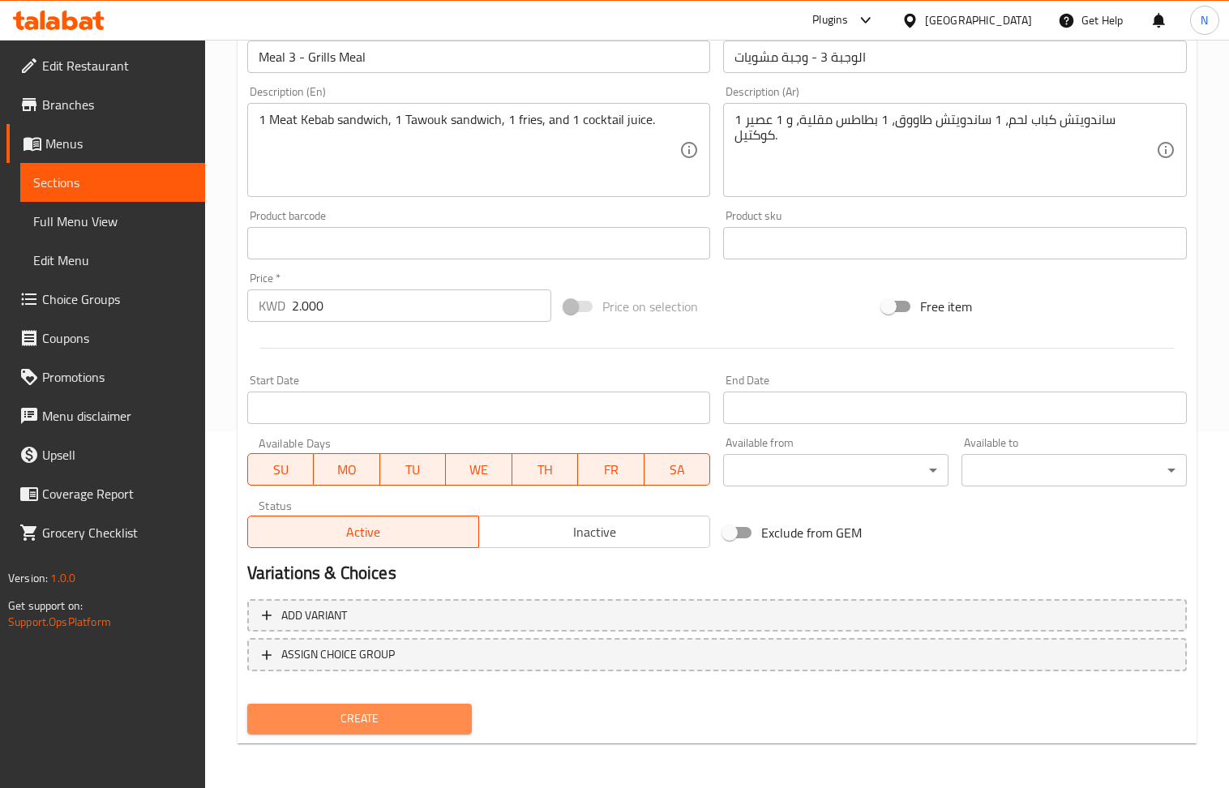
click at [439, 717] on span "Create" at bounding box center [359, 719] width 199 height 20
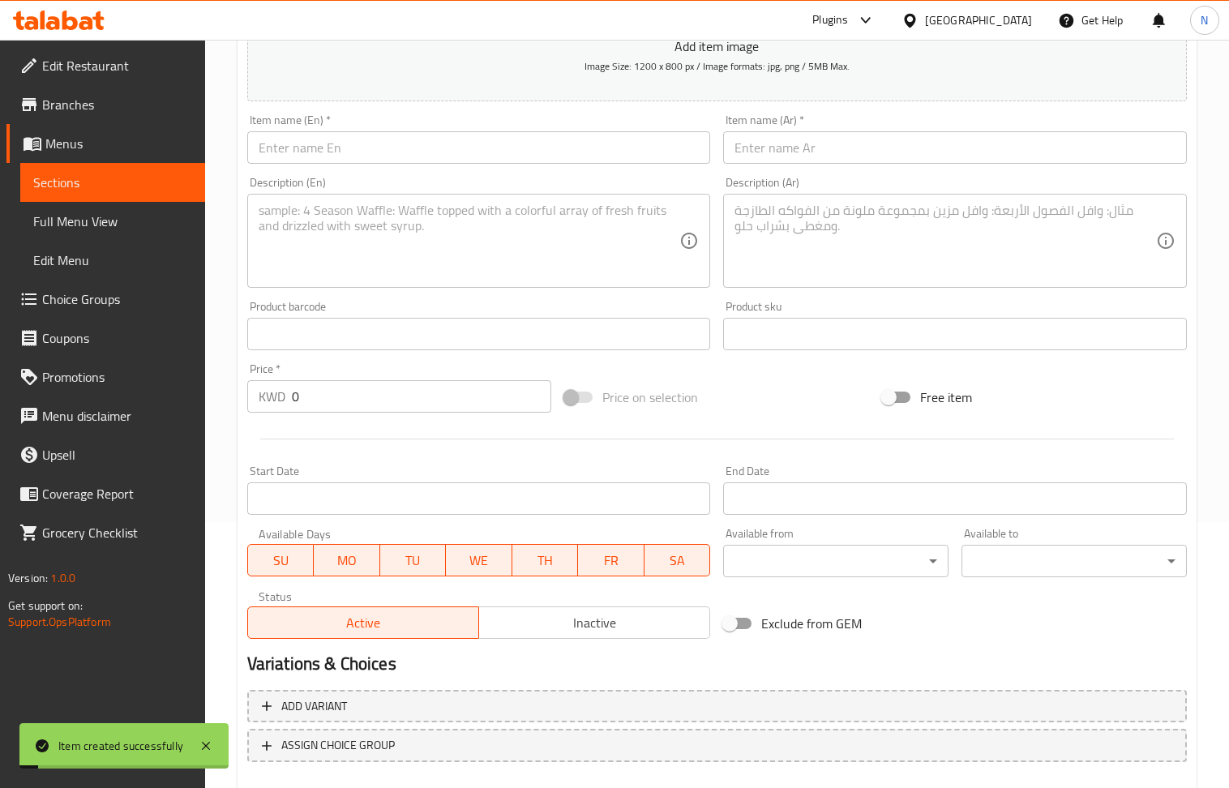
scroll to position [140, 0]
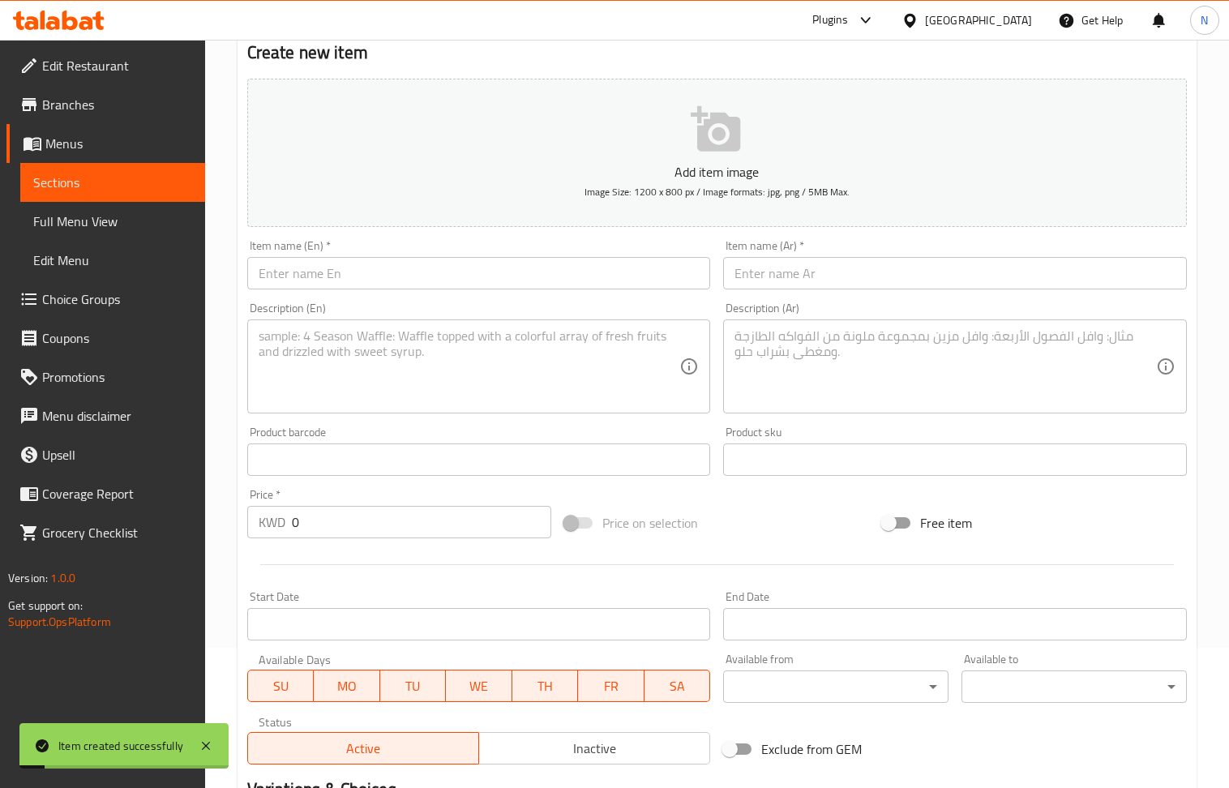
click at [341, 279] on input "text" at bounding box center [479, 273] width 464 height 32
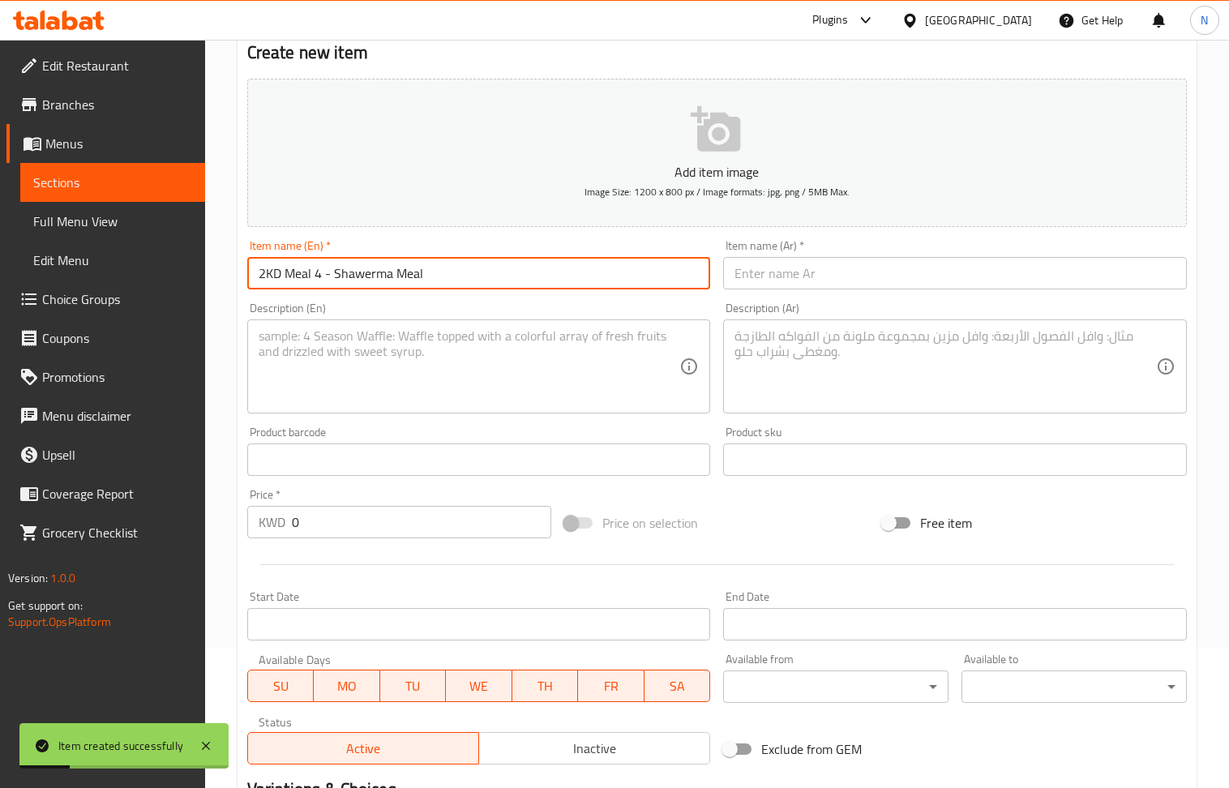
drag, startPoint x: 281, startPoint y: 280, endPoint x: 231, endPoint y: 285, distance: 49.8
click at [231, 285] on div "Home / Restaurants management / Menus / Sections / item / create M41 section Cr…" at bounding box center [717, 452] width 1024 height 1106
click at [341, 281] on input "Meal 4 - Shawerma Meal" at bounding box center [479, 273] width 464 height 32
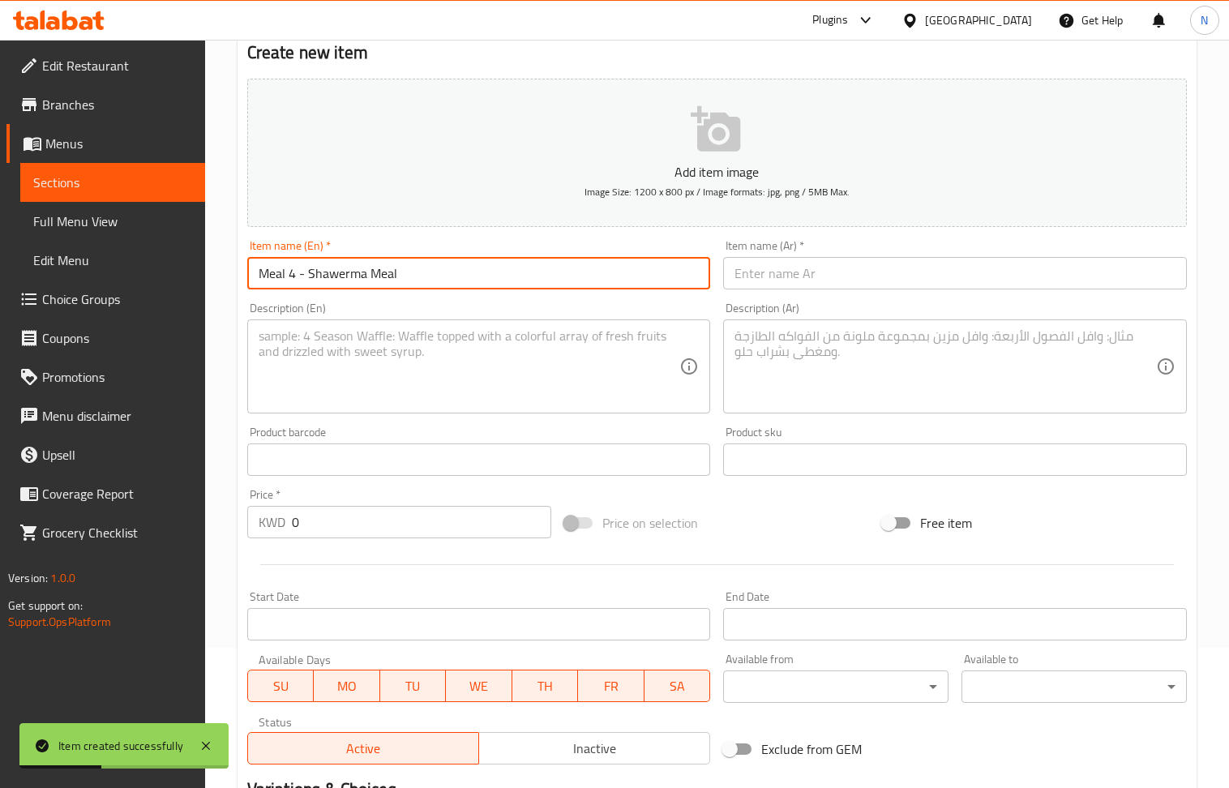
click at [341, 281] on input "Meal 4 - Shawerma Meal" at bounding box center [479, 273] width 464 height 32
drag, startPoint x: 811, startPoint y: 277, endPoint x: 766, endPoint y: 267, distance: 45.8
click at [811, 277] on input "text" at bounding box center [955, 273] width 464 height 32
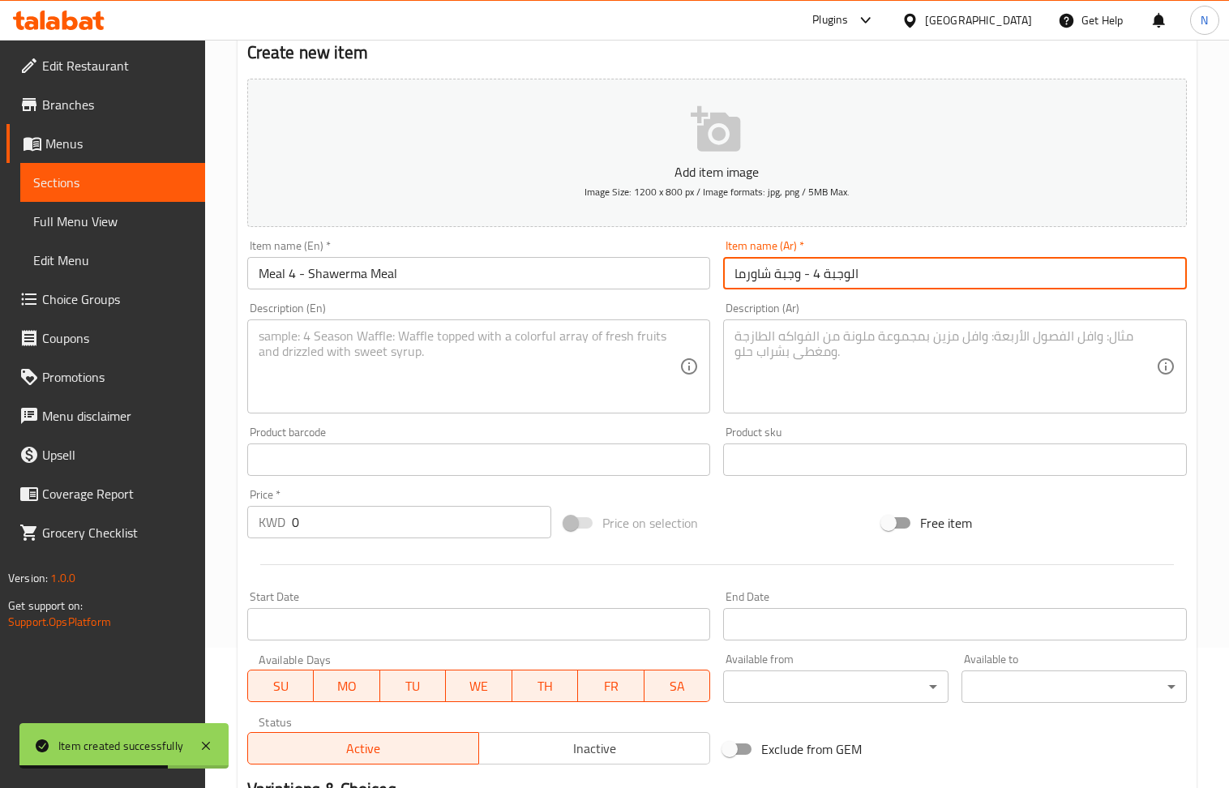
click at [387, 342] on textarea at bounding box center [470, 366] width 422 height 77
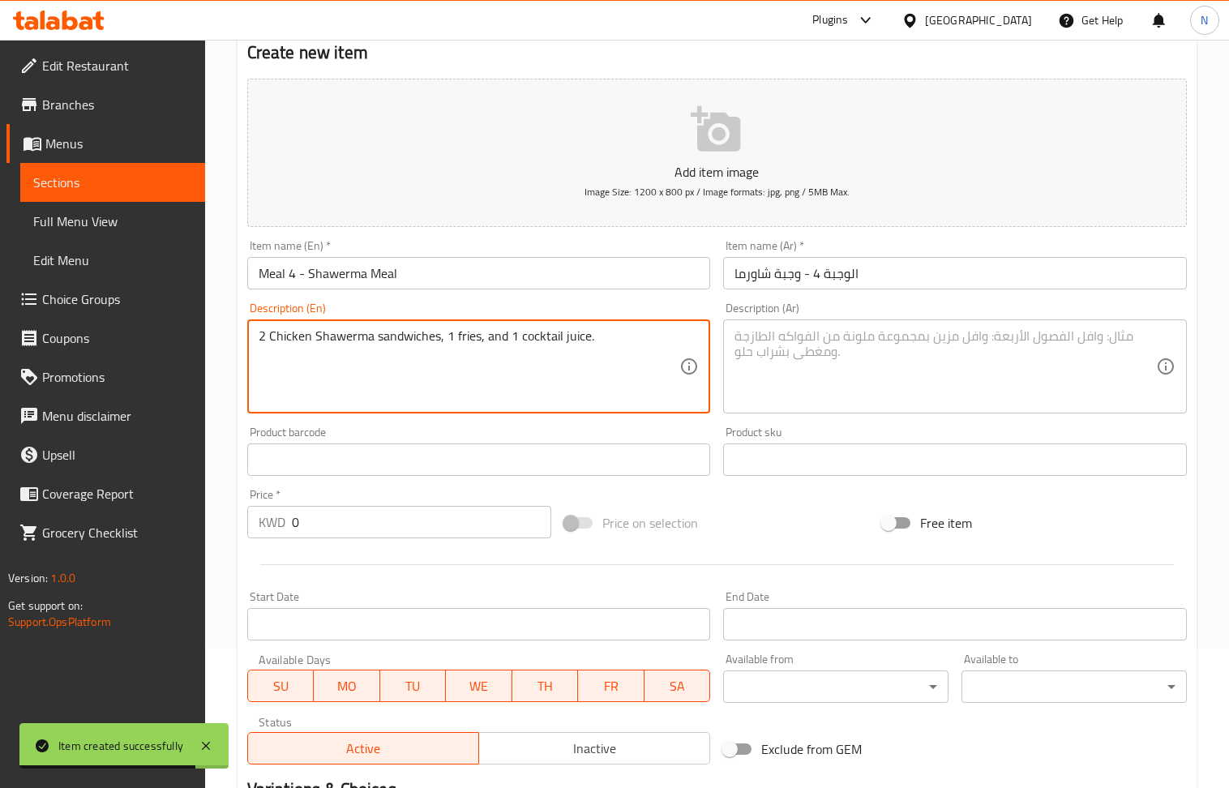
click at [954, 344] on textarea at bounding box center [946, 366] width 422 height 77
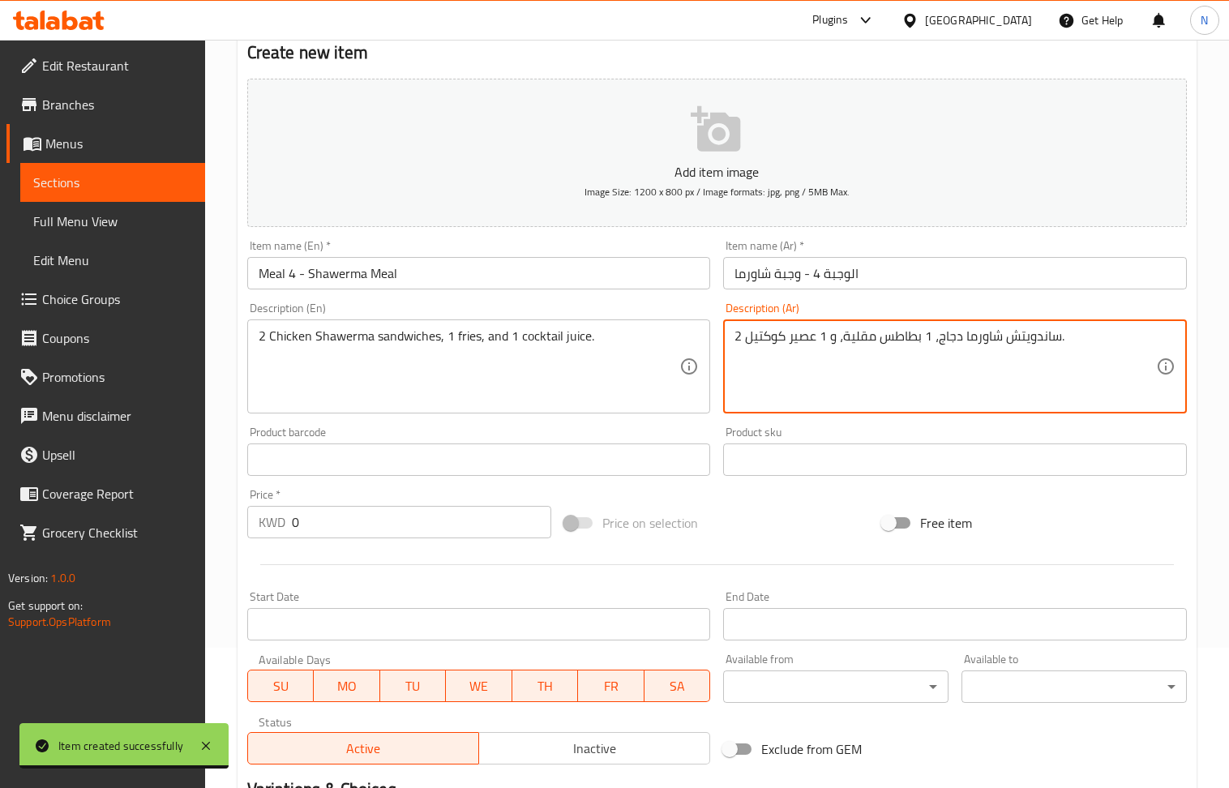
click at [360, 524] on input "0" at bounding box center [422, 522] width 260 height 32
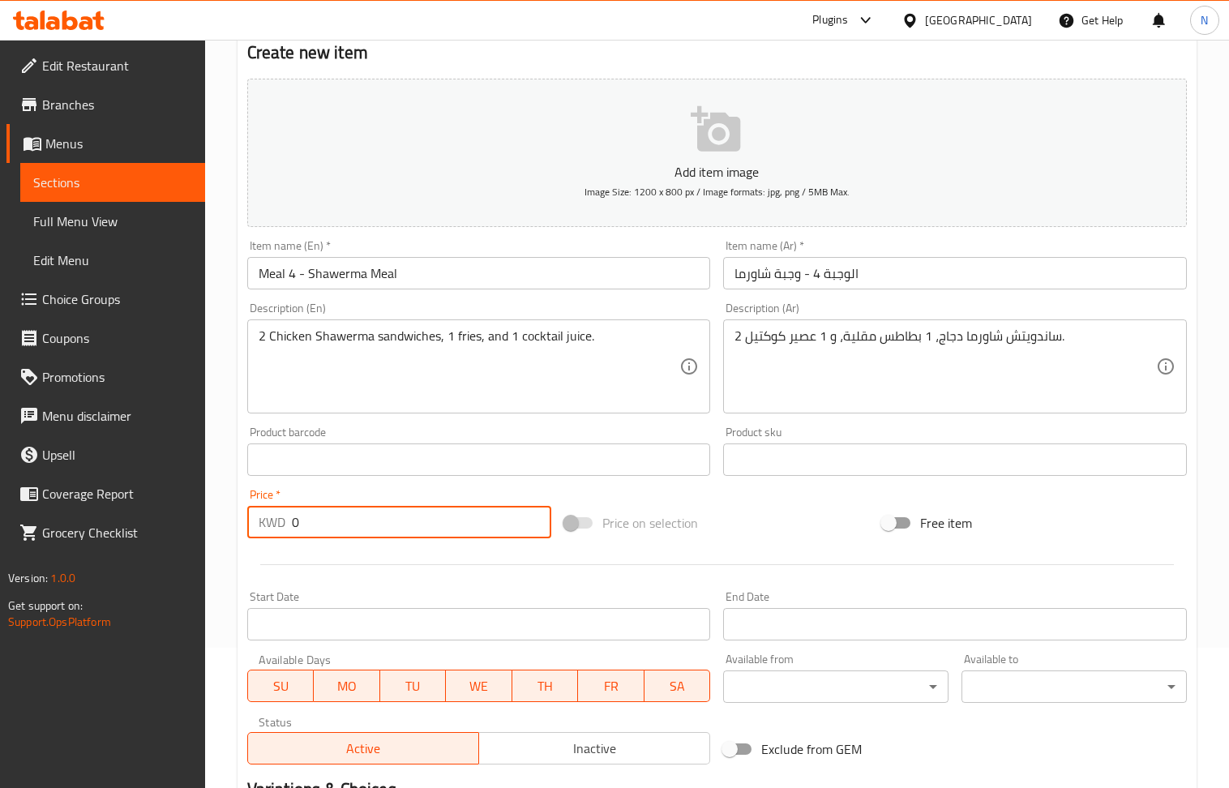
click at [360, 524] on input "0" at bounding box center [422, 522] width 260 height 32
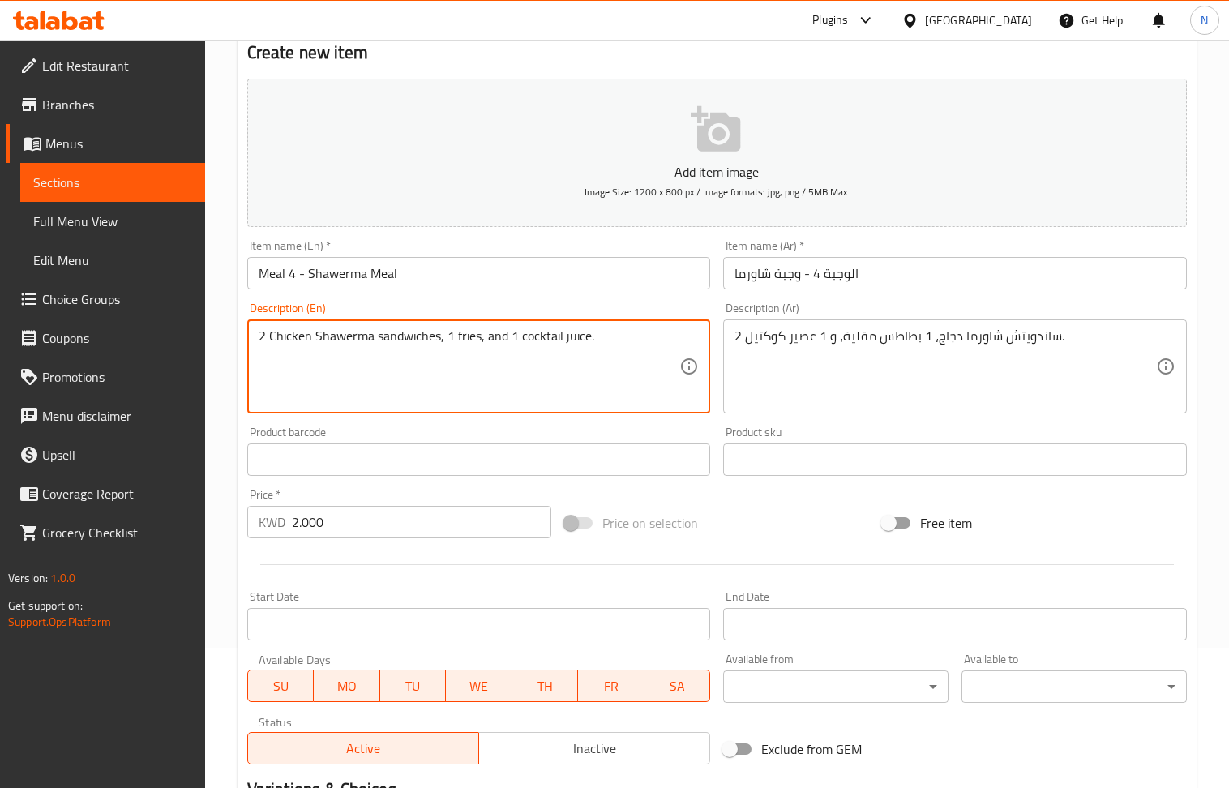
drag, startPoint x: 410, startPoint y: 399, endPoint x: 633, endPoint y: 524, distance: 254.9
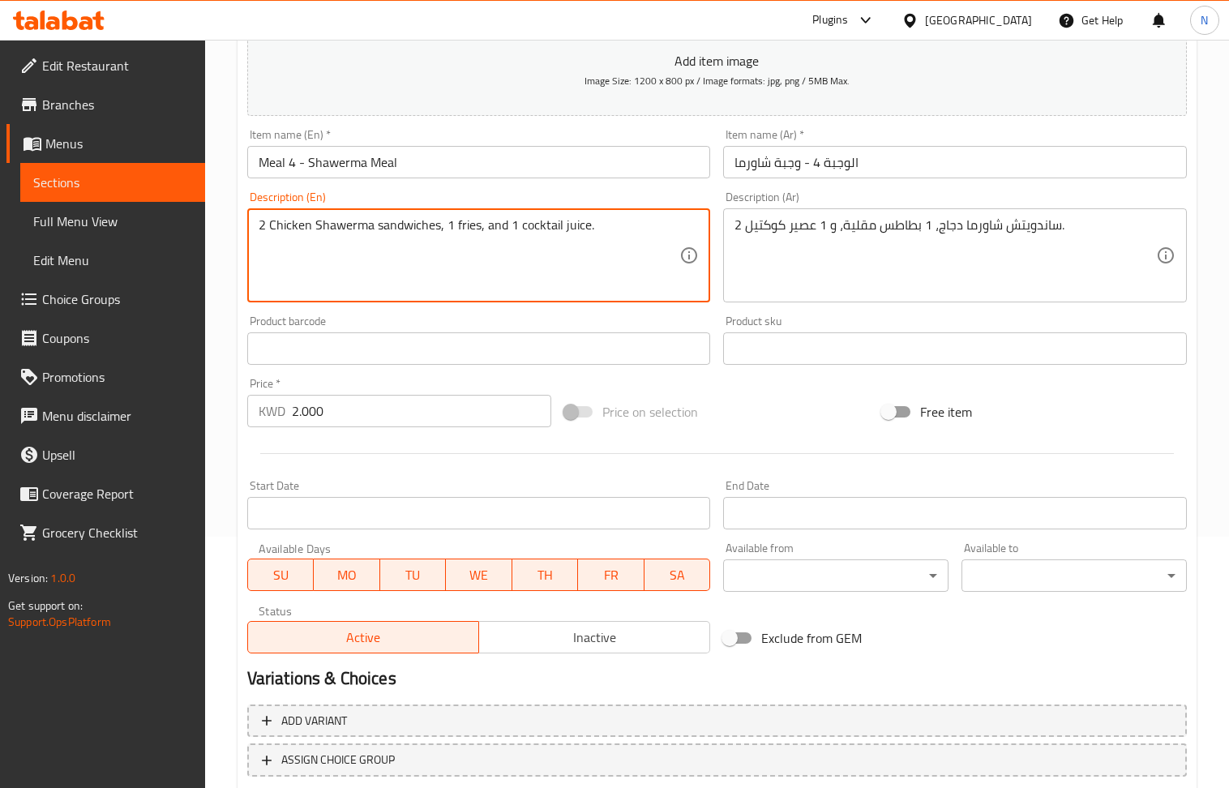
scroll to position [357, 0]
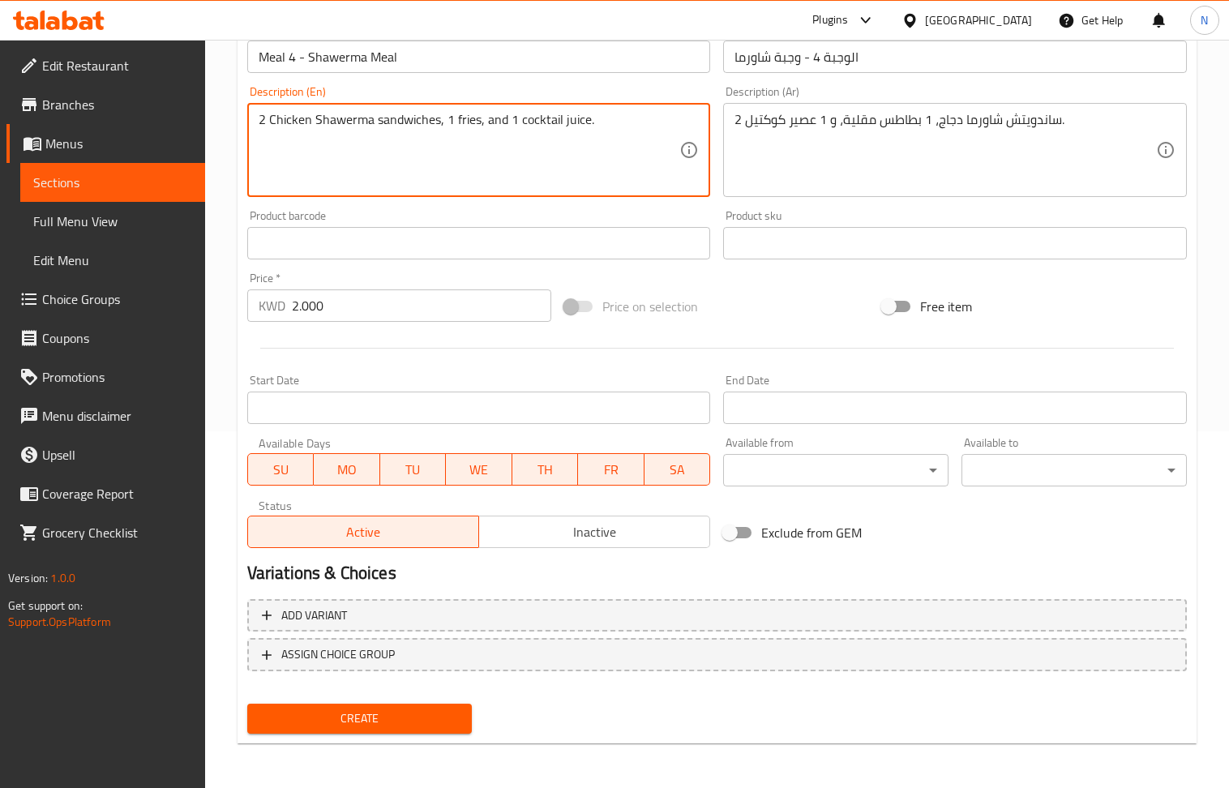
click at [441, 721] on span "Create" at bounding box center [359, 719] width 199 height 20
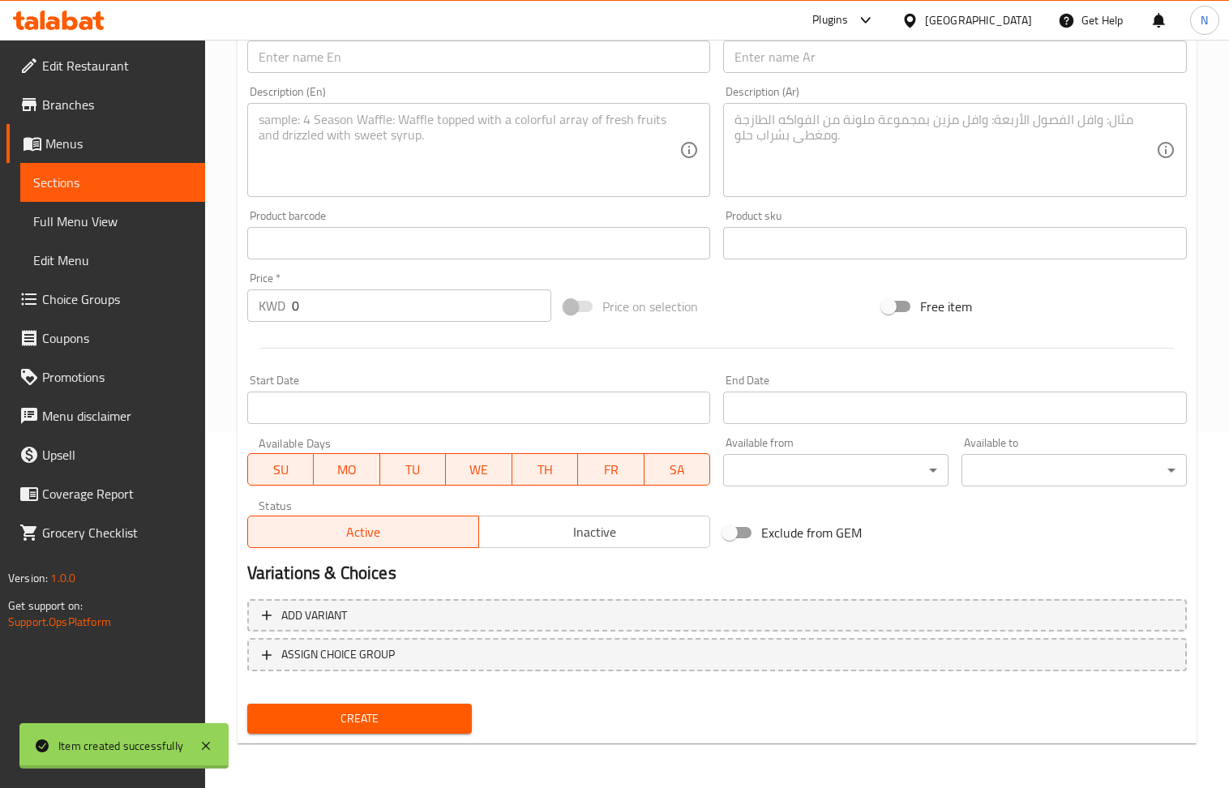
scroll to position [0, 0]
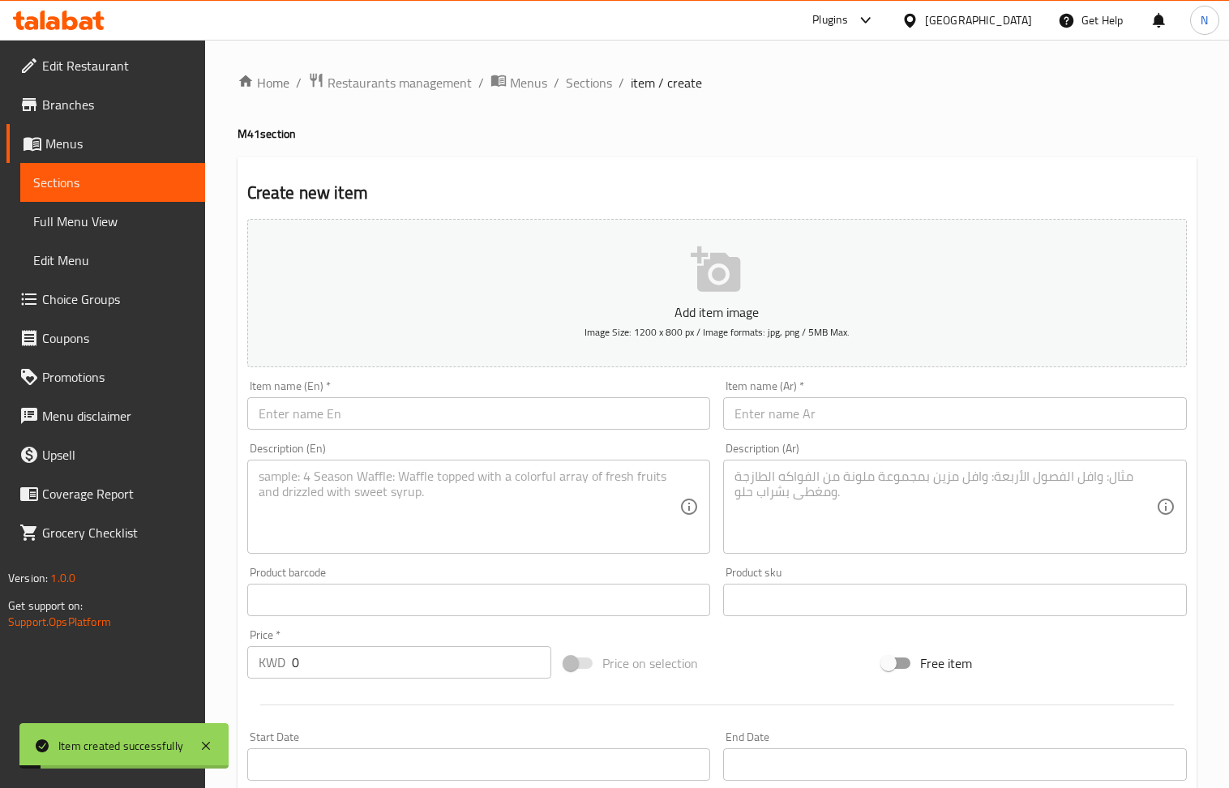
click at [576, 73] on span "Sections" at bounding box center [589, 82] width 46 height 19
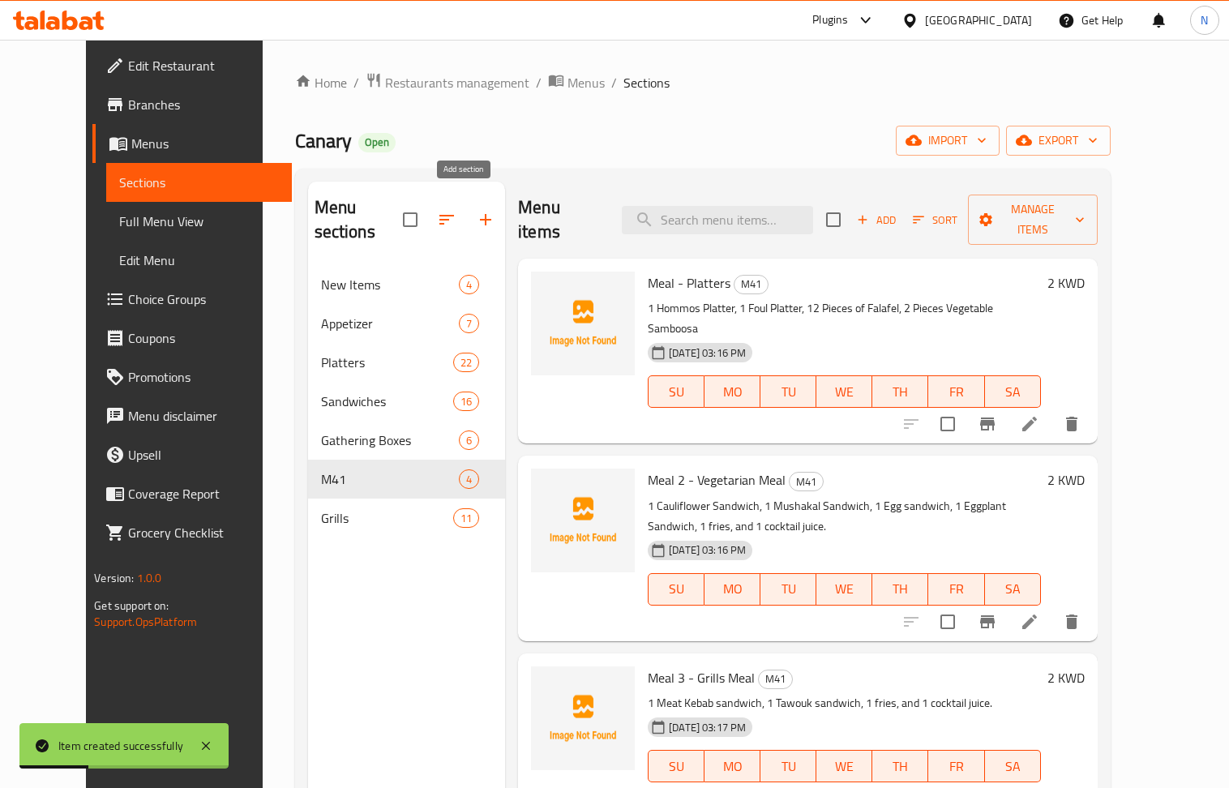
click at [476, 210] on icon "button" at bounding box center [485, 219] width 19 height 19
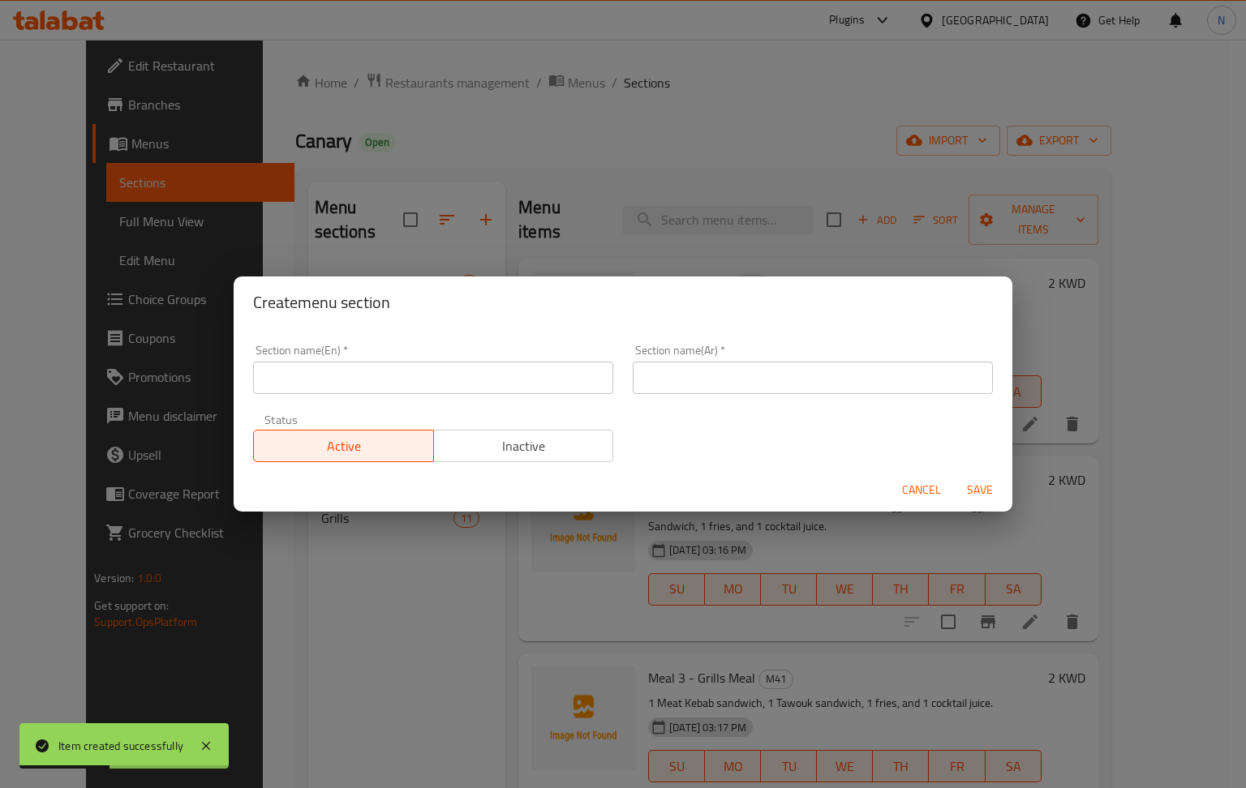
click at [430, 360] on div "Section name(En)   * Section name(En) *" at bounding box center [433, 369] width 360 height 49
click at [427, 370] on input "text" at bounding box center [433, 378] width 360 height 32
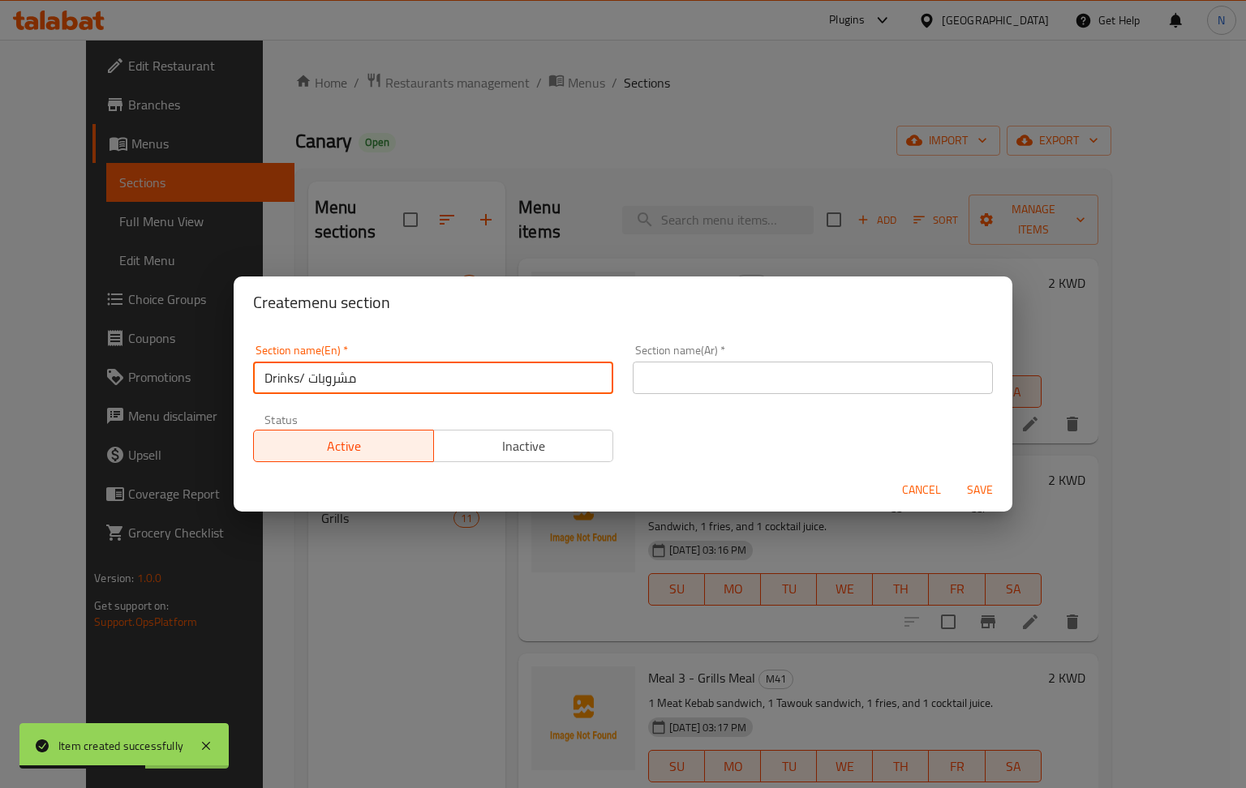
drag, startPoint x: 367, startPoint y: 383, endPoint x: 310, endPoint y: 389, distance: 57.9
click at [310, 389] on input "Drinks/ مشروبات" at bounding box center [433, 378] width 360 height 32
click at [837, 373] on input "text" at bounding box center [813, 378] width 360 height 32
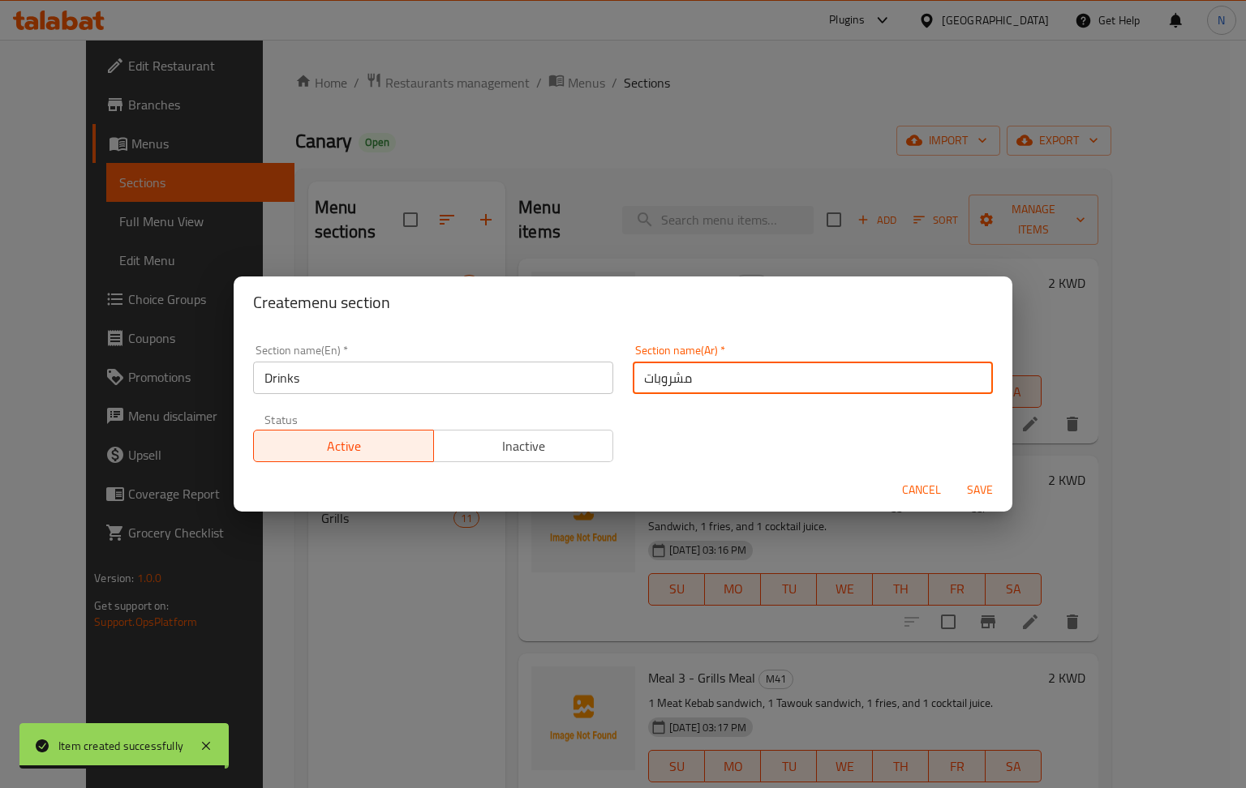
click at [973, 490] on span "Save" at bounding box center [979, 490] width 39 height 20
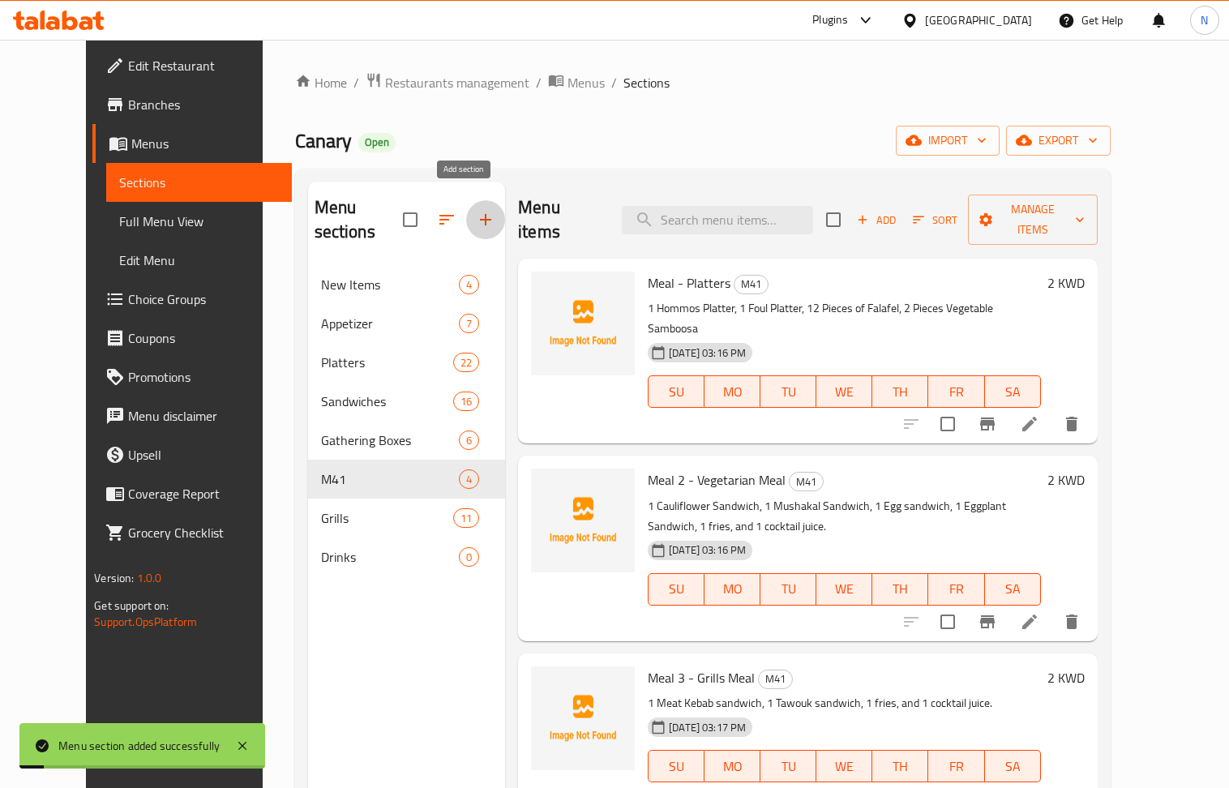
click at [474, 222] on button "button" at bounding box center [485, 219] width 39 height 39
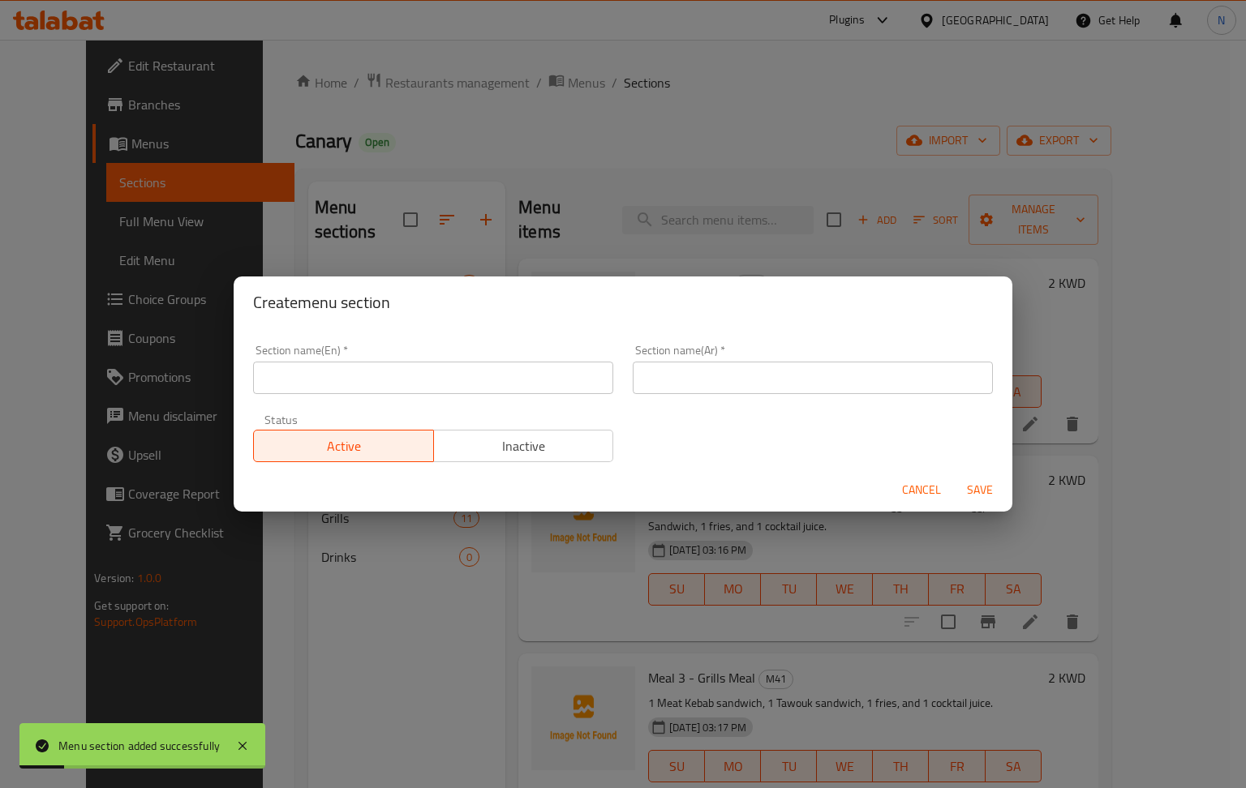
click at [449, 390] on input "text" at bounding box center [433, 378] width 360 height 32
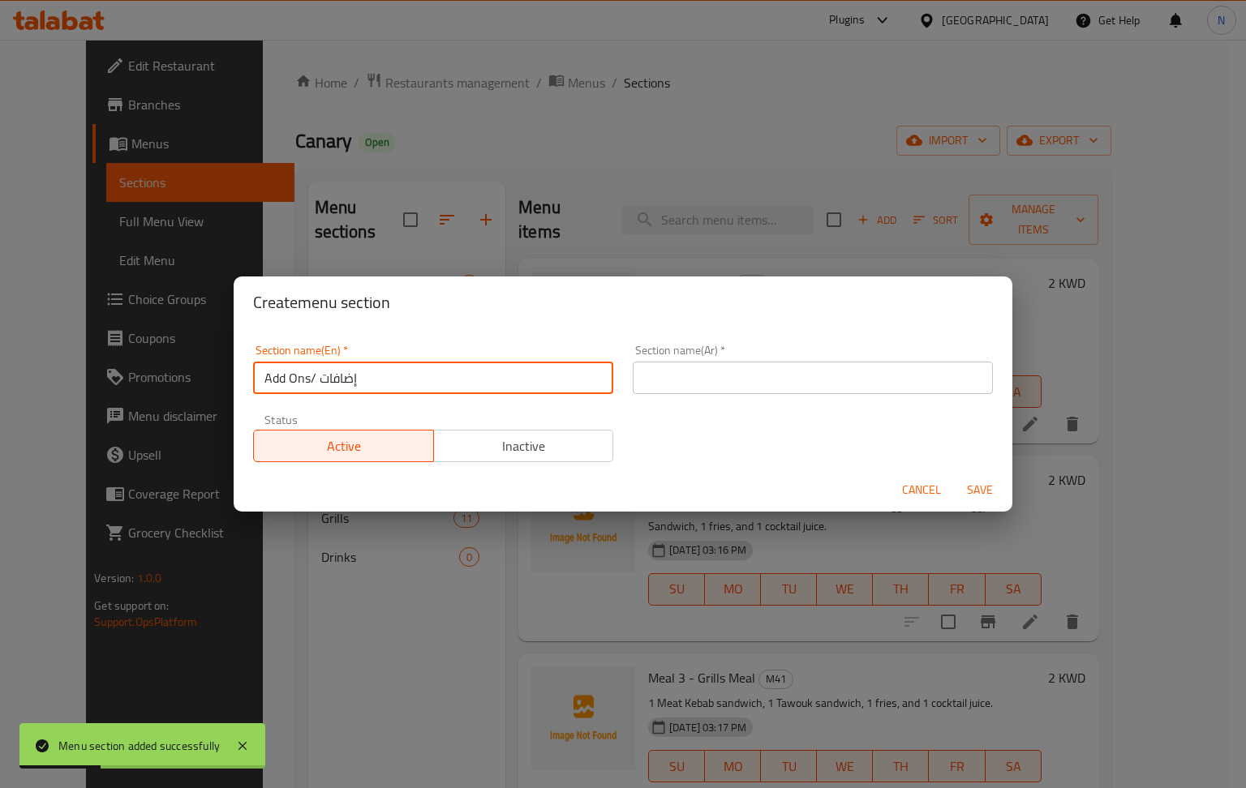
drag, startPoint x: 428, startPoint y: 387, endPoint x: 319, endPoint y: 396, distance: 109.8
click at [319, 396] on div "Section name(En)   * Add Ons/ إضافات Section name(En) *" at bounding box center [433, 369] width 380 height 69
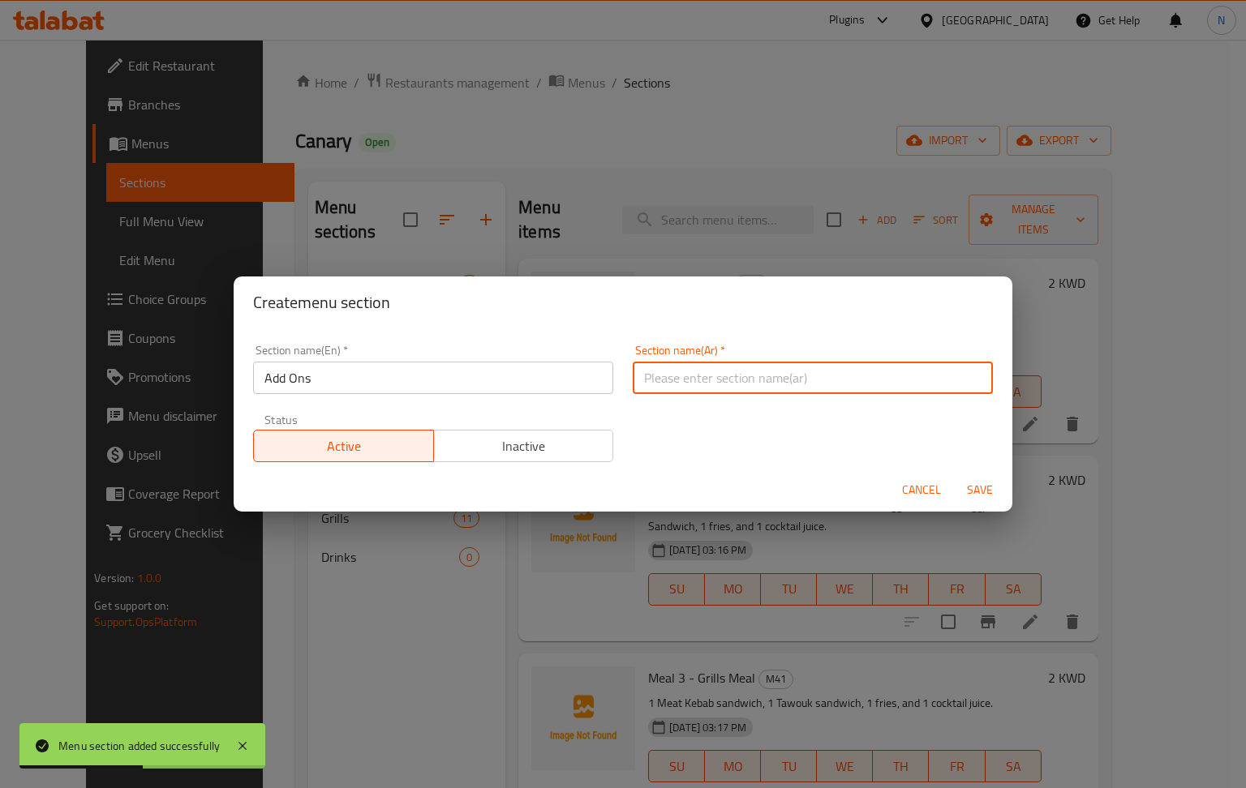
click at [676, 365] on input "text" at bounding box center [813, 378] width 360 height 32
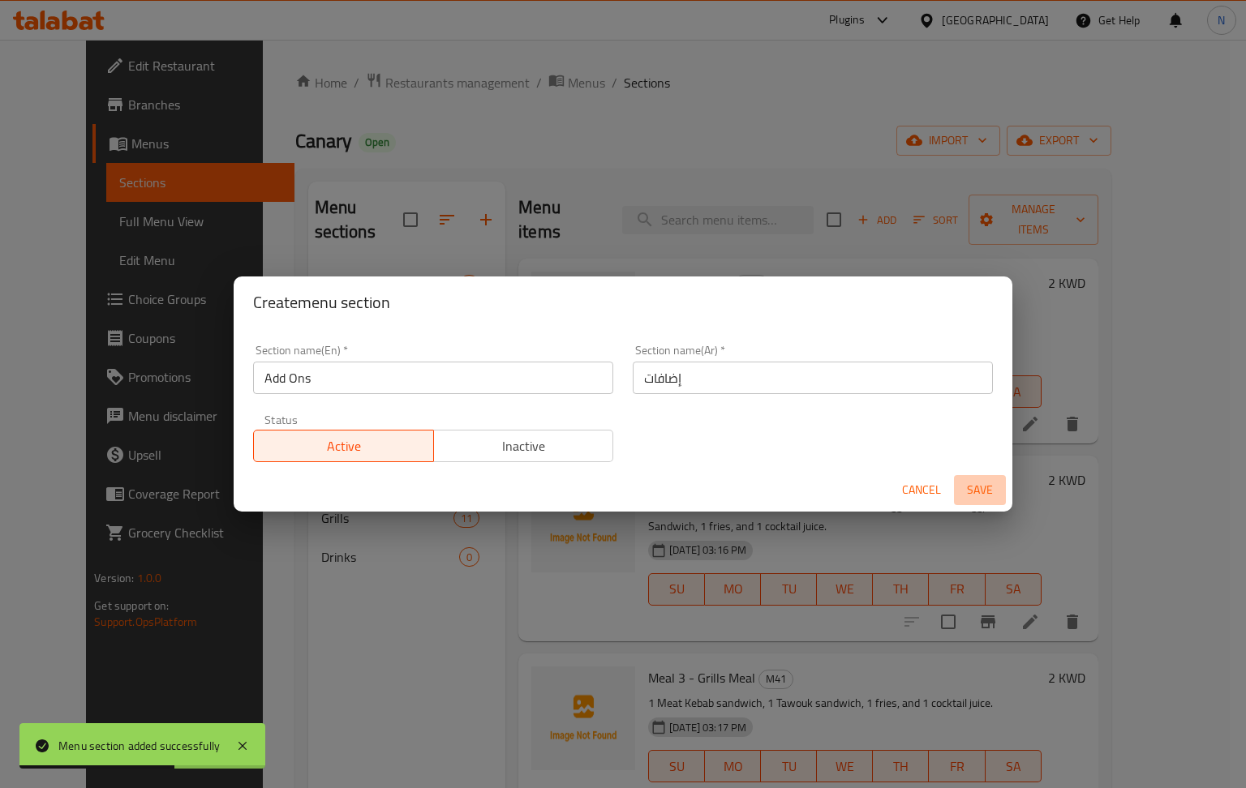
click at [980, 485] on span "Save" at bounding box center [979, 490] width 39 height 20
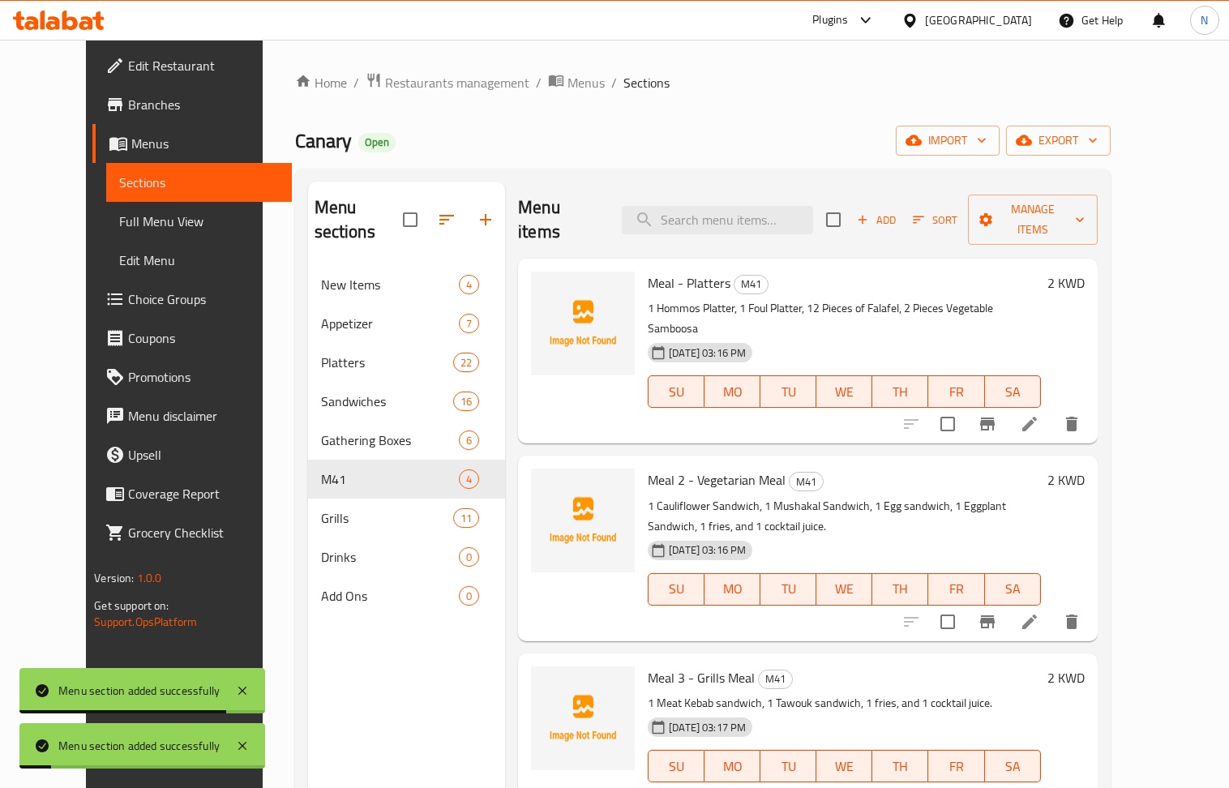
click at [480, 214] on icon "button" at bounding box center [485, 219] width 11 height 11
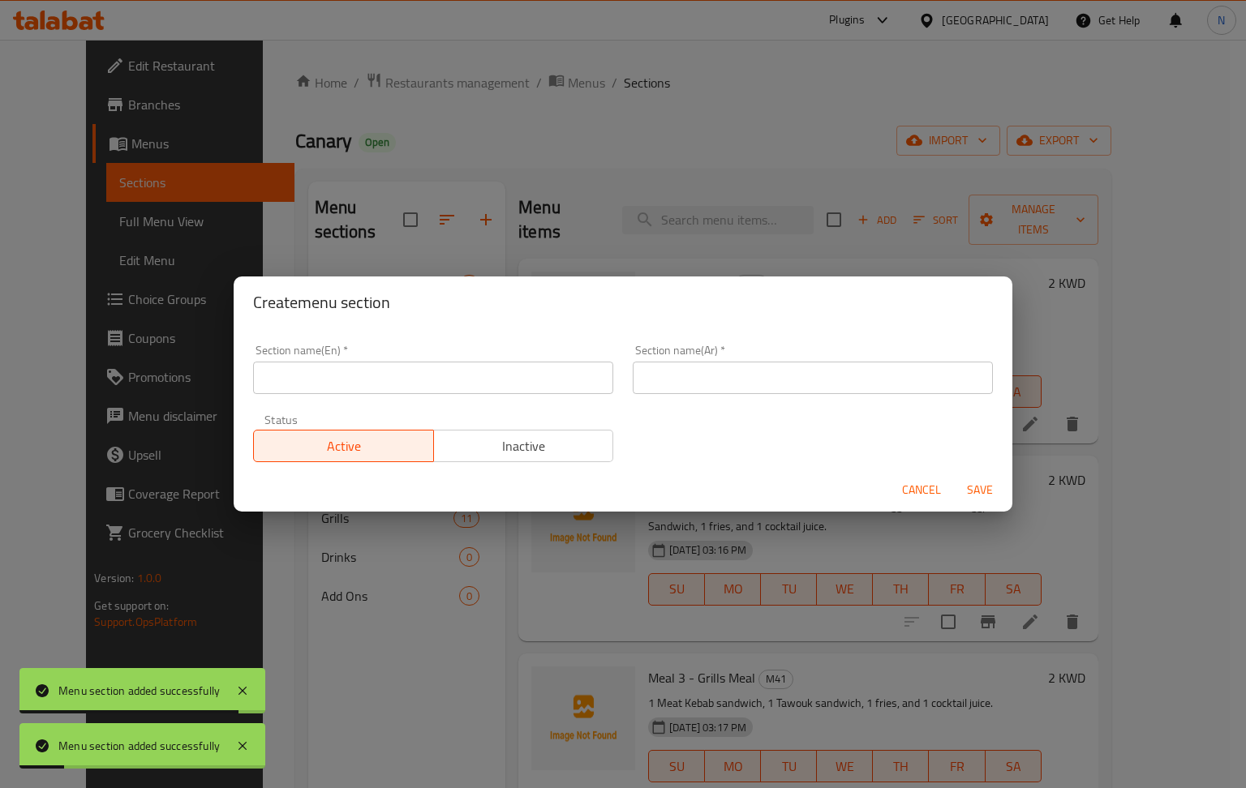
click at [414, 390] on input "text" at bounding box center [433, 378] width 360 height 32
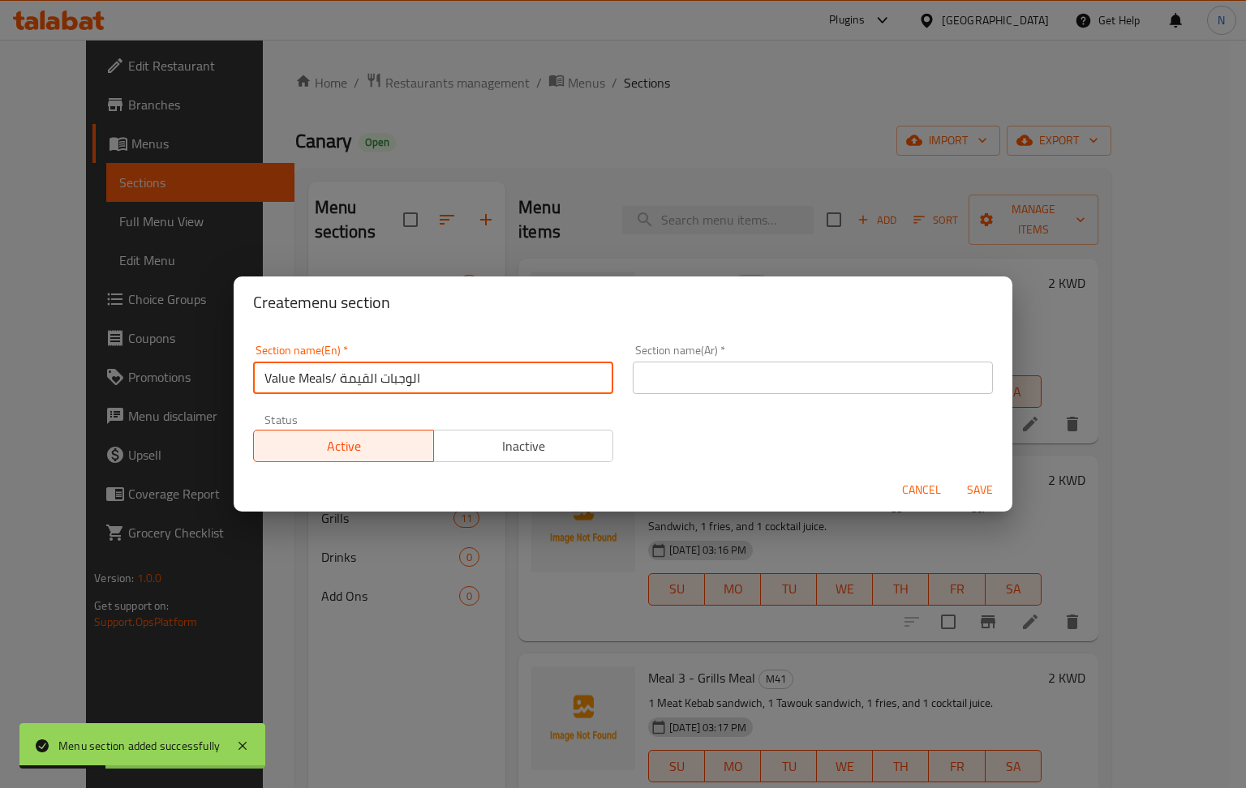
drag, startPoint x: 439, startPoint y: 378, endPoint x: 336, endPoint y: 381, distance: 103.0
click at [336, 381] on input "Value Meals/ الوجبات القيمة" at bounding box center [433, 378] width 360 height 32
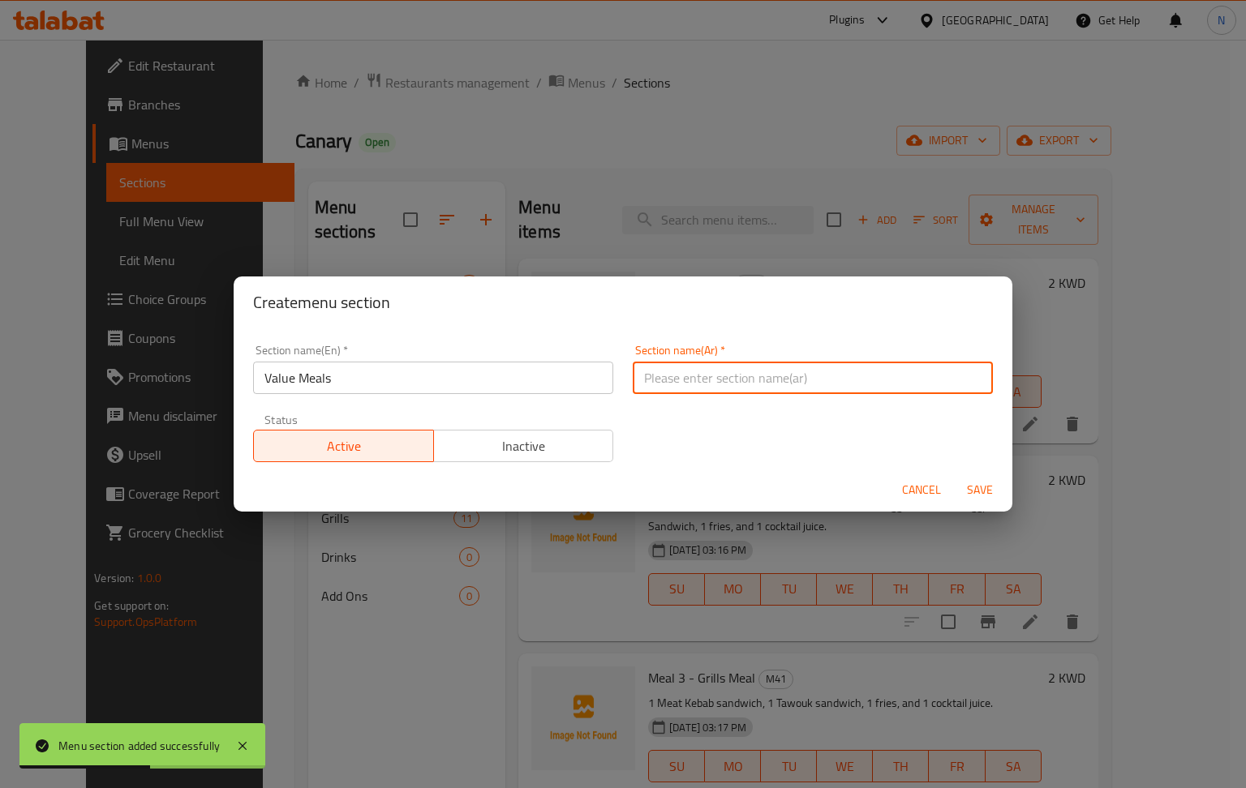
click at [766, 386] on input "text" at bounding box center [813, 378] width 360 height 32
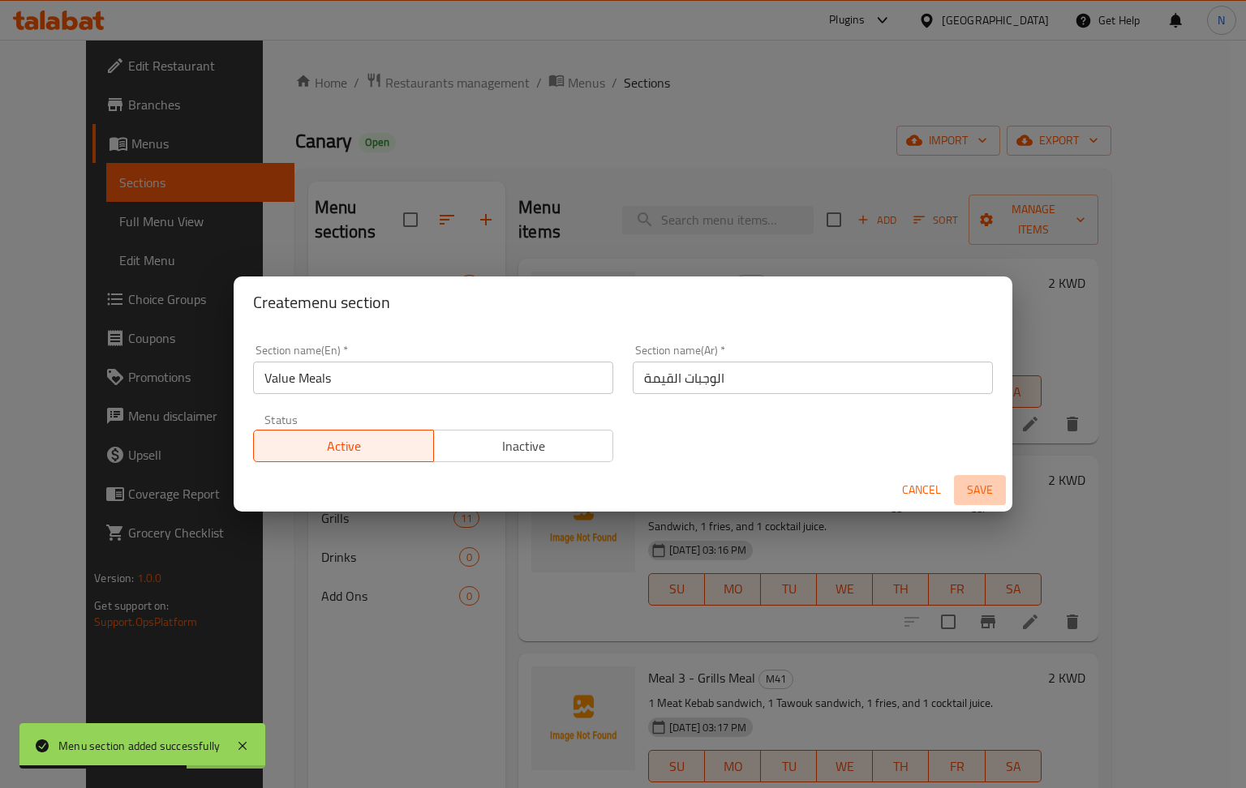
click at [985, 485] on span "Save" at bounding box center [979, 490] width 39 height 20
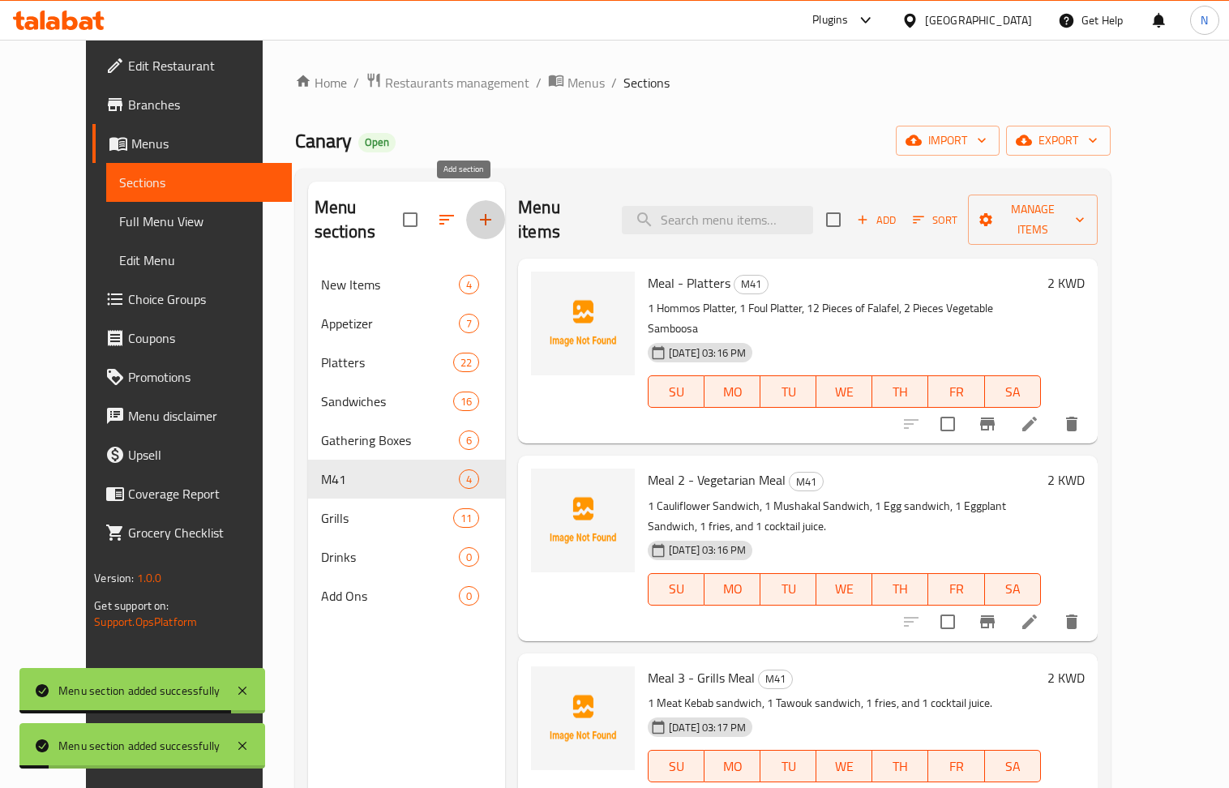
click at [476, 210] on icon "button" at bounding box center [485, 219] width 19 height 19
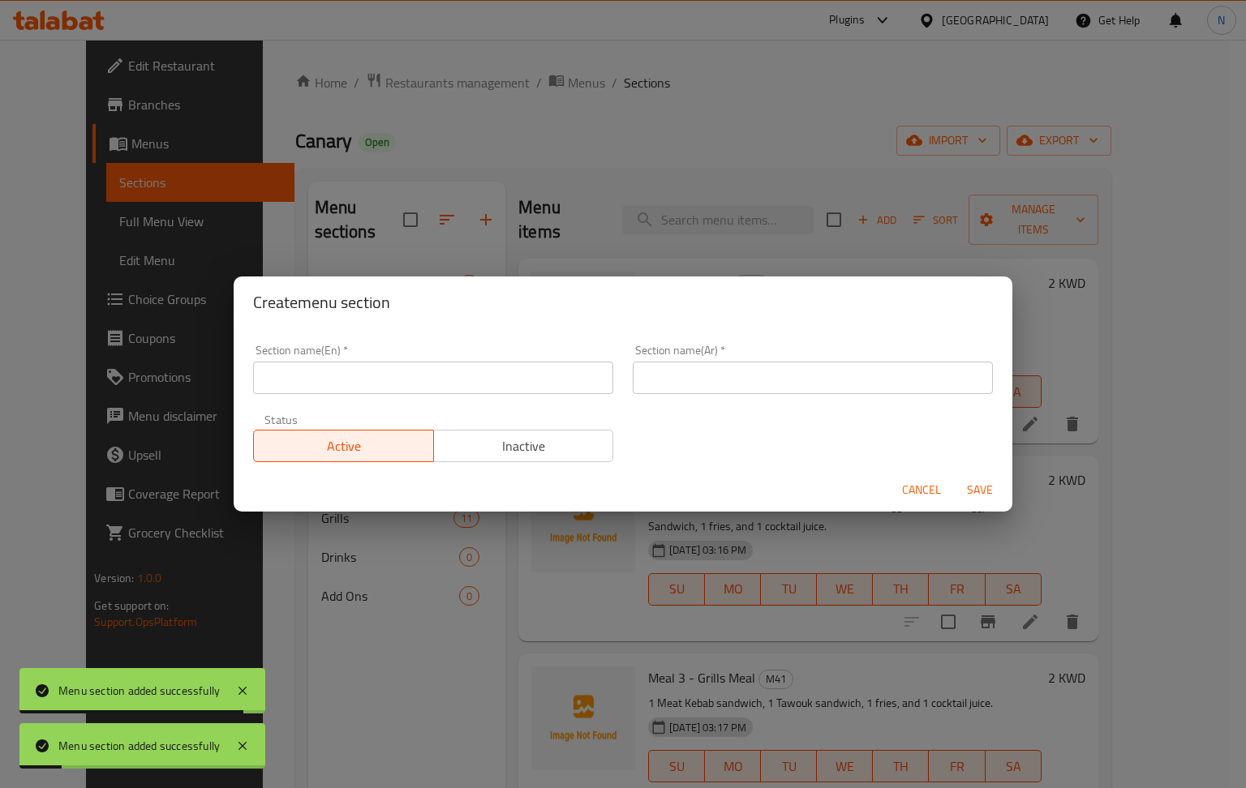
click at [498, 381] on input "text" at bounding box center [433, 378] width 360 height 32
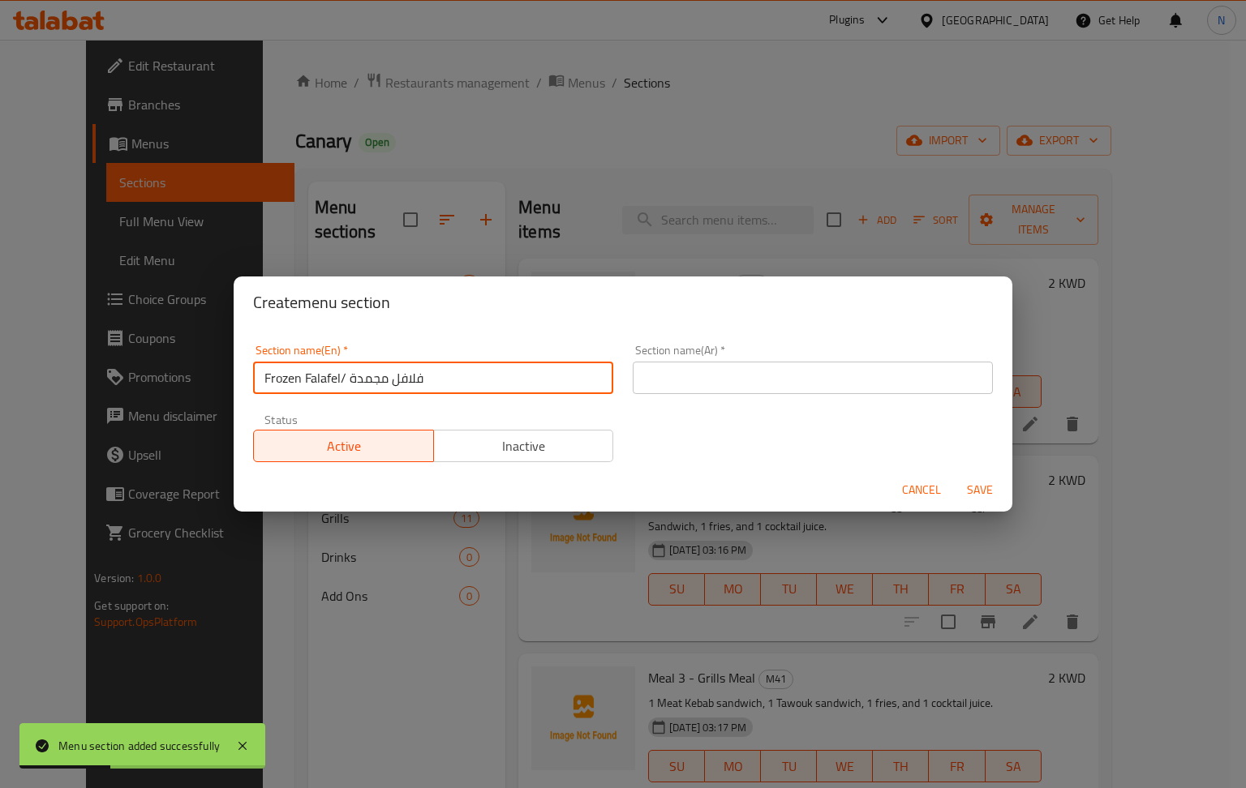
drag, startPoint x: 432, startPoint y: 381, endPoint x: 349, endPoint y: 390, distance: 84.0
click at [349, 390] on input "Frozen Falafel/ فلافل مجمدة" at bounding box center [433, 378] width 360 height 32
click at [701, 386] on input "text" at bounding box center [813, 378] width 360 height 32
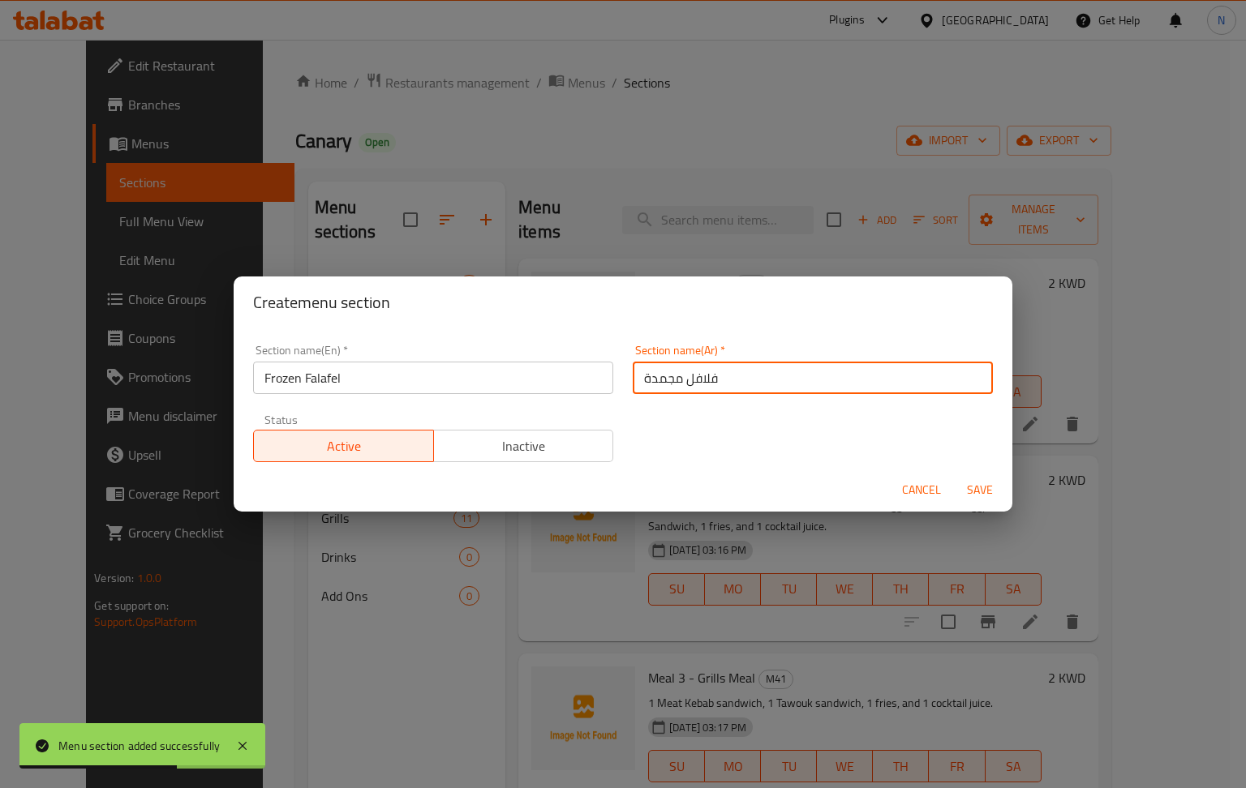
click at [975, 483] on span "Save" at bounding box center [979, 490] width 39 height 20
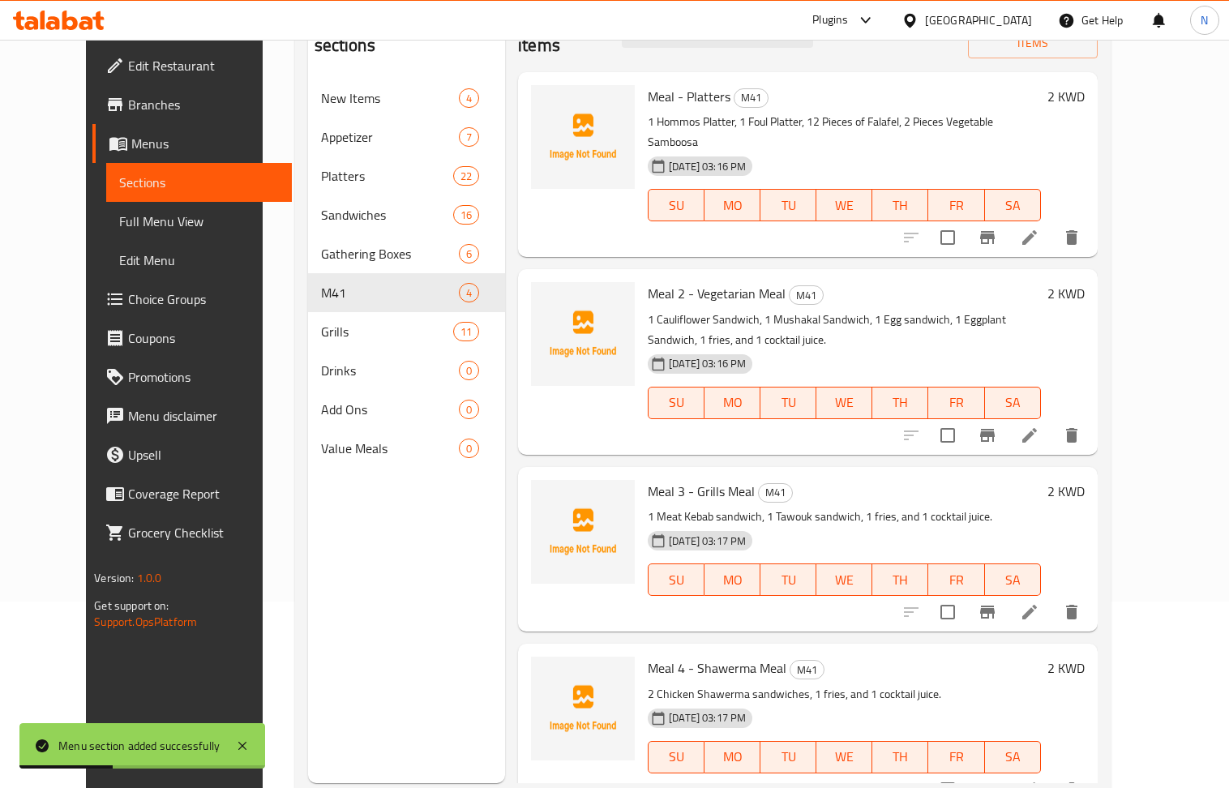
scroll to position [216, 0]
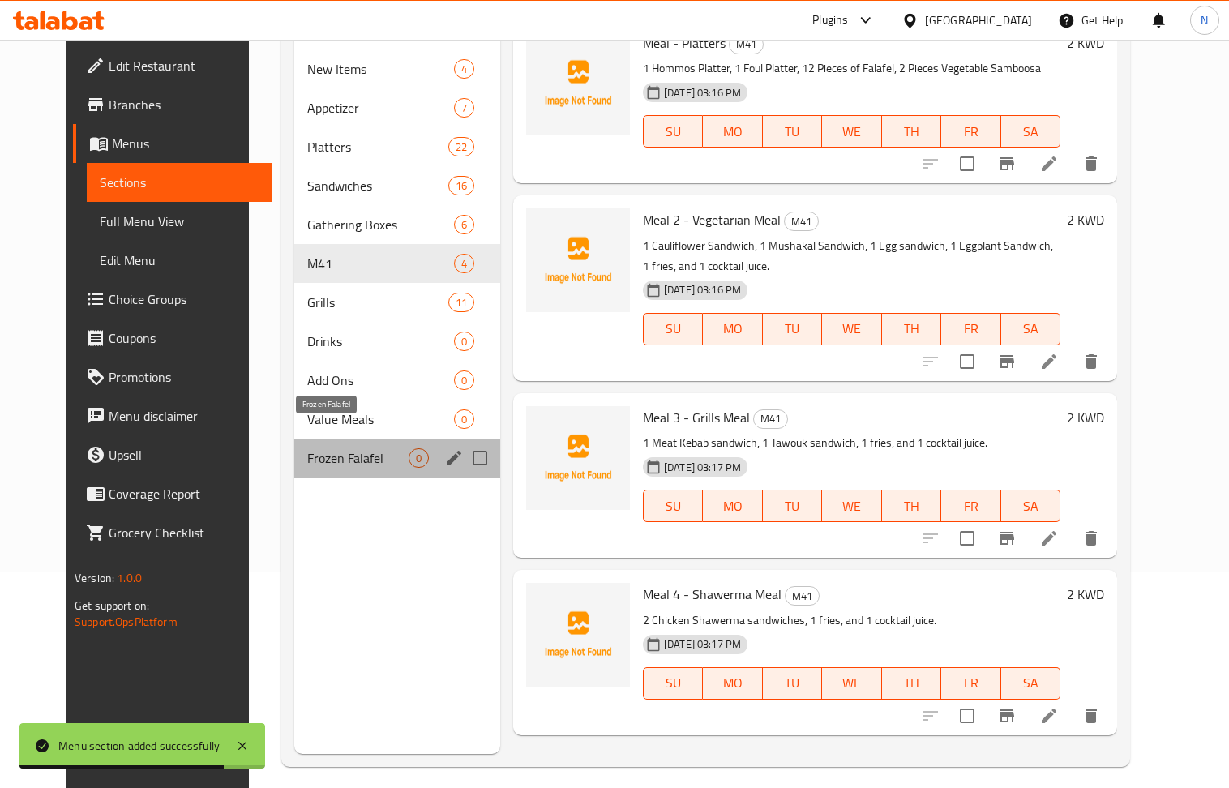
click at [342, 448] on span "Frozen Falafel" at bounding box center [357, 457] width 101 height 19
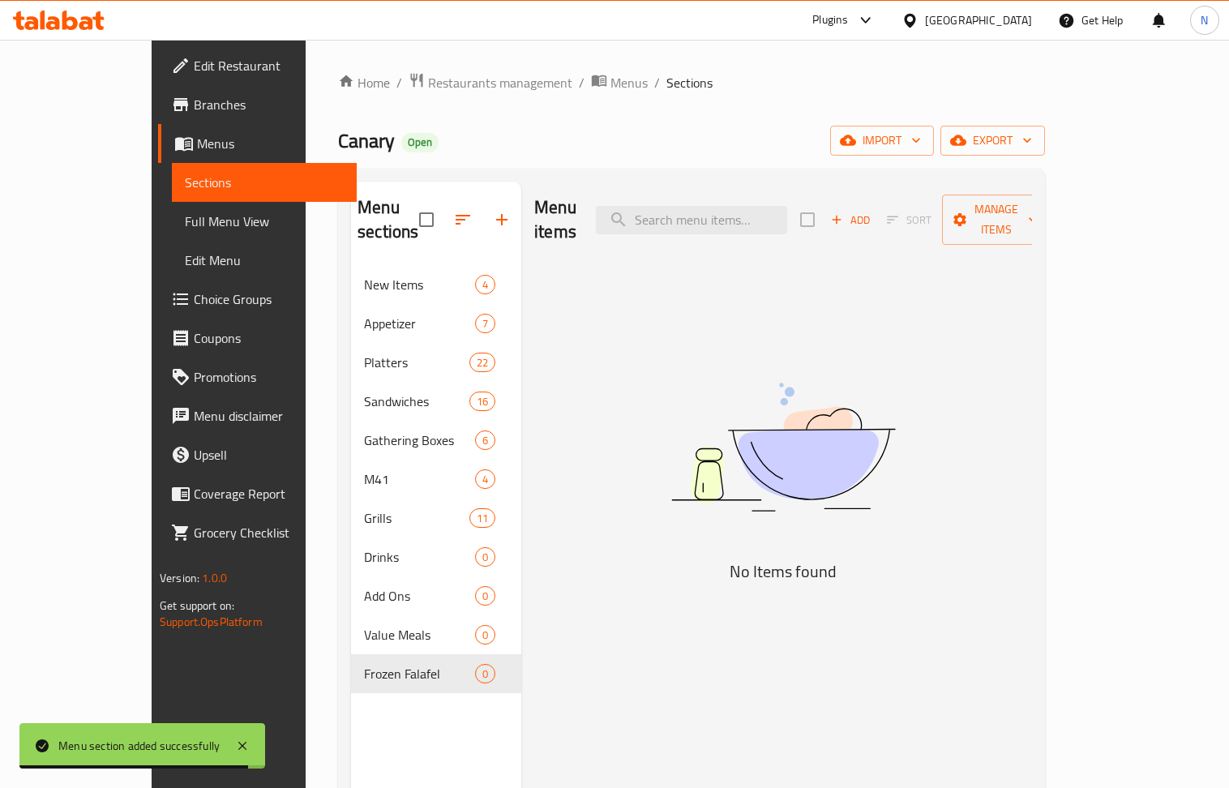
click at [962, 195] on div "Add Sort Manage items" at bounding box center [925, 220] width 251 height 50
click at [873, 211] on span "Add" at bounding box center [851, 220] width 44 height 19
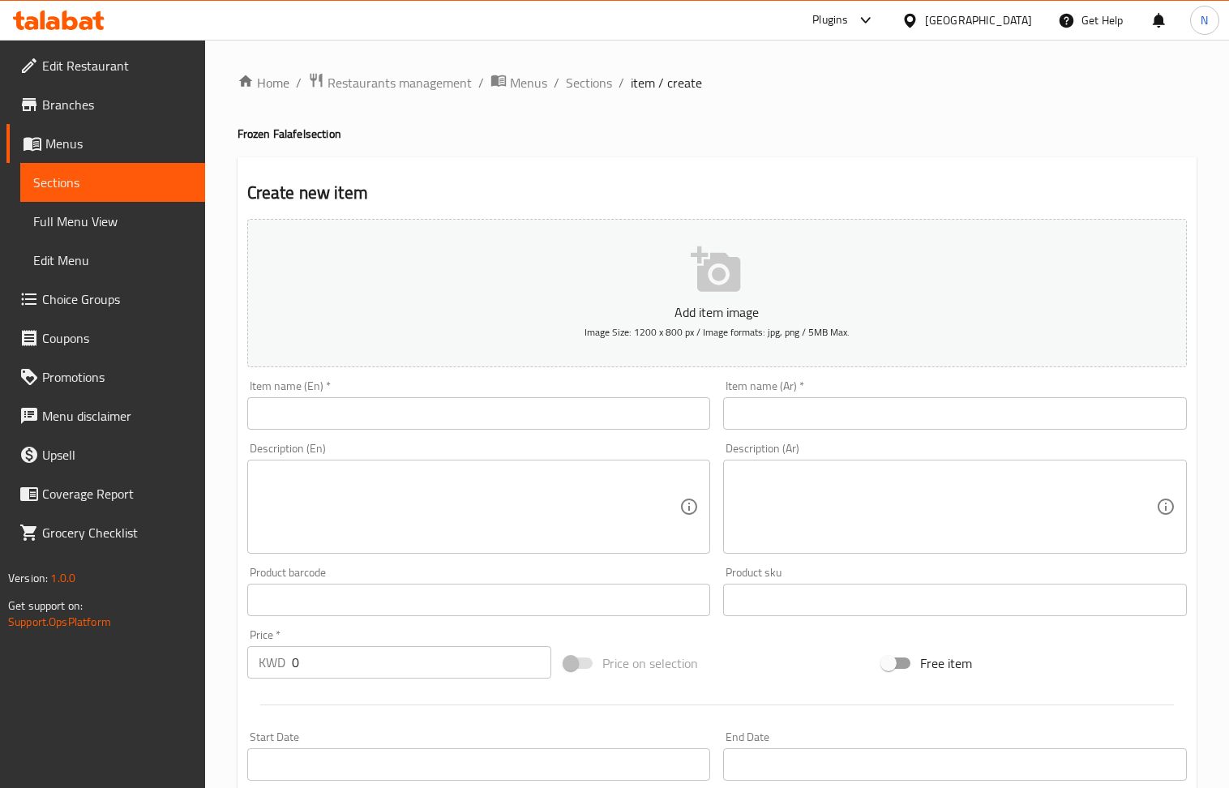
drag, startPoint x: 354, startPoint y: 420, endPoint x: 268, endPoint y: 263, distance: 179.7
click at [354, 420] on input "text" at bounding box center [479, 413] width 464 height 32
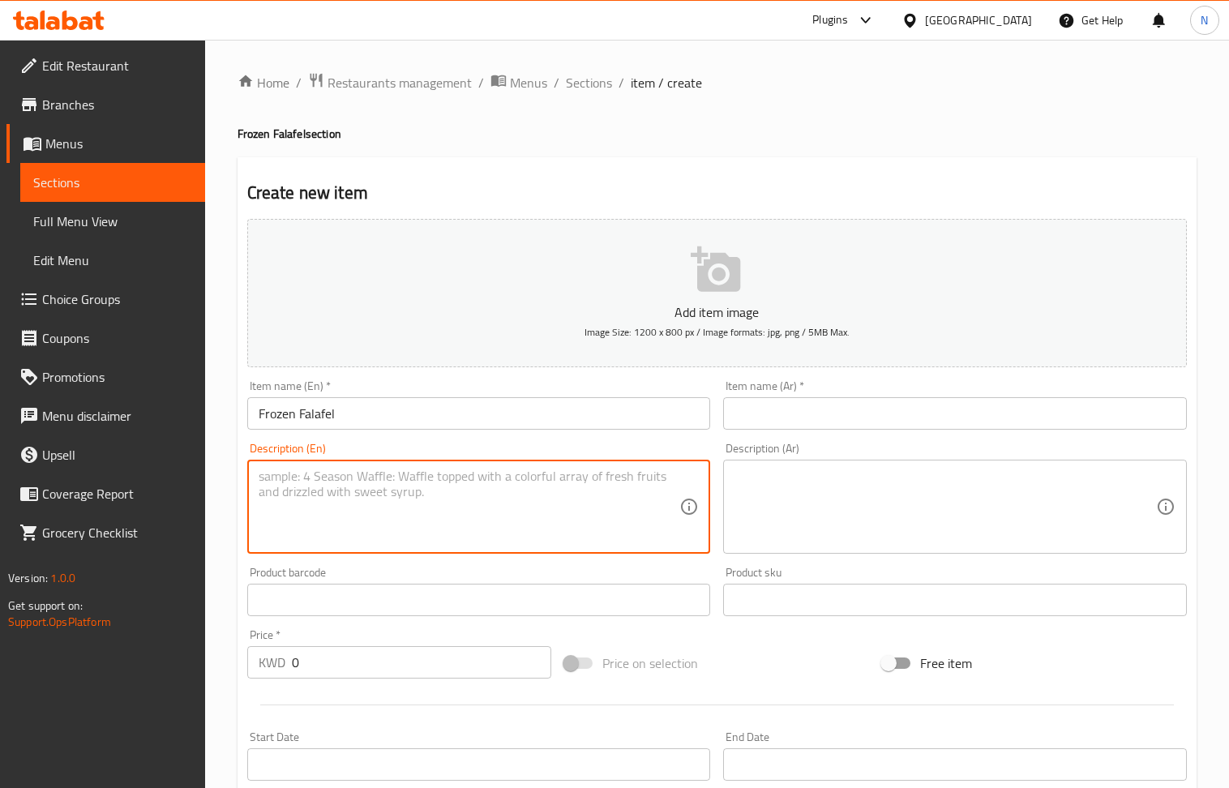
click at [409, 501] on textarea at bounding box center [470, 507] width 422 height 77
click at [374, 670] on input "0" at bounding box center [422, 662] width 260 height 32
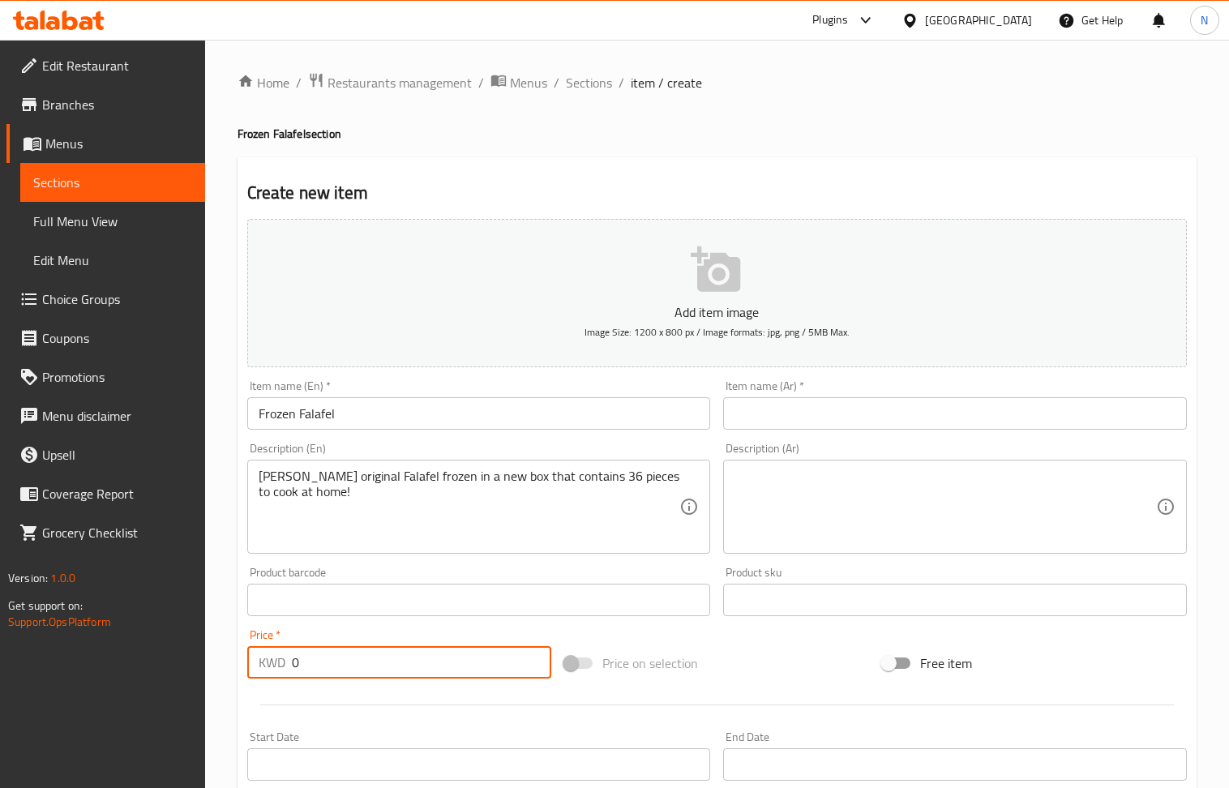
click at [373, 670] on input "0" at bounding box center [422, 662] width 260 height 32
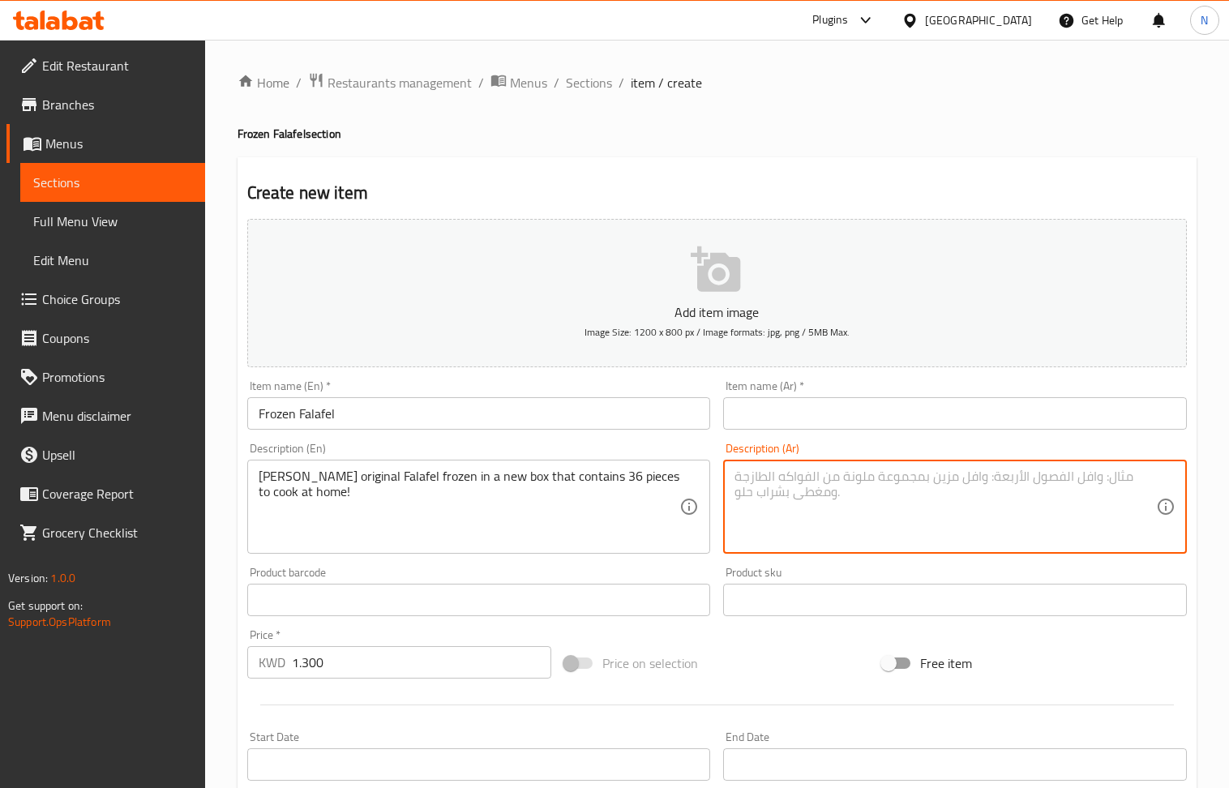
click at [946, 516] on textarea at bounding box center [946, 507] width 422 height 77
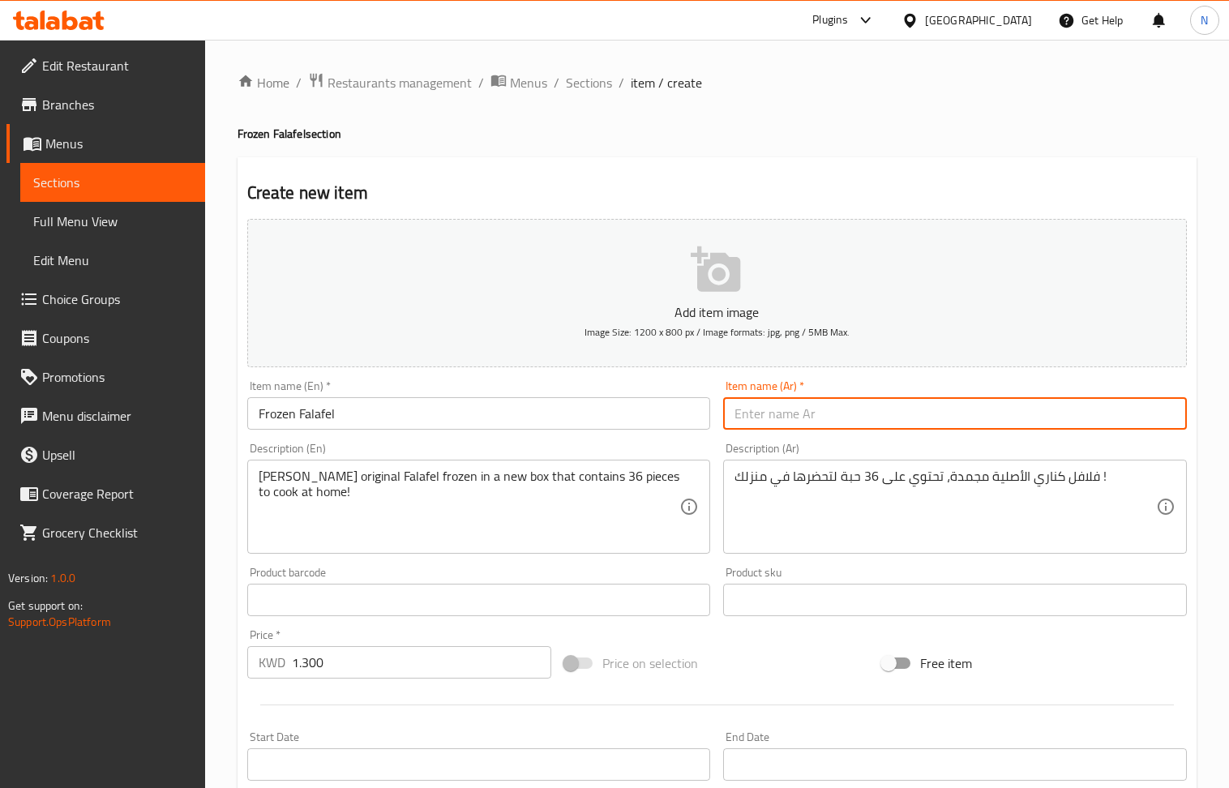
click at [907, 404] on input "text" at bounding box center [955, 413] width 464 height 32
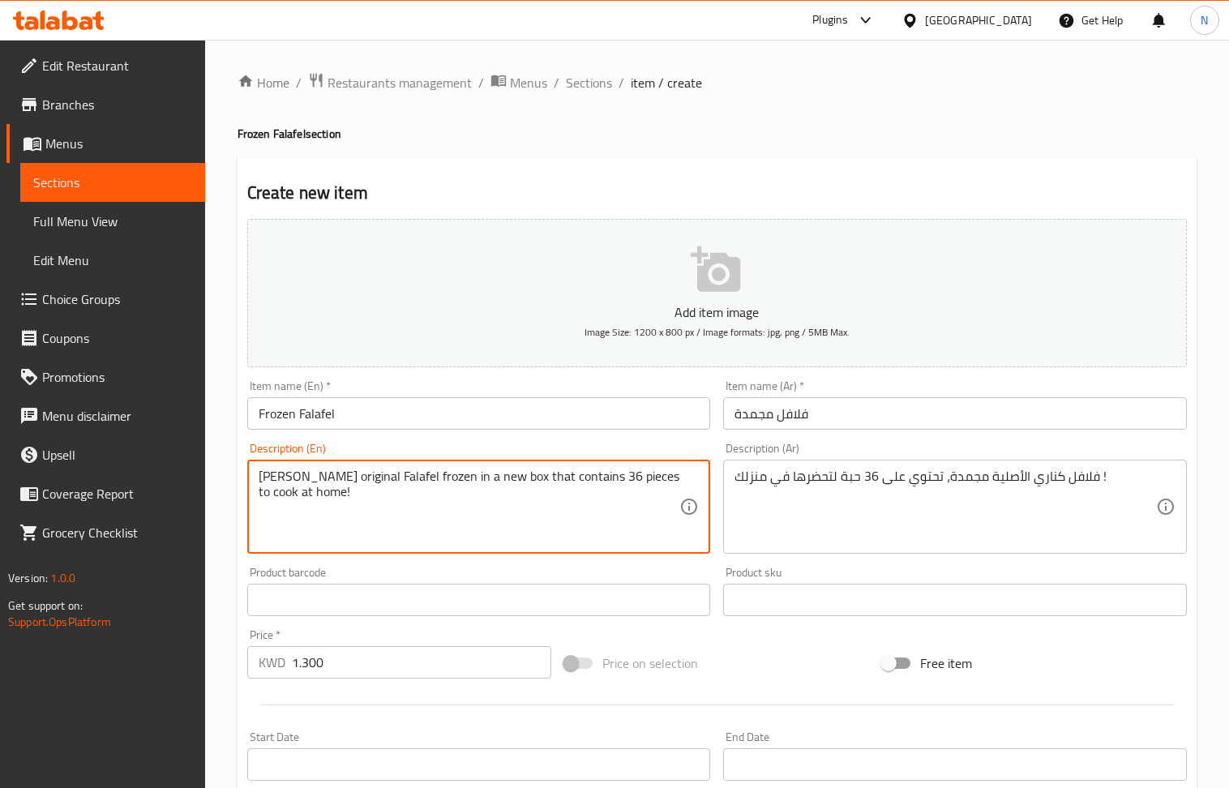
scroll to position [357, 0]
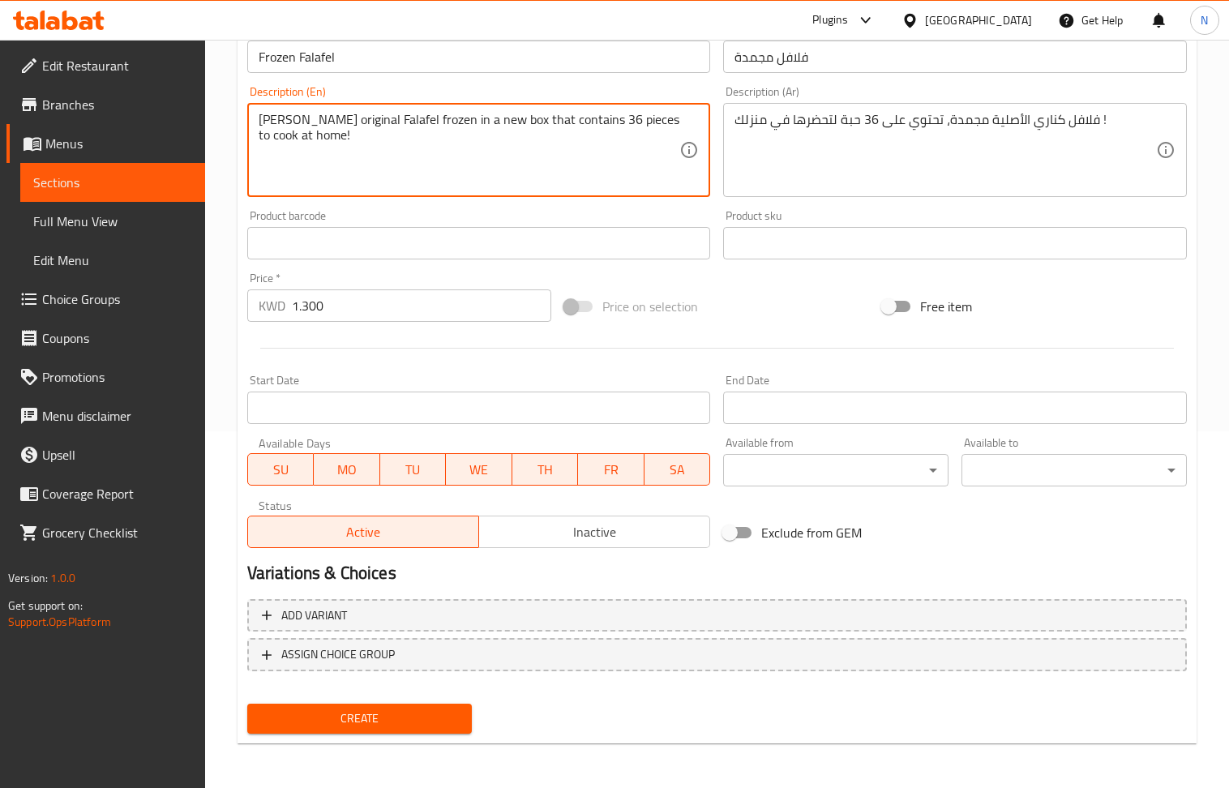
click at [389, 718] on span "Create" at bounding box center [359, 719] width 199 height 20
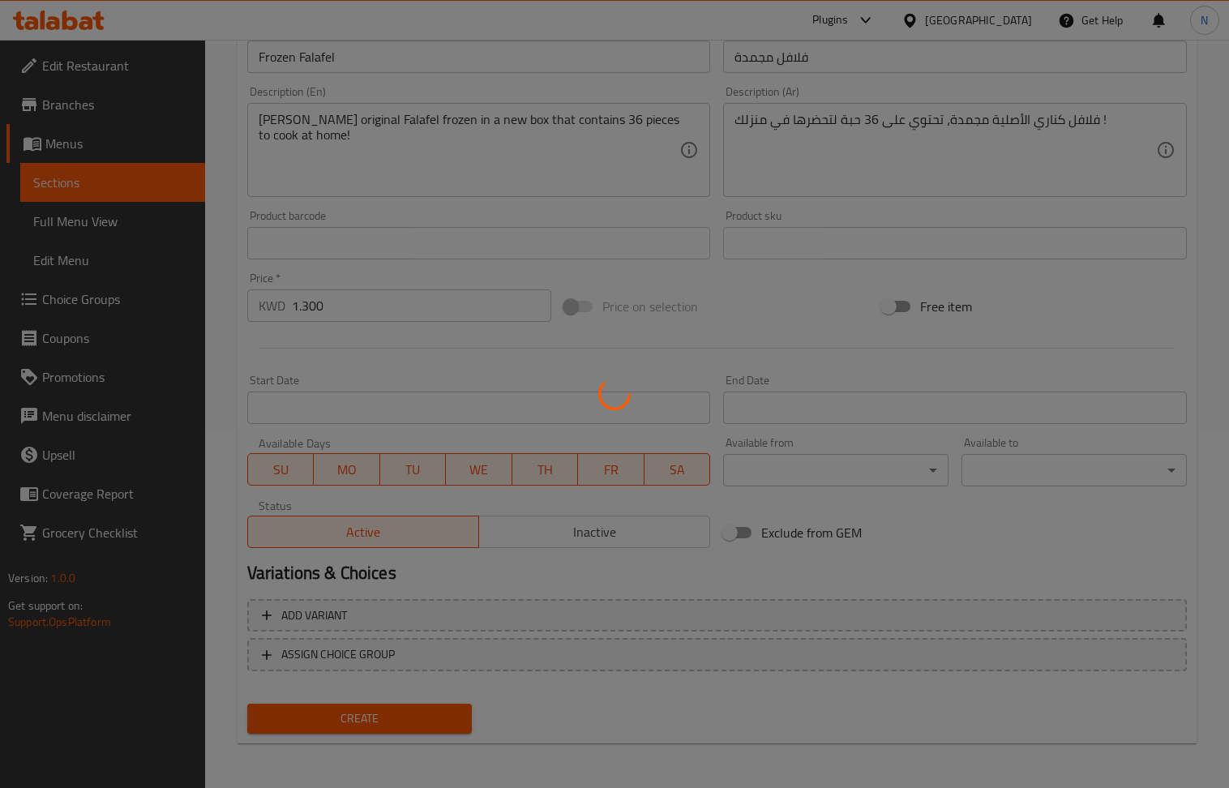
scroll to position [0, 0]
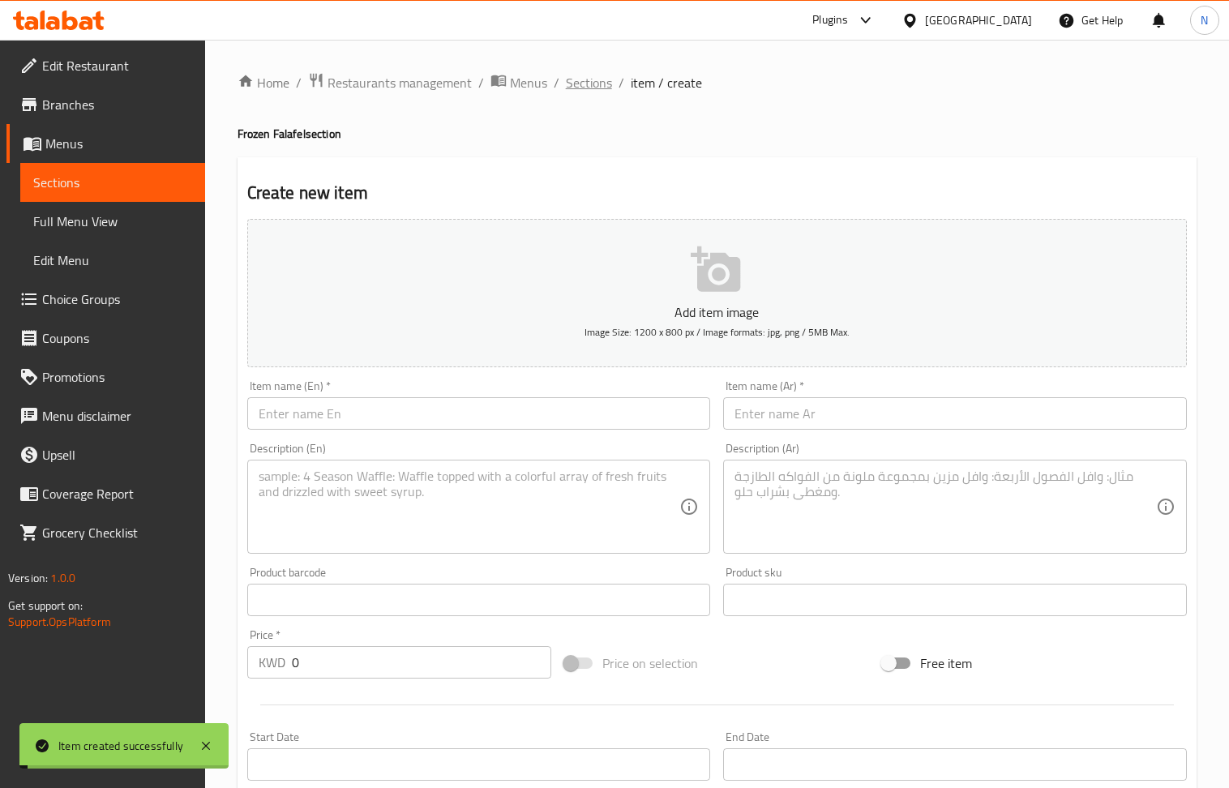
click at [590, 83] on span "Sections" at bounding box center [589, 82] width 46 height 19
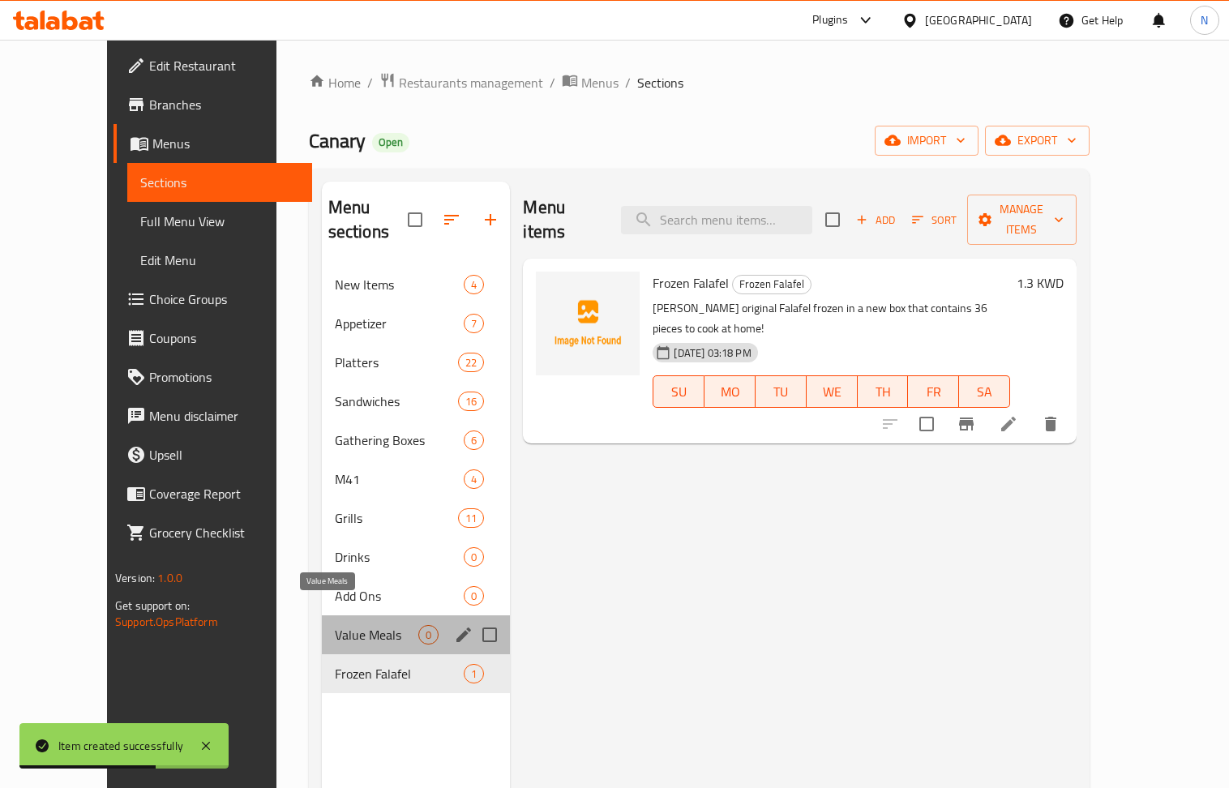
click at [335, 625] on span "Value Meals" at bounding box center [377, 634] width 84 height 19
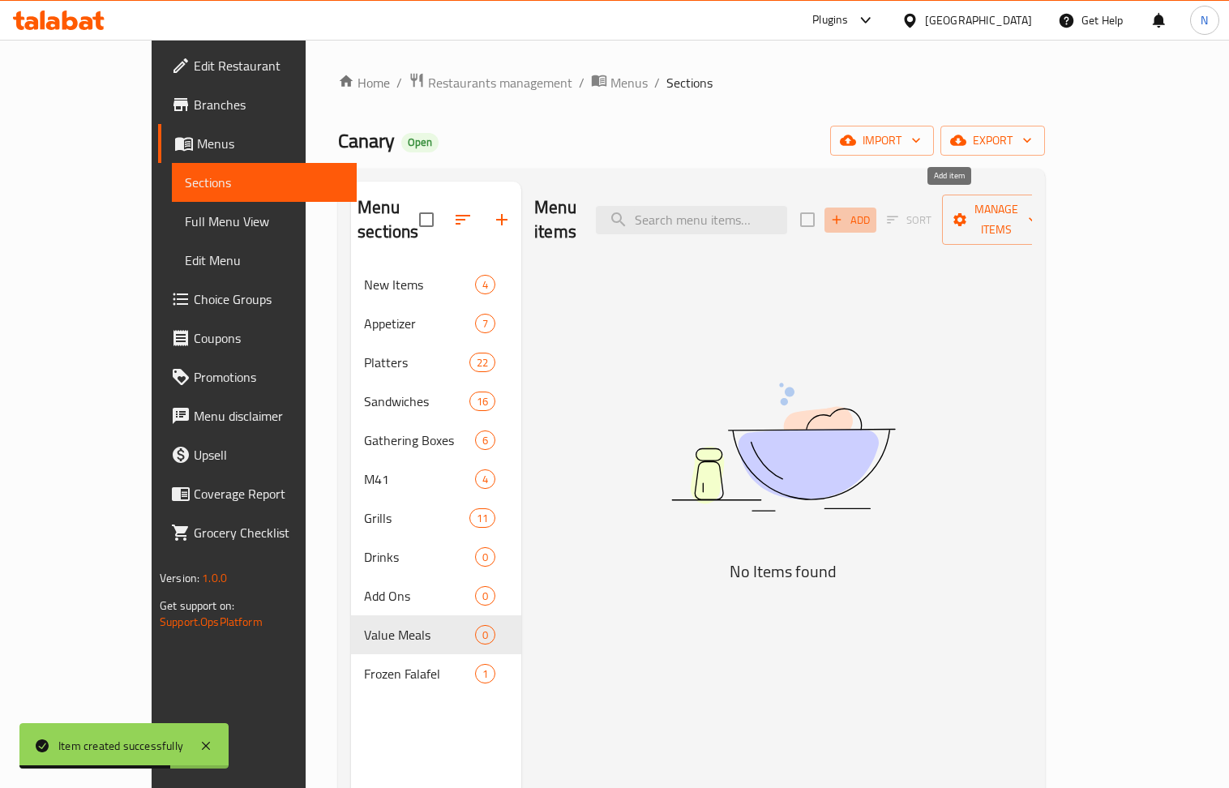
click at [873, 211] on span "Add" at bounding box center [851, 220] width 44 height 19
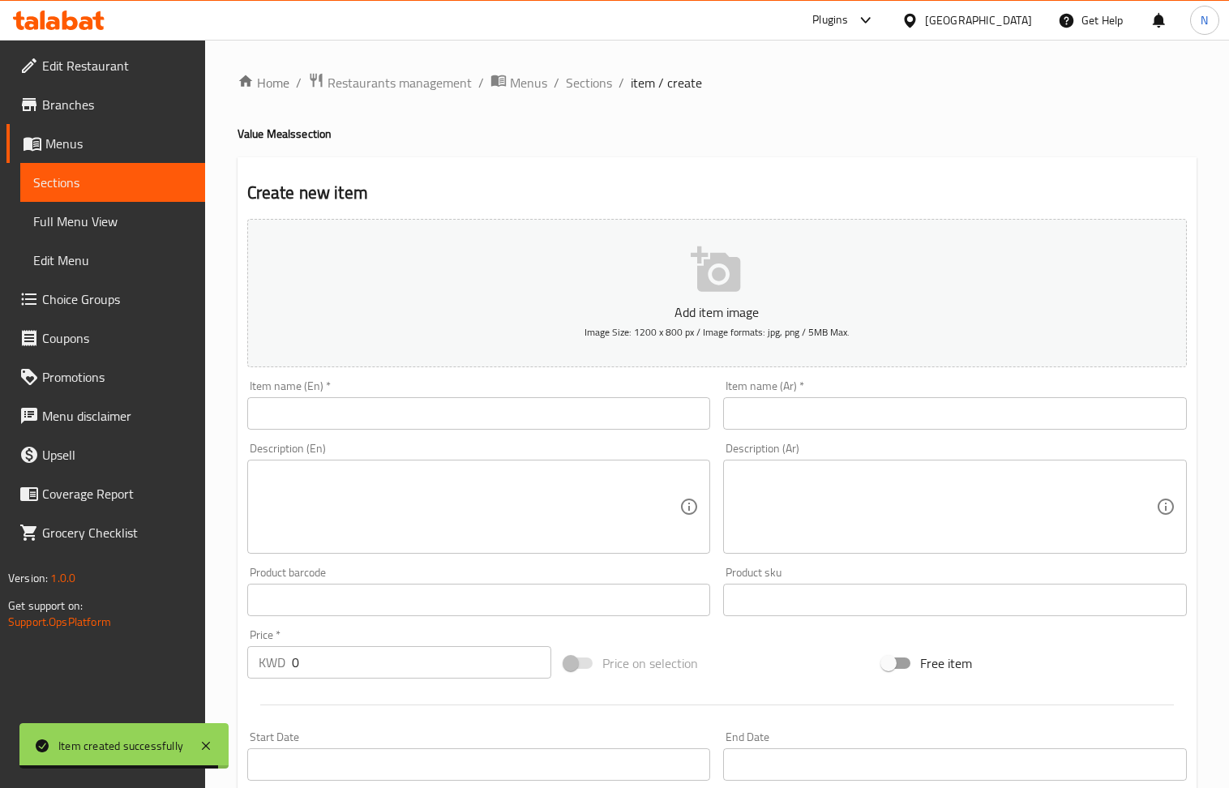
click at [299, 414] on input "text" at bounding box center [479, 413] width 464 height 32
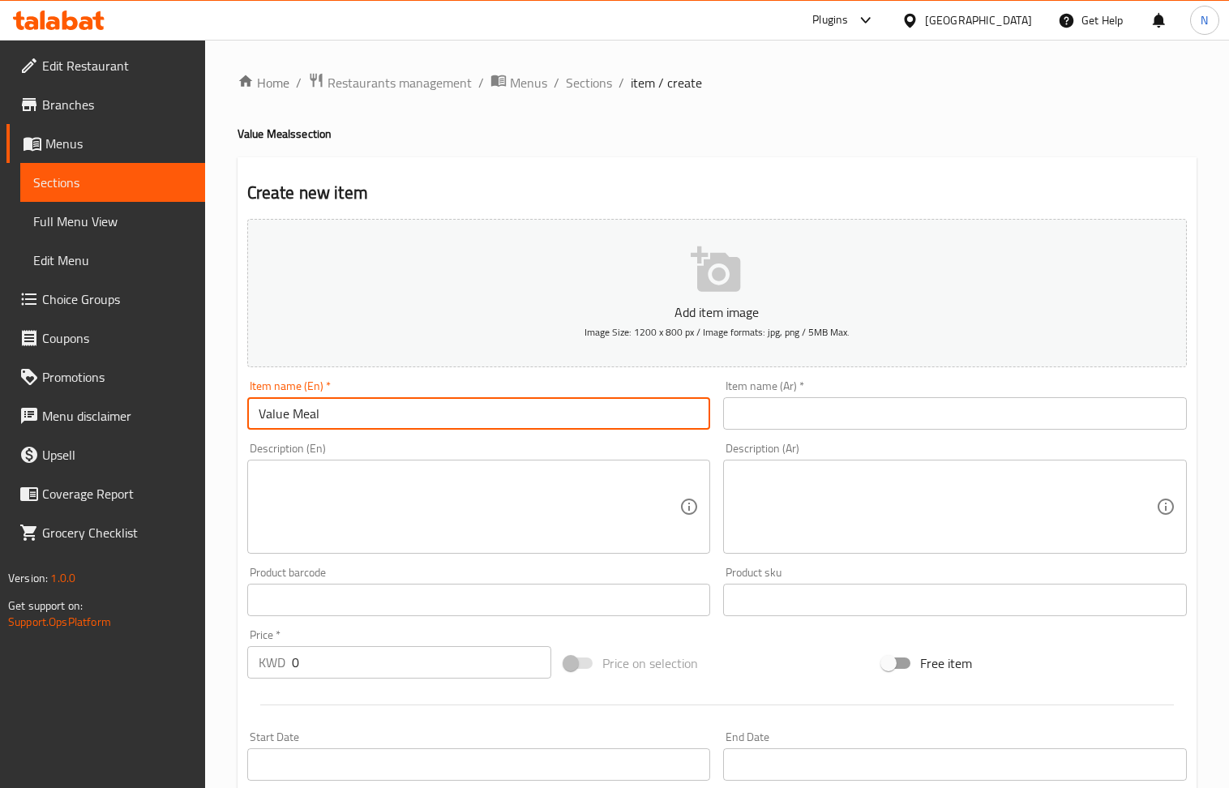
drag, startPoint x: 863, startPoint y: 419, endPoint x: 591, endPoint y: 374, distance: 275.4
click at [863, 419] on input "text" at bounding box center [955, 413] width 464 height 32
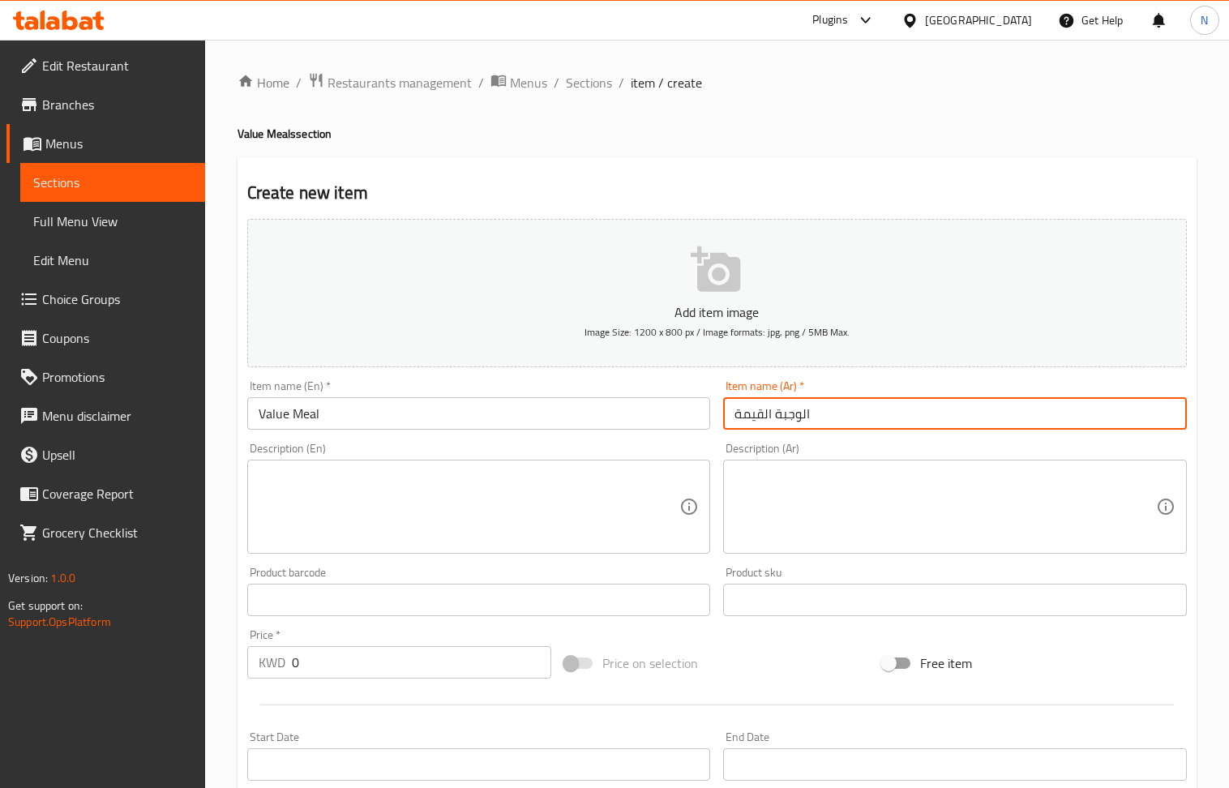
click at [386, 516] on textarea at bounding box center [470, 507] width 422 height 77
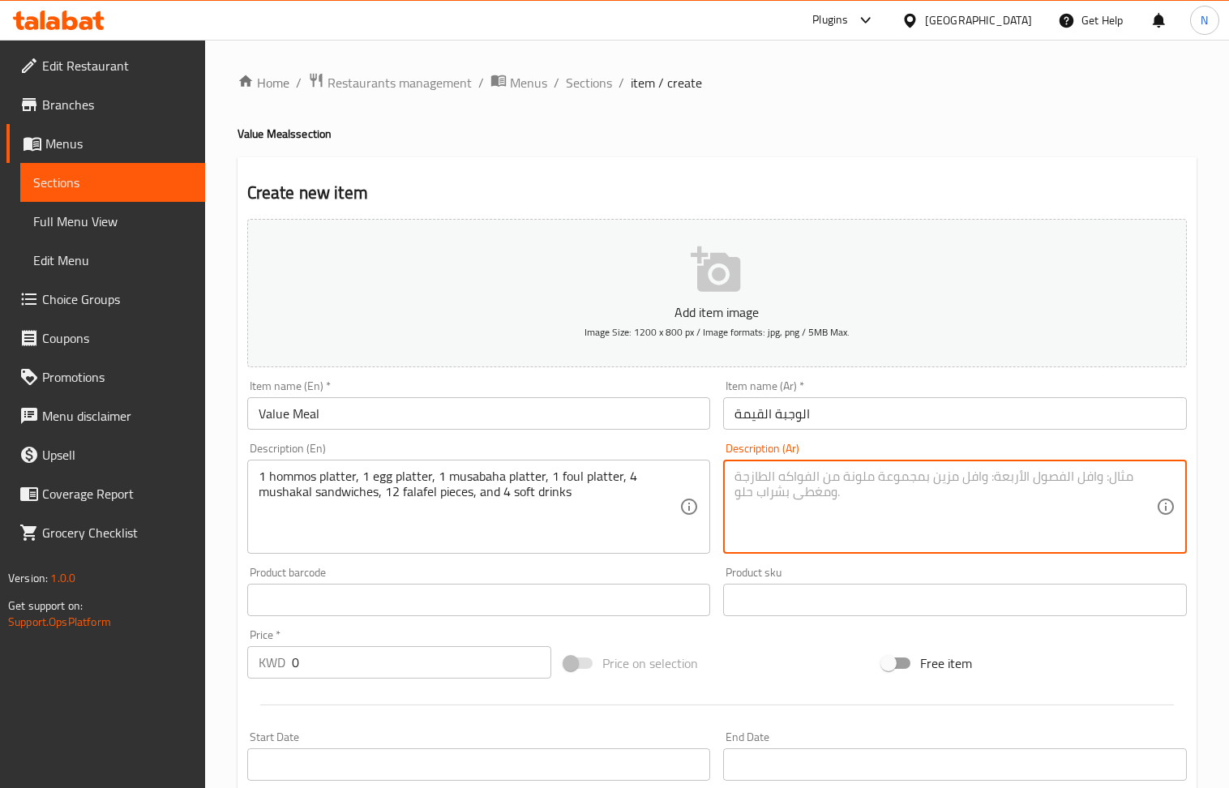
click at [916, 504] on textarea at bounding box center [946, 507] width 422 height 77
click at [414, 672] on input "0" at bounding box center [422, 662] width 260 height 32
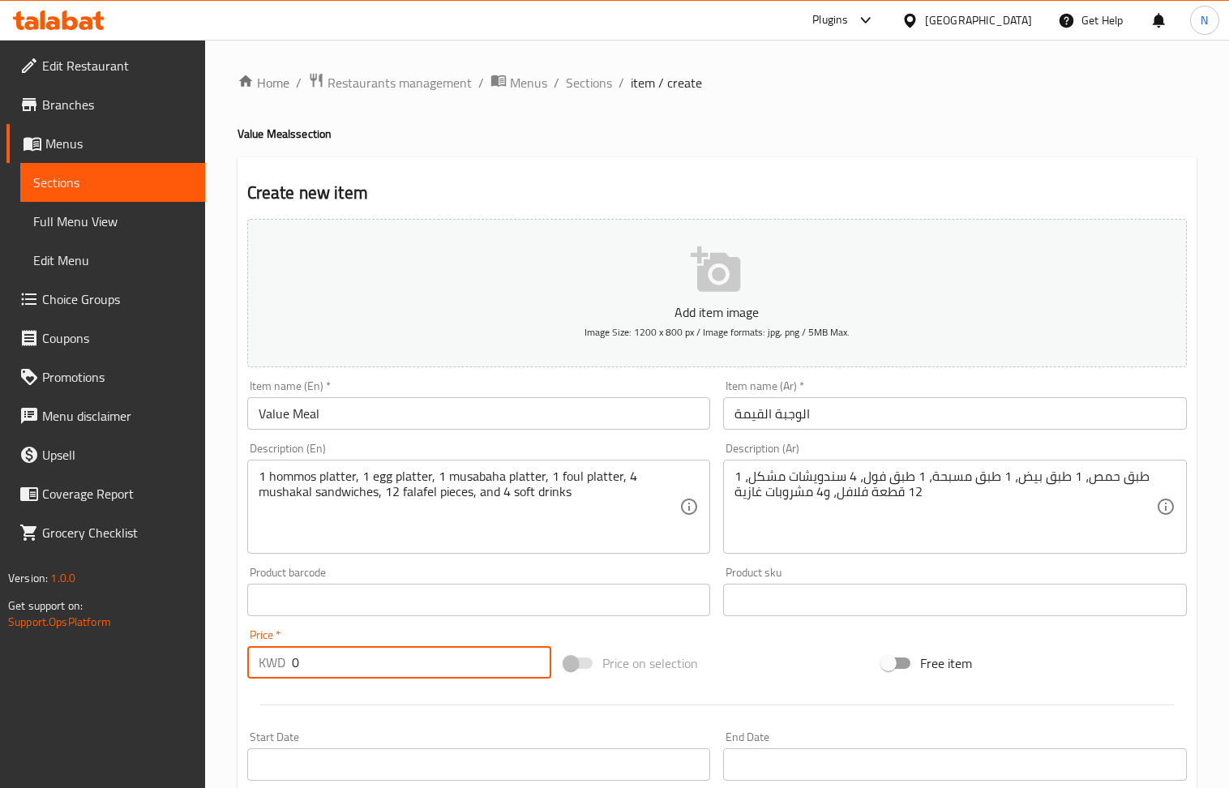
click at [414, 672] on input "0" at bounding box center [422, 662] width 260 height 32
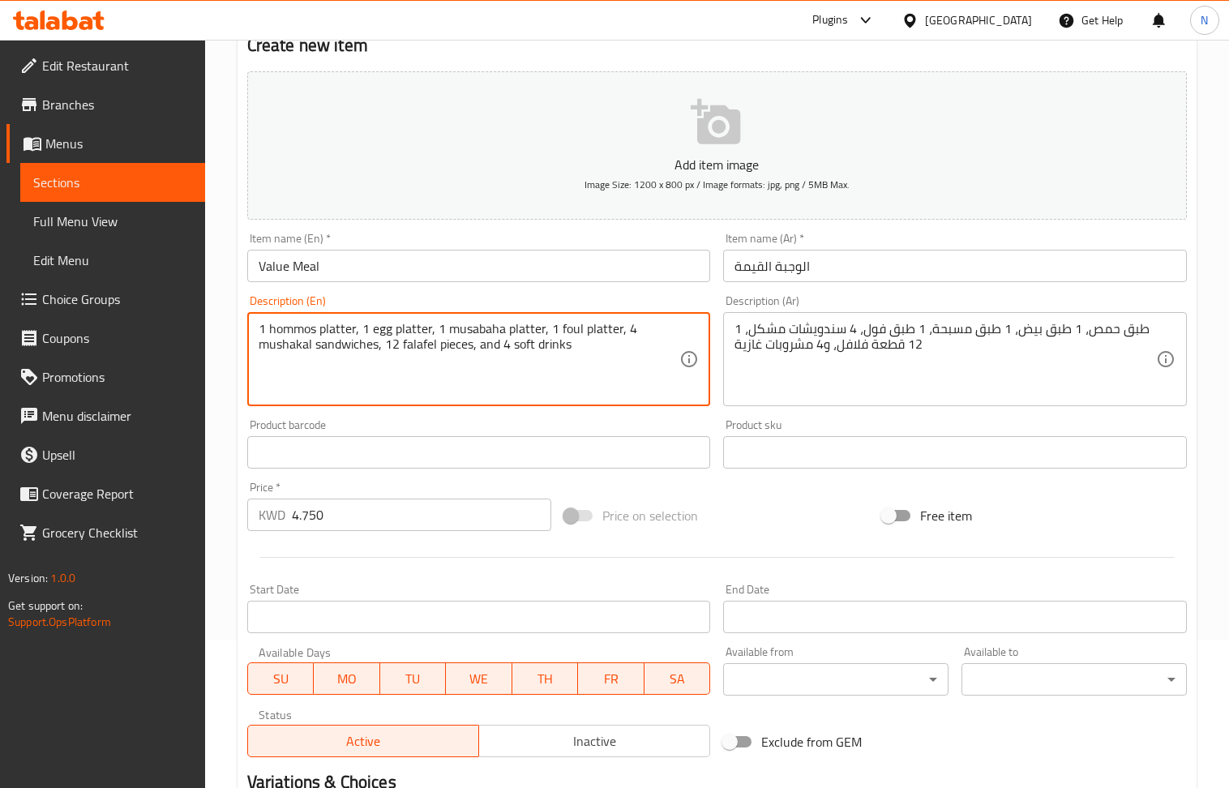
scroll to position [357, 0]
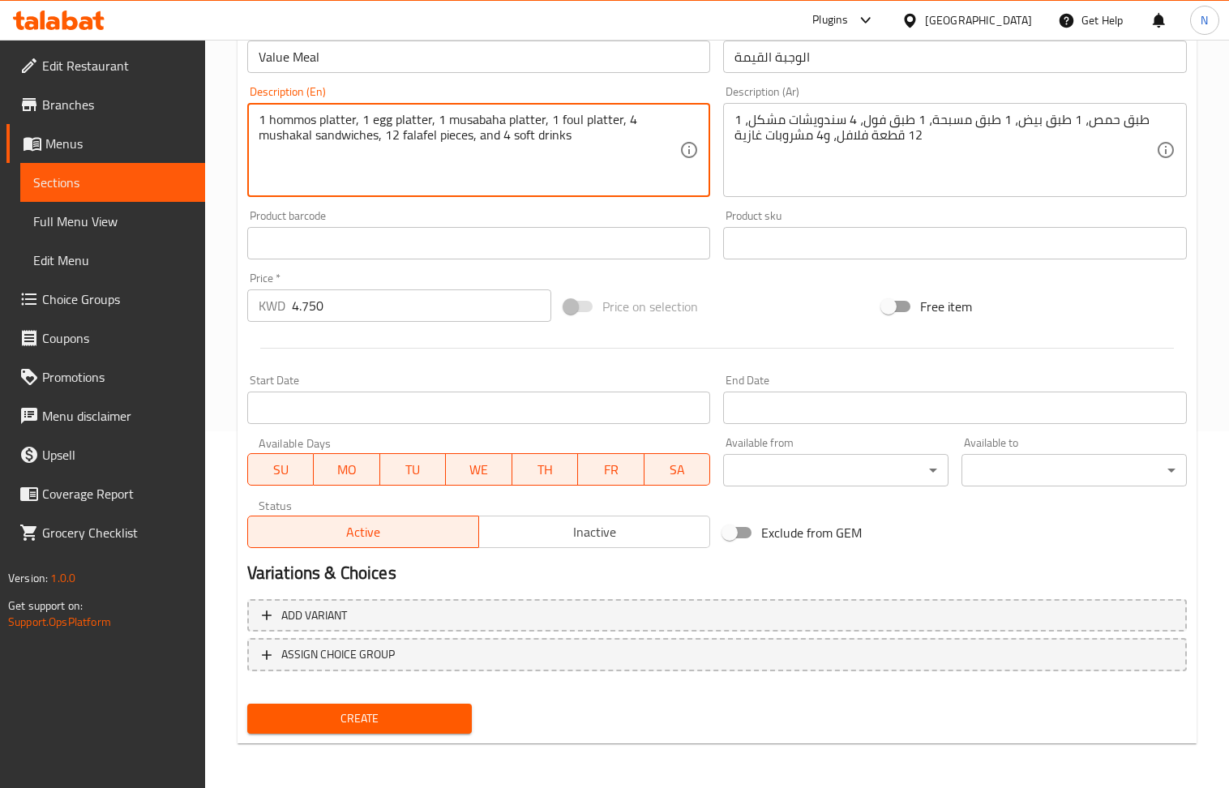
click at [367, 715] on span "Create" at bounding box center [359, 719] width 199 height 20
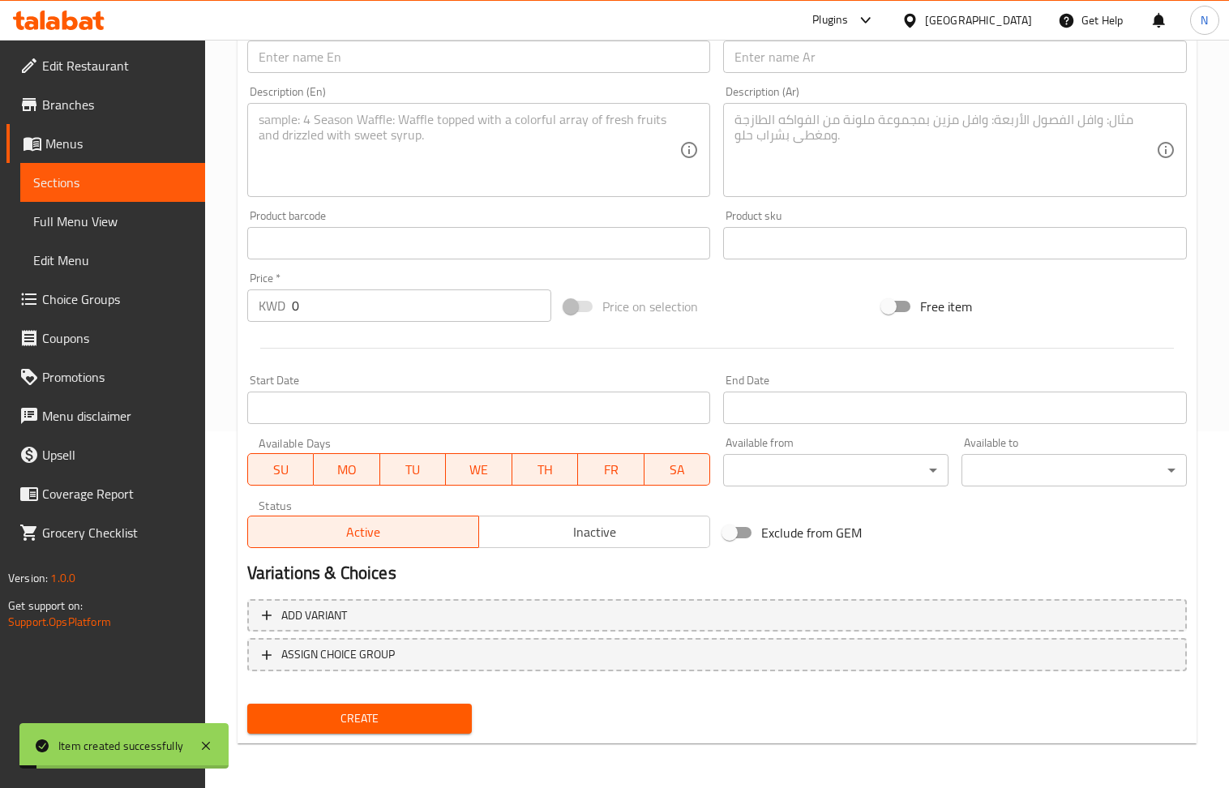
scroll to position [248, 0]
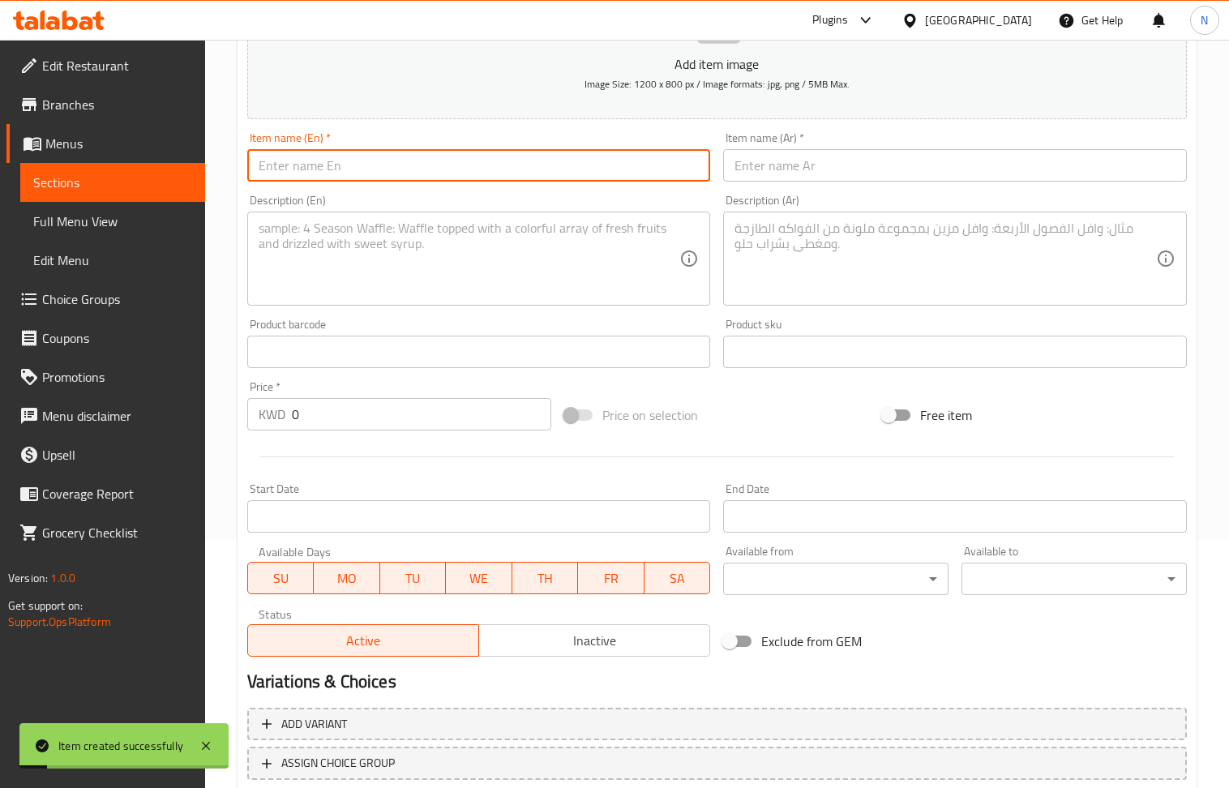
drag, startPoint x: 328, startPoint y: 180, endPoint x: 319, endPoint y: 157, distance: 25.2
click at [328, 180] on input "text" at bounding box center [479, 165] width 464 height 32
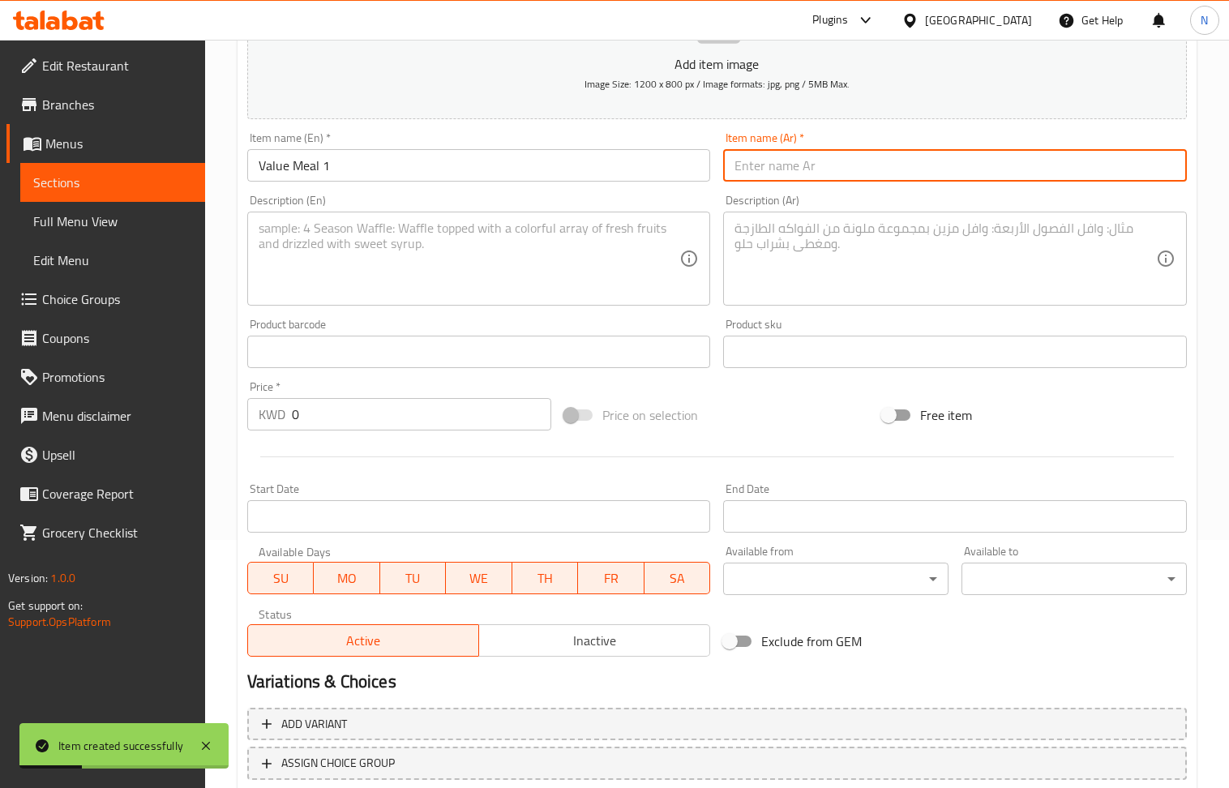
click at [783, 172] on input "text" at bounding box center [955, 165] width 464 height 32
click at [360, 274] on textarea at bounding box center [470, 259] width 422 height 77
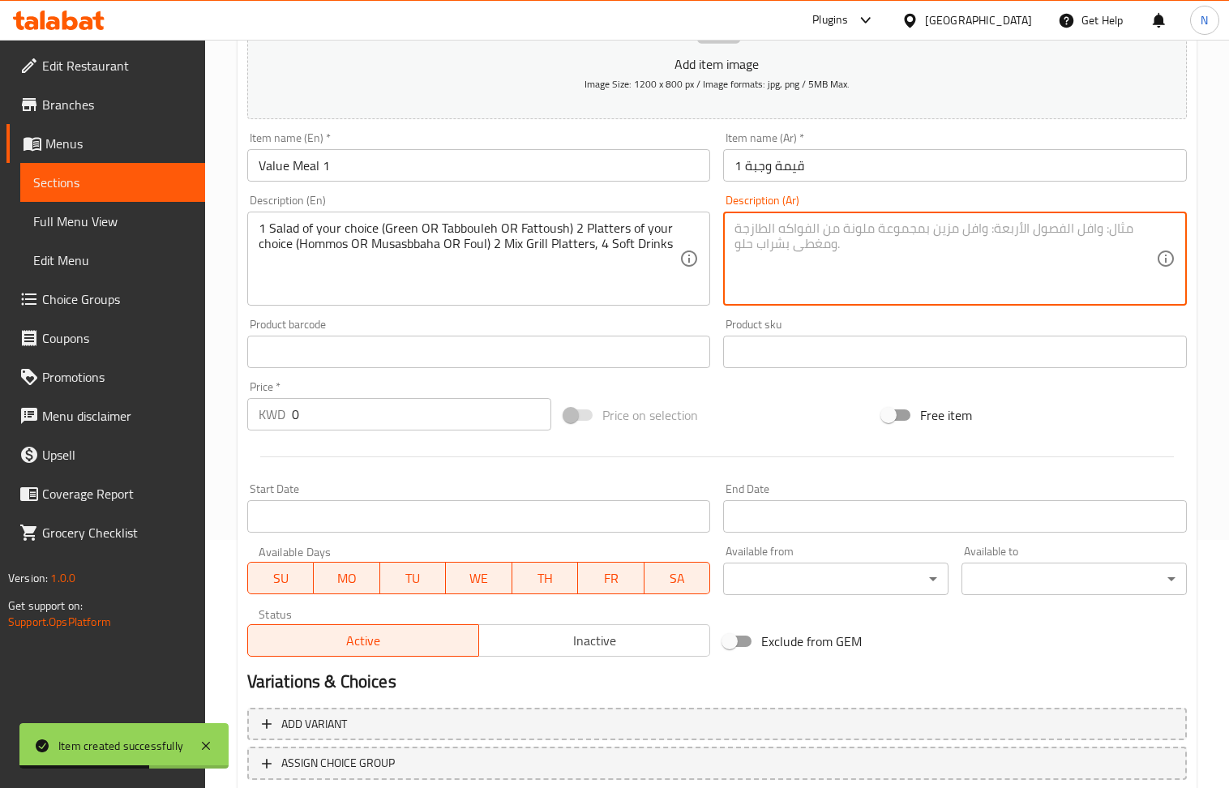
click at [813, 269] on textarea at bounding box center [946, 259] width 422 height 77
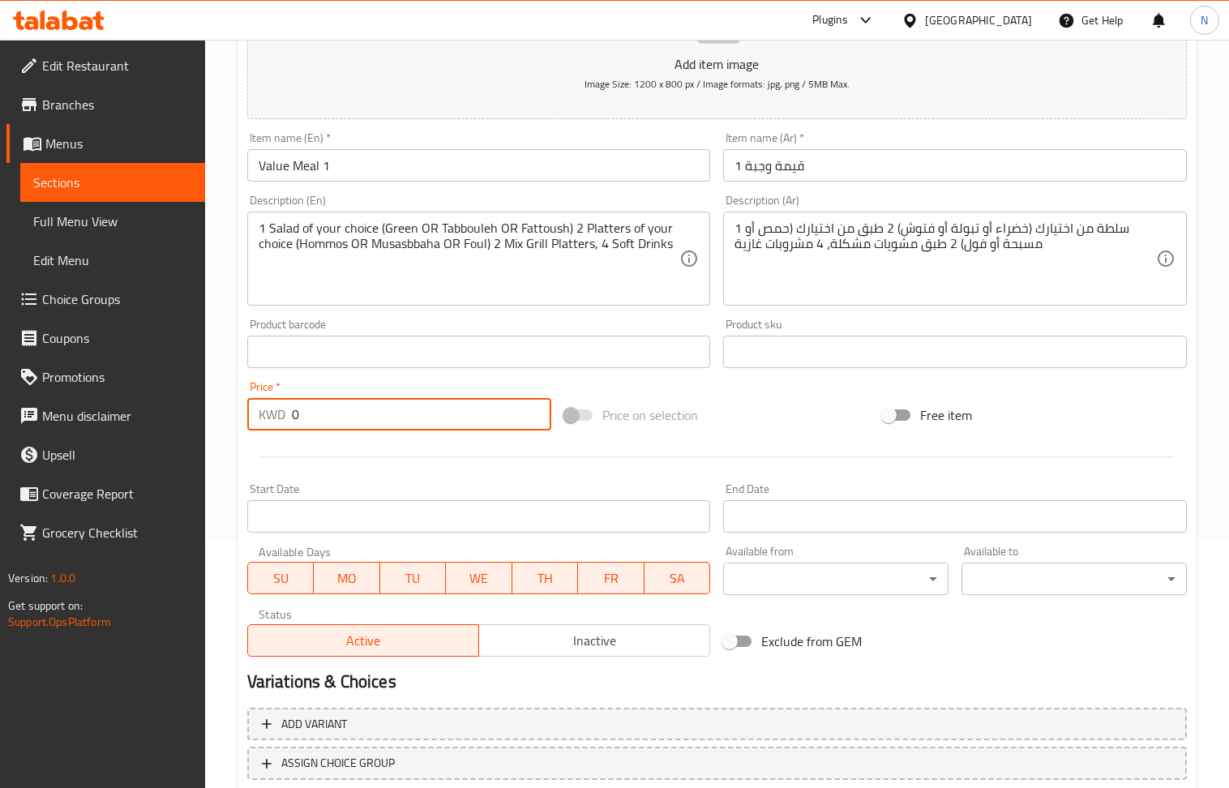
click at [387, 409] on input "0" at bounding box center [422, 414] width 260 height 32
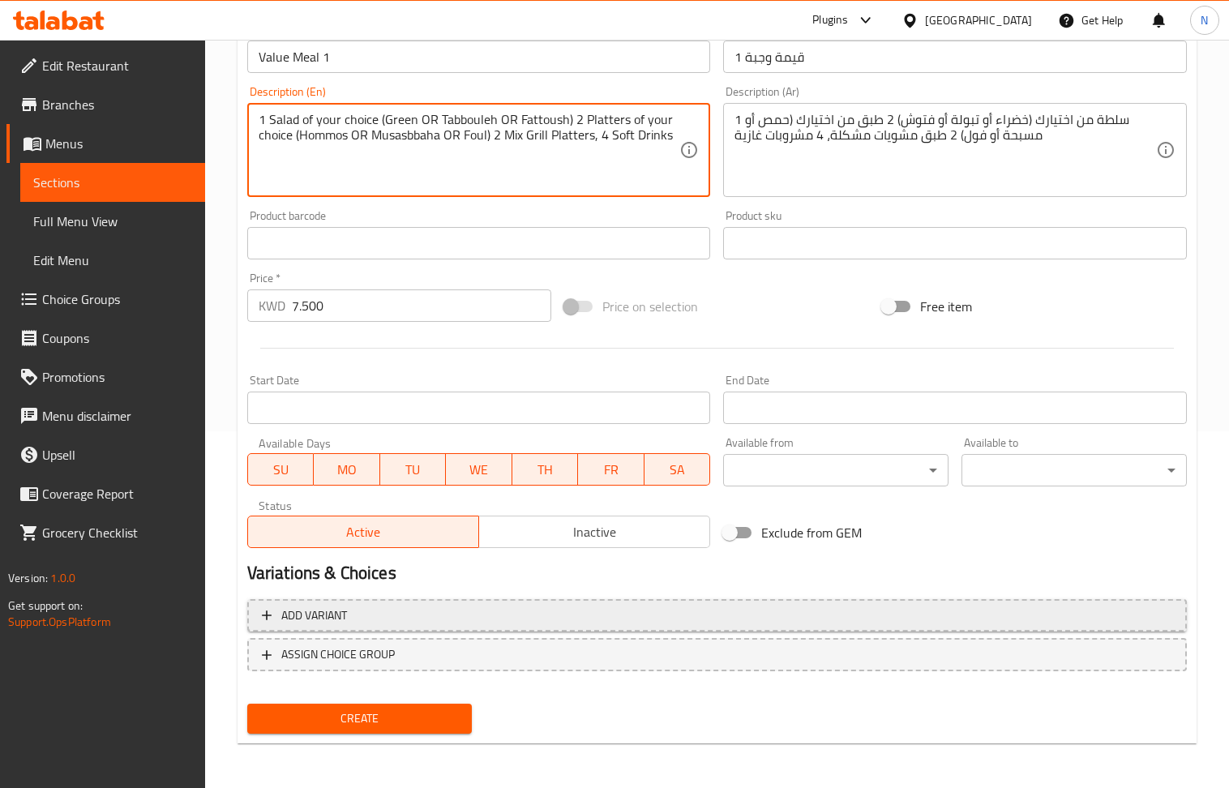
click at [932, 616] on span "Add variant" at bounding box center [717, 616] width 911 height 20
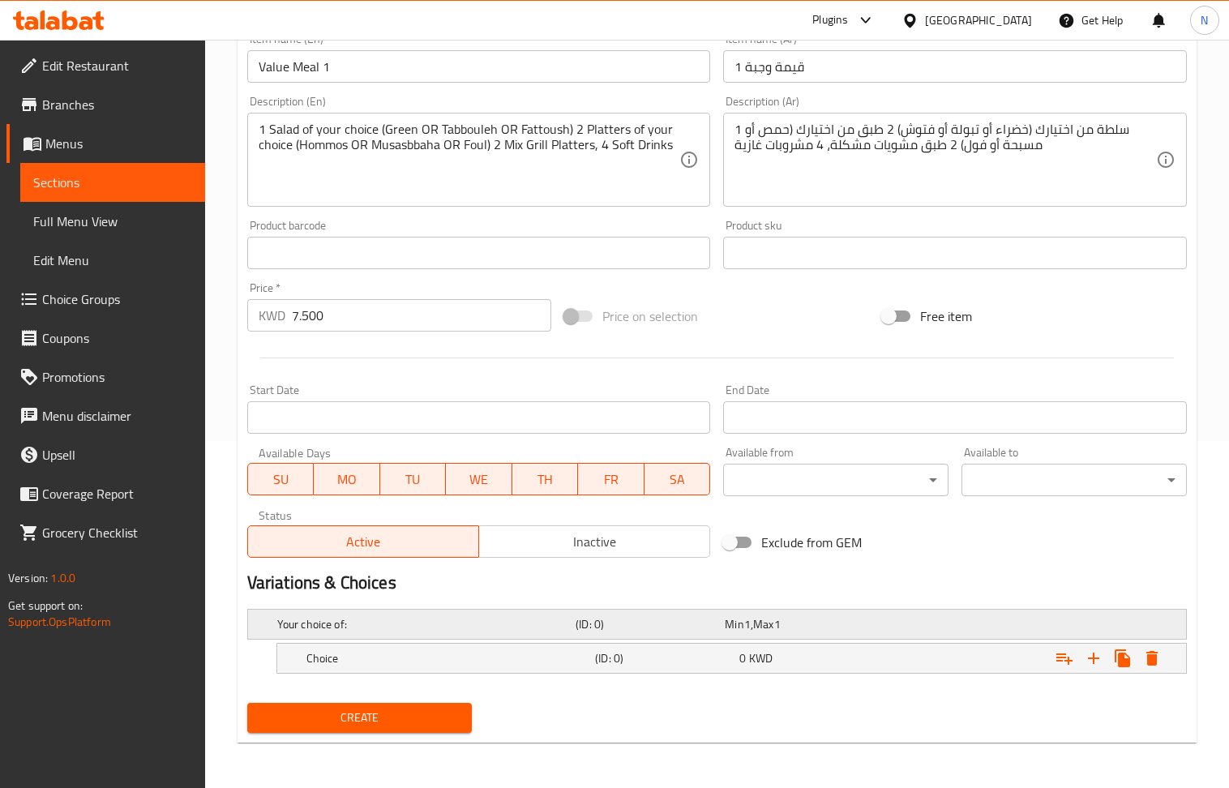
scroll to position [349, 0]
click at [1098, 662] on icon "Expand" at bounding box center [1093, 658] width 19 height 19
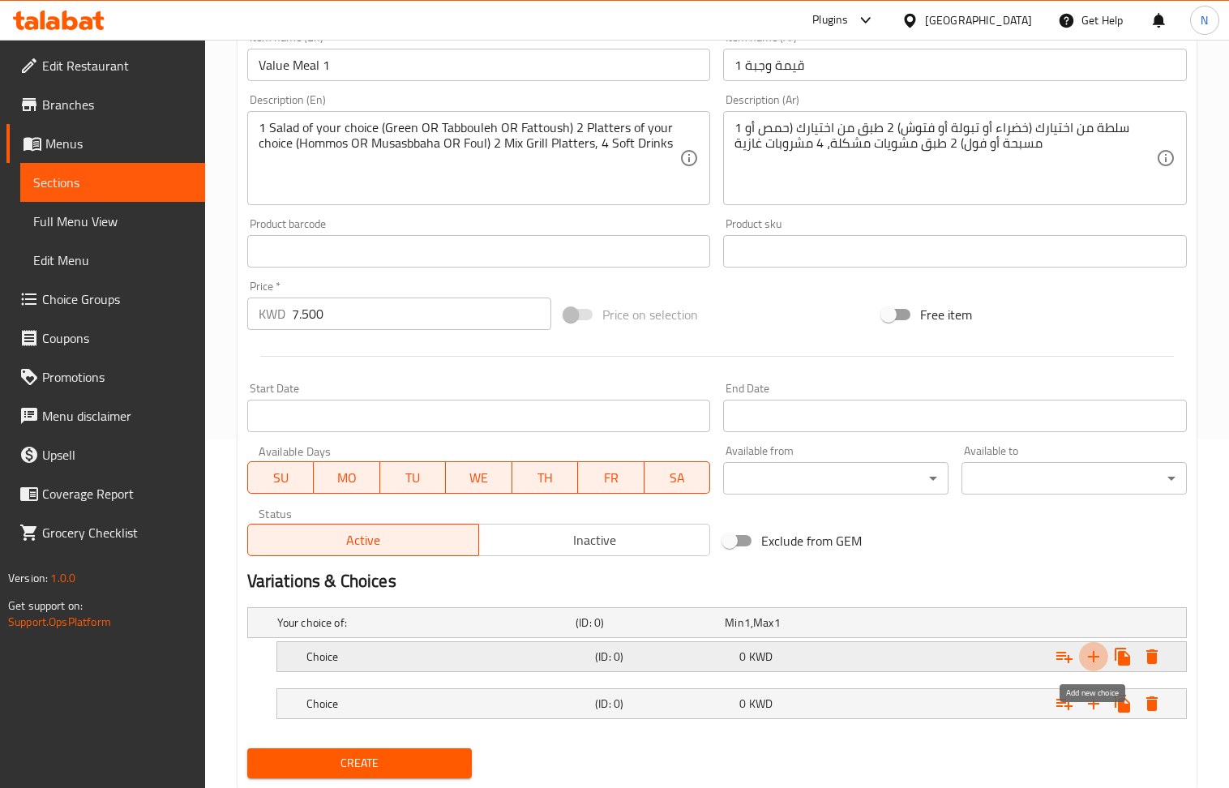
click at [1091, 666] on icon "Expand" at bounding box center [1093, 656] width 19 height 19
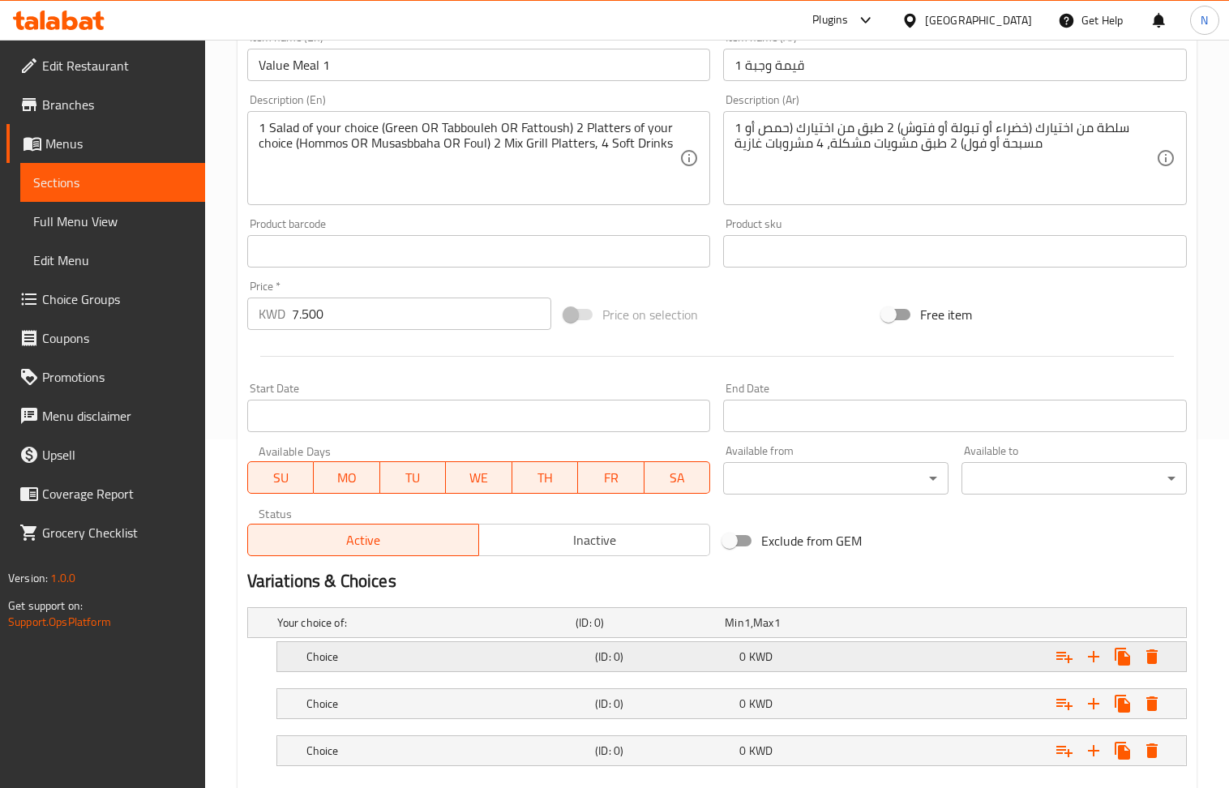
click at [715, 647] on div "(ID: 0)" at bounding box center [664, 657] width 144 height 23
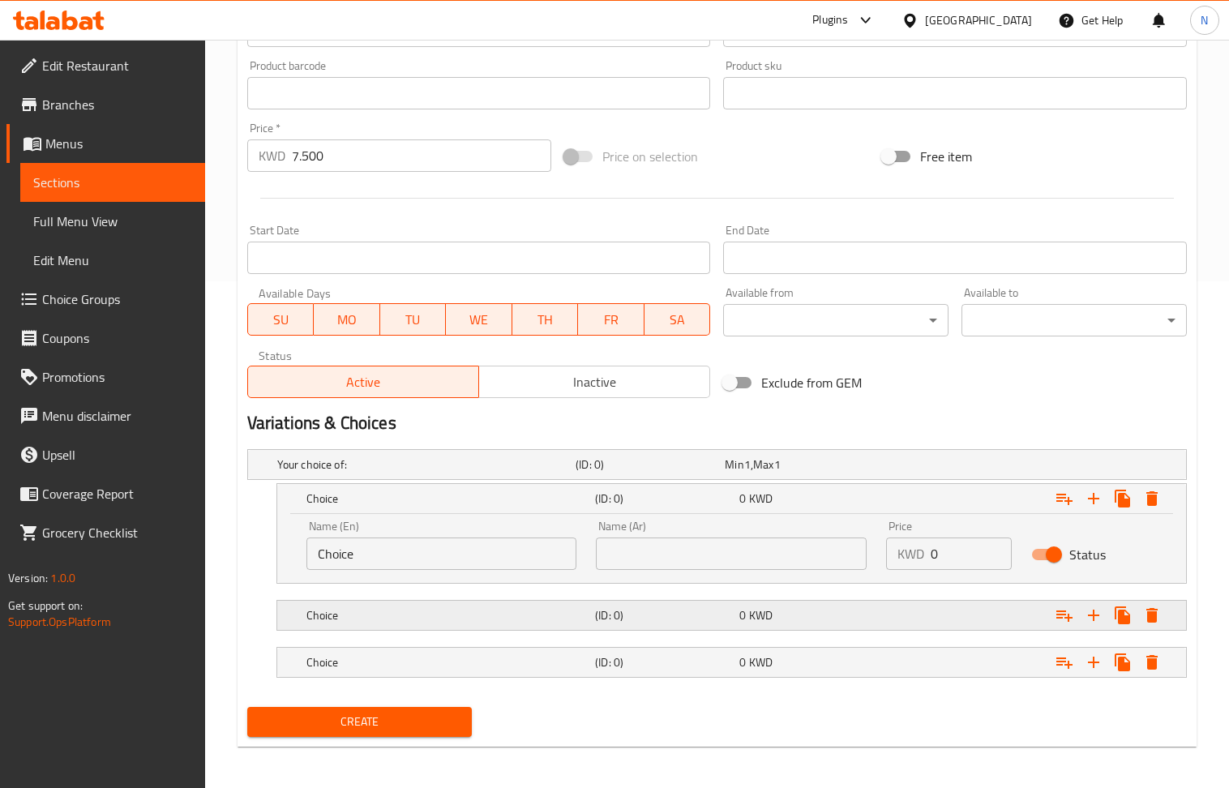
click at [646, 618] on h5 "(ID: 0)" at bounding box center [664, 615] width 138 height 16
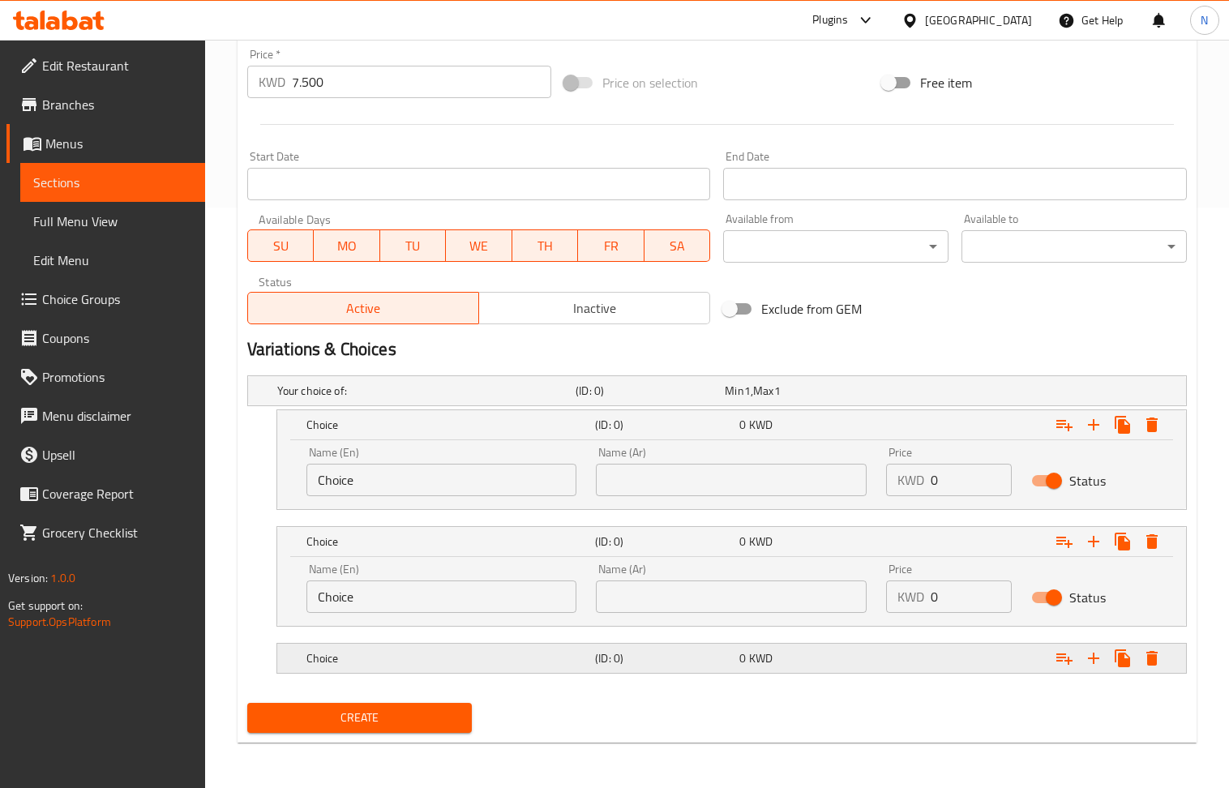
drag, startPoint x: 613, startPoint y: 662, endPoint x: 517, endPoint y: 416, distance: 263.7
click at [613, 659] on h5 "(ID: 0)" at bounding box center [664, 658] width 138 height 16
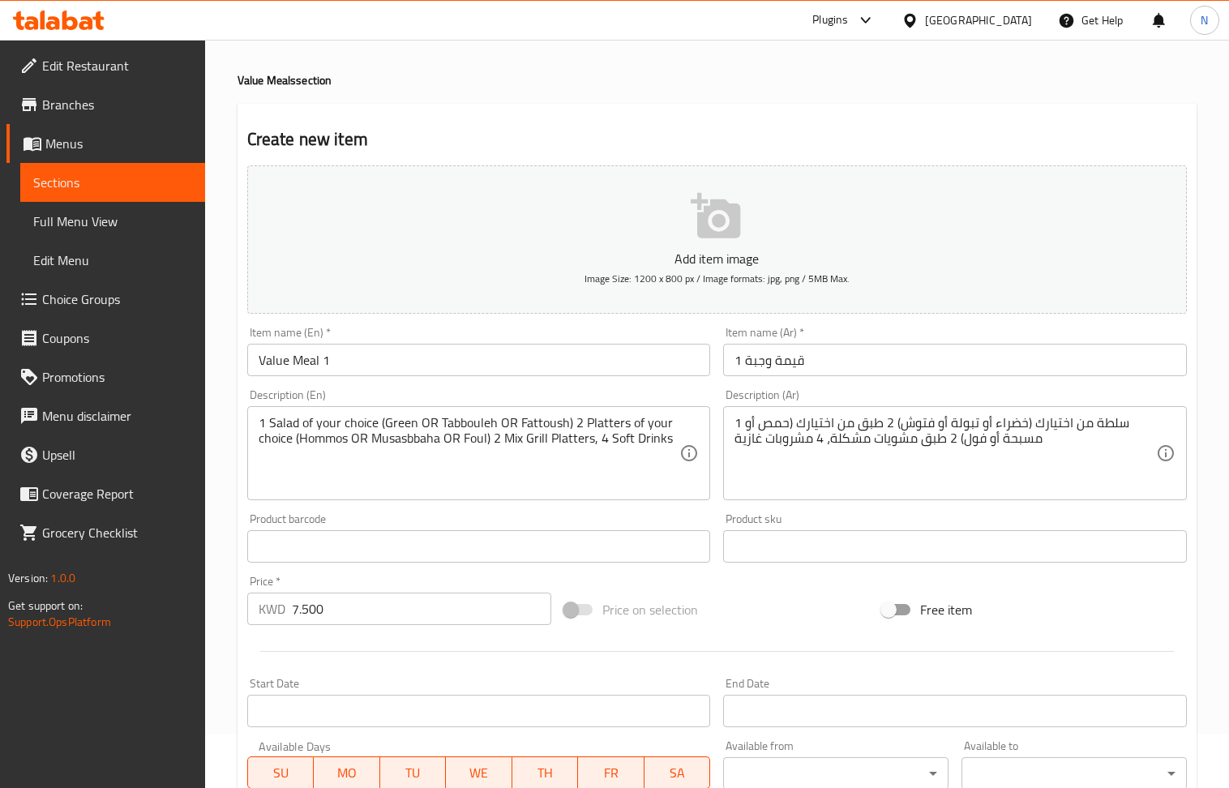
scroll to position [42, 0]
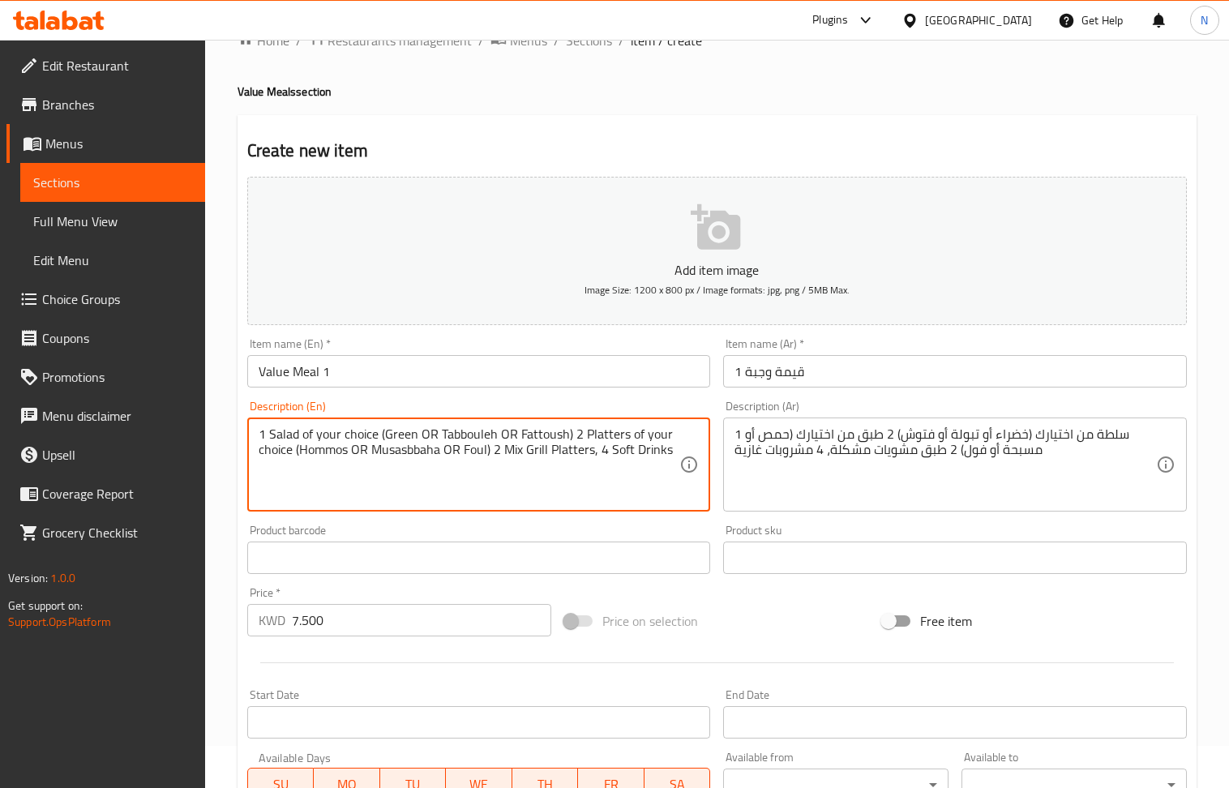
click at [399, 444] on textarea "1 Salad of your choice (Green OR Tabbouleh OR Fattoush) 2 Platters of your choi…" at bounding box center [470, 465] width 422 height 77
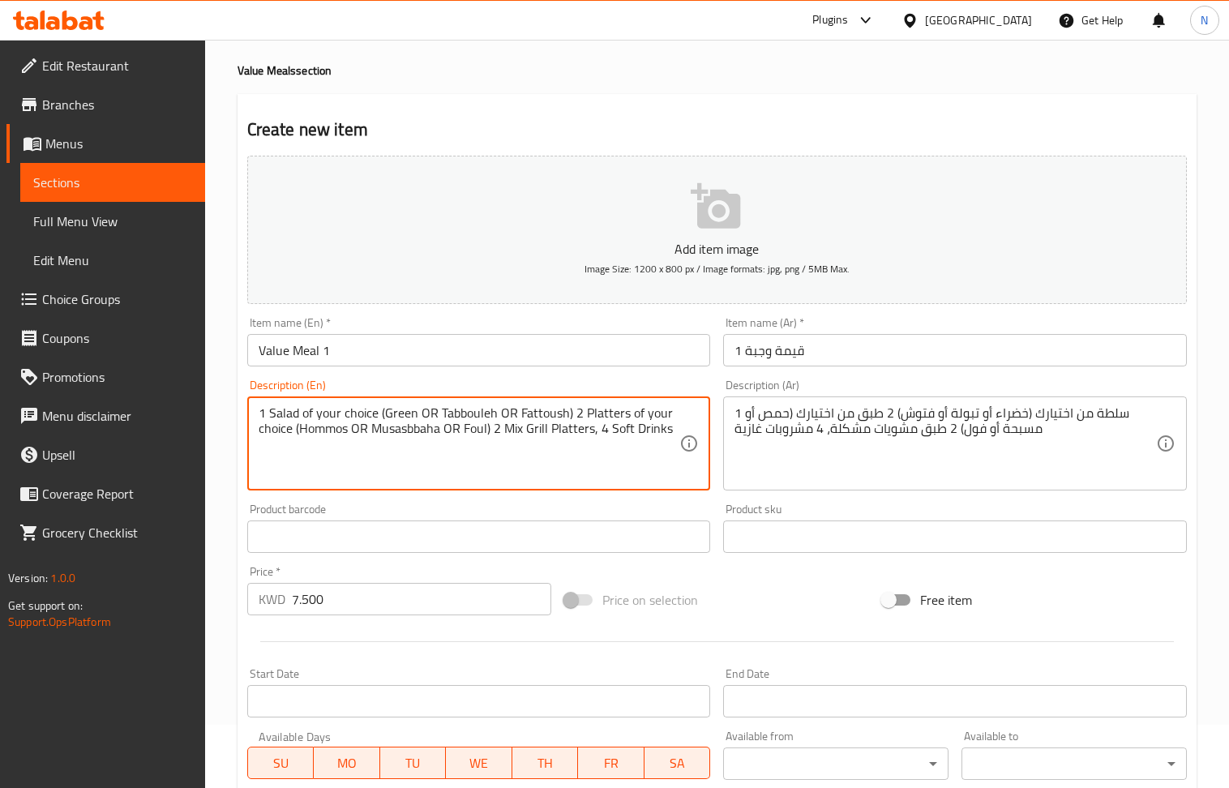
scroll to position [582, 0]
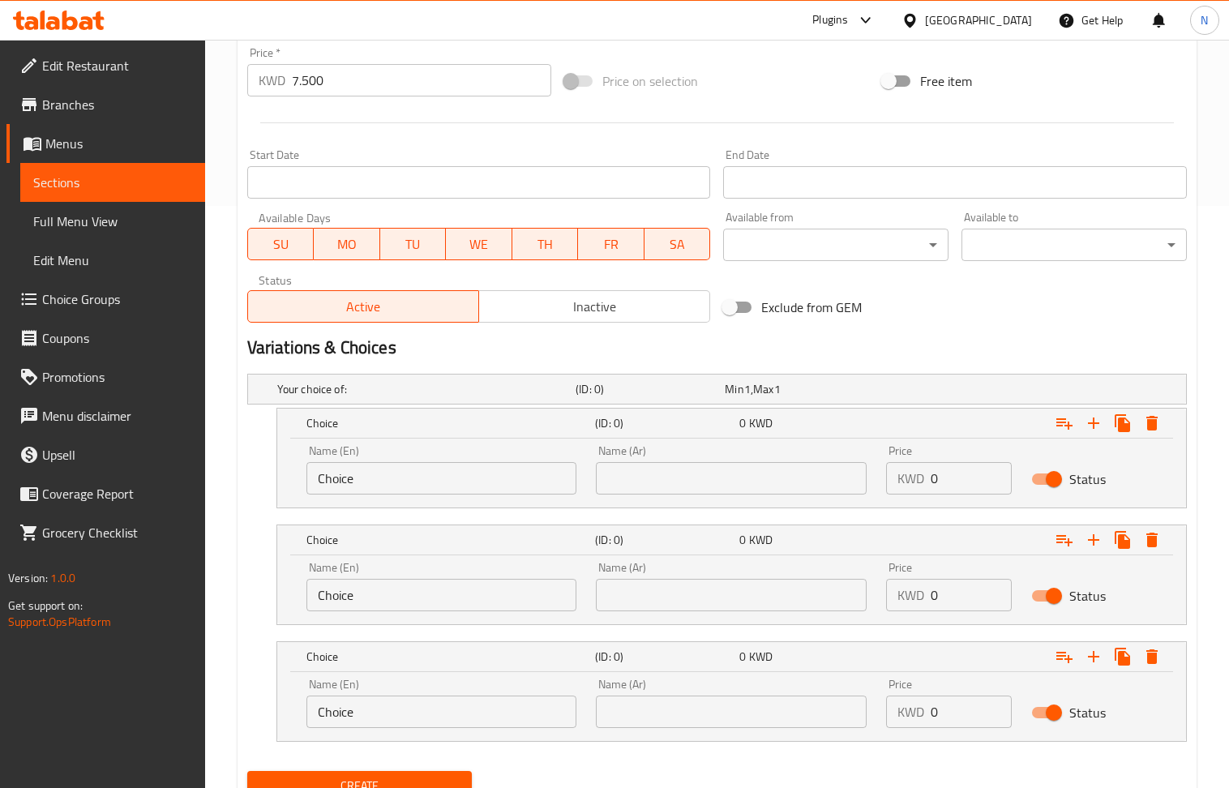
click at [417, 496] on div "Name (En) Choice Name (En)" at bounding box center [442, 469] width 290 height 69
click at [419, 474] on input "Choice" at bounding box center [442, 478] width 271 height 32
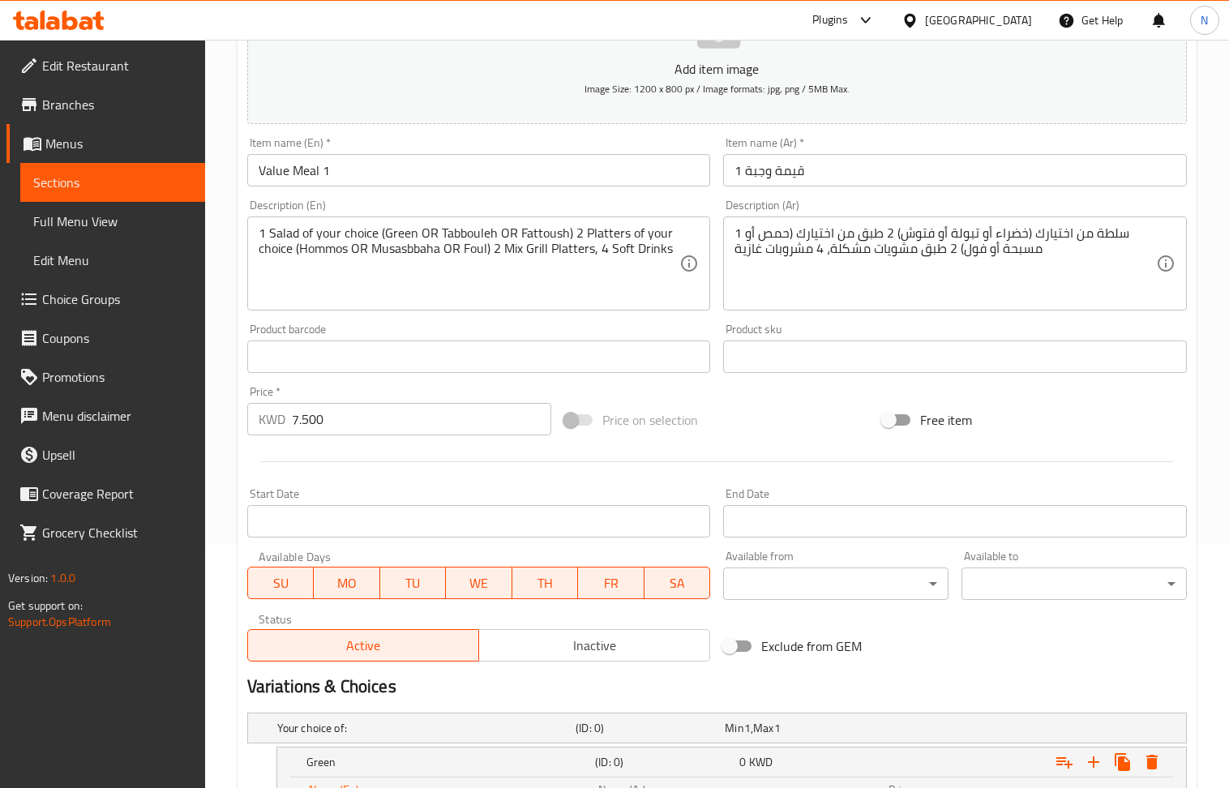
scroll to position [150, 0]
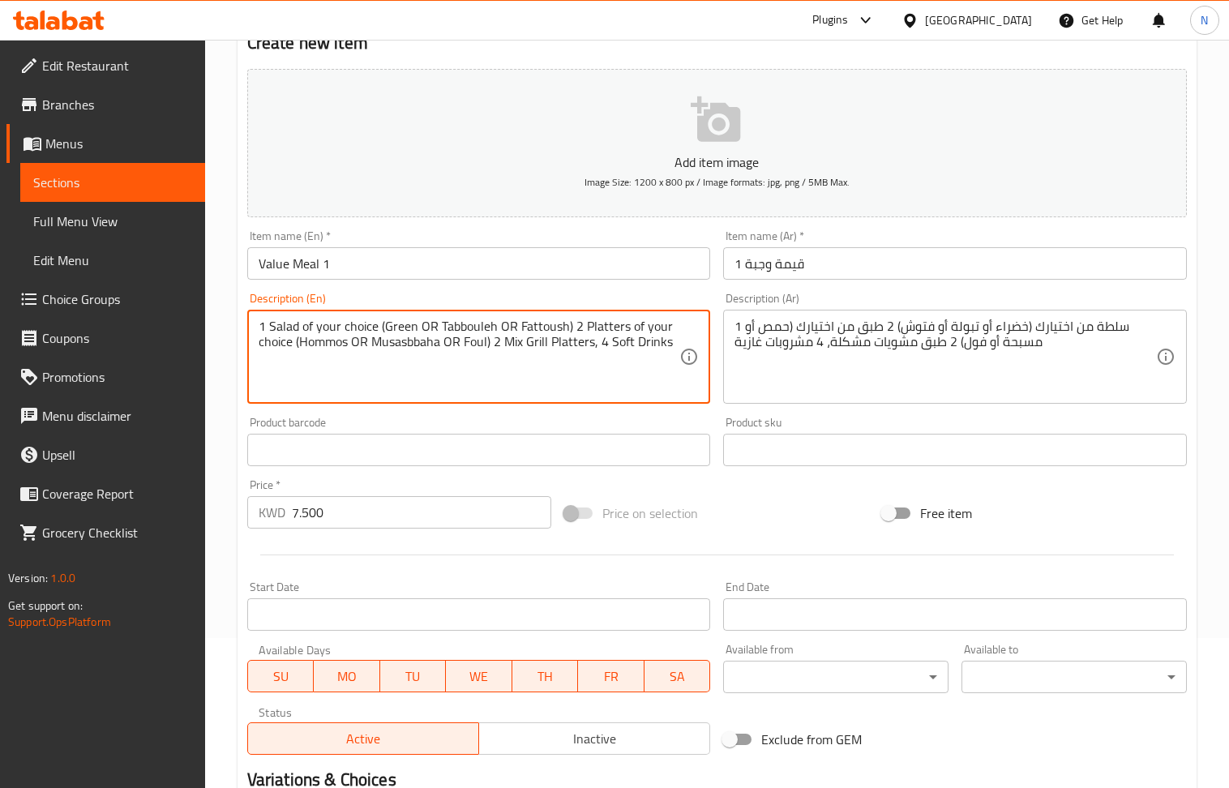
click at [474, 328] on textarea "1 Salad of your choice (Green OR Tabbouleh OR Fattoush) 2 Platters of your choi…" at bounding box center [470, 357] width 422 height 77
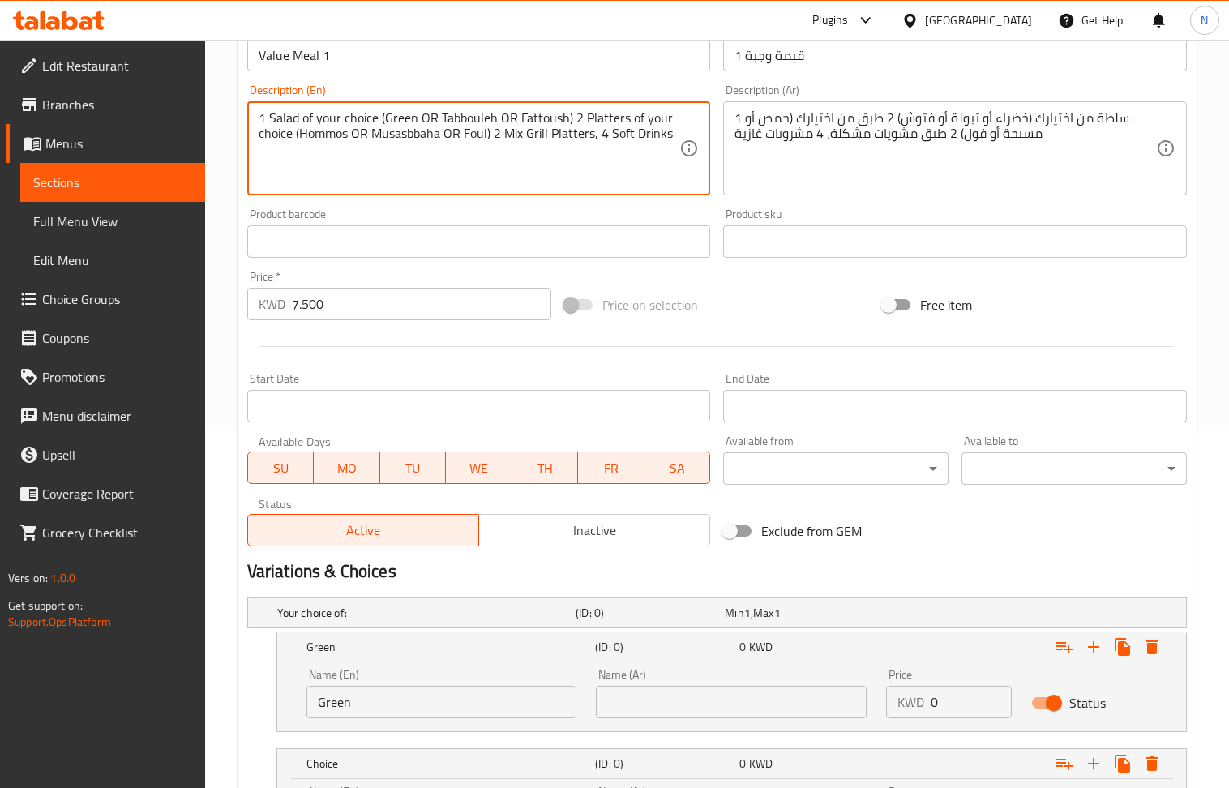
scroll to position [653, 0]
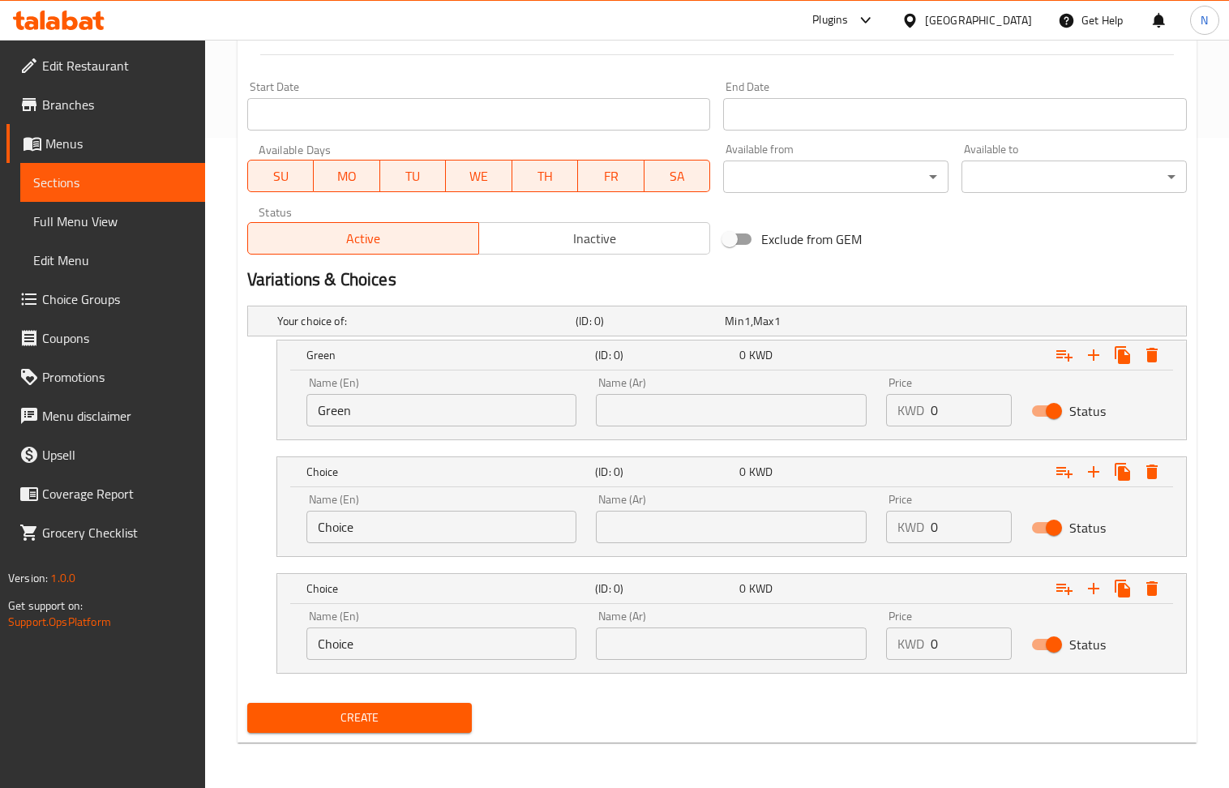
click at [420, 529] on input "Choice" at bounding box center [442, 527] width 271 height 32
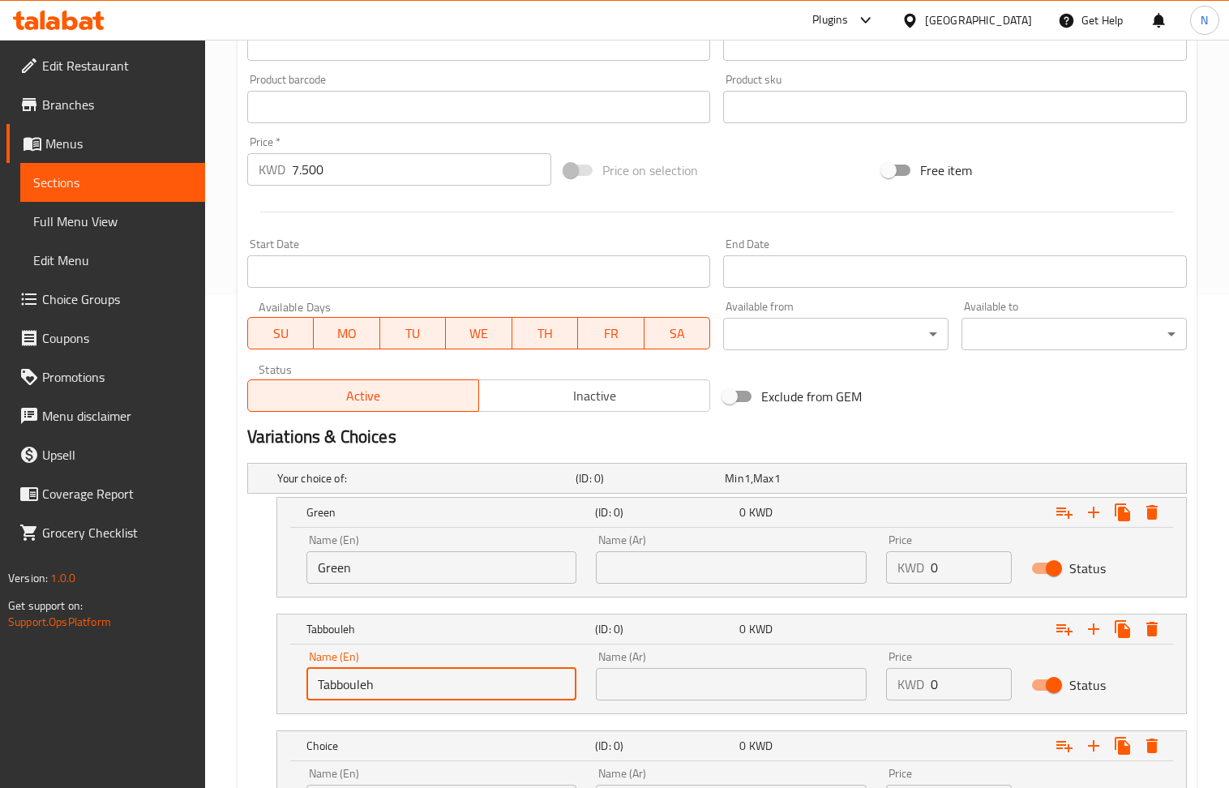
scroll to position [221, 0]
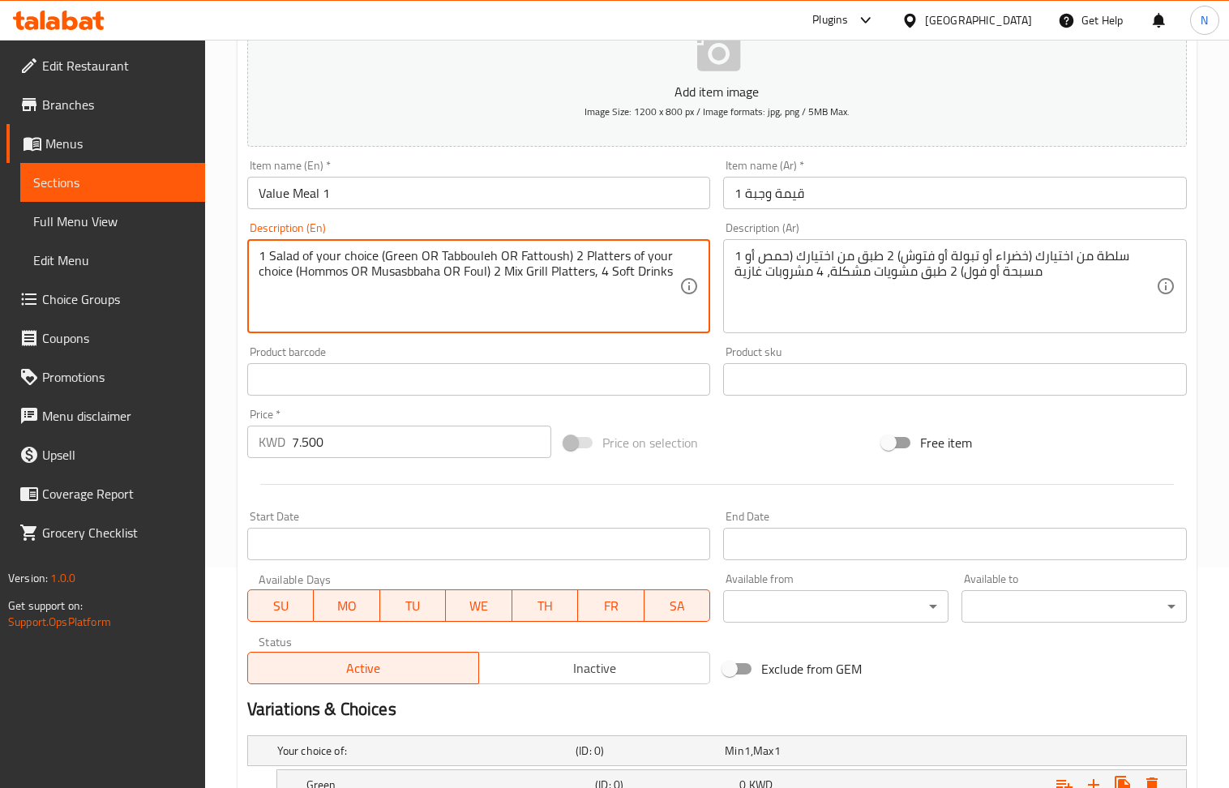
click at [546, 256] on textarea "1 Salad of your choice (Green OR Tabbouleh OR Fattoush) 2 Platters of your choi…" at bounding box center [470, 286] width 422 height 77
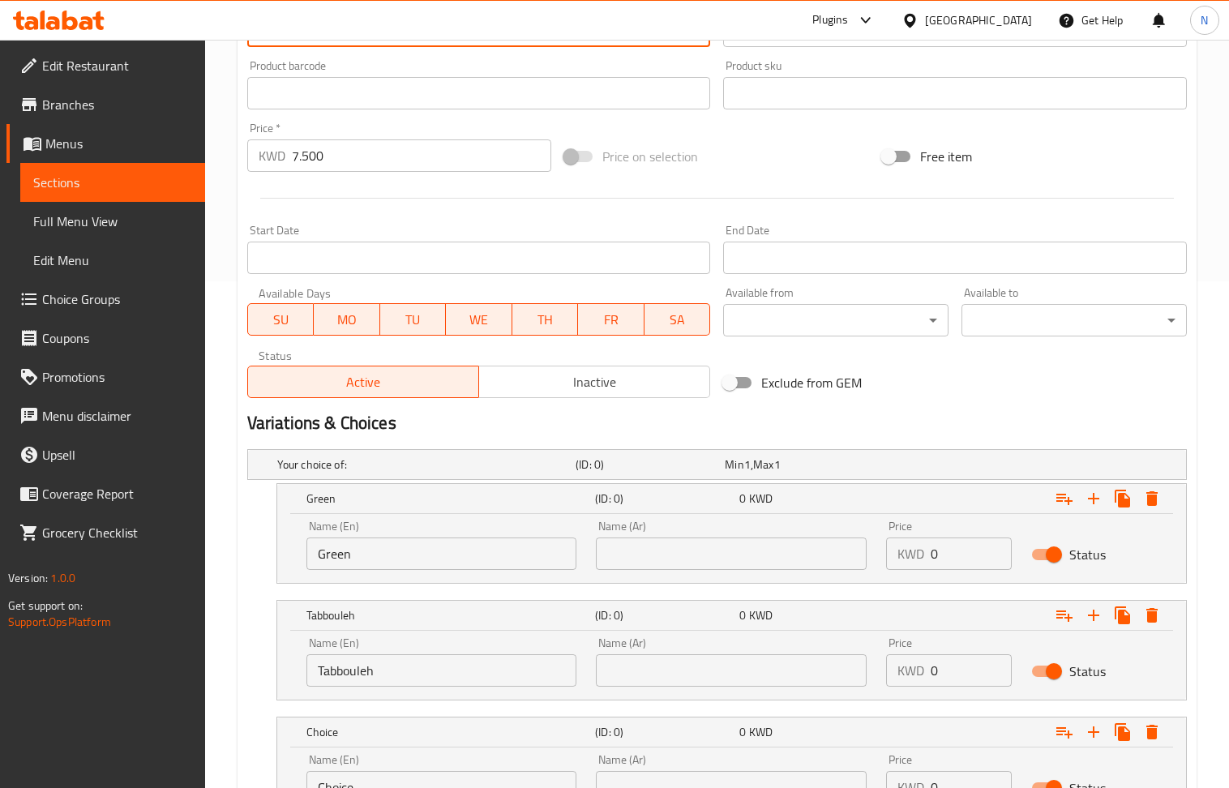
scroll to position [653, 0]
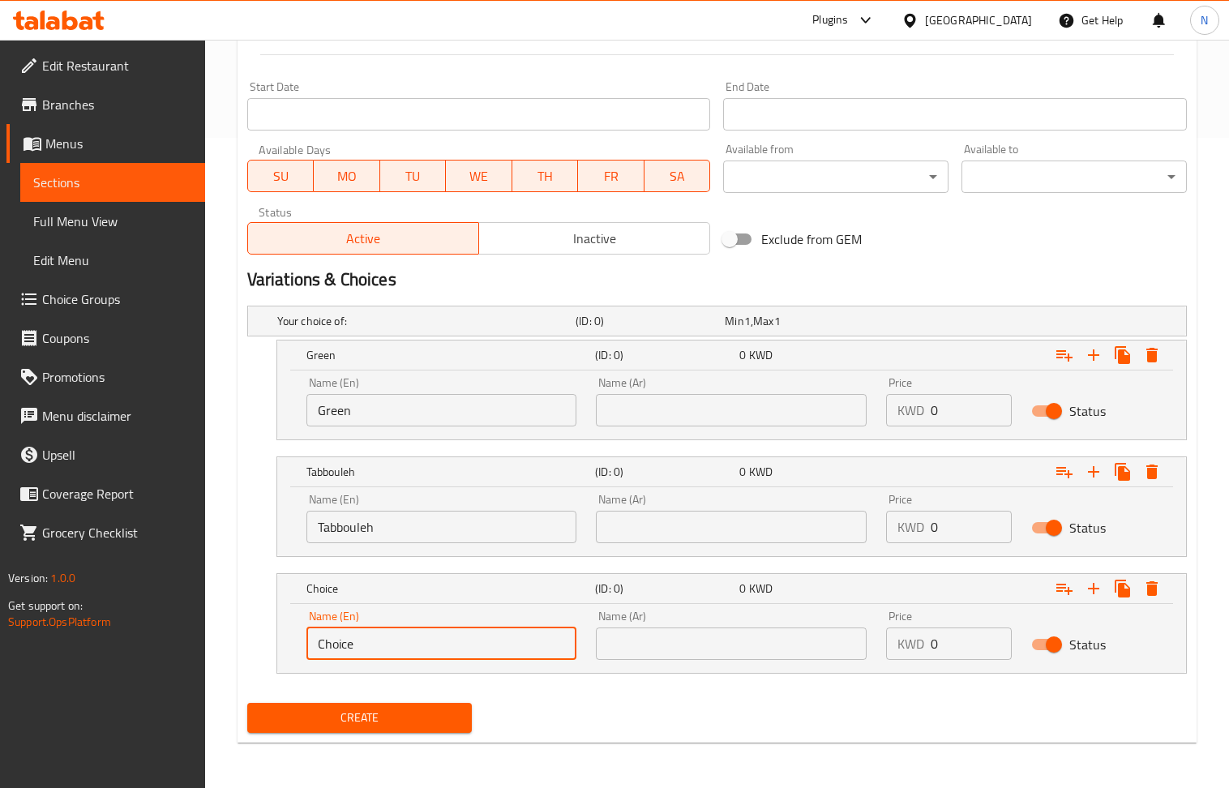
click at [431, 644] on input "Choice" at bounding box center [442, 644] width 271 height 32
drag, startPoint x: 431, startPoint y: 644, endPoint x: 639, endPoint y: 469, distance: 271.6
click at [431, 642] on input "Choice" at bounding box center [442, 644] width 271 height 32
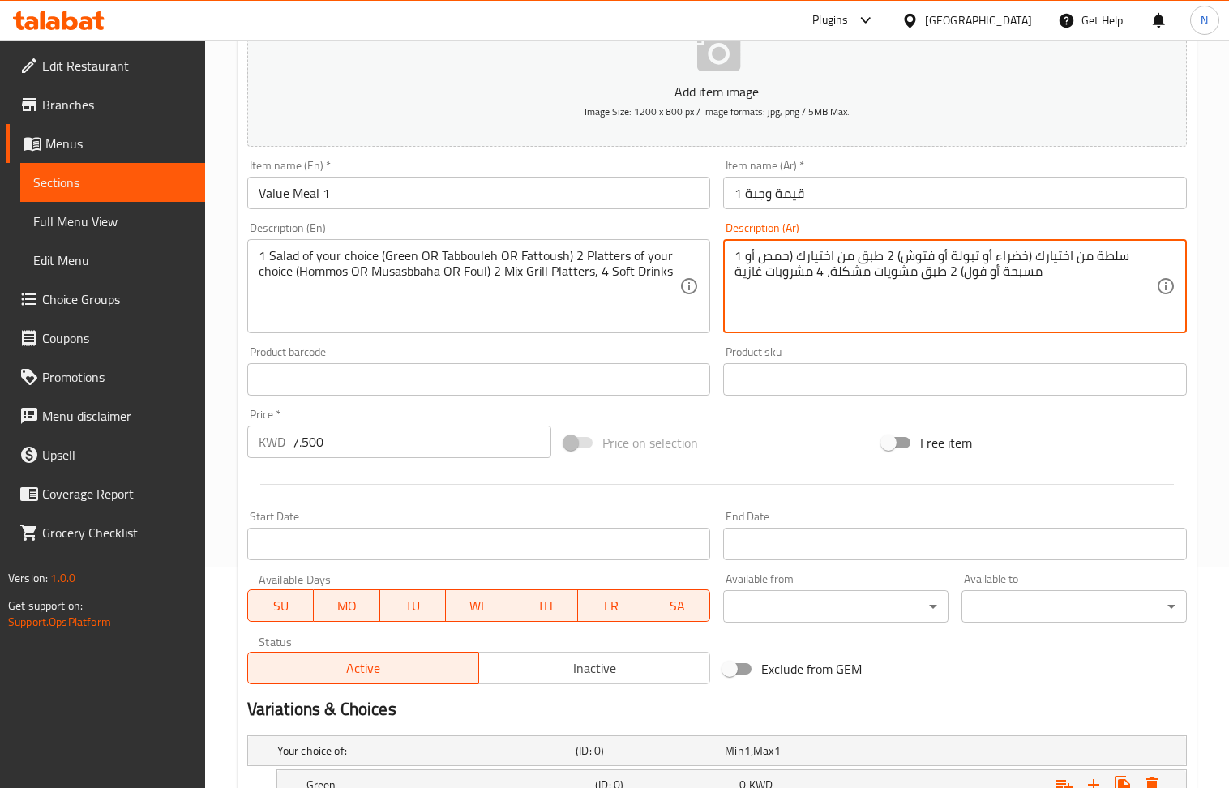
click at [1009, 257] on textarea "1 سلطة من اختيارك (خضراء أو تبولة أو فتوش) 2 طبق من اختيارك (حمص أو مسبحة أو فو…" at bounding box center [946, 286] width 422 height 77
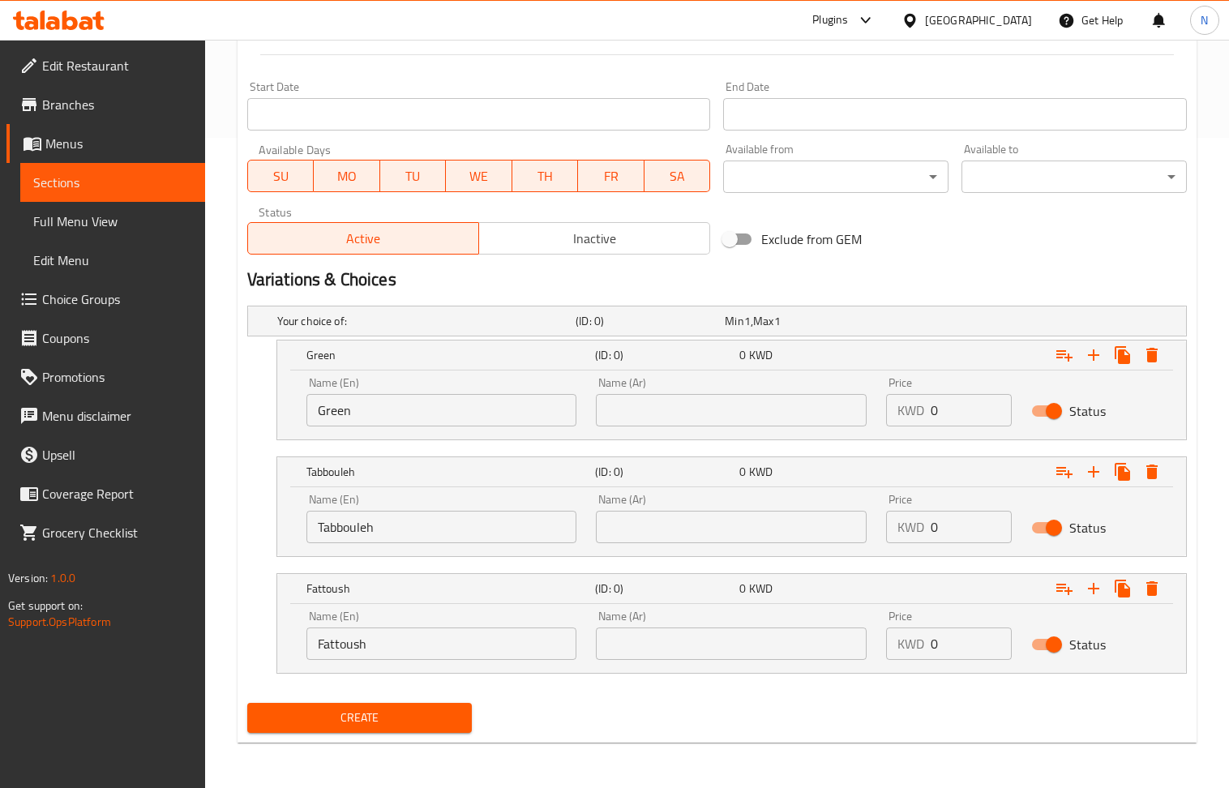
scroll to position [653, 0]
click at [689, 416] on input "text" at bounding box center [731, 410] width 271 height 32
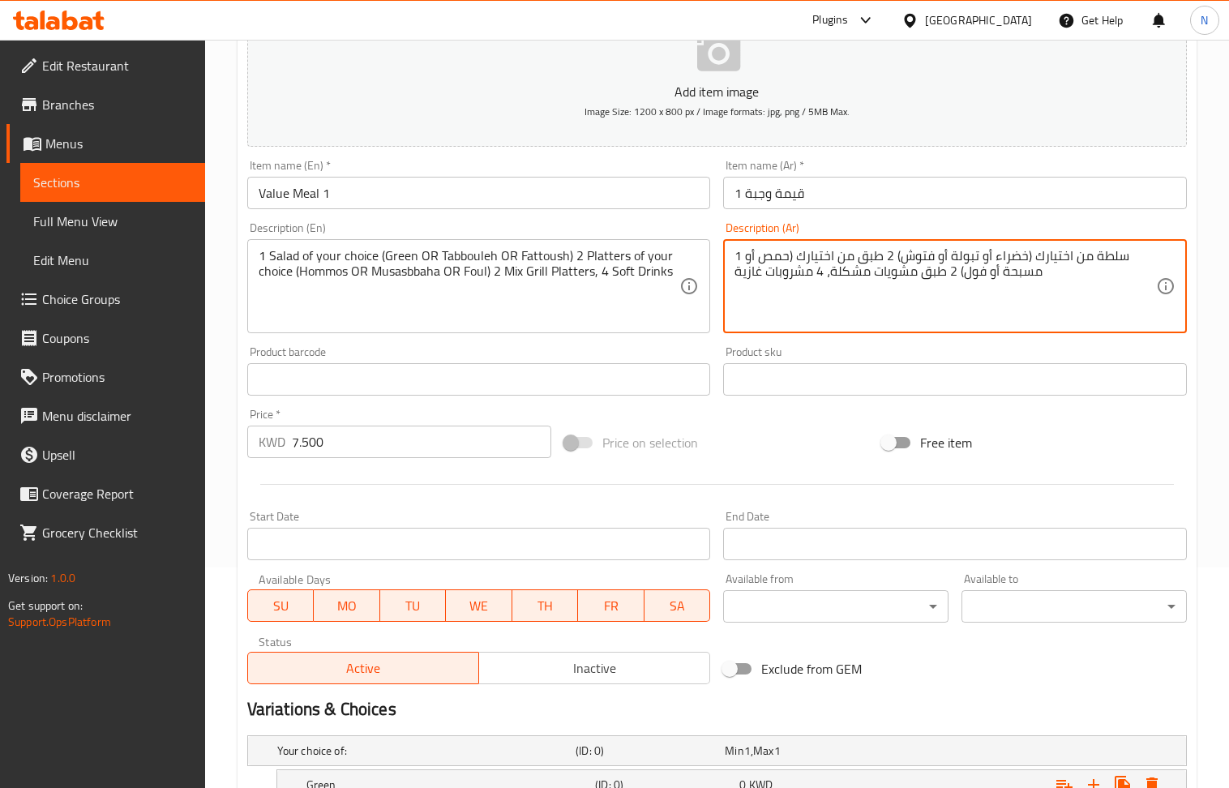
click at [964, 263] on textarea "1 سلطة من اختيارك (خضراء أو تبولة أو فتوش) 2 طبق من اختيارك (حمص أو مسبحة أو فو…" at bounding box center [946, 286] width 422 height 77
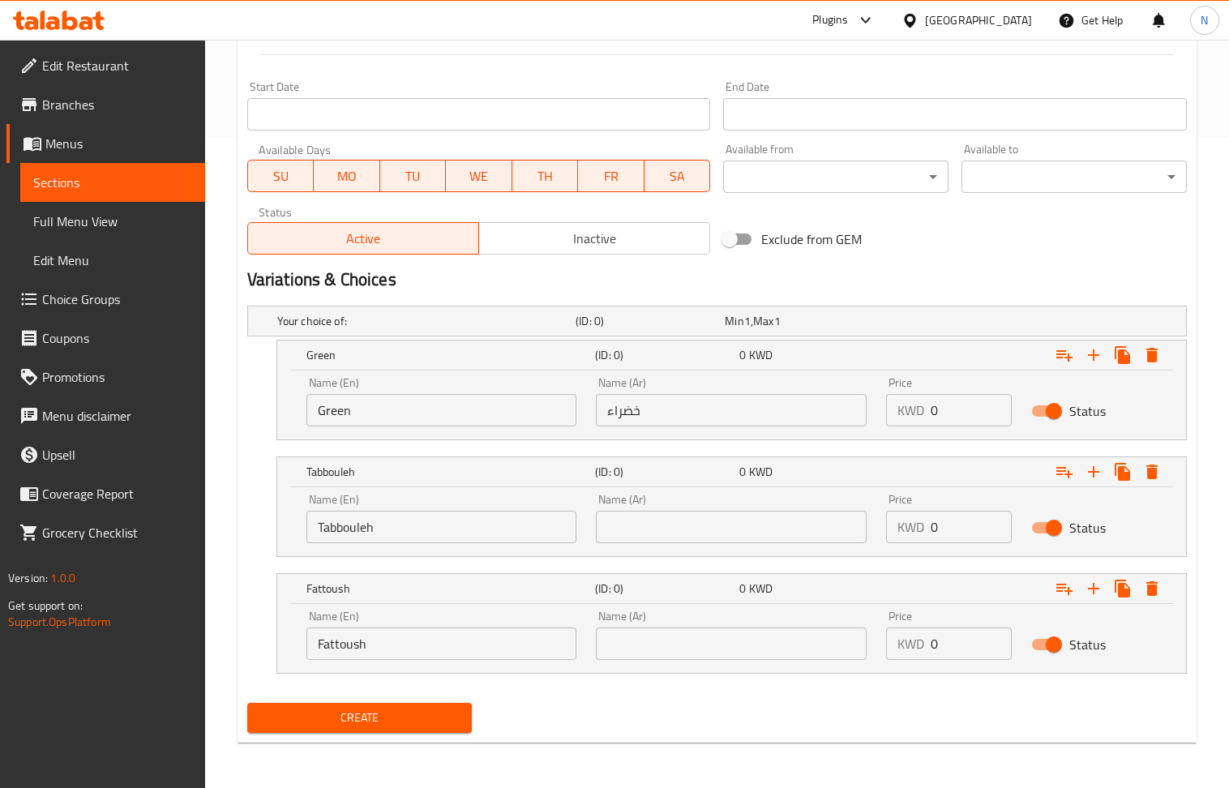
drag, startPoint x: 714, startPoint y: 527, endPoint x: 714, endPoint y: 513, distance: 13.8
click at [714, 527] on input "text" at bounding box center [731, 527] width 271 height 32
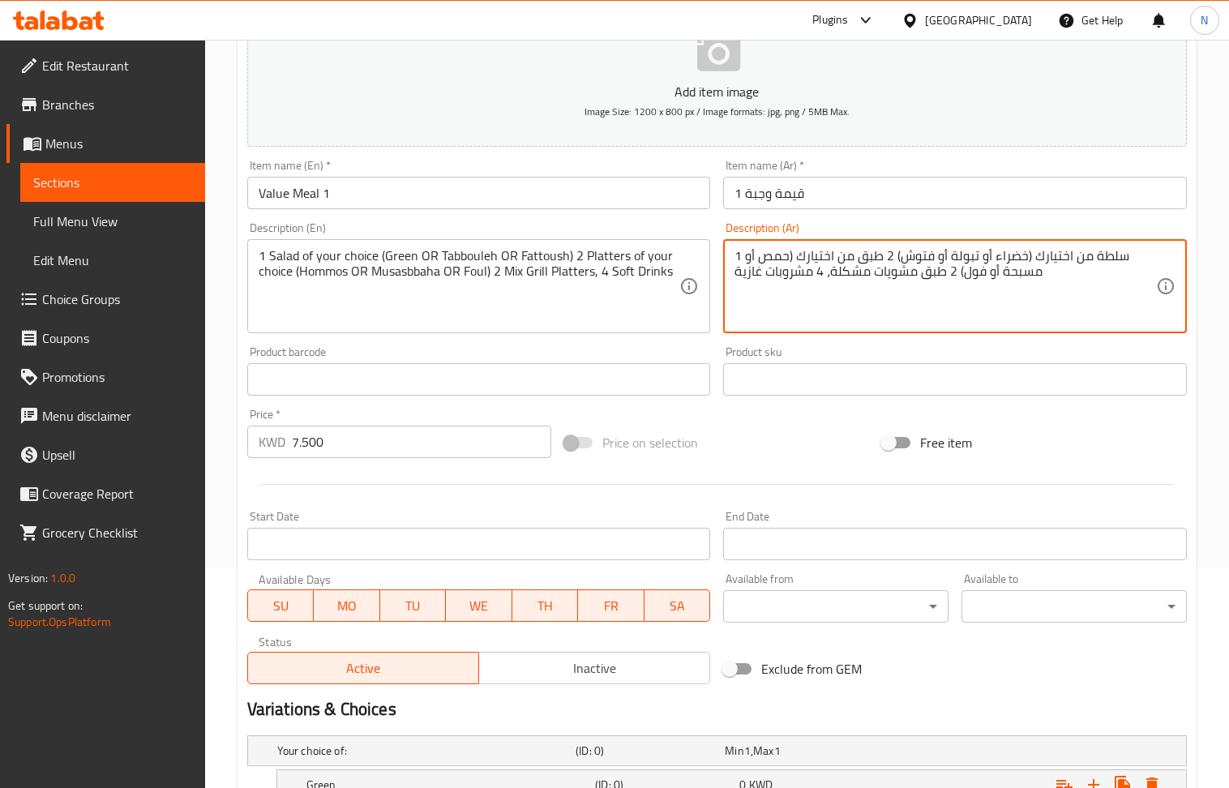
click at [913, 260] on textarea "1 سلطة من اختيارك (خضراء أو تبولة أو فتوش) 2 طبق من اختيارك (حمص أو مسبحة أو فو…" at bounding box center [946, 286] width 422 height 77
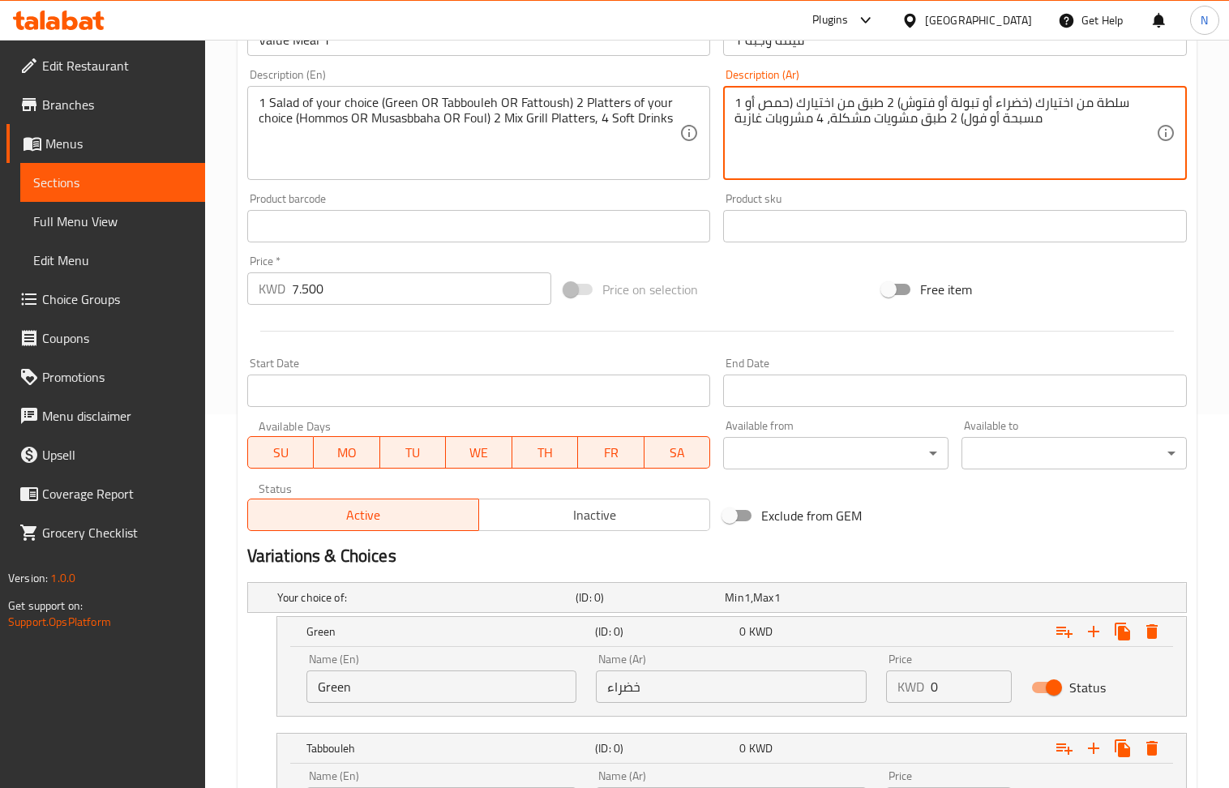
scroll to position [653, 0]
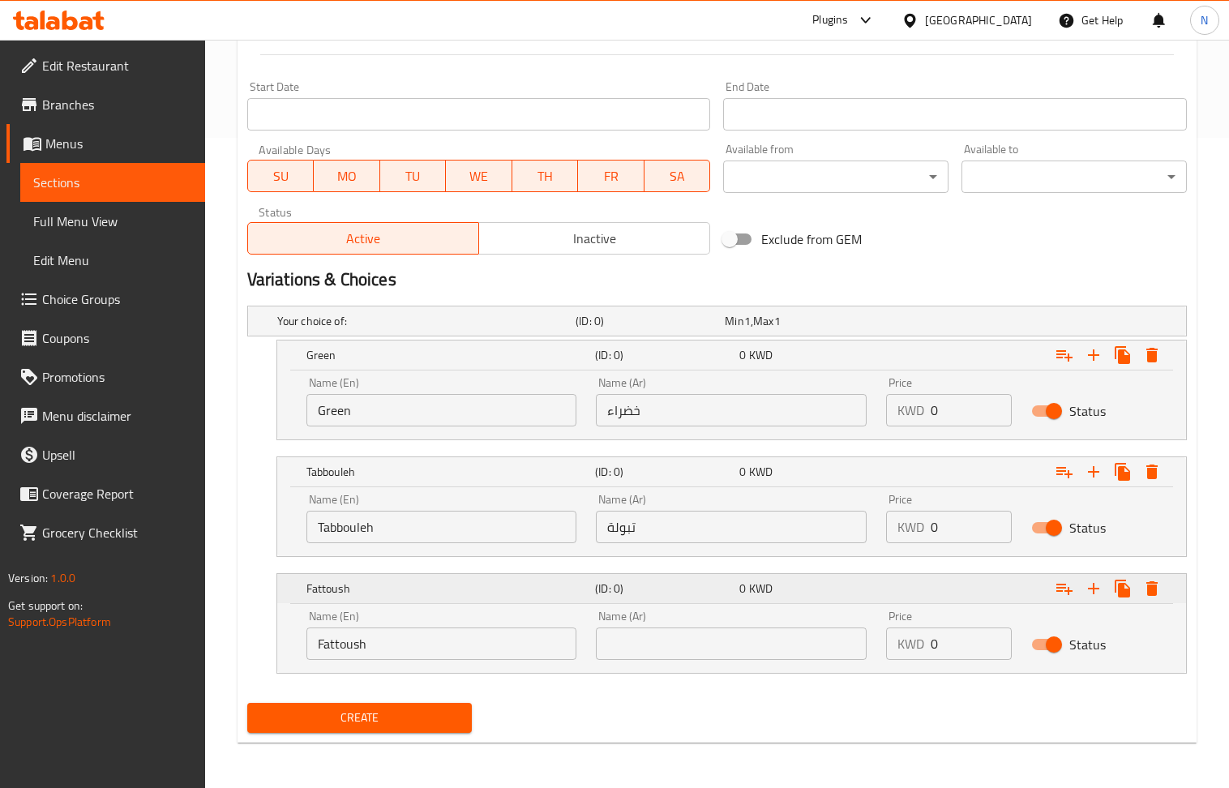
drag, startPoint x: 727, startPoint y: 644, endPoint x: 683, endPoint y: 576, distance: 81.4
click at [727, 644] on input "text" at bounding box center [731, 644] width 271 height 32
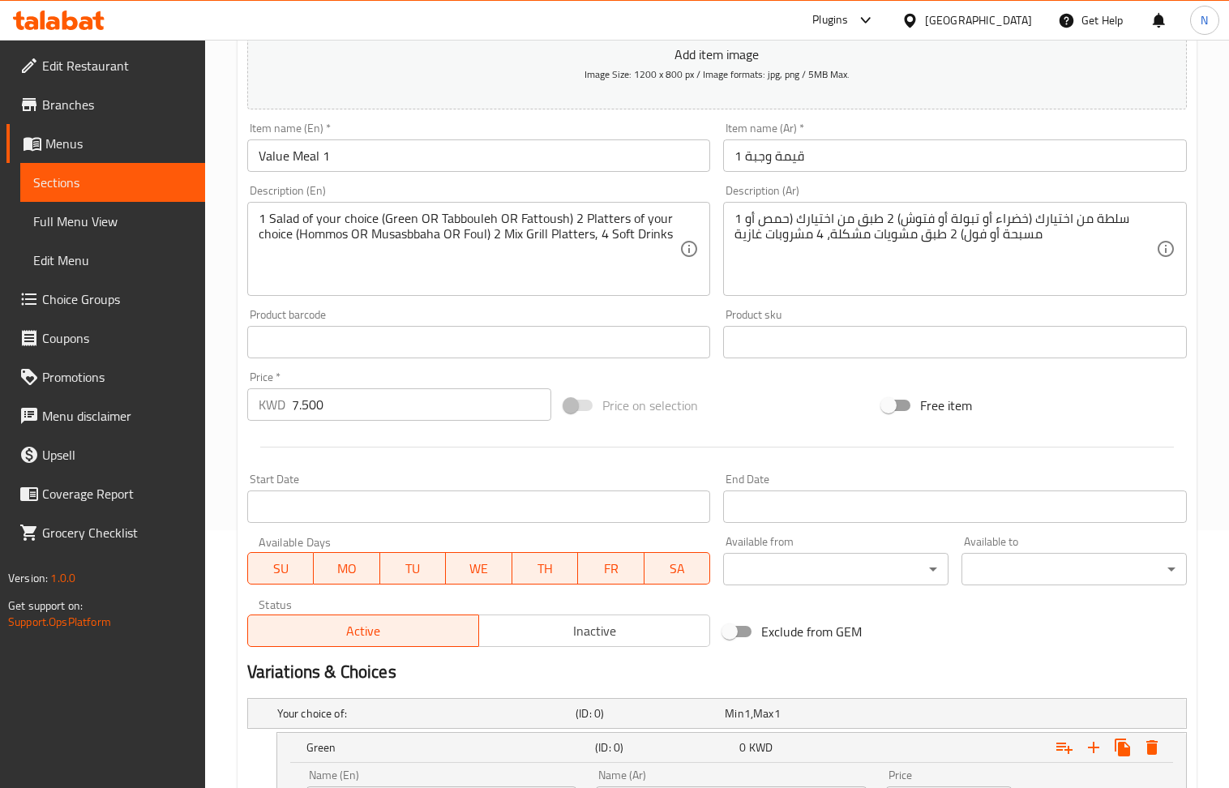
scroll to position [221, 0]
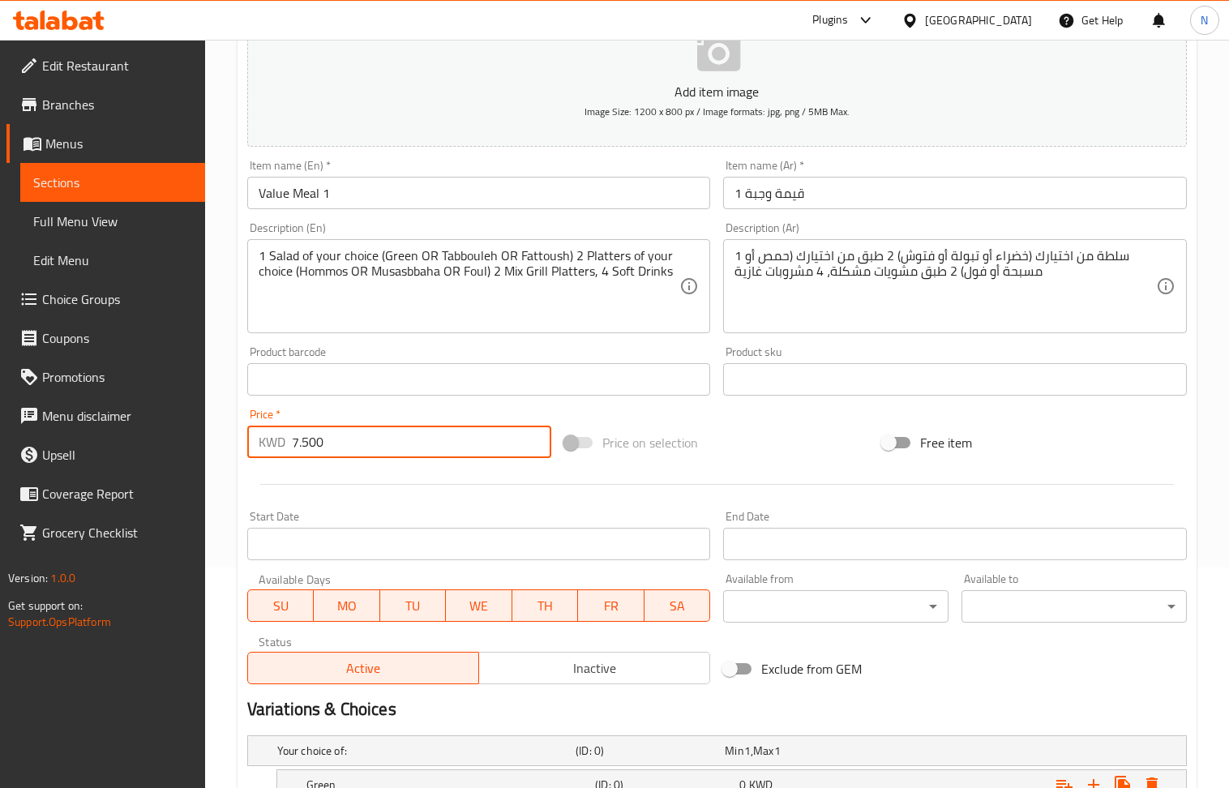
click at [413, 432] on input "7.500" at bounding box center [422, 442] width 260 height 32
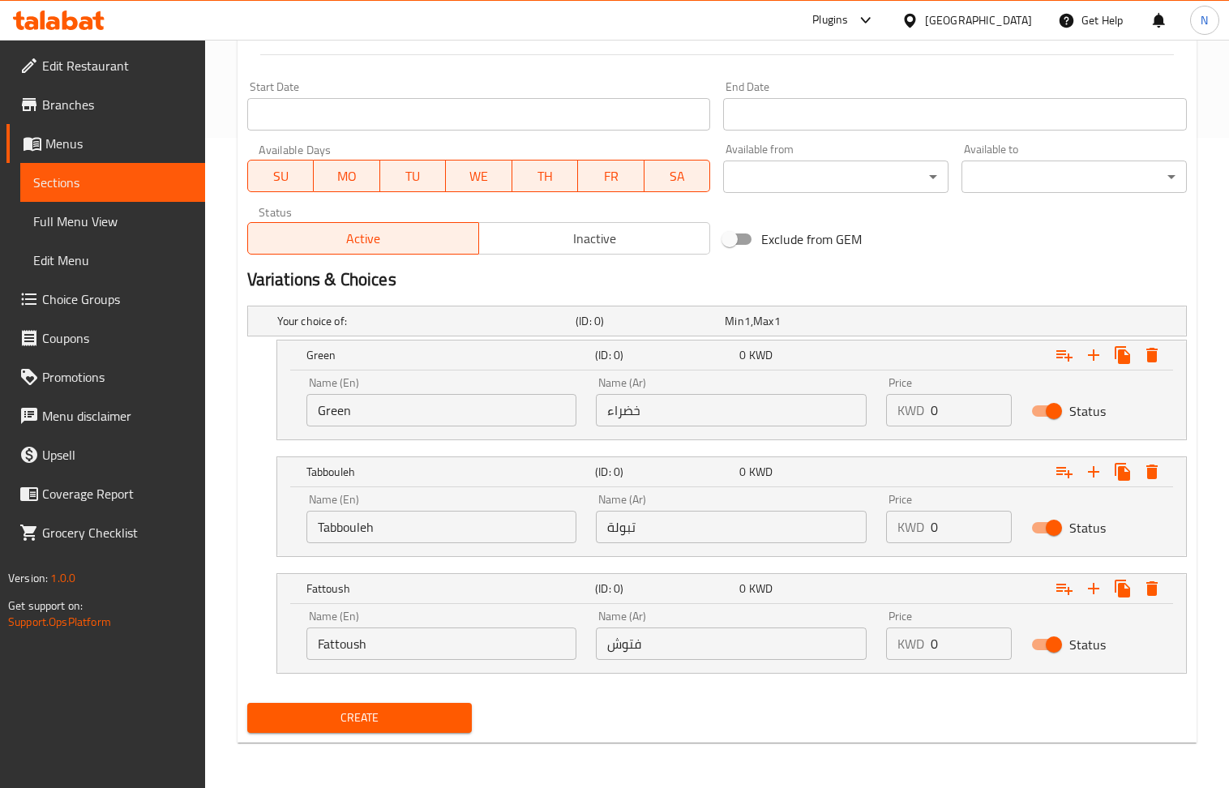
click at [957, 409] on input "0" at bounding box center [971, 410] width 81 height 32
click at [967, 533] on input "0" at bounding box center [971, 527] width 81 height 32
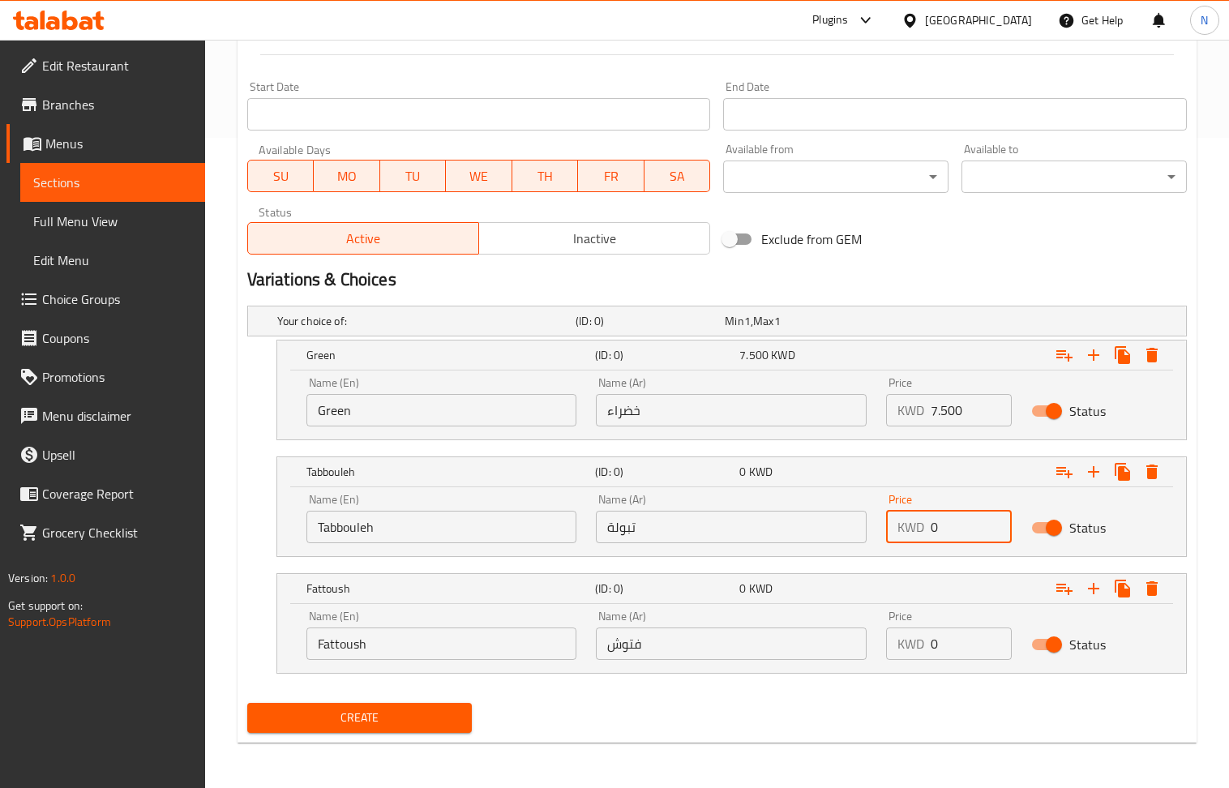
click at [967, 533] on input "0" at bounding box center [971, 527] width 81 height 32
click at [968, 668] on div "Price KWD 0 Price" at bounding box center [949, 635] width 145 height 69
click at [963, 656] on input "0" at bounding box center [971, 644] width 81 height 32
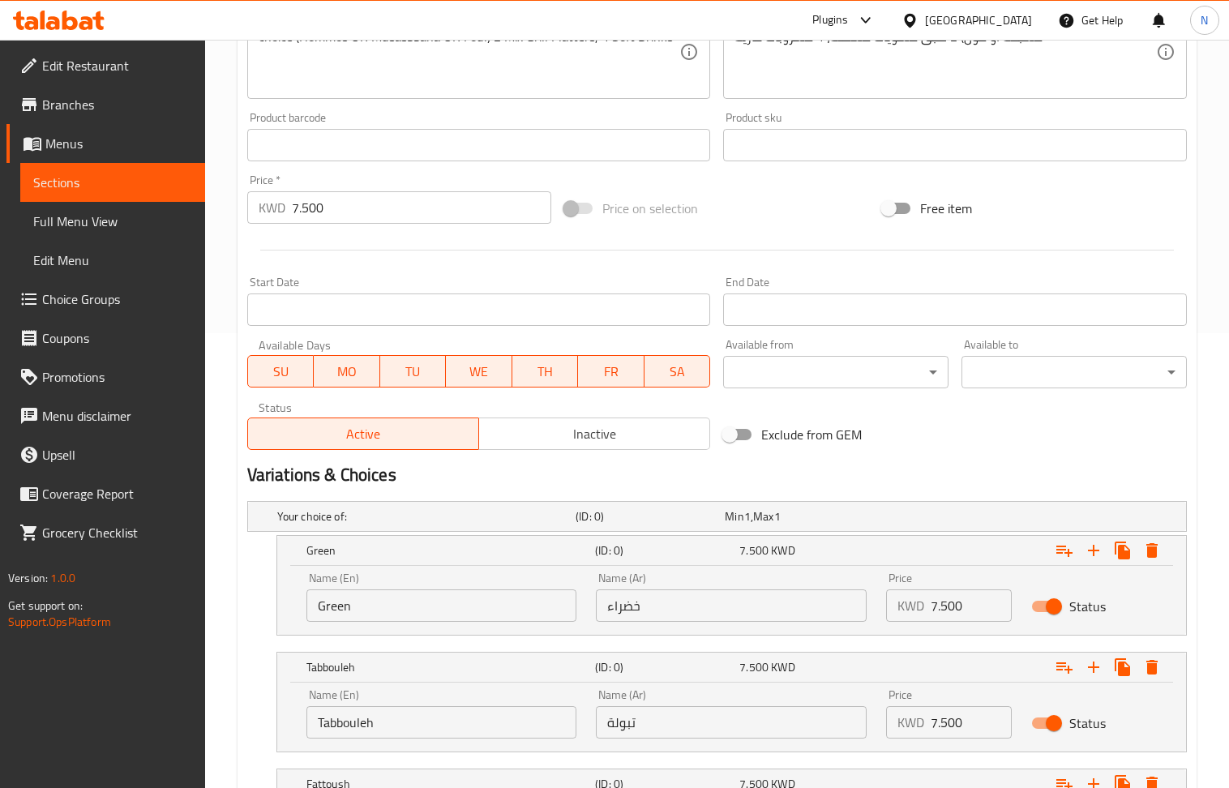
scroll to position [436, 0]
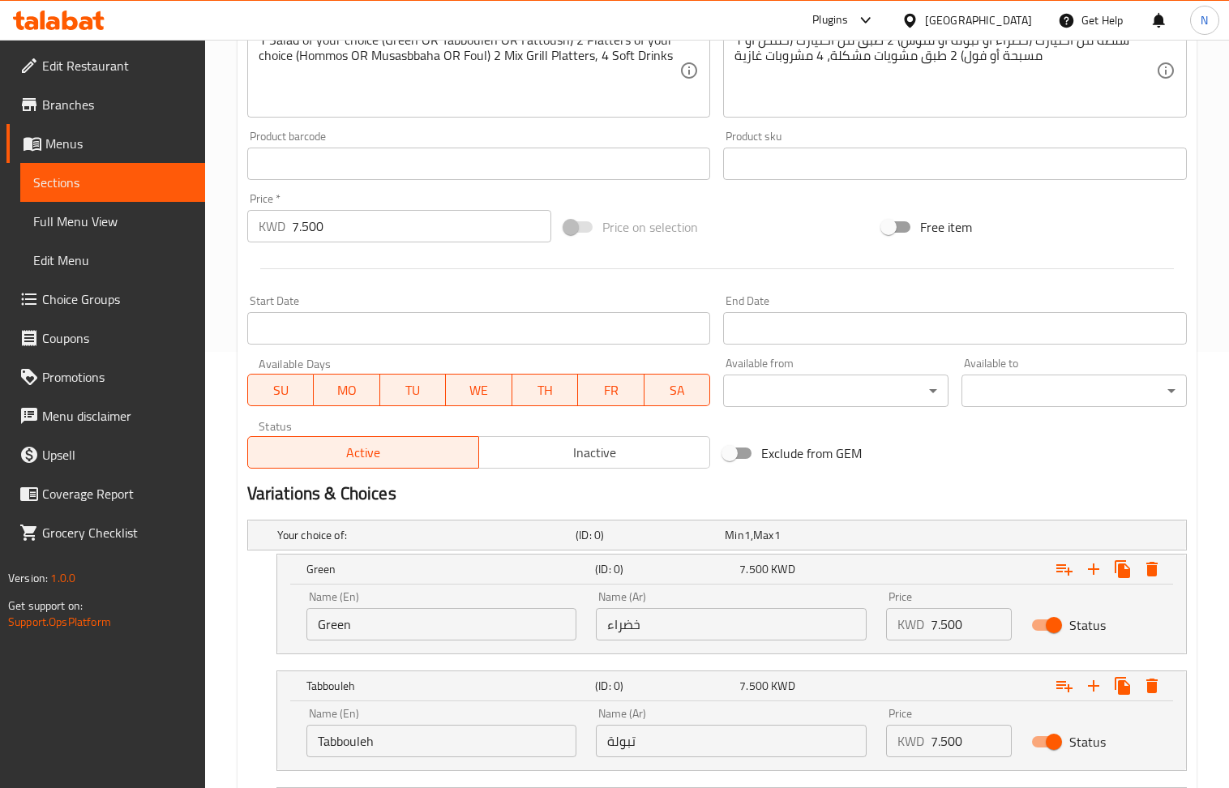
click at [371, 228] on input "7.500" at bounding box center [422, 226] width 260 height 32
click at [1019, 539] on div "Your choice of: (ID: 0) Min 1 , Max 1" at bounding box center [722, 535] width 896 height 36
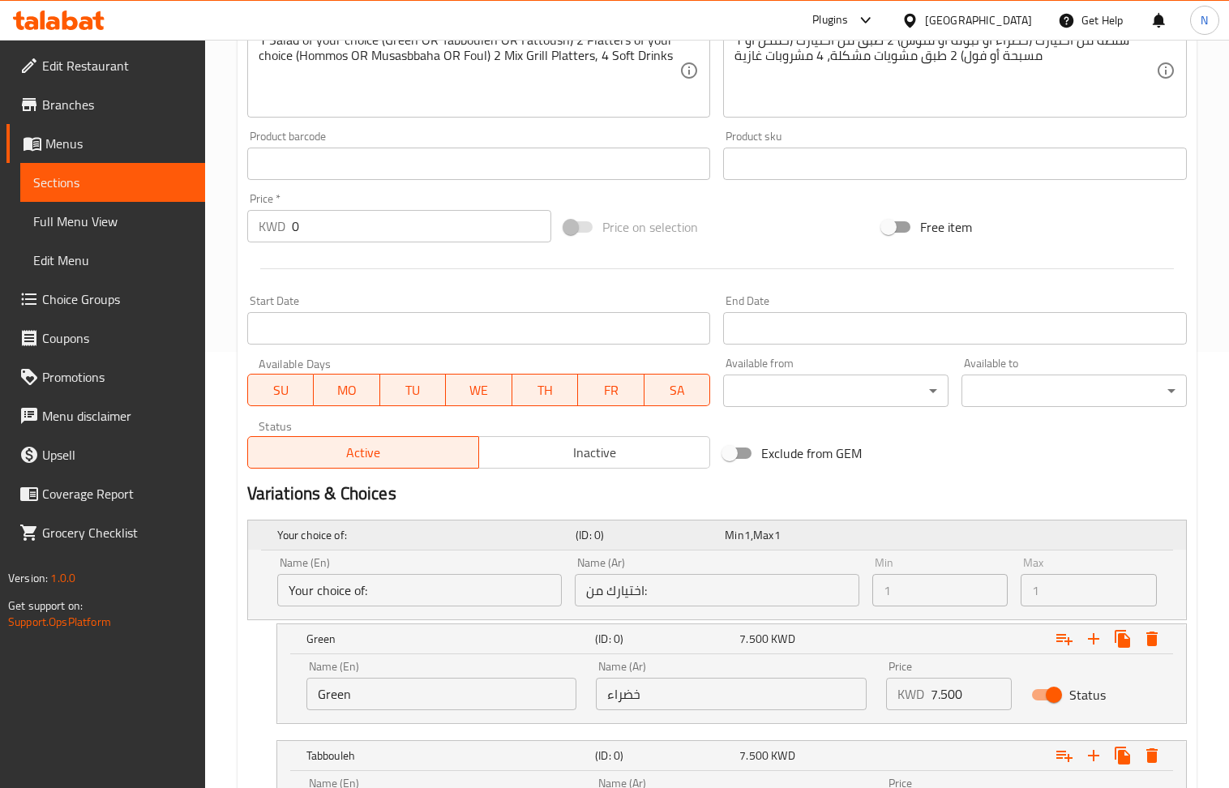
click at [1019, 539] on div "Your choice of: (ID: 0) Min 1 , Max 1" at bounding box center [722, 535] width 896 height 36
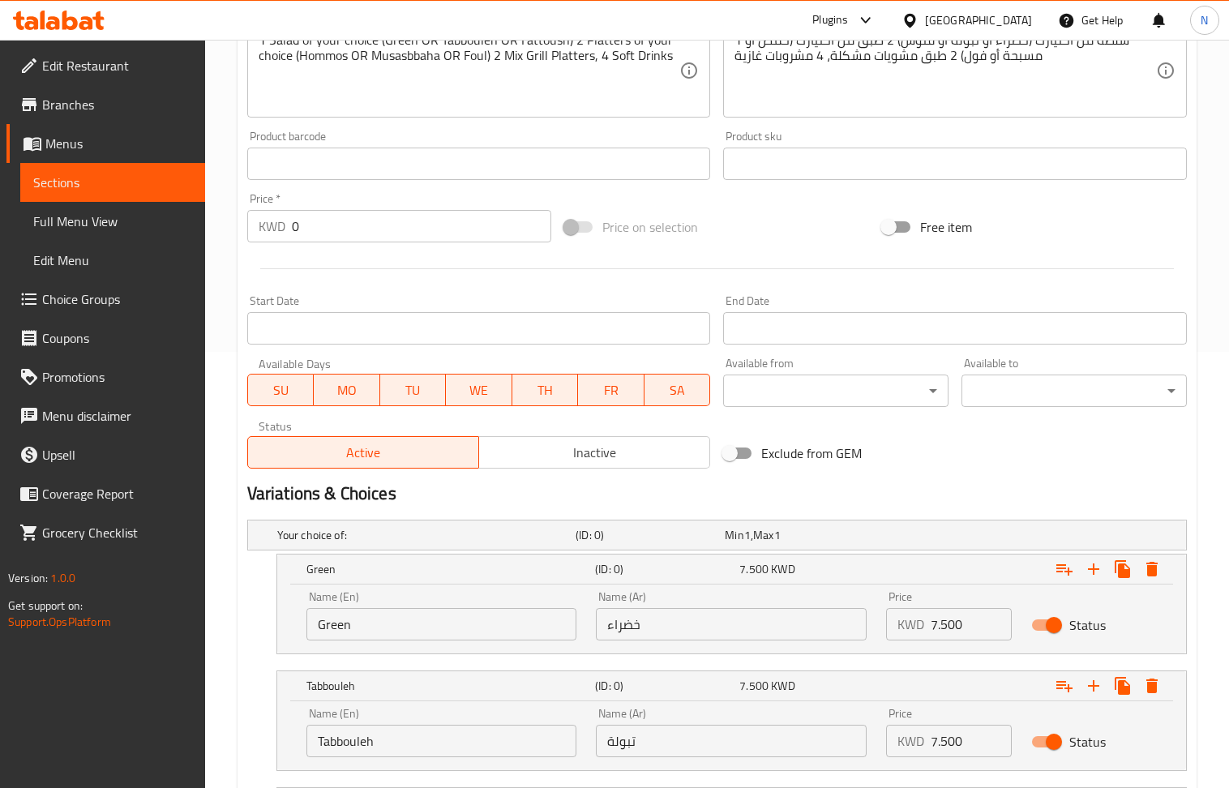
scroll to position [653, 0]
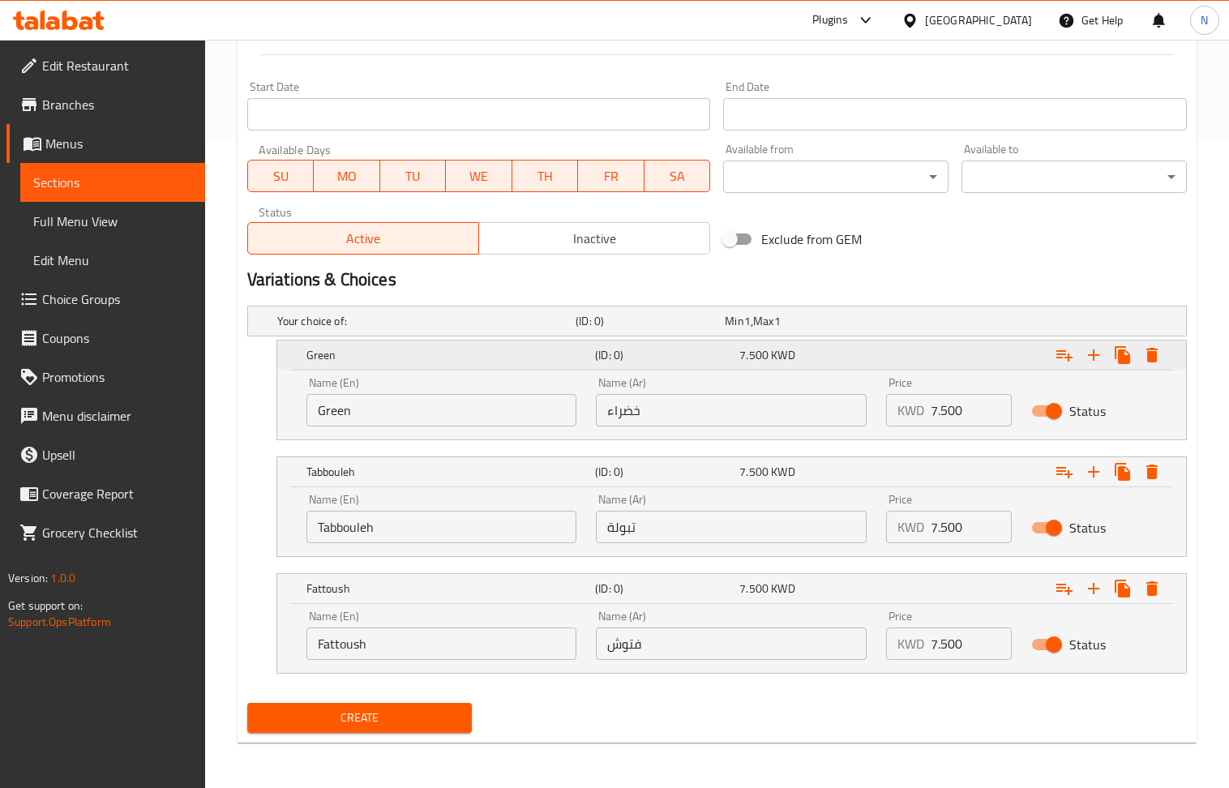
click at [950, 360] on div "Expand" at bounding box center [1026, 355] width 289 height 36
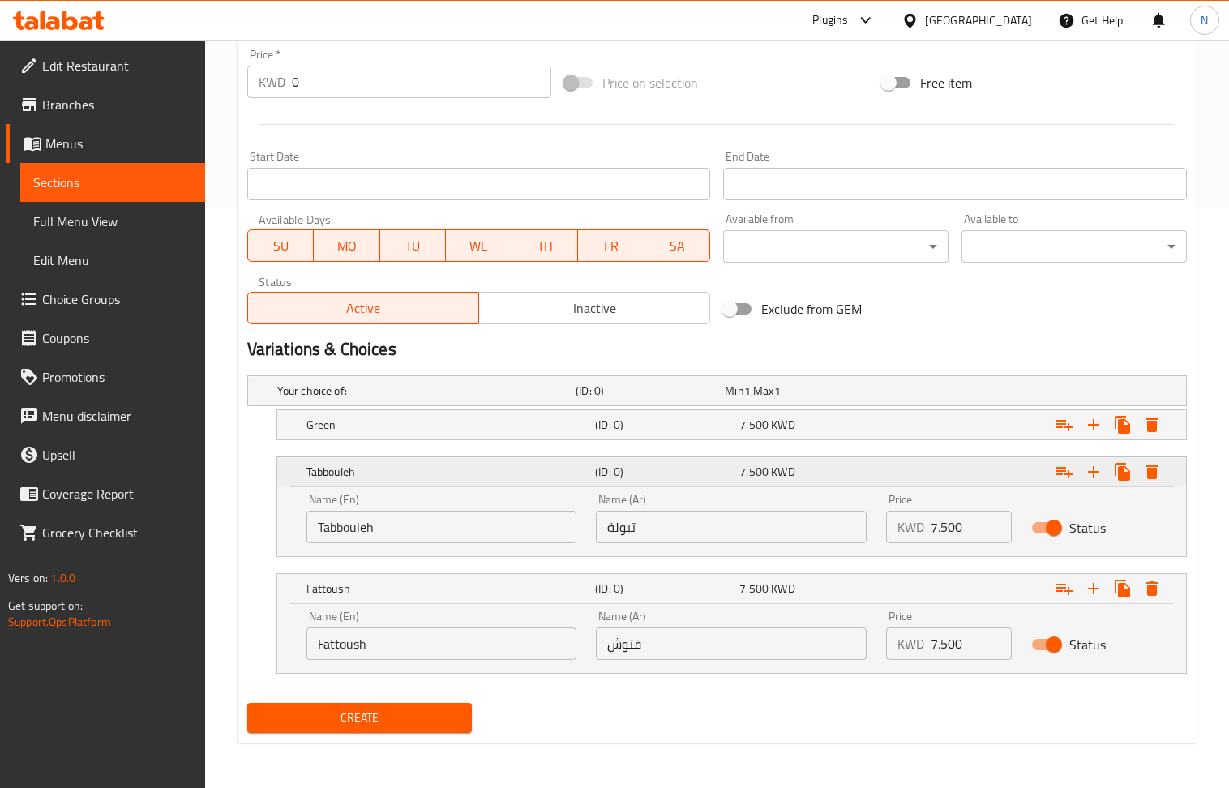
click at [920, 474] on div "Expand" at bounding box center [1026, 472] width 289 height 36
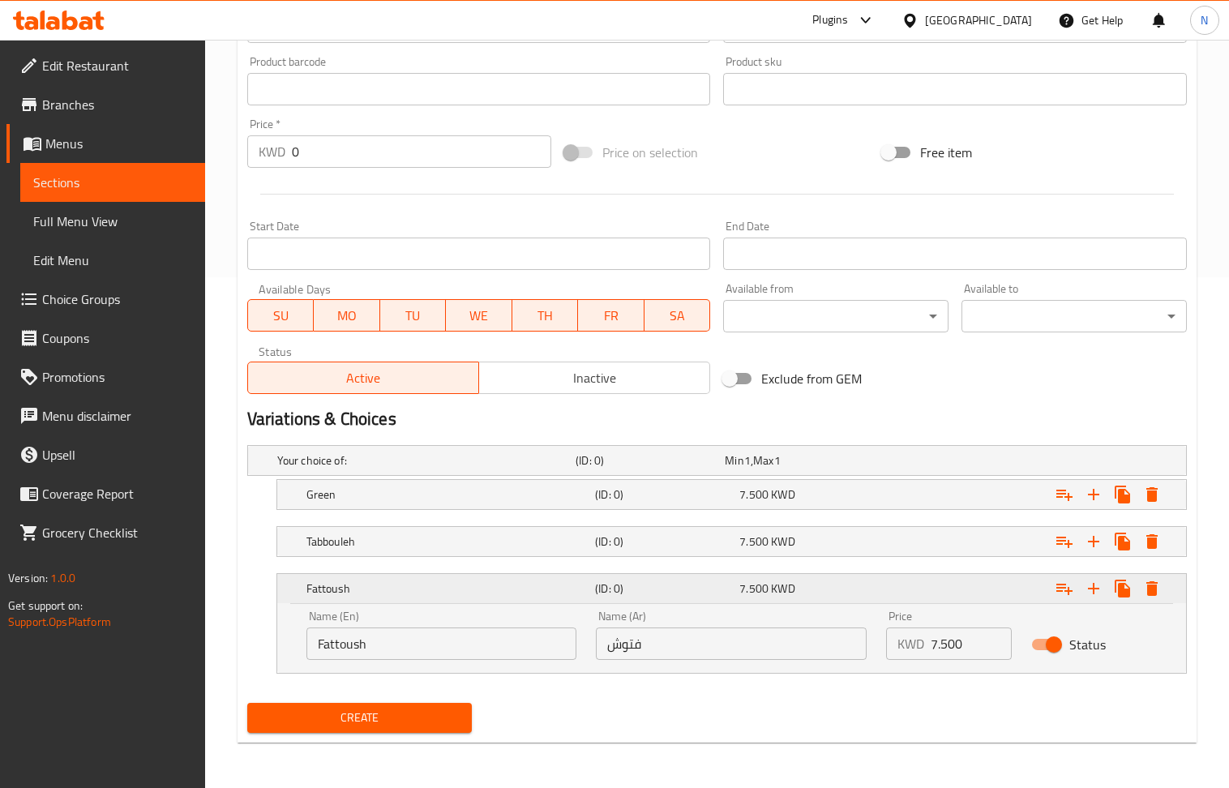
click at [926, 589] on div "Expand" at bounding box center [1026, 589] width 289 height 36
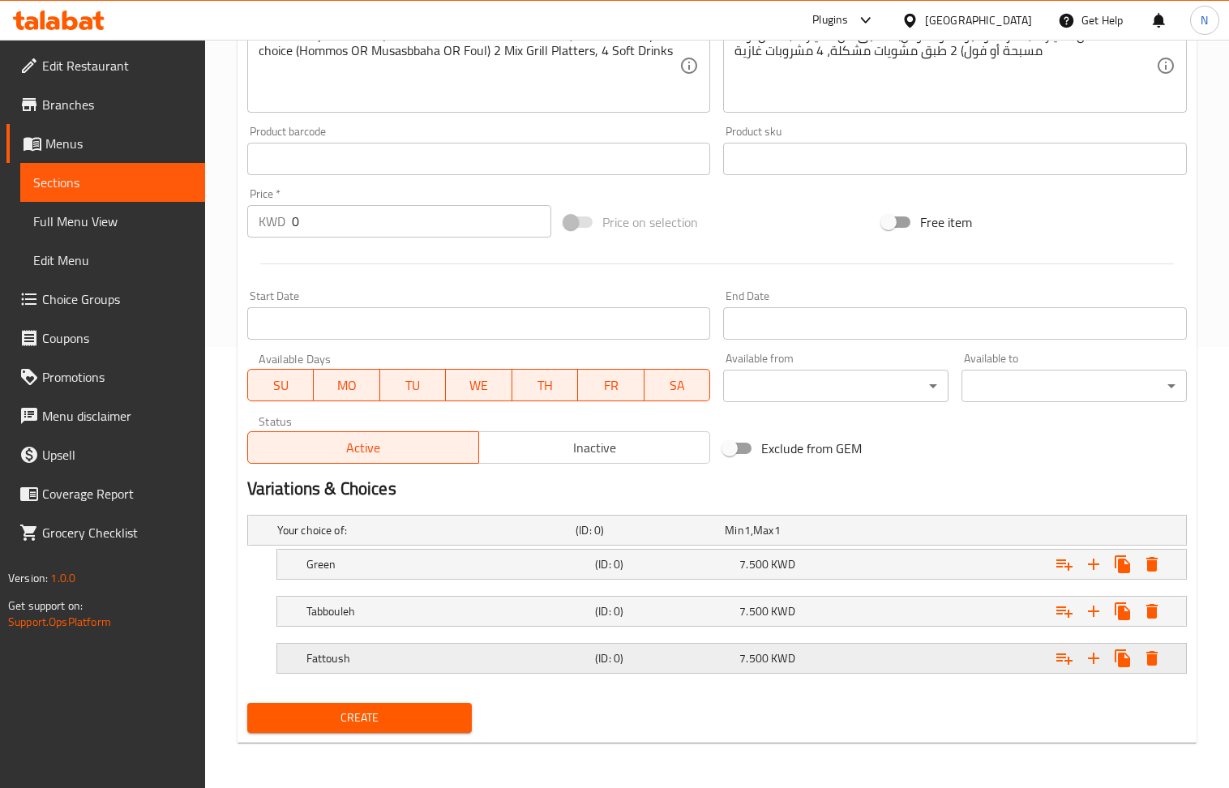
scroll to position [444, 0]
click at [402, 730] on button "Create" at bounding box center [359, 718] width 225 height 30
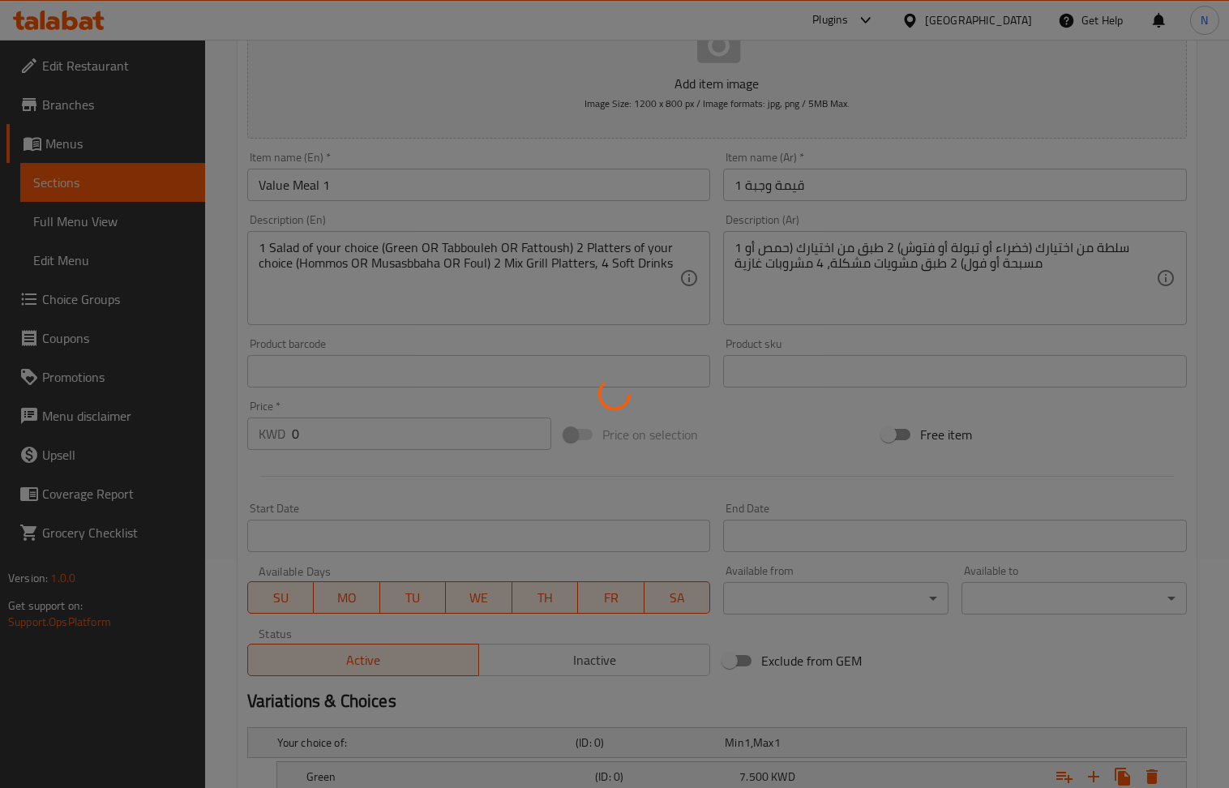
scroll to position [228, 0]
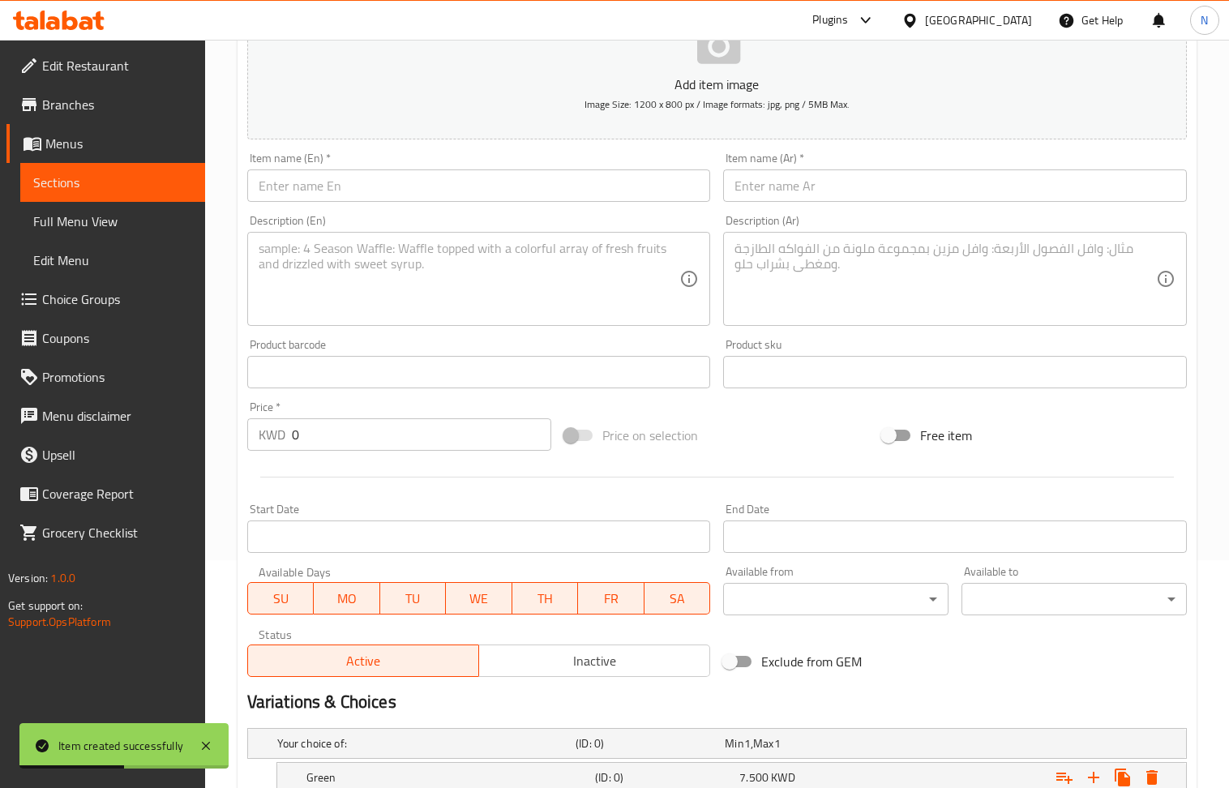
click at [131, 295] on span "Choice Groups" at bounding box center [117, 299] width 150 height 19
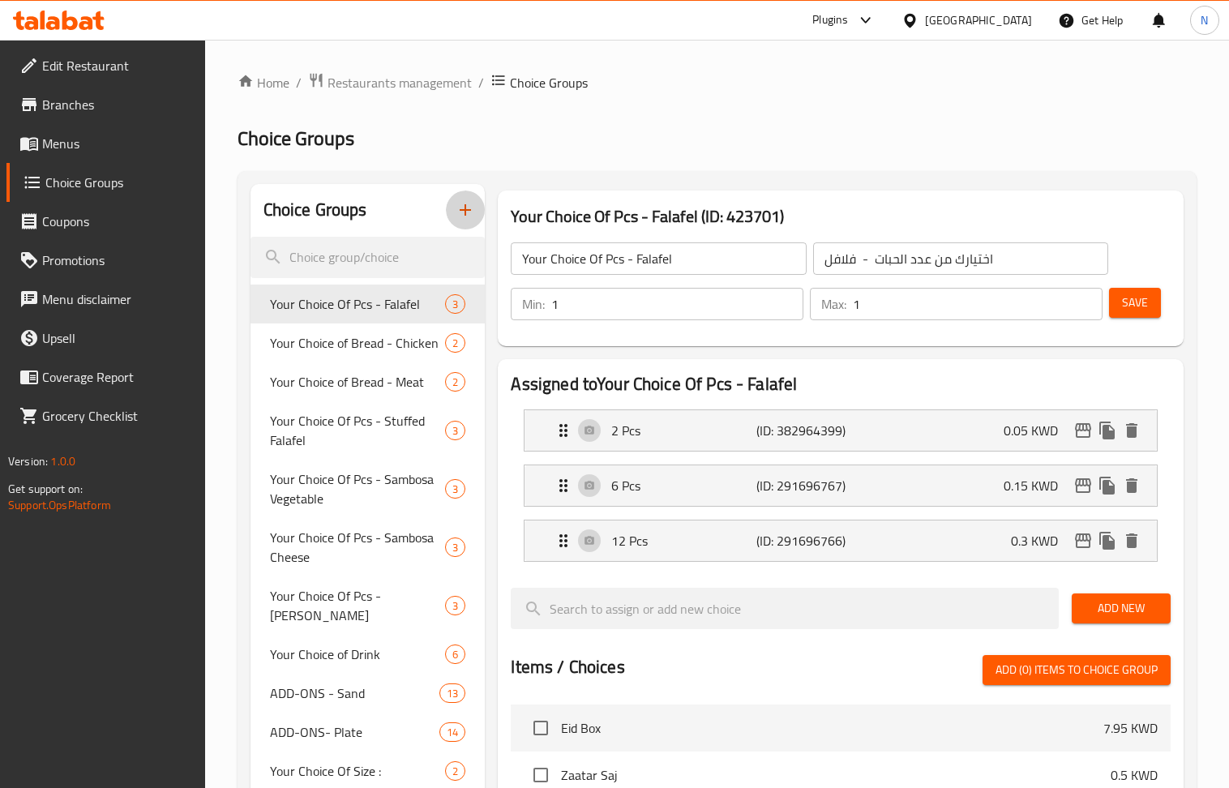
click at [465, 212] on icon "button" at bounding box center [465, 209] width 19 height 19
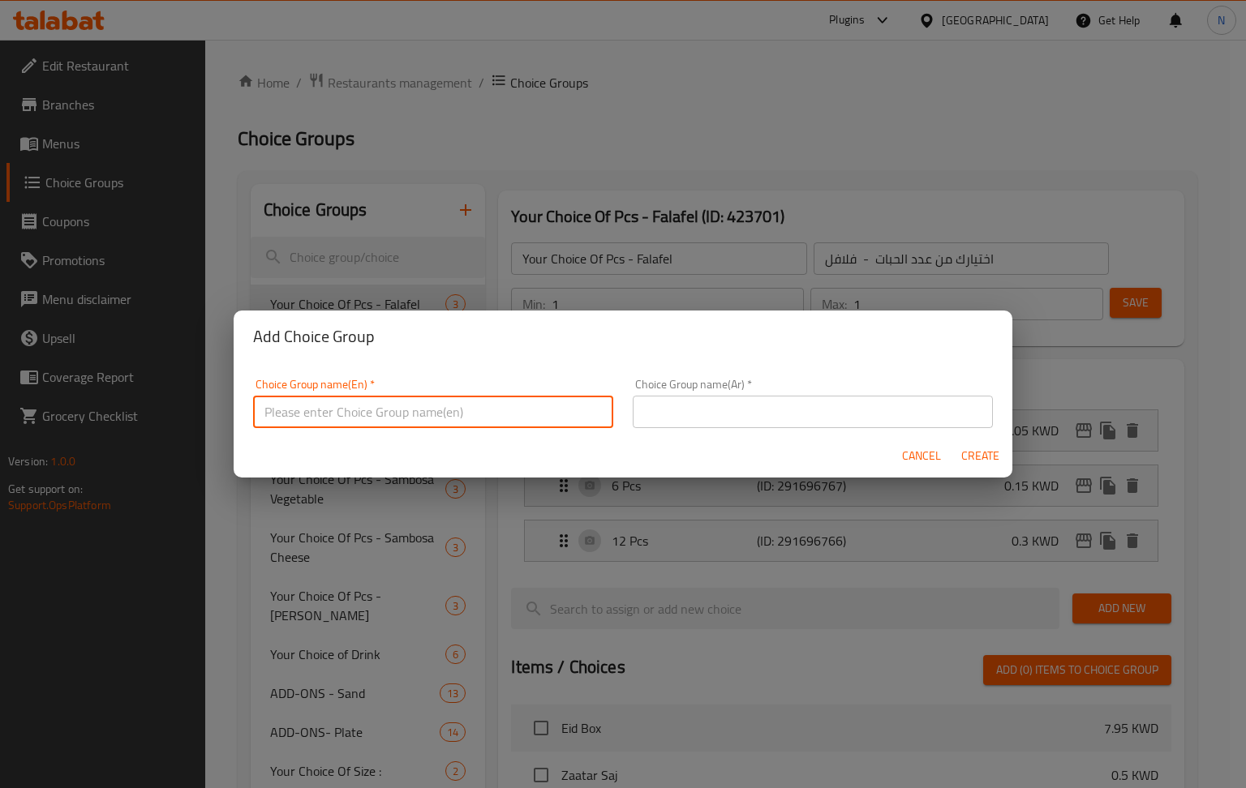
click at [405, 409] on input "text" at bounding box center [433, 412] width 360 height 32
click at [654, 406] on input "text" at bounding box center [813, 412] width 360 height 32
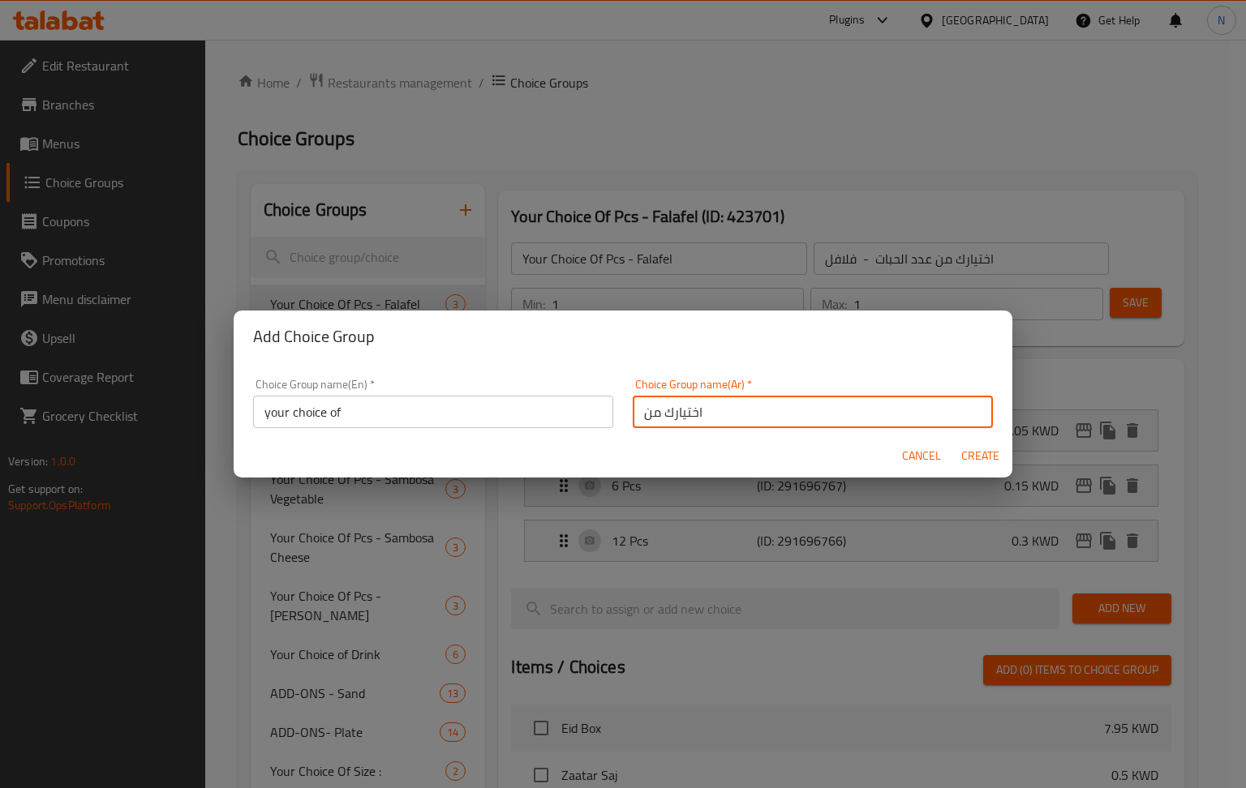
click at [766, 375] on div "Choice Group name(Ar)   * اختيارك من Choice Group name(Ar) *" at bounding box center [813, 403] width 380 height 69
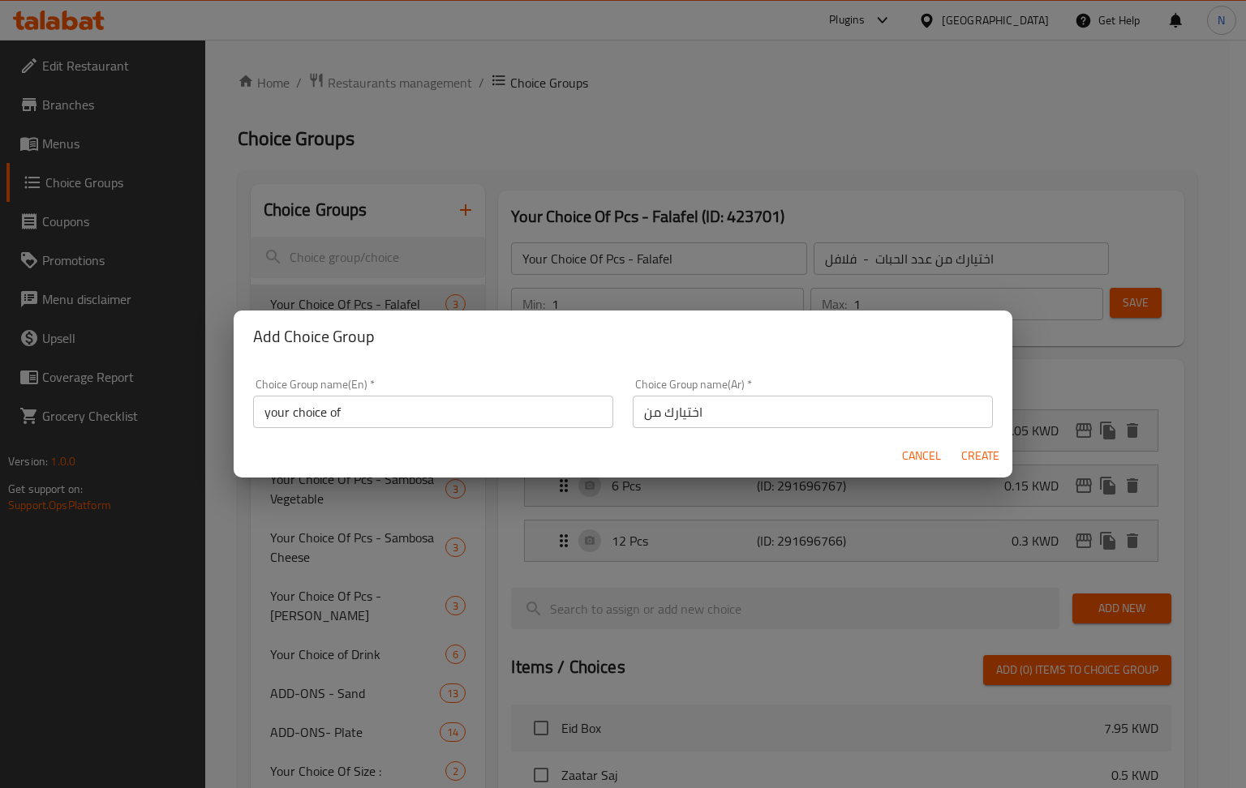
click at [980, 469] on button "Create" at bounding box center [980, 456] width 52 height 30
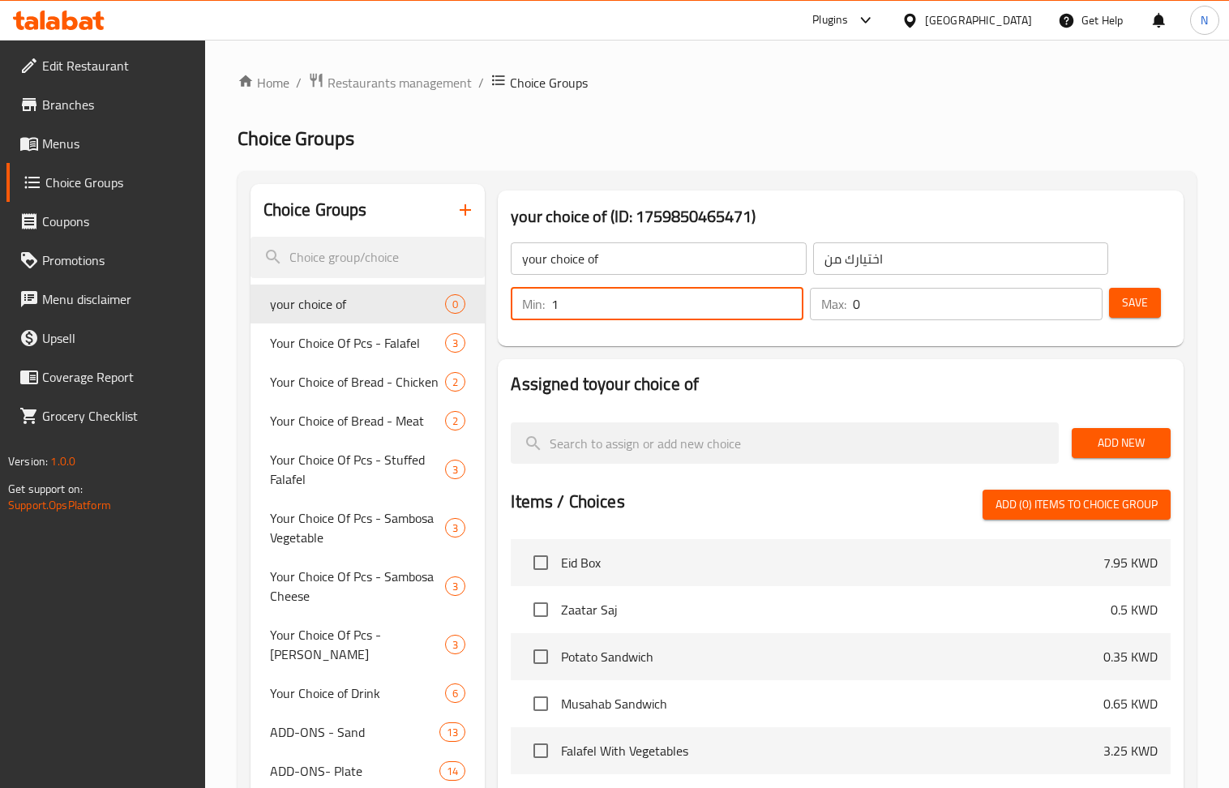
click at [787, 297] on input "1" at bounding box center [677, 304] width 252 height 32
click at [1083, 299] on input "1" at bounding box center [978, 304] width 250 height 32
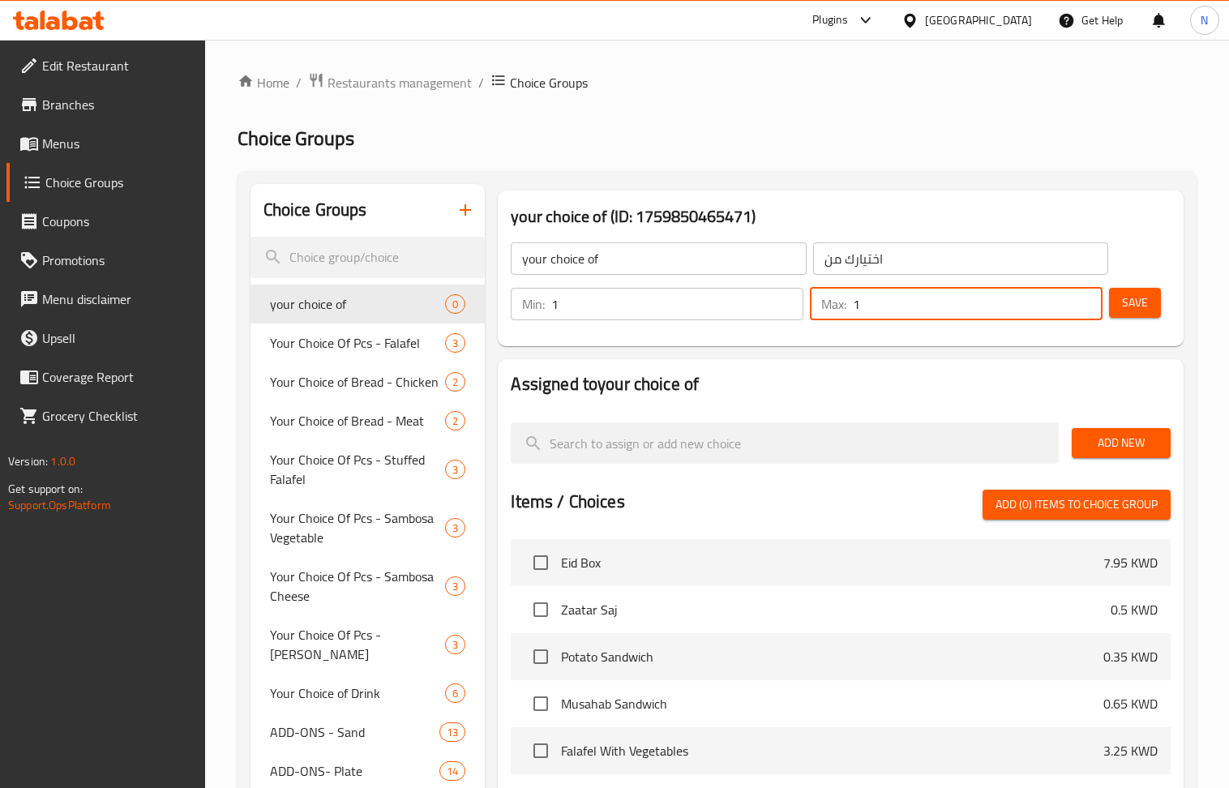
click at [1136, 299] on span "Save" at bounding box center [1135, 303] width 26 height 20
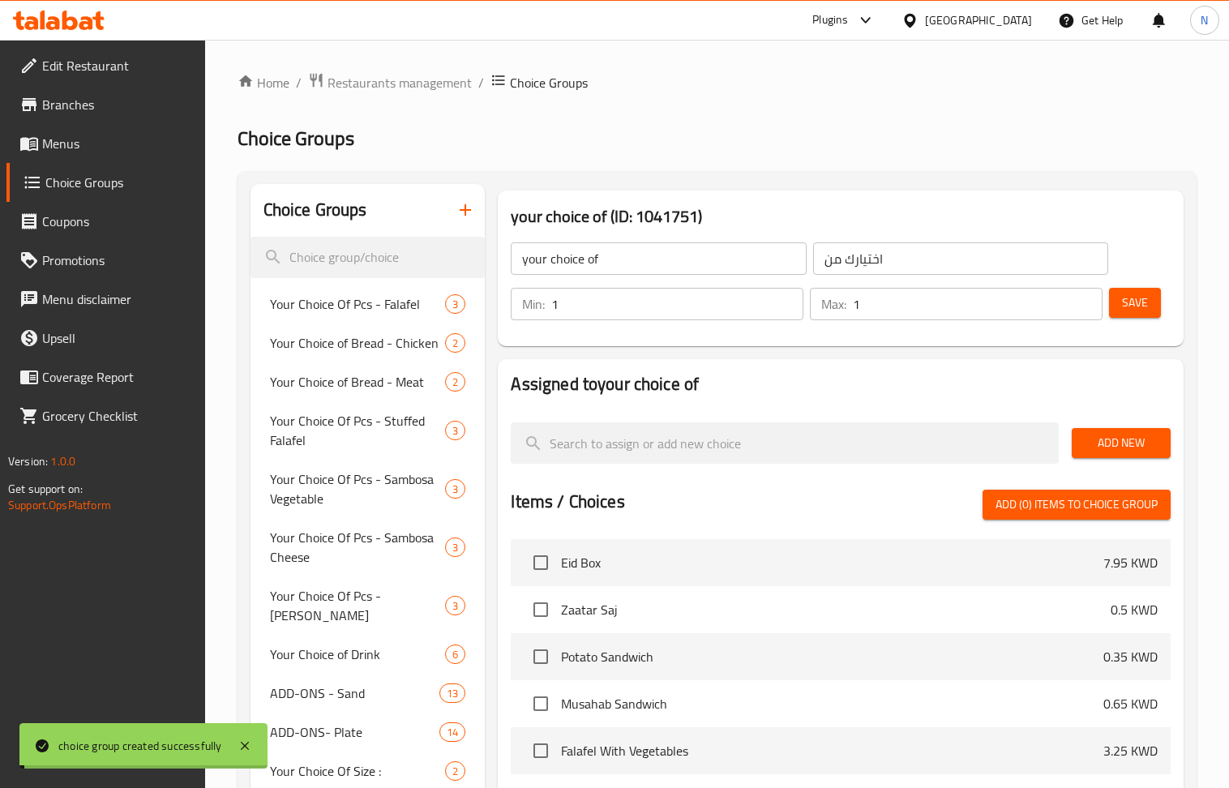
click at [1122, 446] on span "Add New" at bounding box center [1121, 443] width 73 height 20
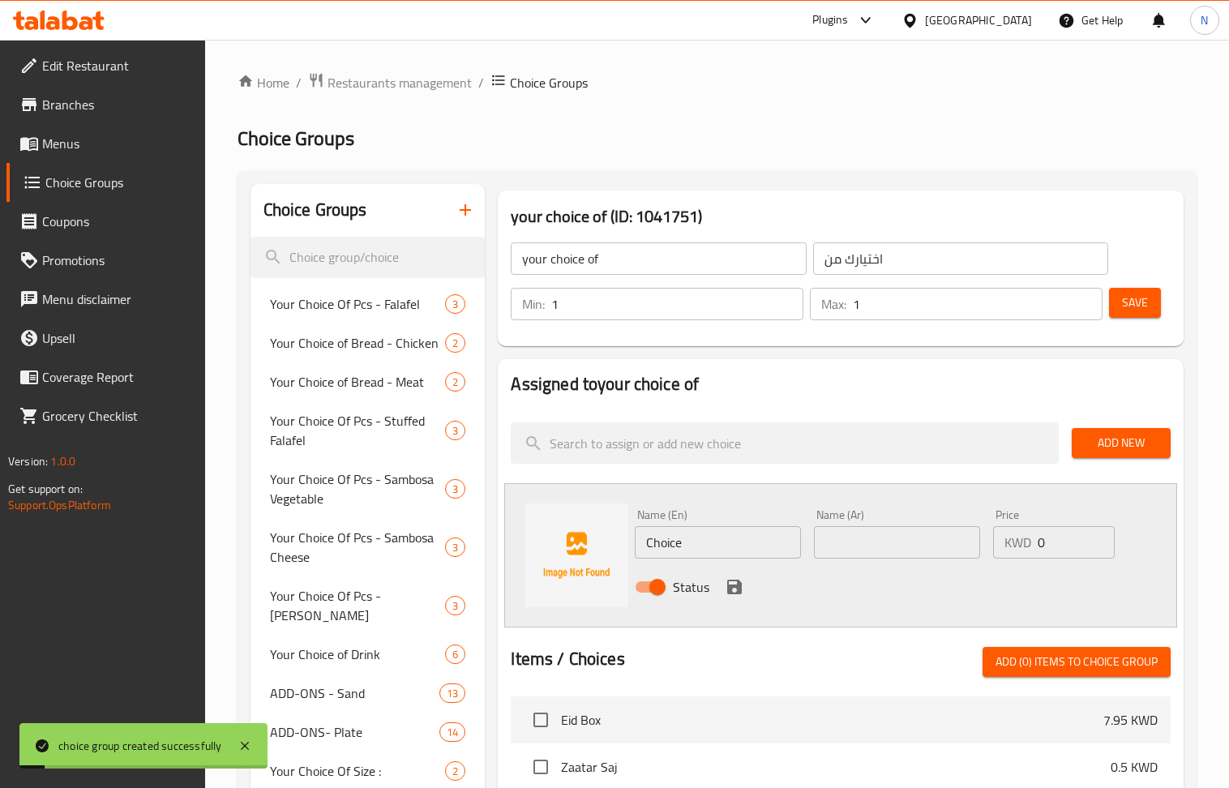
click at [762, 532] on input "Choice" at bounding box center [718, 542] width 166 height 32
drag, startPoint x: 733, startPoint y: 590, endPoint x: 1071, endPoint y: 558, distance: 339.7
click at [733, 590] on icon "save" at bounding box center [734, 586] width 19 height 19
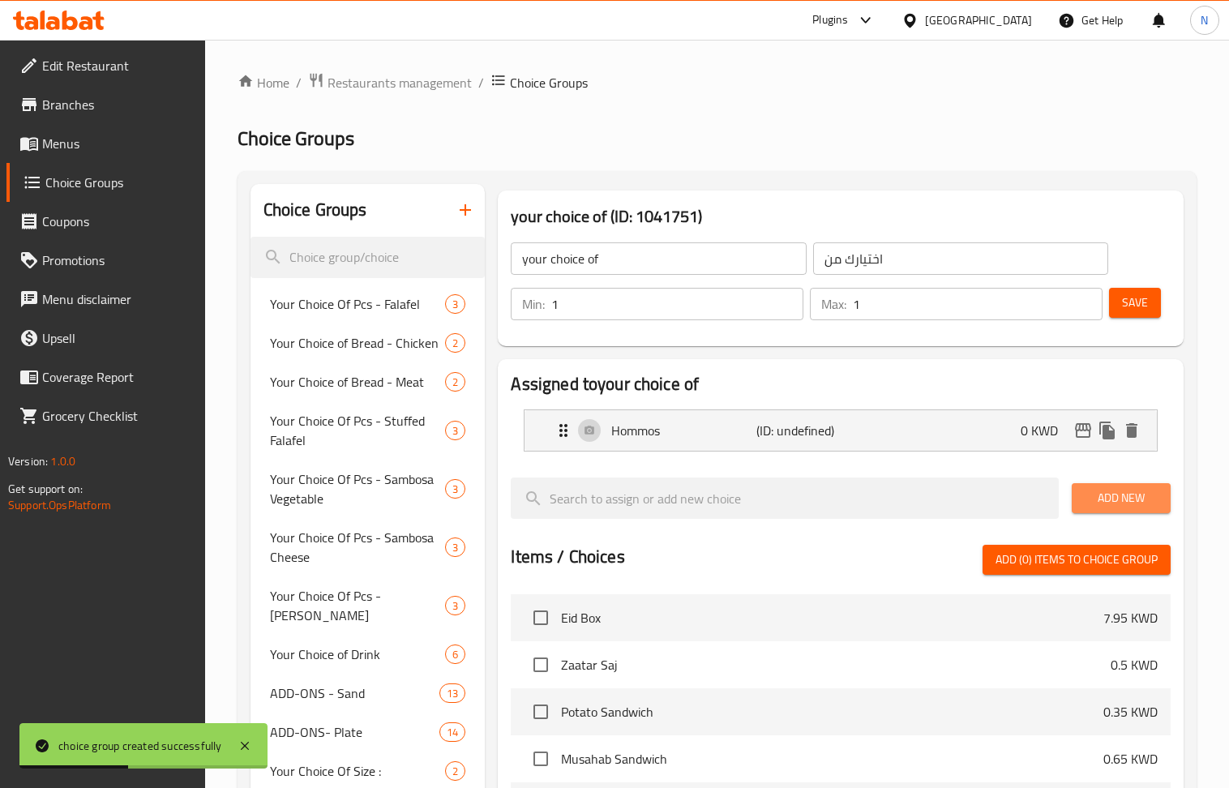
click at [1109, 500] on span "Add New" at bounding box center [1121, 498] width 73 height 20
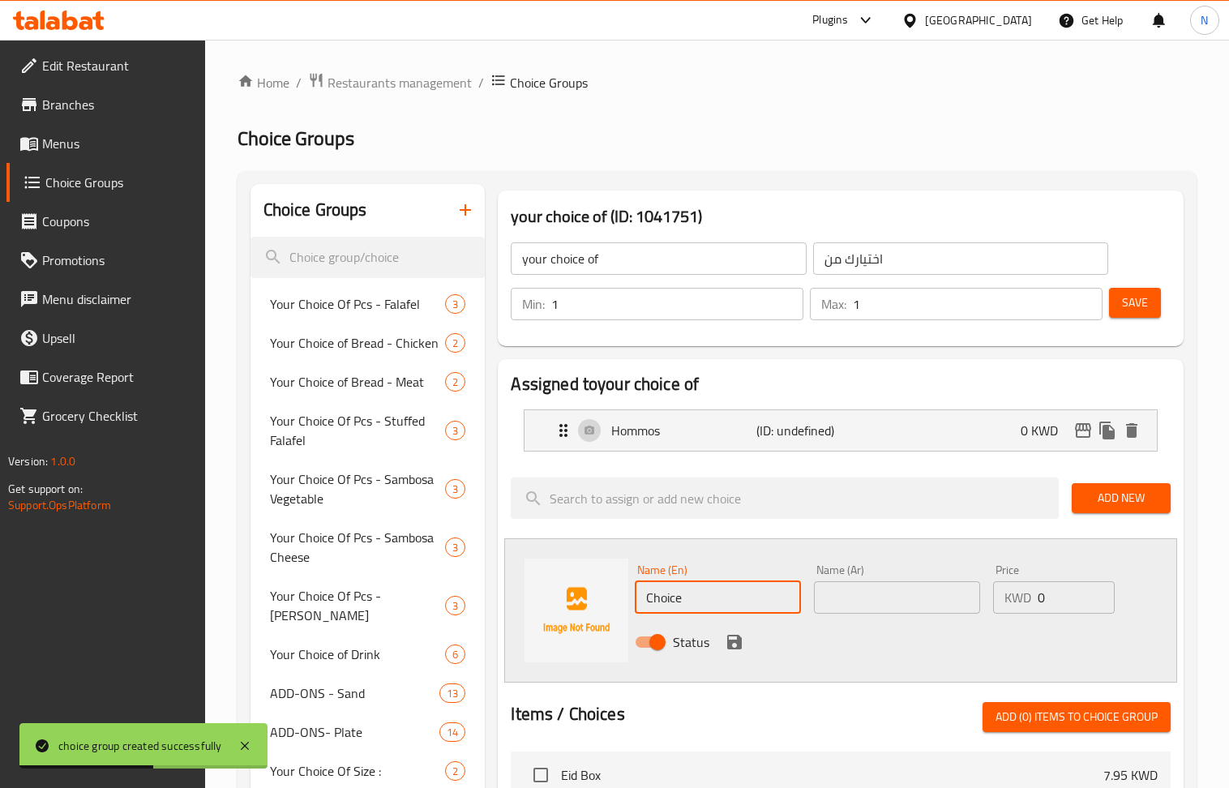
click at [728, 601] on input "Choice" at bounding box center [718, 597] width 166 height 32
click at [723, 634] on div "Status" at bounding box center [897, 642] width 538 height 44
click at [733, 640] on icon "save" at bounding box center [734, 642] width 19 height 19
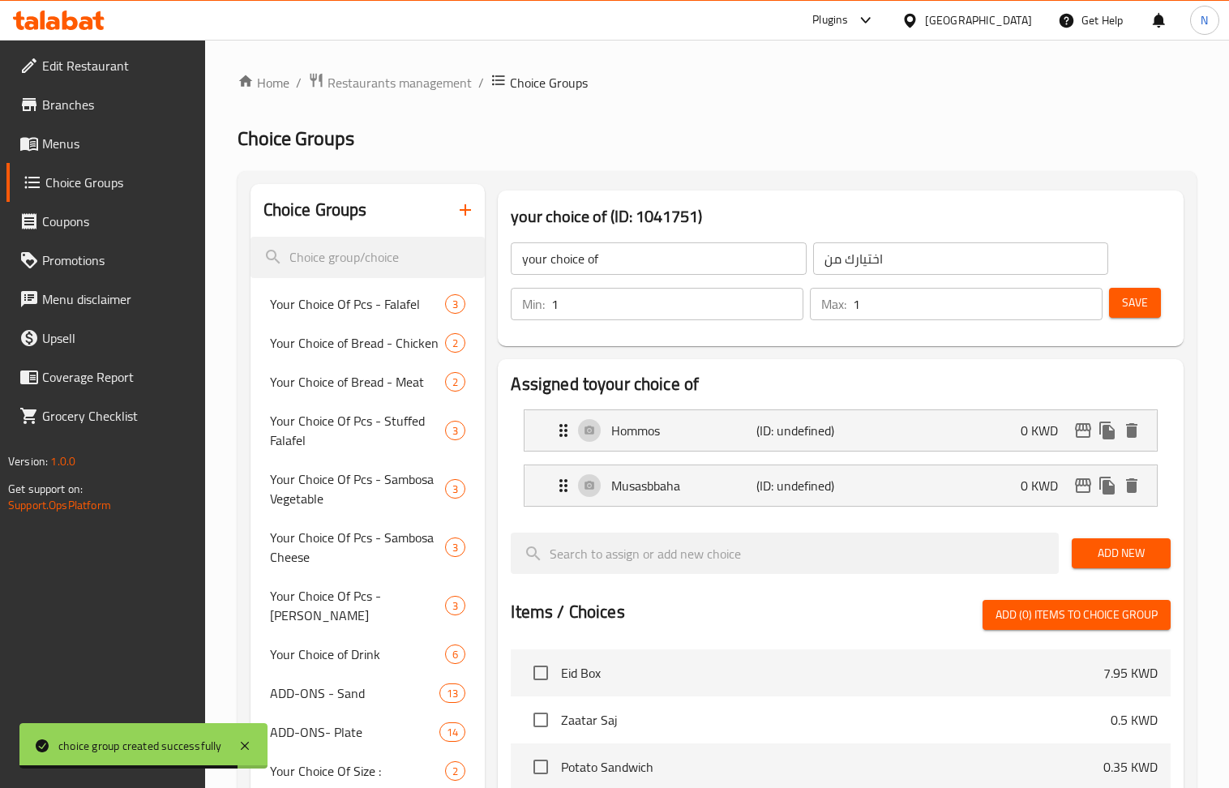
click at [1150, 555] on span "Add New" at bounding box center [1121, 553] width 73 height 20
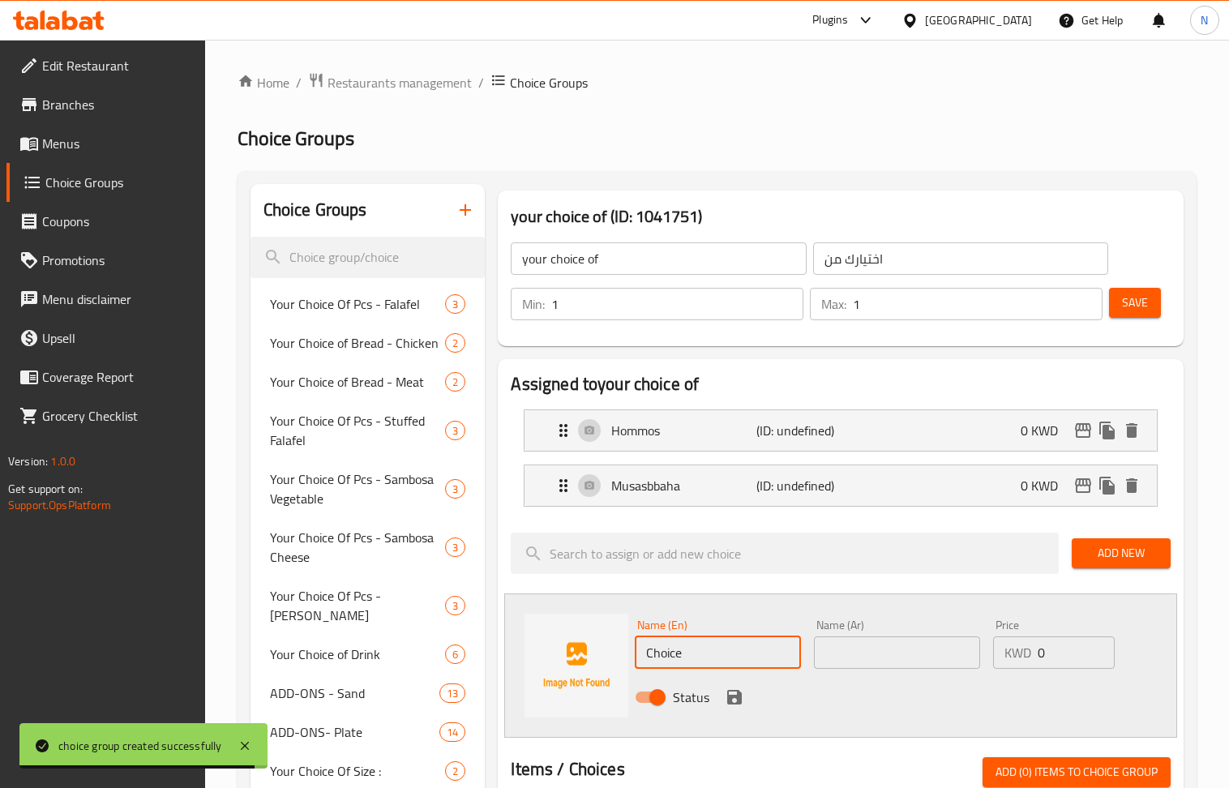
click at [707, 657] on input "Choice" at bounding box center [718, 653] width 166 height 32
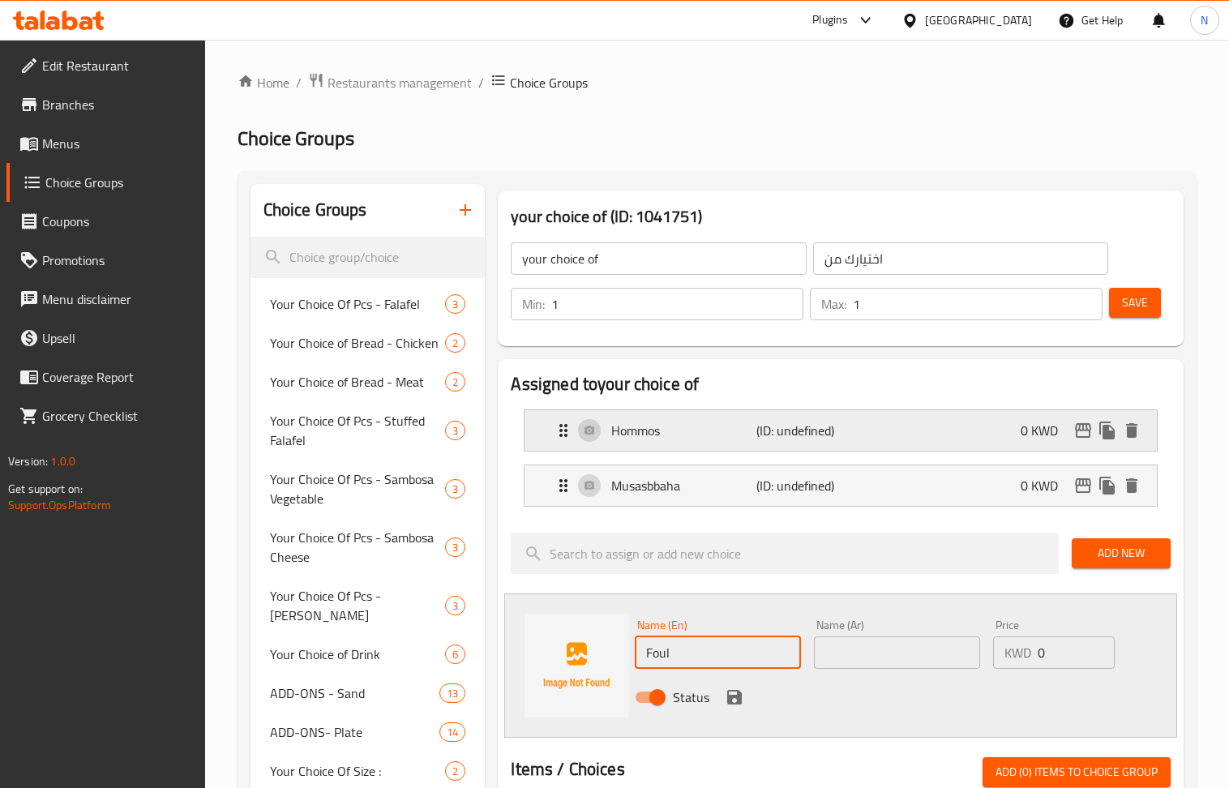
click at [691, 439] on p "Hommos" at bounding box center [683, 430] width 145 height 19
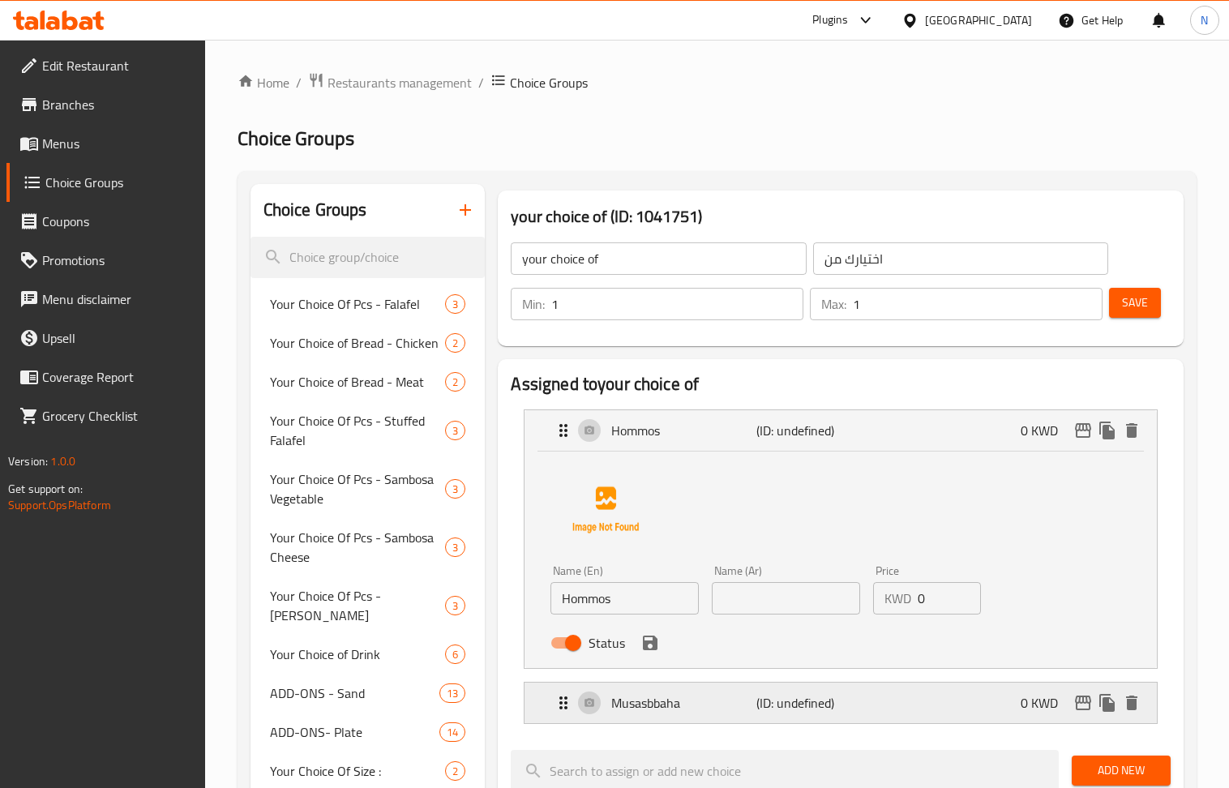
click at [649, 710] on p "Musasbbaha" at bounding box center [683, 702] width 145 height 19
drag, startPoint x: 832, startPoint y: 597, endPoint x: 621, endPoint y: 428, distance: 270.0
click at [832, 597] on input "text" at bounding box center [786, 598] width 148 height 32
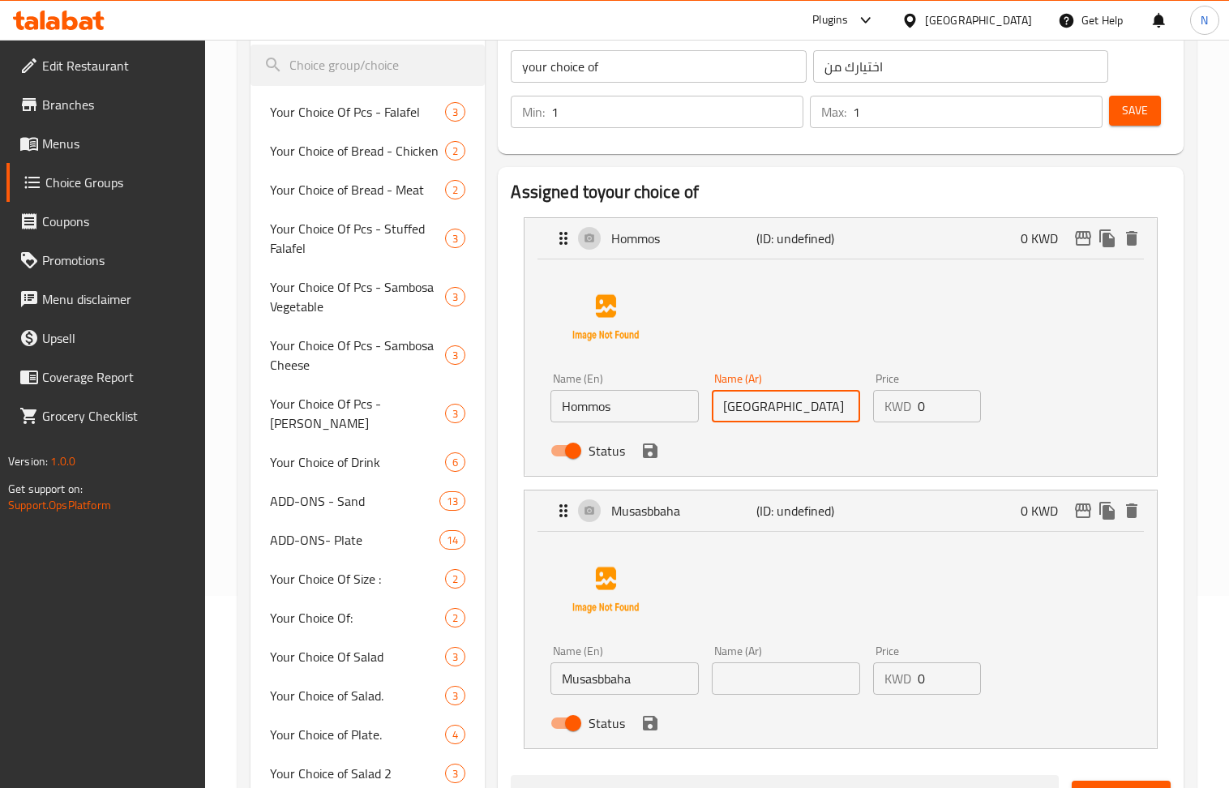
scroll to position [216, 0]
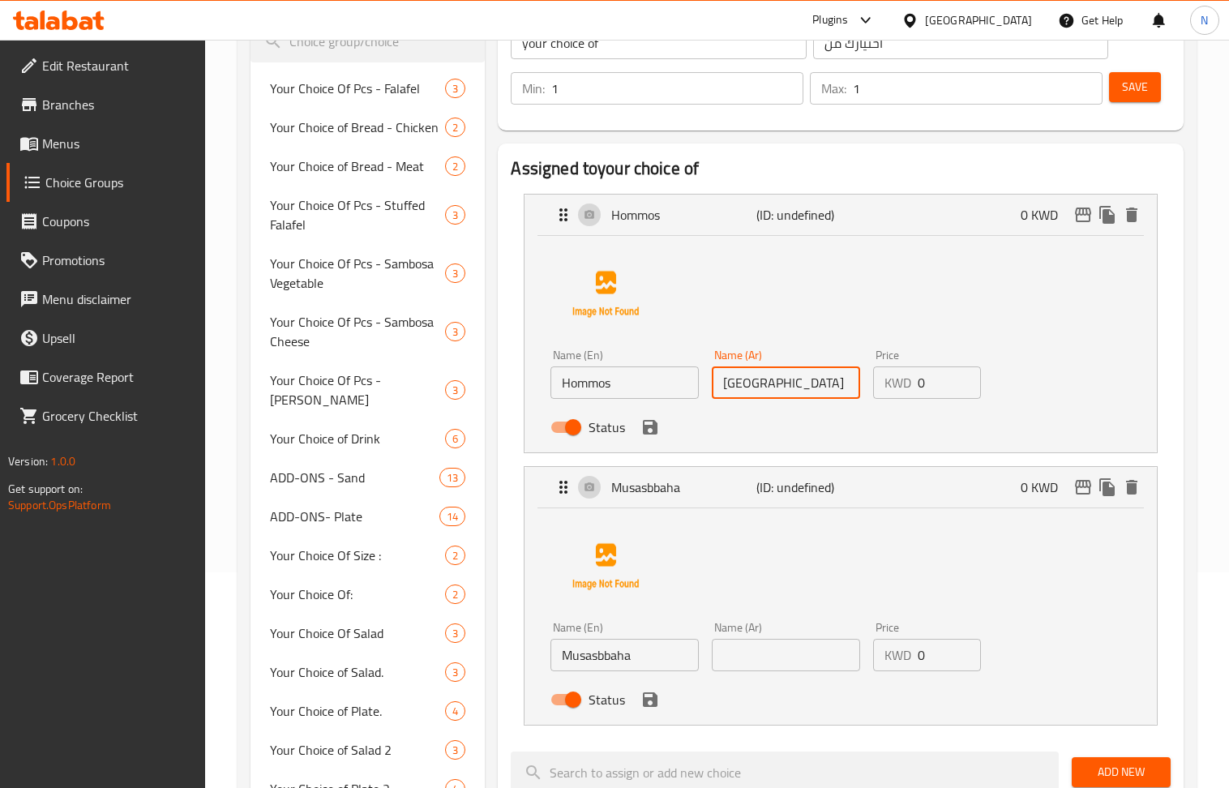
drag, startPoint x: 826, startPoint y: 660, endPoint x: 802, endPoint y: 641, distance: 30.5
click at [825, 660] on input "text" at bounding box center [786, 655] width 148 height 32
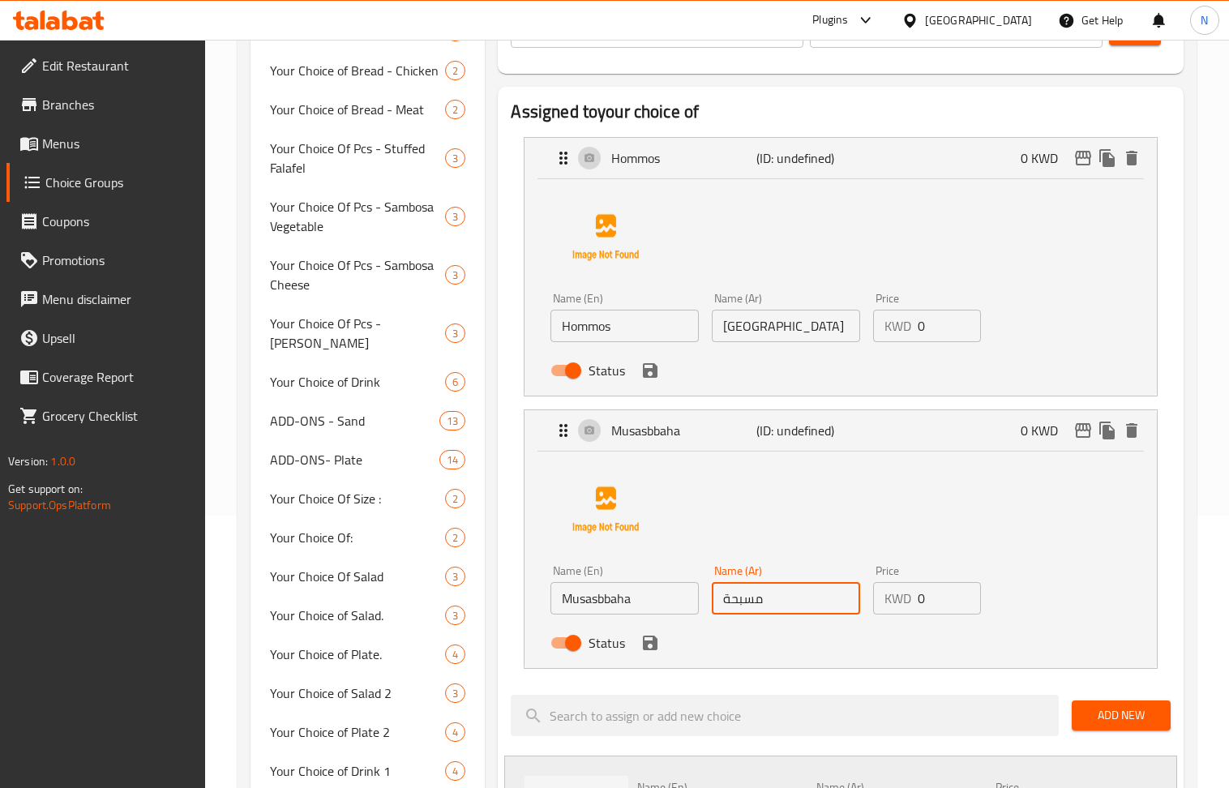
scroll to position [432, 0]
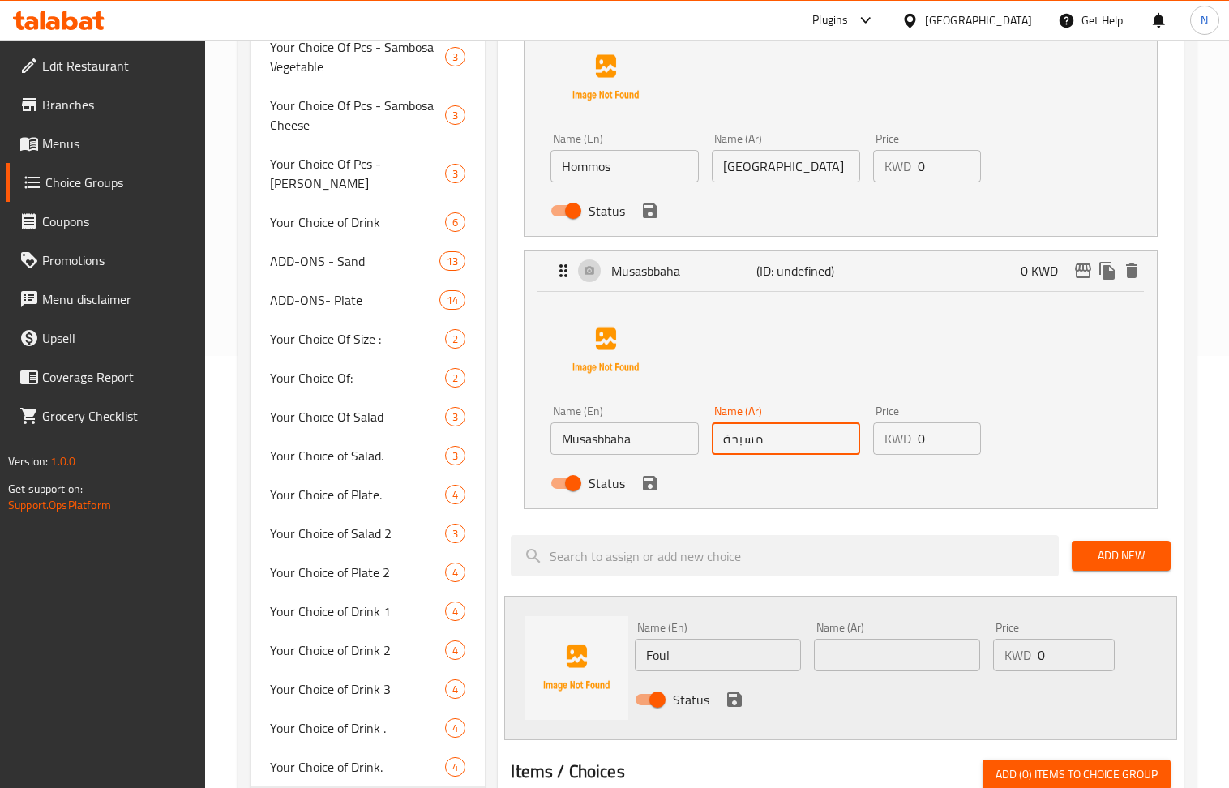
click at [899, 646] on input "text" at bounding box center [897, 655] width 166 height 32
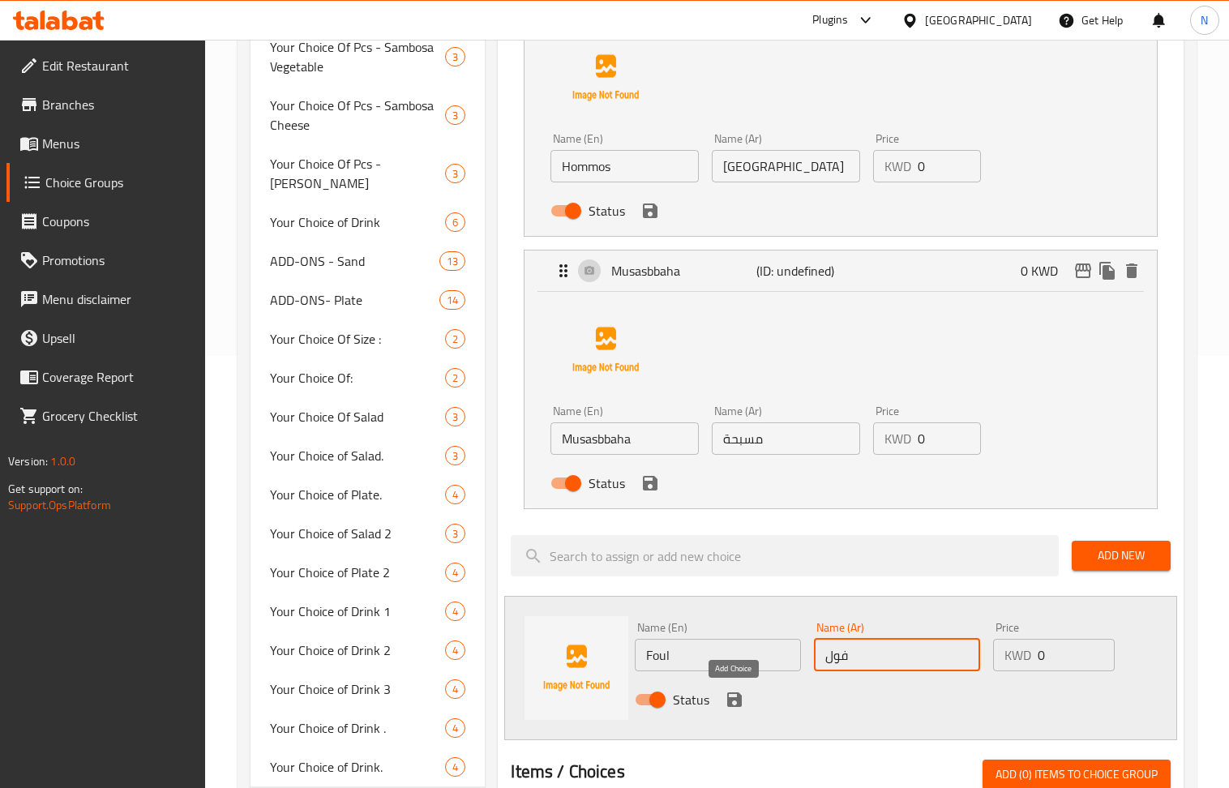
click at [723, 698] on button "save" at bounding box center [735, 700] width 24 height 24
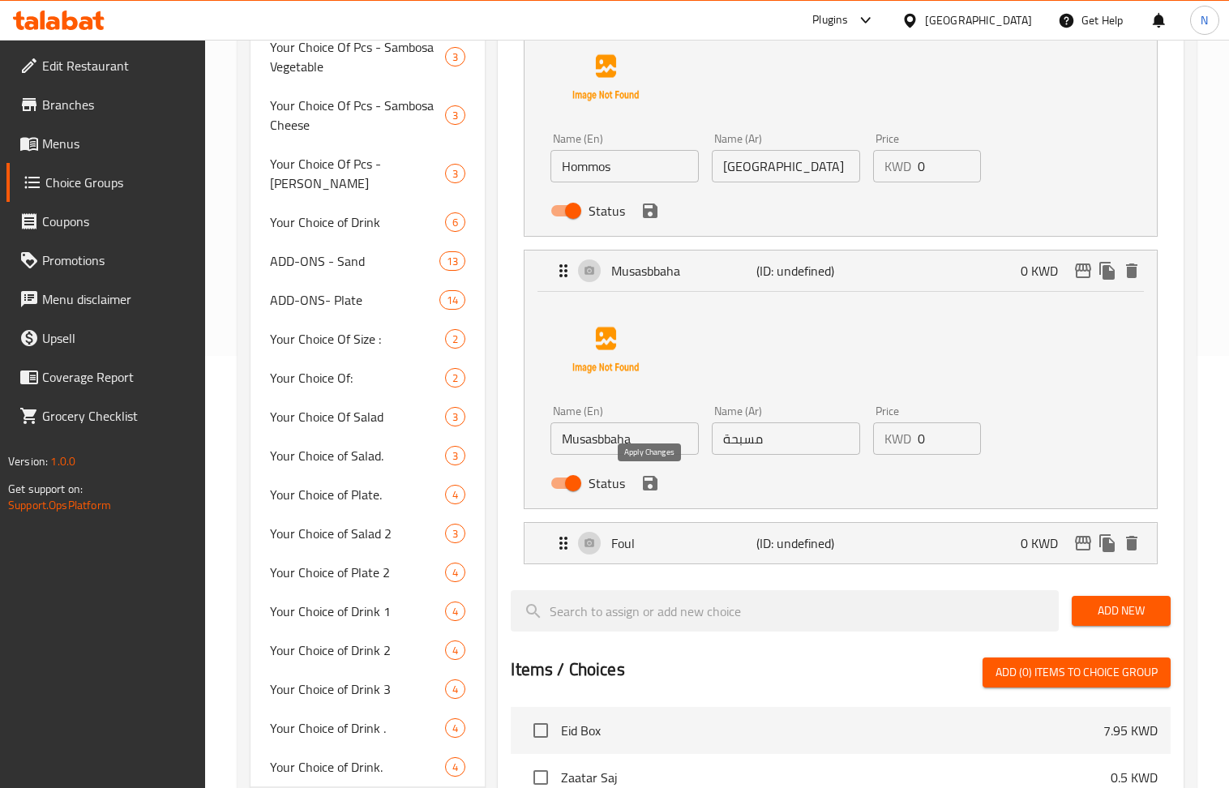
click at [646, 475] on icon "save" at bounding box center [650, 483] width 19 height 19
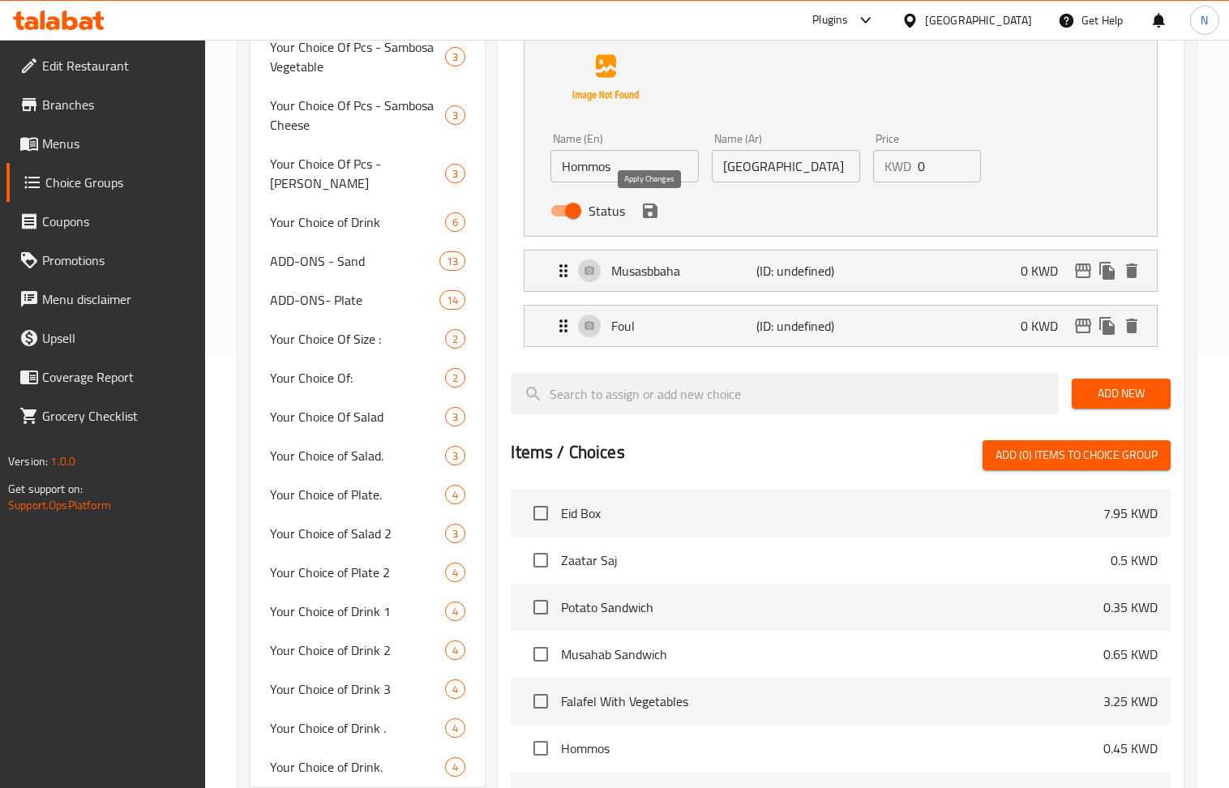
click at [657, 214] on icon "save" at bounding box center [650, 210] width 19 height 19
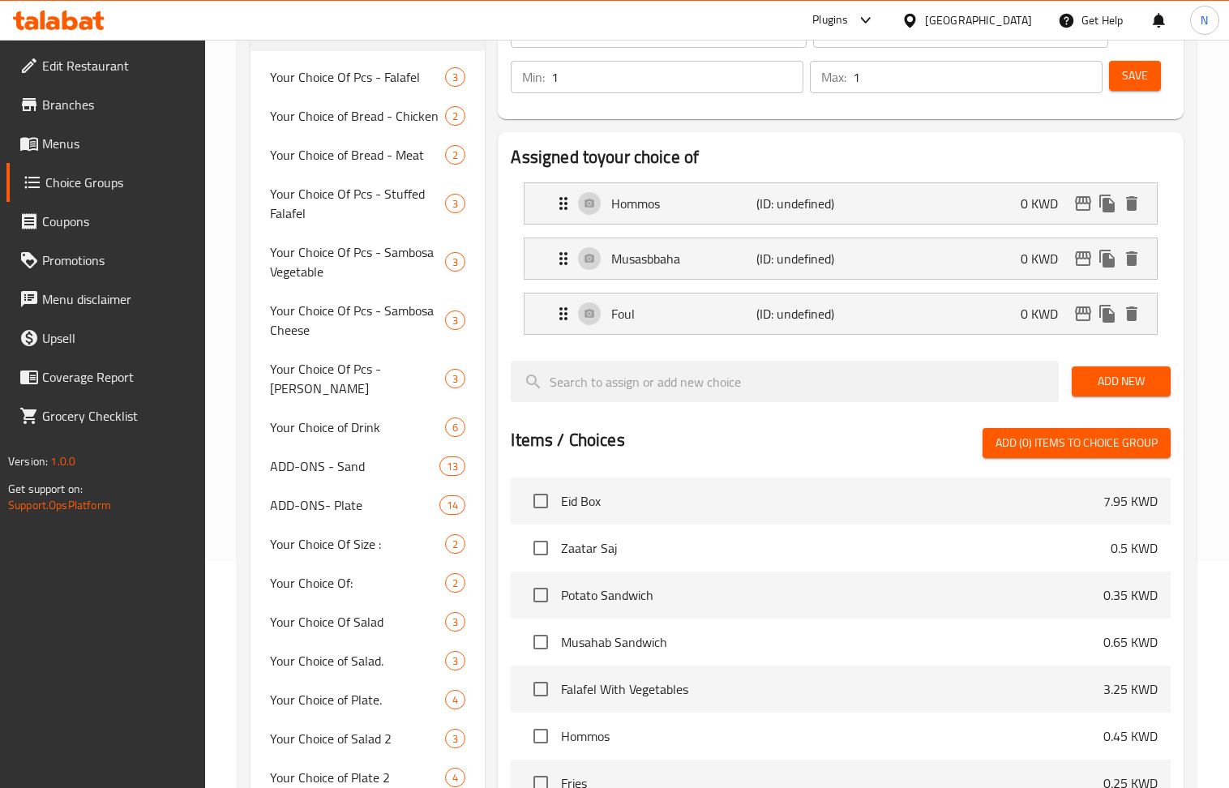
scroll to position [0, 0]
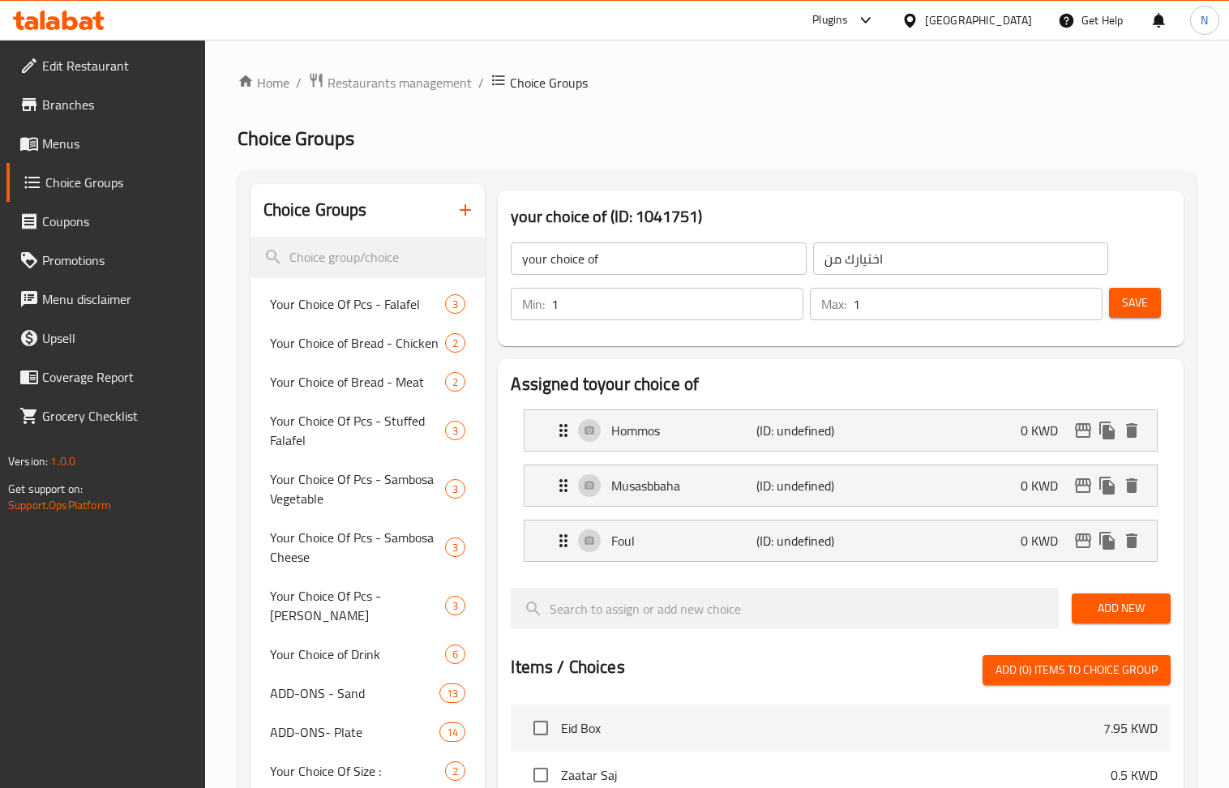
click at [1120, 328] on div "Min: 1 ​ Max: 1 ​ Save" at bounding box center [837, 304] width 672 height 52
click at [1126, 321] on div "Save" at bounding box center [1133, 304] width 55 height 39
click at [1126, 298] on span "Save" at bounding box center [1135, 303] width 26 height 20
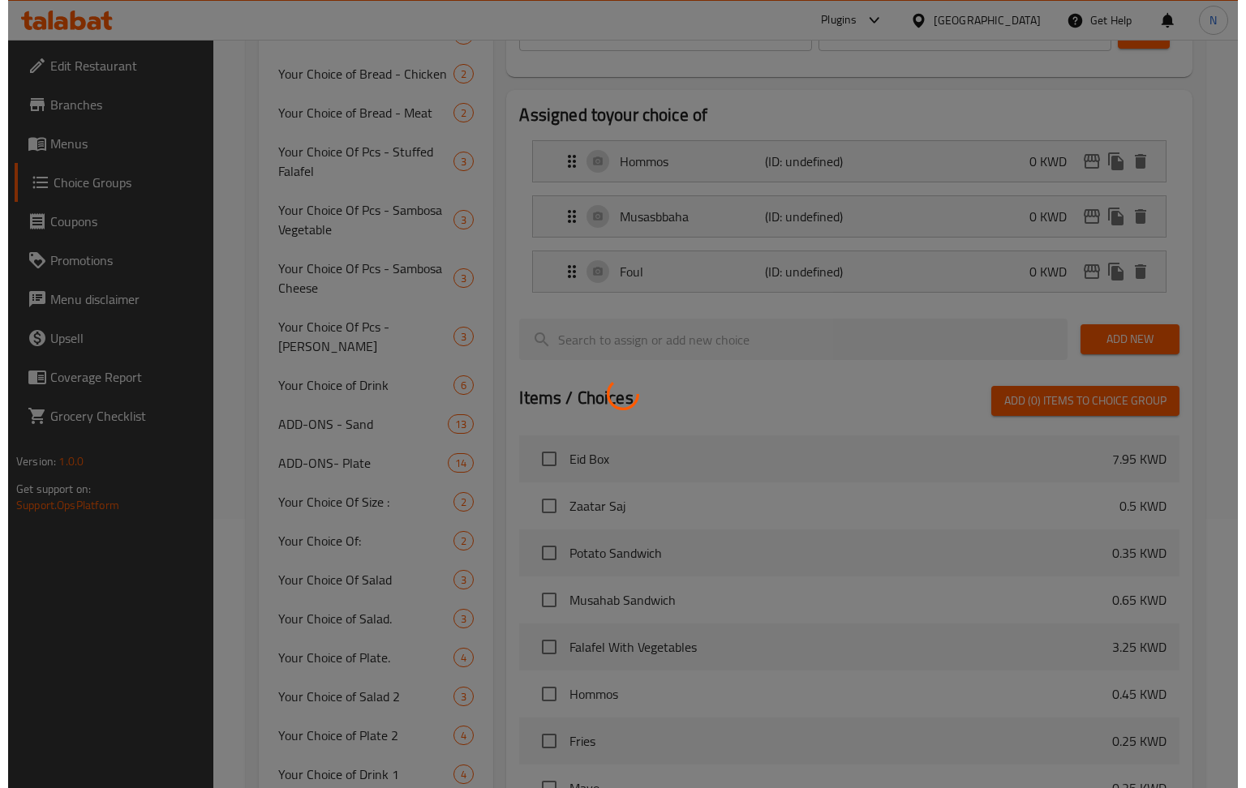
scroll to position [563, 0]
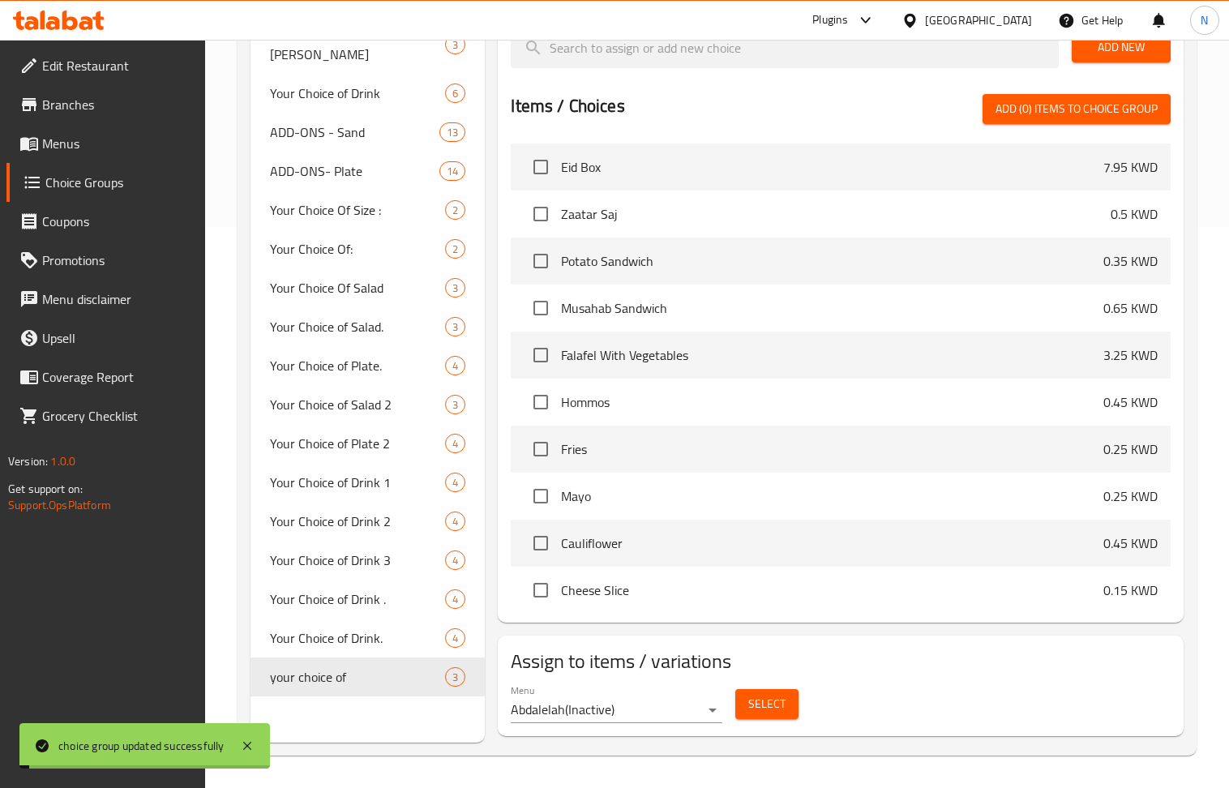
click at [770, 675] on h2 "Assign to items / variations" at bounding box center [840, 662] width 659 height 26
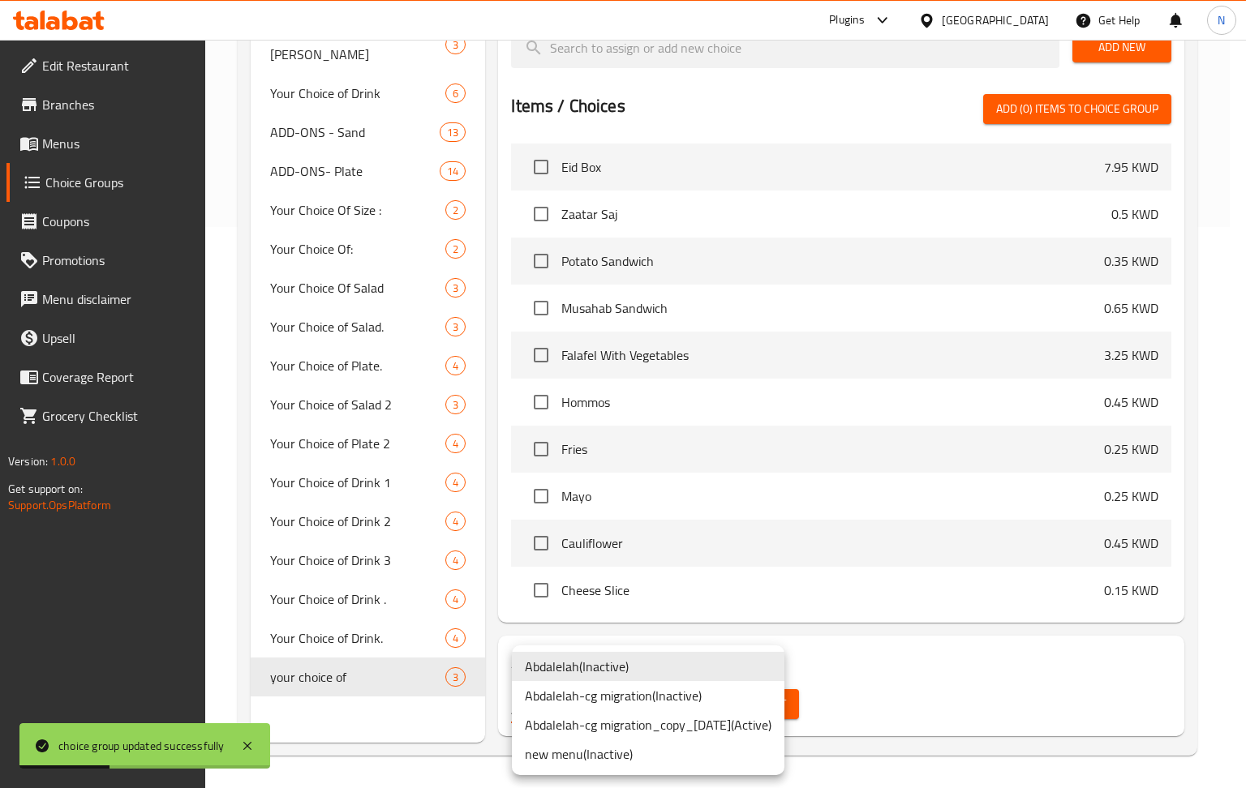
click at [686, 750] on li "new menu ( Inactive )" at bounding box center [648, 754] width 272 height 29
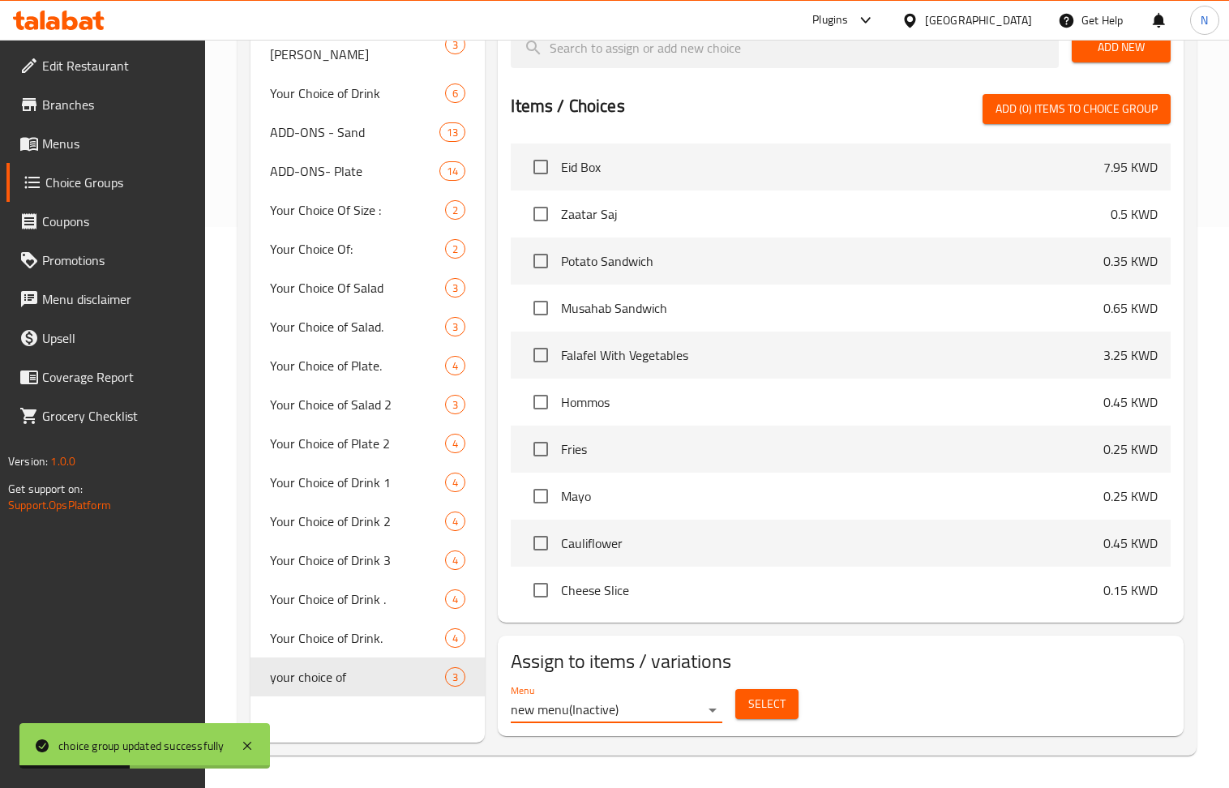
click at [767, 714] on span "Select" at bounding box center [767, 704] width 37 height 20
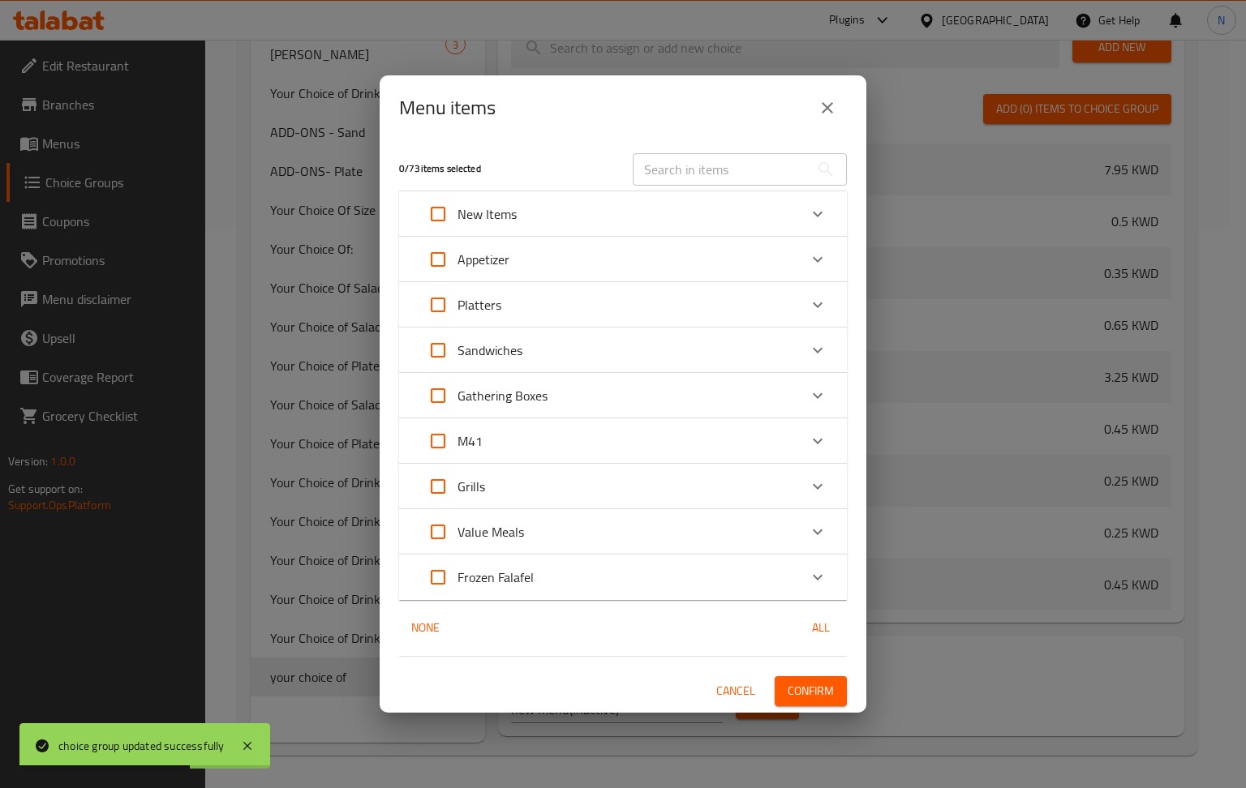
click at [558, 533] on div "Value Meals" at bounding box center [608, 532] width 380 height 39
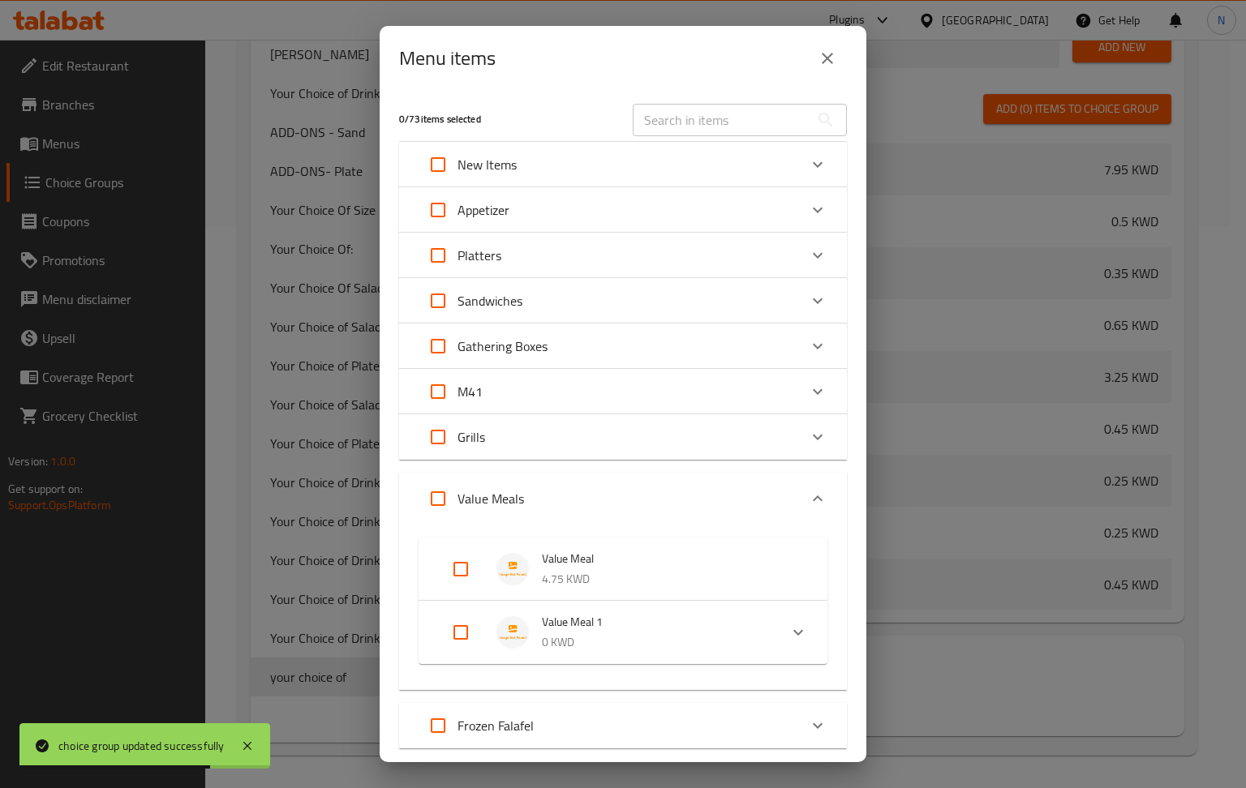
scroll to position [99, 0]
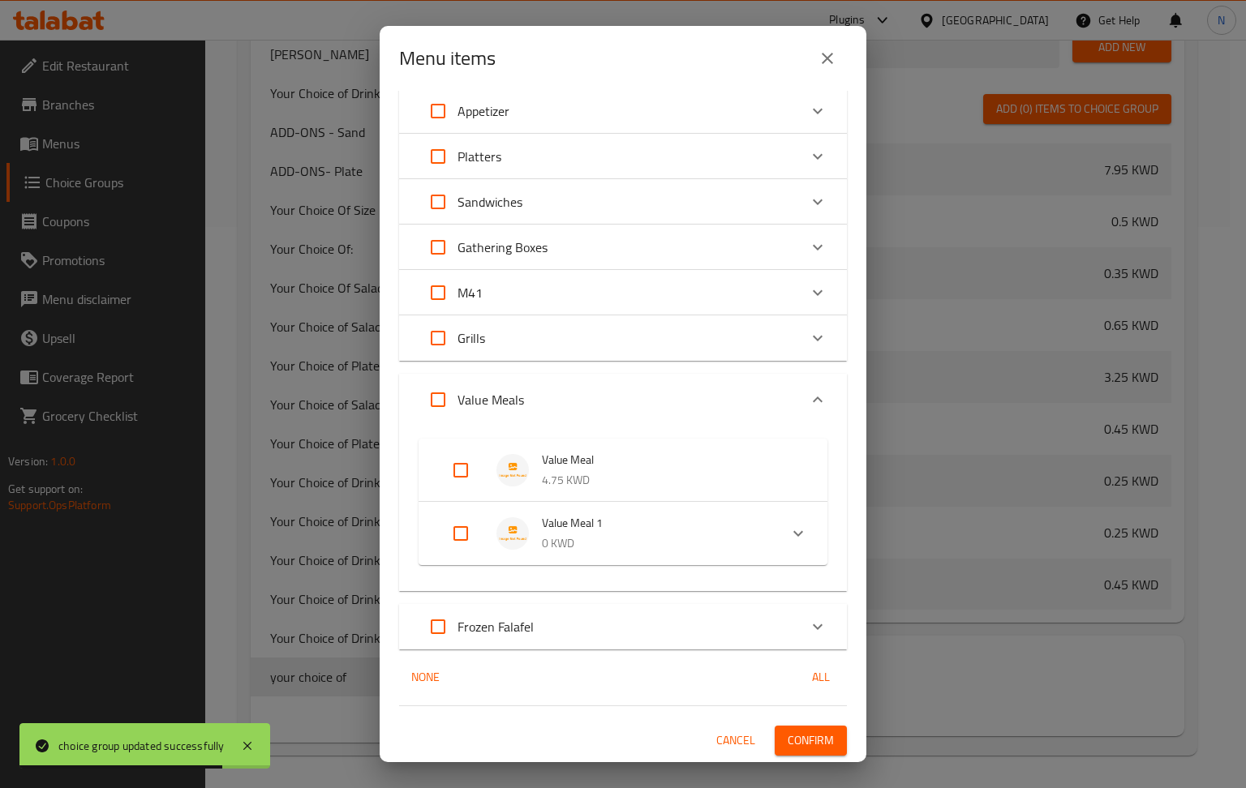
click at [455, 526] on input "Expand" at bounding box center [460, 533] width 39 height 39
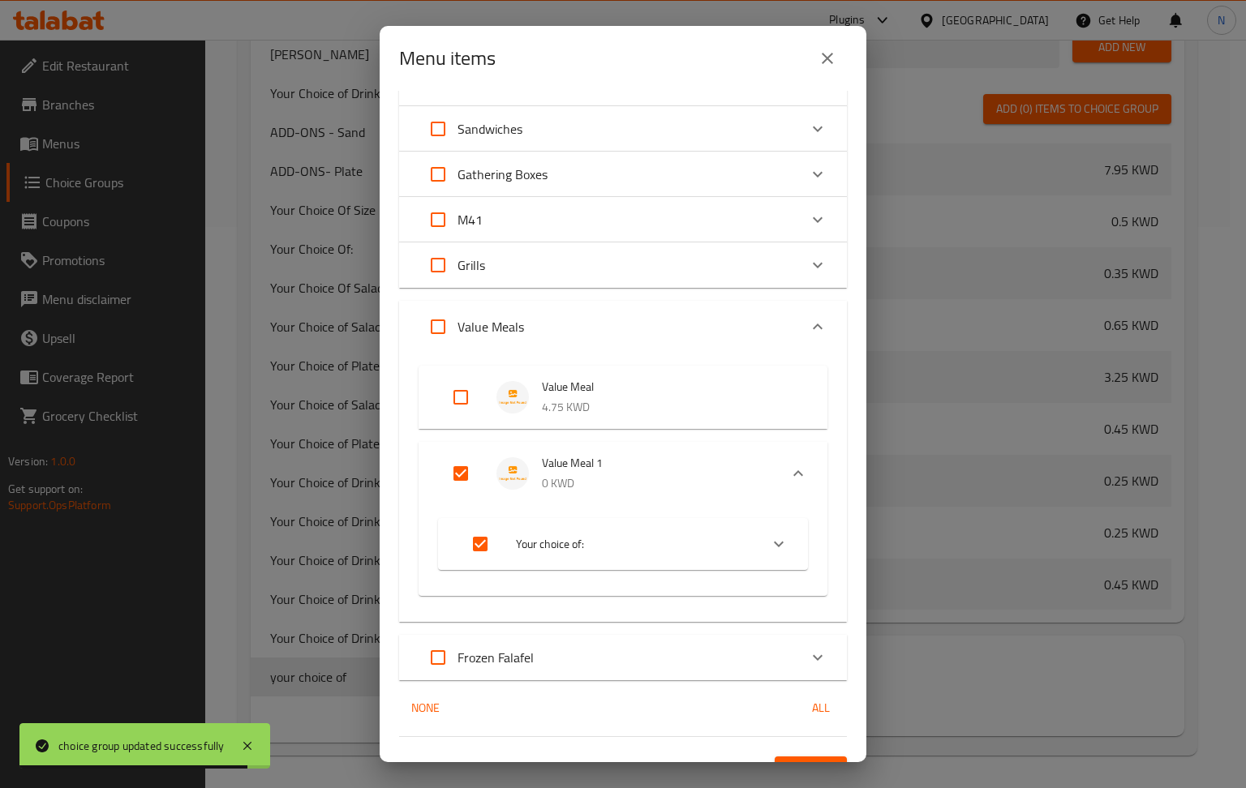
scroll to position [203, 0]
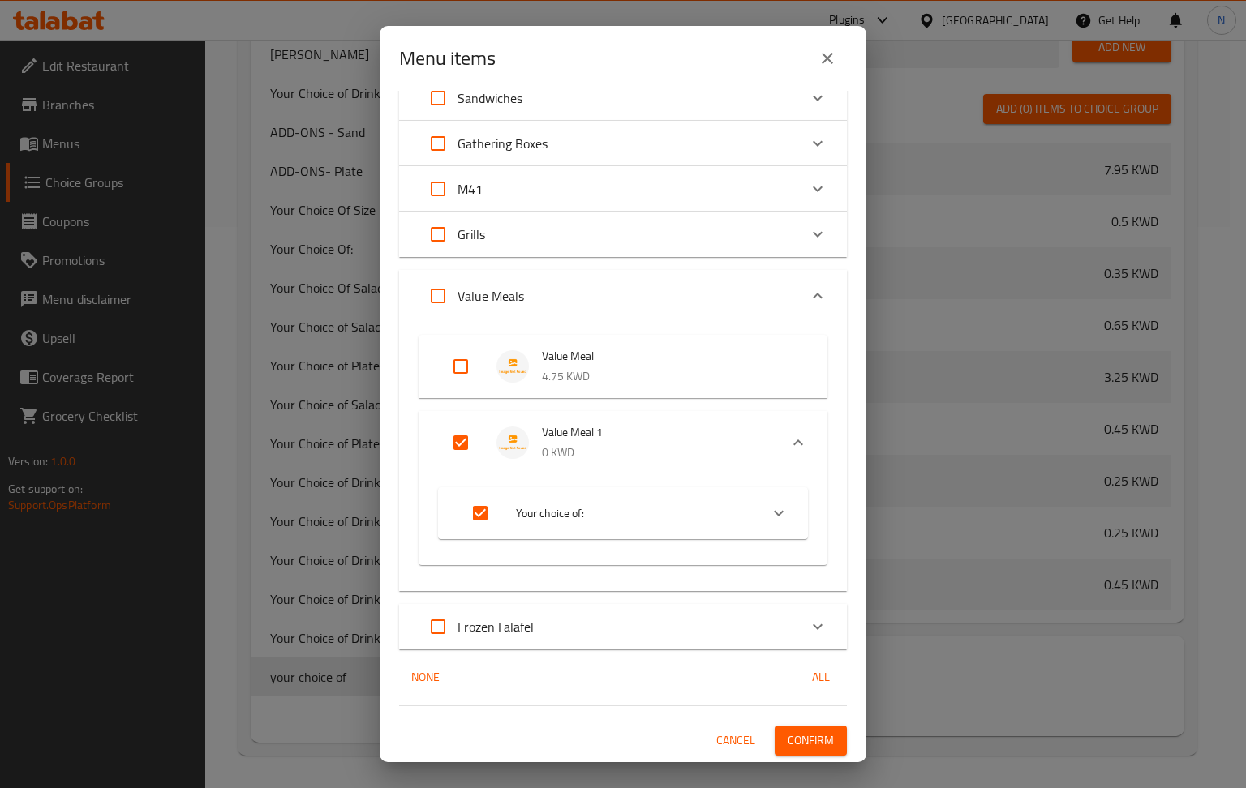
click at [480, 513] on input "Expand" at bounding box center [480, 513] width 39 height 39
click at [454, 439] on input "Expand" at bounding box center [460, 442] width 39 height 39
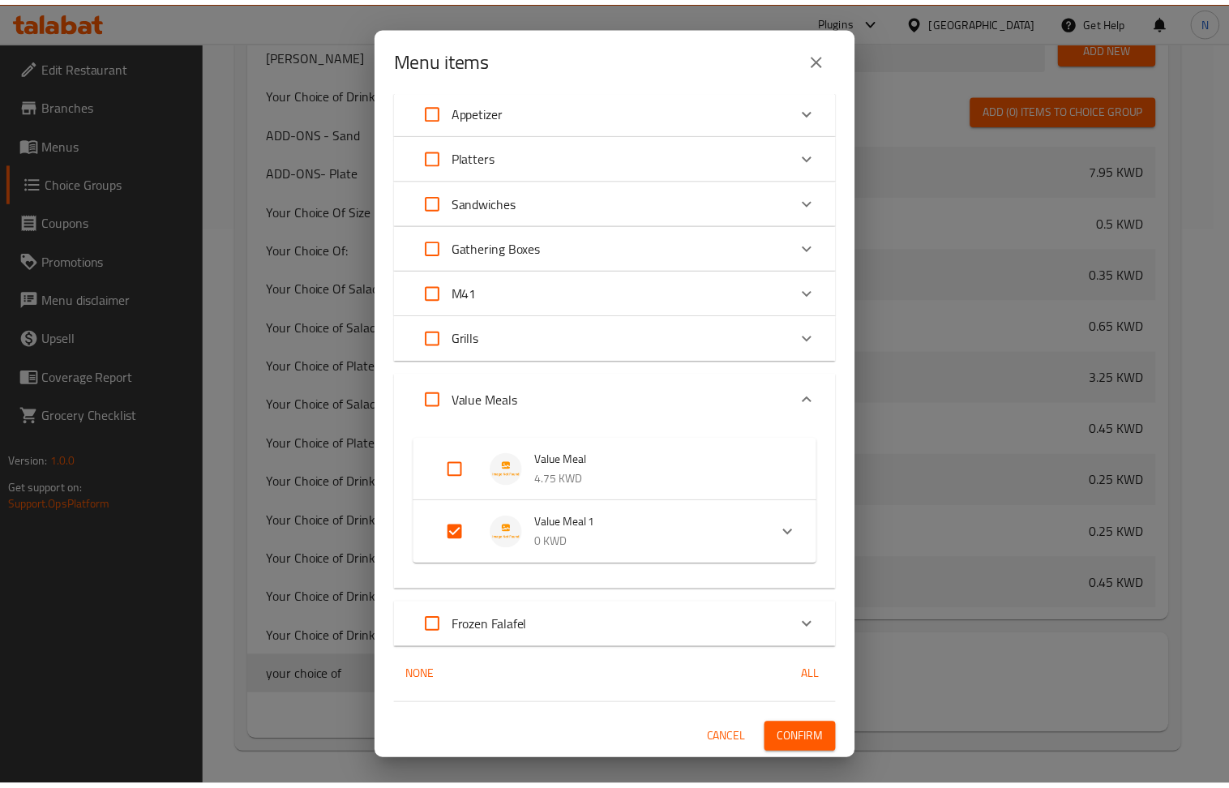
scroll to position [99, 0]
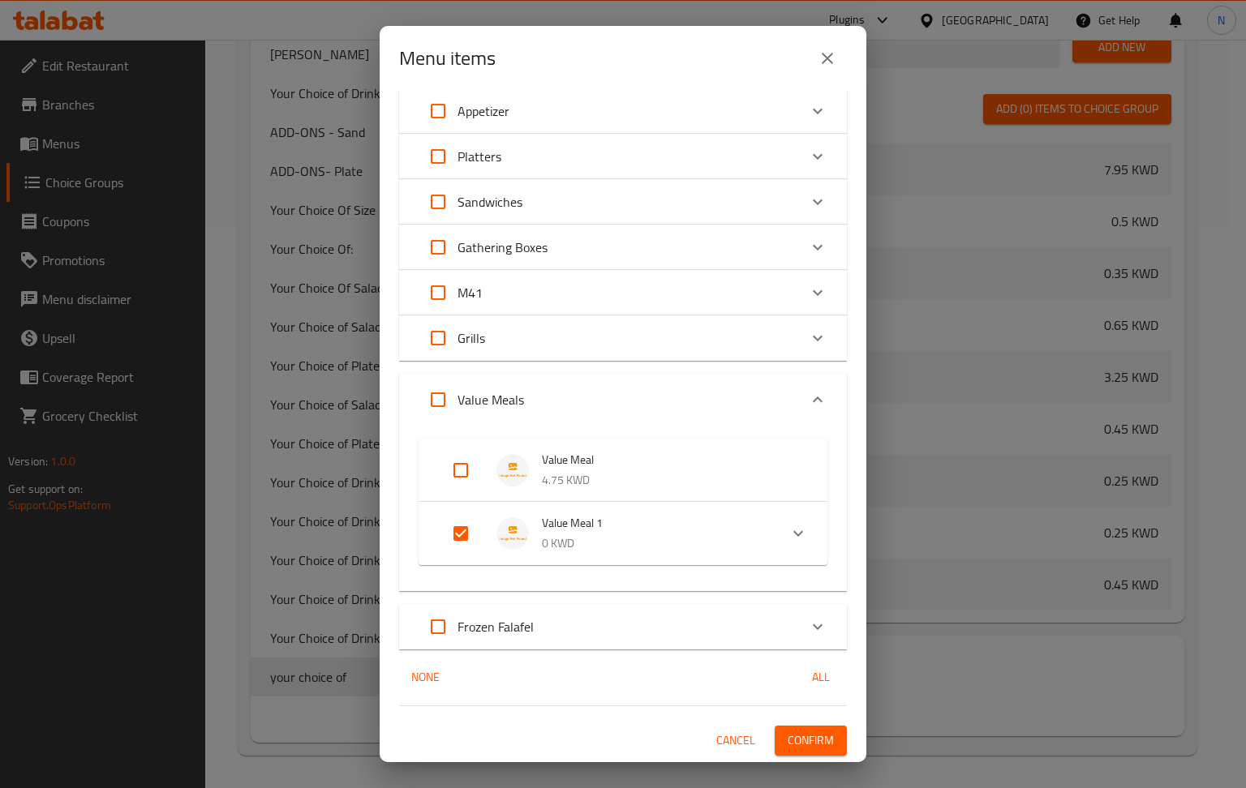
click at [809, 731] on span "Confirm" at bounding box center [810, 741] width 46 height 20
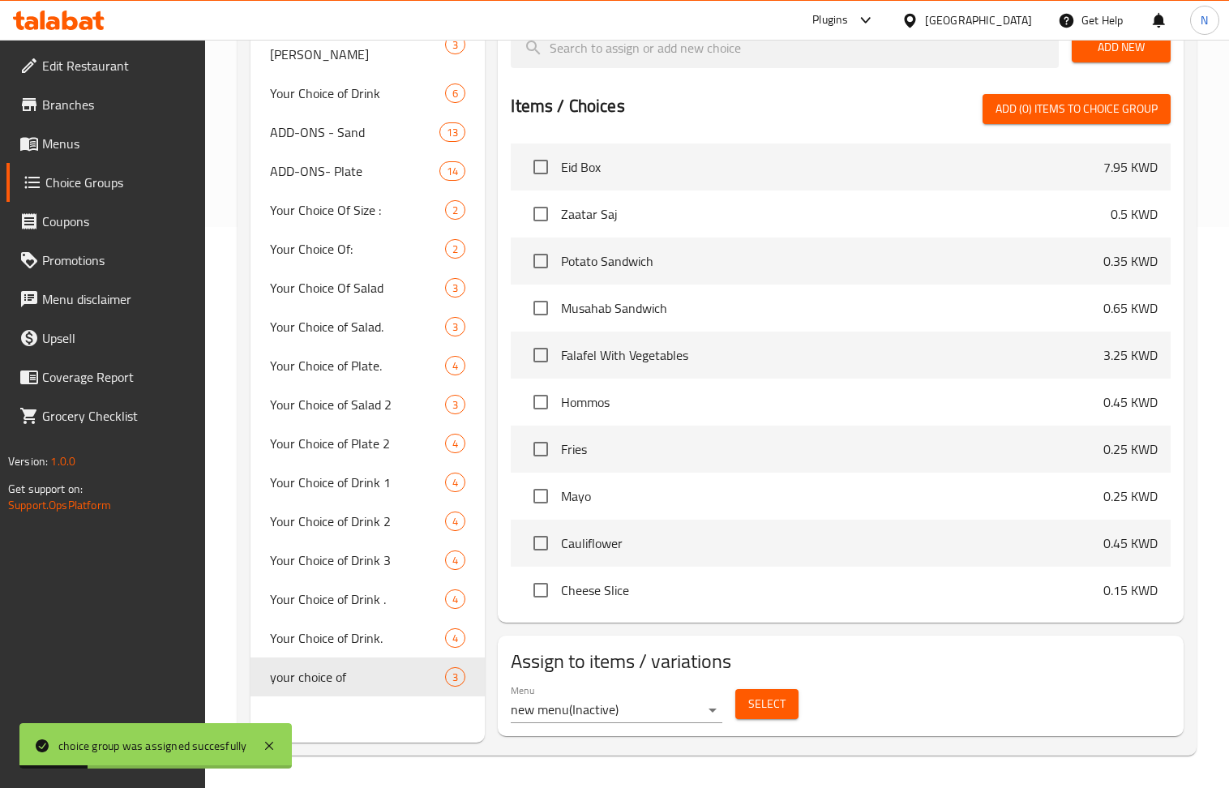
drag, startPoint x: 86, startPoint y: 144, endPoint x: 108, endPoint y: 149, distance: 22.6
click at [86, 144] on span "Menus" at bounding box center [117, 143] width 150 height 19
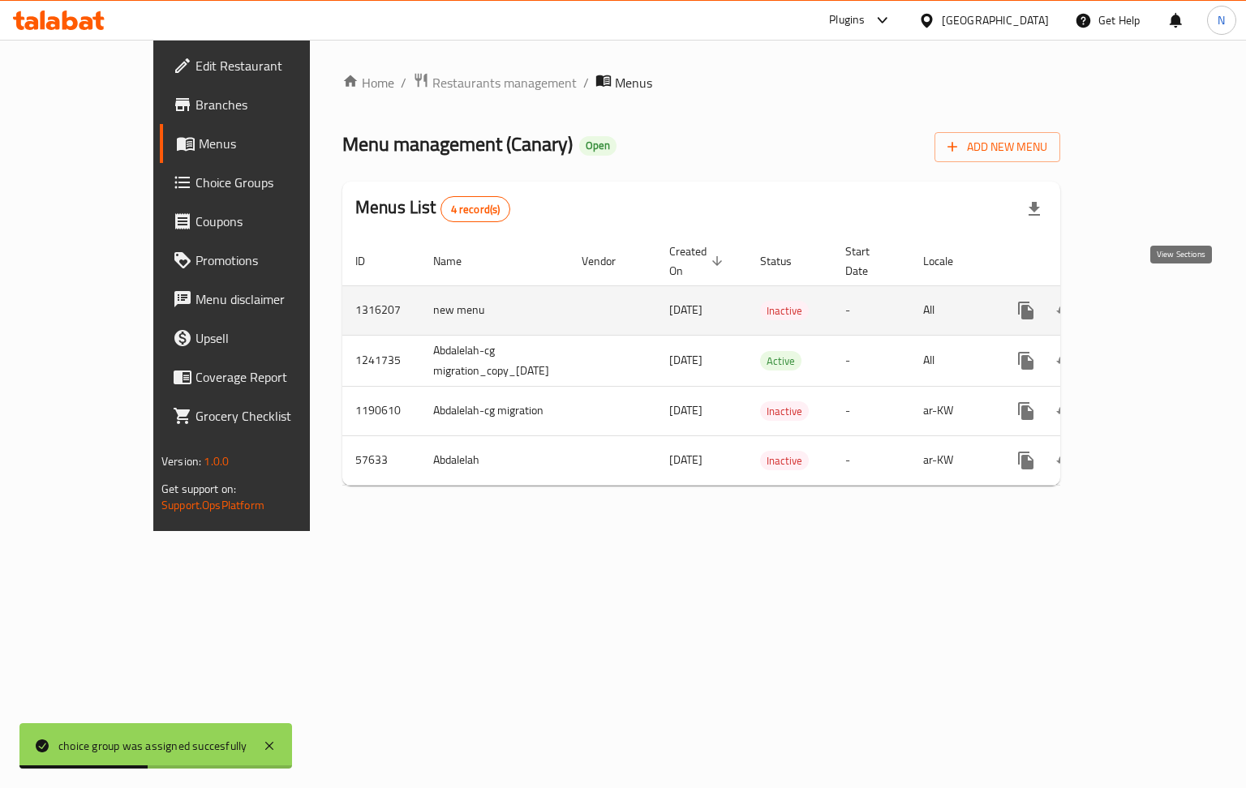
click at [1152, 301] on icon "enhanced table" at bounding box center [1142, 310] width 19 height 19
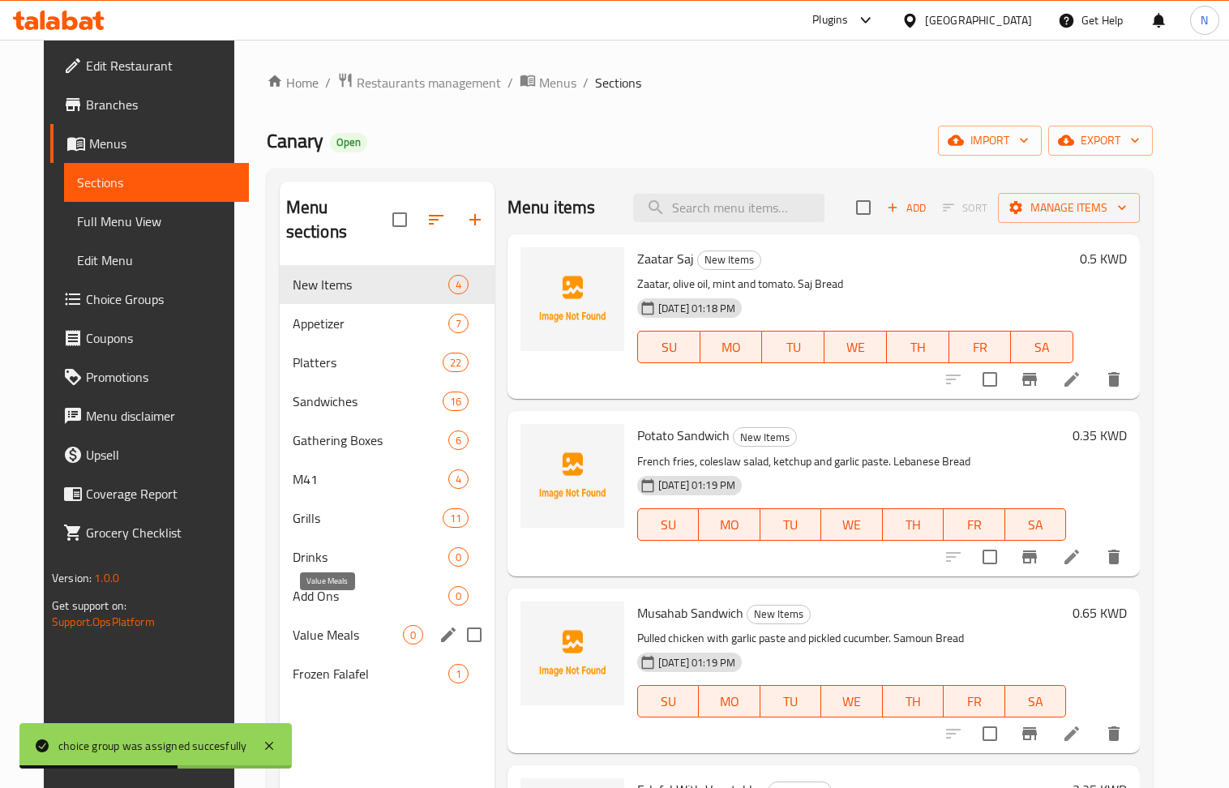
click at [332, 625] on span "Value Meals" at bounding box center [348, 634] width 110 height 19
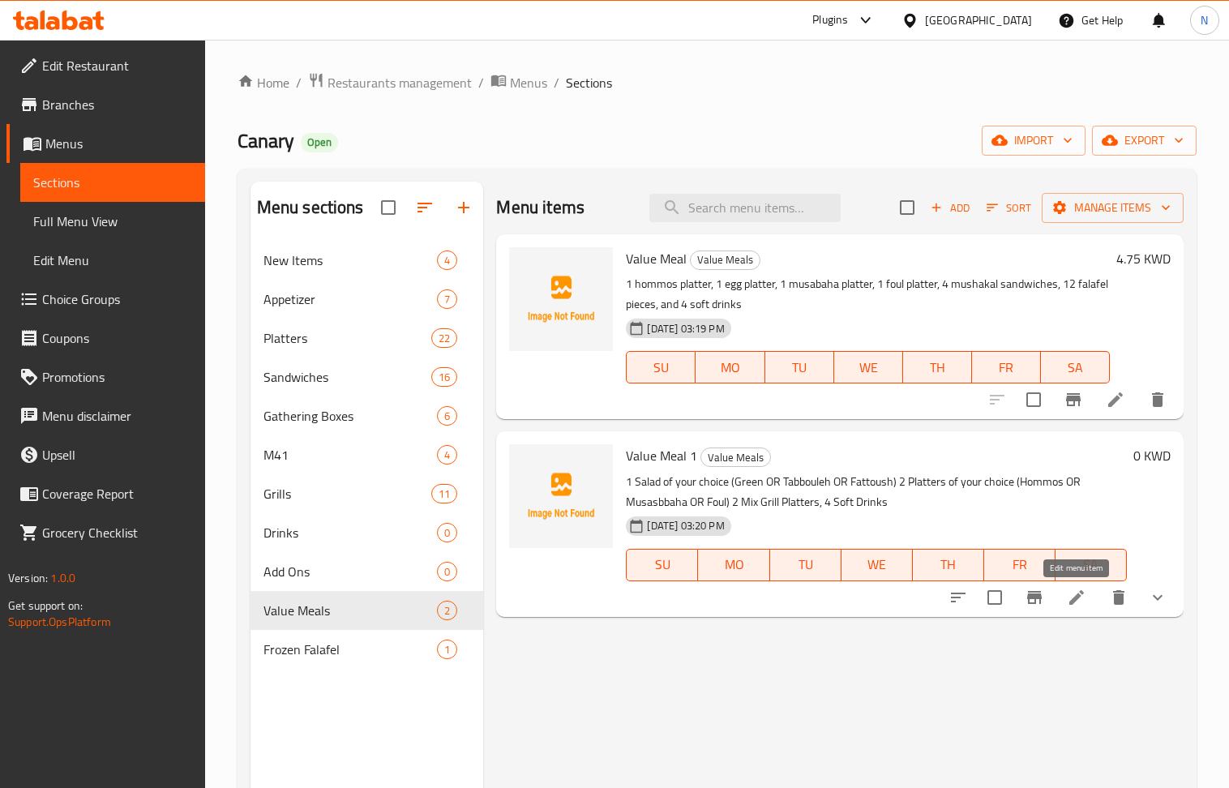
click at [1084, 602] on icon at bounding box center [1076, 597] width 19 height 19
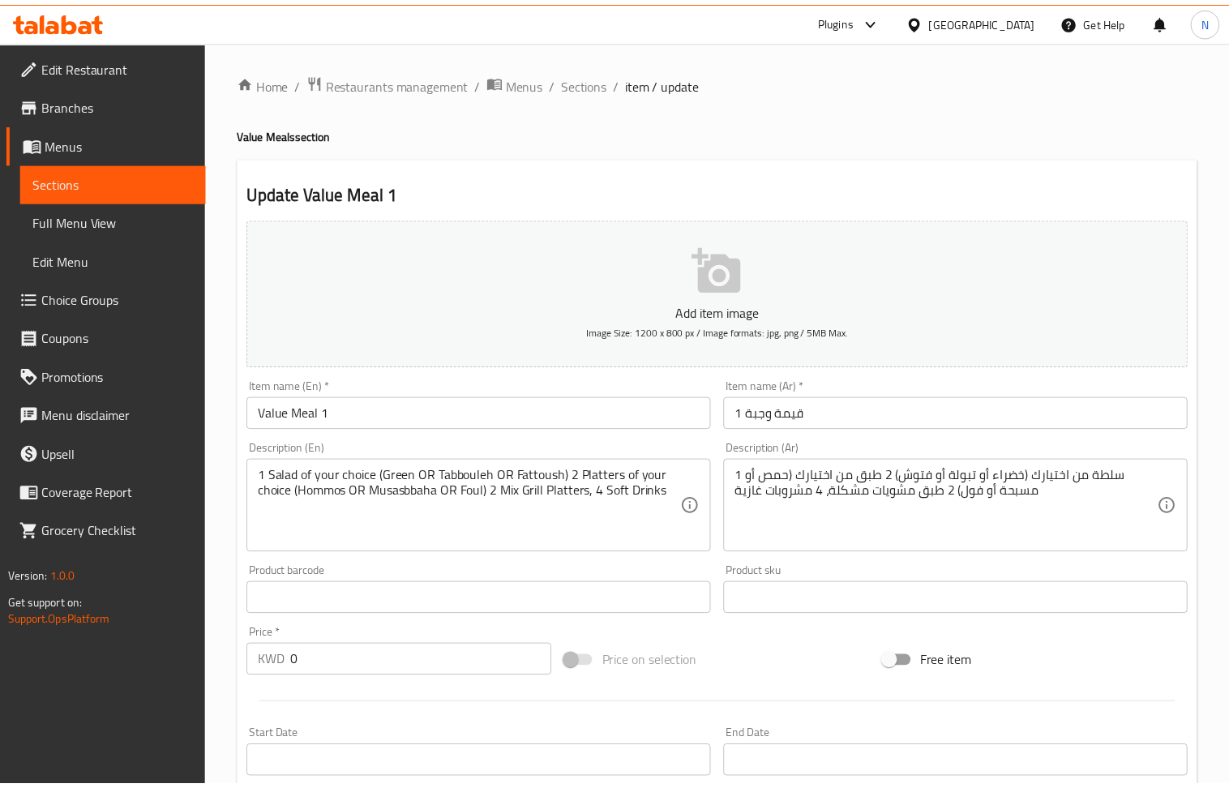
scroll to position [646, 0]
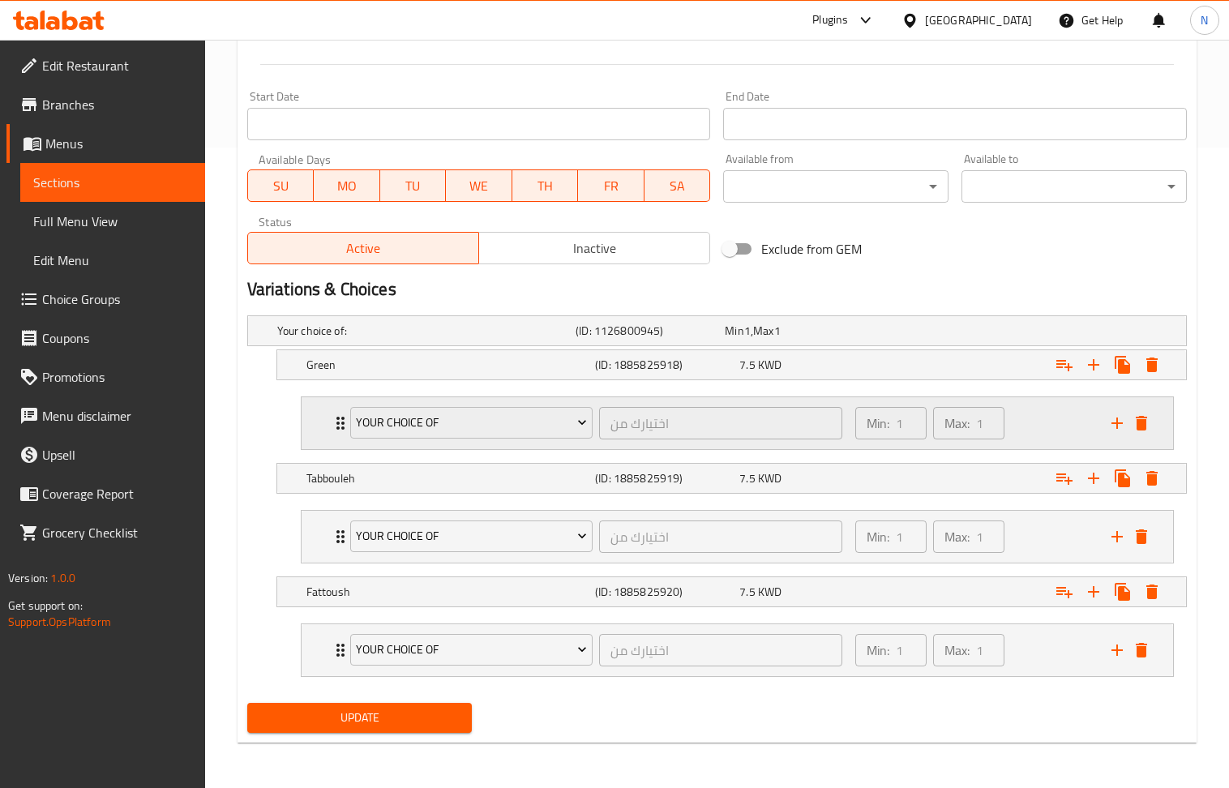
click at [1041, 418] on div "Min: 1 ​ Max: 1 ​" at bounding box center [974, 423] width 256 height 52
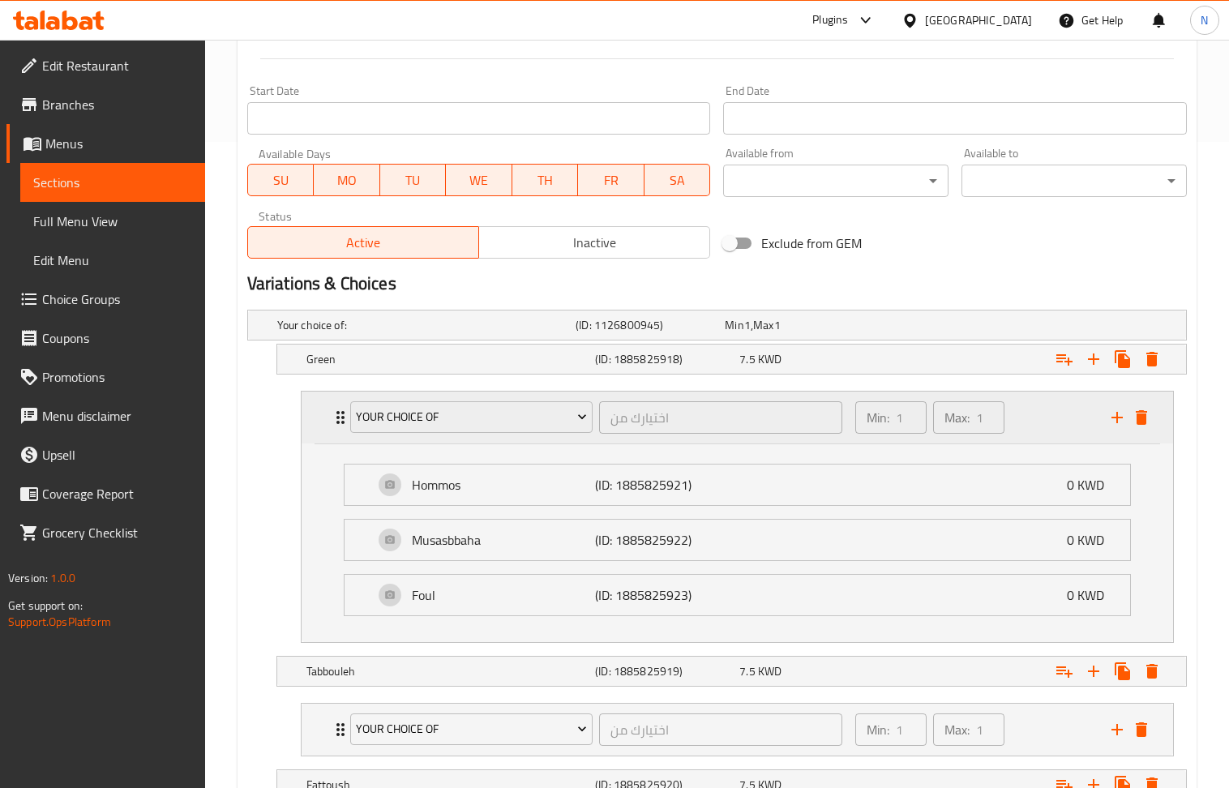
click at [1041, 418] on div "Min: 1 ​ Max: 1 ​" at bounding box center [974, 418] width 256 height 52
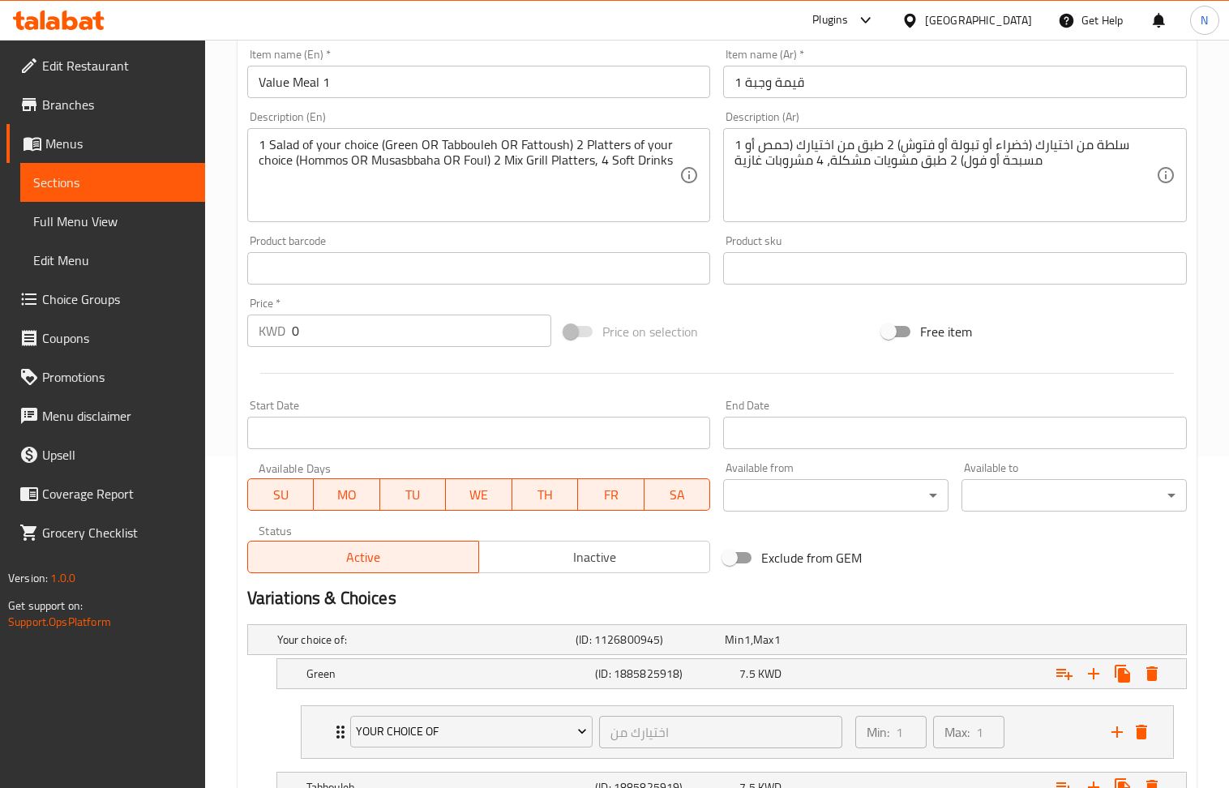
scroll to position [0, 0]
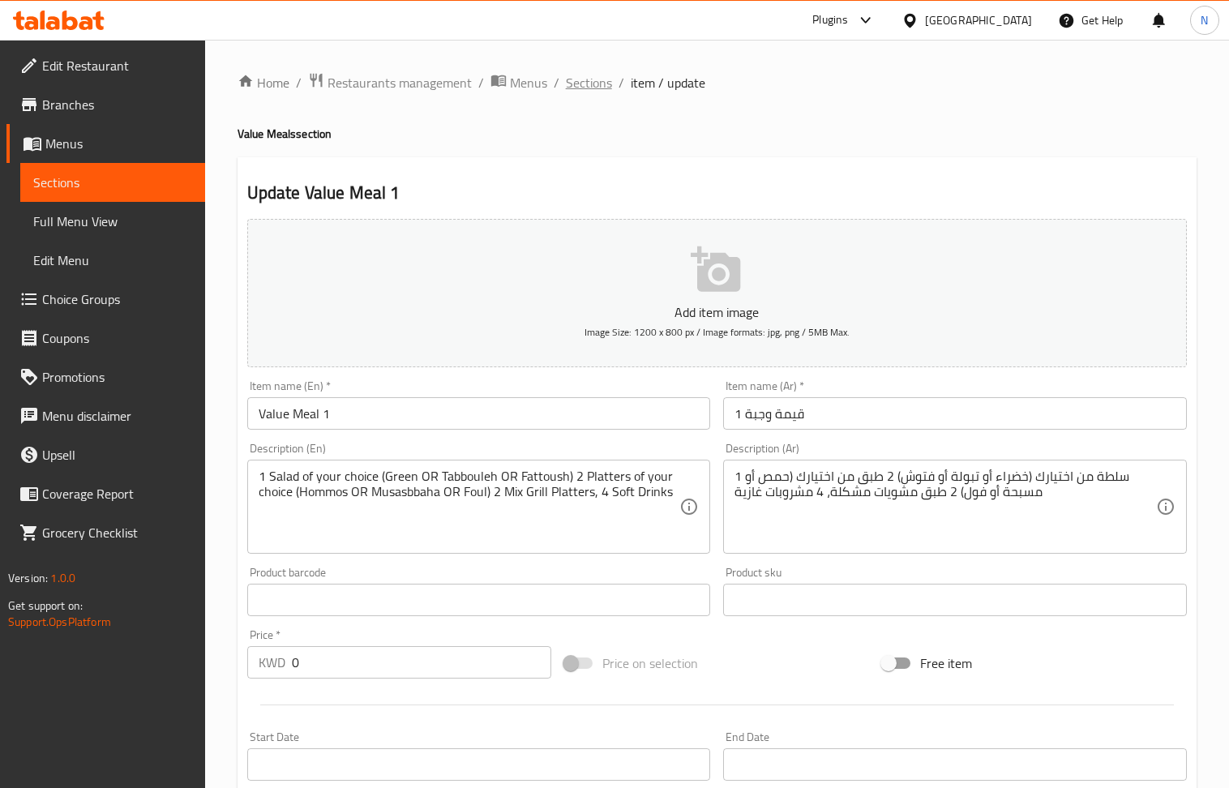
click at [594, 78] on span "Sections" at bounding box center [589, 82] width 46 height 19
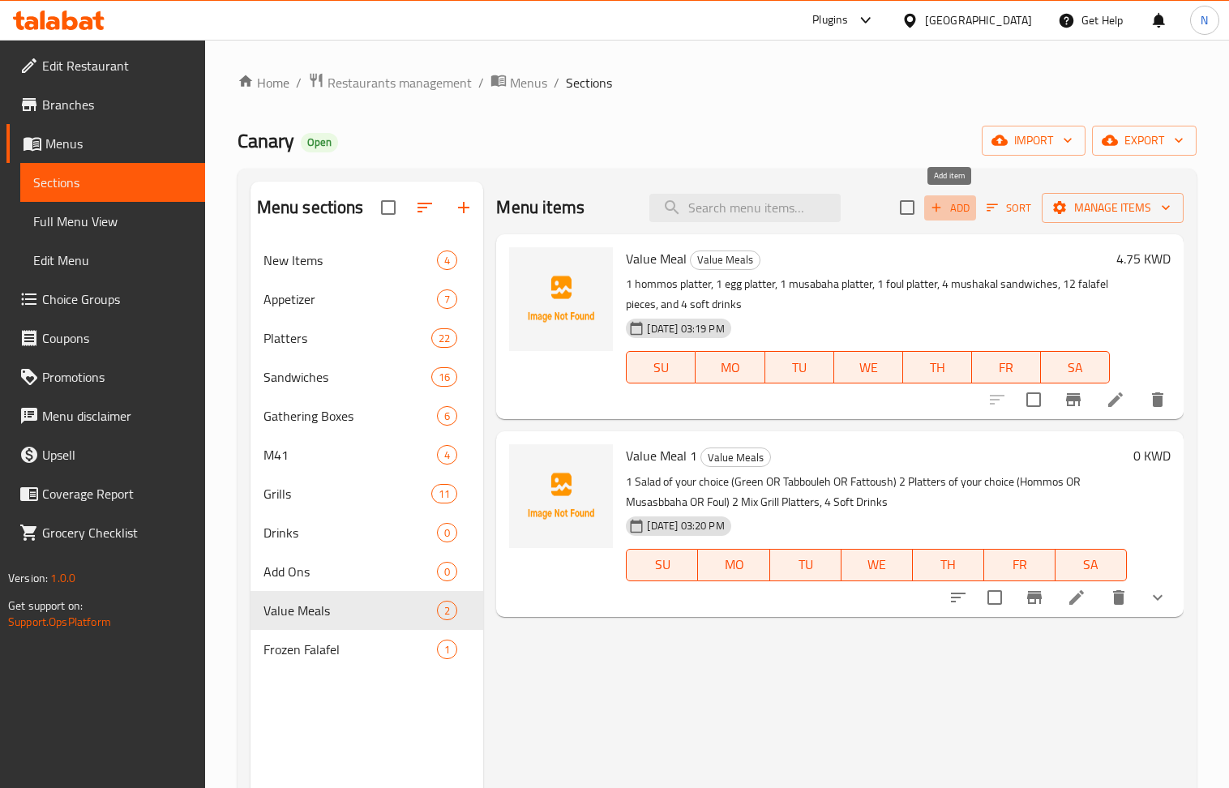
click at [955, 219] on button "Add" at bounding box center [950, 207] width 52 height 25
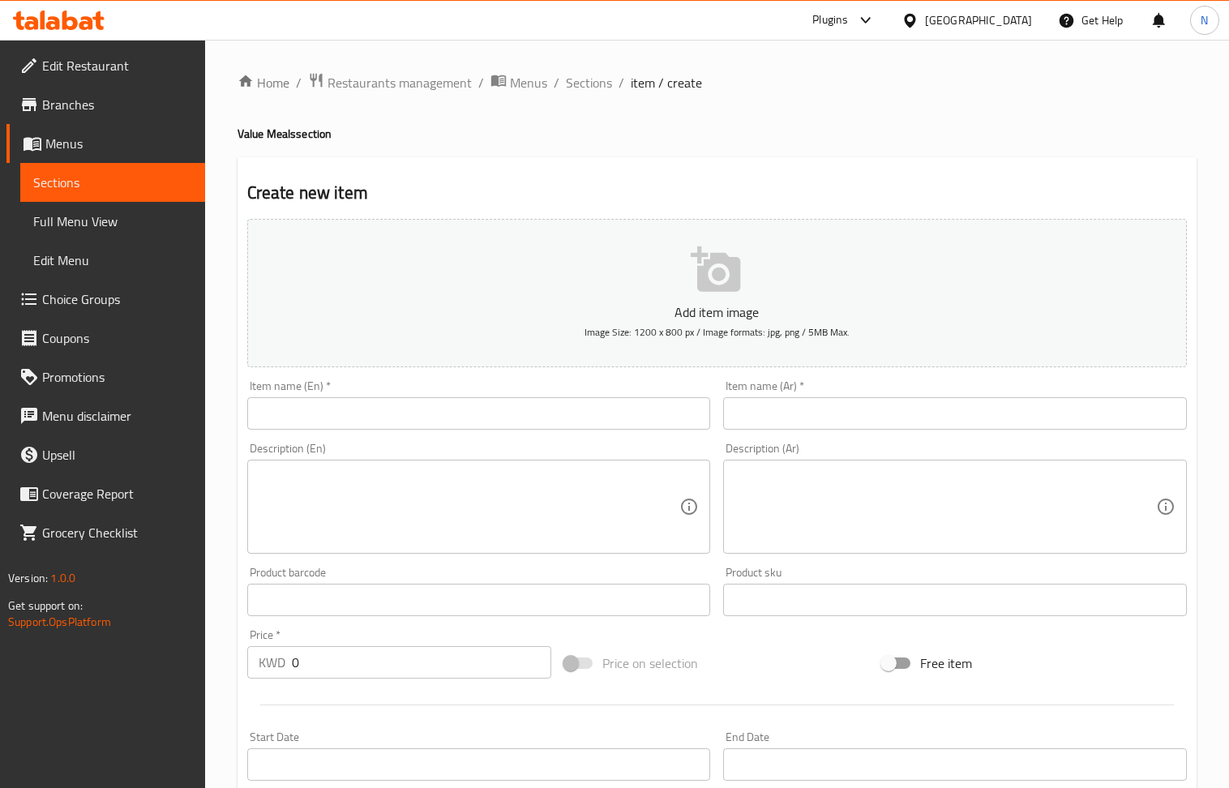
drag, startPoint x: 377, startPoint y: 423, endPoint x: 296, endPoint y: 319, distance: 131.7
click at [377, 423] on input "text" at bounding box center [479, 413] width 464 height 32
drag, startPoint x: 916, startPoint y: 413, endPoint x: 219, endPoint y: 11, distance: 804.0
click at [916, 413] on input "text" at bounding box center [955, 413] width 464 height 32
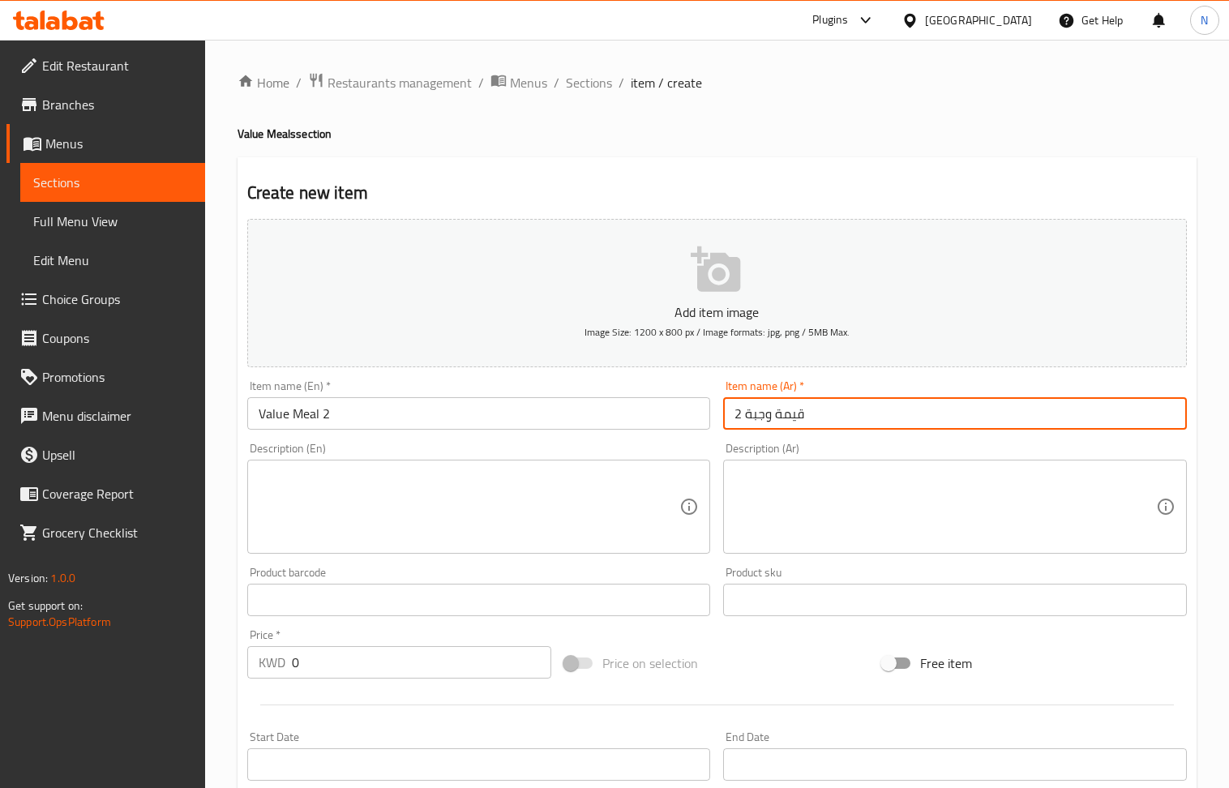
click at [381, 517] on textarea at bounding box center [470, 507] width 422 height 77
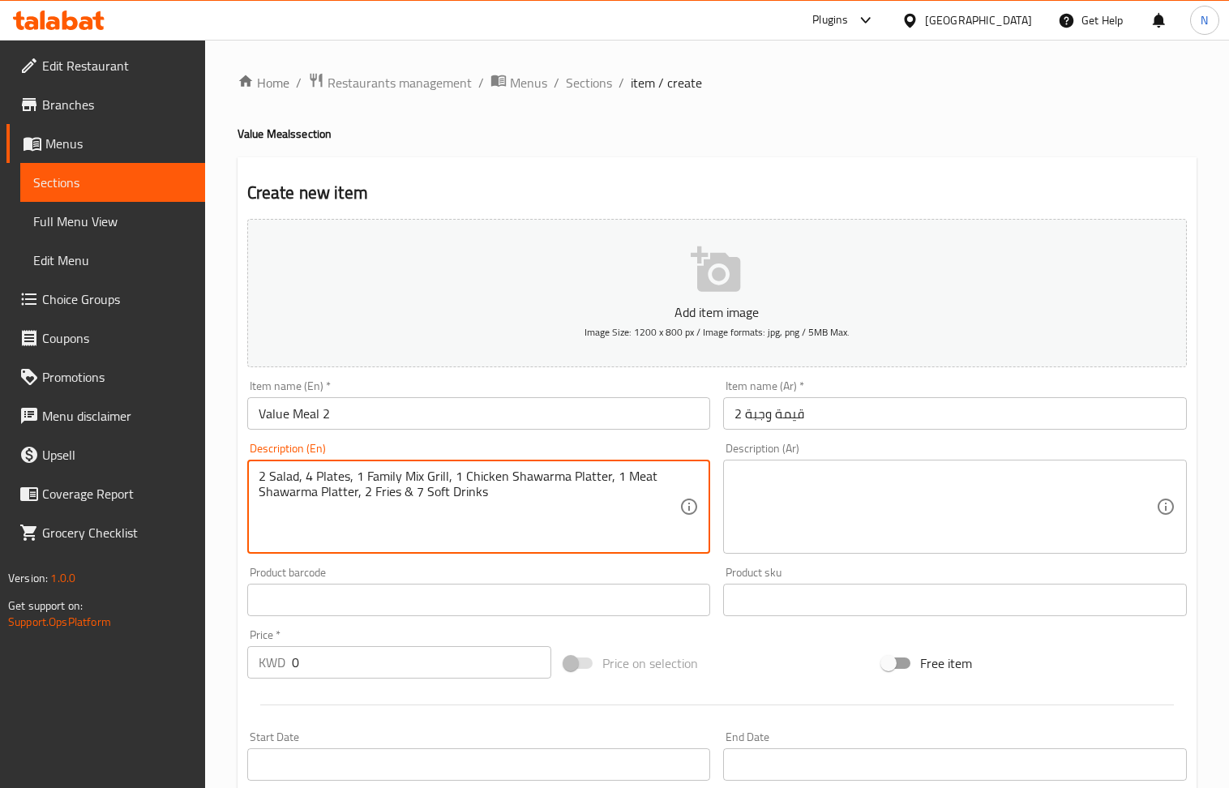
drag, startPoint x: 951, startPoint y: 520, endPoint x: 559, endPoint y: 406, distance: 408.6
click at [950, 520] on textarea at bounding box center [946, 507] width 422 height 77
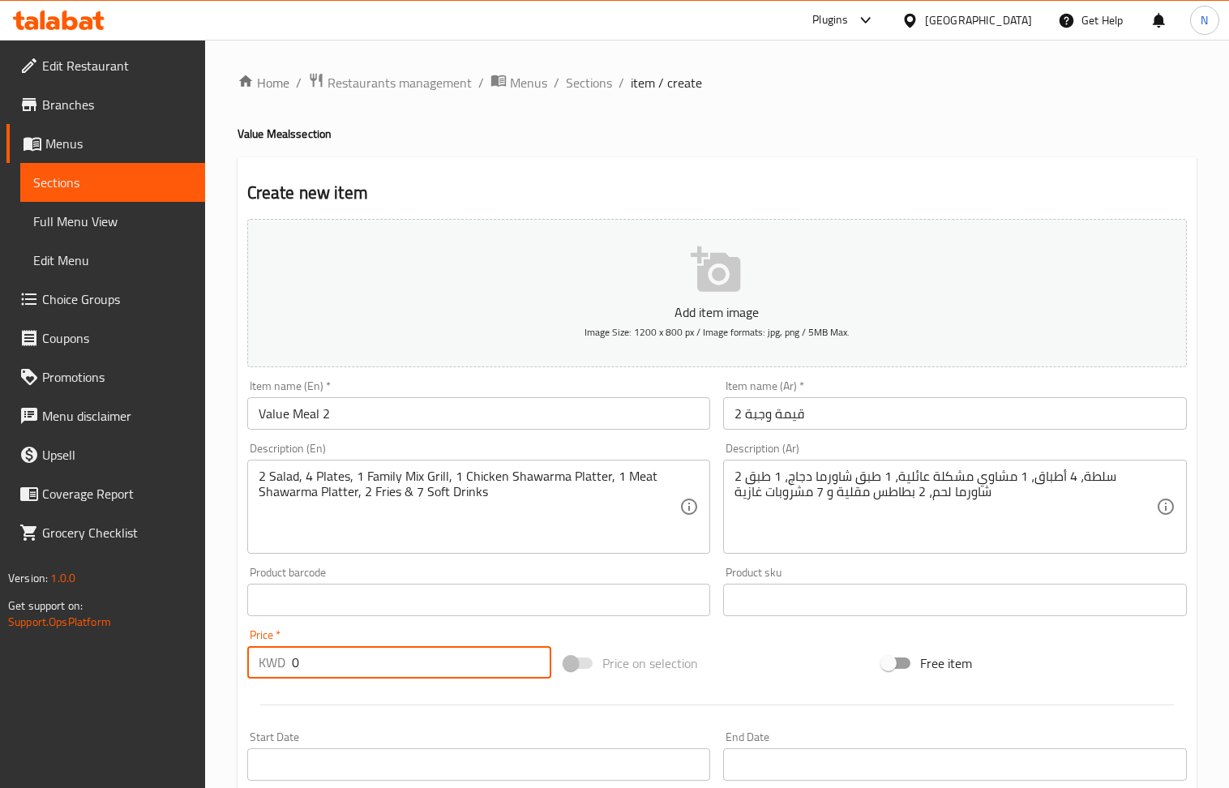
click at [367, 675] on input "0" at bounding box center [422, 662] width 260 height 32
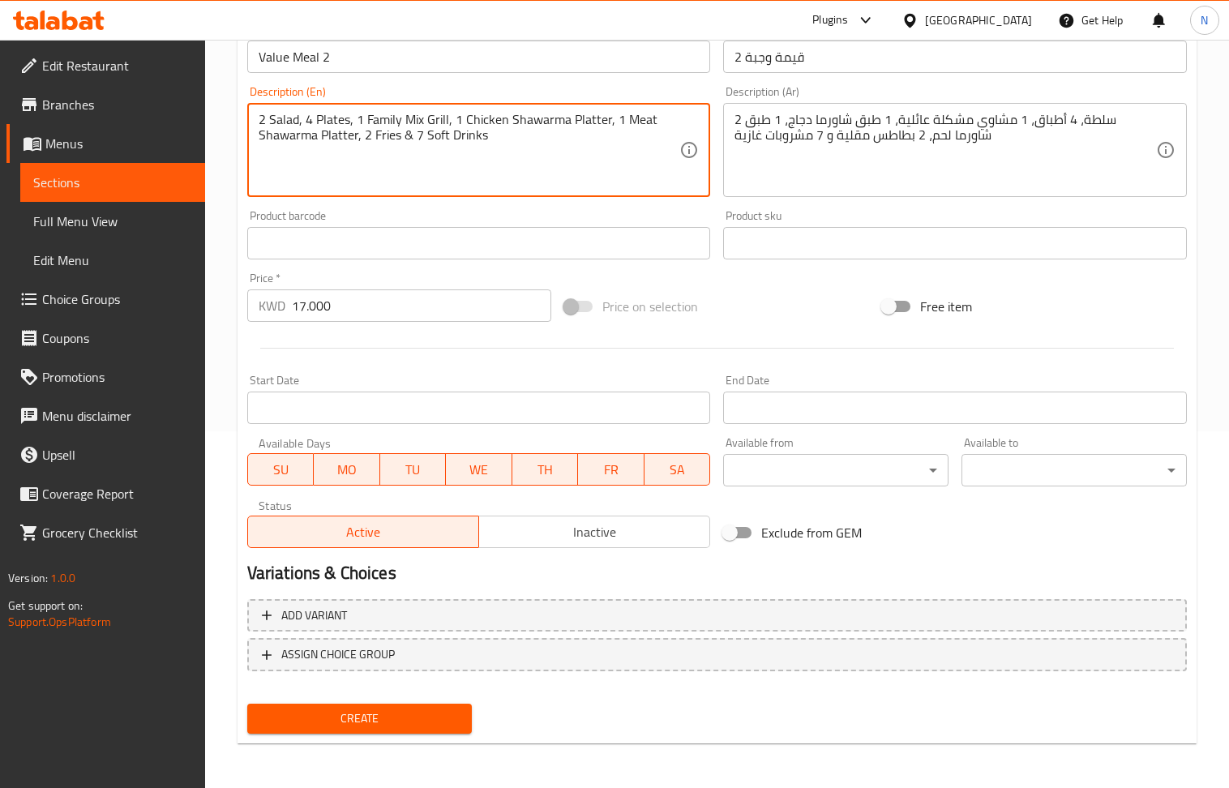
click at [391, 712] on span "Create" at bounding box center [359, 719] width 199 height 20
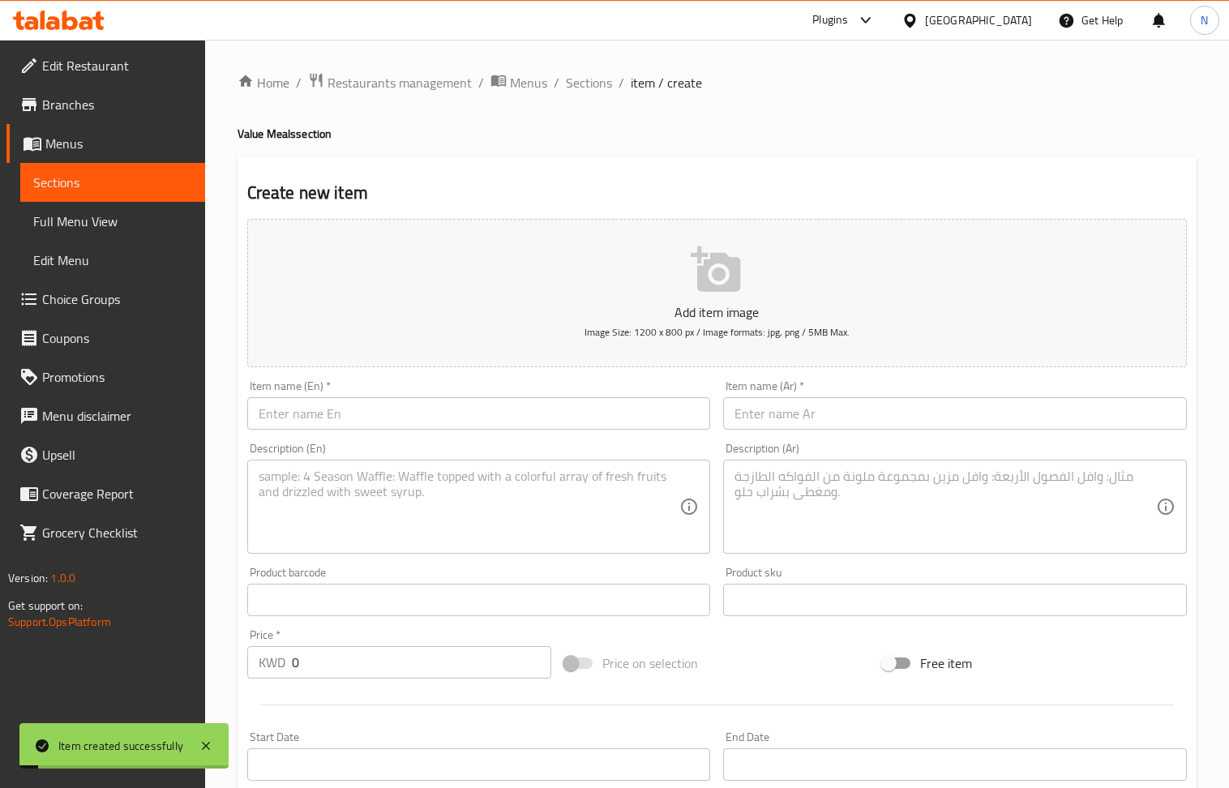
drag, startPoint x: 591, startPoint y: 83, endPoint x: 549, endPoint y: 117, distance: 54.2
click at [591, 83] on span "Sections" at bounding box center [589, 82] width 46 height 19
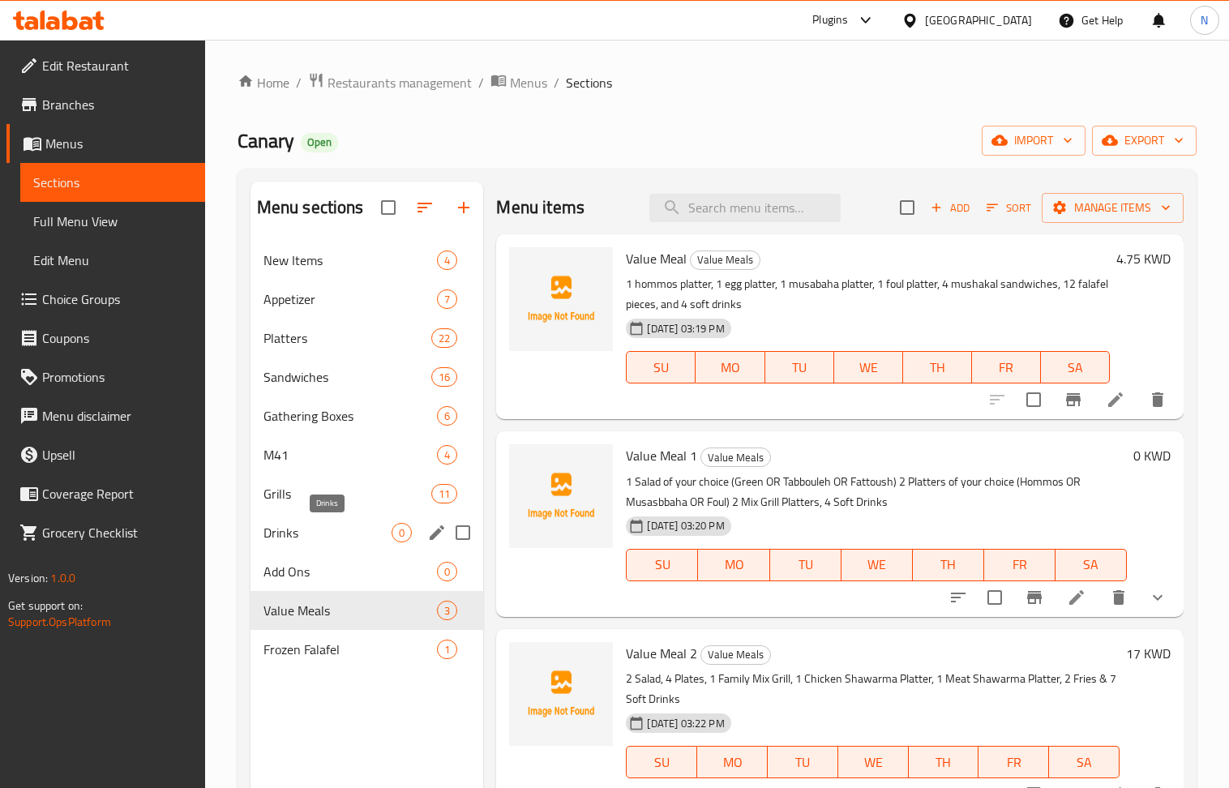
click at [302, 540] on span "Drinks" at bounding box center [328, 532] width 129 height 19
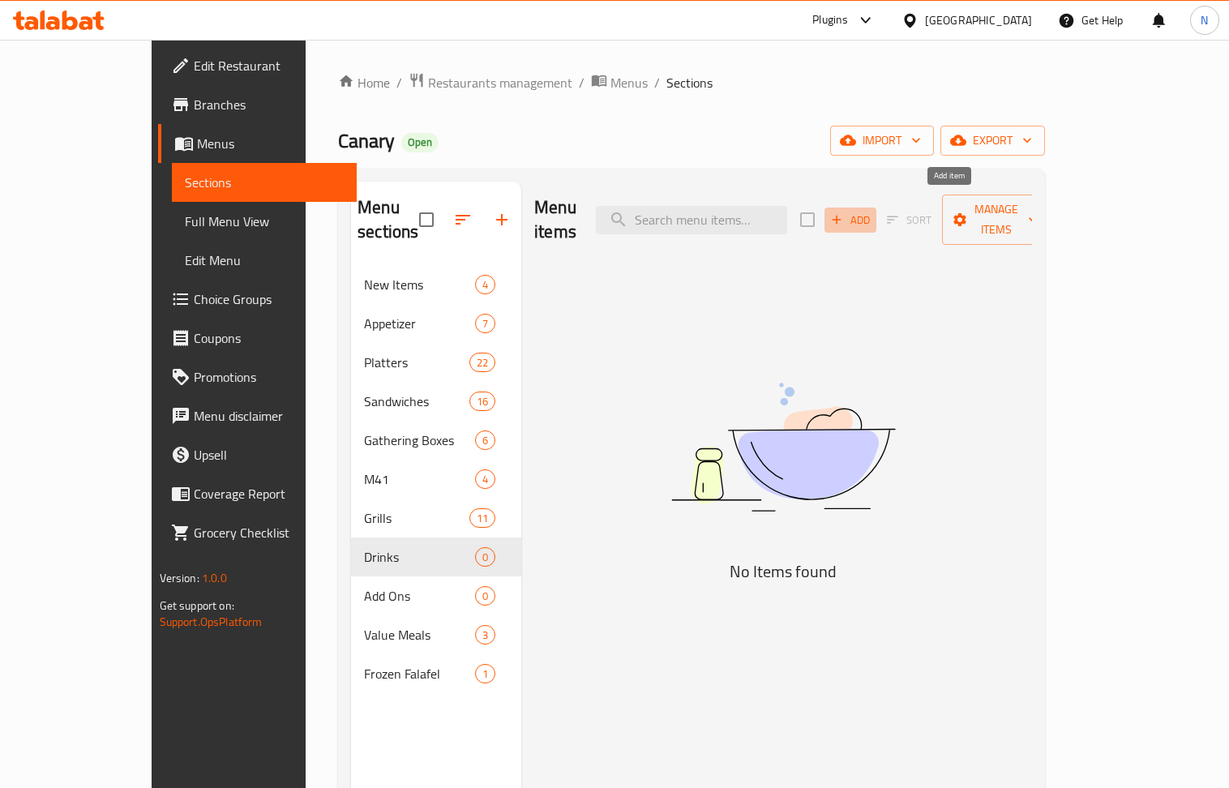
click at [873, 215] on span "Add" at bounding box center [851, 220] width 44 height 19
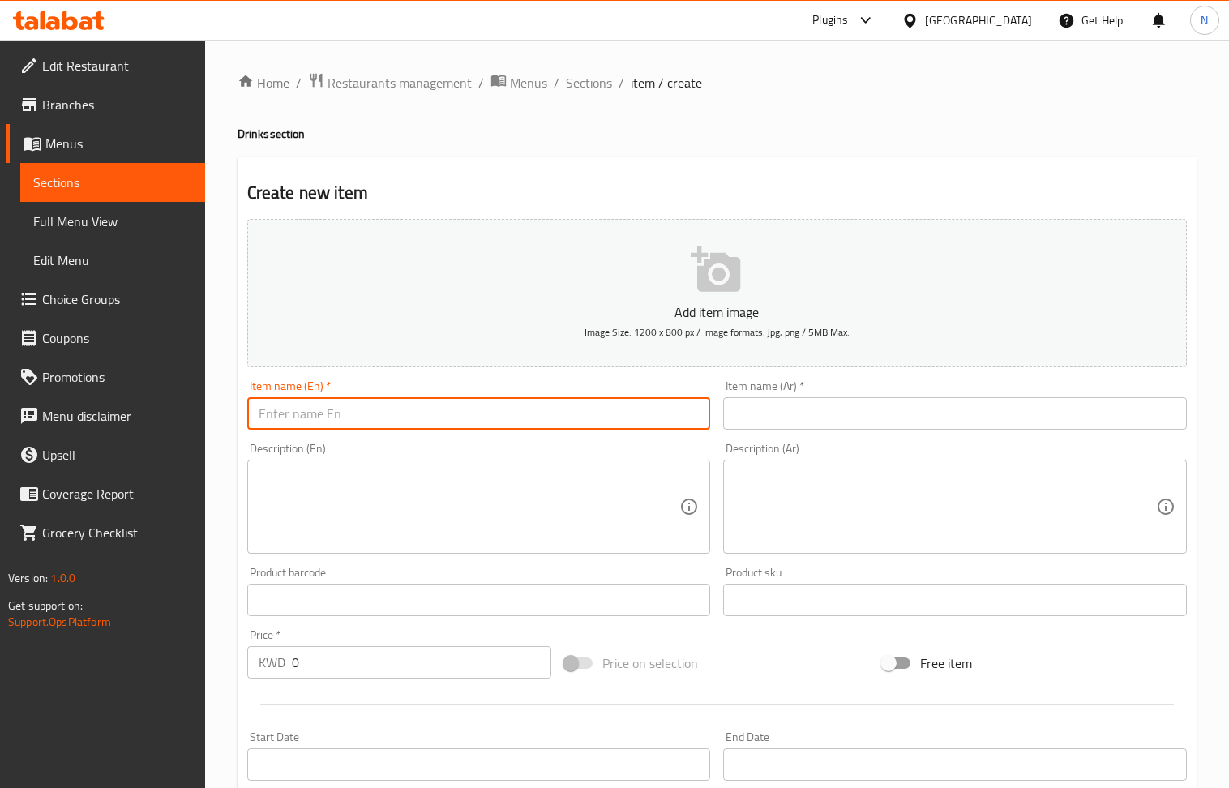
click at [438, 426] on input "text" at bounding box center [479, 413] width 464 height 32
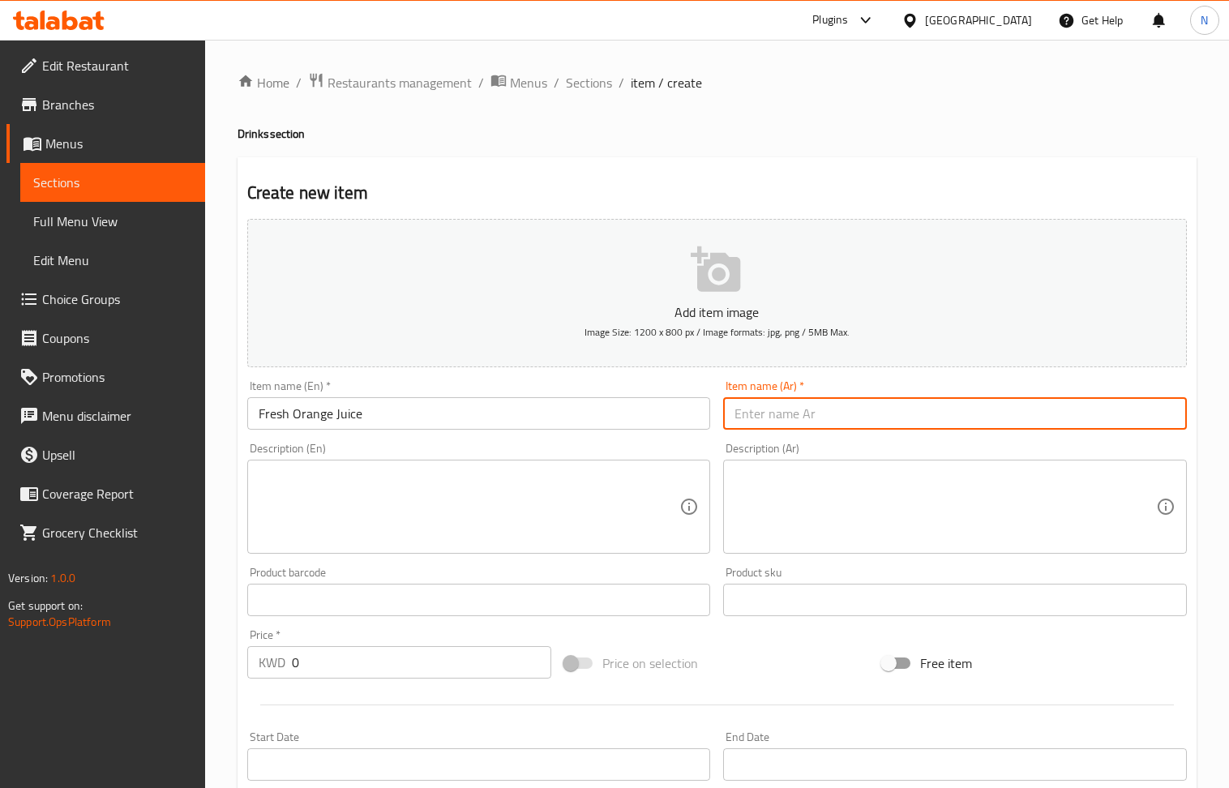
click at [814, 423] on input "text" at bounding box center [955, 413] width 464 height 32
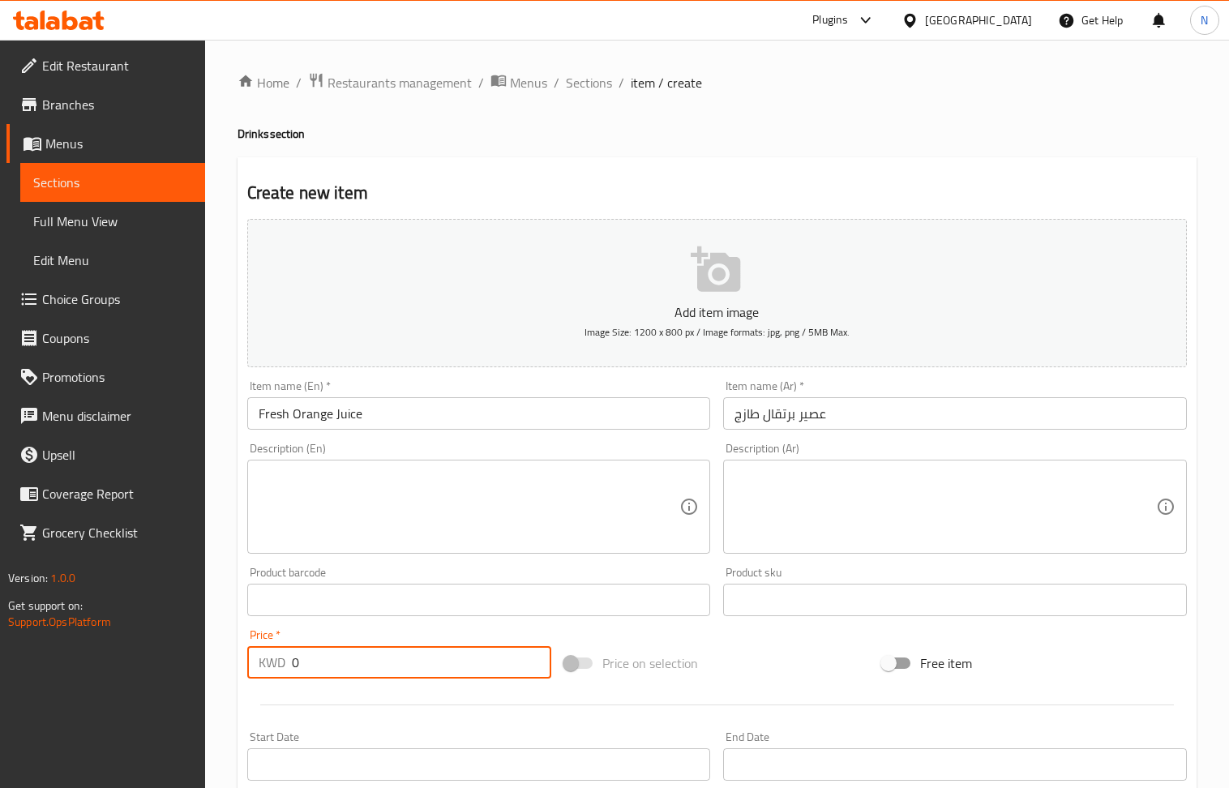
click at [351, 659] on input "0" at bounding box center [422, 662] width 260 height 32
click at [443, 524] on textarea at bounding box center [470, 507] width 422 height 77
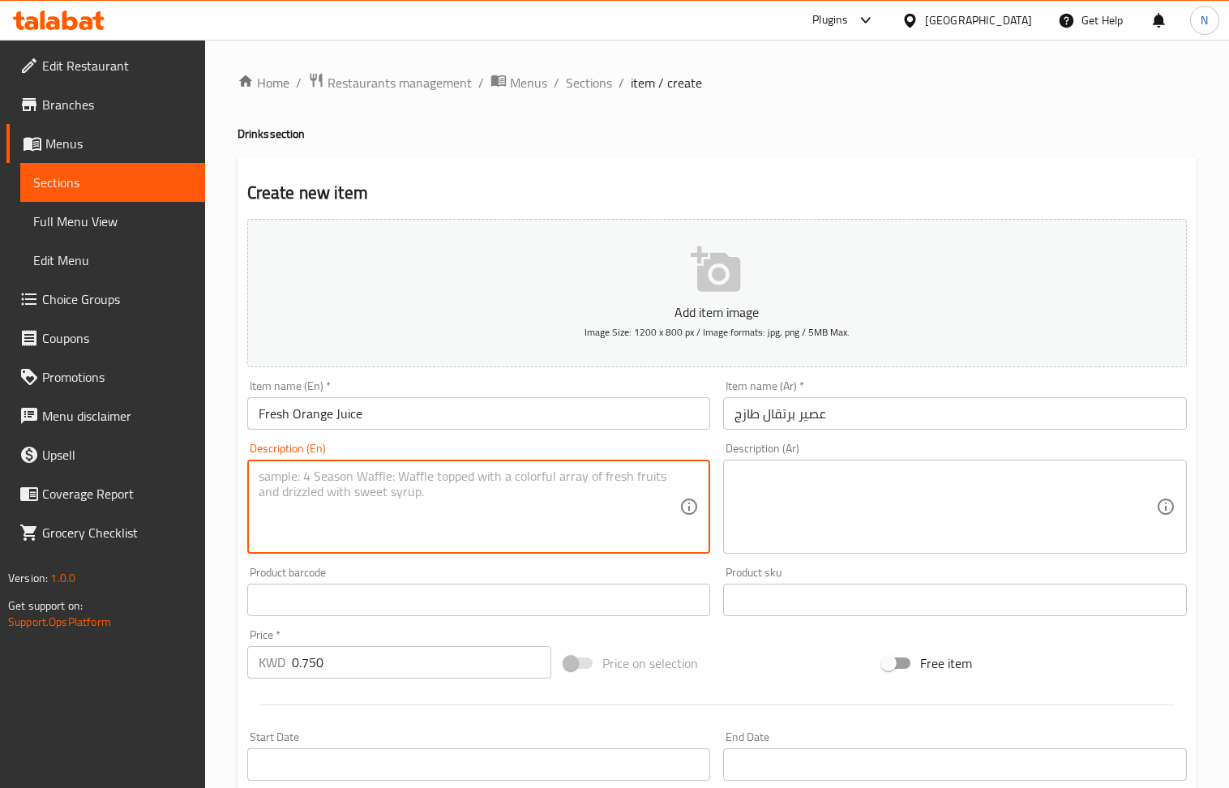
scroll to position [357, 0]
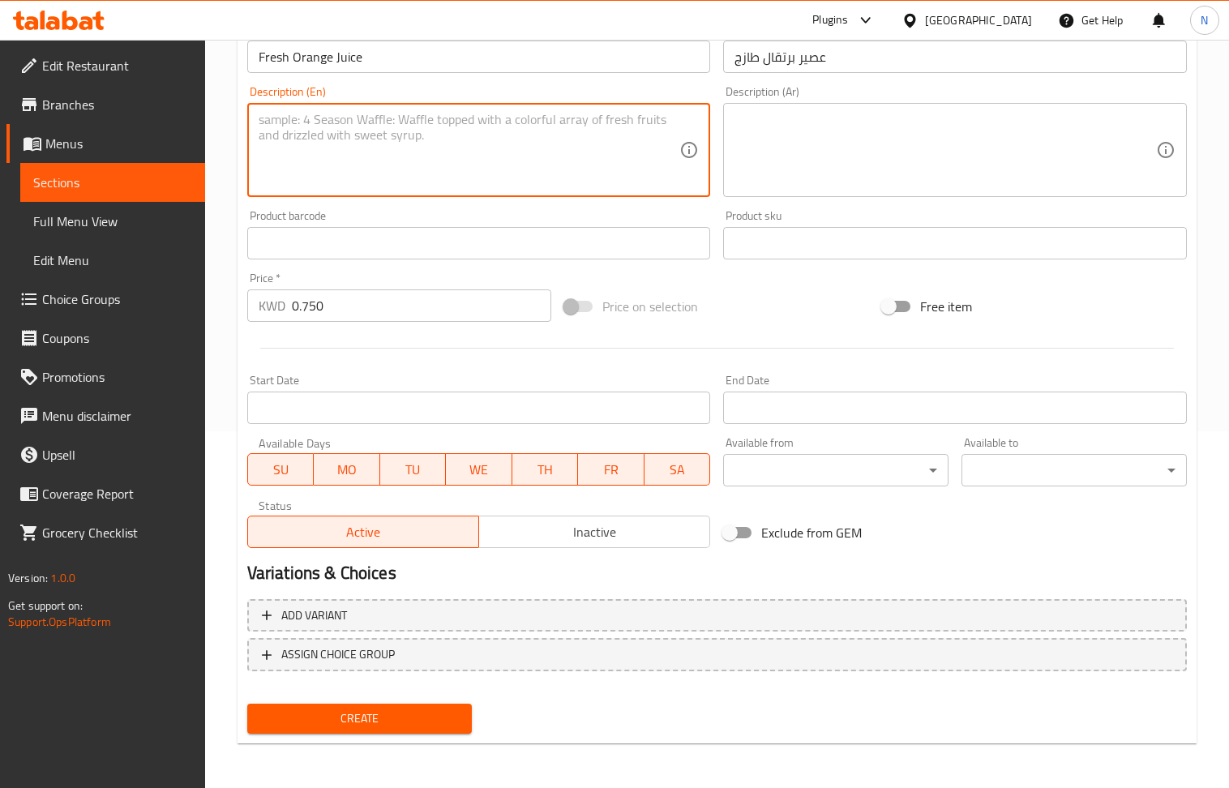
click at [406, 707] on button "Create" at bounding box center [359, 719] width 225 height 30
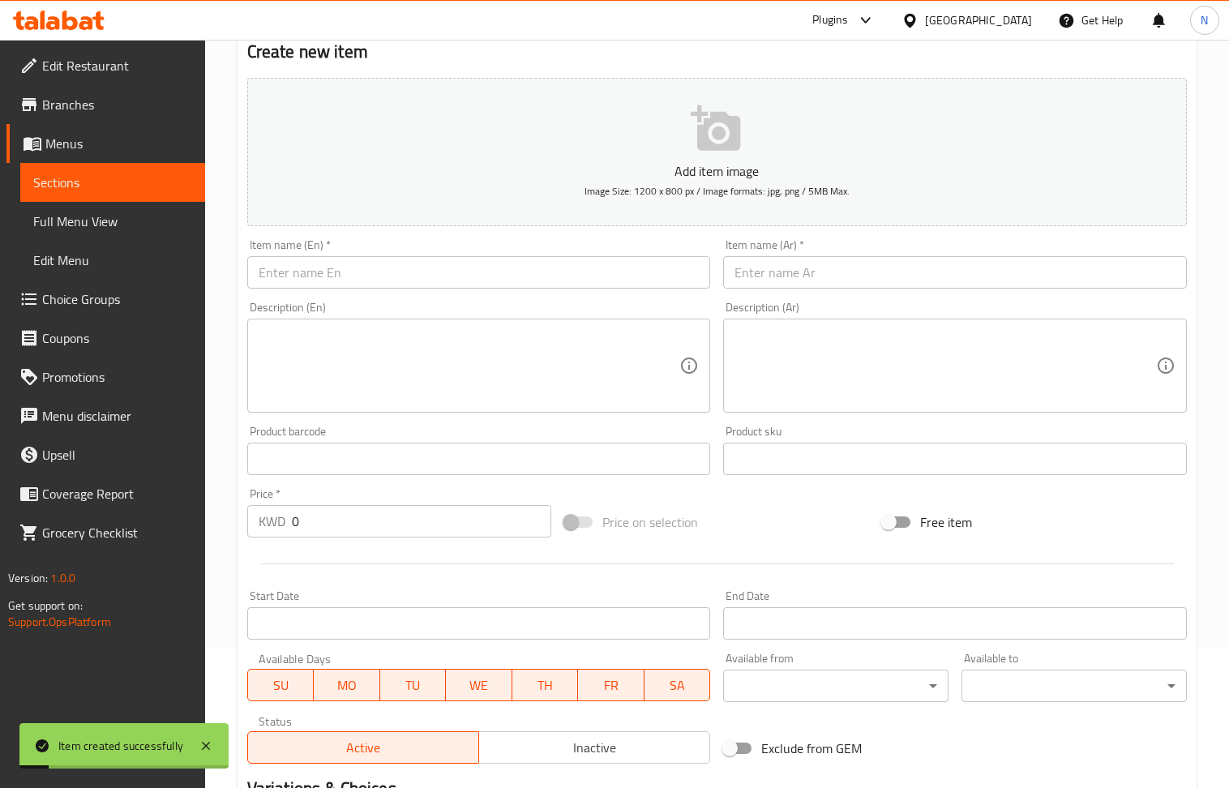
scroll to position [140, 0]
drag, startPoint x: 402, startPoint y: 290, endPoint x: 396, endPoint y: 283, distance: 9.8
click at [401, 290] on input "text" at bounding box center [479, 273] width 464 height 32
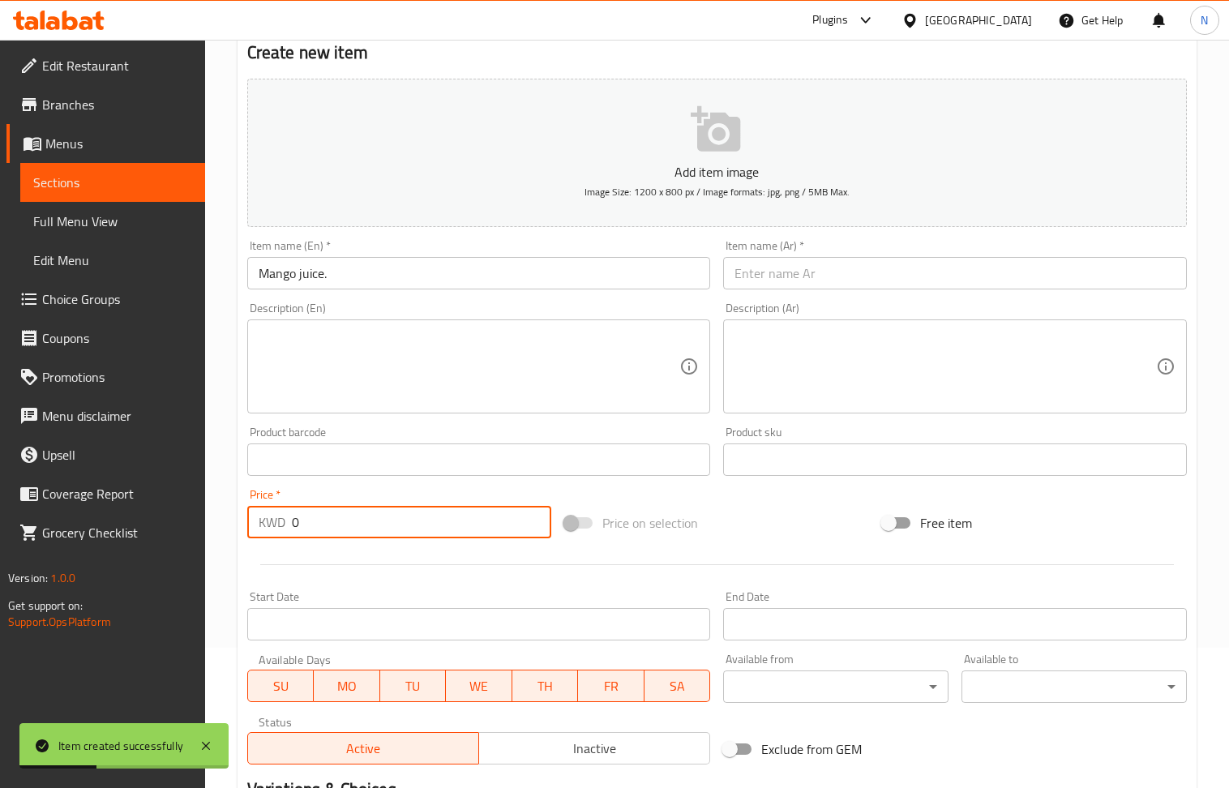
click at [344, 522] on input "0" at bounding box center [422, 522] width 260 height 32
drag, startPoint x: 344, startPoint y: 522, endPoint x: 114, endPoint y: 34, distance: 539.8
click at [336, 504] on div "Price   * KWD 0 Price *" at bounding box center [399, 513] width 305 height 49
drag, startPoint x: 775, startPoint y: 282, endPoint x: 573, endPoint y: 318, distance: 205.9
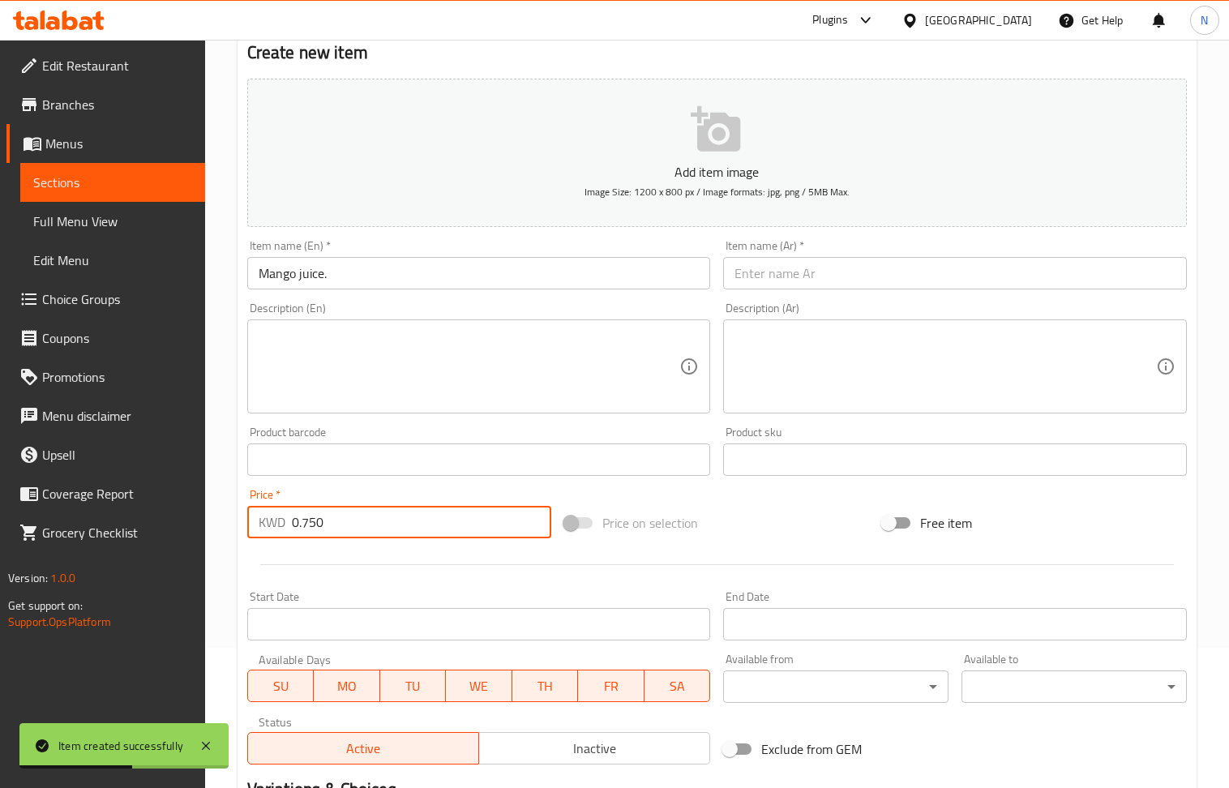
click at [775, 282] on input "text" at bounding box center [955, 273] width 464 height 32
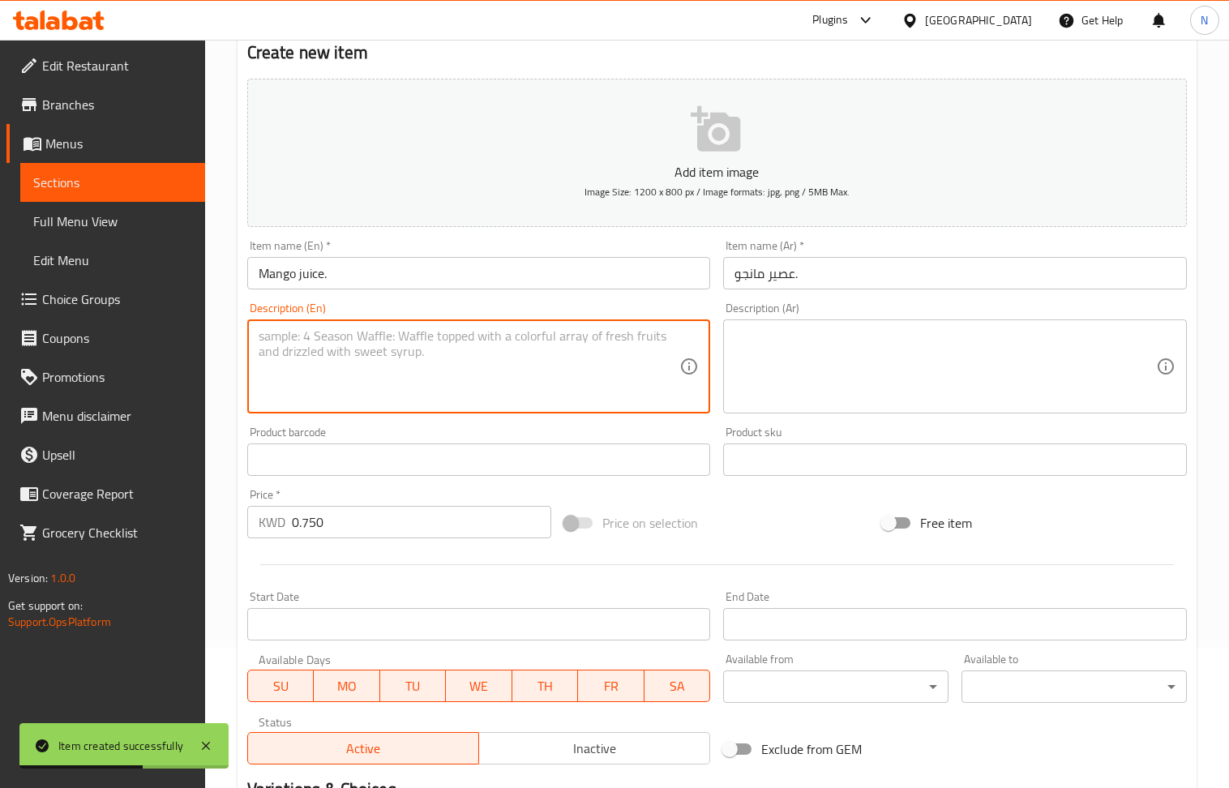
click at [480, 348] on textarea at bounding box center [470, 366] width 422 height 77
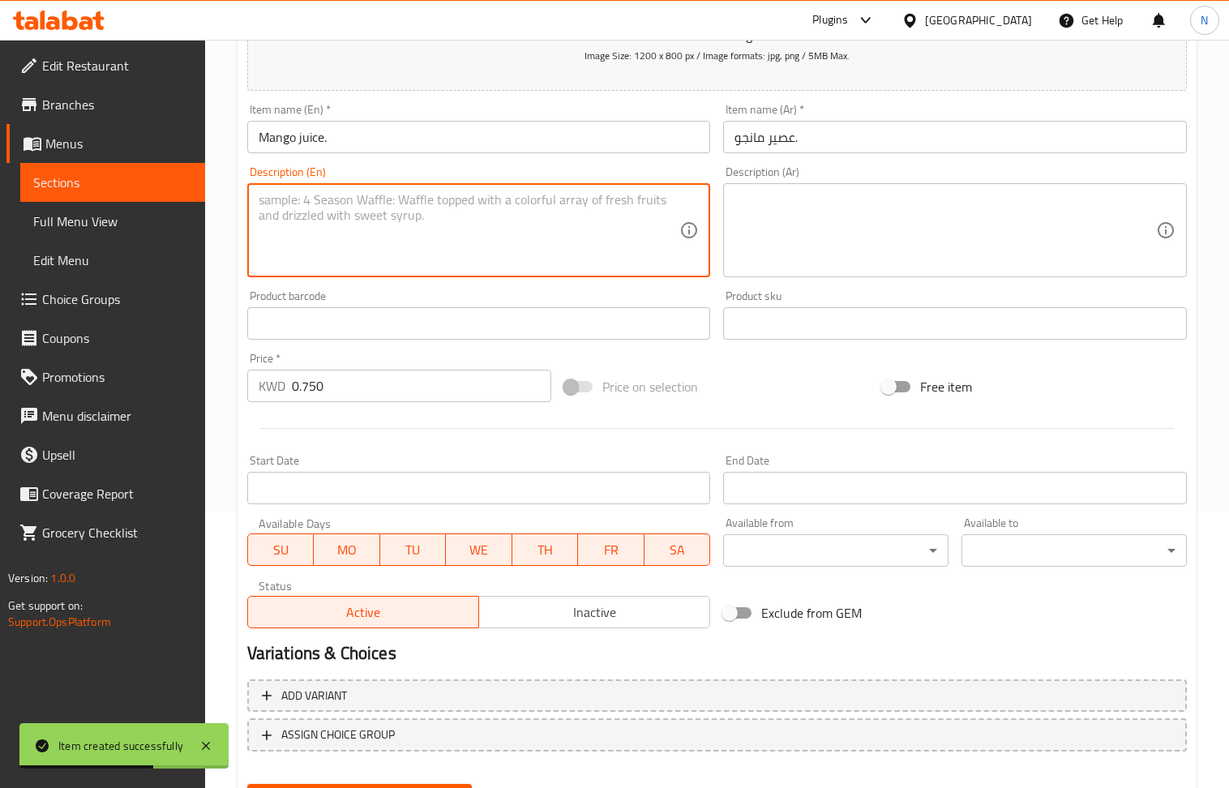
scroll to position [357, 0]
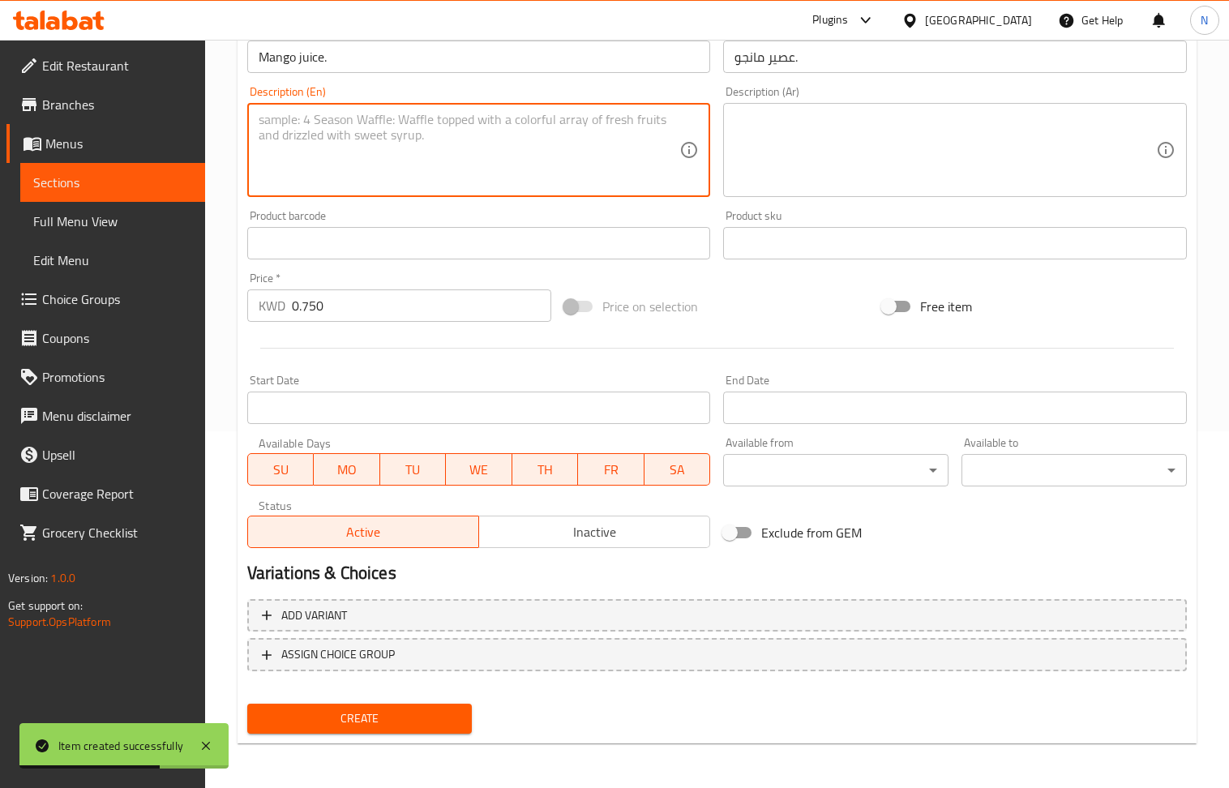
click at [431, 730] on button "Create" at bounding box center [359, 719] width 225 height 30
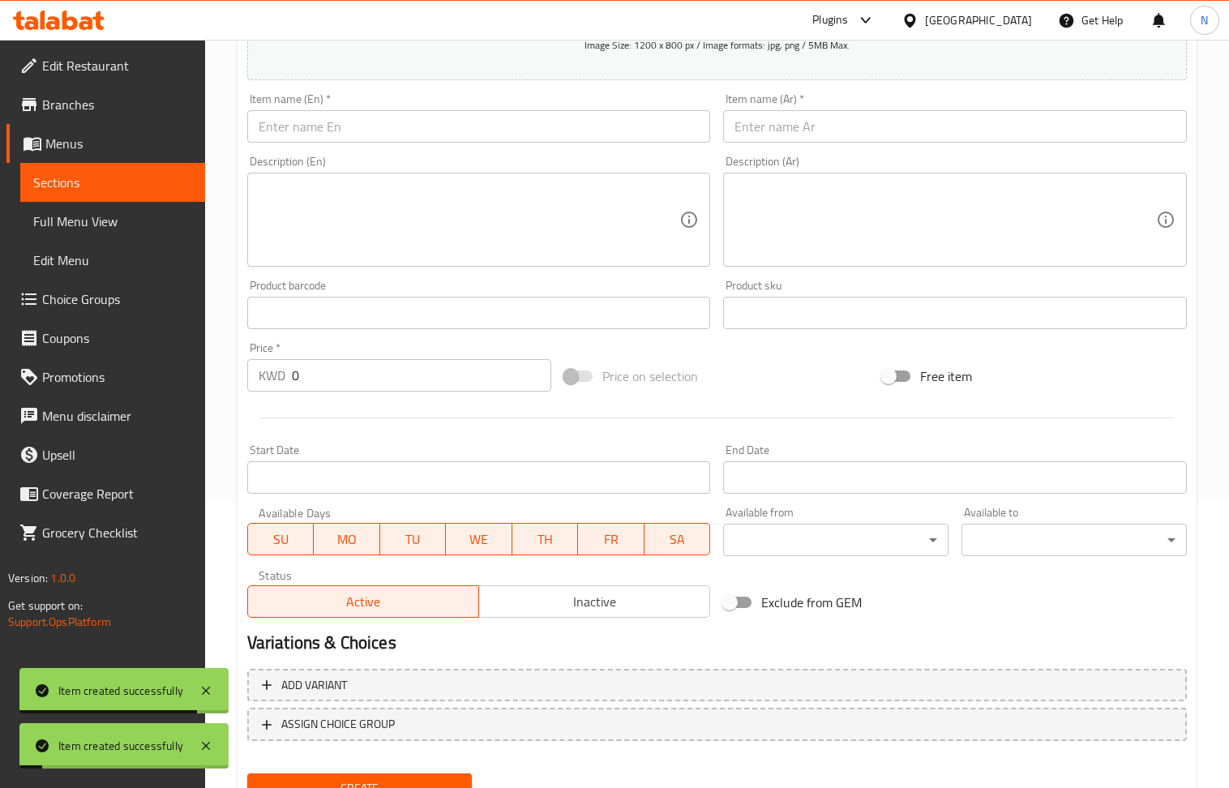
scroll to position [248, 0]
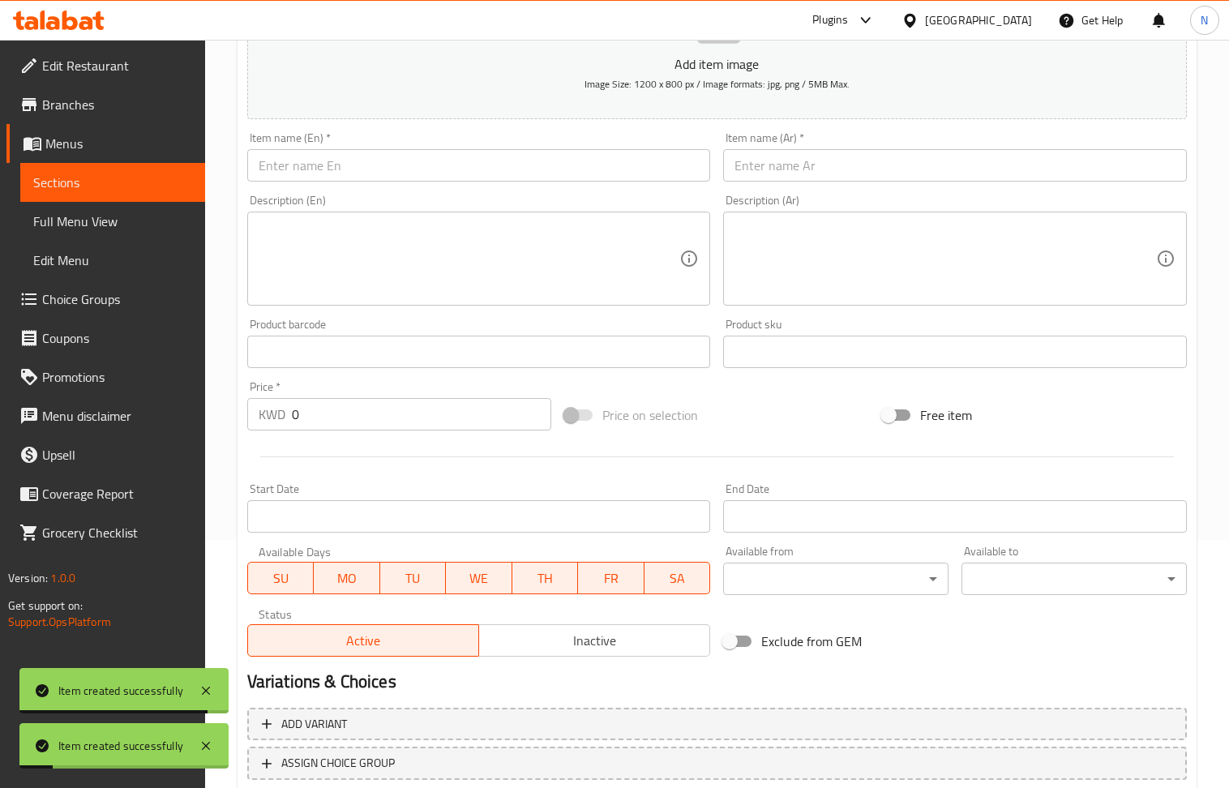
drag, startPoint x: 351, startPoint y: 169, endPoint x: 267, endPoint y: 32, distance: 160.9
click at [351, 169] on input "text" at bounding box center [479, 165] width 464 height 32
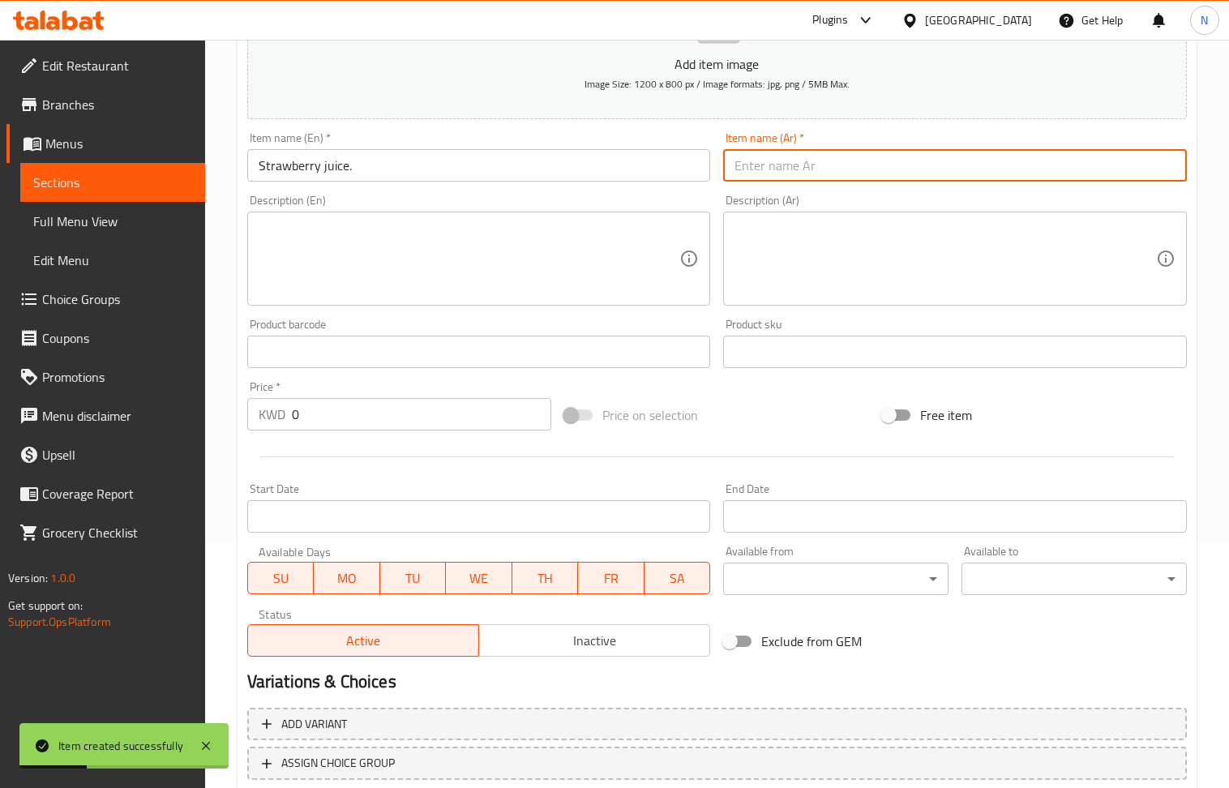
click at [789, 164] on input "text" at bounding box center [955, 165] width 464 height 32
click at [423, 429] on input "0" at bounding box center [422, 414] width 260 height 32
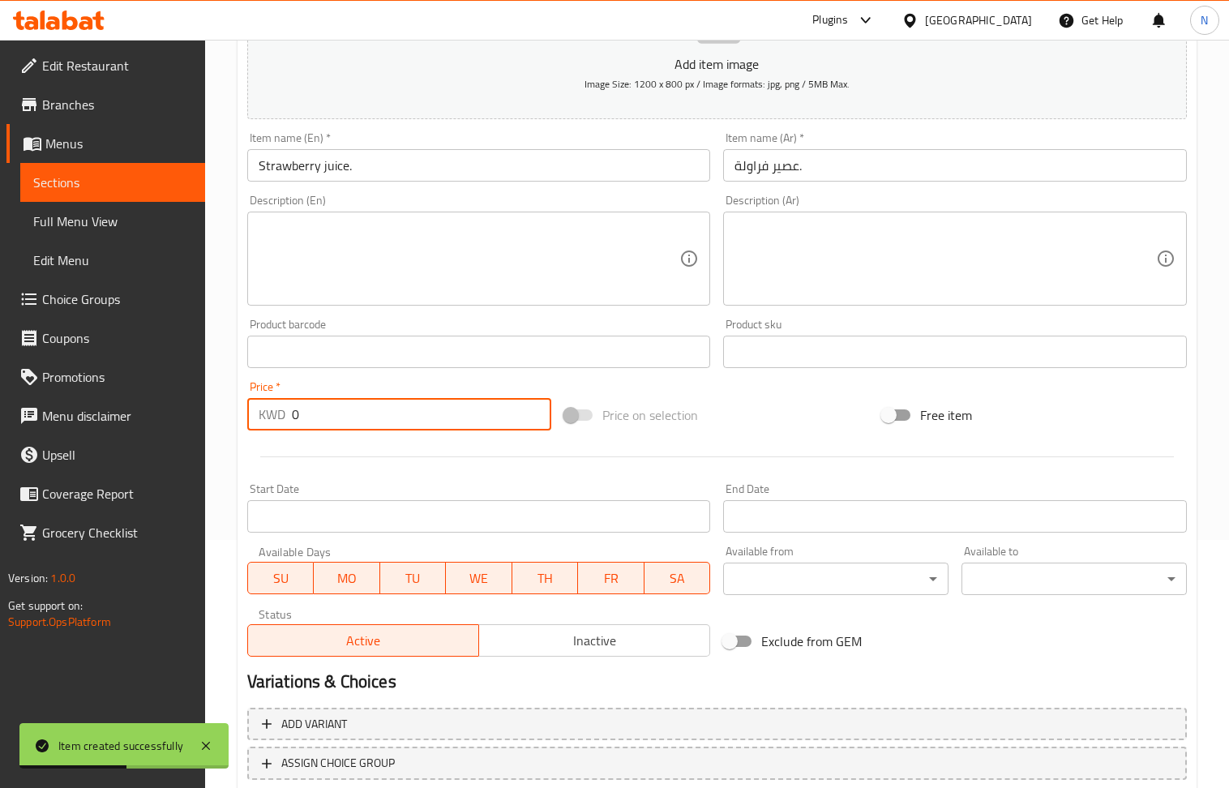
click at [423, 429] on input "0" at bounding box center [422, 414] width 260 height 32
click at [423, 428] on input "0" at bounding box center [422, 414] width 260 height 32
click at [420, 257] on textarea at bounding box center [470, 259] width 422 height 77
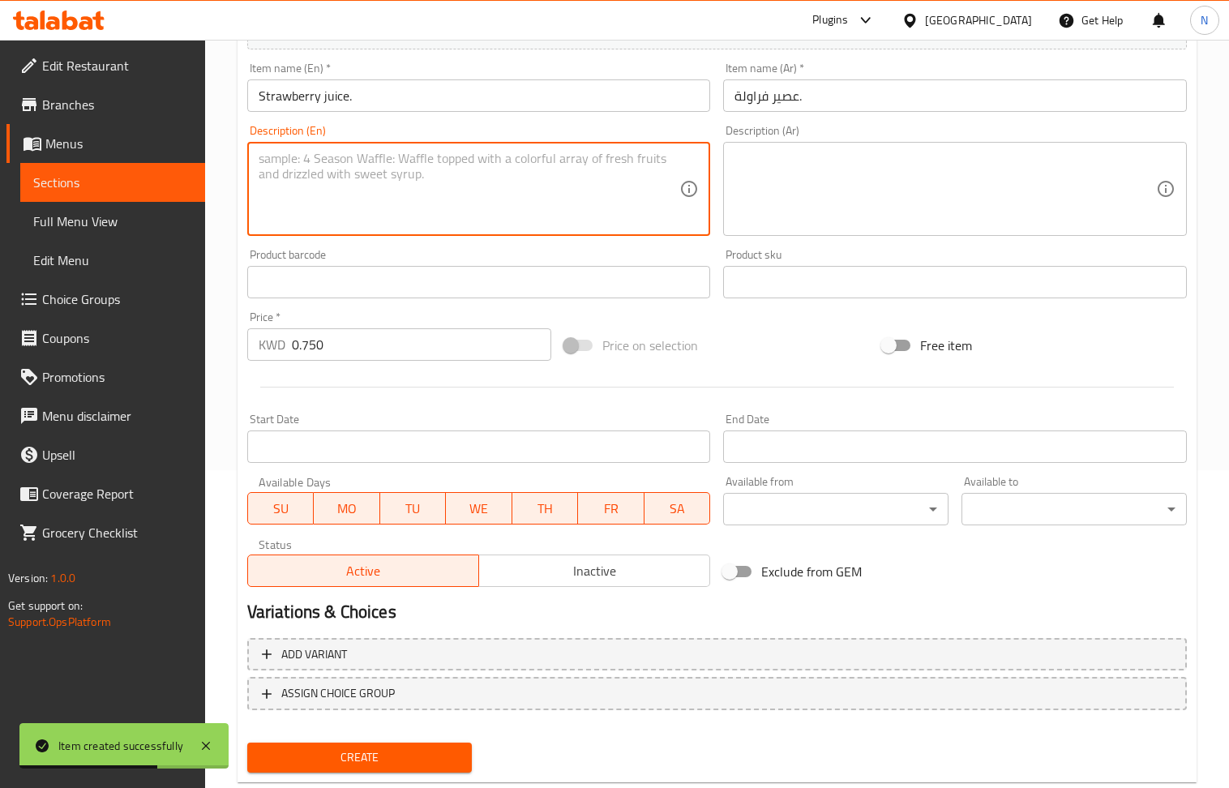
scroll to position [357, 0]
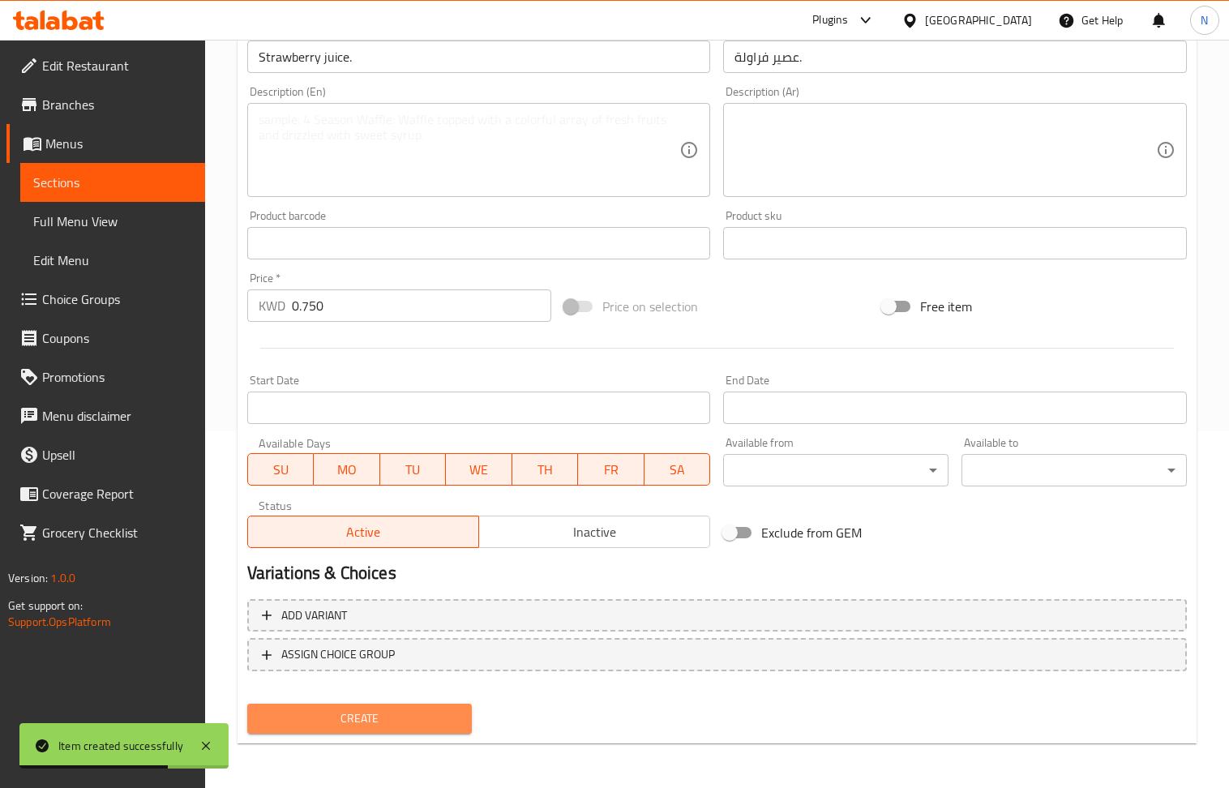
drag, startPoint x: 383, startPoint y: 705, endPoint x: 134, endPoint y: 118, distance: 637.0
click at [383, 706] on button "Create" at bounding box center [359, 719] width 225 height 30
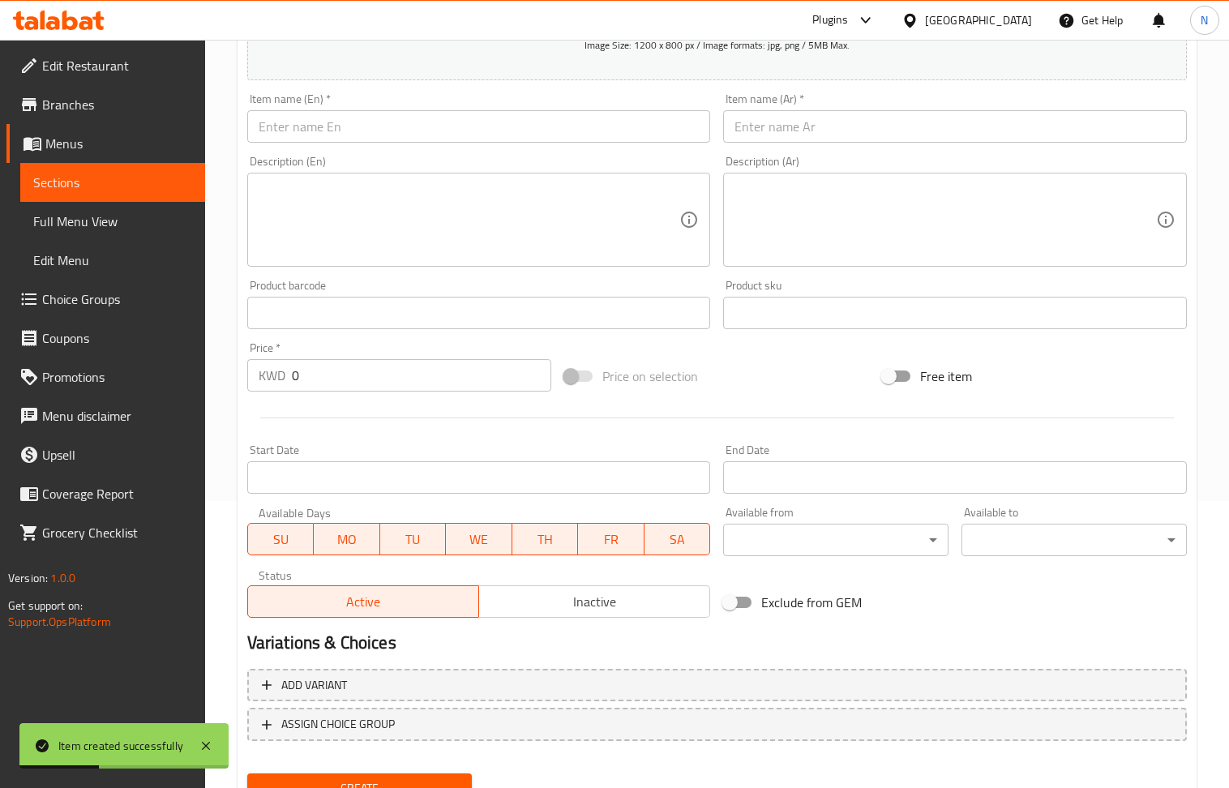
scroll to position [248, 0]
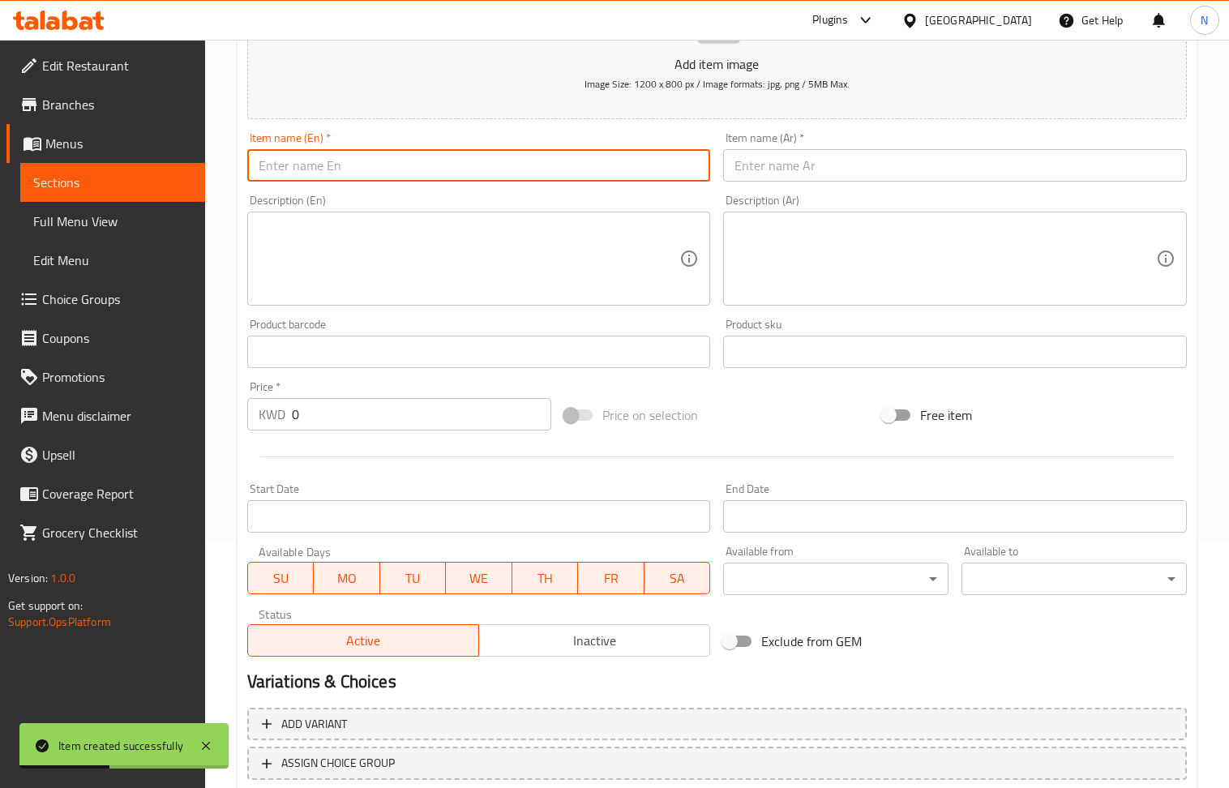
click at [370, 160] on input "text" at bounding box center [479, 165] width 464 height 32
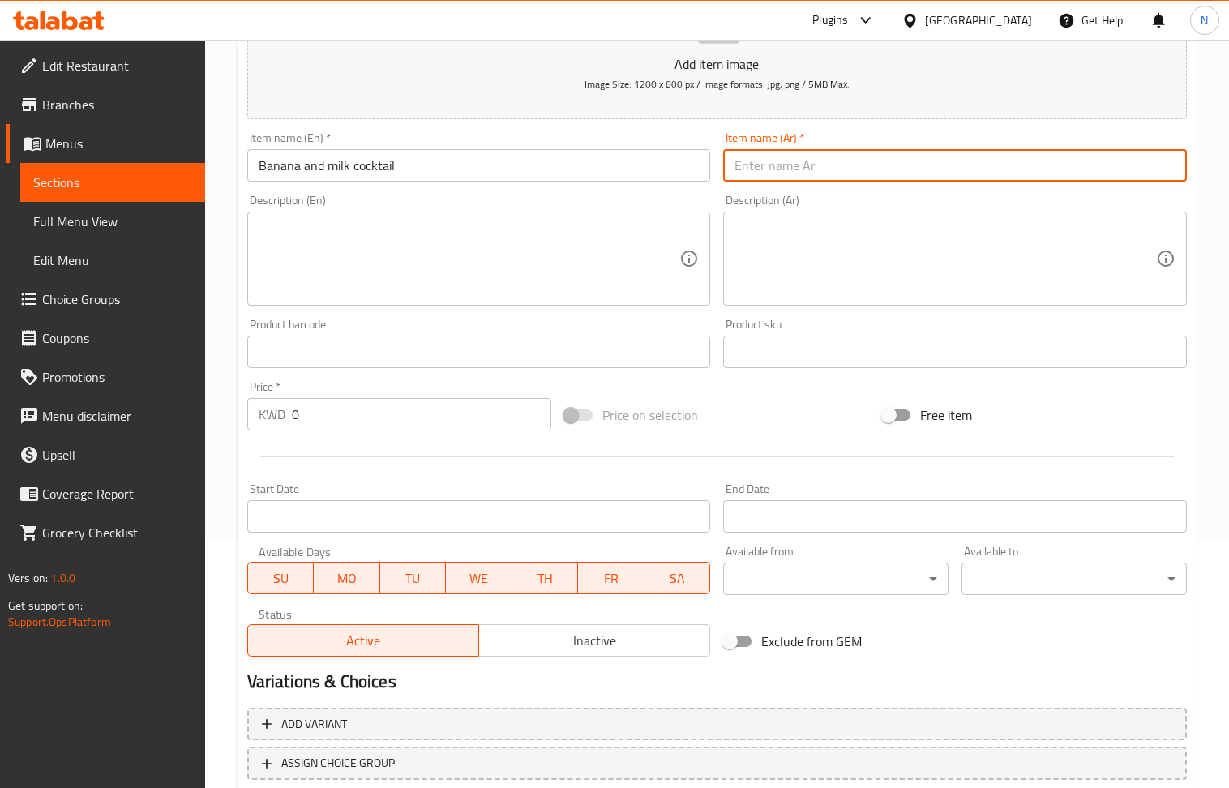
click at [857, 179] on input "text" at bounding box center [955, 165] width 464 height 32
click at [357, 410] on input "0" at bounding box center [422, 414] width 260 height 32
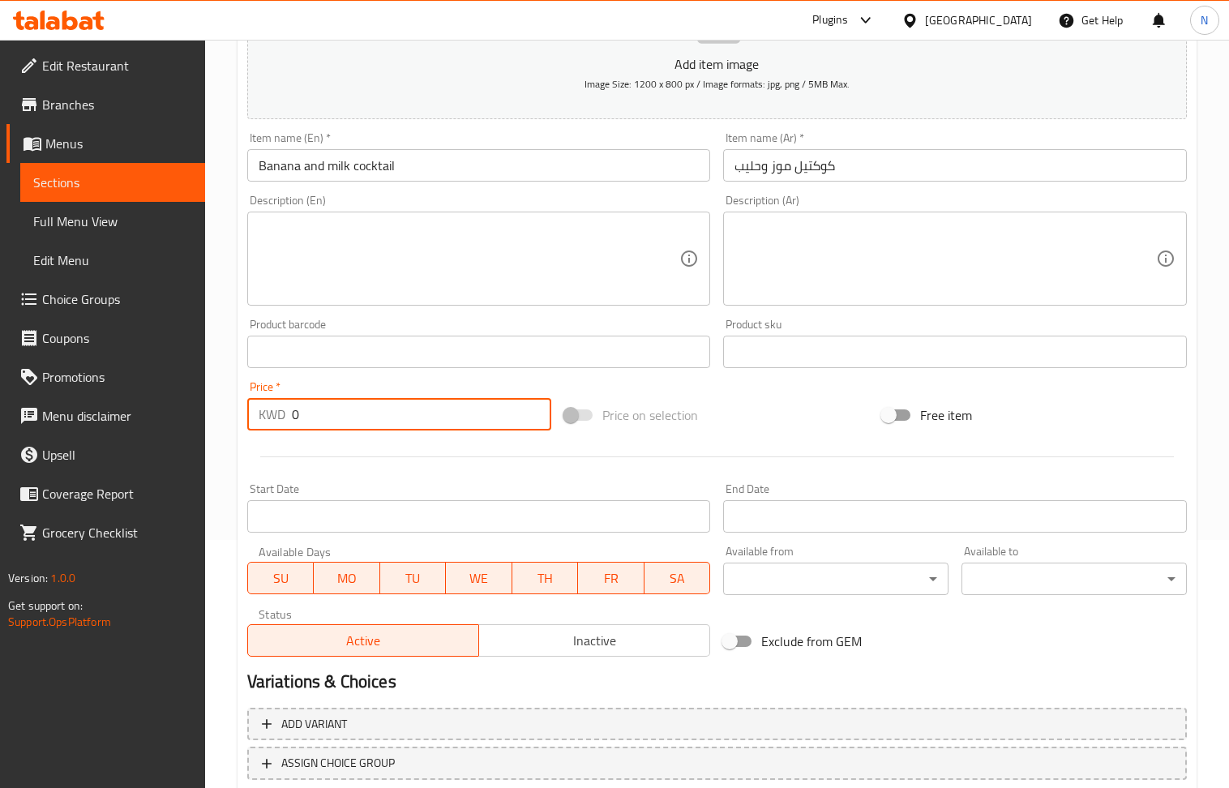
click at [357, 410] on input "0" at bounding box center [422, 414] width 260 height 32
click at [374, 302] on div "Description (En)" at bounding box center [479, 259] width 464 height 94
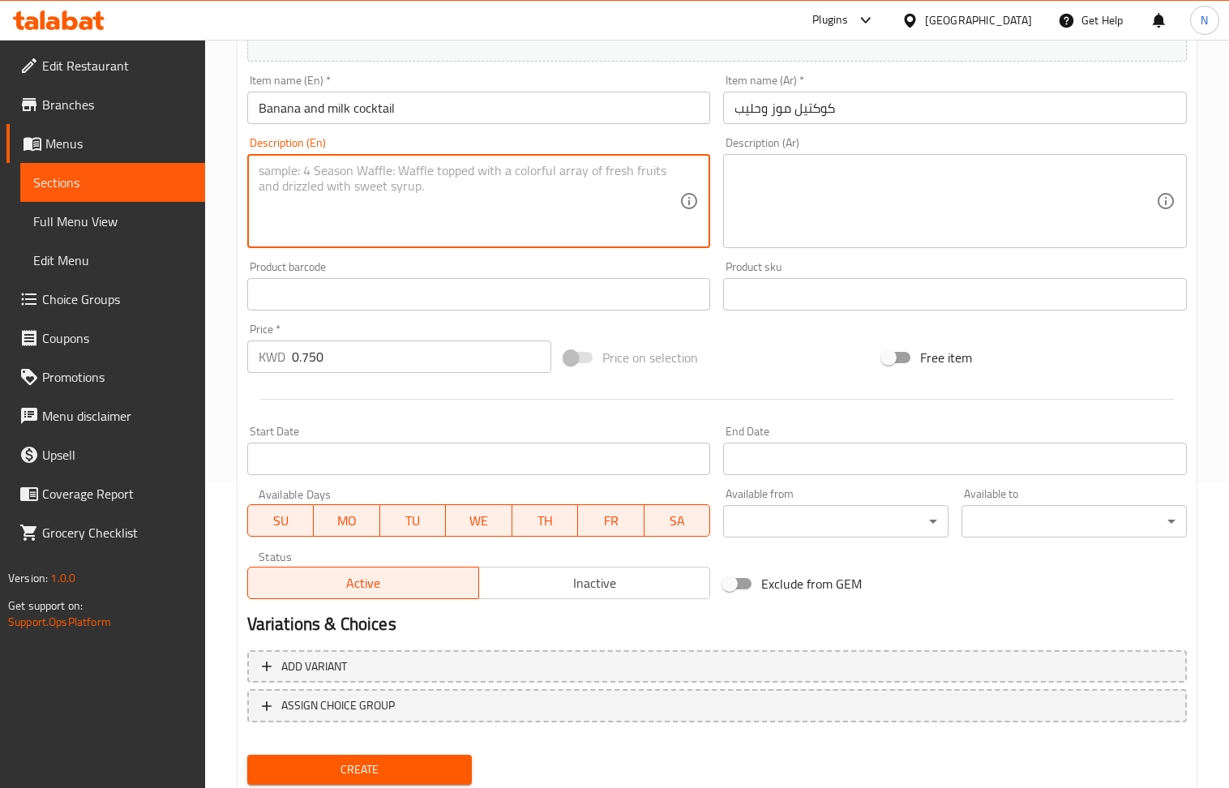
scroll to position [357, 0]
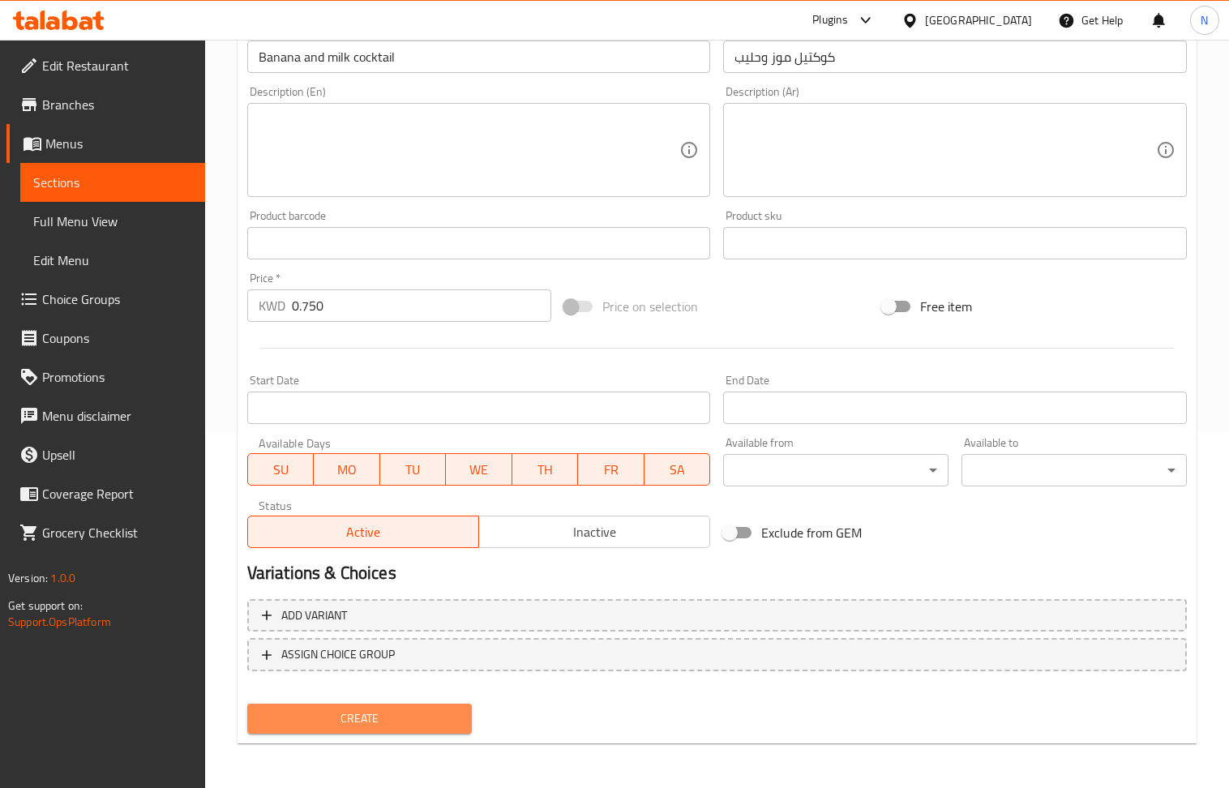
drag, startPoint x: 373, startPoint y: 712, endPoint x: 192, endPoint y: 39, distance: 697.0
click at [373, 714] on span "Create" at bounding box center [359, 719] width 199 height 20
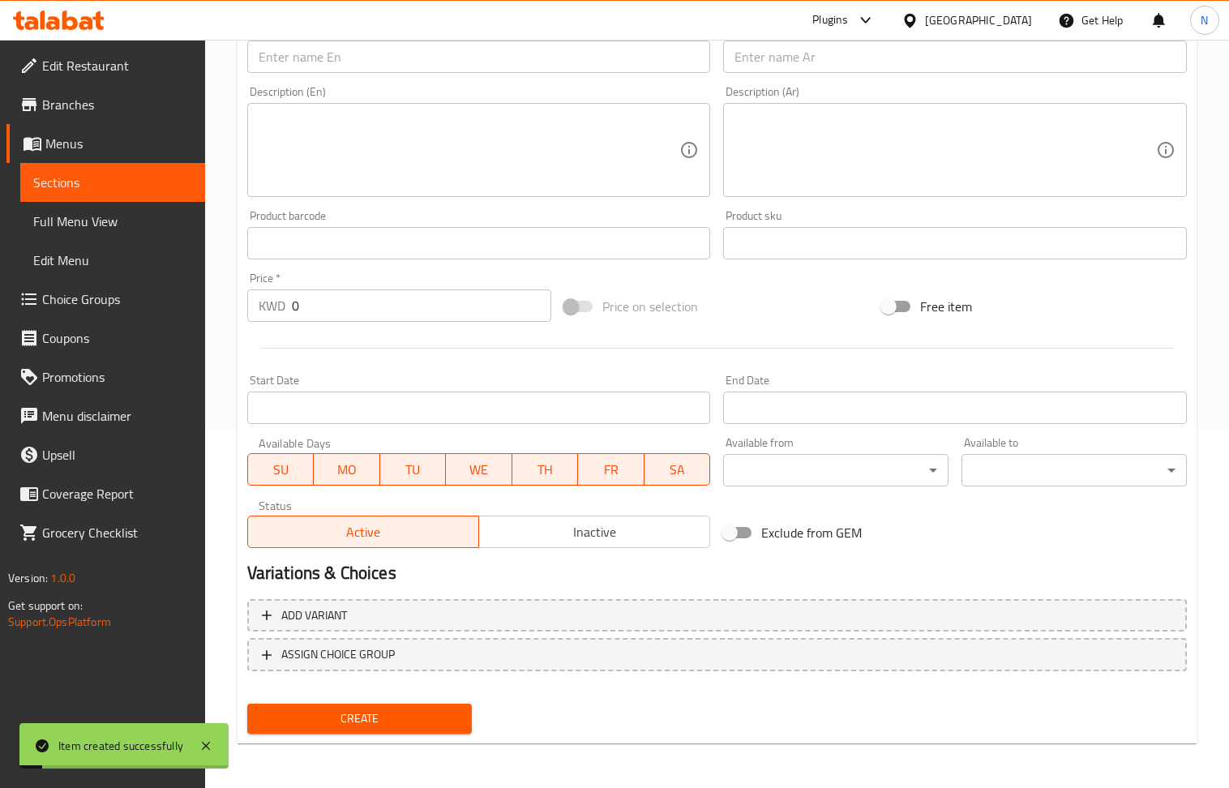
drag, startPoint x: 377, startPoint y: 78, endPoint x: 371, endPoint y: 63, distance: 16.0
click at [375, 73] on div "Item name (En)   * Item name (En) *" at bounding box center [479, 48] width 477 height 62
drag, startPoint x: 371, startPoint y: 63, endPoint x: 315, endPoint y: 54, distance: 56.8
click at [371, 62] on input "text" at bounding box center [479, 57] width 464 height 32
drag, startPoint x: 286, startPoint y: 43, endPoint x: 296, endPoint y: 47, distance: 10.5
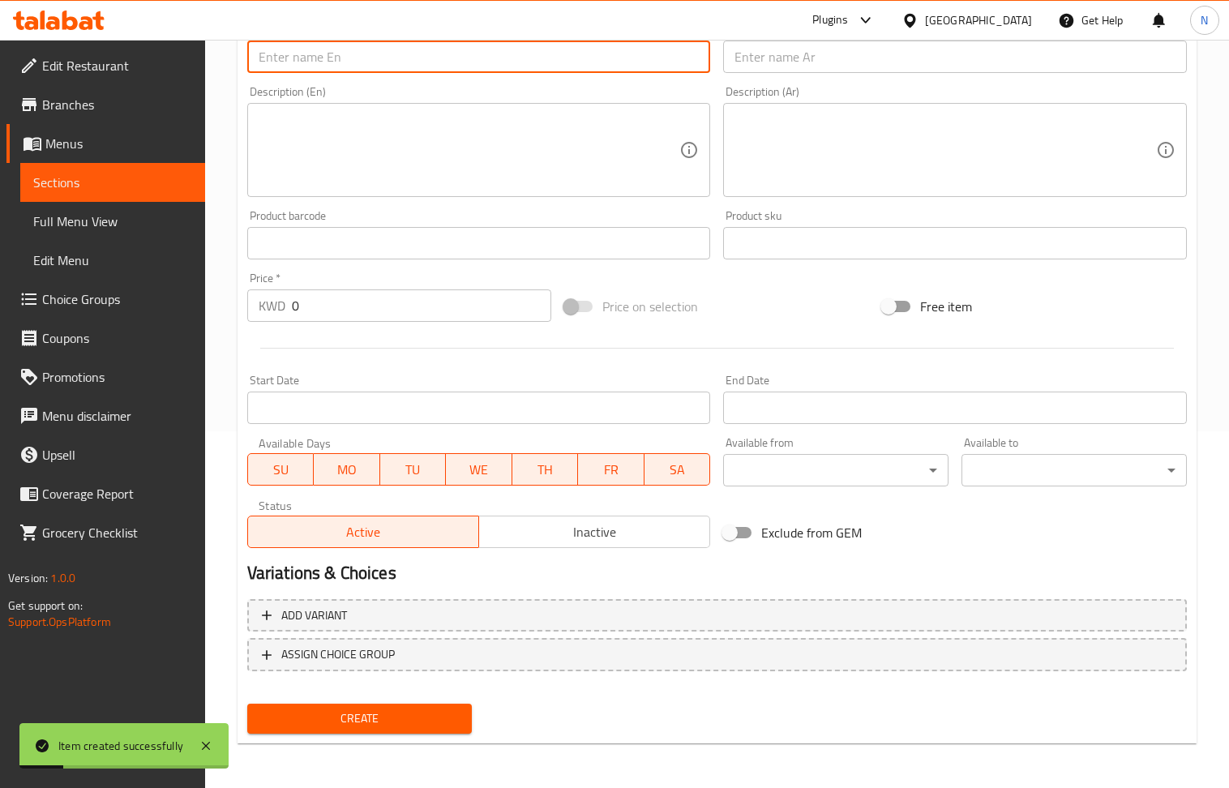
click at [289, 44] on input "text" at bounding box center [479, 57] width 464 height 32
click at [300, 49] on input "text" at bounding box center [479, 57] width 464 height 32
click at [310, 57] on input "text" at bounding box center [479, 57] width 464 height 32
click at [367, 137] on textarea at bounding box center [470, 150] width 422 height 77
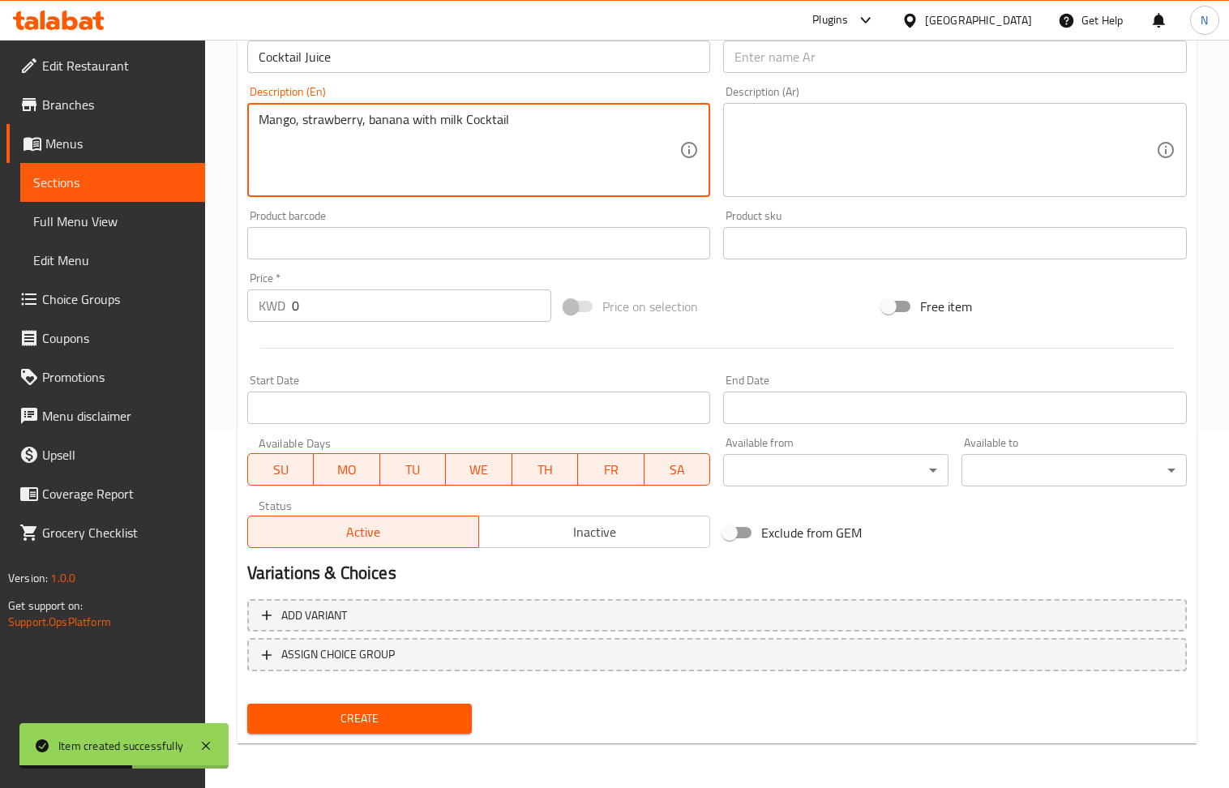
click at [345, 315] on input "0" at bounding box center [422, 306] width 260 height 32
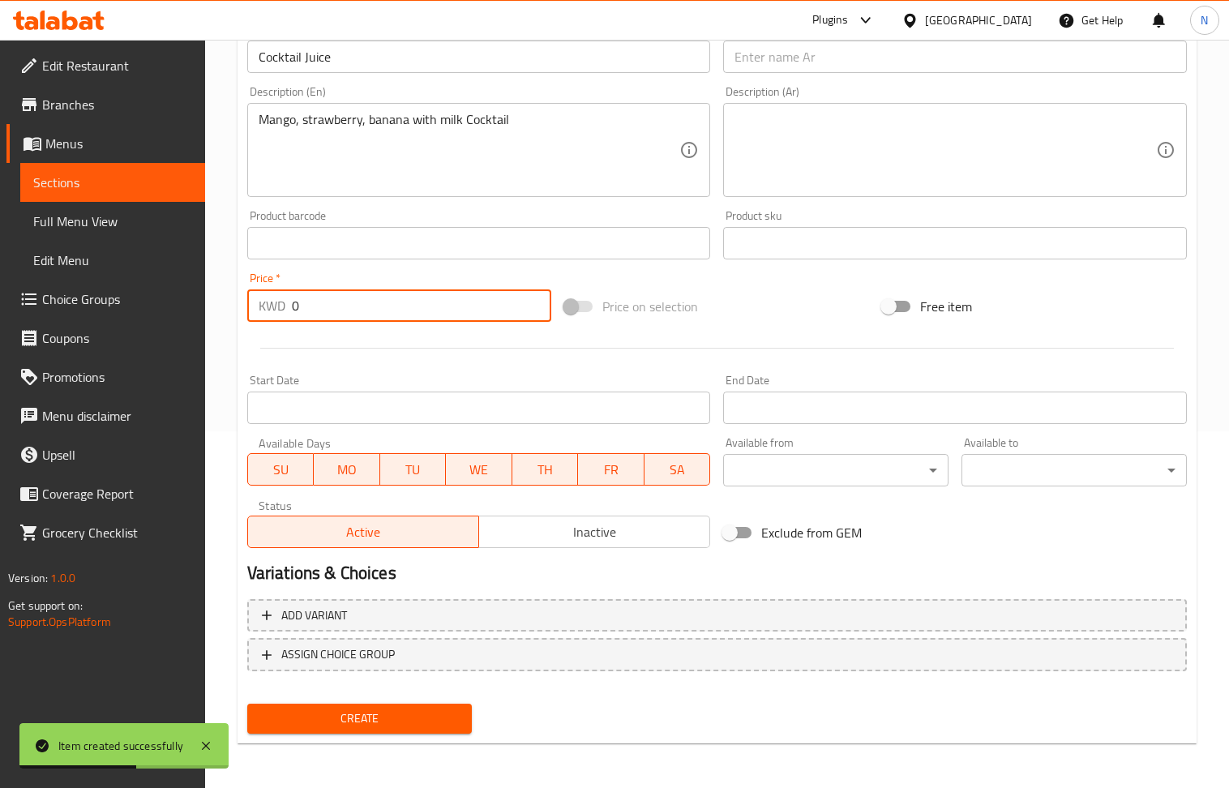
click at [345, 315] on input "0" at bounding box center [422, 306] width 260 height 32
drag, startPoint x: 345, startPoint y: 315, endPoint x: 247, endPoint y: 0, distance: 330.4
click at [345, 308] on input "0" at bounding box center [422, 306] width 260 height 32
click at [882, 156] on textarea at bounding box center [946, 150] width 422 height 77
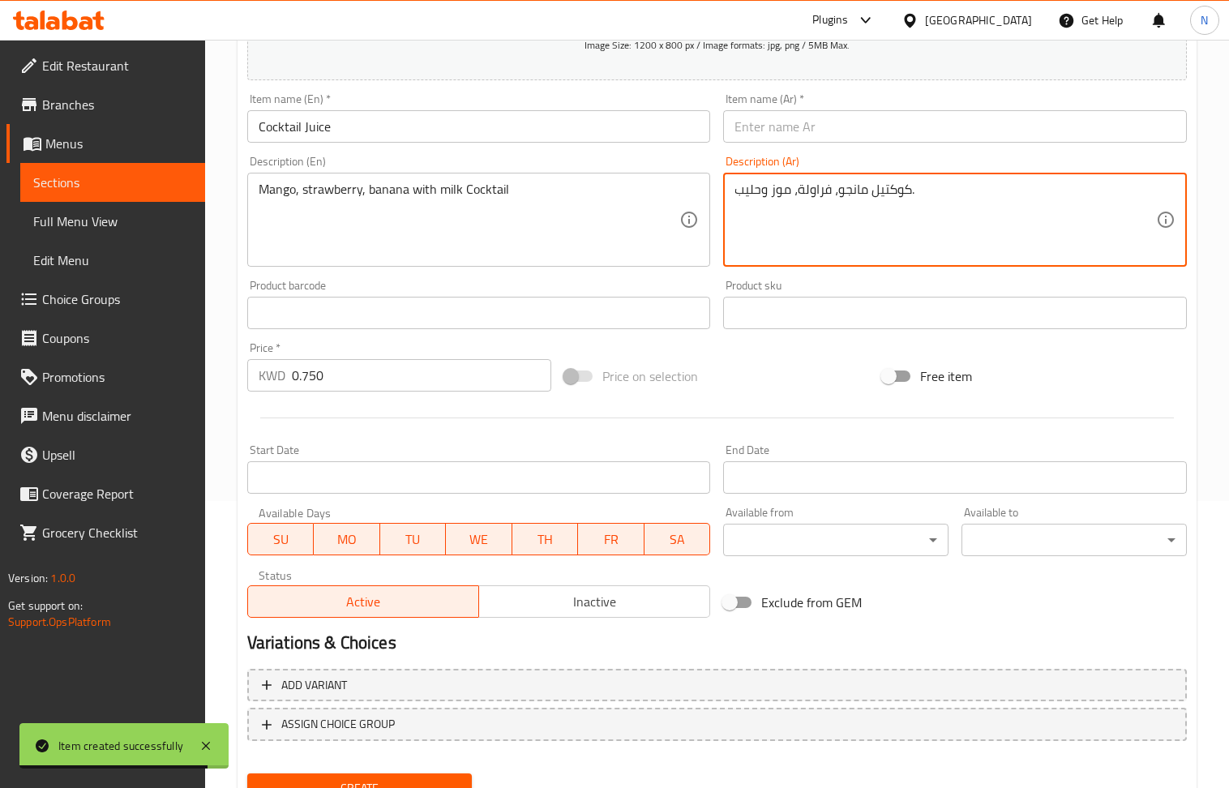
scroll to position [248, 0]
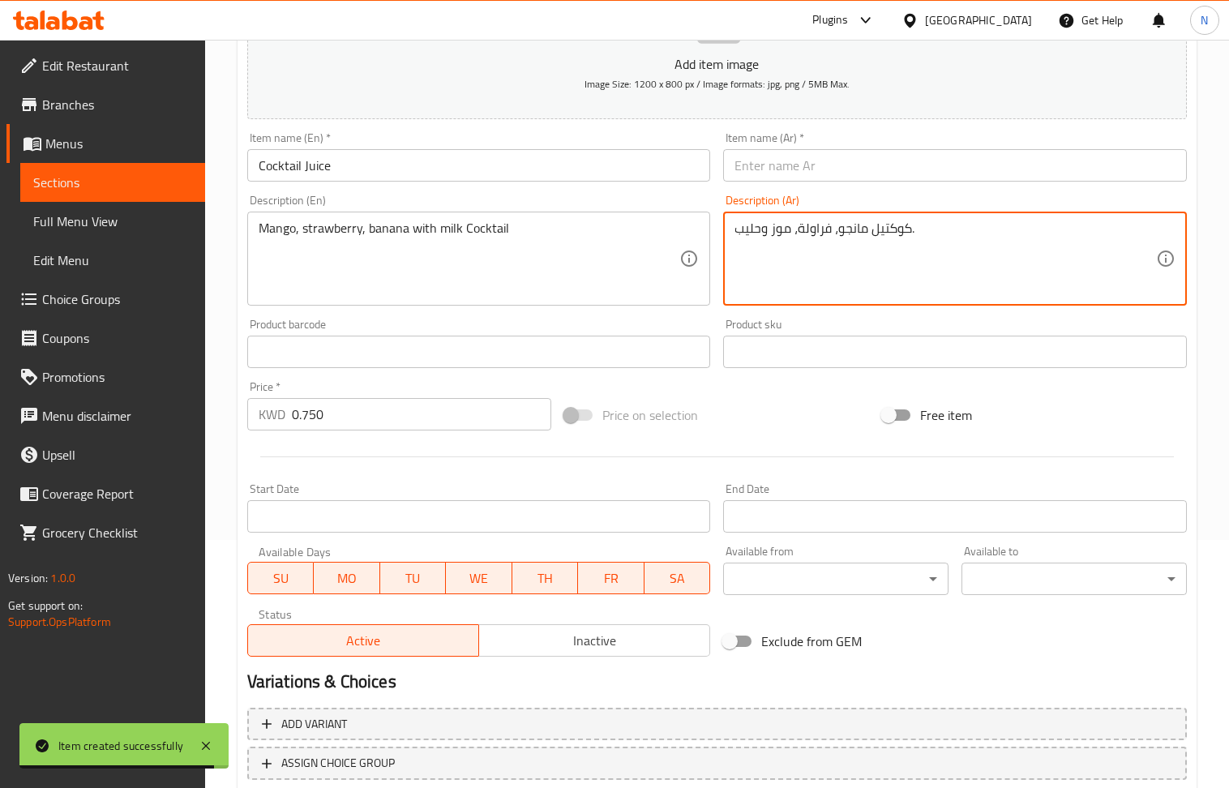
click at [796, 156] on input "text" at bounding box center [955, 165] width 464 height 32
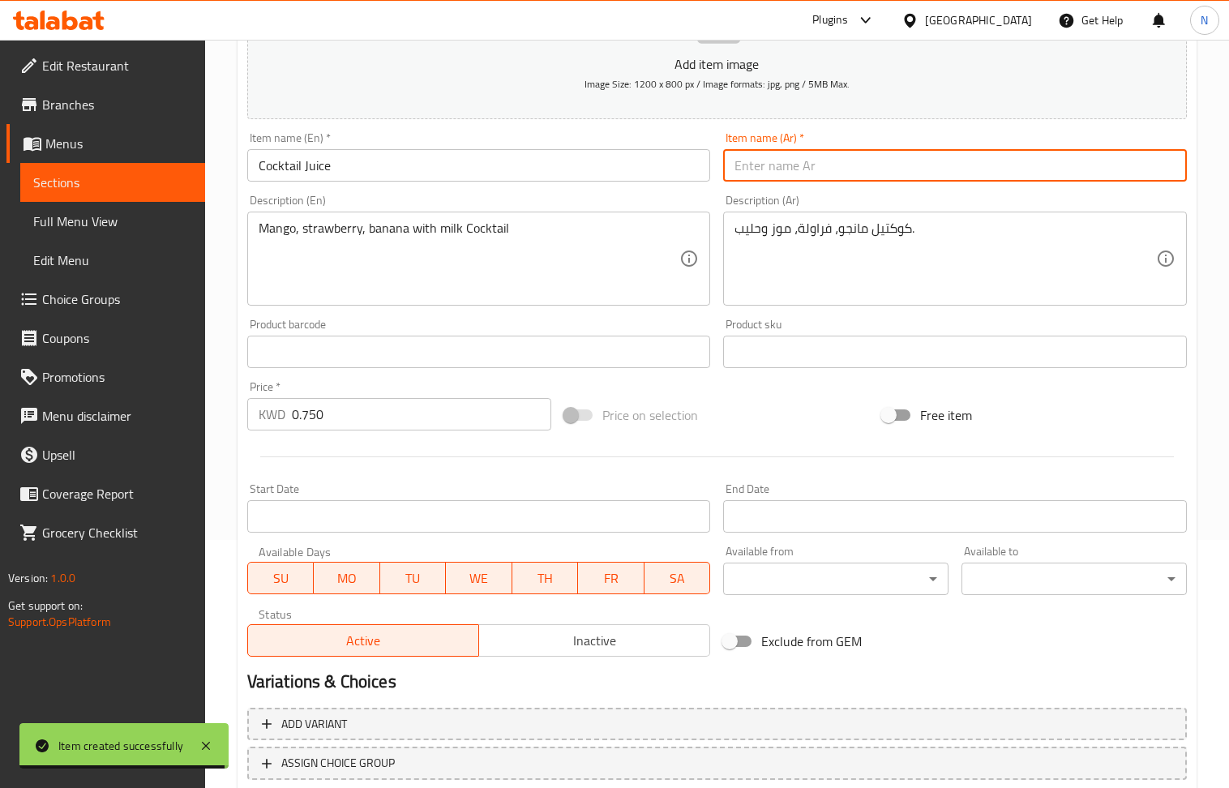
click at [798, 167] on input "text" at bounding box center [955, 165] width 464 height 32
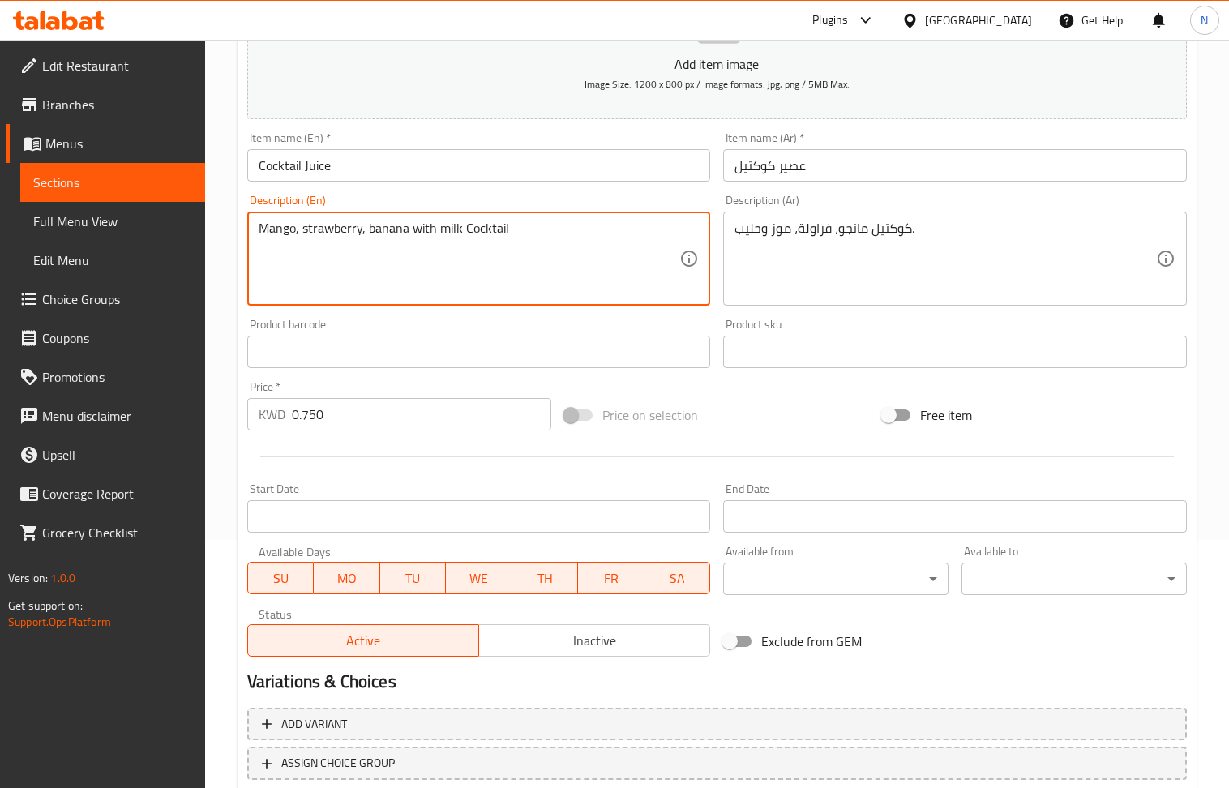
scroll to position [357, 0]
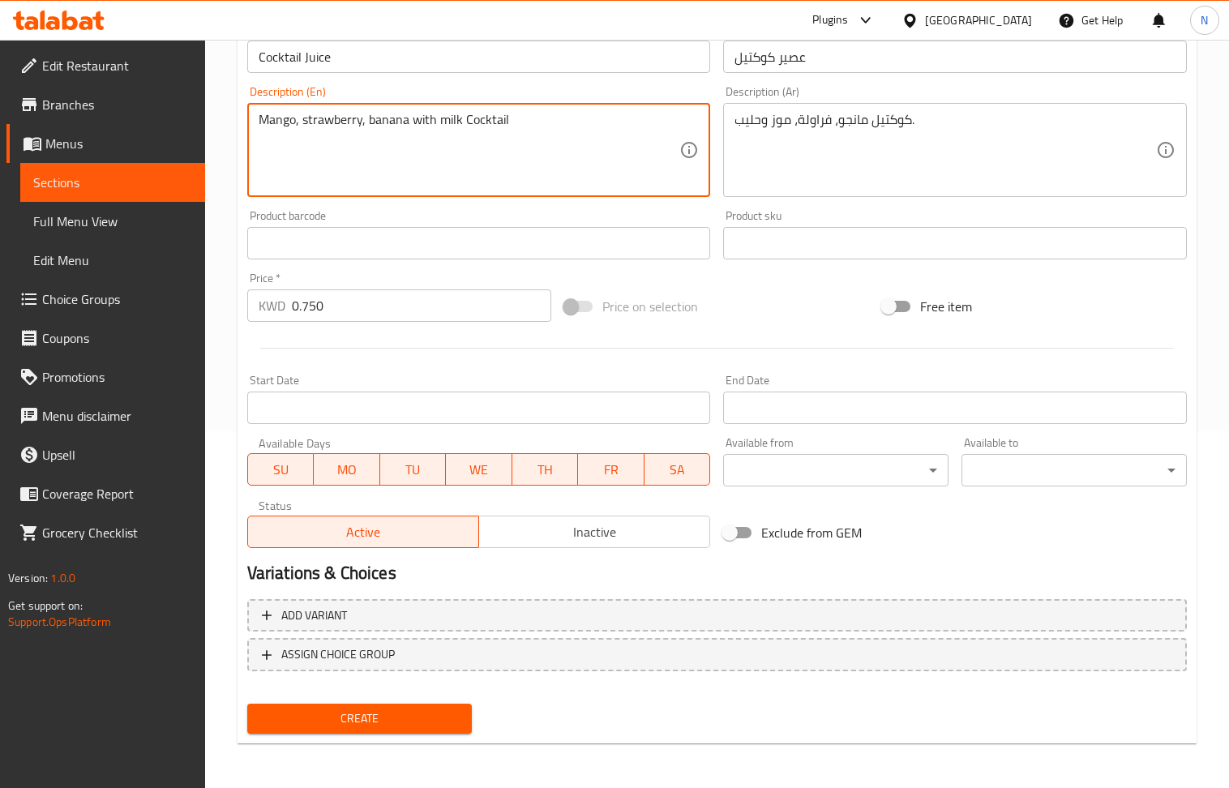
click at [394, 727] on span "Create" at bounding box center [359, 719] width 199 height 20
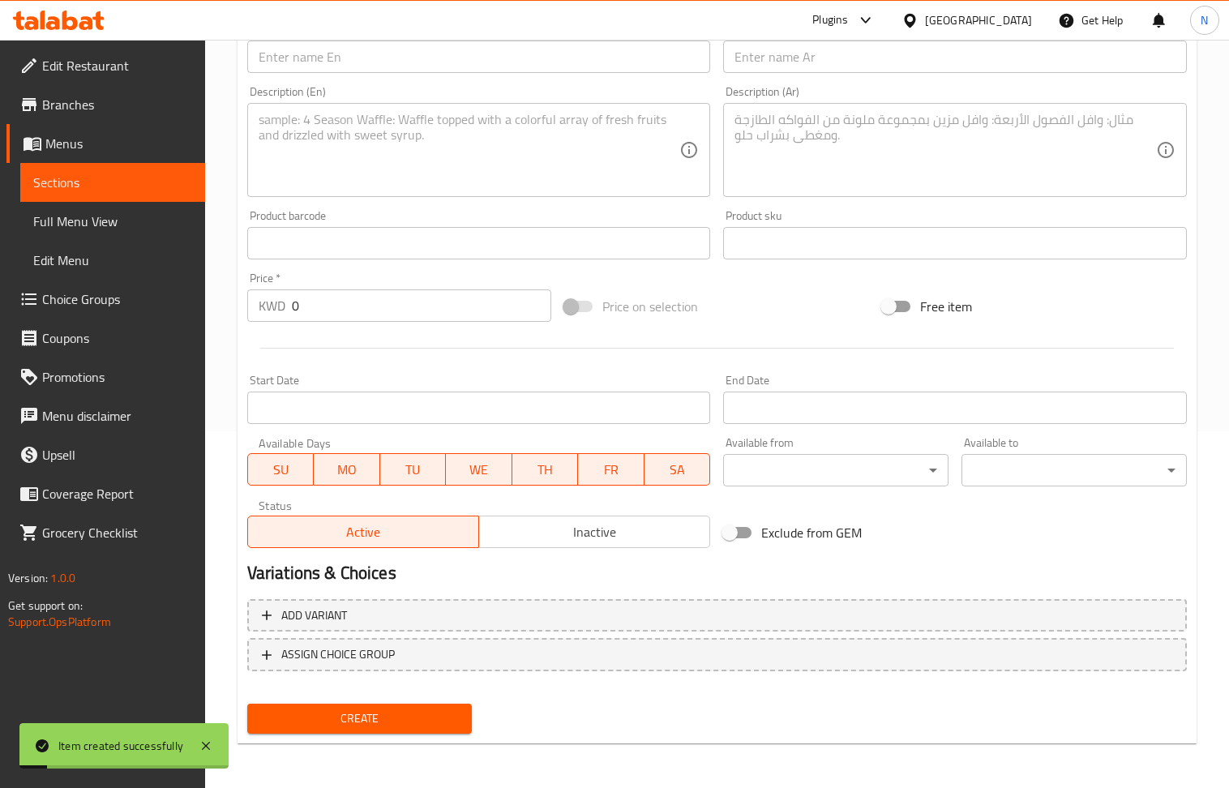
drag, startPoint x: 315, startPoint y: 65, endPoint x: 277, endPoint y: 43, distance: 43.3
click at [315, 63] on input "text" at bounding box center [479, 57] width 464 height 32
drag, startPoint x: 819, startPoint y: 71, endPoint x: 802, endPoint y: 66, distance: 18.0
click at [819, 71] on input "text" at bounding box center [955, 57] width 464 height 32
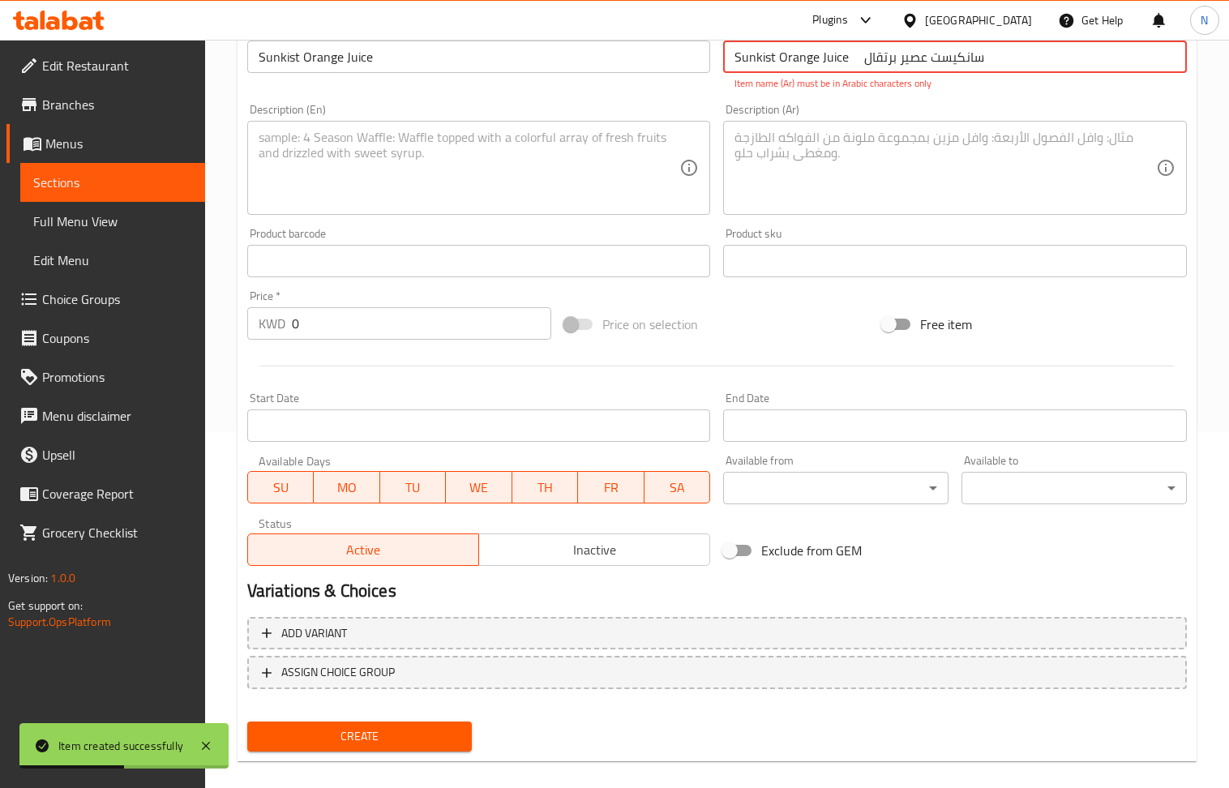
click at [384, 332] on input "0" at bounding box center [422, 323] width 260 height 32
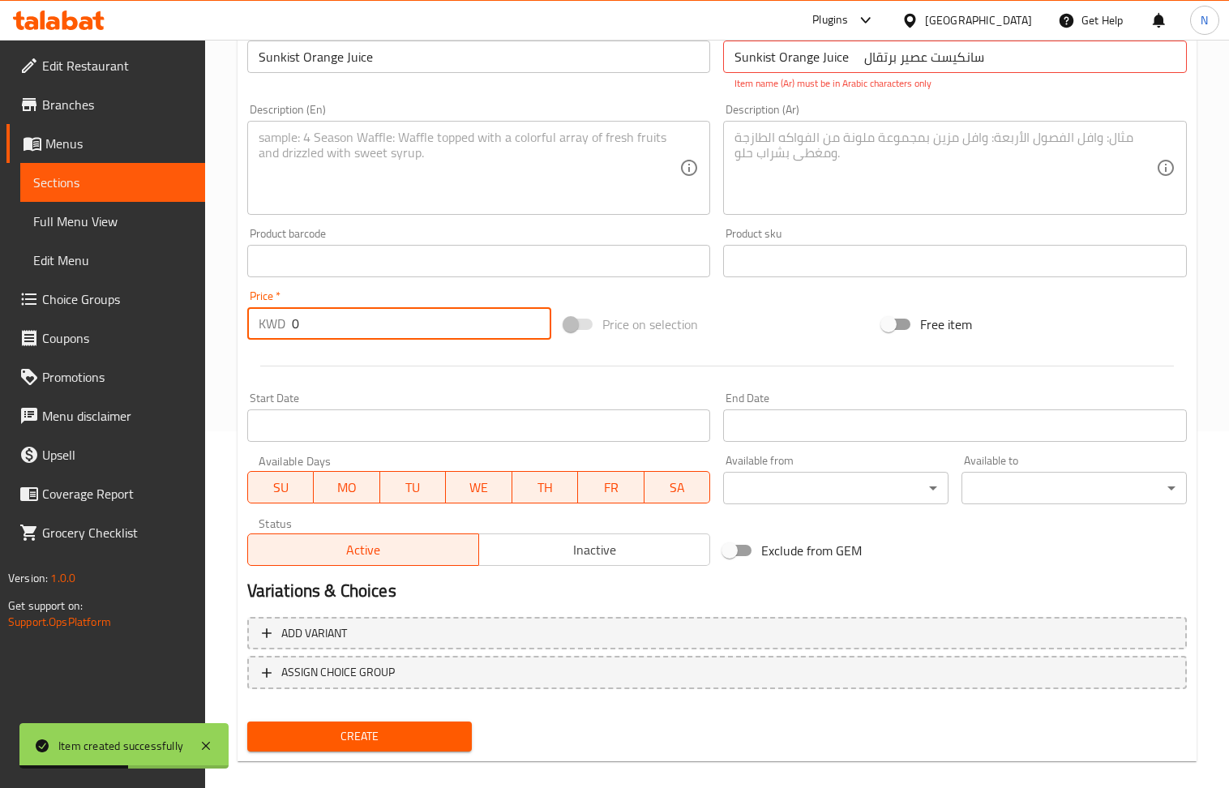
click at [384, 332] on input "0" at bounding box center [422, 323] width 260 height 32
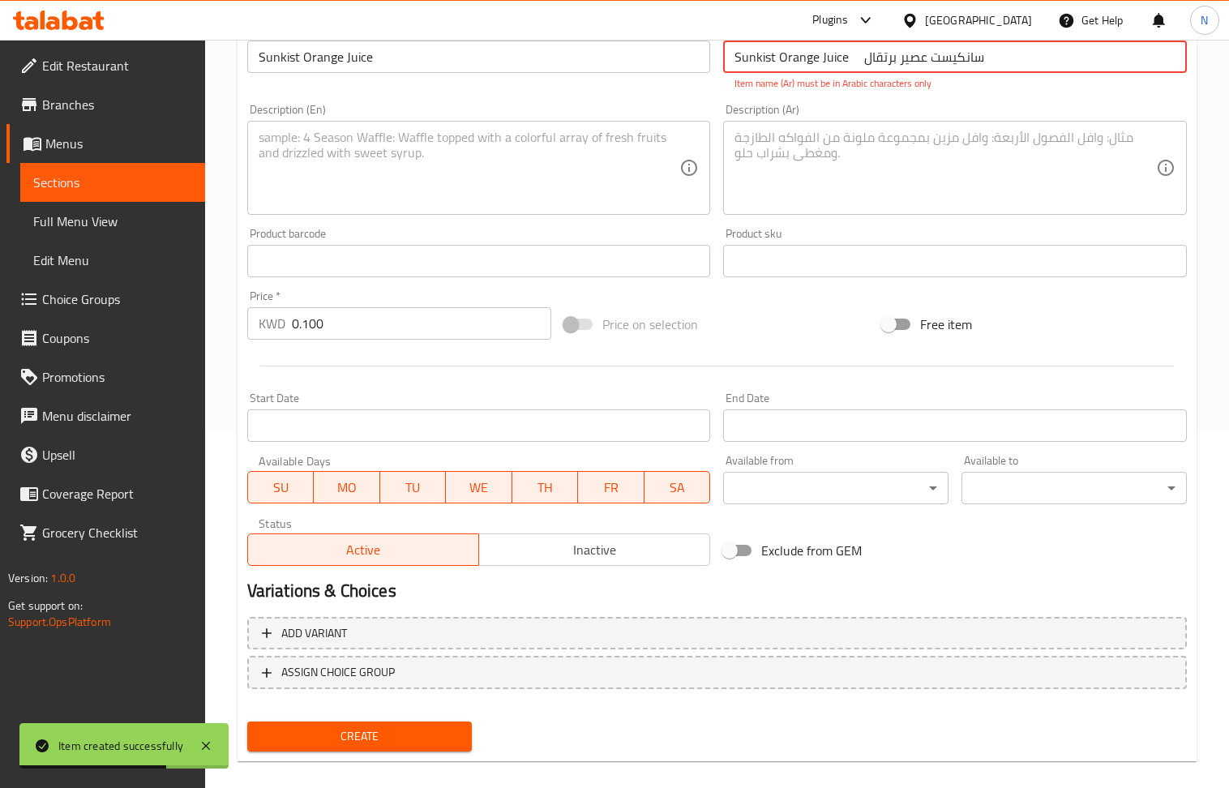
drag, startPoint x: 843, startPoint y: 60, endPoint x: 642, endPoint y: 60, distance: 201.1
click at [642, 60] on div "Add item image Image Size: 1200 x 800 px / Image formats: jpg, png / 5MB Max. I…" at bounding box center [717, 214] width 953 height 717
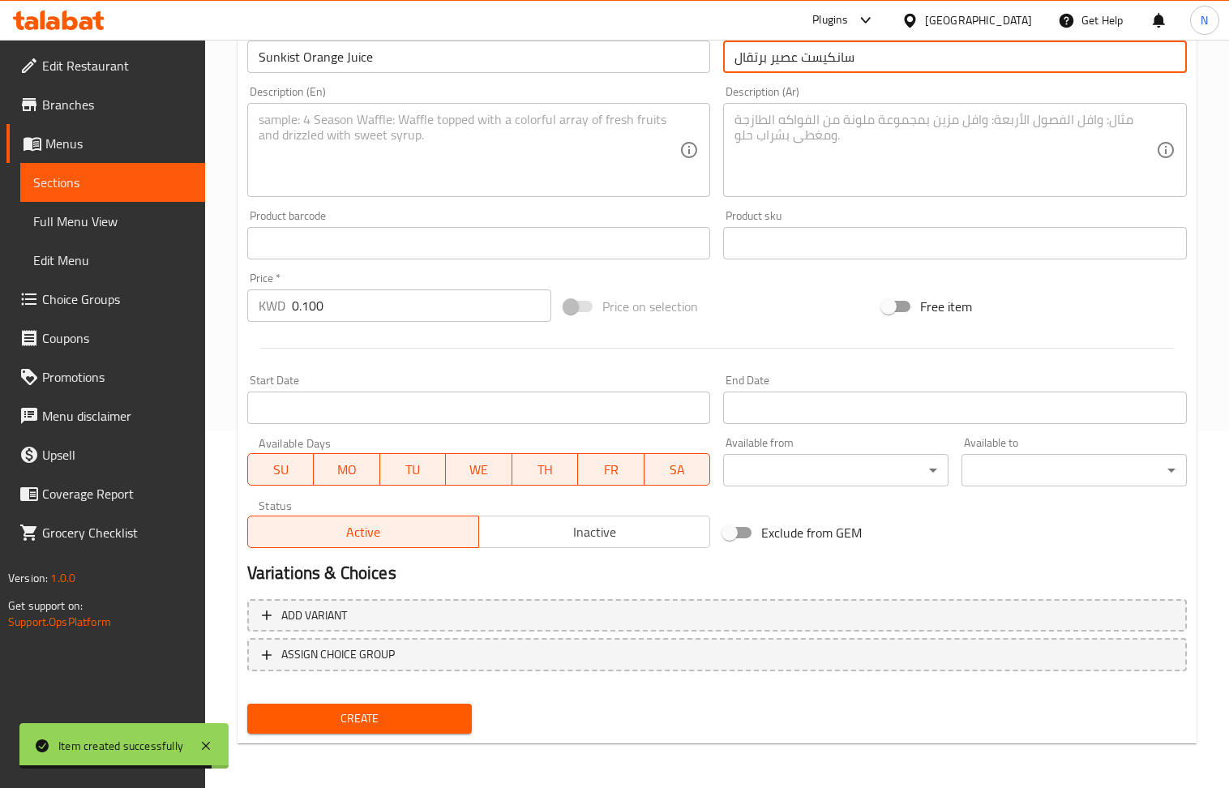
click at [370, 704] on div "Create" at bounding box center [360, 718] width 238 height 43
drag, startPoint x: 377, startPoint y: 712, endPoint x: 274, endPoint y: 465, distance: 267.9
click at [377, 714] on span "Create" at bounding box center [359, 719] width 199 height 20
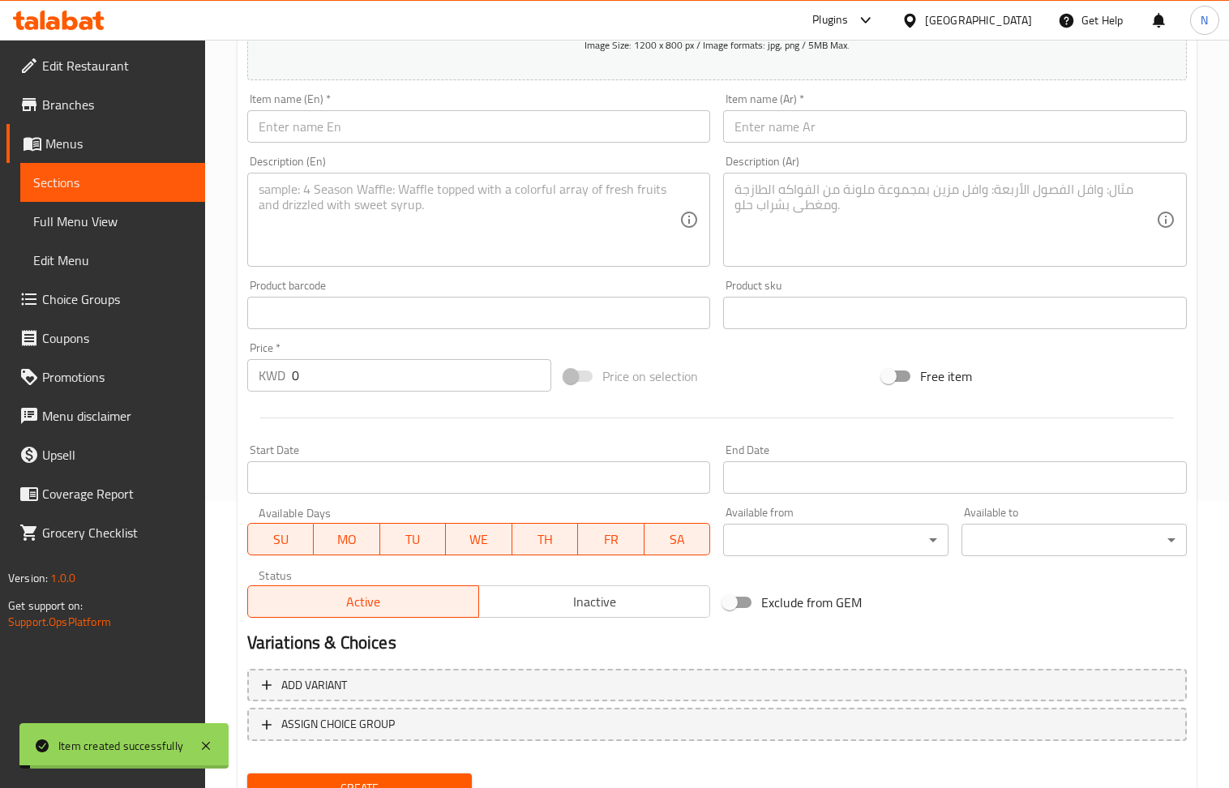
scroll to position [248, 0]
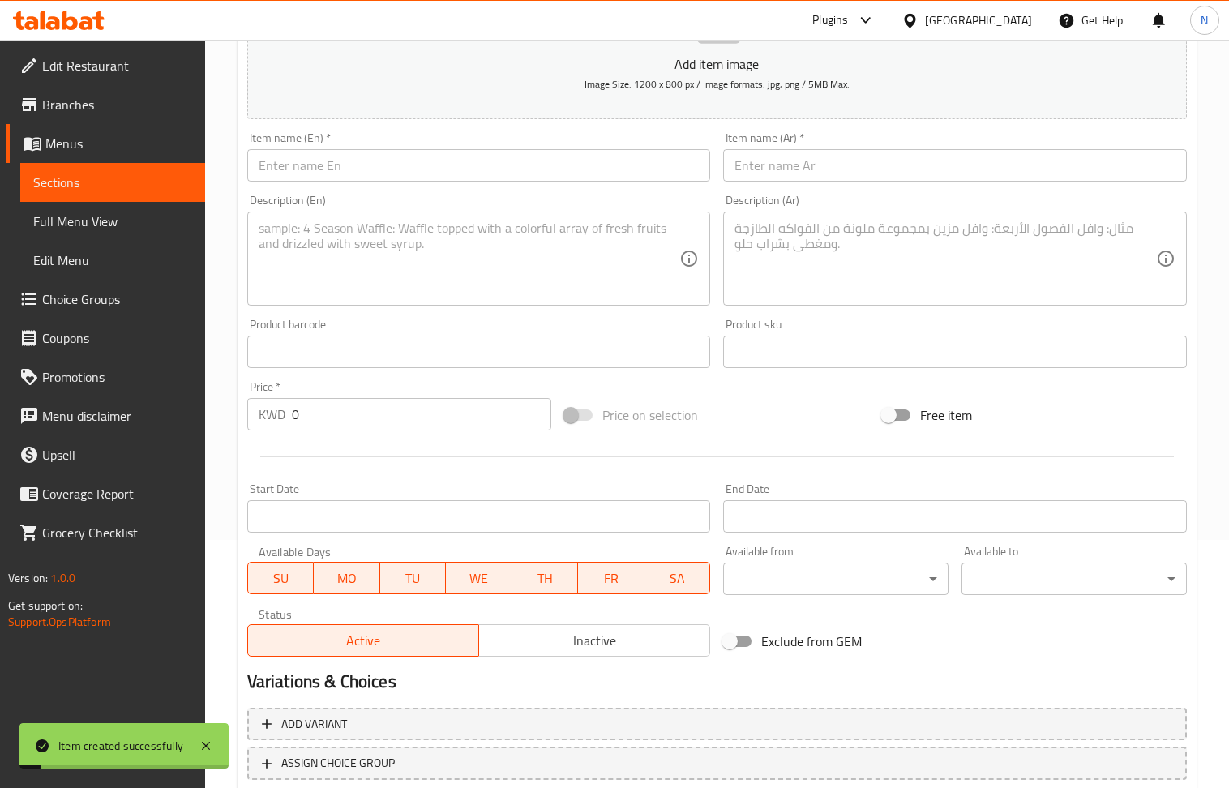
click at [339, 147] on div "Item name (En)   * Item name (En) *" at bounding box center [479, 156] width 464 height 49
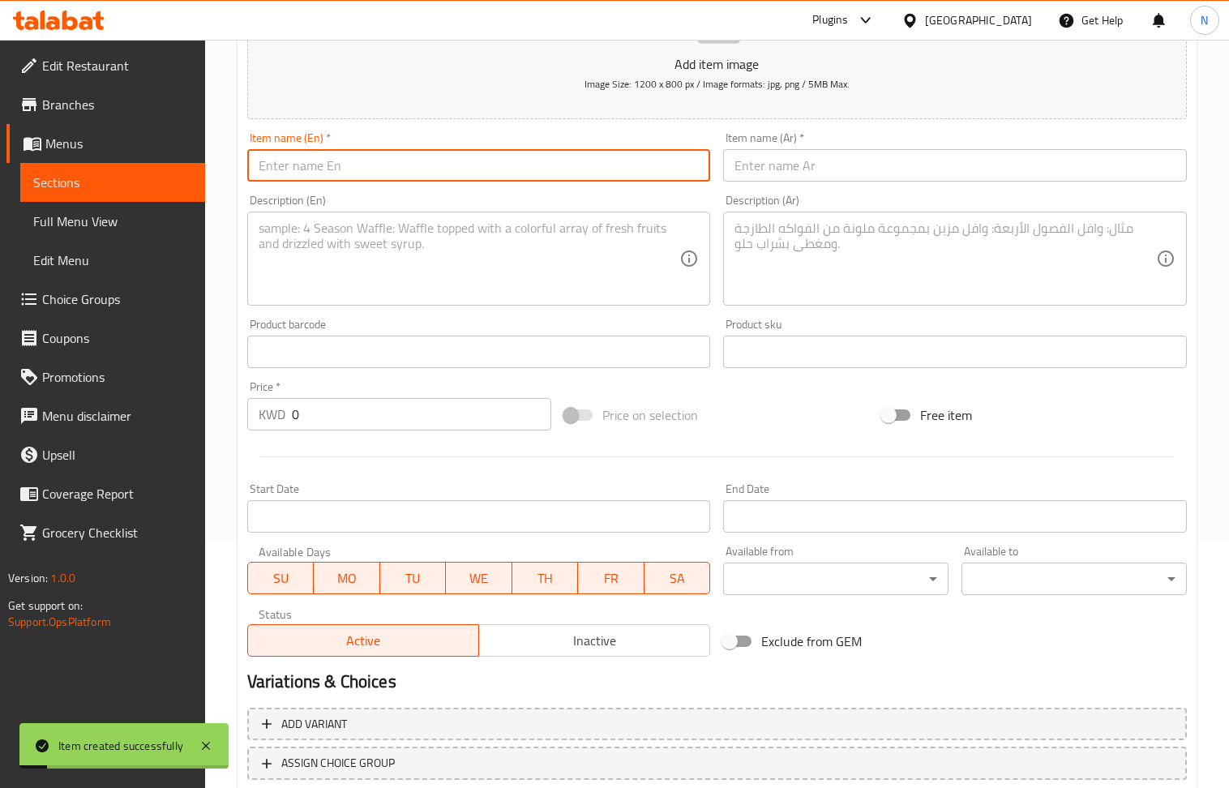
drag, startPoint x: 347, startPoint y: 160, endPoint x: 260, endPoint y: 30, distance: 156.1
click at [348, 161] on input "text" at bounding box center [479, 165] width 464 height 32
click at [371, 250] on textarea at bounding box center [470, 259] width 422 height 77
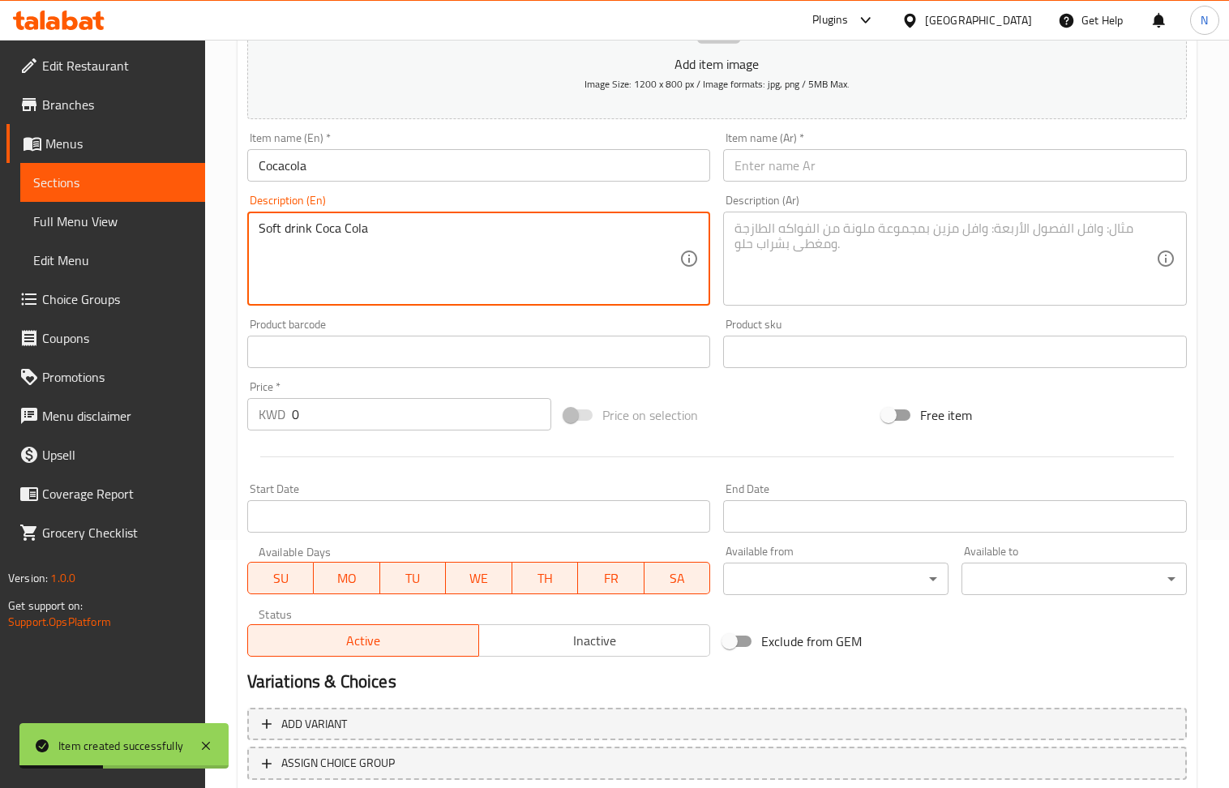
click at [384, 418] on input "0" at bounding box center [422, 414] width 260 height 32
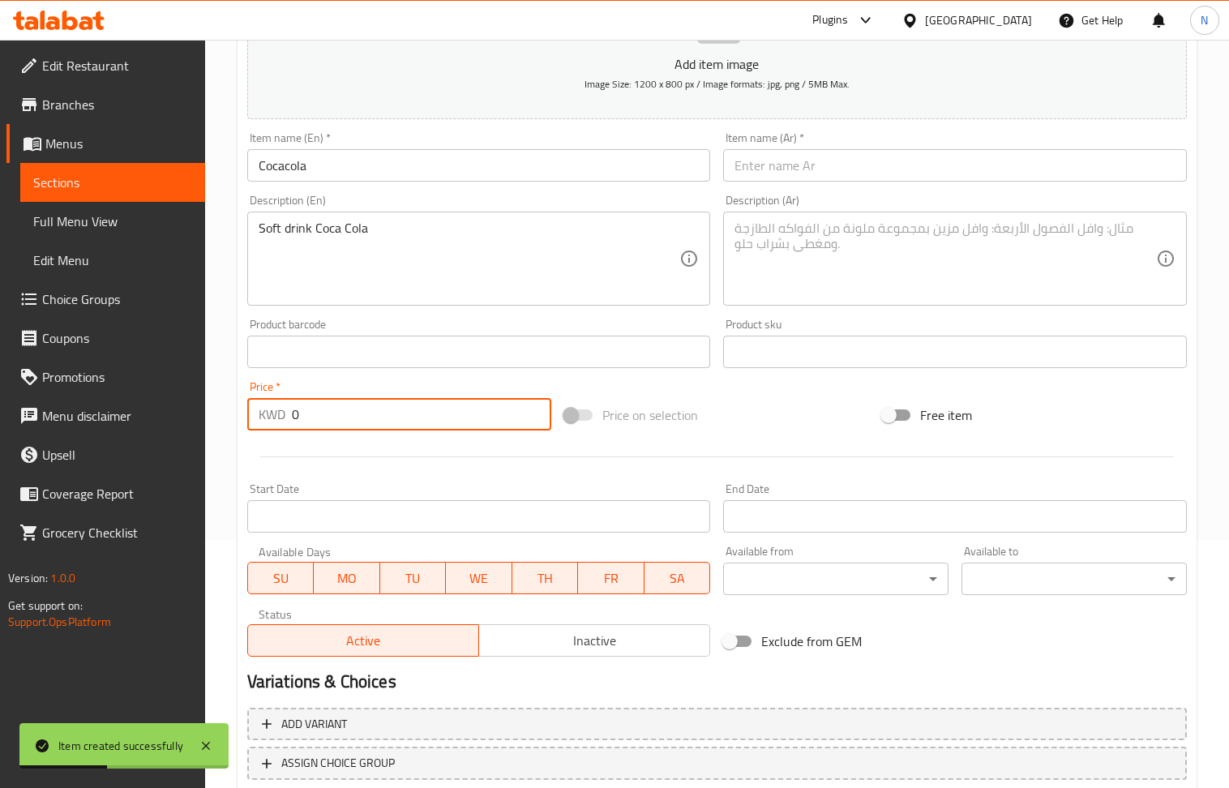
click at [384, 418] on input "0" at bounding box center [422, 414] width 260 height 32
click at [834, 255] on textarea at bounding box center [946, 259] width 422 height 77
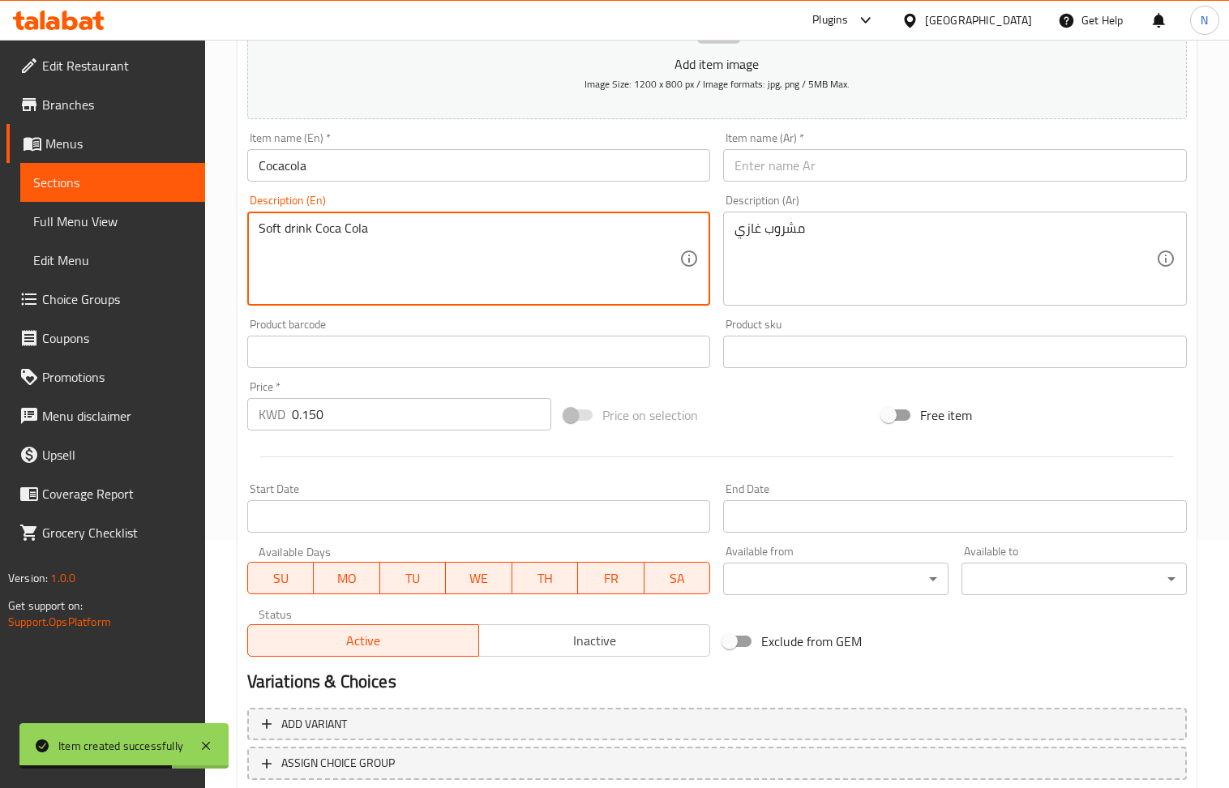
drag, startPoint x: 410, startPoint y: 229, endPoint x: 316, endPoint y: 229, distance: 93.3
drag, startPoint x: 907, startPoint y: 163, endPoint x: 886, endPoint y: 183, distance: 28.7
click at [908, 165] on input "text" at bounding box center [955, 165] width 464 height 32
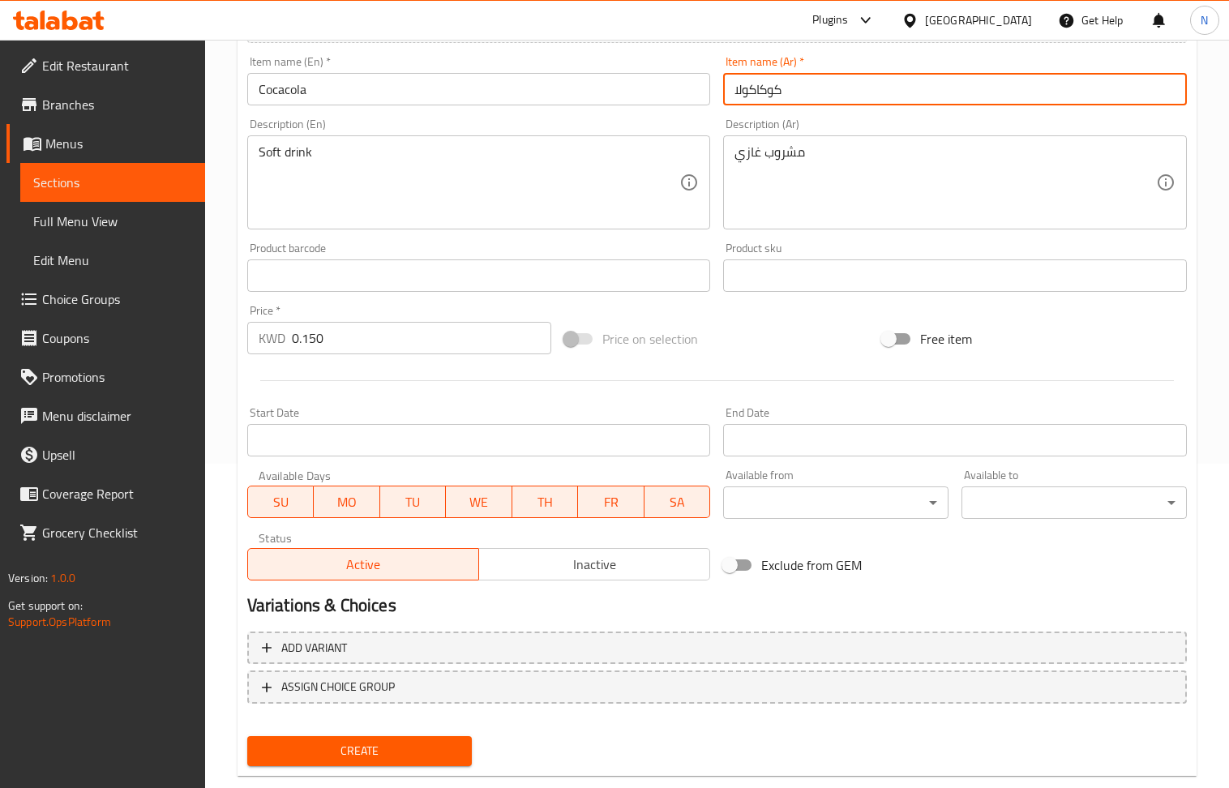
scroll to position [357, 0]
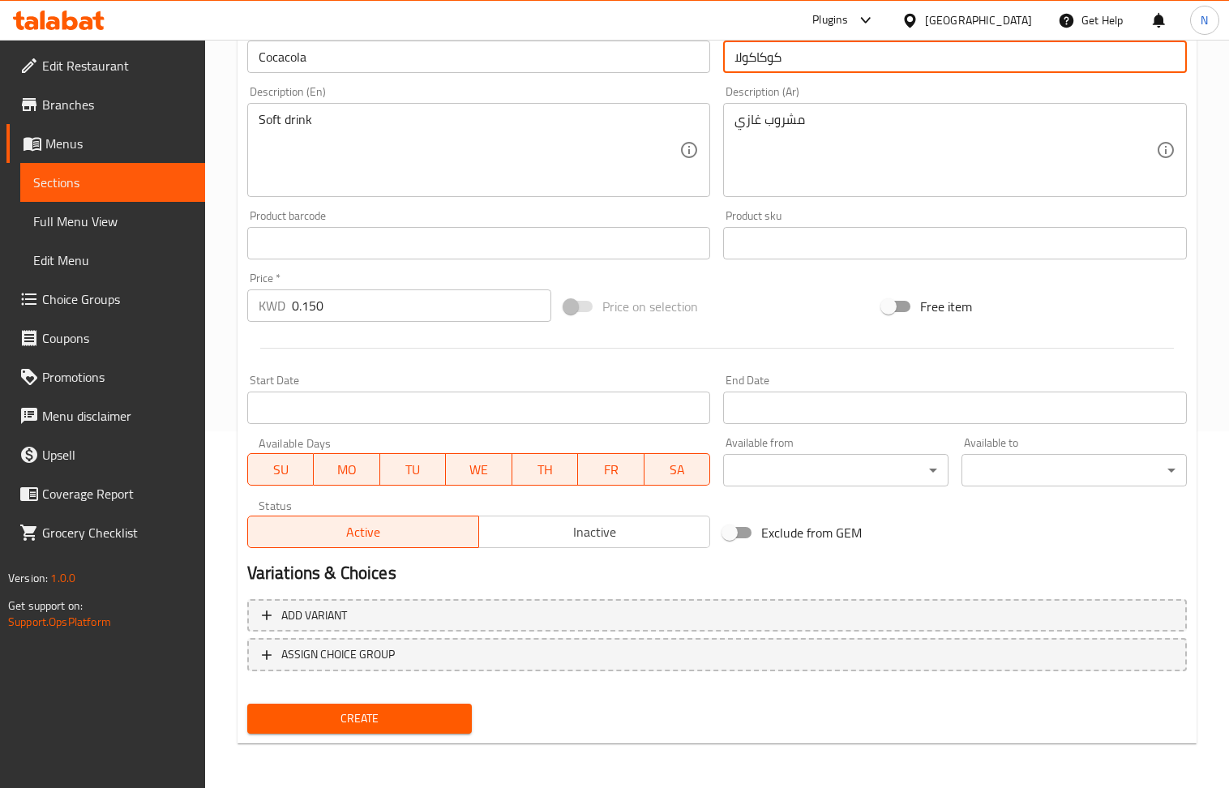
click at [384, 731] on button "Create" at bounding box center [359, 719] width 225 height 30
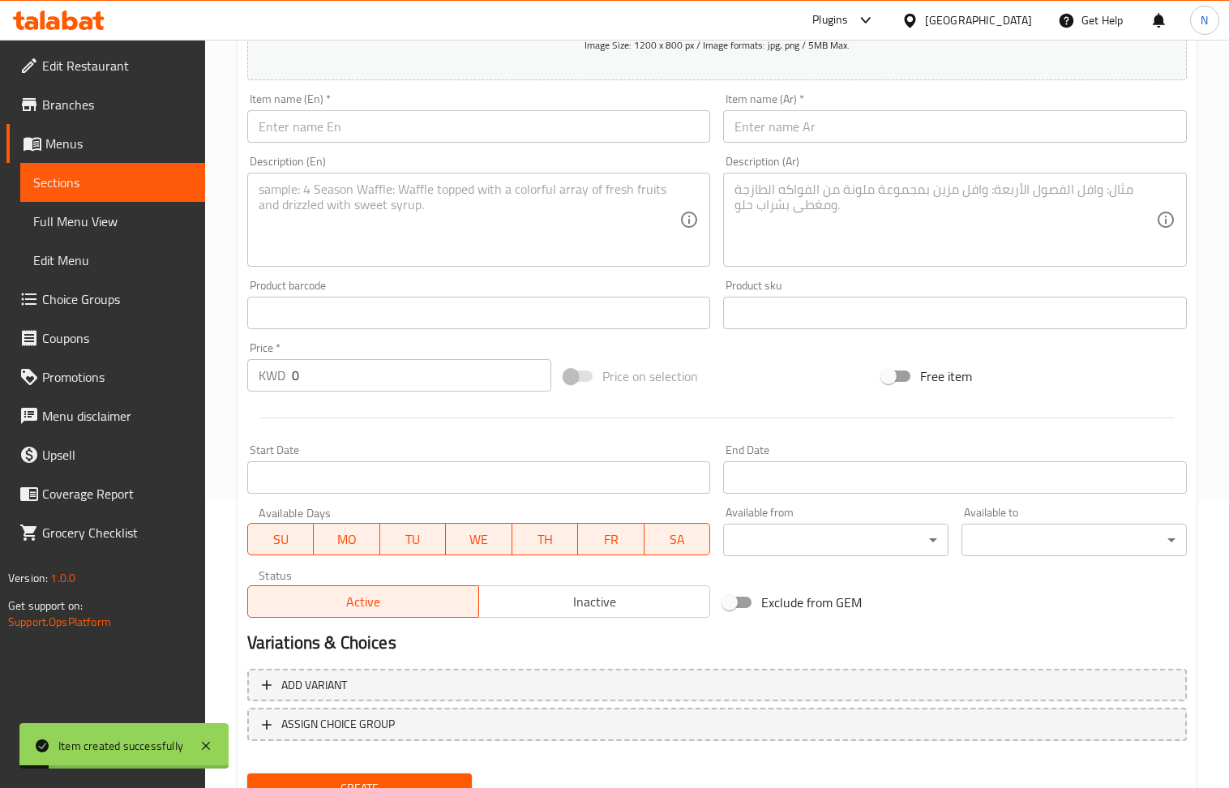
scroll to position [248, 0]
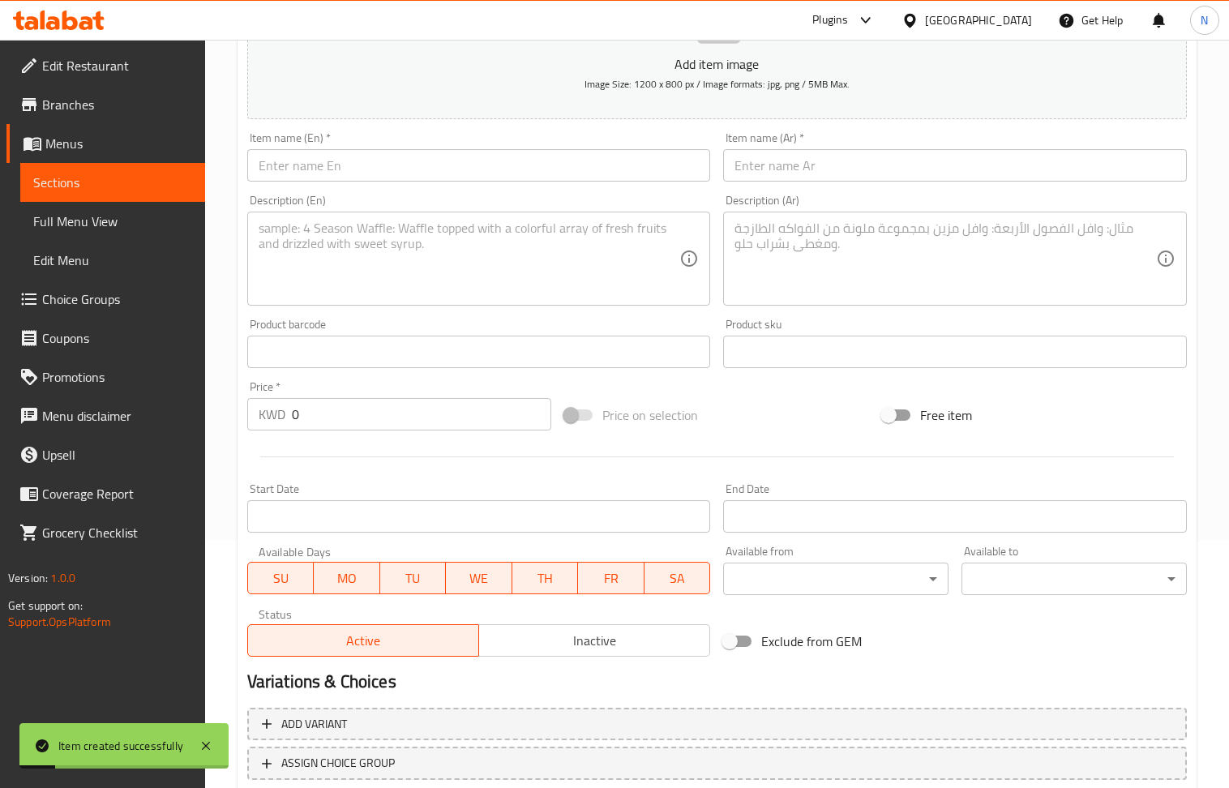
drag, startPoint x: 315, startPoint y: 172, endPoint x: 296, endPoint y: 156, distance: 25.3
click at [315, 172] on input "text" at bounding box center [479, 165] width 464 height 32
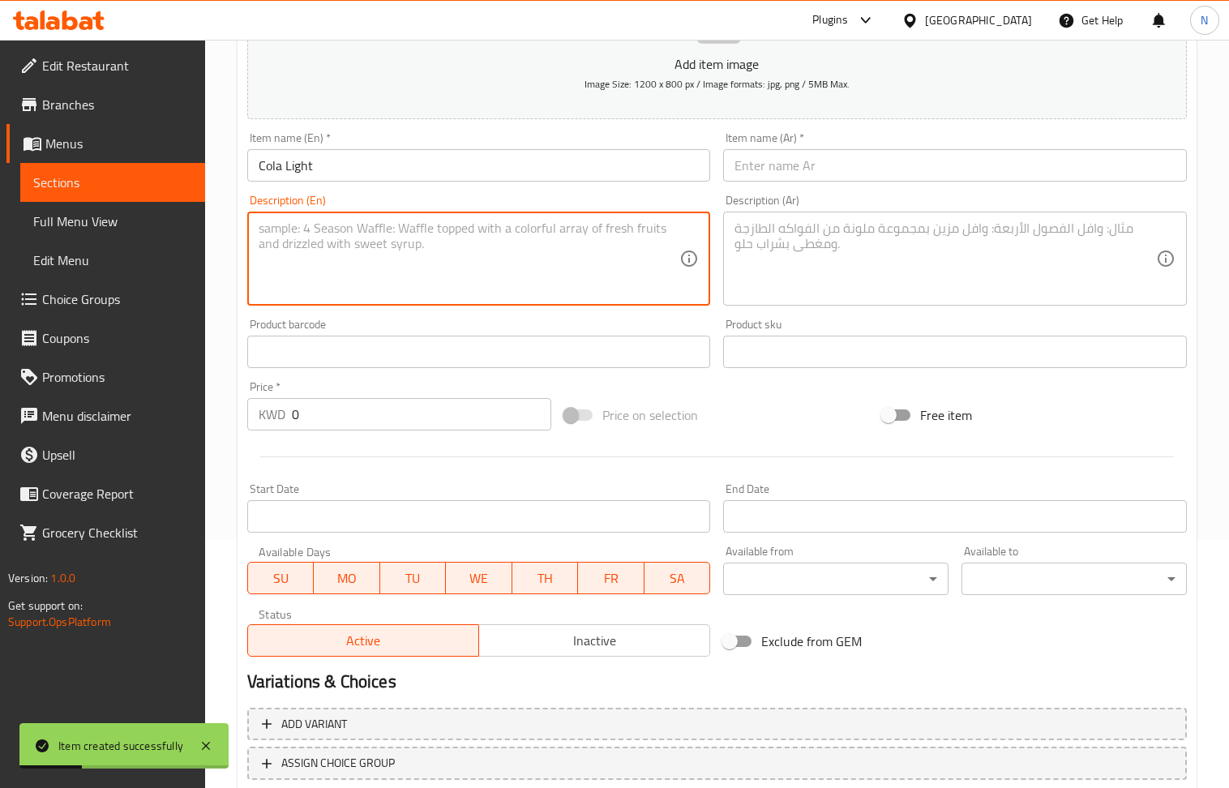
click at [335, 283] on textarea at bounding box center [470, 259] width 422 height 77
drag, startPoint x: 396, startPoint y: 235, endPoint x: 316, endPoint y: 227, distance: 79.9
click at [316, 227] on textarea "Soft drink Cola Light" at bounding box center [470, 259] width 422 height 77
click at [345, 410] on input "0" at bounding box center [422, 414] width 260 height 32
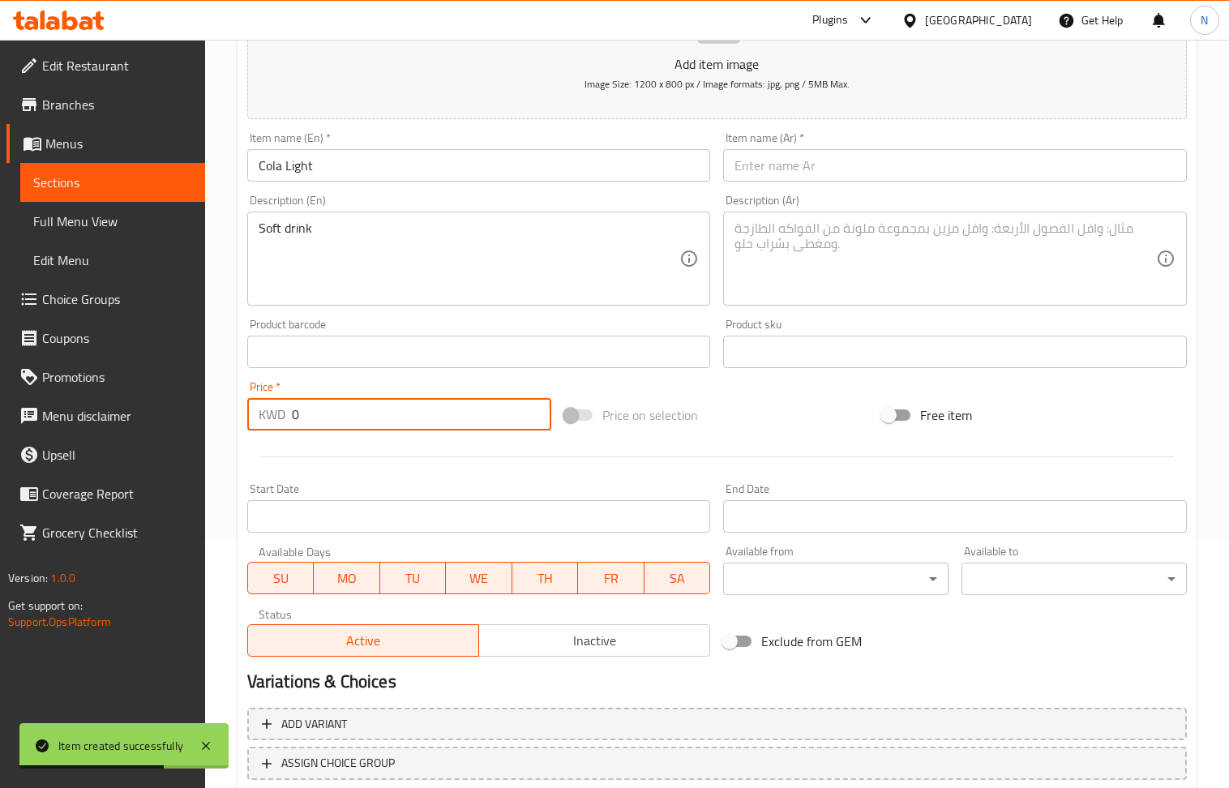
click at [345, 410] on input "0" at bounding box center [422, 414] width 260 height 32
click at [838, 283] on textarea at bounding box center [946, 259] width 422 height 77
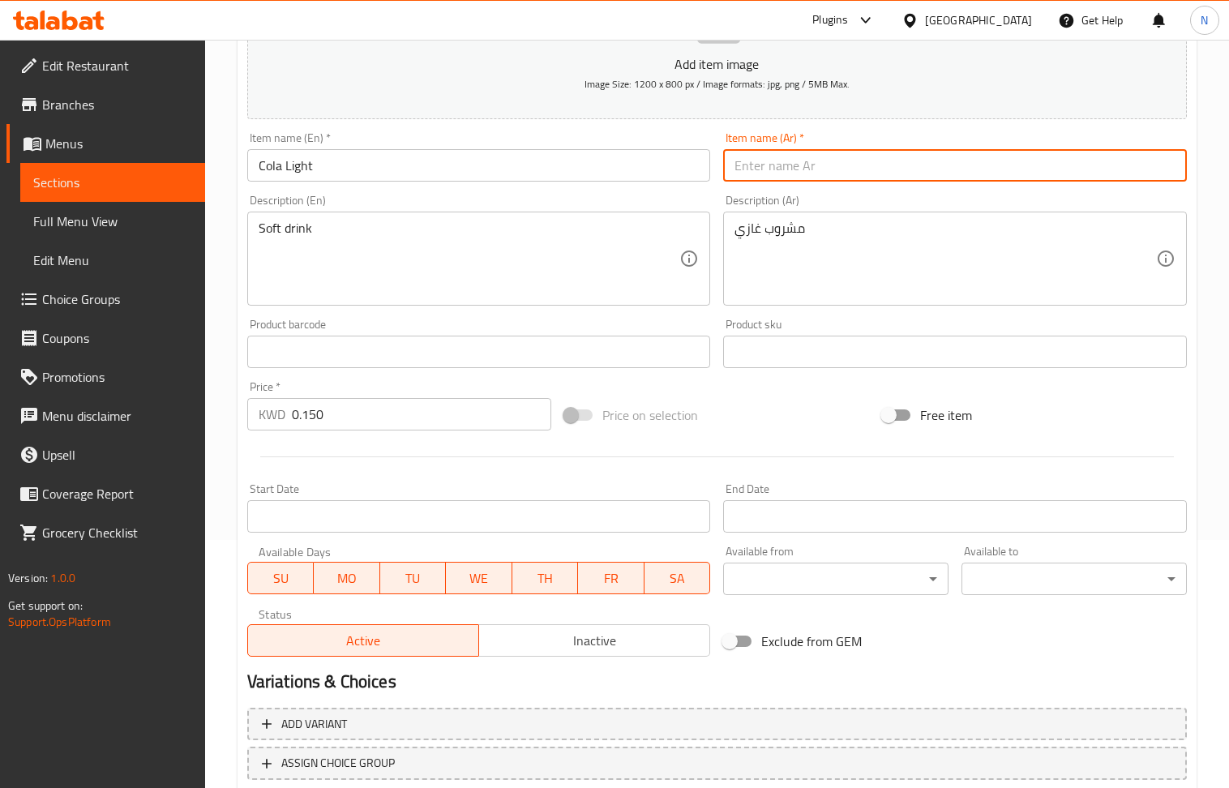
click at [821, 161] on input "text" at bounding box center [955, 165] width 464 height 32
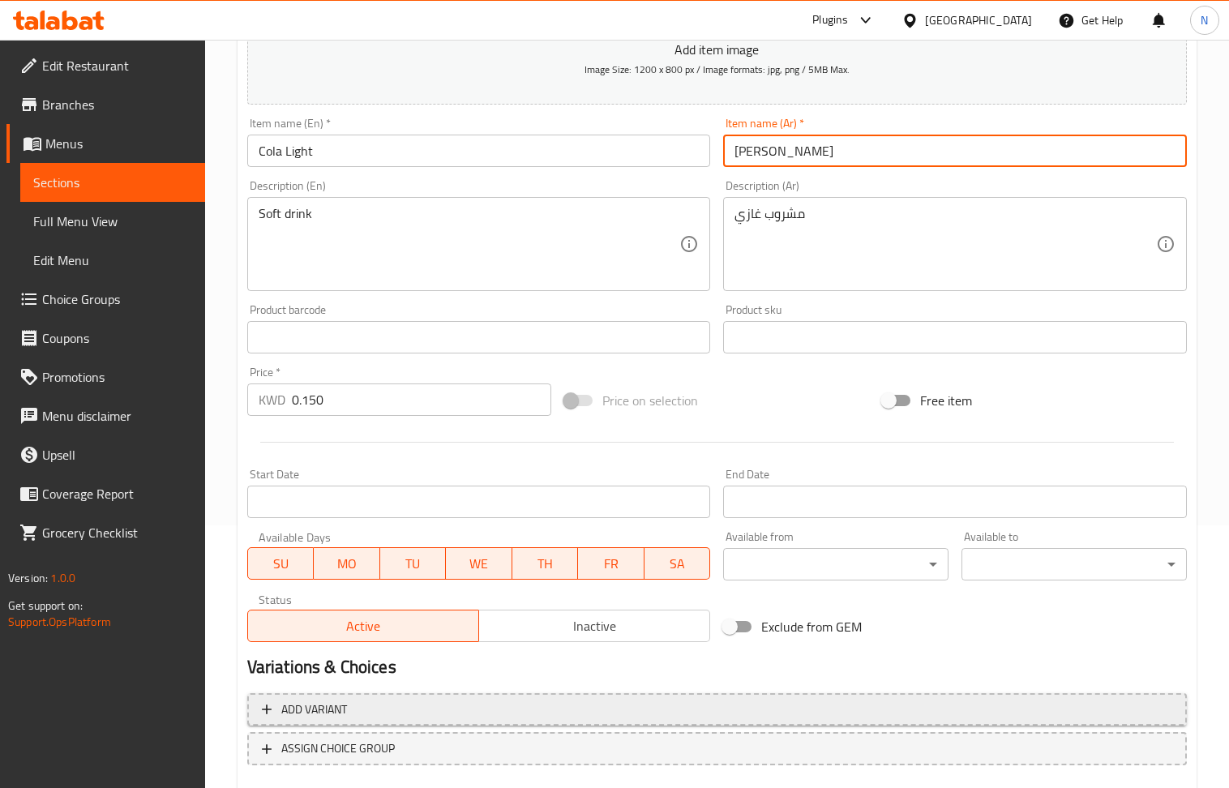
scroll to position [357, 0]
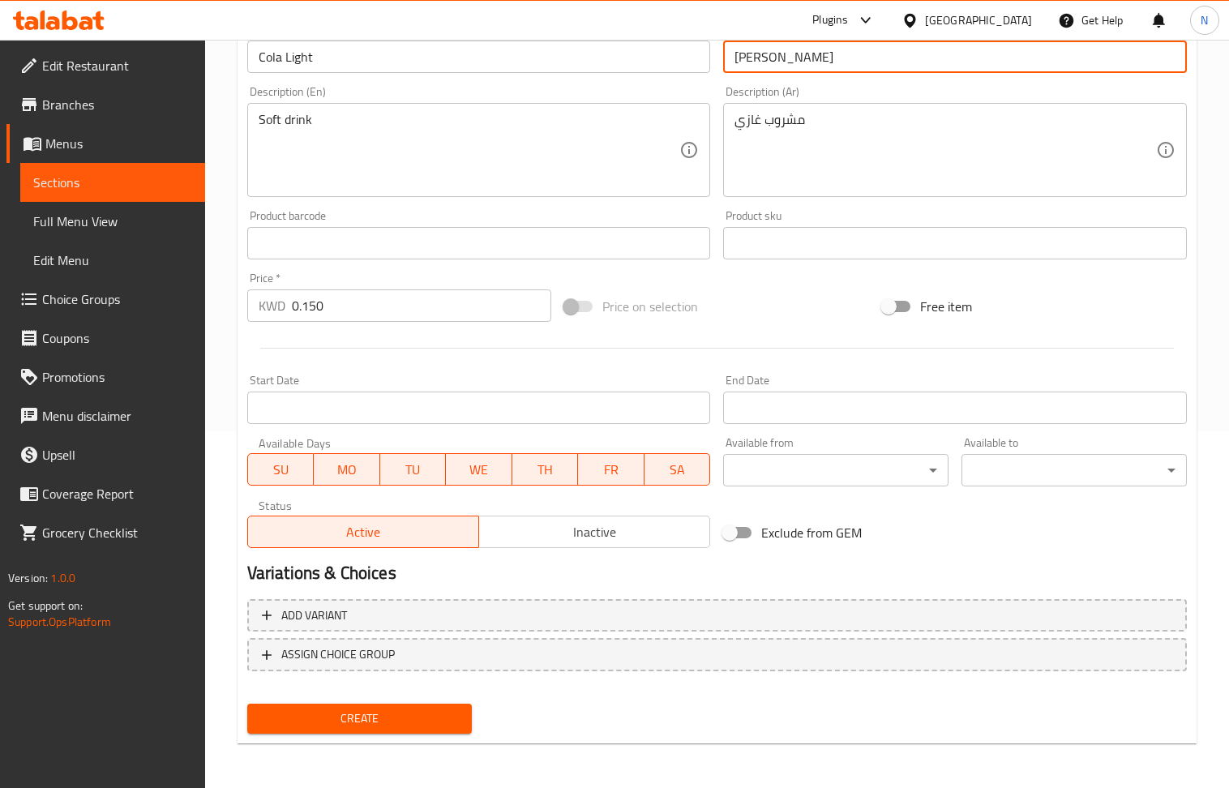
click at [443, 701] on div "Create" at bounding box center [360, 718] width 238 height 43
click at [443, 709] on span "Create" at bounding box center [359, 719] width 199 height 20
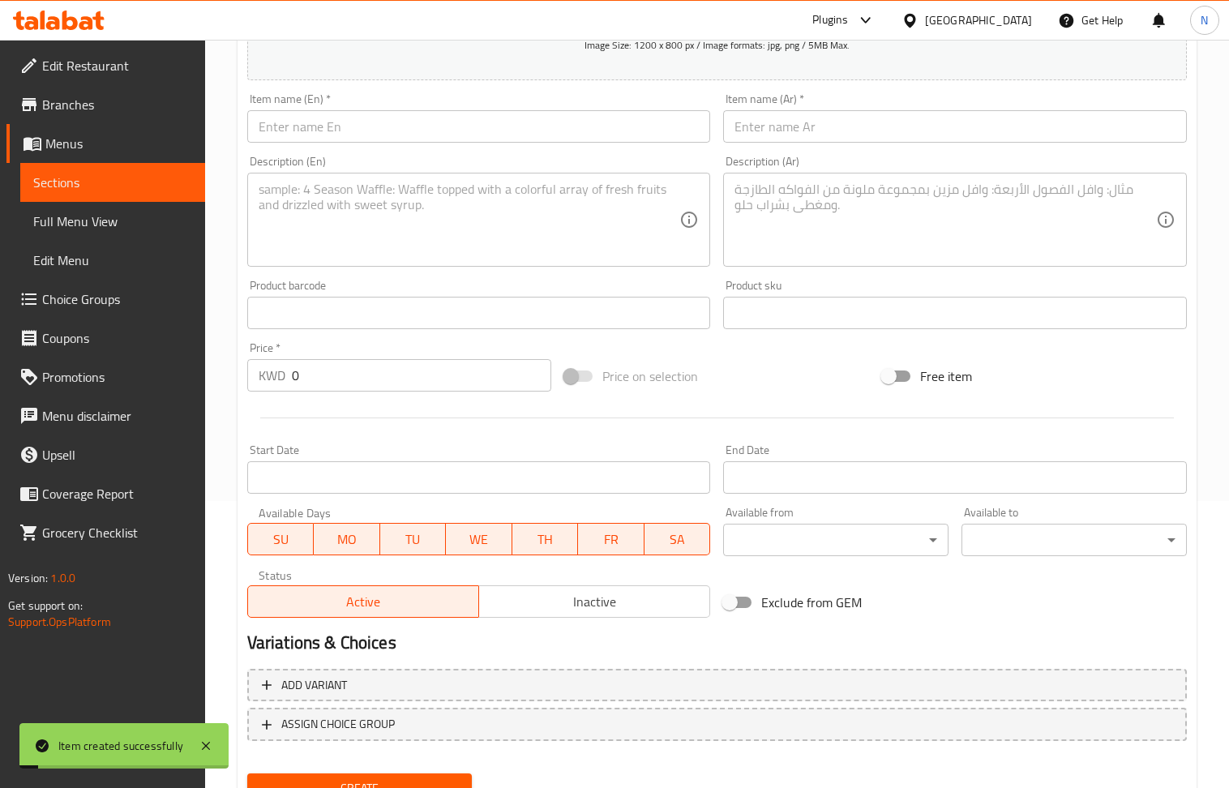
scroll to position [248, 0]
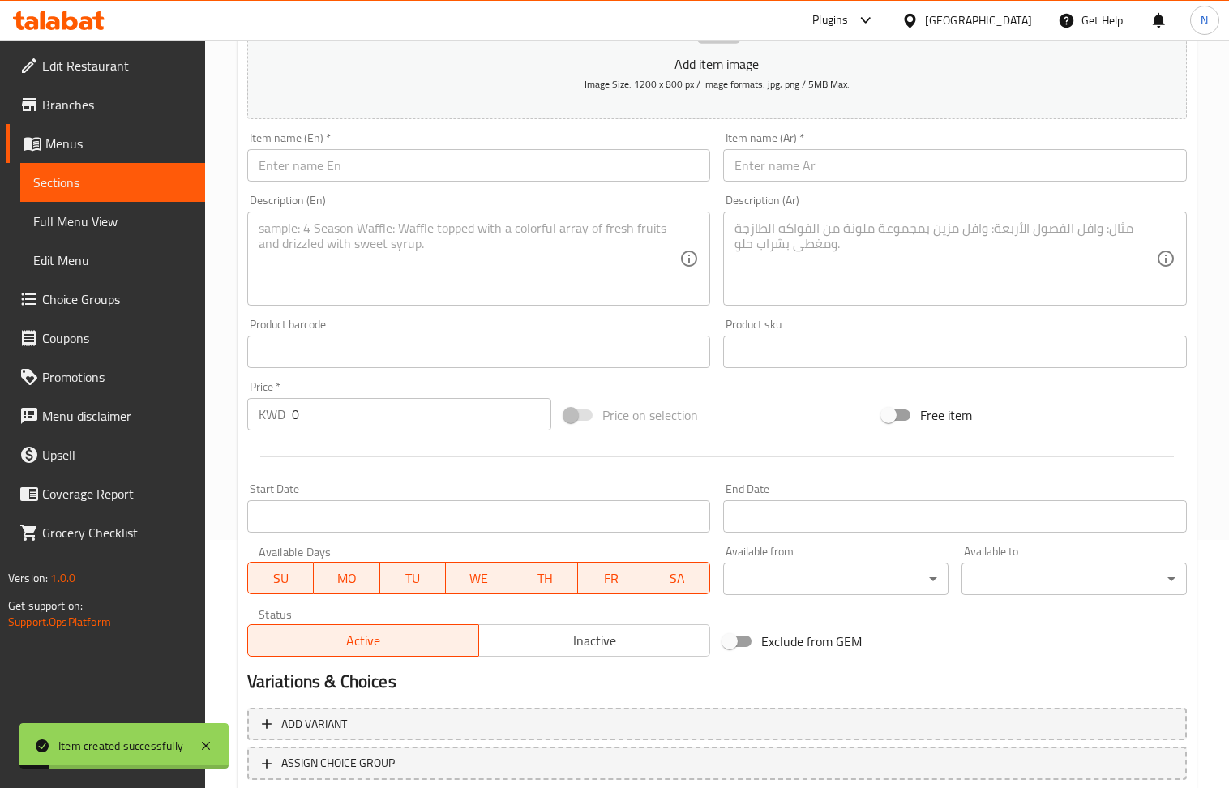
click at [326, 172] on input "text" at bounding box center [479, 165] width 464 height 32
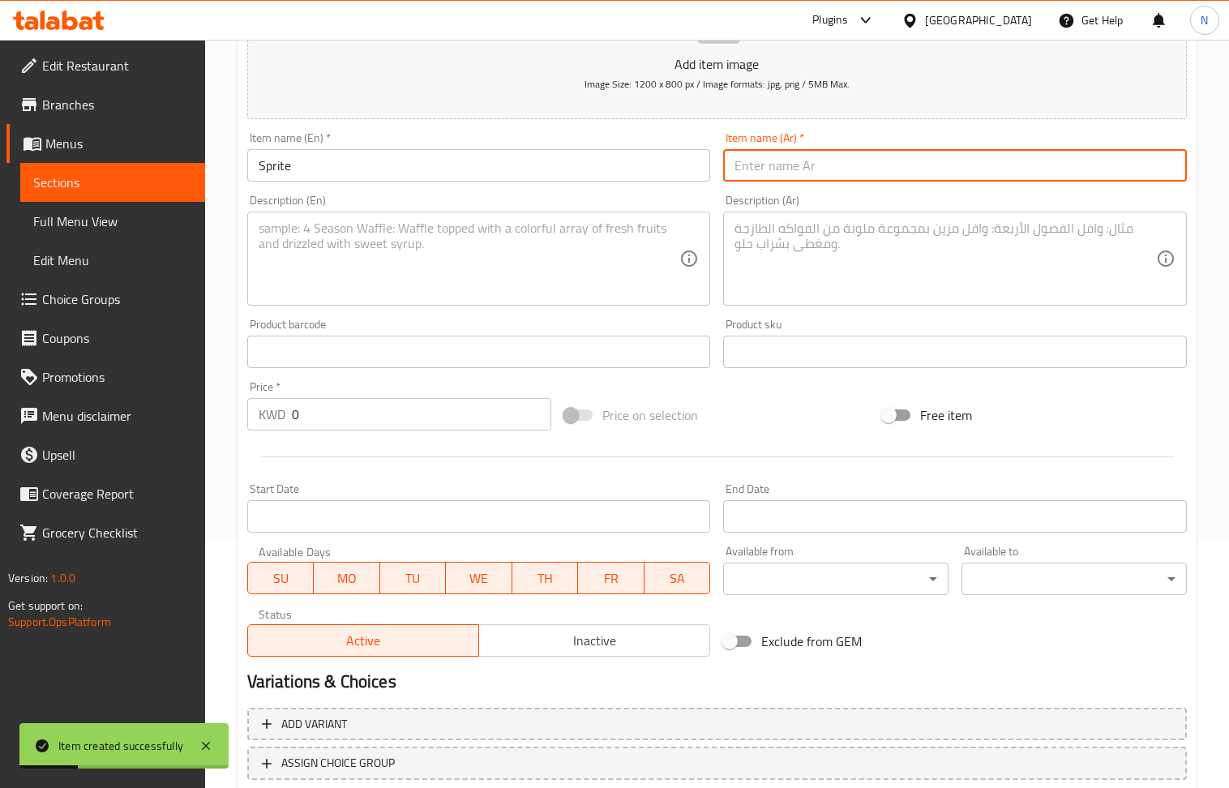
click at [821, 180] on input "text" at bounding box center [955, 165] width 464 height 32
click at [384, 300] on div "Description (En)" at bounding box center [479, 259] width 464 height 94
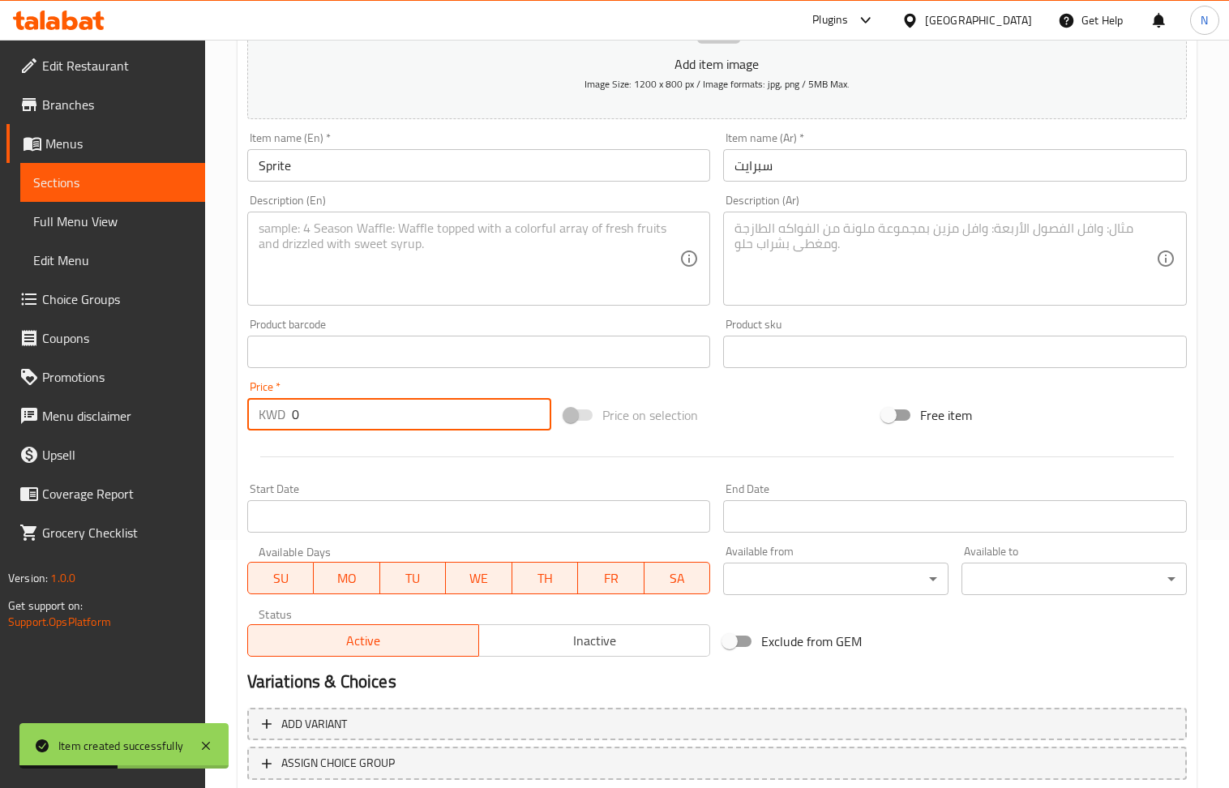
click at [352, 425] on input "0" at bounding box center [422, 414] width 260 height 32
click at [402, 414] on input "00.150" at bounding box center [422, 414] width 260 height 32
click at [802, 268] on textarea at bounding box center [946, 259] width 422 height 77
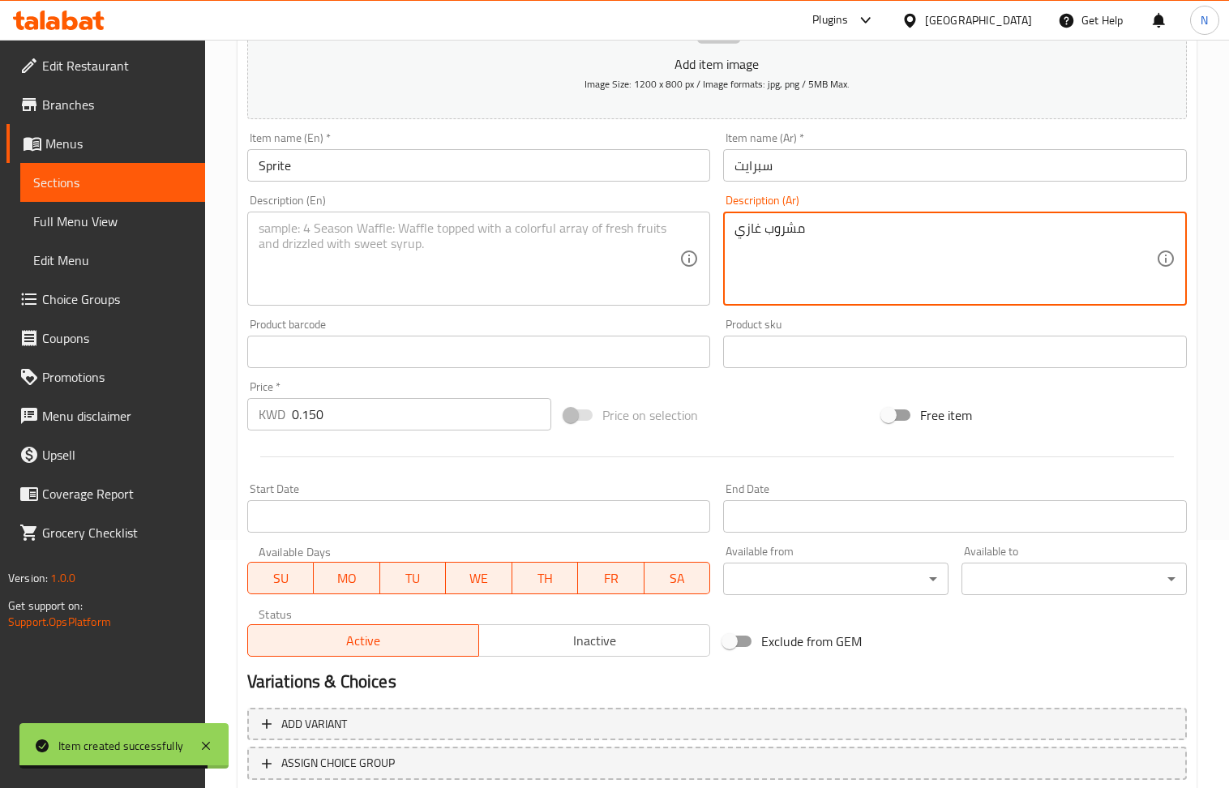
drag, startPoint x: 345, startPoint y: 238, endPoint x: 348, endPoint y: 248, distance: 11.0
click at [345, 238] on textarea at bounding box center [470, 259] width 422 height 77
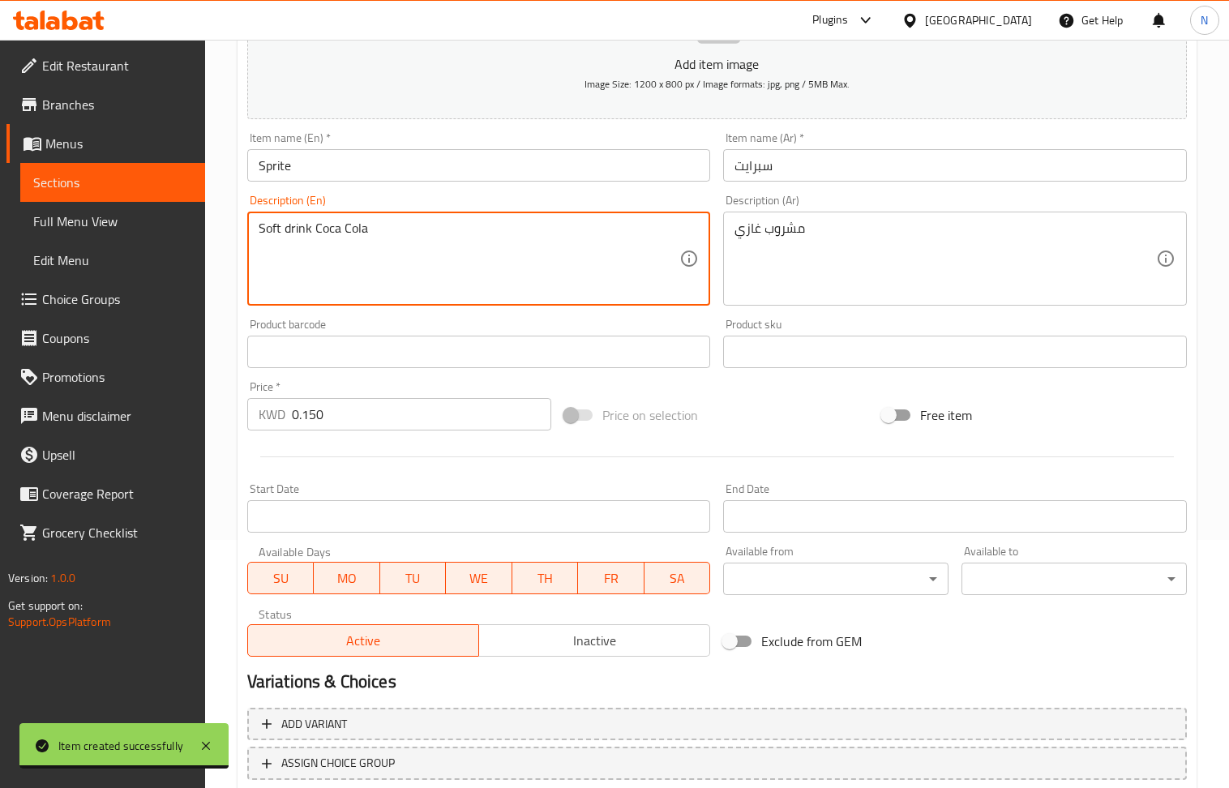
drag, startPoint x: 377, startPoint y: 243, endPoint x: 311, endPoint y: 227, distance: 67.7
click at [311, 227] on textarea "Soft drink Coca Cola" at bounding box center [470, 259] width 422 height 77
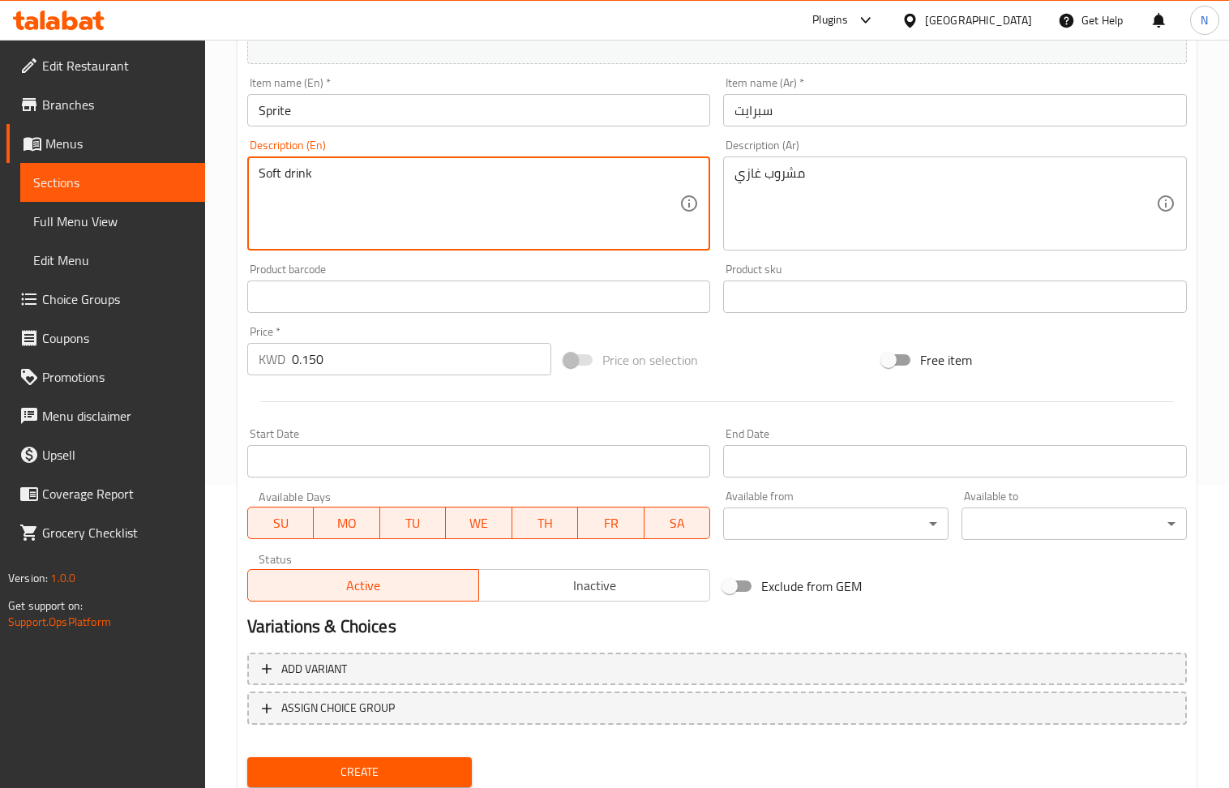
scroll to position [357, 0]
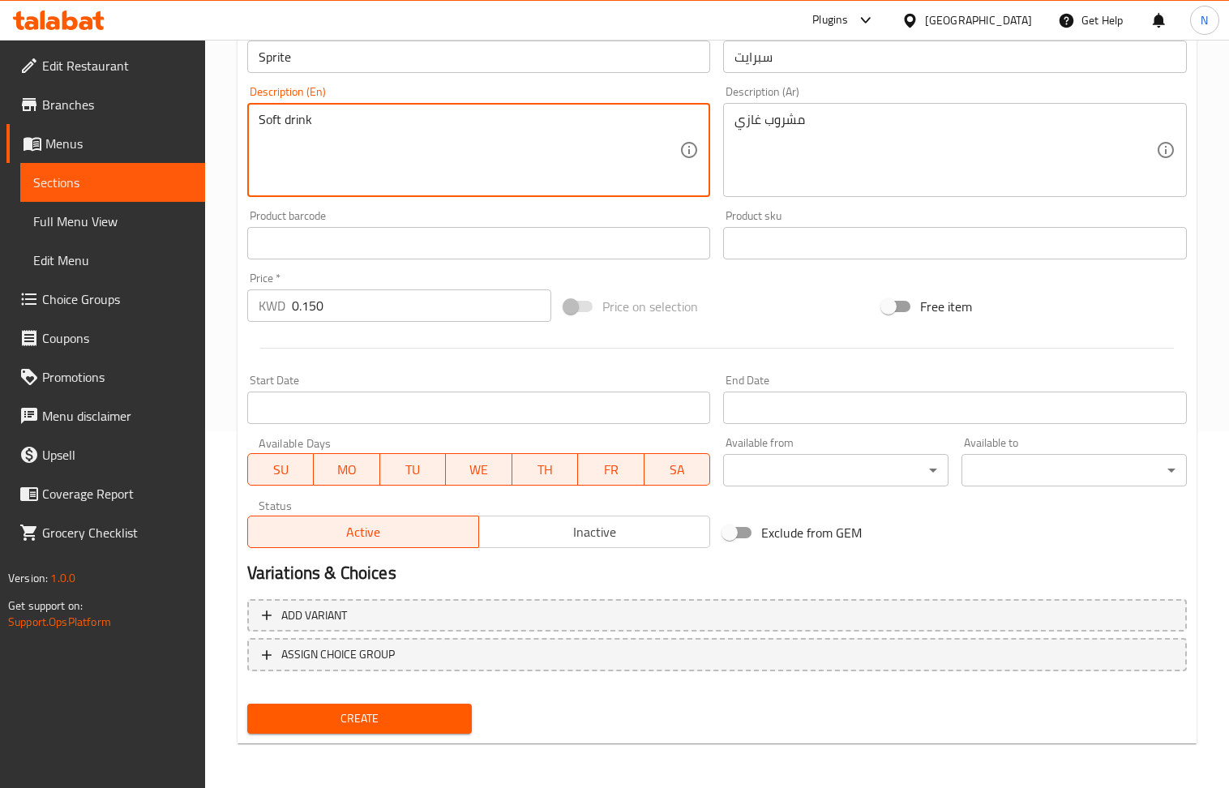
click at [393, 724] on span "Create" at bounding box center [359, 719] width 199 height 20
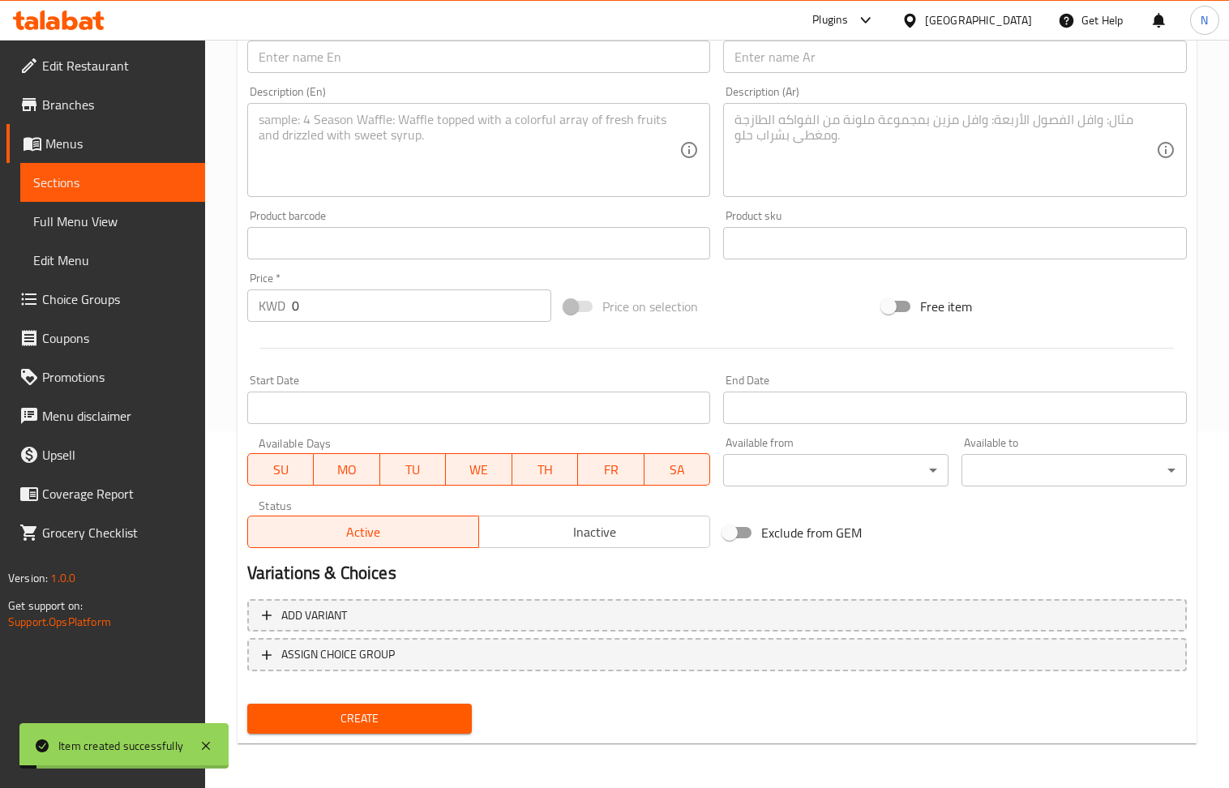
click at [373, 66] on input "text" at bounding box center [479, 57] width 464 height 32
drag, startPoint x: 785, startPoint y: 56, endPoint x: 536, endPoint y: 31, distance: 250.2
click at [785, 56] on input "text" at bounding box center [955, 57] width 464 height 32
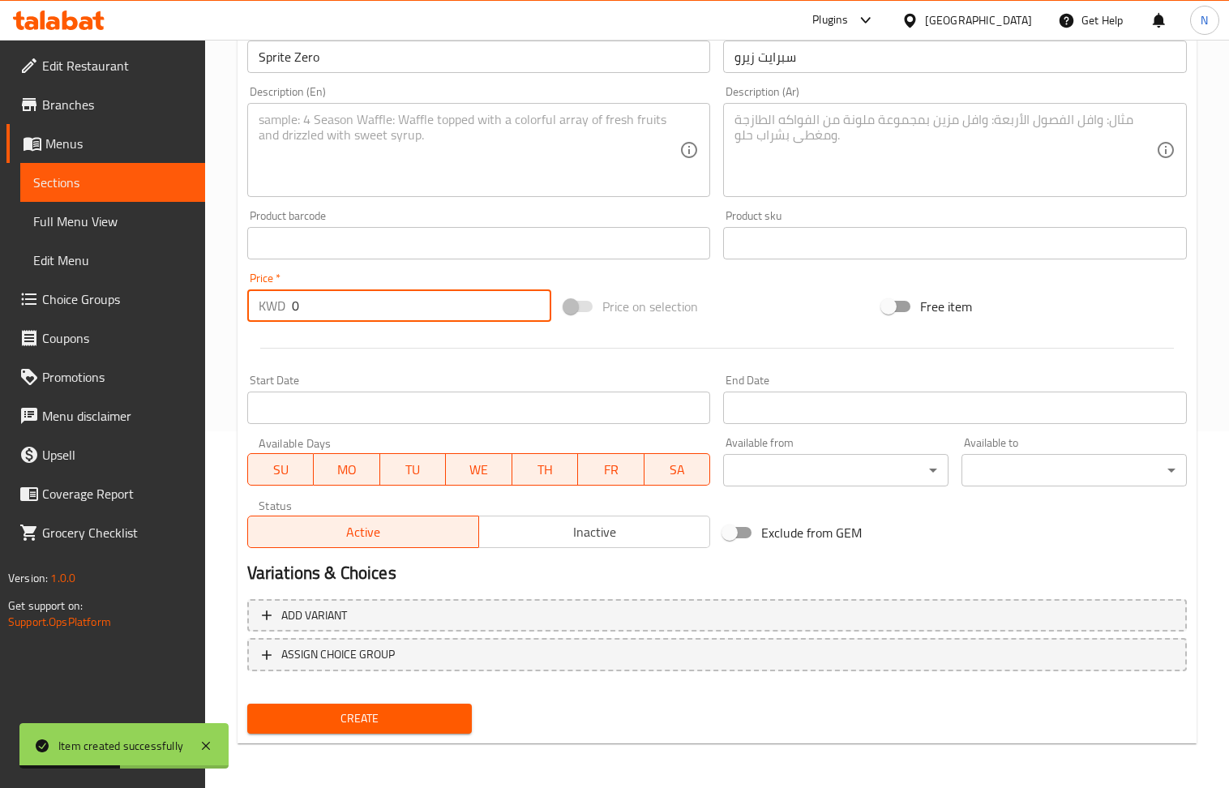
click at [371, 305] on input "0" at bounding box center [422, 306] width 260 height 32
drag, startPoint x: 371, startPoint y: 305, endPoint x: 225, endPoint y: 0, distance: 337.7
click at [371, 298] on input "0" at bounding box center [422, 306] width 260 height 32
click at [812, 154] on textarea at bounding box center [946, 150] width 422 height 77
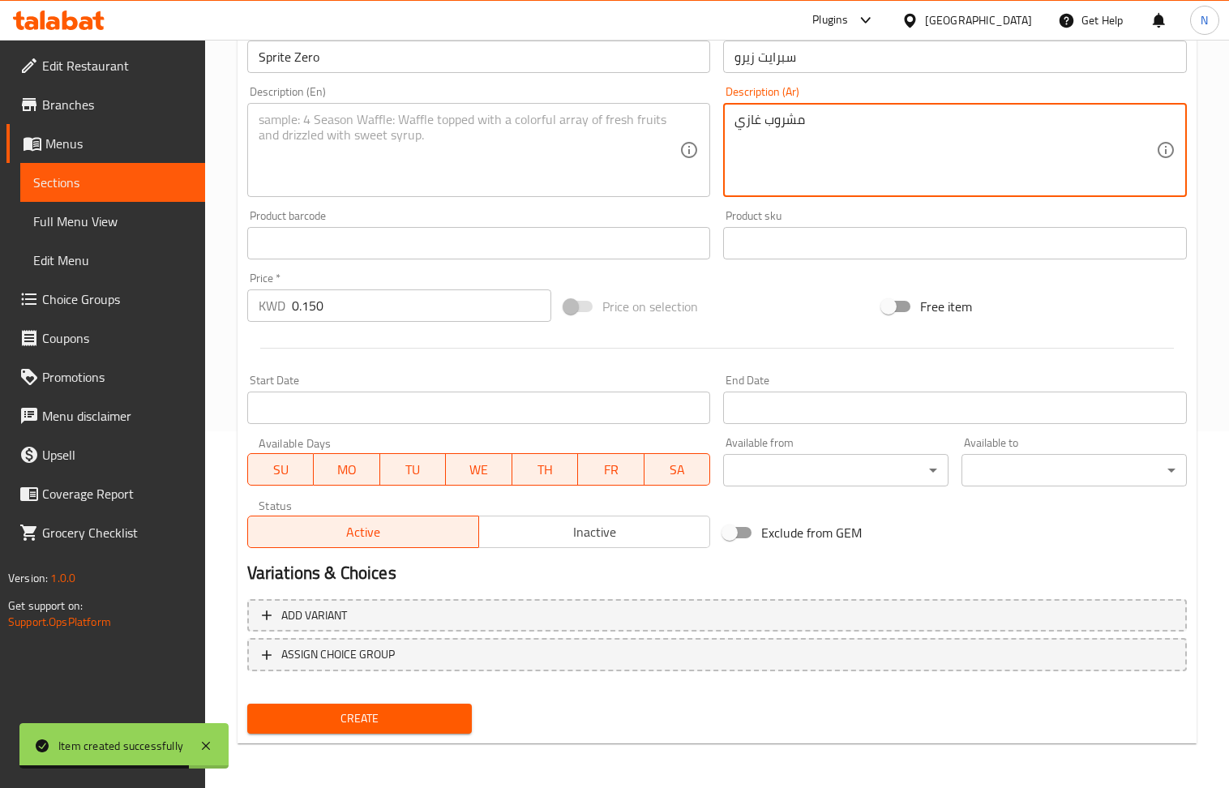
click at [405, 151] on textarea at bounding box center [470, 150] width 422 height 77
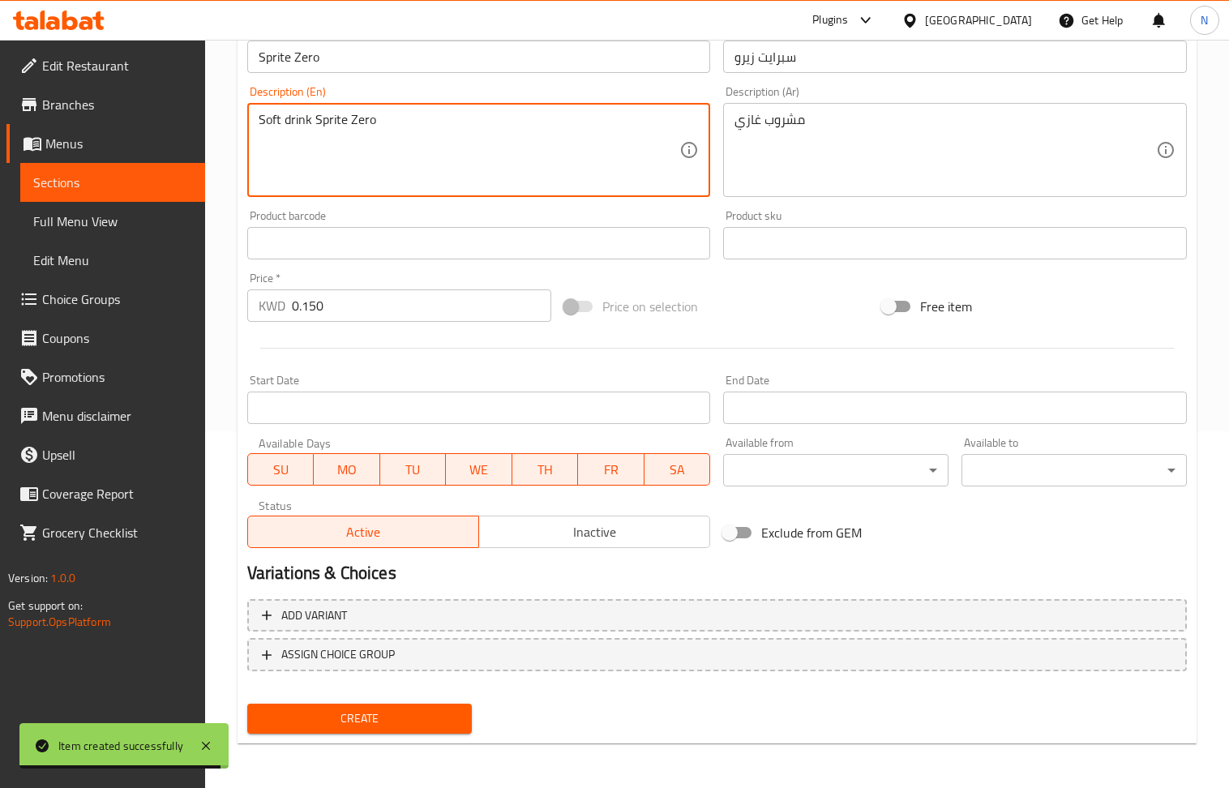
drag, startPoint x: 383, startPoint y: 128, endPoint x: 315, endPoint y: 124, distance: 68.2
click at [315, 124] on textarea "Soft drink Sprite Zero" at bounding box center [470, 150] width 422 height 77
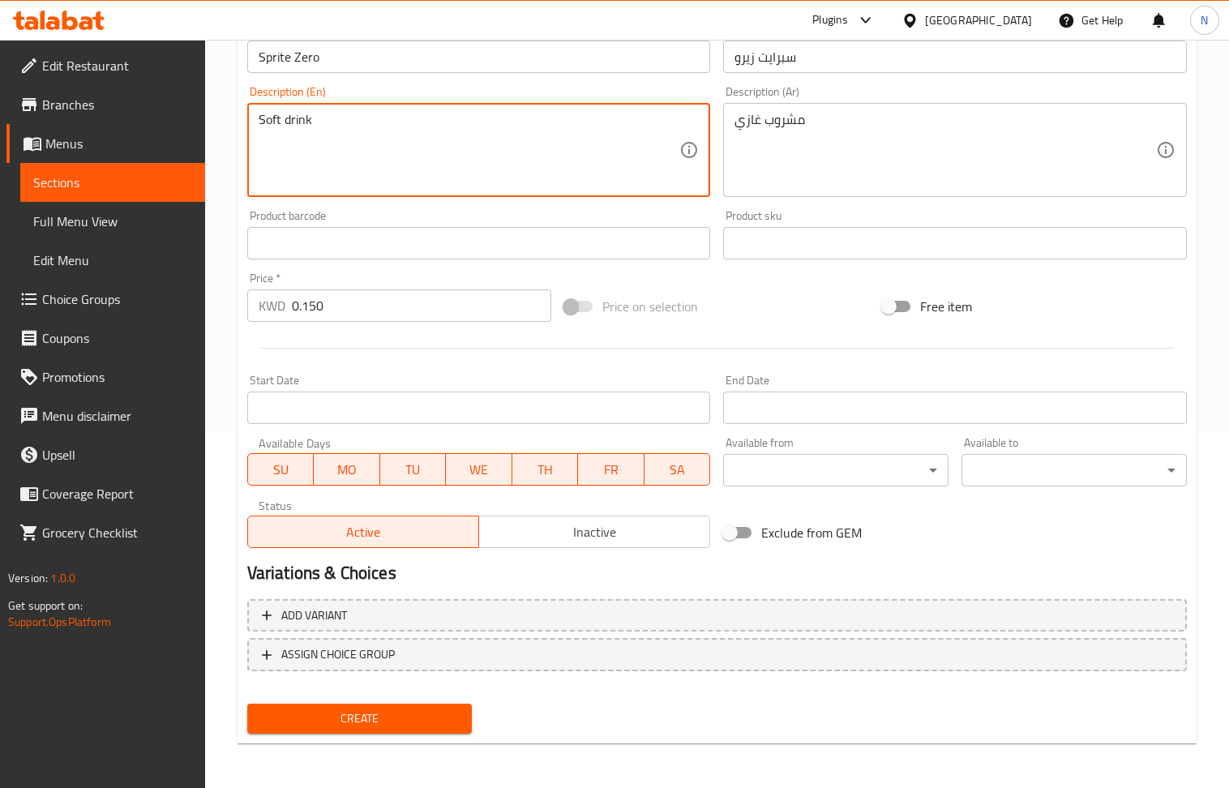
click at [405, 714] on span "Create" at bounding box center [359, 719] width 199 height 20
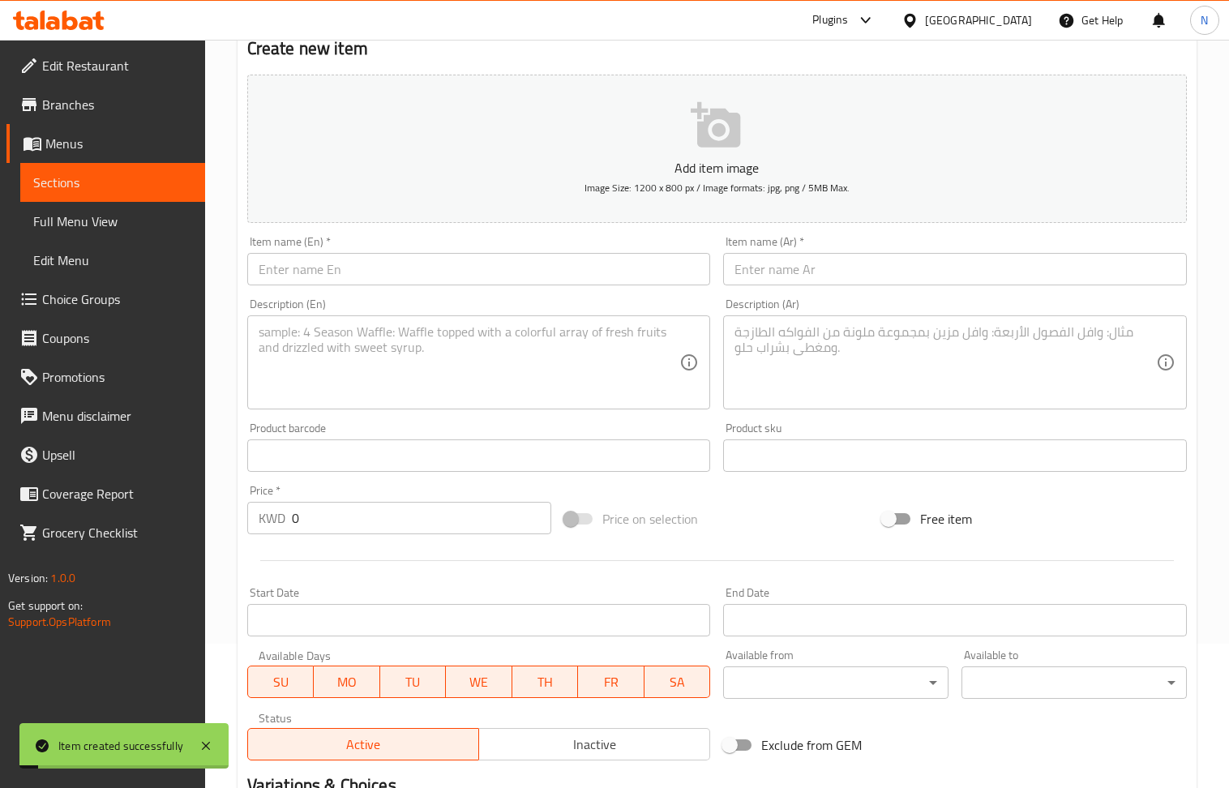
scroll to position [140, 0]
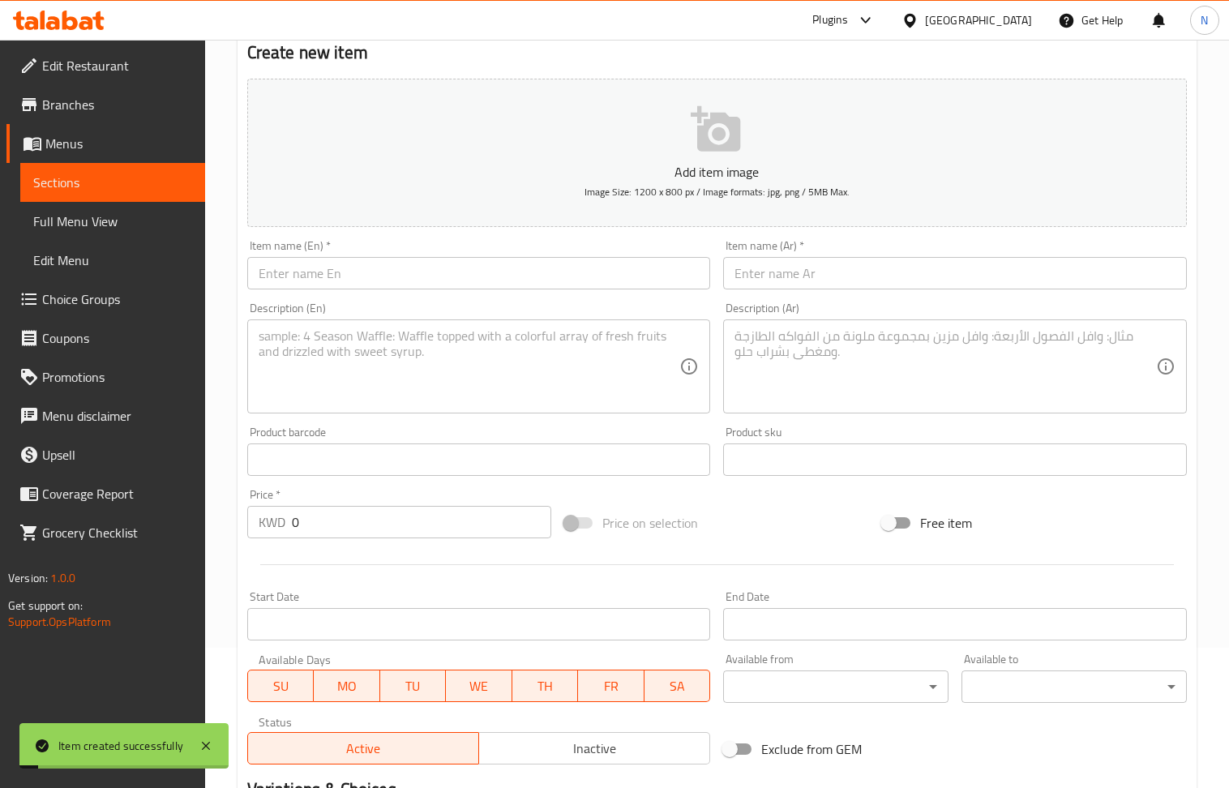
click at [389, 260] on input "text" at bounding box center [479, 273] width 464 height 32
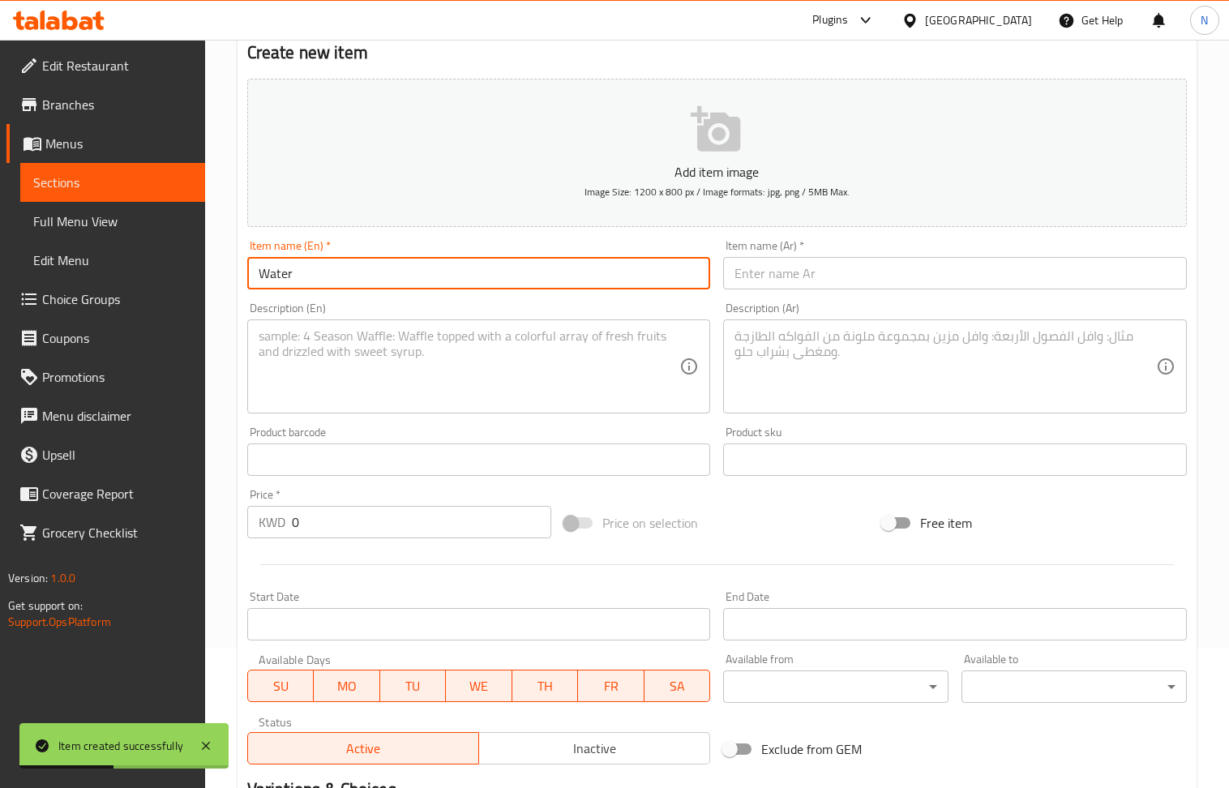
click at [358, 535] on input "0" at bounding box center [422, 522] width 260 height 32
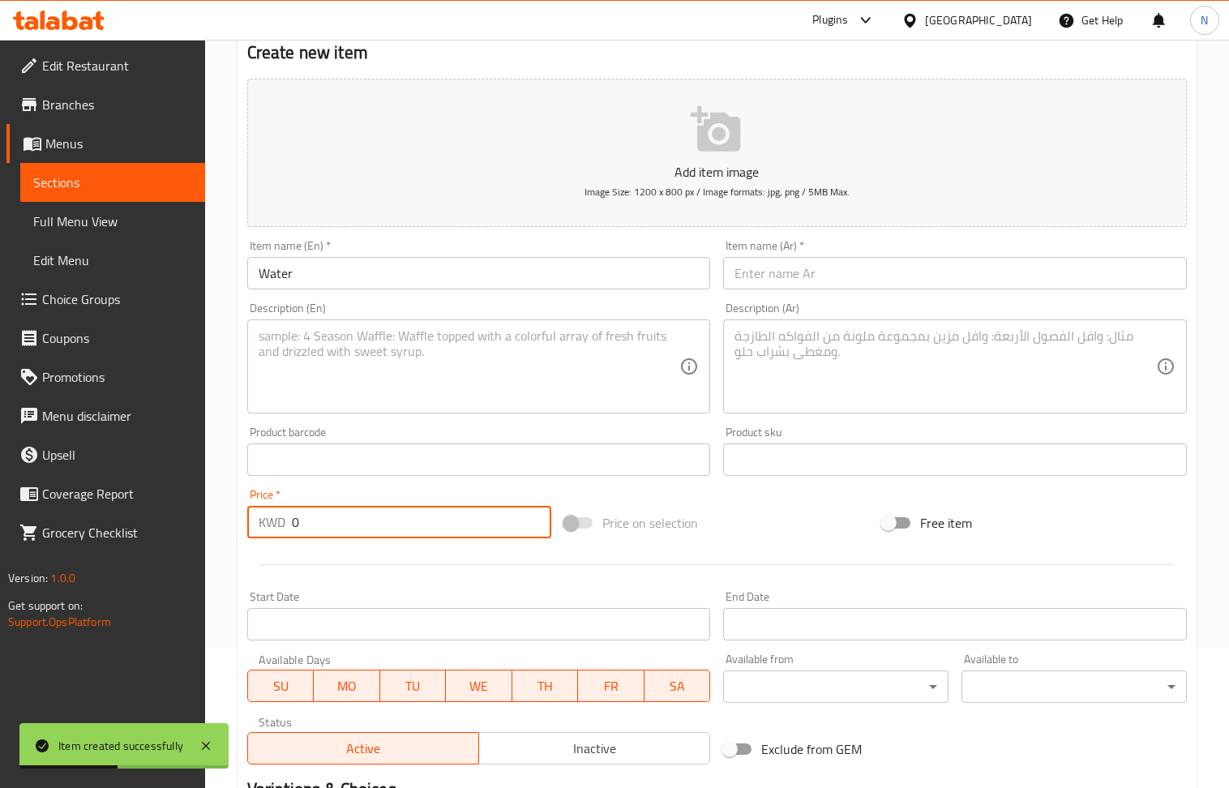
click at [358, 535] on input "0" at bounding box center [422, 522] width 260 height 32
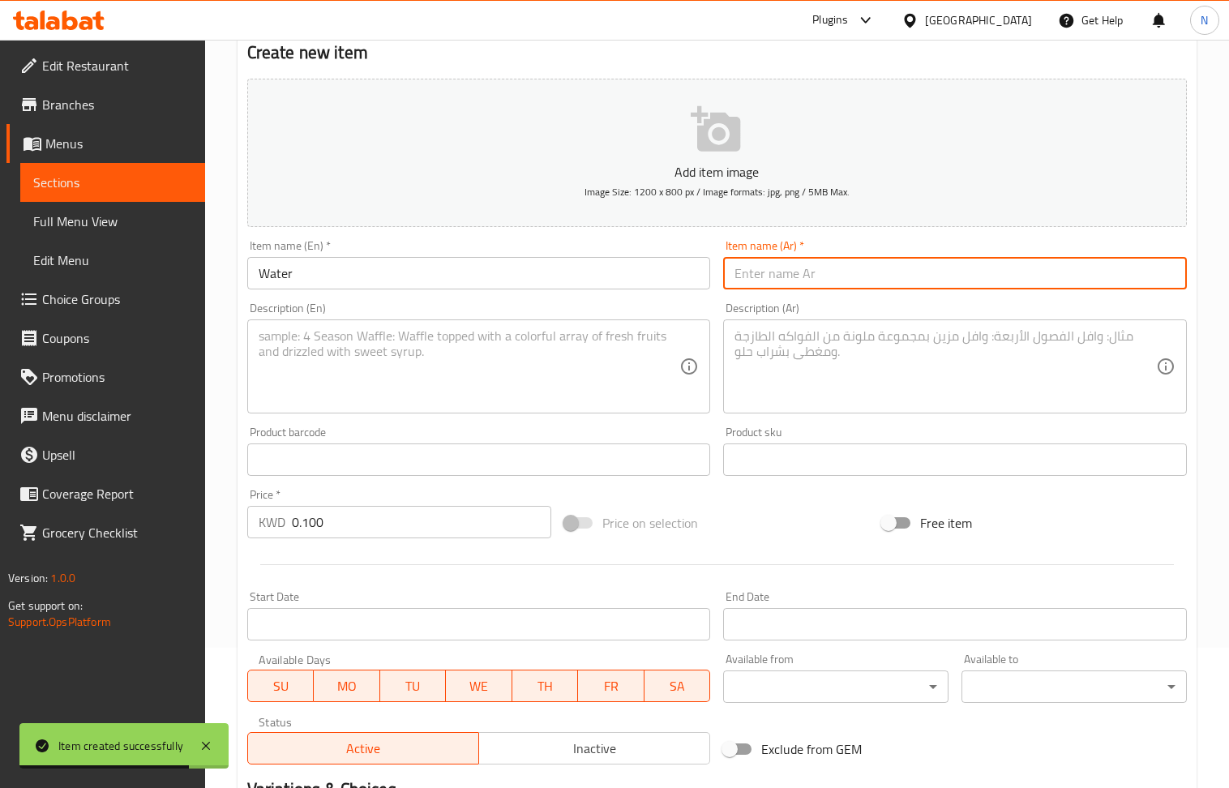
drag, startPoint x: 770, startPoint y: 264, endPoint x: 744, endPoint y: 251, distance: 28.3
click at [770, 264] on input "text" at bounding box center [955, 273] width 464 height 32
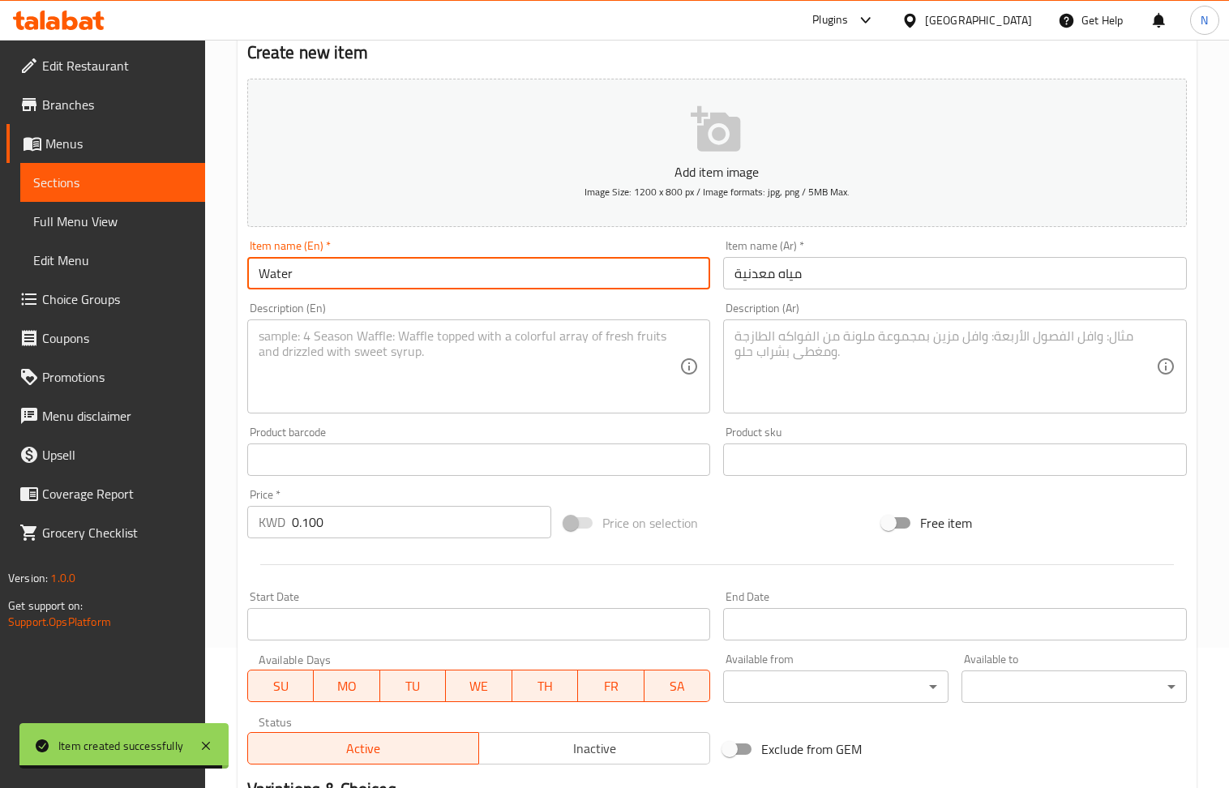
click at [391, 276] on input "Water" at bounding box center [479, 273] width 464 height 32
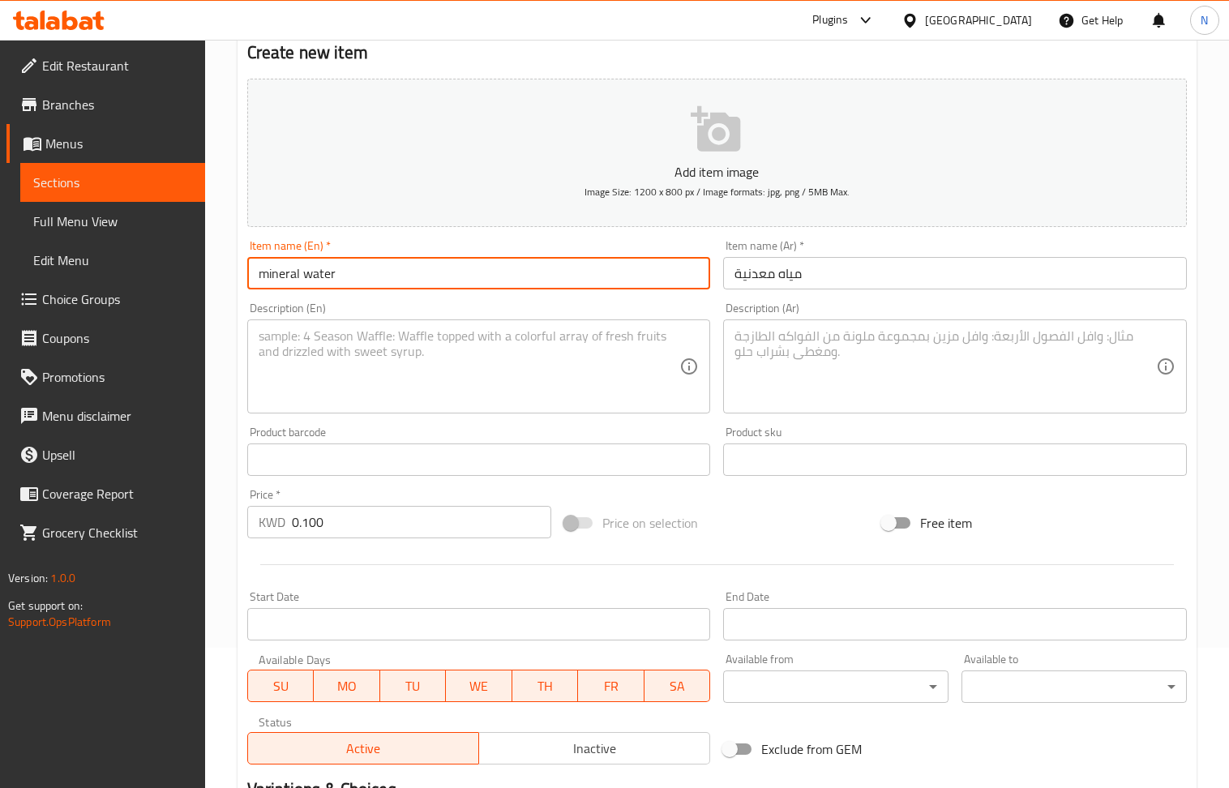
click at [440, 368] on textarea at bounding box center [470, 366] width 422 height 77
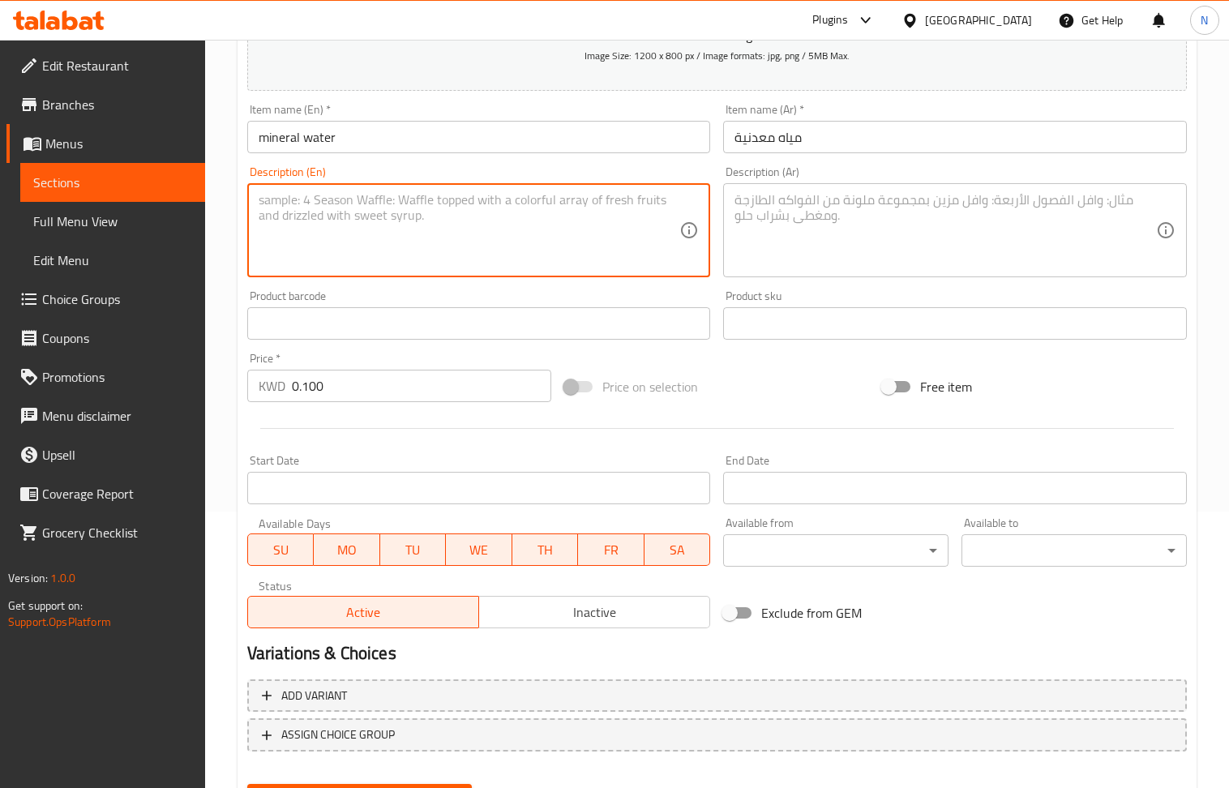
scroll to position [357, 0]
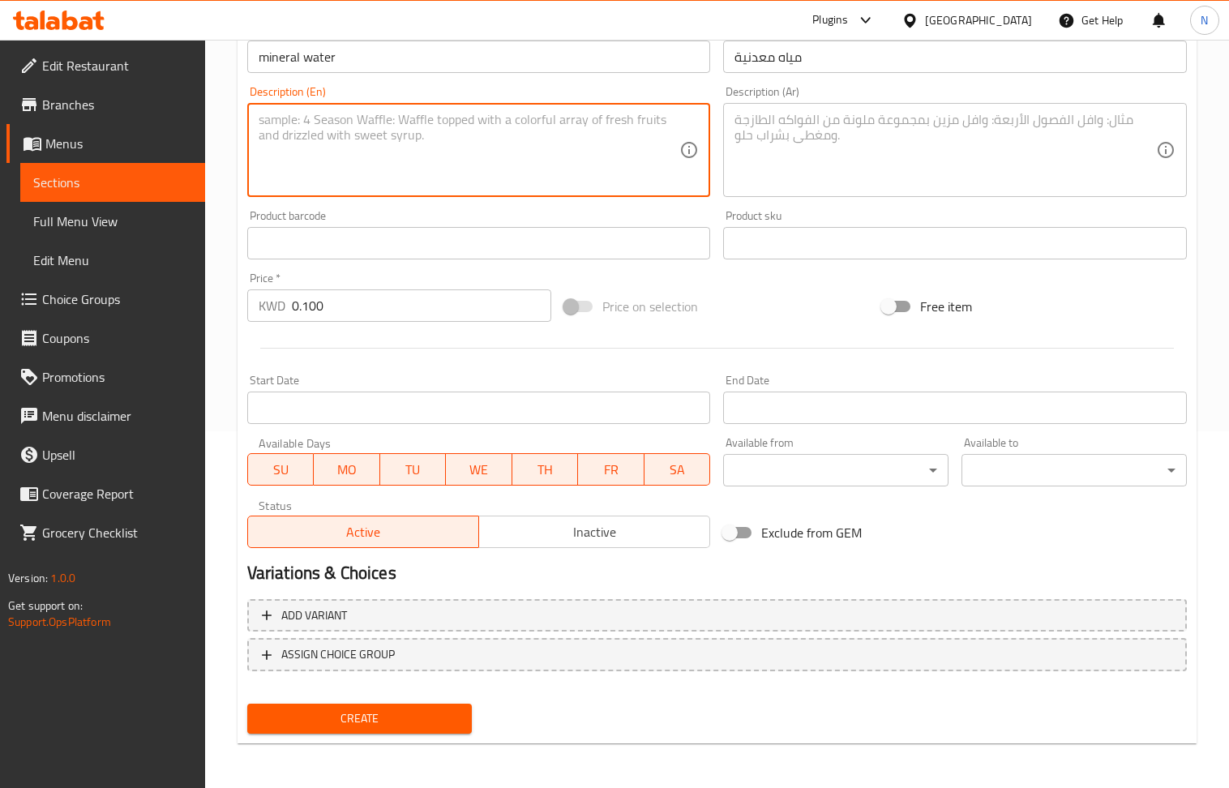
click at [355, 720] on span "Create" at bounding box center [359, 719] width 199 height 20
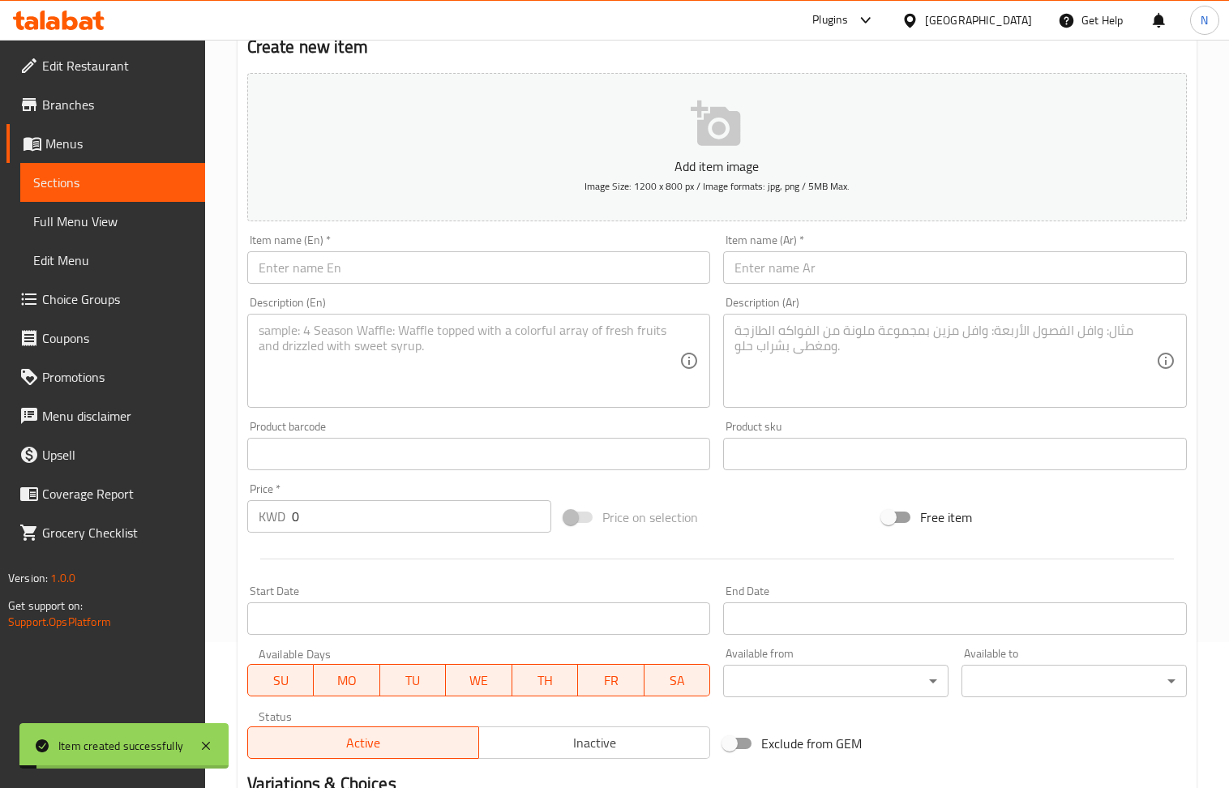
scroll to position [140, 0]
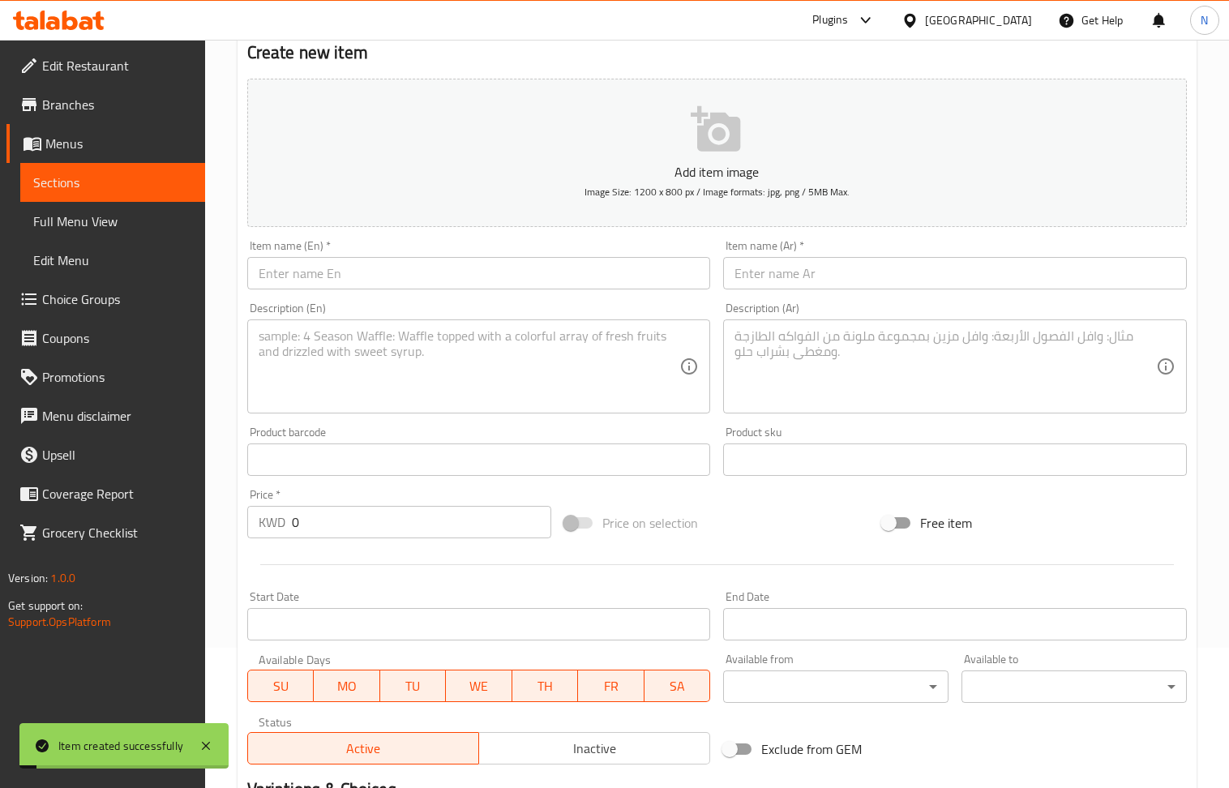
drag, startPoint x: 349, startPoint y: 251, endPoint x: 358, endPoint y: 271, distance: 22.5
click at [354, 260] on div "Item name (En)   * Item name (En) *" at bounding box center [479, 264] width 464 height 49
click at [358, 272] on input "text" at bounding box center [479, 273] width 464 height 32
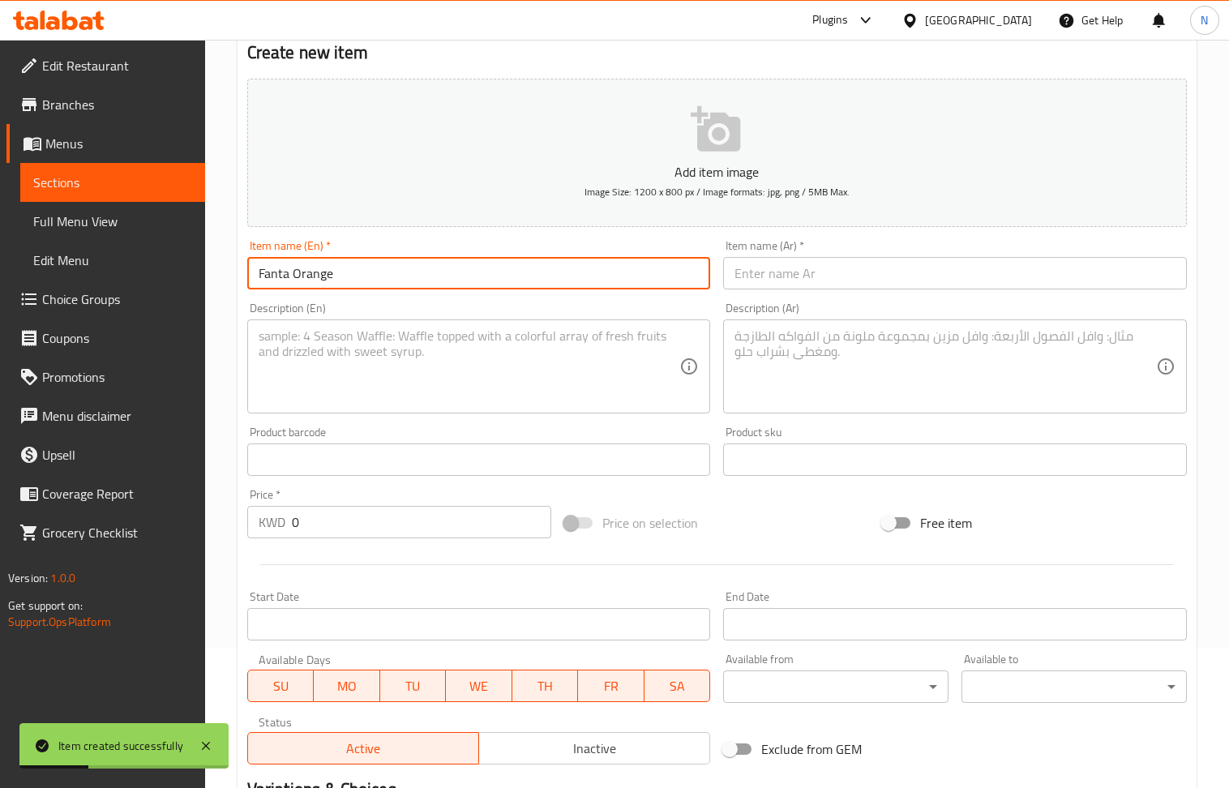
click at [389, 522] on input "0" at bounding box center [422, 522] width 260 height 32
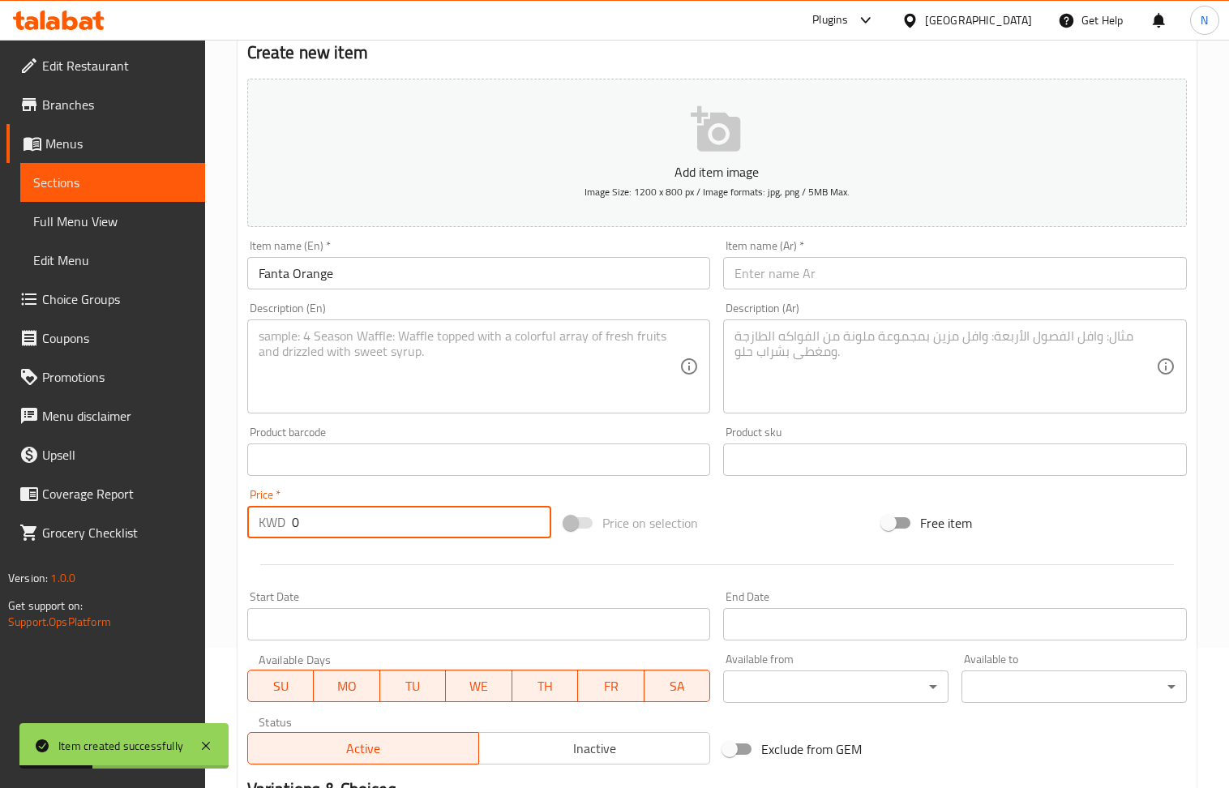
click at [389, 522] on input "0" at bounding box center [422, 522] width 260 height 32
drag, startPoint x: 389, startPoint y: 522, endPoint x: 266, endPoint y: 81, distance: 458.1
click at [389, 523] on input "0" at bounding box center [422, 522] width 260 height 32
click at [835, 264] on input "text" at bounding box center [955, 273] width 464 height 32
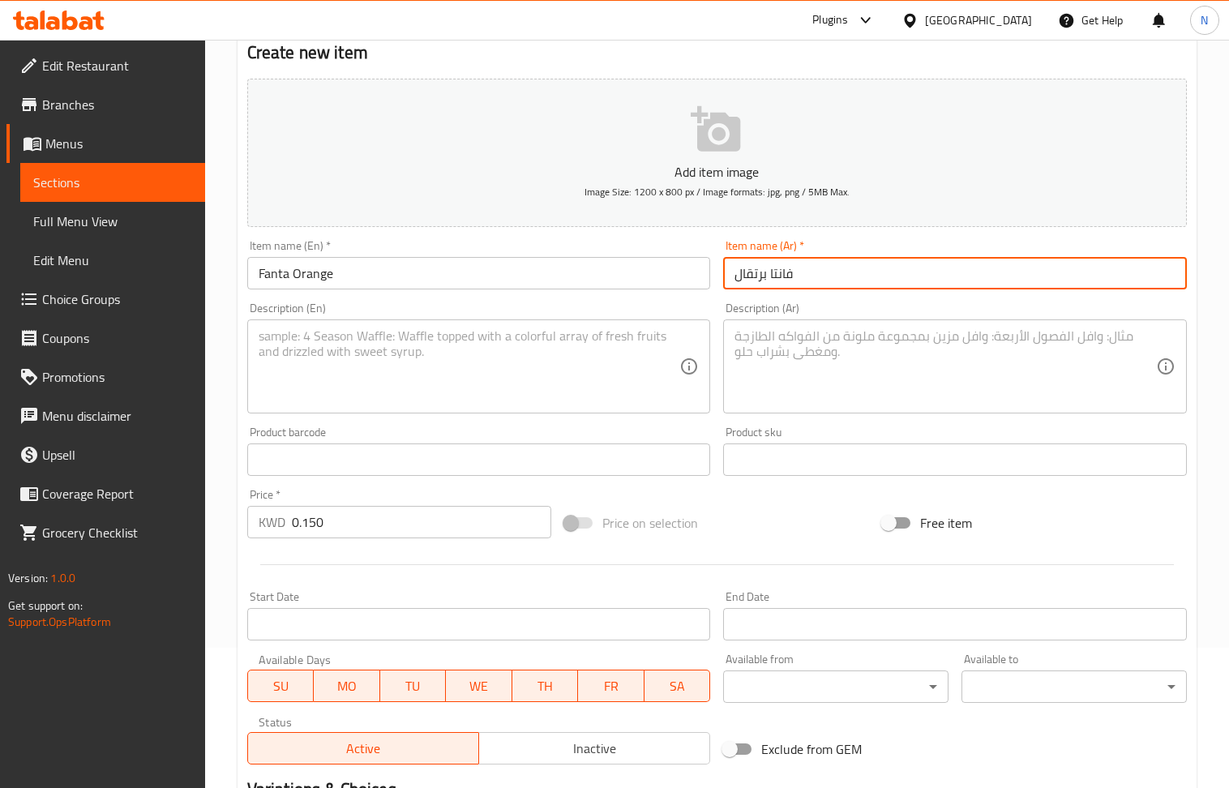
click at [418, 418] on div "Description (En) Description (En)" at bounding box center [479, 358] width 477 height 124
click at [418, 361] on textarea at bounding box center [470, 366] width 422 height 77
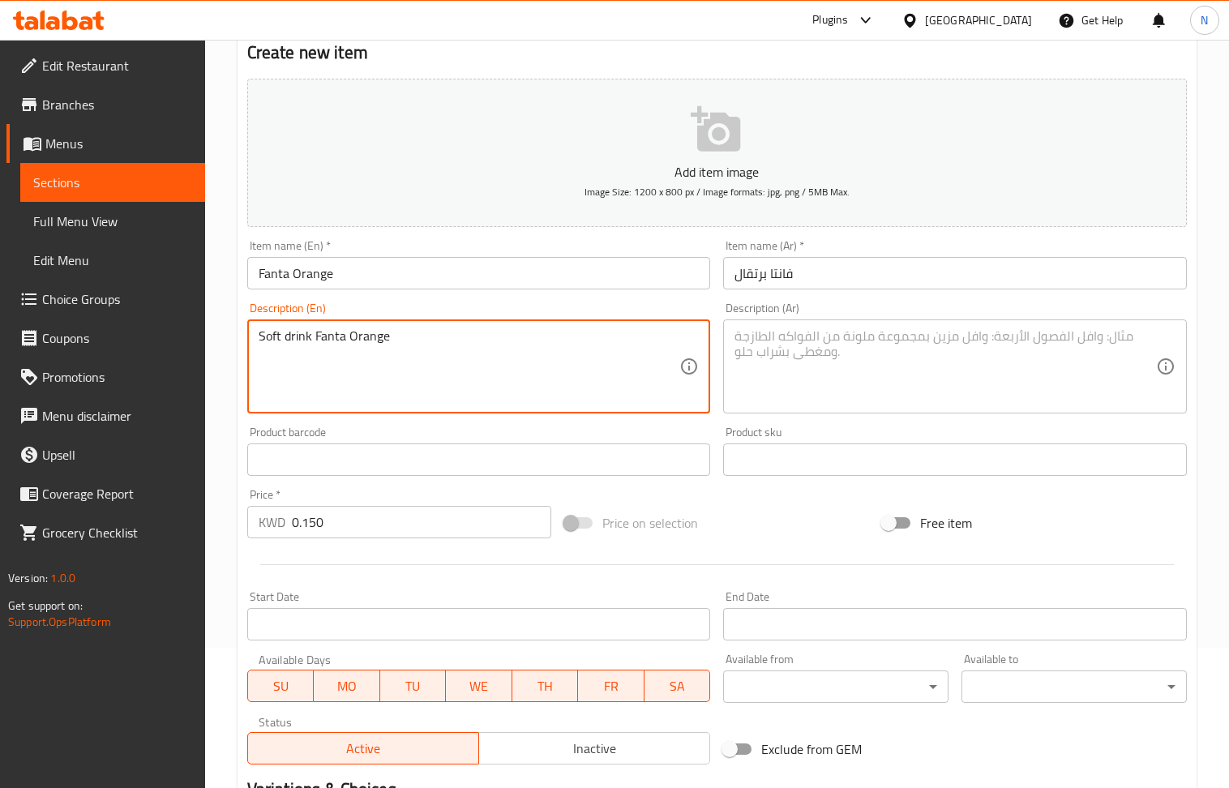
click at [477, 336] on textarea "Soft drink Fanta Orange" at bounding box center [470, 366] width 422 height 77
click at [795, 371] on textarea at bounding box center [946, 366] width 422 height 77
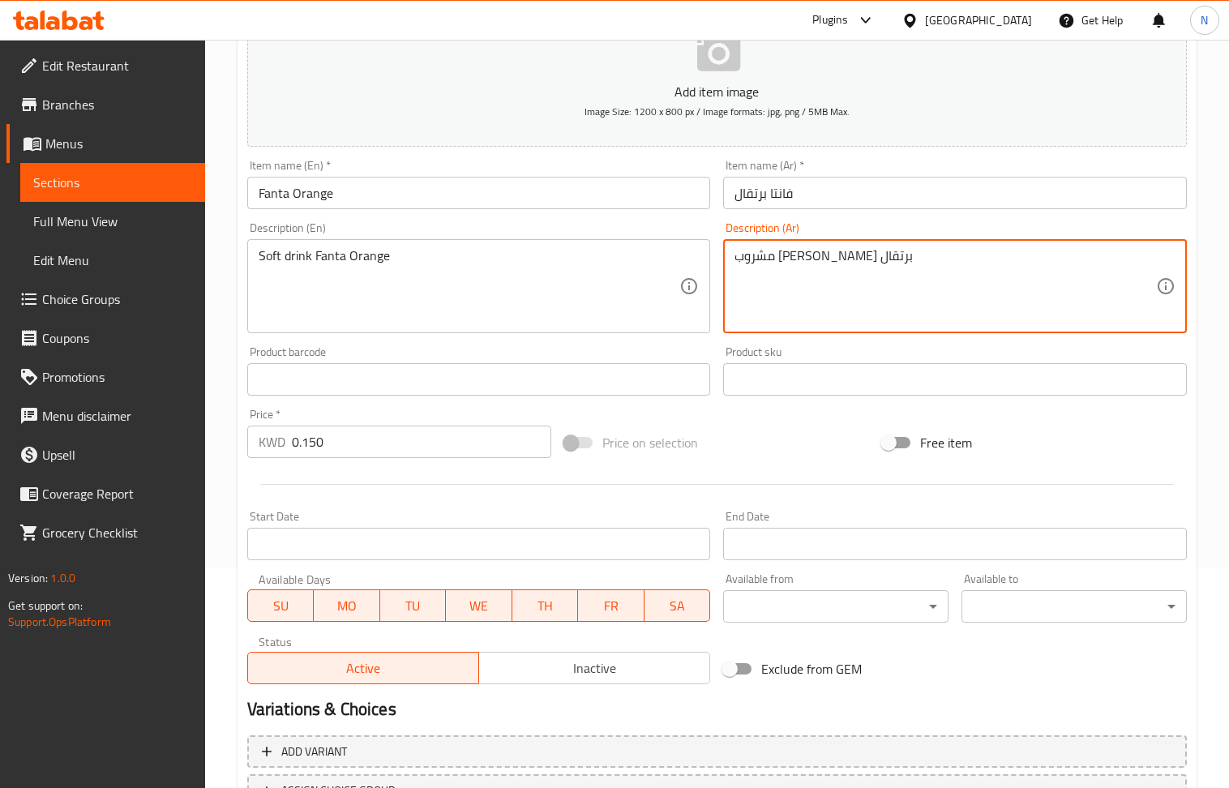
scroll to position [357, 0]
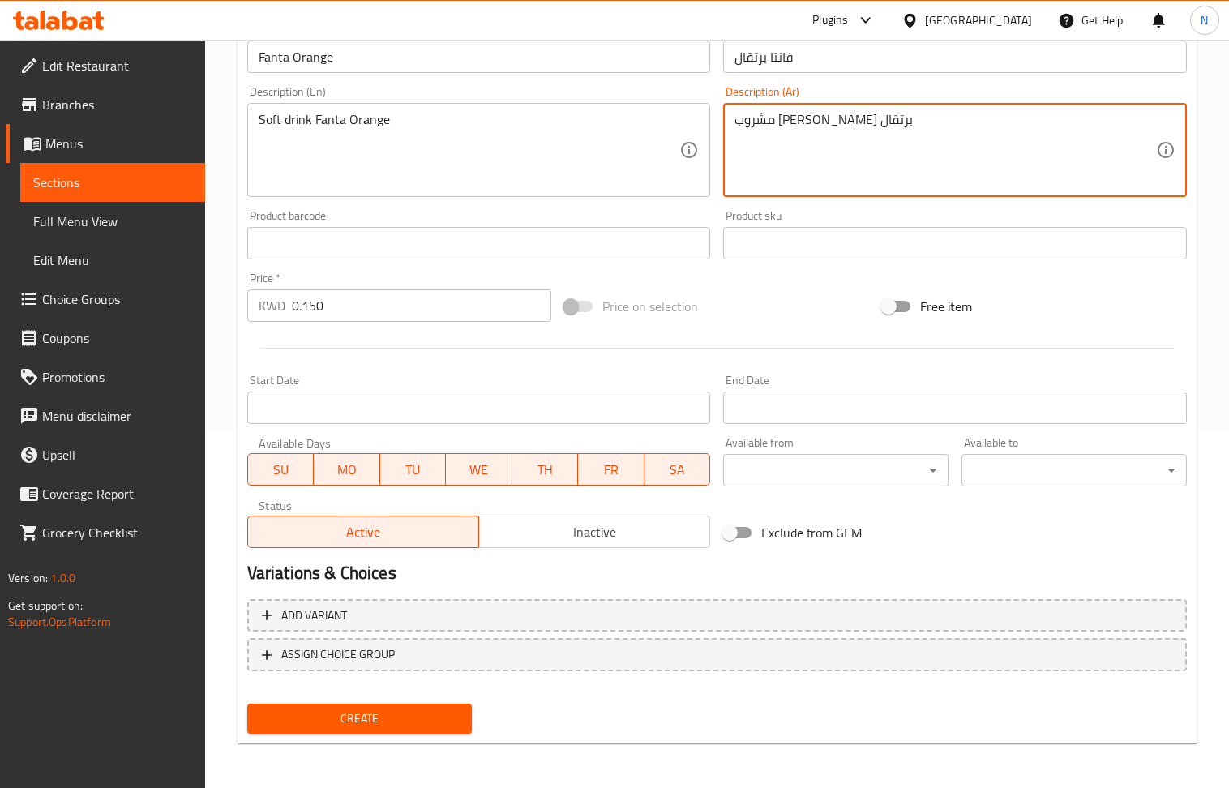
click at [365, 710] on span "Create" at bounding box center [359, 719] width 199 height 20
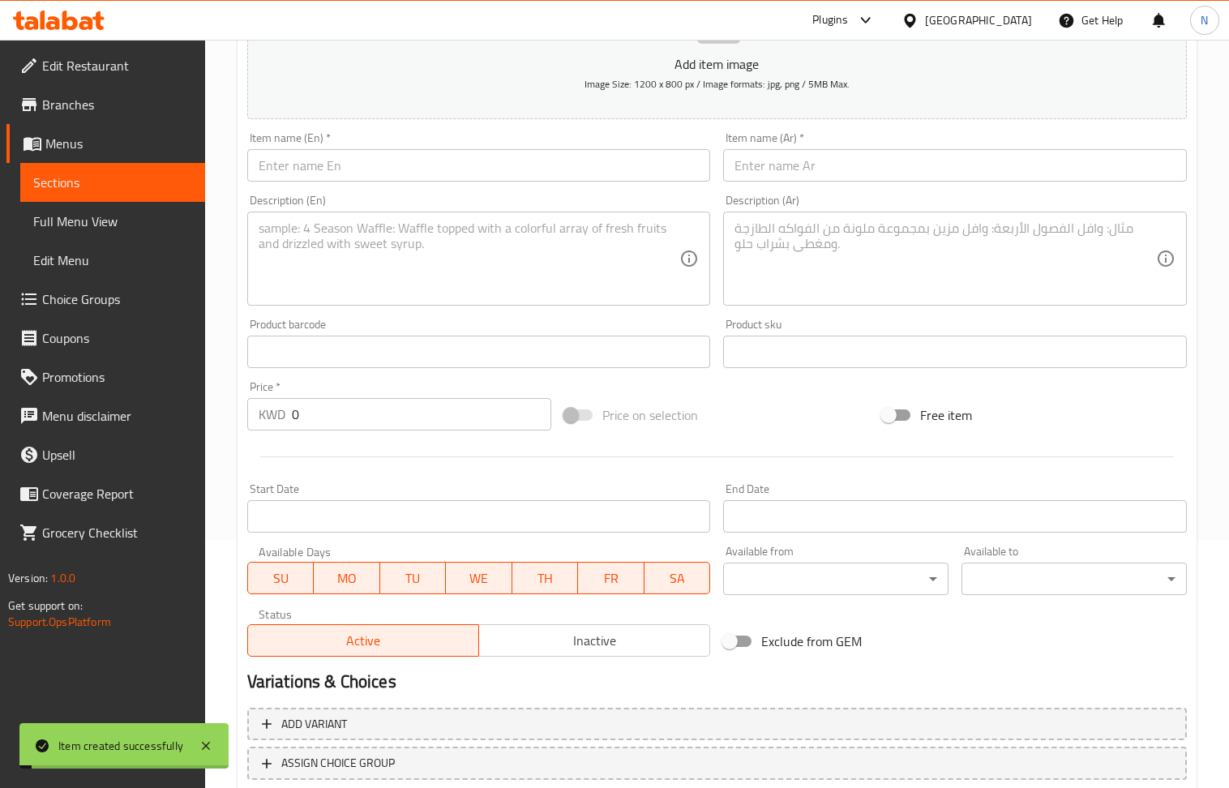
scroll to position [32, 0]
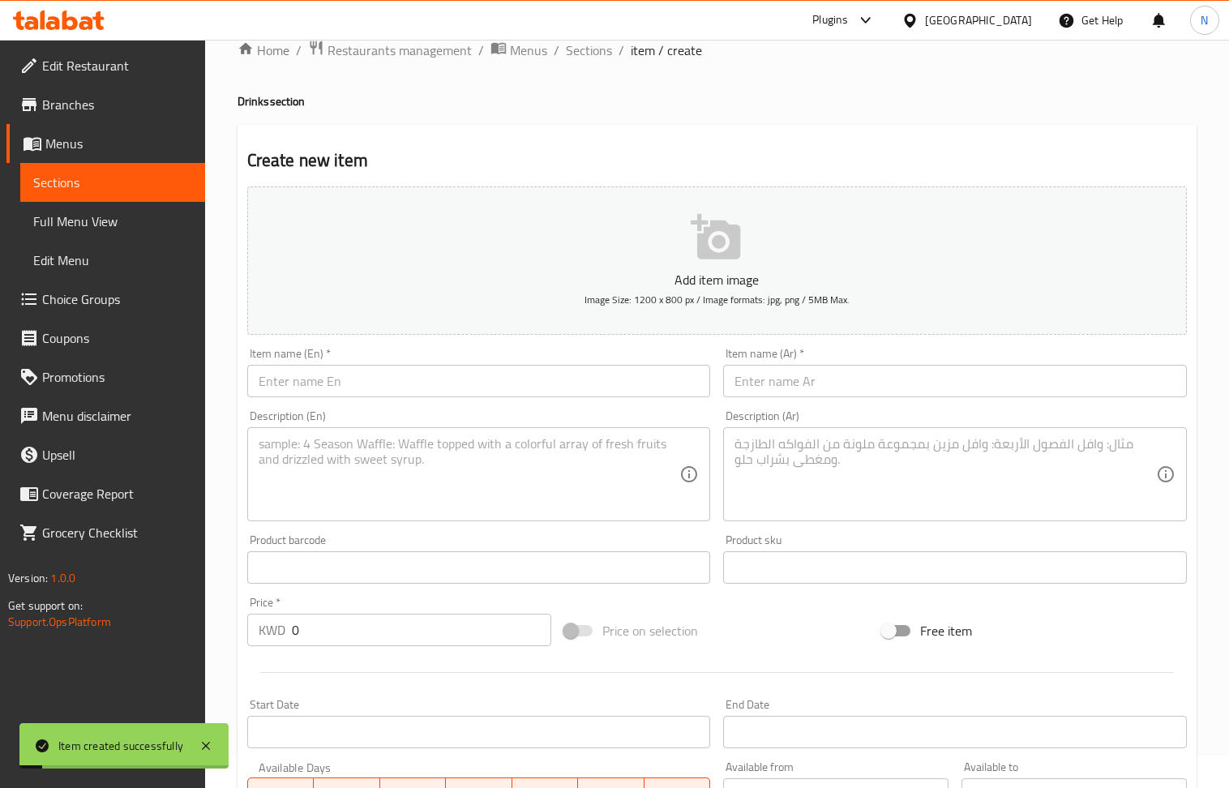
drag, startPoint x: 342, startPoint y: 389, endPoint x: 238, endPoint y: 138, distance: 272.3
click at [342, 389] on input "text" at bounding box center [479, 381] width 464 height 32
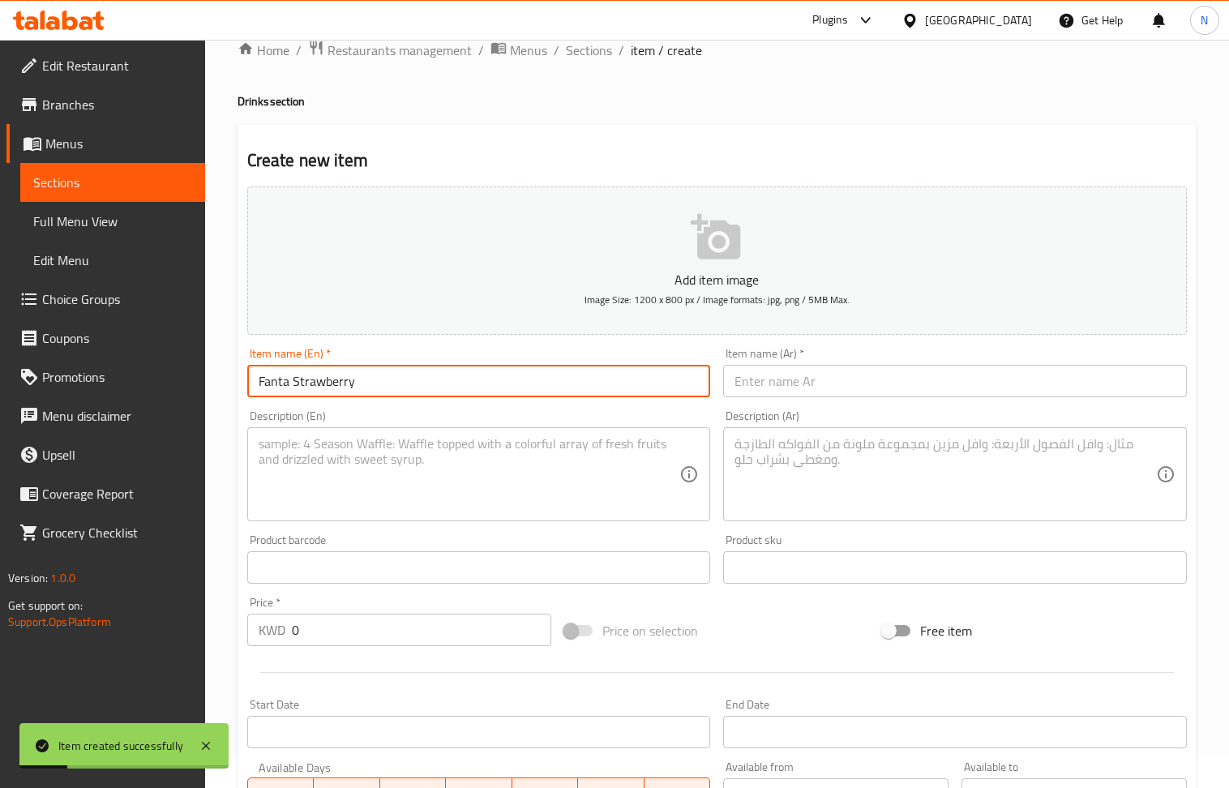
click at [334, 496] on textarea at bounding box center [470, 474] width 422 height 77
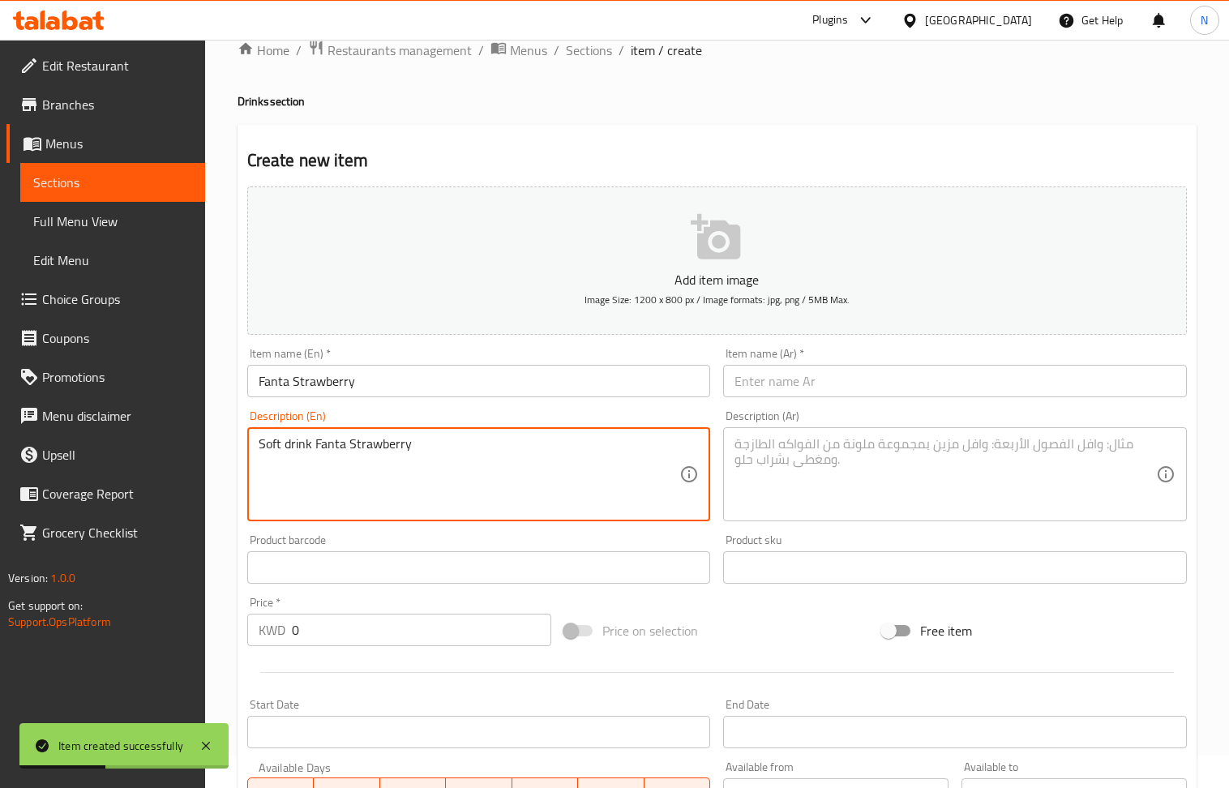
click at [345, 643] on input "0" at bounding box center [422, 630] width 260 height 32
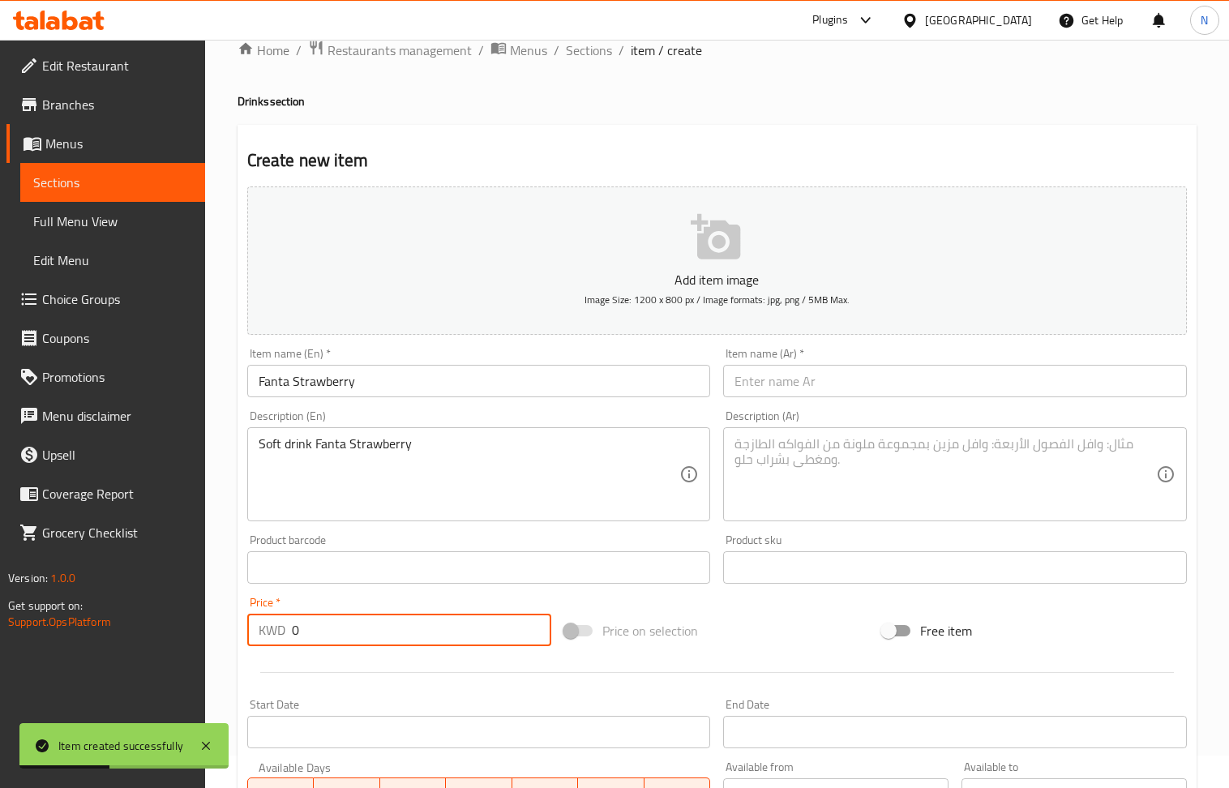
click at [345, 643] on input "0" at bounding box center [422, 630] width 260 height 32
drag, startPoint x: 345, startPoint y: 643, endPoint x: 111, endPoint y: 54, distance: 634.4
click at [342, 641] on input "0" at bounding box center [422, 630] width 260 height 32
drag, startPoint x: 837, startPoint y: 381, endPoint x: 506, endPoint y: 241, distance: 359.4
click at [837, 381] on input "text" at bounding box center [955, 381] width 464 height 32
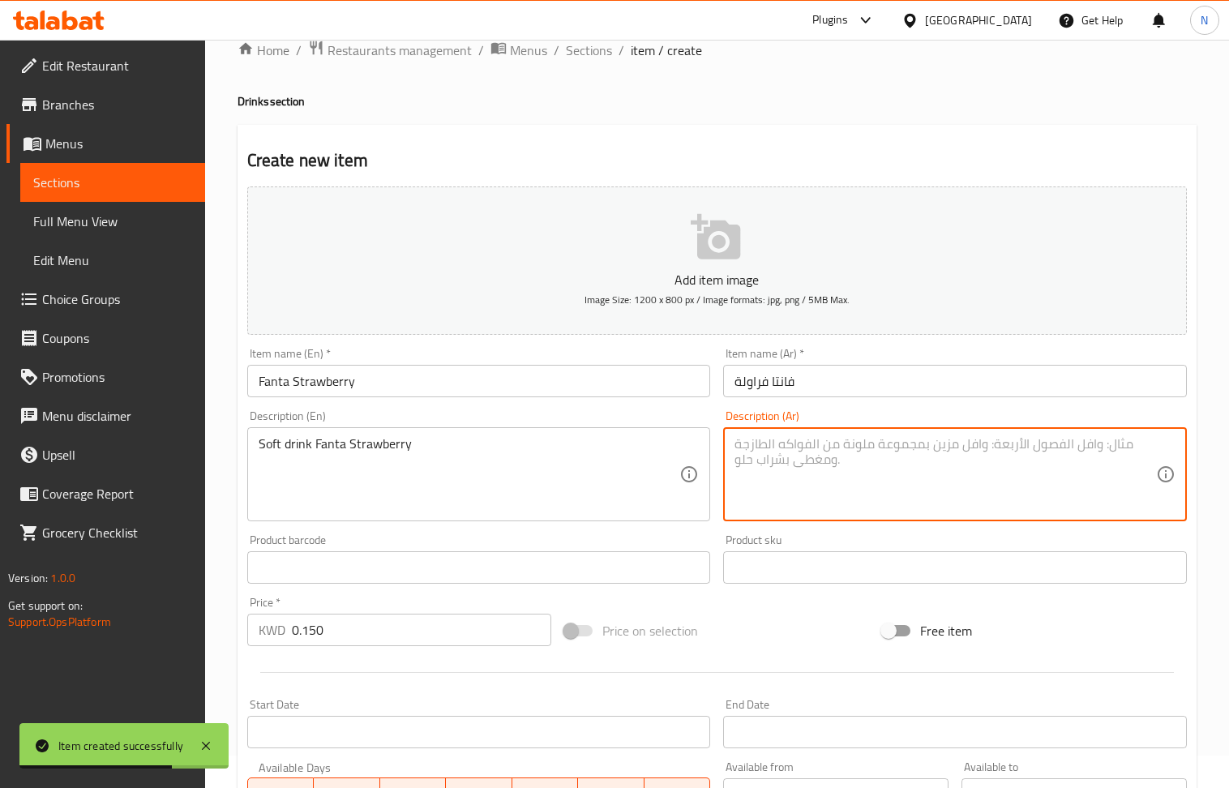
click at [809, 481] on textarea at bounding box center [946, 474] width 422 height 77
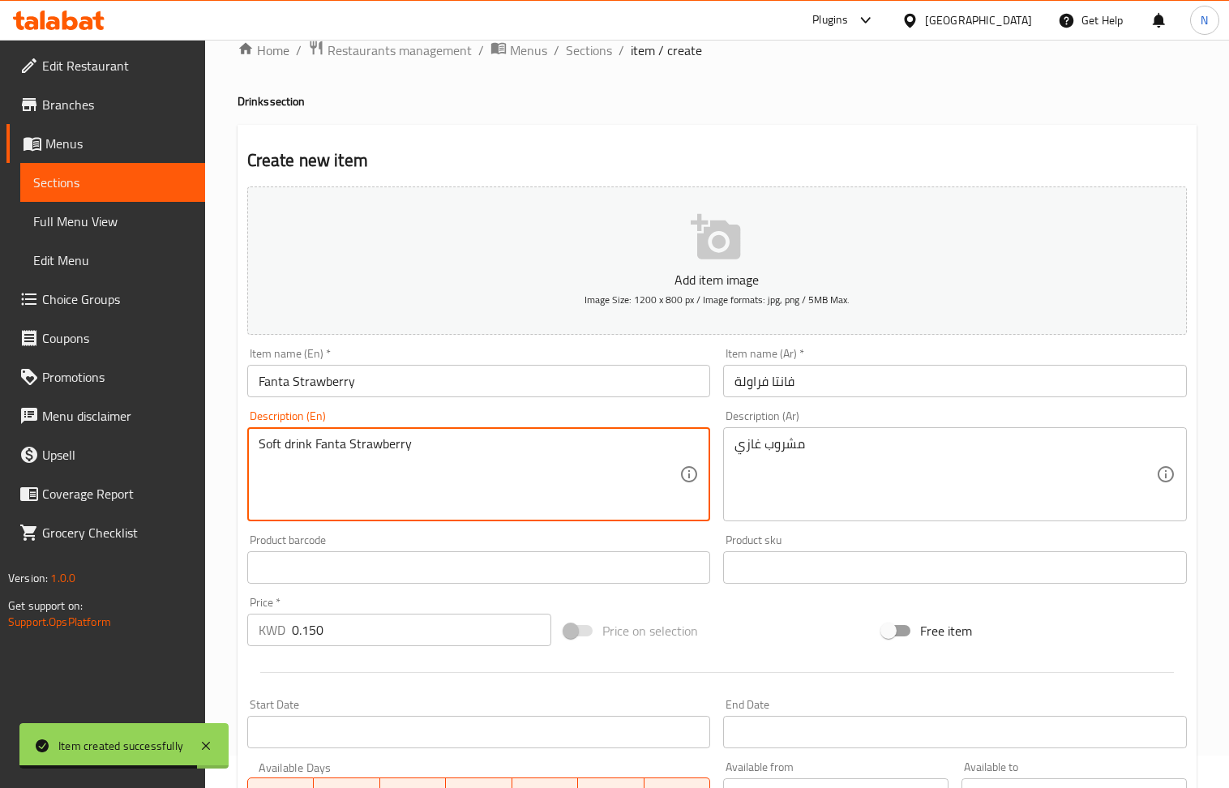
drag, startPoint x: 465, startPoint y: 453, endPoint x: 316, endPoint y: 454, distance: 149.2
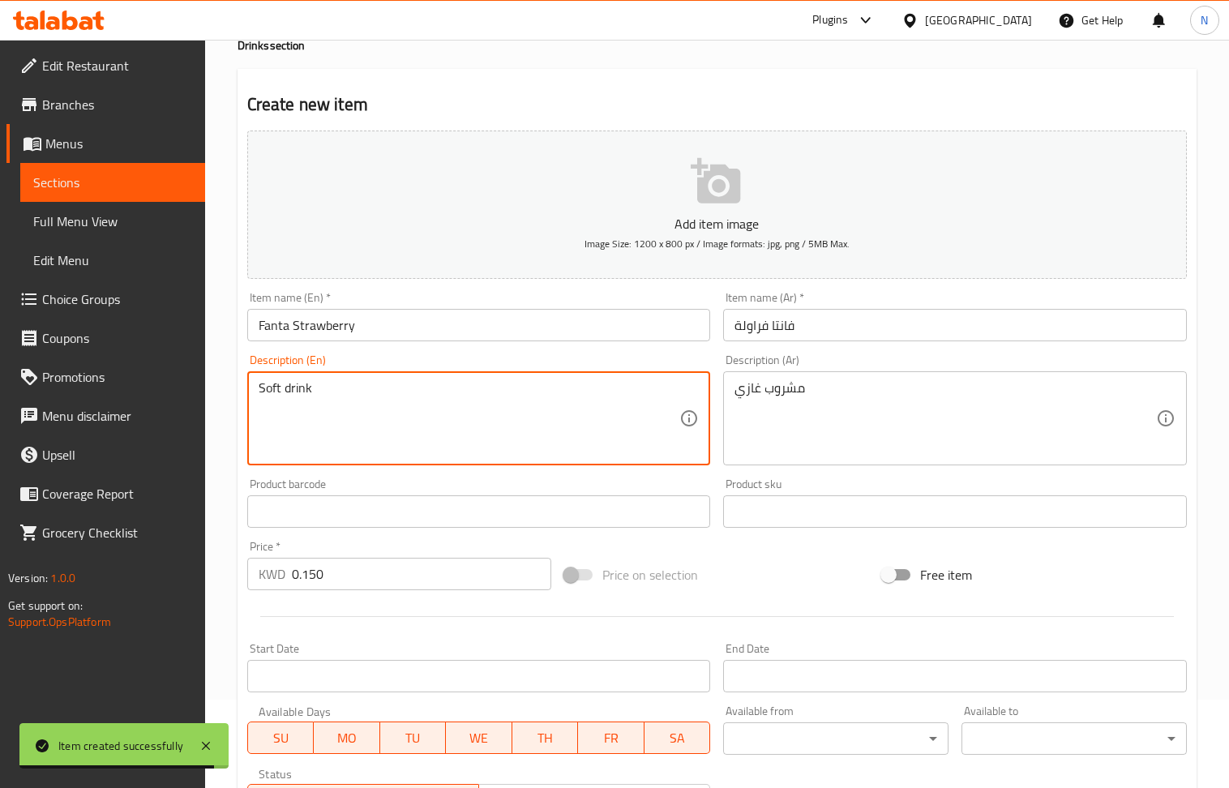
scroll to position [357, 0]
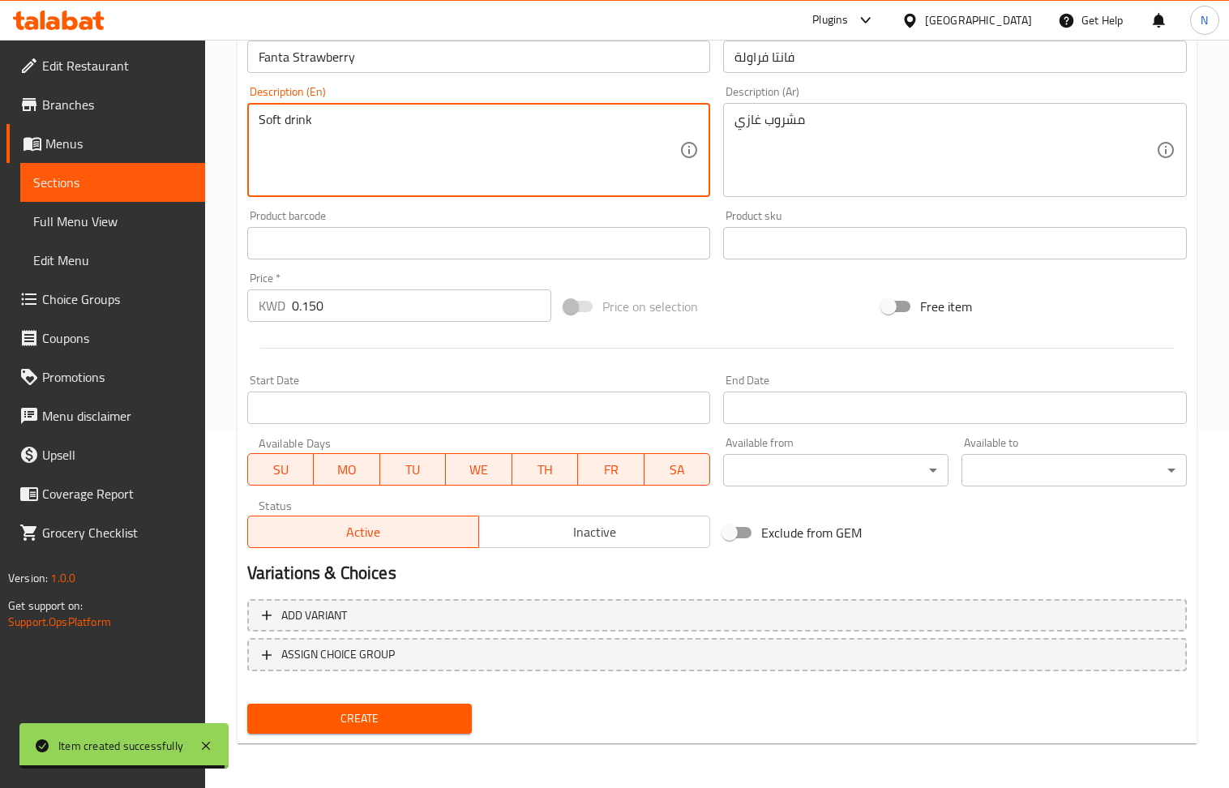
click at [386, 727] on span "Create" at bounding box center [359, 719] width 199 height 20
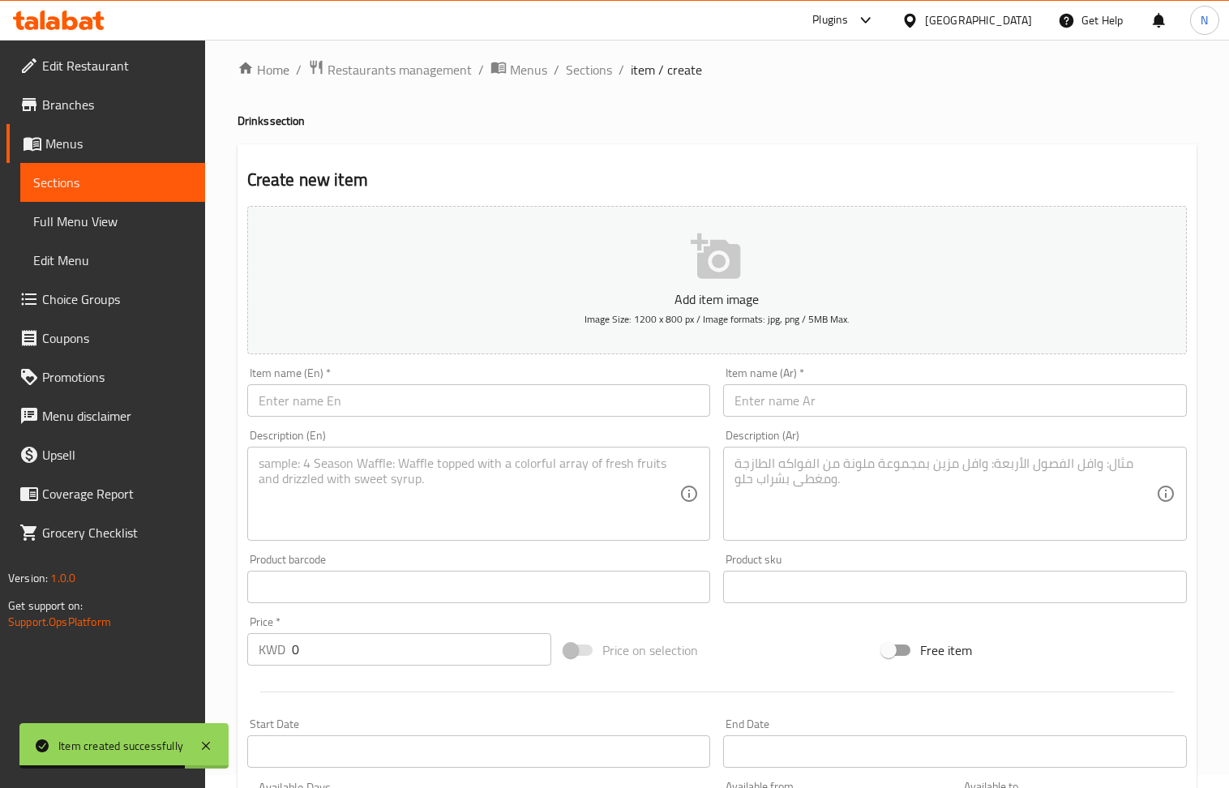
scroll to position [0, 0]
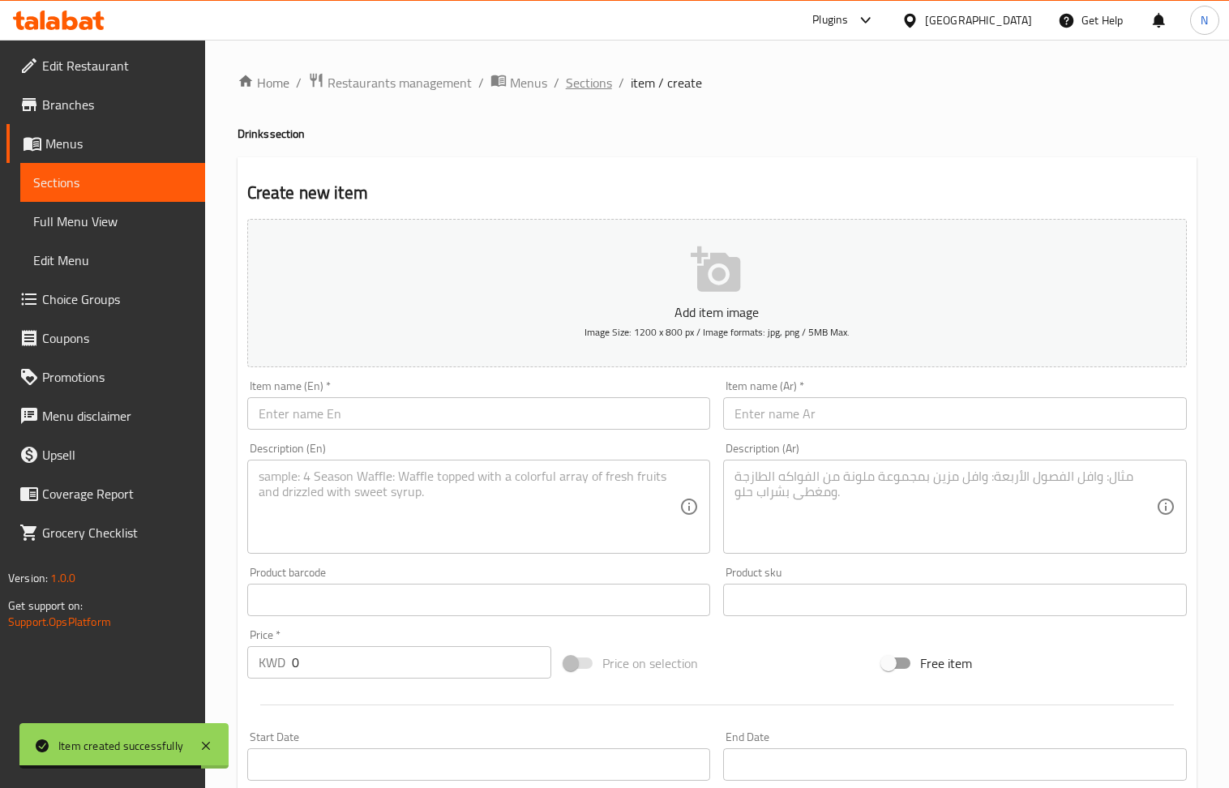
click at [589, 73] on span "Sections" at bounding box center [589, 82] width 46 height 19
